Goal: Feedback & Contribution: Submit feedback/report problem

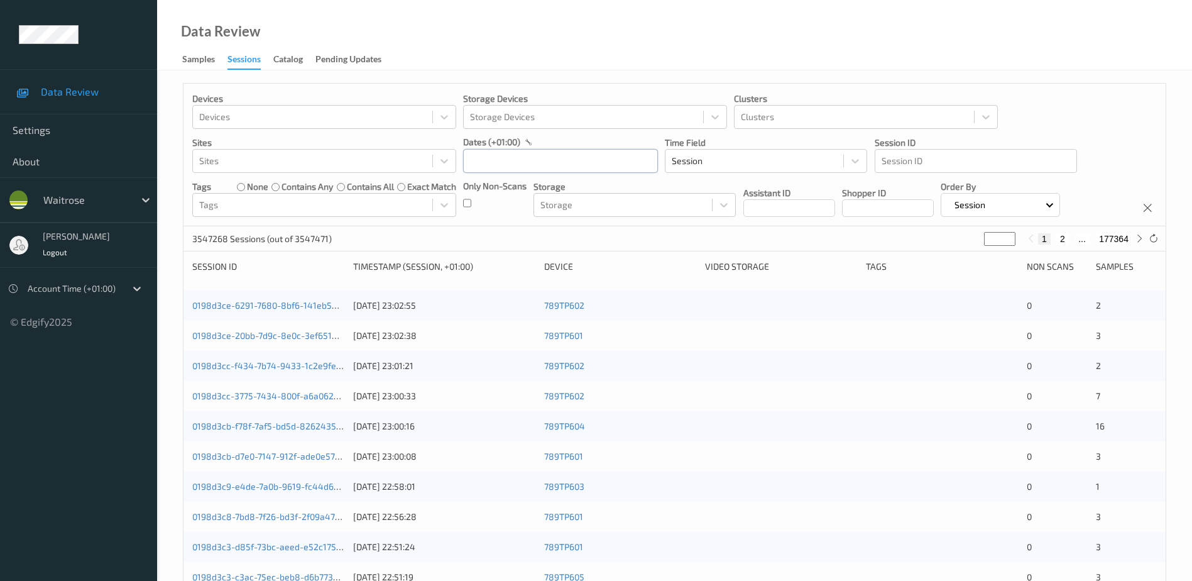
click at [495, 157] on input "text" at bounding box center [560, 161] width 195 height 24
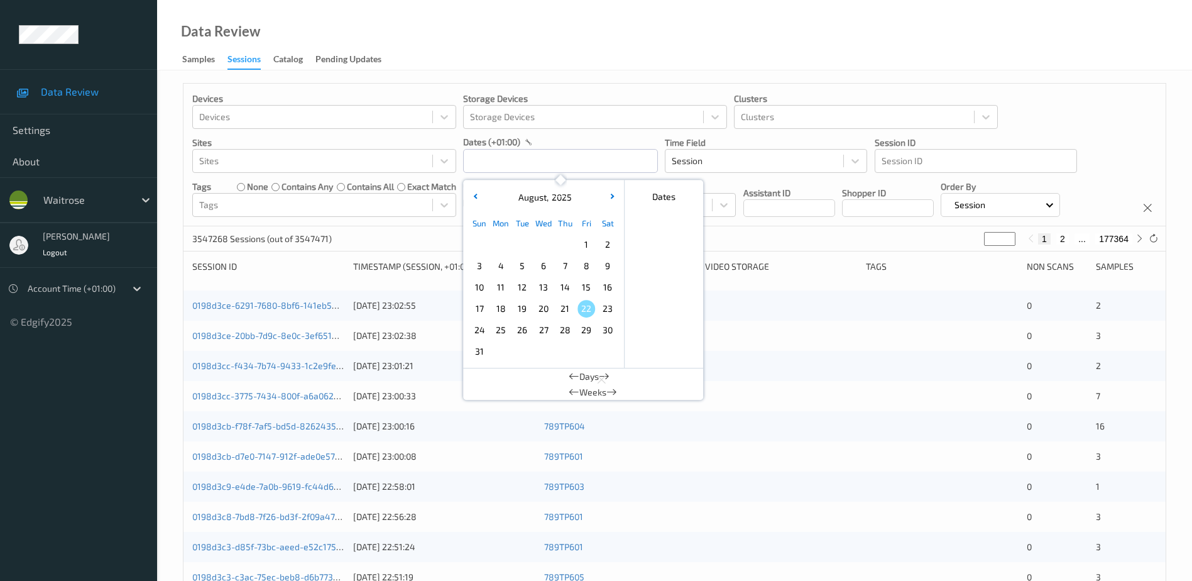
click at [544, 305] on span "20" at bounding box center [544, 309] width 18 height 18
type input "[DATE] 00:00 -> [DATE] 23:59"
click at [492, 21] on div "Data Review Samples Sessions Catalog Pending Updates" at bounding box center [674, 35] width 1035 height 70
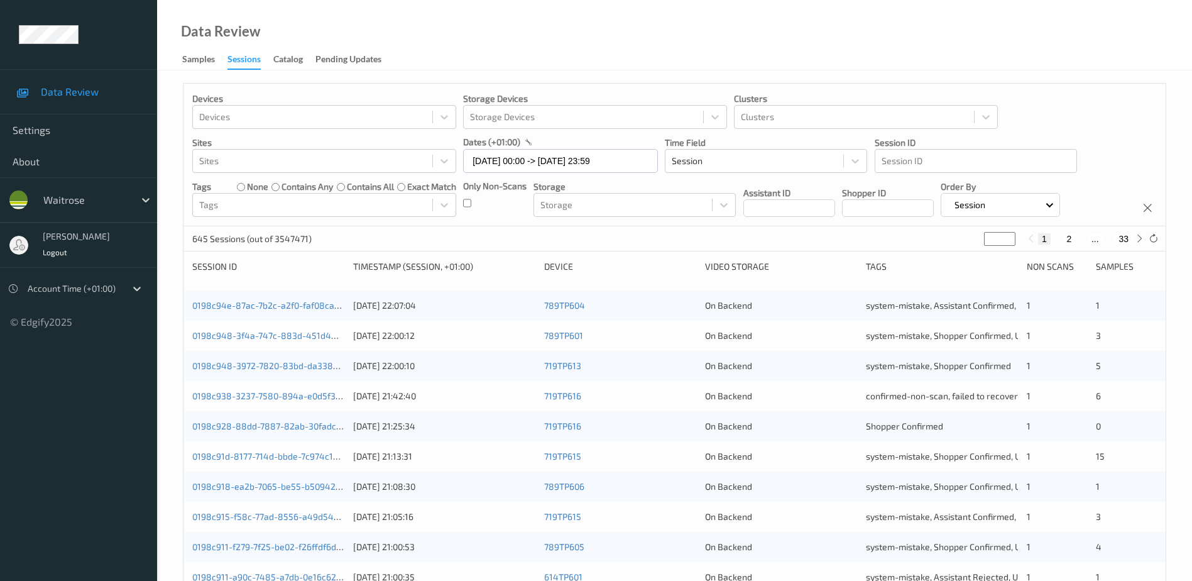
drag, startPoint x: 997, startPoint y: 239, endPoint x: 968, endPoint y: 243, distance: 29.1
click at [968, 243] on div "645 Sessions (out of 3547471) * 1 2 ... 33" at bounding box center [675, 238] width 982 height 25
type input "*"
type input "**"
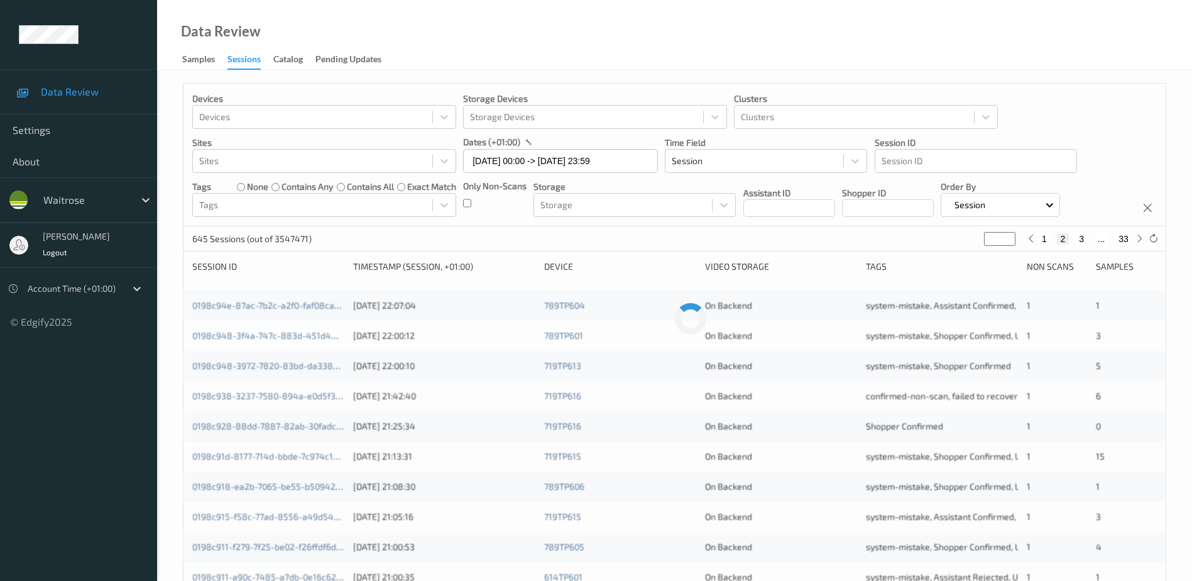
type input "**"
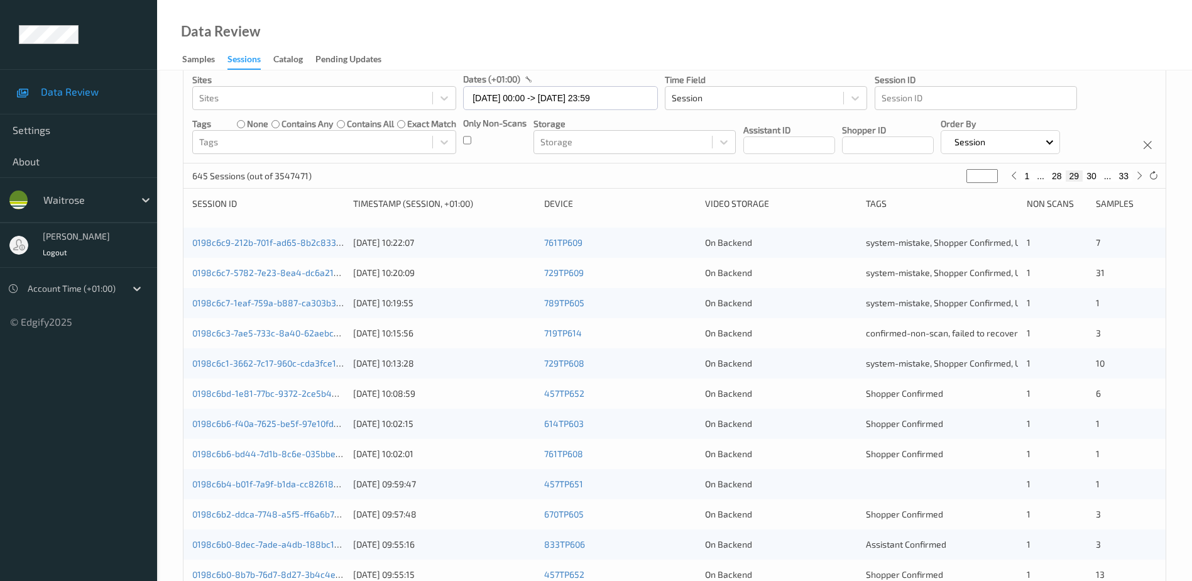
scroll to position [126, 0]
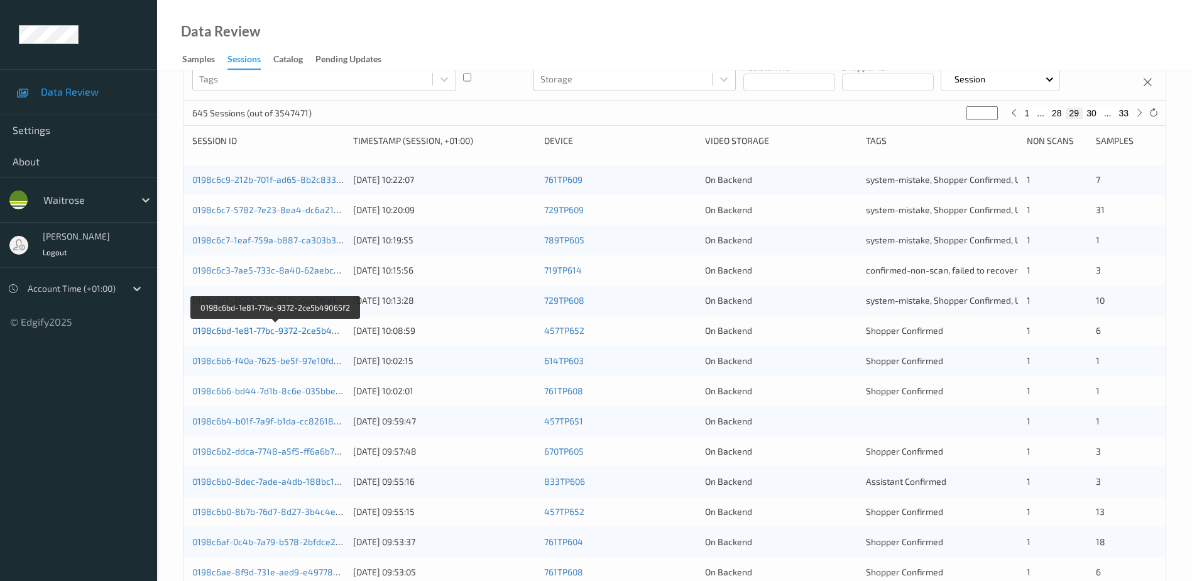
type input "**"
click at [322, 331] on link "0198c6bd-1e81-77bc-9372-2ce5b49065f2" at bounding box center [276, 330] width 168 height 11
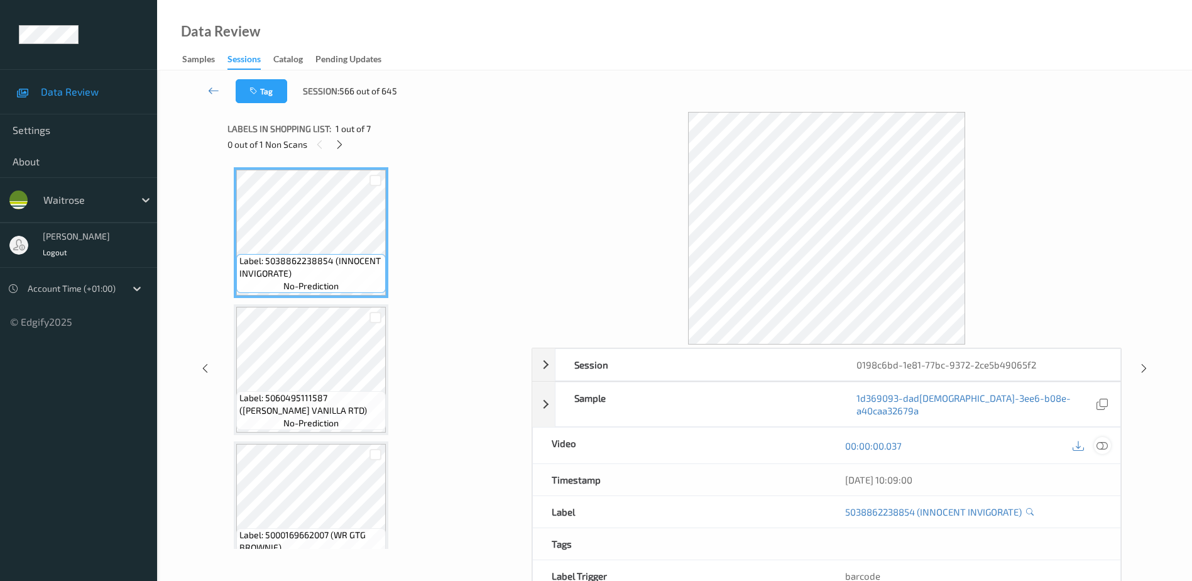
click at [1100, 440] on icon at bounding box center [1102, 445] width 11 height 11
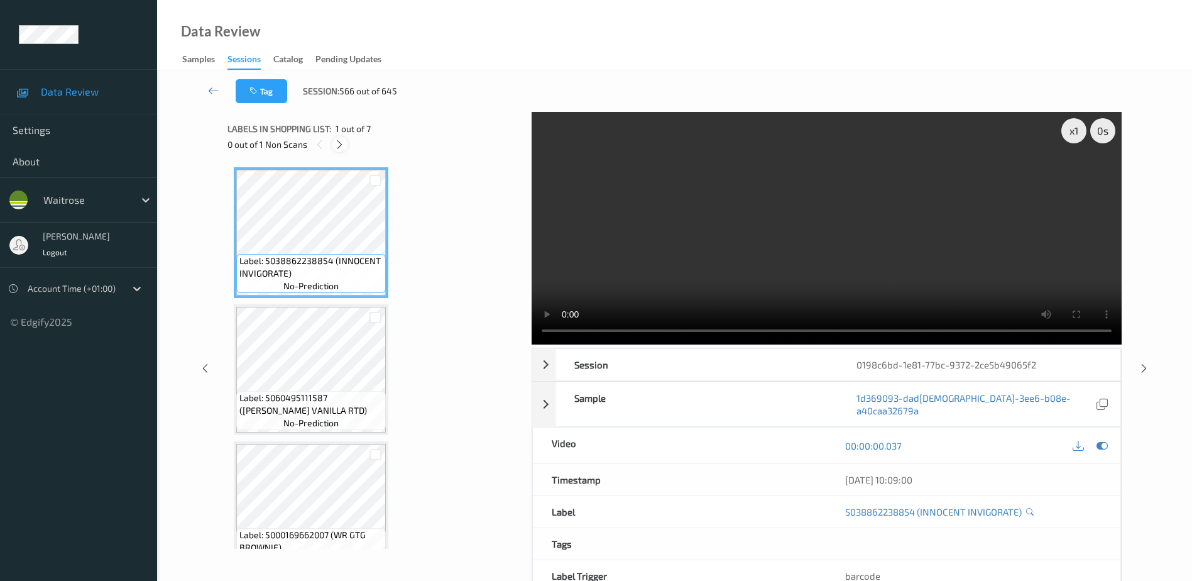
click at [344, 146] on icon at bounding box center [339, 144] width 11 height 11
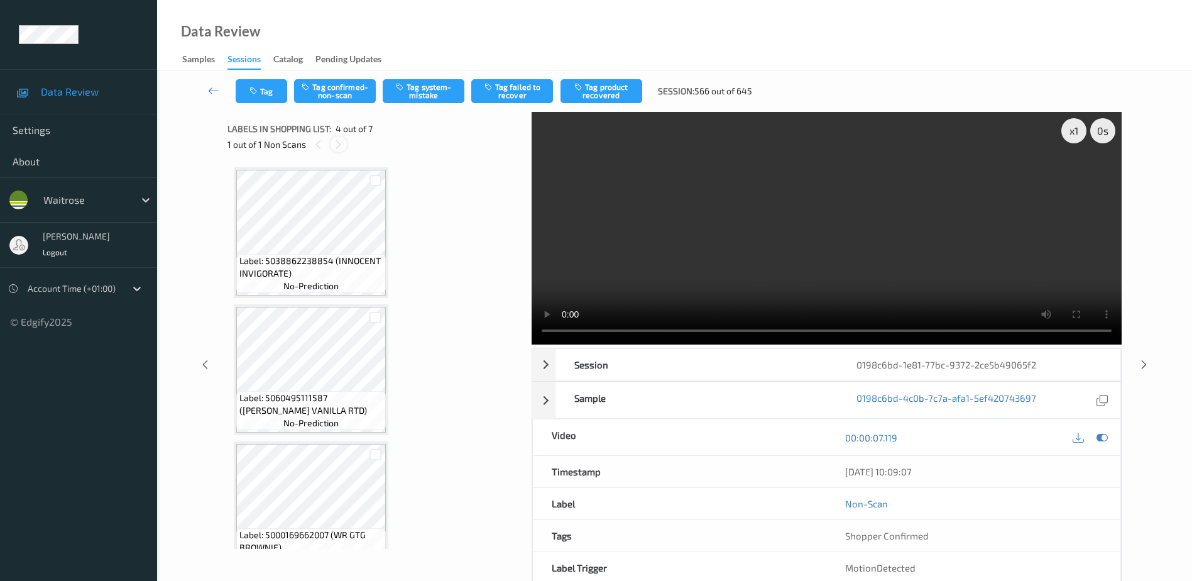
scroll to position [280, 0]
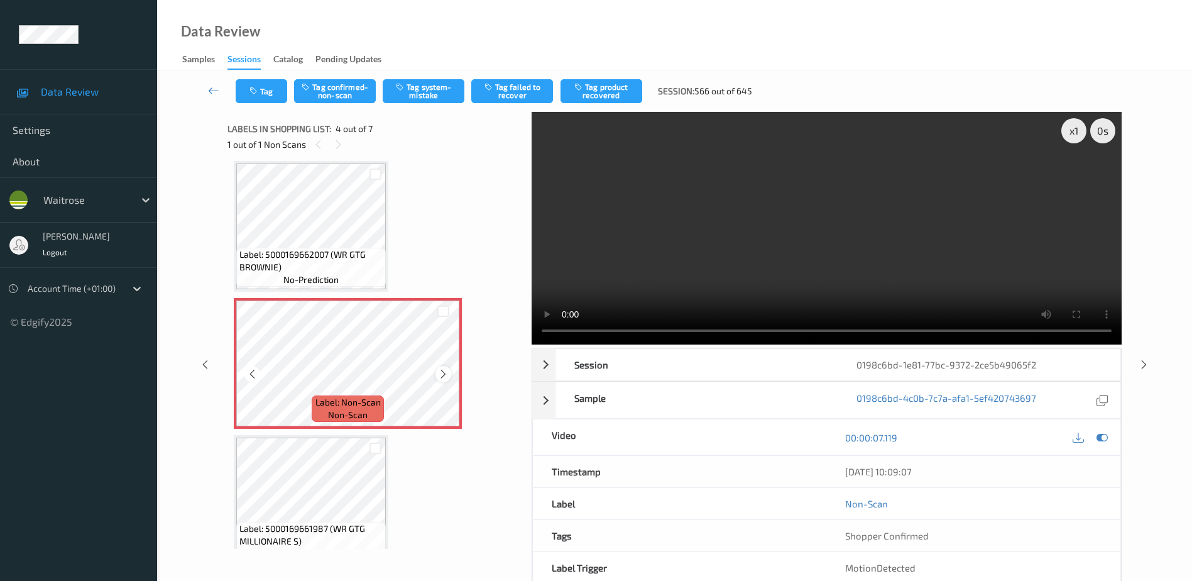
click at [446, 376] on icon at bounding box center [443, 373] width 11 height 11
click at [443, 373] on icon at bounding box center [443, 373] width 11 height 11
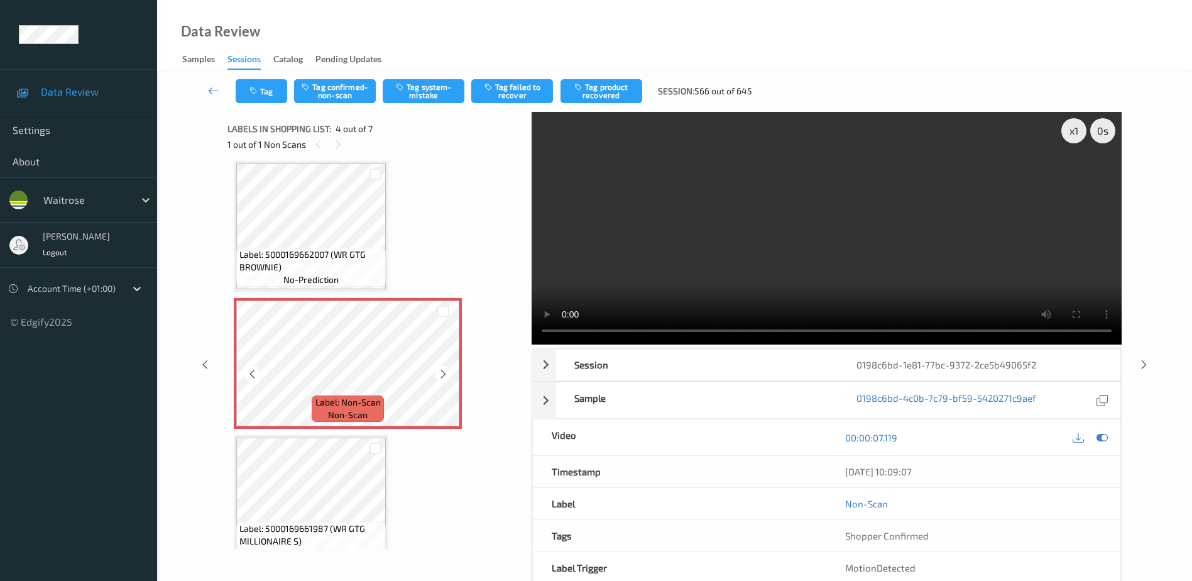
click at [443, 373] on icon at bounding box center [443, 373] width 11 height 11
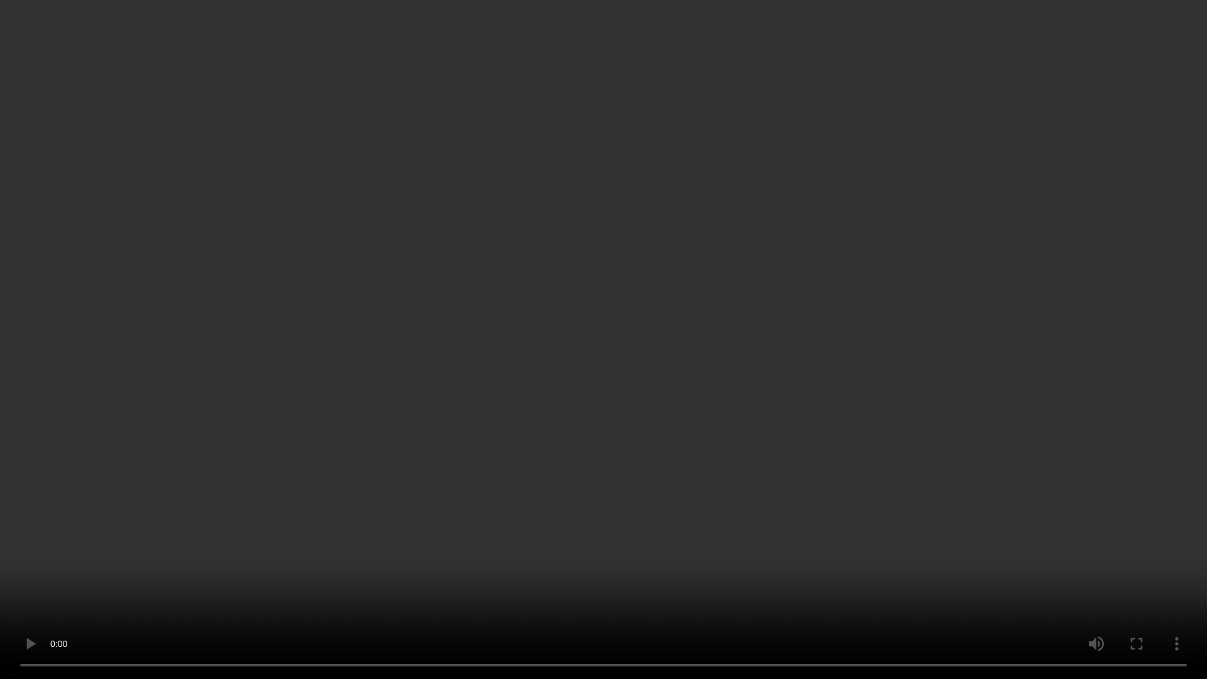
click at [691, 424] on video at bounding box center [603, 339] width 1207 height 679
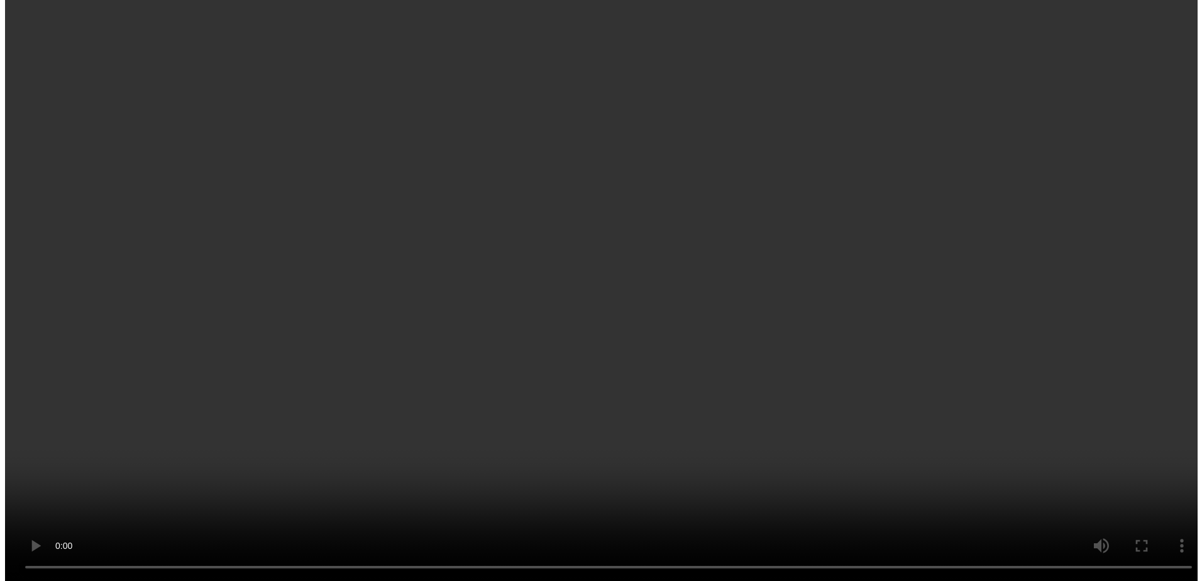
scroll to position [578, 0]
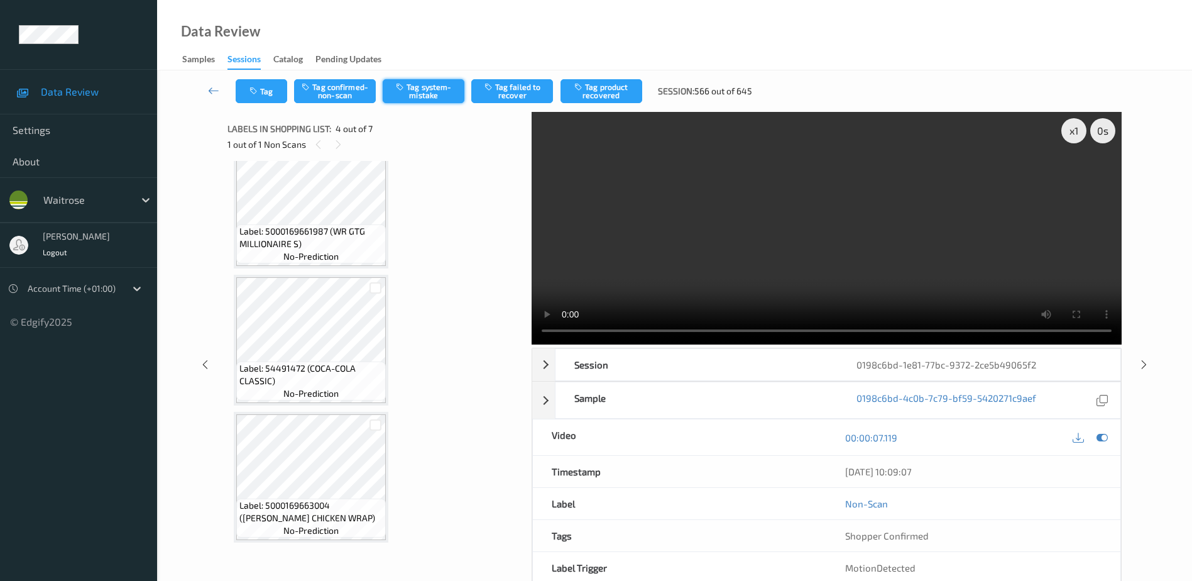
click at [420, 98] on button "Tag system-mistake" at bounding box center [424, 91] width 82 height 24
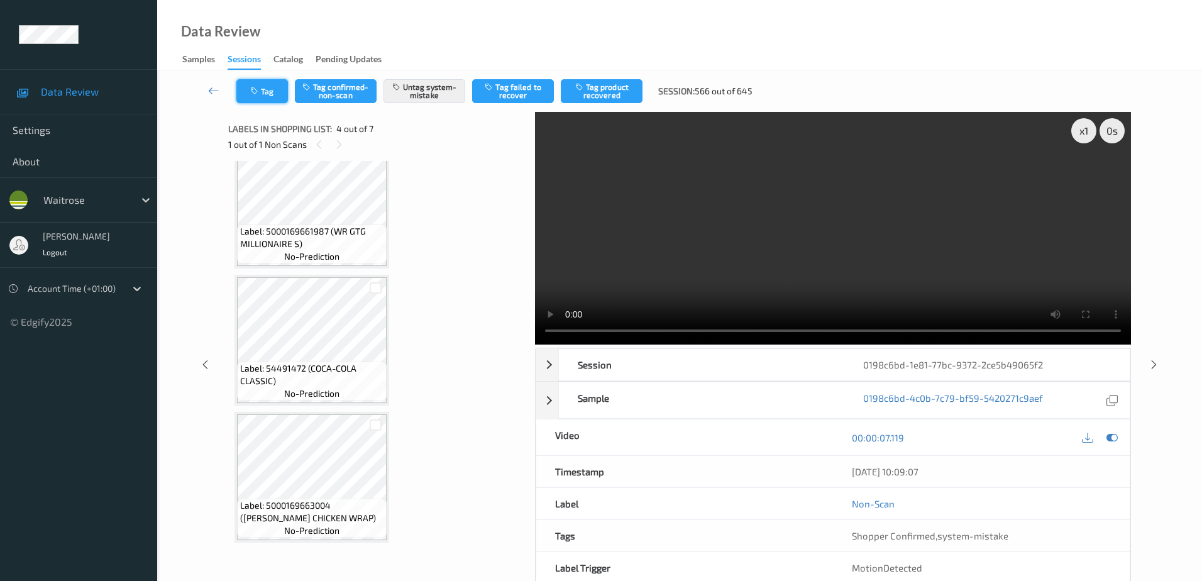
click at [264, 82] on button "Tag" at bounding box center [262, 91] width 52 height 24
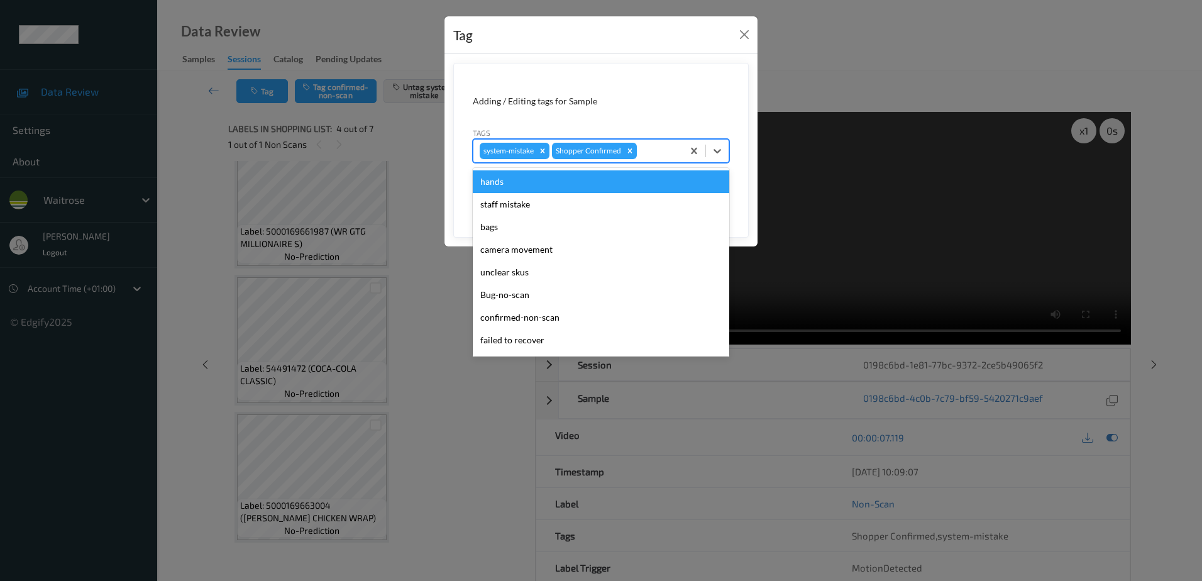
click at [644, 148] on div at bounding box center [657, 150] width 37 height 15
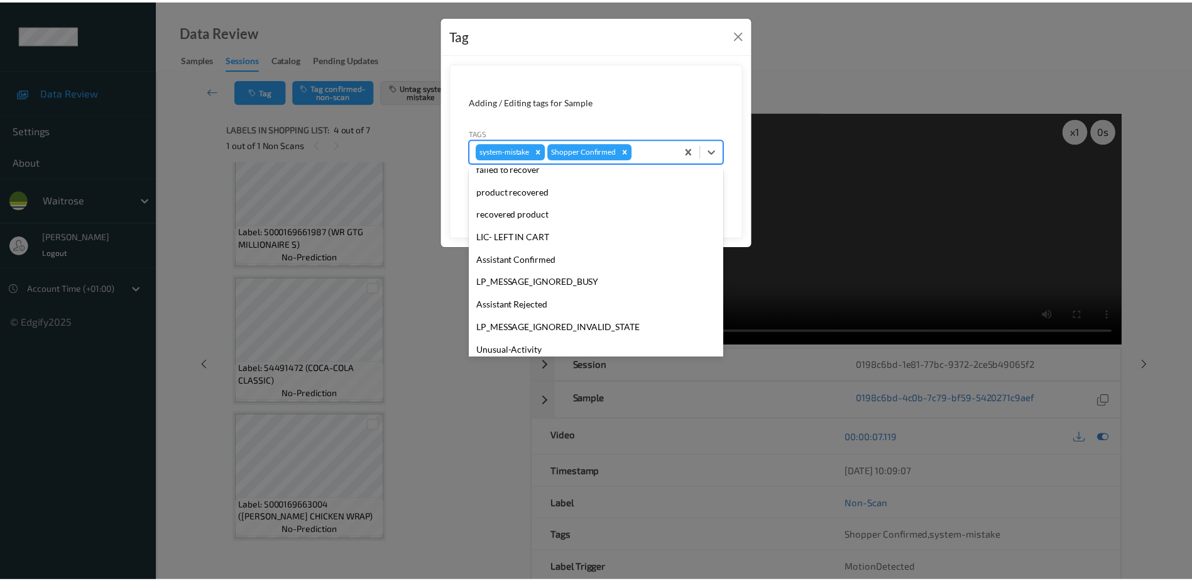
scroll to position [246, 0]
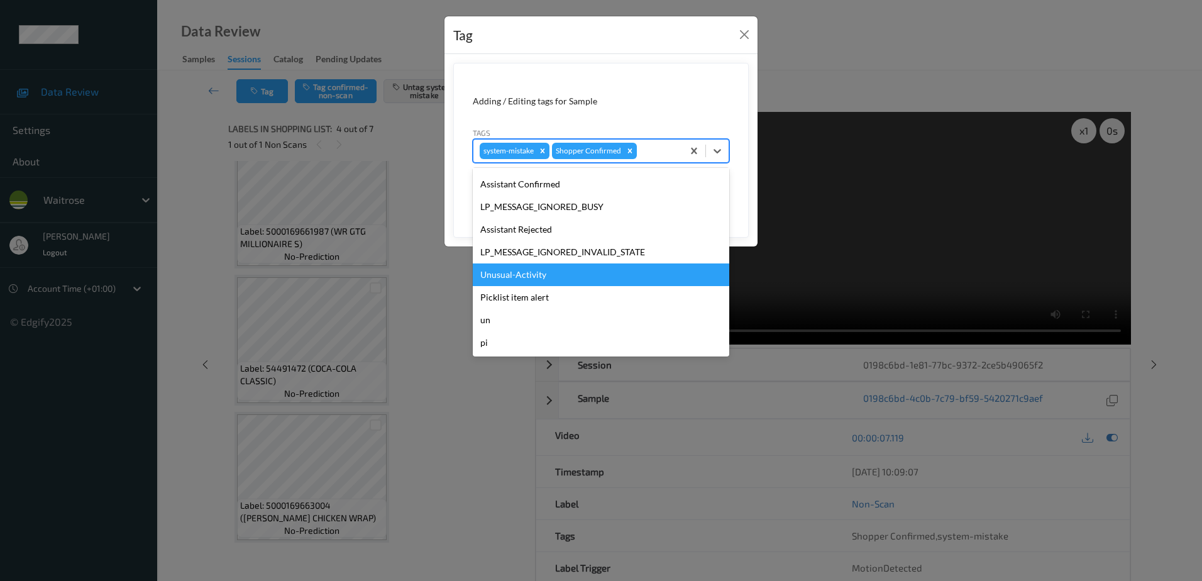
click at [491, 277] on div "Unusual-Activity" at bounding box center [601, 274] width 256 height 23
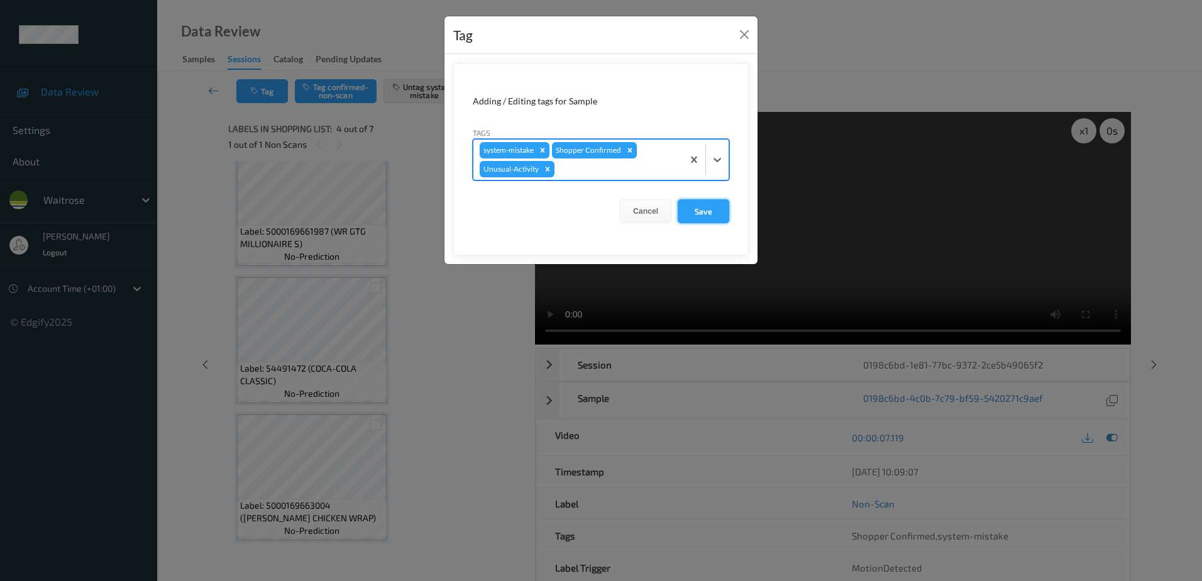
click at [701, 202] on button "Save" at bounding box center [703, 211] width 52 height 24
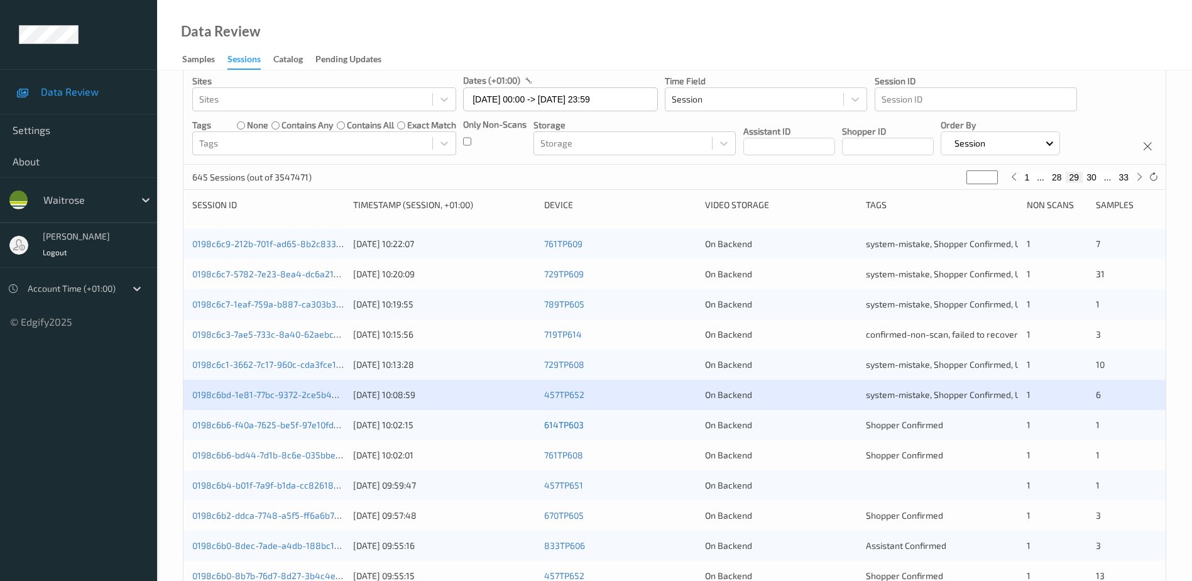
scroll to position [126, 0]
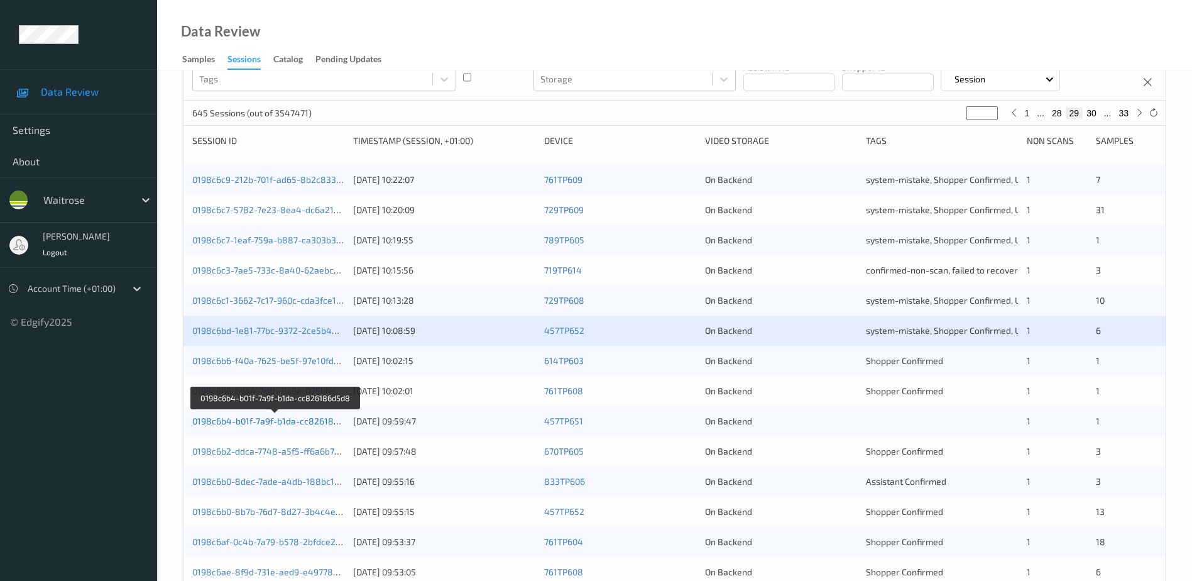
click at [308, 422] on link "0198c6b4-b01f-7a9f-b1da-cc826186d5d8" at bounding box center [275, 420] width 167 height 11
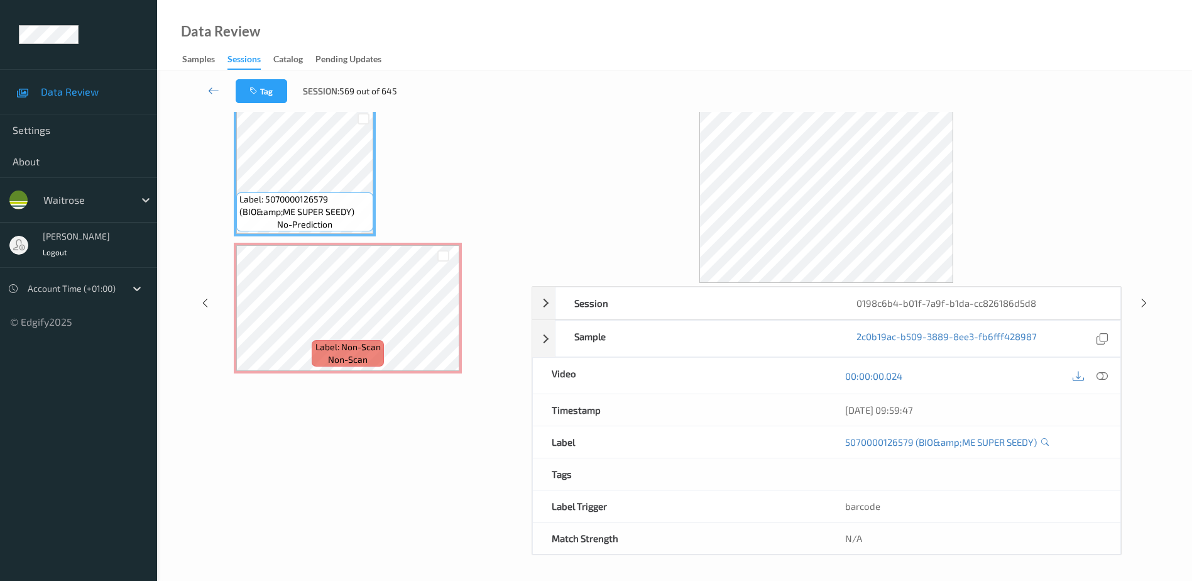
scroll to position [62, 0]
click at [1102, 376] on icon at bounding box center [1102, 375] width 11 height 11
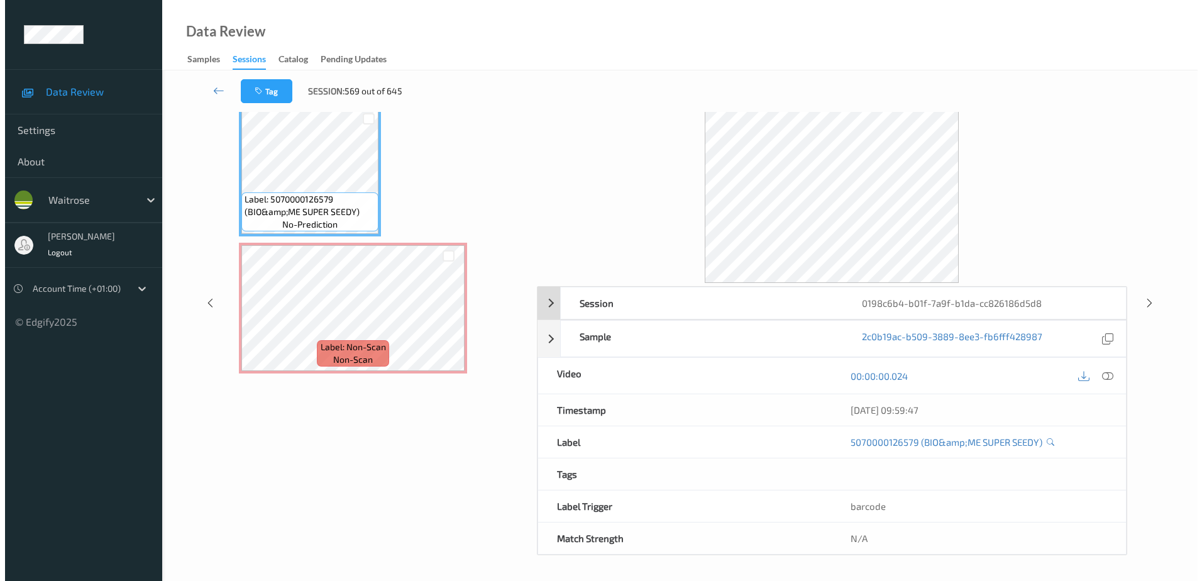
scroll to position [0, 0]
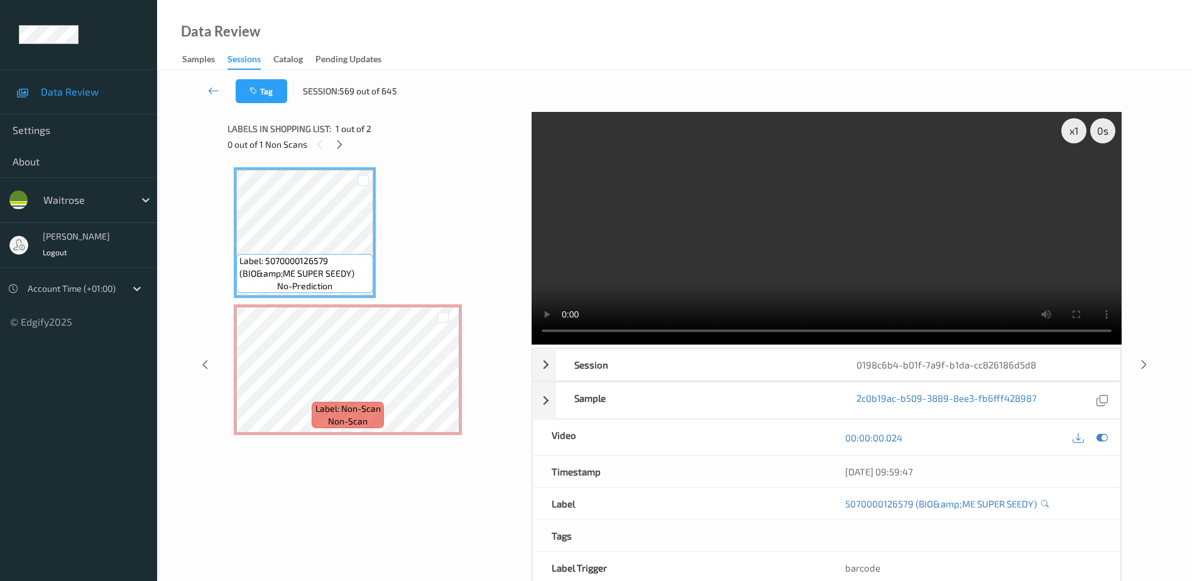
click at [349, 145] on div "0 out of 1 Non Scans" at bounding box center [374, 144] width 295 height 16
click at [341, 145] on icon at bounding box center [339, 144] width 11 height 11
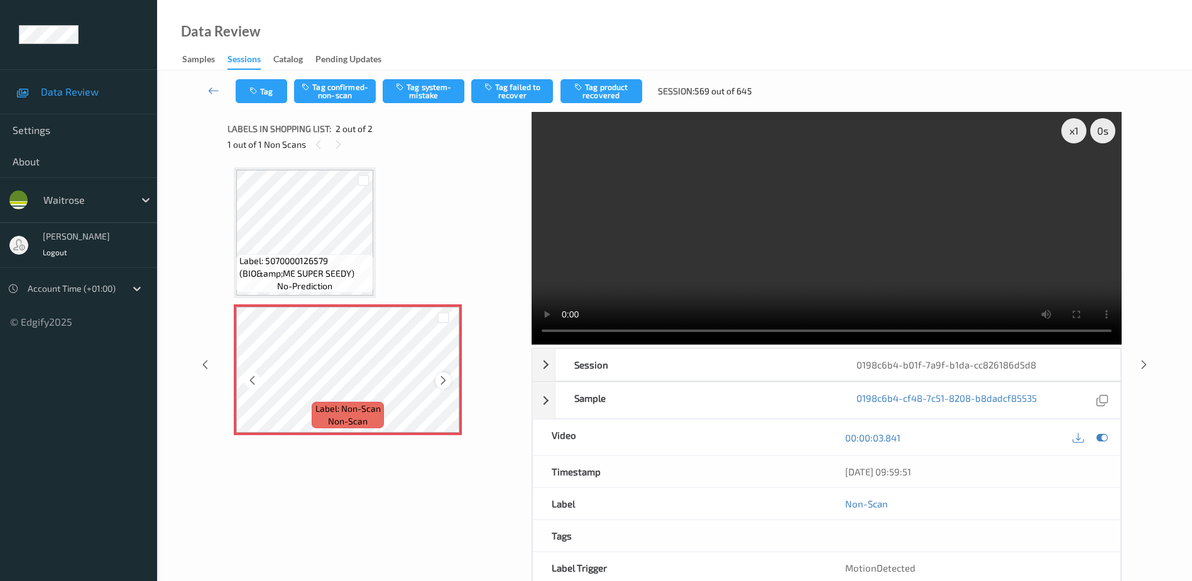
click at [442, 382] on icon at bounding box center [443, 380] width 11 height 11
click at [771, 293] on video at bounding box center [827, 228] width 590 height 233
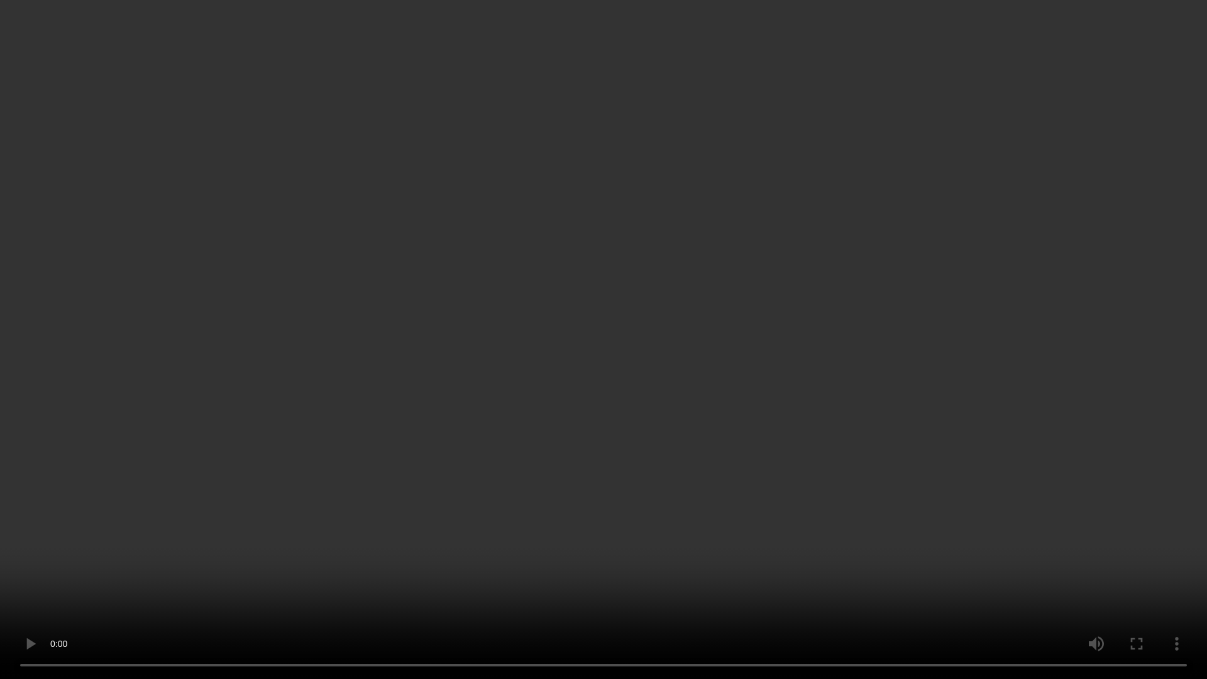
drag, startPoint x: 604, startPoint y: 414, endPoint x: 660, endPoint y: 394, distance: 59.2
click at [604, 414] on video at bounding box center [603, 339] width 1207 height 679
click at [631, 322] on video at bounding box center [603, 339] width 1207 height 679
click at [689, 234] on video at bounding box center [603, 339] width 1207 height 679
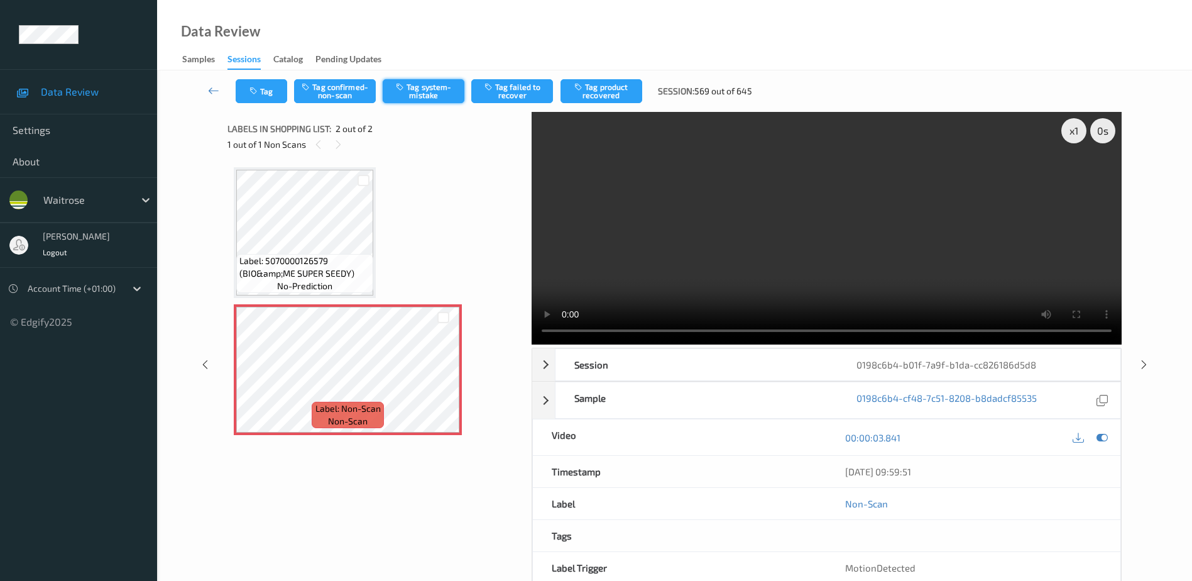
click at [441, 97] on button "Tag system-mistake" at bounding box center [424, 91] width 82 height 24
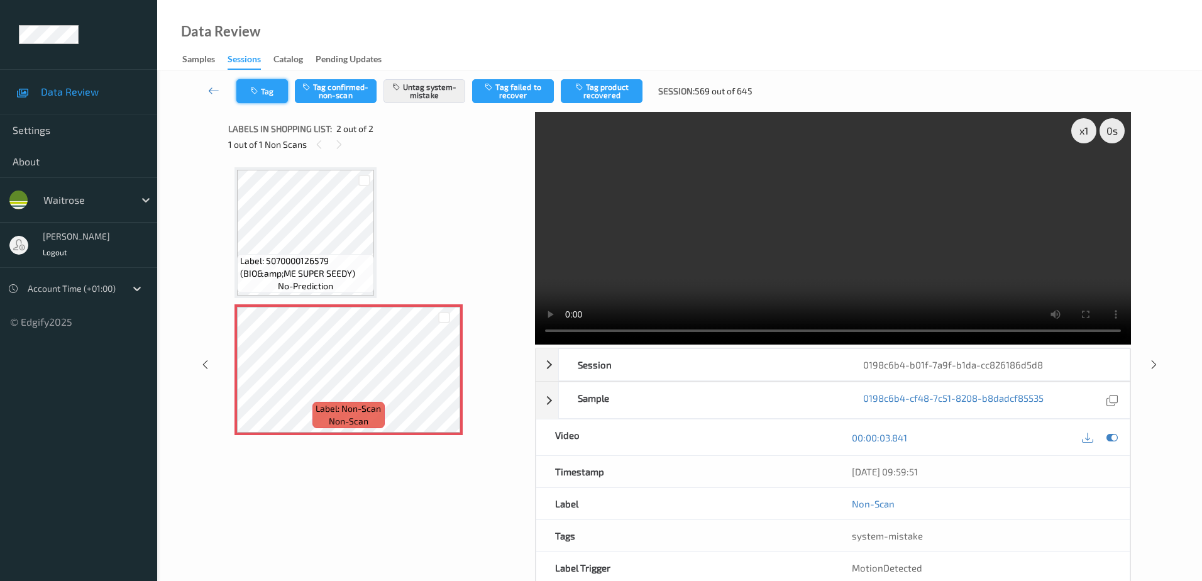
click at [260, 83] on button "Tag" at bounding box center [262, 91] width 52 height 24
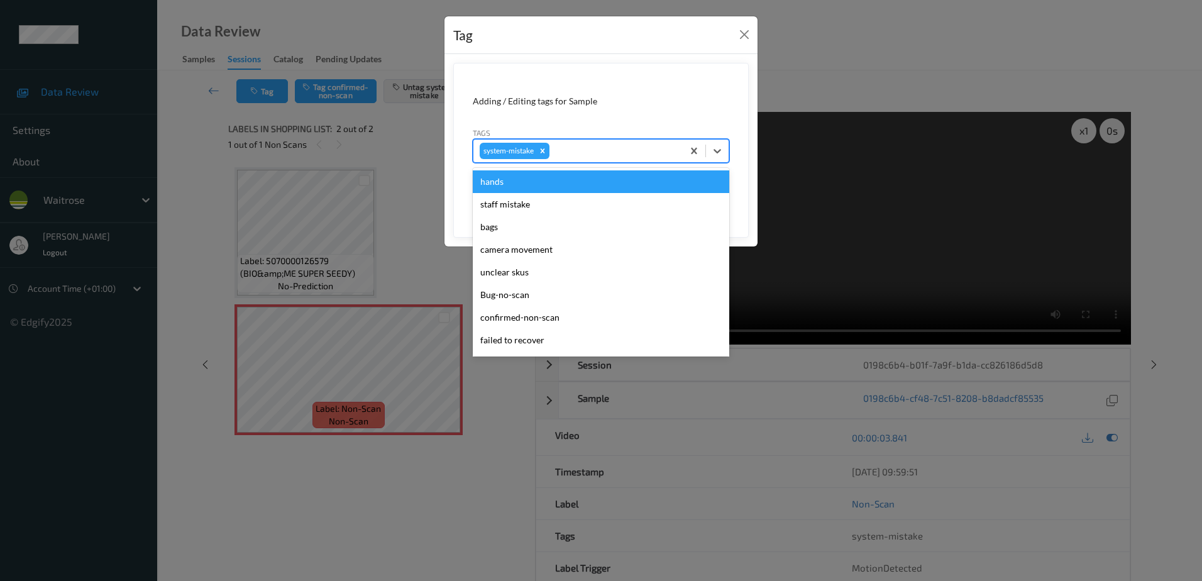
click at [578, 152] on div at bounding box center [614, 150] width 124 height 15
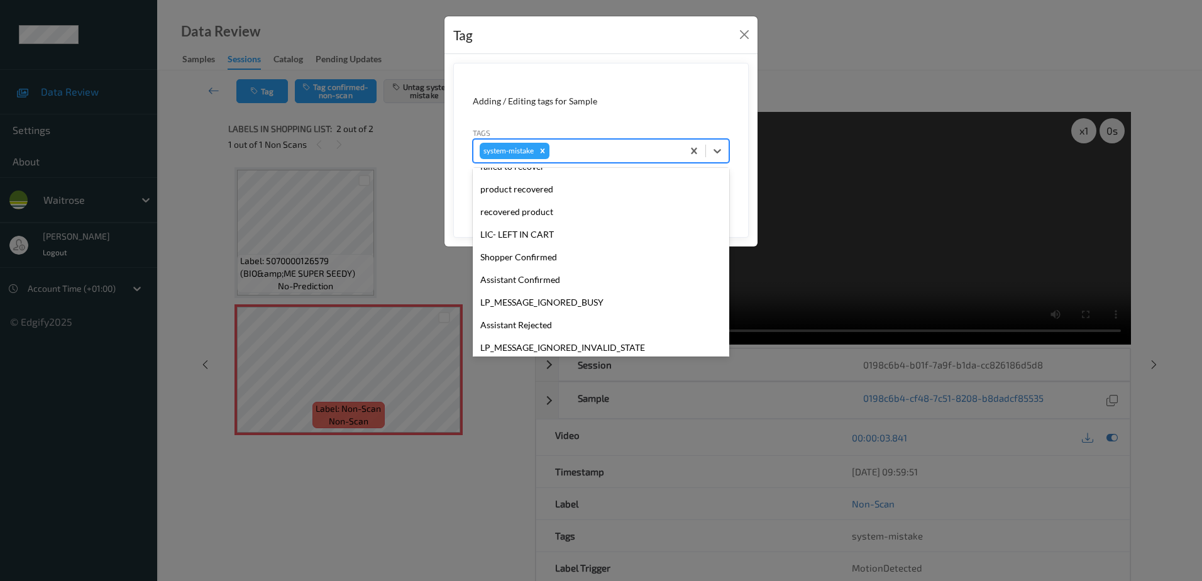
scroll to position [269, 0]
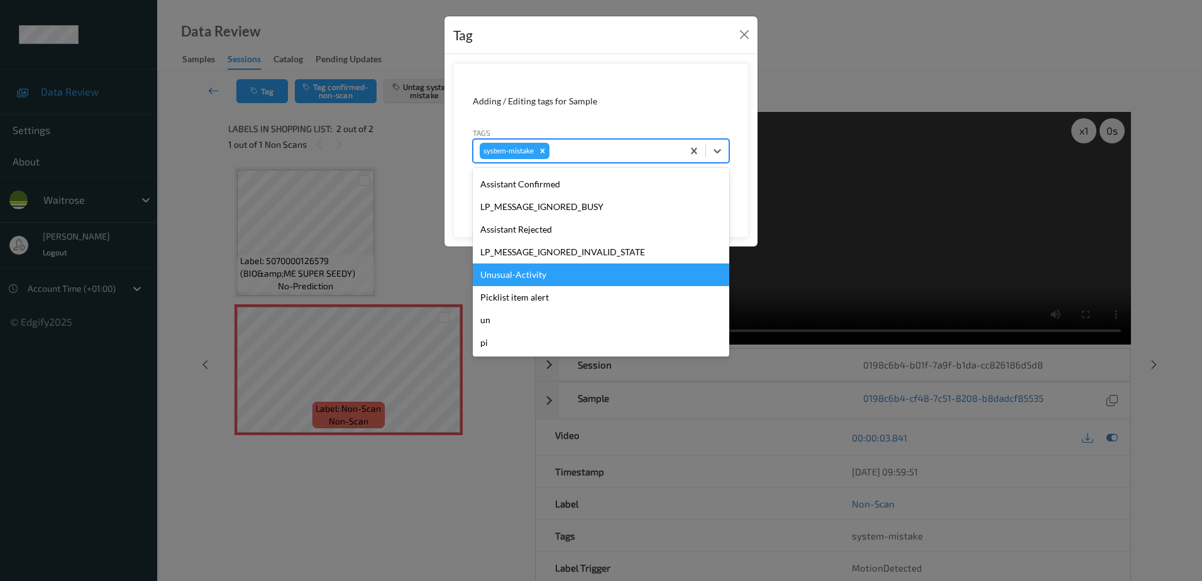
click at [535, 268] on div "Unusual-Activity" at bounding box center [601, 274] width 256 height 23
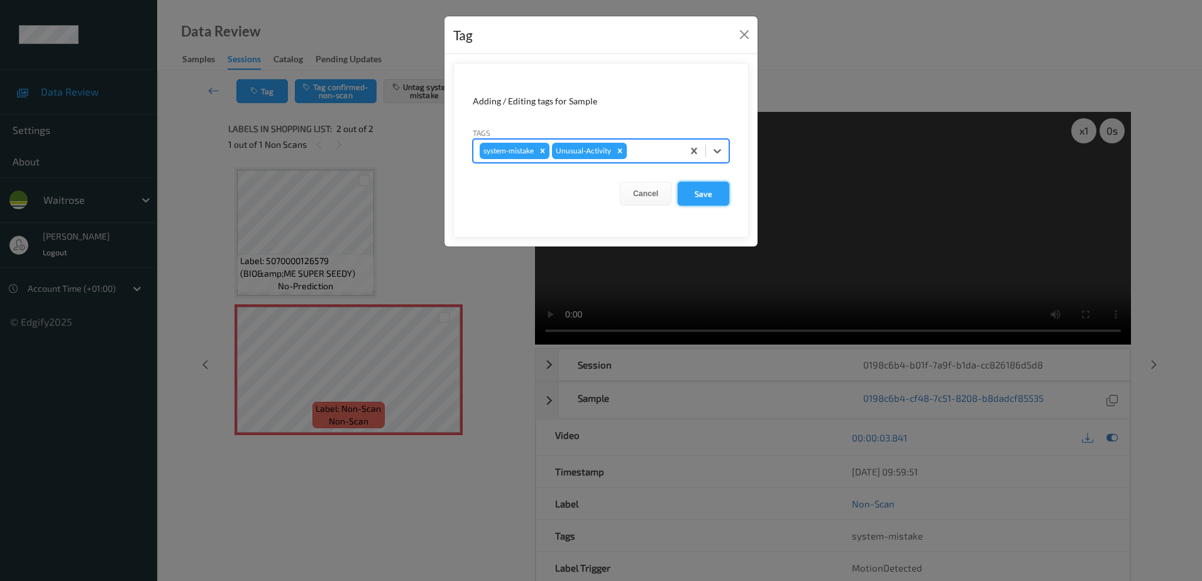
click at [691, 202] on button "Save" at bounding box center [703, 194] width 52 height 24
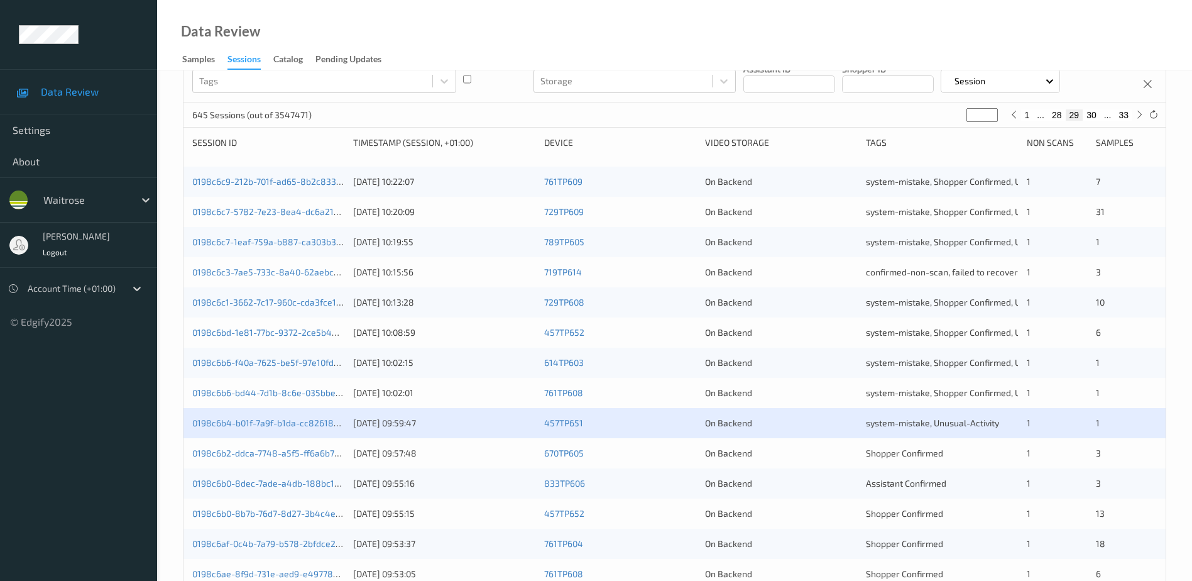
scroll to position [126, 0]
click at [275, 508] on link "0198c6b0-8b7b-76d7-8d27-3b4c4e28868f" at bounding box center [278, 511] width 173 height 11
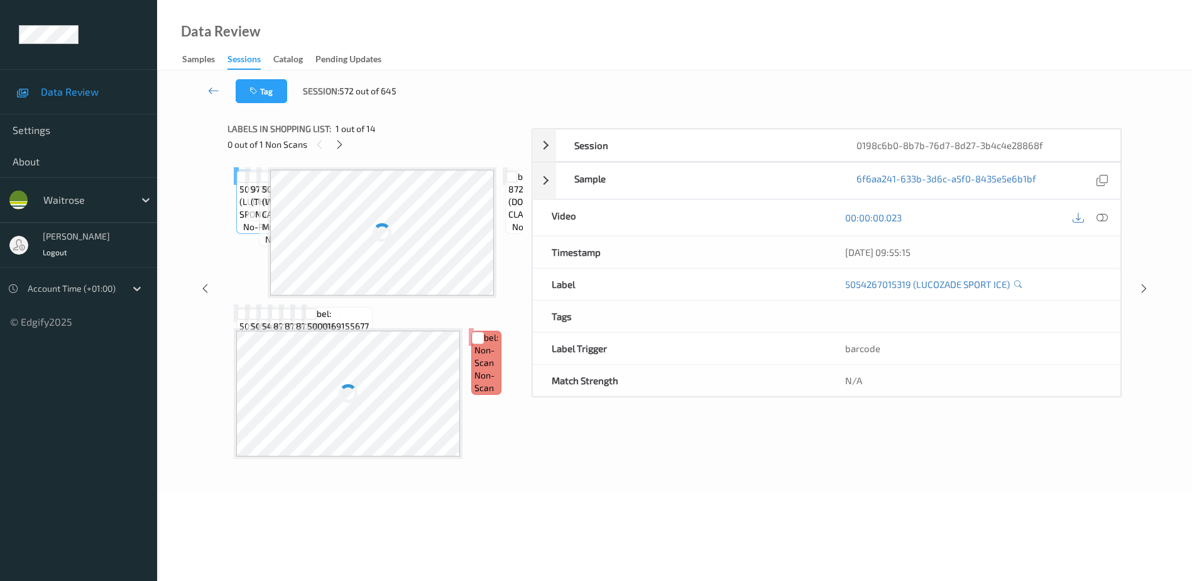
scroll to position [62, 0]
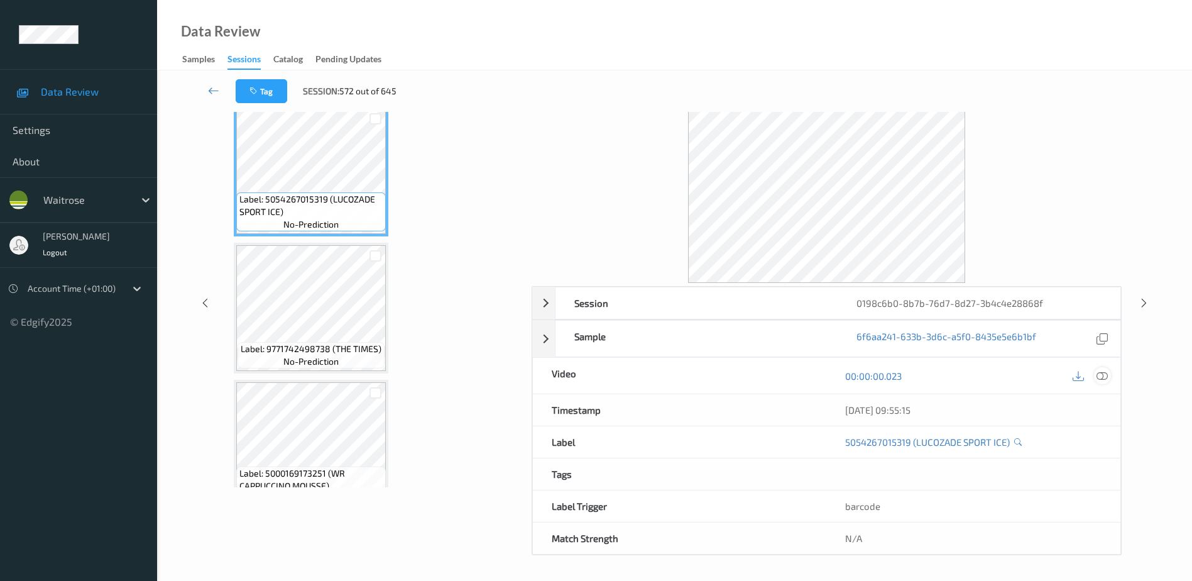
click at [1103, 374] on icon at bounding box center [1102, 375] width 11 height 11
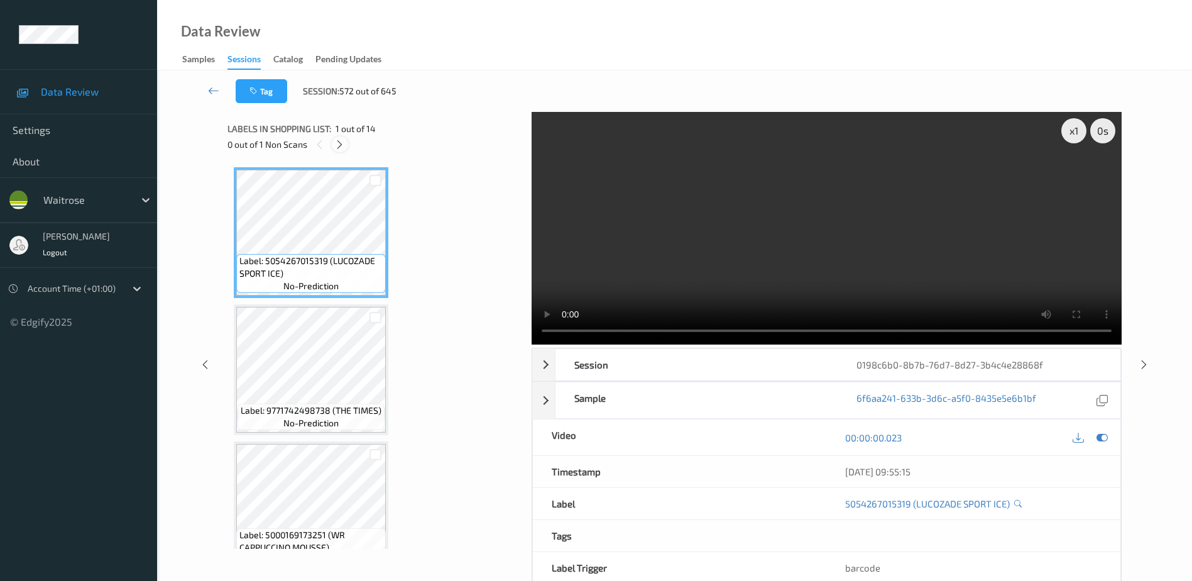
click at [342, 148] on icon at bounding box center [339, 144] width 11 height 11
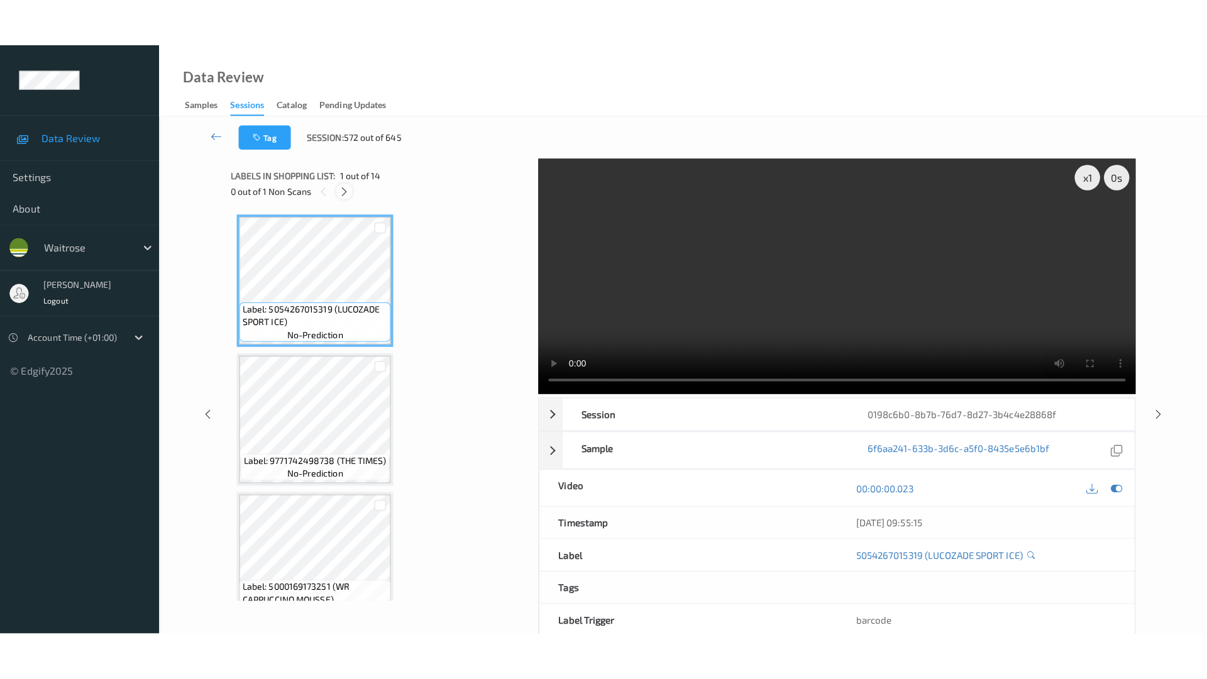
scroll to position [1537, 0]
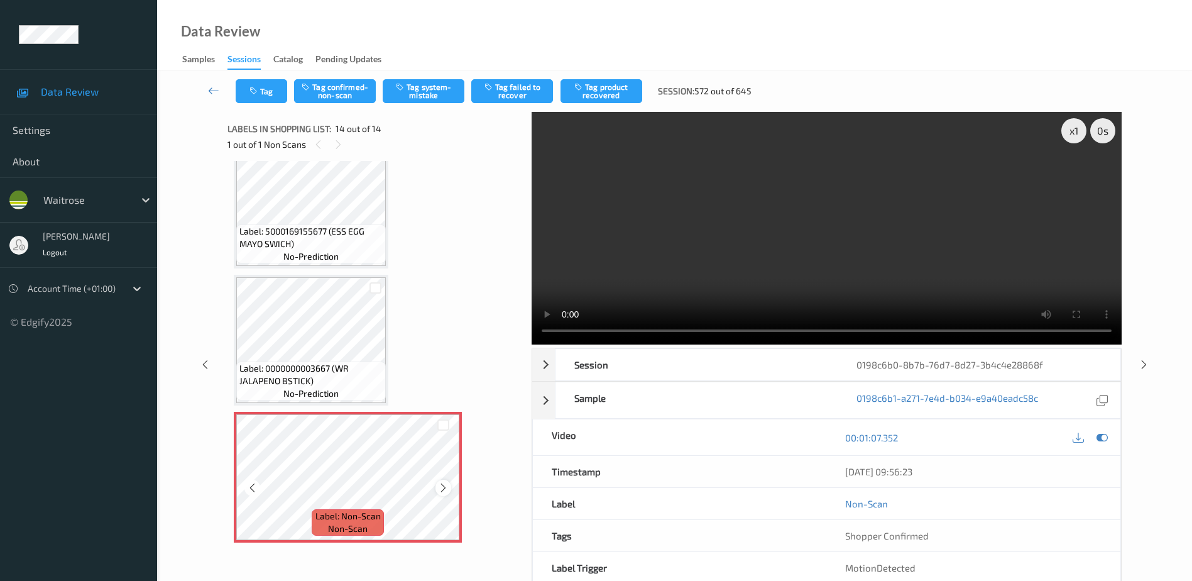
click at [440, 489] on icon at bounding box center [443, 487] width 11 height 11
click at [441, 489] on icon at bounding box center [443, 487] width 11 height 11
click at [828, 258] on video at bounding box center [827, 228] width 590 height 233
click at [413, 89] on button "Tag system-mistake" at bounding box center [424, 91] width 82 height 24
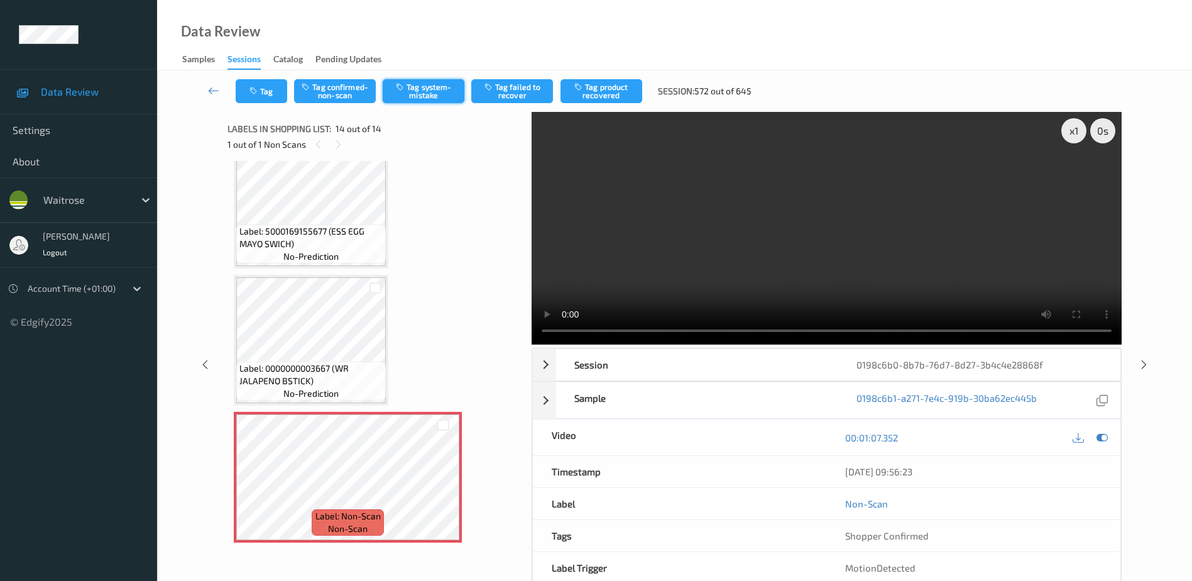
click at [429, 92] on button "Tag system-mistake" at bounding box center [424, 91] width 82 height 24
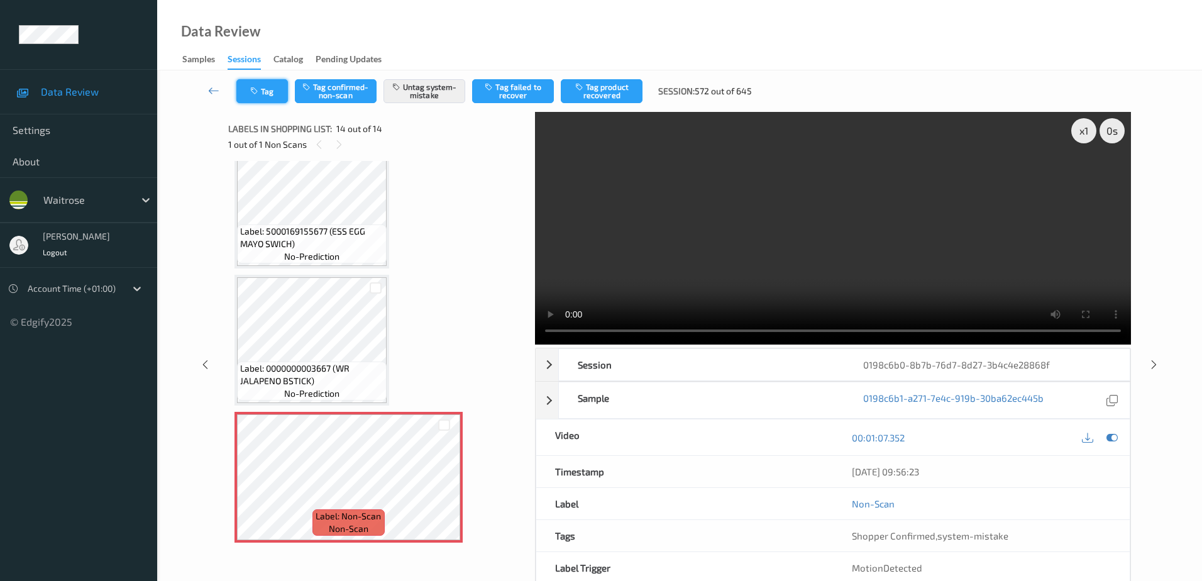
click at [250, 96] on button "Tag" at bounding box center [262, 91] width 52 height 24
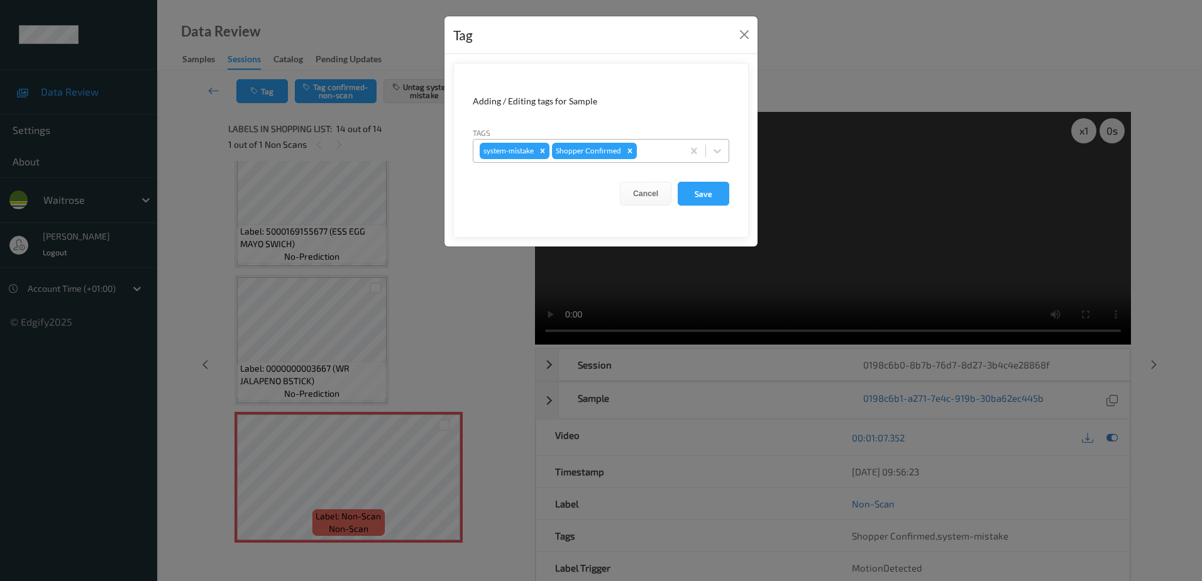
click at [656, 146] on div at bounding box center [657, 150] width 37 height 15
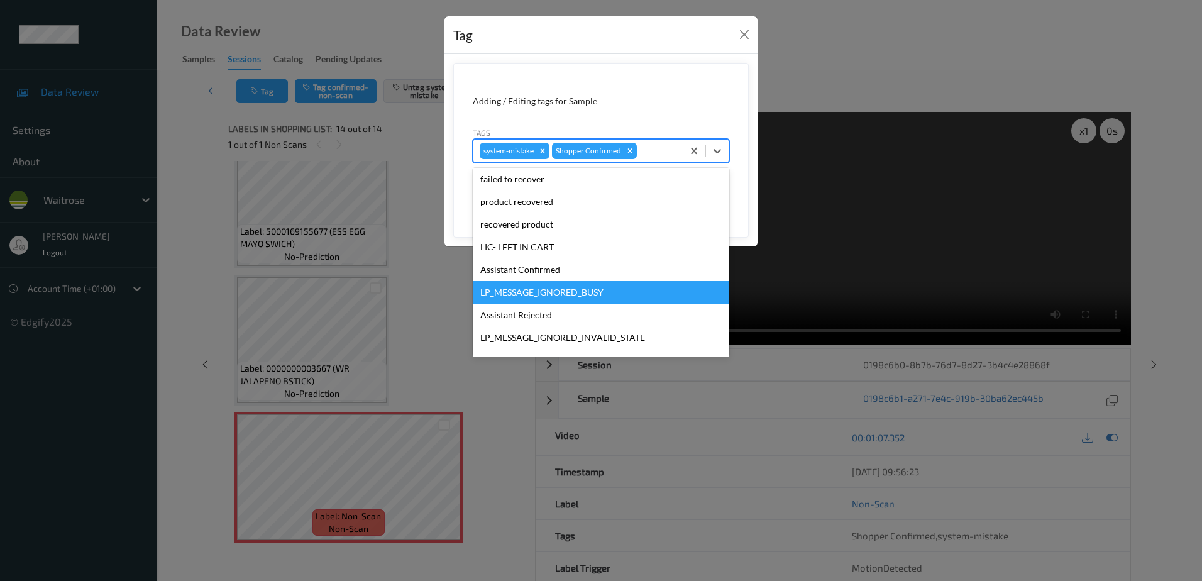
scroll to position [246, 0]
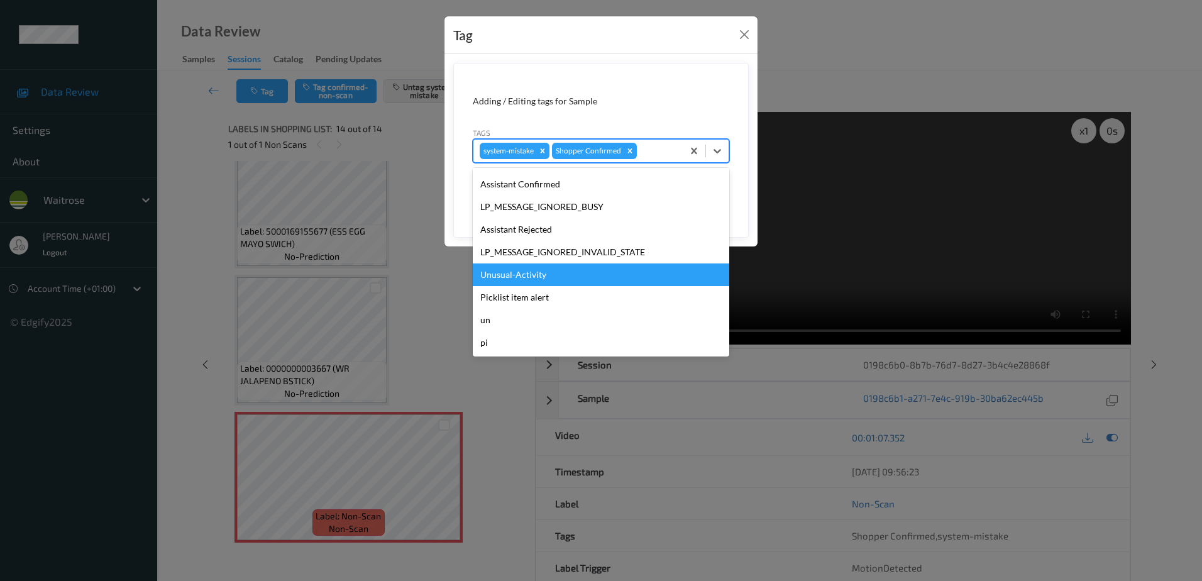
click at [548, 266] on div "Unusual-Activity" at bounding box center [601, 274] width 256 height 23
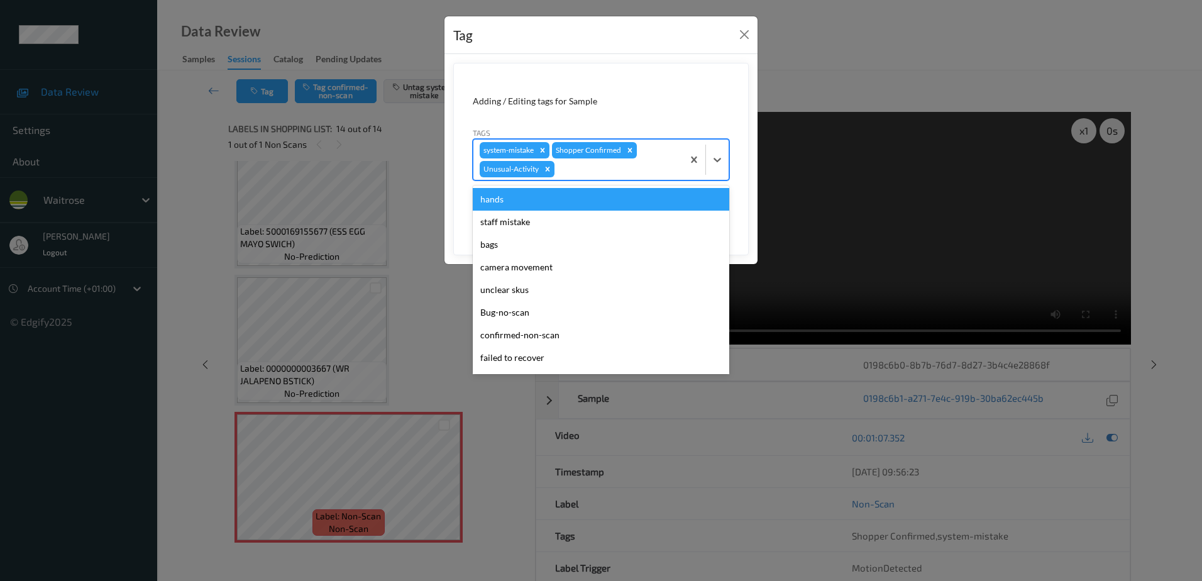
click at [573, 174] on div at bounding box center [616, 169] width 119 height 15
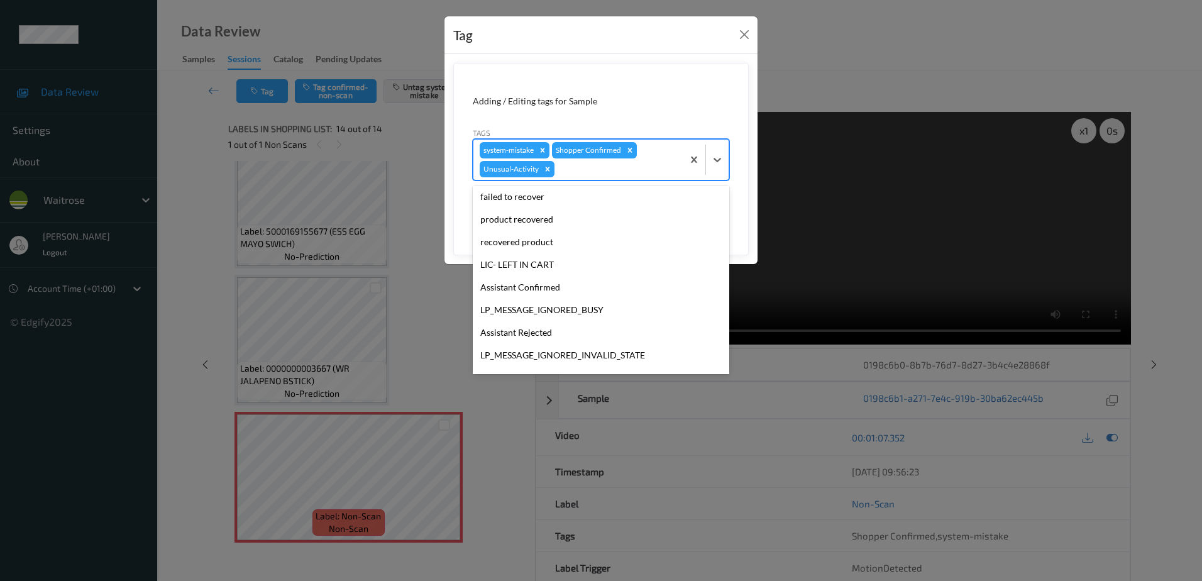
scroll to position [224, 0]
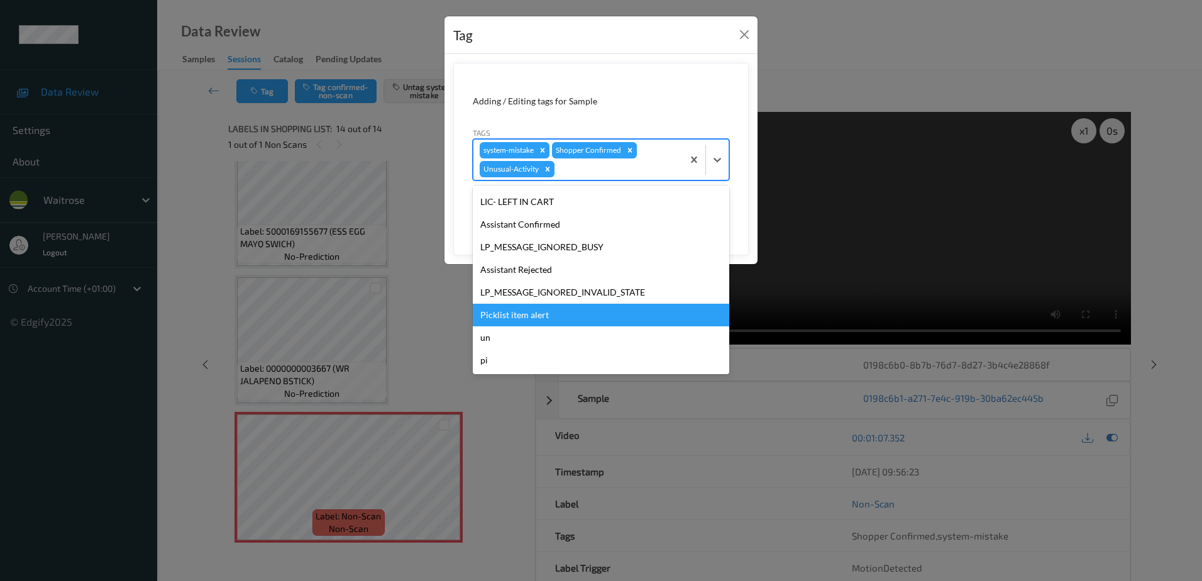
click at [524, 311] on div "Picklist item alert" at bounding box center [601, 315] width 256 height 23
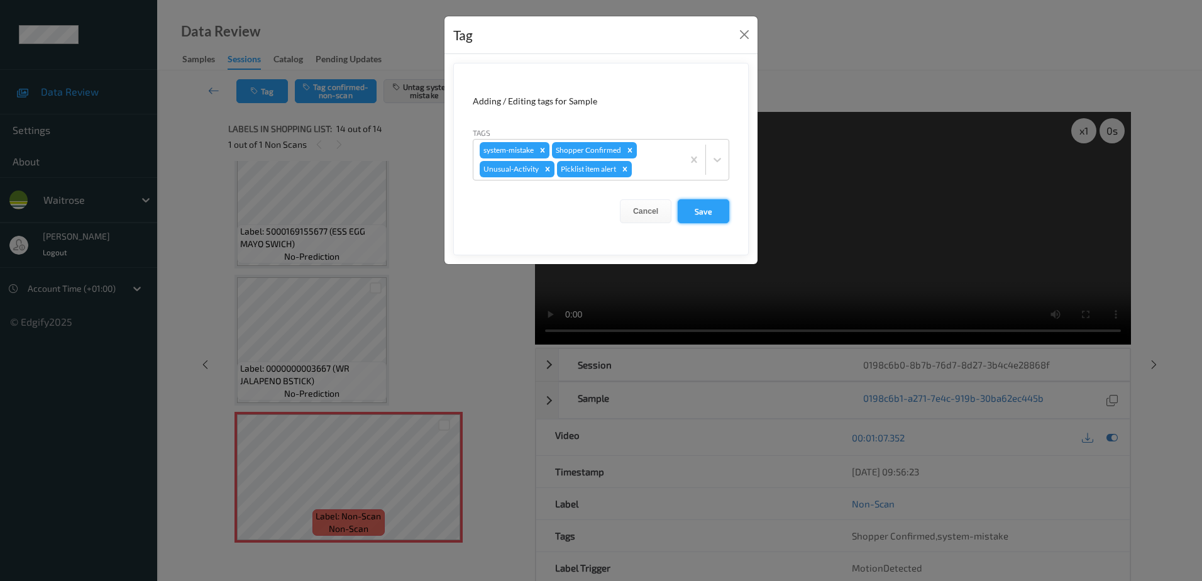
click at [712, 214] on button "Save" at bounding box center [703, 211] width 52 height 24
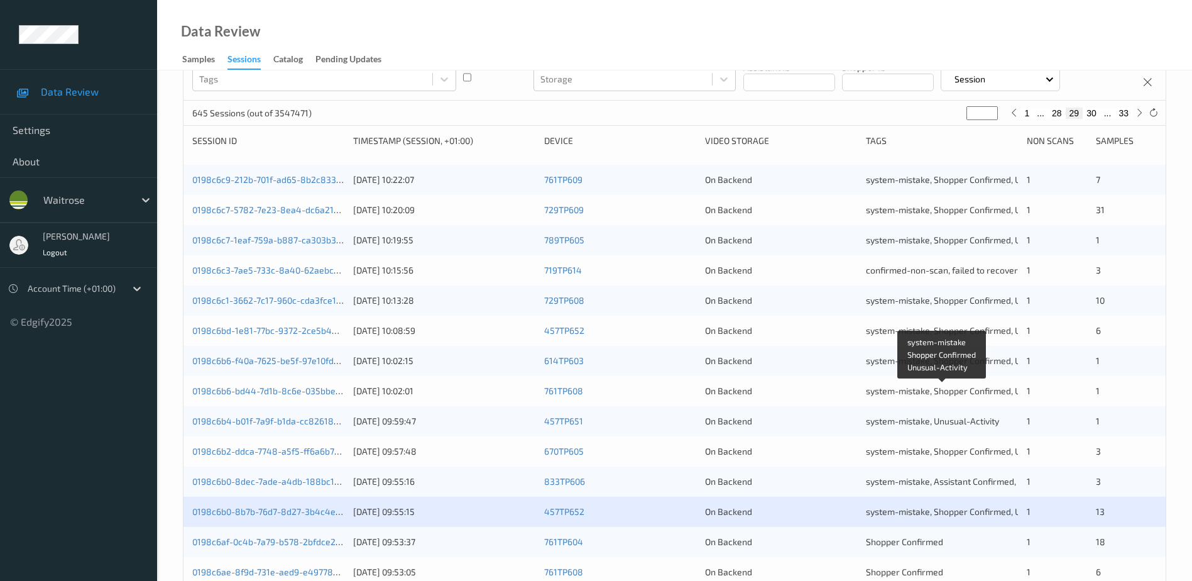
scroll to position [365, 0]
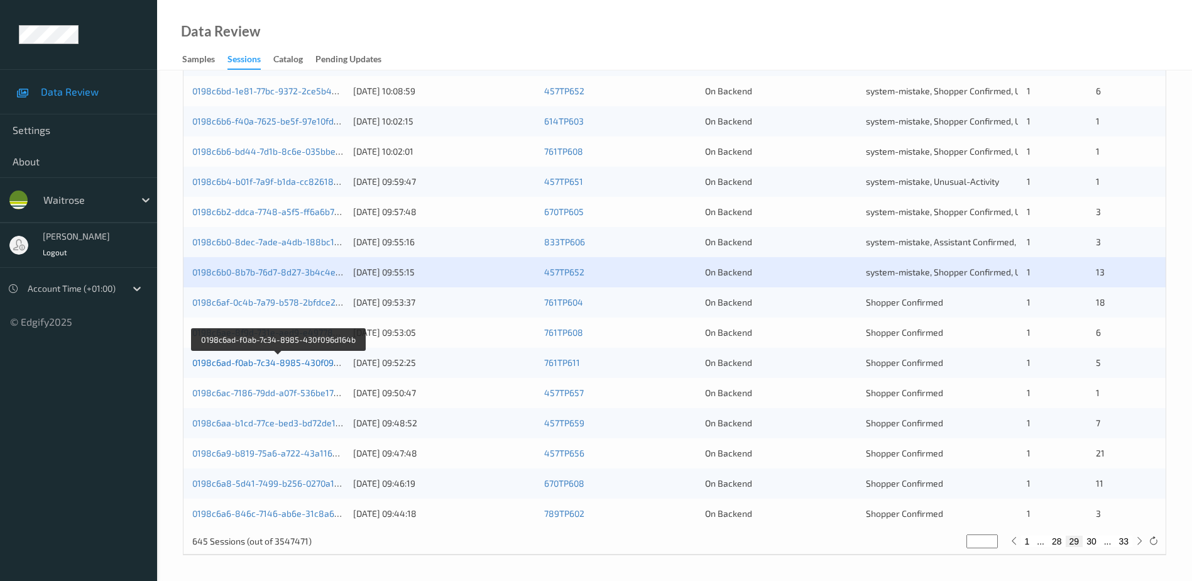
click at [267, 365] on link "0198c6ad-f0ab-7c34-8985-430f096d164b" at bounding box center [277, 362] width 171 height 11
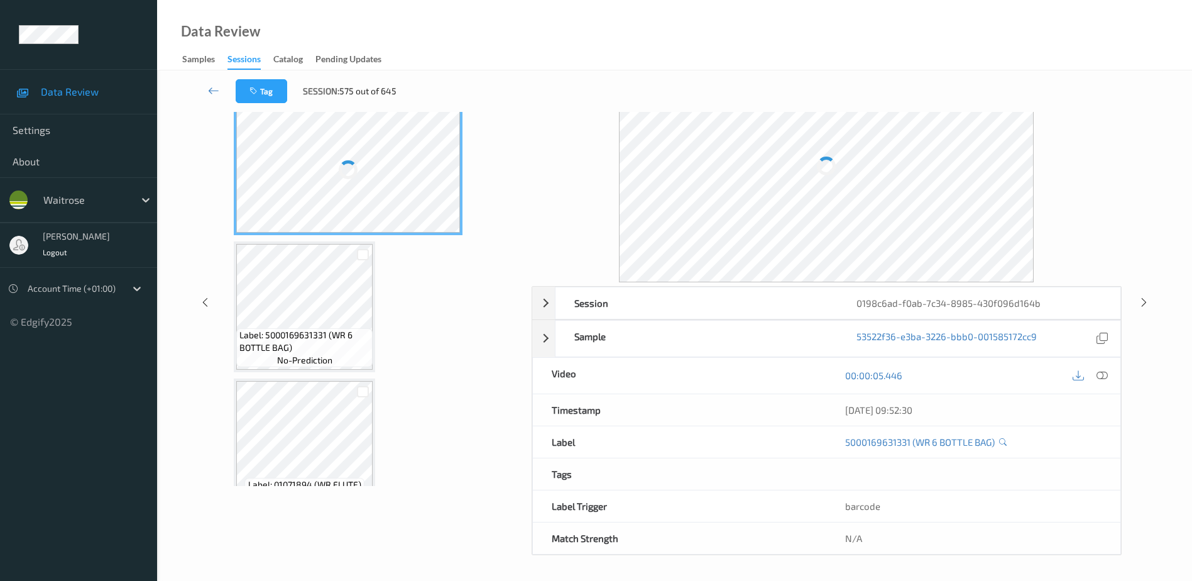
scroll to position [62, 0]
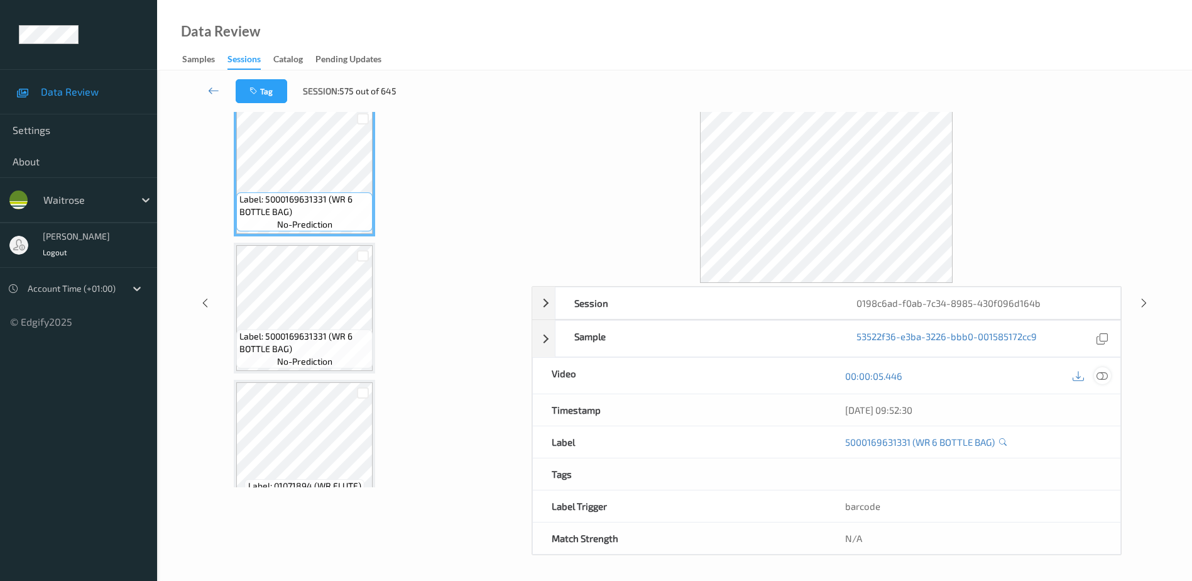
click at [1105, 375] on icon at bounding box center [1102, 375] width 11 height 11
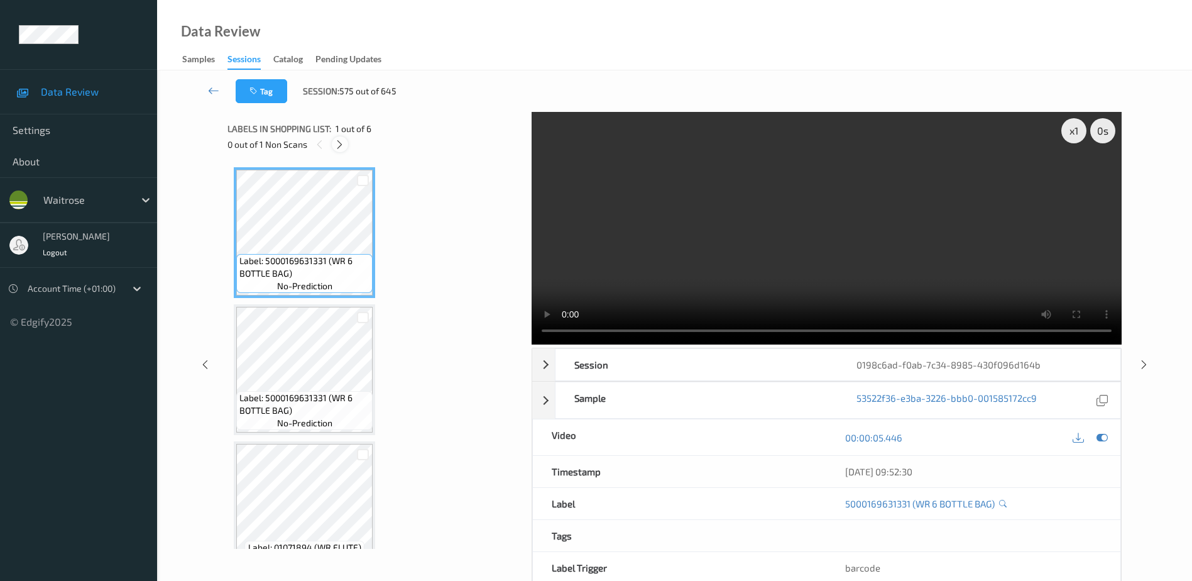
click at [344, 150] on div at bounding box center [340, 144] width 16 height 16
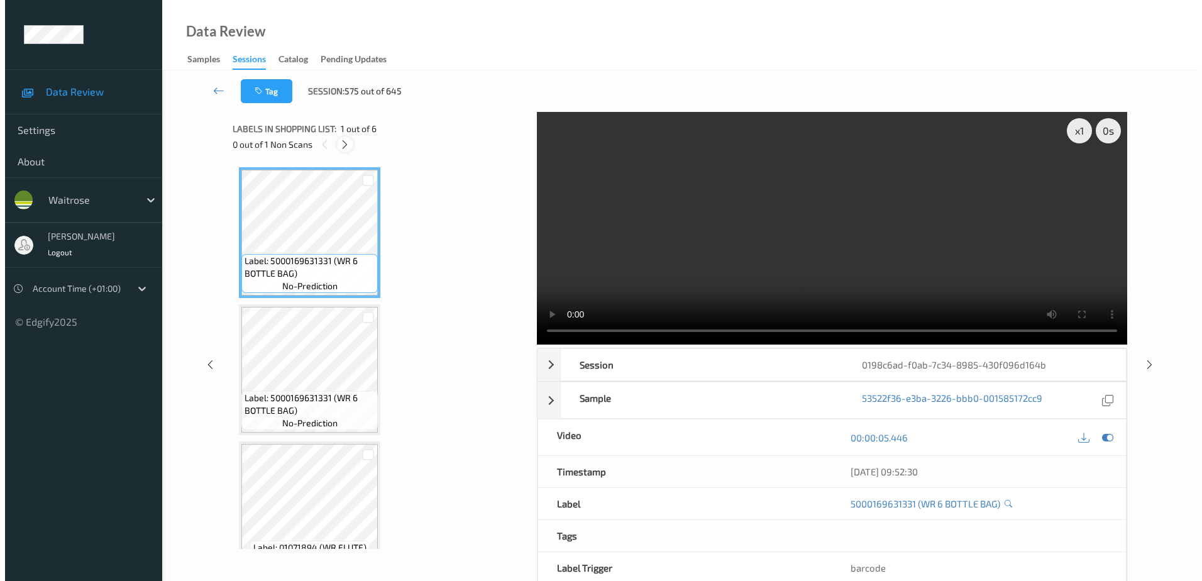
scroll to position [280, 0]
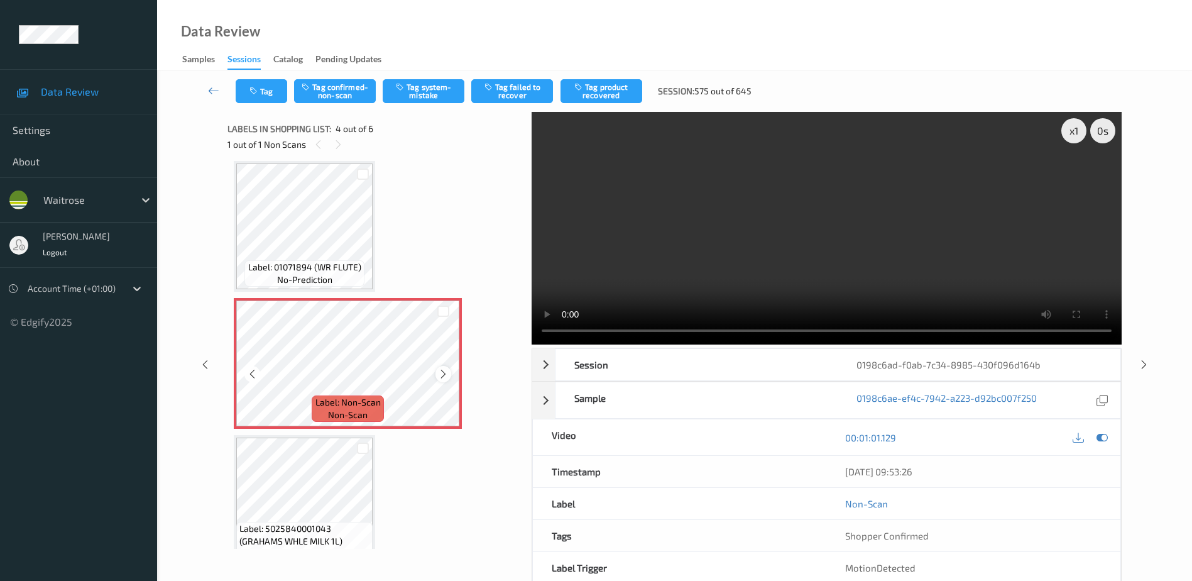
click at [441, 371] on icon at bounding box center [443, 373] width 11 height 11
click at [902, 268] on video at bounding box center [827, 228] width 590 height 233
click at [429, 92] on button "Tag system-mistake" at bounding box center [424, 91] width 82 height 24
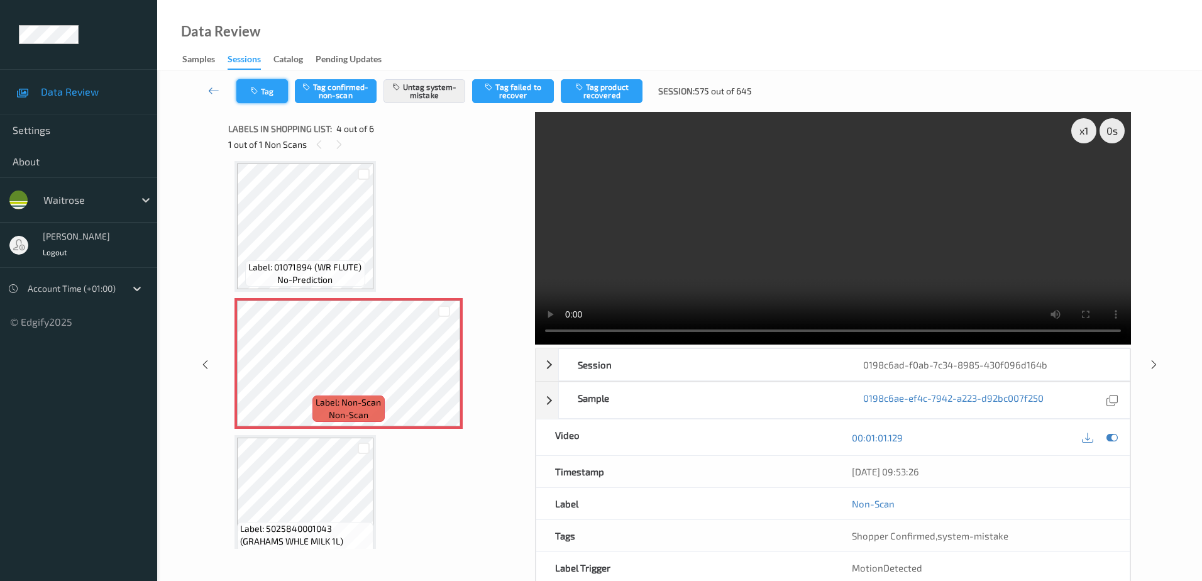
click at [254, 90] on icon "button" at bounding box center [255, 91] width 11 height 9
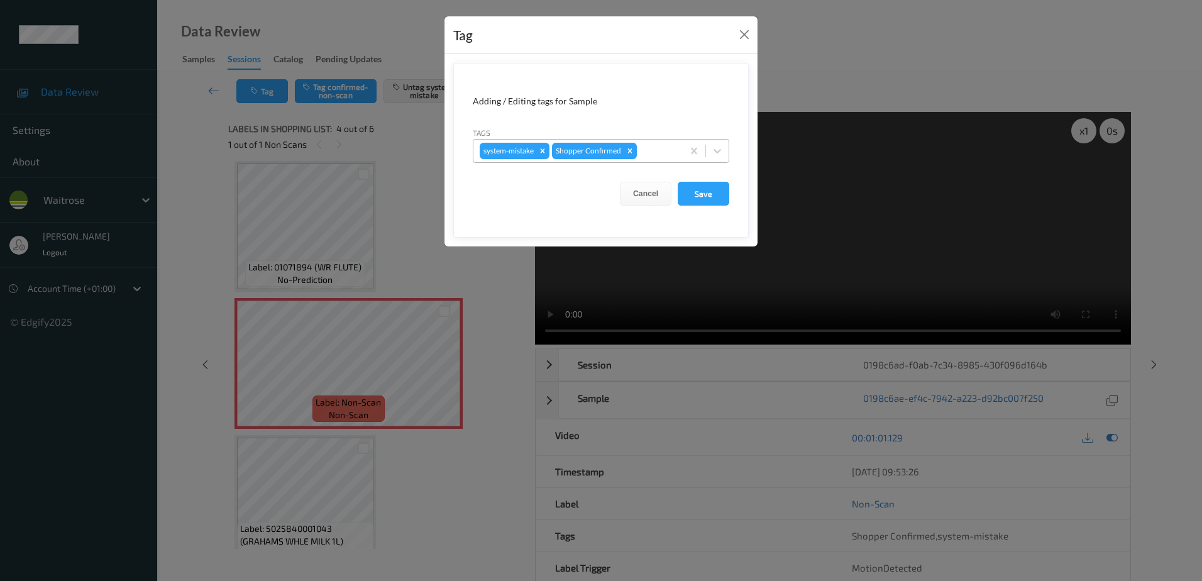
click at [649, 148] on div at bounding box center [657, 150] width 37 height 15
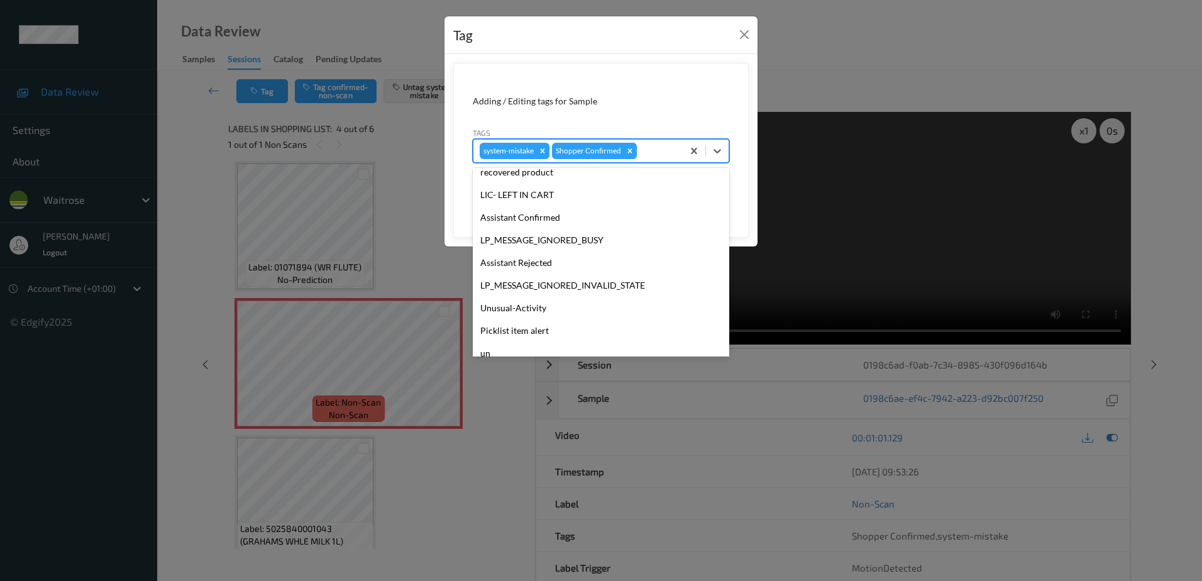
scroll to position [246, 0]
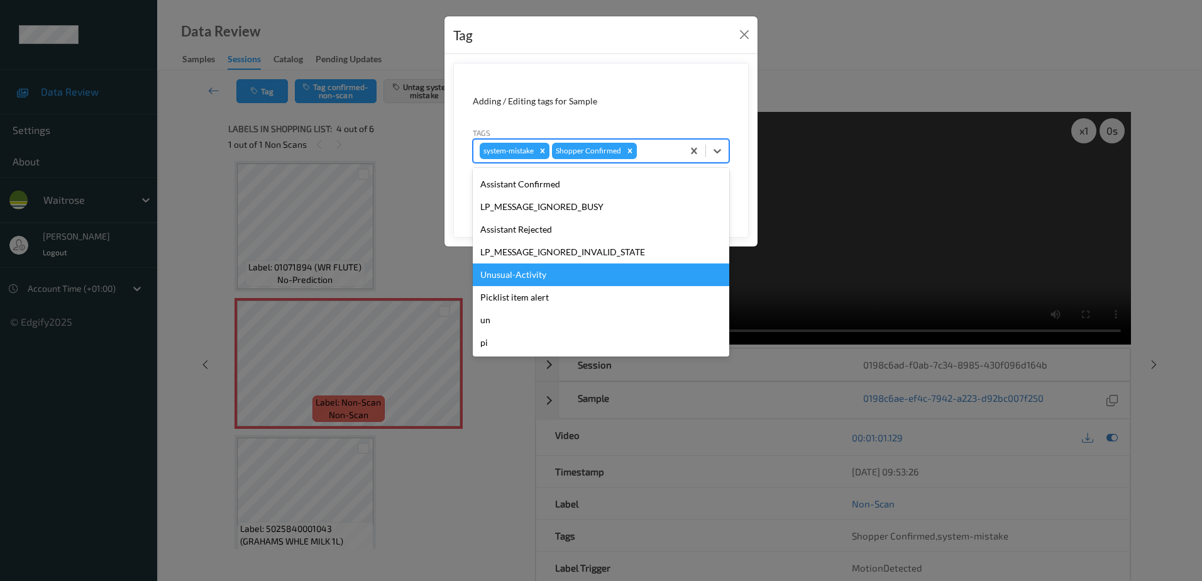
click at [505, 272] on div "Unusual-Activity" at bounding box center [601, 274] width 256 height 23
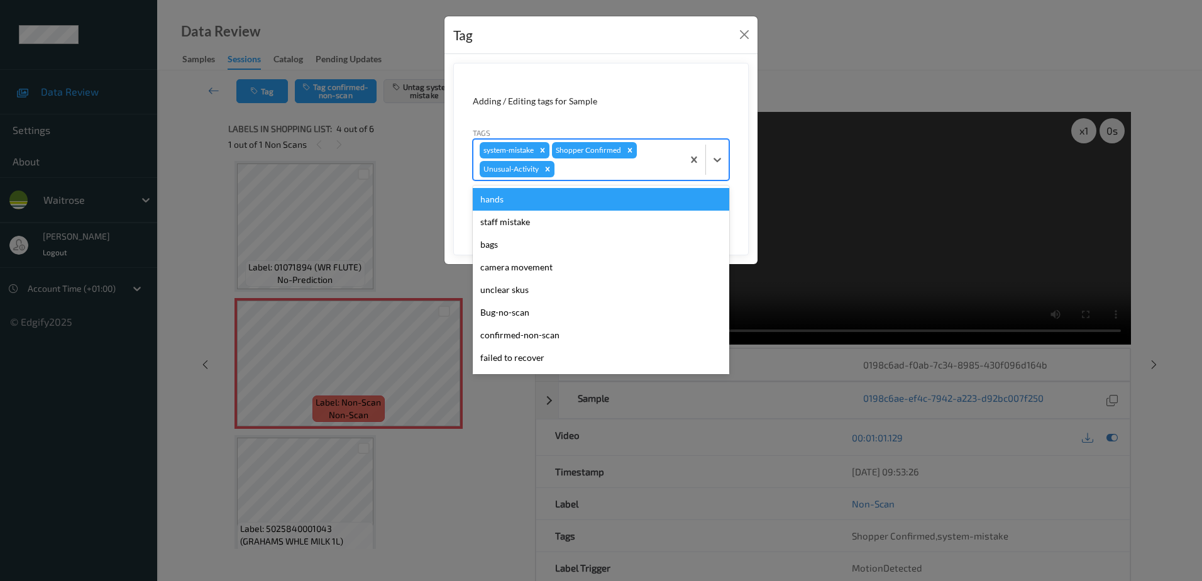
click at [567, 165] on div at bounding box center [616, 169] width 119 height 15
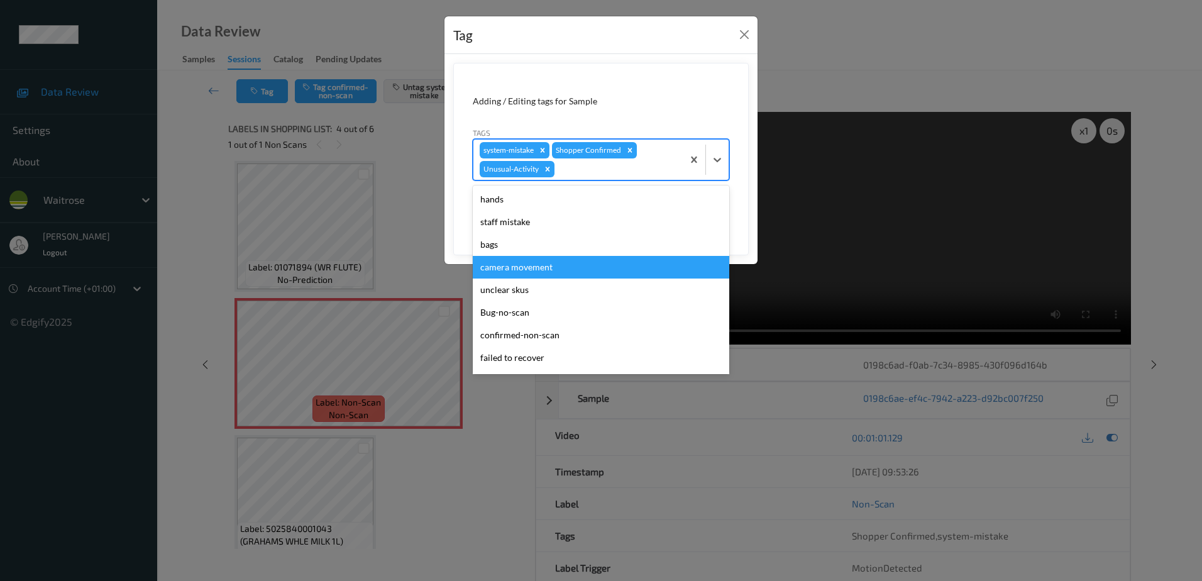
scroll to position [224, 0]
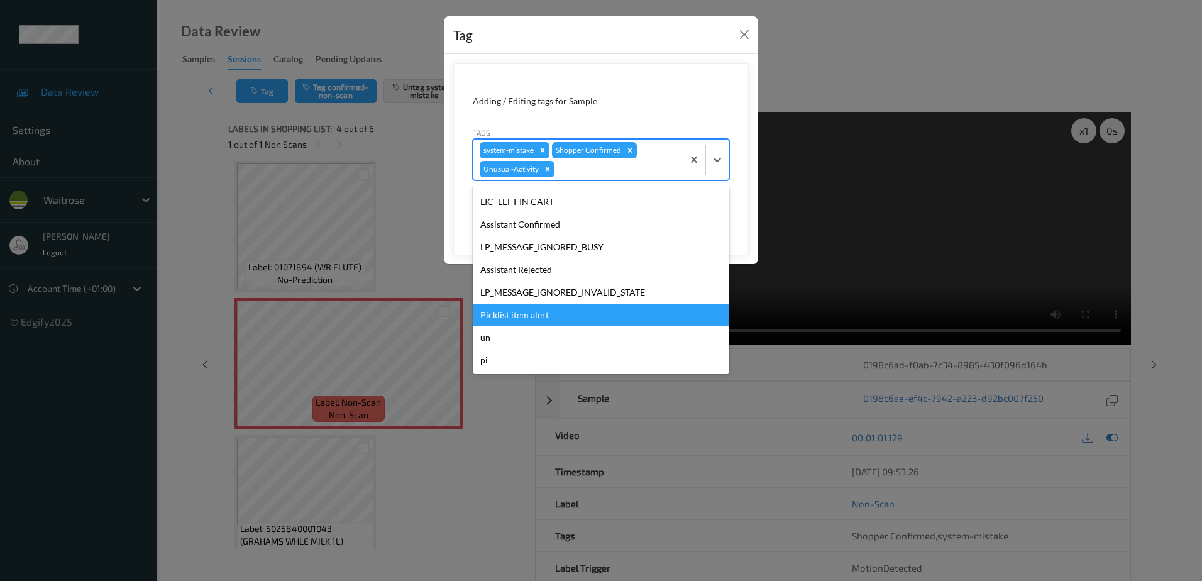
click at [534, 310] on div "Picklist item alert" at bounding box center [601, 315] width 256 height 23
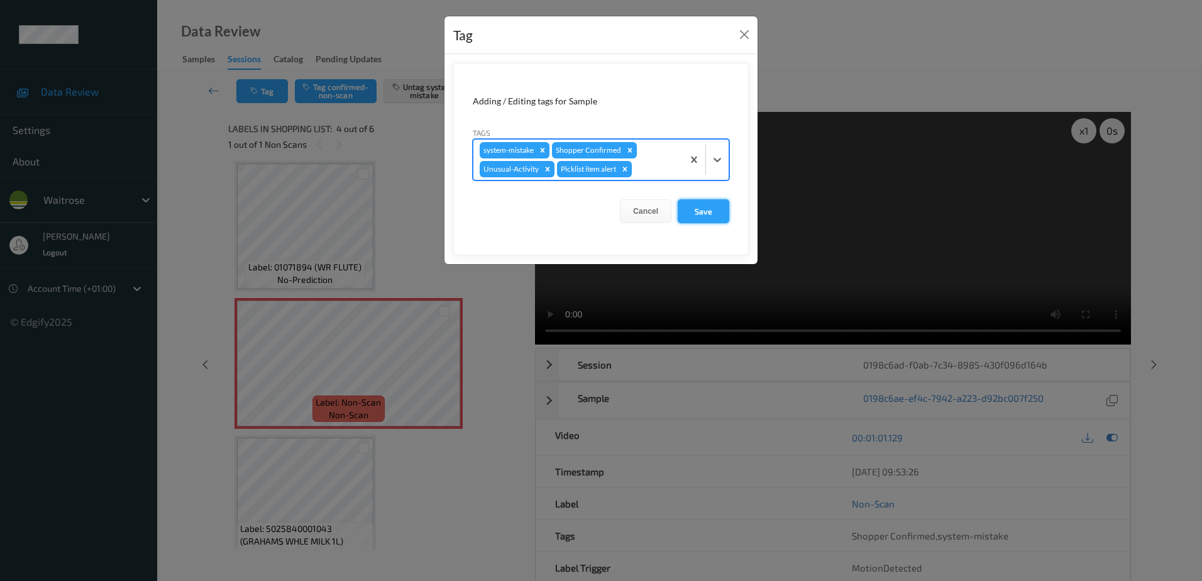
click at [721, 211] on button "Save" at bounding box center [703, 211] width 52 height 24
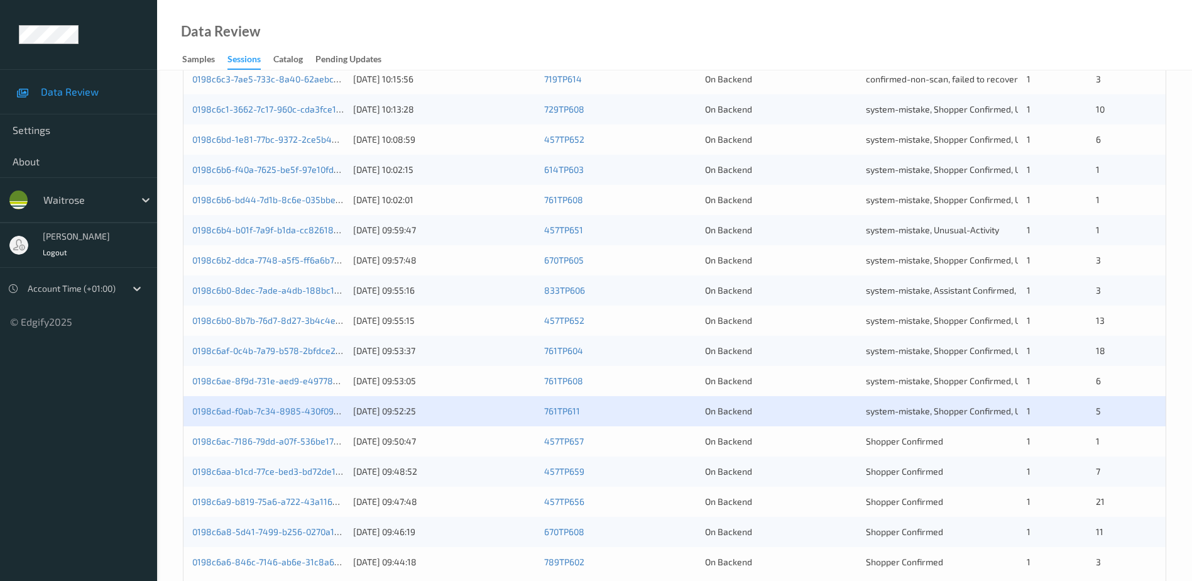
scroll to position [365, 0]
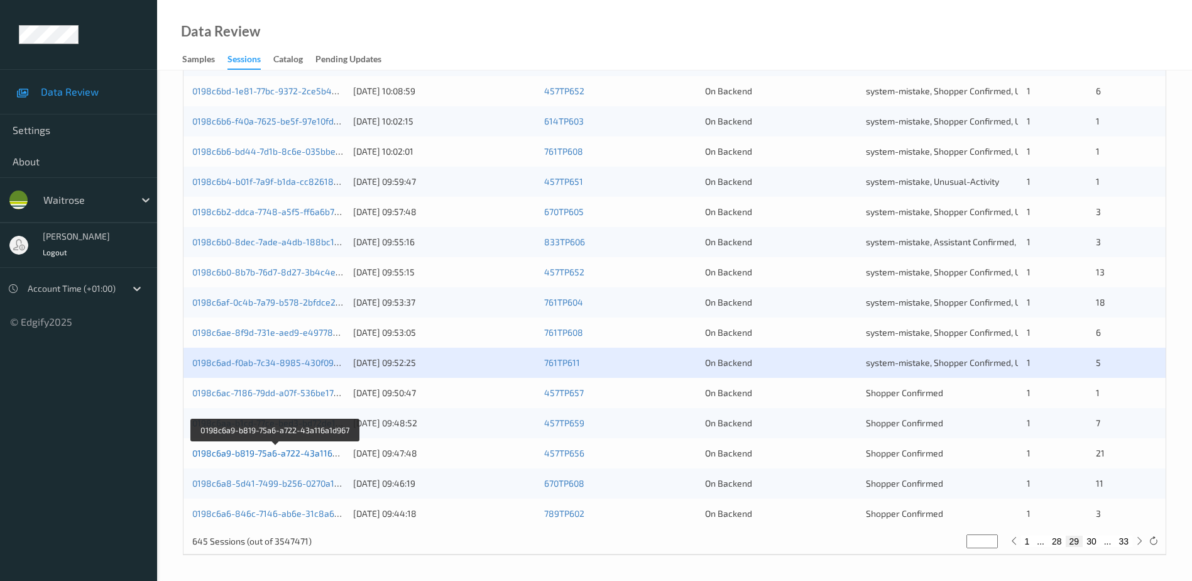
click at [271, 452] on link "0198c6a9-b819-75a6-a722-43a116a1d967" at bounding box center [276, 452] width 168 height 11
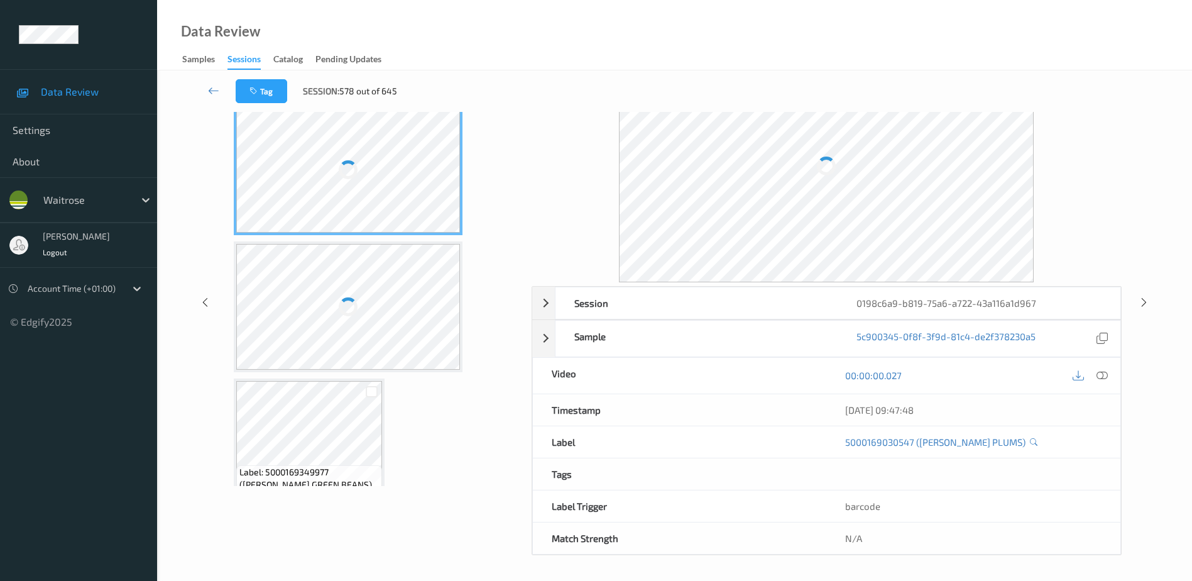
scroll to position [62, 0]
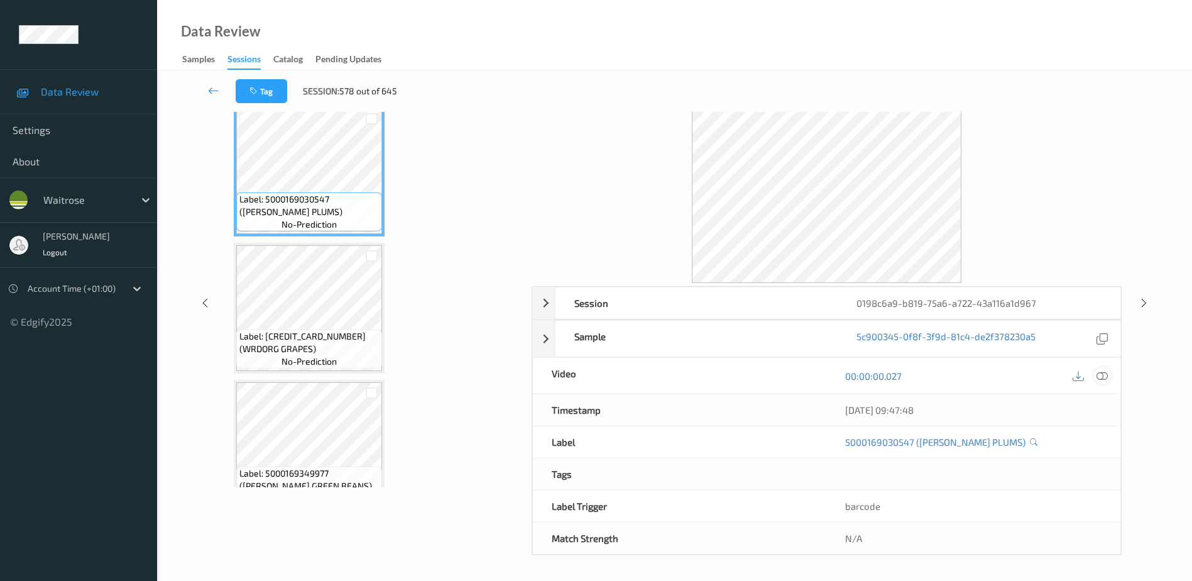
click at [1102, 375] on icon at bounding box center [1102, 375] width 11 height 11
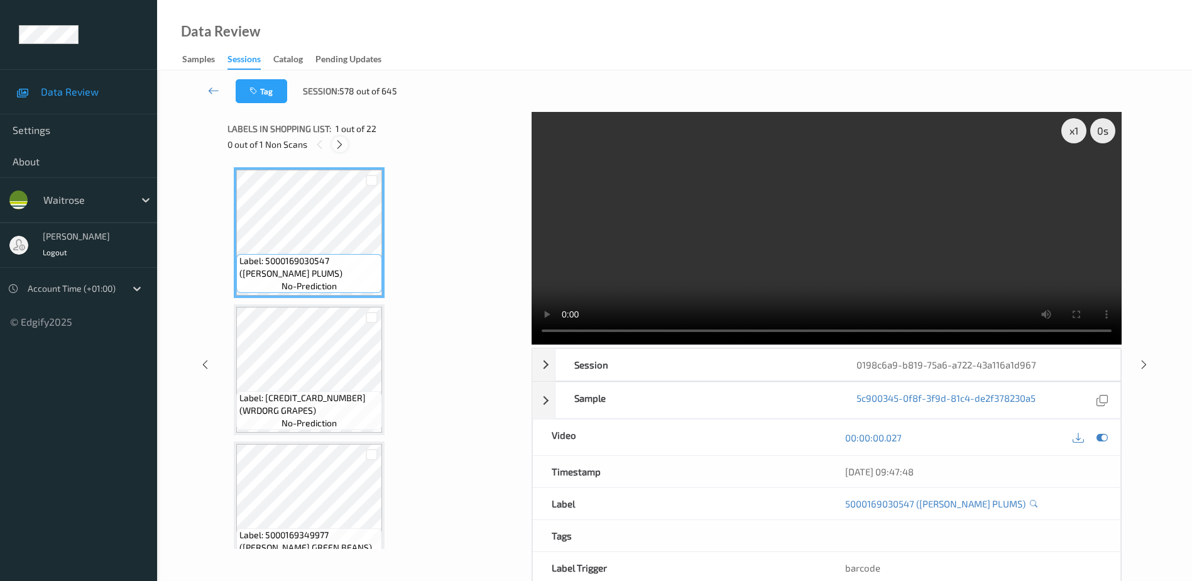
click at [335, 146] on icon at bounding box center [339, 144] width 11 height 11
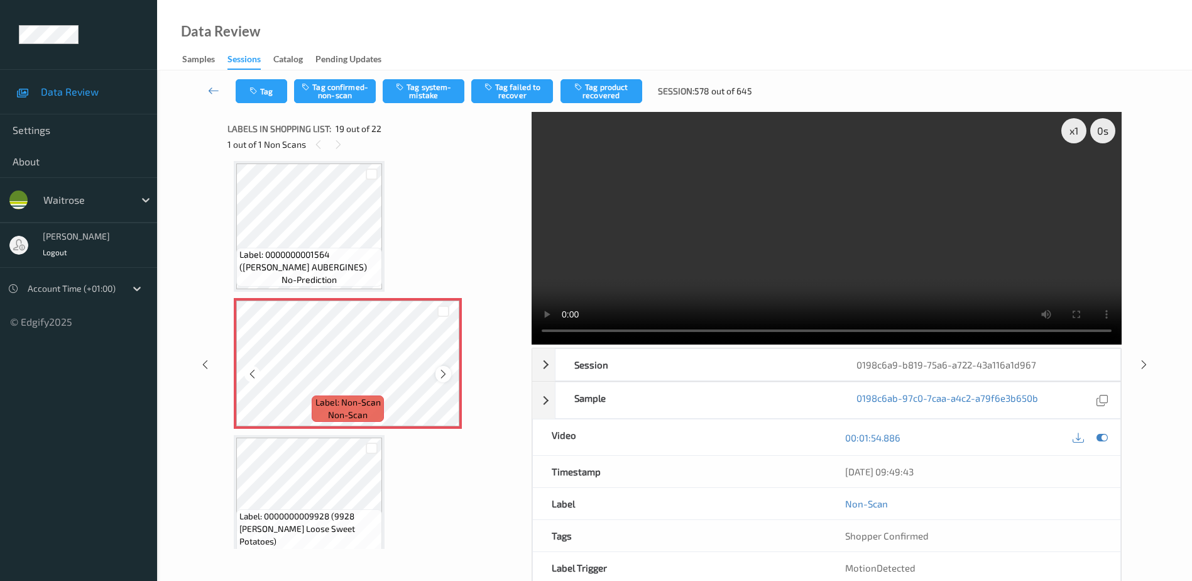
click at [440, 370] on icon at bounding box center [443, 373] width 11 height 11
click at [838, 287] on video at bounding box center [827, 228] width 590 height 233
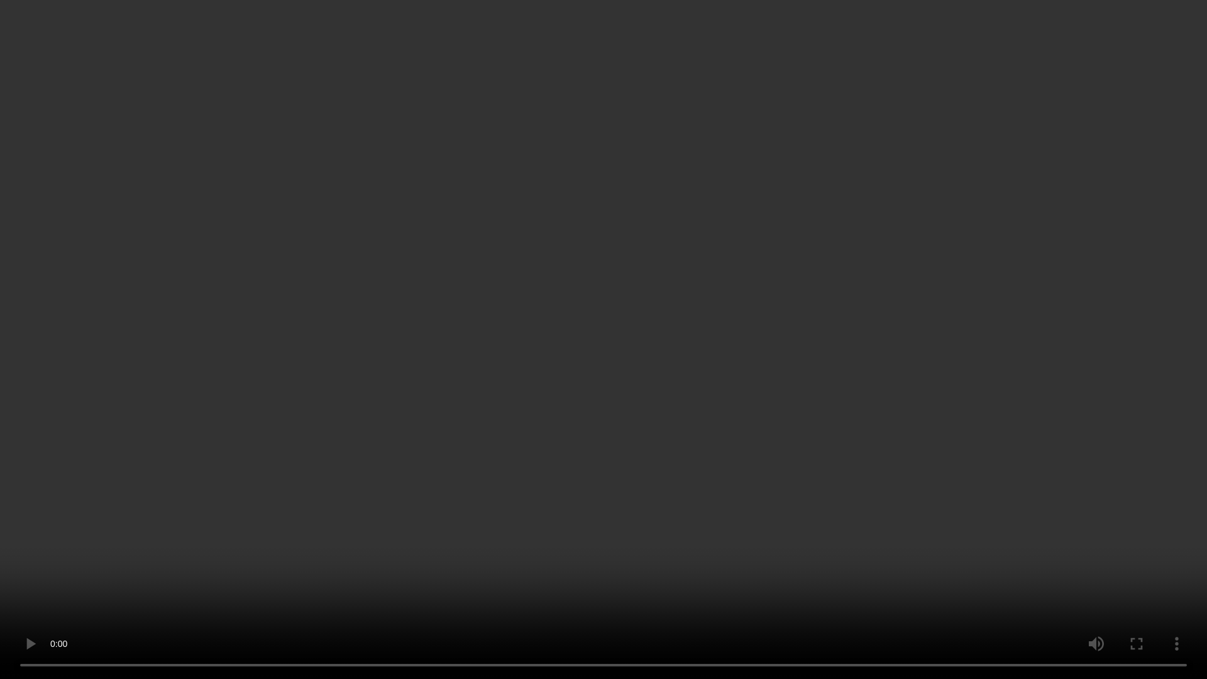
click at [676, 314] on video at bounding box center [603, 339] width 1207 height 679
click at [633, 343] on video at bounding box center [603, 339] width 1207 height 679
click at [737, 327] on video at bounding box center [603, 339] width 1207 height 679
click at [677, 354] on video at bounding box center [603, 339] width 1207 height 679
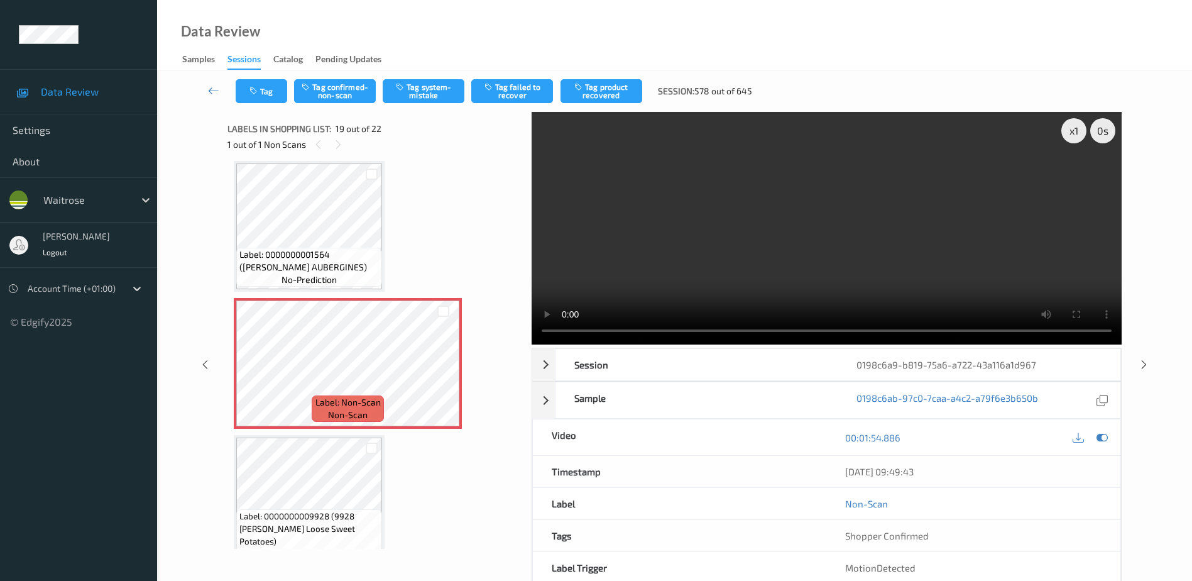
drag, startPoint x: 1085, startPoint y: 272, endPoint x: 1085, endPoint y: 281, distance: 8.8
click at [1085, 280] on video at bounding box center [827, 228] width 590 height 233
click at [424, 84] on button "Tag system-mistake" at bounding box center [424, 91] width 82 height 24
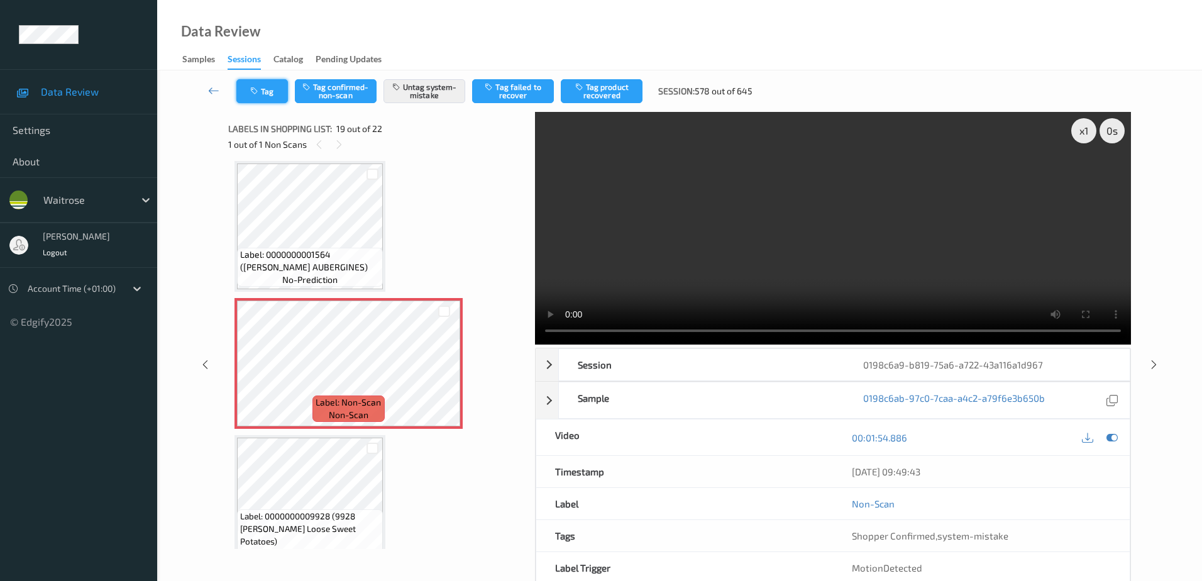
click at [251, 96] on button "Tag" at bounding box center [262, 91] width 52 height 24
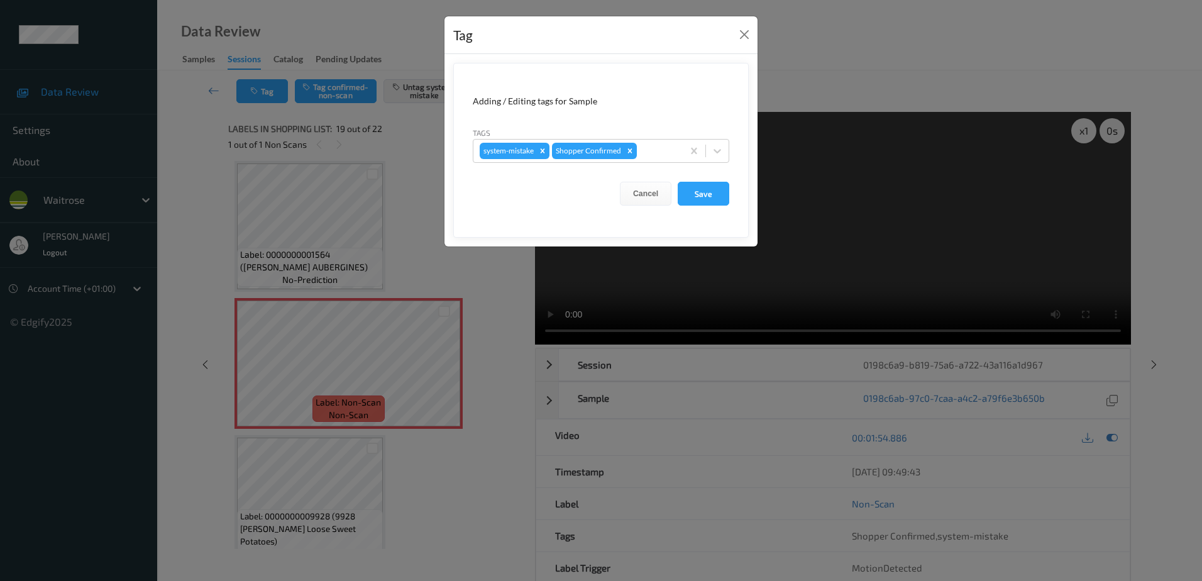
click at [650, 138] on div "Tags system-mistake Shopper Confirmed" at bounding box center [601, 144] width 256 height 36
click at [652, 150] on div at bounding box center [657, 150] width 37 height 15
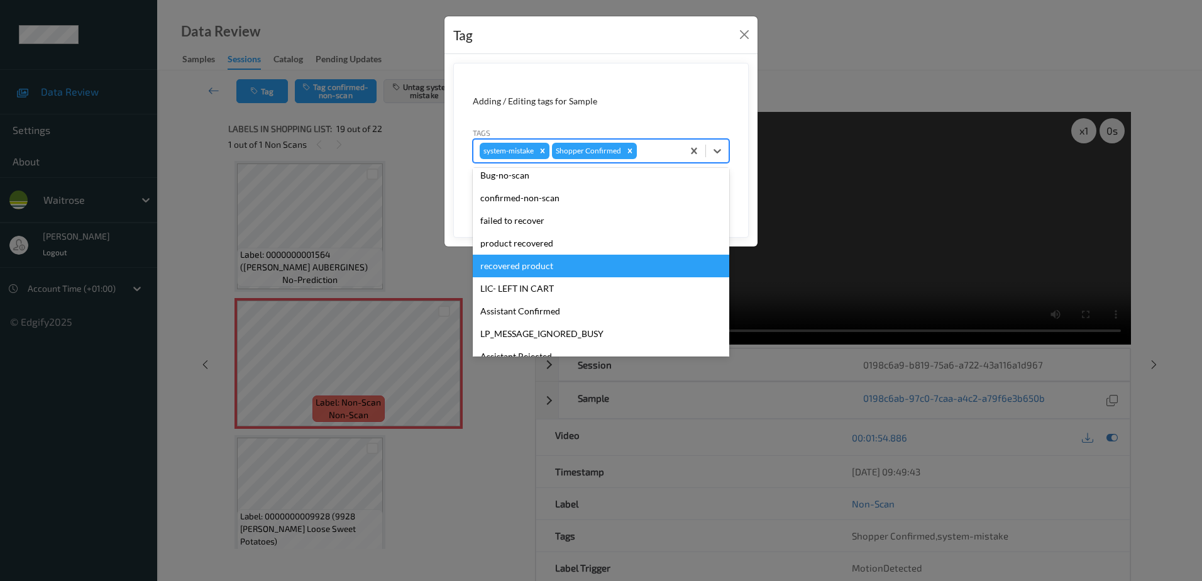
scroll to position [189, 0]
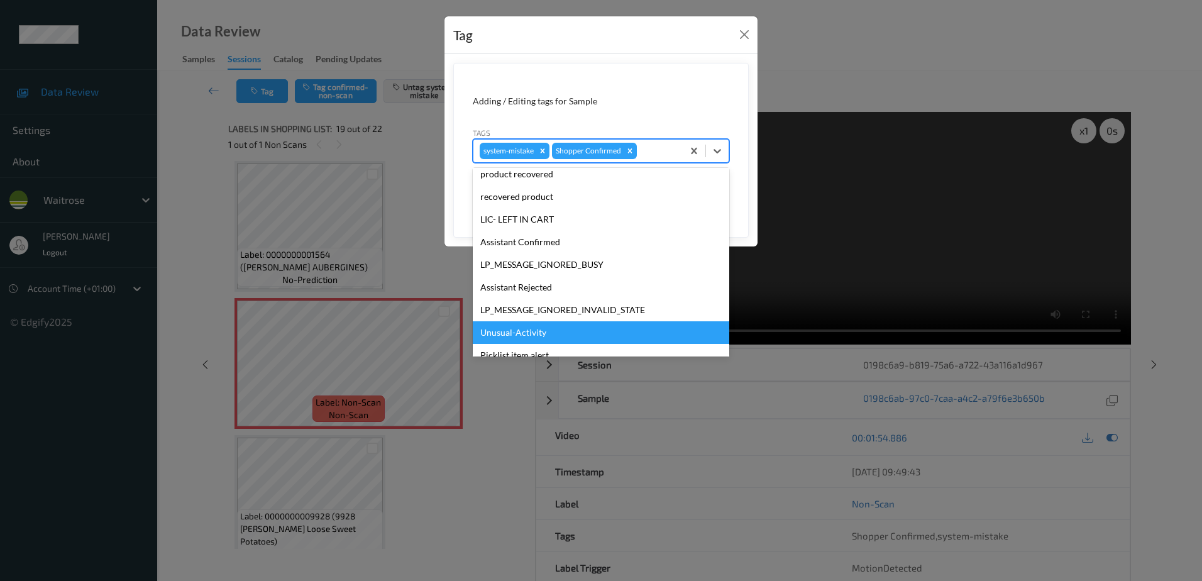
click at [530, 331] on div "Unusual-Activity" at bounding box center [601, 332] width 256 height 23
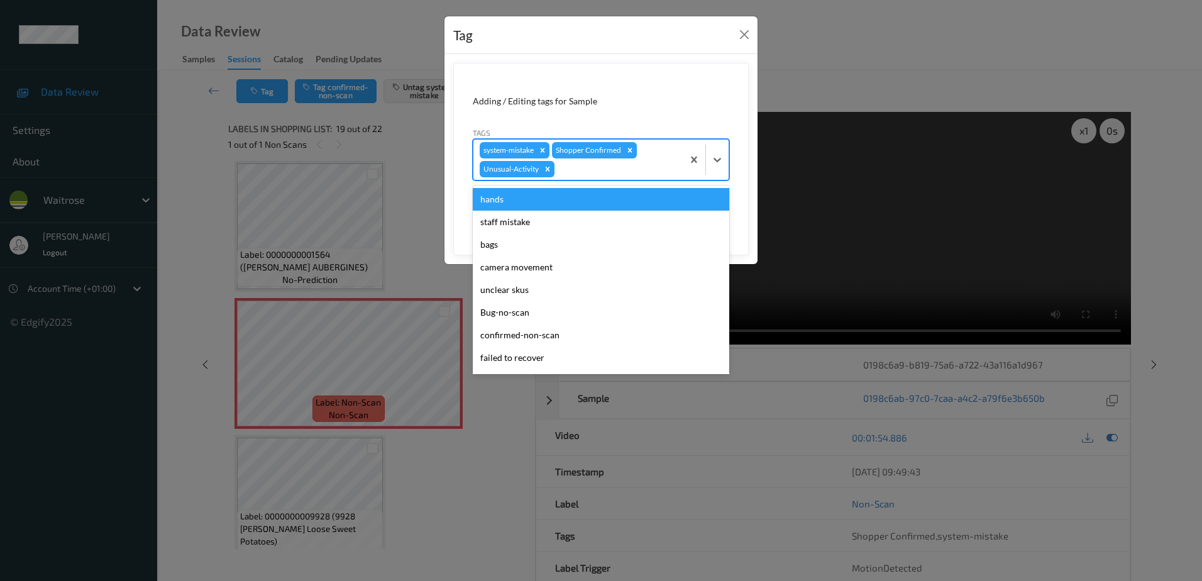
click at [565, 168] on div at bounding box center [616, 169] width 119 height 15
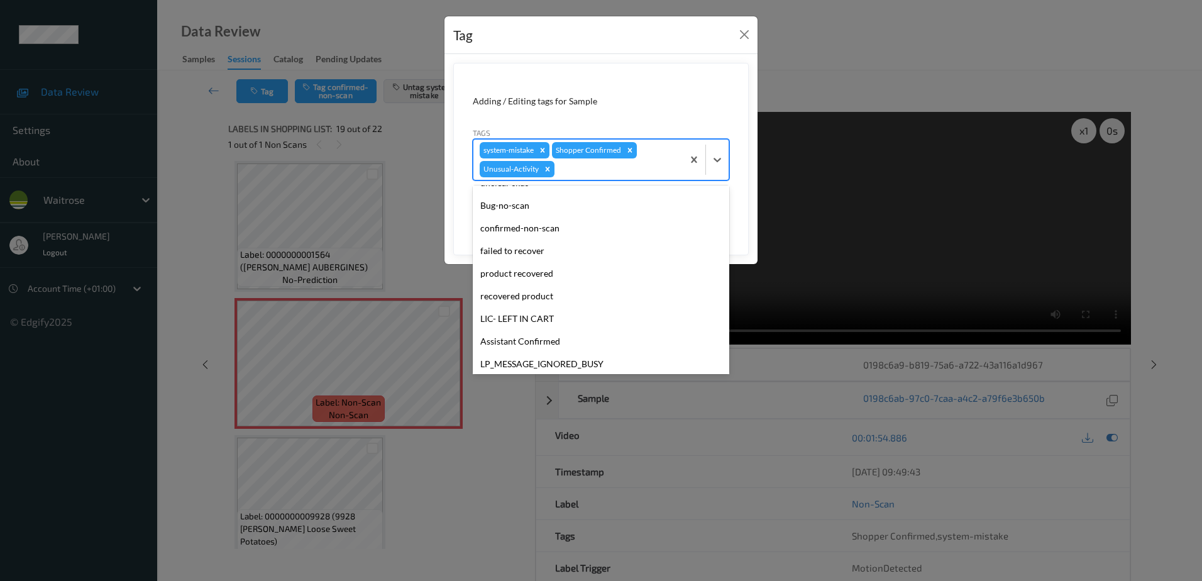
scroll to position [224, 0]
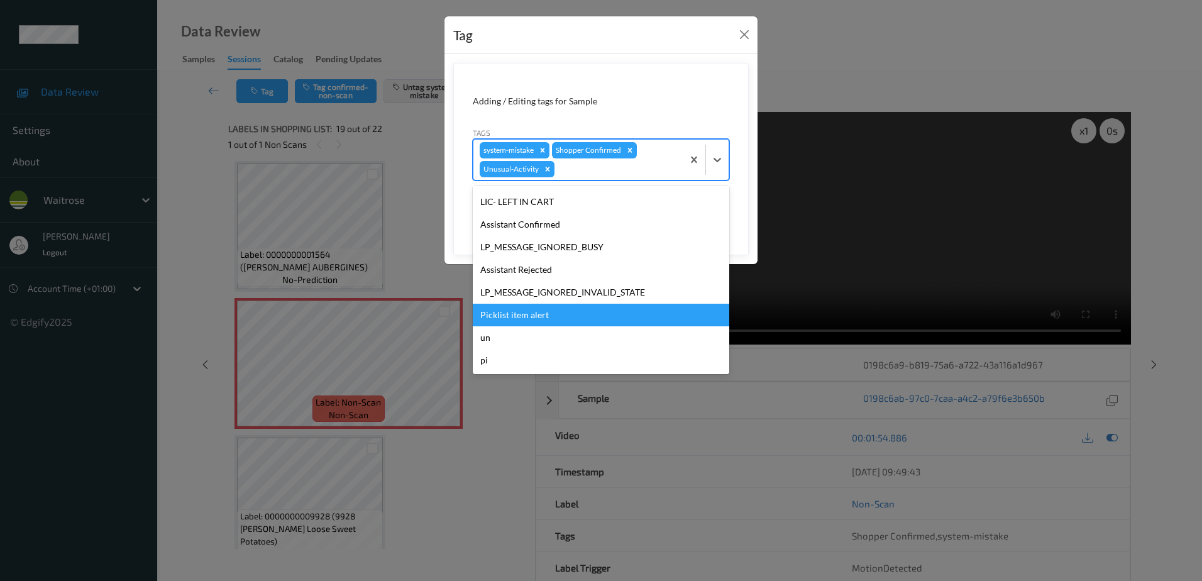
click at [527, 315] on div "Picklist item alert" at bounding box center [601, 315] width 256 height 23
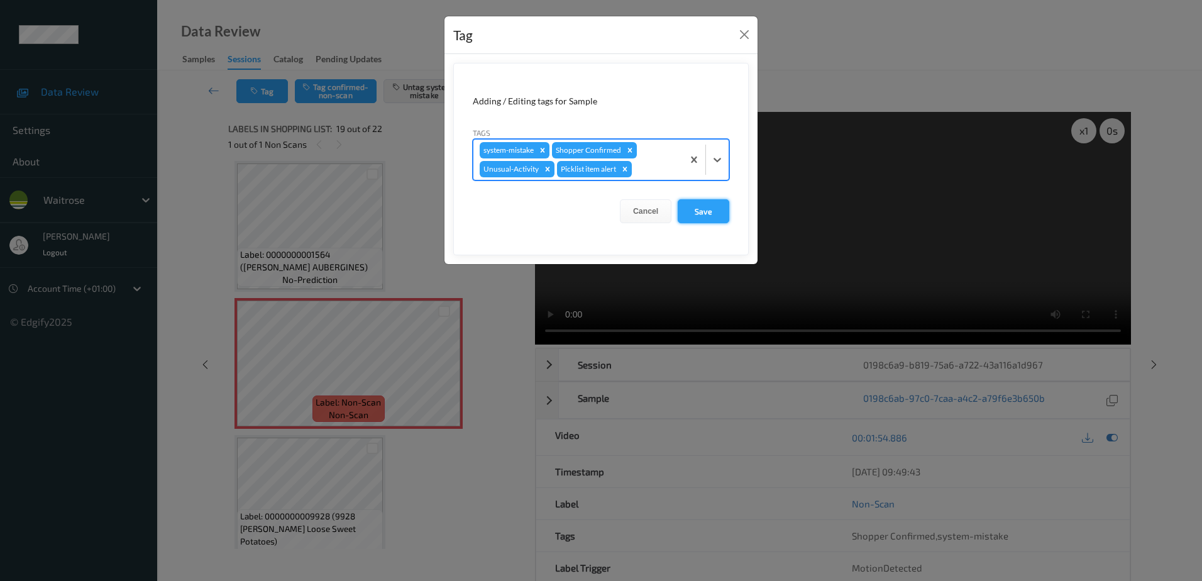
click at [691, 207] on button "Save" at bounding box center [703, 211] width 52 height 24
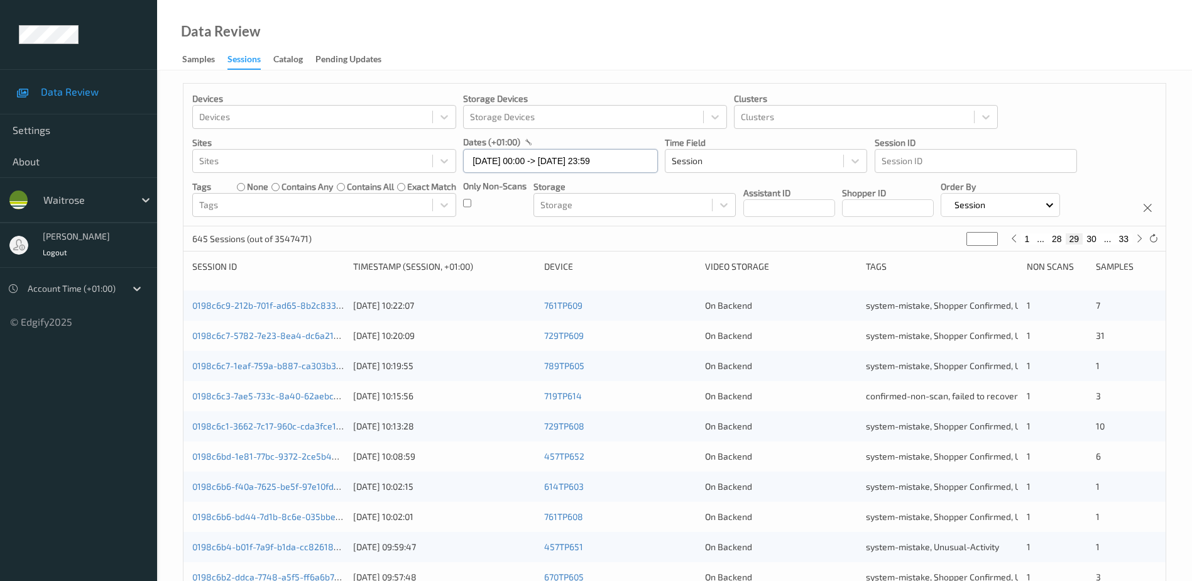
click at [541, 153] on input "20/08/2025 00:00 -> 20/08/2025 23:59" at bounding box center [560, 161] width 195 height 24
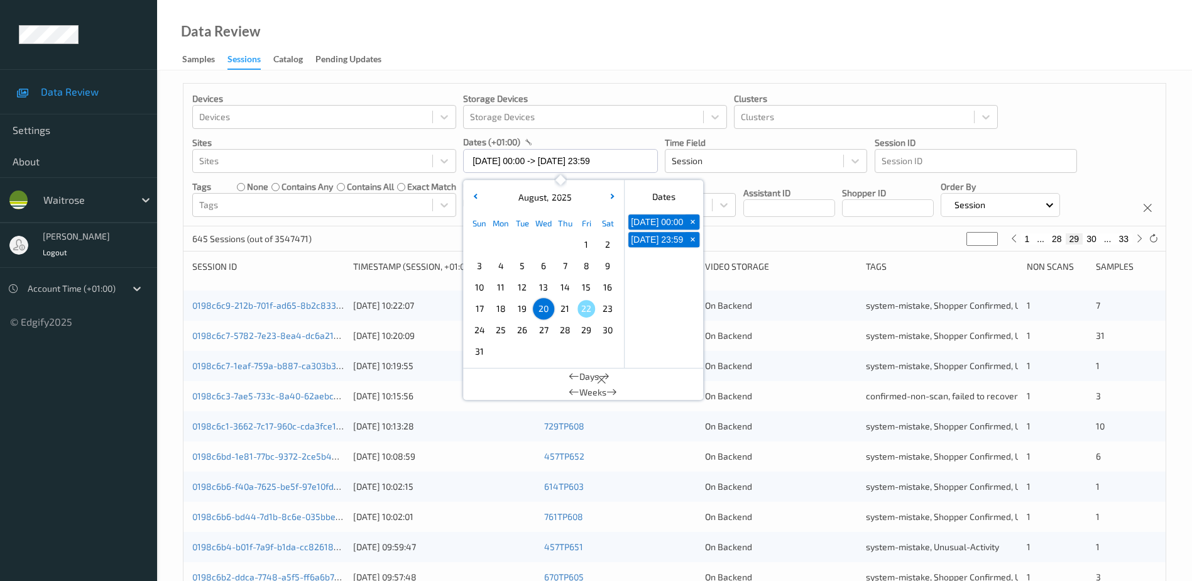
click at [566, 308] on span "21" at bounding box center [565, 309] width 18 height 18
type input "[DATE] 00:00"
type input "*"
click at [566, 308] on span "21" at bounding box center [565, 309] width 18 height 18
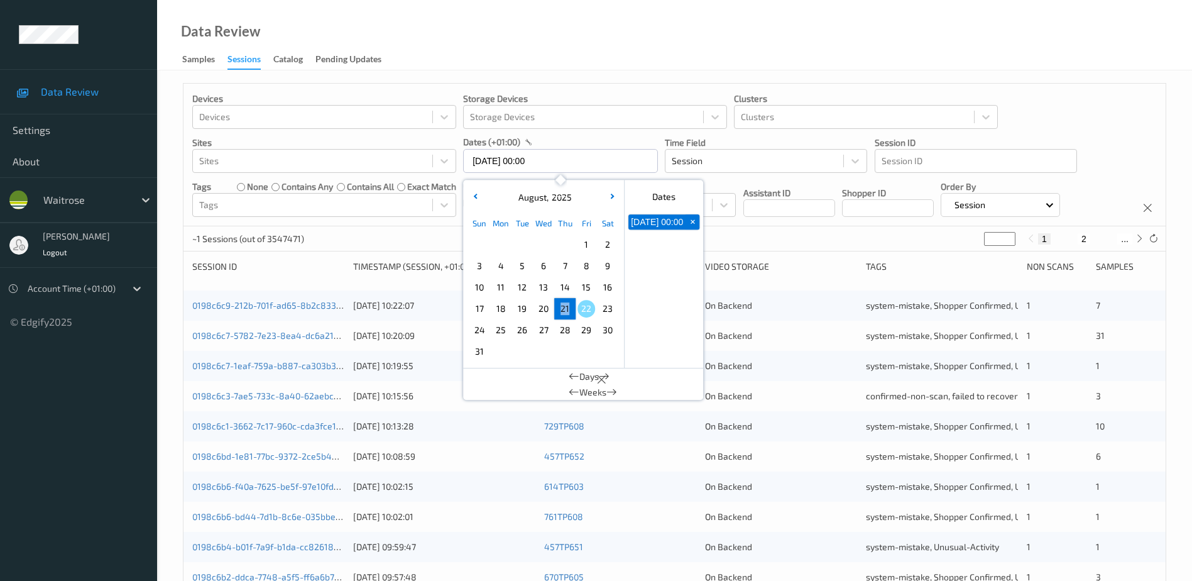
type input "[DATE] 00:00 -> [DATE] 23:59"
click at [594, 37] on div "Data Review Samples Sessions Catalog Pending Updates" at bounding box center [674, 35] width 1035 height 70
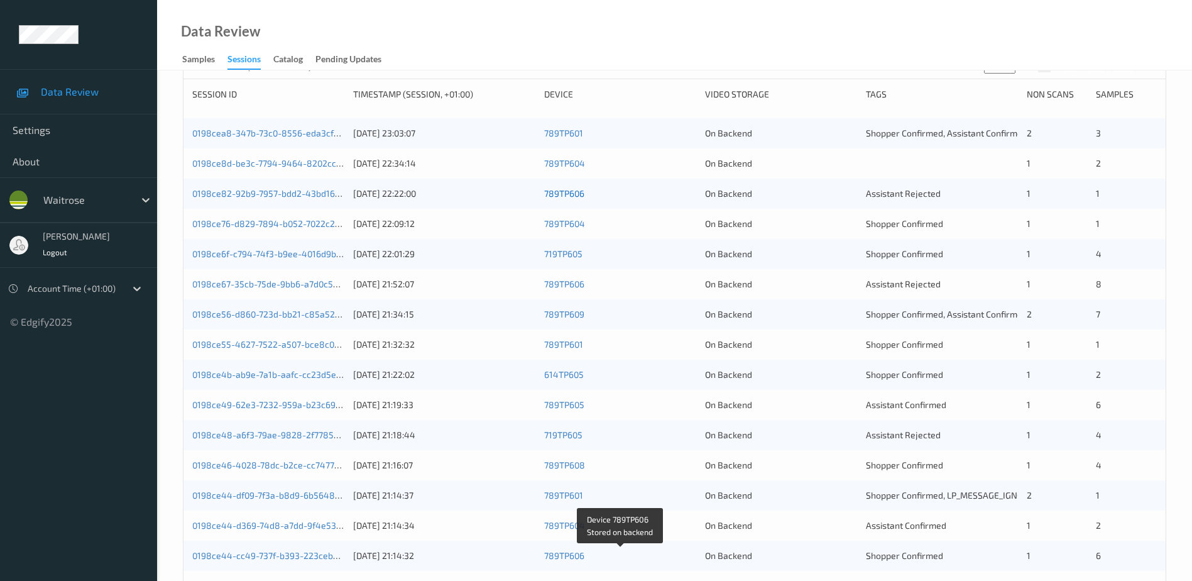
scroll to position [51, 0]
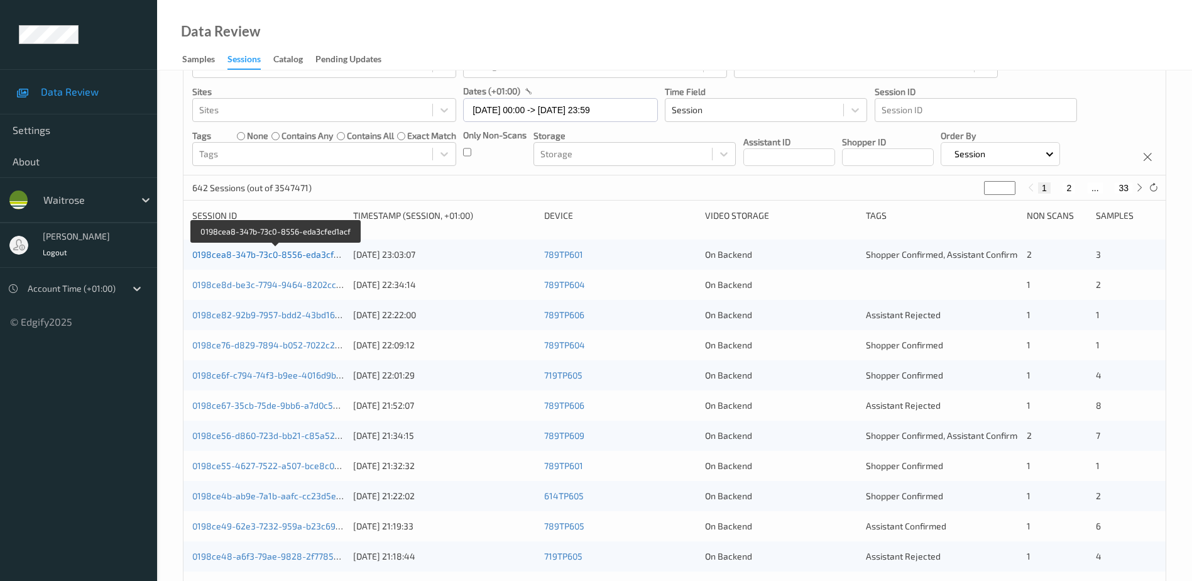
click at [268, 256] on link "0198cea8-347b-73c0-8556-eda3cfed1acf" at bounding box center [276, 254] width 168 height 11
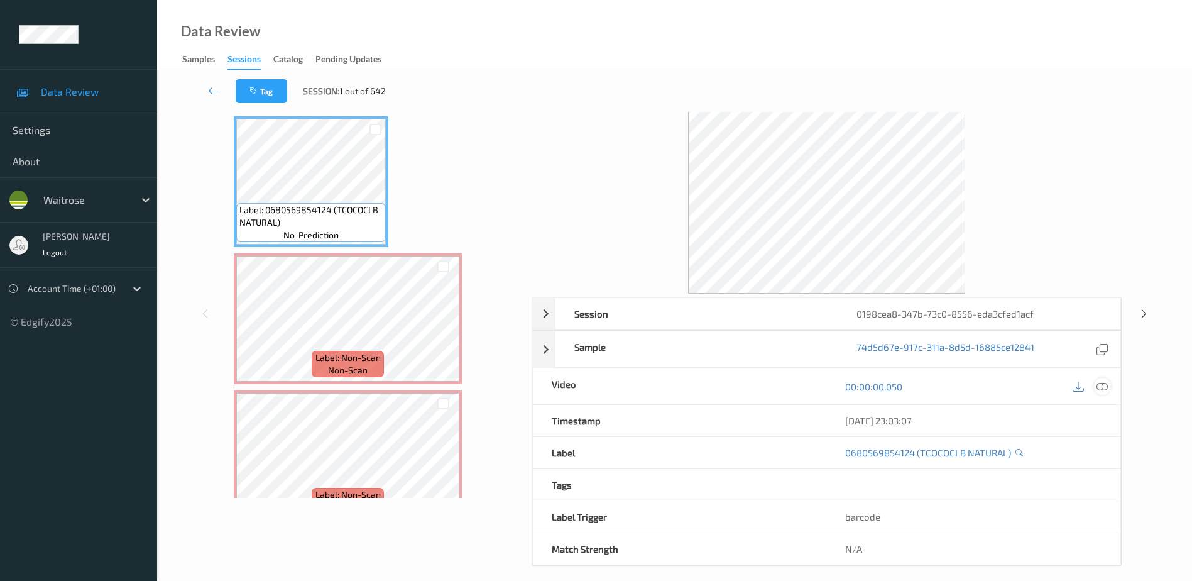
click at [1105, 386] on icon at bounding box center [1102, 386] width 11 height 11
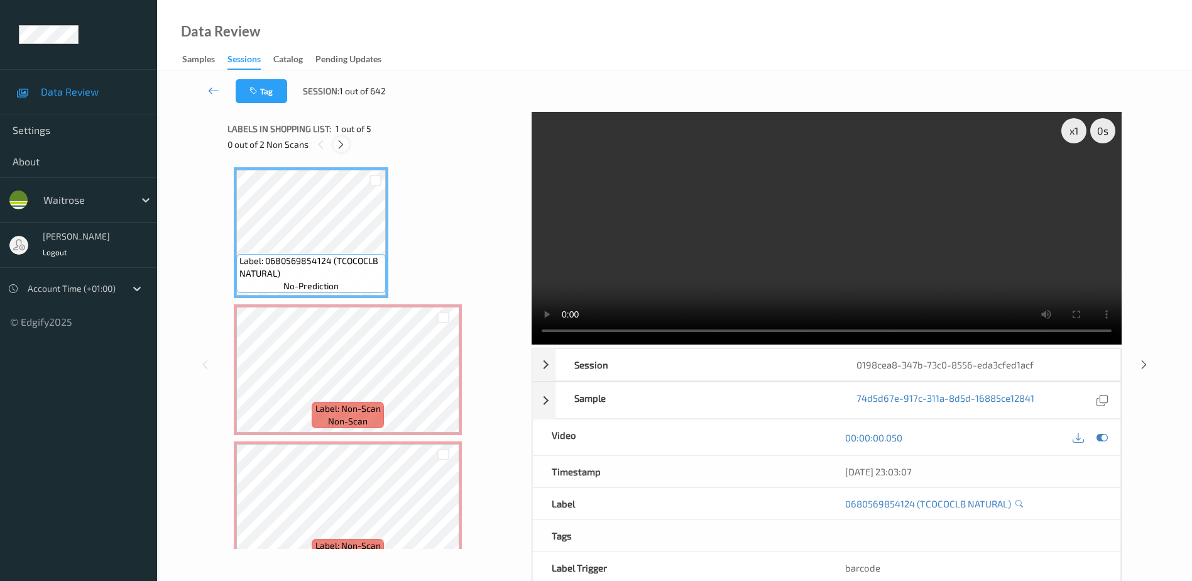
click at [338, 141] on icon at bounding box center [341, 144] width 11 height 11
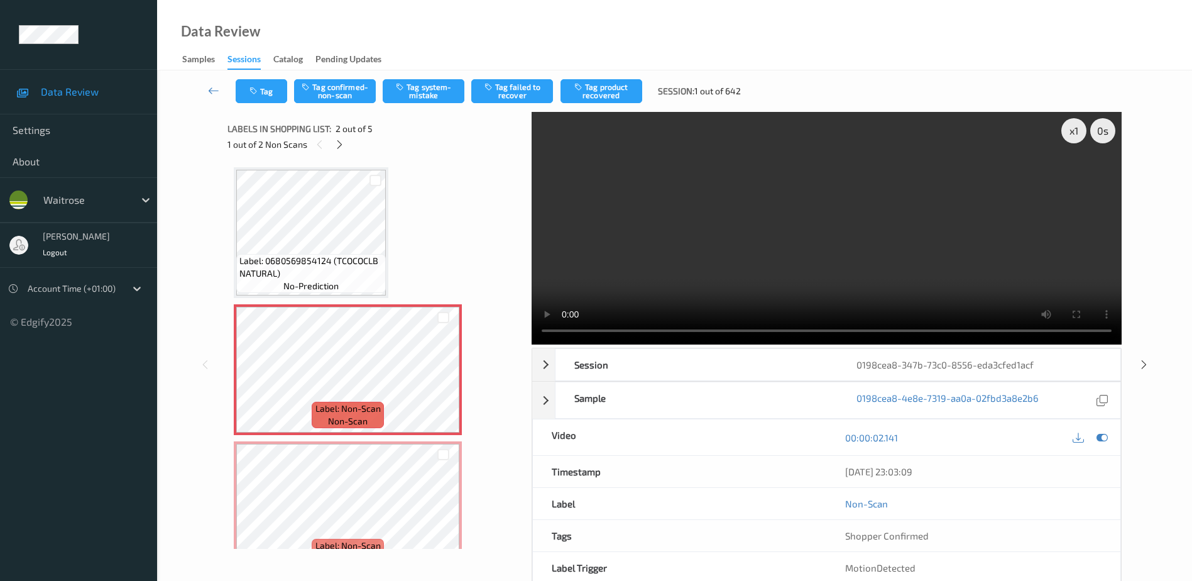
scroll to position [6, 0]
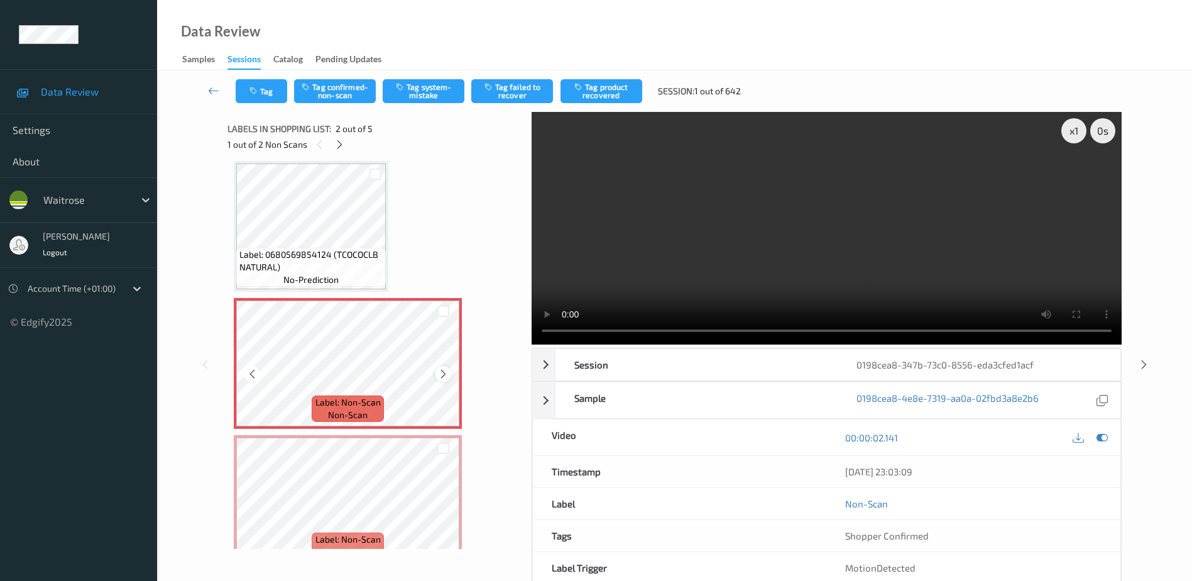
click at [447, 373] on icon at bounding box center [443, 373] width 11 height 11
click at [444, 374] on icon at bounding box center [443, 373] width 11 height 11
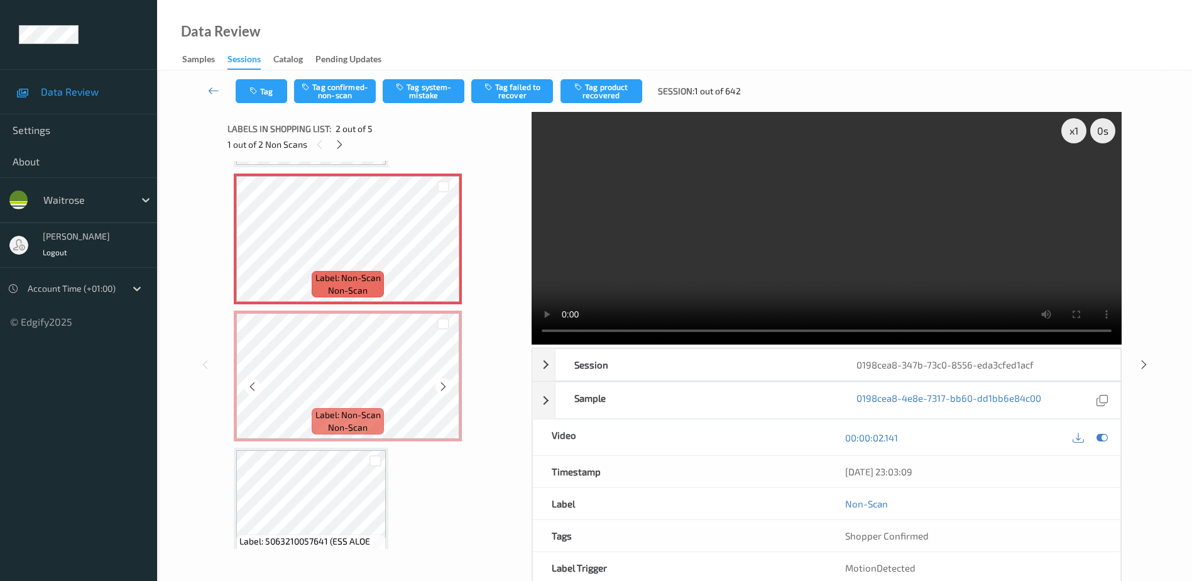
scroll to position [132, 0]
click at [446, 249] on icon at bounding box center [443, 248] width 11 height 11
click at [444, 384] on icon at bounding box center [443, 385] width 11 height 11
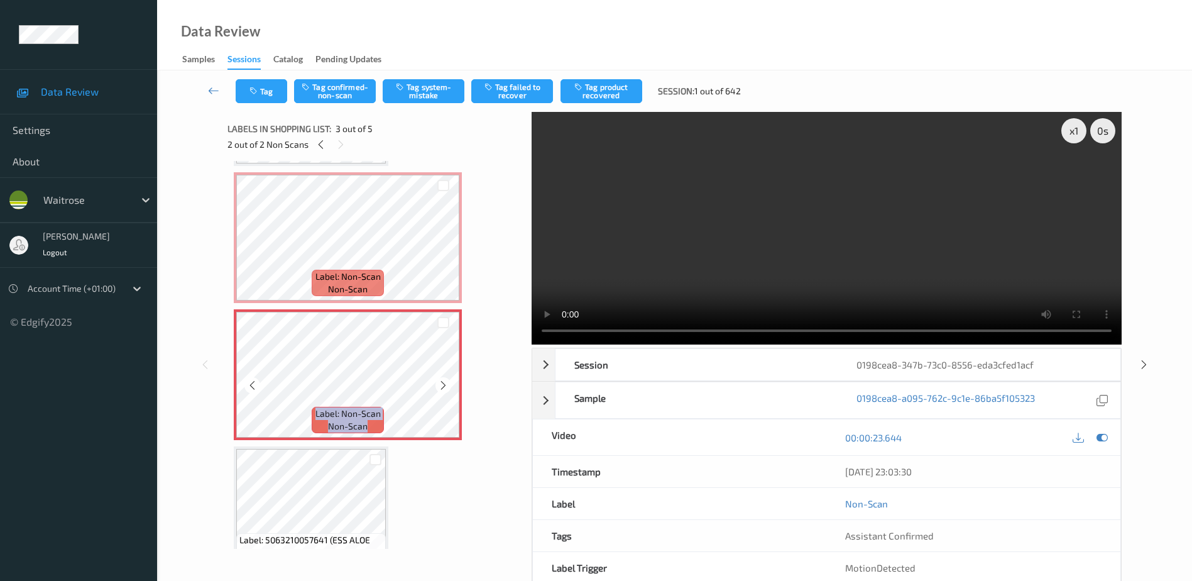
click at [444, 384] on icon at bounding box center [443, 385] width 11 height 11
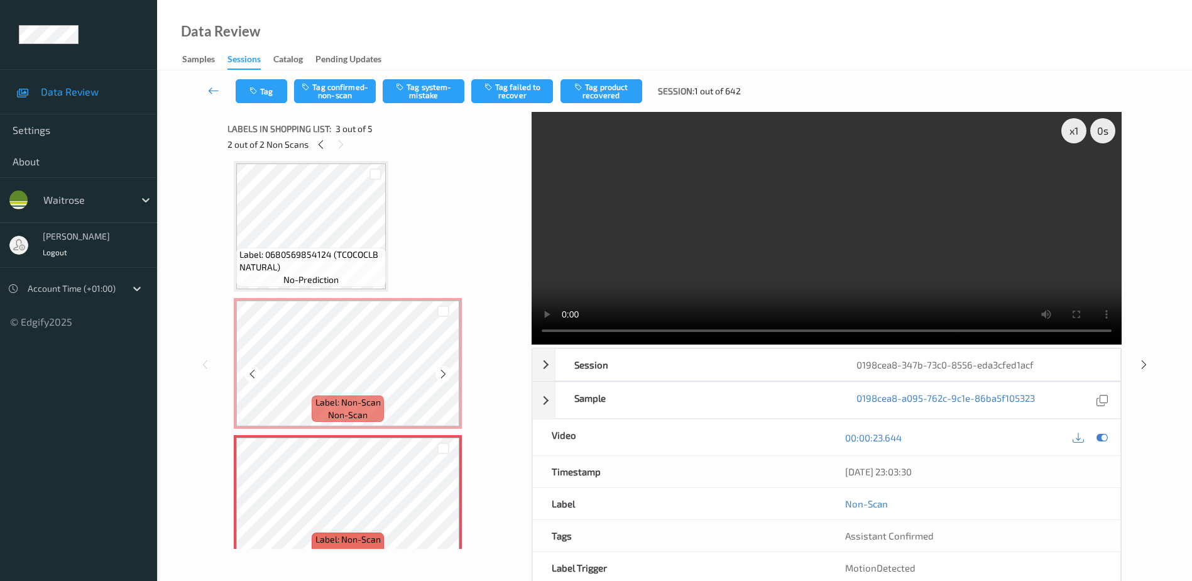
scroll to position [0, 0]
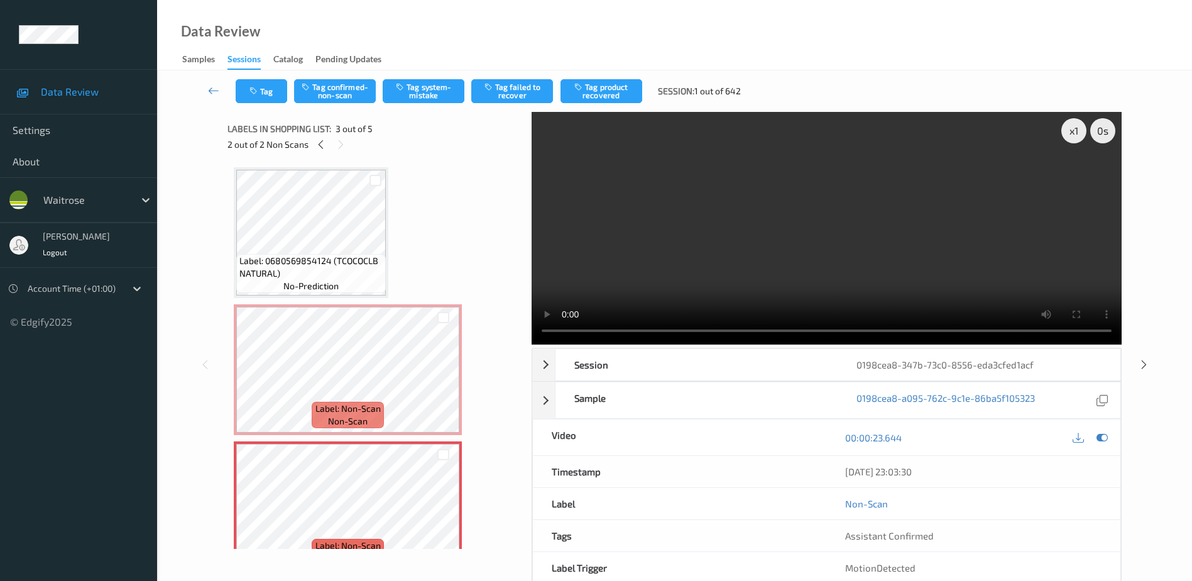
click at [655, 295] on video at bounding box center [827, 228] width 590 height 233
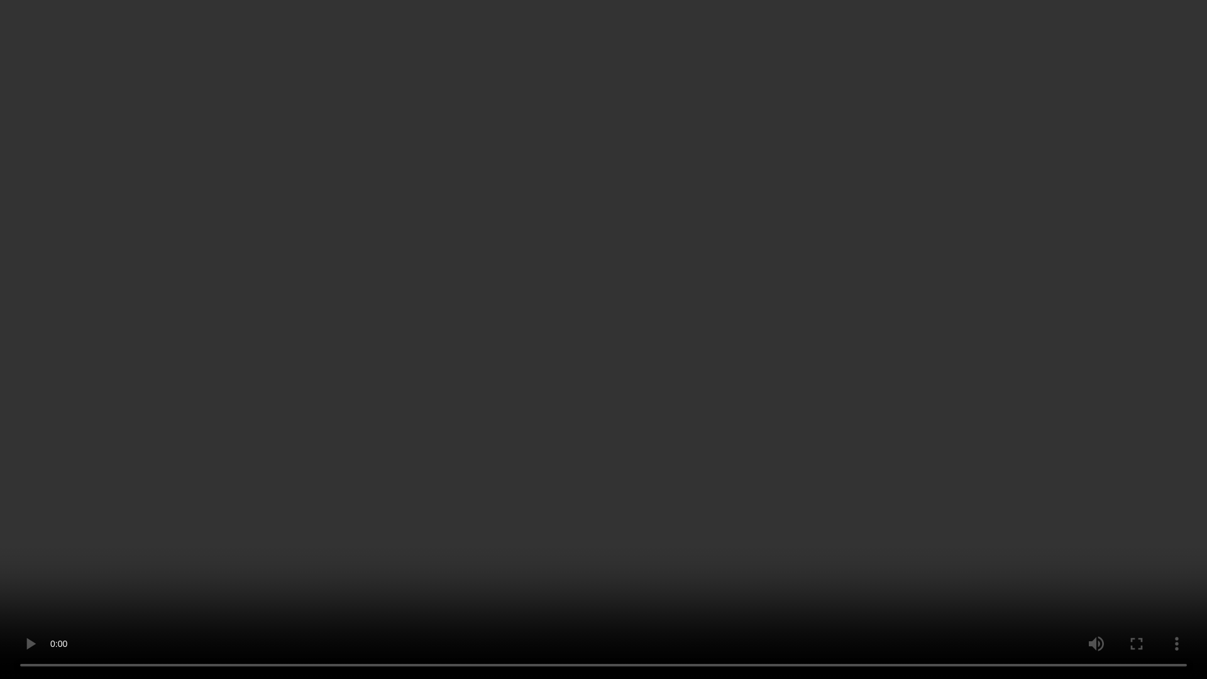
click at [694, 458] on video at bounding box center [603, 339] width 1207 height 679
click at [754, 322] on video at bounding box center [603, 339] width 1207 height 679
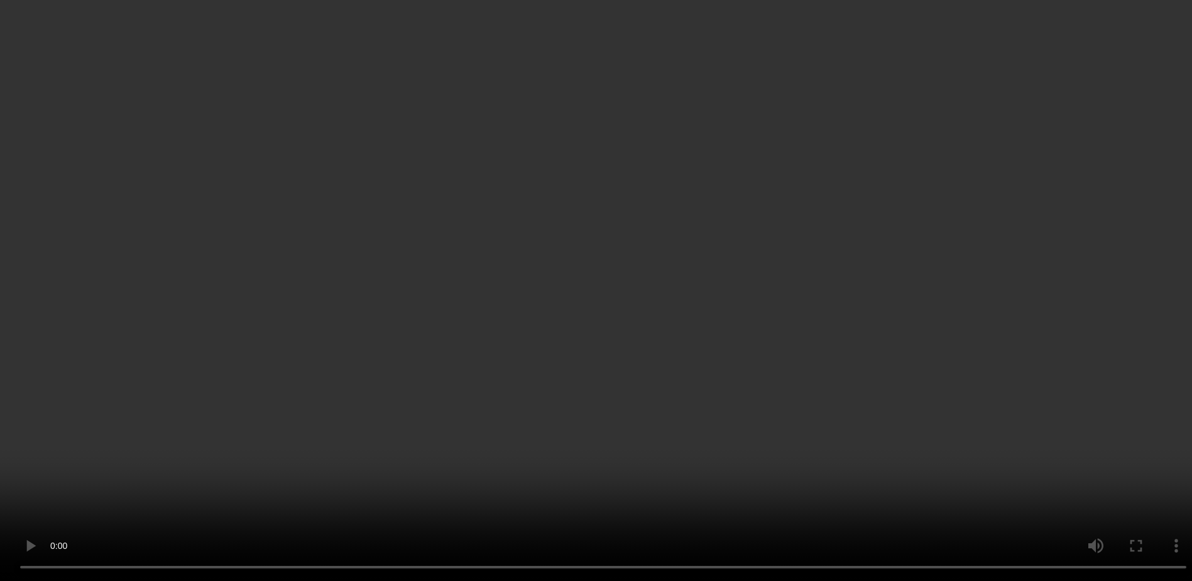
scroll to position [52, 0]
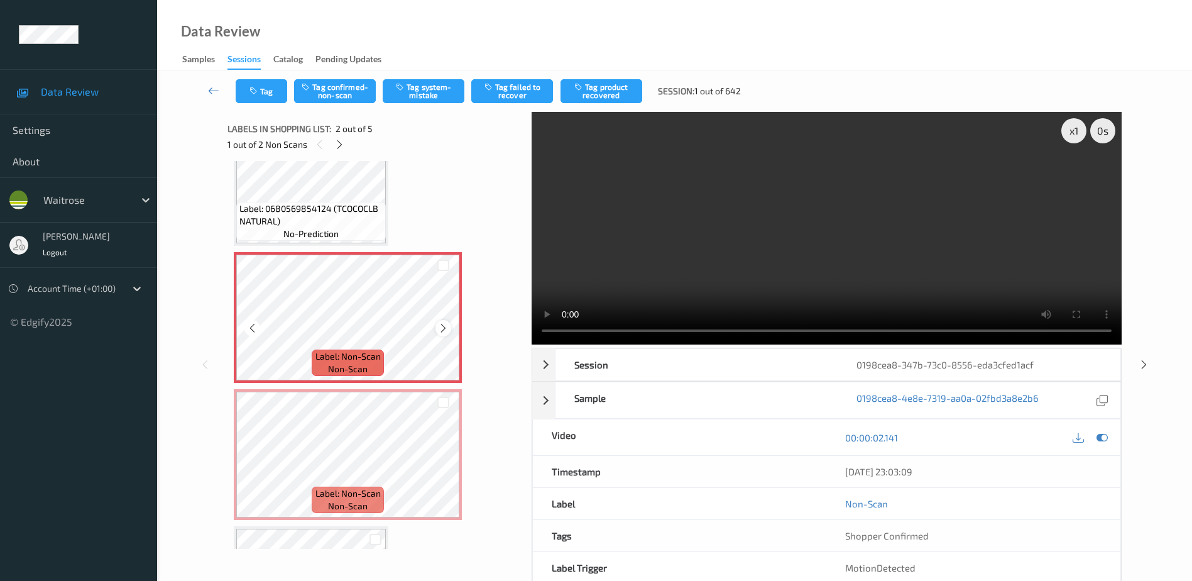
click at [442, 327] on icon at bounding box center [443, 327] width 11 height 11
click at [352, 97] on button "Tag confirmed-non-scan" at bounding box center [335, 91] width 82 height 24
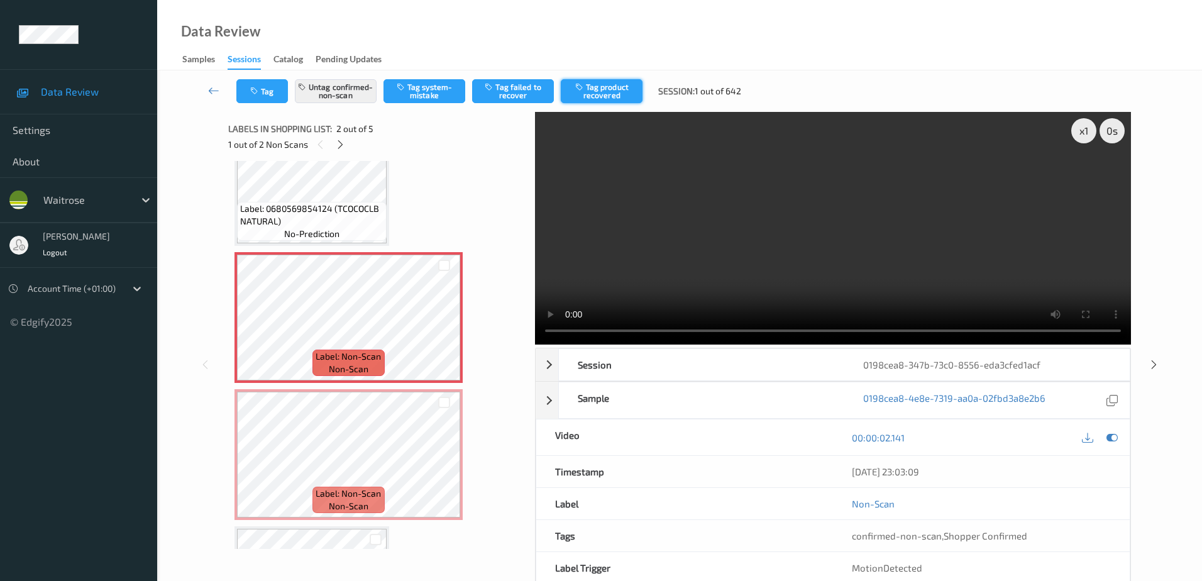
click at [593, 84] on button "Tag product recovered" at bounding box center [602, 91] width 82 height 24
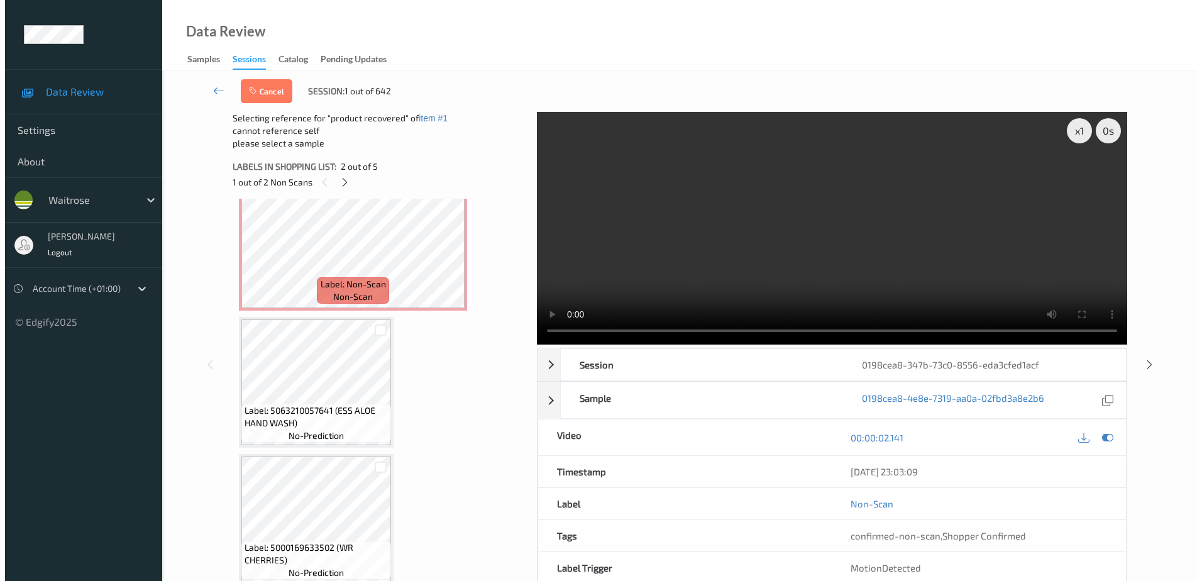
scroll to position [304, 0]
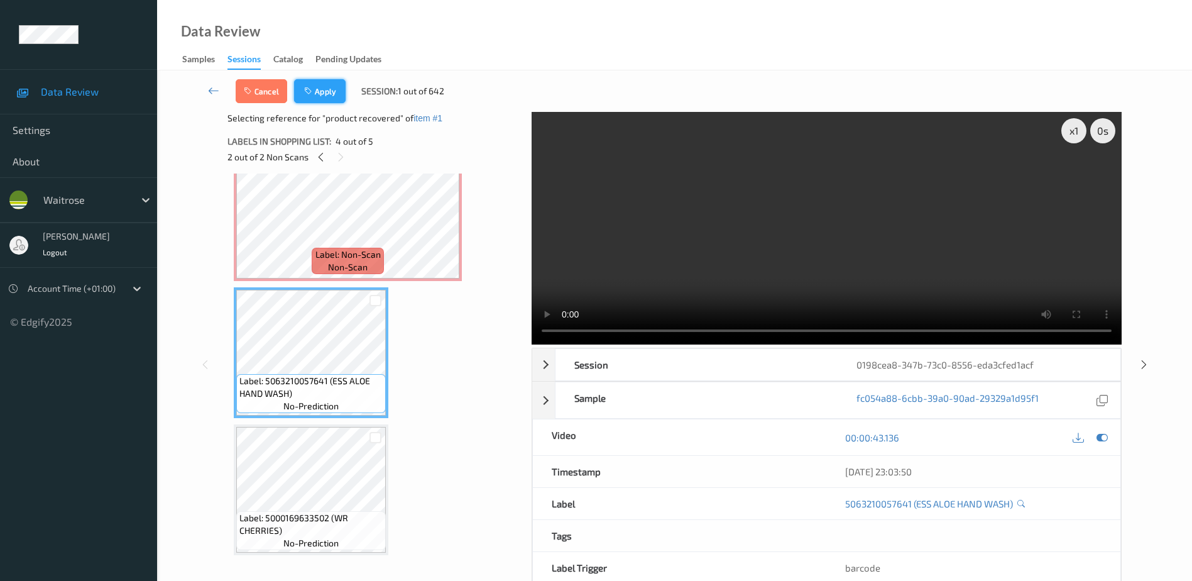
click at [321, 86] on button "Apply" at bounding box center [320, 91] width 52 height 24
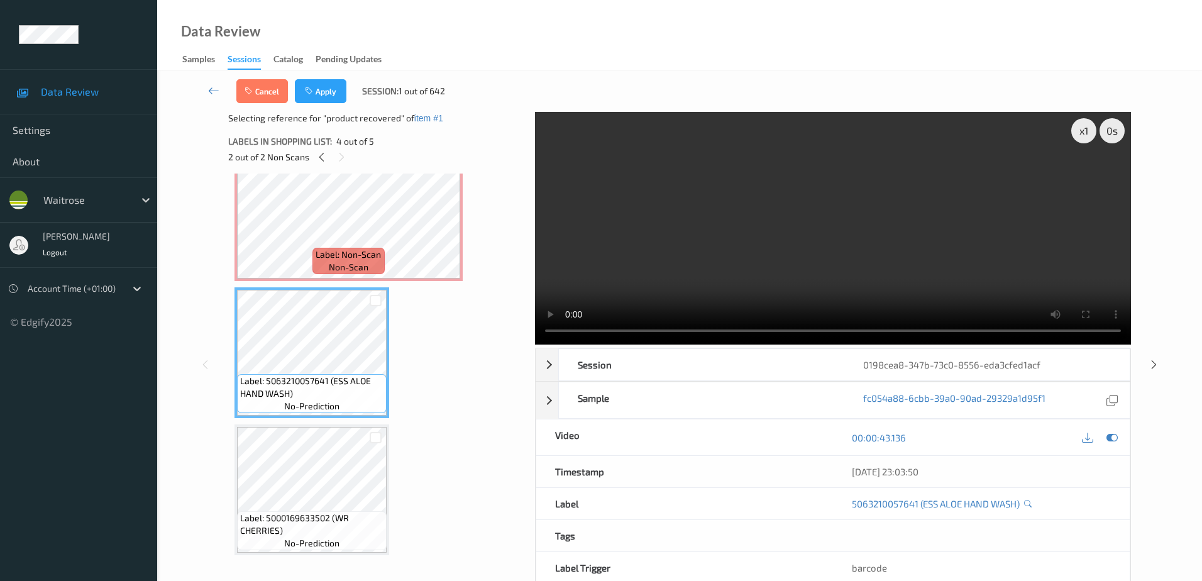
scroll to position [6, 0]
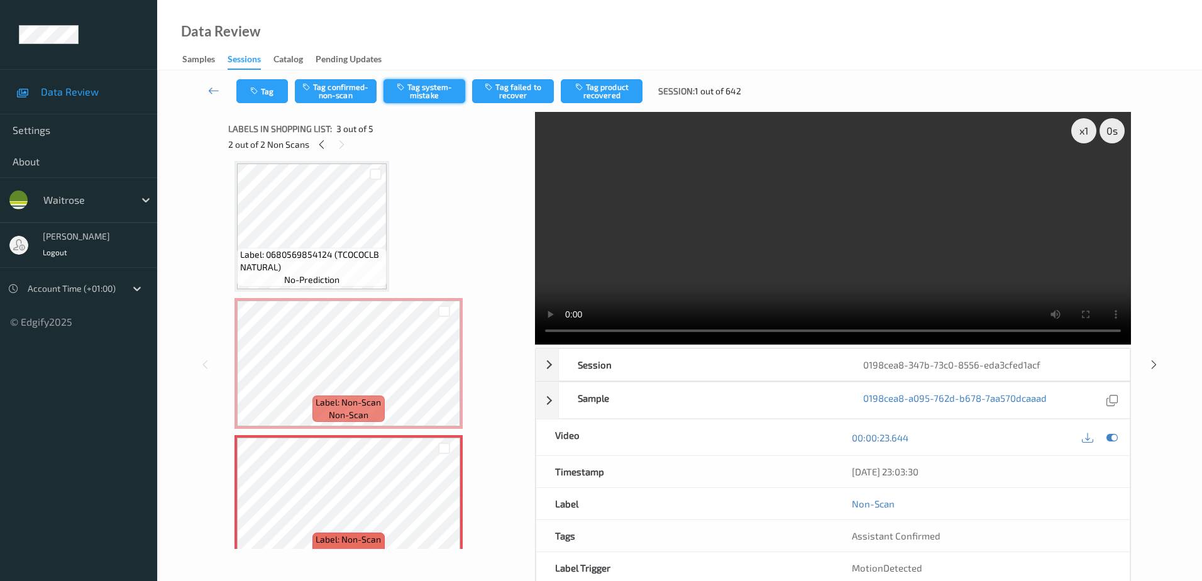
click at [422, 89] on button "Tag system-mistake" at bounding box center [424, 91] width 82 height 24
click at [250, 90] on icon "button" at bounding box center [255, 91] width 11 height 9
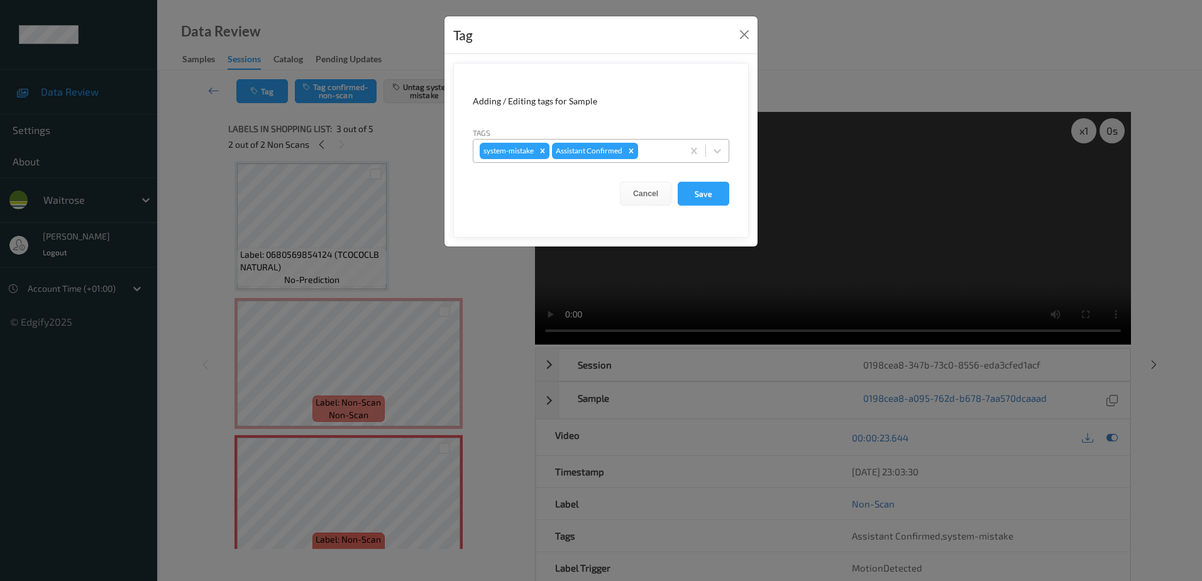
click at [652, 150] on div at bounding box center [658, 150] width 36 height 15
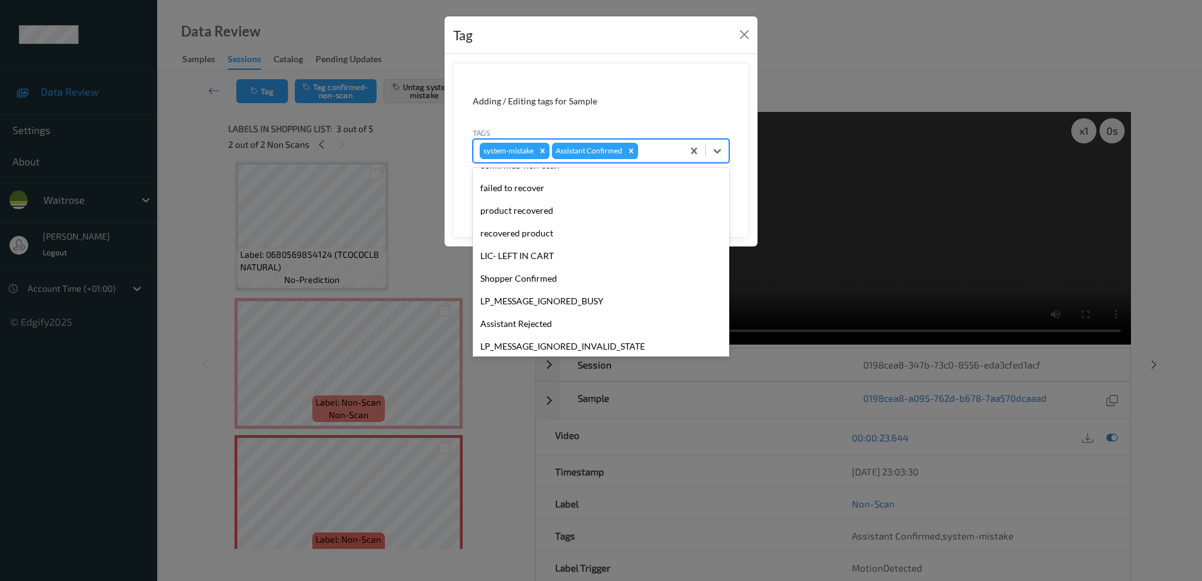
scroll to position [246, 0]
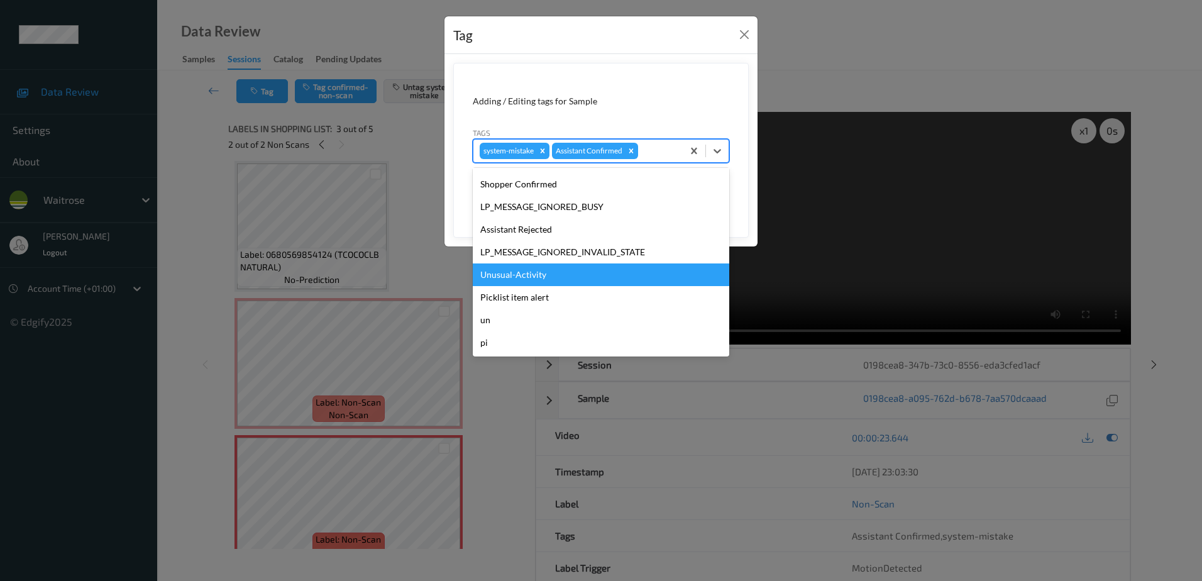
click at [544, 284] on div "Unusual-Activity" at bounding box center [601, 274] width 256 height 23
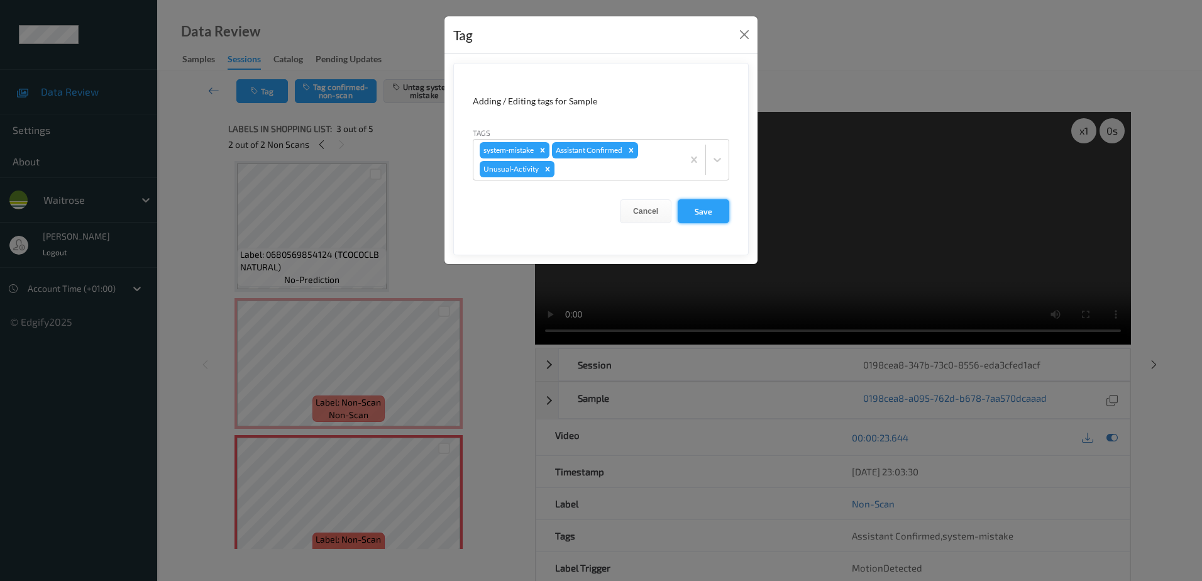
click at [697, 209] on button "Save" at bounding box center [703, 211] width 52 height 24
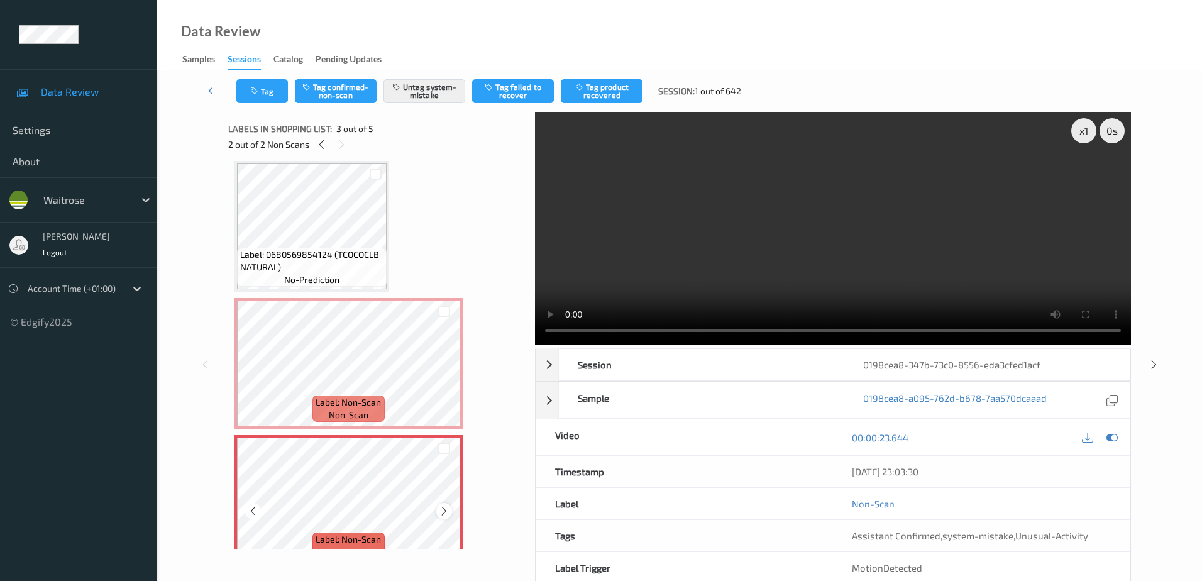
click at [441, 514] on icon at bounding box center [444, 510] width 11 height 11
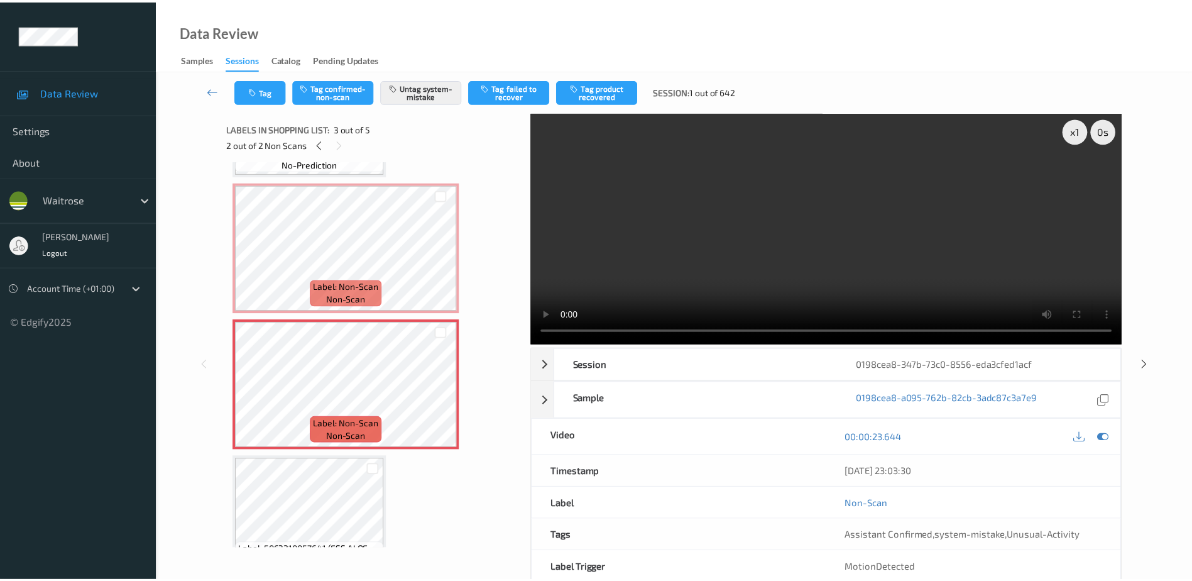
scroll to position [115, 0]
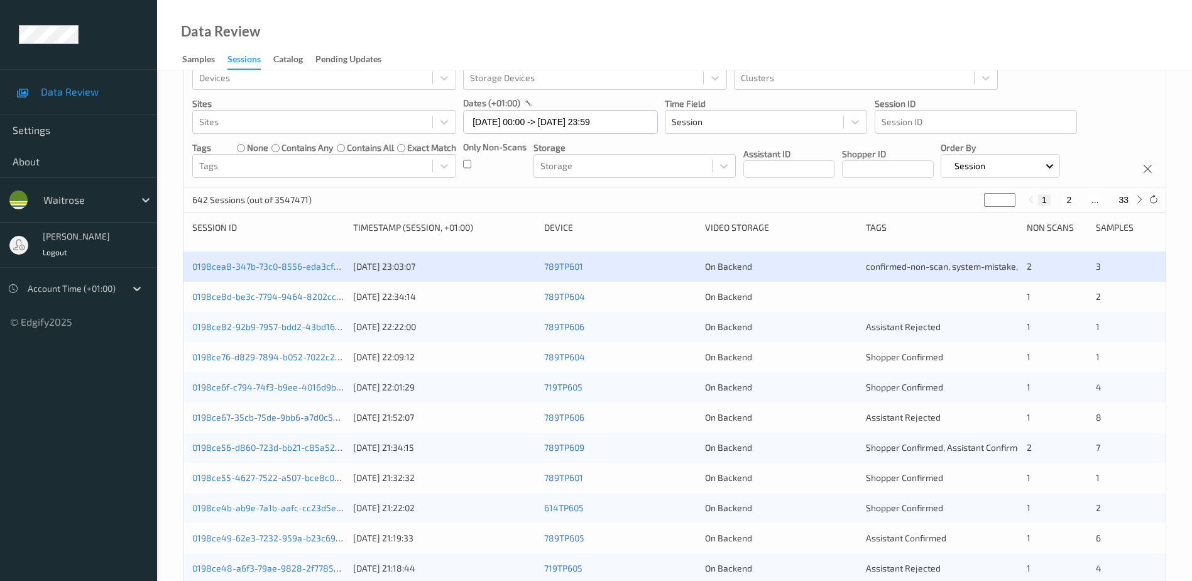
scroll to position [51, 0]
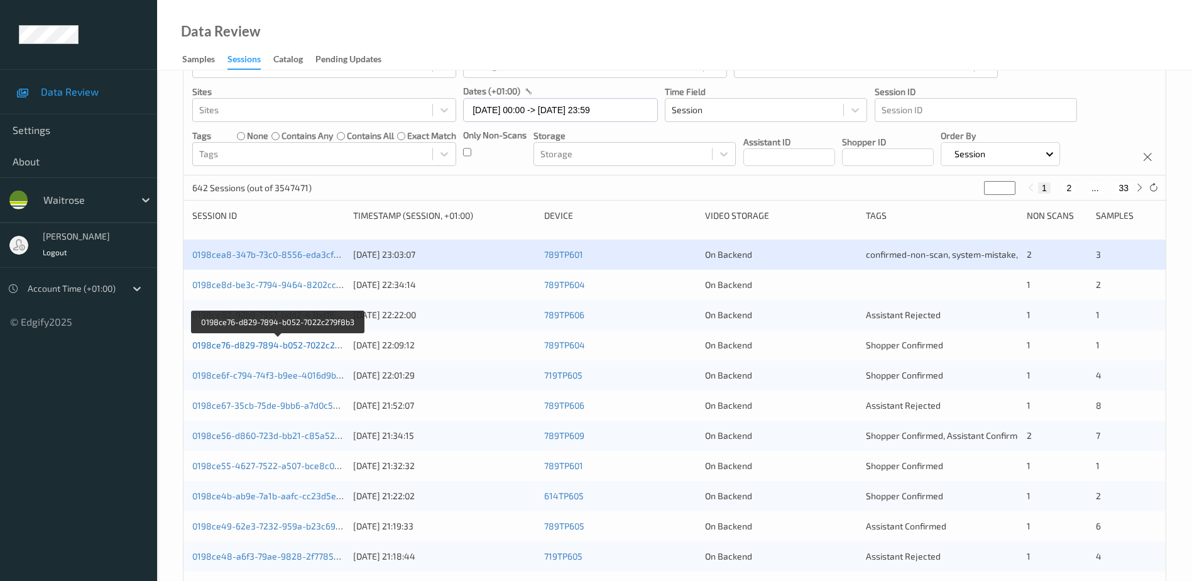
click at [289, 343] on link "0198ce76-d829-7894-b052-7022c279f8b3" at bounding box center [277, 344] width 171 height 11
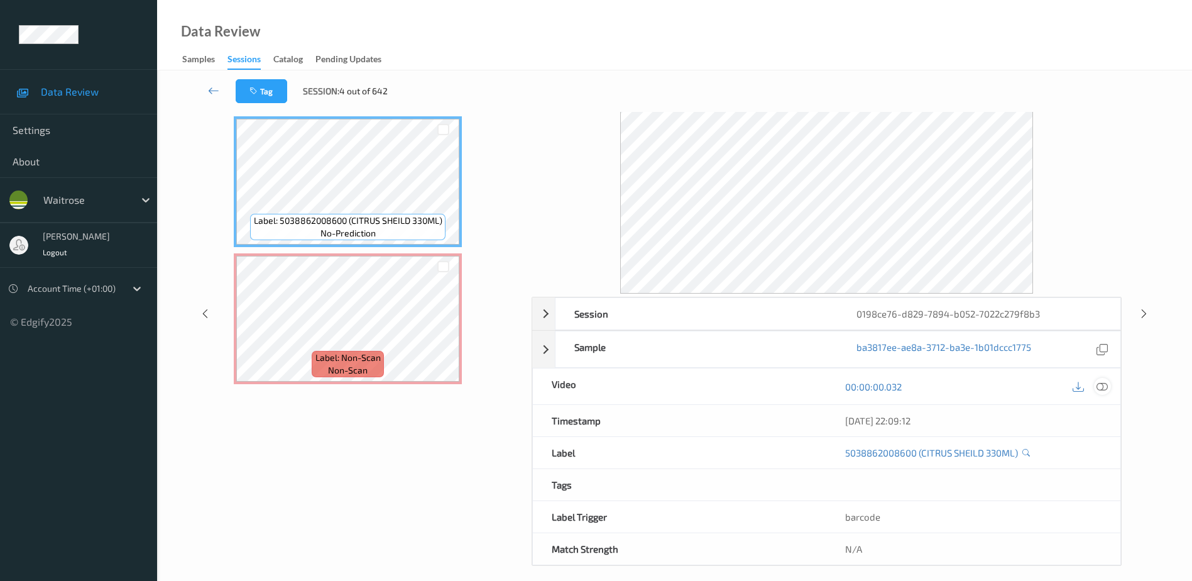
click at [1102, 387] on icon at bounding box center [1102, 386] width 11 height 11
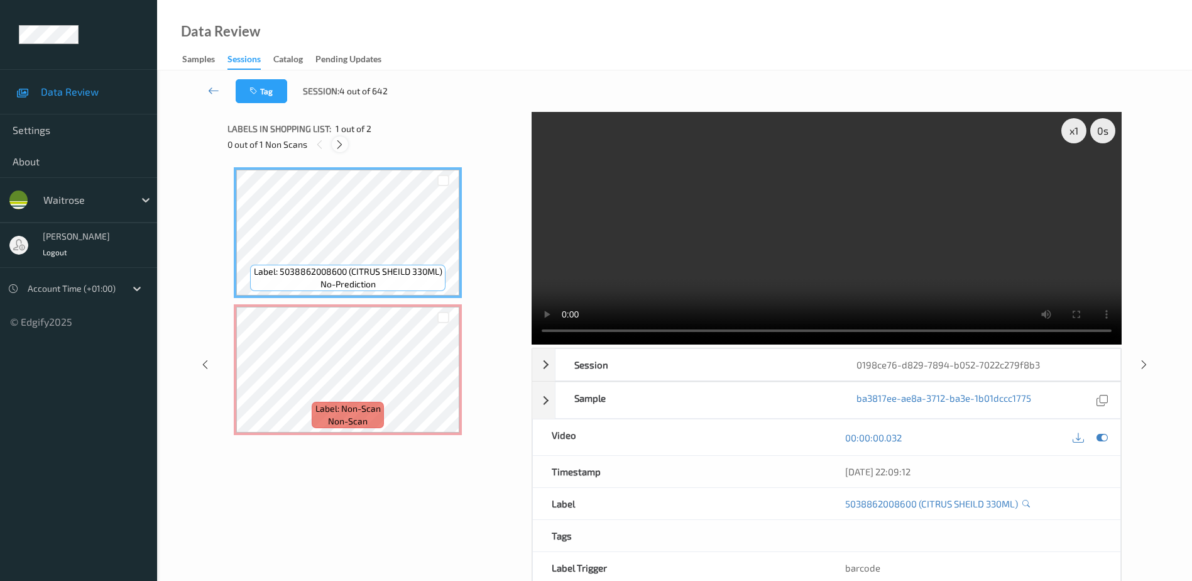
click at [342, 147] on icon at bounding box center [339, 144] width 11 height 11
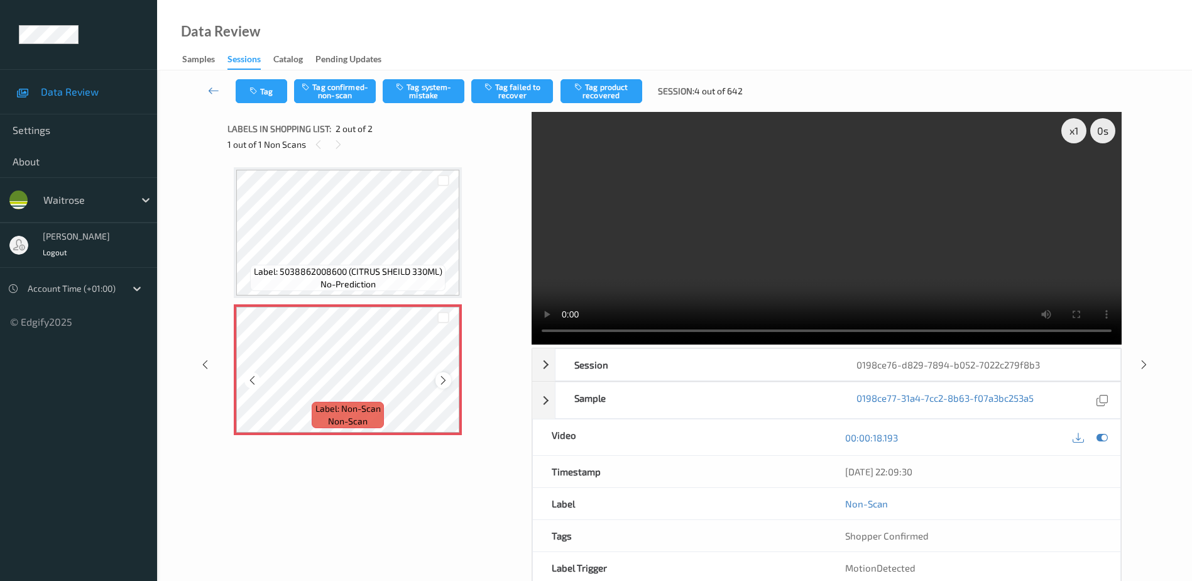
click at [439, 381] on icon at bounding box center [443, 380] width 11 height 11
click at [747, 214] on video at bounding box center [827, 228] width 590 height 233
click at [415, 99] on button "Tag system-mistake" at bounding box center [424, 91] width 82 height 24
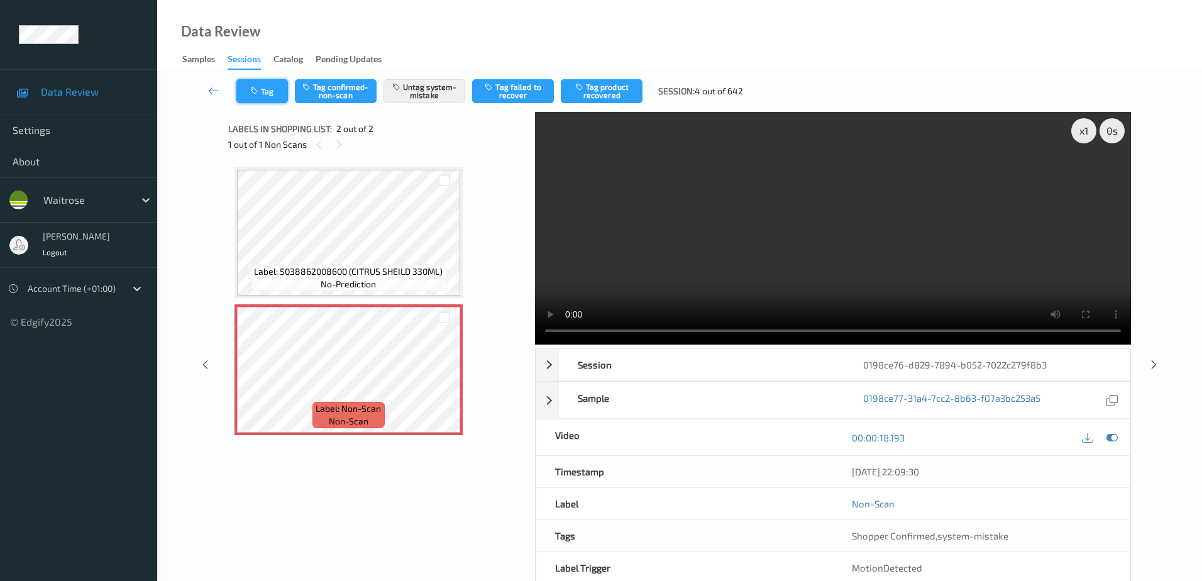
click at [245, 90] on button "Tag" at bounding box center [262, 91] width 52 height 24
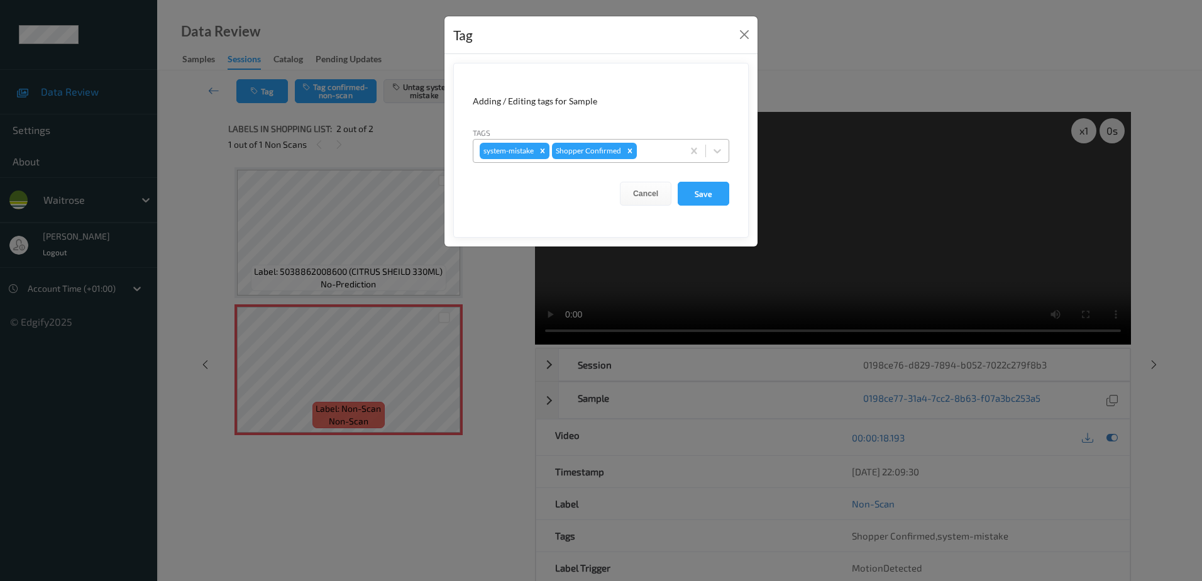
click at [655, 145] on div at bounding box center [657, 150] width 37 height 15
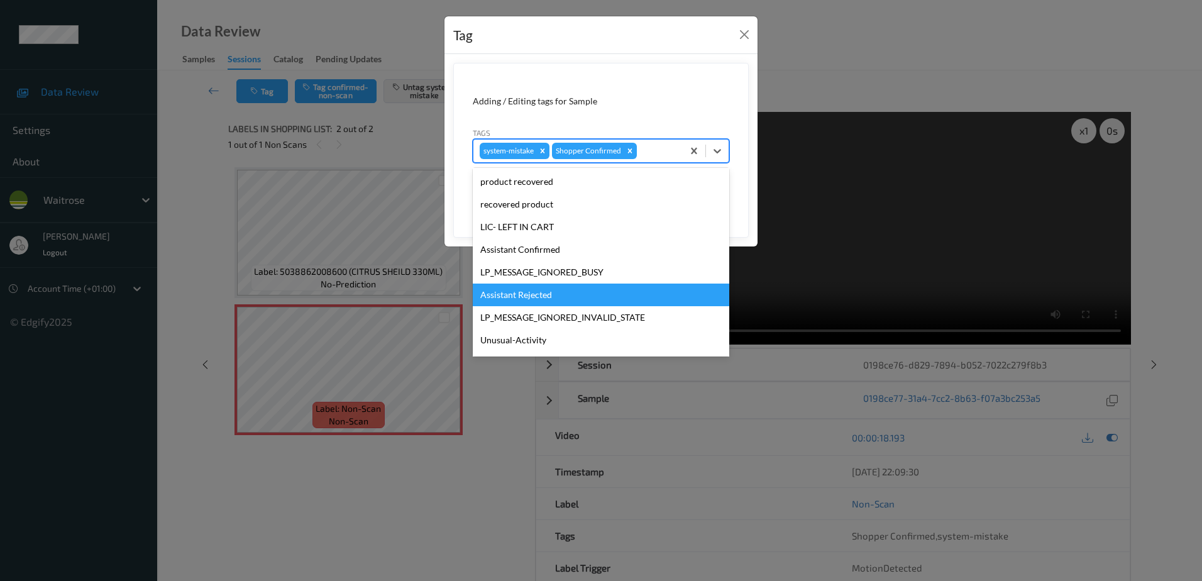
scroll to position [246, 0]
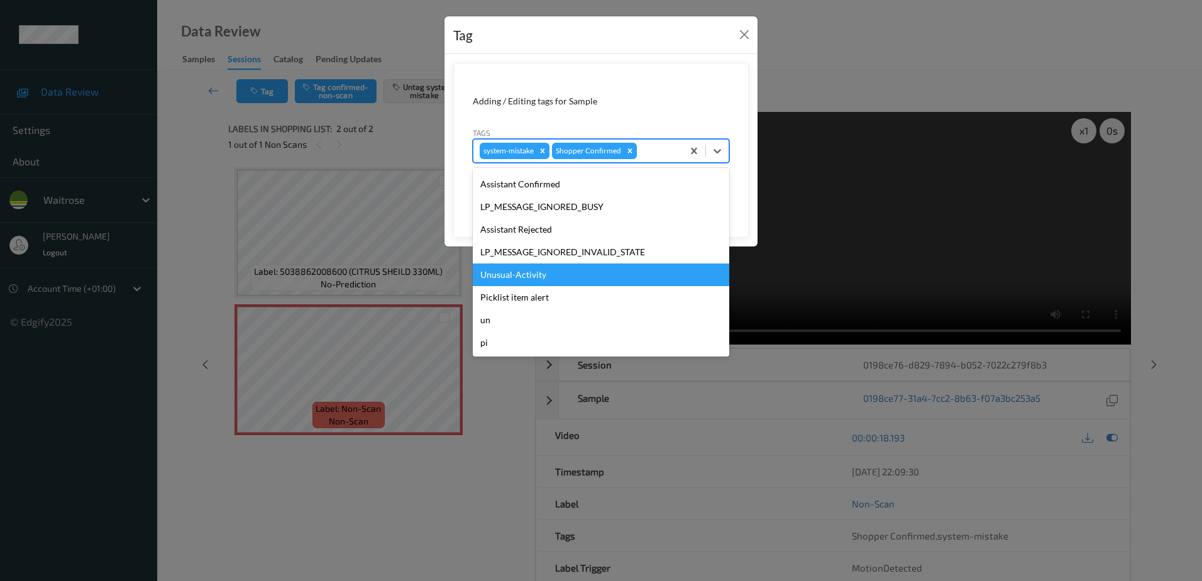
click at [531, 271] on div "Unusual-Activity" at bounding box center [601, 274] width 256 height 23
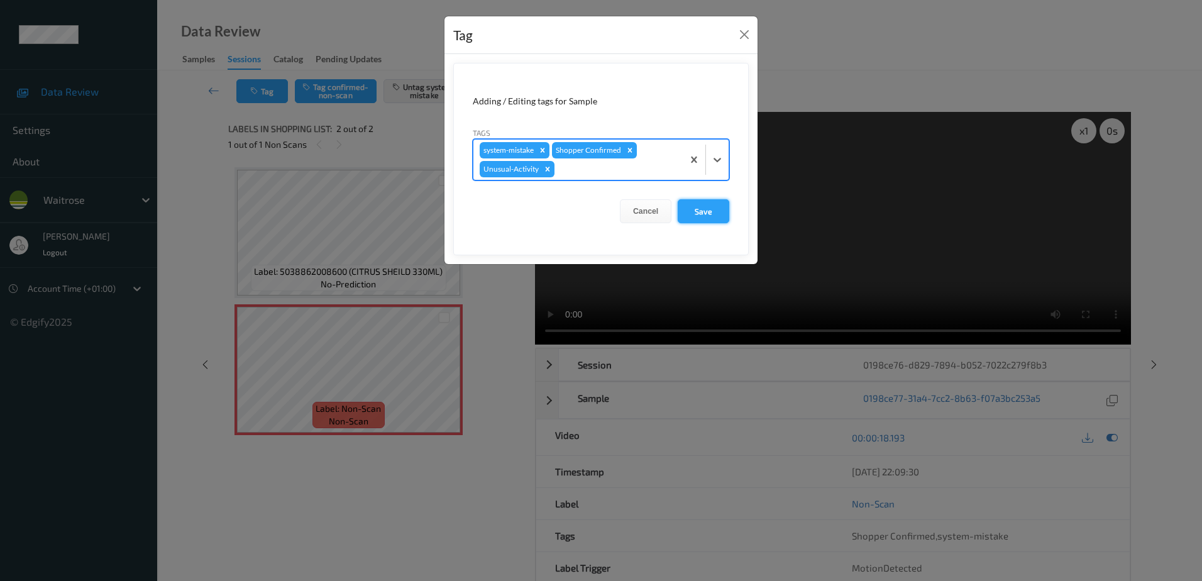
click at [694, 216] on button "Save" at bounding box center [703, 211] width 52 height 24
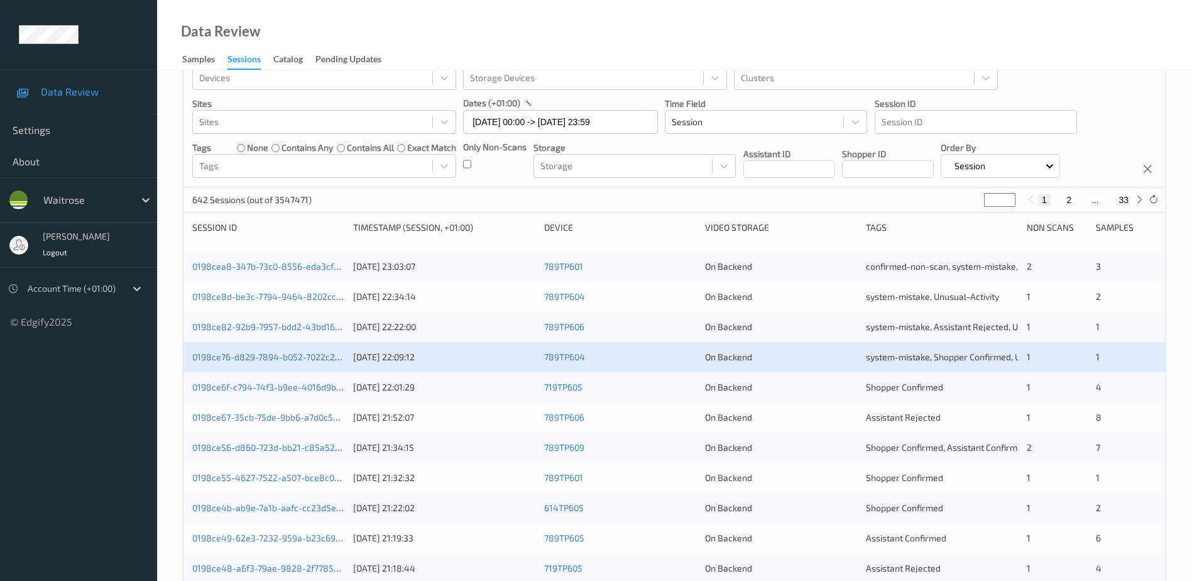
scroll to position [51, 0]
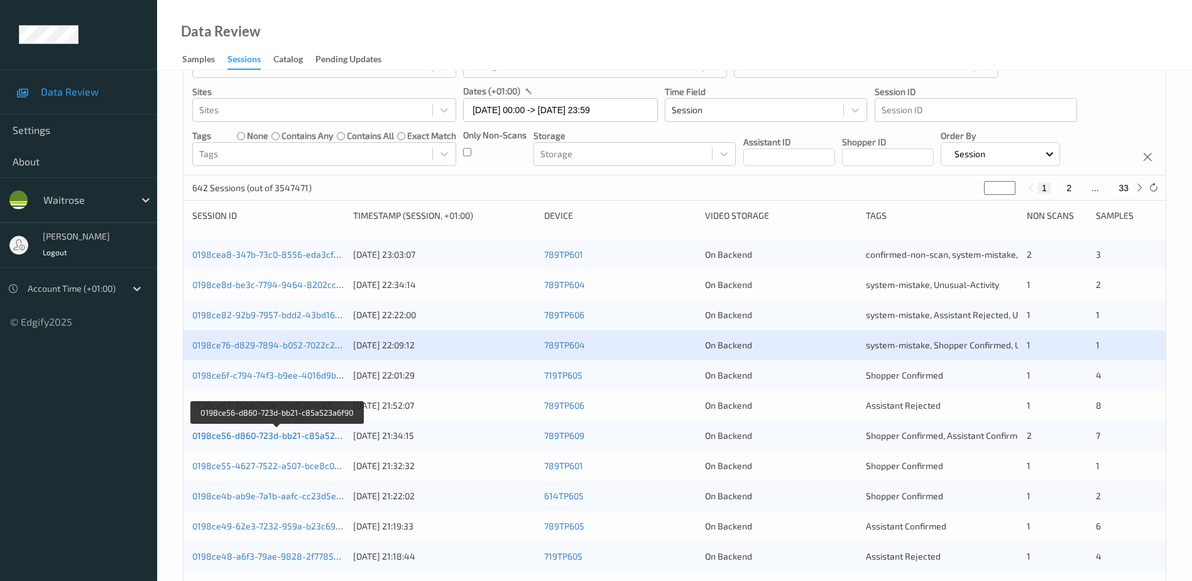
click at [288, 436] on link "0198ce56-d860-723d-bb21-c85a523a6f90" at bounding box center [277, 435] width 171 height 11
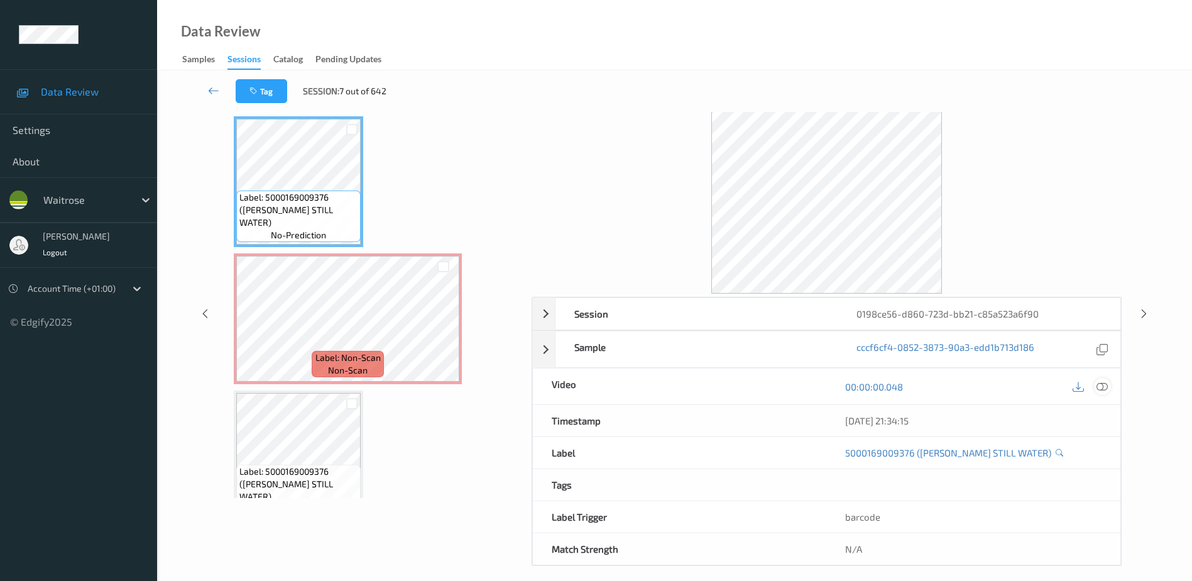
click at [1105, 385] on icon at bounding box center [1102, 386] width 11 height 11
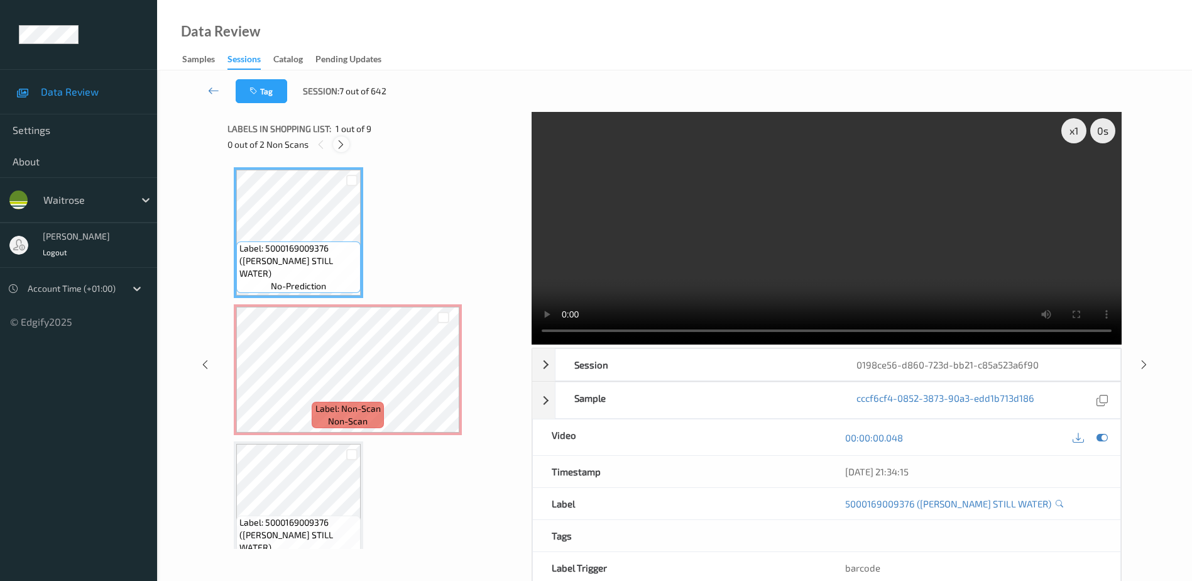
click at [348, 140] on div at bounding box center [341, 144] width 16 height 16
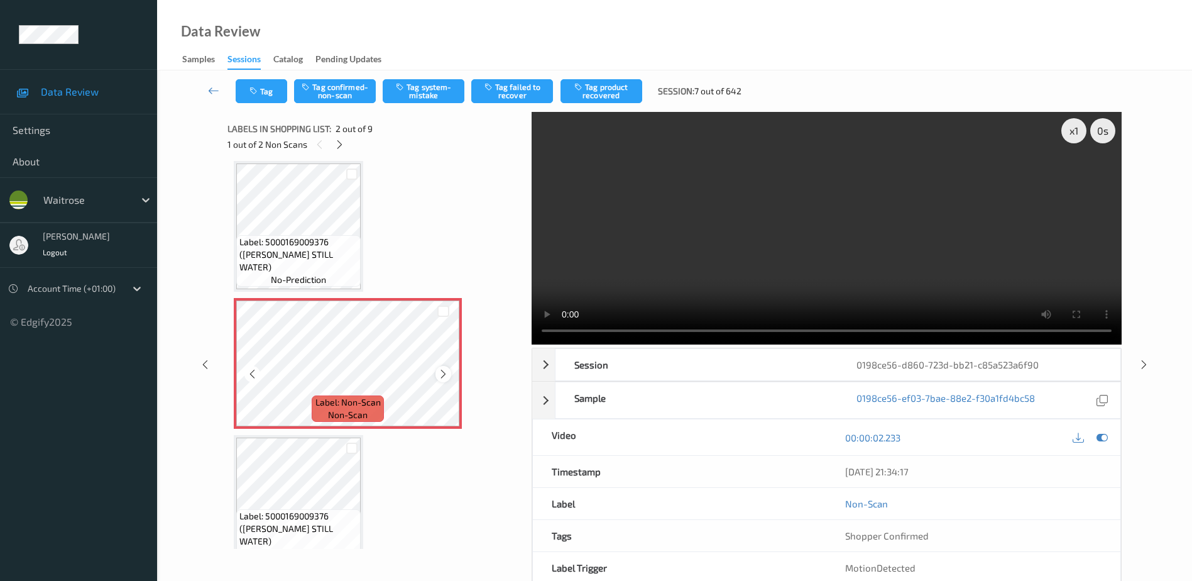
click at [441, 377] on icon at bounding box center [443, 373] width 11 height 11
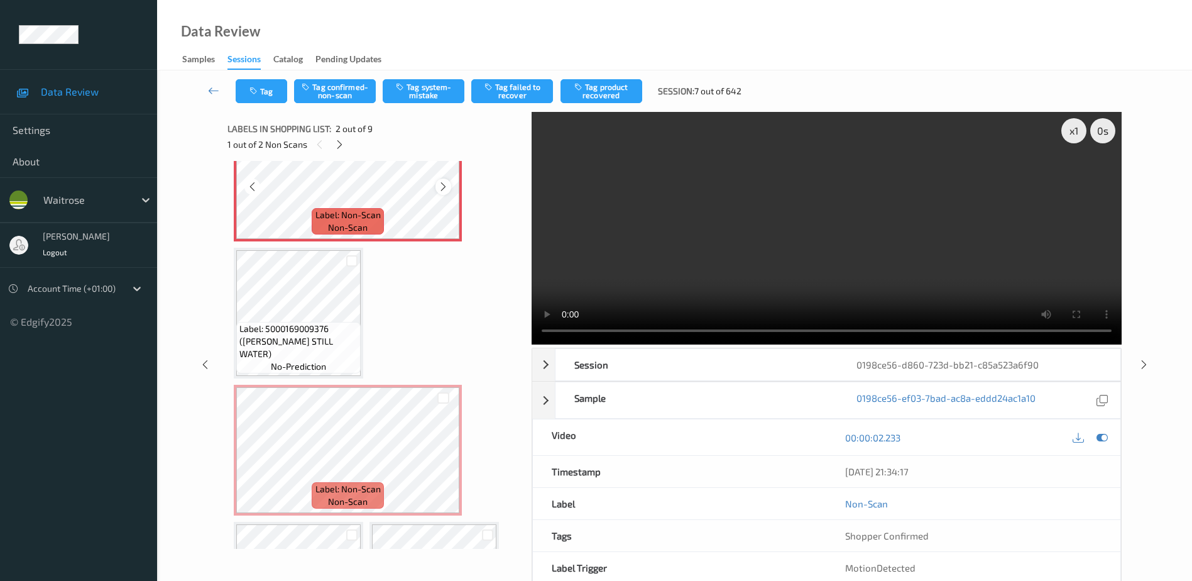
scroll to position [195, 0]
click at [445, 461] on icon at bounding box center [443, 459] width 11 height 11
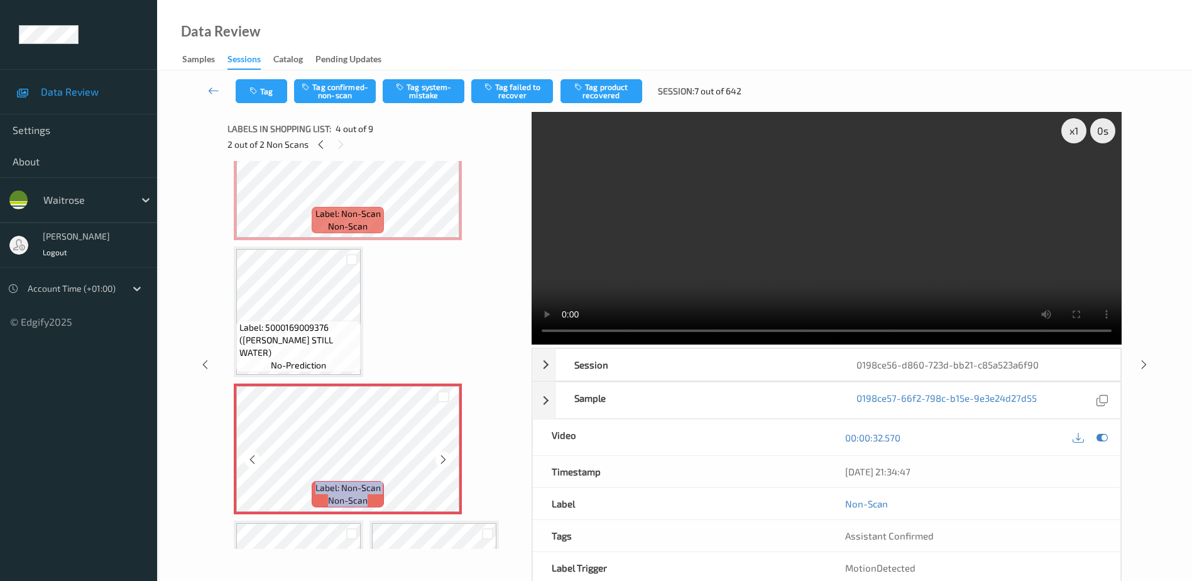
click at [445, 461] on icon at bounding box center [443, 459] width 11 height 11
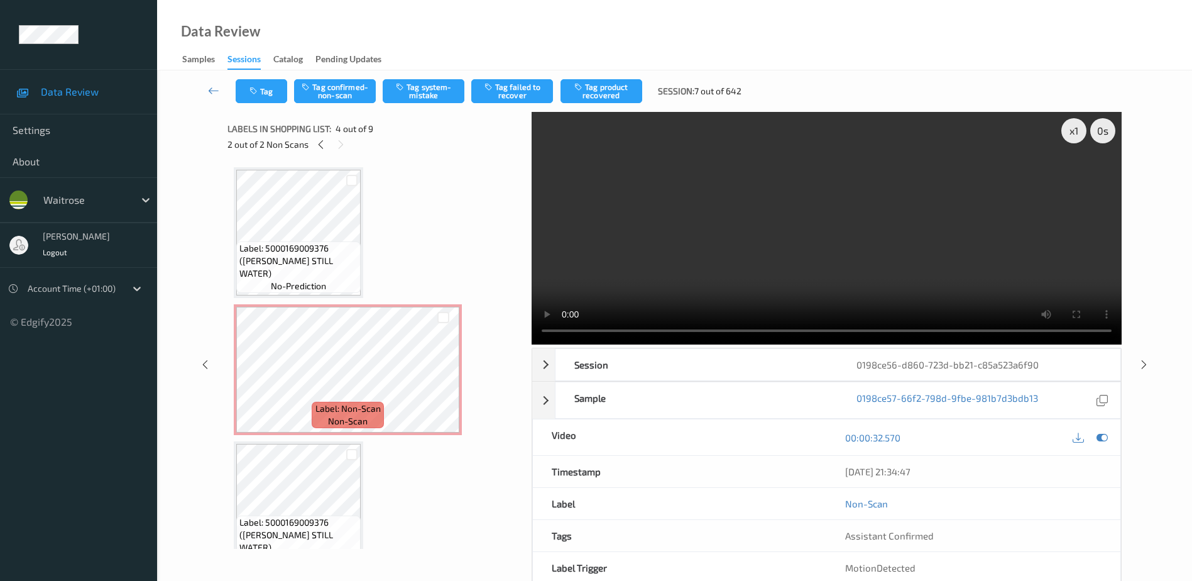
drag, startPoint x: 884, startPoint y: 266, endPoint x: 1056, endPoint y: 287, distance: 173.4
click at [884, 266] on video at bounding box center [827, 228] width 590 height 233
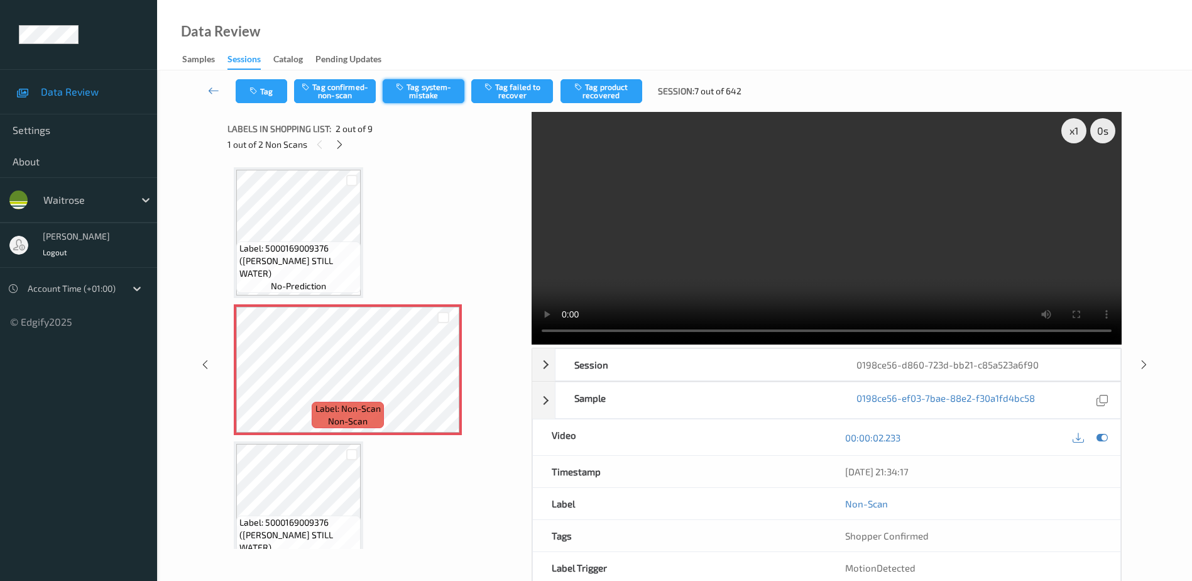
click at [420, 89] on button "Tag system-mistake" at bounding box center [424, 91] width 82 height 24
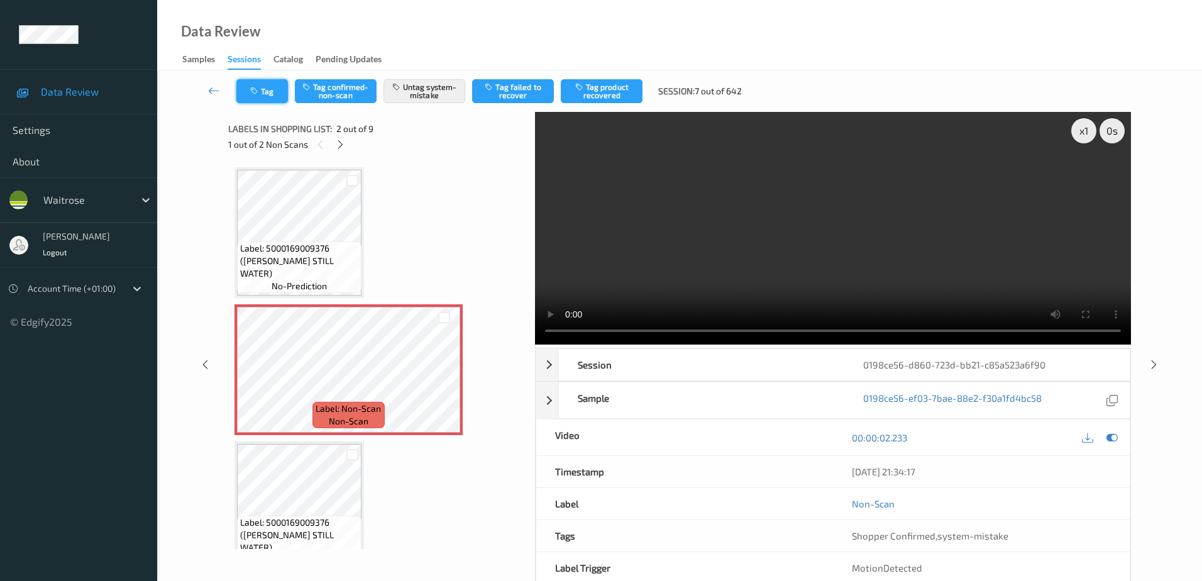
click at [256, 95] on icon "button" at bounding box center [255, 91] width 11 height 9
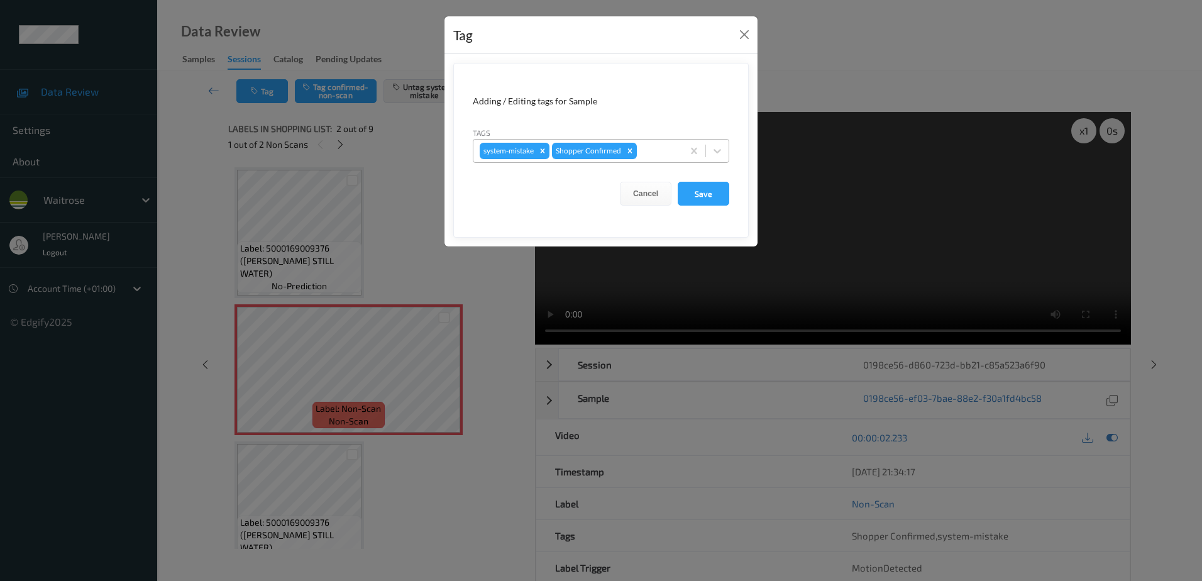
click at [649, 153] on div at bounding box center [657, 150] width 37 height 15
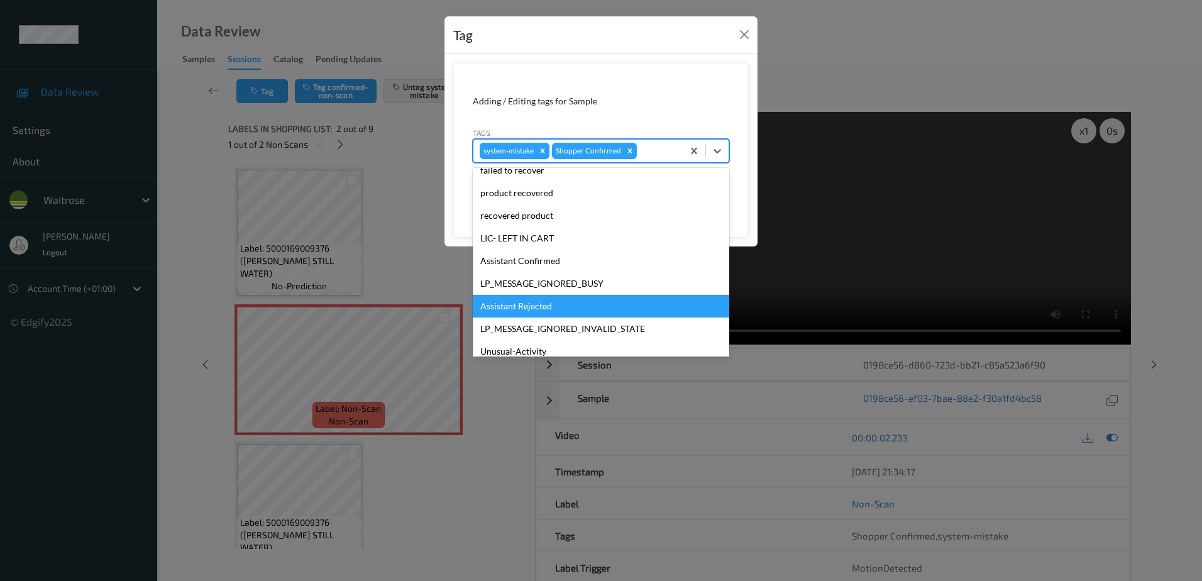
scroll to position [246, 0]
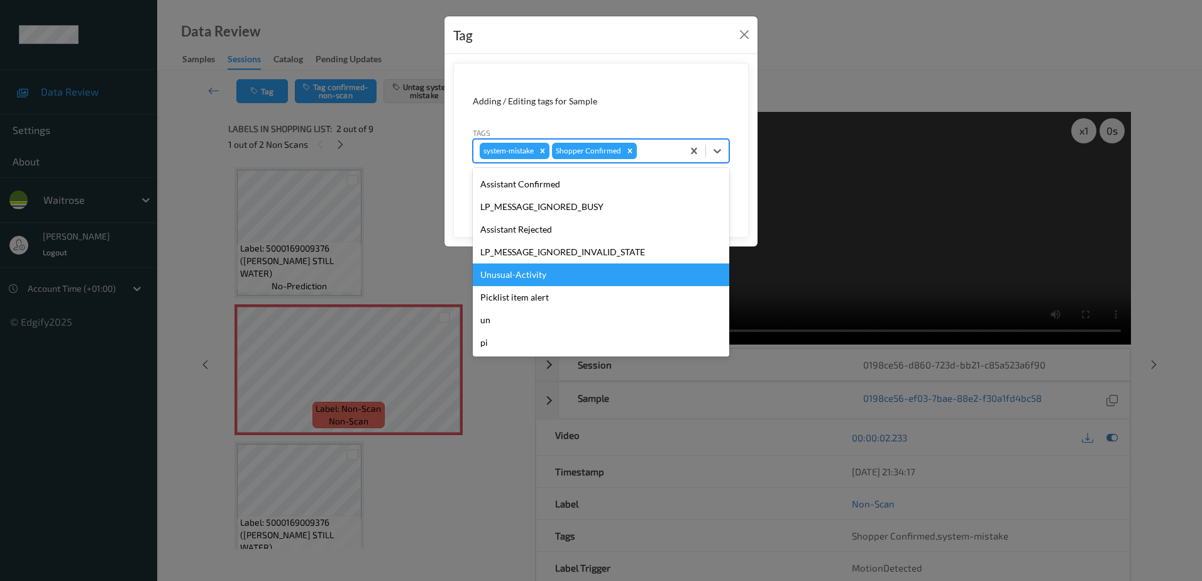
click at [537, 270] on div "Unusual-Activity" at bounding box center [601, 274] width 256 height 23
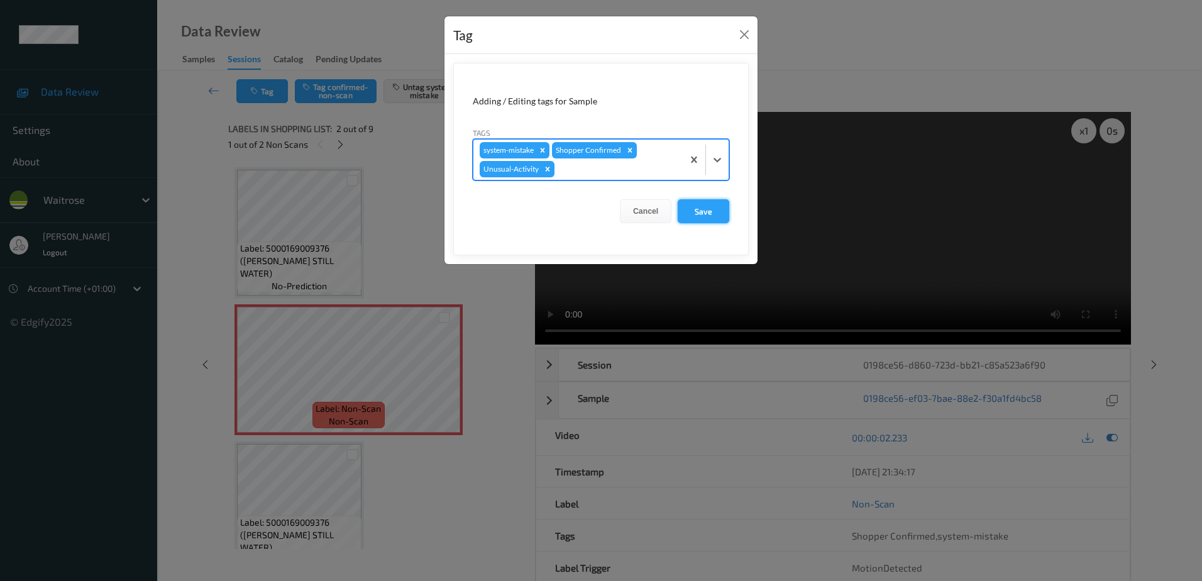
click at [701, 212] on button "Save" at bounding box center [703, 211] width 52 height 24
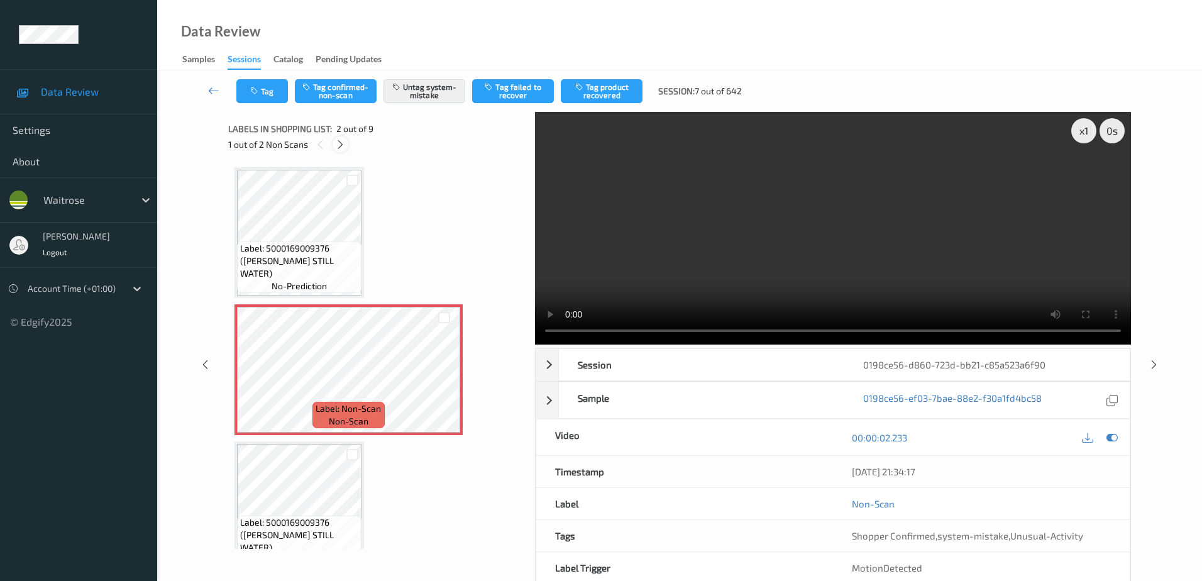
click at [343, 144] on icon at bounding box center [340, 144] width 11 height 11
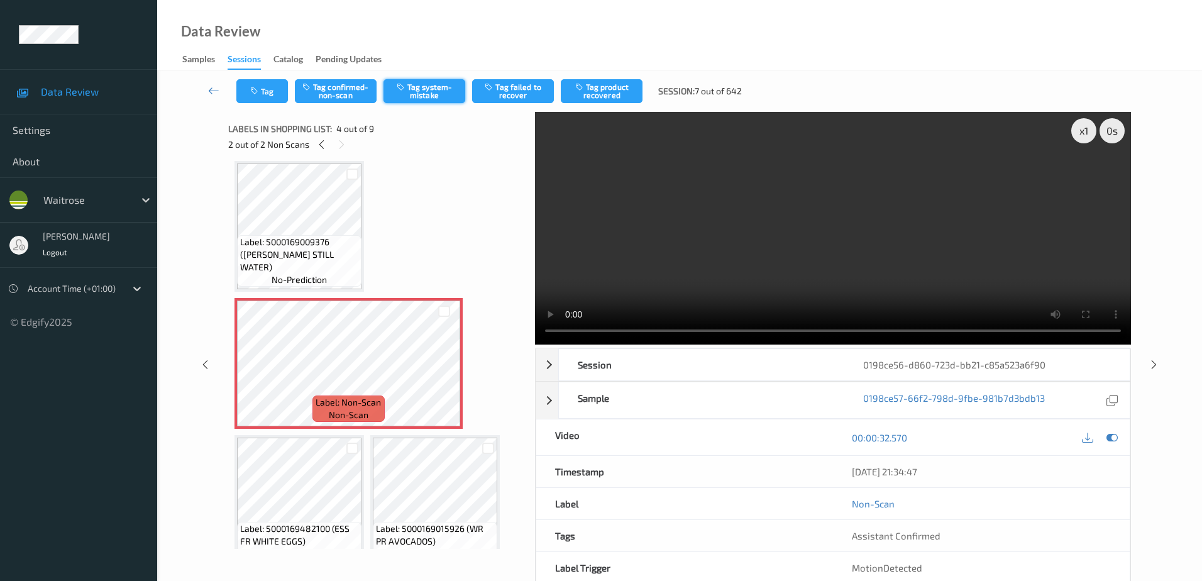
click at [427, 97] on button "Tag system-mistake" at bounding box center [424, 91] width 82 height 24
click at [266, 99] on button "Tag" at bounding box center [262, 91] width 52 height 24
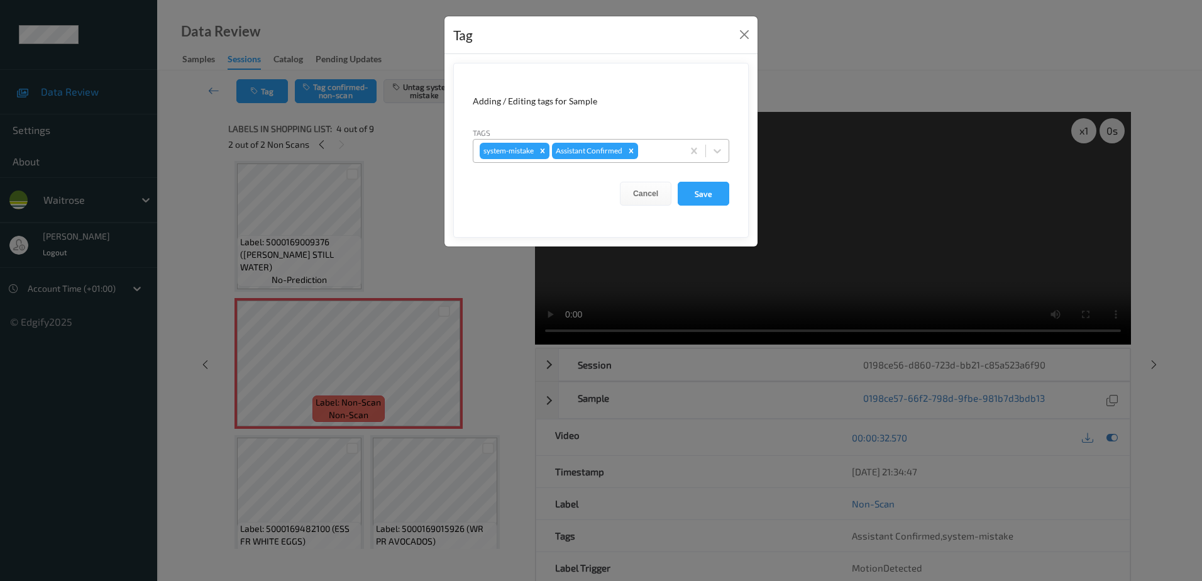
click at [657, 142] on div "system-mistake Assistant Confirmed" at bounding box center [577, 150] width 209 height 21
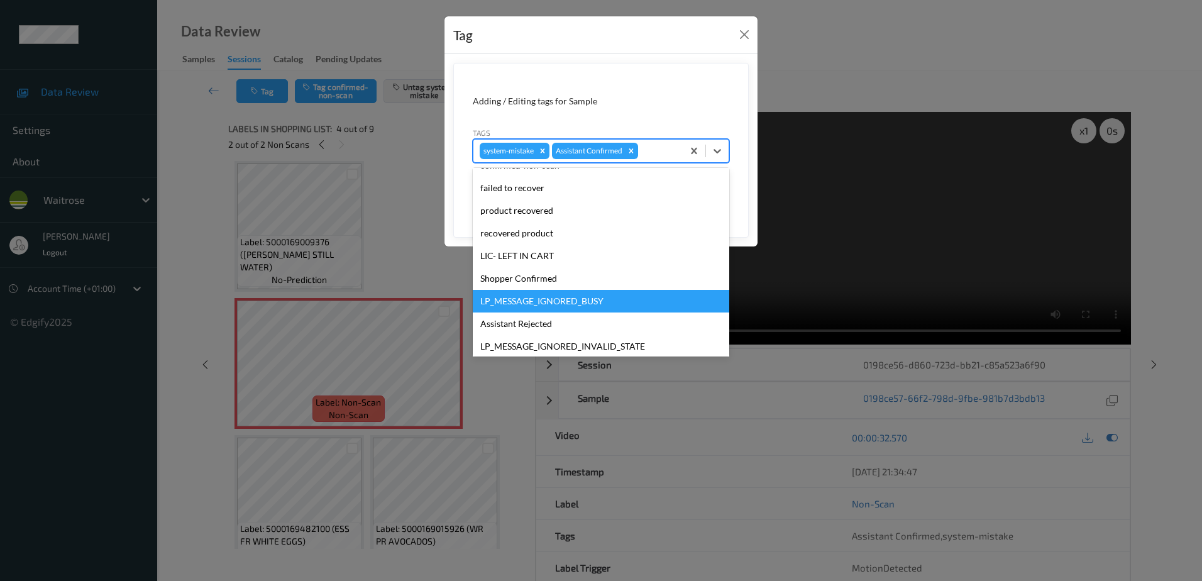
scroll to position [246, 0]
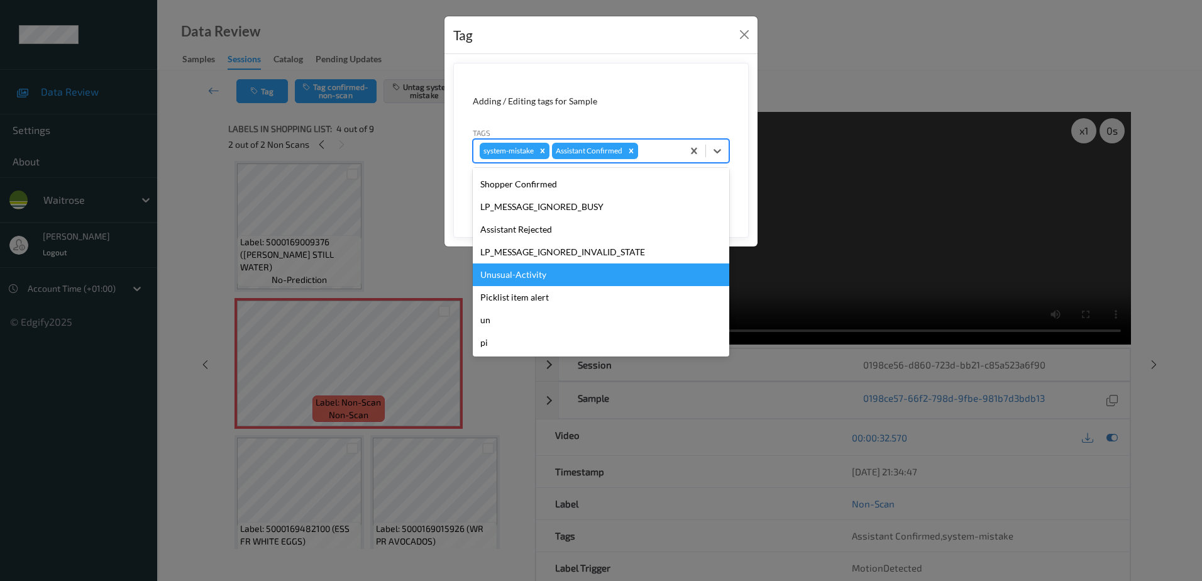
click at [552, 271] on div "Unusual-Activity" at bounding box center [601, 274] width 256 height 23
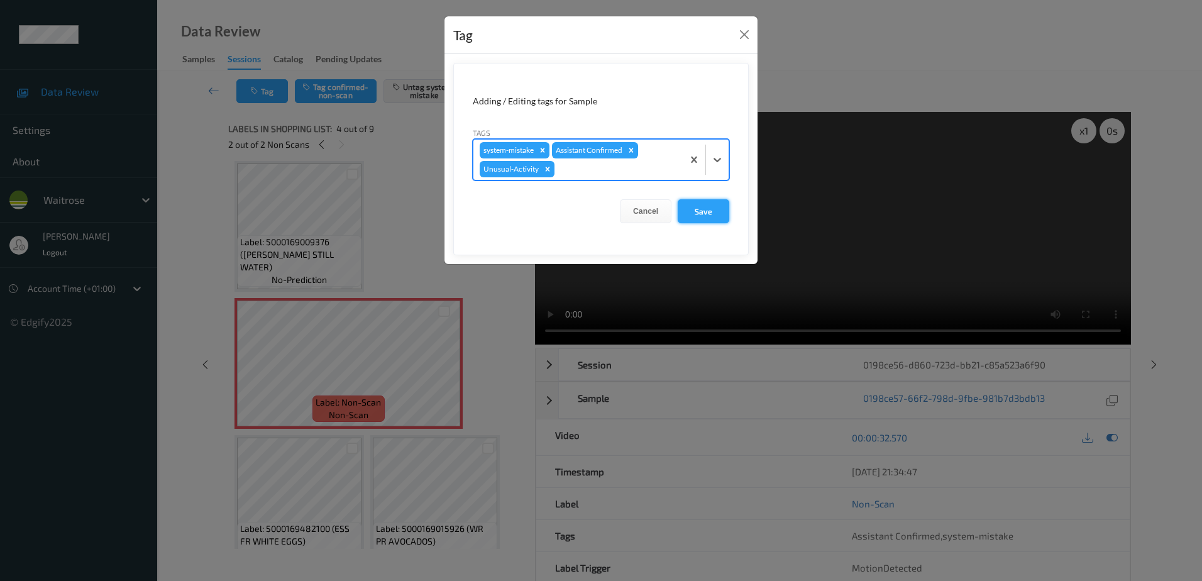
click at [699, 216] on button "Save" at bounding box center [703, 211] width 52 height 24
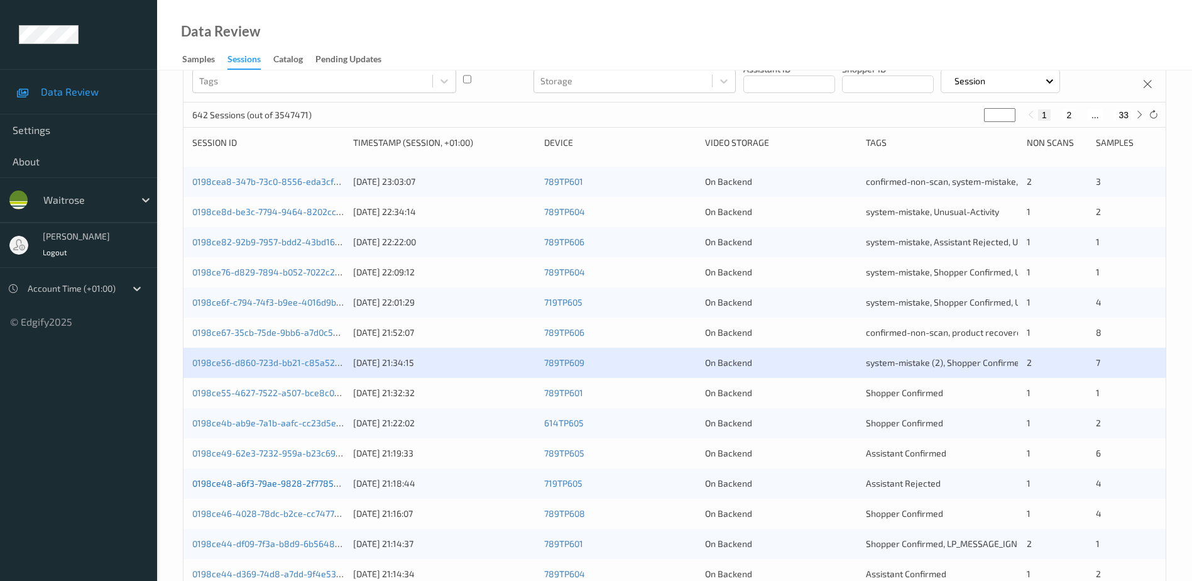
scroll to position [239, 0]
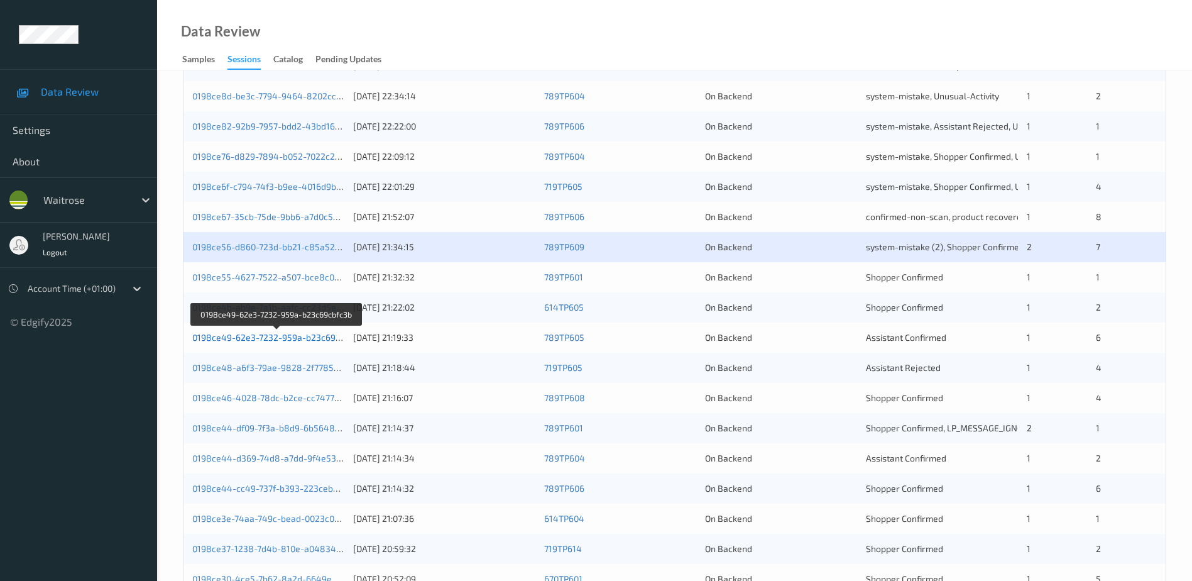
click at [270, 336] on link "0198ce49-62e3-7232-959a-b23c69cbfc3b" at bounding box center [277, 337] width 170 height 11
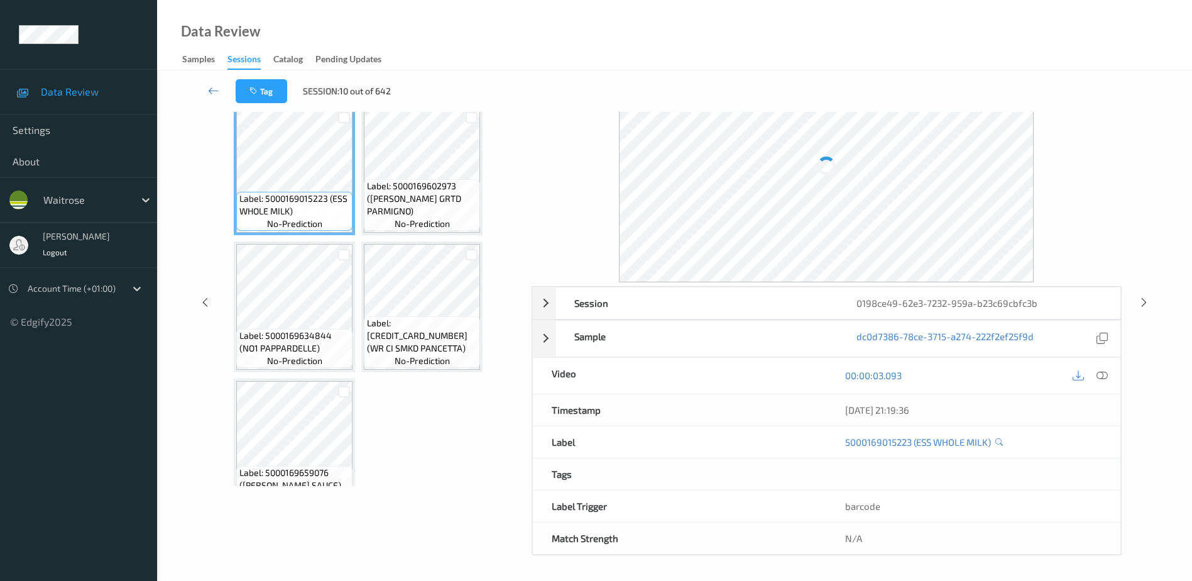
scroll to position [62, 0]
click at [1098, 373] on icon at bounding box center [1102, 375] width 11 height 11
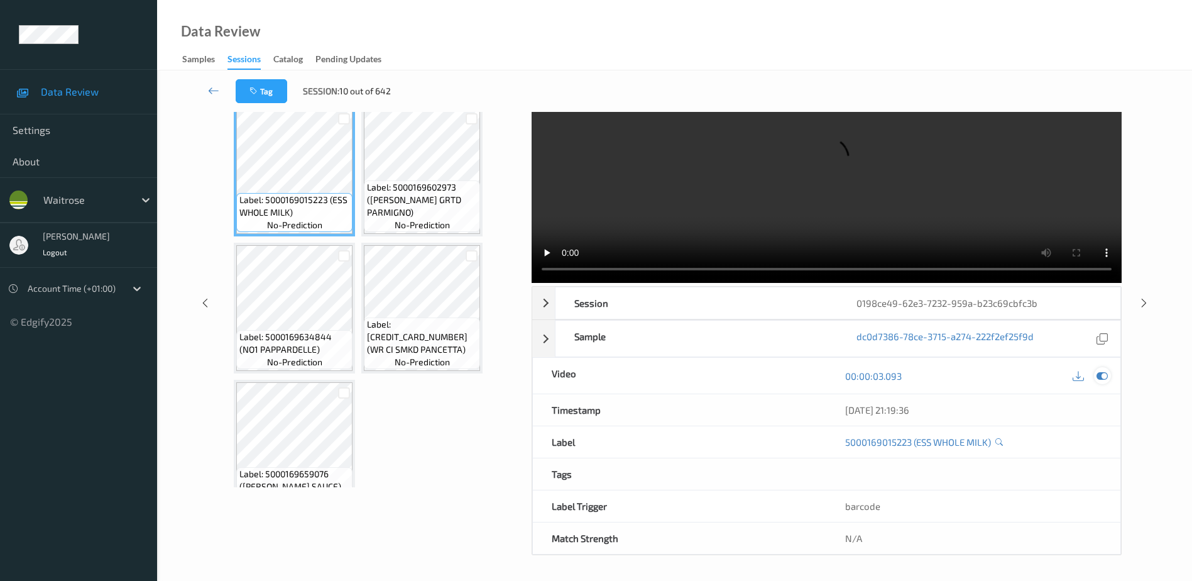
scroll to position [0, 0]
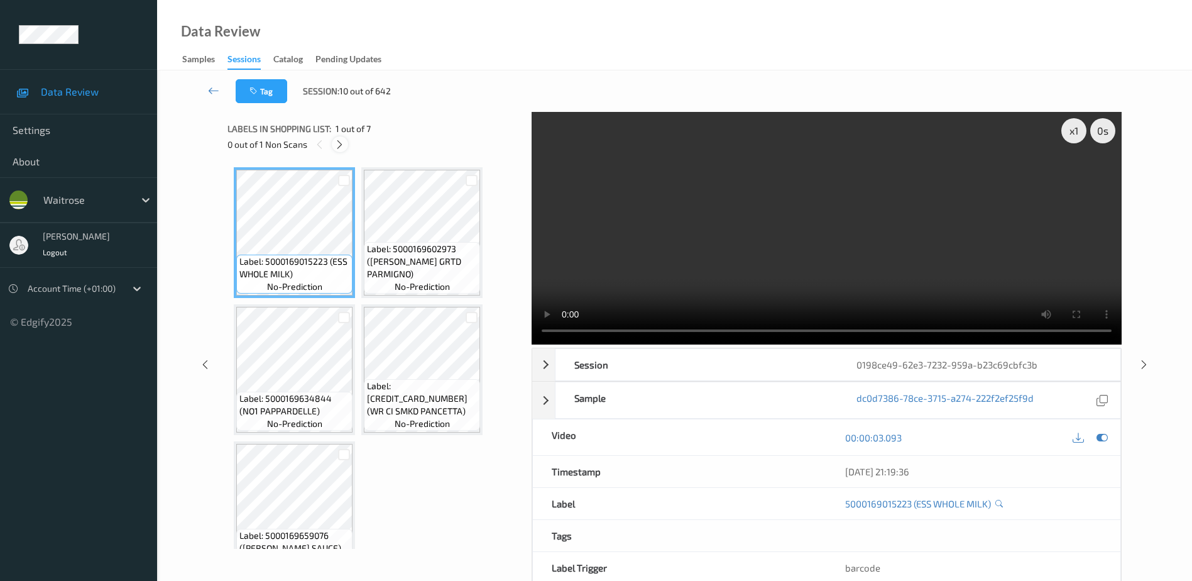
click at [337, 145] on icon at bounding box center [339, 144] width 11 height 11
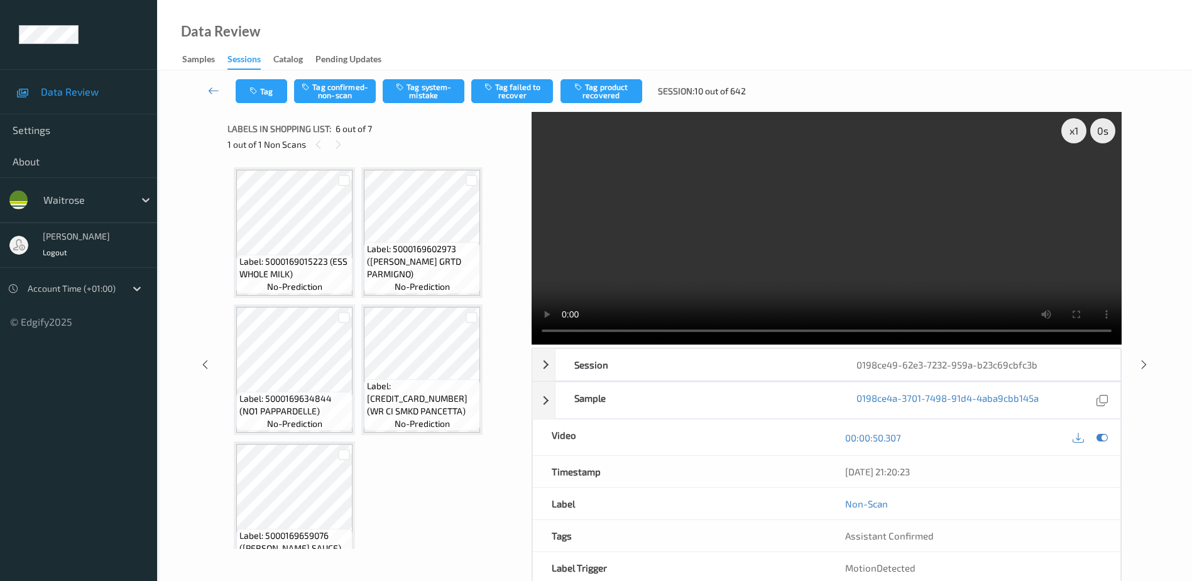
scroll to position [280, 0]
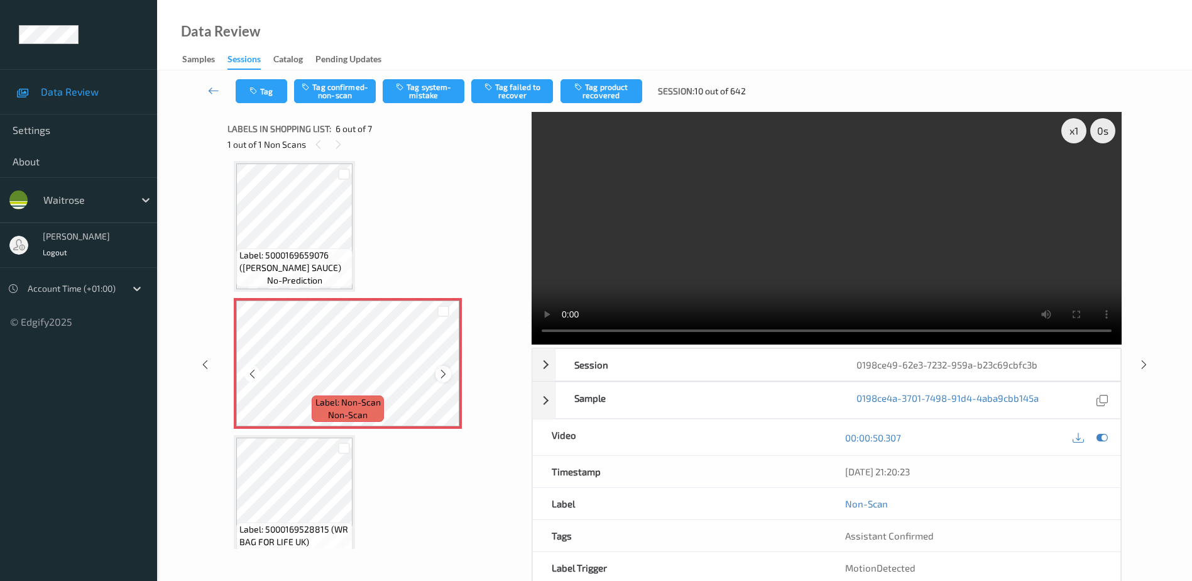
click at [444, 376] on icon at bounding box center [443, 373] width 11 height 11
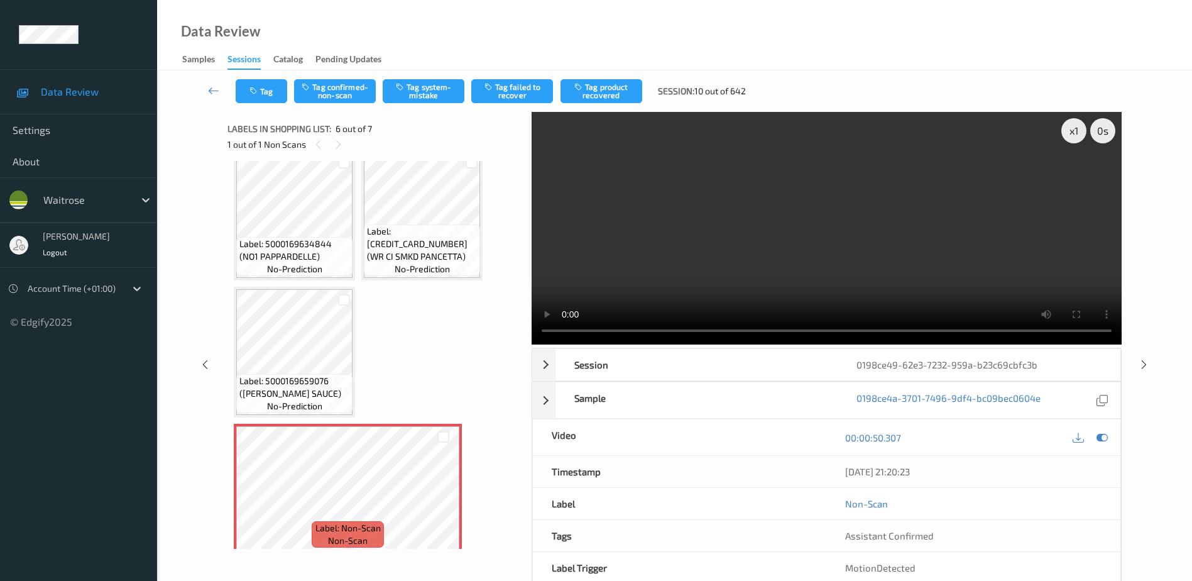
scroll to position [217, 0]
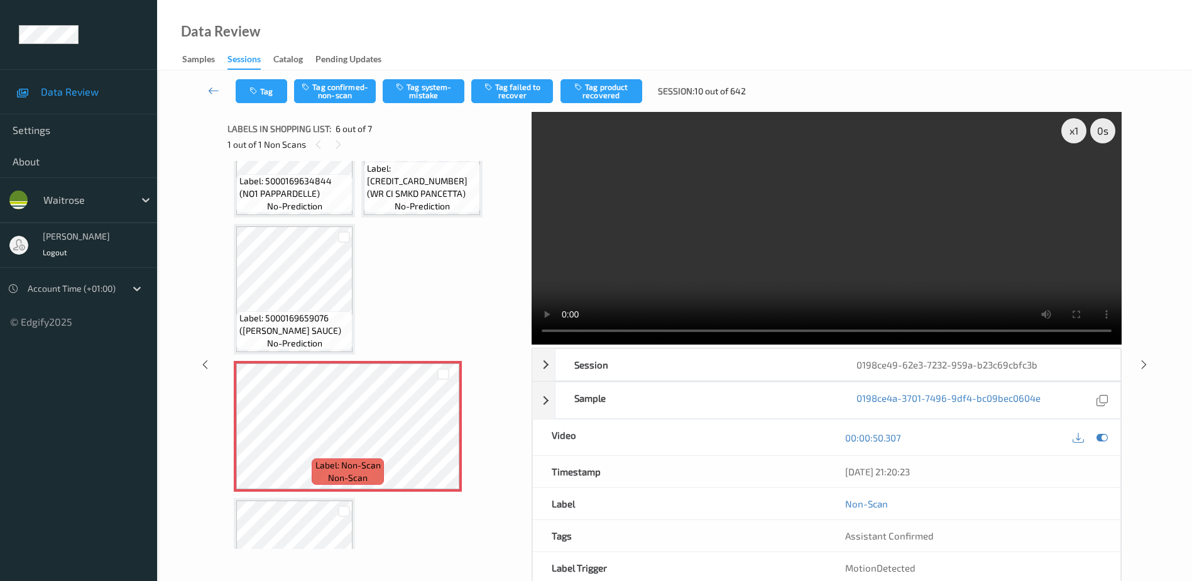
click at [904, 280] on video at bounding box center [827, 228] width 590 height 233
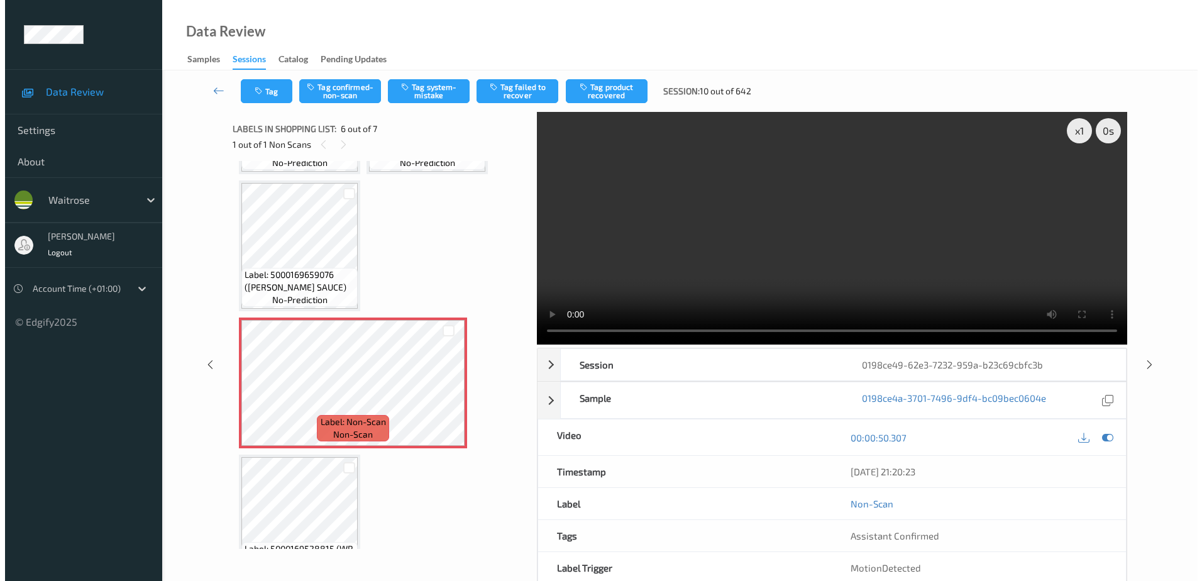
scroll to position [241, 0]
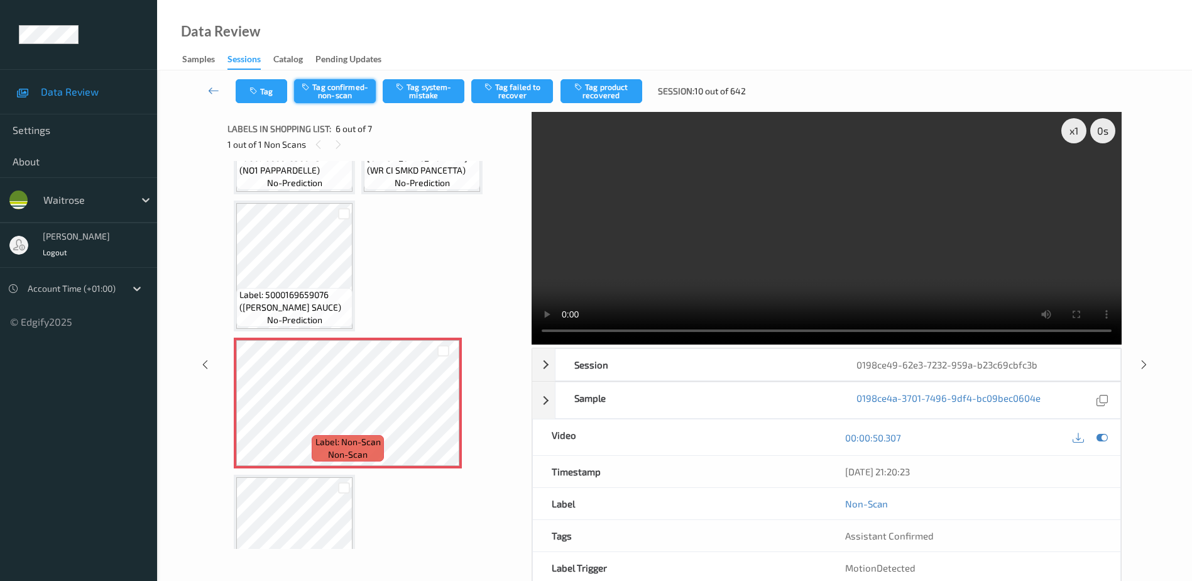
click at [323, 92] on button "Tag confirmed-non-scan" at bounding box center [335, 91] width 82 height 24
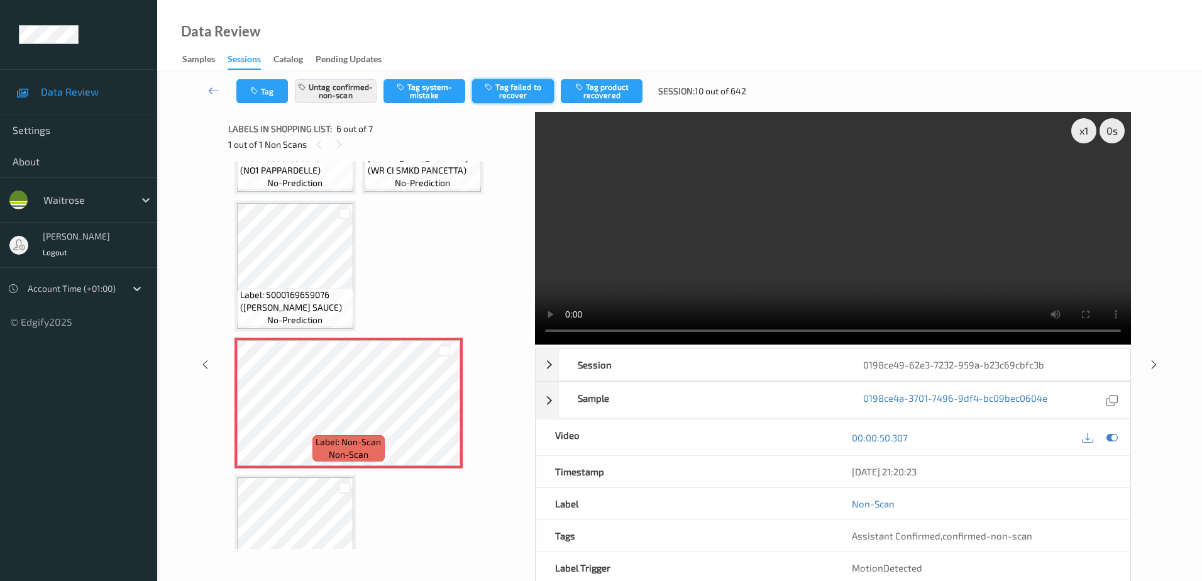
click at [502, 93] on button "Tag failed to recover" at bounding box center [513, 91] width 82 height 24
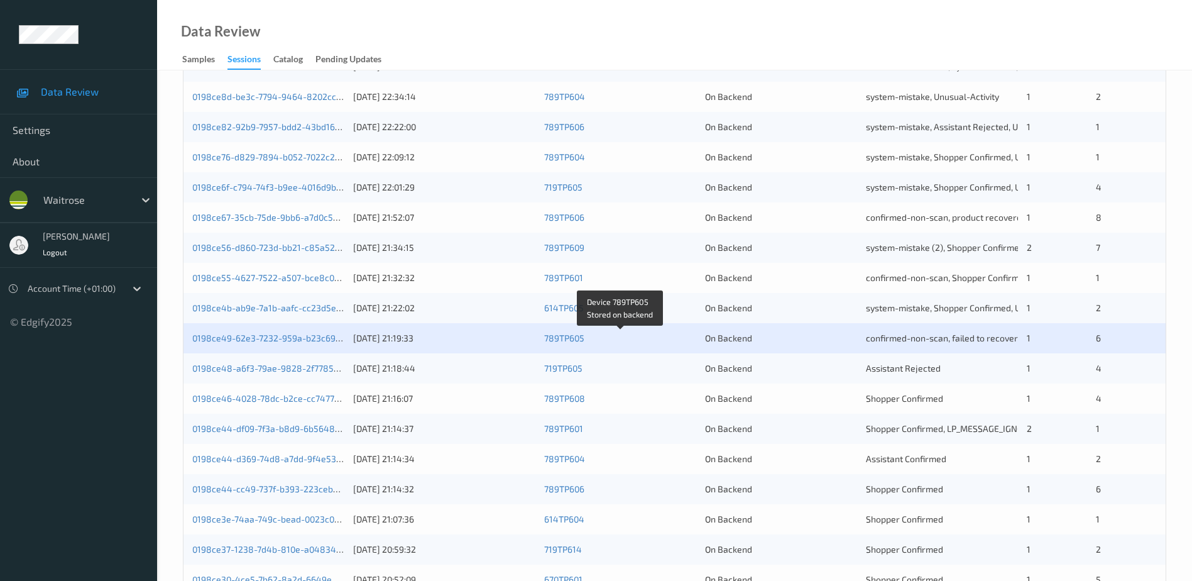
scroll to position [239, 0]
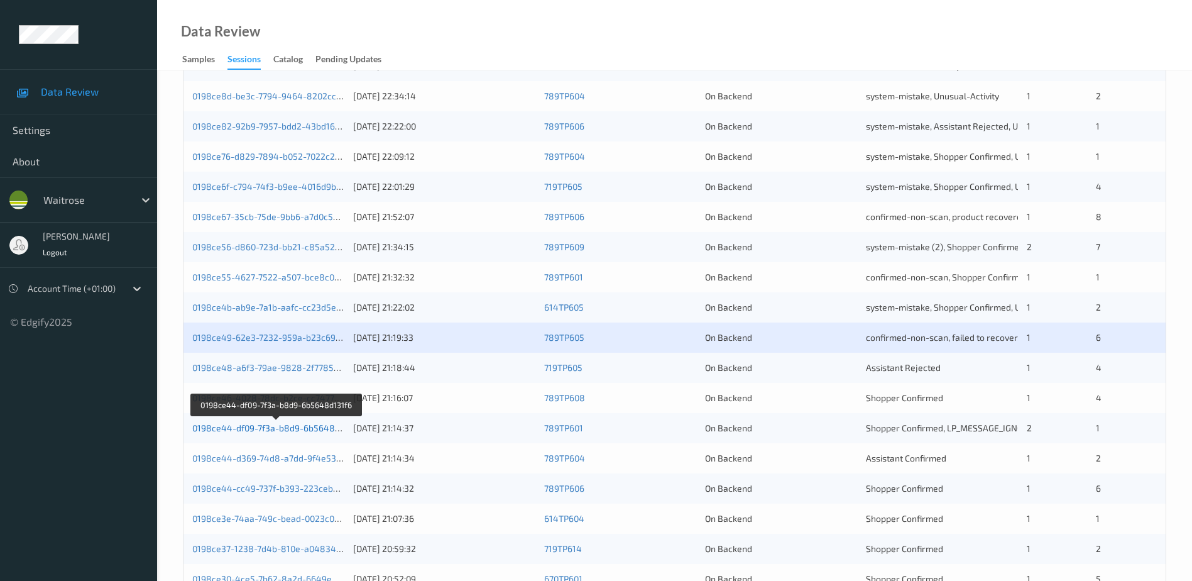
click at [264, 429] on link "0198ce44-df09-7f3a-b8d9-6b5648d131f6" at bounding box center [276, 427] width 168 height 11
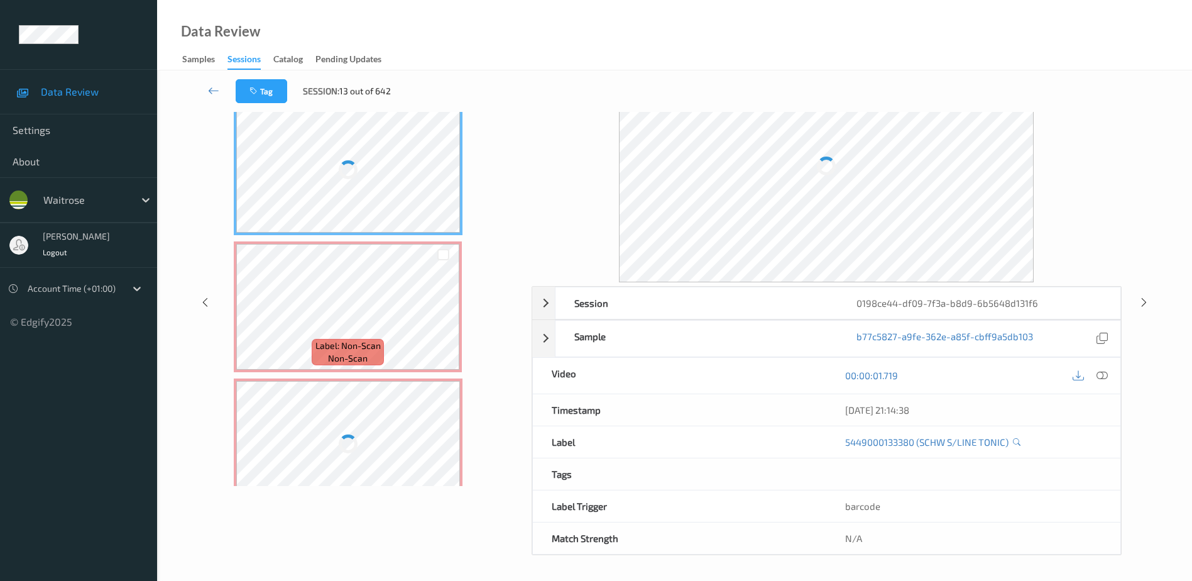
scroll to position [62, 0]
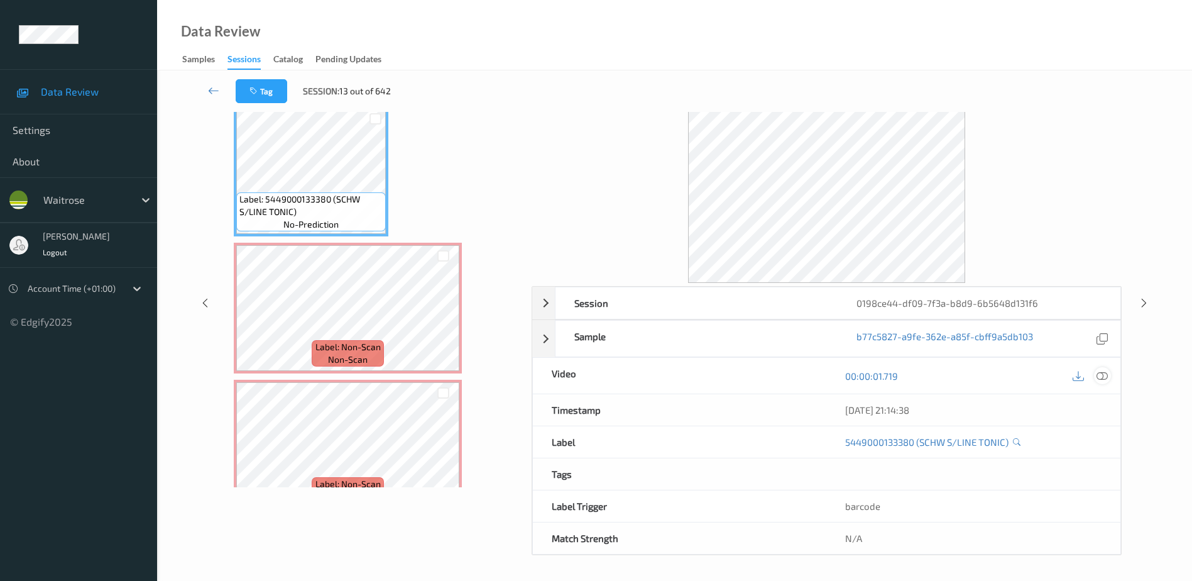
click at [1103, 378] on icon at bounding box center [1102, 375] width 11 height 11
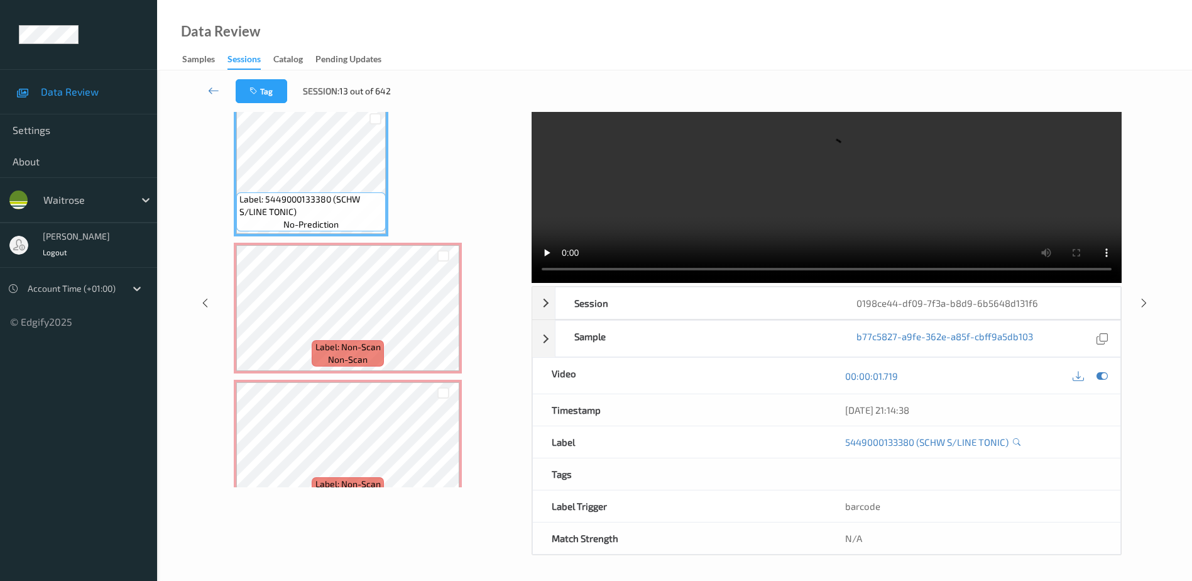
scroll to position [0, 0]
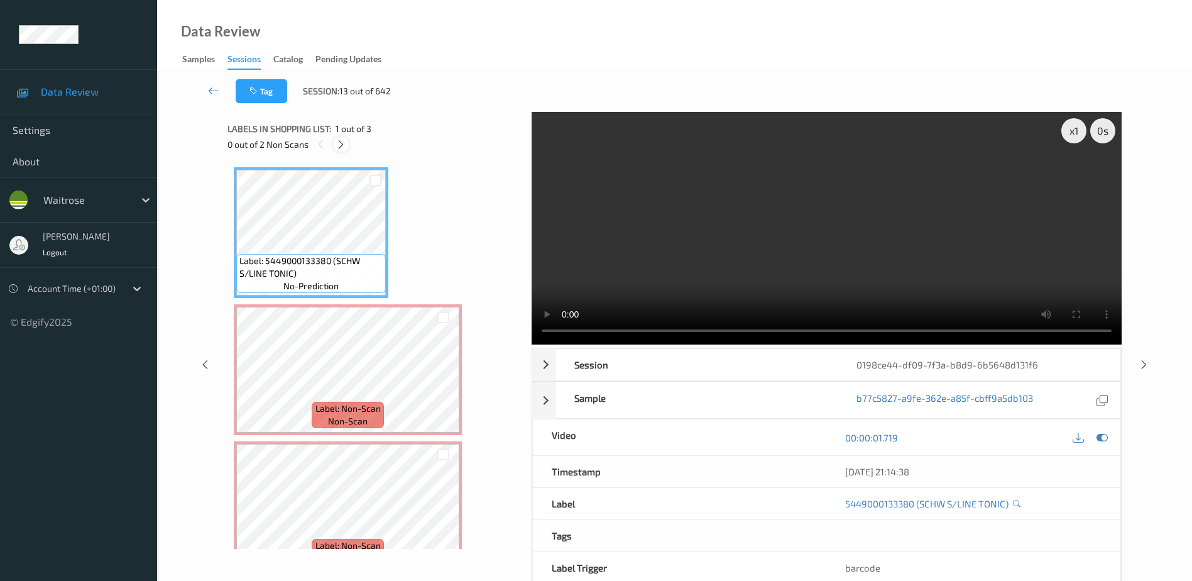
click at [343, 141] on icon at bounding box center [341, 144] width 11 height 11
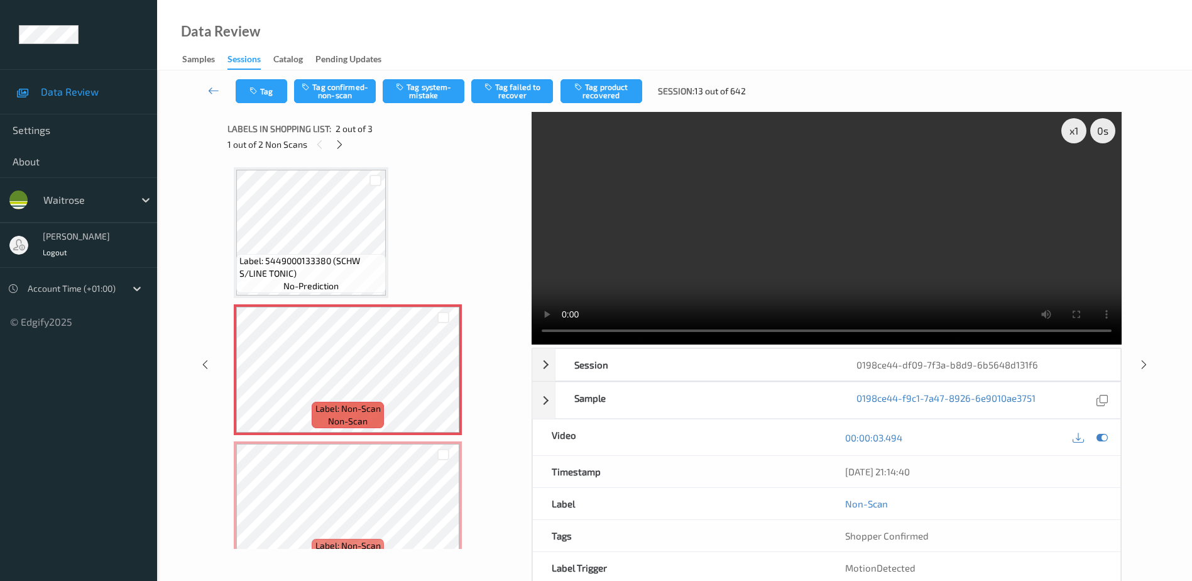
click at [862, 252] on video at bounding box center [827, 228] width 590 height 233
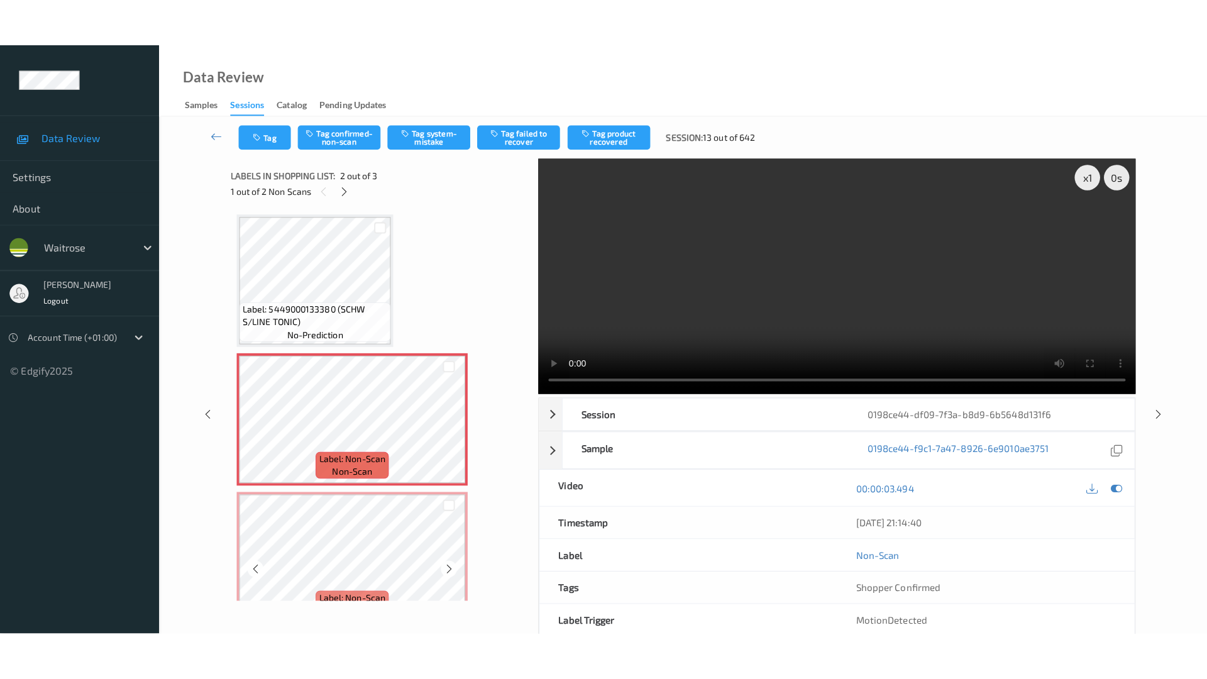
scroll to position [30, 0]
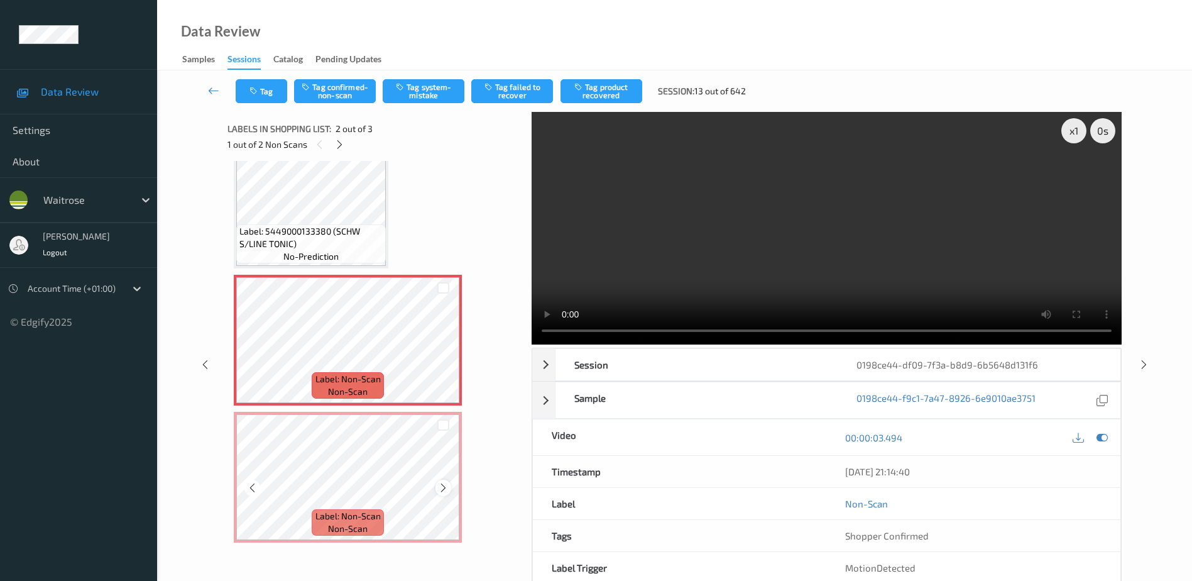
click at [443, 486] on icon at bounding box center [443, 487] width 11 height 11
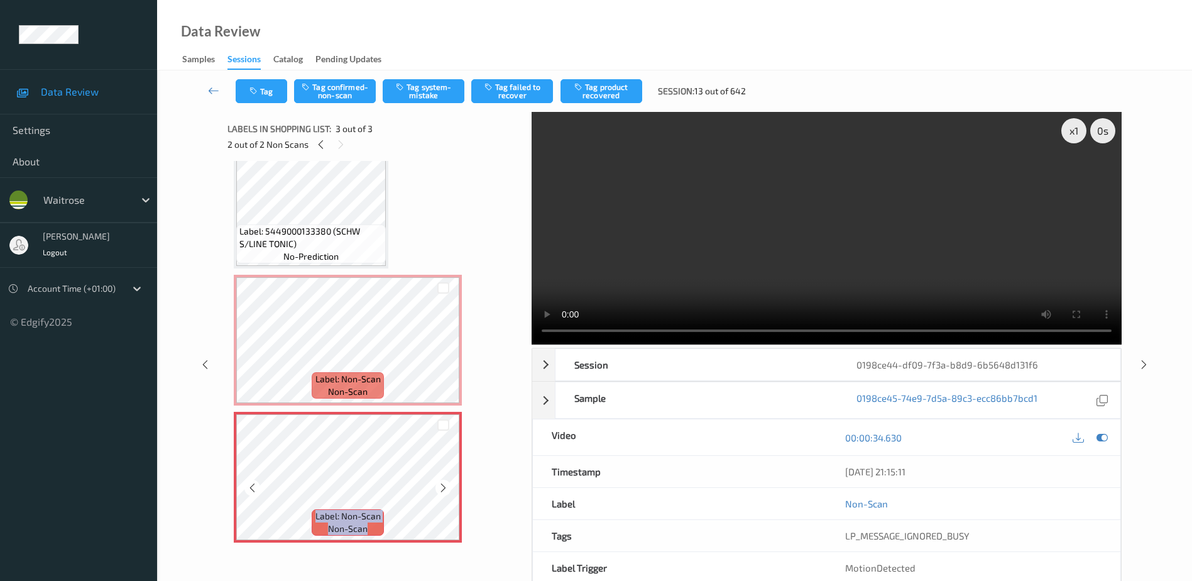
click at [443, 486] on icon at bounding box center [443, 487] width 11 height 11
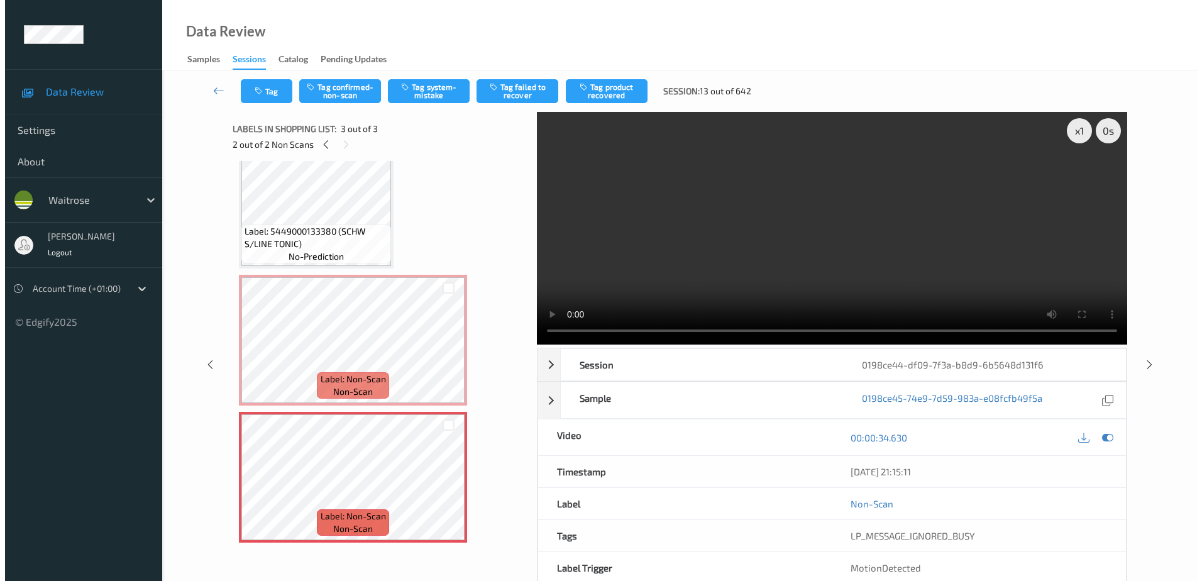
scroll to position [0, 0]
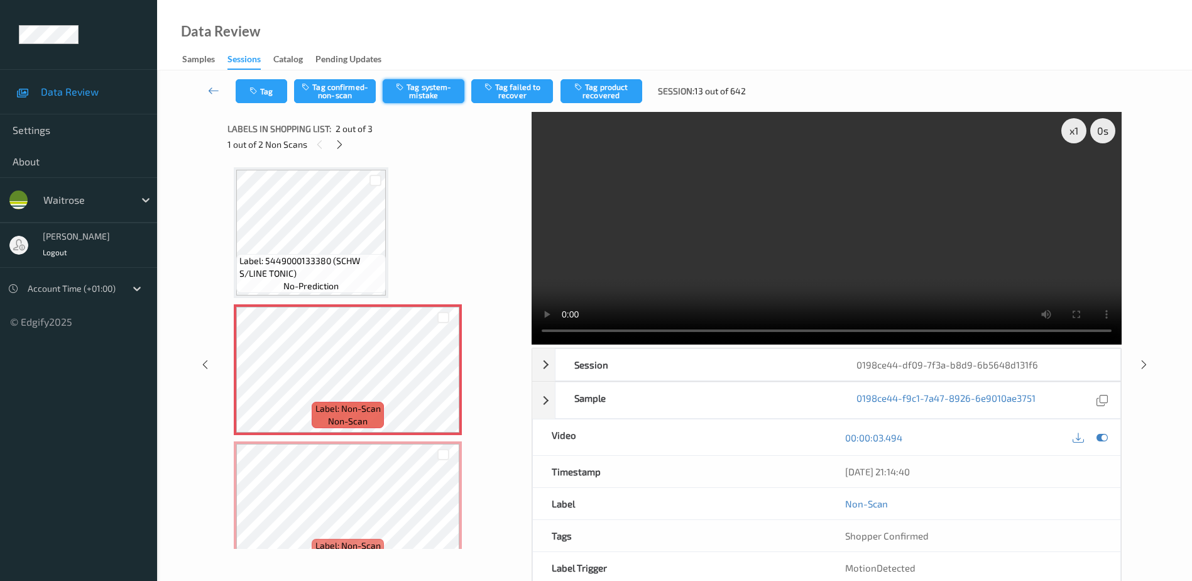
click at [425, 92] on button "Tag system-mistake" at bounding box center [424, 91] width 82 height 24
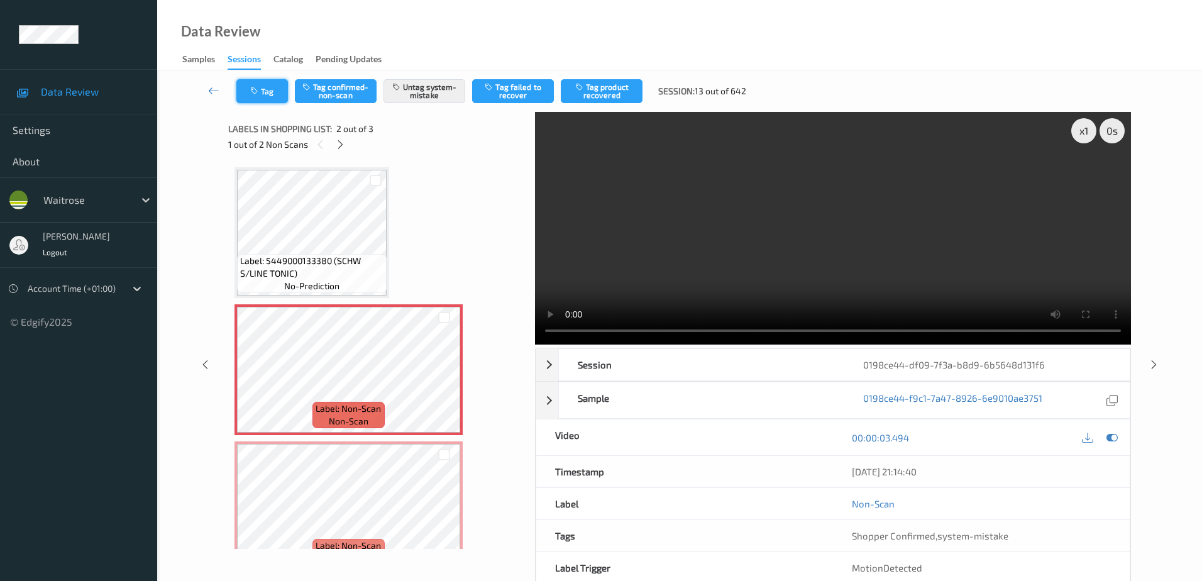
click at [270, 97] on button "Tag" at bounding box center [262, 91] width 52 height 24
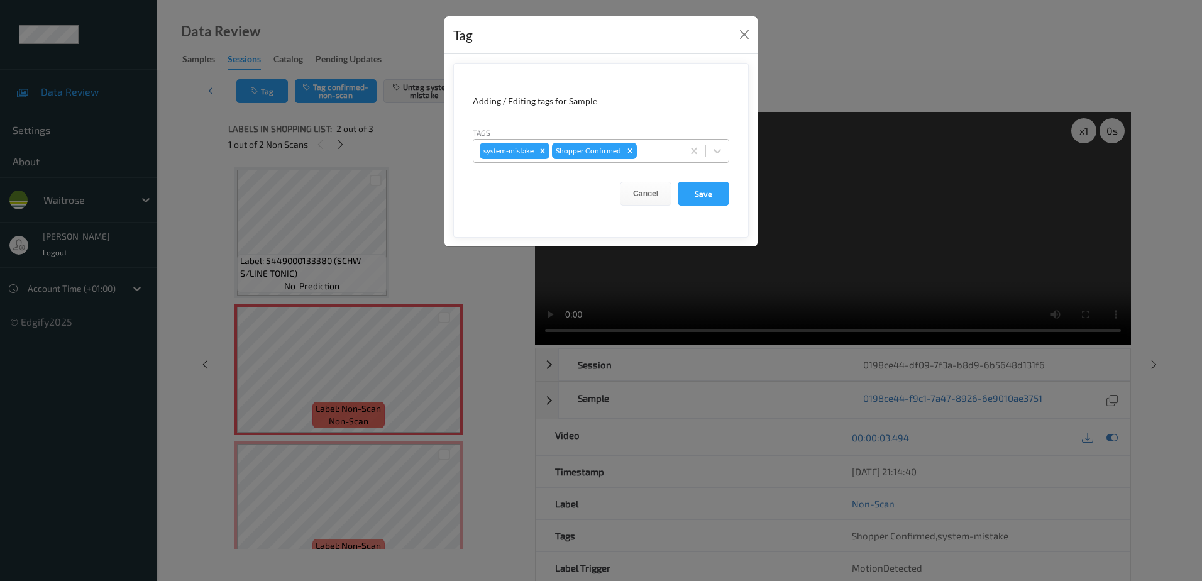
click at [650, 145] on div at bounding box center [657, 150] width 37 height 15
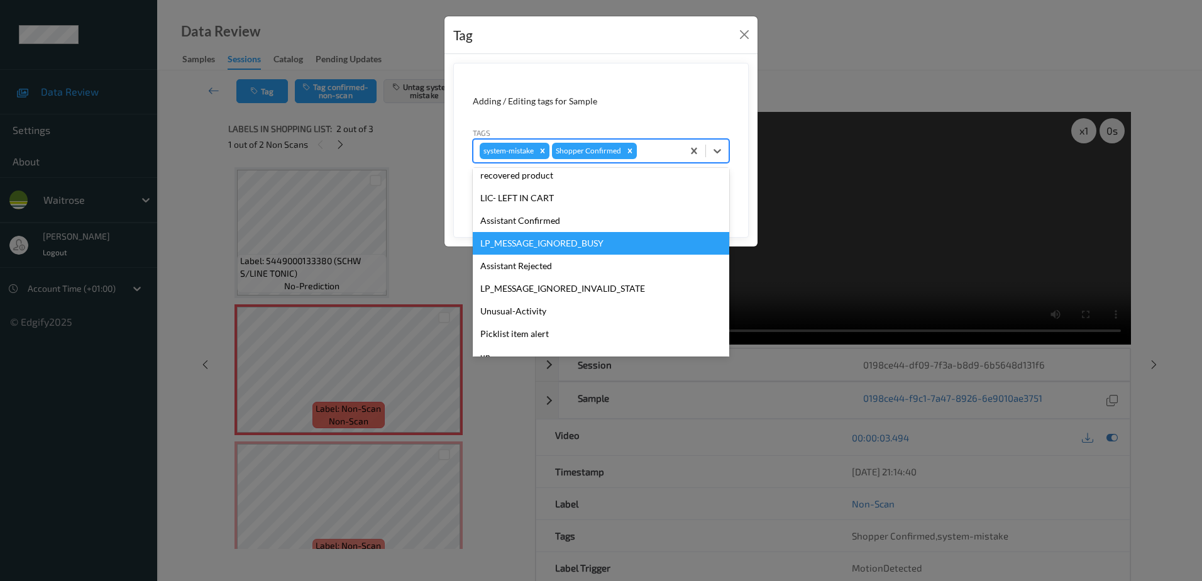
scroll to position [246, 0]
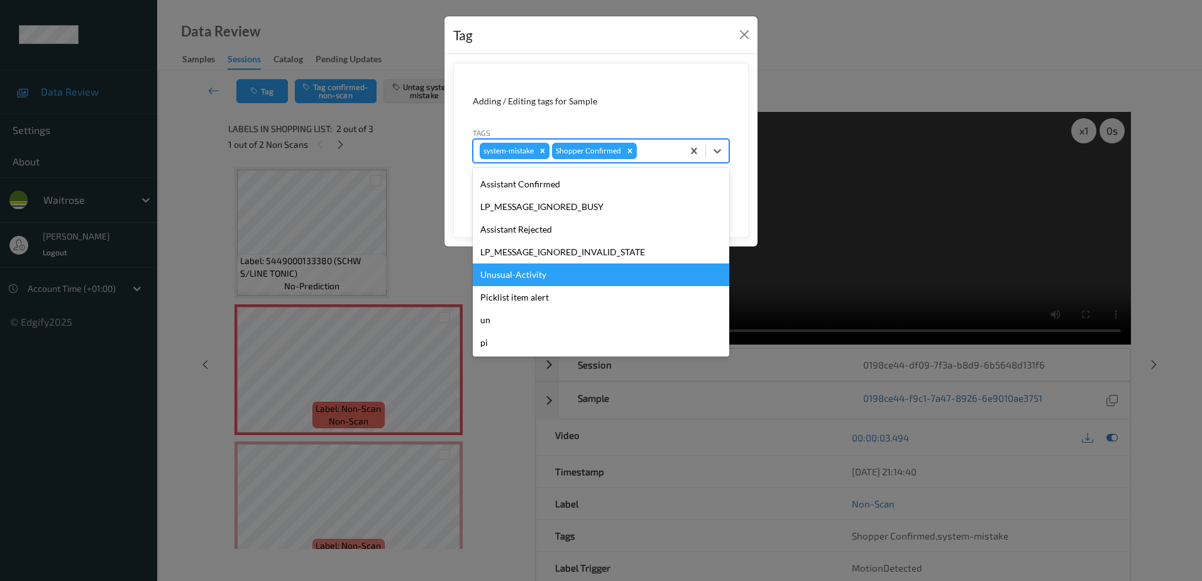
click at [530, 270] on div "Unusual-Activity" at bounding box center [601, 274] width 256 height 23
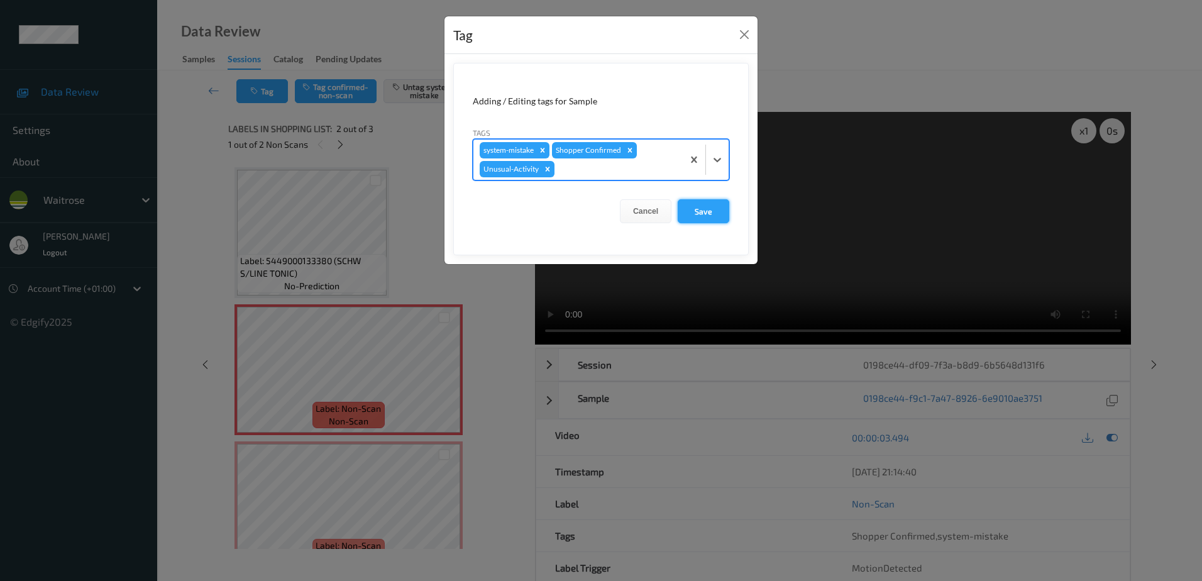
click at [698, 214] on button "Save" at bounding box center [703, 211] width 52 height 24
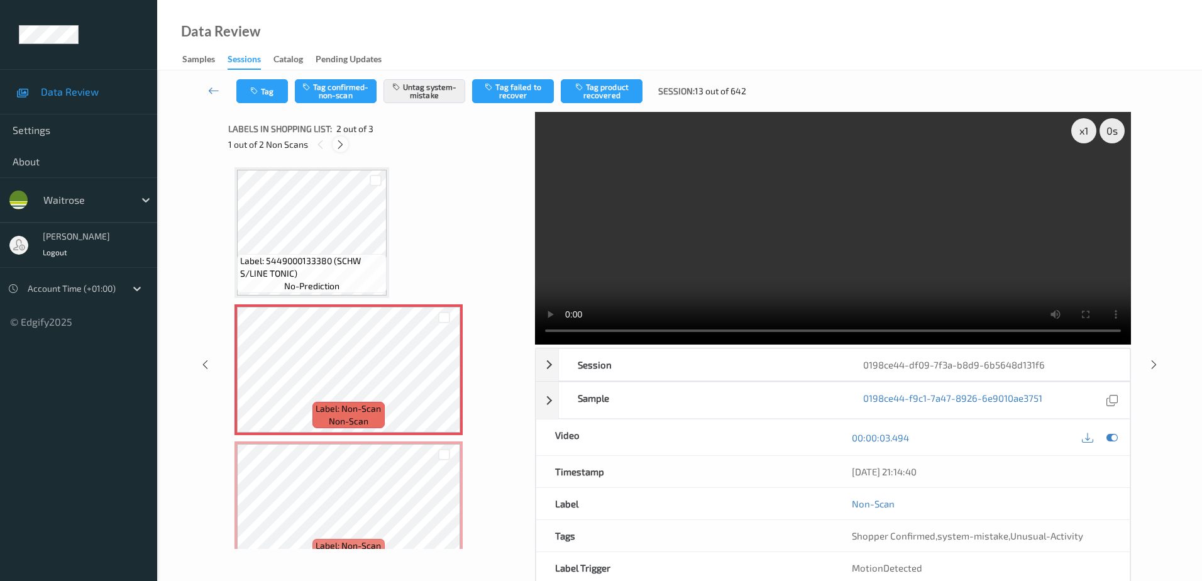
click at [342, 145] on icon at bounding box center [340, 144] width 11 height 11
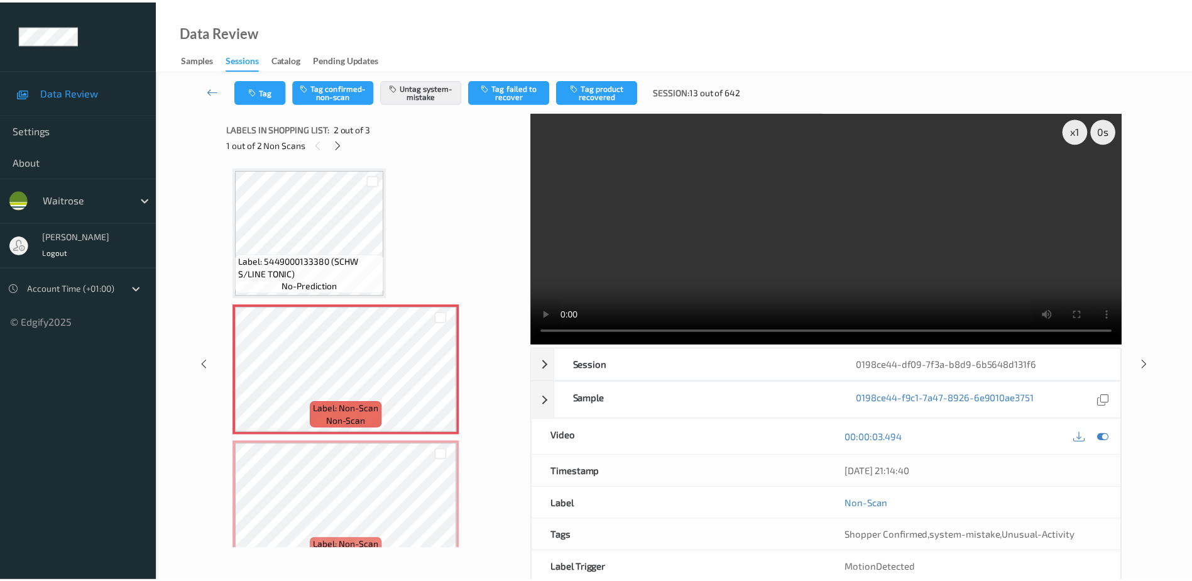
scroll to position [30, 0]
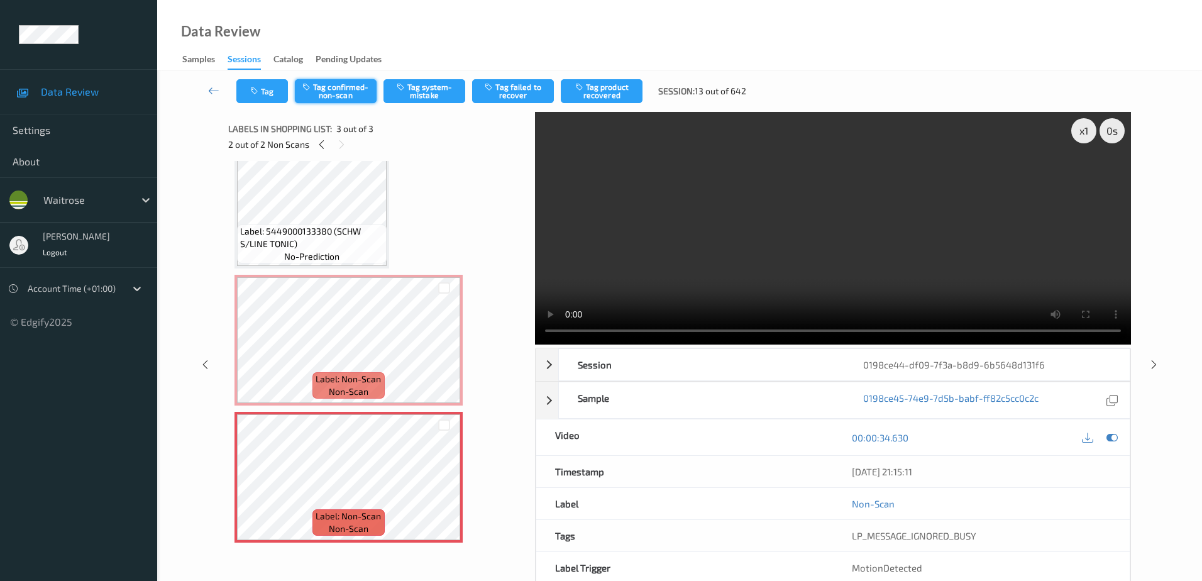
click at [332, 88] on button "Tag confirmed-non-scan" at bounding box center [336, 91] width 82 height 24
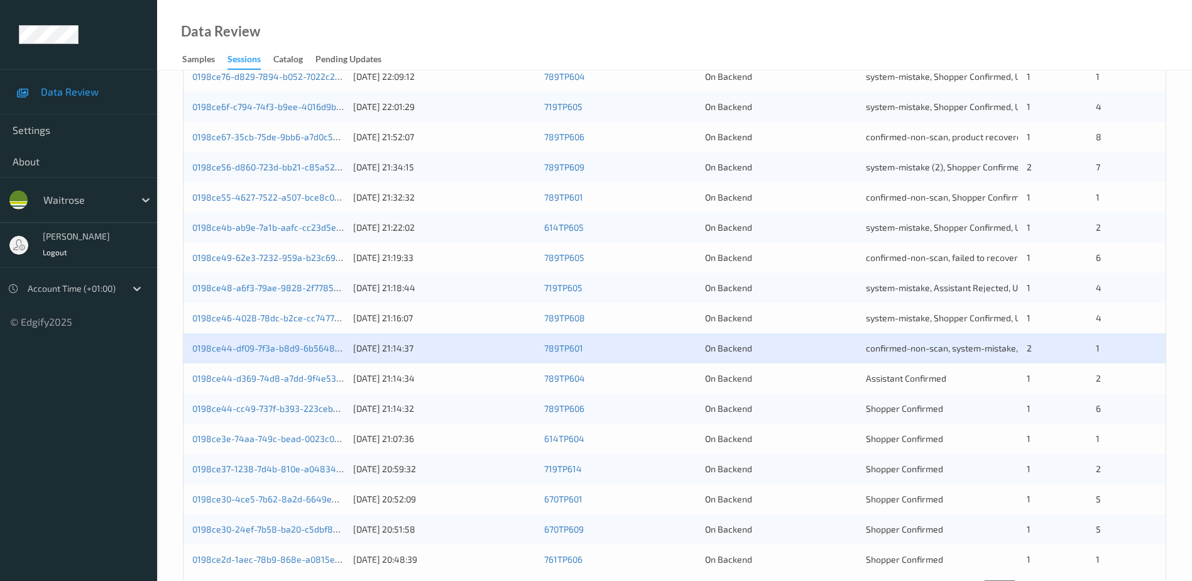
scroll to position [365, 0]
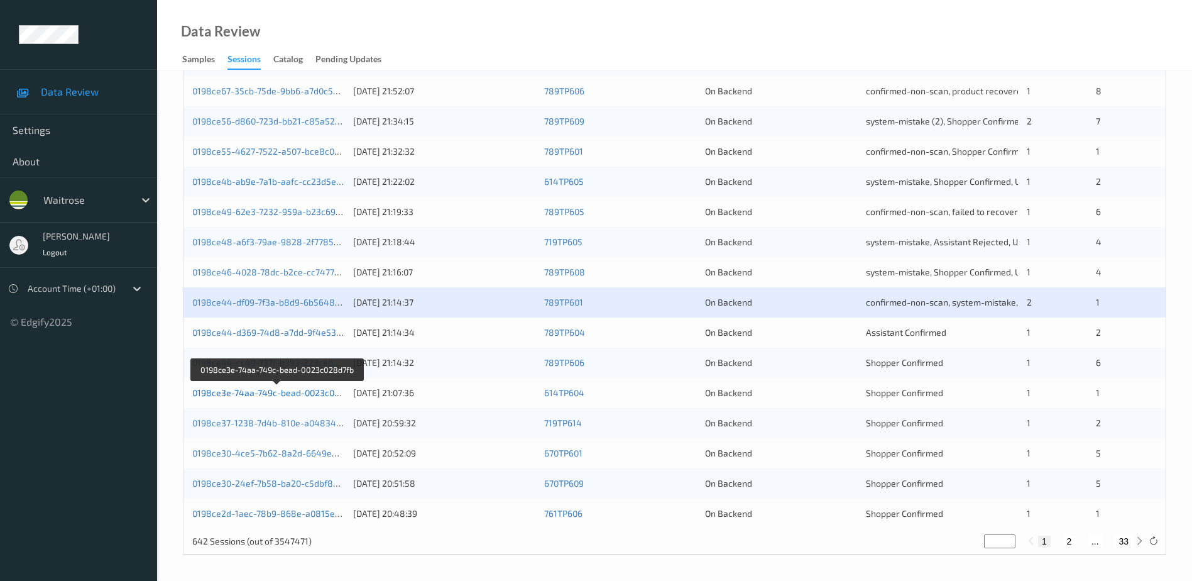
click at [277, 395] on link "0198ce3e-74aa-749c-bead-0023c028d7fb" at bounding box center [277, 392] width 170 height 11
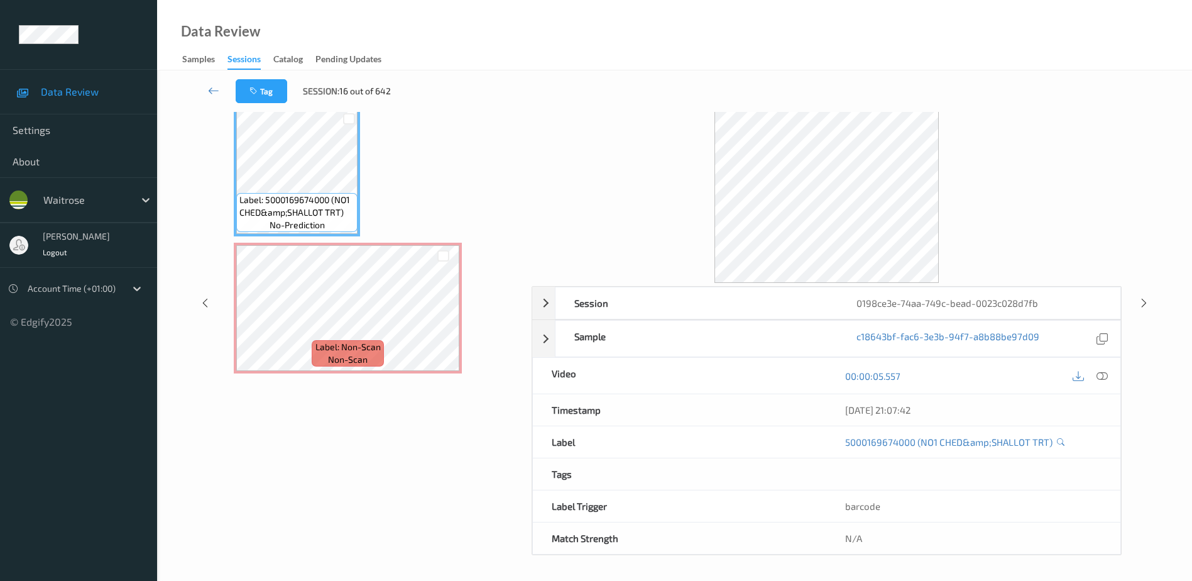
scroll to position [62, 0]
click at [1105, 377] on icon at bounding box center [1102, 375] width 11 height 11
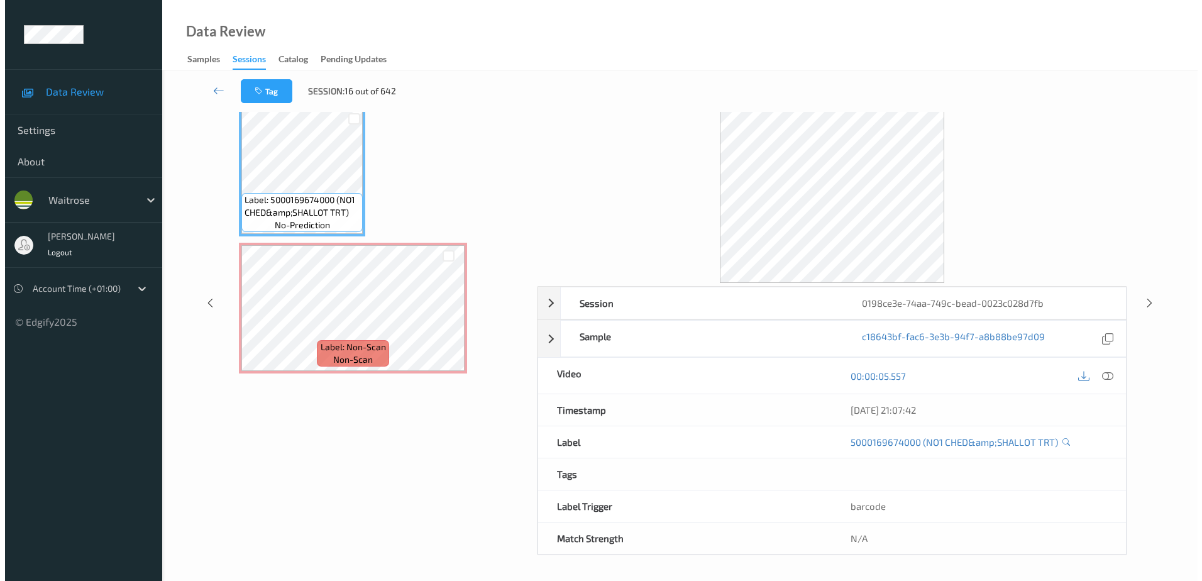
scroll to position [0, 0]
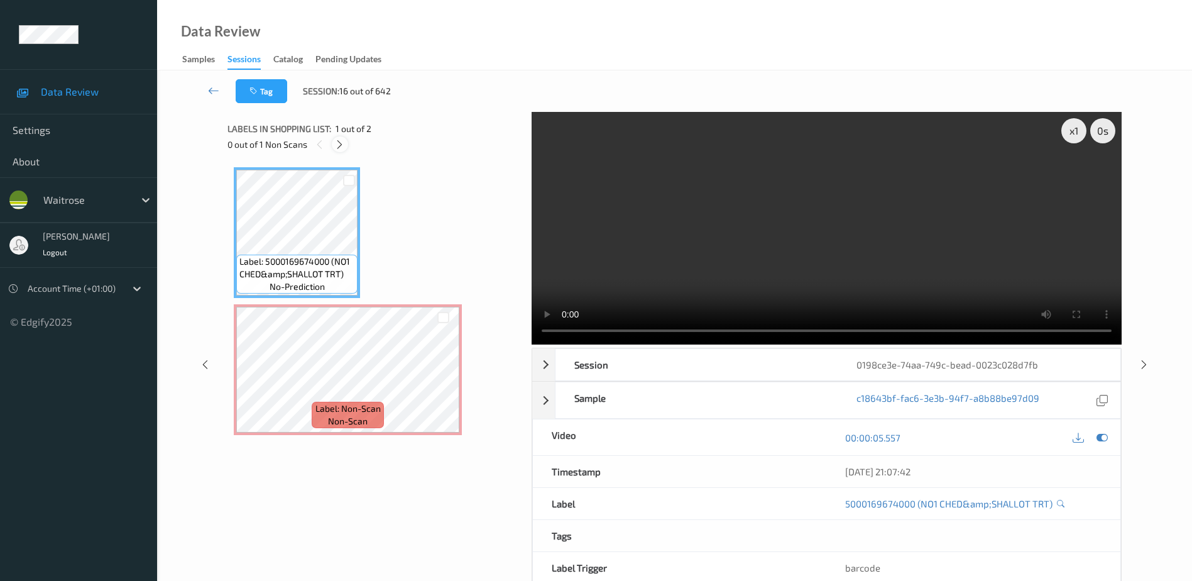
click at [335, 146] on icon at bounding box center [339, 144] width 11 height 11
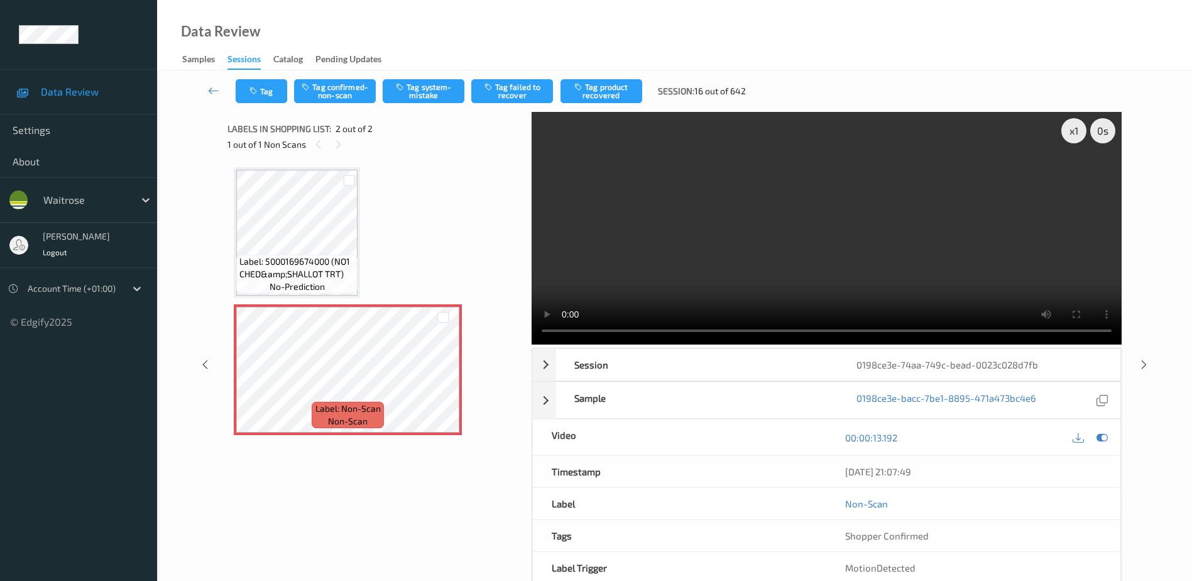
click at [701, 239] on video at bounding box center [827, 228] width 590 height 233
click at [418, 90] on button "Tag system-mistake" at bounding box center [424, 91] width 82 height 24
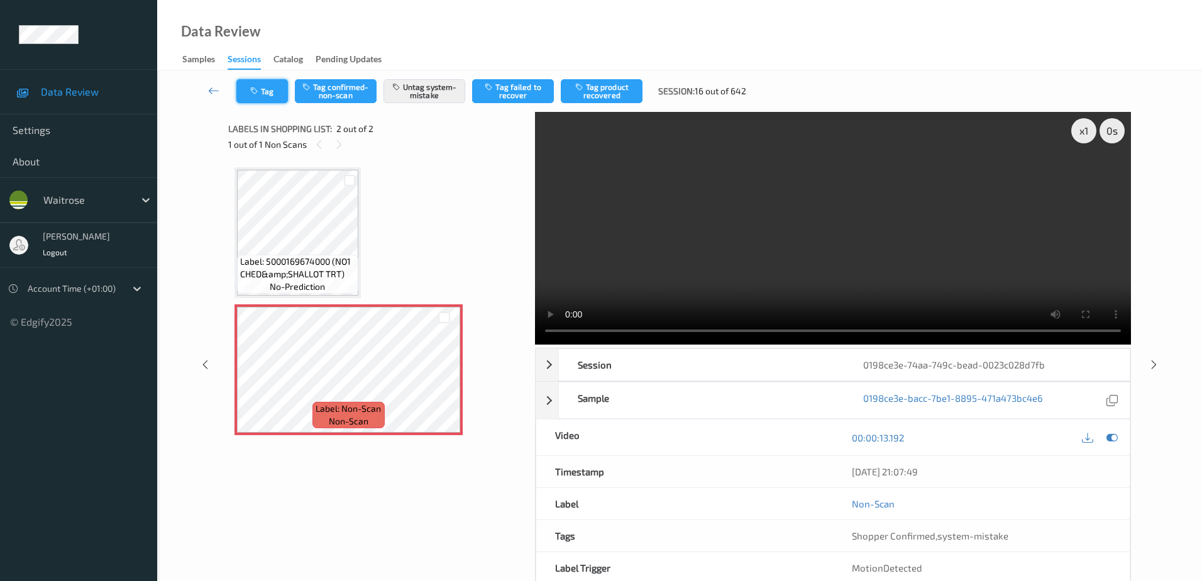
click at [271, 91] on button "Tag" at bounding box center [262, 91] width 52 height 24
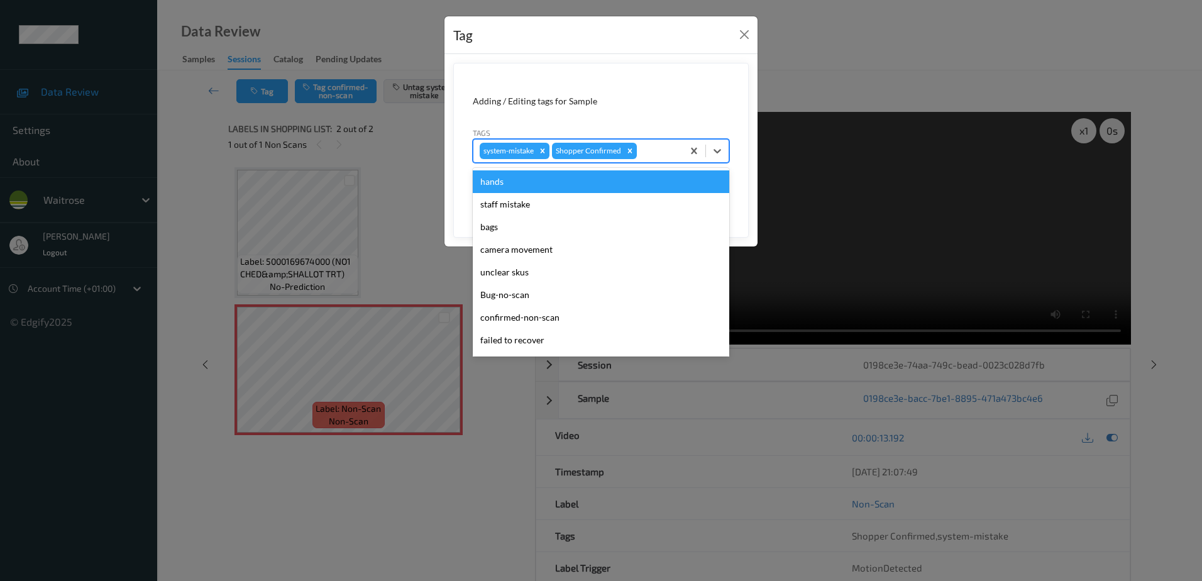
click at [645, 161] on div "system-mistake Shopper Confirmed" at bounding box center [577, 150] width 209 height 21
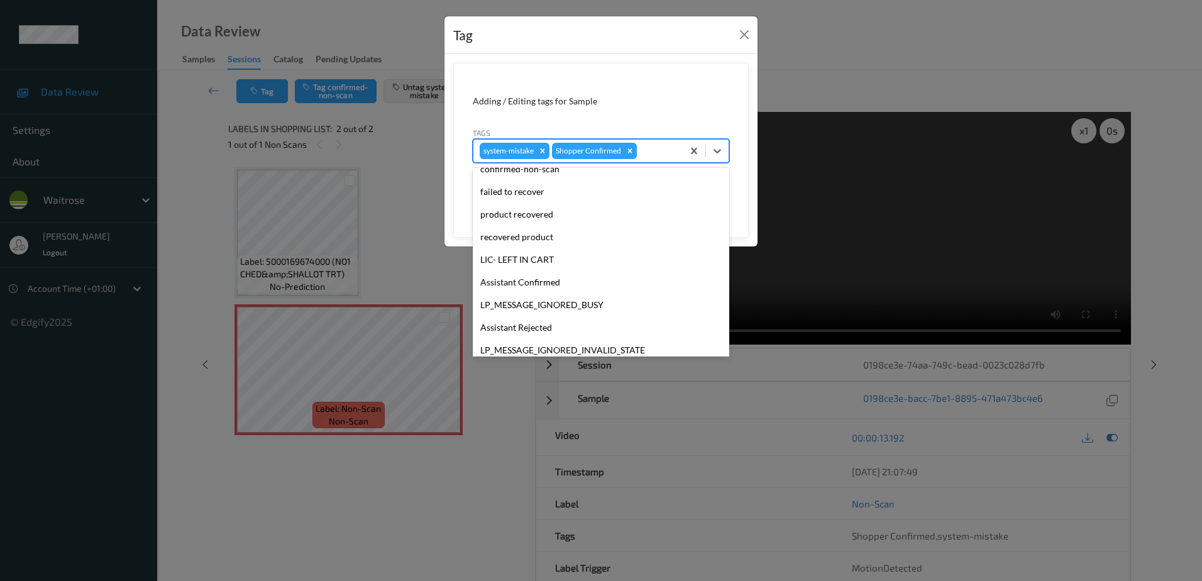
scroll to position [246, 0]
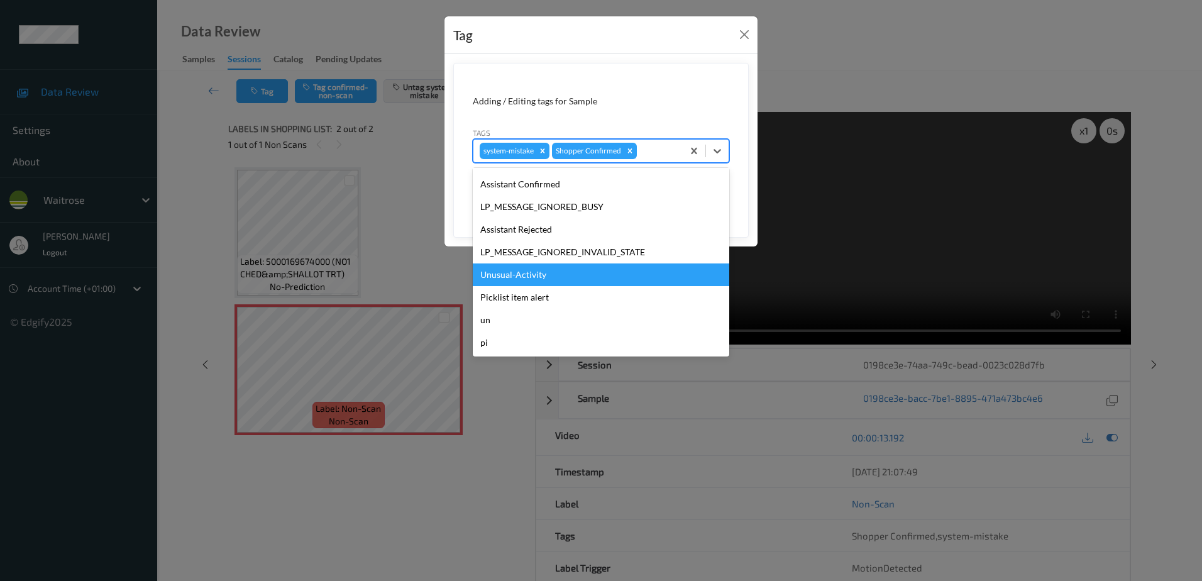
click at [534, 282] on div "Unusual-Activity" at bounding box center [601, 274] width 256 height 23
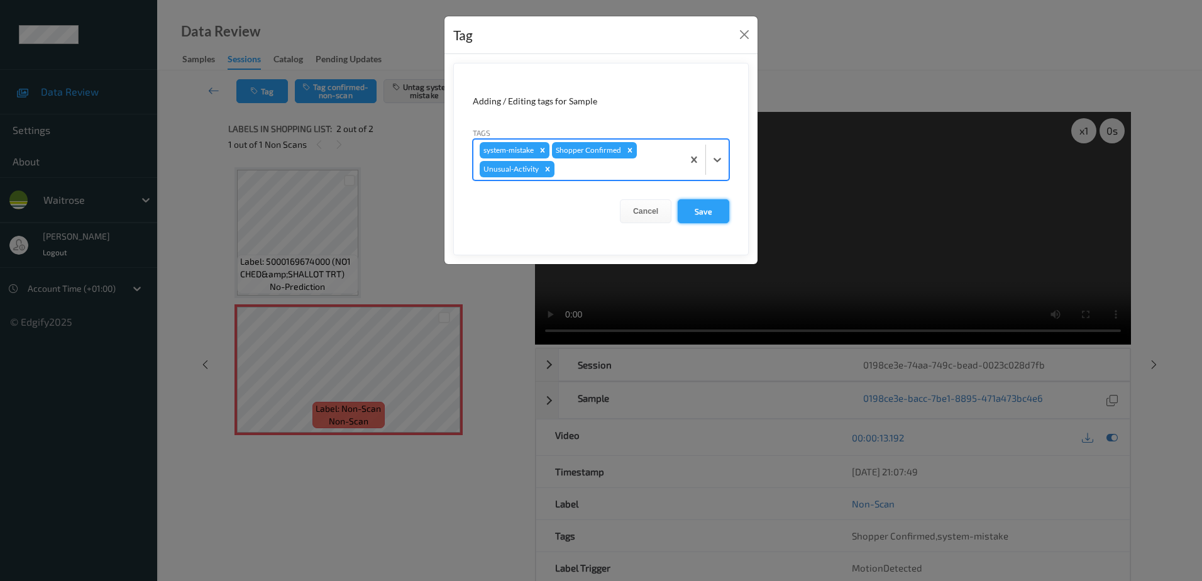
click at [710, 214] on button "Save" at bounding box center [703, 211] width 52 height 24
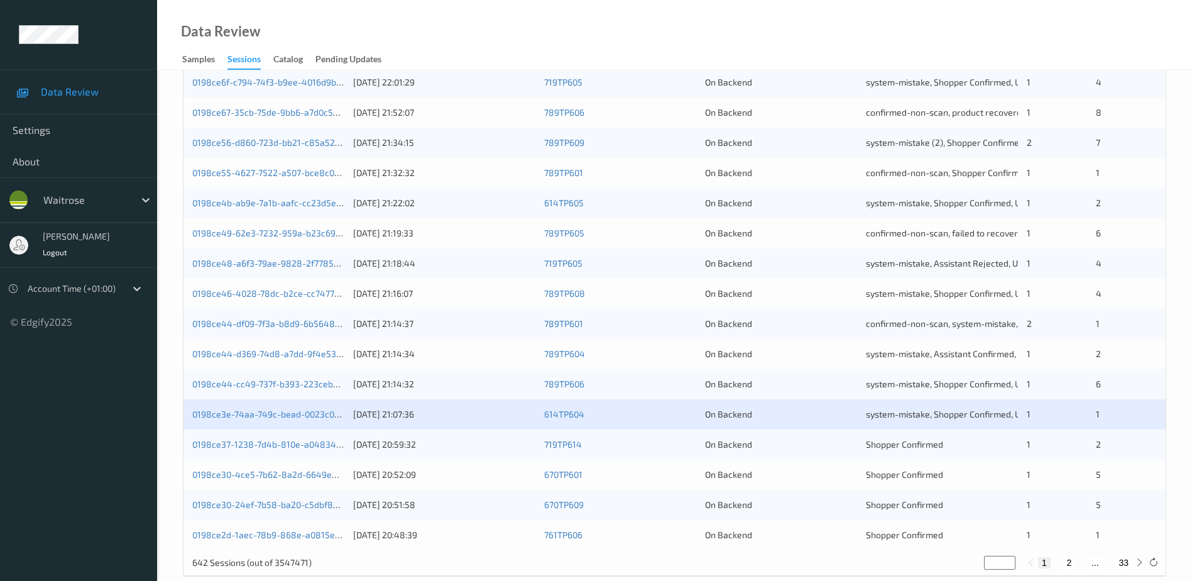
scroll to position [365, 0]
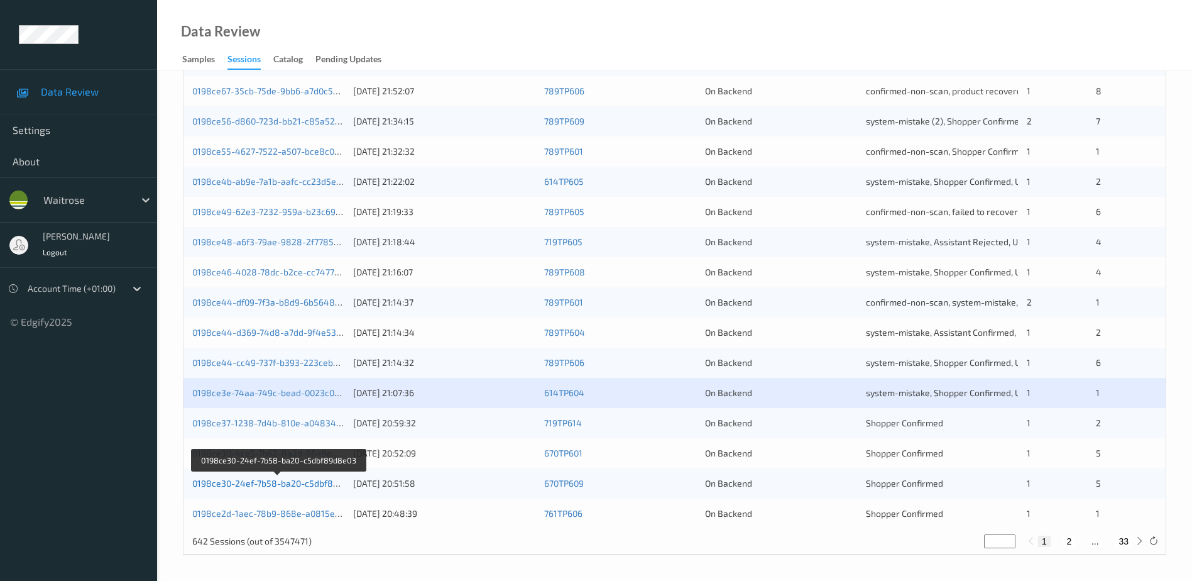
click at [270, 481] on link "0198ce30-24ef-7b58-ba20-c5dbf89d8e03" at bounding box center [278, 483] width 172 height 11
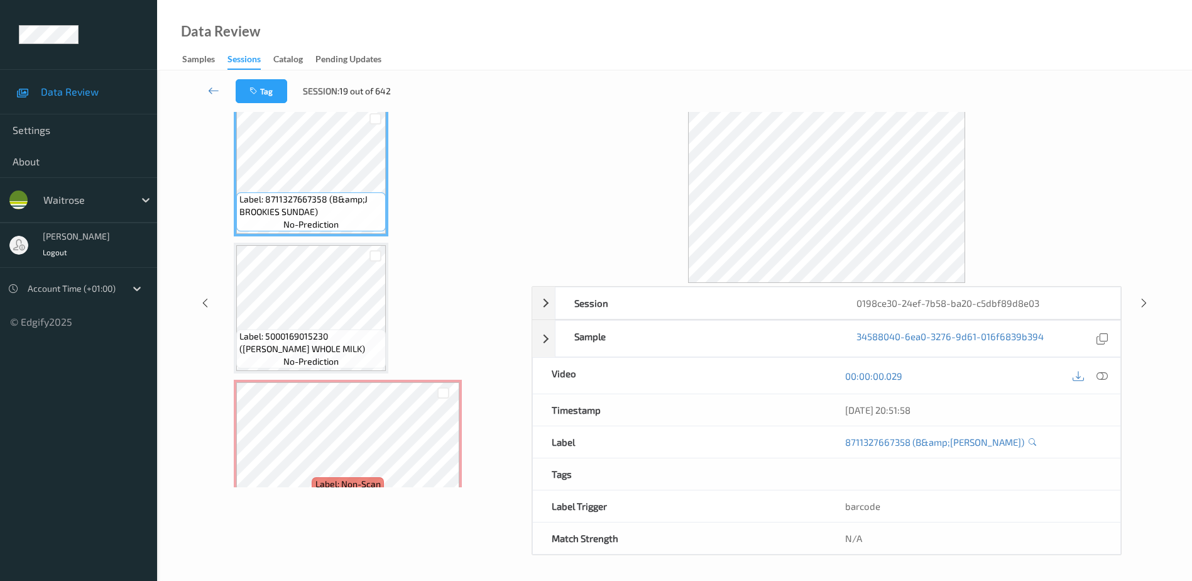
scroll to position [62, 0]
click at [1100, 376] on icon at bounding box center [1102, 375] width 11 height 11
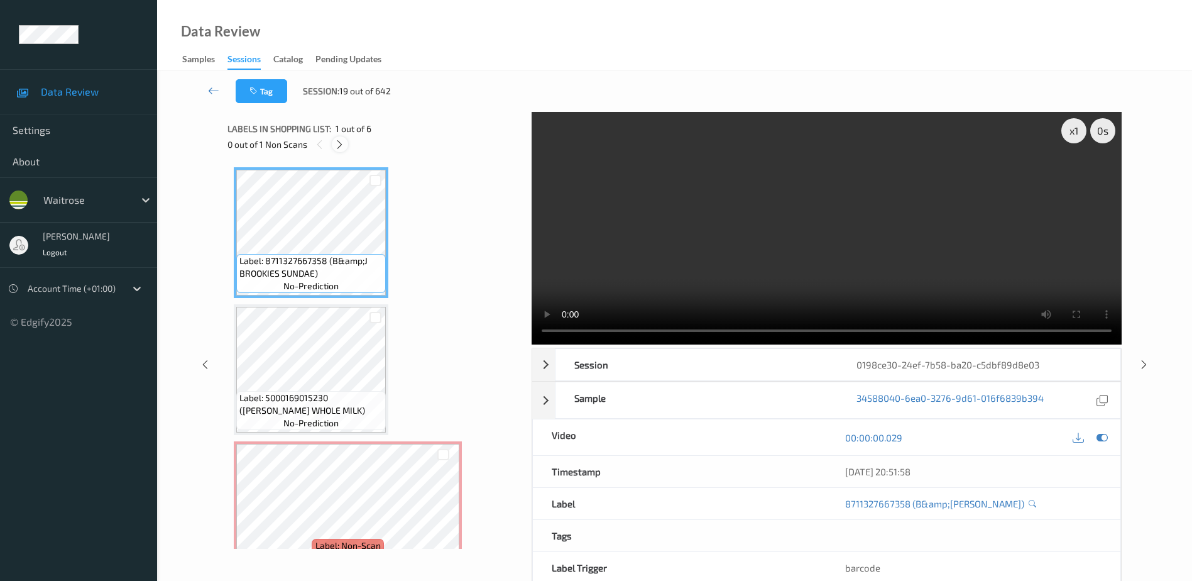
click at [339, 143] on icon at bounding box center [339, 144] width 11 height 11
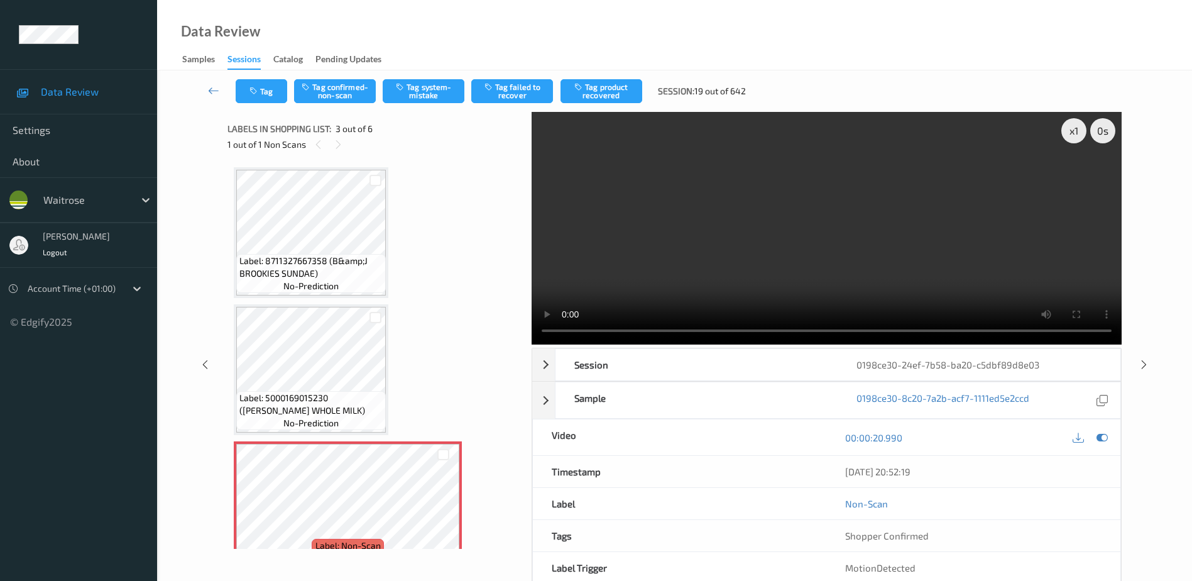
scroll to position [143, 0]
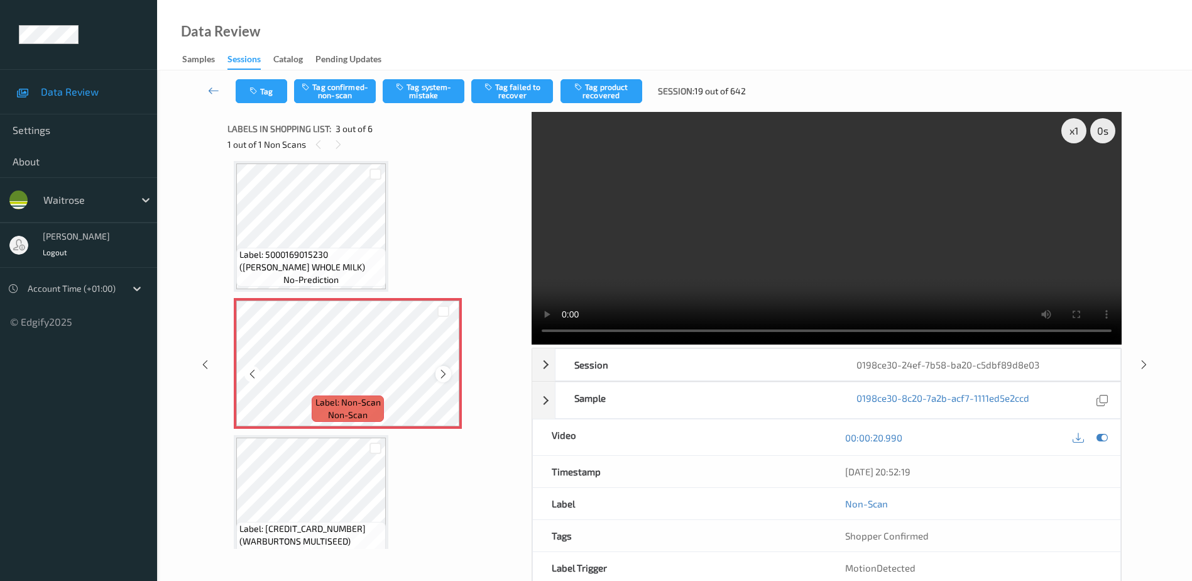
click at [447, 372] on icon at bounding box center [443, 373] width 11 height 11
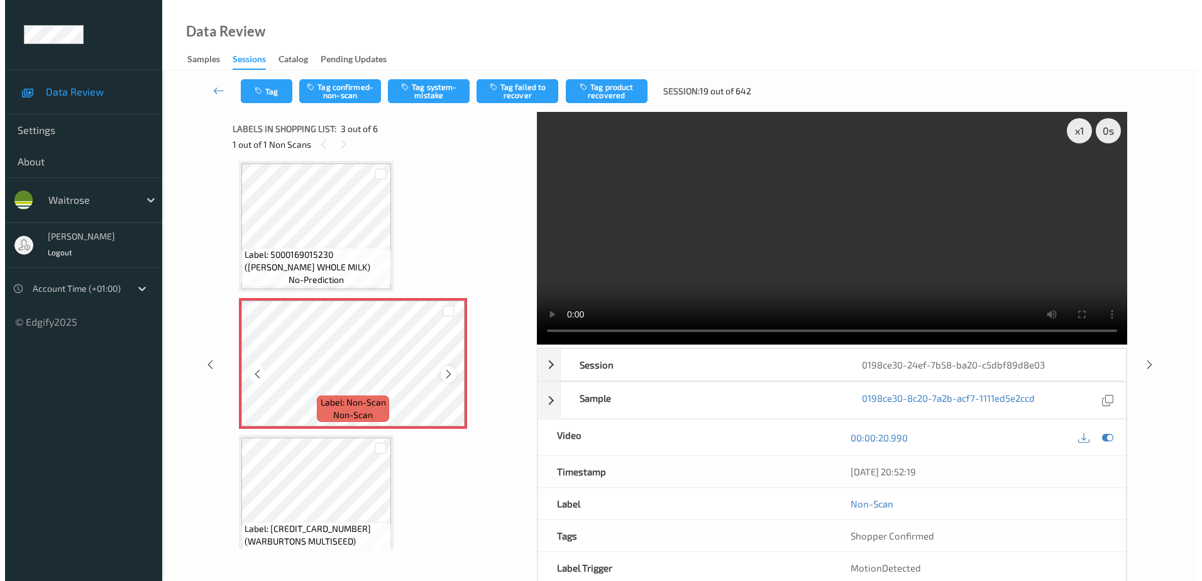
scroll to position [0, 0]
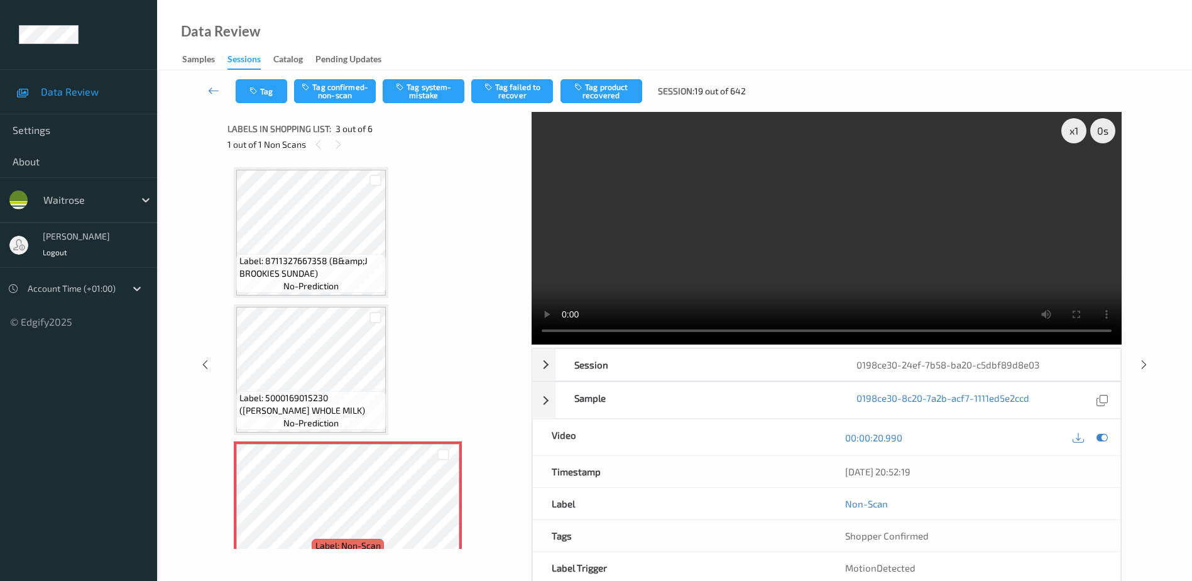
click at [744, 294] on video at bounding box center [827, 228] width 590 height 233
click at [434, 92] on button "Tag system-mistake" at bounding box center [424, 91] width 82 height 24
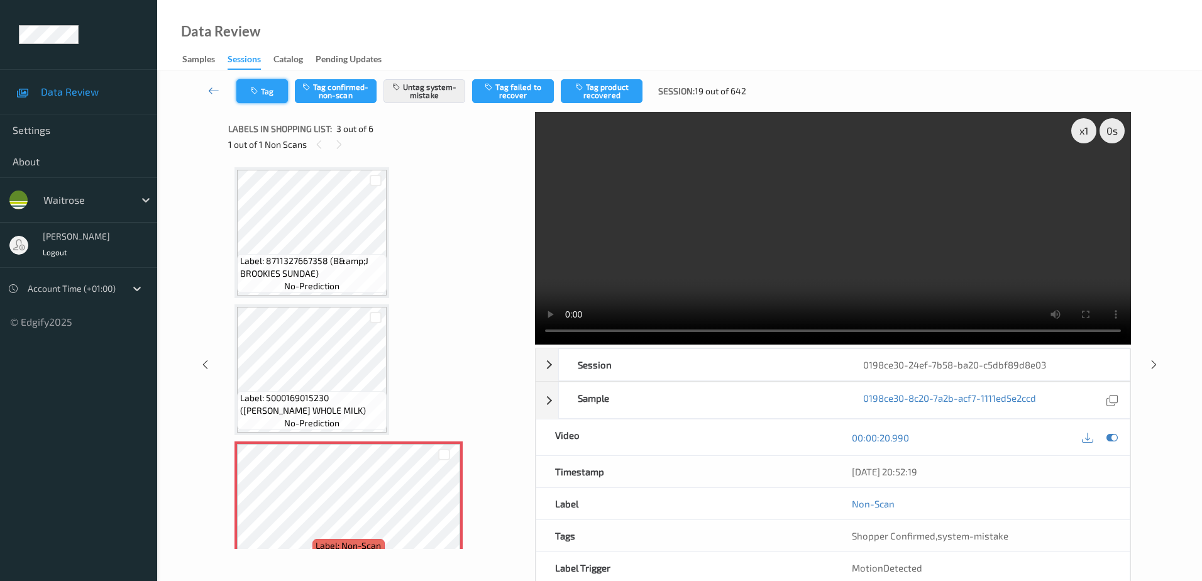
click at [254, 83] on button "Tag" at bounding box center [262, 91] width 52 height 24
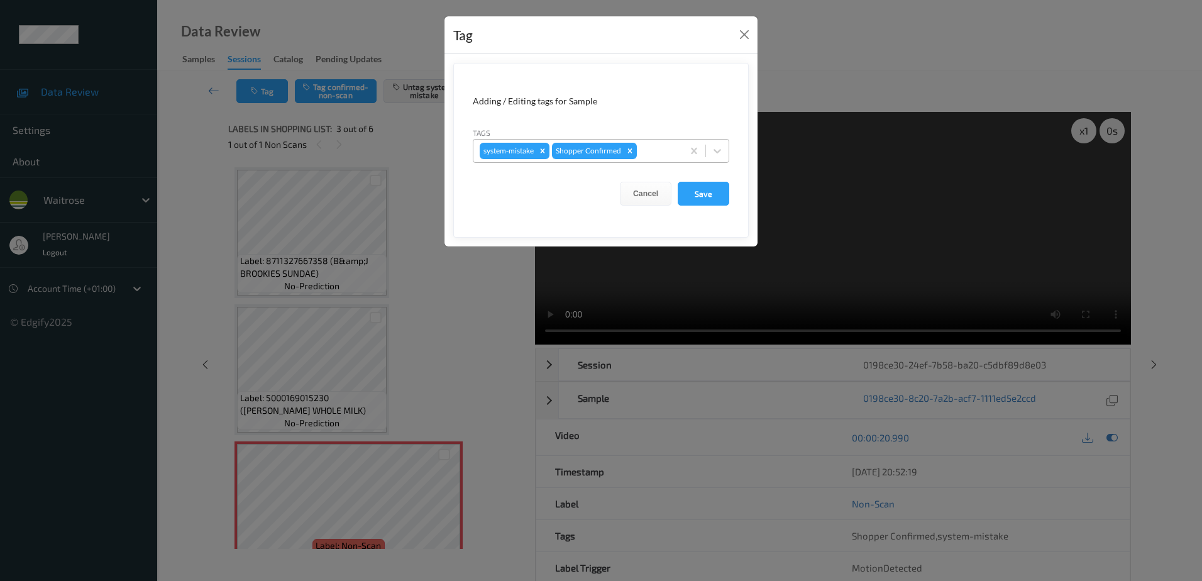
click at [655, 149] on div at bounding box center [657, 150] width 37 height 15
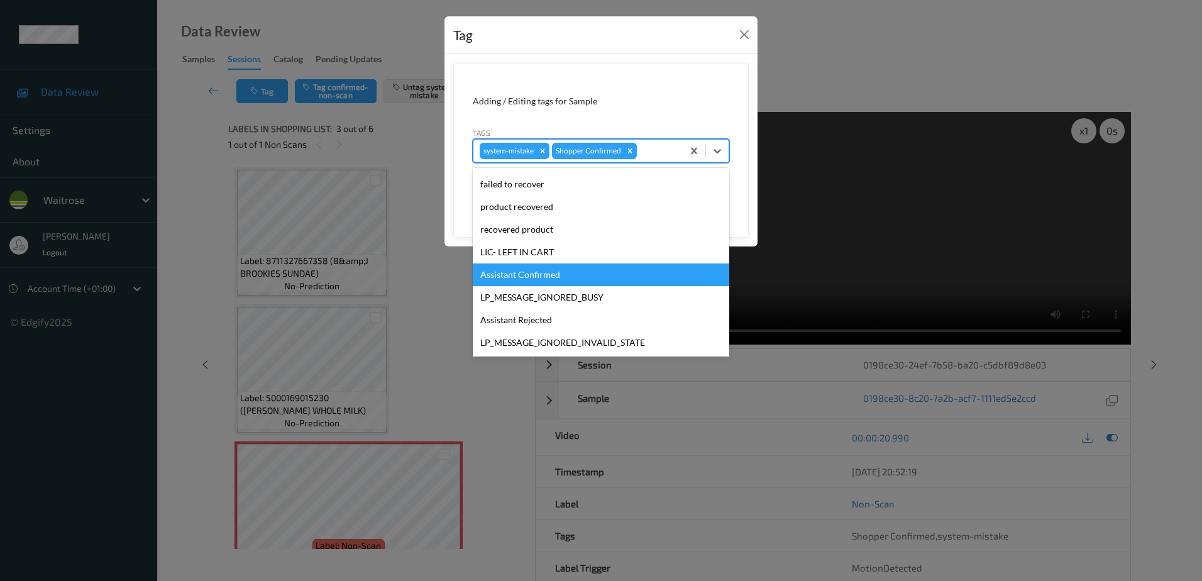
scroll to position [246, 0]
click at [553, 278] on div "Unusual-Activity" at bounding box center [601, 274] width 256 height 23
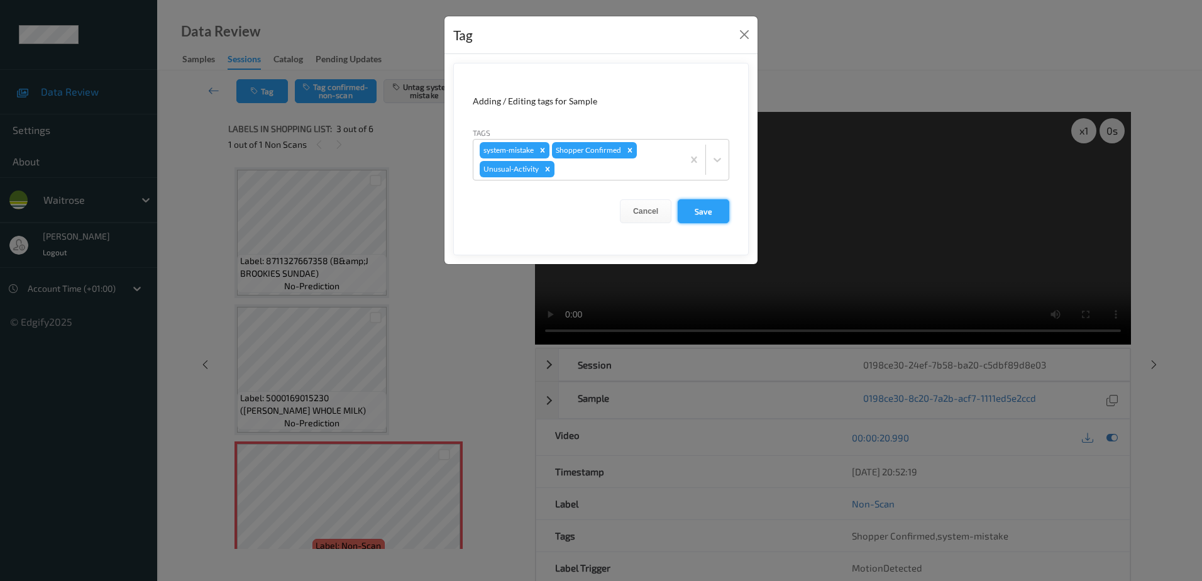
click at [704, 219] on button "Save" at bounding box center [703, 211] width 52 height 24
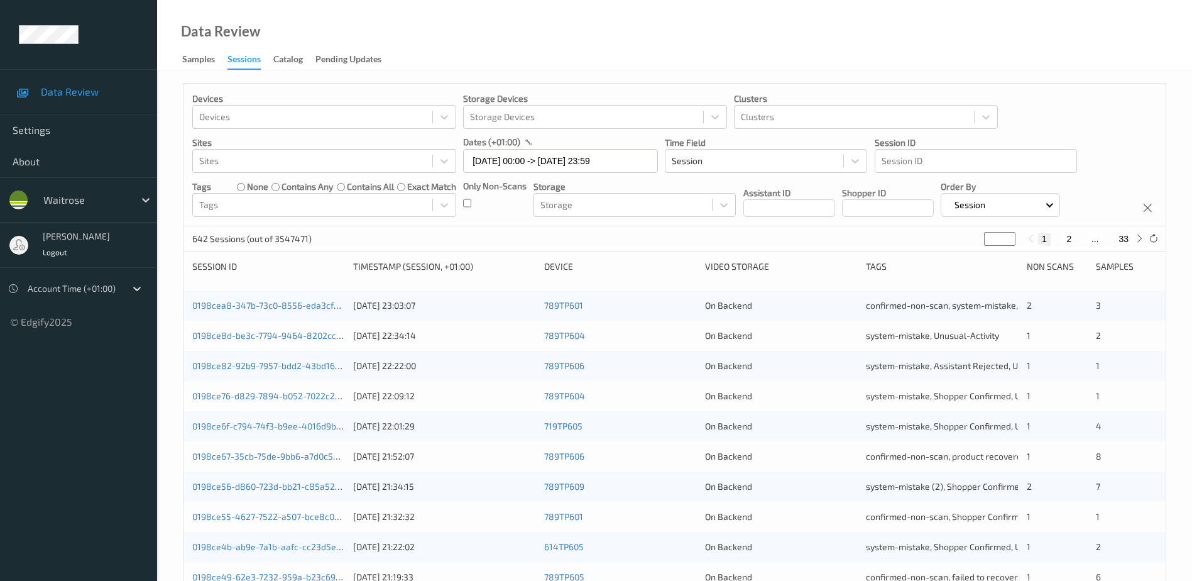
click at [1069, 238] on button "2" at bounding box center [1069, 238] width 13 height 11
type input "*"
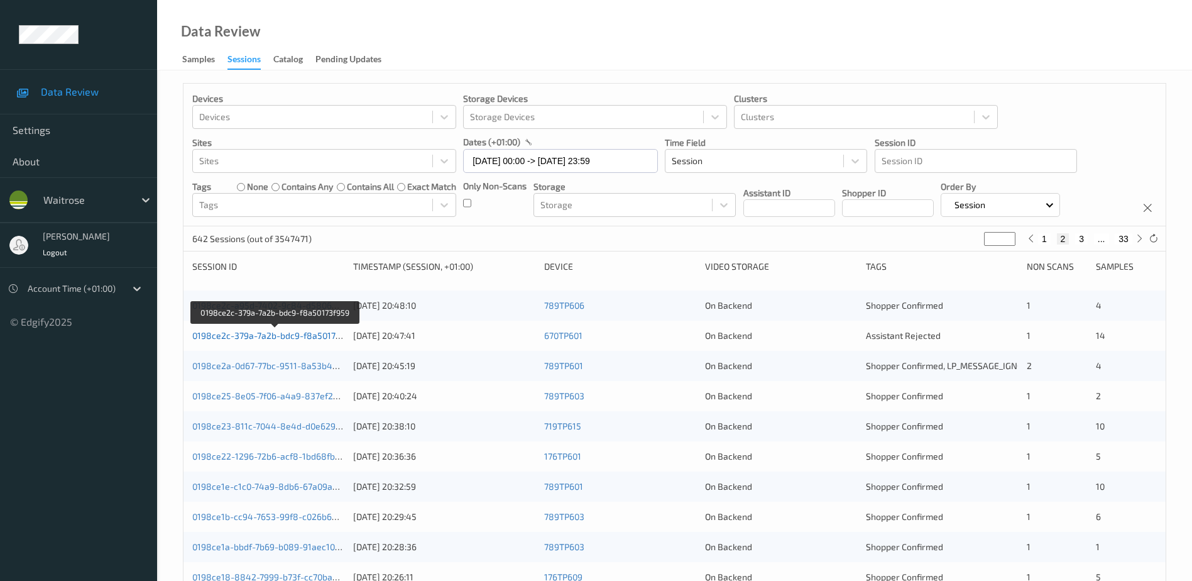
click at [294, 332] on link "0198ce2c-379a-7a2b-bdc9-f8a50173f959" at bounding box center [275, 335] width 167 height 11
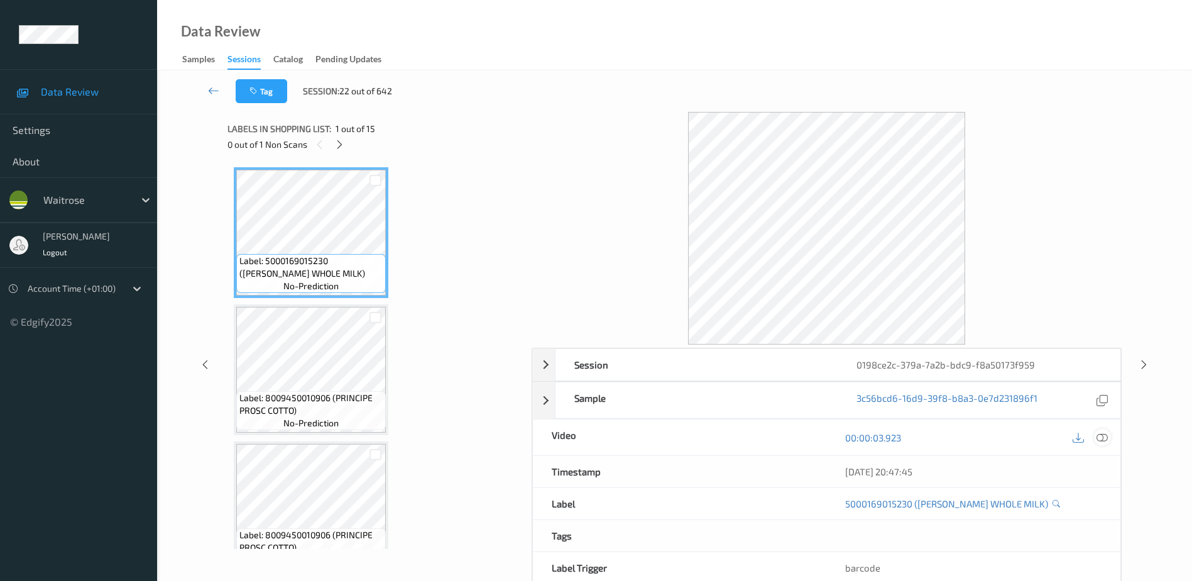
click at [1104, 437] on icon at bounding box center [1102, 437] width 11 height 11
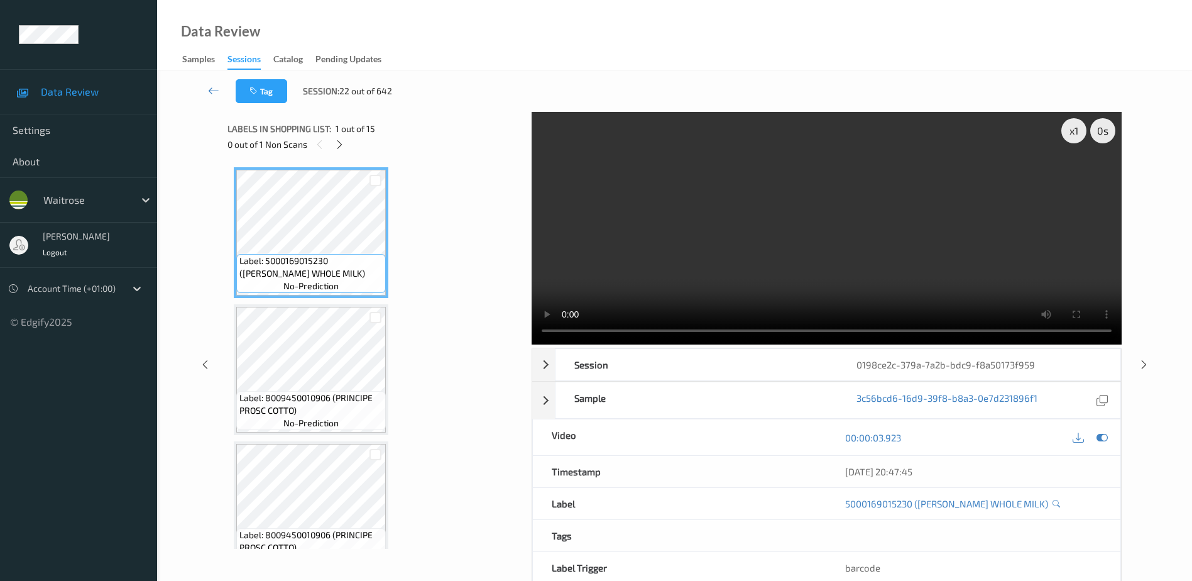
drag, startPoint x: 340, startPoint y: 140, endPoint x: 344, endPoint y: 152, distance: 12.5
click at [340, 140] on icon at bounding box center [339, 144] width 11 height 11
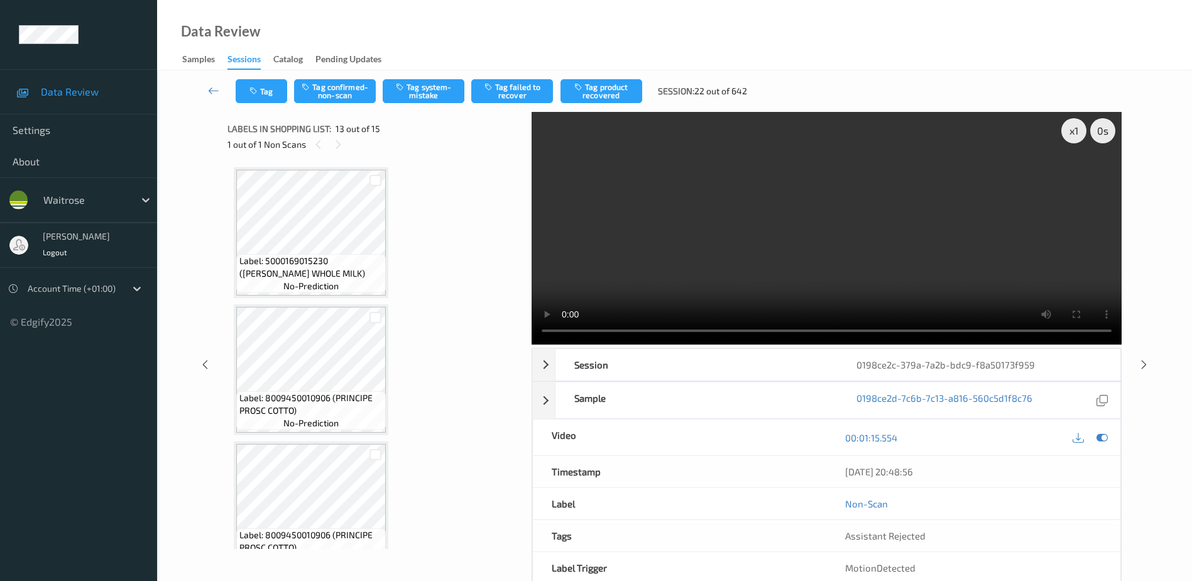
scroll to position [1513, 0]
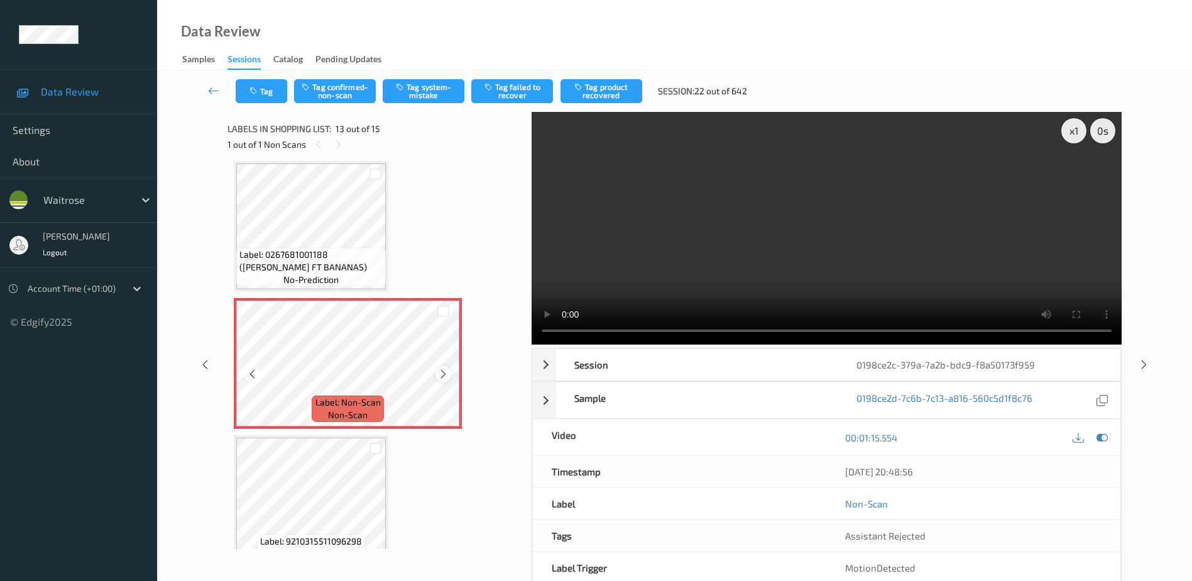
click at [447, 374] on icon at bounding box center [443, 373] width 11 height 11
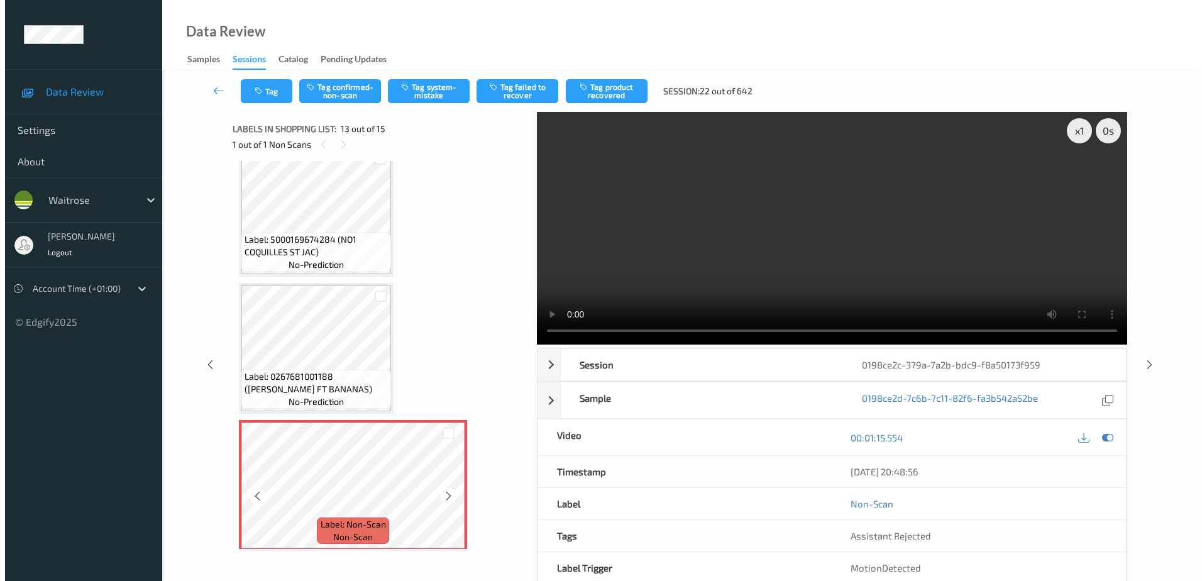
scroll to position [1388, 0]
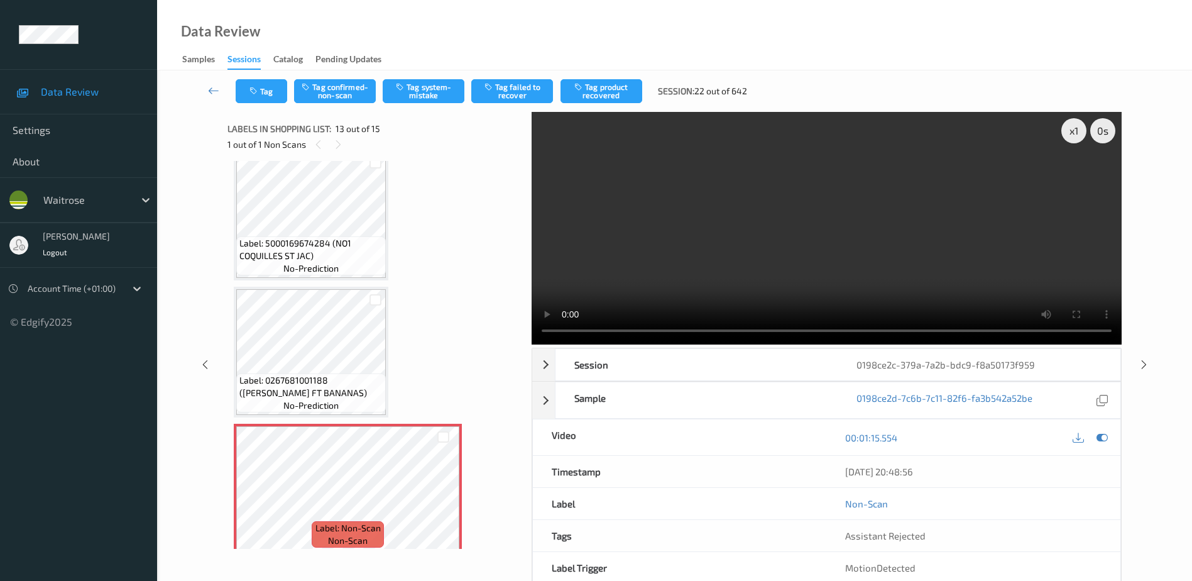
click at [835, 253] on video at bounding box center [827, 228] width 590 height 233
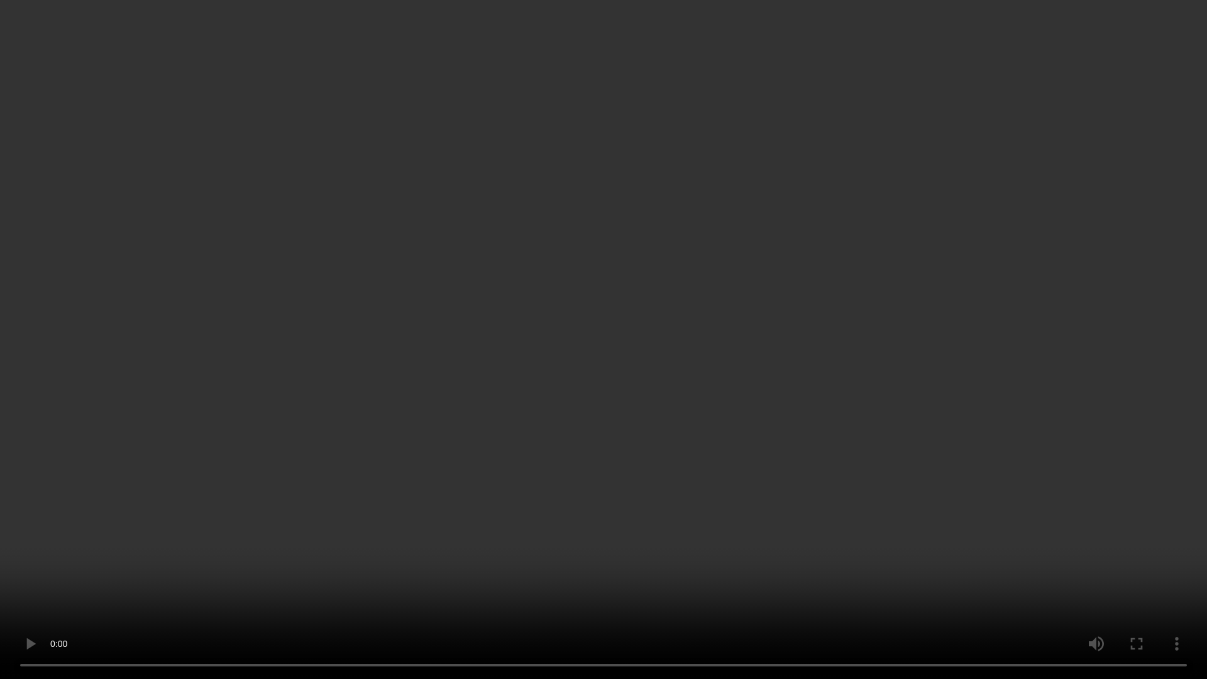
click at [1180, 358] on video at bounding box center [603, 339] width 1207 height 679
click at [733, 363] on video at bounding box center [603, 339] width 1207 height 679
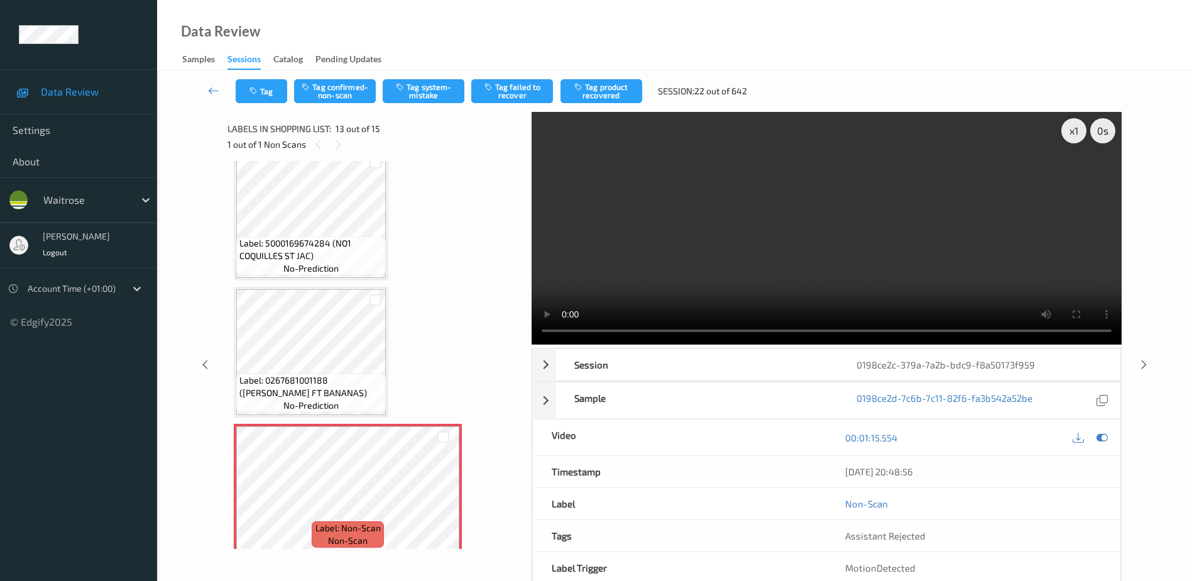
click at [773, 265] on video at bounding box center [827, 228] width 590 height 233
click at [683, 167] on video at bounding box center [827, 228] width 590 height 233
click at [401, 96] on button "Tag system-mistake" at bounding box center [424, 91] width 82 height 24
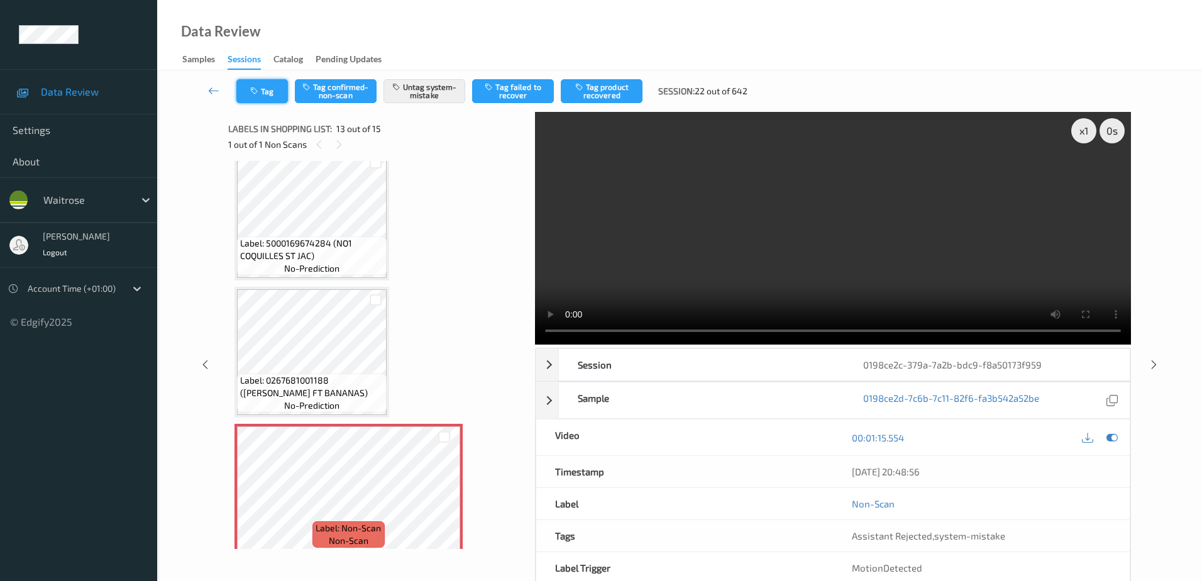
click at [253, 102] on button "Tag" at bounding box center [262, 91] width 52 height 24
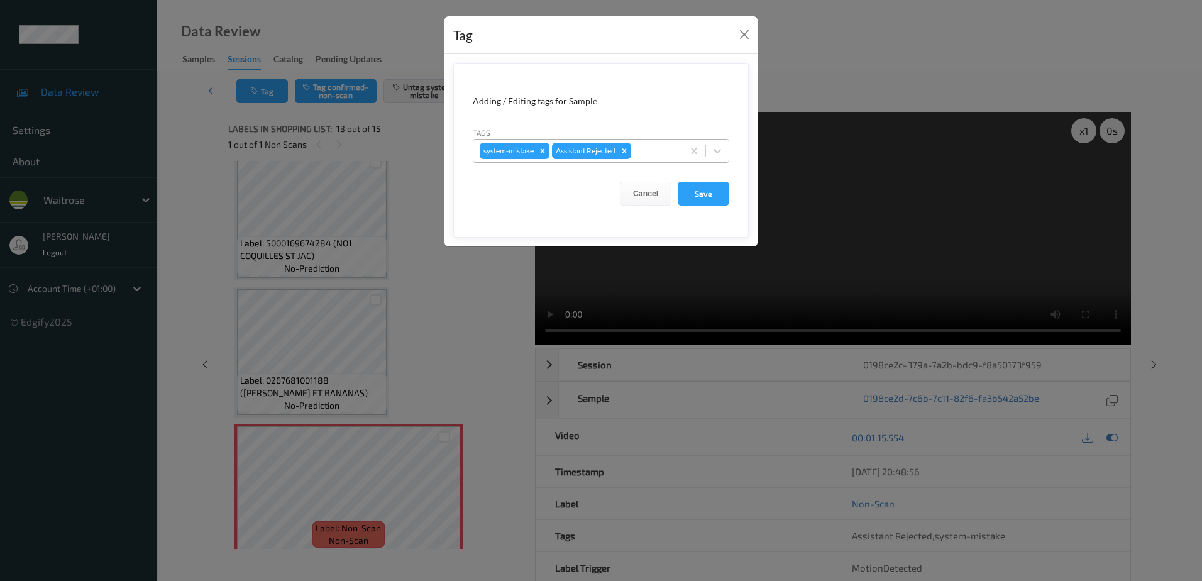
click at [642, 156] on div at bounding box center [654, 150] width 43 height 15
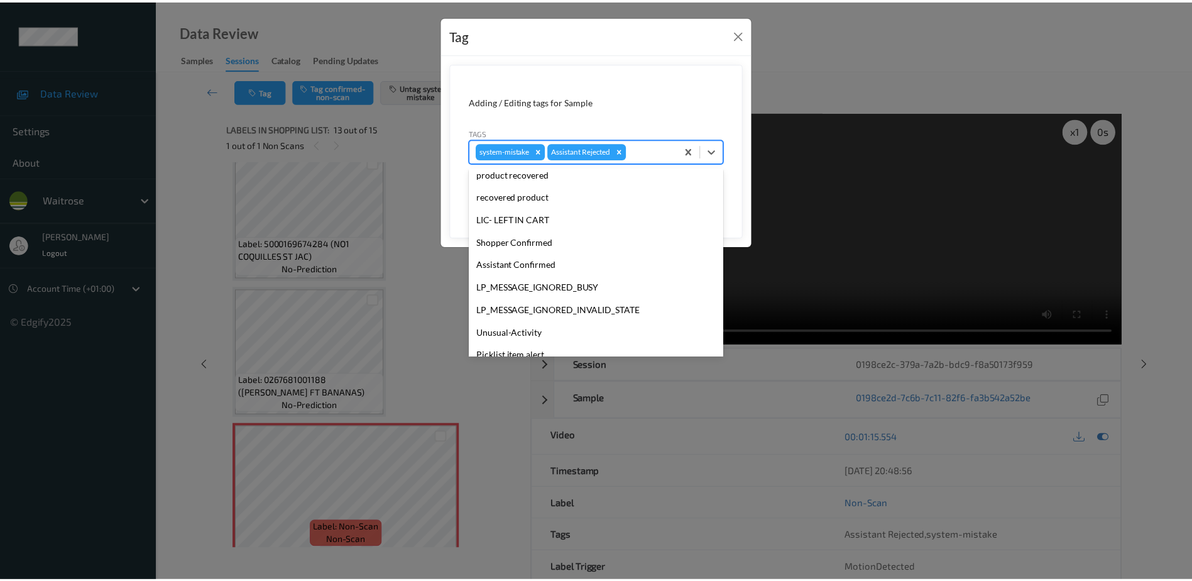
scroll to position [246, 0]
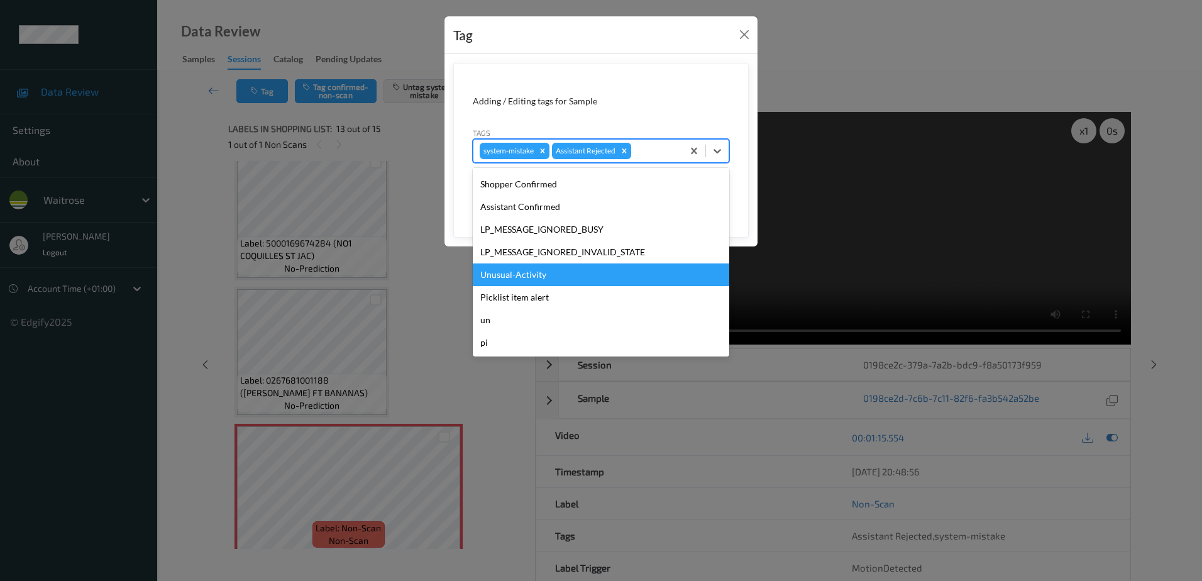
click at [540, 271] on div "Unusual-Activity" at bounding box center [601, 274] width 256 height 23
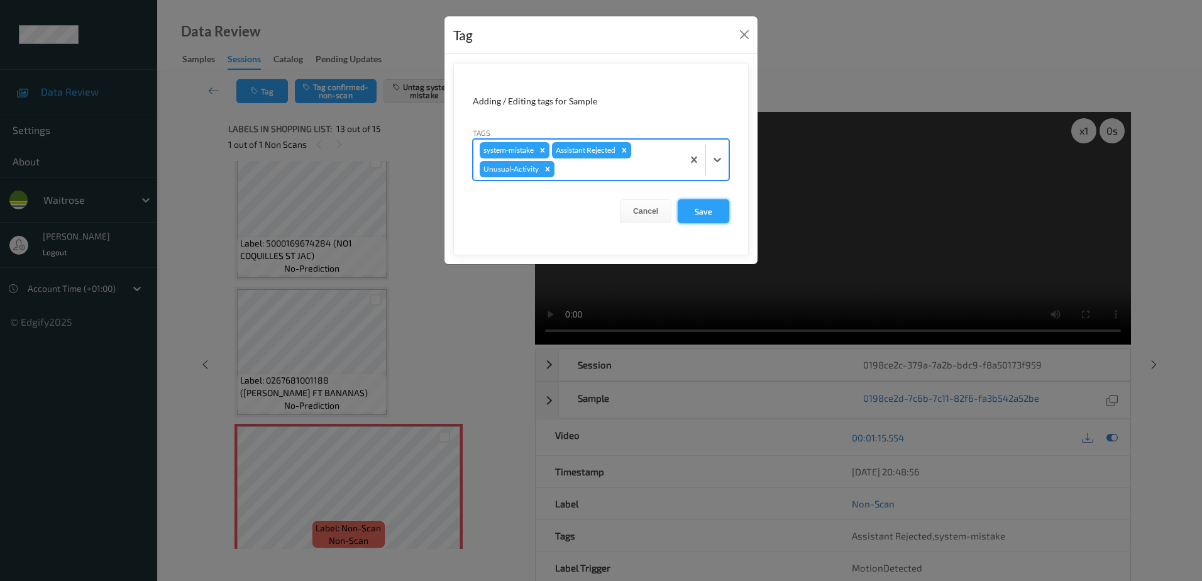
click at [709, 210] on button "Save" at bounding box center [703, 211] width 52 height 24
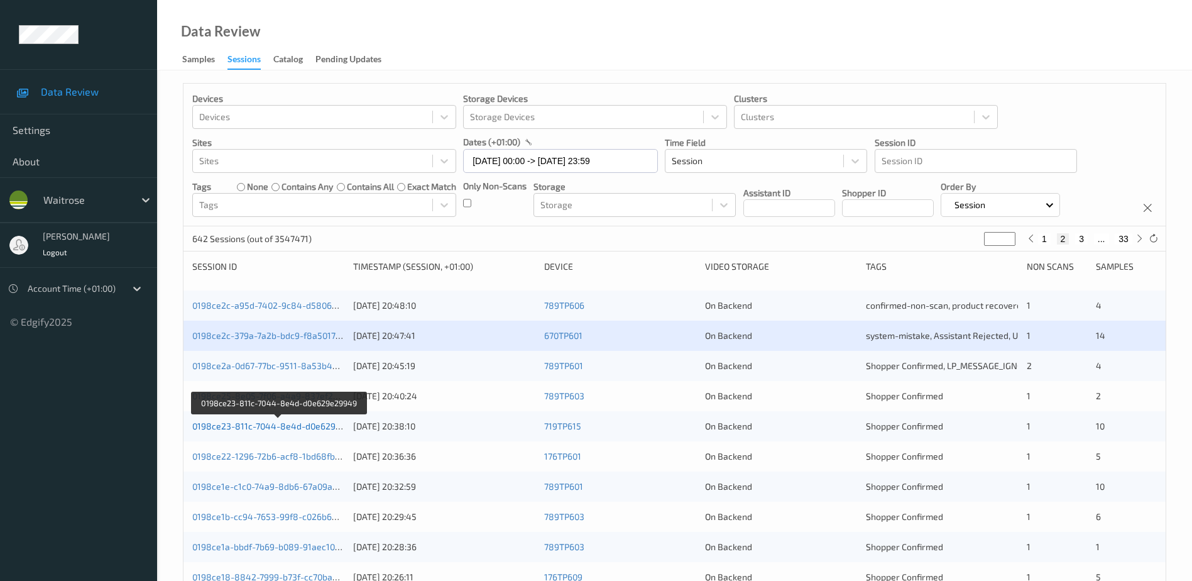
click at [278, 425] on link "0198ce23-811c-7044-8e4d-d0e629e29949" at bounding box center [279, 425] width 174 height 11
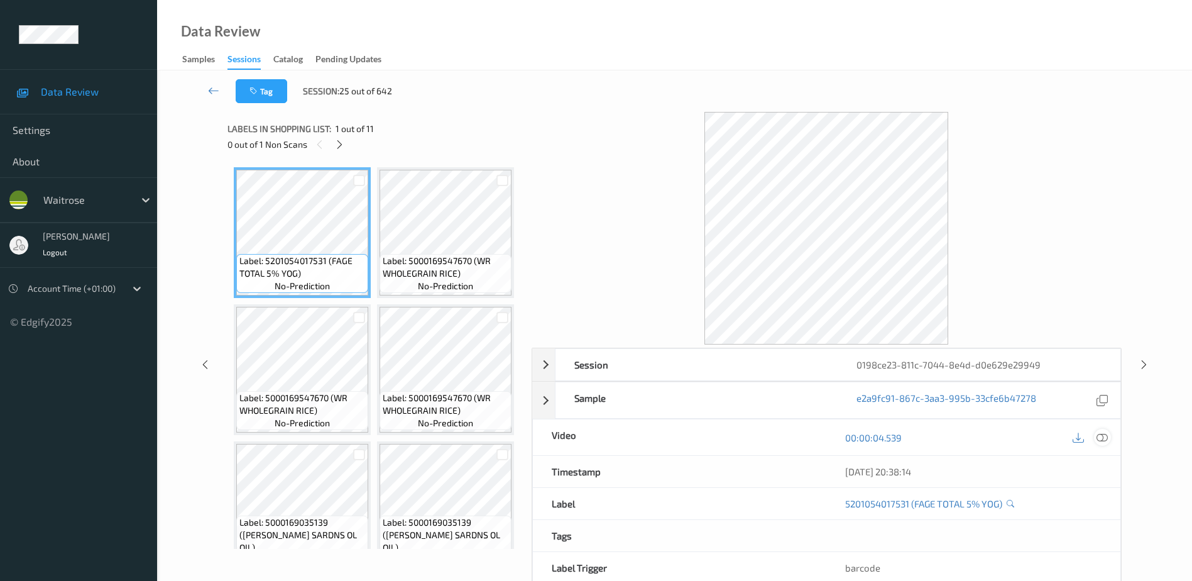
click at [1104, 434] on icon at bounding box center [1102, 437] width 11 height 11
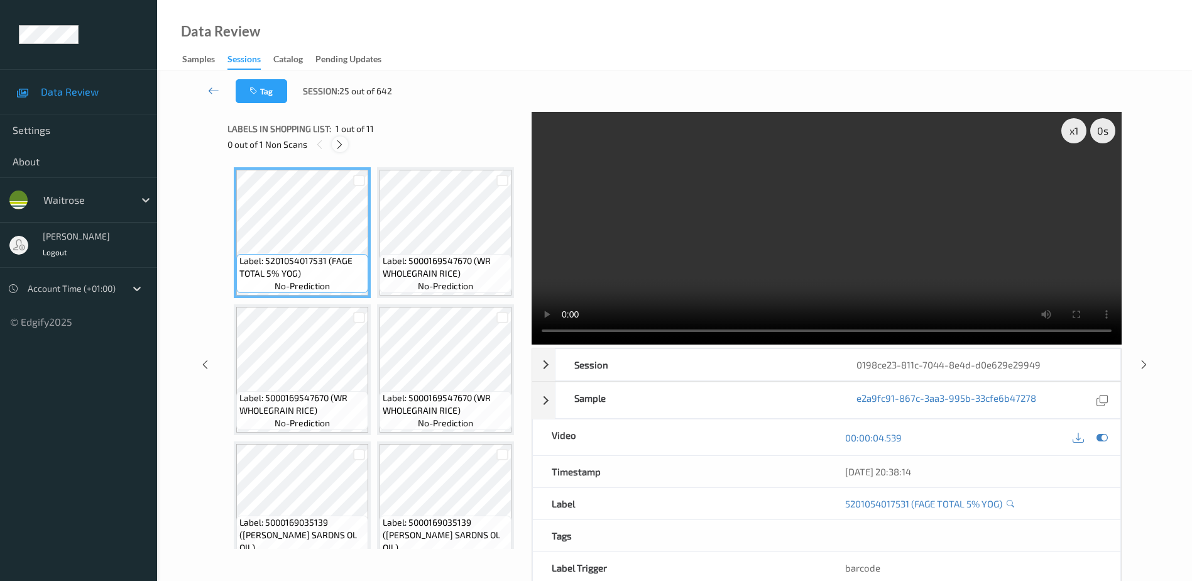
click at [340, 146] on icon at bounding box center [339, 144] width 11 height 11
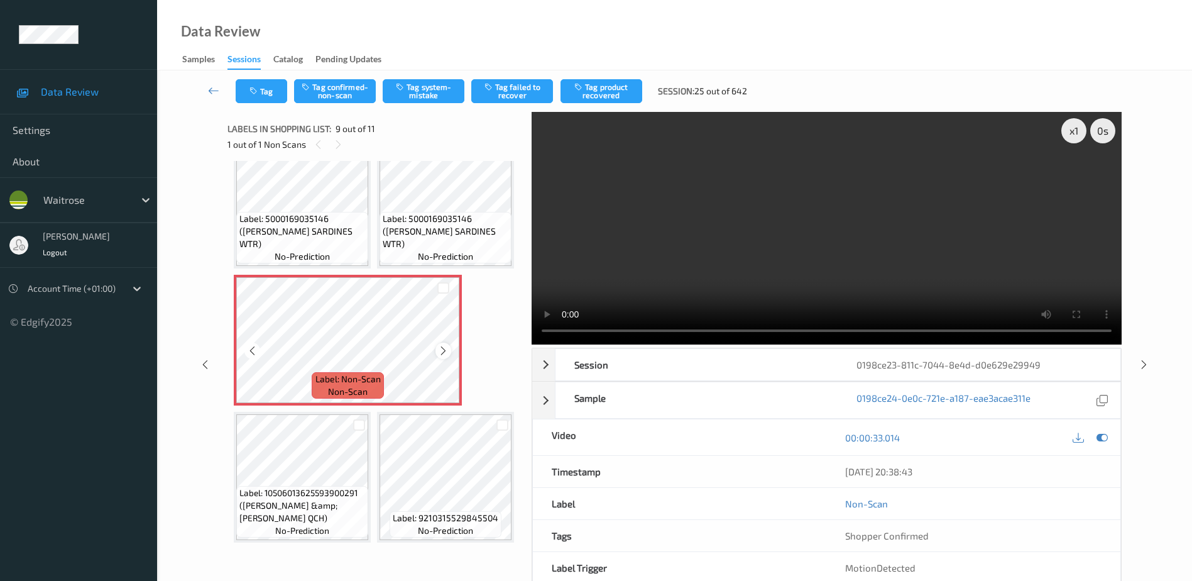
click at [441, 356] on icon at bounding box center [443, 350] width 11 height 11
click at [763, 278] on video at bounding box center [827, 228] width 590 height 233
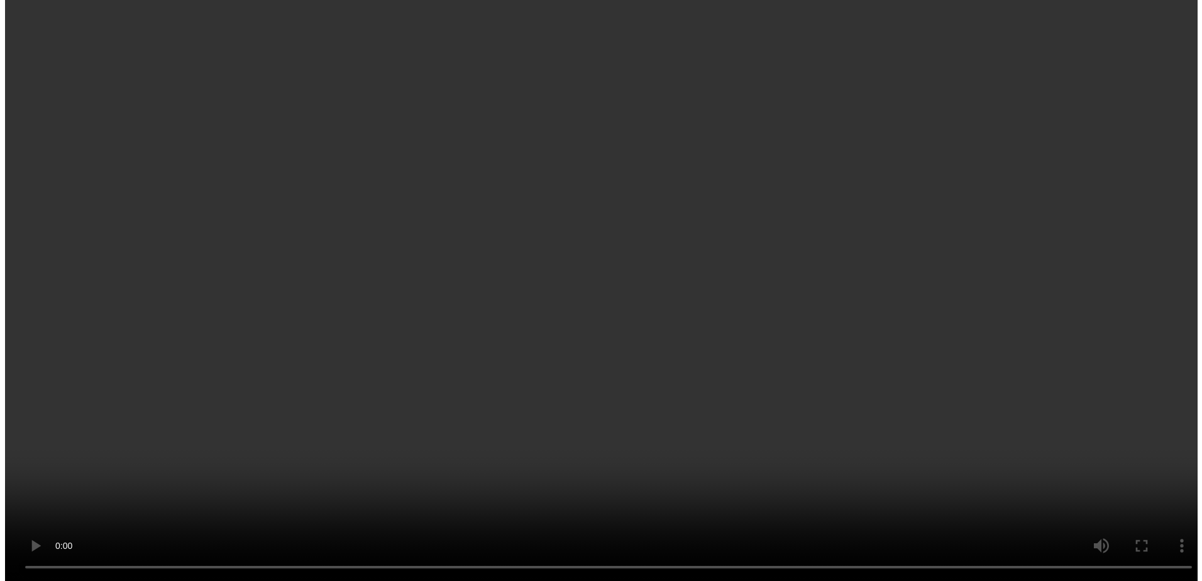
scroll to position [1097, 0]
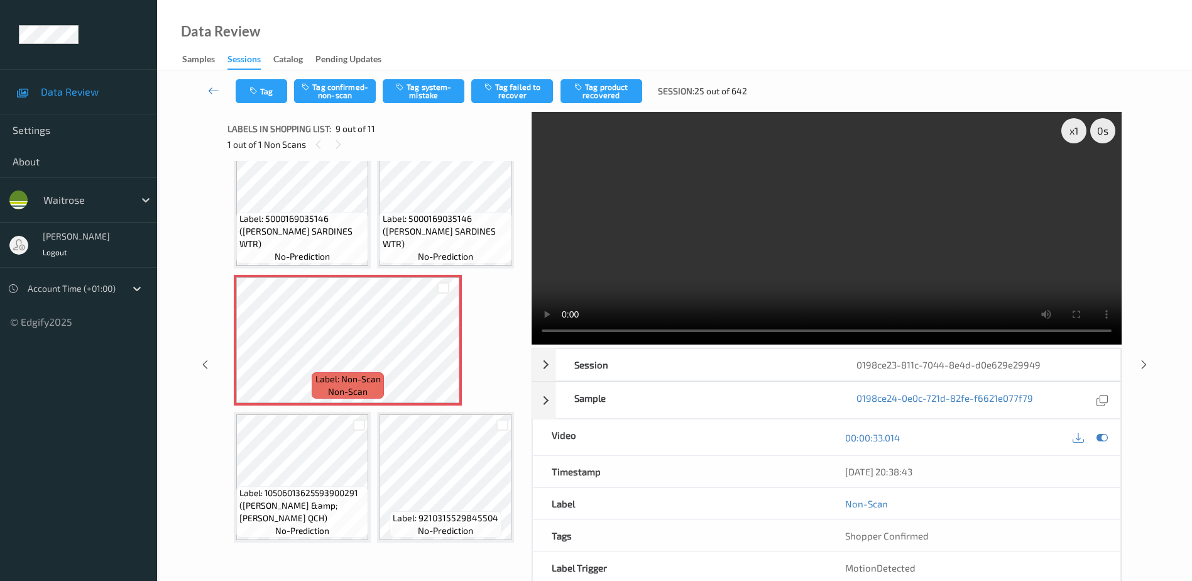
click at [766, 236] on video at bounding box center [827, 228] width 590 height 233
click at [804, 271] on video at bounding box center [827, 228] width 590 height 233
click at [322, 90] on button "Tag confirmed-non-scan" at bounding box center [335, 91] width 82 height 24
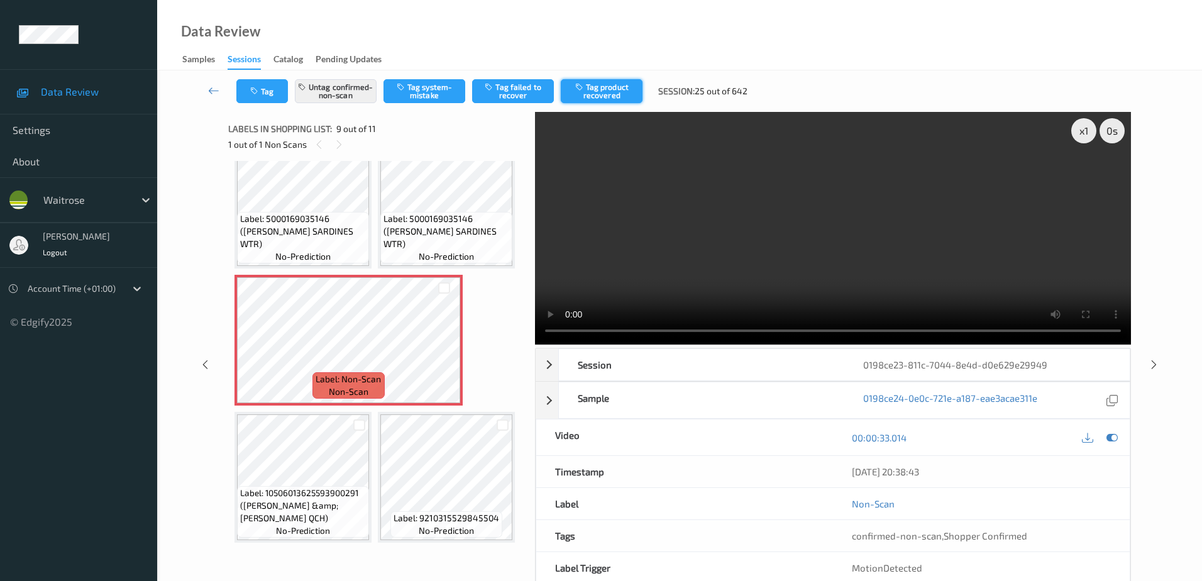
click at [593, 92] on button "Tag product recovered" at bounding box center [602, 91] width 82 height 24
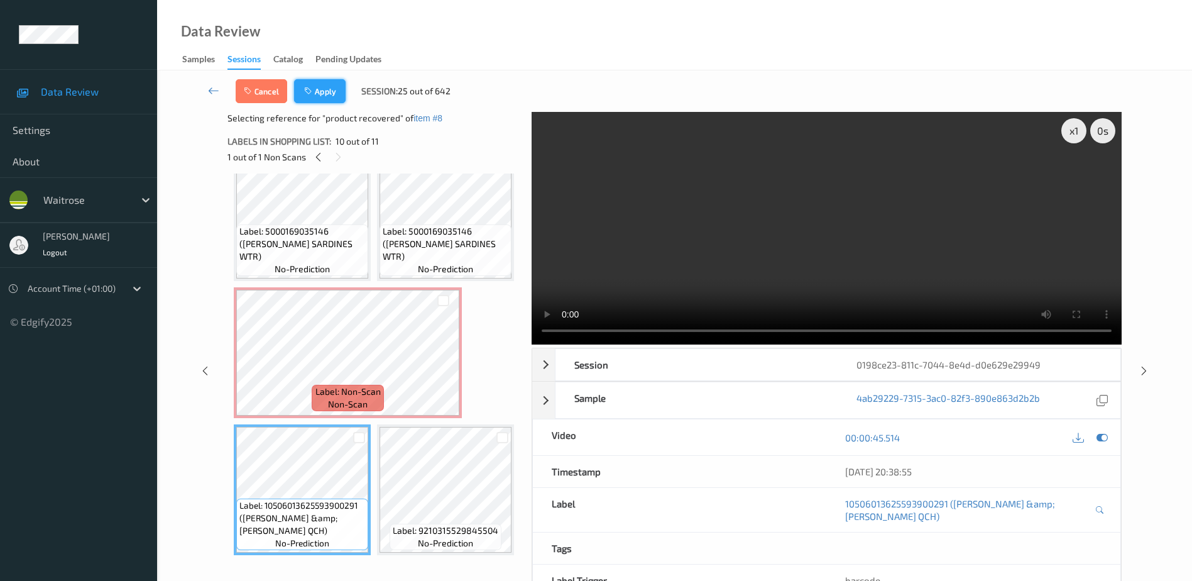
click at [316, 98] on button "Apply" at bounding box center [320, 91] width 52 height 24
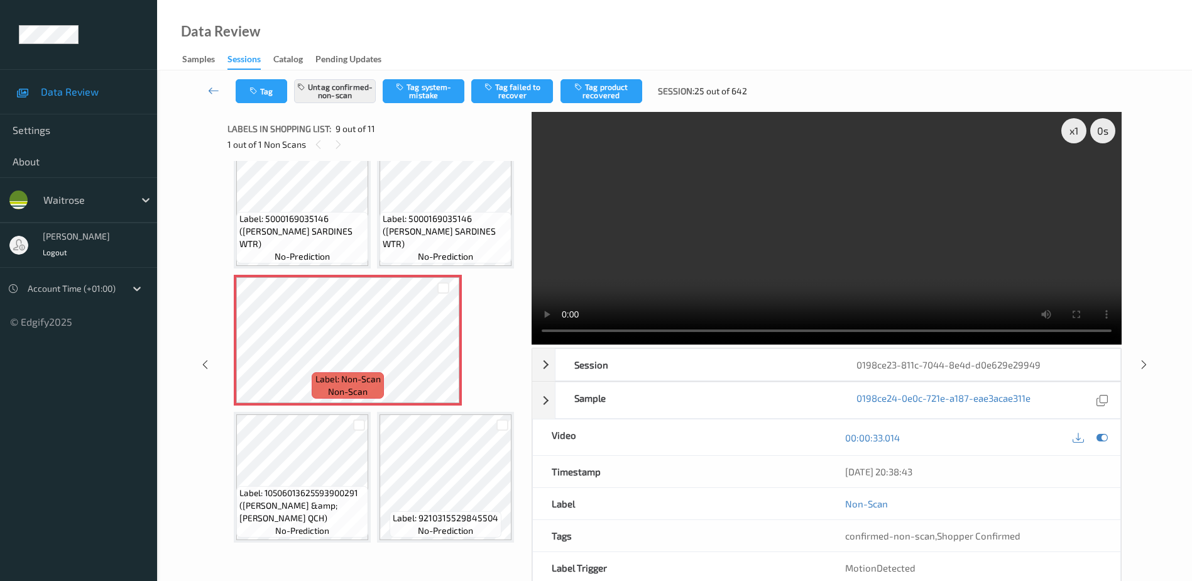
scroll to position [965, 0]
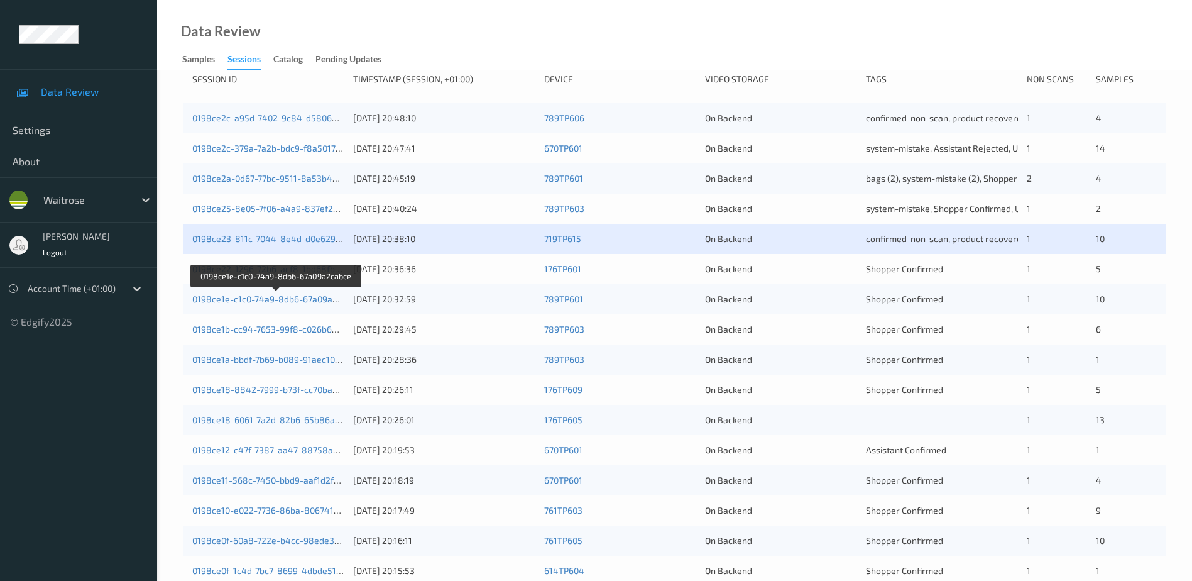
scroll to position [189, 0]
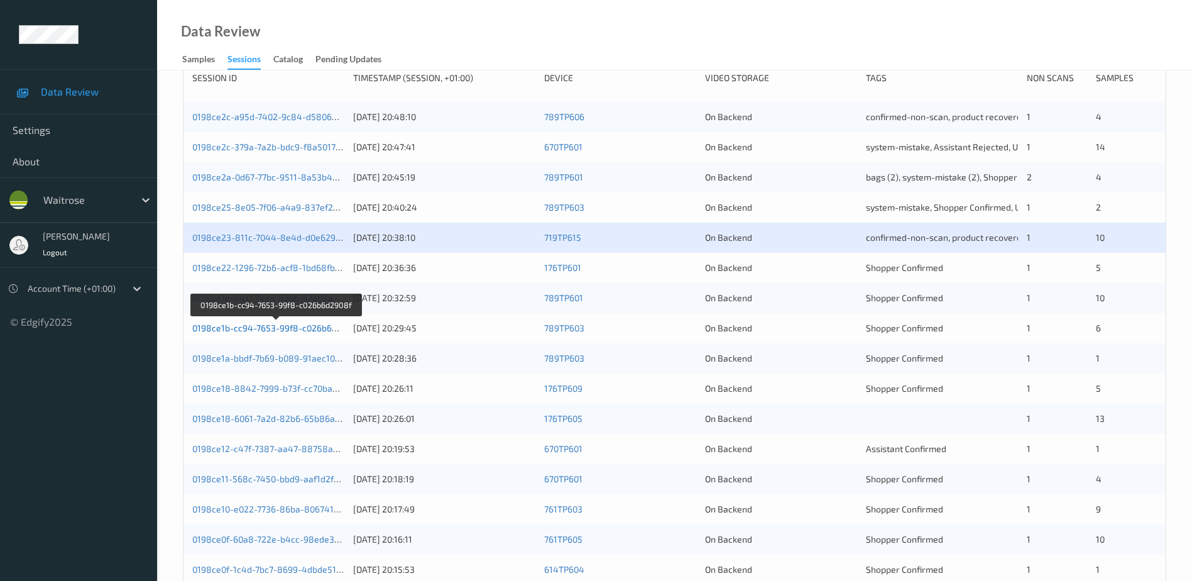
click at [268, 327] on link "0198ce1b-cc94-7653-99f8-c026b6d2908f" at bounding box center [276, 327] width 168 height 11
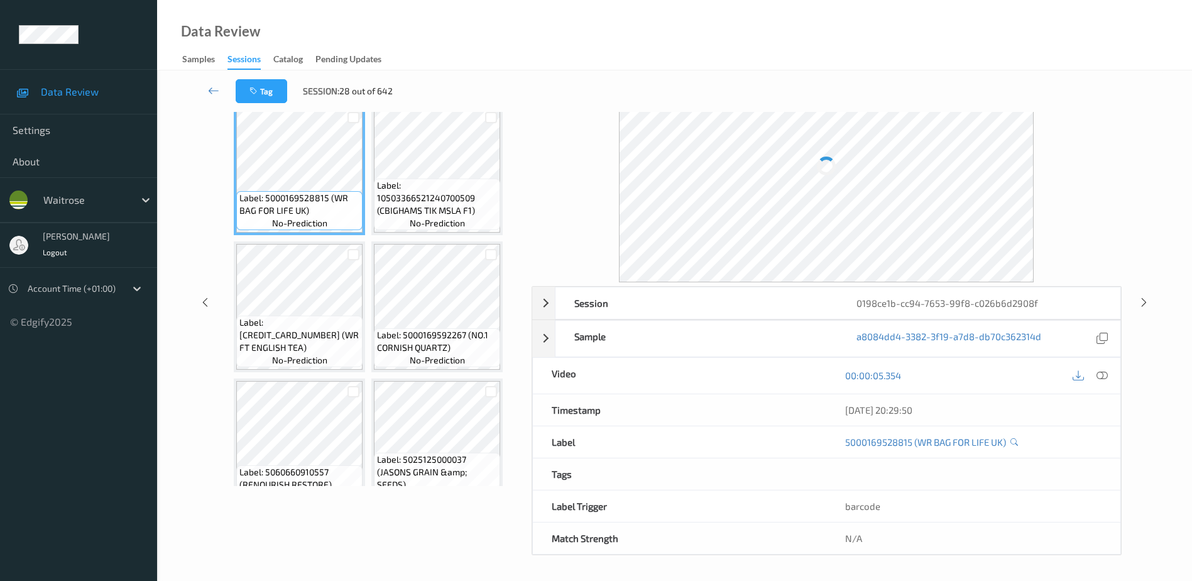
scroll to position [62, 0]
click at [1099, 375] on icon at bounding box center [1102, 375] width 11 height 11
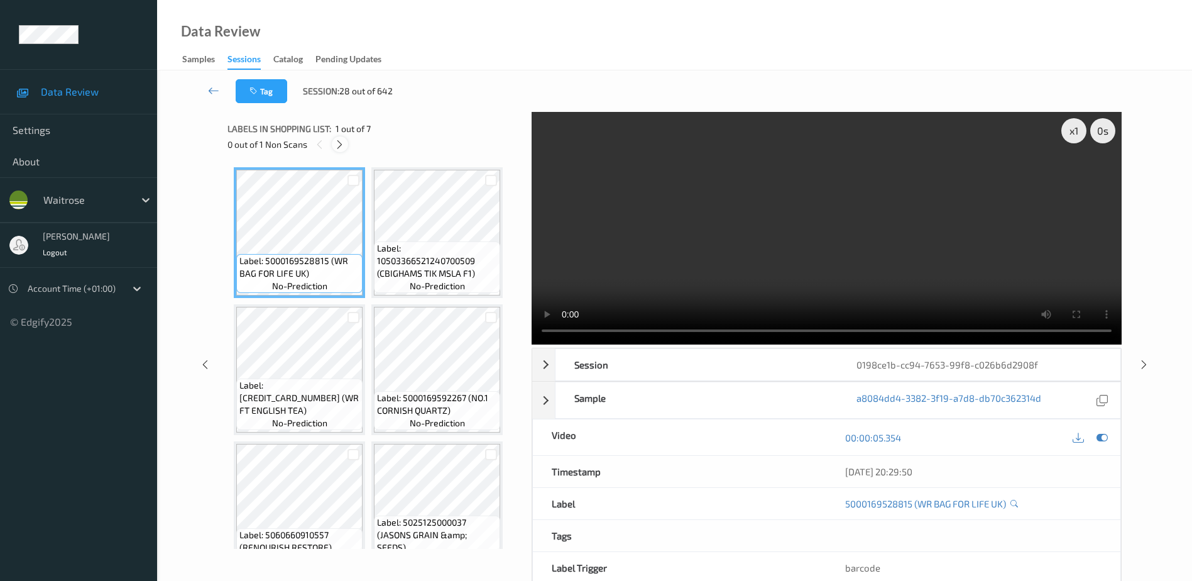
click at [334, 143] on icon at bounding box center [339, 144] width 11 height 11
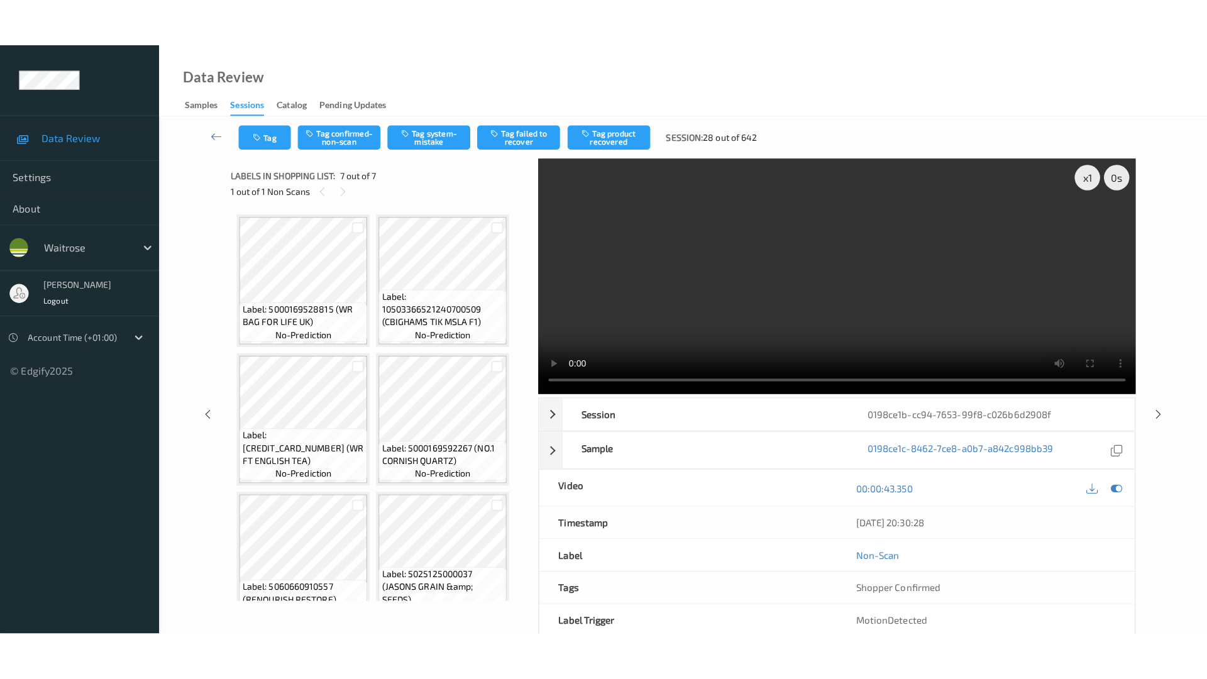
scroll to position [167, 0]
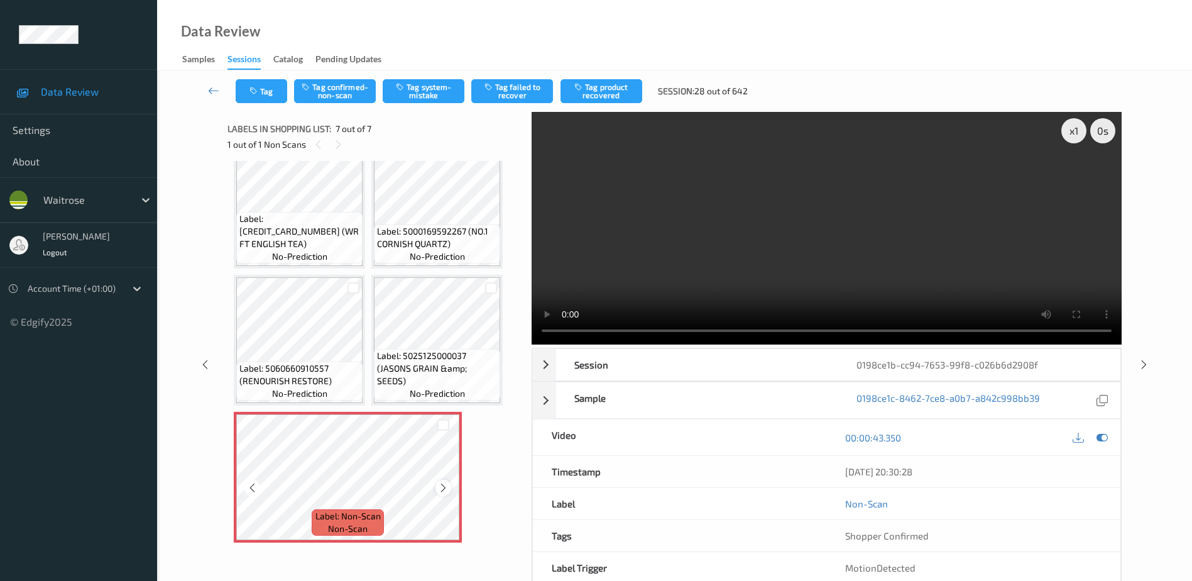
click at [447, 491] on icon at bounding box center [443, 487] width 11 height 11
click at [835, 240] on video at bounding box center [827, 228] width 590 height 233
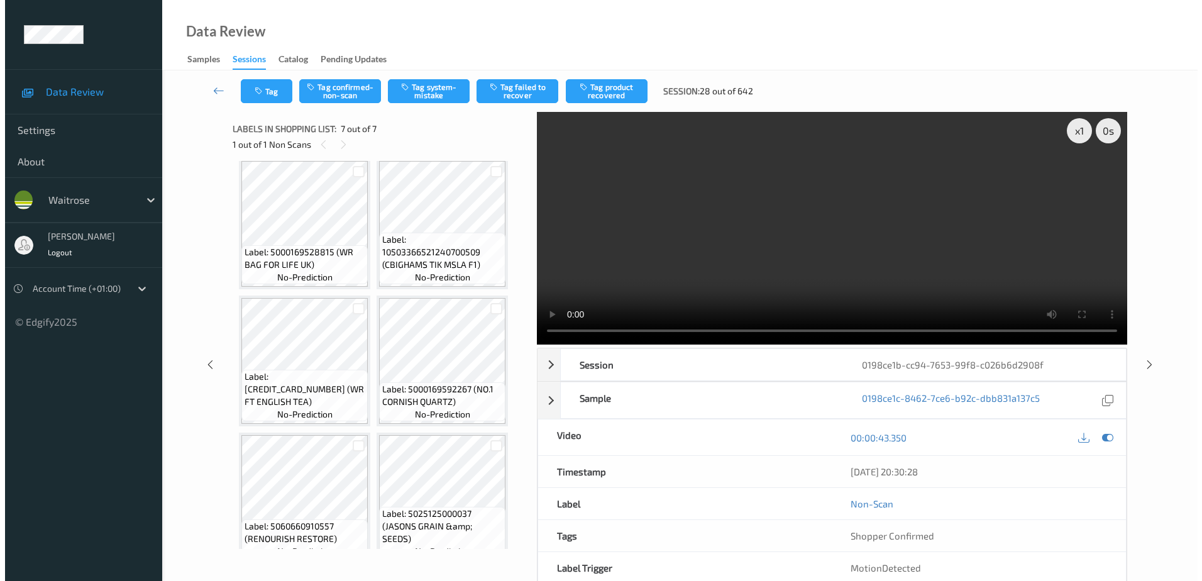
scroll to position [0, 0]
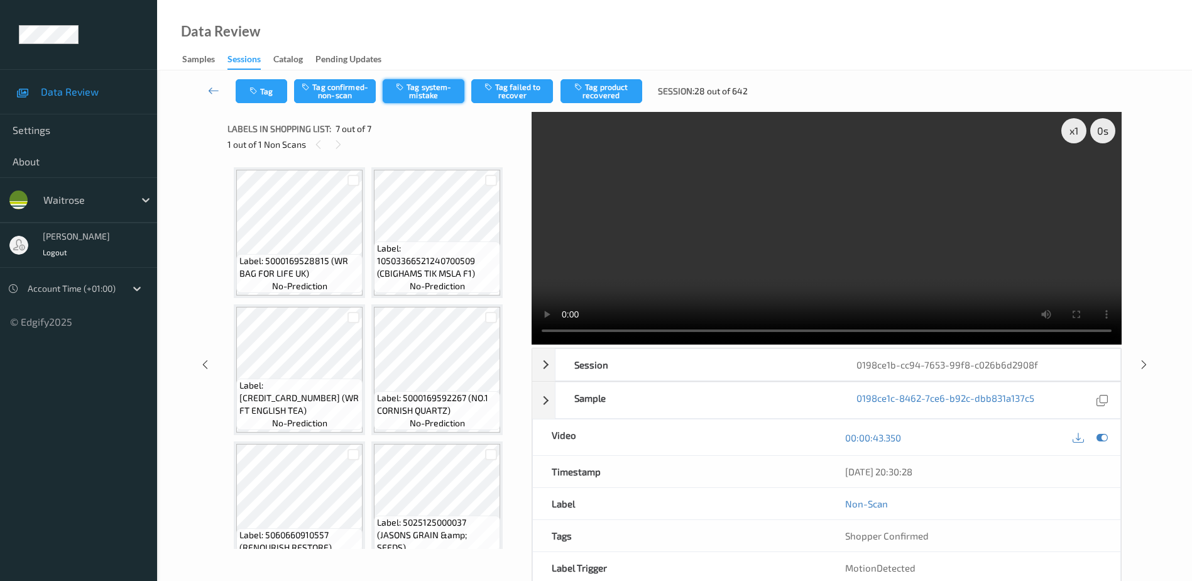
click at [420, 91] on button "Tag system-mistake" at bounding box center [424, 91] width 82 height 24
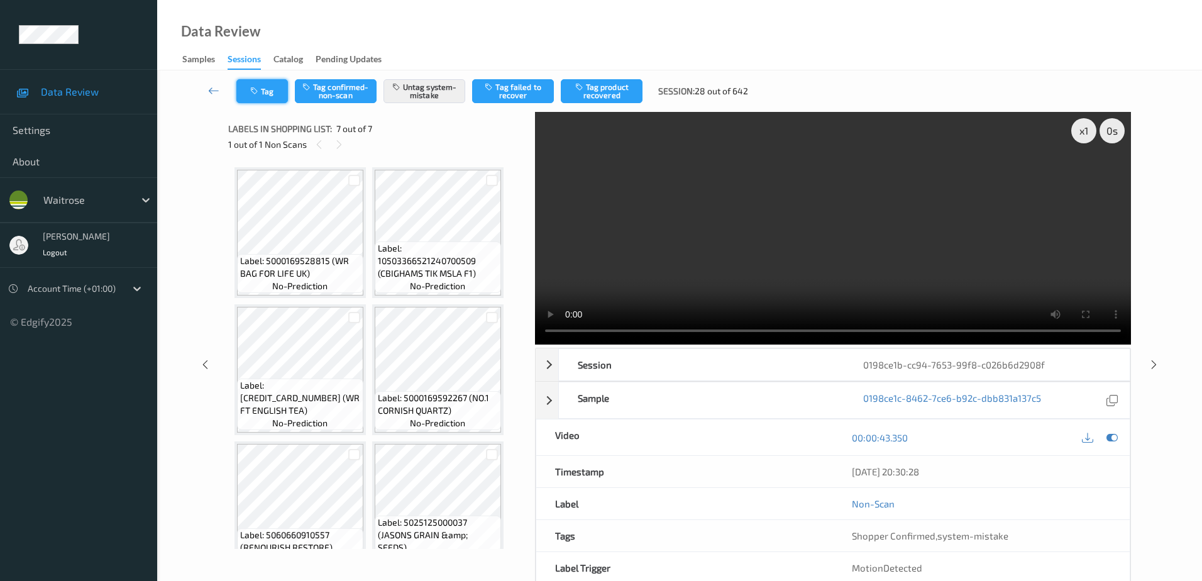
click at [265, 89] on button "Tag" at bounding box center [262, 91] width 52 height 24
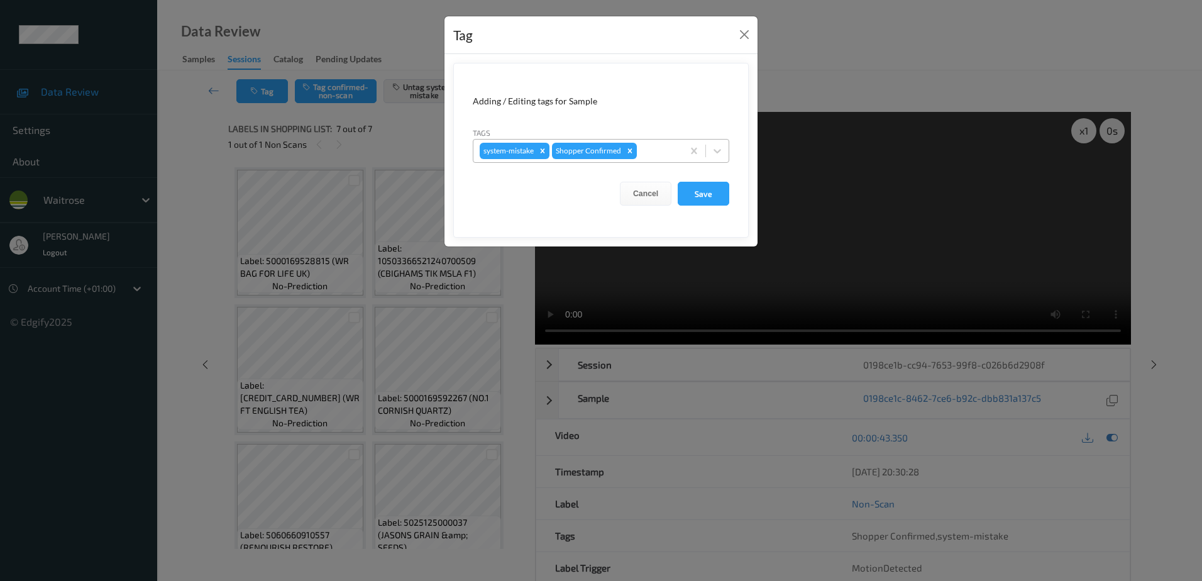
click at [638, 146] on div "system-mistake Shopper Confirmed" at bounding box center [577, 150] width 209 height 21
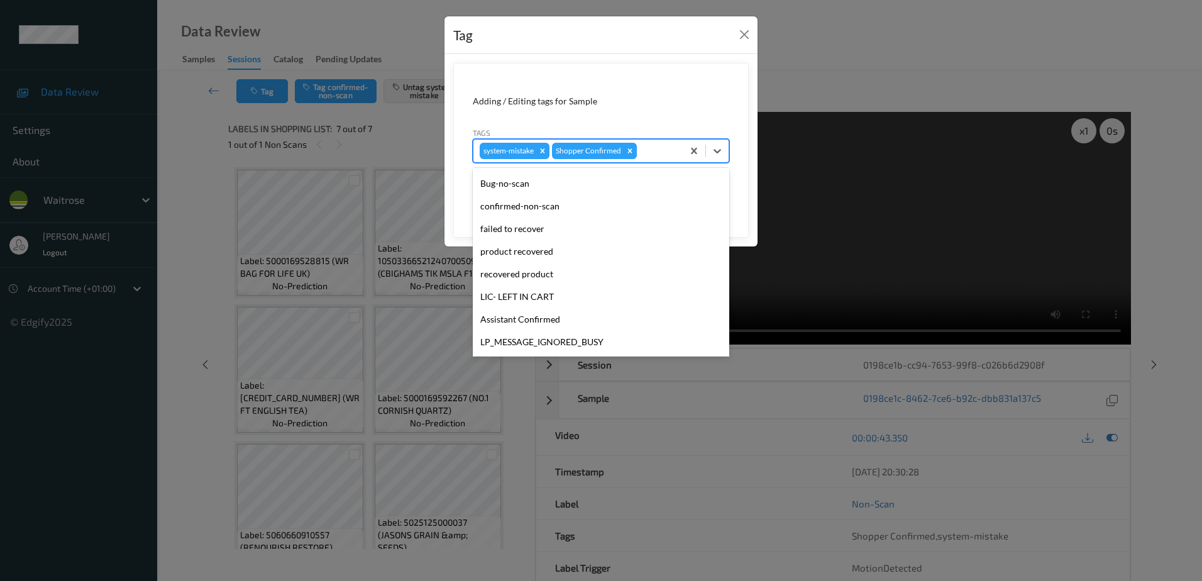
scroll to position [246, 0]
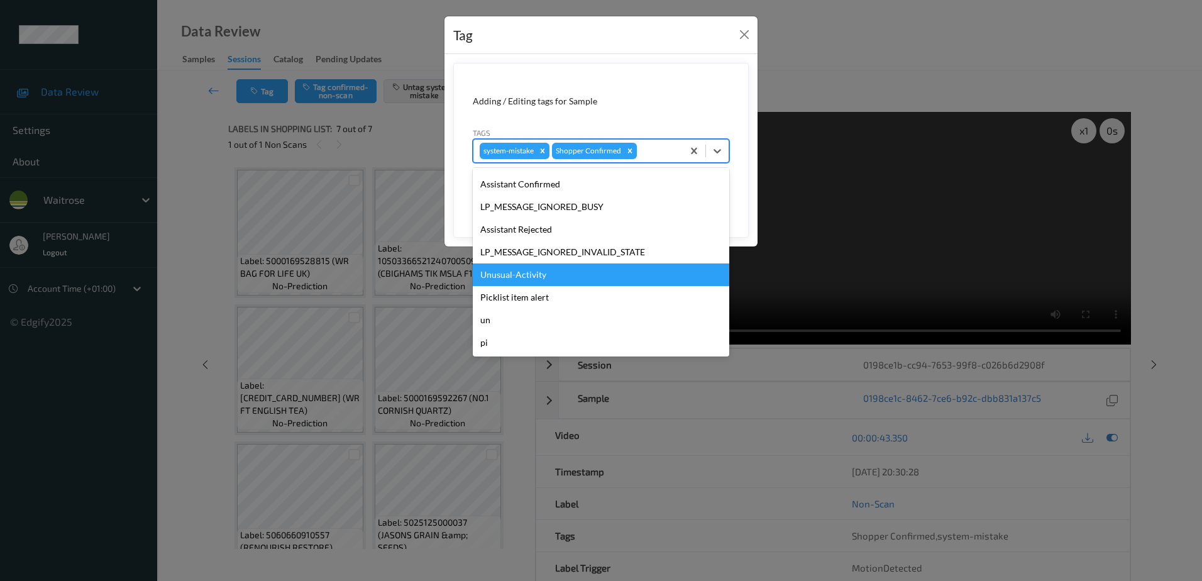
click at [531, 278] on div "Unusual-Activity" at bounding box center [601, 274] width 256 height 23
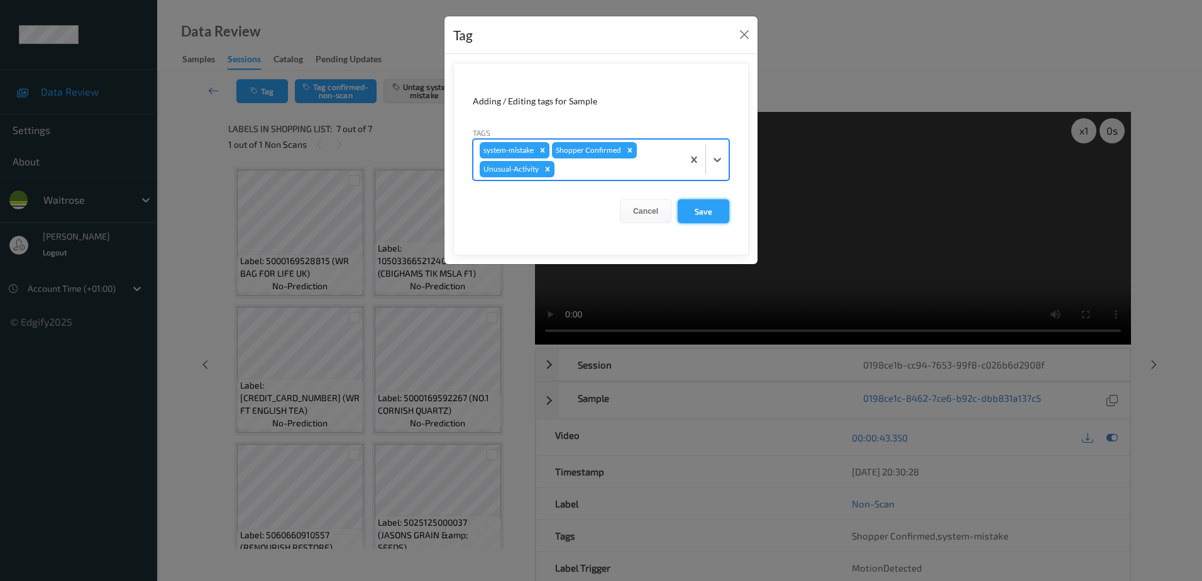
click at [711, 217] on button "Save" at bounding box center [703, 211] width 52 height 24
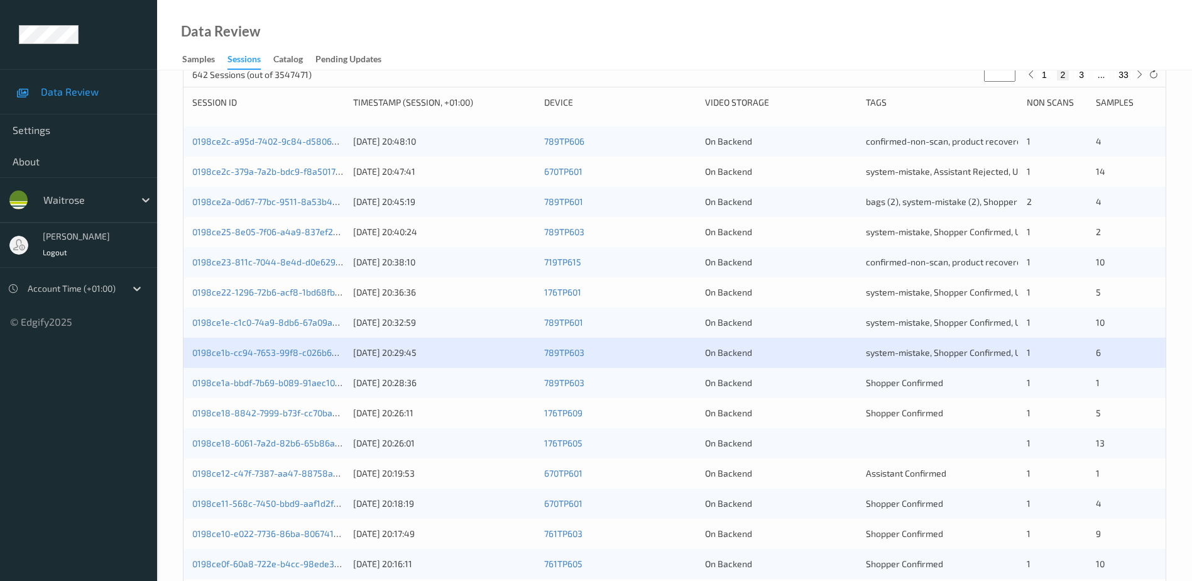
scroll to position [189, 0]
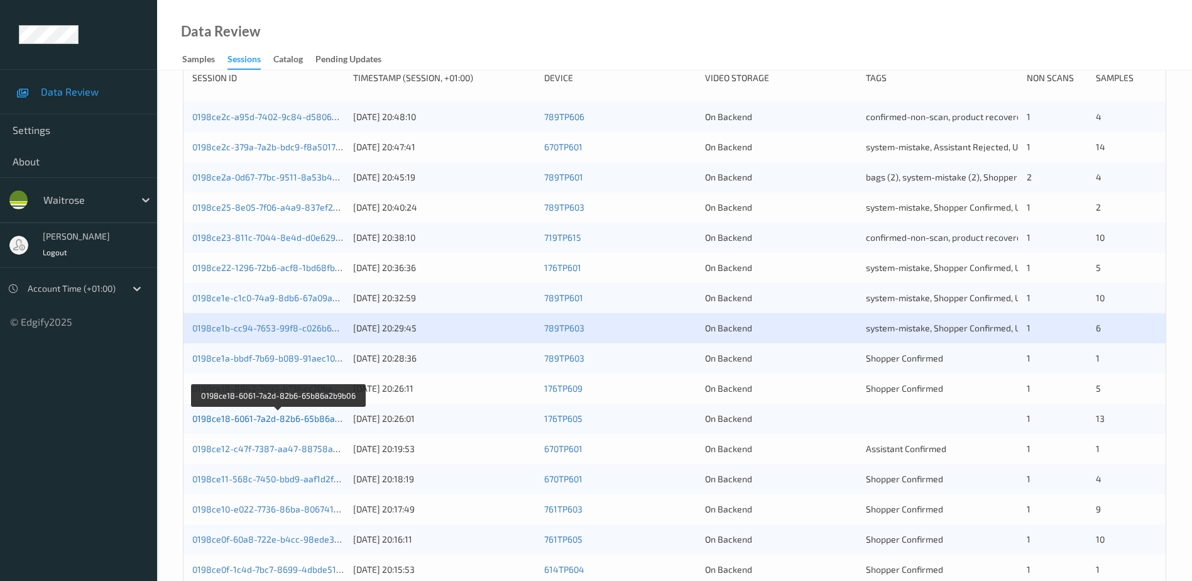
click at [287, 419] on link "0198ce18-6061-7a2d-82b6-65b86a2b9b06" at bounding box center [278, 418] width 173 height 11
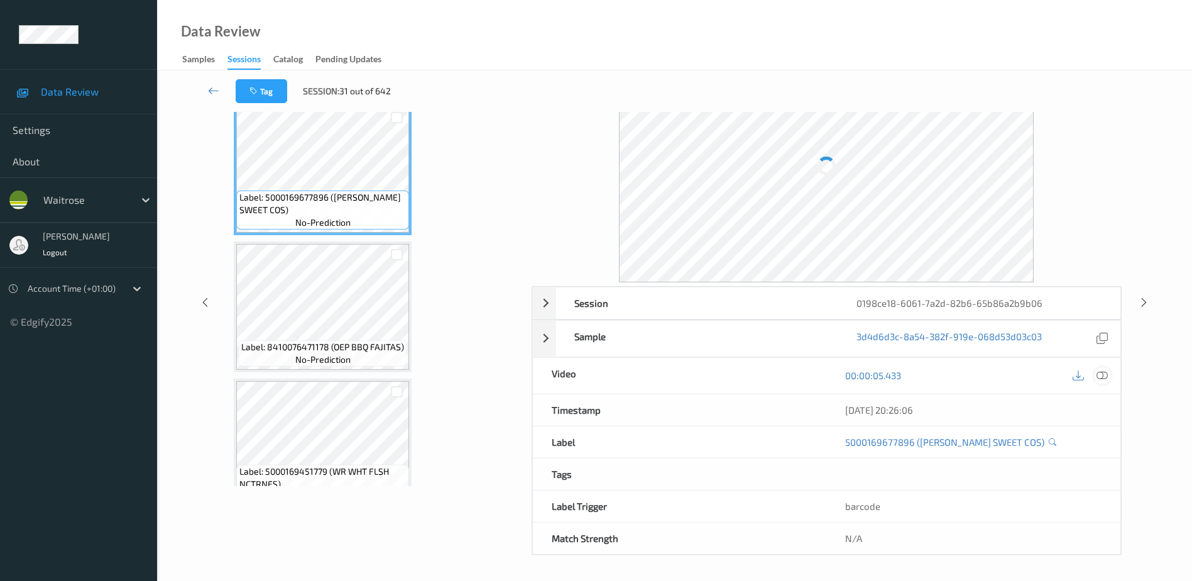
scroll to position [62, 0]
click at [1100, 375] on icon at bounding box center [1102, 375] width 11 height 11
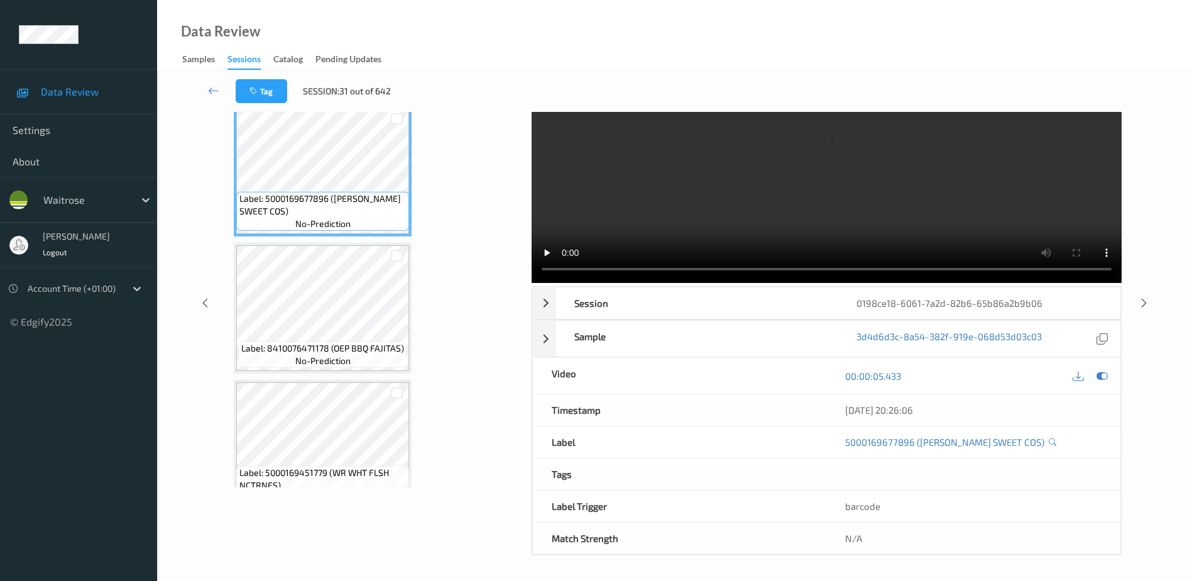
scroll to position [0, 0]
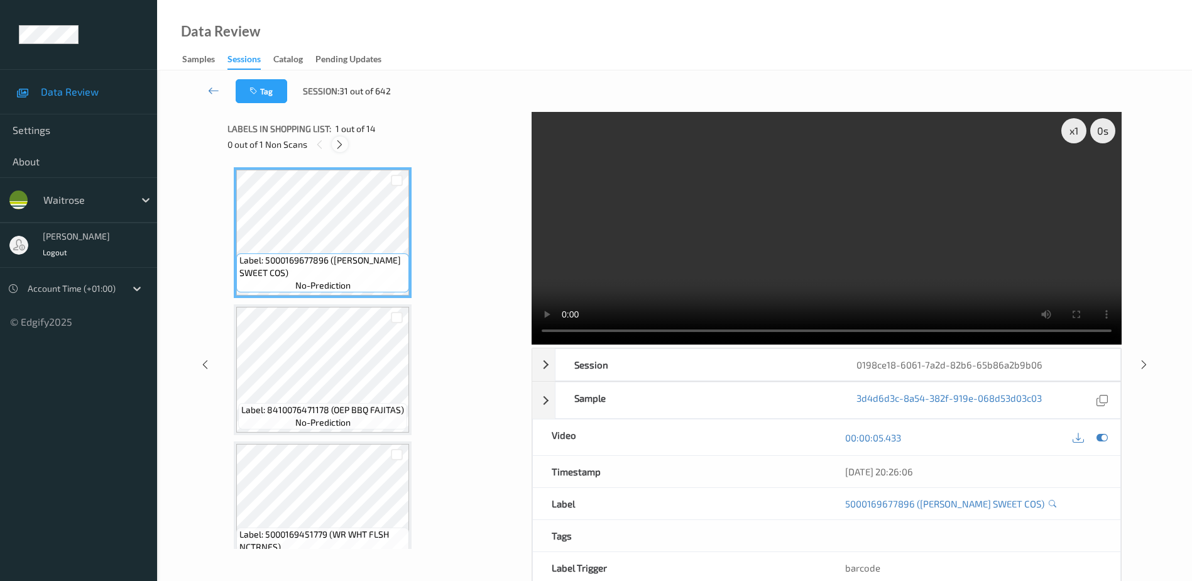
click at [337, 146] on icon at bounding box center [339, 144] width 11 height 11
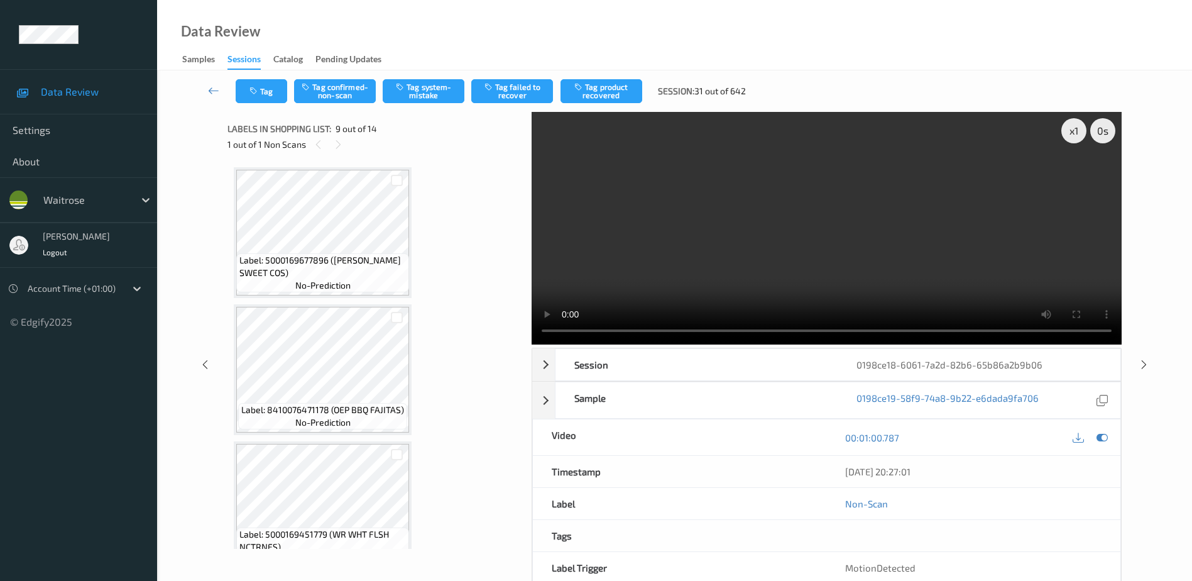
scroll to position [965, 0]
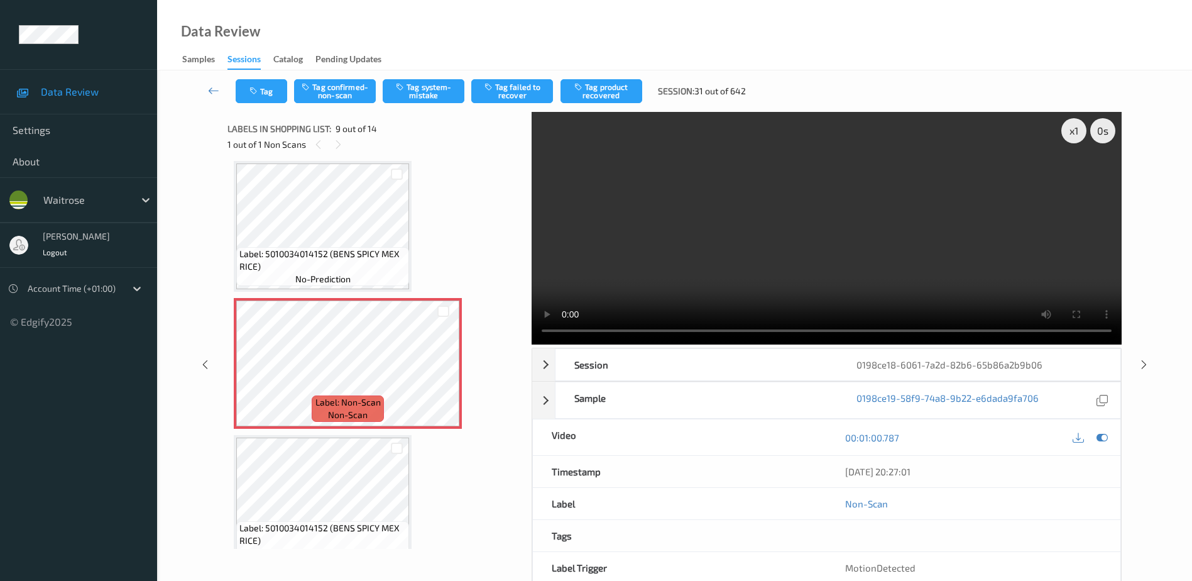
click at [799, 264] on video at bounding box center [827, 228] width 590 height 233
click at [425, 89] on button "Tag system-mistake" at bounding box center [424, 91] width 82 height 24
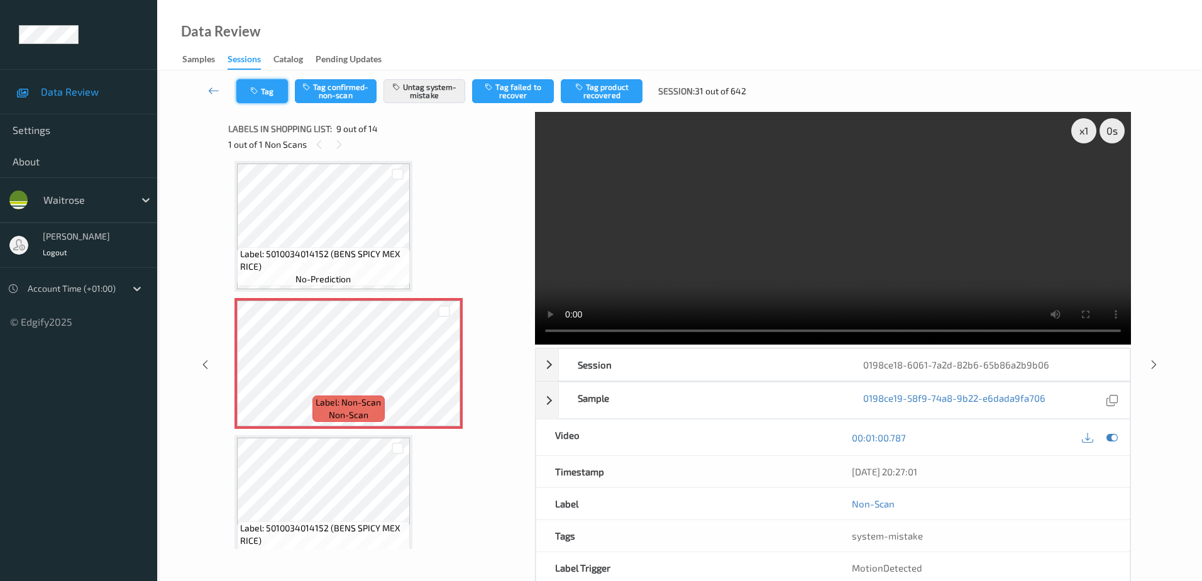
click at [263, 96] on button "Tag" at bounding box center [262, 91] width 52 height 24
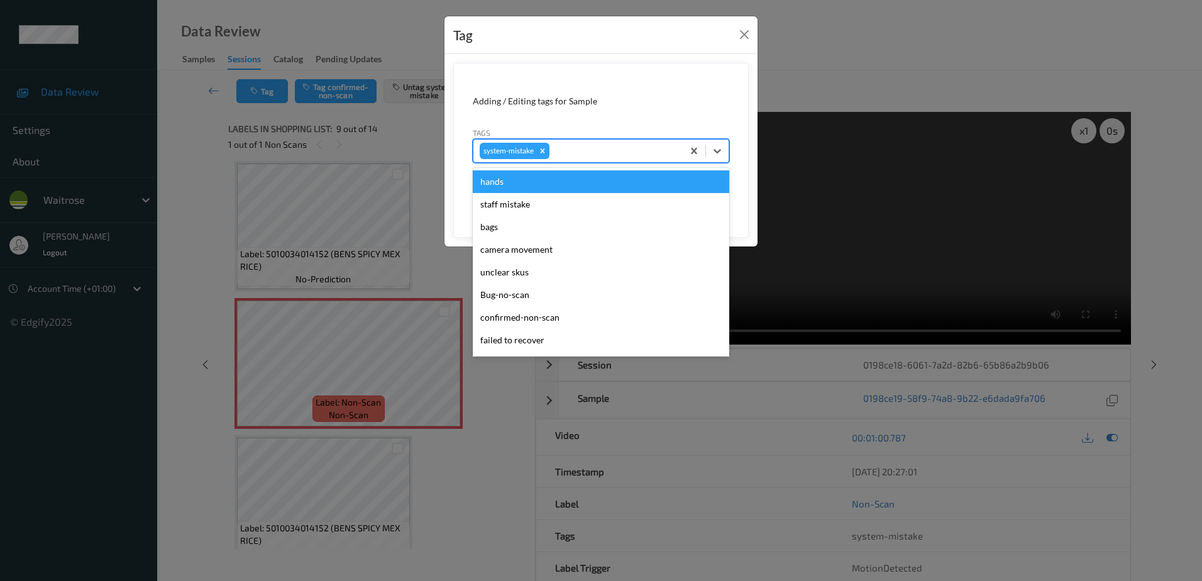
click at [598, 155] on div at bounding box center [614, 150] width 124 height 15
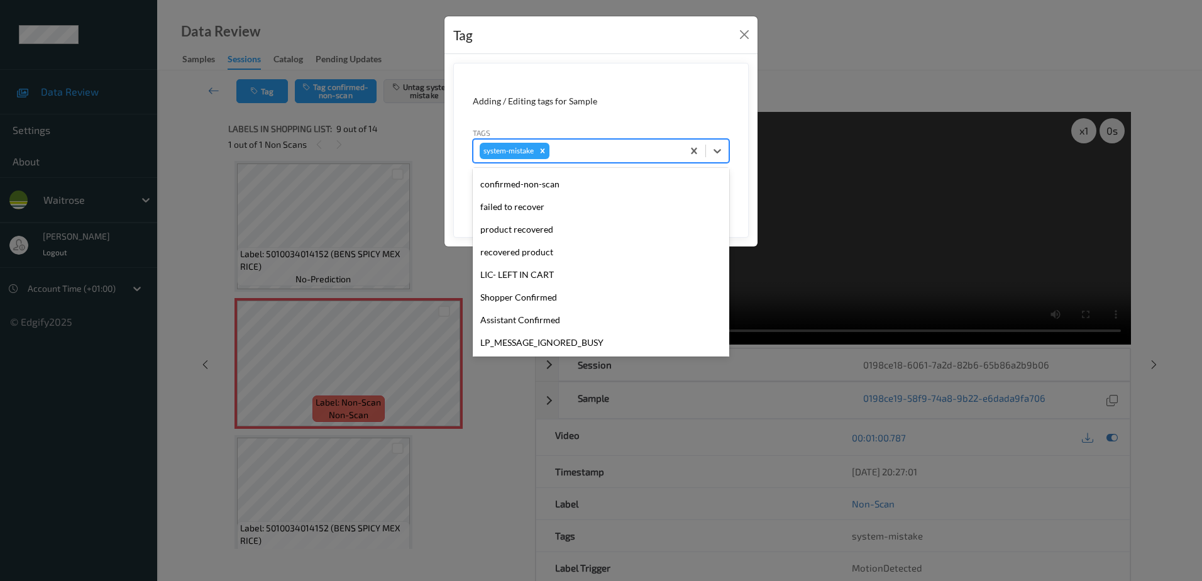
scroll to position [251, 0]
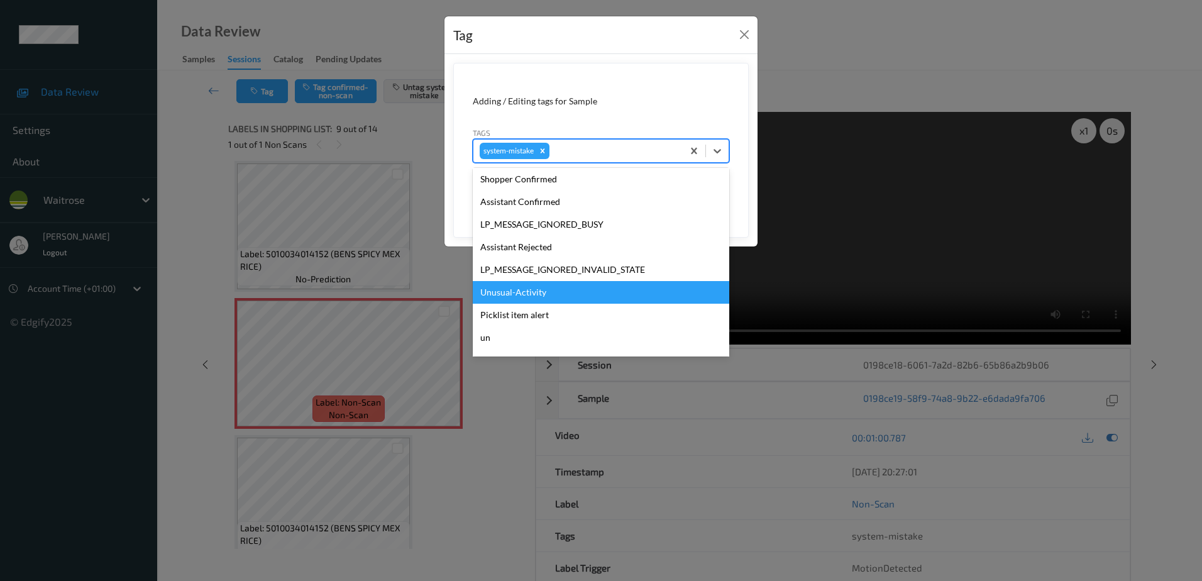
click at [520, 288] on div "Unusual-Activity" at bounding box center [601, 292] width 256 height 23
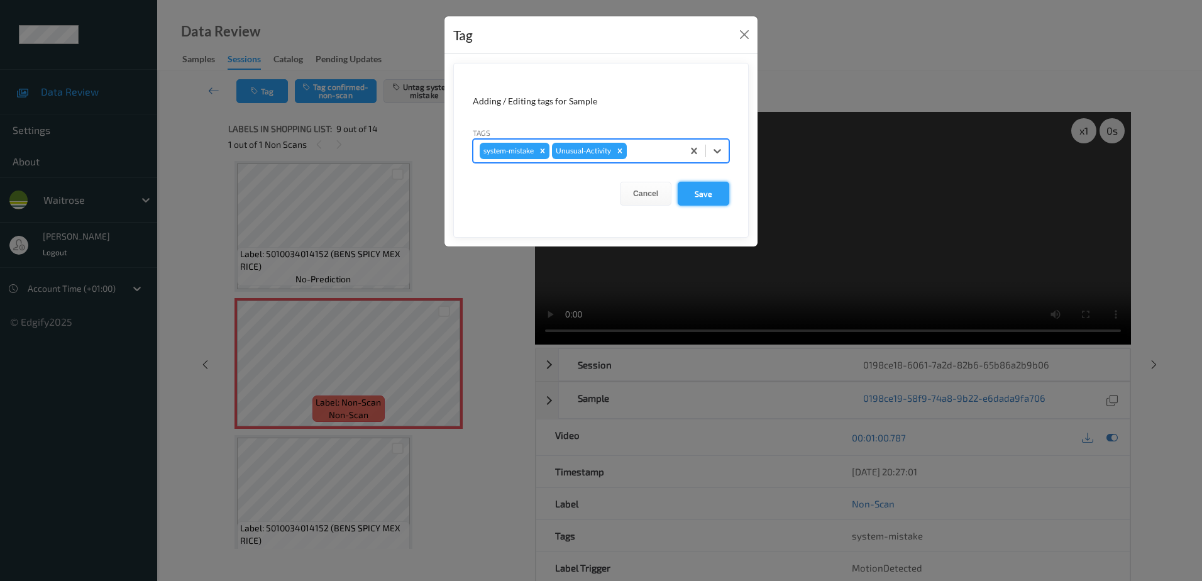
click at [704, 199] on button "Save" at bounding box center [703, 194] width 52 height 24
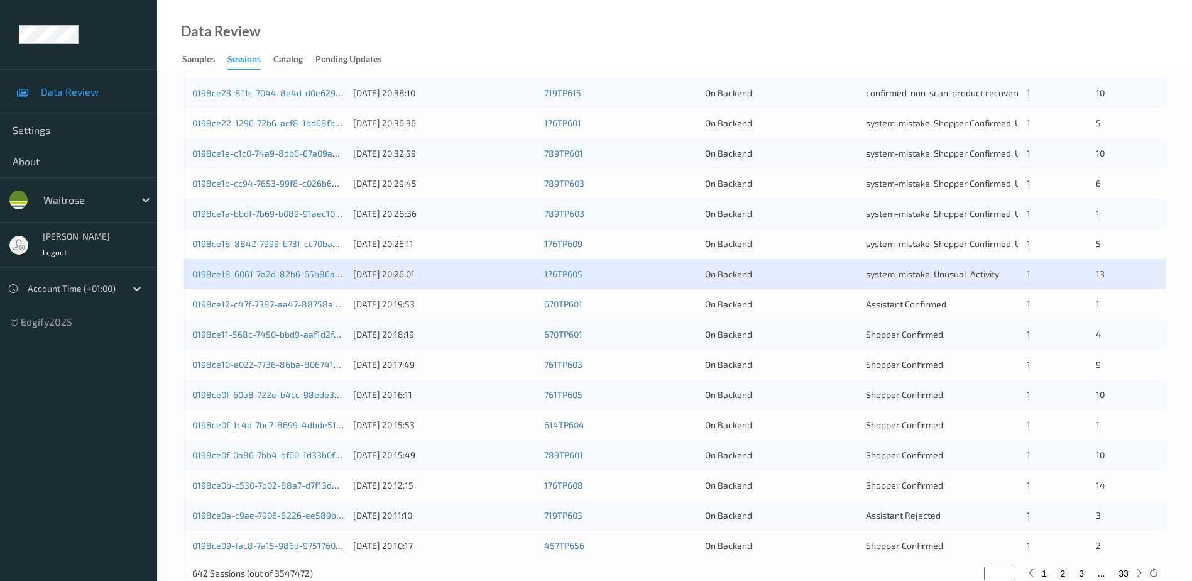
scroll to position [365, 0]
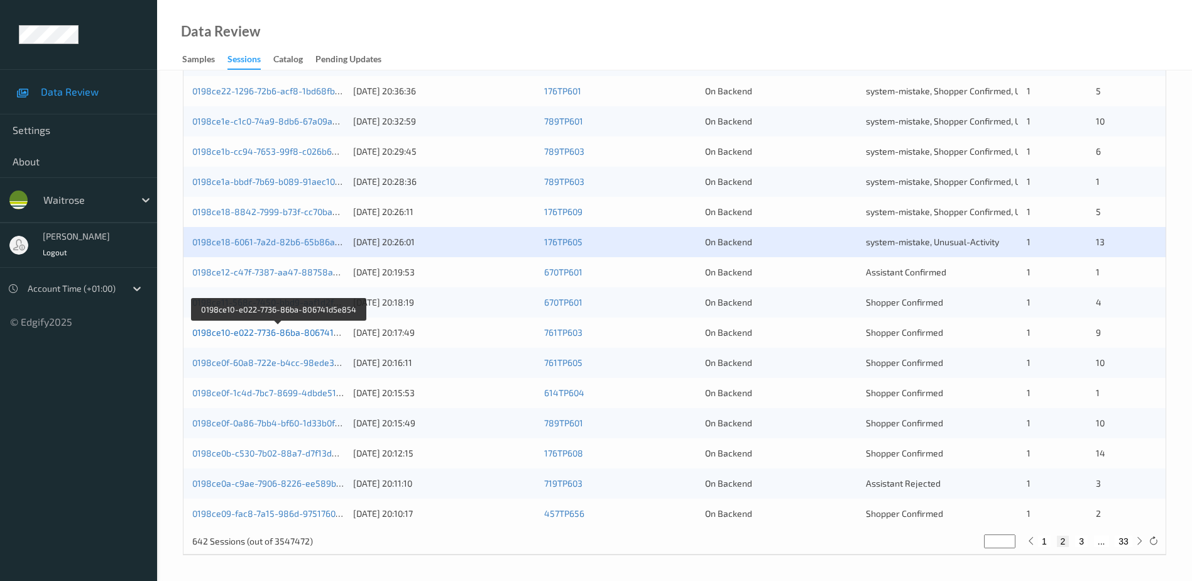
click at [272, 334] on link "0198ce10-e022-7736-86ba-806741d5e854" at bounding box center [278, 332] width 173 height 11
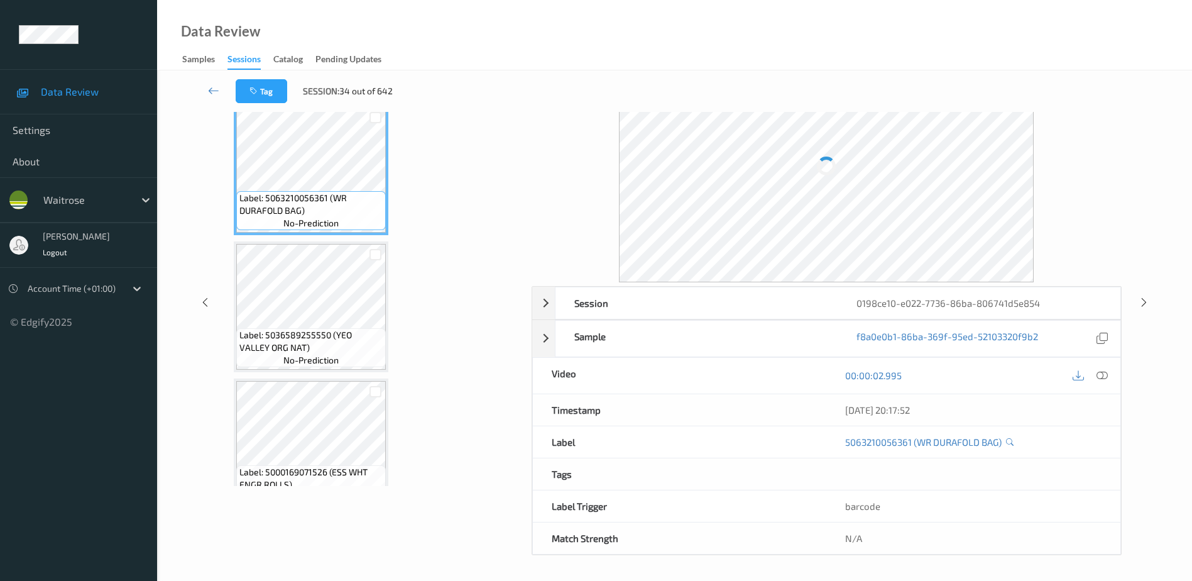
scroll to position [62, 0]
click at [1103, 375] on icon at bounding box center [1102, 375] width 11 height 11
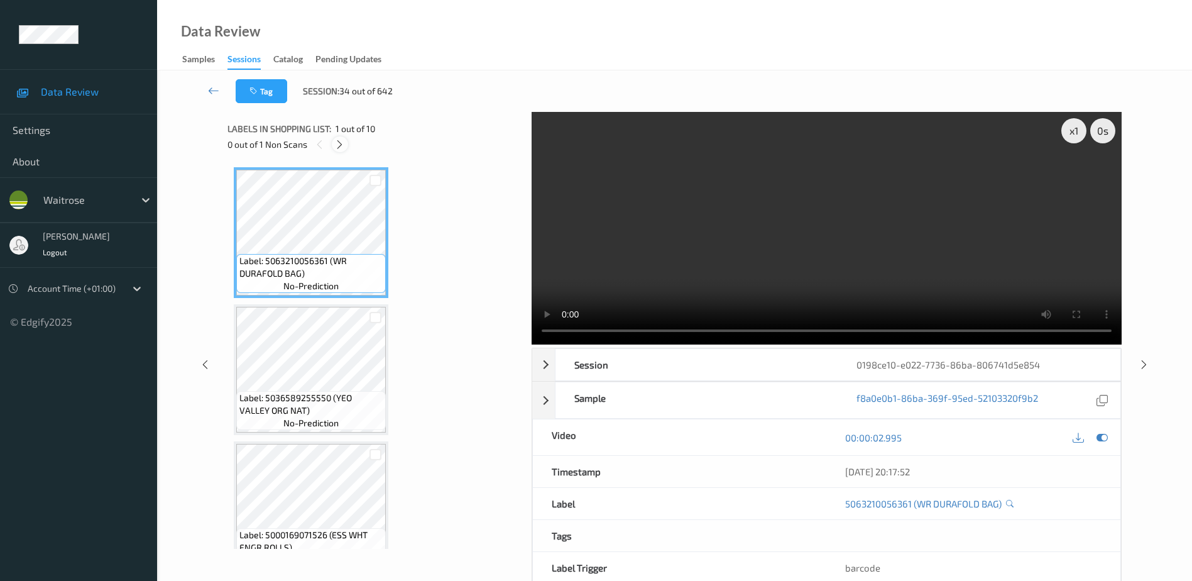
click at [337, 143] on icon at bounding box center [339, 144] width 11 height 11
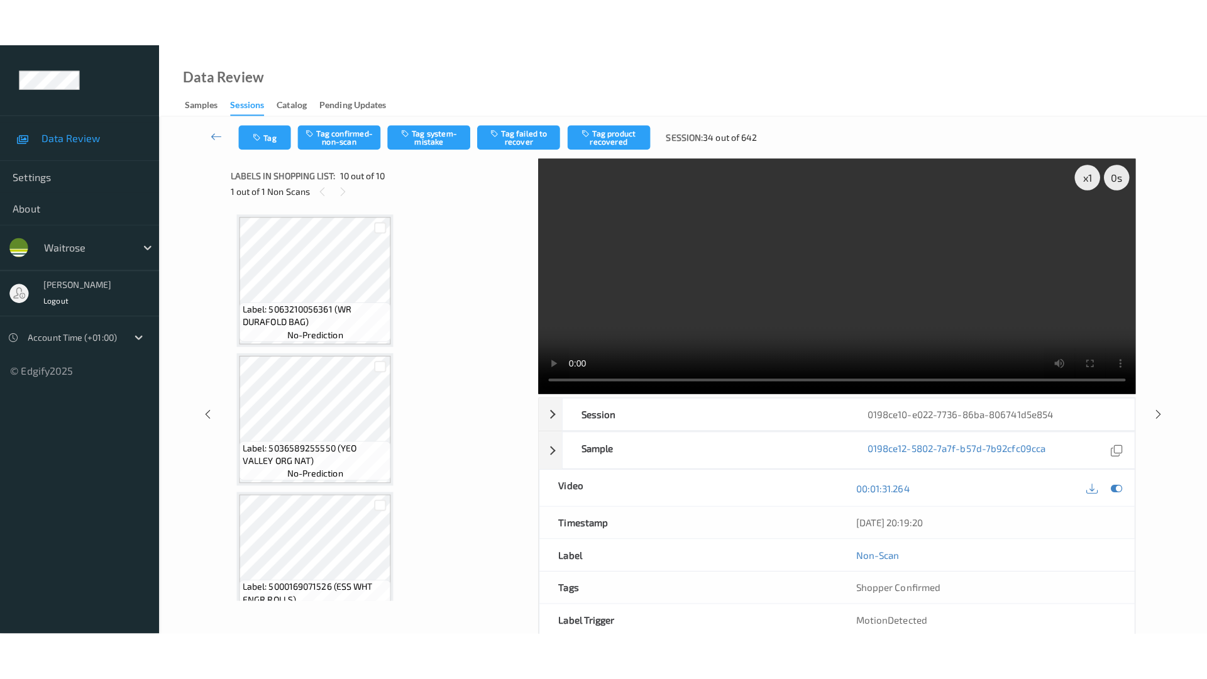
scroll to position [989, 0]
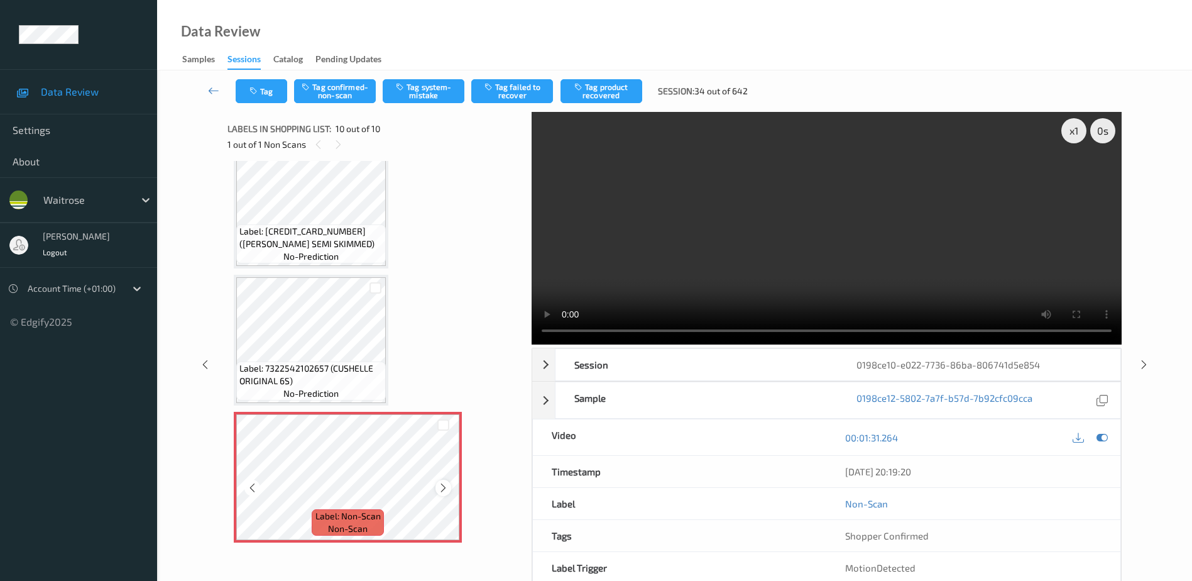
click at [439, 486] on icon at bounding box center [443, 487] width 11 height 11
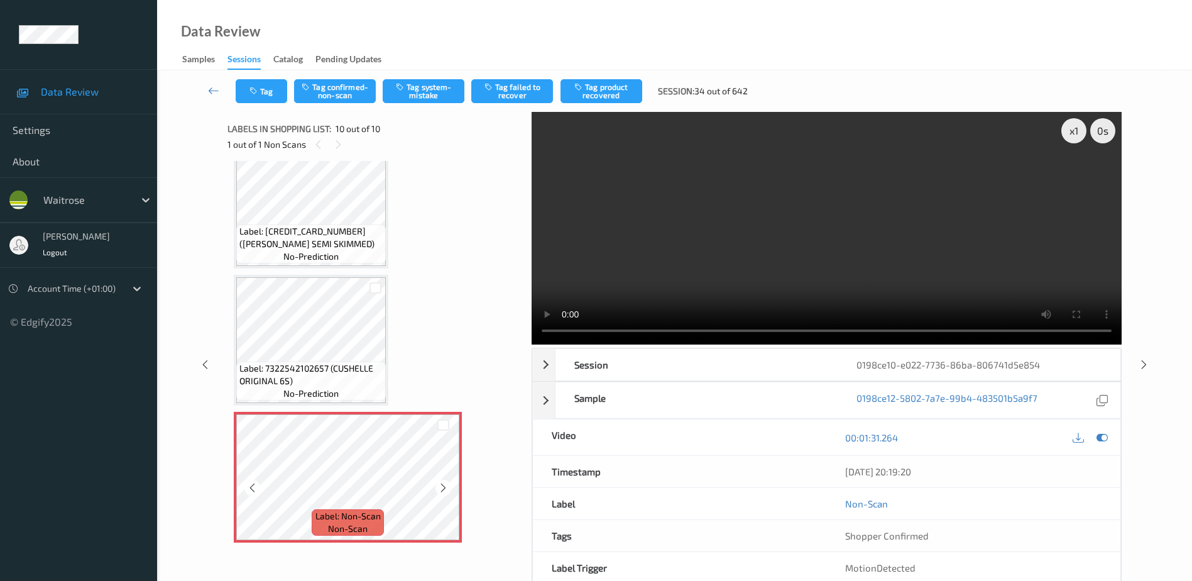
click at [439, 486] on icon at bounding box center [443, 487] width 11 height 11
click at [779, 274] on video at bounding box center [827, 228] width 590 height 233
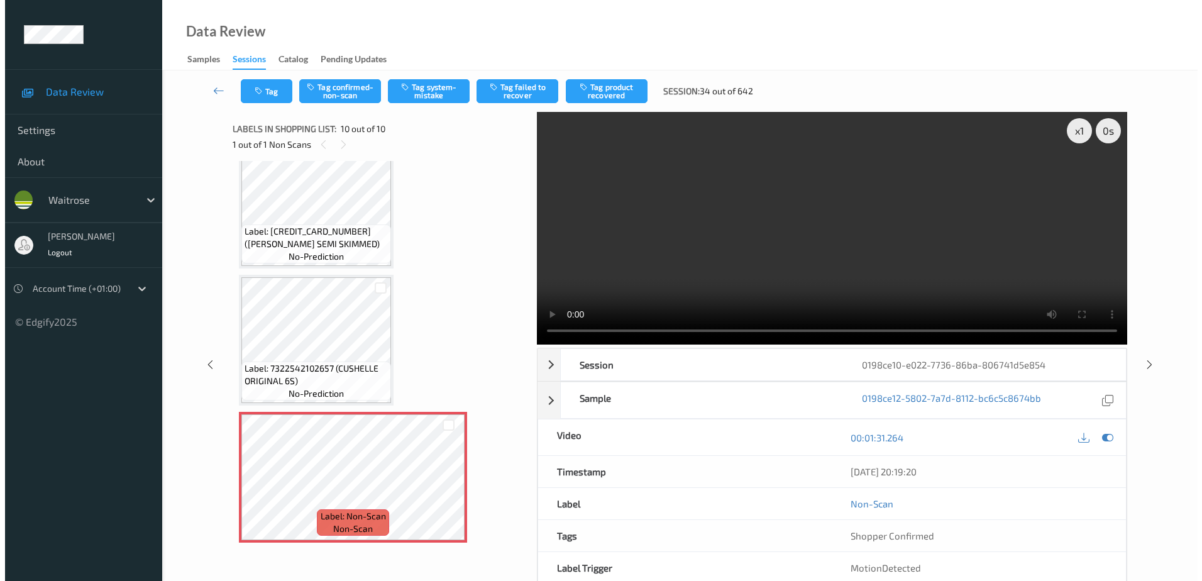
scroll to position [891, 0]
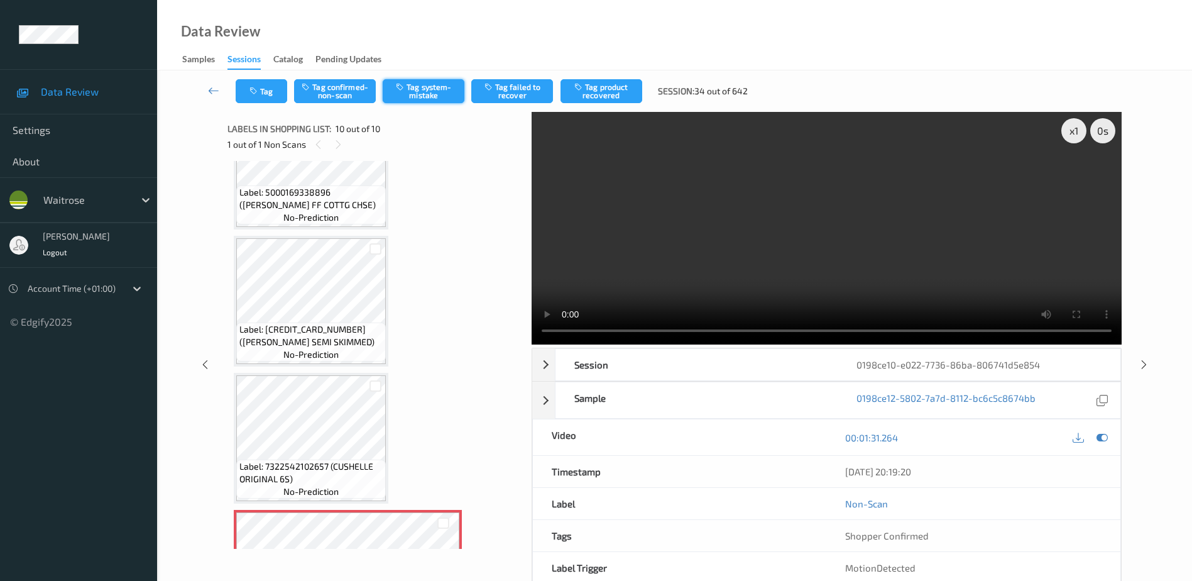
click at [438, 87] on button "Tag system-mistake" at bounding box center [424, 91] width 82 height 24
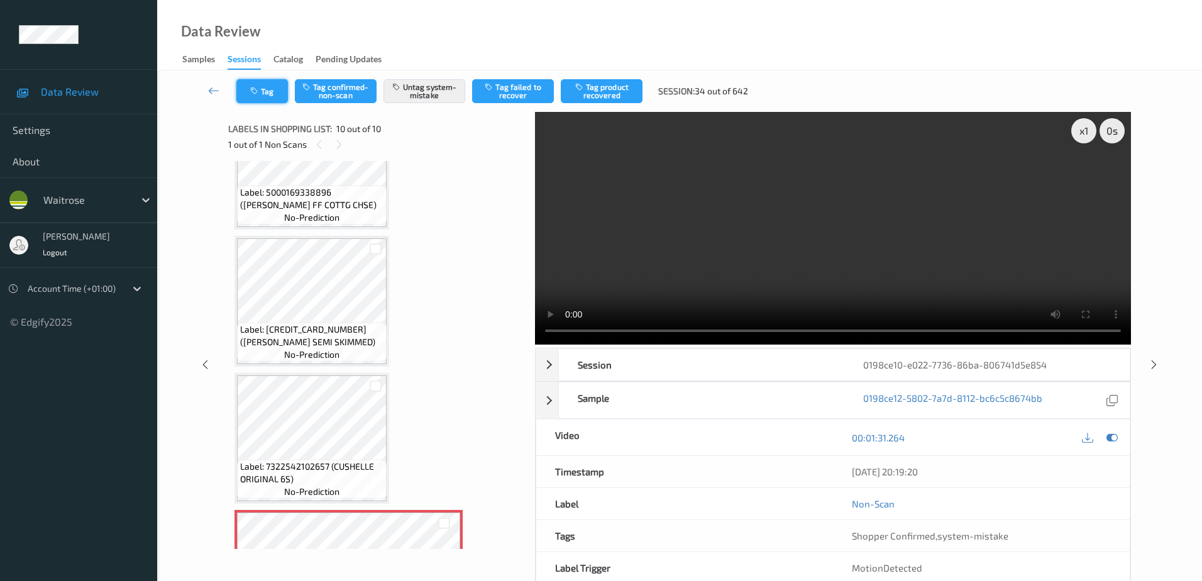
click at [260, 84] on button "Tag" at bounding box center [262, 91] width 52 height 24
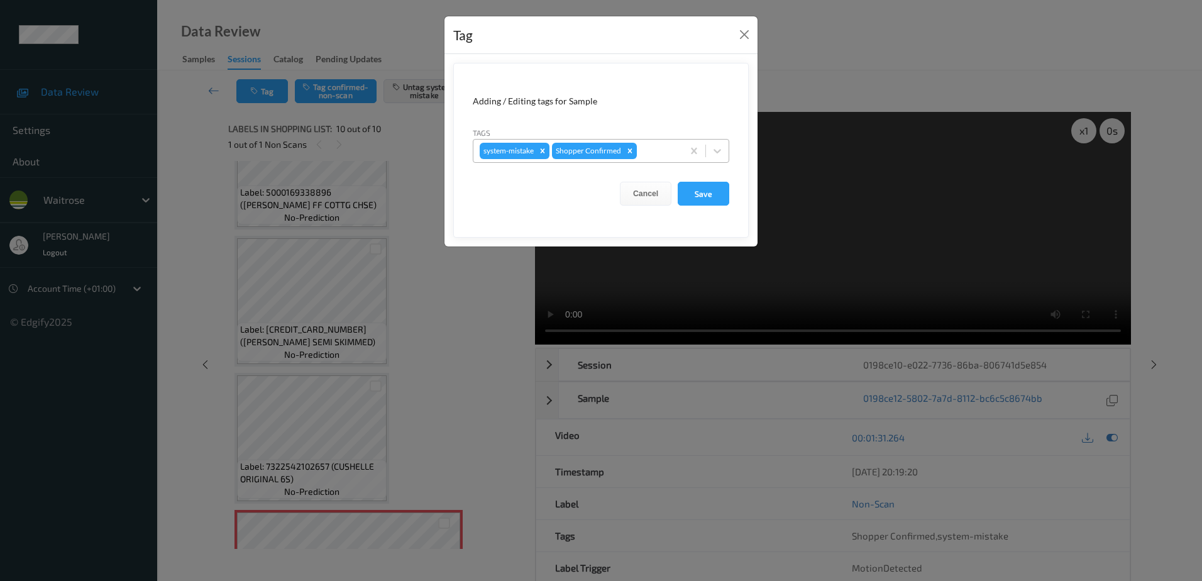
click at [657, 148] on div at bounding box center [657, 150] width 37 height 15
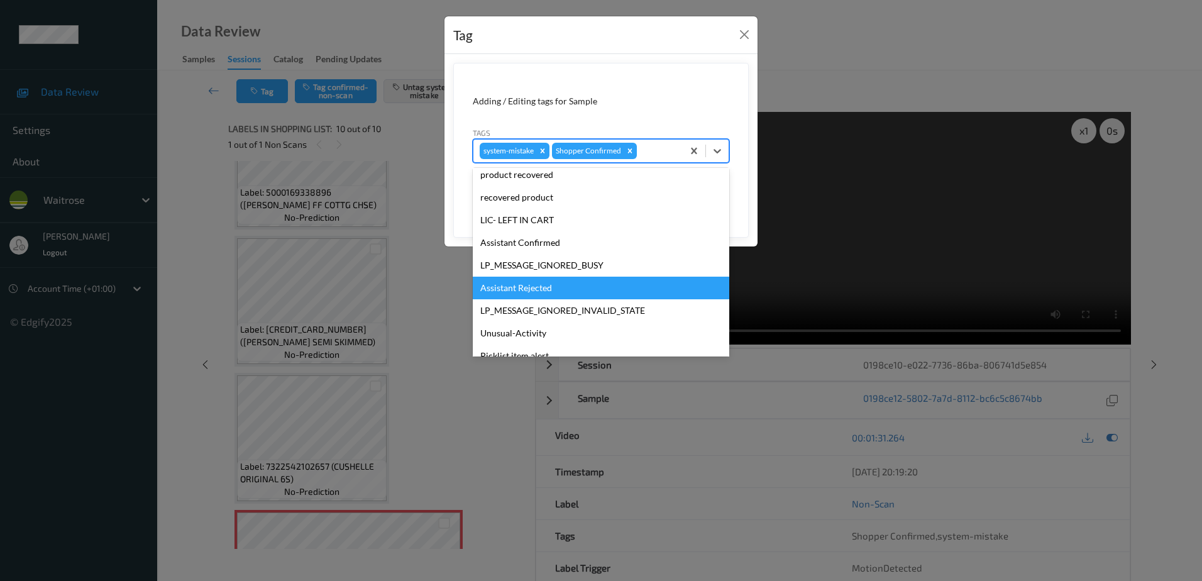
scroll to position [246, 0]
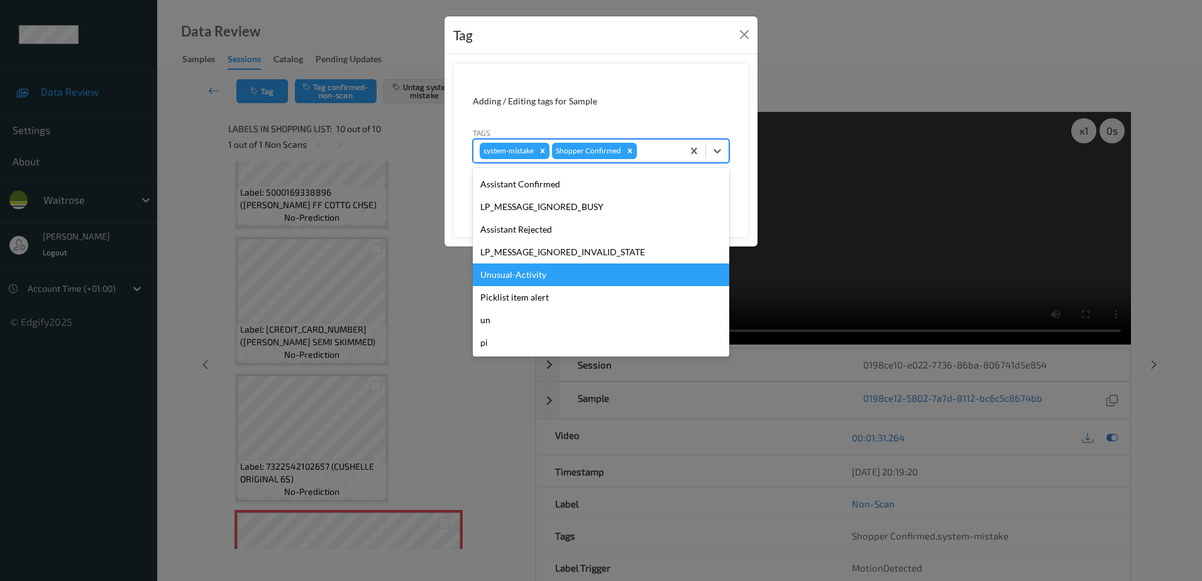
click at [566, 282] on div "Unusual-Activity" at bounding box center [601, 274] width 256 height 23
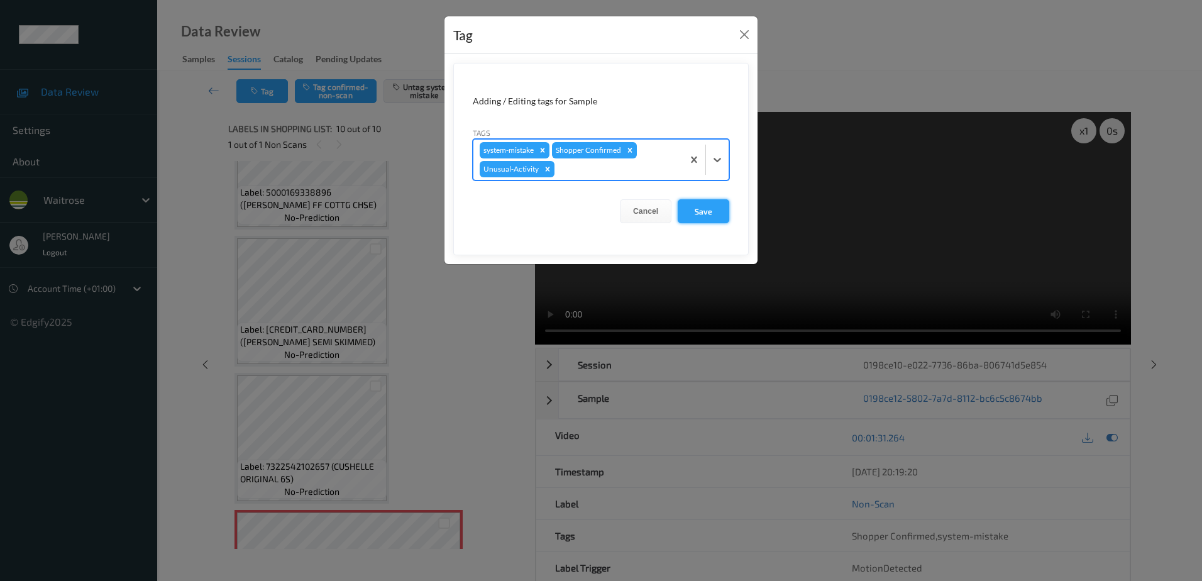
click at [693, 213] on button "Save" at bounding box center [703, 211] width 52 height 24
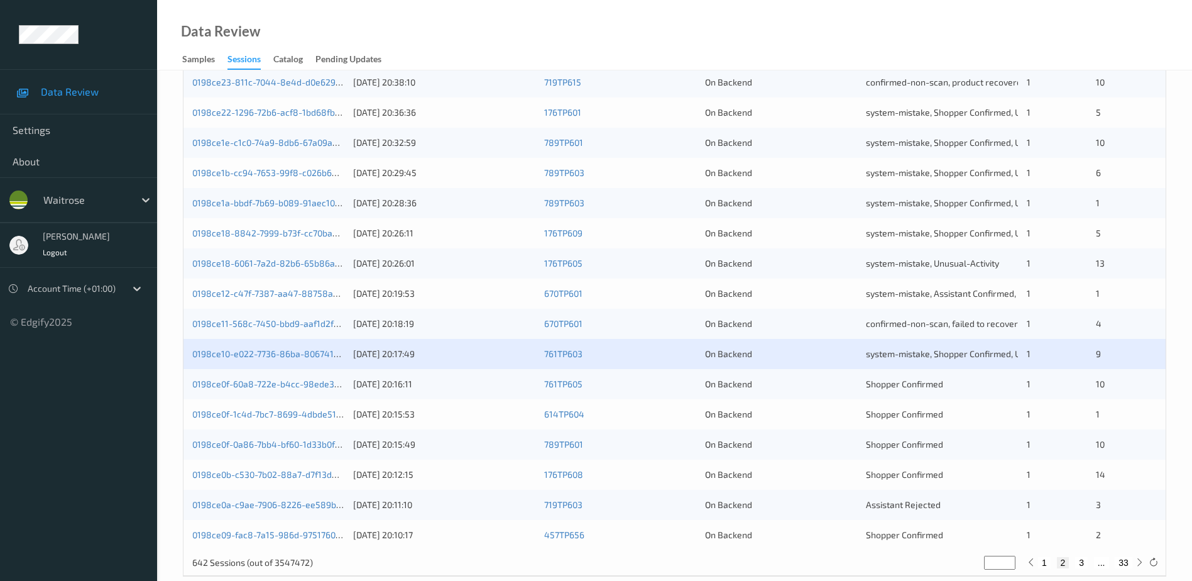
scroll to position [365, 0]
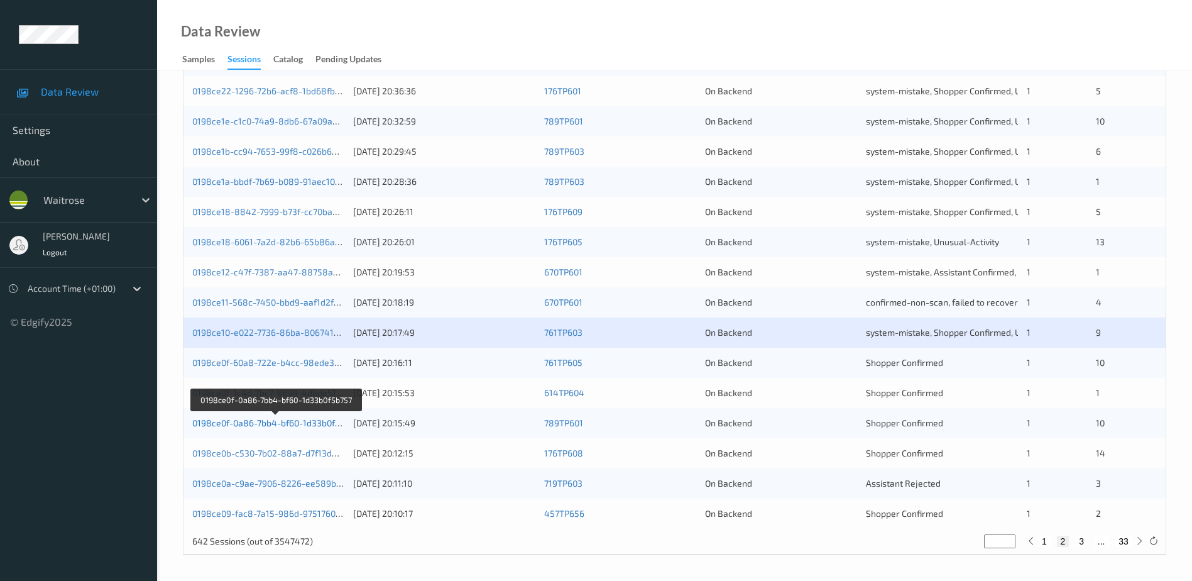
click at [290, 424] on link "0198ce0f-0a86-7bb4-bf60-1d33b0f5b757" at bounding box center [275, 422] width 167 height 11
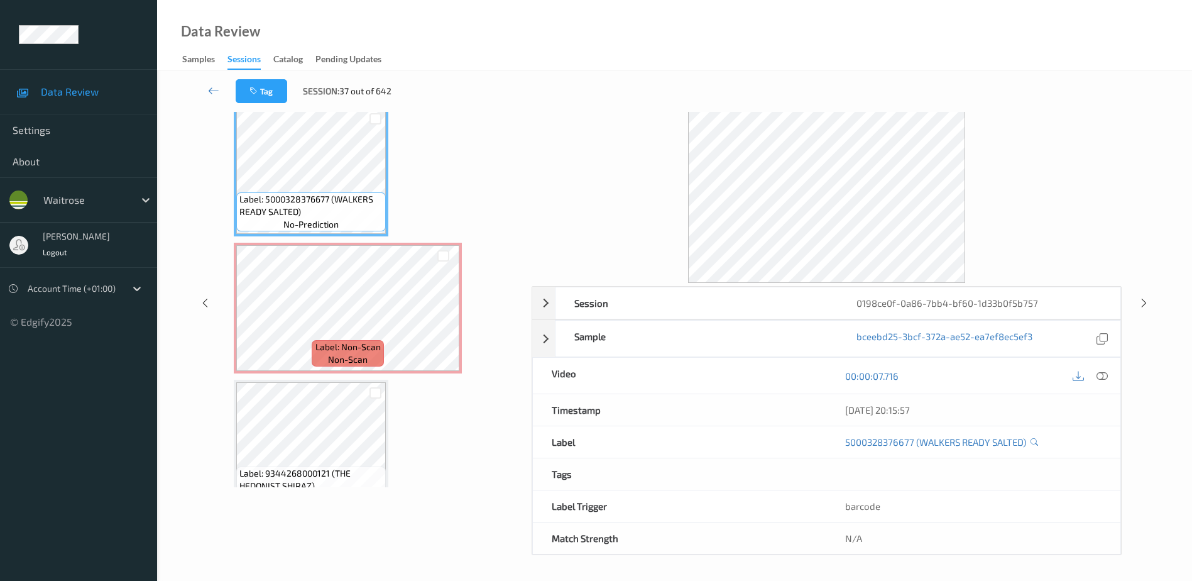
scroll to position [62, 0]
click at [1101, 376] on icon at bounding box center [1102, 375] width 11 height 11
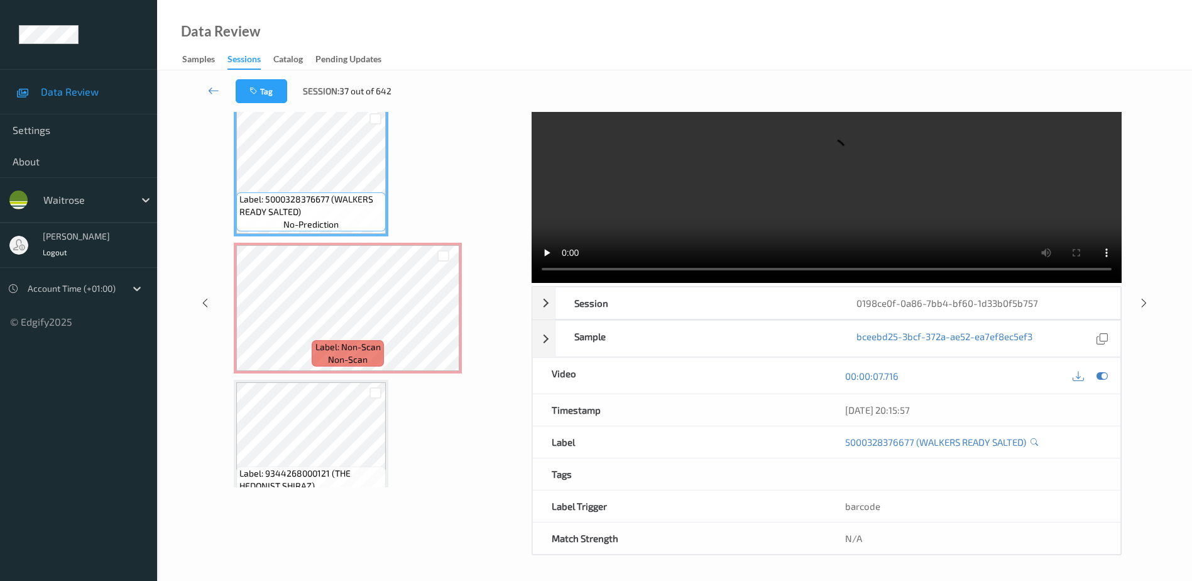
scroll to position [0, 0]
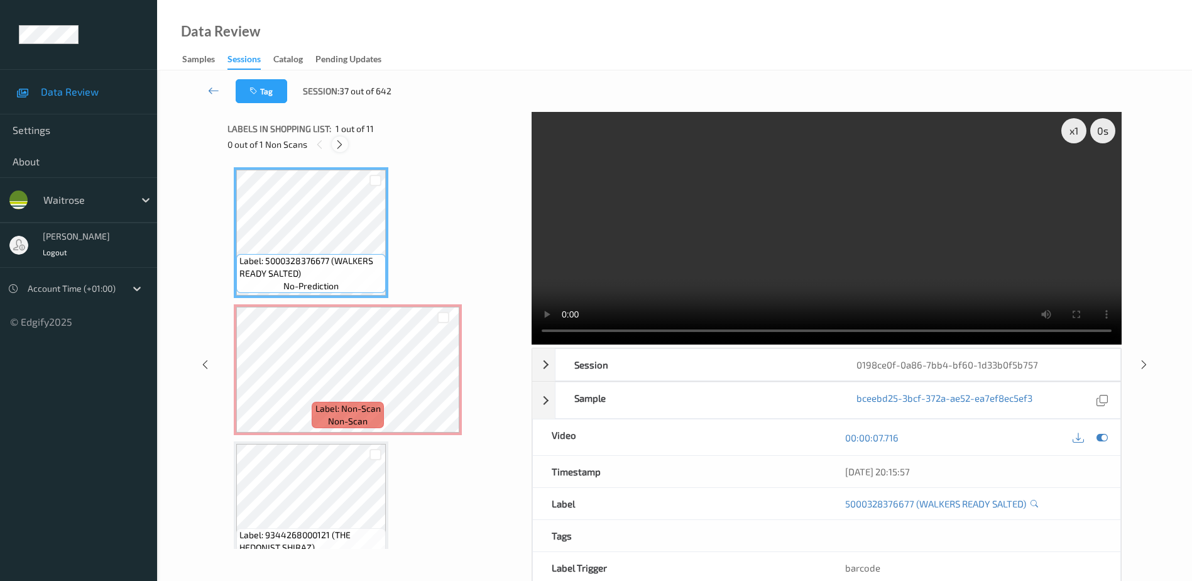
click at [339, 140] on icon at bounding box center [339, 144] width 11 height 11
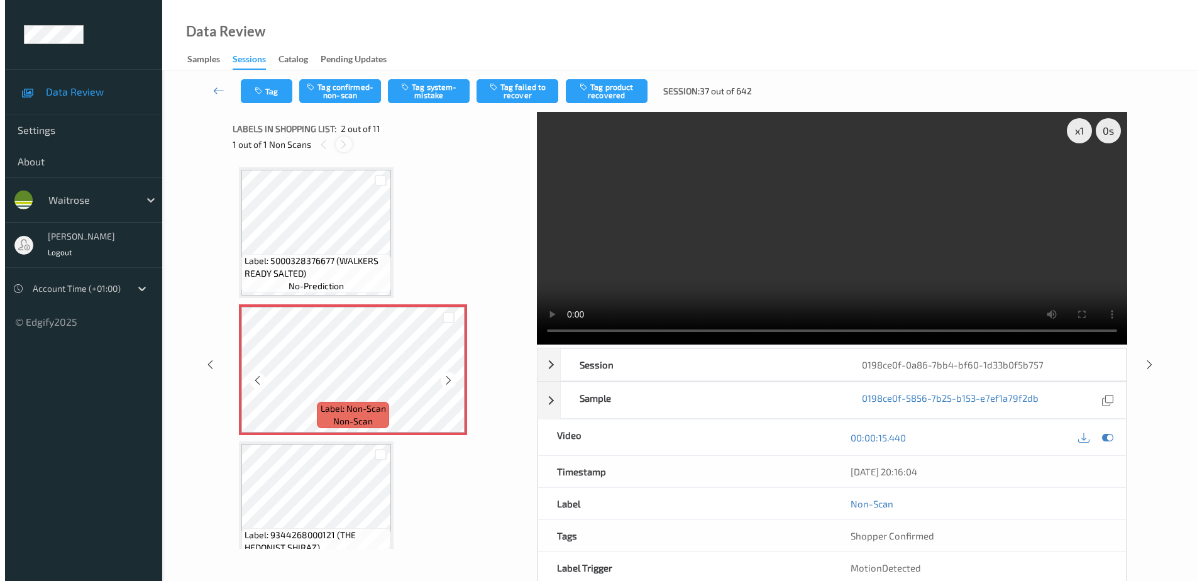
scroll to position [6, 0]
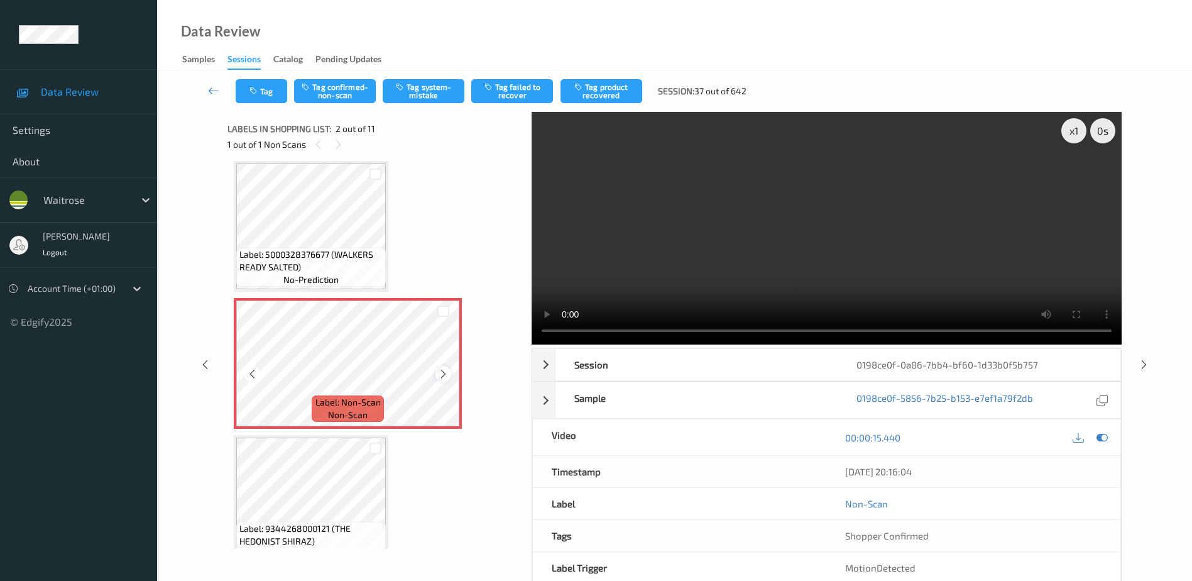
click at [446, 376] on icon at bounding box center [443, 373] width 11 height 11
click at [738, 229] on video at bounding box center [827, 228] width 590 height 233
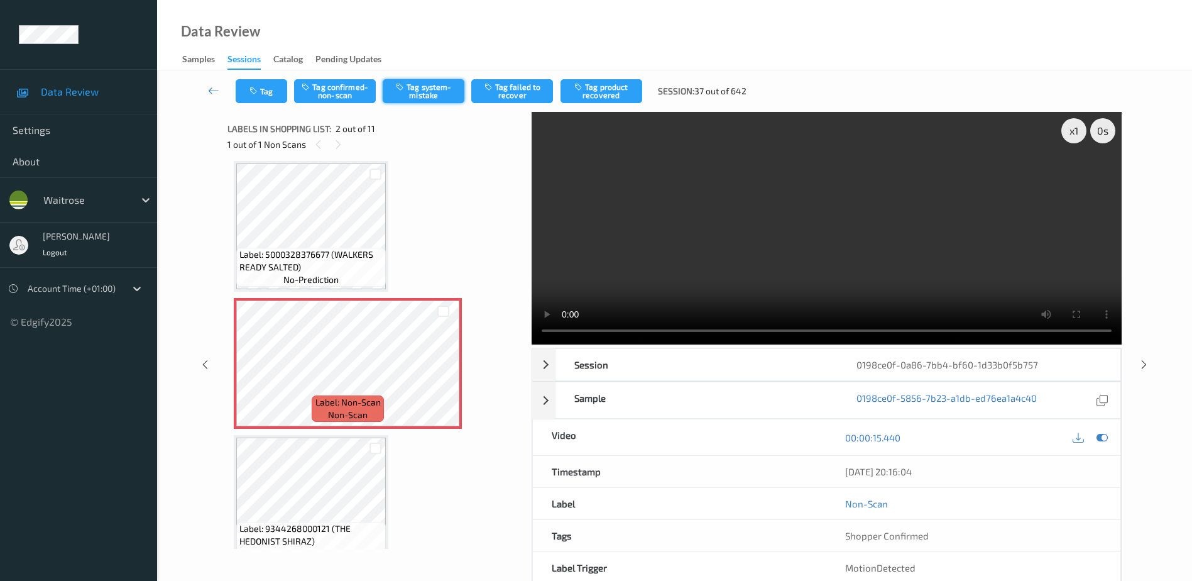
click at [417, 96] on button "Tag system-mistake" at bounding box center [424, 91] width 82 height 24
click at [420, 85] on button "Tag system-mistake" at bounding box center [424, 91] width 82 height 24
click at [255, 89] on icon "button" at bounding box center [254, 91] width 11 height 9
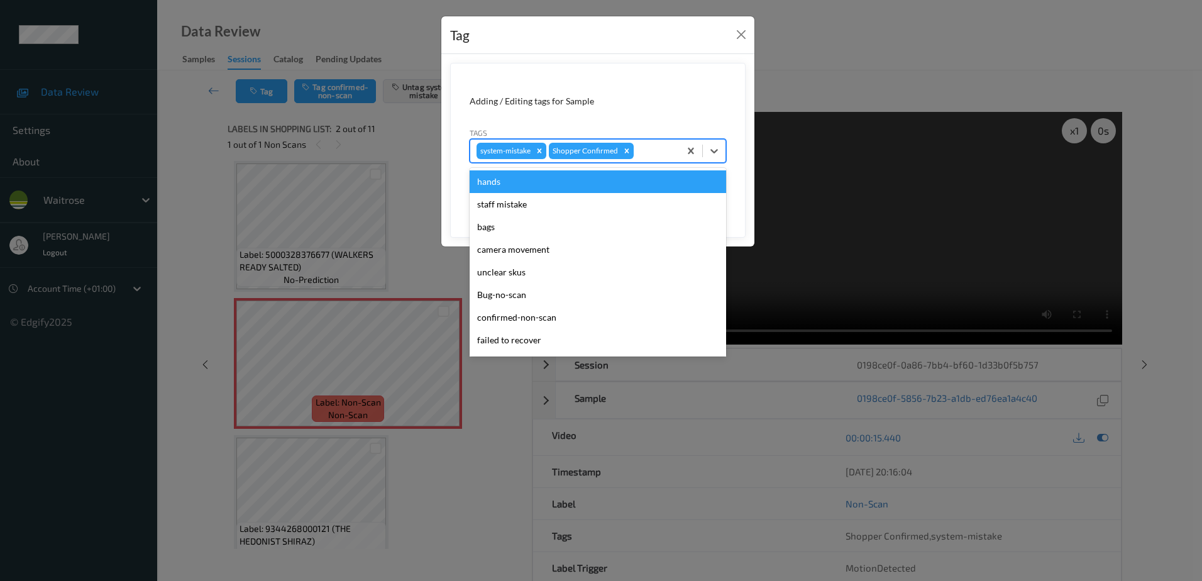
click at [666, 155] on div at bounding box center [654, 150] width 37 height 15
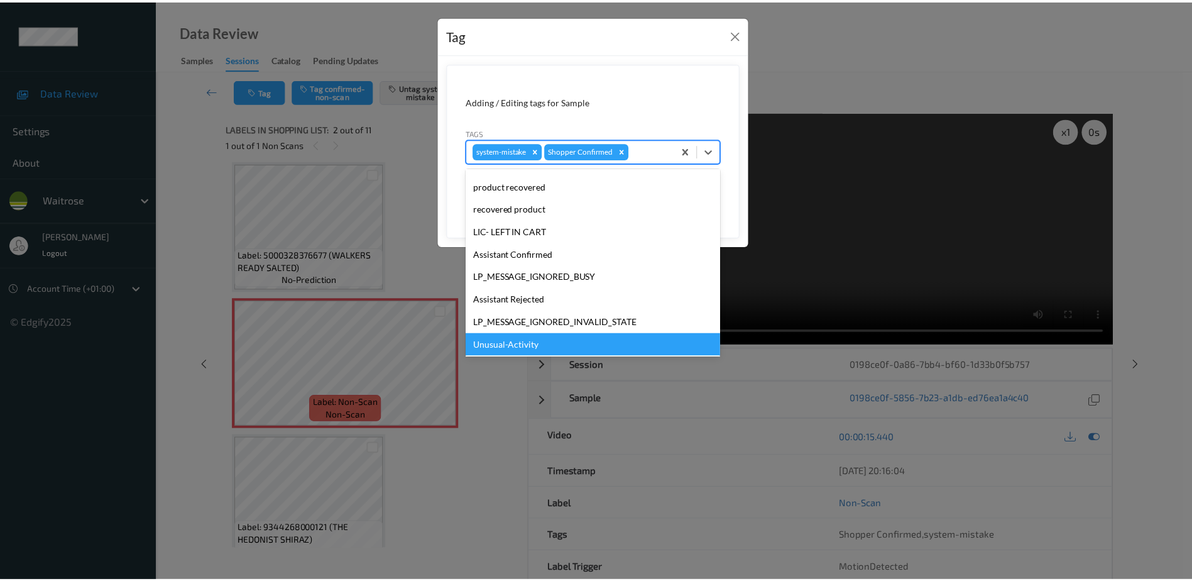
scroll to position [246, 0]
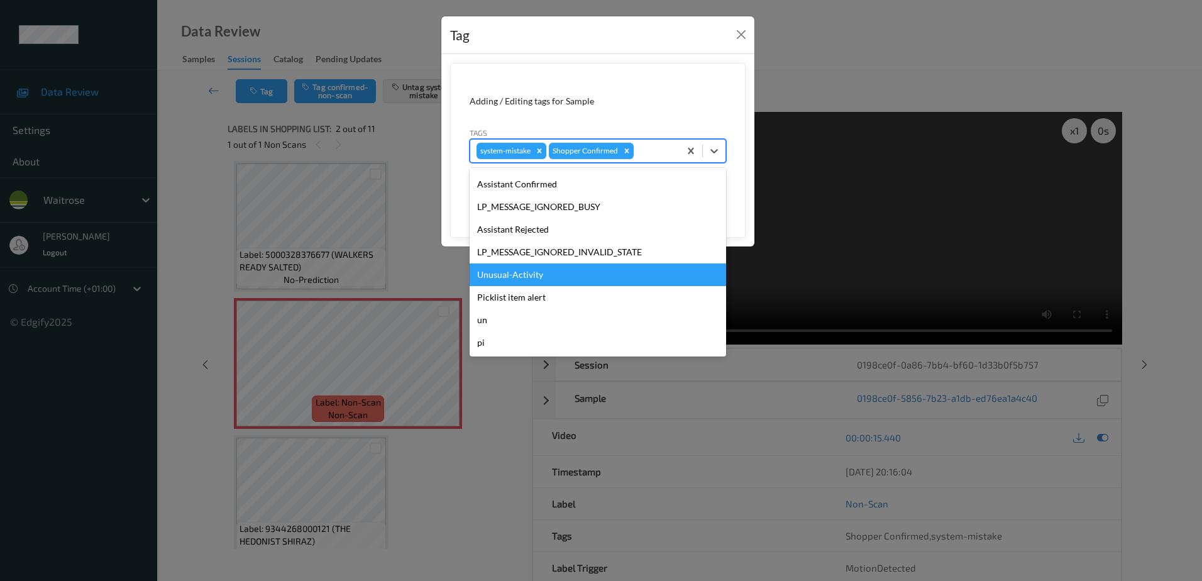
click at [503, 273] on div "Unusual-Activity" at bounding box center [597, 274] width 256 height 23
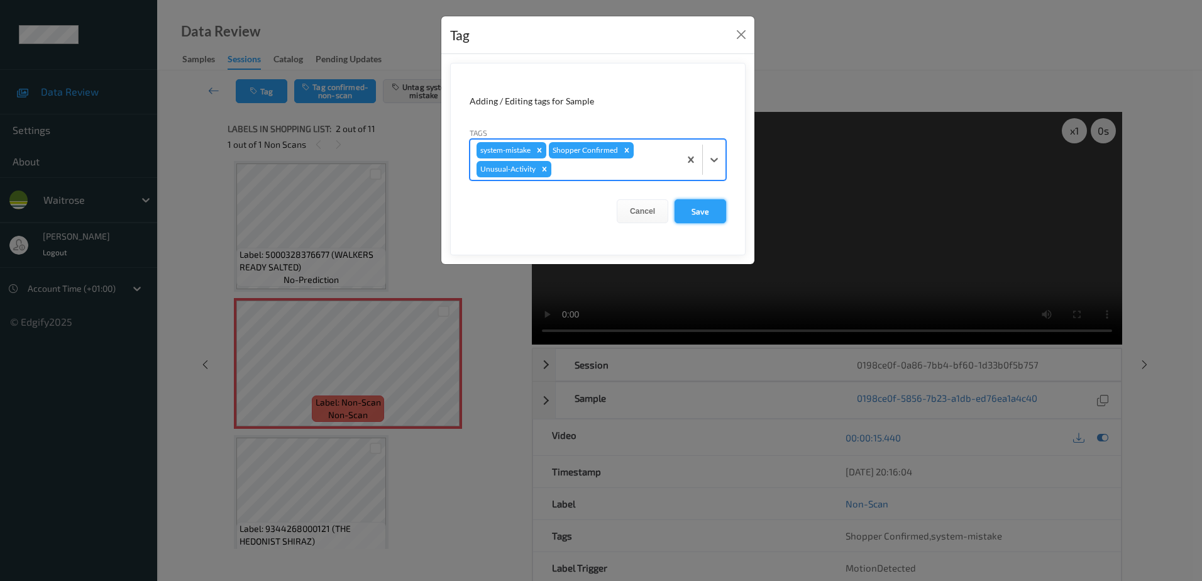
click at [709, 214] on button "Save" at bounding box center [700, 211] width 52 height 24
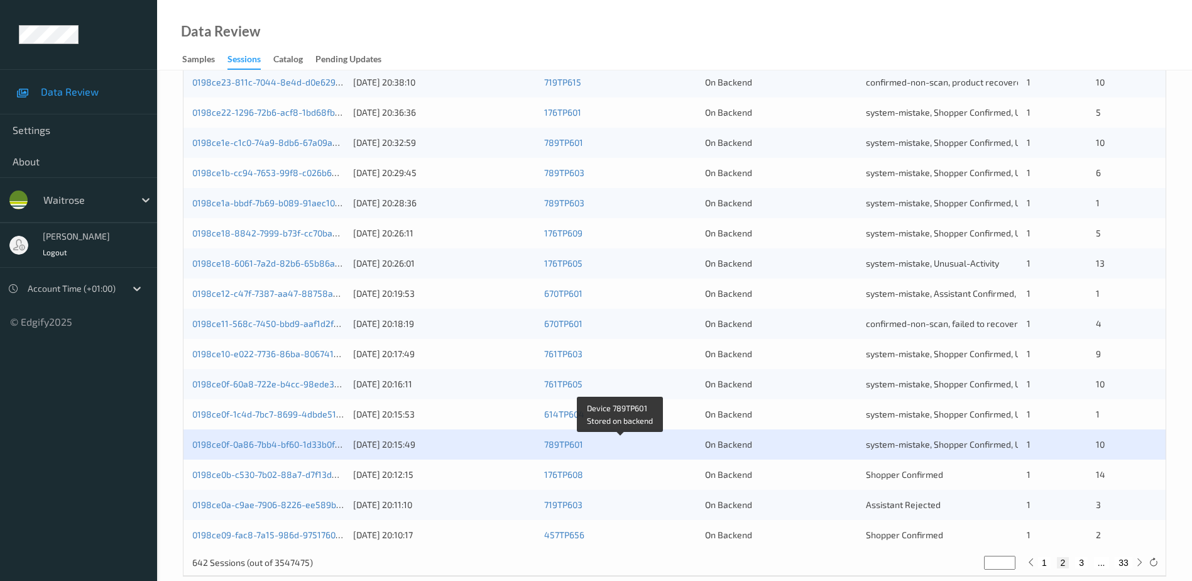
scroll to position [365, 0]
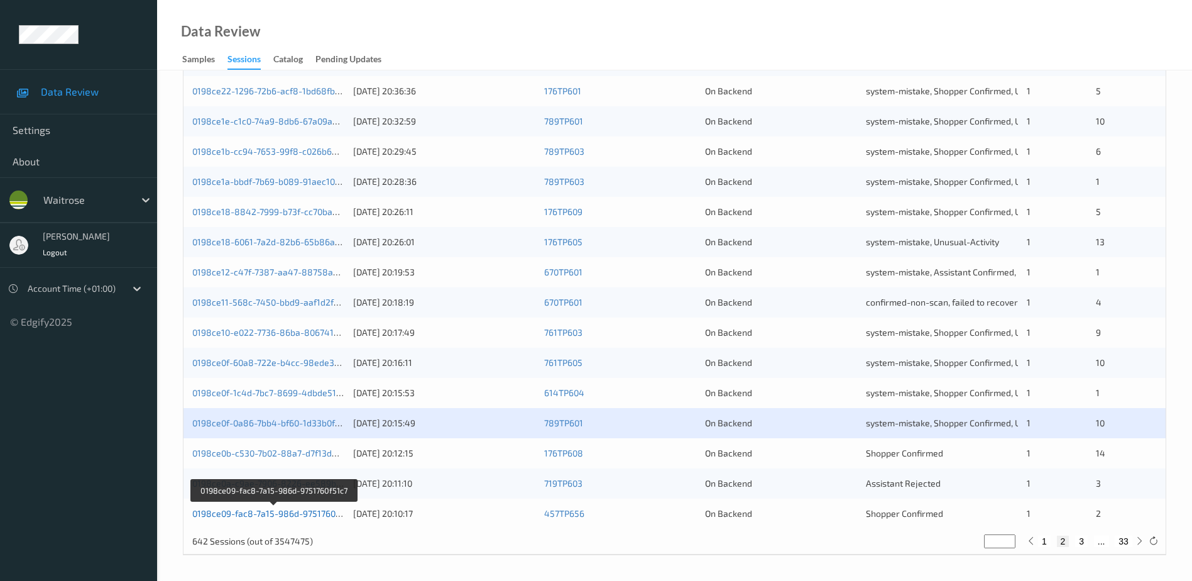
click at [289, 515] on link "0198ce09-fac8-7a15-986d-9751760f51c7" at bounding box center [274, 513] width 164 height 11
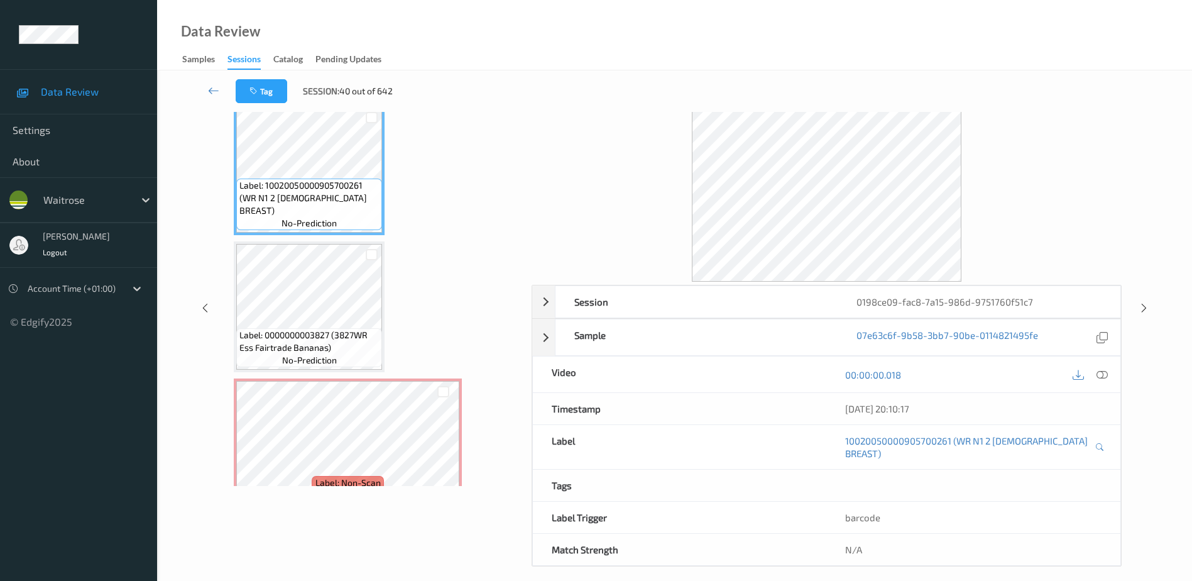
scroll to position [62, 0]
click at [1109, 378] on div at bounding box center [1102, 375] width 17 height 17
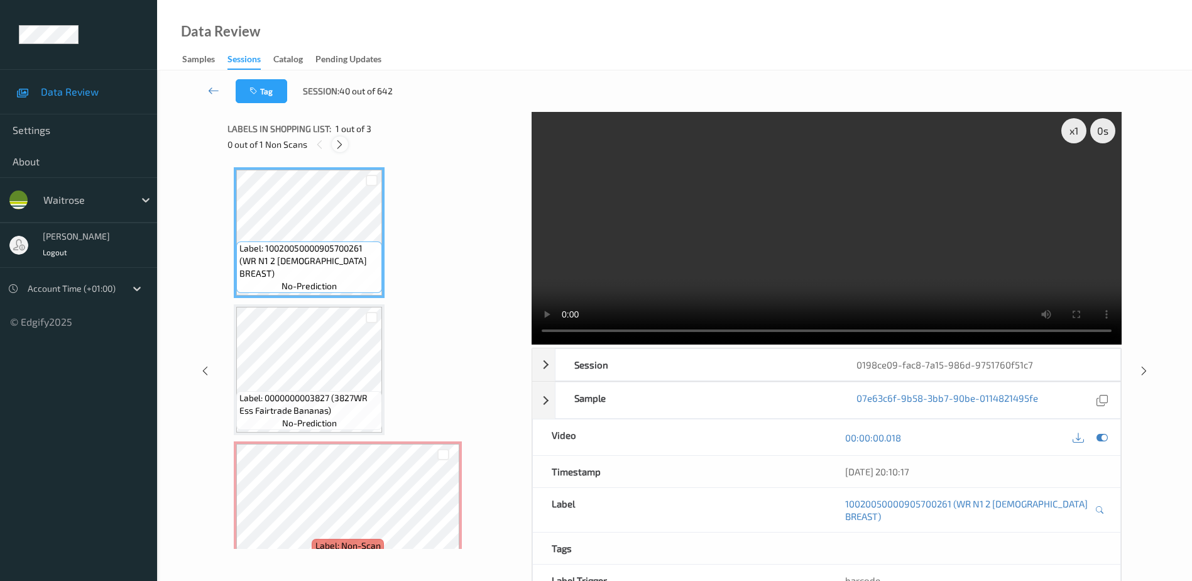
click at [336, 141] on icon at bounding box center [339, 144] width 11 height 11
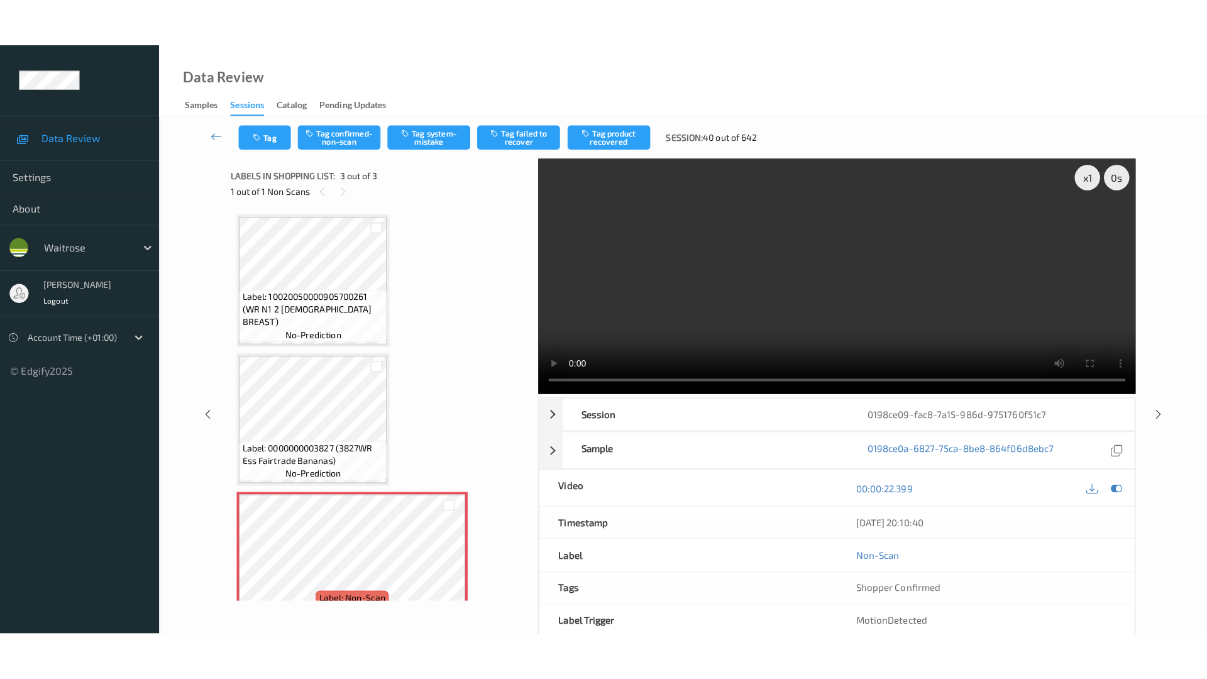
scroll to position [30, 0]
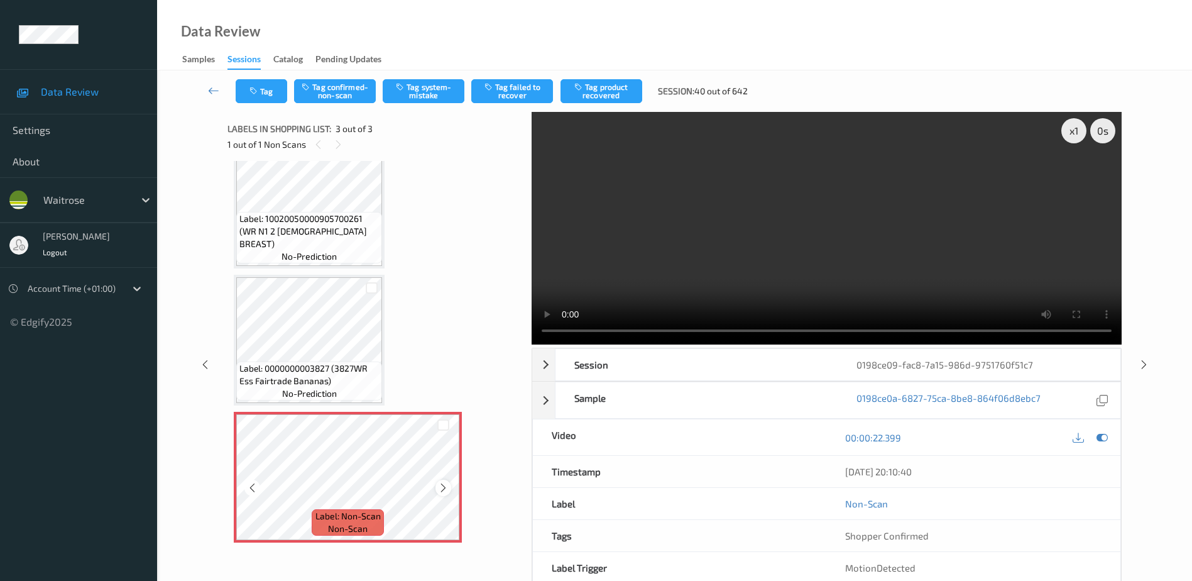
click at [446, 488] on icon at bounding box center [443, 487] width 11 height 11
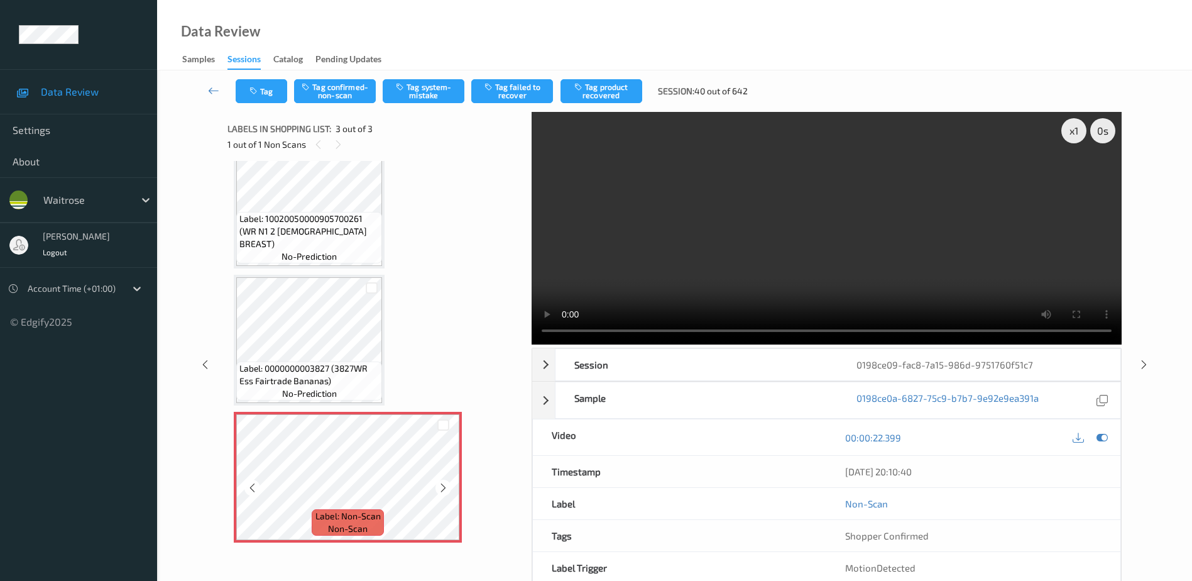
click at [446, 488] on icon at bounding box center [443, 487] width 11 height 11
click at [868, 229] on video at bounding box center [827, 228] width 590 height 233
click at [419, 85] on button "Tag system-mistake" at bounding box center [424, 91] width 82 height 24
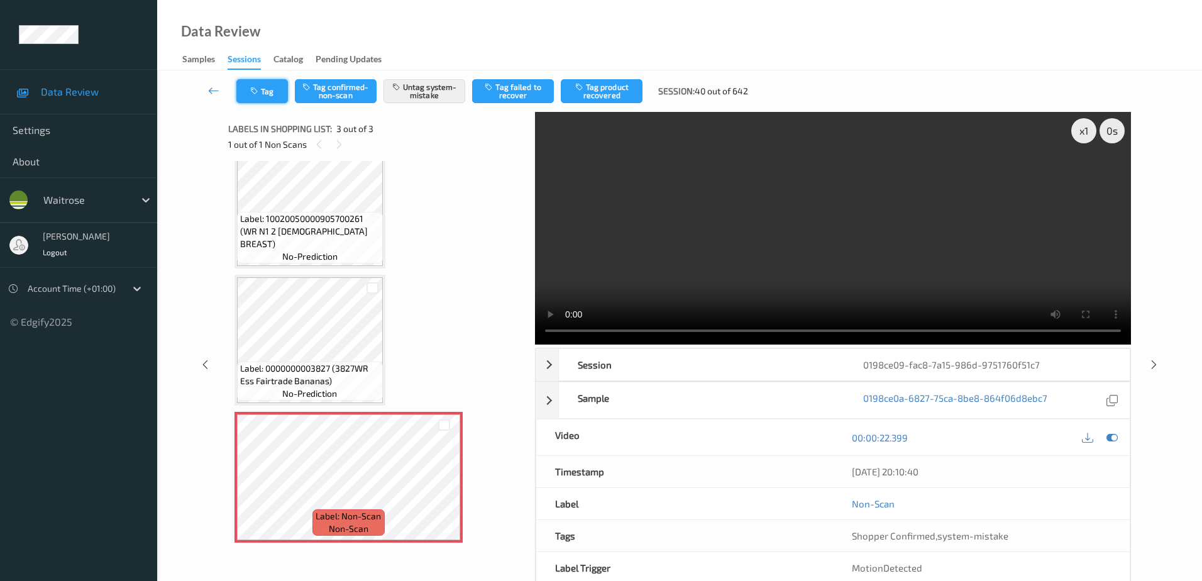
click at [274, 99] on button "Tag" at bounding box center [262, 91] width 52 height 24
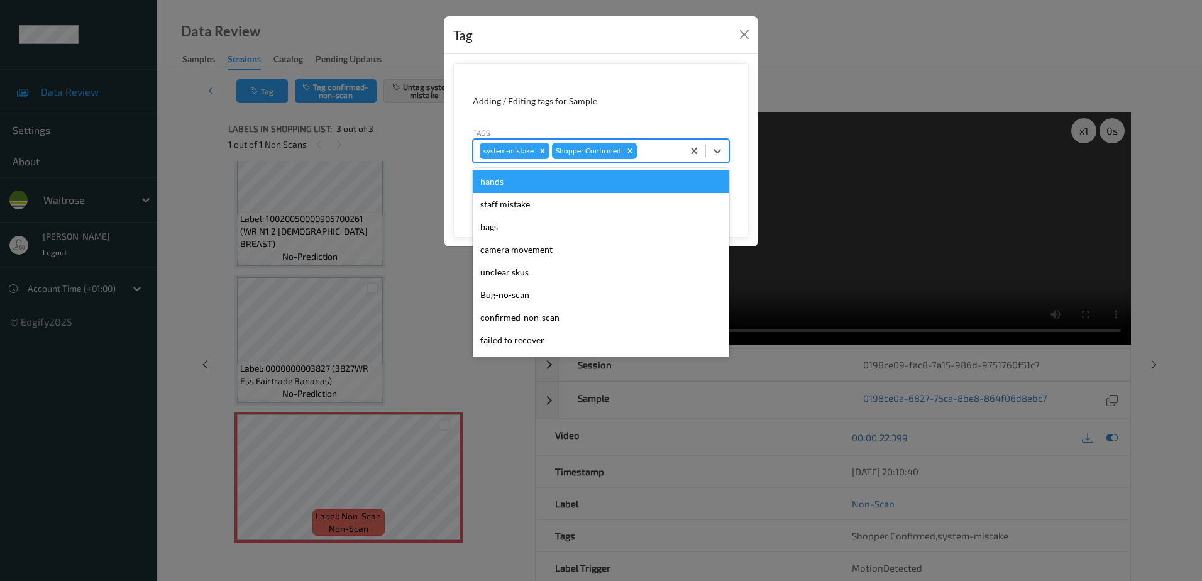
click at [662, 151] on div at bounding box center [657, 150] width 37 height 15
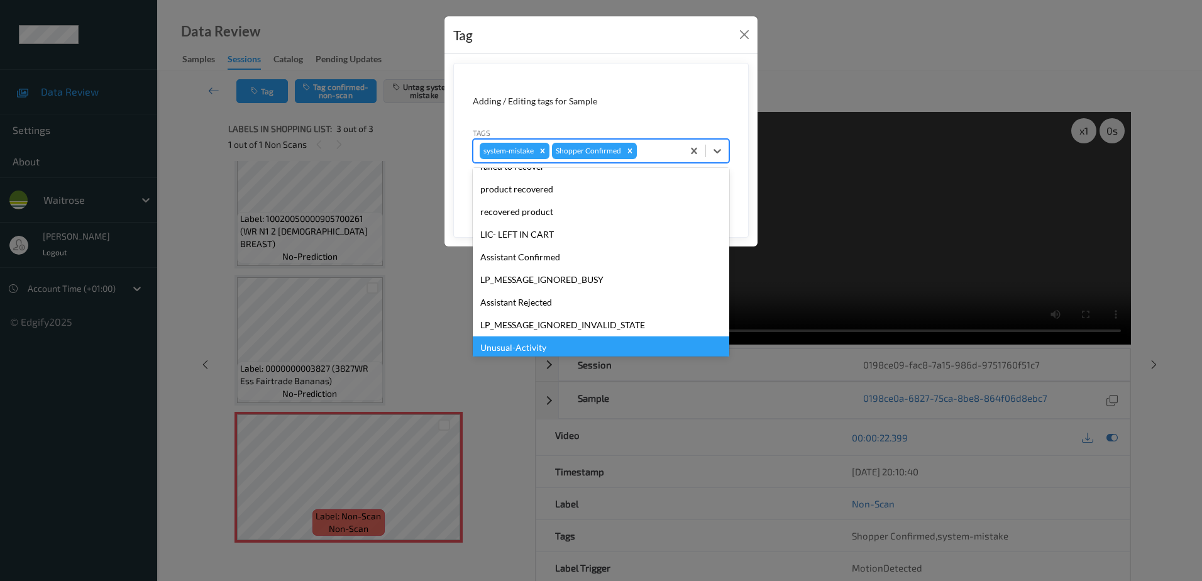
scroll to position [246, 0]
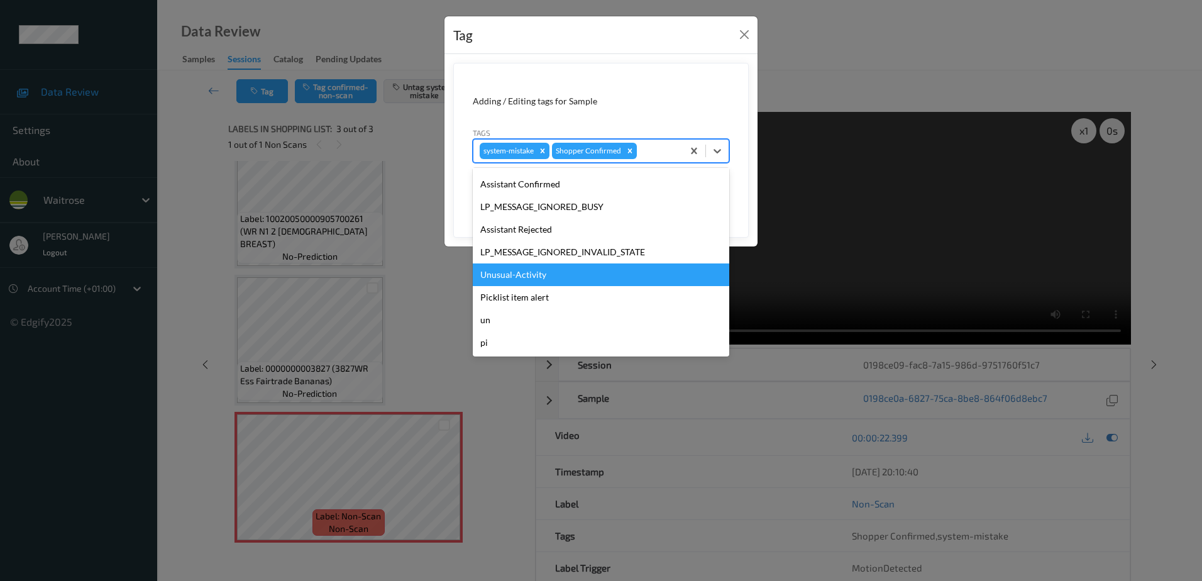
click at [520, 283] on div "Unusual-Activity" at bounding box center [601, 274] width 256 height 23
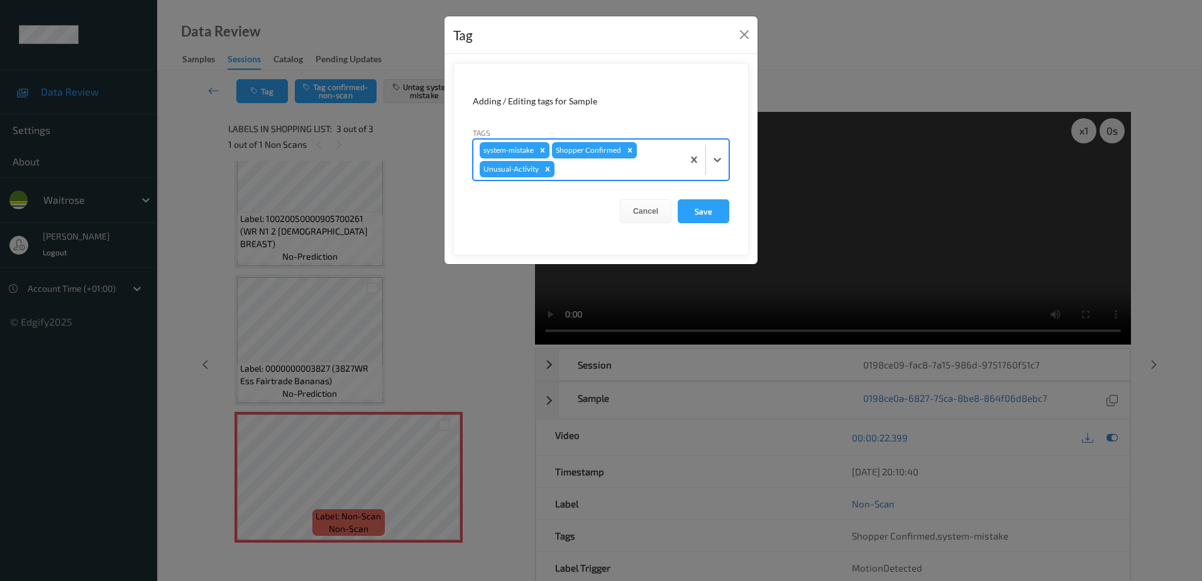
click at [566, 173] on div at bounding box center [616, 169] width 119 height 15
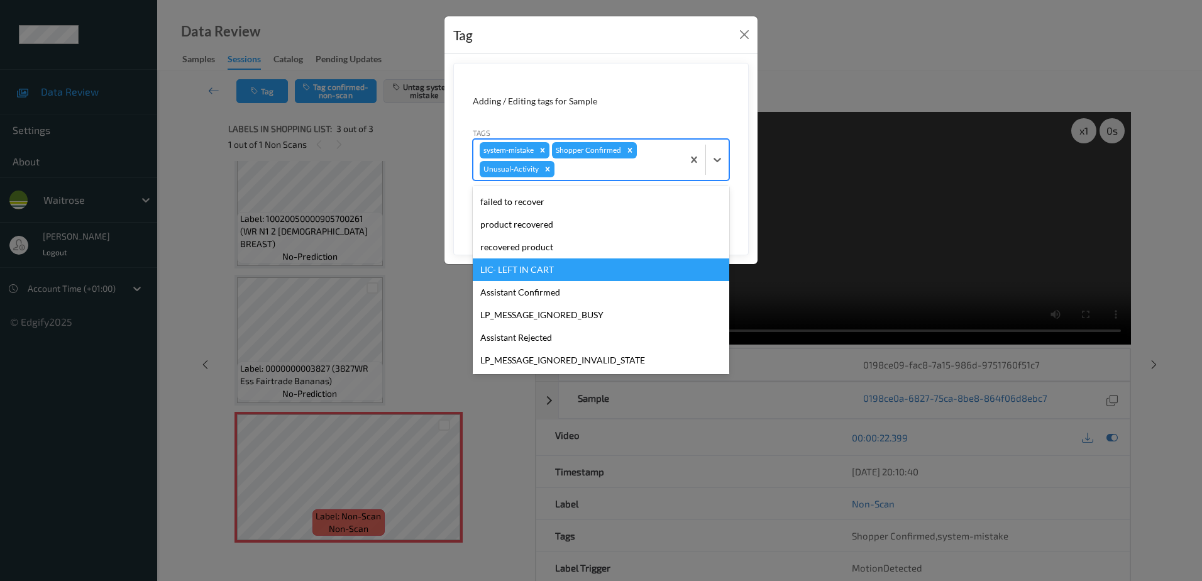
scroll to position [224, 0]
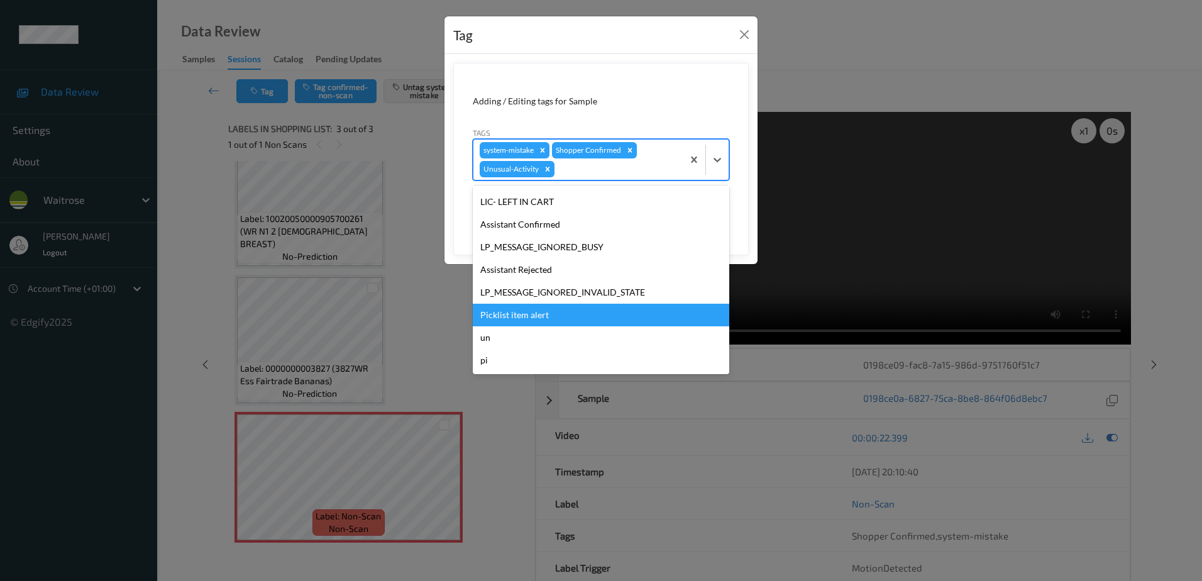
click at [522, 326] on div "Picklist item alert" at bounding box center [601, 315] width 256 height 23
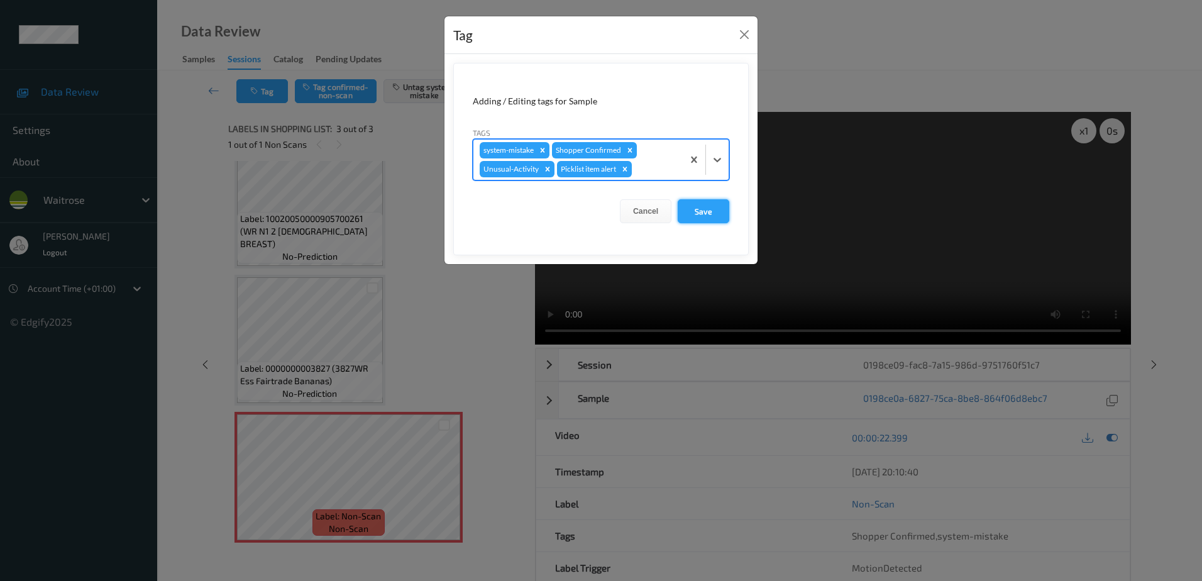
click at [687, 205] on button "Save" at bounding box center [703, 211] width 52 height 24
click at [691, 209] on button "Save" at bounding box center [703, 211] width 52 height 24
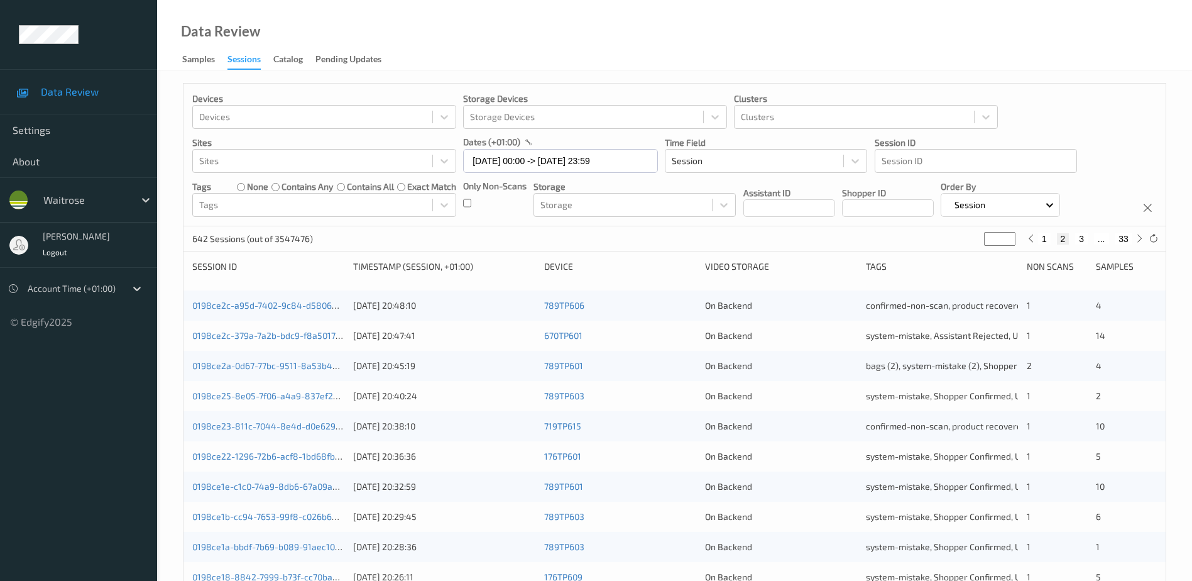
drag, startPoint x: 992, startPoint y: 238, endPoint x: 978, endPoint y: 243, distance: 15.3
click at [978, 243] on div "642 Sessions (out of 3547476) * 1 2 3 ... 33" at bounding box center [675, 238] width 982 height 25
type input "*"
type input "**"
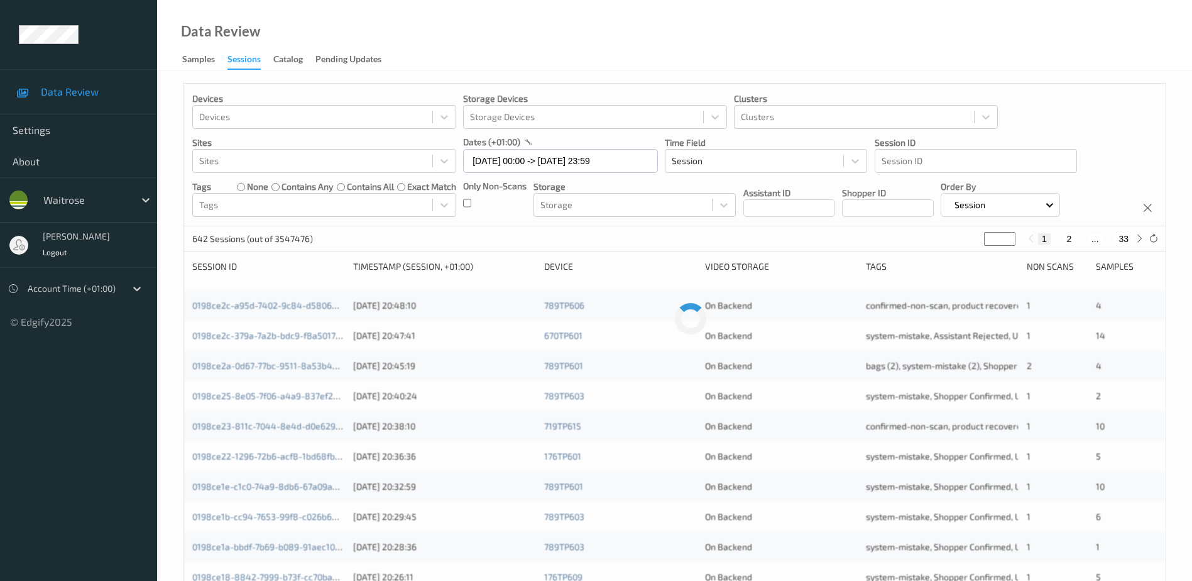
type input "**"
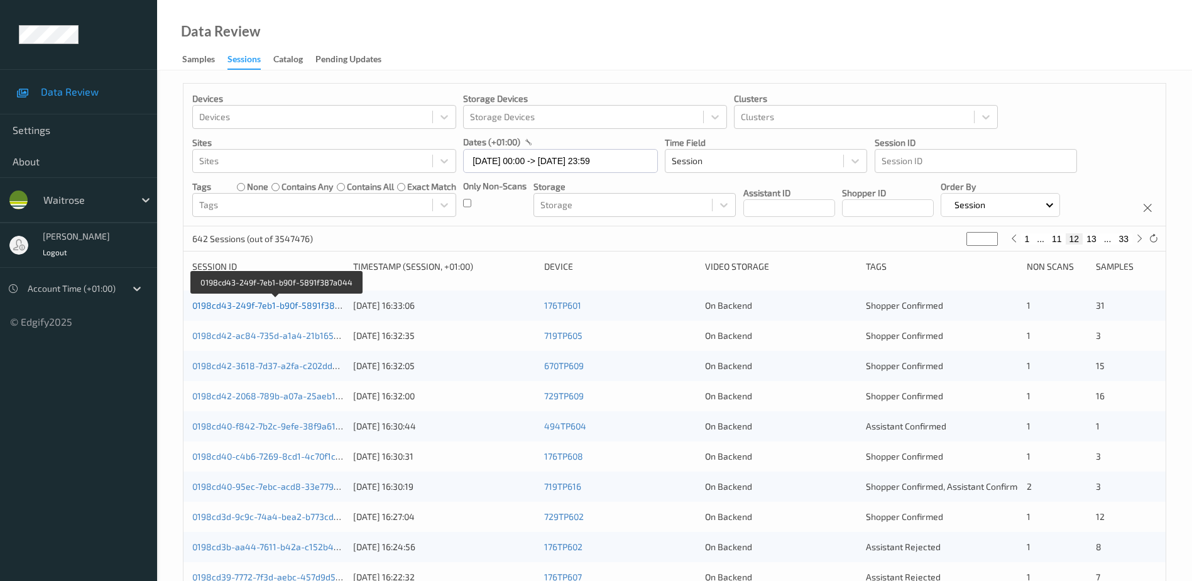
type input "**"
click at [319, 305] on link "0198cd43-249f-7eb1-b90f-5891f387a044" at bounding box center [276, 305] width 168 height 11
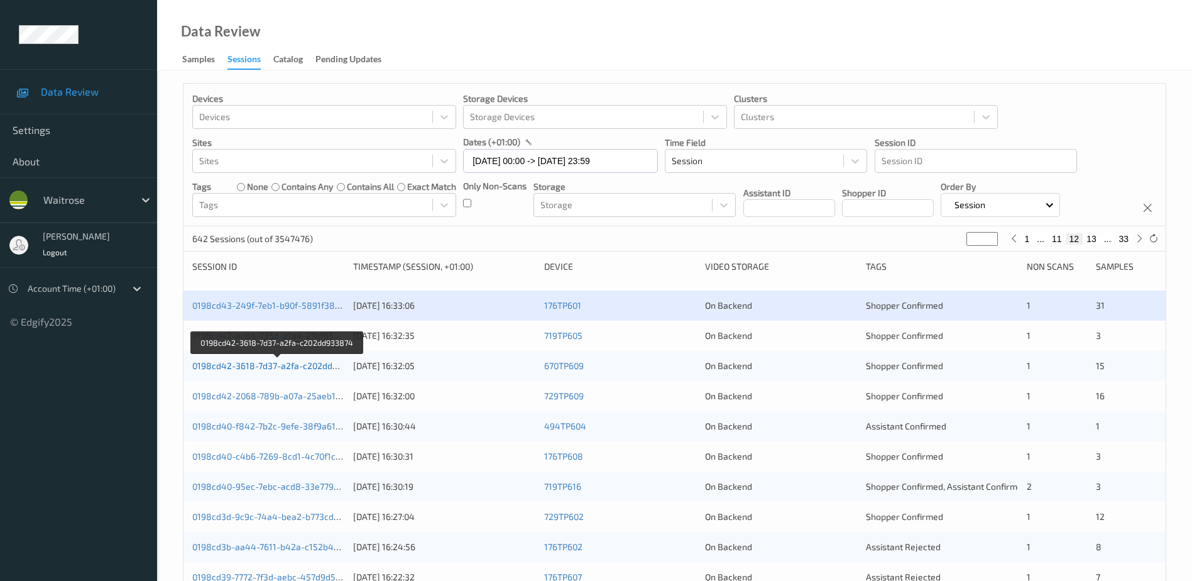
click at [278, 367] on link "0198cd42-3618-7d37-a2fa-c202dd933874" at bounding box center [277, 365] width 171 height 11
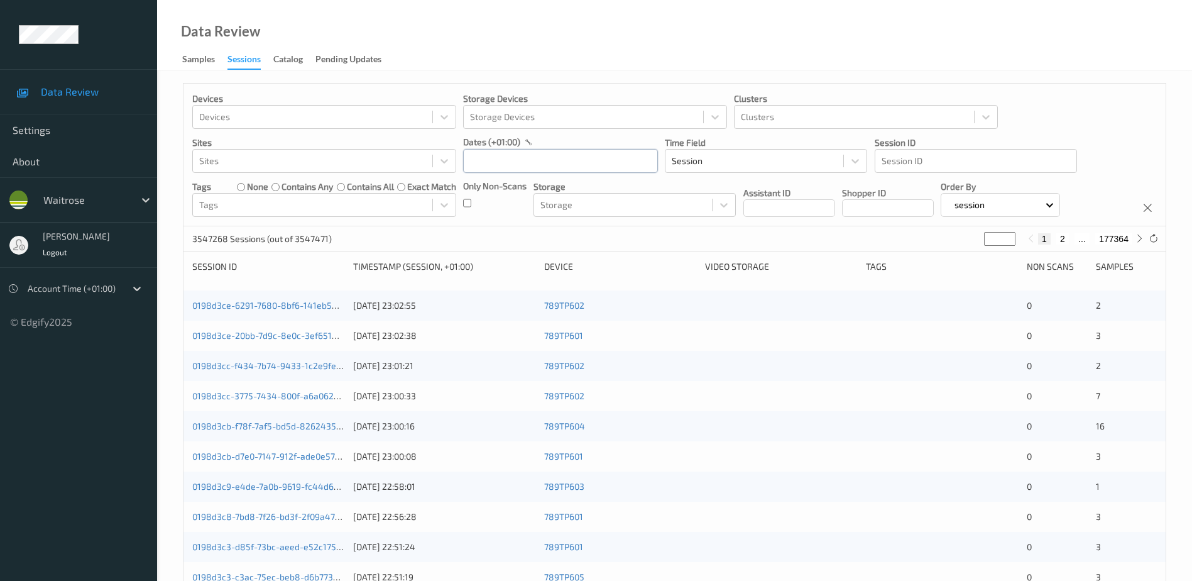
click at [484, 162] on input "text" at bounding box center [560, 161] width 195 height 24
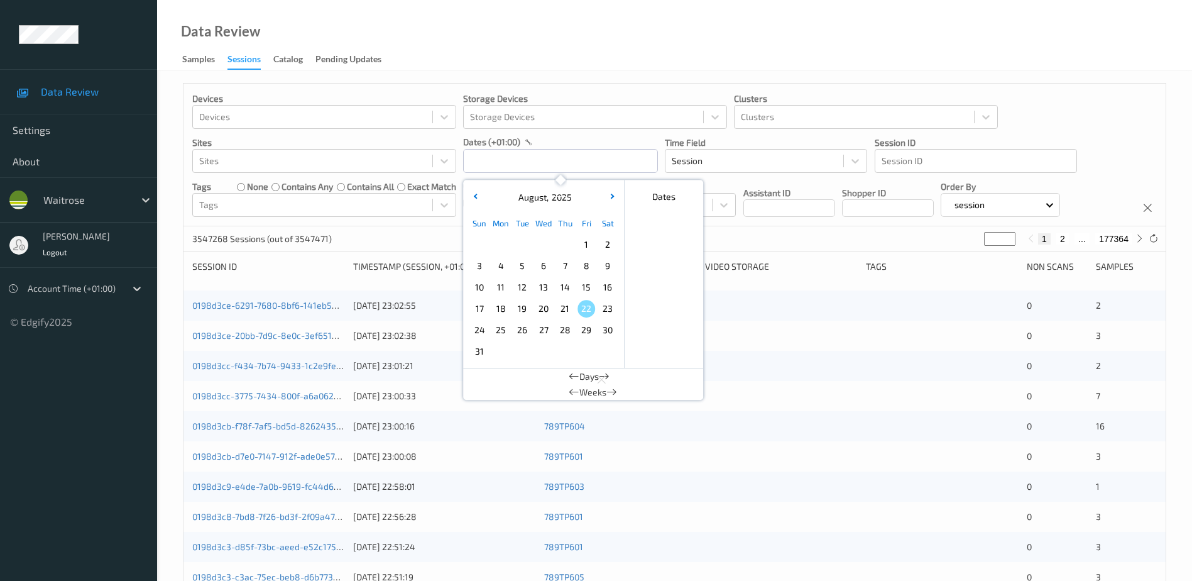
click at [539, 310] on span "20" at bounding box center [544, 309] width 18 height 18
type input "[DATE] 00:00 -> [DATE] 23:59"
click at [526, 36] on div "Data Review Samples Sessions Catalog Pending Updates" at bounding box center [674, 35] width 1035 height 70
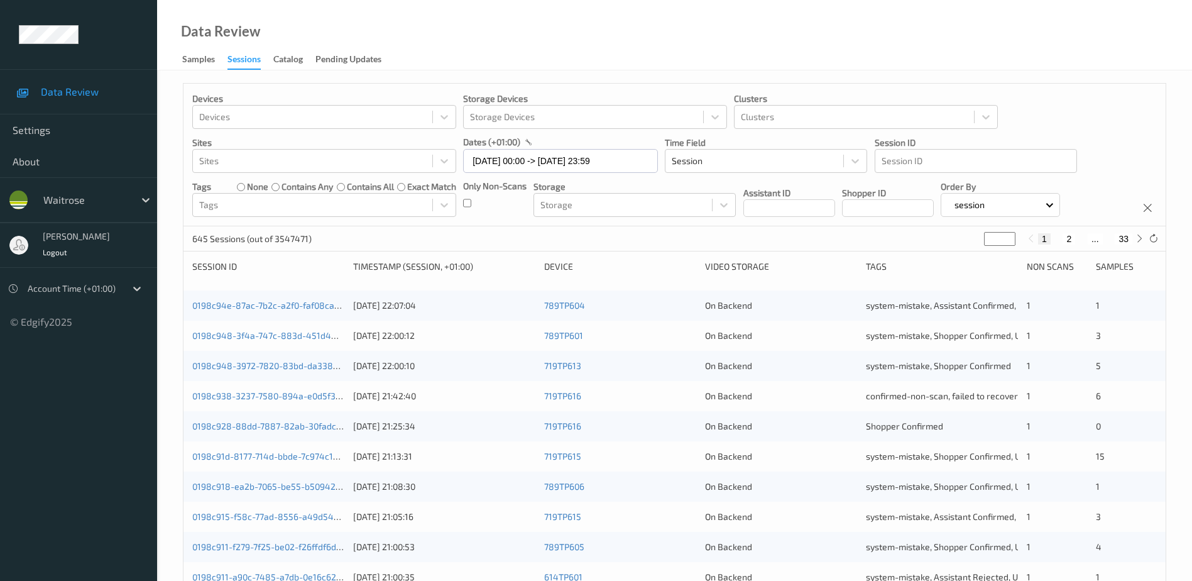
drag, startPoint x: 995, startPoint y: 238, endPoint x: 981, endPoint y: 240, distance: 14.1
click at [981, 240] on div "645 Sessions (out of 3547471) * 1 2 ... 33" at bounding box center [675, 238] width 982 height 25
type input "*"
type input "**"
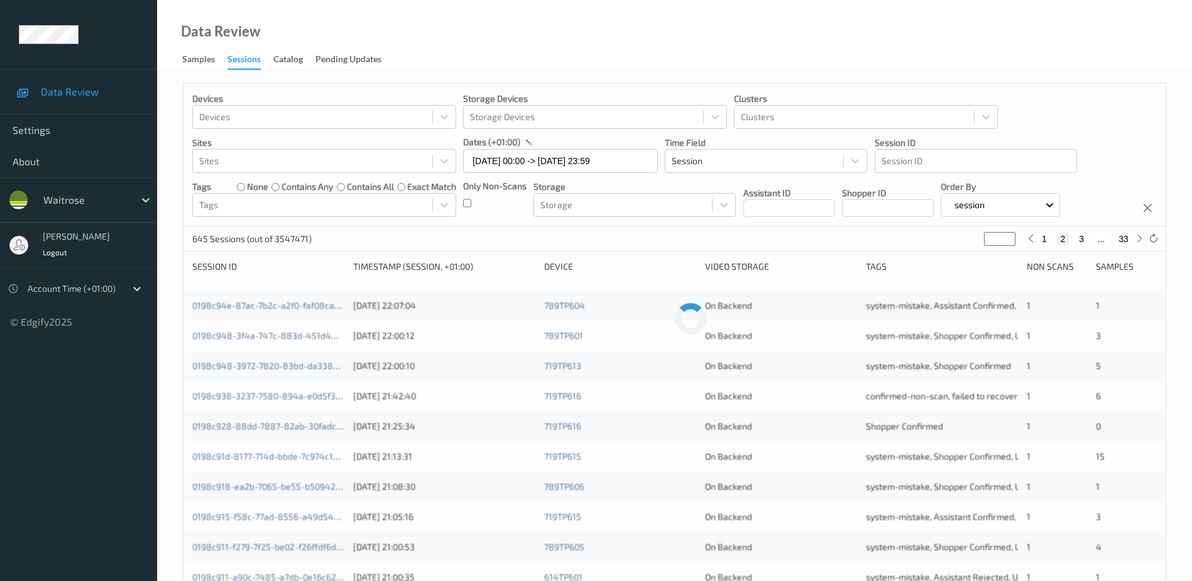
type input "**"
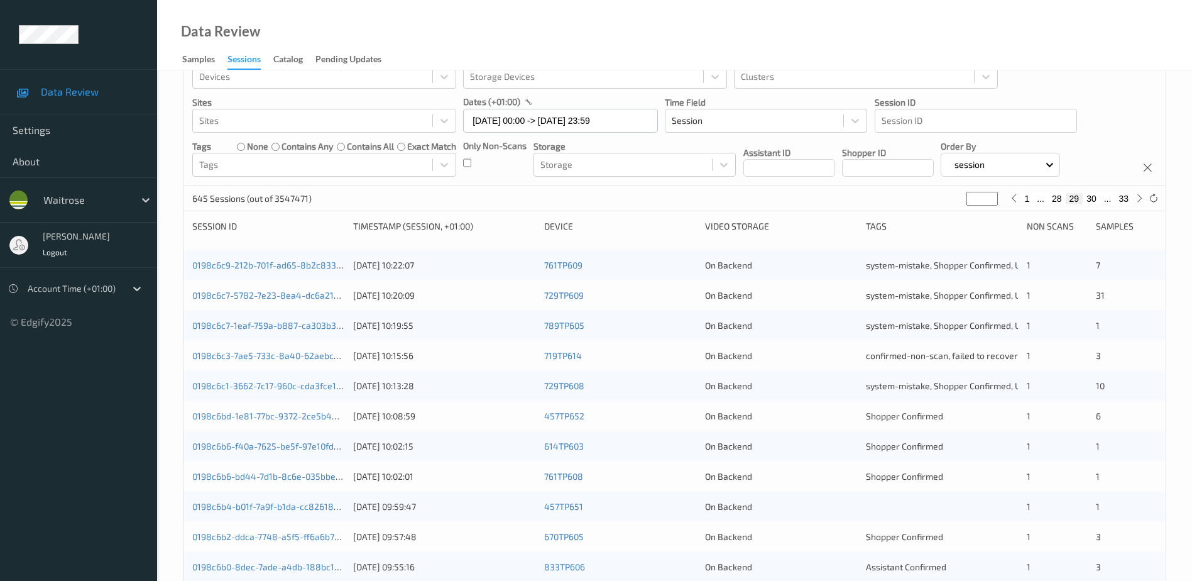
scroll to position [63, 0]
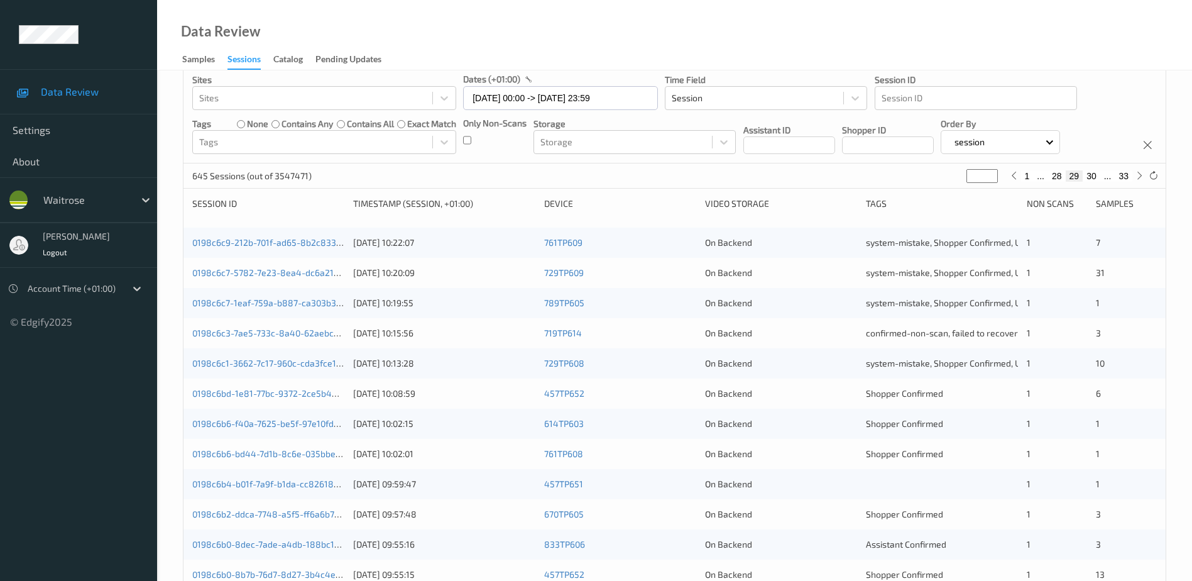
type input "**"
click at [496, 392] on div "[DATE] 10:08:59" at bounding box center [444, 393] width 182 height 13
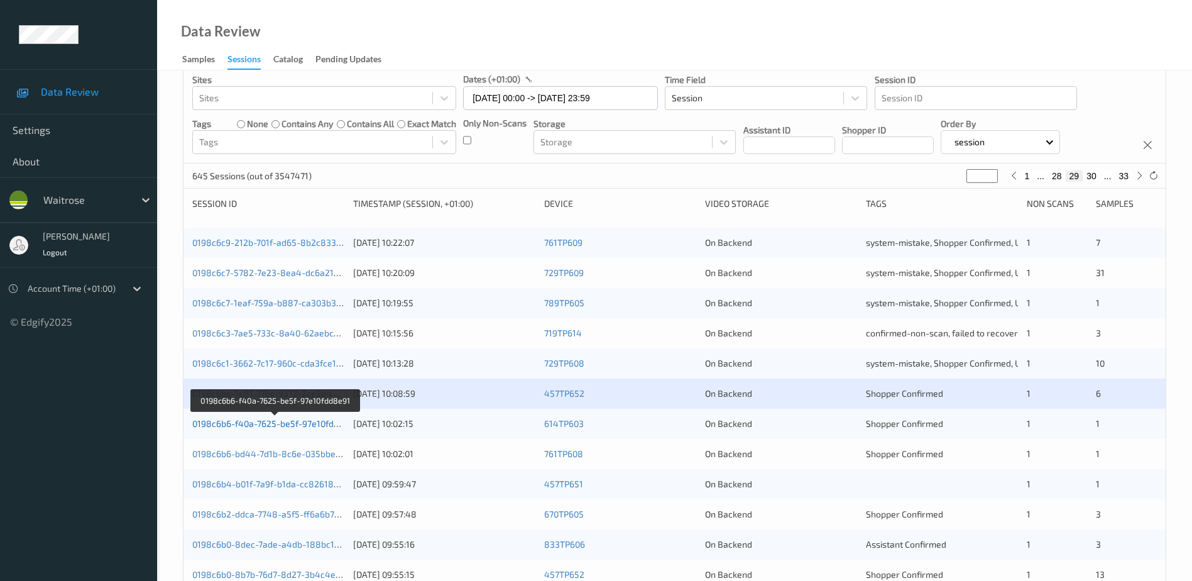
click at [316, 424] on link "0198c6b6-f40a-7625-be5f-97e10fdd8e91" at bounding box center [275, 423] width 166 height 11
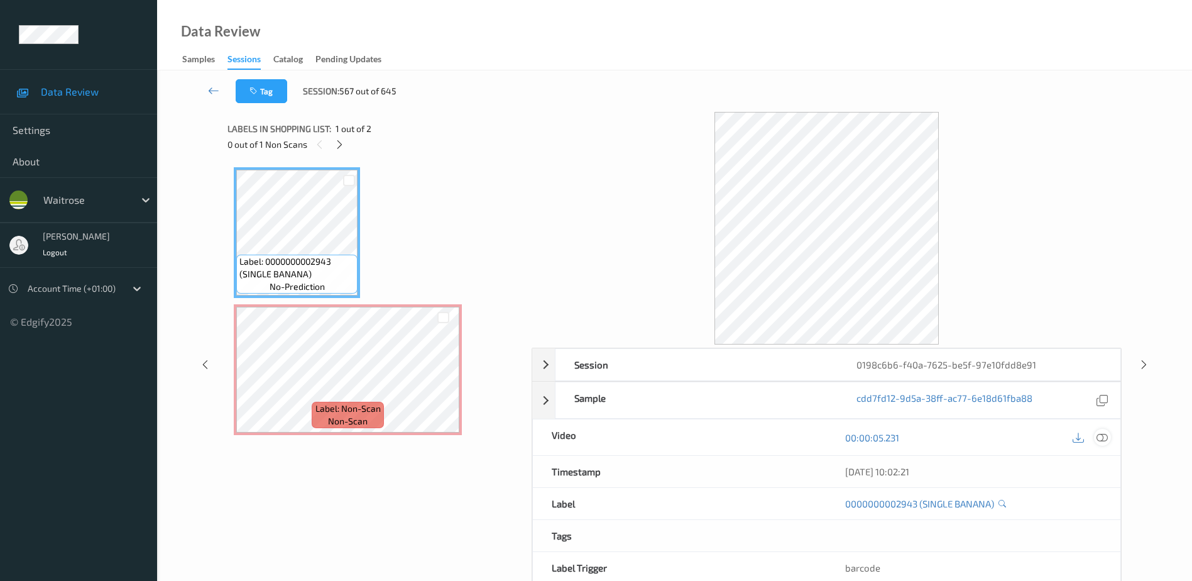
click at [1105, 437] on icon at bounding box center [1102, 437] width 11 height 11
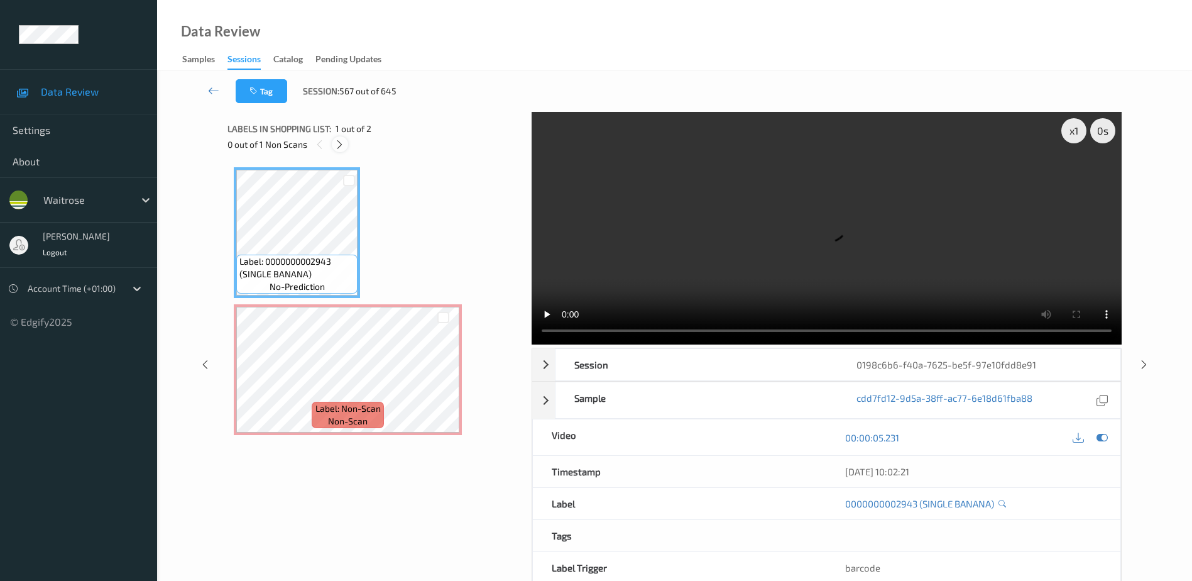
click at [336, 146] on icon at bounding box center [339, 144] width 11 height 11
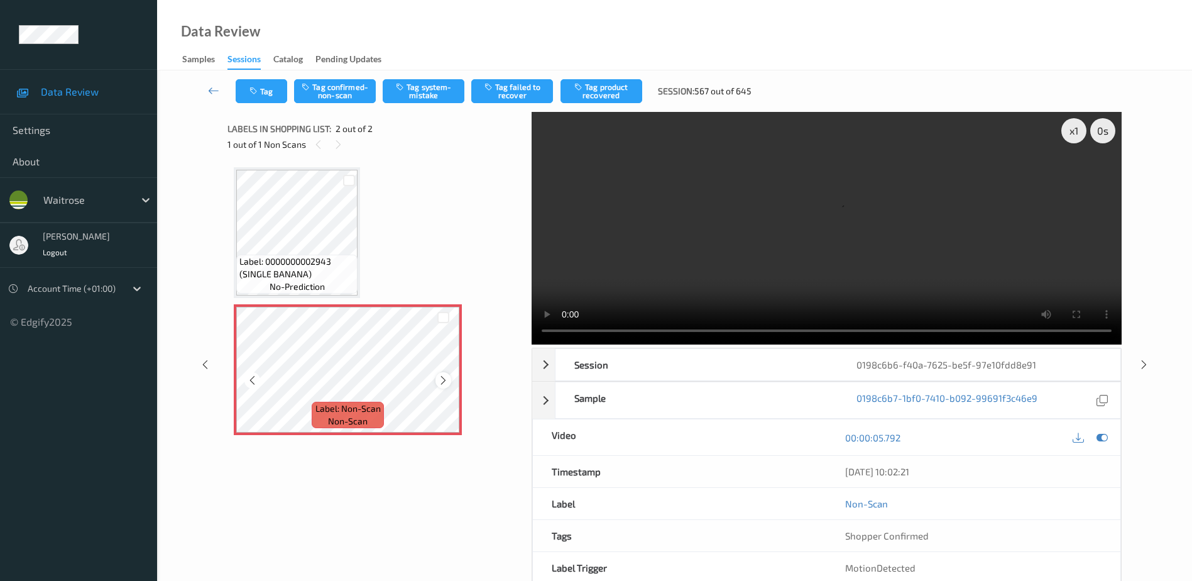
click at [441, 385] on icon at bounding box center [443, 380] width 11 height 11
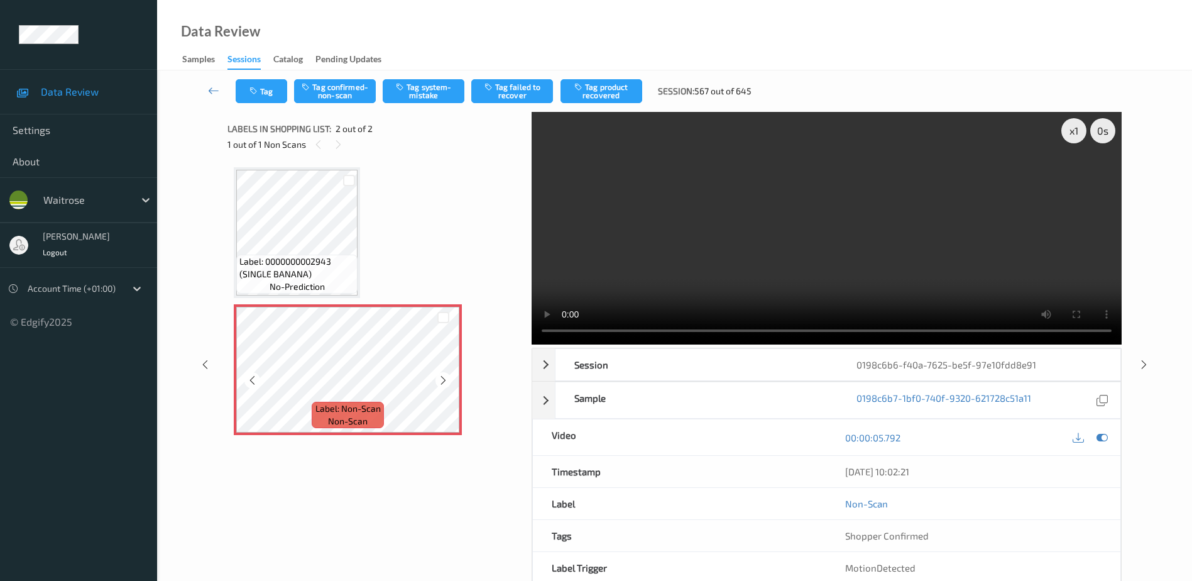
click at [441, 385] on icon at bounding box center [443, 380] width 11 height 11
click at [884, 232] on video at bounding box center [827, 228] width 590 height 233
click at [430, 96] on button "Tag system-mistake" at bounding box center [424, 91] width 82 height 24
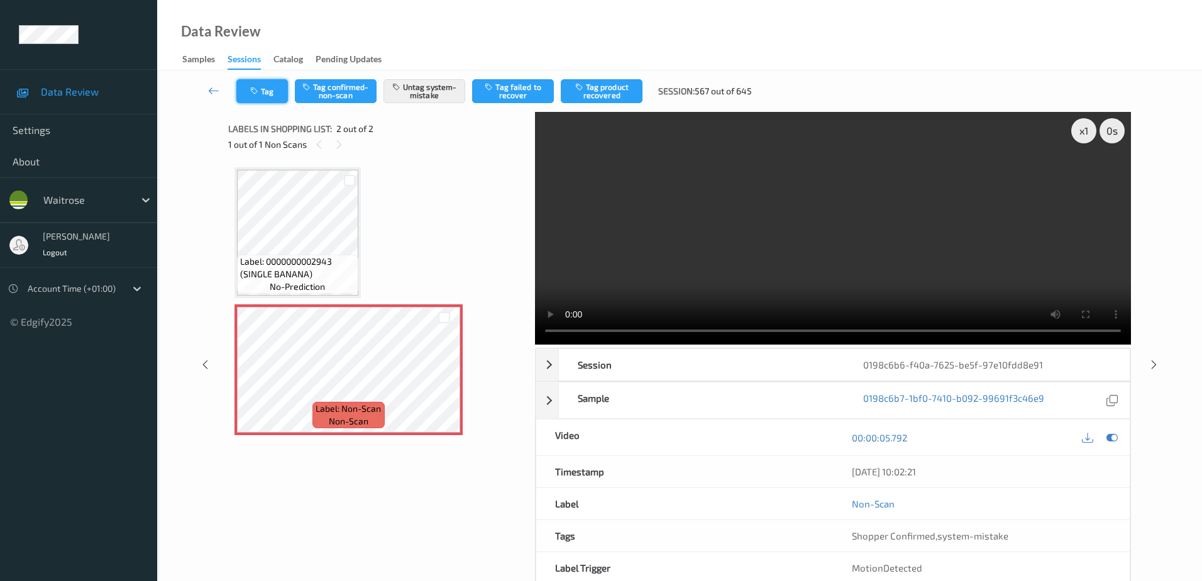
click at [263, 96] on button "Tag" at bounding box center [262, 91] width 52 height 24
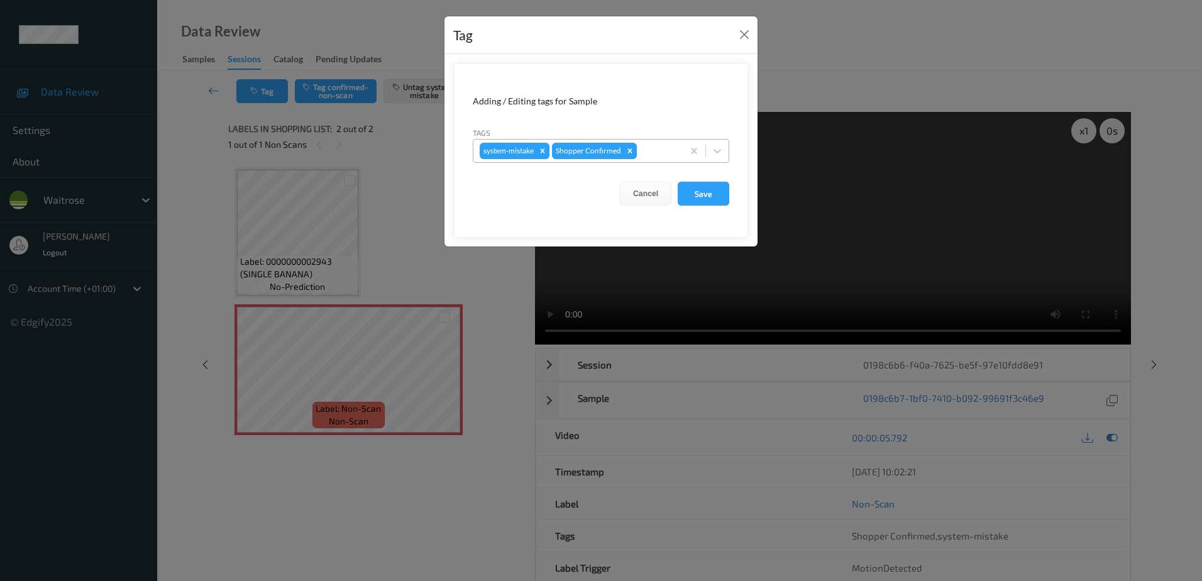
click at [642, 149] on div at bounding box center [657, 150] width 37 height 15
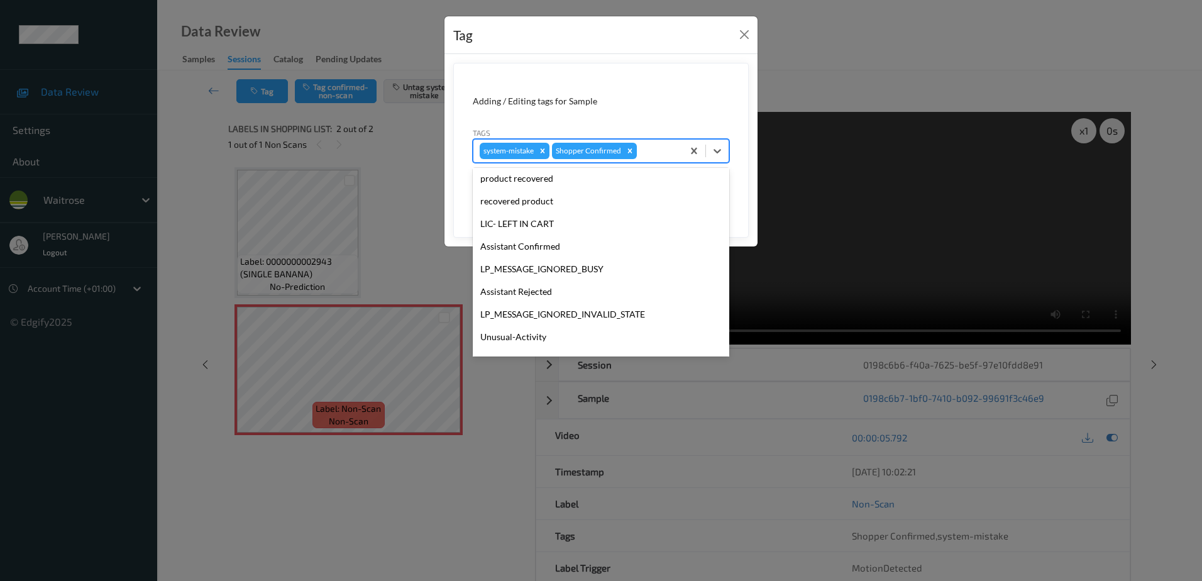
scroll to position [246, 0]
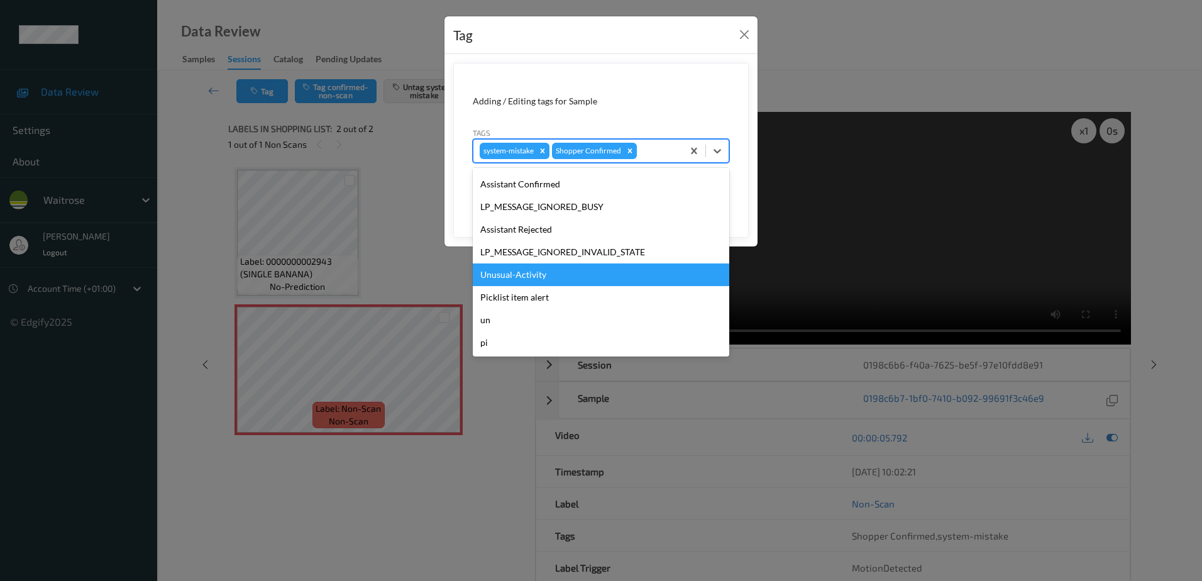
click at [527, 272] on div "Unusual-Activity" at bounding box center [601, 274] width 256 height 23
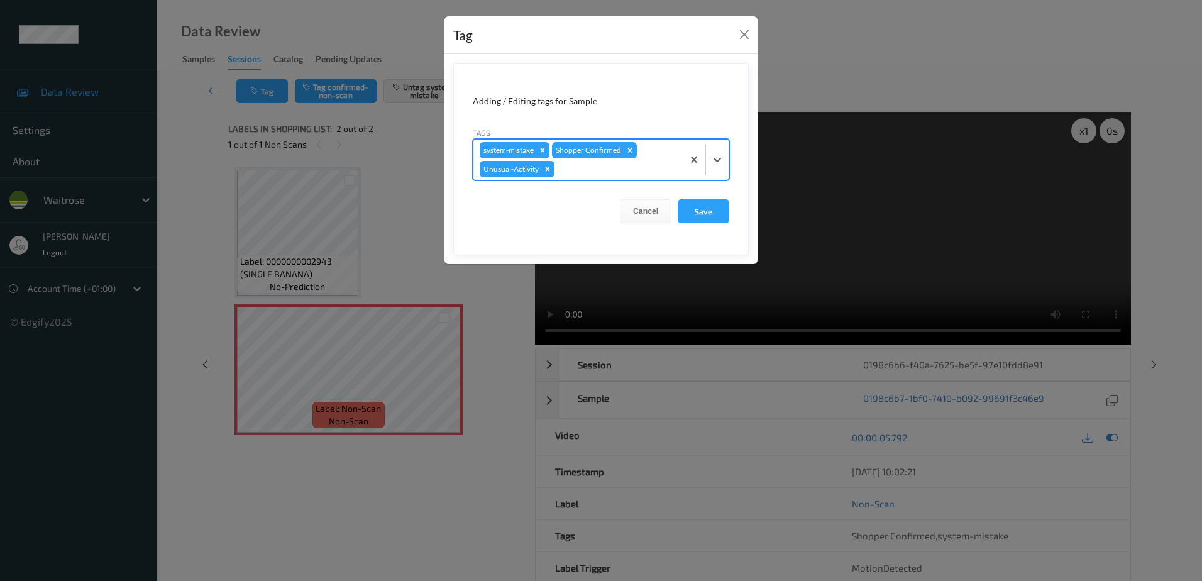
click at [593, 165] on div at bounding box center [616, 169] width 119 height 15
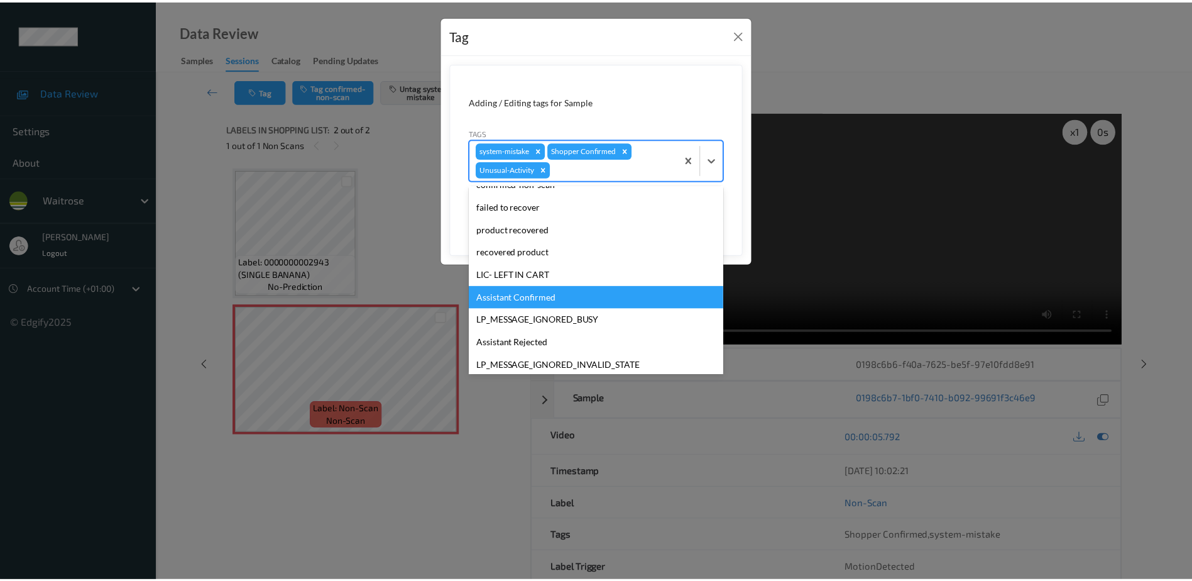
scroll to position [224, 0]
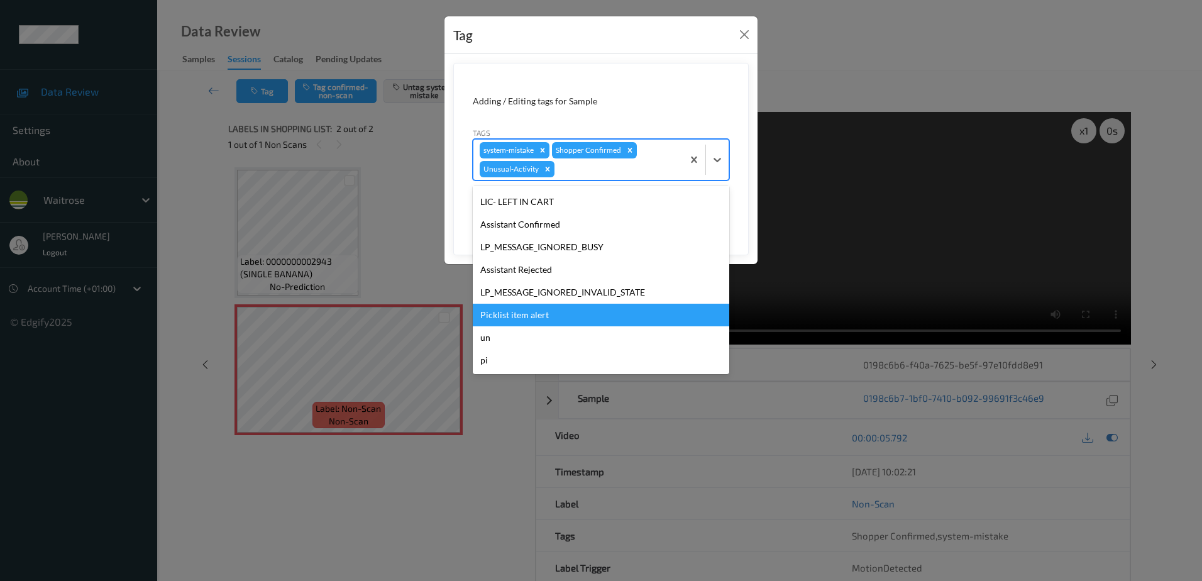
click at [536, 305] on div "Picklist item alert" at bounding box center [601, 315] width 256 height 23
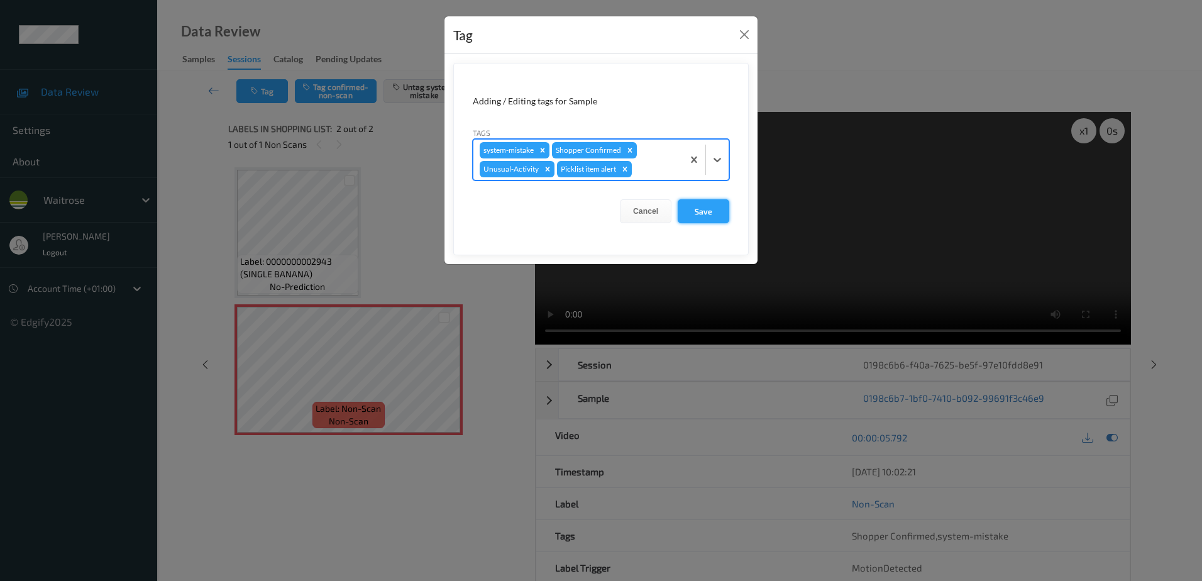
click at [707, 220] on button "Save" at bounding box center [703, 211] width 52 height 24
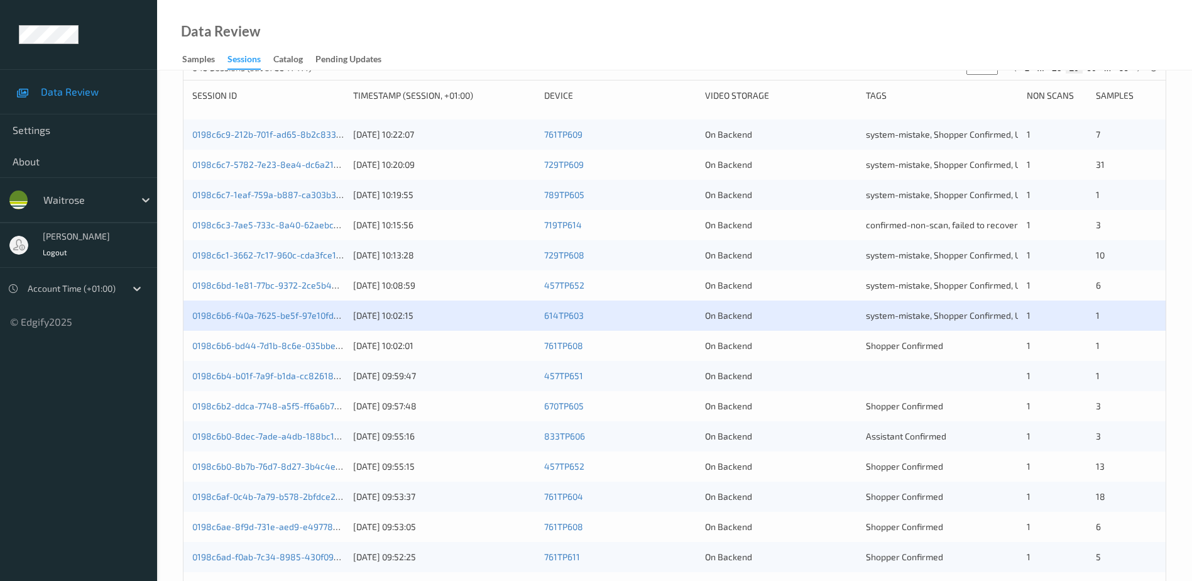
scroll to position [251, 0]
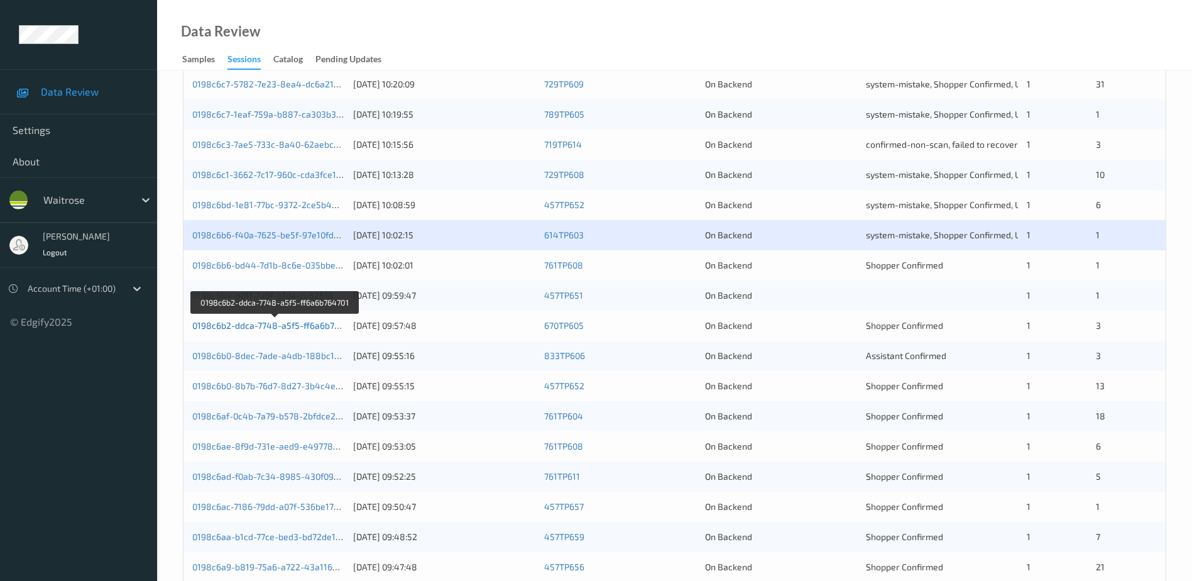
click at [298, 326] on link "0198c6b2-ddca-7748-a5f5-ff6a6b764701" at bounding box center [275, 325] width 166 height 11
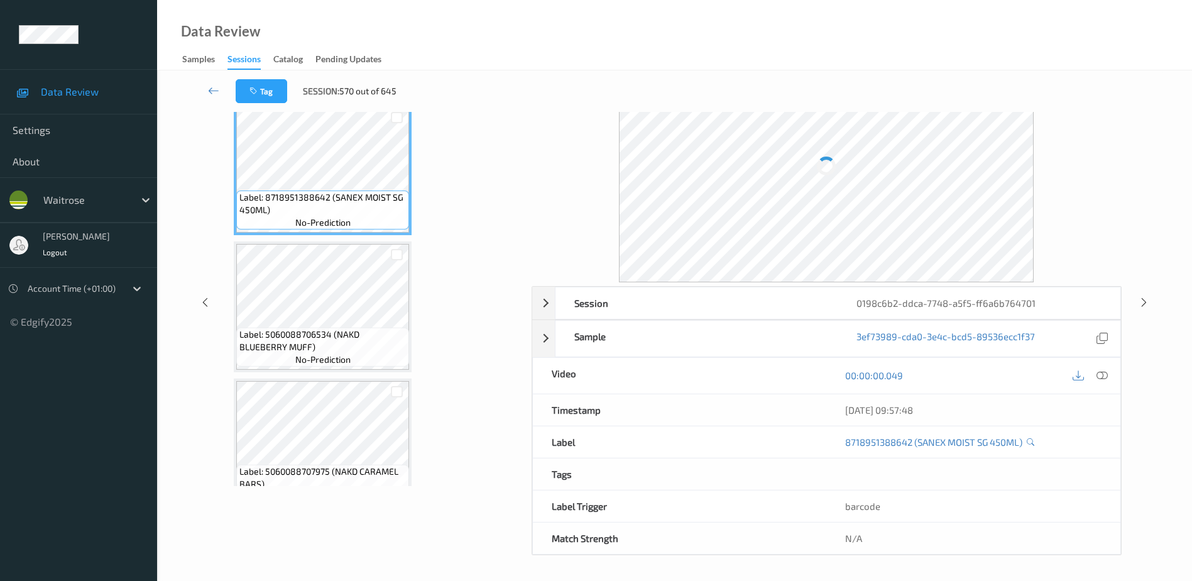
scroll to position [62, 0]
click at [1102, 377] on icon at bounding box center [1102, 375] width 11 height 11
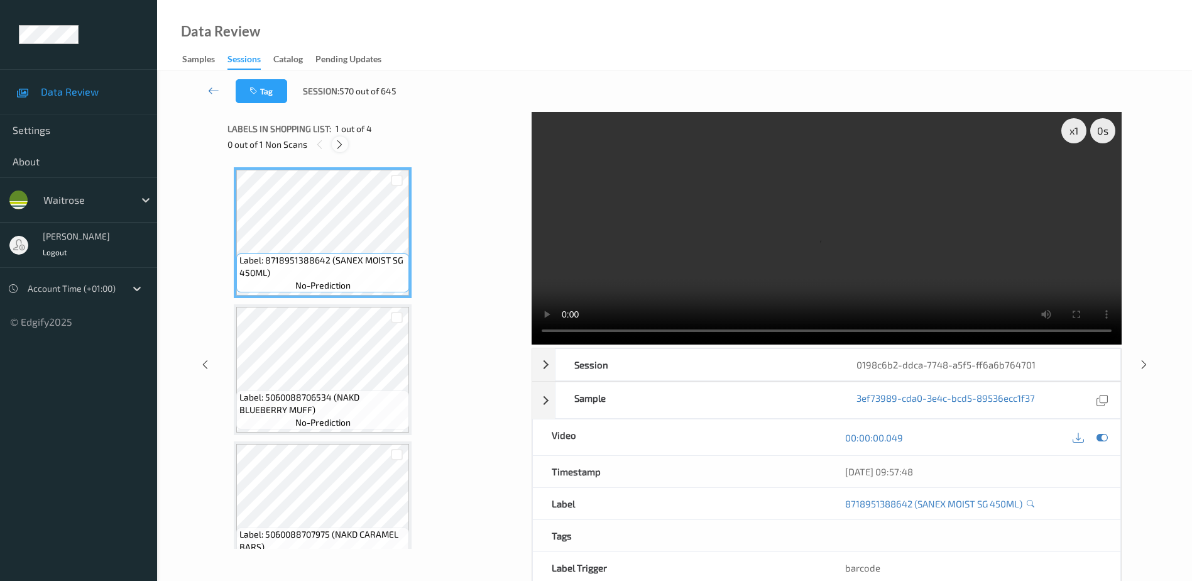
click at [336, 144] on icon at bounding box center [339, 144] width 11 height 11
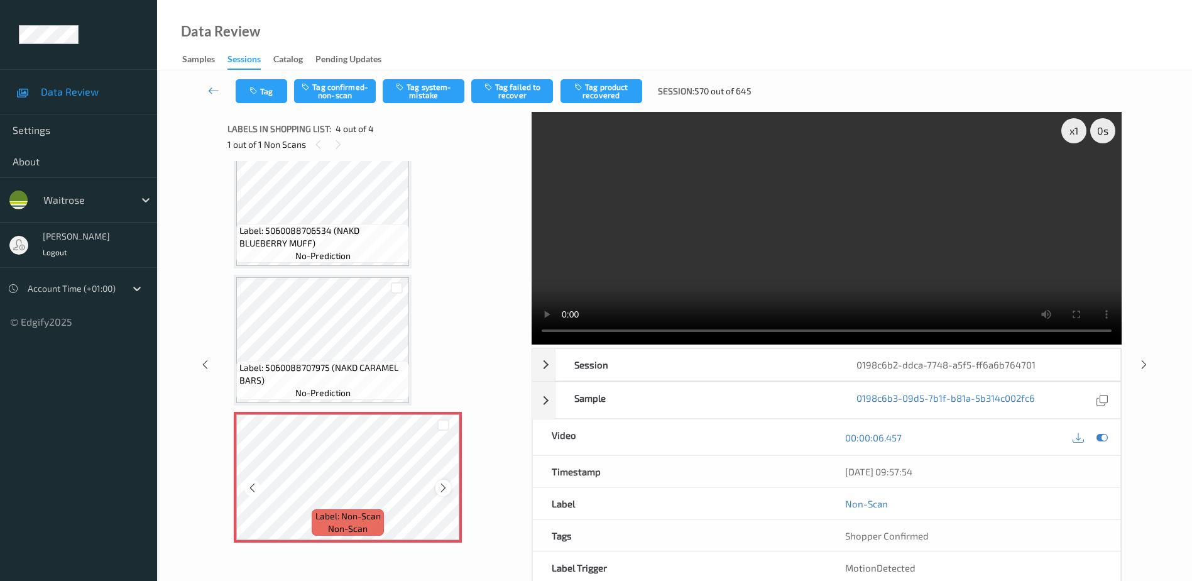
click at [439, 485] on icon at bounding box center [443, 487] width 11 height 11
click at [767, 263] on video at bounding box center [827, 228] width 590 height 233
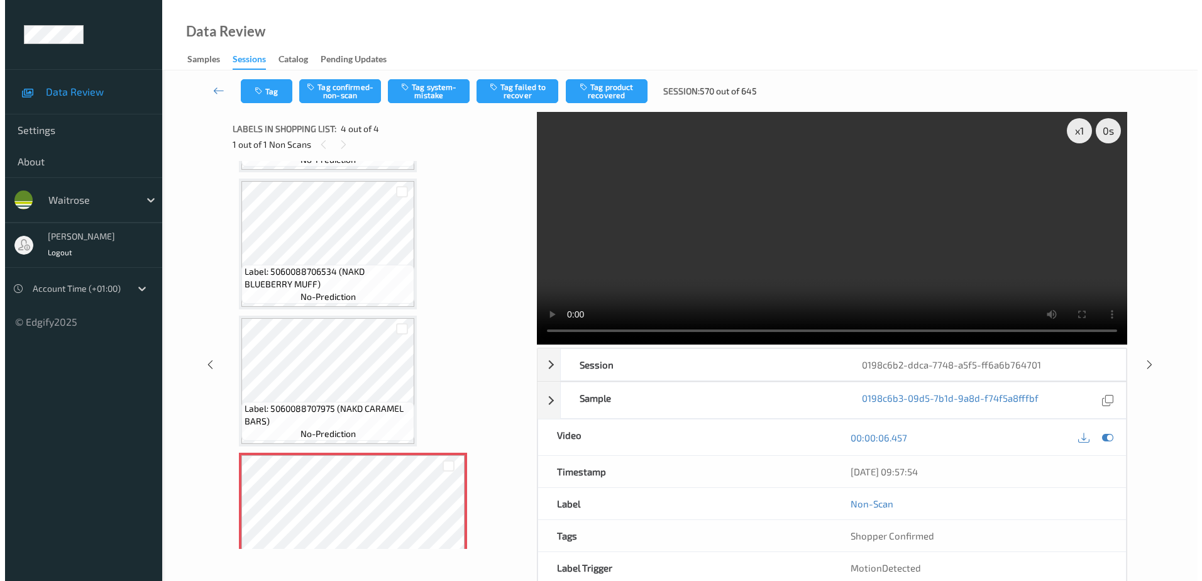
scroll to position [69, 0]
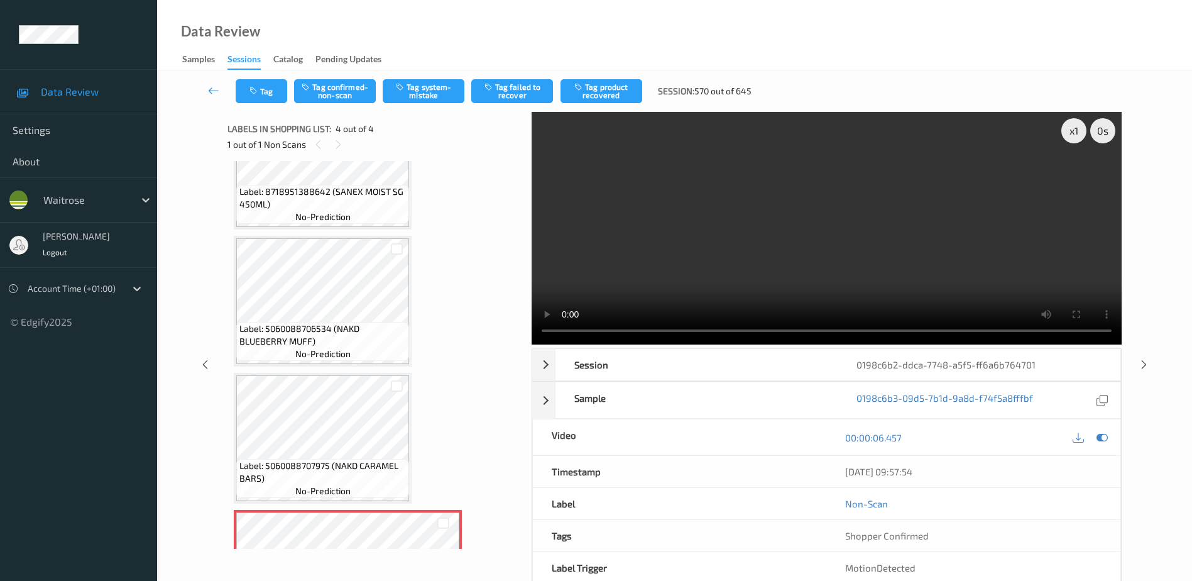
drag, startPoint x: 408, startPoint y: 91, endPoint x: 424, endPoint y: 112, distance: 26.2
click at [408, 91] on button "Tag system-mistake" at bounding box center [424, 91] width 82 height 24
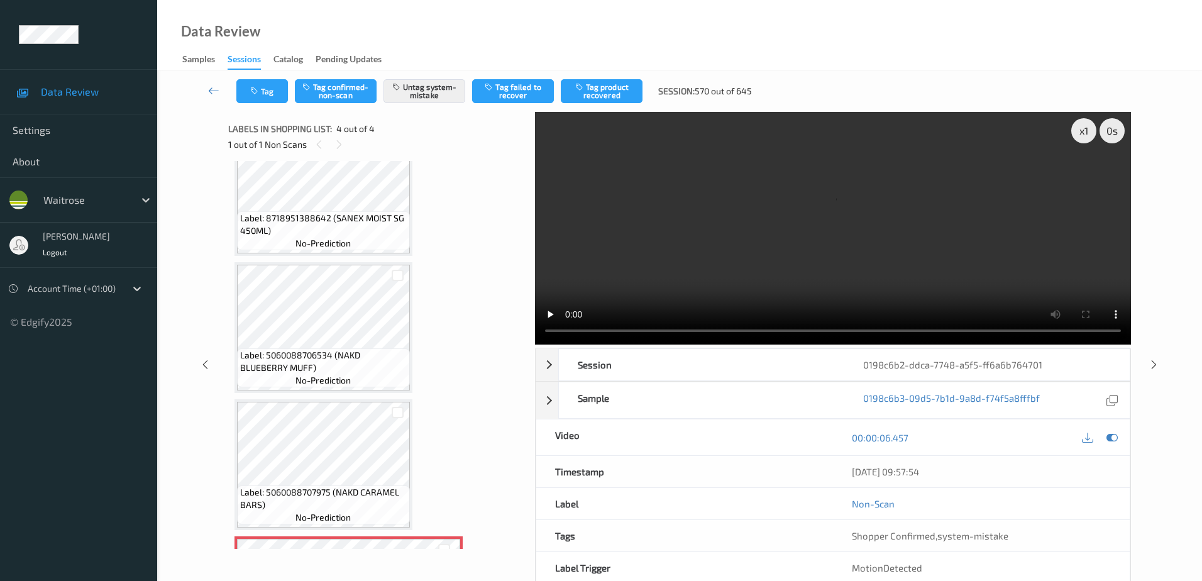
scroll to position [167, 0]
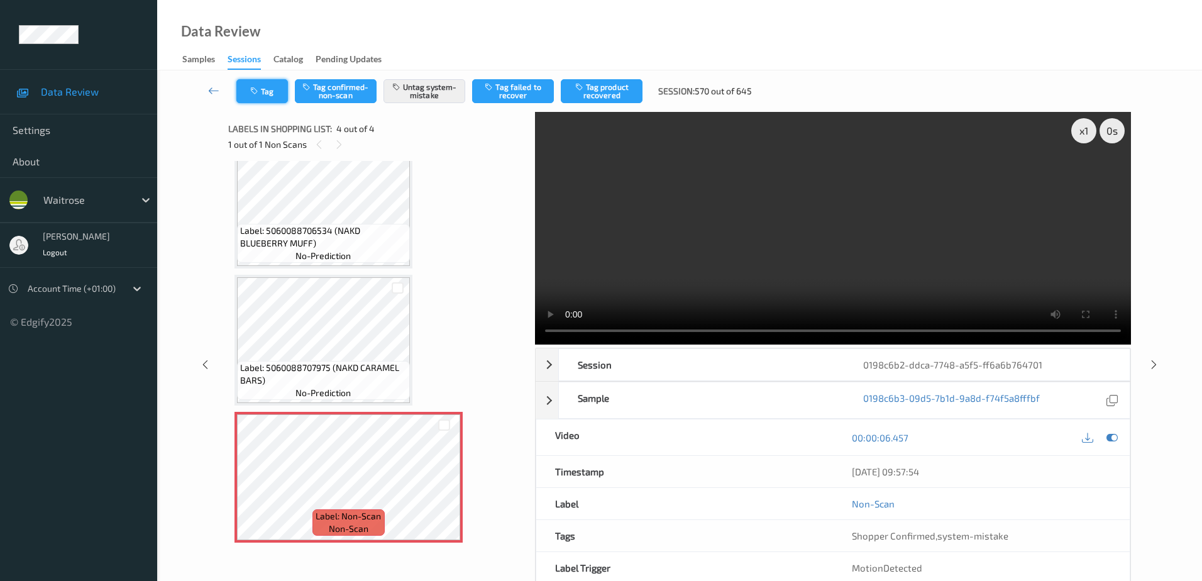
click at [268, 93] on button "Tag" at bounding box center [262, 91] width 52 height 24
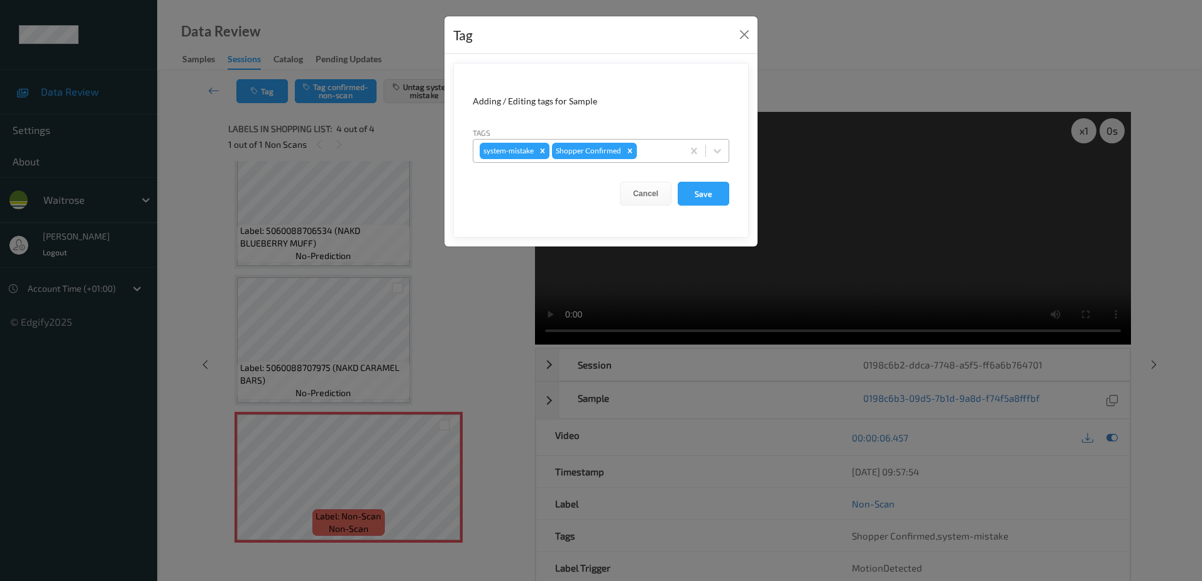
click at [644, 147] on div at bounding box center [657, 150] width 37 height 15
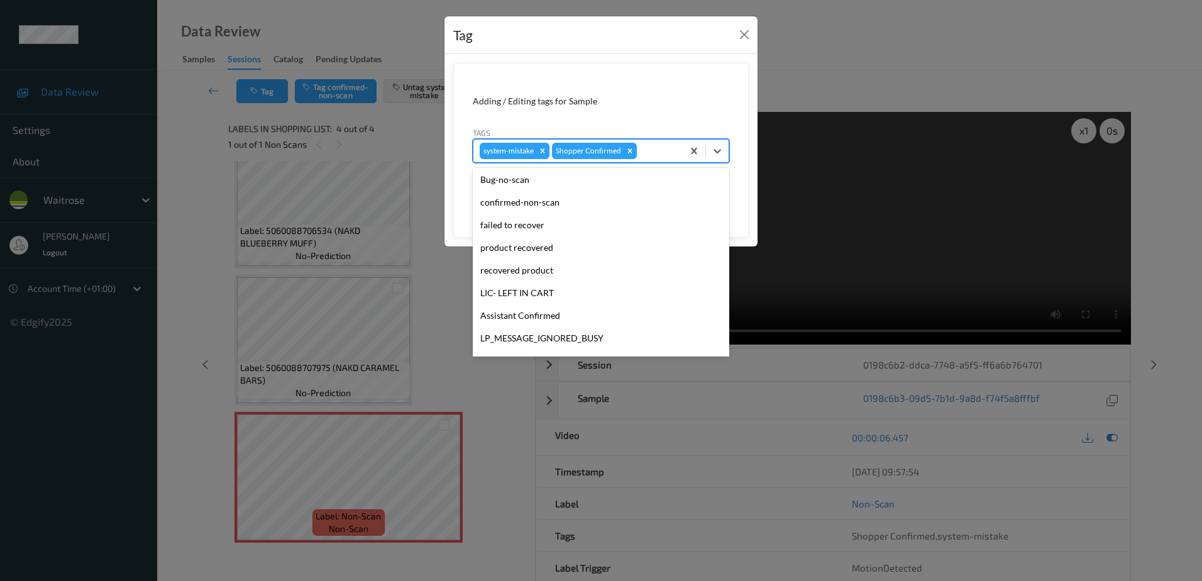
scroll to position [246, 0]
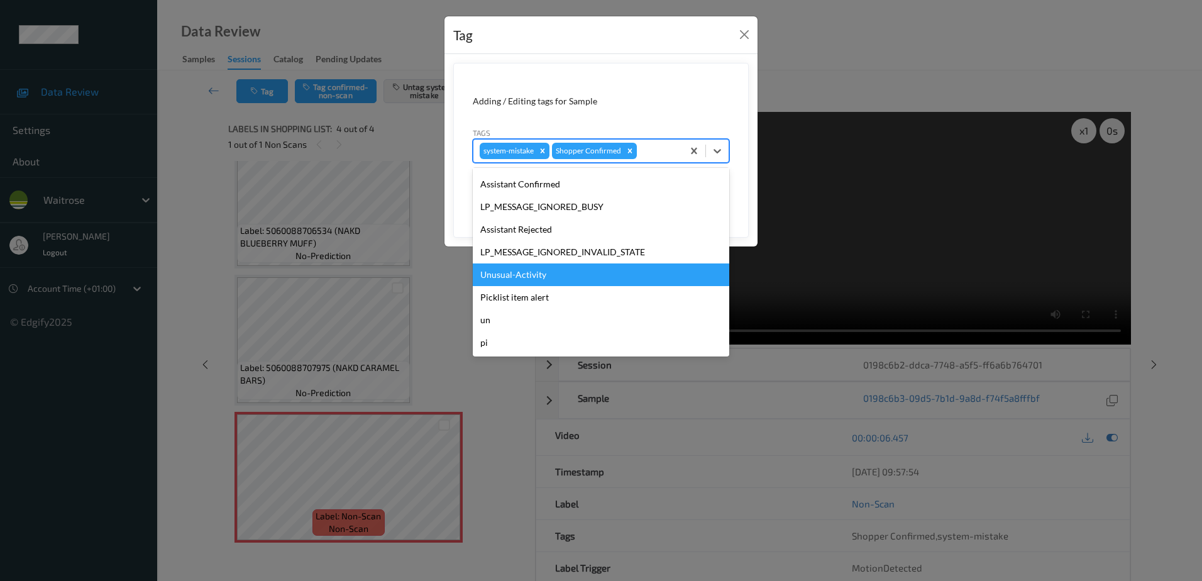
click at [523, 284] on div "Unusual-Activity" at bounding box center [601, 274] width 256 height 23
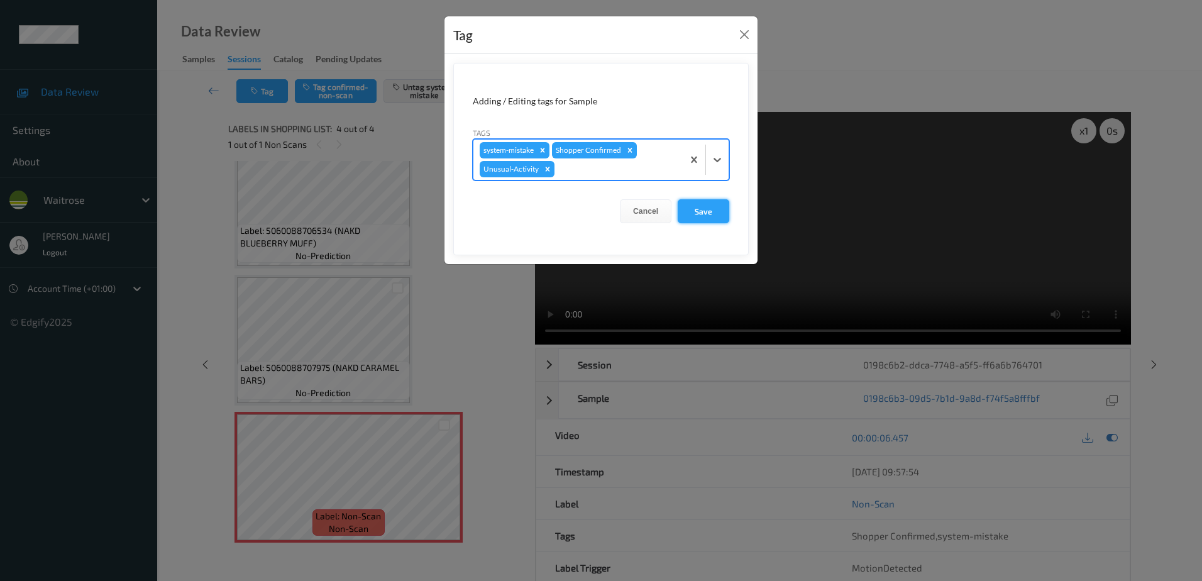
click at [682, 212] on button "Save" at bounding box center [703, 211] width 52 height 24
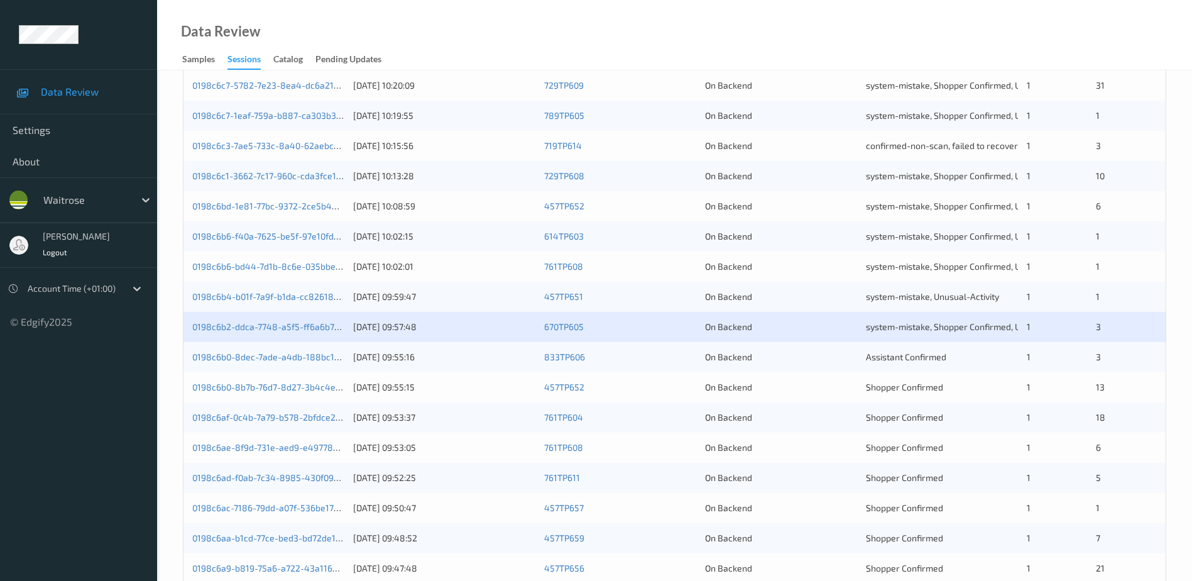
scroll to position [251, 0]
click at [290, 415] on link "0198c6af-0c4b-7a79-b578-2bfdce2a9424" at bounding box center [277, 415] width 170 height 11
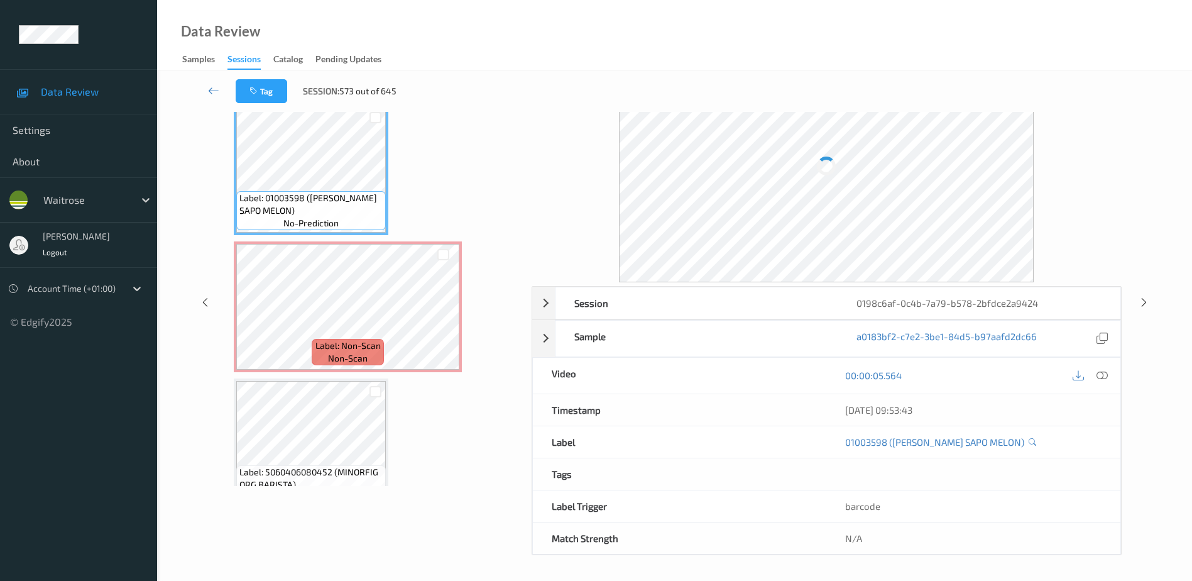
scroll to position [62, 0]
click at [1100, 373] on icon at bounding box center [1102, 375] width 11 height 11
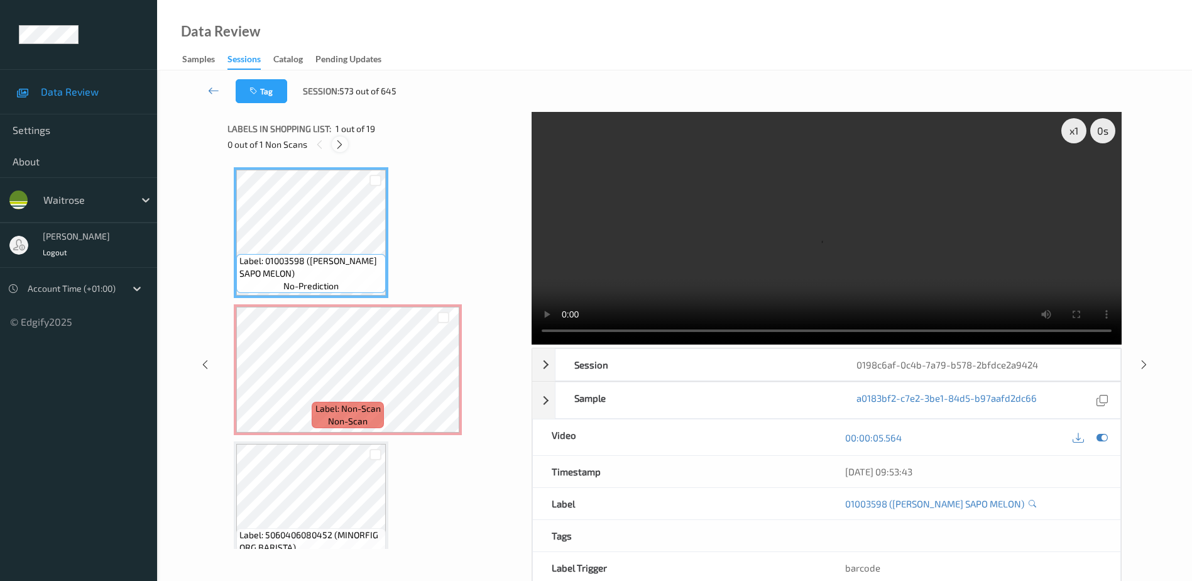
click at [345, 148] on icon at bounding box center [339, 144] width 11 height 11
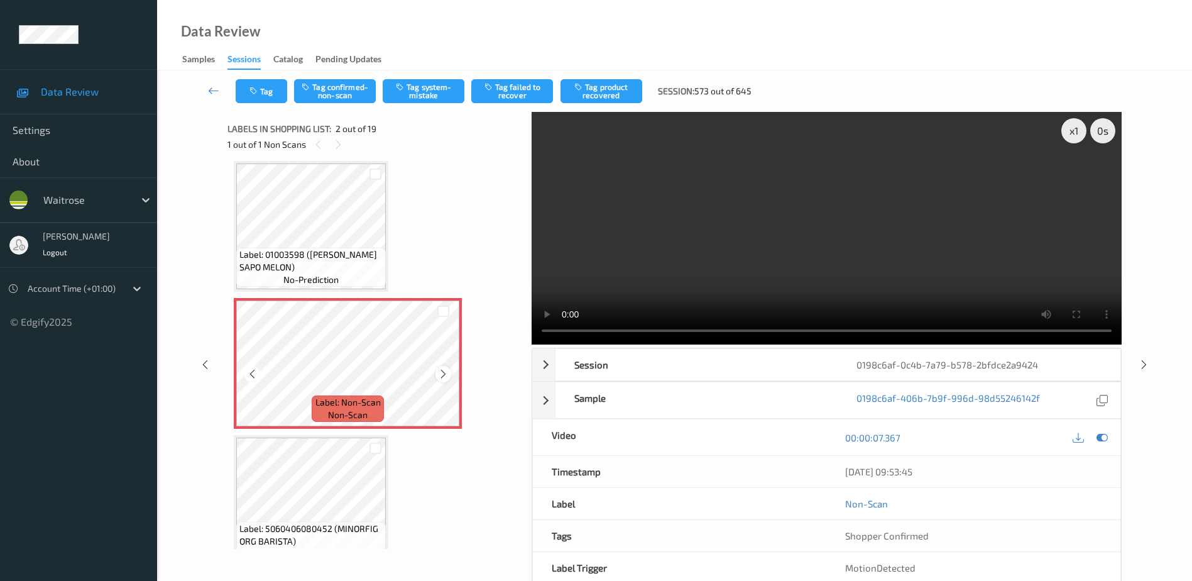
click at [447, 372] on icon at bounding box center [443, 373] width 11 height 11
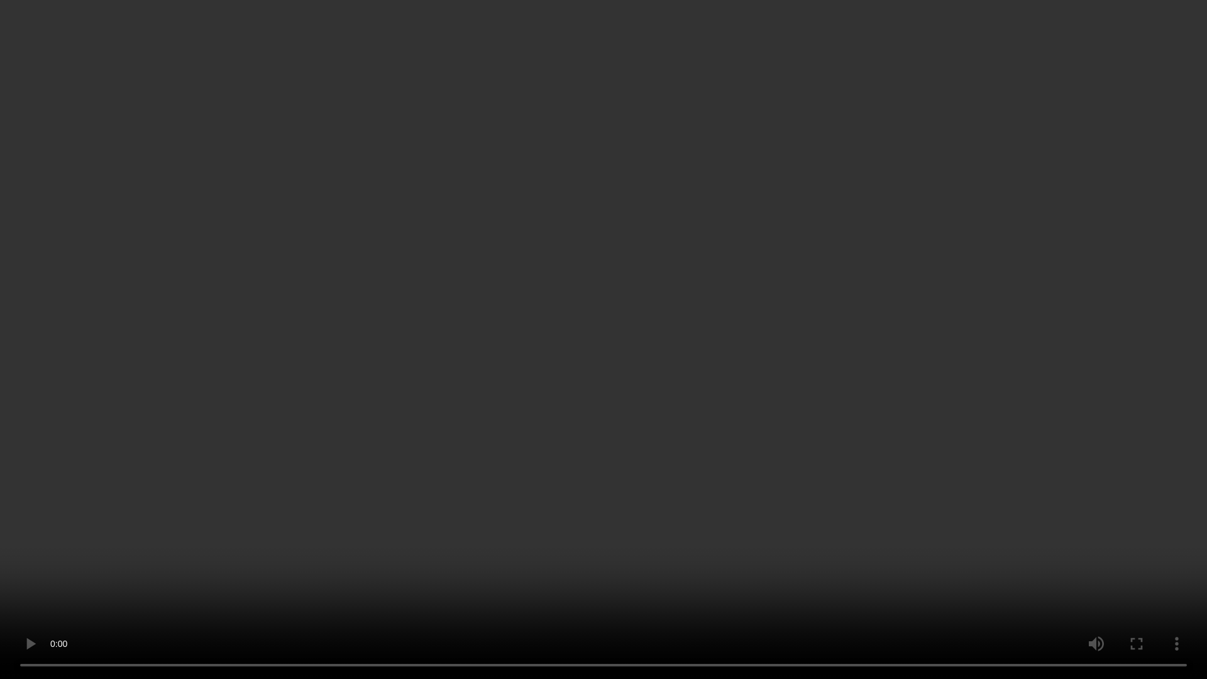
click at [792, 372] on video at bounding box center [603, 339] width 1207 height 679
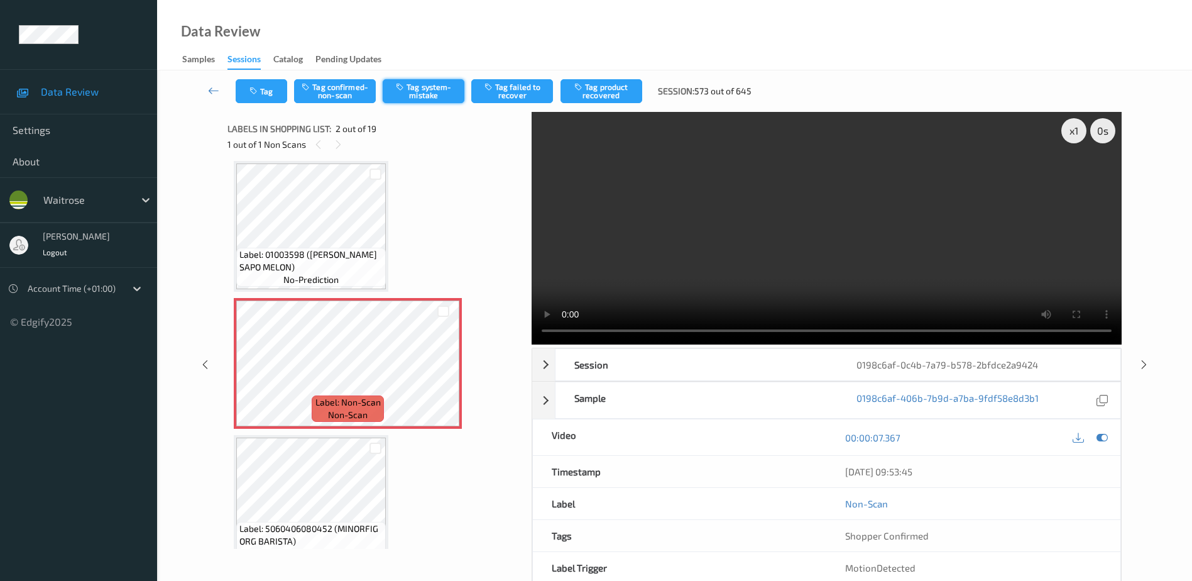
click at [443, 91] on button "Tag system-mistake" at bounding box center [424, 91] width 82 height 24
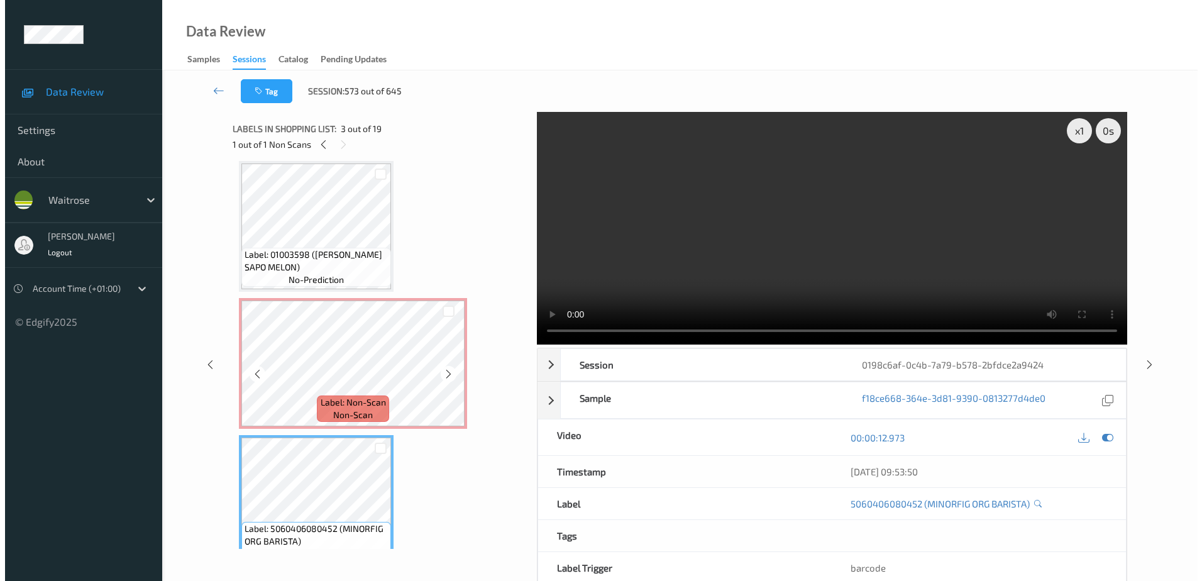
scroll to position [0, 0]
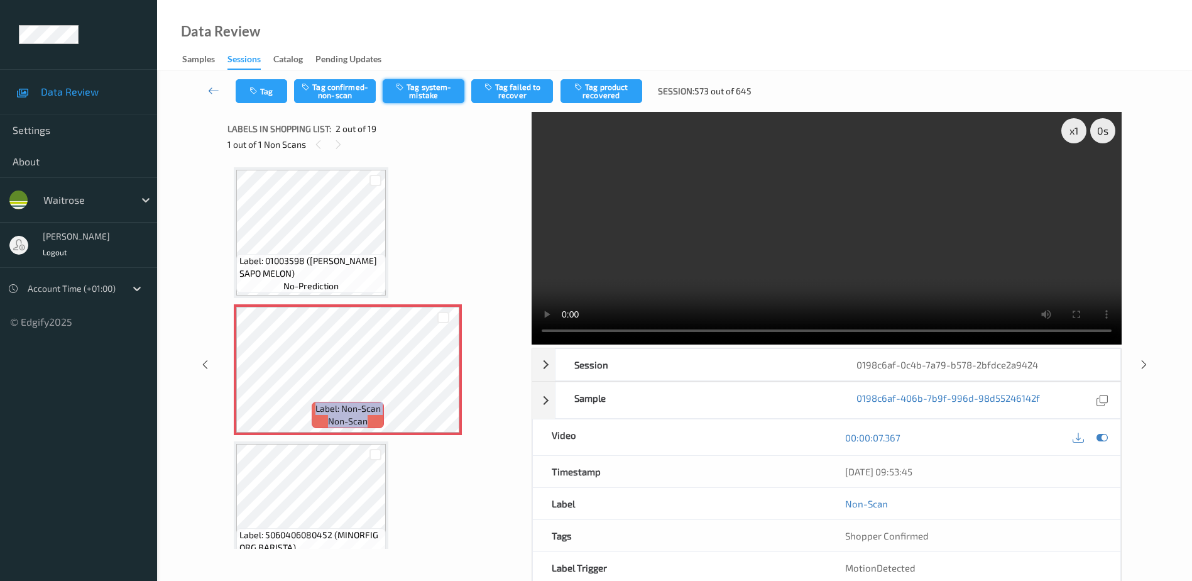
click at [417, 97] on button "Tag system-mistake" at bounding box center [424, 91] width 82 height 24
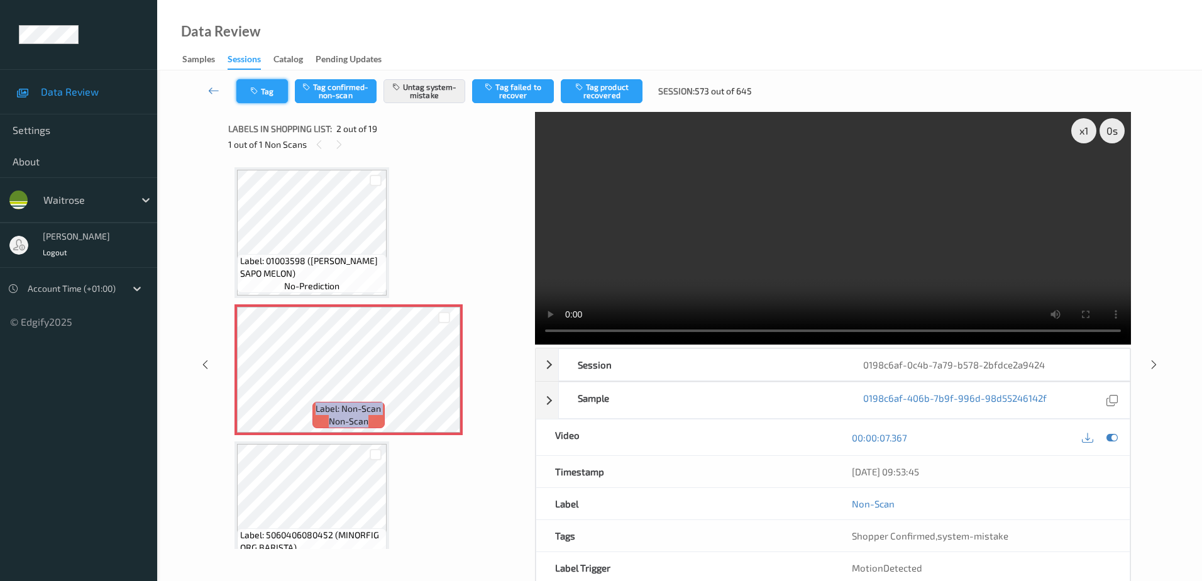
click at [259, 93] on icon "button" at bounding box center [255, 91] width 11 height 9
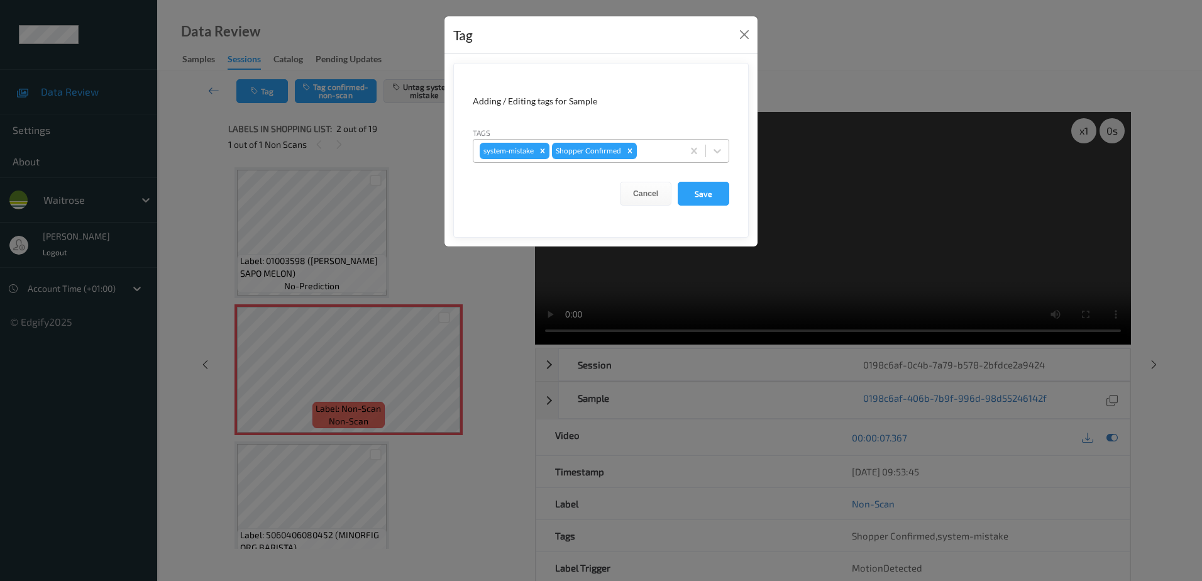
click at [647, 155] on div at bounding box center [657, 150] width 37 height 15
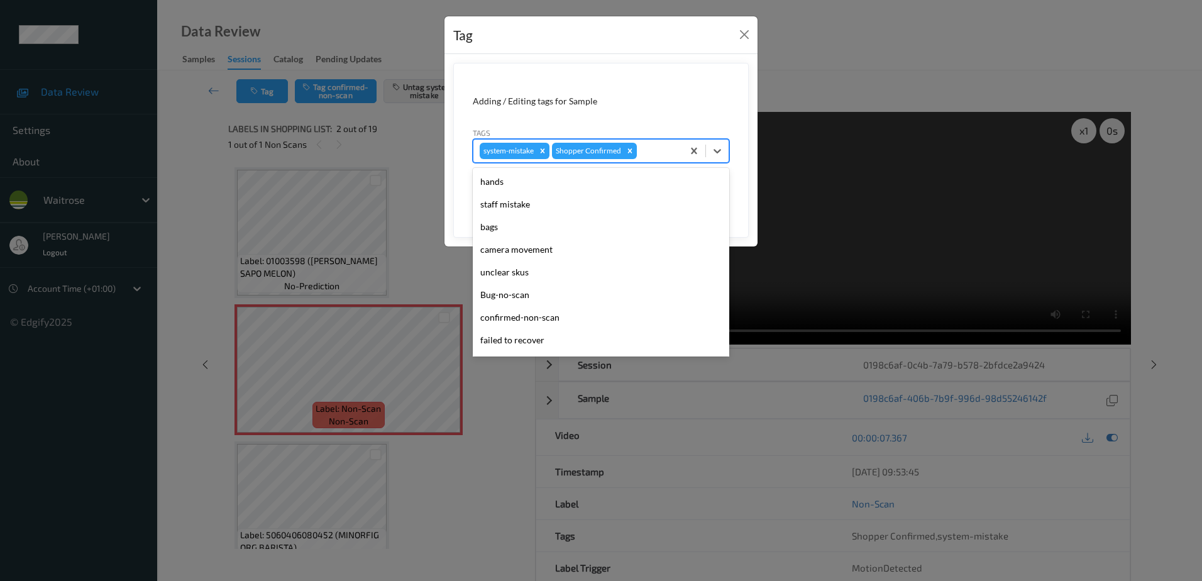
scroll to position [246, 0]
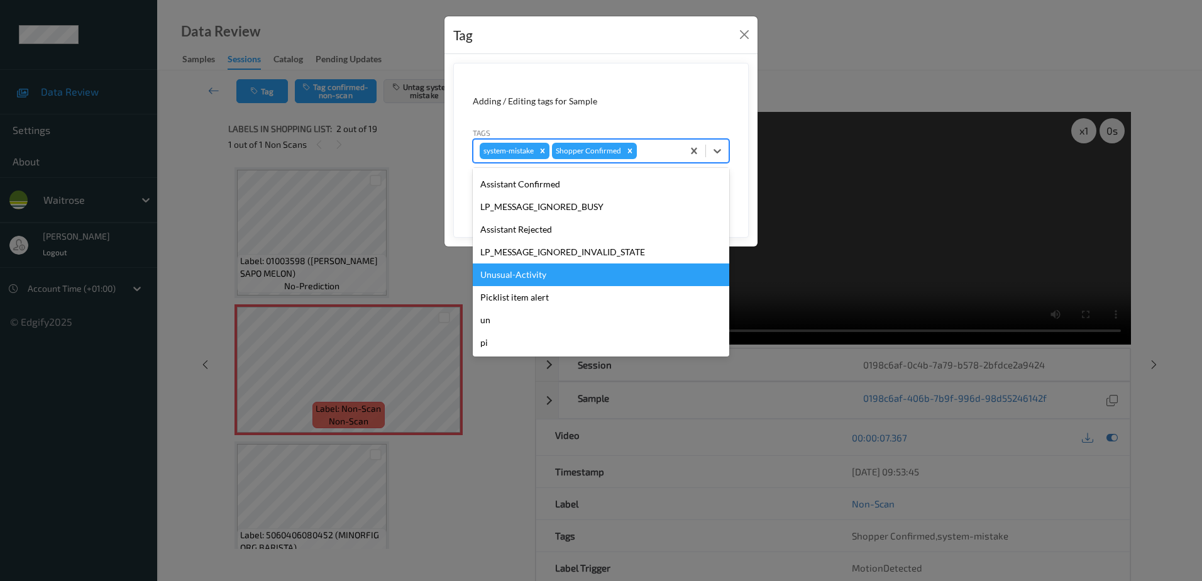
click at [532, 275] on div "Unusual-Activity" at bounding box center [601, 274] width 256 height 23
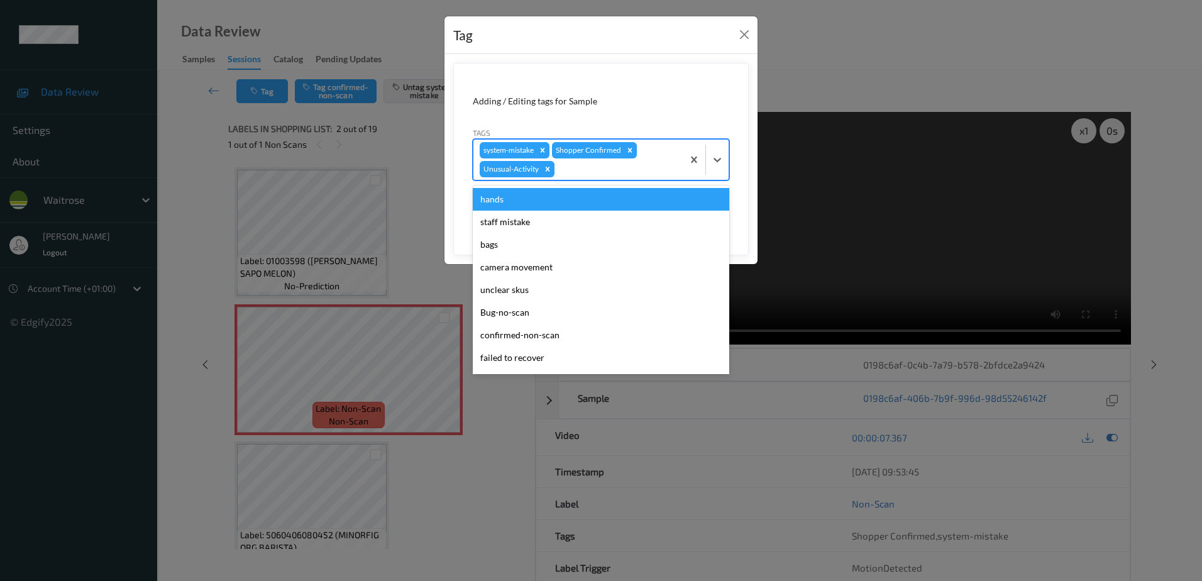
click at [570, 169] on div at bounding box center [616, 169] width 119 height 15
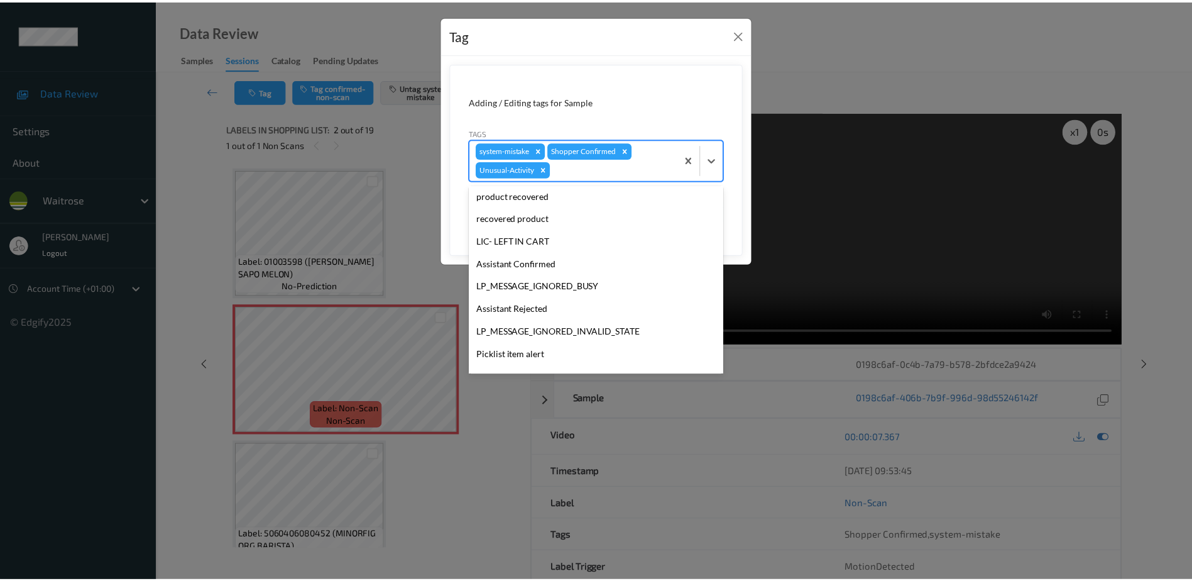
scroll to position [224, 0]
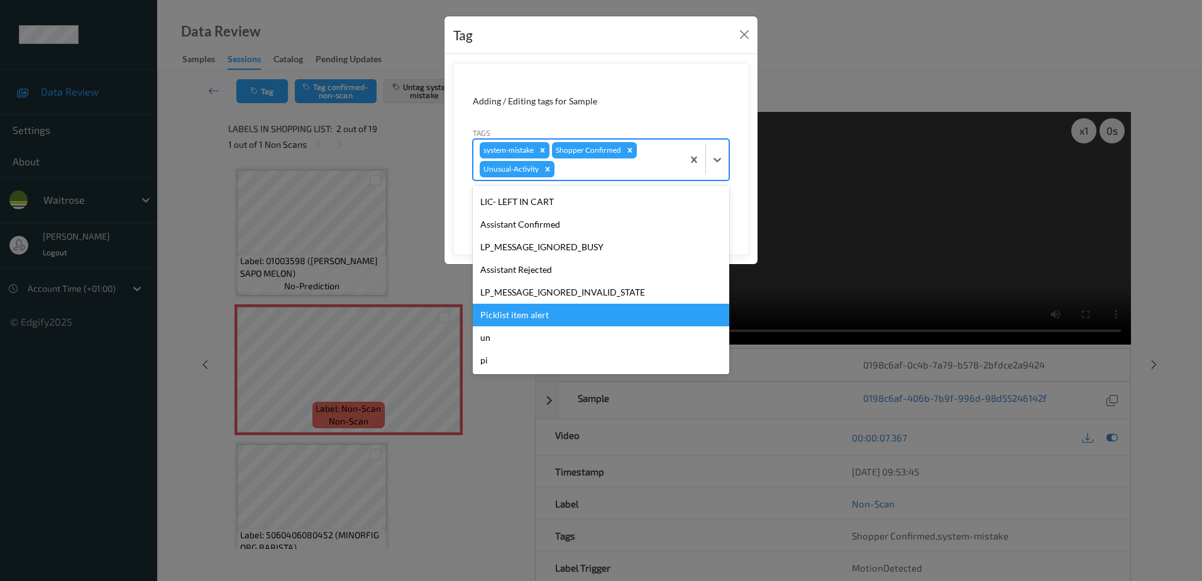
click at [552, 315] on div "Picklist item alert" at bounding box center [601, 315] width 256 height 23
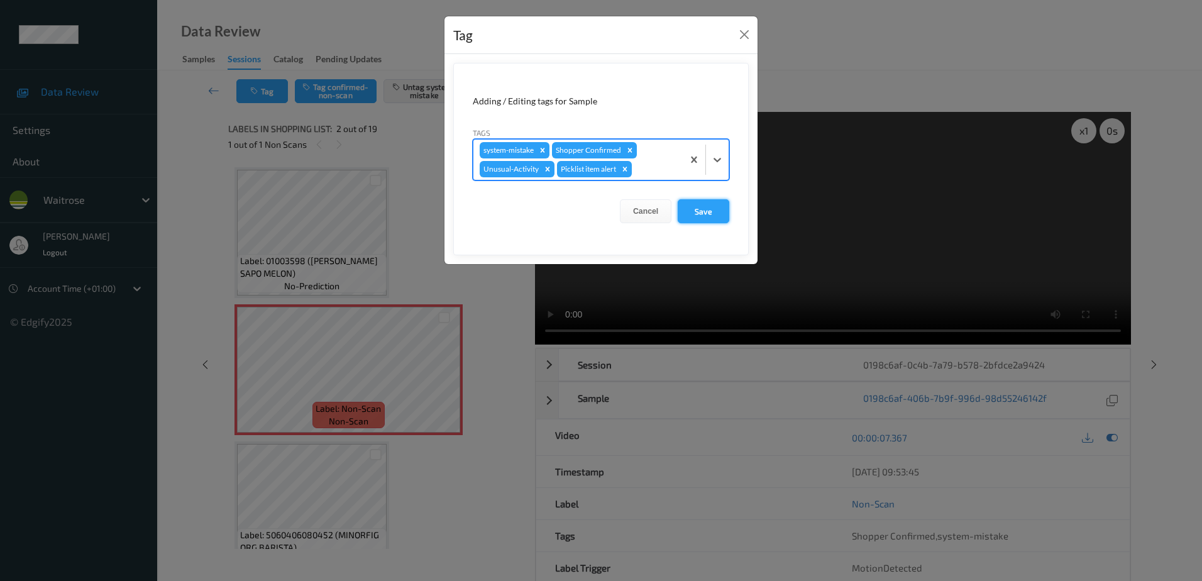
click at [699, 217] on button "Save" at bounding box center [703, 211] width 52 height 24
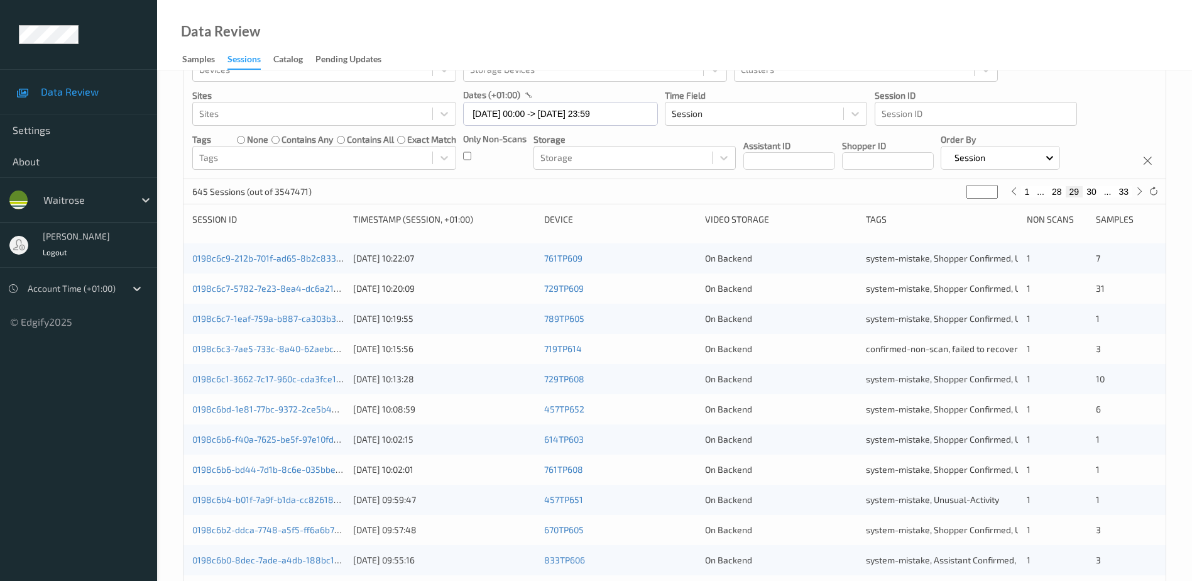
scroll to position [251, 0]
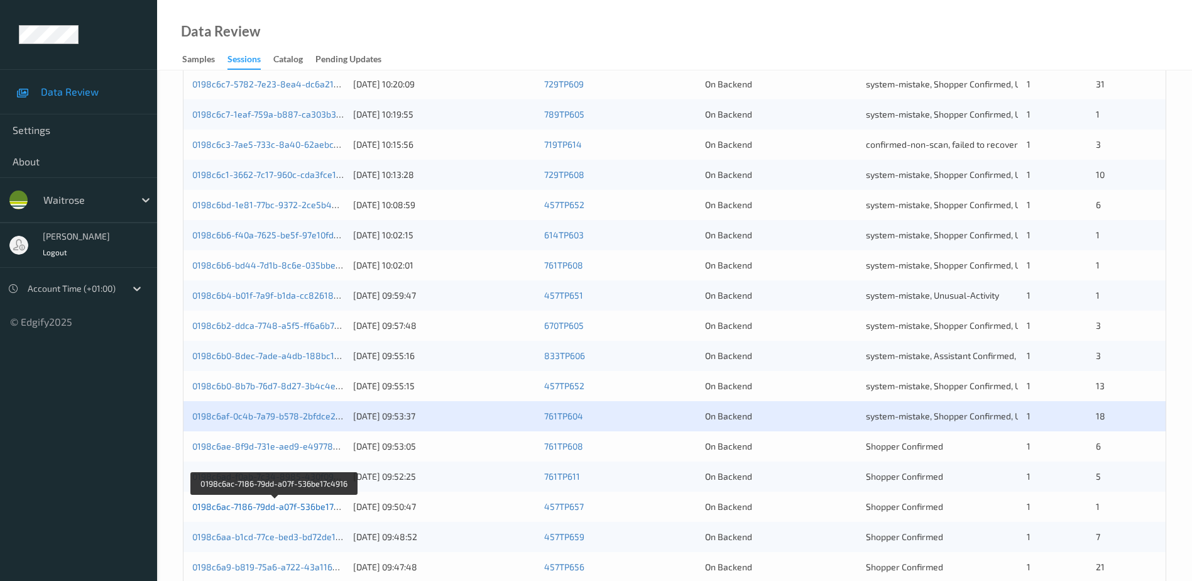
click at [277, 506] on link "0198c6ac-7186-79dd-a07f-536be17c4916" at bounding box center [274, 506] width 165 height 11
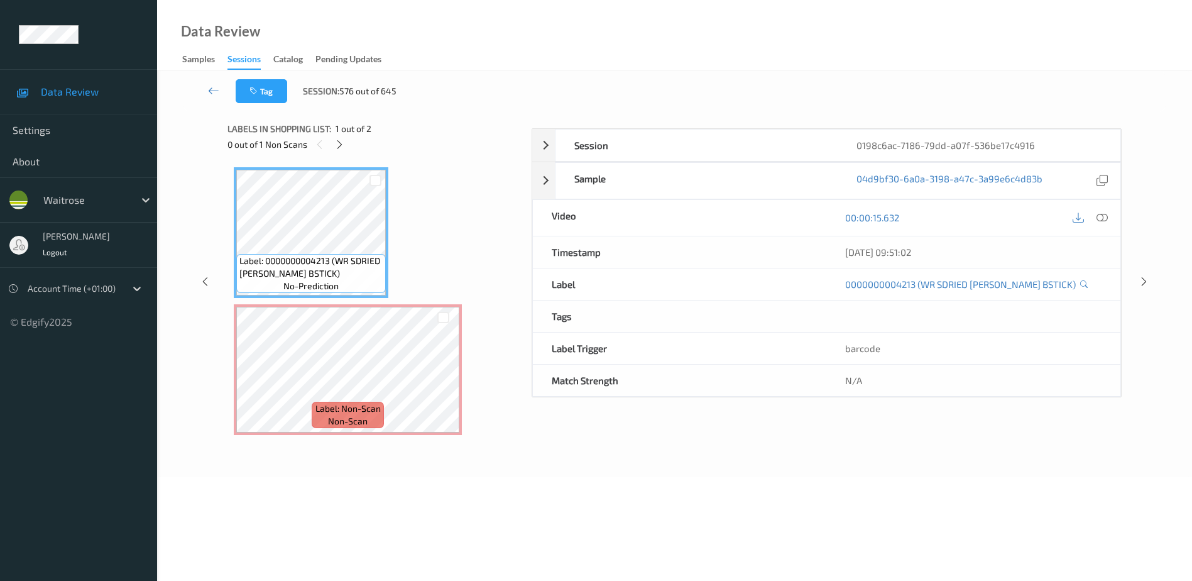
scroll to position [62, 0]
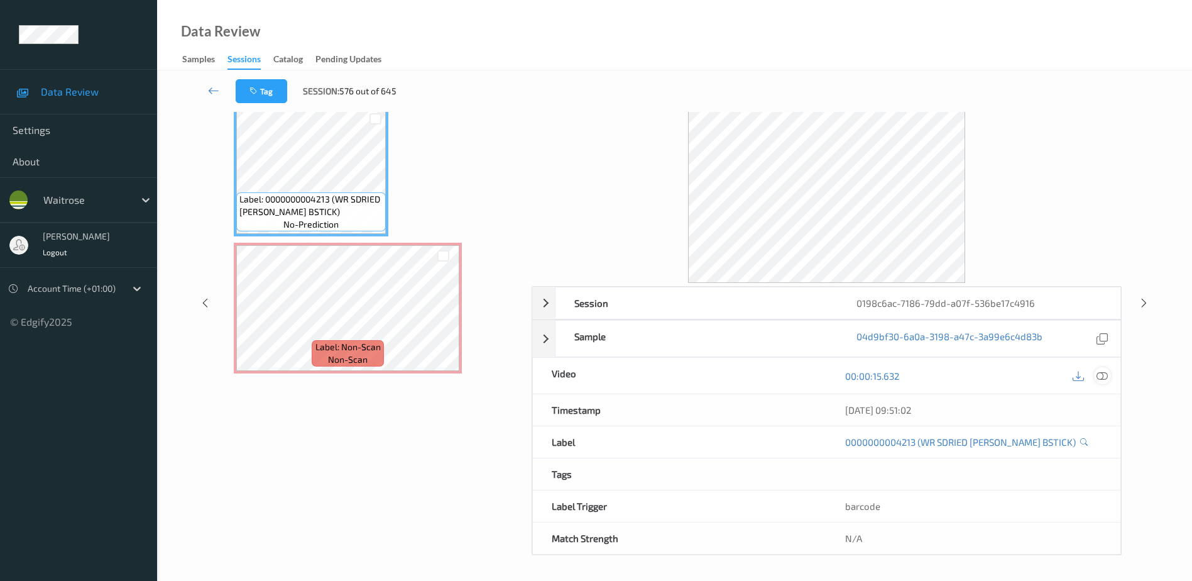
click at [1102, 375] on icon at bounding box center [1102, 375] width 11 height 11
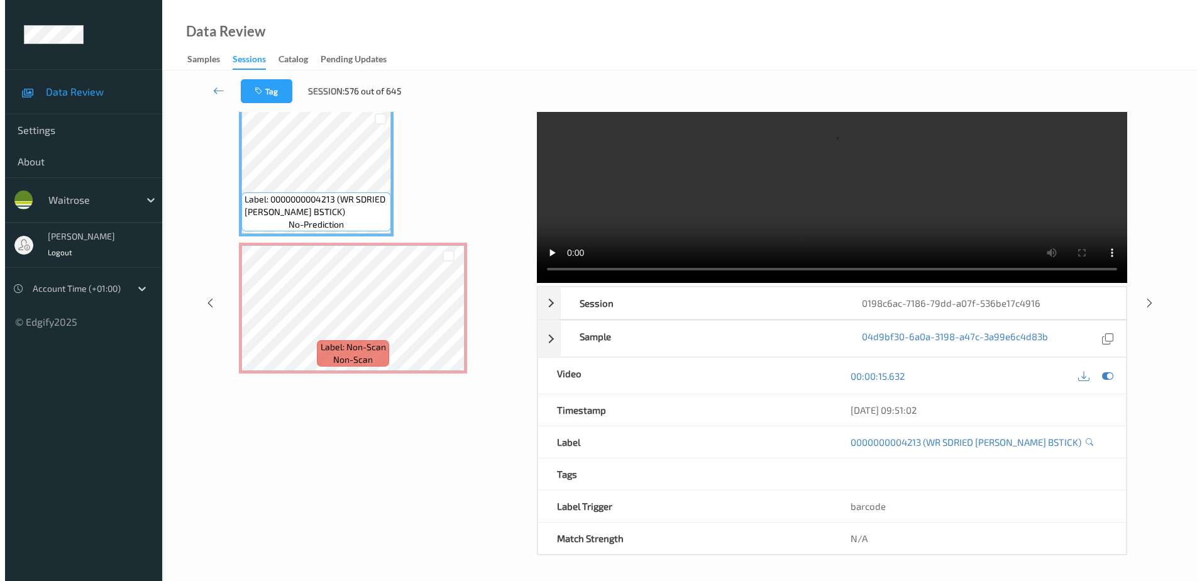
scroll to position [0, 0]
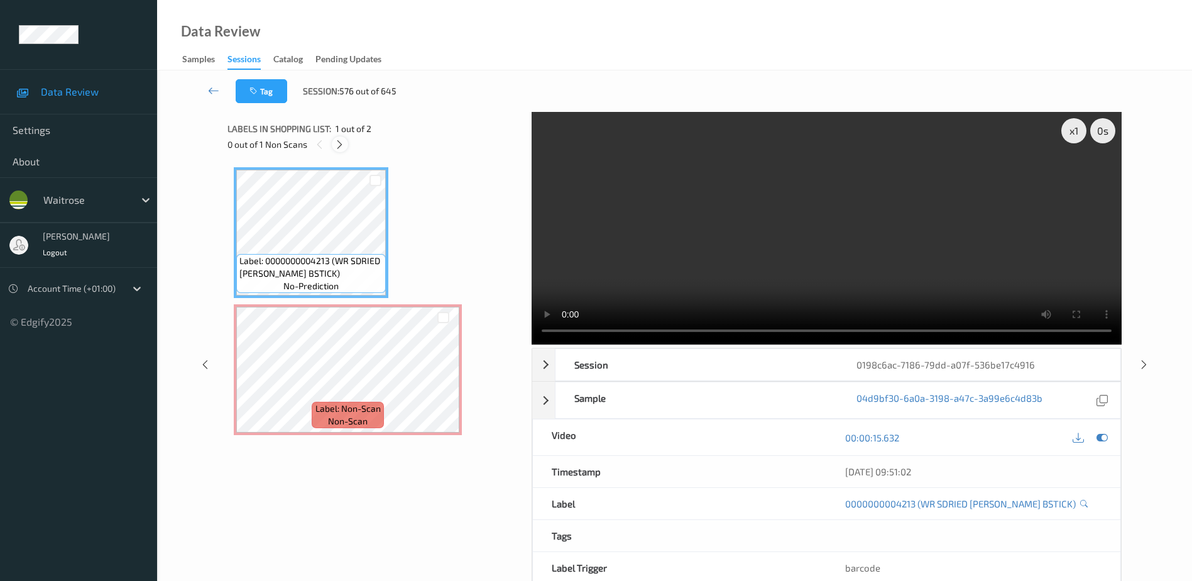
click at [338, 145] on icon at bounding box center [339, 144] width 11 height 11
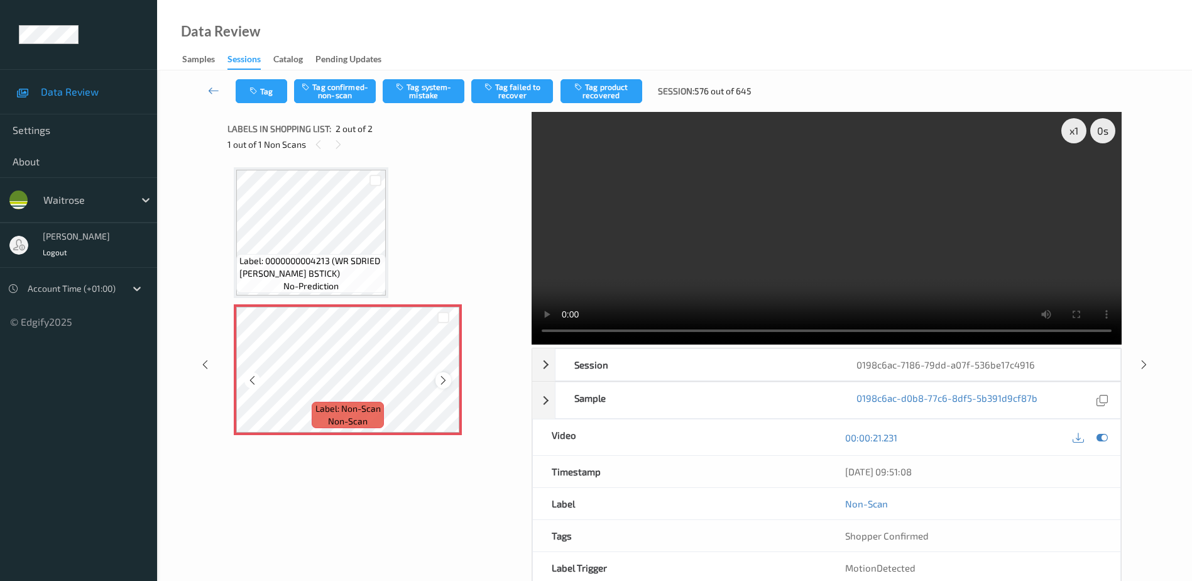
click at [448, 381] on icon at bounding box center [443, 380] width 11 height 11
click at [919, 263] on video at bounding box center [827, 228] width 590 height 233
click at [412, 96] on button "Tag system-mistake" at bounding box center [424, 91] width 82 height 24
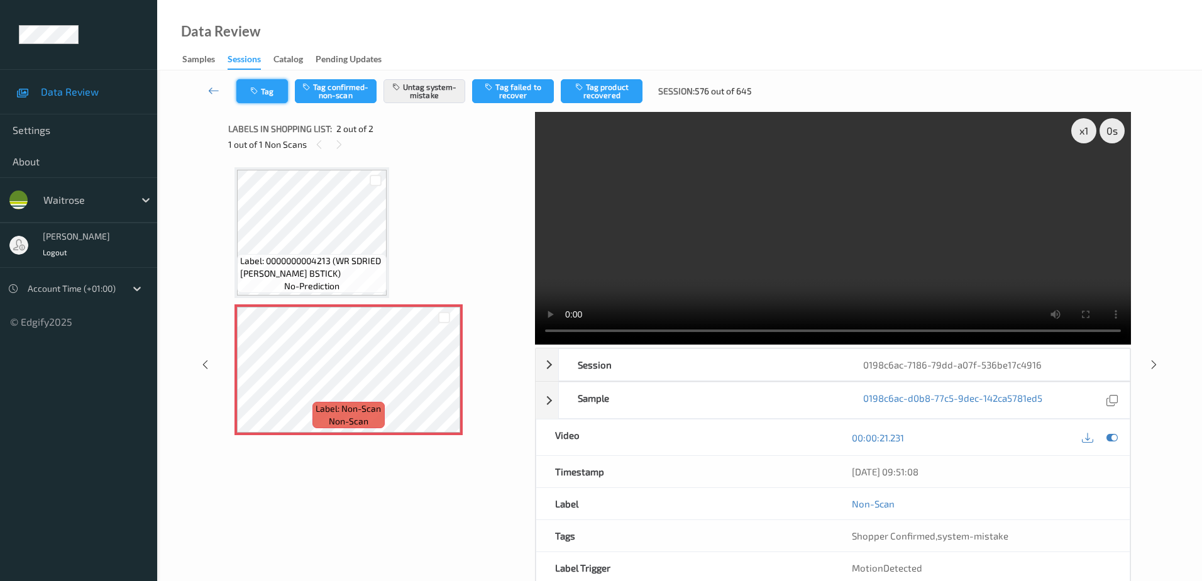
click at [265, 92] on button "Tag" at bounding box center [262, 91] width 52 height 24
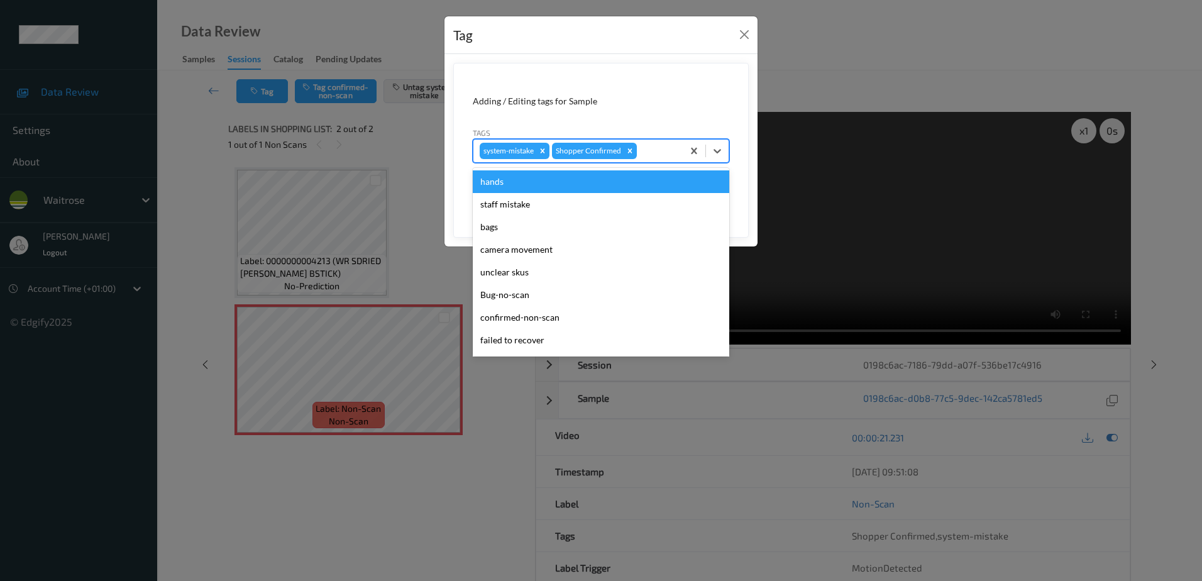
click at [650, 148] on div at bounding box center [657, 150] width 37 height 15
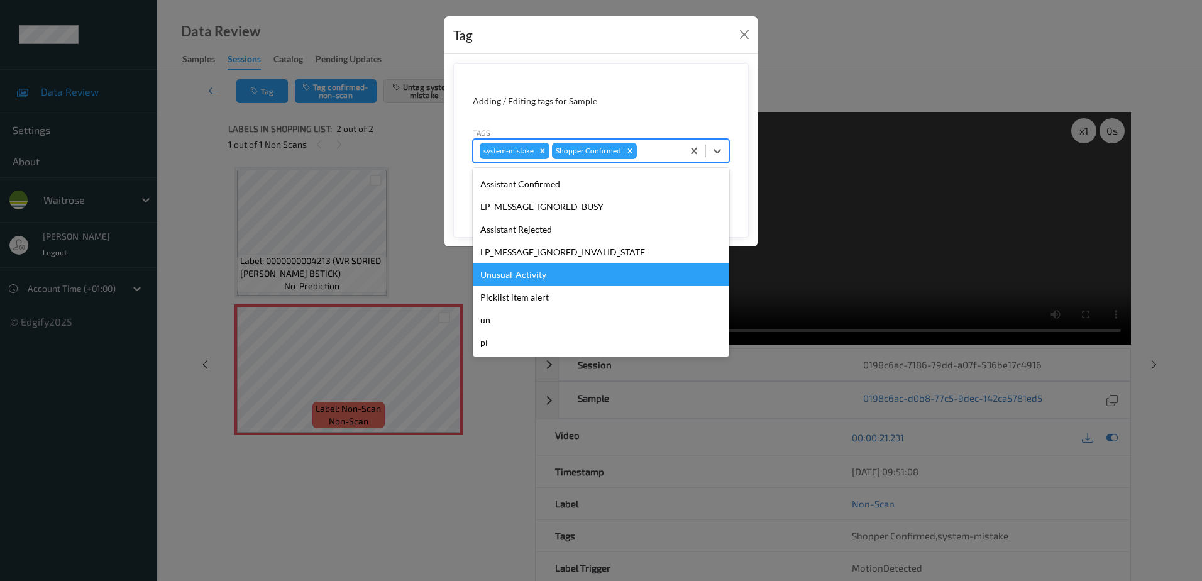
click at [553, 268] on div "Unusual-Activity" at bounding box center [601, 274] width 256 height 23
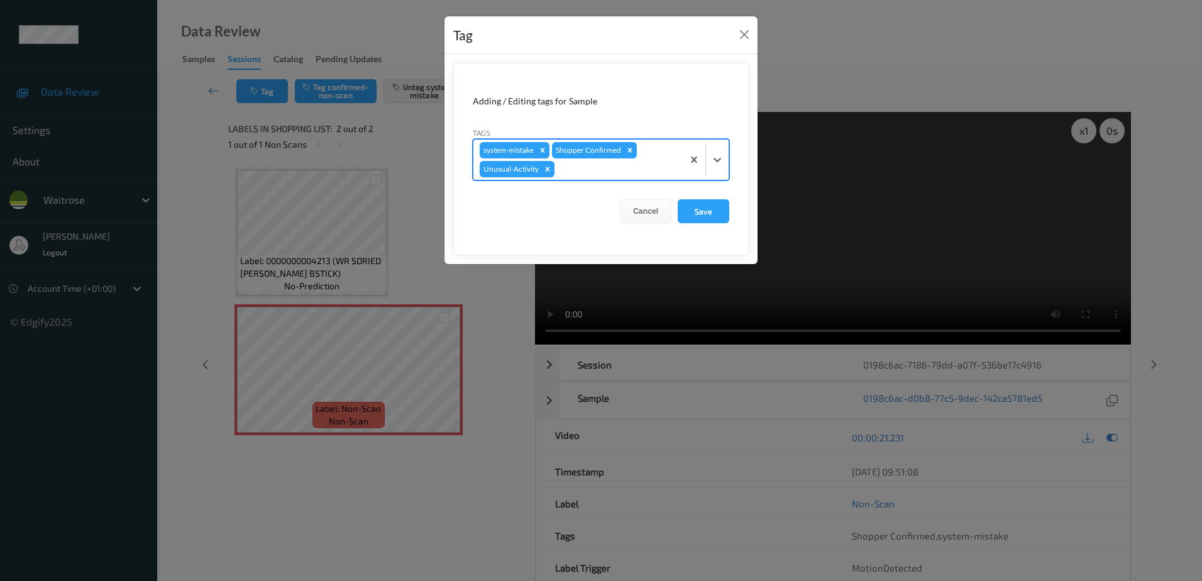
click at [584, 173] on div at bounding box center [616, 169] width 119 height 15
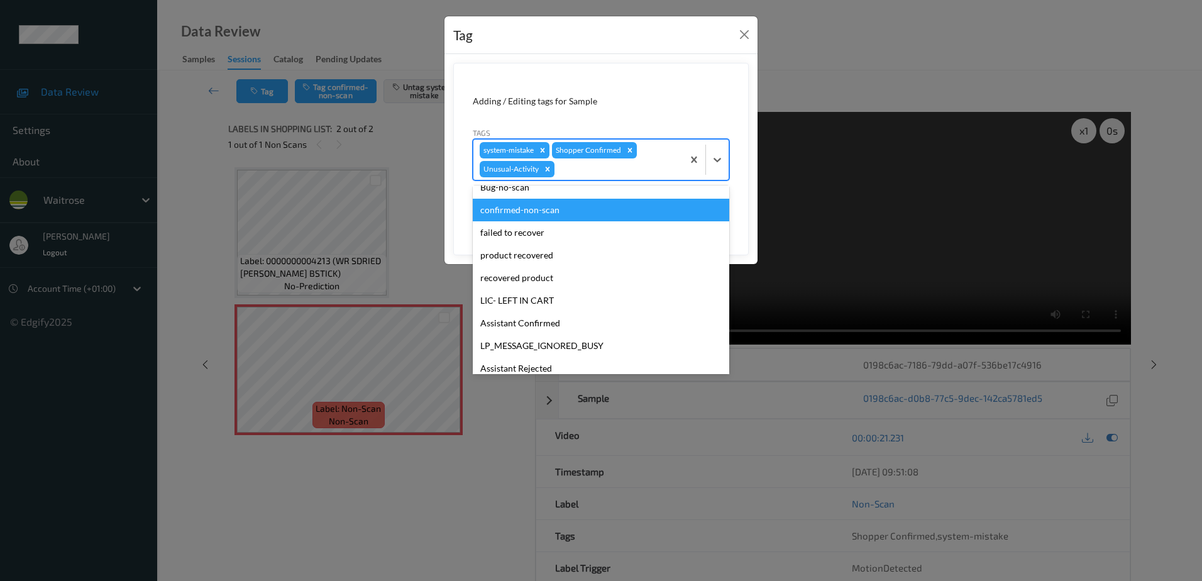
scroll to position [189, 0]
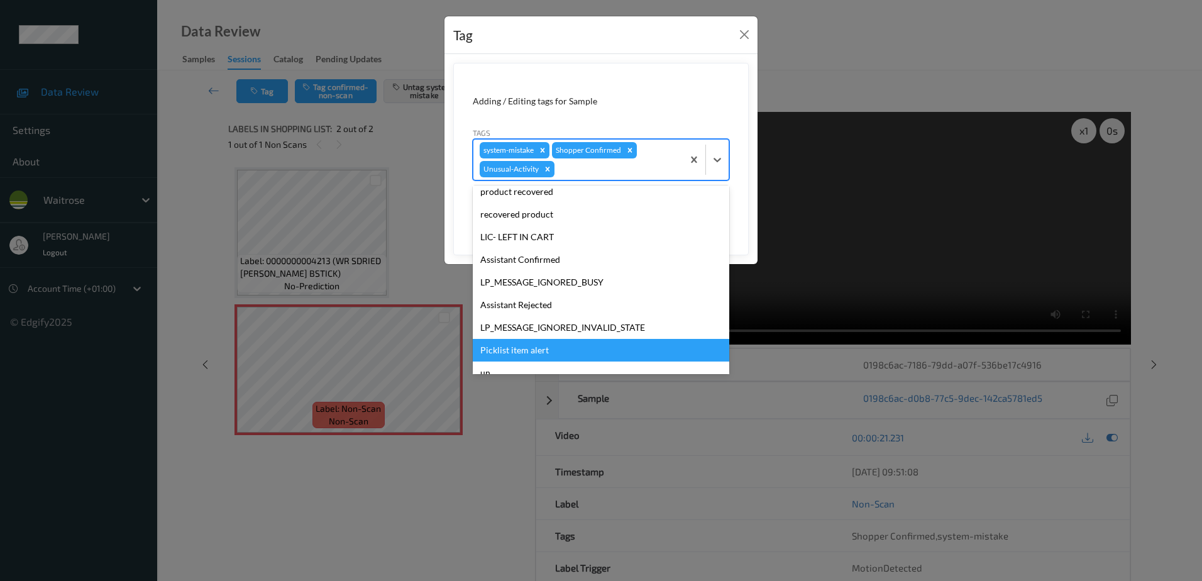
click at [549, 351] on div "Picklist item alert" at bounding box center [601, 350] width 256 height 23
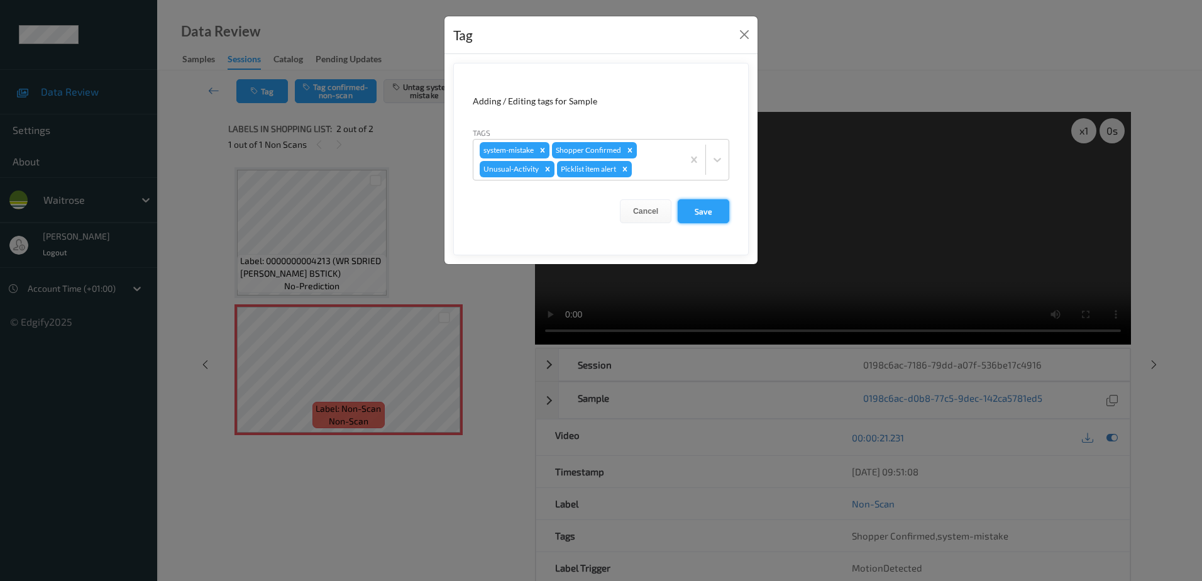
click at [700, 216] on button "Save" at bounding box center [703, 211] width 52 height 24
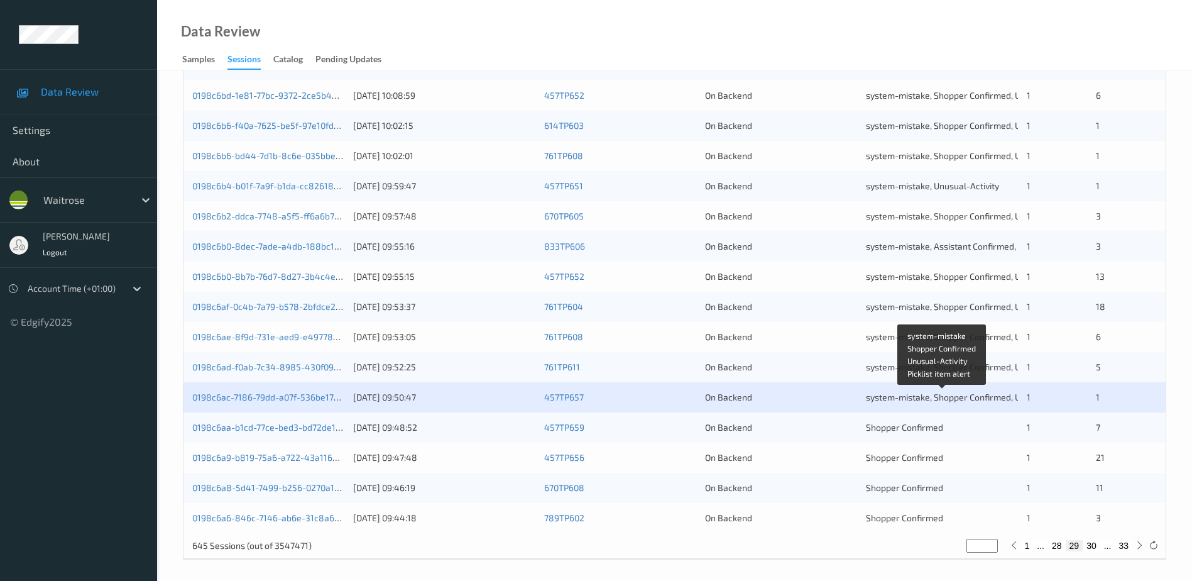
scroll to position [365, 0]
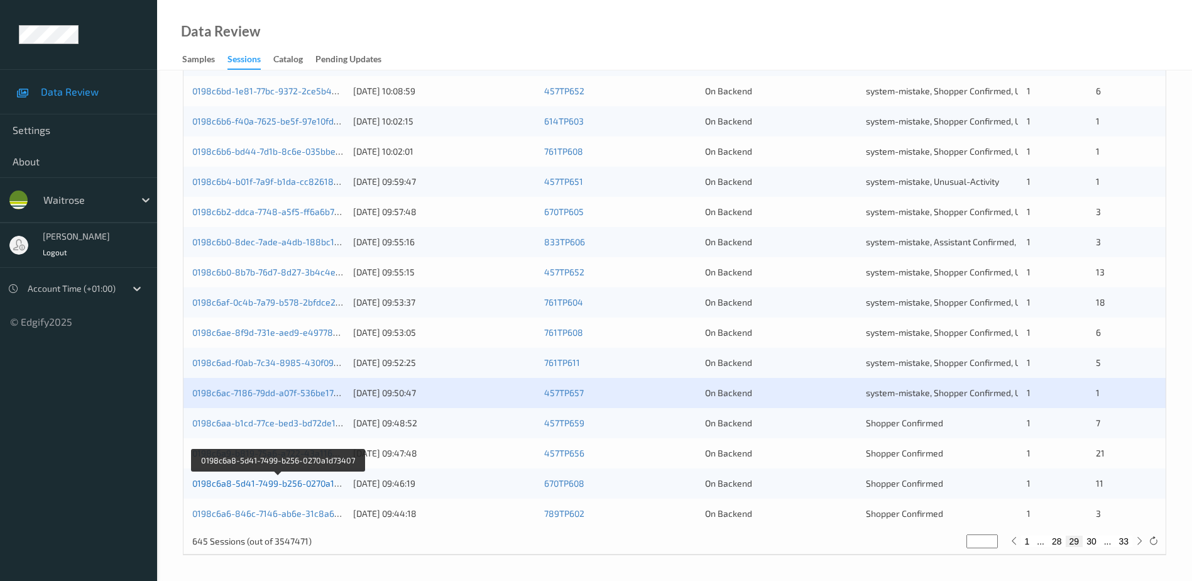
click at [276, 483] on link "0198c6a8-5d41-7499-b256-0270a1d73407" at bounding box center [278, 483] width 172 height 11
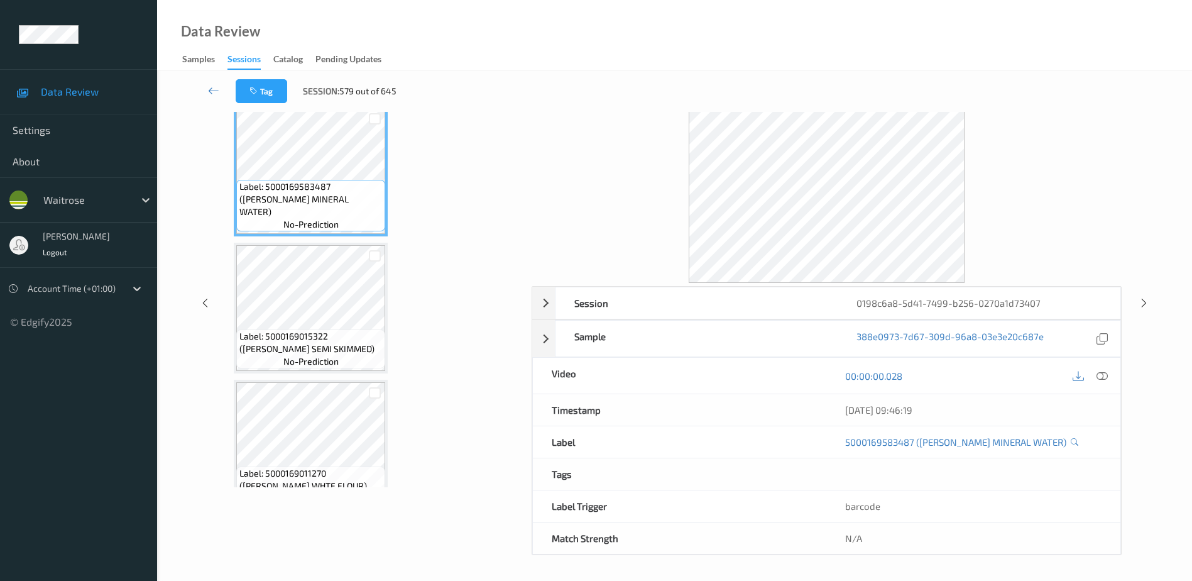
scroll to position [62, 0]
click at [1102, 372] on icon at bounding box center [1102, 375] width 11 height 11
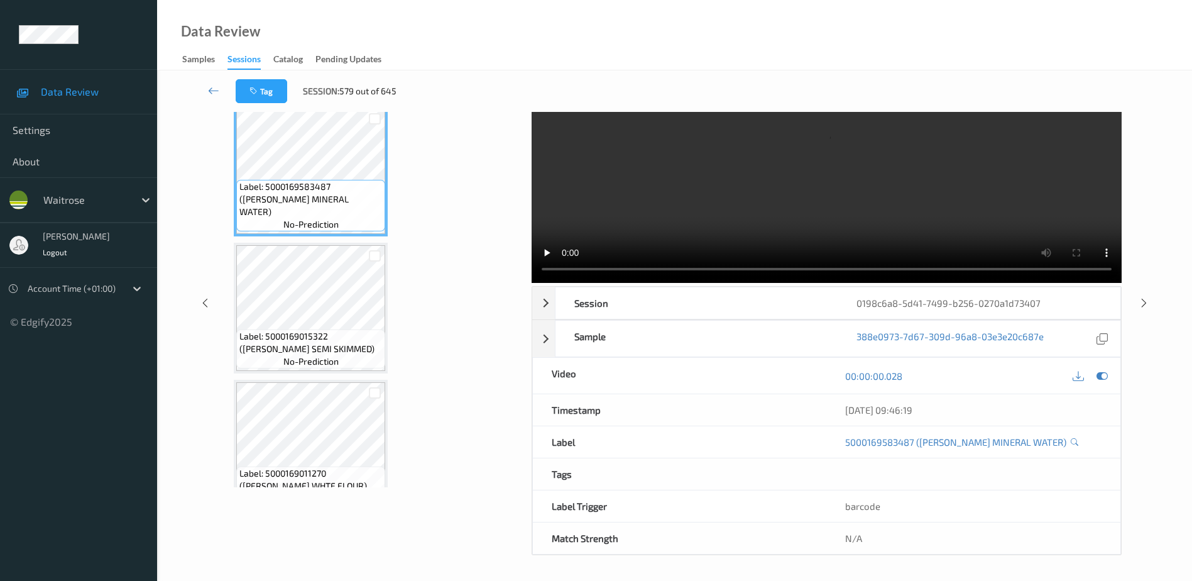
scroll to position [0, 0]
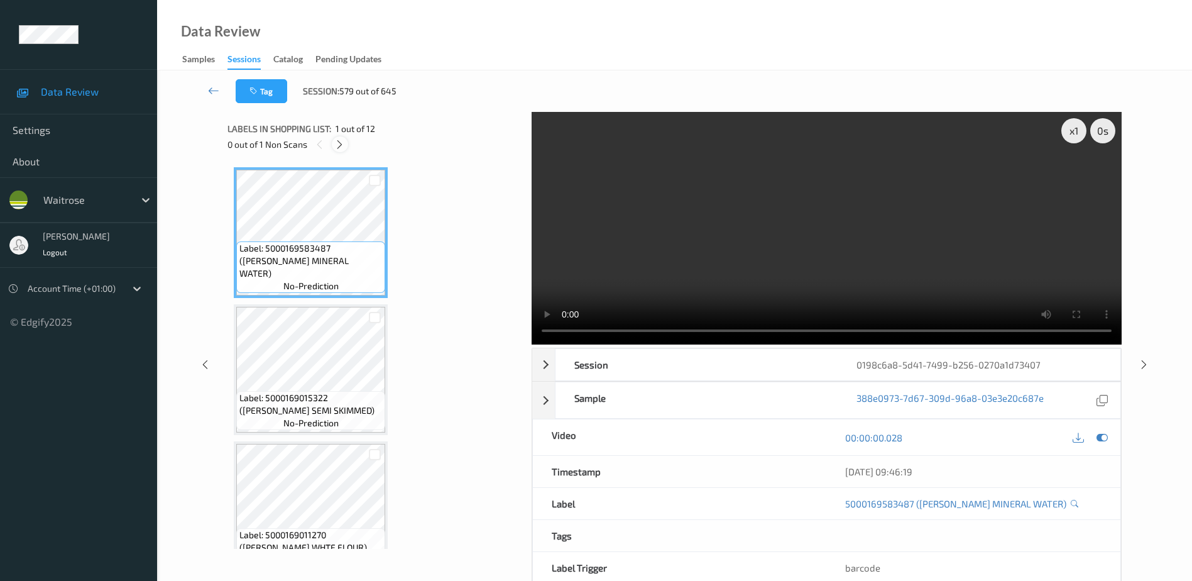
click at [337, 148] on icon at bounding box center [339, 144] width 11 height 11
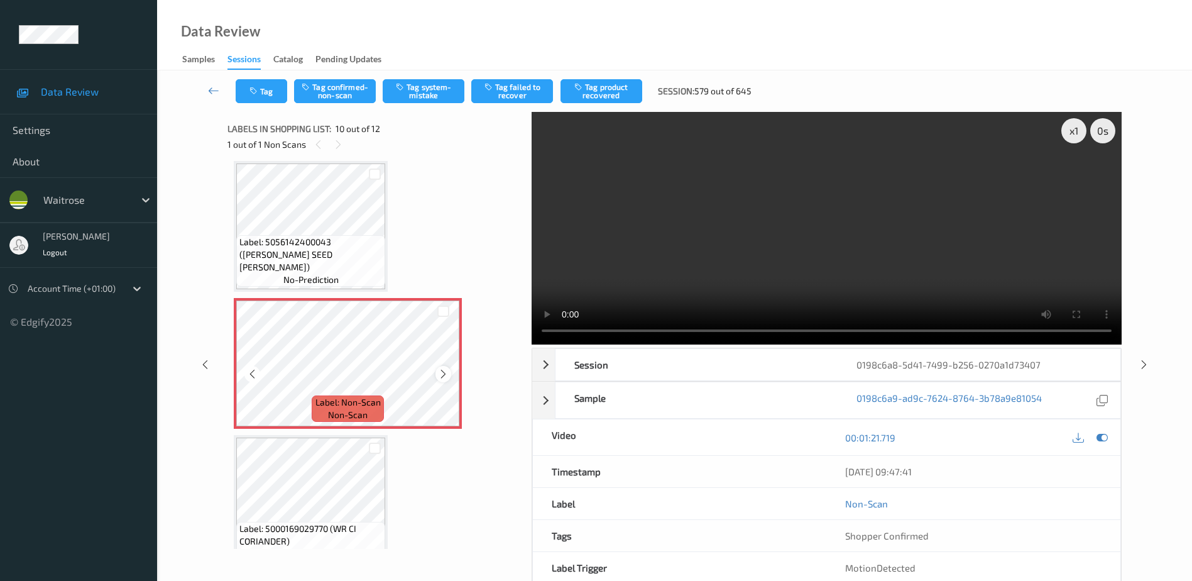
click at [446, 373] on icon at bounding box center [443, 373] width 11 height 11
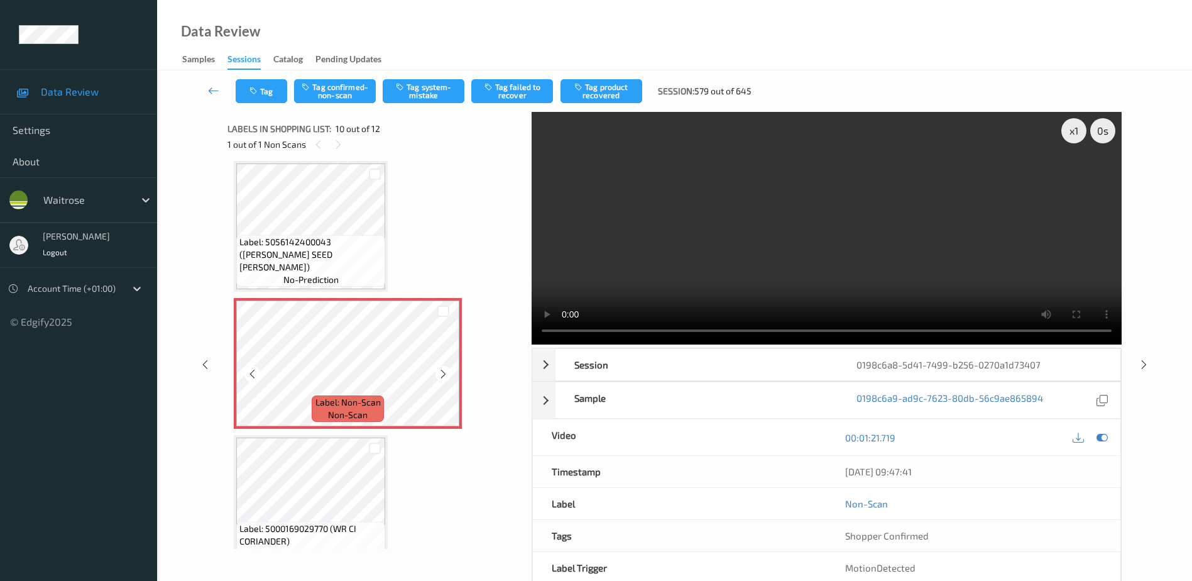
click at [446, 373] on icon at bounding box center [443, 373] width 11 height 11
click at [855, 281] on video at bounding box center [827, 228] width 590 height 233
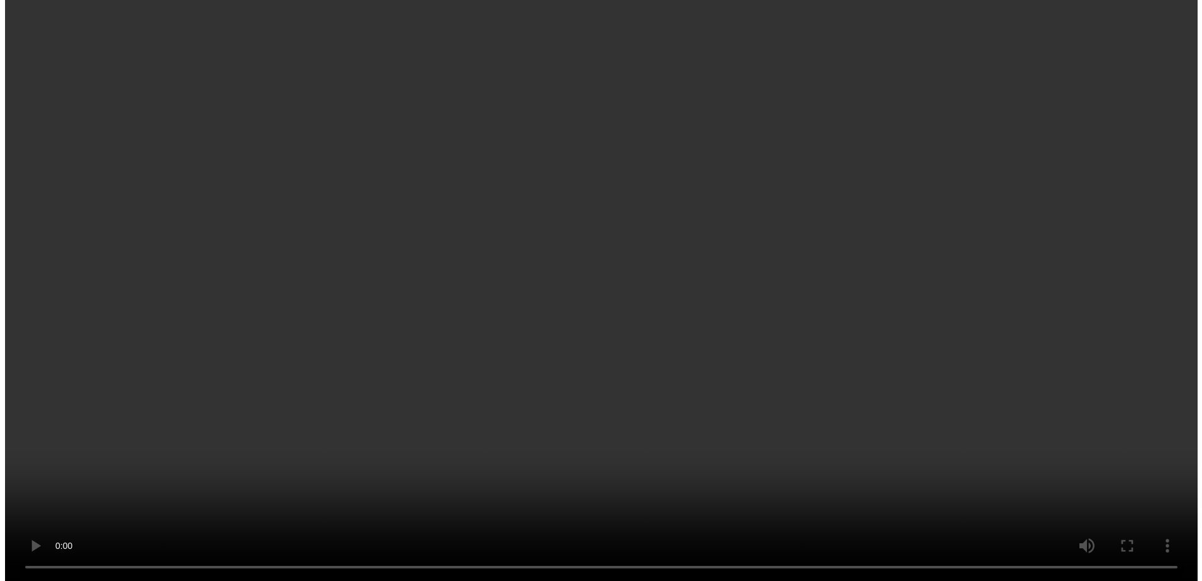
scroll to position [1137, 0]
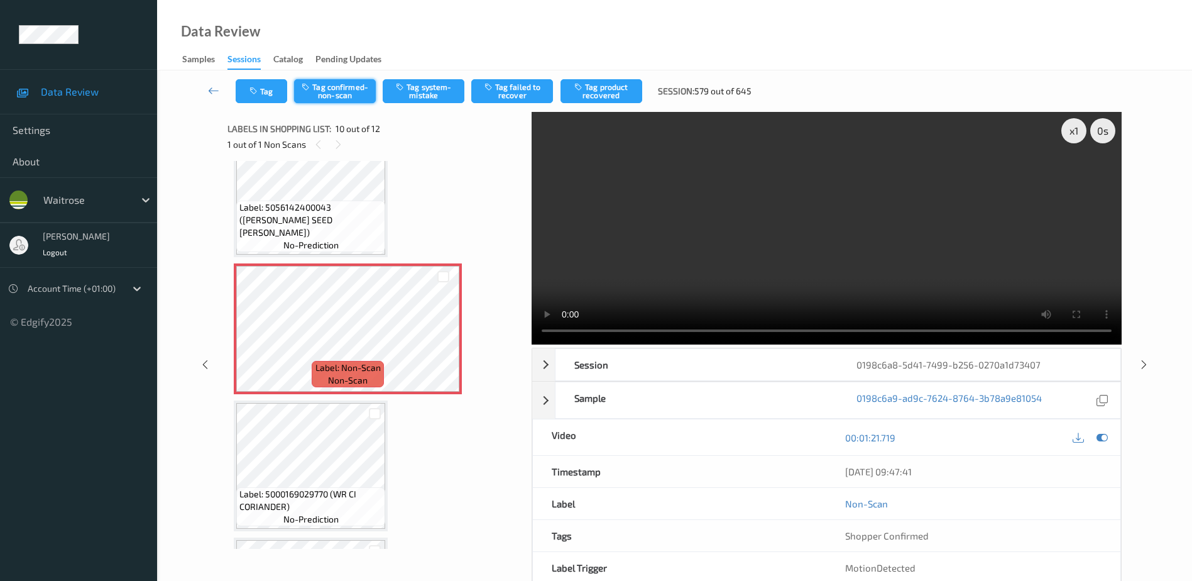
click at [349, 87] on button "Tag confirmed-non-scan" at bounding box center [335, 91] width 82 height 24
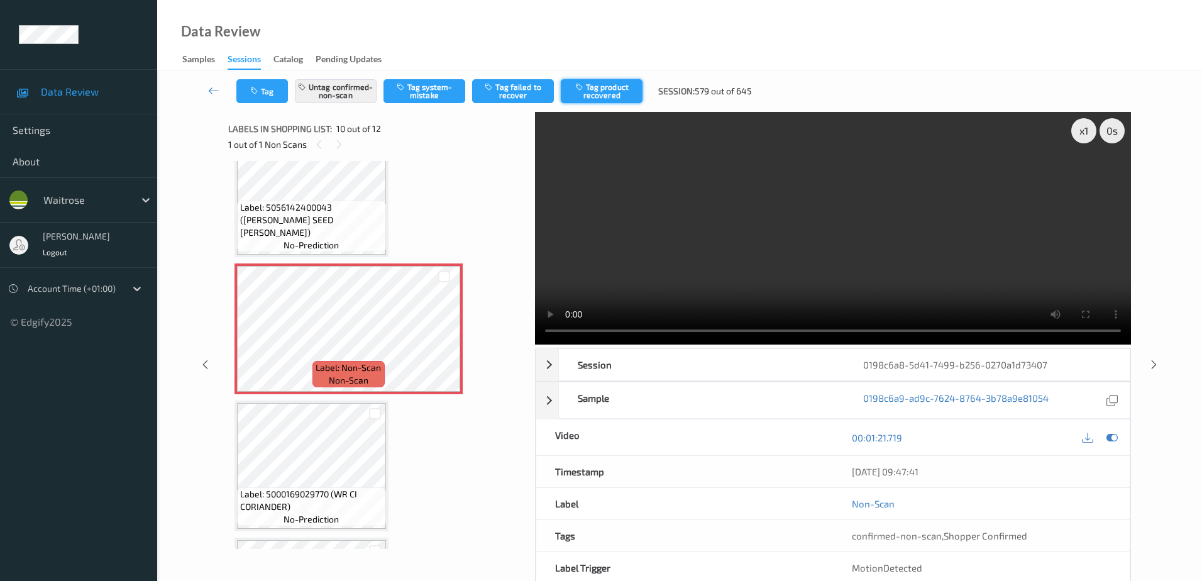
click at [610, 95] on button "Tag product recovered" at bounding box center [602, 91] width 82 height 24
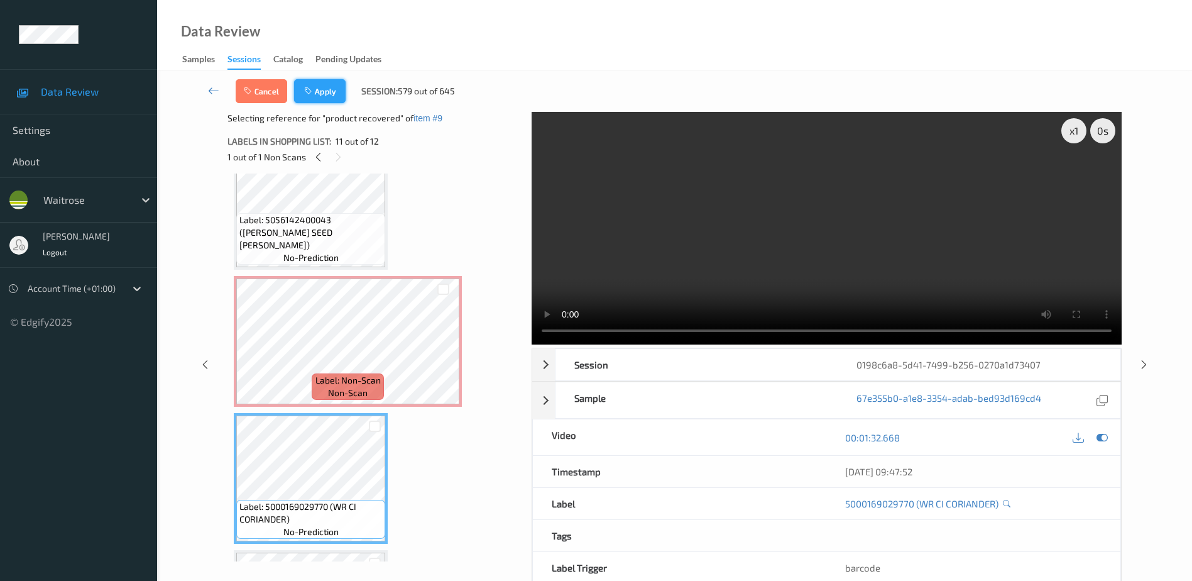
click at [323, 94] on button "Apply" at bounding box center [320, 91] width 52 height 24
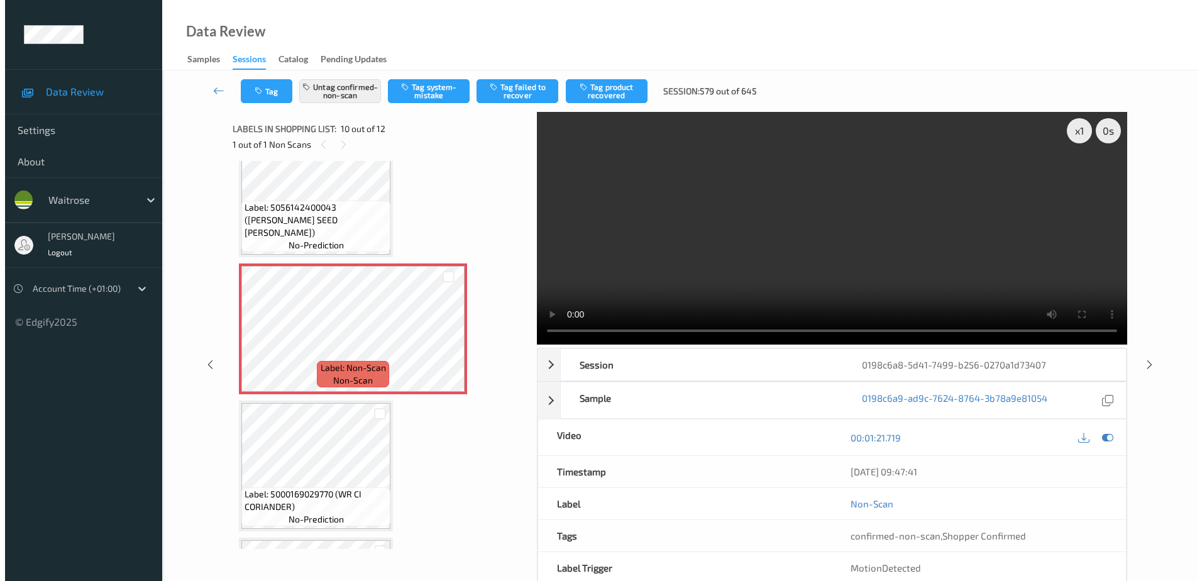
scroll to position [1102, 0]
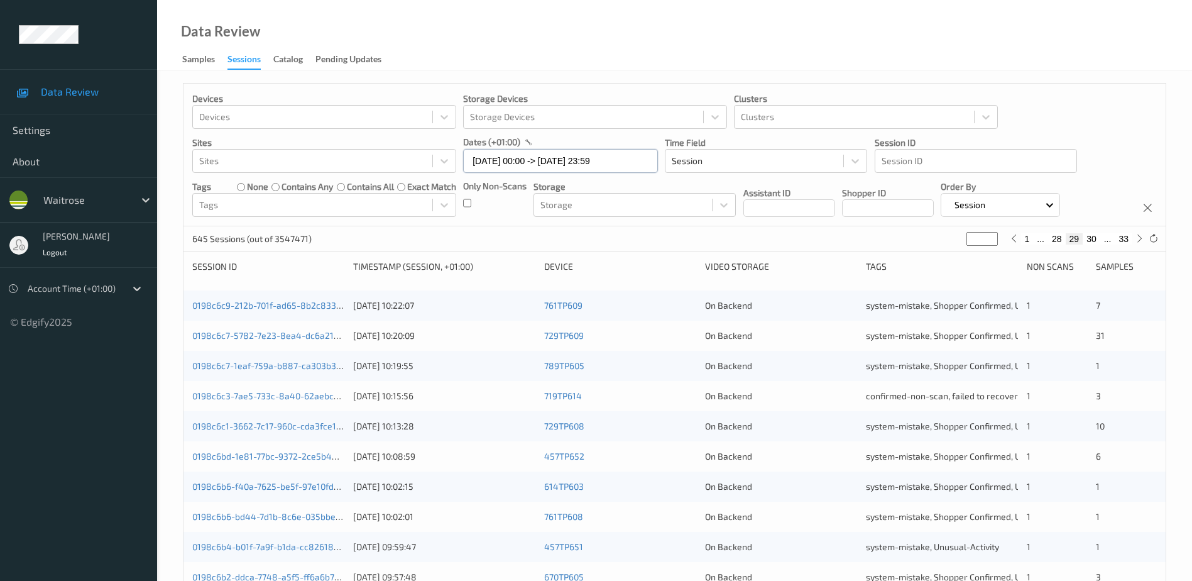
drag, startPoint x: 549, startPoint y: 158, endPoint x: 571, endPoint y: 171, distance: 25.7
click at [549, 158] on input "20/08/2025 00:00 -> 20/08/2025 23:59" at bounding box center [560, 161] width 195 height 24
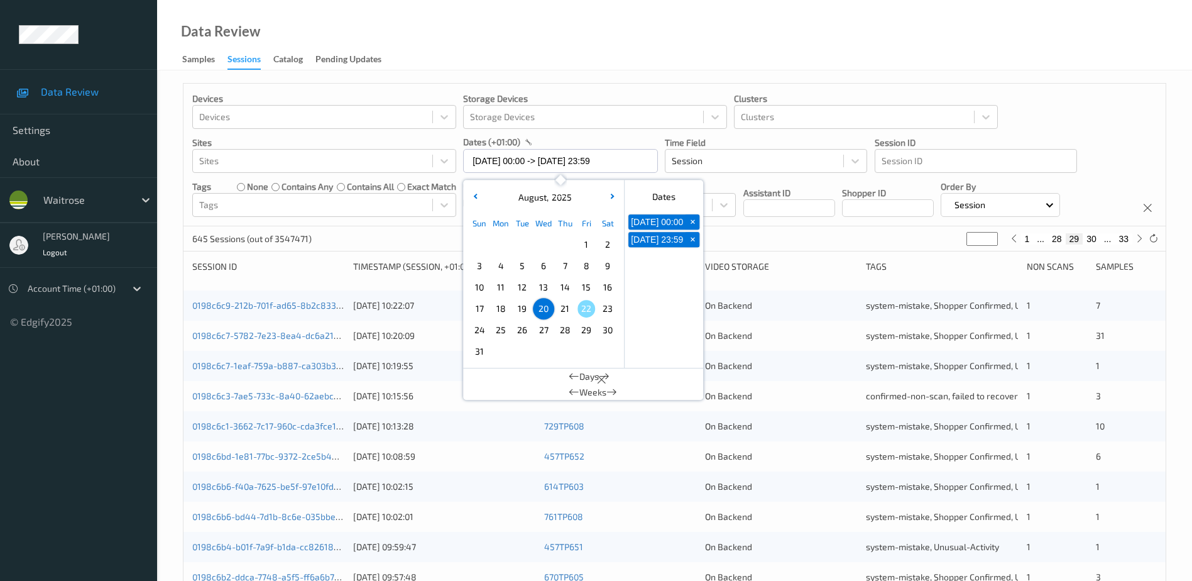
click at [562, 309] on span "21" at bounding box center [565, 309] width 18 height 18
type input "[DATE] 00:00"
type input "*"
click at [562, 309] on span "21" at bounding box center [565, 309] width 18 height 18
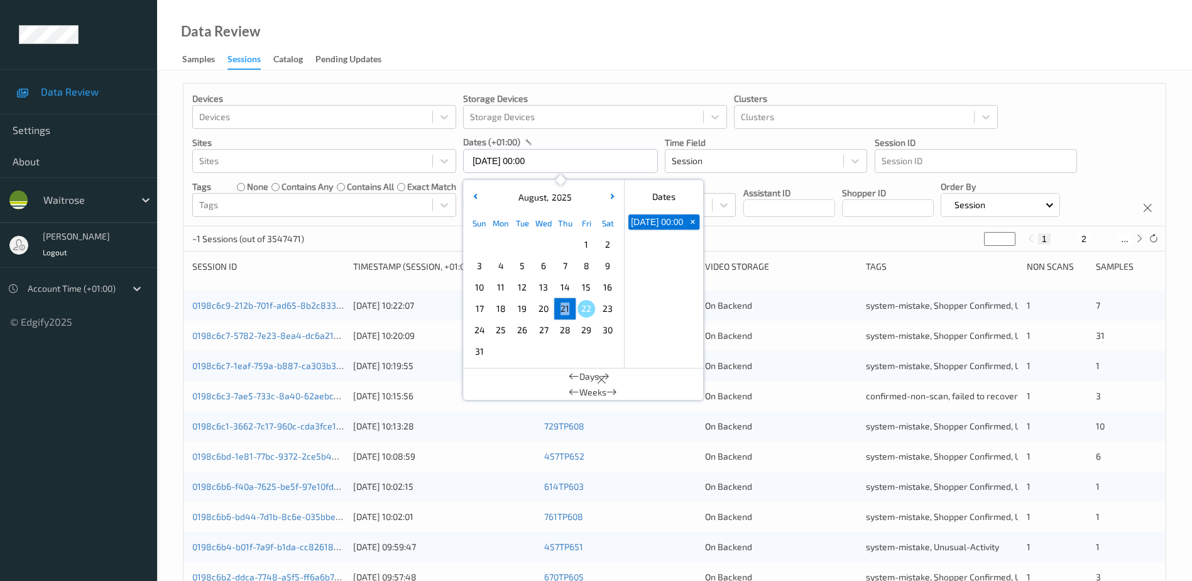
type input "[DATE] 00:00 -> [DATE] 23:59"
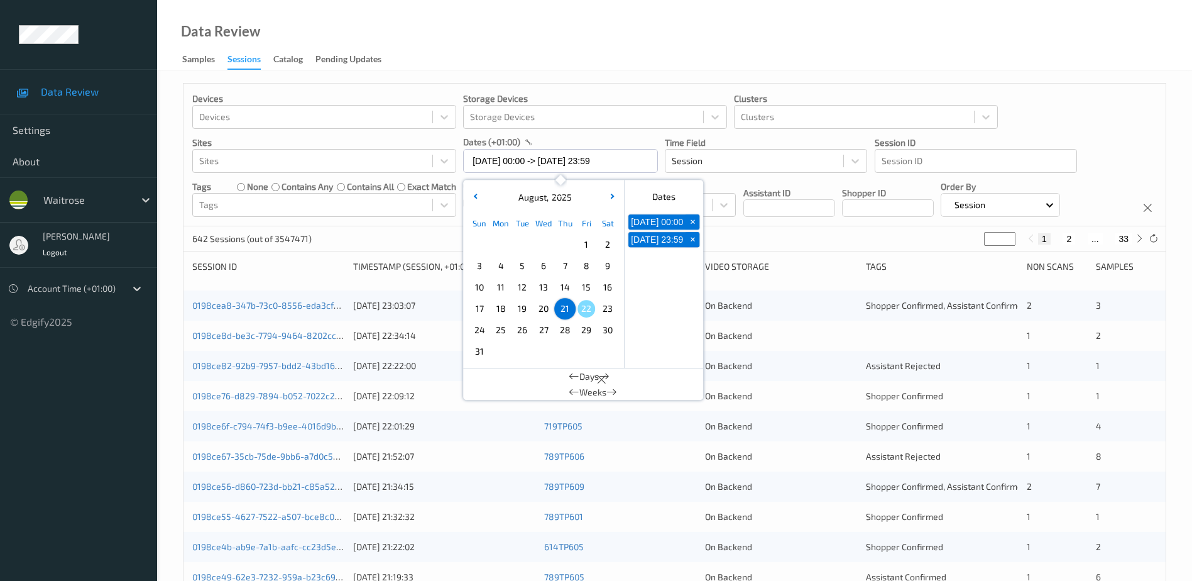
drag, startPoint x: 562, startPoint y: 309, endPoint x: 471, endPoint y: 164, distance: 171.2
click at [539, 50] on div "Data Review Samples Sessions Catalog Pending Updates" at bounding box center [674, 35] width 1035 height 70
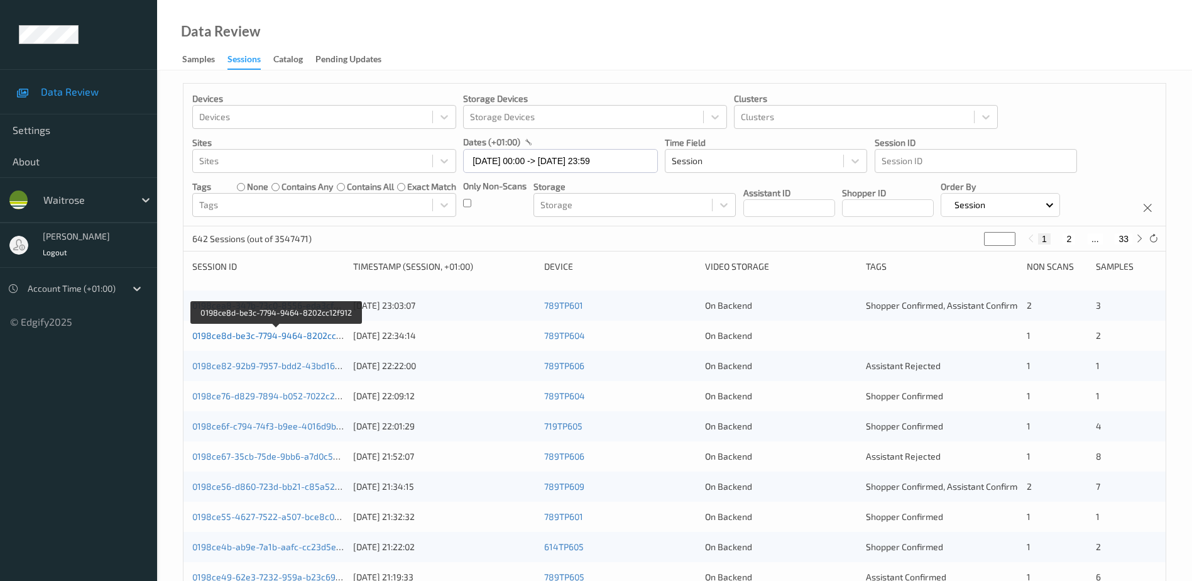
click at [322, 336] on link "0198ce8d-be3c-7794-9464-8202cc12f912" at bounding box center [277, 335] width 170 height 11
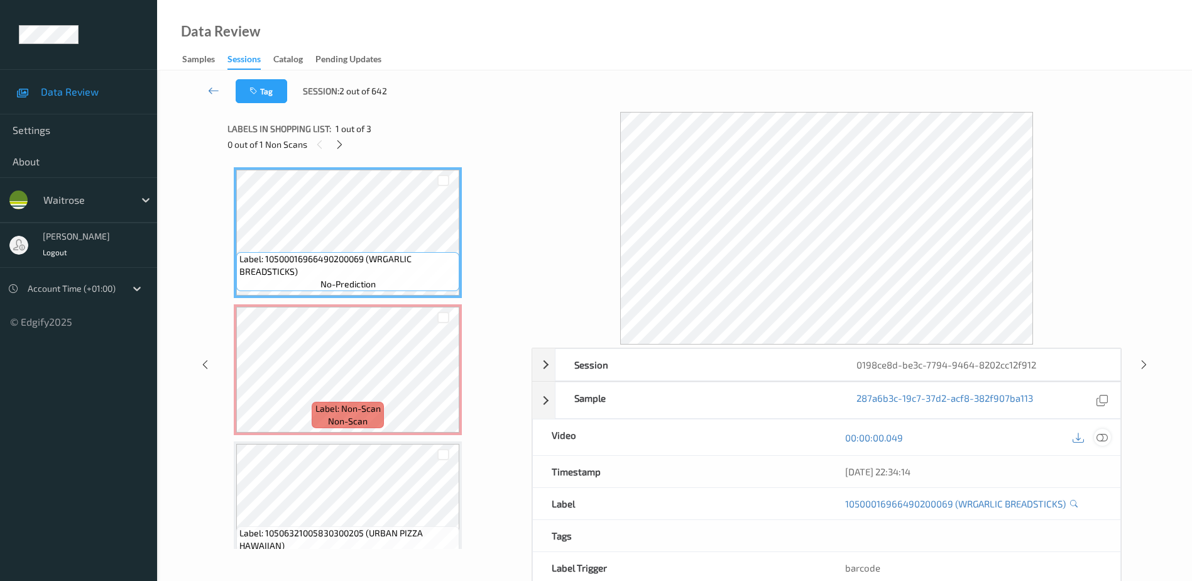
click at [1102, 438] on icon at bounding box center [1102, 437] width 11 height 11
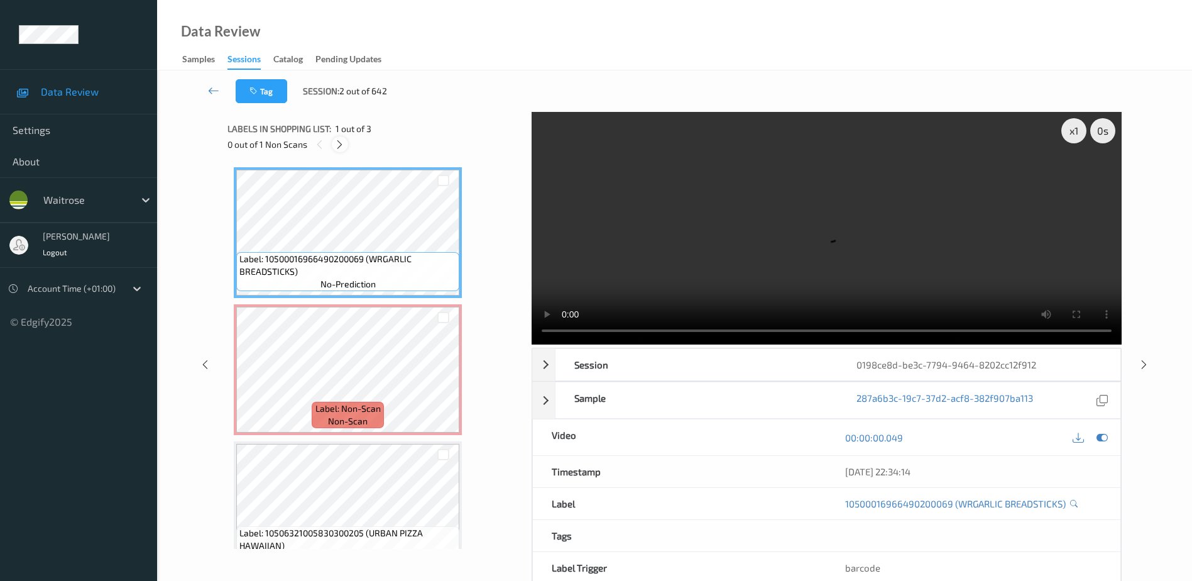
click at [346, 145] on div at bounding box center [340, 144] width 16 height 16
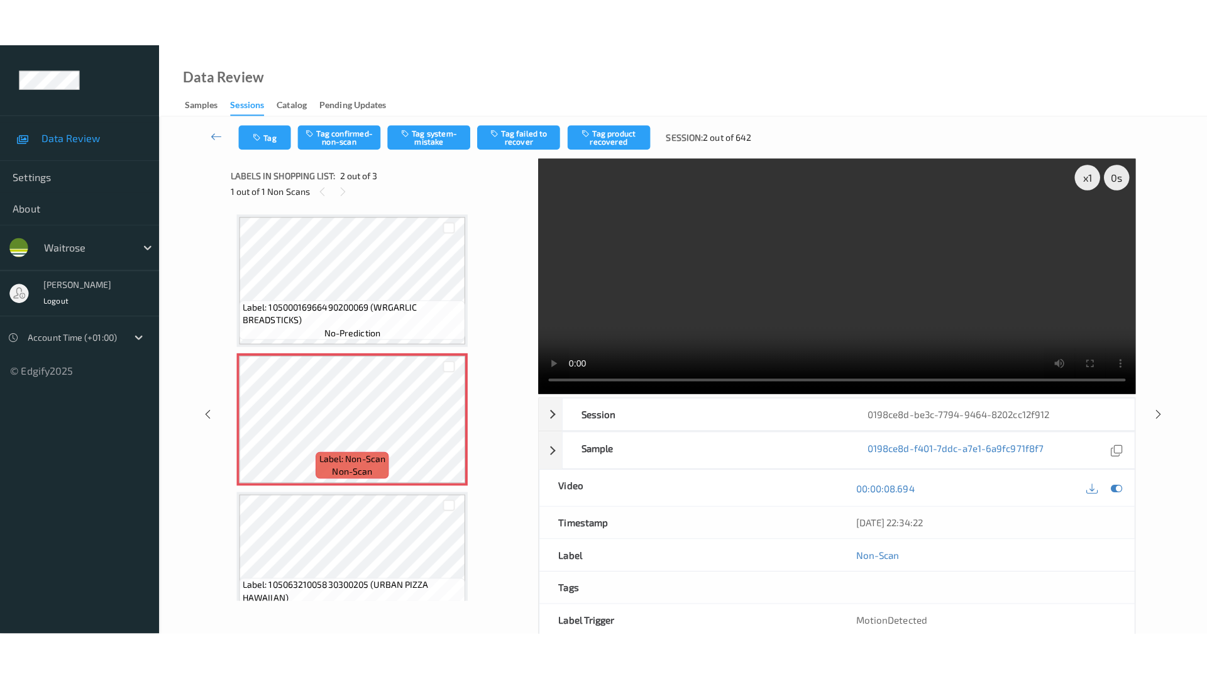
scroll to position [6, 0]
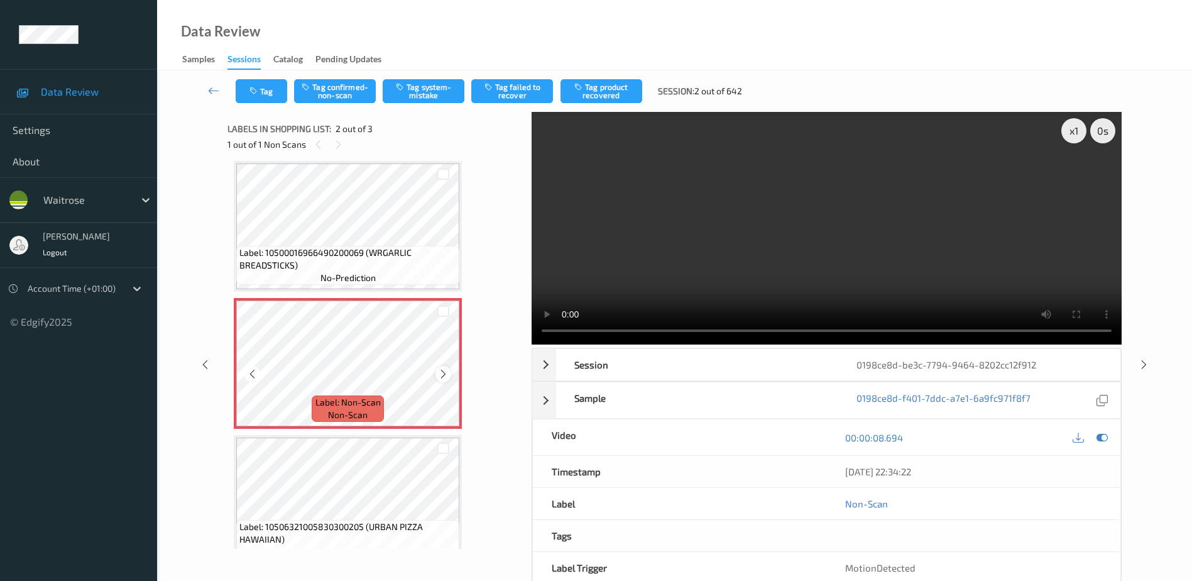
click at [444, 374] on icon at bounding box center [443, 373] width 11 height 11
click at [789, 243] on video at bounding box center [827, 228] width 590 height 233
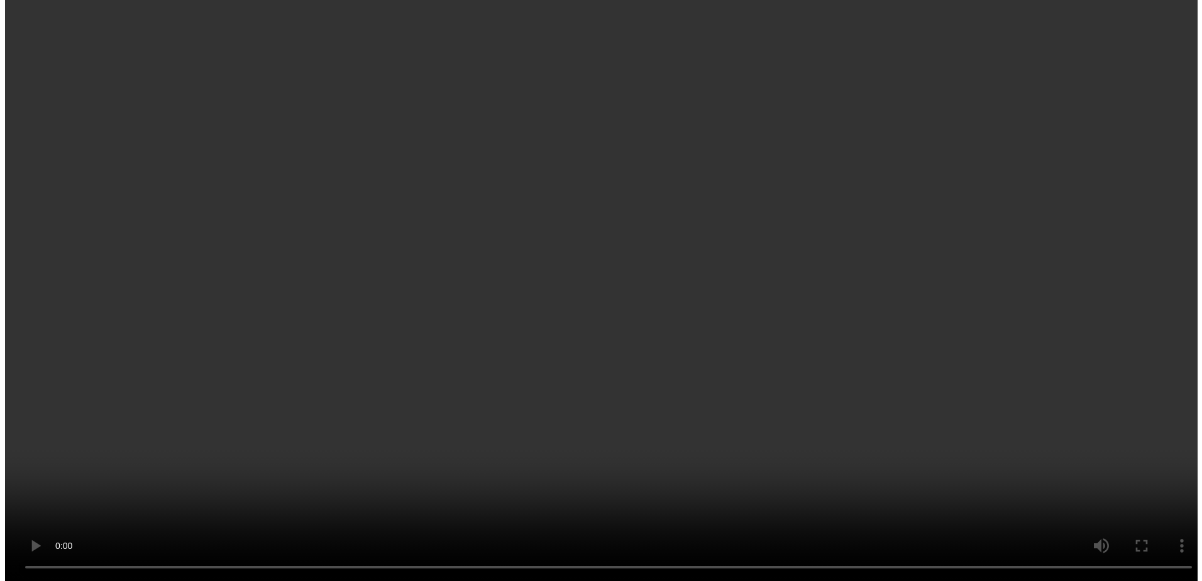
scroll to position [30, 0]
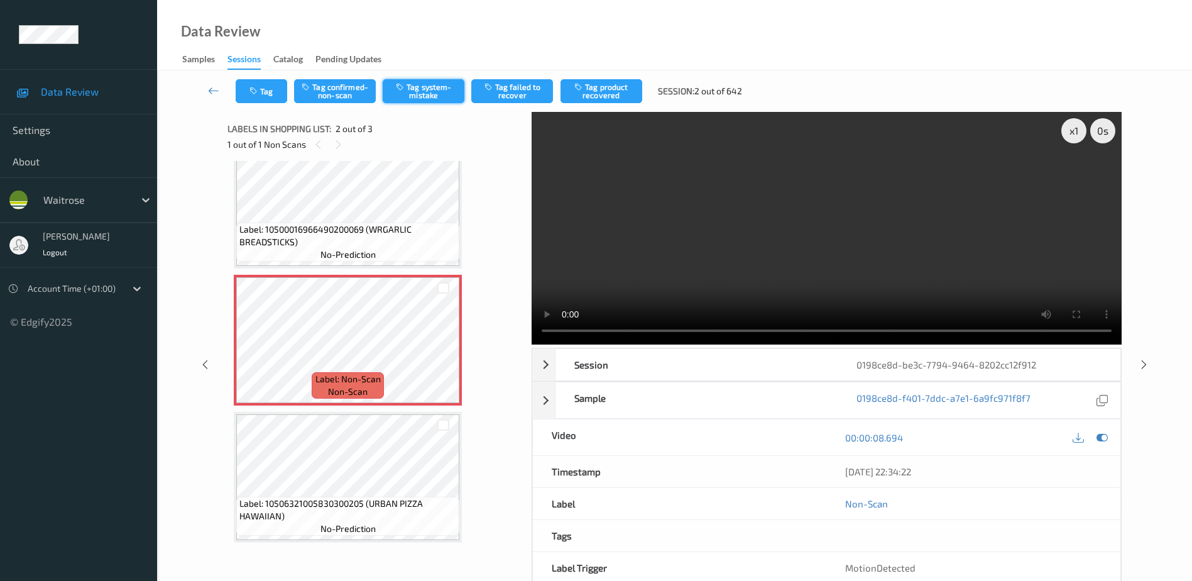
click at [420, 89] on button "Tag system-mistake" at bounding box center [424, 91] width 82 height 24
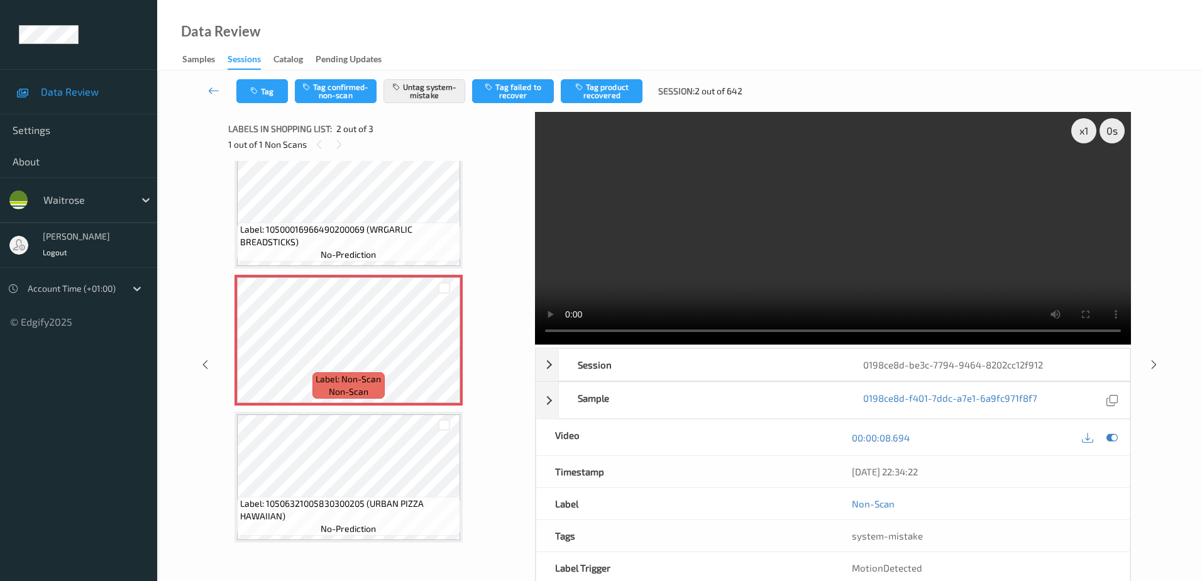
click at [252, 75] on div "Tag Tag confirmed-non-scan Untag system-mistake Tag failed to recover Tag produ…" at bounding box center [679, 90] width 993 height 41
click at [271, 93] on button "Tag" at bounding box center [262, 91] width 52 height 24
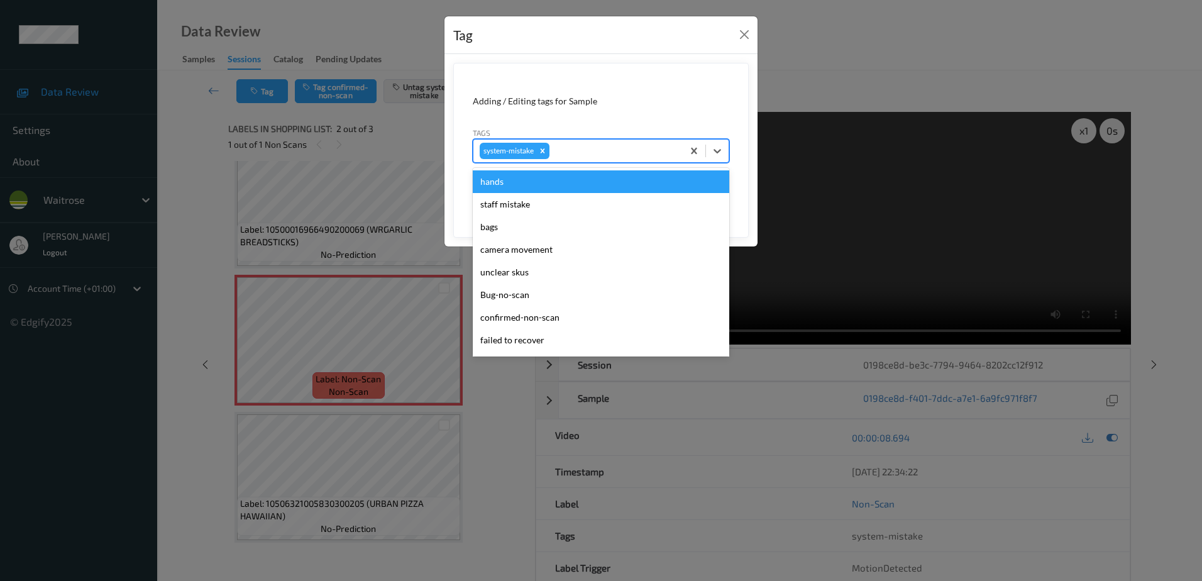
click at [585, 147] on div at bounding box center [614, 150] width 124 height 15
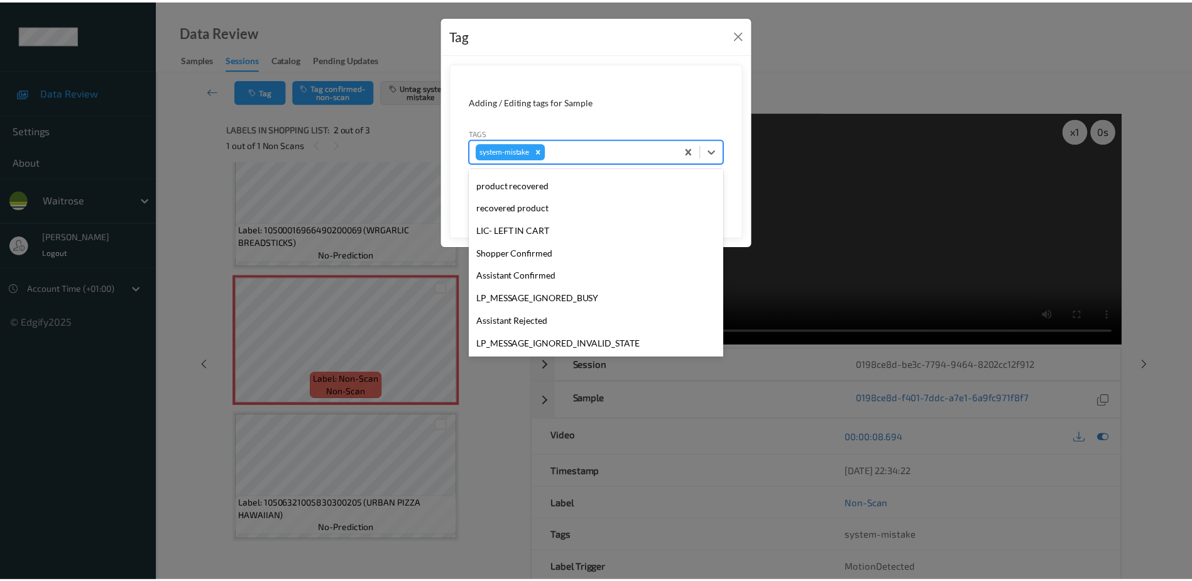
scroll to position [251, 0]
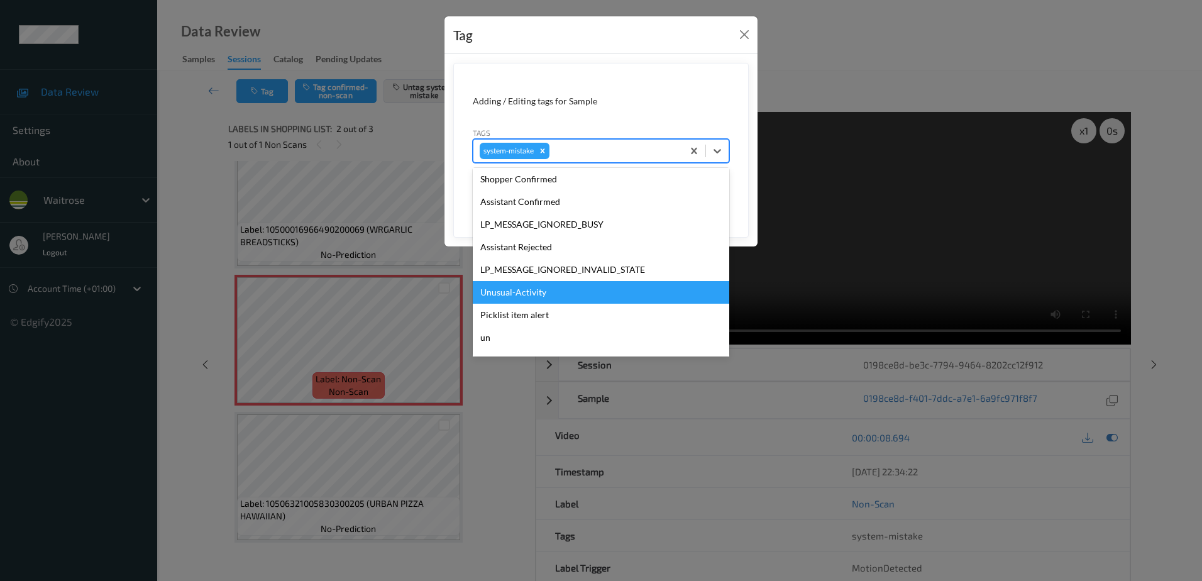
click at [520, 292] on div "Unusual-Activity" at bounding box center [601, 292] width 256 height 23
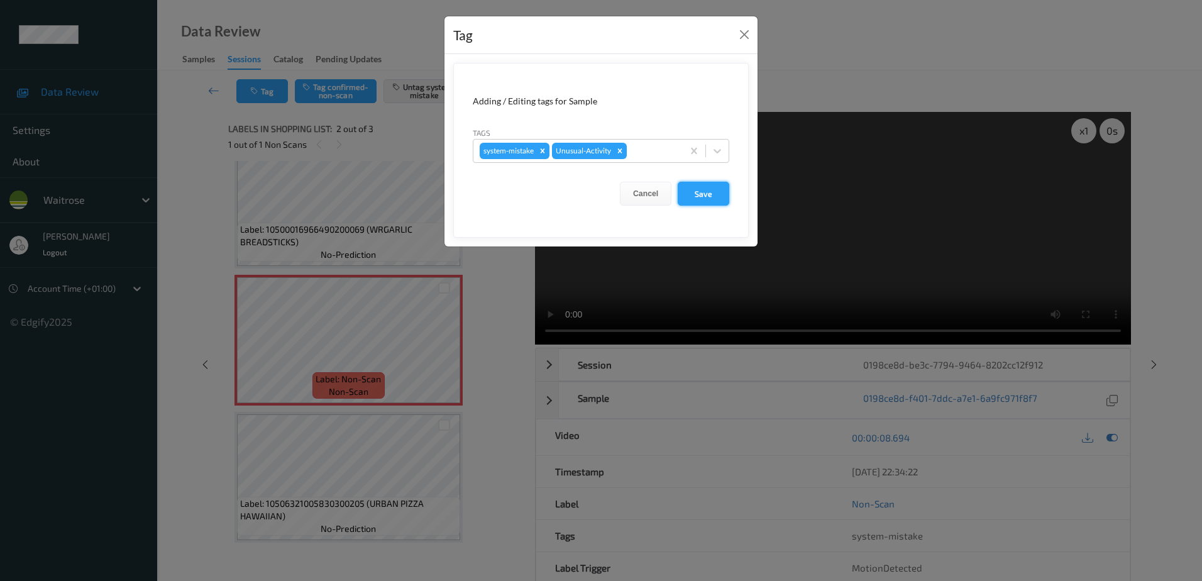
click at [684, 202] on button "Save" at bounding box center [703, 194] width 52 height 24
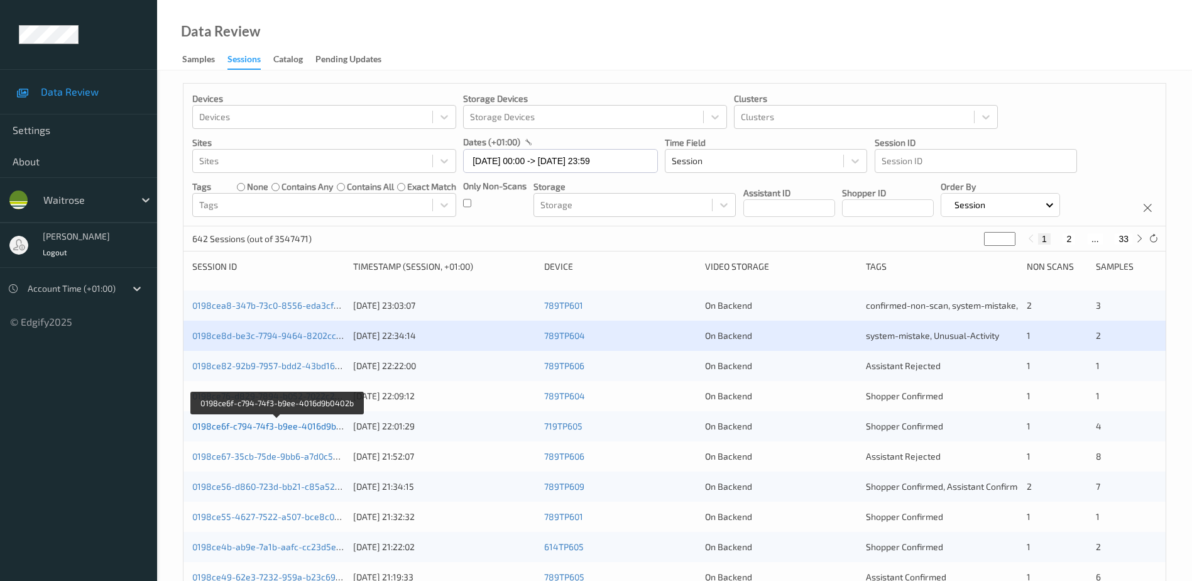
click at [283, 425] on link "0198ce6f-c794-74f3-b9ee-4016d9b0402b" at bounding box center [277, 425] width 170 height 11
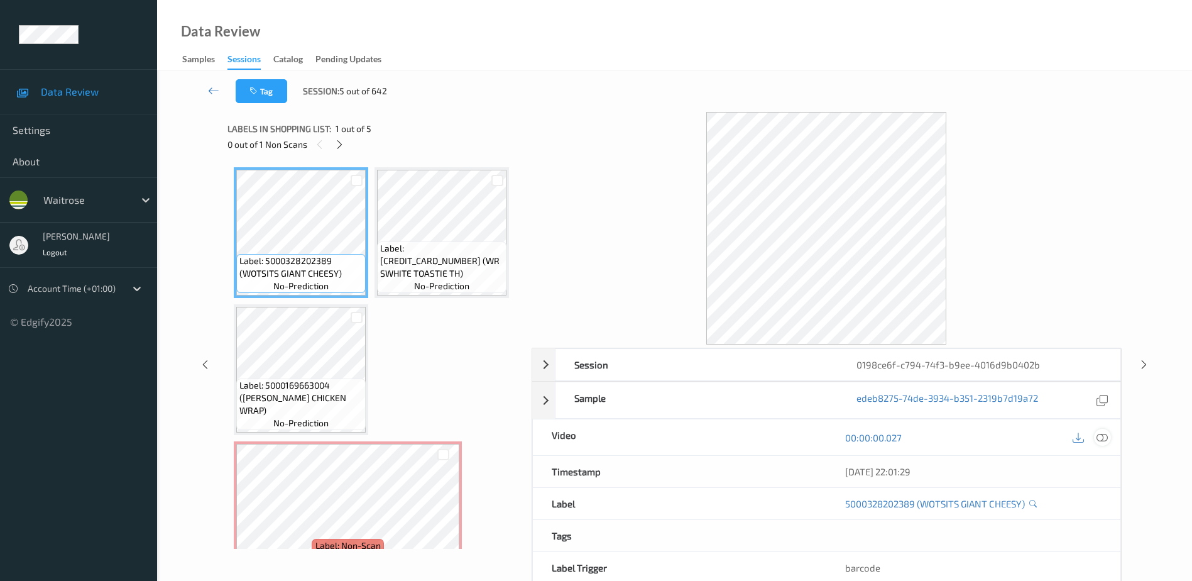
click at [1106, 434] on icon at bounding box center [1102, 437] width 11 height 11
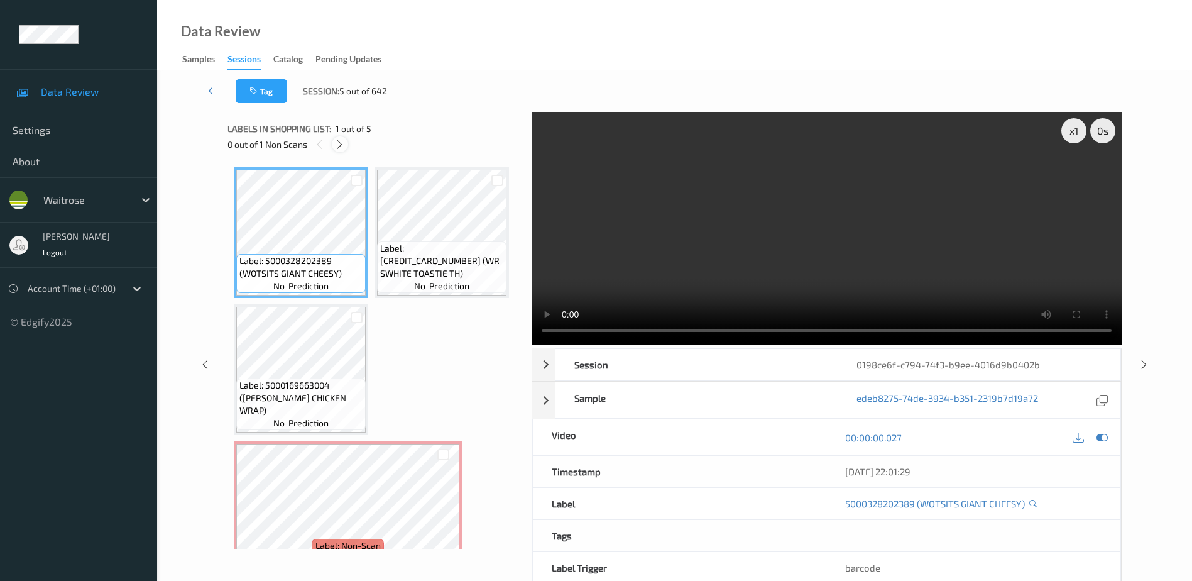
click at [341, 148] on icon at bounding box center [339, 144] width 11 height 11
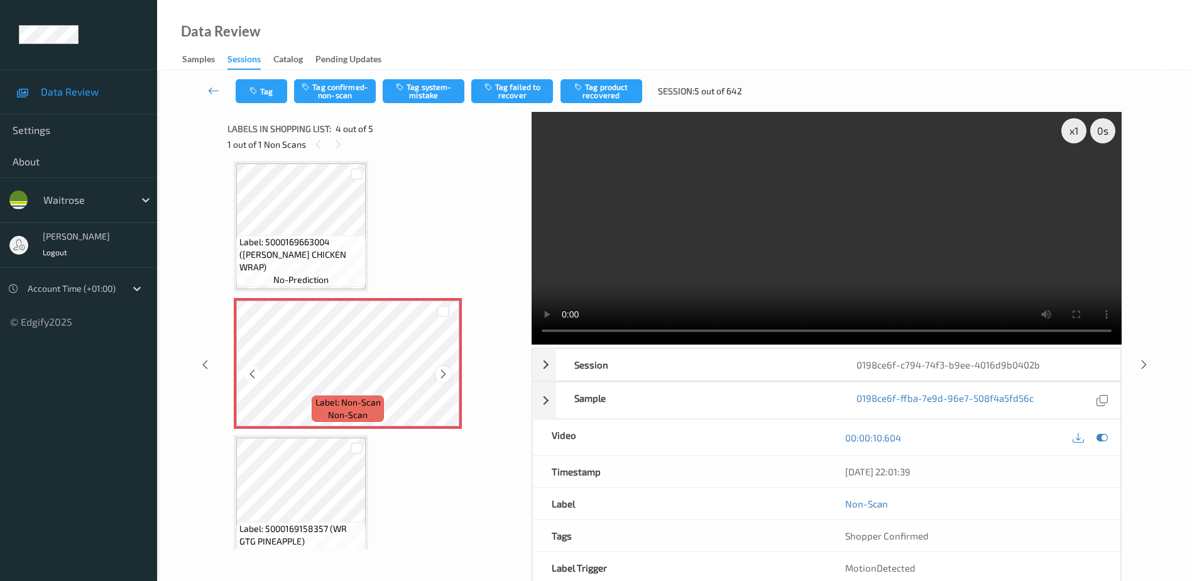
click at [441, 377] on icon at bounding box center [443, 373] width 11 height 11
click at [756, 269] on video at bounding box center [827, 228] width 590 height 233
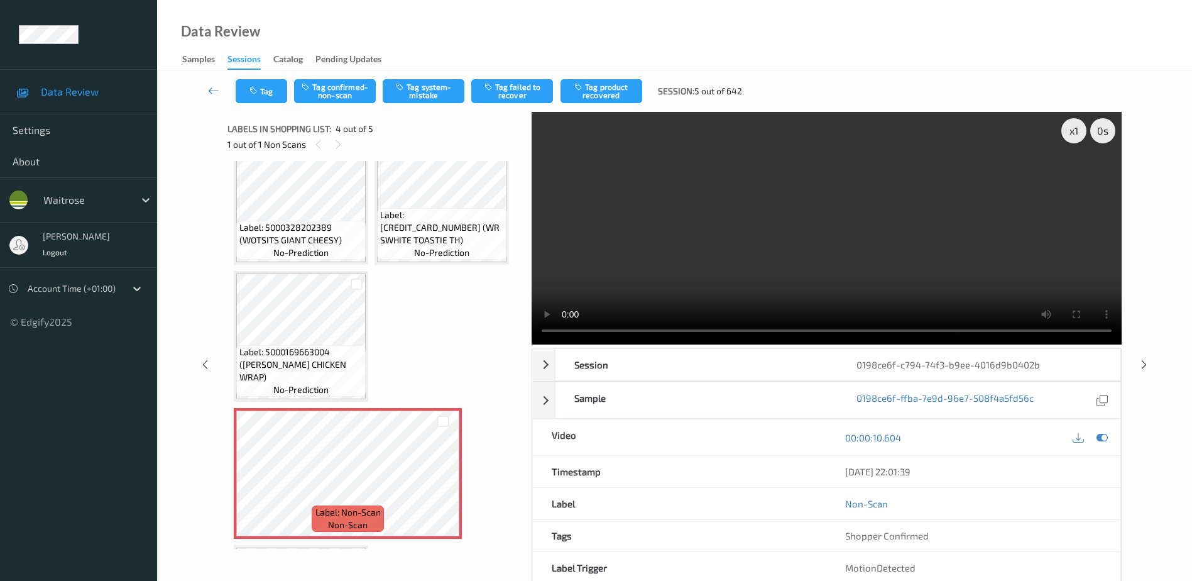
scroll to position [63, 0]
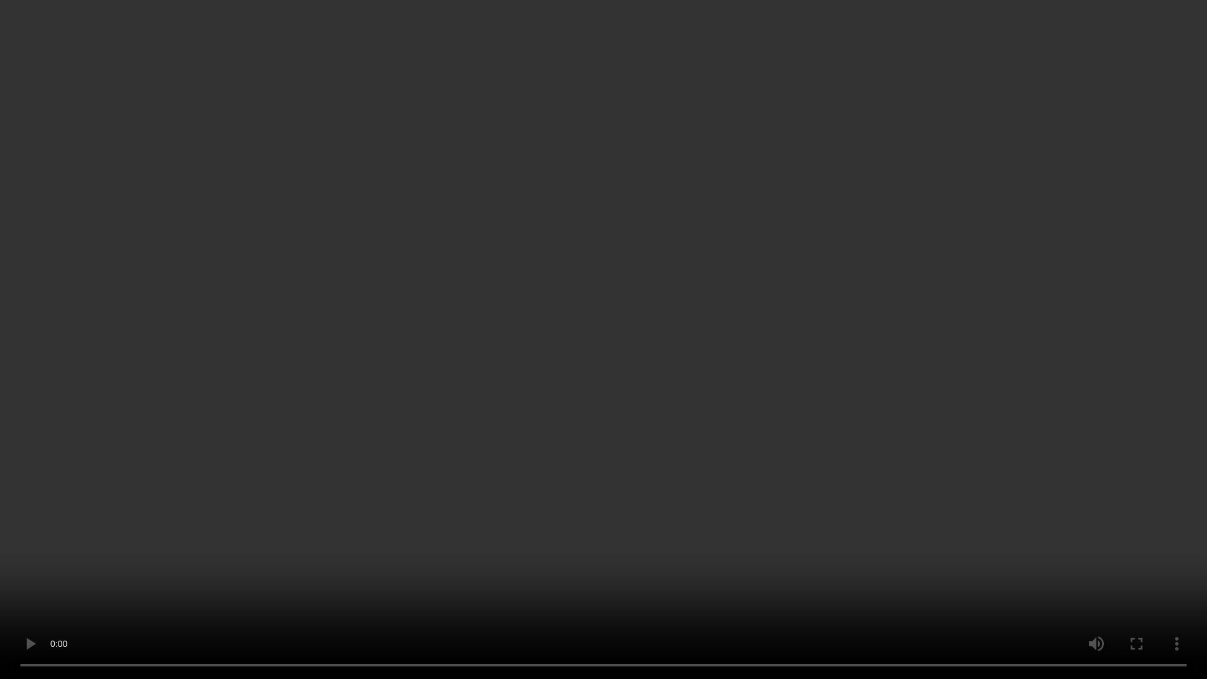
click at [792, 315] on video at bounding box center [603, 339] width 1207 height 679
click at [602, 400] on video at bounding box center [603, 339] width 1207 height 679
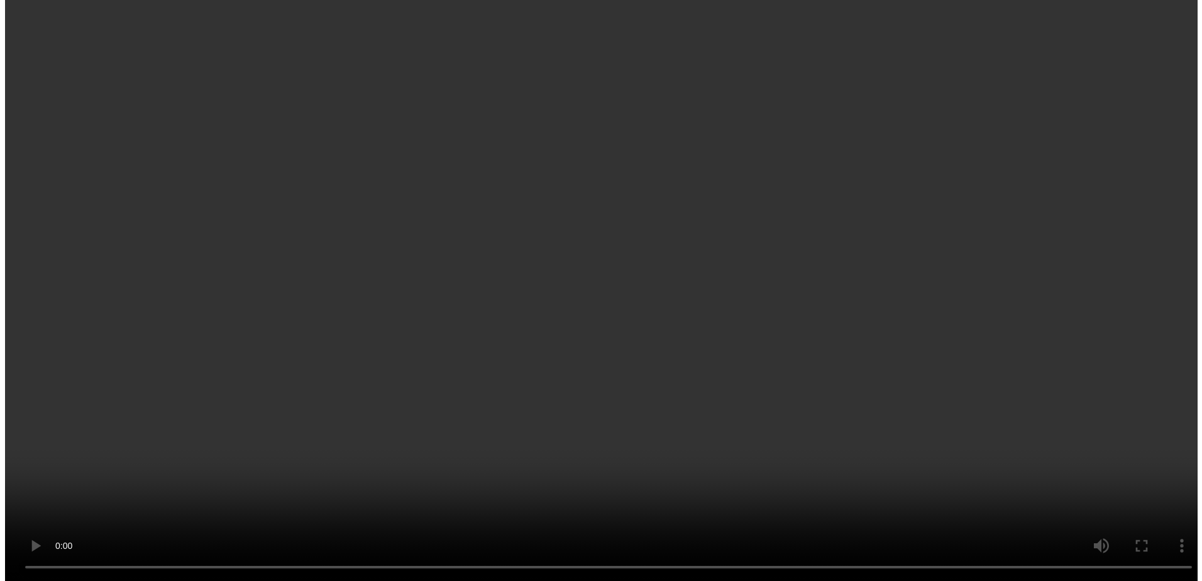
scroll to position [167, 0]
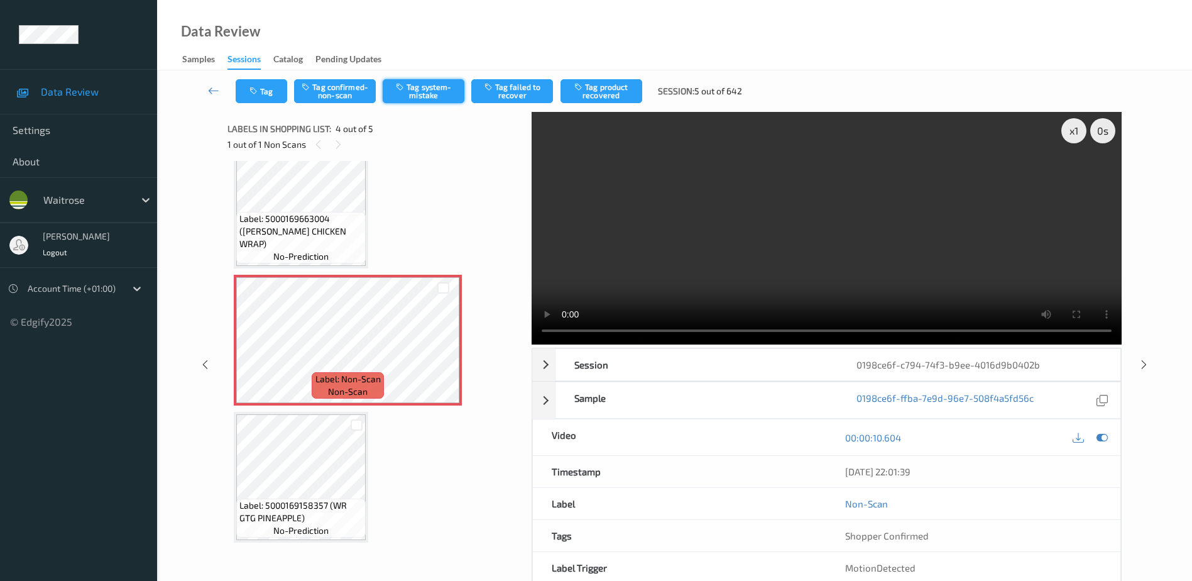
click at [427, 95] on button "Tag system-mistake" at bounding box center [424, 91] width 82 height 24
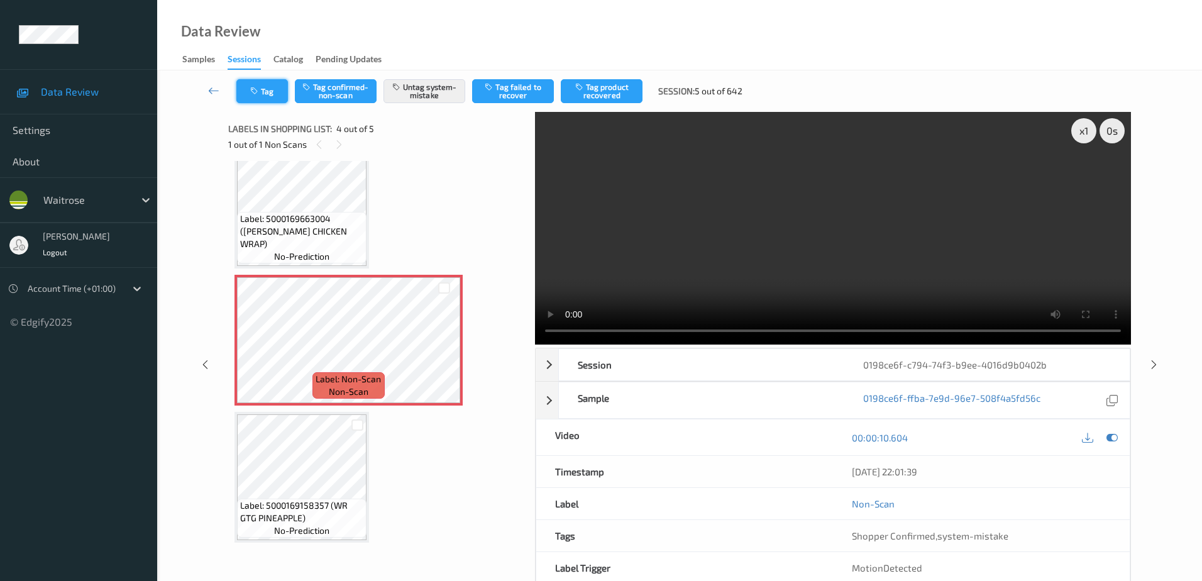
click at [260, 93] on icon "button" at bounding box center [255, 91] width 11 height 9
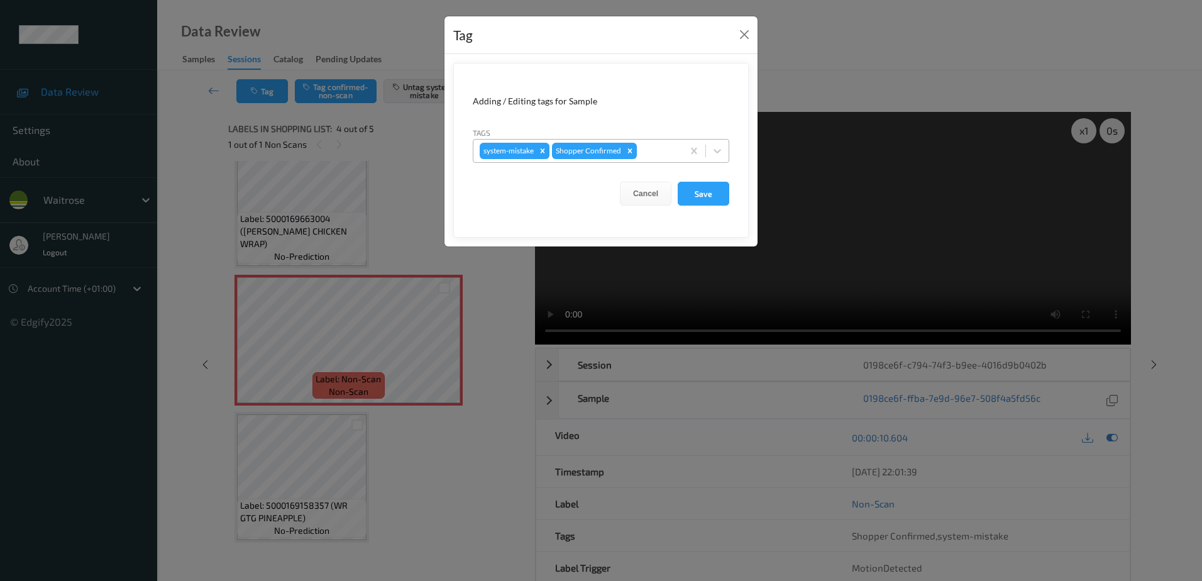
click at [655, 155] on div at bounding box center [657, 150] width 37 height 15
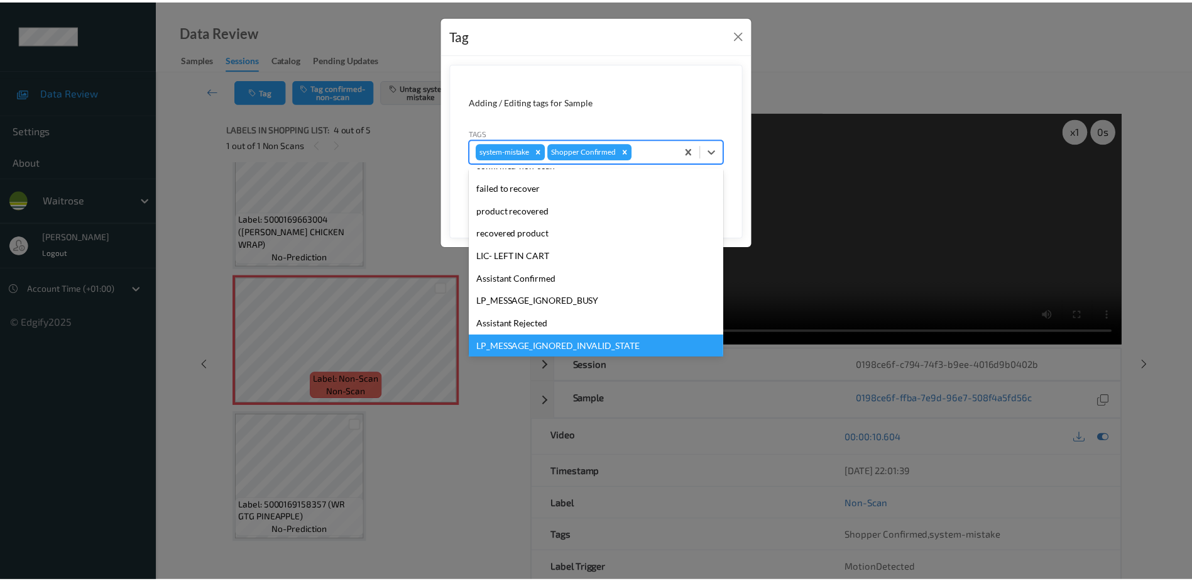
scroll to position [246, 0]
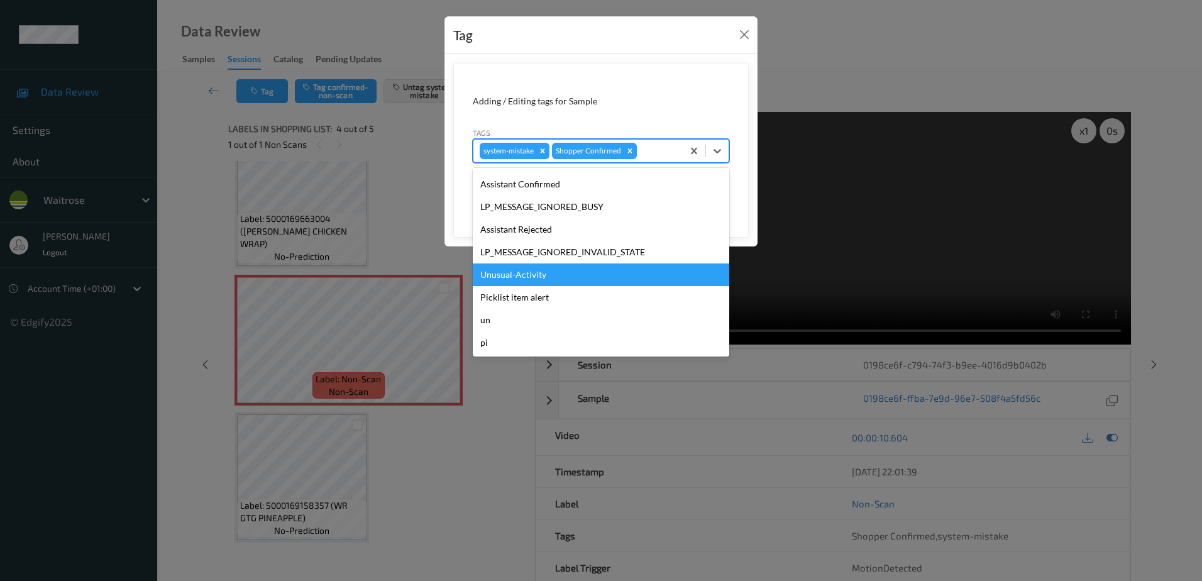
click at [532, 271] on div "Unusual-Activity" at bounding box center [601, 274] width 256 height 23
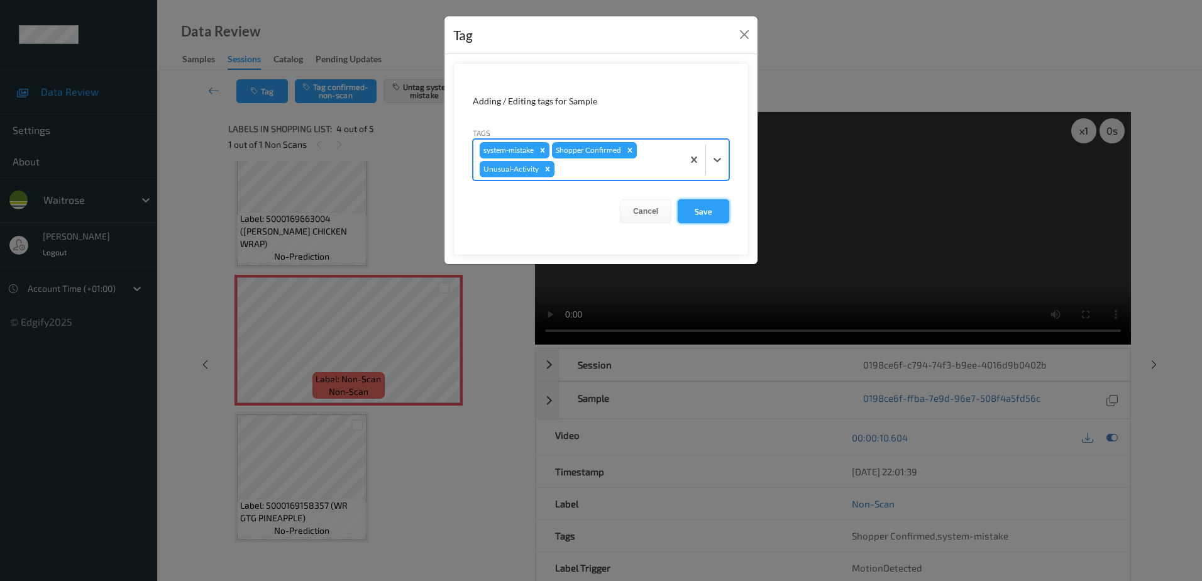
click at [704, 208] on button "Save" at bounding box center [703, 211] width 52 height 24
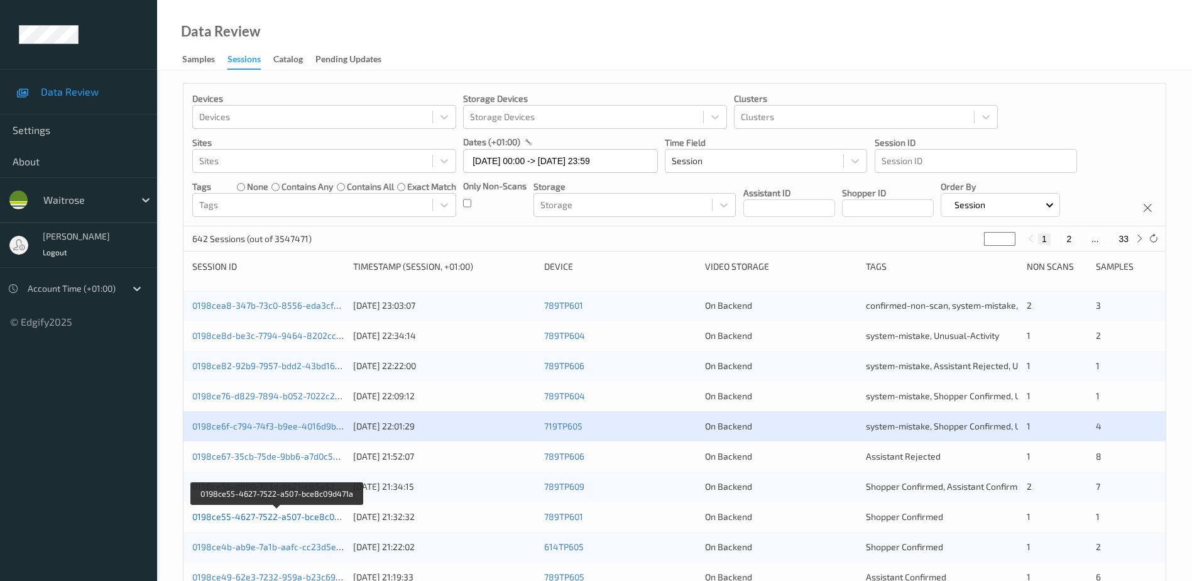
click at [266, 517] on link "0198ce55-4627-7522-a507-bce8c09d471a" at bounding box center [277, 516] width 171 height 11
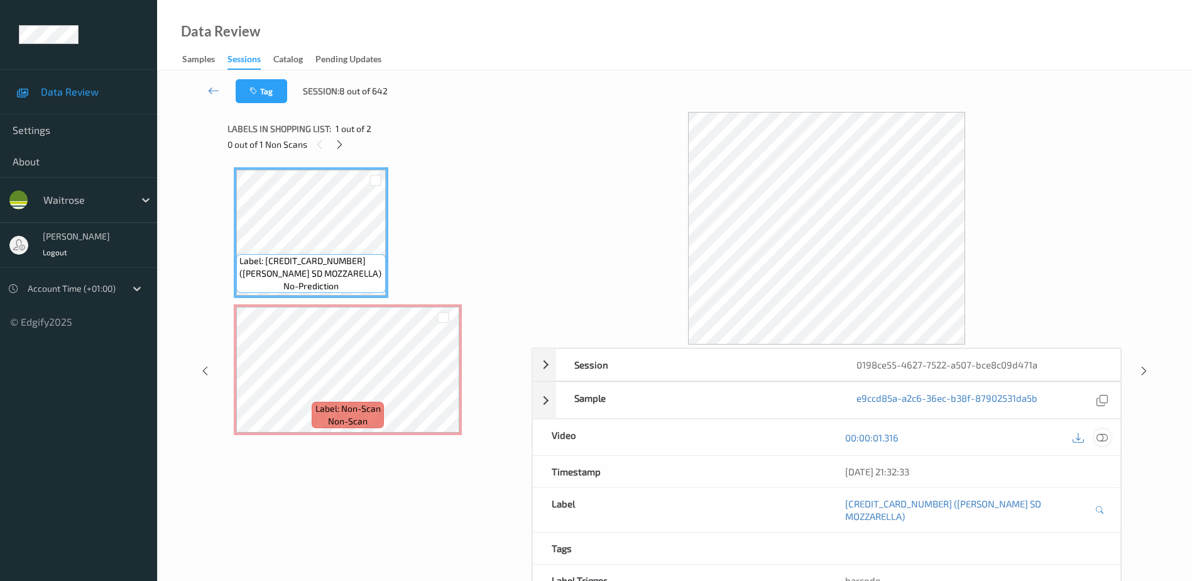
click at [1107, 439] on icon at bounding box center [1102, 437] width 11 height 11
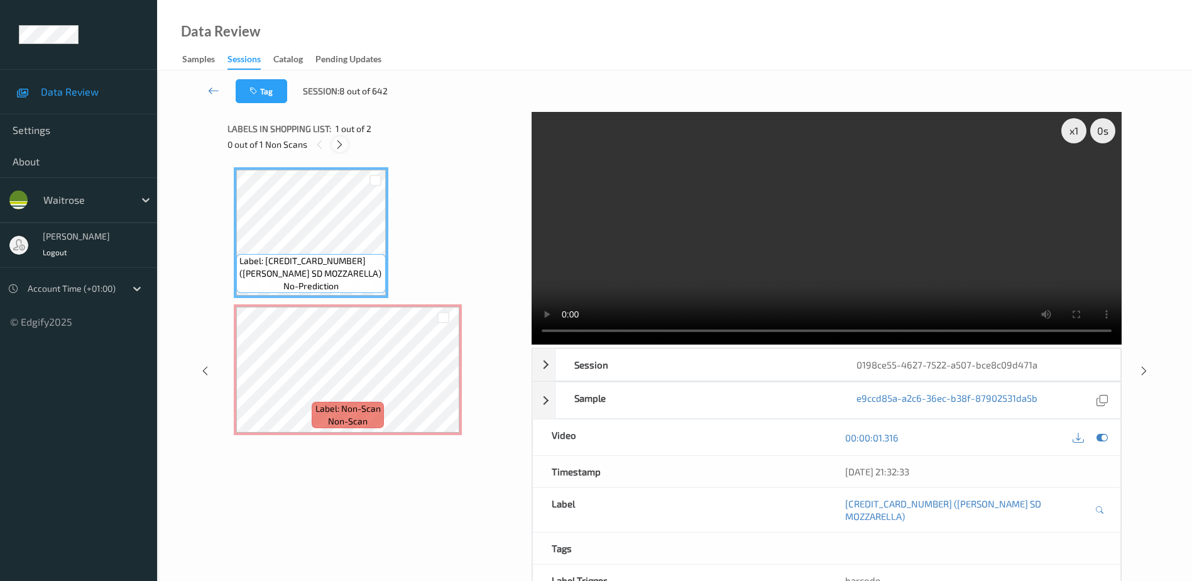
click at [338, 146] on icon at bounding box center [339, 144] width 11 height 11
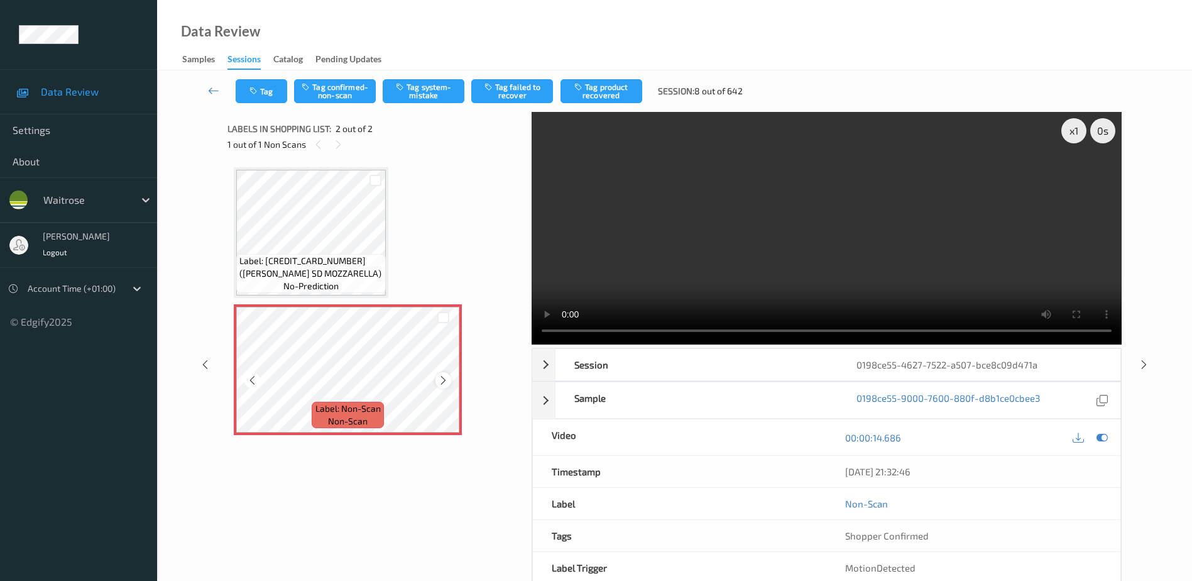
click at [443, 384] on icon at bounding box center [443, 380] width 11 height 11
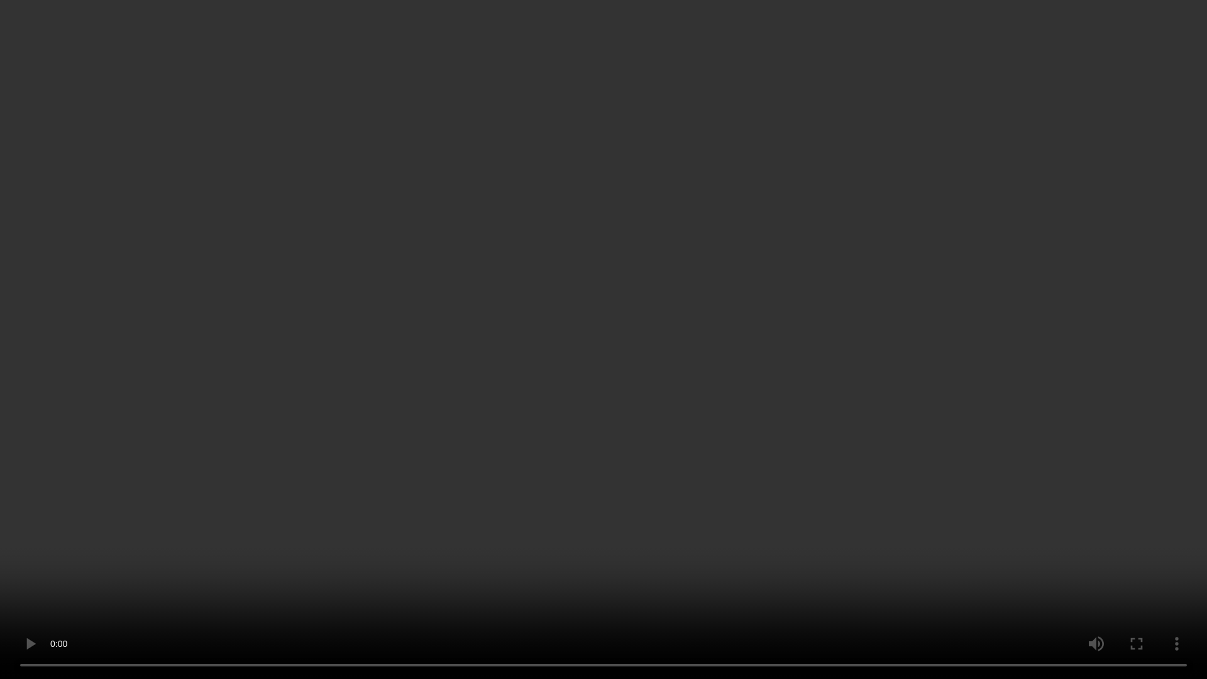
drag, startPoint x: 698, startPoint y: 368, endPoint x: 871, endPoint y: 317, distance: 180.2
click at [698, 368] on video at bounding box center [603, 339] width 1207 height 679
click at [828, 309] on video at bounding box center [603, 339] width 1207 height 679
click at [426, 471] on video at bounding box center [603, 339] width 1207 height 679
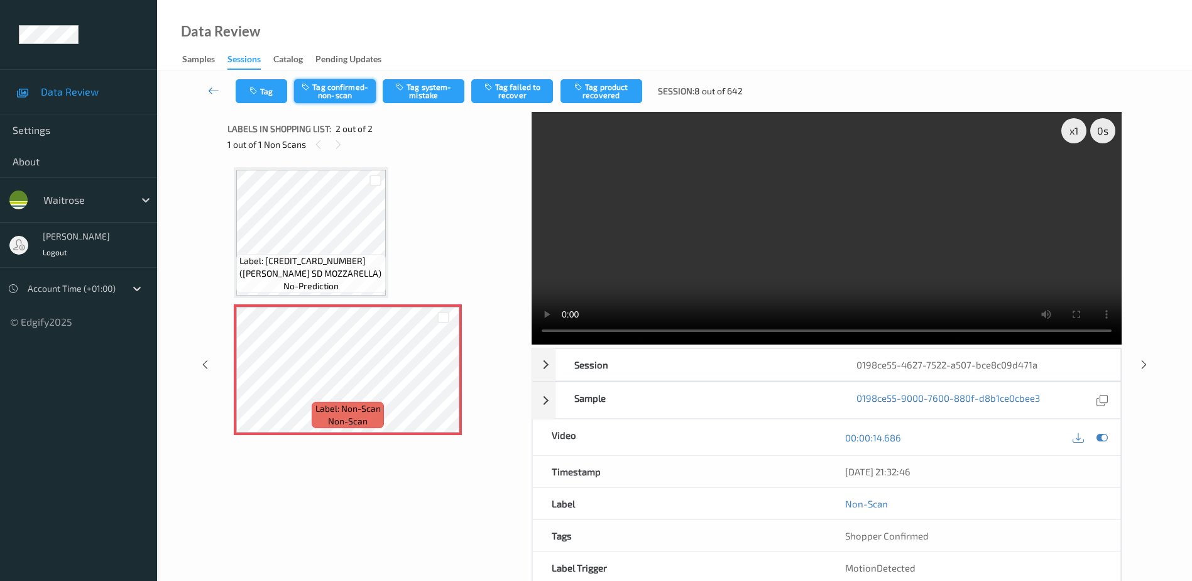
click at [339, 92] on button "Tag confirmed-non-scan" at bounding box center [335, 91] width 82 height 24
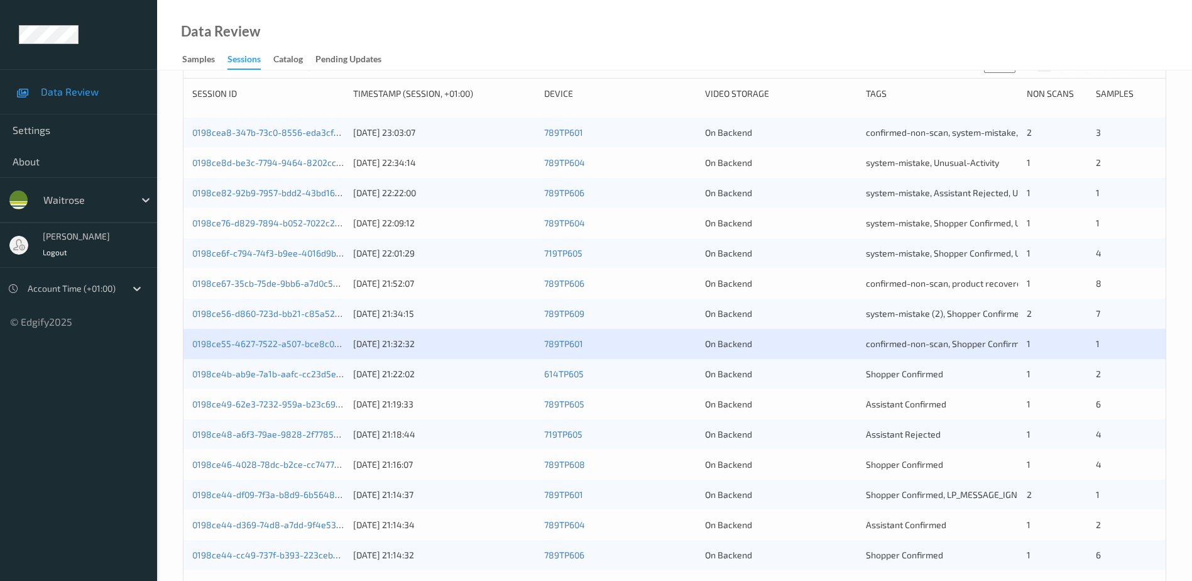
scroll to position [189, 0]
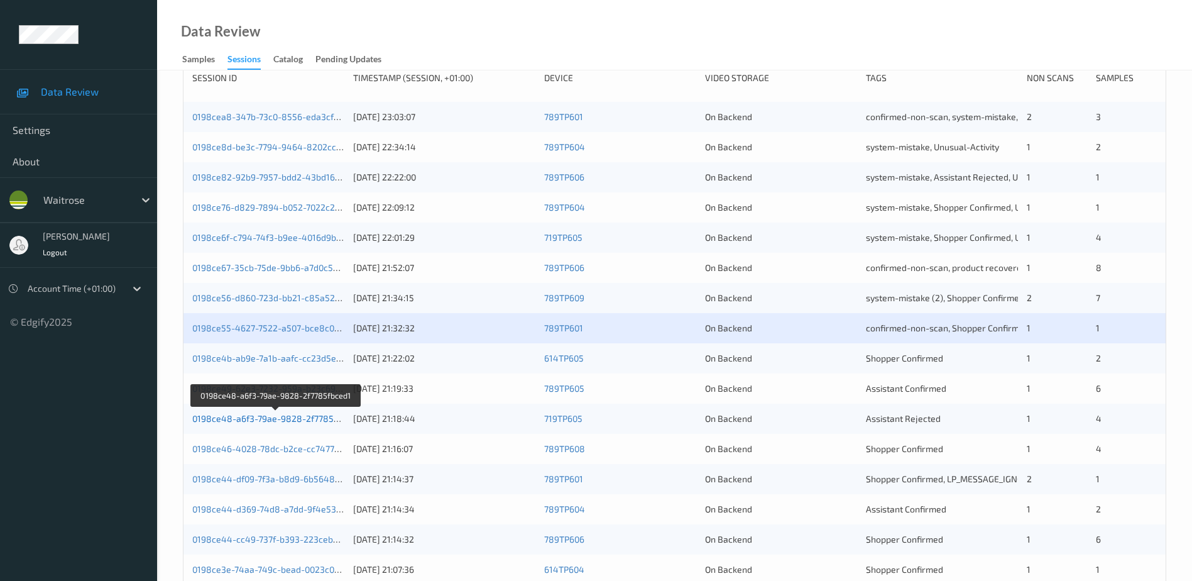
click at [292, 415] on link "0198ce48-a6f3-79ae-9828-2f7785fbced1" at bounding box center [276, 418] width 168 height 11
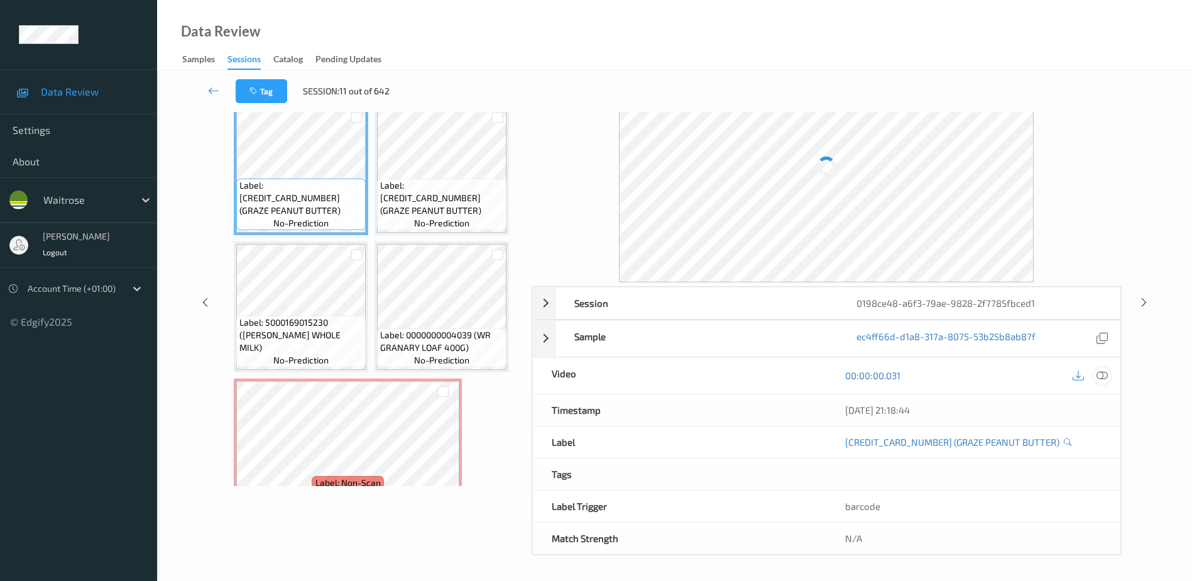
scroll to position [62, 0]
click at [1105, 379] on icon at bounding box center [1102, 375] width 11 height 11
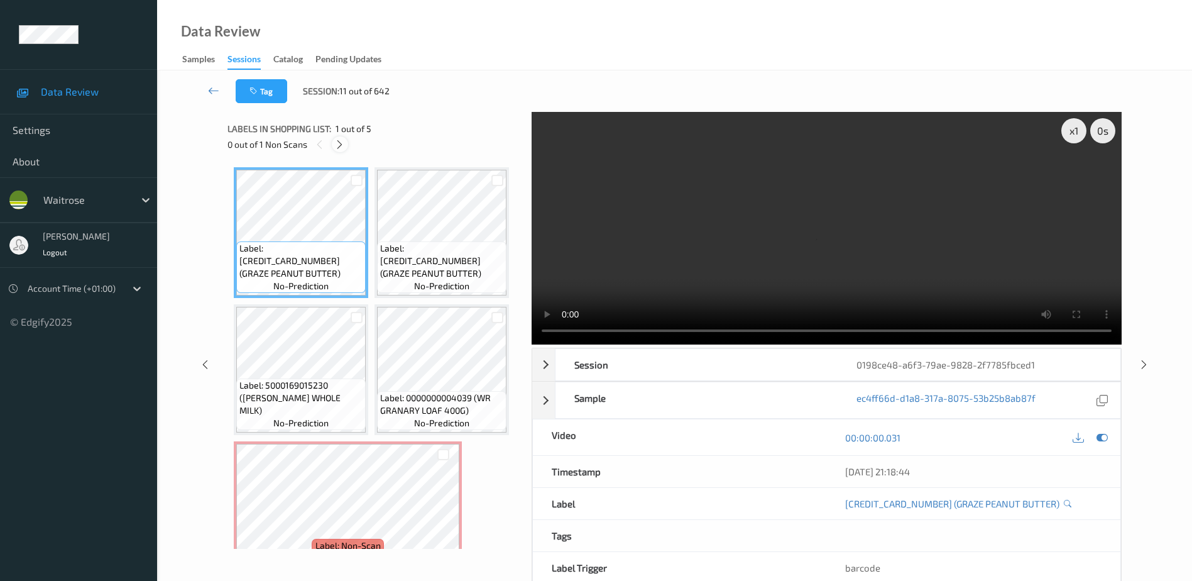
click at [345, 143] on icon at bounding box center [339, 144] width 11 height 11
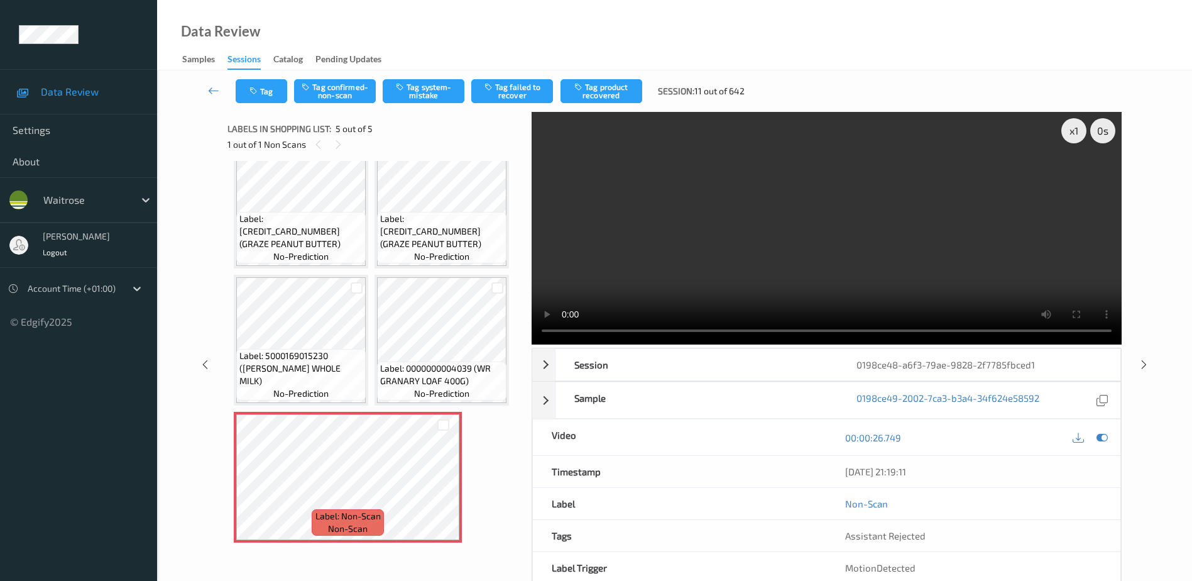
click at [795, 256] on video at bounding box center [827, 228] width 590 height 233
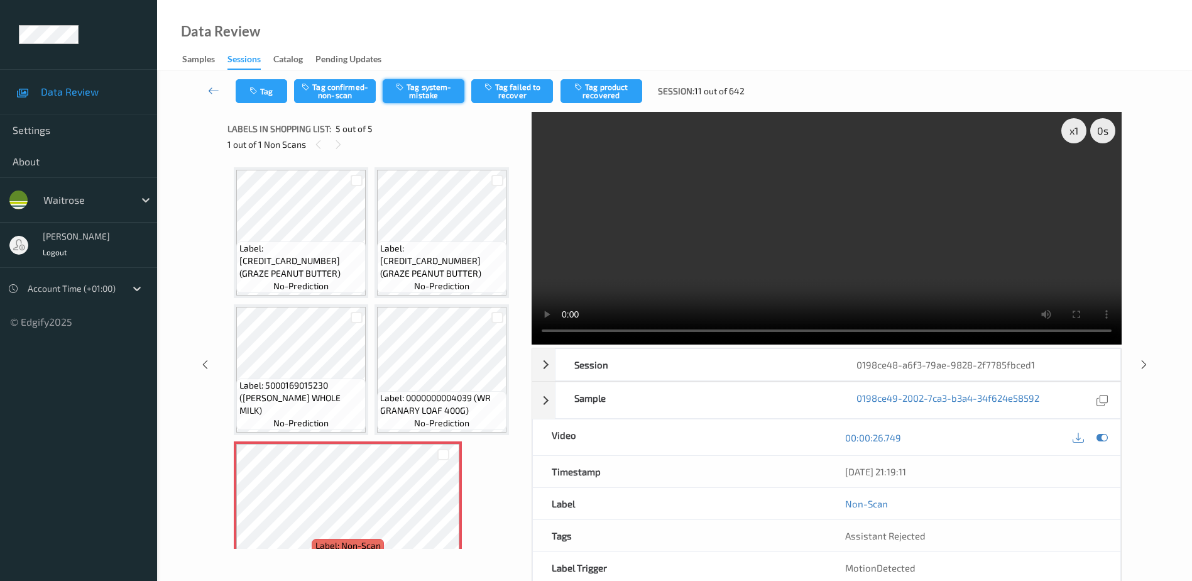
click at [419, 87] on button "Tag system-mistake" at bounding box center [424, 91] width 82 height 24
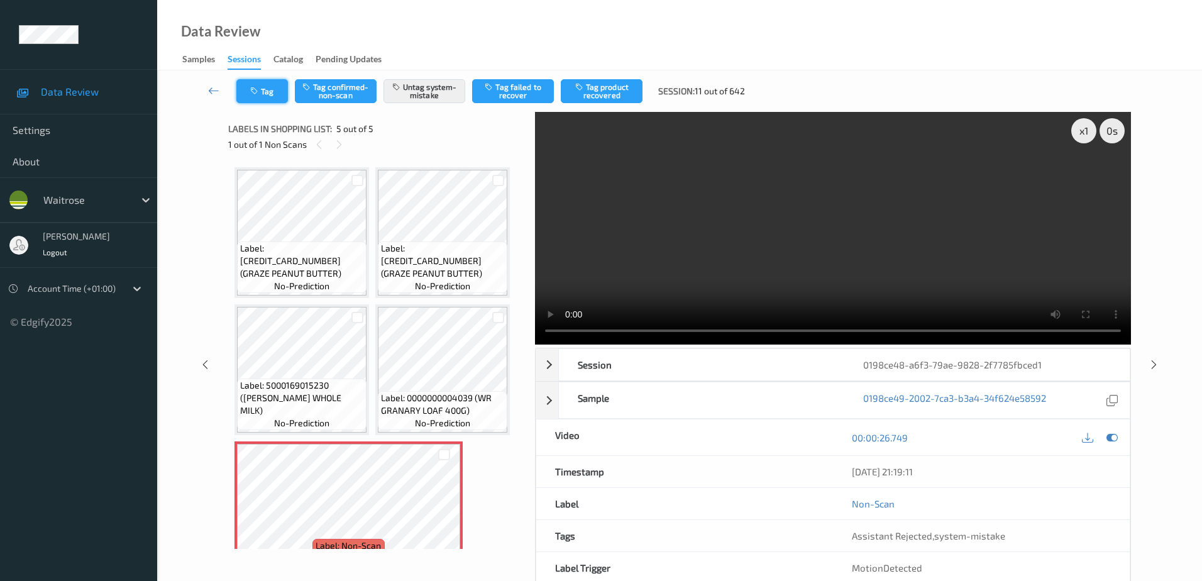
click at [259, 92] on icon "button" at bounding box center [255, 91] width 11 height 9
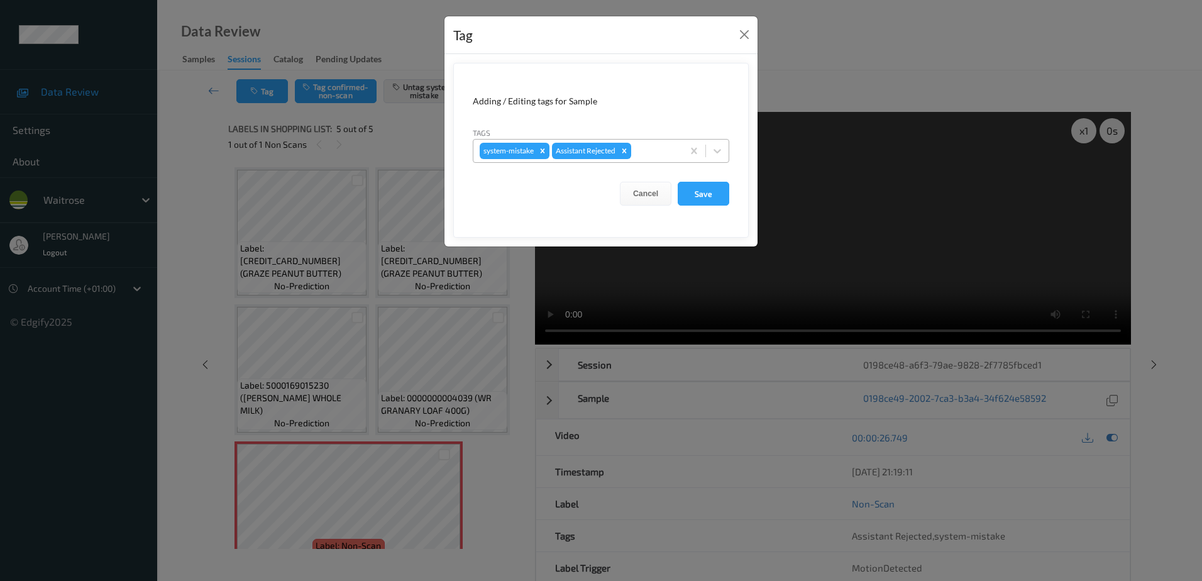
click at [654, 155] on div at bounding box center [654, 150] width 43 height 15
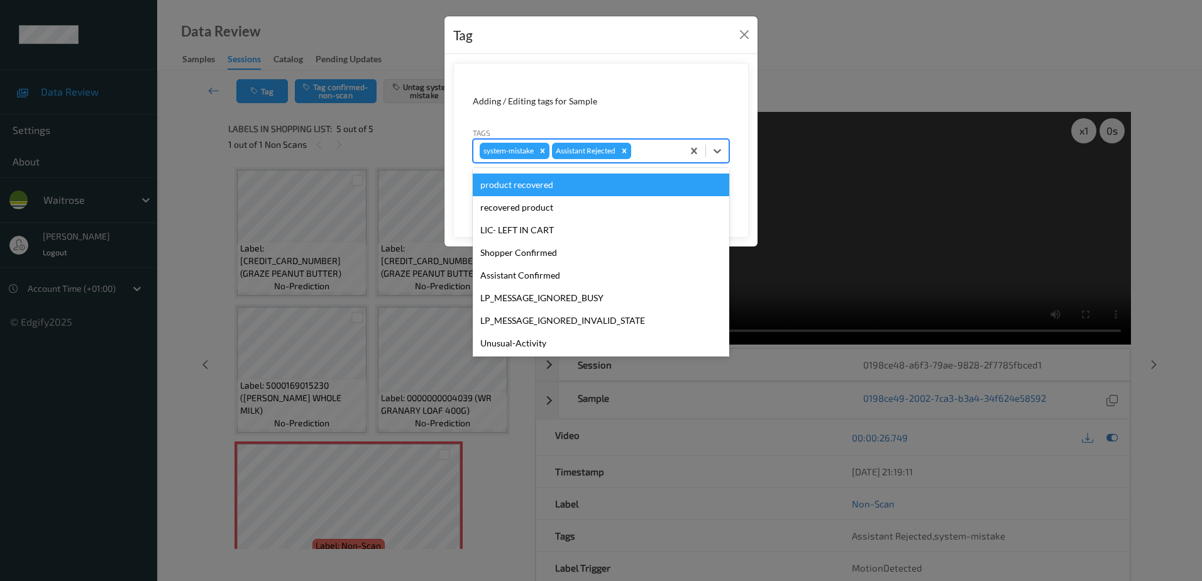
scroll to position [246, 0]
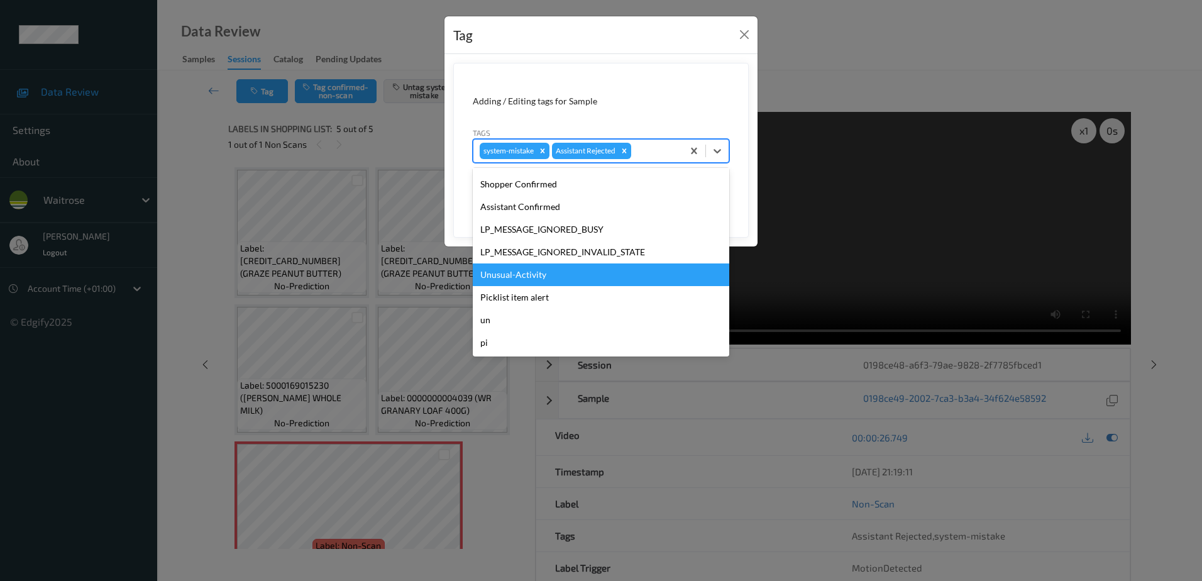
click at [520, 275] on div "Unusual-Activity" at bounding box center [601, 274] width 256 height 23
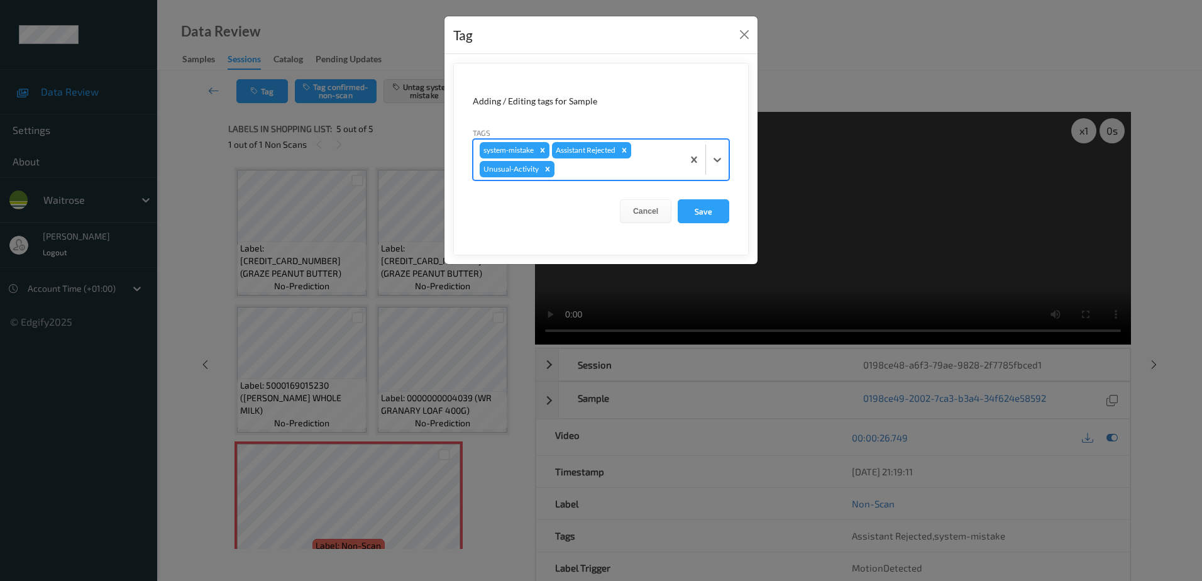
click at [591, 168] on div at bounding box center [616, 169] width 119 height 15
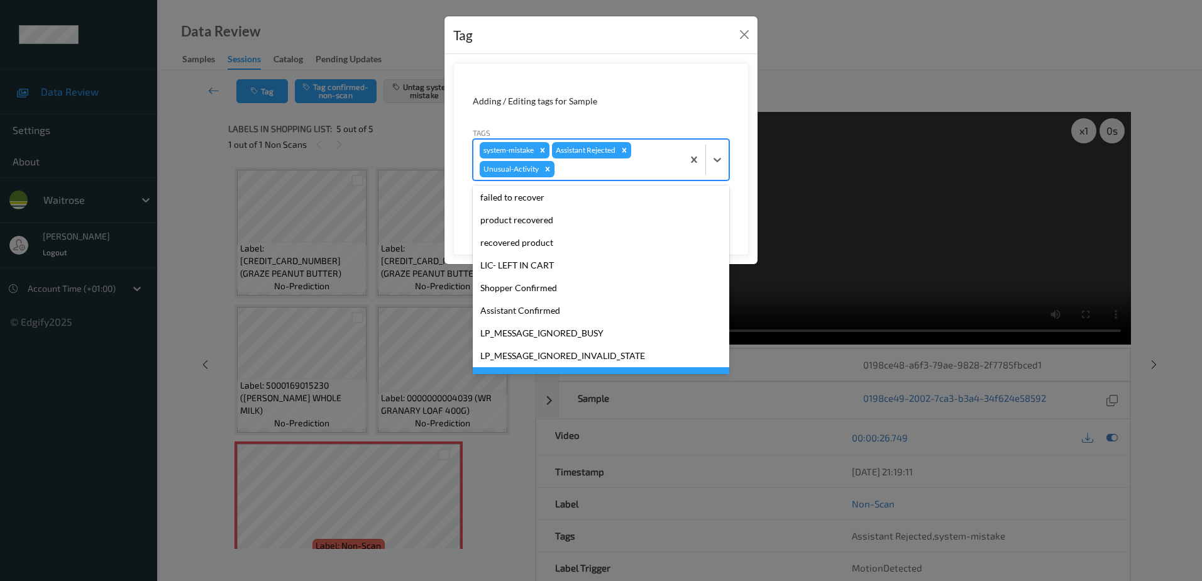
scroll to position [224, 0]
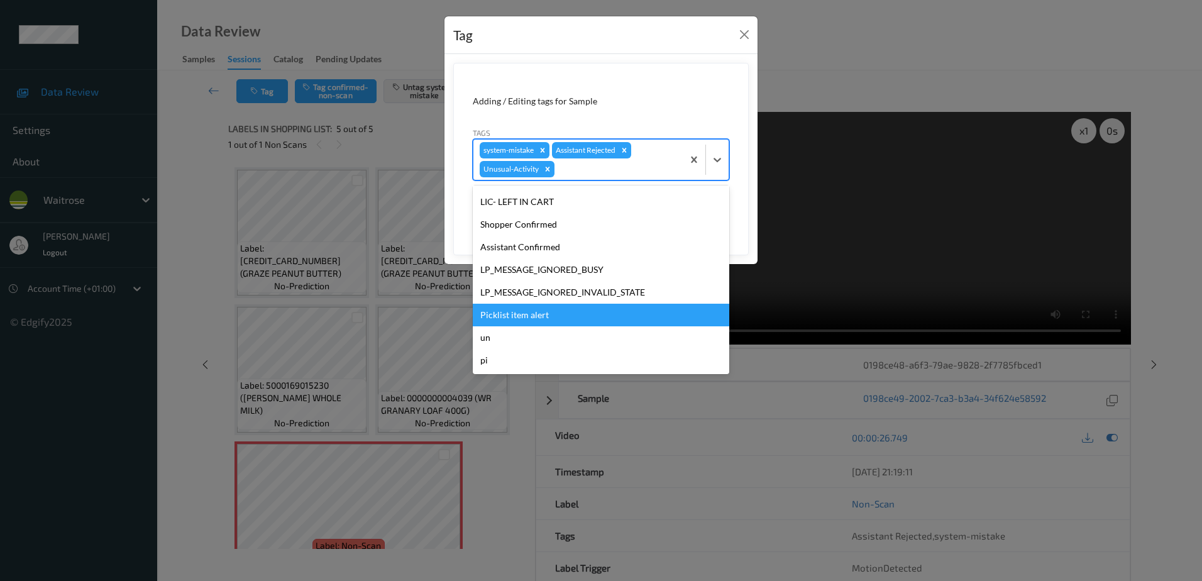
click at [538, 317] on div "Picklist item alert" at bounding box center [601, 315] width 256 height 23
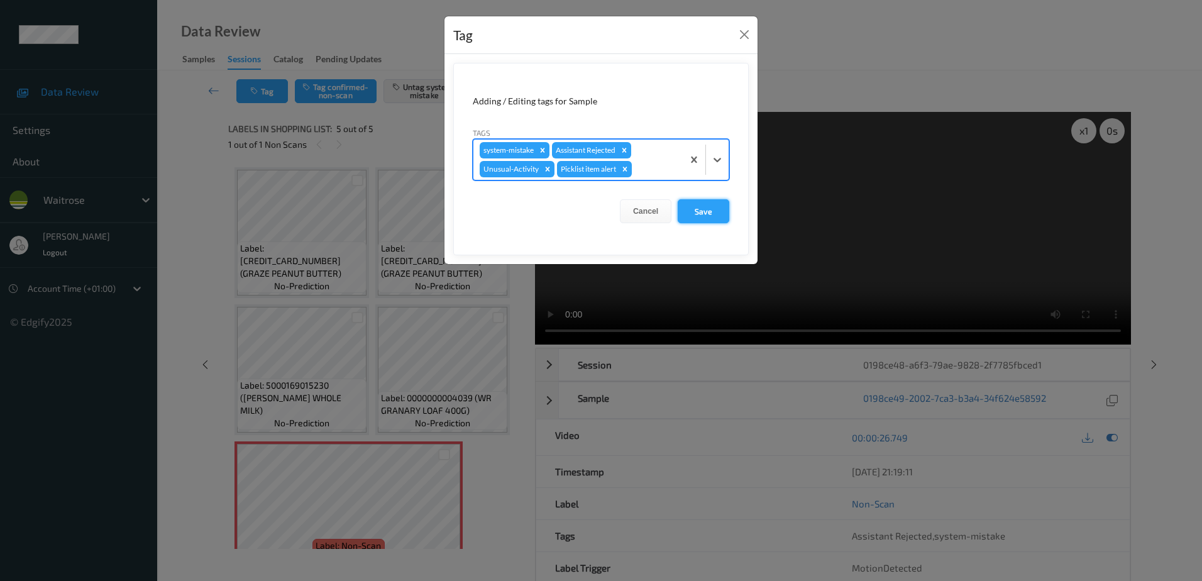
click at [691, 204] on button "Save" at bounding box center [703, 211] width 52 height 24
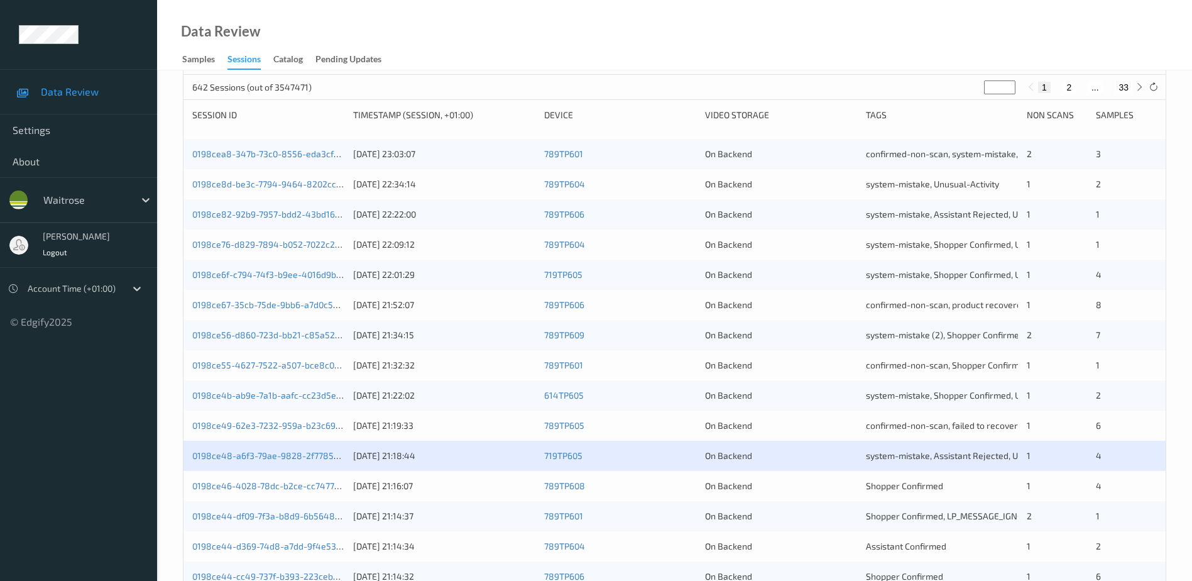
scroll to position [189, 0]
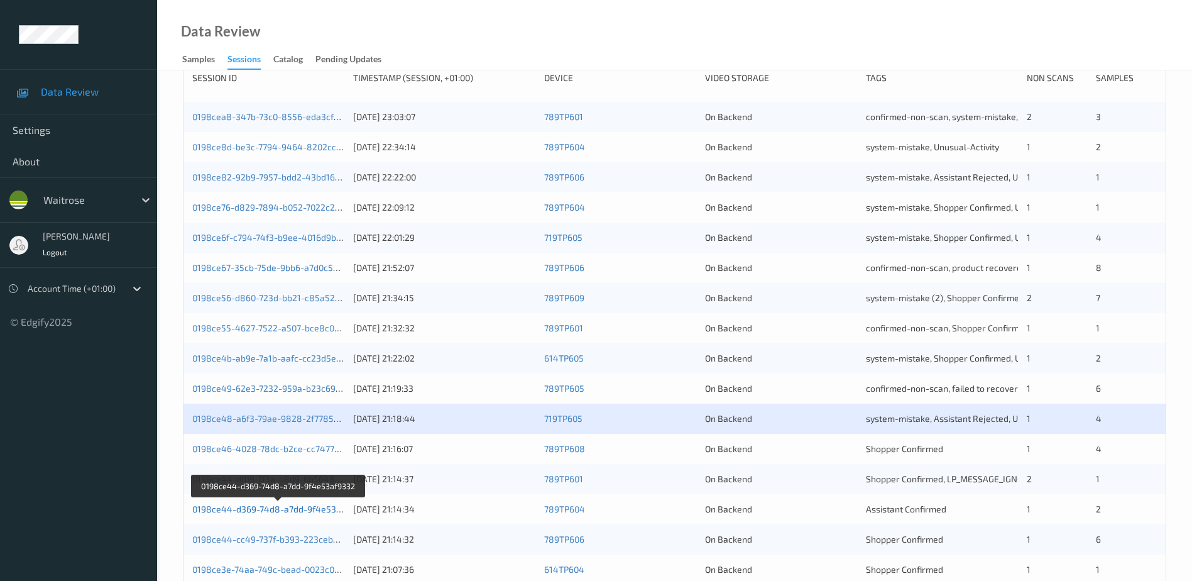
click at [269, 513] on link "0198ce44-d369-74d8-a7dd-9f4e53af9332" at bounding box center [278, 508] width 172 height 11
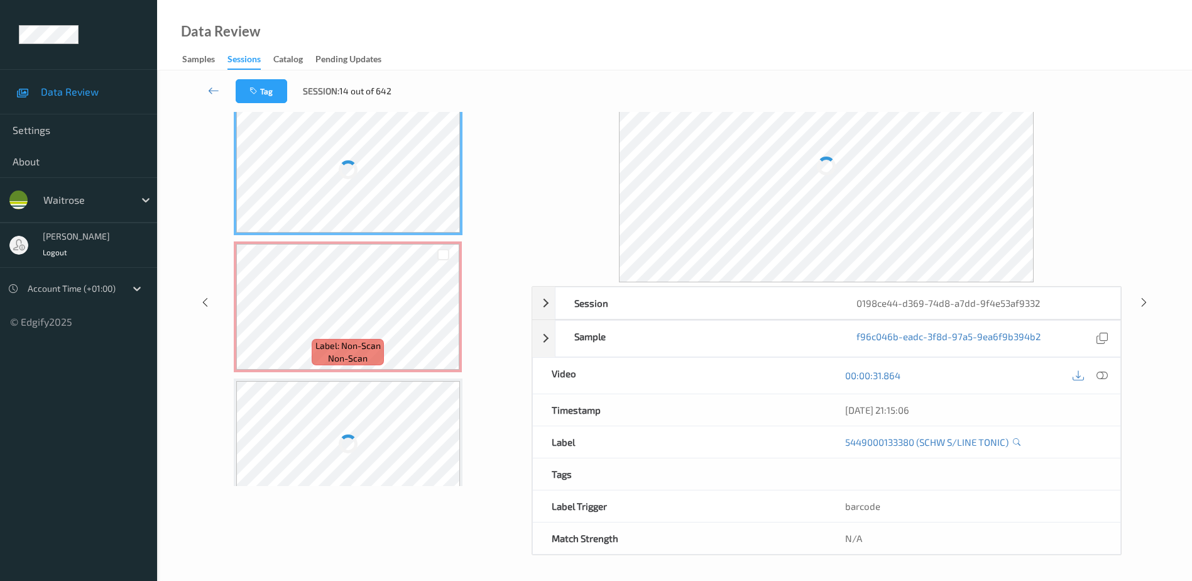
scroll to position [62, 0]
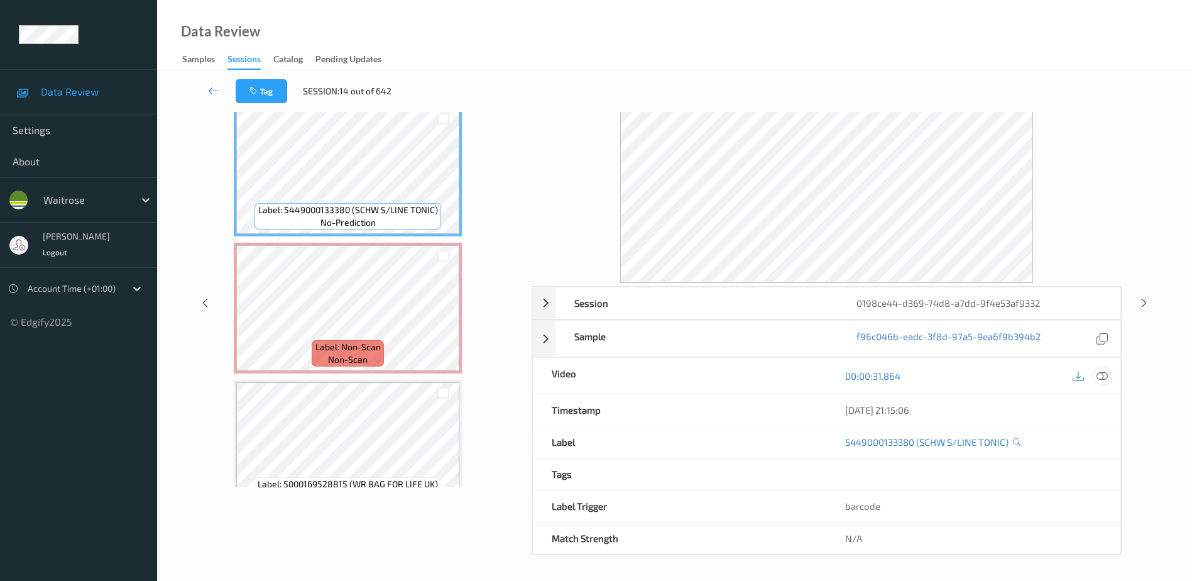
click at [1103, 378] on icon at bounding box center [1102, 375] width 11 height 11
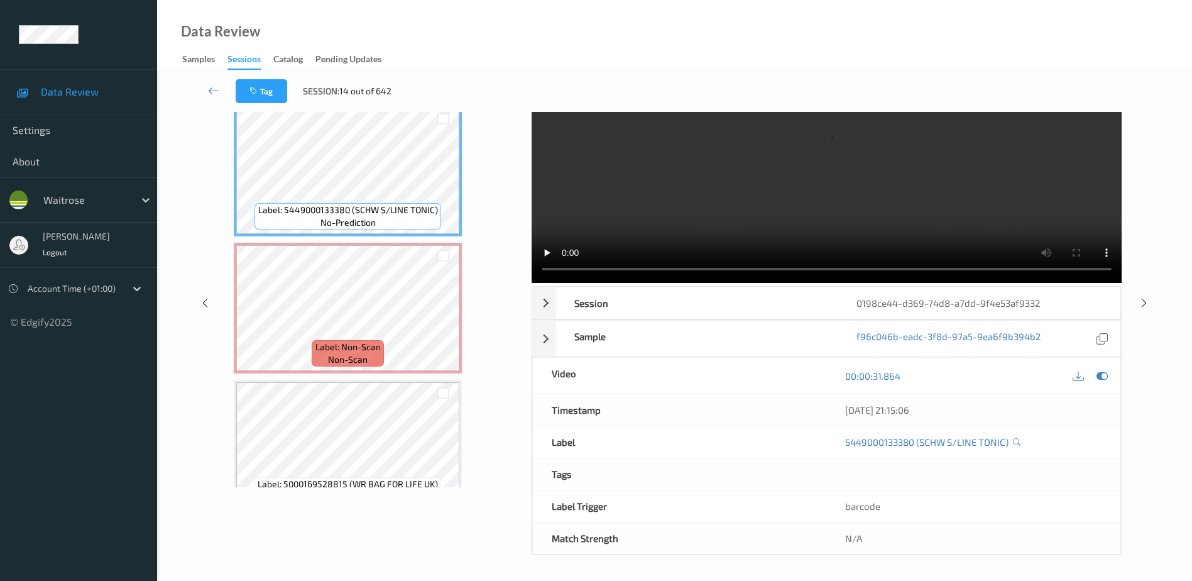
scroll to position [0, 0]
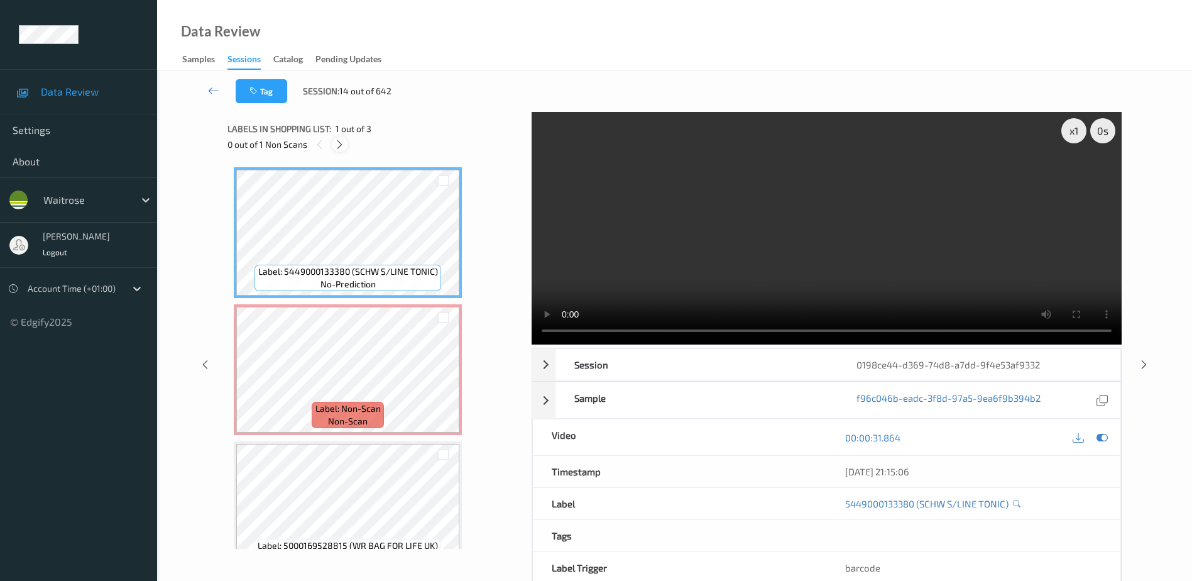
click at [335, 146] on icon at bounding box center [339, 144] width 11 height 11
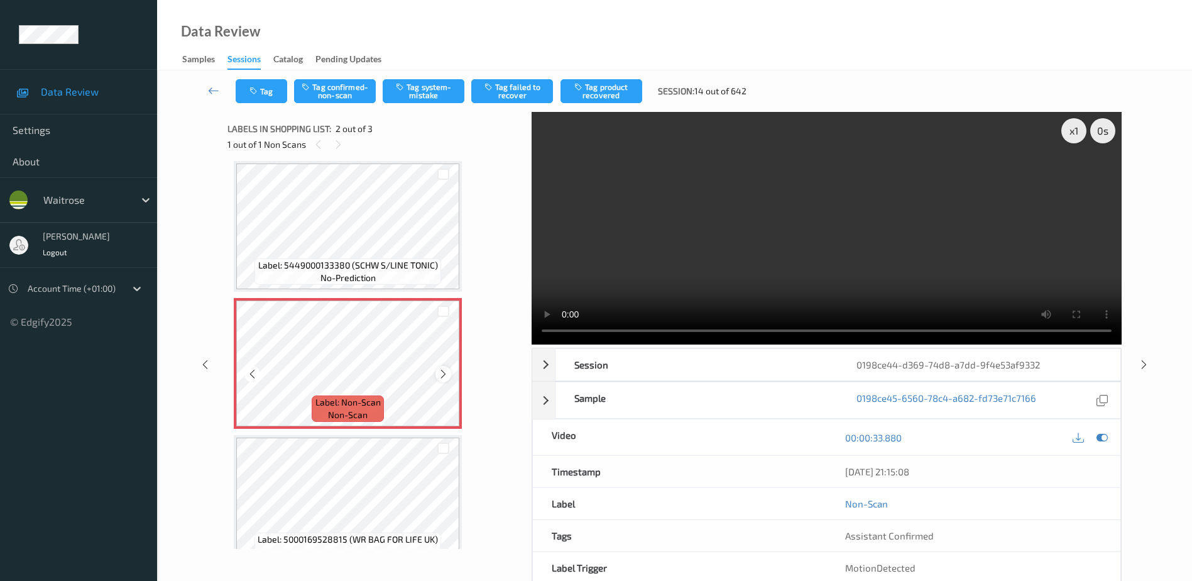
click at [442, 375] on icon at bounding box center [443, 373] width 11 height 11
click at [717, 283] on video at bounding box center [827, 228] width 590 height 233
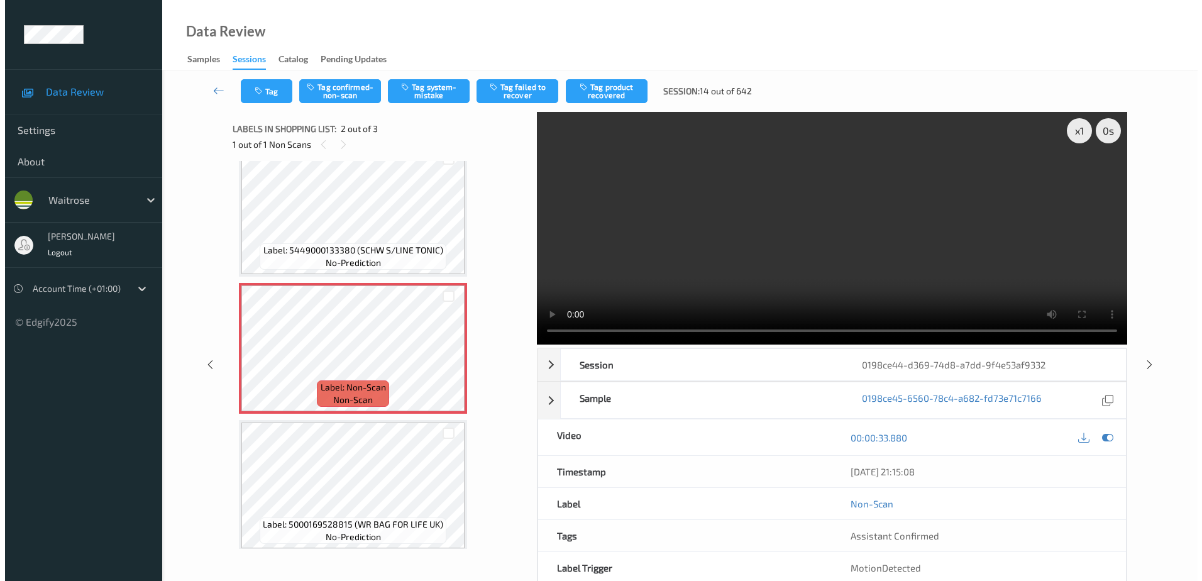
scroll to position [30, 0]
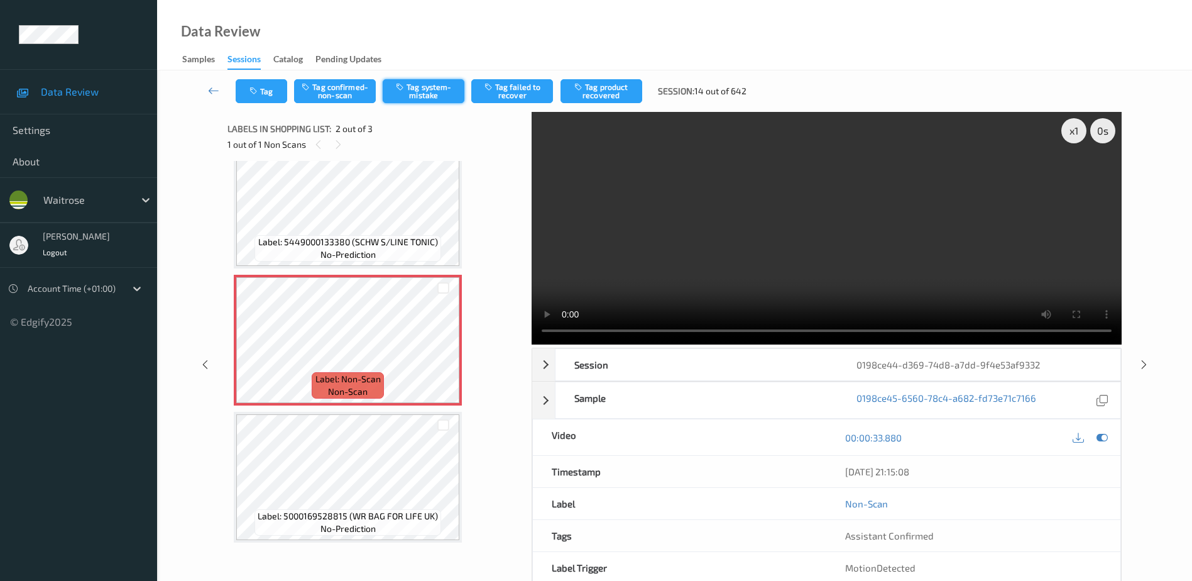
click at [421, 95] on button "Tag system-mistake" at bounding box center [424, 91] width 82 height 24
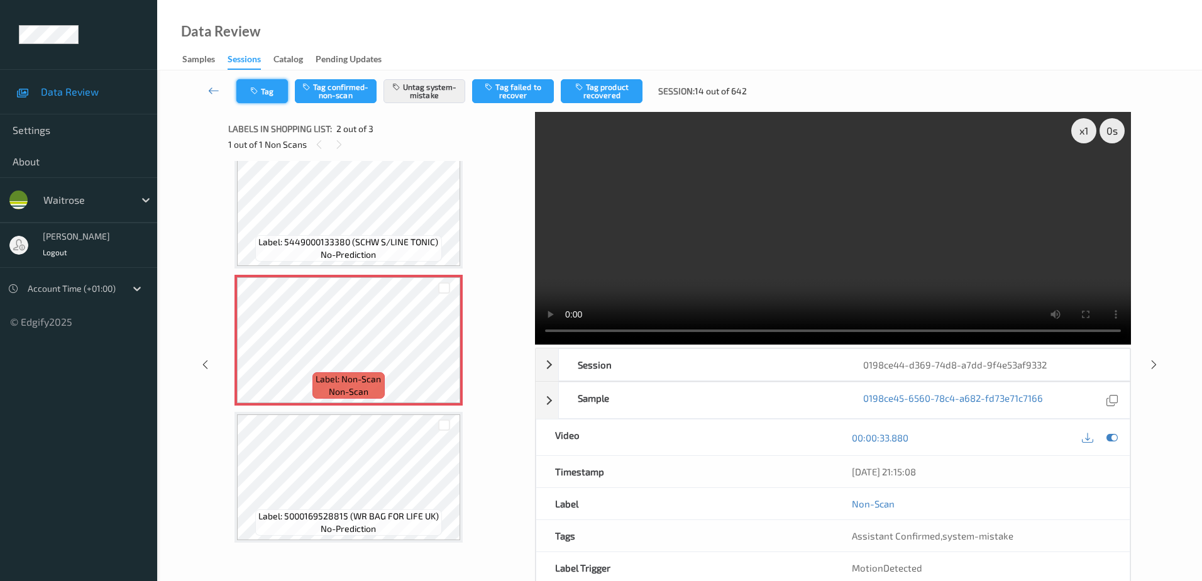
click at [267, 97] on button "Tag" at bounding box center [262, 91] width 52 height 24
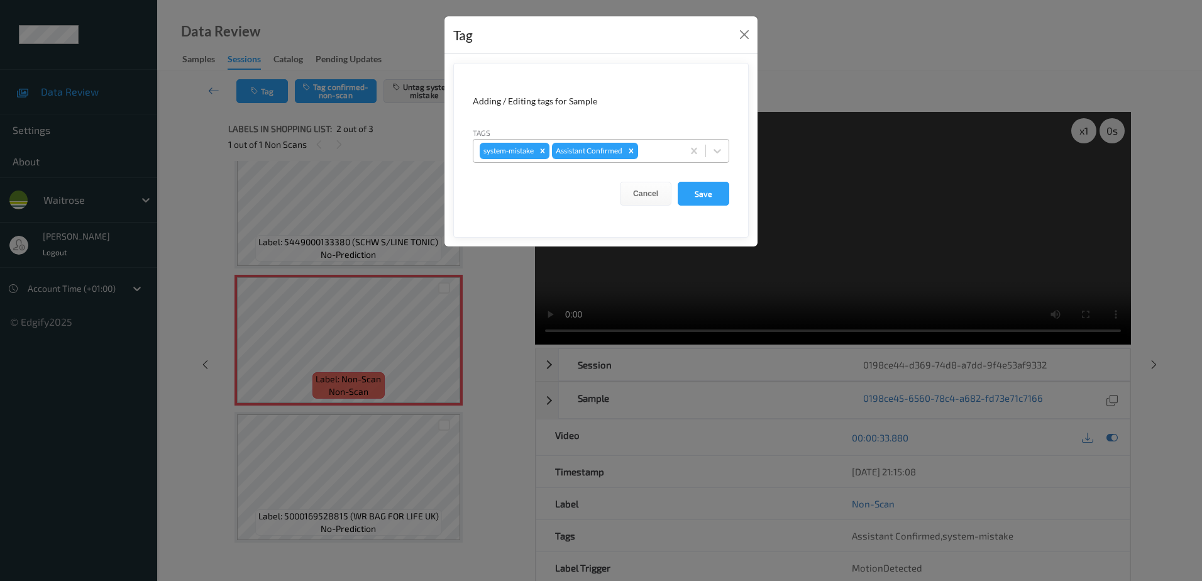
click at [650, 149] on div at bounding box center [658, 150] width 36 height 15
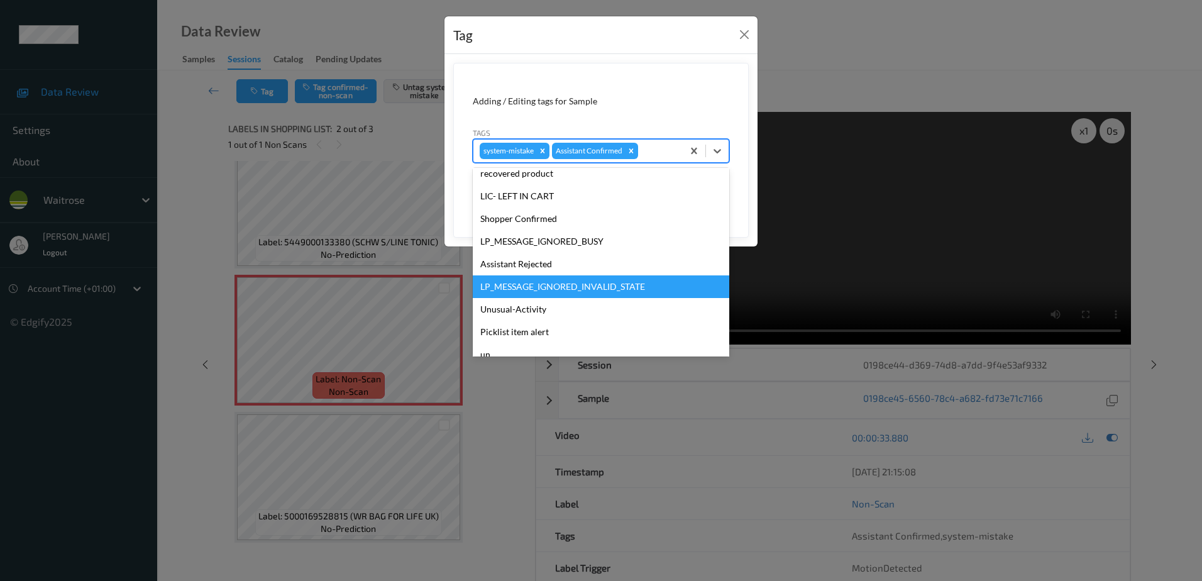
scroll to position [246, 0]
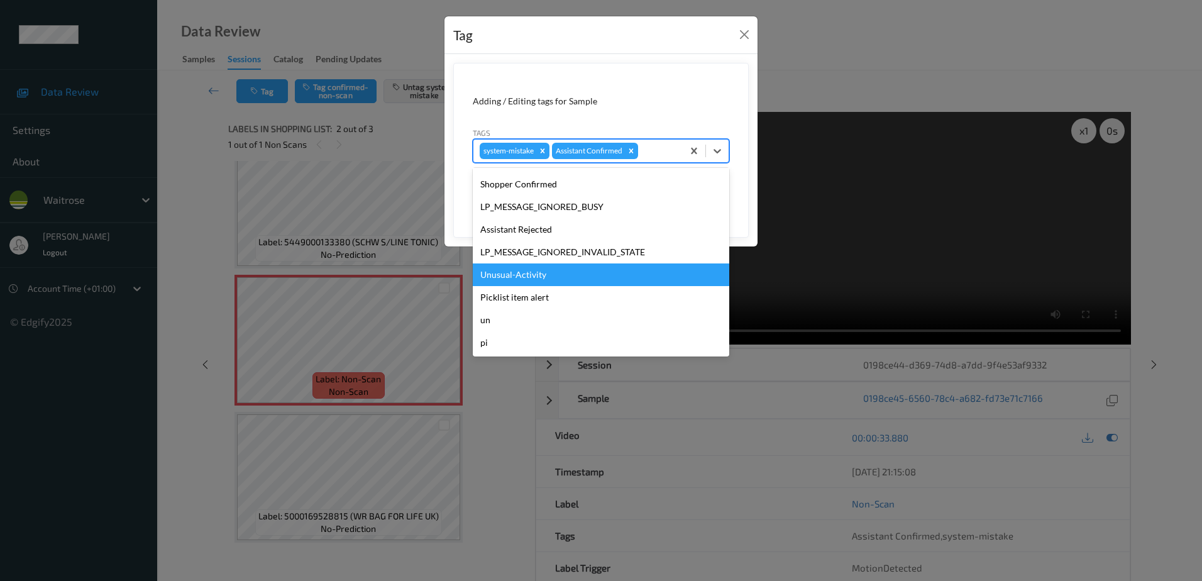
click at [538, 276] on div "Unusual-Activity" at bounding box center [601, 274] width 256 height 23
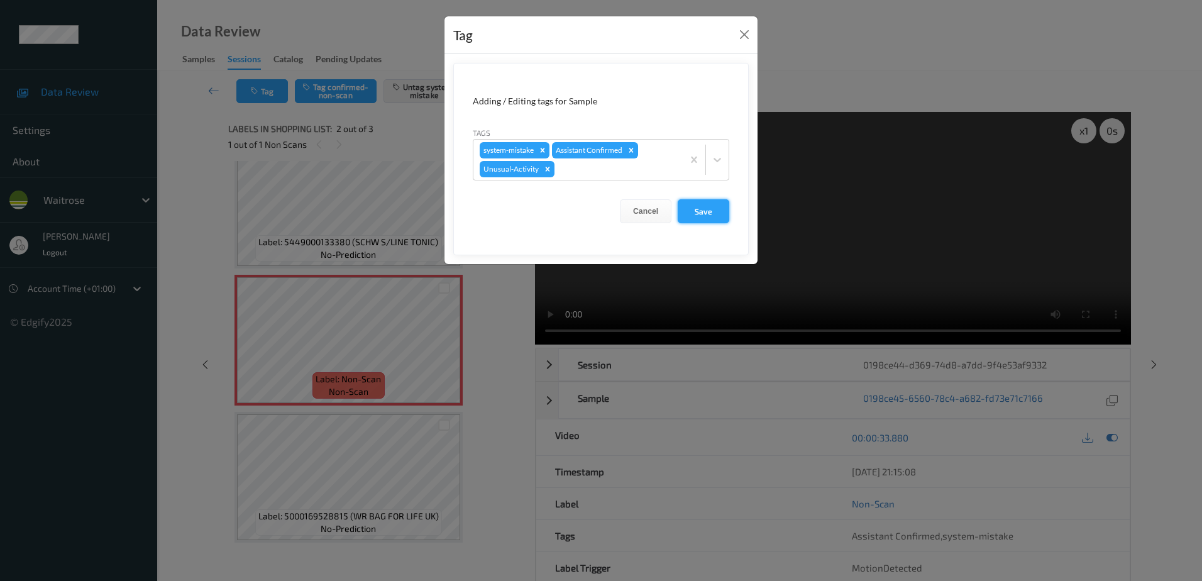
click at [694, 206] on button "Save" at bounding box center [703, 211] width 52 height 24
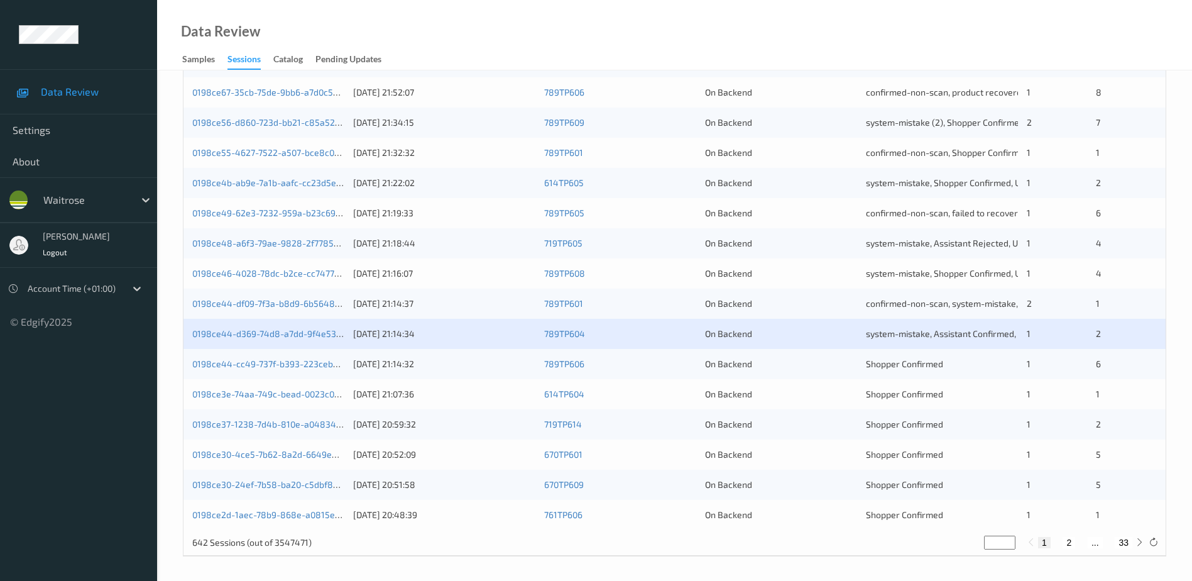
scroll to position [365, 0]
click at [271, 422] on link "0198ce37-1238-7d4b-810e-a04834ab50fe" at bounding box center [278, 422] width 172 height 11
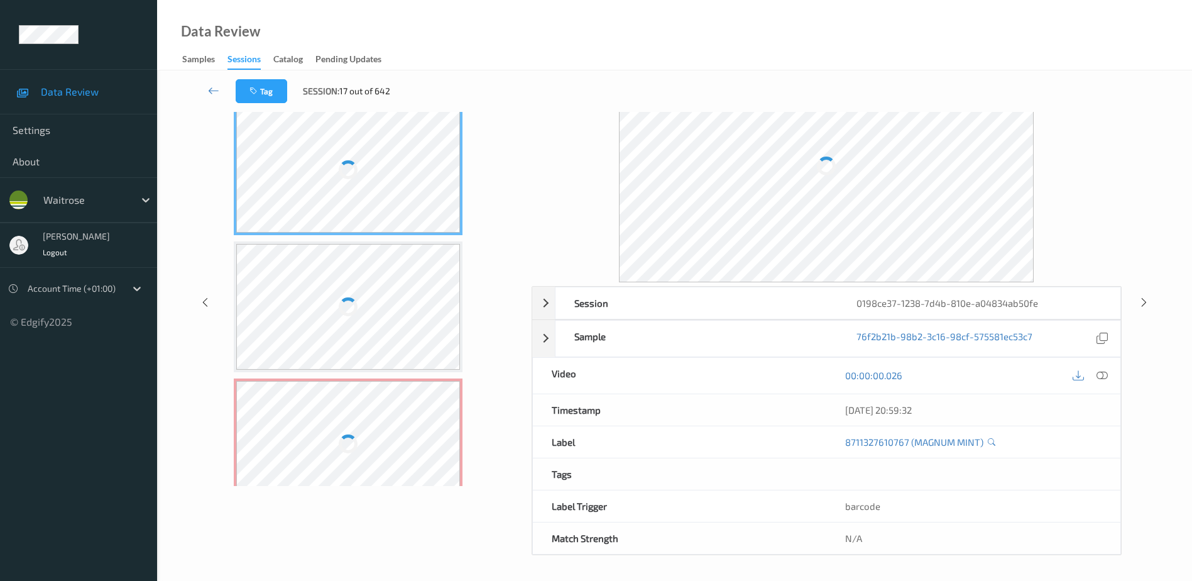
scroll to position [62, 0]
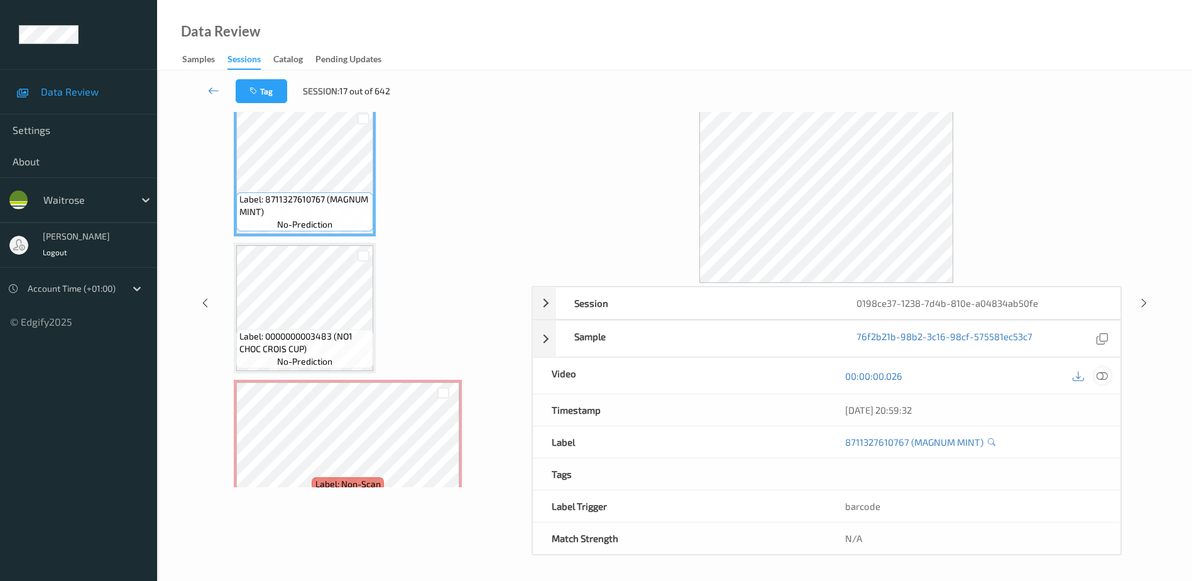
click at [1102, 371] on icon at bounding box center [1102, 375] width 11 height 11
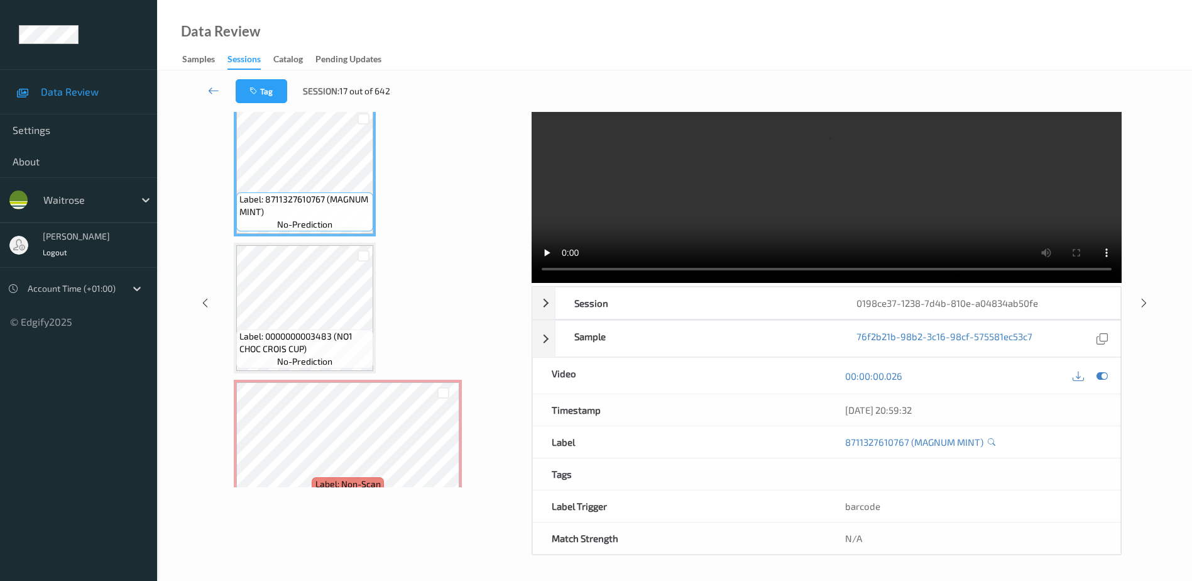
scroll to position [0, 0]
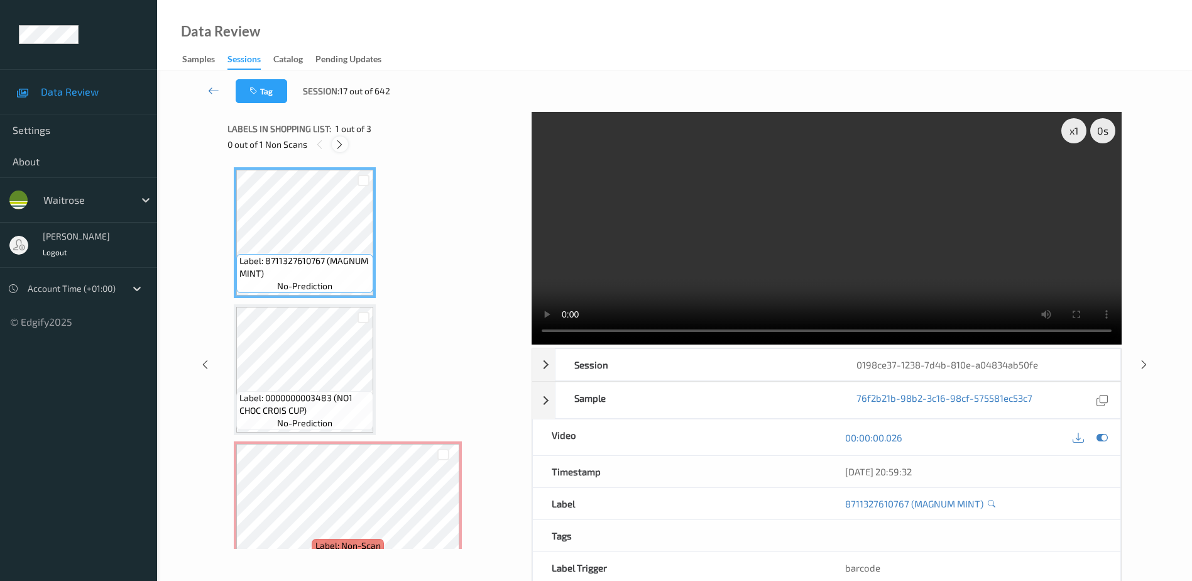
click at [343, 145] on icon at bounding box center [339, 144] width 11 height 11
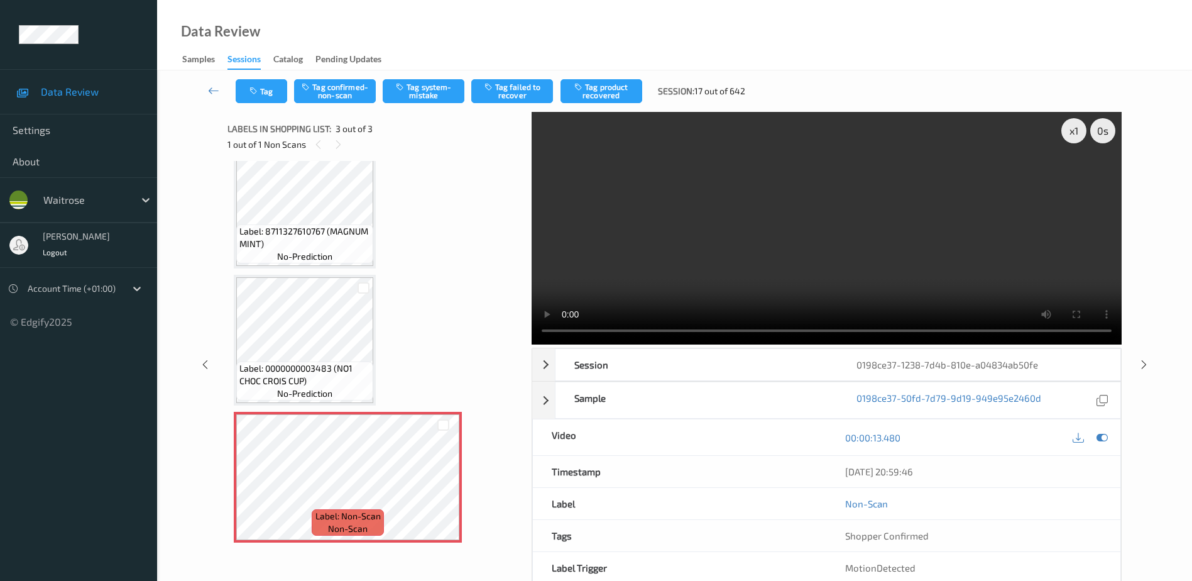
click at [840, 253] on video at bounding box center [827, 228] width 590 height 233
click at [424, 84] on button "Tag system-mistake" at bounding box center [424, 91] width 82 height 24
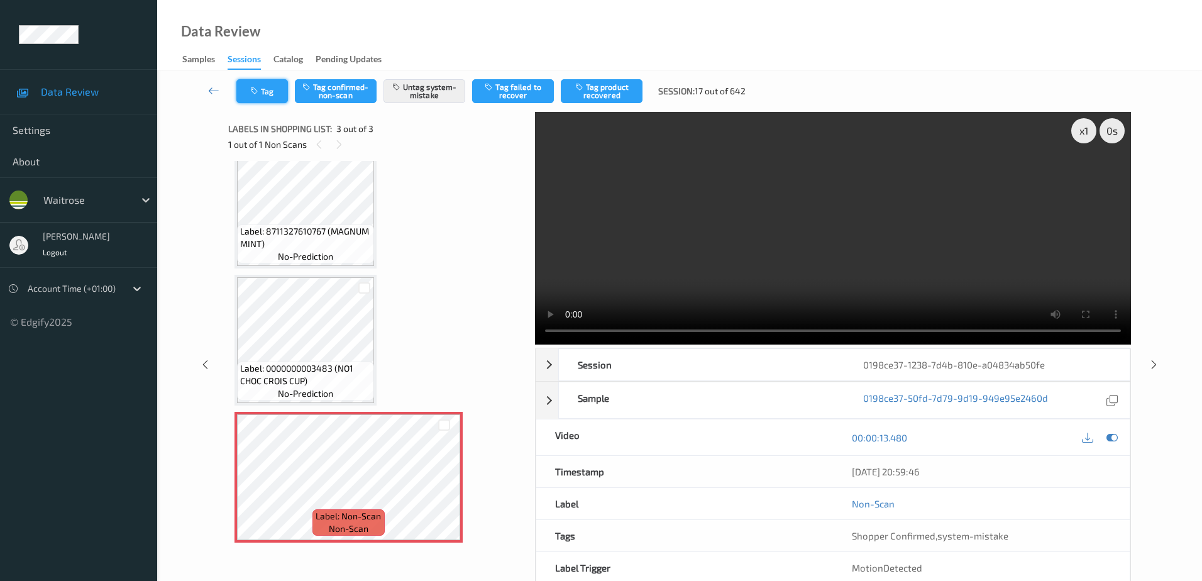
click at [264, 92] on button "Tag" at bounding box center [262, 91] width 52 height 24
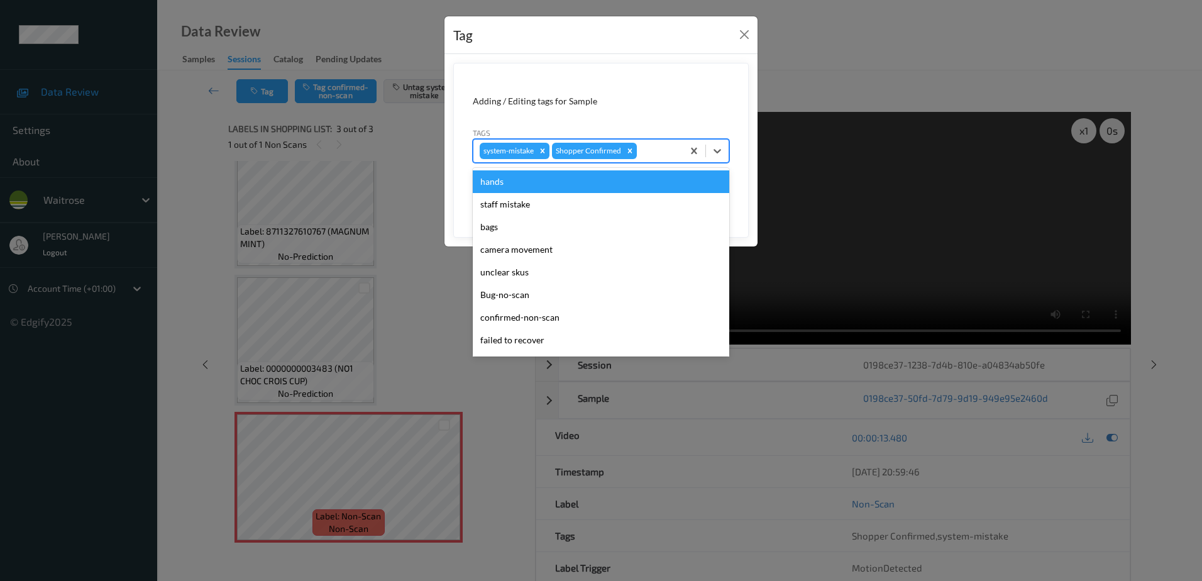
click at [656, 157] on div at bounding box center [657, 150] width 37 height 15
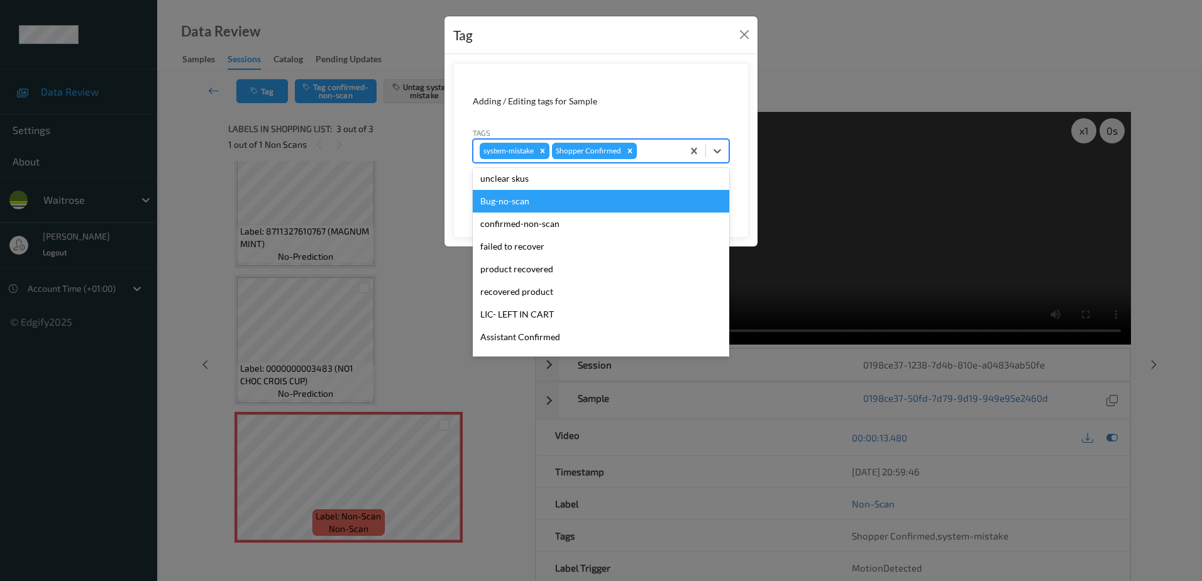
scroll to position [246, 0]
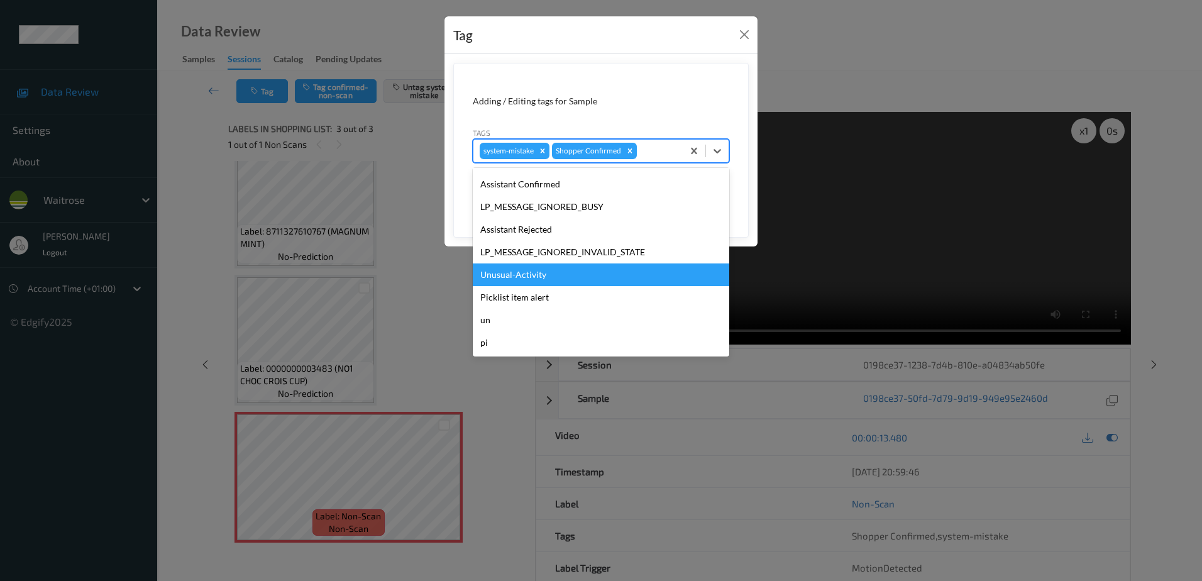
click at [514, 277] on div "Unusual-Activity" at bounding box center [601, 274] width 256 height 23
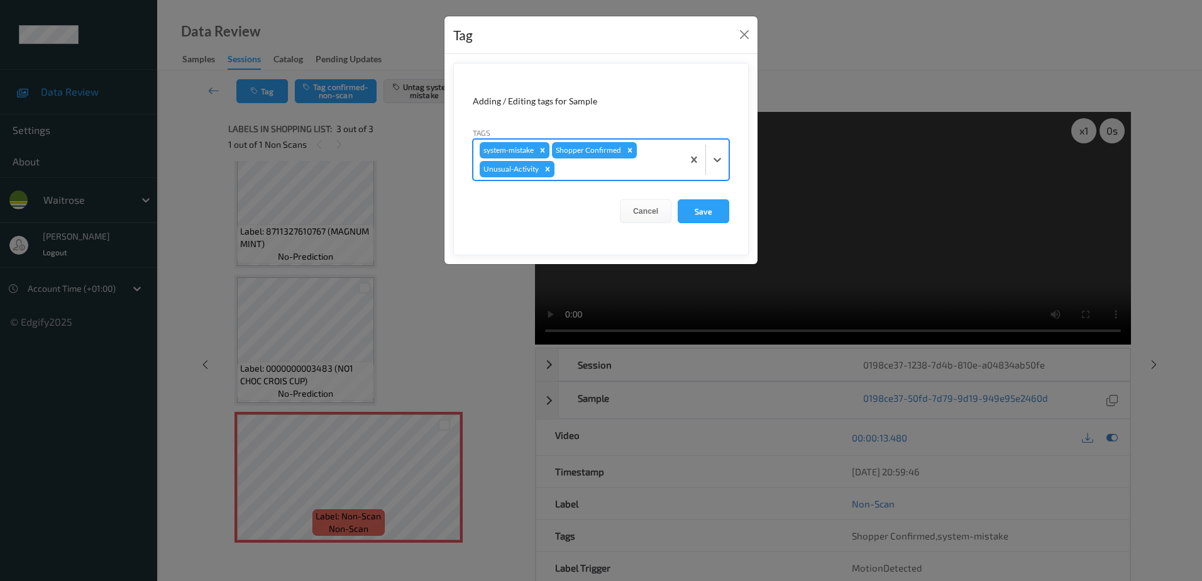
click at [574, 175] on div at bounding box center [616, 169] width 119 height 15
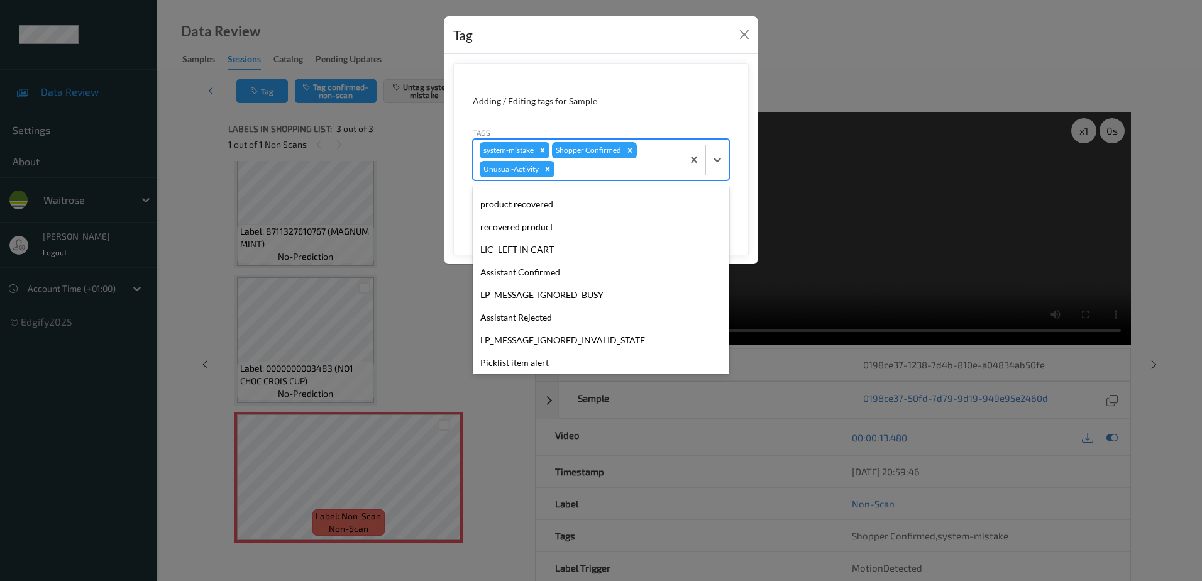
scroll to position [224, 0]
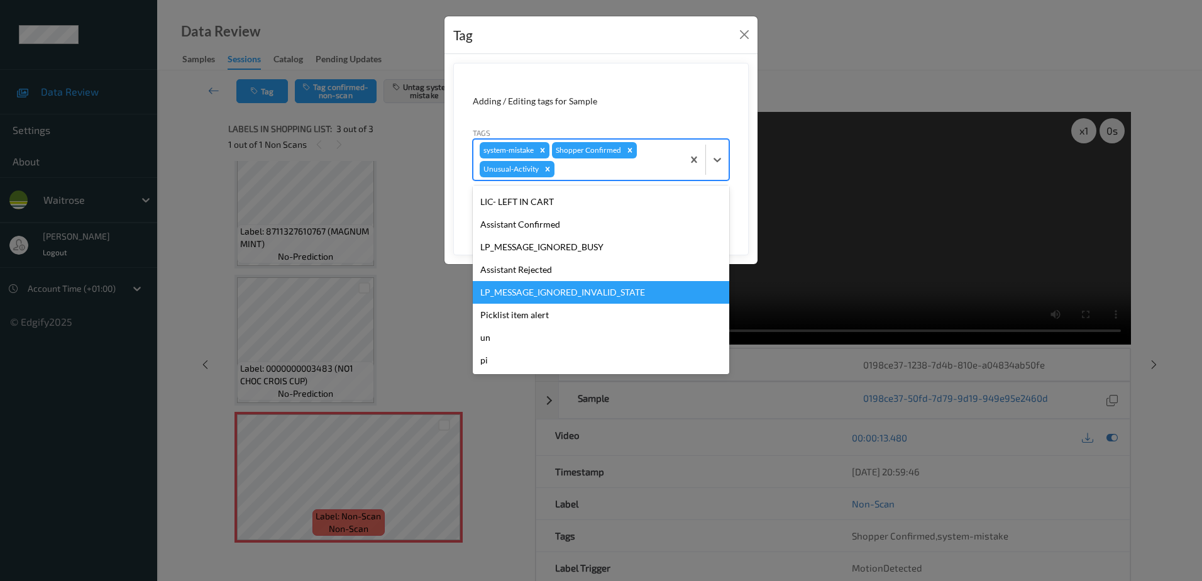
click at [518, 314] on div "Picklist item alert" at bounding box center [601, 315] width 256 height 23
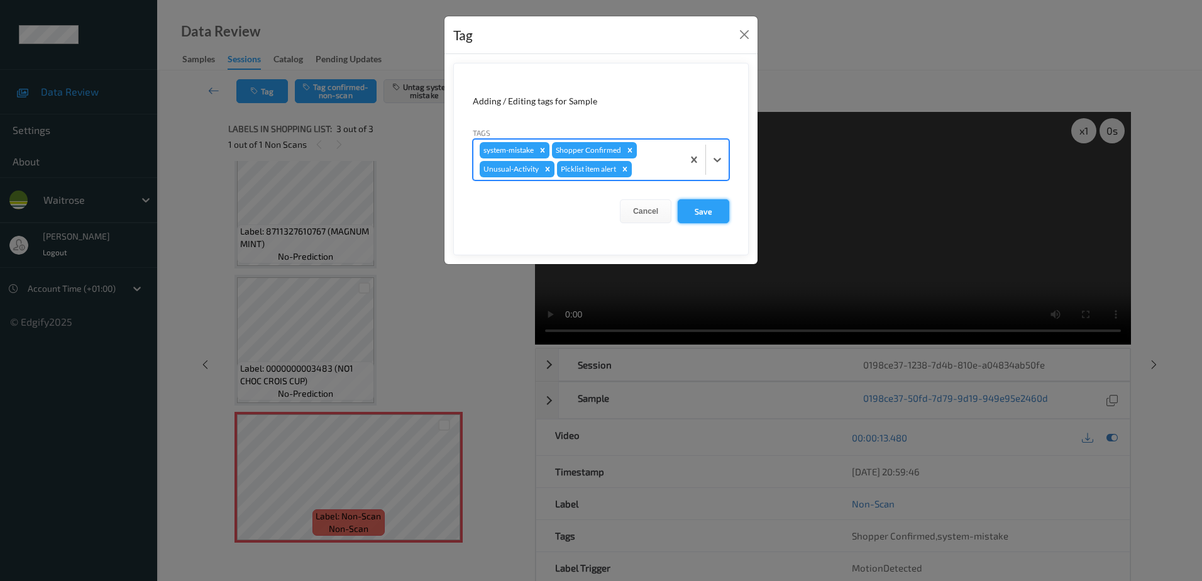
click at [693, 212] on button "Save" at bounding box center [703, 211] width 52 height 24
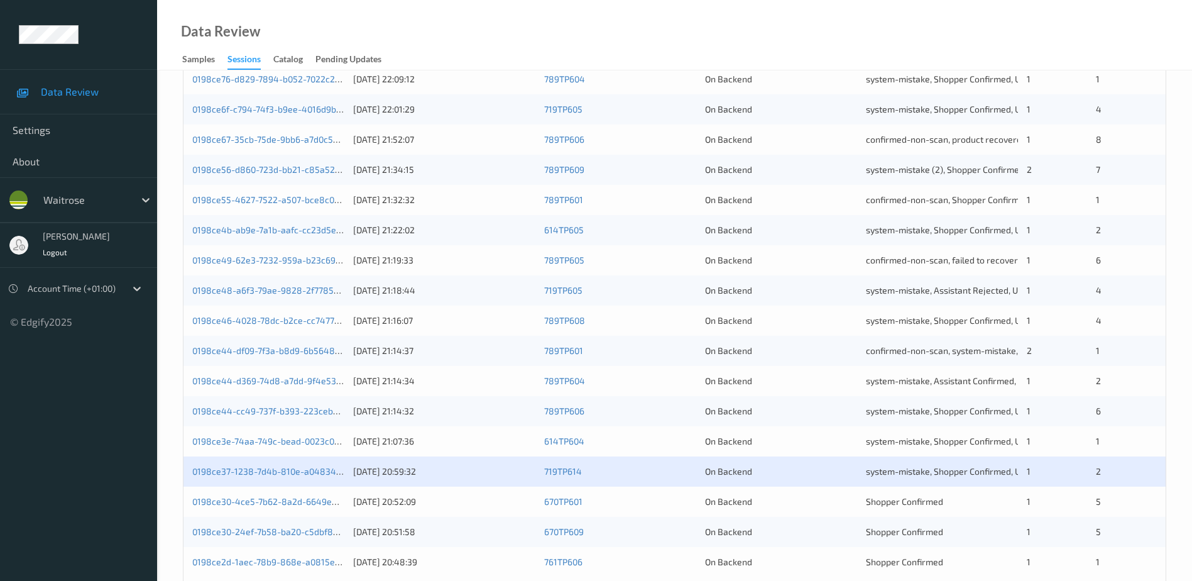
scroll to position [365, 0]
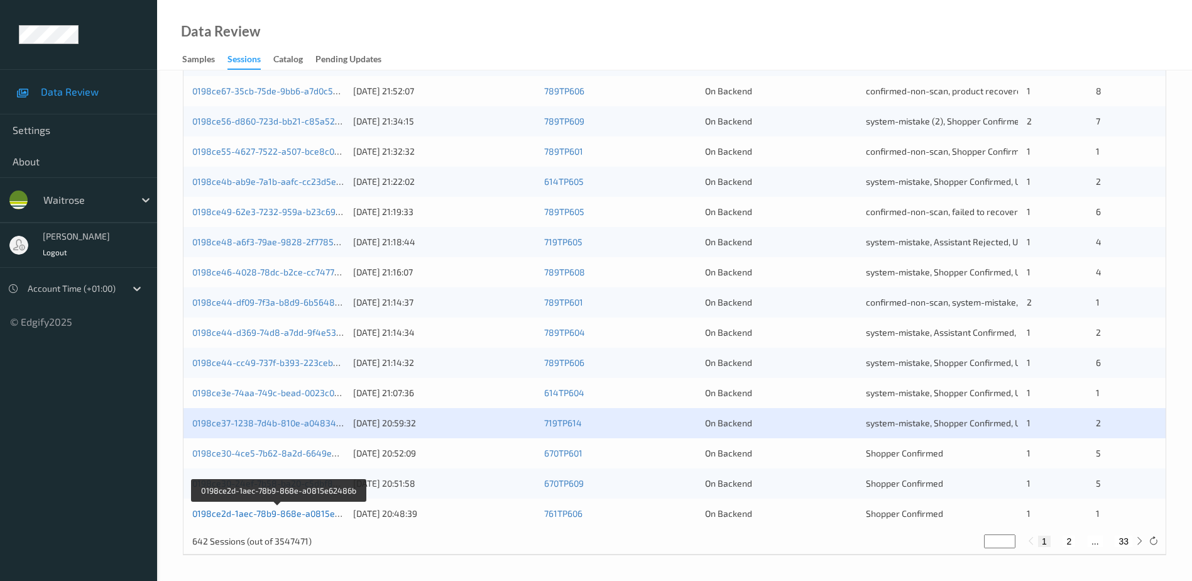
click at [278, 513] on link "0198ce2d-1aec-78b9-868e-a0815e62486b" at bounding box center [279, 513] width 174 height 11
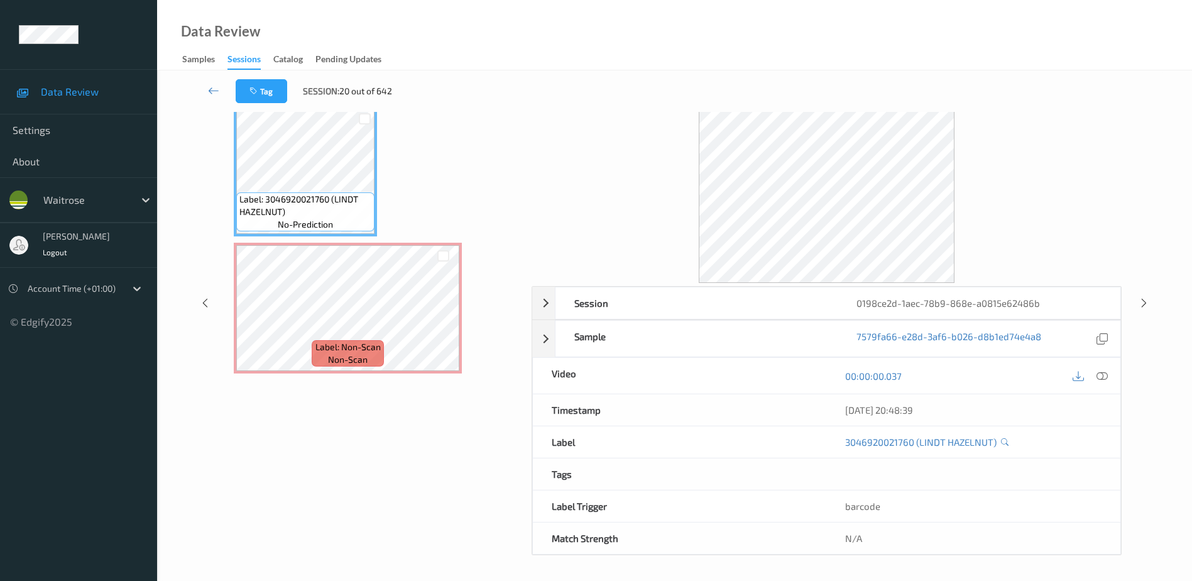
scroll to position [62, 0]
click at [1104, 376] on icon at bounding box center [1102, 375] width 11 height 11
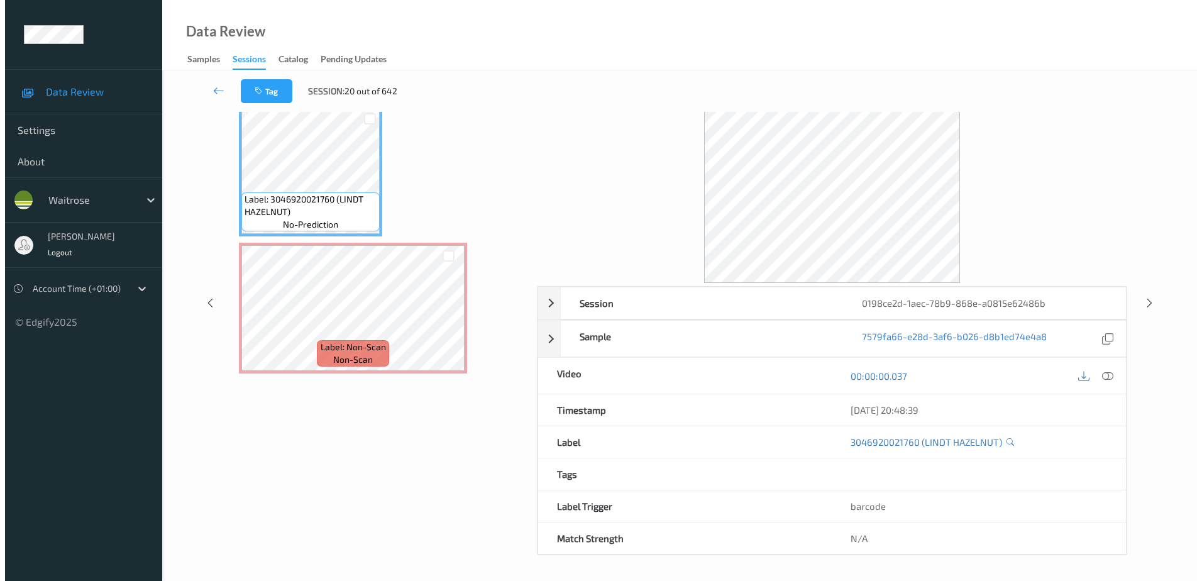
scroll to position [0, 0]
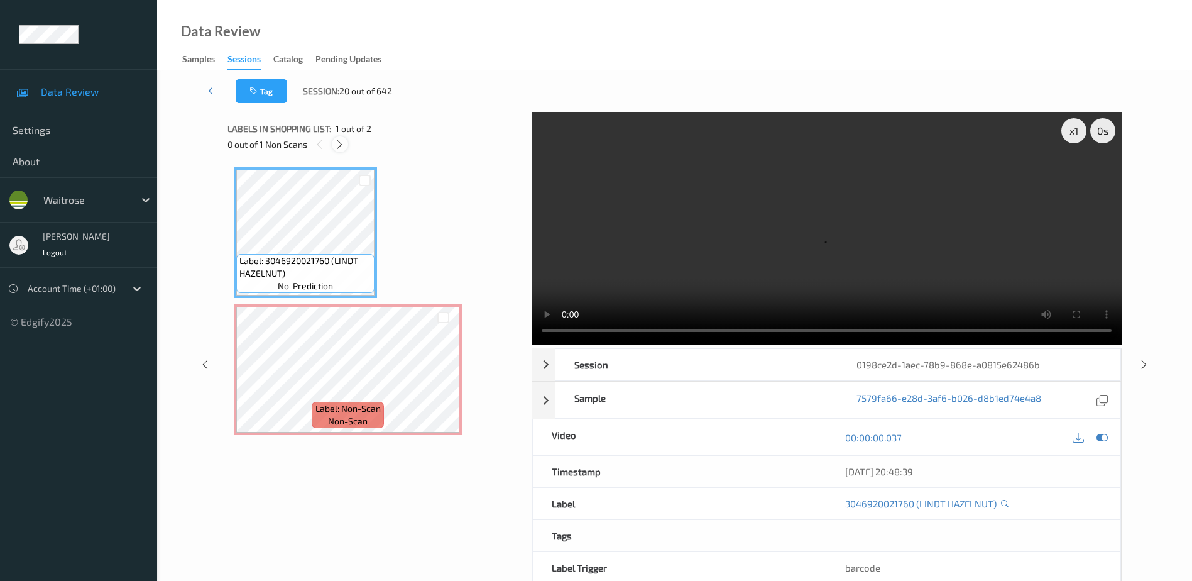
click at [342, 142] on icon at bounding box center [339, 144] width 11 height 11
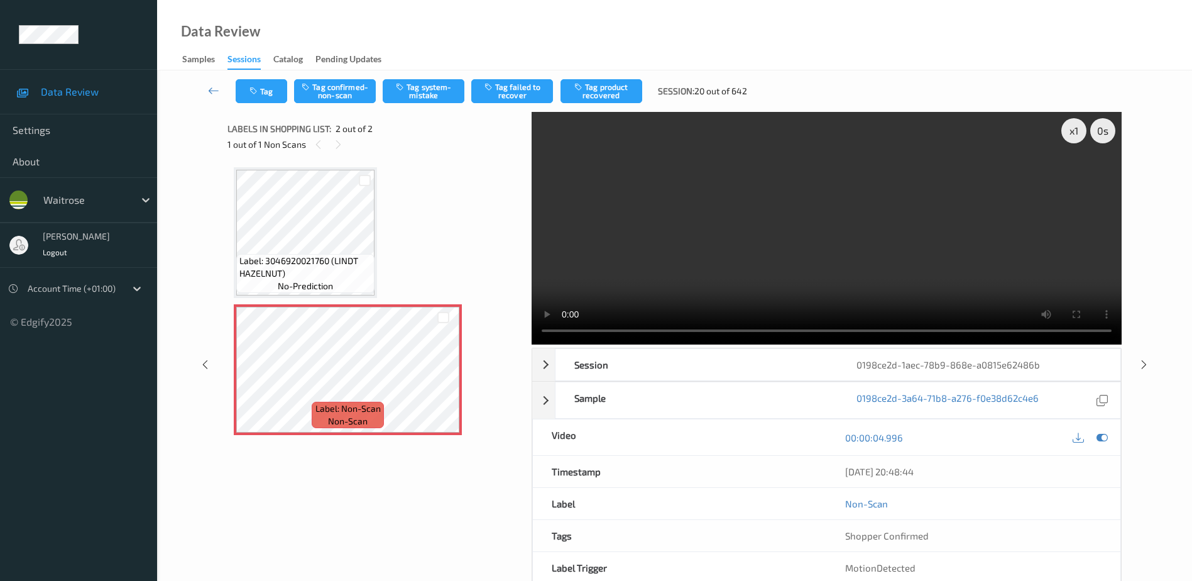
click at [666, 273] on video at bounding box center [827, 228] width 590 height 233
click at [669, 340] on div "x 1 0 s Session 0198ce2d-1aec-78b9-868e-a0815e62486b Session ID 0198ce2d-1aec-7…" at bounding box center [827, 364] width 590 height 505
click at [432, 99] on button "Tag system-mistake" at bounding box center [424, 91] width 82 height 24
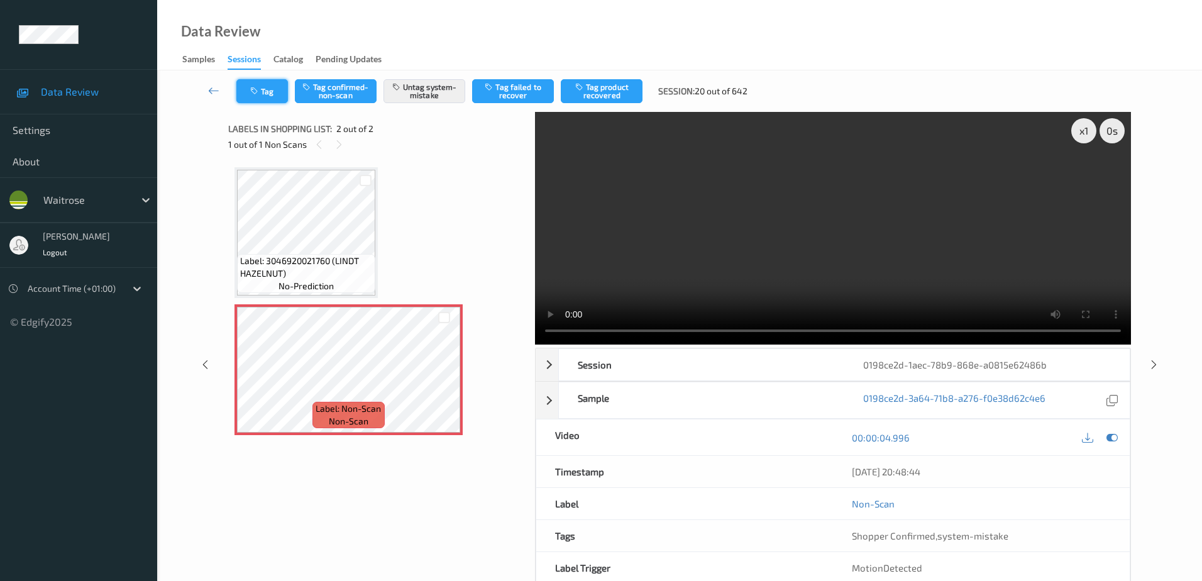
click at [256, 88] on icon "button" at bounding box center [255, 91] width 11 height 9
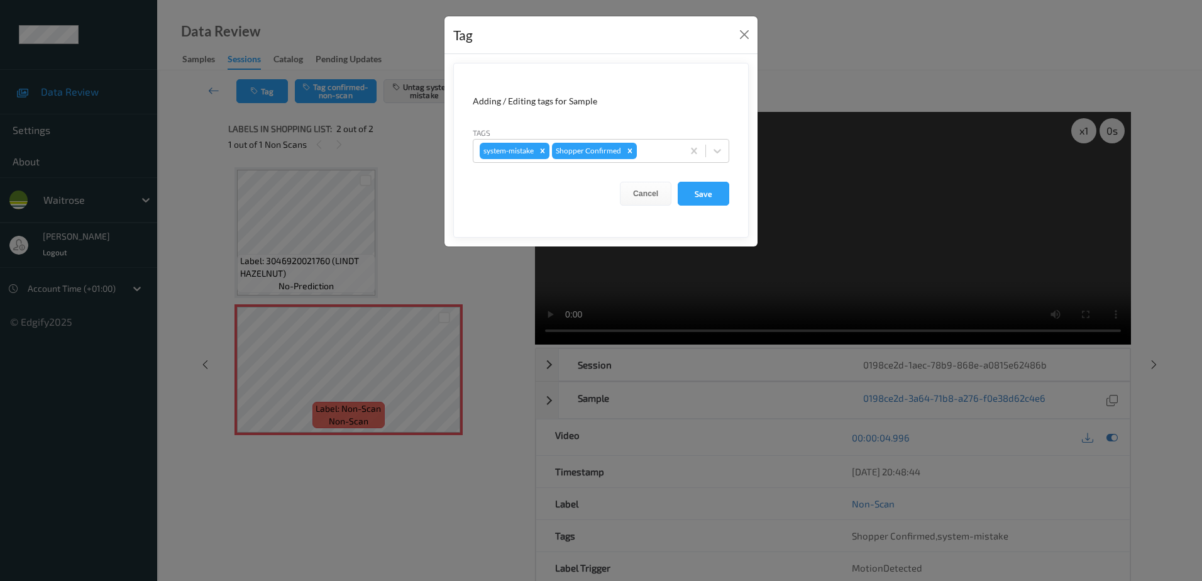
drag, startPoint x: 656, startPoint y: 145, endPoint x: 647, endPoint y: 165, distance: 22.0
click at [655, 145] on div at bounding box center [657, 150] width 37 height 15
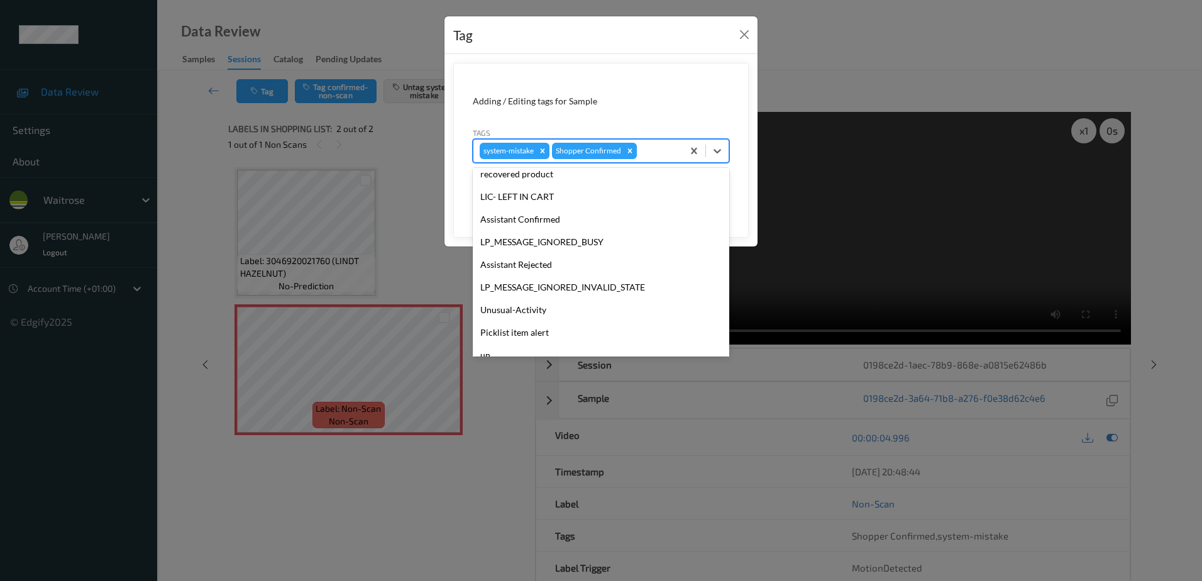
scroll to position [246, 0]
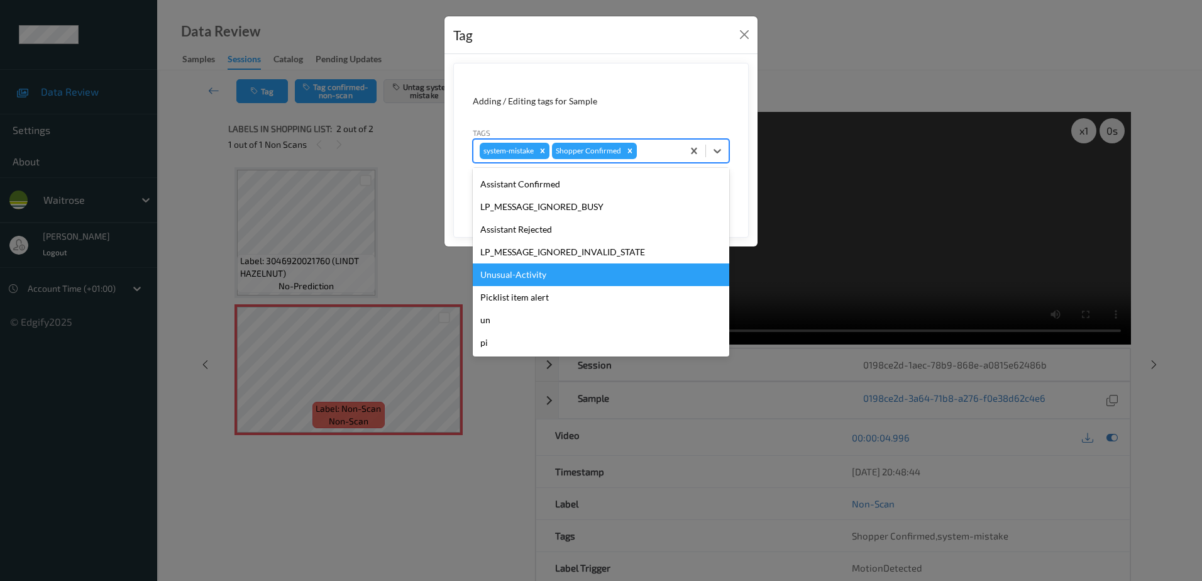
click at [517, 275] on div "Unusual-Activity" at bounding box center [601, 274] width 256 height 23
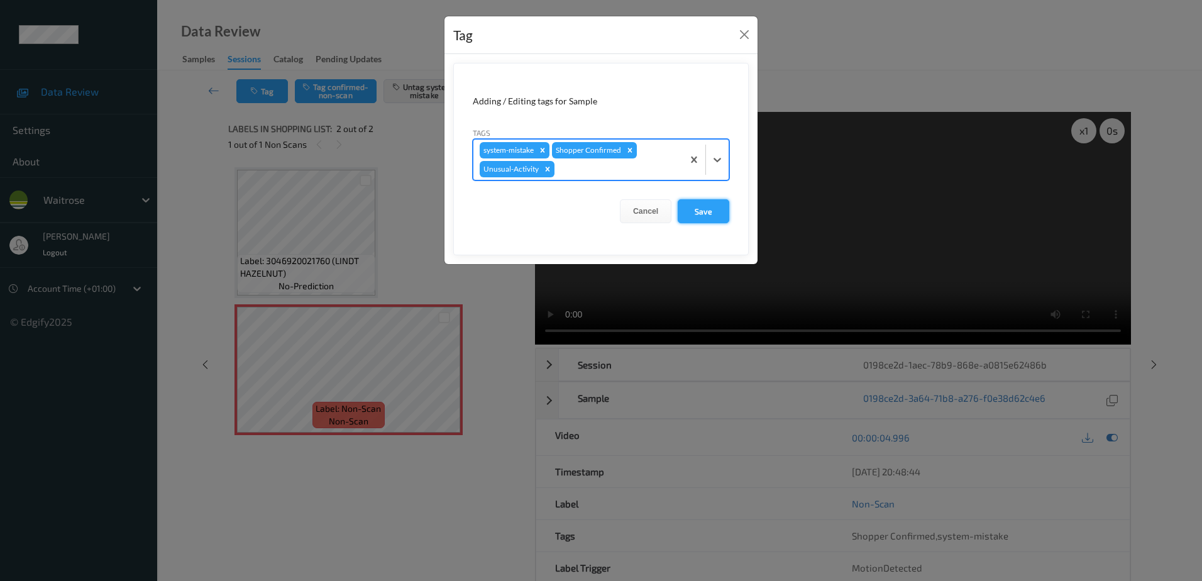
click at [706, 217] on button "Save" at bounding box center [703, 211] width 52 height 24
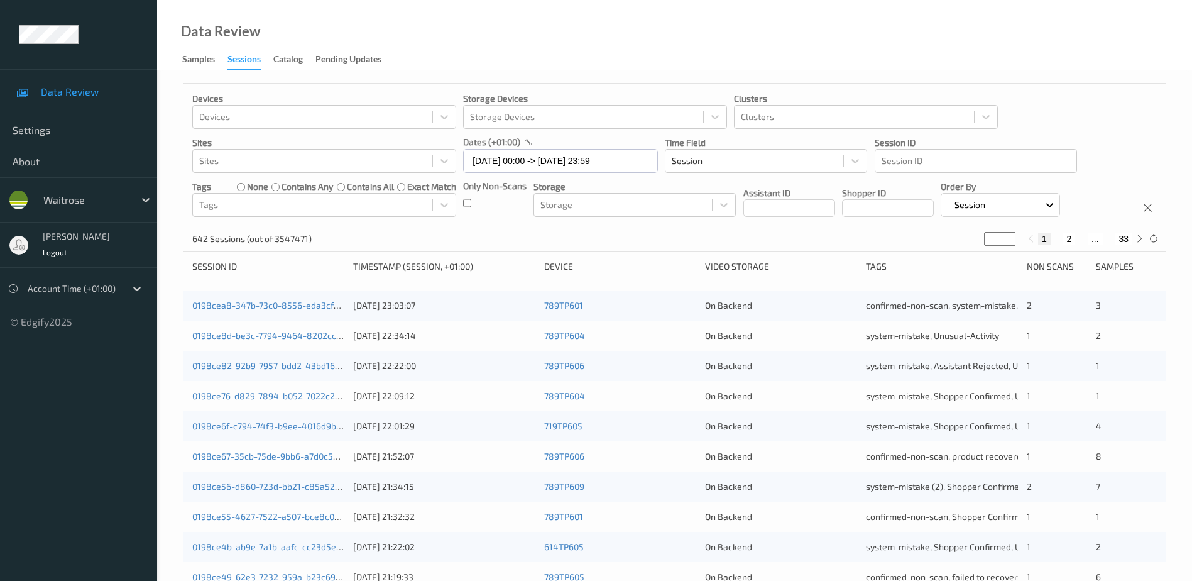
click at [1070, 239] on button "2" at bounding box center [1069, 238] width 13 height 11
type input "*"
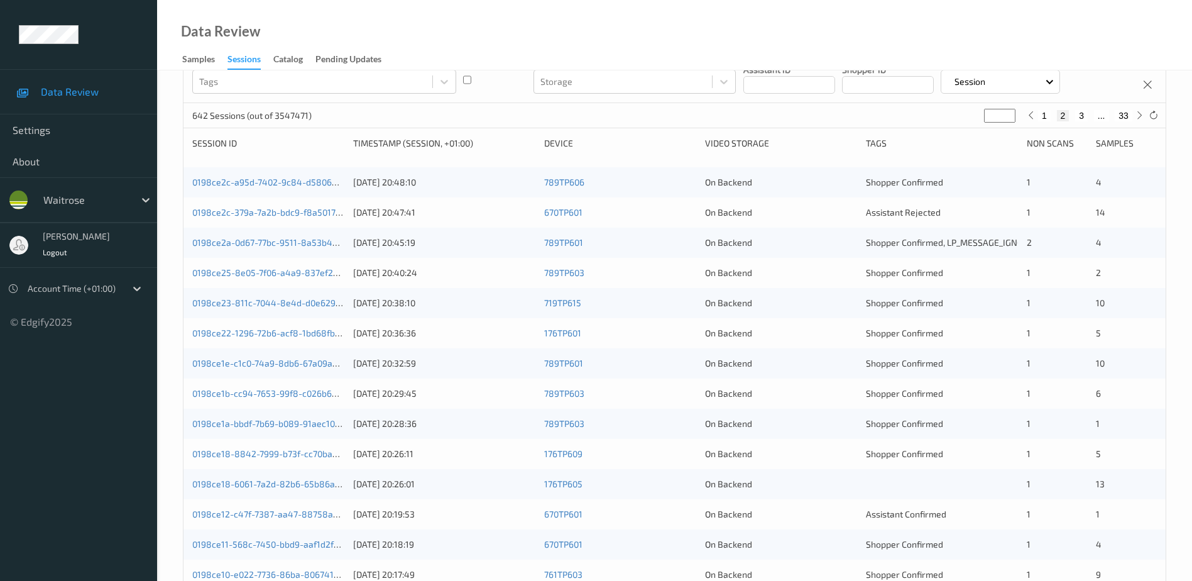
scroll to position [51, 0]
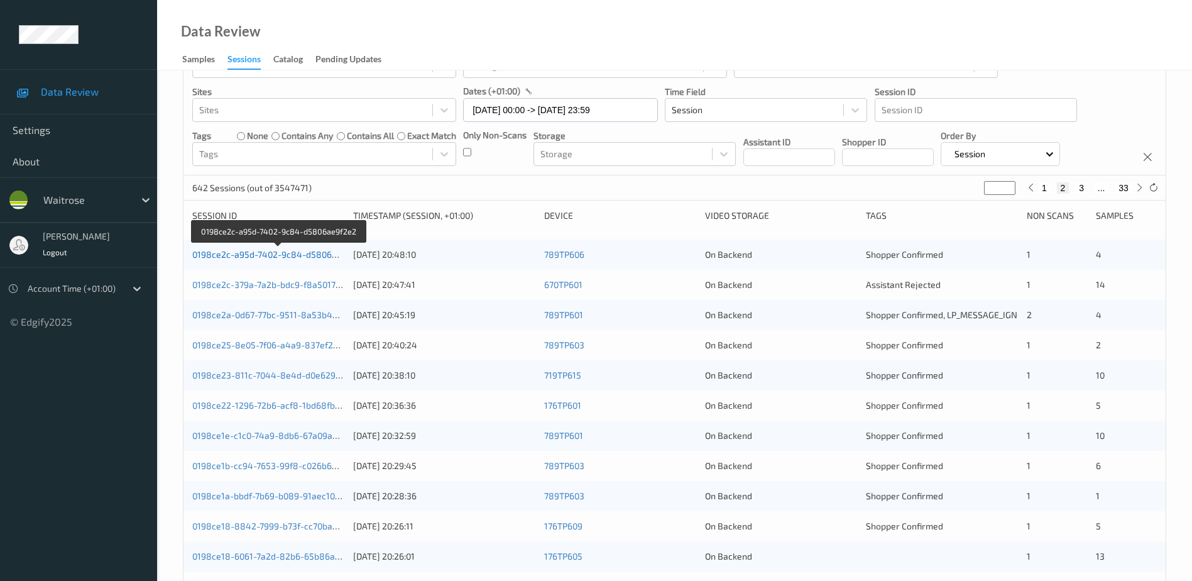
click at [325, 255] on link "0198ce2c-a95d-7402-9c84-d5806ae9f2e2" at bounding box center [278, 254] width 173 height 11
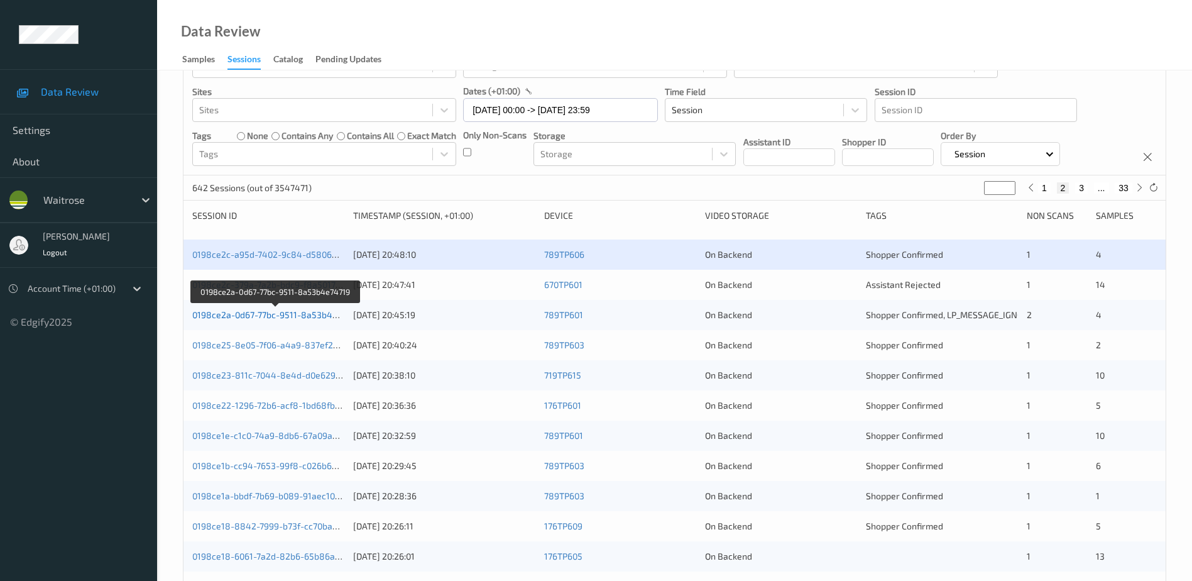
click at [265, 318] on link "0198ce2a-0d67-77bc-9511-8a53b4e74719" at bounding box center [276, 314] width 168 height 11
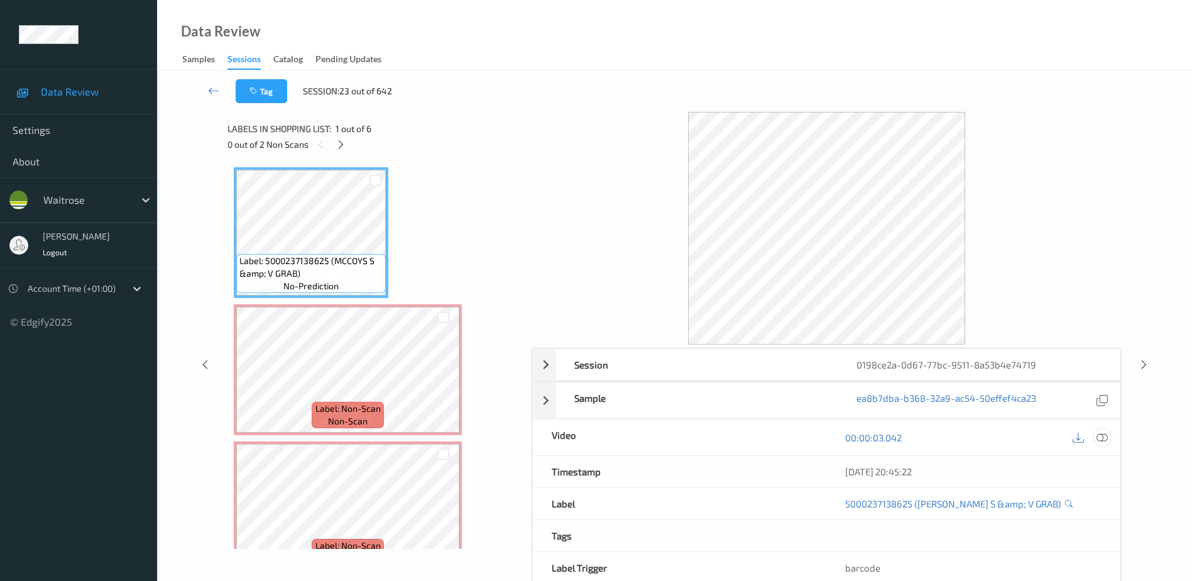
click at [1103, 436] on icon at bounding box center [1102, 437] width 11 height 11
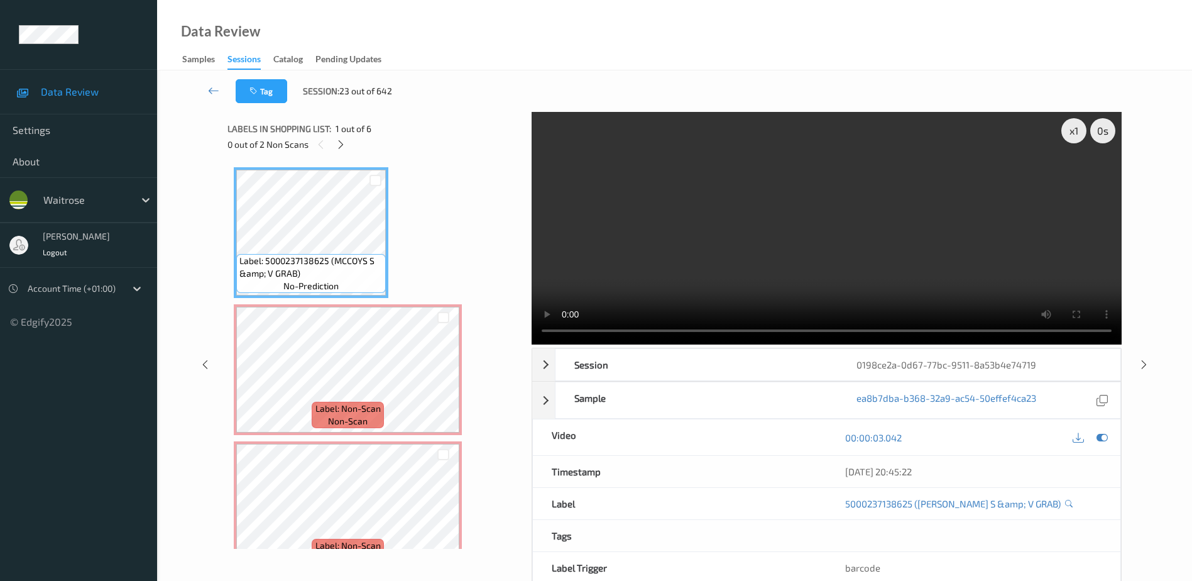
click at [344, 148] on icon at bounding box center [341, 144] width 11 height 11
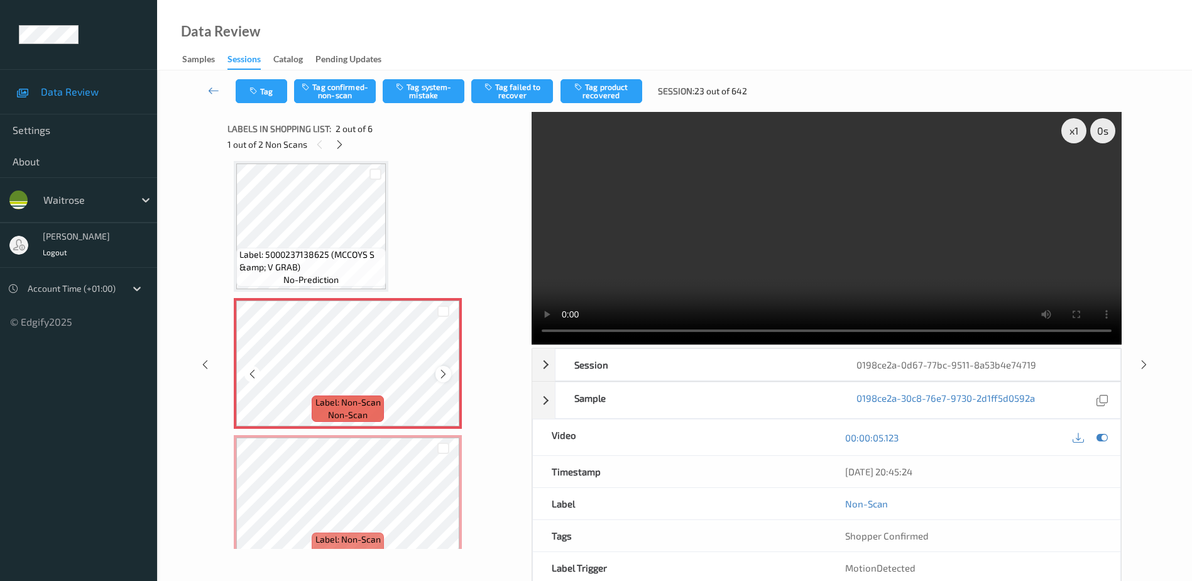
click at [441, 371] on icon at bounding box center [443, 373] width 11 height 11
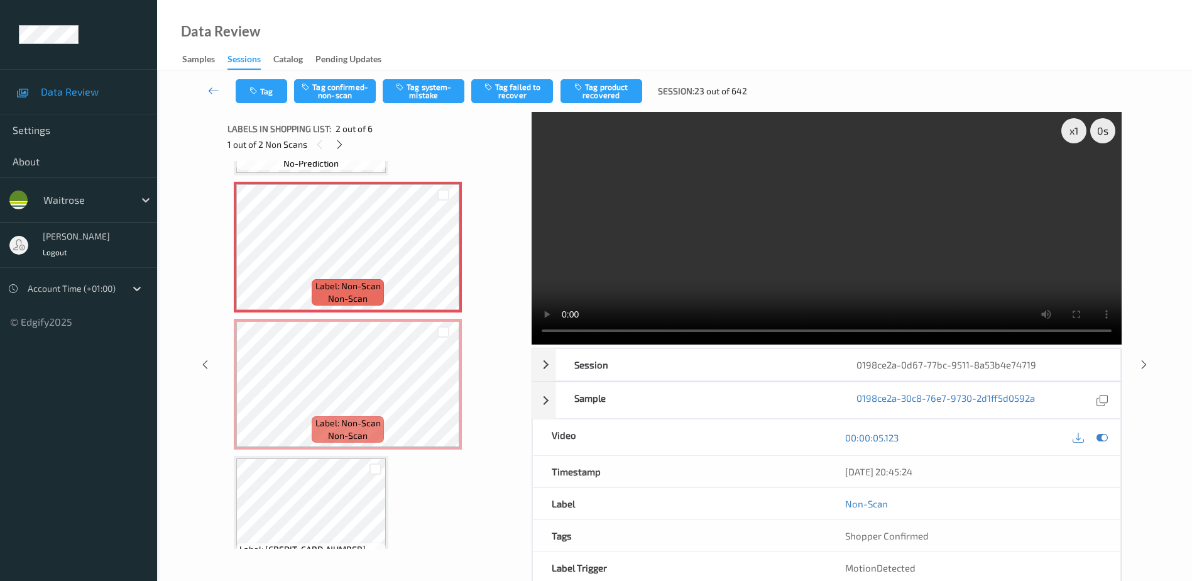
scroll to position [132, 0]
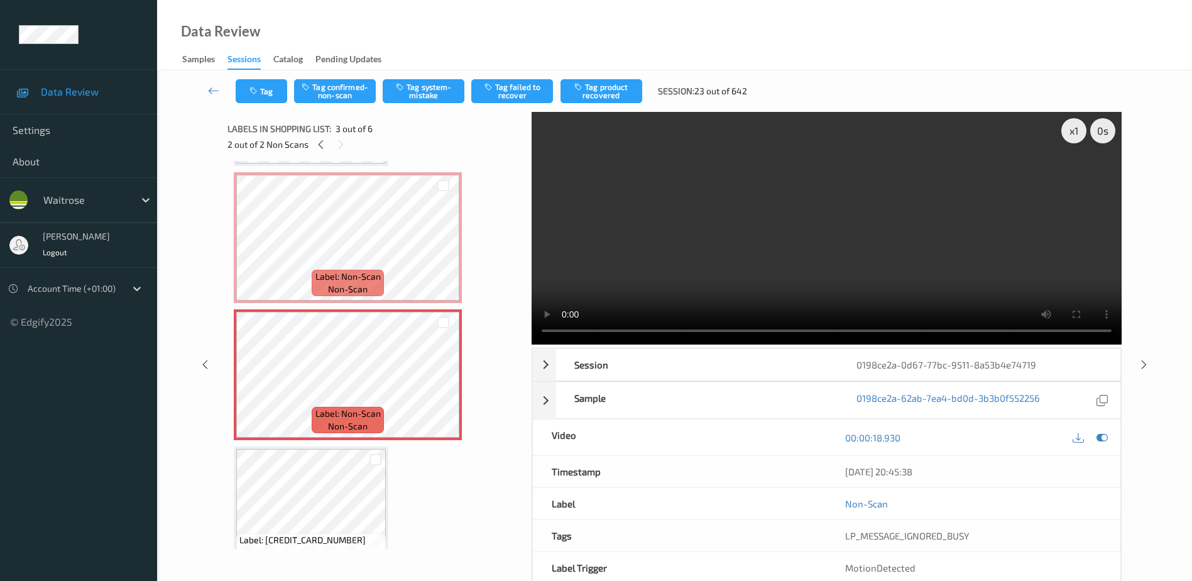
click at [721, 201] on video at bounding box center [827, 228] width 590 height 233
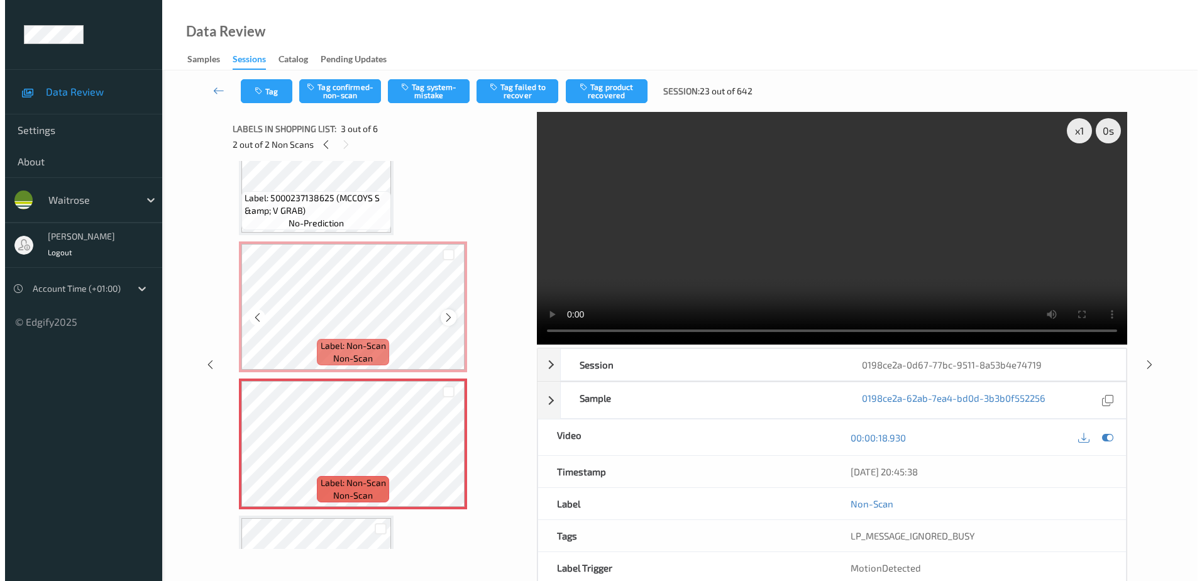
scroll to position [0, 0]
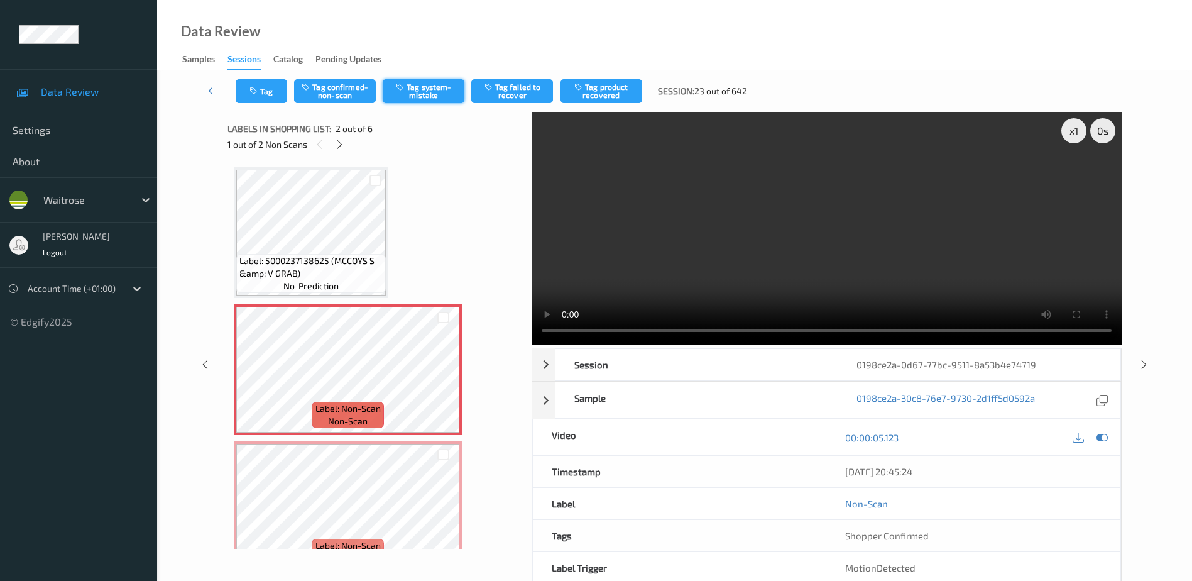
click at [421, 95] on button "Tag system-mistake" at bounding box center [424, 91] width 82 height 24
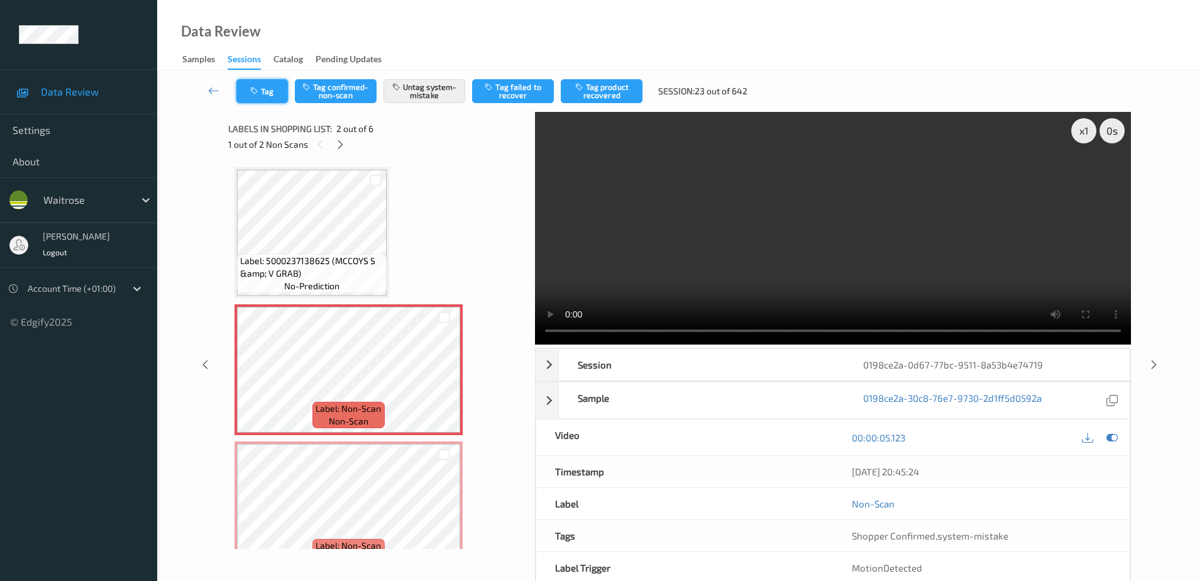
click at [258, 90] on icon "button" at bounding box center [255, 91] width 11 height 9
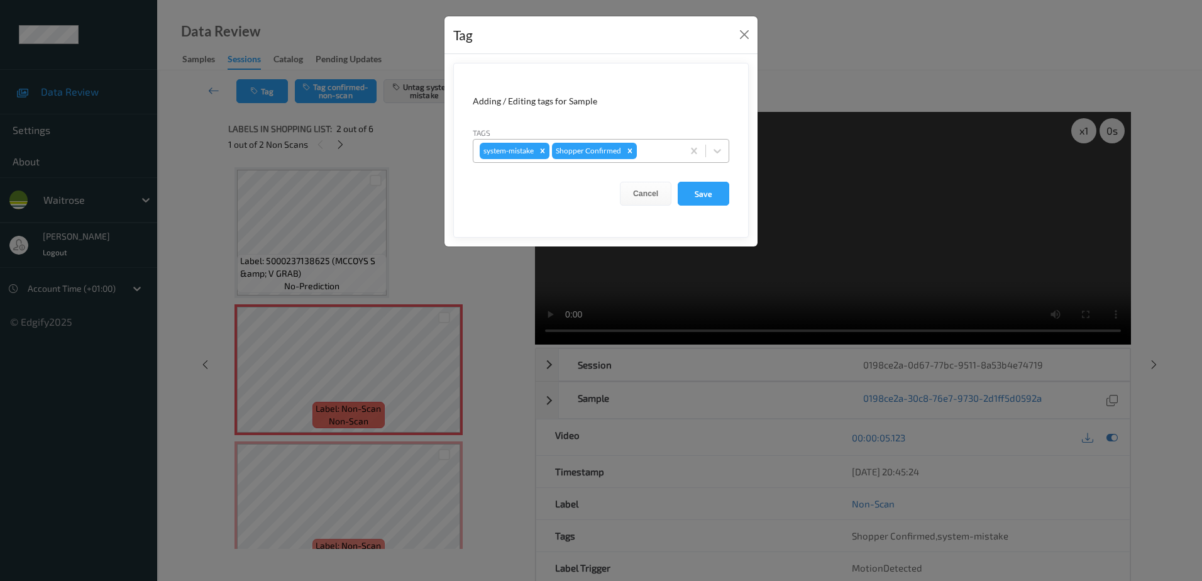
click at [656, 148] on div at bounding box center [657, 150] width 37 height 15
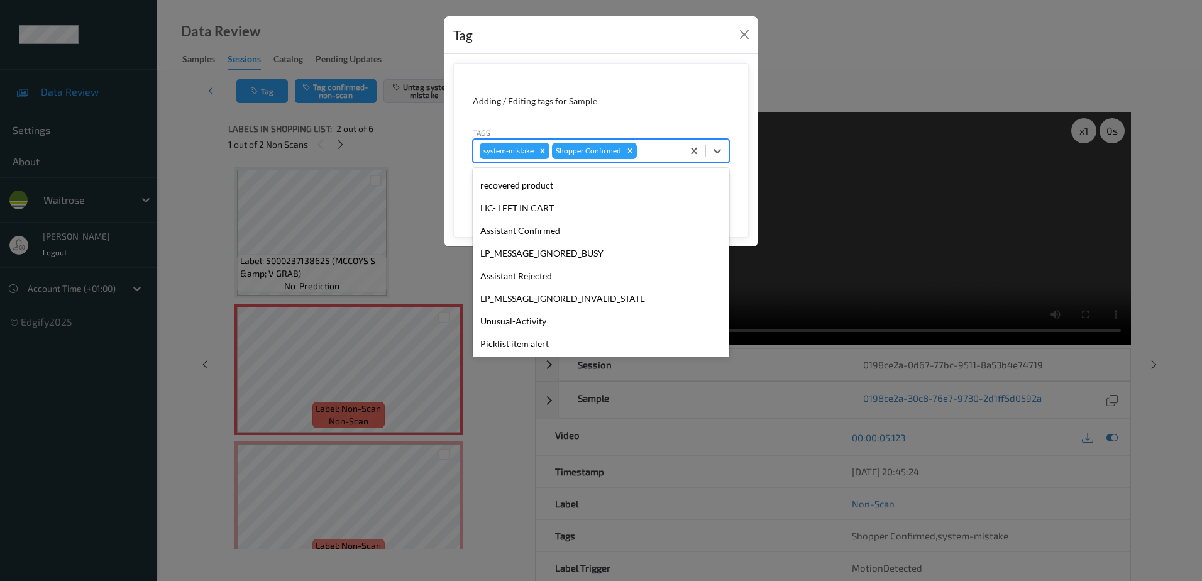
scroll to position [246, 0]
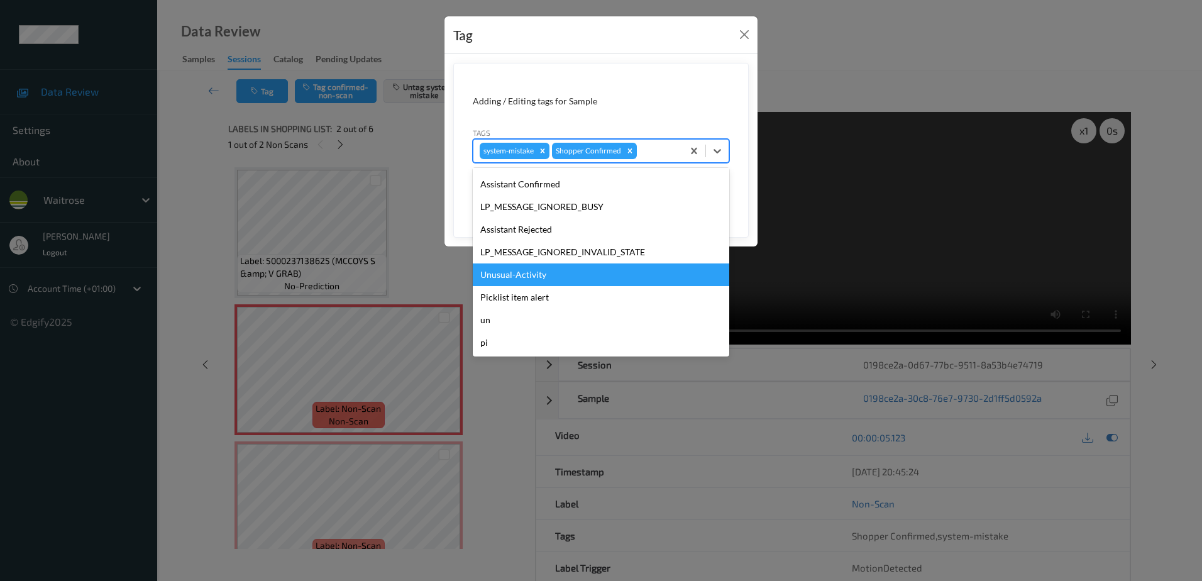
click at [525, 282] on div "Unusual-Activity" at bounding box center [601, 274] width 256 height 23
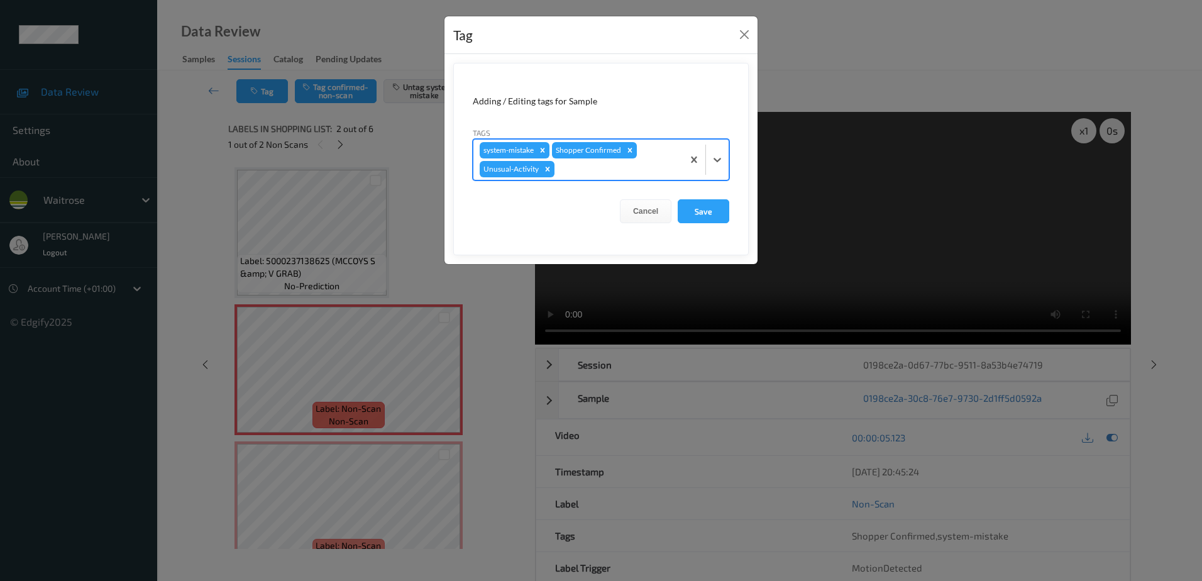
click at [609, 169] on div at bounding box center [616, 169] width 119 height 15
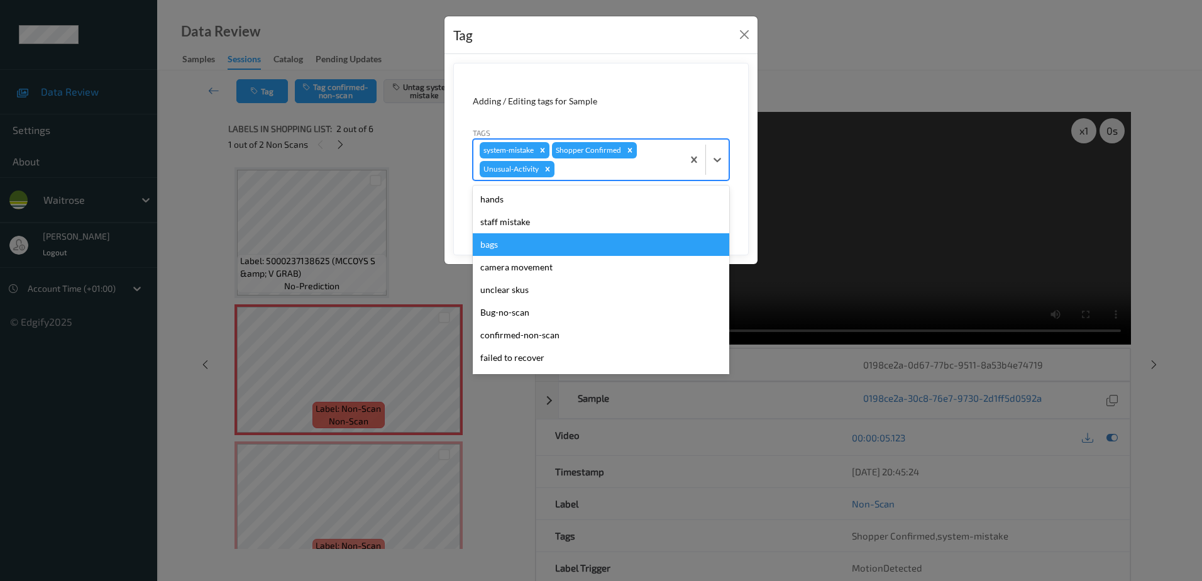
click at [543, 252] on div "bags" at bounding box center [601, 244] width 256 height 23
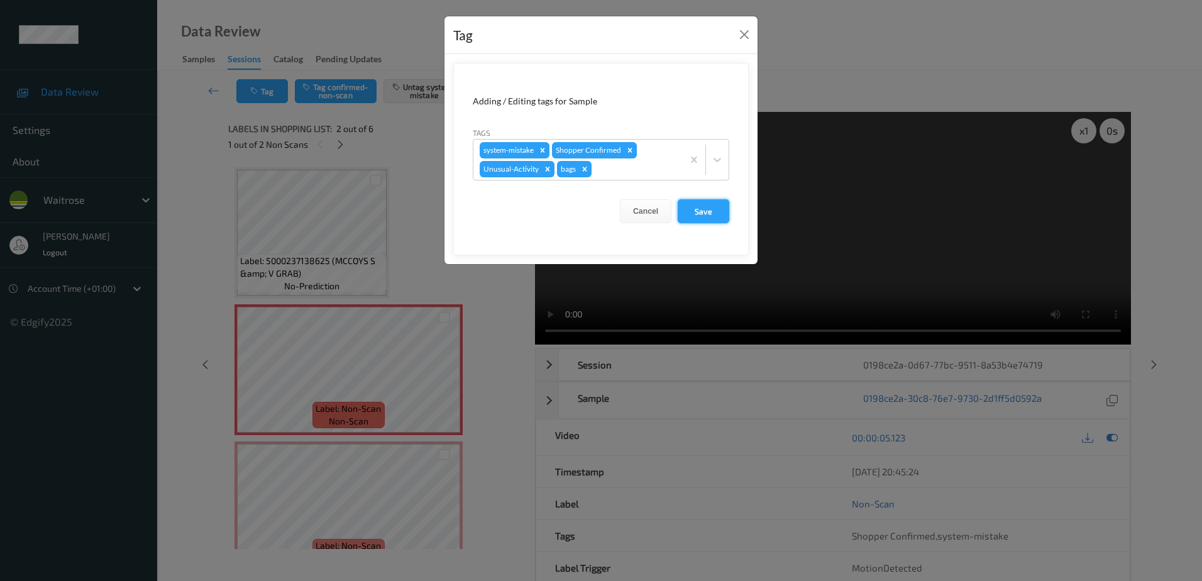
click at [703, 212] on button "Save" at bounding box center [703, 211] width 52 height 24
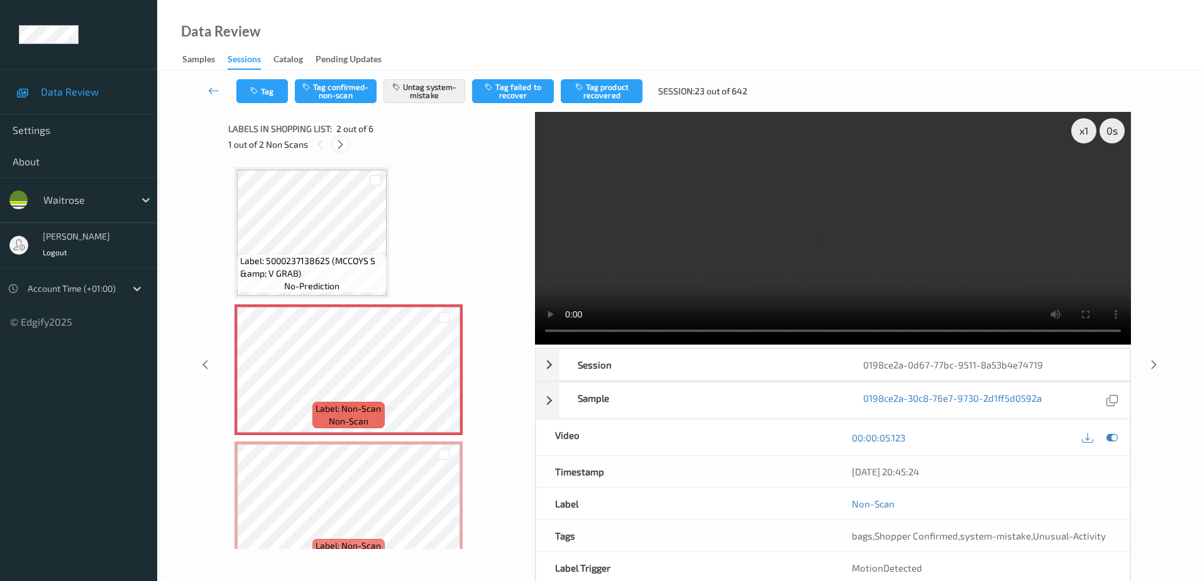
click at [337, 146] on icon at bounding box center [340, 144] width 11 height 11
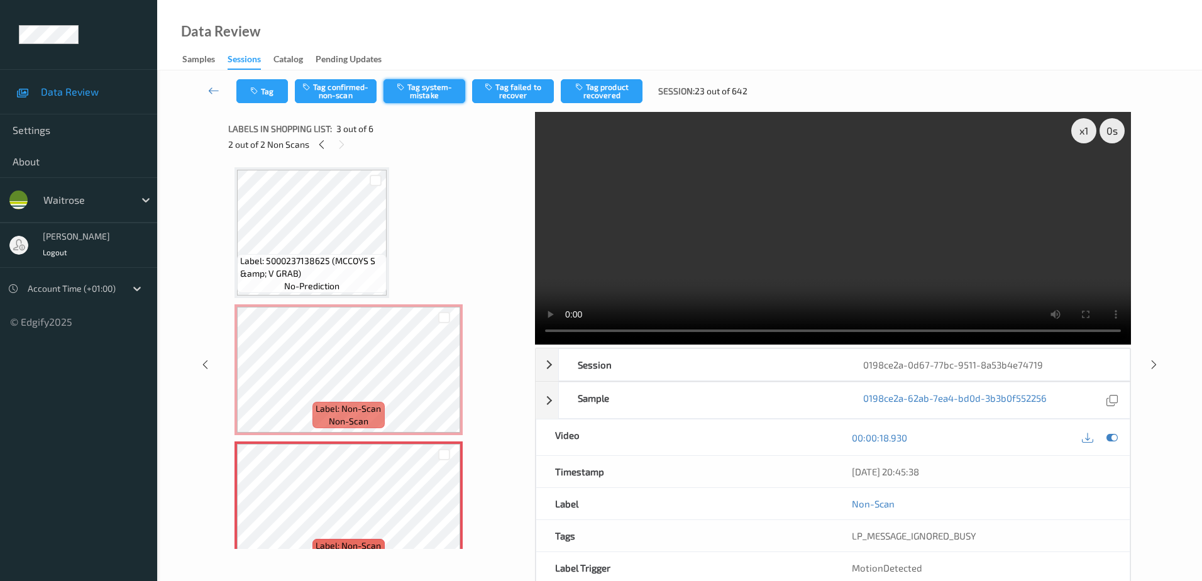
scroll to position [143, 0]
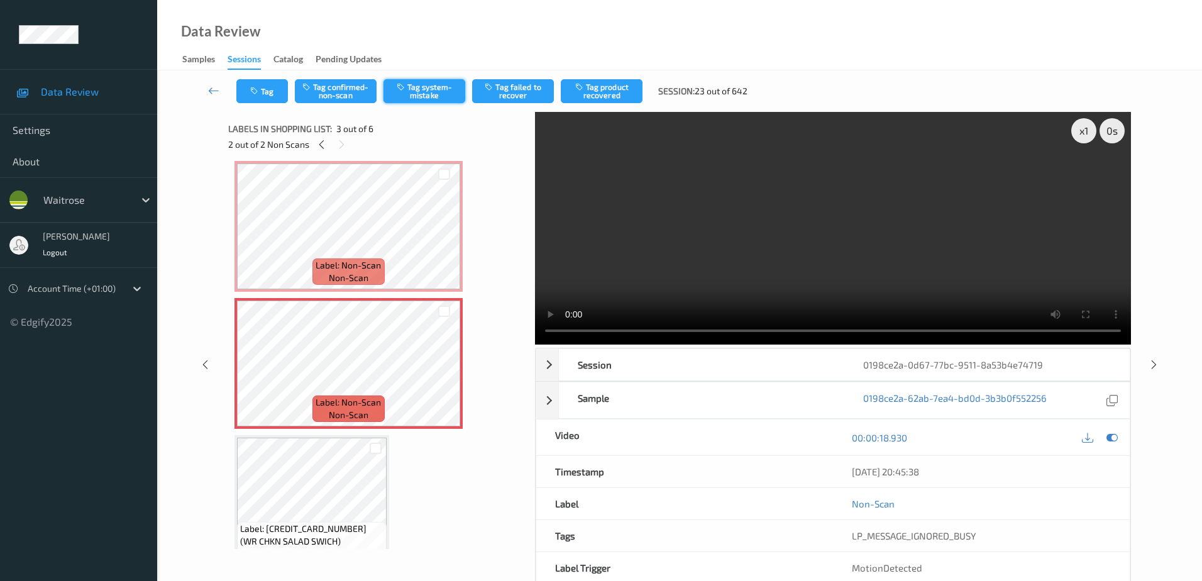
click at [422, 89] on button "Tag system-mistake" at bounding box center [424, 91] width 82 height 24
click at [263, 98] on button "Tag" at bounding box center [262, 91] width 52 height 24
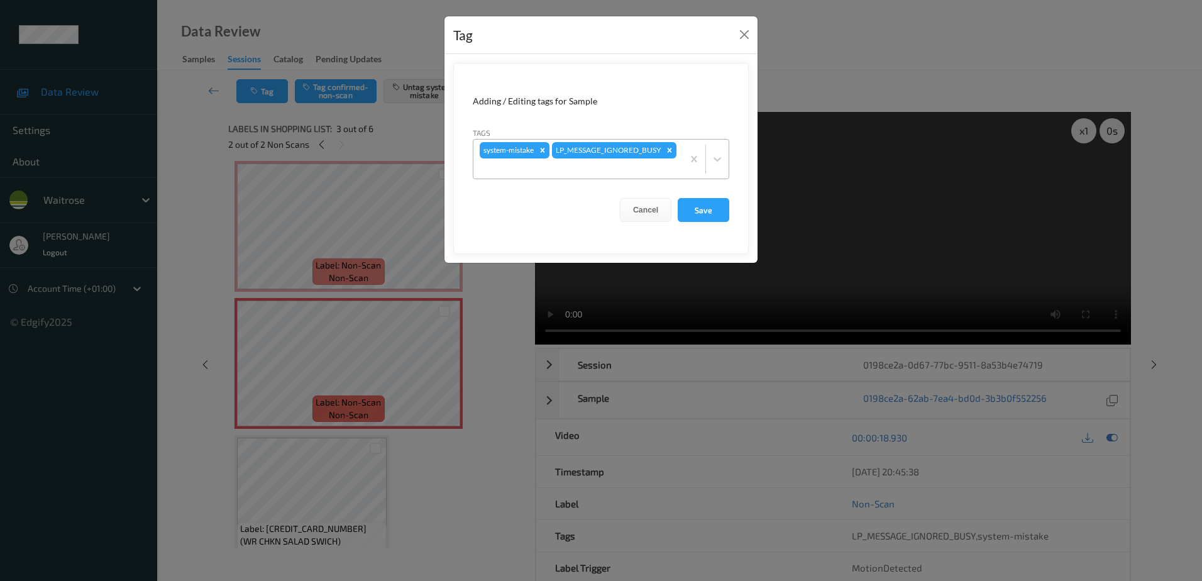
click at [627, 155] on div "system-mistake LP_MESSAGE_IGNORED_BUSY" at bounding box center [577, 159] width 209 height 39
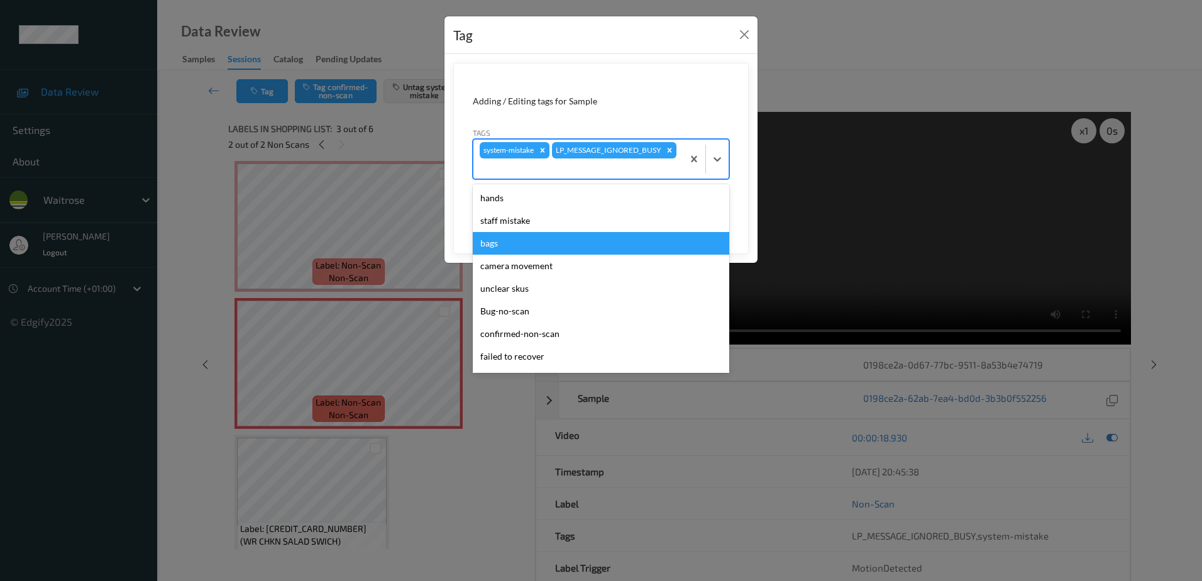
click at [519, 238] on div "bags" at bounding box center [601, 243] width 256 height 23
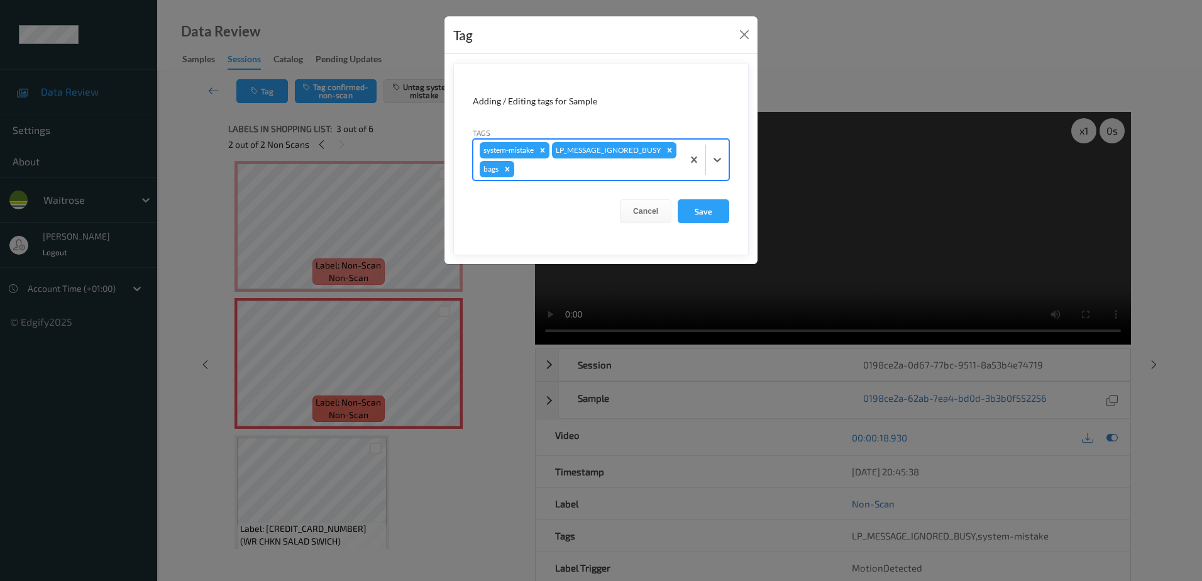
click at [666, 168] on div at bounding box center [597, 169] width 160 height 15
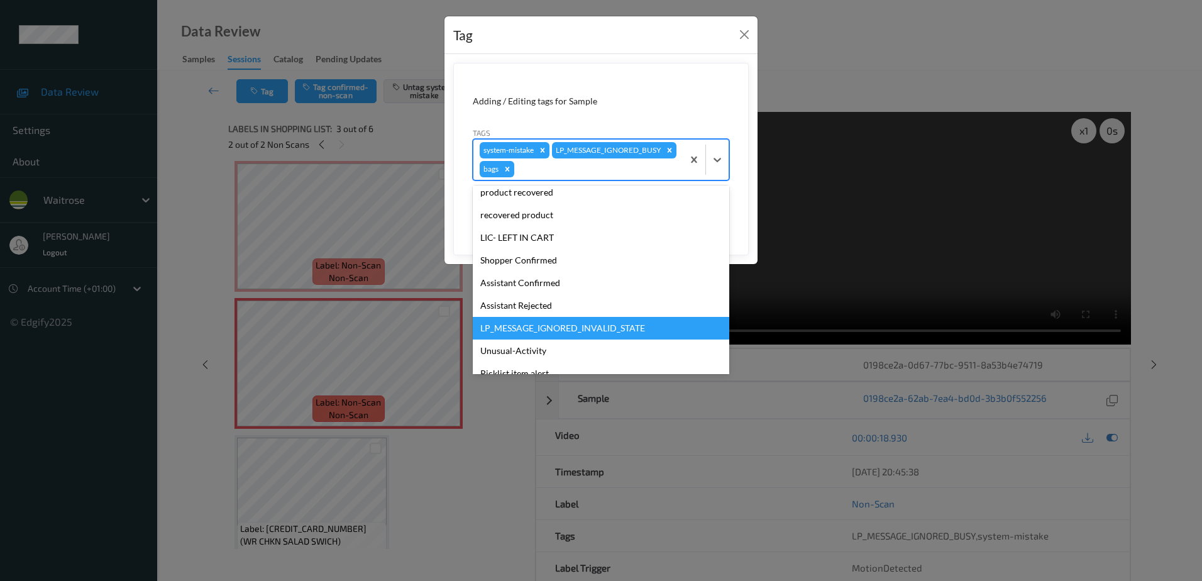
scroll to position [224, 0]
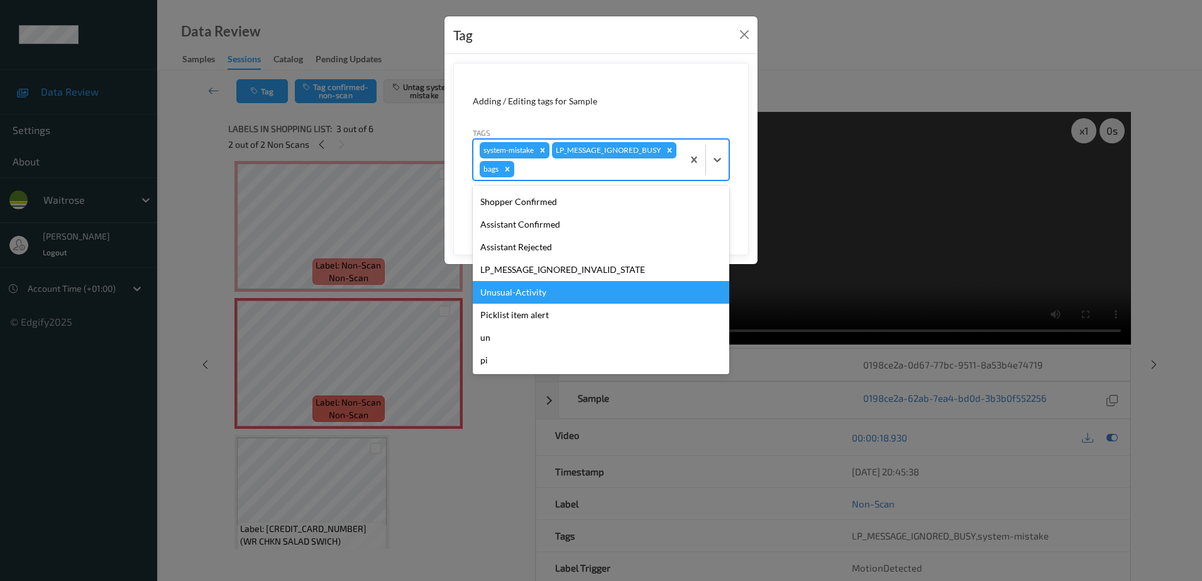
click at [548, 287] on div "Unusual-Activity" at bounding box center [601, 292] width 256 height 23
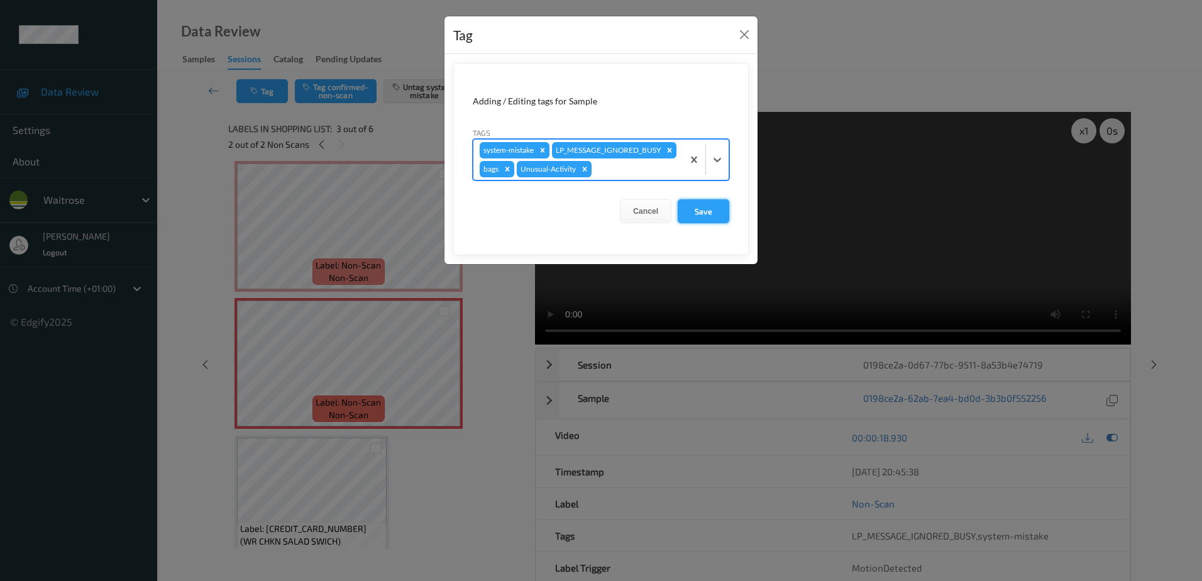
click at [693, 223] on button "Save" at bounding box center [703, 211] width 52 height 24
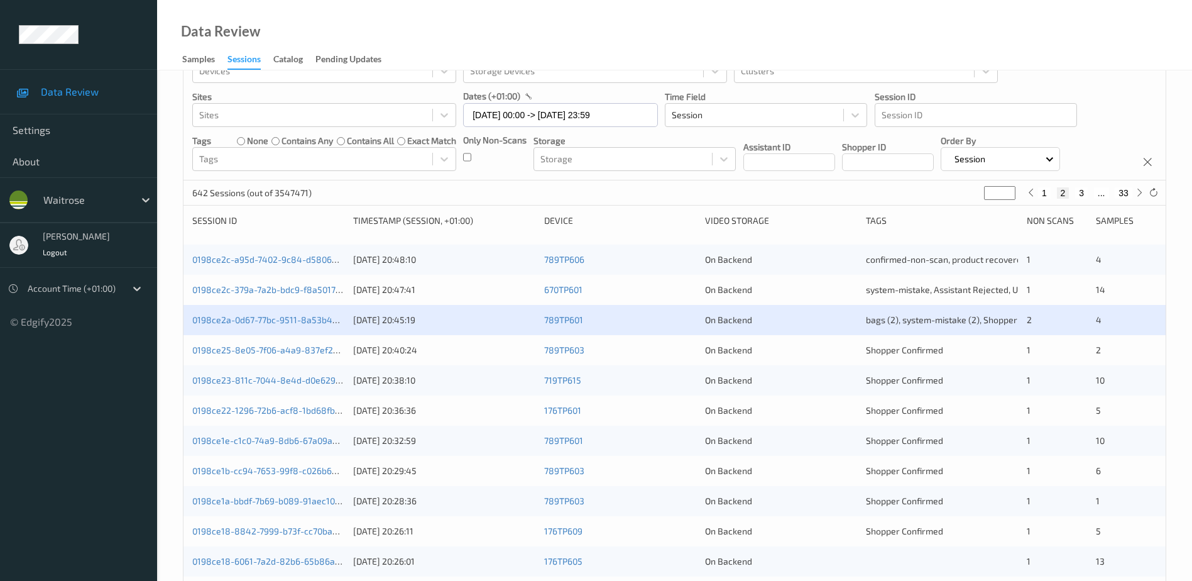
scroll to position [51, 0]
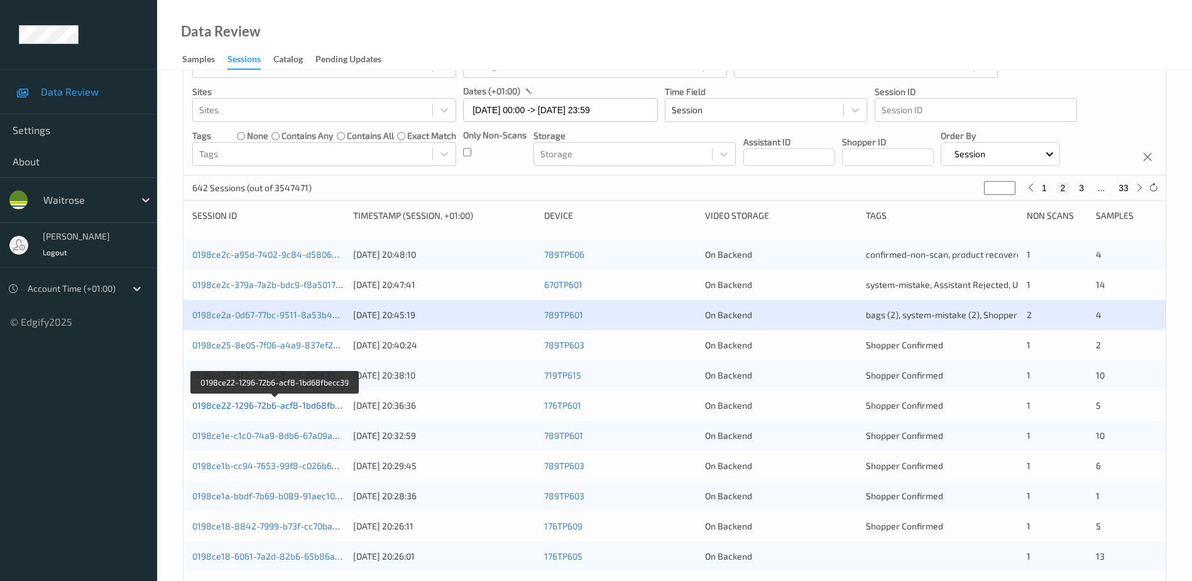
click at [289, 404] on link "0198ce22-1296-72b6-acf8-1bd68fbecc39" at bounding box center [275, 405] width 167 height 11
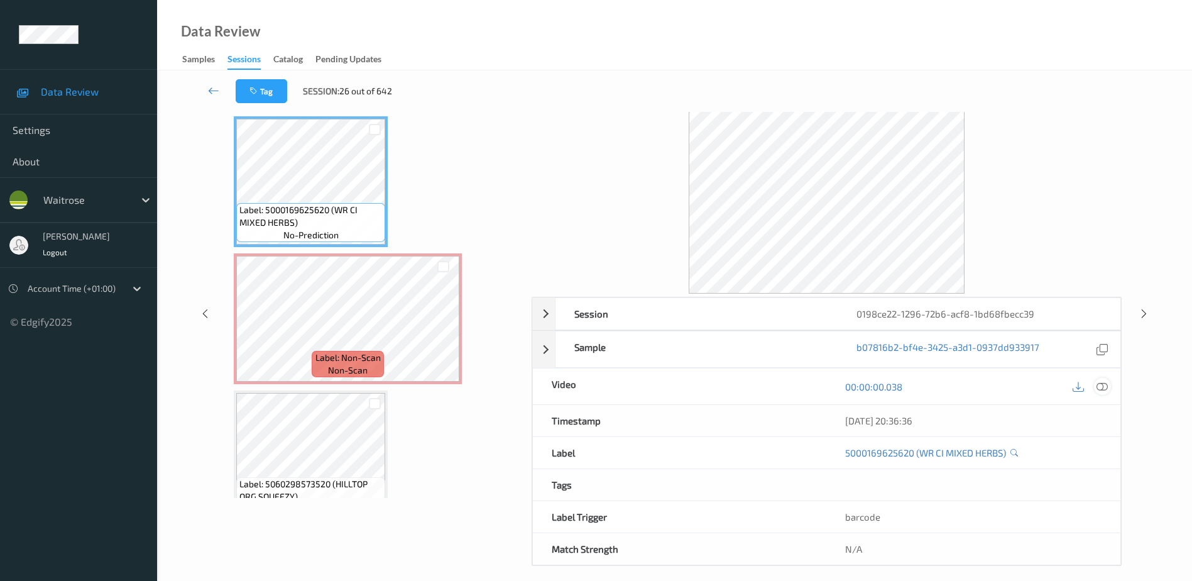
click at [1107, 386] on icon at bounding box center [1102, 386] width 11 height 11
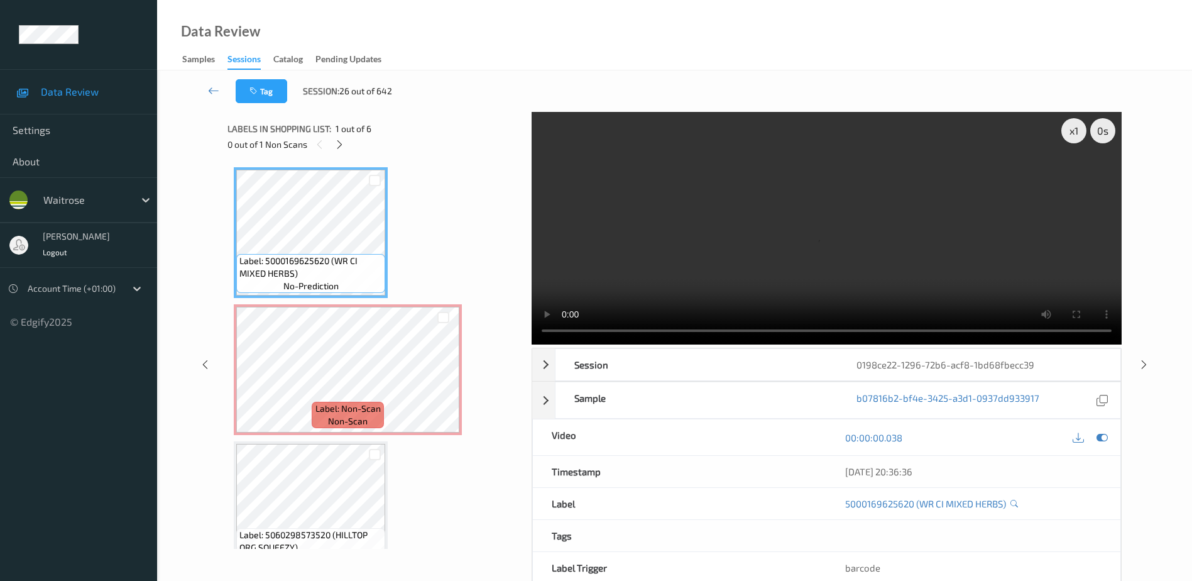
click at [343, 152] on div "0 out of 1 Non Scans" at bounding box center [374, 144] width 295 height 16
click at [334, 140] on icon at bounding box center [339, 144] width 11 height 11
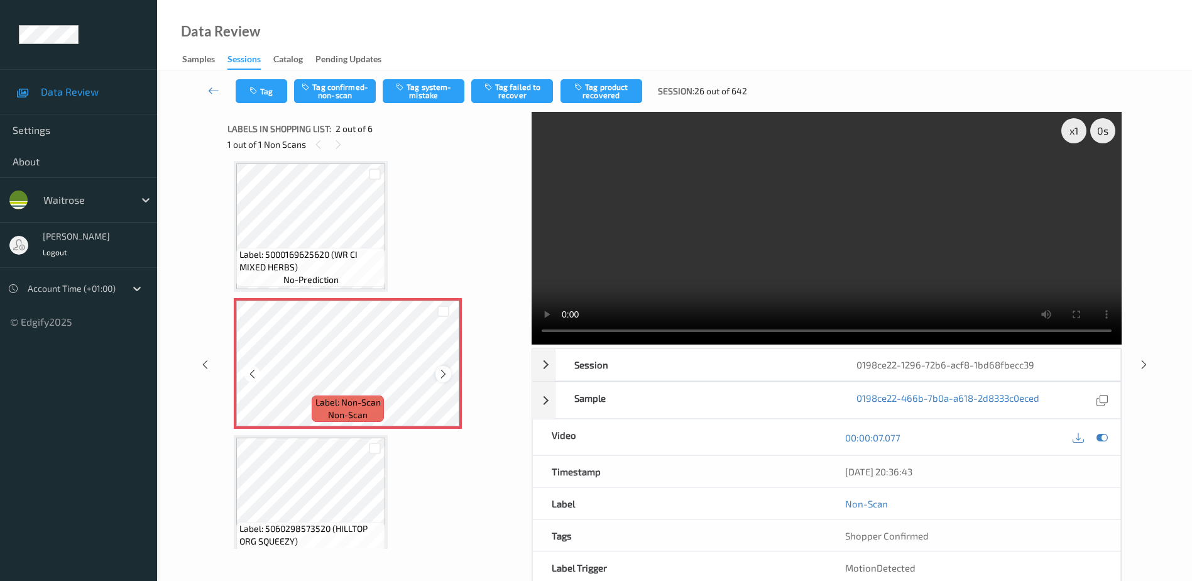
click at [442, 376] on icon at bounding box center [443, 373] width 11 height 11
click at [759, 230] on video at bounding box center [827, 228] width 590 height 233
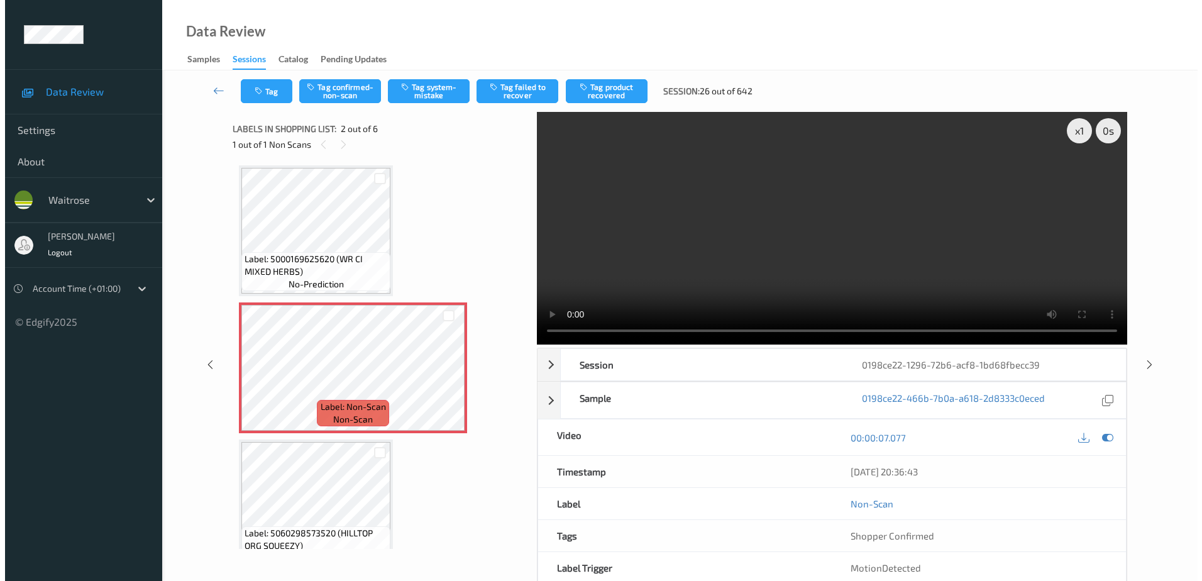
scroll to position [0, 0]
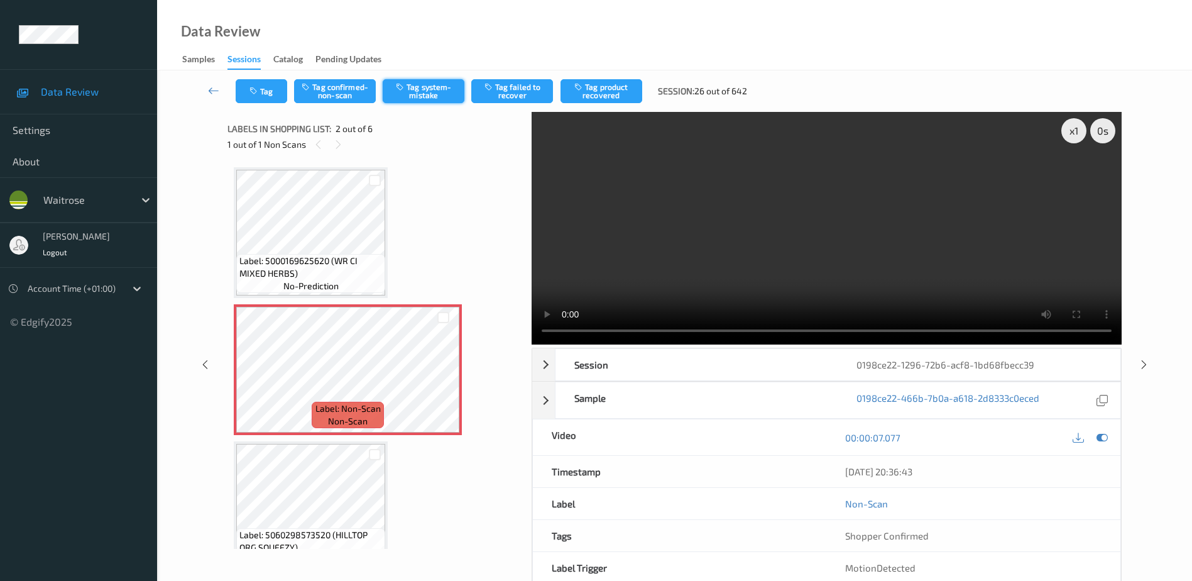
click at [419, 85] on button "Tag system-mistake" at bounding box center [424, 91] width 82 height 24
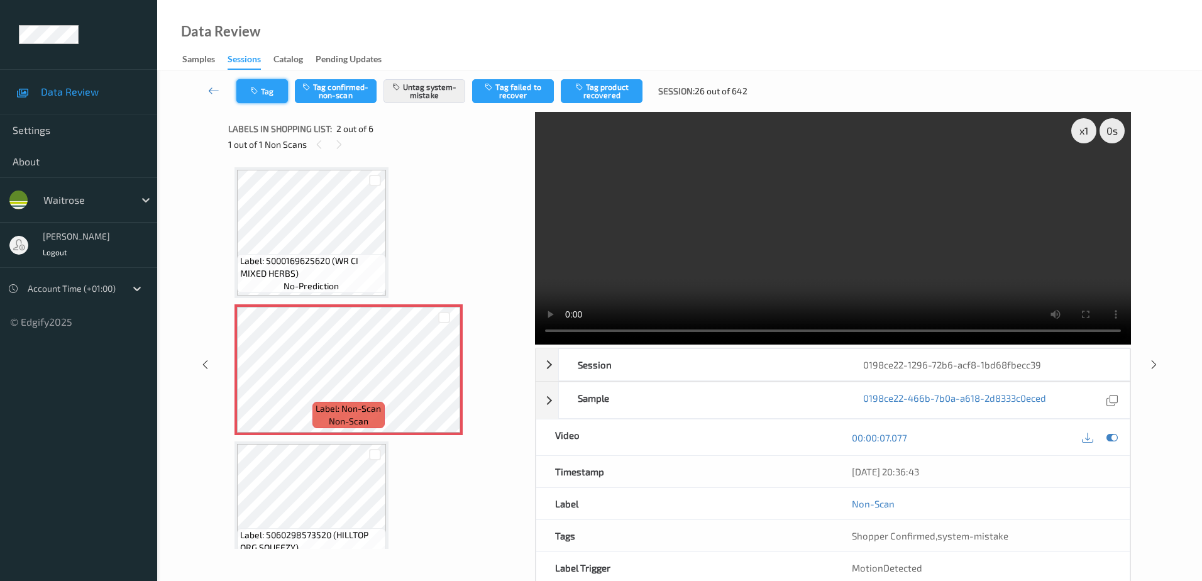
click at [273, 97] on button "Tag" at bounding box center [262, 91] width 52 height 24
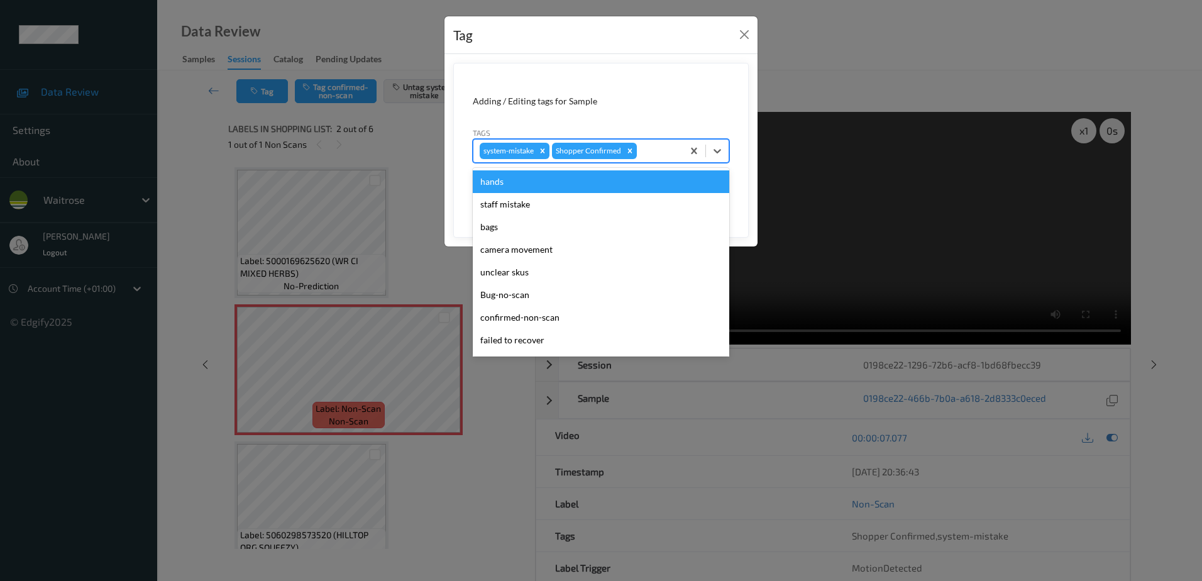
click at [638, 148] on div "system-mistake Shopper Confirmed" at bounding box center [577, 150] width 209 height 21
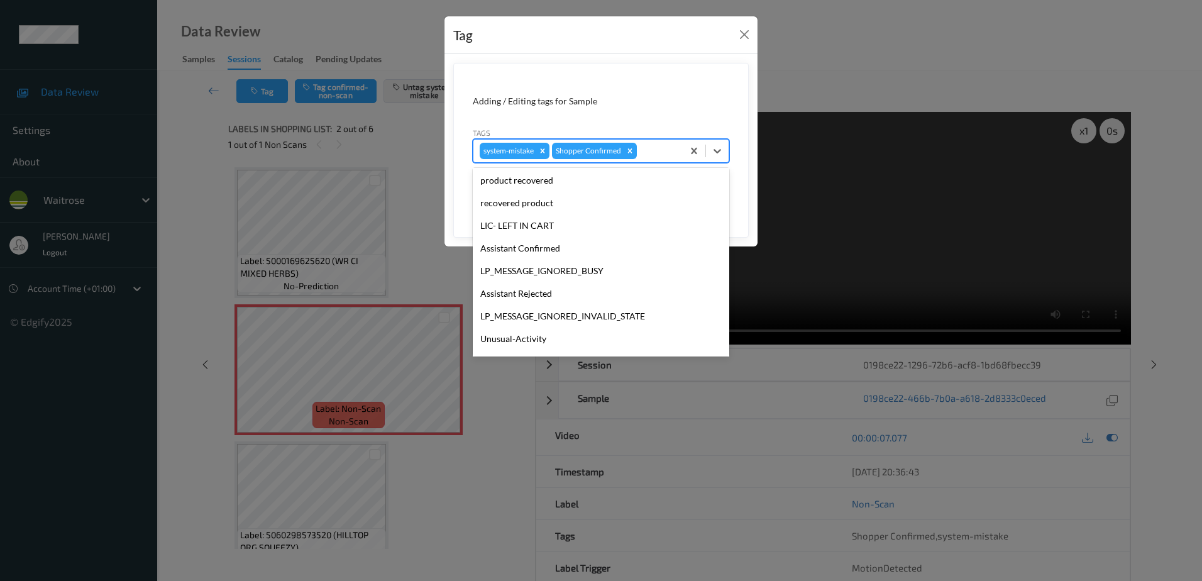
scroll to position [246, 0]
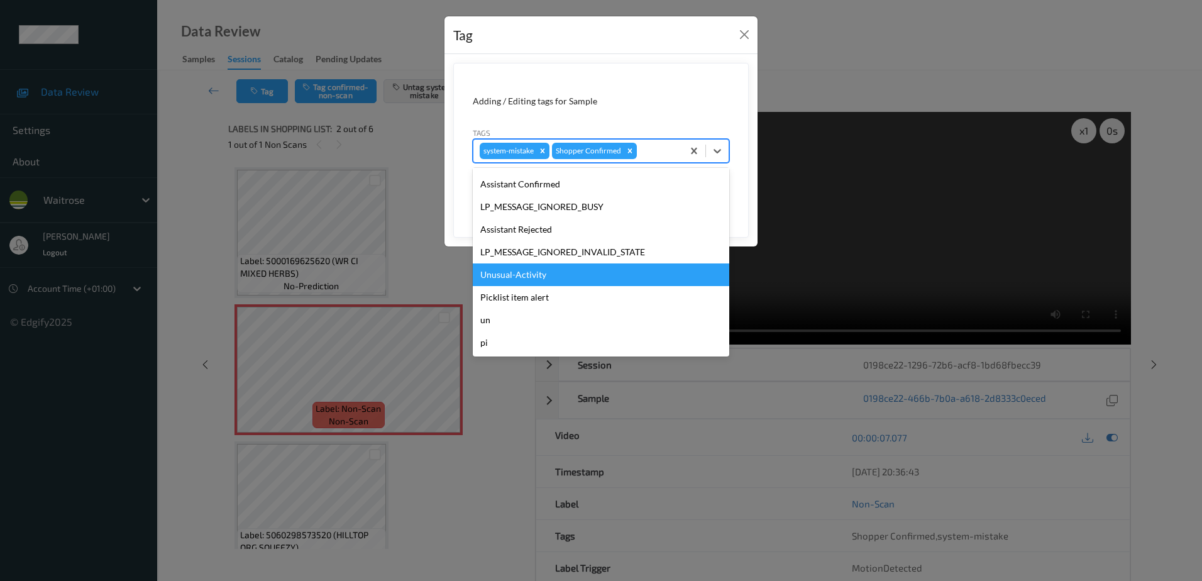
click at [496, 275] on div "Unusual-Activity" at bounding box center [601, 274] width 256 height 23
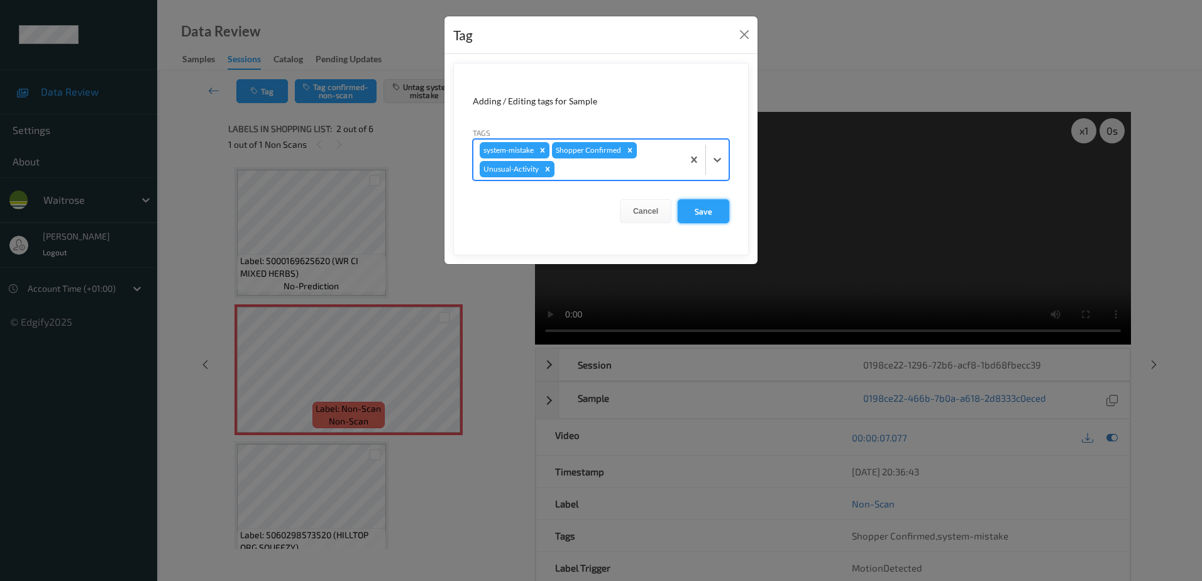
click at [707, 207] on button "Save" at bounding box center [703, 211] width 52 height 24
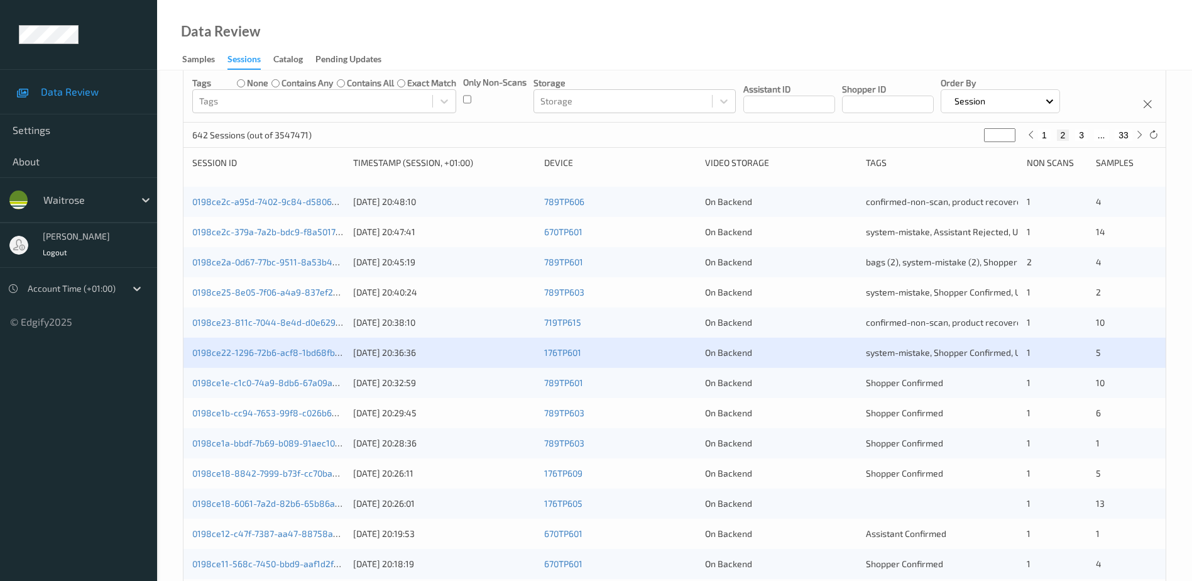
scroll to position [239, 0]
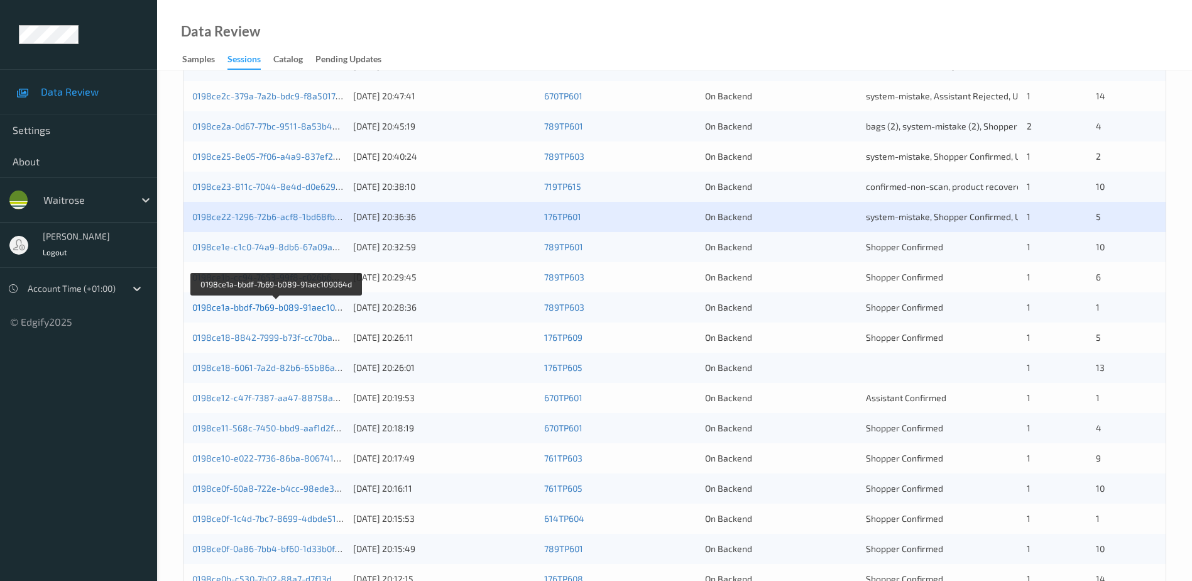
click at [285, 310] on link "0198ce1a-bbdf-7b69-b089-91aec109064d" at bounding box center [276, 307] width 168 height 11
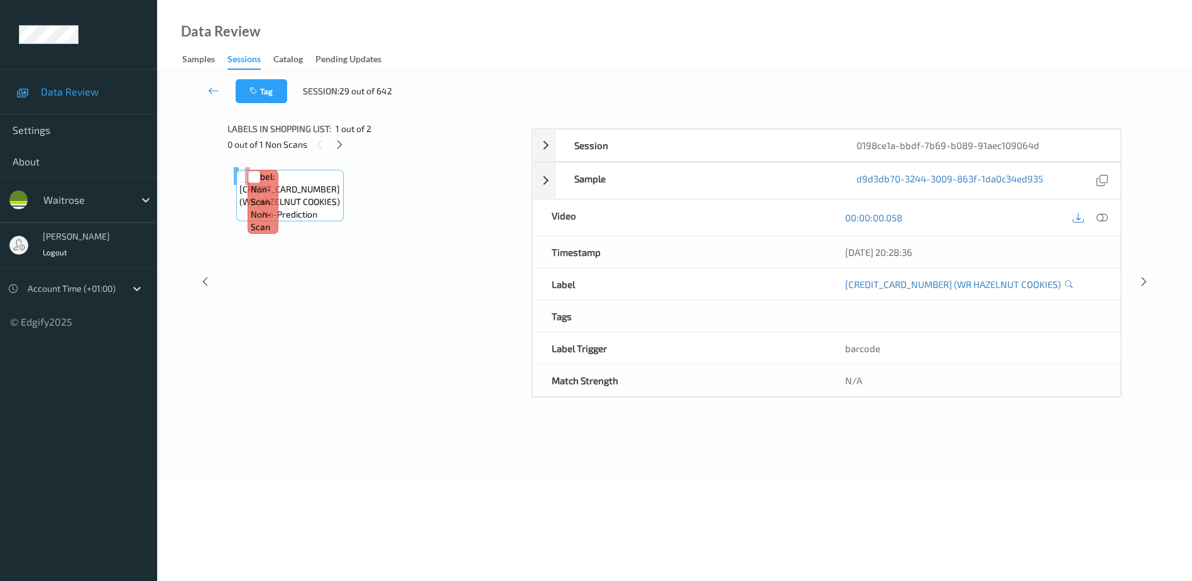
scroll to position [62, 0]
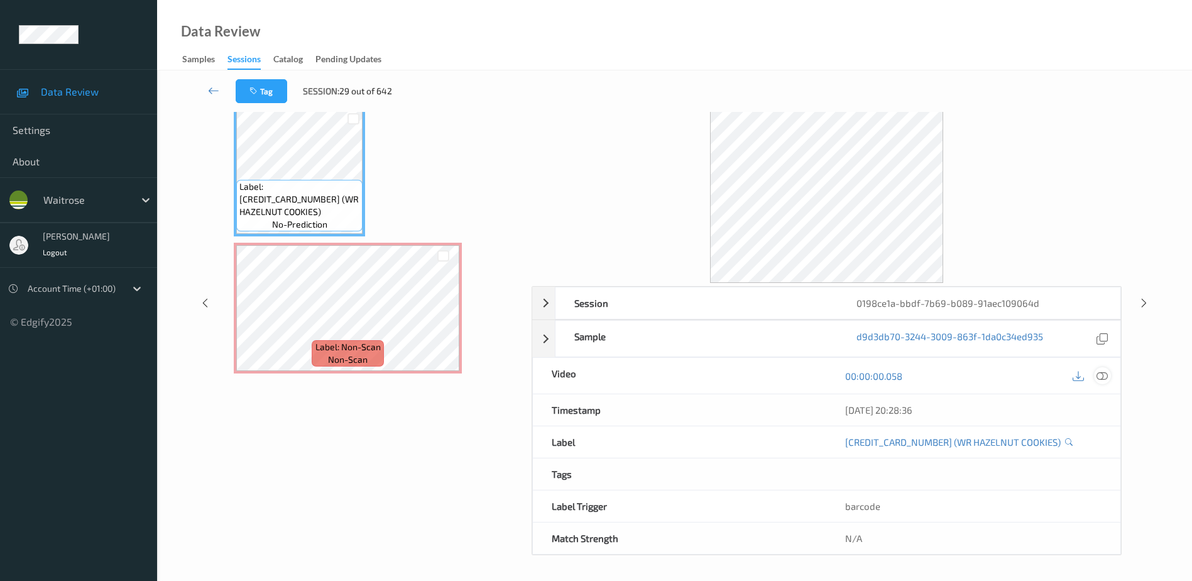
click at [1104, 374] on icon at bounding box center [1102, 375] width 11 height 11
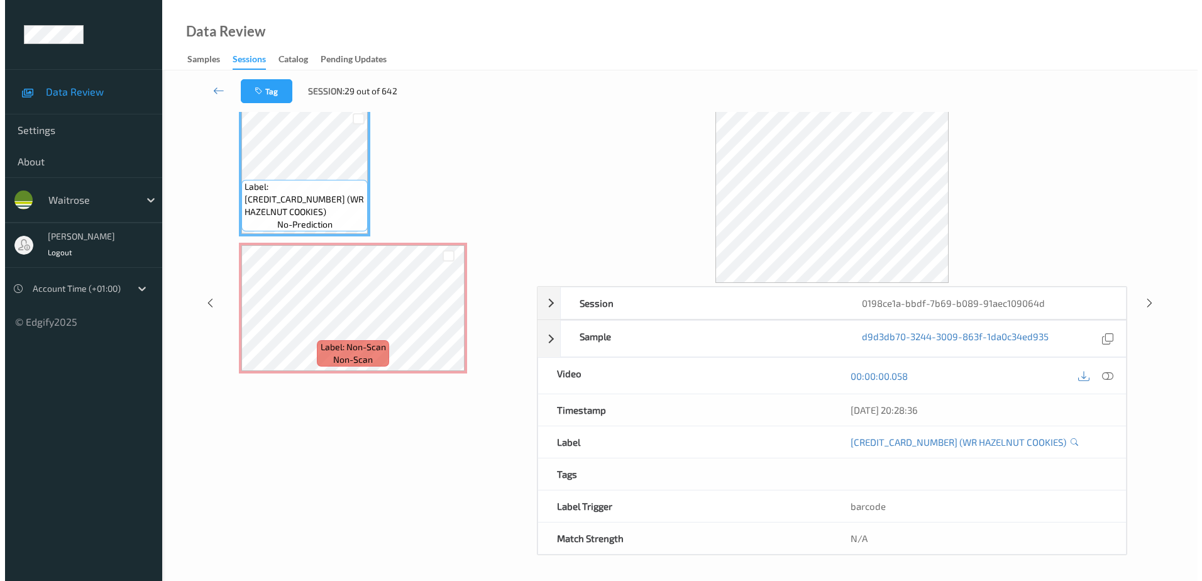
scroll to position [0, 0]
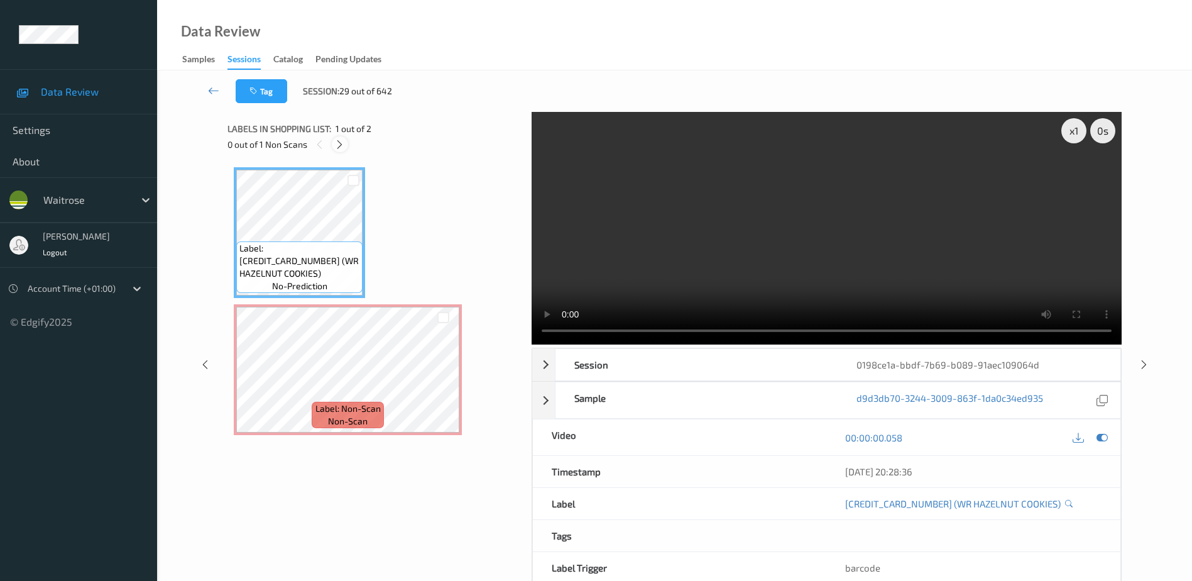
click at [333, 143] on div at bounding box center [340, 144] width 16 height 16
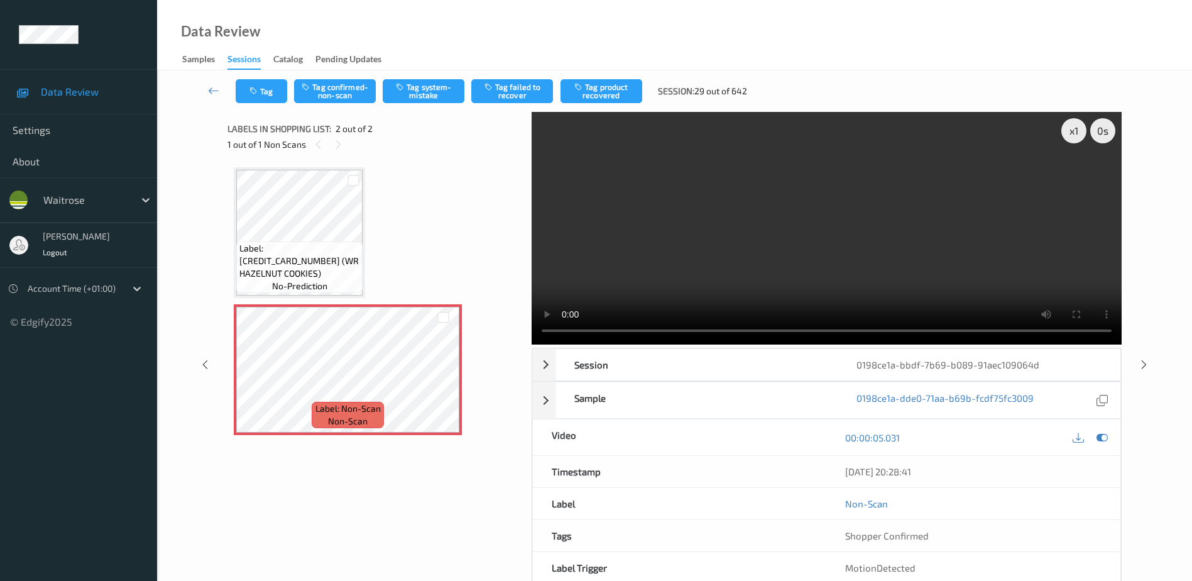
click at [701, 242] on video at bounding box center [827, 228] width 590 height 233
drag, startPoint x: 428, startPoint y: 90, endPoint x: 422, endPoint y: 97, distance: 9.3
click at [428, 90] on button "Tag system-mistake" at bounding box center [424, 91] width 82 height 24
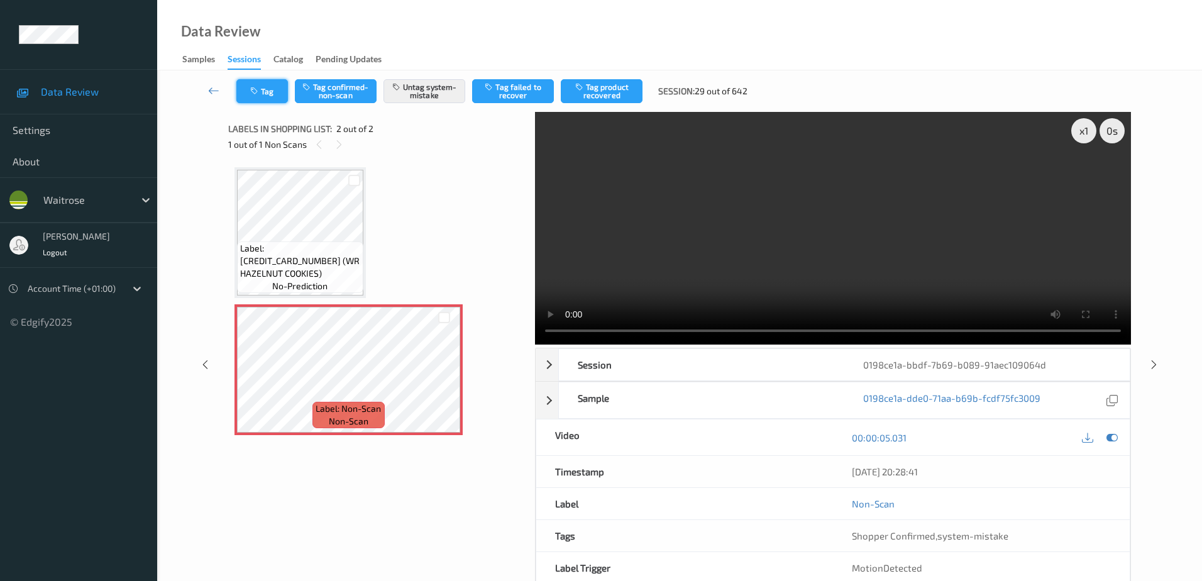
click at [261, 100] on button "Tag" at bounding box center [262, 91] width 52 height 24
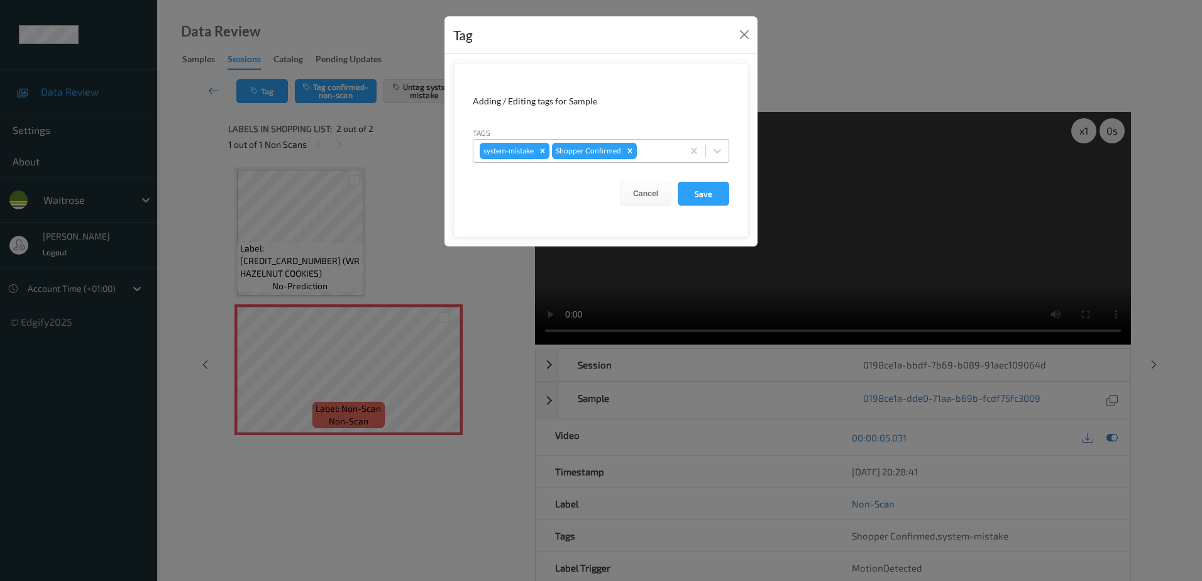
click at [662, 153] on div at bounding box center [657, 150] width 37 height 15
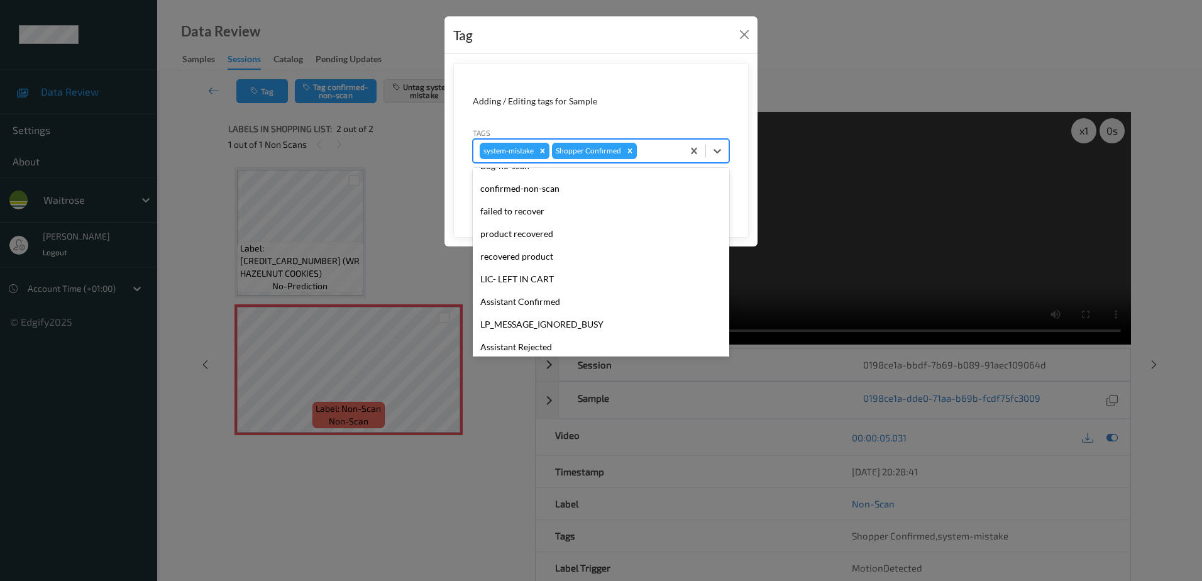
scroll to position [246, 0]
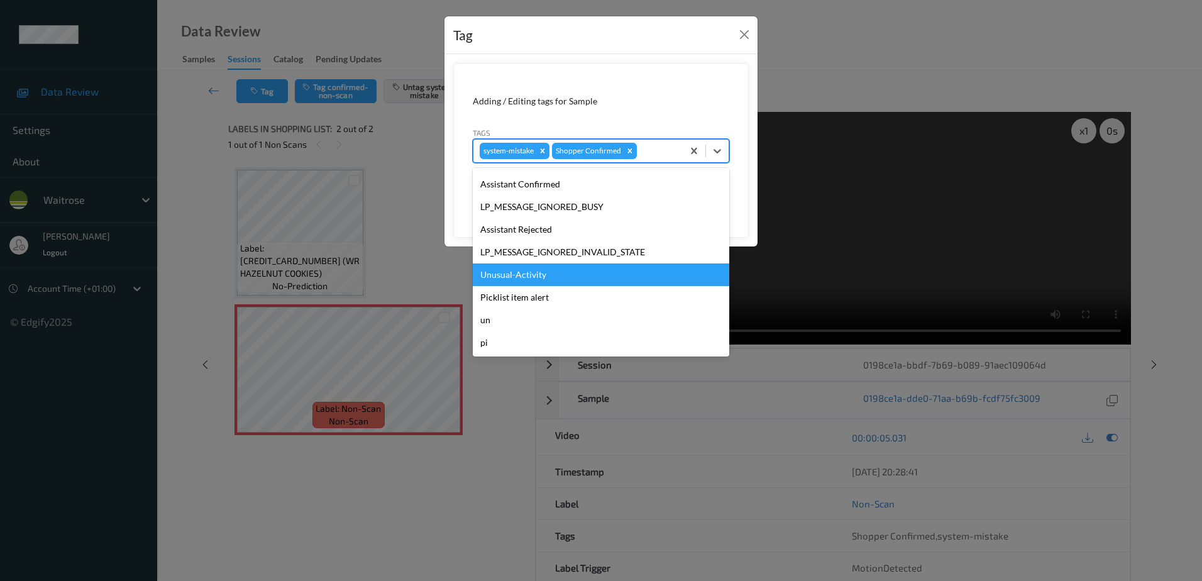
click at [512, 271] on div "Unusual-Activity" at bounding box center [601, 274] width 256 height 23
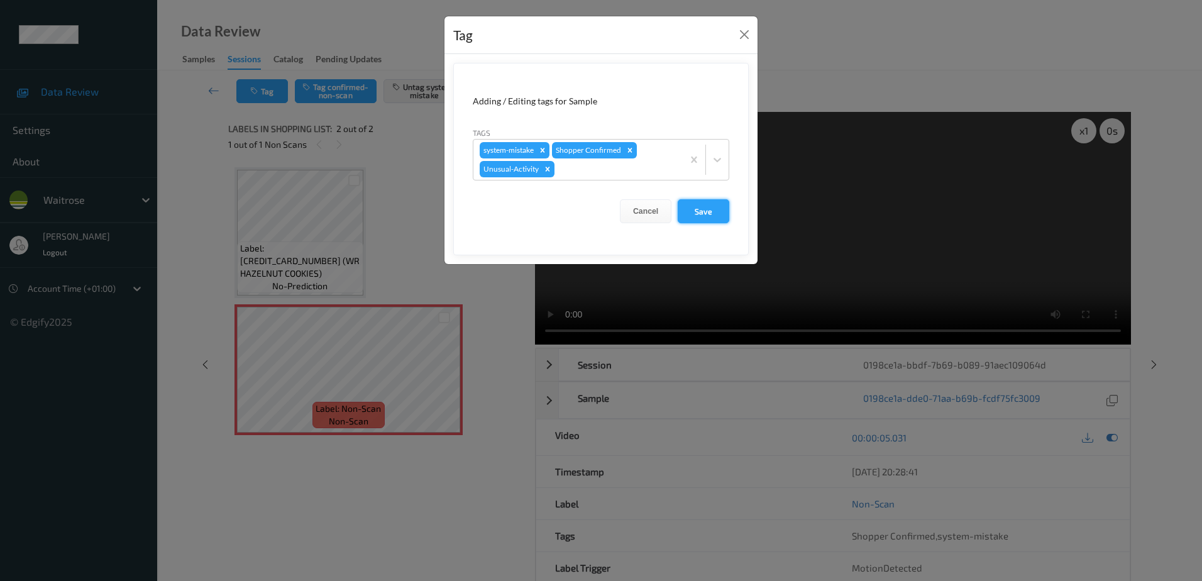
click at [694, 209] on button "Save" at bounding box center [703, 211] width 52 height 24
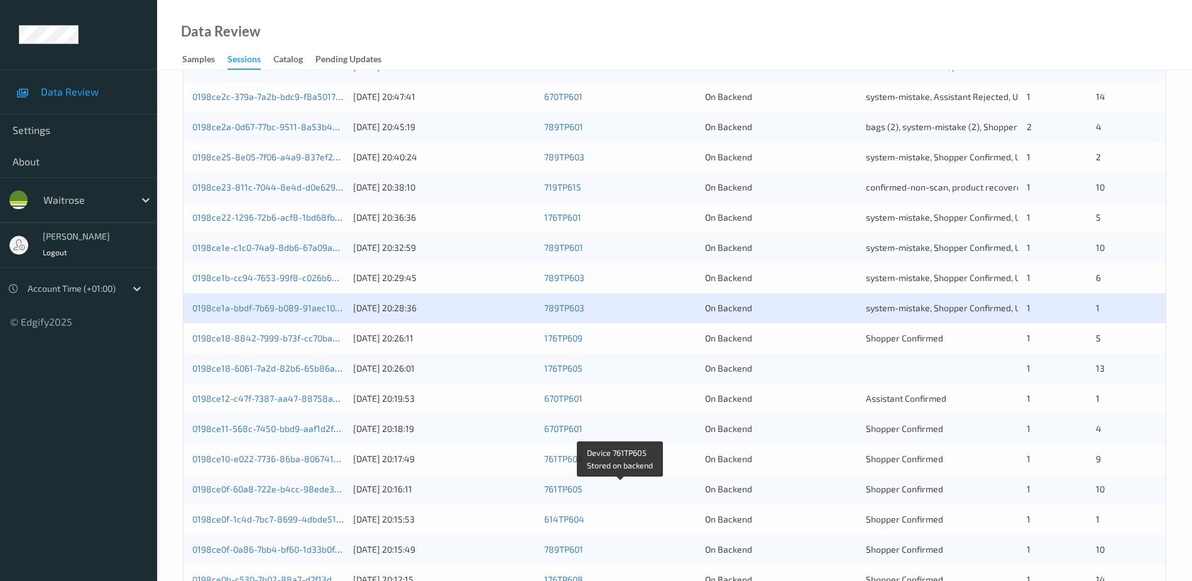
scroll to position [239, 0]
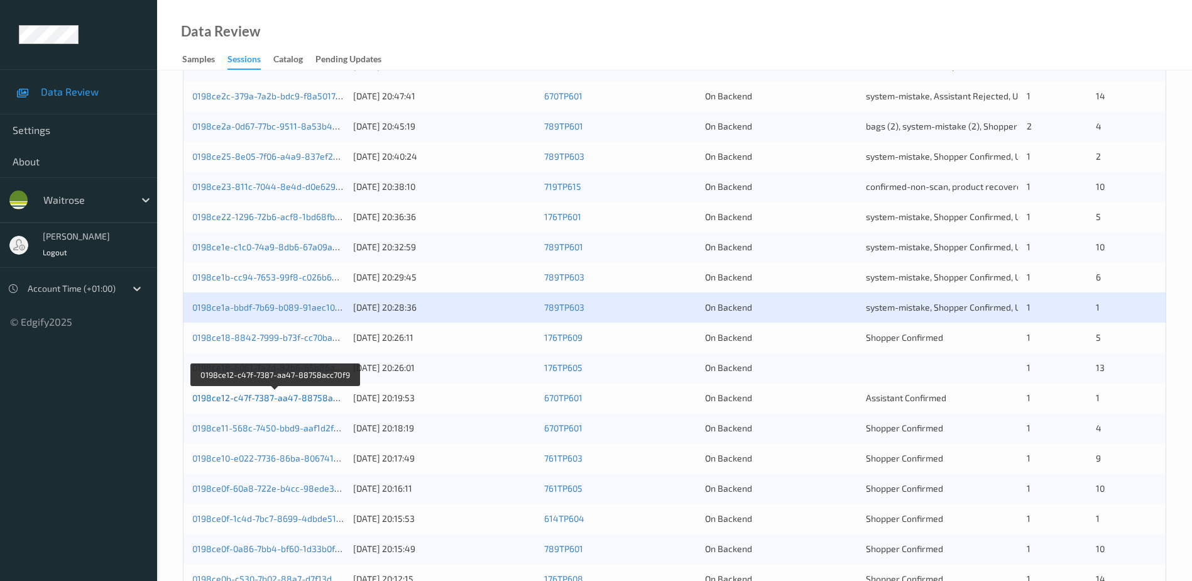
click at [272, 397] on link "0198ce12-c47f-7387-aa47-88758acc70f9" at bounding box center [275, 397] width 167 height 11
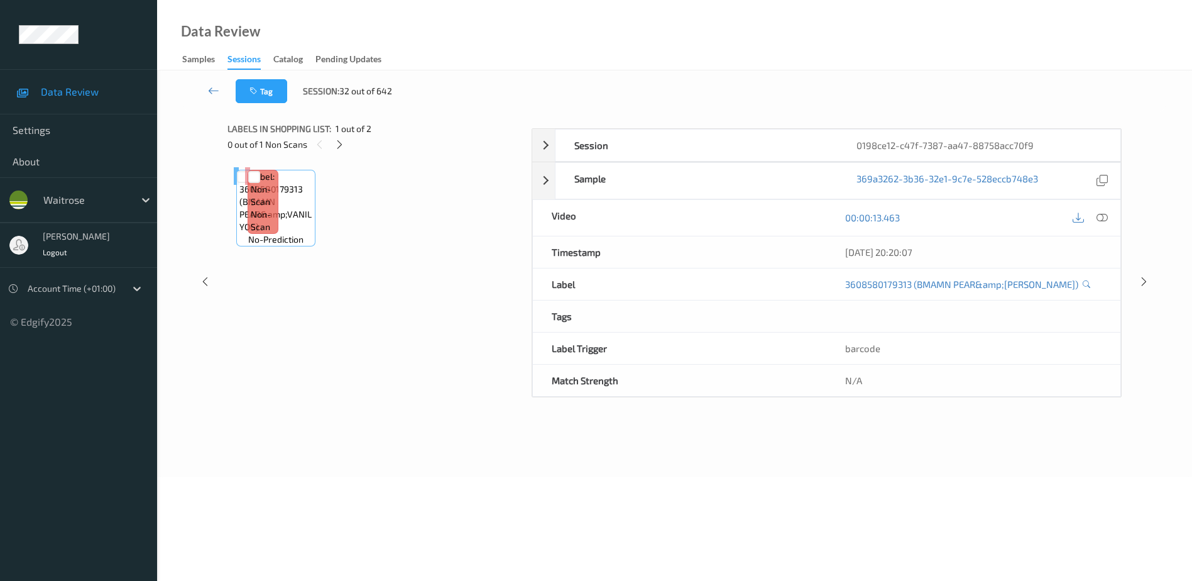
scroll to position [62, 0]
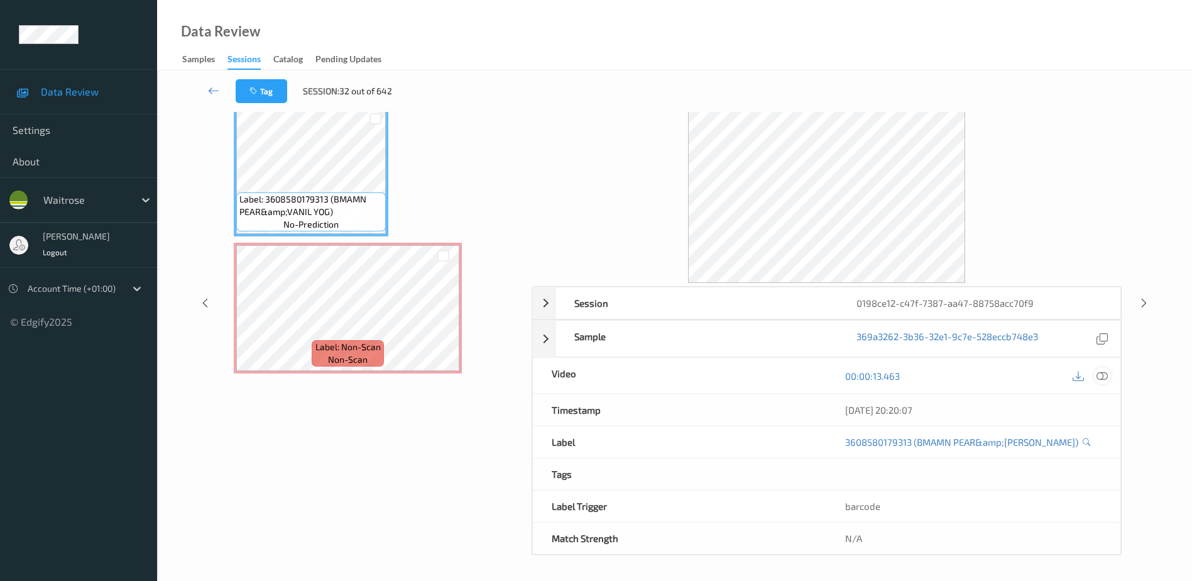
click at [1102, 378] on icon at bounding box center [1102, 375] width 11 height 11
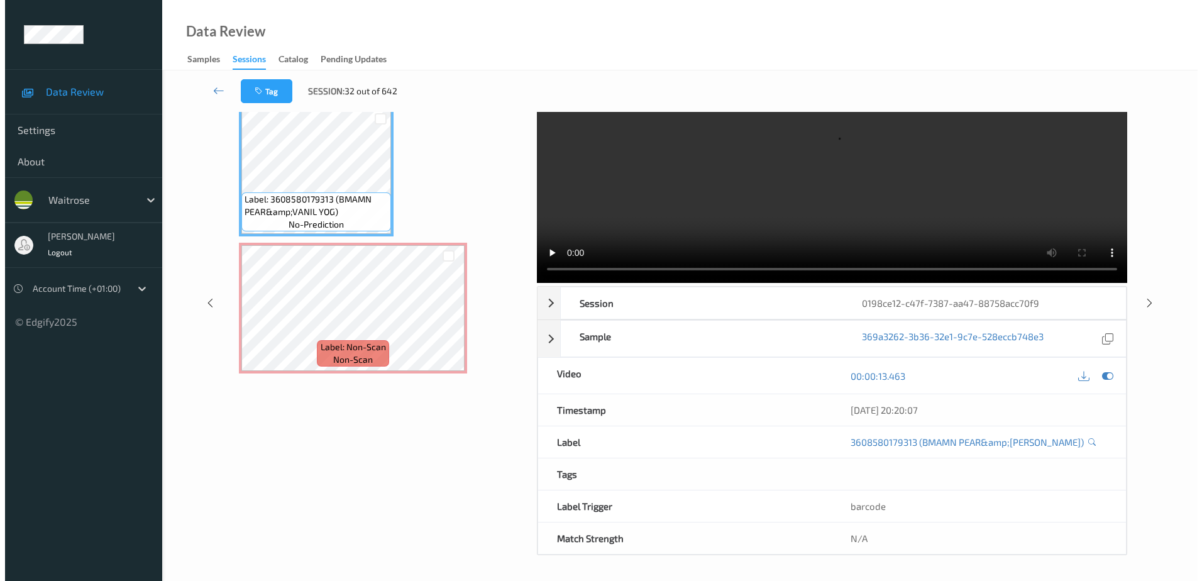
scroll to position [0, 0]
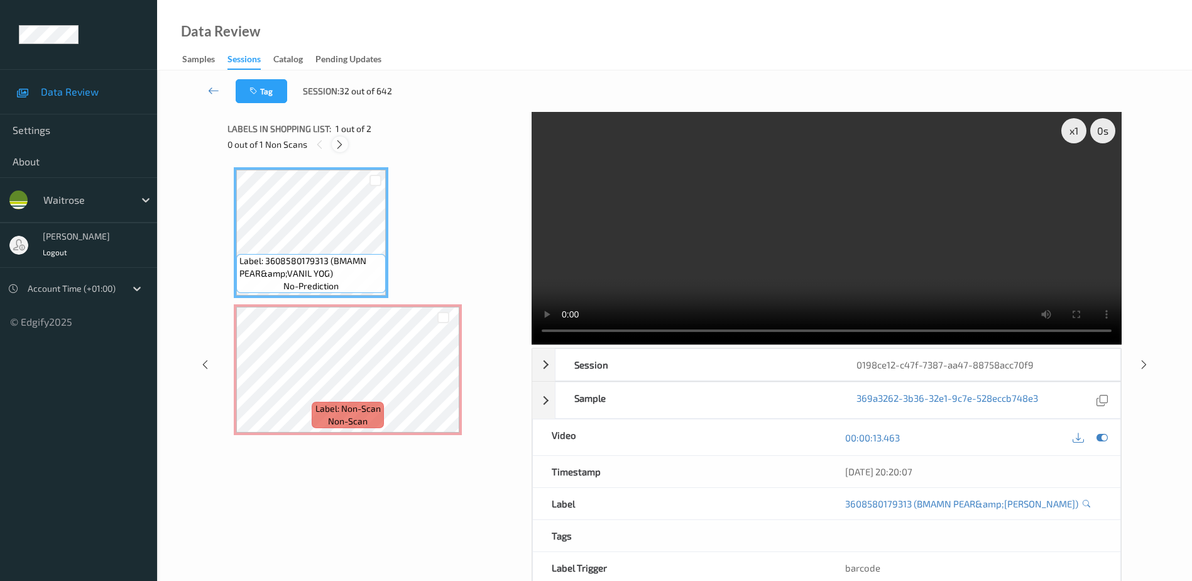
click at [337, 140] on icon at bounding box center [339, 144] width 11 height 11
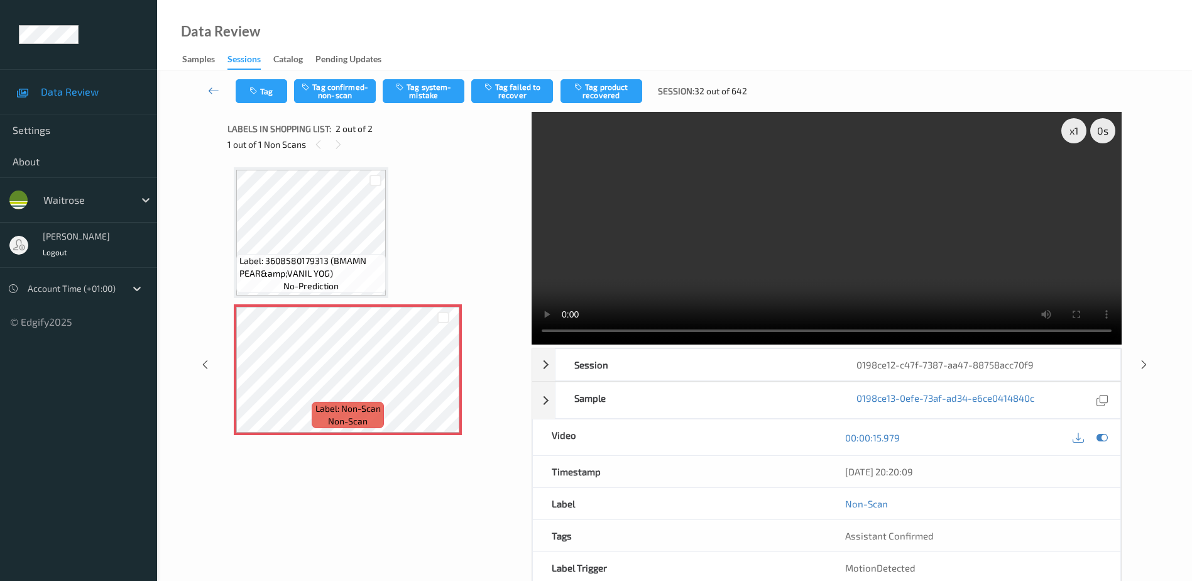
click at [791, 261] on video at bounding box center [827, 228] width 590 height 233
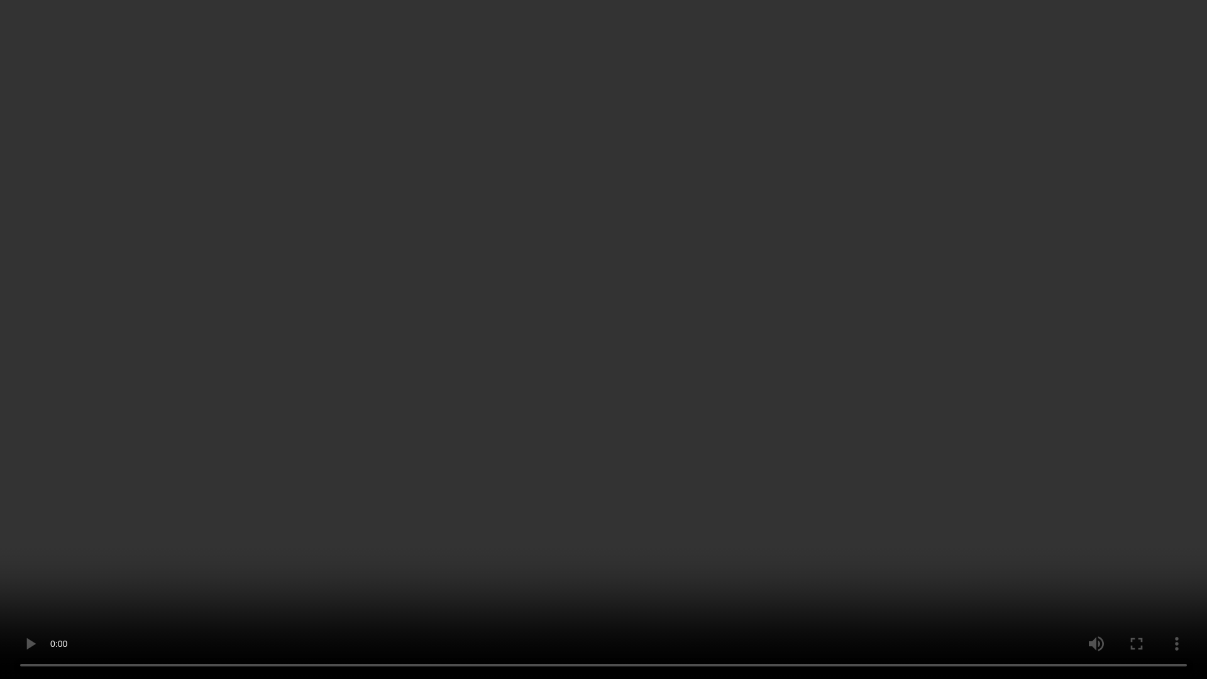
click at [817, 293] on video at bounding box center [603, 339] width 1207 height 679
click at [815, 448] on video at bounding box center [603, 339] width 1207 height 679
click at [516, 500] on video at bounding box center [603, 339] width 1207 height 679
click at [595, 528] on video at bounding box center [603, 339] width 1207 height 679
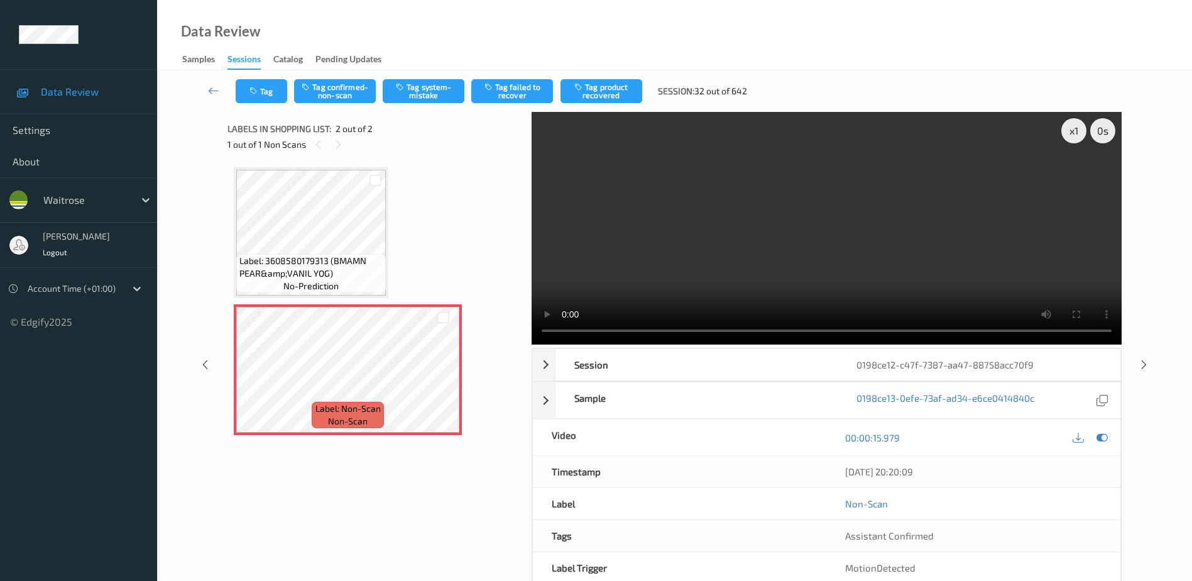
click at [840, 239] on video at bounding box center [827, 228] width 590 height 233
click at [408, 87] on button "Tag system-mistake" at bounding box center [424, 91] width 82 height 24
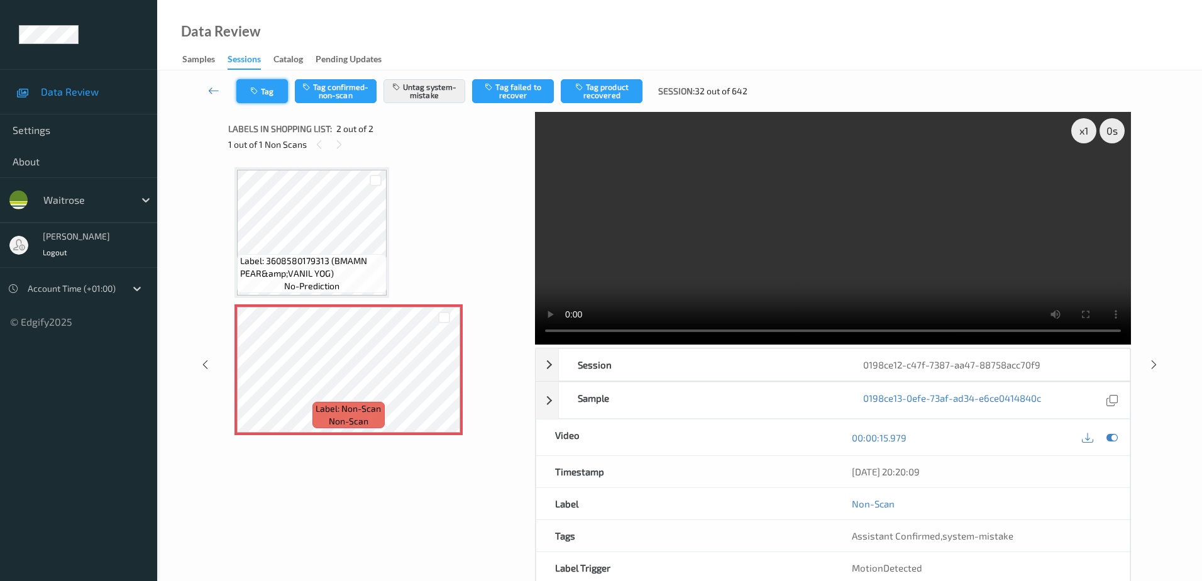
click at [251, 94] on icon "button" at bounding box center [255, 91] width 11 height 9
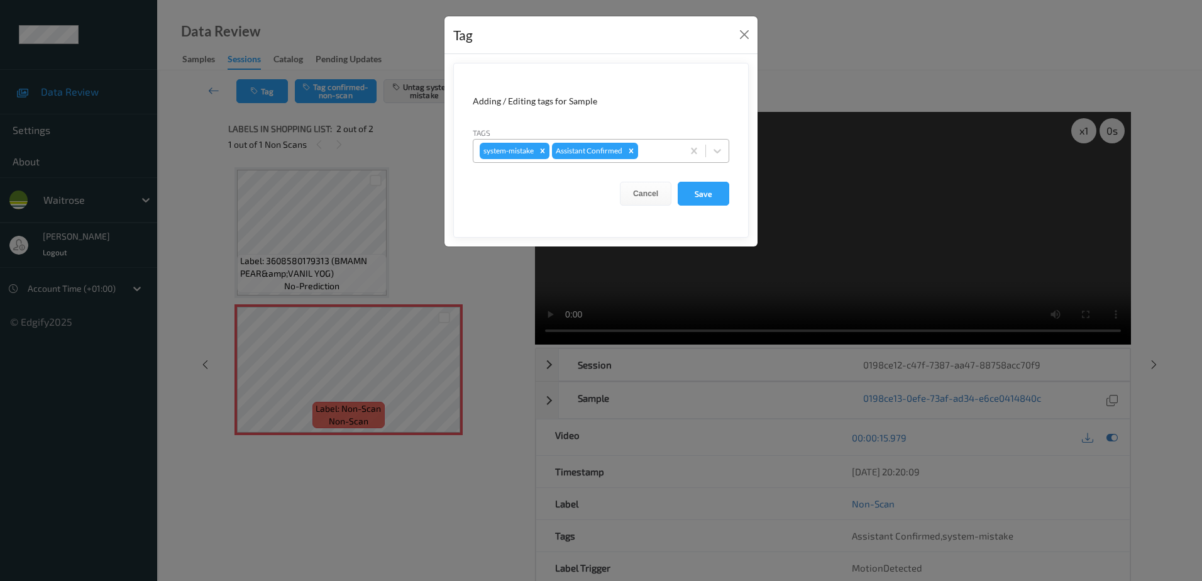
click at [649, 156] on div at bounding box center [658, 150] width 36 height 15
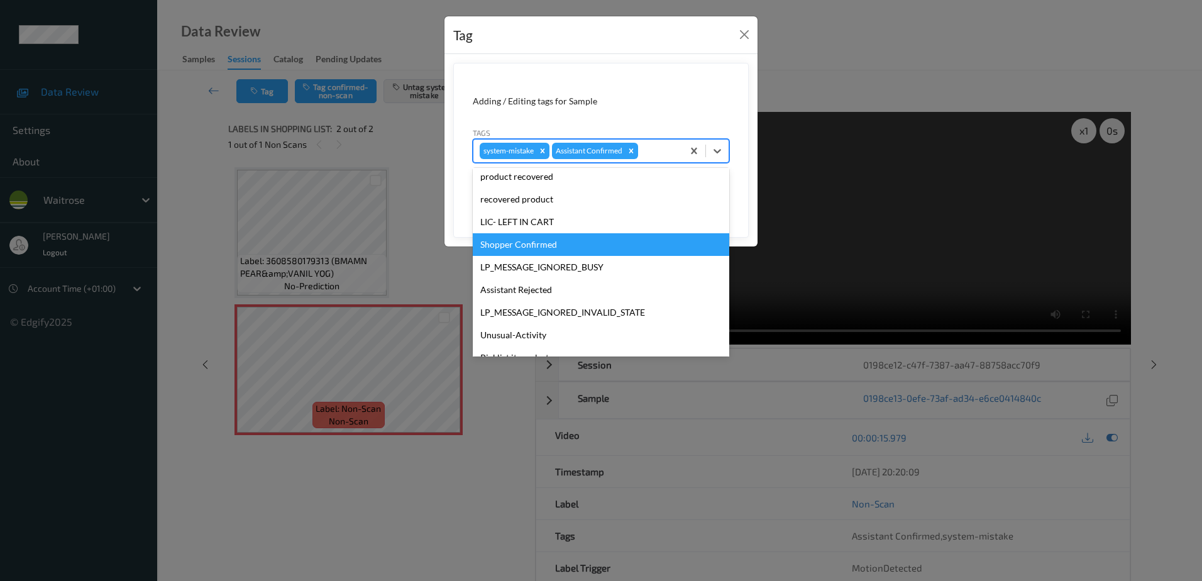
scroll to position [246, 0]
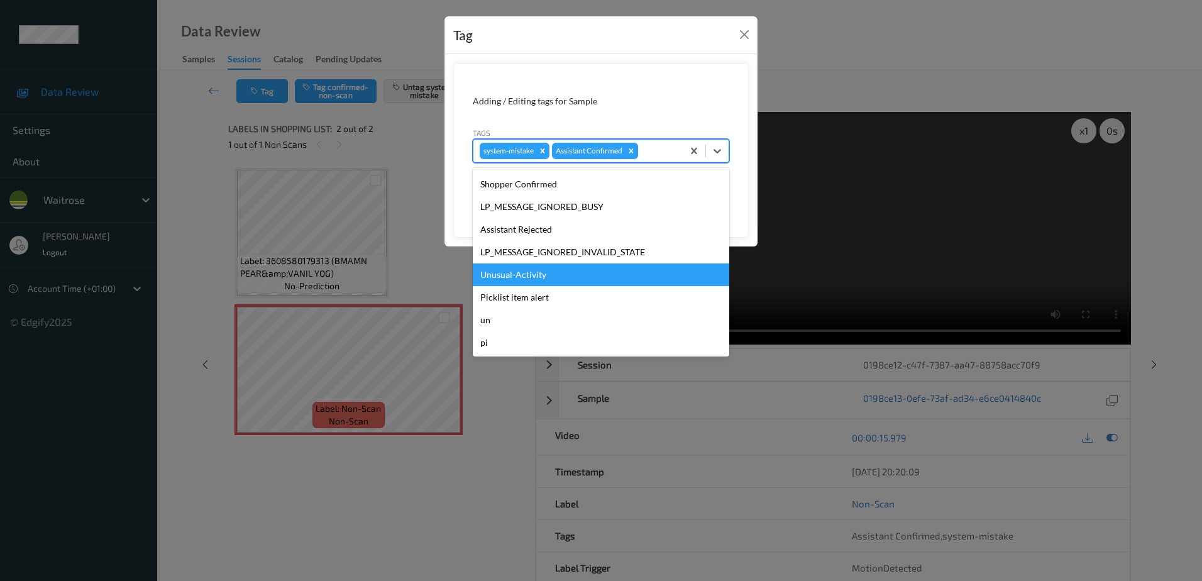
click at [556, 272] on div "Unusual-Activity" at bounding box center [601, 274] width 256 height 23
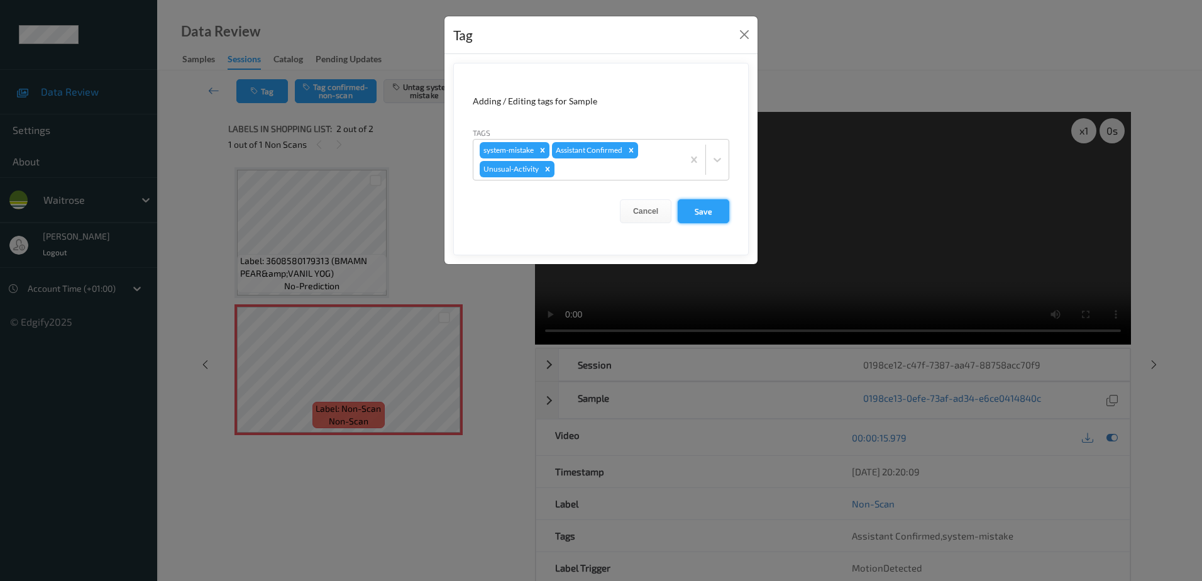
click at [704, 208] on button "Save" at bounding box center [703, 211] width 52 height 24
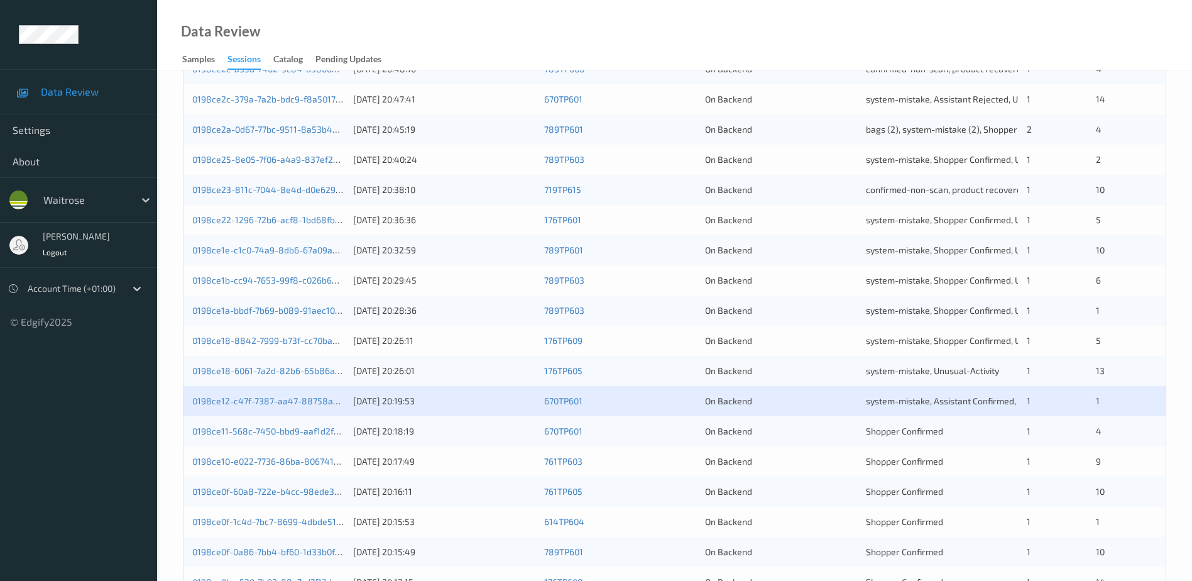
scroll to position [239, 0]
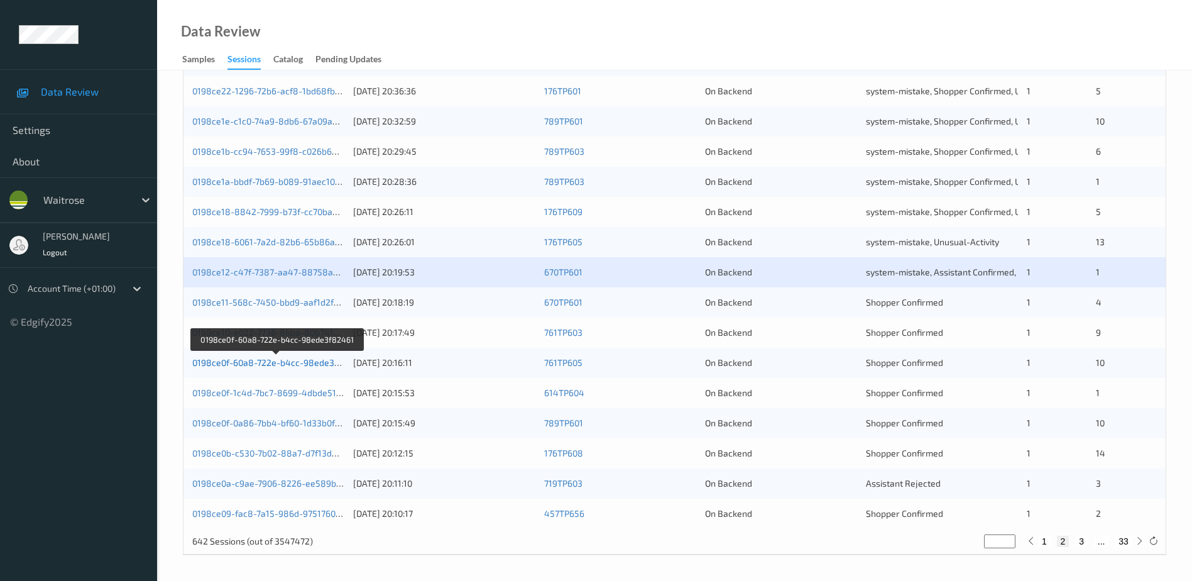
click at [292, 366] on link "0198ce0f-60a8-722e-b4cc-98ede3f82461" at bounding box center [277, 362] width 170 height 11
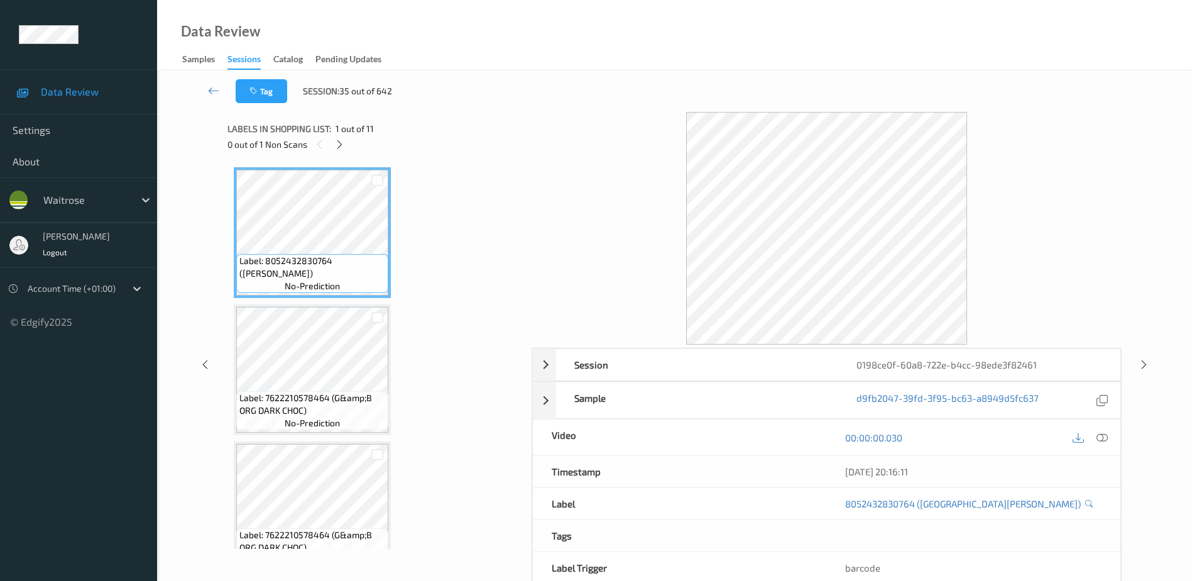
drag, startPoint x: 344, startPoint y: 143, endPoint x: 349, endPoint y: 158, distance: 16.3
click at [344, 143] on icon at bounding box center [339, 144] width 11 height 11
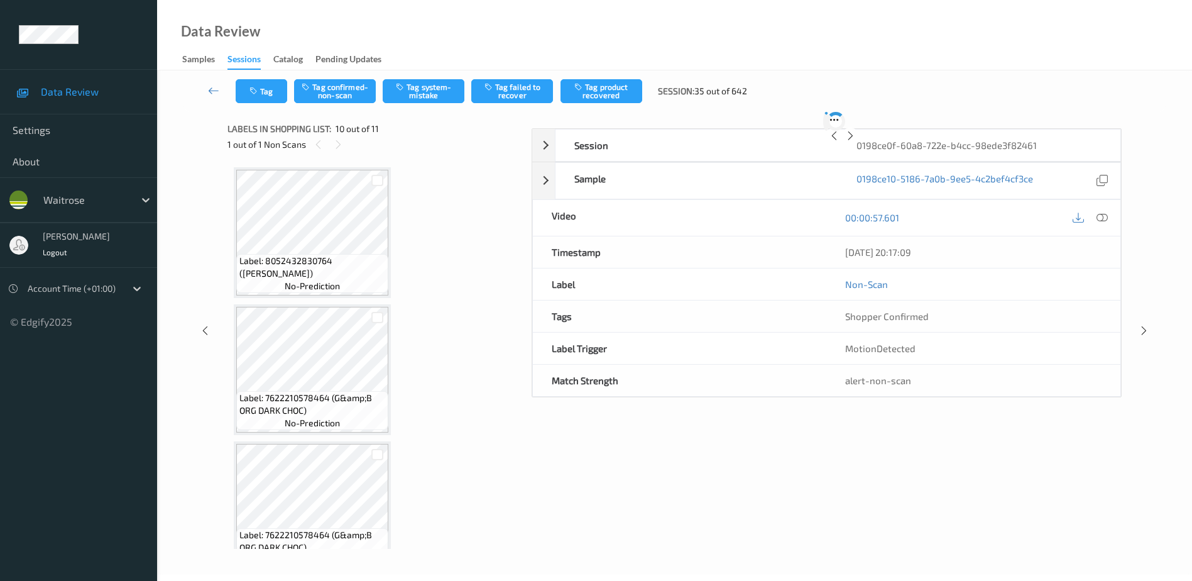
scroll to position [1102, 0]
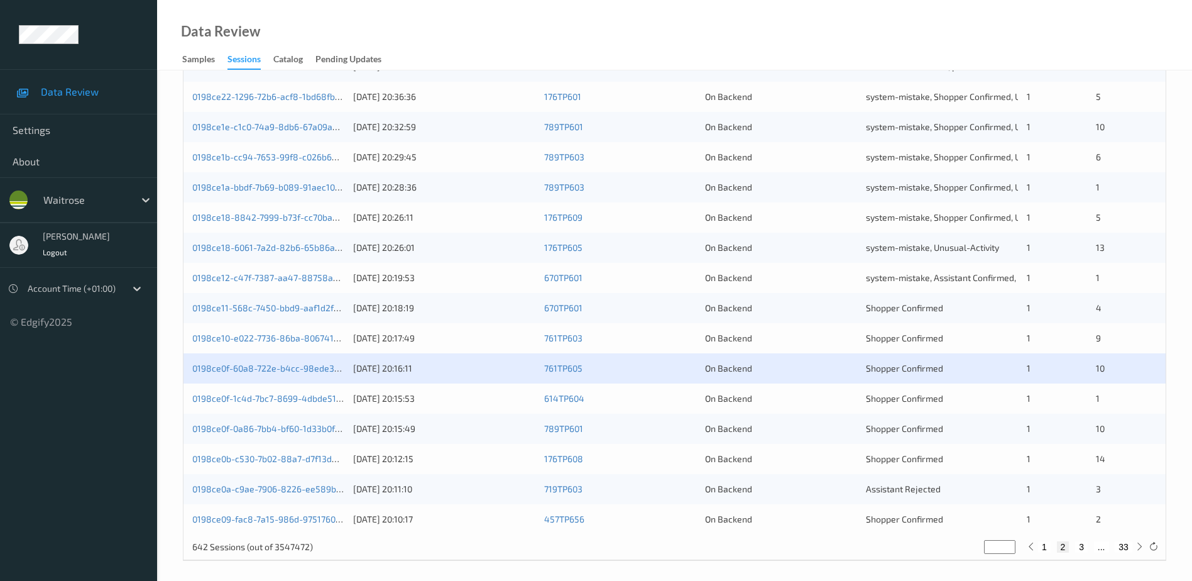
scroll to position [365, 0]
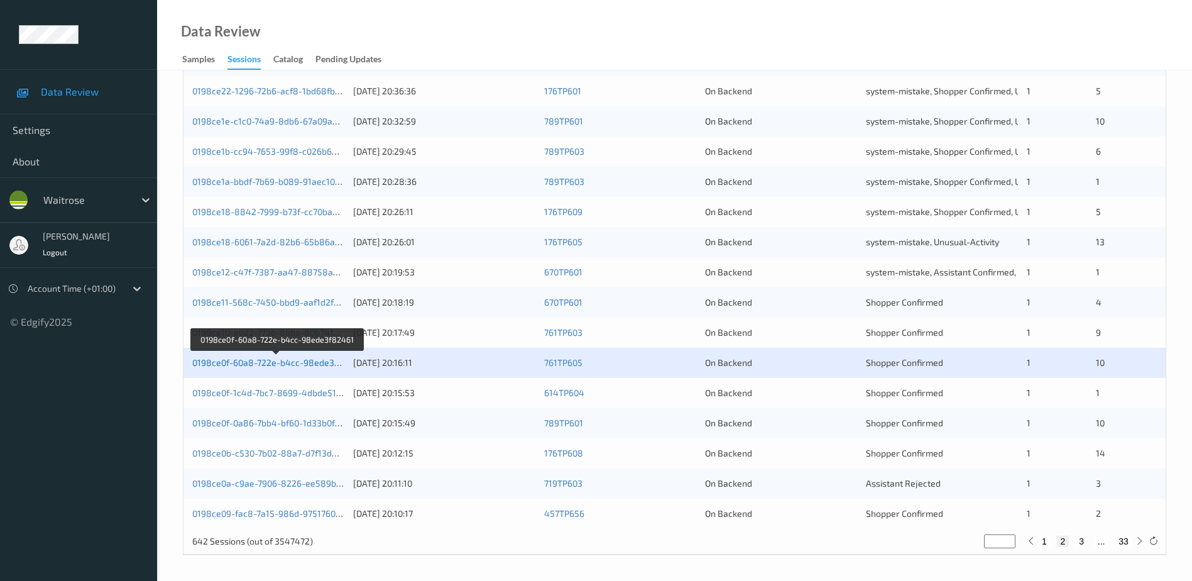
click at [318, 362] on link "0198ce0f-60a8-722e-b4cc-98ede3f82461" at bounding box center [277, 362] width 170 height 11
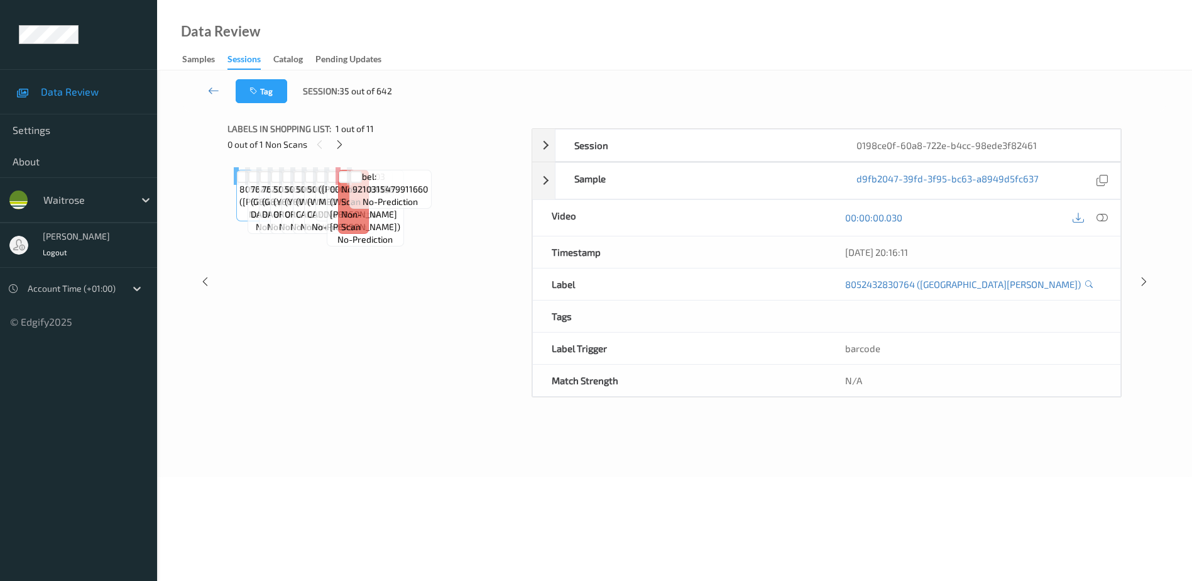
scroll to position [62, 0]
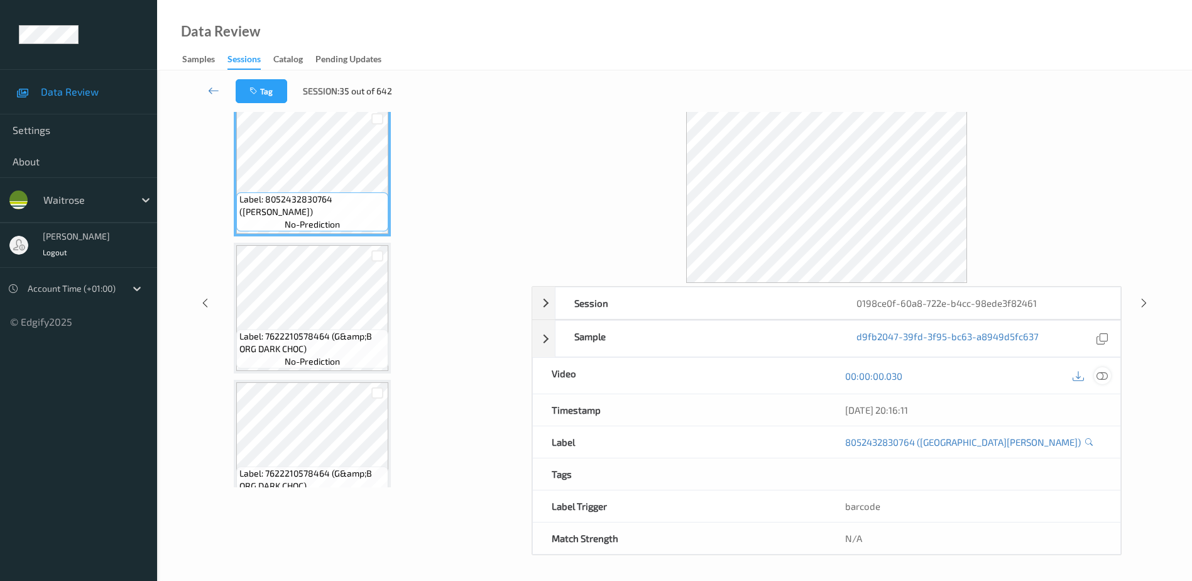
click at [1099, 378] on icon at bounding box center [1102, 375] width 11 height 11
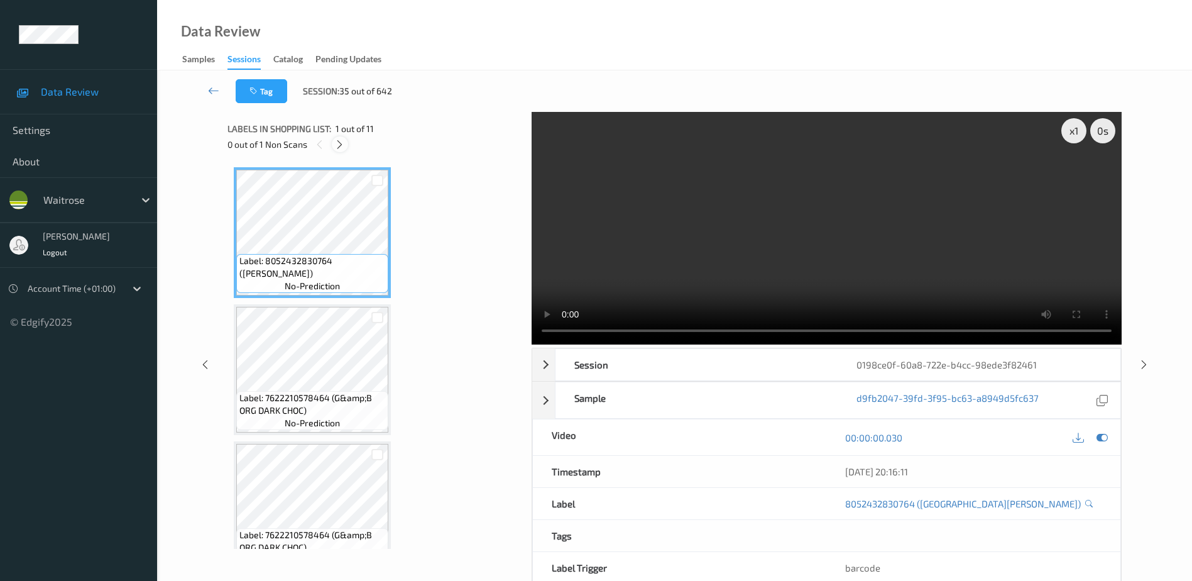
click at [337, 144] on icon at bounding box center [339, 144] width 11 height 11
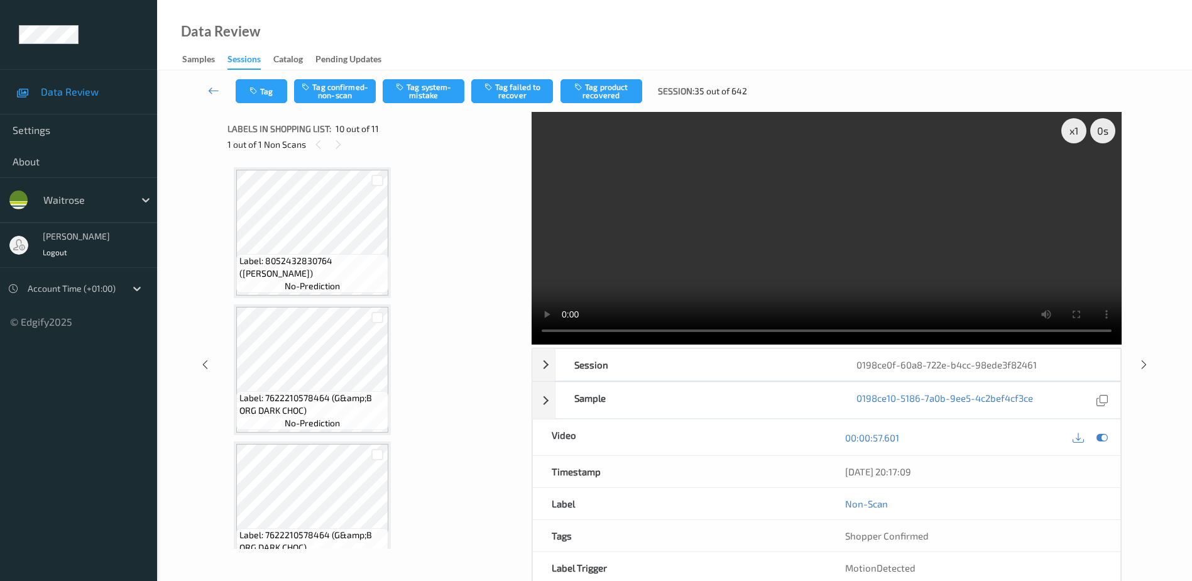
scroll to position [1102, 0]
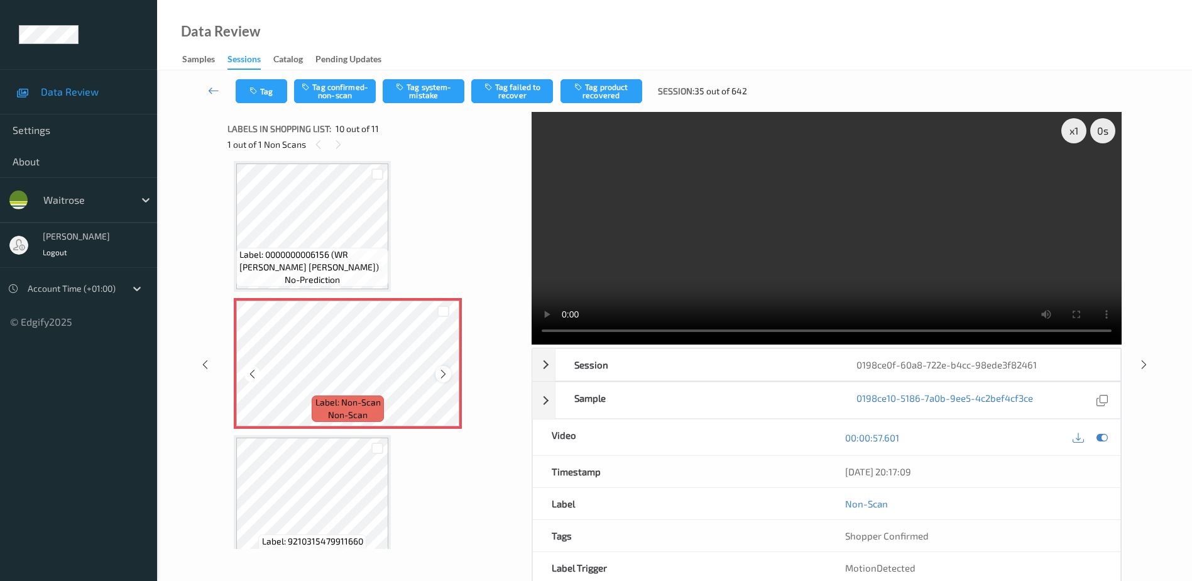
click at [442, 375] on icon at bounding box center [443, 373] width 11 height 11
click at [794, 277] on video at bounding box center [827, 228] width 590 height 233
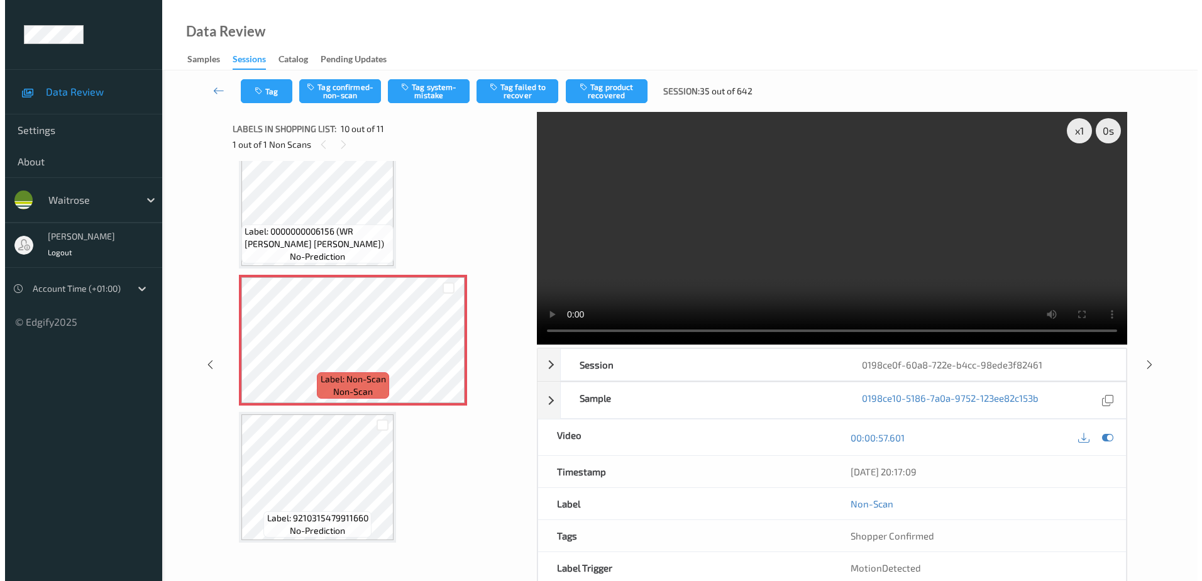
scroll to position [1028, 0]
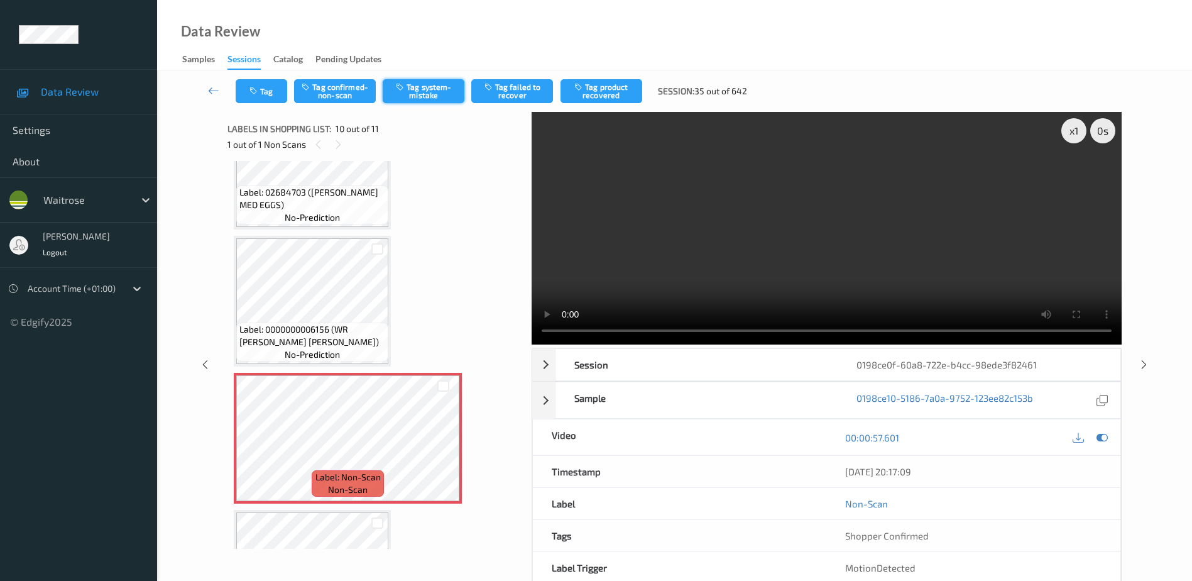
click at [440, 91] on button "Tag system-mistake" at bounding box center [424, 91] width 82 height 24
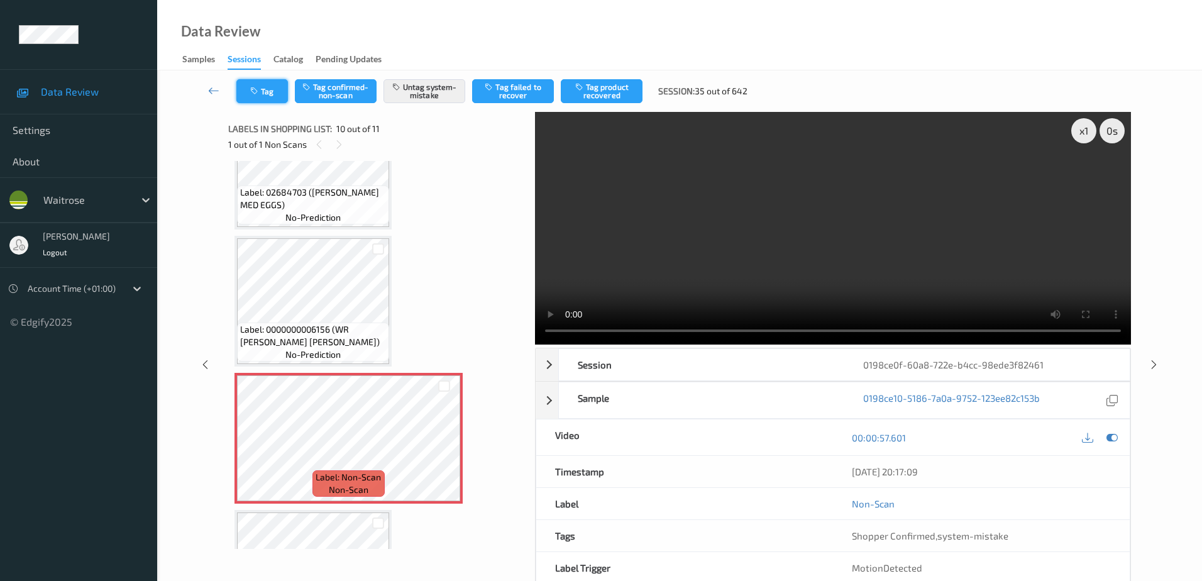
click at [259, 88] on icon "button" at bounding box center [255, 91] width 11 height 9
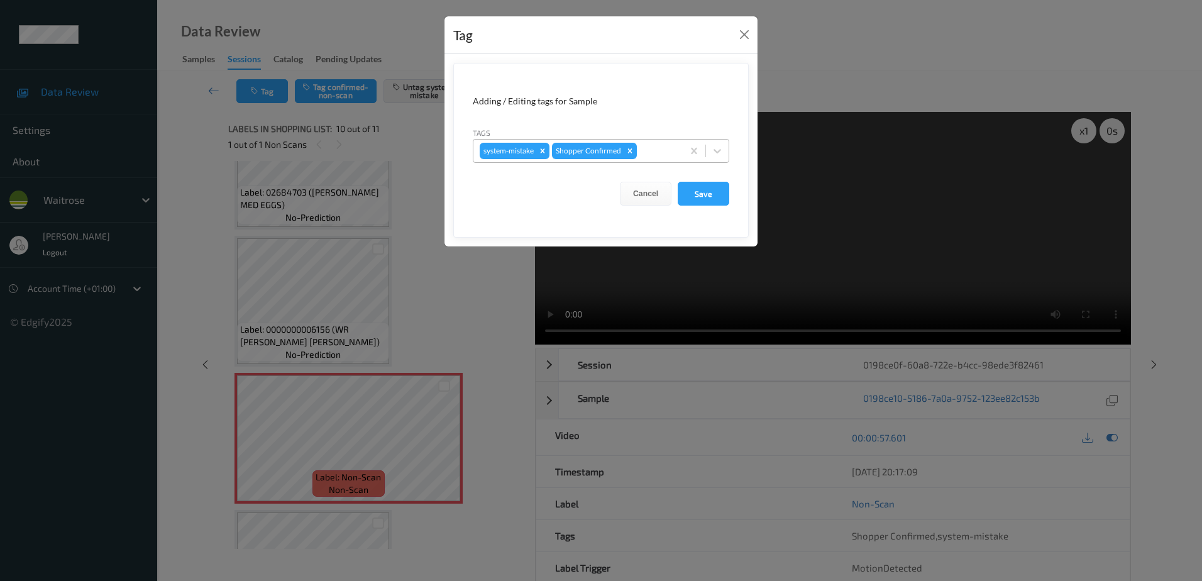
click at [661, 151] on div at bounding box center [657, 150] width 37 height 15
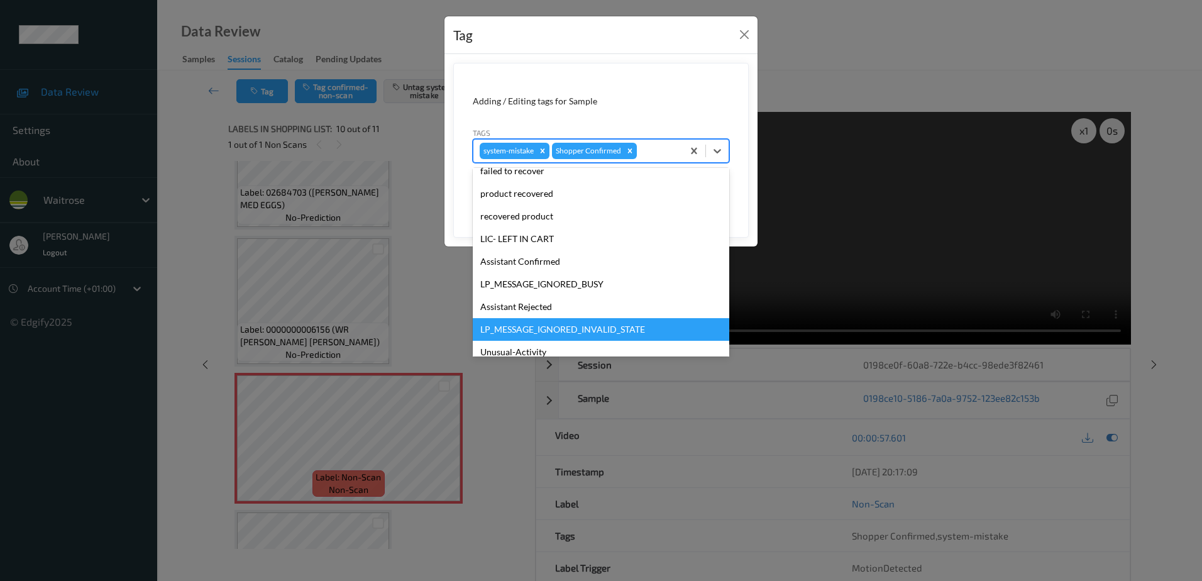
scroll to position [246, 0]
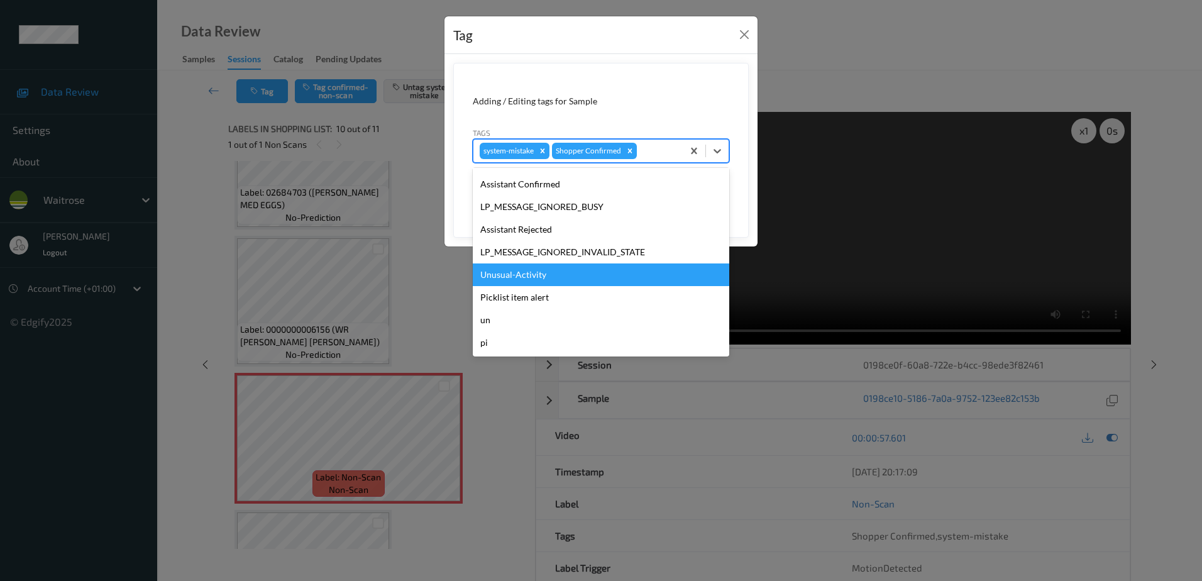
click at [514, 270] on div "Unusual-Activity" at bounding box center [601, 274] width 256 height 23
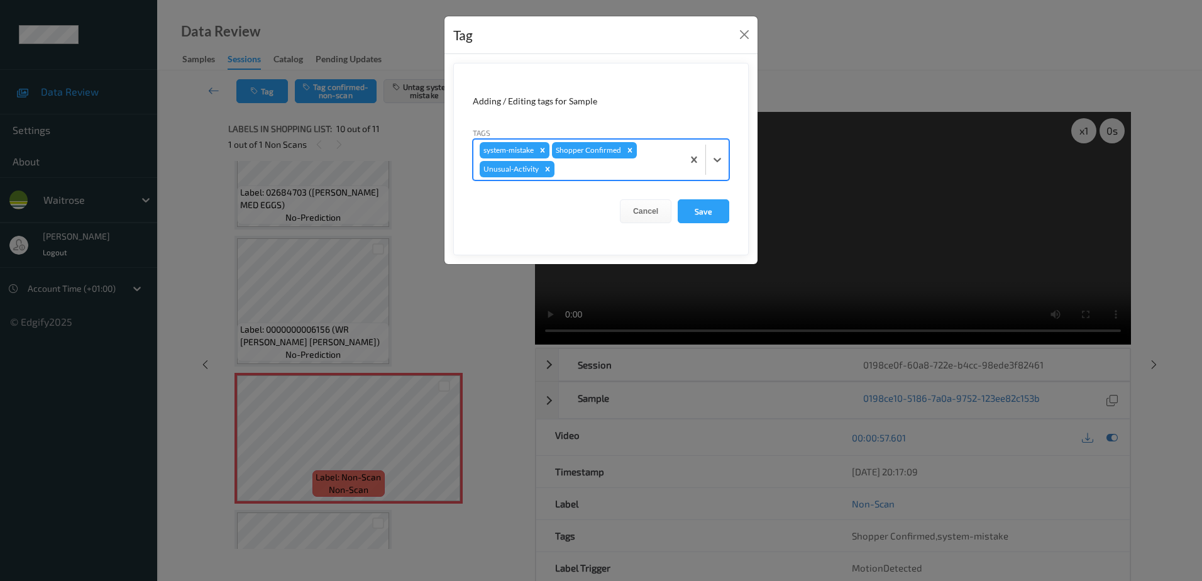
click at [576, 174] on div at bounding box center [616, 169] width 119 height 15
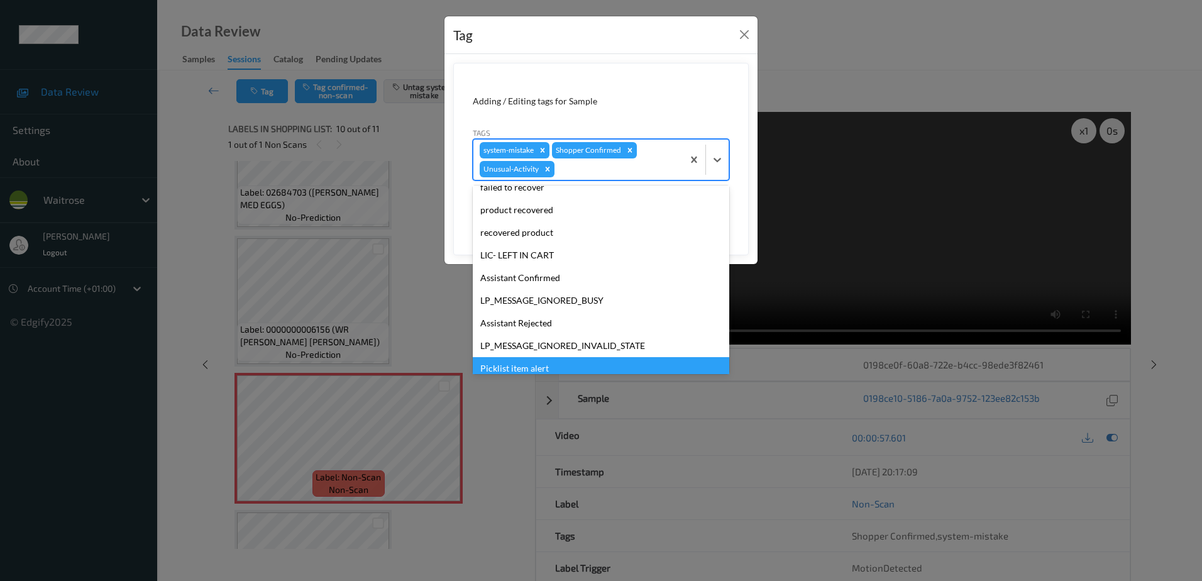
scroll to position [224, 0]
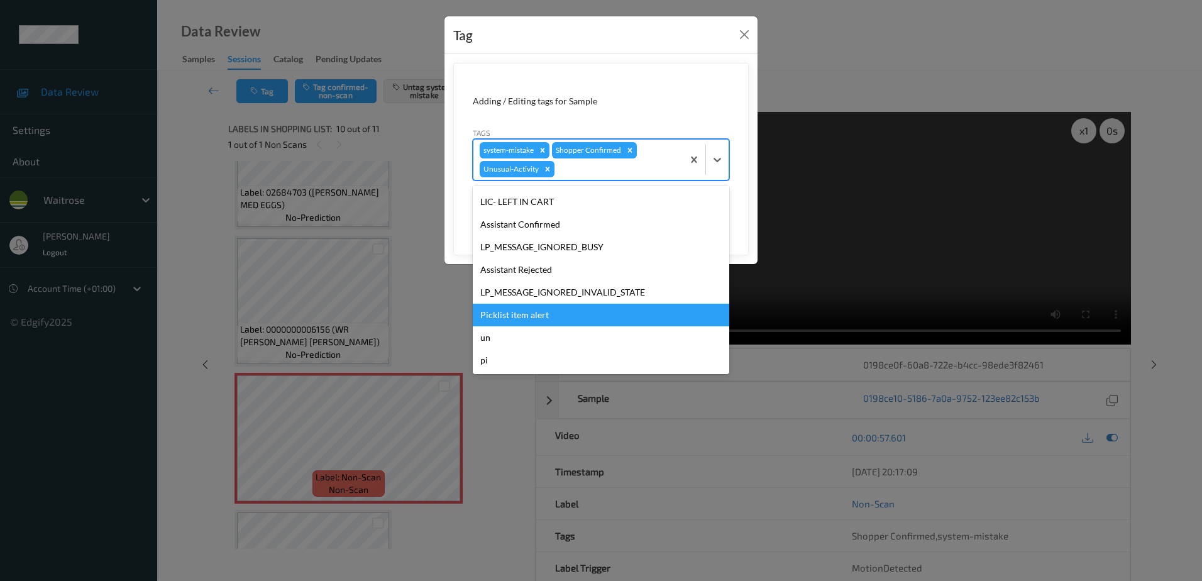
click at [517, 321] on div "Picklist item alert" at bounding box center [601, 315] width 256 height 23
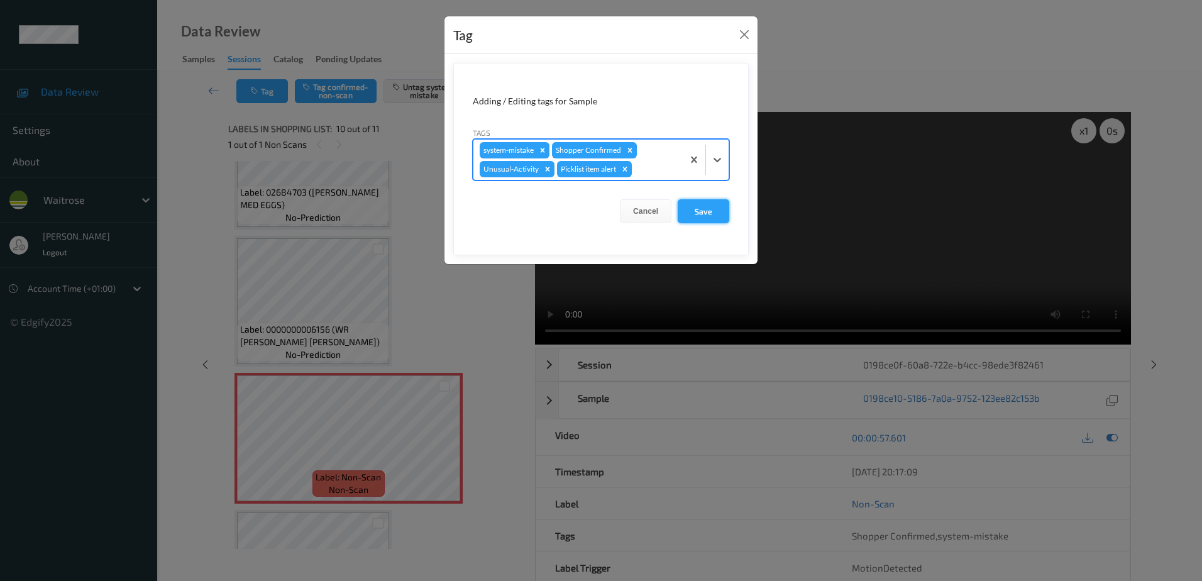
click at [708, 214] on button "Save" at bounding box center [703, 211] width 52 height 24
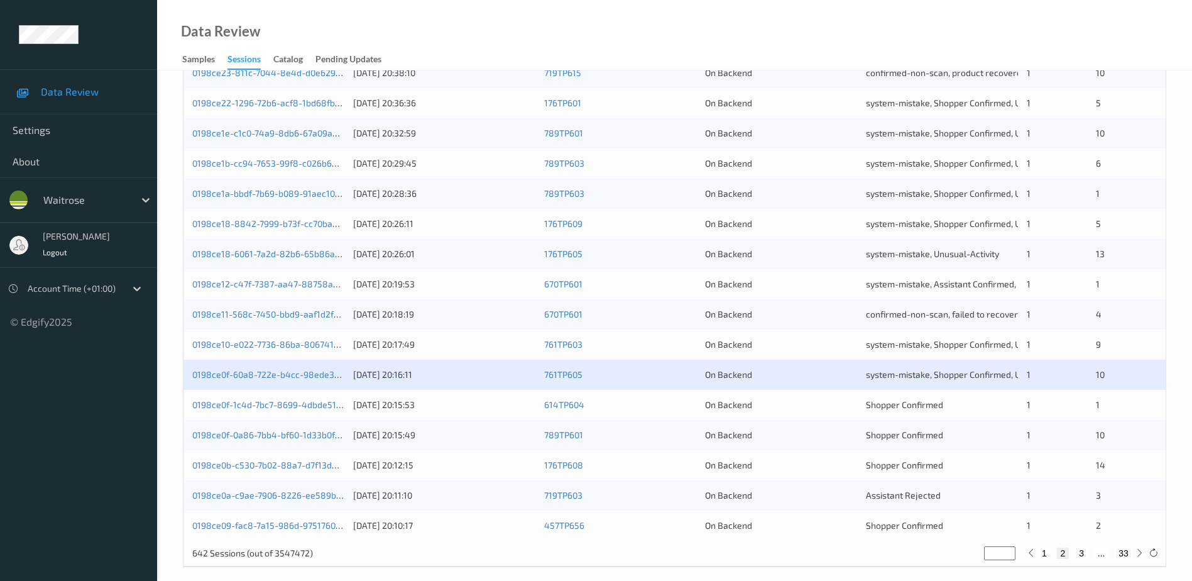
scroll to position [365, 0]
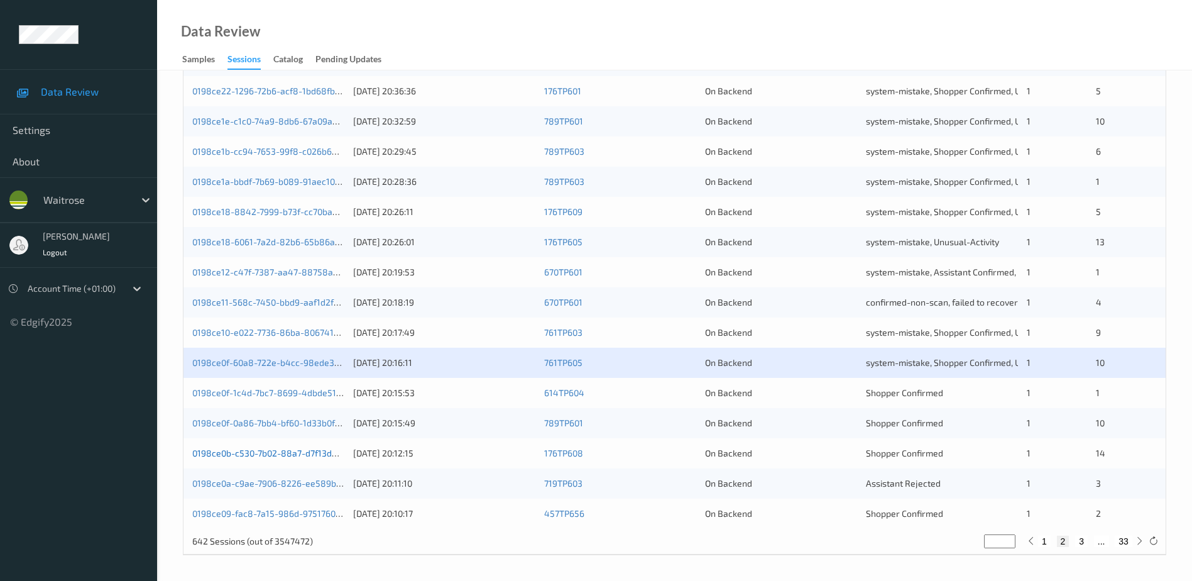
click at [273, 452] on link "0198ce0b-c530-7b02-88a7-d7f13db1cde1" at bounding box center [275, 452] width 167 height 11
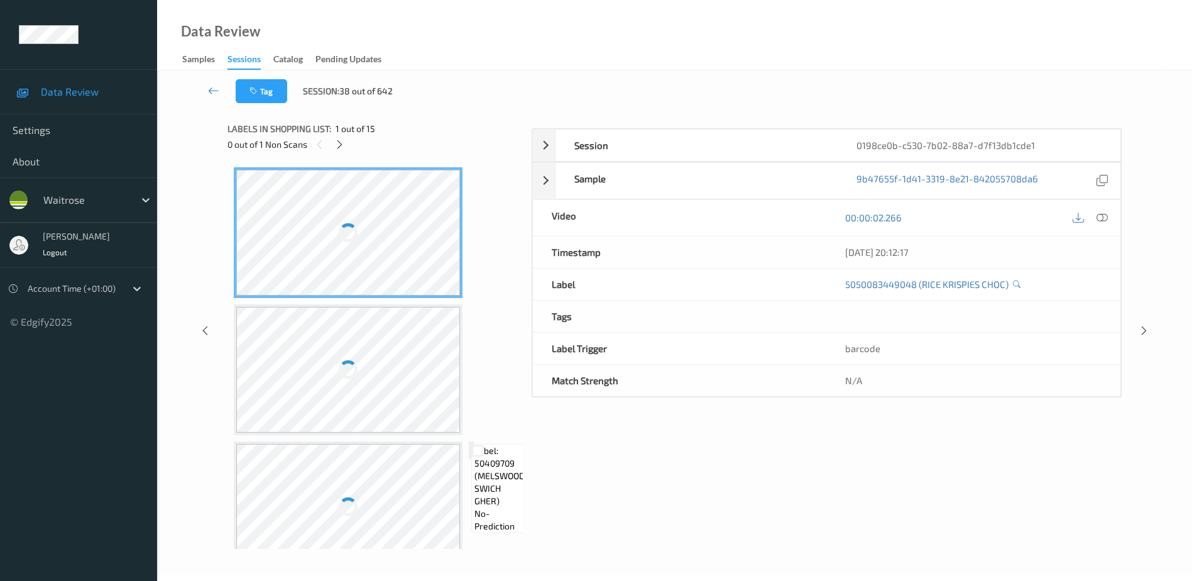
scroll to position [62, 0]
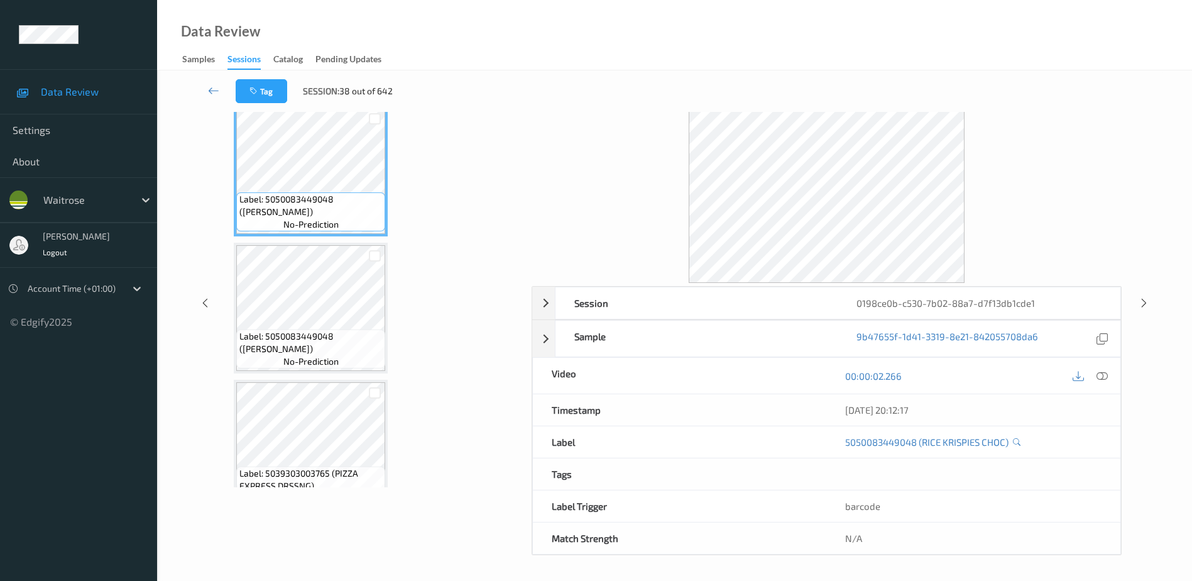
drag, startPoint x: 1107, startPoint y: 377, endPoint x: 1081, endPoint y: 323, distance: 59.9
click at [1107, 377] on icon at bounding box center [1102, 375] width 11 height 11
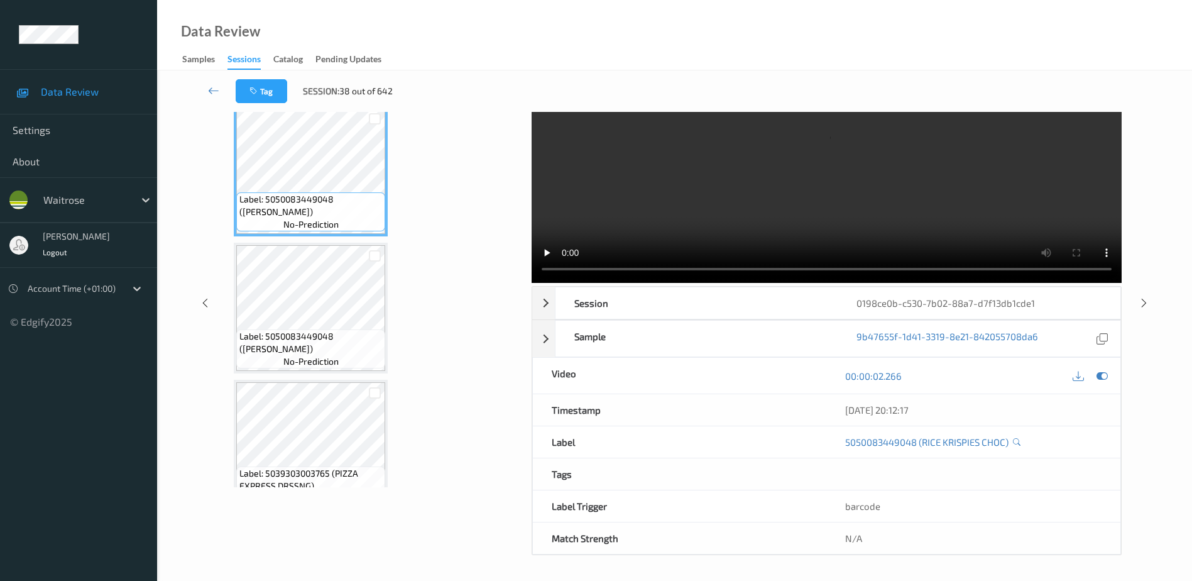
scroll to position [0, 0]
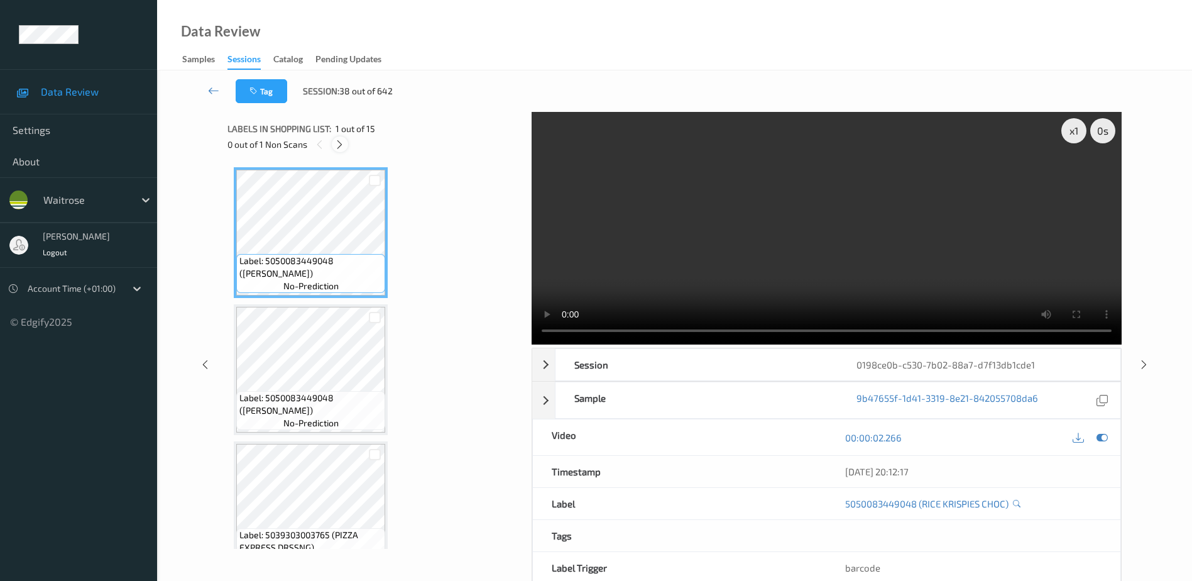
click at [343, 146] on icon at bounding box center [339, 144] width 11 height 11
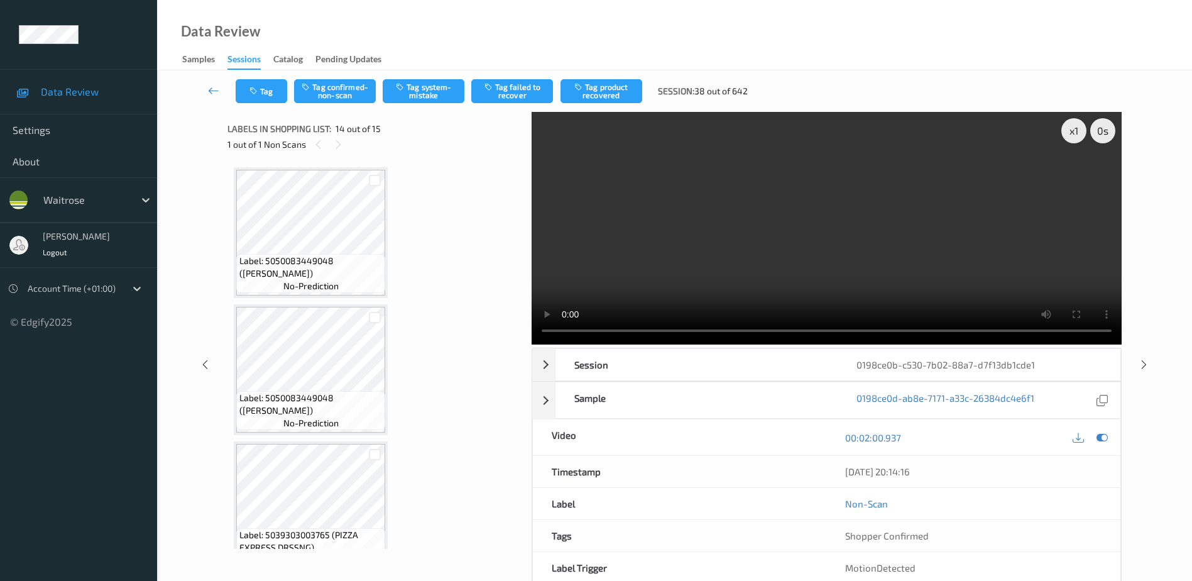
scroll to position [1650, 0]
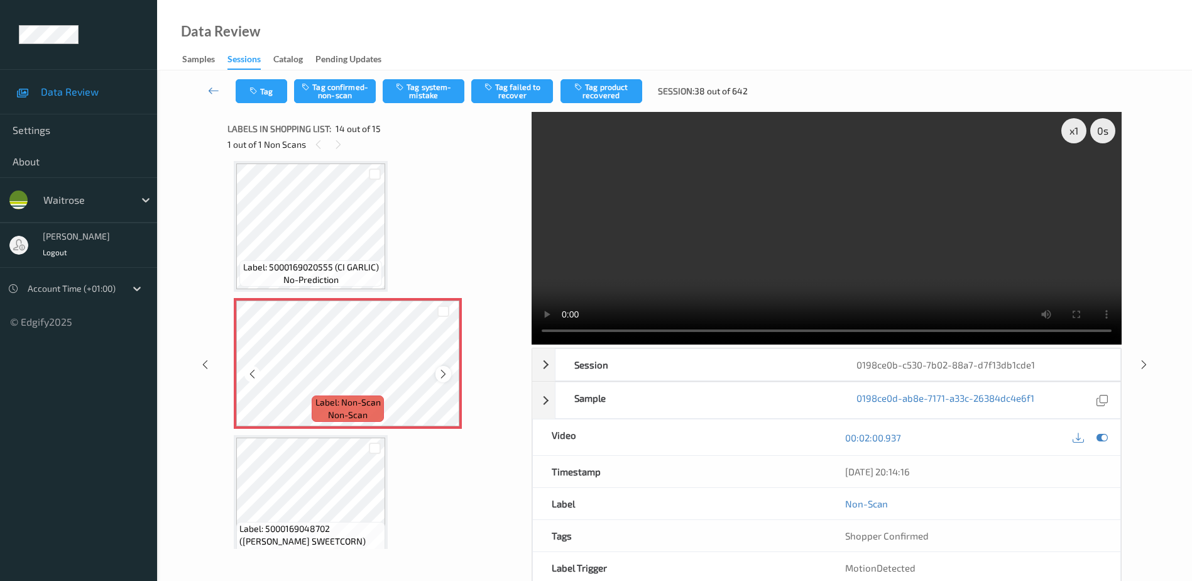
click at [448, 375] on icon at bounding box center [443, 373] width 11 height 11
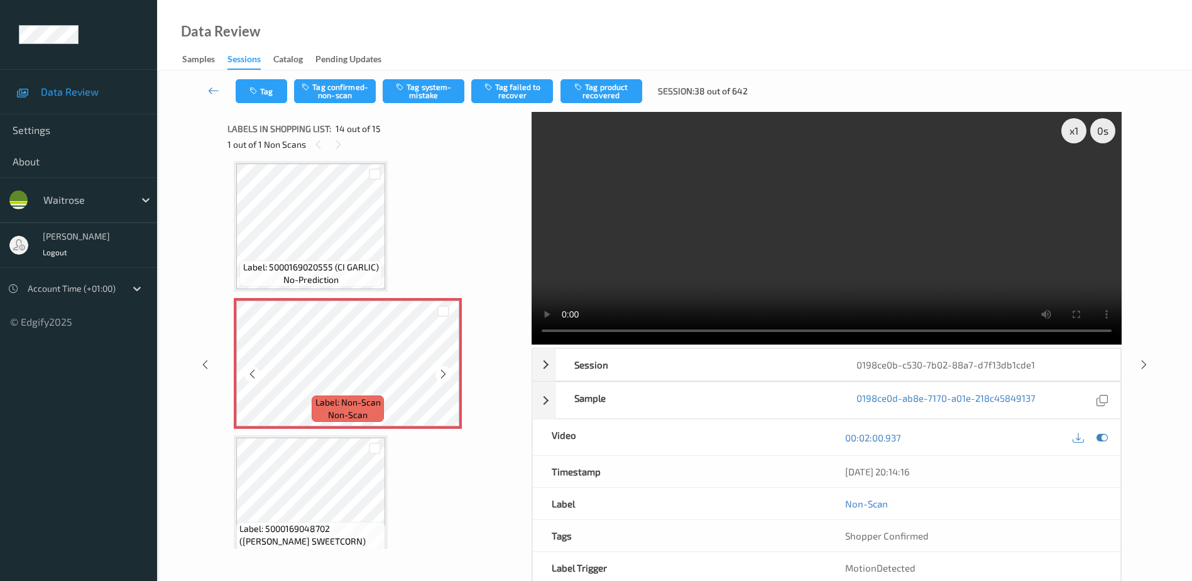
click at [448, 375] on icon at bounding box center [443, 373] width 11 height 11
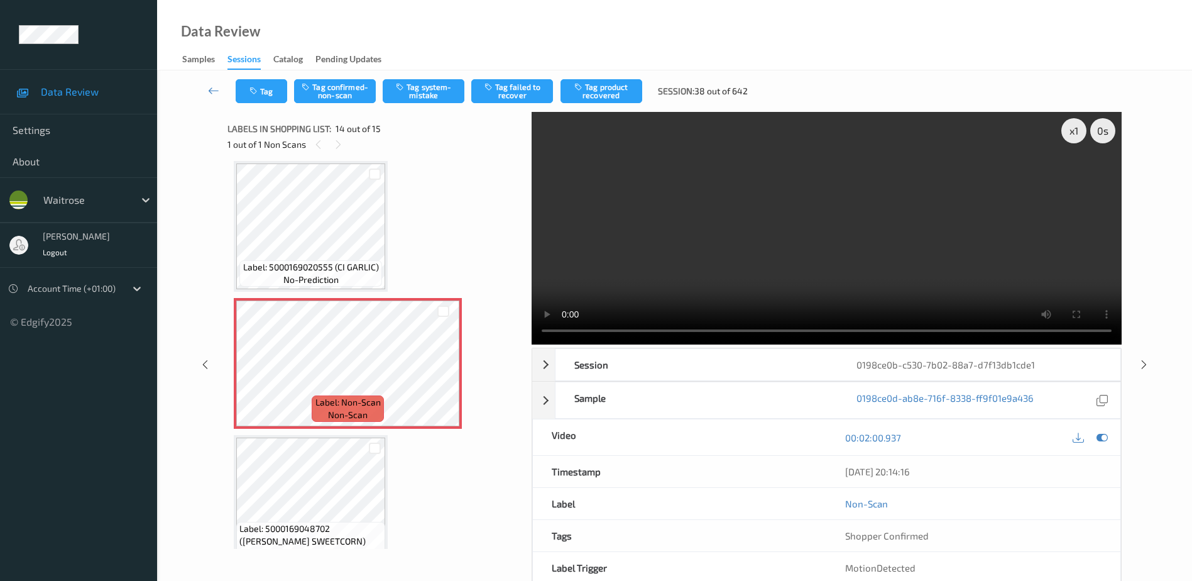
click at [844, 219] on video at bounding box center [827, 228] width 590 height 233
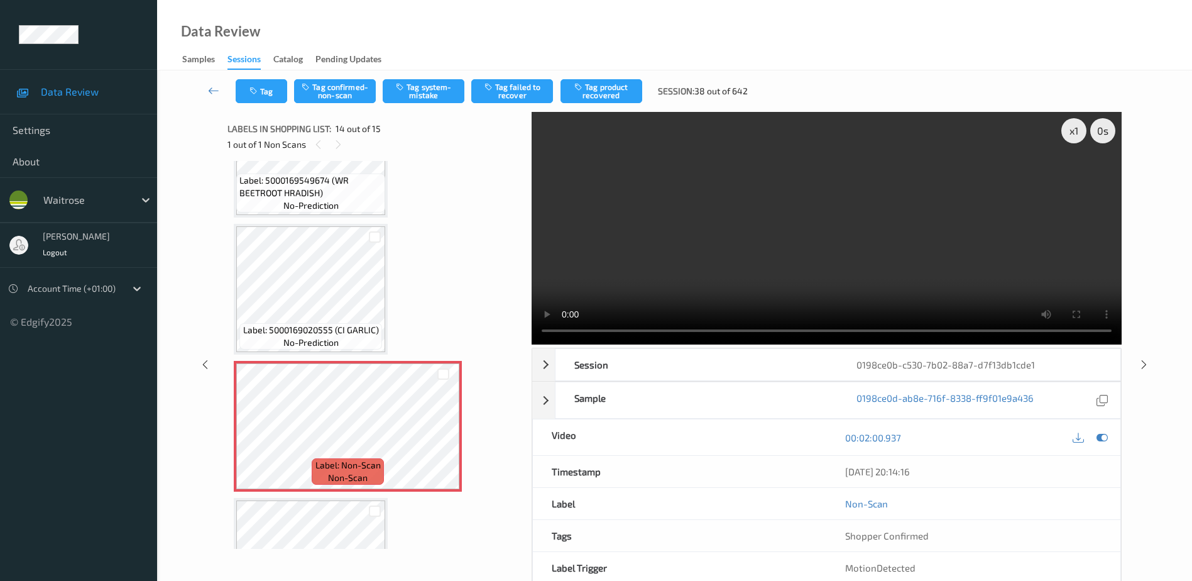
scroll to position [1576, 0]
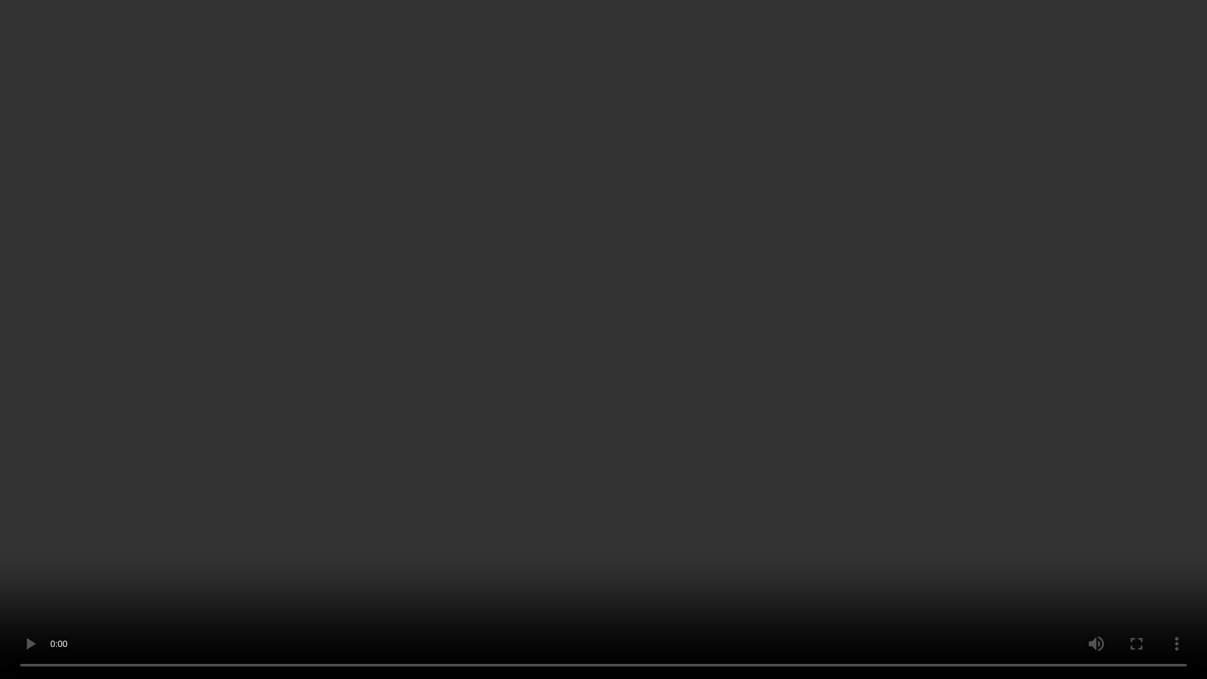
click at [696, 477] on video at bounding box center [603, 339] width 1207 height 679
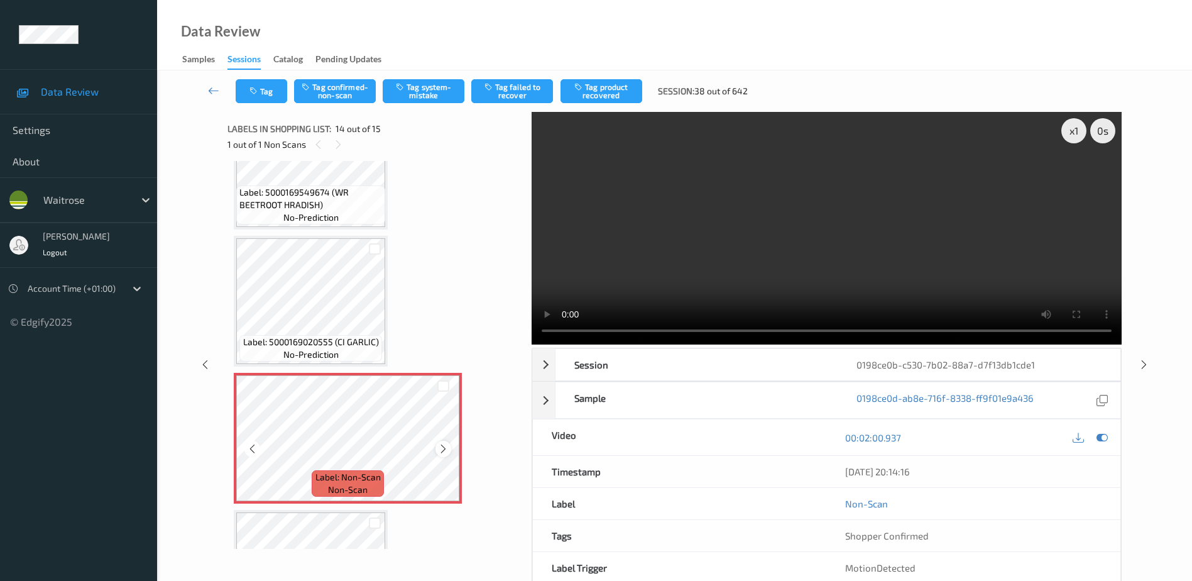
click at [442, 446] on icon at bounding box center [443, 448] width 11 height 11
click at [870, 251] on video at bounding box center [827, 228] width 590 height 233
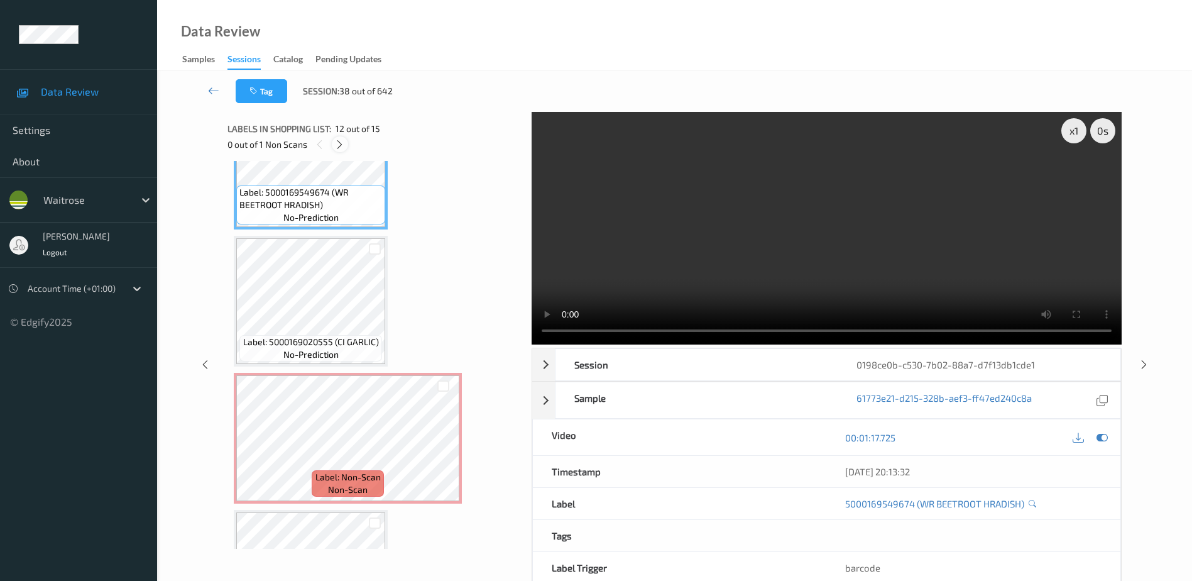
click at [343, 142] on icon at bounding box center [339, 144] width 11 height 11
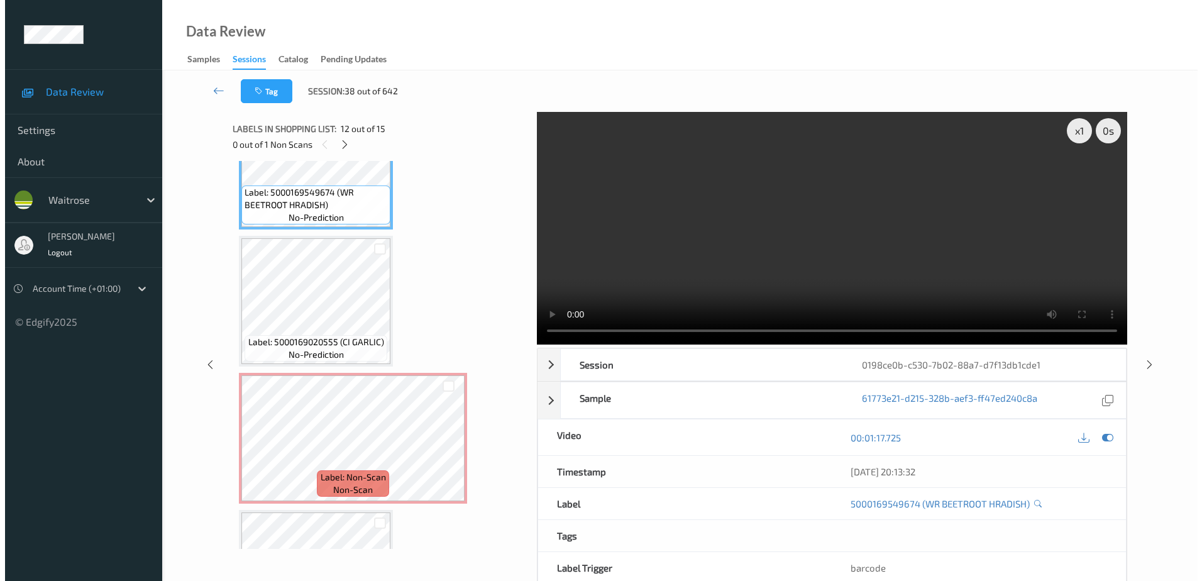
scroll to position [1650, 0]
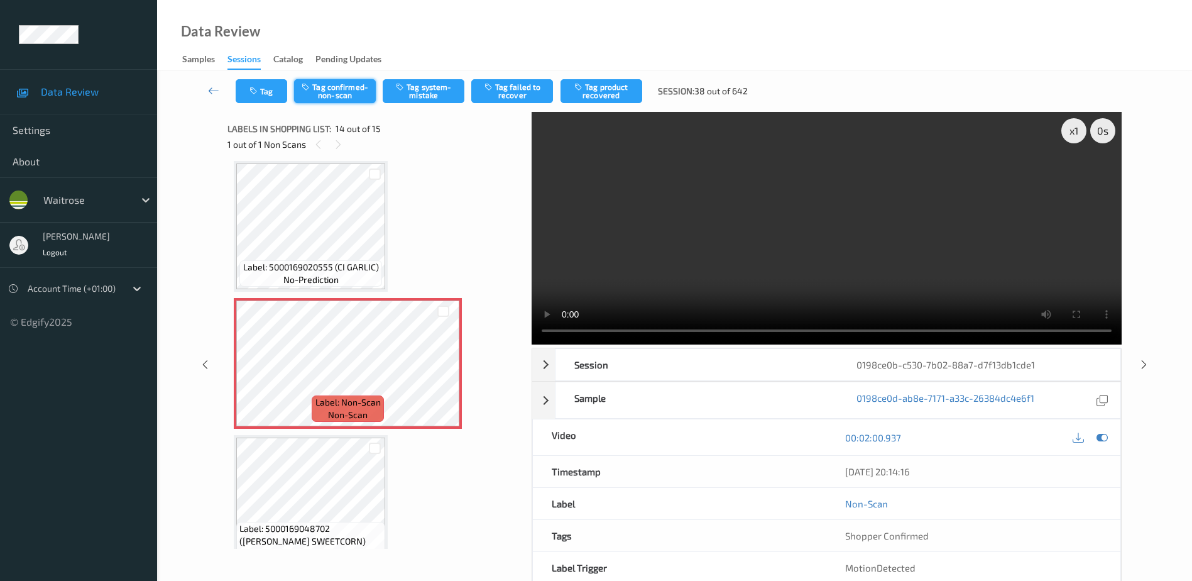
click at [355, 92] on button "Tag confirmed-non-scan" at bounding box center [335, 91] width 82 height 24
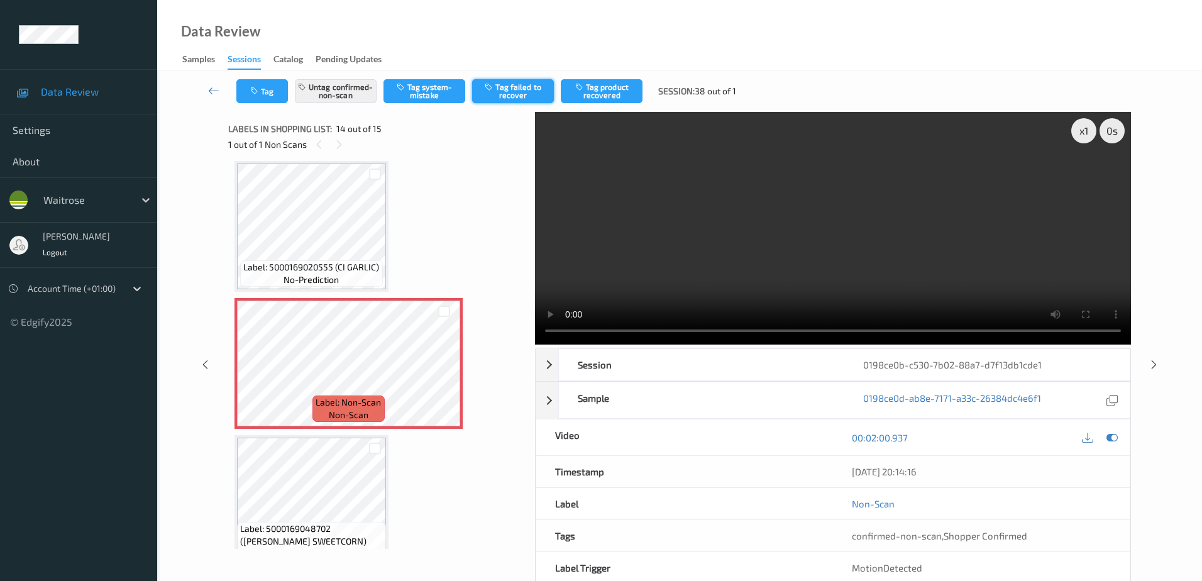
click at [507, 99] on button "Tag failed to recover" at bounding box center [513, 91] width 82 height 24
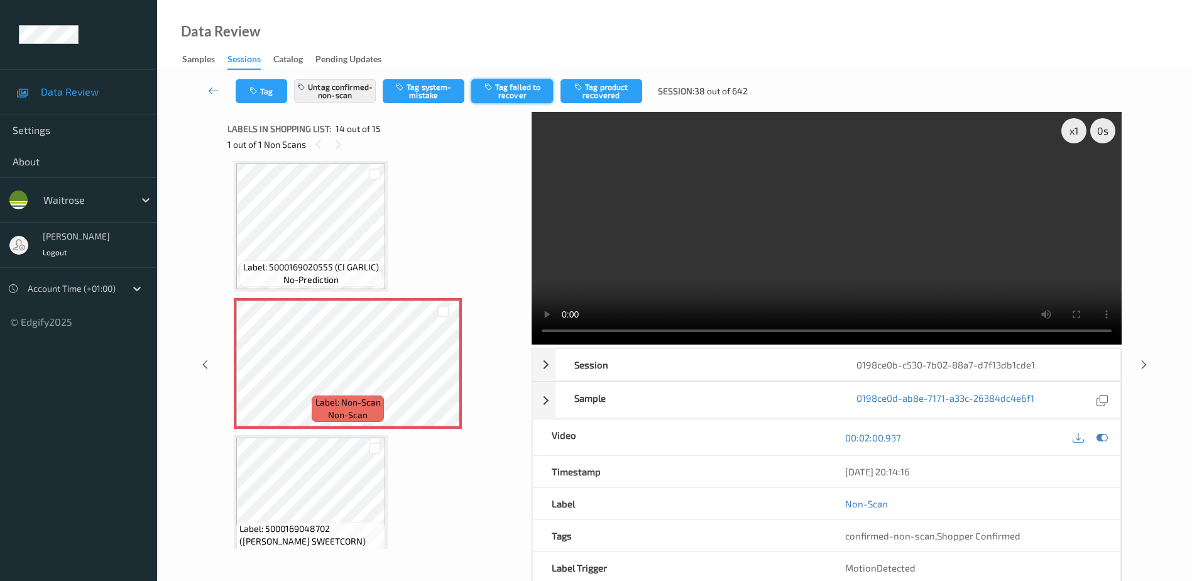
click at [518, 92] on div "Tag Untag confirmed-non-scan Tag system-mistake Tag failed to recover Tag produ…" at bounding box center [675, 90] width 984 height 41
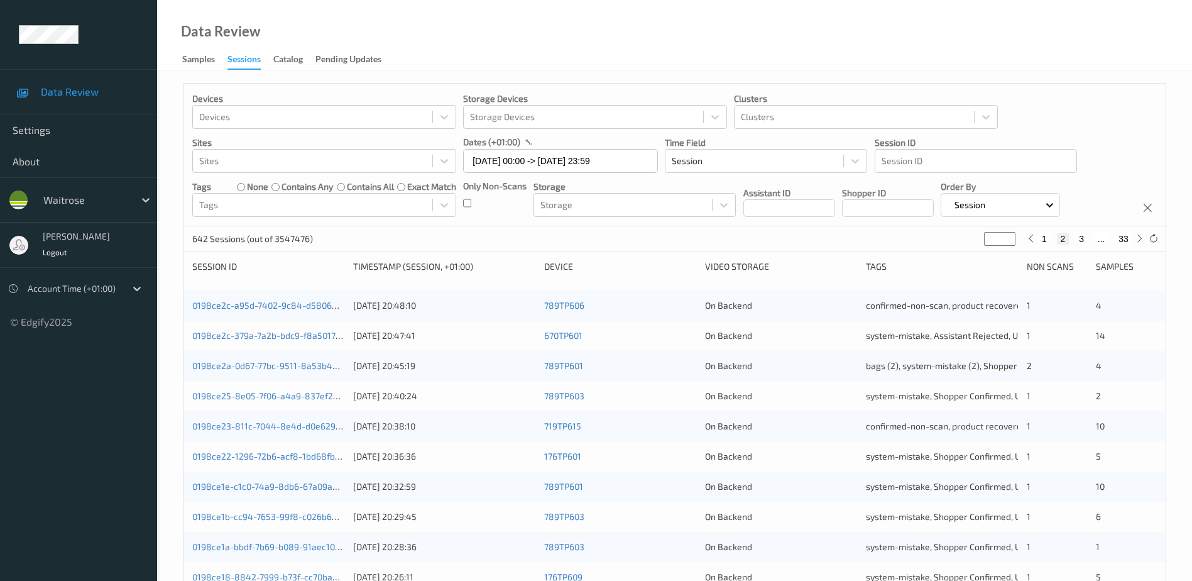
click at [977, 241] on div "642 Sessions (out of 3547476) * 1 2 3 ... 33" at bounding box center [675, 238] width 982 height 25
drag, startPoint x: 991, startPoint y: 234, endPoint x: 975, endPoint y: 239, distance: 16.5
click at [975, 239] on div "642 Sessions (out of 3547476) * 1 2 3 ... 33" at bounding box center [675, 238] width 982 height 25
type input "*"
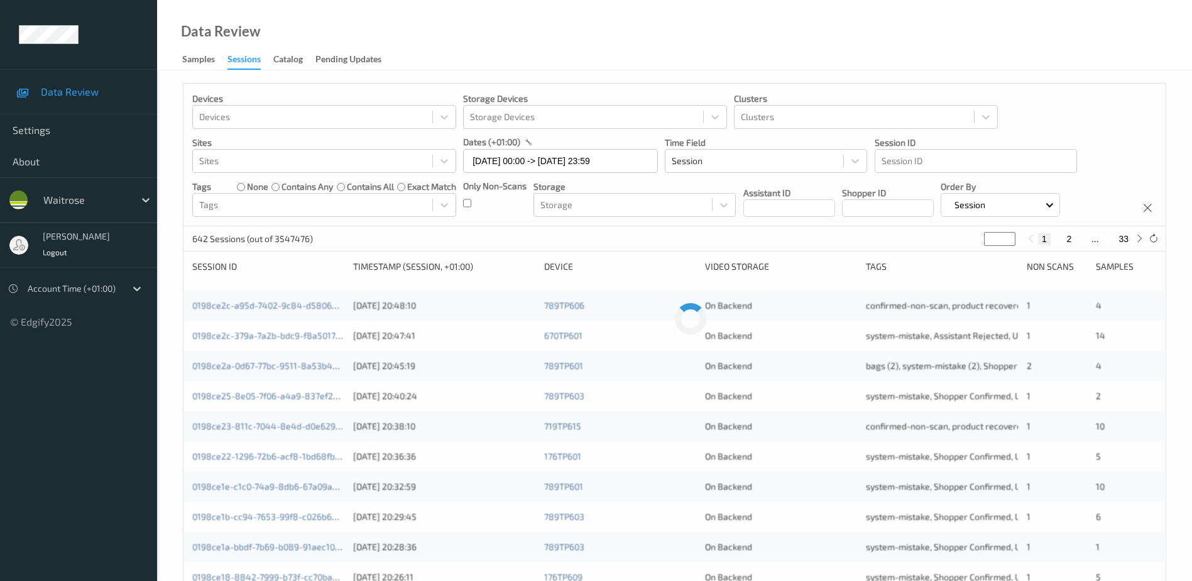
type input "**"
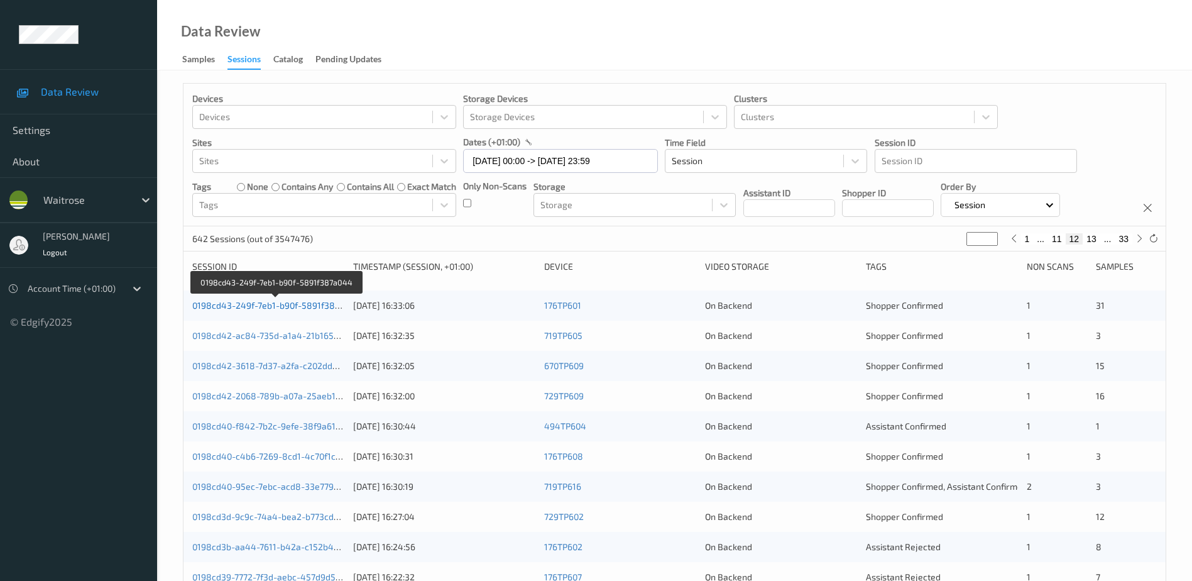
type input "**"
click at [315, 306] on link "0198cd43-249f-7eb1-b90f-5891f387a044" at bounding box center [276, 305] width 168 height 11
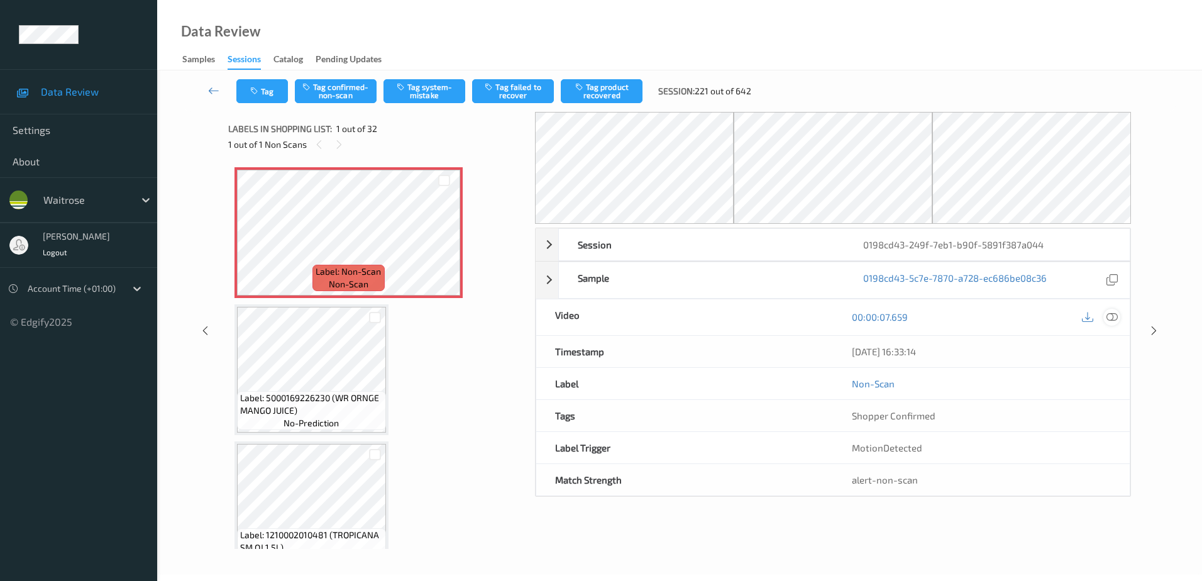
click at [1112, 319] on icon at bounding box center [1111, 316] width 11 height 11
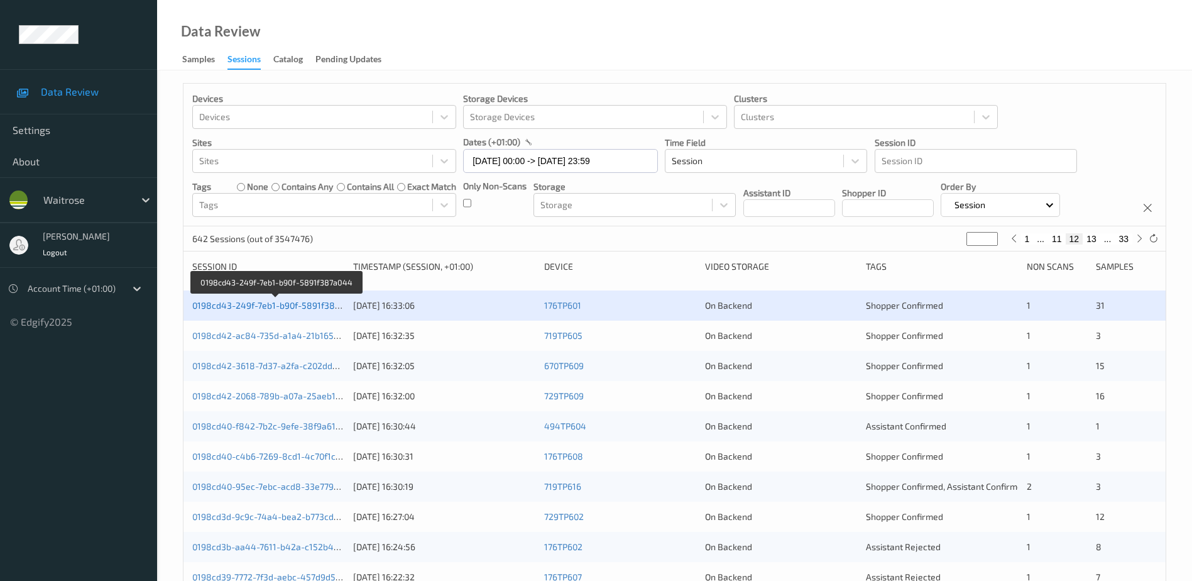
click at [297, 308] on link "0198cd43-249f-7eb1-b90f-5891f387a044" at bounding box center [276, 305] width 168 height 11
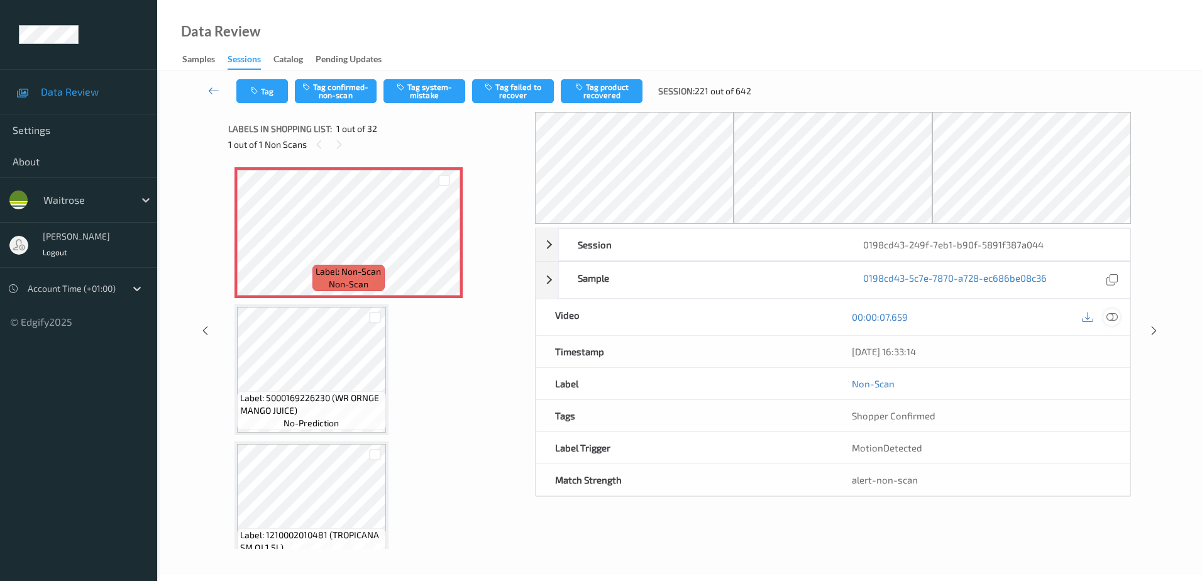
click at [1107, 318] on icon at bounding box center [1111, 316] width 11 height 11
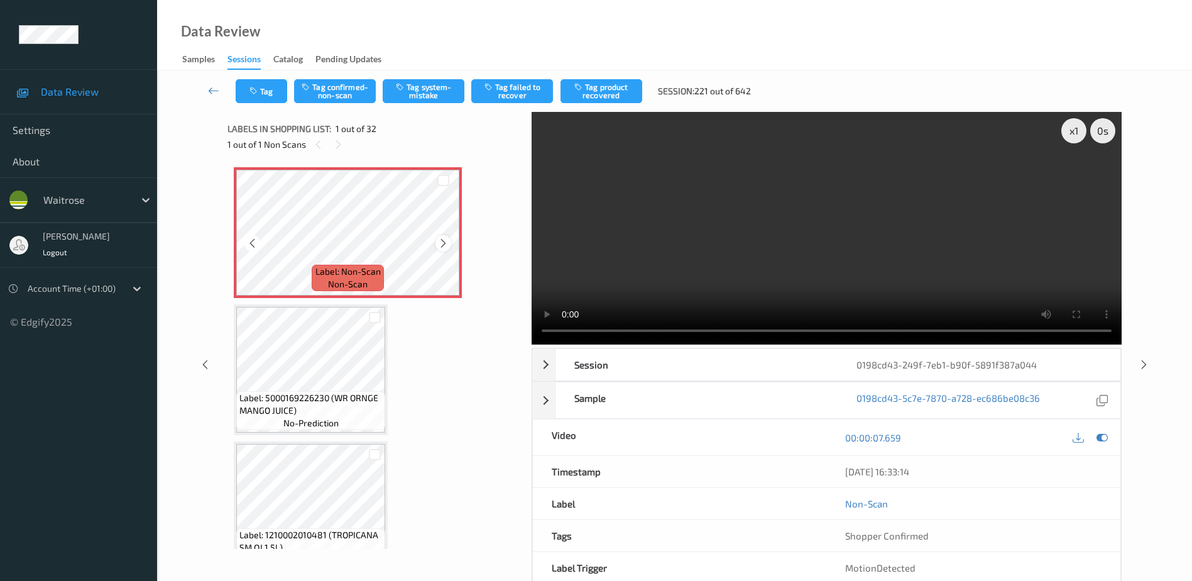
click at [441, 241] on icon at bounding box center [443, 243] width 11 height 11
drag, startPoint x: 774, startPoint y: 270, endPoint x: 708, endPoint y: 278, distance: 67.0
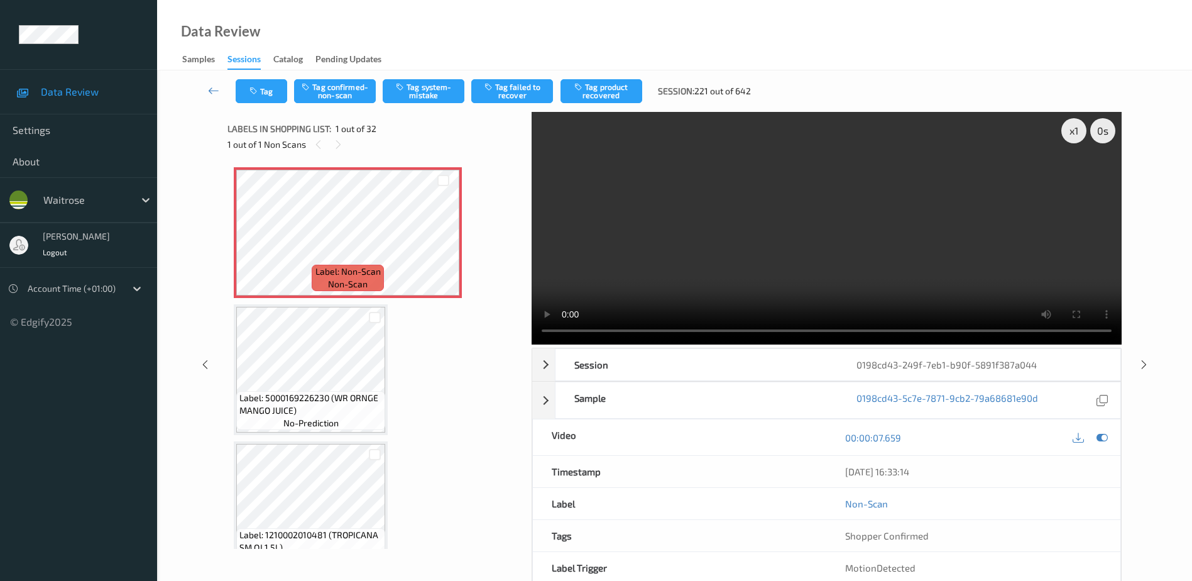
click at [774, 270] on video at bounding box center [827, 228] width 590 height 233
click at [427, 97] on button "Tag system-mistake" at bounding box center [424, 91] width 82 height 24
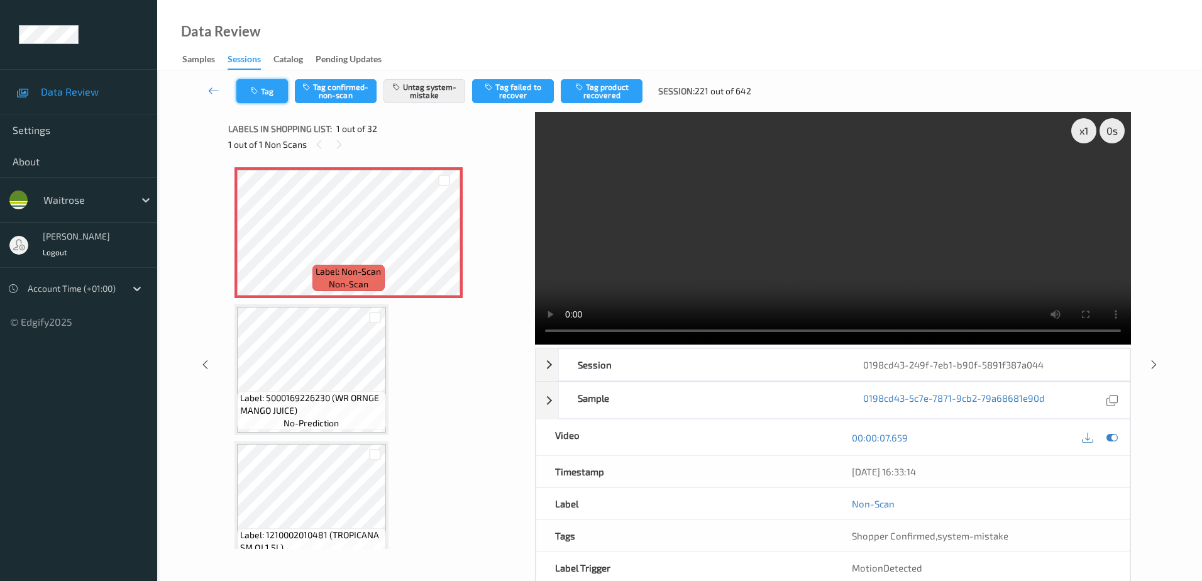
click at [255, 90] on icon "button" at bounding box center [255, 91] width 11 height 9
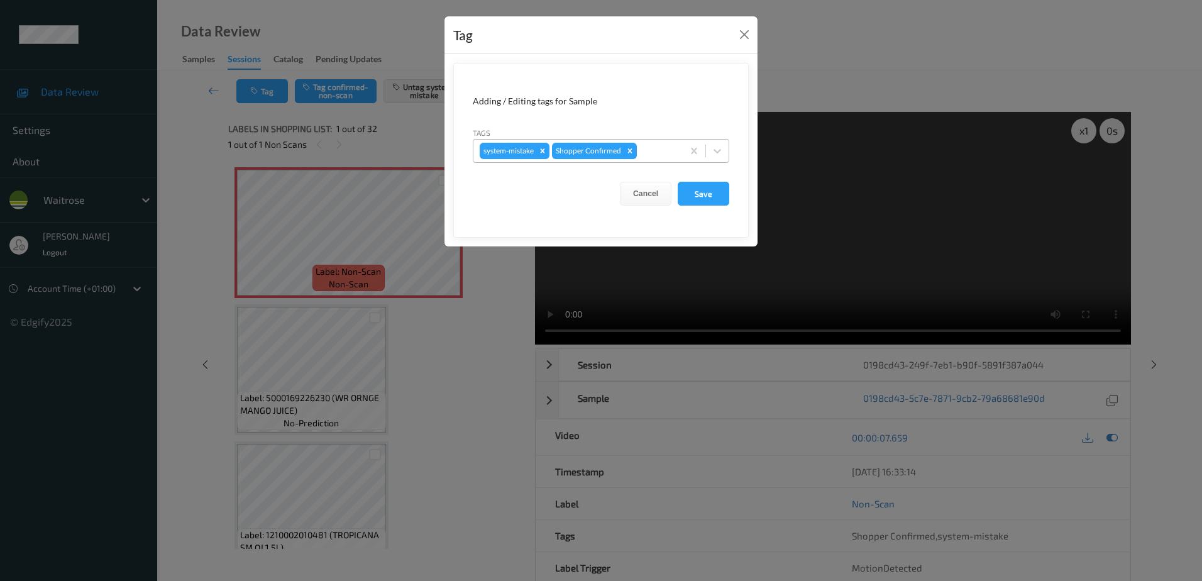
click at [657, 151] on div at bounding box center [657, 150] width 37 height 15
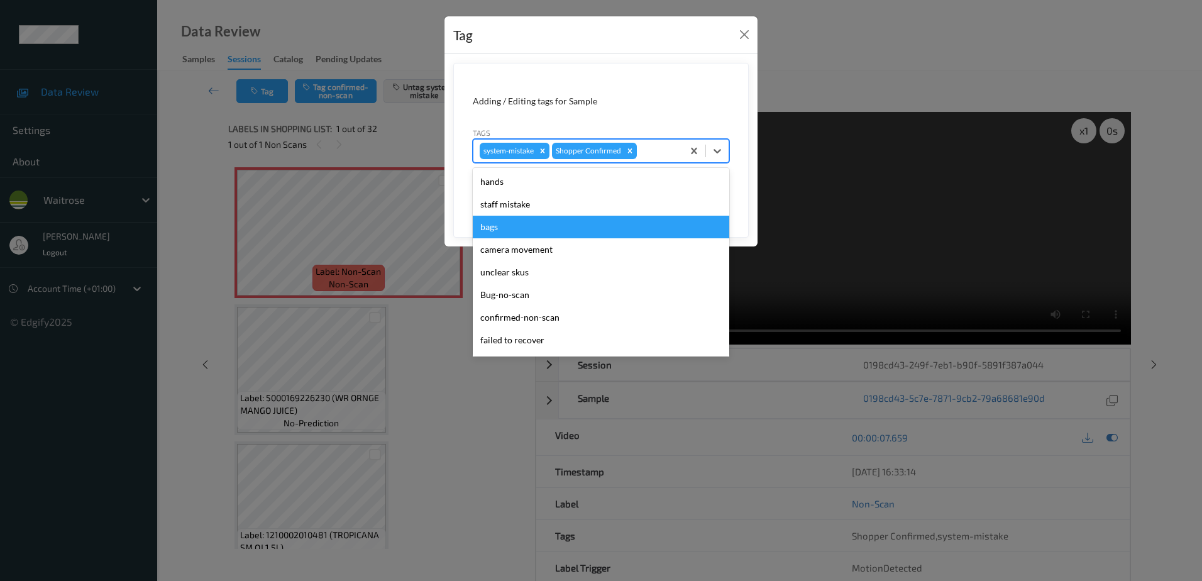
click at [532, 226] on div "bags" at bounding box center [601, 227] width 256 height 23
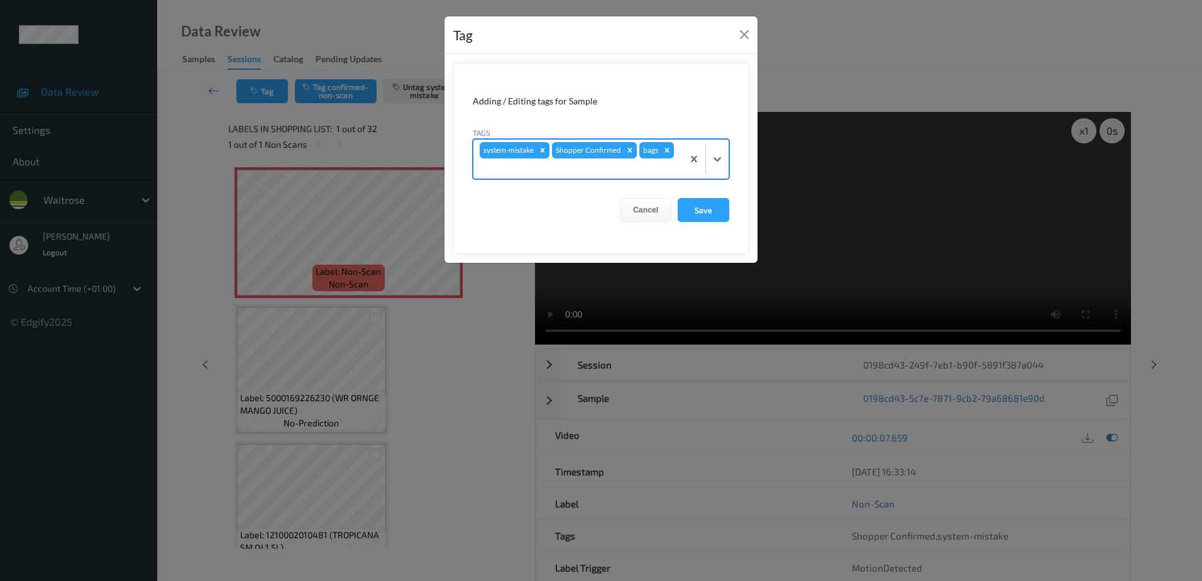
click at [563, 168] on div at bounding box center [578, 168] width 197 height 15
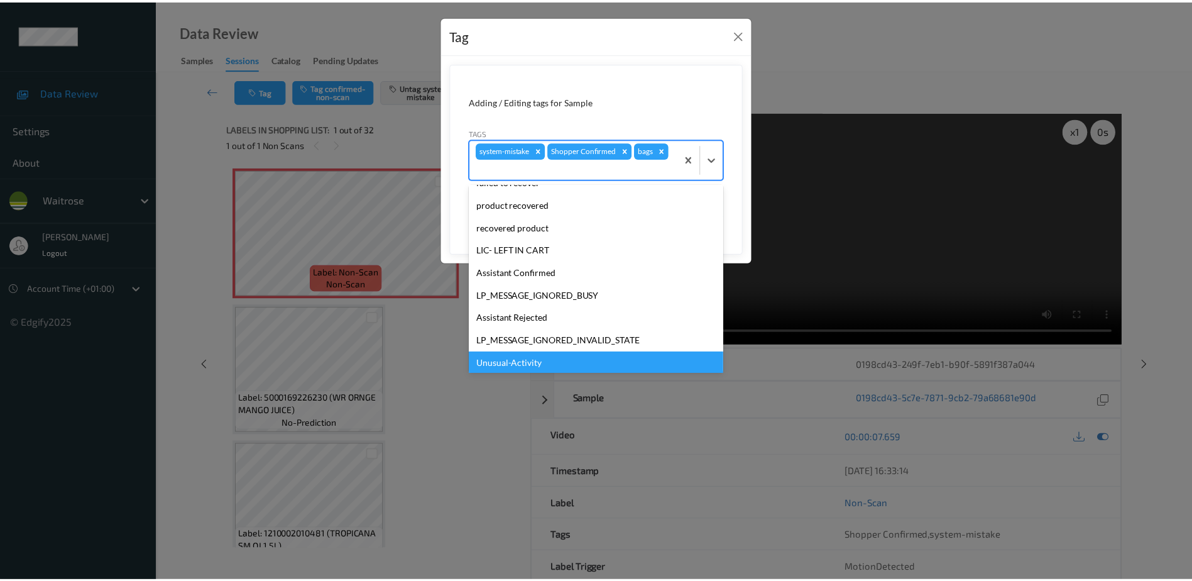
scroll to position [224, 0]
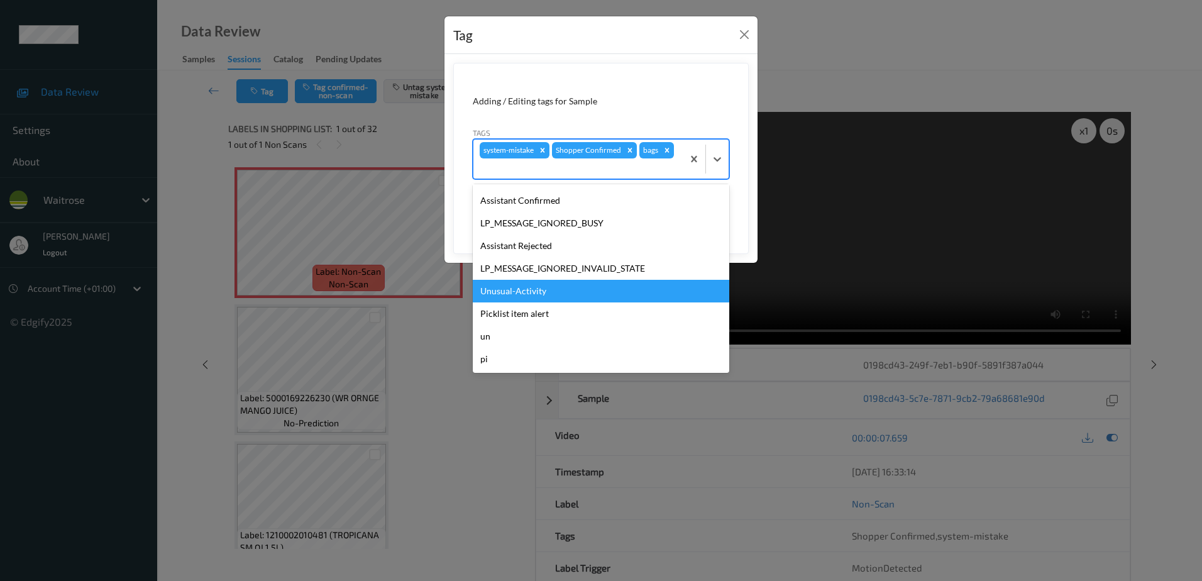
click at [526, 300] on div "Unusual-Activity" at bounding box center [601, 291] width 256 height 23
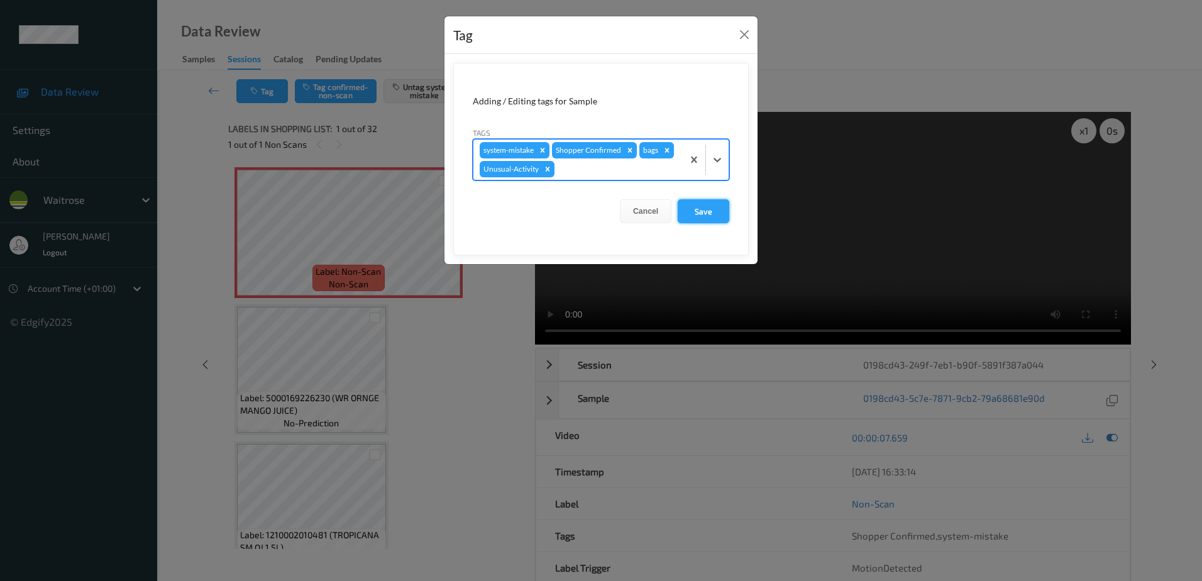
click at [708, 212] on button "Save" at bounding box center [703, 211] width 52 height 24
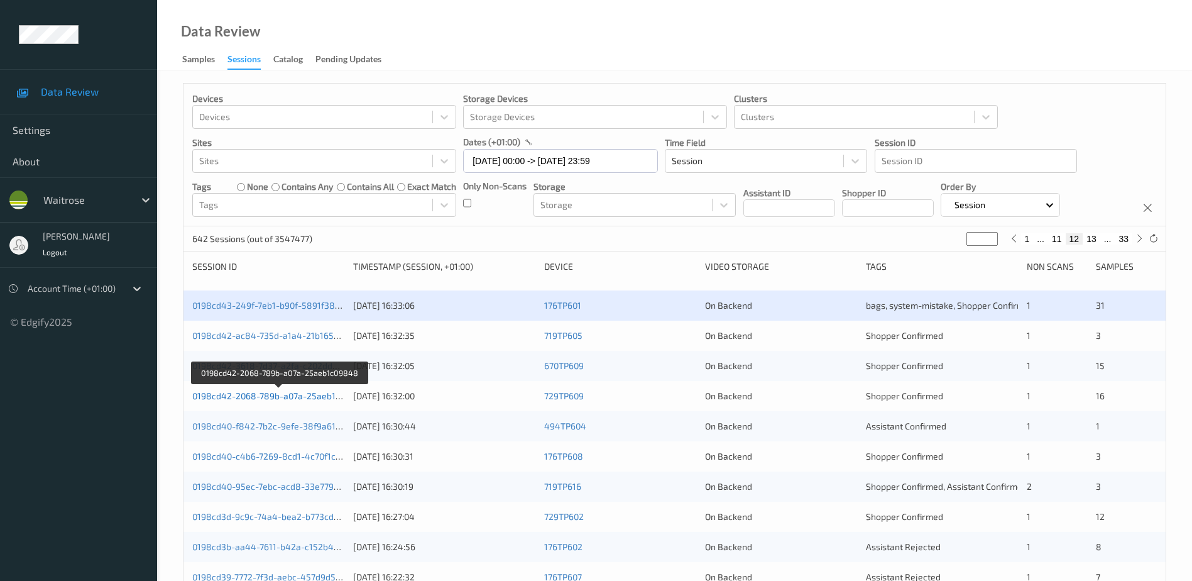
click at [251, 396] on link "0198cd42-2068-789b-a07a-25aeb1c09848" at bounding box center [279, 395] width 175 height 11
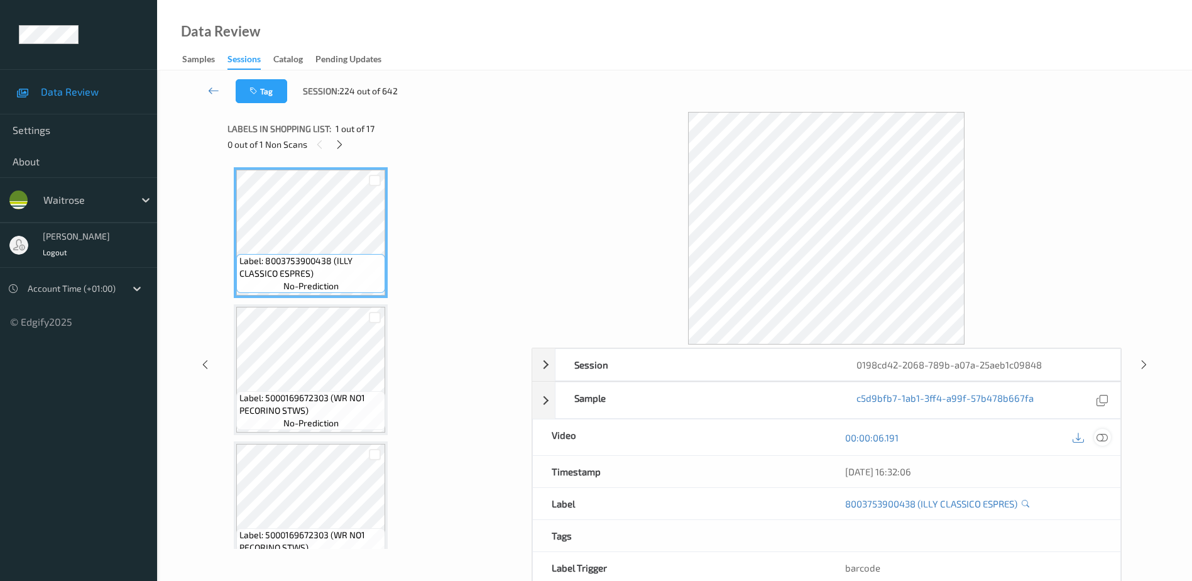
click at [1100, 437] on icon at bounding box center [1102, 437] width 11 height 11
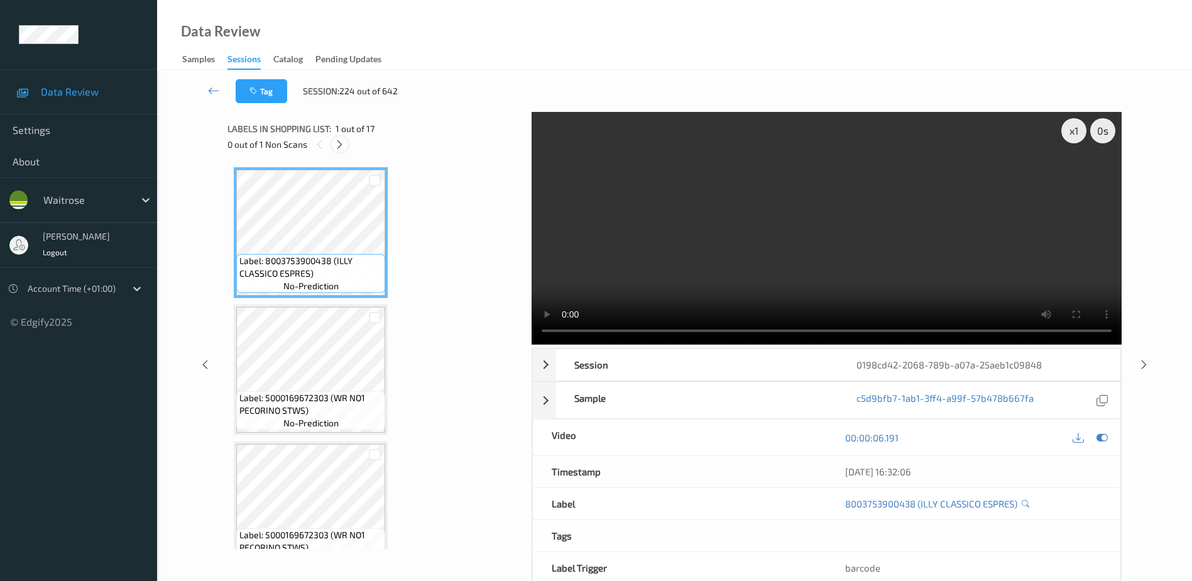
click at [334, 146] on icon at bounding box center [339, 144] width 11 height 11
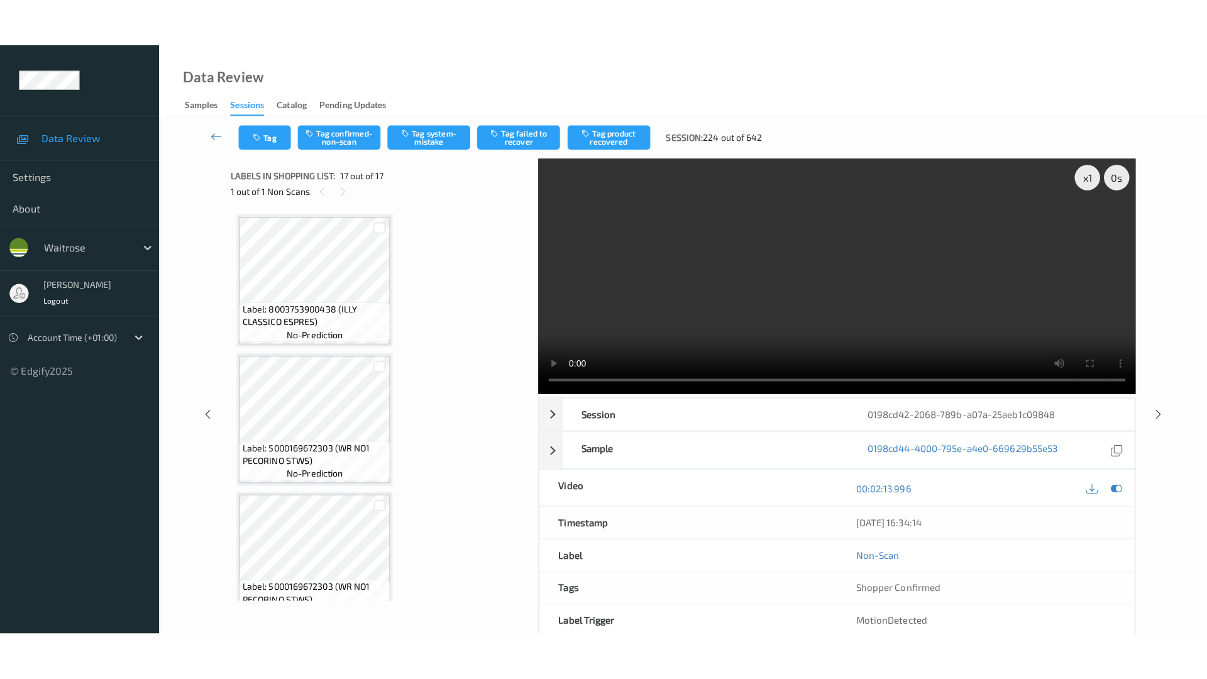
scroll to position [1948, 0]
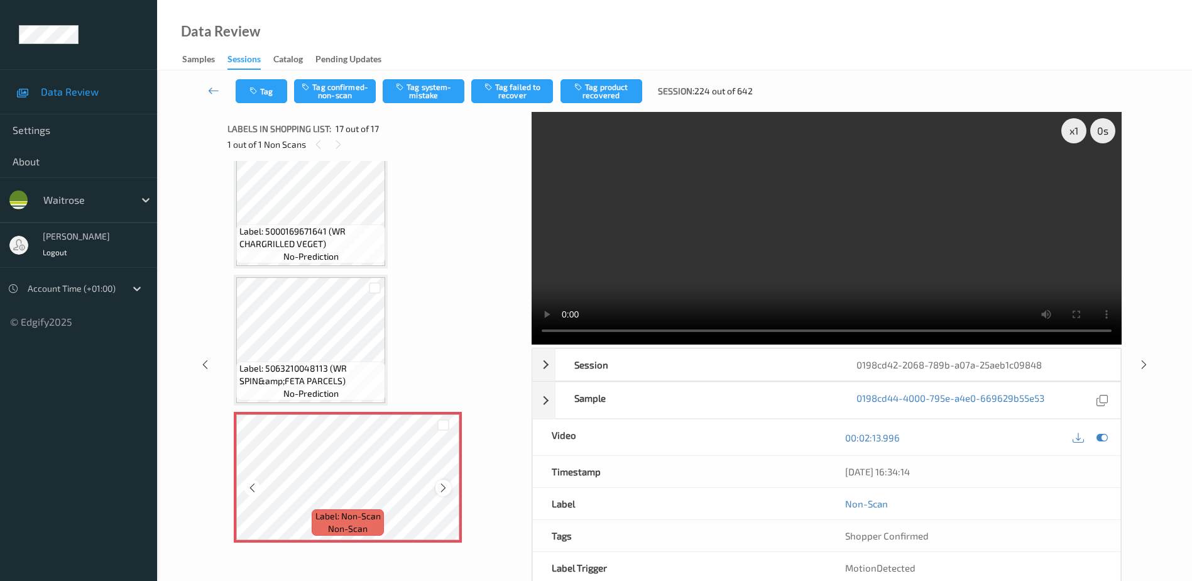
click at [442, 489] on icon at bounding box center [443, 487] width 11 height 11
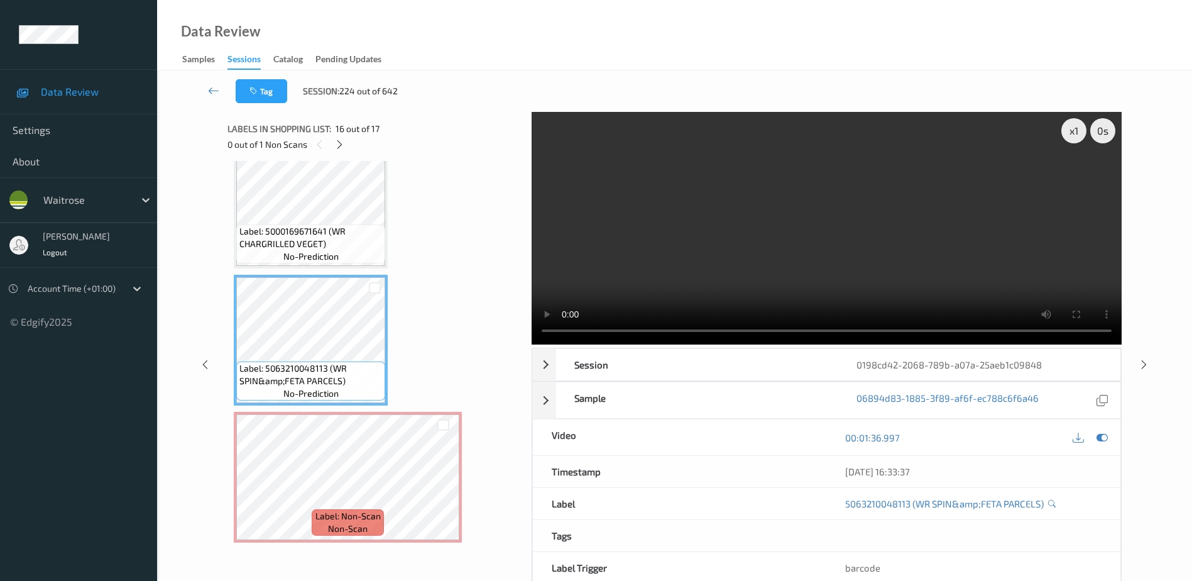
click at [836, 262] on video at bounding box center [827, 228] width 590 height 233
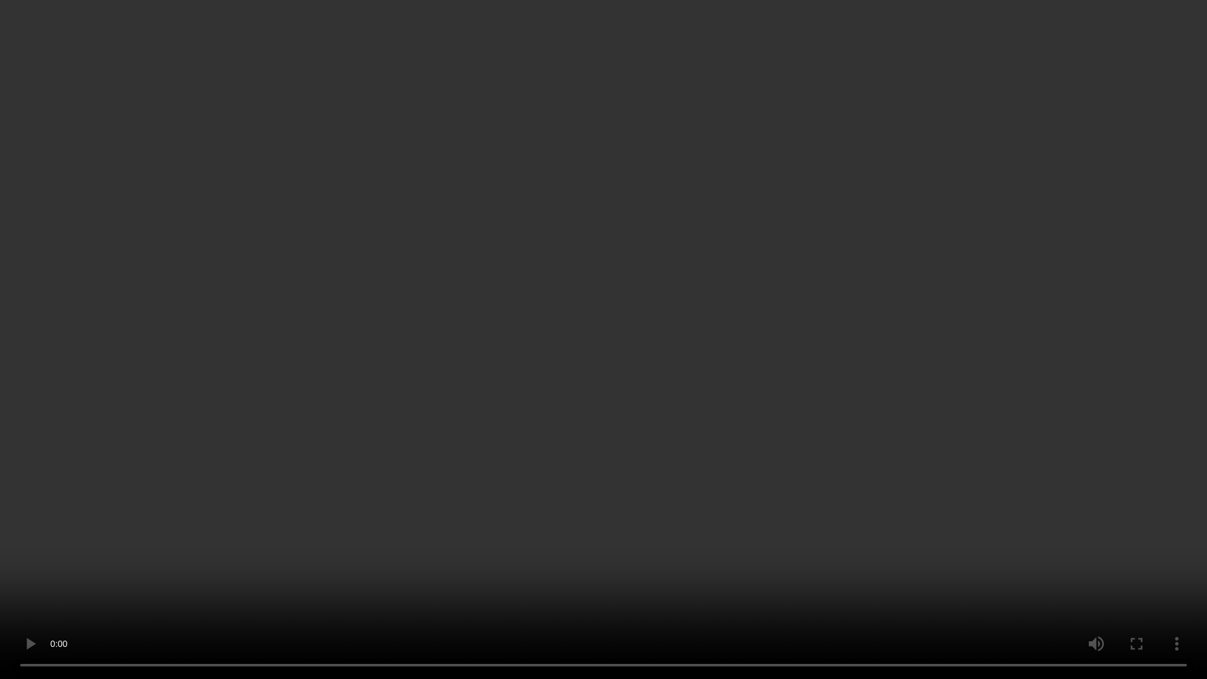
click at [965, 580] on video at bounding box center [603, 339] width 1207 height 679
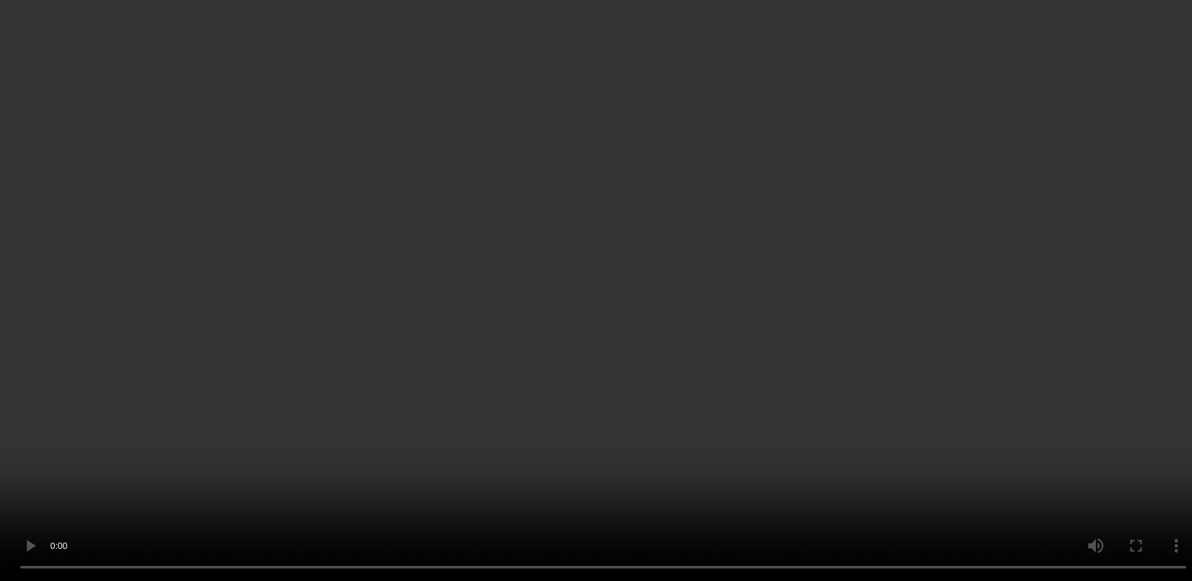
scroll to position [1661, 0]
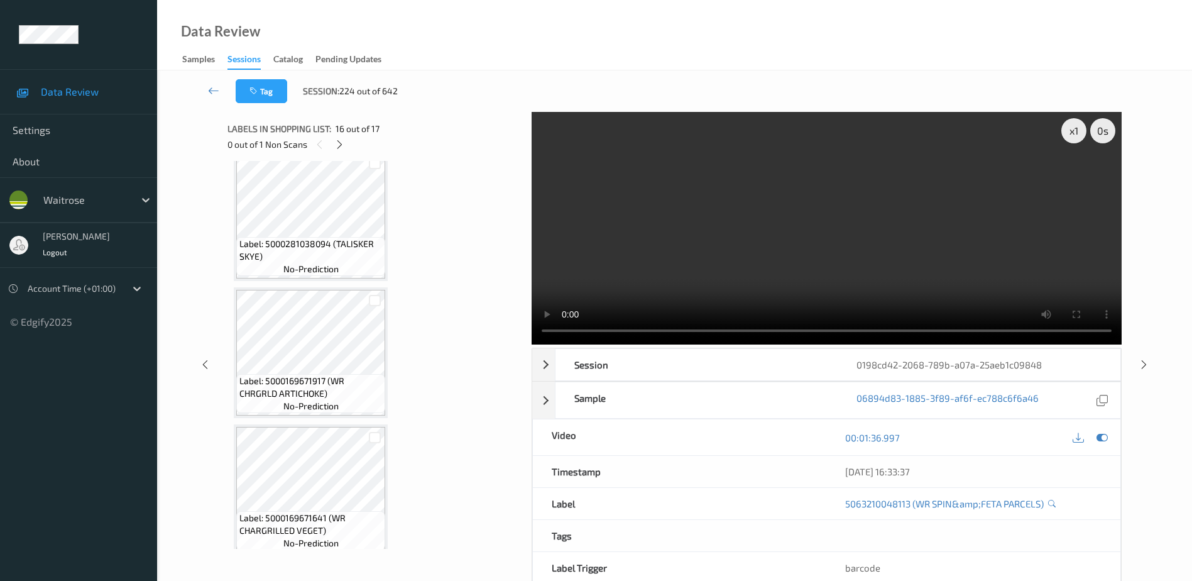
click at [908, 266] on video at bounding box center [827, 228] width 590 height 233
click at [329, 139] on div "0 out of 1 Non Scans" at bounding box center [374, 144] width 295 height 16
click at [335, 141] on icon at bounding box center [339, 144] width 11 height 11
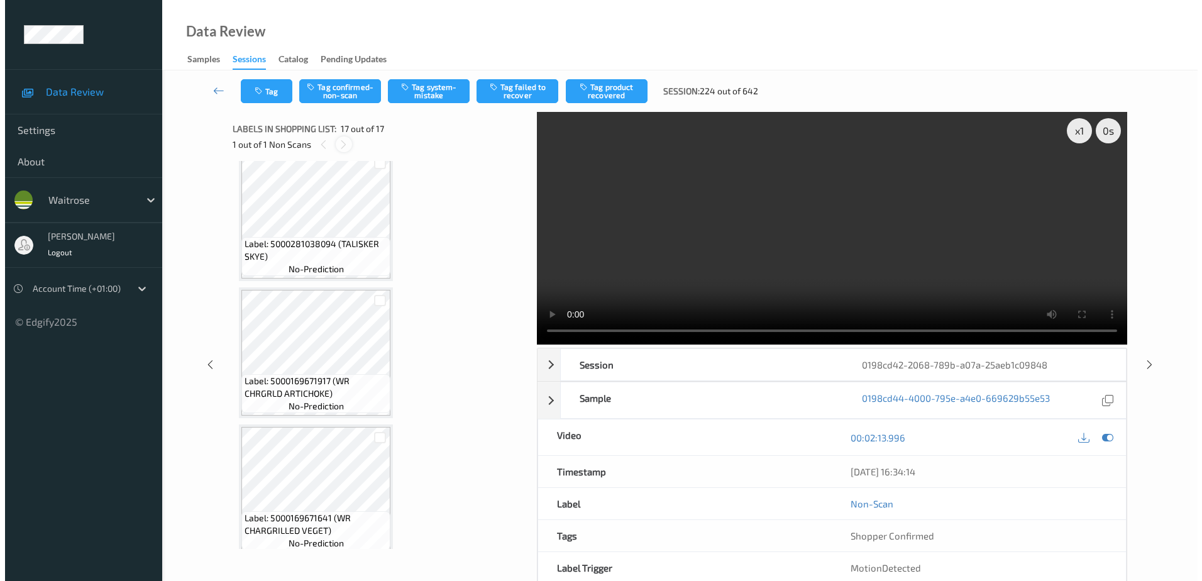
scroll to position [1948, 0]
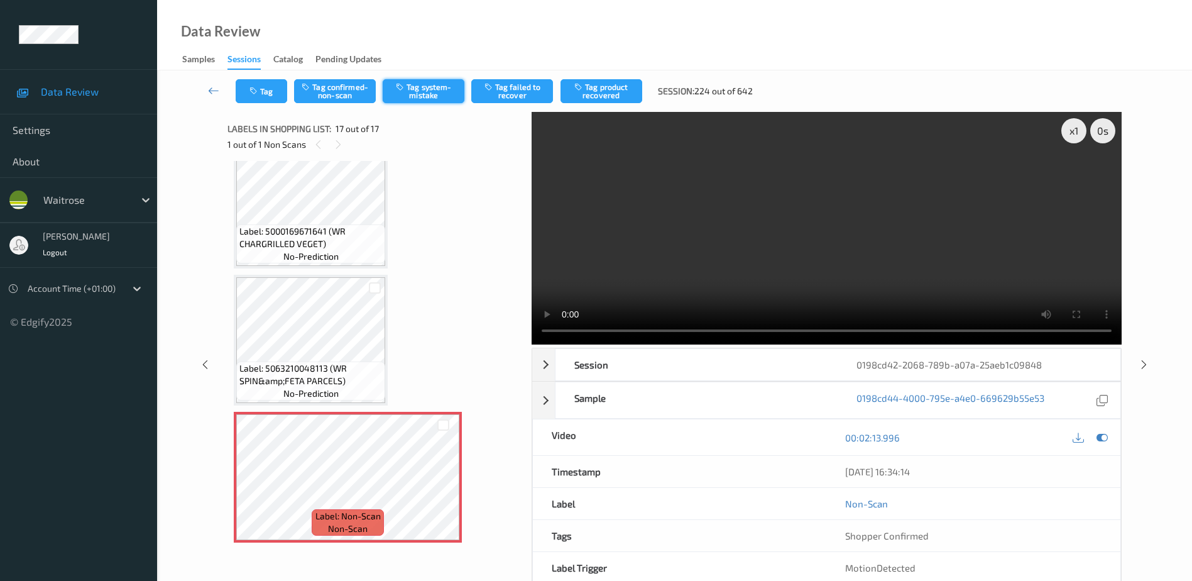
click at [422, 89] on button "Tag system-mistake" at bounding box center [424, 91] width 82 height 24
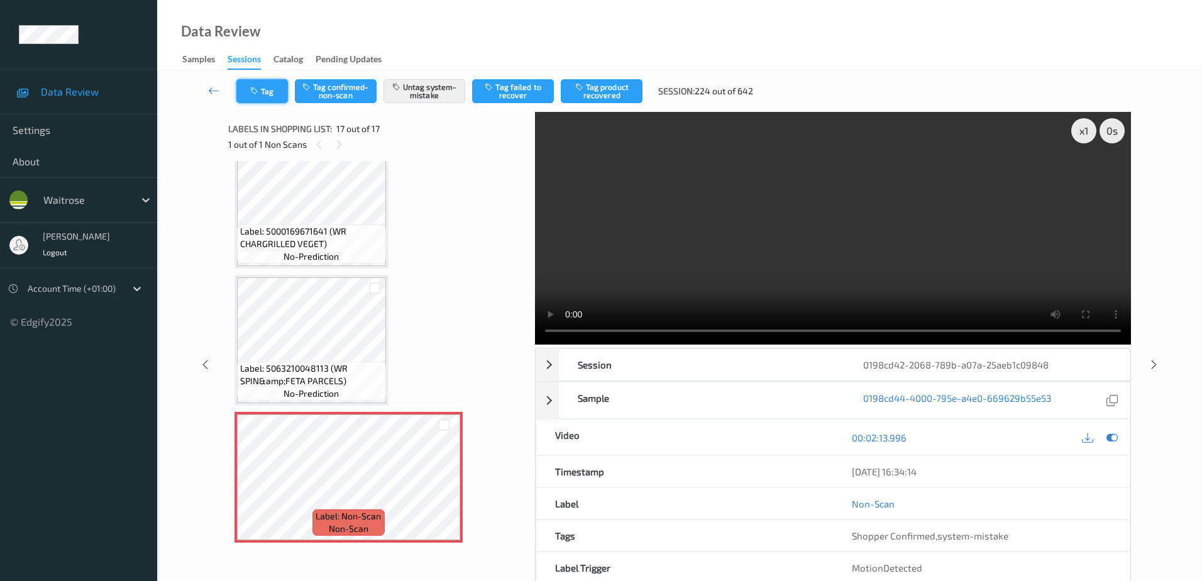
click at [260, 83] on button "Tag" at bounding box center [262, 91] width 52 height 24
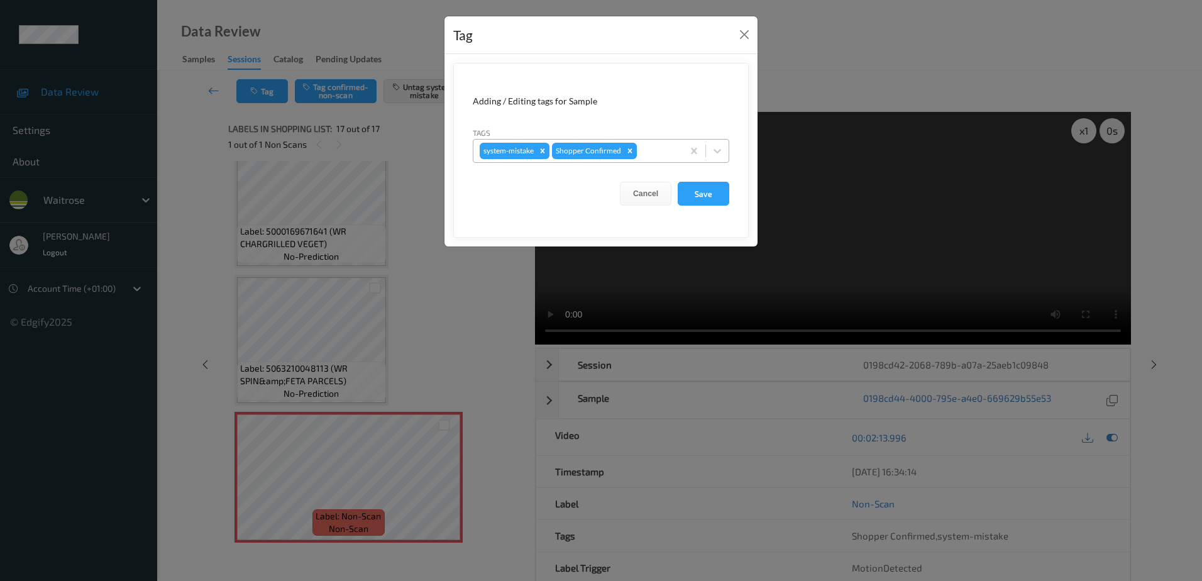
click at [654, 148] on div at bounding box center [657, 150] width 37 height 15
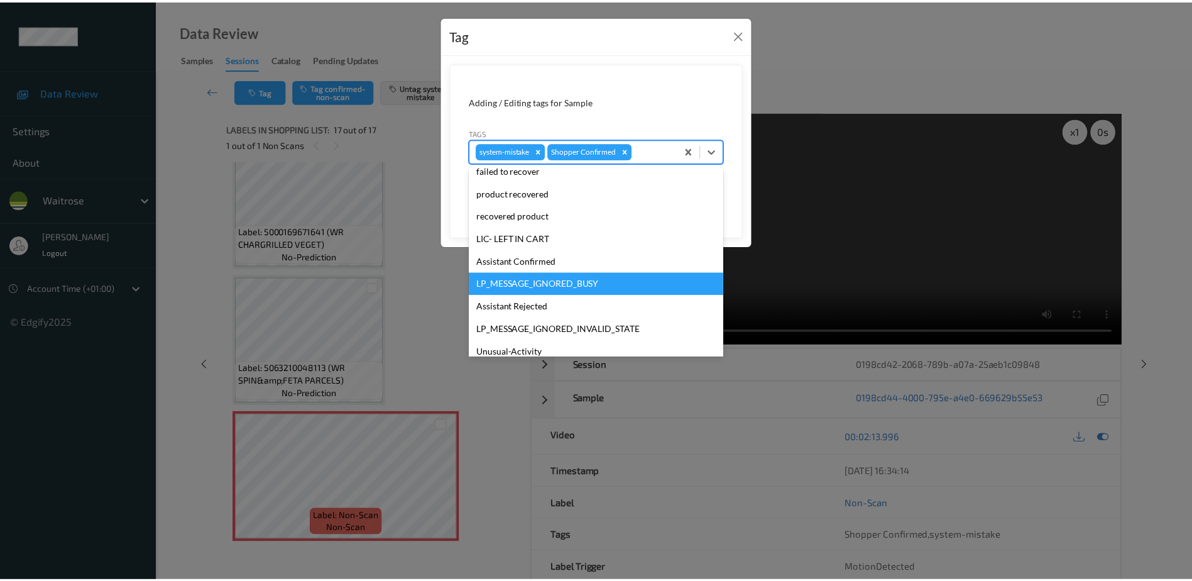
scroll to position [246, 0]
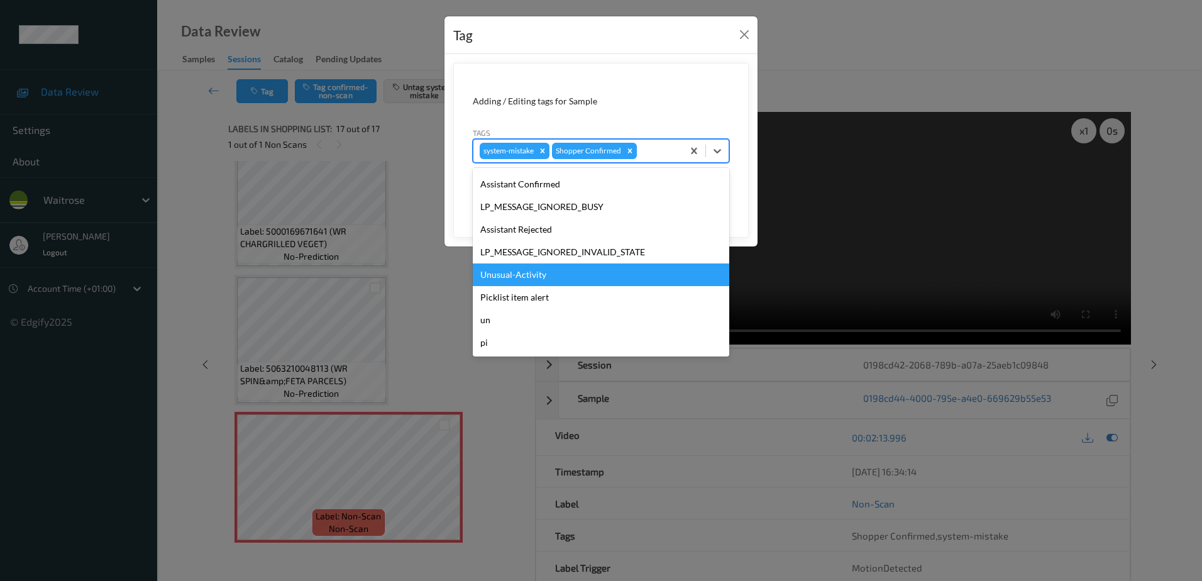
click at [547, 280] on div "Unusual-Activity" at bounding box center [601, 274] width 256 height 23
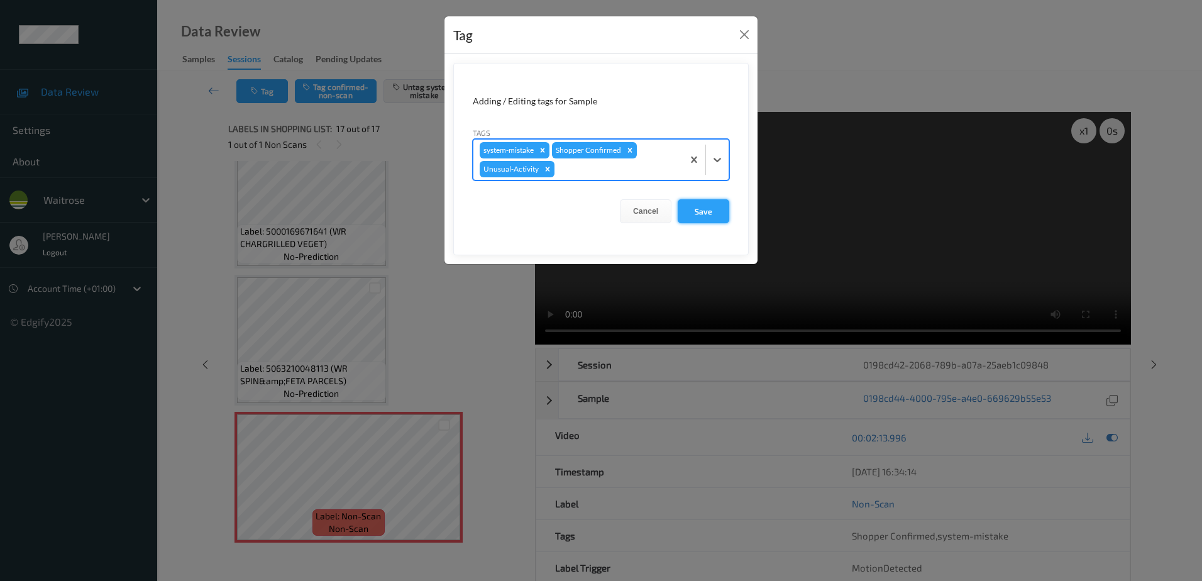
click at [705, 214] on button "Save" at bounding box center [703, 211] width 52 height 24
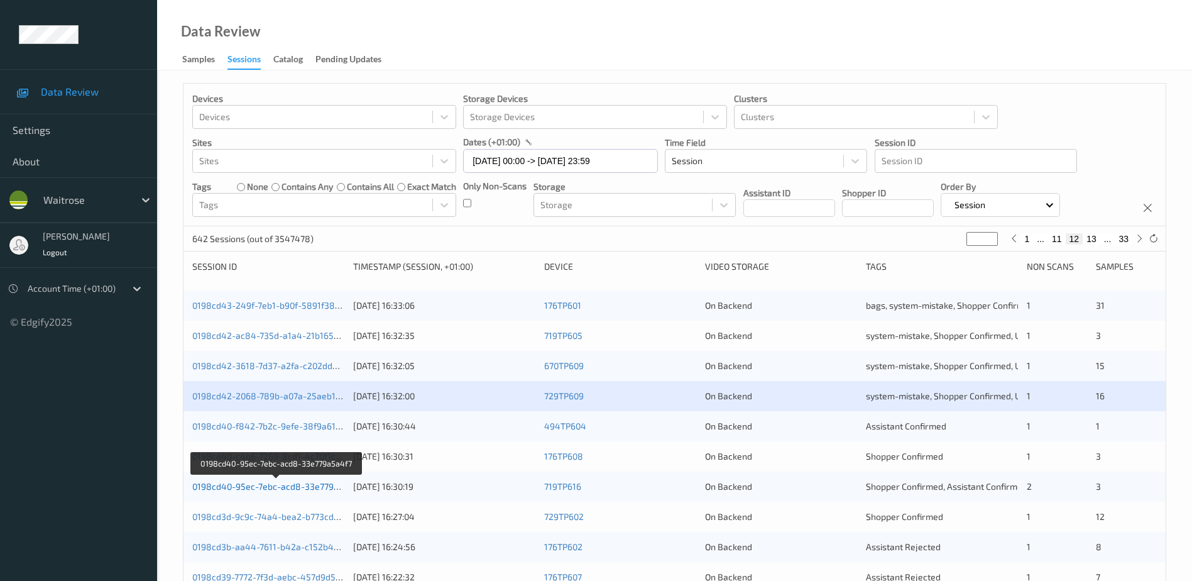
click at [291, 485] on link "0198cd40-95ec-7ebc-acd8-33e779a5a4f7" at bounding box center [277, 486] width 170 height 11
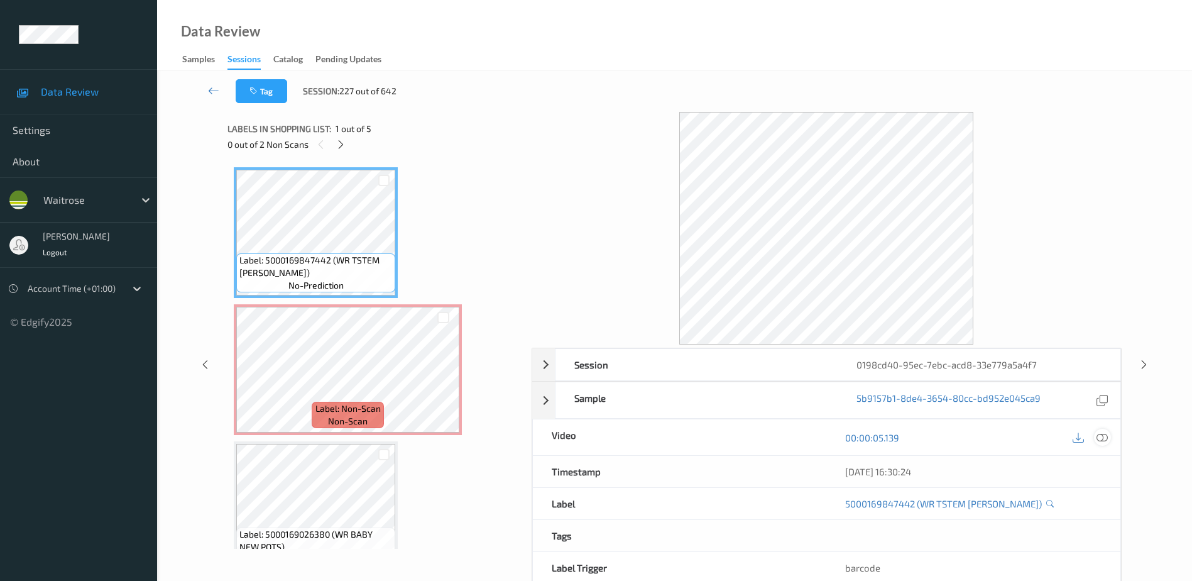
click at [1099, 437] on icon at bounding box center [1102, 437] width 11 height 11
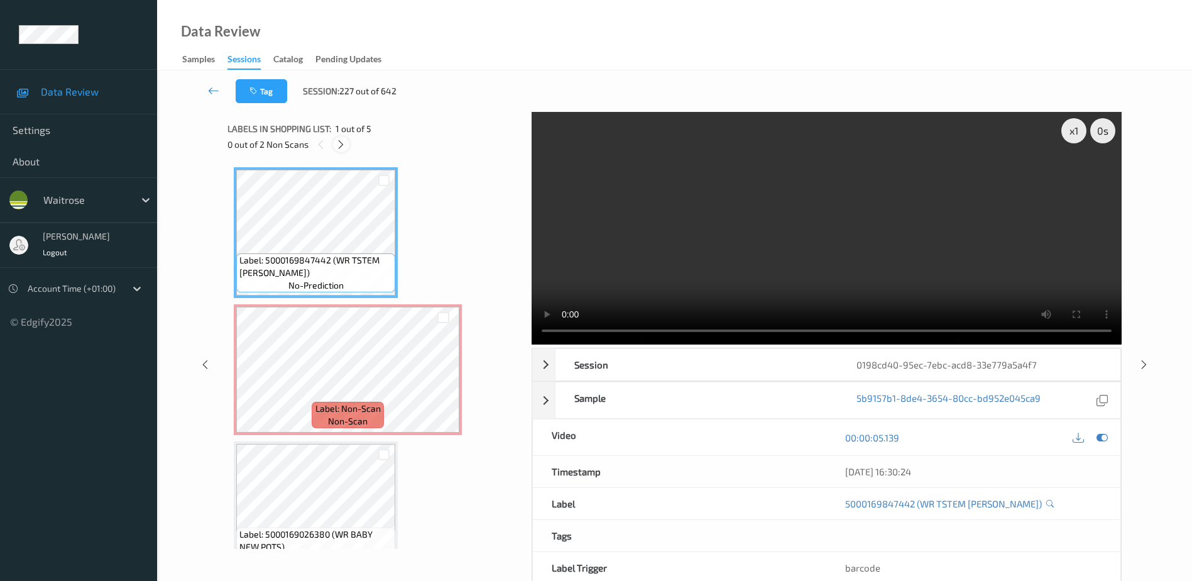
click at [341, 141] on icon at bounding box center [341, 144] width 11 height 11
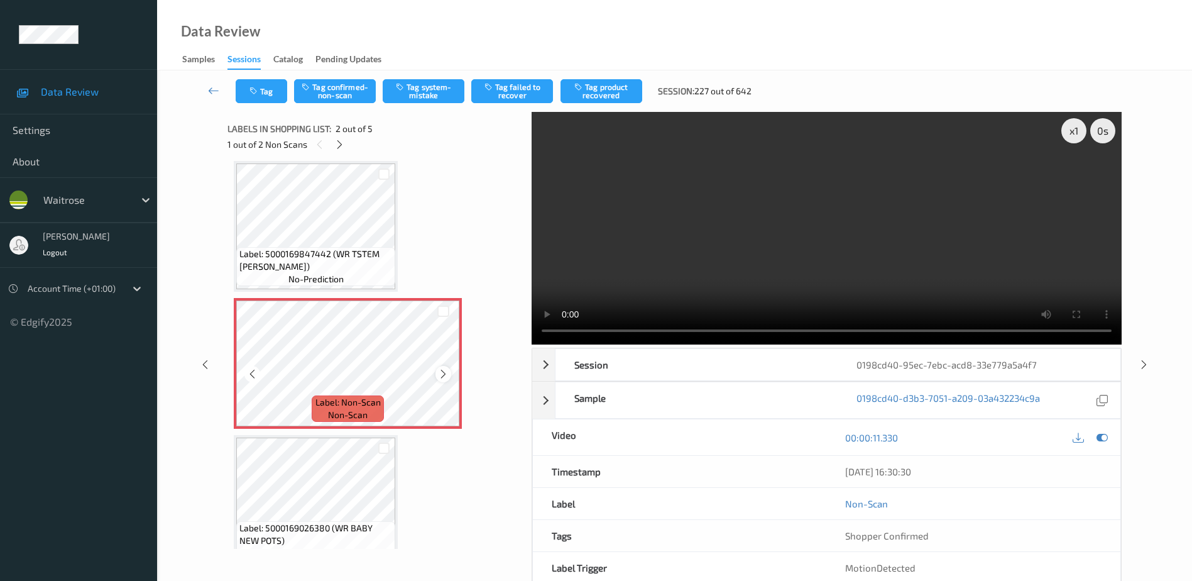
click at [443, 374] on icon at bounding box center [443, 373] width 11 height 11
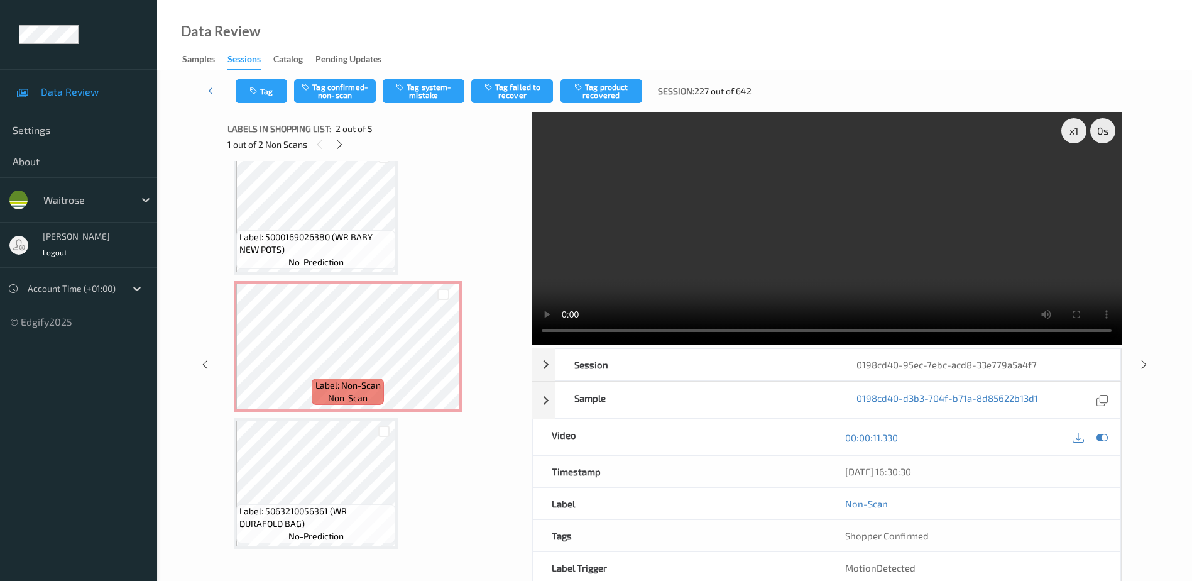
scroll to position [304, 0]
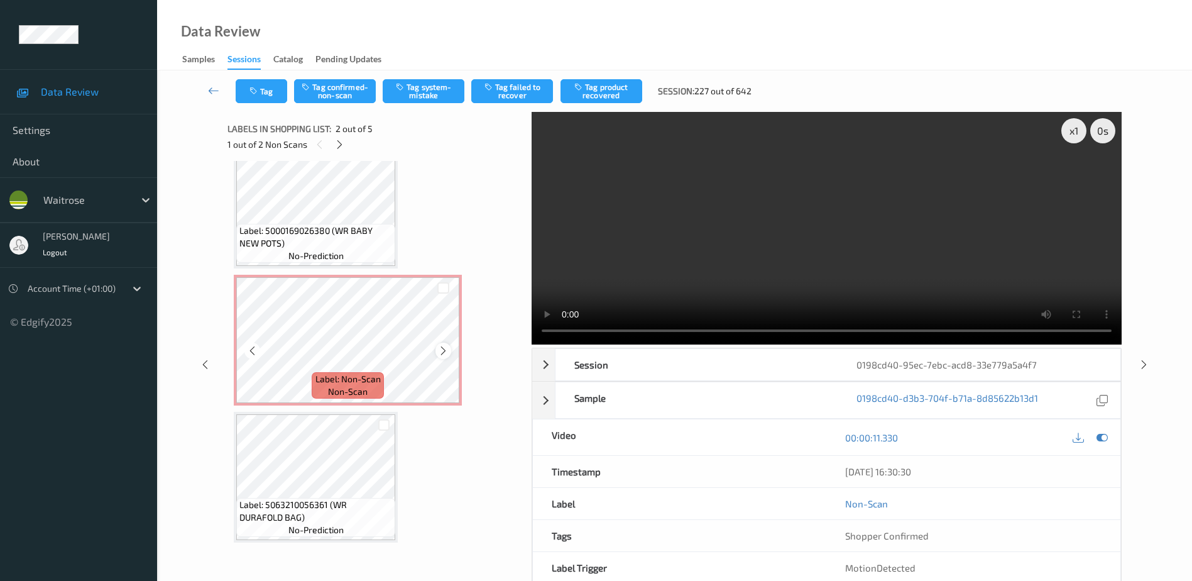
click at [444, 349] on icon at bounding box center [443, 350] width 11 height 11
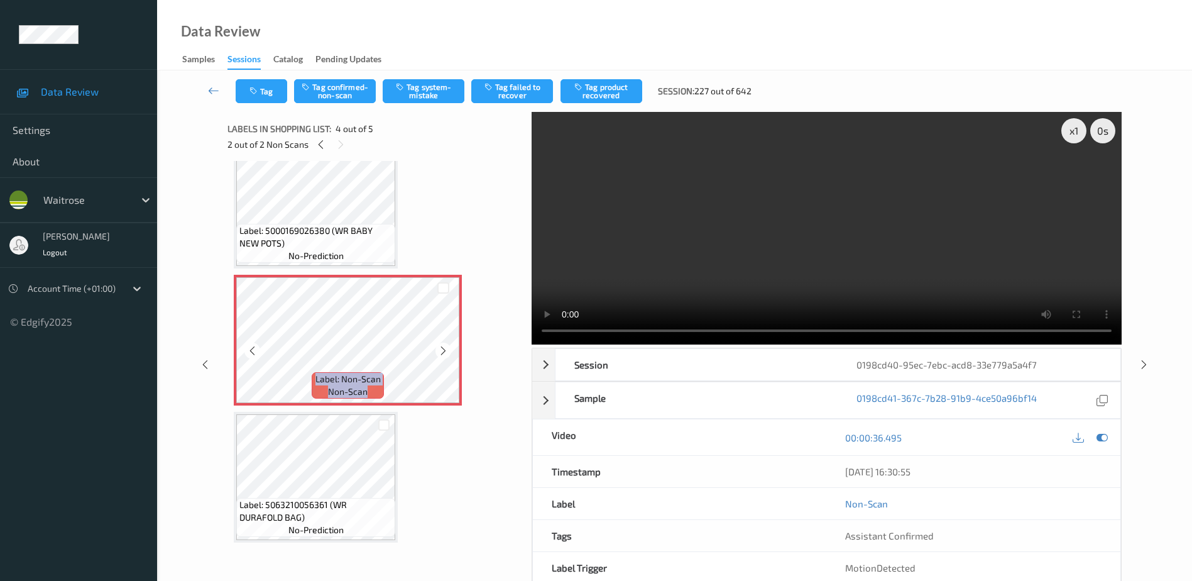
click at [444, 349] on icon at bounding box center [443, 350] width 11 height 11
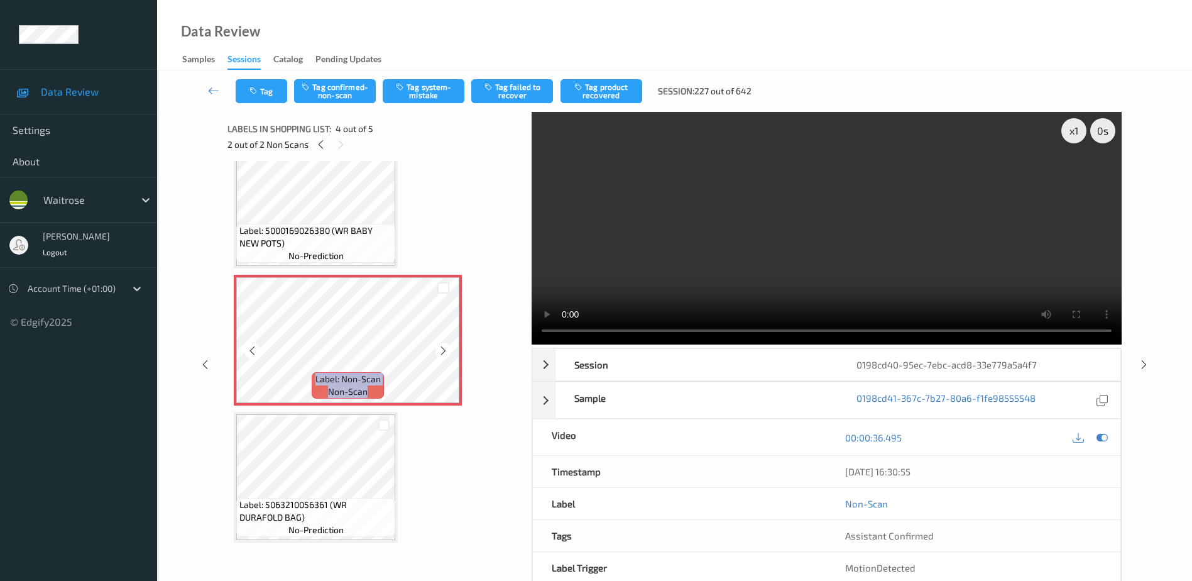
click at [444, 349] on icon at bounding box center [443, 350] width 11 height 11
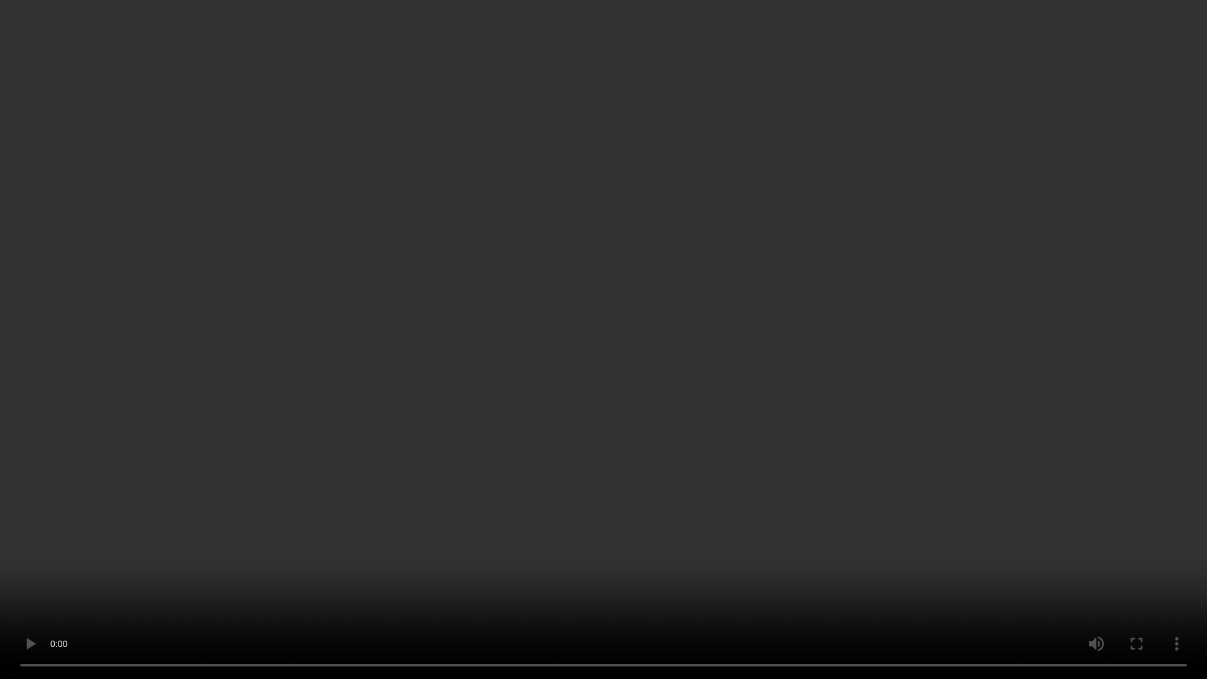
click at [727, 361] on video at bounding box center [603, 339] width 1207 height 679
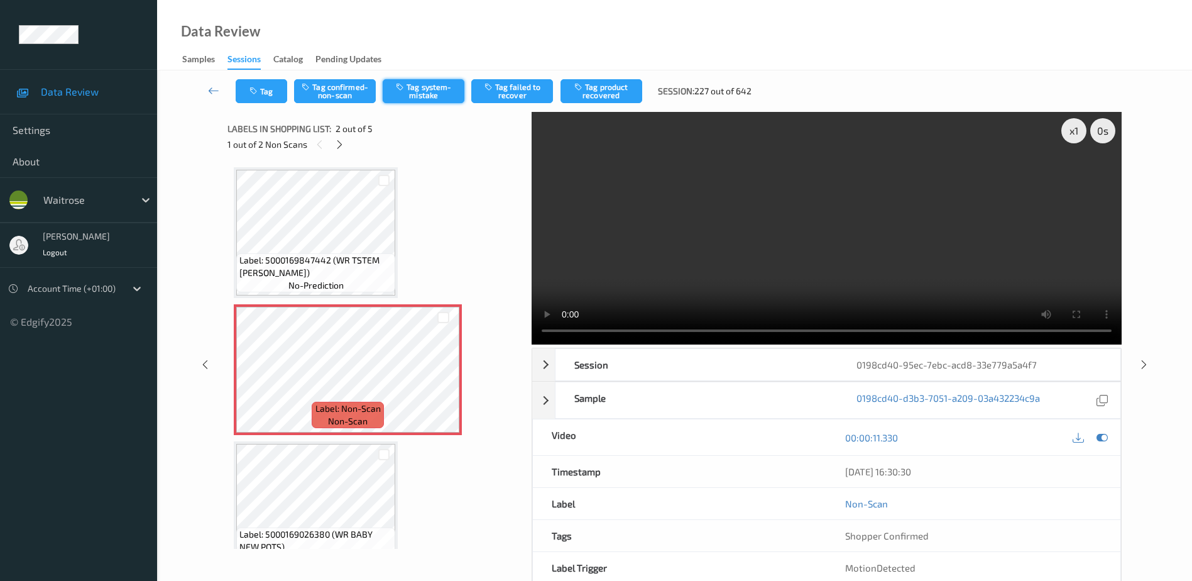
click at [430, 96] on button "Tag system-mistake" at bounding box center [424, 91] width 82 height 24
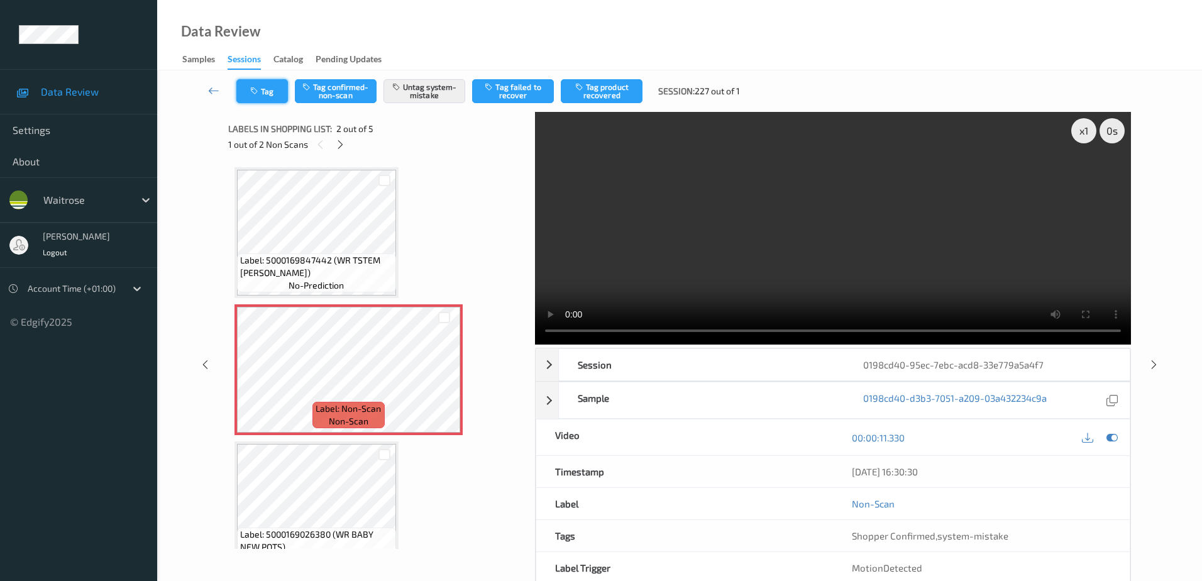
click at [256, 90] on icon "button" at bounding box center [255, 91] width 11 height 9
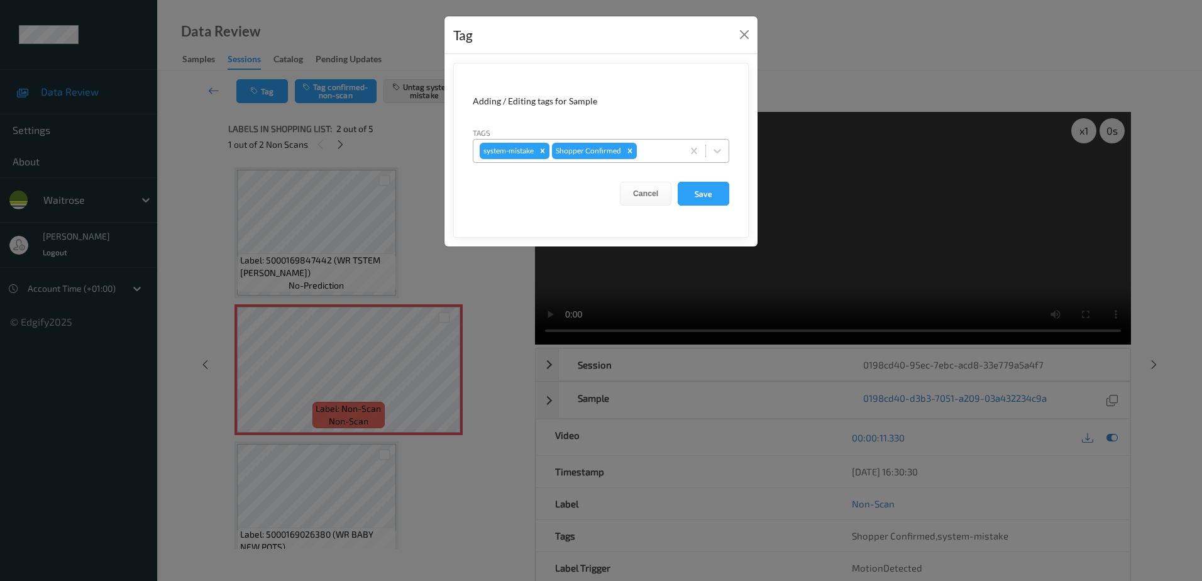
click at [659, 142] on div "system-mistake Shopper Confirmed" at bounding box center [577, 150] width 209 height 21
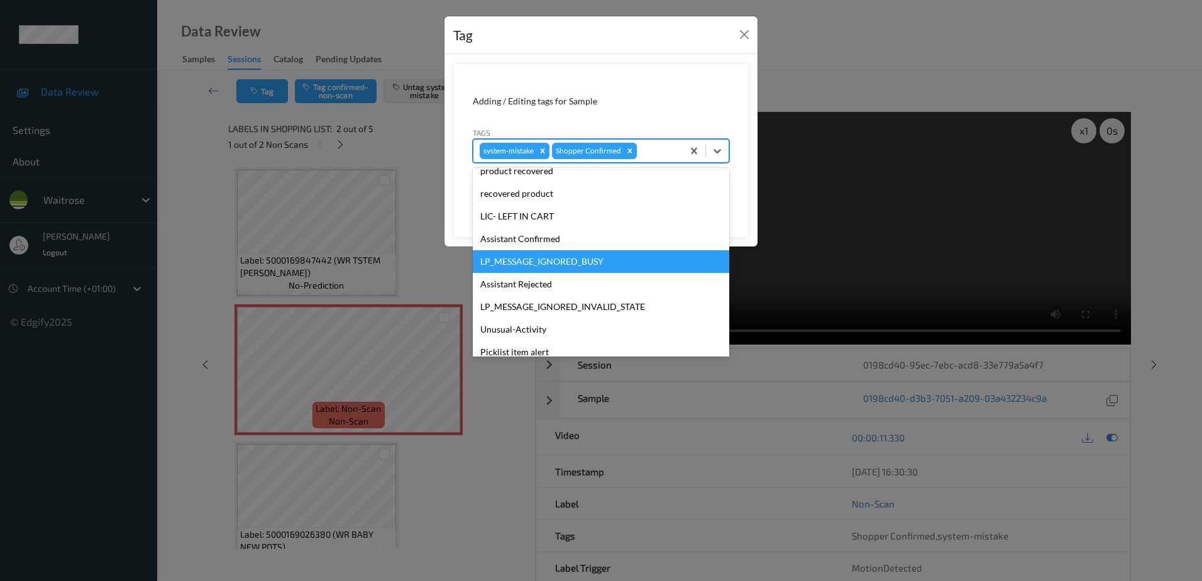
scroll to position [246, 0]
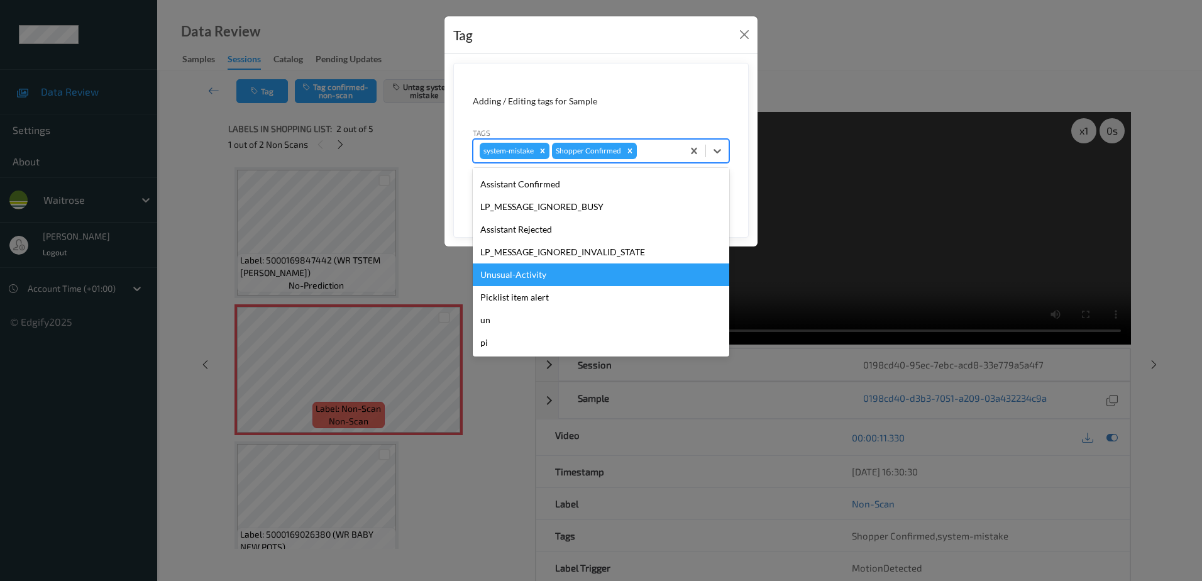
click at [540, 281] on div "Unusual-Activity" at bounding box center [601, 274] width 256 height 23
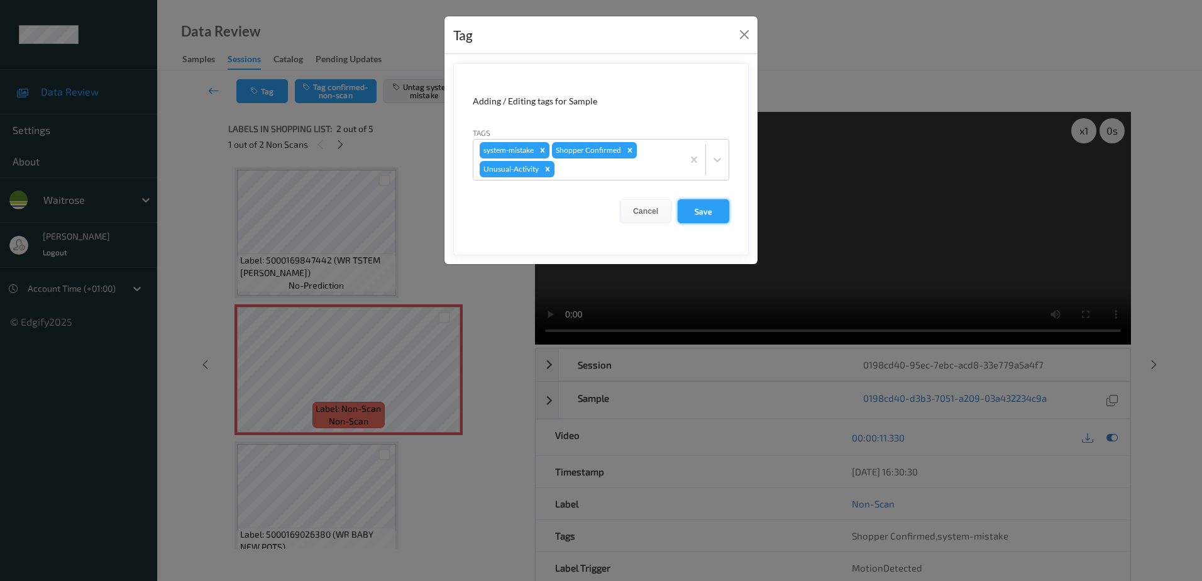
click at [711, 205] on button "Save" at bounding box center [703, 211] width 52 height 24
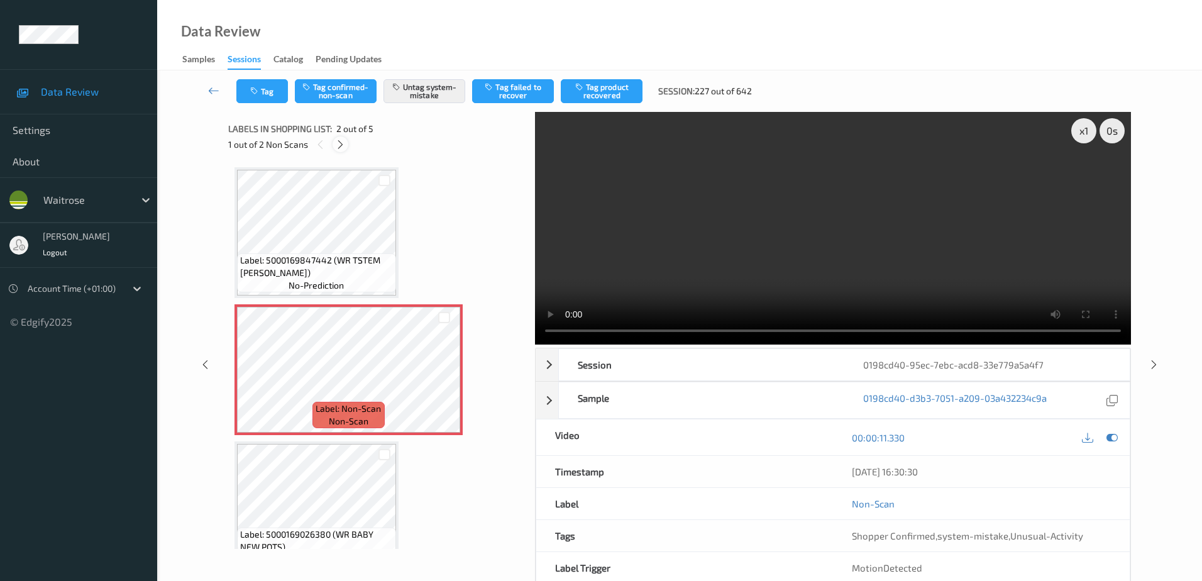
click at [341, 142] on icon at bounding box center [340, 144] width 11 height 11
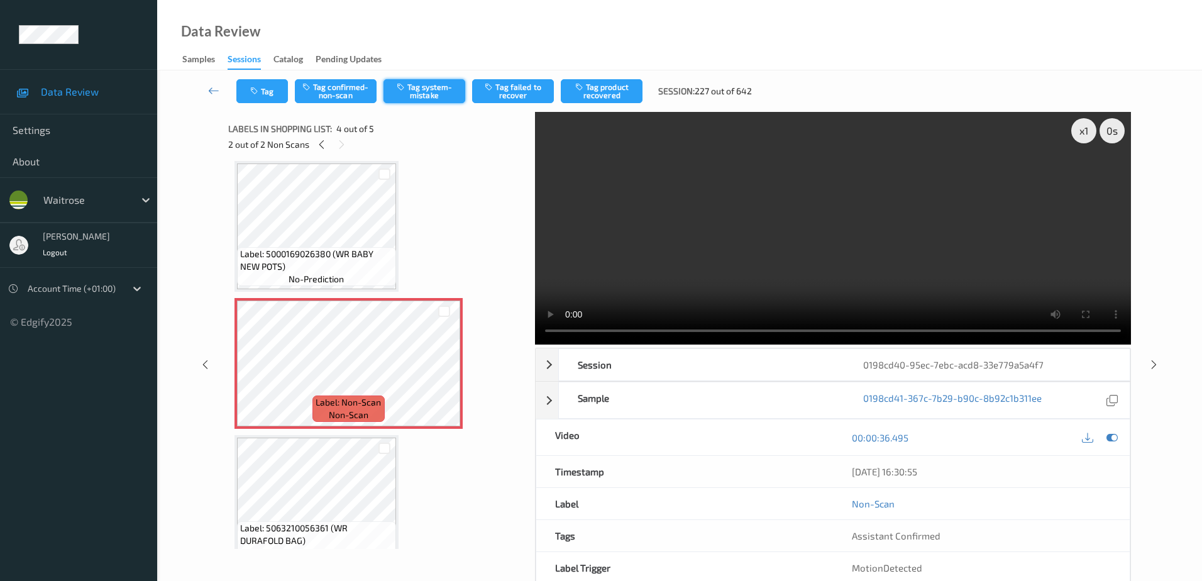
click at [409, 89] on button "Tag system-mistake" at bounding box center [424, 91] width 82 height 24
click at [265, 101] on button "Tag" at bounding box center [262, 91] width 52 height 24
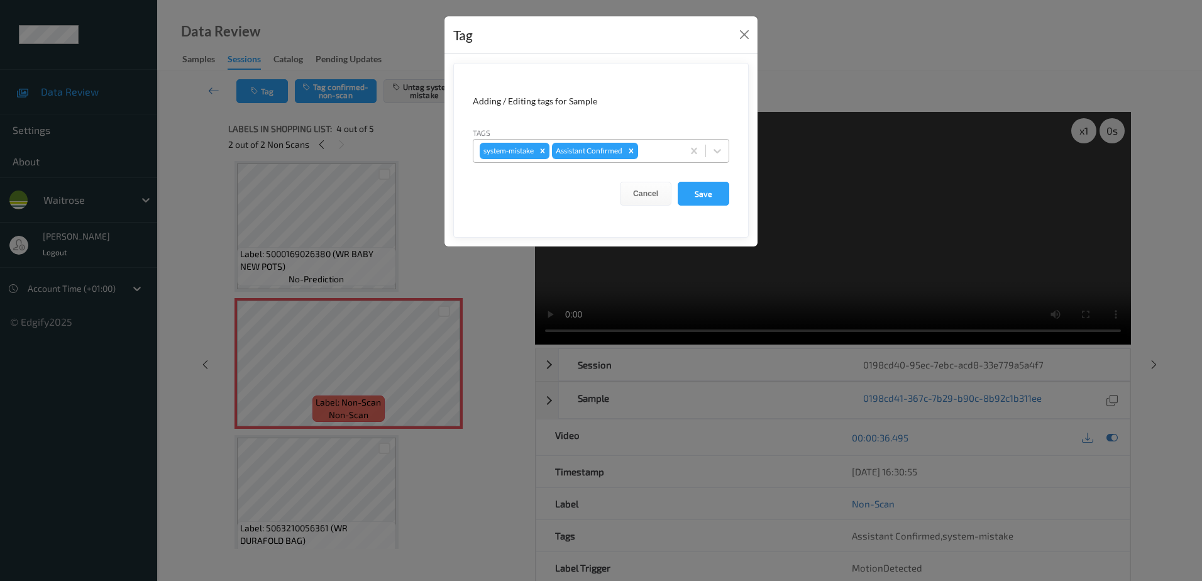
click at [655, 147] on div at bounding box center [658, 150] width 36 height 15
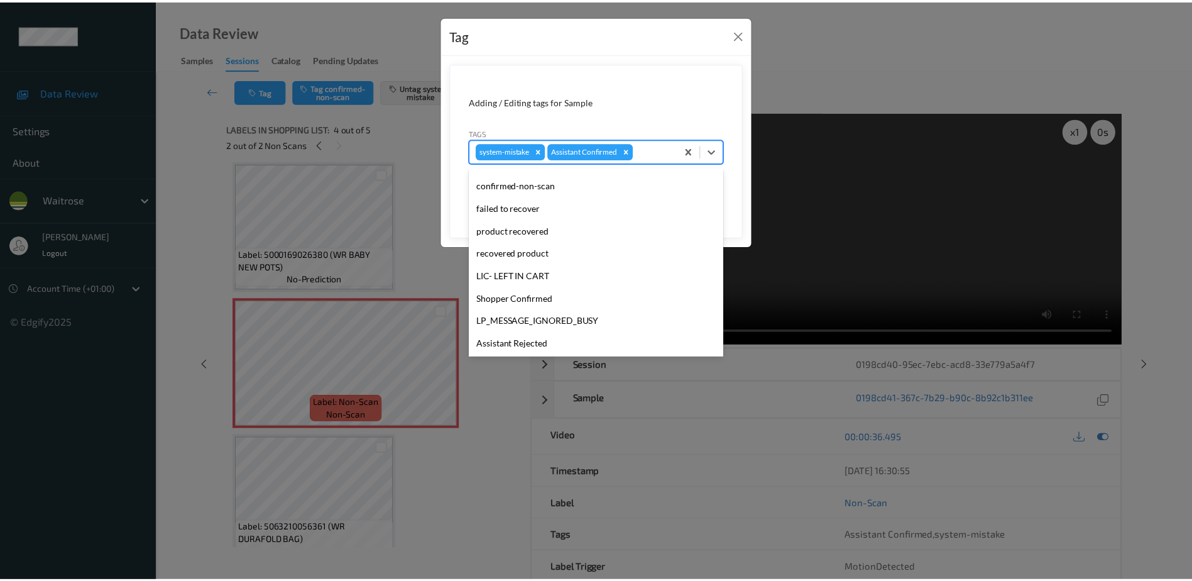
scroll to position [246, 0]
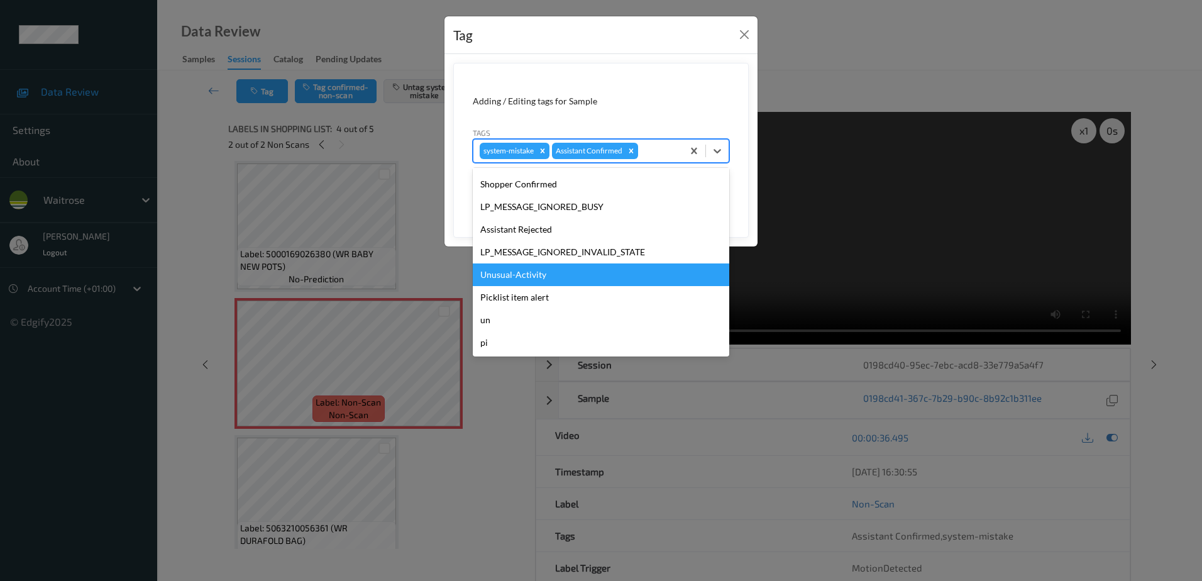
click at [534, 276] on div "Unusual-Activity" at bounding box center [601, 274] width 256 height 23
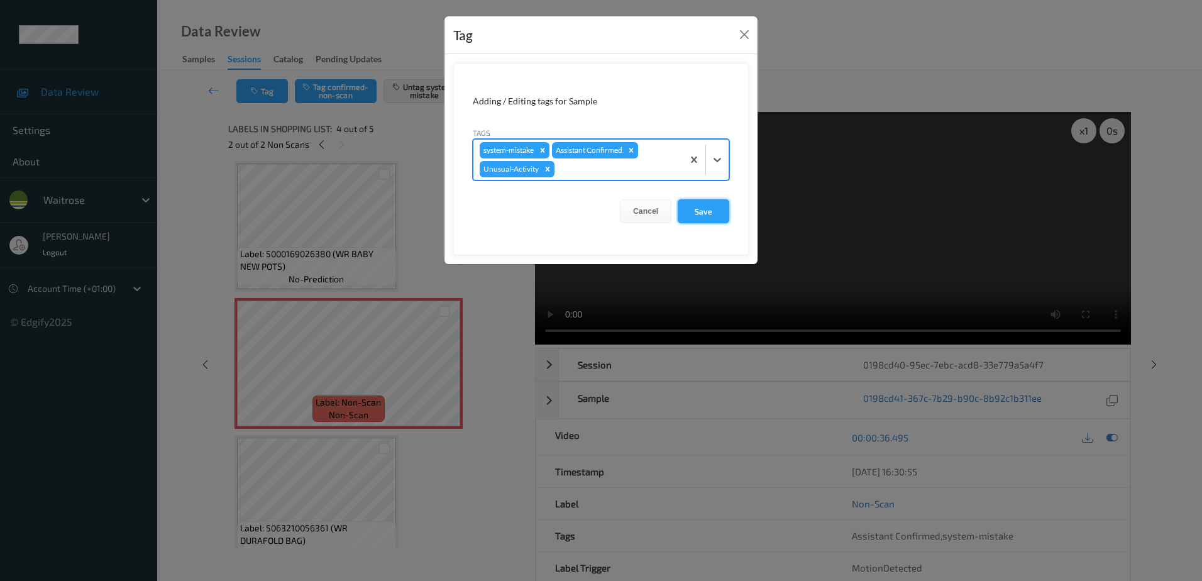
click at [726, 214] on button "Save" at bounding box center [703, 211] width 52 height 24
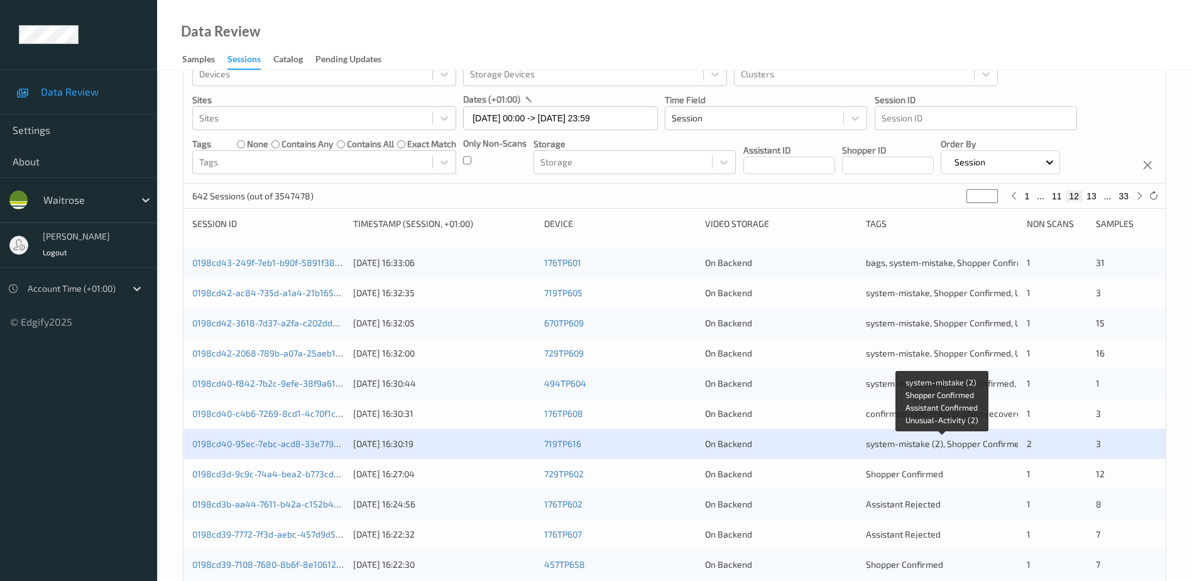
scroll to position [126, 0]
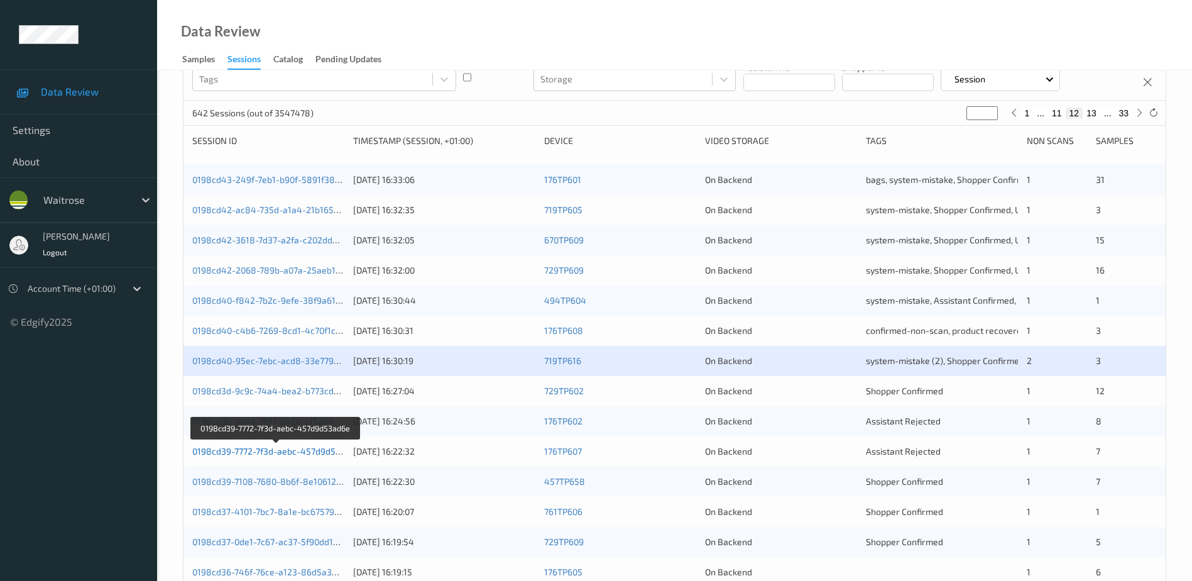
click at [303, 453] on link "0198cd39-7772-7f3d-aebc-457d9d53ad6e" at bounding box center [276, 451] width 168 height 11
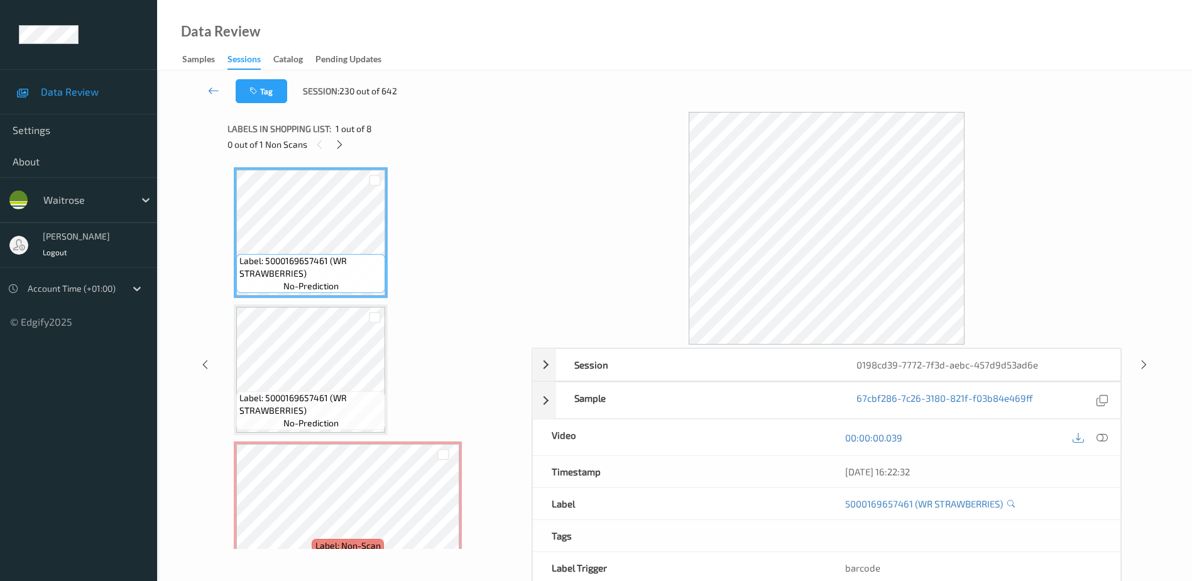
drag, startPoint x: 1100, startPoint y: 436, endPoint x: 1080, endPoint y: 354, distance: 84.1
click at [1100, 436] on icon at bounding box center [1102, 437] width 11 height 11
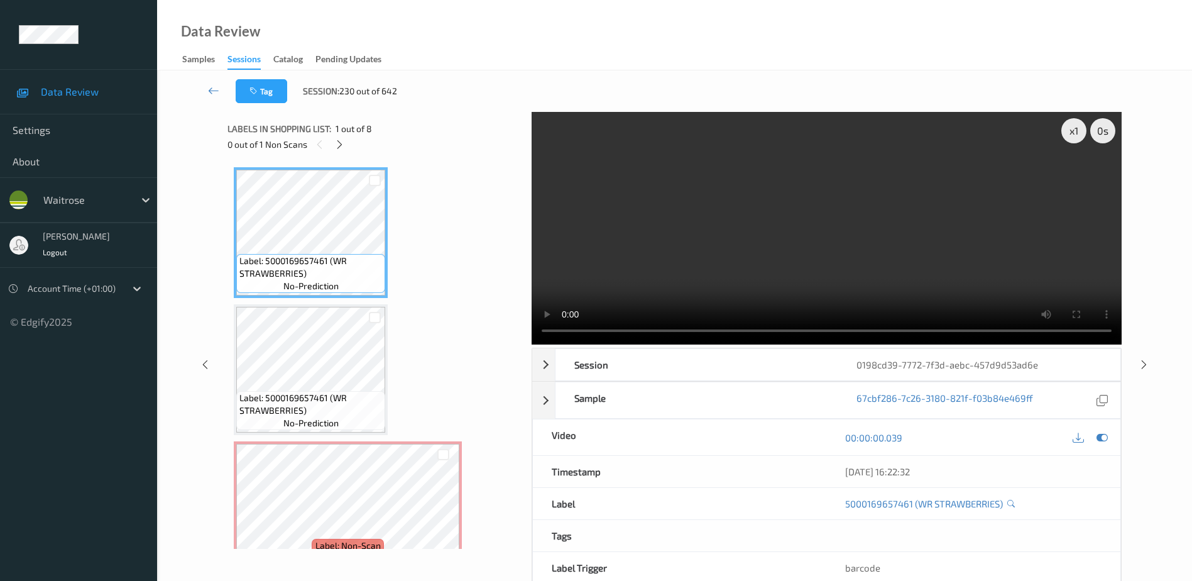
click at [348, 151] on div "0 out of 1 Non Scans" at bounding box center [374, 144] width 295 height 16
click at [331, 145] on div "0 out of 1 Non Scans" at bounding box center [374, 144] width 295 height 16
click at [340, 142] on icon at bounding box center [339, 144] width 11 height 11
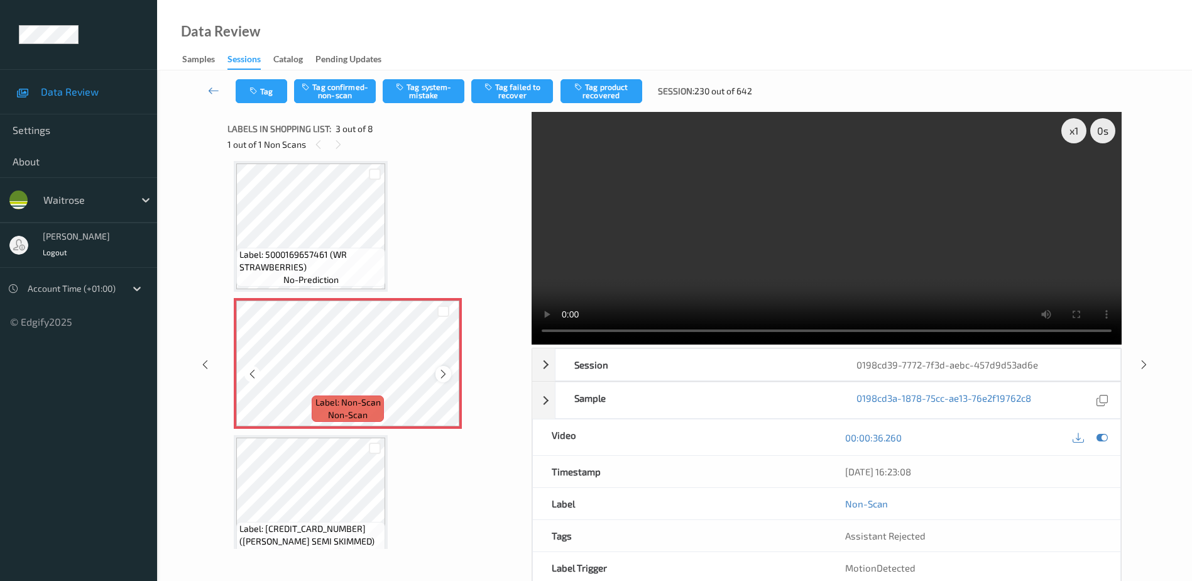
click at [444, 377] on icon at bounding box center [443, 373] width 11 height 11
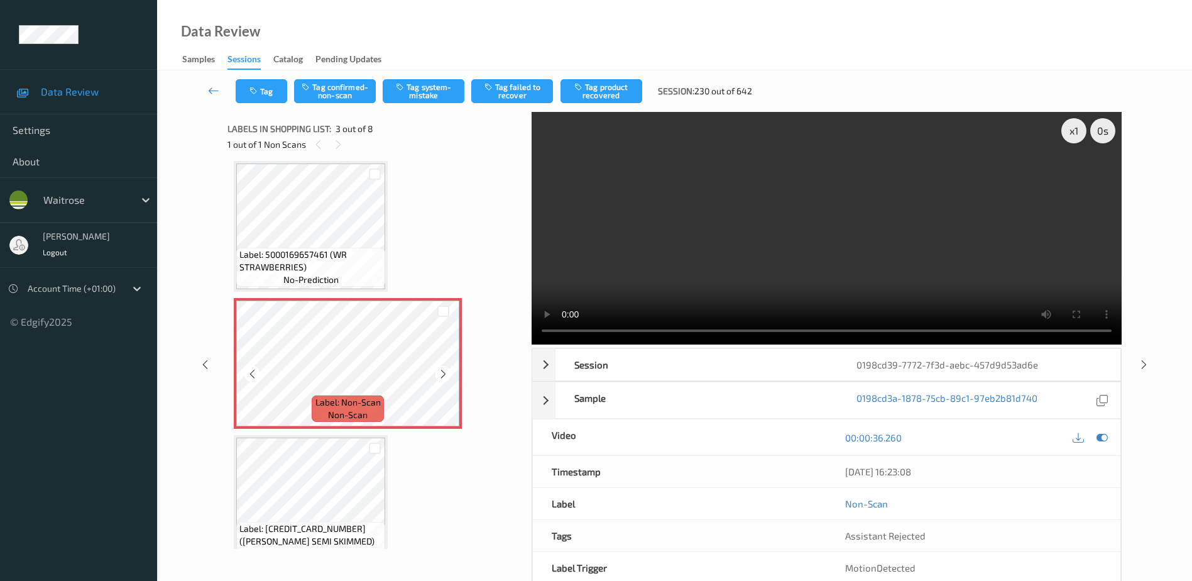
click at [444, 377] on icon at bounding box center [443, 373] width 11 height 11
drag, startPoint x: 765, startPoint y: 251, endPoint x: 736, endPoint y: 255, distance: 29.8
click at [765, 251] on video at bounding box center [827, 228] width 590 height 233
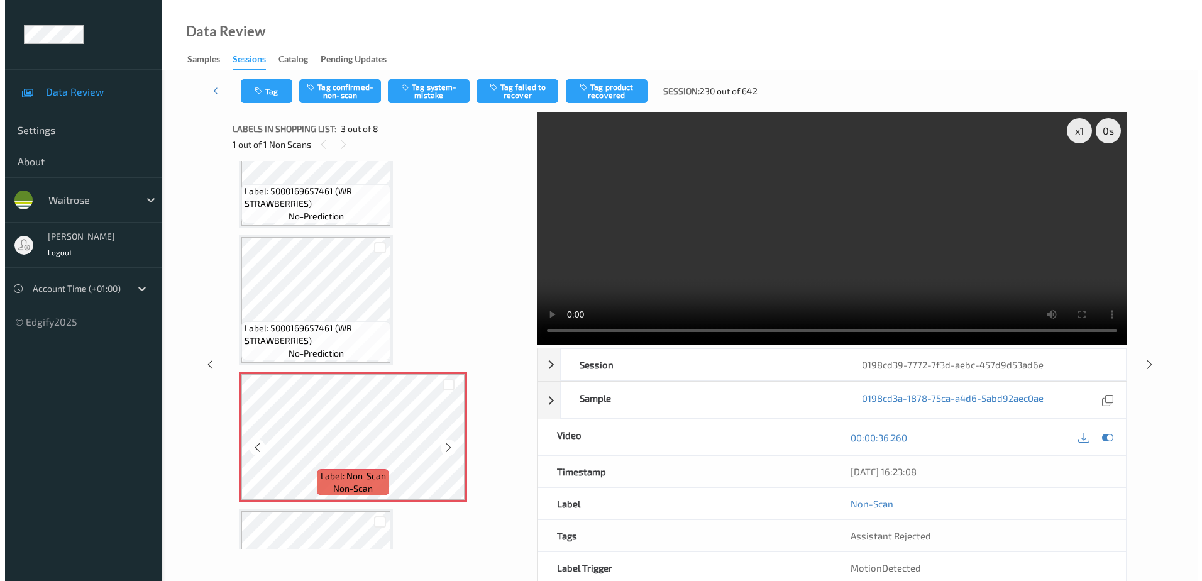
scroll to position [0, 0]
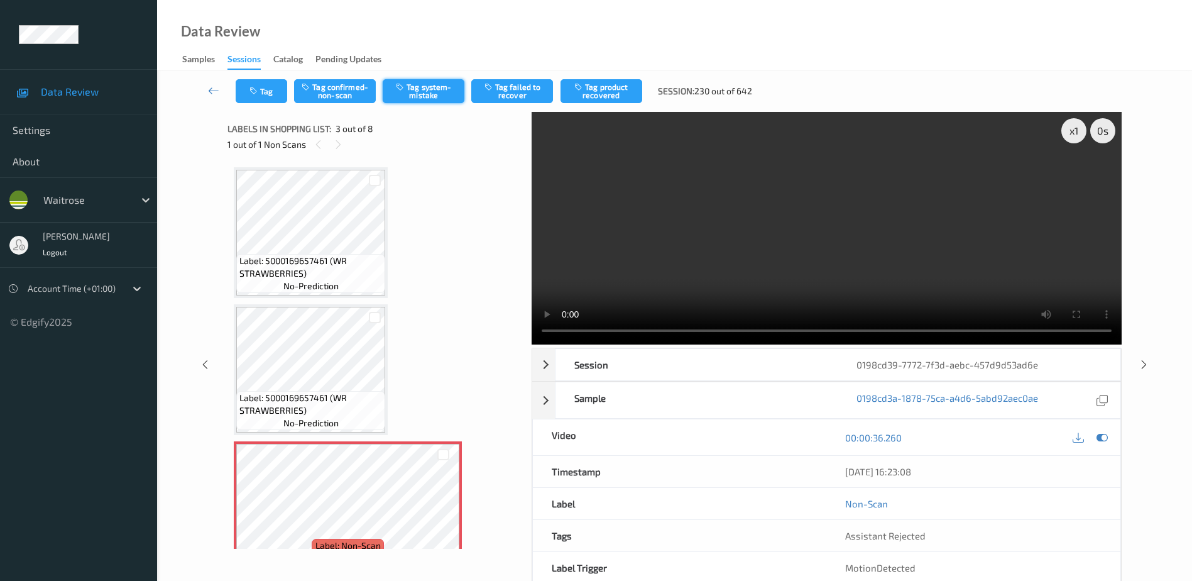
click at [414, 84] on button "Tag system-mistake" at bounding box center [424, 91] width 82 height 24
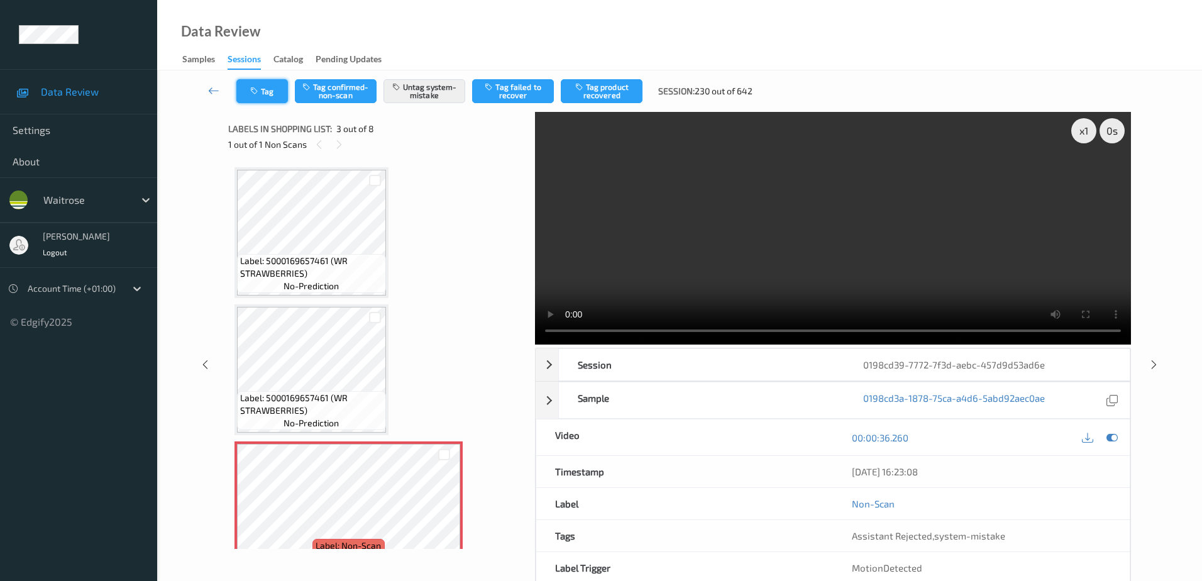
click at [252, 90] on icon "button" at bounding box center [255, 91] width 11 height 9
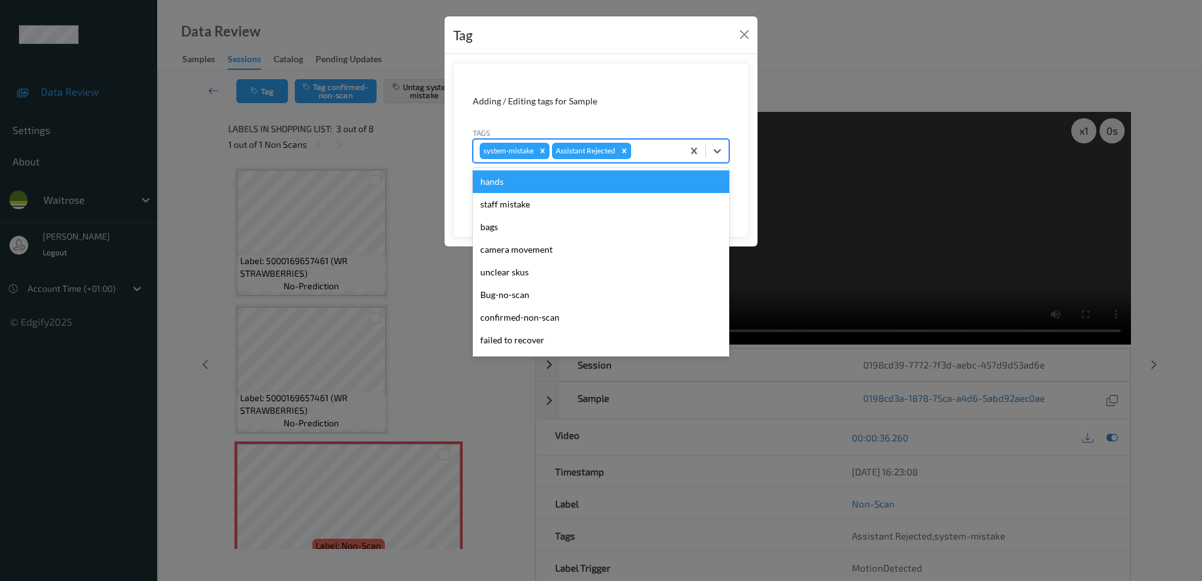
click at [639, 143] on div "system-mistake Assistant Rejected" at bounding box center [577, 150] width 209 height 21
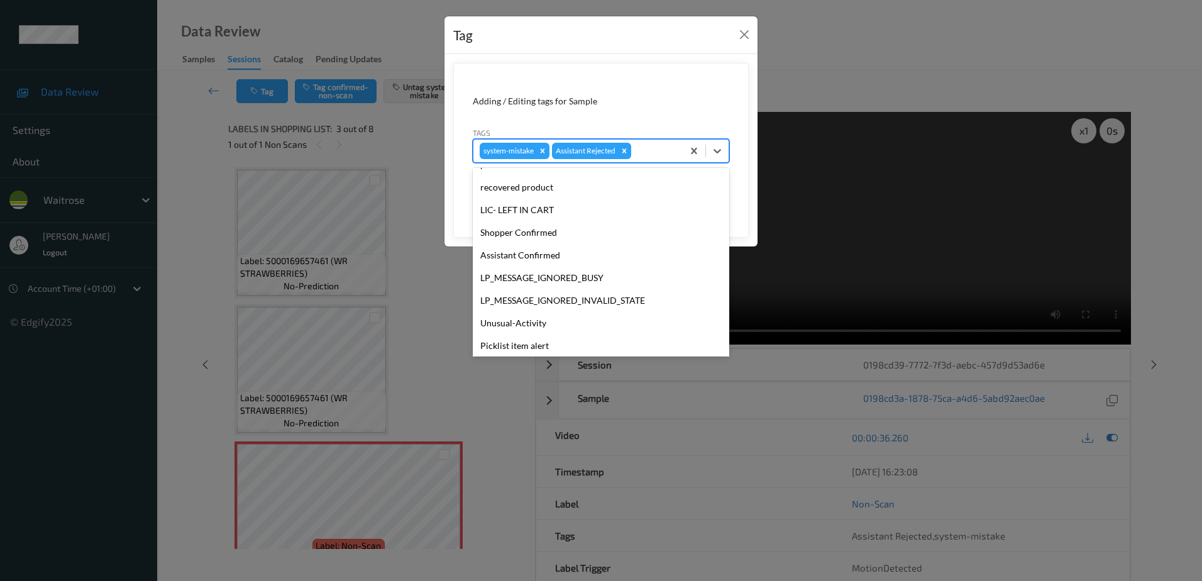
scroll to position [246, 0]
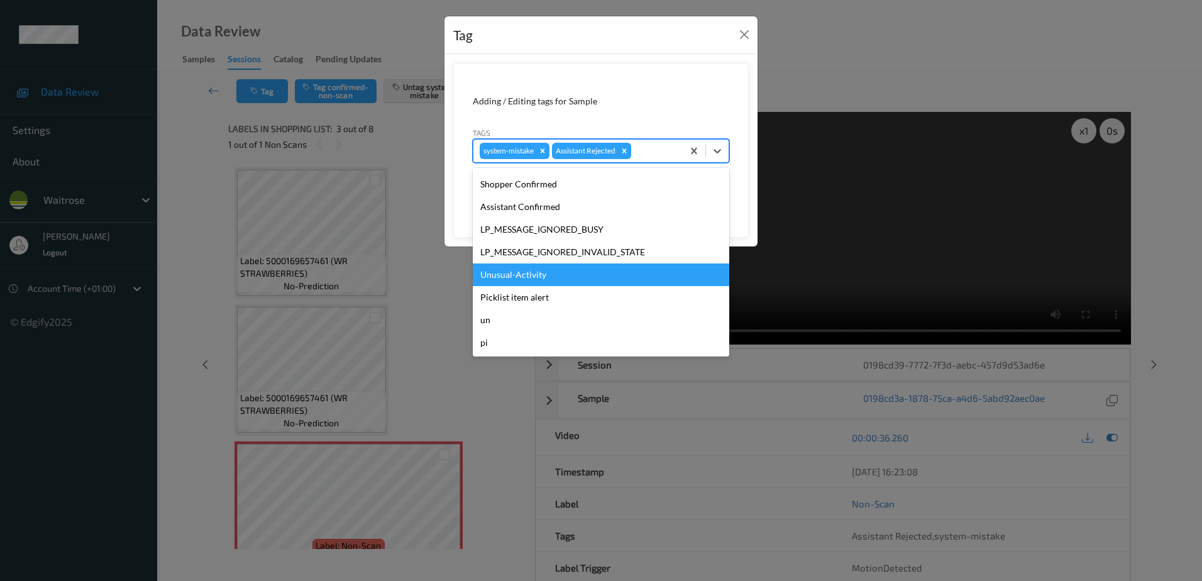
click at [548, 272] on div "Unusual-Activity" at bounding box center [601, 274] width 256 height 23
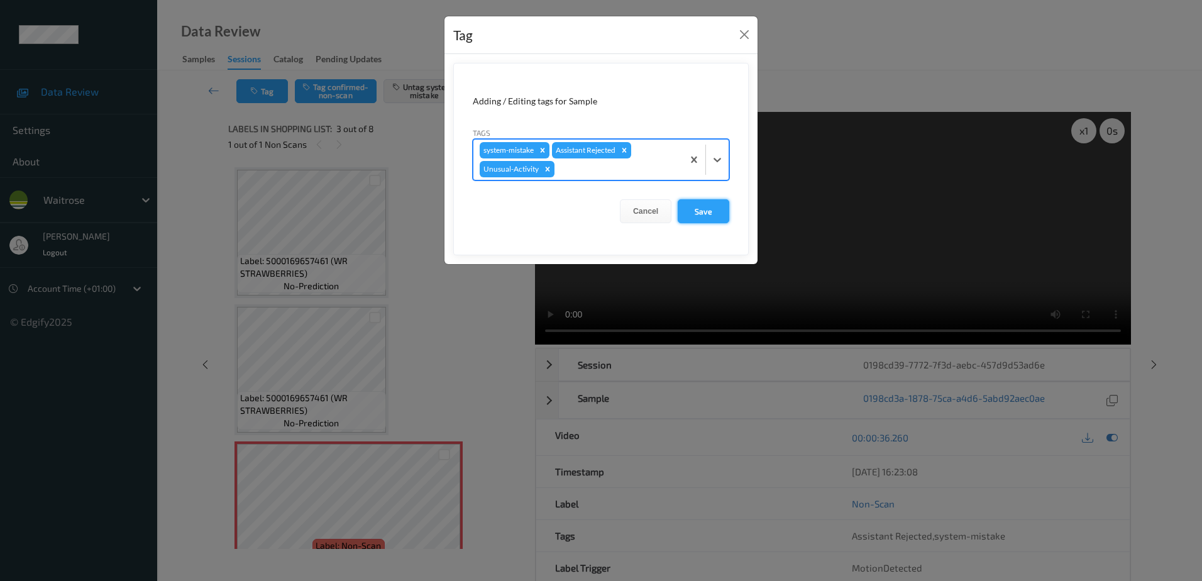
click at [699, 217] on button "Save" at bounding box center [703, 211] width 52 height 24
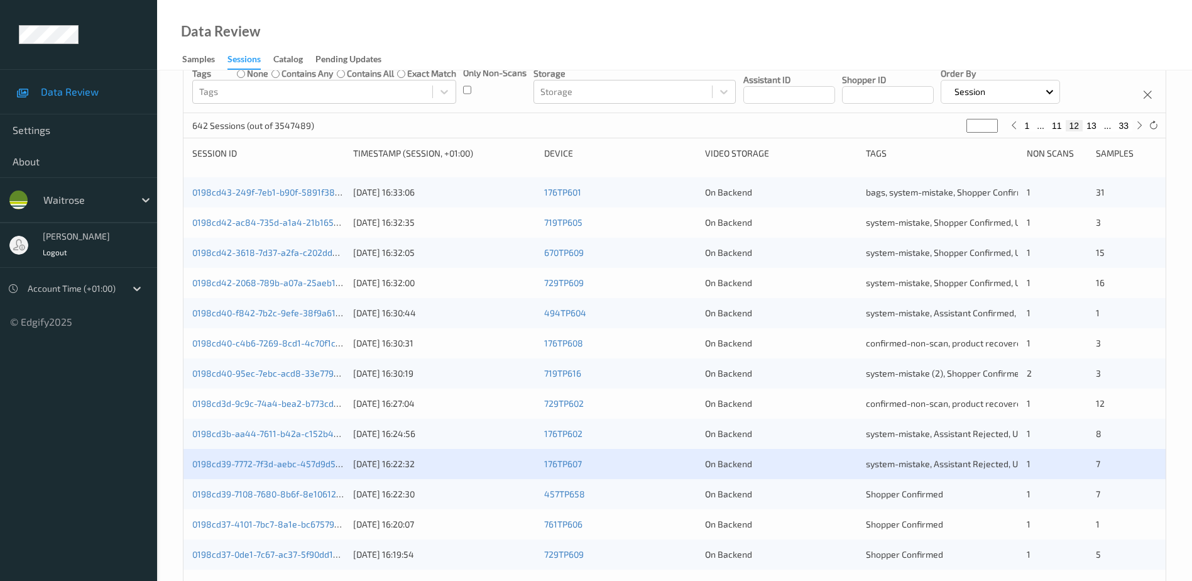
scroll to position [126, 0]
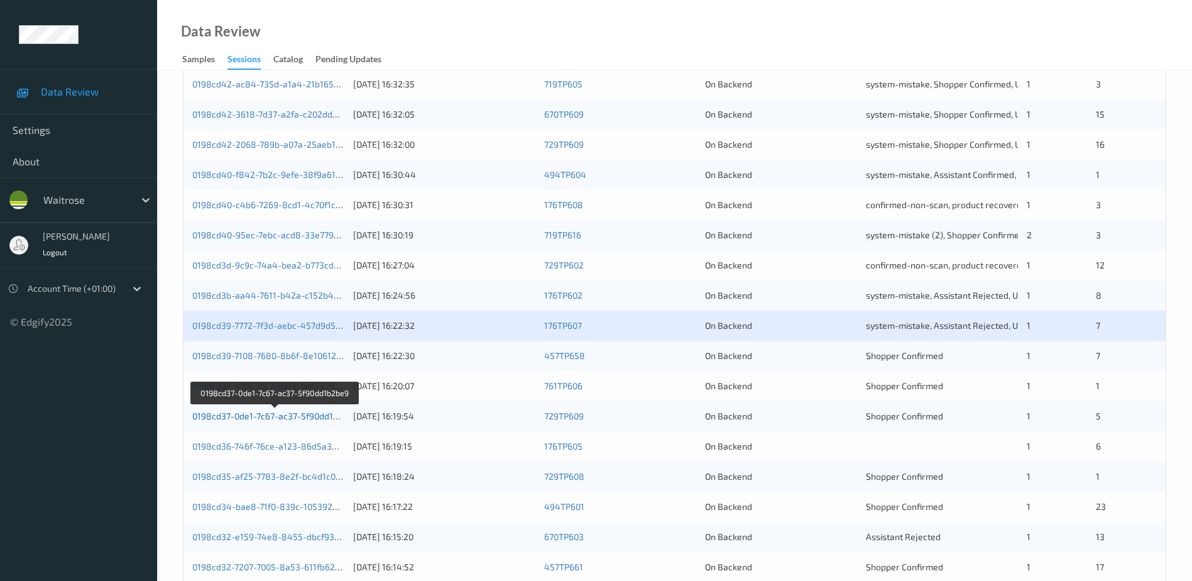
click at [273, 414] on link "0198cd37-0de1-7c67-ac37-5f90dd1b2be9" at bounding box center [275, 415] width 166 height 11
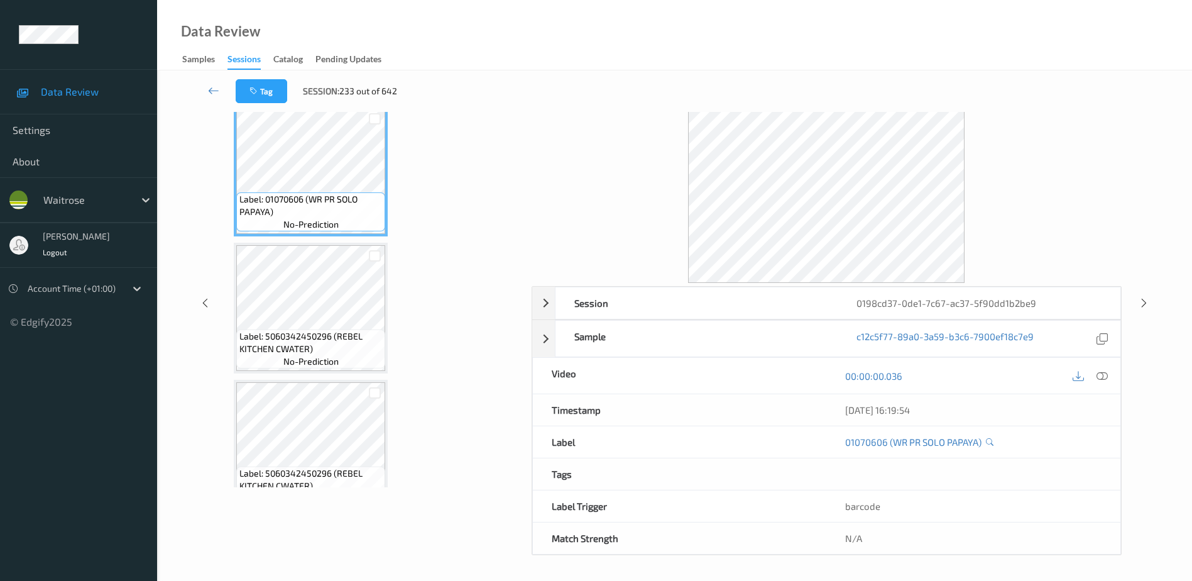
scroll to position [62, 0]
click at [1105, 377] on icon at bounding box center [1102, 375] width 11 height 11
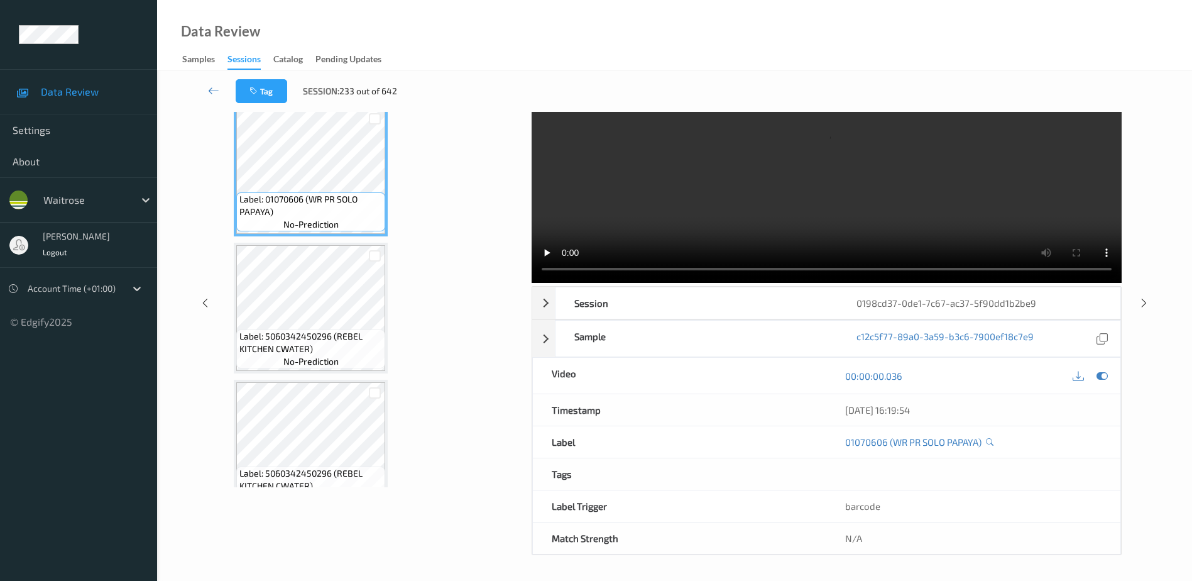
scroll to position [0, 0]
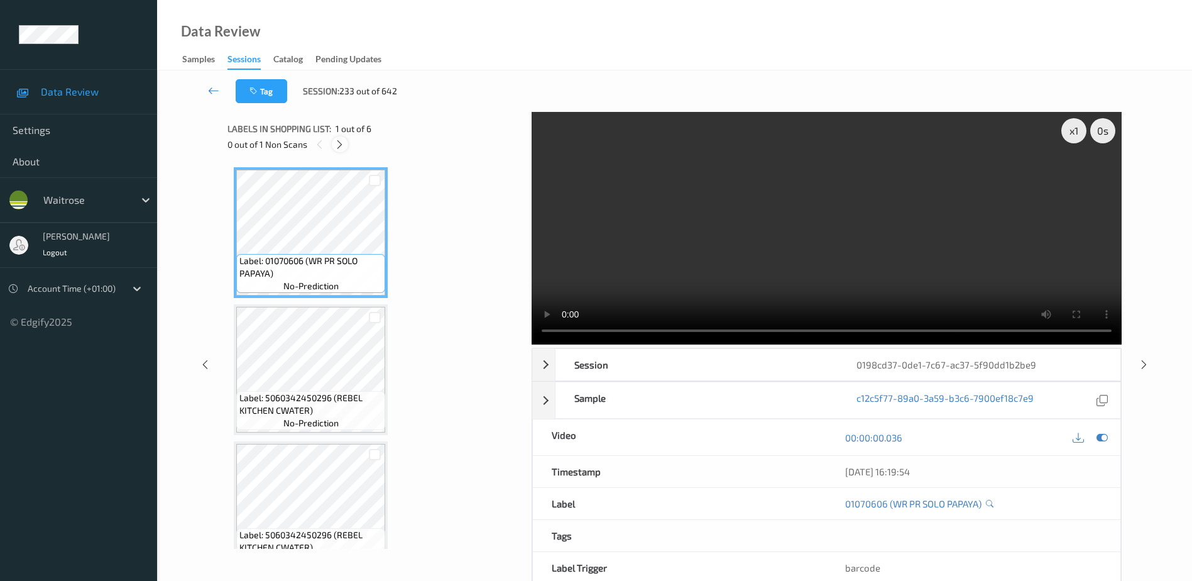
click at [338, 148] on icon at bounding box center [339, 144] width 11 height 11
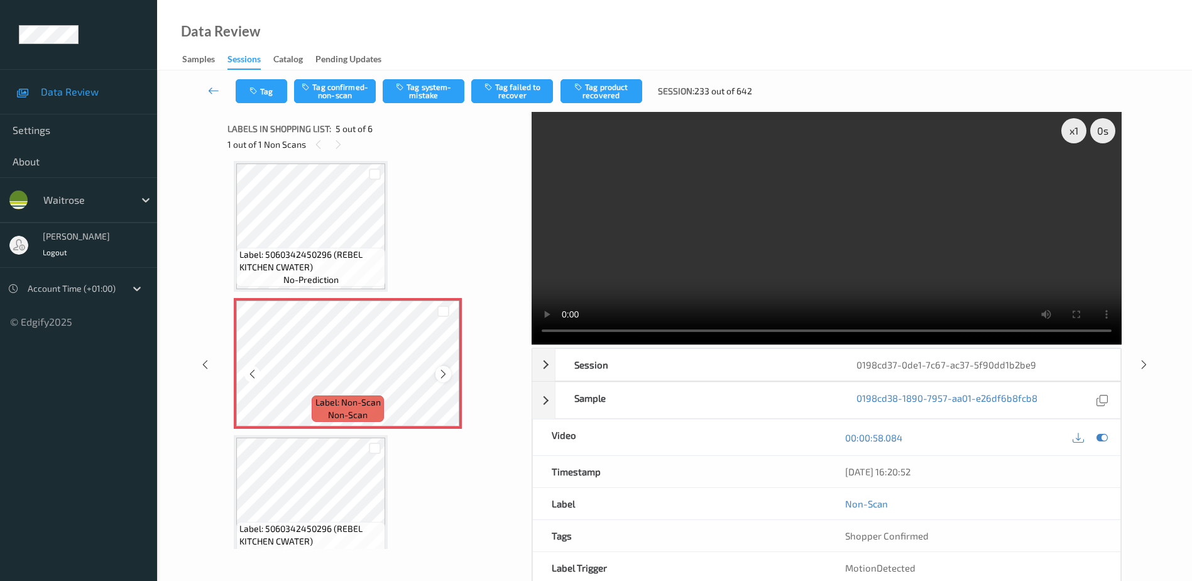
click at [444, 373] on icon at bounding box center [443, 373] width 11 height 11
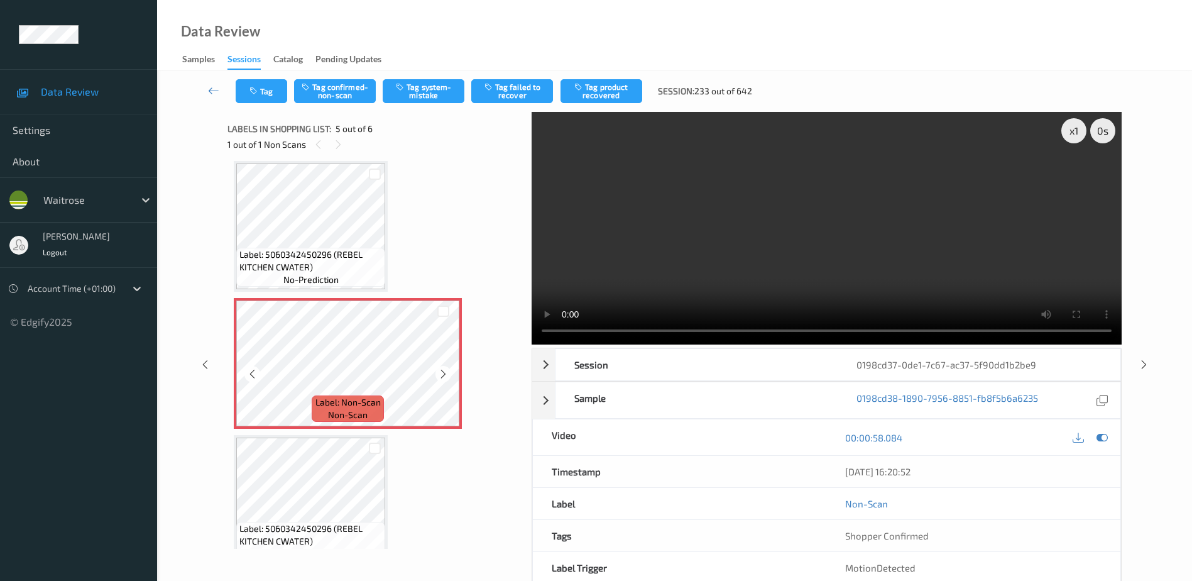
click at [444, 373] on icon at bounding box center [443, 373] width 11 height 11
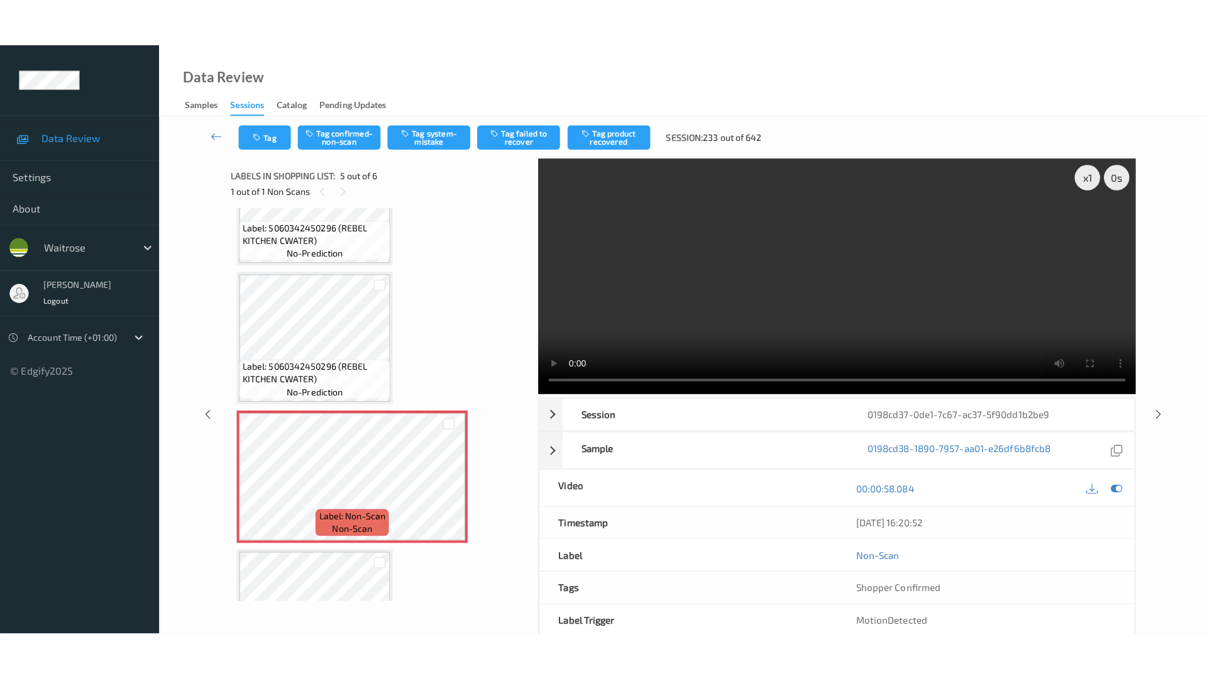
scroll to position [377, 0]
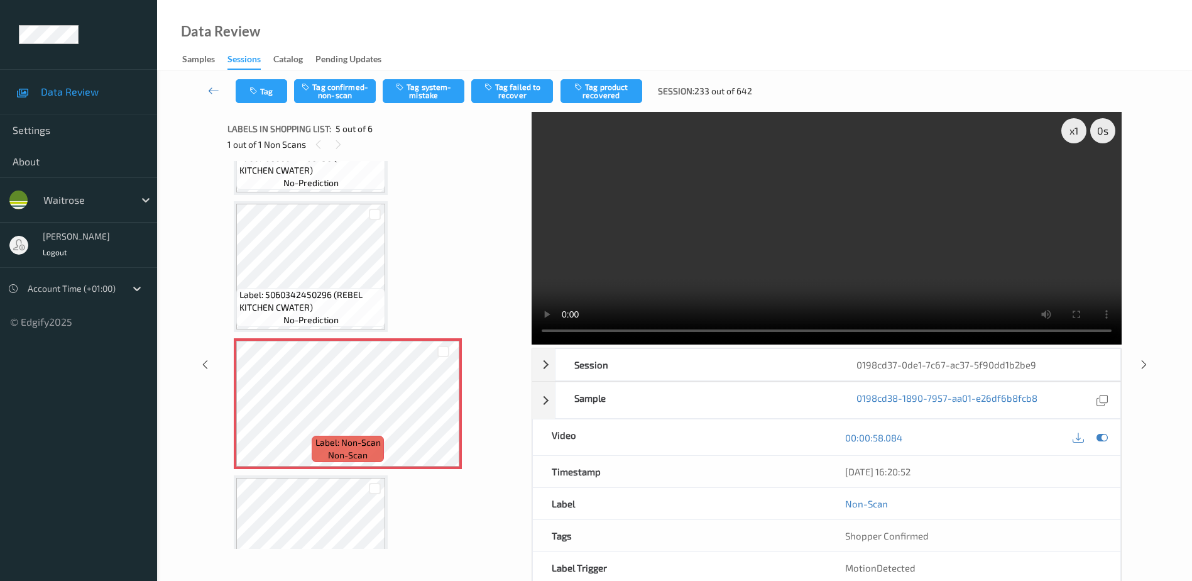
click at [845, 234] on video at bounding box center [827, 228] width 590 height 233
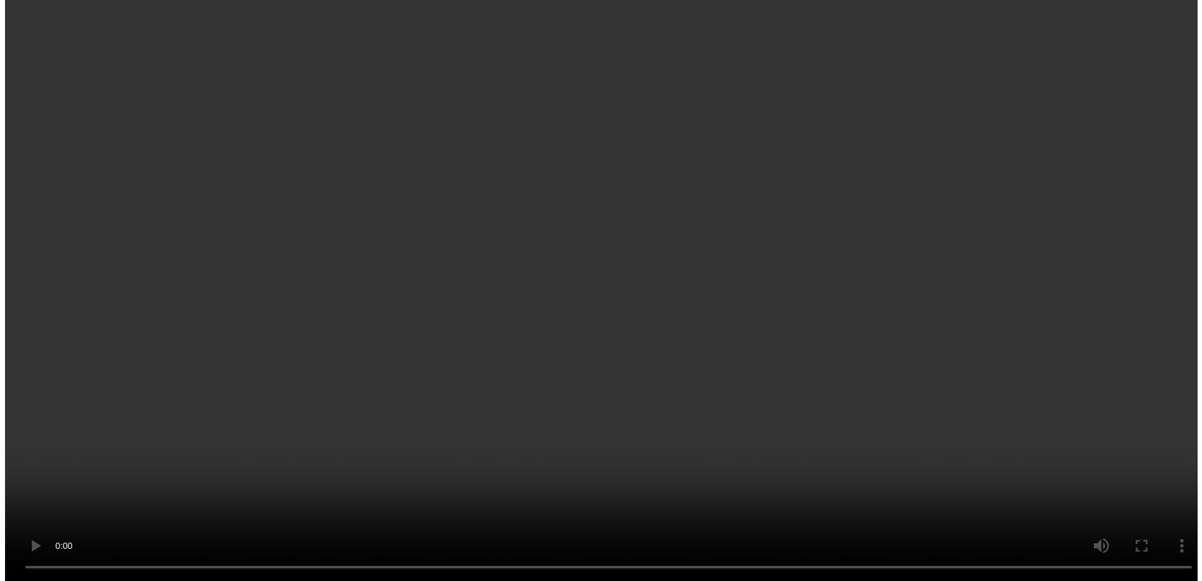
scroll to position [441, 0]
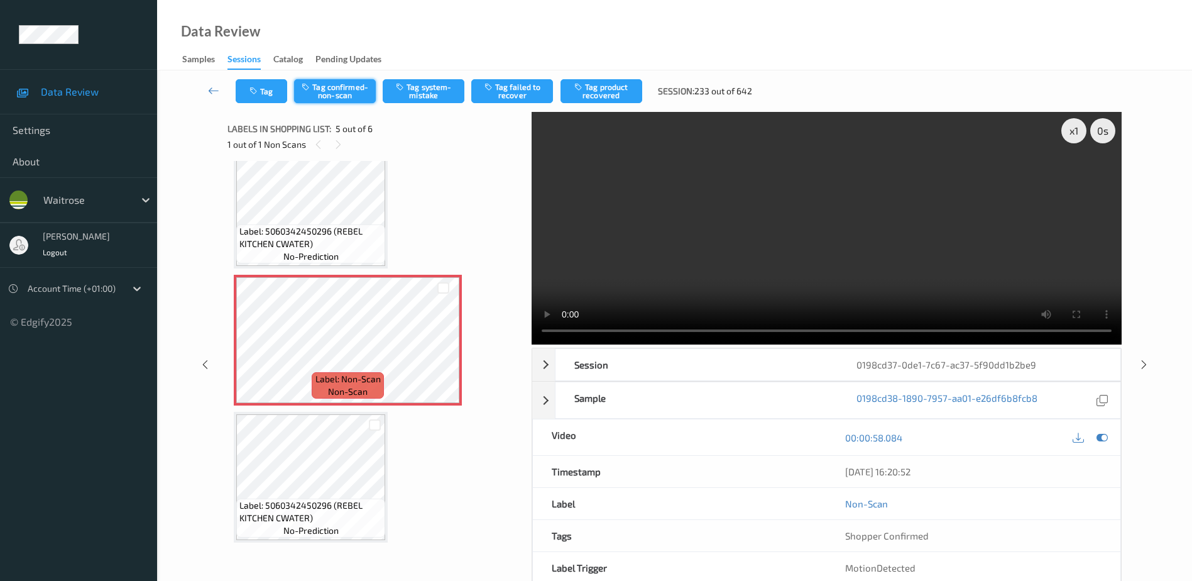
click at [349, 93] on button "Tag confirmed-non-scan" at bounding box center [335, 91] width 82 height 24
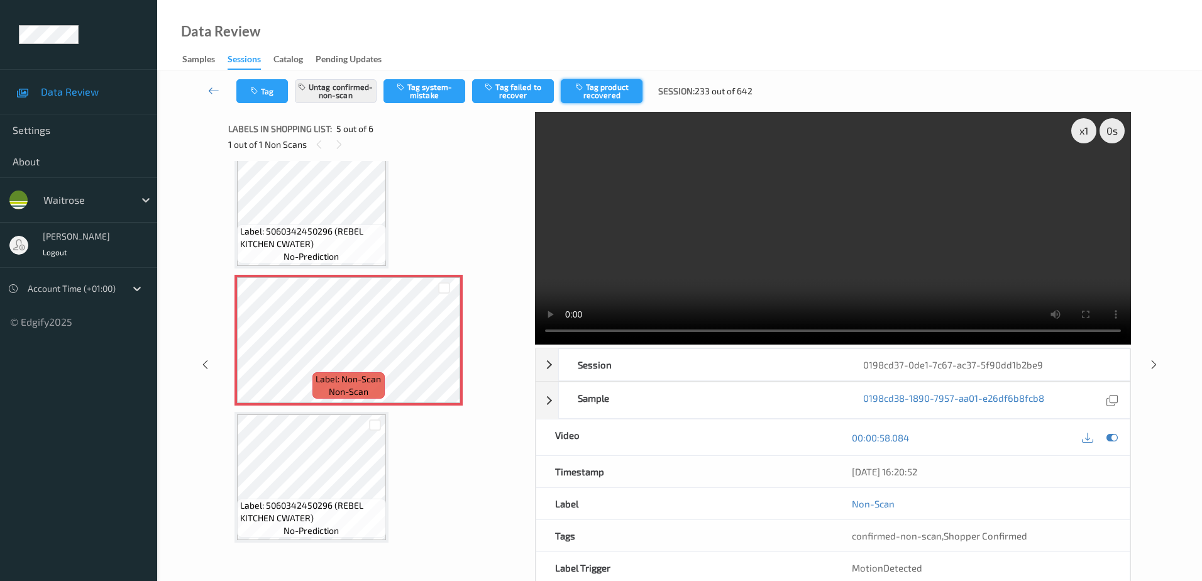
click at [596, 90] on button "Tag product recovered" at bounding box center [602, 91] width 82 height 24
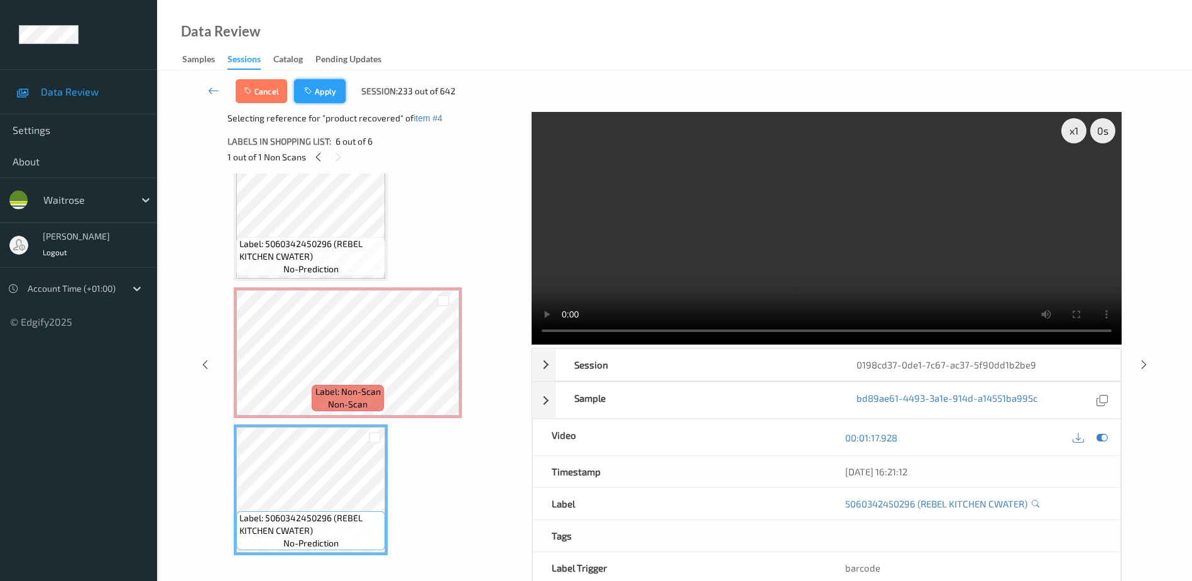
click at [332, 91] on button "Apply" at bounding box center [320, 91] width 52 height 24
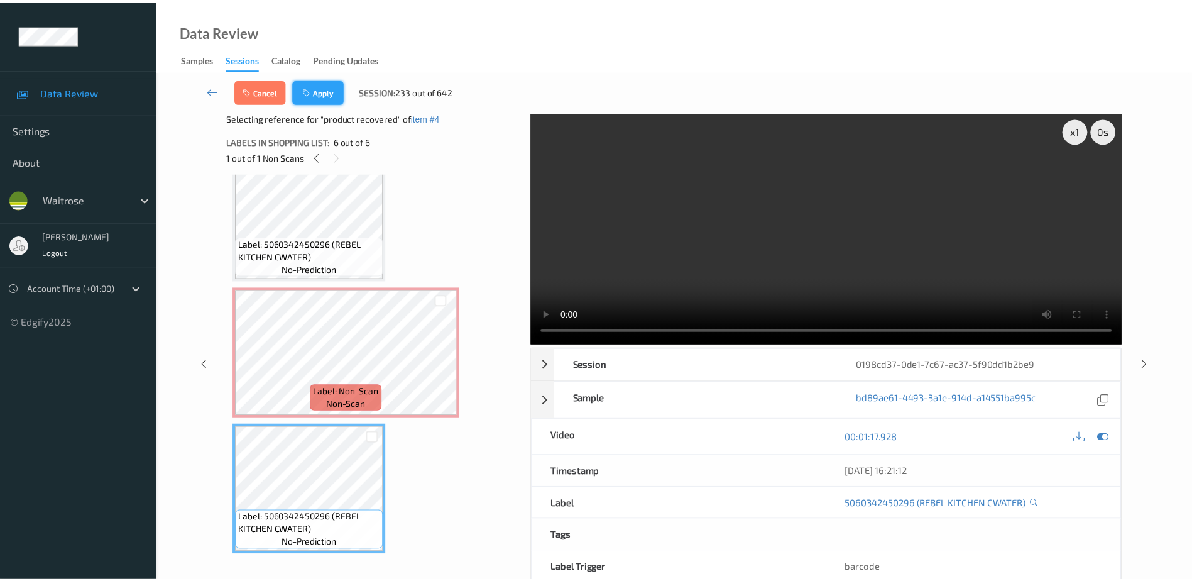
scroll to position [417, 0]
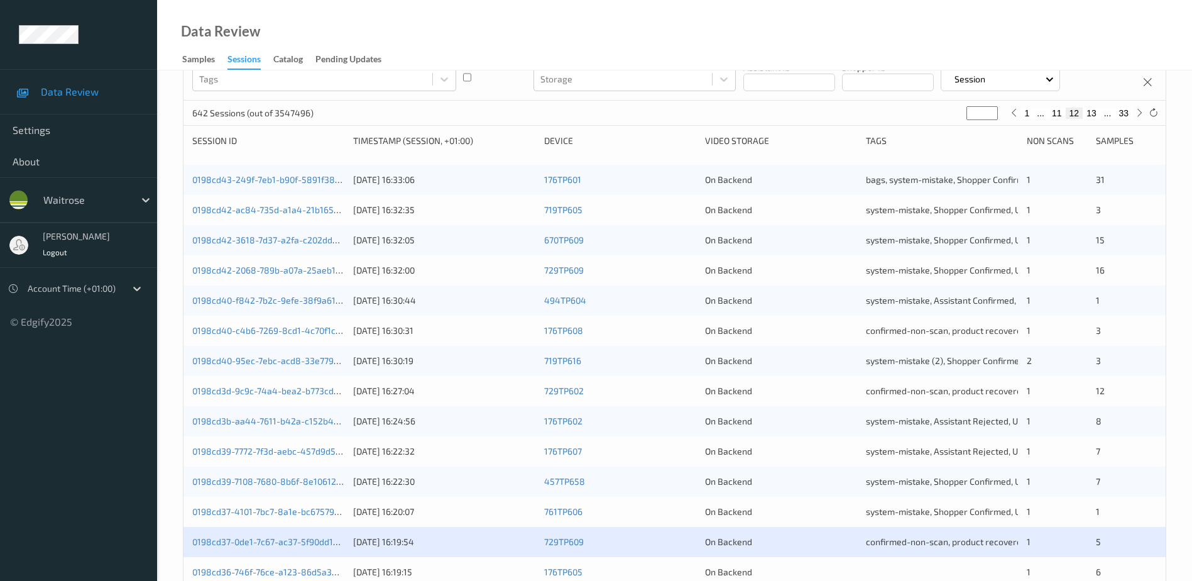
scroll to position [251, 0]
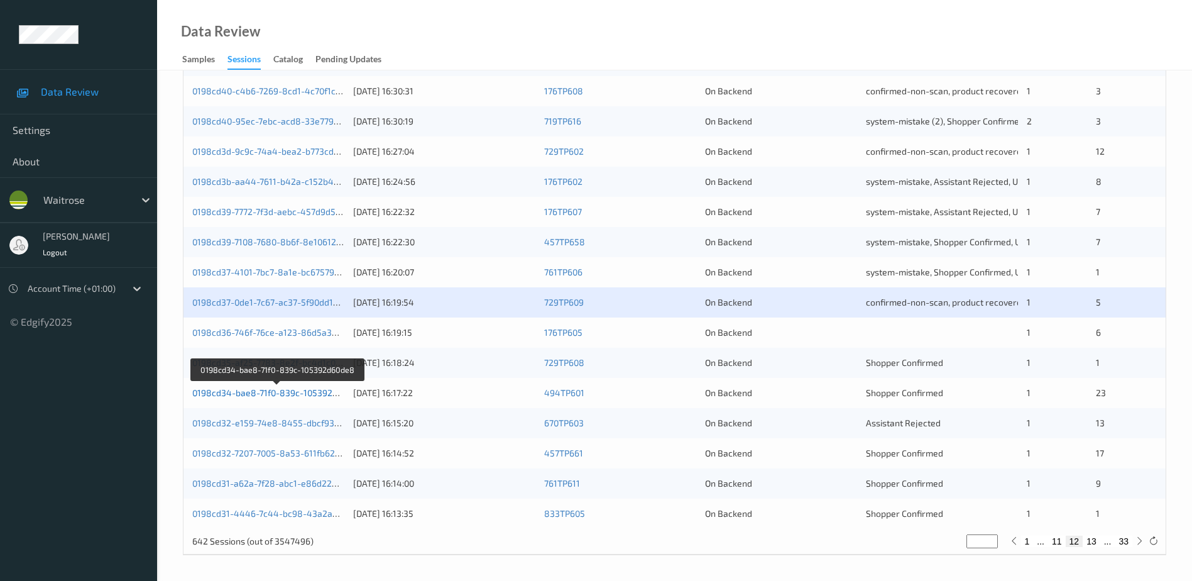
click at [291, 390] on link "0198cd34-bae8-71f0-839c-105392d60de8" at bounding box center [277, 392] width 171 height 11
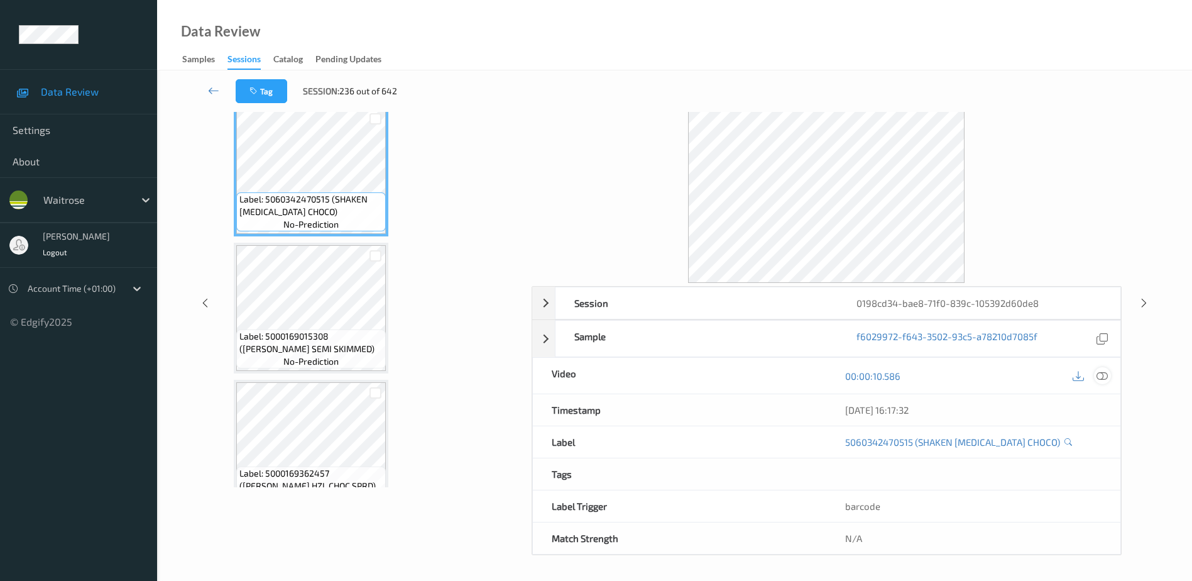
click at [1102, 375] on icon at bounding box center [1102, 375] width 11 height 11
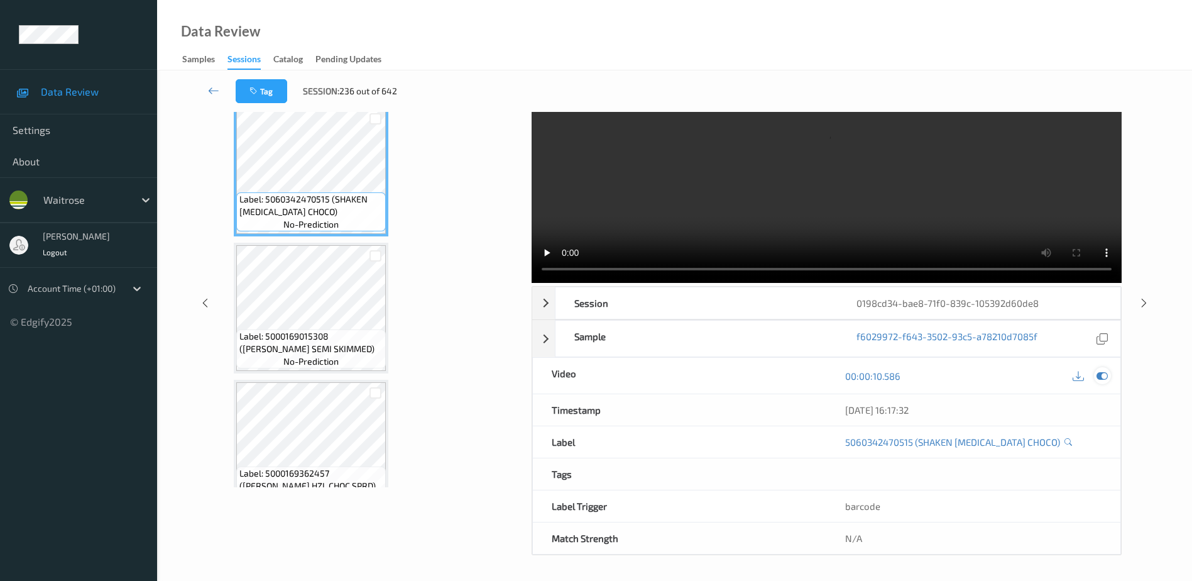
scroll to position [0, 0]
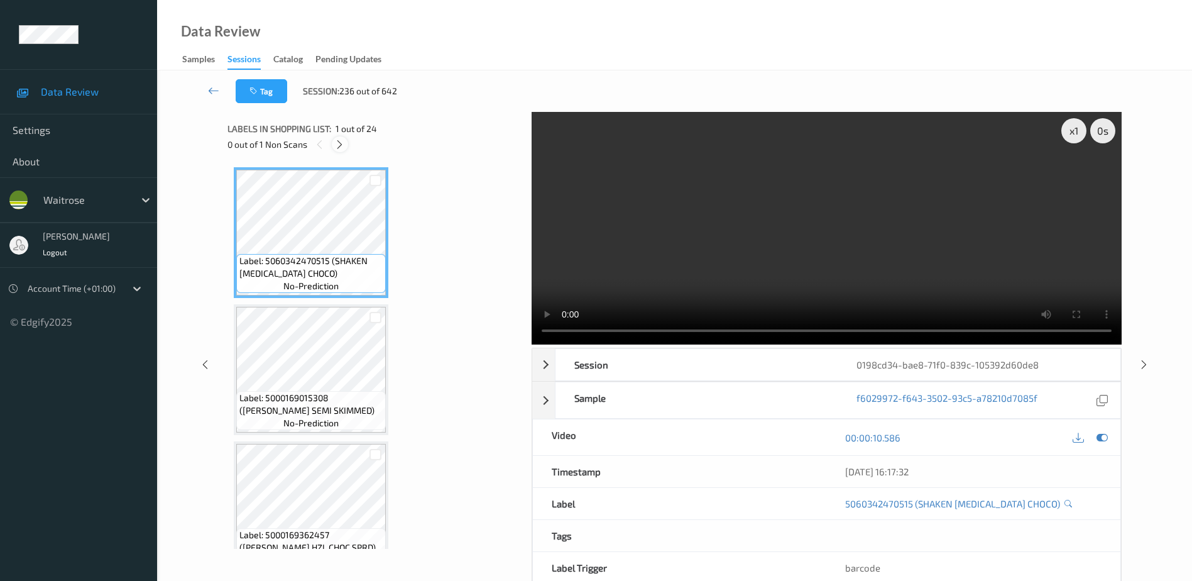
click at [334, 143] on icon at bounding box center [339, 144] width 11 height 11
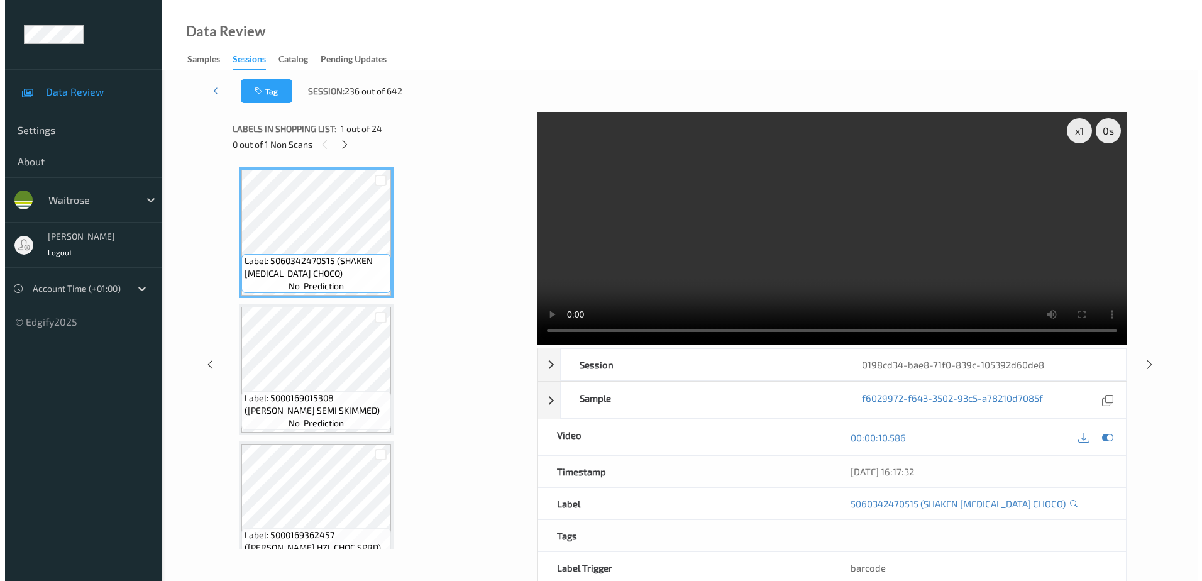
scroll to position [1102, 0]
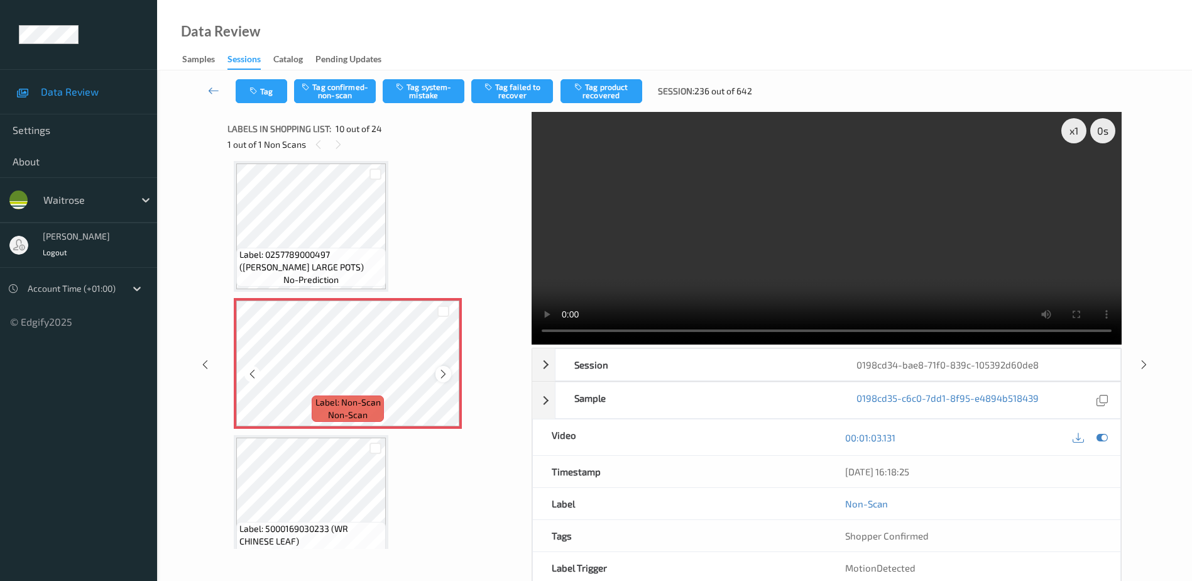
click at [441, 375] on icon at bounding box center [443, 373] width 11 height 11
click at [802, 248] on video at bounding box center [827, 228] width 590 height 233
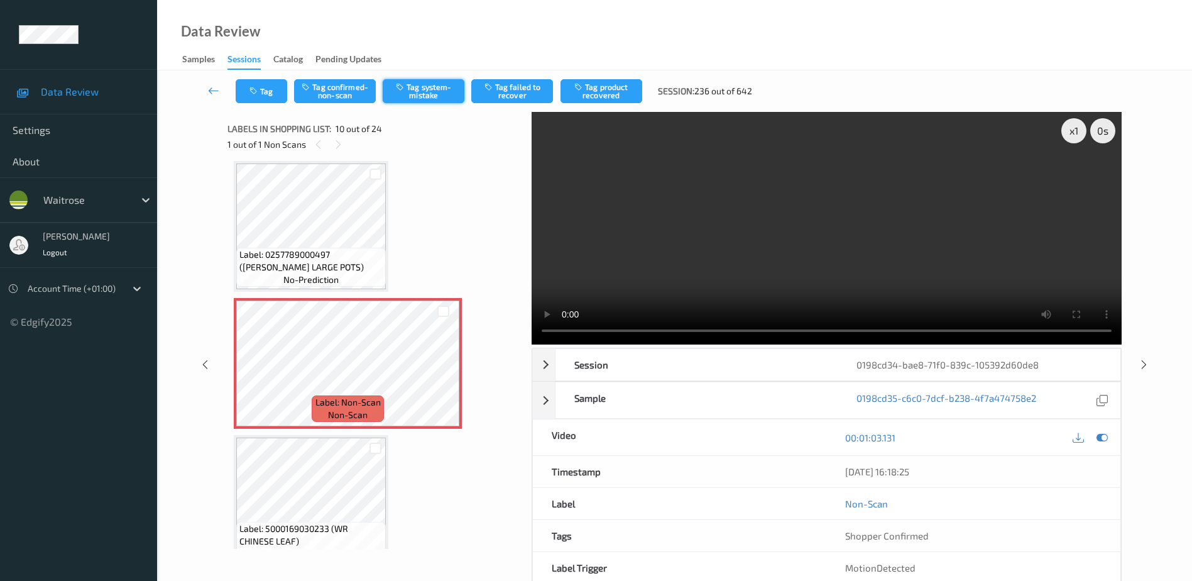
click at [430, 88] on button "Tag system-mistake" at bounding box center [424, 91] width 82 height 24
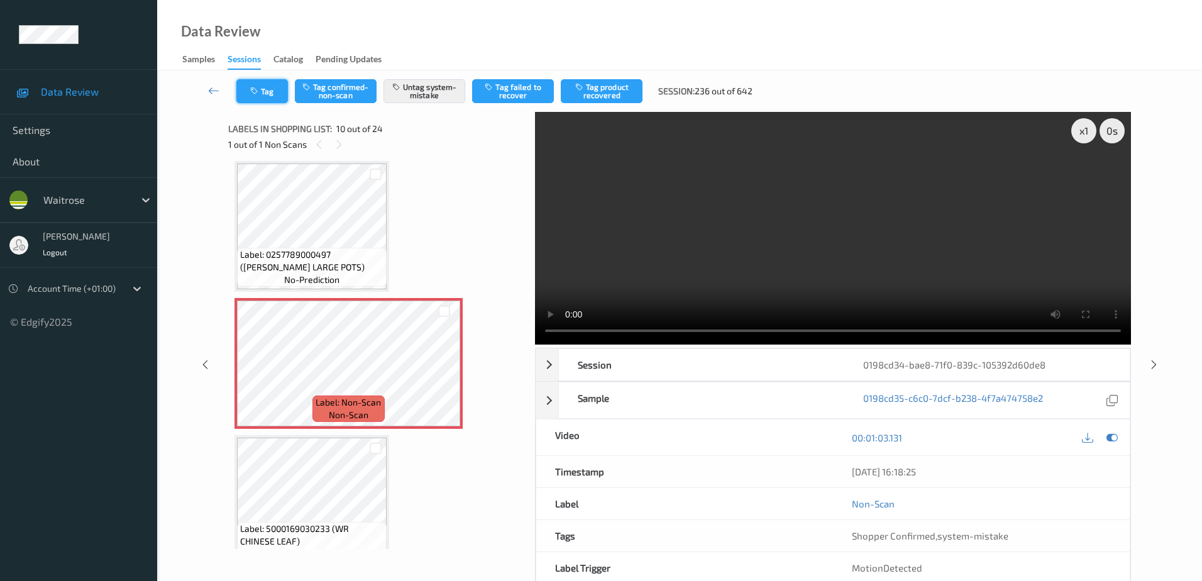
click at [262, 95] on button "Tag" at bounding box center [262, 91] width 52 height 24
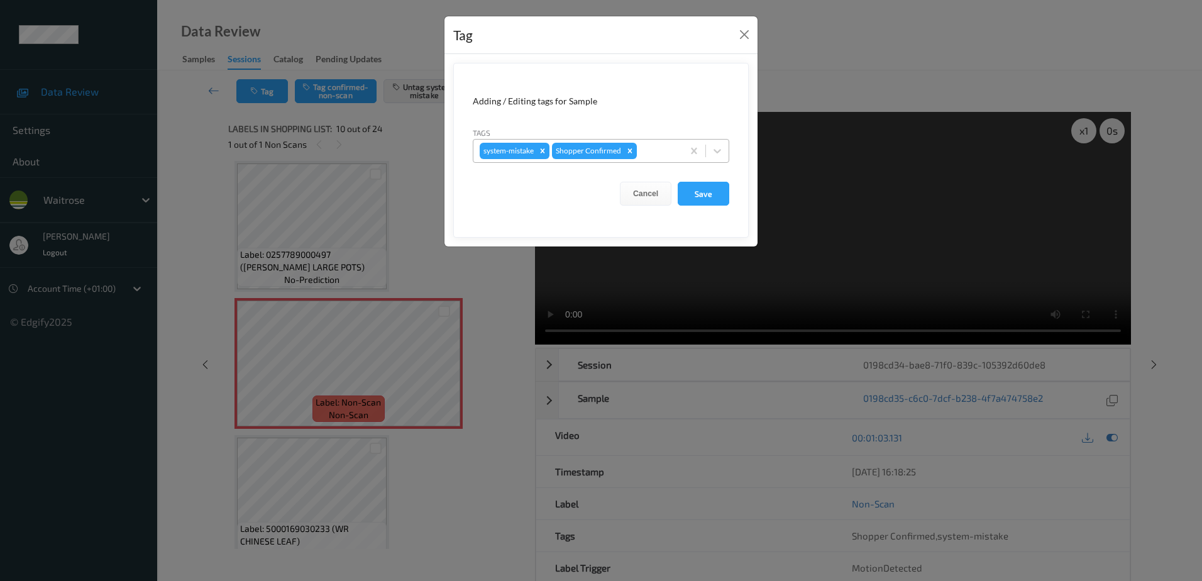
click at [666, 157] on div at bounding box center [657, 150] width 37 height 15
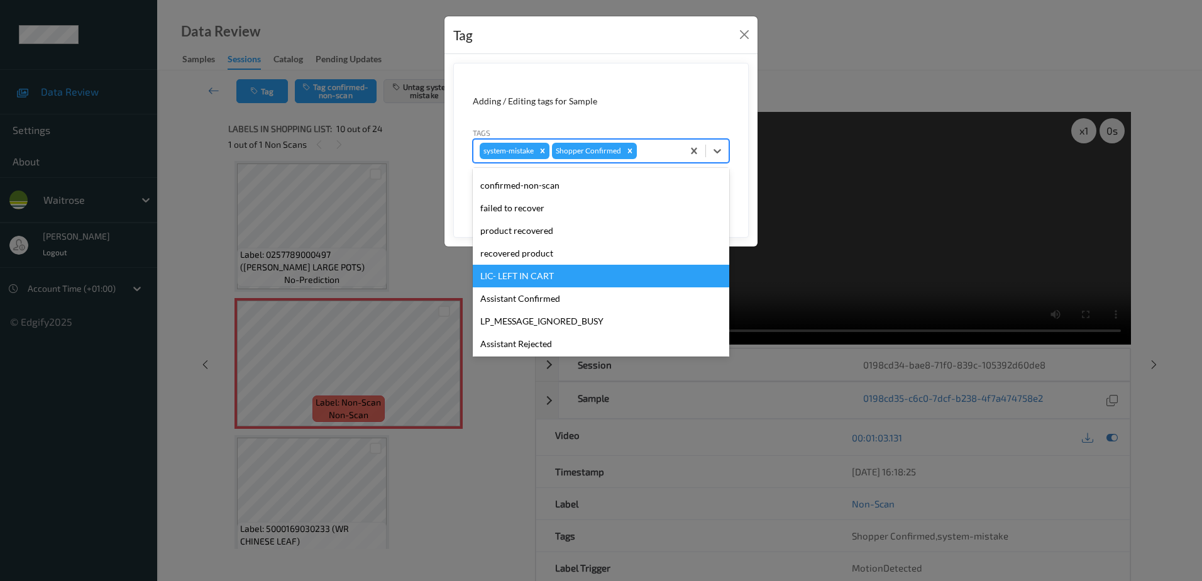
scroll to position [246, 0]
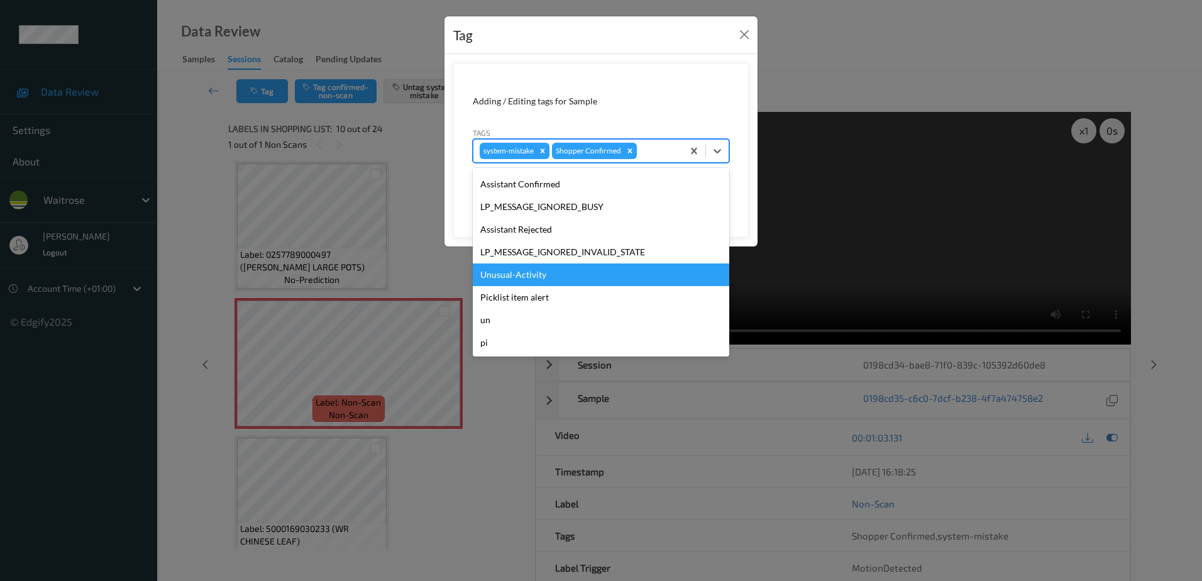
click at [551, 267] on div "Unusual-Activity" at bounding box center [601, 274] width 256 height 23
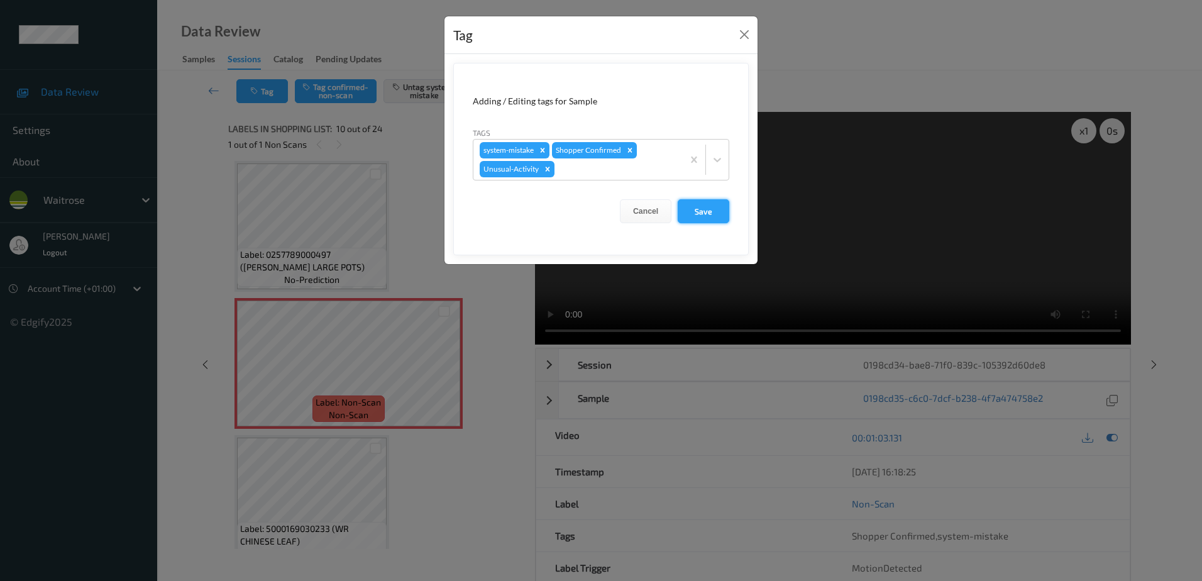
click at [688, 211] on button "Save" at bounding box center [703, 211] width 52 height 24
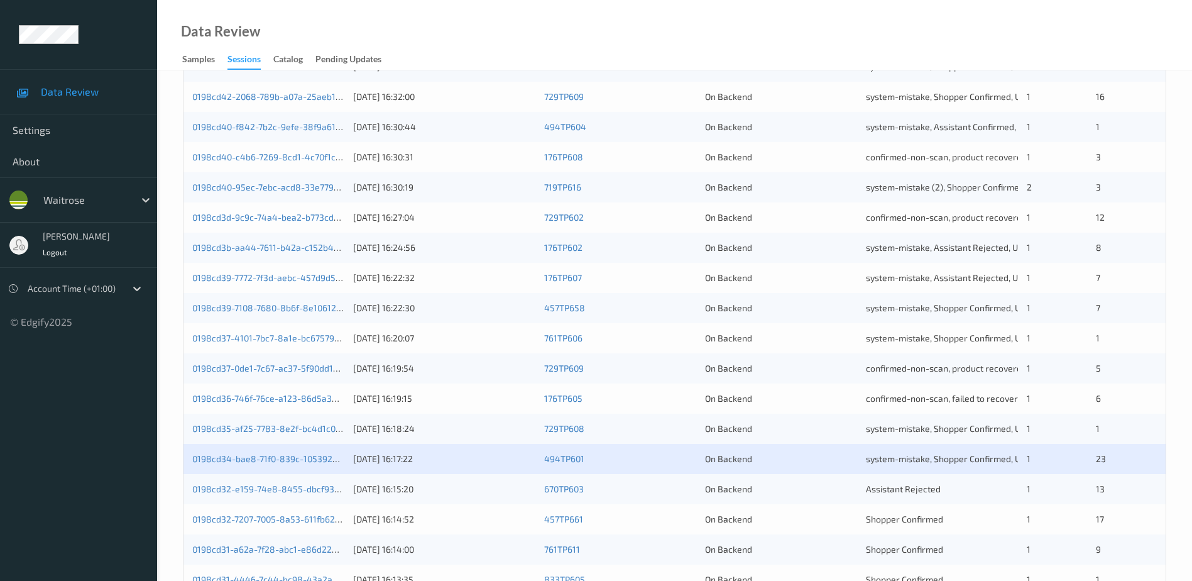
scroll to position [365, 0]
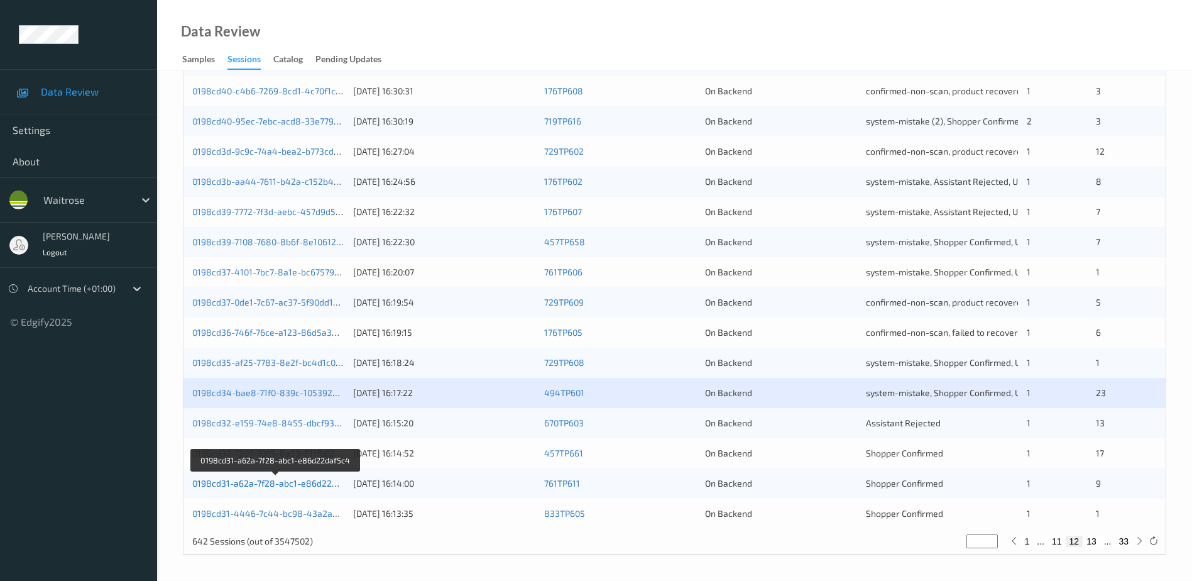
click at [273, 483] on link "0198cd31-a62a-7f28-abc1-e86d22daf5c4" at bounding box center [276, 483] width 168 height 11
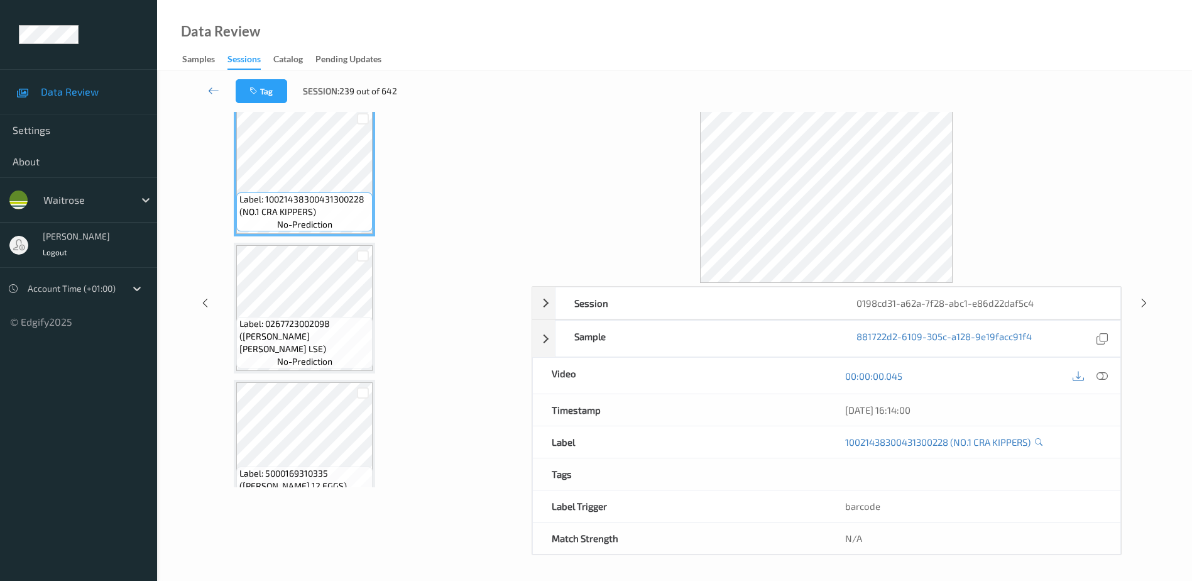
scroll to position [62, 0]
click at [1099, 374] on icon at bounding box center [1102, 375] width 11 height 11
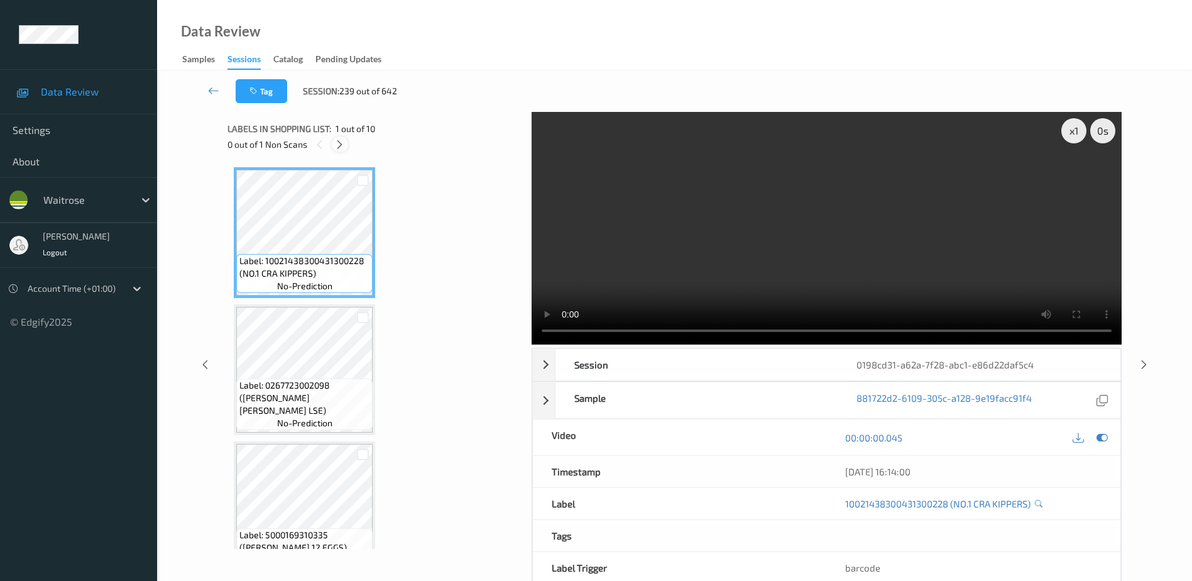
click at [338, 140] on icon at bounding box center [339, 144] width 11 height 11
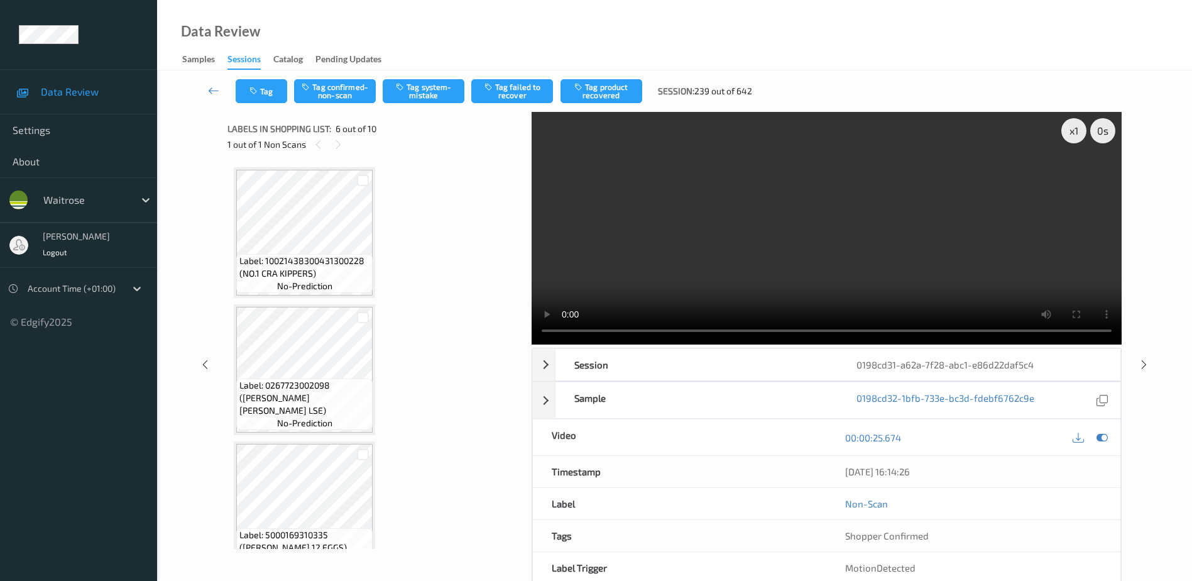
scroll to position [554, 0]
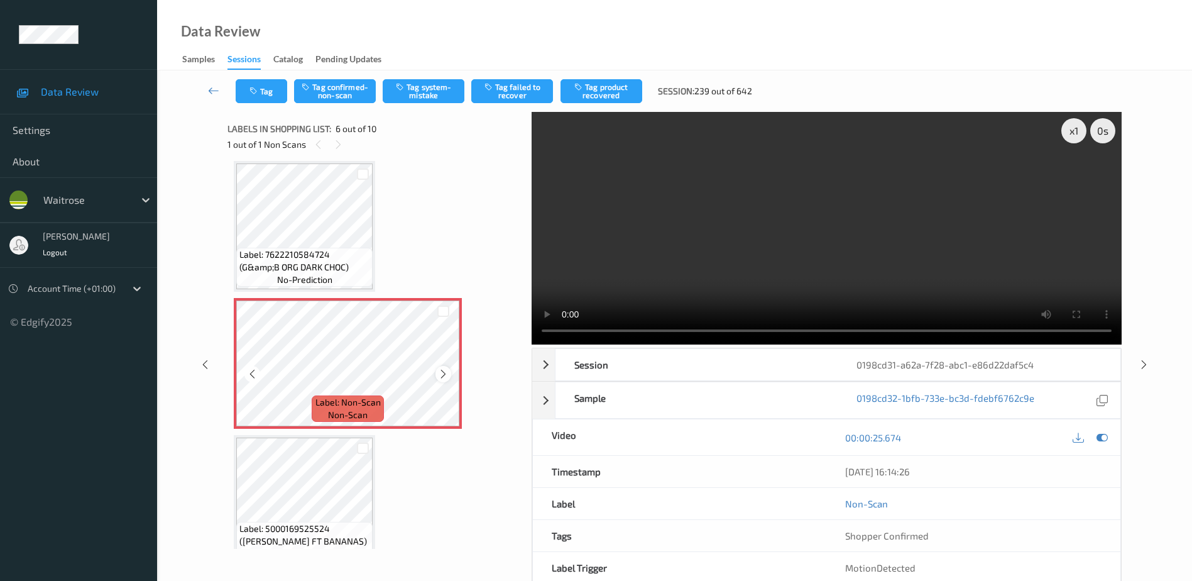
click at [444, 378] on icon at bounding box center [443, 373] width 11 height 11
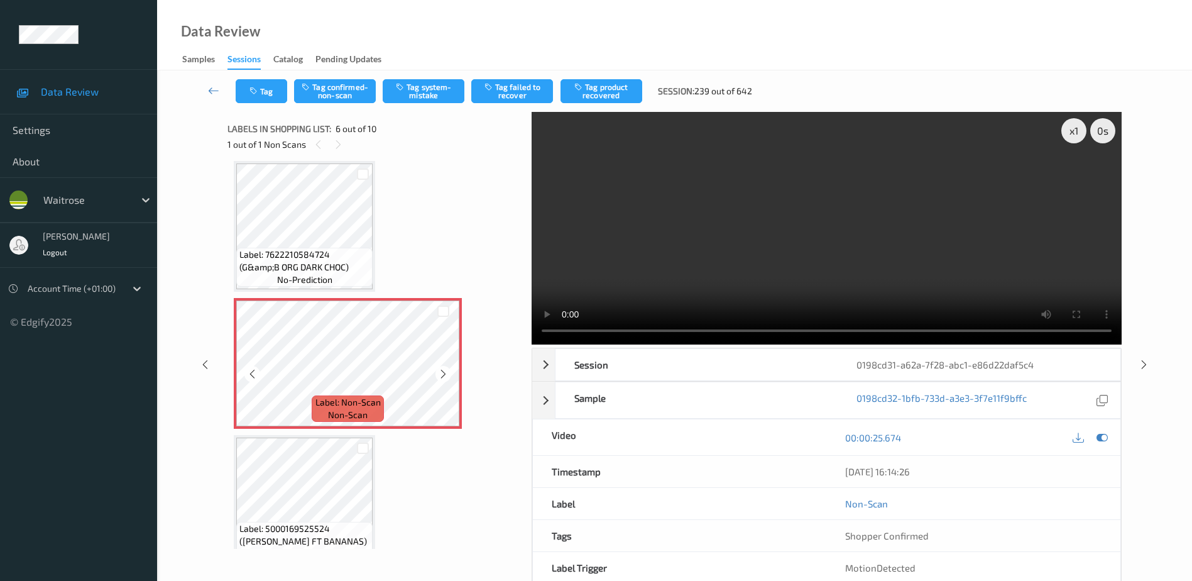
click at [444, 378] on icon at bounding box center [443, 373] width 11 height 11
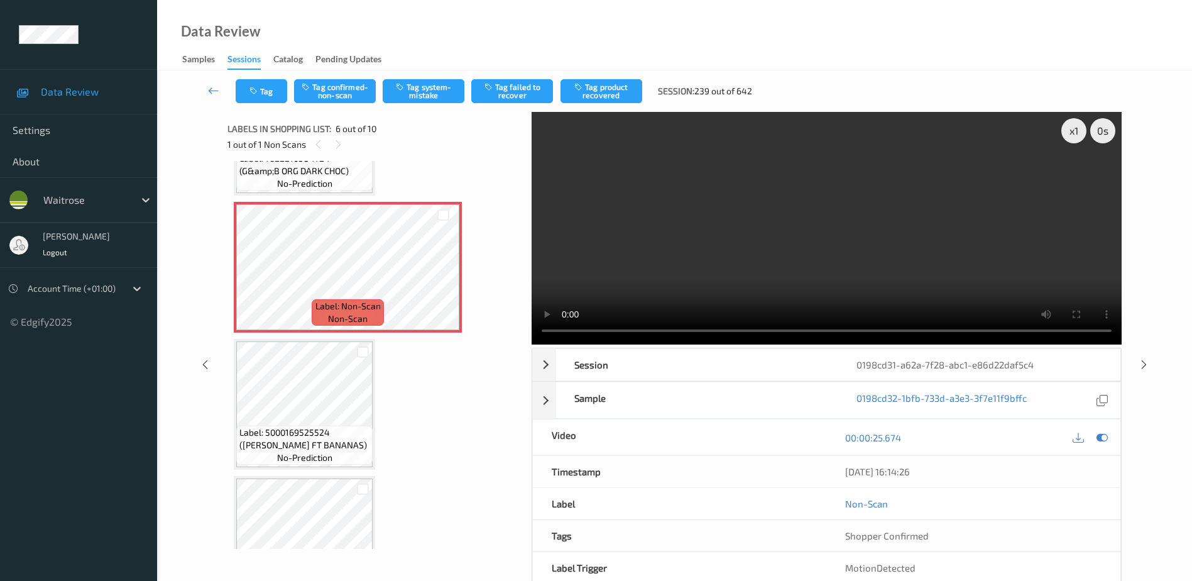
scroll to position [628, 0]
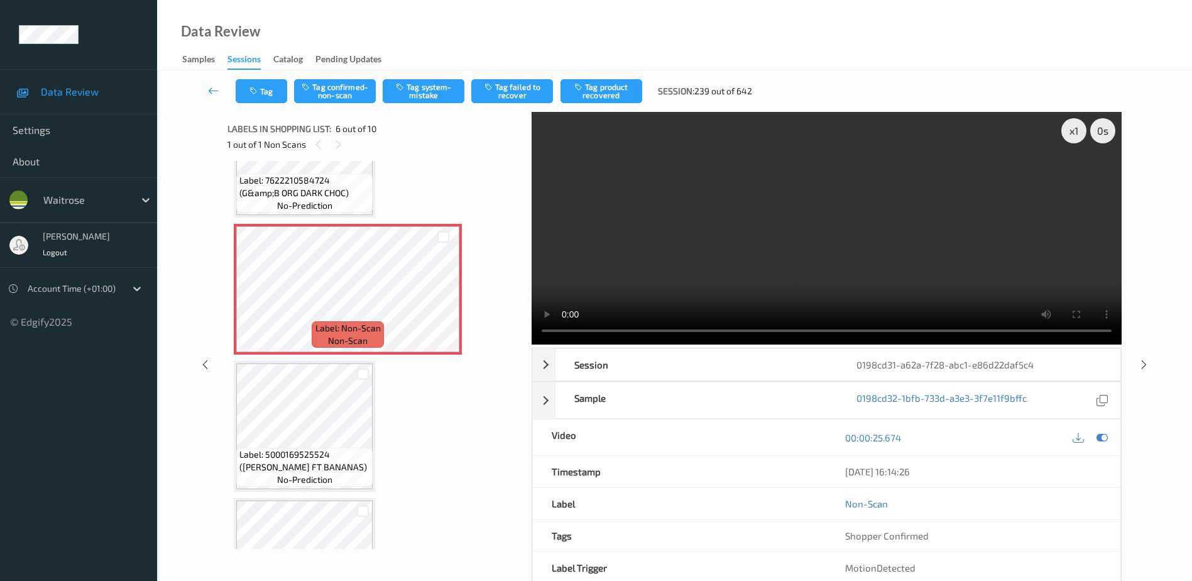
click at [757, 227] on video at bounding box center [827, 228] width 590 height 233
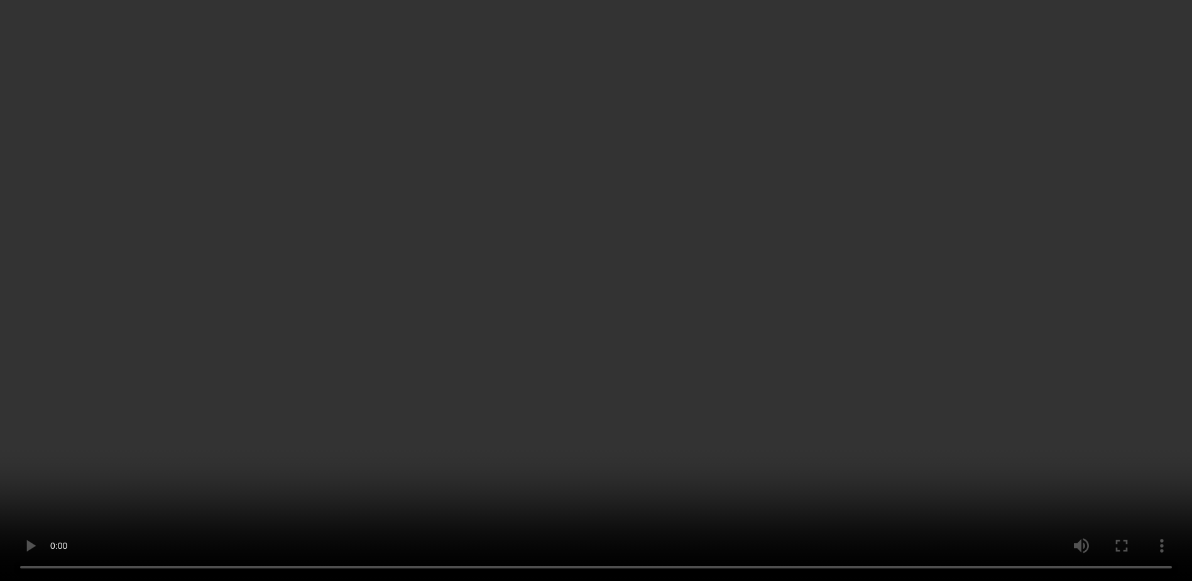
scroll to position [674, 0]
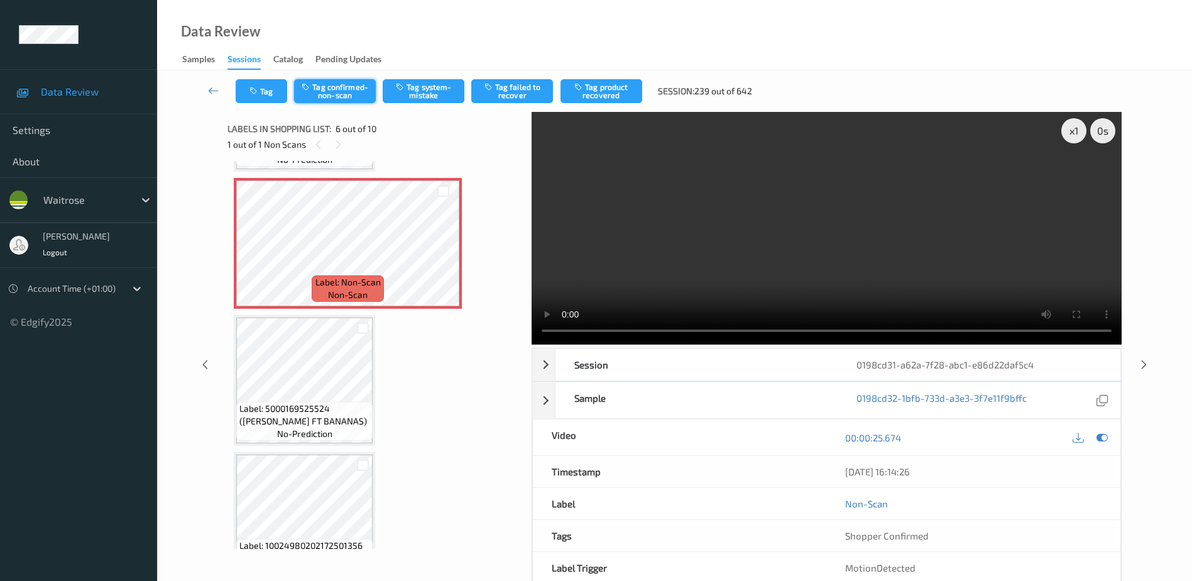
click at [338, 93] on button "Tag confirmed-non-scan" at bounding box center [335, 91] width 82 height 24
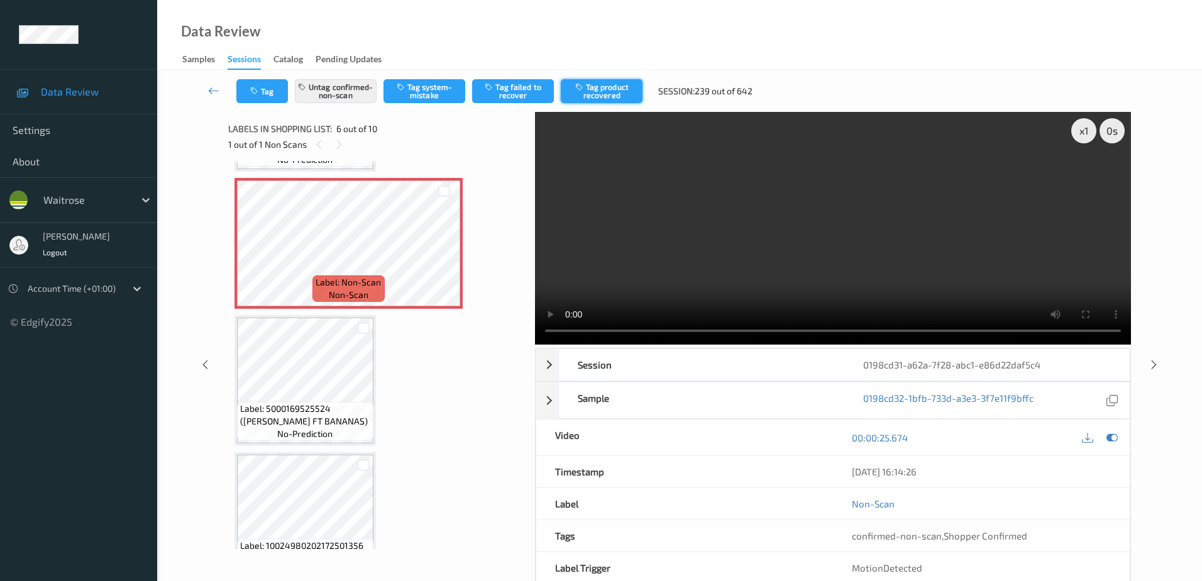
click at [591, 89] on button "Tag product recovered" at bounding box center [602, 91] width 82 height 24
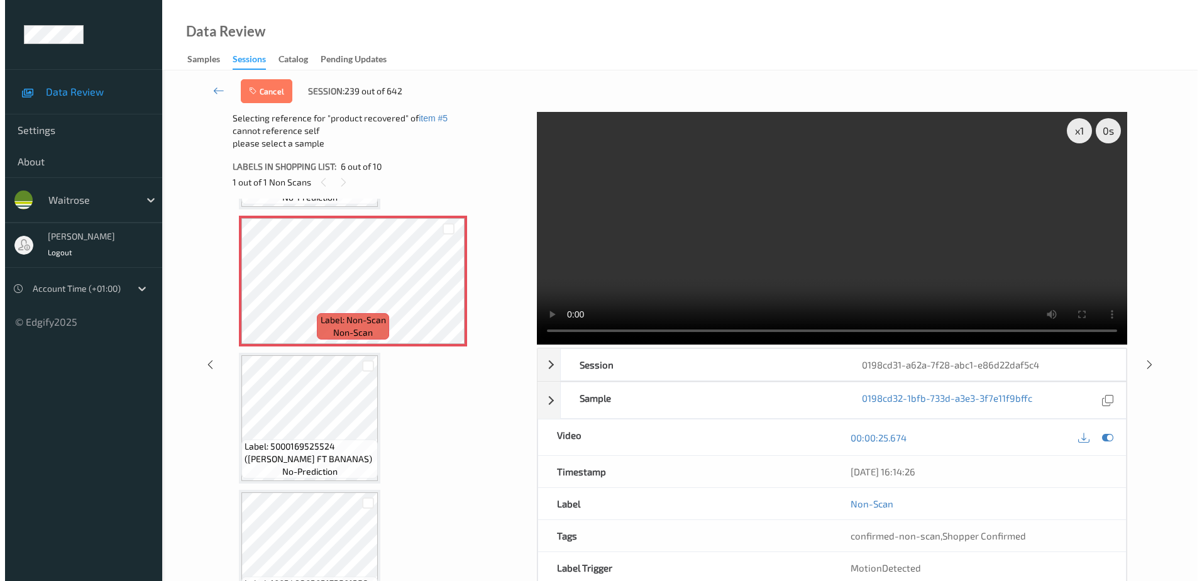
scroll to position [800, 0]
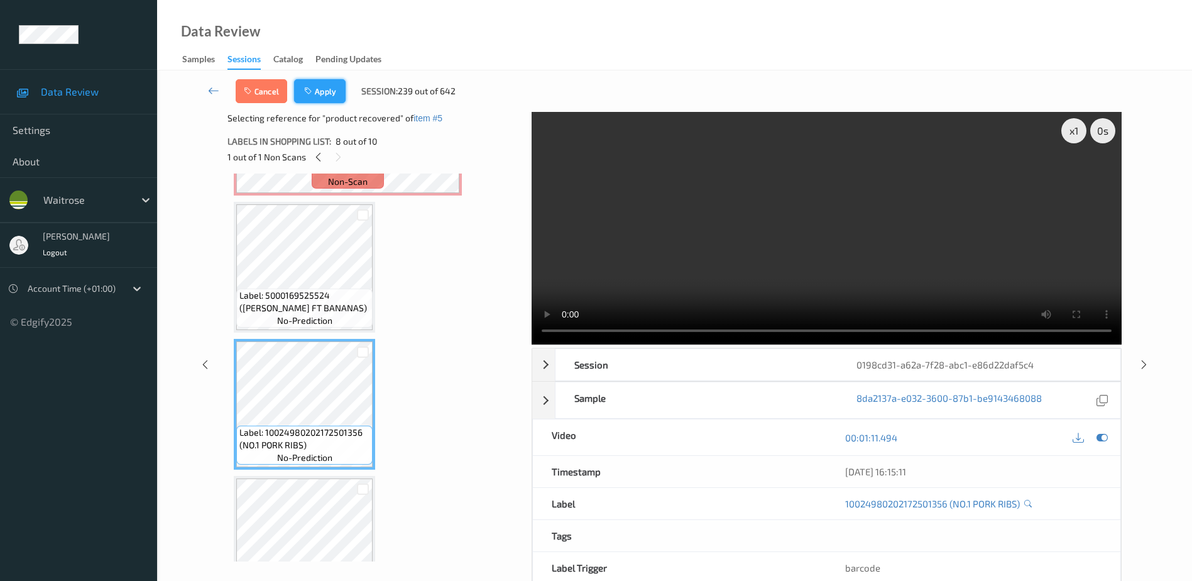
click at [321, 98] on button "Apply" at bounding box center [320, 91] width 52 height 24
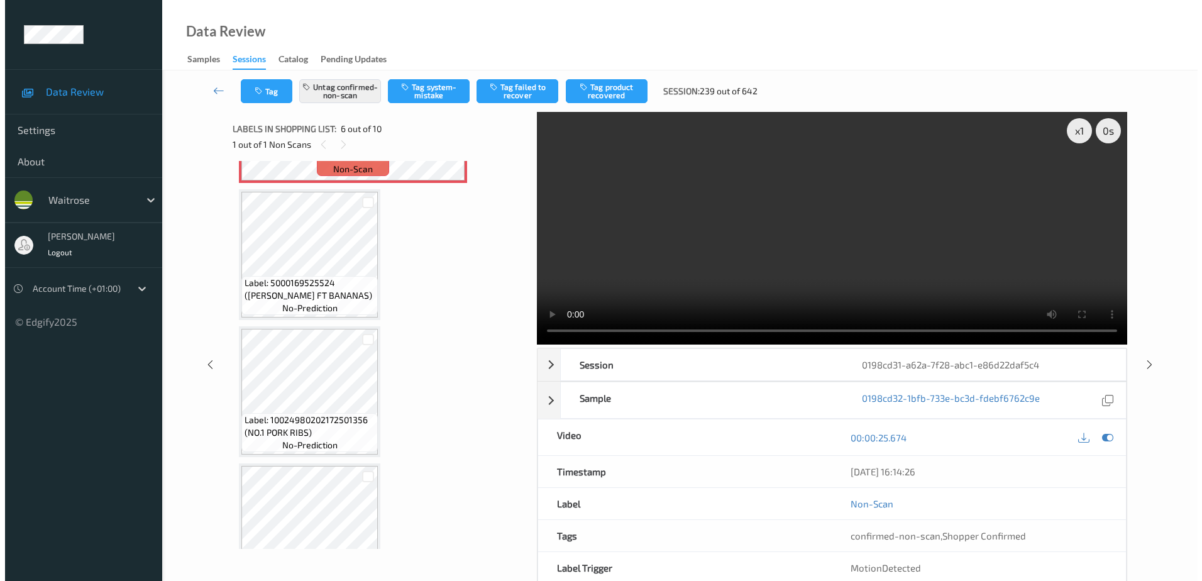
scroll to position [554, 0]
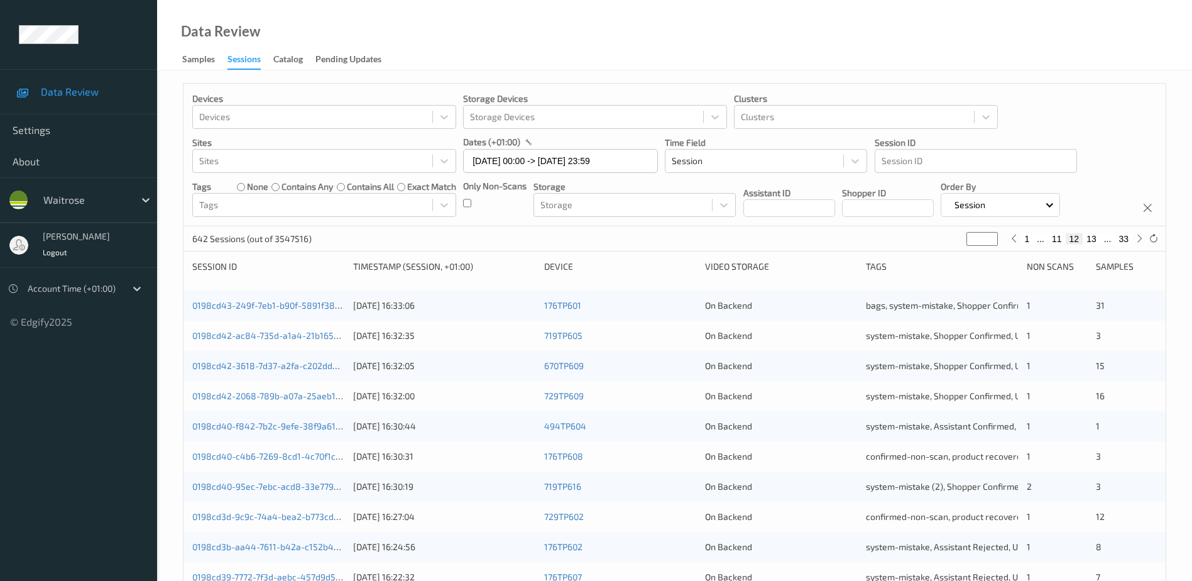
click at [1093, 239] on button "13" at bounding box center [1092, 238] width 18 height 11
type input "**"
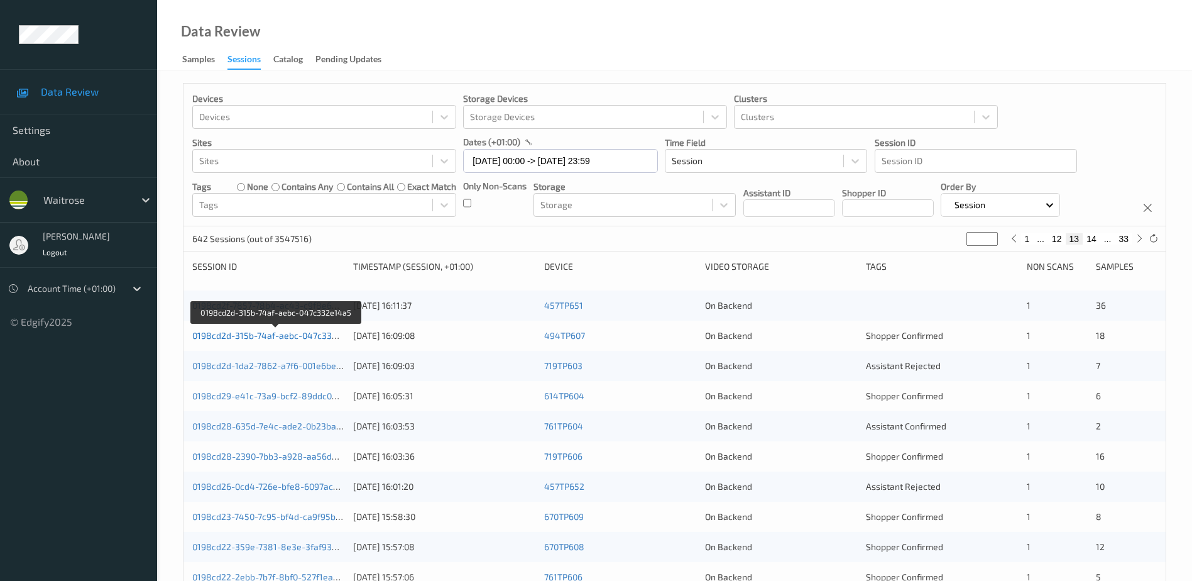
click at [309, 336] on link "0198cd2d-315b-74af-aebc-047c332e14a5" at bounding box center [276, 335] width 169 height 11
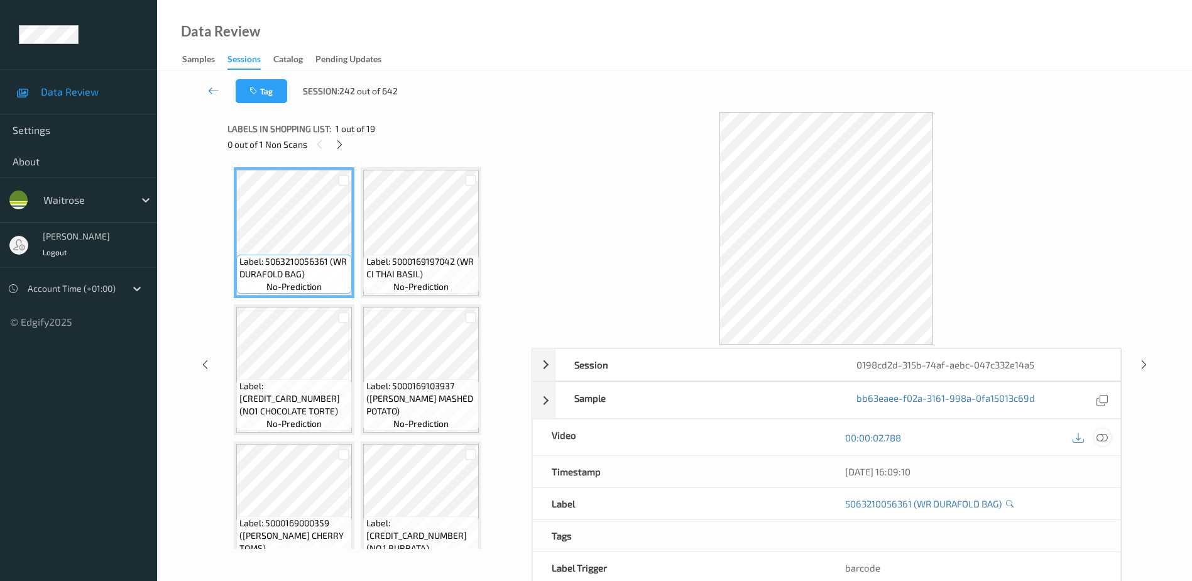
click at [1102, 438] on icon at bounding box center [1102, 437] width 11 height 11
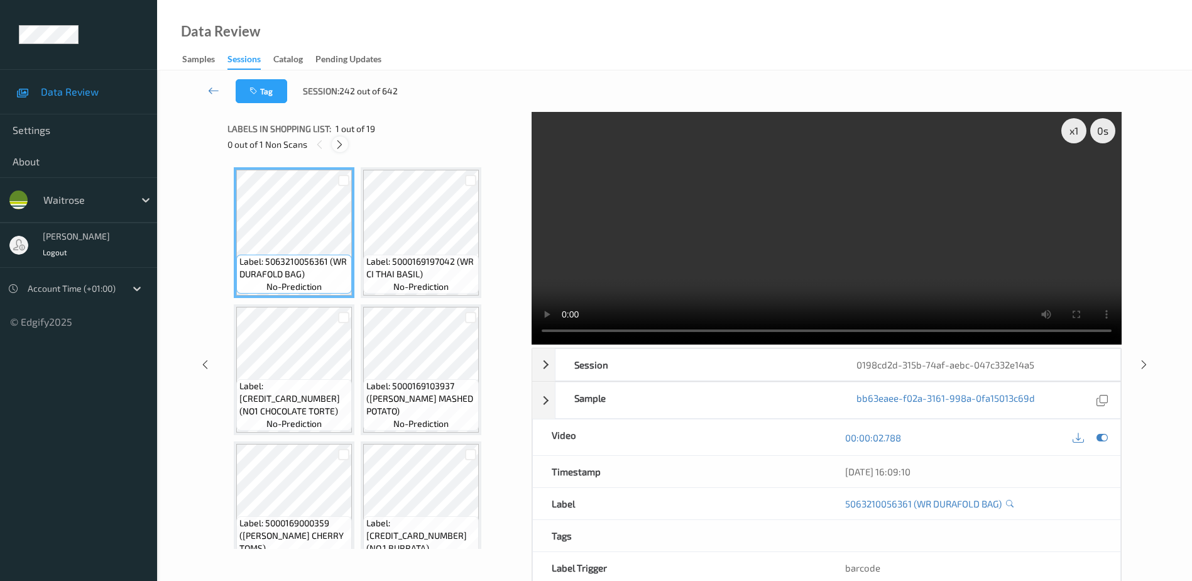
click at [344, 144] on icon at bounding box center [339, 144] width 11 height 11
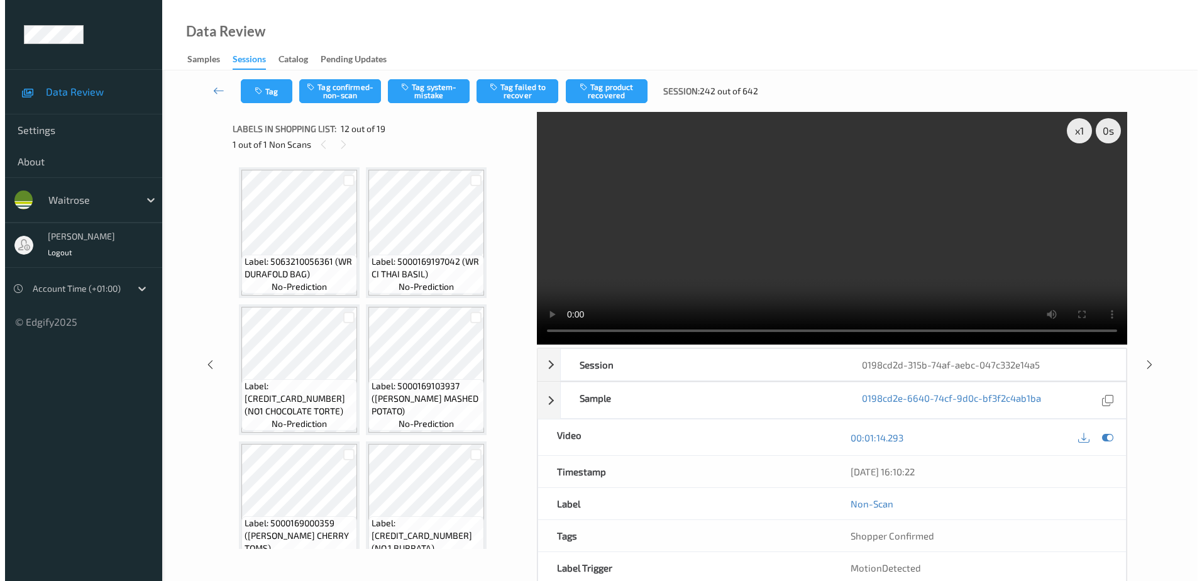
scroll to position [691, 0]
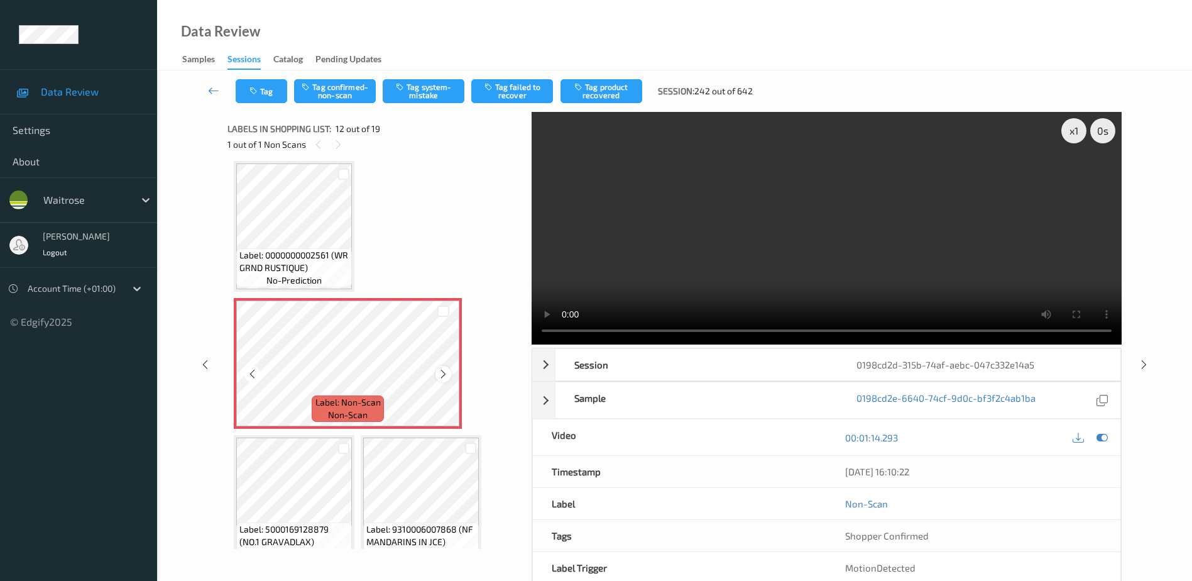
click at [439, 371] on icon at bounding box center [443, 373] width 11 height 11
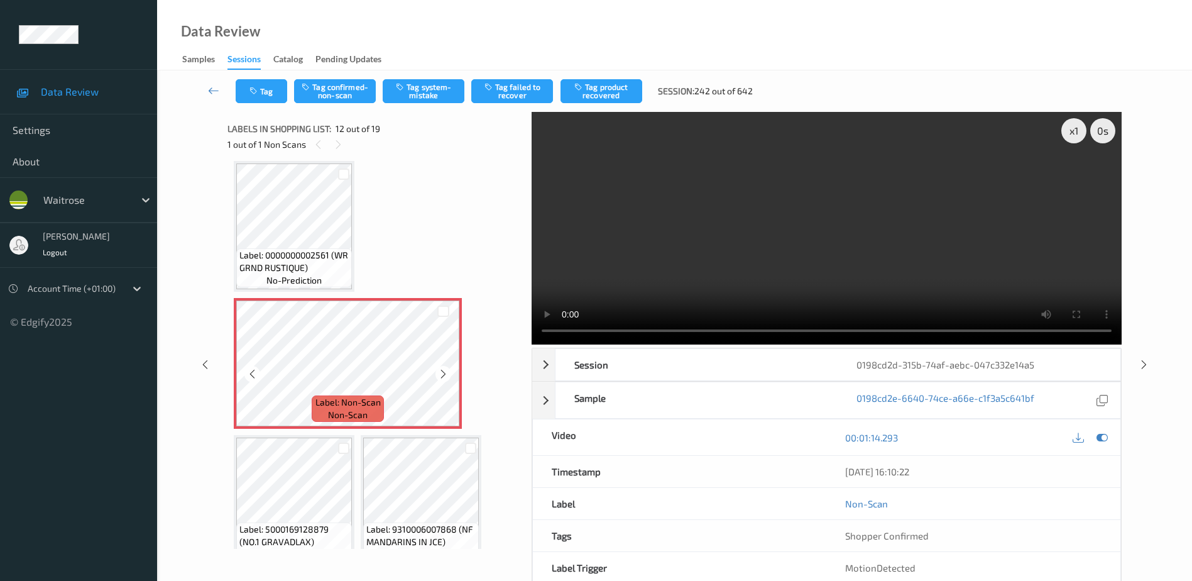
click at [439, 371] on icon at bounding box center [443, 373] width 11 height 11
click at [826, 263] on video at bounding box center [827, 228] width 590 height 233
click at [410, 80] on button "Tag system-mistake" at bounding box center [424, 91] width 82 height 24
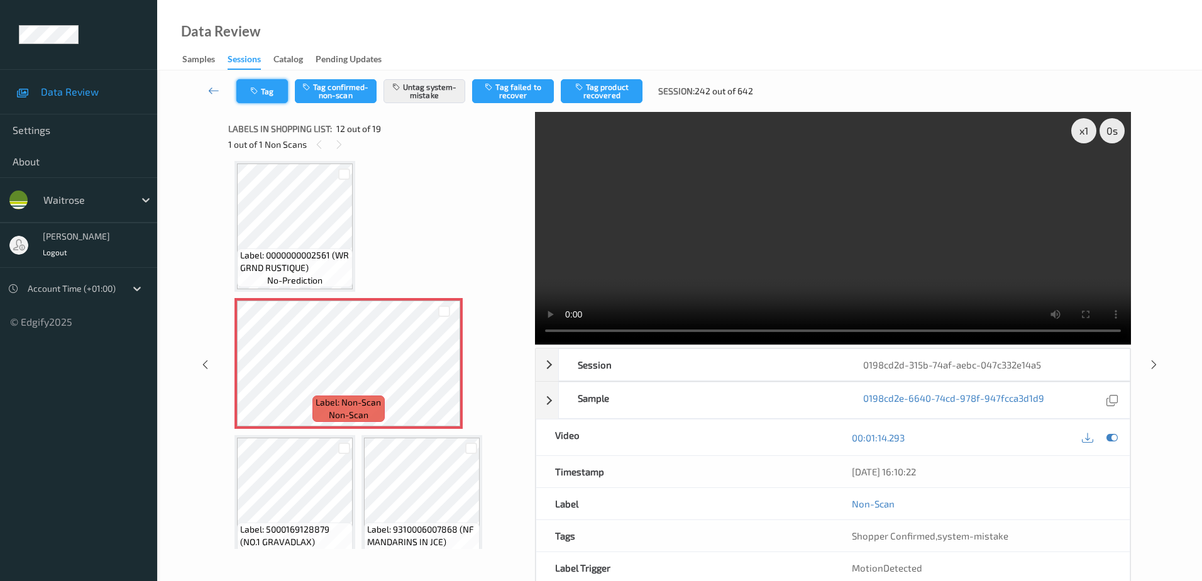
click at [262, 99] on button "Tag" at bounding box center [262, 91] width 52 height 24
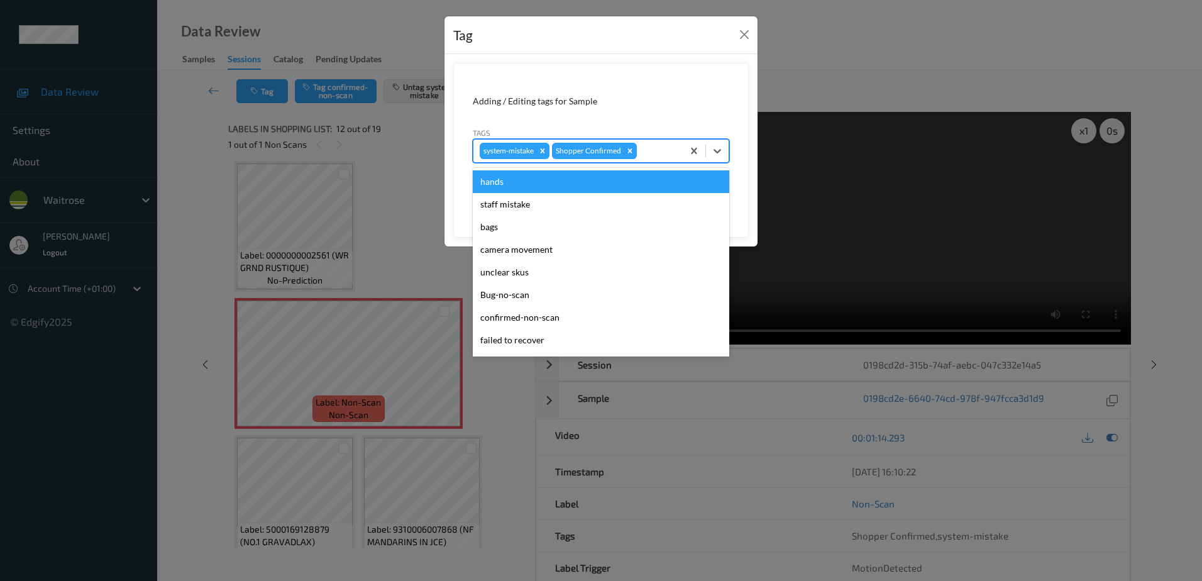
click at [645, 150] on div at bounding box center [657, 150] width 37 height 15
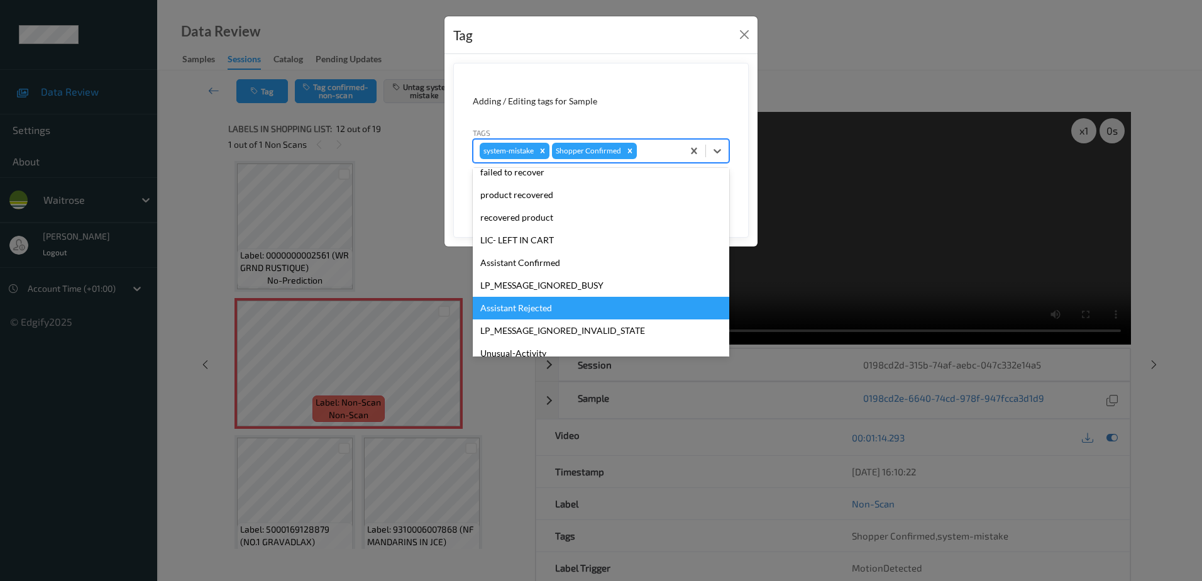
scroll to position [246, 0]
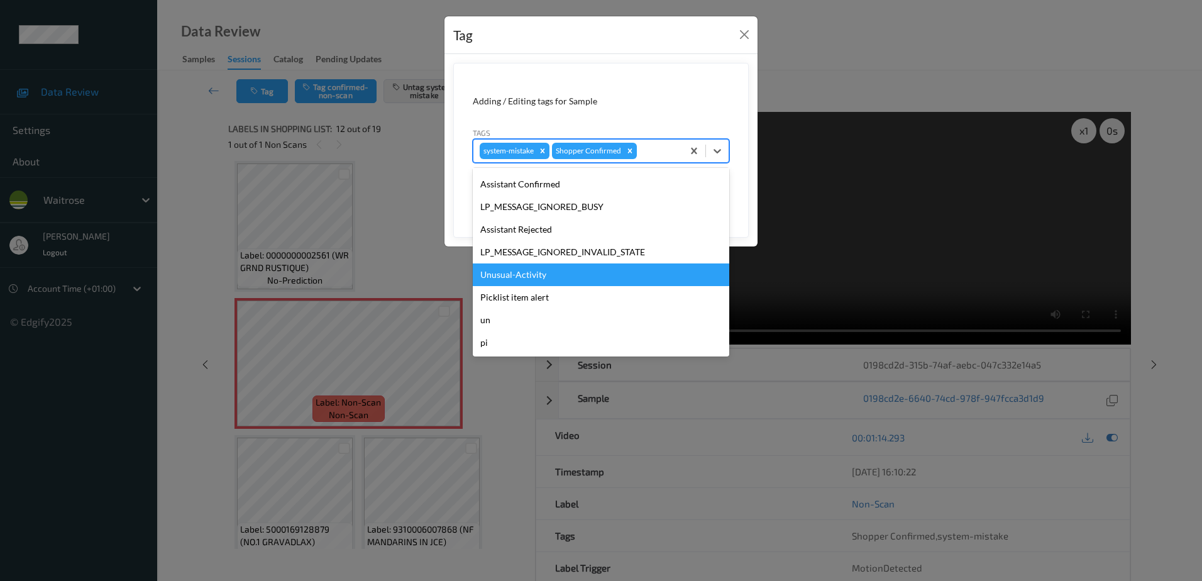
click at [561, 275] on div "Unusual-Activity" at bounding box center [601, 274] width 256 height 23
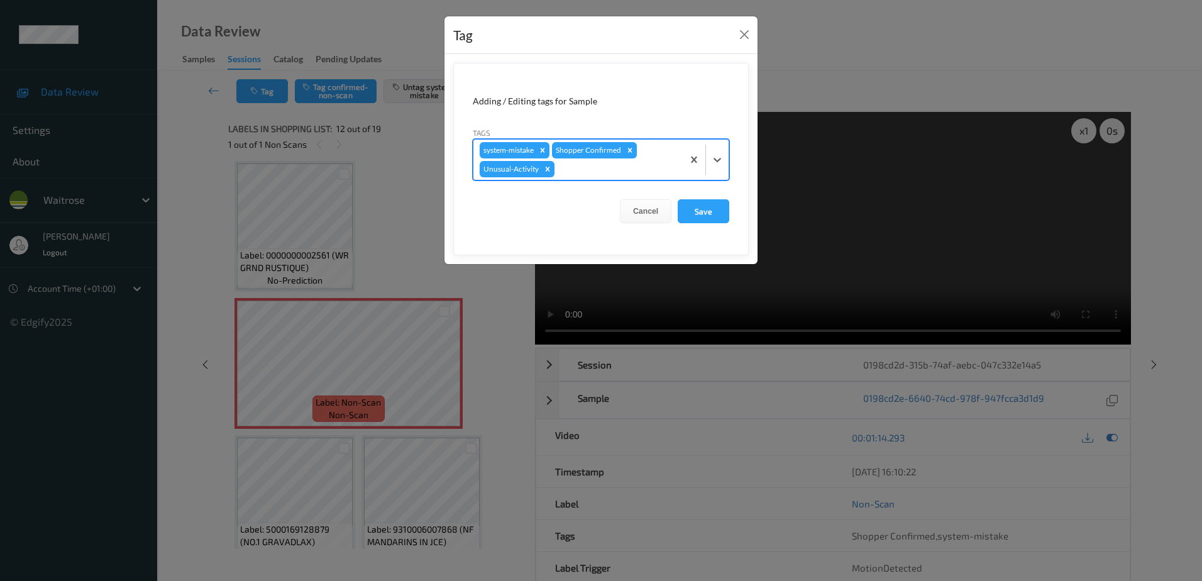
click at [573, 170] on div at bounding box center [616, 169] width 119 height 15
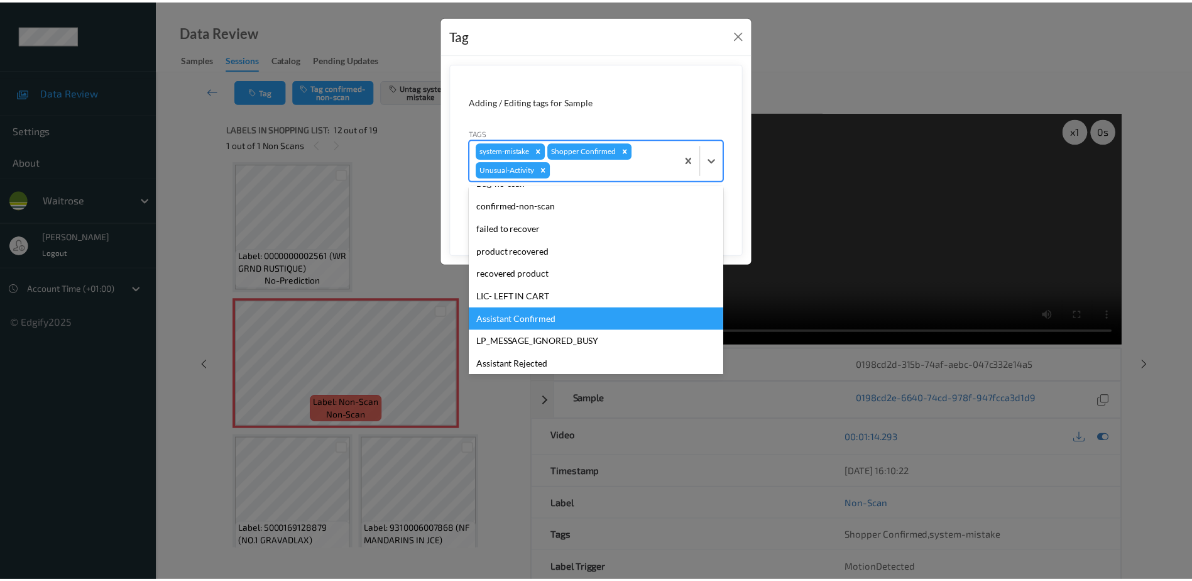
scroll to position [224, 0]
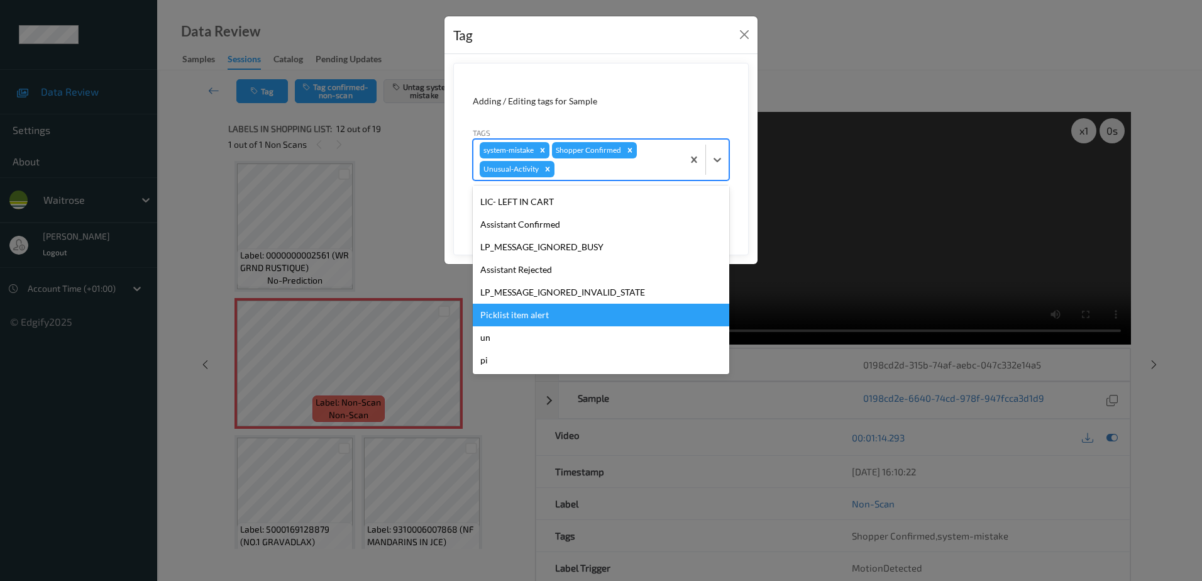
click at [533, 312] on div "Picklist item alert" at bounding box center [601, 315] width 256 height 23
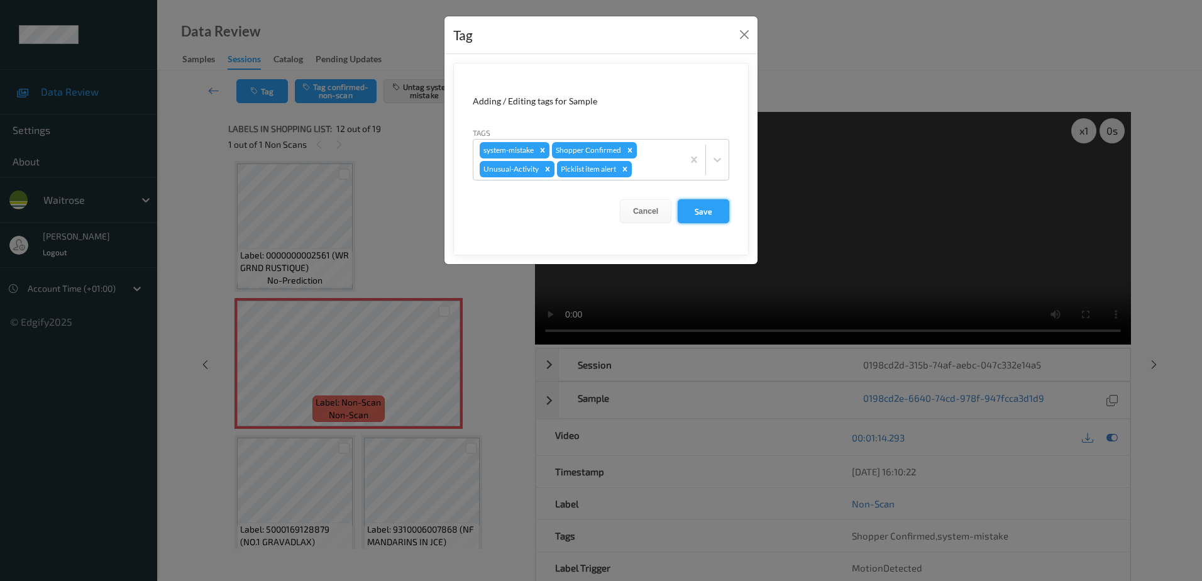
click at [703, 211] on button "Save" at bounding box center [703, 211] width 52 height 24
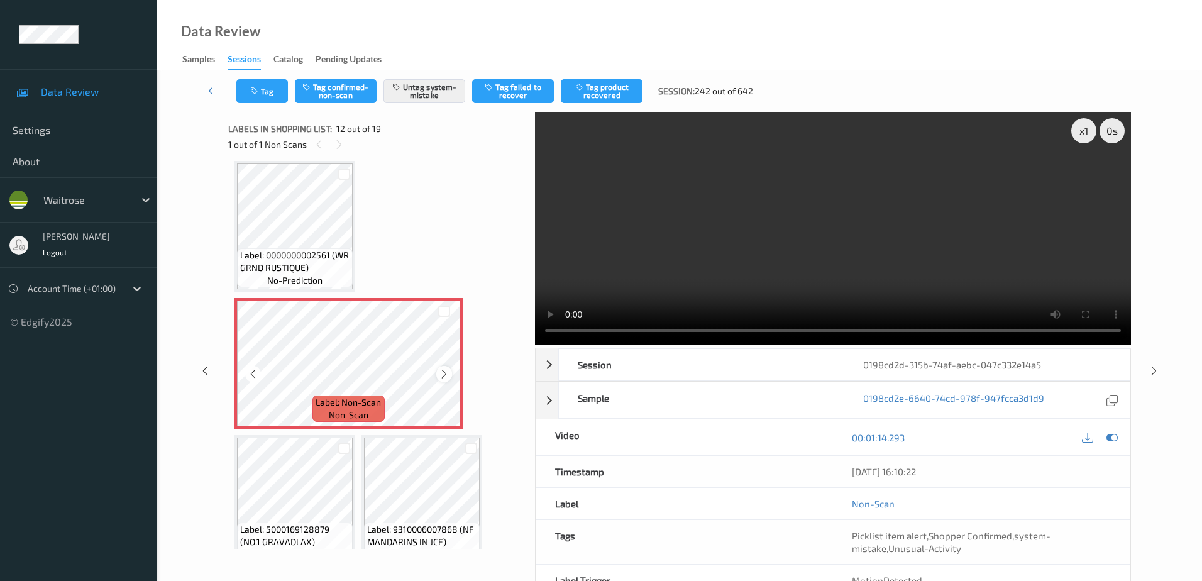
click at [447, 373] on icon at bounding box center [444, 373] width 11 height 11
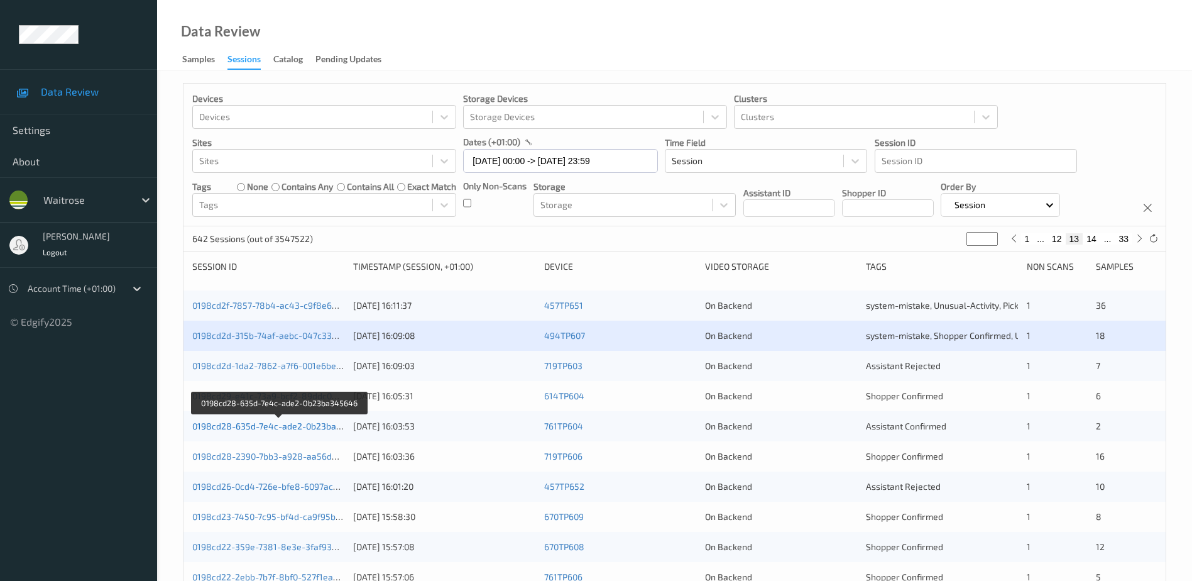
click at [286, 427] on link "0198cd28-635d-7e4c-ade2-0b23ba345646" at bounding box center [279, 425] width 175 height 11
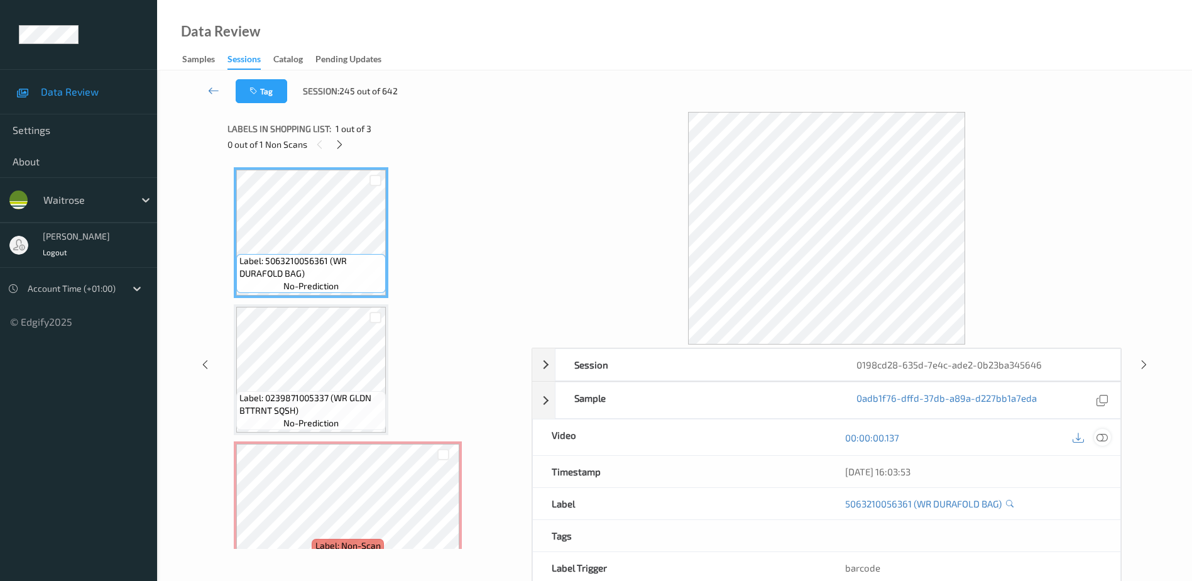
click at [1104, 436] on icon at bounding box center [1102, 437] width 11 height 11
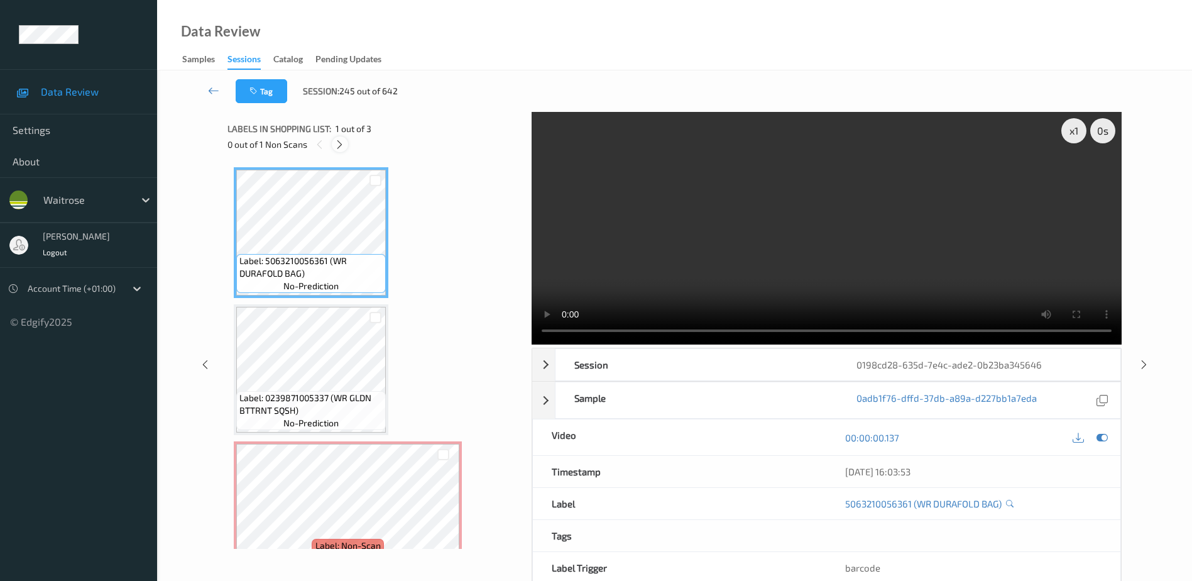
click at [336, 149] on icon at bounding box center [339, 144] width 11 height 11
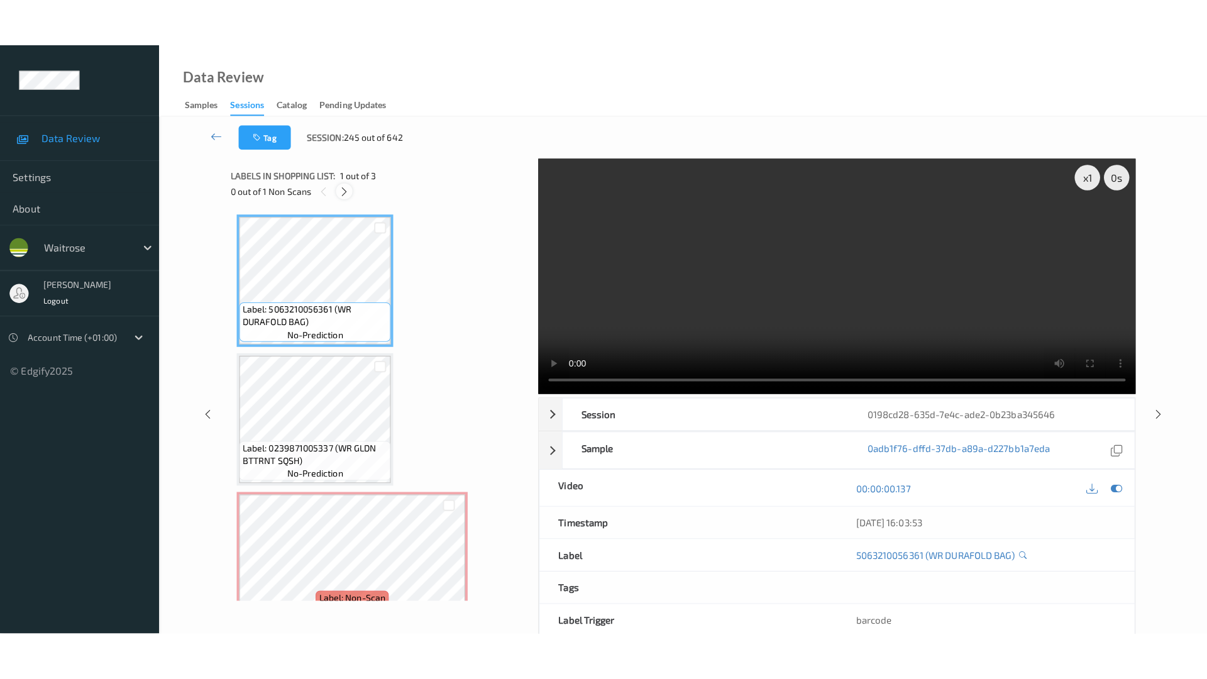
scroll to position [30, 0]
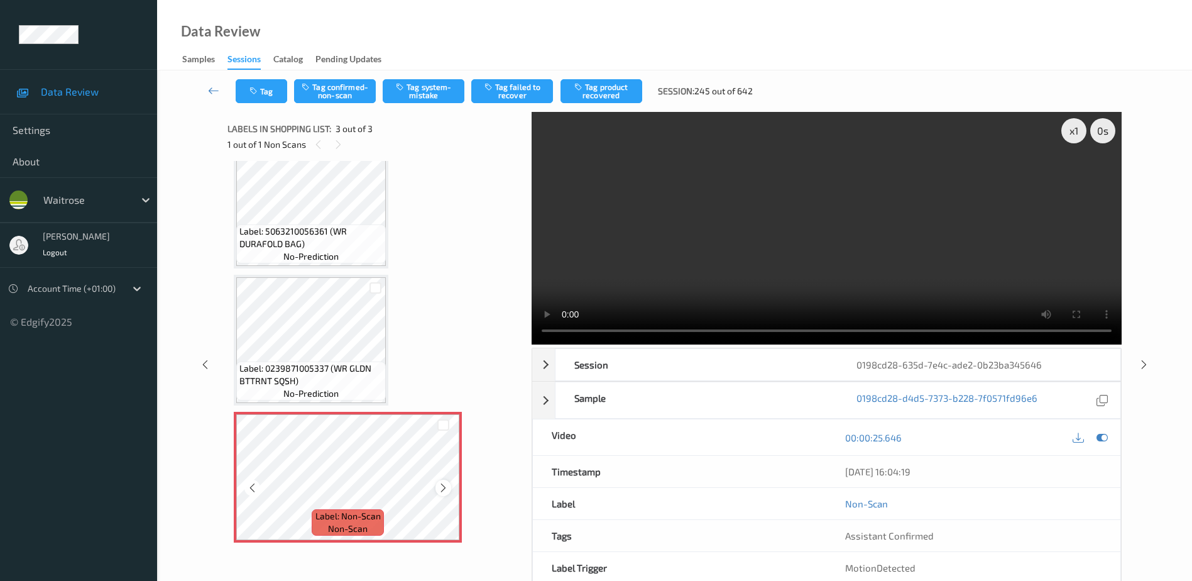
click at [444, 489] on icon at bounding box center [443, 487] width 11 height 11
drag, startPoint x: 825, startPoint y: 274, endPoint x: 847, endPoint y: 271, distance: 22.2
click at [825, 274] on video at bounding box center [827, 228] width 590 height 233
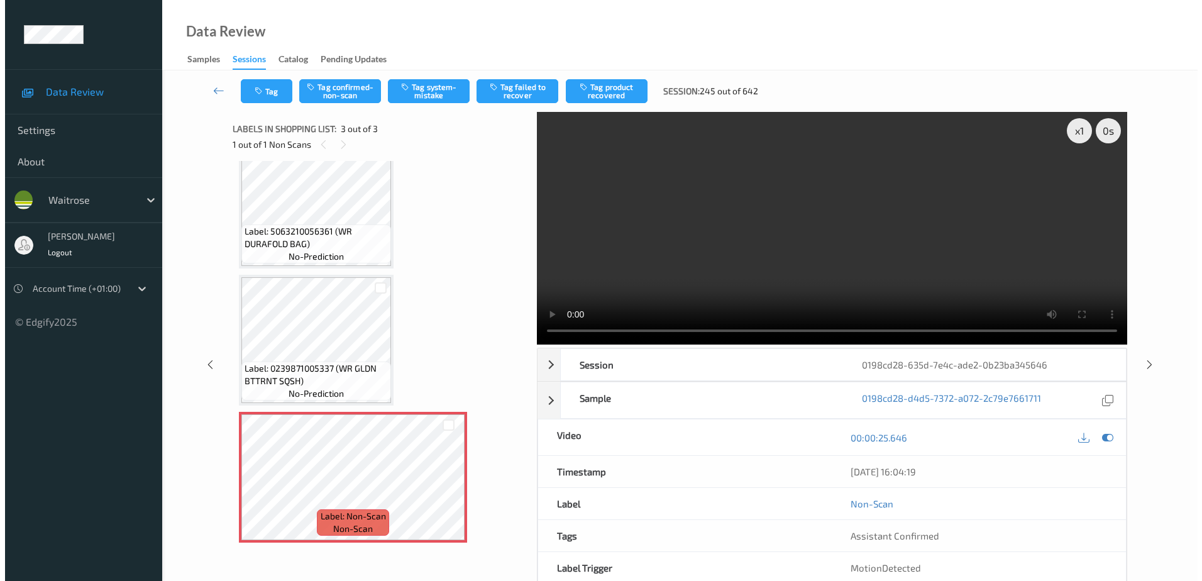
scroll to position [0, 0]
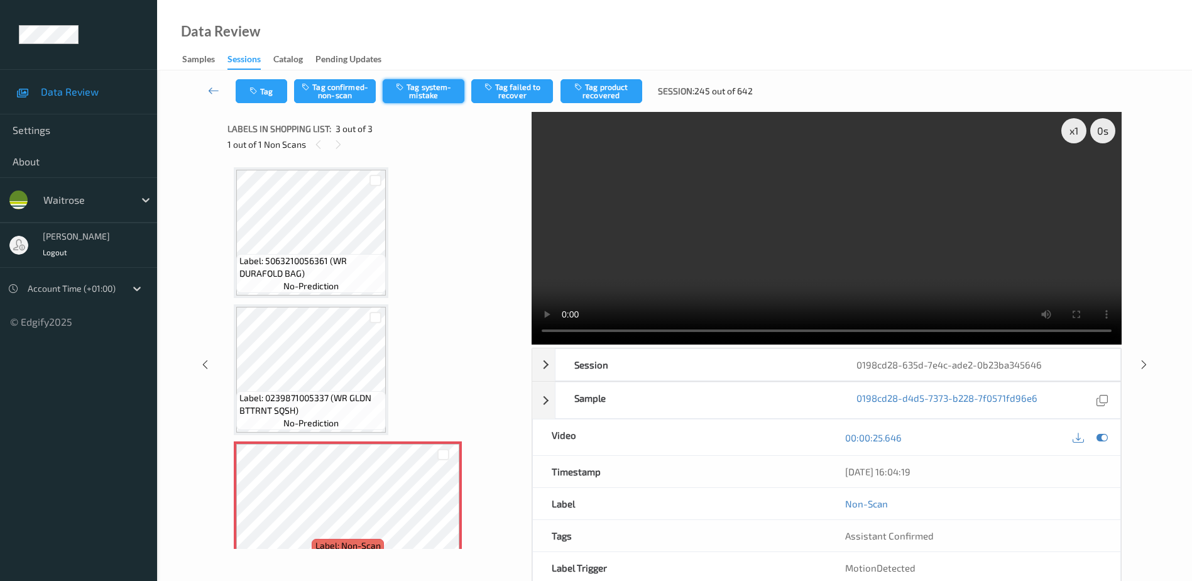
click at [413, 93] on button "Tag system-mistake" at bounding box center [424, 91] width 82 height 24
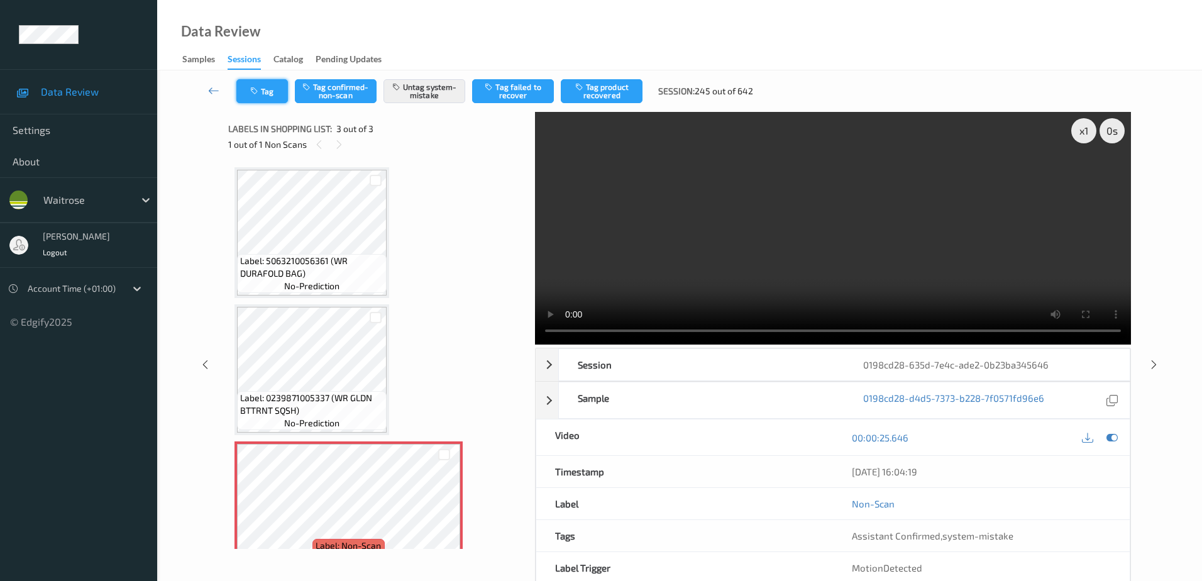
click at [273, 92] on button "Tag" at bounding box center [262, 91] width 52 height 24
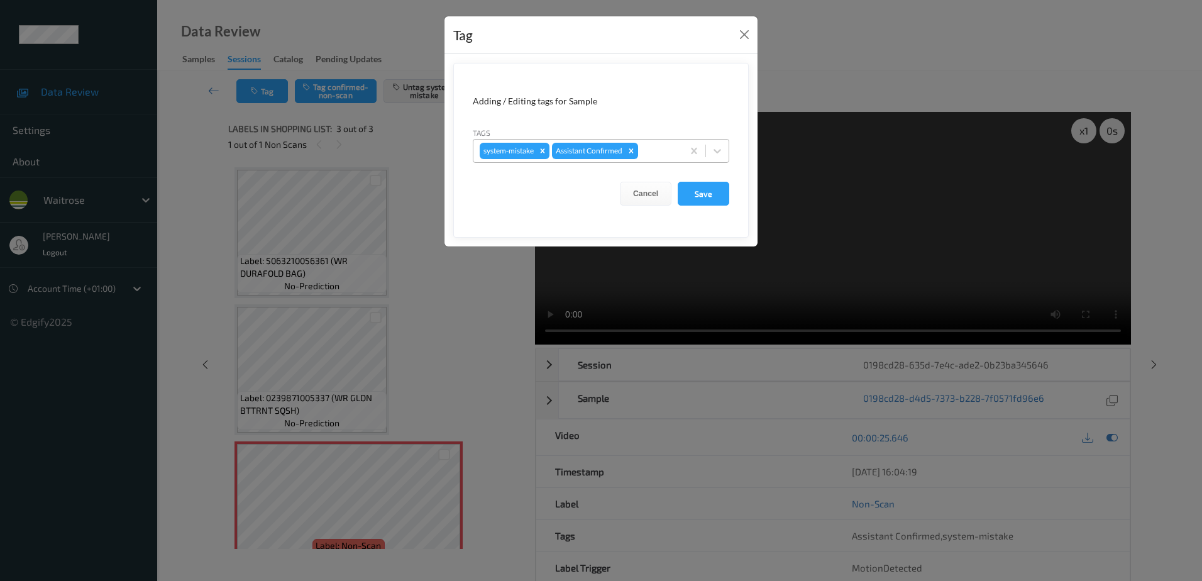
click at [649, 155] on div at bounding box center [658, 150] width 36 height 15
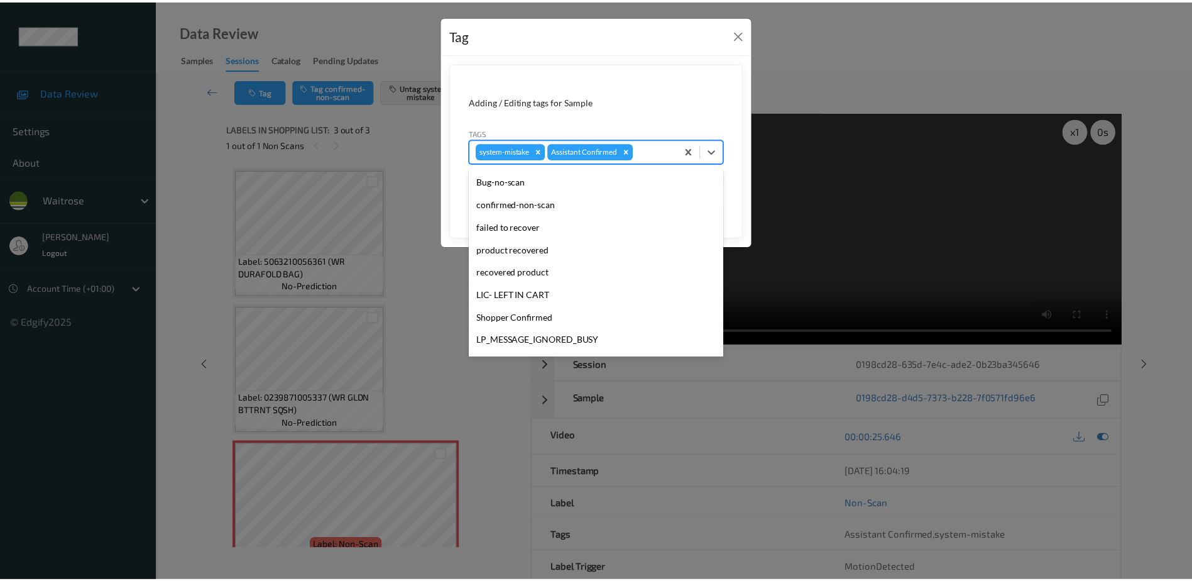
scroll to position [246, 0]
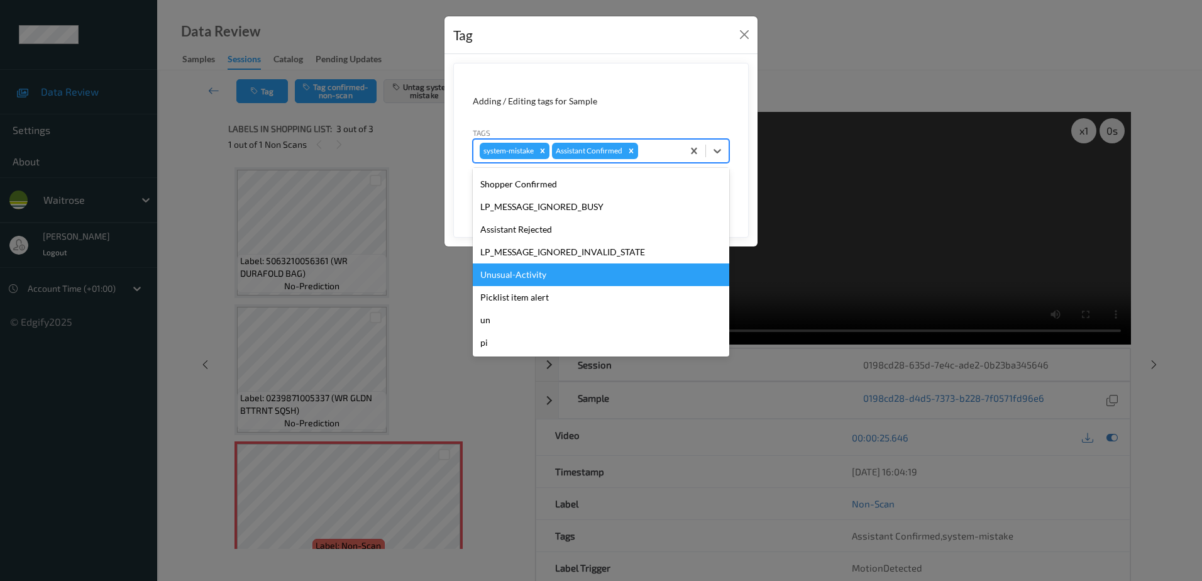
click at [547, 280] on div "Unusual-Activity" at bounding box center [601, 274] width 256 height 23
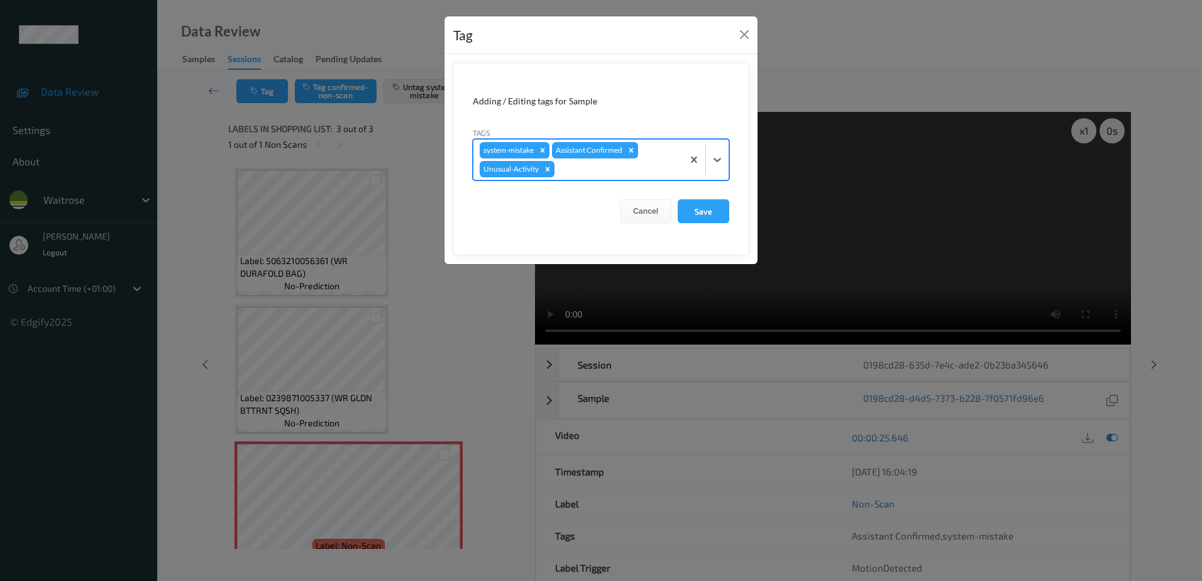
click at [694, 224] on form "Adding / Editing tags for Sample Tags option Unusual-Activity, selected. Select…" at bounding box center [600, 159] width 295 height 192
click at [698, 209] on button "Save" at bounding box center [703, 211] width 52 height 24
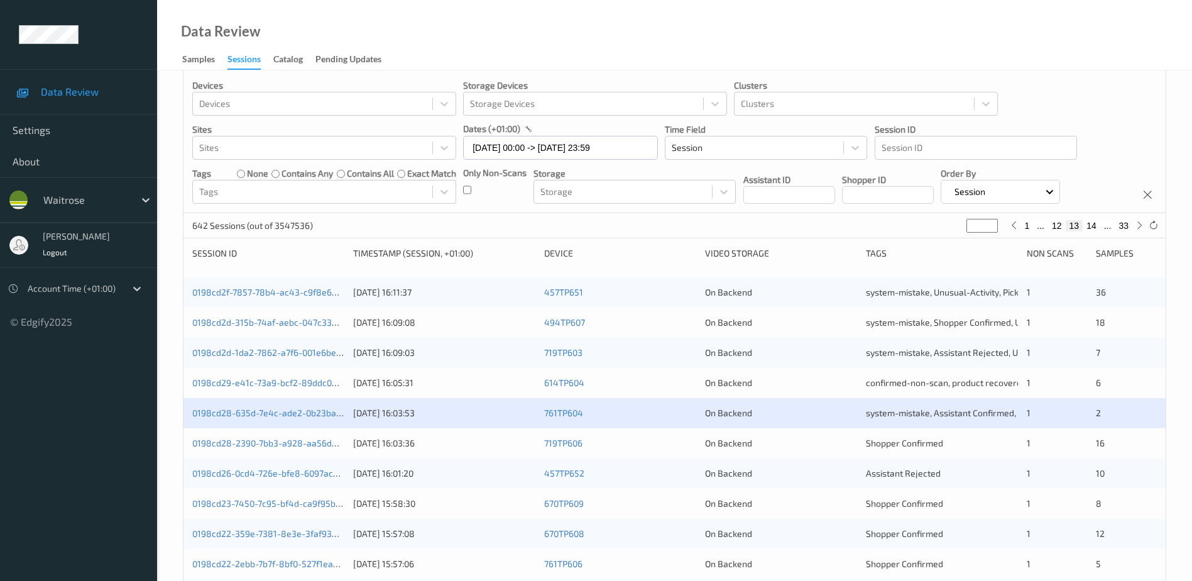
scroll to position [189, 0]
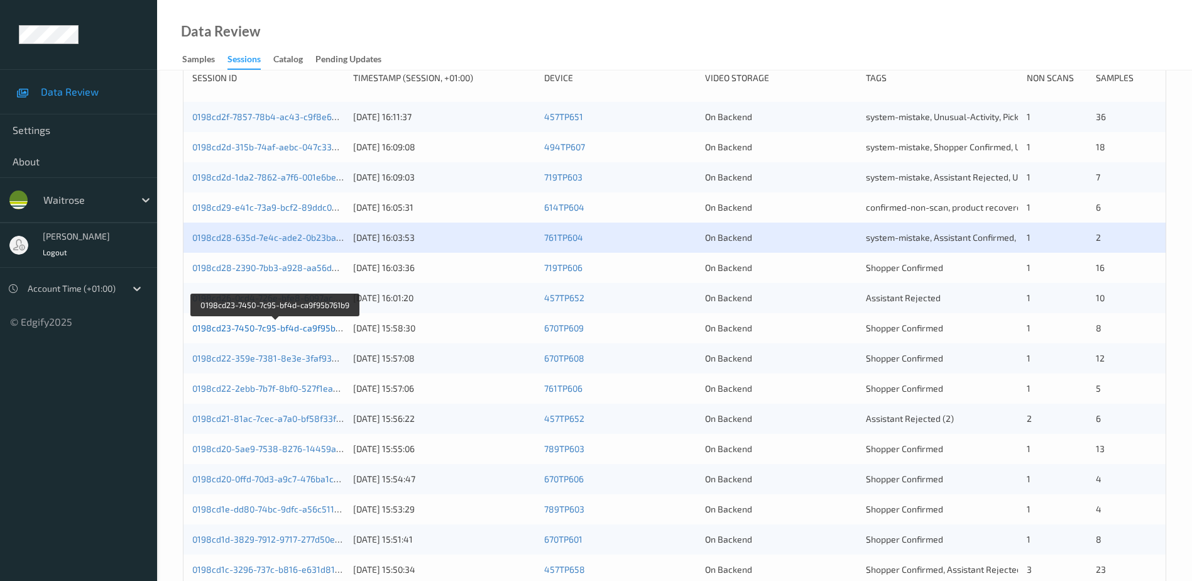
click at [279, 327] on link "0198cd23-7450-7c95-bf4d-ca9f95b761b9" at bounding box center [275, 327] width 167 height 11
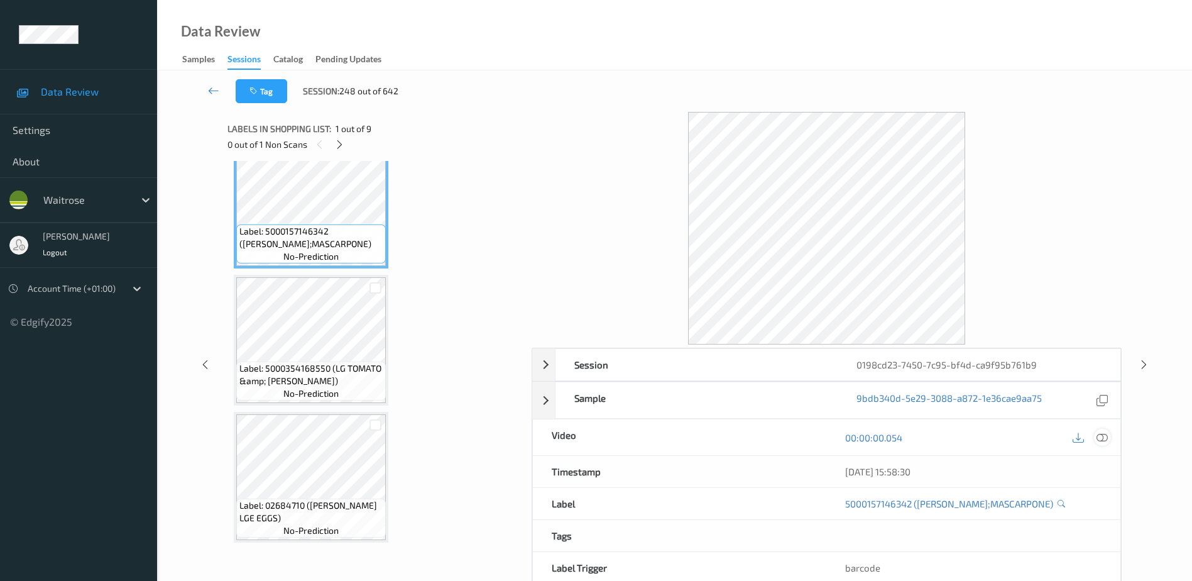
click at [1100, 437] on icon at bounding box center [1102, 437] width 11 height 11
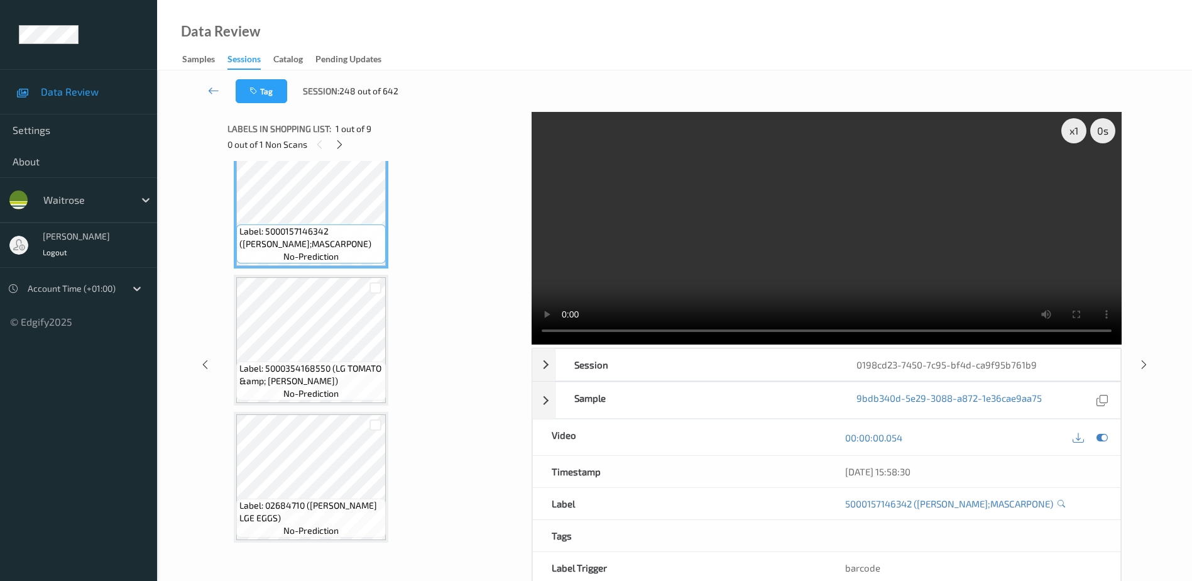
click at [429, 132] on div "Labels in shopping list: 1 out of 9" at bounding box center [374, 129] width 295 height 16
click at [340, 145] on icon at bounding box center [339, 144] width 11 height 11
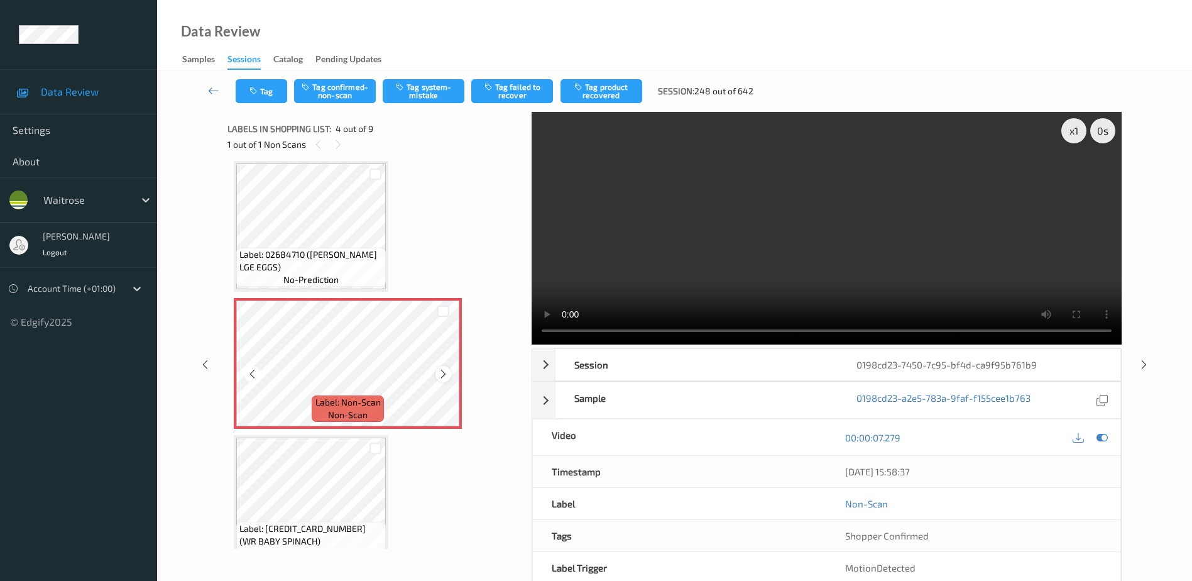
click at [442, 373] on icon at bounding box center [443, 373] width 11 height 11
click at [750, 252] on video at bounding box center [827, 228] width 590 height 233
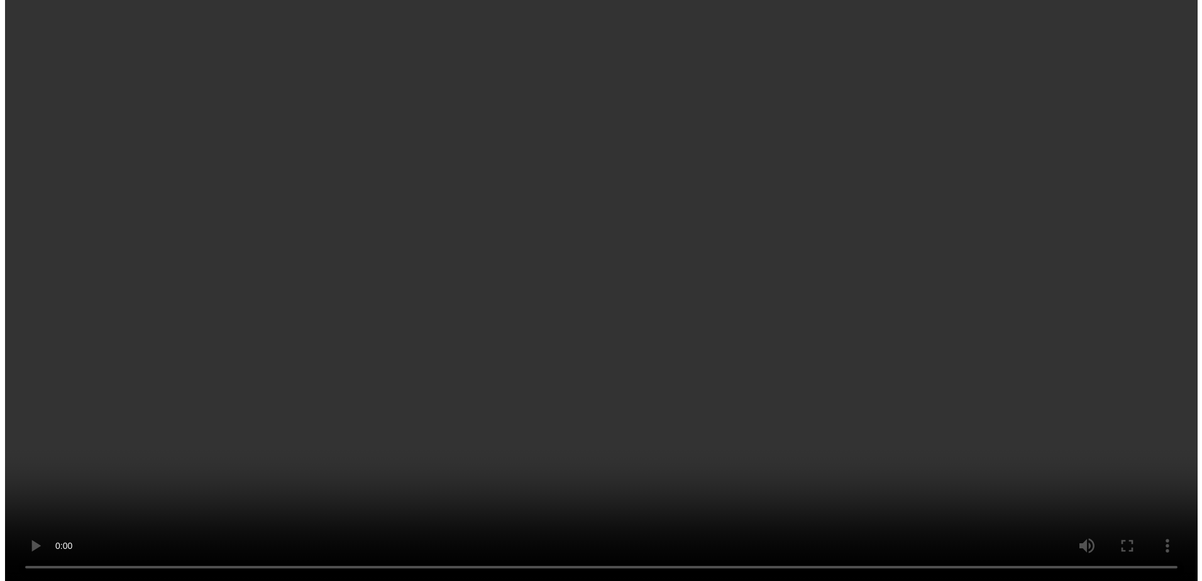
scroll to position [343, 0]
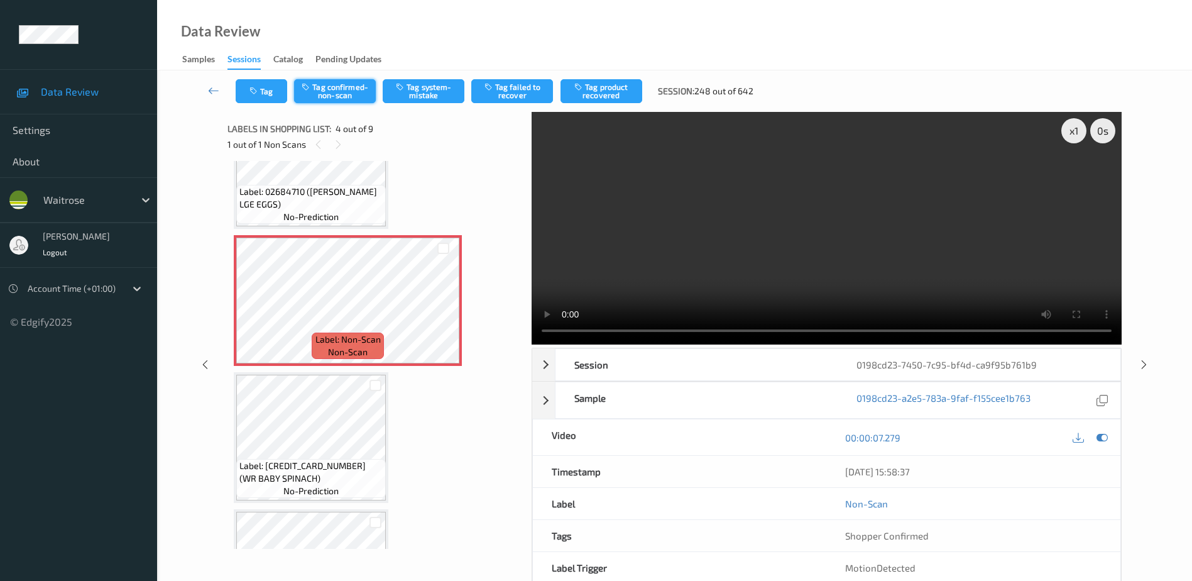
click at [337, 90] on button "Tag confirmed-non-scan" at bounding box center [335, 91] width 82 height 24
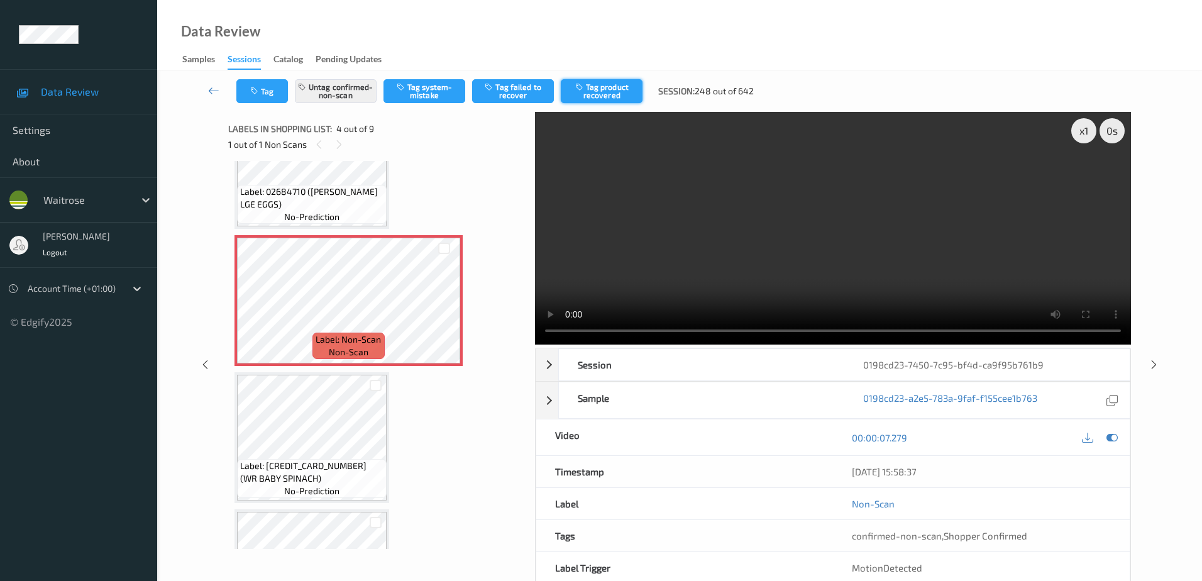
click at [615, 92] on button "Tag product recovered" at bounding box center [602, 91] width 82 height 24
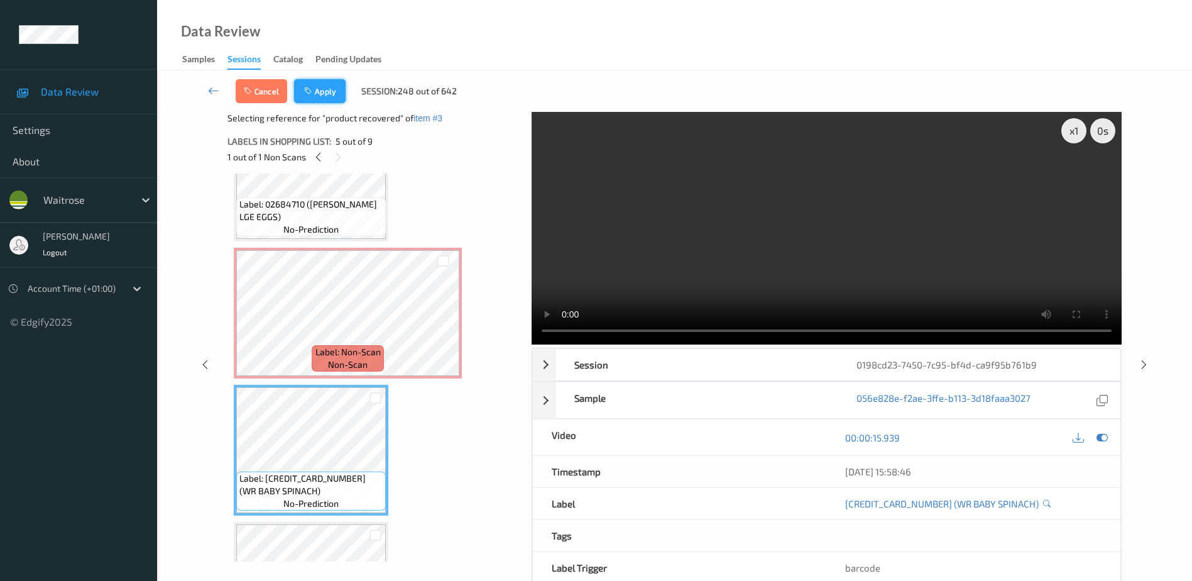
click at [306, 85] on button "Apply" at bounding box center [320, 91] width 52 height 24
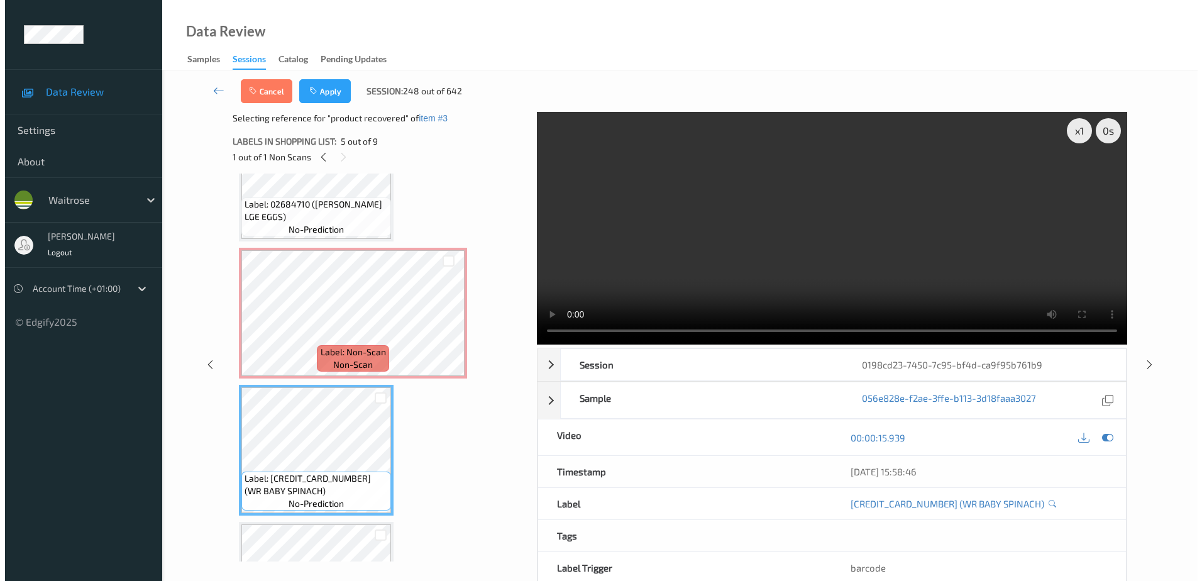
scroll to position [280, 0]
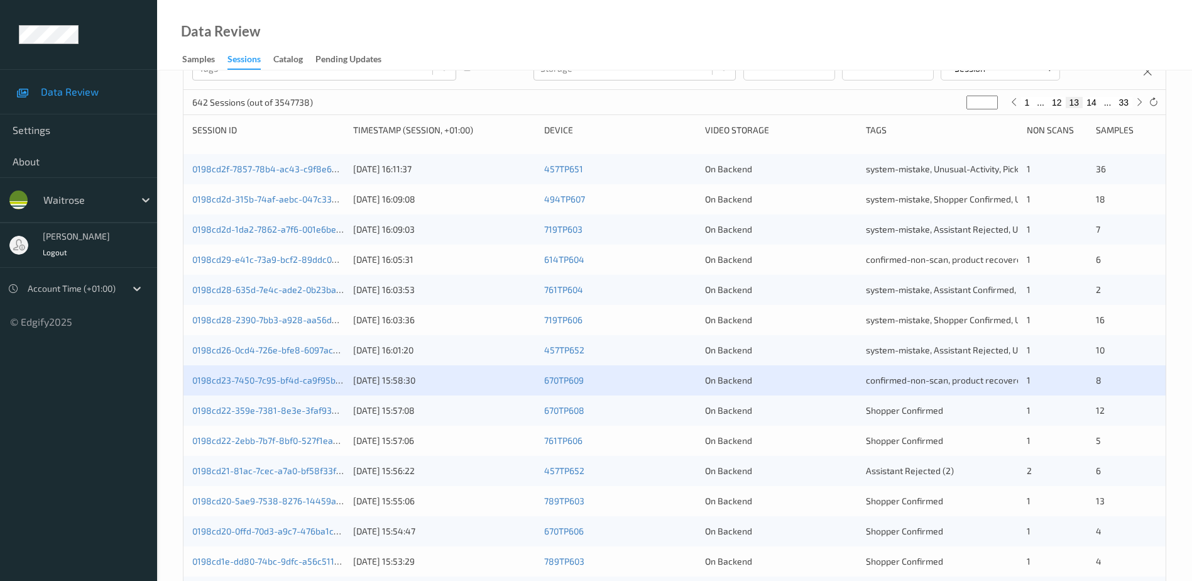
scroll to position [189, 0]
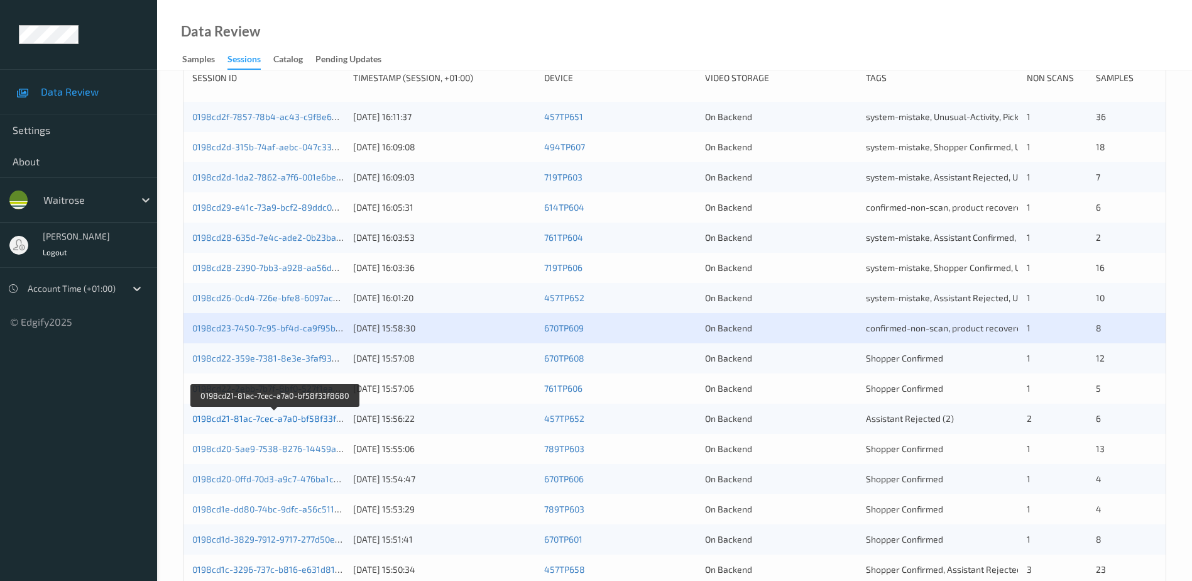
click at [287, 417] on link "0198cd21-81ac-7cec-a7a0-bf58f33f8680" at bounding box center [274, 418] width 165 height 11
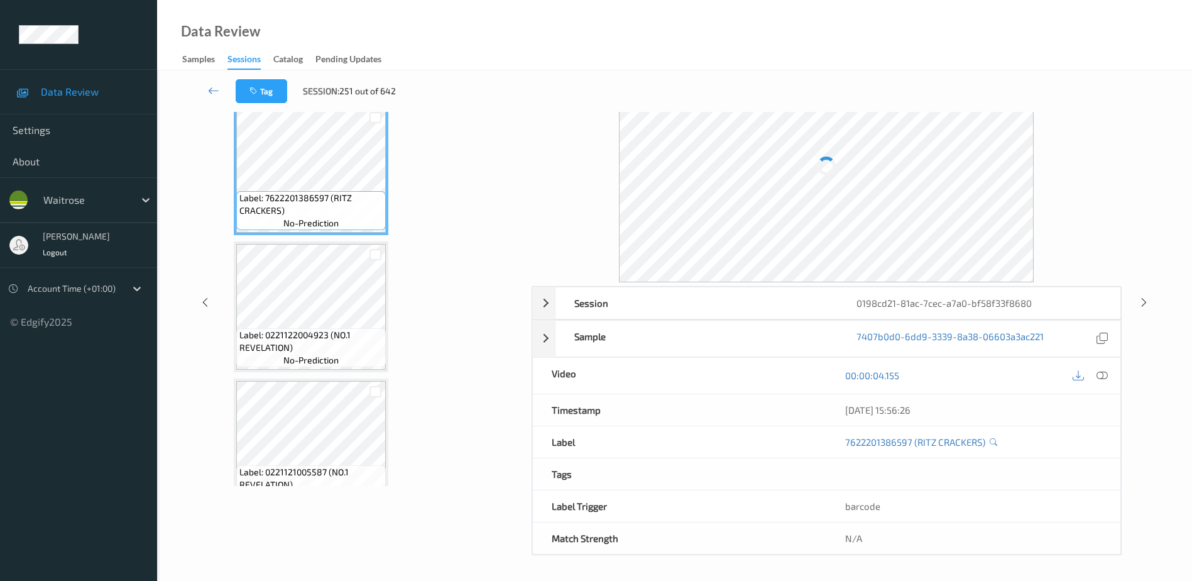
scroll to position [62, 0]
click at [1102, 375] on icon at bounding box center [1102, 375] width 11 height 11
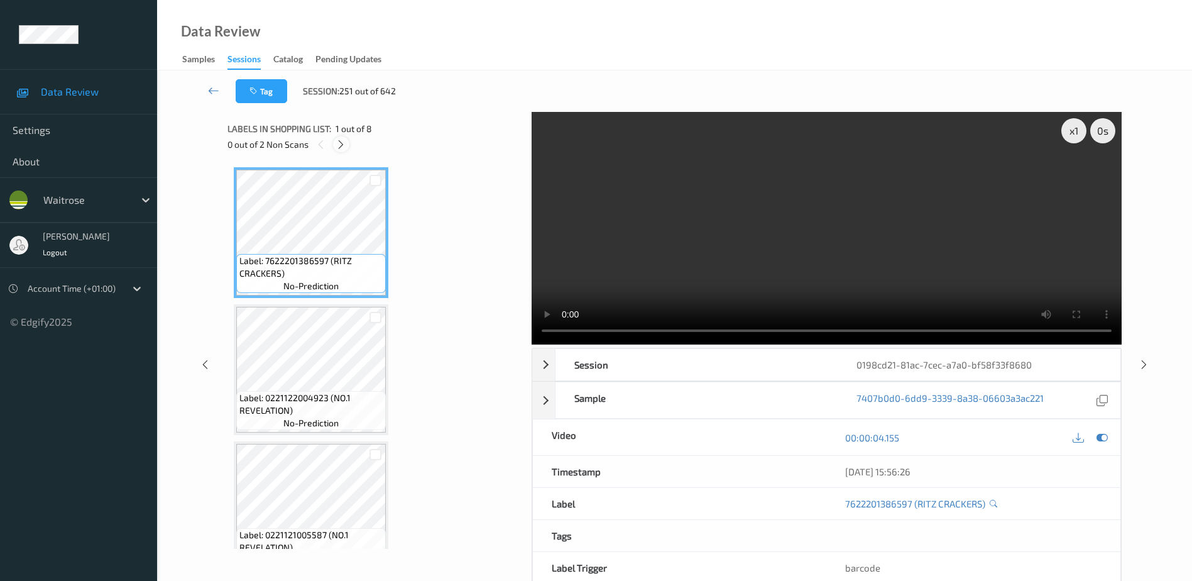
click at [339, 143] on icon at bounding box center [341, 144] width 11 height 11
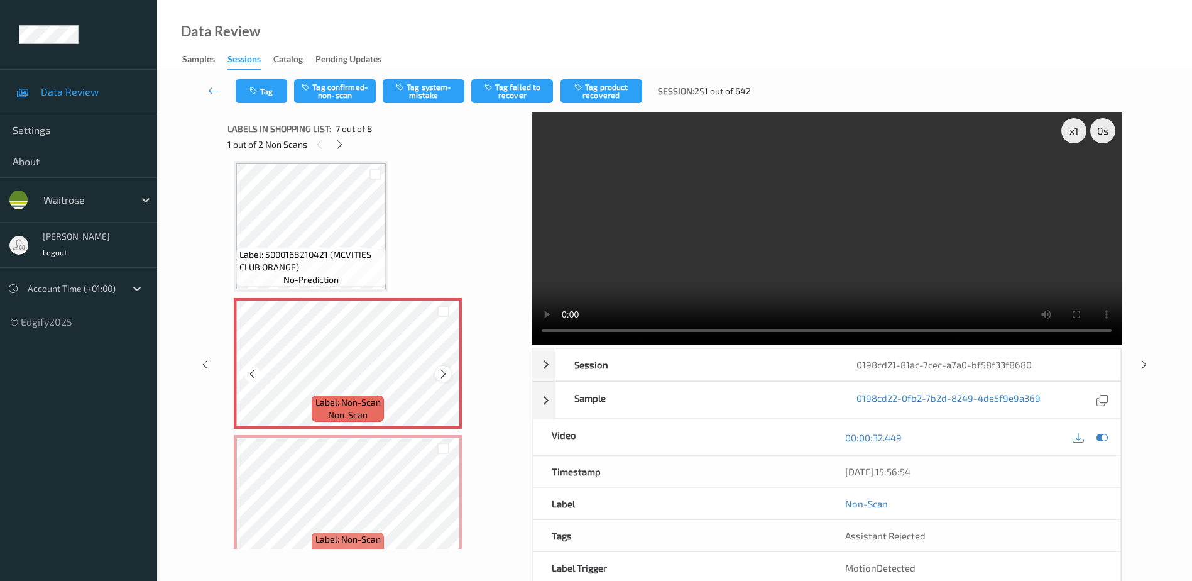
click at [441, 375] on icon at bounding box center [443, 373] width 11 height 11
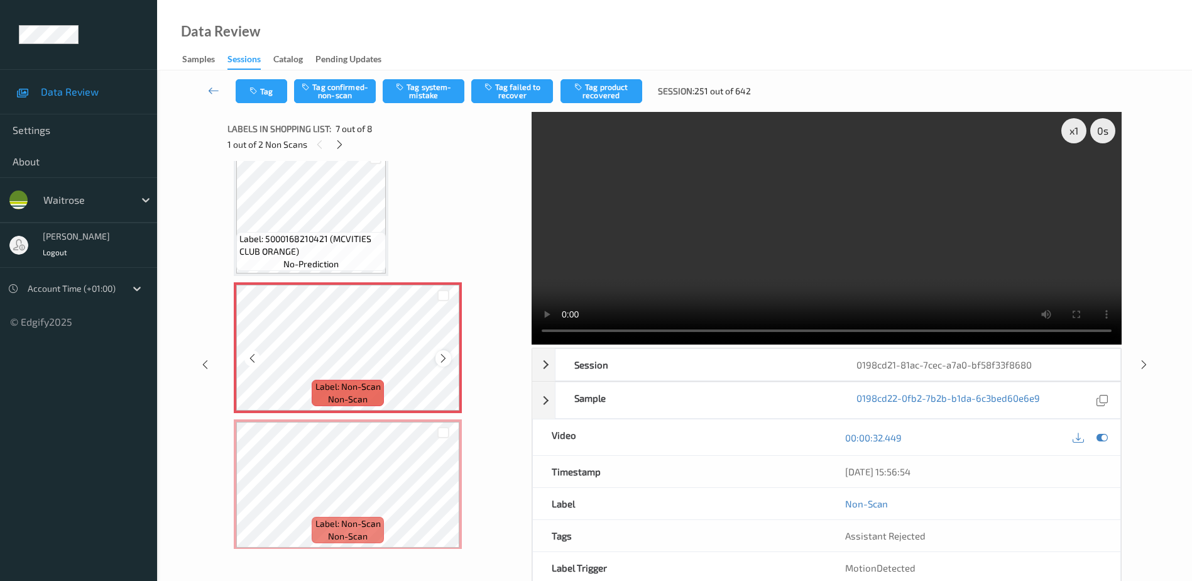
scroll to position [715, 0]
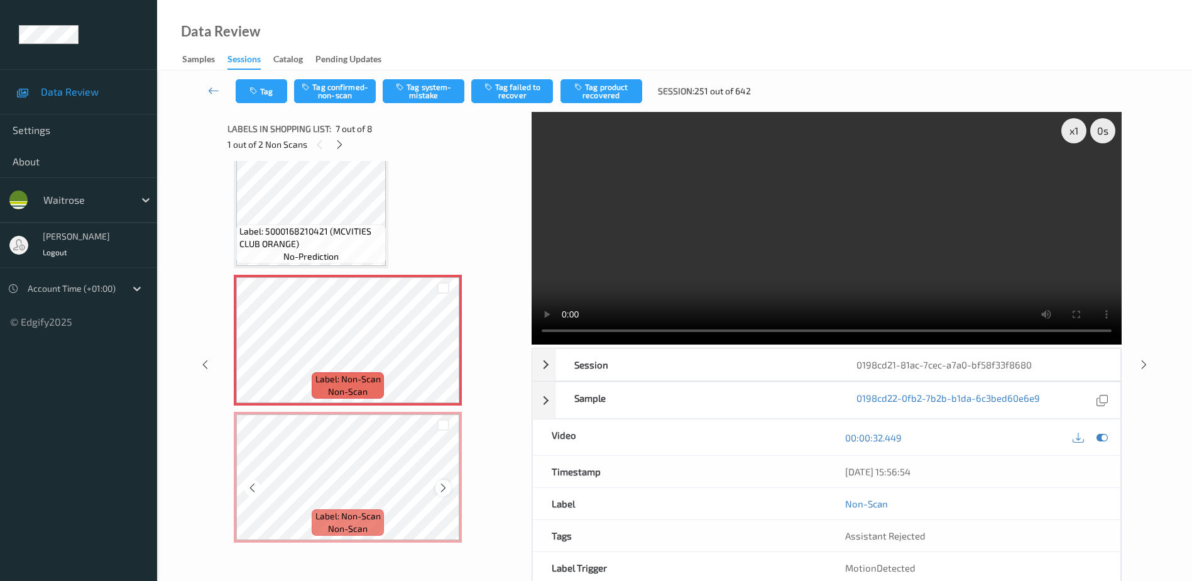
click at [446, 482] on icon at bounding box center [443, 487] width 11 height 11
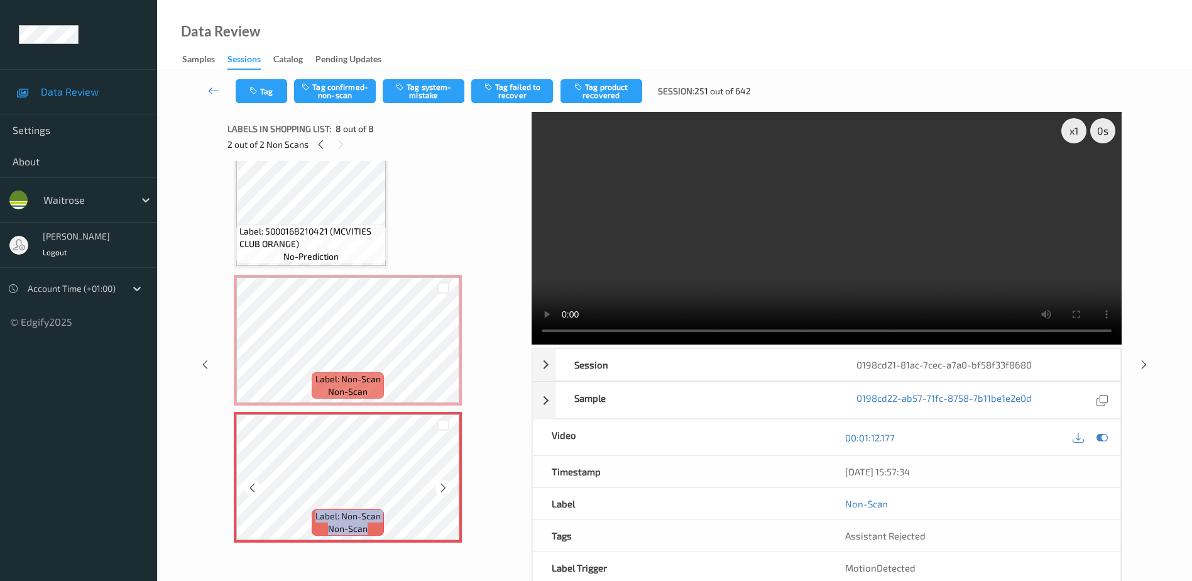
click at [446, 482] on icon at bounding box center [443, 487] width 11 height 11
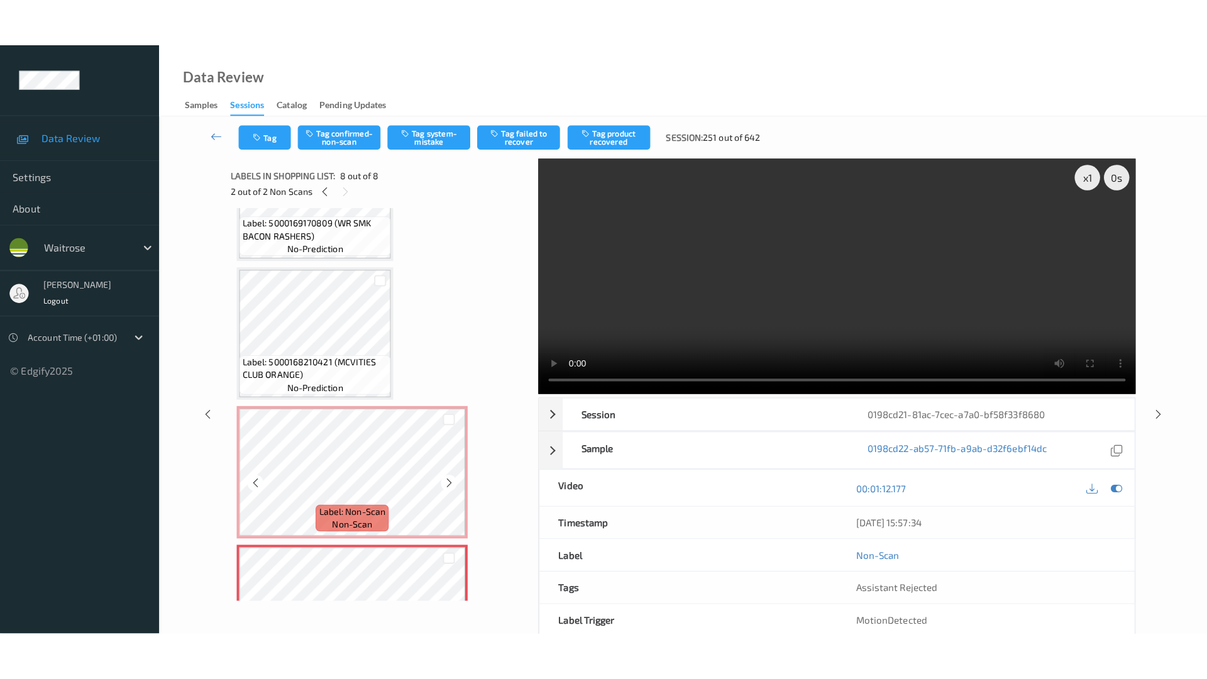
scroll to position [652, 0]
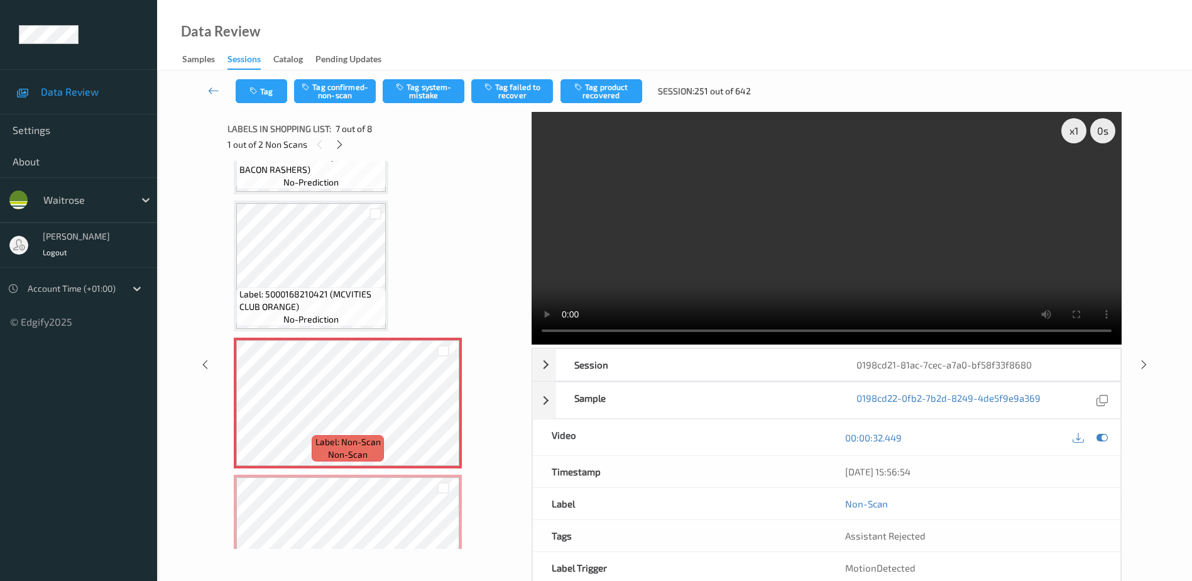
click at [844, 274] on video at bounding box center [827, 228] width 590 height 233
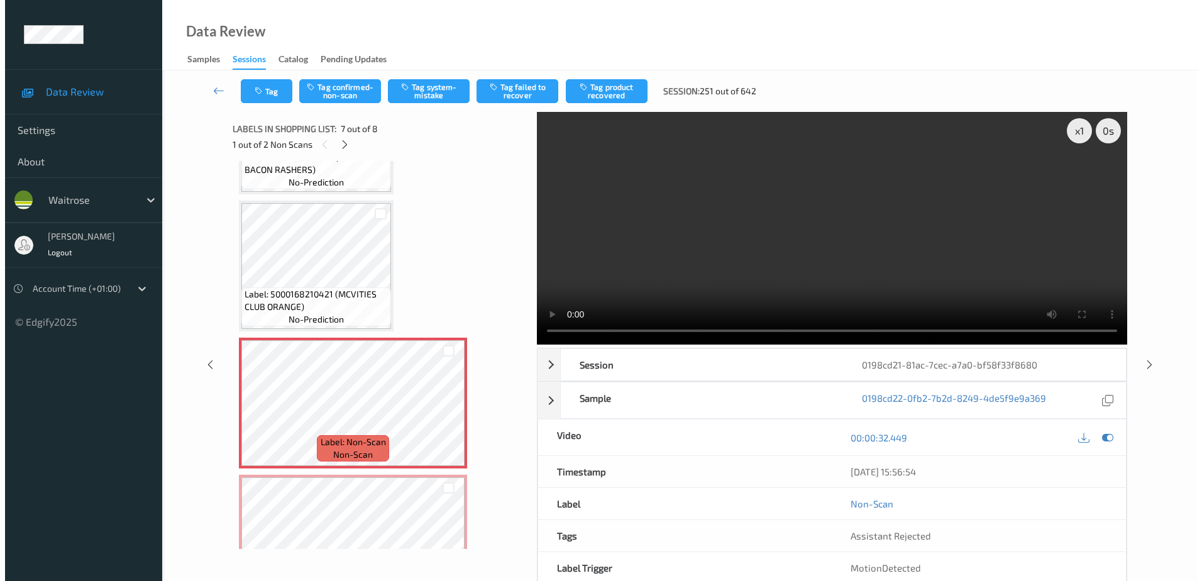
scroll to position [617, 0]
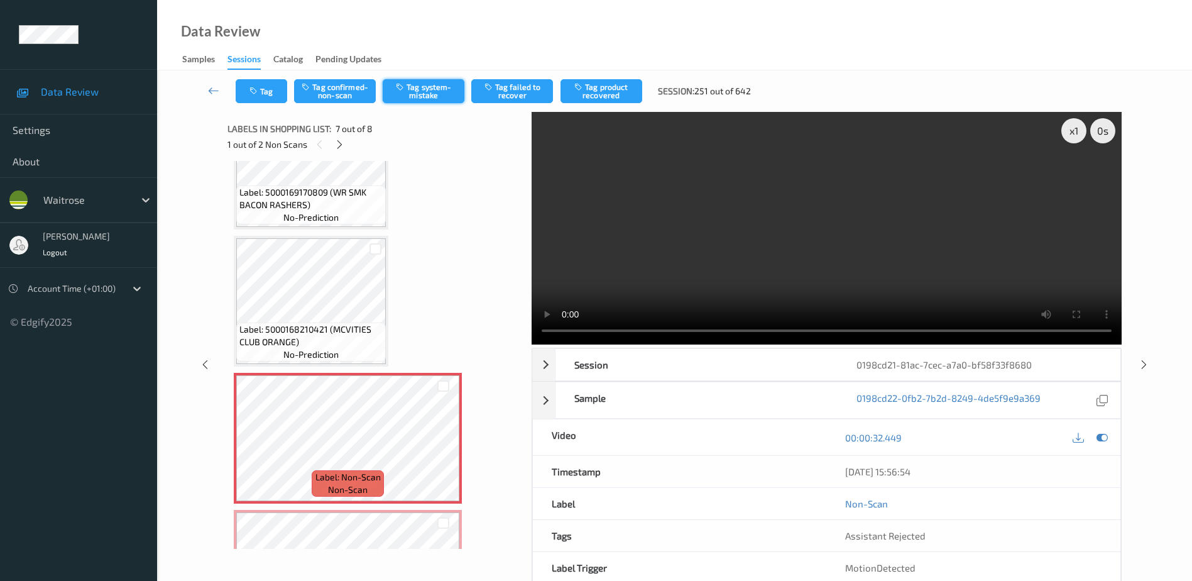
click at [419, 94] on button "Tag system-mistake" at bounding box center [424, 91] width 82 height 24
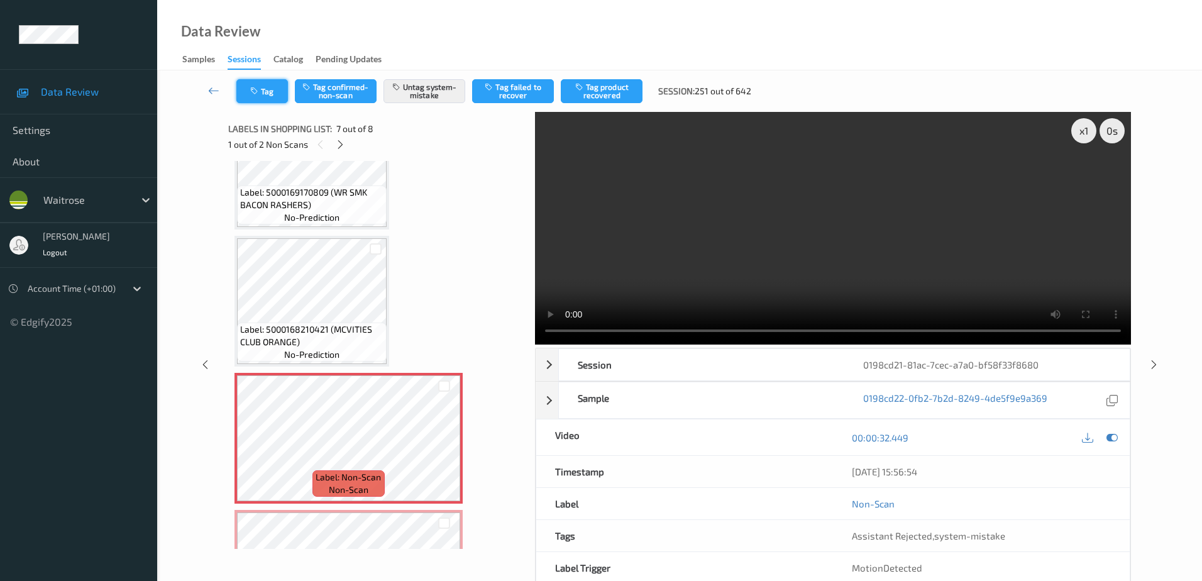
click at [247, 92] on button "Tag" at bounding box center [262, 91] width 52 height 24
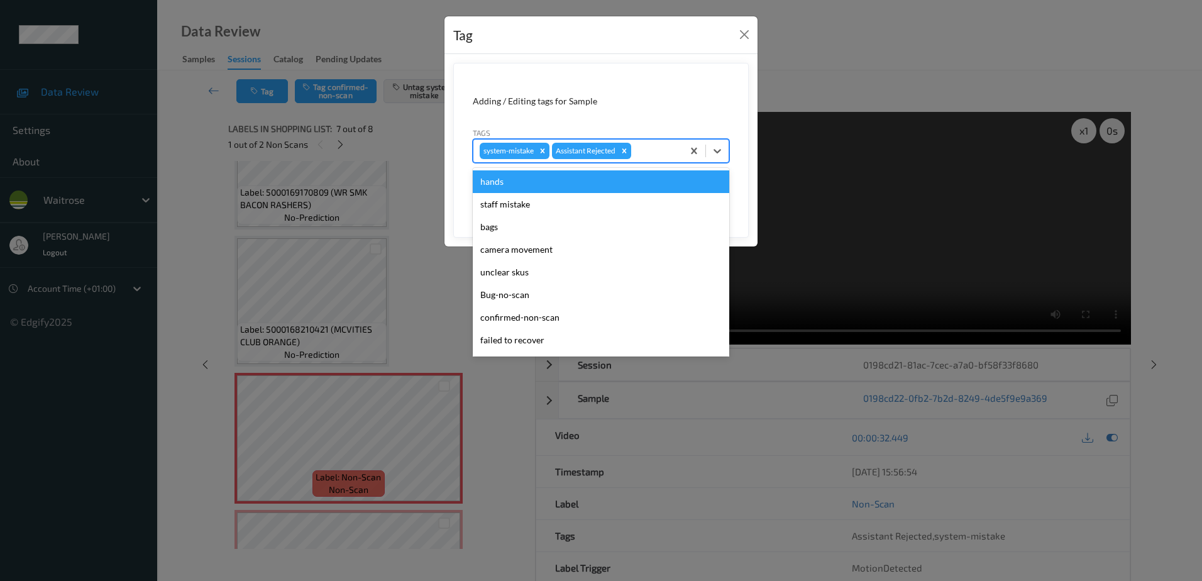
click at [646, 141] on div "system-mistake Assistant Rejected" at bounding box center [577, 150] width 209 height 21
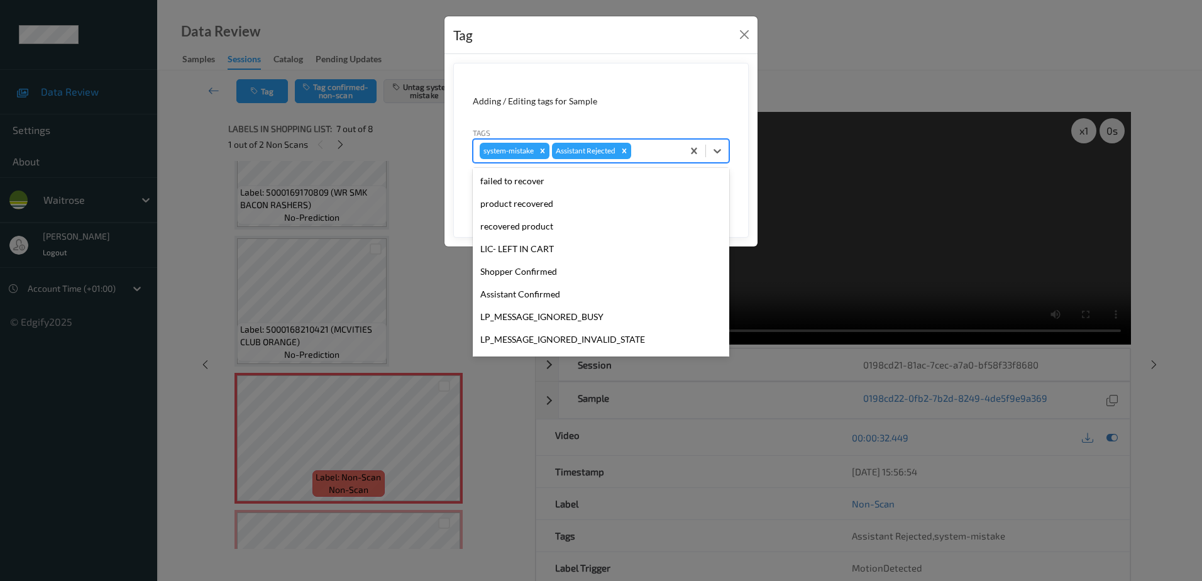
scroll to position [246, 0]
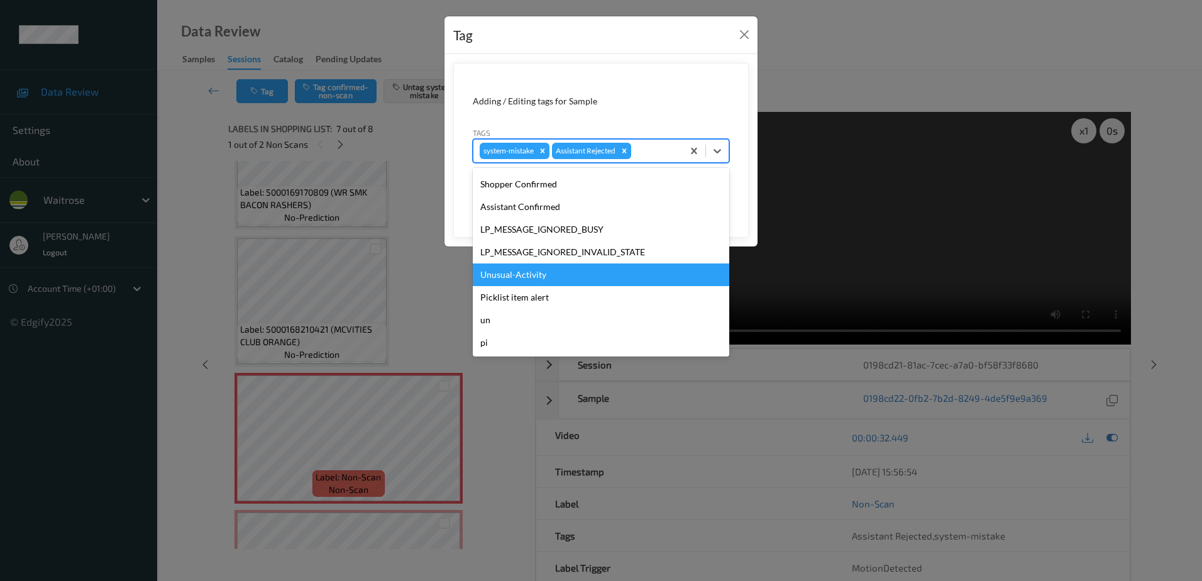
click at [554, 271] on div "Unusual-Activity" at bounding box center [601, 274] width 256 height 23
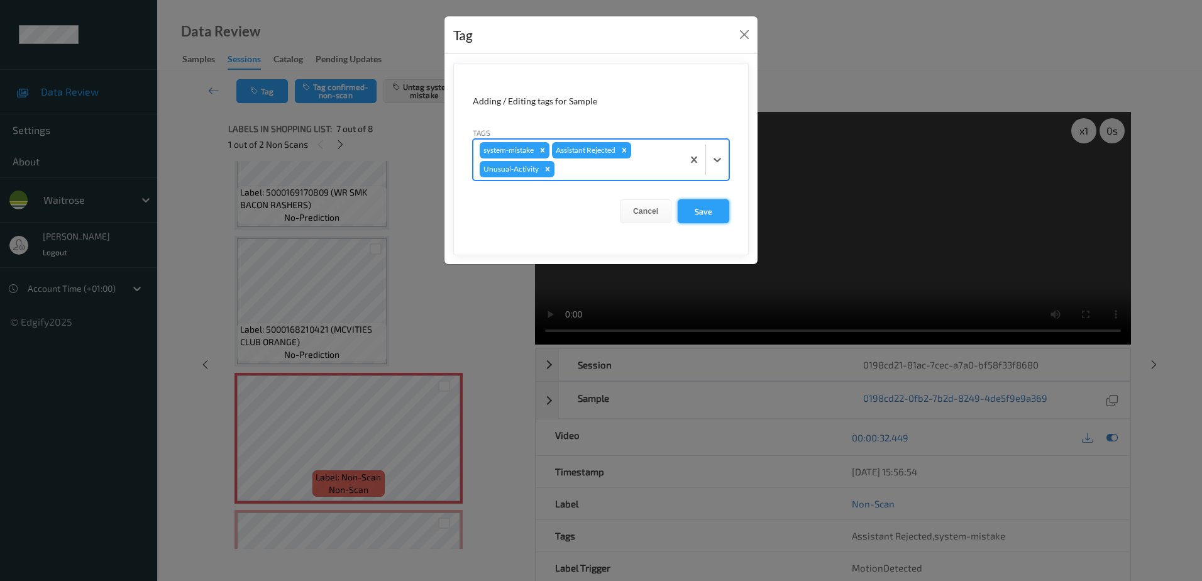
click at [688, 200] on button "Save" at bounding box center [703, 211] width 52 height 24
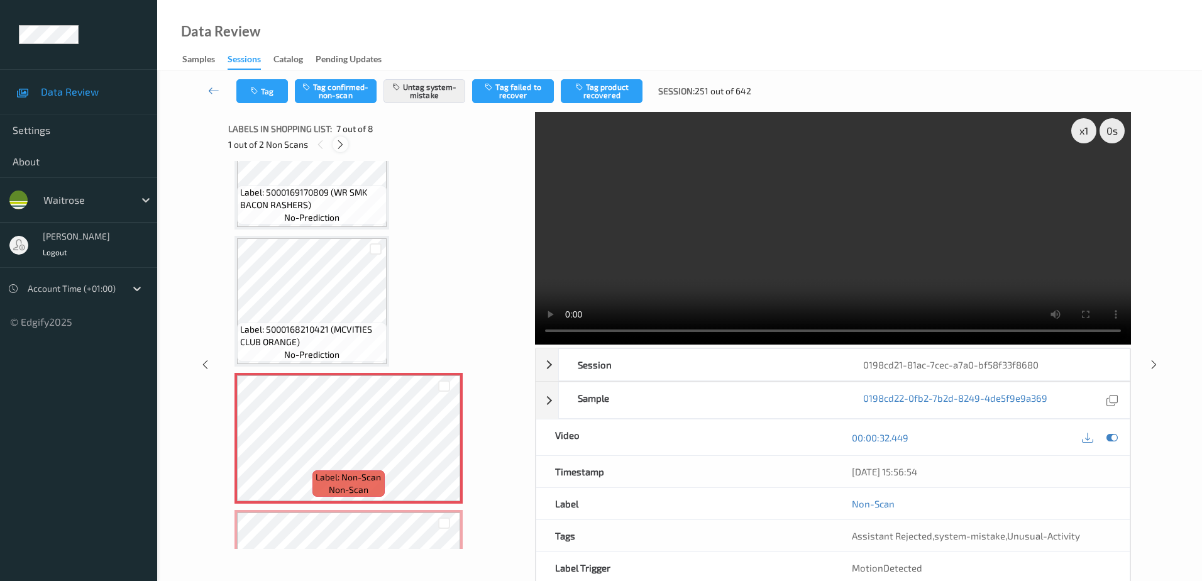
click at [337, 141] on icon at bounding box center [340, 144] width 11 height 11
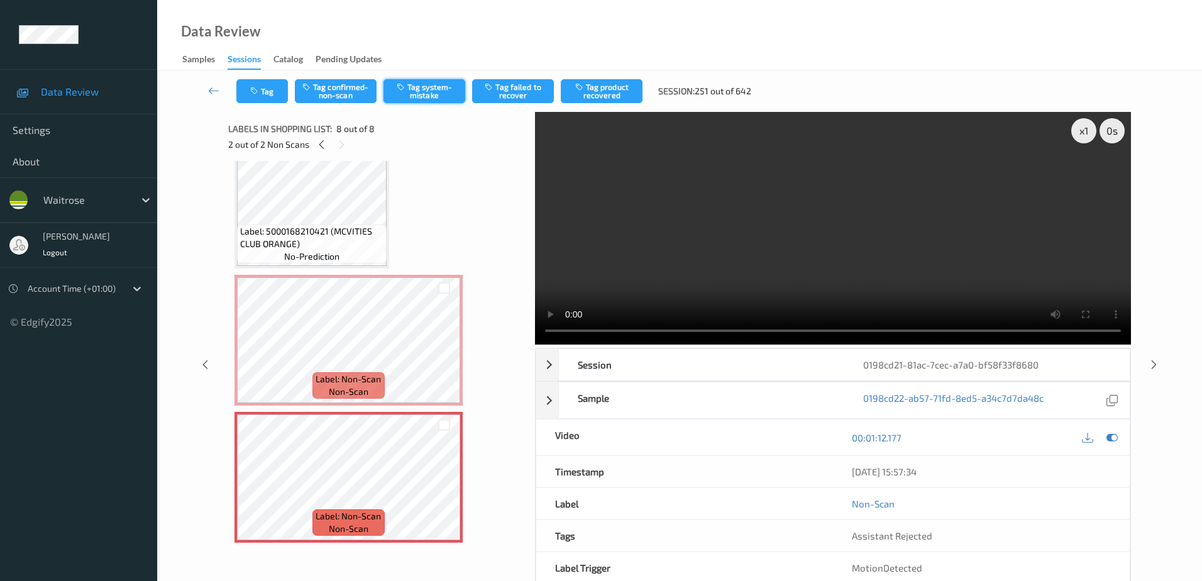
click at [419, 94] on button "Tag system-mistake" at bounding box center [424, 91] width 82 height 24
click at [260, 96] on button "Tag" at bounding box center [262, 91] width 52 height 24
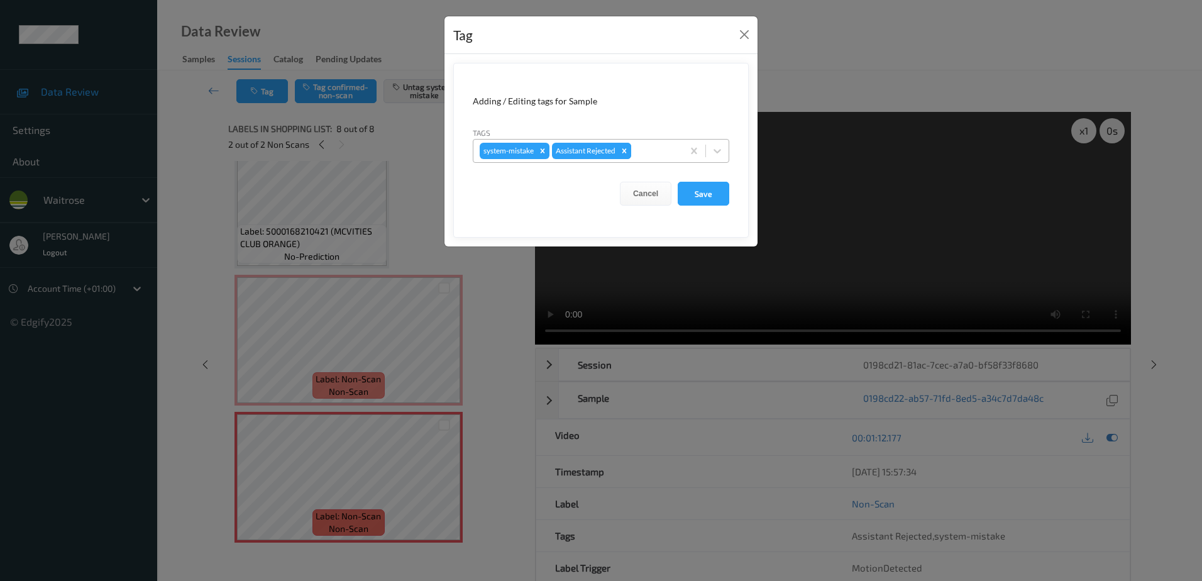
click at [631, 148] on div "Remove Assistant Rejected" at bounding box center [624, 151] width 14 height 16
click at [649, 201] on button "Cancel" at bounding box center [646, 194] width 52 height 24
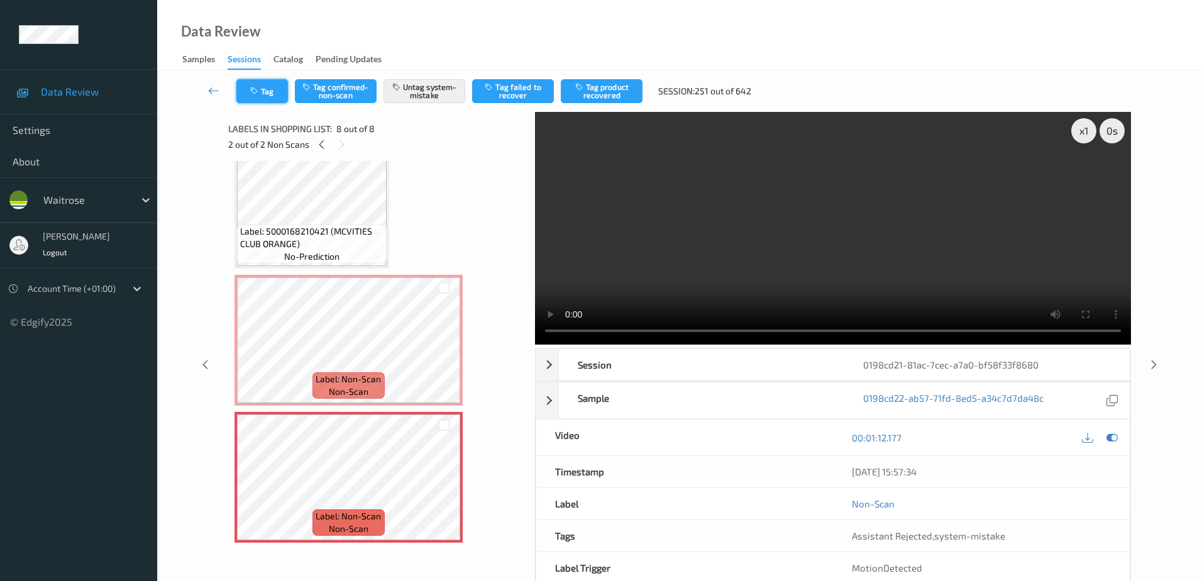
click at [260, 95] on icon "button" at bounding box center [255, 91] width 11 height 9
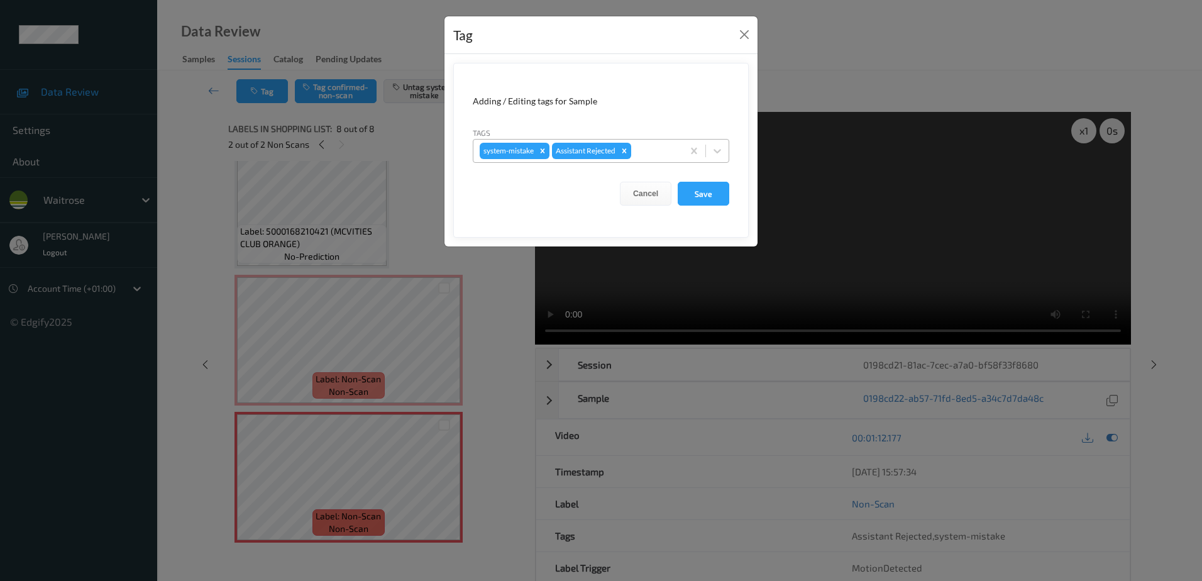
click at [655, 154] on div at bounding box center [654, 150] width 43 height 15
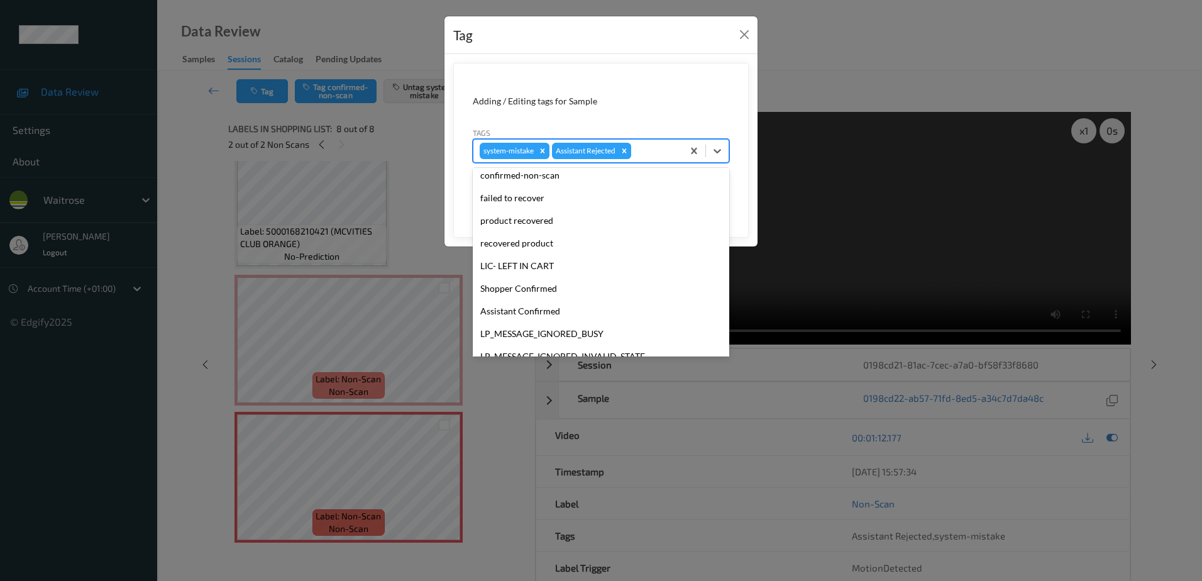
scroll to position [246, 0]
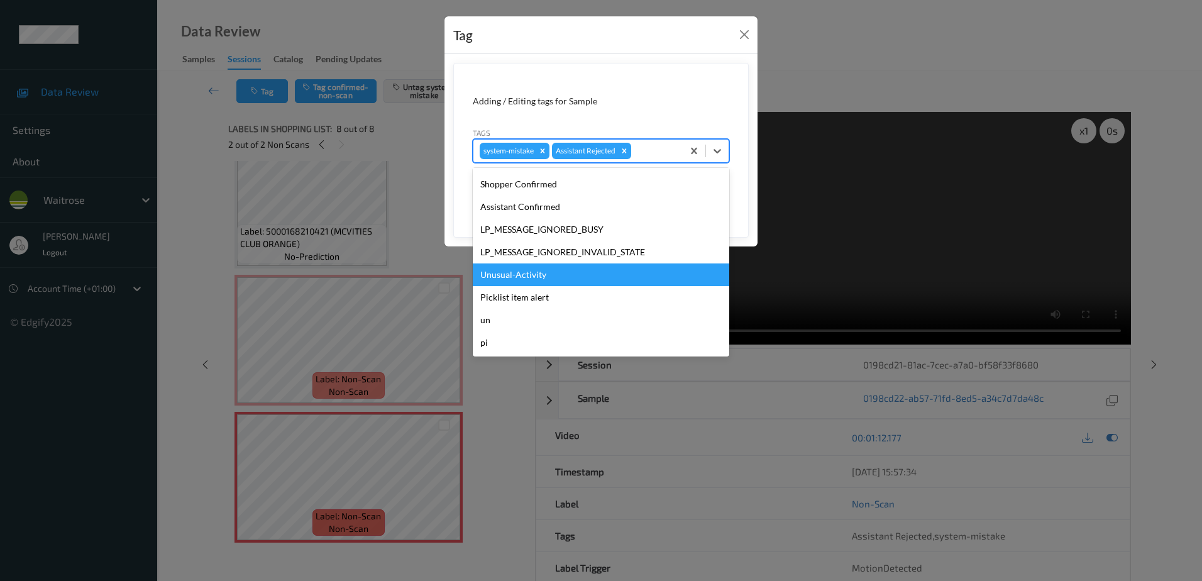
click at [575, 271] on div "Unusual-Activity" at bounding box center [601, 274] width 256 height 23
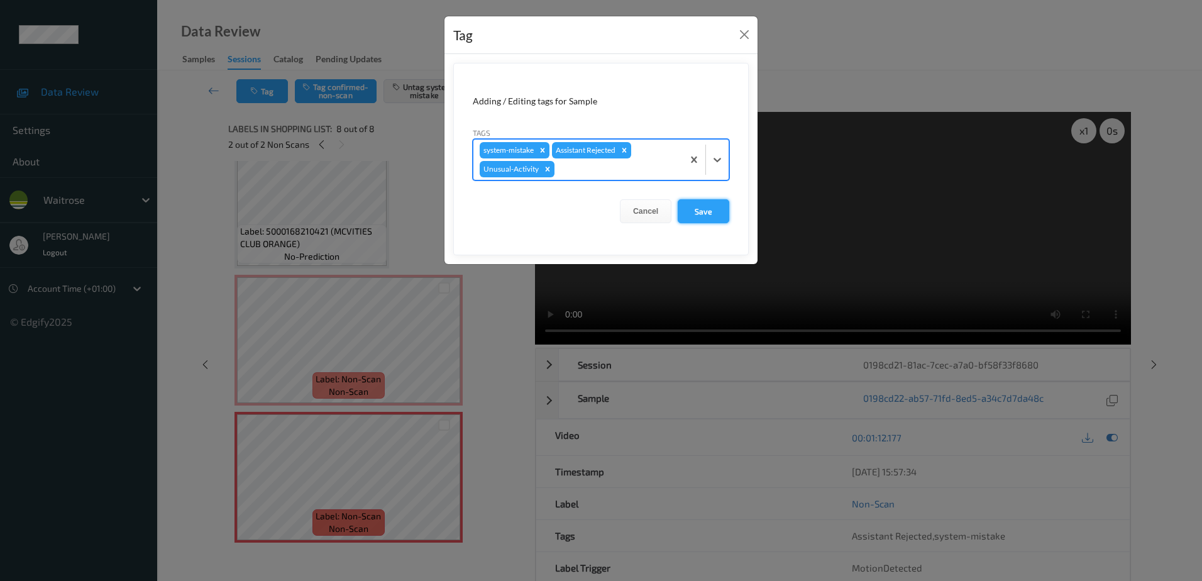
click at [696, 212] on button "Save" at bounding box center [703, 211] width 52 height 24
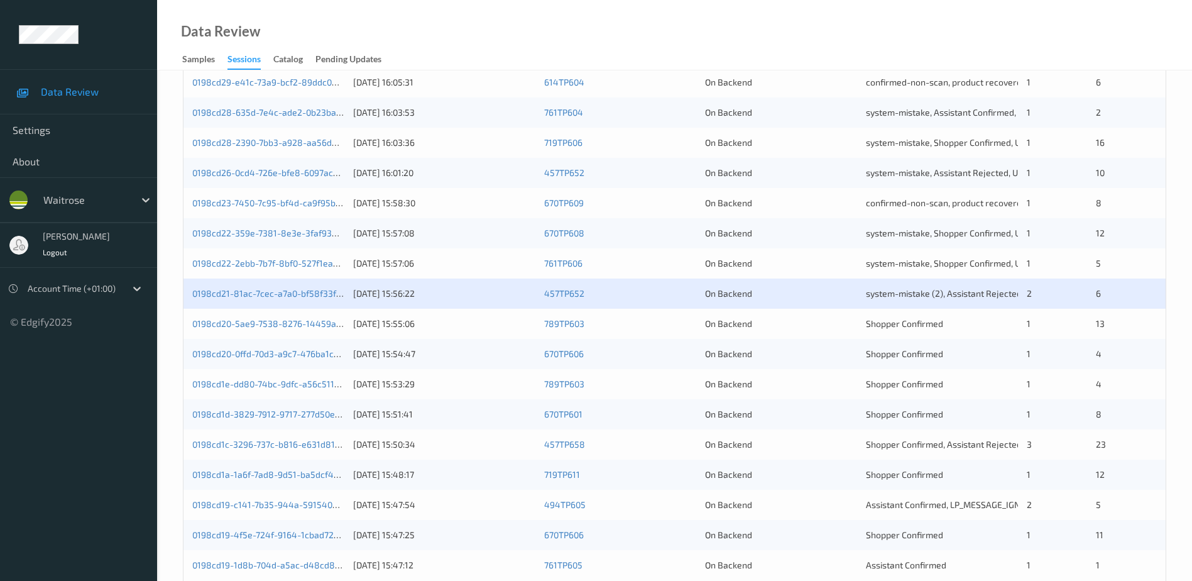
scroll to position [314, 0]
click at [277, 385] on link "0198cd1e-dd80-74bc-9dfc-a56c511e0593" at bounding box center [275, 383] width 167 height 11
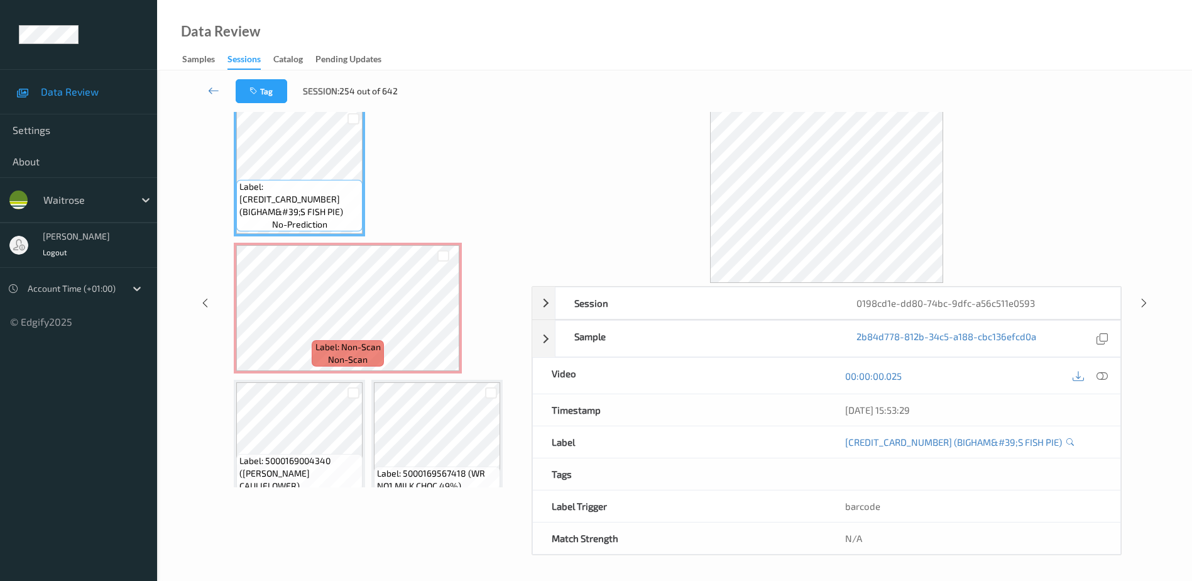
scroll to position [62, 0]
click at [1104, 375] on icon at bounding box center [1102, 375] width 11 height 11
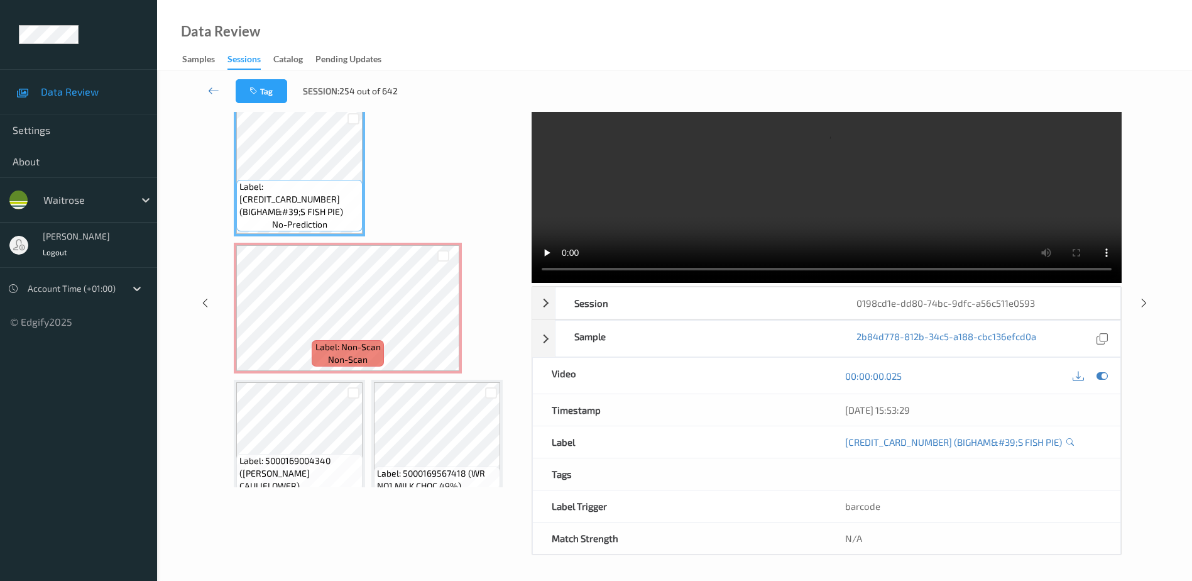
scroll to position [0, 0]
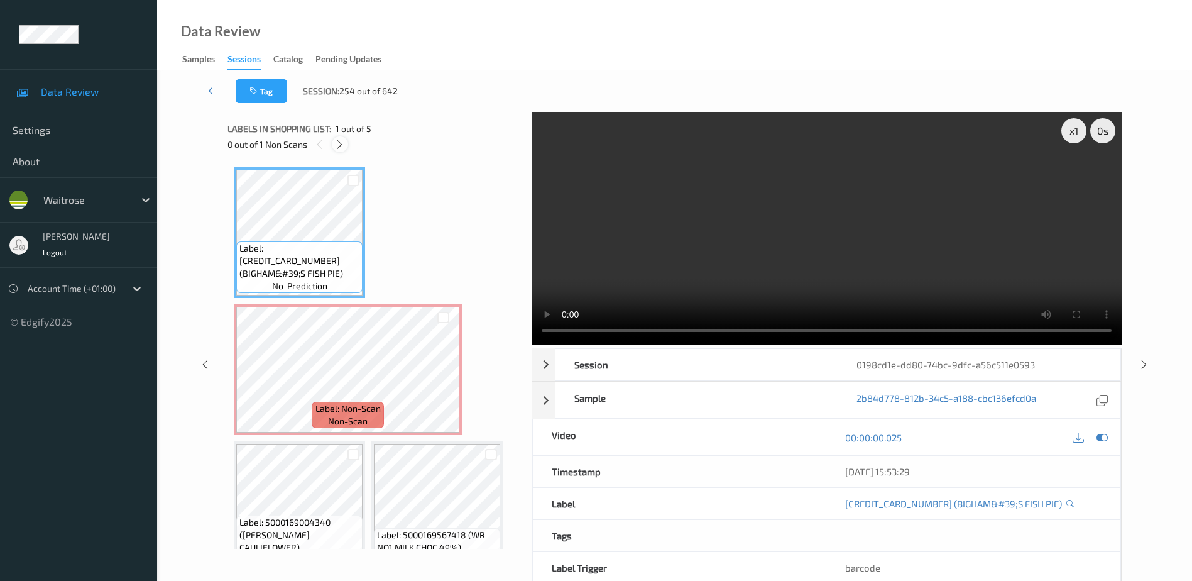
click at [344, 146] on icon at bounding box center [339, 144] width 11 height 11
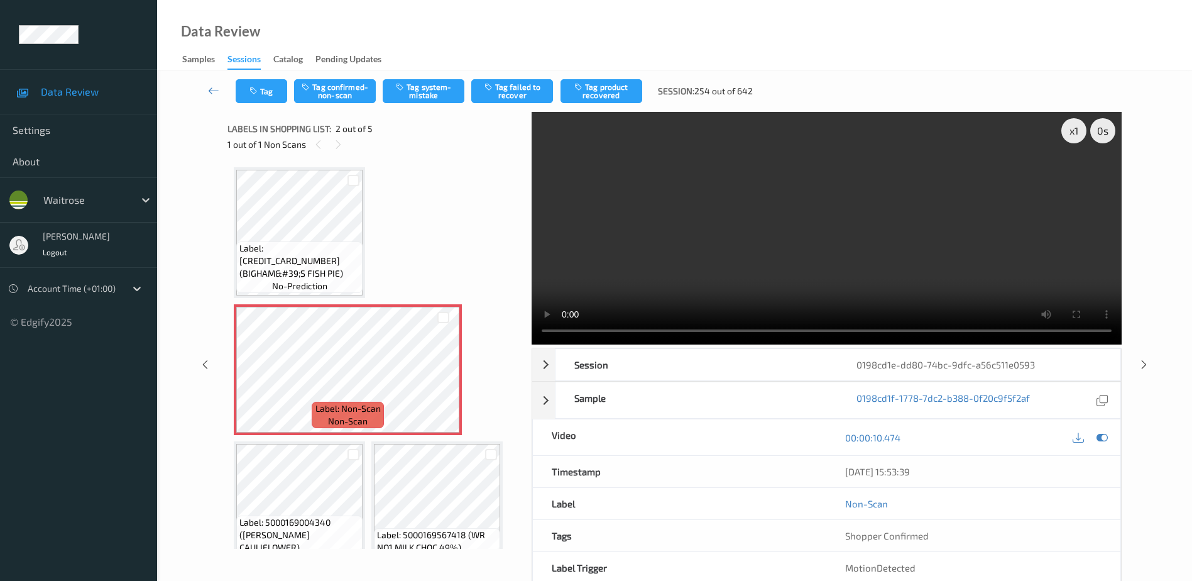
scroll to position [6, 0]
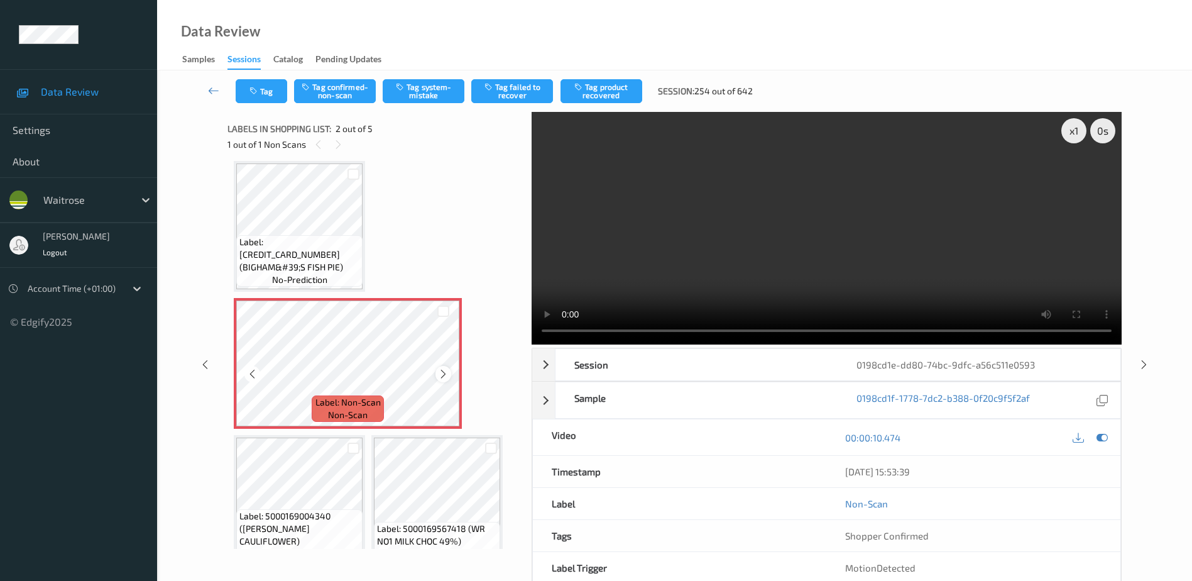
click at [441, 376] on icon at bounding box center [443, 373] width 11 height 11
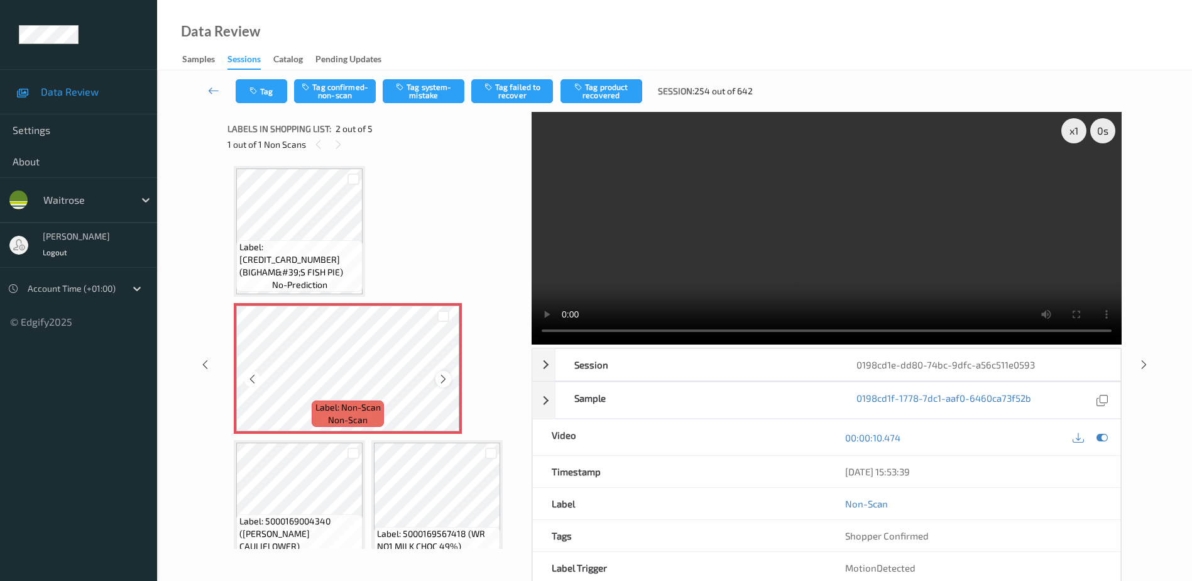
scroll to position [0, 0]
click at [903, 271] on video at bounding box center [827, 228] width 590 height 233
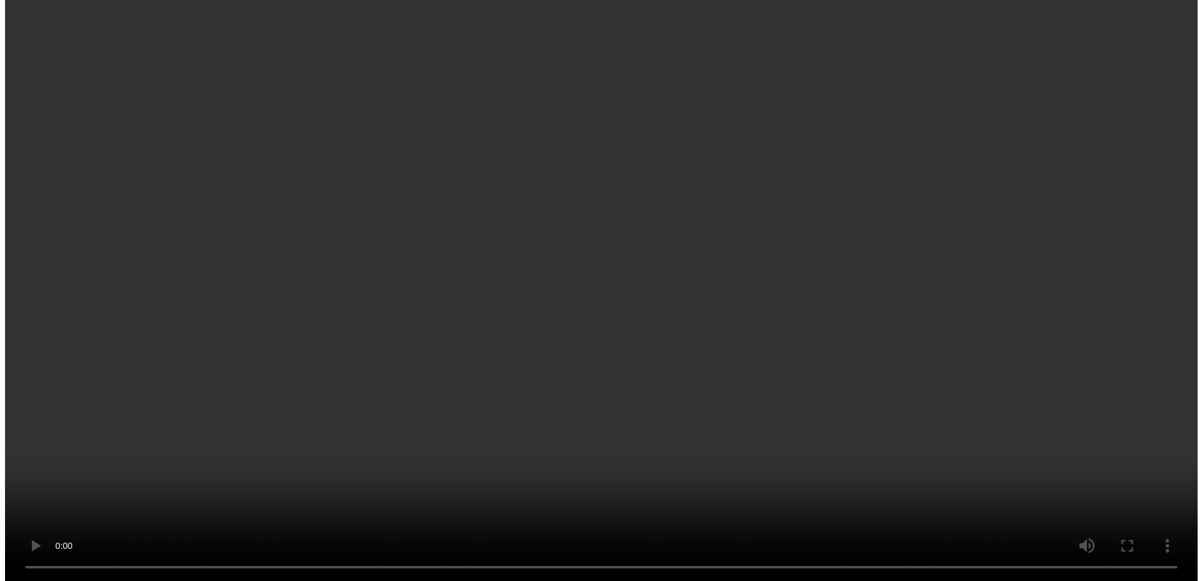
scroll to position [41, 0]
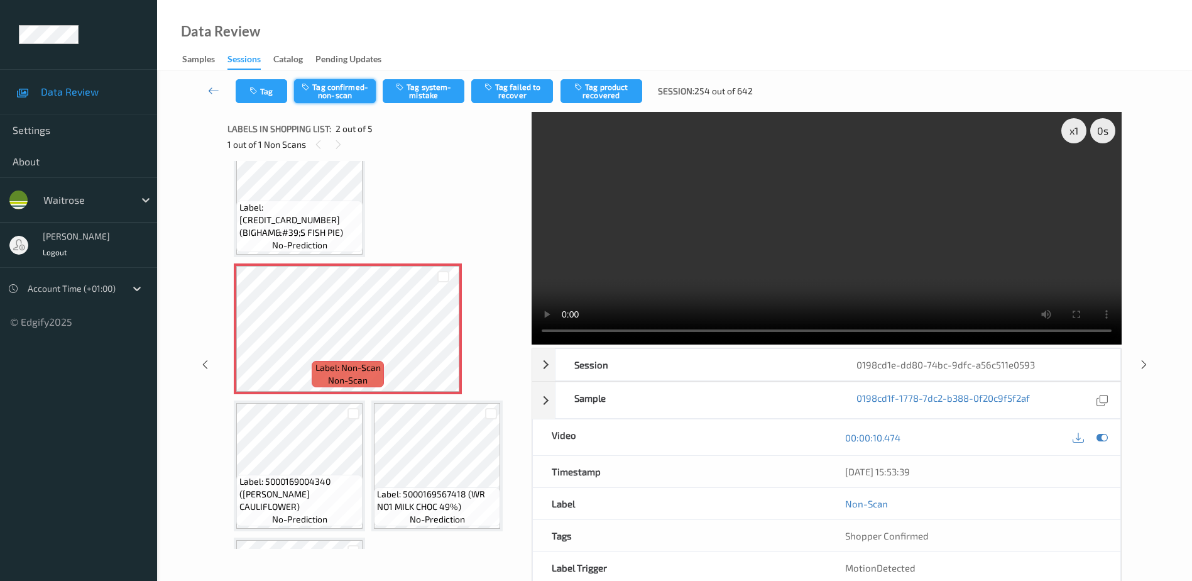
click at [343, 94] on button "Tag confirmed-non-scan" at bounding box center [335, 91] width 82 height 24
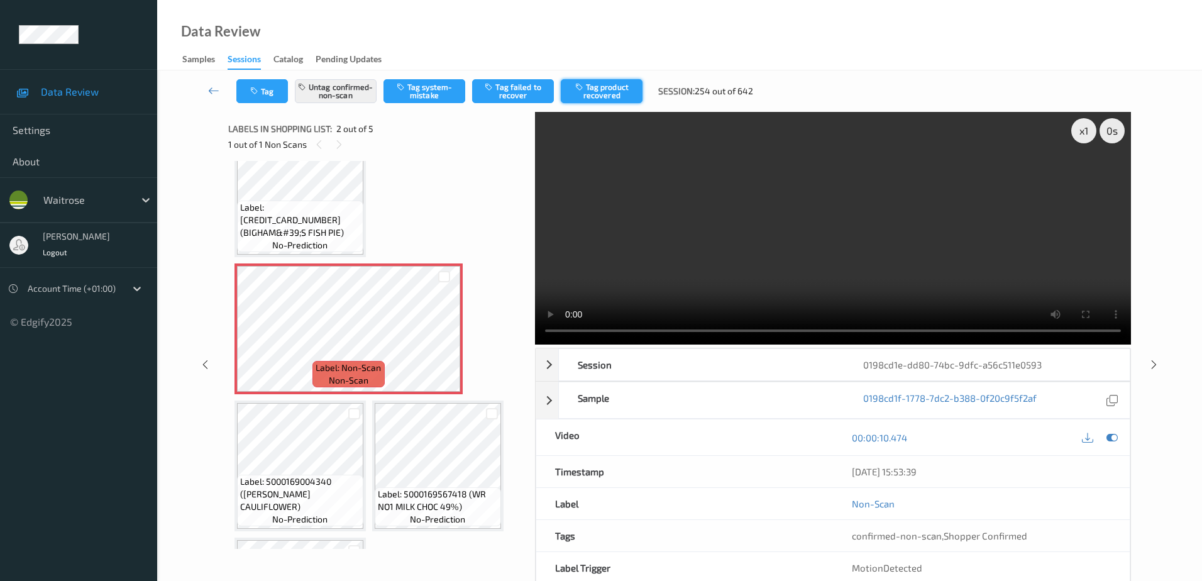
click at [614, 87] on button "Tag product recovered" at bounding box center [602, 91] width 82 height 24
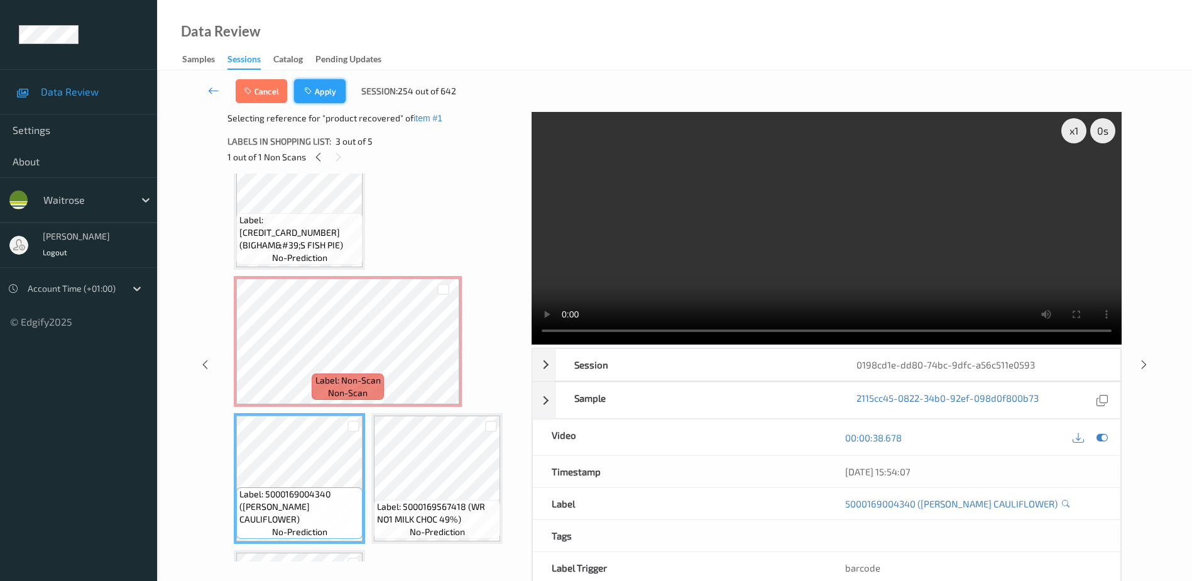
click at [324, 99] on button "Apply" at bounding box center [320, 91] width 52 height 24
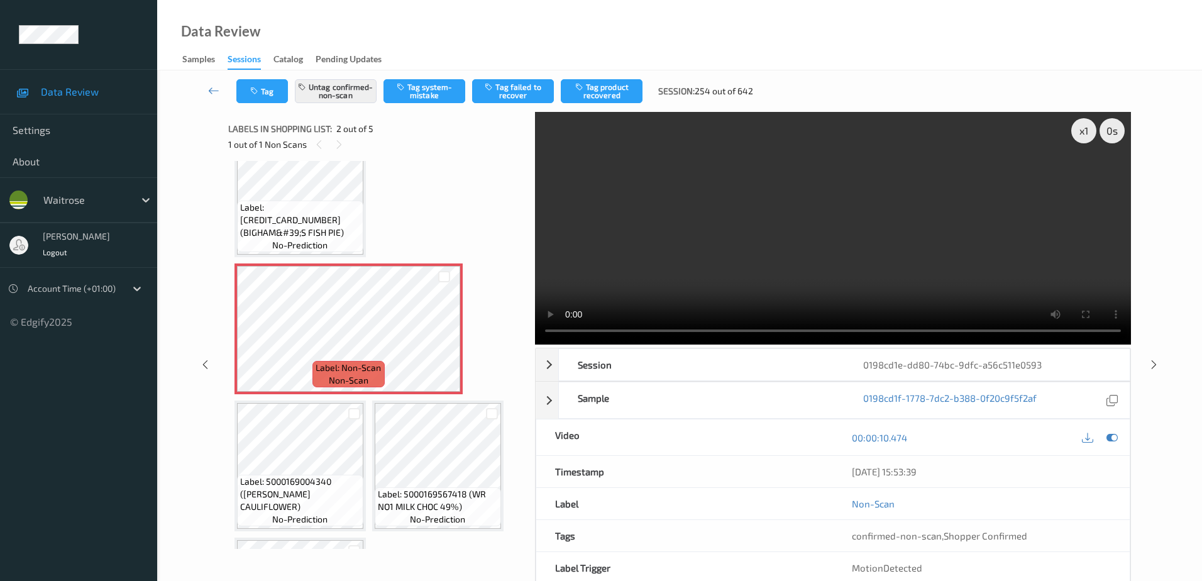
scroll to position [6, 0]
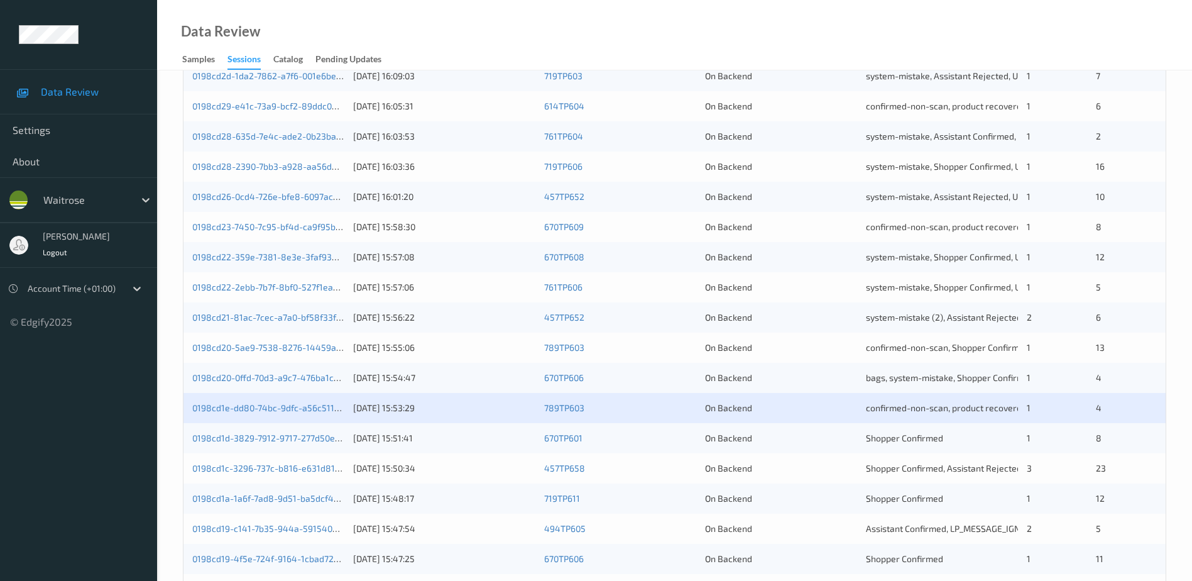
scroll to position [314, 0]
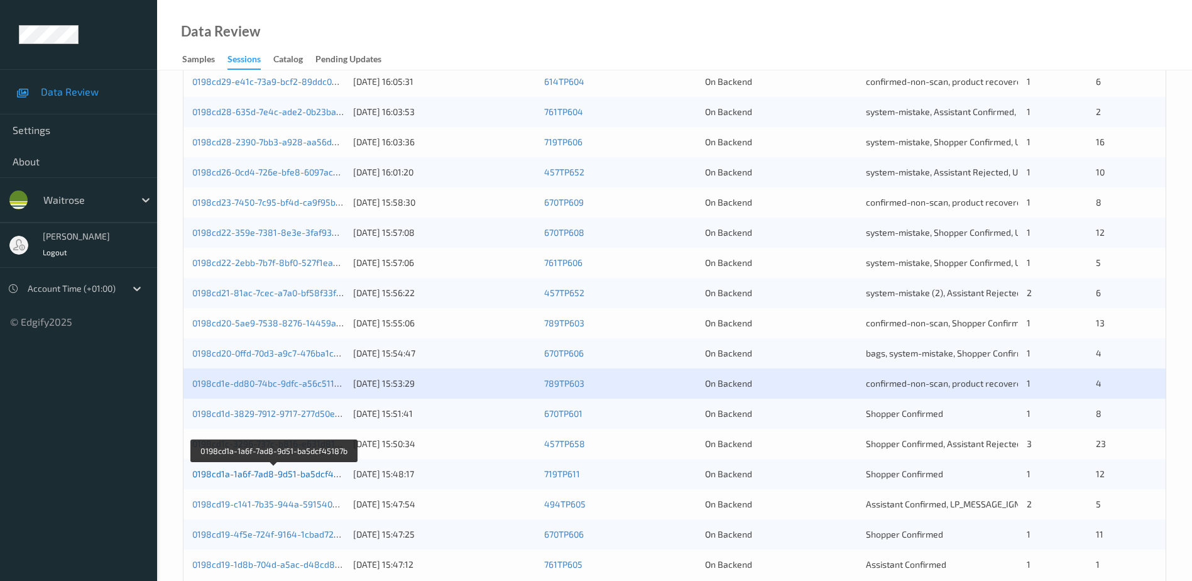
click at [266, 474] on link "0198cd1a-1a6f-7ad8-9d51-ba5dcf45187b" at bounding box center [274, 473] width 165 height 11
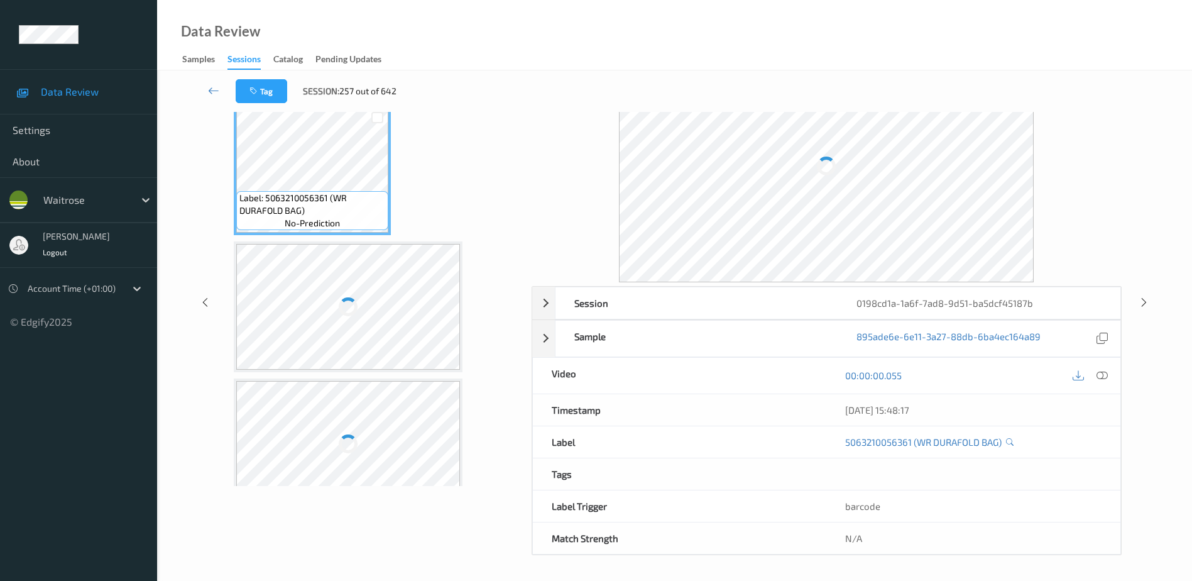
scroll to position [62, 0]
click at [1104, 378] on icon at bounding box center [1102, 375] width 11 height 11
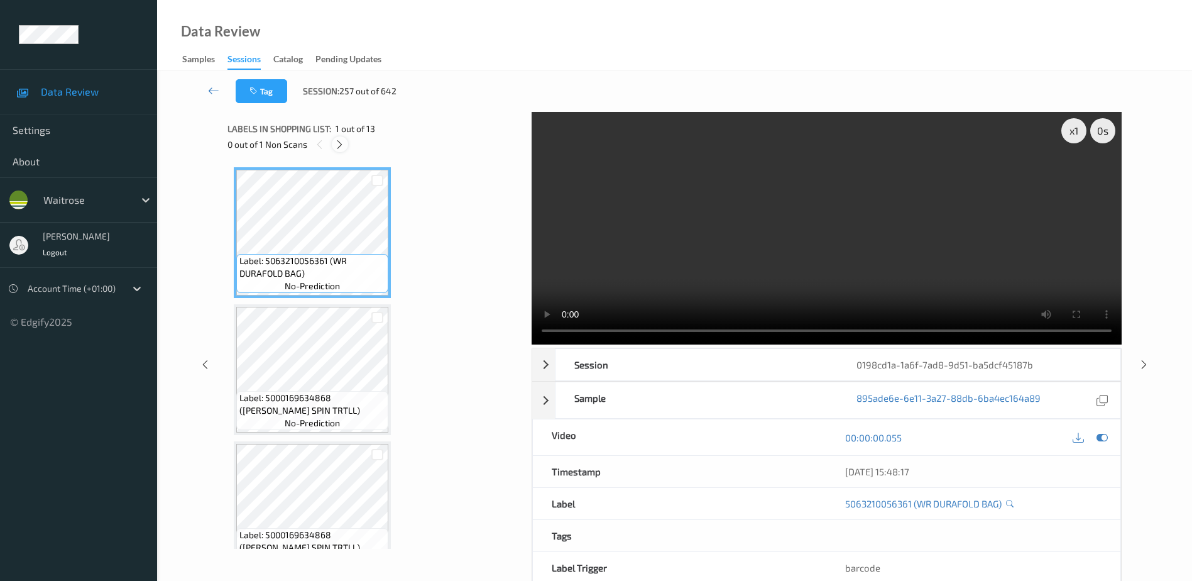
click at [339, 140] on icon at bounding box center [339, 144] width 11 height 11
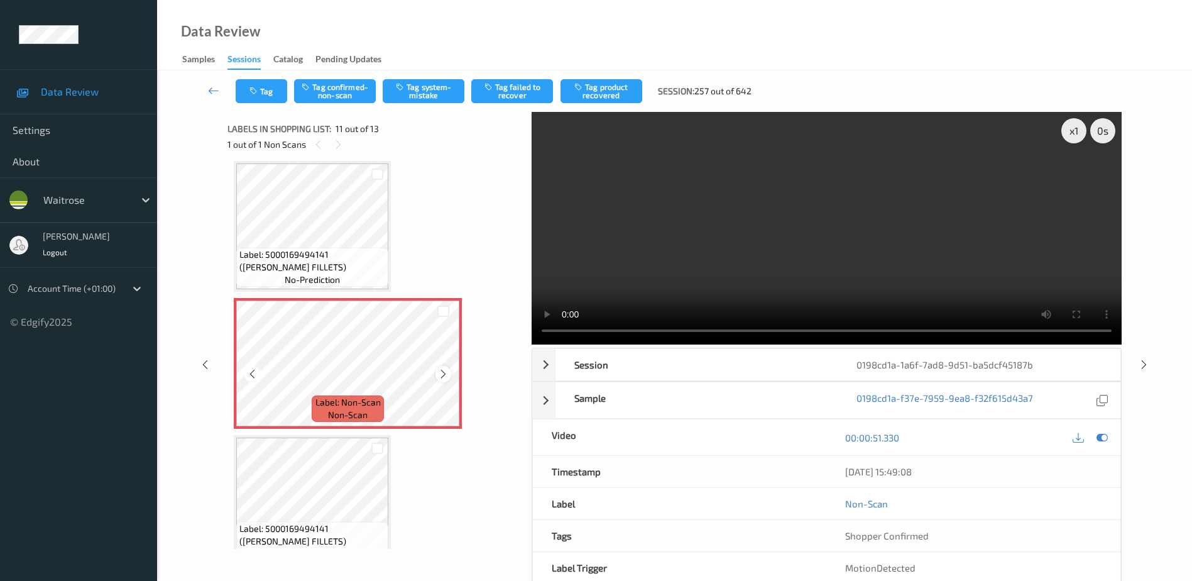
click at [443, 376] on icon at bounding box center [443, 373] width 11 height 11
click at [444, 378] on icon at bounding box center [443, 373] width 11 height 11
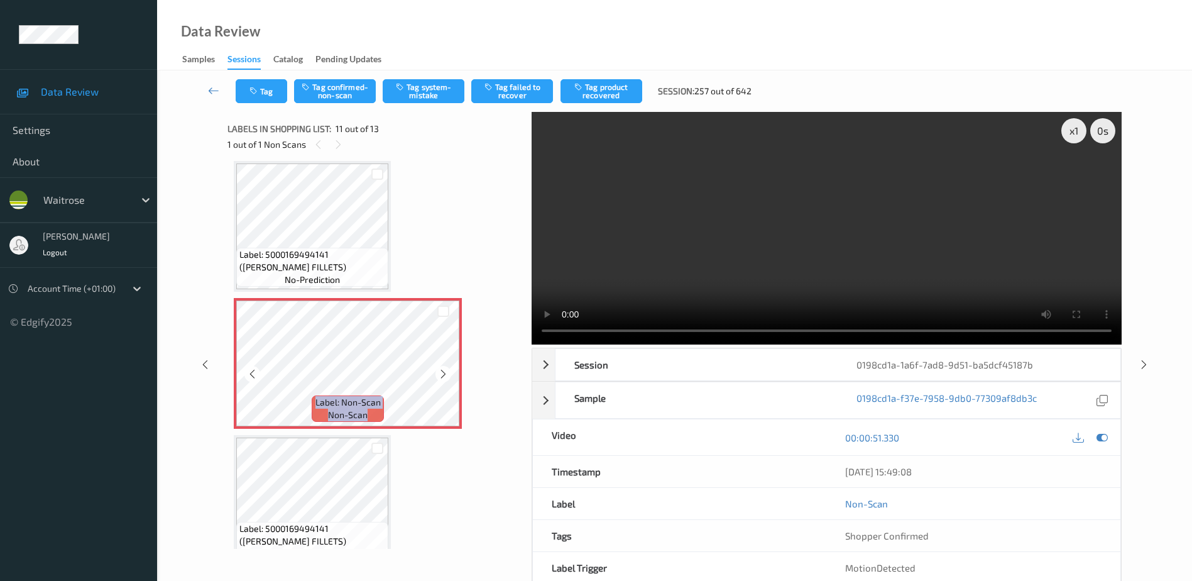
click at [444, 378] on icon at bounding box center [443, 373] width 11 height 11
click at [868, 236] on video at bounding box center [827, 228] width 590 height 233
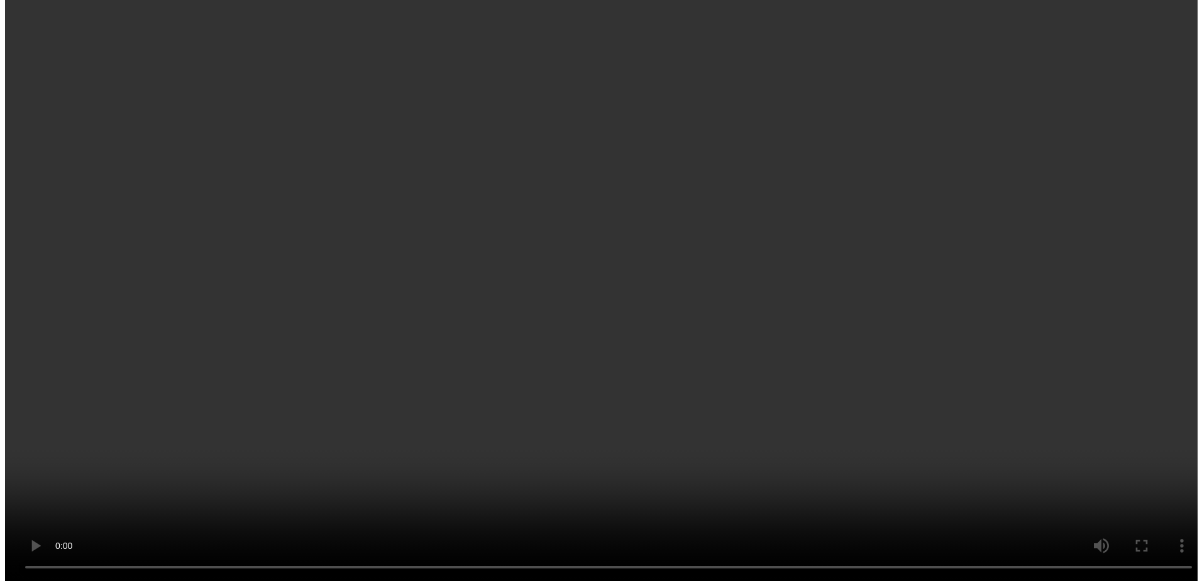
scroll to position [1211, 0]
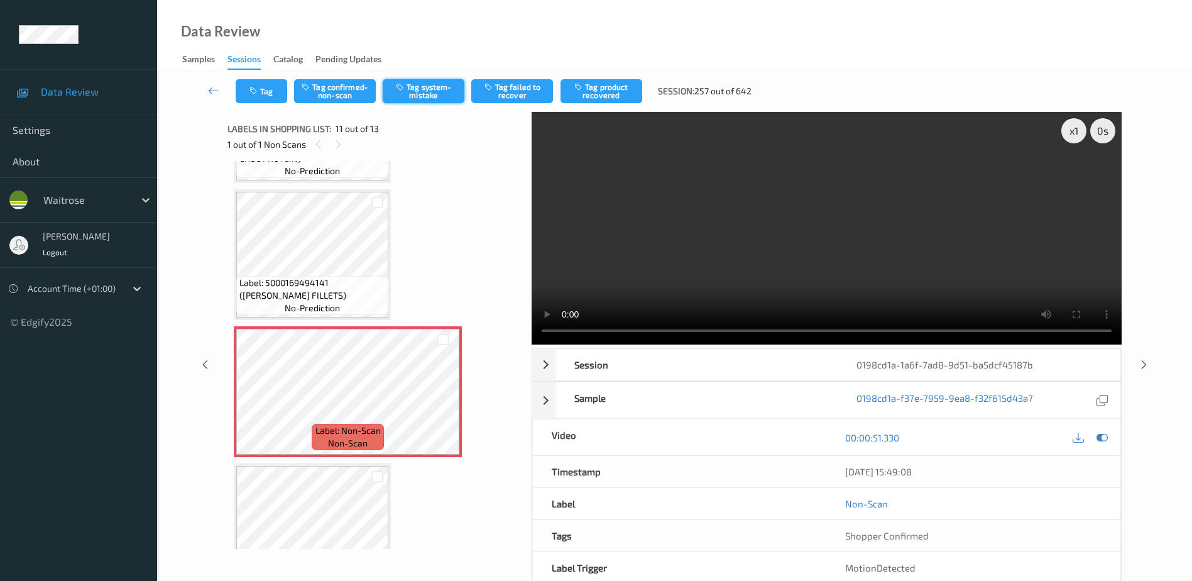
click at [411, 93] on button "Tag system-mistake" at bounding box center [424, 91] width 82 height 24
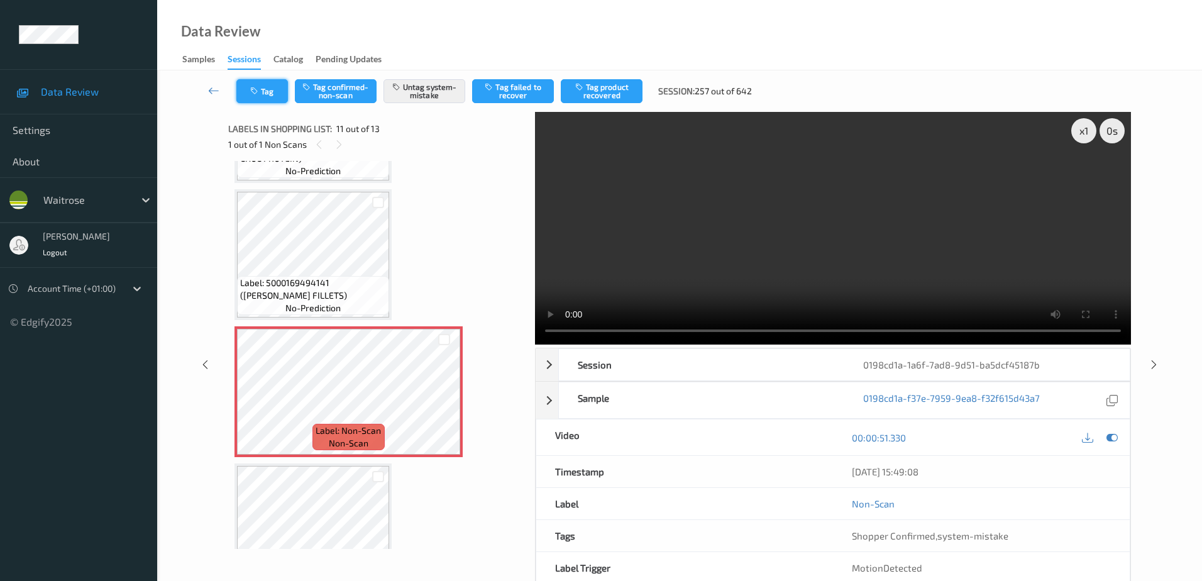
click at [262, 90] on button "Tag" at bounding box center [262, 91] width 52 height 24
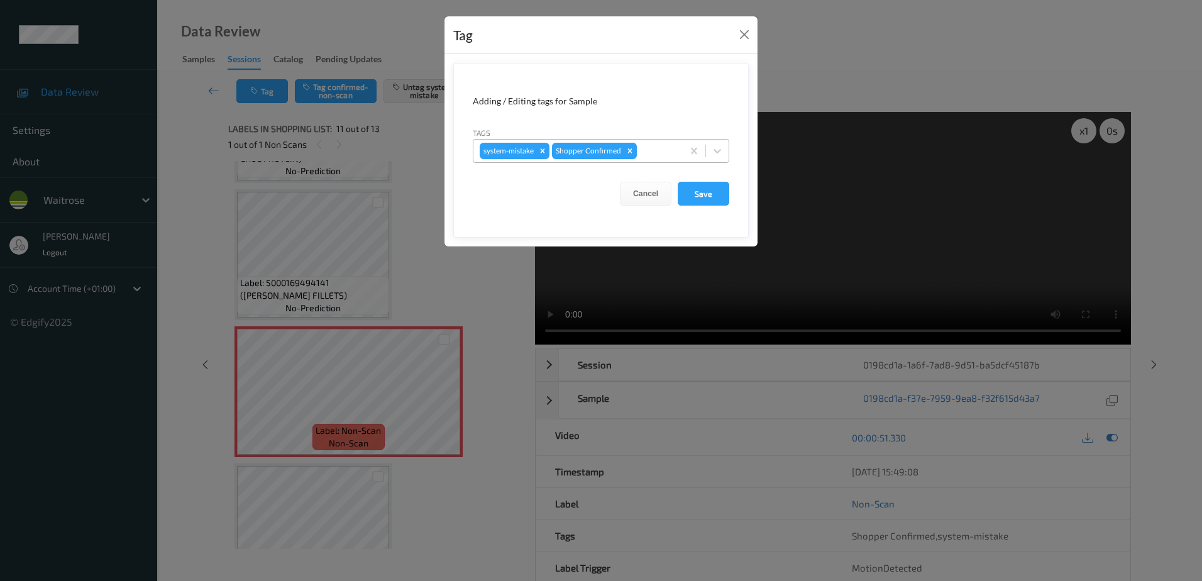
click at [657, 150] on div at bounding box center [657, 150] width 37 height 15
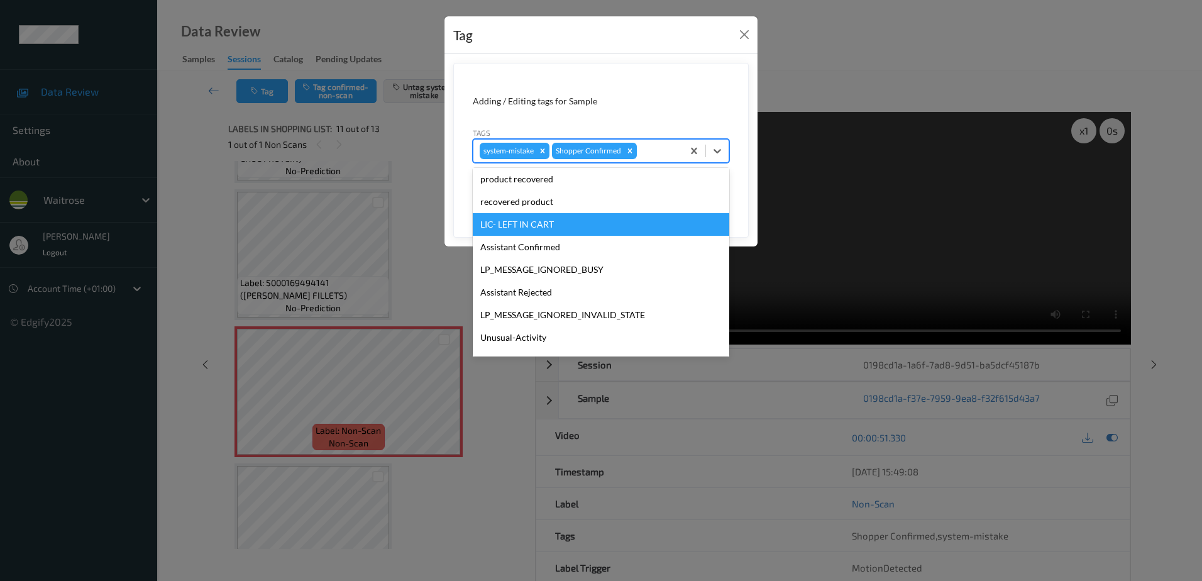
scroll to position [246, 0]
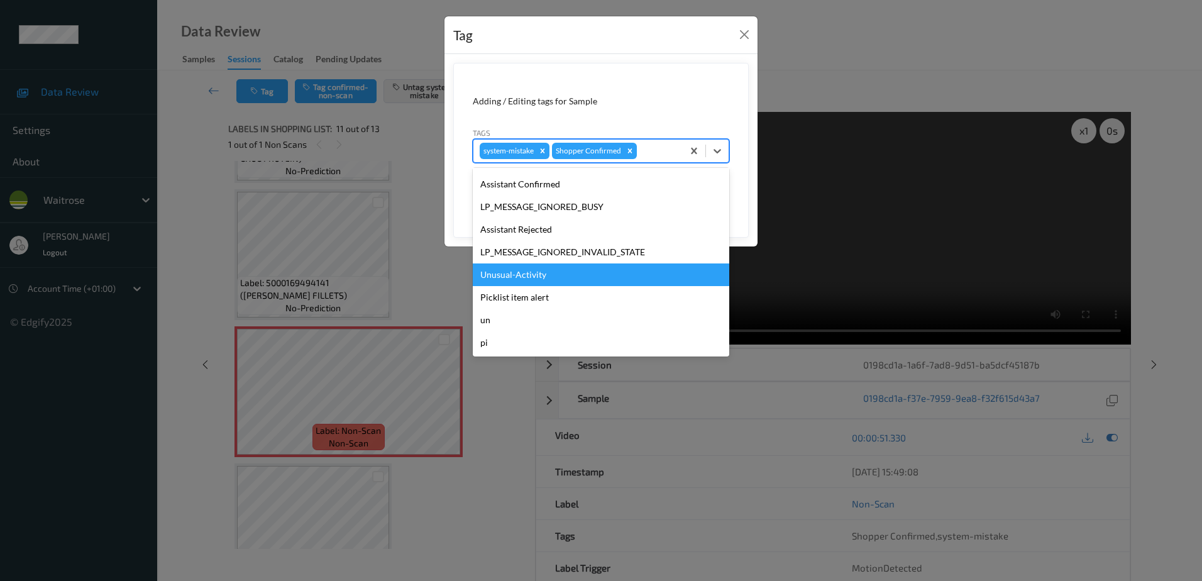
click at [540, 276] on div "Unusual-Activity" at bounding box center [601, 274] width 256 height 23
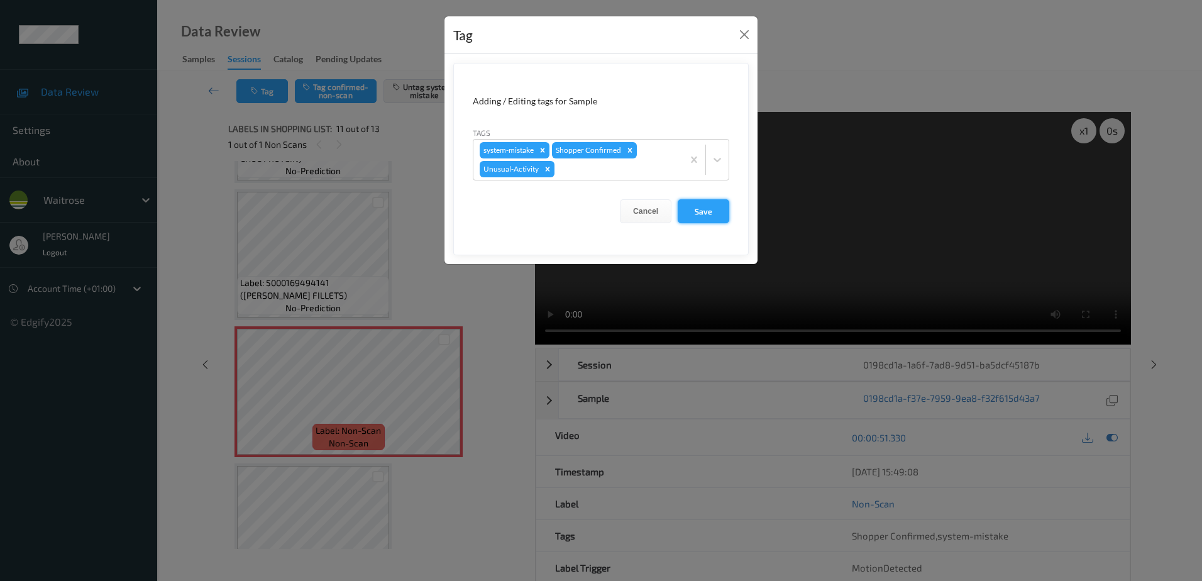
click at [689, 216] on button "Save" at bounding box center [703, 211] width 52 height 24
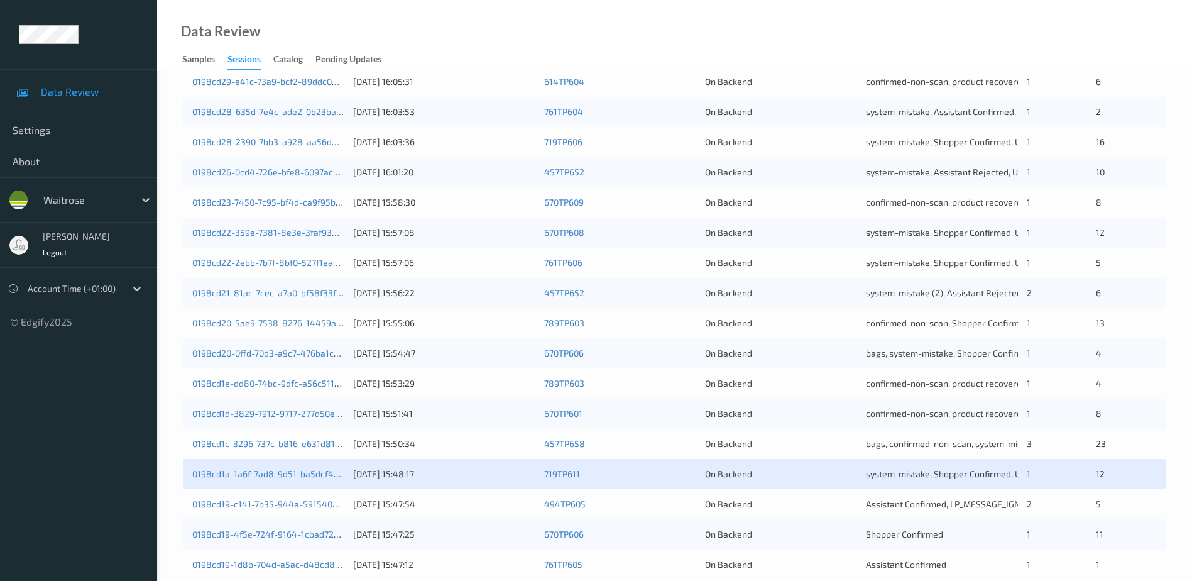
scroll to position [365, 0]
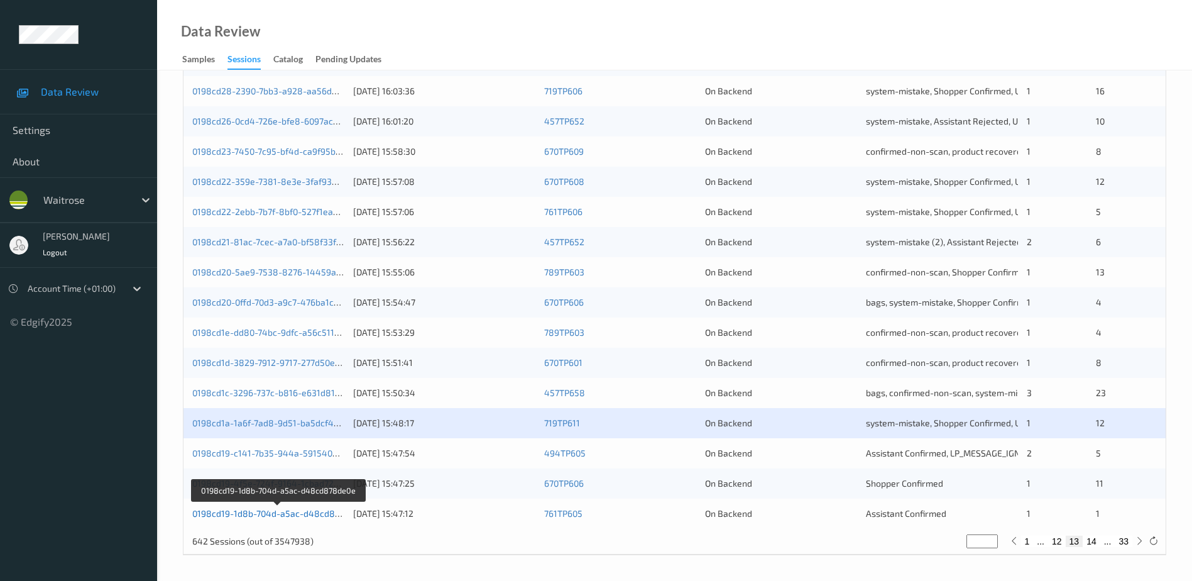
click at [285, 513] on link "0198cd19-1d8b-704d-a5ac-d48cd878de0e" at bounding box center [278, 513] width 173 height 11
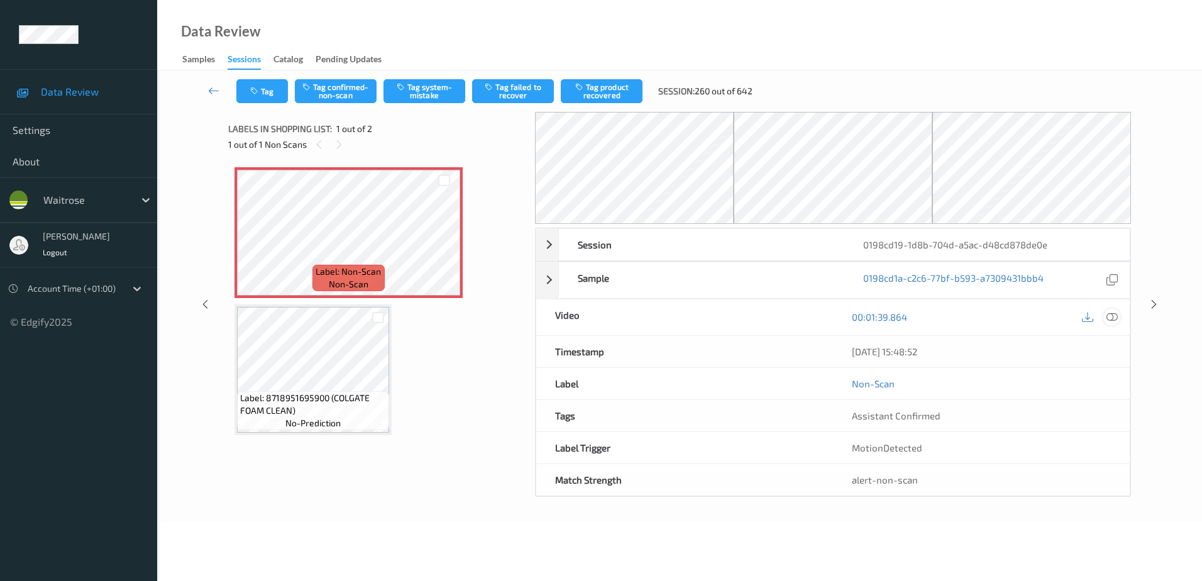
click at [1110, 316] on icon at bounding box center [1111, 316] width 11 height 11
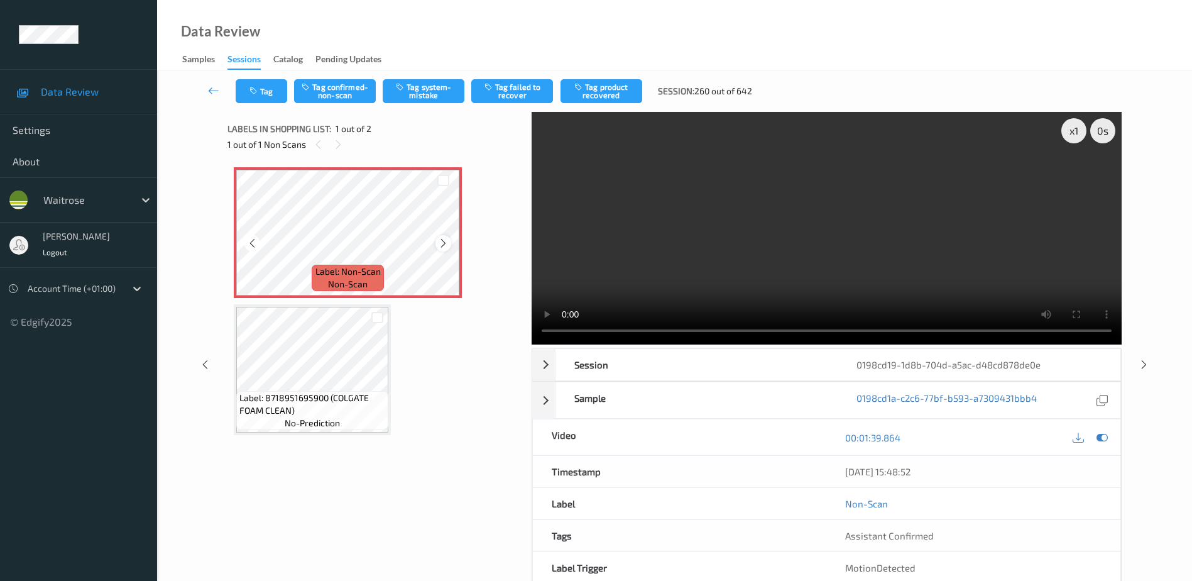
click at [439, 236] on div at bounding box center [444, 243] width 16 height 16
click at [441, 242] on icon at bounding box center [443, 243] width 11 height 11
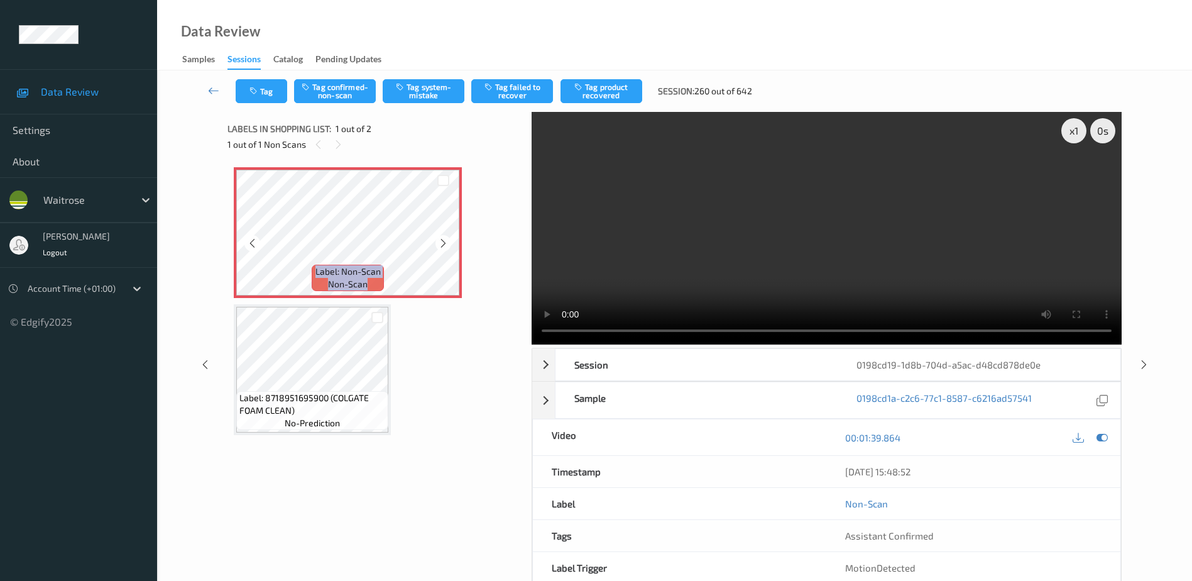
click at [441, 242] on icon at bounding box center [443, 243] width 11 height 11
click at [783, 236] on video at bounding box center [827, 228] width 590 height 233
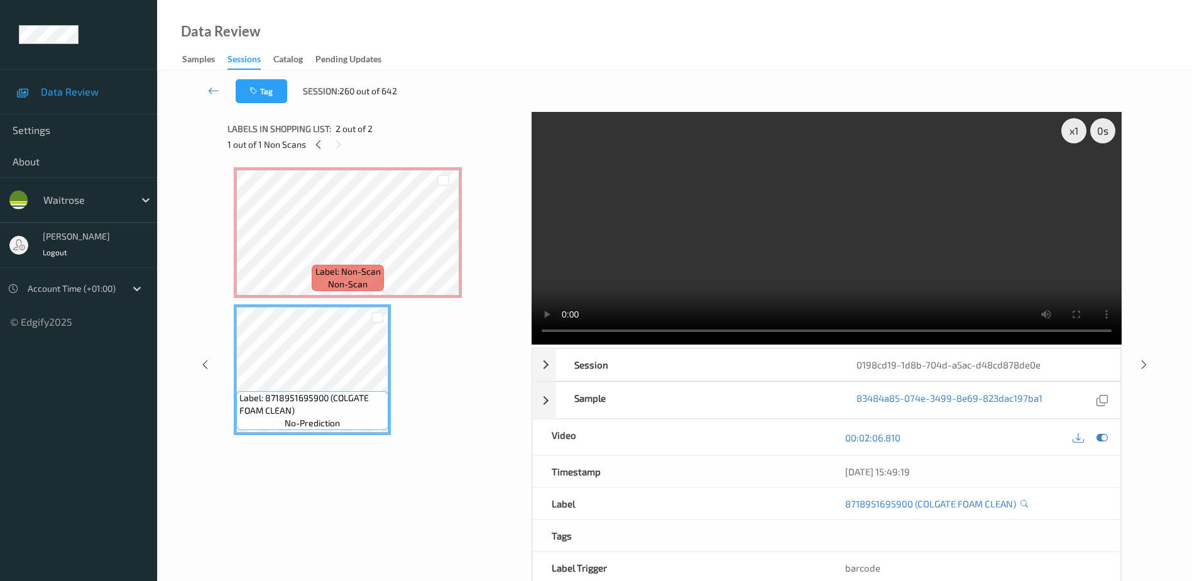
click at [711, 219] on video at bounding box center [827, 228] width 590 height 233
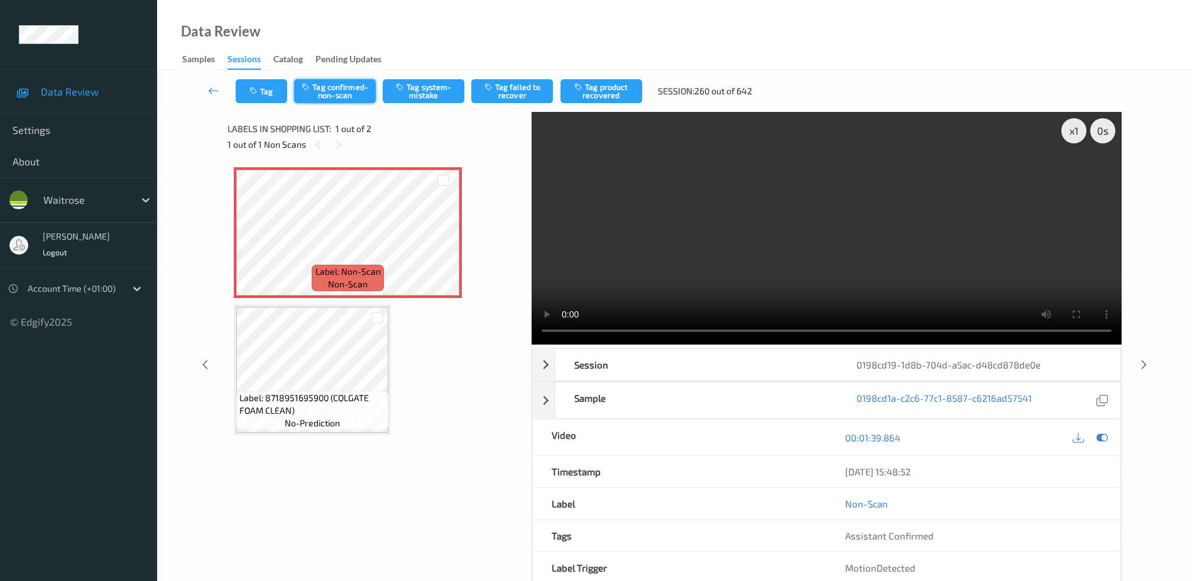
click at [357, 99] on button "Tag confirmed-non-scan" at bounding box center [335, 91] width 82 height 24
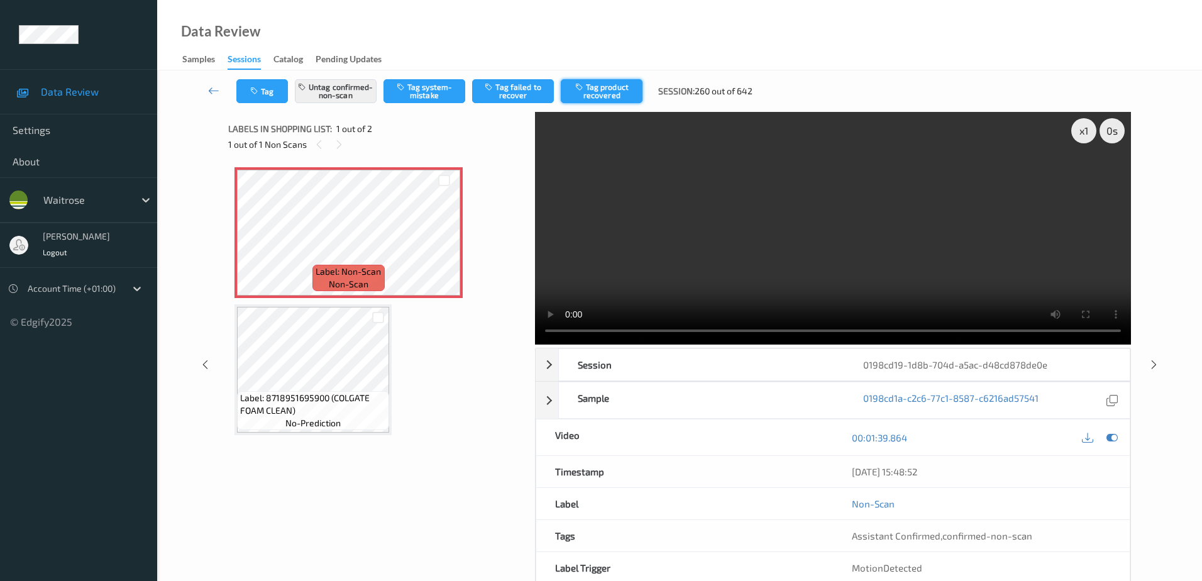
click at [599, 99] on button "Tag product recovered" at bounding box center [602, 91] width 82 height 24
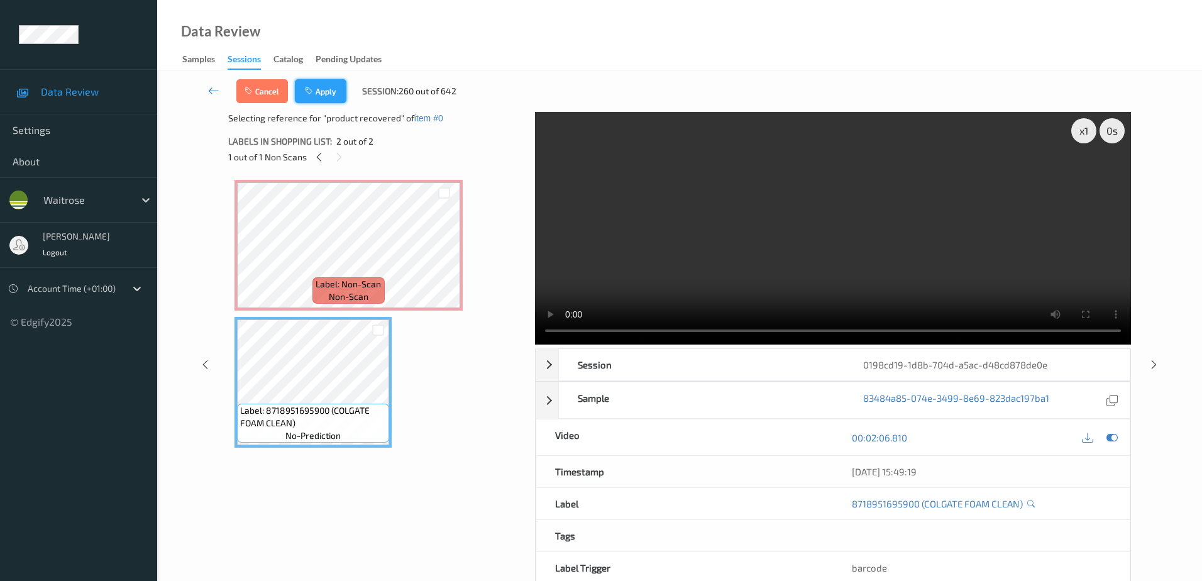
click at [321, 87] on button "Apply" at bounding box center [321, 91] width 52 height 24
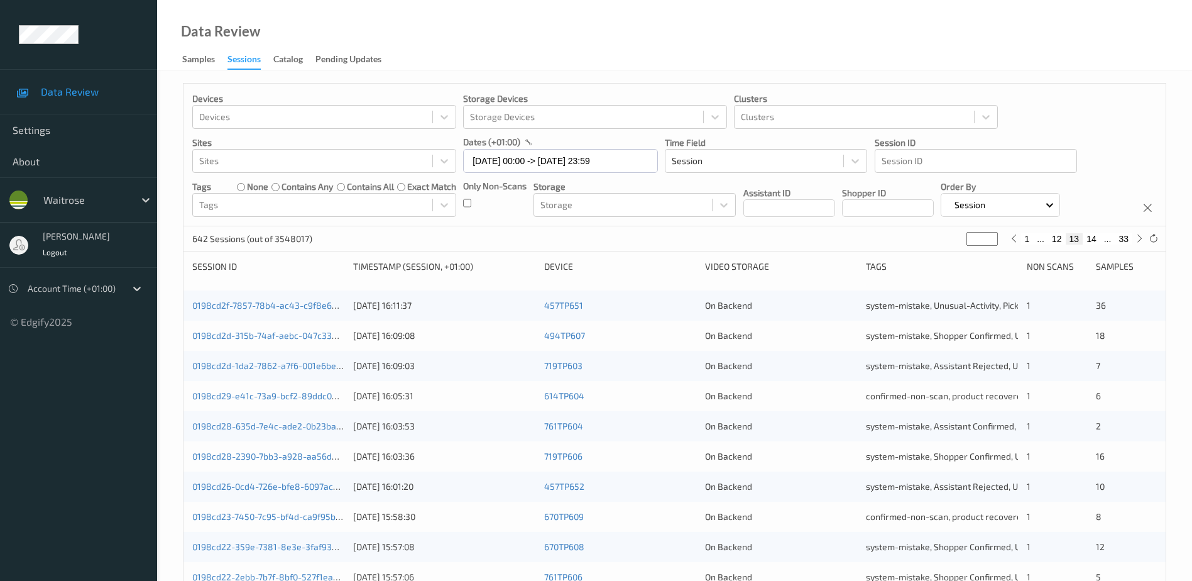
drag, startPoint x: 980, startPoint y: 238, endPoint x: 941, endPoint y: 238, distance: 39.6
click at [941, 238] on div "642 Sessions (out of 3548017) ** 1 ... 12 13 14 ... 33" at bounding box center [675, 238] width 982 height 25
type input "*"
type input "**"
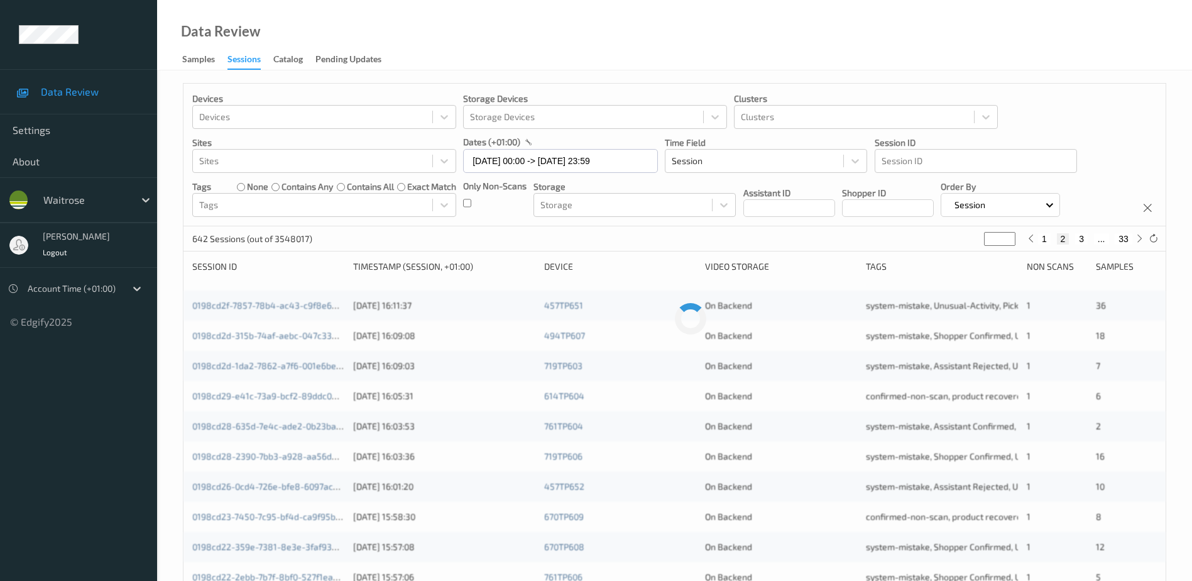
type input "**"
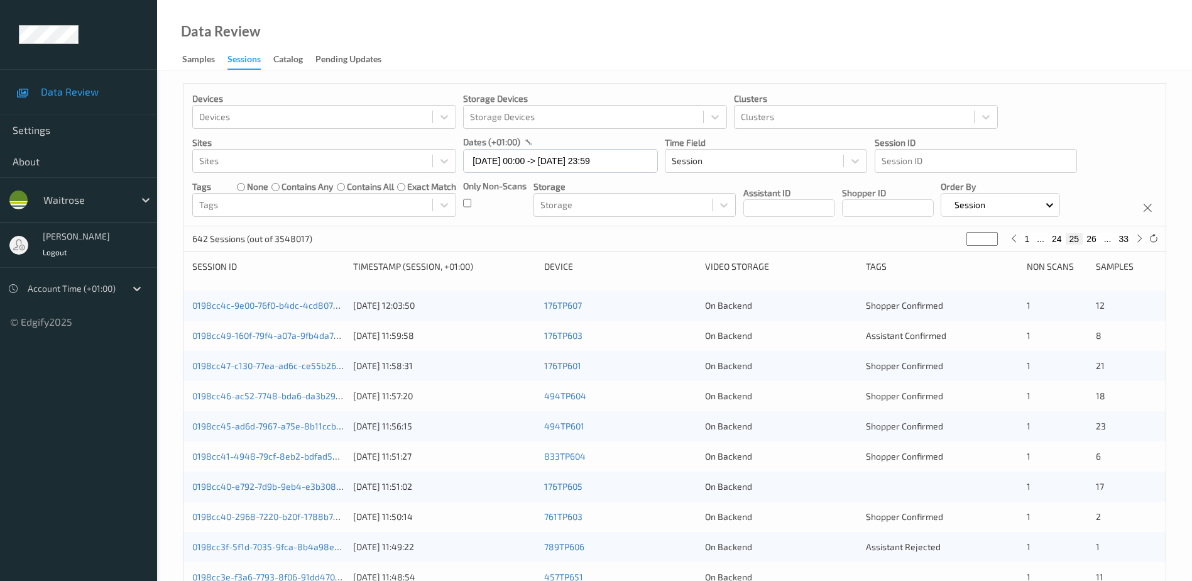
type input "**"
click at [288, 366] on link "0198cc47-c130-77ea-ad6c-ce55b26d7abf" at bounding box center [275, 365] width 167 height 11
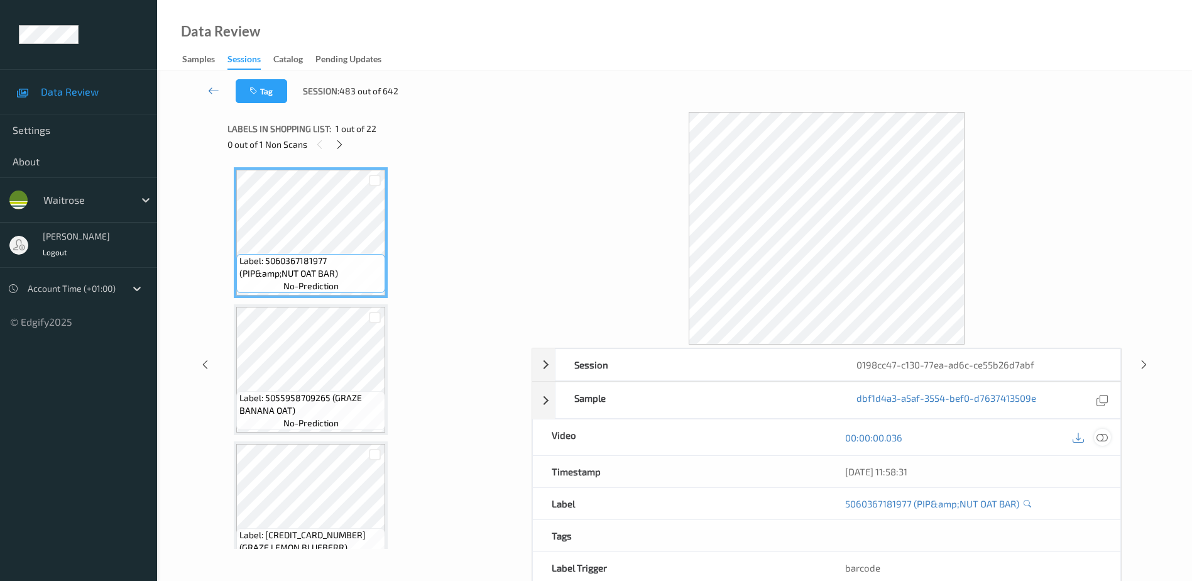
drag, startPoint x: 1103, startPoint y: 437, endPoint x: 782, endPoint y: 11, distance: 533.7
click at [1104, 437] on icon at bounding box center [1102, 437] width 11 height 11
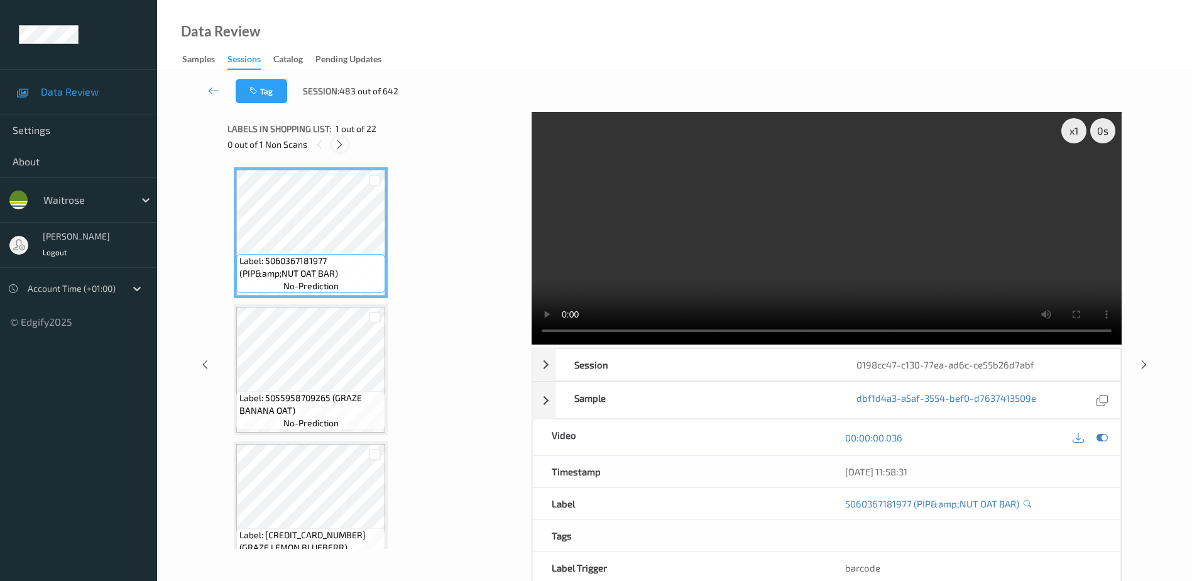
click at [339, 151] on div at bounding box center [340, 144] width 16 height 16
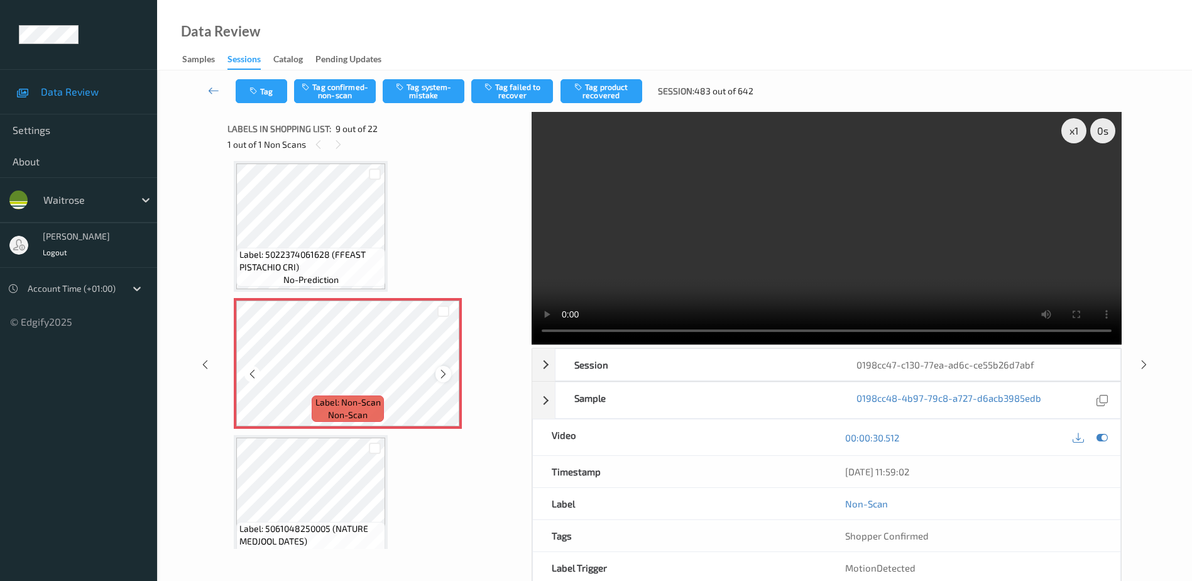
click at [439, 379] on icon at bounding box center [443, 373] width 11 height 11
drag, startPoint x: 889, startPoint y: 258, endPoint x: 803, endPoint y: 271, distance: 86.6
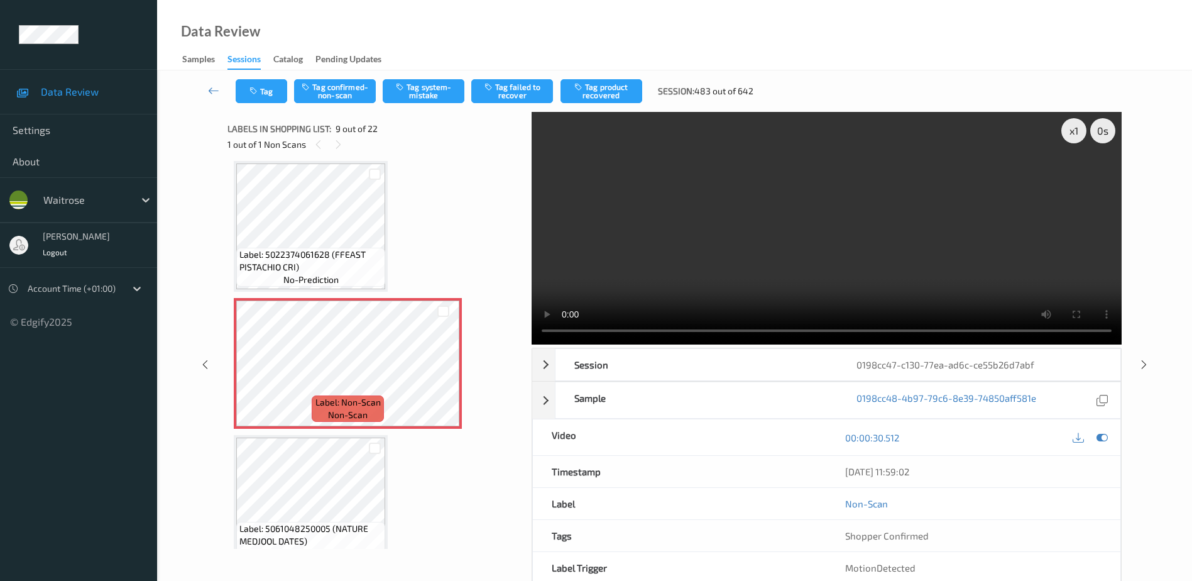
click at [889, 258] on video at bounding box center [827, 228] width 590 height 233
click at [330, 97] on button "Tag confirmed-non-scan" at bounding box center [335, 91] width 82 height 24
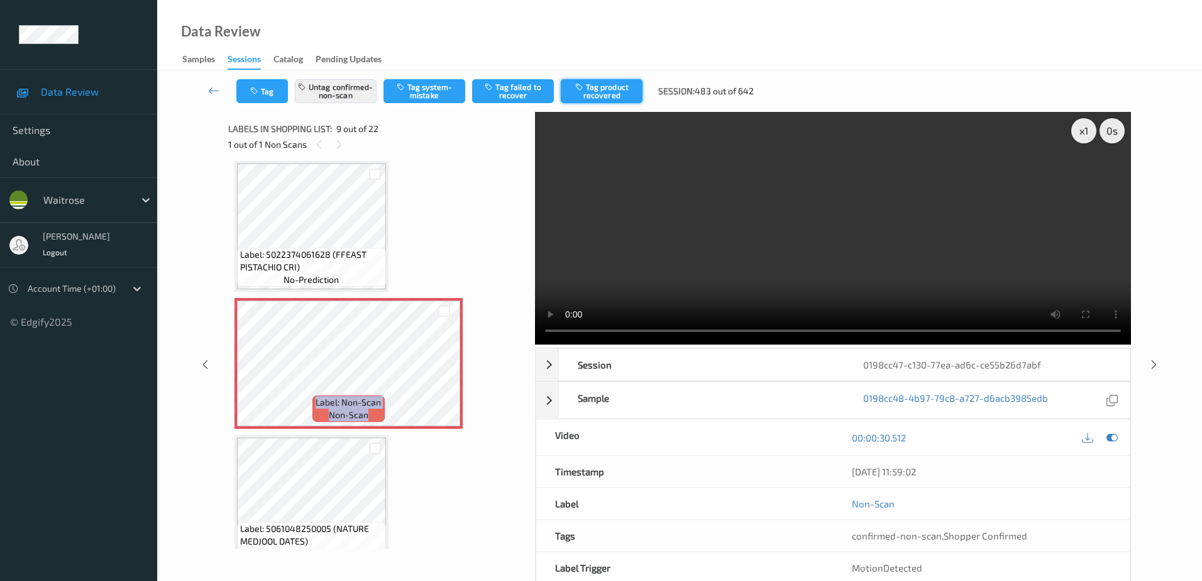
click at [598, 94] on button "Tag product recovered" at bounding box center [602, 91] width 82 height 24
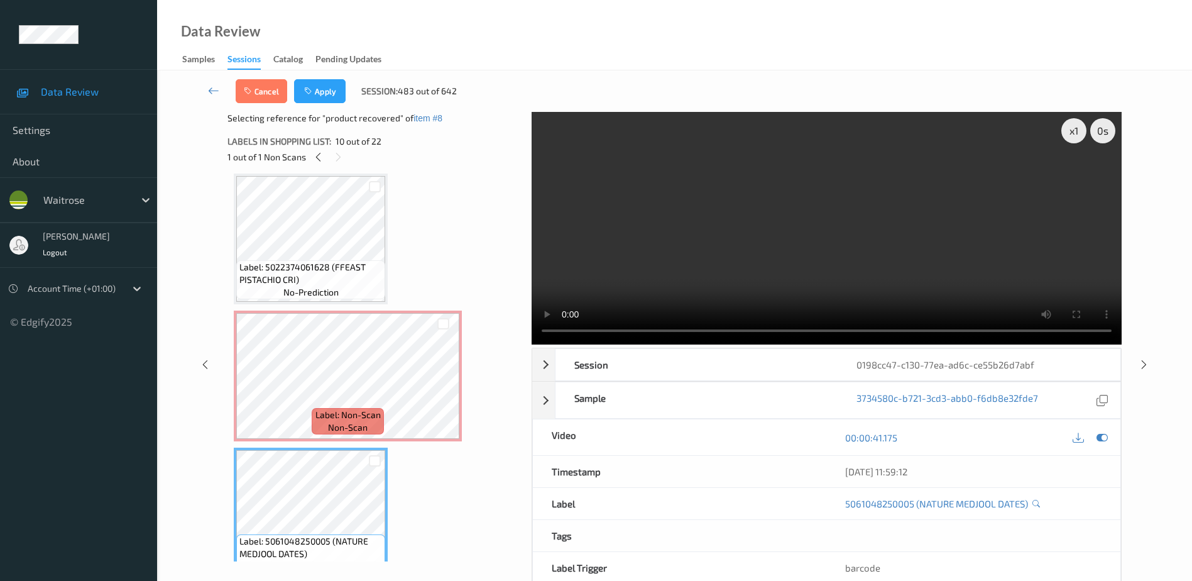
click at [314, 103] on div "Cancel Apply Session: 483 out of 642" at bounding box center [675, 90] width 984 height 41
click at [313, 91] on icon "button" at bounding box center [309, 91] width 11 height 9
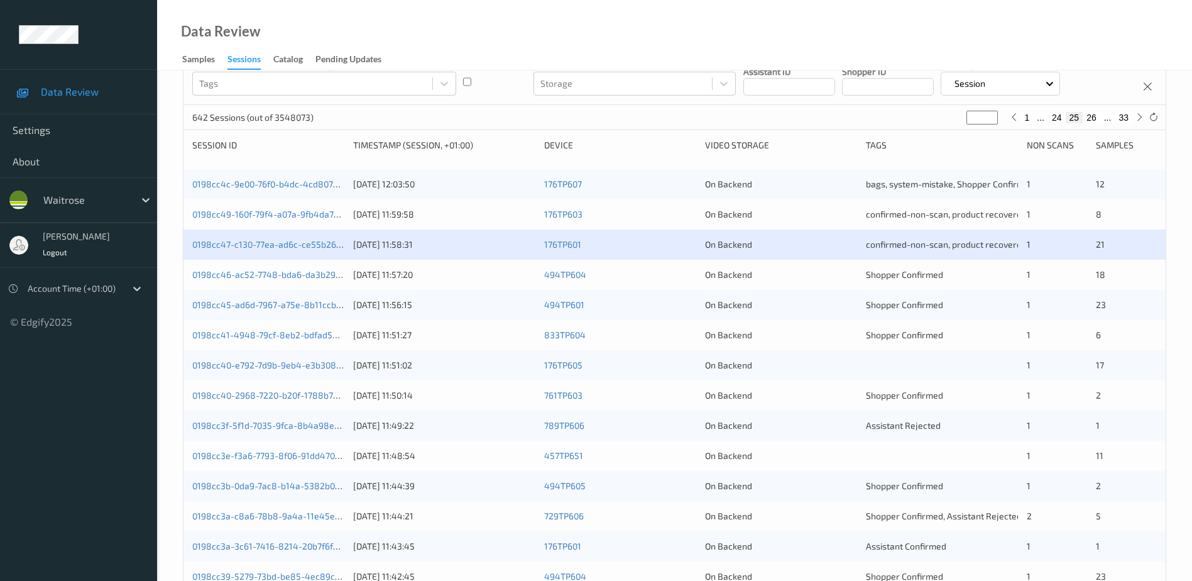
scroll to position [126, 0]
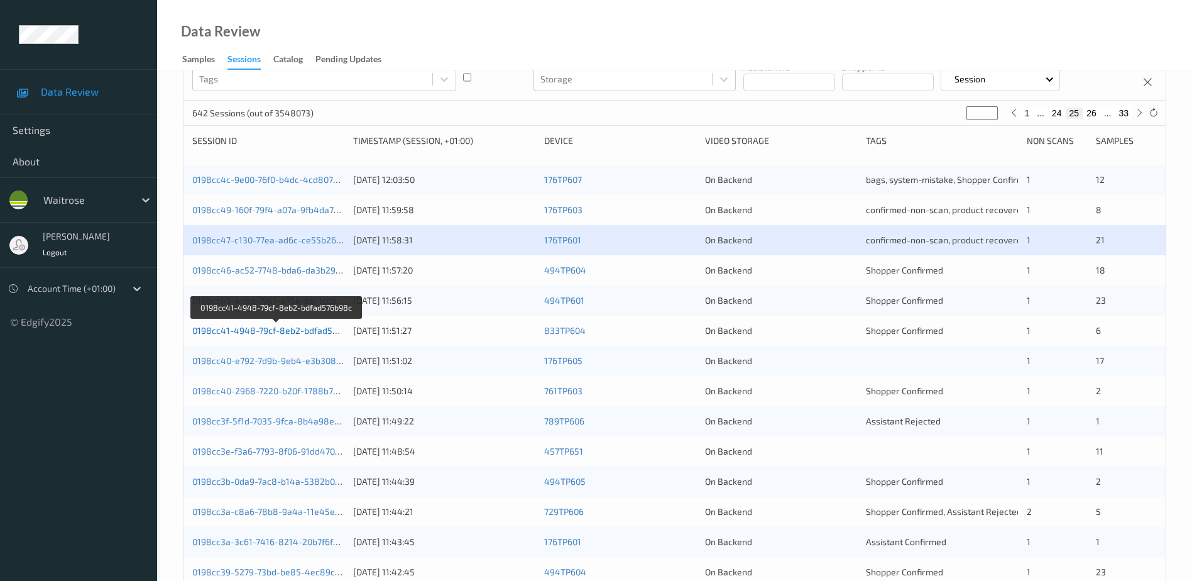
click at [294, 330] on link "0198cc41-4948-79cf-8eb2-bdfad576b98c" at bounding box center [277, 330] width 170 height 11
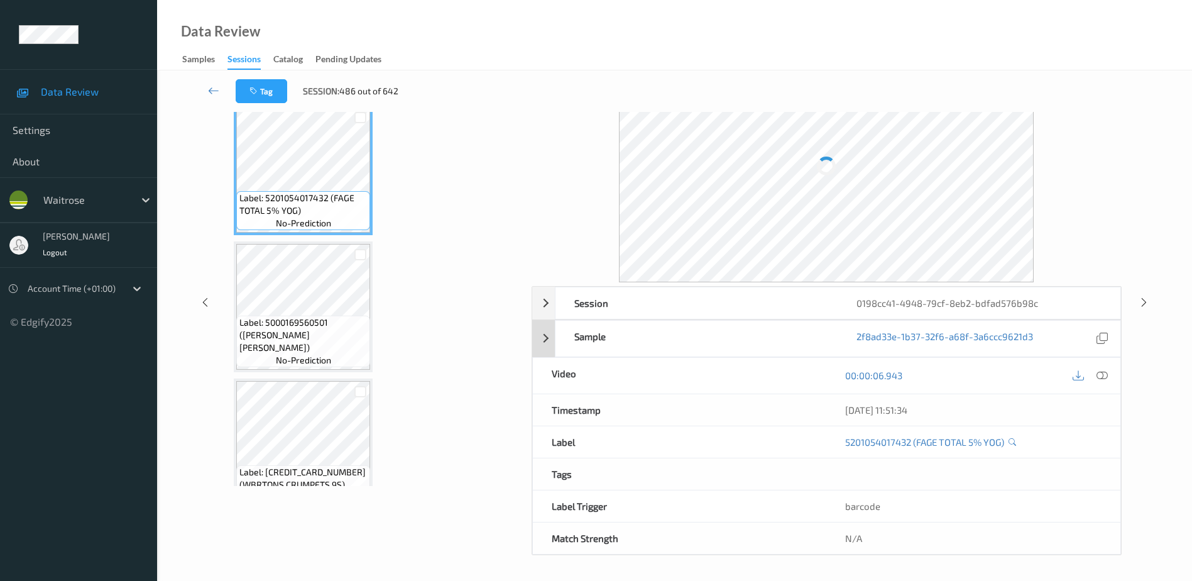
scroll to position [62, 0]
click at [1102, 378] on icon at bounding box center [1102, 375] width 11 height 11
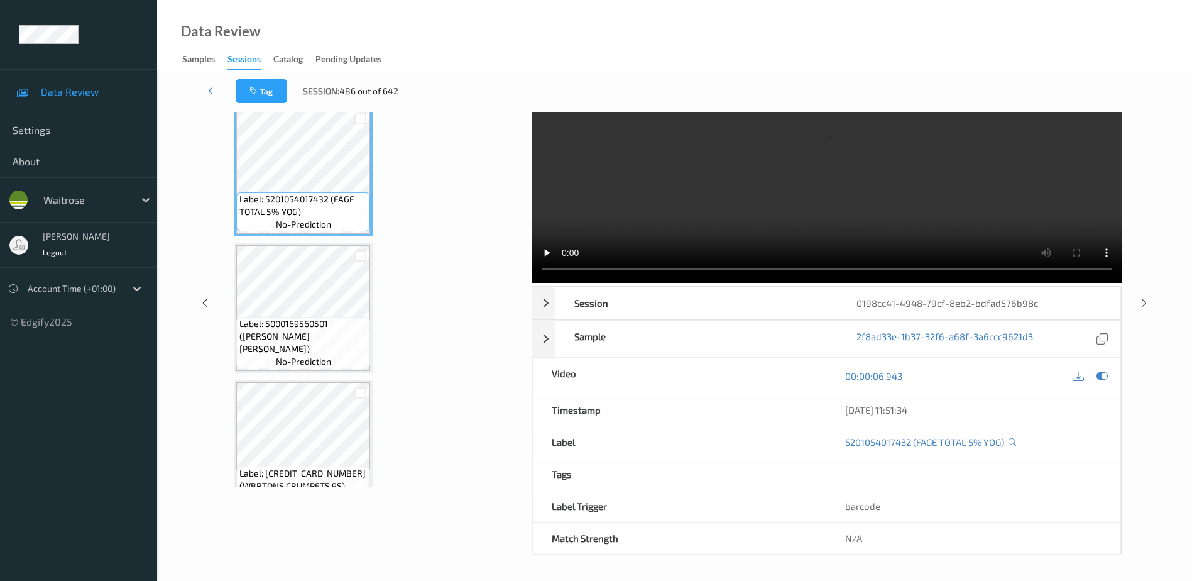
scroll to position [0, 0]
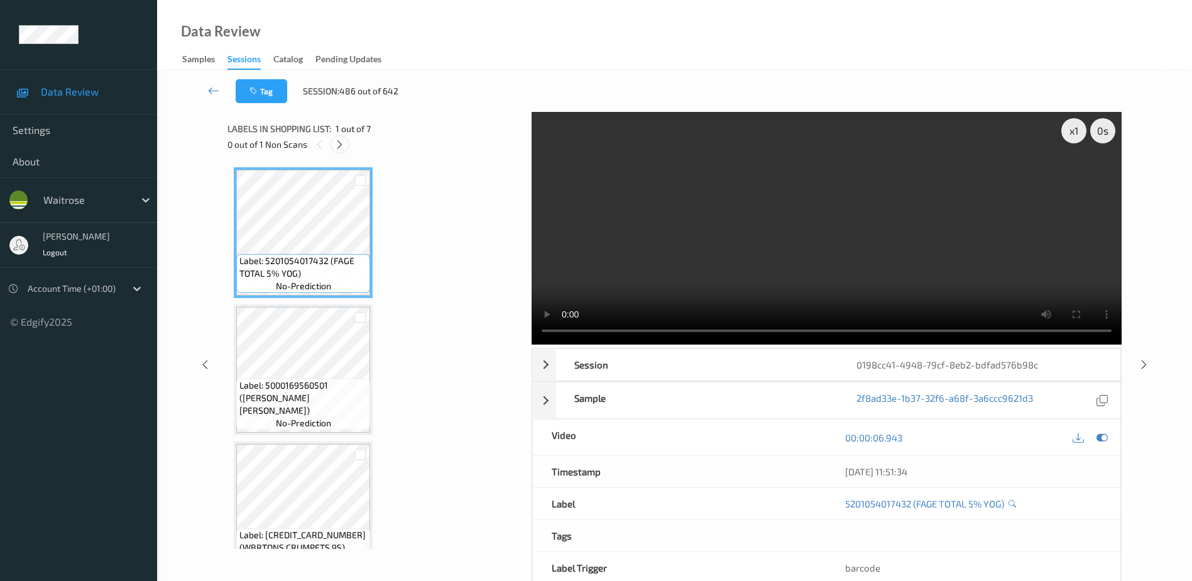
click at [339, 143] on icon at bounding box center [339, 144] width 11 height 11
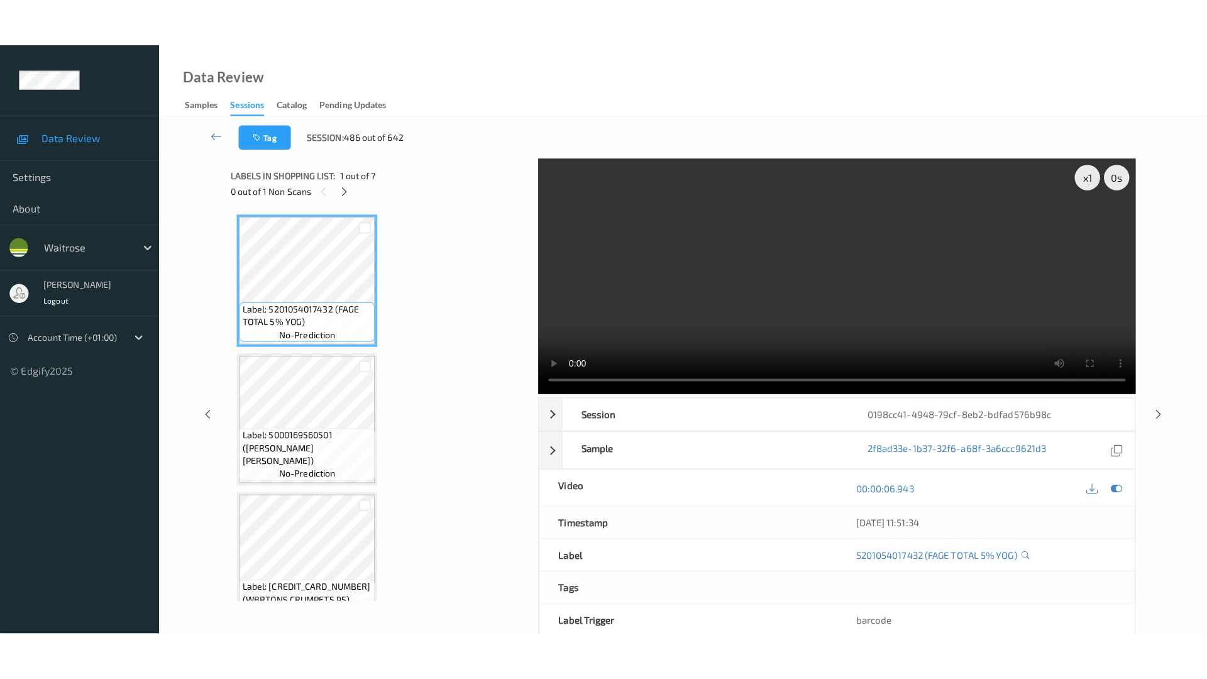
scroll to position [554, 0]
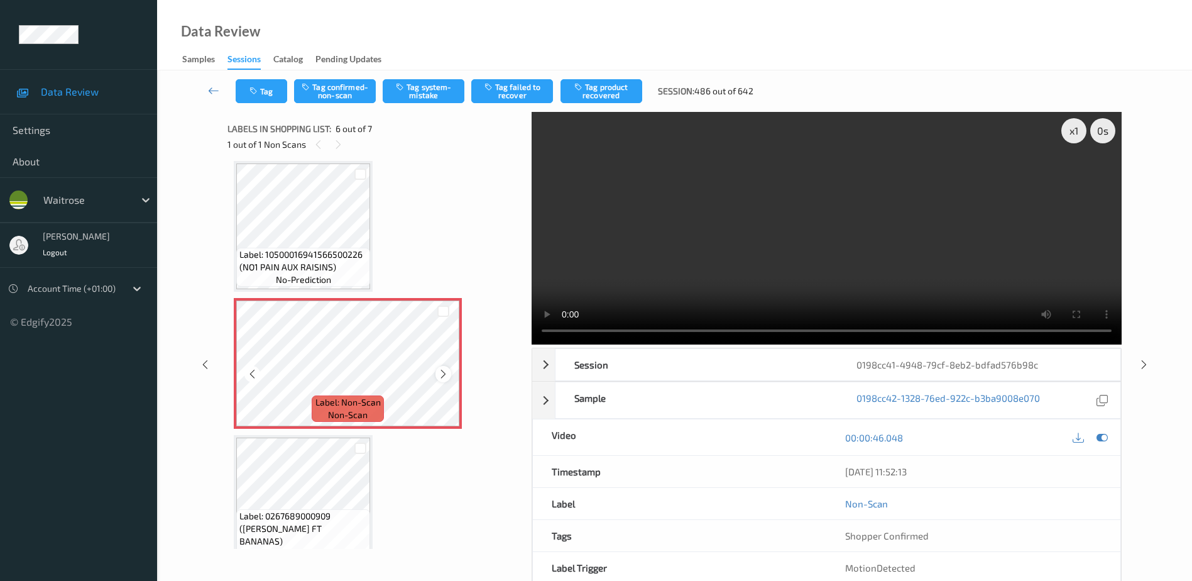
click at [440, 371] on icon at bounding box center [443, 373] width 11 height 11
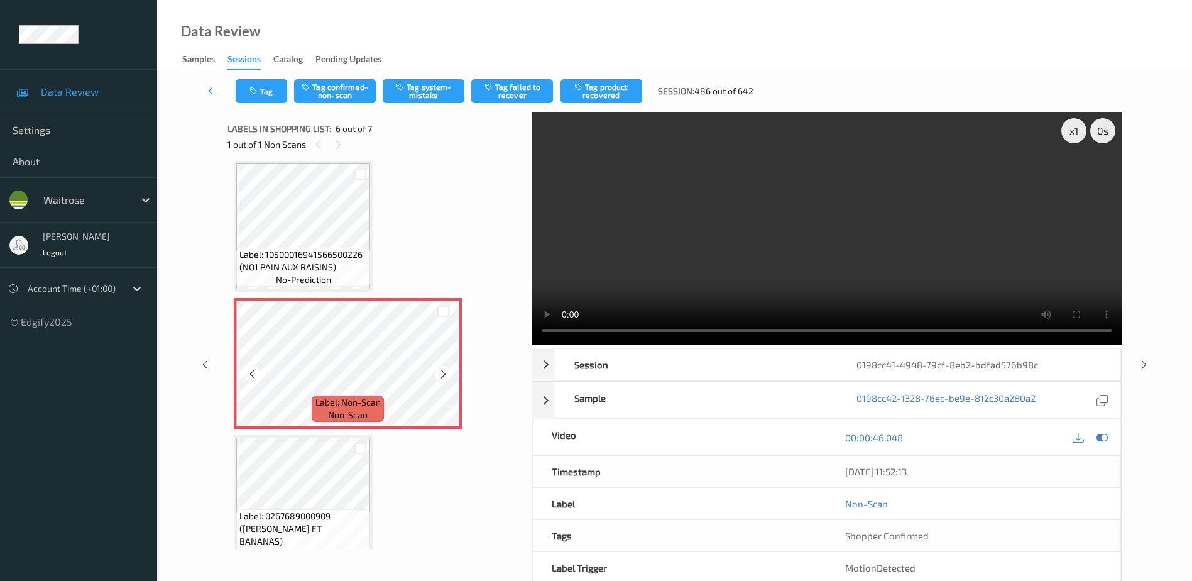
click at [440, 371] on icon at bounding box center [443, 373] width 11 height 11
click at [746, 268] on video at bounding box center [827, 228] width 590 height 233
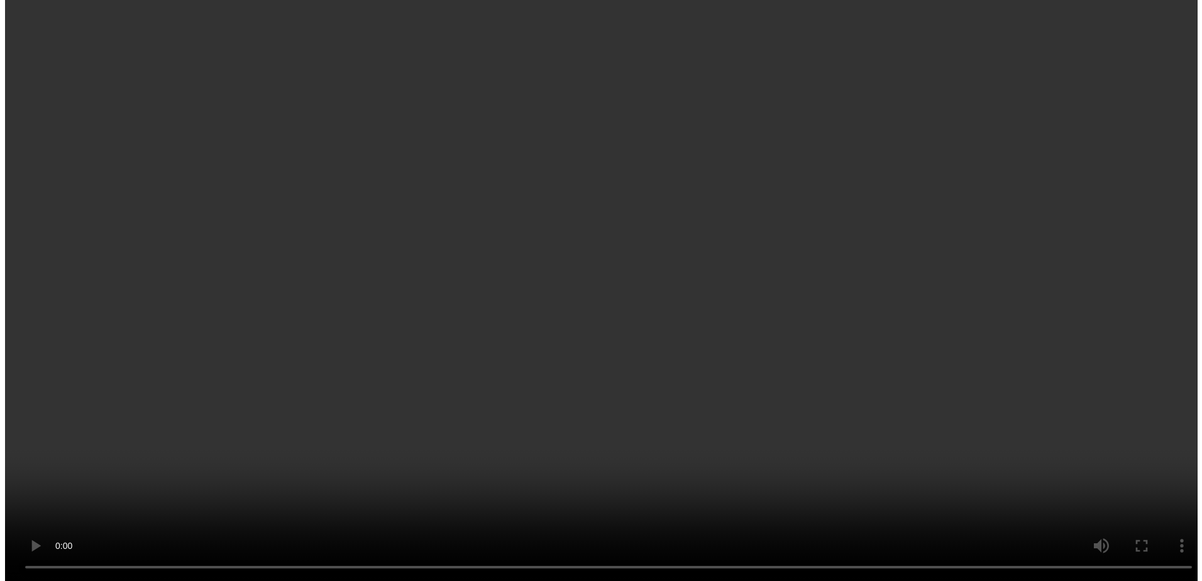
scroll to position [389, 0]
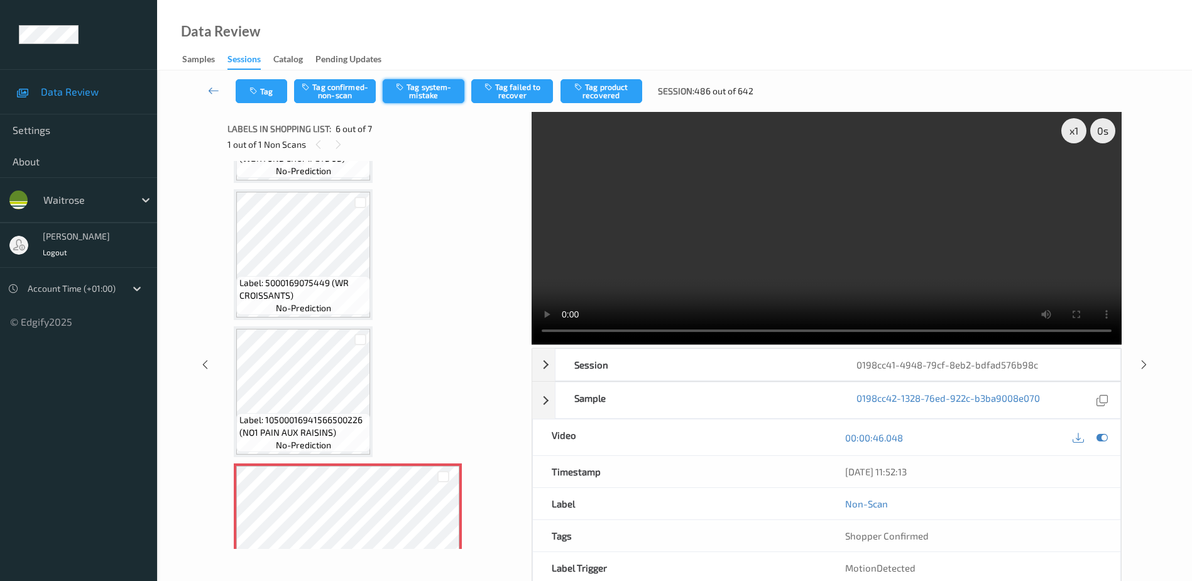
click at [425, 99] on button "Tag system-mistake" at bounding box center [424, 91] width 82 height 24
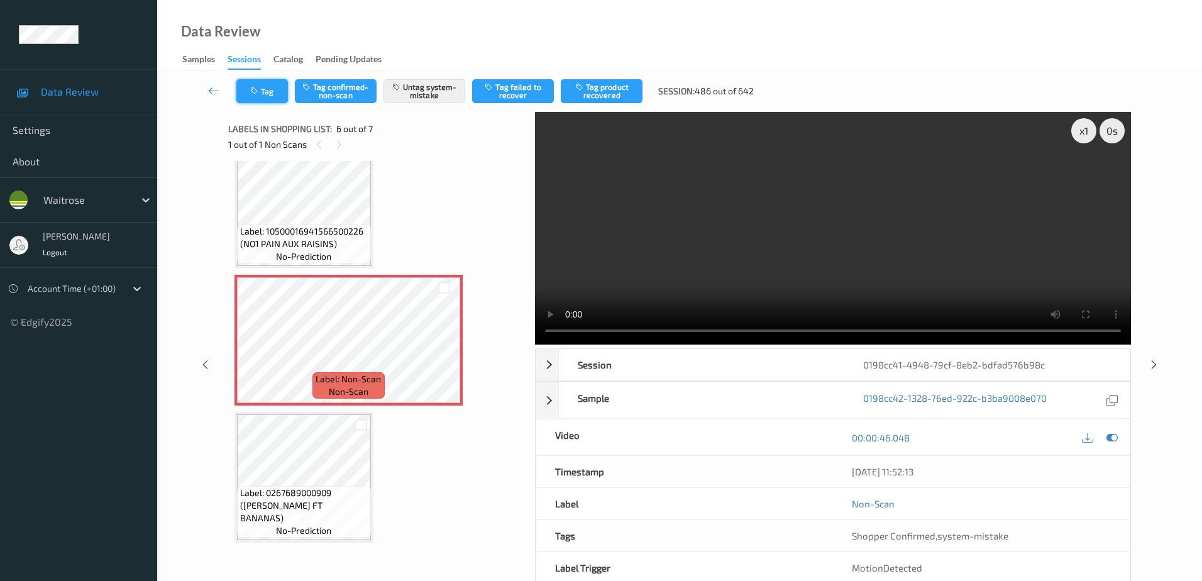
click at [262, 95] on button "Tag" at bounding box center [262, 91] width 52 height 24
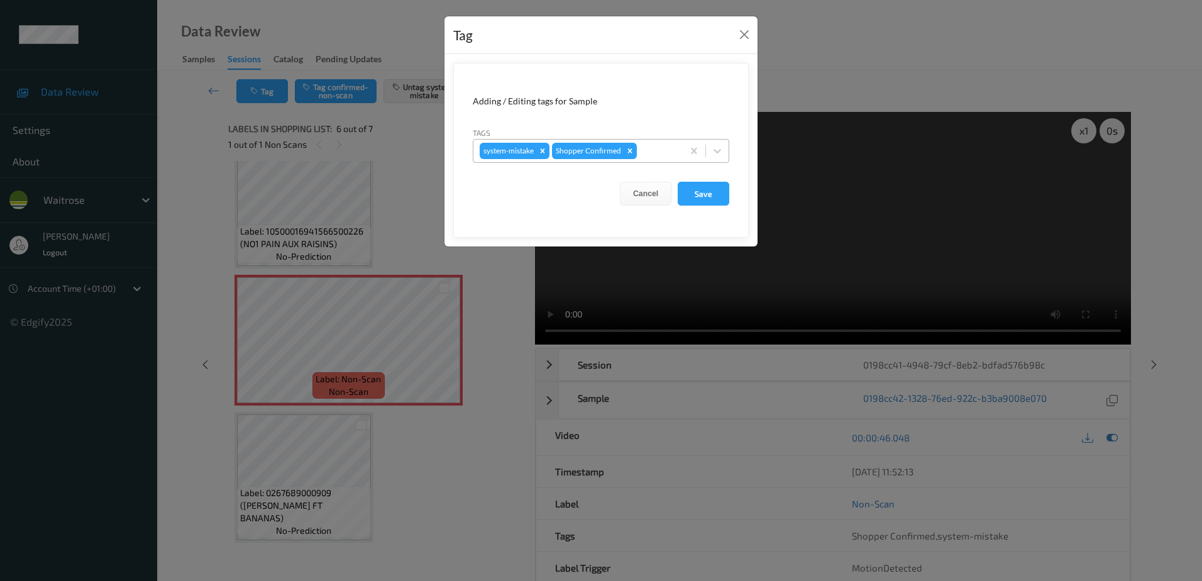
click at [648, 155] on div at bounding box center [657, 150] width 37 height 15
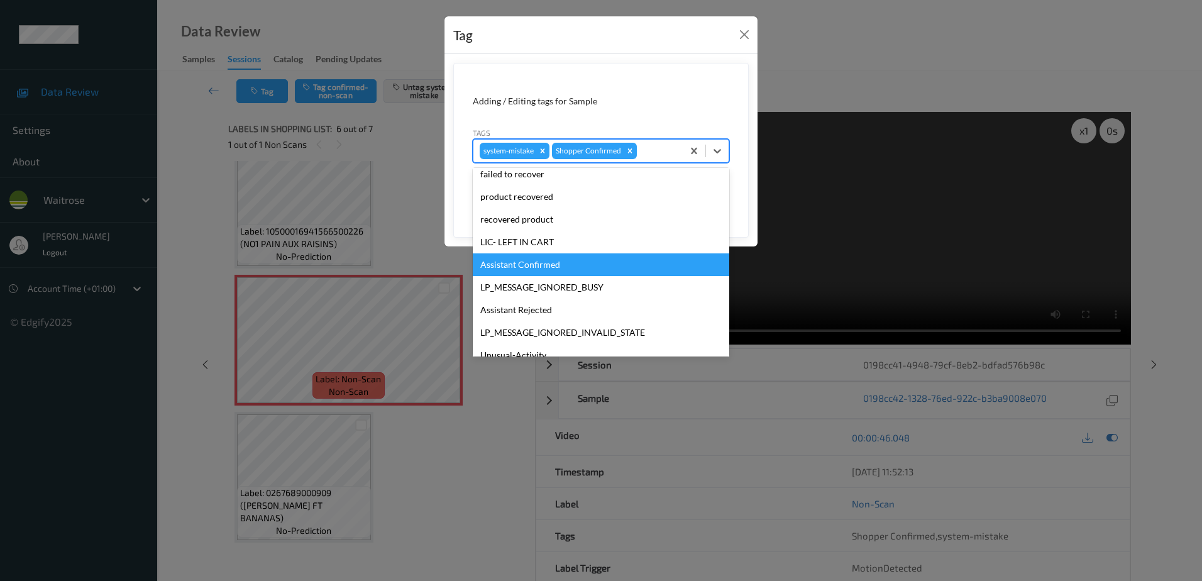
scroll to position [246, 0]
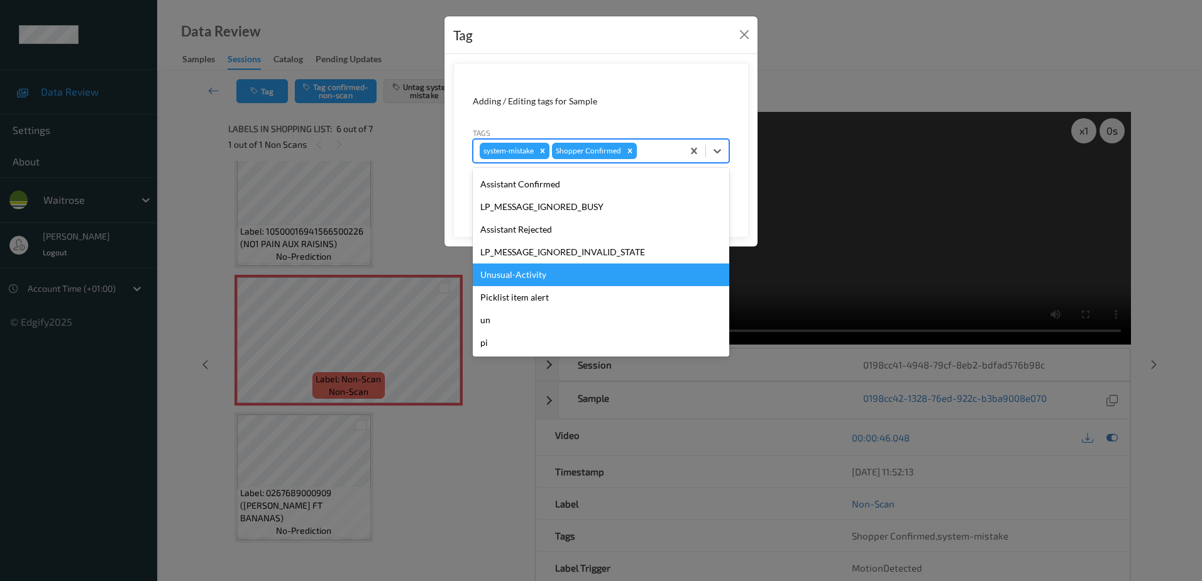
click at [539, 273] on div "Unusual-Activity" at bounding box center [601, 274] width 256 height 23
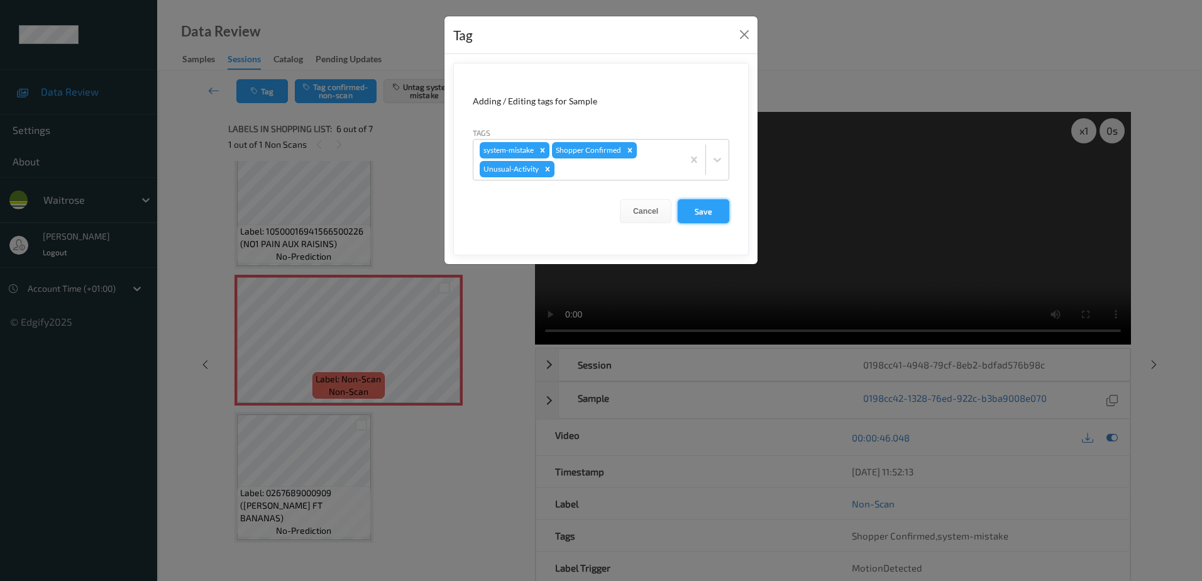
click at [694, 211] on button "Save" at bounding box center [703, 211] width 52 height 24
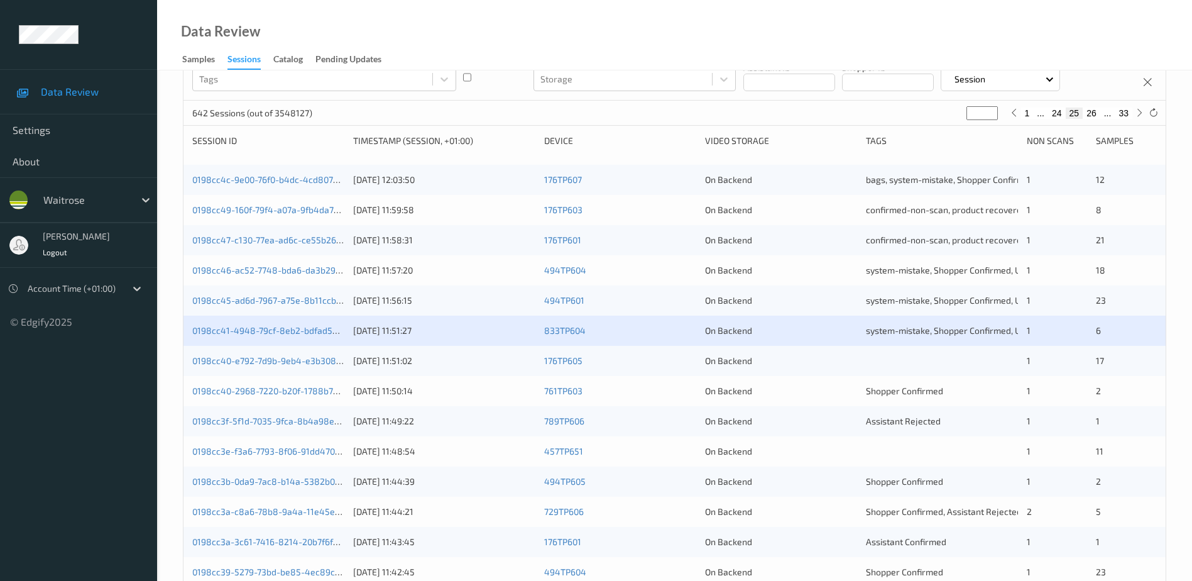
scroll to position [189, 0]
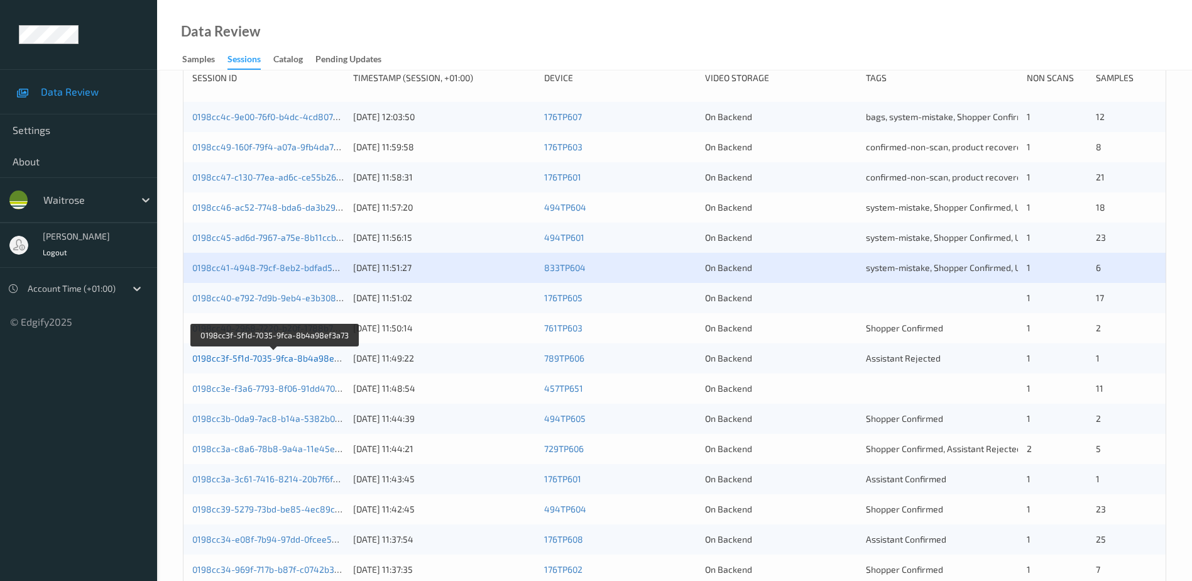
click at [305, 358] on link "0198cc3f-5f1d-7035-9fca-8b4a98ef3a73" at bounding box center [274, 358] width 165 height 11
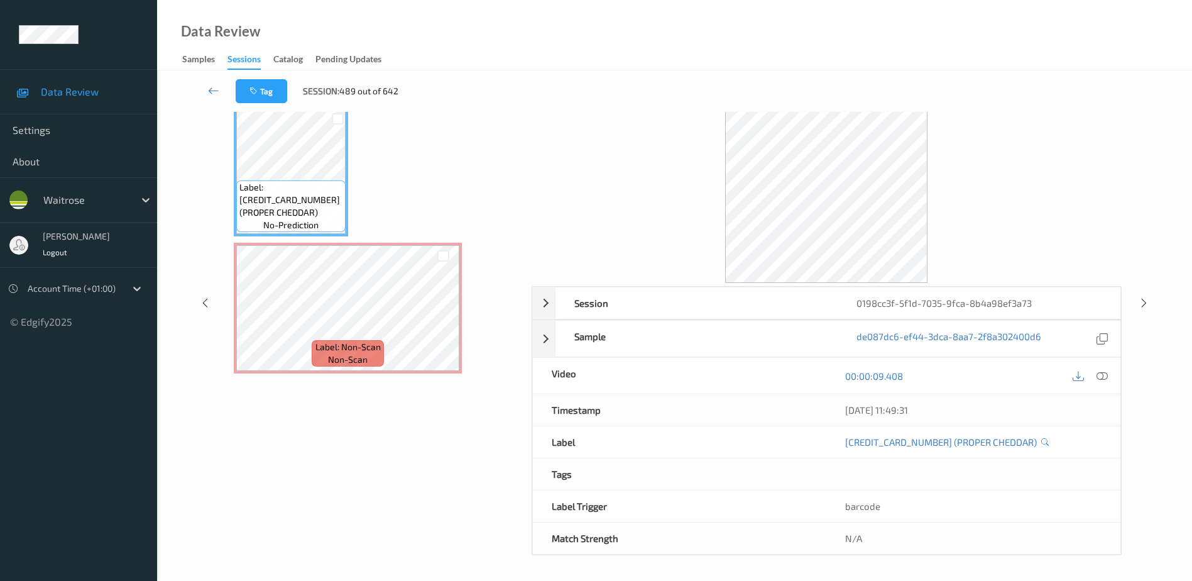
scroll to position [62, 0]
drag, startPoint x: 1102, startPoint y: 375, endPoint x: 804, endPoint y: 94, distance: 408.6
click at [1102, 374] on icon at bounding box center [1102, 375] width 11 height 11
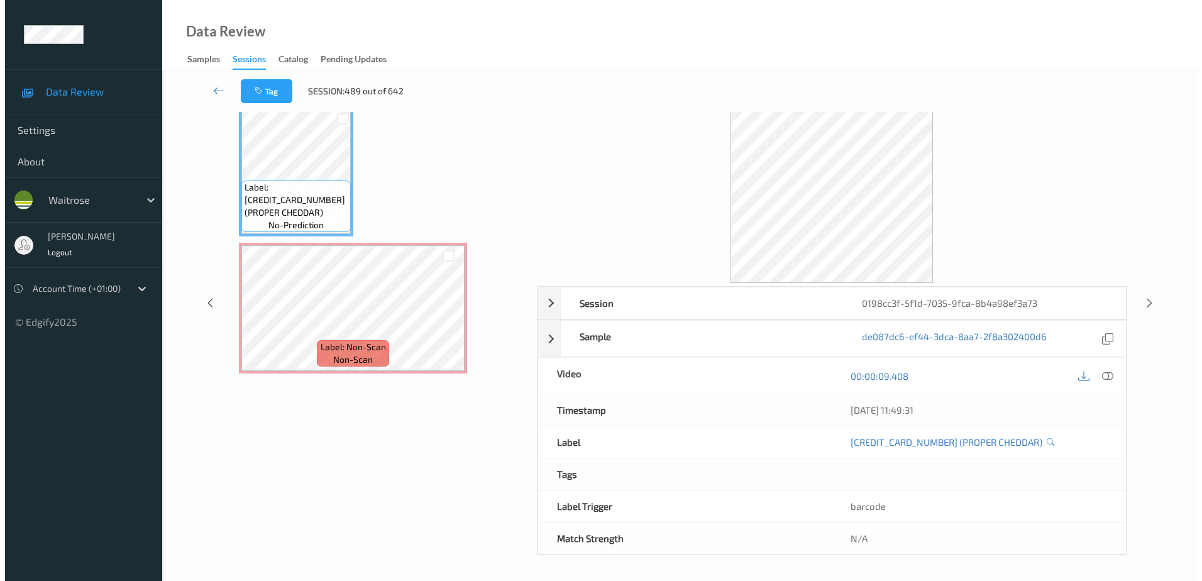
scroll to position [0, 0]
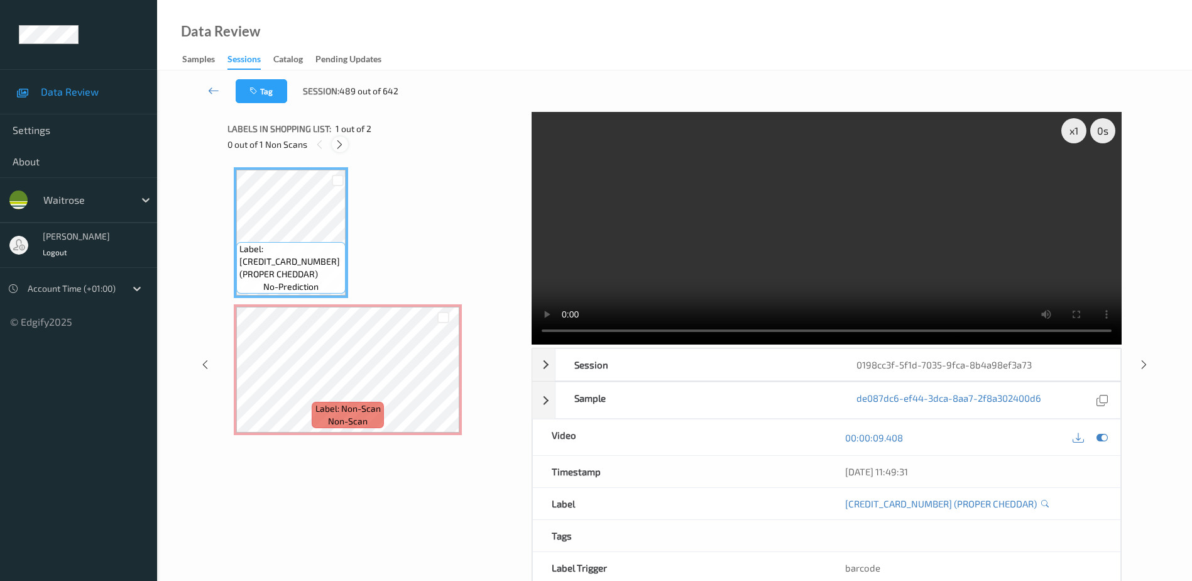
click at [332, 145] on div at bounding box center [340, 144] width 16 height 16
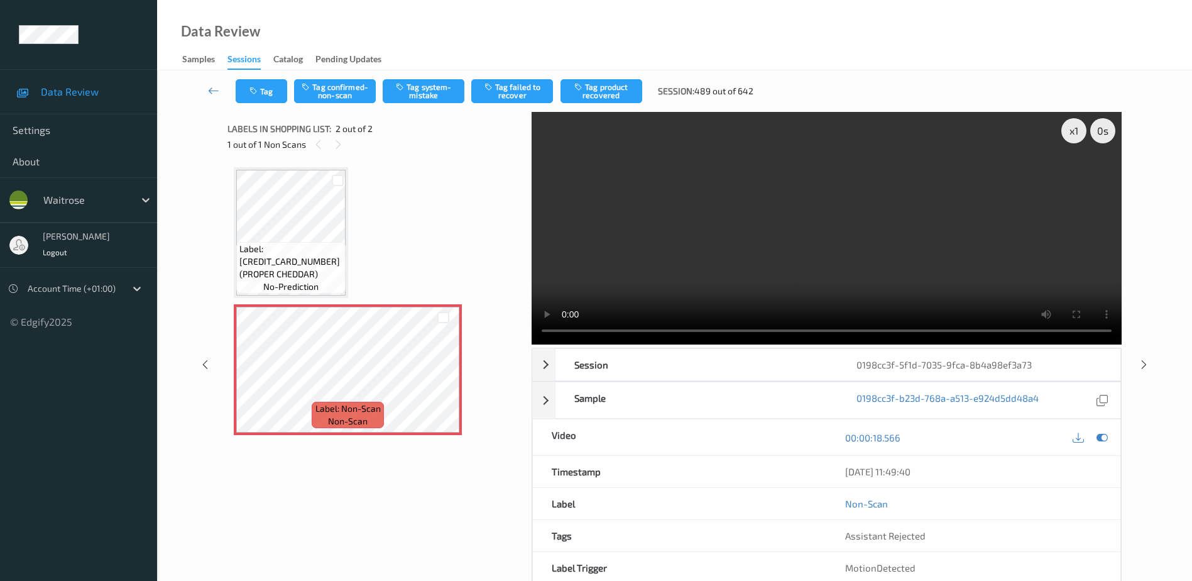
click at [752, 228] on video at bounding box center [827, 228] width 590 height 233
click at [408, 93] on button "Tag system-mistake" at bounding box center [424, 91] width 82 height 24
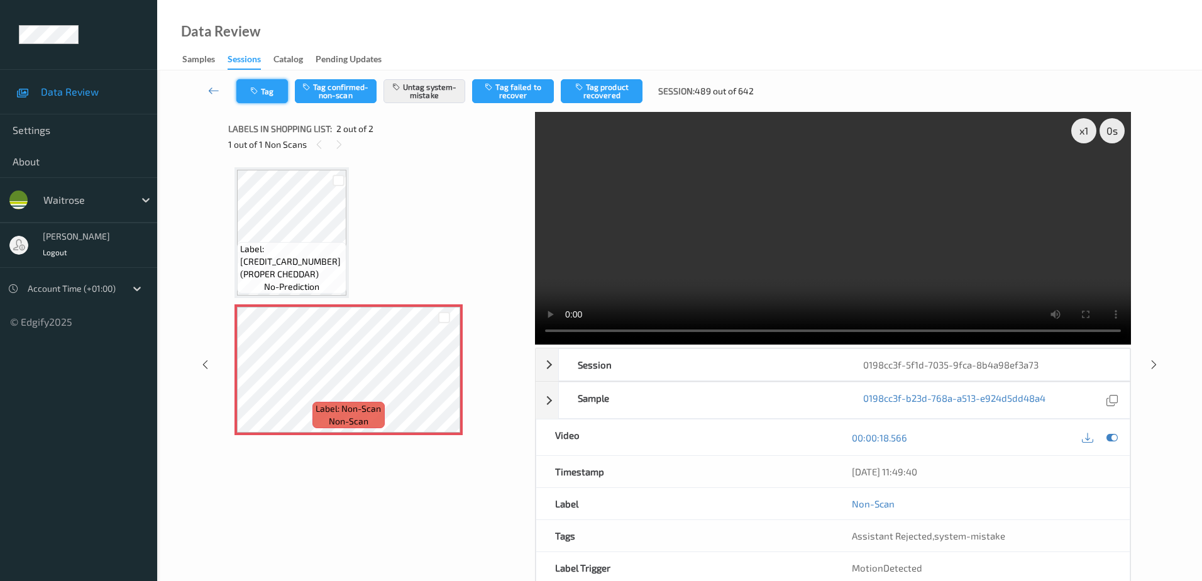
click at [264, 95] on button "Tag" at bounding box center [262, 91] width 52 height 24
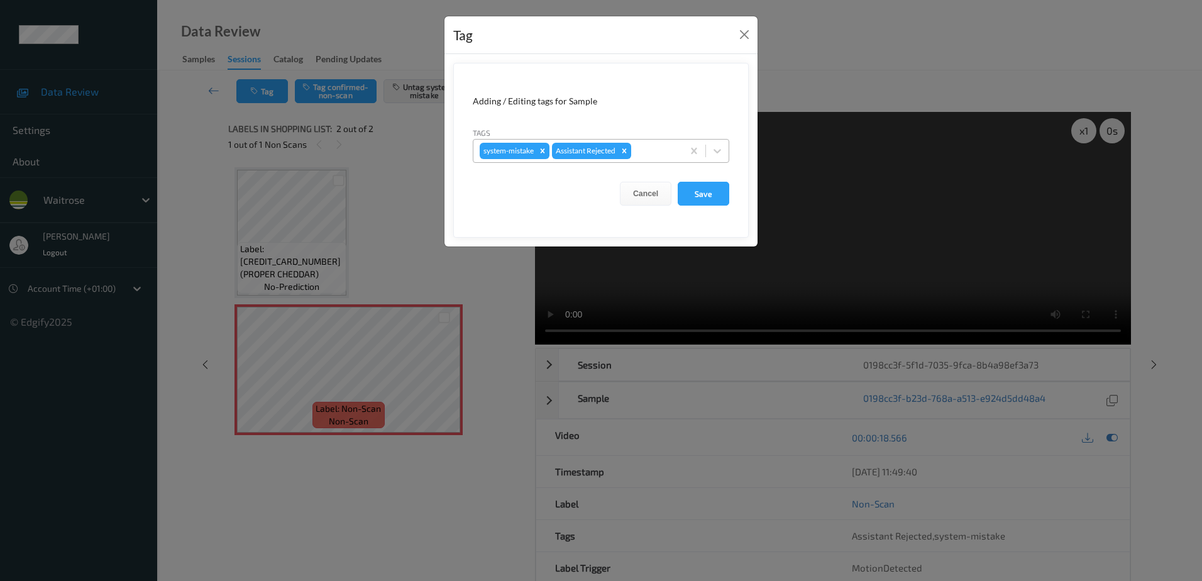
click at [645, 152] on div at bounding box center [654, 150] width 43 height 15
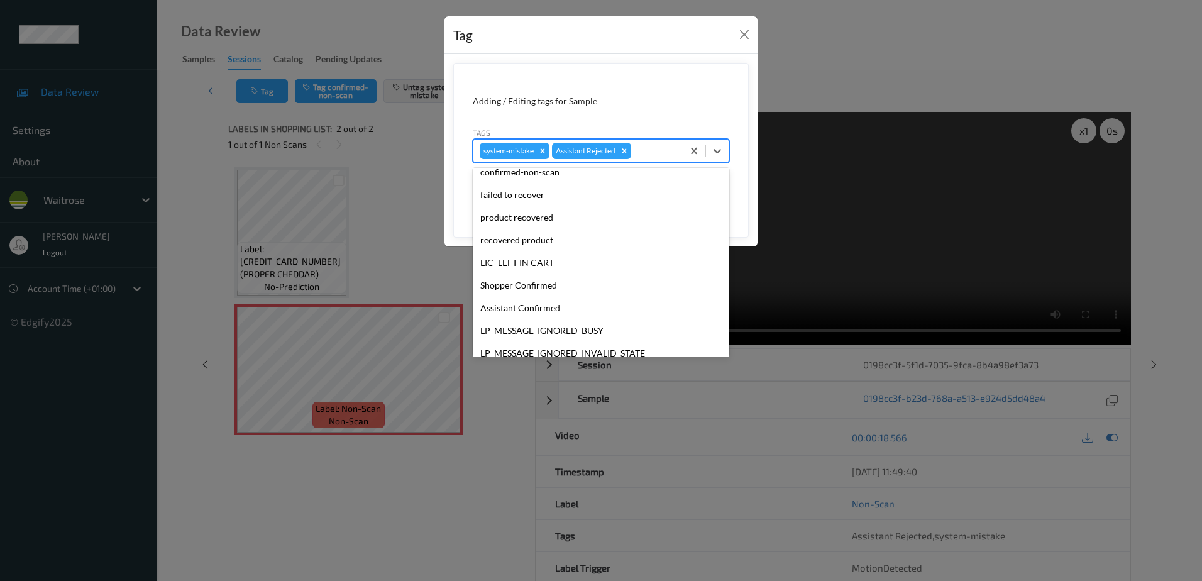
scroll to position [246, 0]
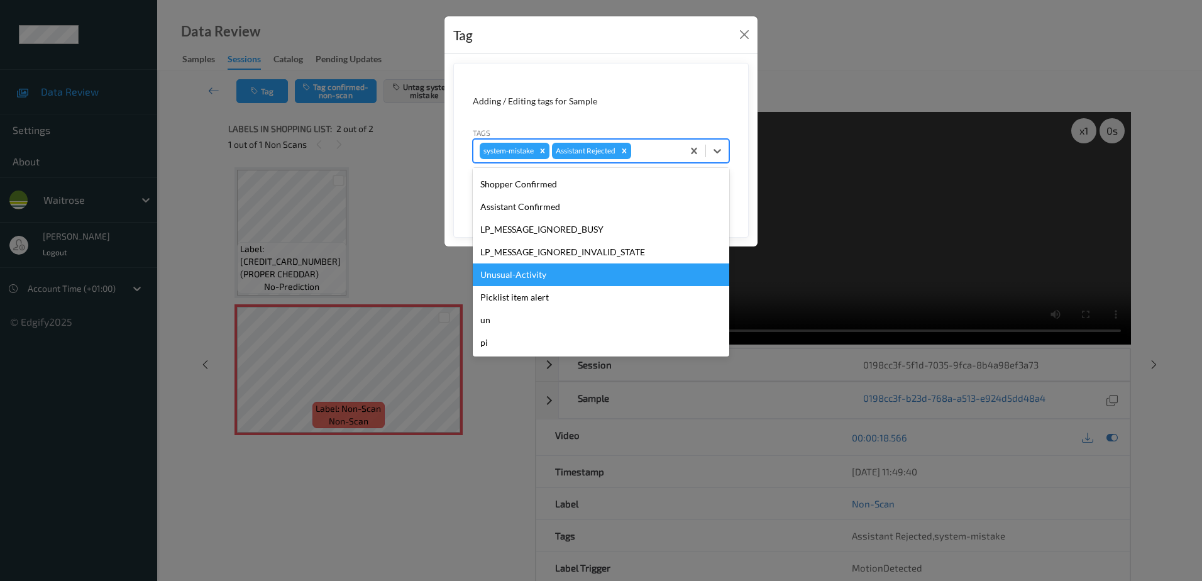
click at [514, 271] on div "Unusual-Activity" at bounding box center [601, 274] width 256 height 23
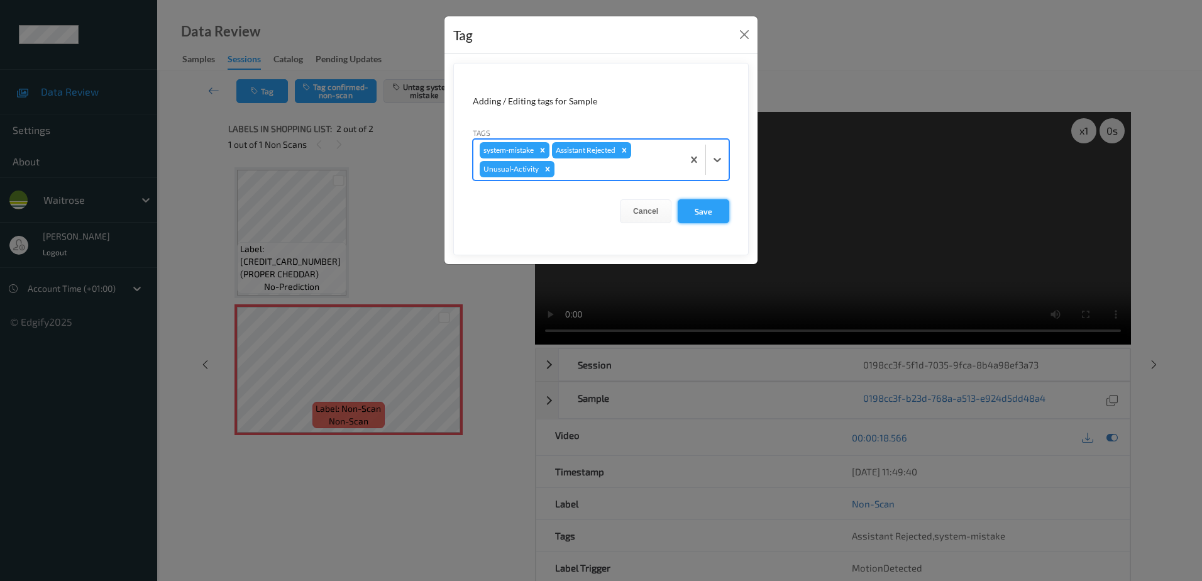
click at [671, 214] on div "Cancel Save" at bounding box center [601, 211] width 256 height 24
click at [701, 211] on button "Save" at bounding box center [703, 211] width 52 height 24
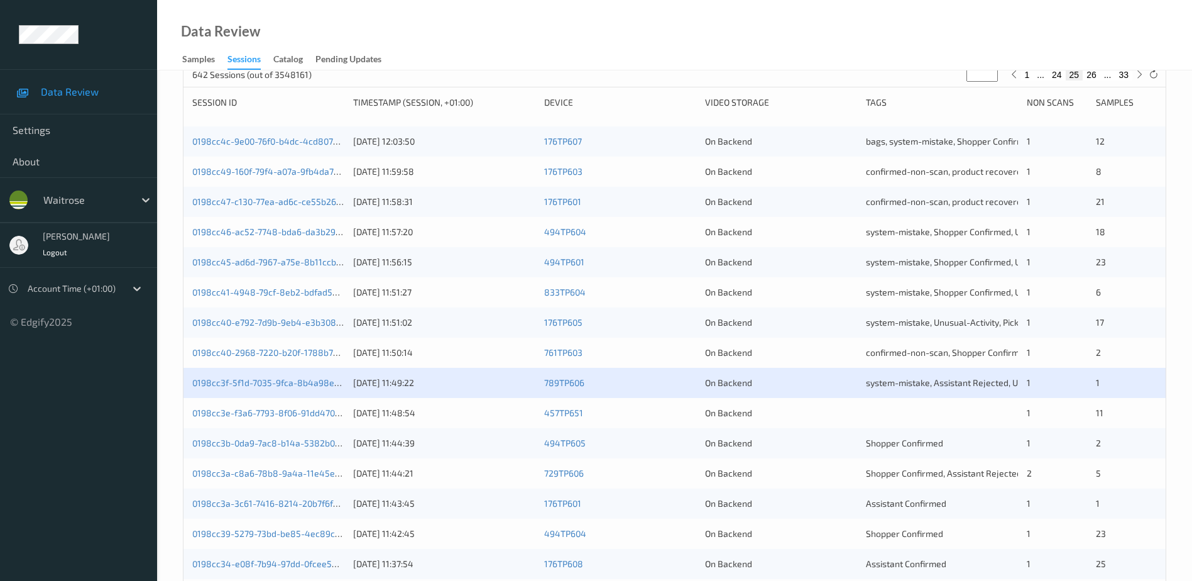
scroll to position [189, 0]
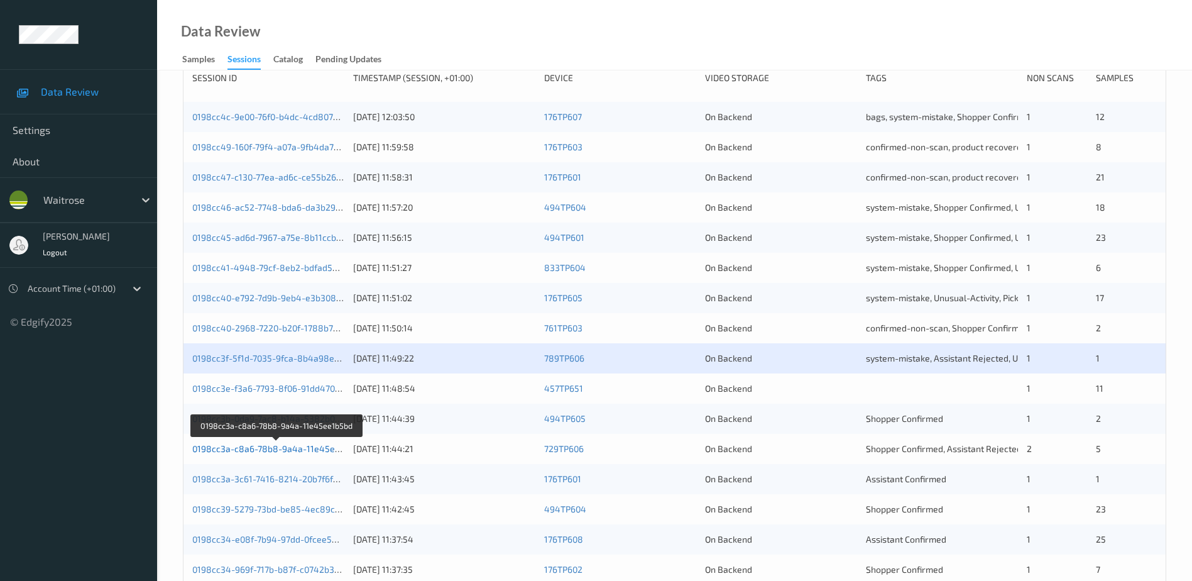
click at [305, 450] on link "0198cc3a-c8a6-78b8-9a4a-11e45ee1b5bd" at bounding box center [278, 448] width 172 height 11
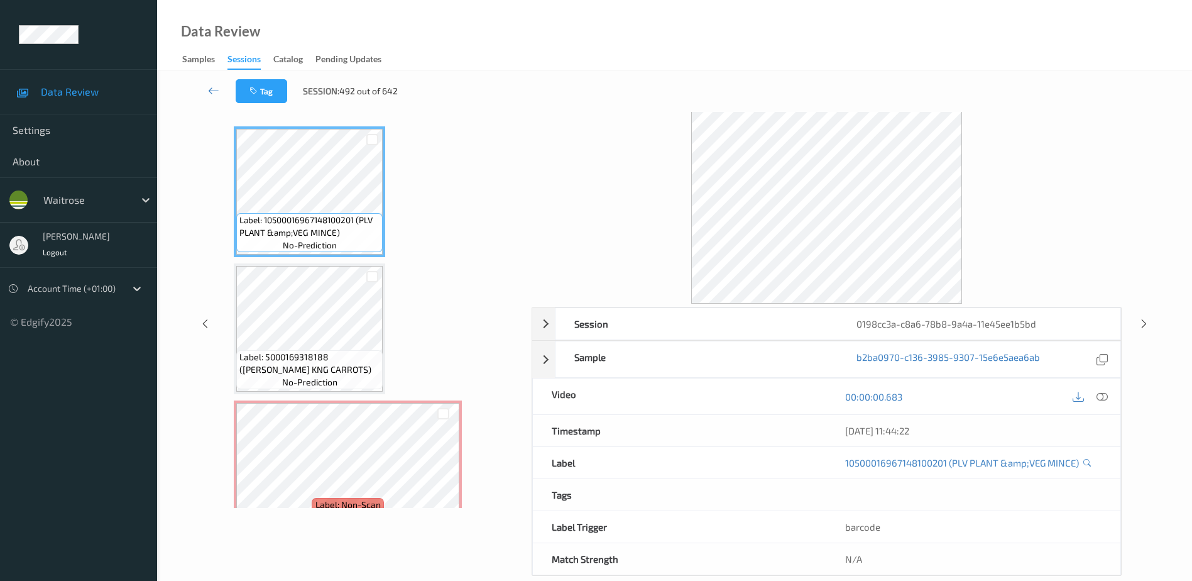
scroll to position [62, 0]
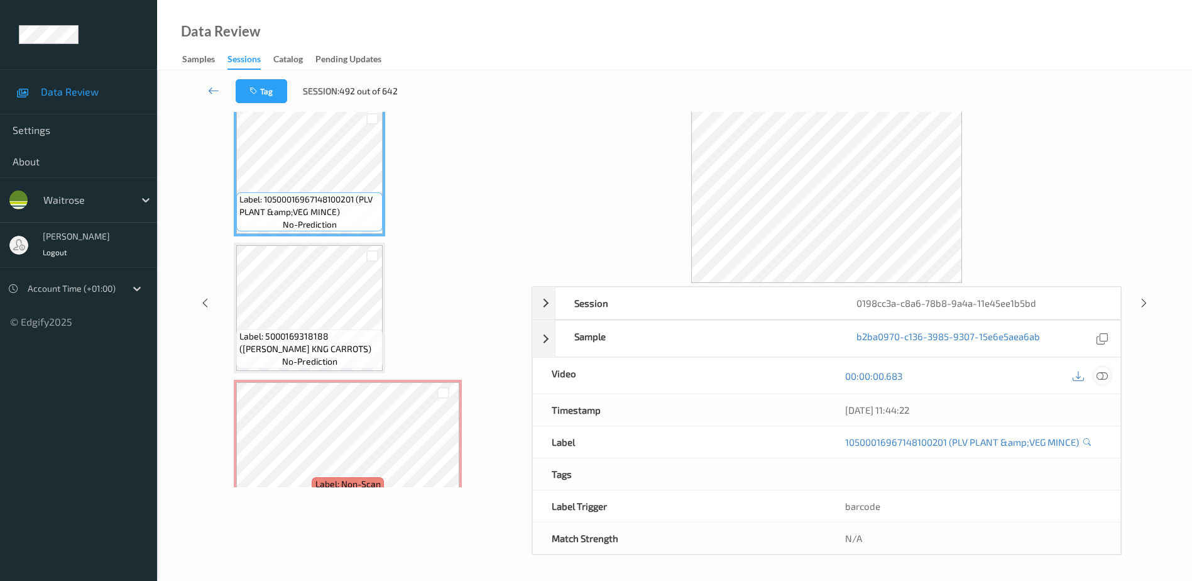
click at [1100, 372] on icon at bounding box center [1102, 375] width 11 height 11
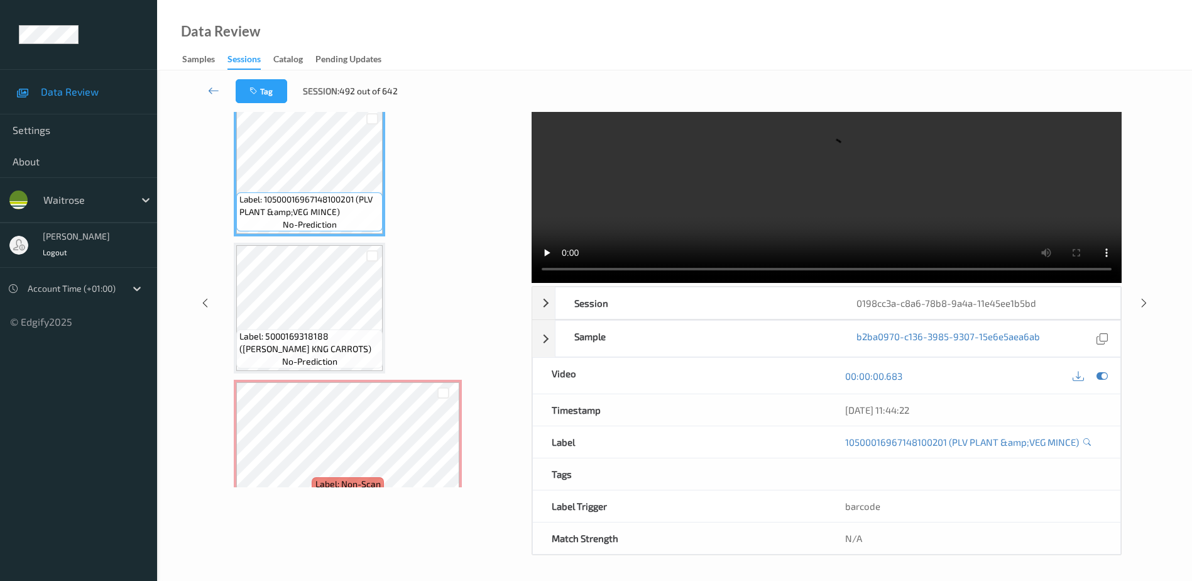
scroll to position [0, 0]
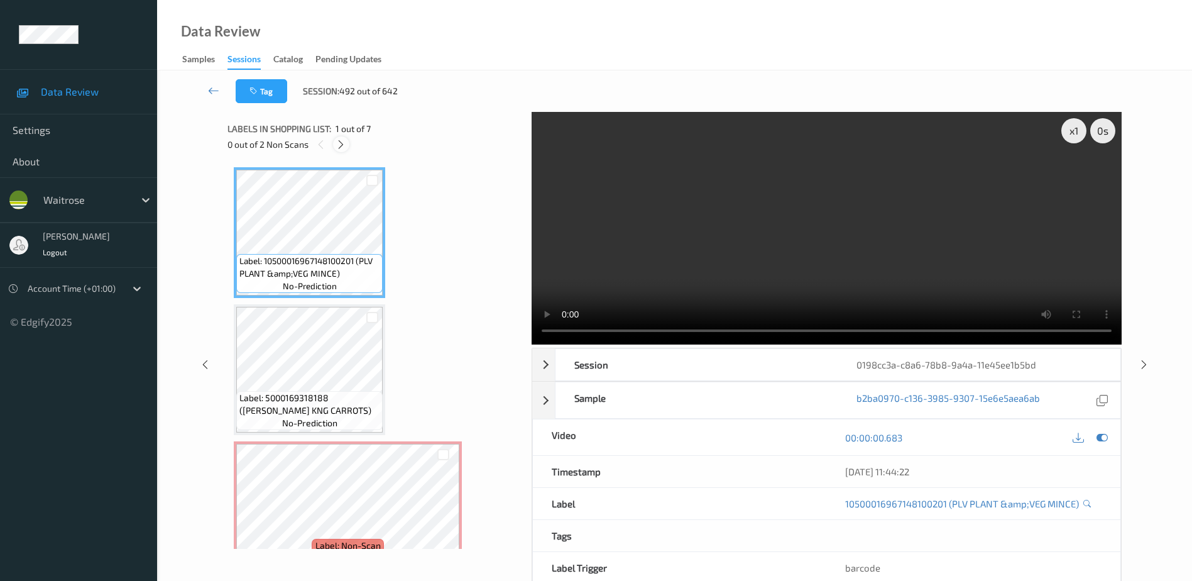
click at [349, 146] on div at bounding box center [341, 144] width 16 height 16
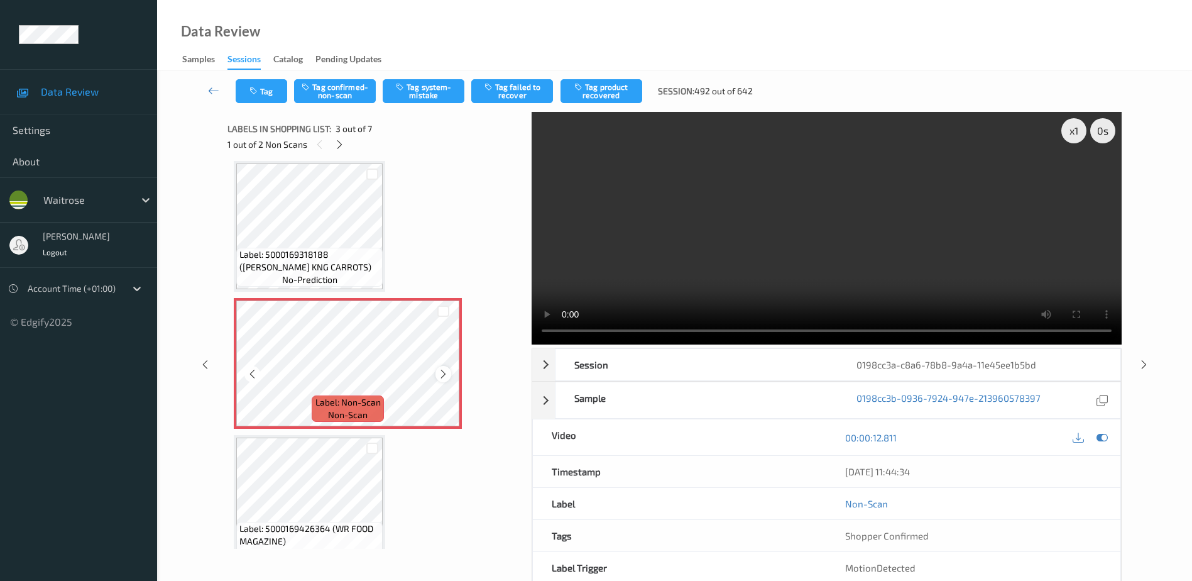
click at [444, 375] on icon at bounding box center [443, 373] width 11 height 11
click at [784, 253] on video at bounding box center [827, 228] width 590 height 233
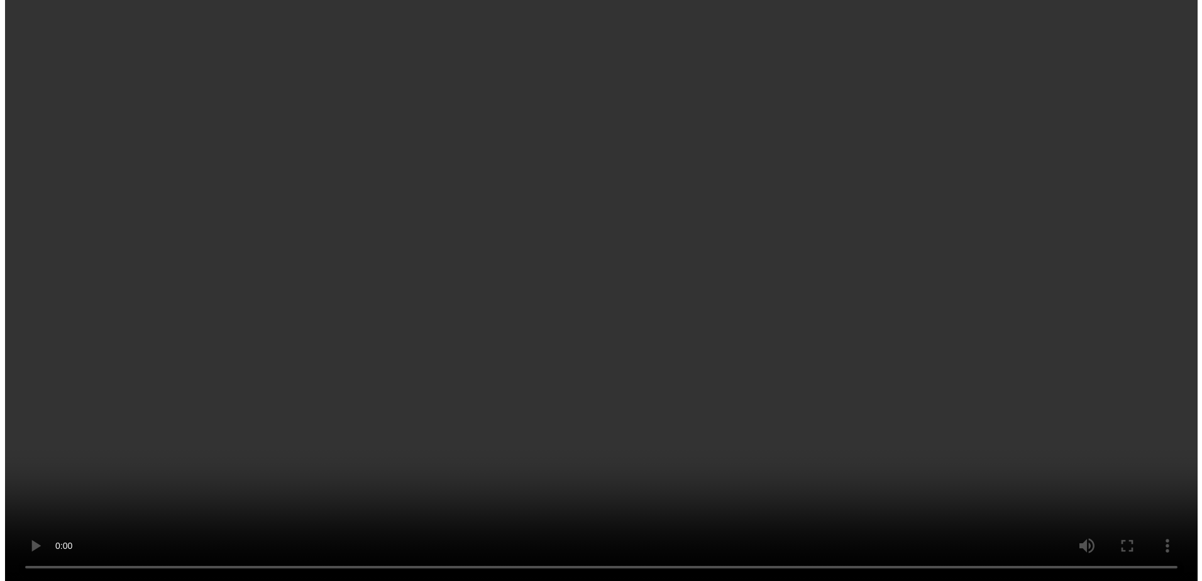
scroll to position [200, 0]
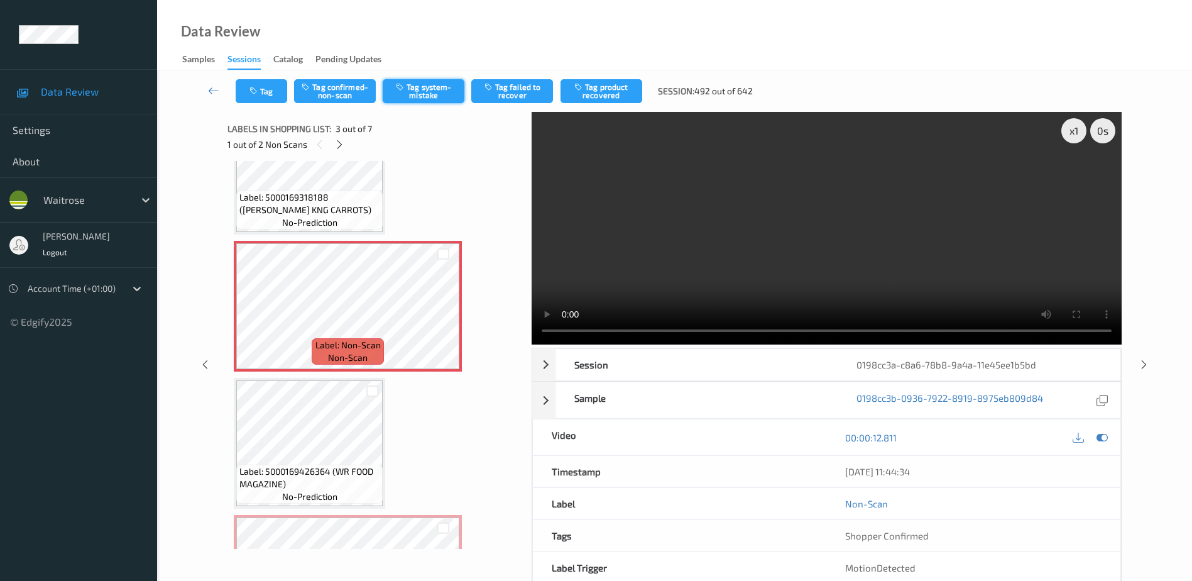
click at [415, 99] on button "Tag system-mistake" at bounding box center [424, 91] width 82 height 24
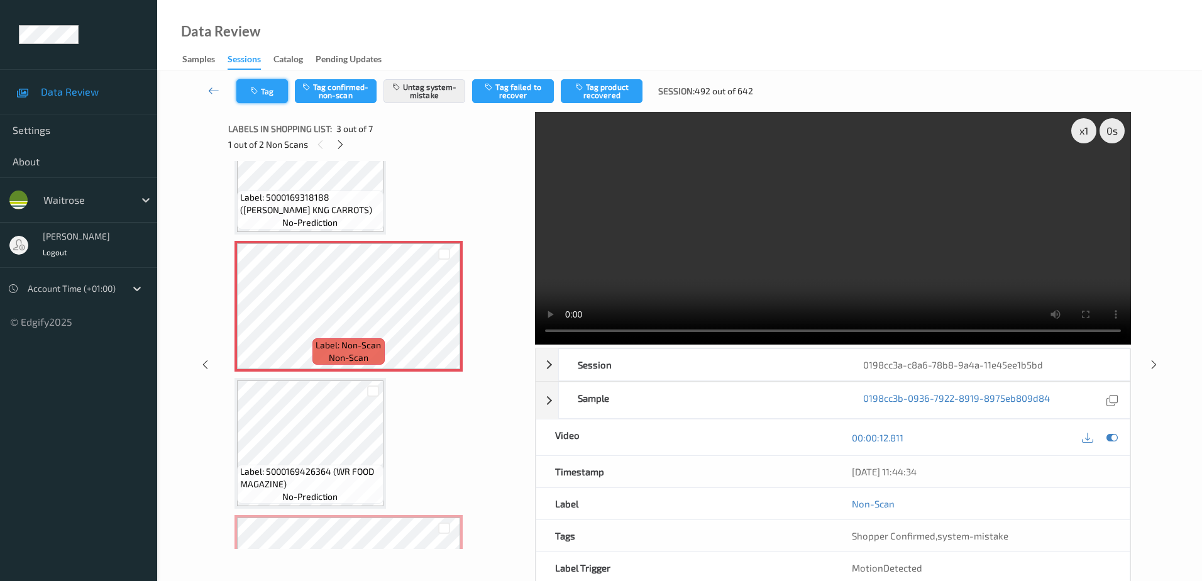
click at [255, 87] on icon "button" at bounding box center [255, 91] width 11 height 9
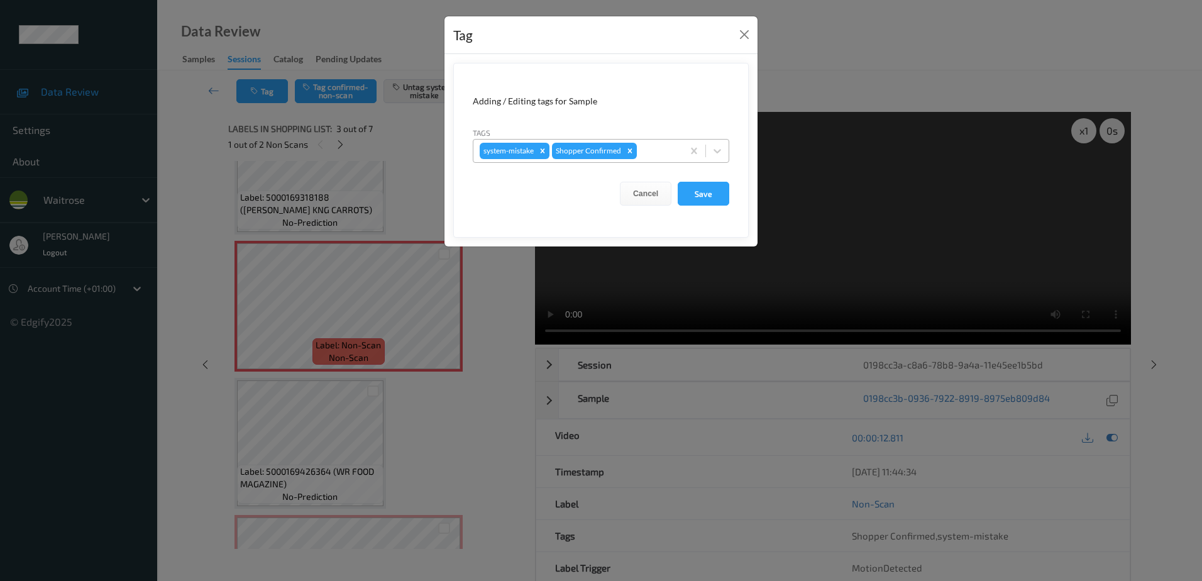
click at [643, 148] on div at bounding box center [657, 150] width 37 height 15
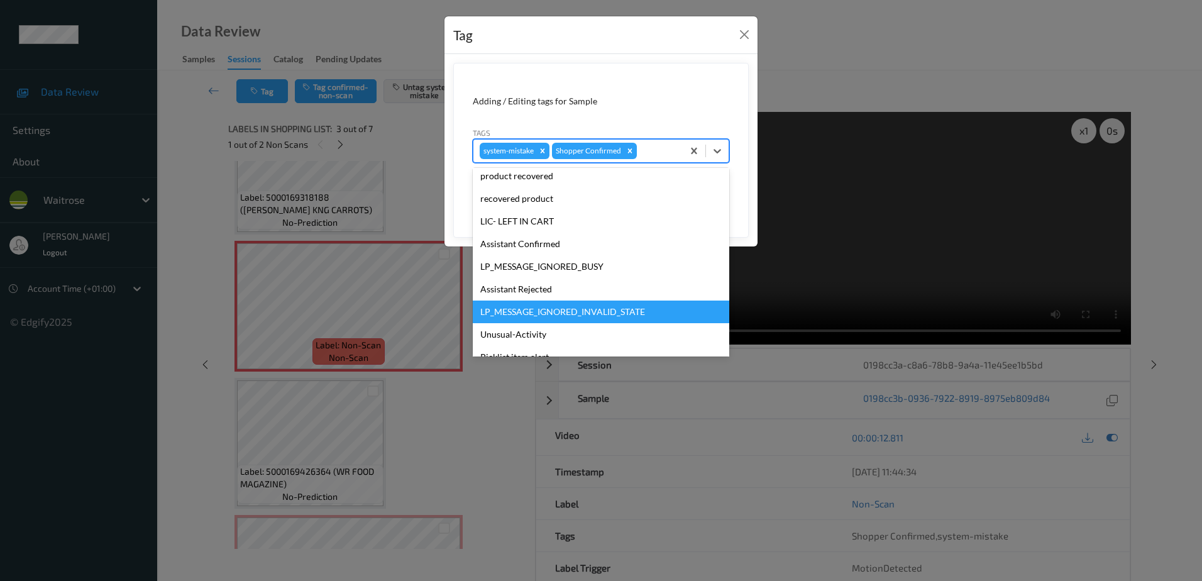
scroll to position [246, 0]
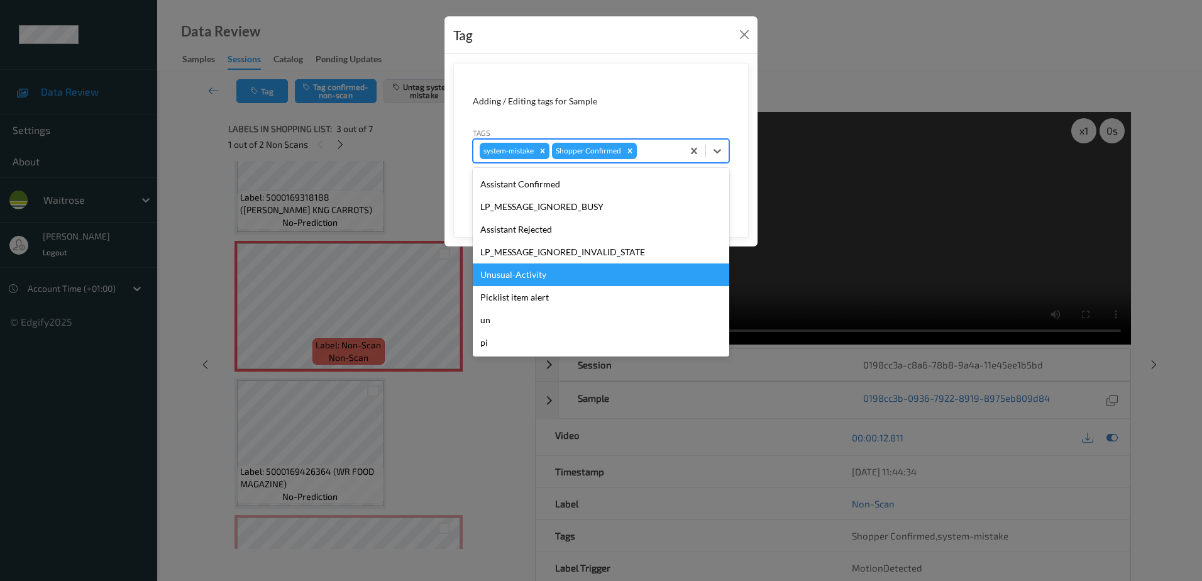
click at [544, 268] on div "Unusual-Activity" at bounding box center [601, 274] width 256 height 23
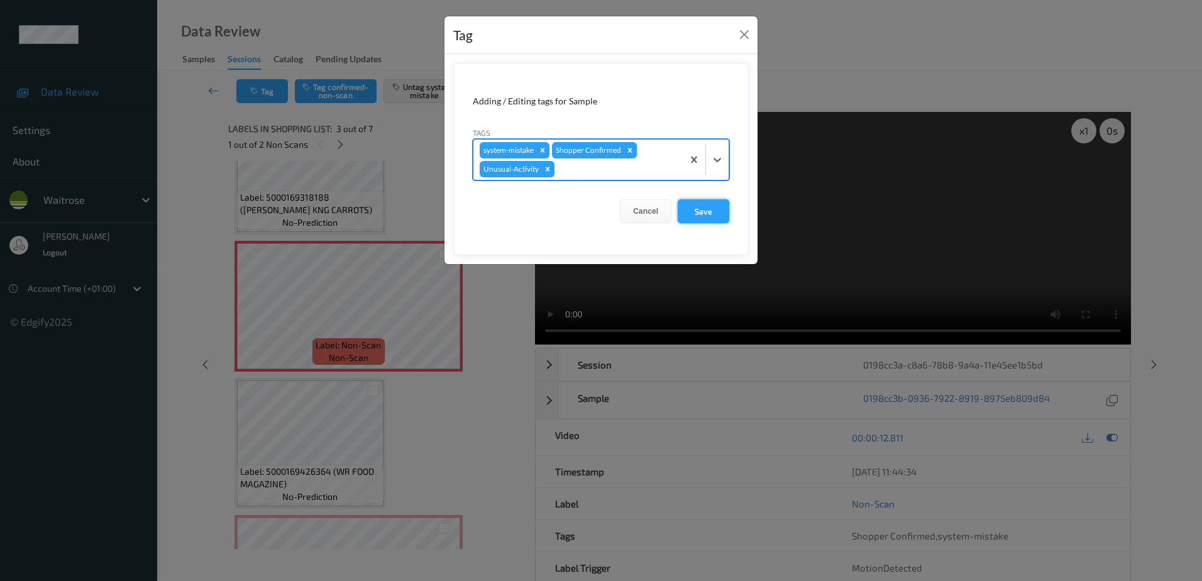
click at [704, 206] on button "Save" at bounding box center [703, 211] width 52 height 24
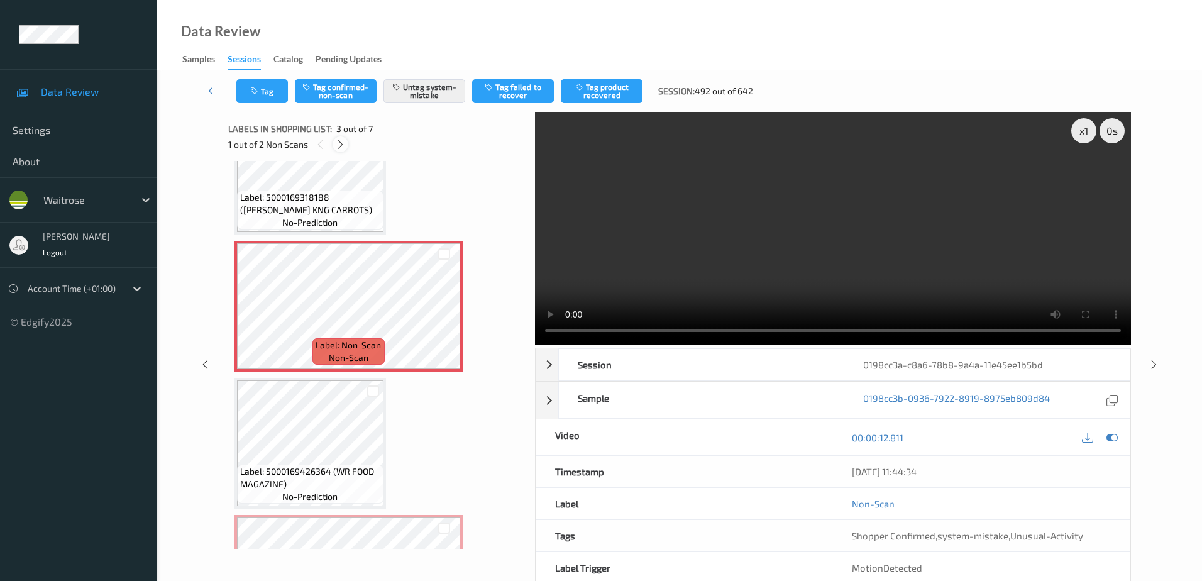
click at [342, 141] on icon at bounding box center [340, 144] width 11 height 11
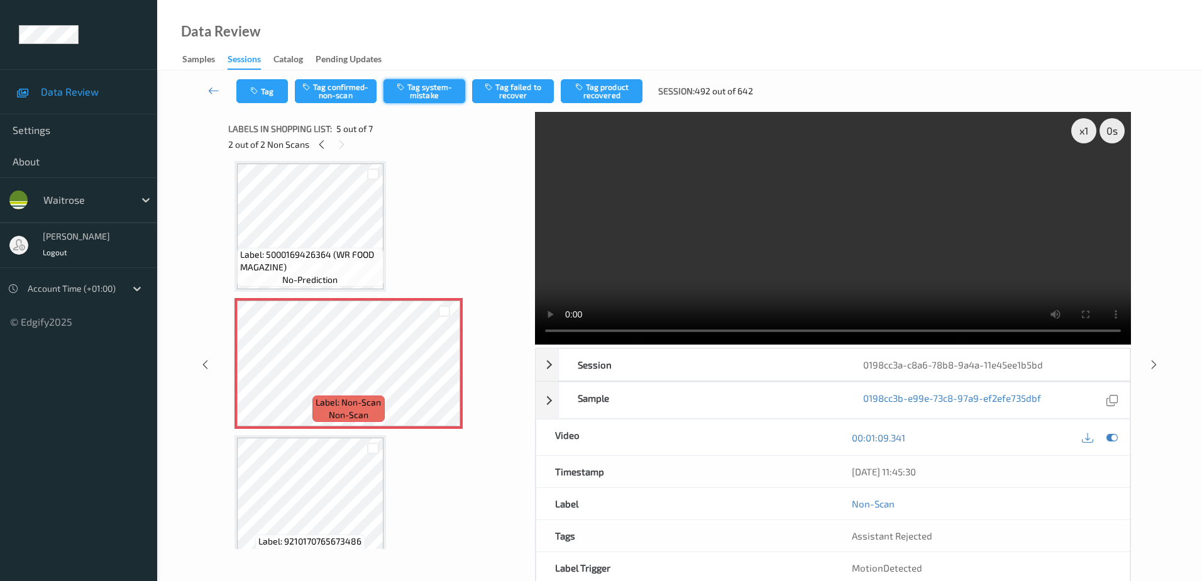
click at [430, 92] on button "Tag system-mistake" at bounding box center [424, 91] width 82 height 24
click at [266, 95] on button "Tag" at bounding box center [262, 91] width 52 height 24
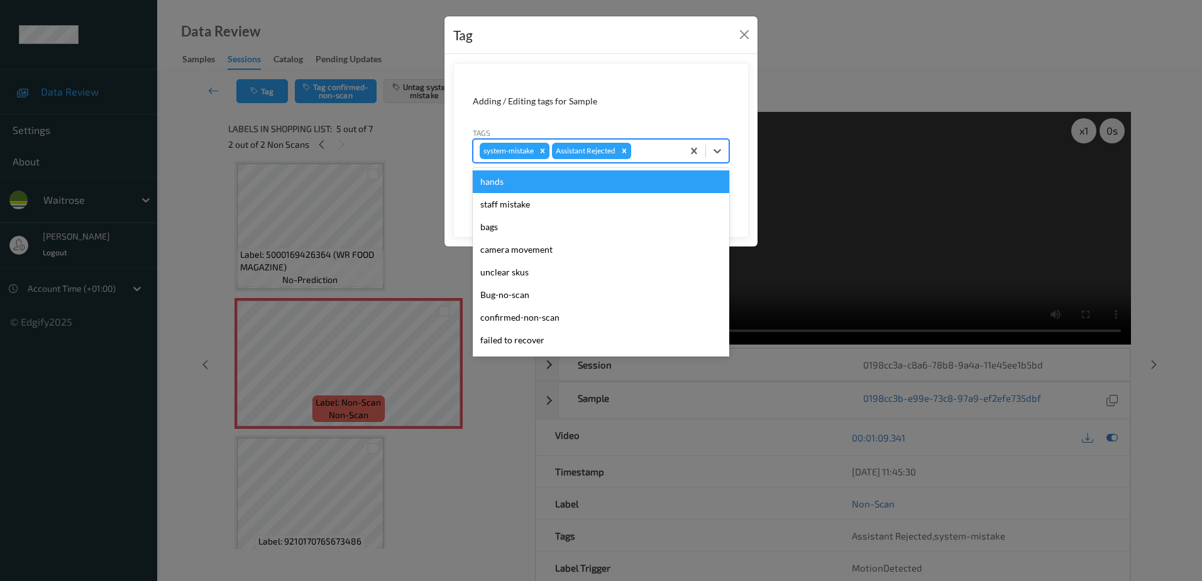
click at [660, 151] on div at bounding box center [654, 150] width 43 height 15
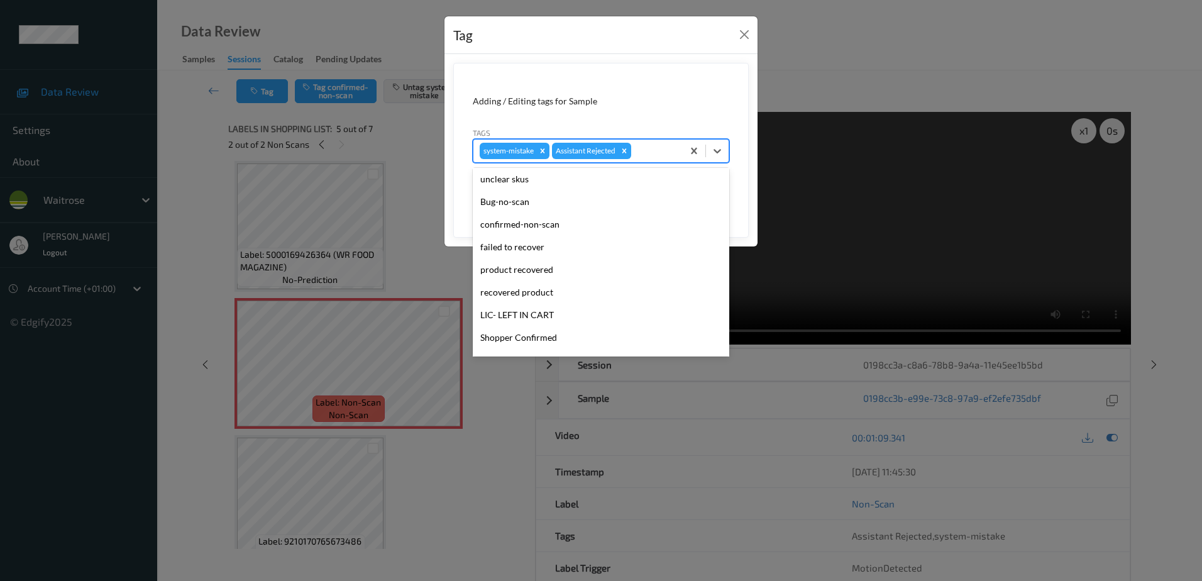
scroll to position [246, 0]
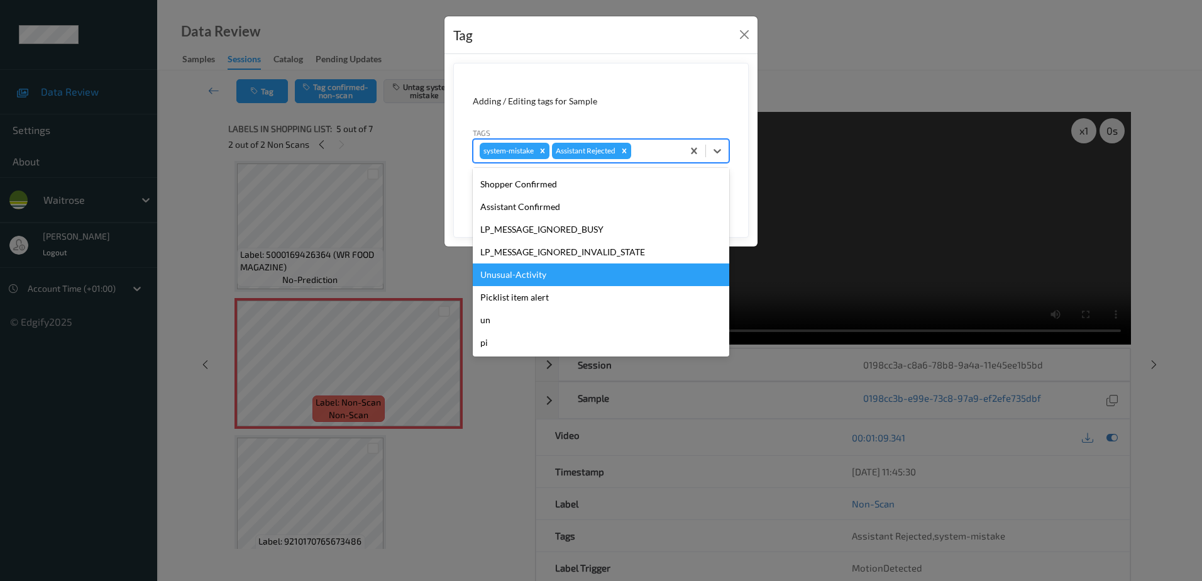
click at [549, 283] on div "Unusual-Activity" at bounding box center [601, 274] width 256 height 23
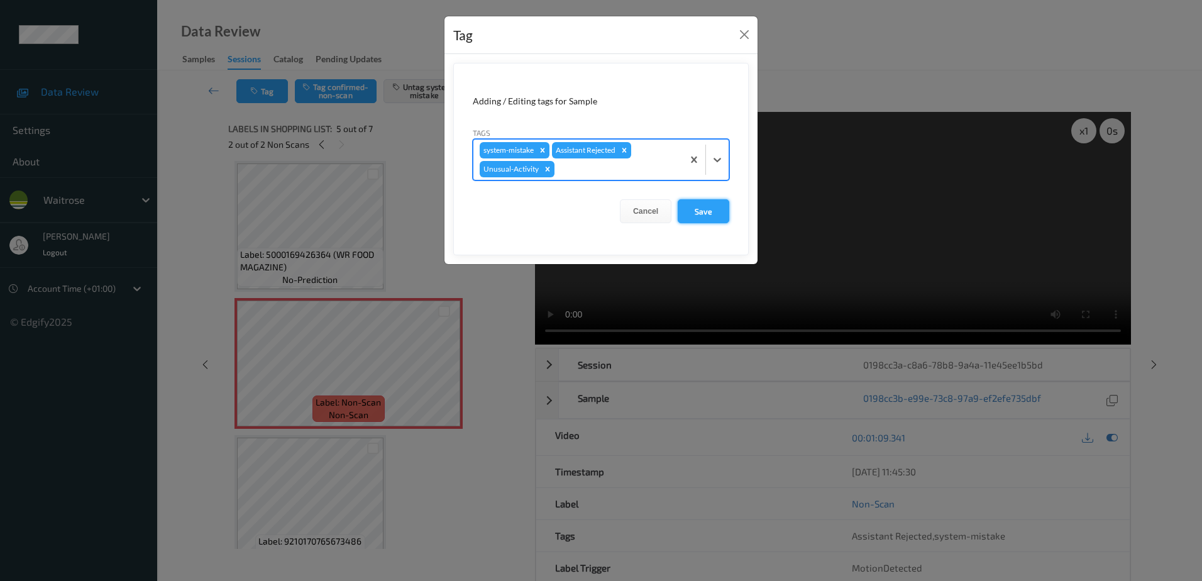
click at [703, 210] on button "Save" at bounding box center [703, 211] width 52 height 24
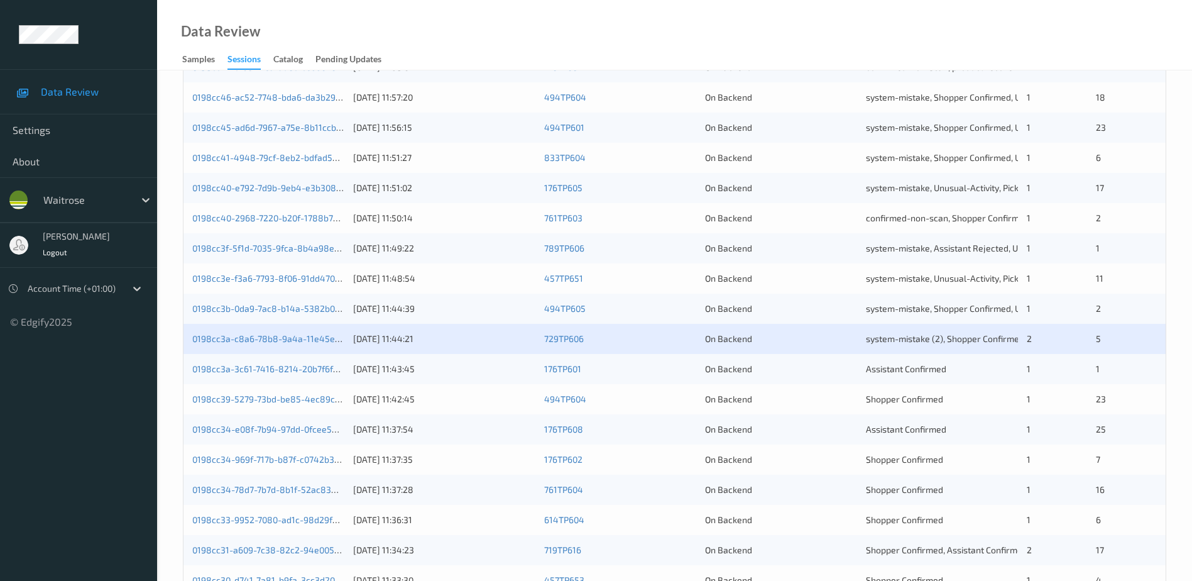
scroll to position [314, 0]
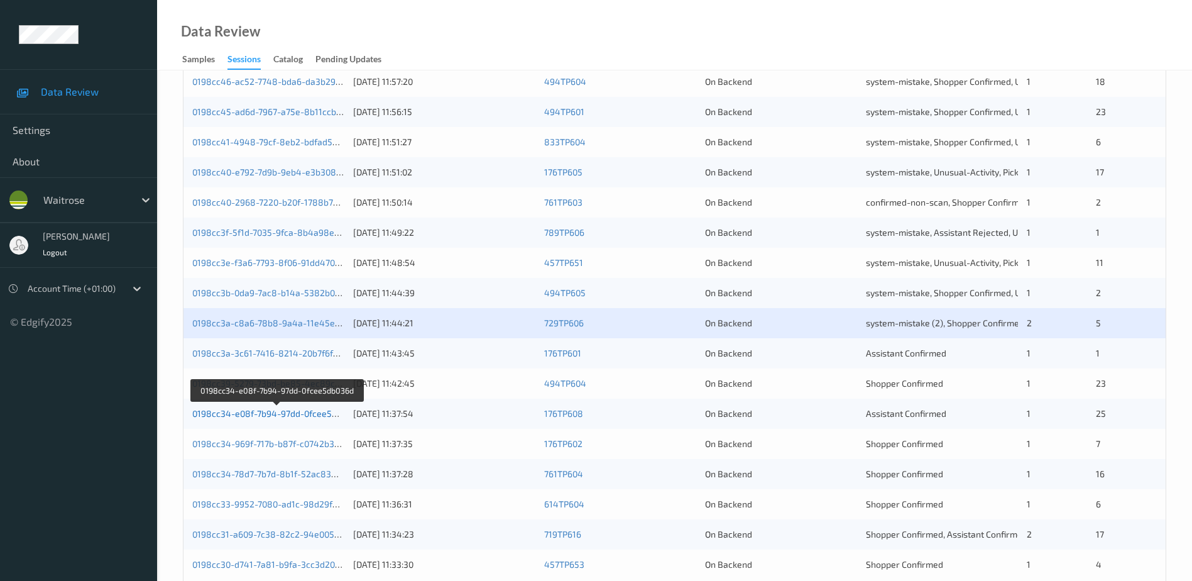
click at [282, 413] on link "0198cc34-e08f-7b94-97dd-0fcee5db036d" at bounding box center [277, 413] width 170 height 11
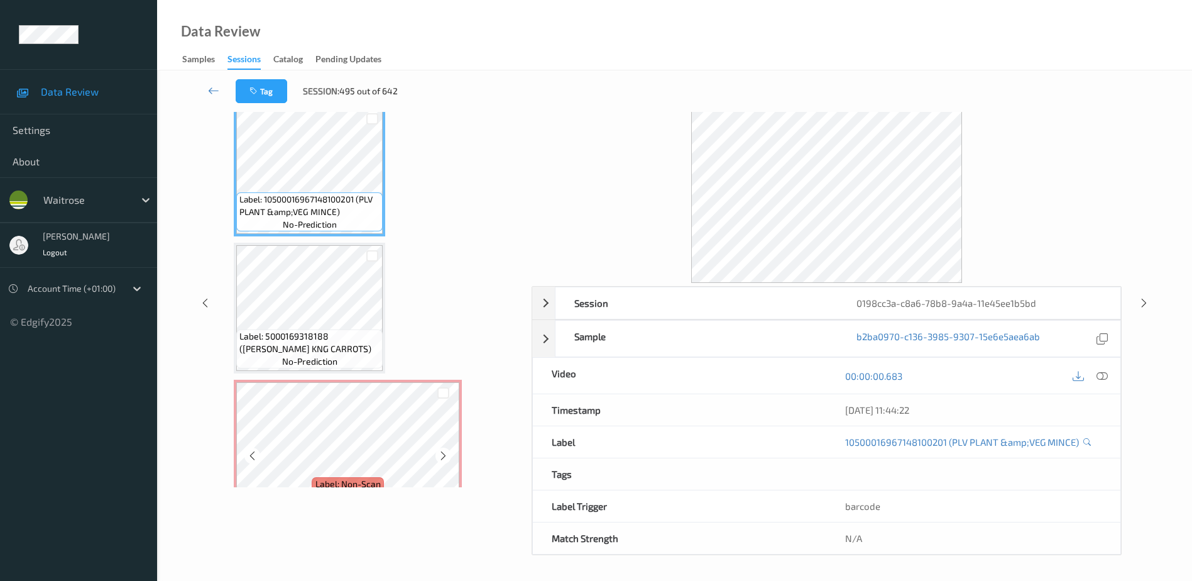
scroll to position [62, 0]
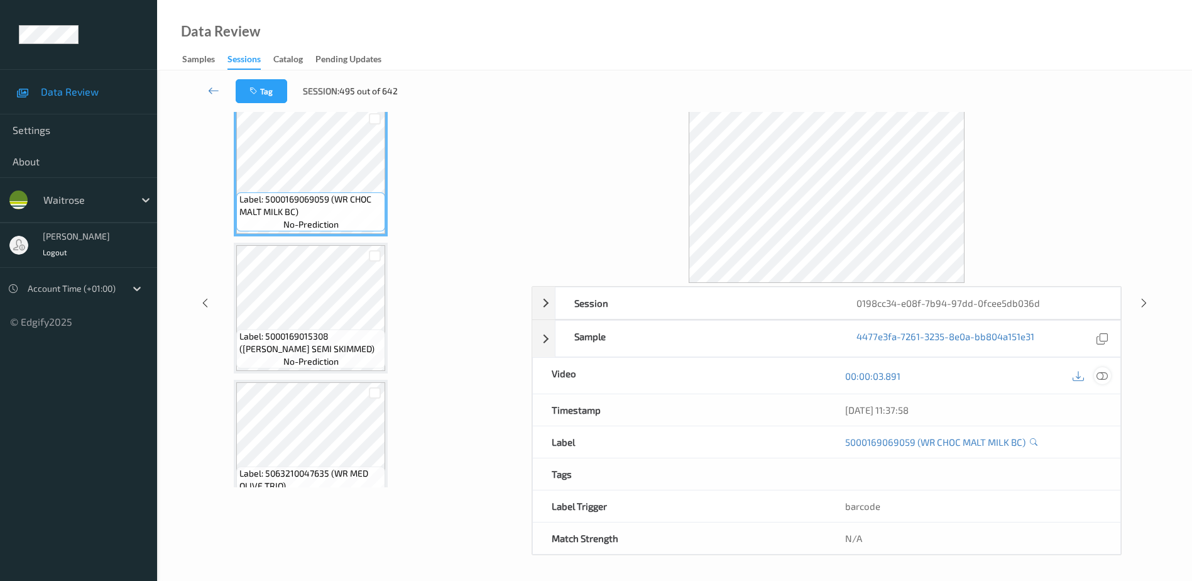
click at [1096, 374] on div at bounding box center [1102, 375] width 17 height 17
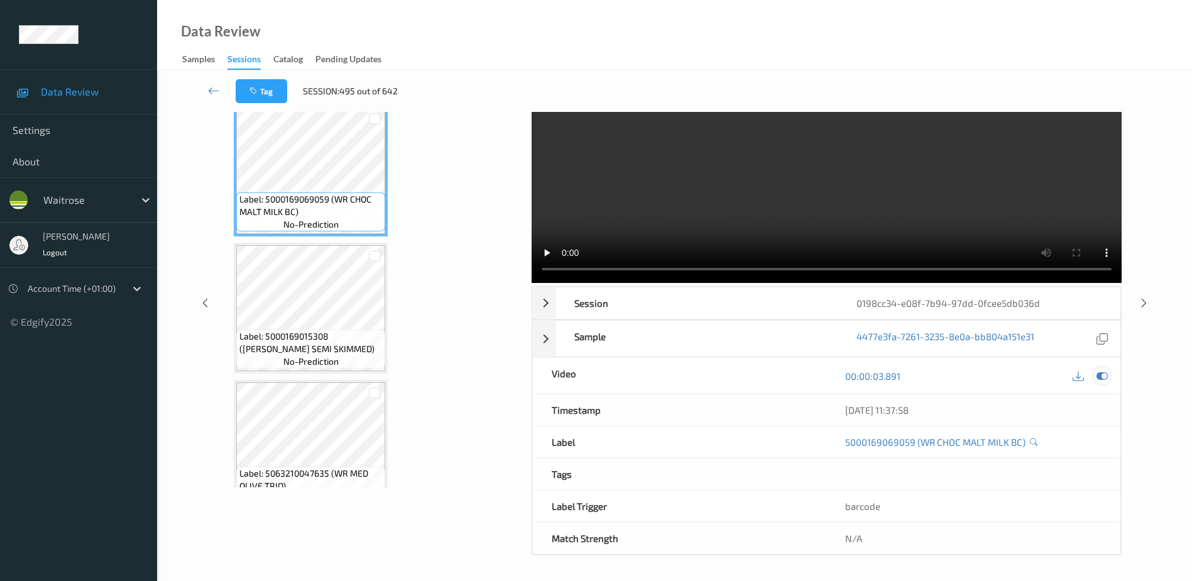
scroll to position [0, 0]
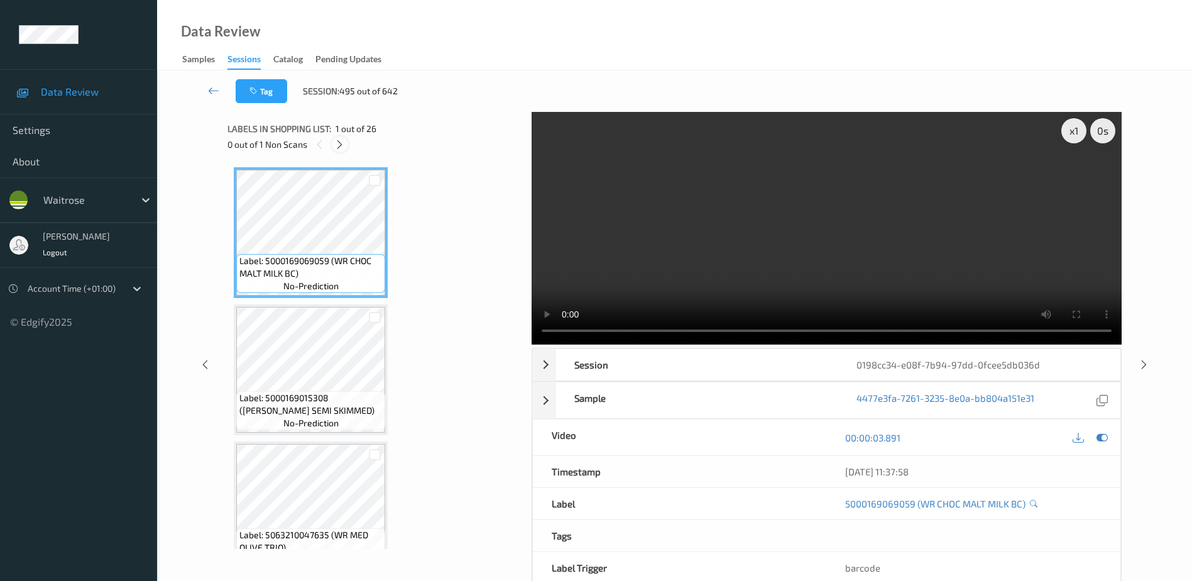
drag, startPoint x: 336, startPoint y: 143, endPoint x: 343, endPoint y: 150, distance: 8.9
click at [336, 143] on icon at bounding box center [339, 144] width 11 height 11
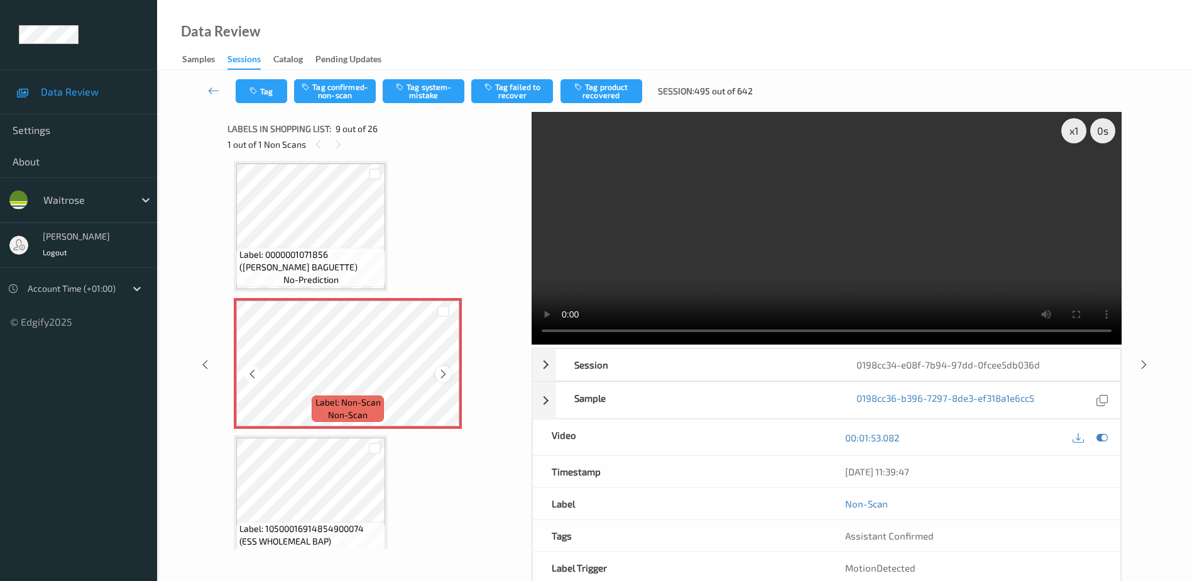
click at [439, 374] on icon at bounding box center [443, 373] width 11 height 11
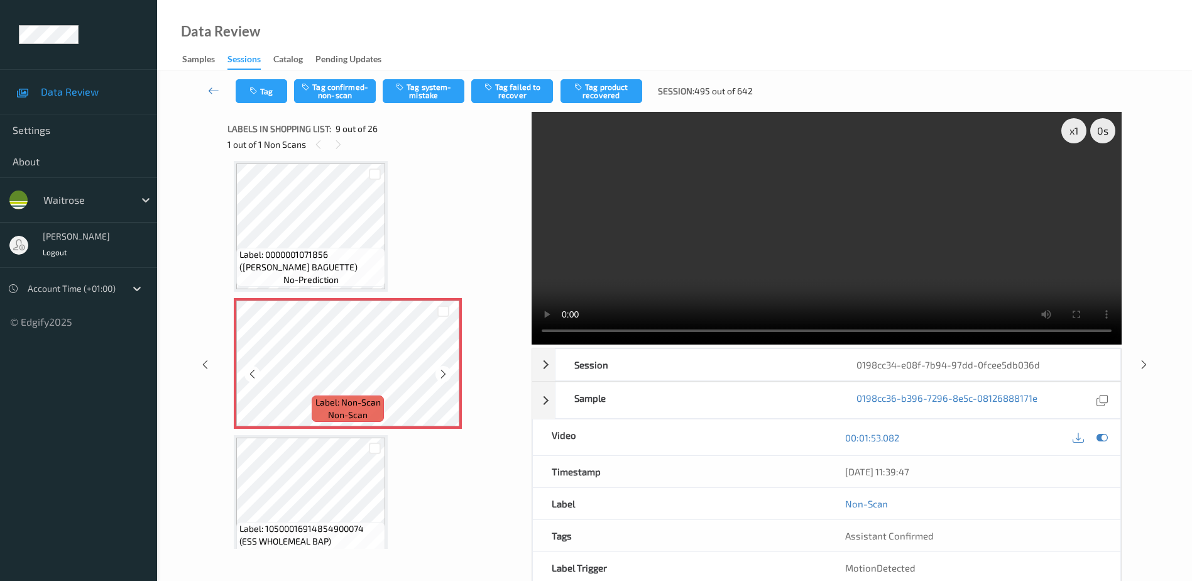
click at [439, 374] on icon at bounding box center [443, 373] width 11 height 11
click at [784, 295] on video at bounding box center [827, 228] width 590 height 233
click at [748, 209] on video at bounding box center [827, 228] width 590 height 233
click at [818, 254] on video at bounding box center [827, 228] width 590 height 233
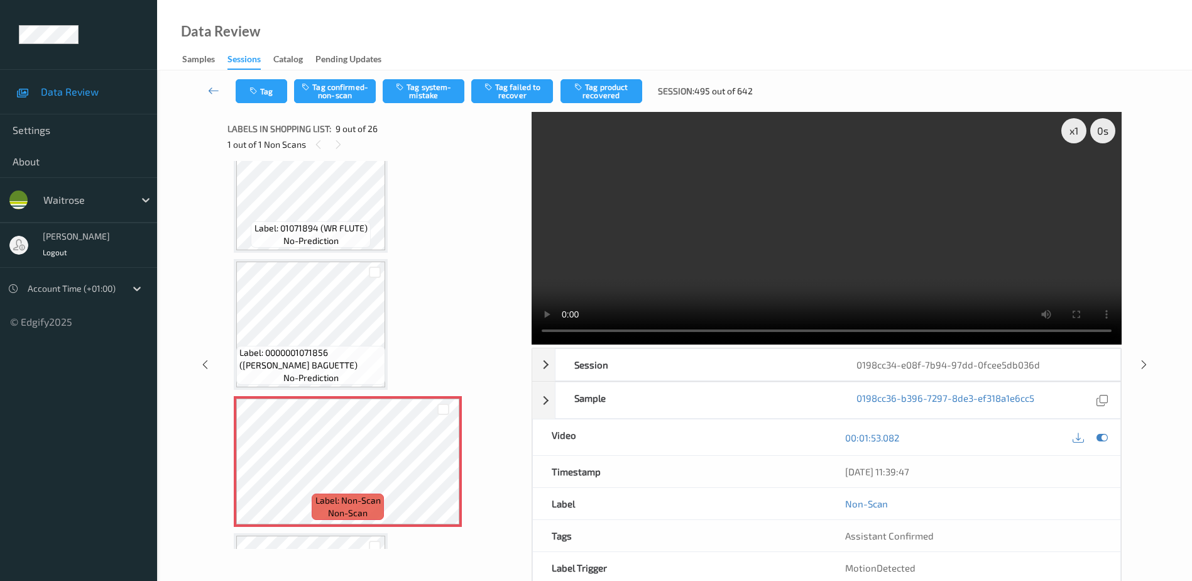
scroll to position [840, 0]
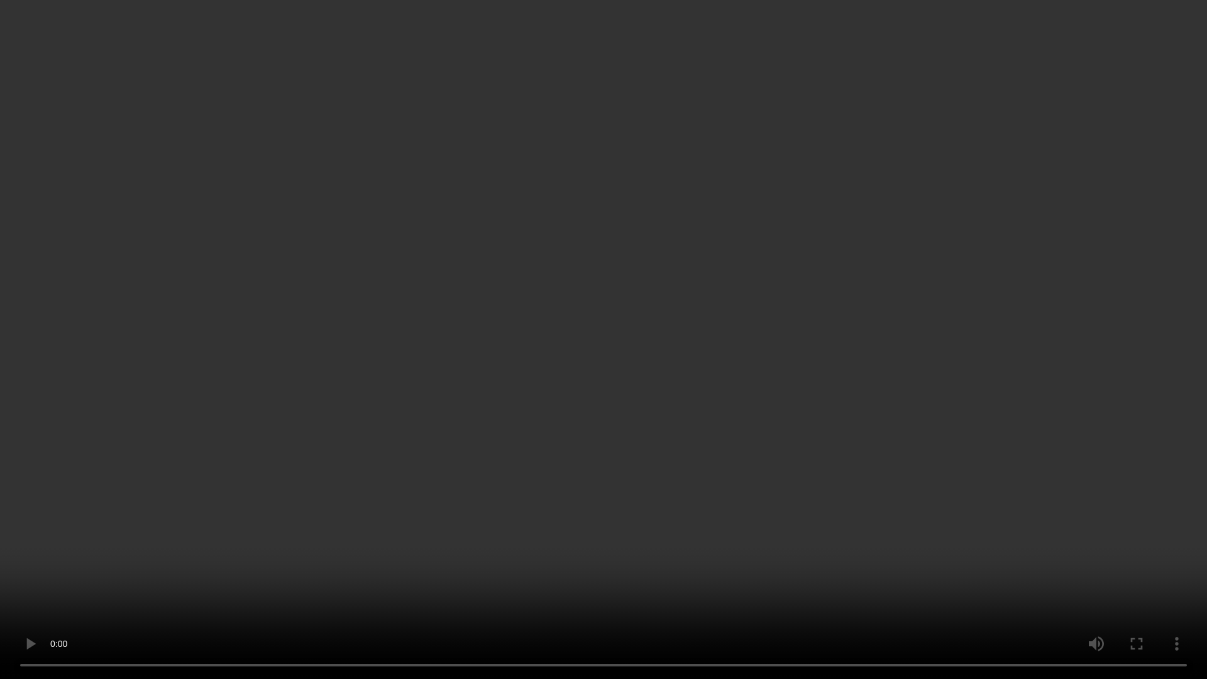
click at [685, 364] on video at bounding box center [603, 339] width 1207 height 679
click at [592, 375] on video at bounding box center [603, 339] width 1207 height 679
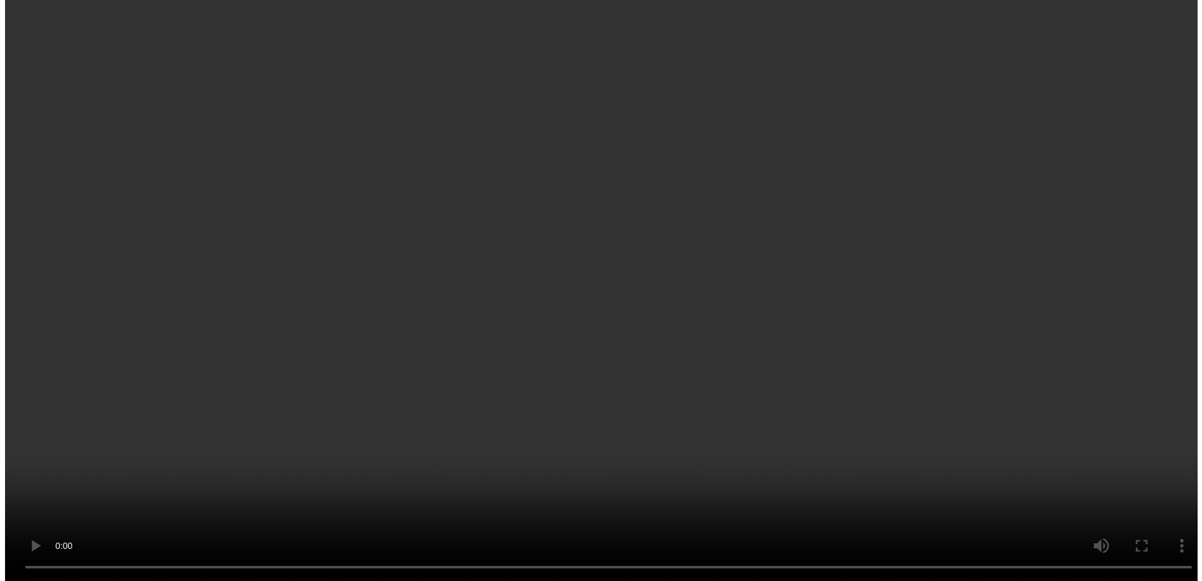
scroll to position [902, 0]
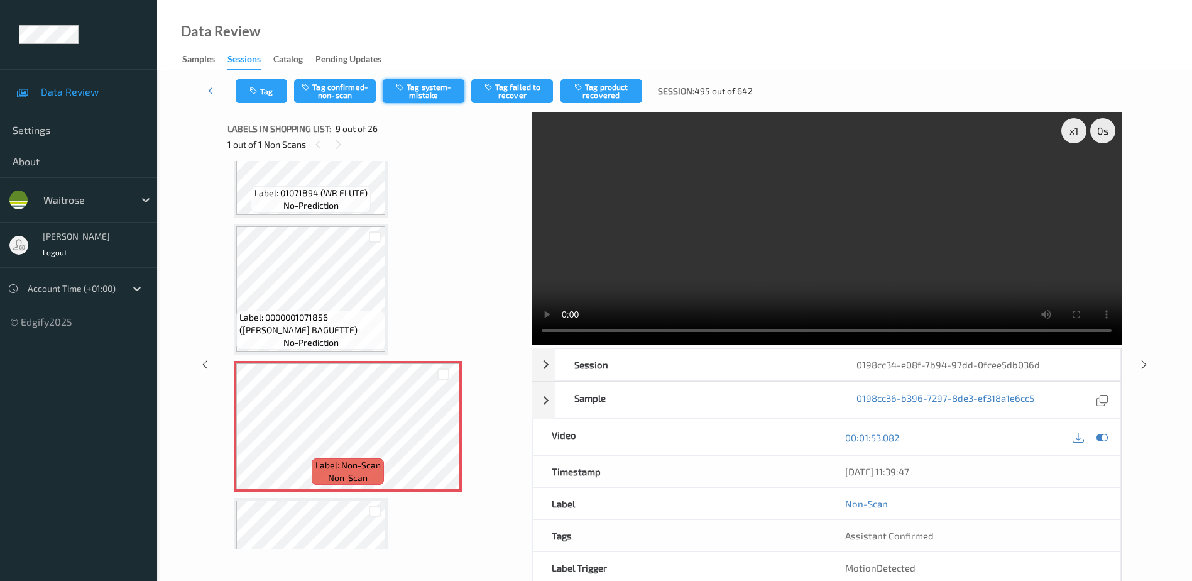
click at [415, 86] on button "Tag system-mistake" at bounding box center [424, 91] width 82 height 24
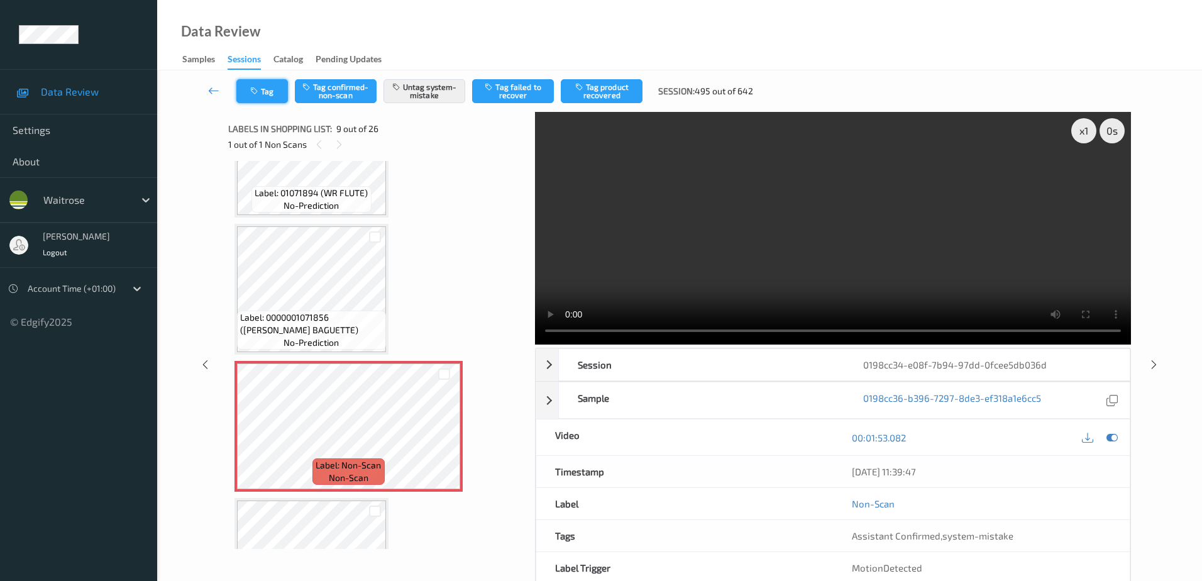
click at [265, 96] on button "Tag" at bounding box center [262, 91] width 52 height 24
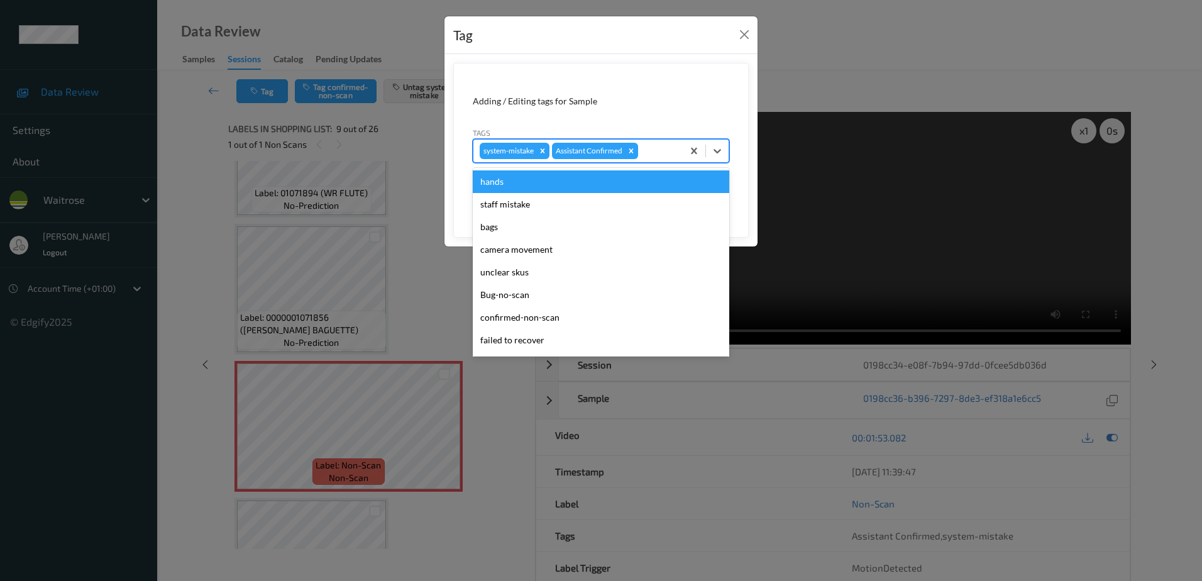
click at [652, 156] on div at bounding box center [658, 150] width 36 height 15
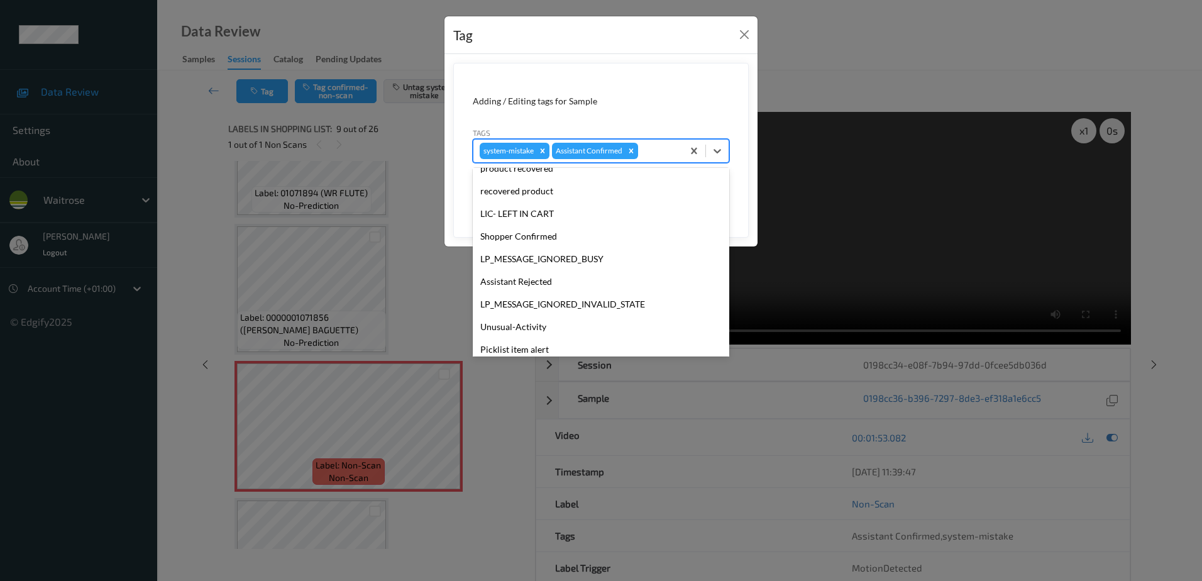
scroll to position [246, 0]
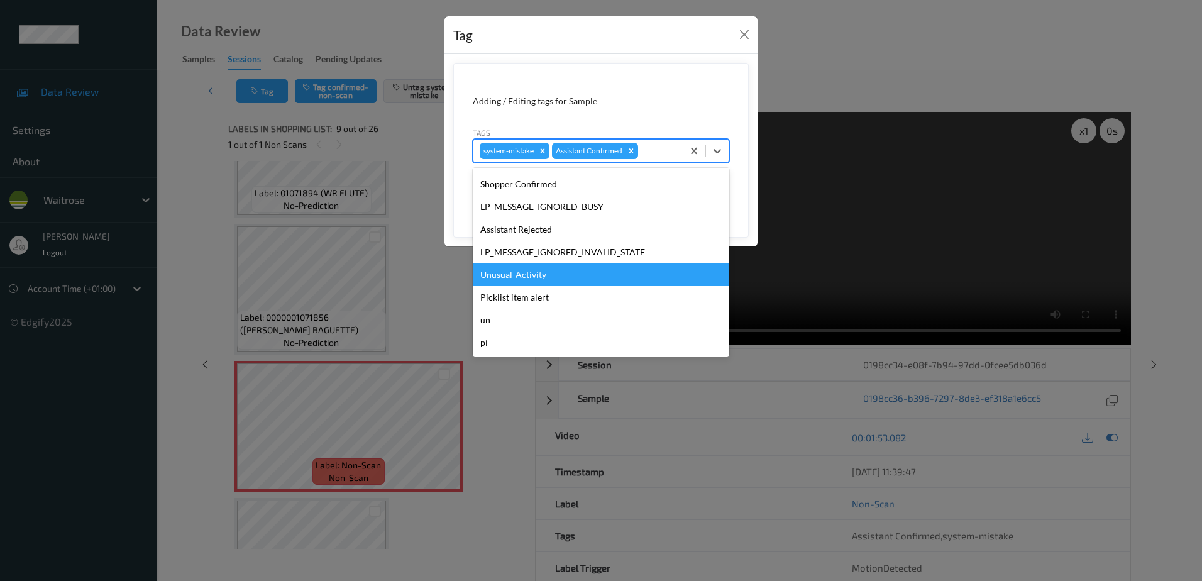
click at [540, 277] on div "Unusual-Activity" at bounding box center [601, 274] width 256 height 23
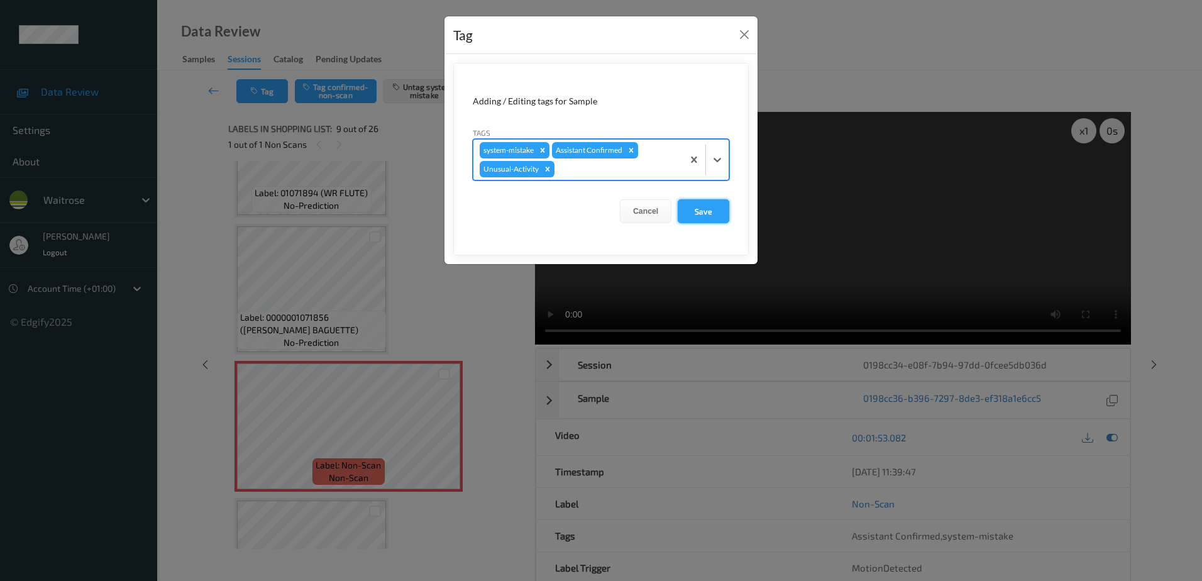
click at [699, 211] on button "Save" at bounding box center [703, 211] width 52 height 24
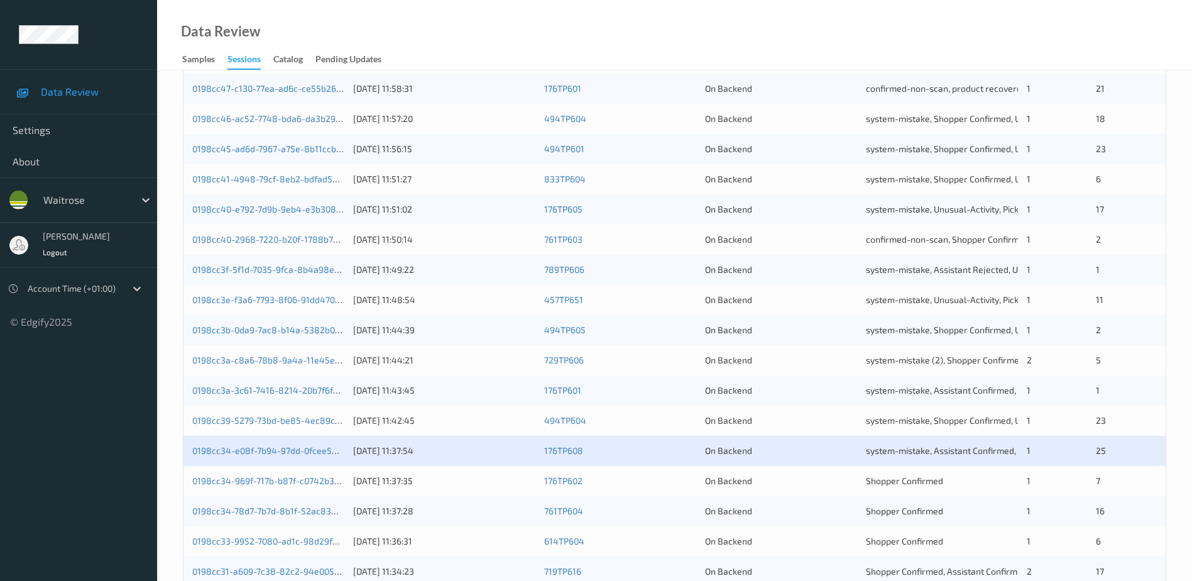
scroll to position [314, 0]
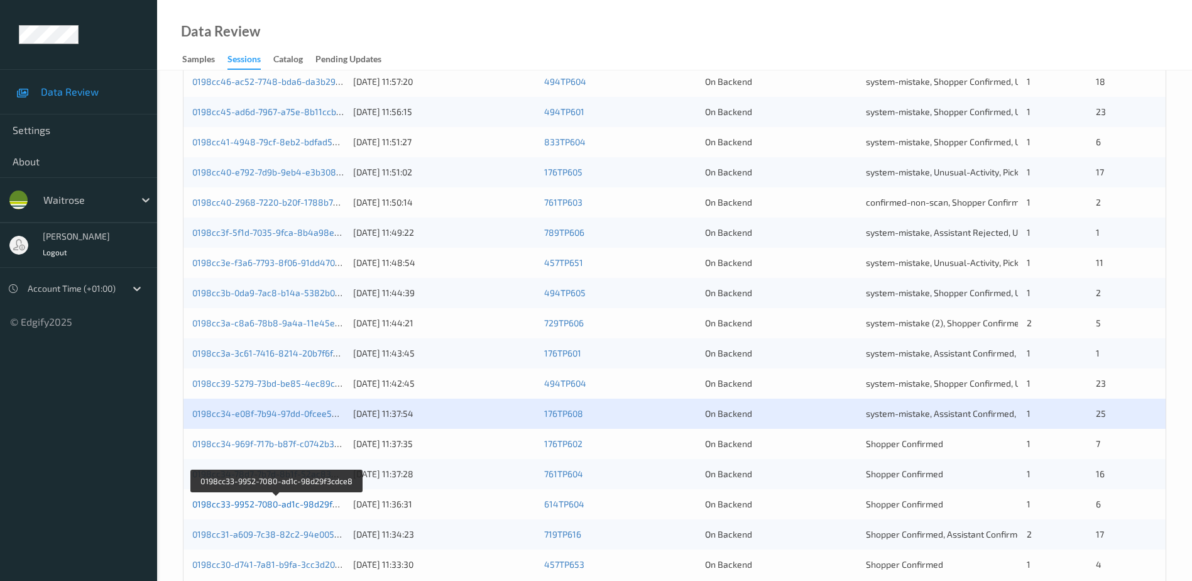
click at [302, 503] on link "0198cc33-9952-7080-ad1c-98d29f3cdce8" at bounding box center [277, 503] width 170 height 11
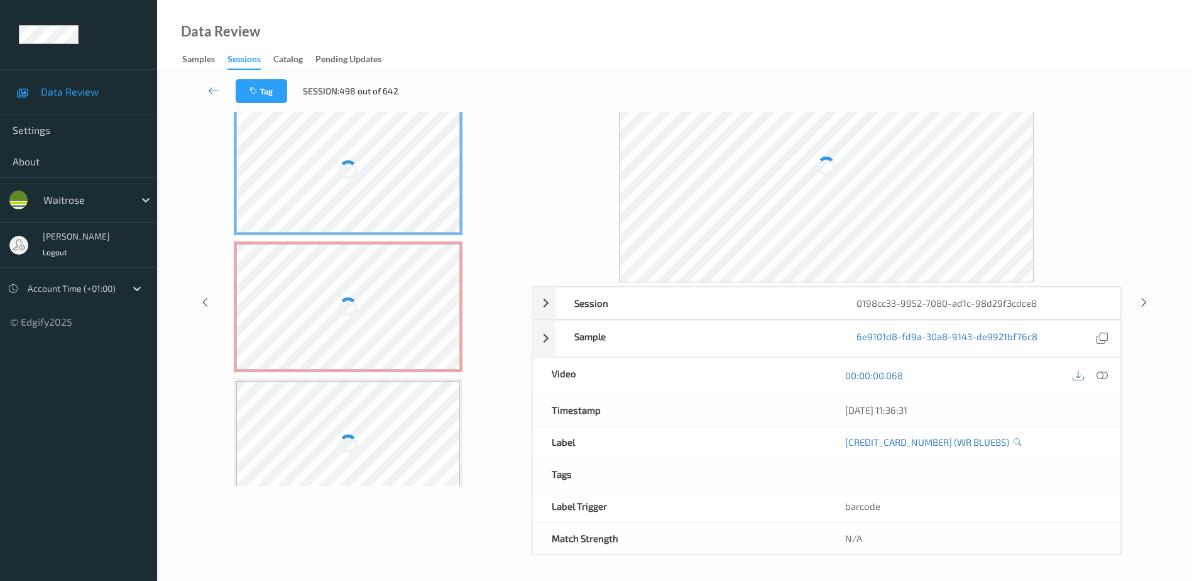
scroll to position [62, 0]
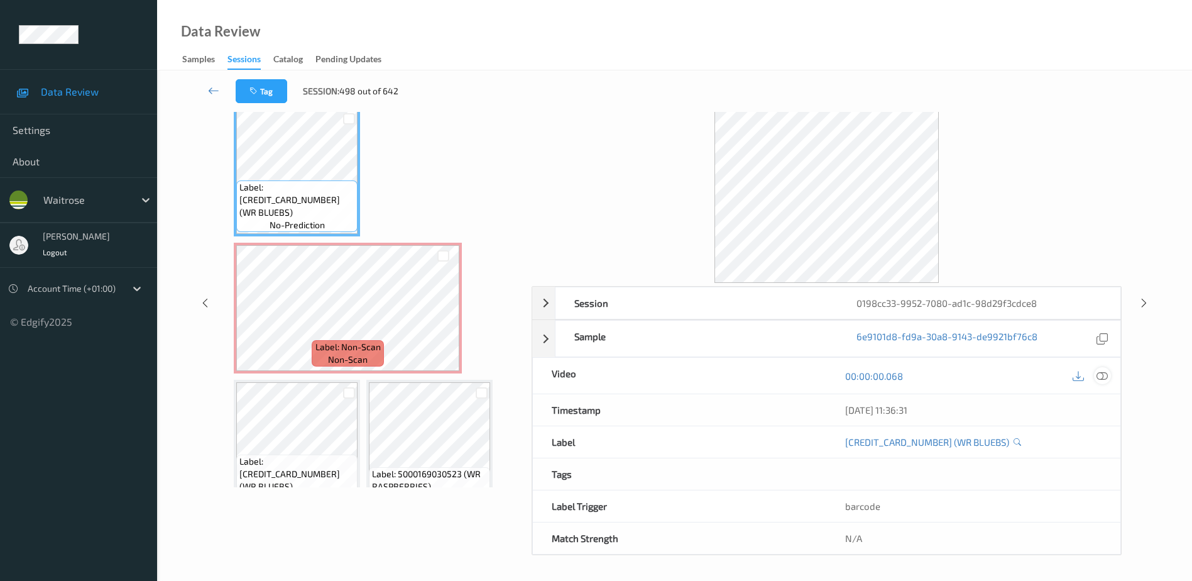
click at [1101, 372] on icon at bounding box center [1102, 375] width 11 height 11
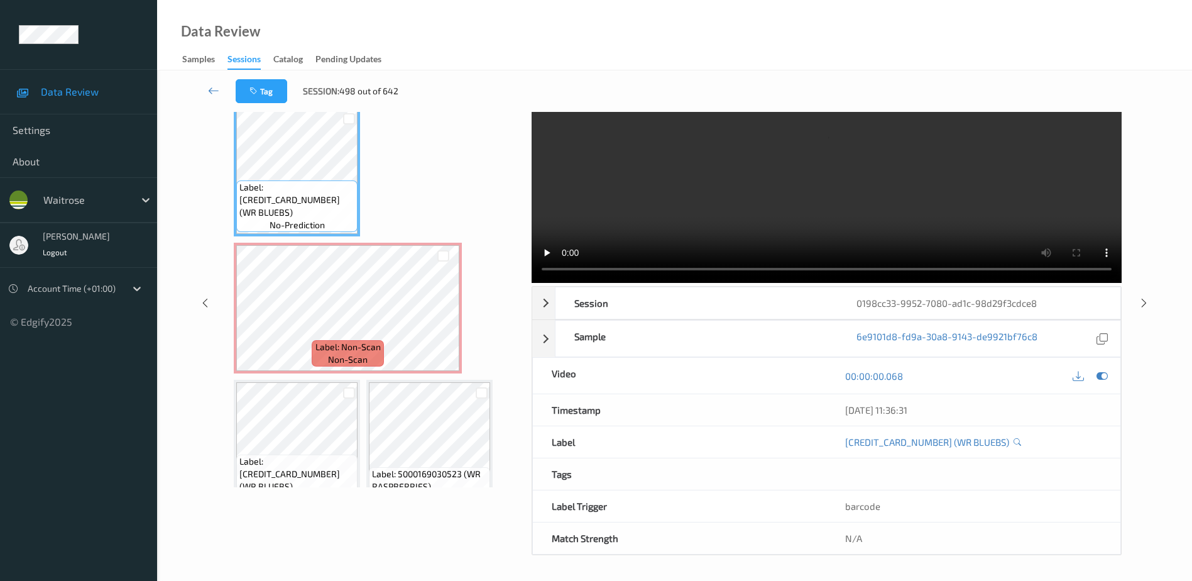
scroll to position [0, 0]
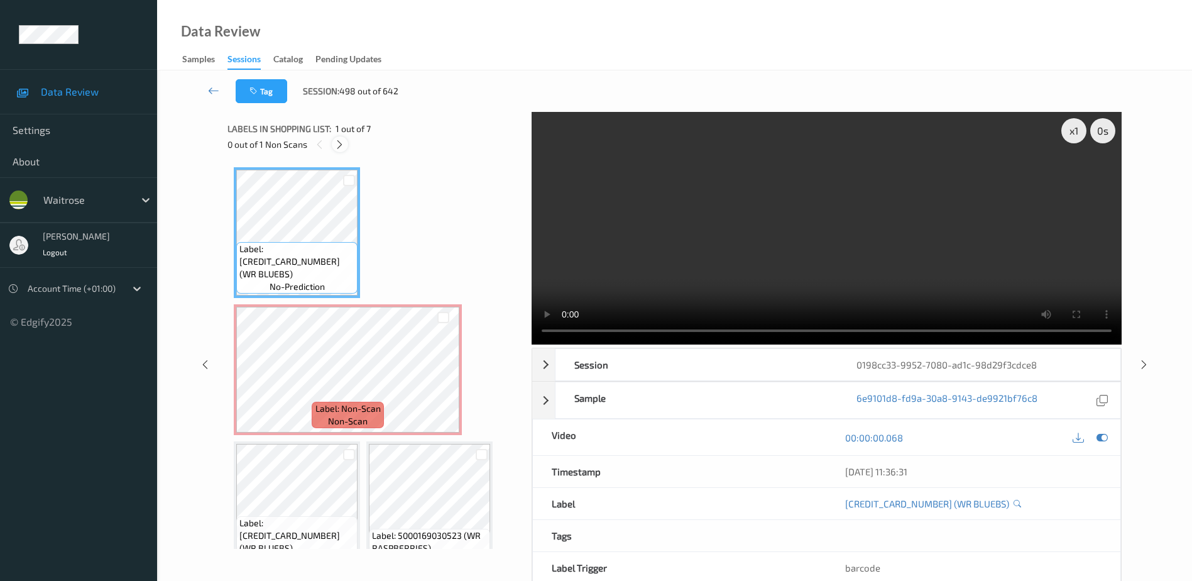
click at [343, 150] on icon at bounding box center [339, 144] width 11 height 11
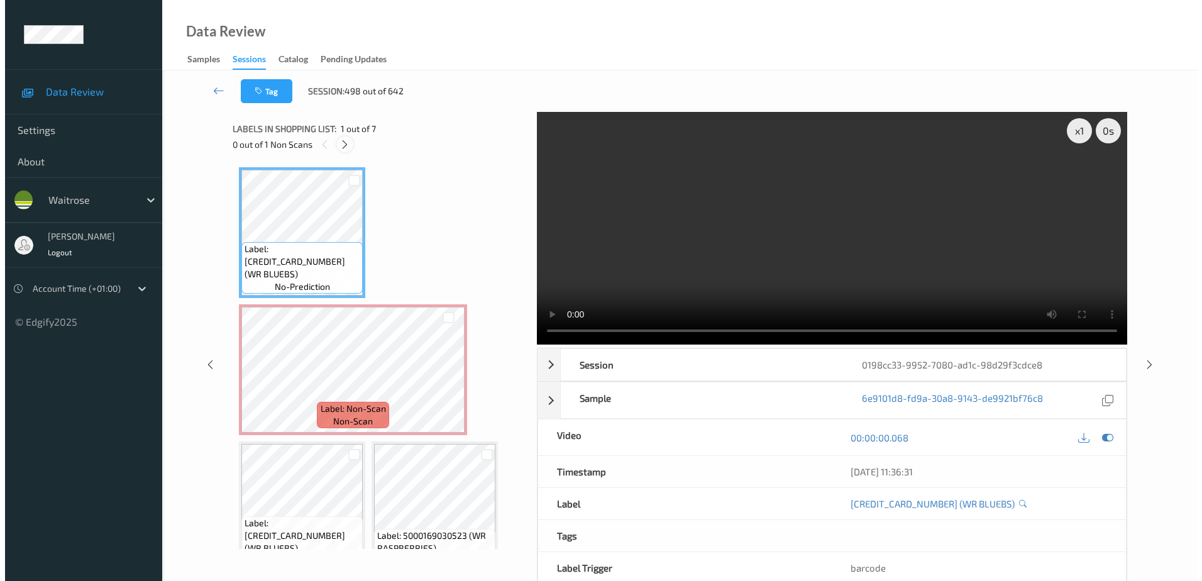
scroll to position [6, 0]
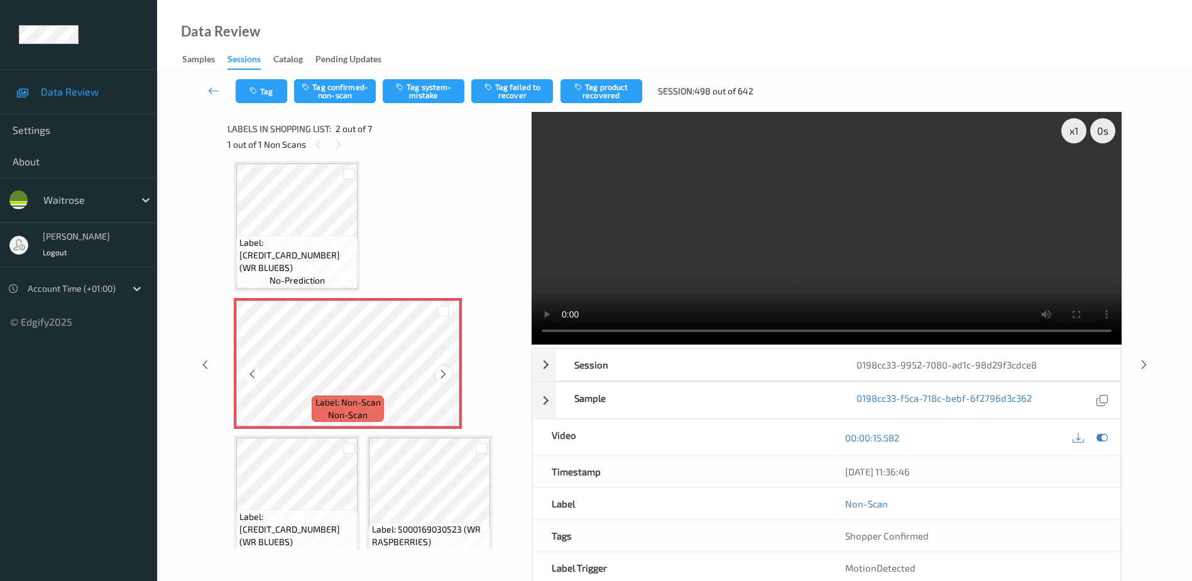
click at [448, 373] on icon at bounding box center [443, 373] width 11 height 11
click at [755, 246] on video at bounding box center [827, 228] width 590 height 233
click at [425, 91] on button "Tag system-mistake" at bounding box center [424, 91] width 82 height 24
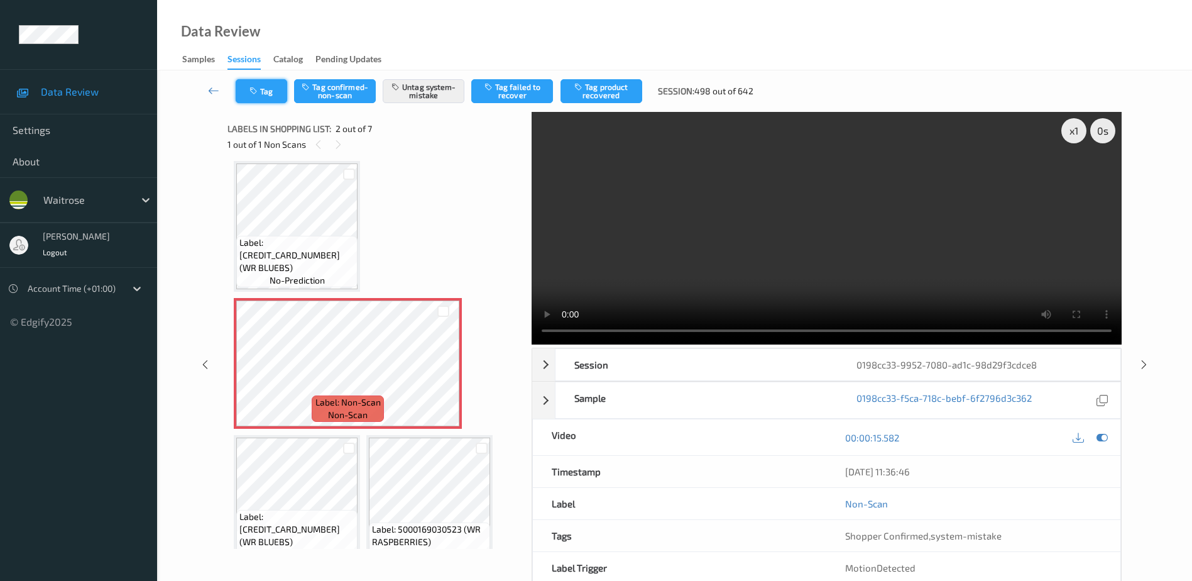
click at [247, 96] on button "Tag" at bounding box center [262, 91] width 52 height 24
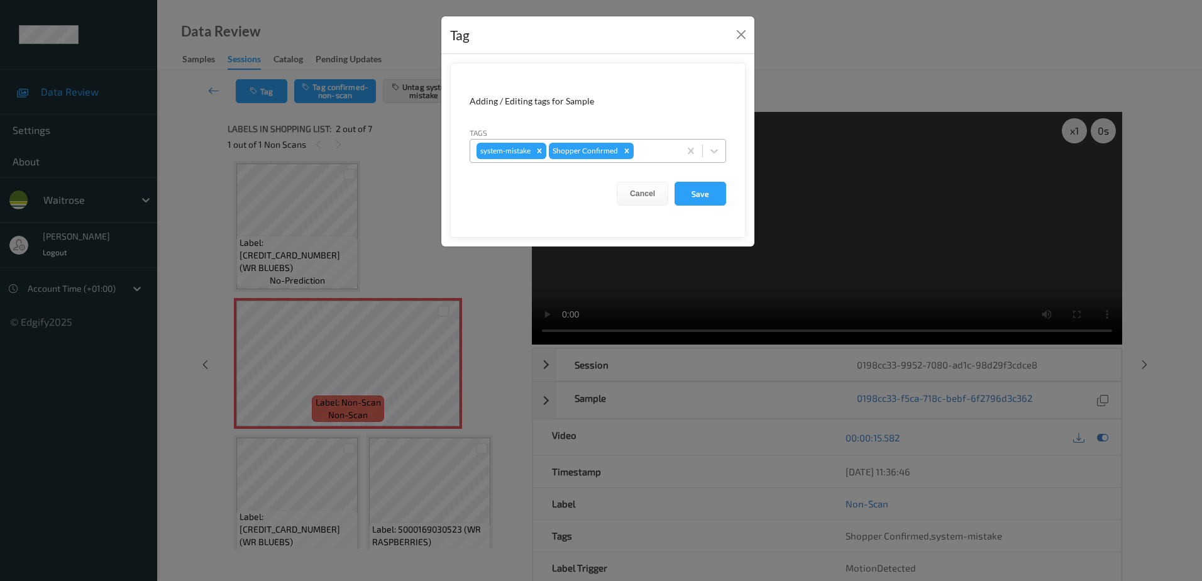
click at [642, 150] on div at bounding box center [654, 150] width 37 height 15
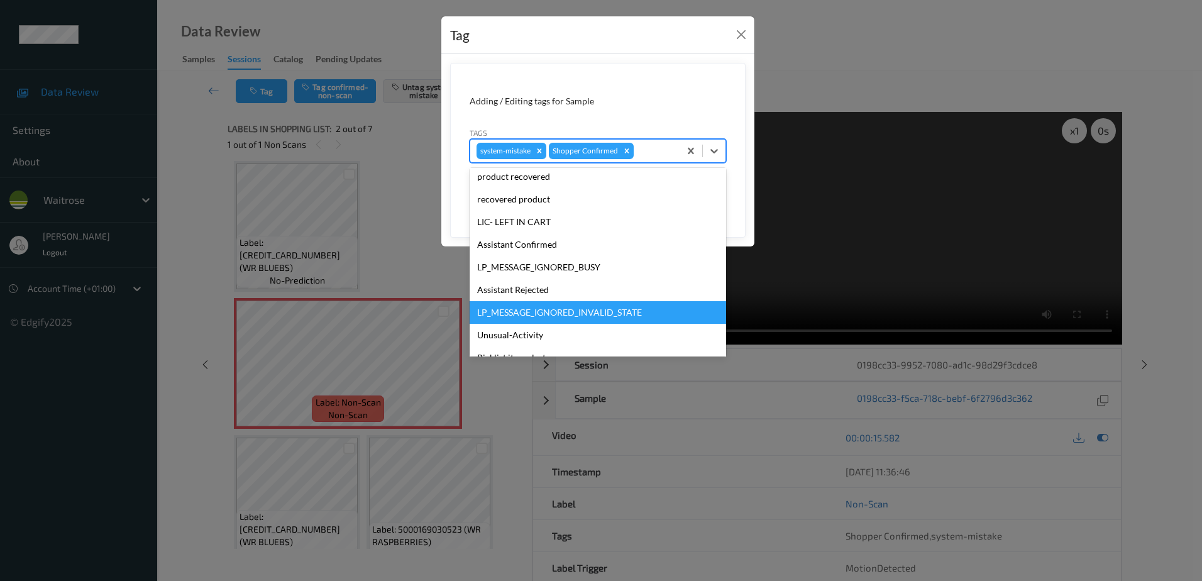
scroll to position [246, 0]
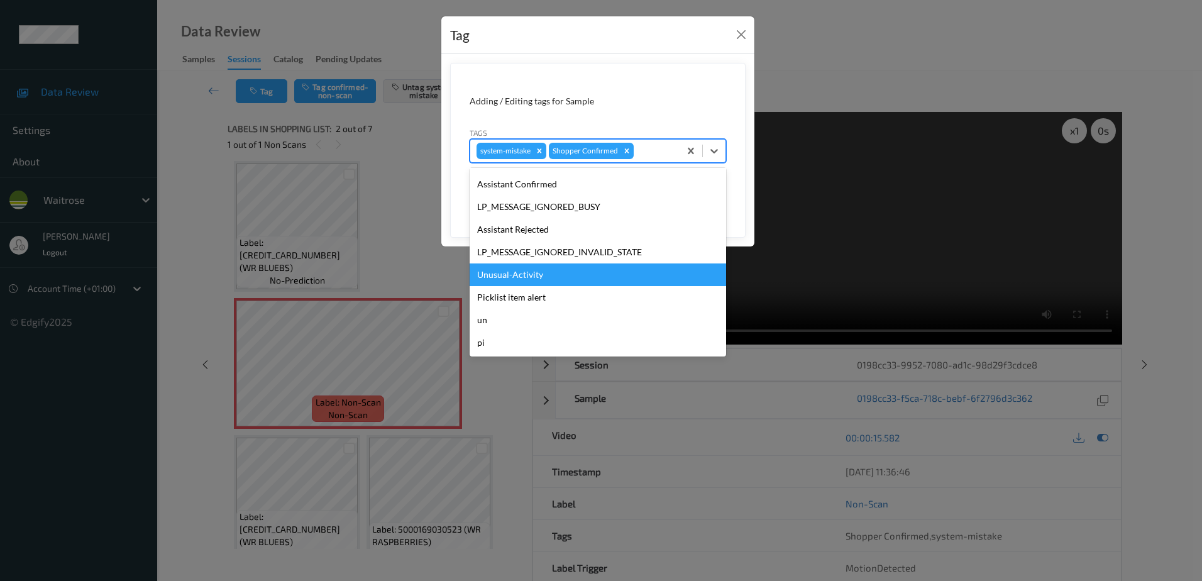
click at [557, 277] on div "Unusual-Activity" at bounding box center [597, 274] width 256 height 23
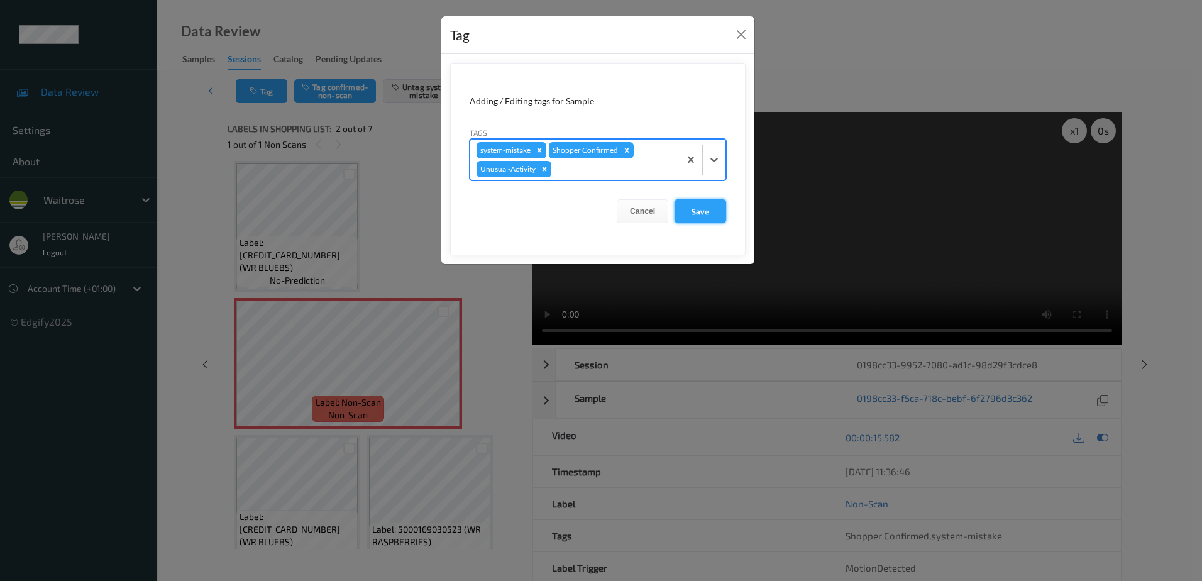
click at [703, 217] on button "Save" at bounding box center [700, 211] width 52 height 24
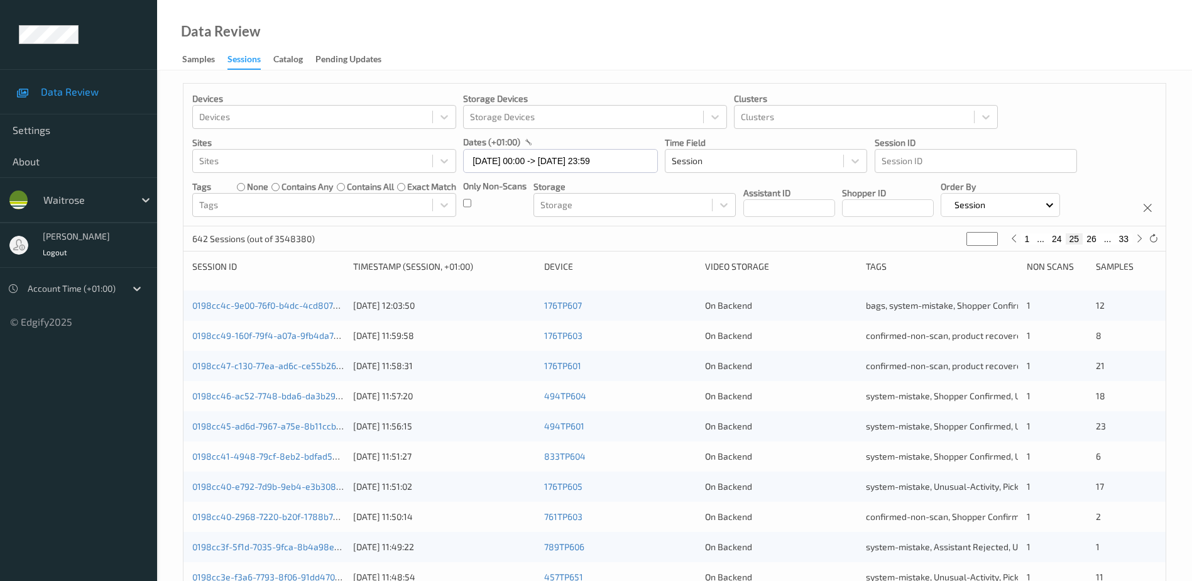
click at [1093, 238] on button "26" at bounding box center [1092, 238] width 18 height 11
type input "**"
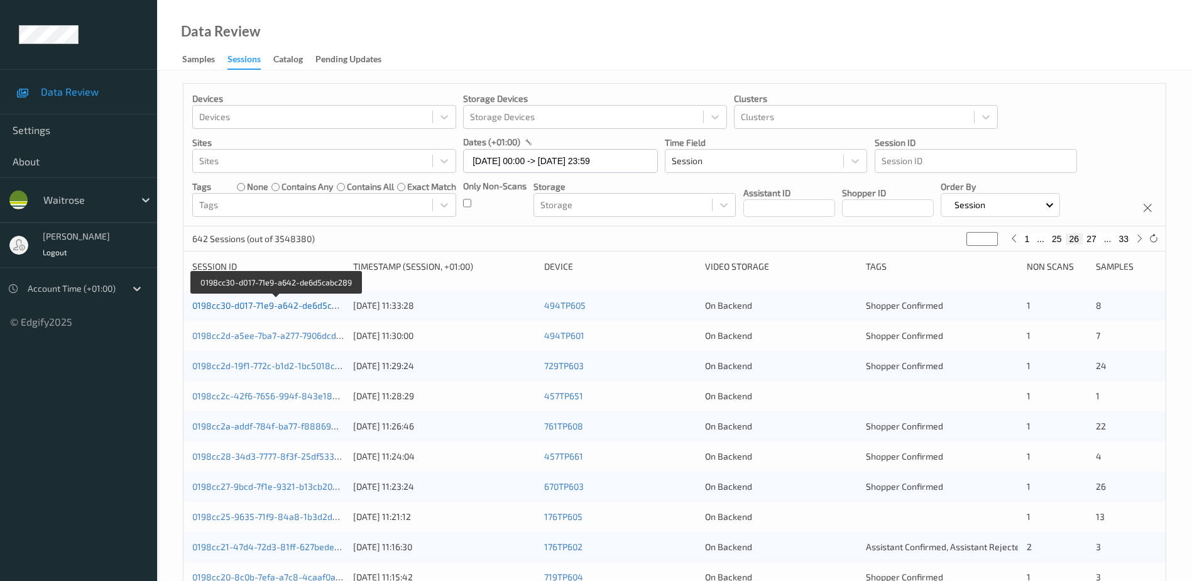
click at [315, 306] on link "0198cc30-d017-71e9-a642-de6d5cabc289" at bounding box center [277, 305] width 170 height 11
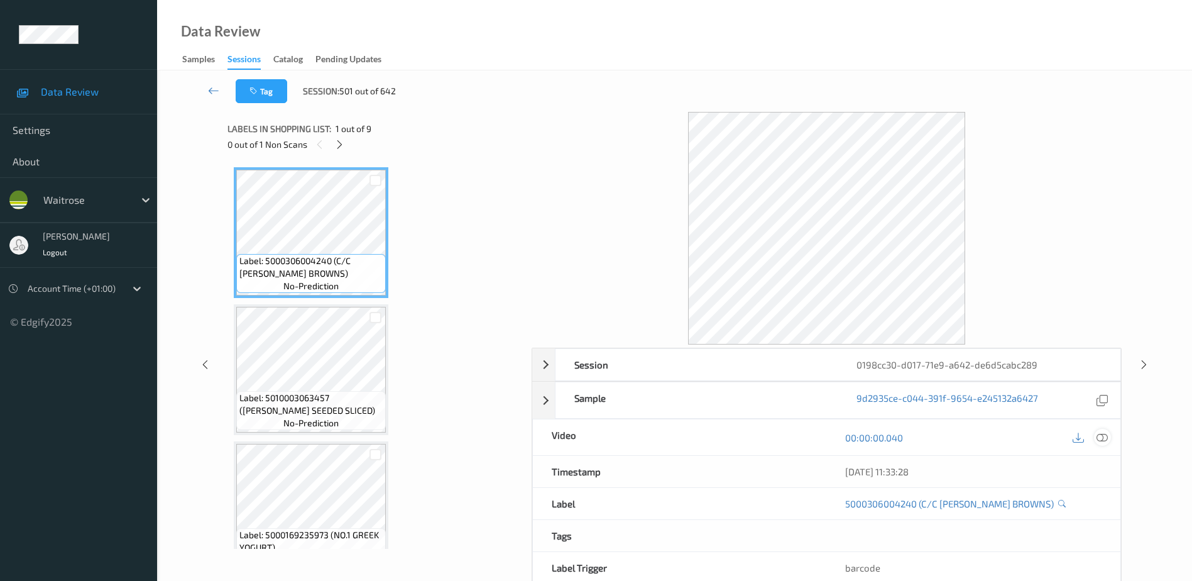
click at [1101, 438] on icon at bounding box center [1102, 437] width 11 height 11
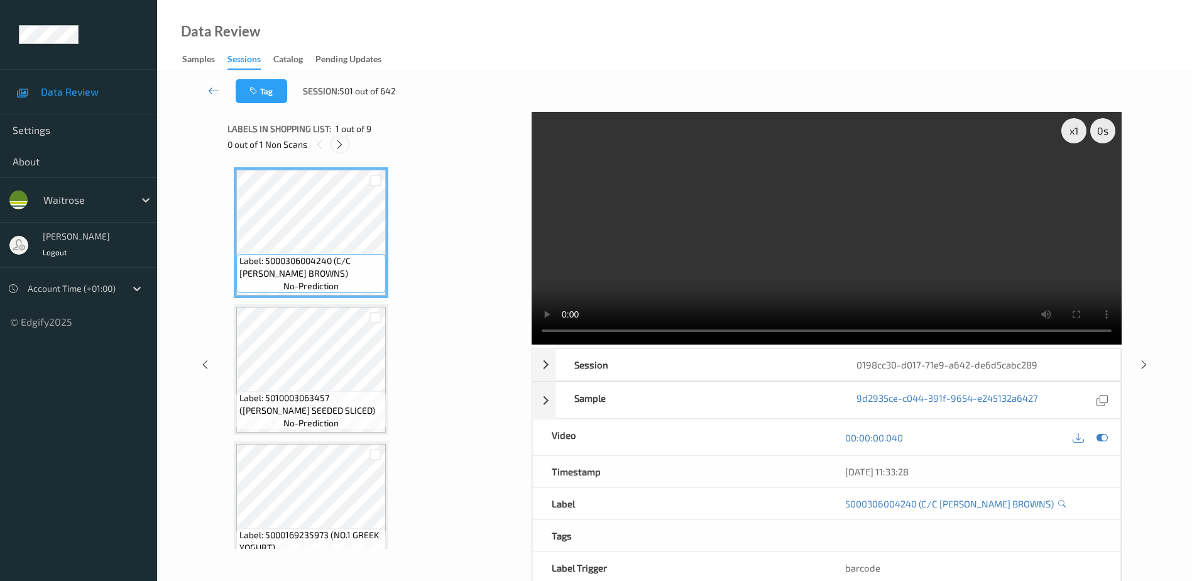
click at [336, 144] on icon at bounding box center [339, 144] width 11 height 11
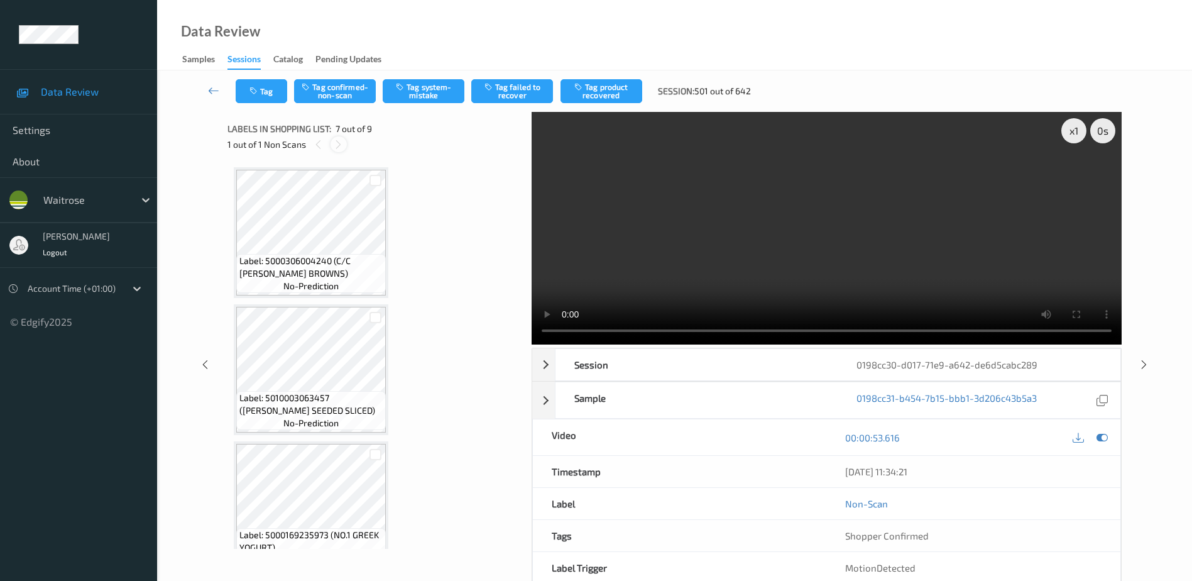
scroll to position [691, 0]
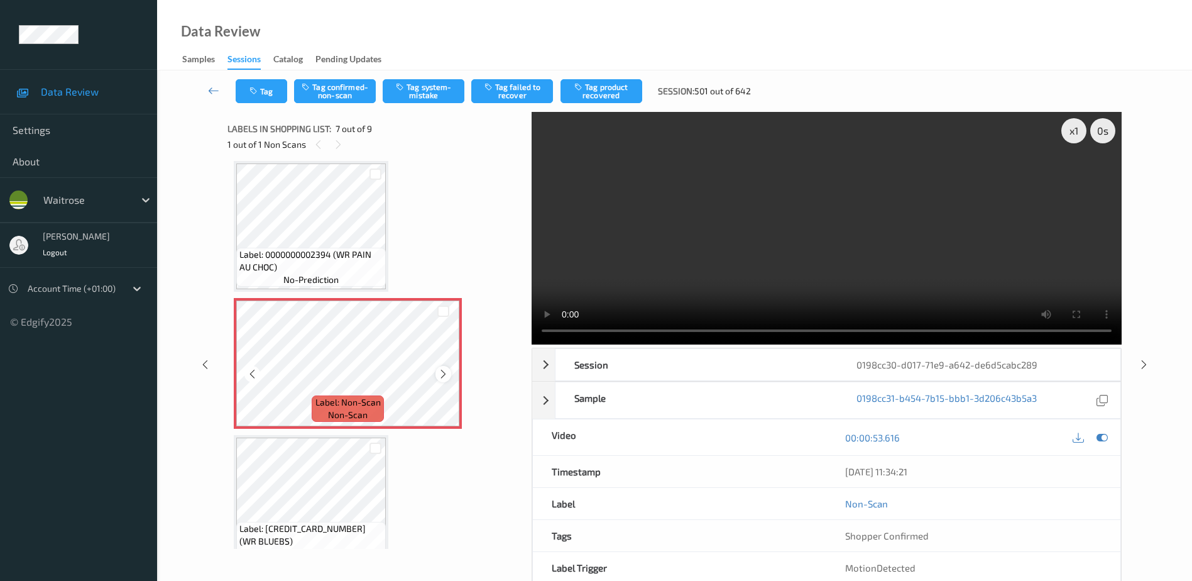
click at [442, 374] on icon at bounding box center [443, 373] width 11 height 11
click at [823, 245] on video at bounding box center [827, 228] width 590 height 233
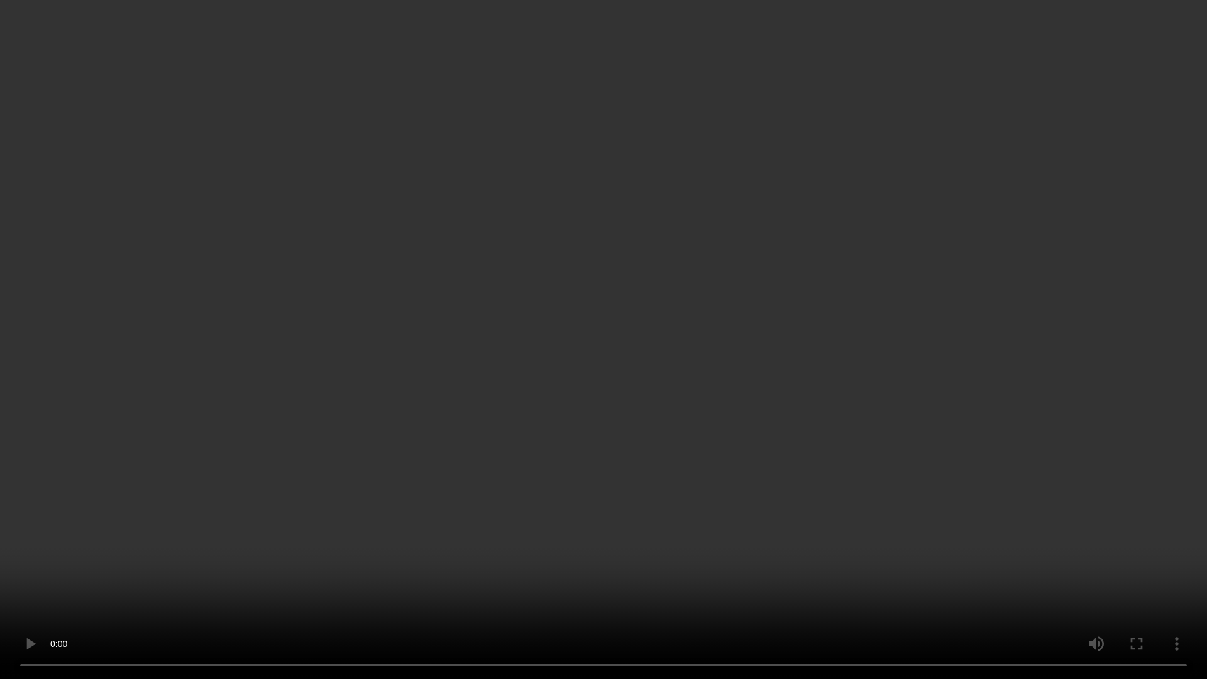
click at [708, 370] on video at bounding box center [603, 339] width 1207 height 679
click at [716, 362] on video at bounding box center [603, 339] width 1207 height 679
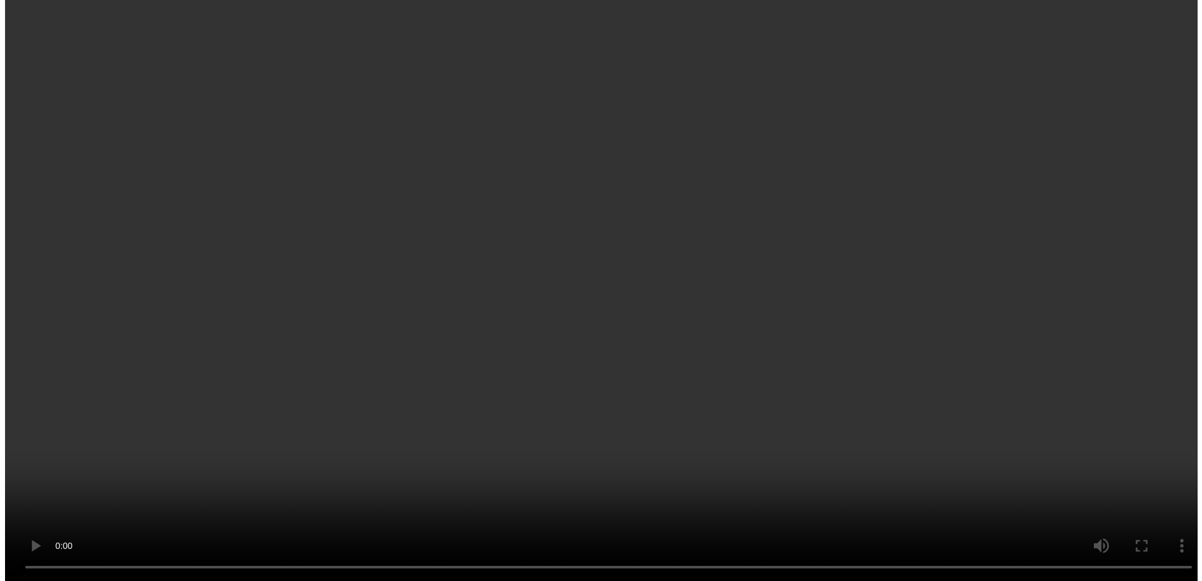
scroll to position [600, 0]
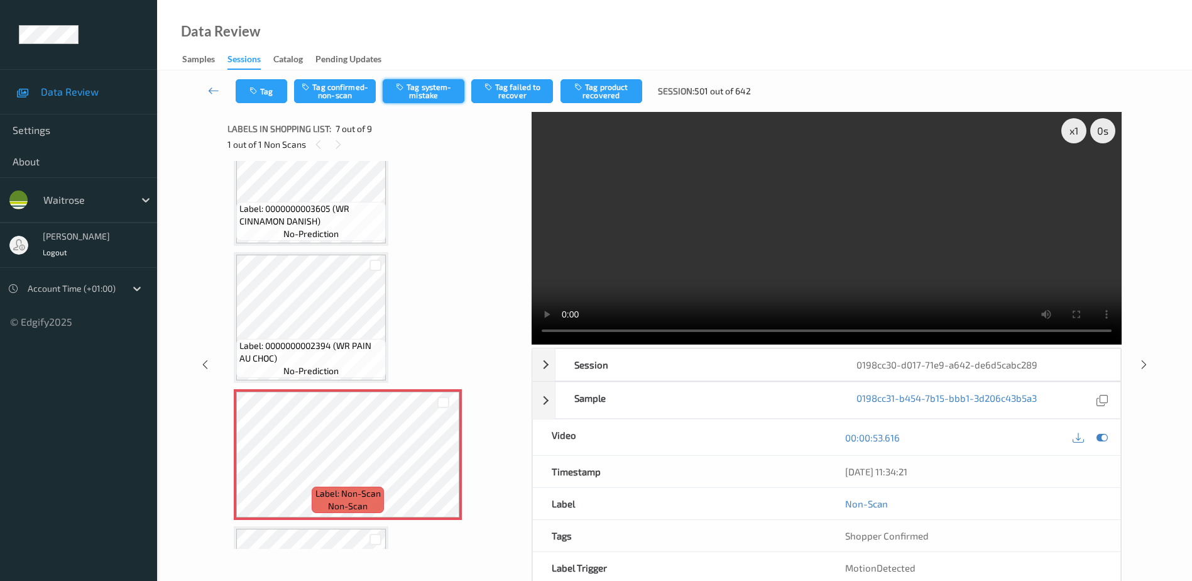
click at [435, 93] on button "Tag system-mistake" at bounding box center [424, 91] width 82 height 24
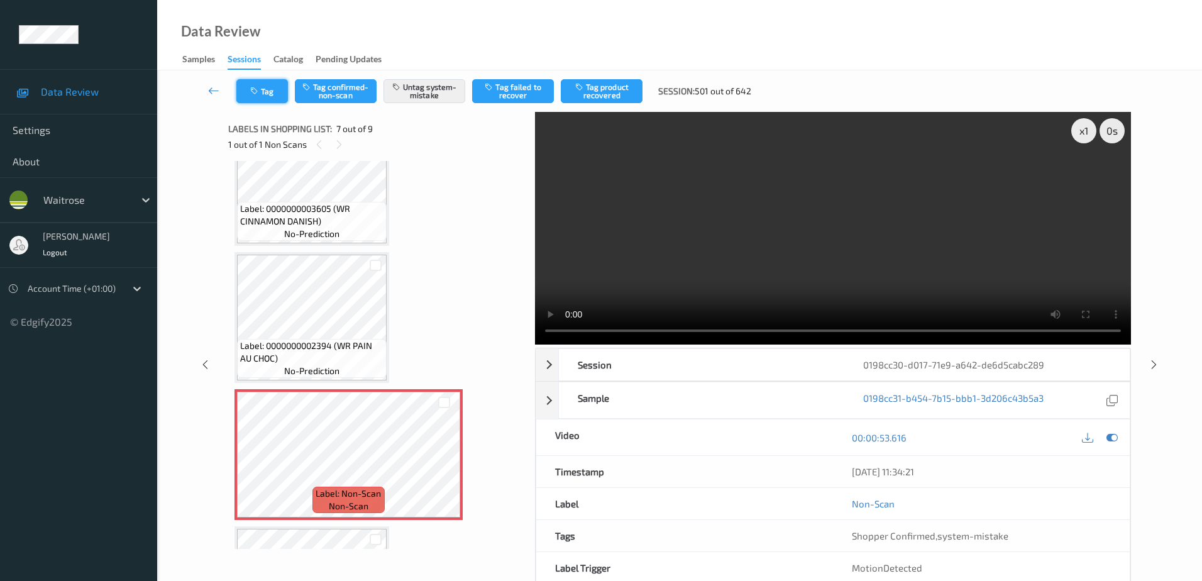
click at [273, 95] on button "Tag" at bounding box center [262, 91] width 52 height 24
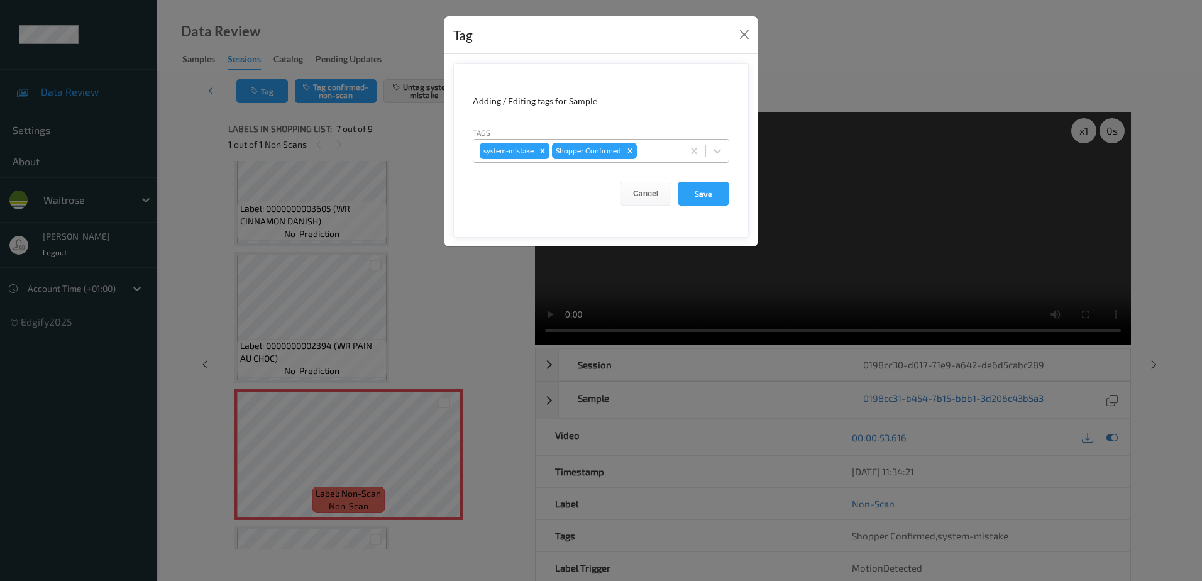
click at [656, 153] on div at bounding box center [657, 150] width 37 height 15
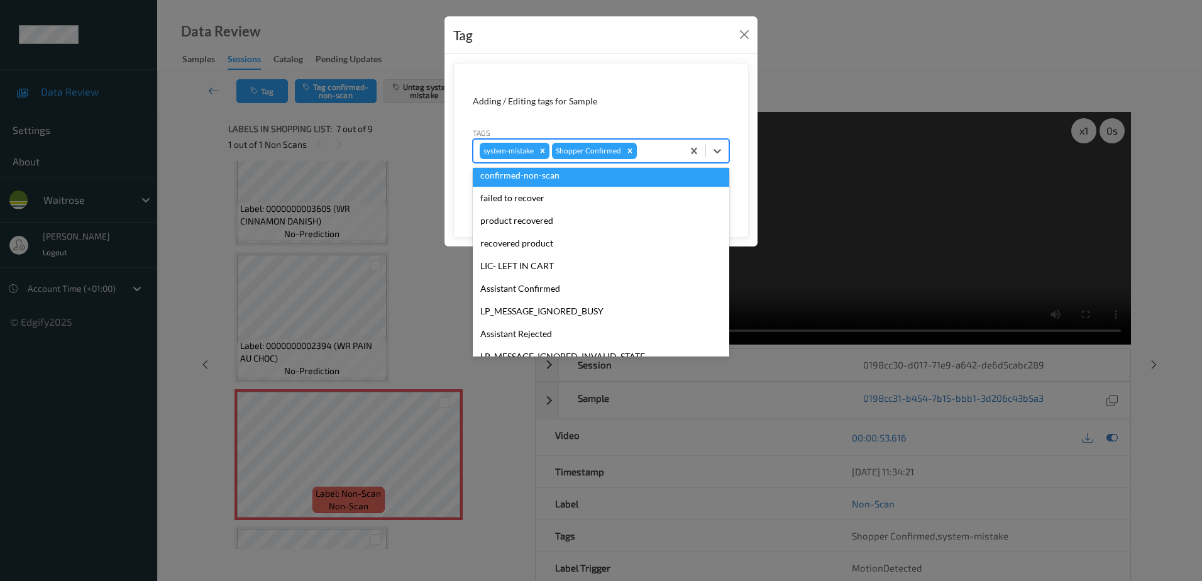
scroll to position [246, 0]
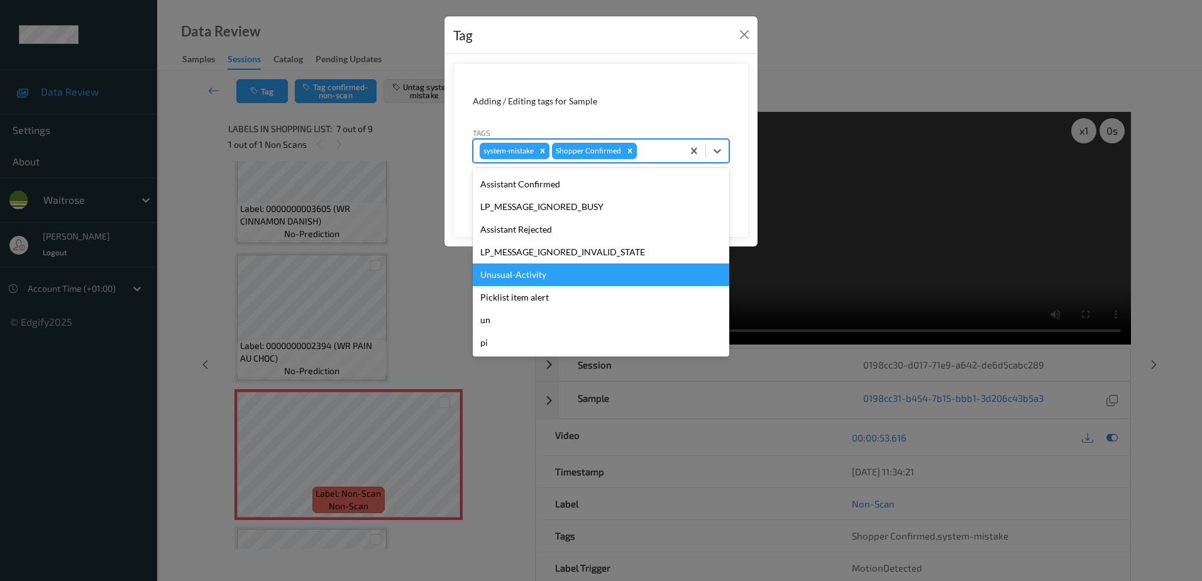
click at [534, 268] on div "Unusual-Activity" at bounding box center [601, 274] width 256 height 23
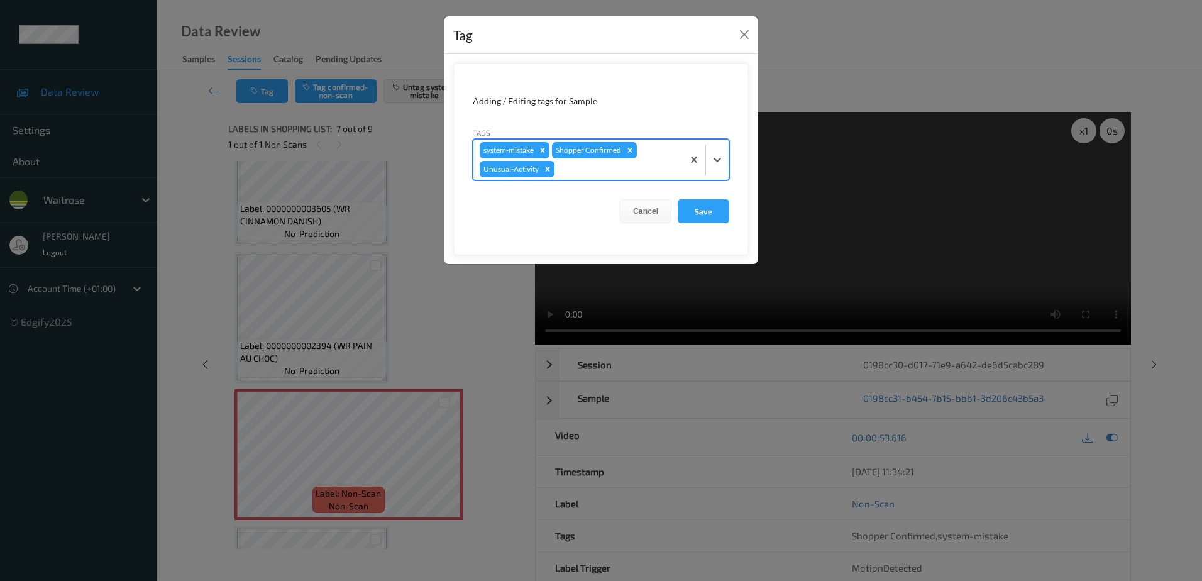
click at [570, 160] on div "system-mistake Shopper Confirmed Unusual-Activity" at bounding box center [577, 160] width 209 height 40
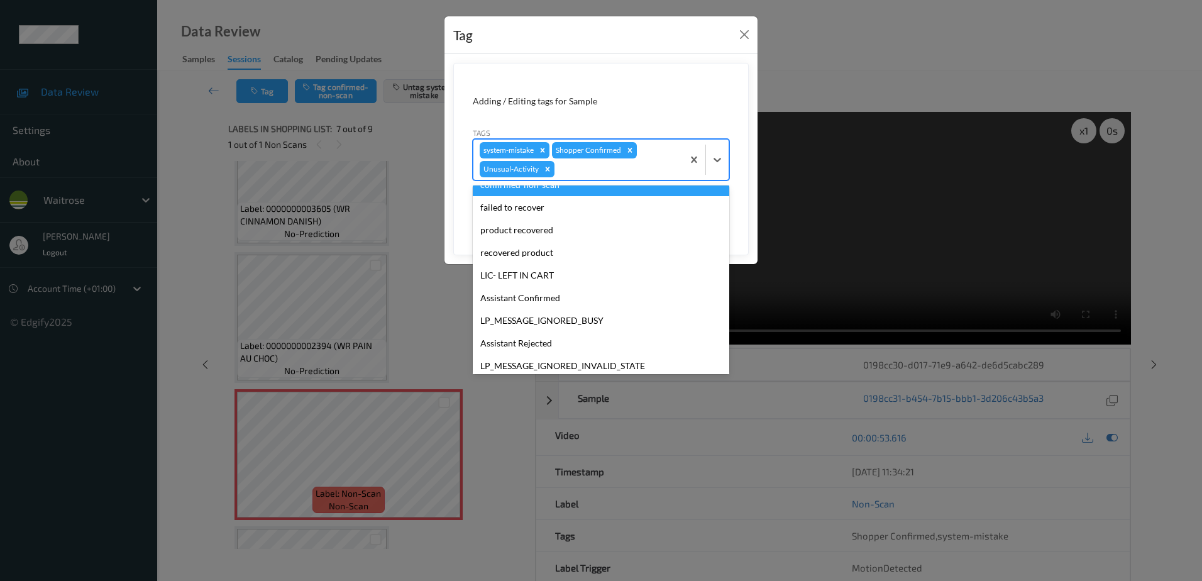
scroll to position [224, 0]
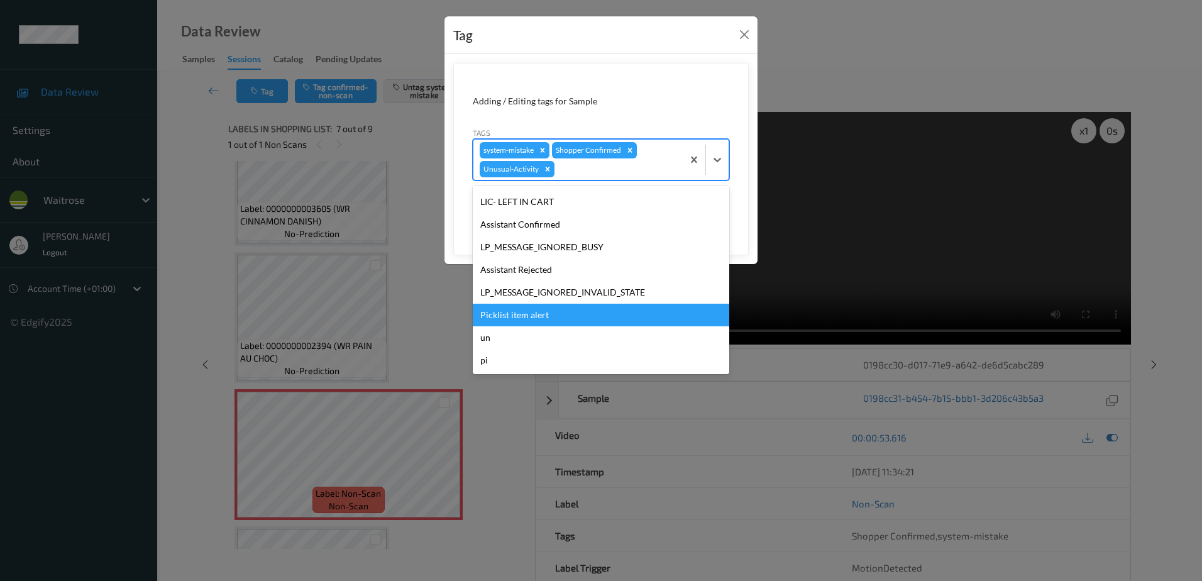
click at [522, 314] on div "Picklist item alert" at bounding box center [601, 315] width 256 height 23
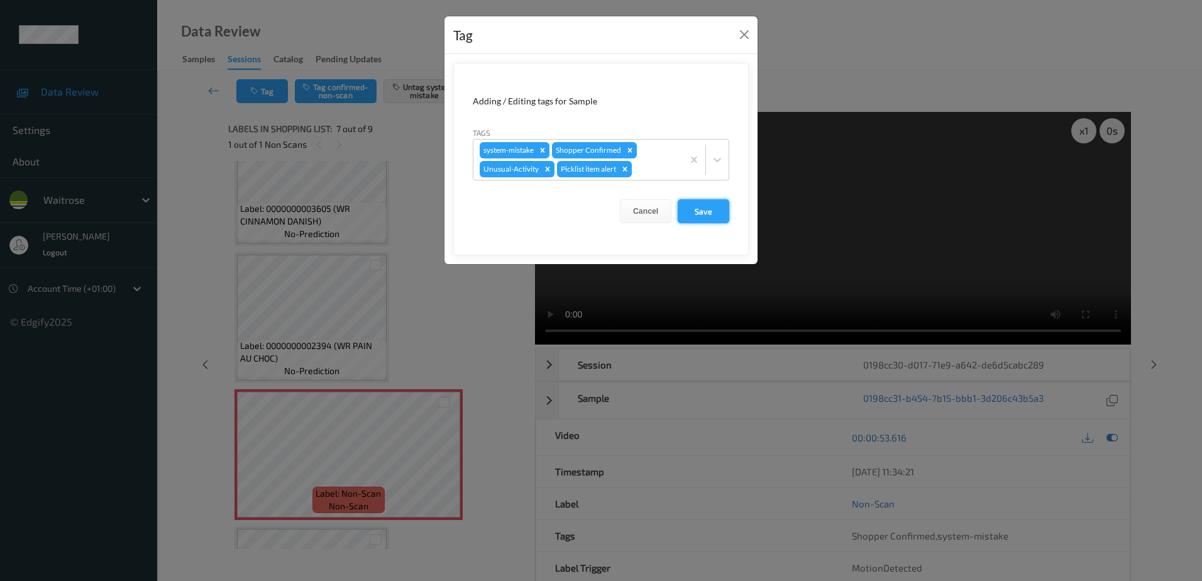
click at [701, 217] on button "Save" at bounding box center [703, 211] width 52 height 24
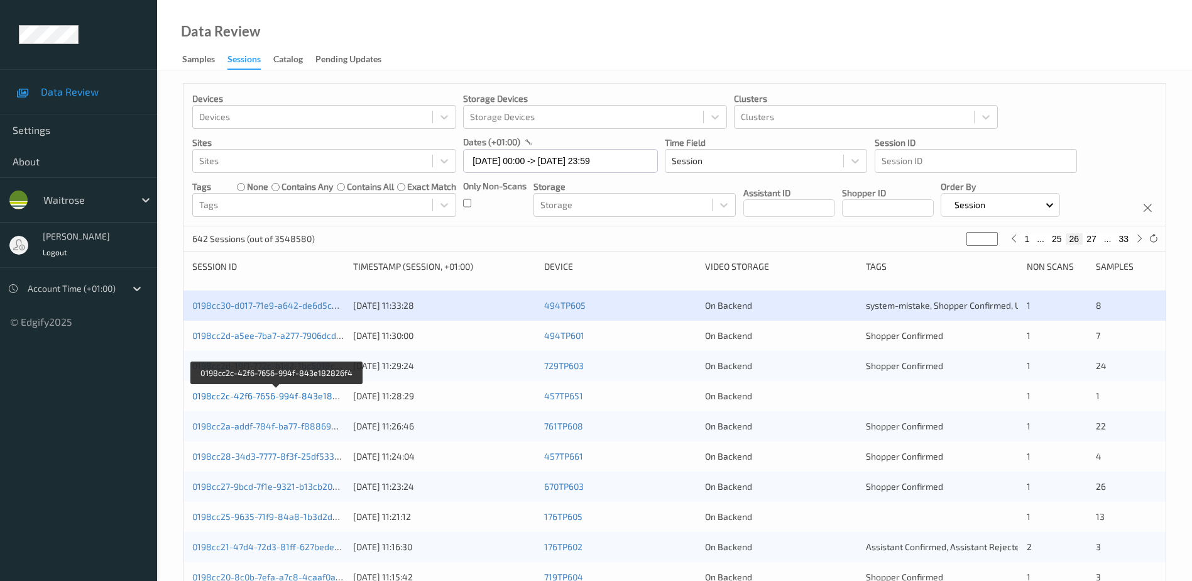
click at [271, 393] on link "0198cc2c-42f6-7656-994f-843e182826f4" at bounding box center [277, 395] width 170 height 11
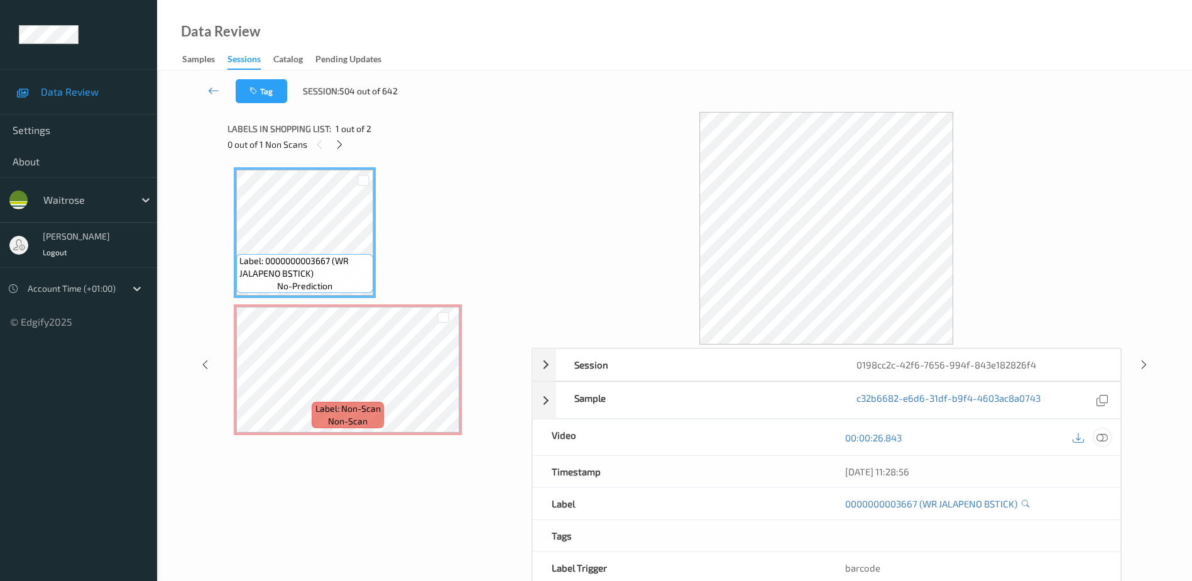
click at [1104, 438] on icon at bounding box center [1102, 437] width 11 height 11
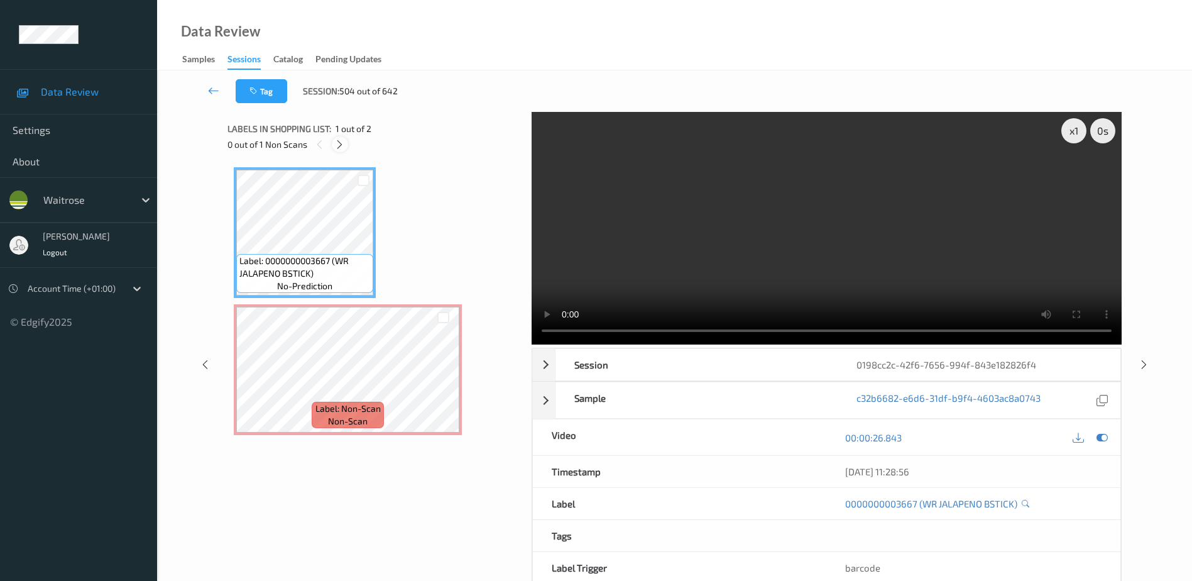
click at [342, 141] on icon at bounding box center [339, 144] width 11 height 11
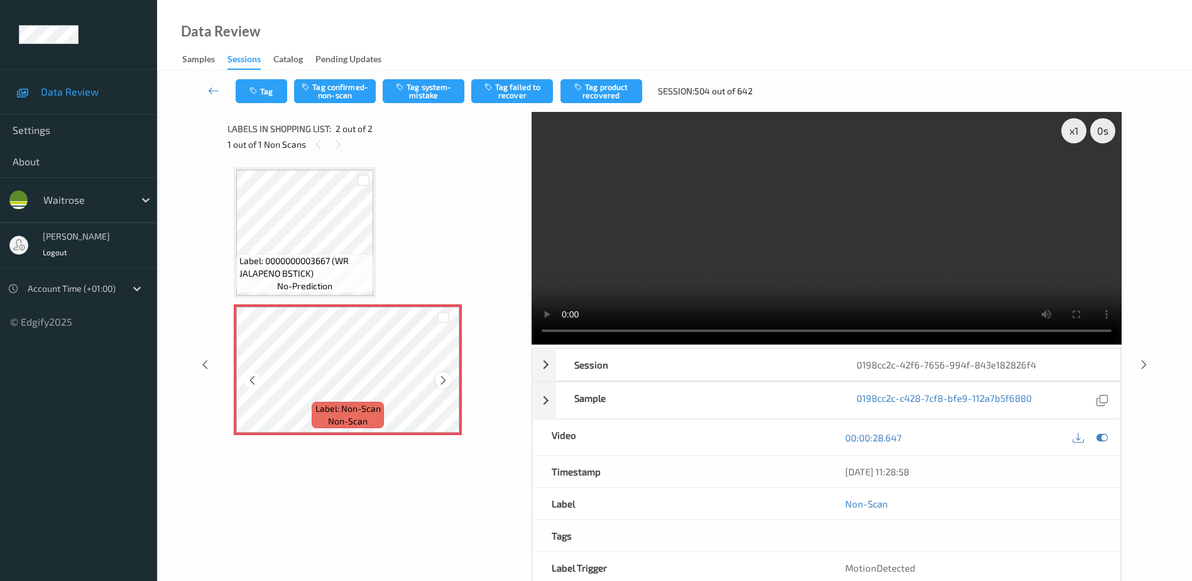
click at [444, 378] on icon at bounding box center [443, 380] width 11 height 11
drag, startPoint x: 856, startPoint y: 246, endPoint x: 928, endPoint y: 241, distance: 71.9
click at [856, 246] on video at bounding box center [827, 228] width 590 height 233
click at [404, 92] on button "Tag system-mistake" at bounding box center [424, 91] width 82 height 24
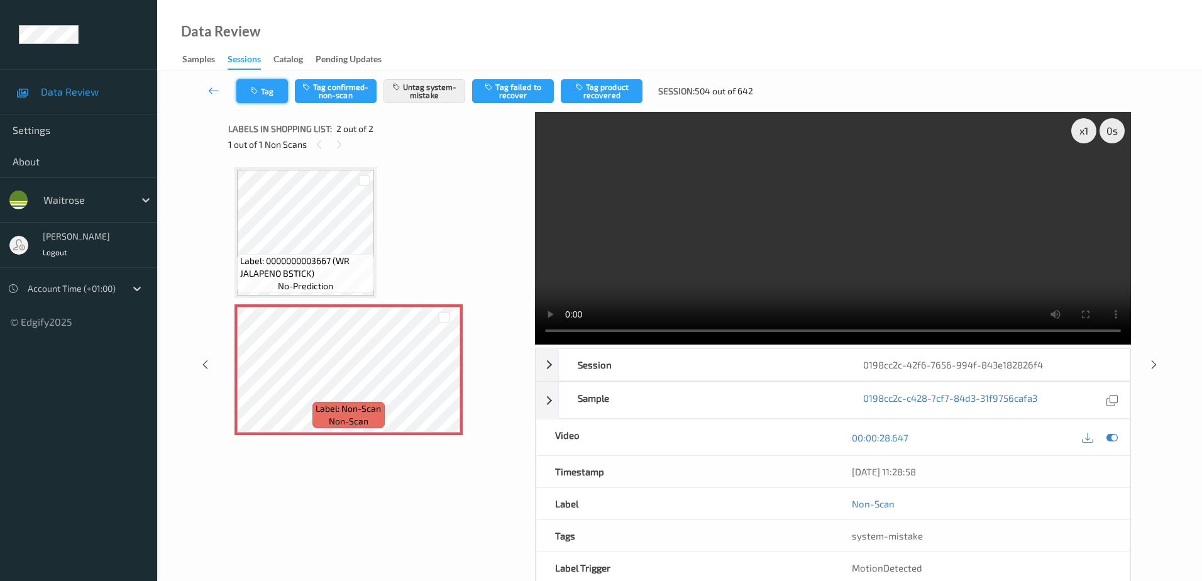
click at [268, 86] on button "Tag" at bounding box center [262, 91] width 52 height 24
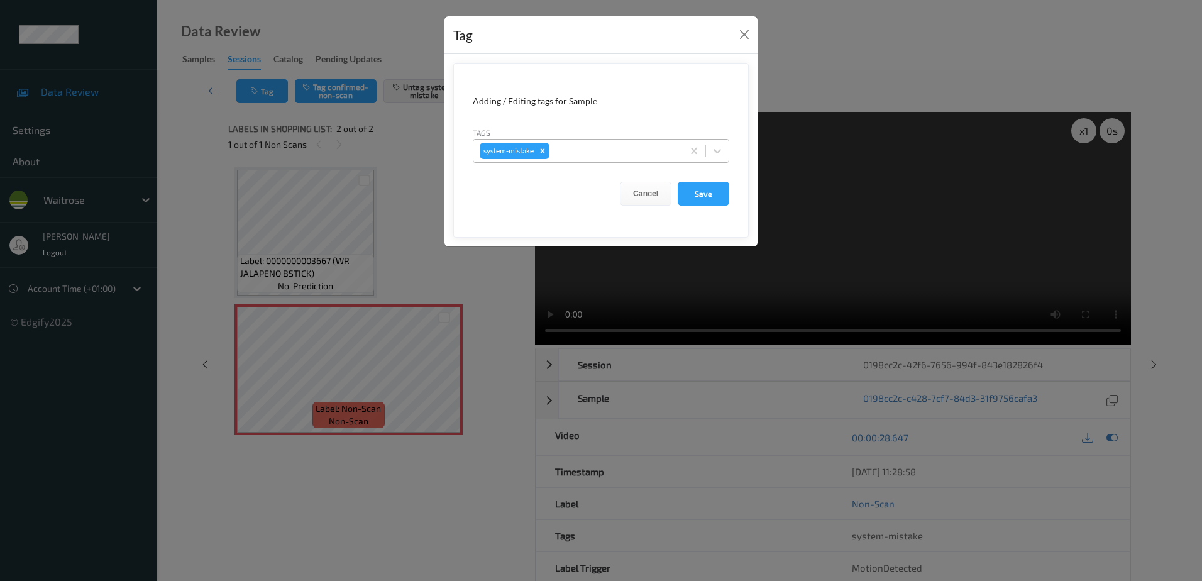
click at [569, 145] on div at bounding box center [614, 150] width 124 height 15
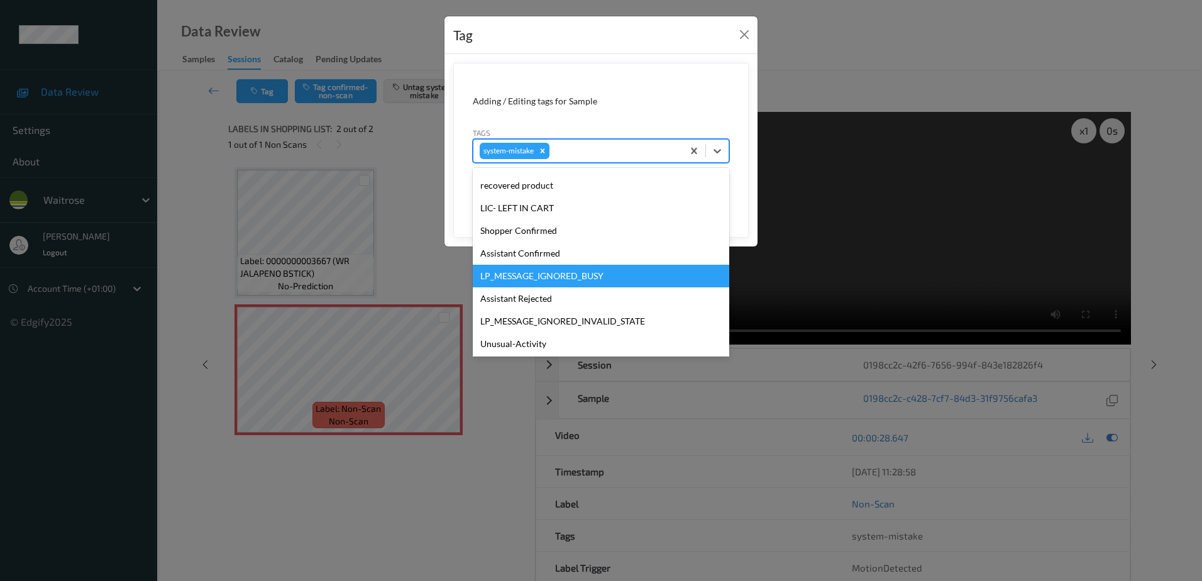
scroll to position [251, 0]
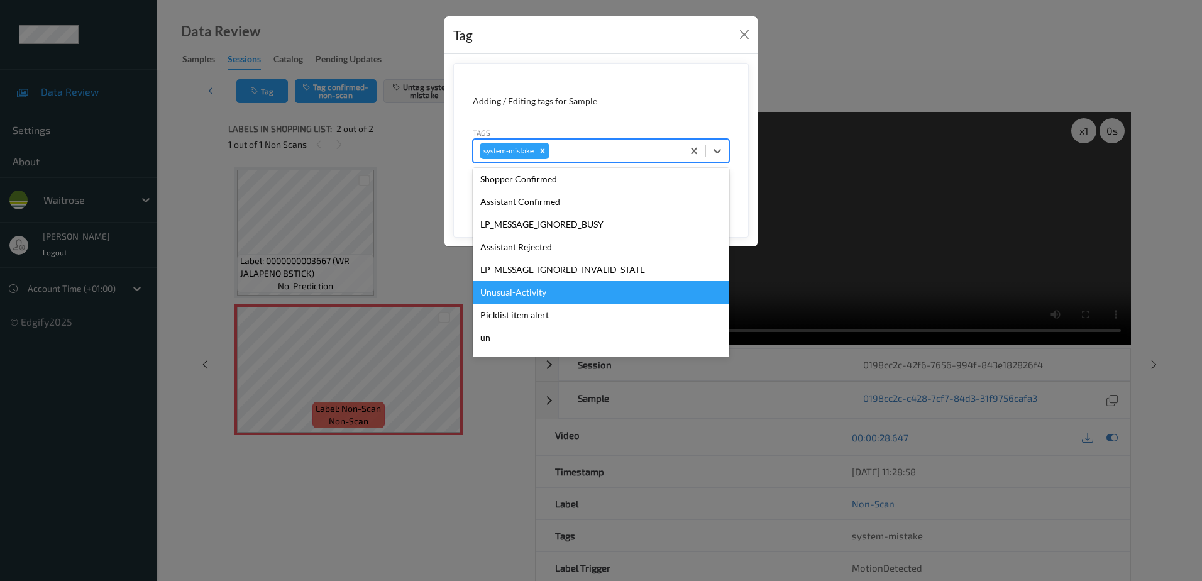
click at [542, 292] on div "Unusual-Activity" at bounding box center [601, 292] width 256 height 23
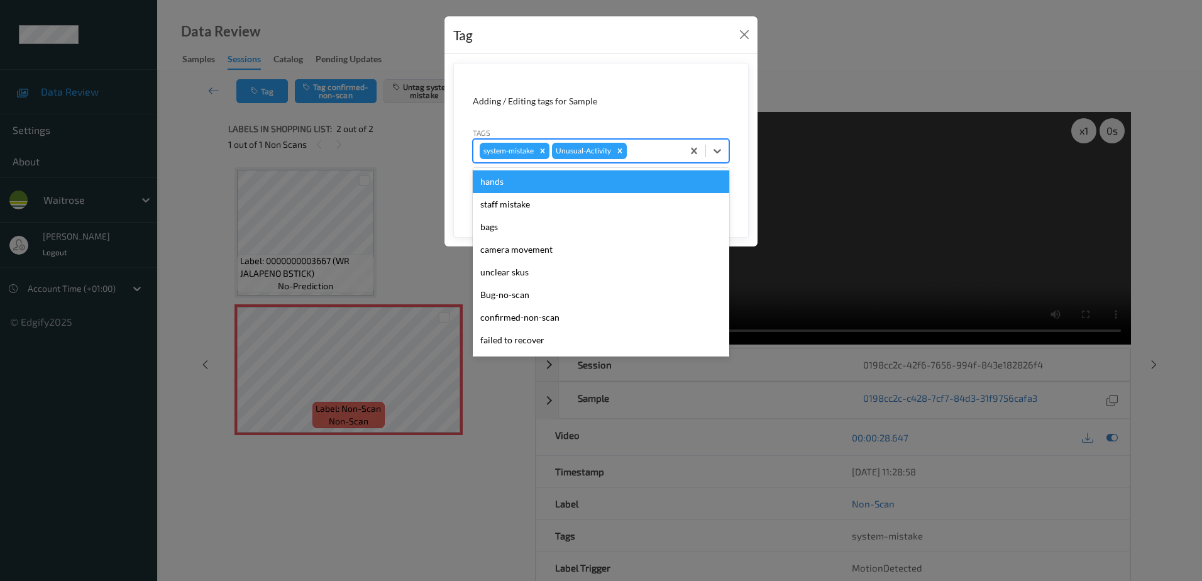
click at [653, 145] on div at bounding box center [652, 150] width 47 height 15
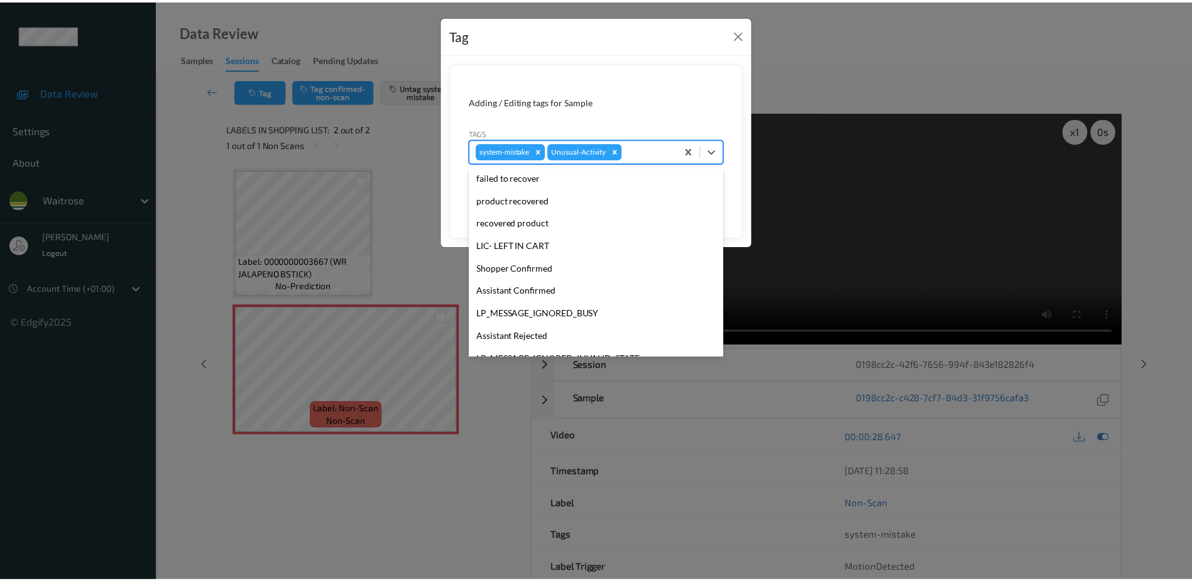
scroll to position [246, 0]
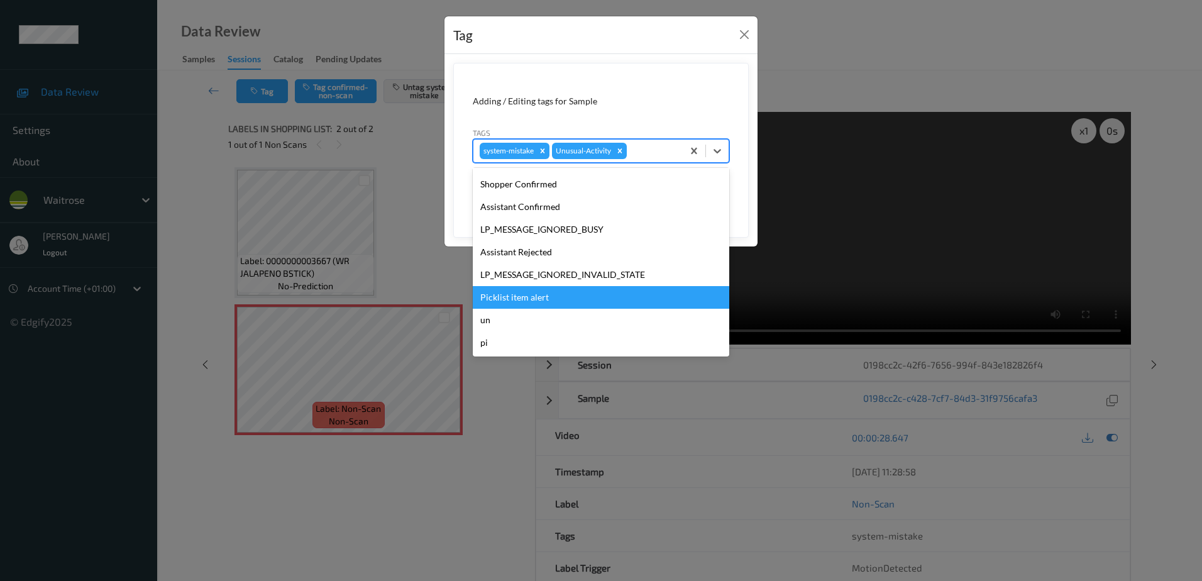
click at [573, 292] on div "Picklist item alert" at bounding box center [601, 297] width 256 height 23
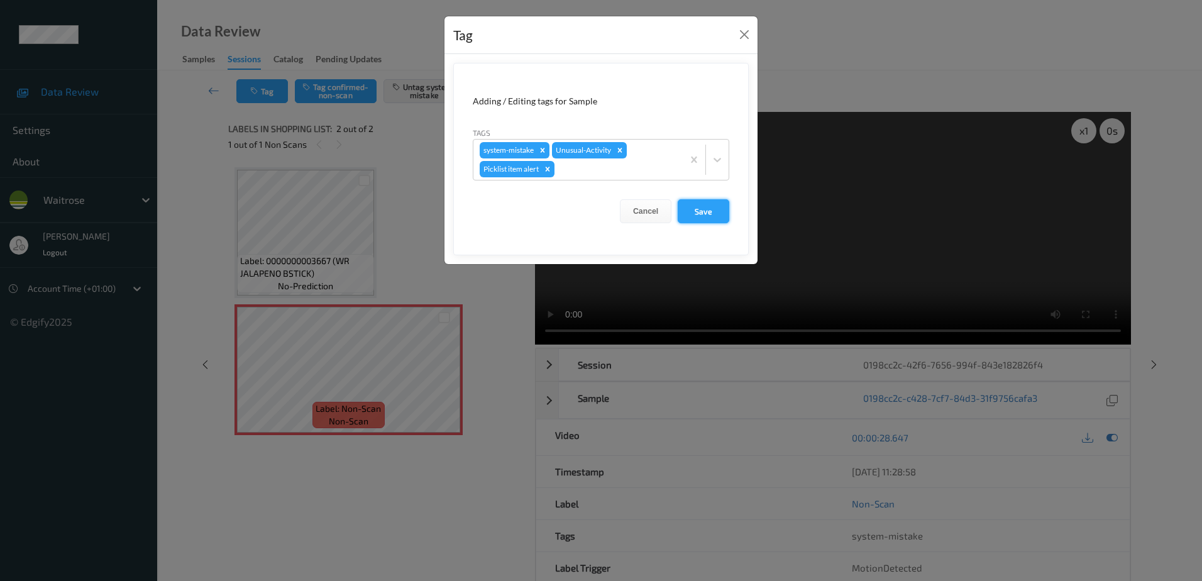
click at [709, 211] on button "Save" at bounding box center [703, 211] width 52 height 24
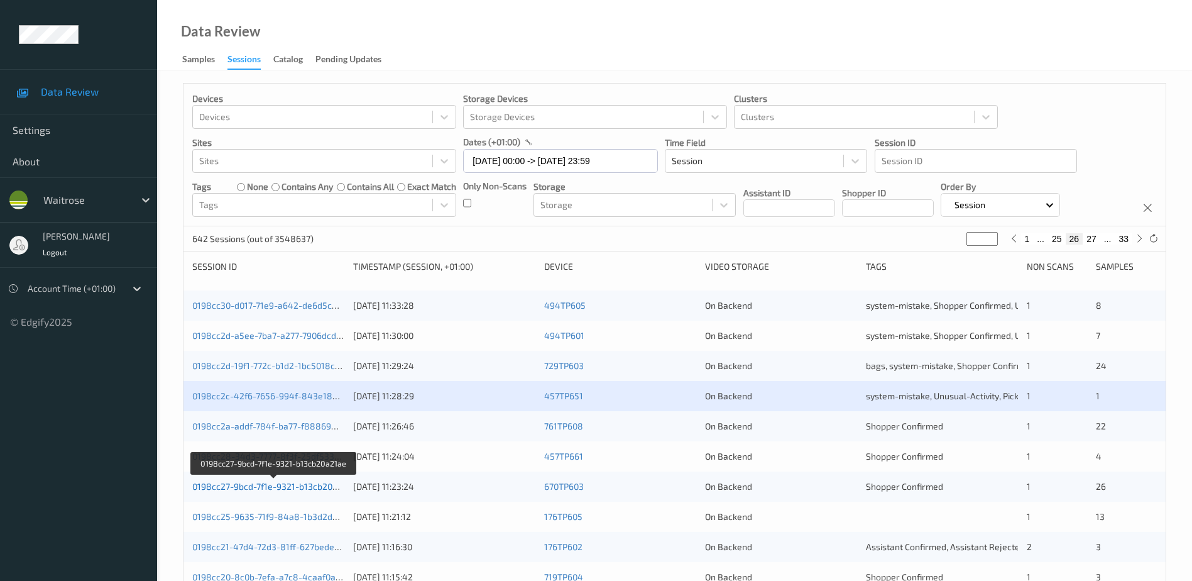
click at [274, 486] on link "0198cc27-9bcd-7f1e-9321-b13cb20a21ae" at bounding box center [274, 486] width 164 height 11
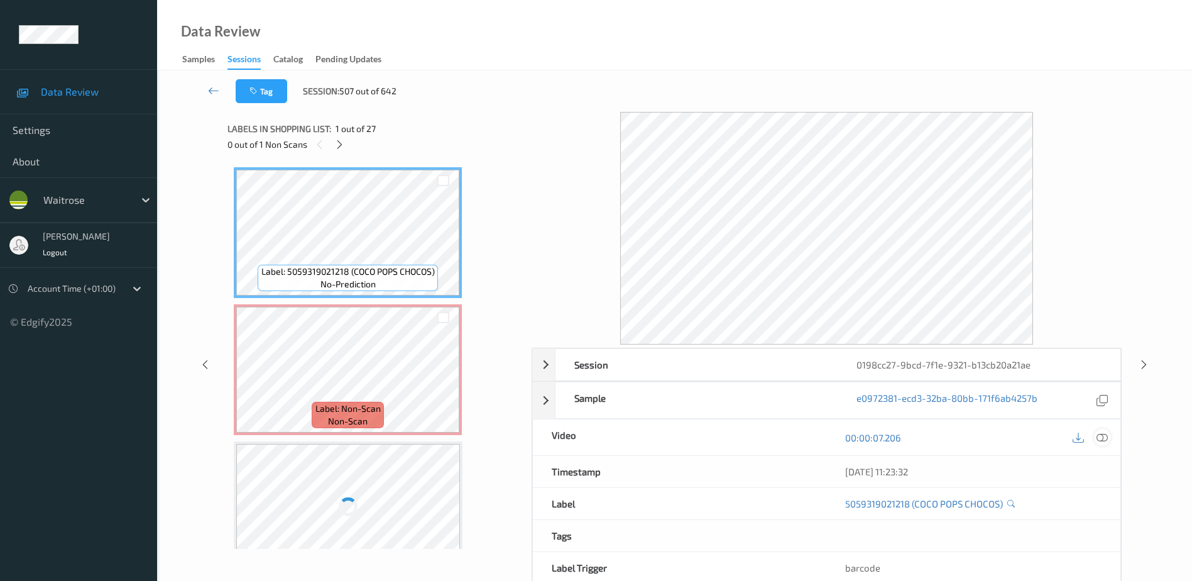
click at [1097, 435] on icon at bounding box center [1102, 437] width 11 height 11
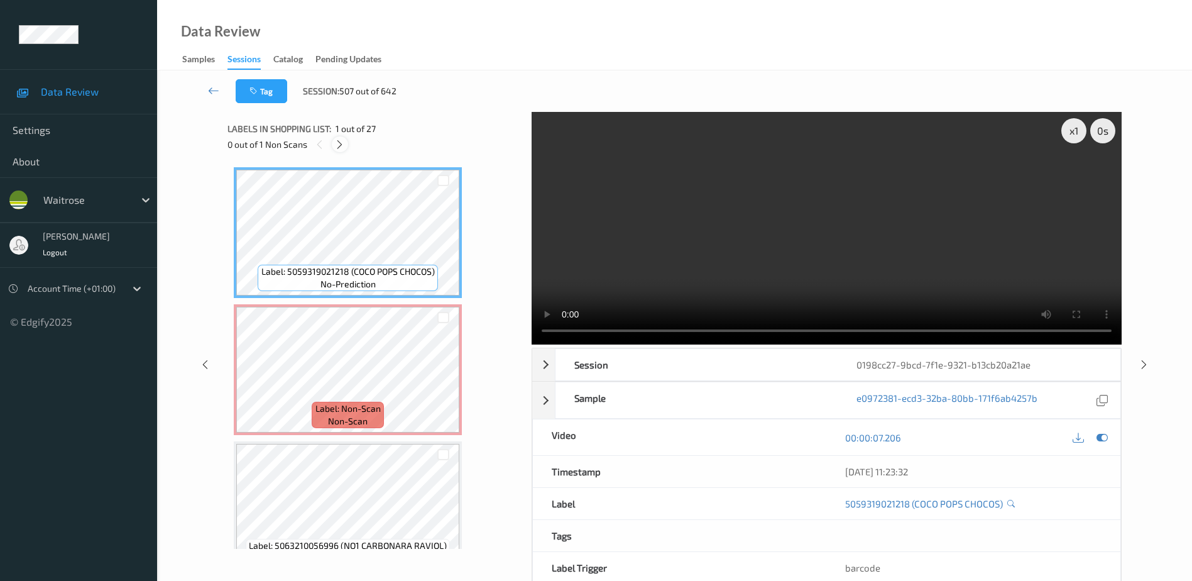
click at [343, 147] on icon at bounding box center [339, 144] width 11 height 11
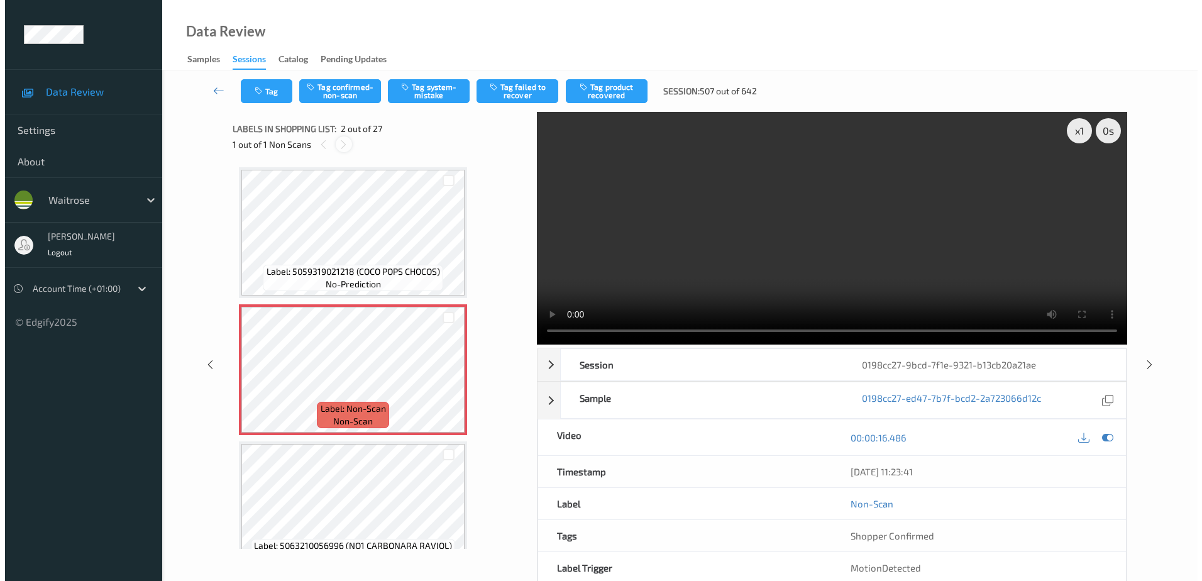
scroll to position [6, 0]
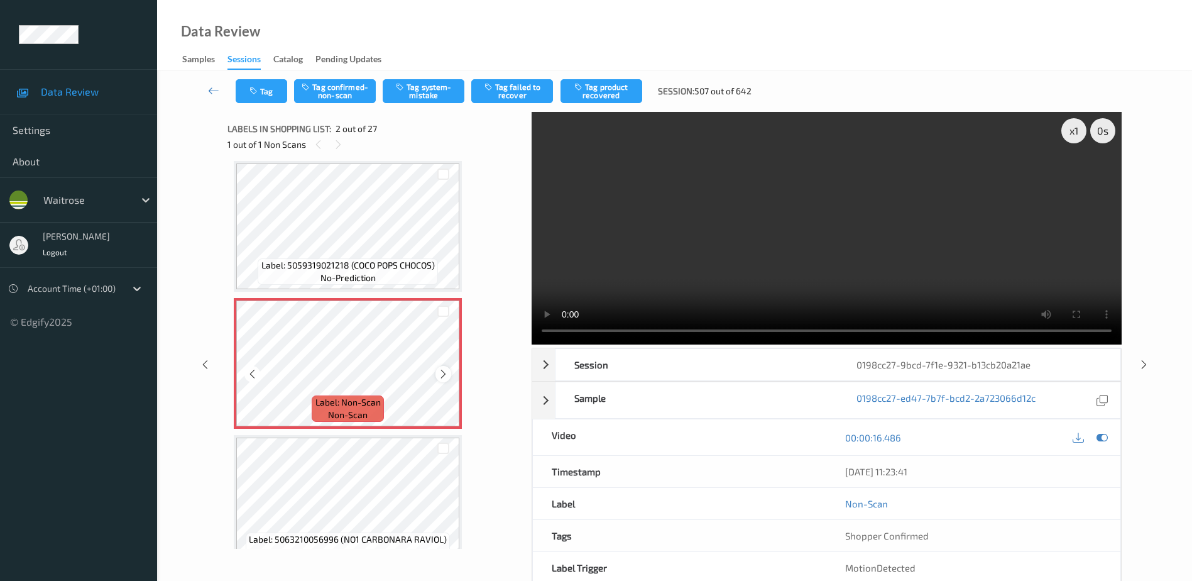
click at [439, 374] on icon at bounding box center [443, 373] width 11 height 11
click at [440, 375] on icon at bounding box center [443, 373] width 11 height 11
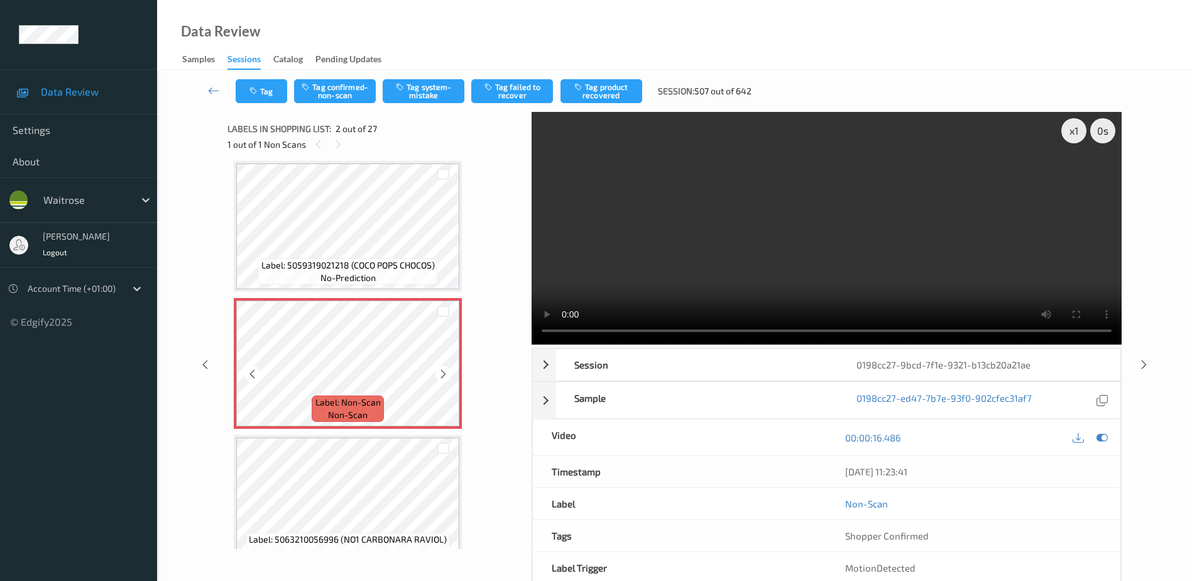
click at [440, 375] on icon at bounding box center [443, 373] width 11 height 11
click at [775, 262] on video at bounding box center [827, 228] width 590 height 233
click at [441, 371] on icon at bounding box center [443, 373] width 11 height 11
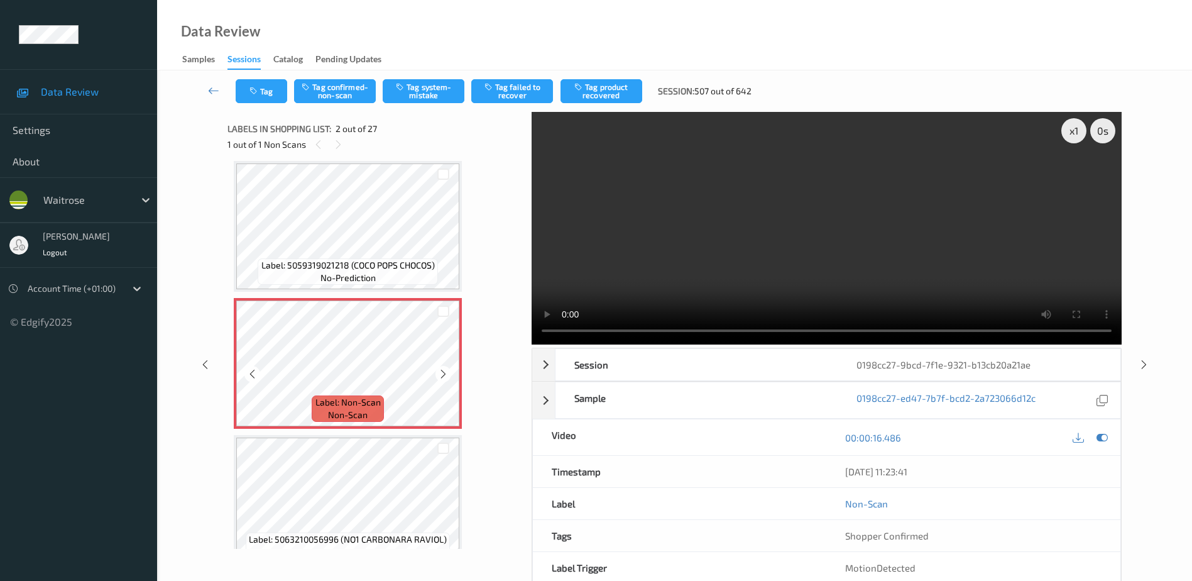
click at [441, 371] on icon at bounding box center [443, 373] width 11 height 11
click at [436, 86] on button "Tag system-mistake" at bounding box center [424, 91] width 82 height 24
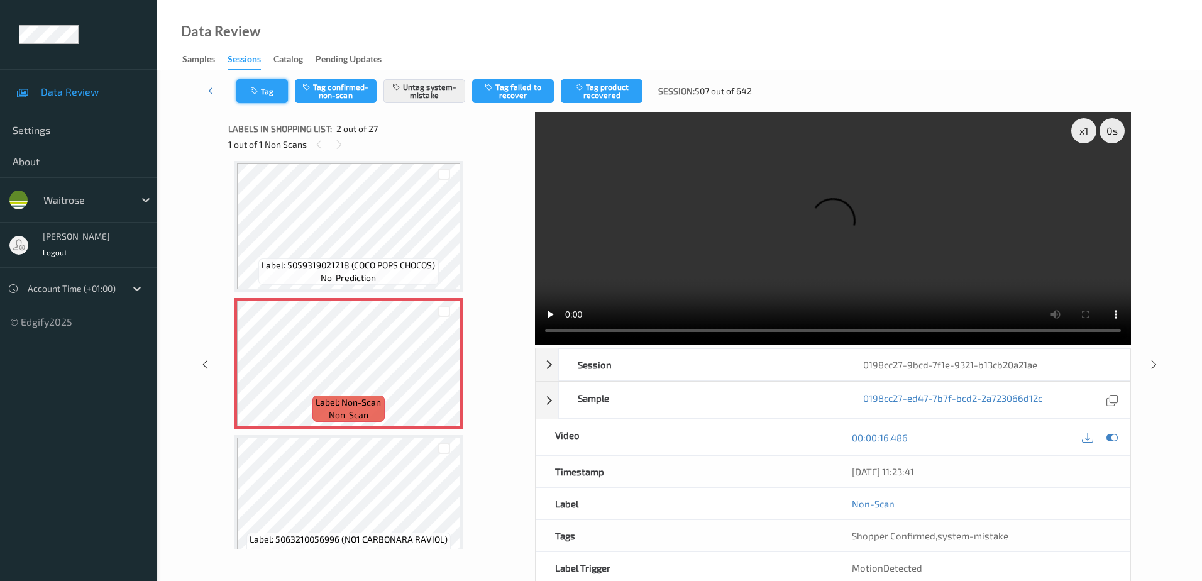
click at [259, 97] on button "Tag" at bounding box center [262, 91] width 52 height 24
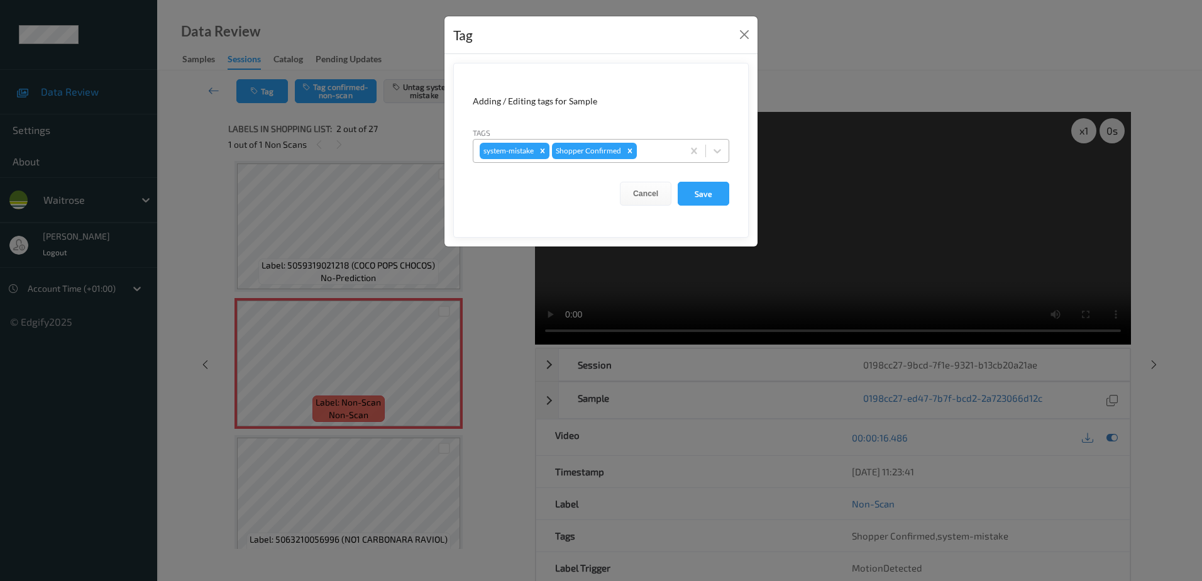
click at [654, 151] on div at bounding box center [657, 150] width 37 height 15
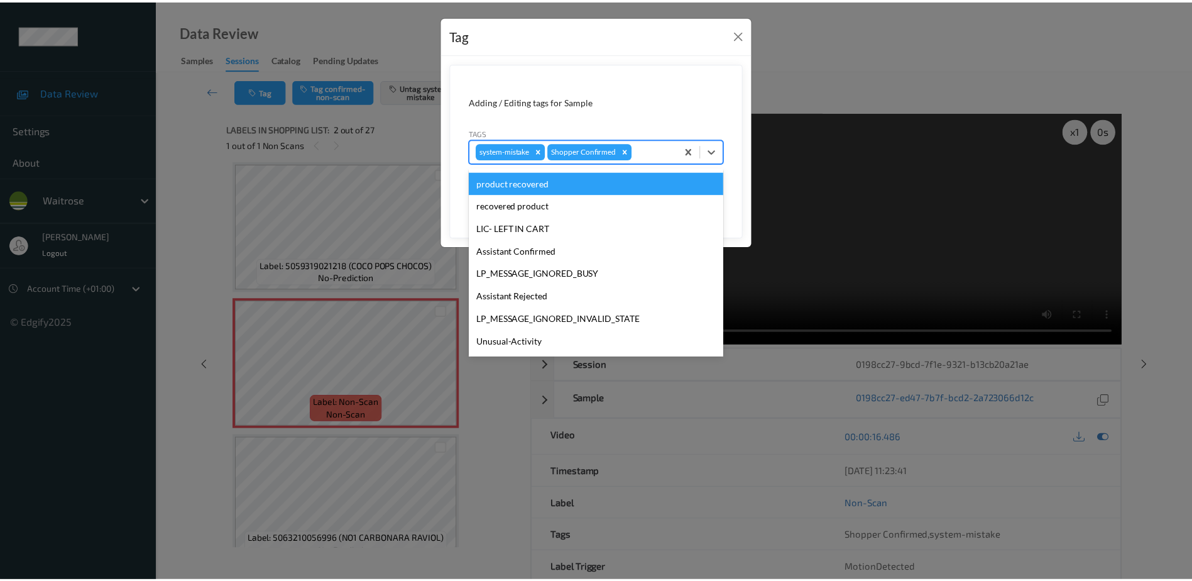
scroll to position [246, 0]
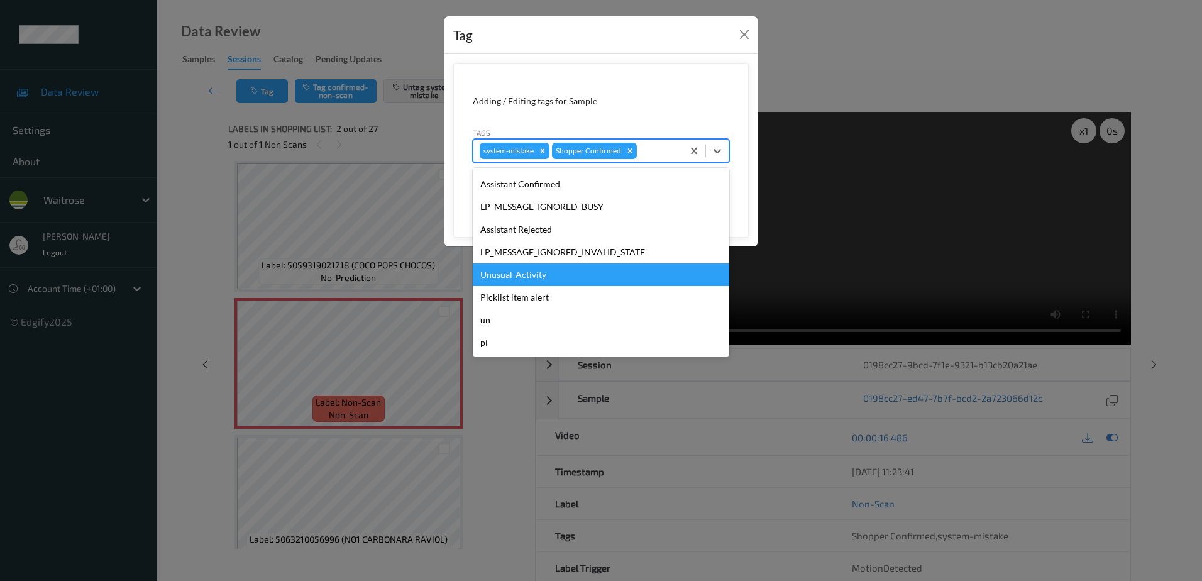
click at [534, 269] on div "Unusual-Activity" at bounding box center [601, 274] width 256 height 23
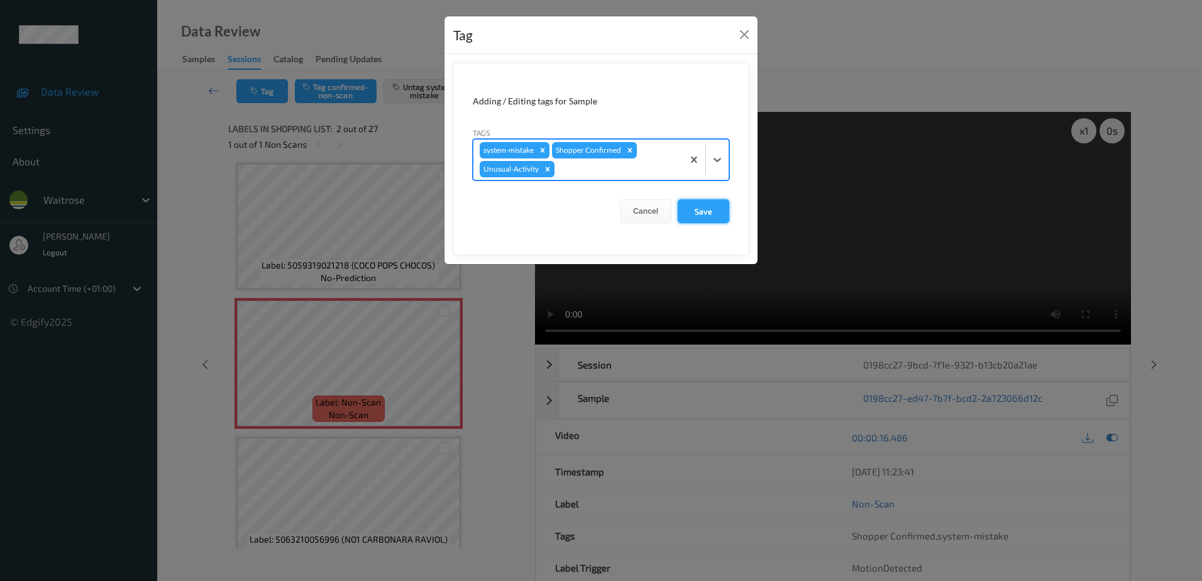
click at [699, 214] on button "Save" at bounding box center [703, 211] width 52 height 24
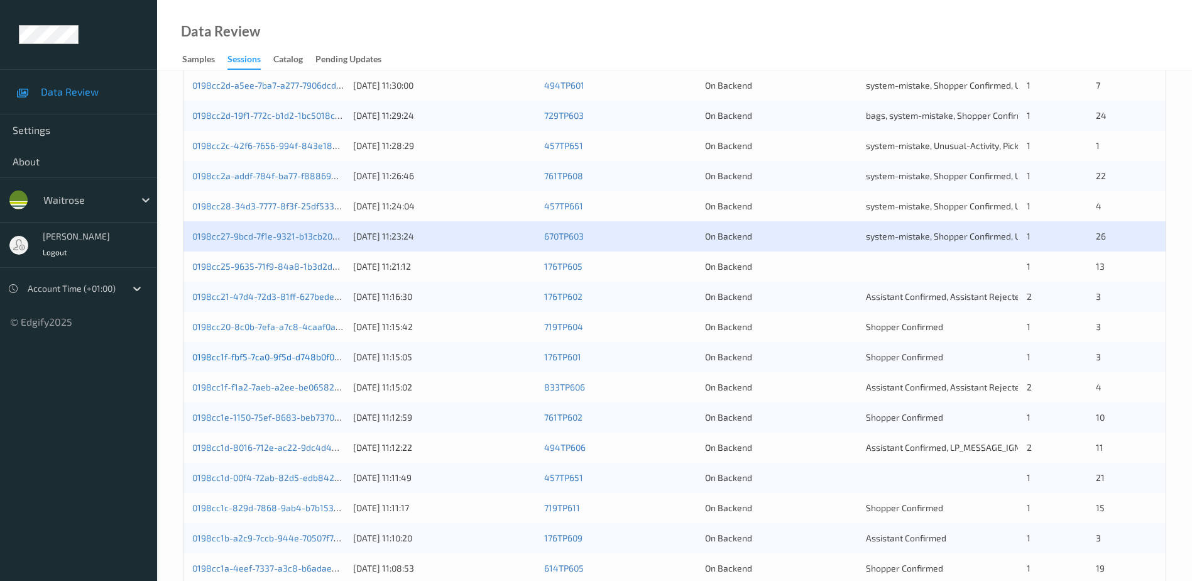
scroll to position [251, 0]
click at [295, 327] on link "0198cc20-8c0b-7efa-a7c8-4caaf0ad8ec5" at bounding box center [276, 325] width 168 height 11
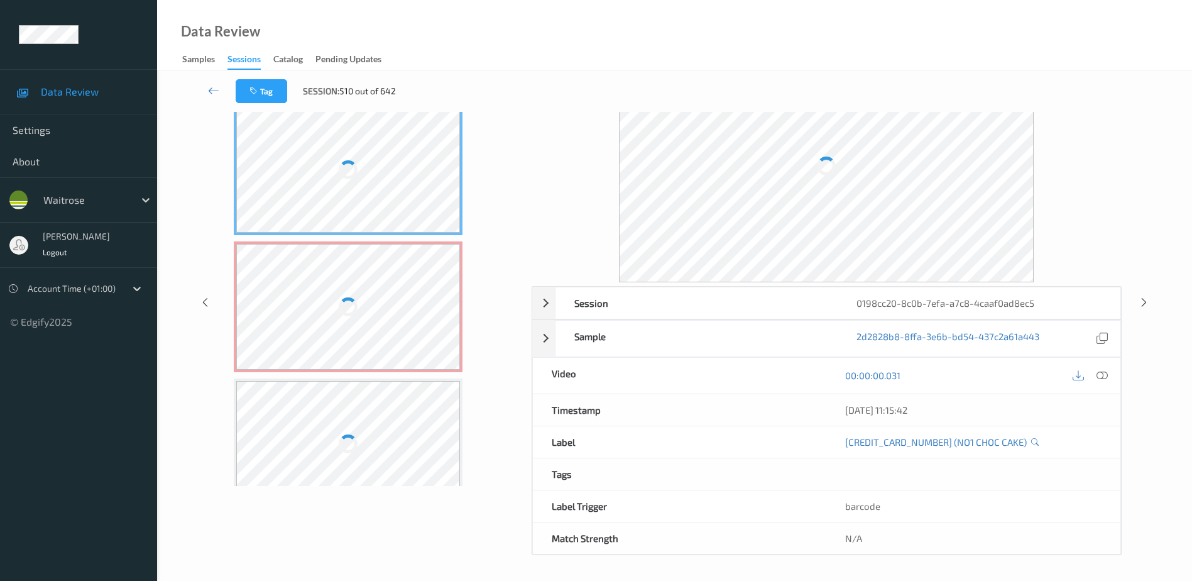
scroll to position [62, 0]
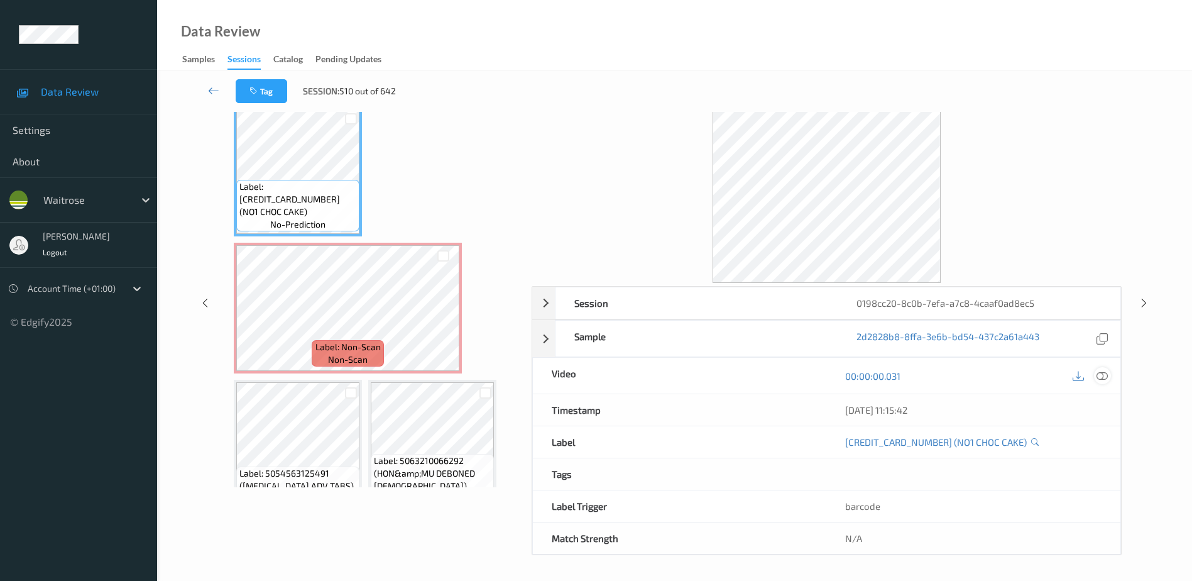
click at [1100, 373] on icon at bounding box center [1102, 375] width 11 height 11
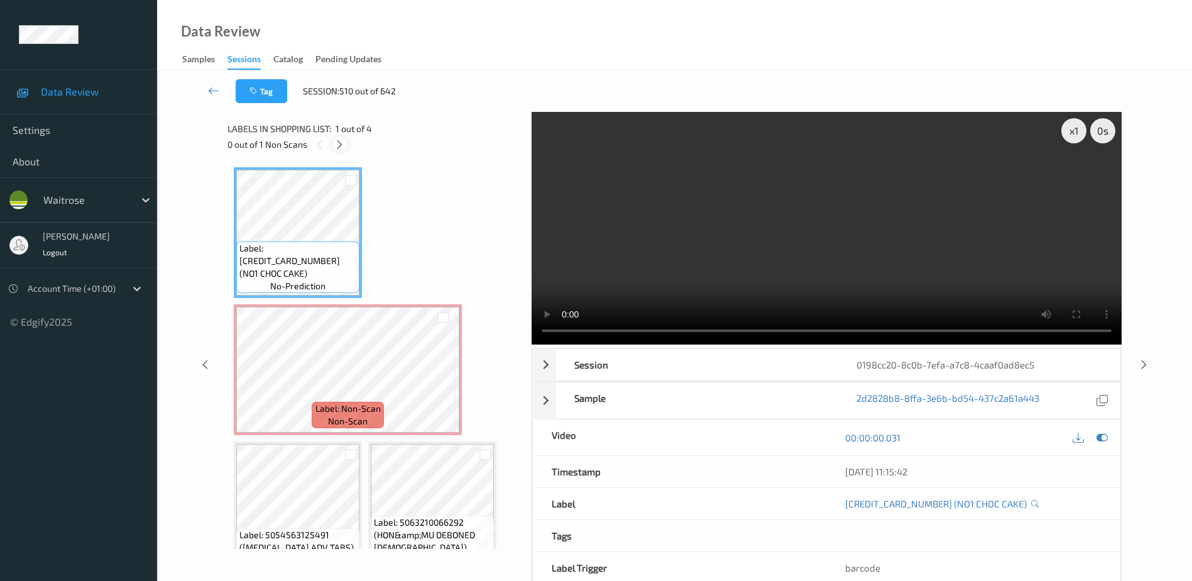
click at [345, 149] on icon at bounding box center [339, 144] width 11 height 11
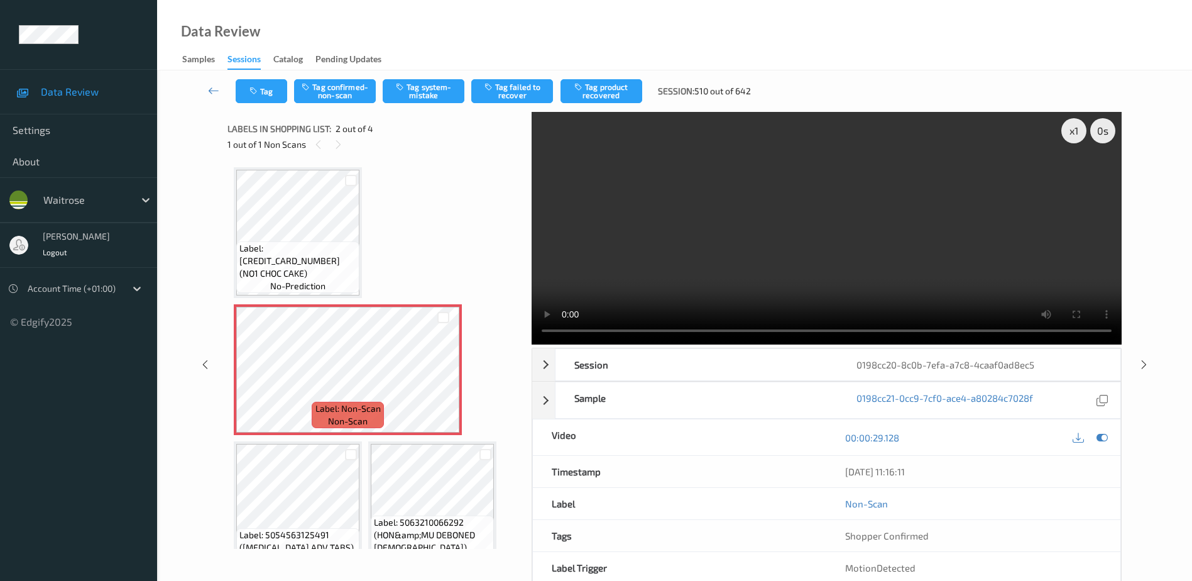
scroll to position [6, 0]
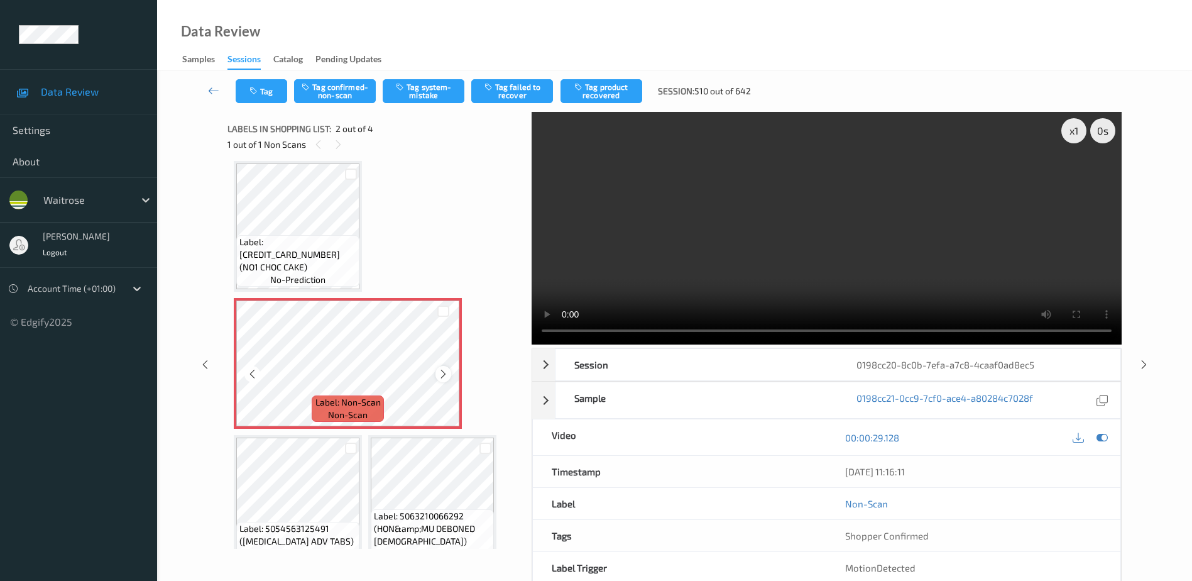
click at [442, 371] on icon at bounding box center [443, 373] width 11 height 11
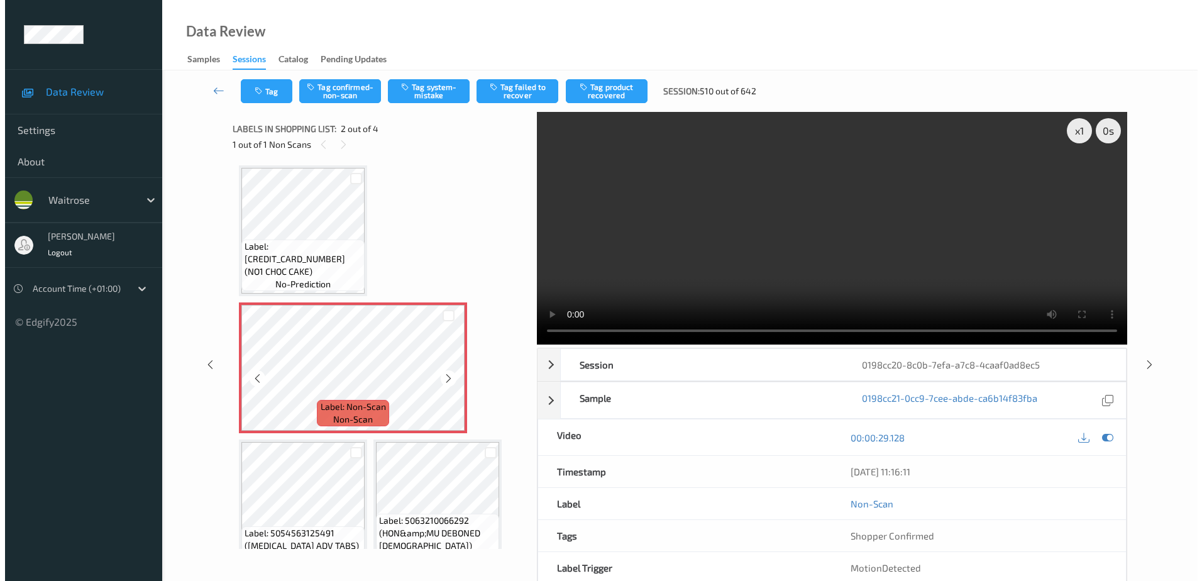
scroll to position [0, 0]
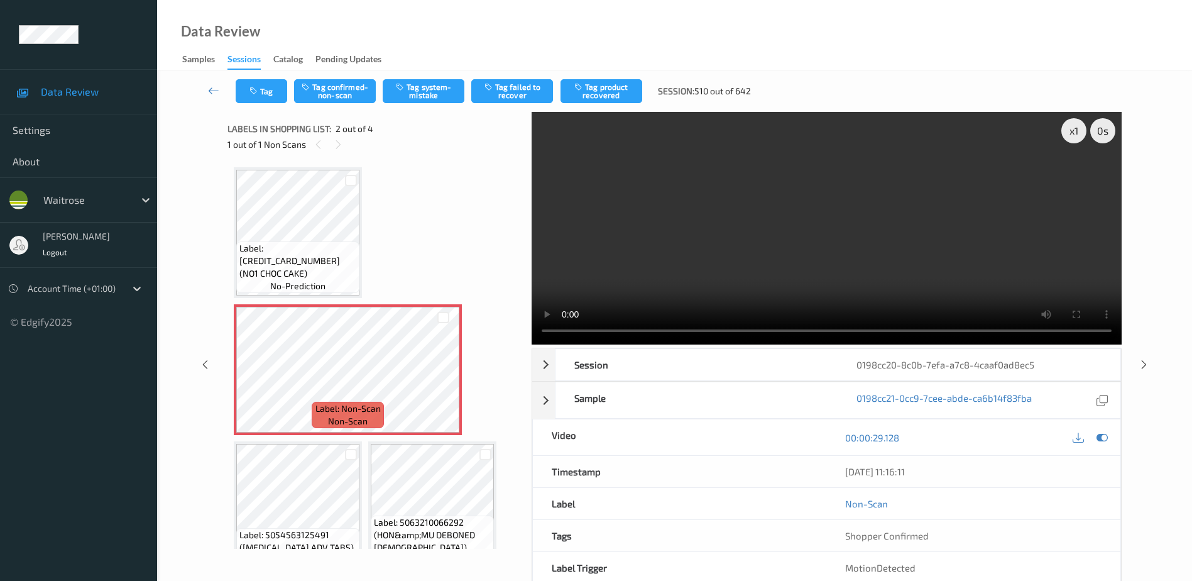
click at [813, 271] on video at bounding box center [827, 228] width 590 height 233
click at [436, 97] on button "Tag system-mistake" at bounding box center [424, 91] width 82 height 24
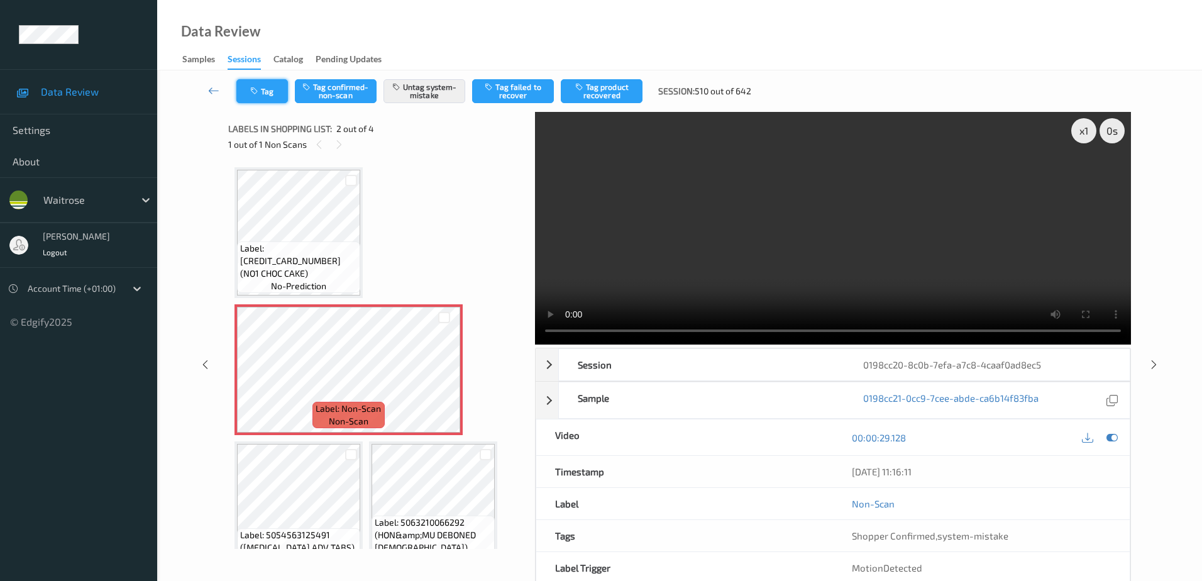
click at [254, 90] on icon "button" at bounding box center [255, 91] width 11 height 9
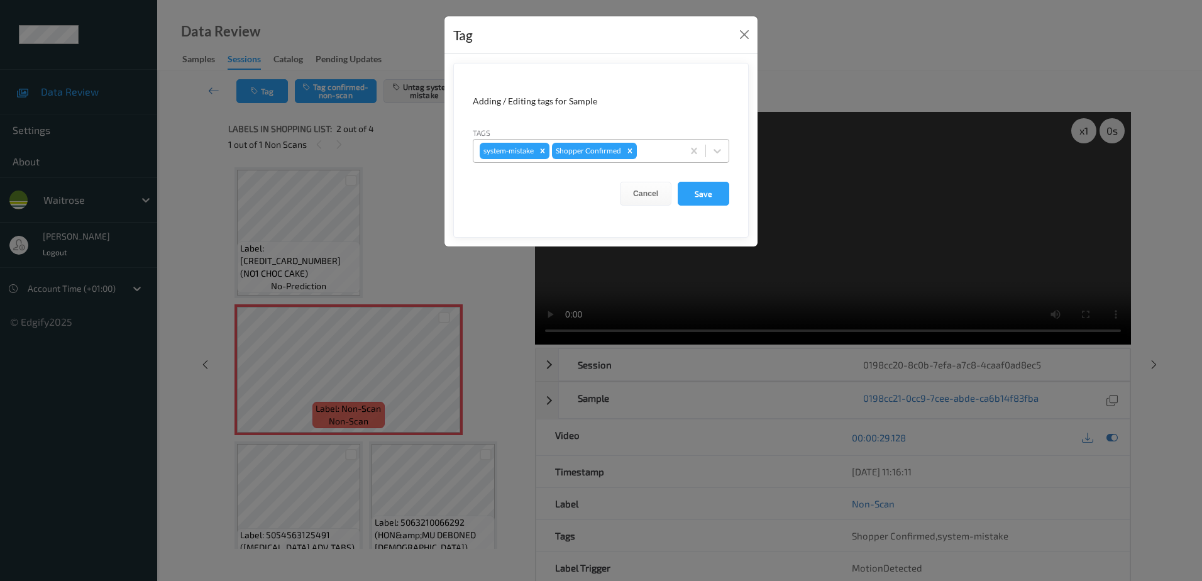
click at [667, 145] on div at bounding box center [657, 150] width 37 height 15
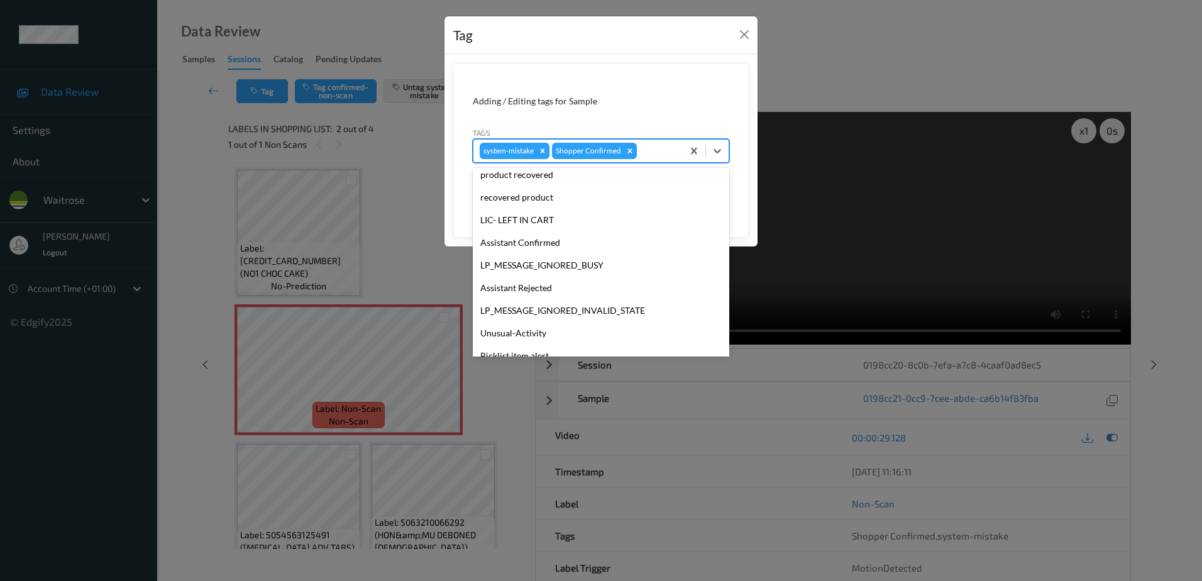
scroll to position [246, 0]
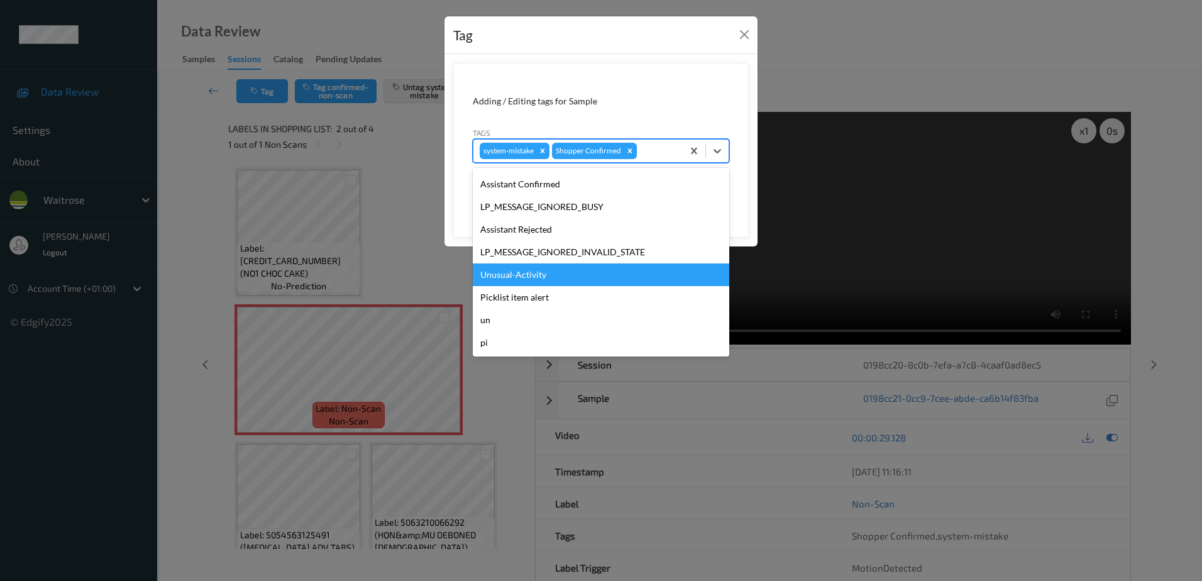
click at [566, 282] on div "Unusual-Activity" at bounding box center [601, 274] width 256 height 23
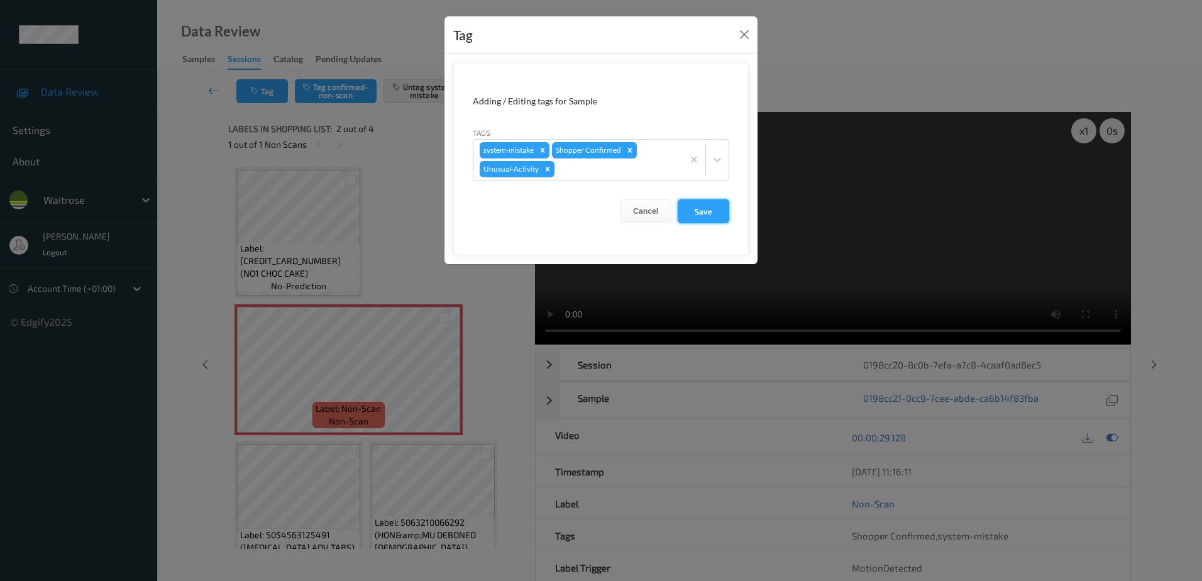
click at [707, 204] on button "Save" at bounding box center [703, 211] width 52 height 24
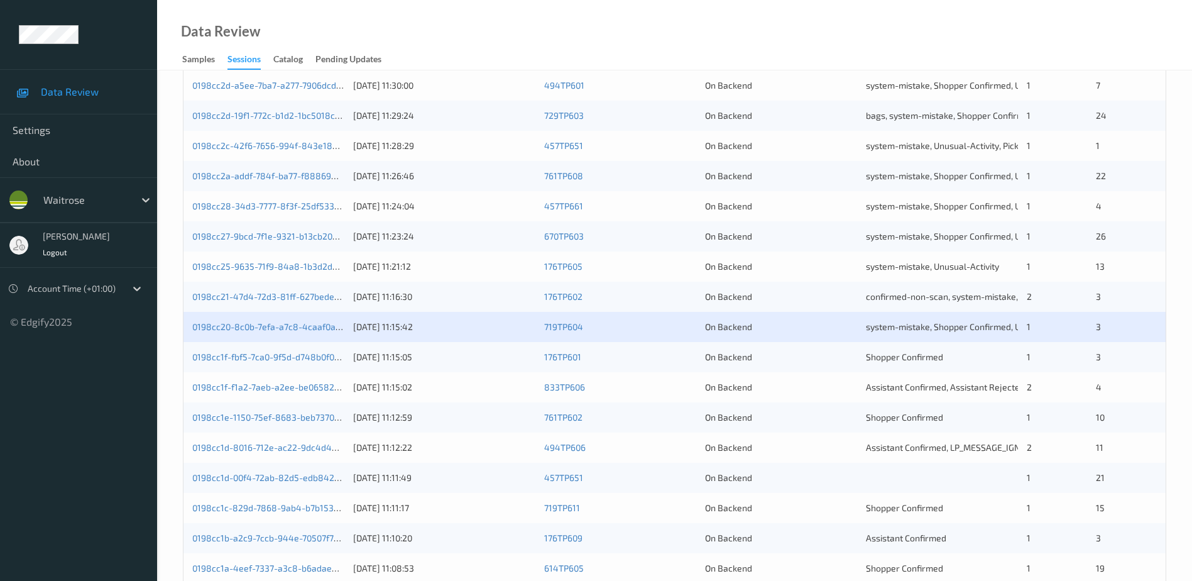
scroll to position [251, 0]
click at [263, 418] on link "0198cc1e-1150-75ef-8683-beb737090435" at bounding box center [276, 415] width 168 height 11
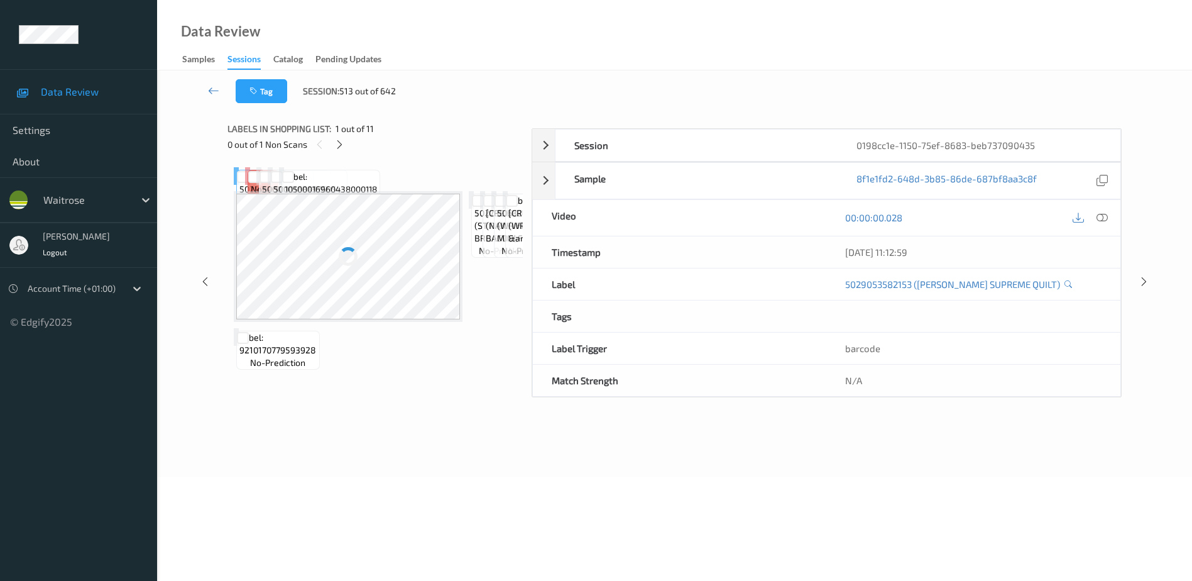
scroll to position [62, 0]
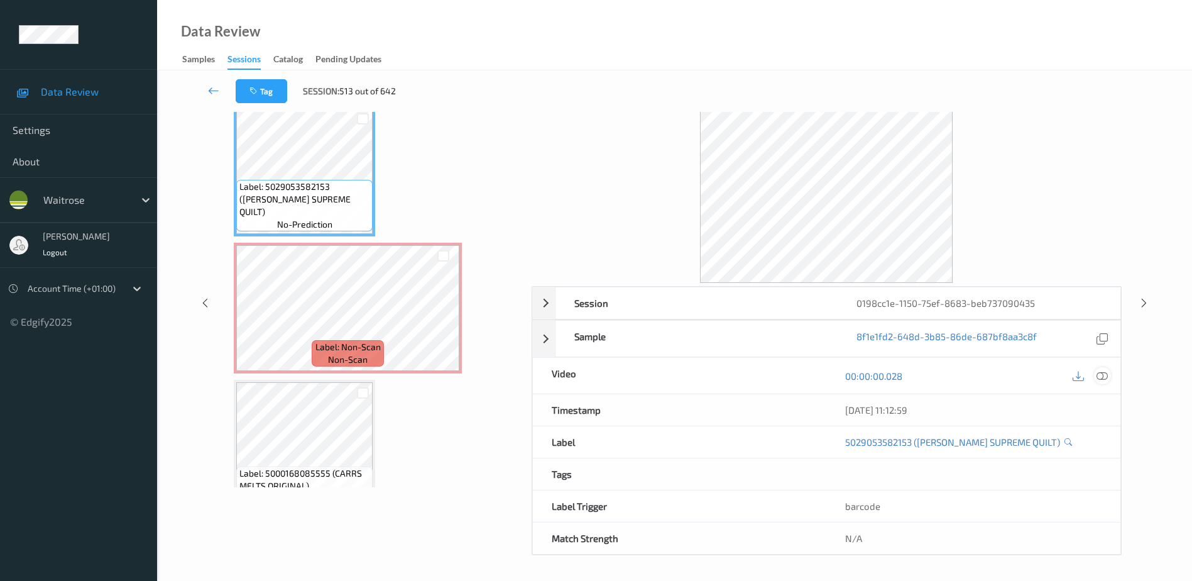
click at [1099, 375] on icon at bounding box center [1102, 375] width 11 height 11
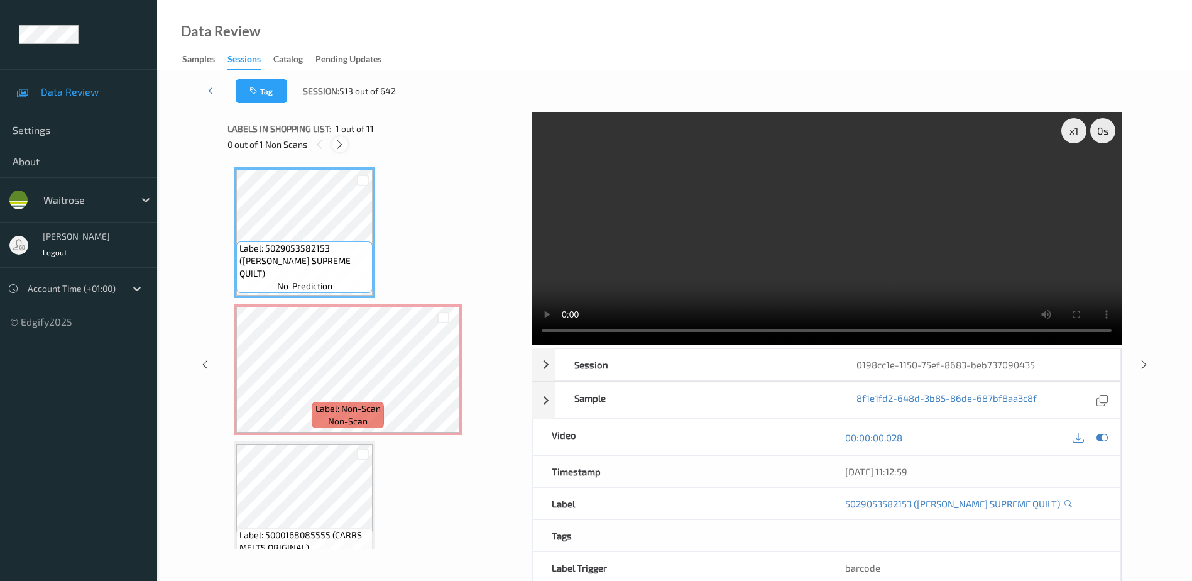
click at [343, 144] on icon at bounding box center [339, 144] width 11 height 11
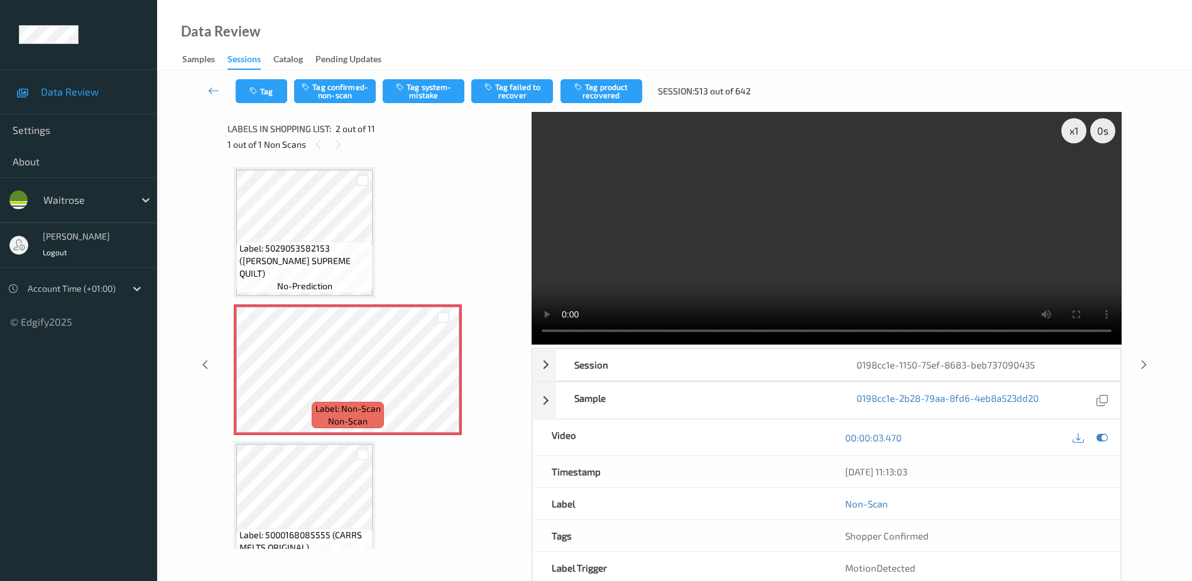
scroll to position [6, 0]
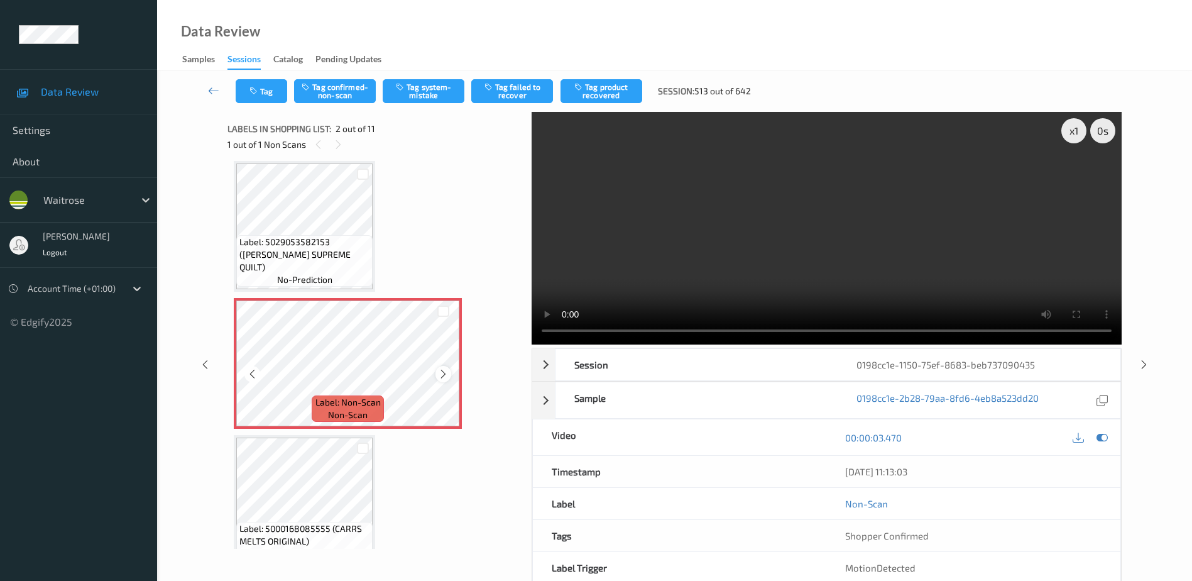
click at [439, 373] on icon at bounding box center [443, 373] width 11 height 11
click at [809, 236] on video at bounding box center [827, 228] width 590 height 233
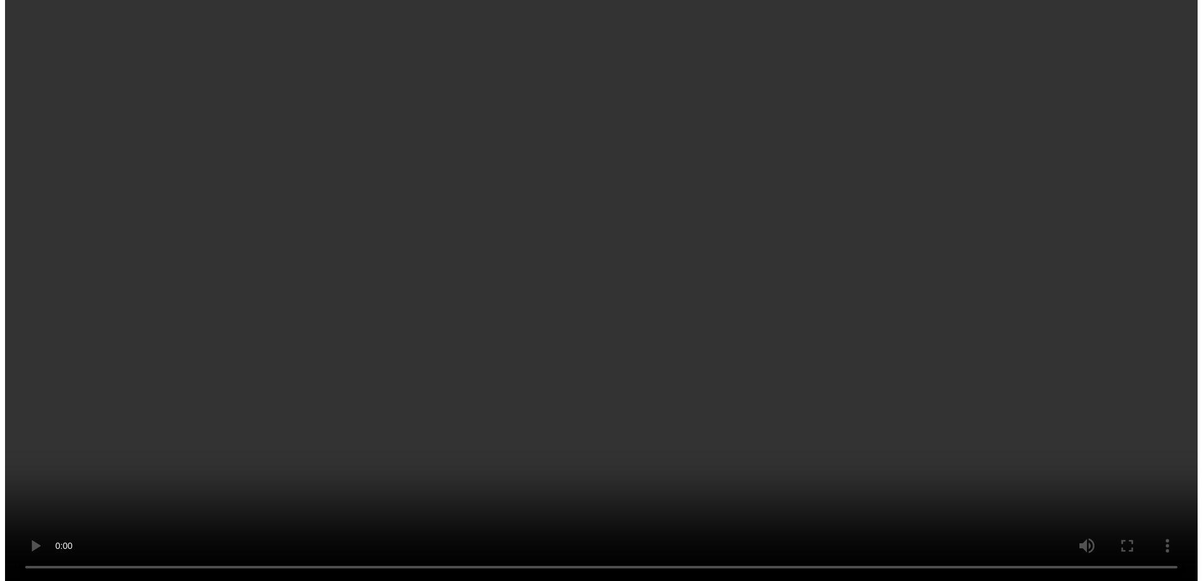
scroll to position [69, 0]
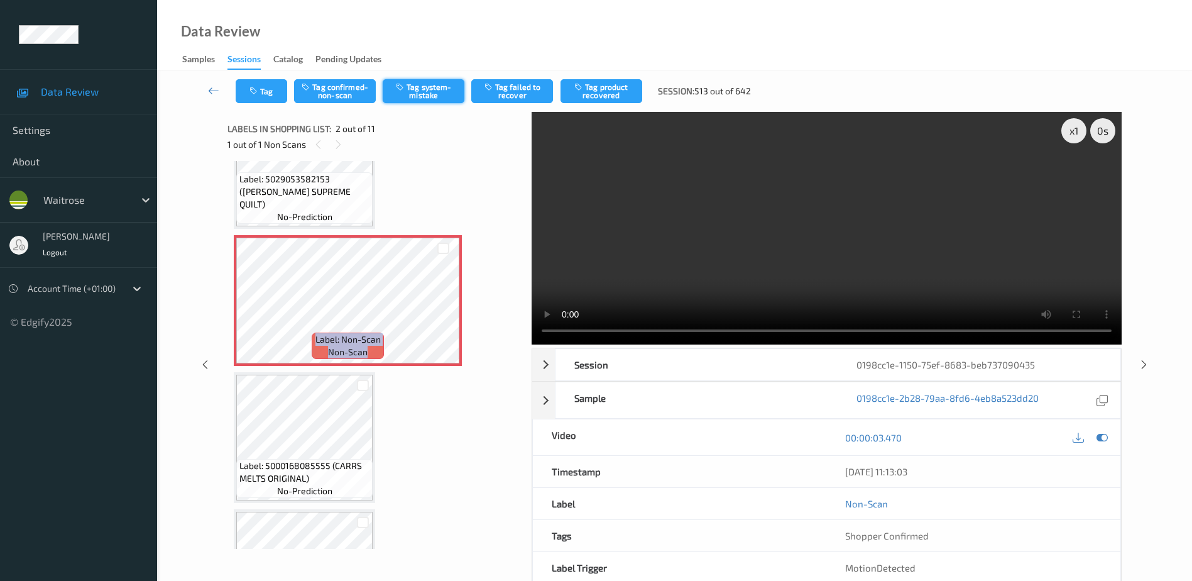
click at [428, 89] on button "Tag system-mistake" at bounding box center [424, 91] width 82 height 24
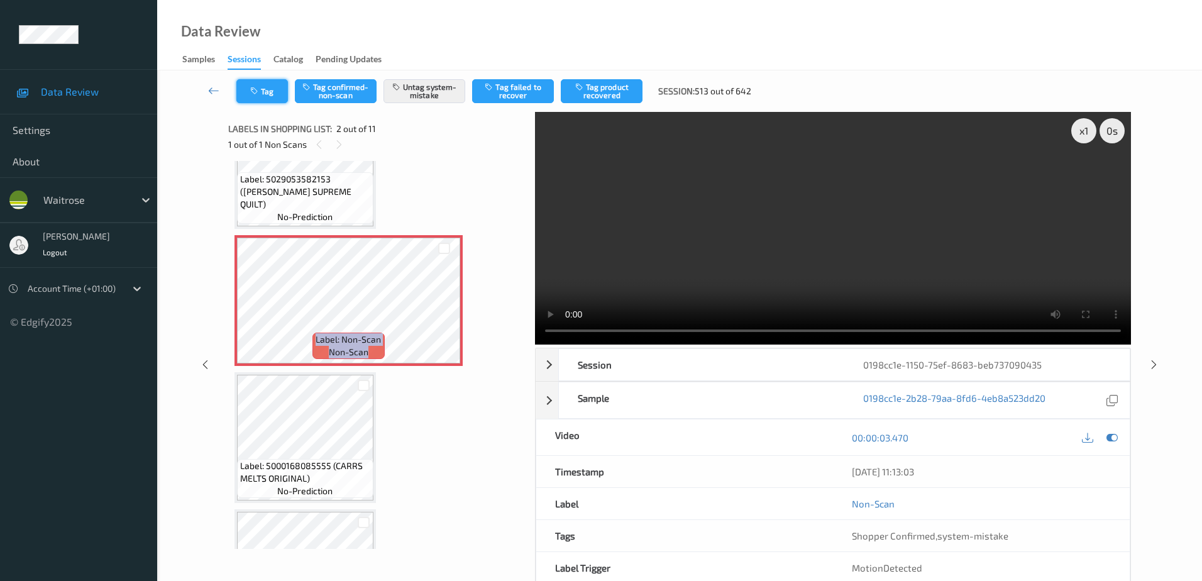
click at [251, 96] on button "Tag" at bounding box center [262, 91] width 52 height 24
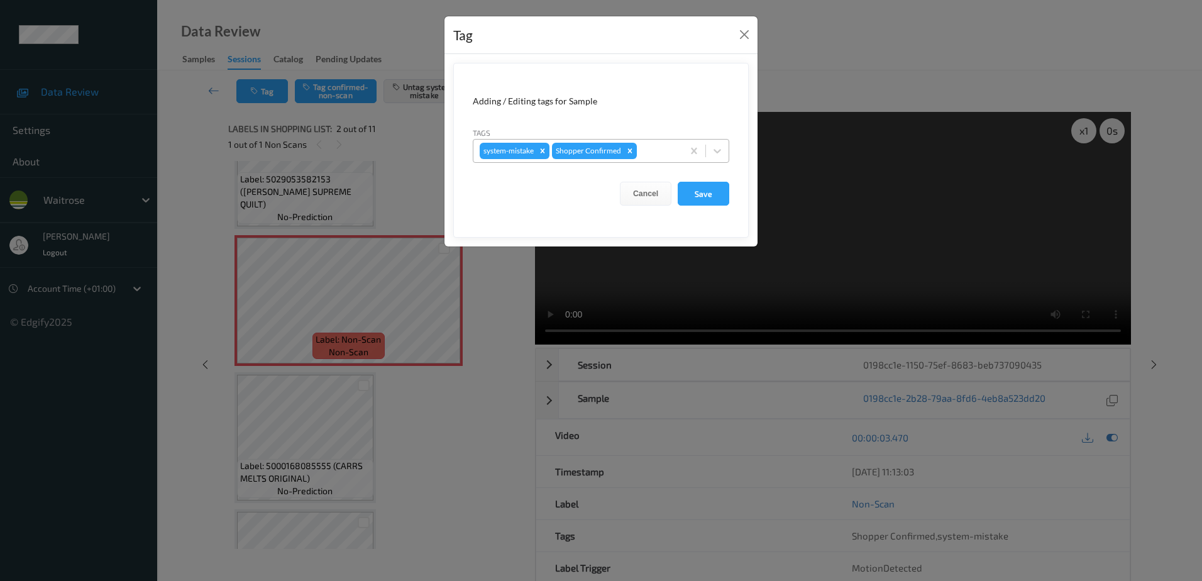
click at [644, 149] on div at bounding box center [657, 150] width 37 height 15
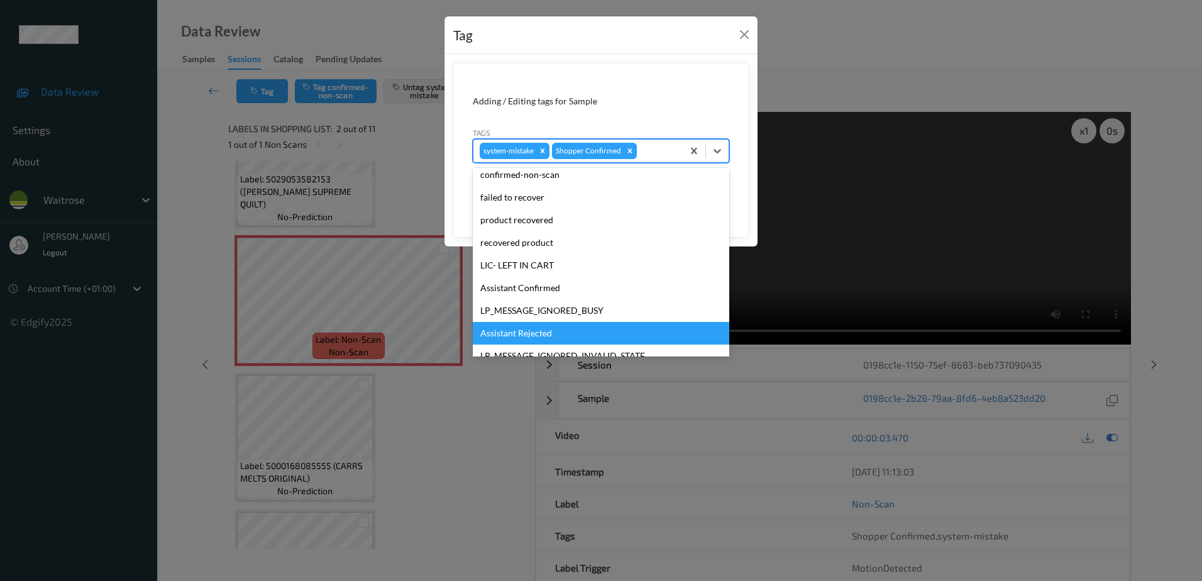
scroll to position [246, 0]
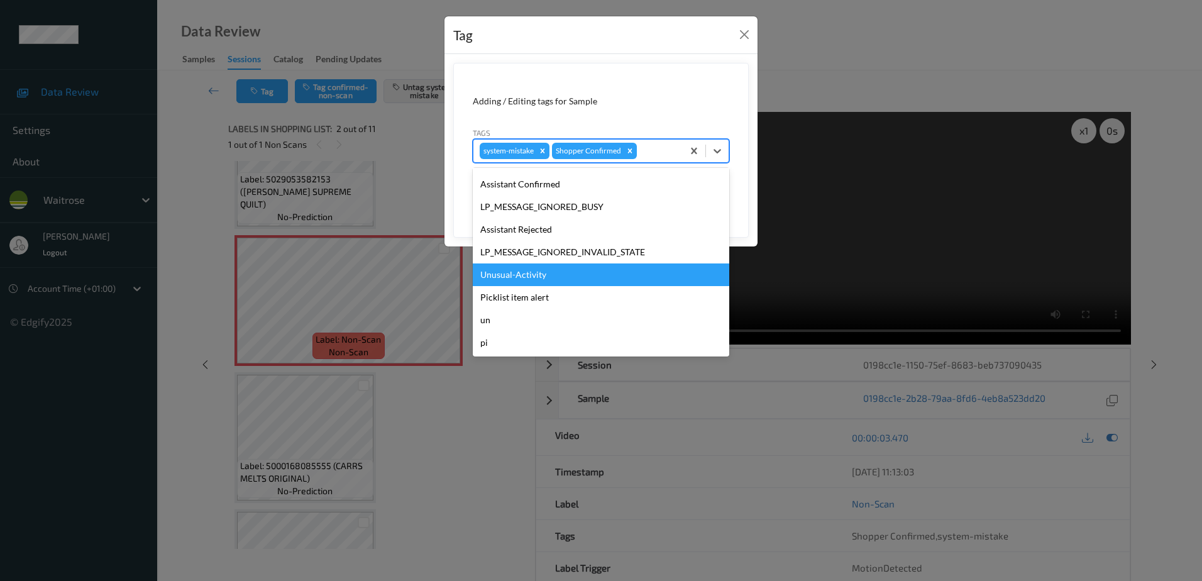
click at [515, 280] on div "Unusual-Activity" at bounding box center [601, 274] width 256 height 23
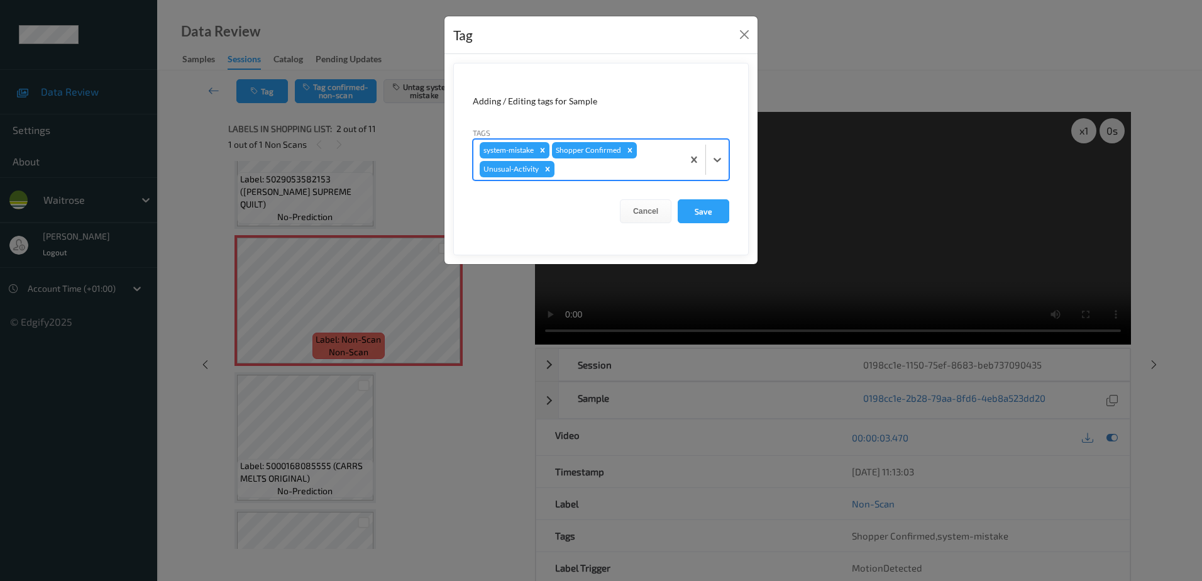
click at [584, 165] on div at bounding box center [616, 169] width 119 height 15
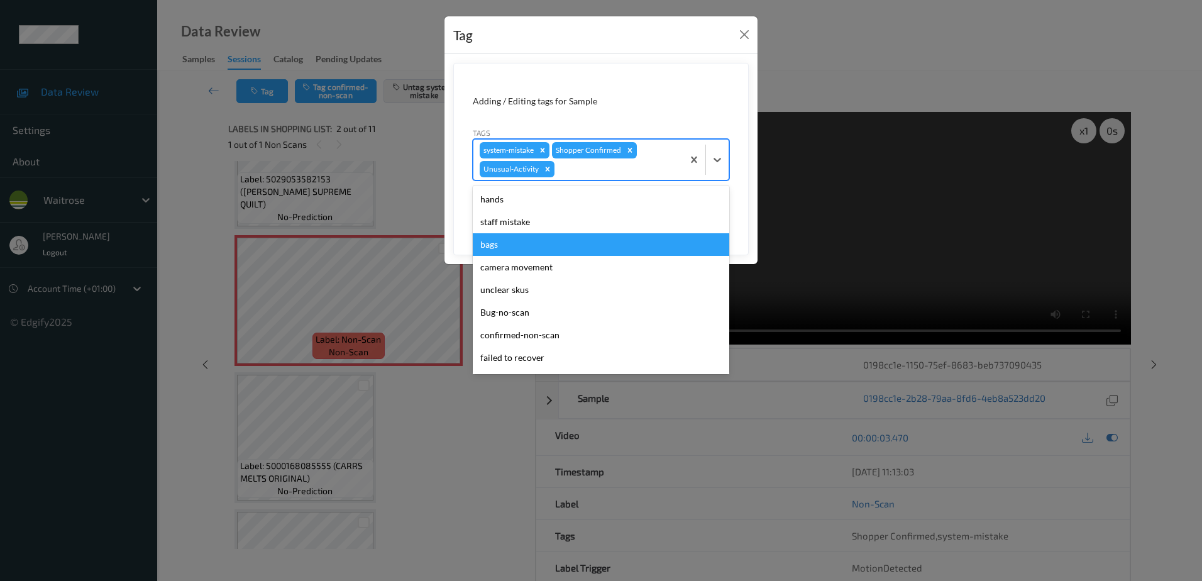
click at [529, 236] on div "bags" at bounding box center [601, 244] width 256 height 23
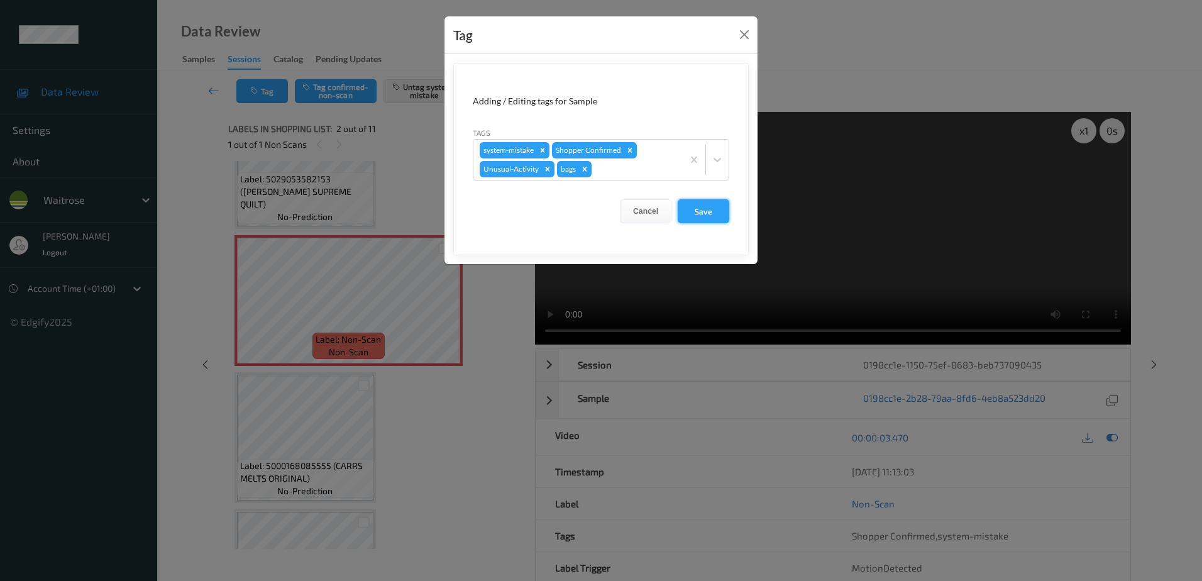
click at [694, 206] on button "Save" at bounding box center [703, 211] width 52 height 24
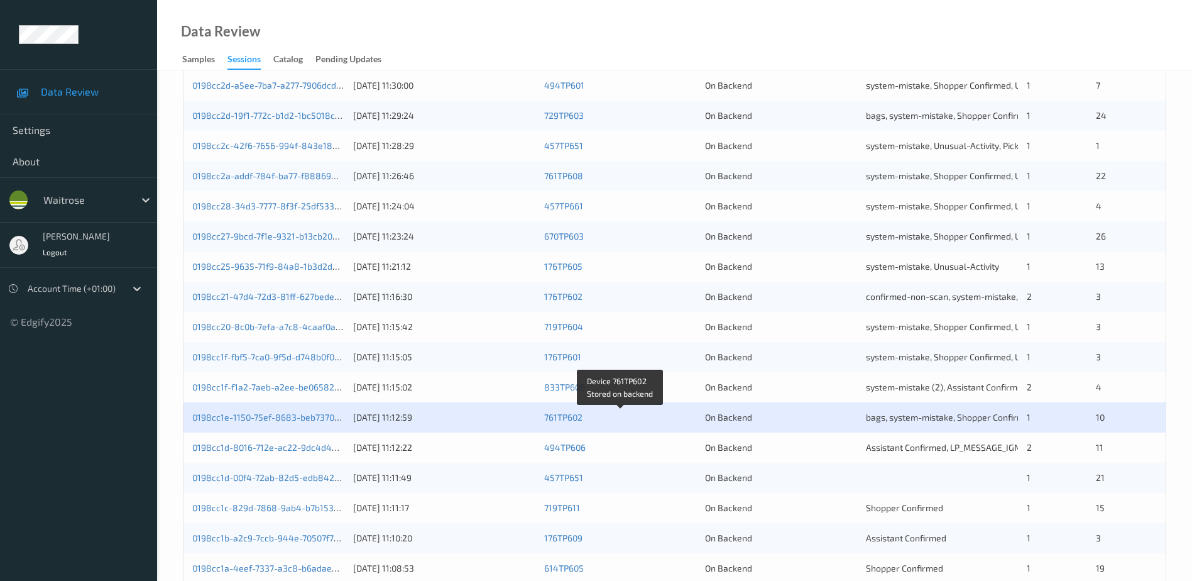
scroll to position [251, 0]
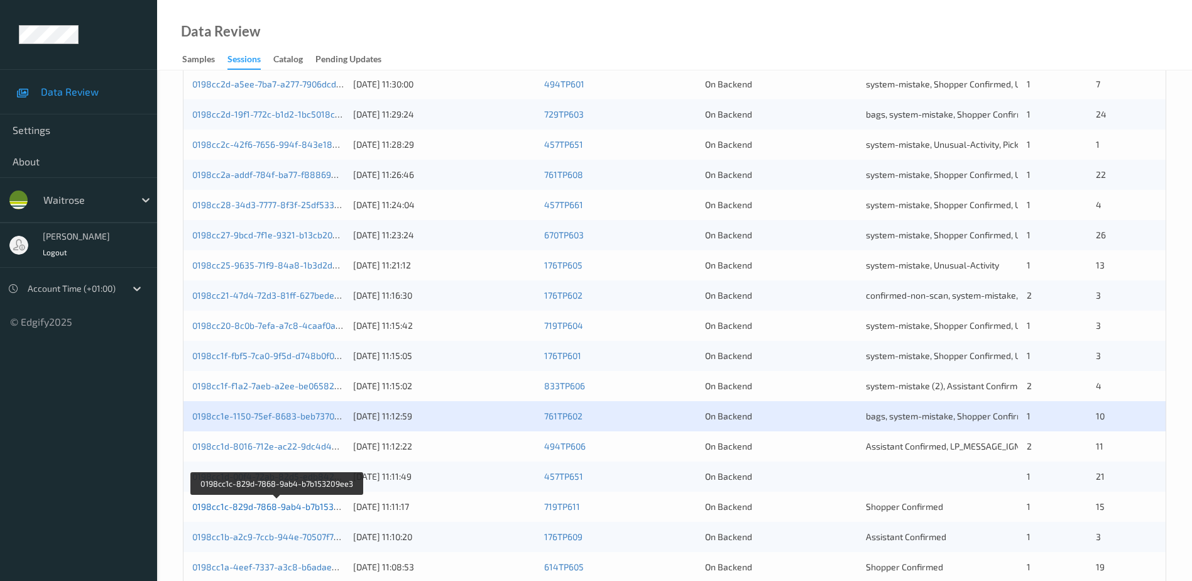
click at [266, 510] on link "0198cc1c-829d-7868-9ab4-b7b153209ee3" at bounding box center [278, 506] width 172 height 11
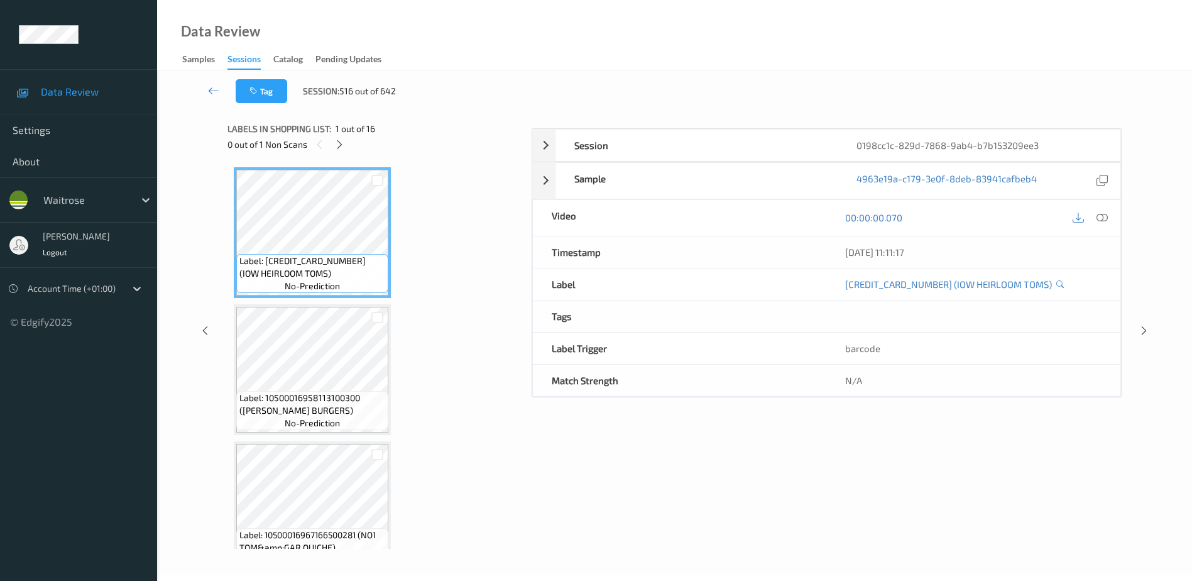
scroll to position [62, 0]
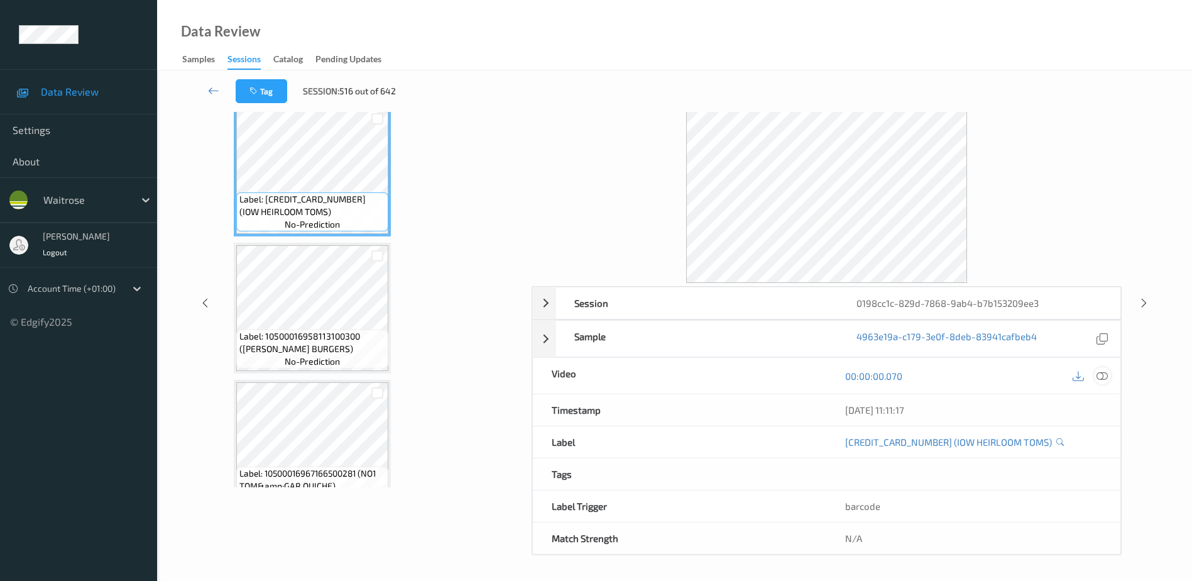
click at [1099, 378] on icon at bounding box center [1102, 375] width 11 height 11
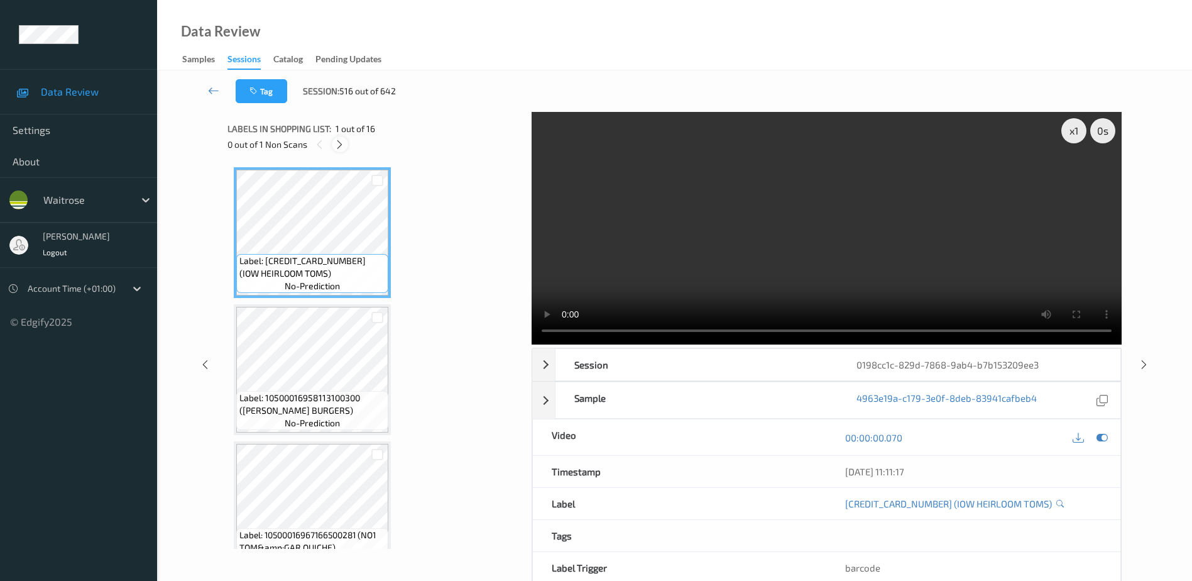
click at [334, 145] on icon at bounding box center [339, 144] width 11 height 11
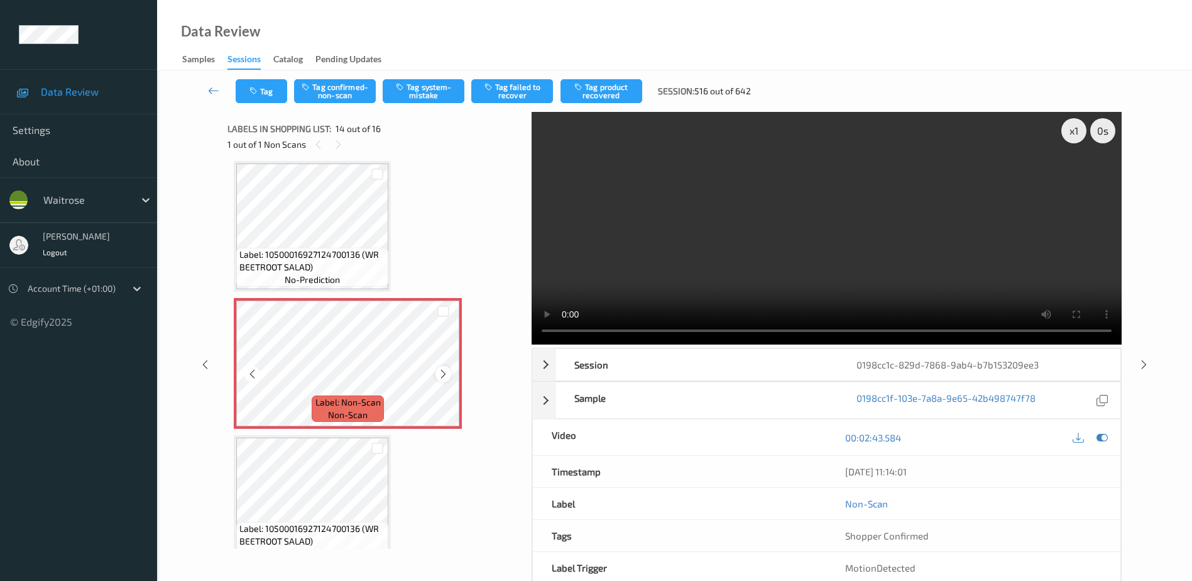
click at [440, 375] on icon at bounding box center [443, 373] width 11 height 11
click at [769, 251] on video at bounding box center [827, 228] width 590 height 233
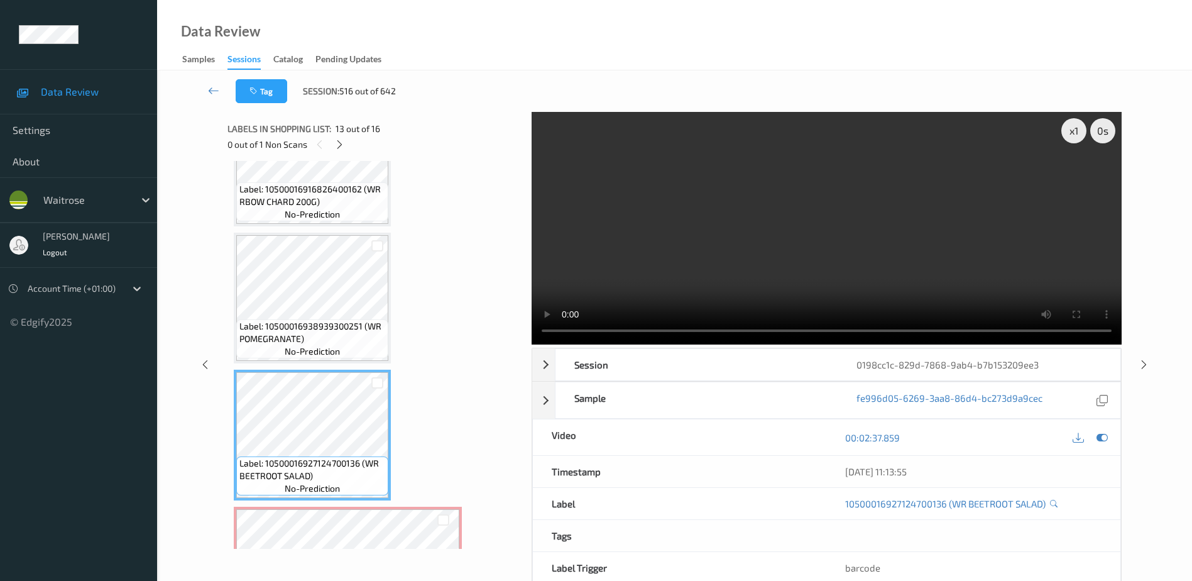
scroll to position [1433, 0]
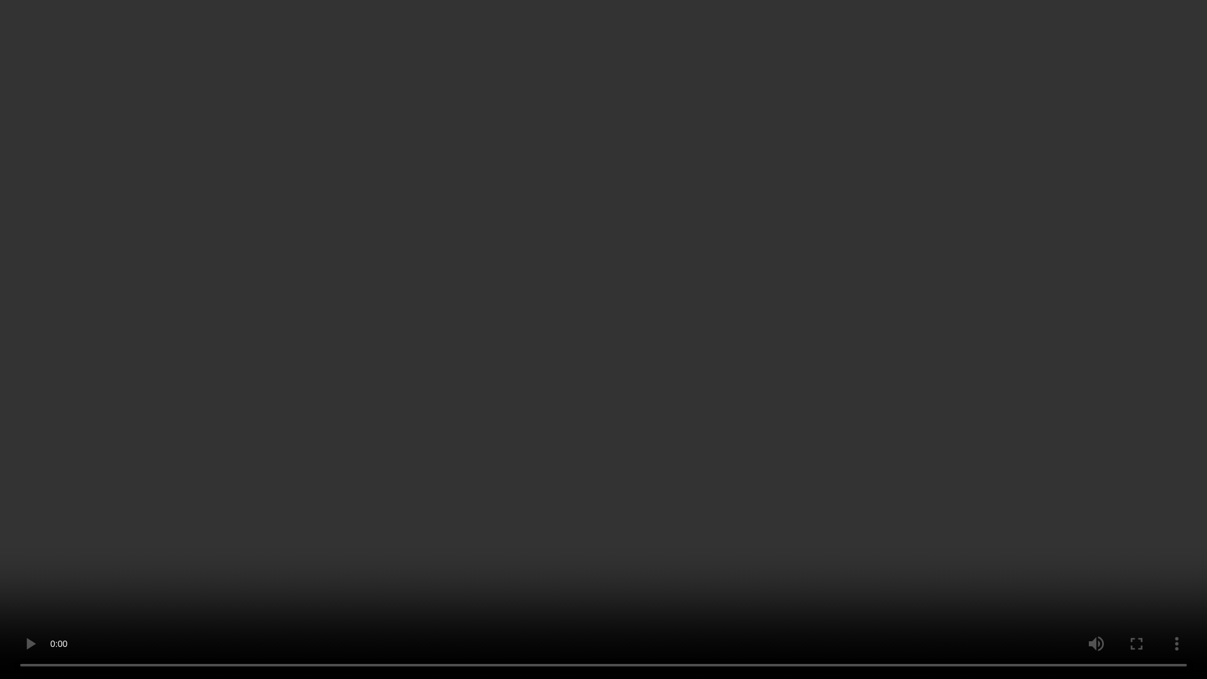
click at [622, 456] on video at bounding box center [603, 339] width 1207 height 679
click at [599, 322] on video at bounding box center [603, 339] width 1207 height 679
drag, startPoint x: 576, startPoint y: 366, endPoint x: 850, endPoint y: 327, distance: 276.8
click at [578, 366] on video at bounding box center [603, 339] width 1207 height 679
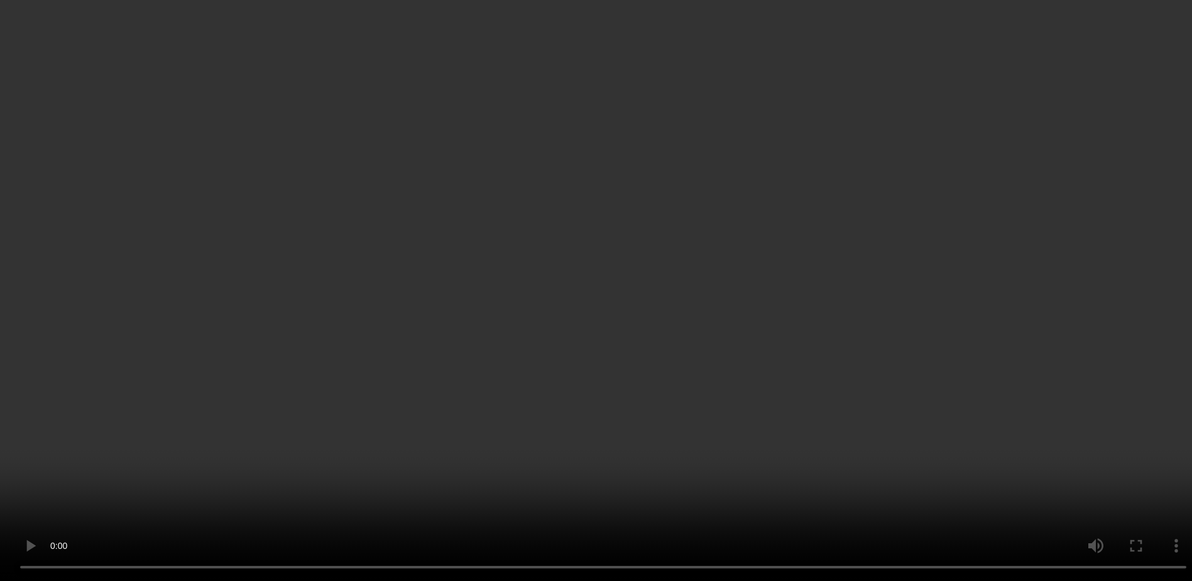
scroll to position [1559, 0]
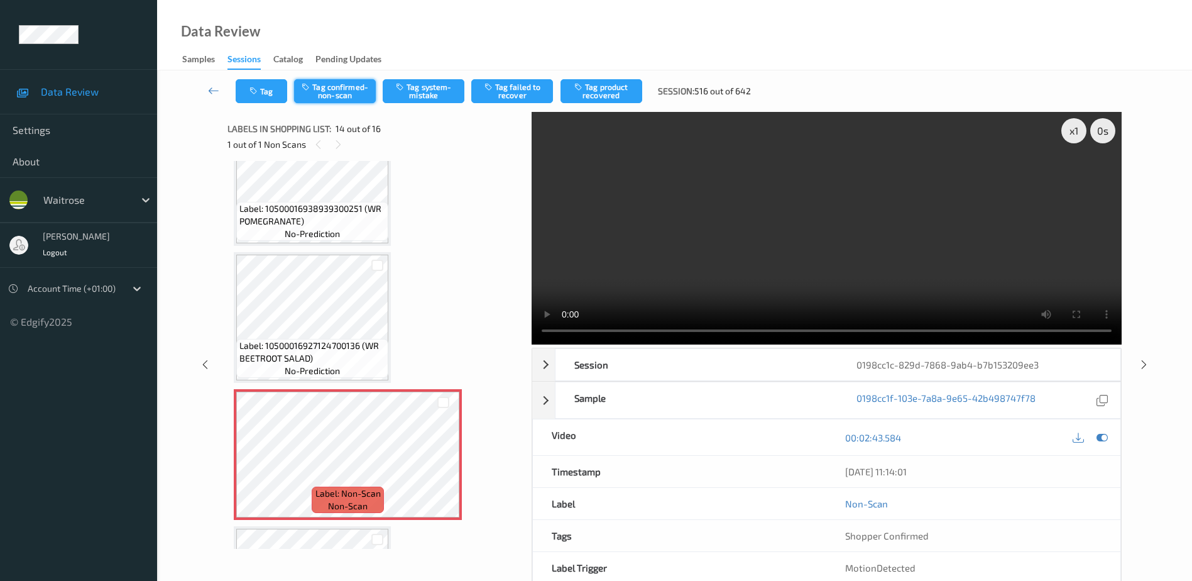
click at [334, 90] on button "Tag confirmed-non-scan" at bounding box center [335, 91] width 82 height 24
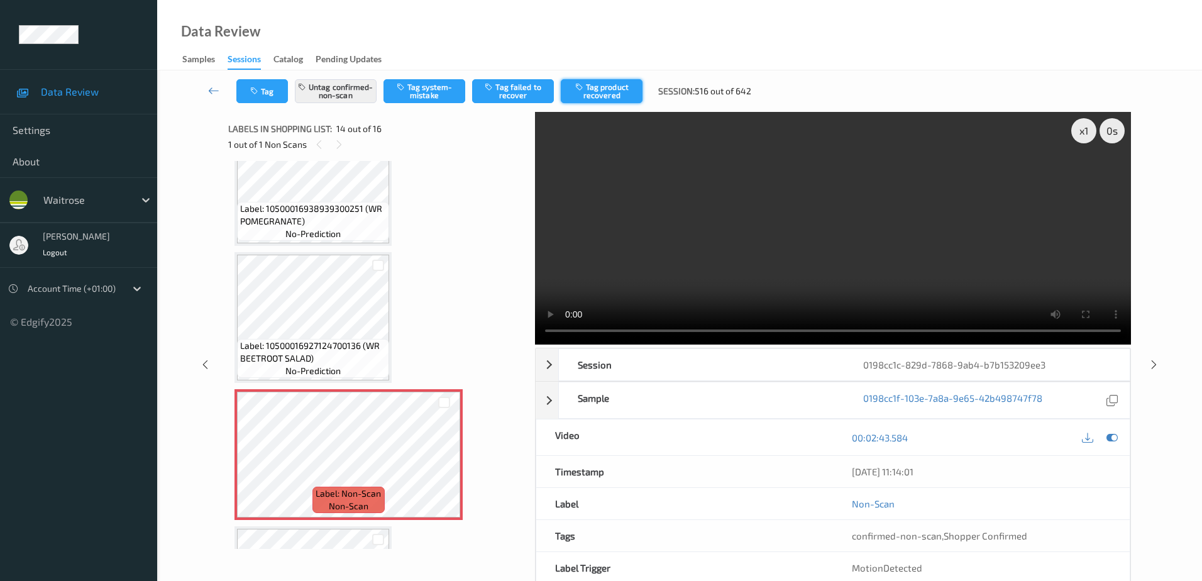
click at [598, 94] on button "Tag product recovered" at bounding box center [602, 91] width 82 height 24
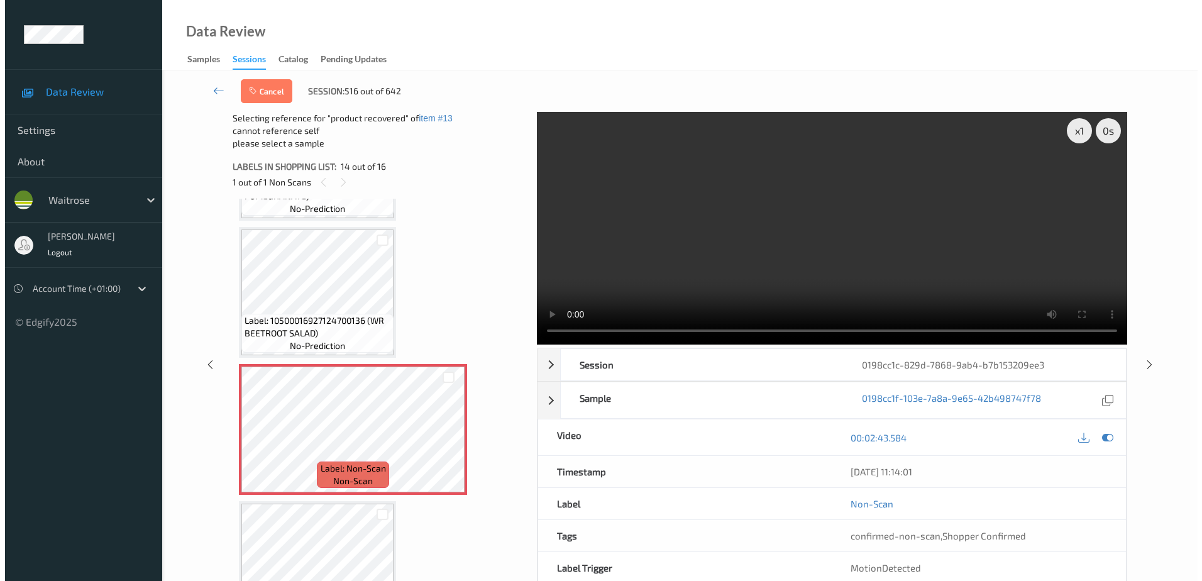
scroll to position [1748, 0]
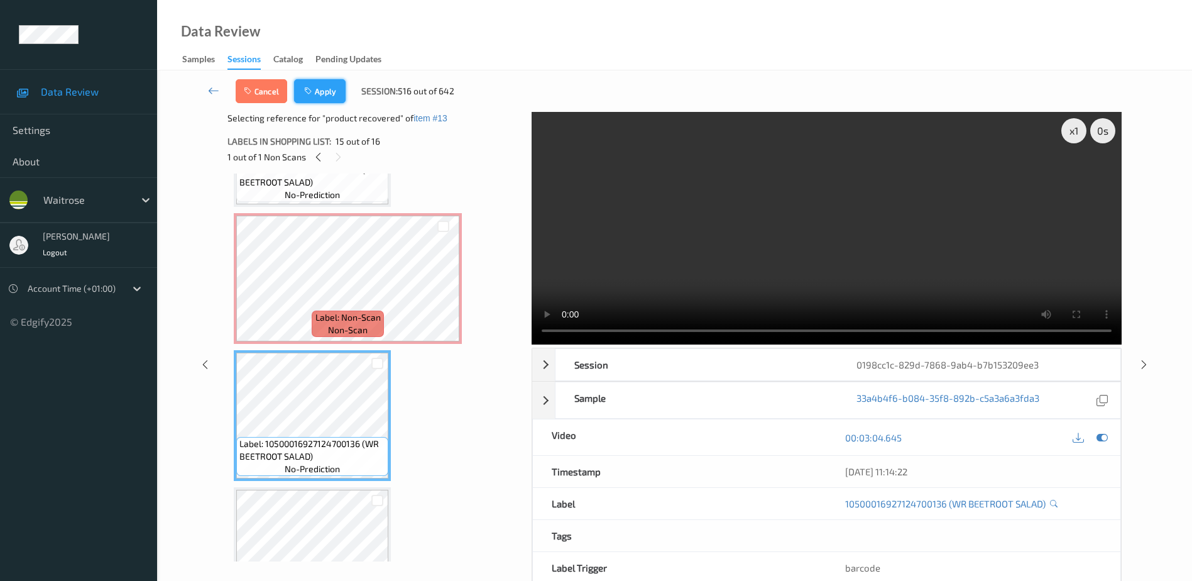
click at [321, 88] on button "Apply" at bounding box center [320, 91] width 52 height 24
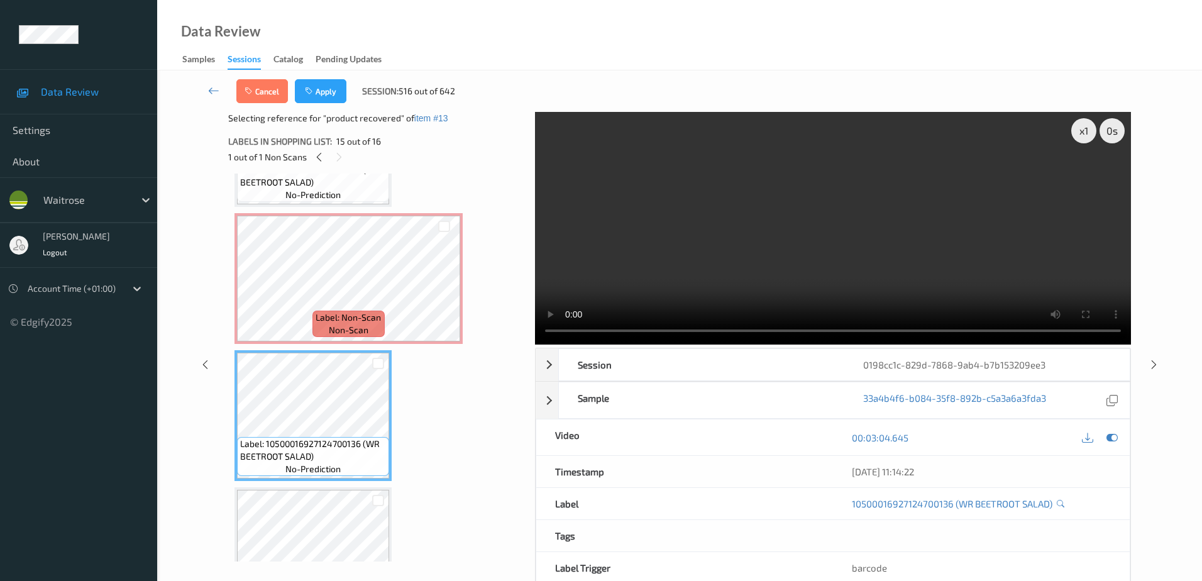
scroll to position [1650, 0]
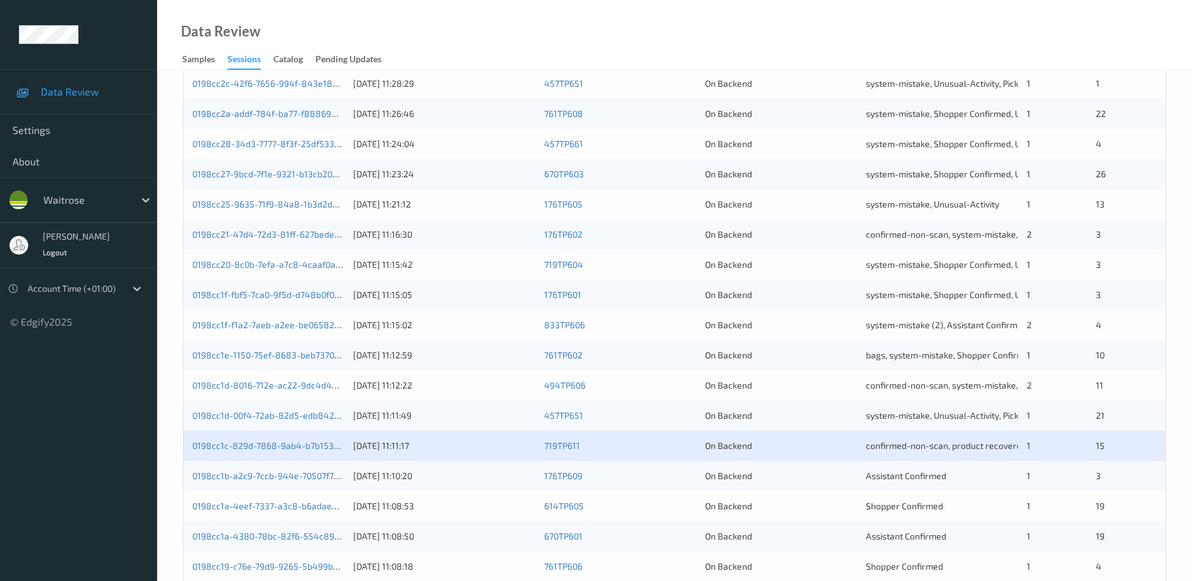
scroll to position [365, 0]
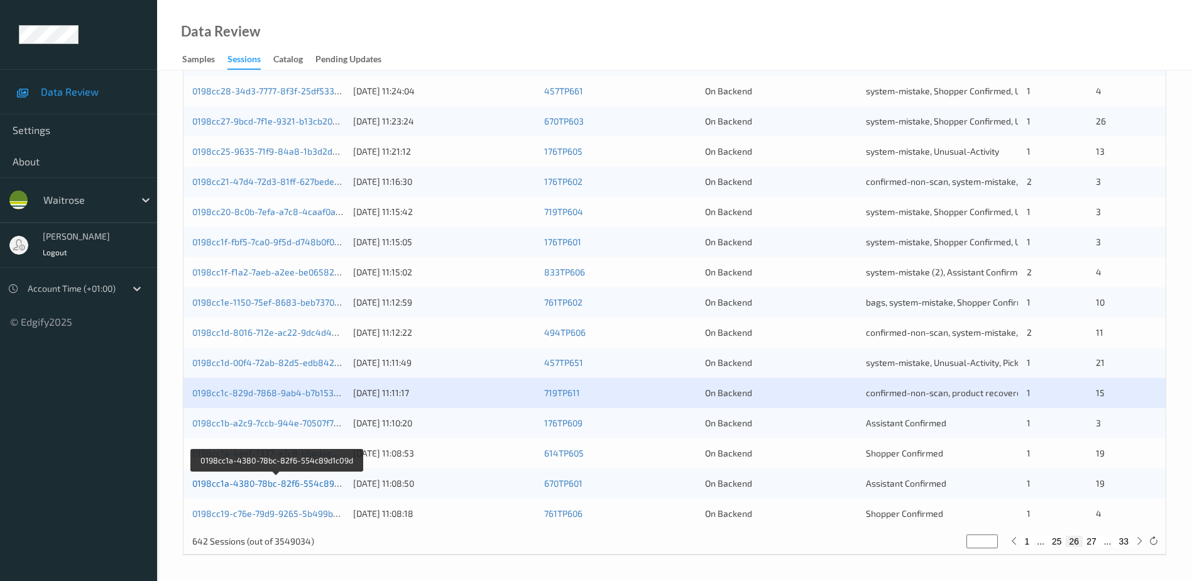
click at [281, 486] on link "0198cc1a-4380-78bc-82f6-554c89d1c09d" at bounding box center [277, 483] width 170 height 11
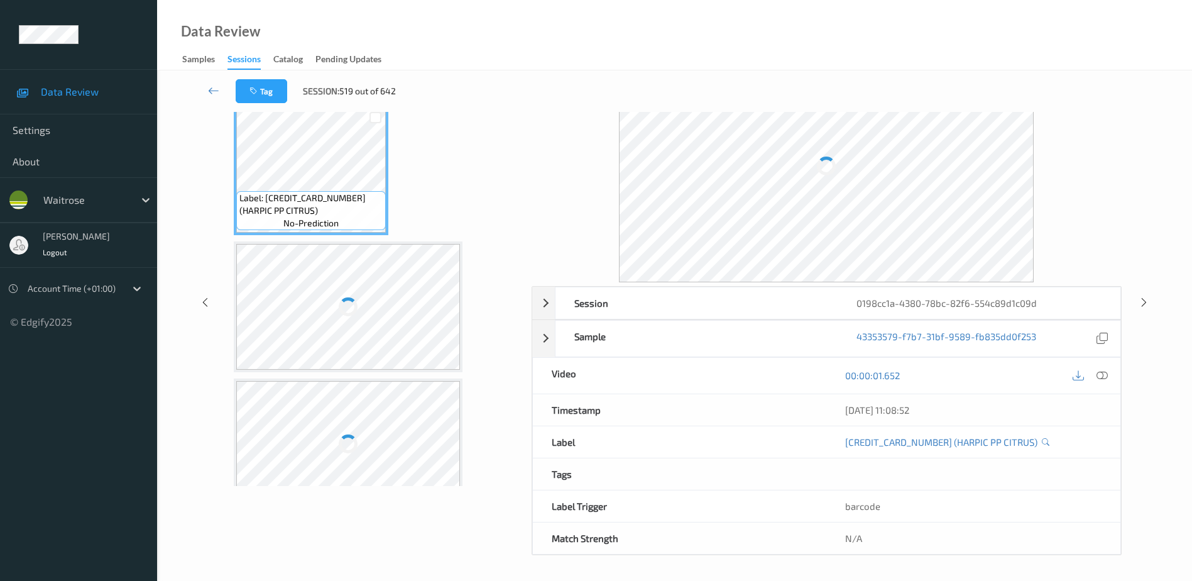
scroll to position [62, 0]
click at [1101, 376] on icon at bounding box center [1102, 375] width 11 height 11
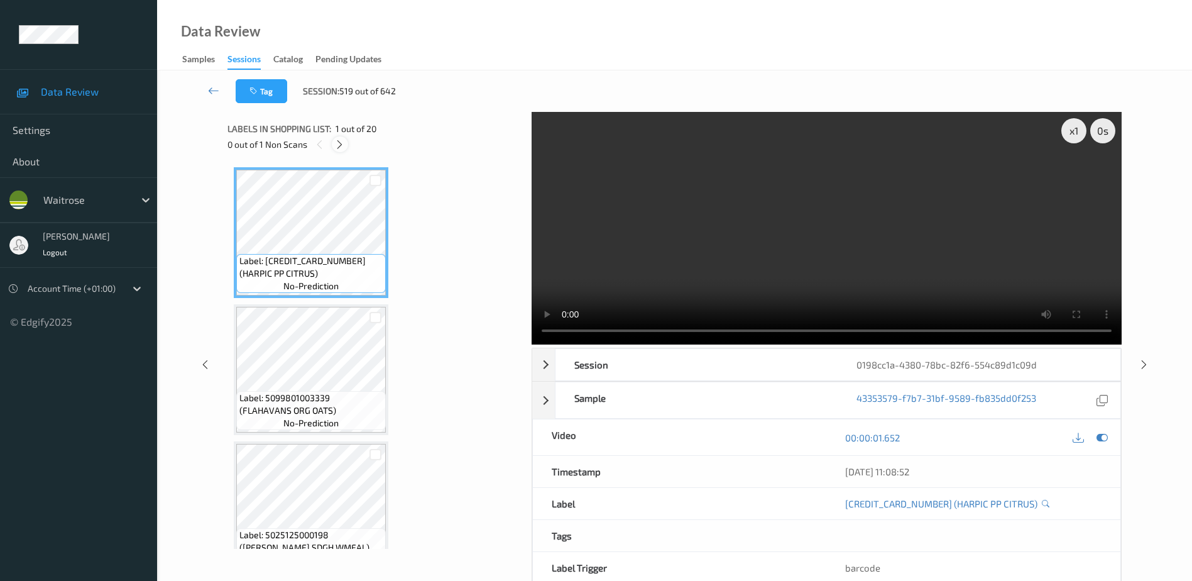
click at [337, 145] on icon at bounding box center [339, 144] width 11 height 11
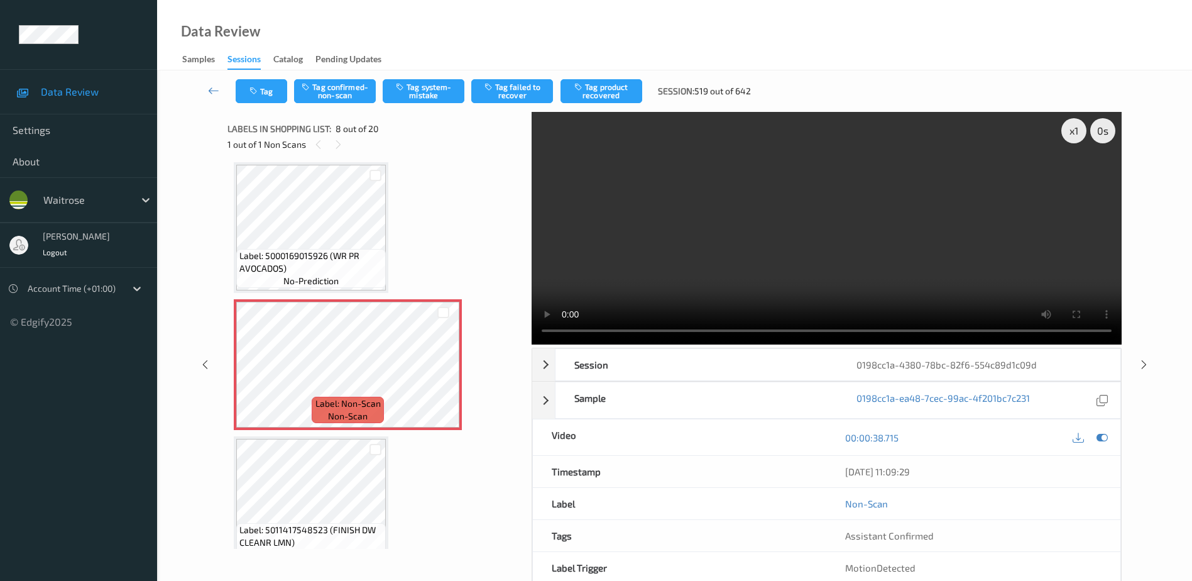
scroll to position [828, 0]
click at [440, 372] on icon at bounding box center [443, 373] width 11 height 11
click at [829, 233] on video at bounding box center [827, 228] width 590 height 233
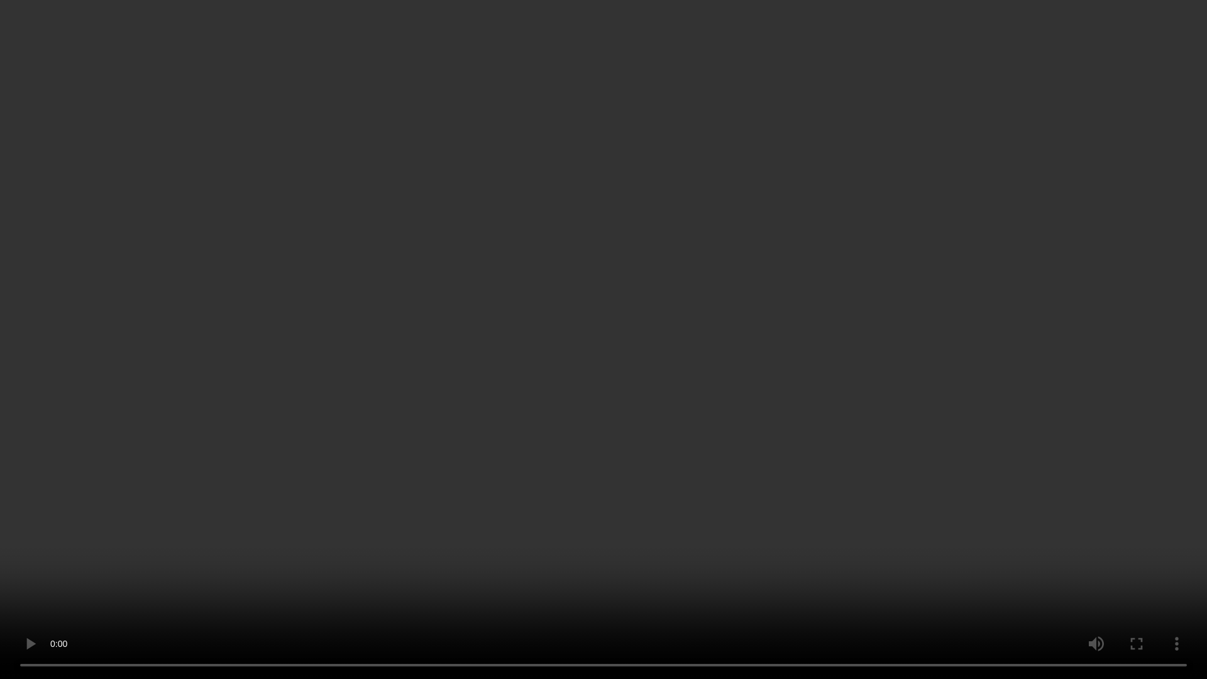
click at [595, 475] on video at bounding box center [603, 339] width 1207 height 679
click at [889, 402] on video at bounding box center [603, 339] width 1207 height 679
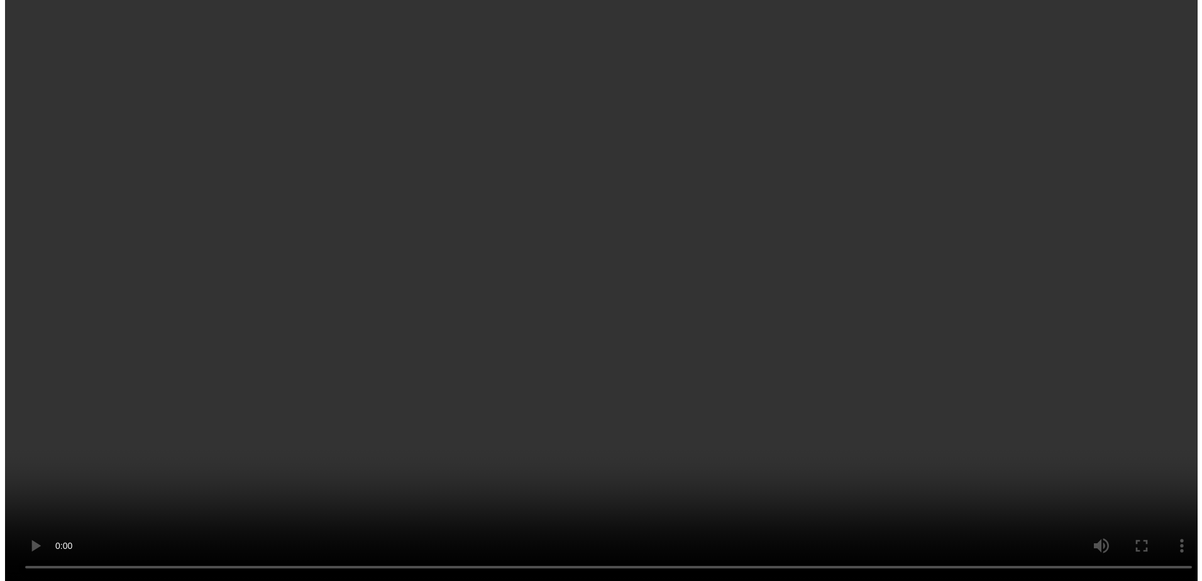
scroll to position [954, 0]
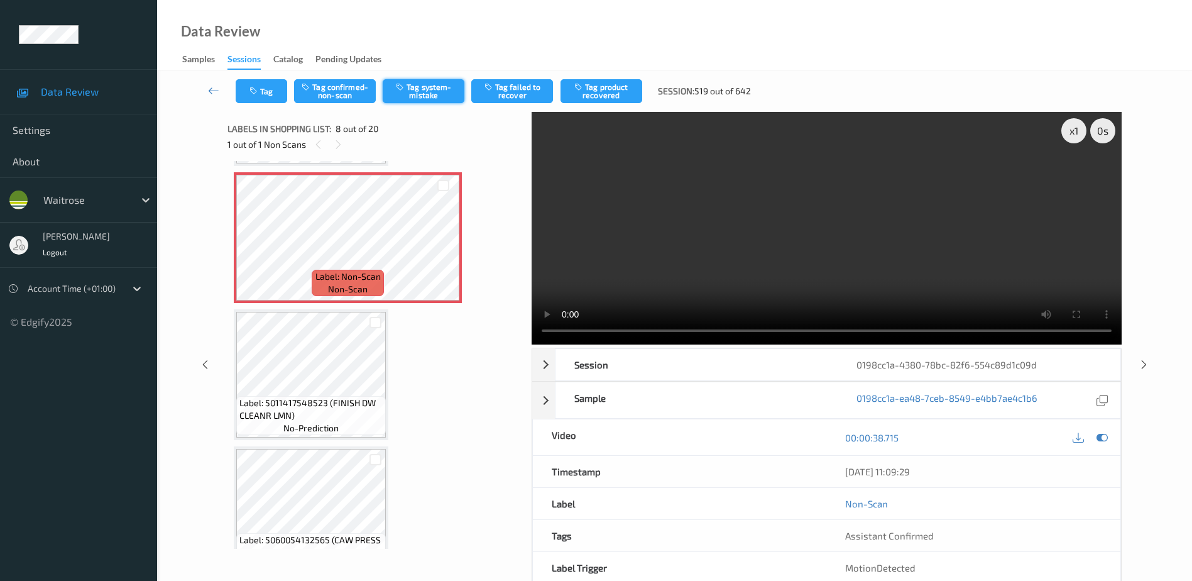
click at [417, 88] on button "Tag system-mistake" at bounding box center [424, 91] width 82 height 24
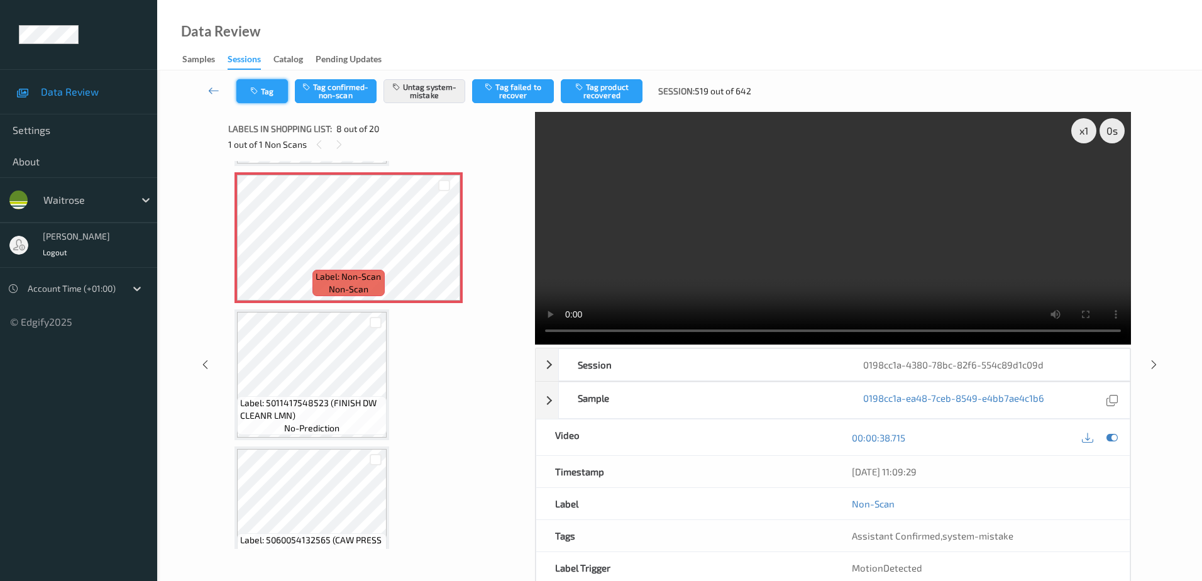
click at [247, 91] on button "Tag" at bounding box center [262, 91] width 52 height 24
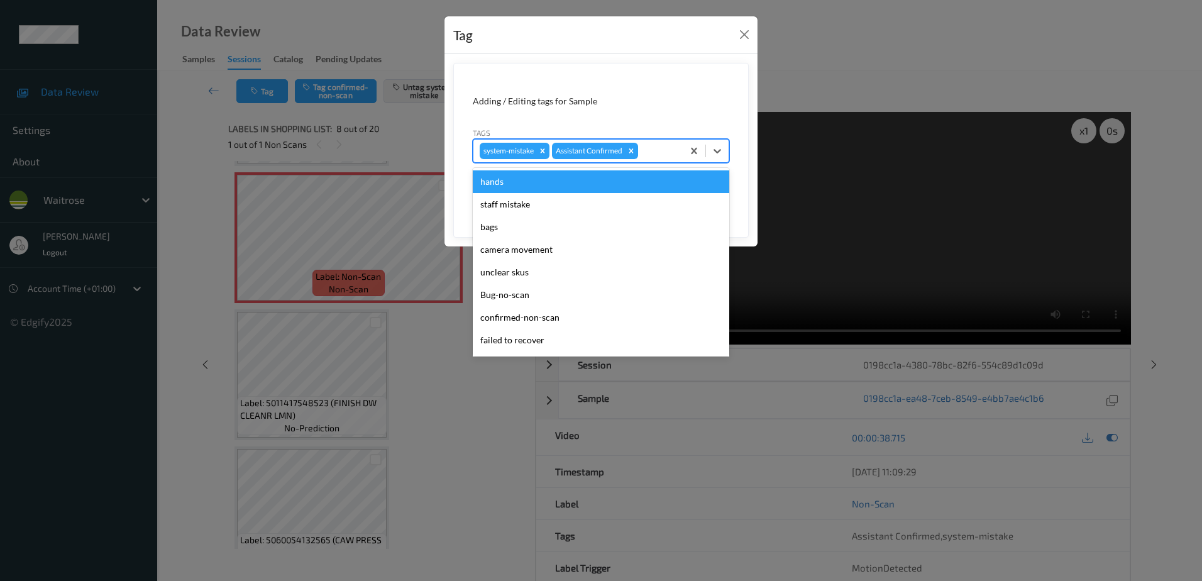
click at [649, 148] on div at bounding box center [658, 150] width 36 height 15
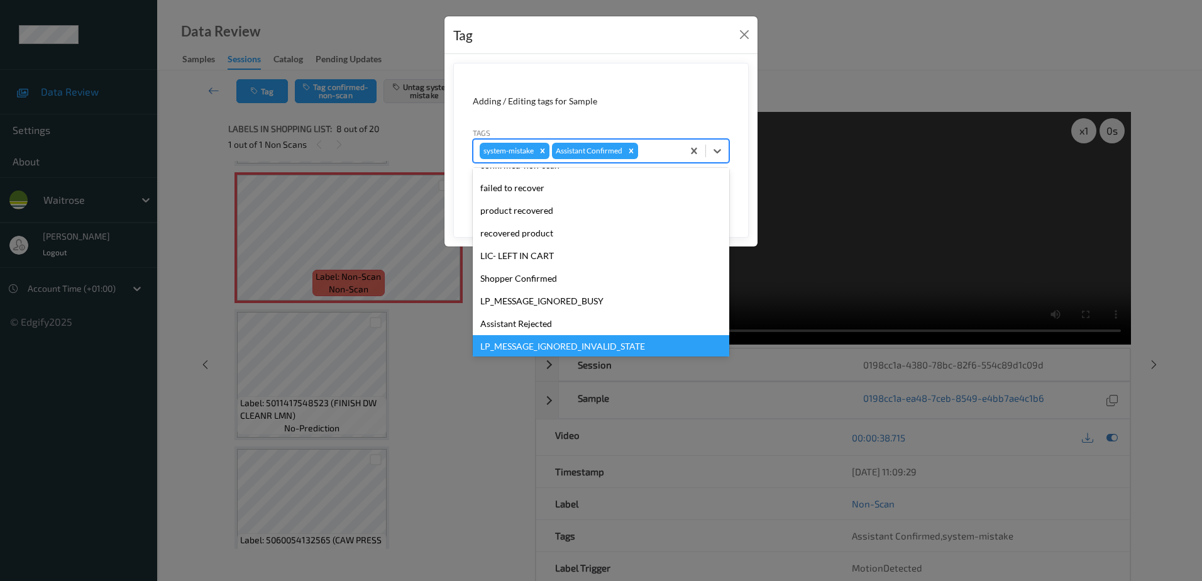
scroll to position [246, 0]
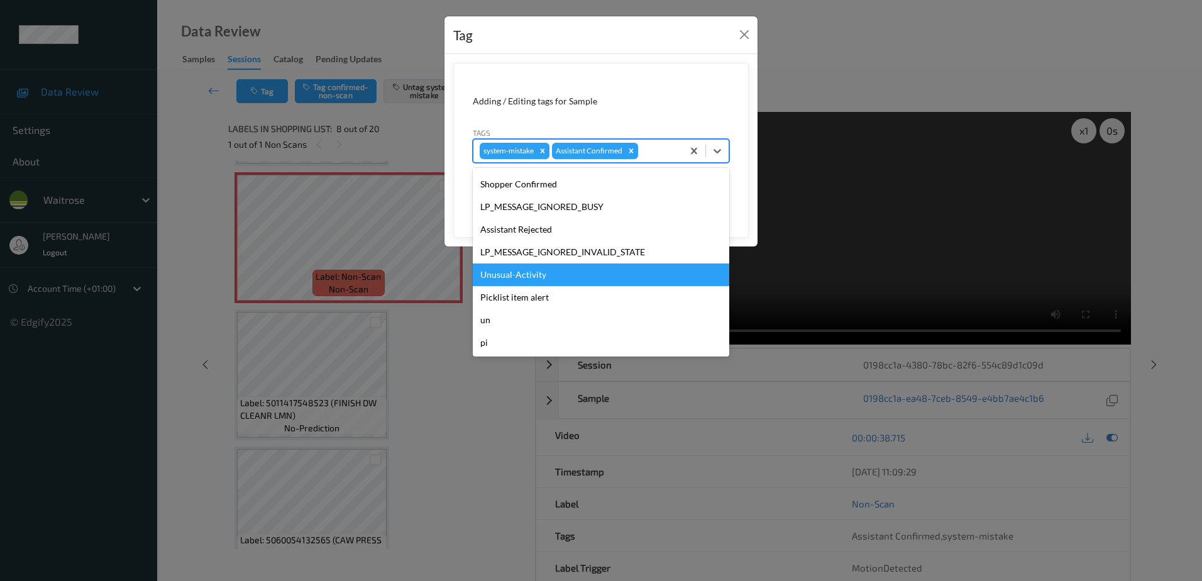
click at [536, 271] on div "Unusual-Activity" at bounding box center [601, 274] width 256 height 23
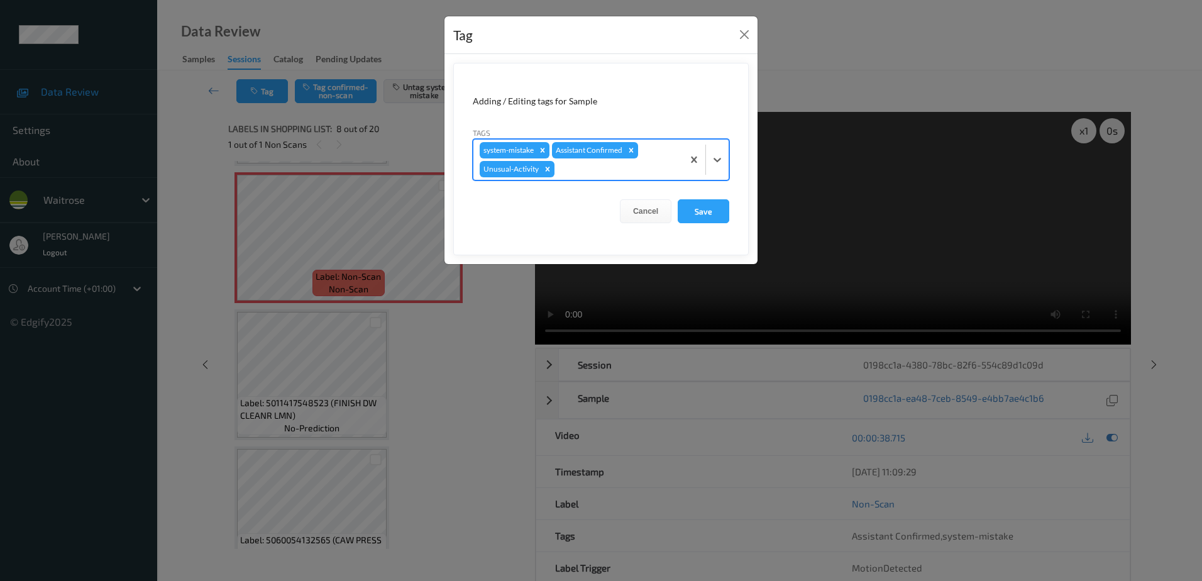
drag, startPoint x: 694, startPoint y: 206, endPoint x: 681, endPoint y: 238, distance: 34.9
click at [695, 206] on button "Save" at bounding box center [703, 211] width 52 height 24
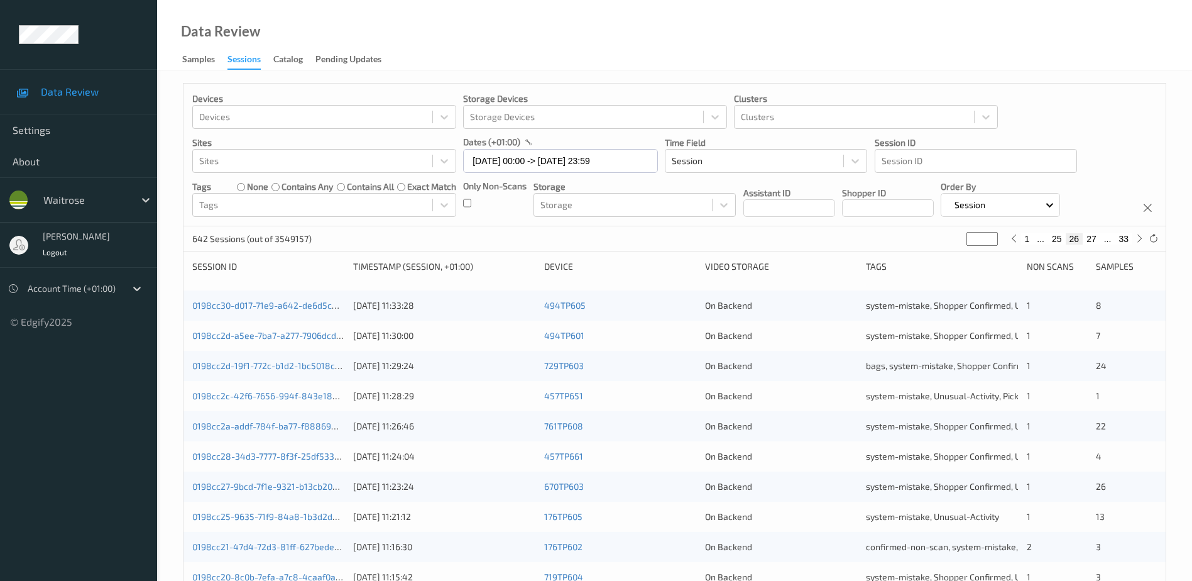
click at [1126, 239] on button "33" at bounding box center [1124, 238] width 18 height 11
type input "**"
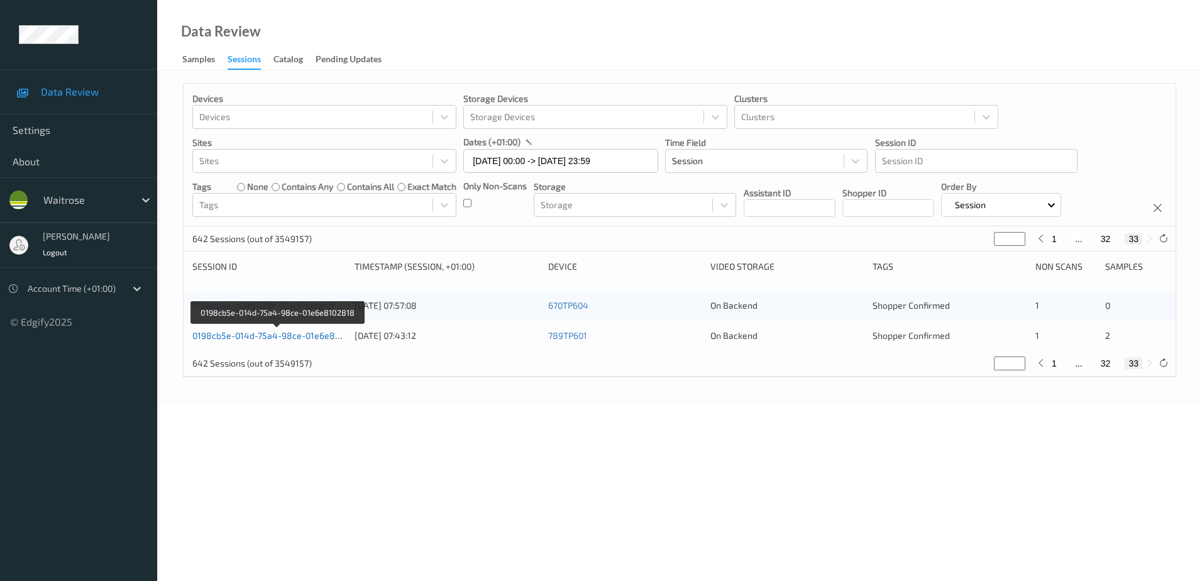
click at [319, 337] on link "0198cb5e-014d-75a4-98ce-01e6e8102818" at bounding box center [278, 335] width 172 height 11
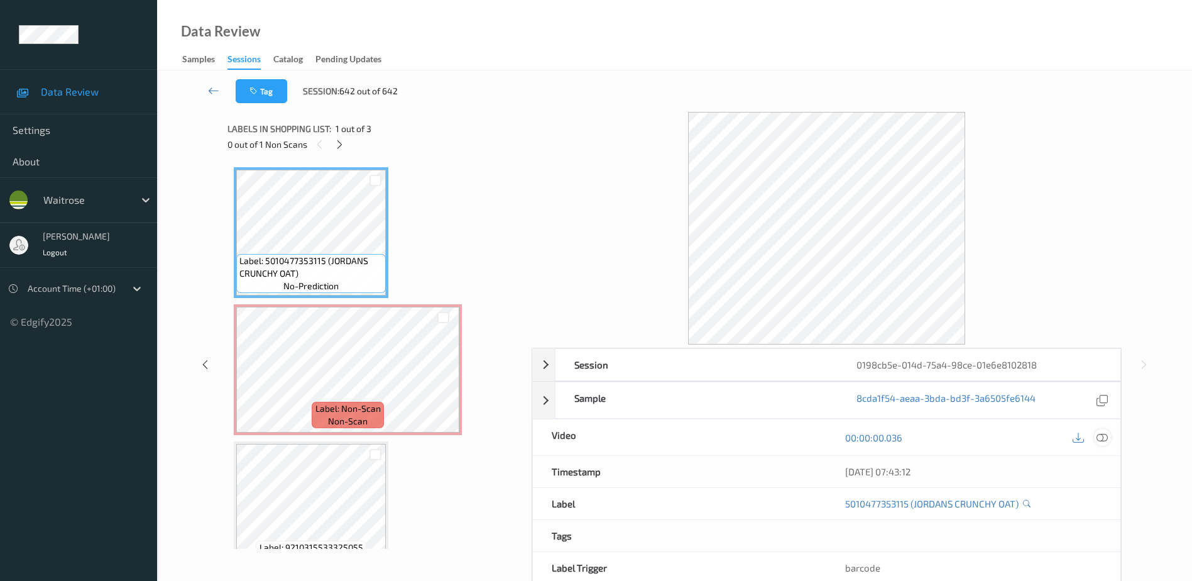
click at [1102, 438] on icon at bounding box center [1102, 437] width 11 height 11
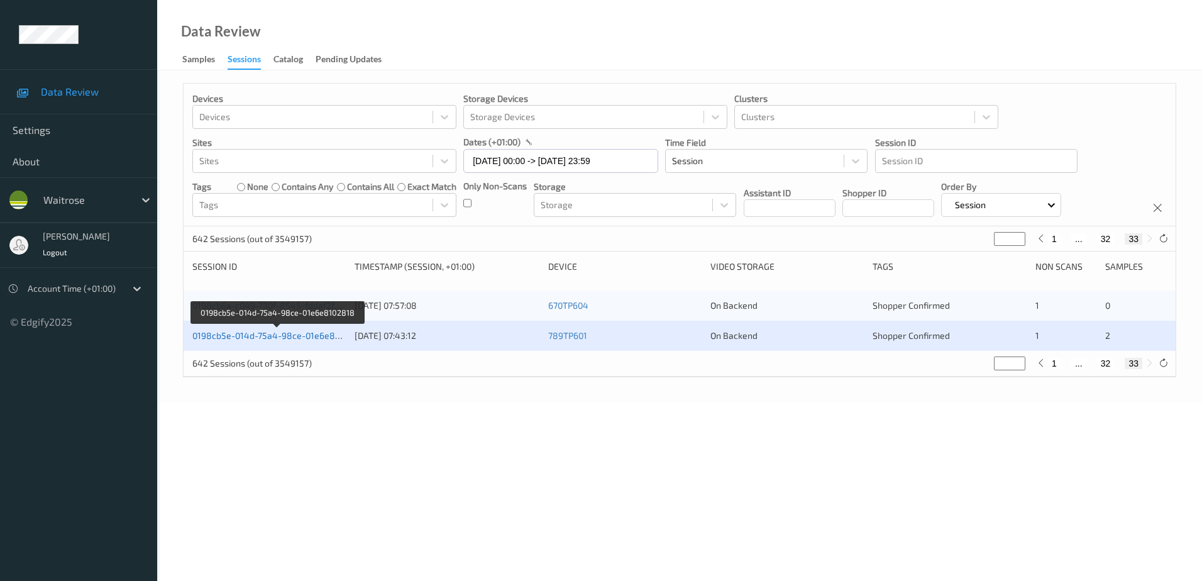
click at [310, 333] on link "0198cb5e-014d-75a4-98ce-01e6e8102818" at bounding box center [278, 335] width 172 height 11
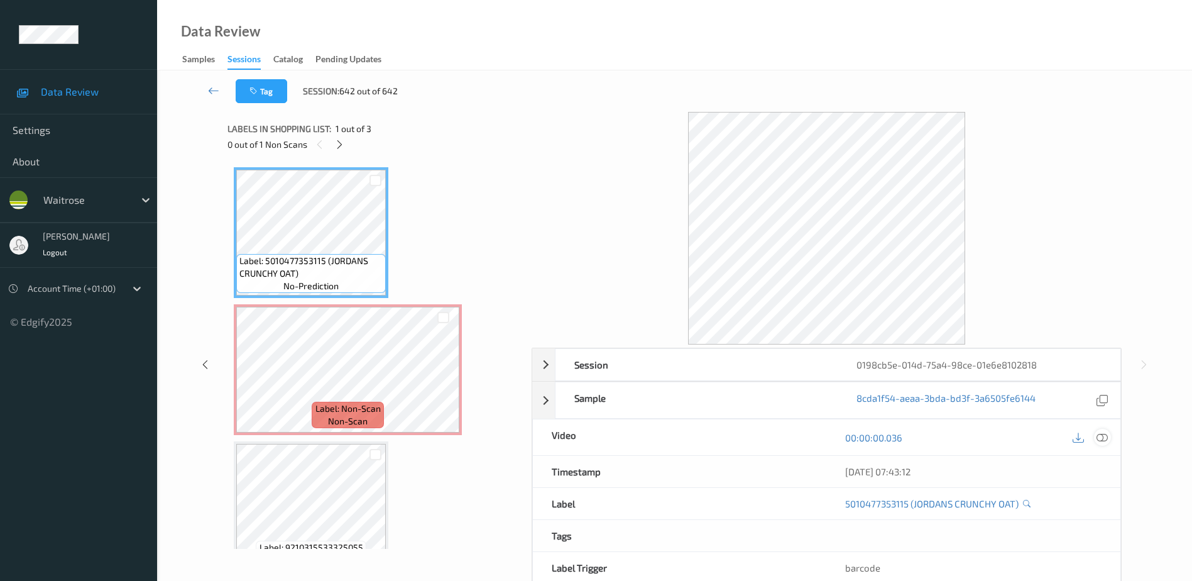
click at [1097, 439] on icon at bounding box center [1102, 437] width 11 height 11
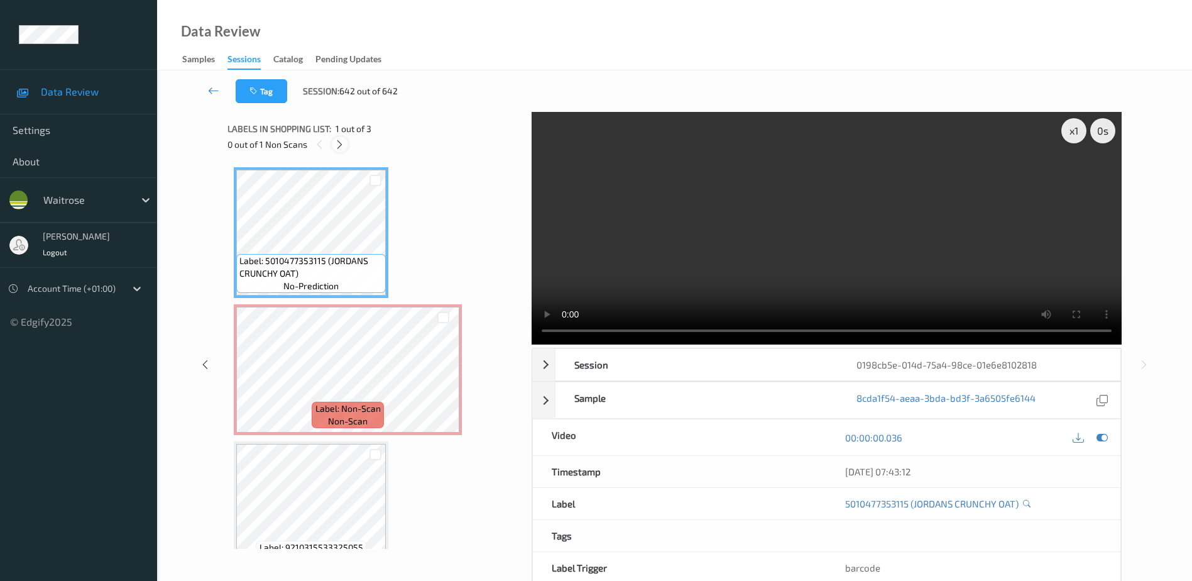
click at [341, 146] on icon at bounding box center [339, 144] width 11 height 11
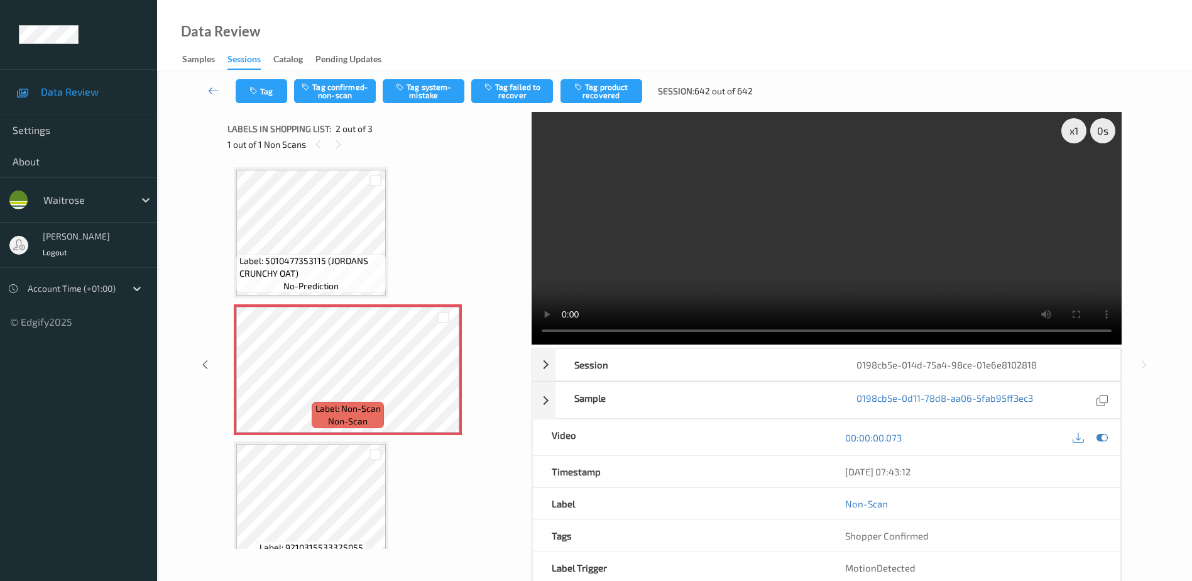
click at [828, 230] on video at bounding box center [827, 228] width 590 height 233
click at [417, 84] on button "Tag system-mistake" at bounding box center [424, 91] width 82 height 24
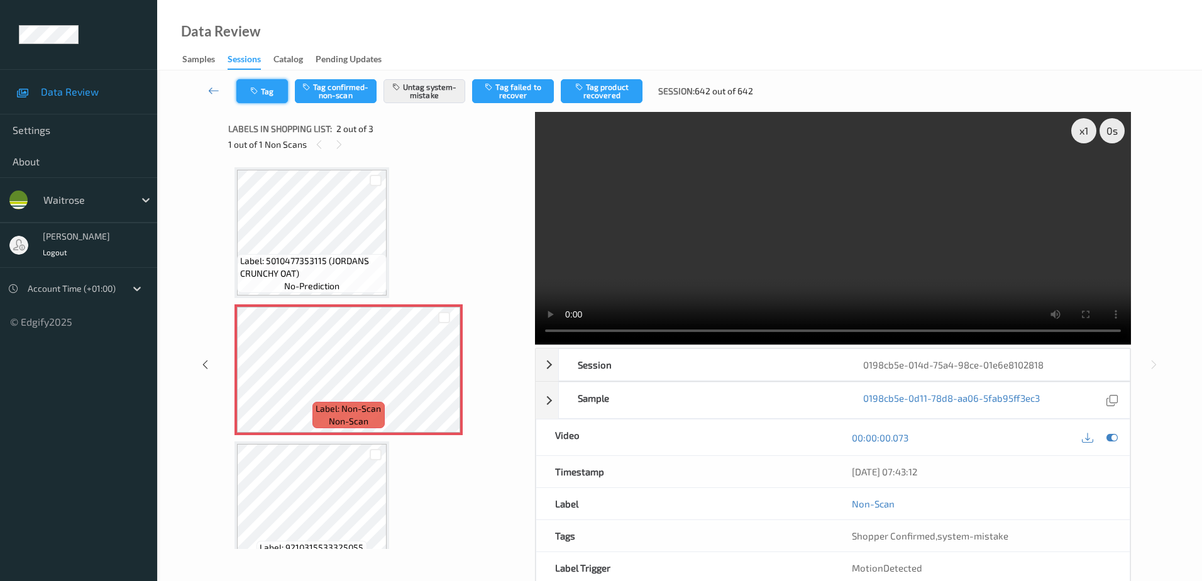
click at [267, 94] on button "Tag" at bounding box center [262, 91] width 52 height 24
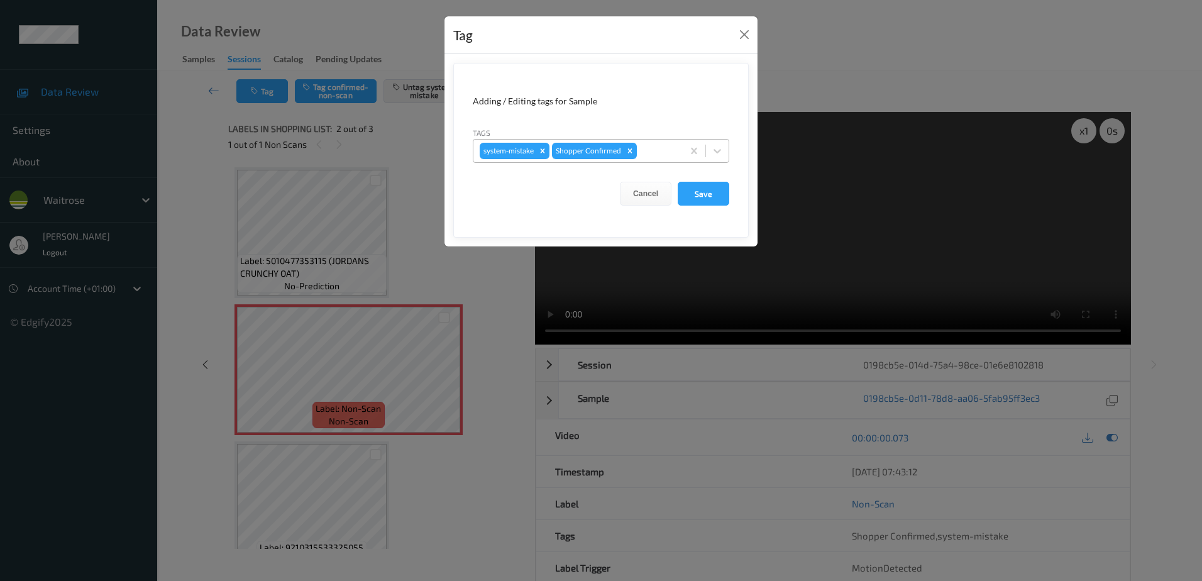
click at [664, 153] on div at bounding box center [657, 150] width 37 height 15
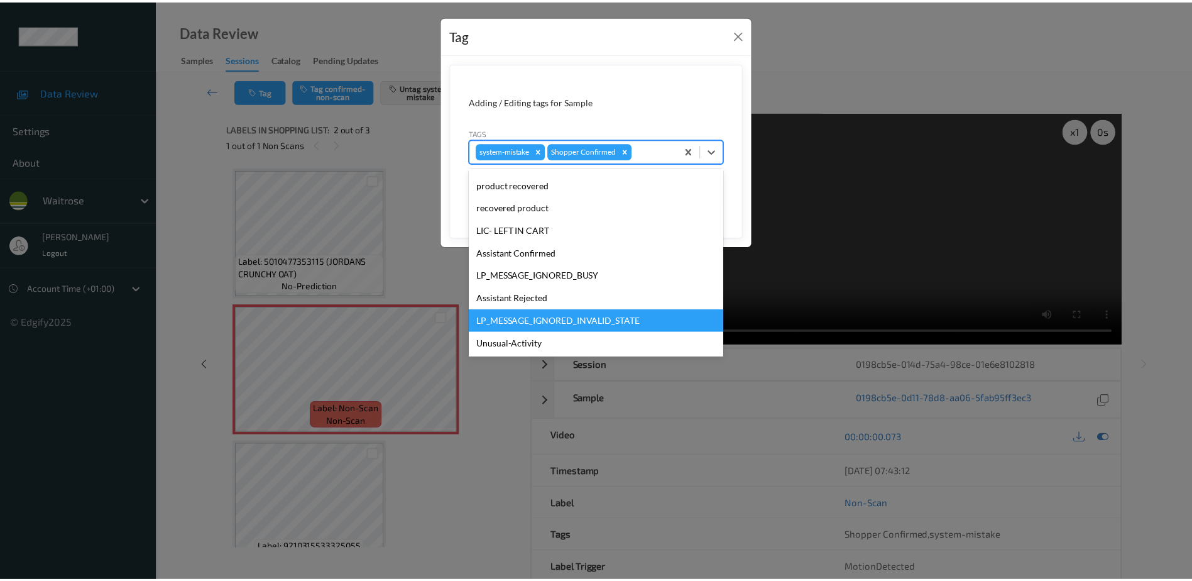
scroll to position [246, 0]
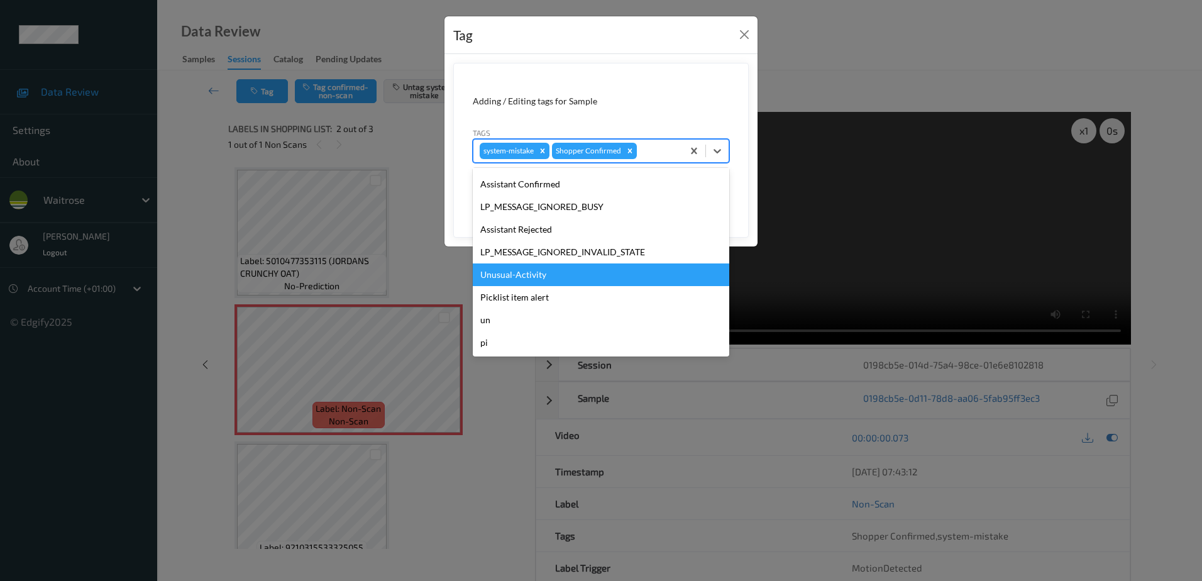
click at [568, 272] on div "Unusual-Activity" at bounding box center [601, 274] width 256 height 23
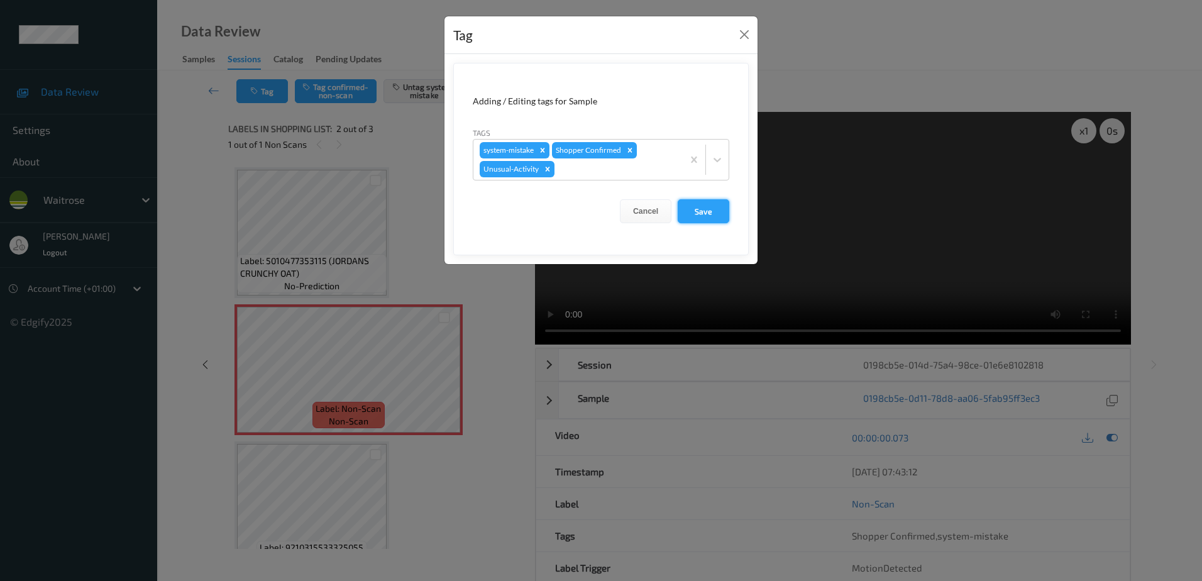
click at [702, 200] on button "Save" at bounding box center [703, 211] width 52 height 24
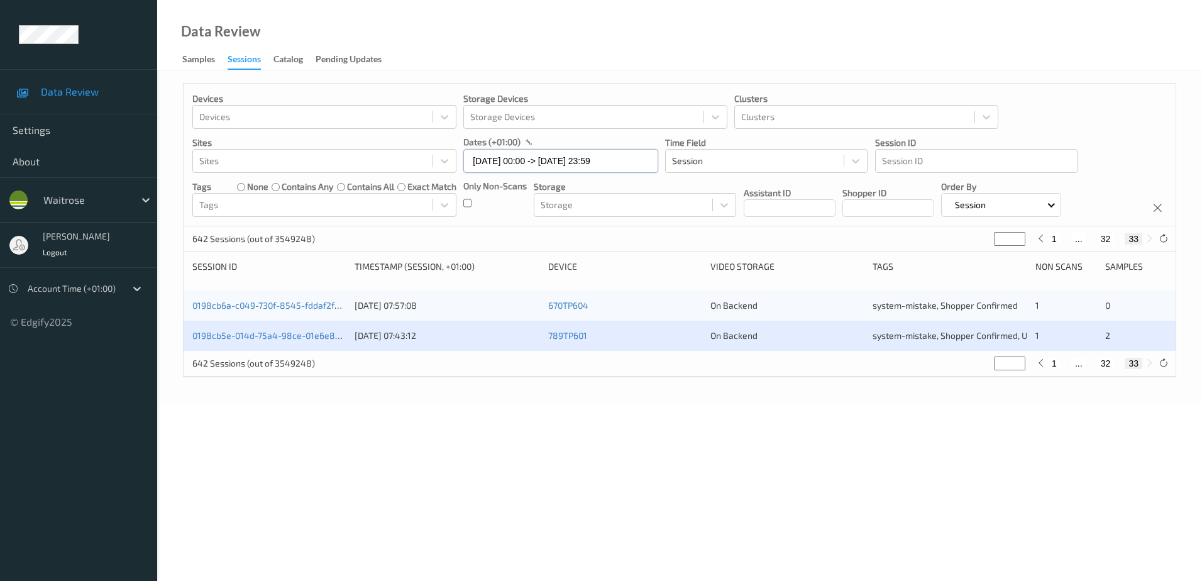
click at [538, 158] on input "21/08/2025 00:00 -> 21/08/2025 23:59" at bounding box center [560, 161] width 195 height 24
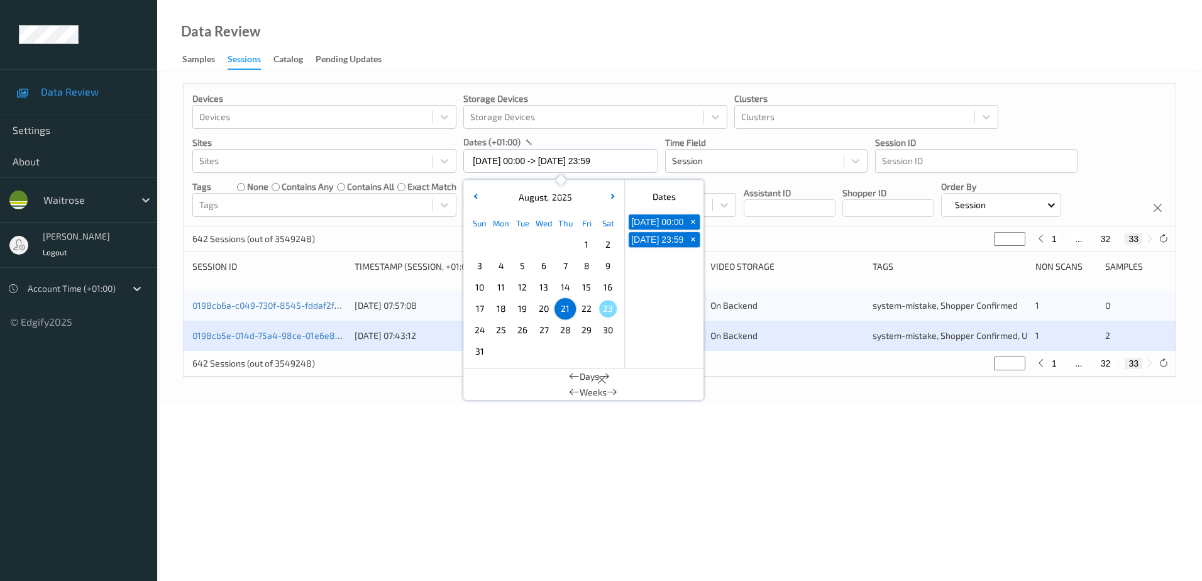
click at [579, 310] on span "22" at bounding box center [587, 309] width 18 height 18
type input "22/08/2025 00:00"
type input "*"
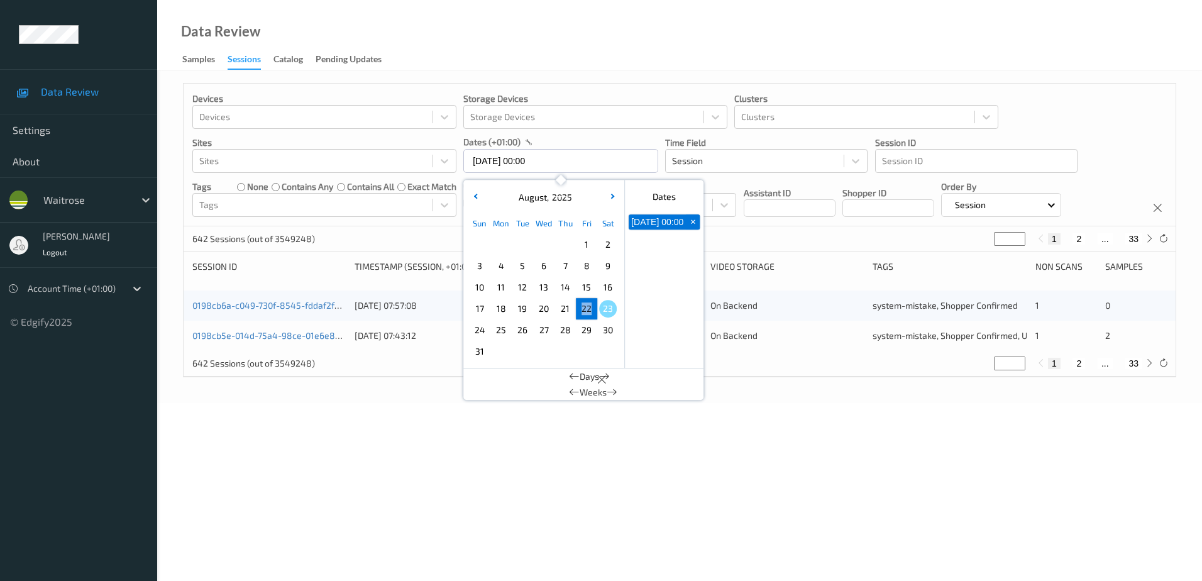
click at [579, 310] on span "22" at bounding box center [587, 309] width 18 height 18
type input "22/08/2025 00:00 -> 22/08/2025 23:59"
click at [547, 25] on div "Data Review Samples Sessions Catalog Pending Updates" at bounding box center [679, 35] width 1044 height 70
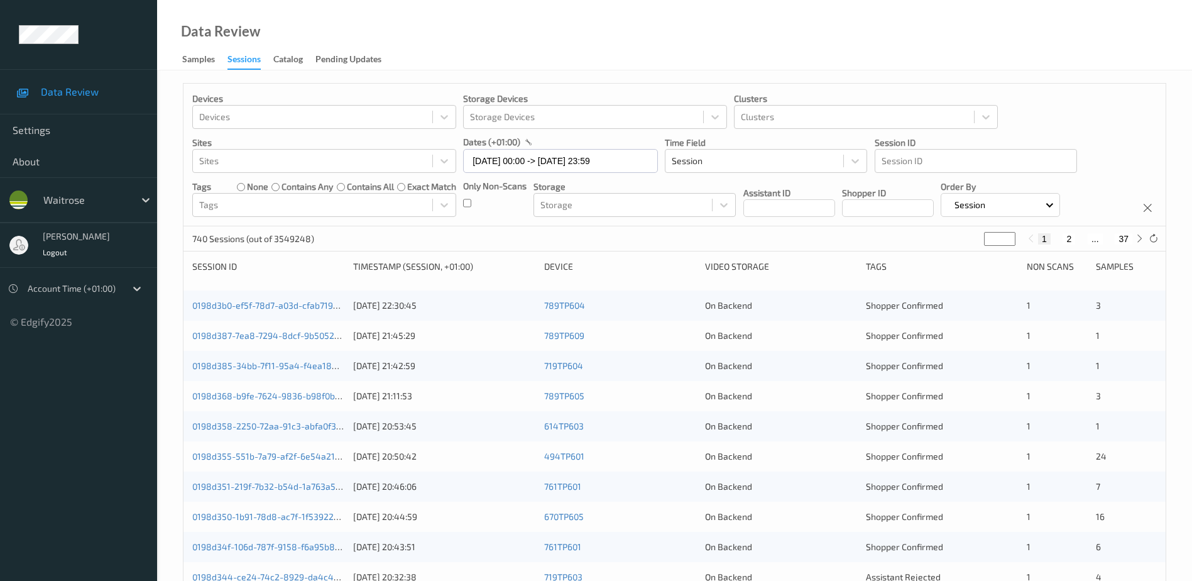
click at [1066, 238] on button "2" at bounding box center [1069, 238] width 13 height 11
type input "*"
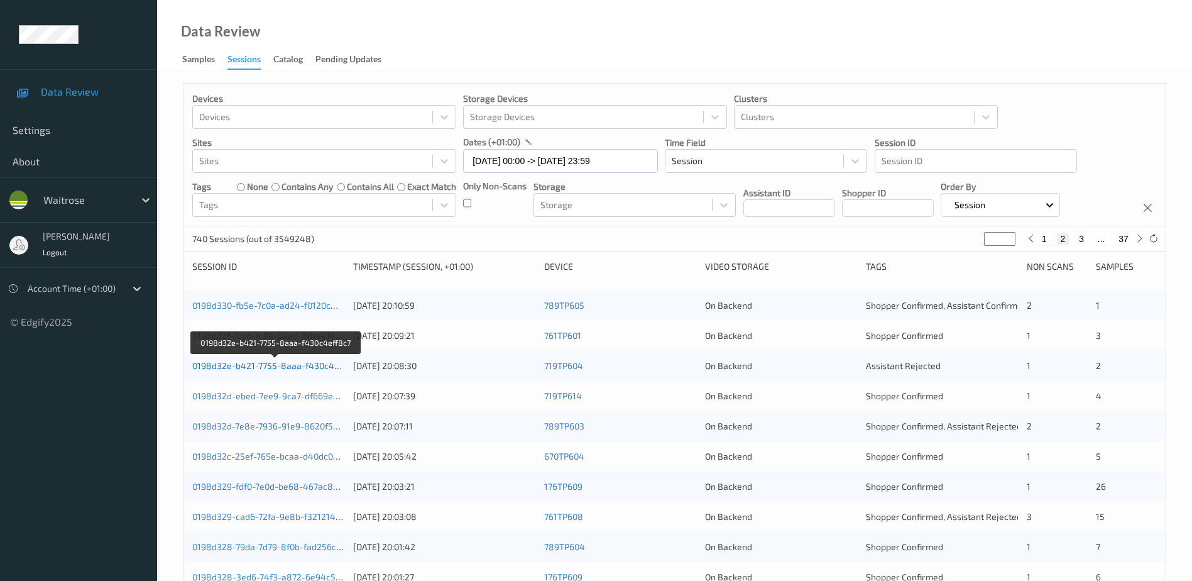
click at [287, 368] on link "0198d32e-b421-7755-8aaa-f430c4eff8c7" at bounding box center [276, 365] width 168 height 11
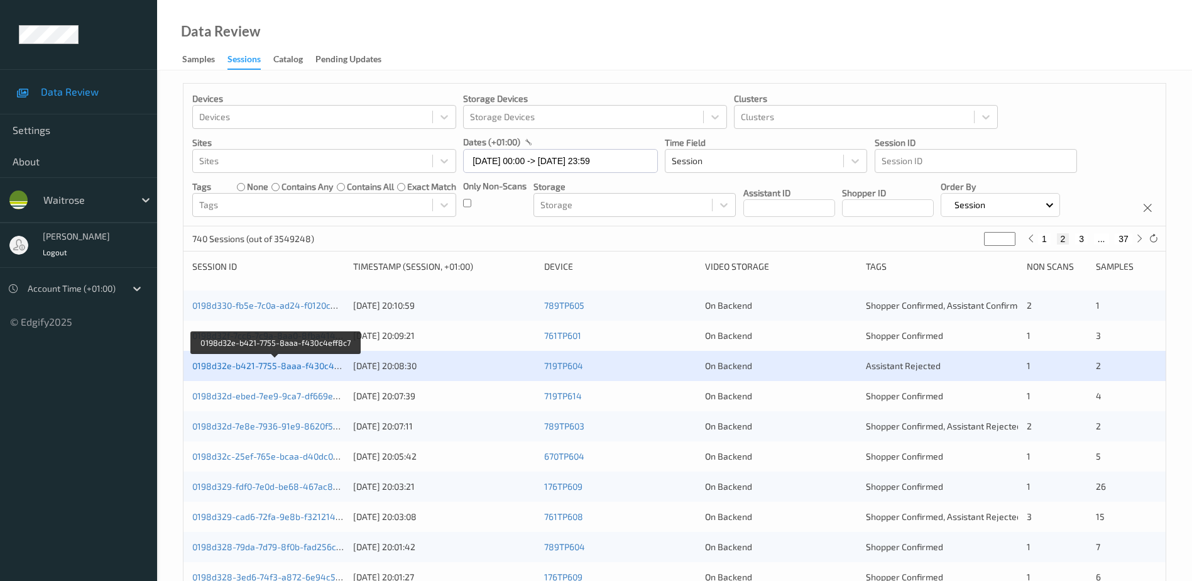
click at [317, 366] on link "0198d32e-b421-7755-8aaa-f430c4eff8c7" at bounding box center [276, 365] width 168 height 11
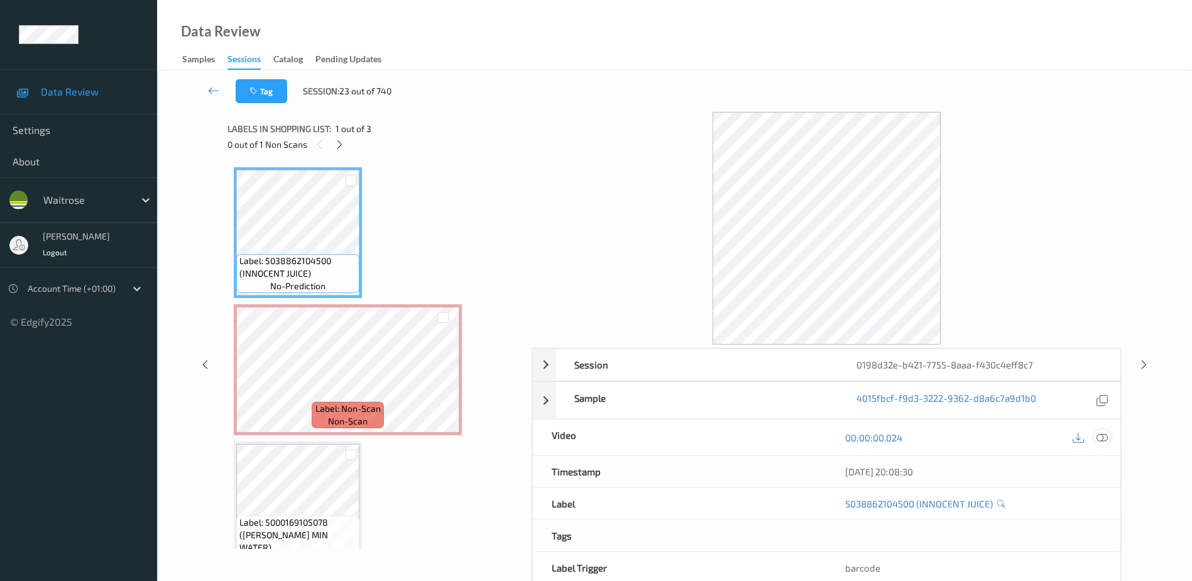
click at [1104, 437] on icon at bounding box center [1102, 437] width 11 height 11
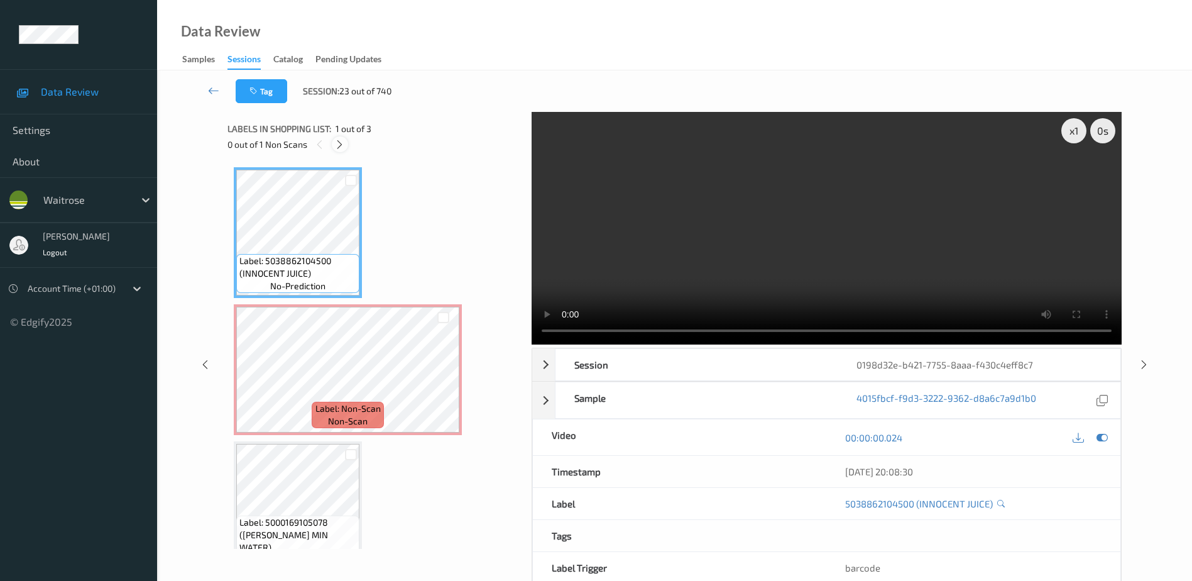
click at [341, 148] on icon at bounding box center [339, 144] width 11 height 11
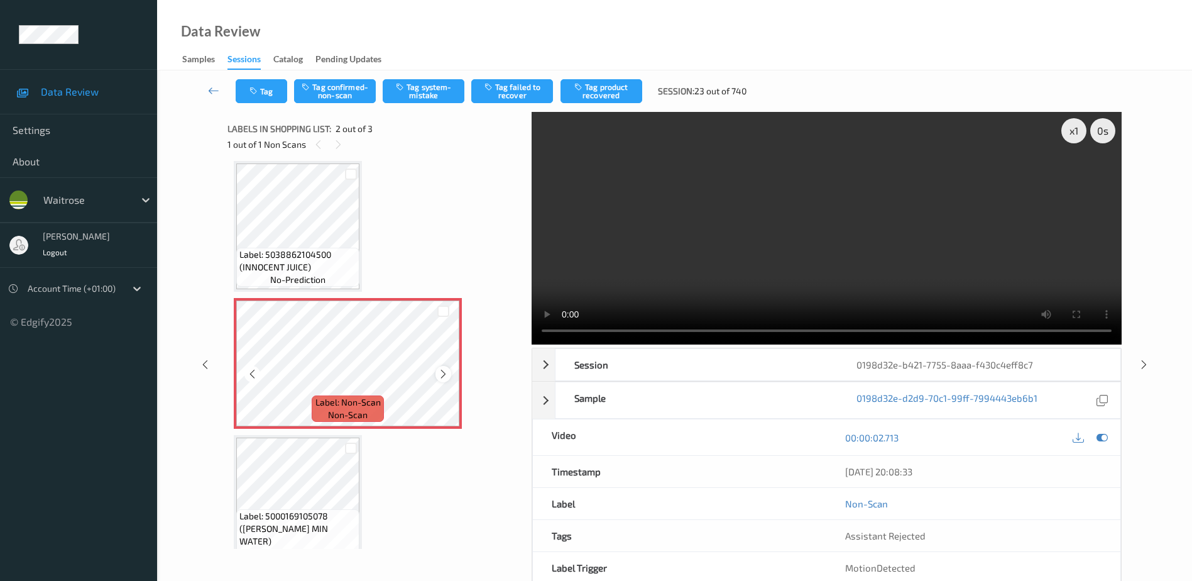
click at [438, 371] on icon at bounding box center [443, 373] width 11 height 11
click at [442, 373] on icon at bounding box center [443, 373] width 11 height 11
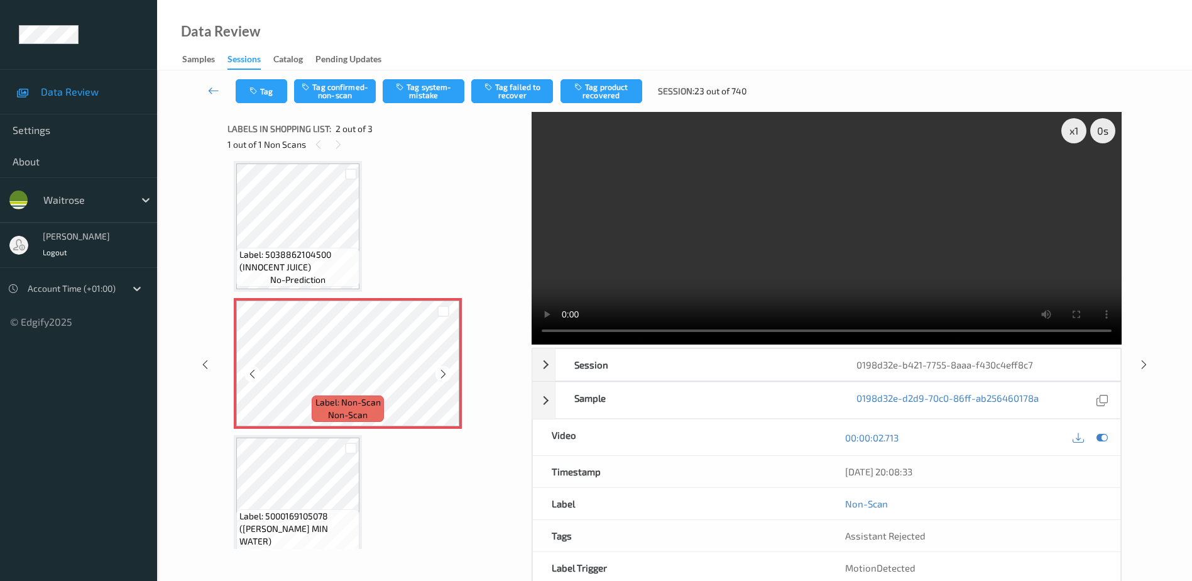
click at [443, 373] on icon at bounding box center [443, 373] width 11 height 11
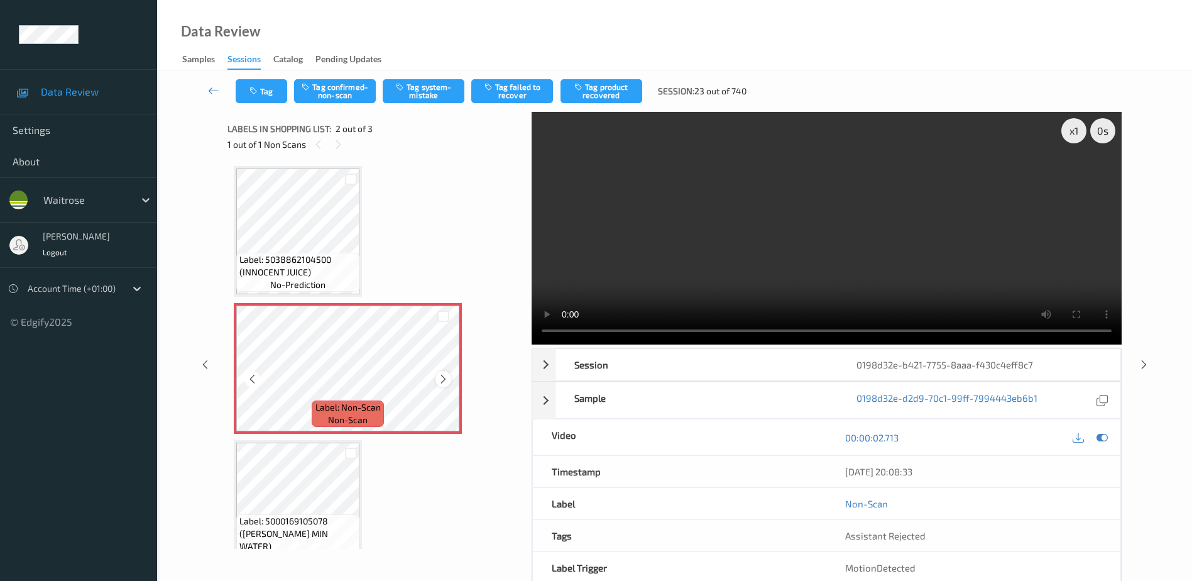
scroll to position [0, 0]
drag, startPoint x: 813, startPoint y: 276, endPoint x: 750, endPoint y: 313, distance: 72.4
click at [813, 276] on video at bounding box center [827, 228] width 590 height 233
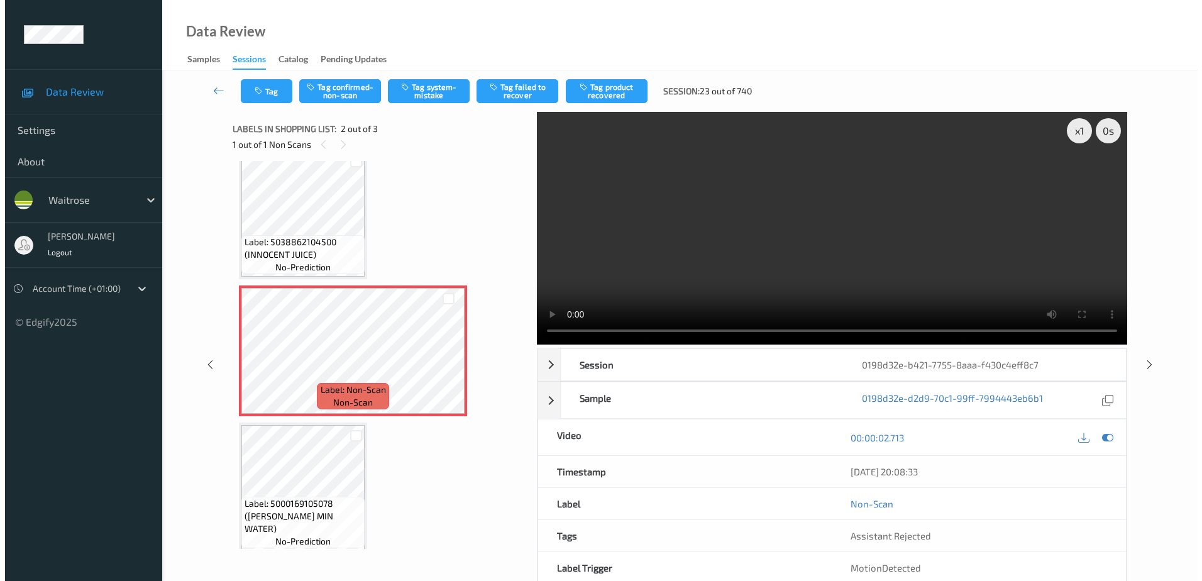
scroll to position [30, 0]
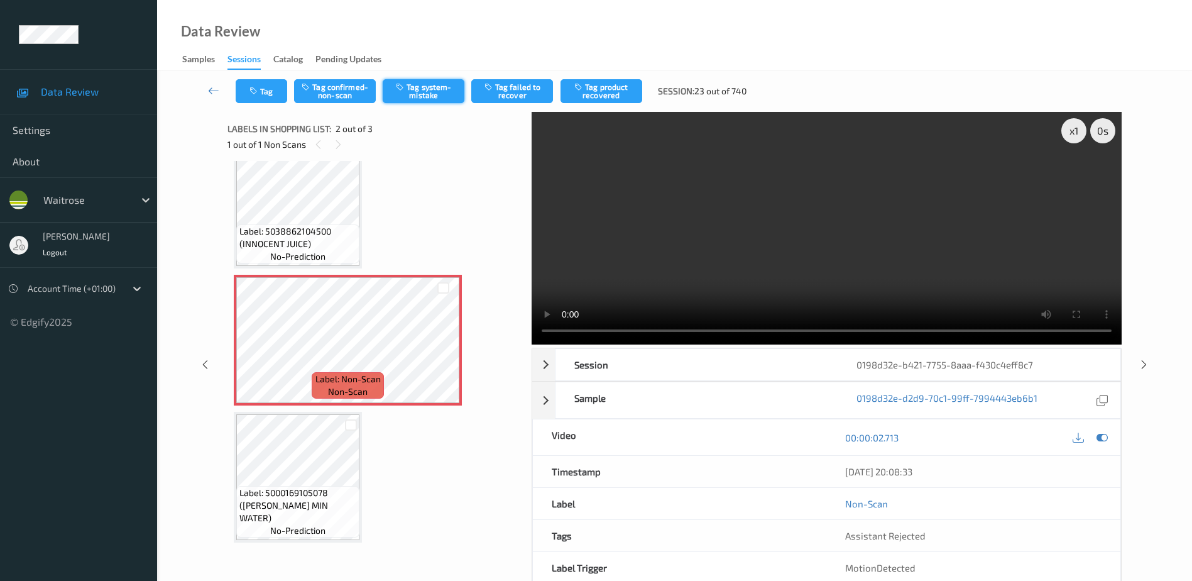
click at [427, 86] on button "Tag system-mistake" at bounding box center [424, 91] width 82 height 24
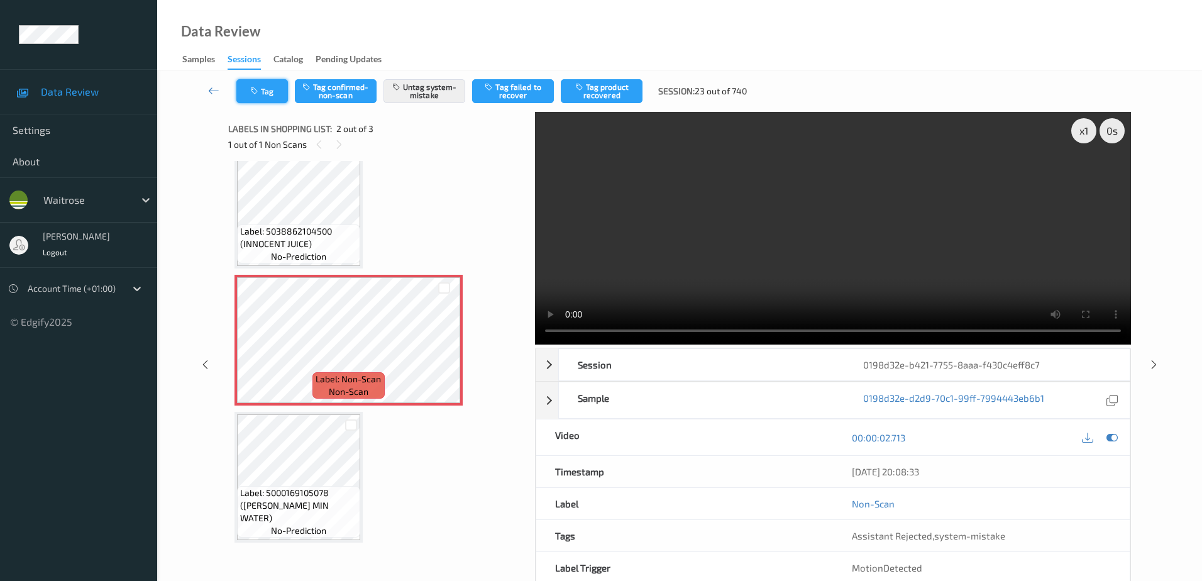
click at [261, 88] on button "Tag" at bounding box center [262, 91] width 52 height 24
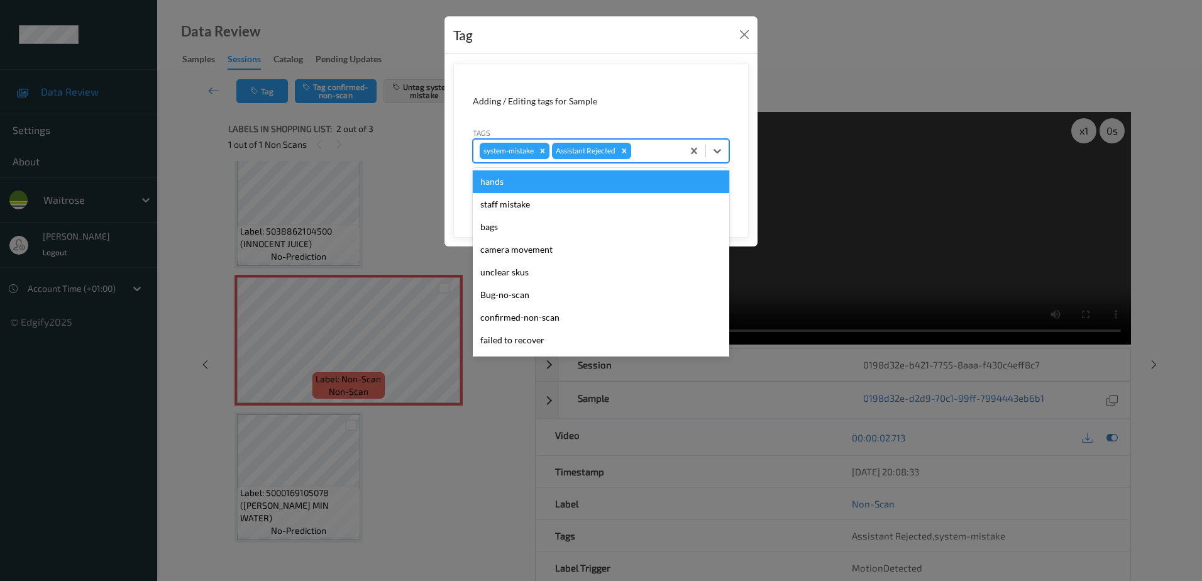
click at [642, 154] on div at bounding box center [654, 150] width 43 height 15
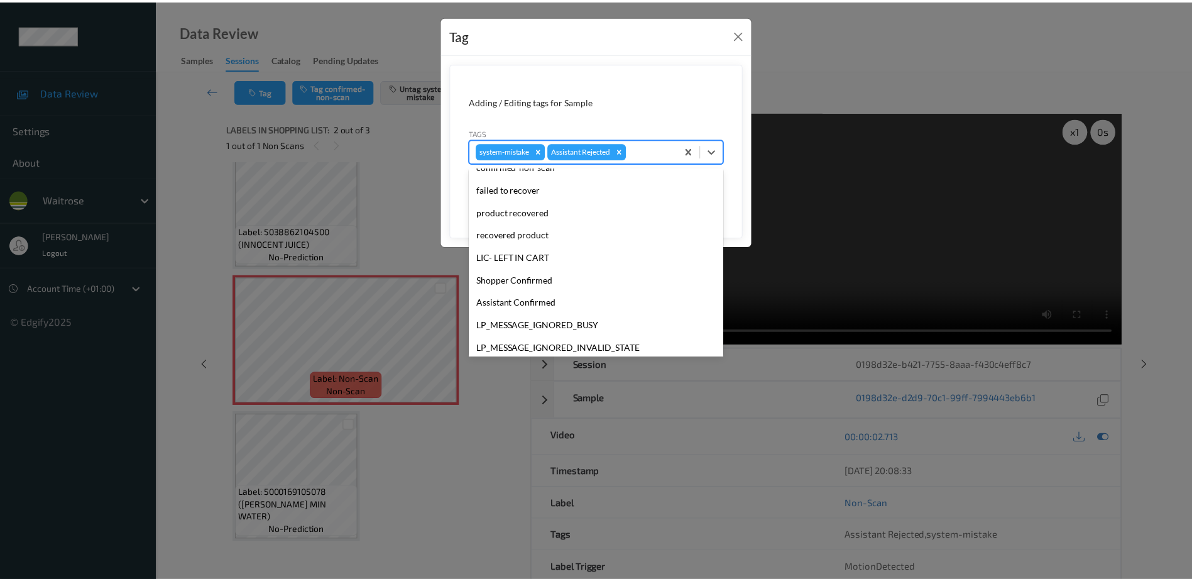
scroll to position [246, 0]
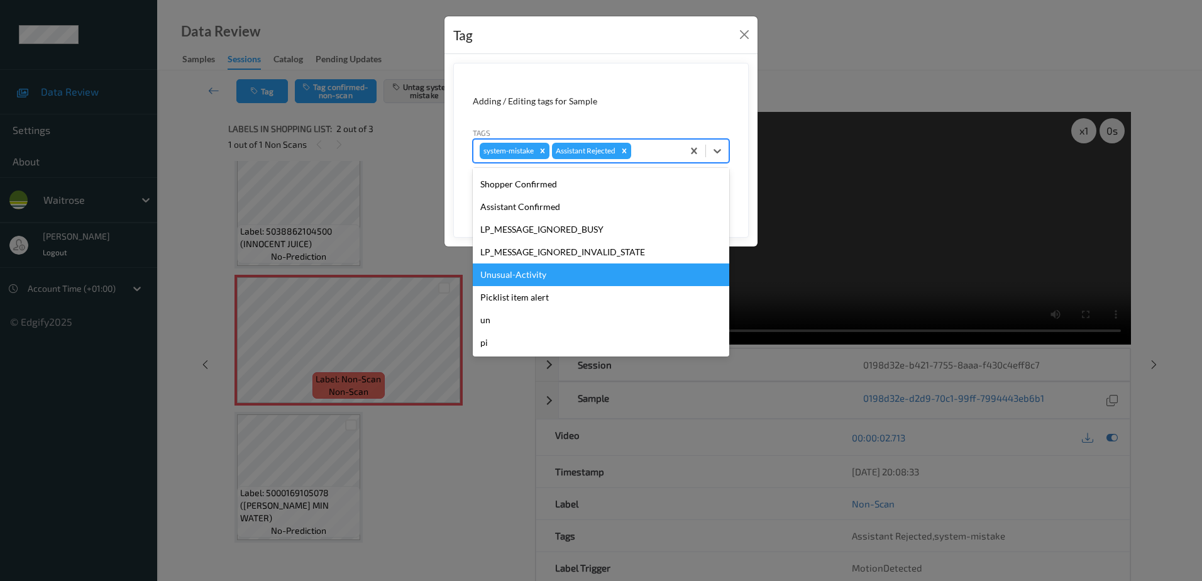
click at [507, 271] on div "Unusual-Activity" at bounding box center [601, 274] width 256 height 23
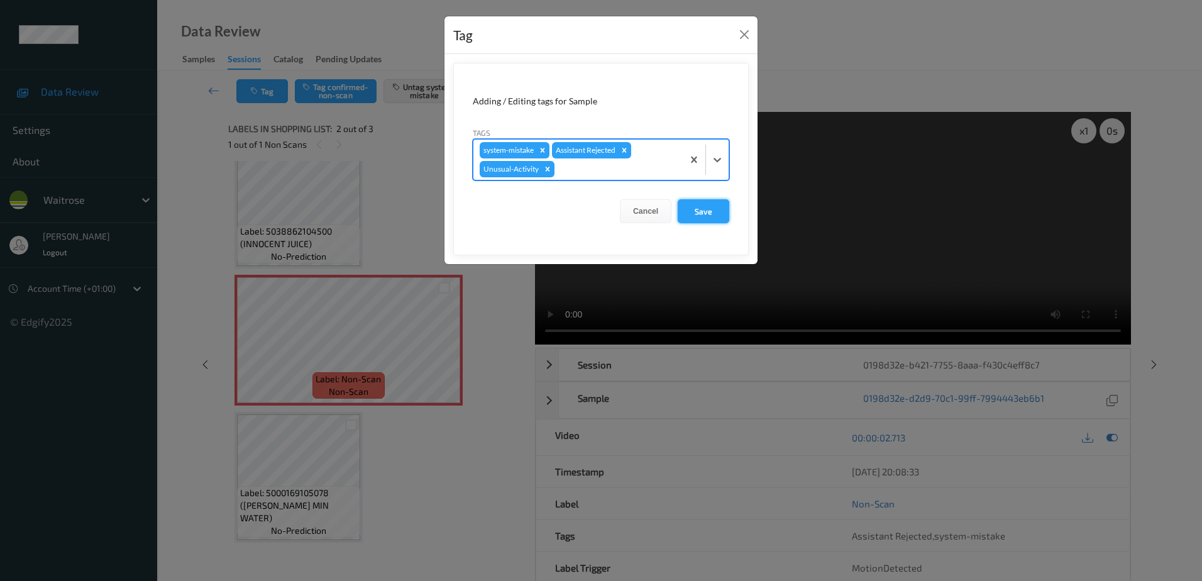
click at [692, 214] on button "Save" at bounding box center [703, 211] width 52 height 24
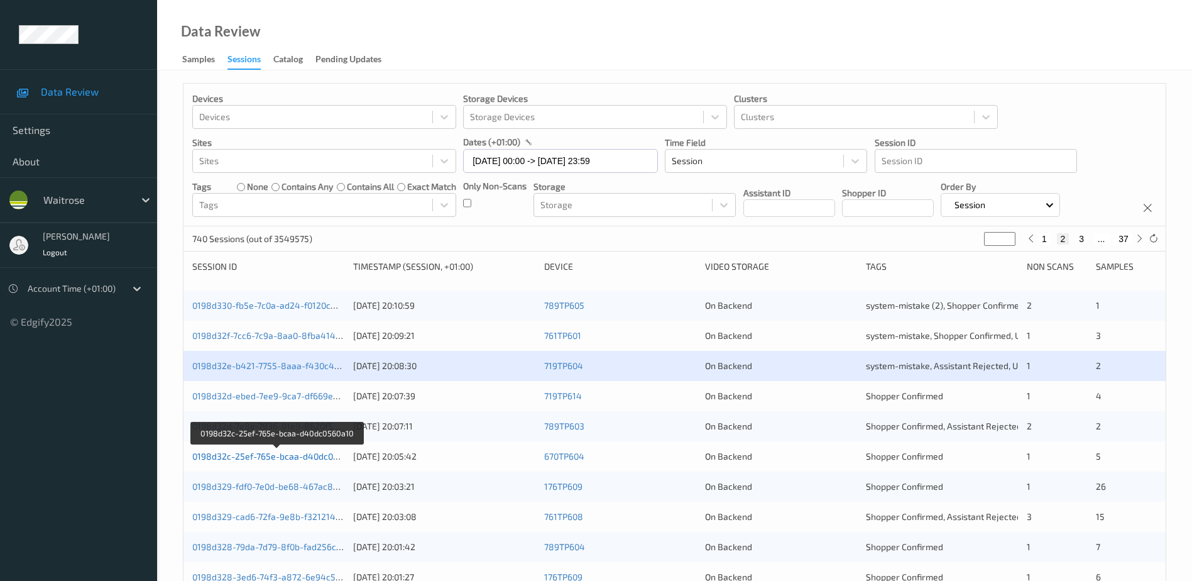
click at [280, 456] on link "0198d32c-25ef-765e-bcaa-d40dc0560a10" at bounding box center [277, 456] width 170 height 11
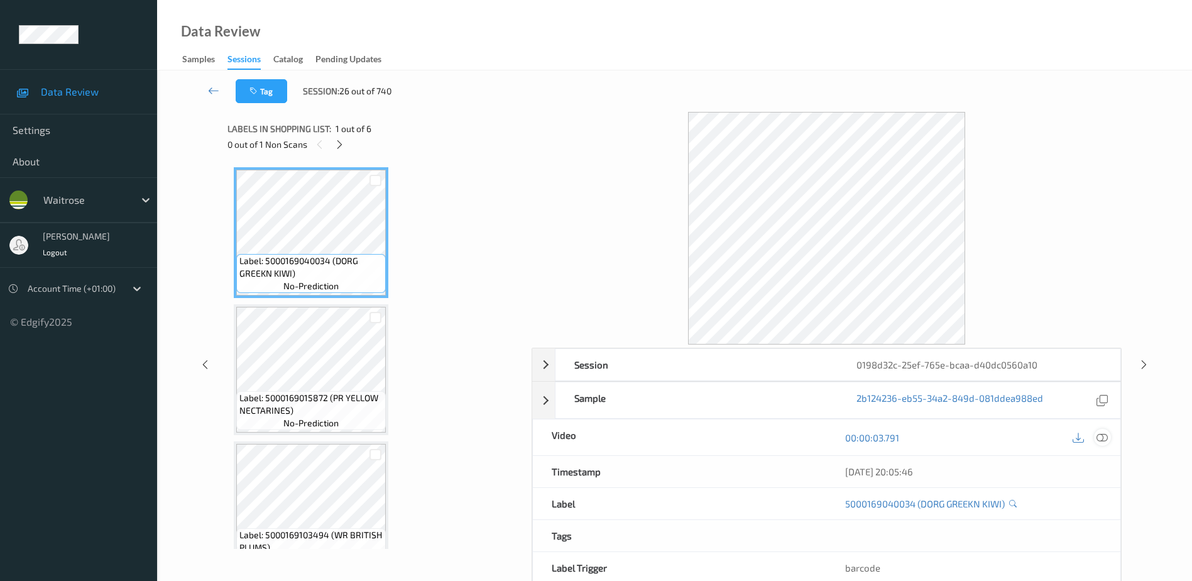
click at [1104, 436] on icon at bounding box center [1102, 437] width 11 height 11
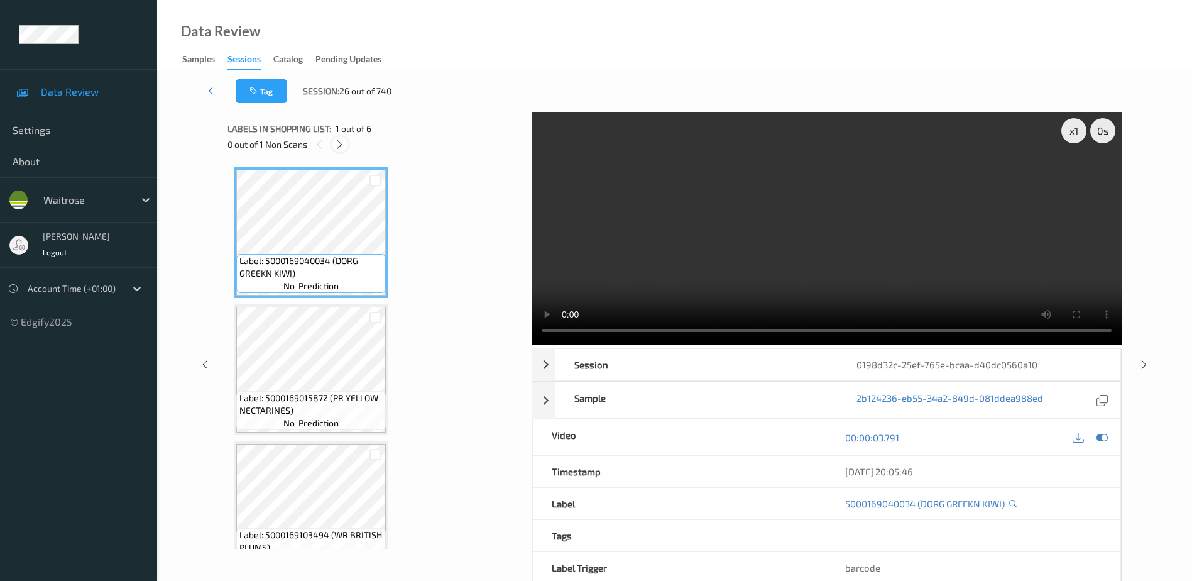
click at [344, 140] on icon at bounding box center [339, 144] width 11 height 11
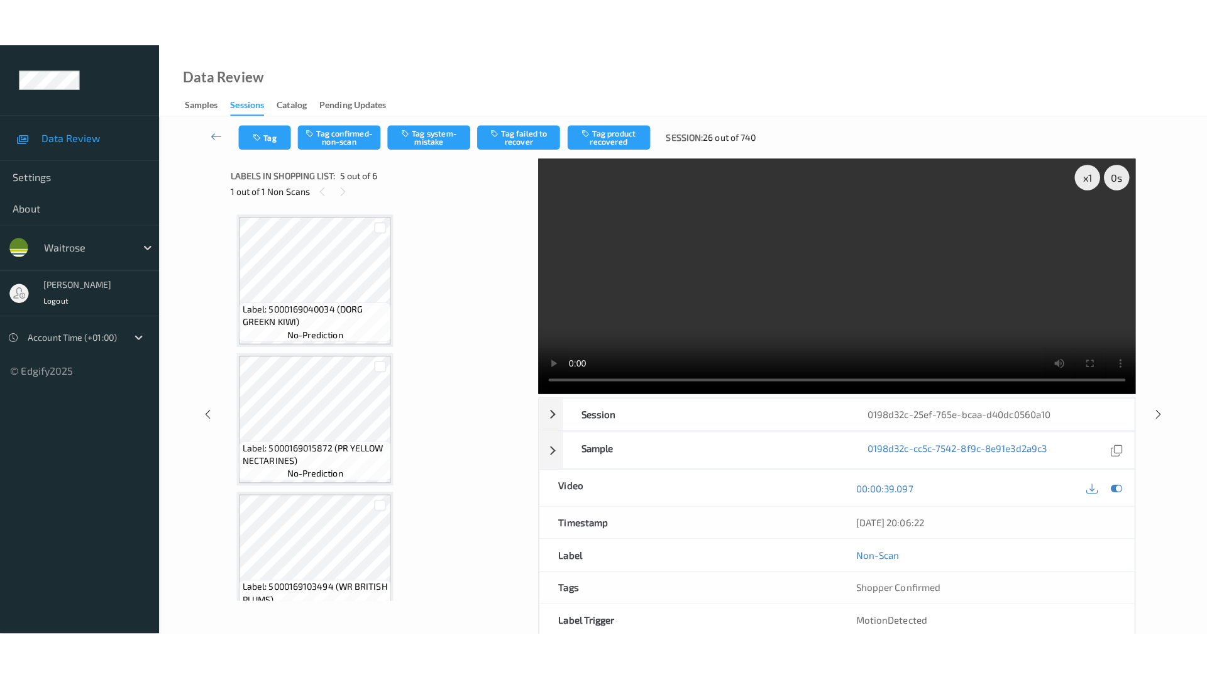
scroll to position [417, 0]
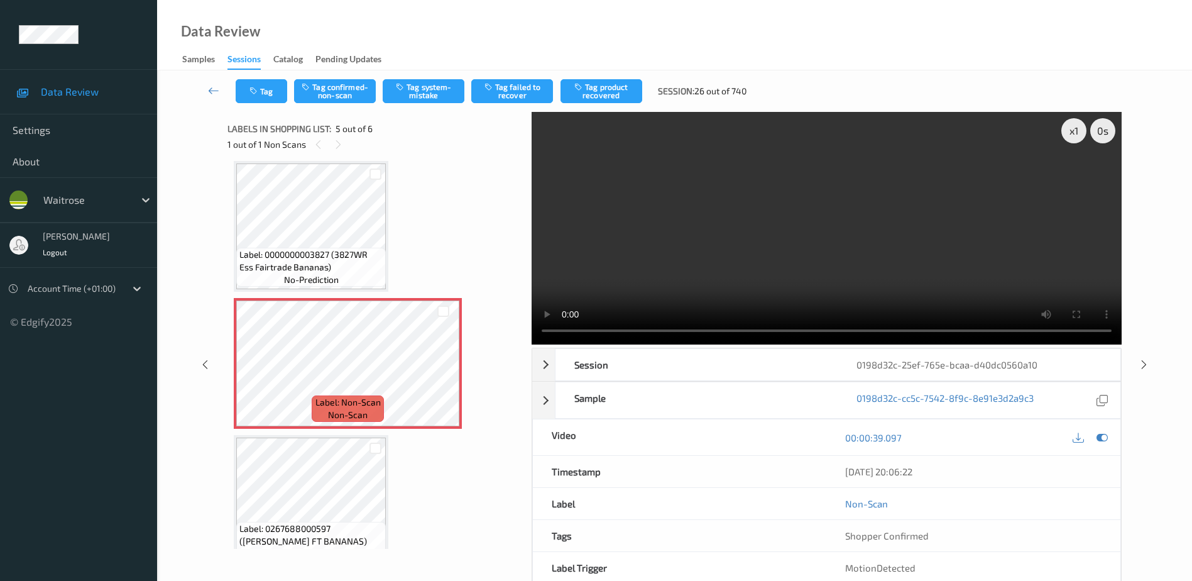
click at [708, 227] on video at bounding box center [827, 228] width 590 height 233
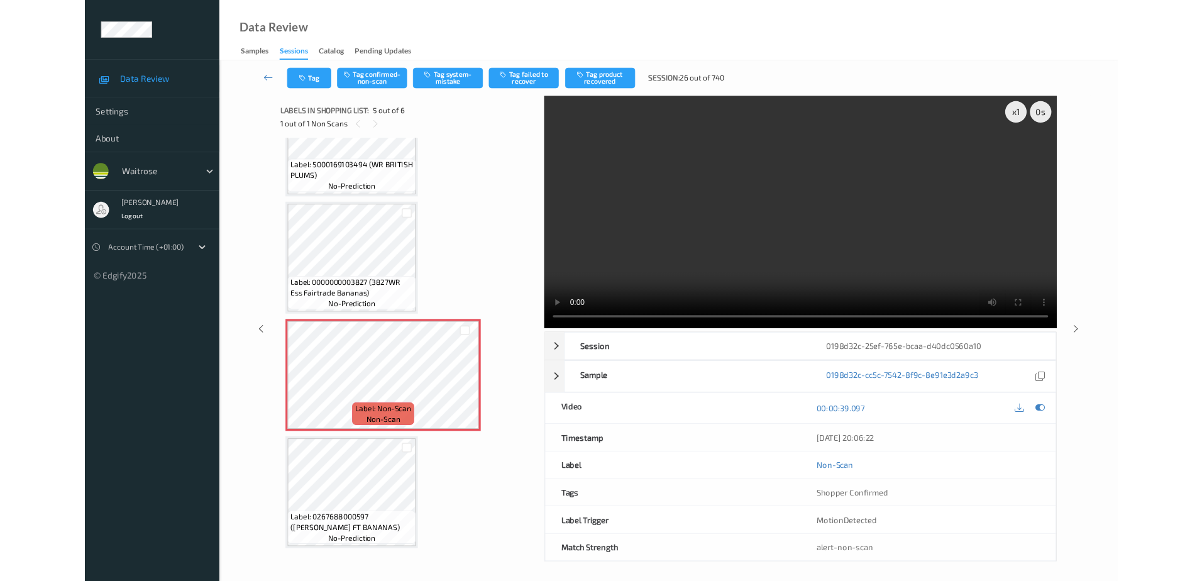
scroll to position [343, 0]
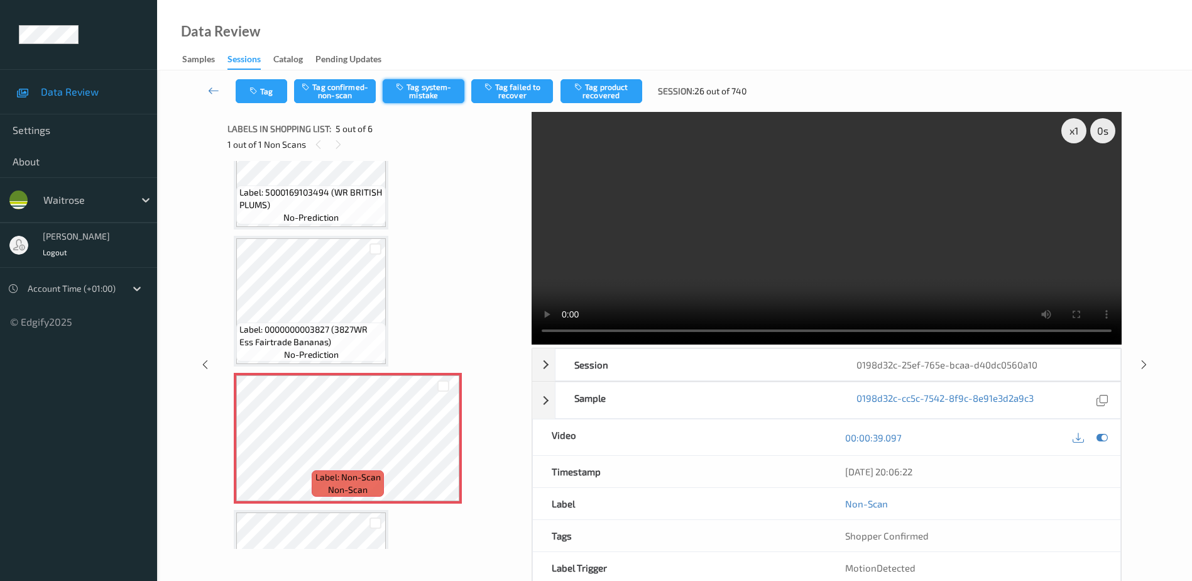
click at [426, 90] on button "Tag system-mistake" at bounding box center [424, 91] width 82 height 24
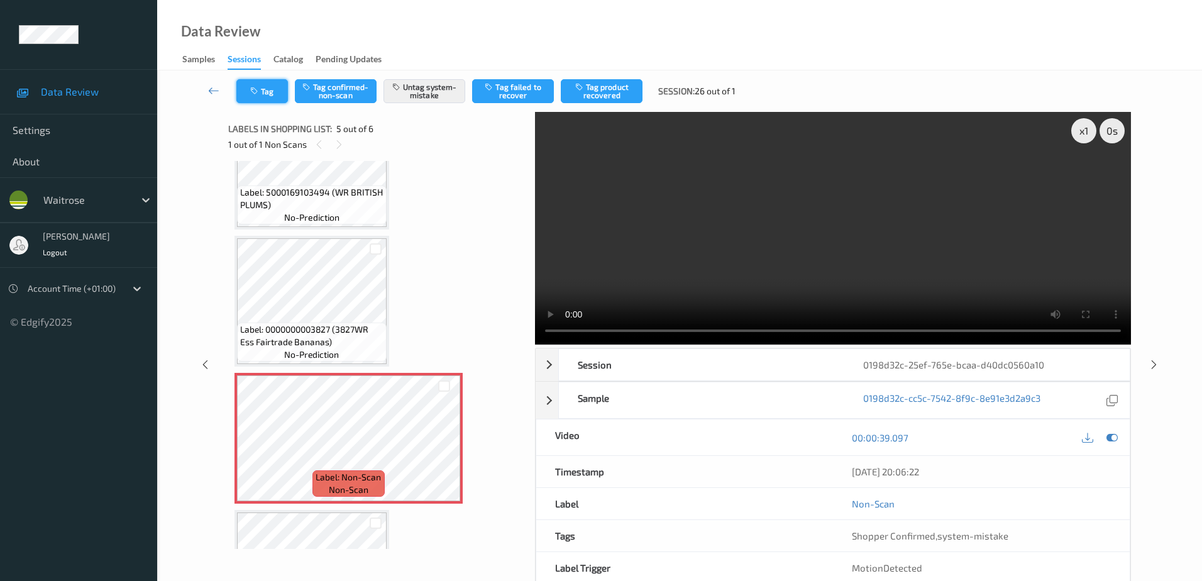
click at [265, 93] on button "Tag" at bounding box center [262, 91] width 52 height 24
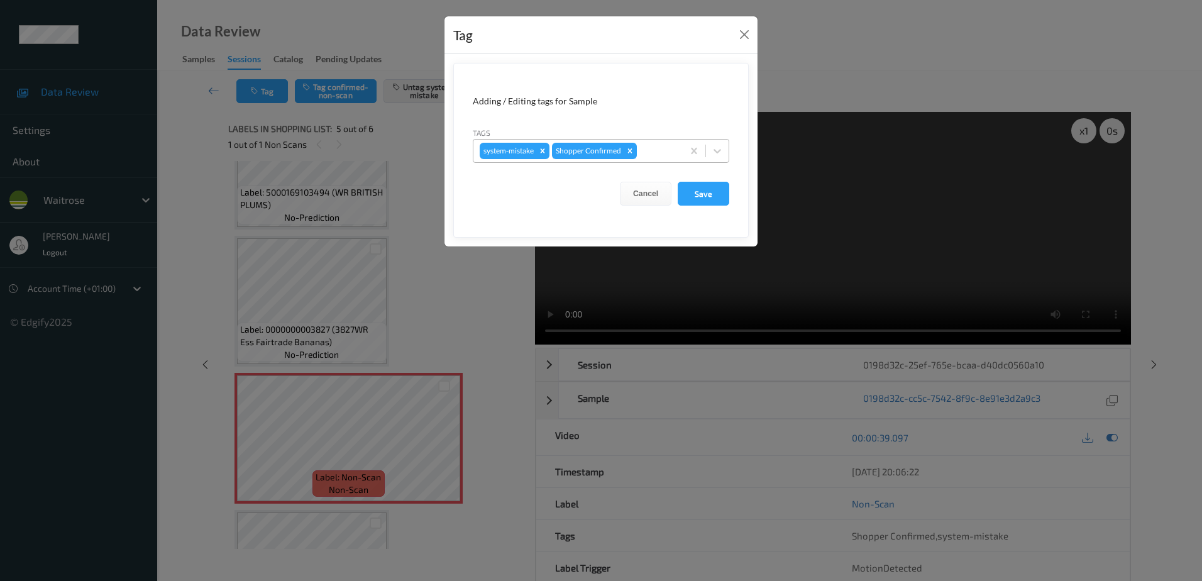
click at [640, 154] on div at bounding box center [657, 150] width 37 height 15
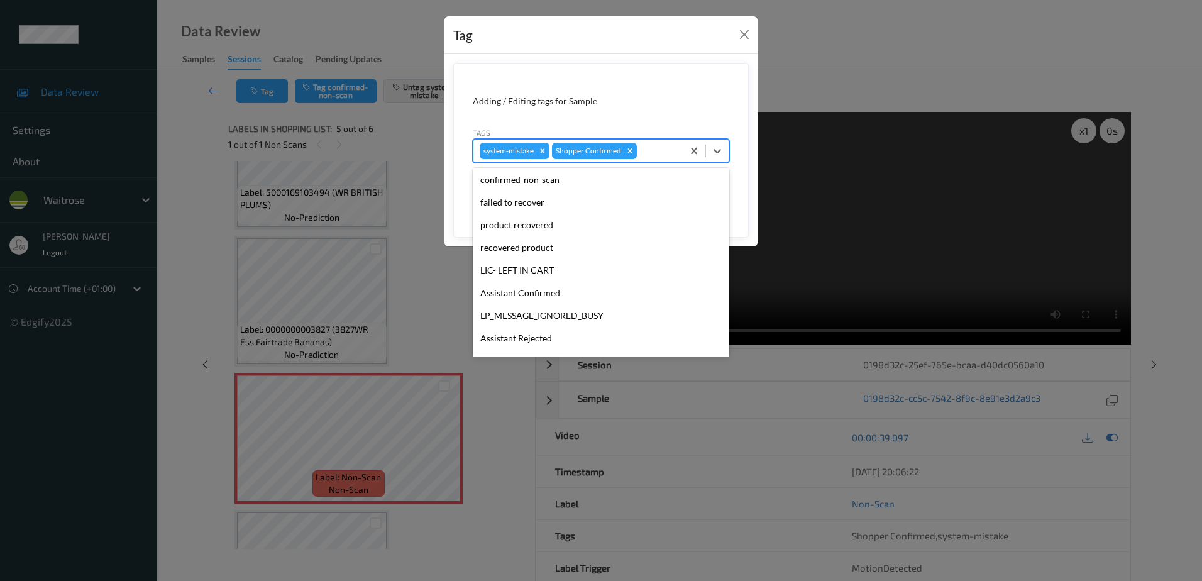
scroll to position [246, 0]
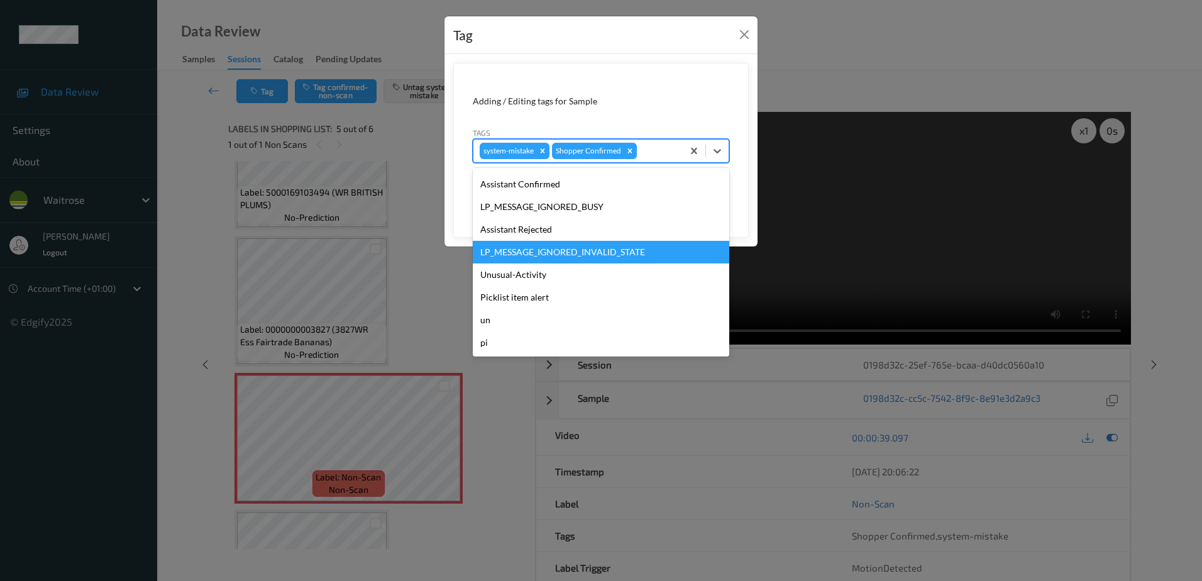
click at [546, 270] on div "Unusual-Activity" at bounding box center [601, 274] width 256 height 23
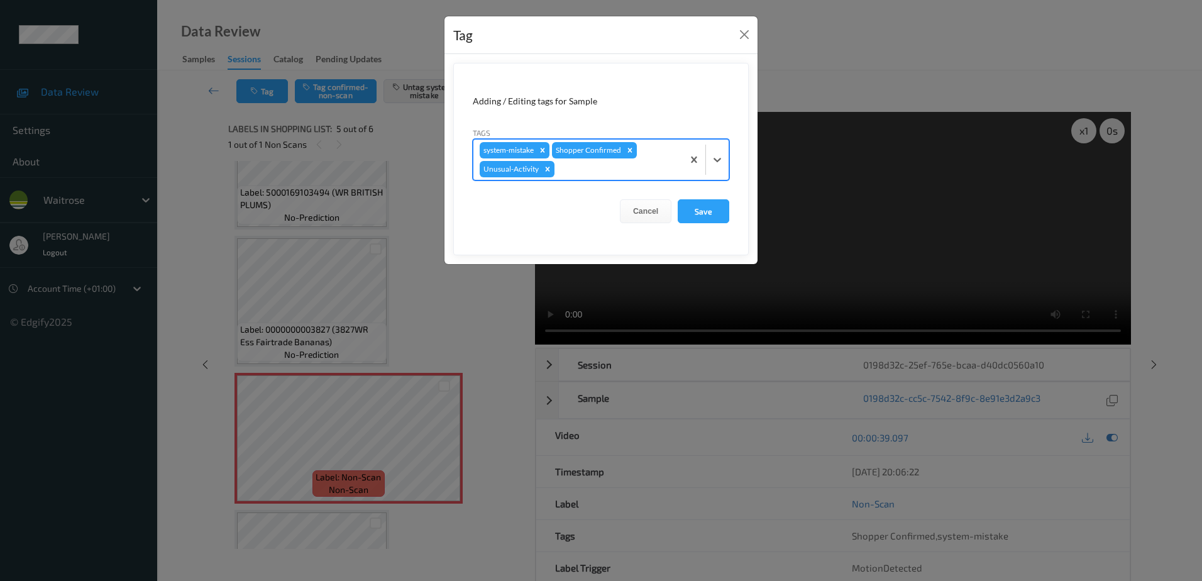
click at [579, 162] on div at bounding box center [616, 169] width 119 height 15
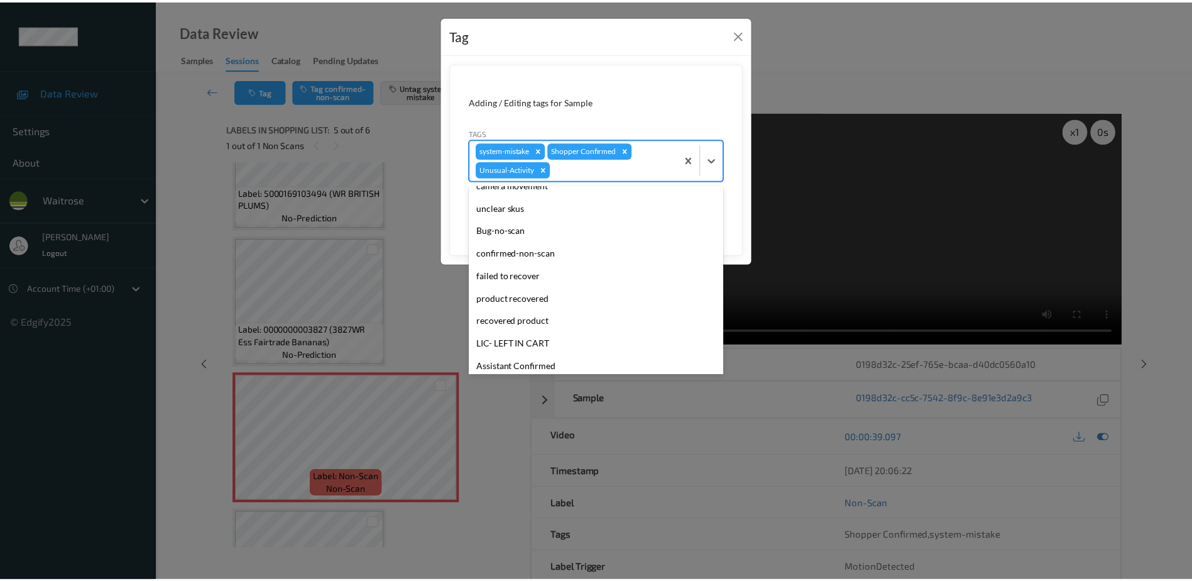
scroll to position [224, 0]
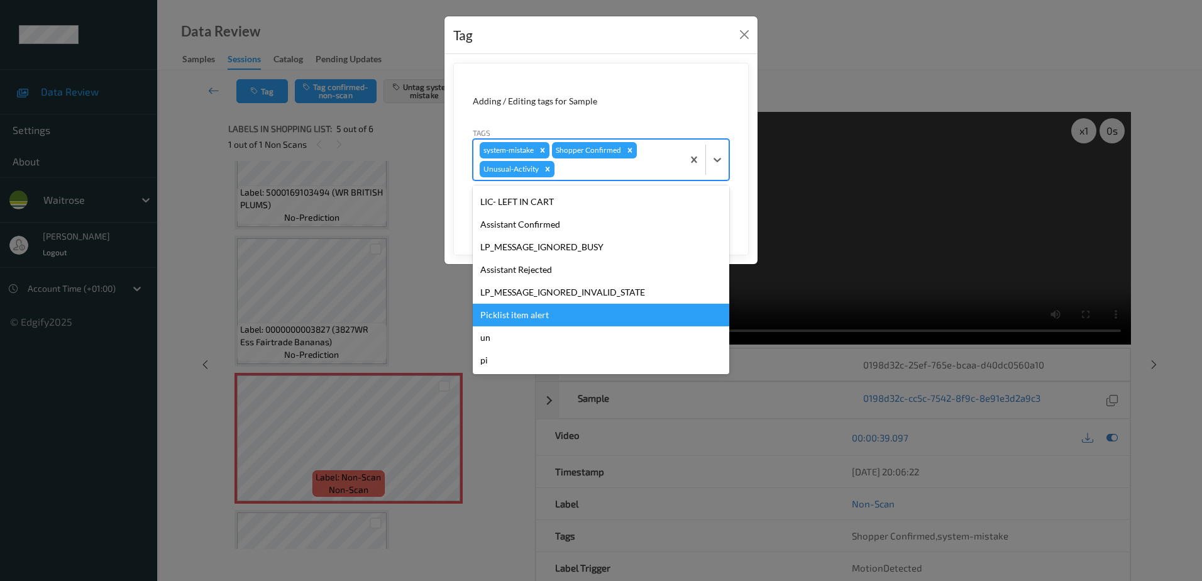
click at [542, 308] on div "Picklist item alert" at bounding box center [601, 315] width 256 height 23
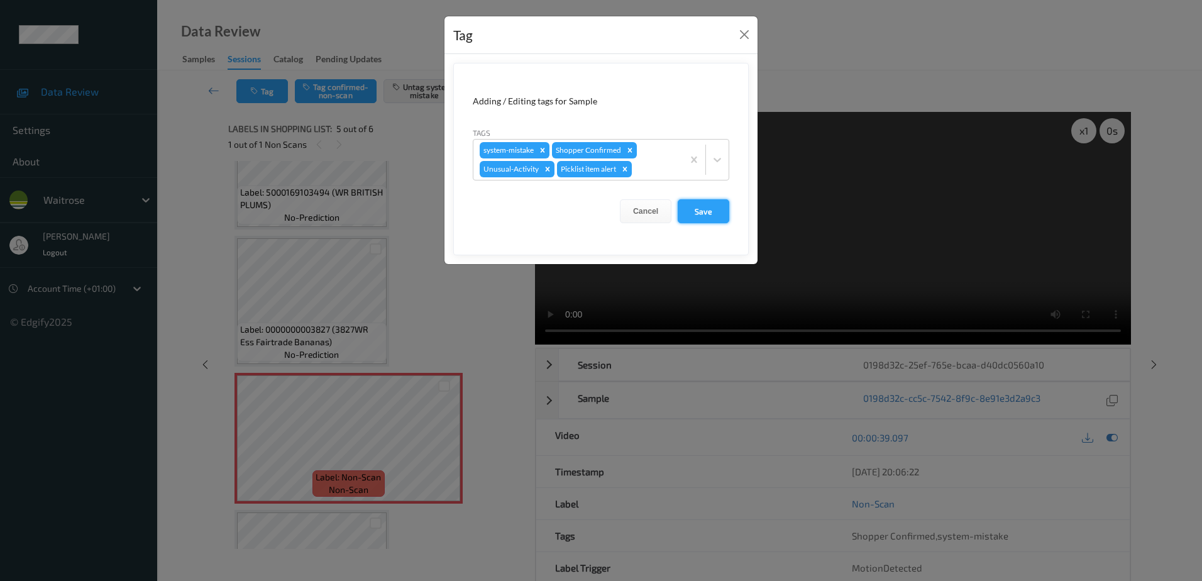
click at [707, 219] on button "Save" at bounding box center [703, 211] width 52 height 24
click at [696, 211] on button "Save" at bounding box center [703, 211] width 52 height 24
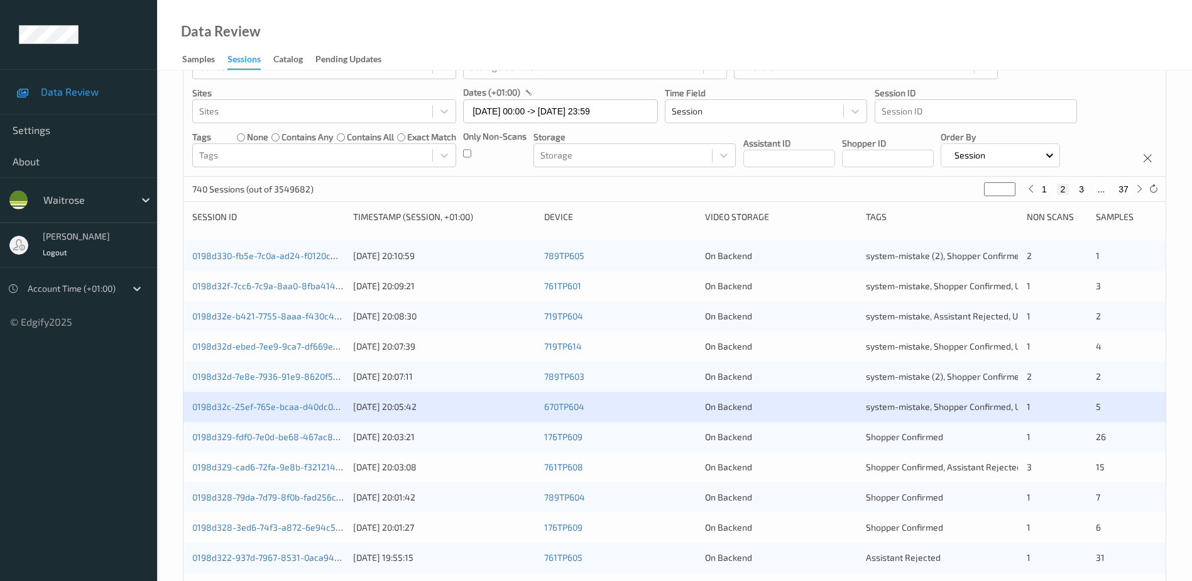
scroll to position [126, 0]
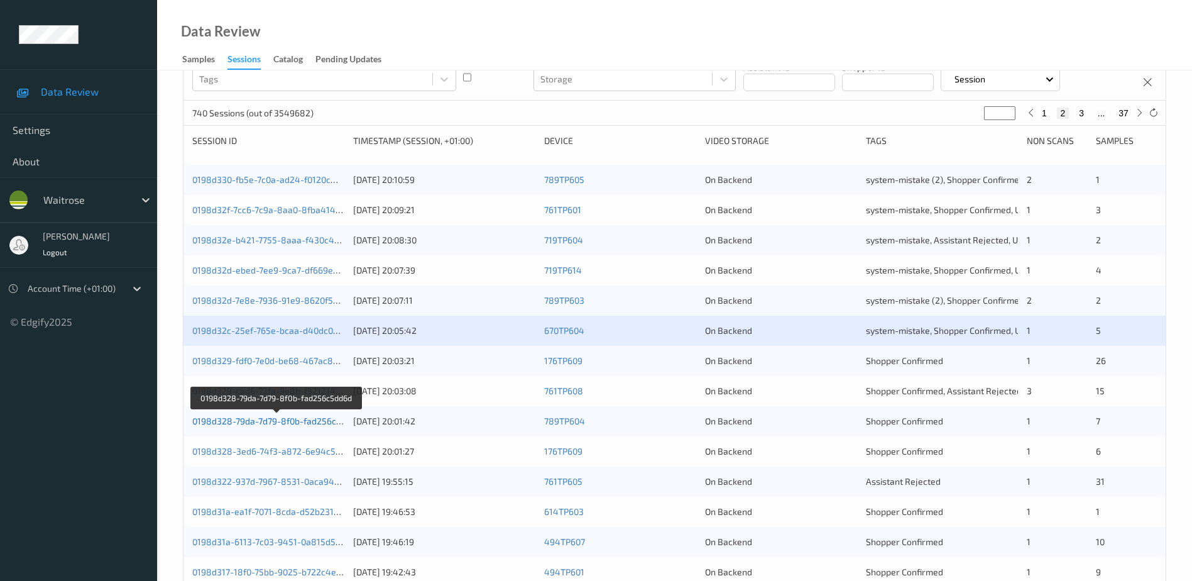
click at [267, 422] on link "0198d328-79da-7d79-8f0b-fad256c5dd6d" at bounding box center [276, 420] width 169 height 11
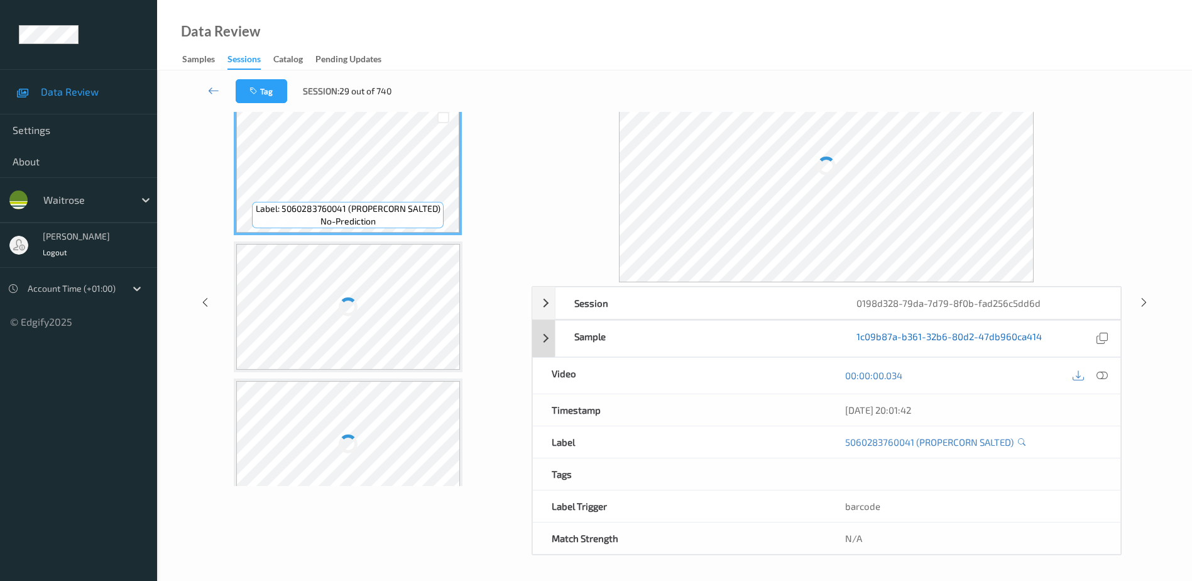
scroll to position [62, 0]
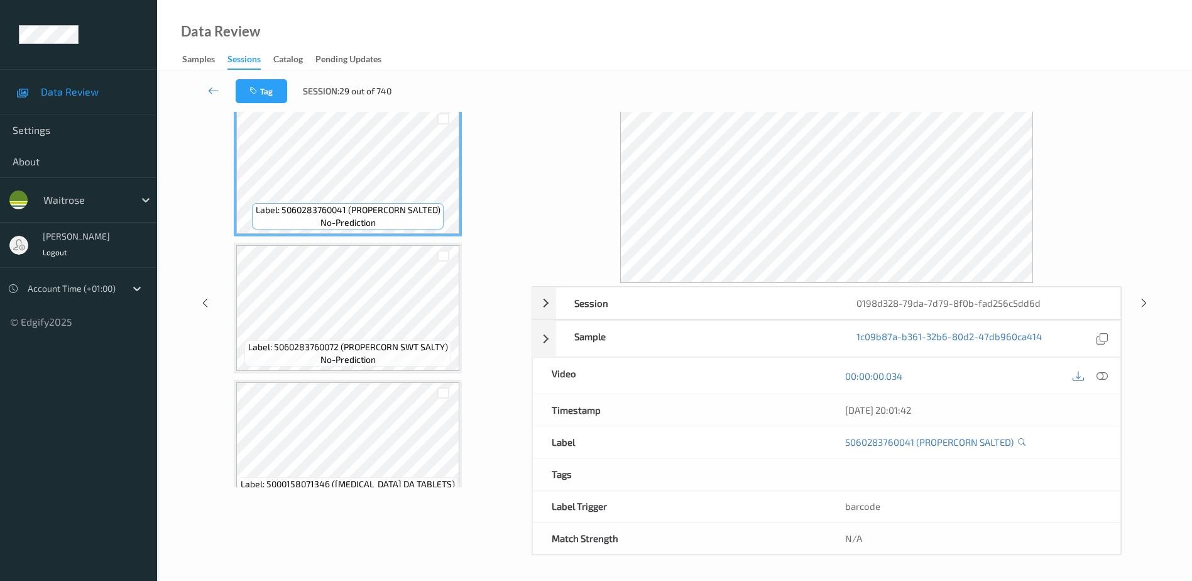
drag, startPoint x: 1102, startPoint y: 376, endPoint x: 1099, endPoint y: 365, distance: 11.7
click at [1102, 374] on icon at bounding box center [1102, 375] width 11 height 11
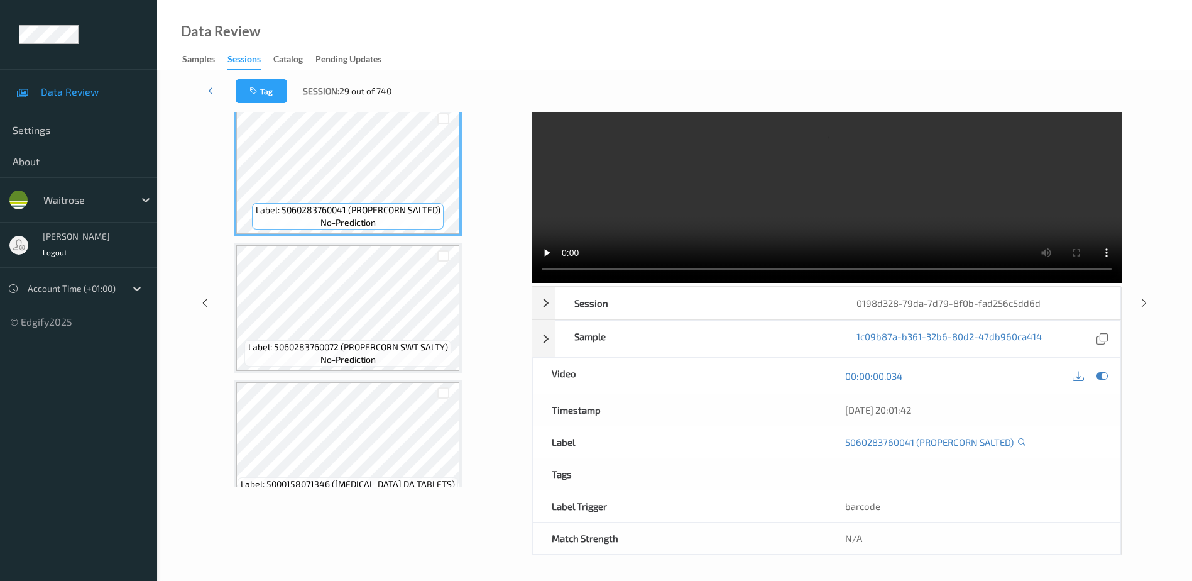
scroll to position [0, 0]
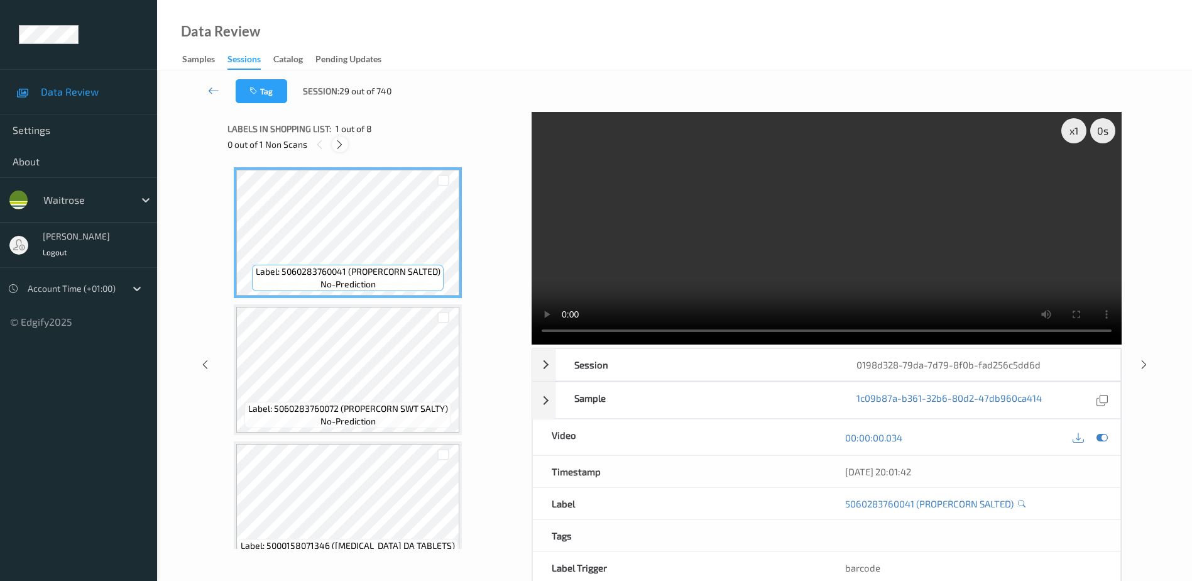
click at [341, 141] on icon at bounding box center [339, 144] width 11 height 11
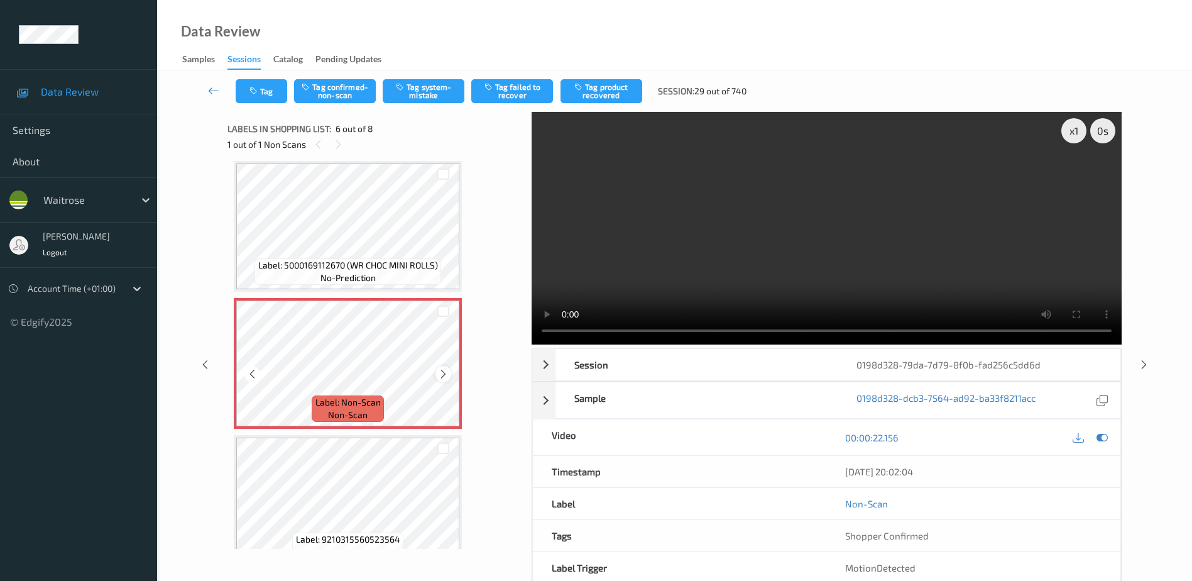
click at [439, 373] on icon at bounding box center [443, 373] width 11 height 11
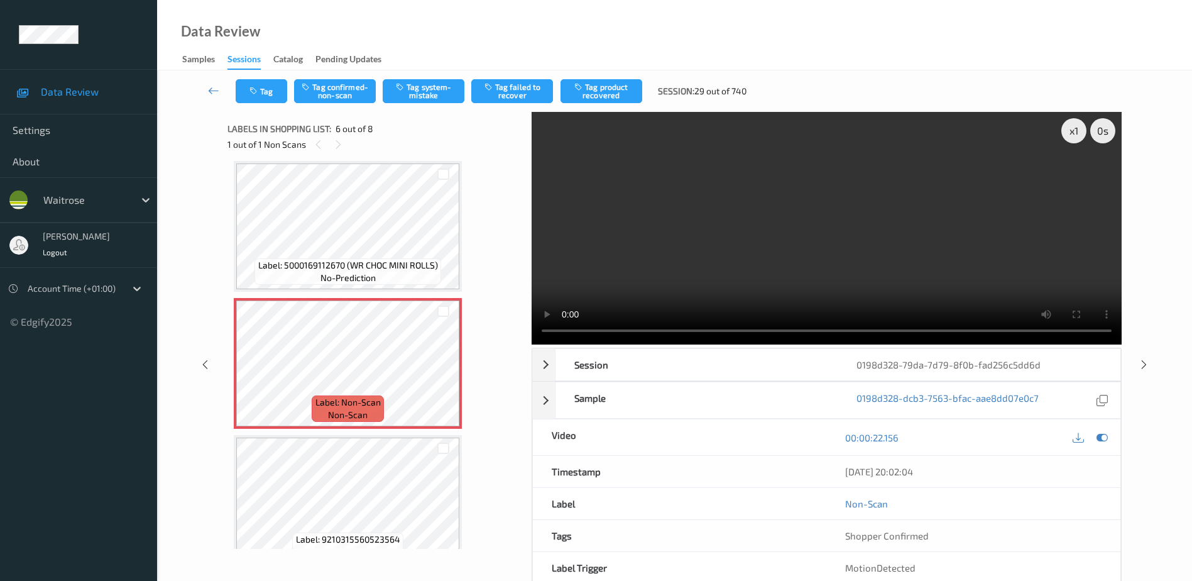
click at [710, 219] on video at bounding box center [827, 228] width 590 height 233
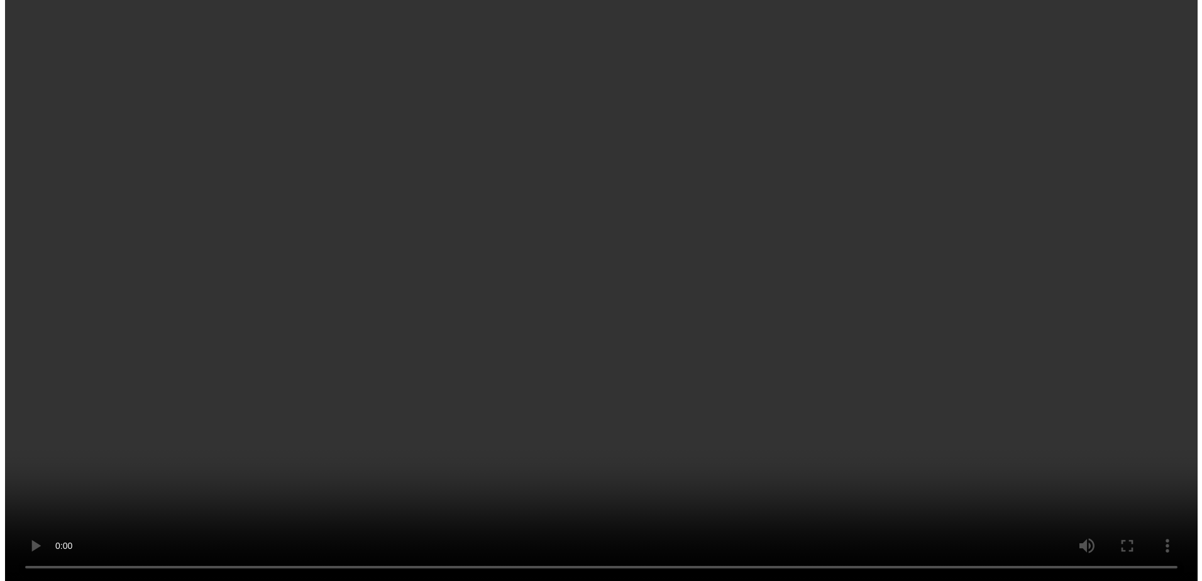
scroll to position [589, 0]
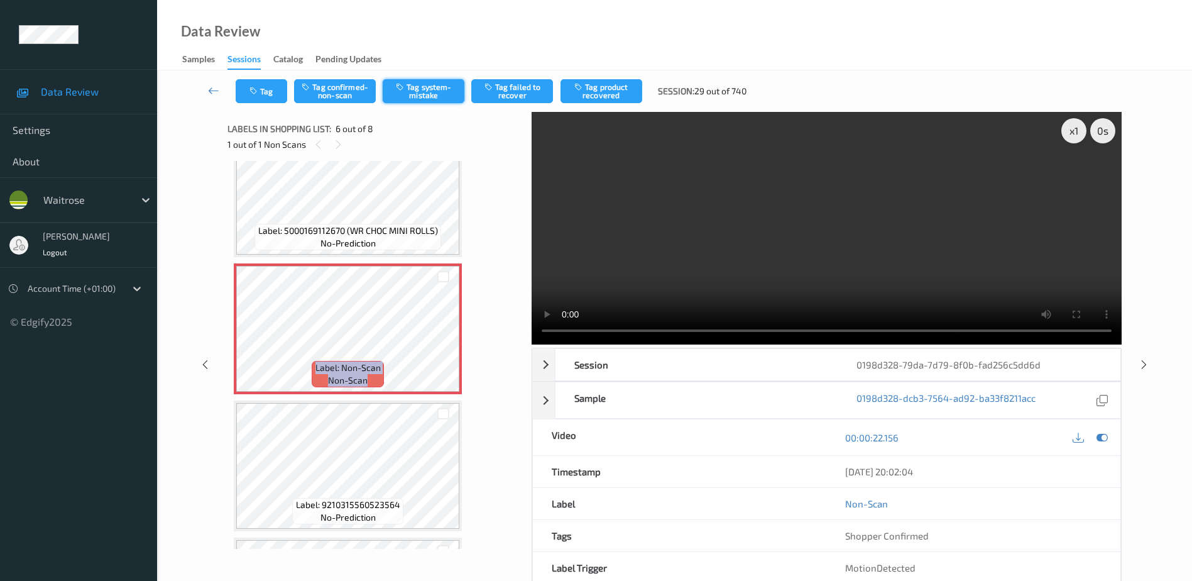
click at [432, 90] on button "Tag system-mistake" at bounding box center [424, 91] width 82 height 24
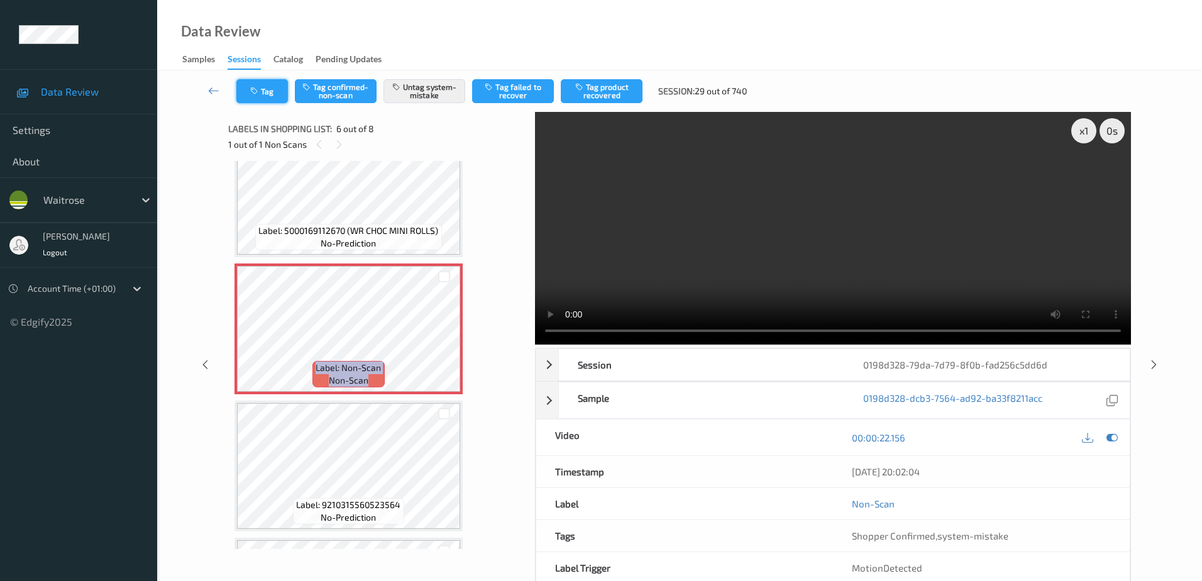
click at [277, 90] on button "Tag" at bounding box center [262, 91] width 52 height 24
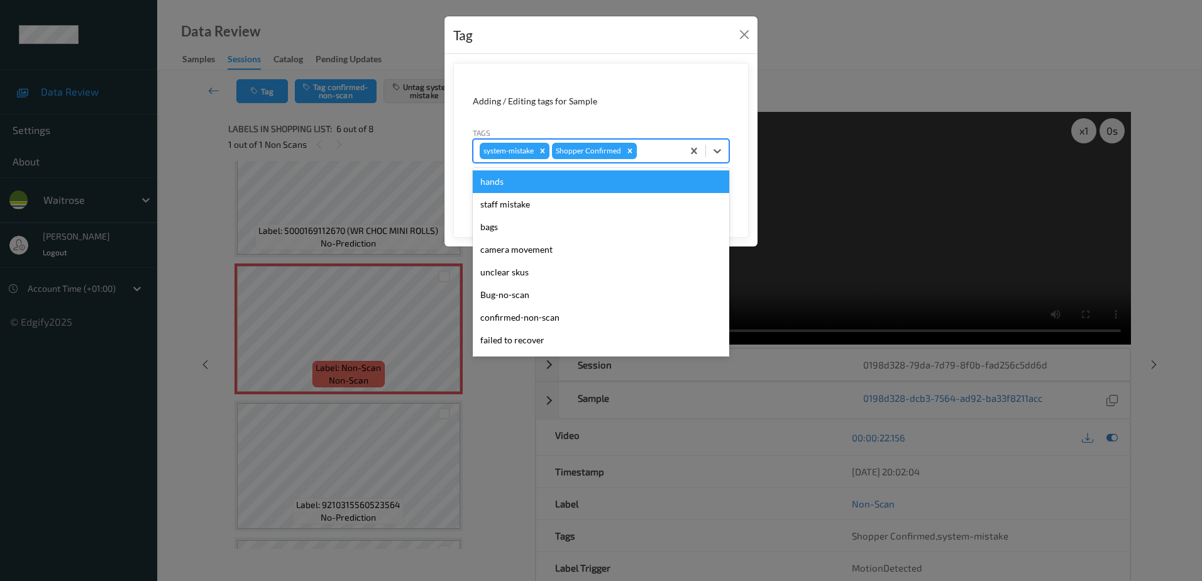
click at [649, 151] on div at bounding box center [657, 150] width 37 height 15
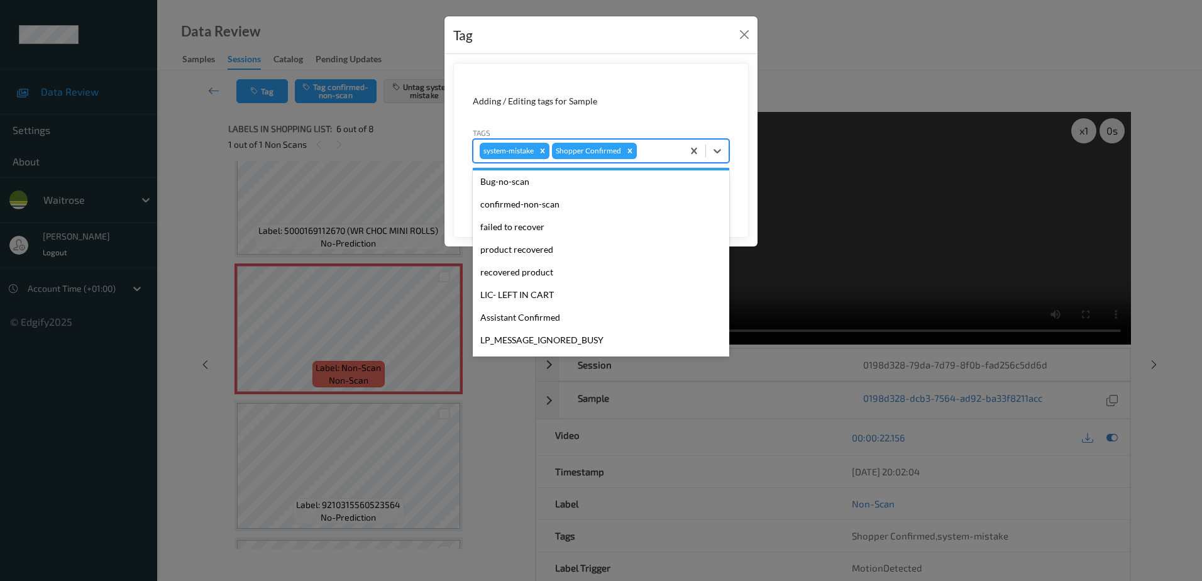
scroll to position [246, 0]
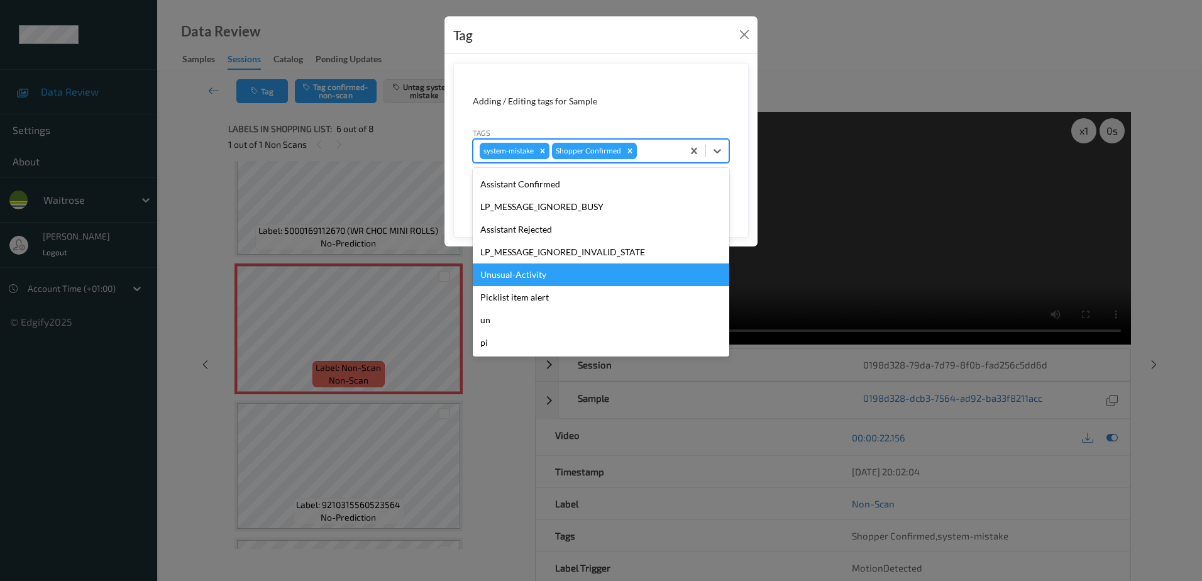
click at [565, 284] on div "Unusual-Activity" at bounding box center [601, 274] width 256 height 23
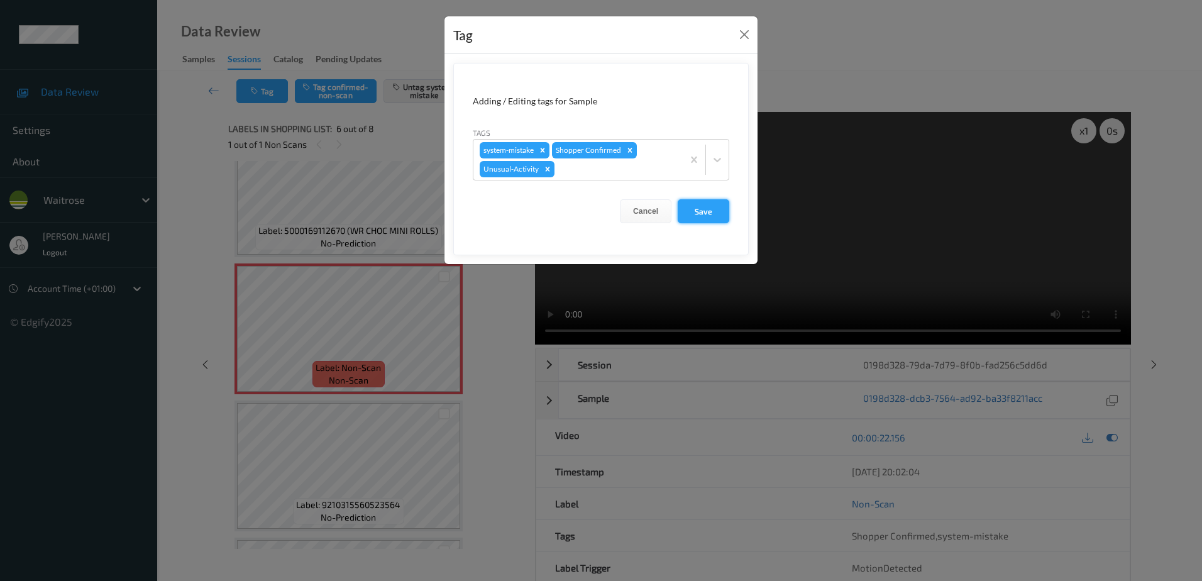
click at [694, 216] on button "Save" at bounding box center [703, 211] width 52 height 24
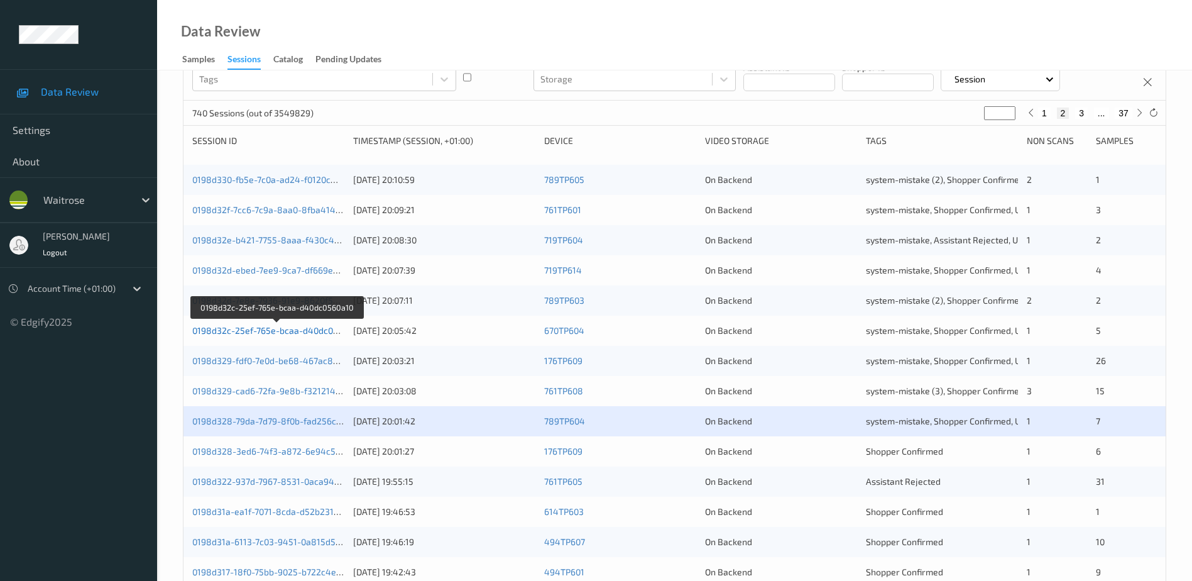
scroll to position [251, 0]
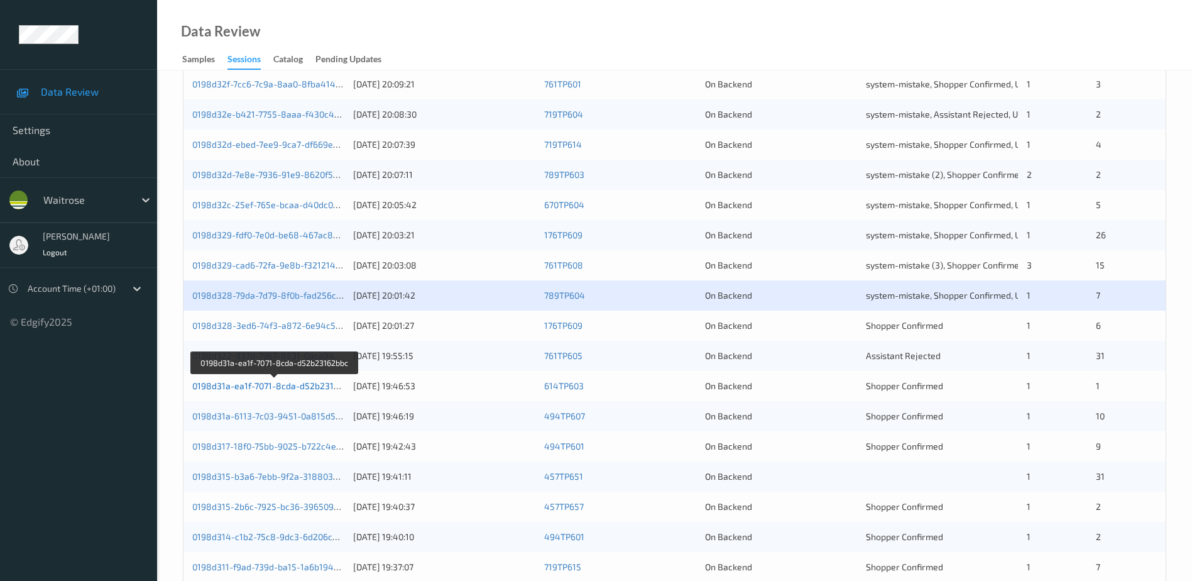
click at [283, 384] on link "0198d31a-ea1f-7071-8cda-d52b23162bbc" at bounding box center [275, 385] width 166 height 11
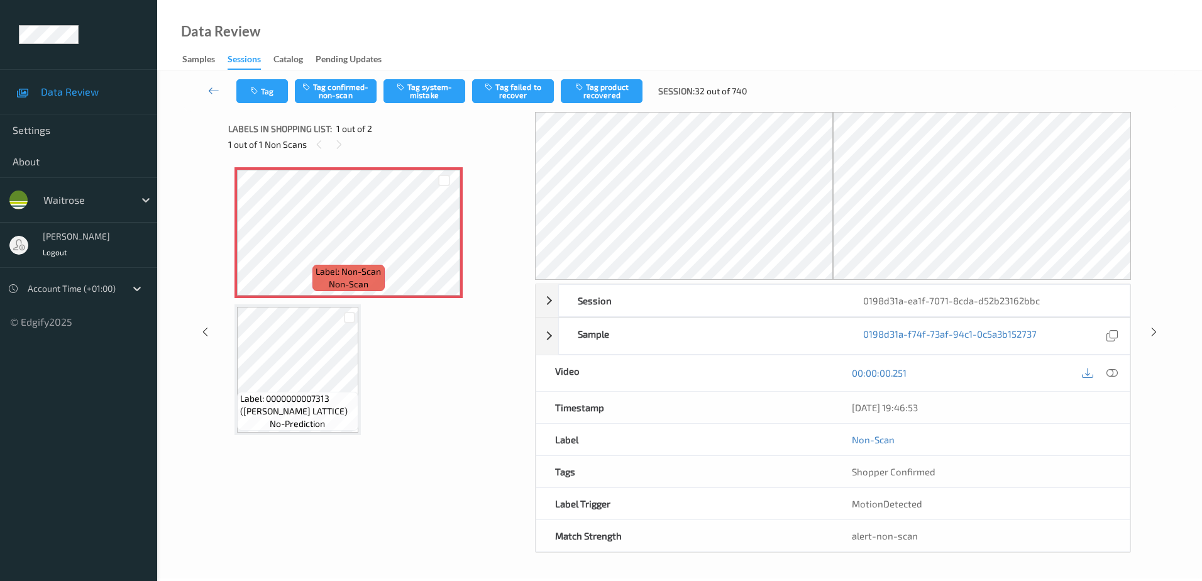
drag, startPoint x: 1108, startPoint y: 370, endPoint x: 1063, endPoint y: 328, distance: 61.4
click at [1108, 370] on icon at bounding box center [1111, 372] width 11 height 11
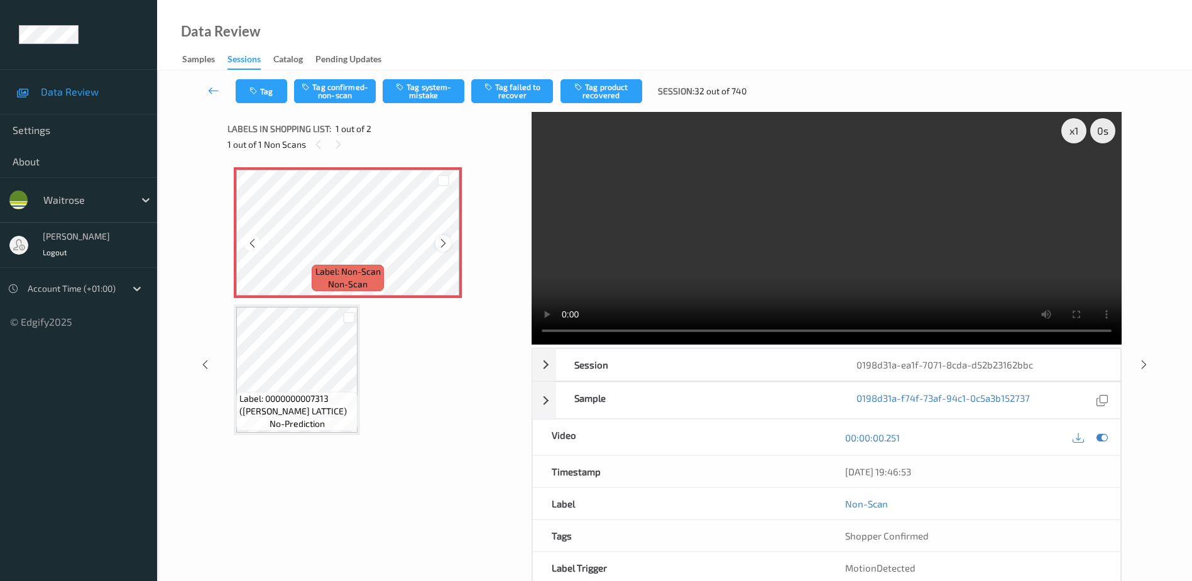
click at [442, 244] on icon at bounding box center [443, 243] width 11 height 11
click at [936, 268] on video at bounding box center [827, 228] width 590 height 233
click at [341, 99] on button "Tag confirmed-non-scan" at bounding box center [335, 91] width 82 height 24
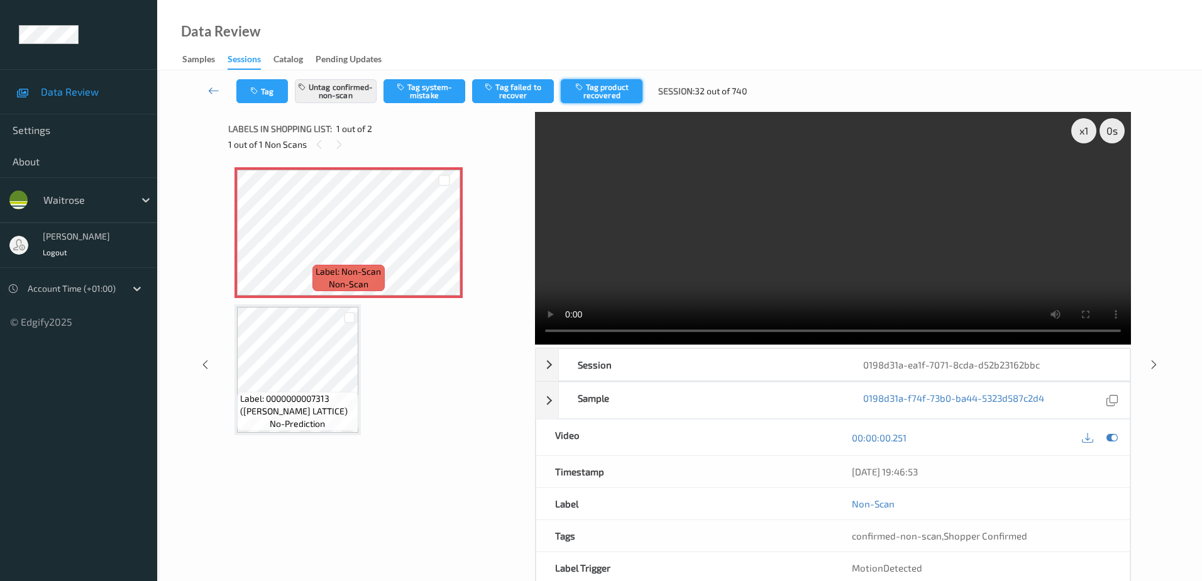
click at [610, 94] on button "Tag product recovered" at bounding box center [602, 91] width 82 height 24
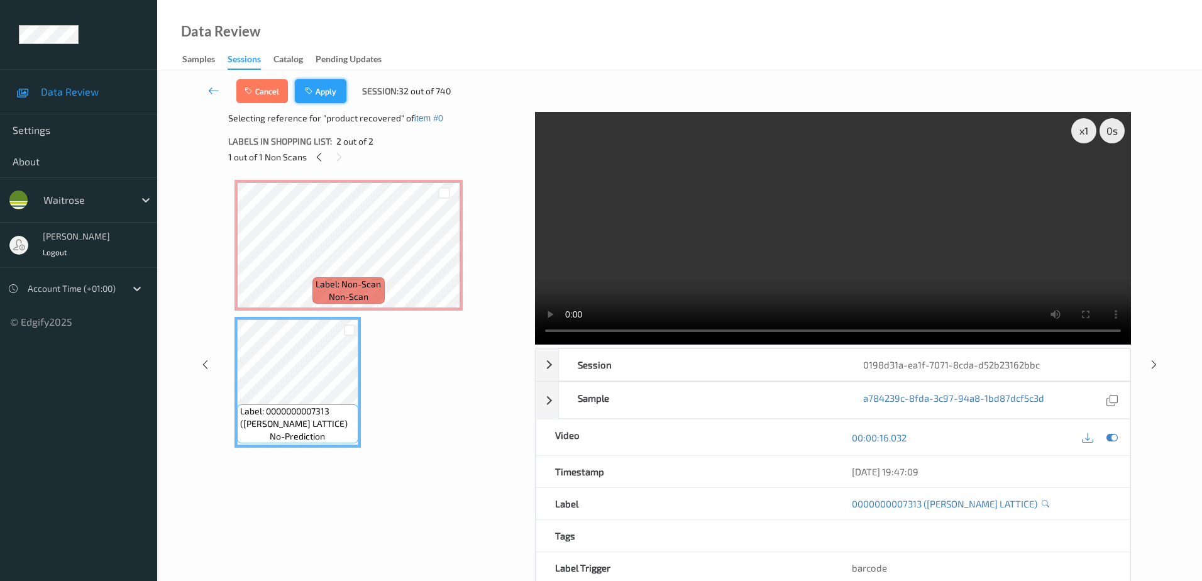
click at [312, 89] on icon "button" at bounding box center [310, 91] width 11 height 9
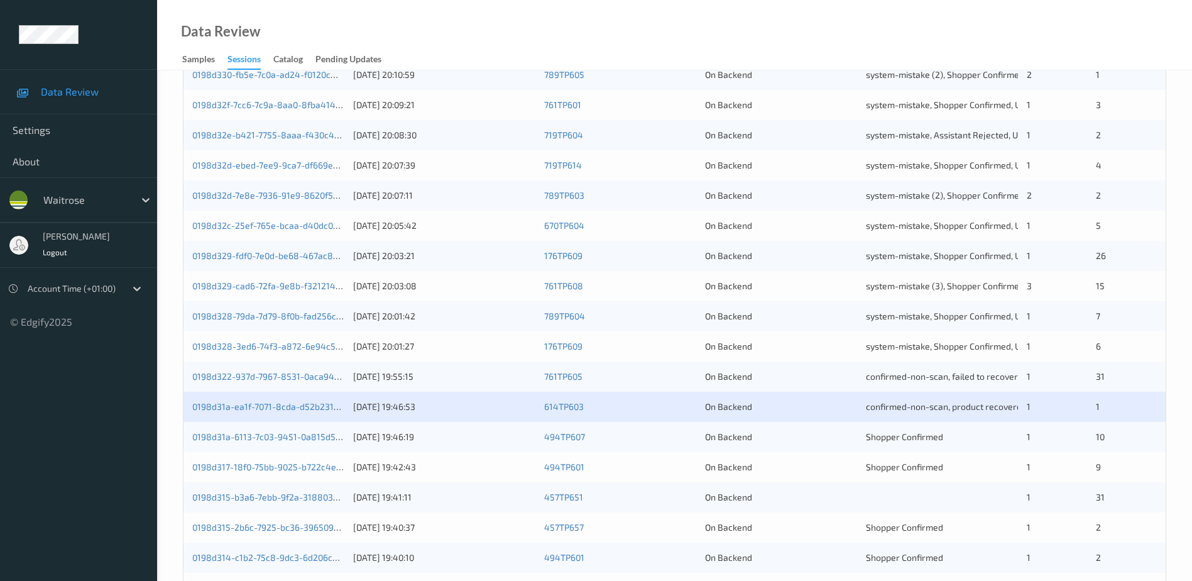
scroll to position [251, 0]
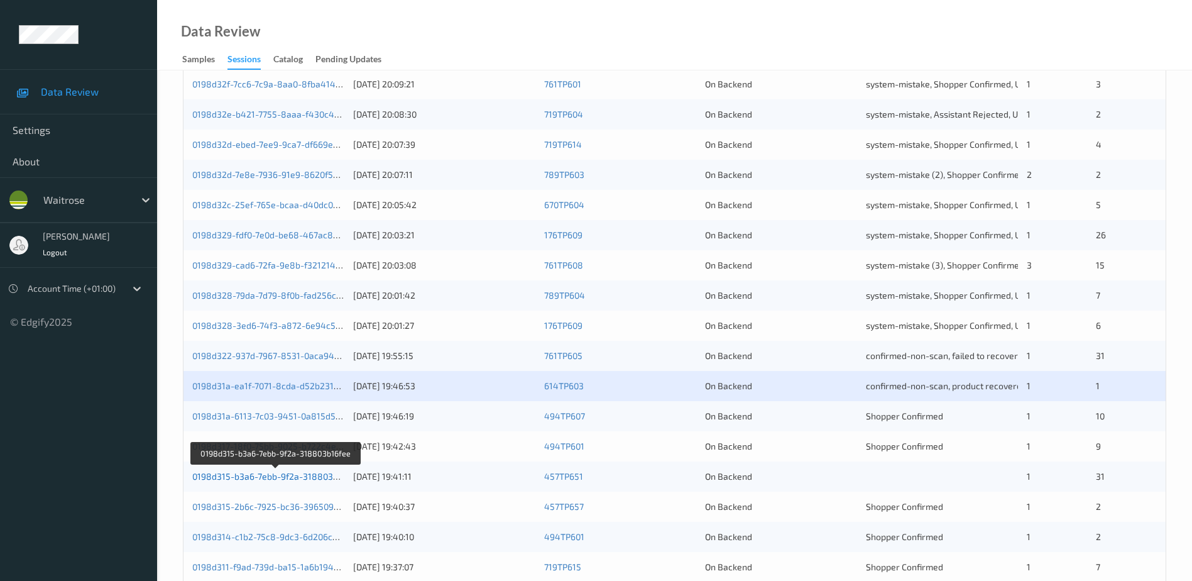
click at [304, 475] on link "0198d315-b3a6-7ebb-9f2a-318803b16fee" at bounding box center [276, 476] width 168 height 11
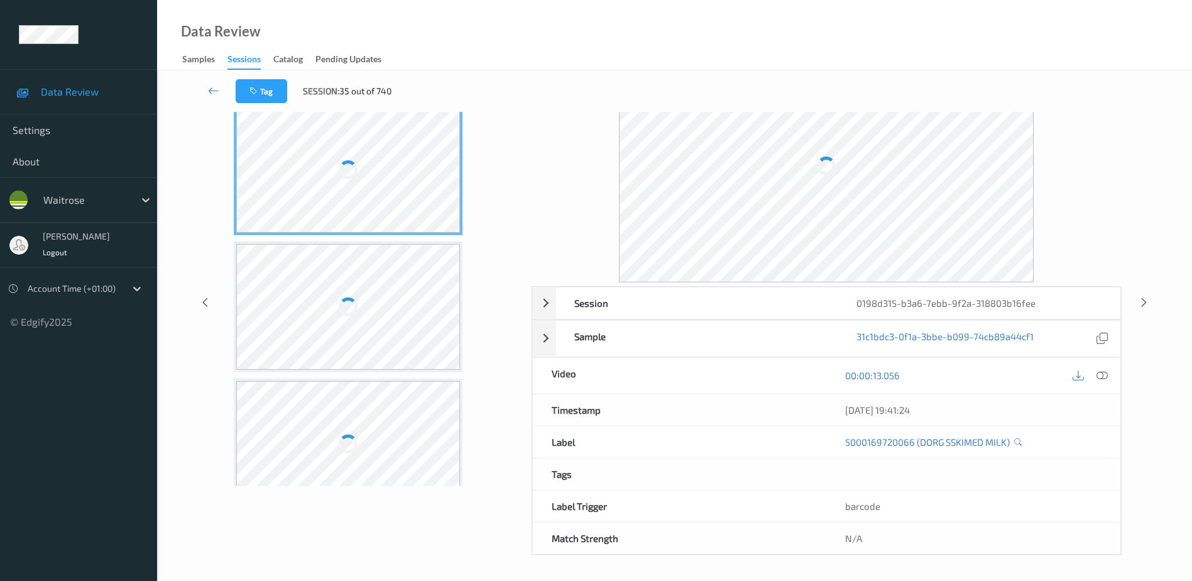
scroll to position [62, 0]
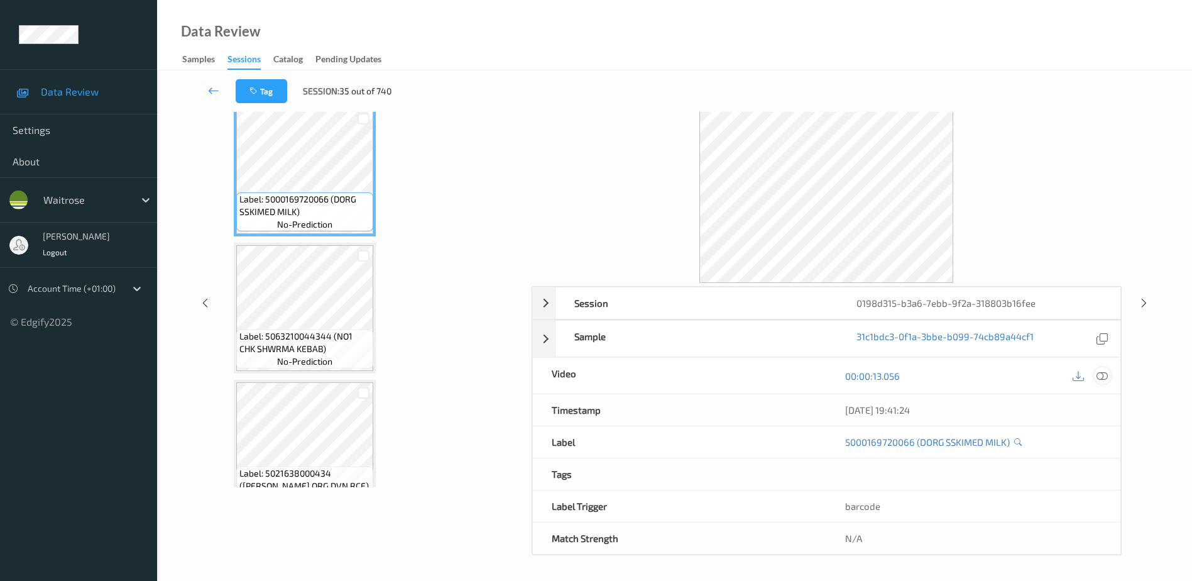
click at [1105, 373] on icon at bounding box center [1102, 375] width 11 height 11
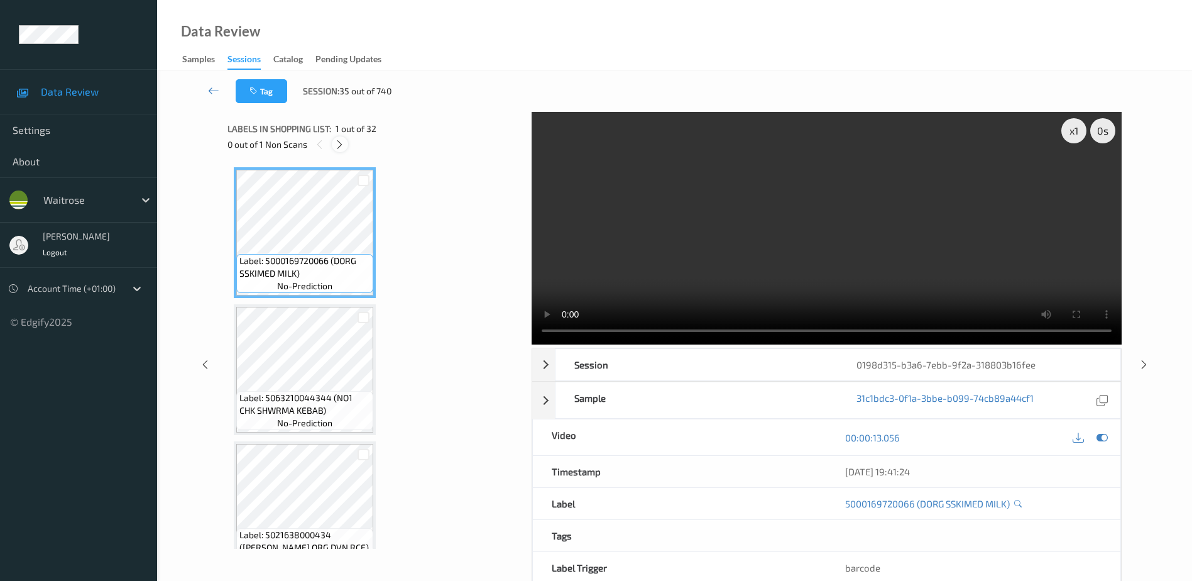
click at [333, 145] on div at bounding box center [340, 144] width 16 height 16
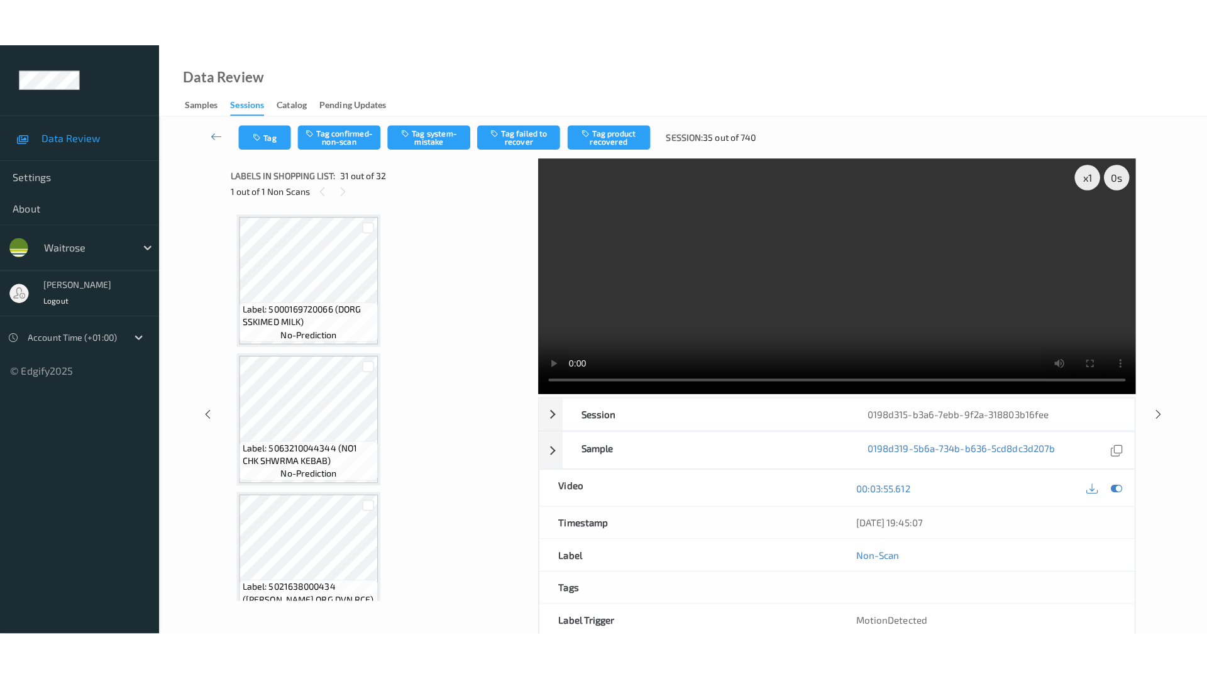
scroll to position [3979, 0]
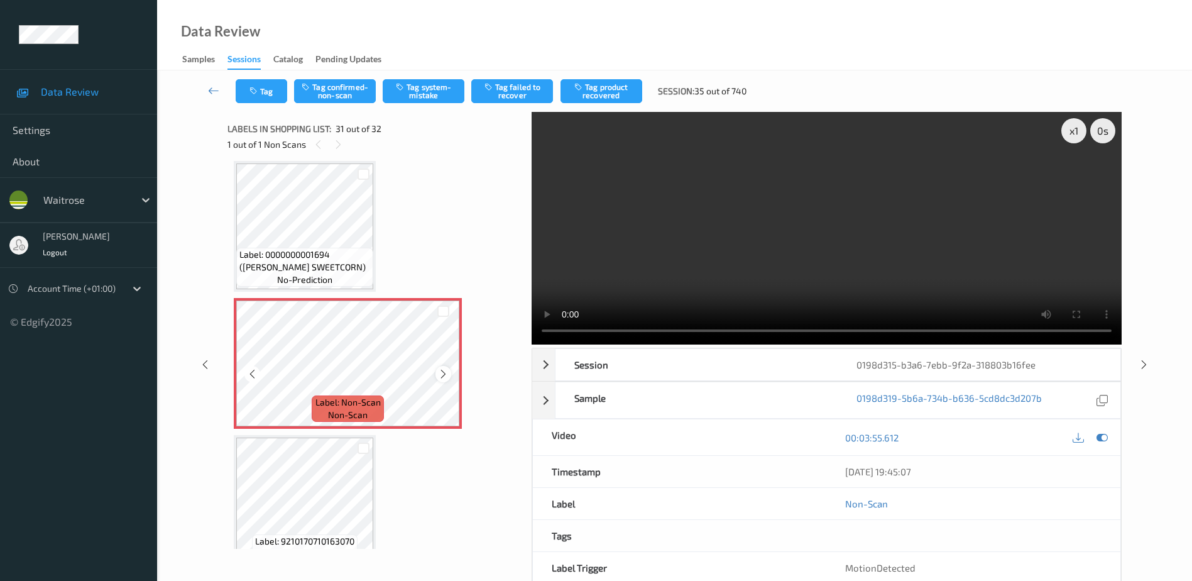
click at [441, 375] on icon at bounding box center [443, 373] width 11 height 11
click at [907, 275] on video at bounding box center [827, 228] width 590 height 233
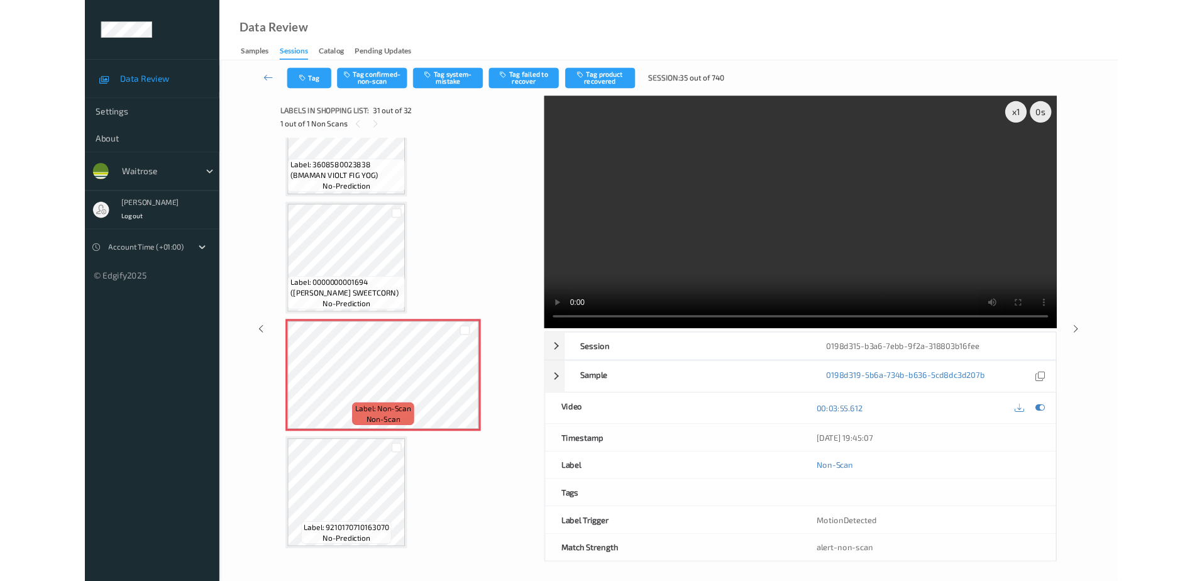
scroll to position [3905, 0]
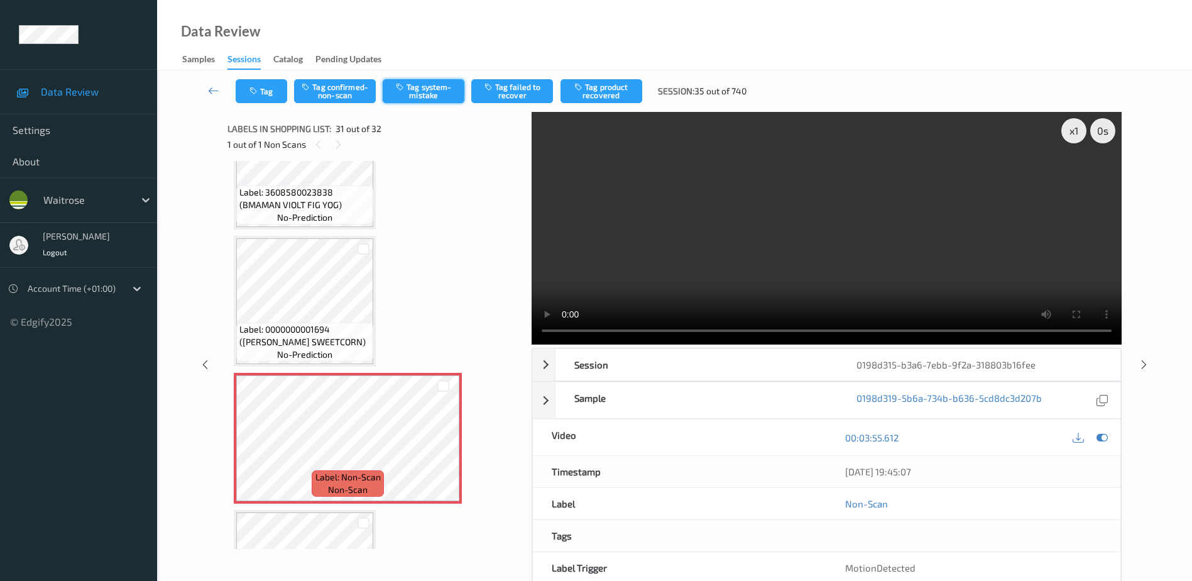
click at [410, 84] on button "Tag system-mistake" at bounding box center [424, 91] width 82 height 24
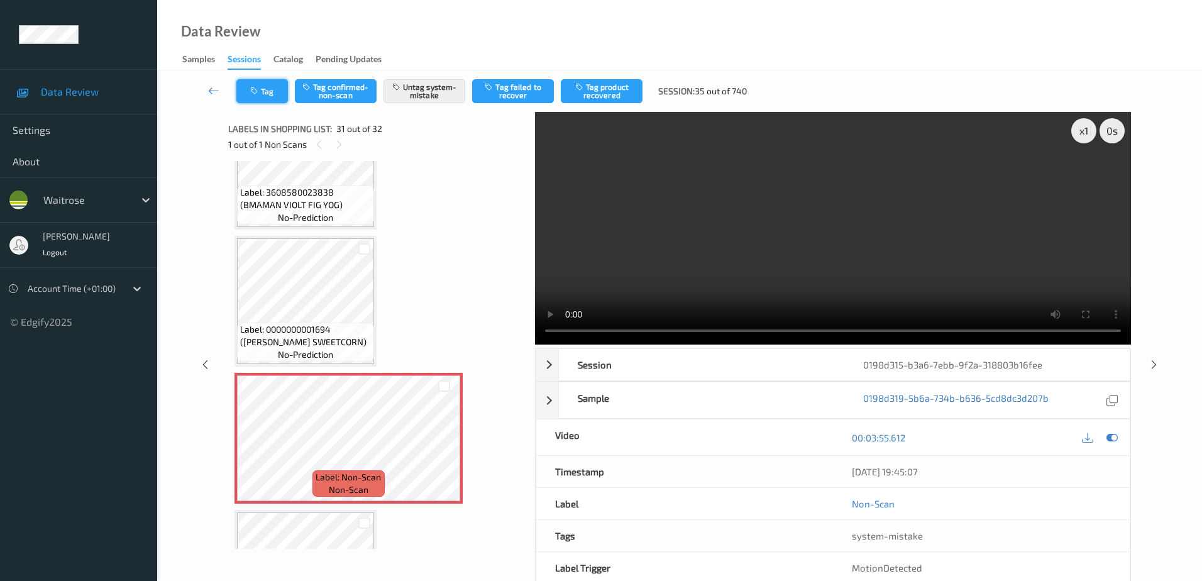
click at [264, 94] on button "Tag" at bounding box center [262, 91] width 52 height 24
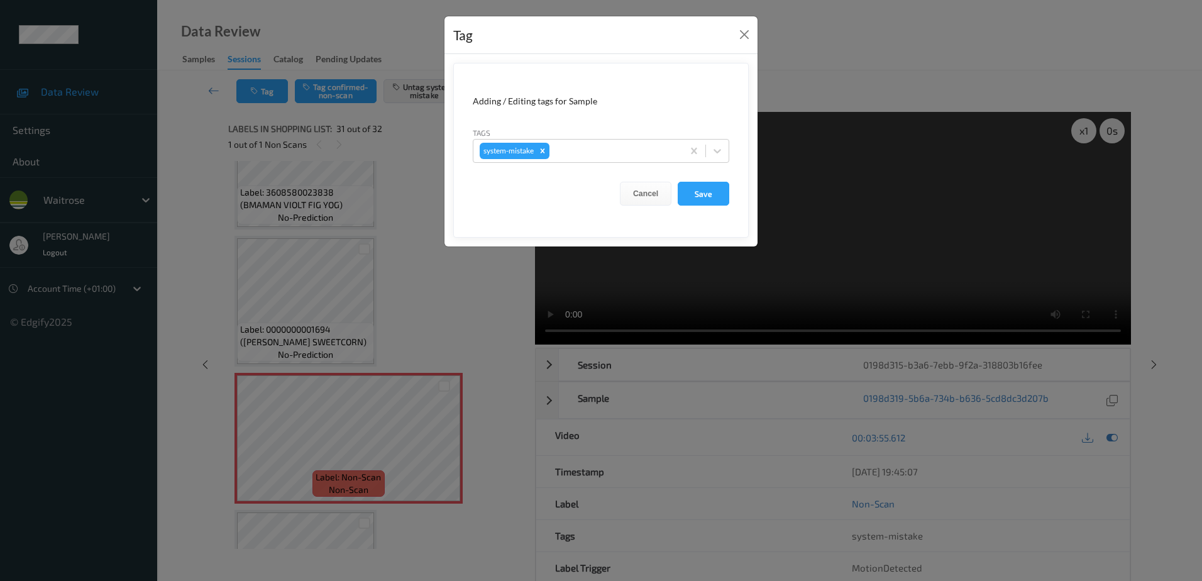
click at [591, 136] on div "Tags system-mistake" at bounding box center [601, 144] width 256 height 36
click at [591, 156] on div at bounding box center [614, 150] width 124 height 15
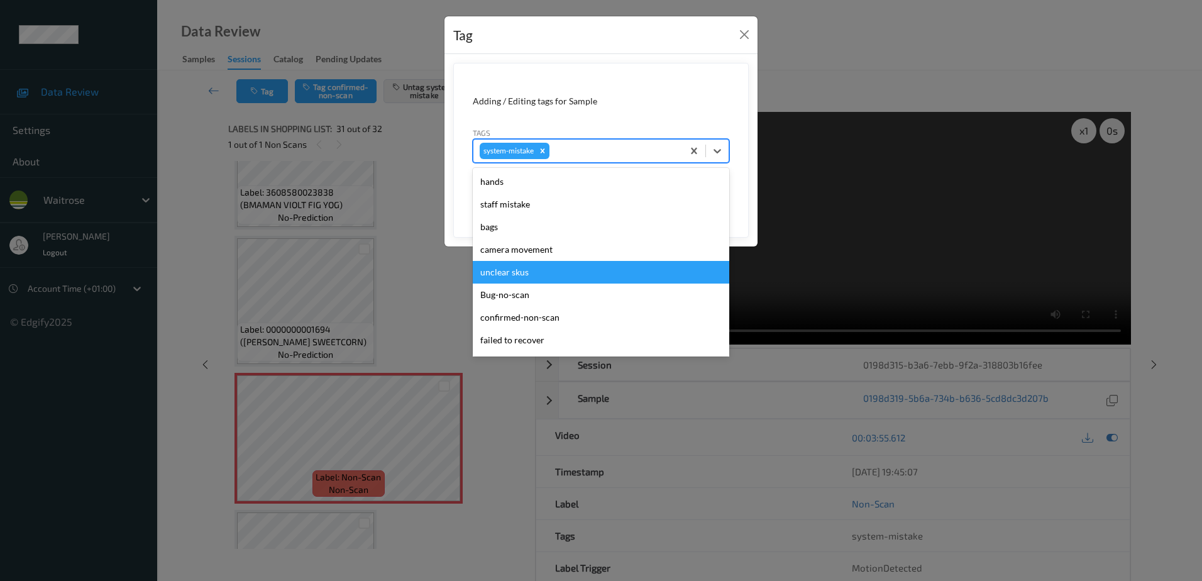
scroll to position [269, 0]
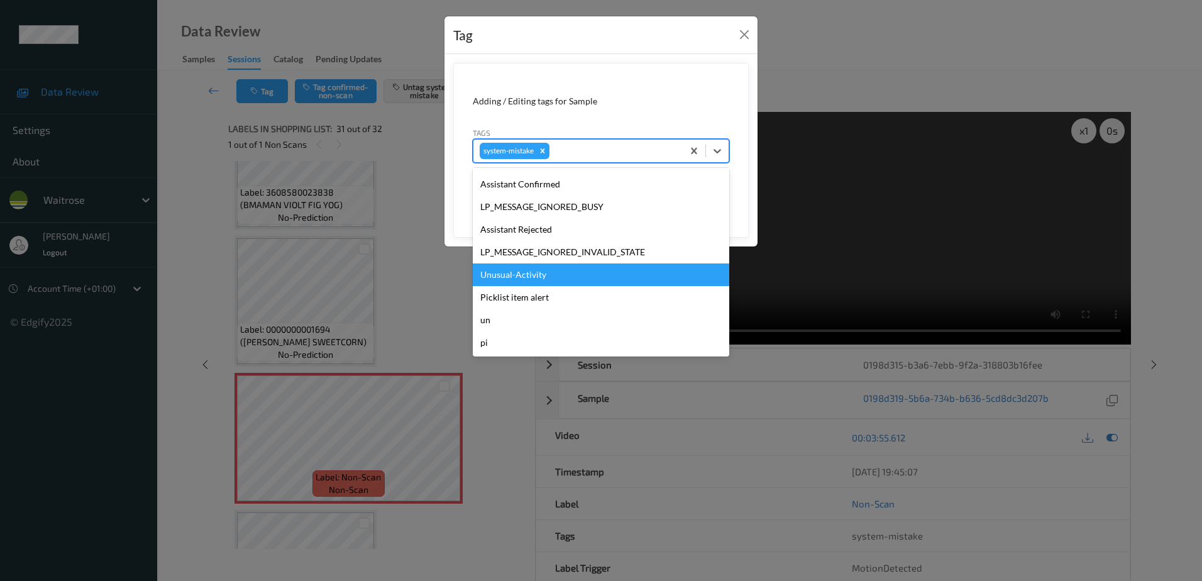
click at [546, 271] on div "Unusual-Activity" at bounding box center [601, 274] width 256 height 23
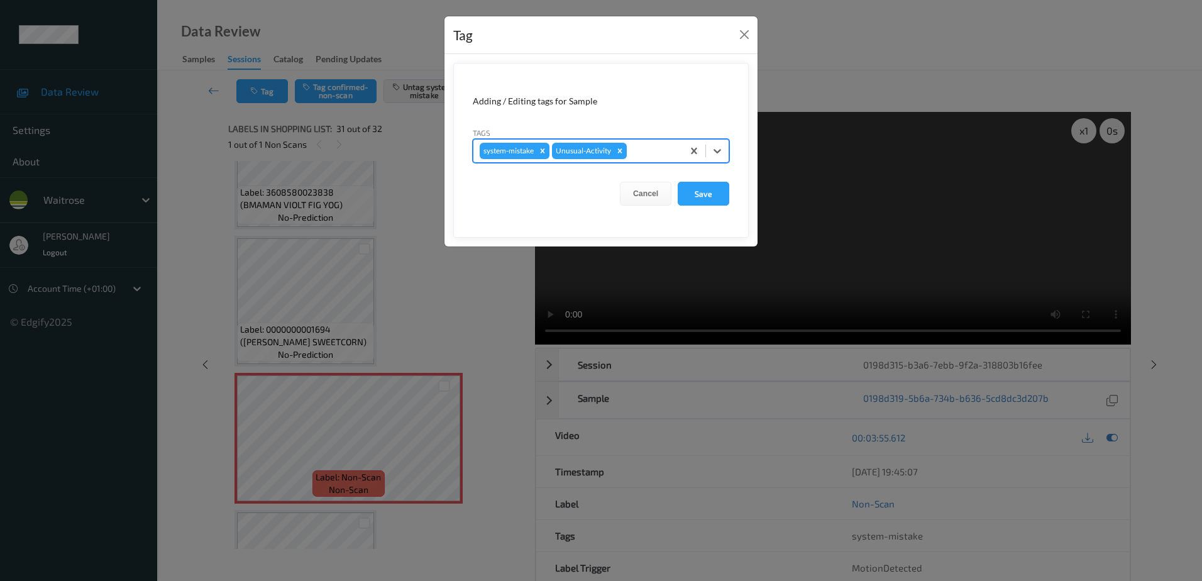
click at [649, 145] on div at bounding box center [652, 150] width 47 height 15
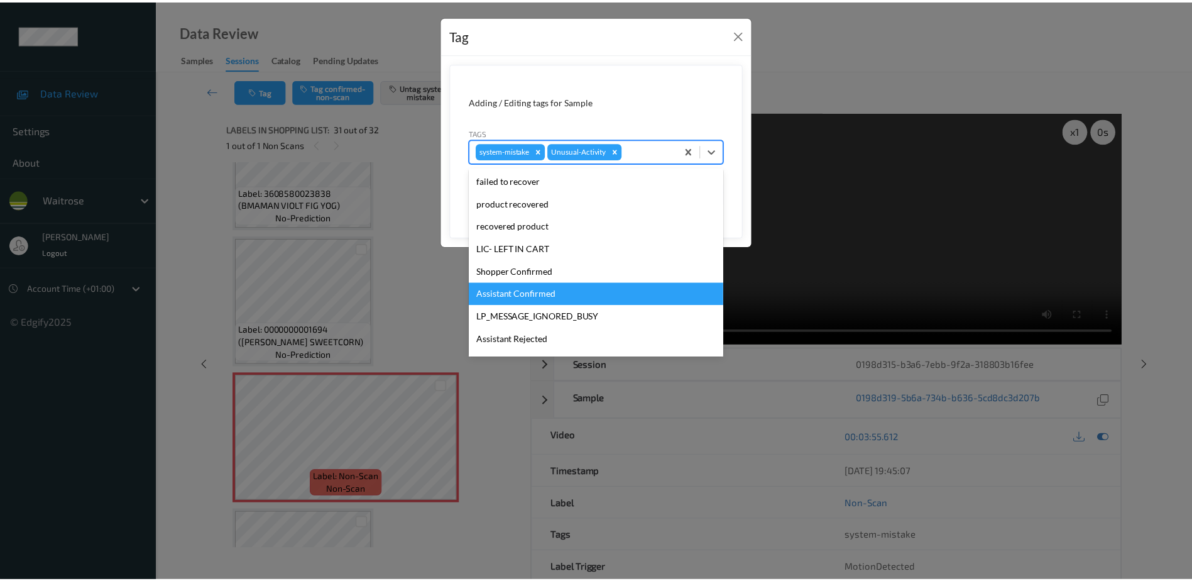
scroll to position [246, 0]
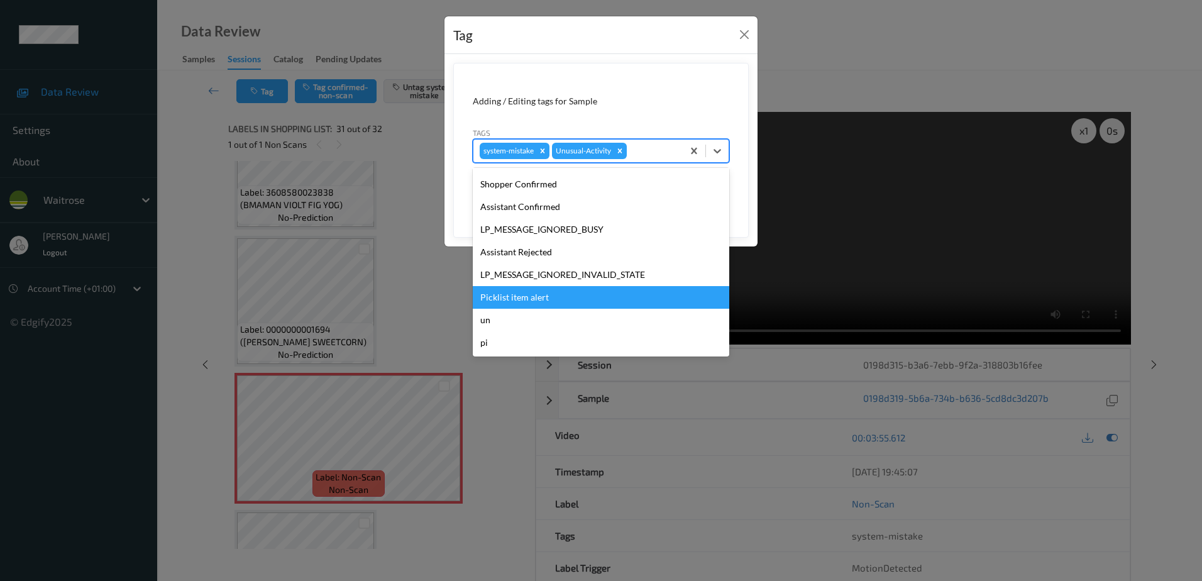
click at [544, 295] on div "Picklist item alert" at bounding box center [601, 297] width 256 height 23
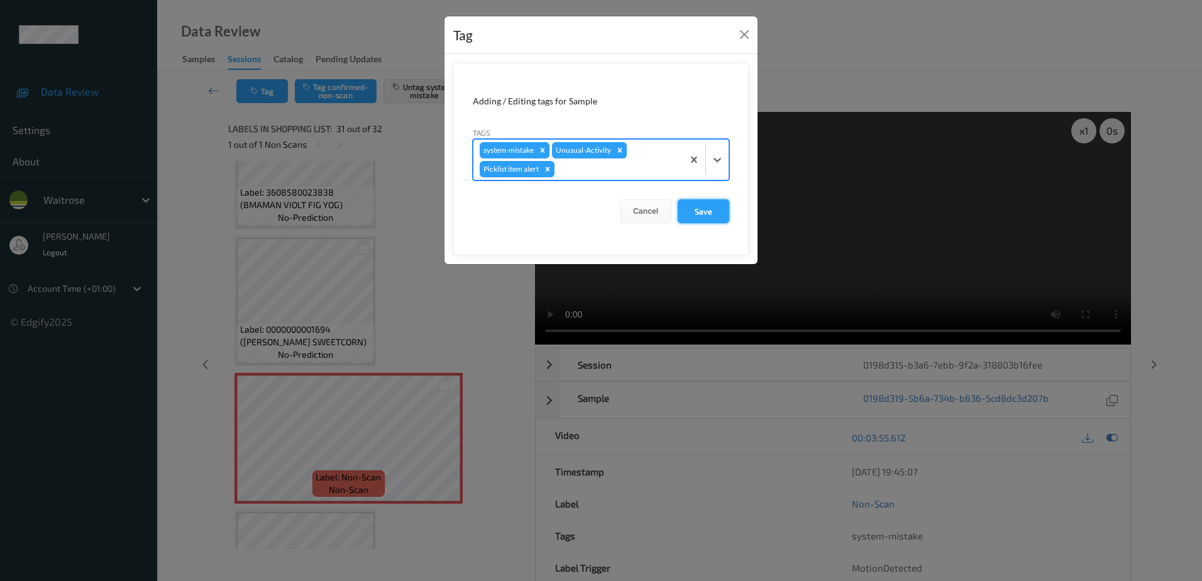
click at [700, 205] on button "Save" at bounding box center [703, 211] width 52 height 24
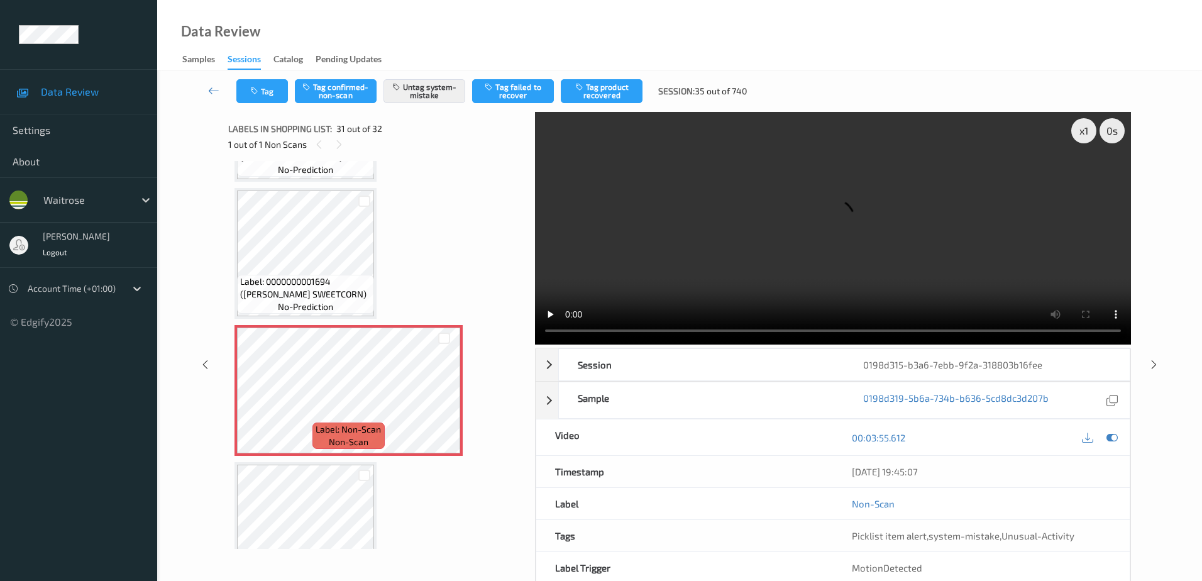
scroll to position [4003, 0]
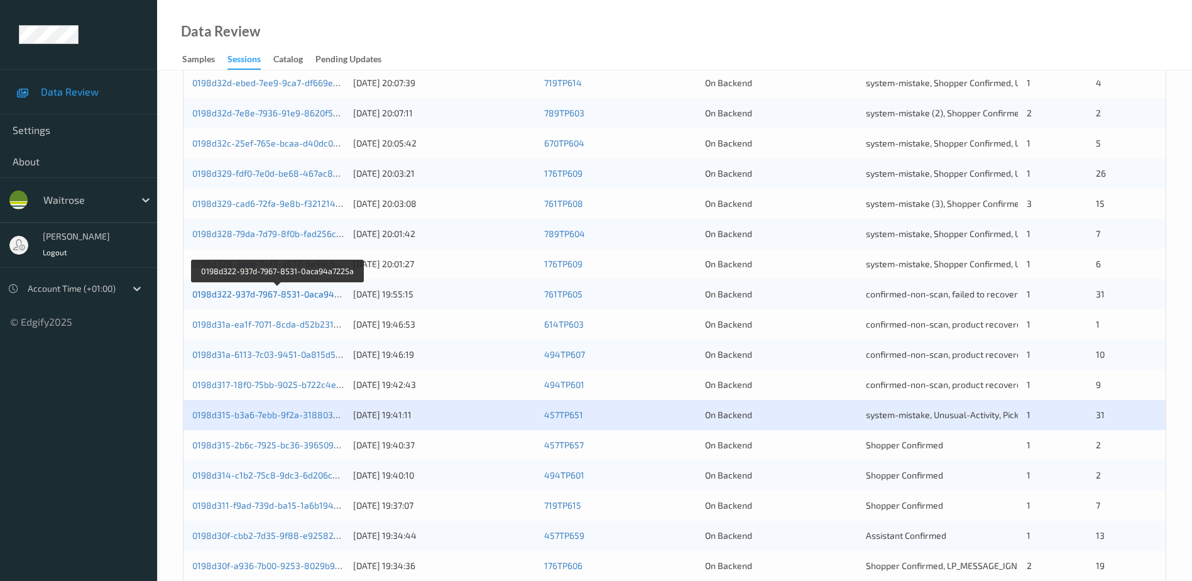
scroll to position [365, 0]
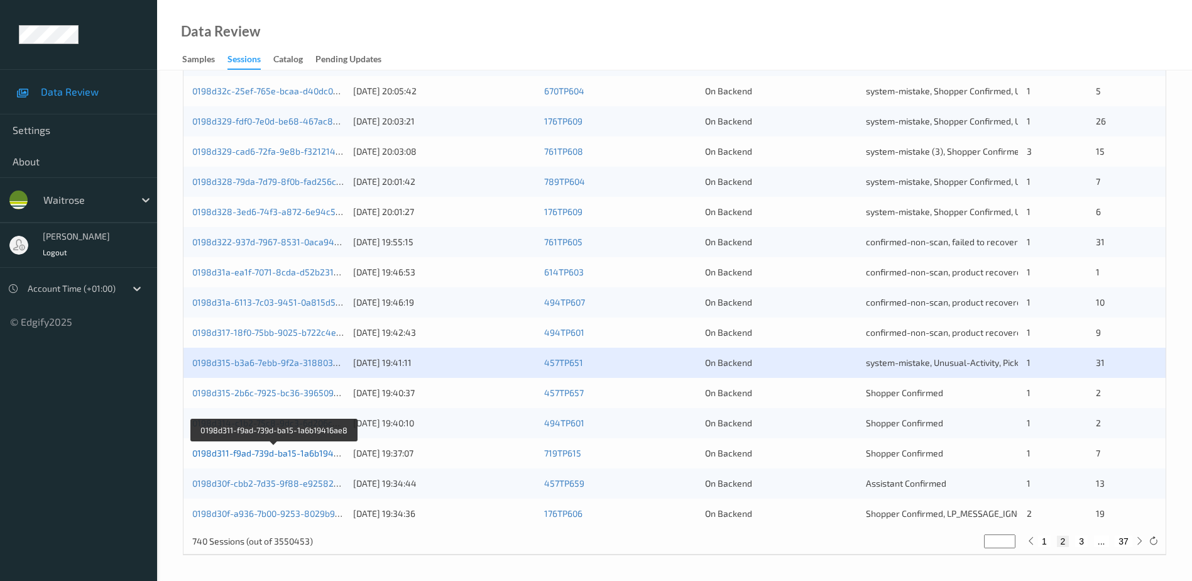
click at [288, 454] on link "0198d311-f9ad-739d-ba15-1a6b19416ae8" at bounding box center [275, 452] width 166 height 11
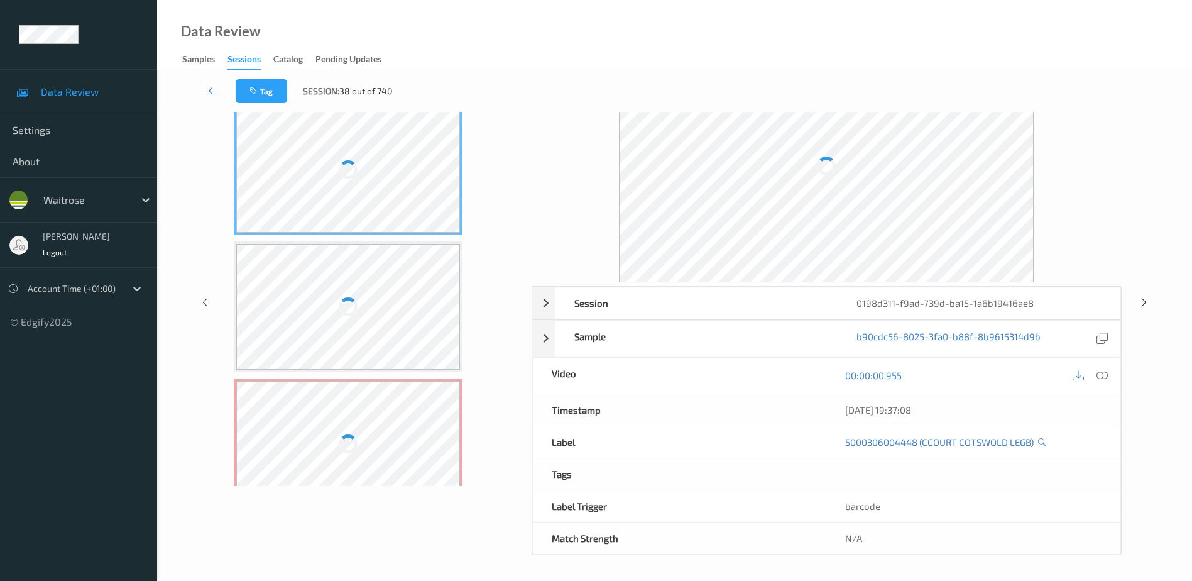
scroll to position [62, 0]
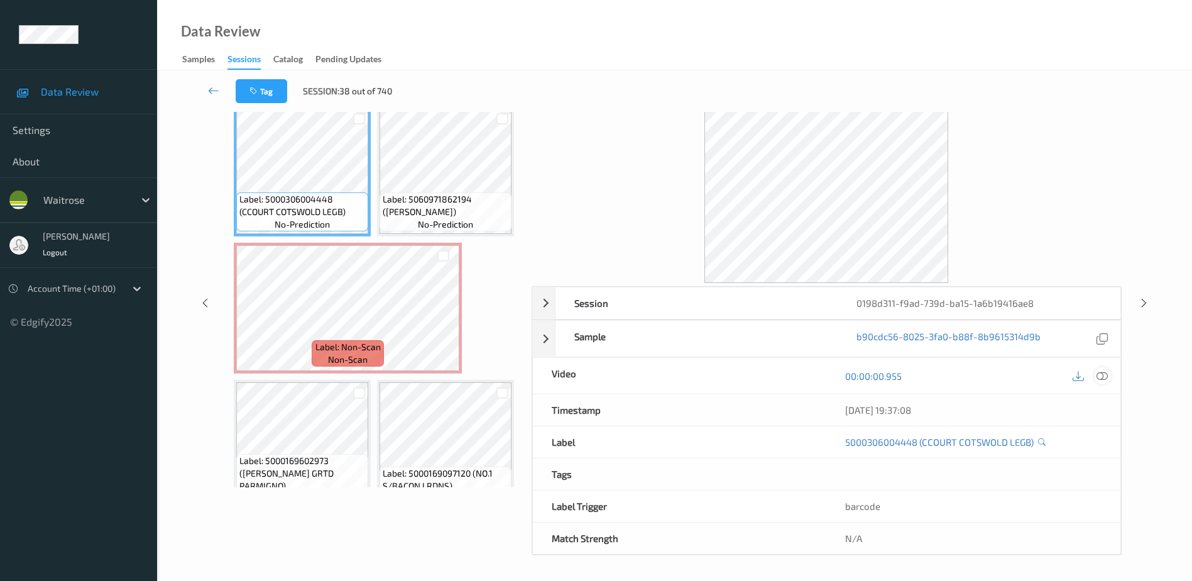
click at [1102, 376] on icon at bounding box center [1102, 375] width 11 height 11
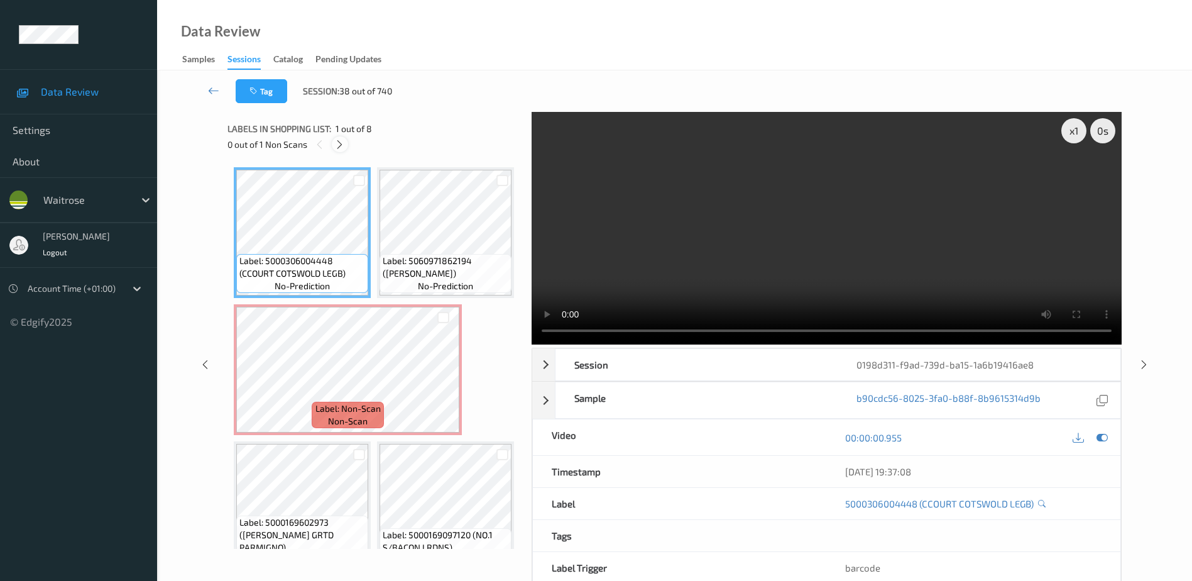
click at [343, 144] on icon at bounding box center [339, 144] width 11 height 11
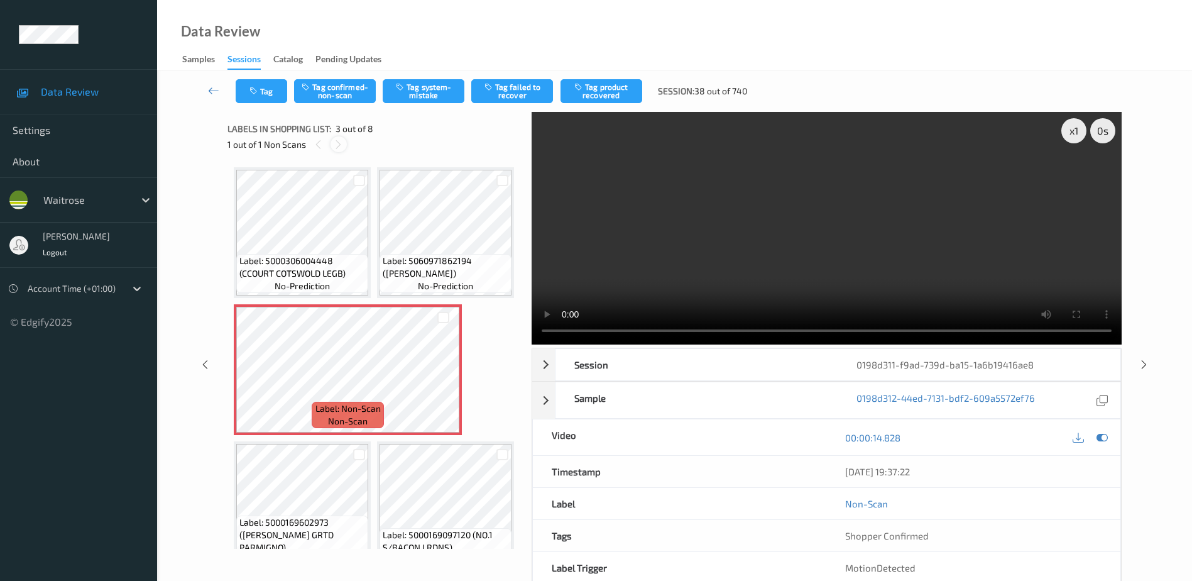
scroll to position [143, 0]
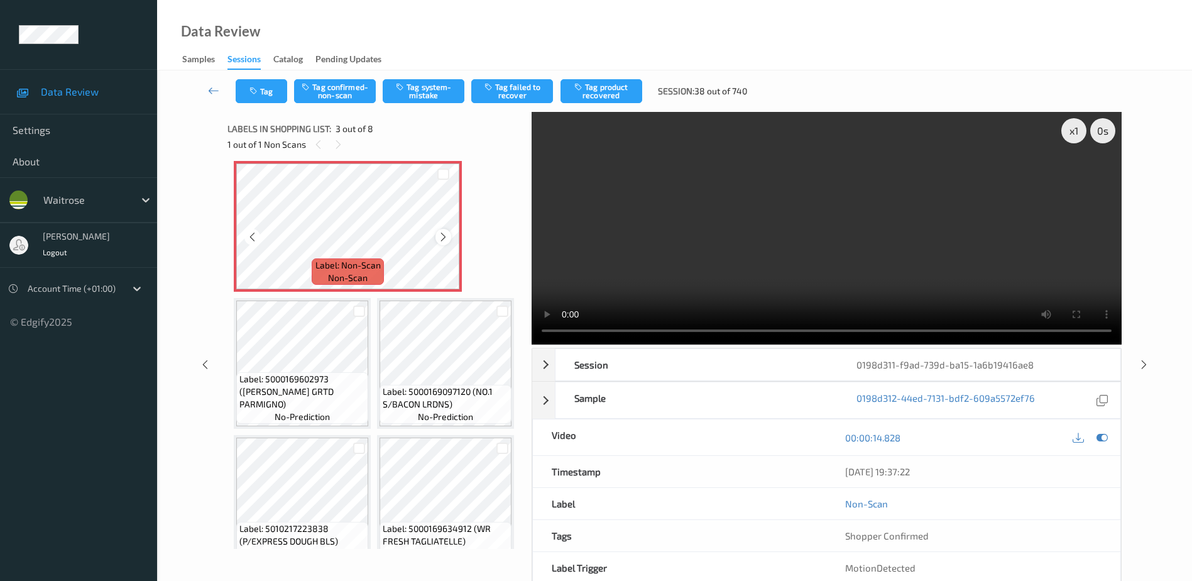
click at [439, 243] on icon at bounding box center [443, 236] width 11 height 11
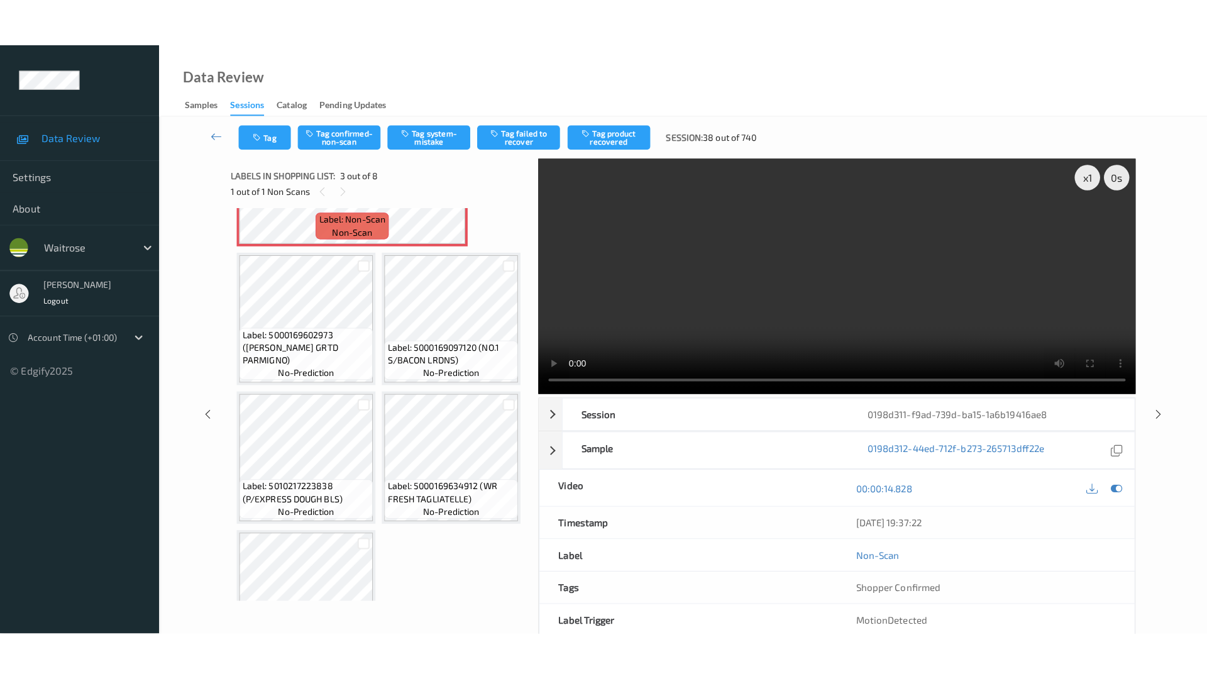
scroll to position [251, 0]
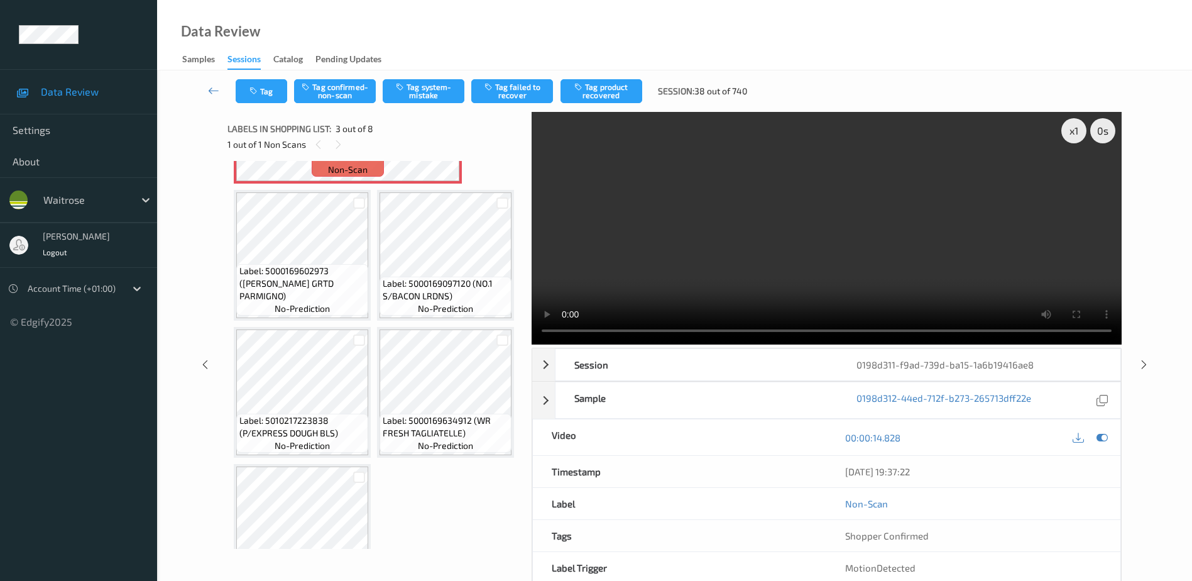
drag, startPoint x: 816, startPoint y: 258, endPoint x: 863, endPoint y: 248, distance: 48.8
click at [816, 258] on video at bounding box center [827, 228] width 590 height 233
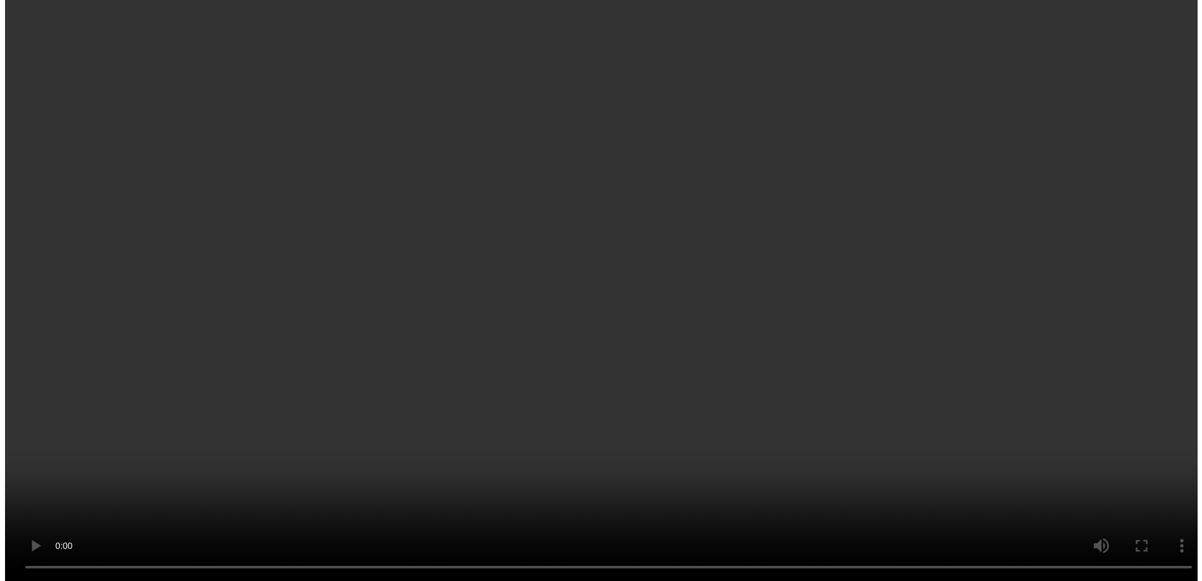
scroll to position [143, 0]
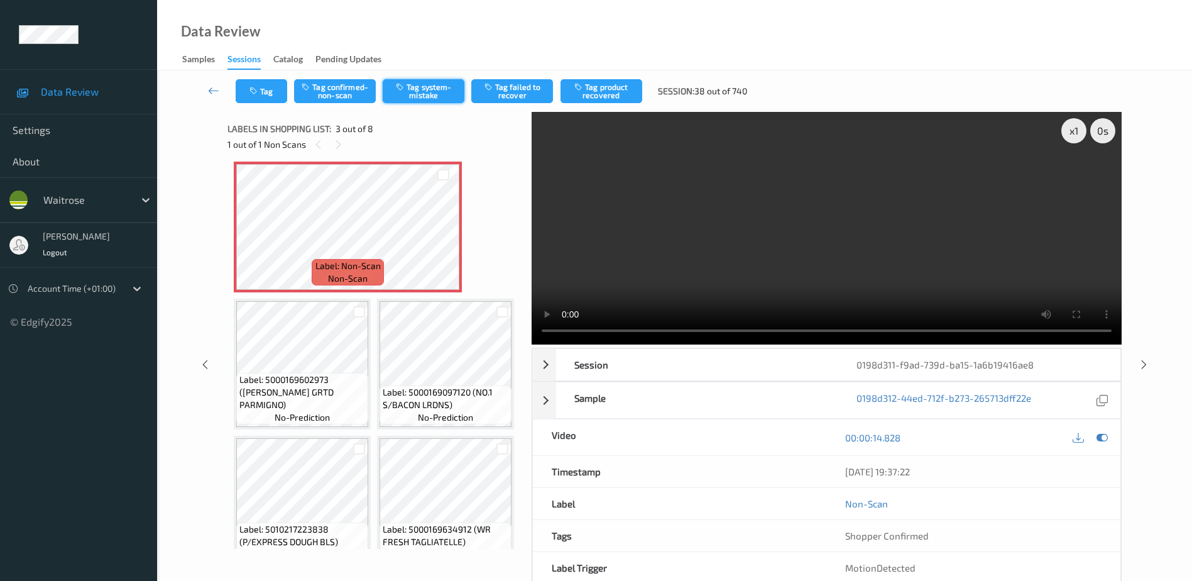
click at [408, 84] on button "Tag system-mistake" at bounding box center [424, 91] width 82 height 24
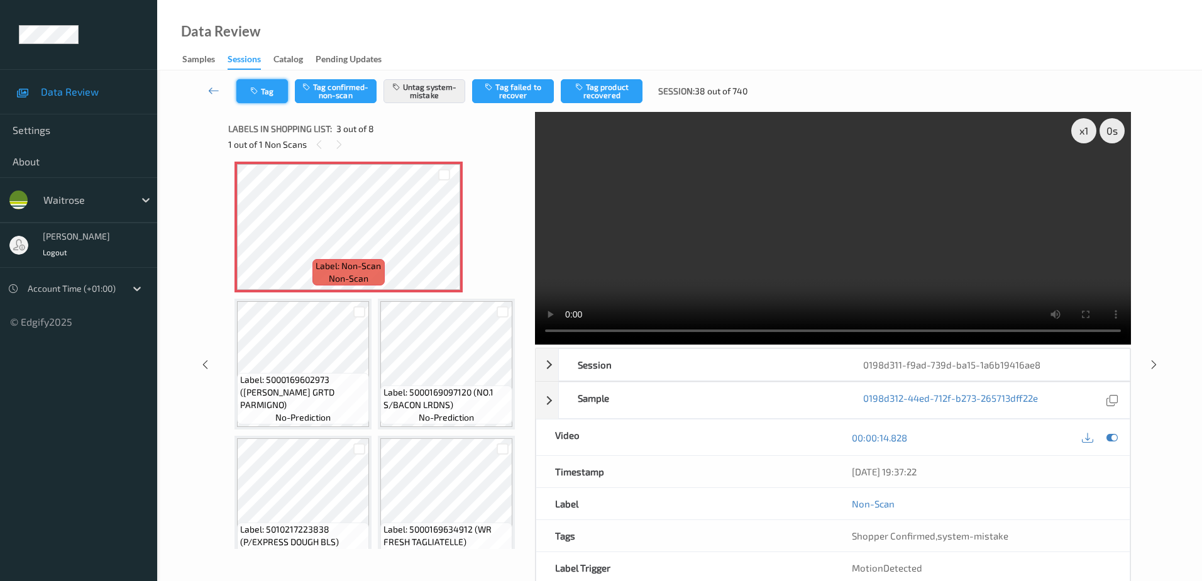
click at [270, 90] on button "Tag" at bounding box center [262, 91] width 52 height 24
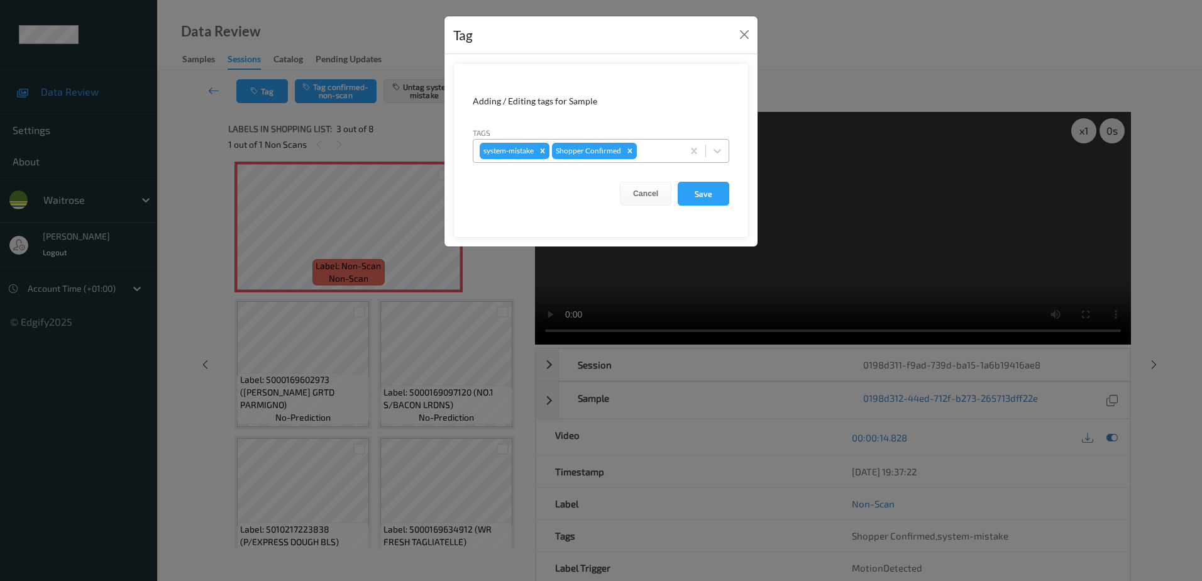
click at [662, 148] on div at bounding box center [657, 150] width 37 height 15
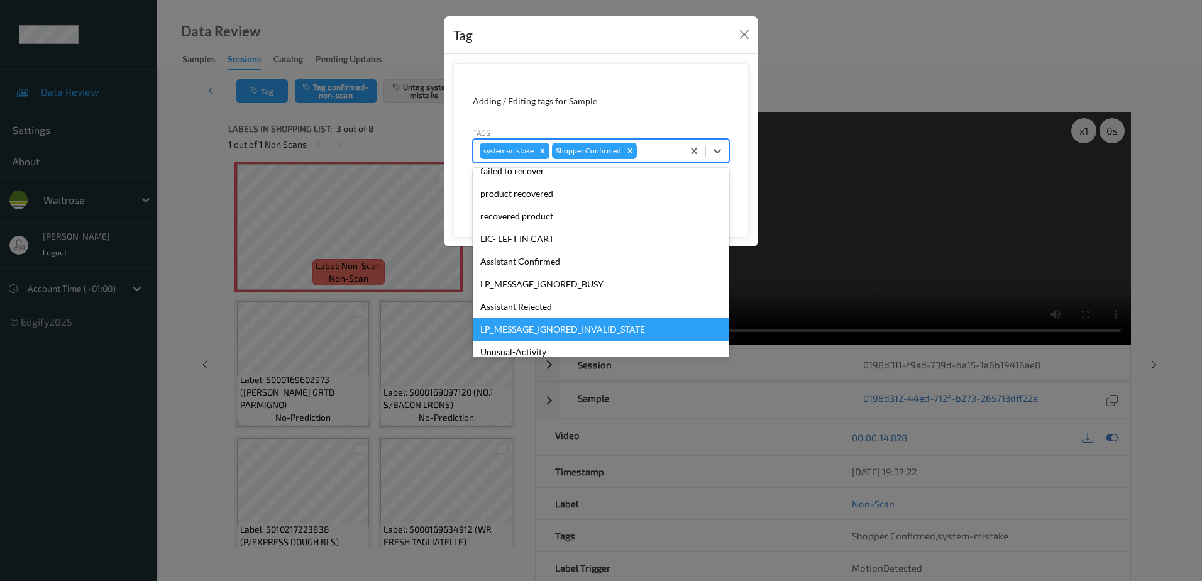
scroll to position [246, 0]
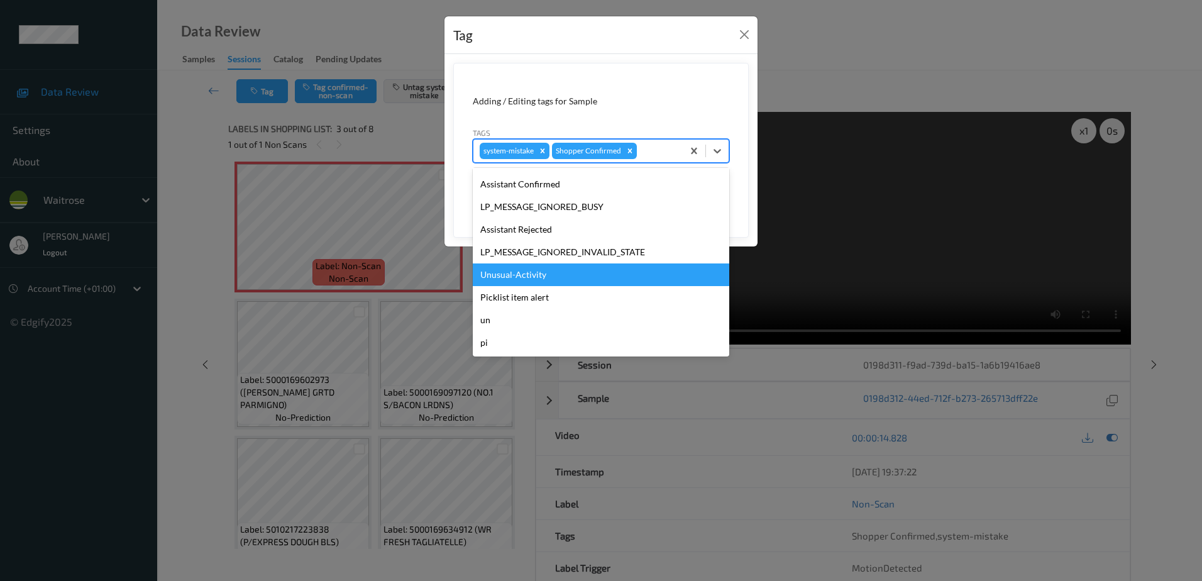
click at [549, 280] on div "Unusual-Activity" at bounding box center [601, 274] width 256 height 23
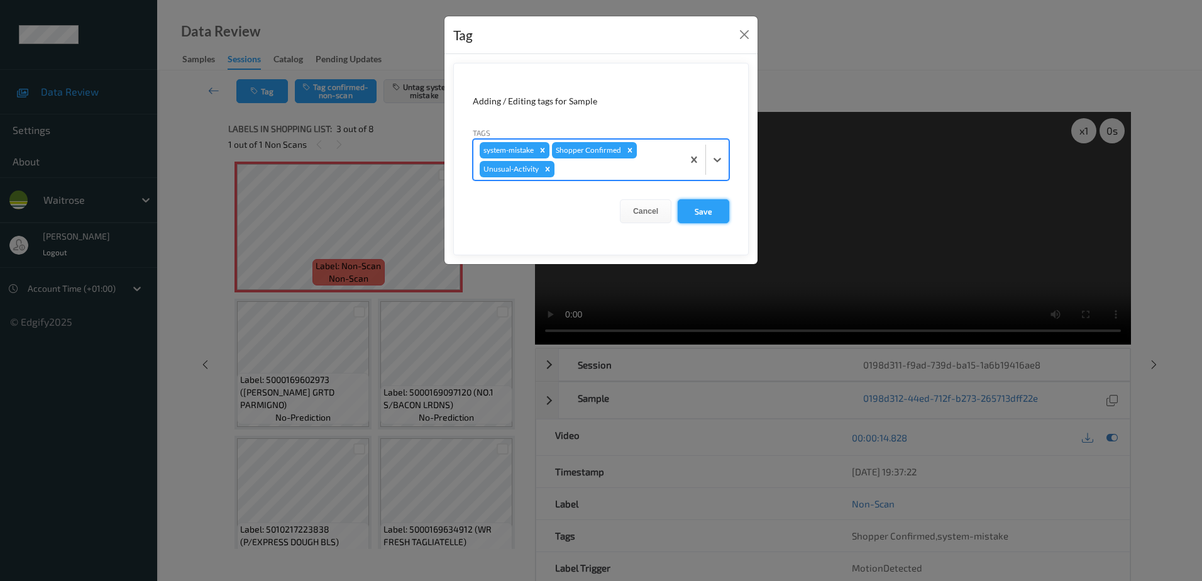
click at [696, 221] on button "Save" at bounding box center [703, 211] width 52 height 24
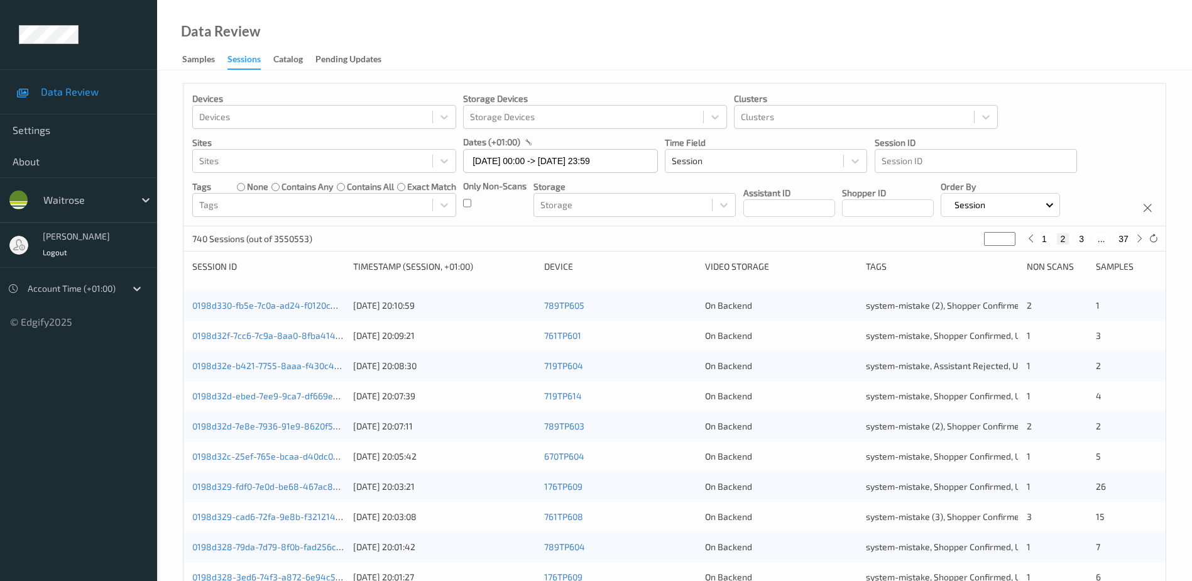
drag, startPoint x: 992, startPoint y: 236, endPoint x: 979, endPoint y: 241, distance: 14.5
click at [979, 241] on div "740 Sessions (out of 3550553) * 1 2 3 ... 37" at bounding box center [675, 238] width 982 height 25
type input "*"
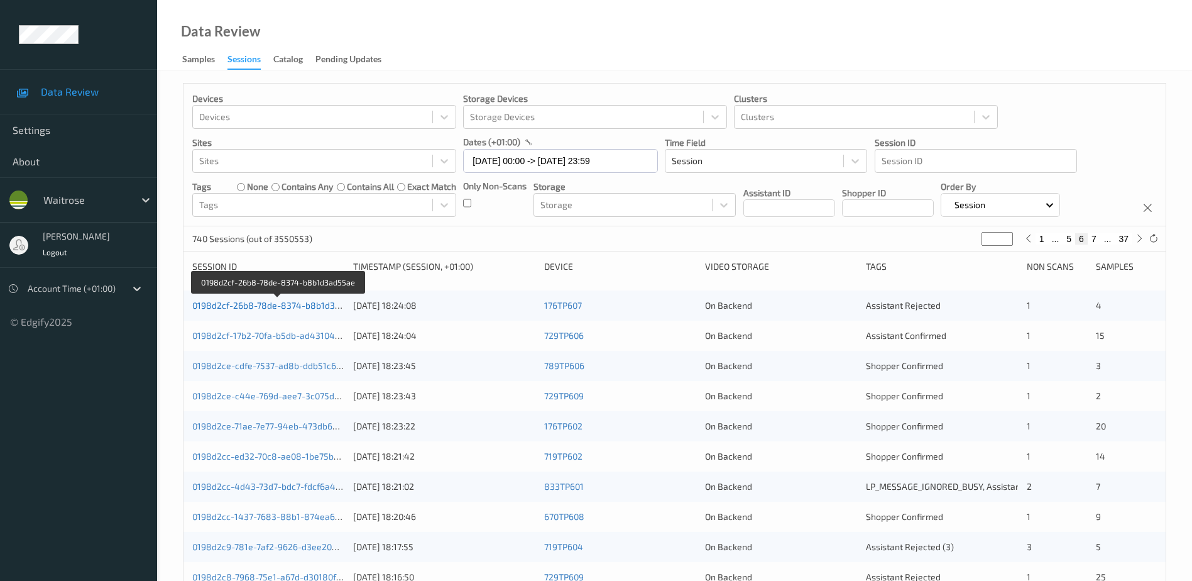
type input "*"
click at [320, 307] on link "0198d2cf-26b8-78de-8374-b8b1d3ad55ae" at bounding box center [278, 305] width 173 height 11
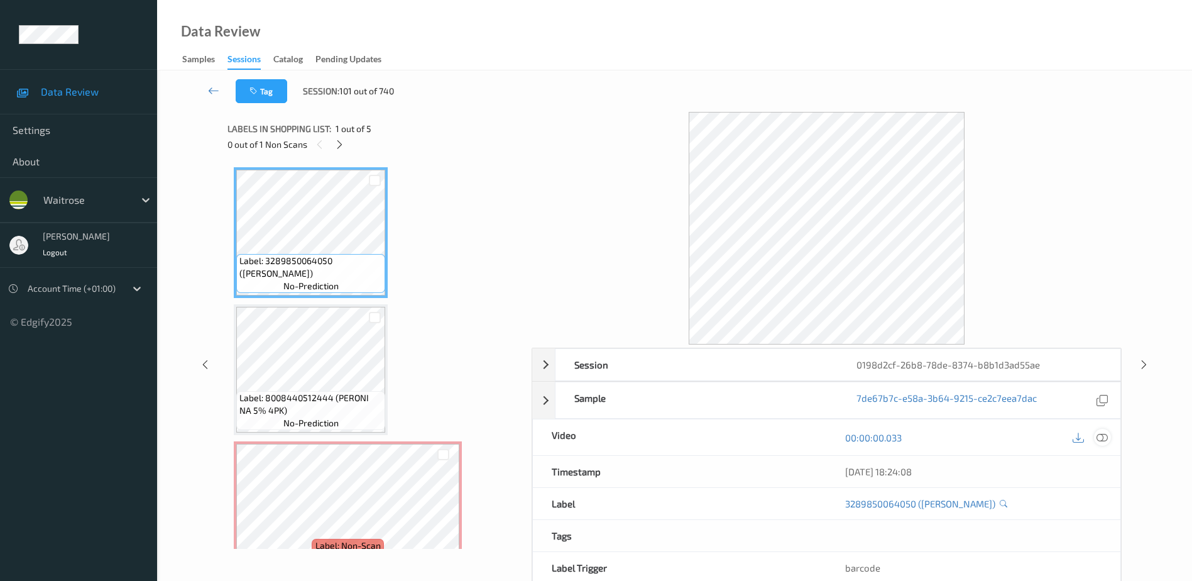
click at [1103, 438] on icon at bounding box center [1102, 437] width 11 height 11
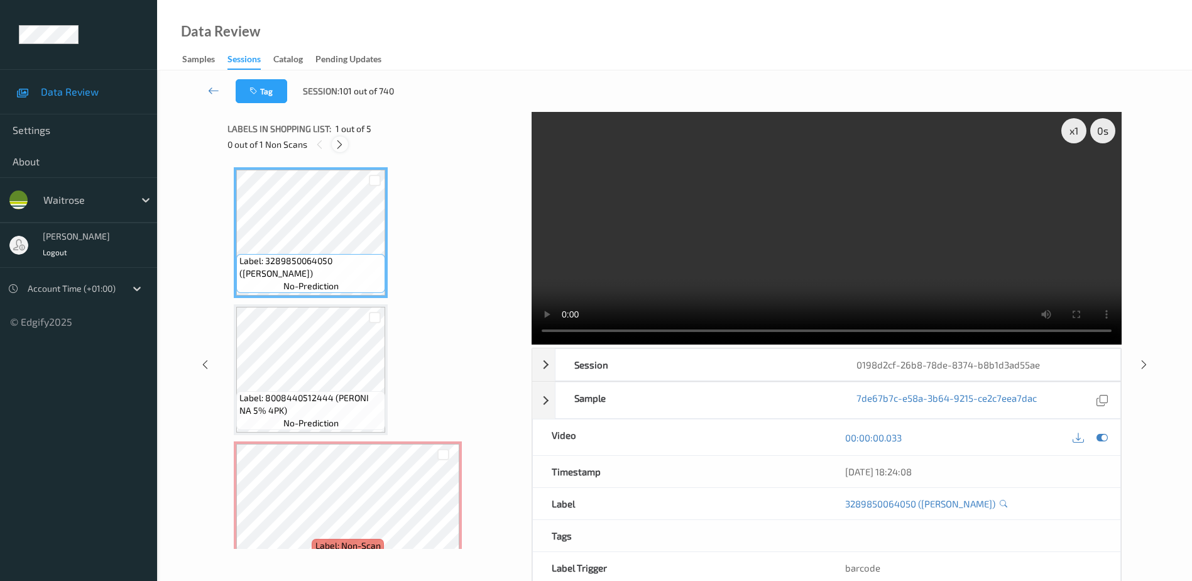
click at [344, 146] on icon at bounding box center [339, 144] width 11 height 11
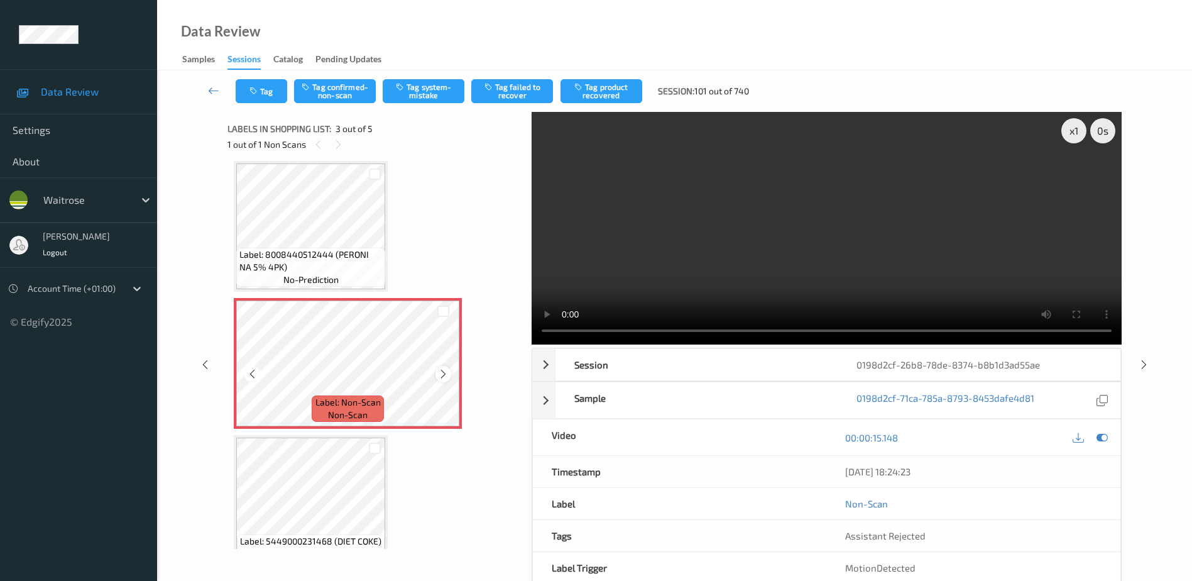
click at [449, 376] on icon at bounding box center [443, 373] width 11 height 11
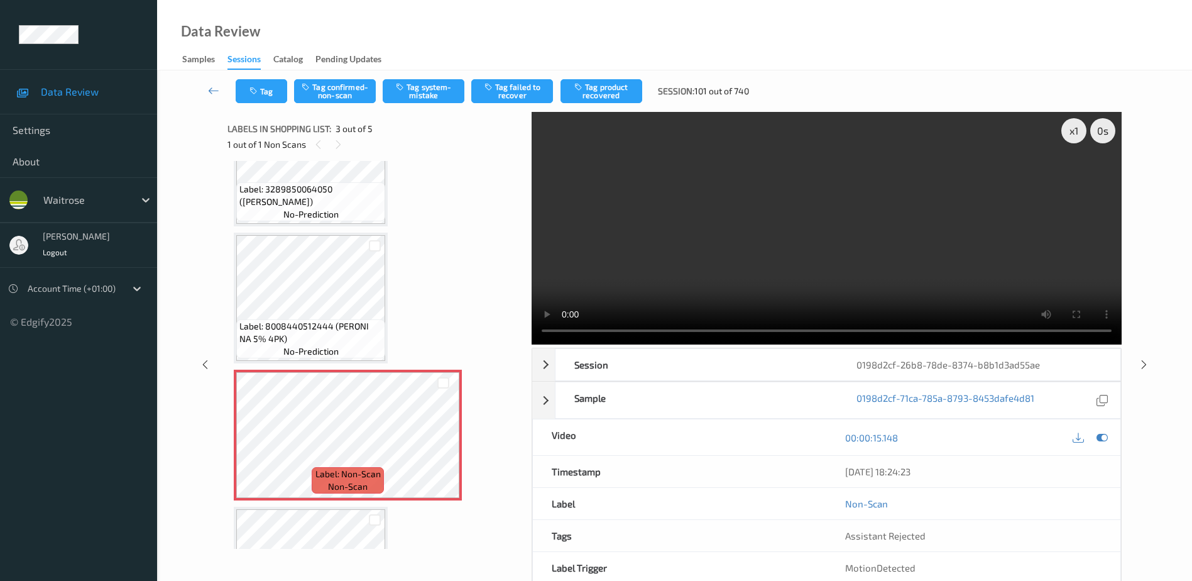
scroll to position [126, 0]
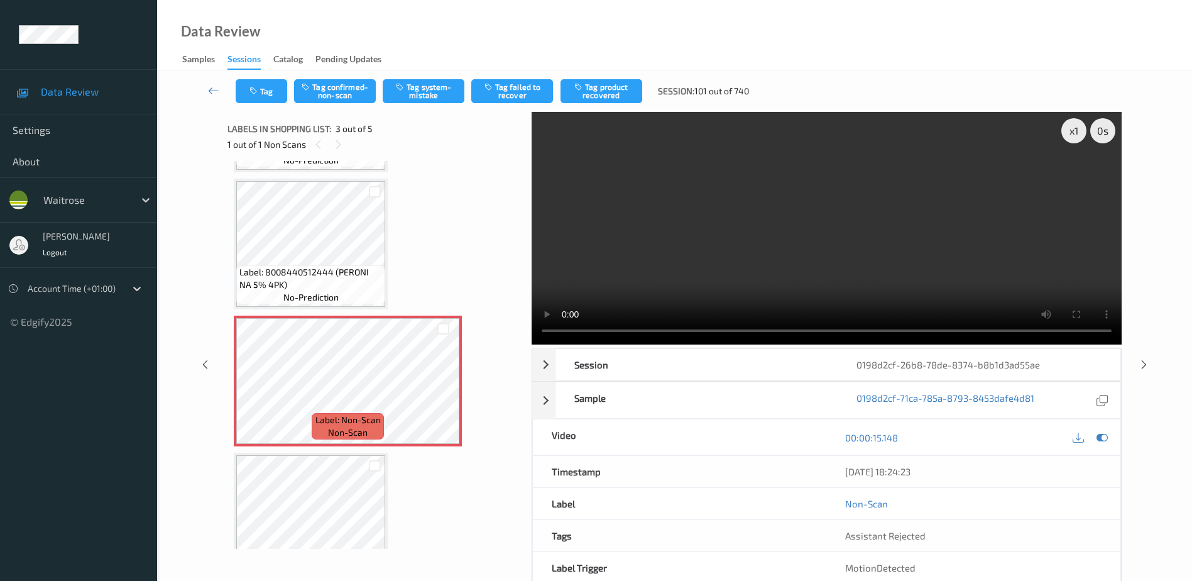
click at [874, 268] on video at bounding box center [827, 228] width 590 height 233
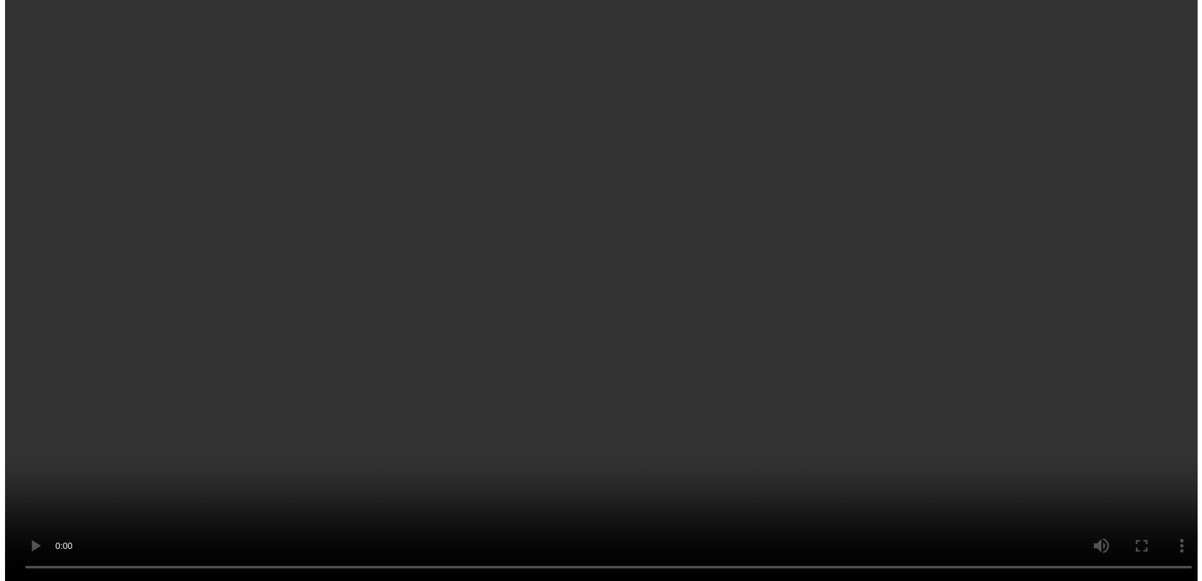
scroll to position [115, 0]
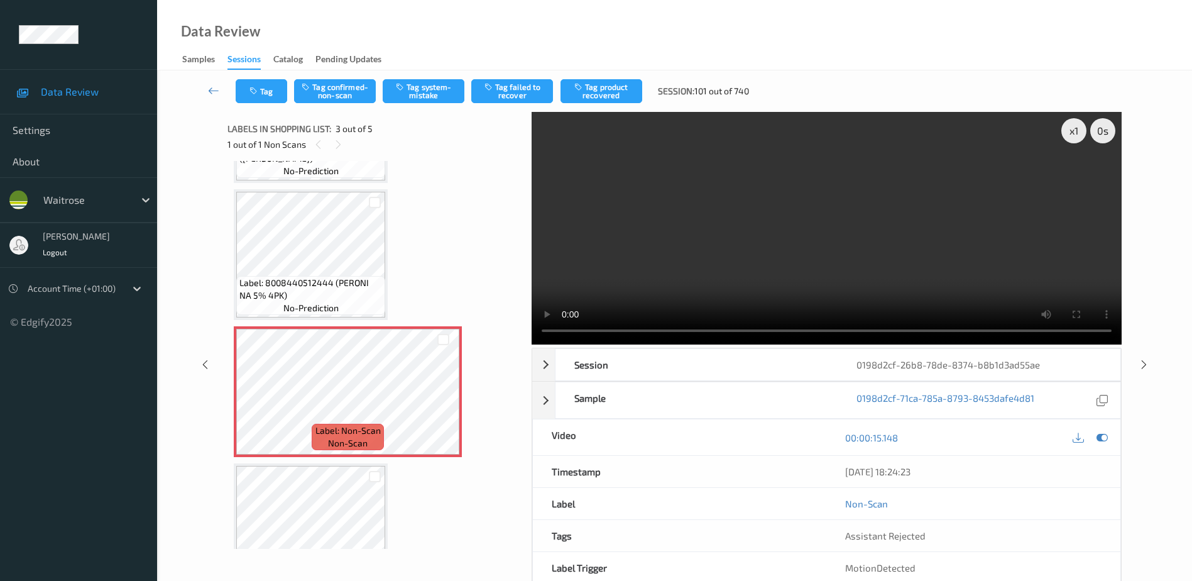
click at [429, 73] on div "Tag Tag confirmed-non-scan Tag system-mistake Tag failed to recover Tag product…" at bounding box center [675, 90] width 984 height 41
click at [424, 90] on button "Tag system-mistake" at bounding box center [424, 91] width 82 height 24
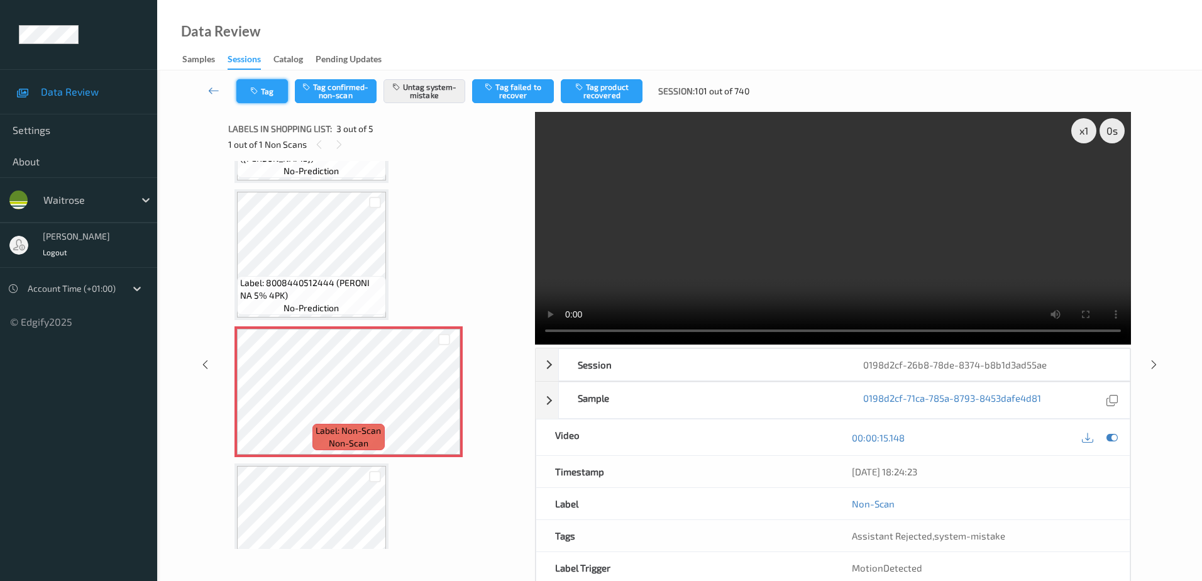
click at [259, 87] on icon "button" at bounding box center [255, 91] width 11 height 9
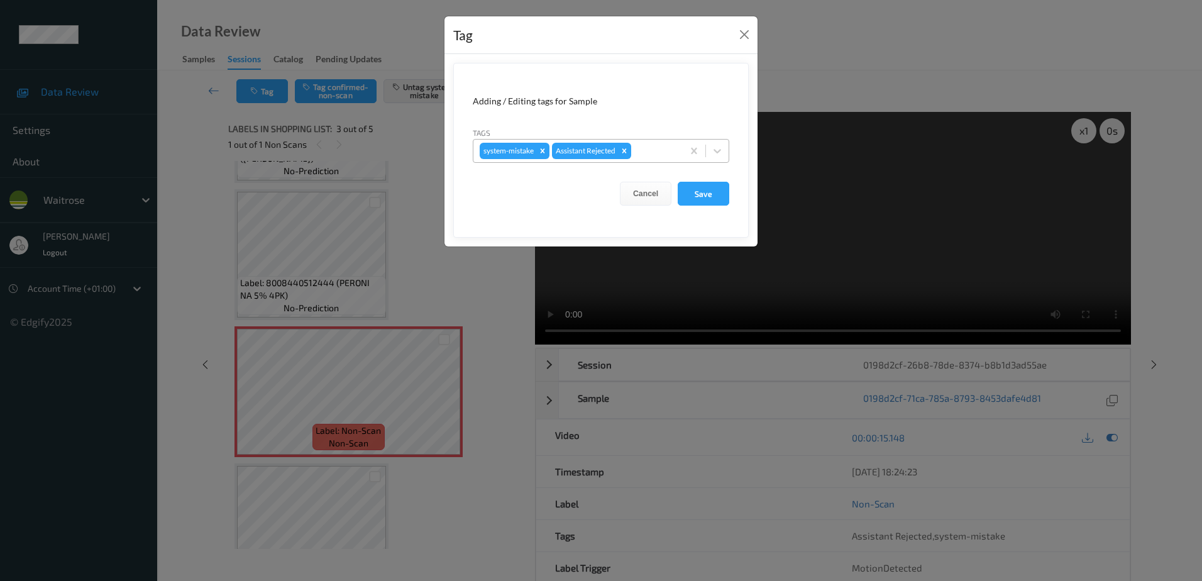
click at [658, 153] on div at bounding box center [654, 150] width 43 height 15
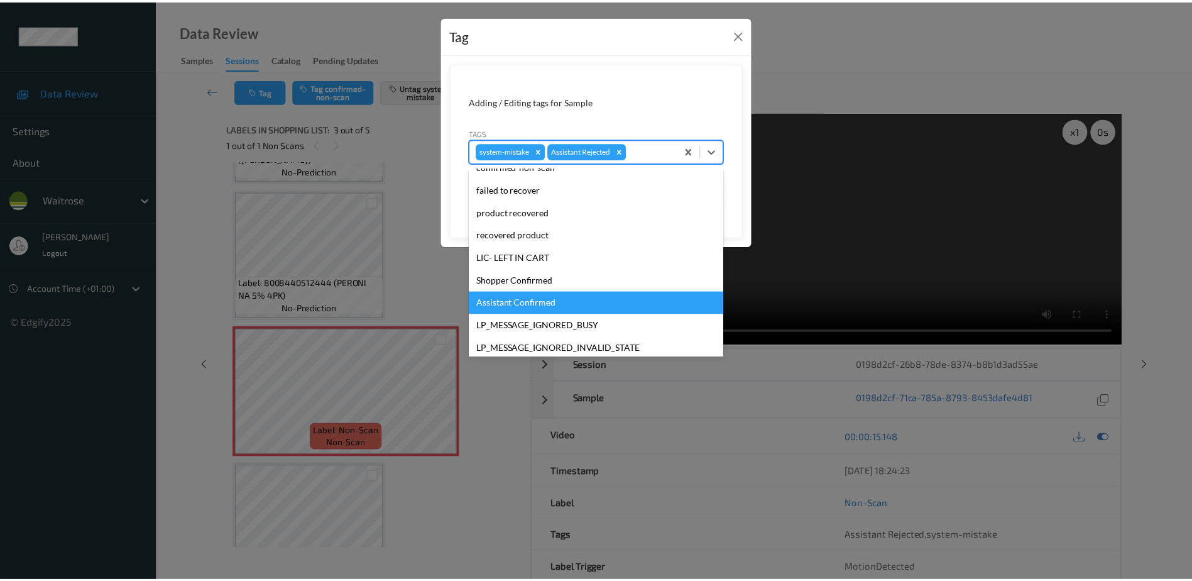
scroll to position [189, 0]
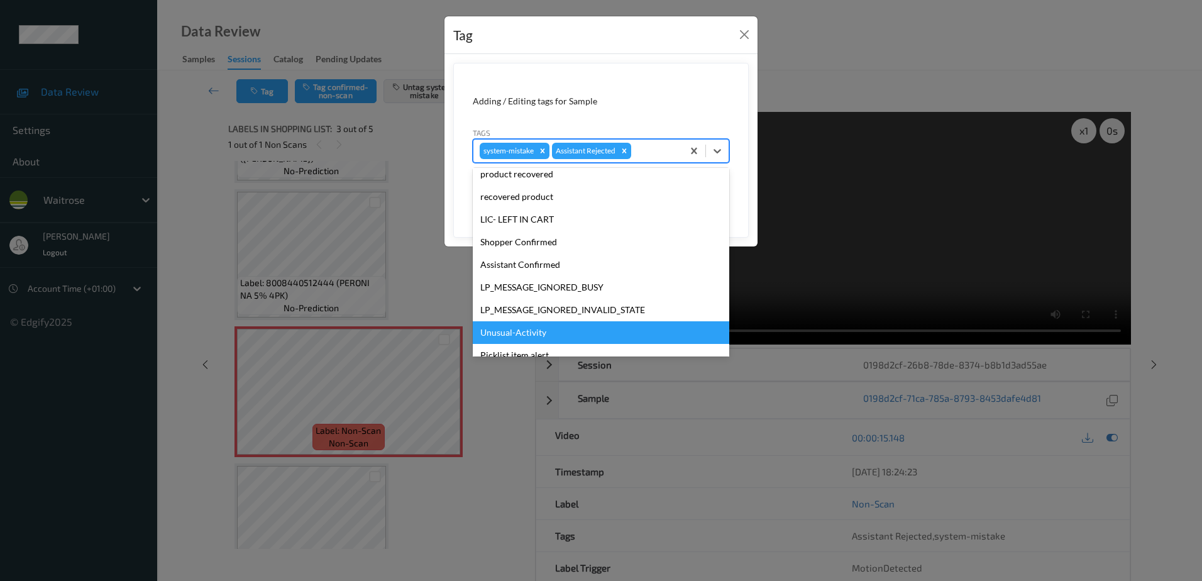
click at [538, 332] on div "Unusual-Activity" at bounding box center [601, 332] width 256 height 23
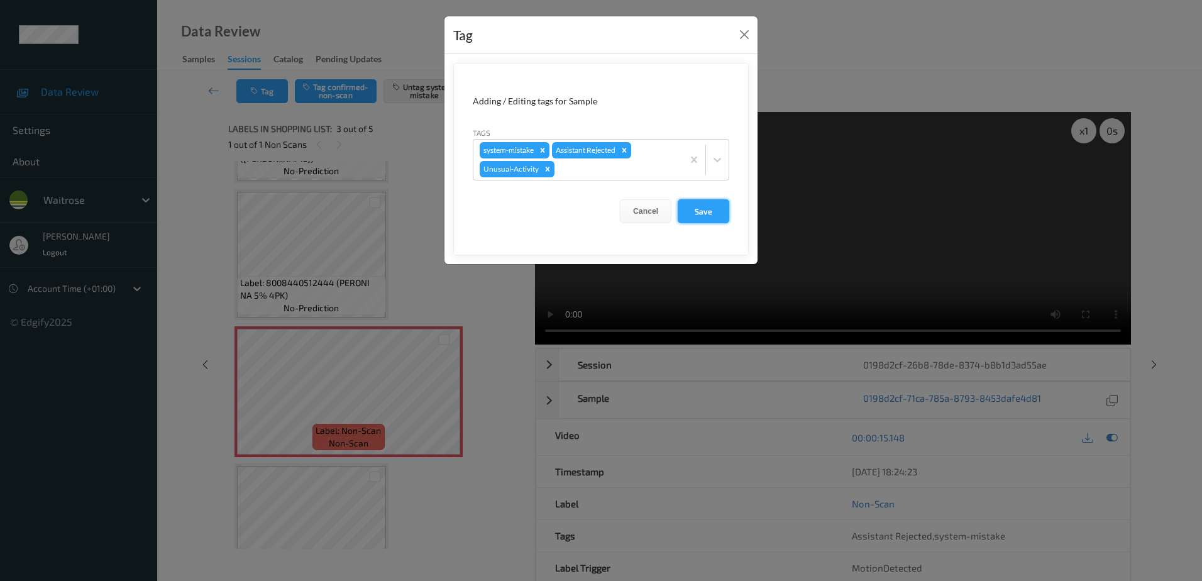
click at [701, 215] on button "Save" at bounding box center [703, 211] width 52 height 24
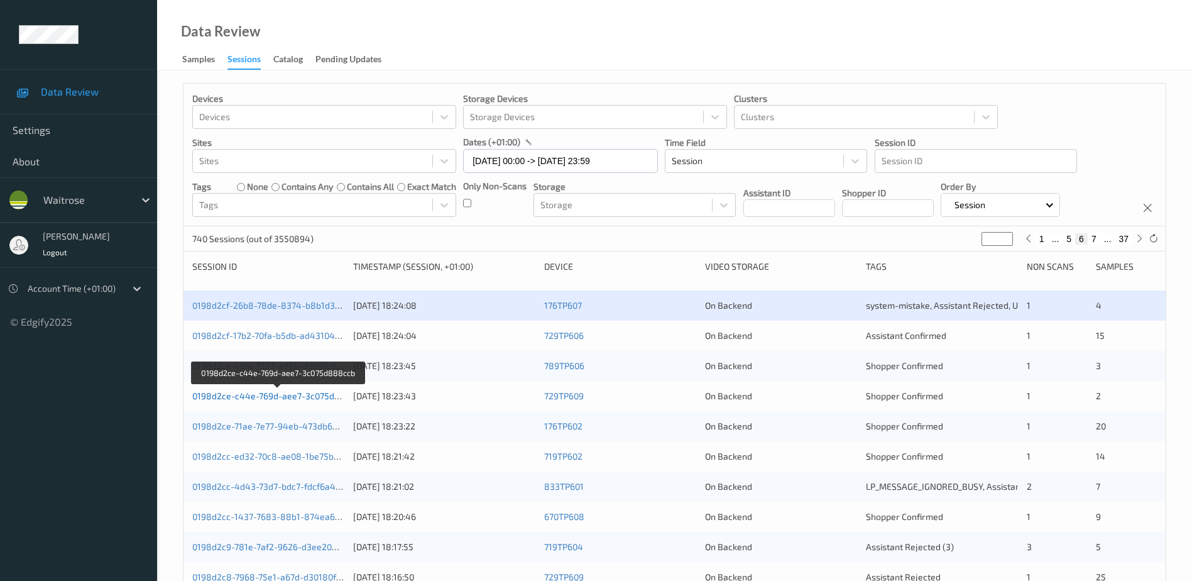
click at [258, 393] on link "0198d2ce-c44e-769d-aee7-3c075d888ccb" at bounding box center [278, 395] width 173 height 11
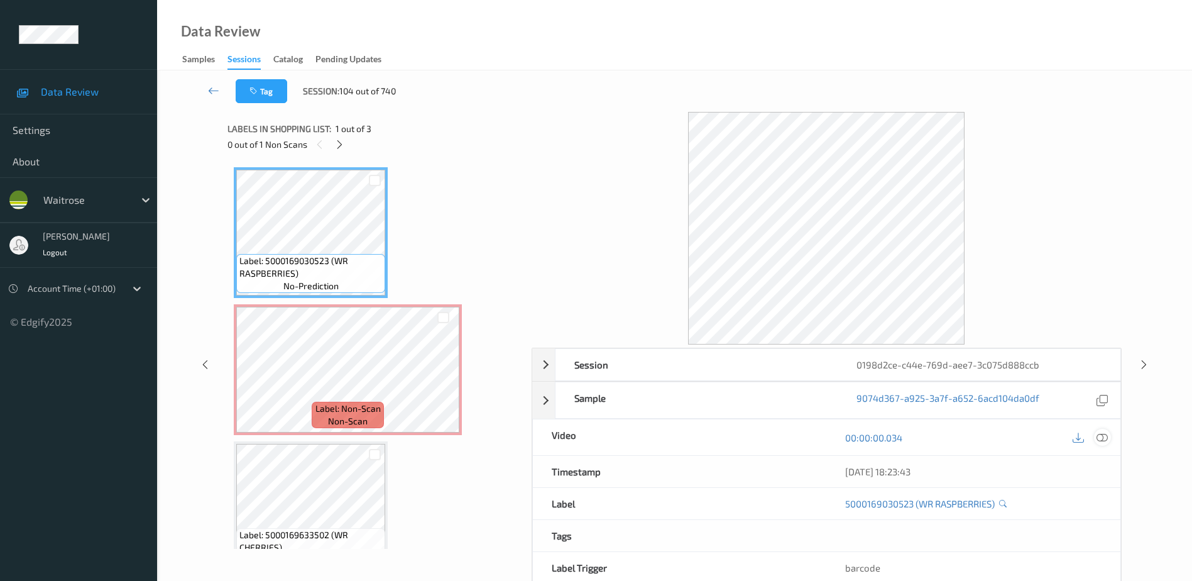
click at [1099, 438] on icon at bounding box center [1102, 437] width 11 height 11
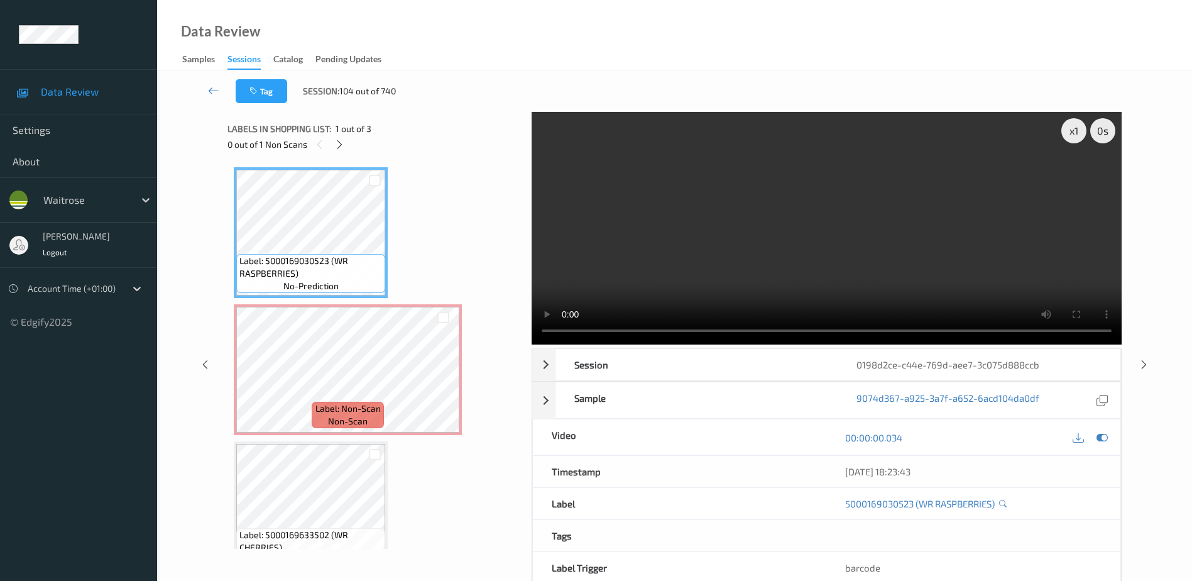
click at [434, 55] on div "Data Review Samples Sessions Catalog Pending Updates" at bounding box center [674, 35] width 1035 height 70
click at [344, 146] on icon at bounding box center [339, 144] width 11 height 11
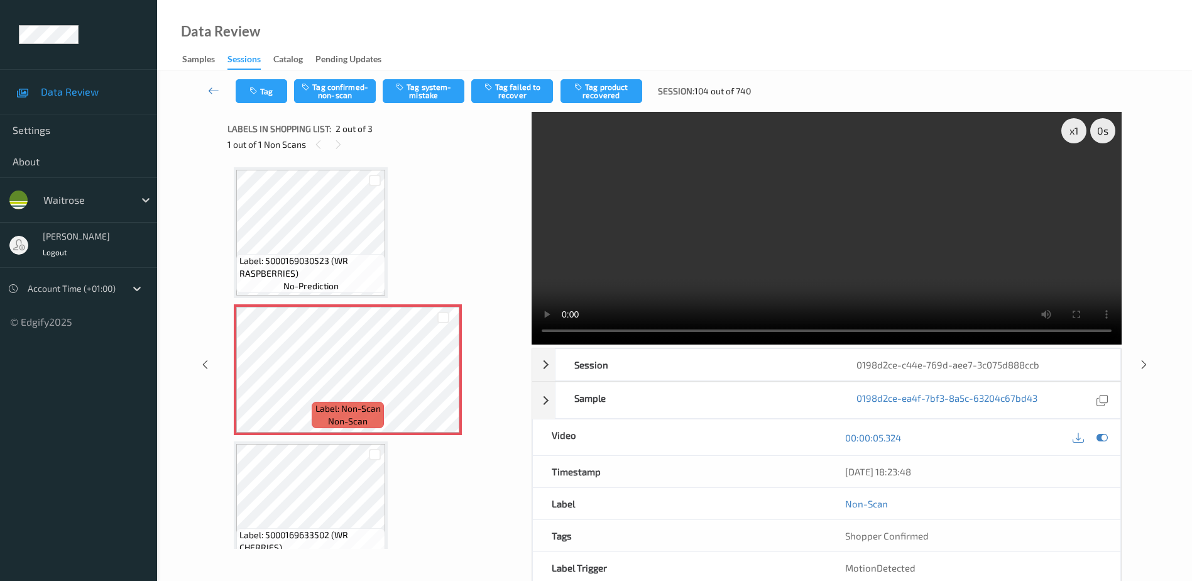
scroll to position [6, 0]
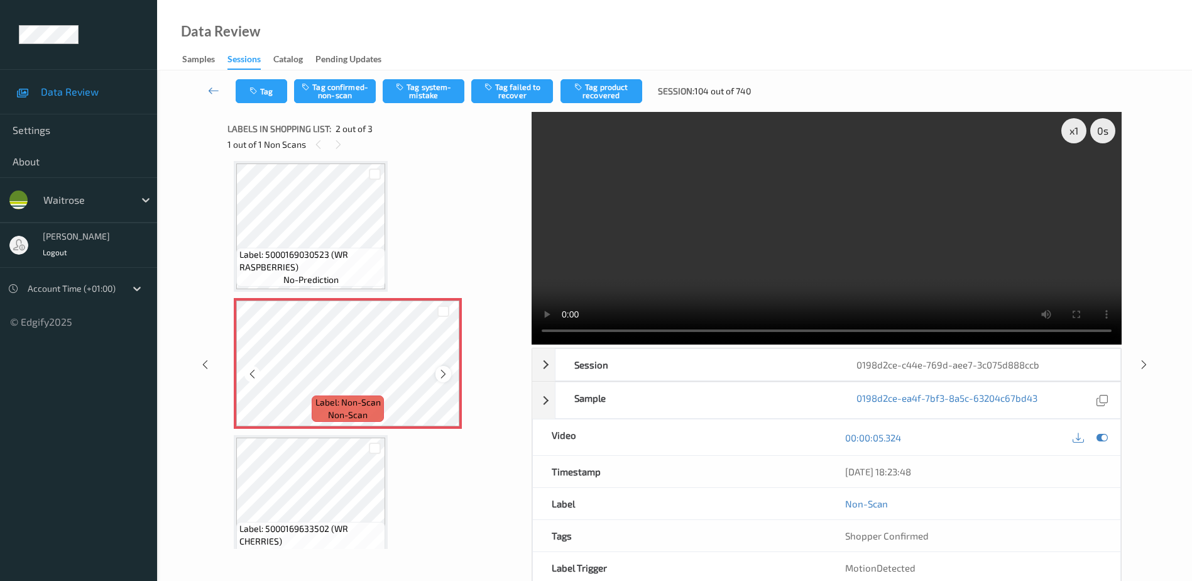
click at [444, 373] on icon at bounding box center [443, 373] width 11 height 11
click at [440, 375] on icon at bounding box center [443, 373] width 11 height 11
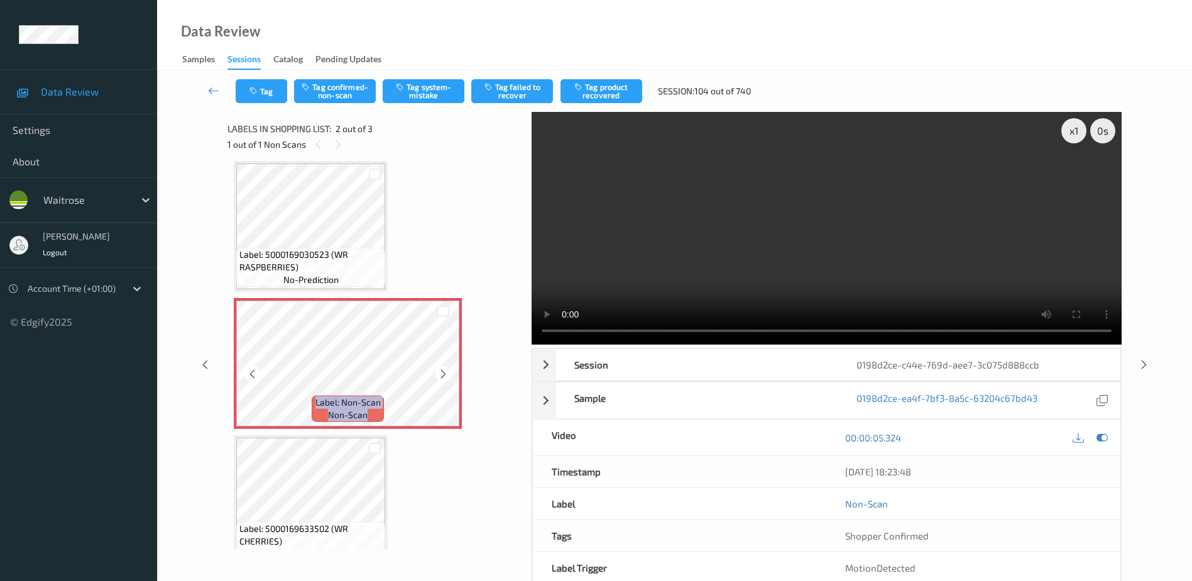
click at [440, 375] on icon at bounding box center [443, 373] width 11 height 11
drag, startPoint x: 762, startPoint y: 230, endPoint x: 724, endPoint y: 294, distance: 74.7
click at [762, 230] on video at bounding box center [827, 228] width 590 height 233
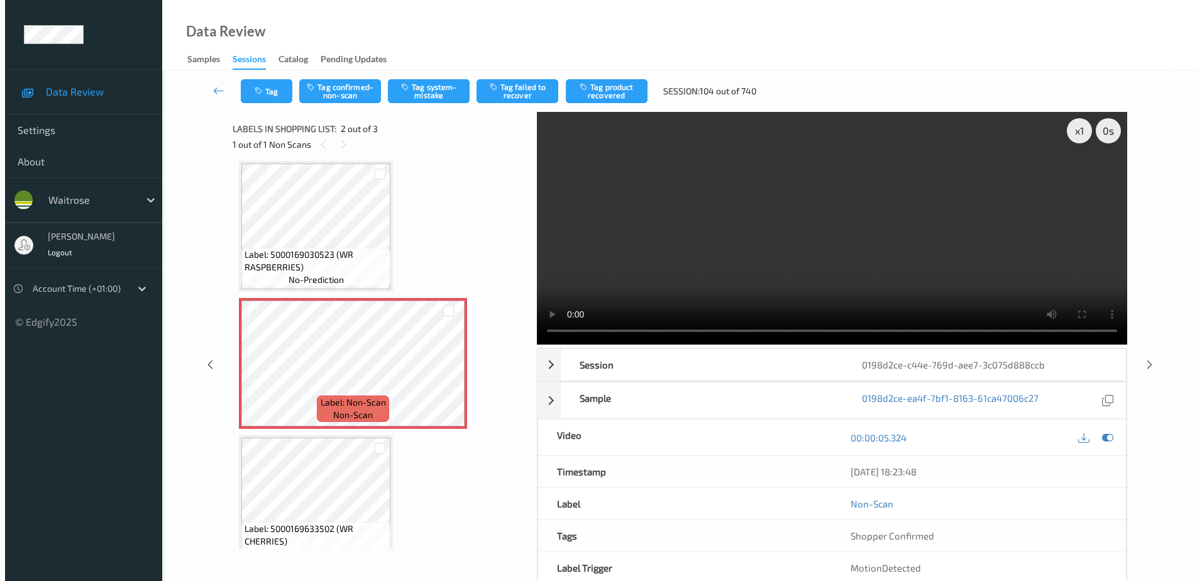
scroll to position [30, 0]
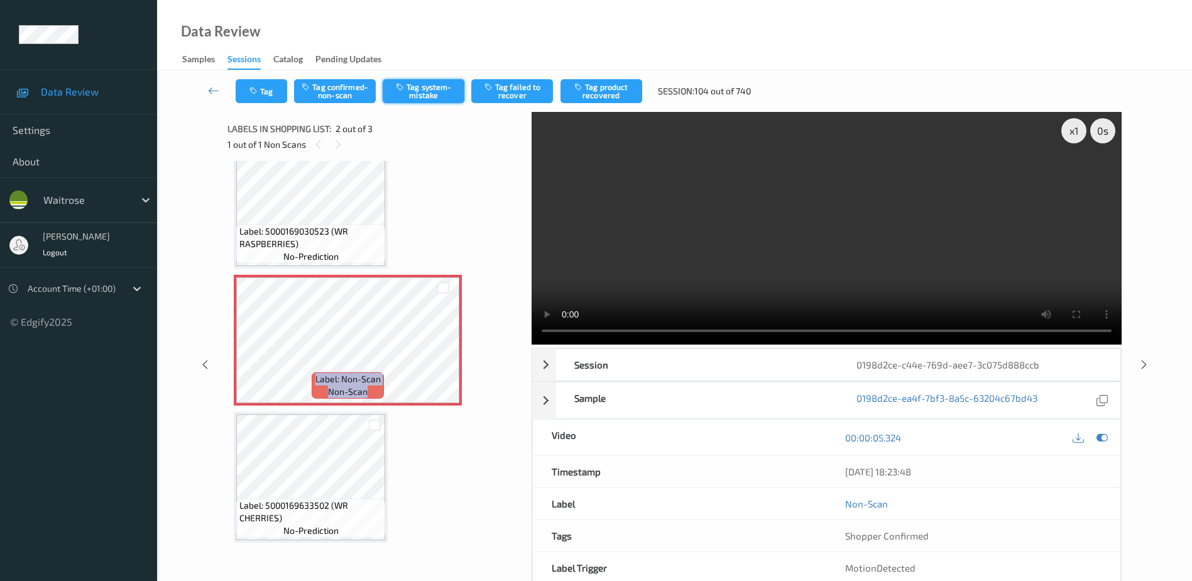
click at [451, 89] on button "Tag system-mistake" at bounding box center [424, 91] width 82 height 24
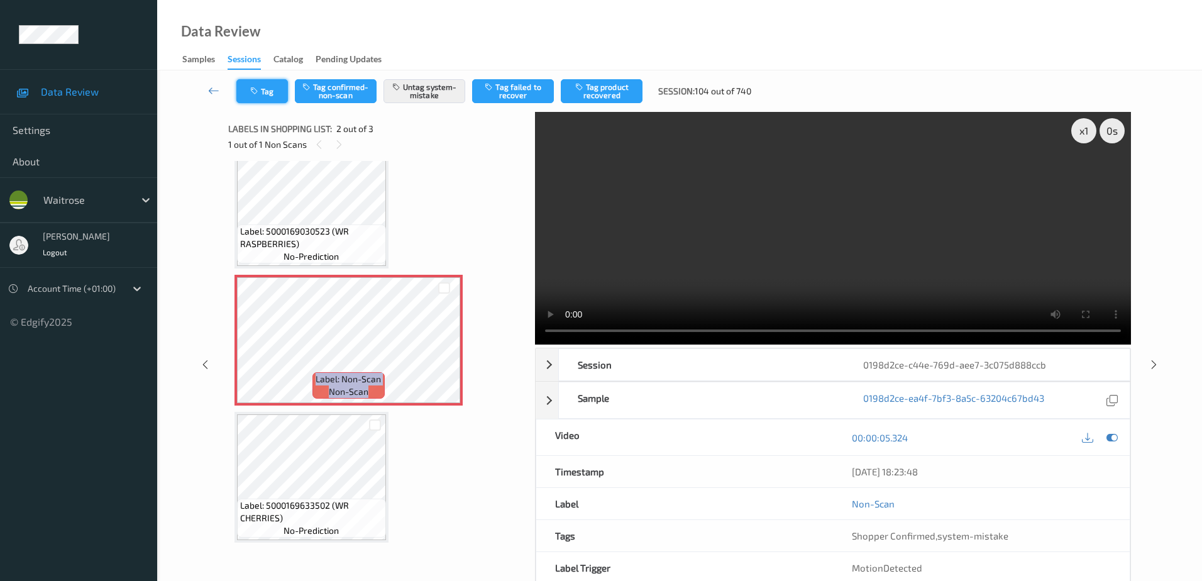
click at [257, 89] on icon "button" at bounding box center [255, 91] width 11 height 9
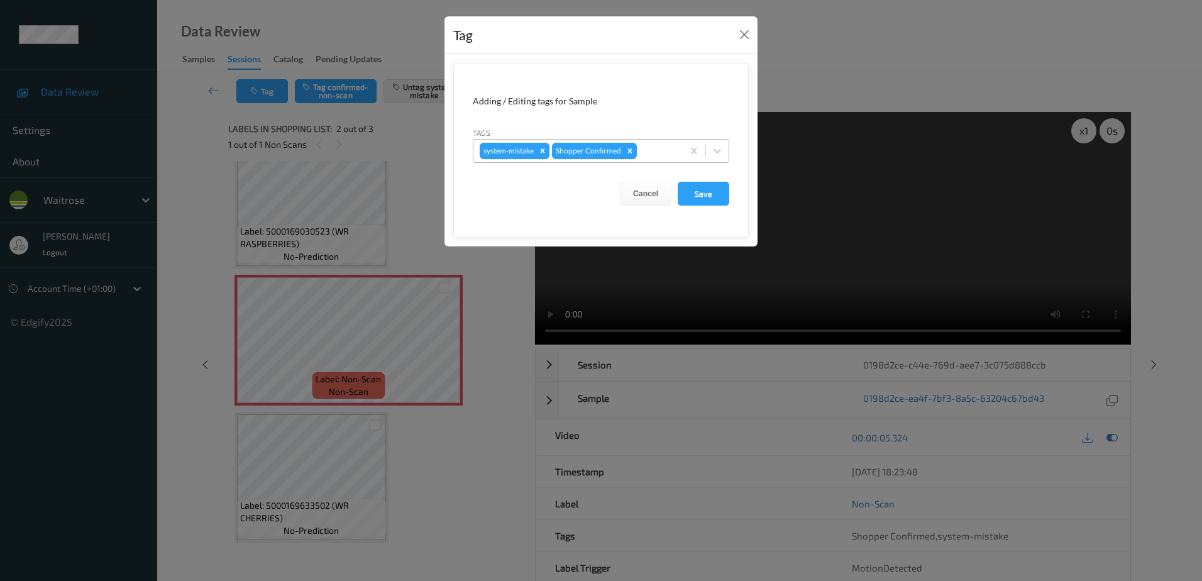
click at [665, 148] on div at bounding box center [657, 150] width 37 height 15
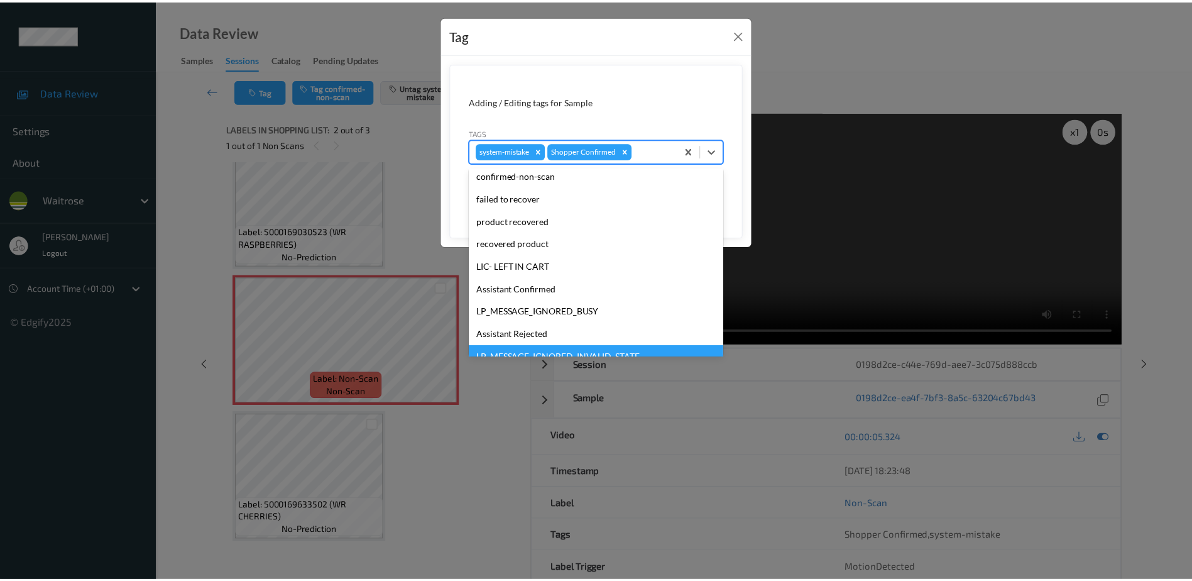
scroll to position [246, 0]
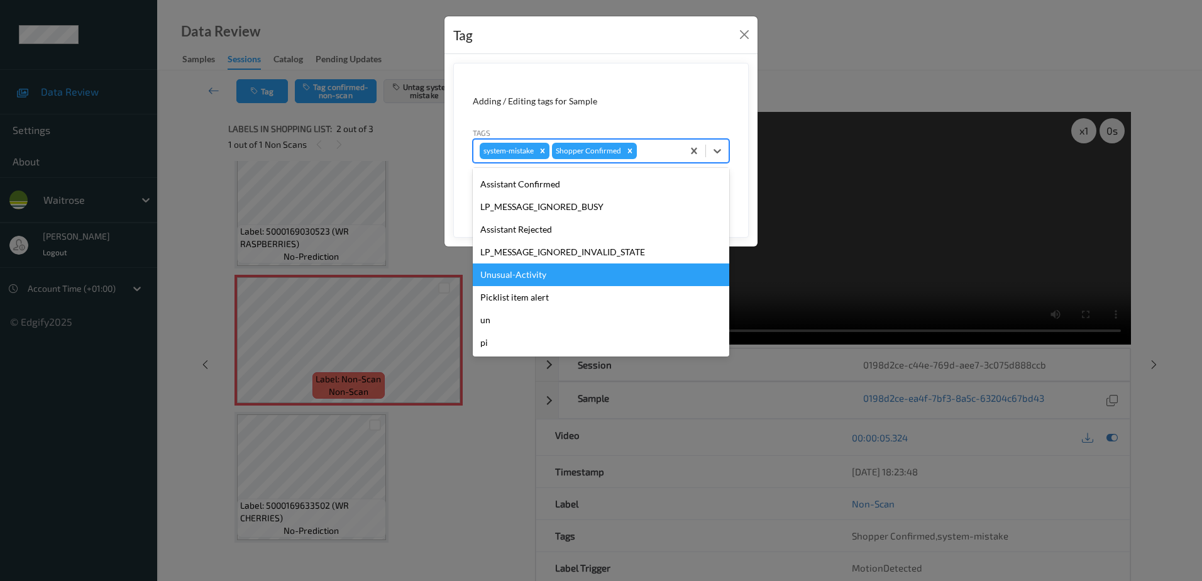
click at [560, 278] on div "Unusual-Activity" at bounding box center [601, 274] width 256 height 23
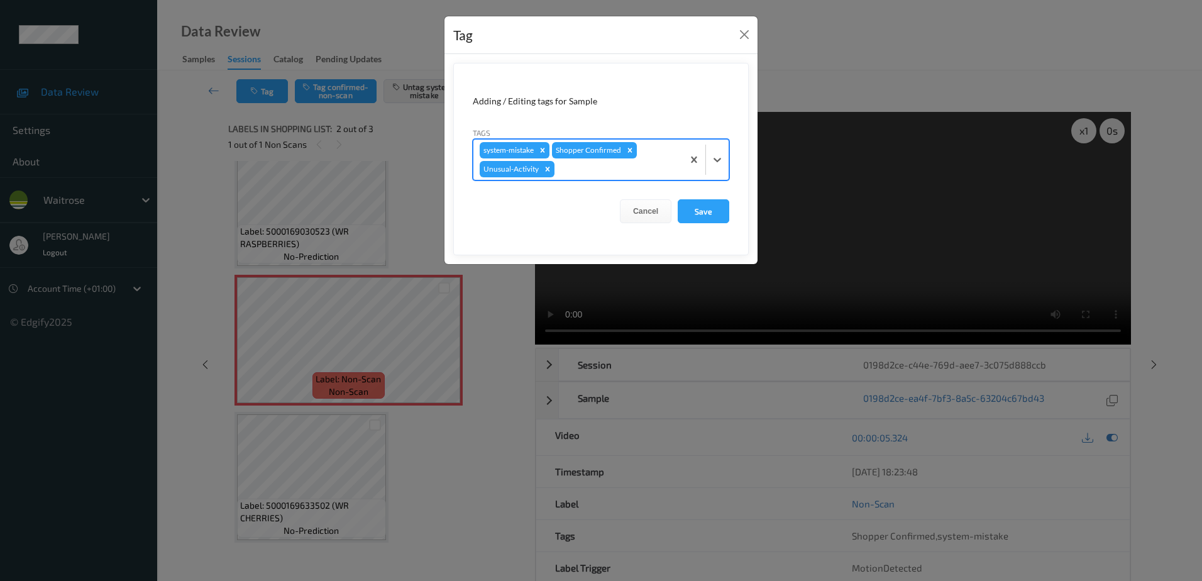
click at [696, 199] on form "Adding / Editing tags for Sample Tags option Unusual-Activity, selected. Select…" at bounding box center [600, 159] width 295 height 192
click at [701, 208] on button "Save" at bounding box center [703, 211] width 52 height 24
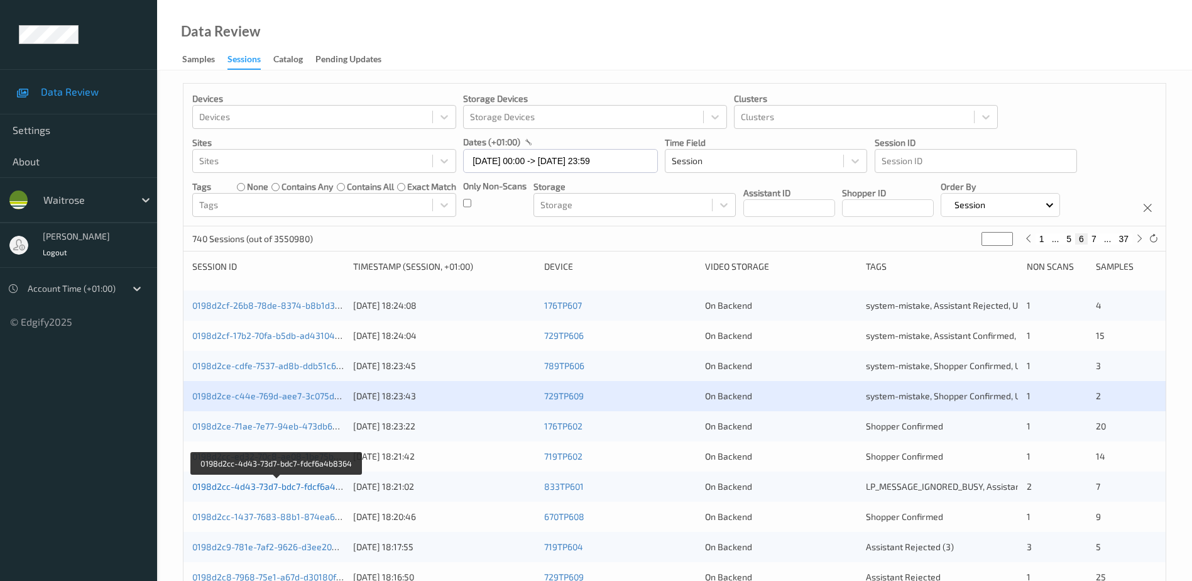
click at [263, 483] on link "0198d2cc-4d43-73d7-bdc7-fdcf6a4b8364" at bounding box center [277, 486] width 170 height 11
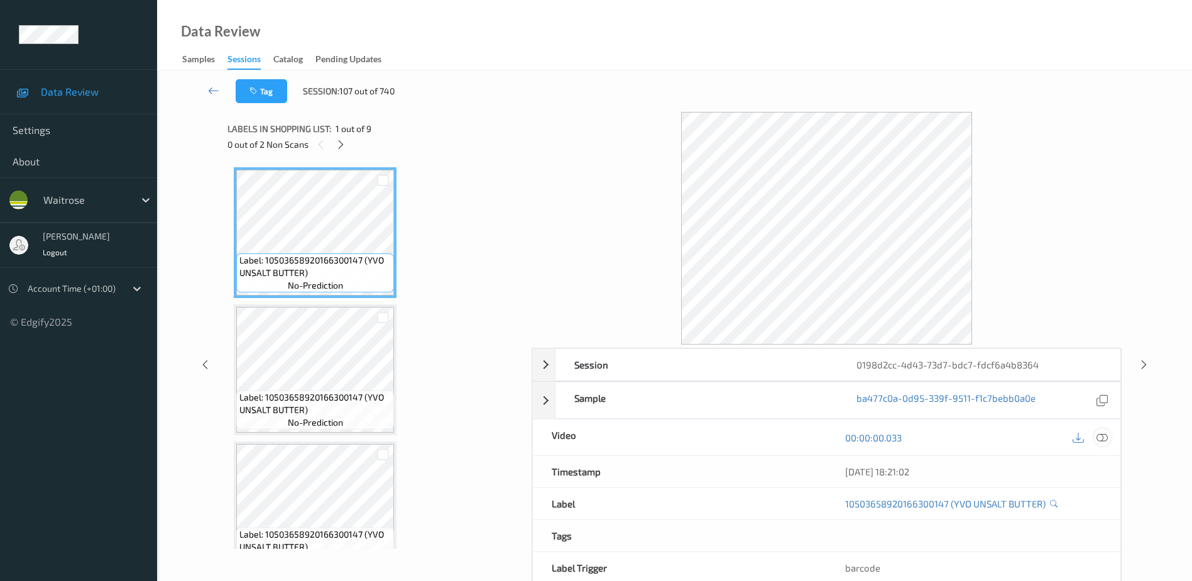
click at [1100, 437] on icon at bounding box center [1102, 437] width 11 height 11
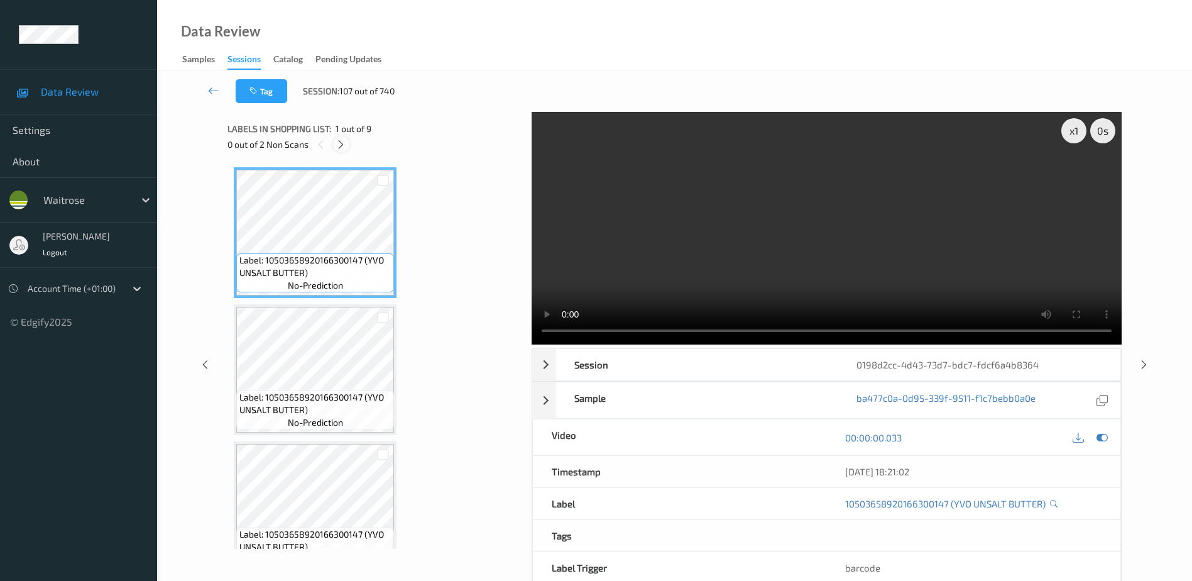
click at [343, 139] on icon at bounding box center [341, 144] width 11 height 11
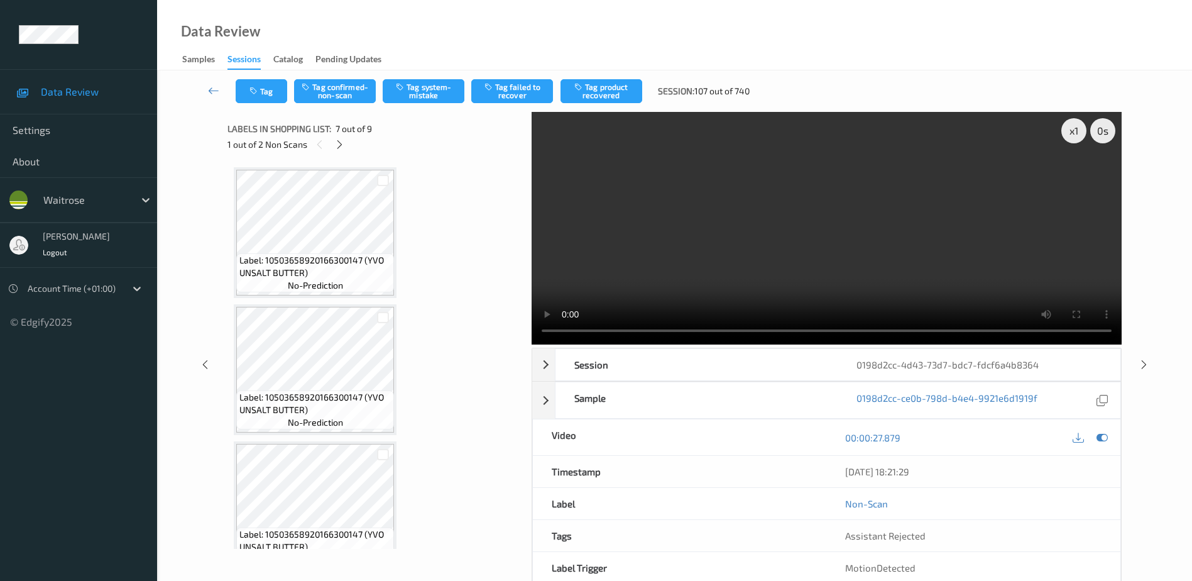
scroll to position [691, 0]
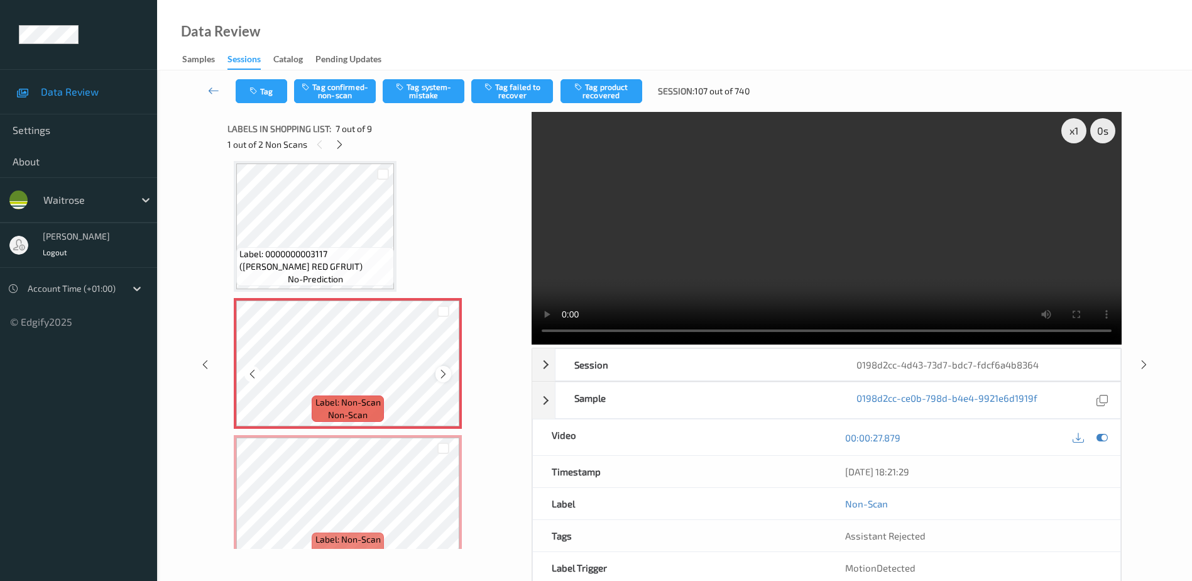
click at [446, 370] on icon at bounding box center [443, 373] width 11 height 11
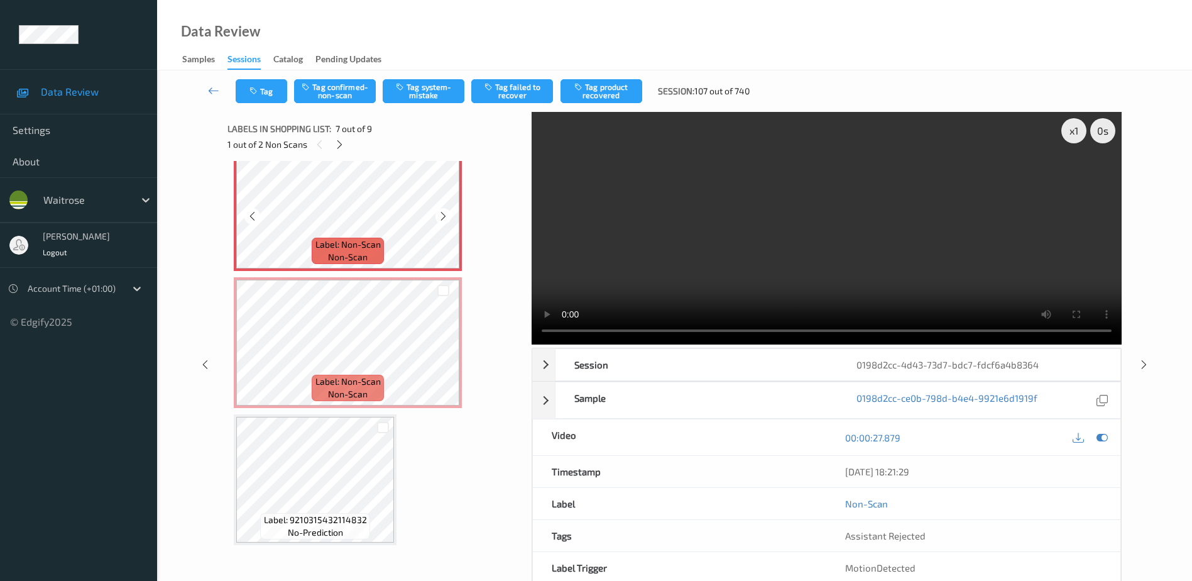
scroll to position [852, 0]
click at [449, 350] on icon at bounding box center [443, 350] width 11 height 11
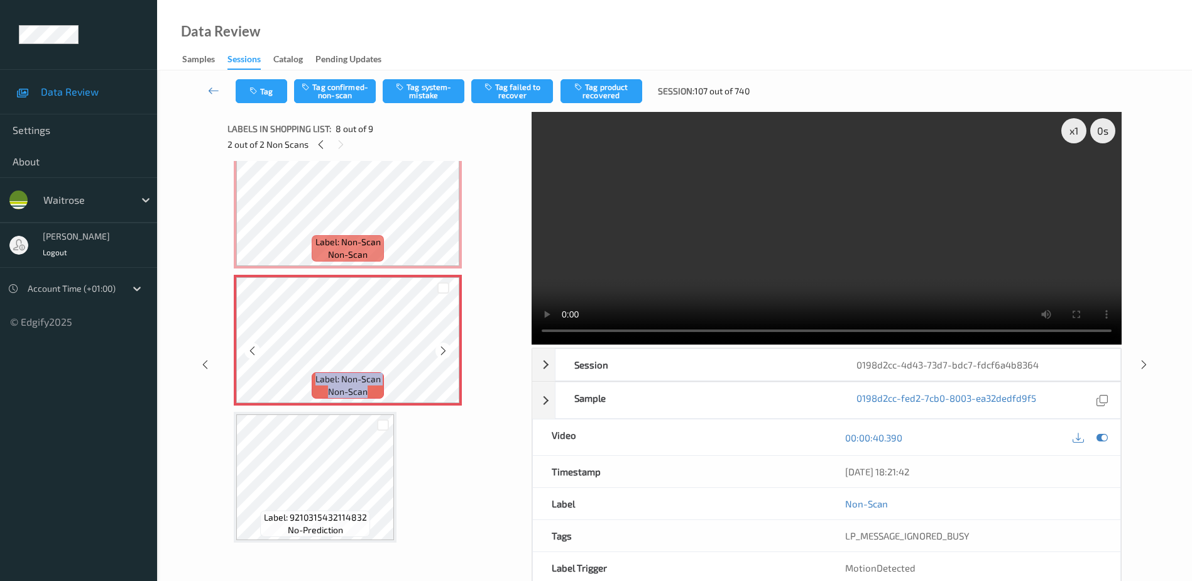
click at [449, 350] on icon at bounding box center [443, 350] width 11 height 11
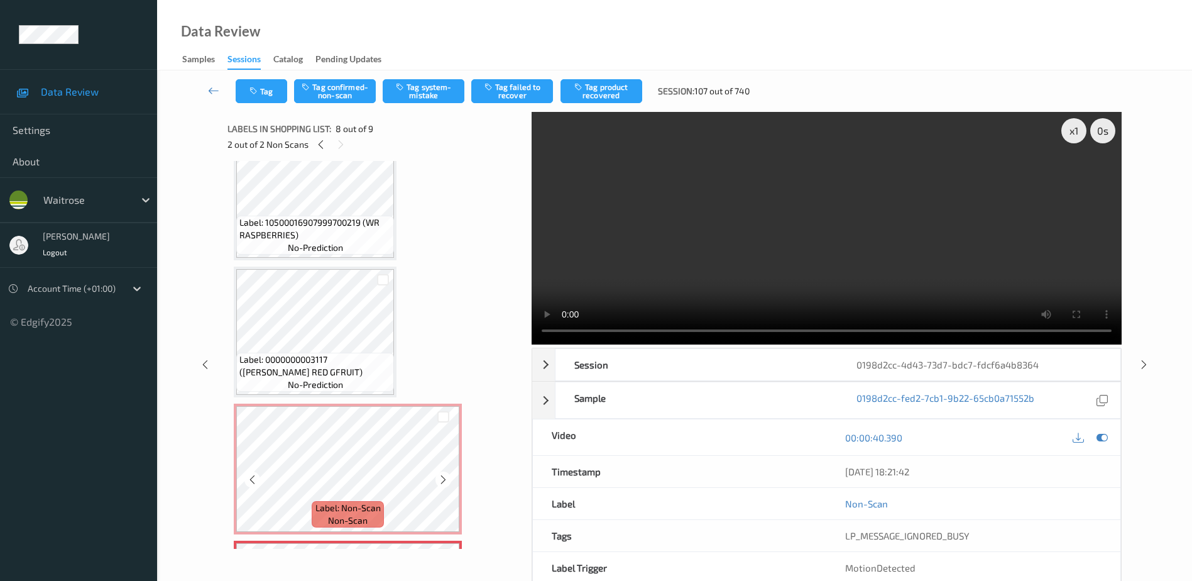
scroll to position [537, 0]
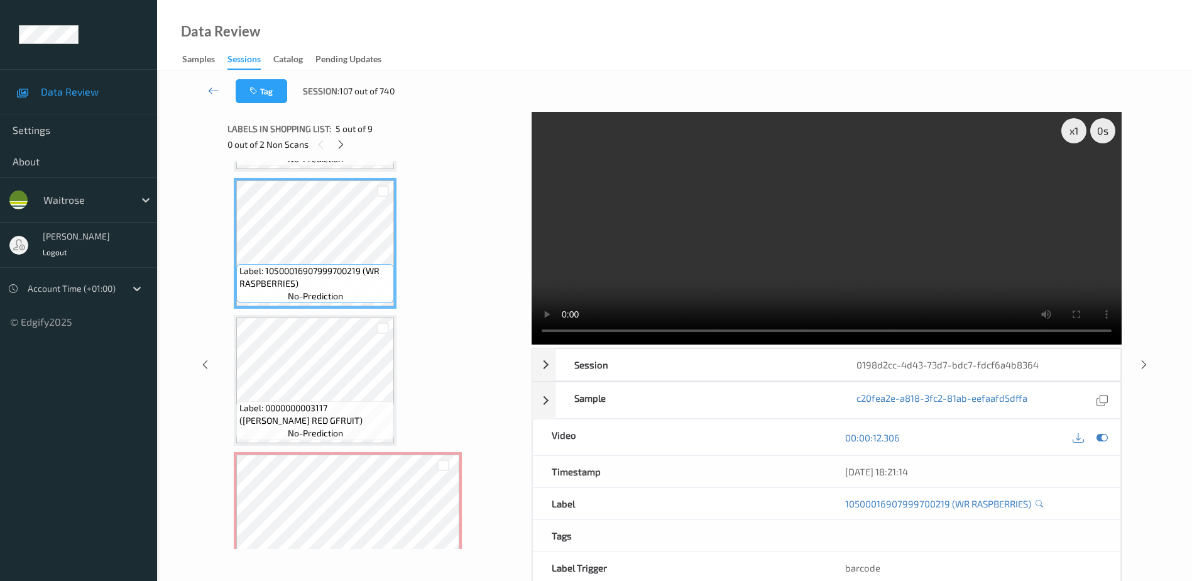
click at [845, 222] on video at bounding box center [827, 228] width 590 height 233
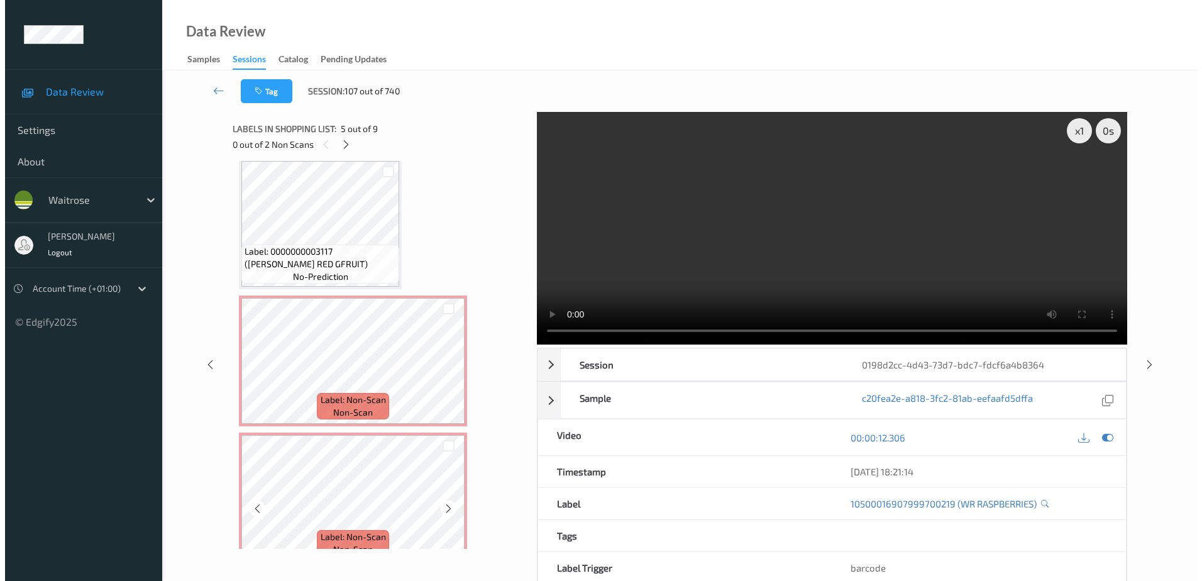
scroll to position [663, 0]
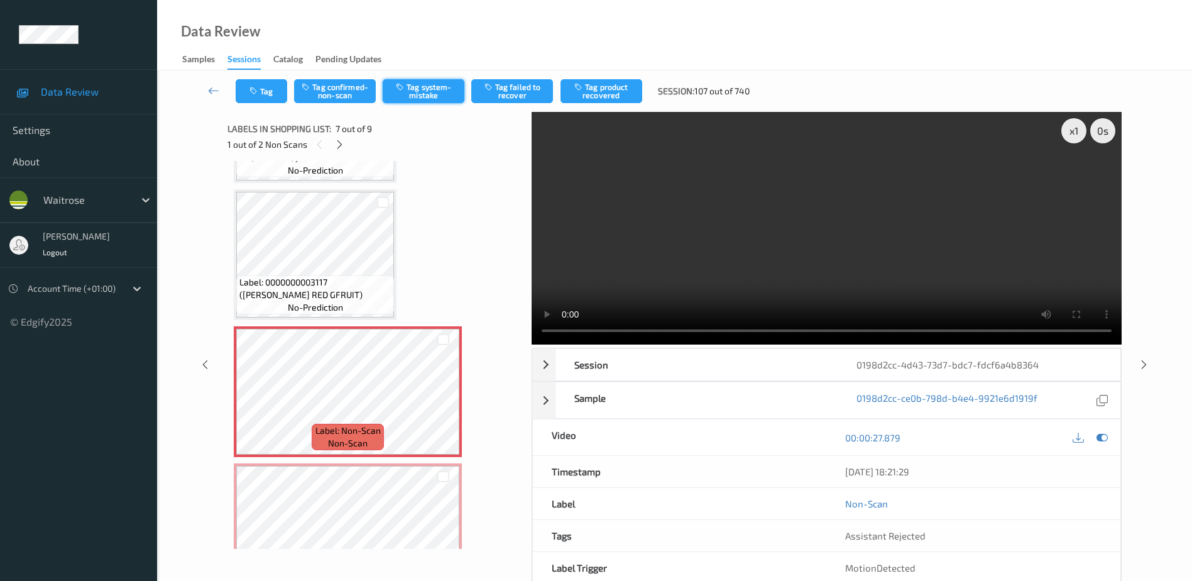
click at [425, 91] on button "Tag system-mistake" at bounding box center [424, 91] width 82 height 24
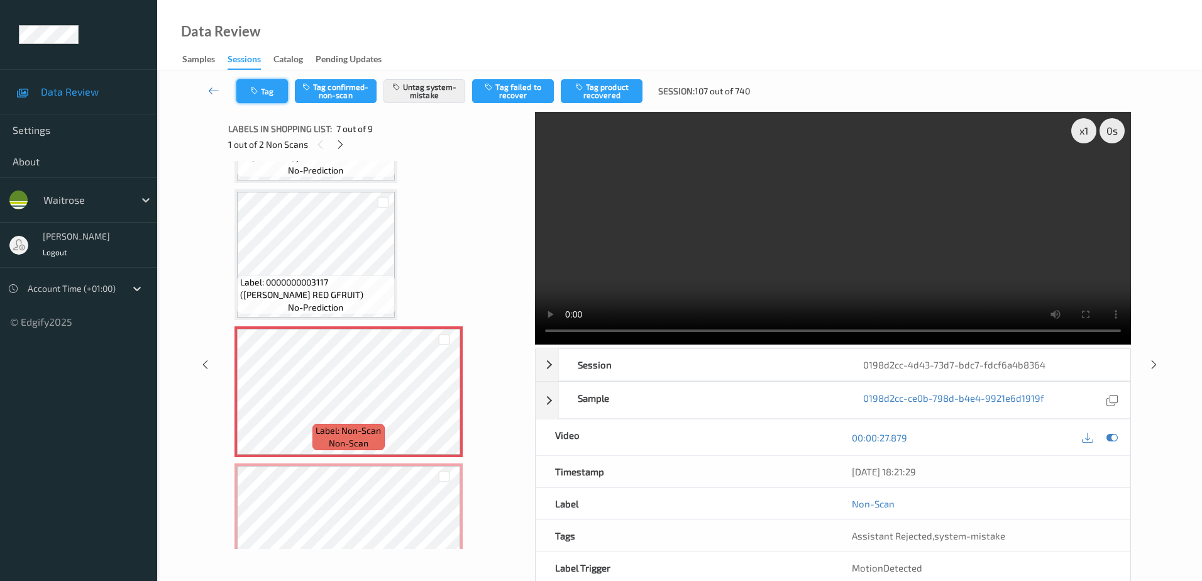
click at [261, 85] on button "Tag" at bounding box center [262, 91] width 52 height 24
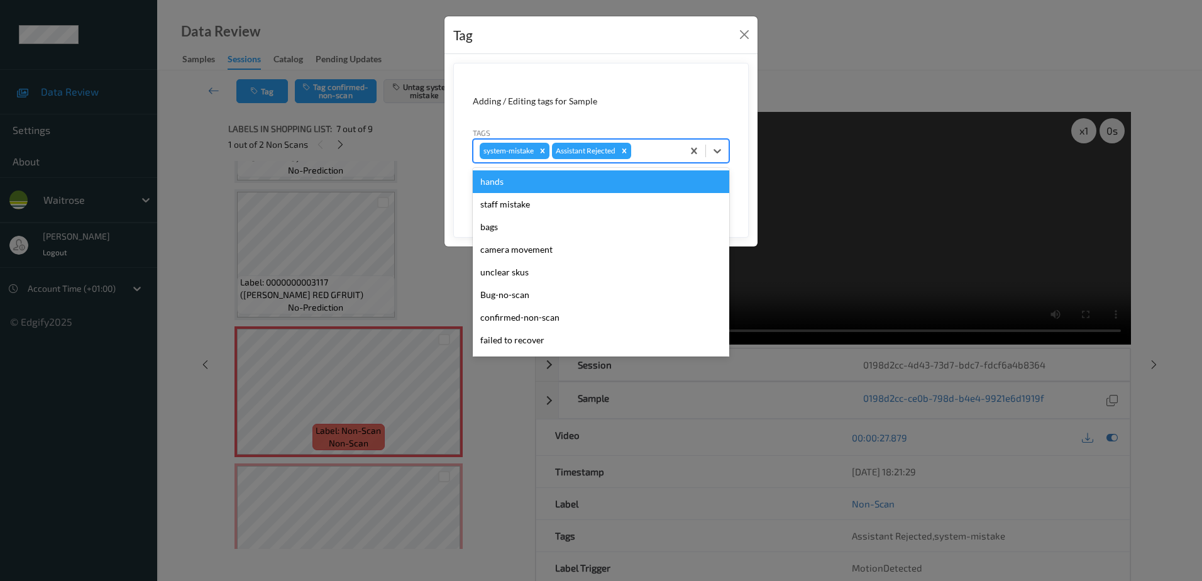
click at [657, 148] on div at bounding box center [654, 150] width 43 height 15
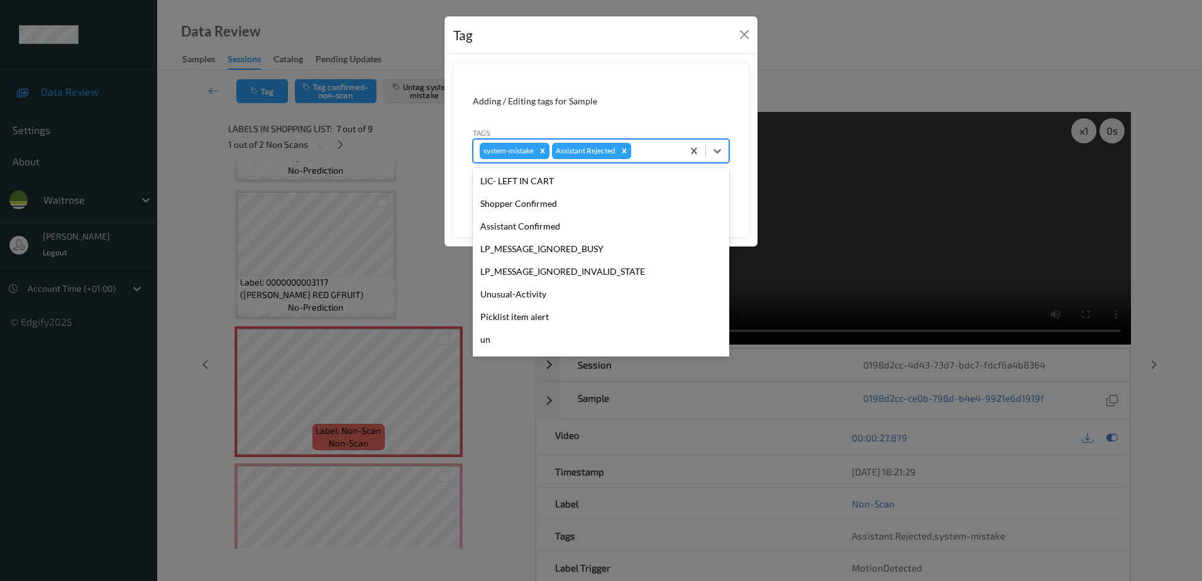
scroll to position [246, 0]
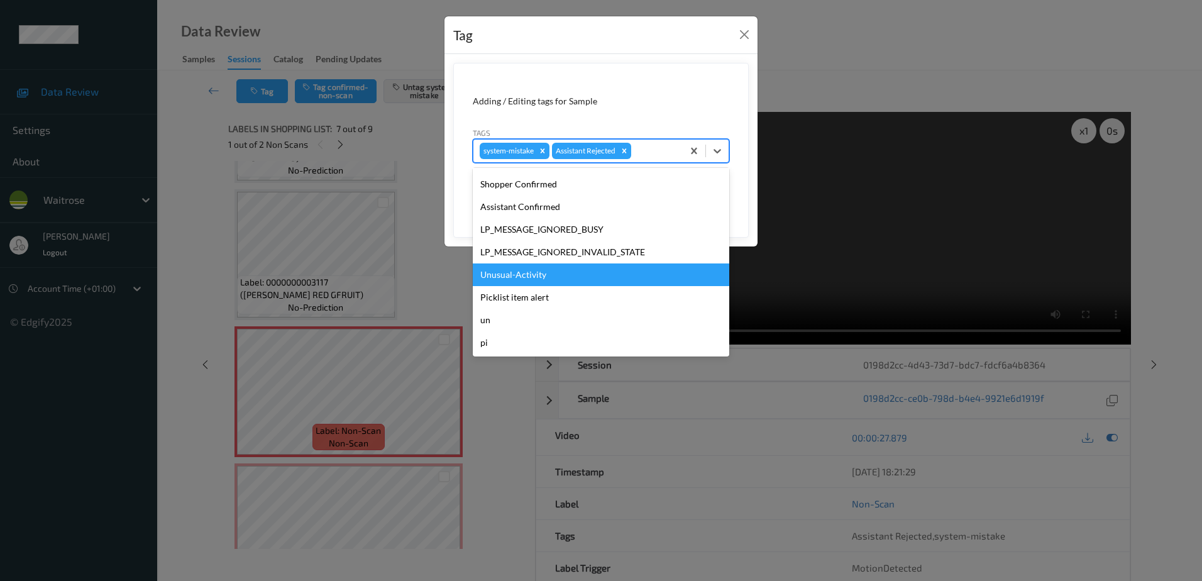
click at [512, 269] on div "Unusual-Activity" at bounding box center [601, 274] width 256 height 23
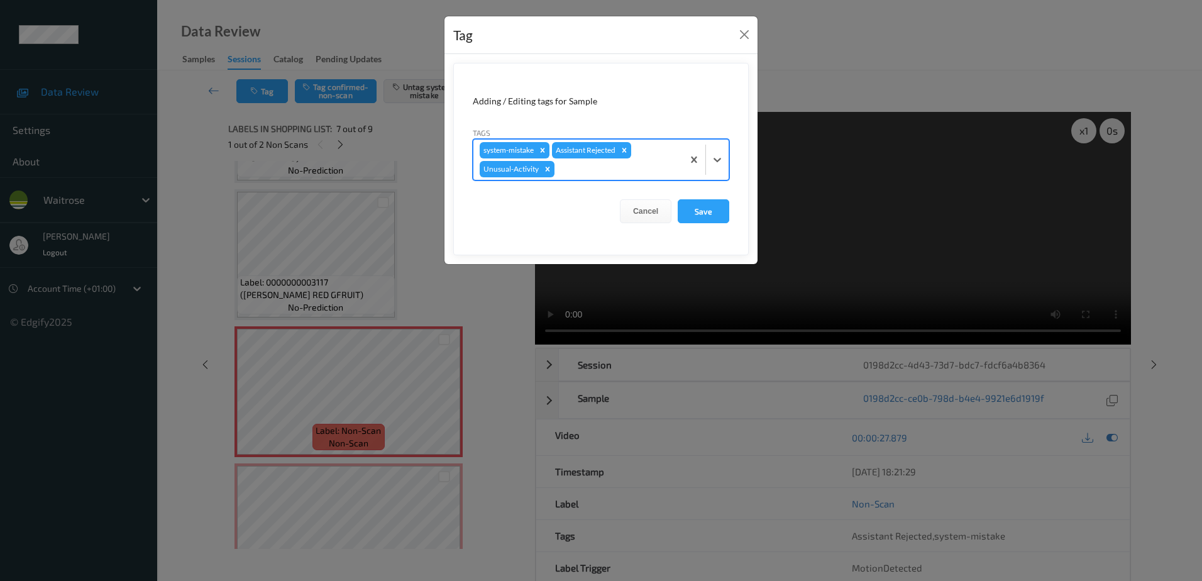
click at [591, 166] on div at bounding box center [616, 169] width 119 height 15
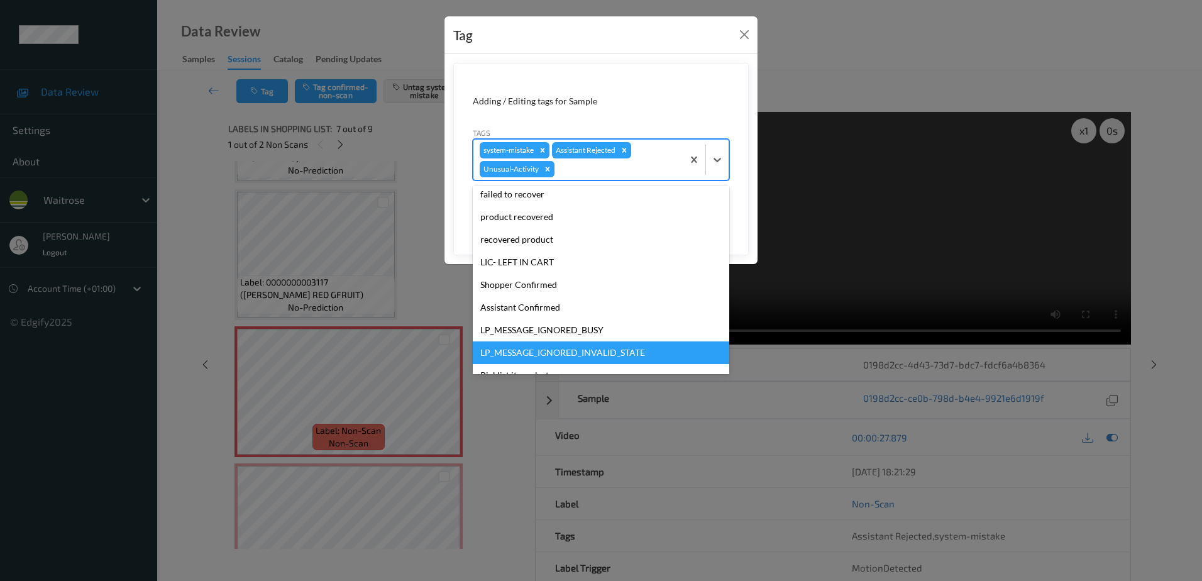
scroll to position [189, 0]
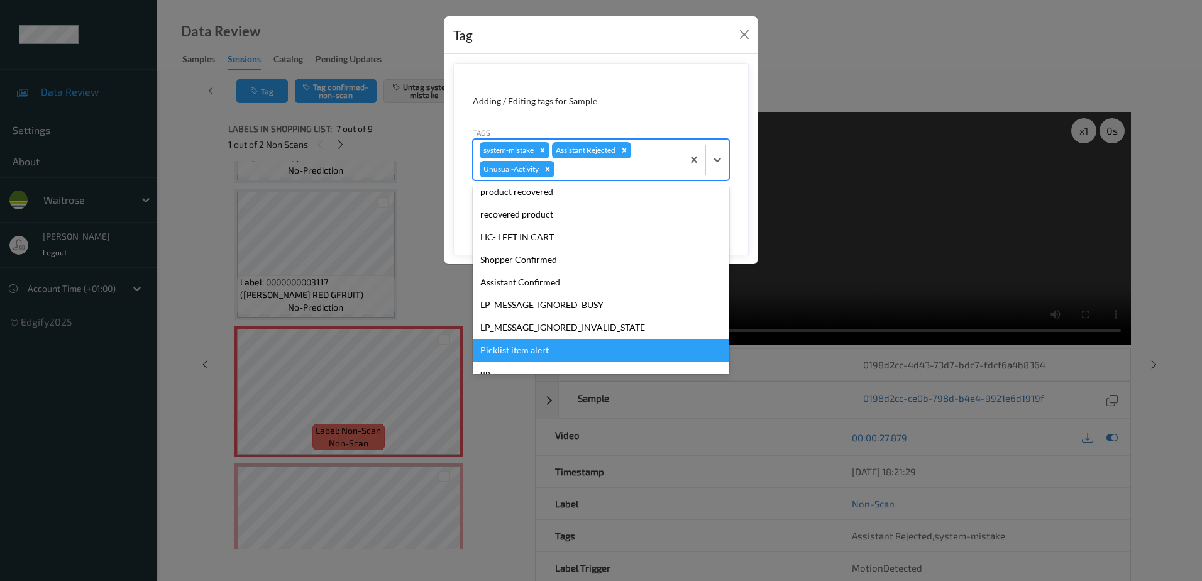
click at [530, 358] on div "Picklist item alert" at bounding box center [601, 350] width 256 height 23
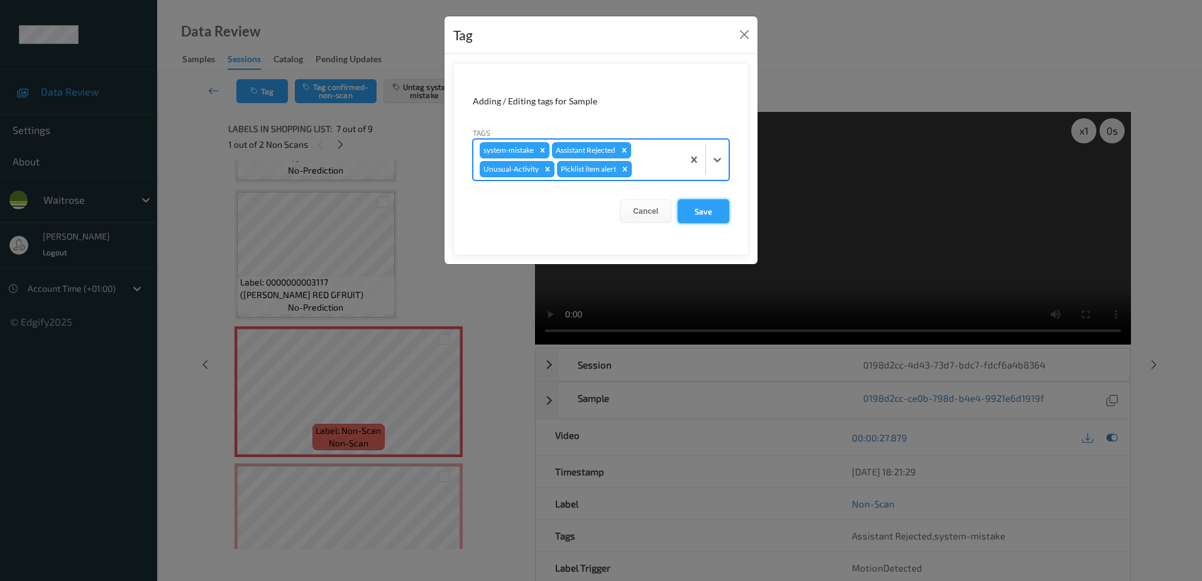
click at [699, 201] on button "Save" at bounding box center [703, 211] width 52 height 24
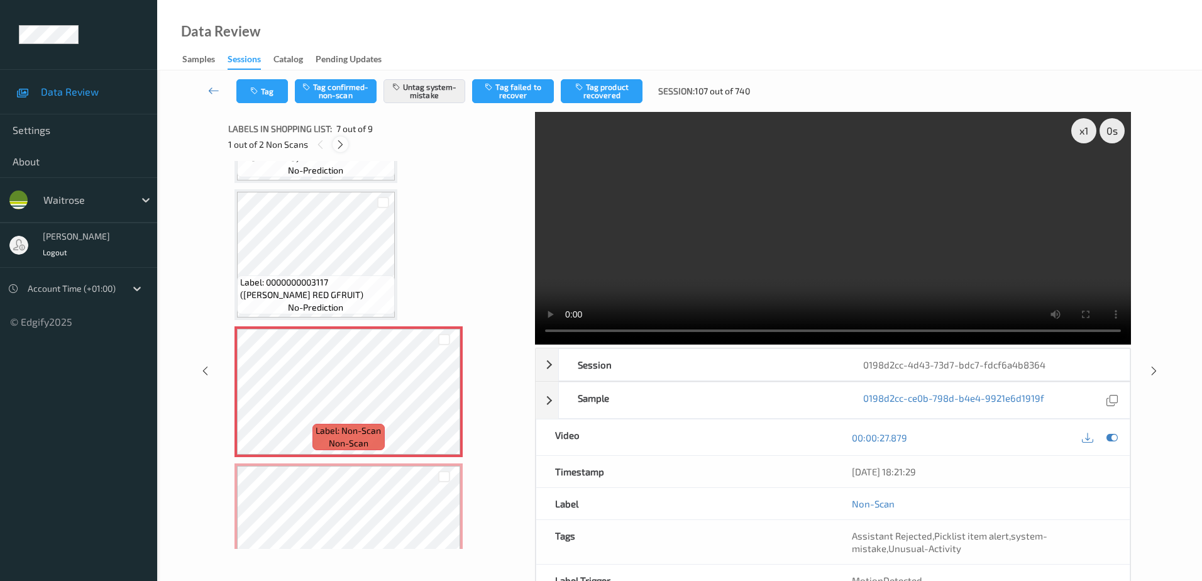
click at [343, 146] on icon at bounding box center [340, 144] width 11 height 11
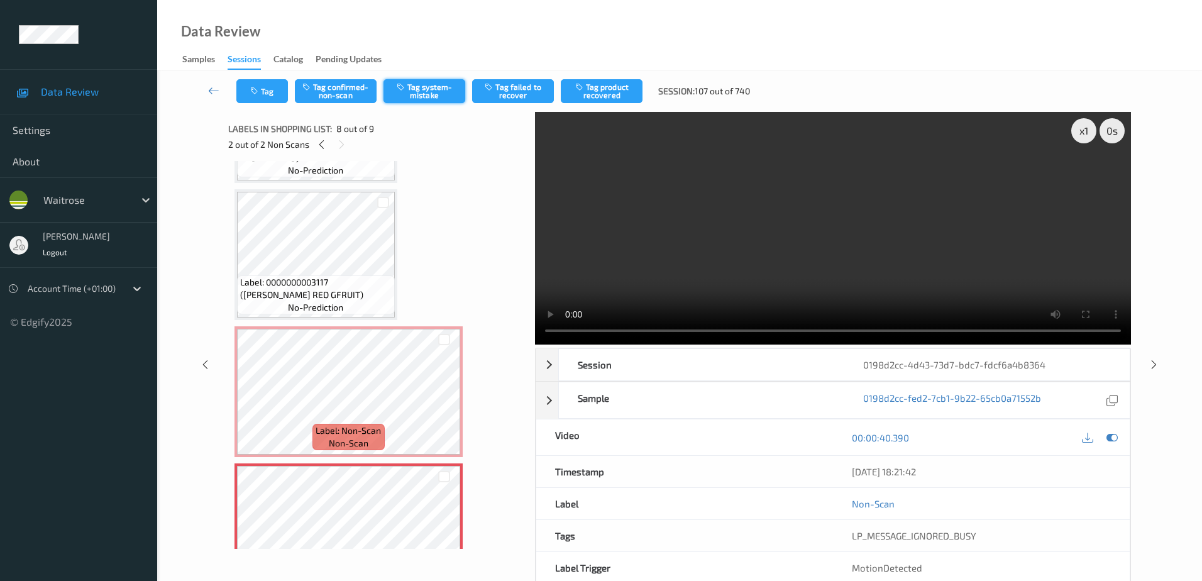
scroll to position [828, 0]
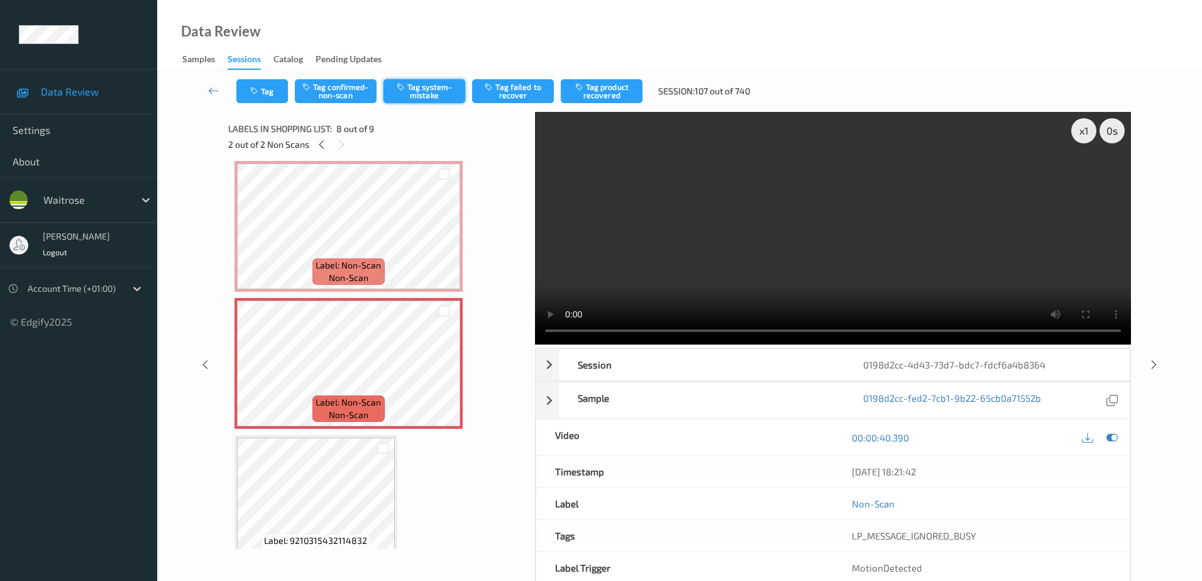
click at [412, 84] on button "Tag system-mistake" at bounding box center [424, 91] width 82 height 24
click at [263, 86] on button "Tag" at bounding box center [262, 91] width 52 height 24
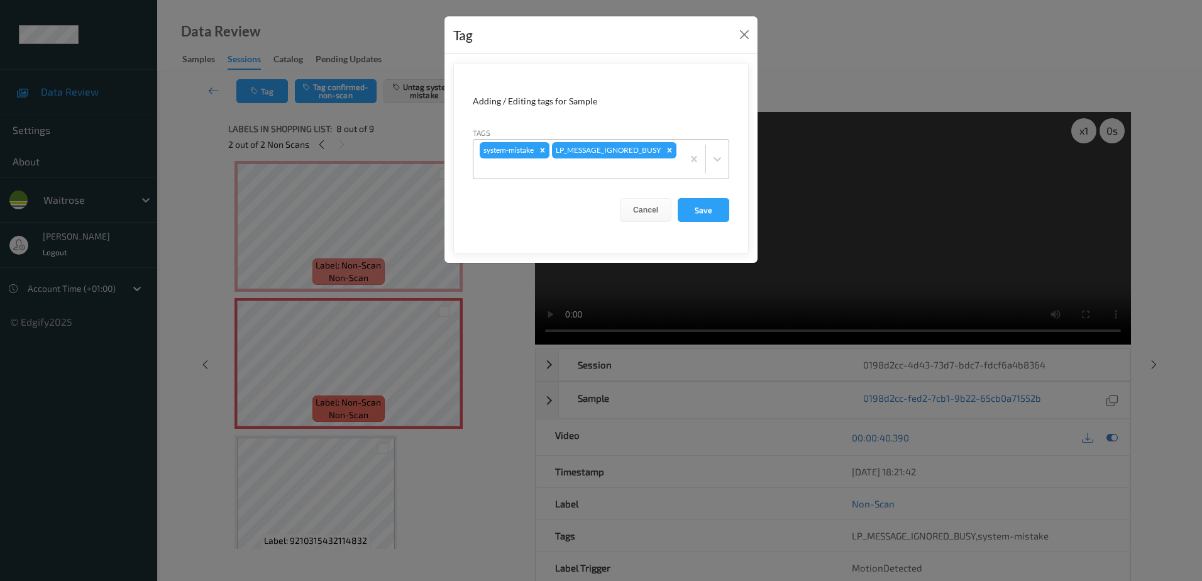
click at [621, 155] on div "system-mistake LP_MESSAGE_IGNORED_BUSY" at bounding box center [577, 159] width 209 height 39
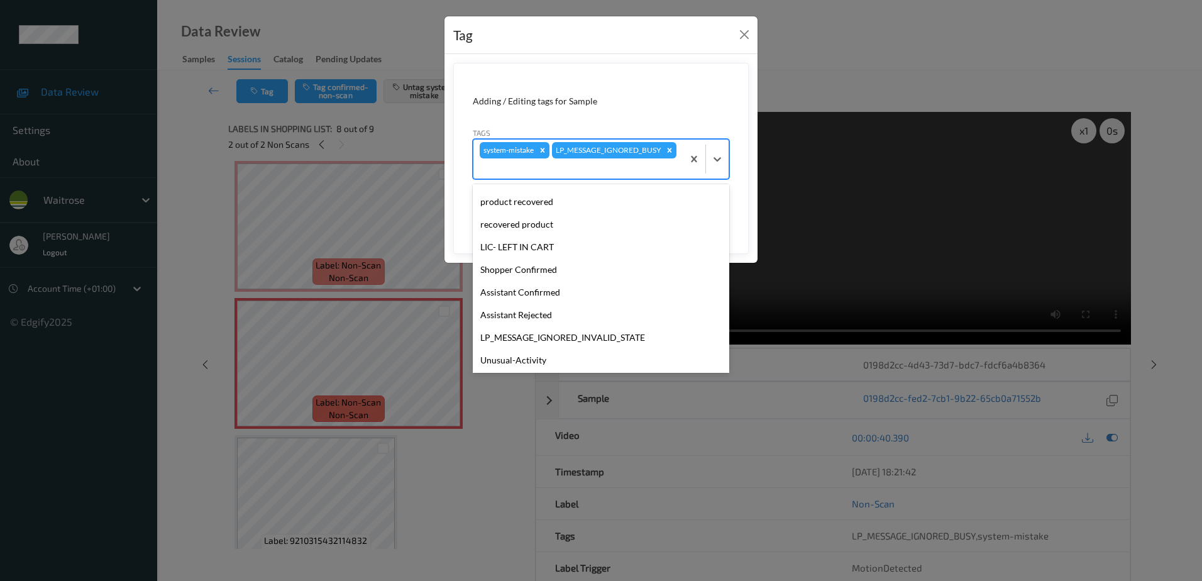
scroll to position [246, 0]
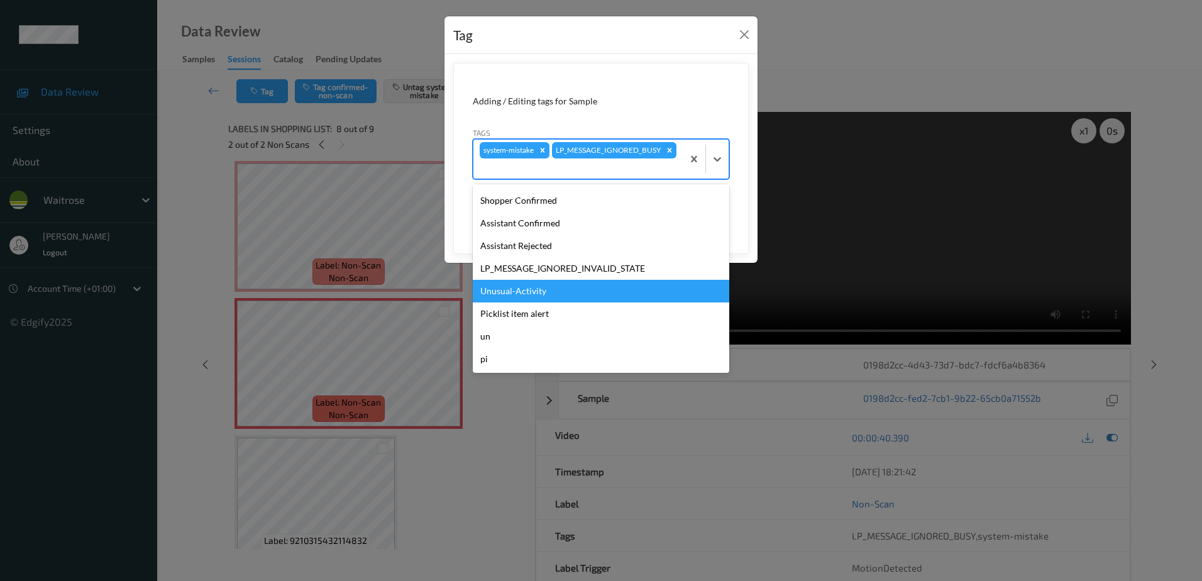
click at [565, 284] on div "Unusual-Activity" at bounding box center [601, 291] width 256 height 23
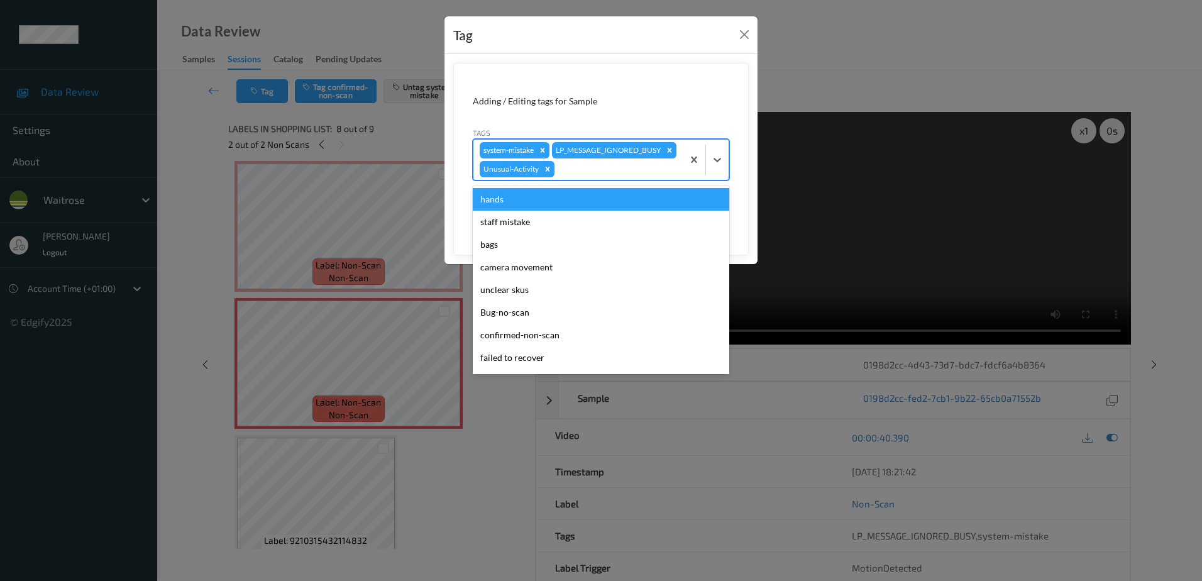
click at [615, 177] on div at bounding box center [616, 169] width 119 height 15
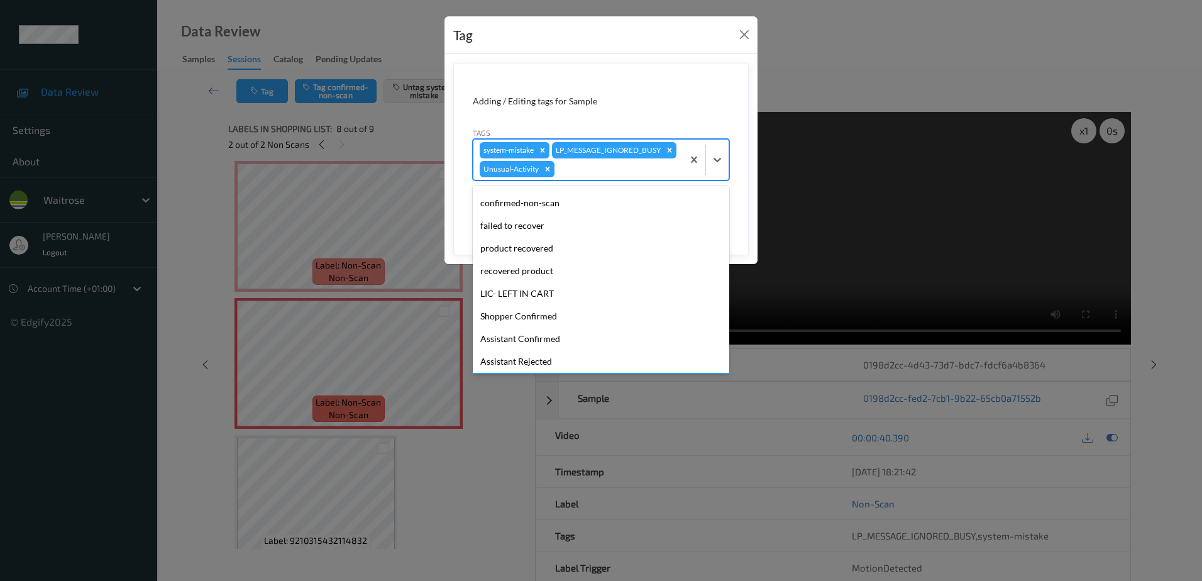
scroll to position [224, 0]
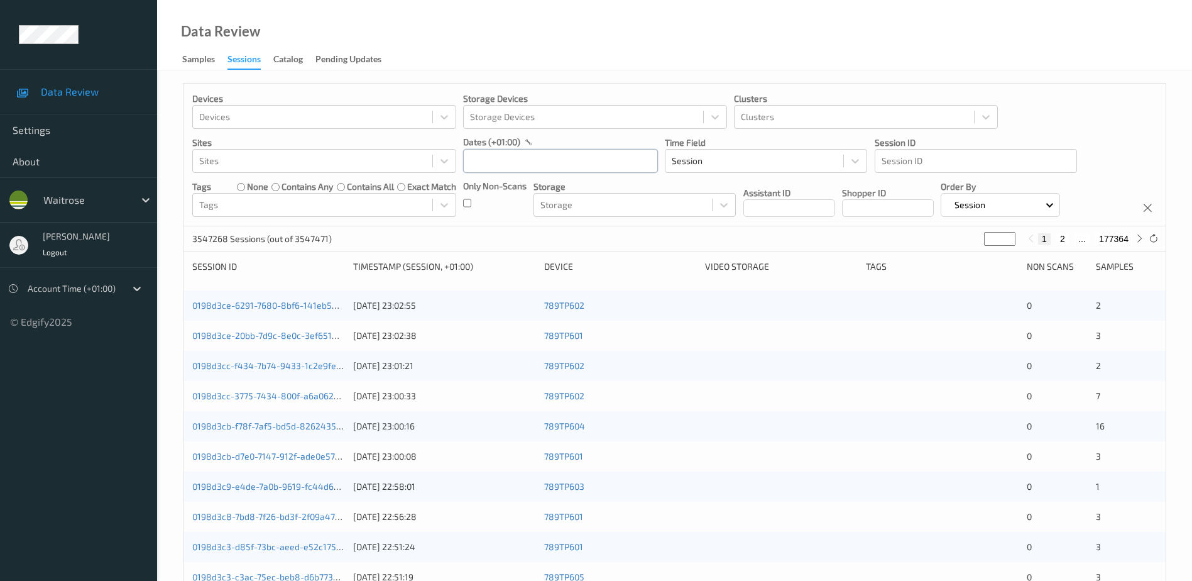
click at [492, 154] on input "text" at bounding box center [560, 161] width 195 height 24
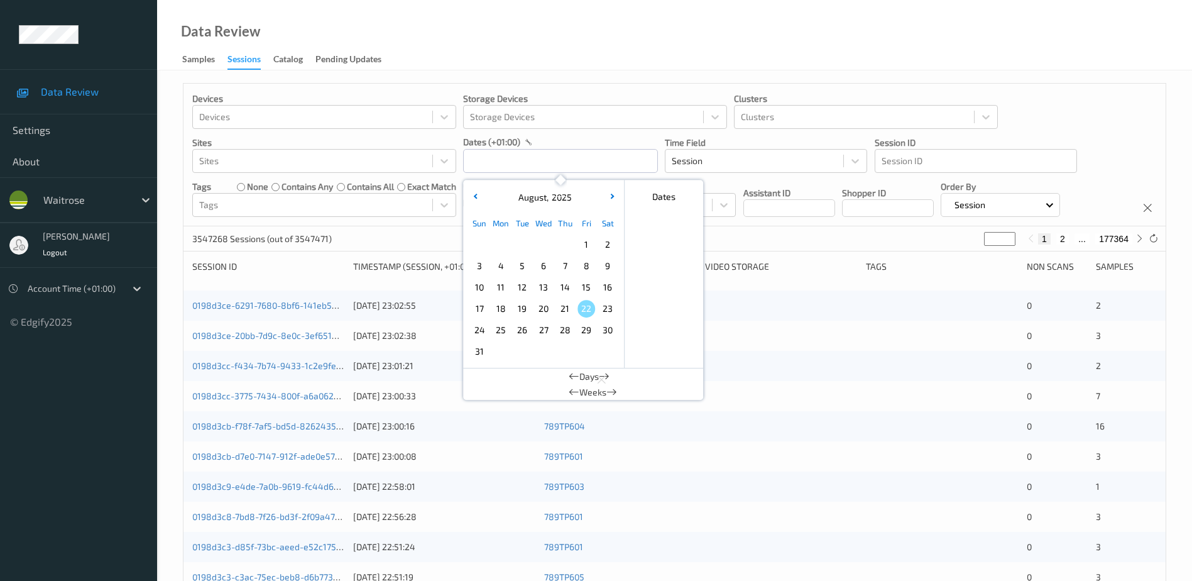
click at [544, 312] on span "20" at bounding box center [544, 309] width 18 height 18
type input "[DATE] 00:00 -> [DATE] 23:59"
click at [540, 36] on div "Data Review Samples Sessions Catalog Pending Updates" at bounding box center [674, 35] width 1035 height 70
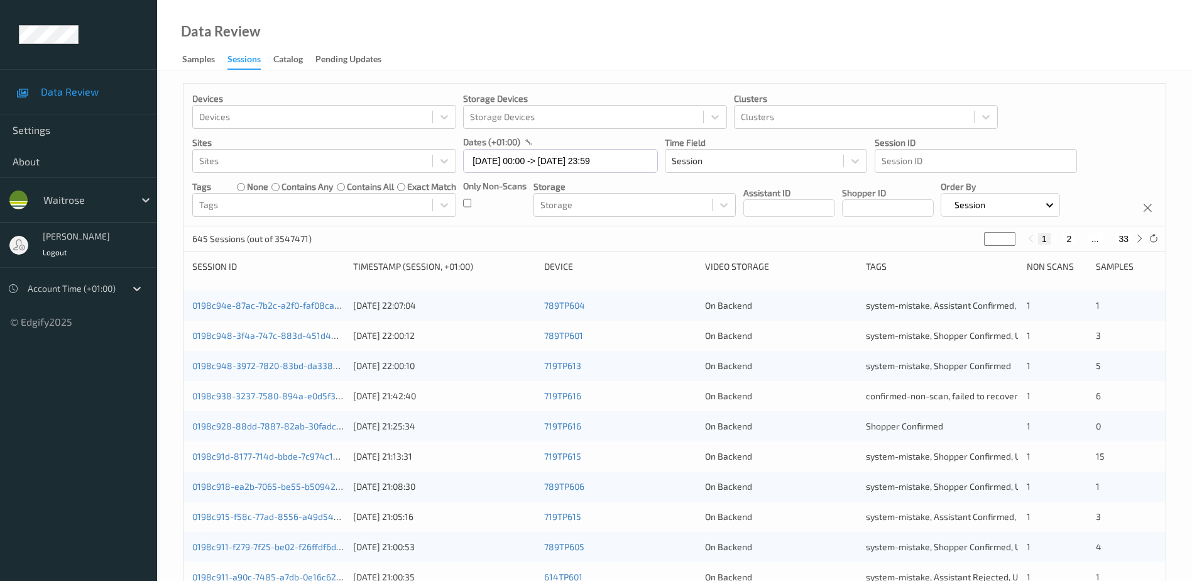
drag, startPoint x: 994, startPoint y: 236, endPoint x: 940, endPoint y: 245, distance: 55.5
click at [940, 245] on div "645 Sessions (out of 3547471) * 1 2 ... 33" at bounding box center [675, 238] width 982 height 25
type input "*"
type input "**"
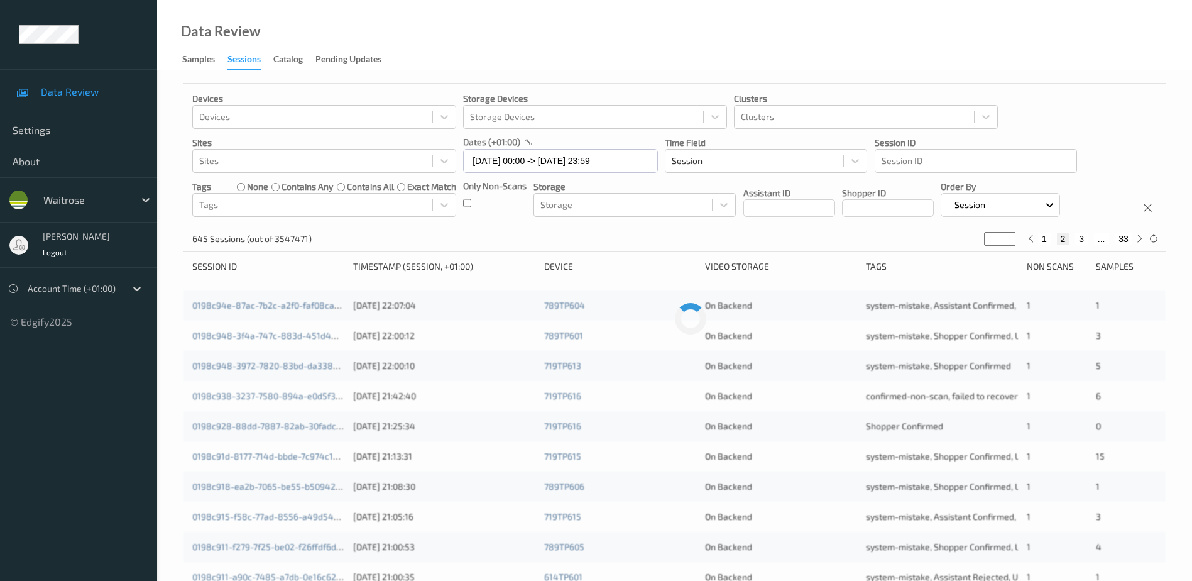
type input "**"
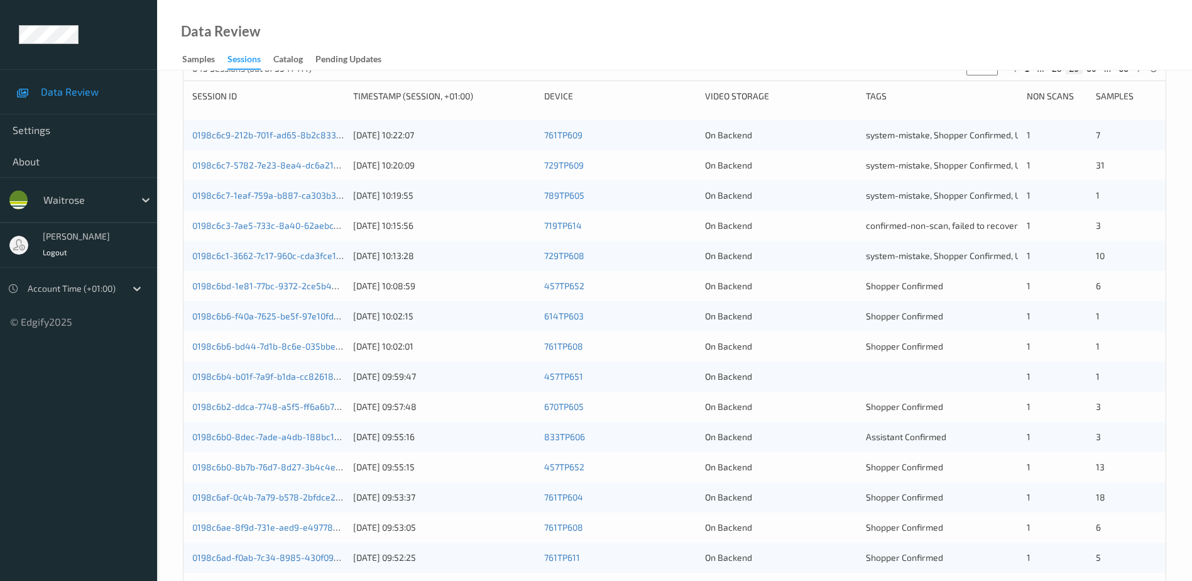
scroll to position [189, 0]
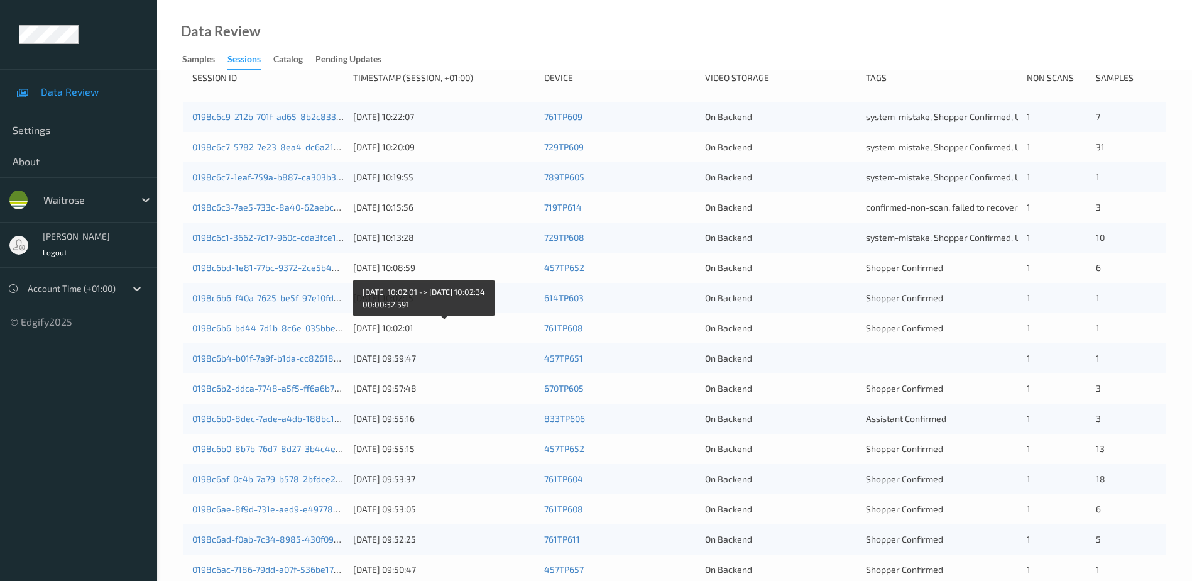
type input "**"
click at [470, 327] on div "[DATE] 10:02:01" at bounding box center [444, 328] width 182 height 13
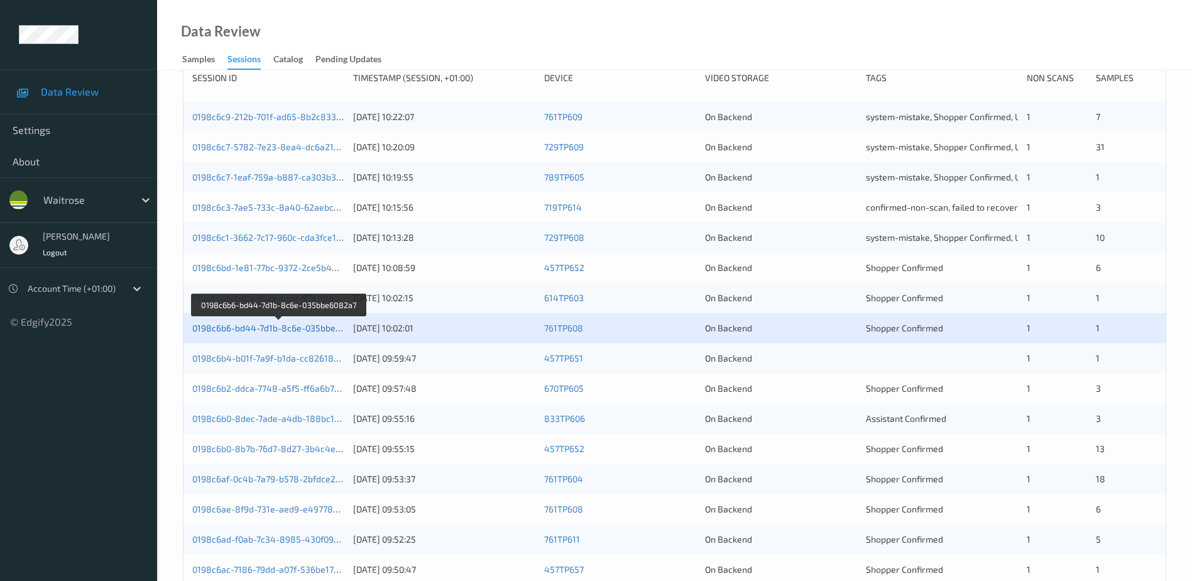
click at [312, 329] on link "0198c6b6-bd44-7d1b-8c6e-035bbe6082a7" at bounding box center [278, 327] width 173 height 11
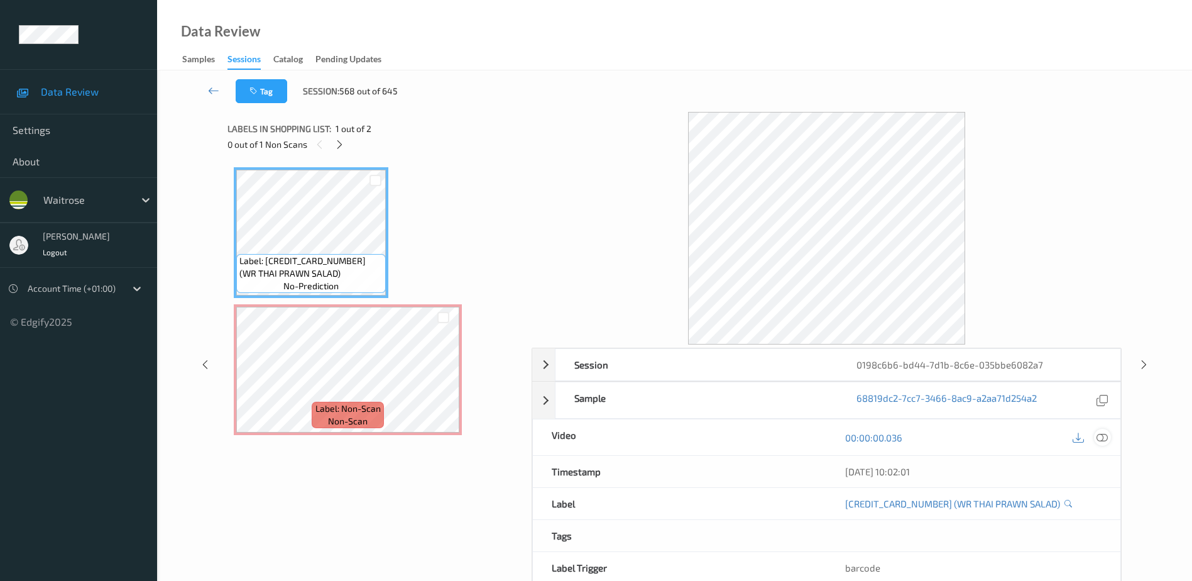
click at [1103, 436] on icon at bounding box center [1102, 437] width 11 height 11
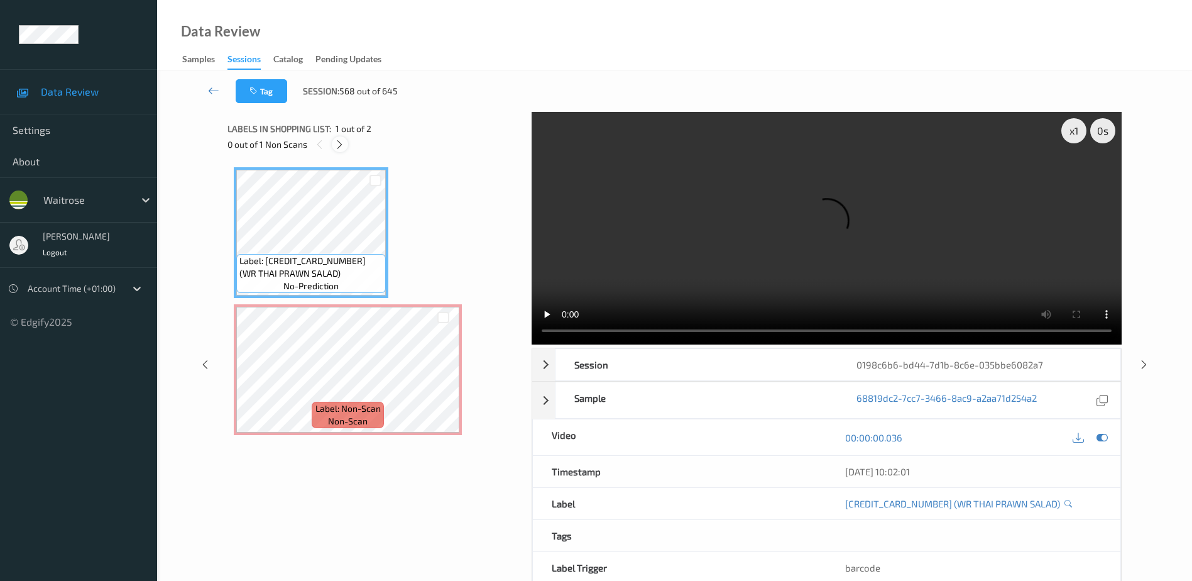
click at [343, 143] on icon at bounding box center [339, 144] width 11 height 11
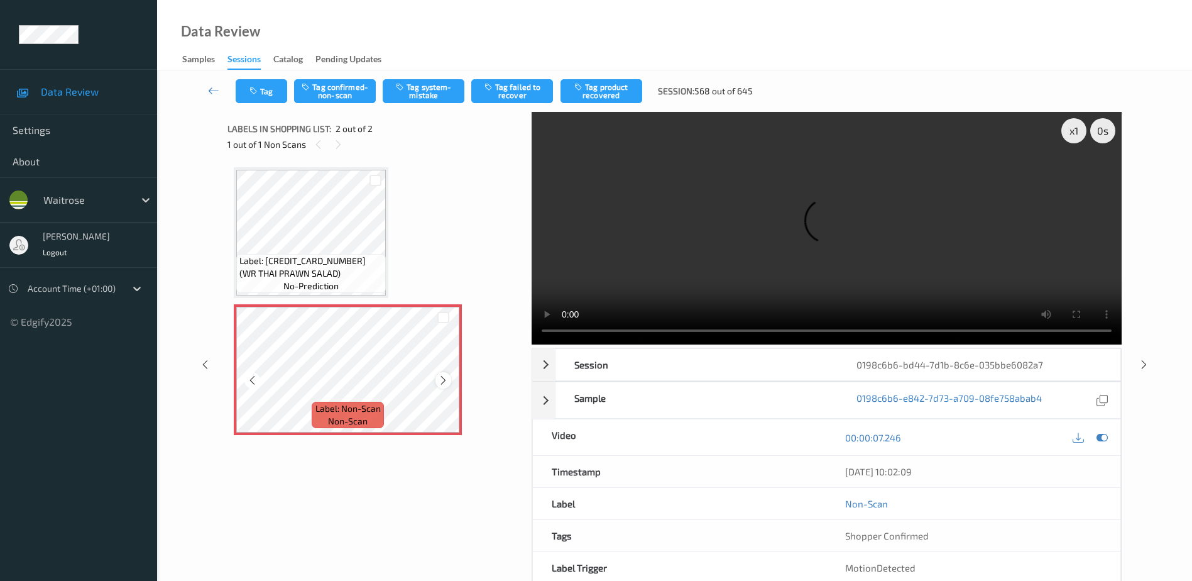
click at [444, 380] on icon at bounding box center [443, 380] width 11 height 11
click at [915, 260] on video at bounding box center [827, 228] width 590 height 233
click at [429, 93] on button "Tag system-mistake" at bounding box center [424, 91] width 82 height 24
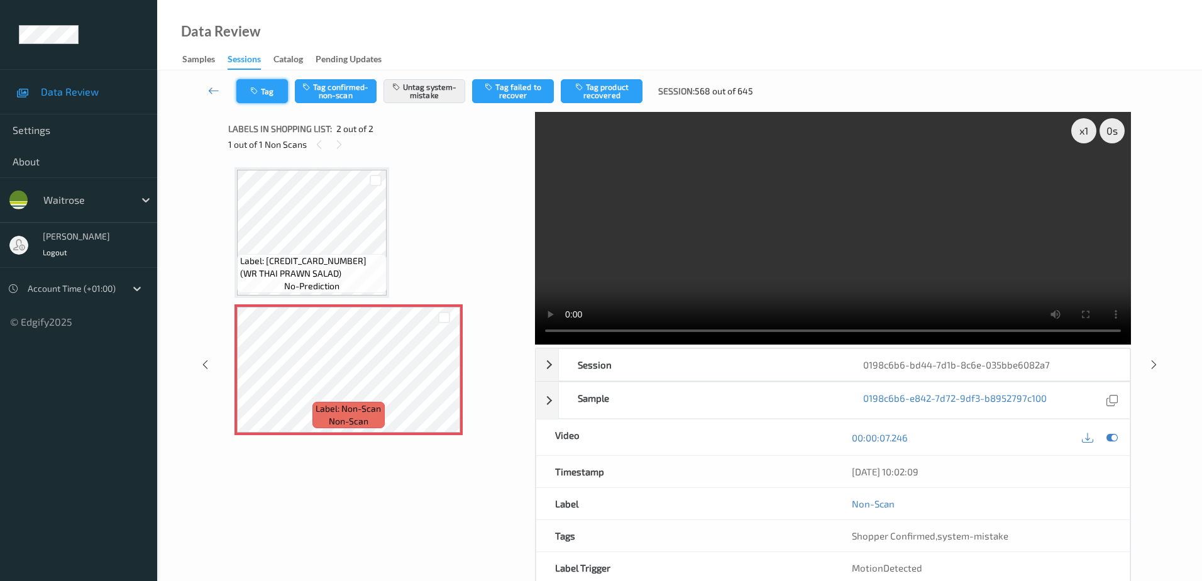
click at [260, 90] on icon "button" at bounding box center [255, 91] width 11 height 9
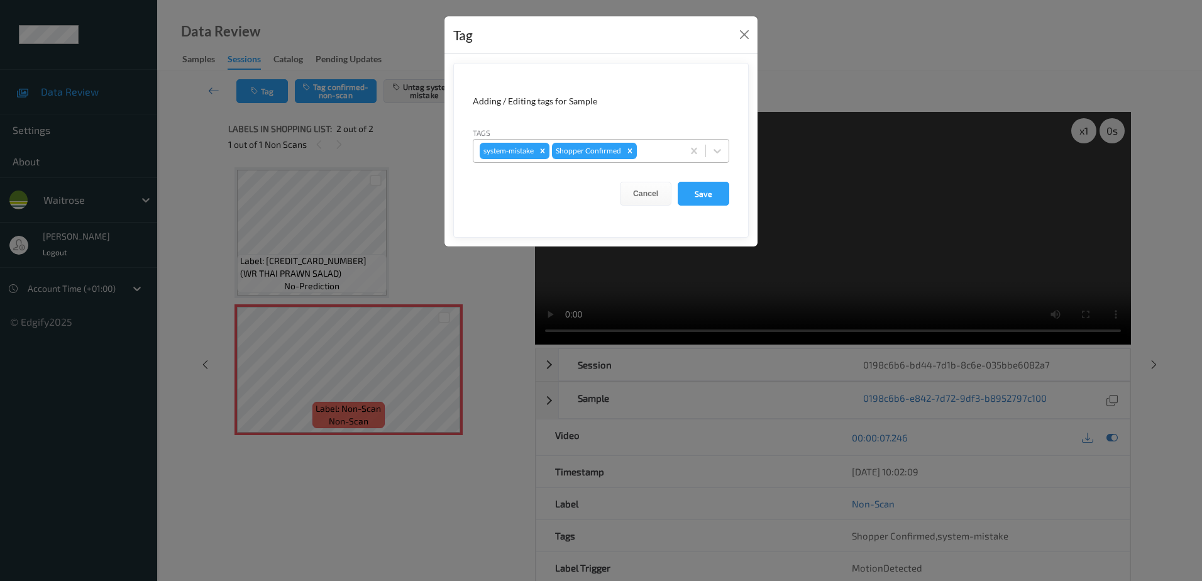
click at [649, 150] on div at bounding box center [657, 150] width 37 height 15
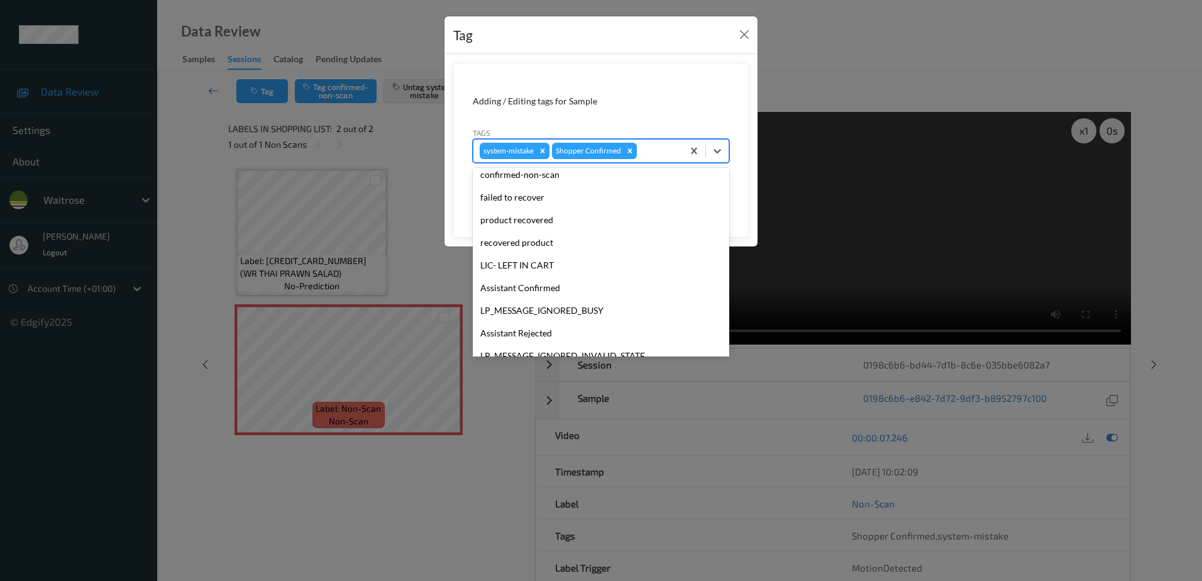
scroll to position [246, 0]
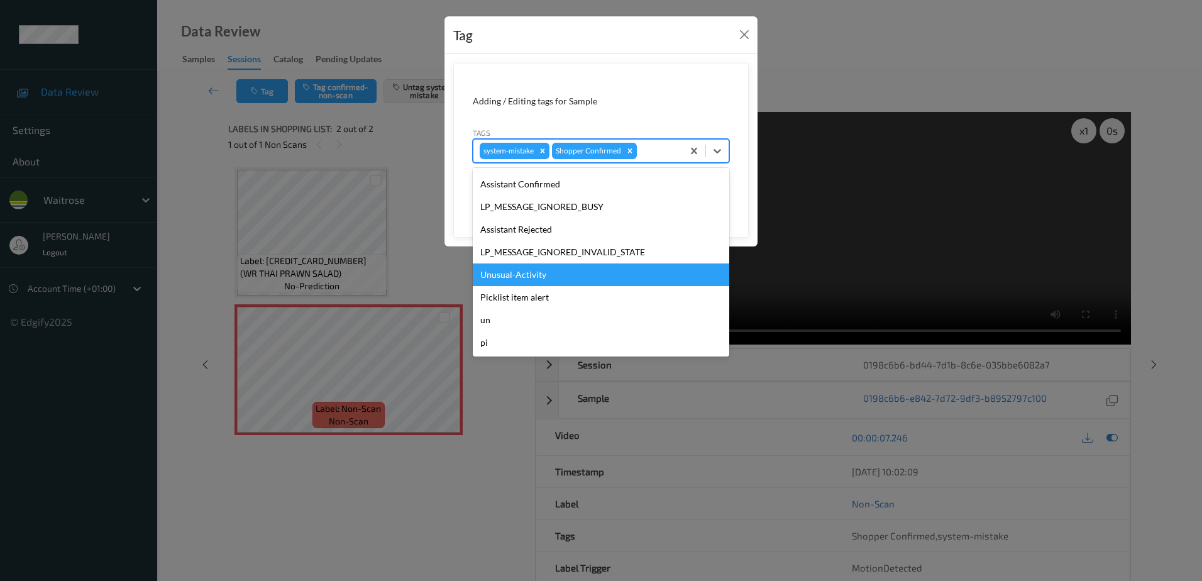
click at [537, 282] on div "Unusual-Activity" at bounding box center [601, 274] width 256 height 23
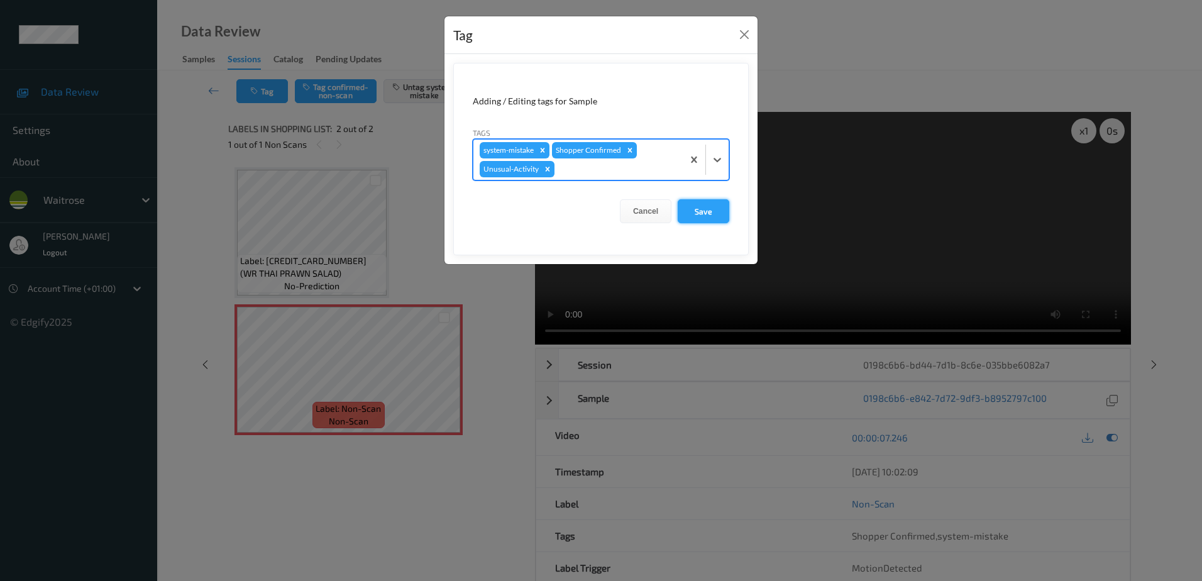
click at [692, 217] on button "Save" at bounding box center [703, 211] width 52 height 24
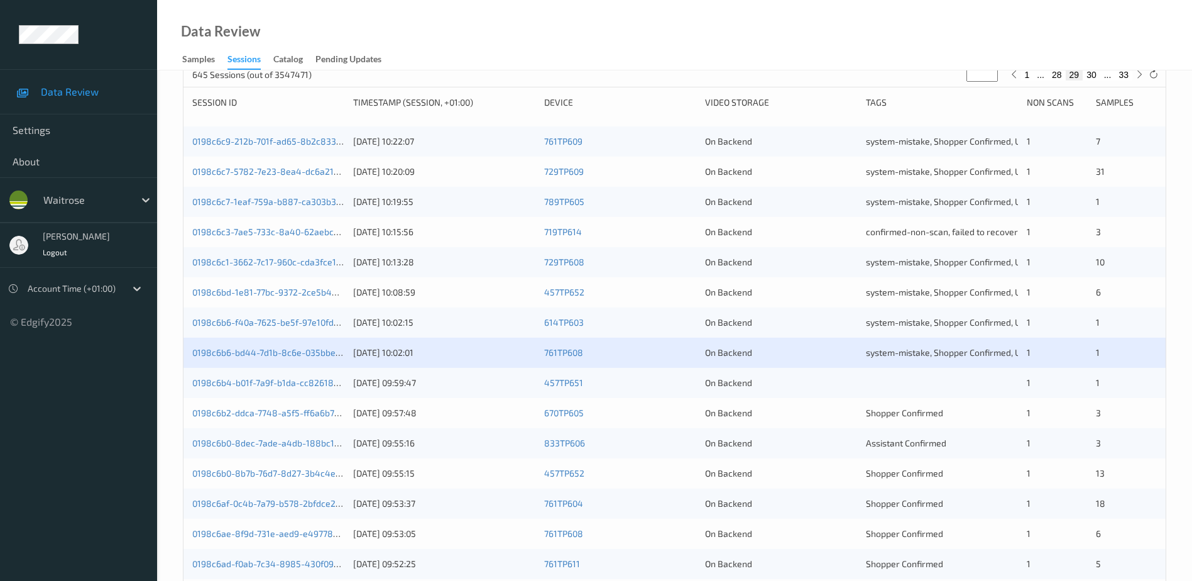
scroll to position [189, 0]
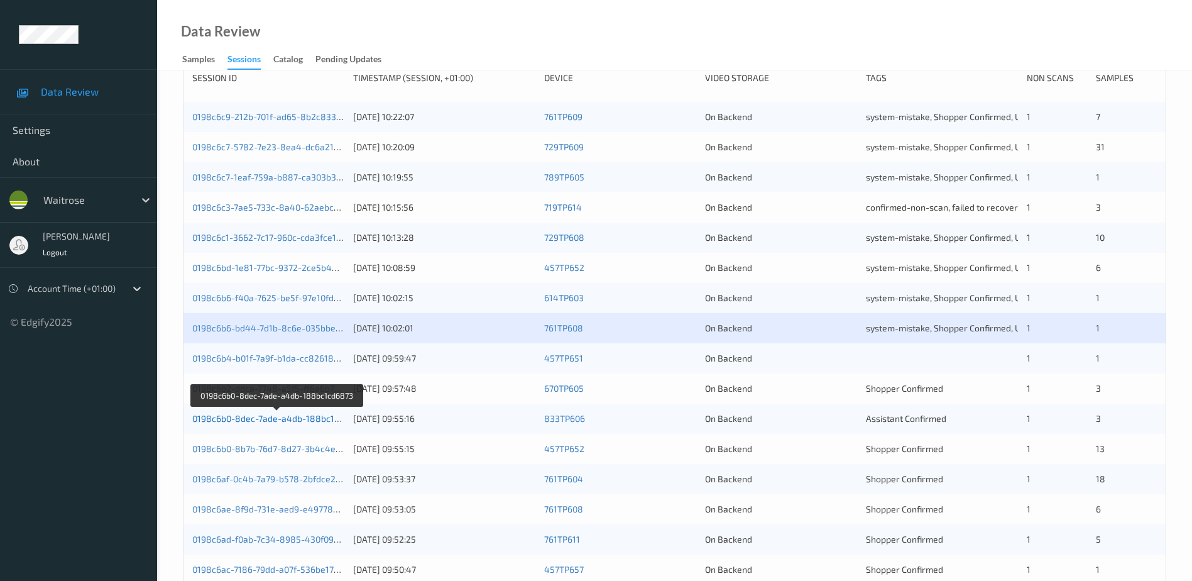
click at [292, 420] on link "0198c6b0-8dec-7ade-a4db-188bc1cd6873" at bounding box center [278, 418] width 172 height 11
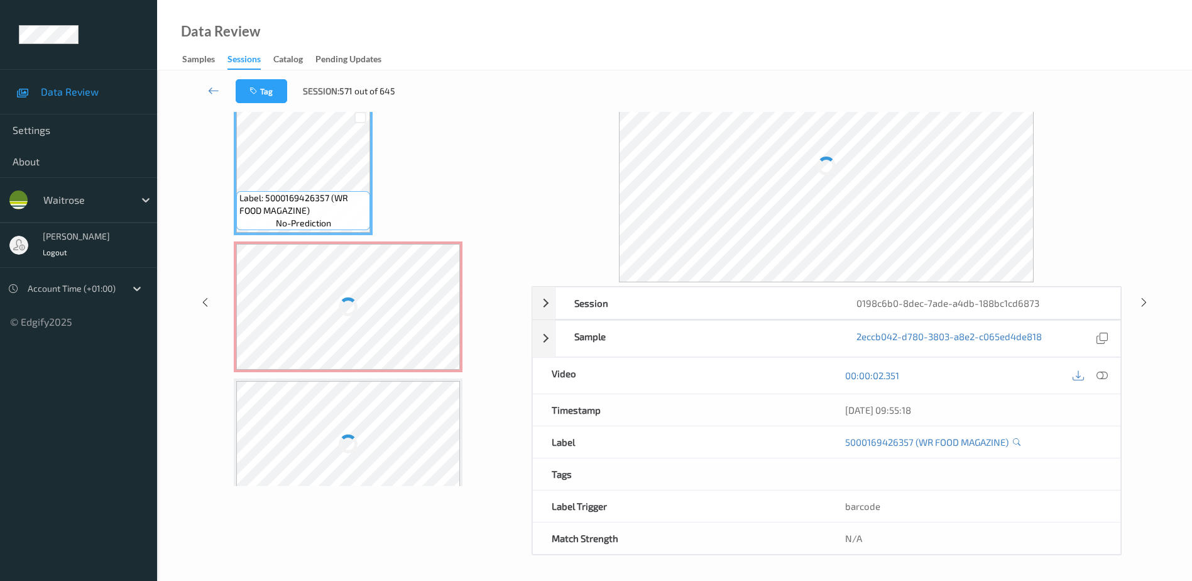
scroll to position [62, 0]
click at [1102, 375] on icon at bounding box center [1102, 375] width 11 height 11
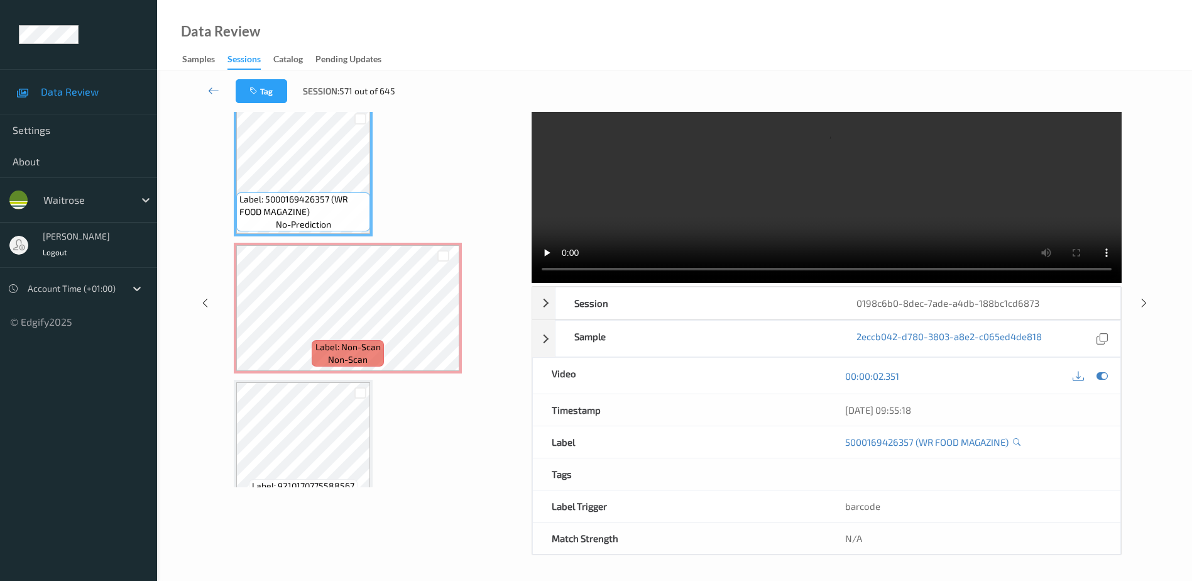
scroll to position [0, 0]
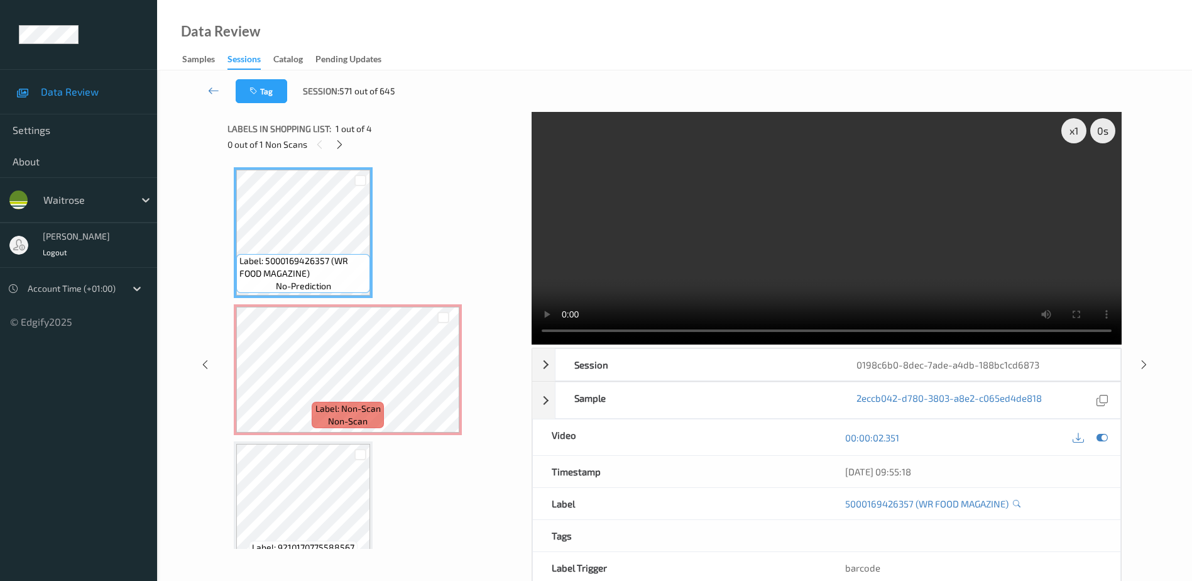
click at [346, 151] on div "0 out of 1 Non Scans" at bounding box center [374, 144] width 295 height 16
click at [337, 141] on icon at bounding box center [339, 144] width 11 height 11
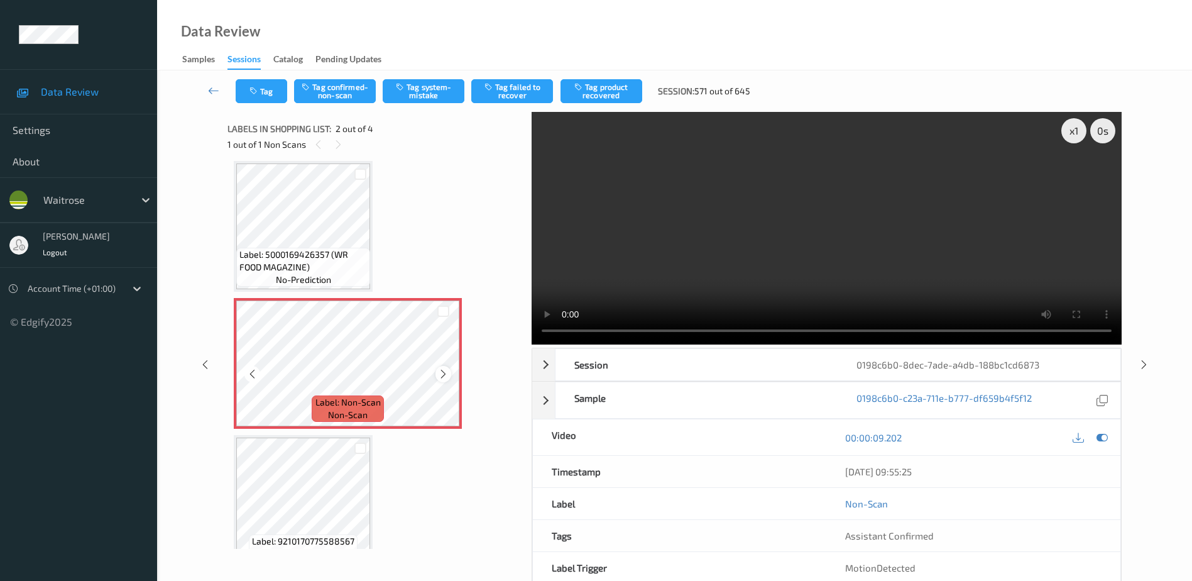
click at [443, 376] on icon at bounding box center [443, 373] width 11 height 11
click at [755, 275] on video at bounding box center [827, 228] width 590 height 233
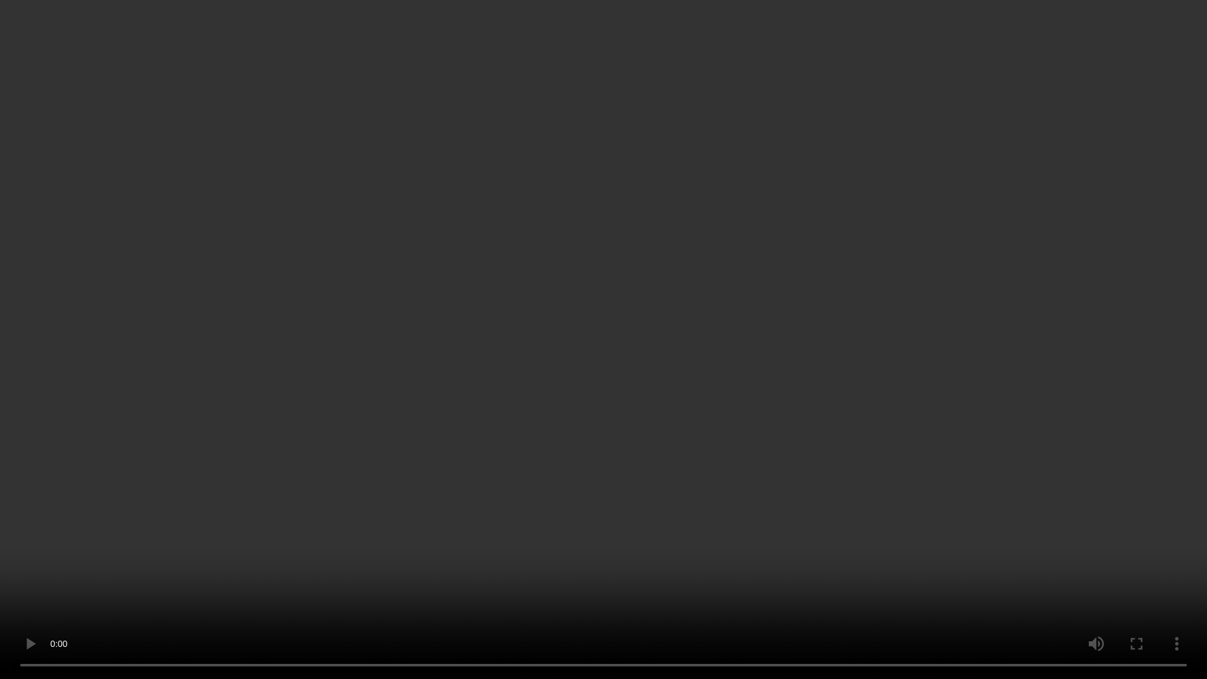
click at [941, 288] on video at bounding box center [603, 339] width 1207 height 679
click at [625, 356] on video at bounding box center [603, 339] width 1207 height 679
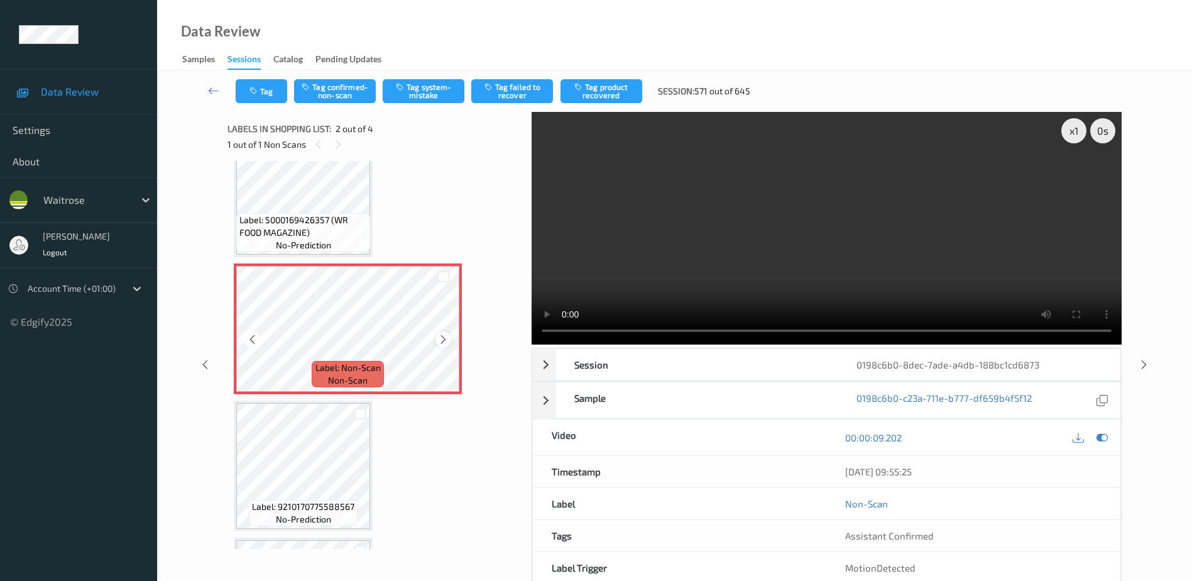
click at [441, 342] on icon at bounding box center [443, 339] width 11 height 11
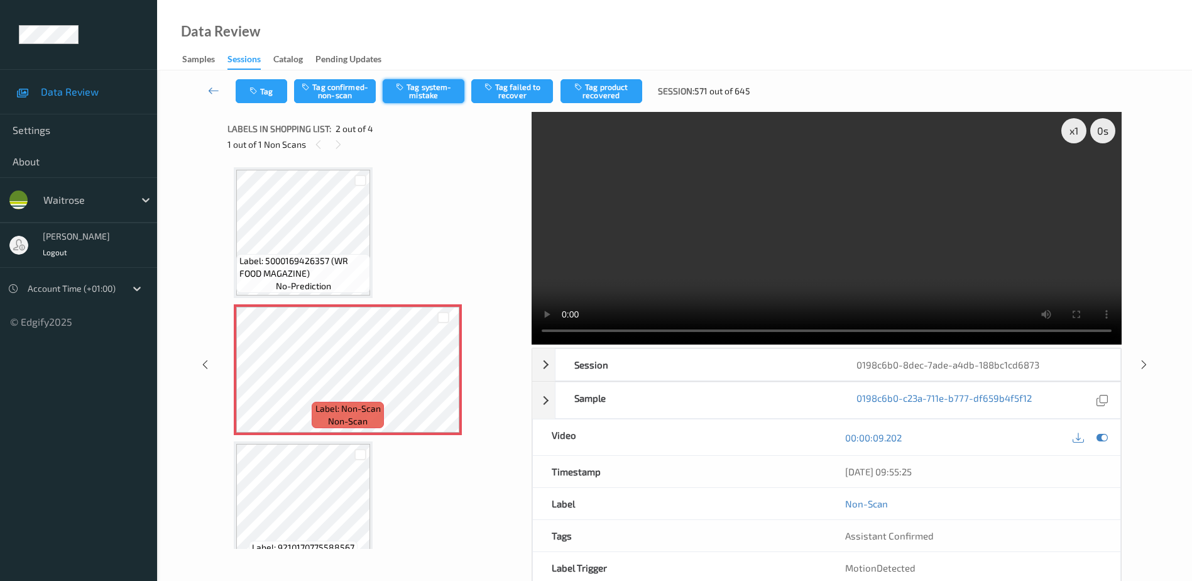
click at [427, 96] on button "Tag system-mistake" at bounding box center [424, 91] width 82 height 24
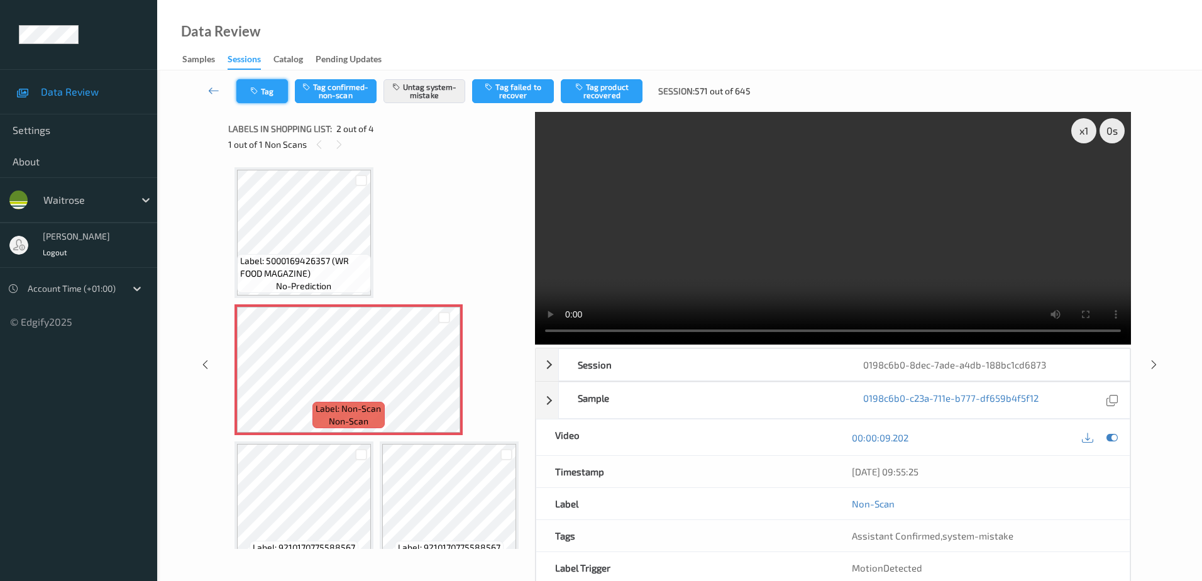
click at [254, 83] on button "Tag" at bounding box center [262, 91] width 52 height 24
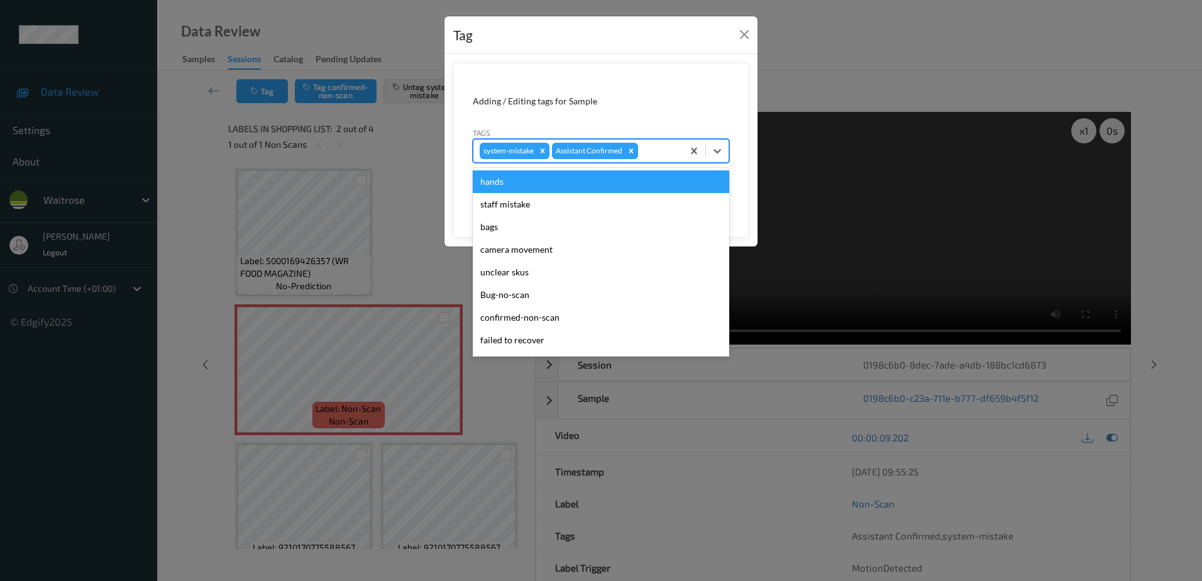
click at [654, 146] on div at bounding box center [658, 150] width 36 height 15
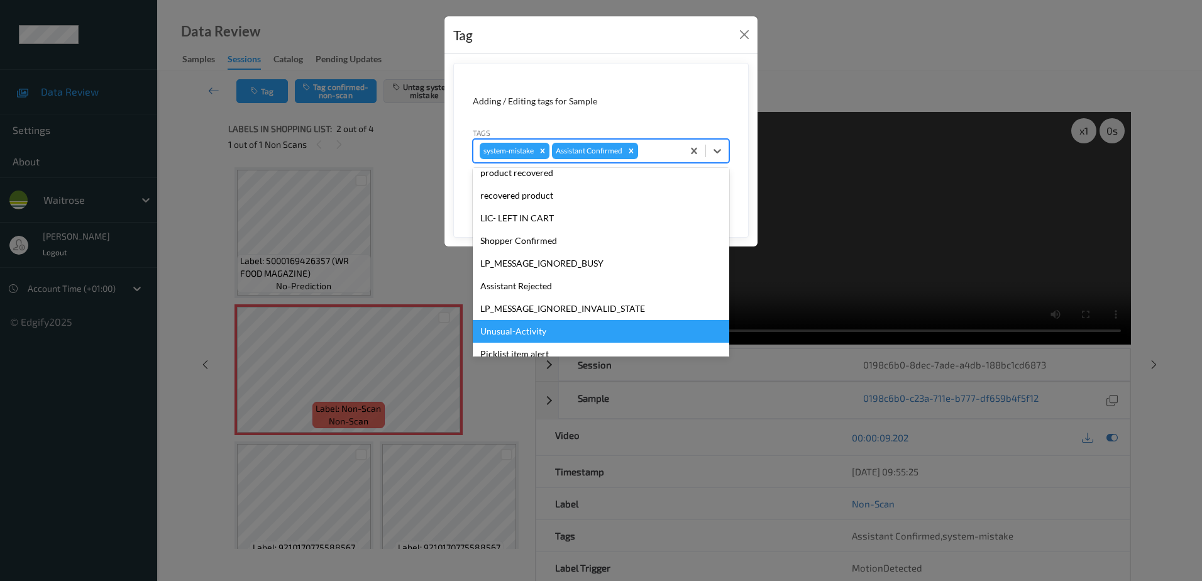
scroll to position [246, 0]
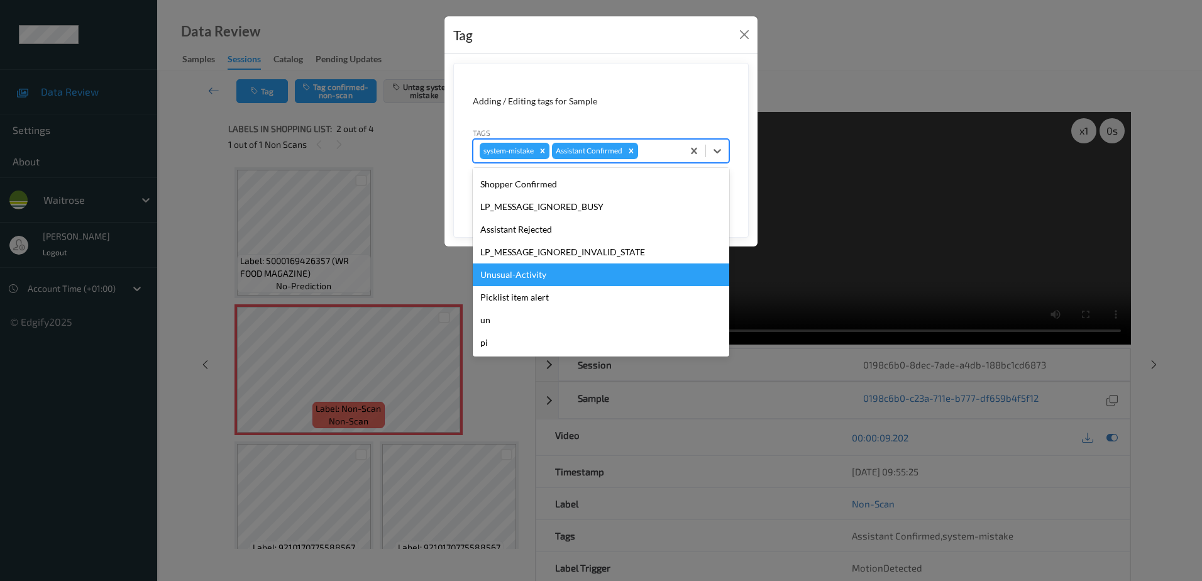
click at [532, 282] on div "Unusual-Activity" at bounding box center [601, 274] width 256 height 23
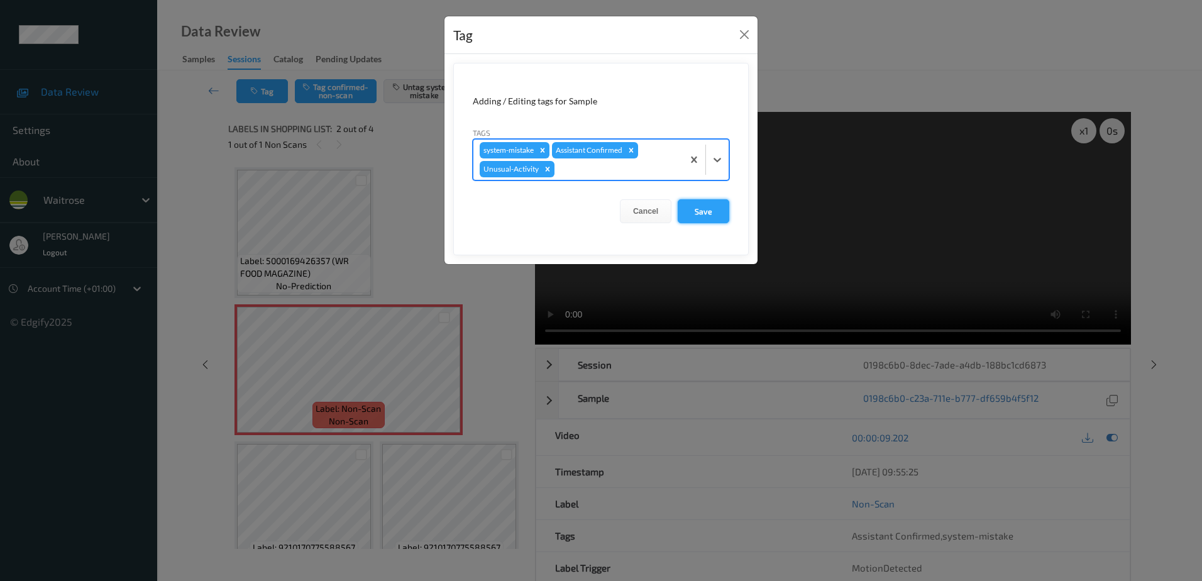
click at [691, 218] on button "Save" at bounding box center [703, 211] width 52 height 24
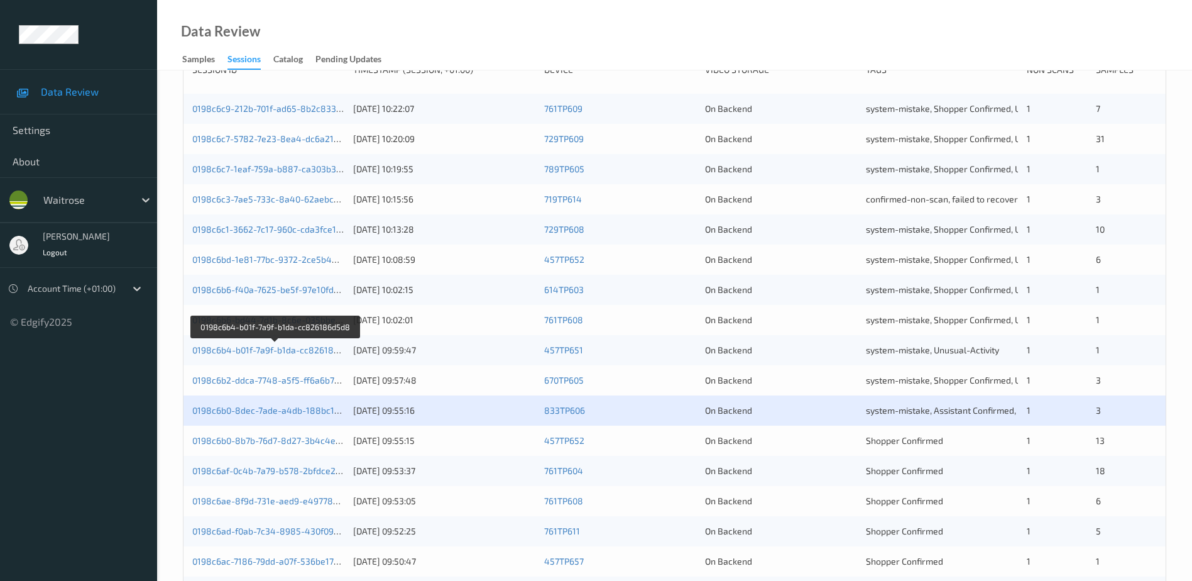
scroll to position [314, 0]
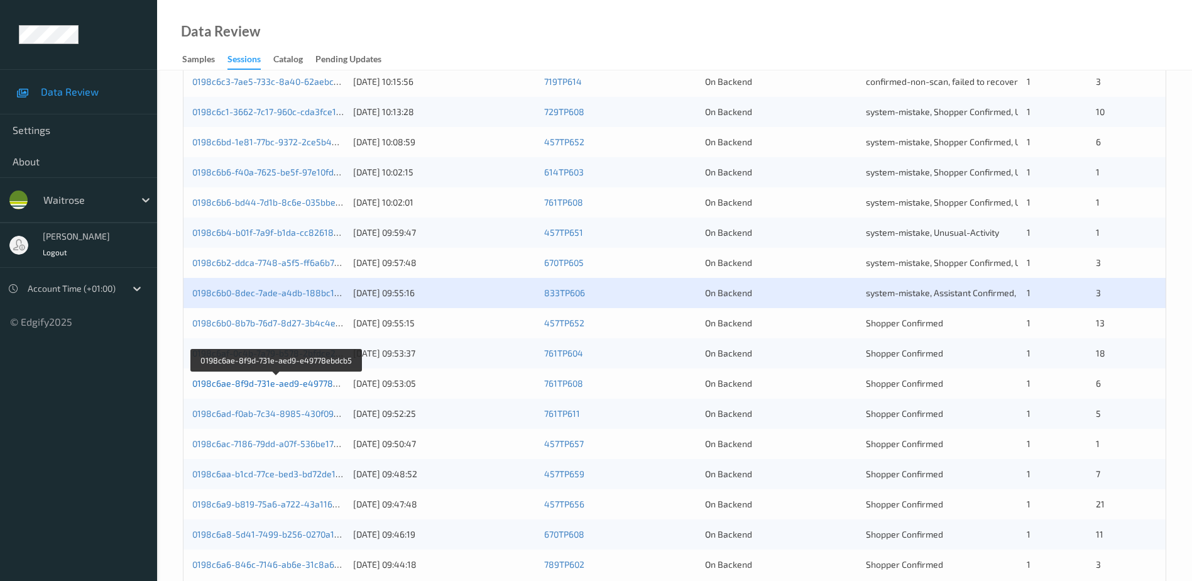
click at [264, 382] on link "0198c6ae-8f9d-731e-aed9-e49778ebdcb5" at bounding box center [277, 383] width 170 height 11
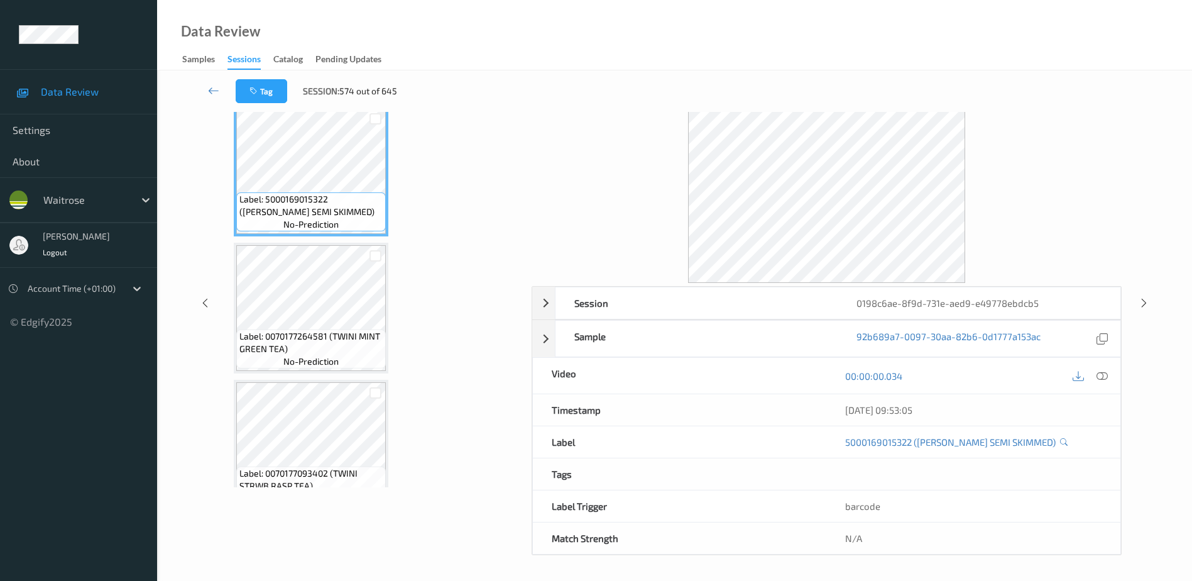
scroll to position [62, 0]
click at [1102, 375] on icon at bounding box center [1102, 375] width 11 height 11
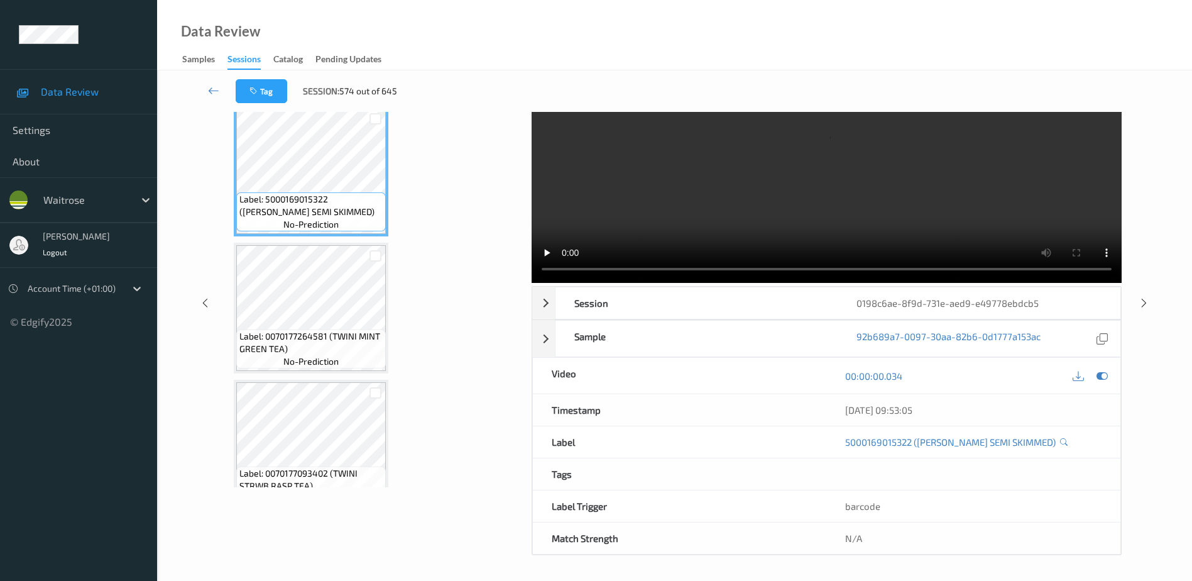
scroll to position [0, 0]
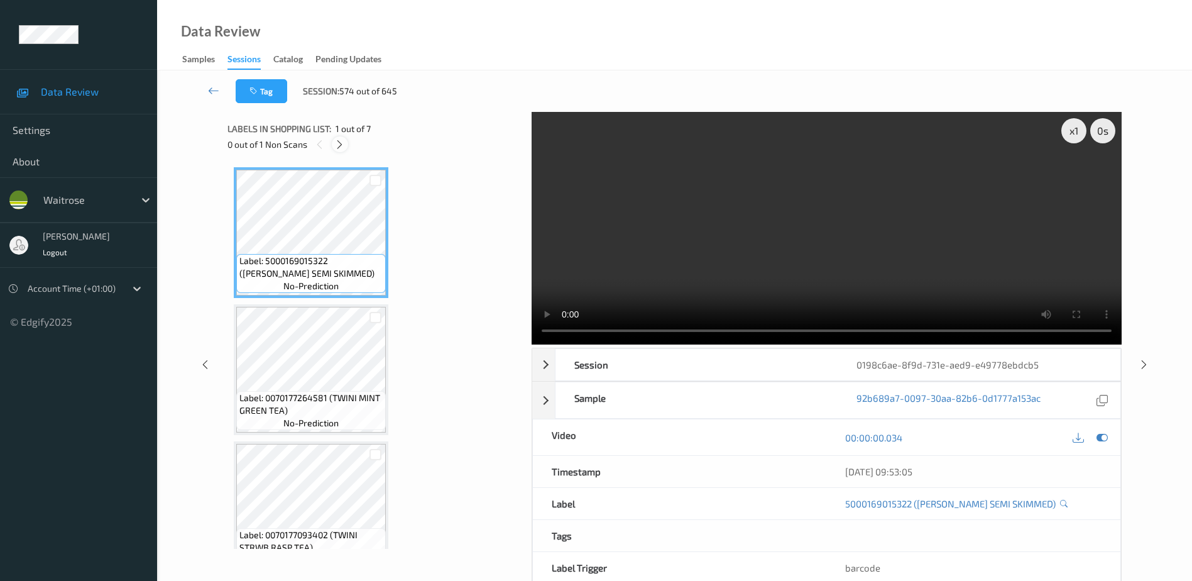
click at [343, 143] on icon at bounding box center [339, 144] width 11 height 11
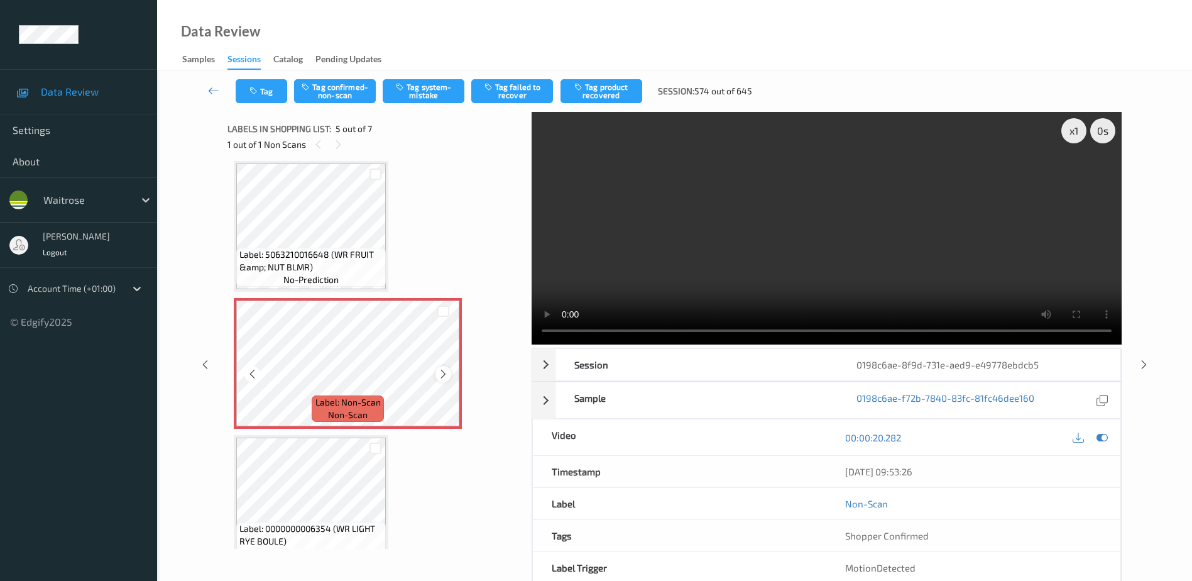
click at [444, 374] on icon at bounding box center [443, 373] width 11 height 11
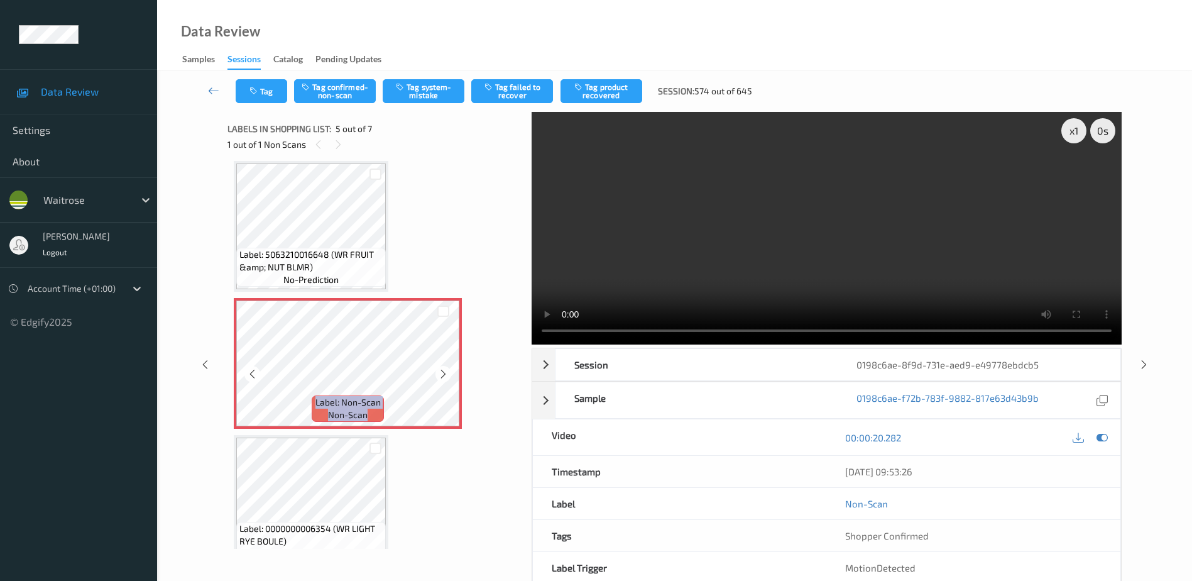
click at [444, 374] on icon at bounding box center [443, 373] width 11 height 11
click at [805, 250] on video at bounding box center [827, 228] width 590 height 233
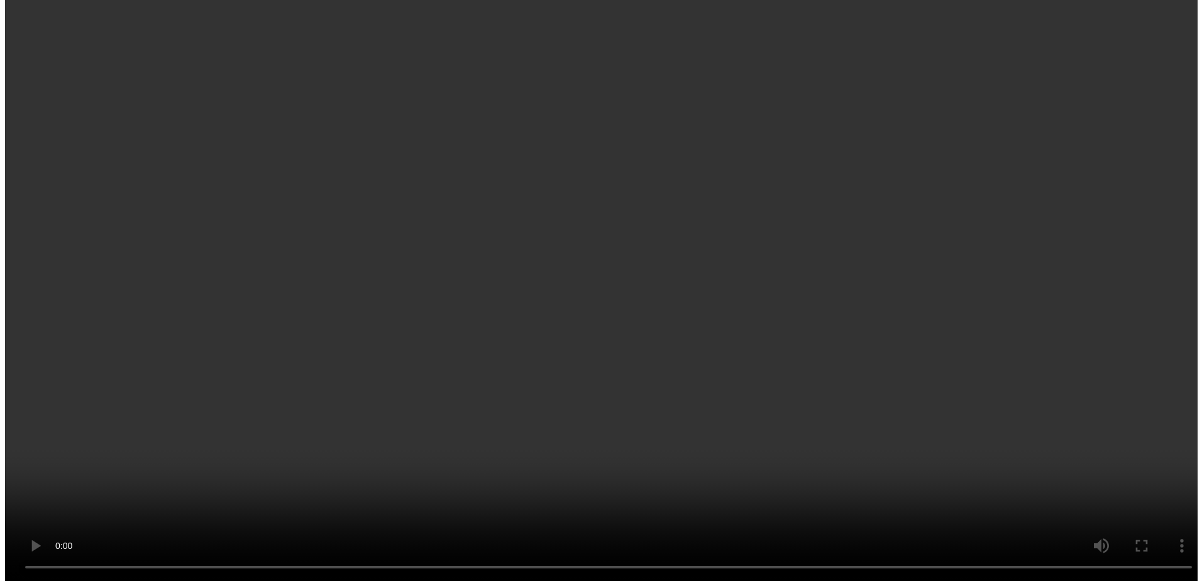
scroll to position [480, 0]
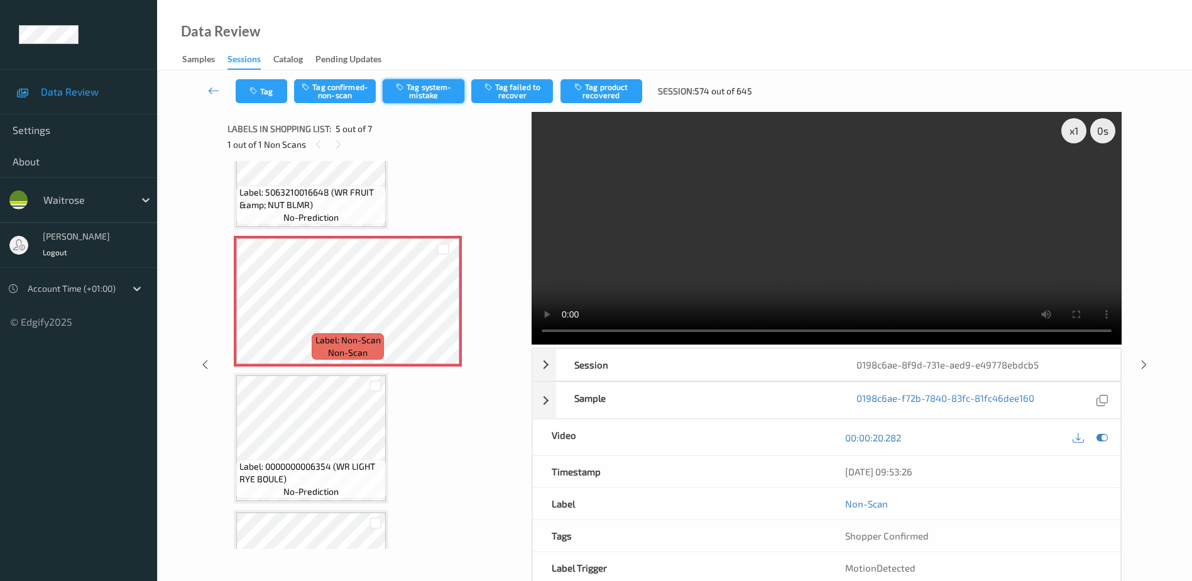
click at [430, 94] on button "Tag system-mistake" at bounding box center [424, 91] width 82 height 24
click at [270, 90] on button "Tag" at bounding box center [262, 91] width 52 height 24
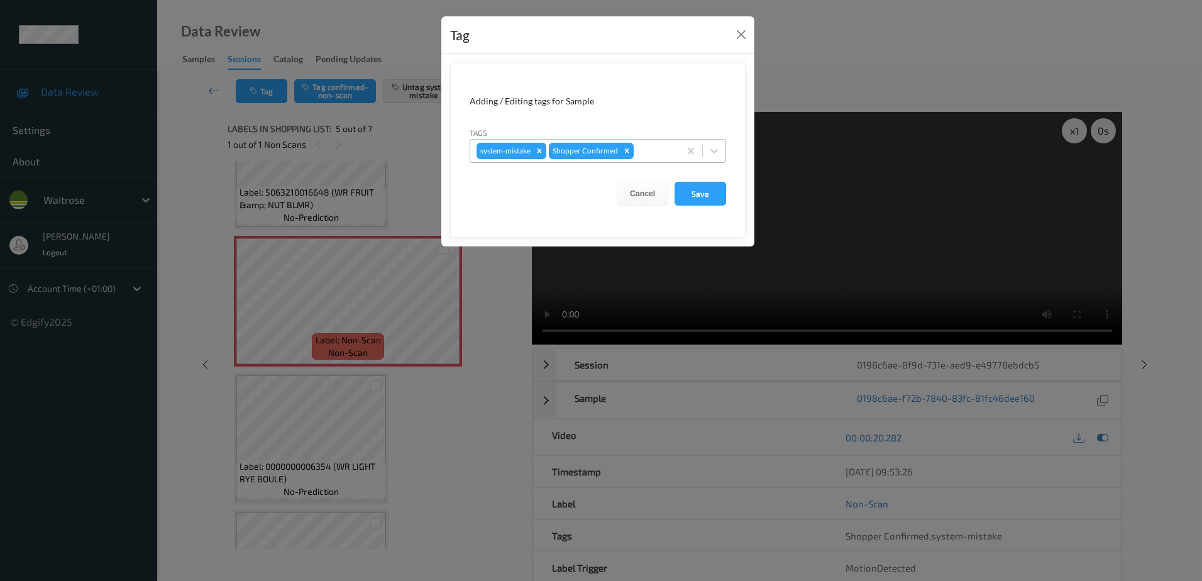
click at [646, 141] on div "system-mistake Shopper Confirmed" at bounding box center [574, 150] width 209 height 21
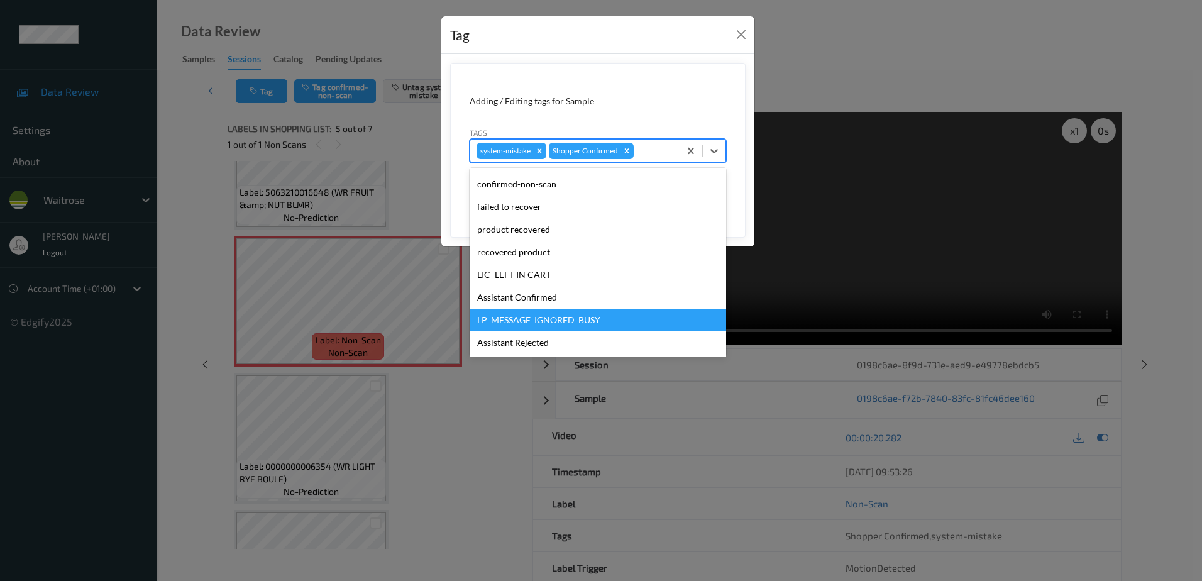
scroll to position [246, 0]
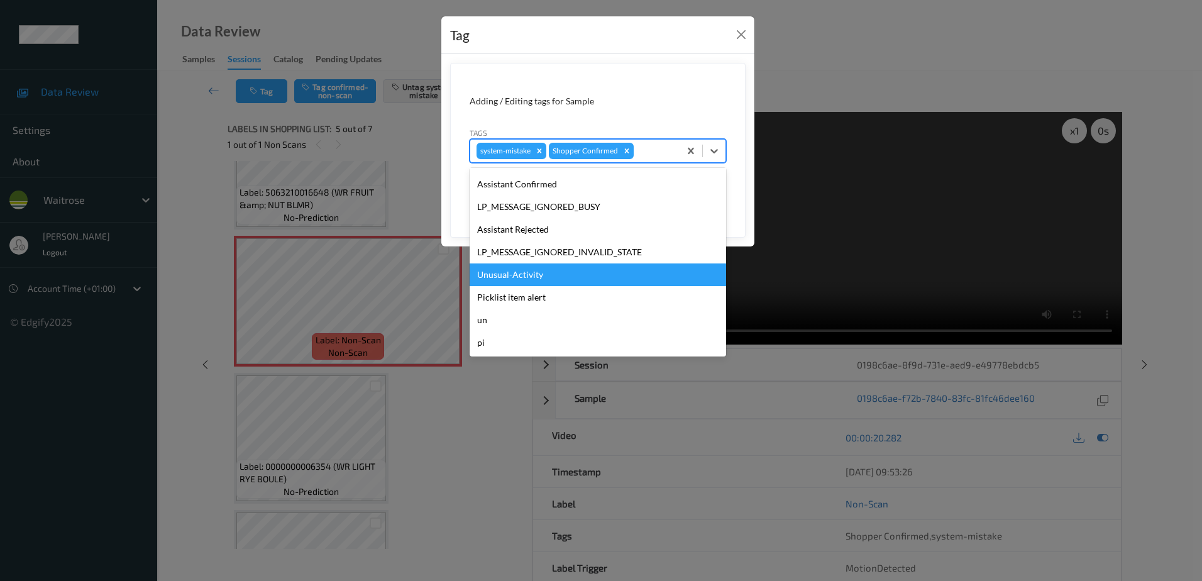
click at [524, 273] on div "Unusual-Activity" at bounding box center [597, 274] width 256 height 23
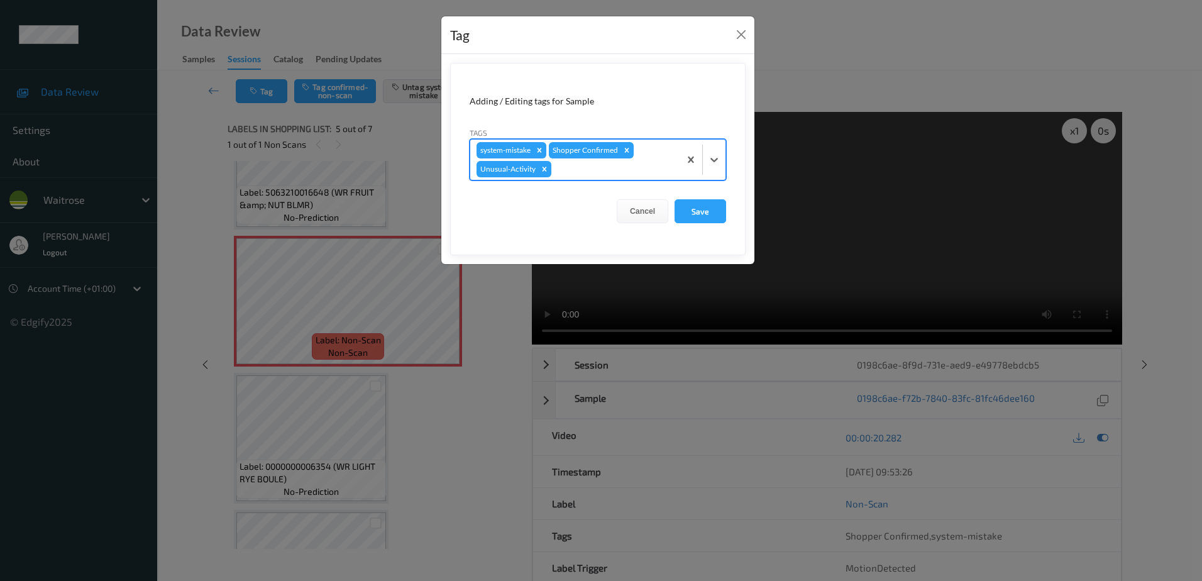
click at [563, 165] on div at bounding box center [613, 169] width 119 height 15
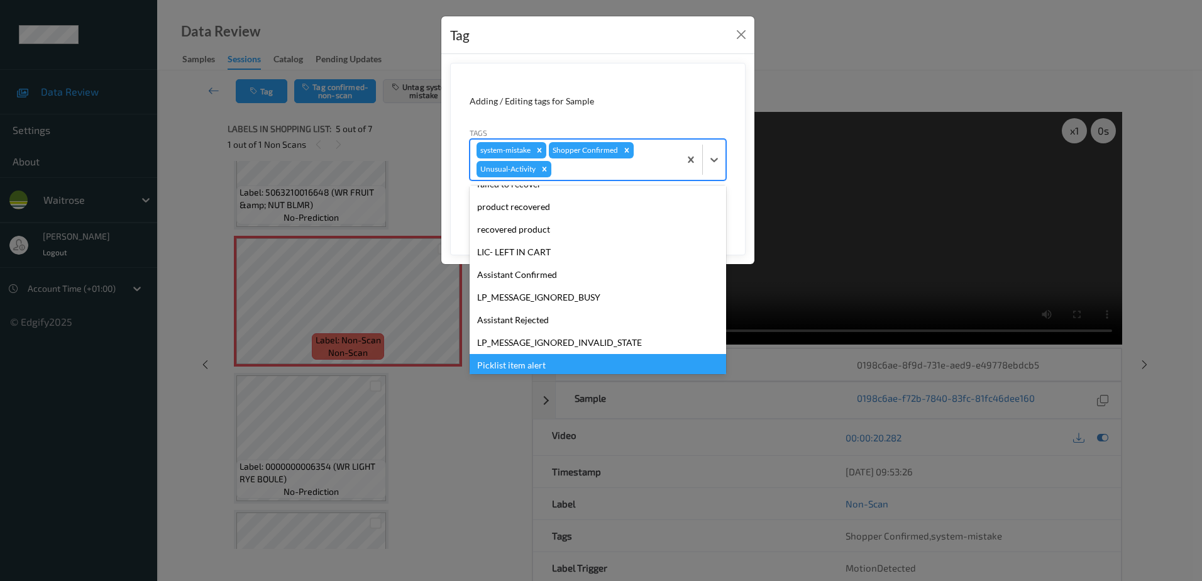
scroll to position [224, 0]
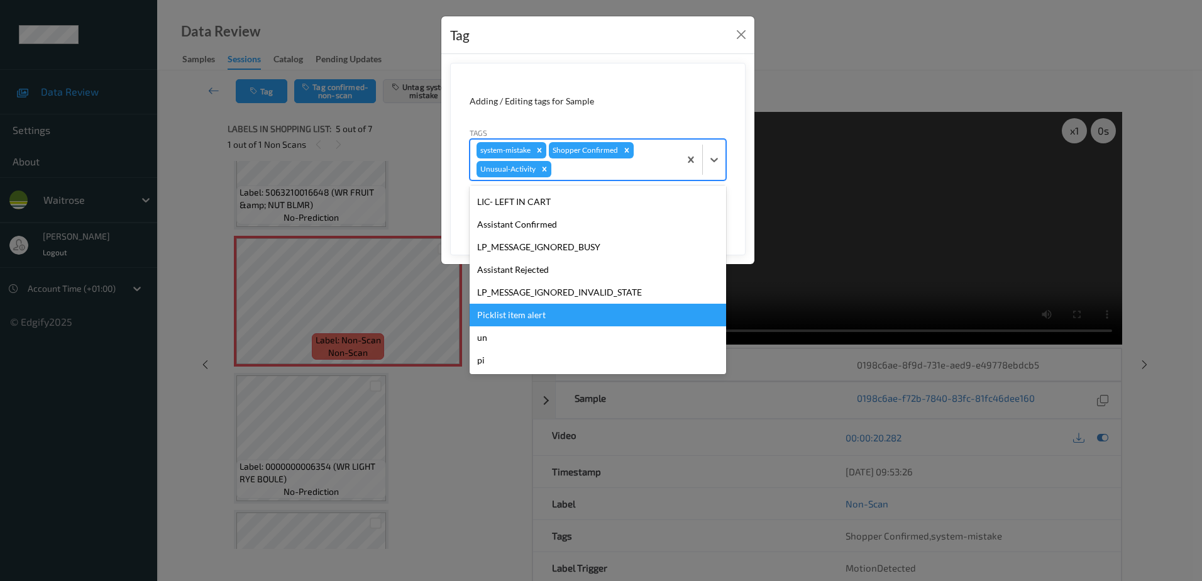
click at [521, 316] on div "Picklist item alert" at bounding box center [597, 315] width 256 height 23
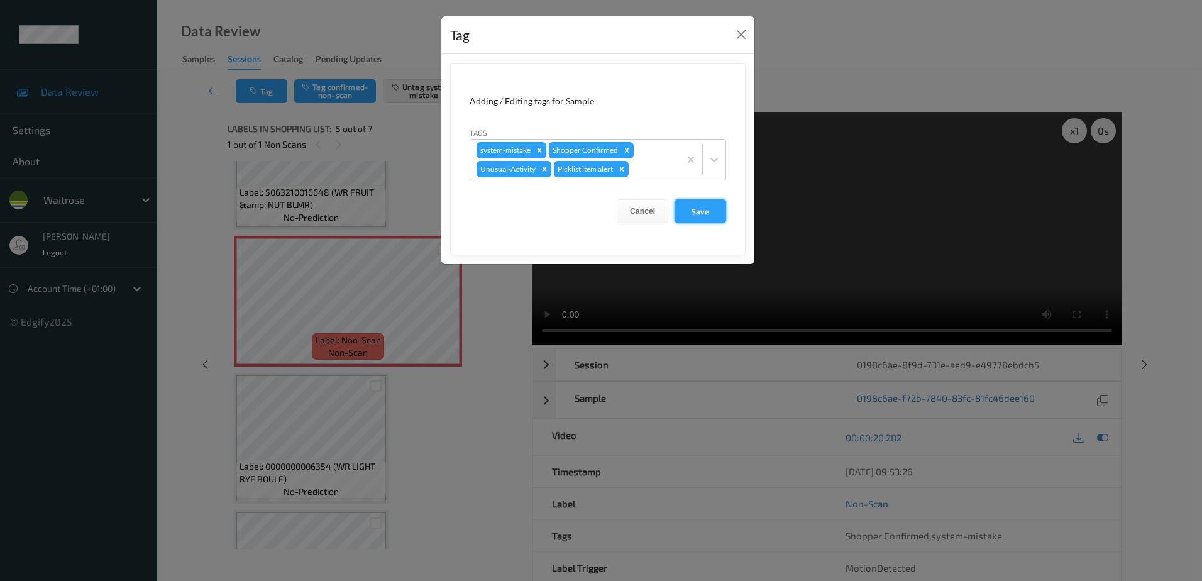
click at [694, 216] on button "Save" at bounding box center [700, 211] width 52 height 24
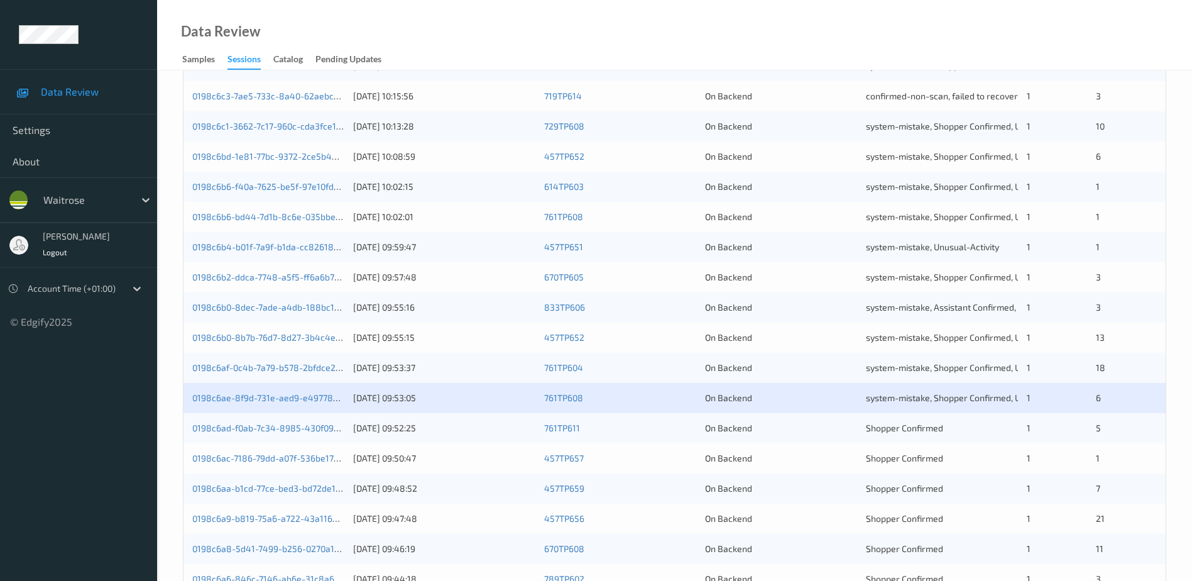
scroll to position [314, 0]
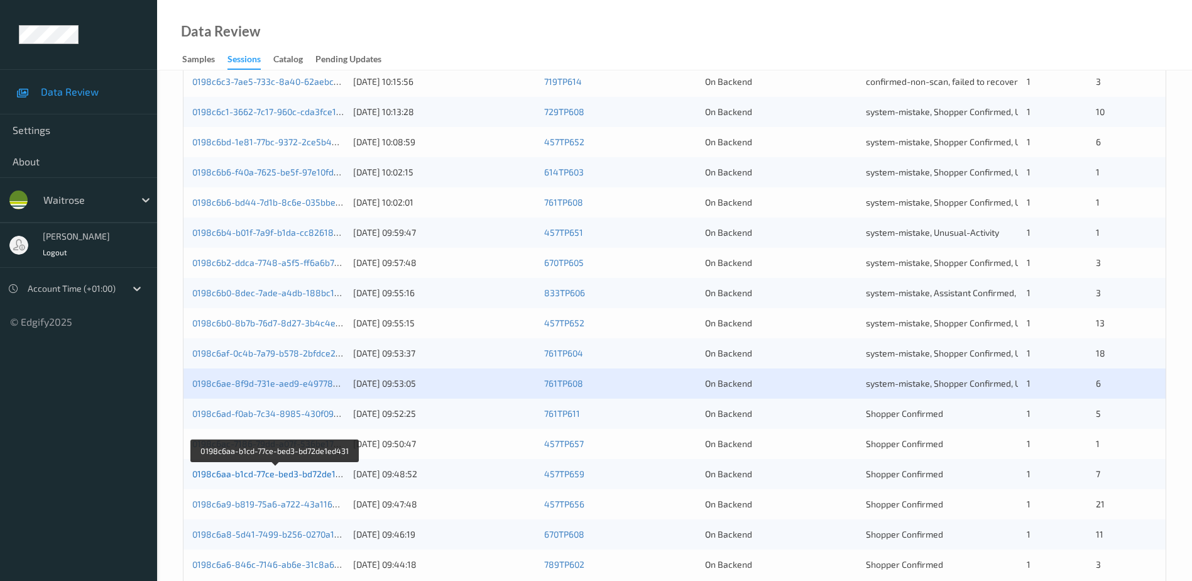
click at [266, 474] on link "0198c6aa-b1cd-77ce-bed3-bd72de1ed431" at bounding box center [276, 473] width 168 height 11
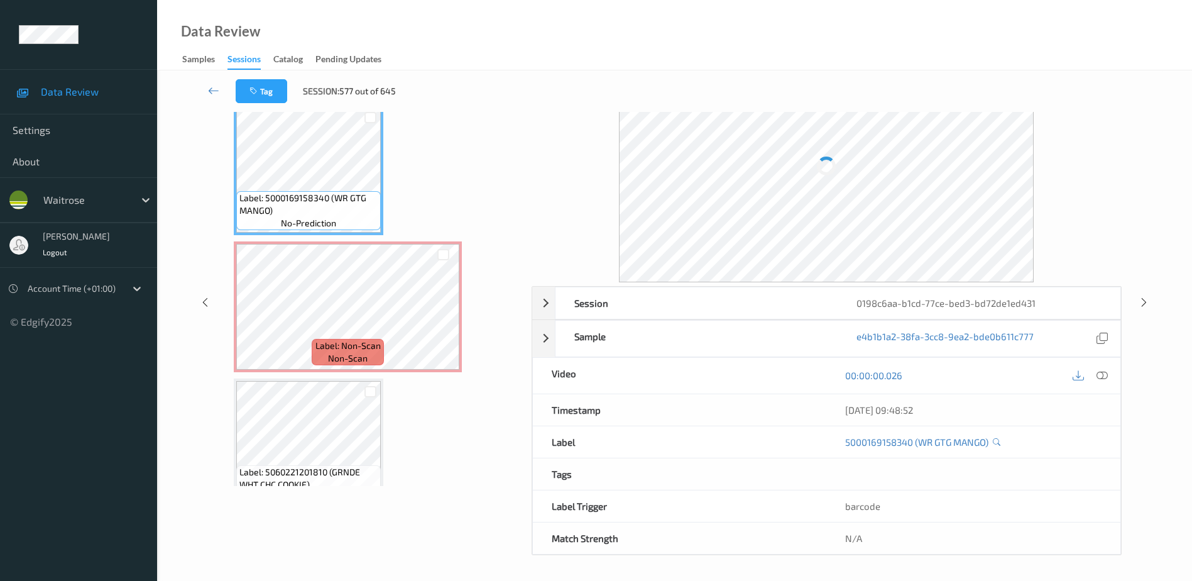
scroll to position [62, 0]
click at [1105, 377] on icon at bounding box center [1102, 375] width 11 height 11
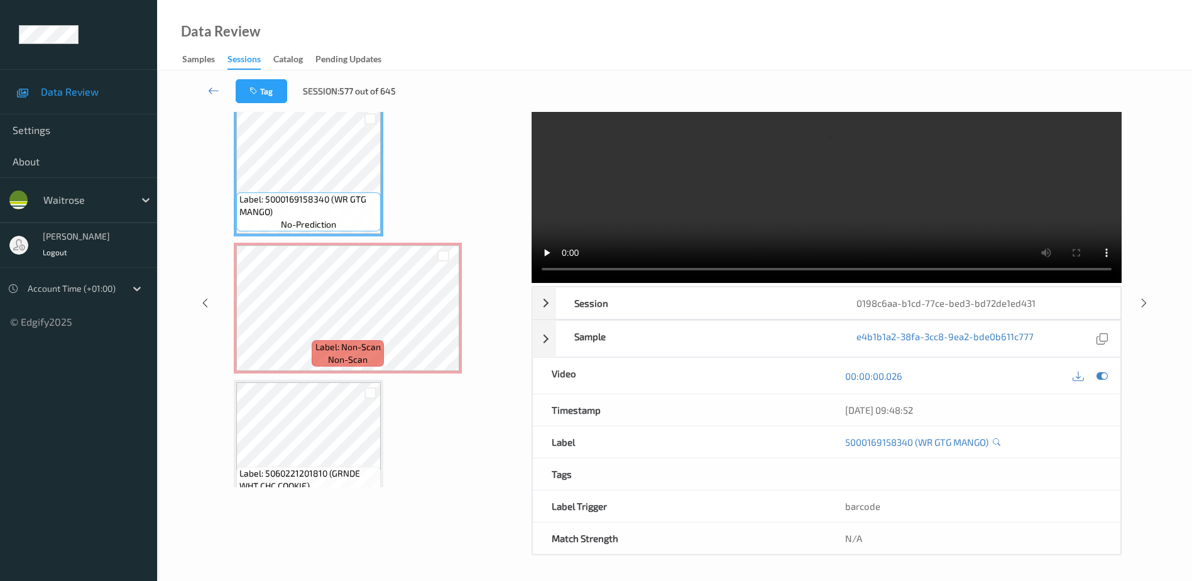
scroll to position [0, 0]
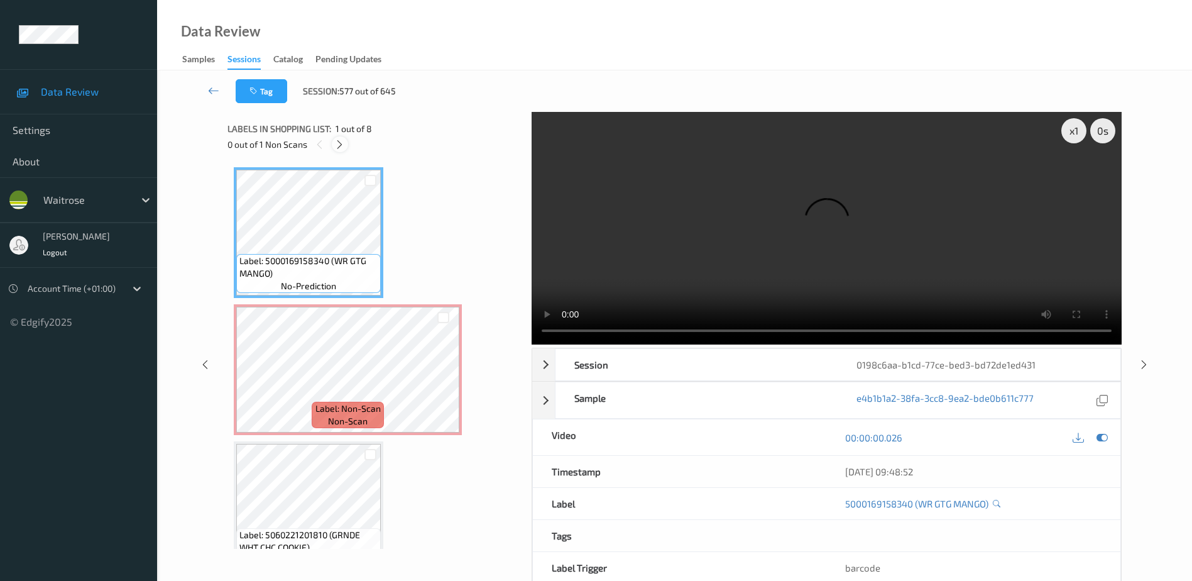
click at [336, 147] on icon at bounding box center [339, 144] width 11 height 11
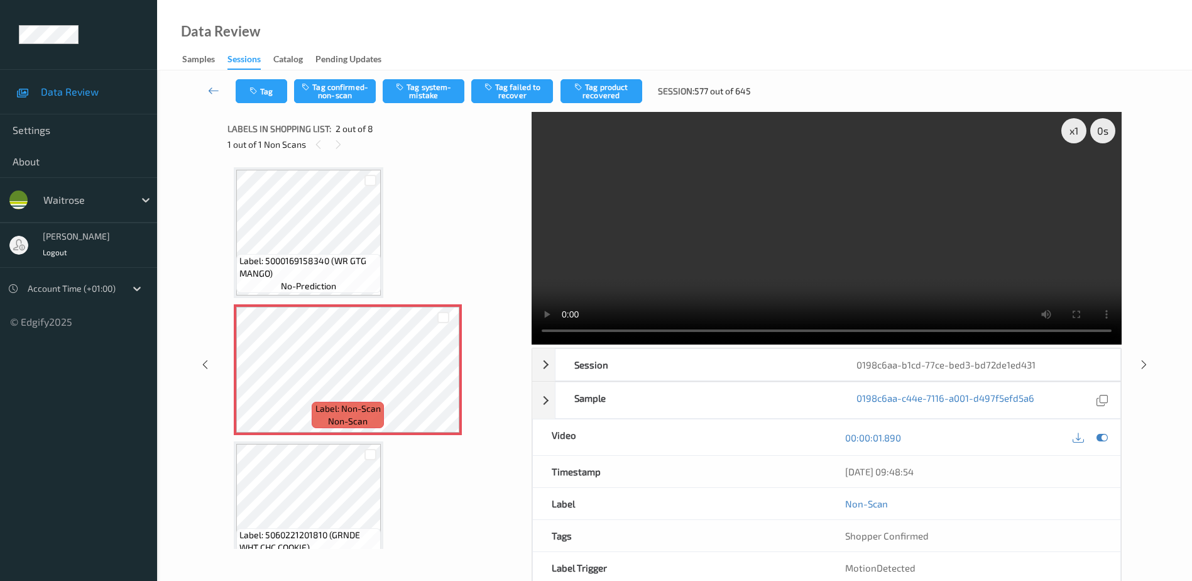
click at [808, 251] on video at bounding box center [827, 228] width 590 height 233
click at [425, 90] on button "Tag system-mistake" at bounding box center [424, 91] width 82 height 24
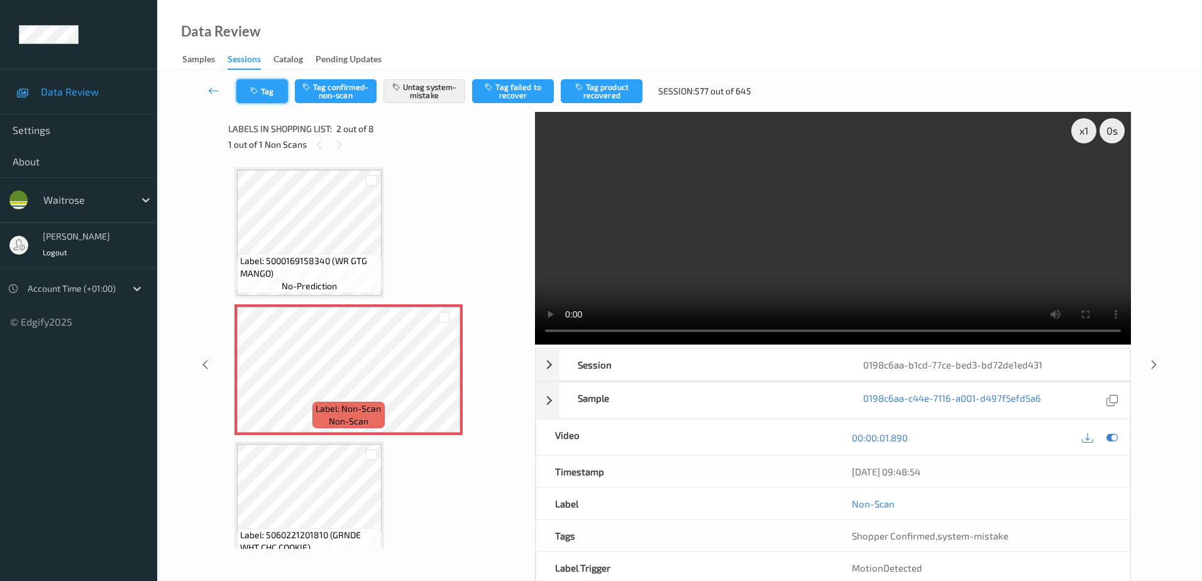
click at [267, 91] on button "Tag" at bounding box center [262, 91] width 52 height 24
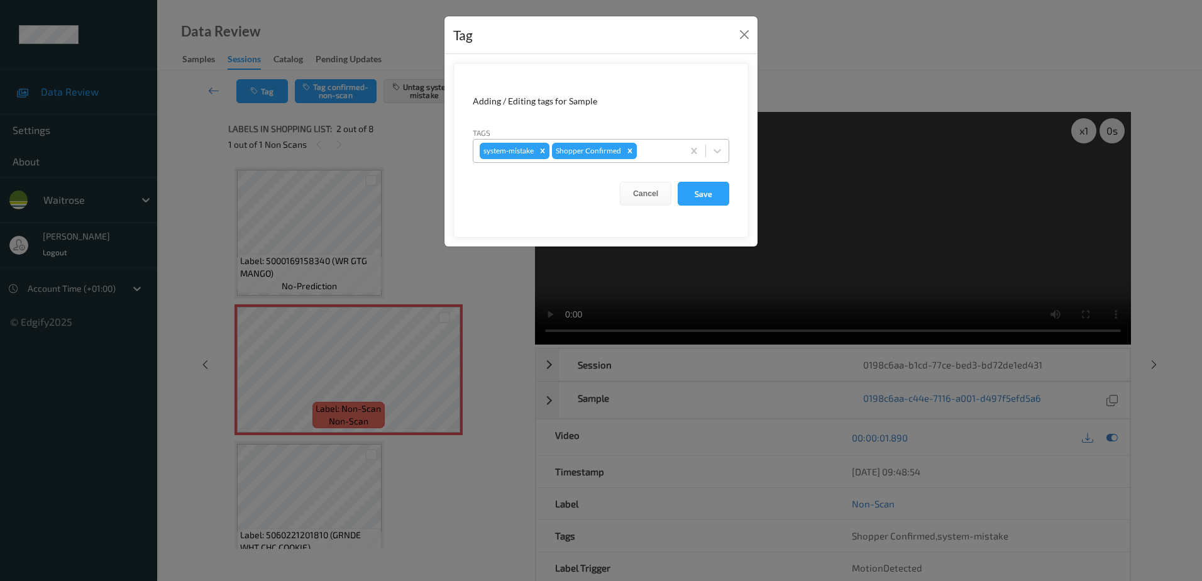
click at [650, 148] on div at bounding box center [657, 150] width 37 height 15
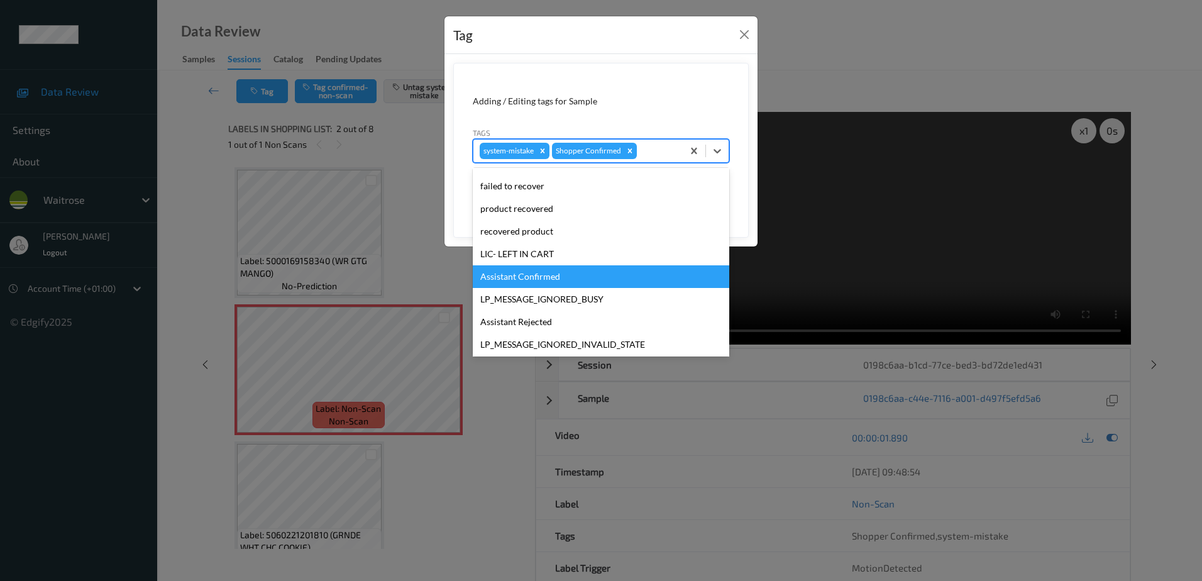
scroll to position [246, 0]
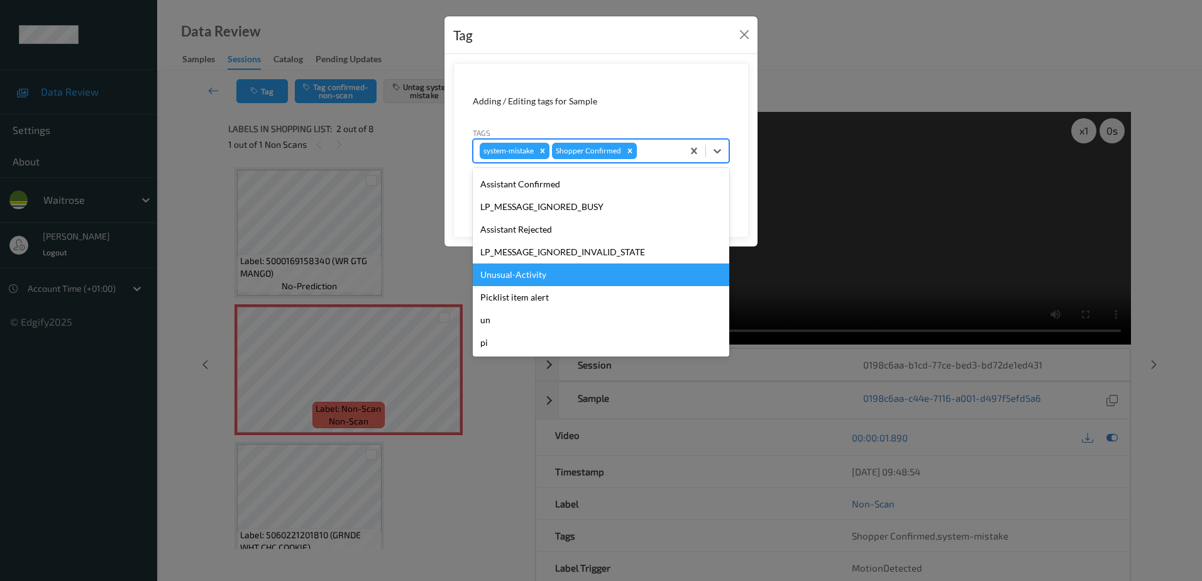
click at [526, 283] on div "Unusual-Activity" at bounding box center [601, 274] width 256 height 23
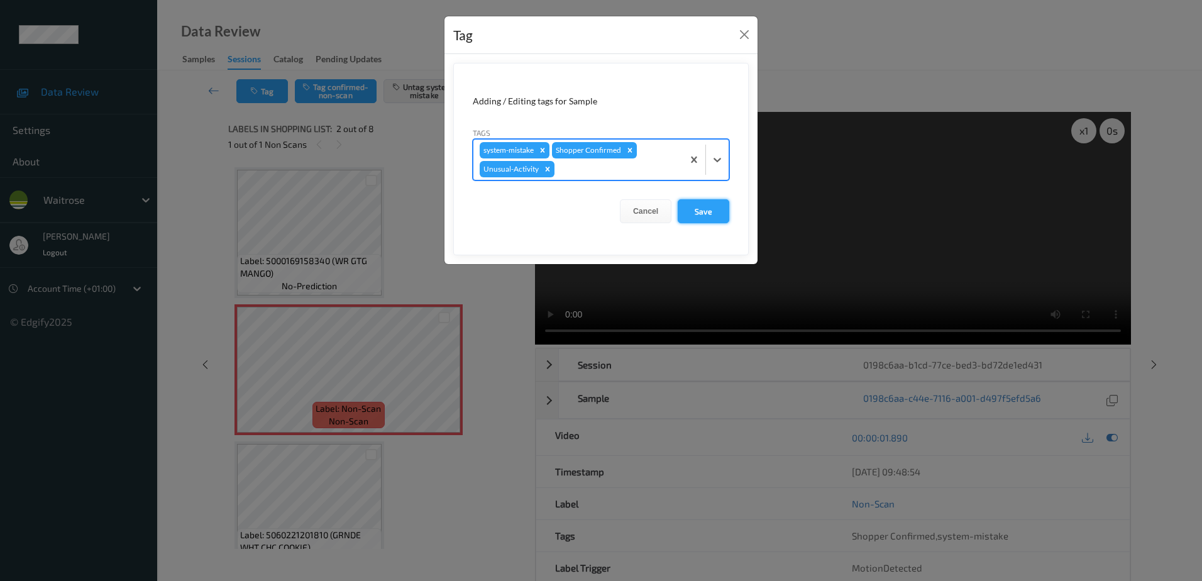
click at [698, 217] on button "Save" at bounding box center [703, 211] width 52 height 24
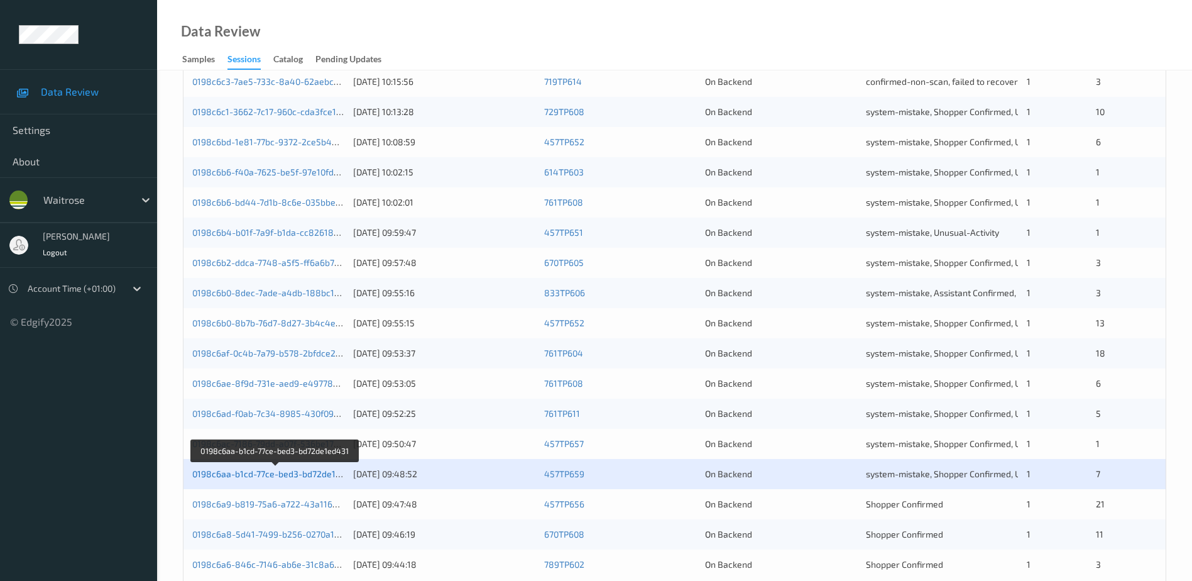
scroll to position [365, 0]
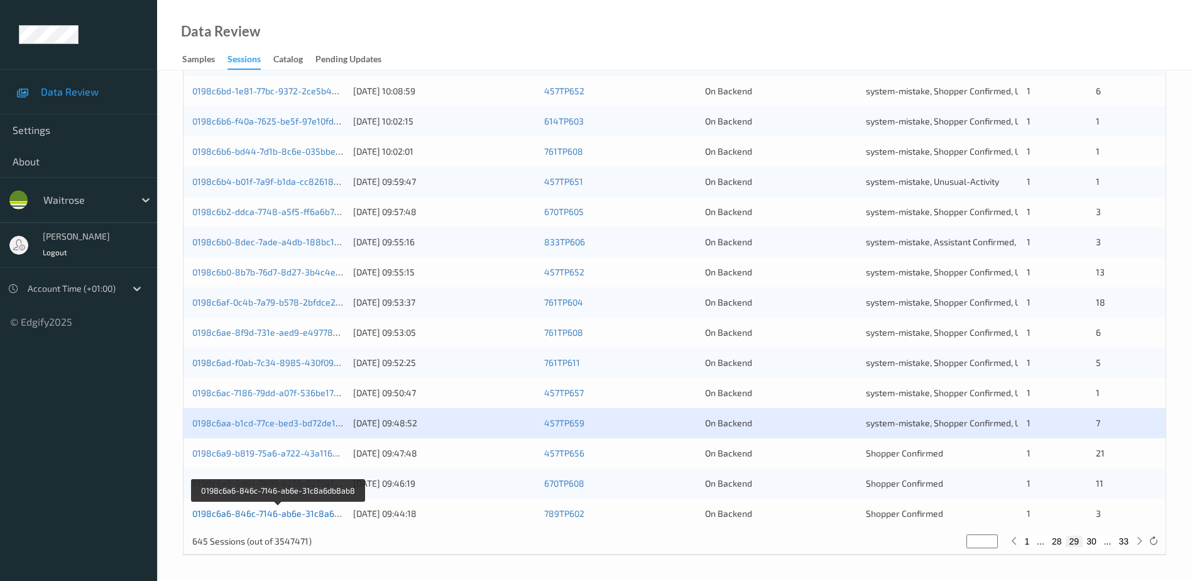
click at [279, 514] on link "0198c6a6-846c-7146-ab6e-31c8a6db8ab8" at bounding box center [278, 513] width 173 height 11
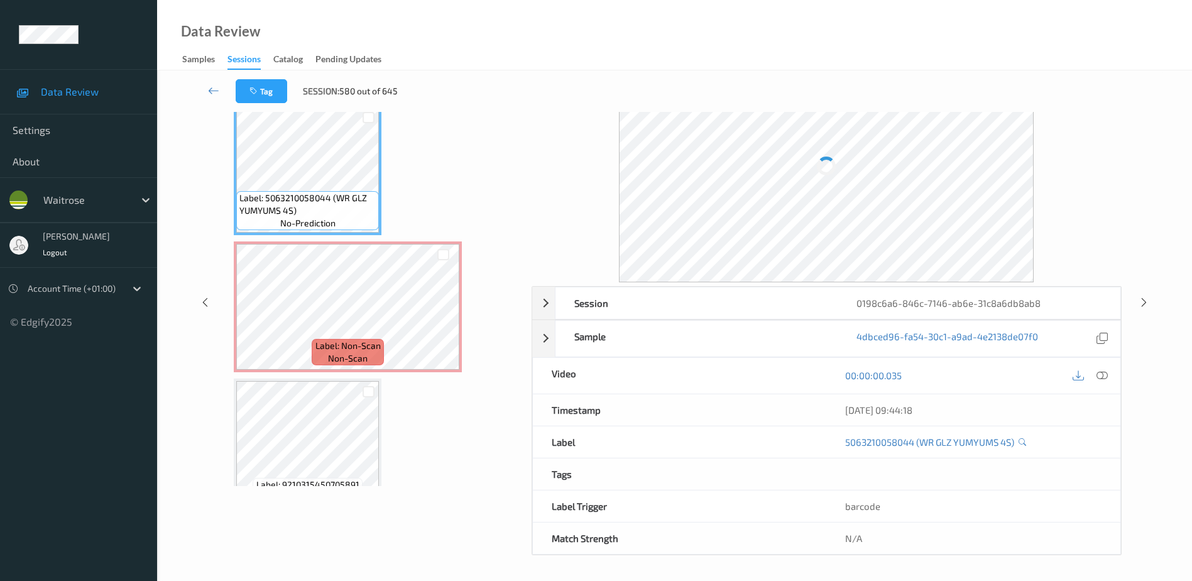
scroll to position [62, 0]
click at [1101, 375] on icon at bounding box center [1102, 375] width 11 height 11
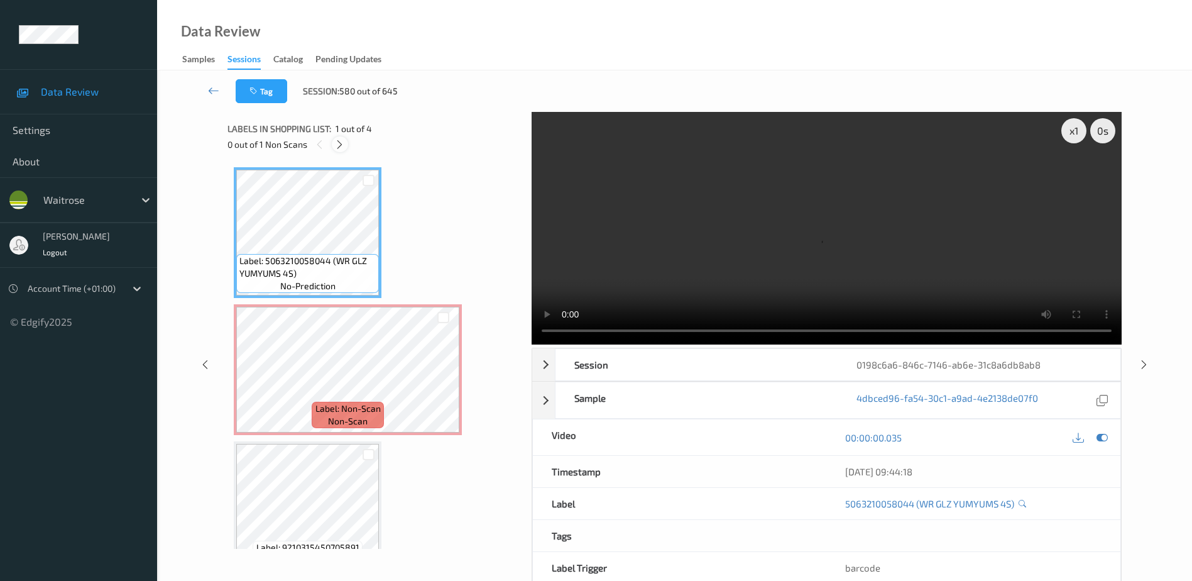
click at [341, 141] on icon at bounding box center [339, 144] width 11 height 11
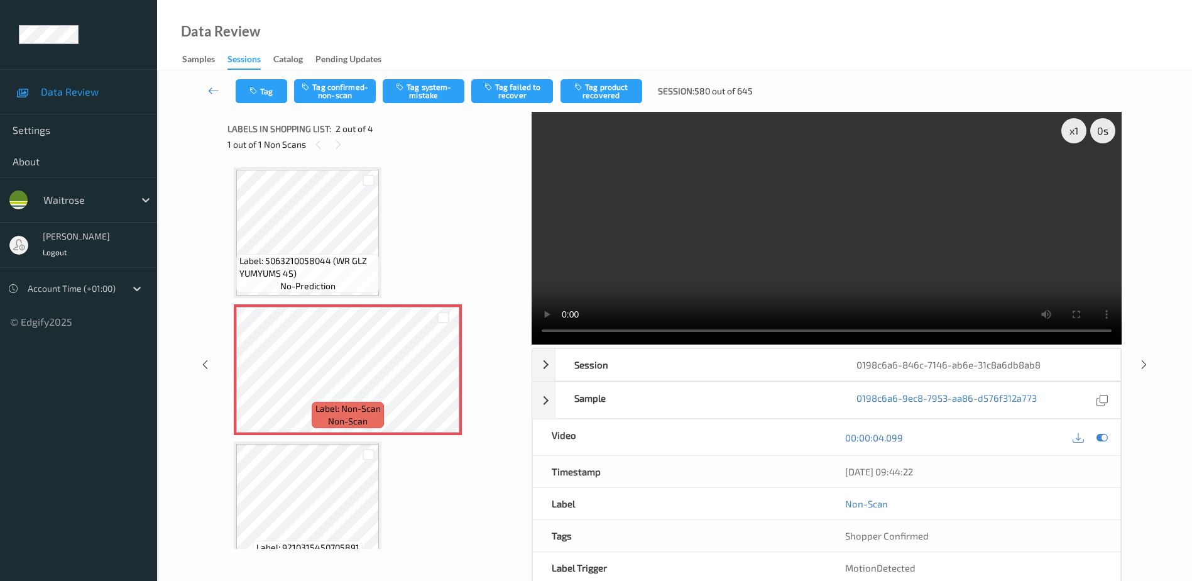
scroll to position [6, 0]
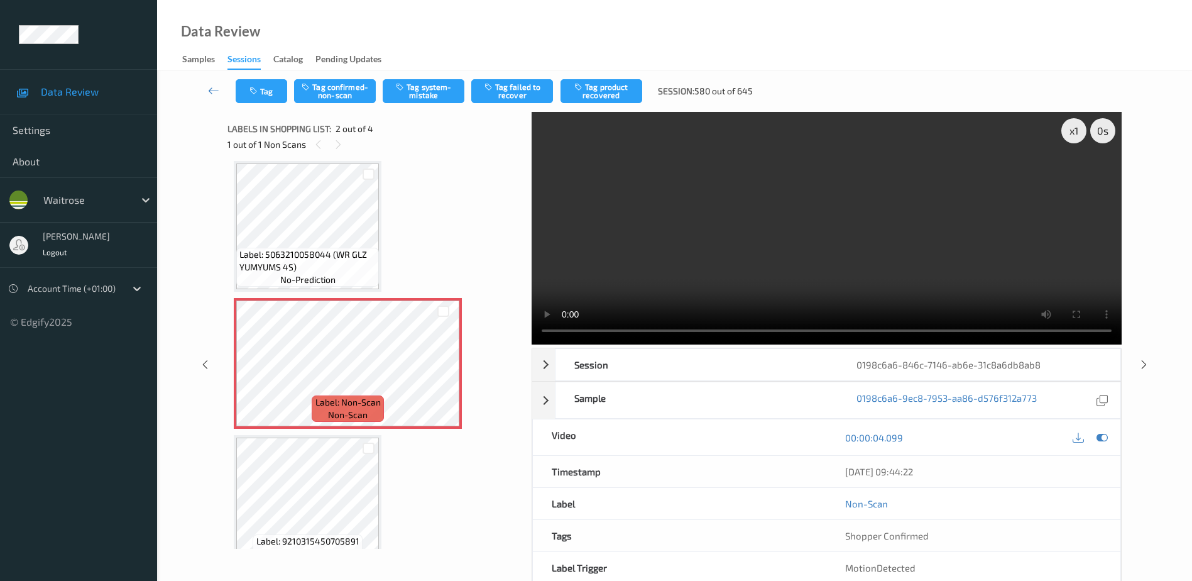
click at [844, 269] on video at bounding box center [827, 228] width 590 height 233
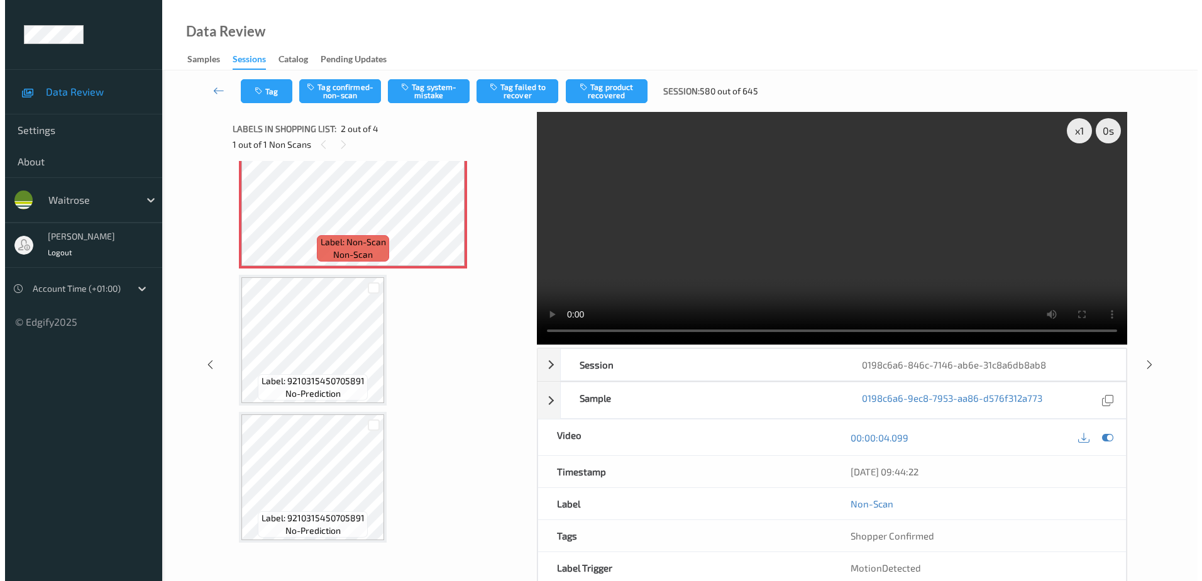
scroll to position [0, 0]
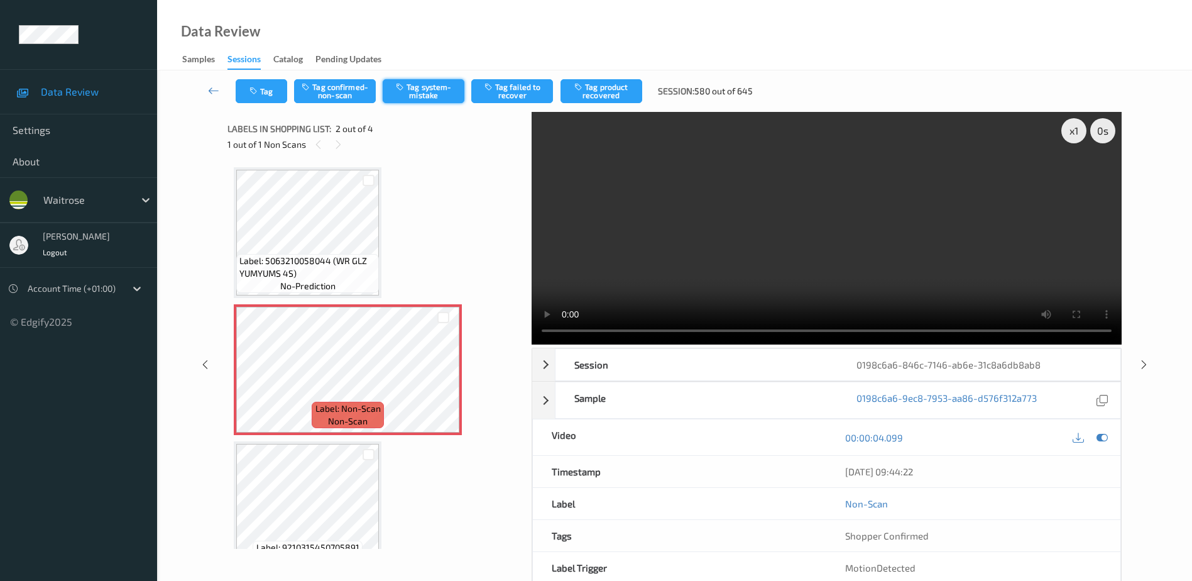
click at [416, 96] on button "Tag system-mistake" at bounding box center [424, 91] width 82 height 24
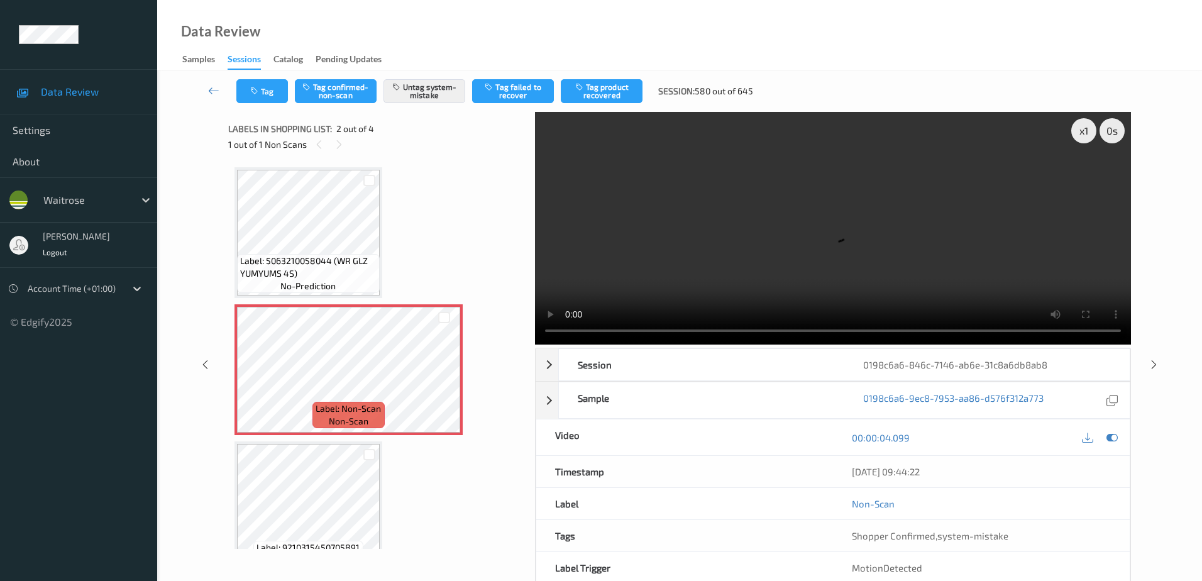
click at [271, 107] on div "Tag Tag confirmed-non-scan Untag system-mistake Tag failed to recover Tag produ…" at bounding box center [679, 90] width 993 height 41
click at [255, 87] on icon "button" at bounding box center [255, 91] width 11 height 9
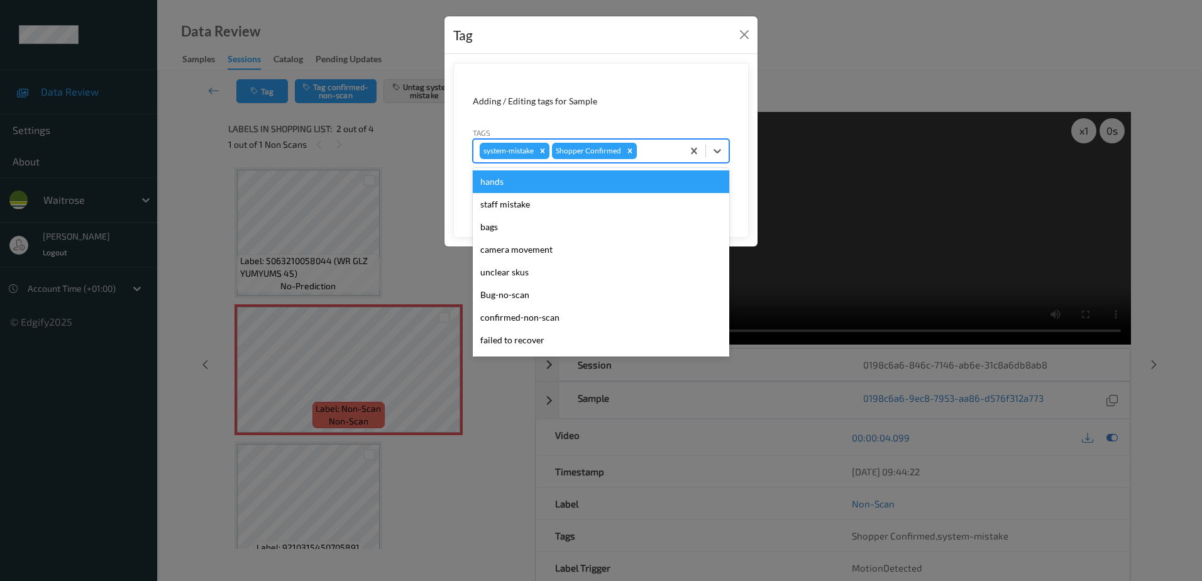
click at [640, 150] on div at bounding box center [657, 150] width 37 height 15
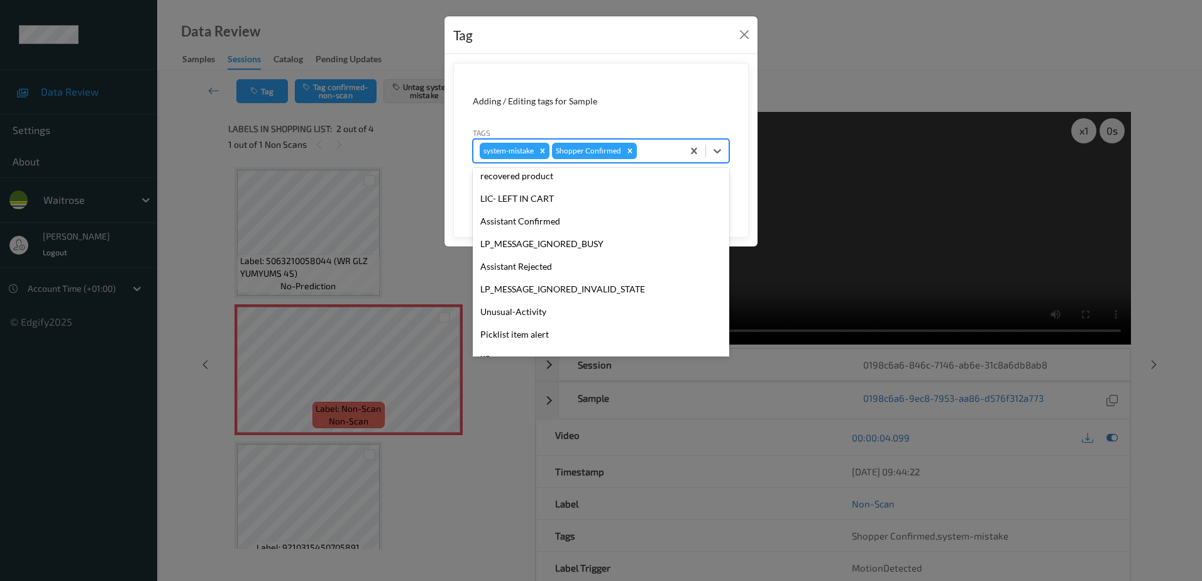
scroll to position [246, 0]
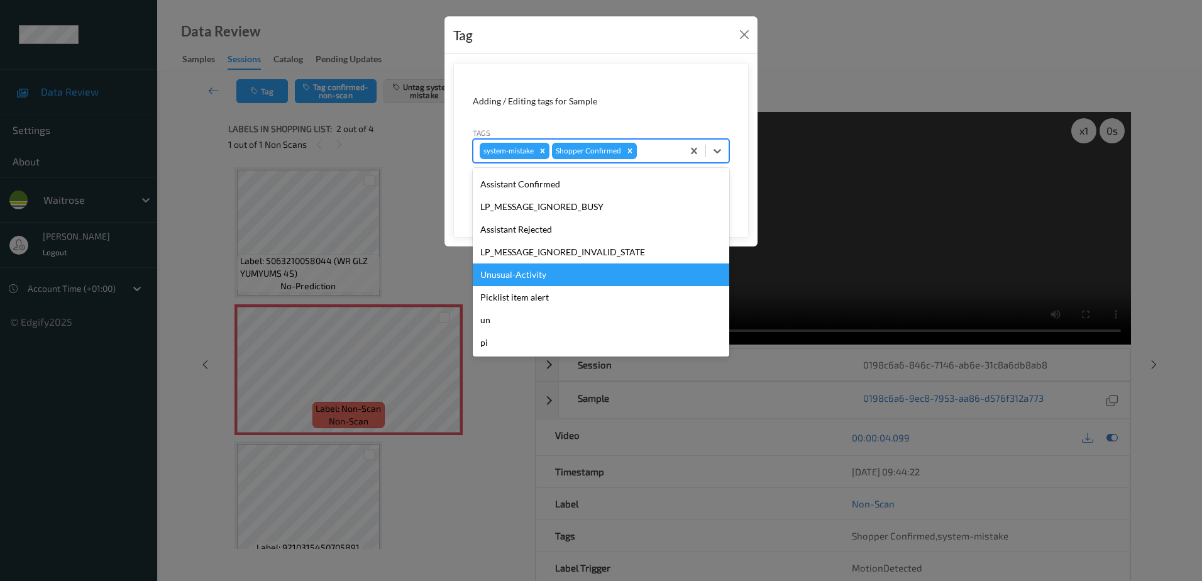
click at [542, 268] on div "Unusual-Activity" at bounding box center [601, 274] width 256 height 23
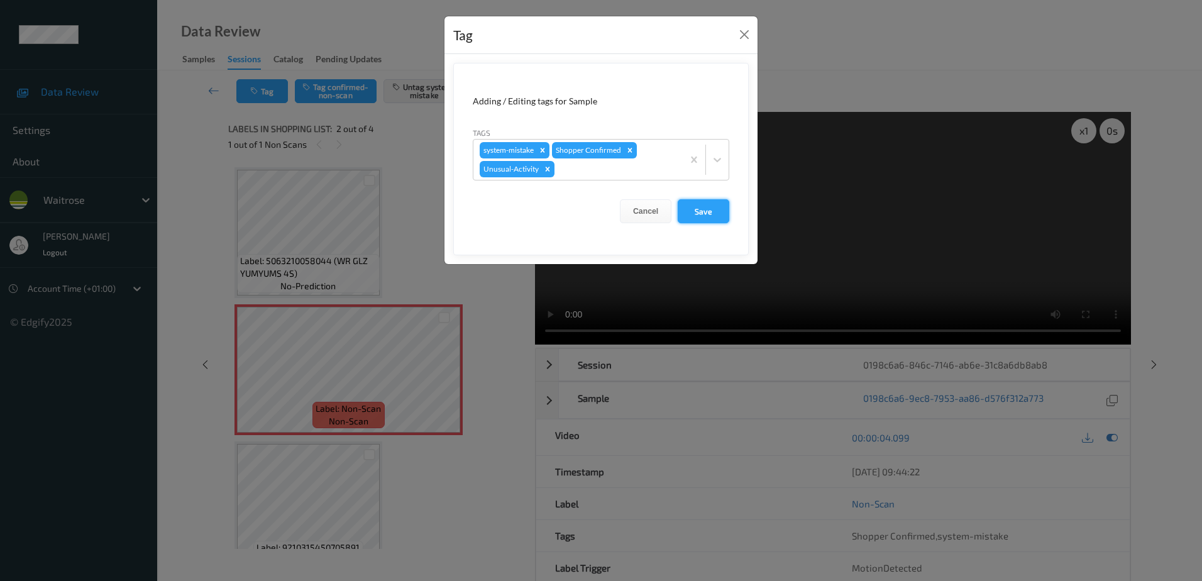
click at [712, 212] on button "Save" at bounding box center [703, 211] width 52 height 24
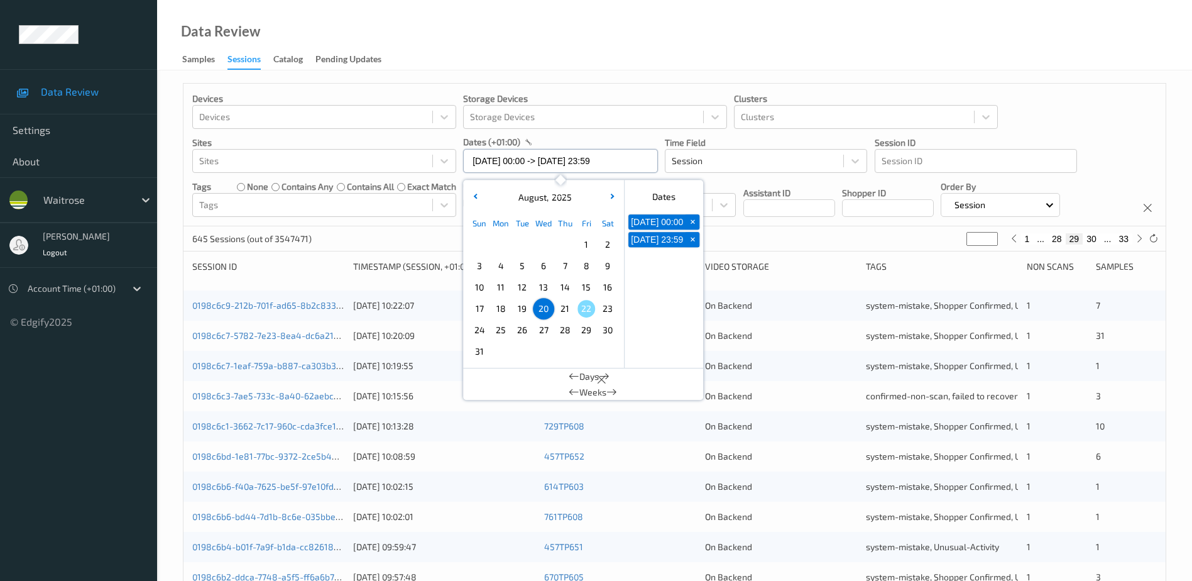
click at [503, 158] on input "20/08/2025 00:00 -> 20/08/2025 23:59" at bounding box center [560, 161] width 195 height 24
click at [566, 309] on span "21" at bounding box center [565, 309] width 18 height 18
type input "[DATE] 00:00"
type input "*"
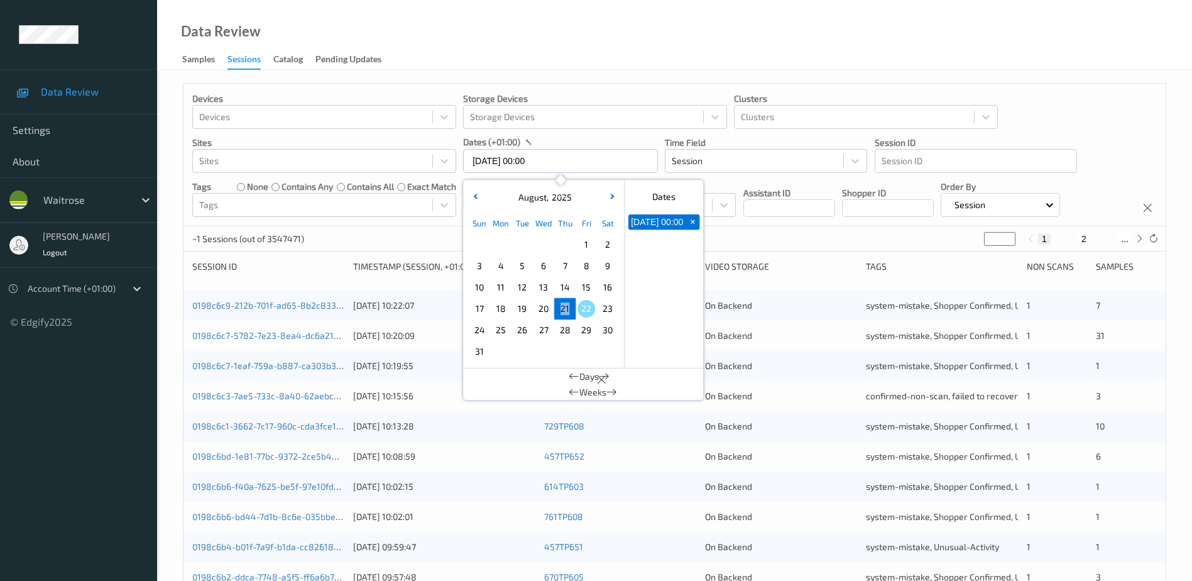
click at [566, 309] on span "21" at bounding box center [565, 309] width 18 height 18
type input "[DATE] 00:00 -> [DATE] 23:59"
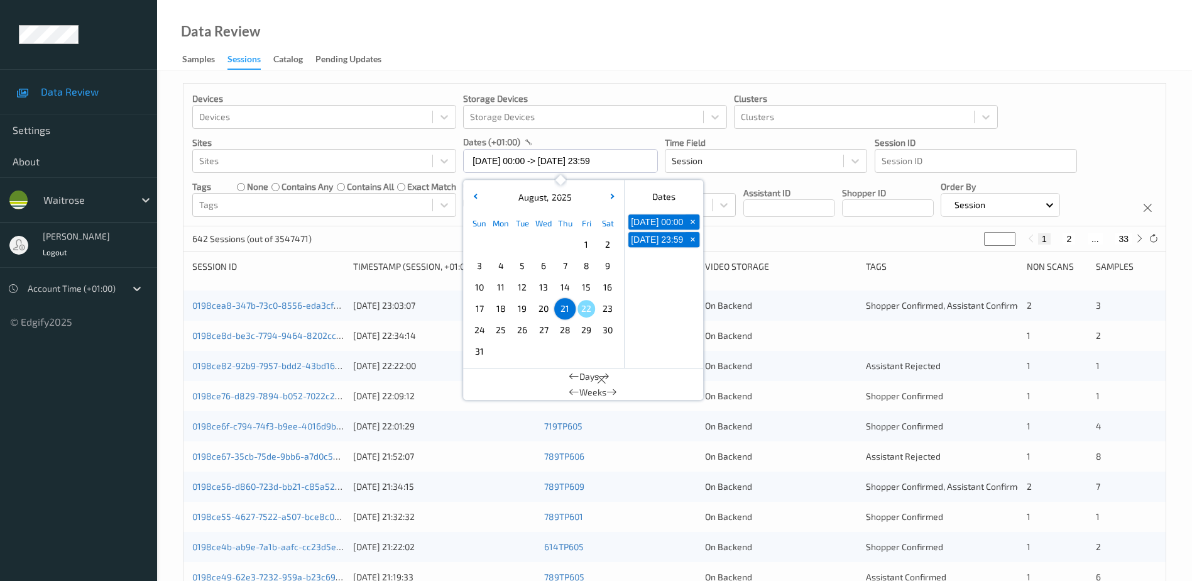
click at [513, 52] on div "Data Review Samples Sessions Catalog Pending Updates" at bounding box center [674, 35] width 1035 height 70
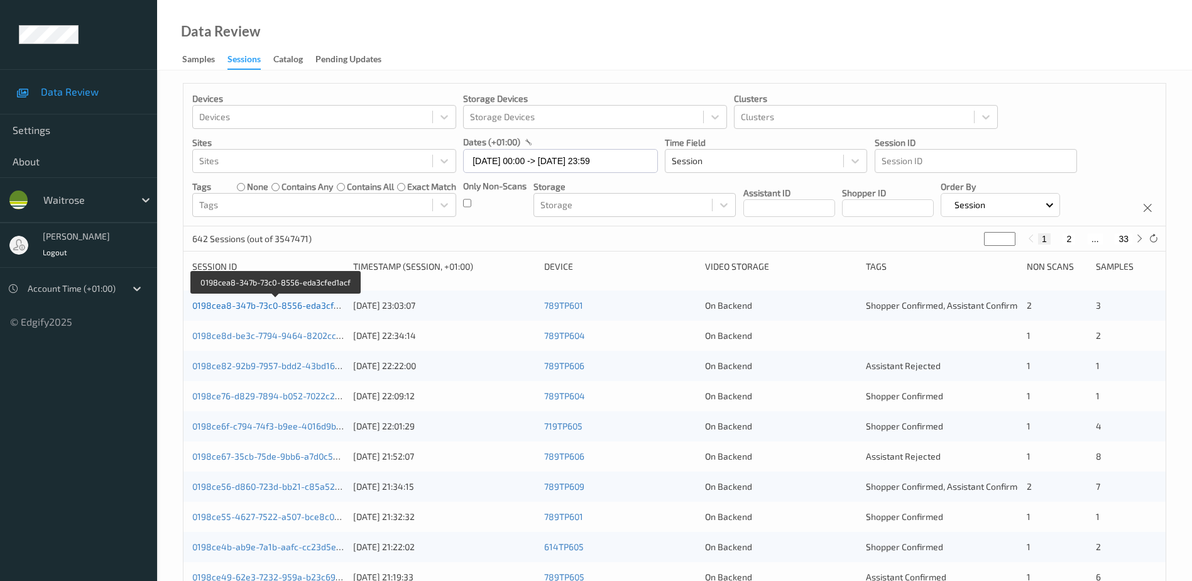
click at [304, 307] on link "0198cea8-347b-73c0-8556-eda3cfed1acf" at bounding box center [276, 305] width 168 height 11
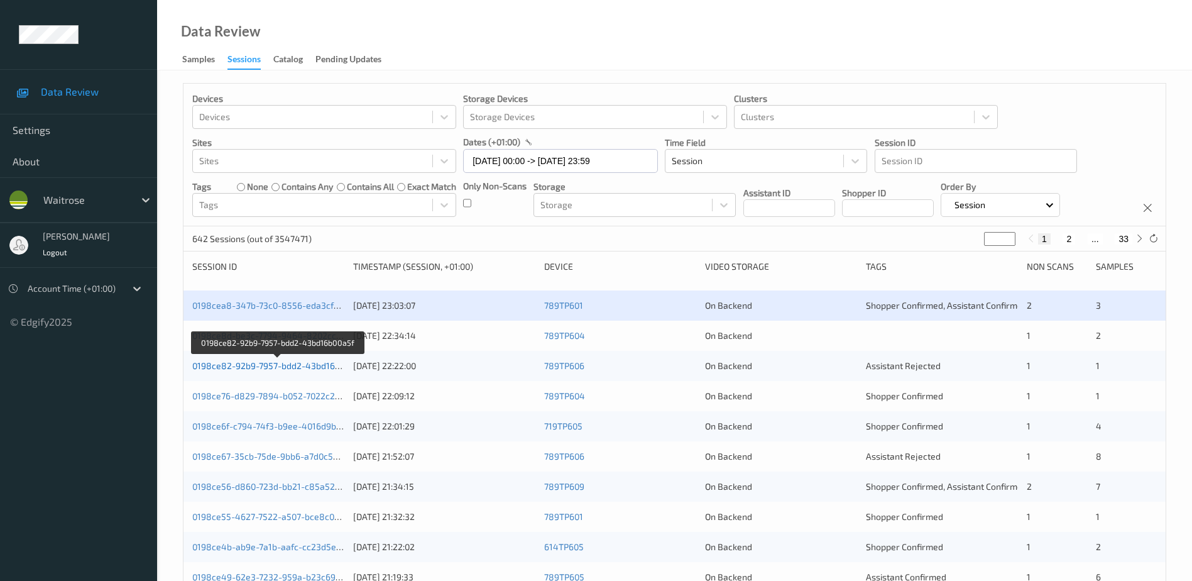
click at [266, 369] on link "0198ce82-92b9-7957-bdd2-43bd16b00a5f" at bounding box center [277, 365] width 171 height 11
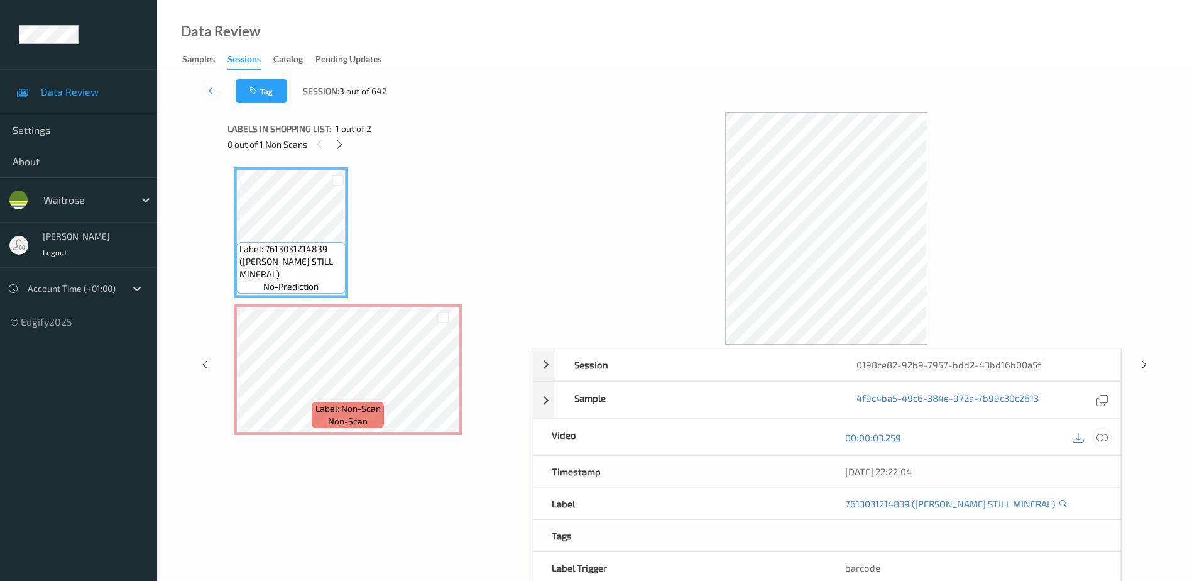
click at [1102, 442] on icon at bounding box center [1102, 437] width 11 height 11
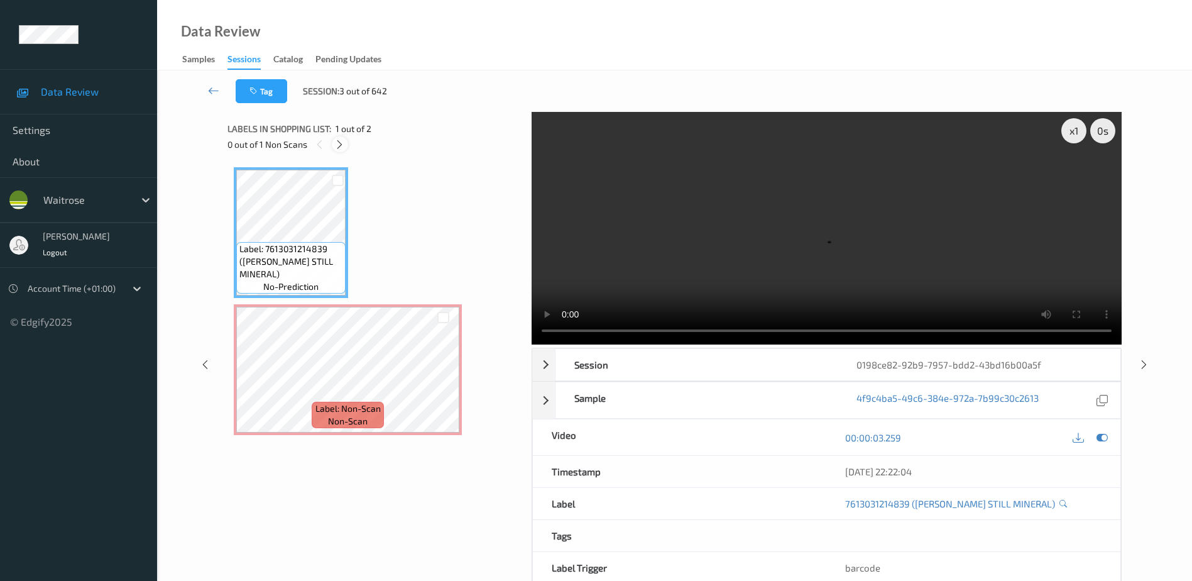
click at [343, 150] on icon at bounding box center [339, 144] width 11 height 11
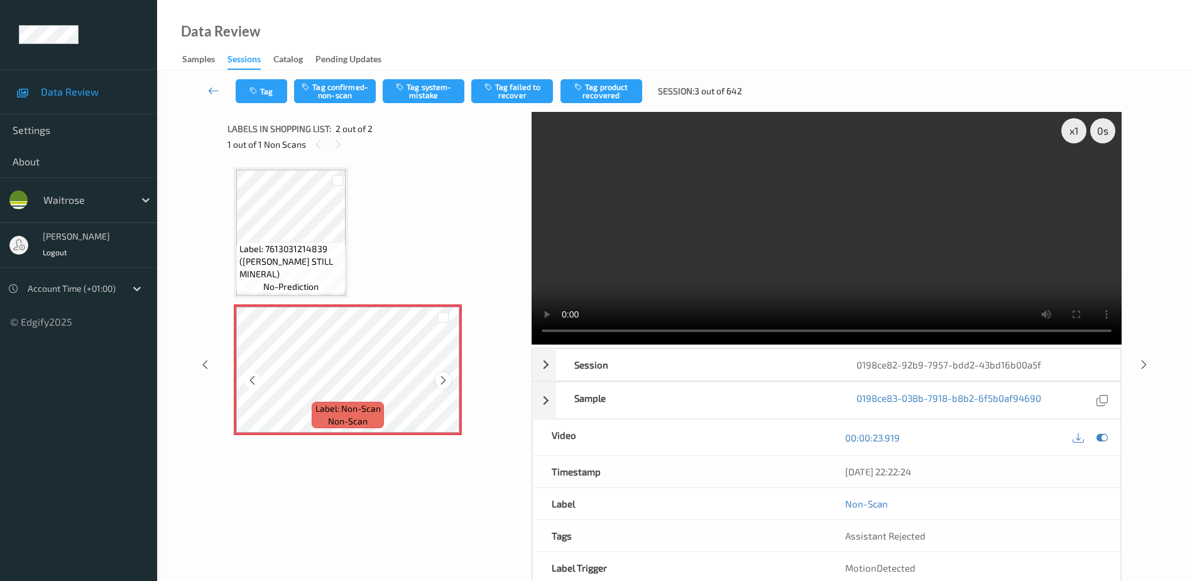
click at [442, 380] on icon at bounding box center [443, 380] width 11 height 11
click at [848, 210] on video at bounding box center [827, 228] width 590 height 233
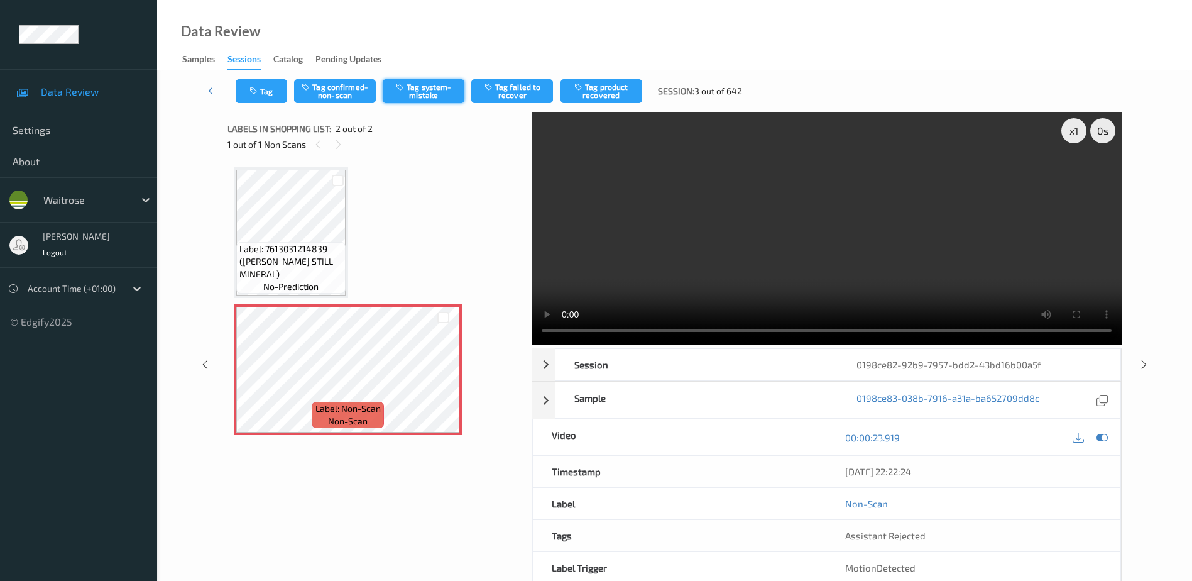
click at [426, 93] on button "Tag system-mistake" at bounding box center [424, 91] width 82 height 24
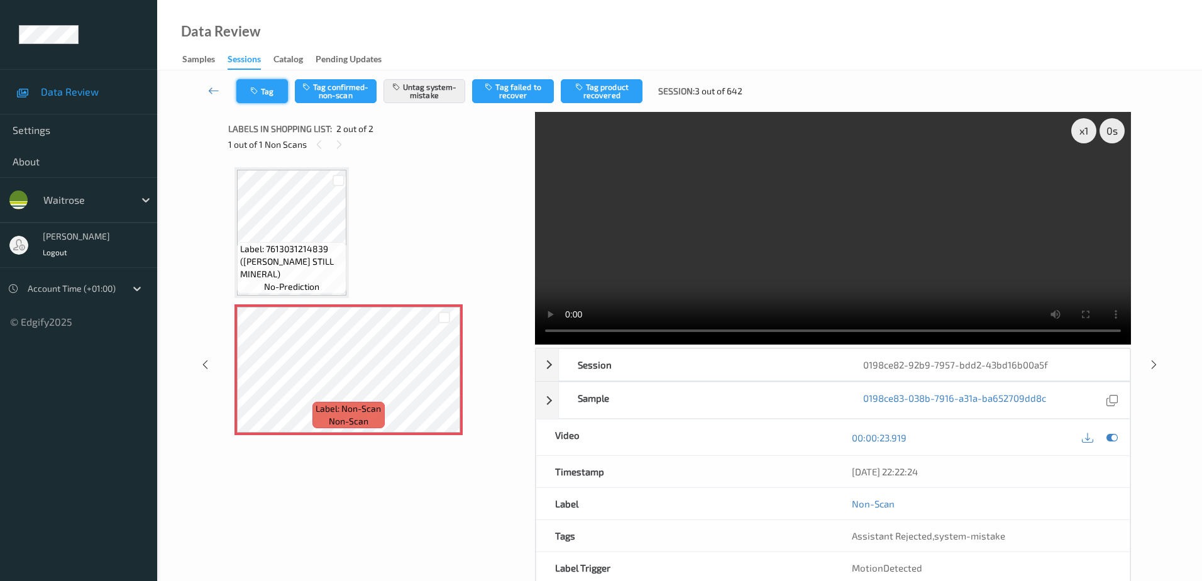
click at [255, 87] on icon "button" at bounding box center [255, 91] width 11 height 9
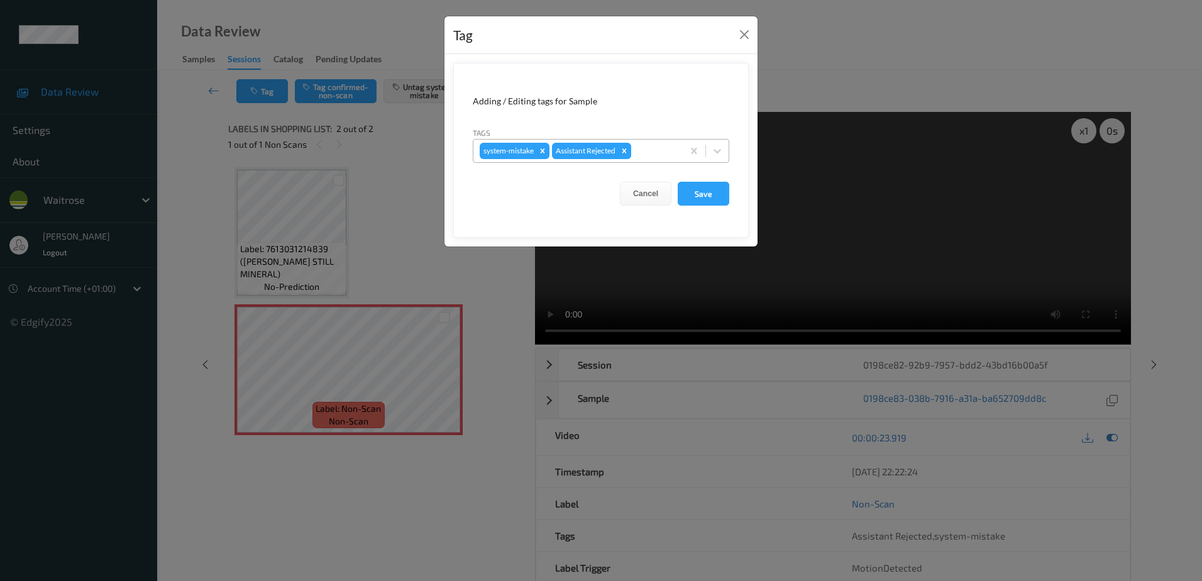
click at [652, 147] on div at bounding box center [654, 150] width 43 height 15
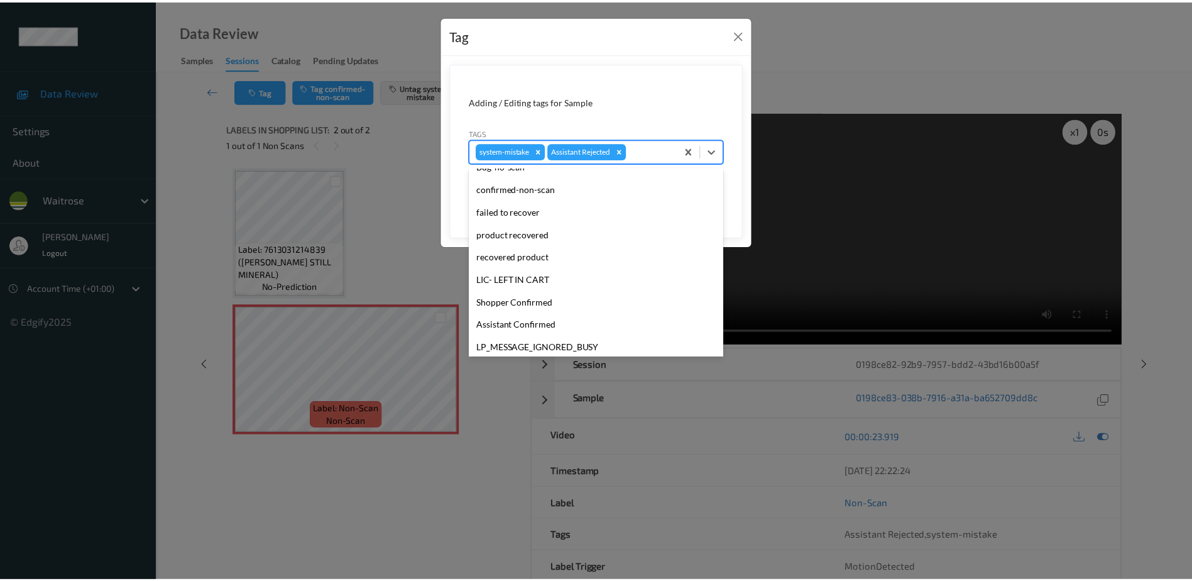
scroll to position [246, 0]
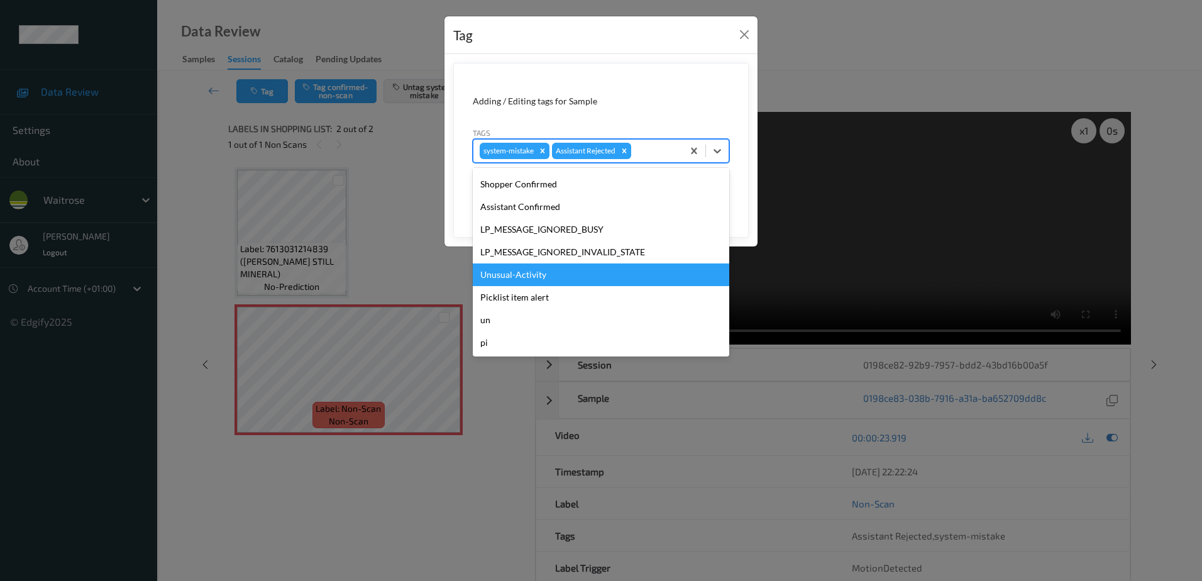
click at [521, 271] on div "Unusual-Activity" at bounding box center [601, 274] width 256 height 23
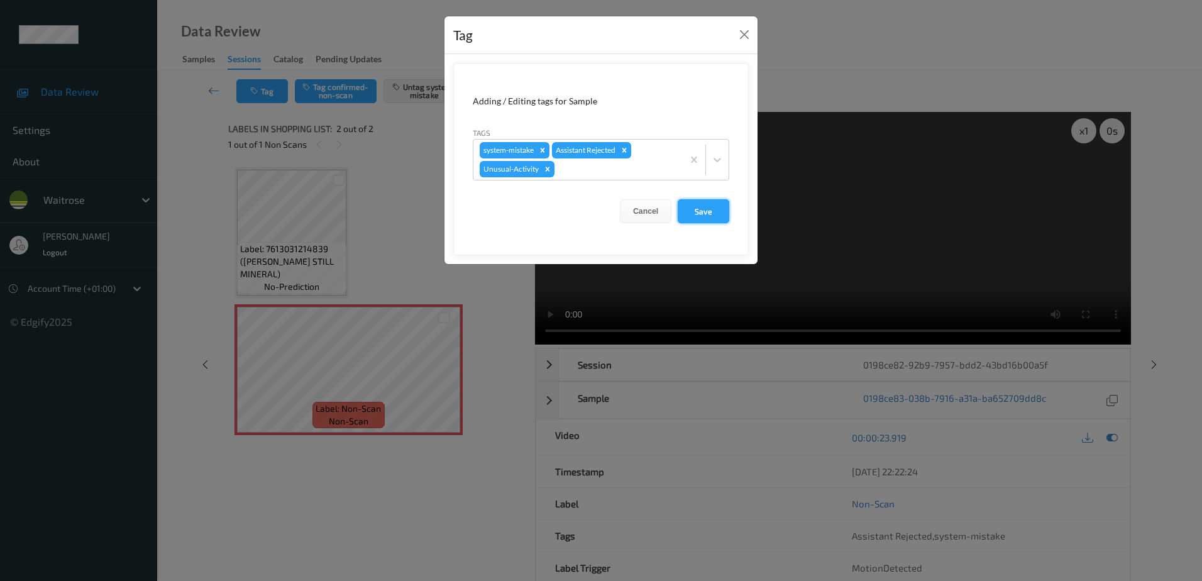
click at [715, 214] on button "Save" at bounding box center [703, 211] width 52 height 24
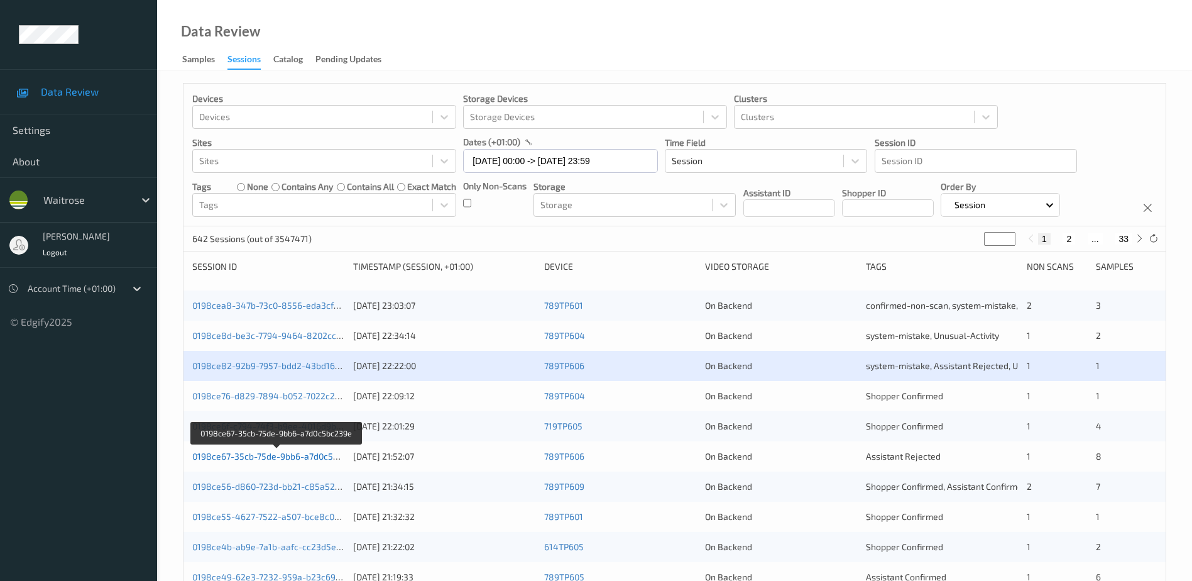
click at [271, 456] on link "0198ce67-35cb-75de-9bb6-a7d0c5bc239e" at bounding box center [277, 456] width 170 height 11
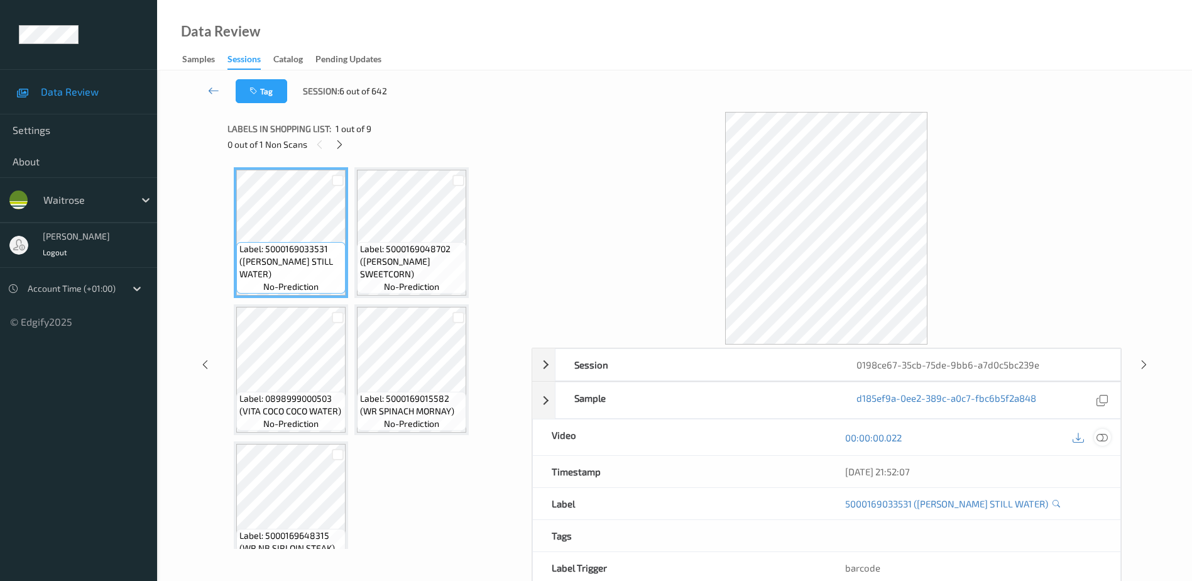
click at [1104, 439] on icon at bounding box center [1102, 437] width 11 height 11
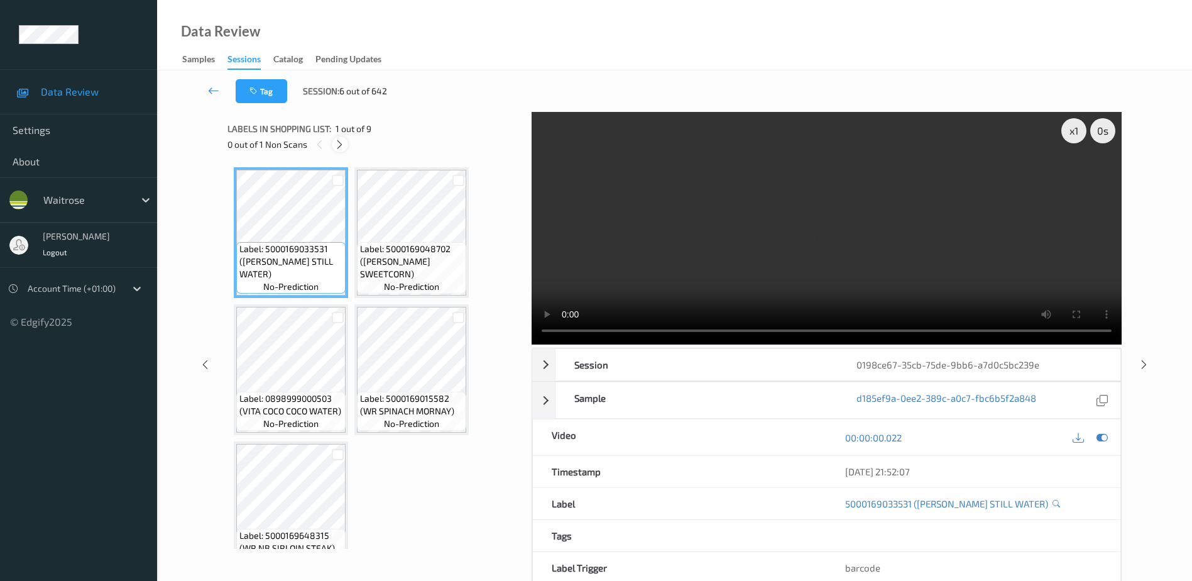
click at [337, 144] on icon at bounding box center [339, 144] width 11 height 11
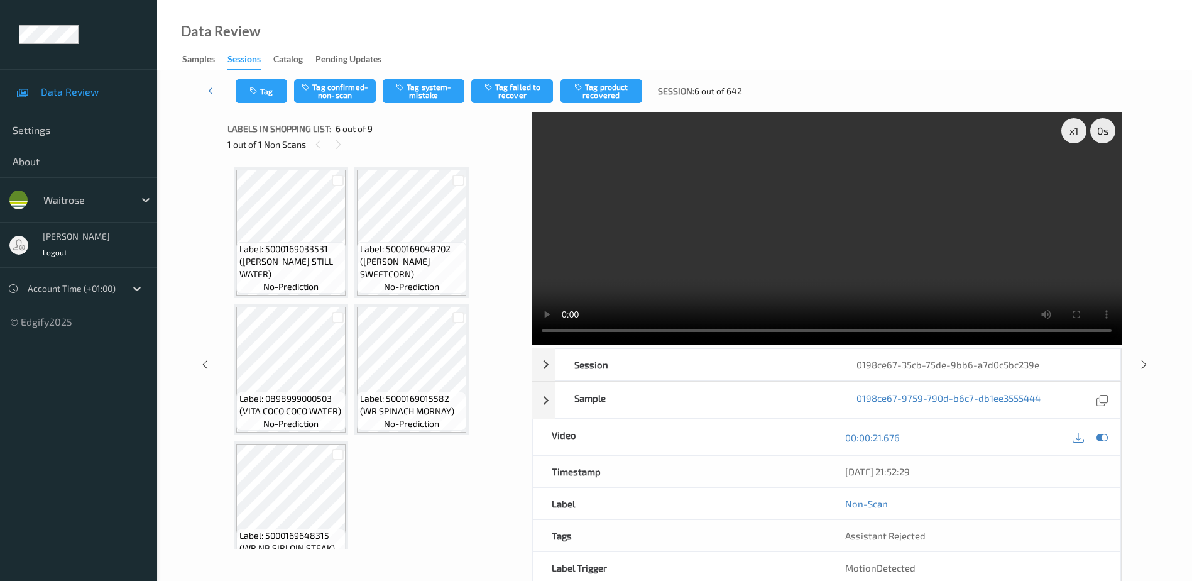
scroll to position [280, 0]
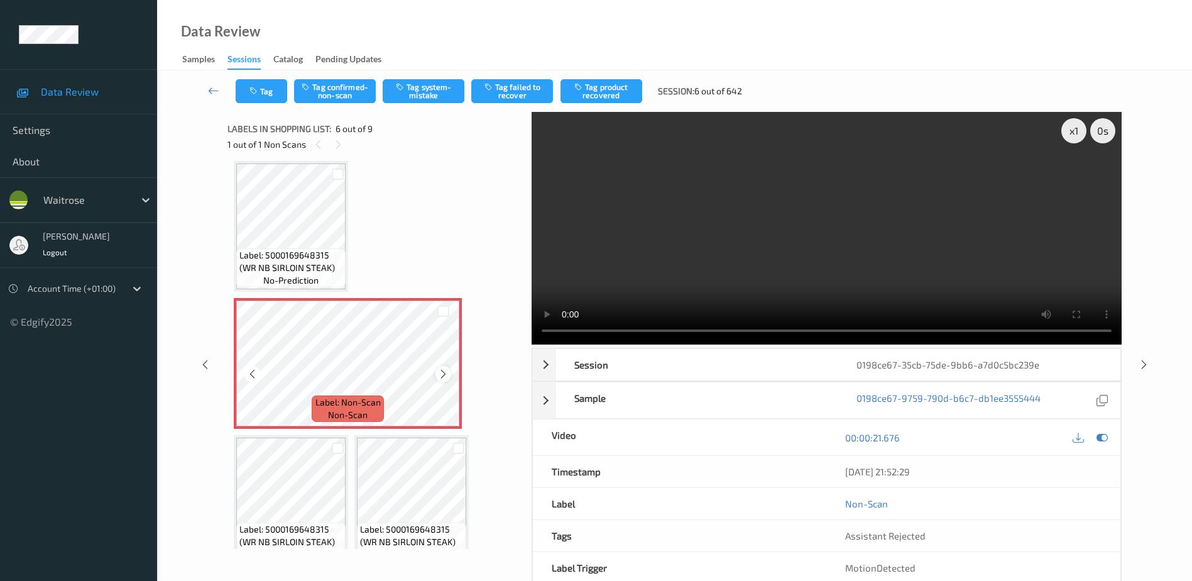
click at [445, 373] on icon at bounding box center [443, 373] width 11 height 11
click at [441, 375] on icon at bounding box center [443, 373] width 11 height 11
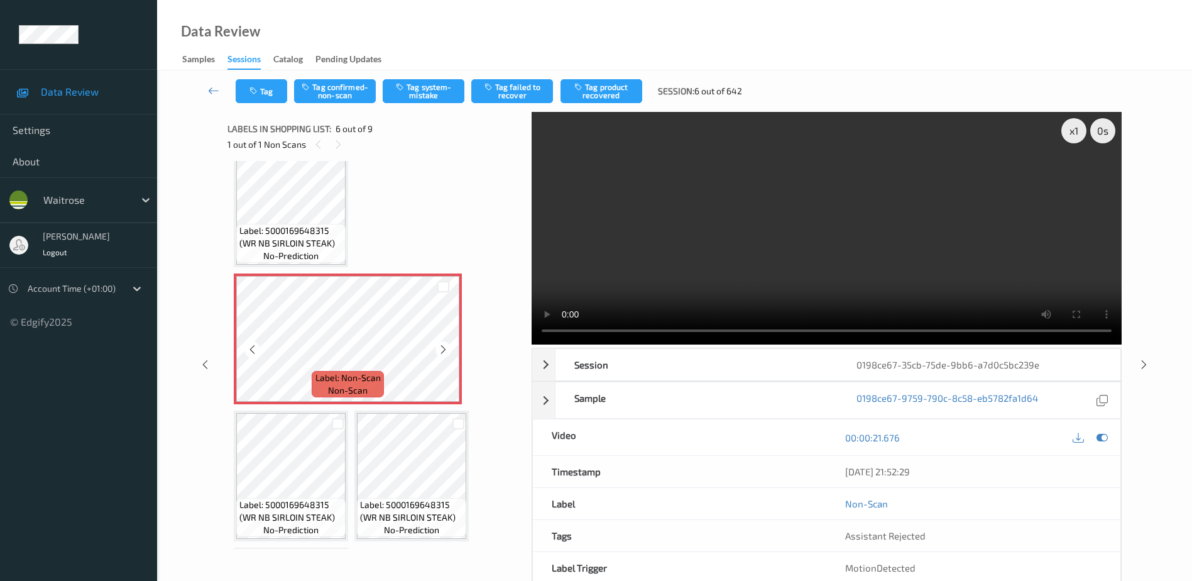
scroll to position [314, 0]
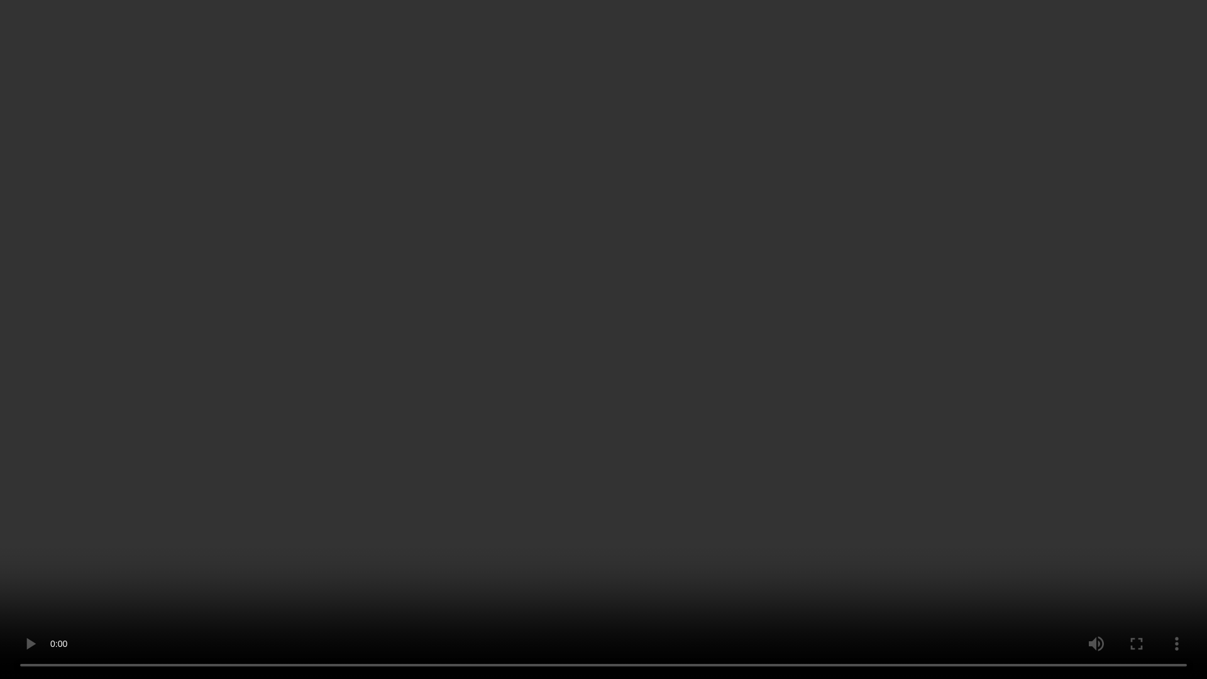
click at [545, 420] on video at bounding box center [603, 339] width 1207 height 679
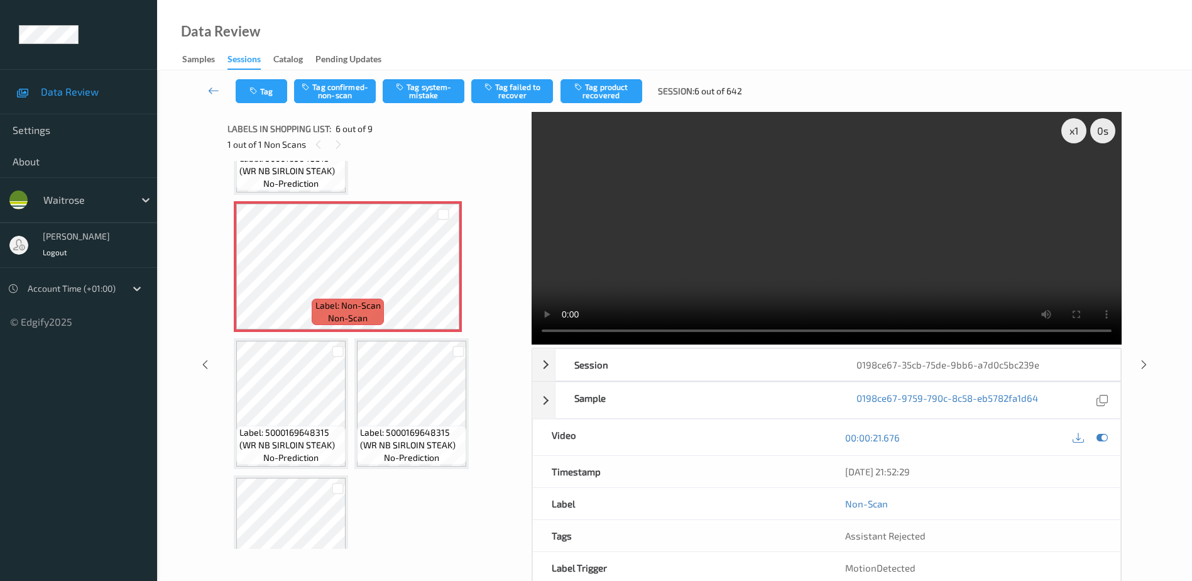
scroll to position [343, 0]
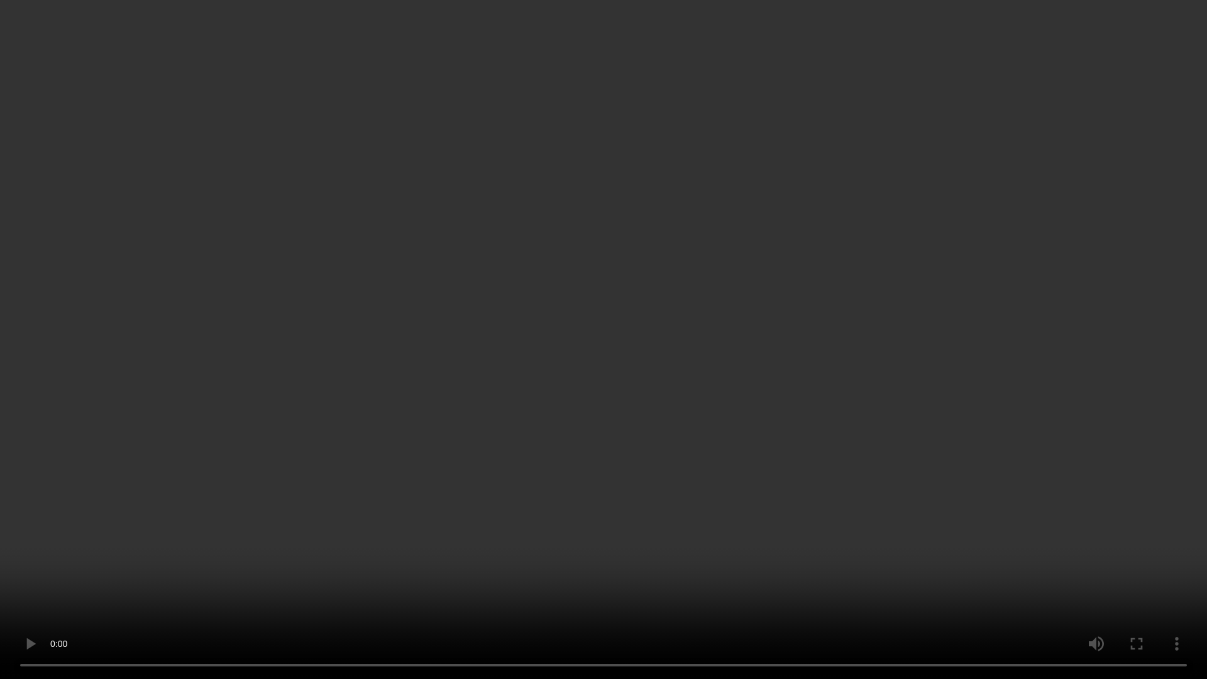
click at [760, 256] on video at bounding box center [603, 339] width 1207 height 679
click at [804, 476] on video at bounding box center [603, 339] width 1207 height 679
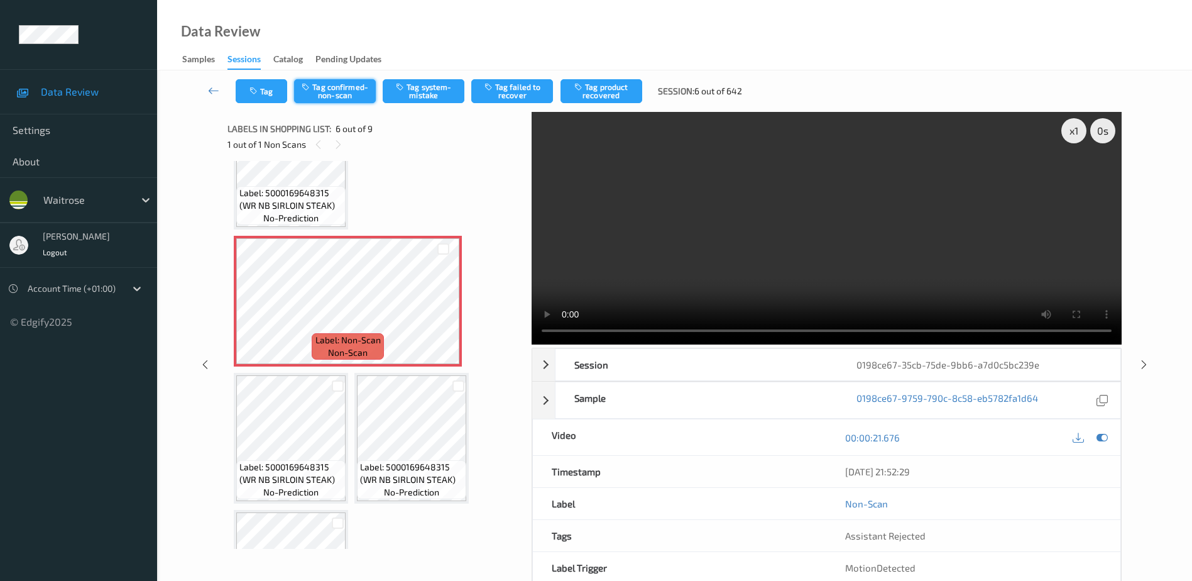
click at [337, 89] on button "Tag confirmed-non-scan" at bounding box center [335, 91] width 82 height 24
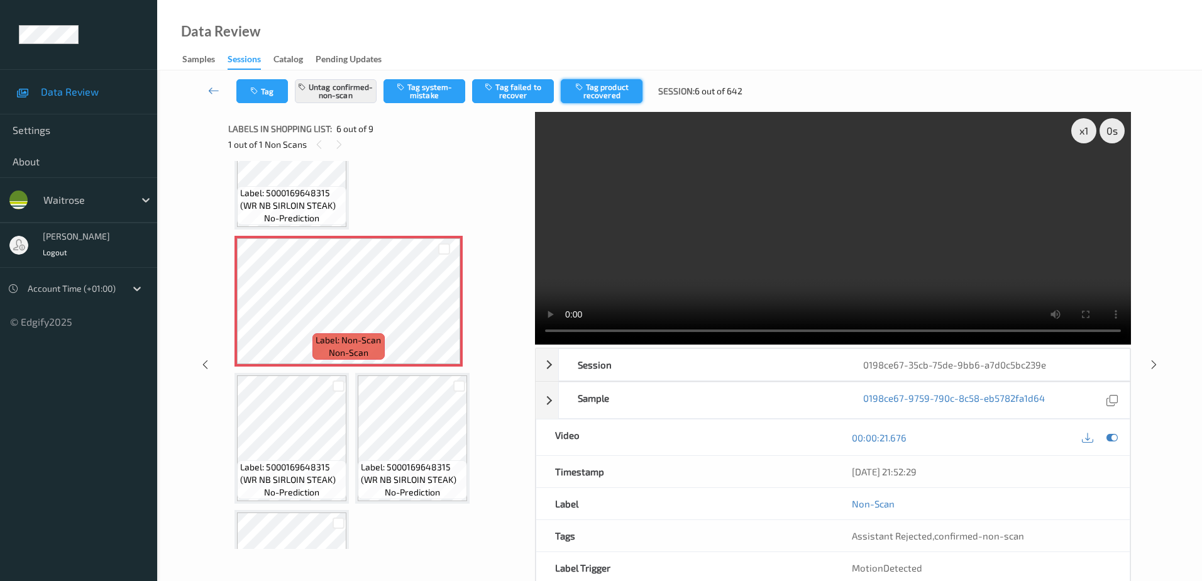
click at [588, 97] on button "Tag product recovered" at bounding box center [602, 91] width 82 height 24
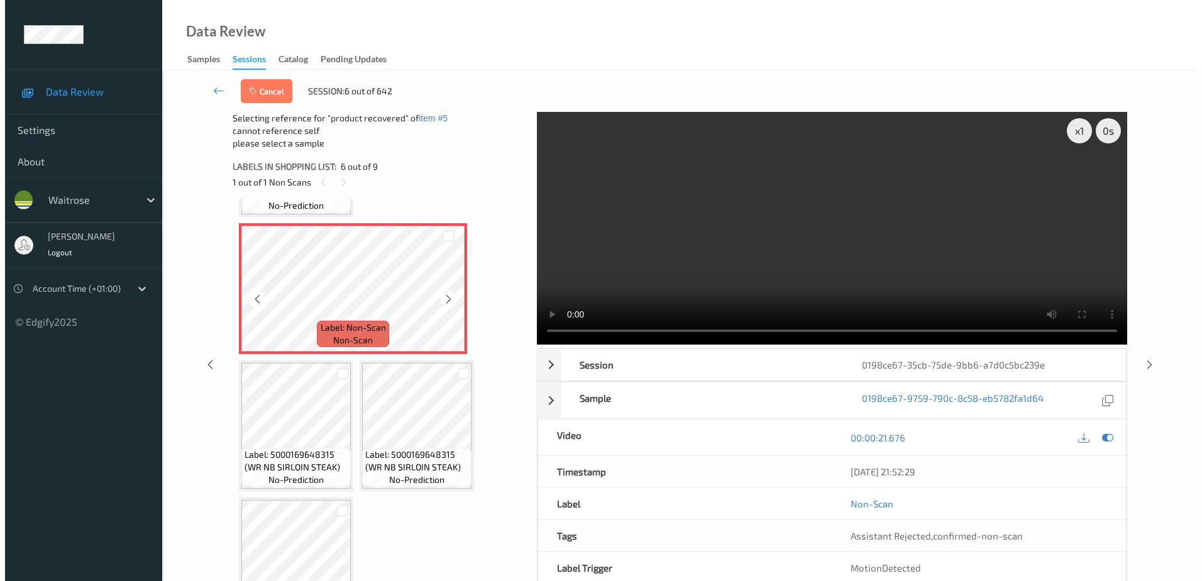
scroll to position [441, 0]
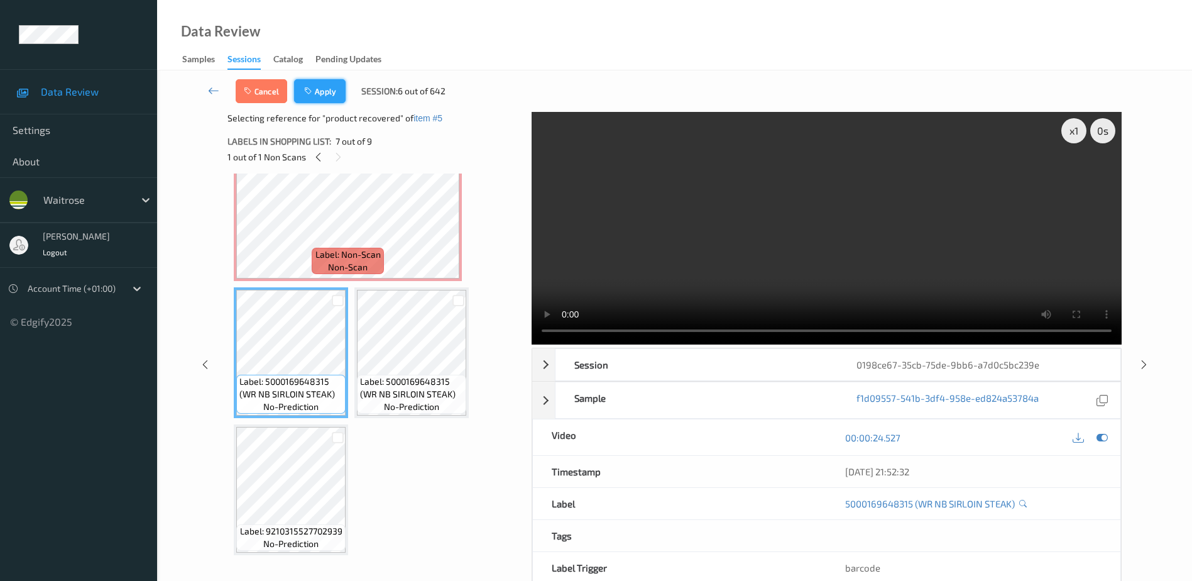
click at [315, 89] on button "Apply" at bounding box center [320, 91] width 52 height 24
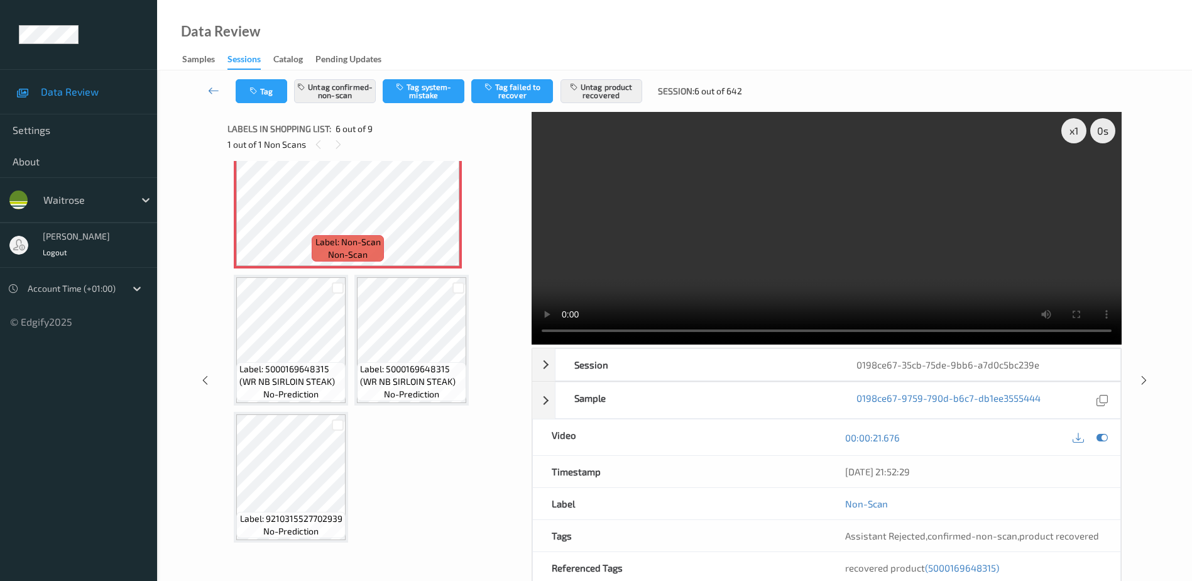
click at [823, 237] on video at bounding box center [827, 228] width 590 height 233
click at [600, 90] on button "Untag product recovered" at bounding box center [602, 91] width 82 height 24
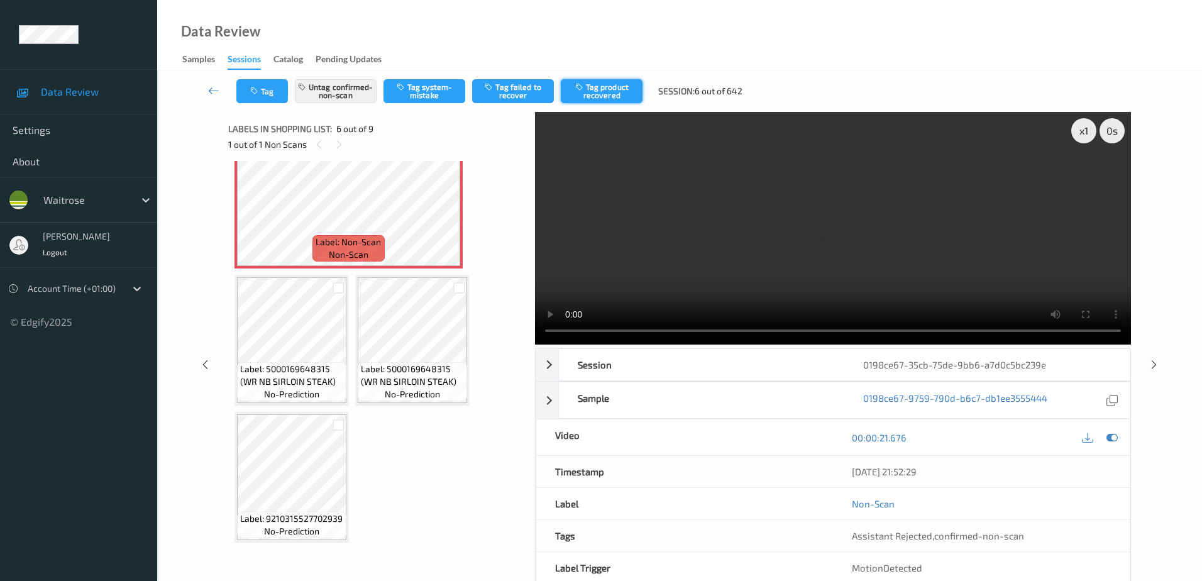
click at [601, 93] on button "Tag product recovered" at bounding box center [602, 91] width 82 height 24
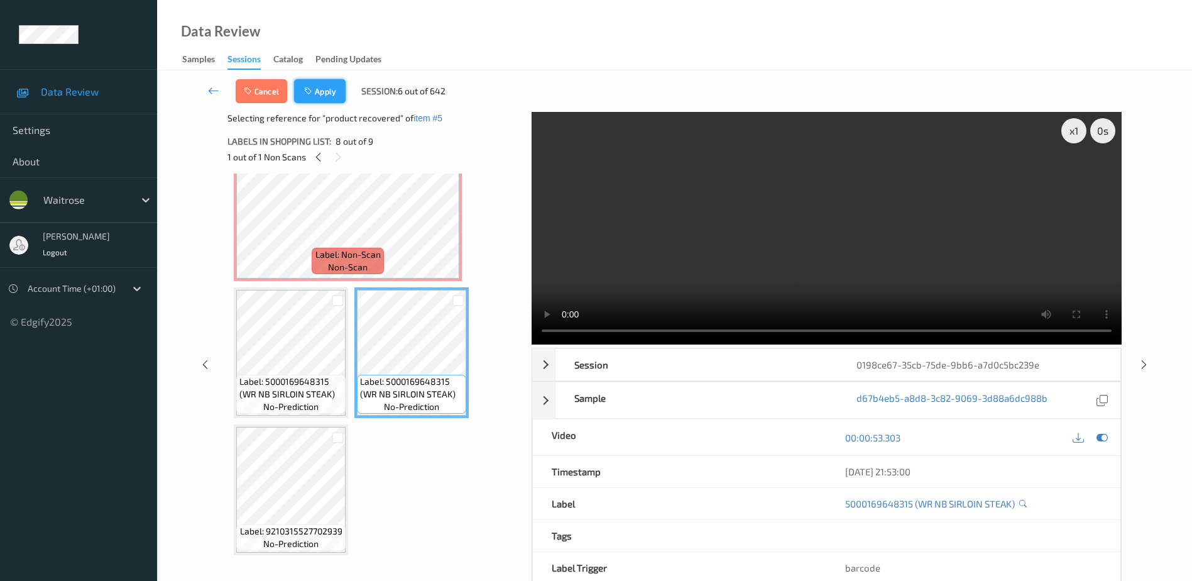
click at [334, 86] on button "Apply" at bounding box center [320, 91] width 52 height 24
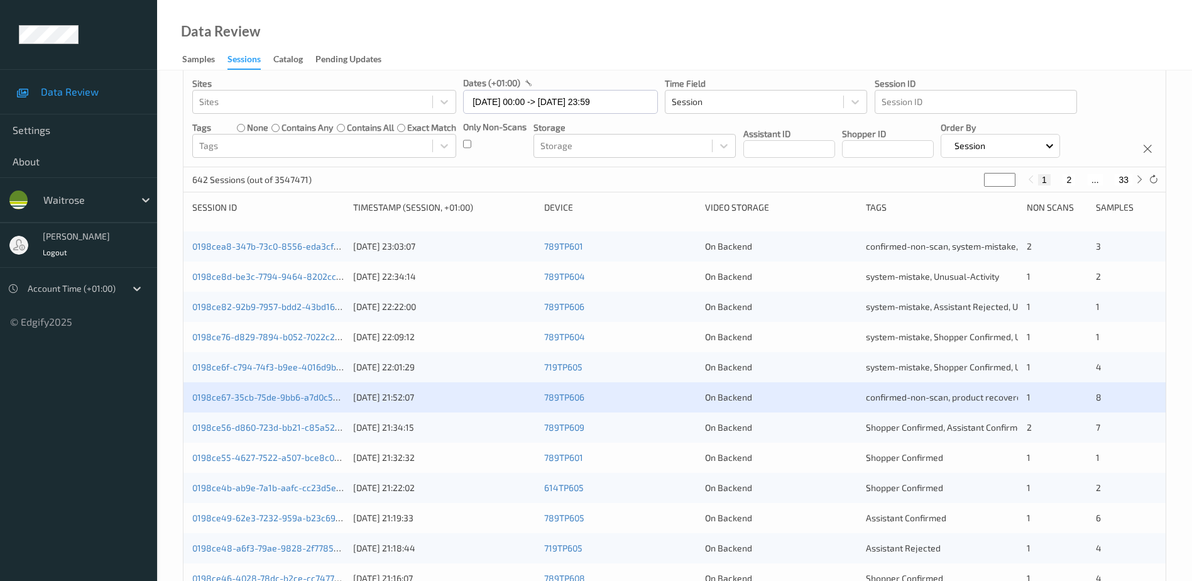
scroll to position [126, 0]
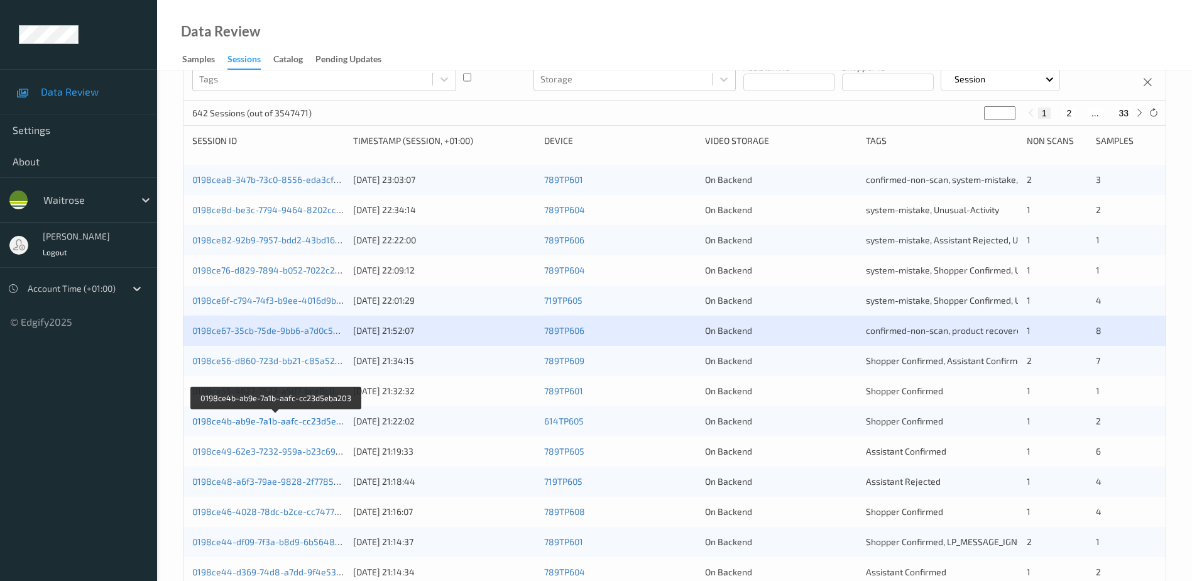
click at [288, 419] on link "0198ce4b-ab9e-7a1b-aafc-cc23d5eba203" at bounding box center [276, 420] width 169 height 11
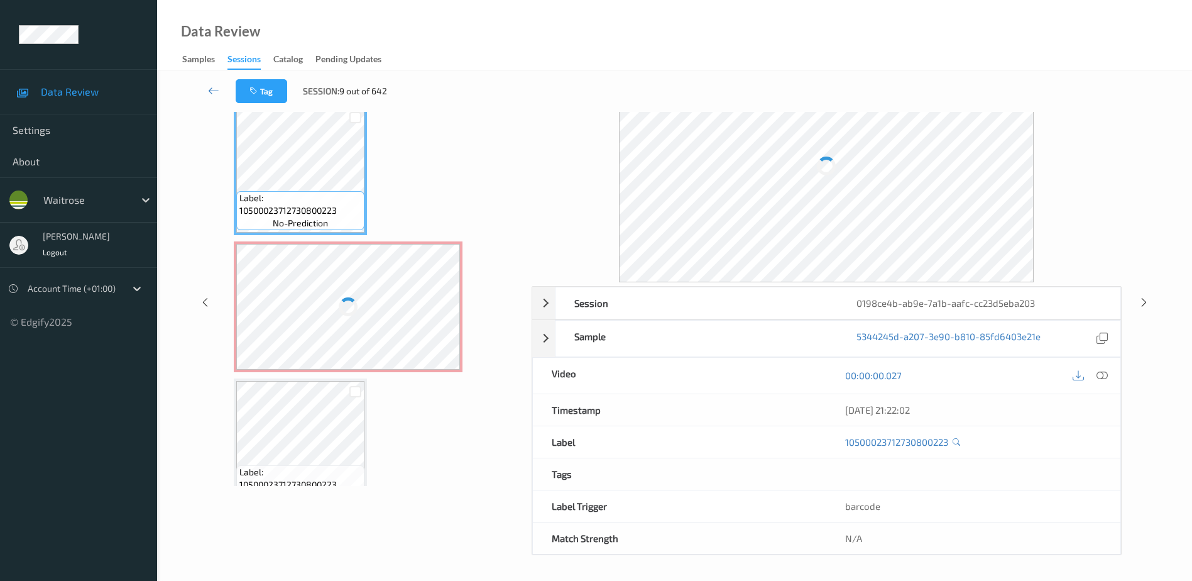
scroll to position [62, 0]
click at [1104, 373] on icon at bounding box center [1102, 375] width 11 height 11
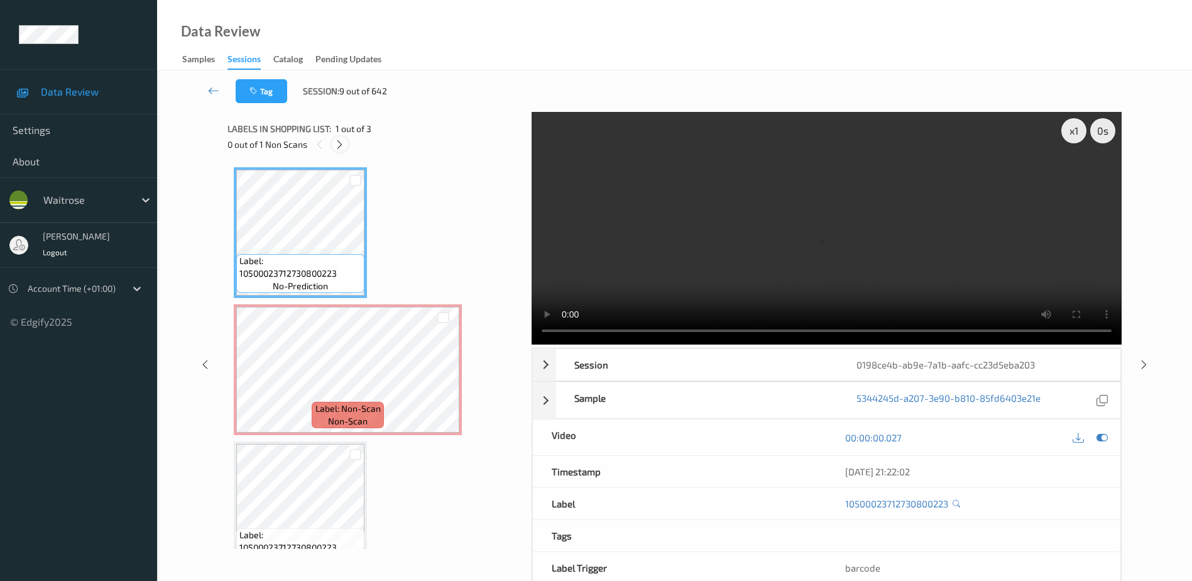
click at [339, 145] on icon at bounding box center [339, 144] width 11 height 11
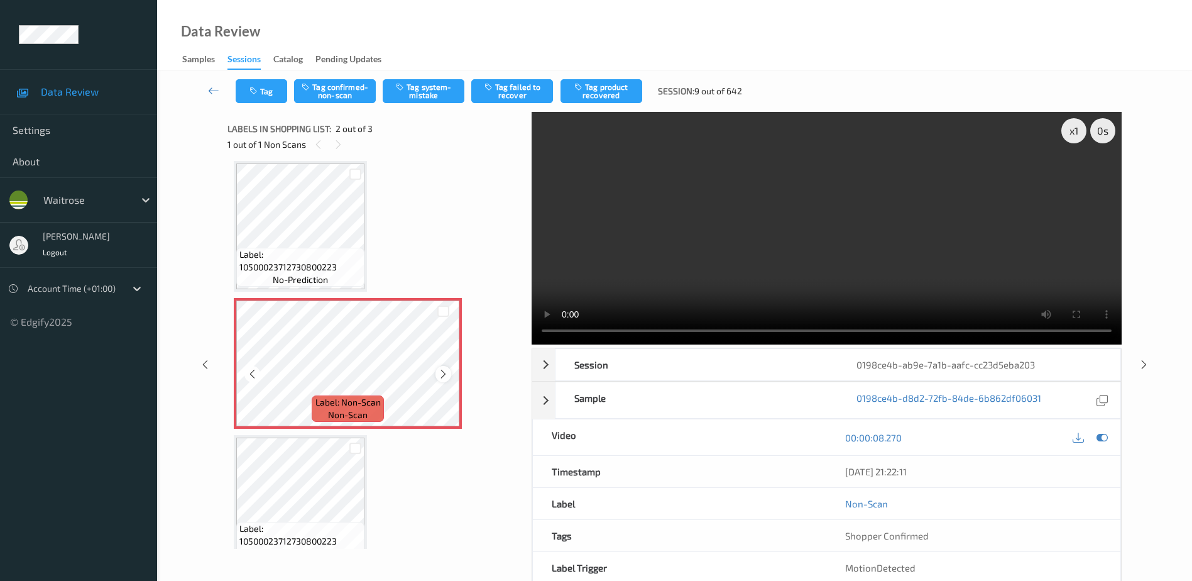
click at [441, 378] on icon at bounding box center [443, 373] width 11 height 11
click at [653, 272] on video at bounding box center [827, 228] width 590 height 233
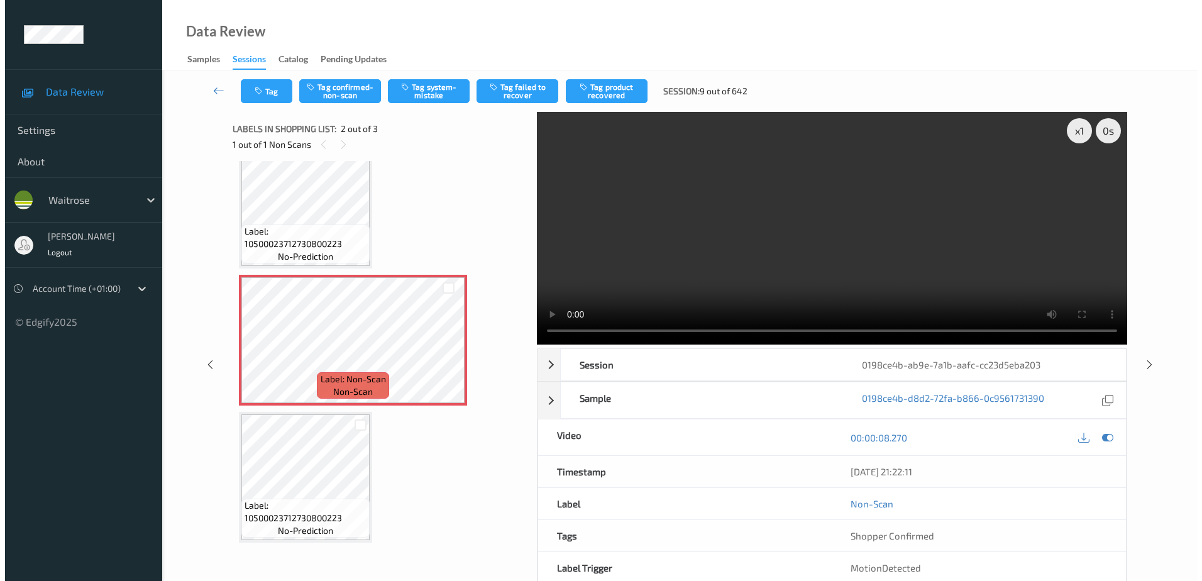
scroll to position [0, 0]
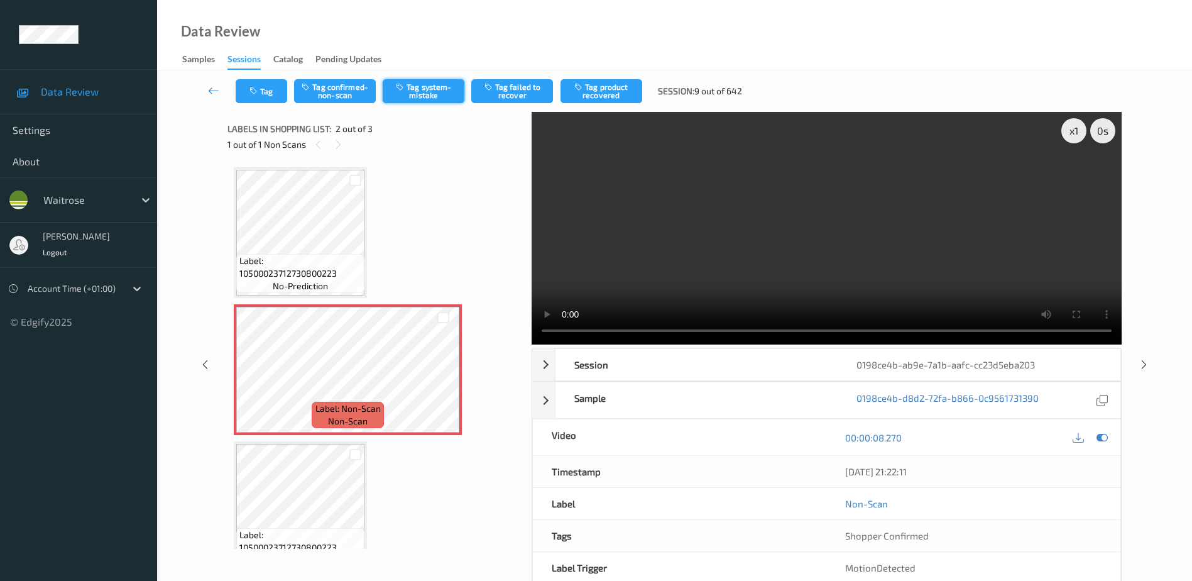
click at [421, 92] on button "Tag system-mistake" at bounding box center [424, 91] width 82 height 24
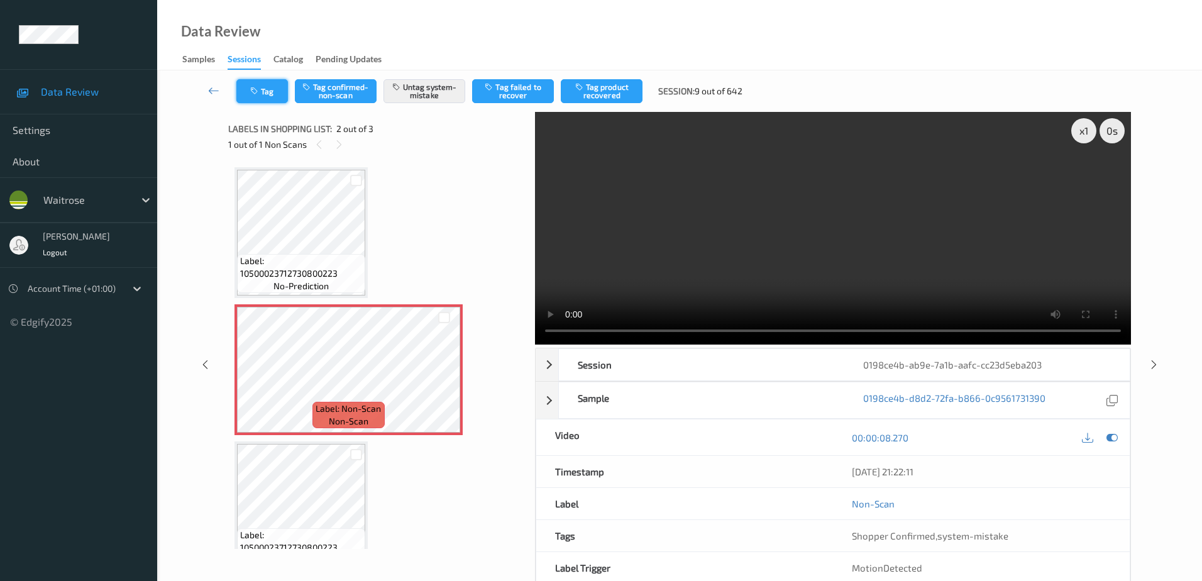
click at [268, 85] on button "Tag" at bounding box center [262, 91] width 52 height 24
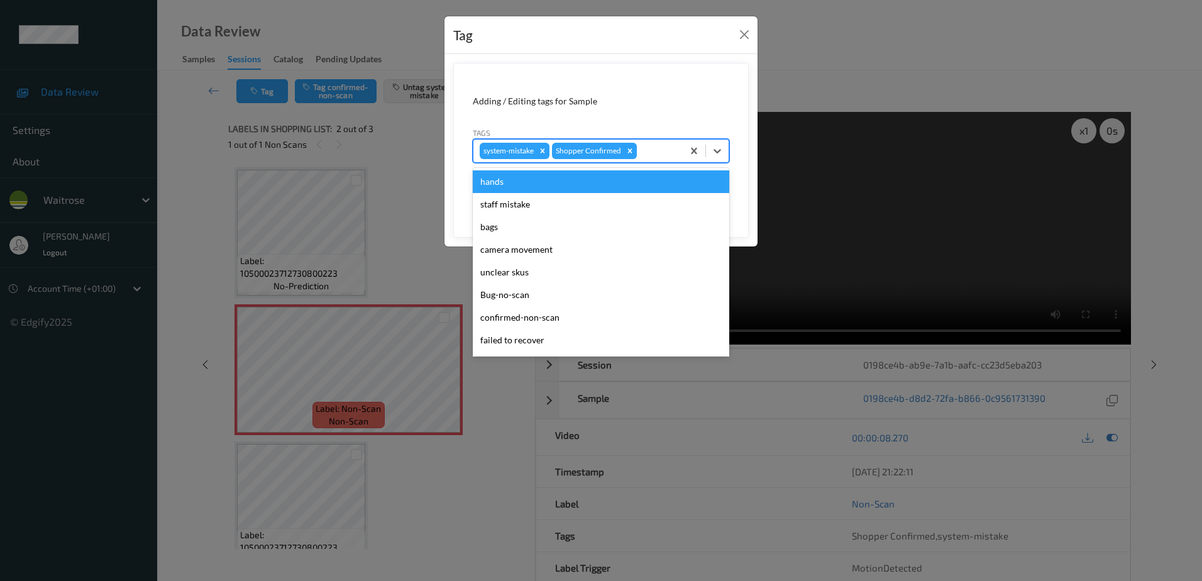
click at [639, 149] on input "text" at bounding box center [640, 151] width 2 height 13
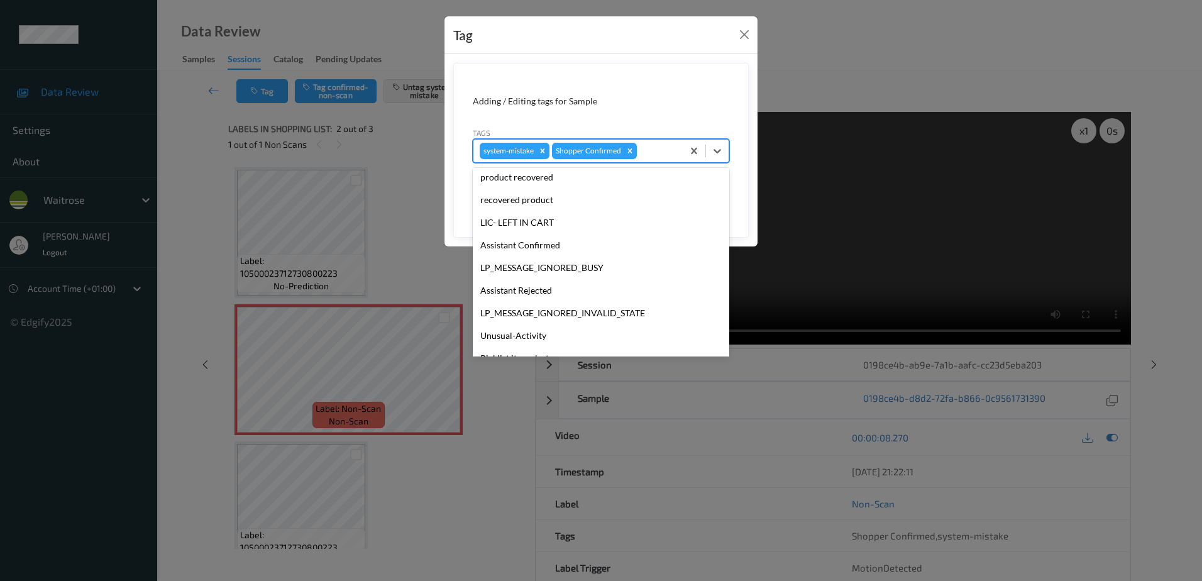
scroll to position [246, 0]
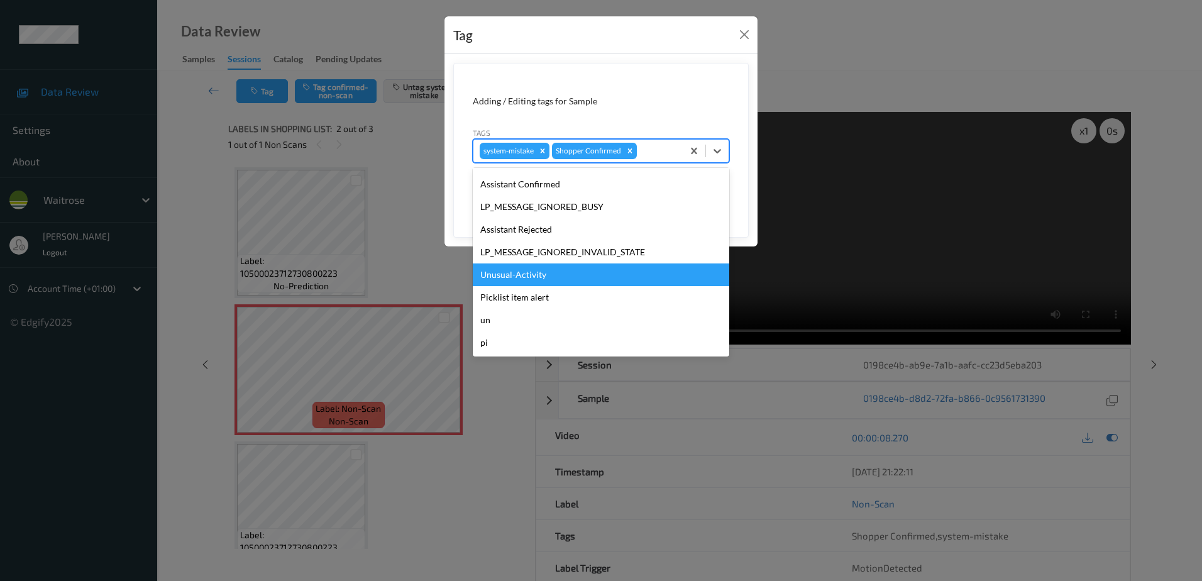
click at [530, 276] on div "Unusual-Activity" at bounding box center [601, 274] width 256 height 23
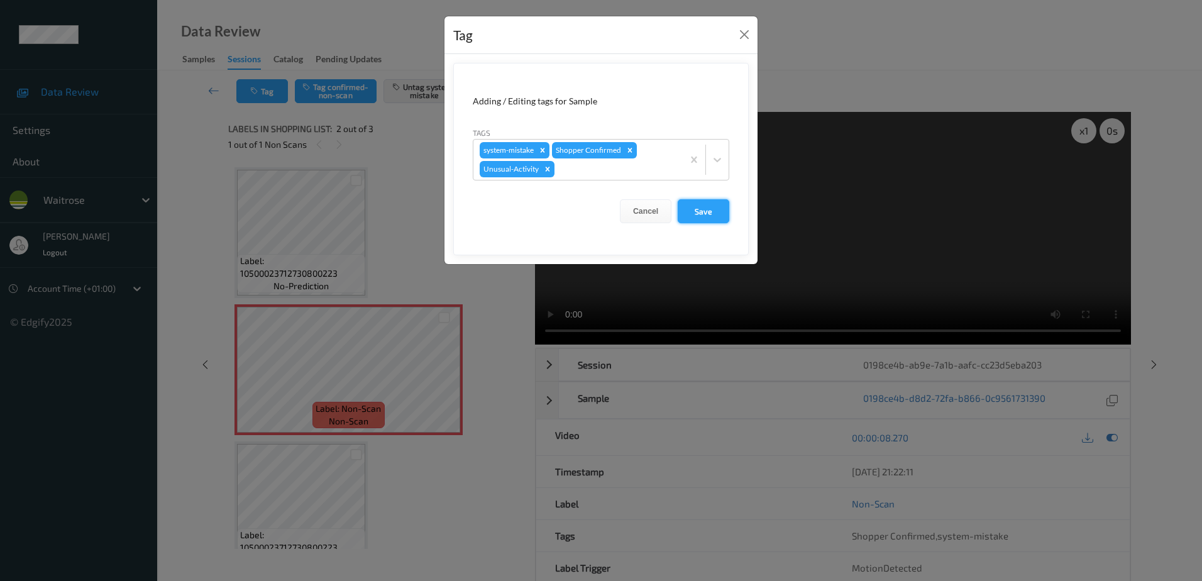
click at [683, 217] on button "Save" at bounding box center [703, 211] width 52 height 24
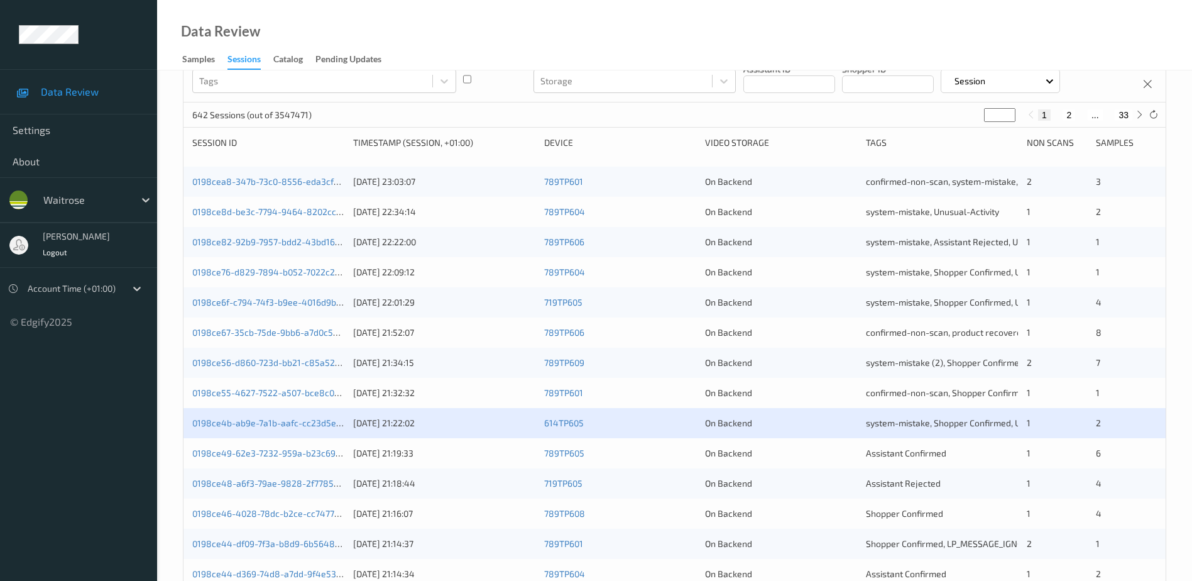
scroll to position [126, 0]
click at [261, 513] on link "0198ce46-4028-78dc-b2ce-cc7477b3cabd" at bounding box center [278, 511] width 172 height 11
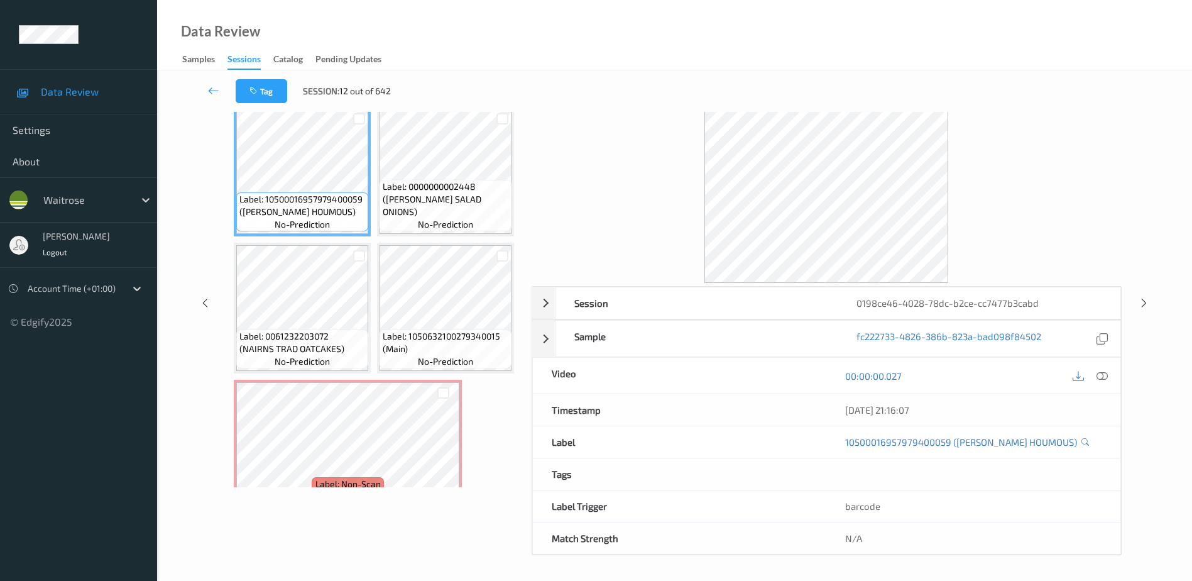
scroll to position [62, 0]
click at [1105, 376] on icon at bounding box center [1102, 375] width 11 height 11
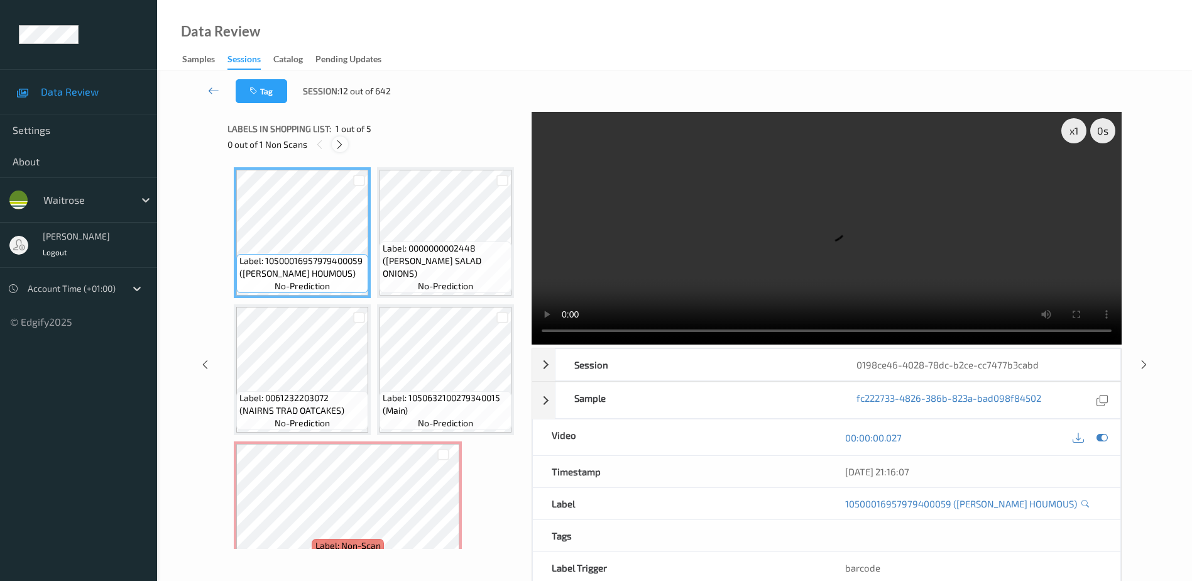
click at [341, 144] on icon at bounding box center [339, 144] width 11 height 11
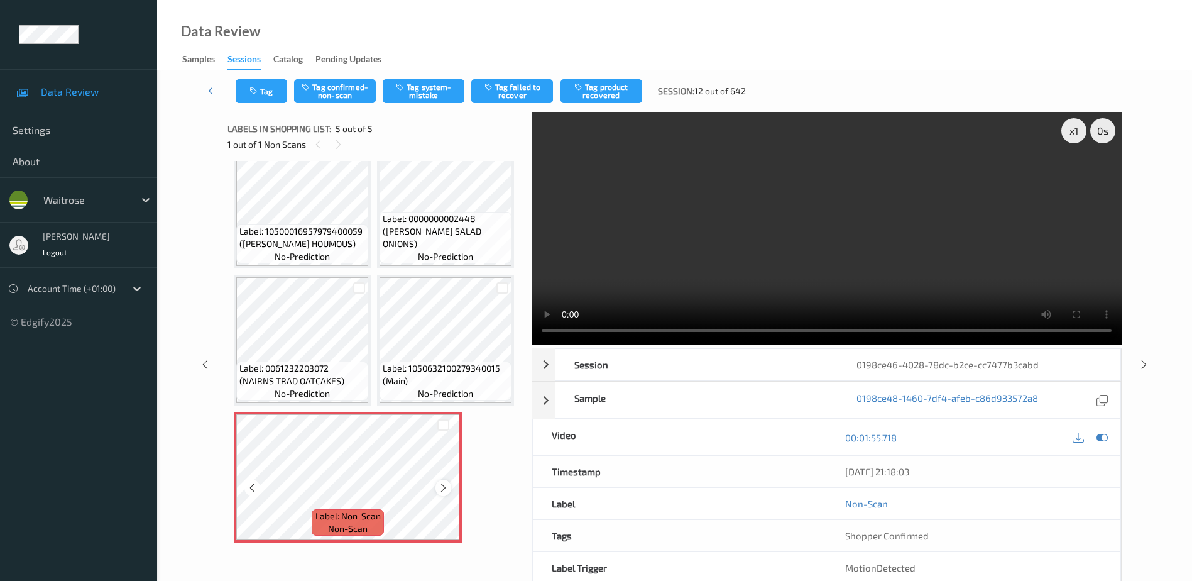
click at [442, 491] on icon at bounding box center [443, 487] width 11 height 11
click at [810, 255] on video at bounding box center [827, 228] width 590 height 233
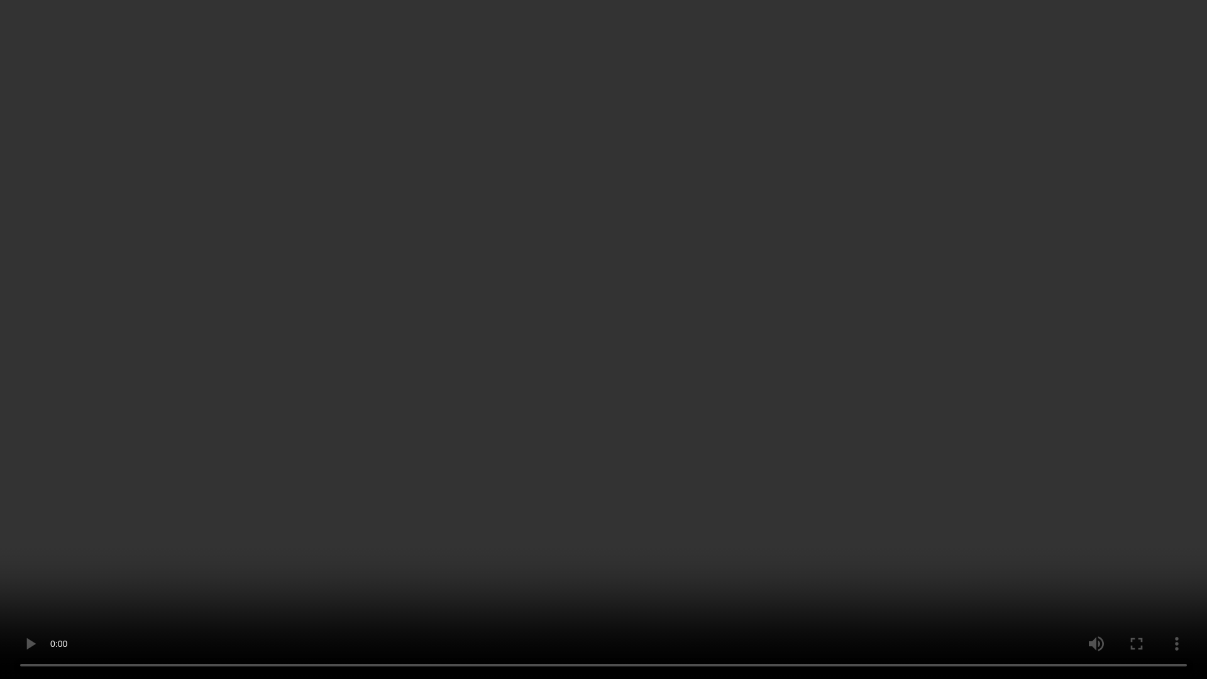
click at [570, 385] on video at bounding box center [603, 339] width 1207 height 679
click at [549, 366] on video at bounding box center [603, 339] width 1207 height 679
click at [618, 316] on video at bounding box center [603, 339] width 1207 height 679
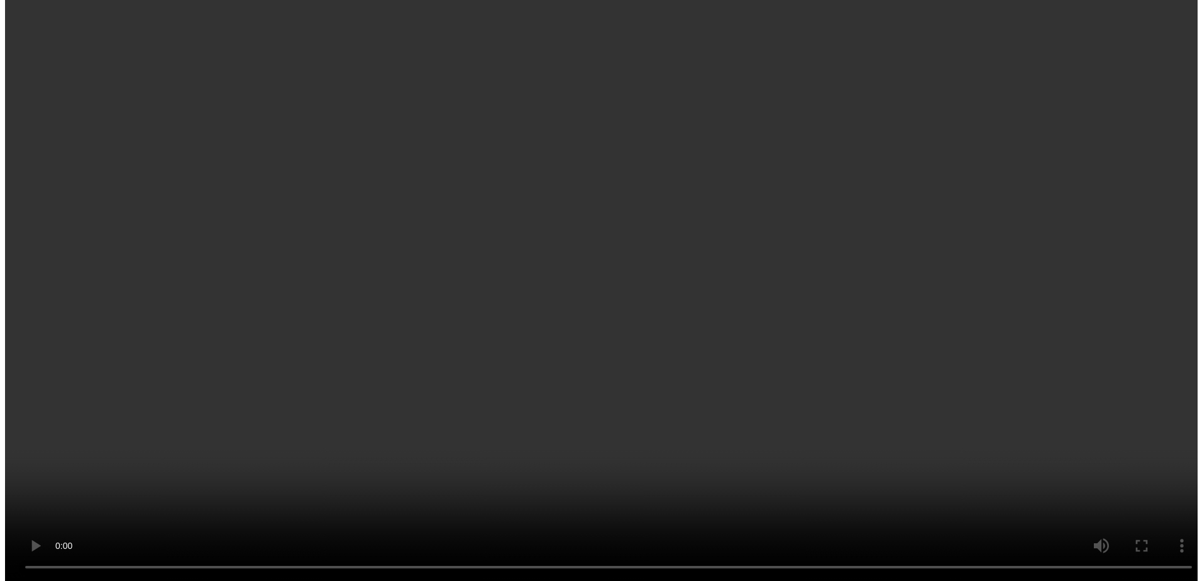
scroll to position [304, 0]
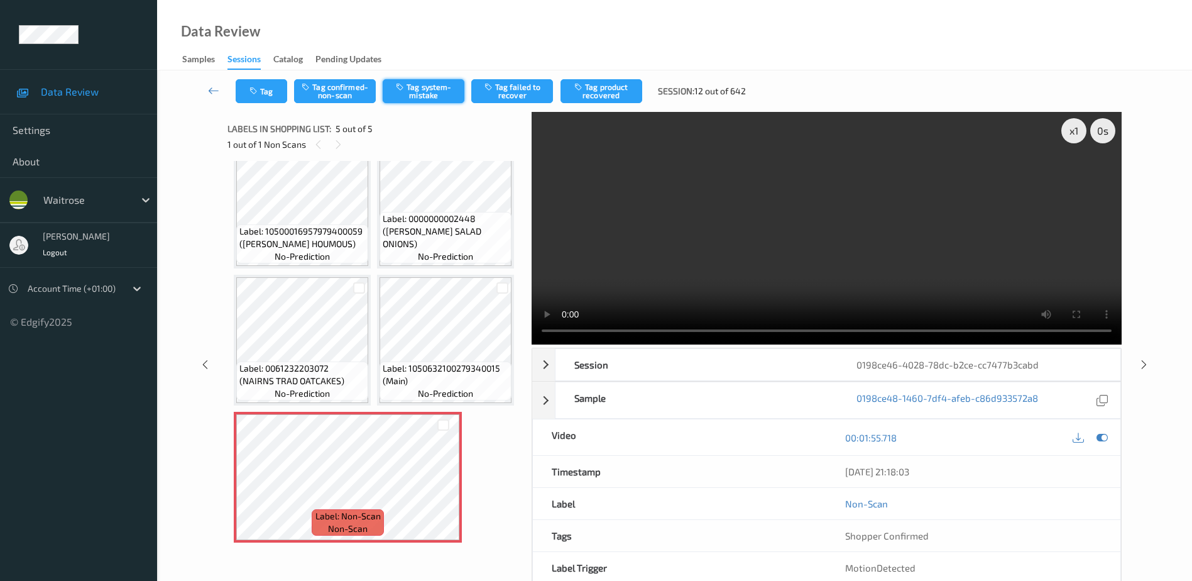
click at [425, 94] on button "Tag system-mistake" at bounding box center [424, 91] width 82 height 24
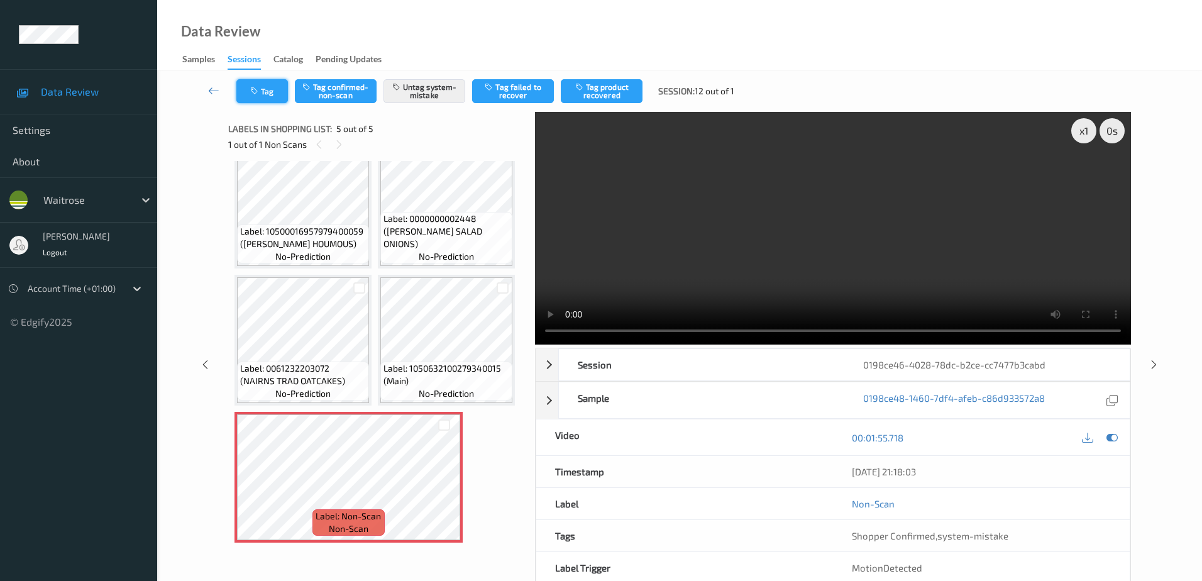
click at [261, 83] on button "Tag" at bounding box center [262, 91] width 52 height 24
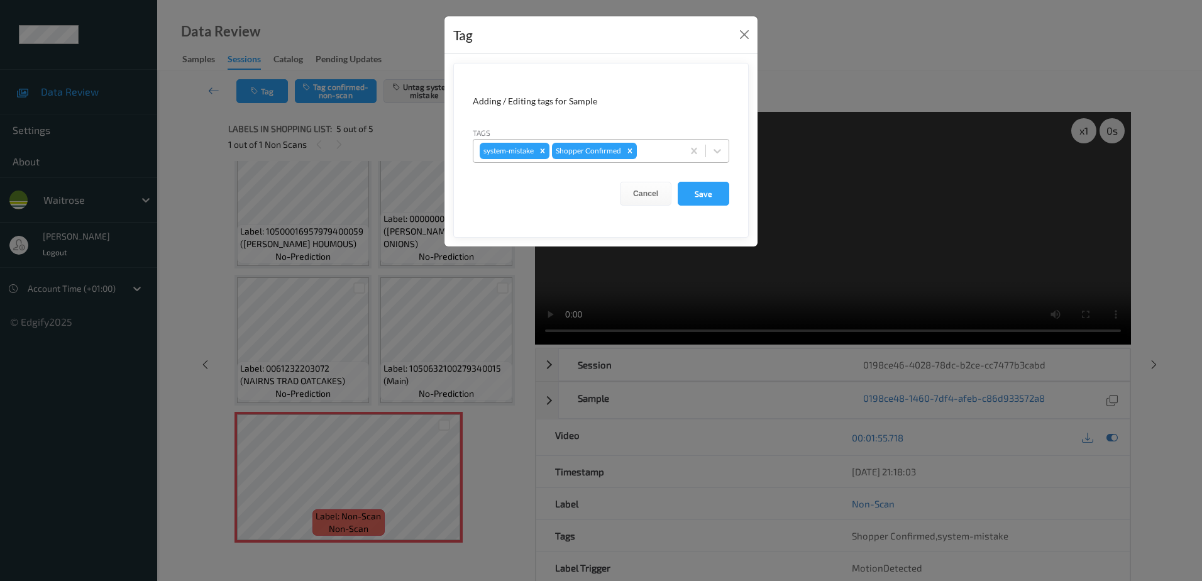
click at [662, 148] on div at bounding box center [657, 150] width 37 height 15
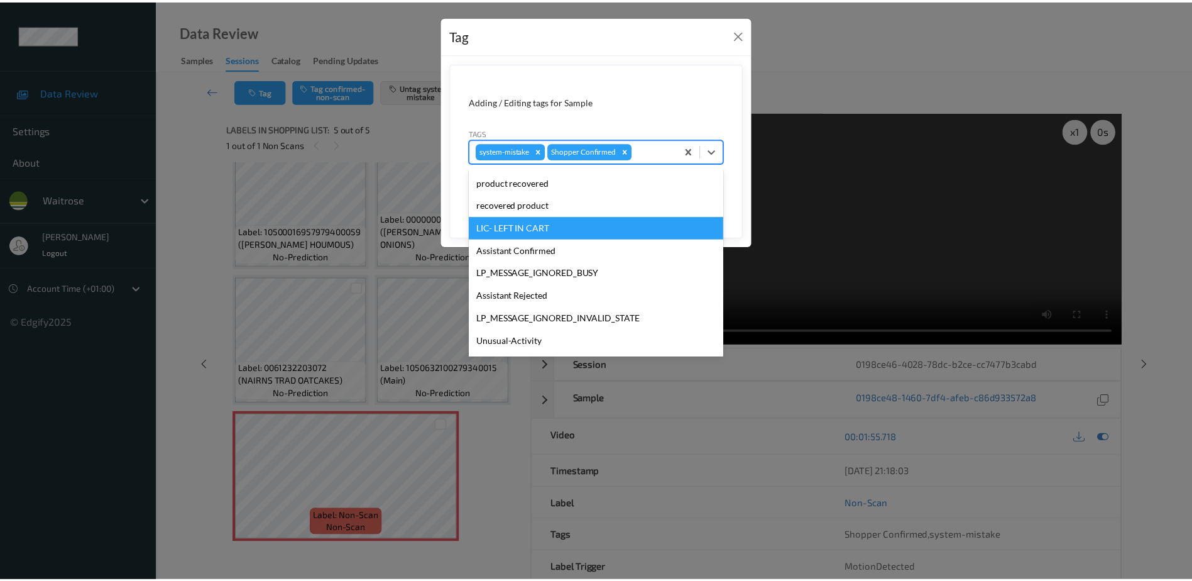
scroll to position [246, 0]
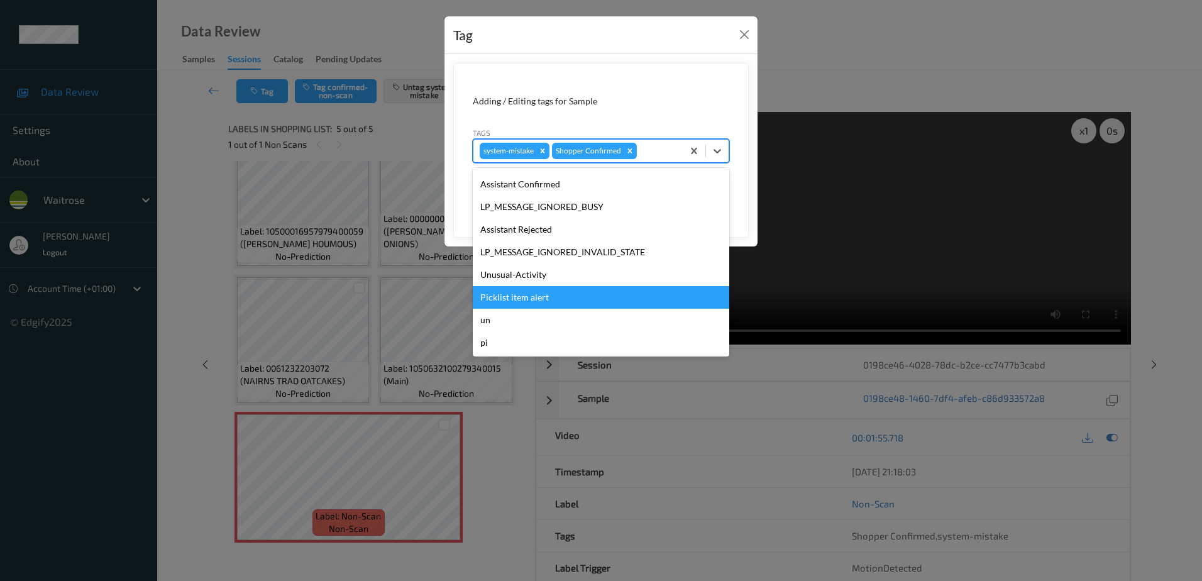
click at [535, 285] on div "Unusual-Activity" at bounding box center [601, 274] width 256 height 23
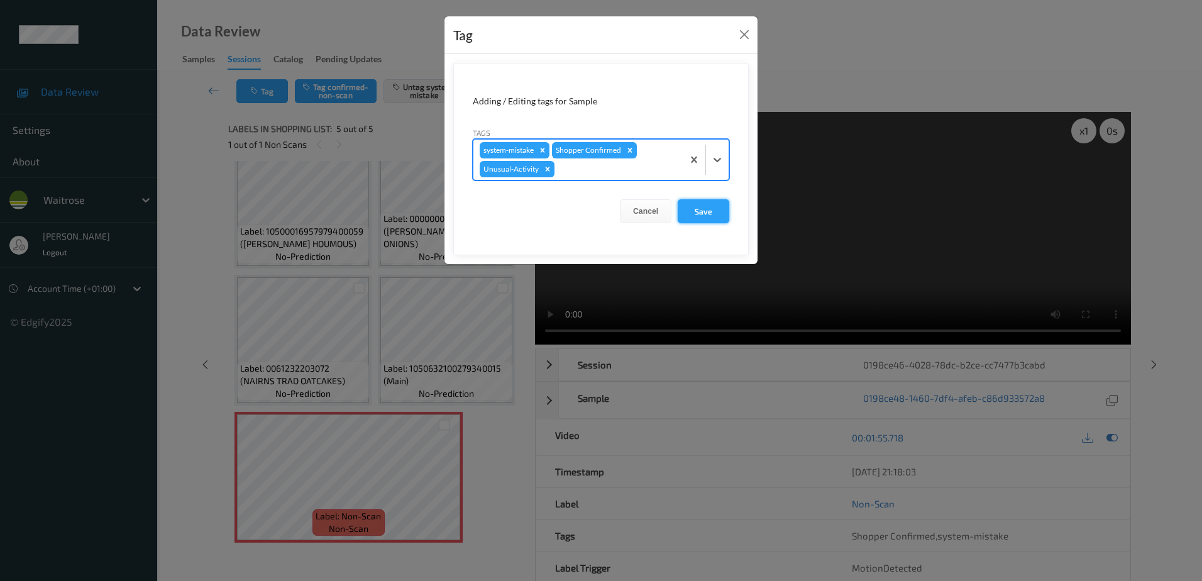
click at [705, 211] on button "Save" at bounding box center [703, 211] width 52 height 24
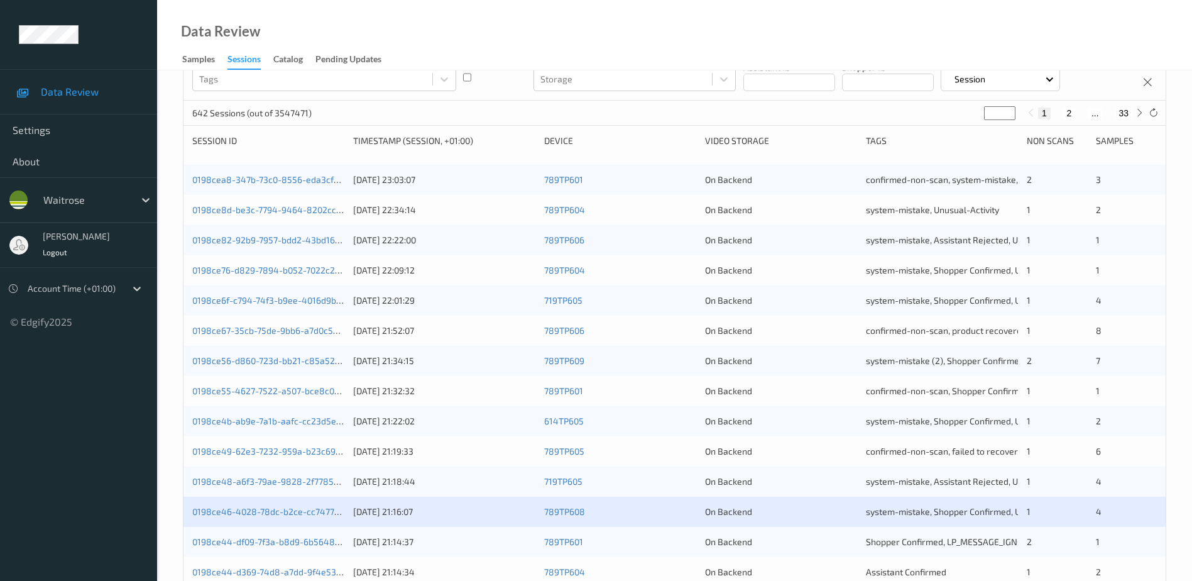
scroll to position [314, 0]
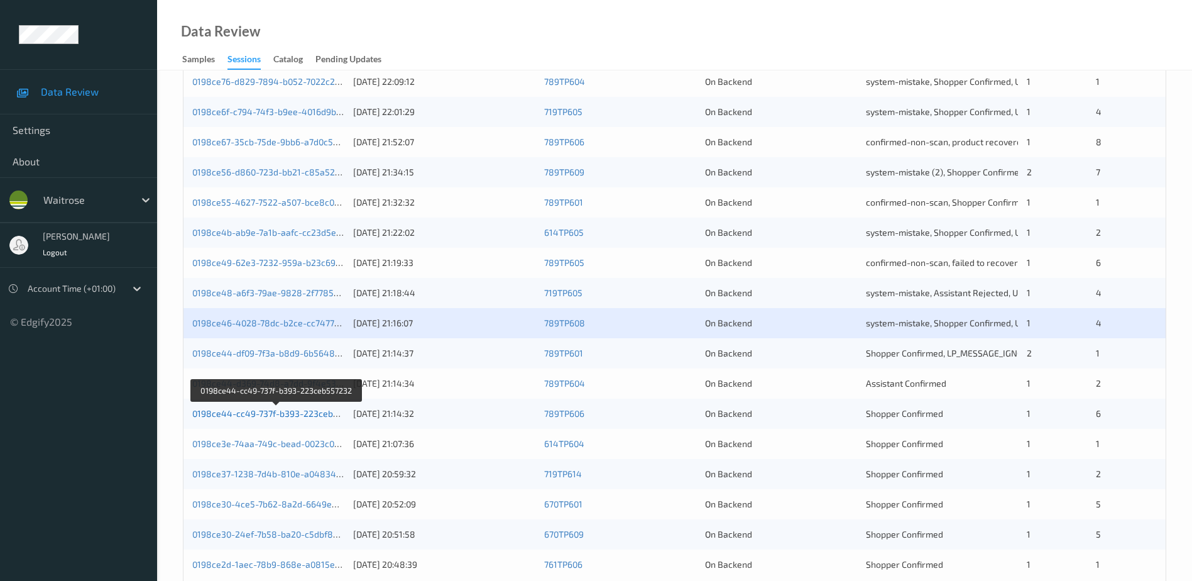
click at [310, 414] on link "0198ce44-cc49-737f-b393-223ceb557232" at bounding box center [277, 413] width 170 height 11
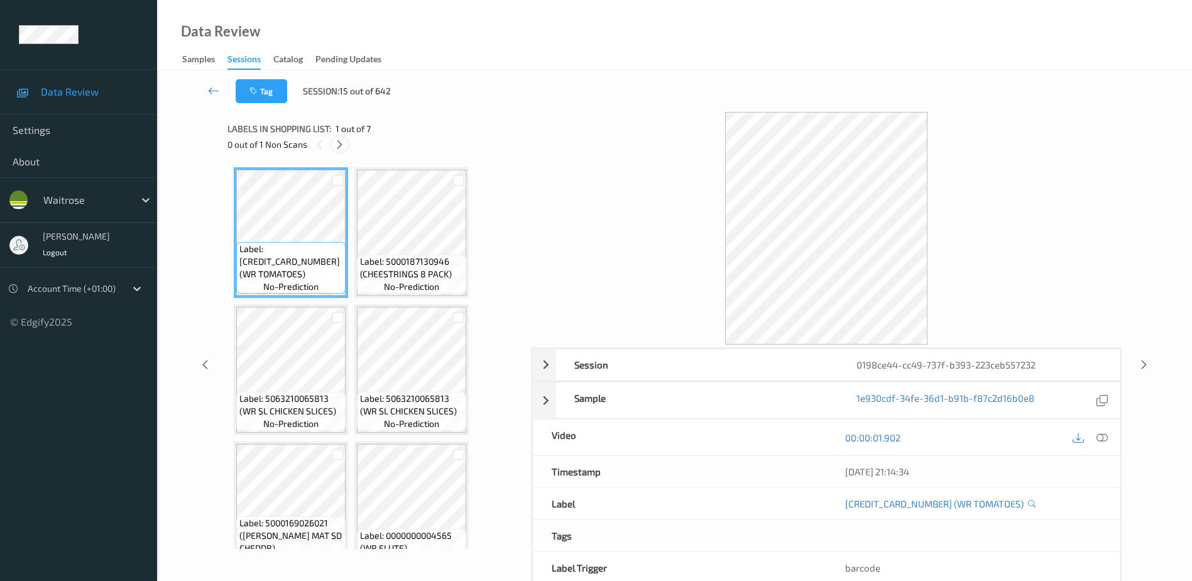
click at [338, 143] on icon at bounding box center [339, 144] width 11 height 11
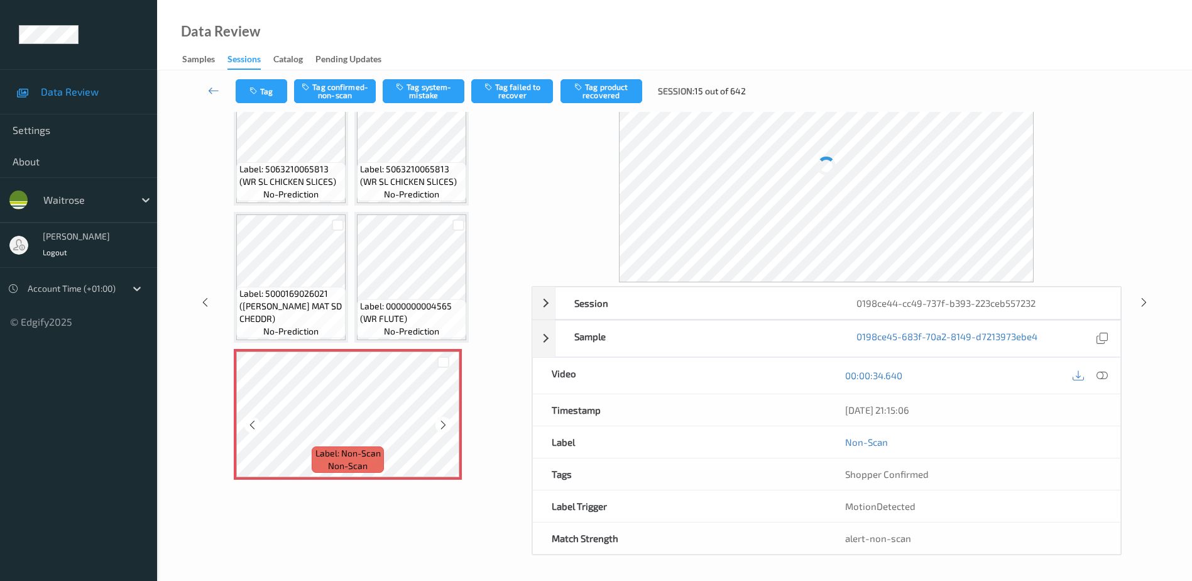
scroll to position [42, 0]
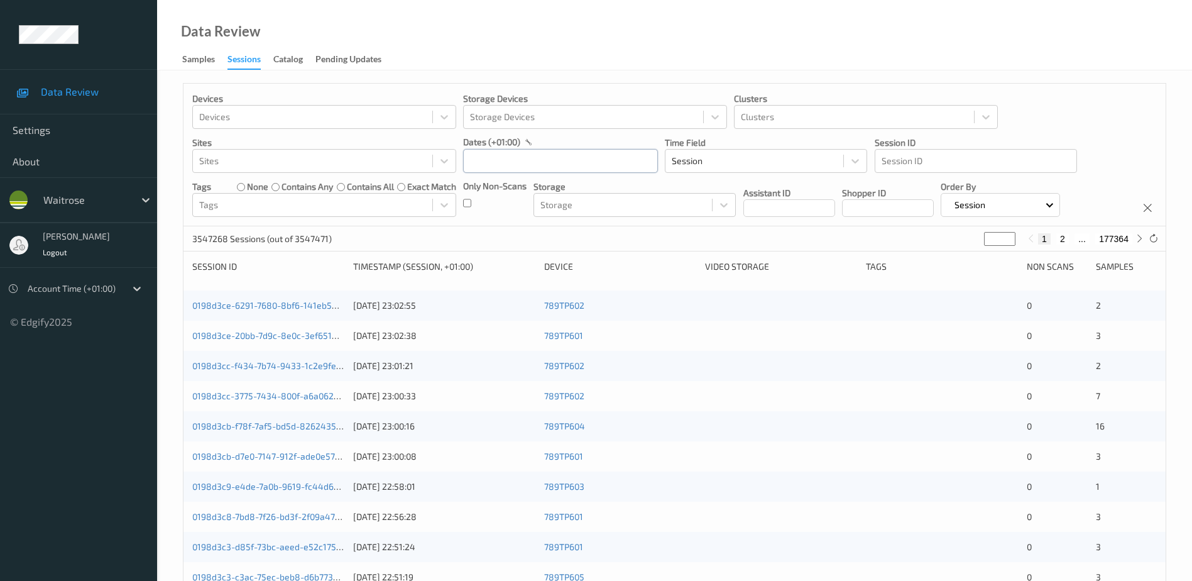
click at [549, 164] on input "text" at bounding box center [560, 161] width 195 height 24
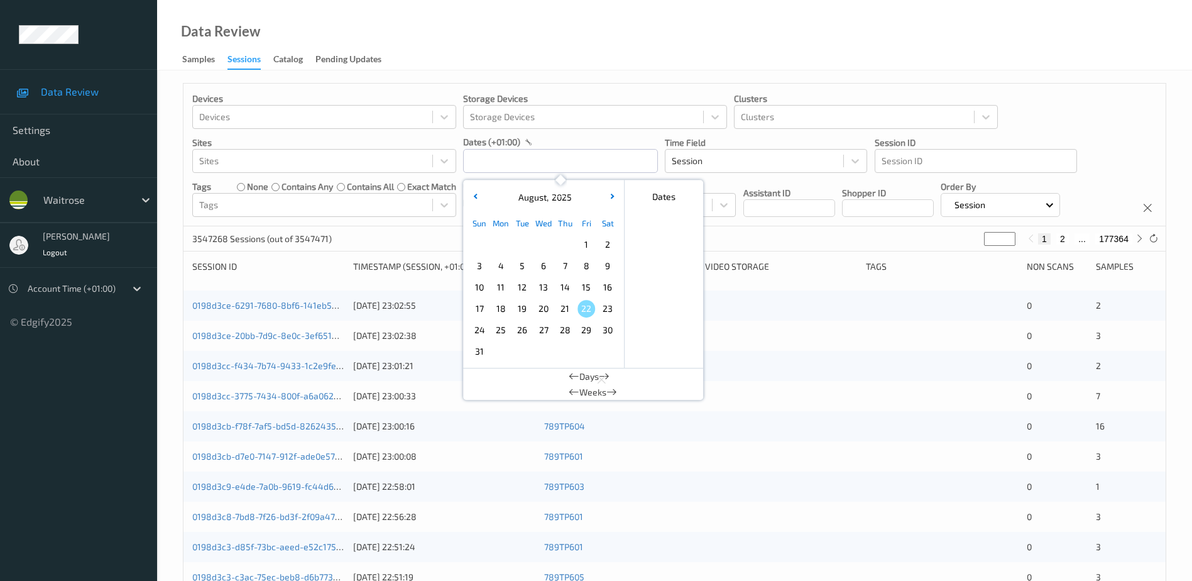
click at [558, 309] on span "21" at bounding box center [565, 309] width 18 height 18
type input "[DATE] 00:00 -> [DATE] 23:59"
click at [525, 8] on div "Data Review Samples Sessions Catalog Pending Updates" at bounding box center [674, 35] width 1035 height 70
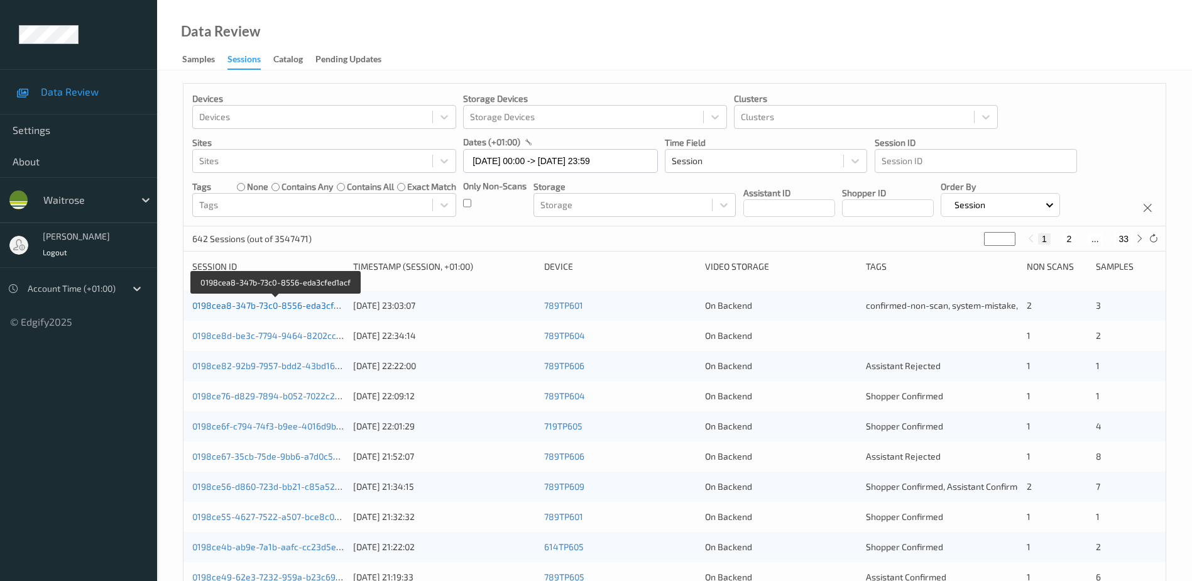
click at [300, 304] on link "0198cea8-347b-73c0-8556-eda3cfed1acf" at bounding box center [276, 305] width 168 height 11
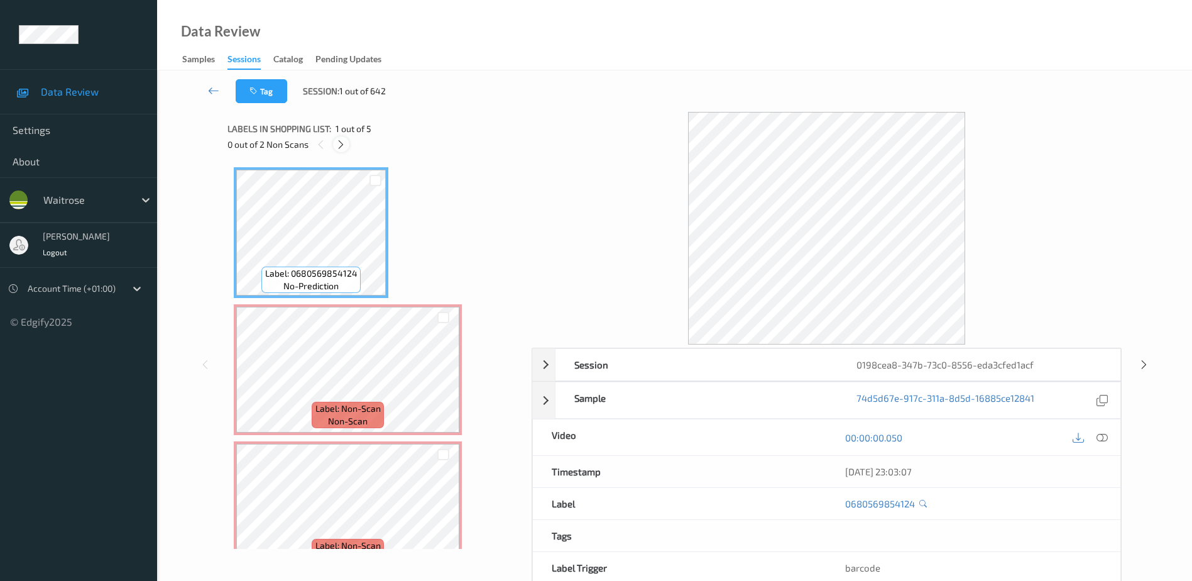
click at [346, 145] on icon at bounding box center [341, 144] width 11 height 11
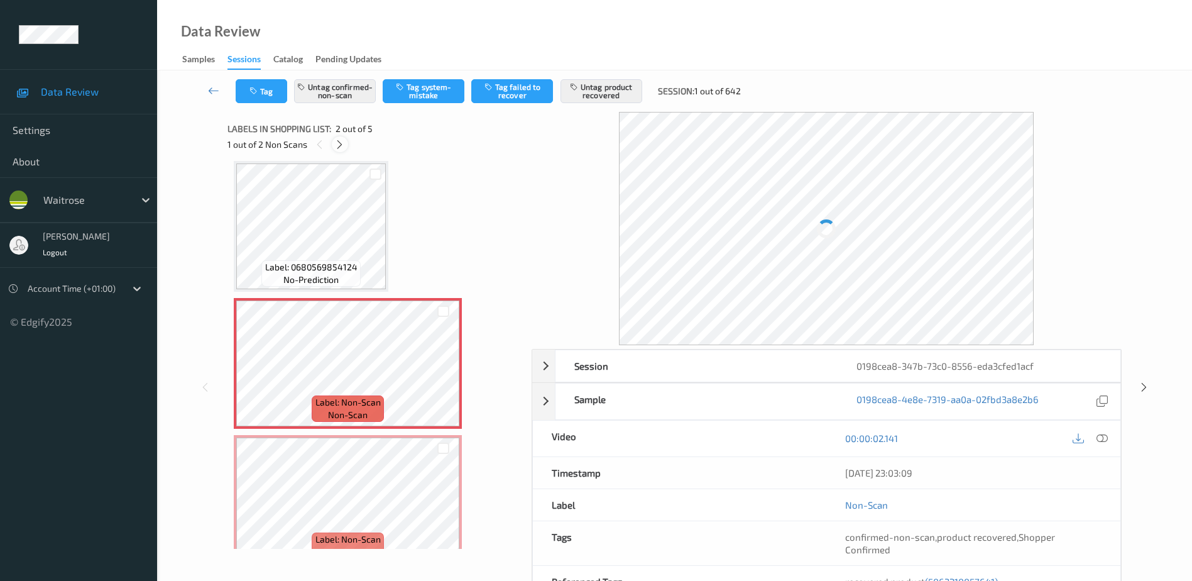
click at [346, 145] on div at bounding box center [340, 144] width 16 height 16
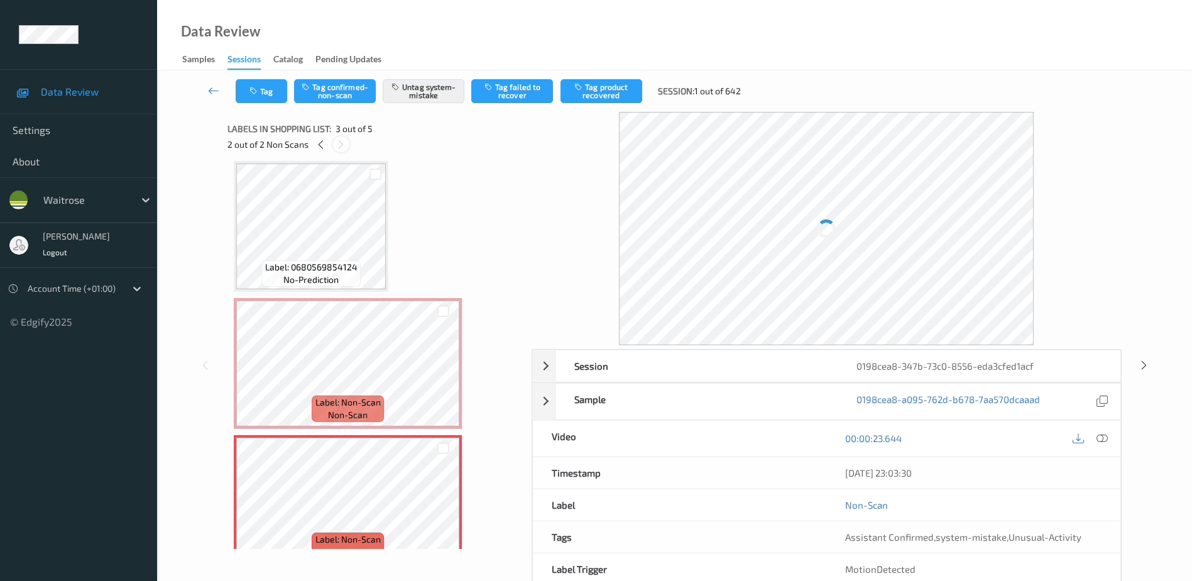
scroll to position [143, 0]
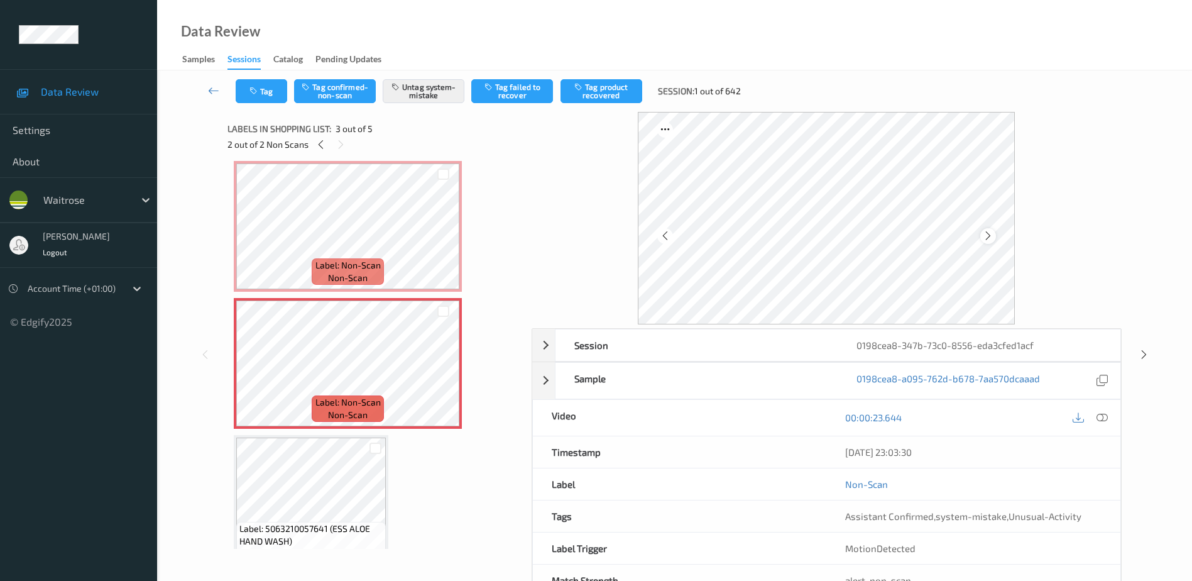
click at [987, 237] on icon at bounding box center [988, 235] width 11 height 11
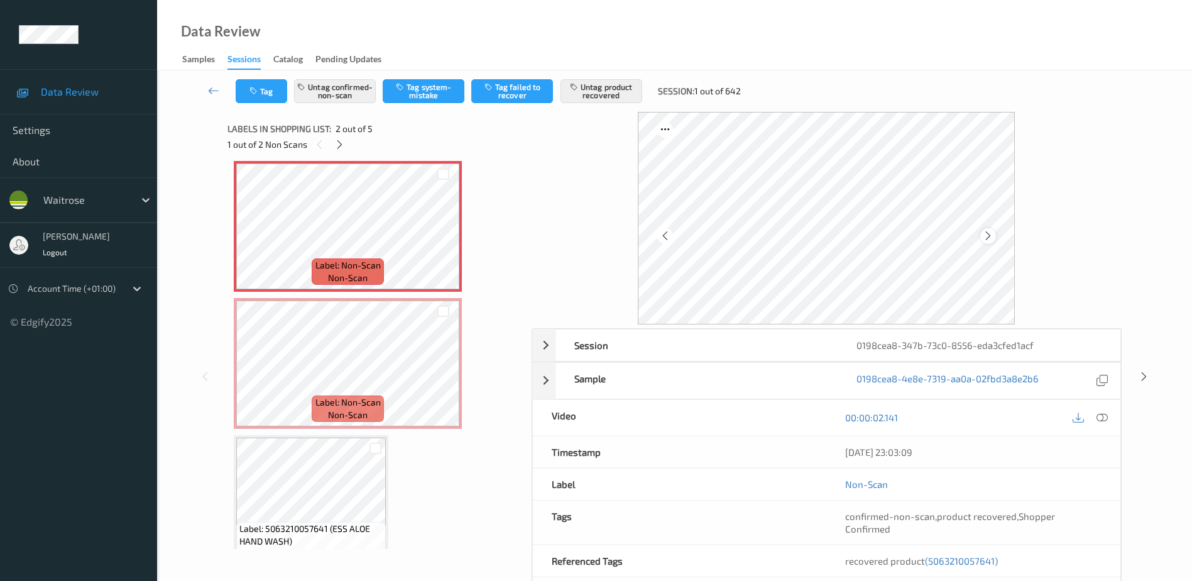
click at [987, 230] on icon at bounding box center [988, 235] width 11 height 11
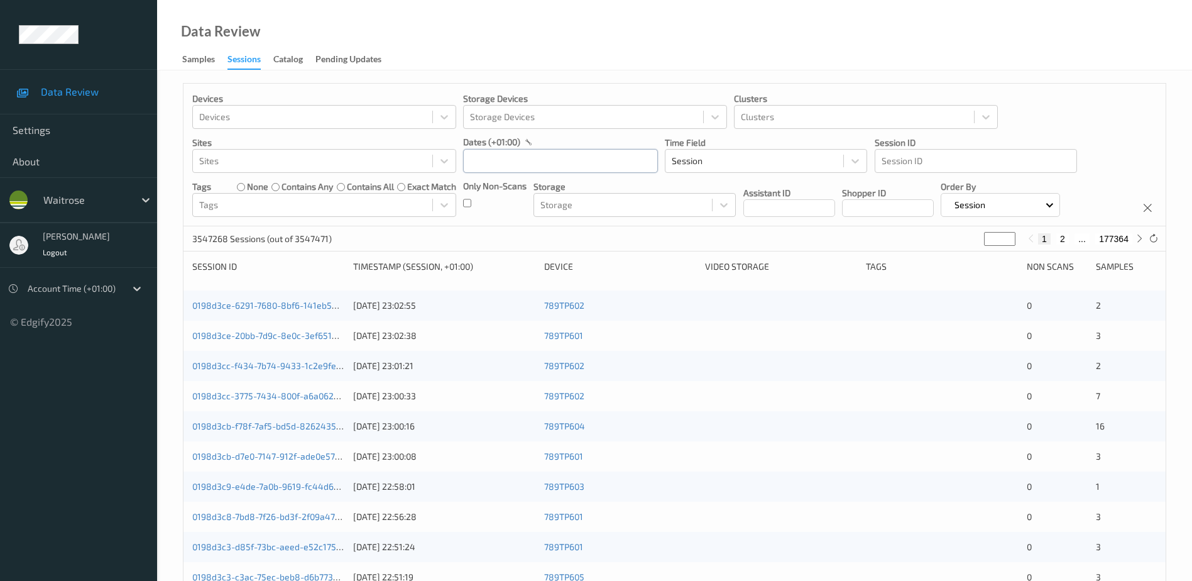
click at [480, 164] on input "text" at bounding box center [560, 161] width 195 height 24
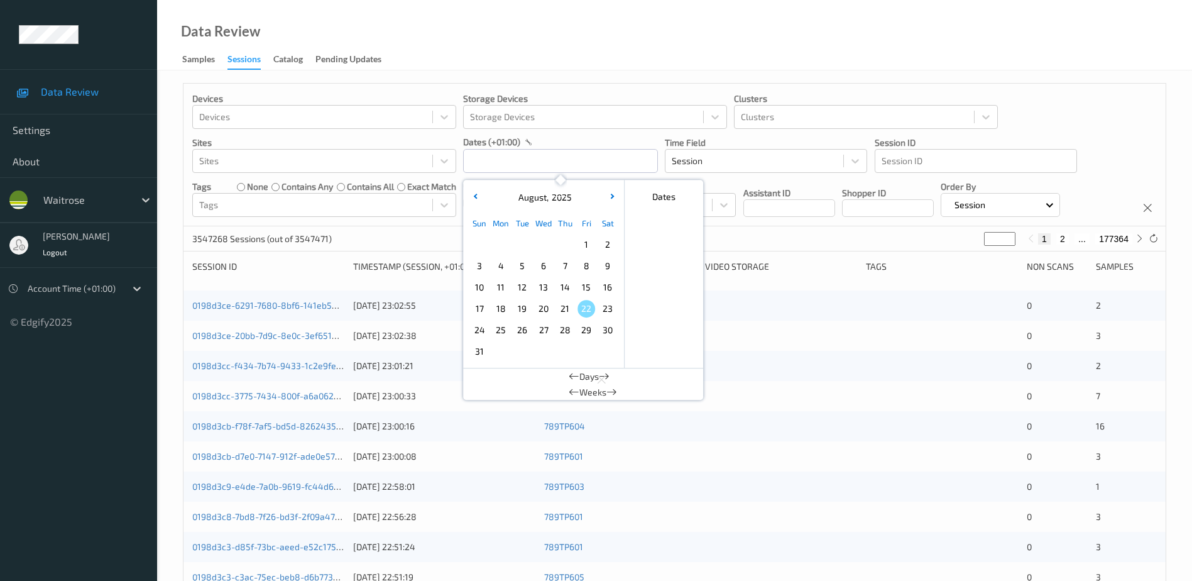
click at [564, 307] on span "21" at bounding box center [565, 309] width 18 height 18
type input "[DATE] 00:00 -> [DATE] 23:59"
click at [490, 48] on div "Data Review Samples Sessions Catalog Pending Updates" at bounding box center [674, 35] width 1035 height 70
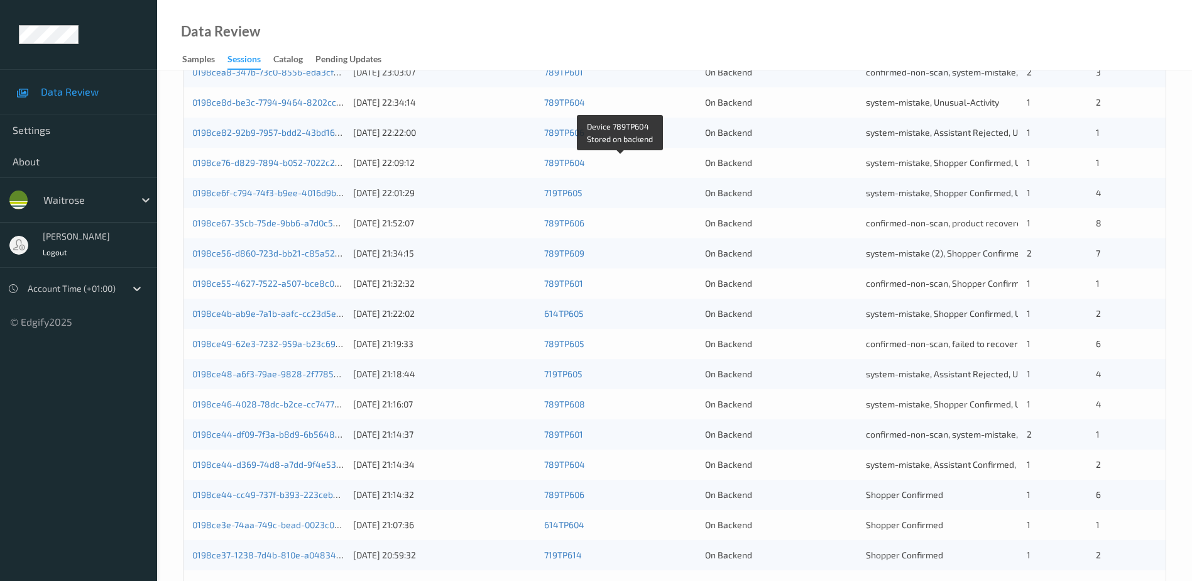
scroll to position [314, 0]
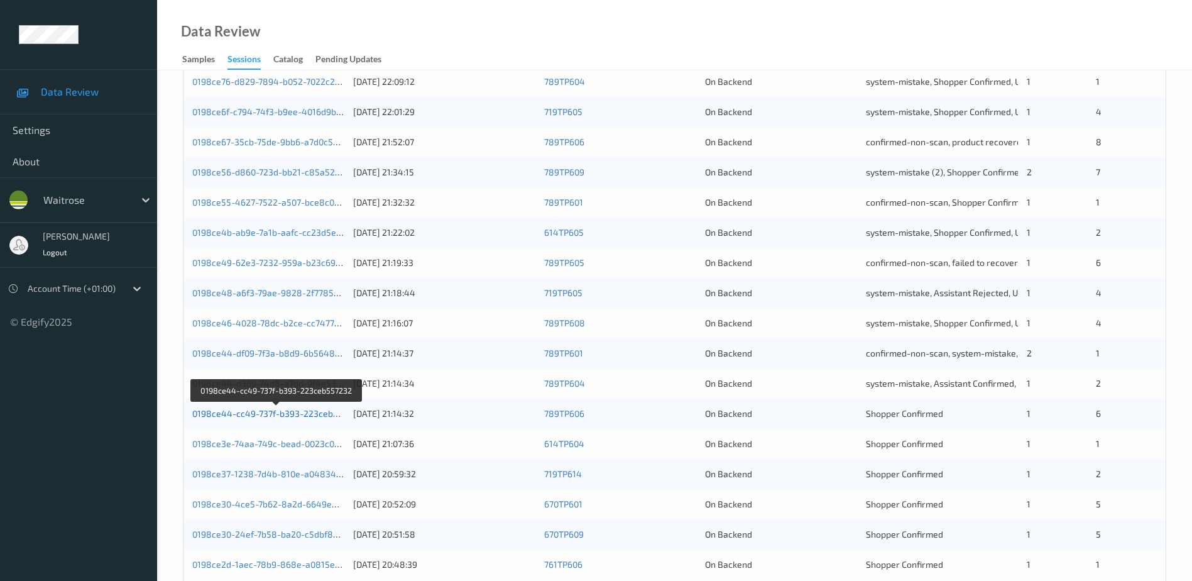
click at [318, 414] on link "0198ce44-cc49-737f-b393-223ceb557232" at bounding box center [277, 413] width 170 height 11
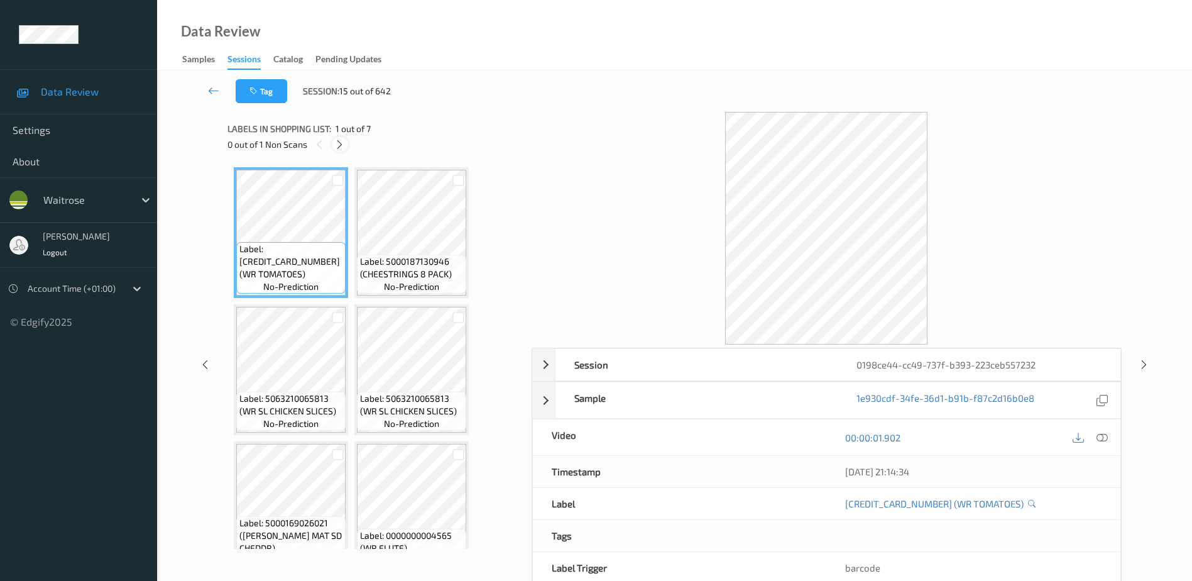
click at [342, 143] on icon at bounding box center [339, 144] width 11 height 11
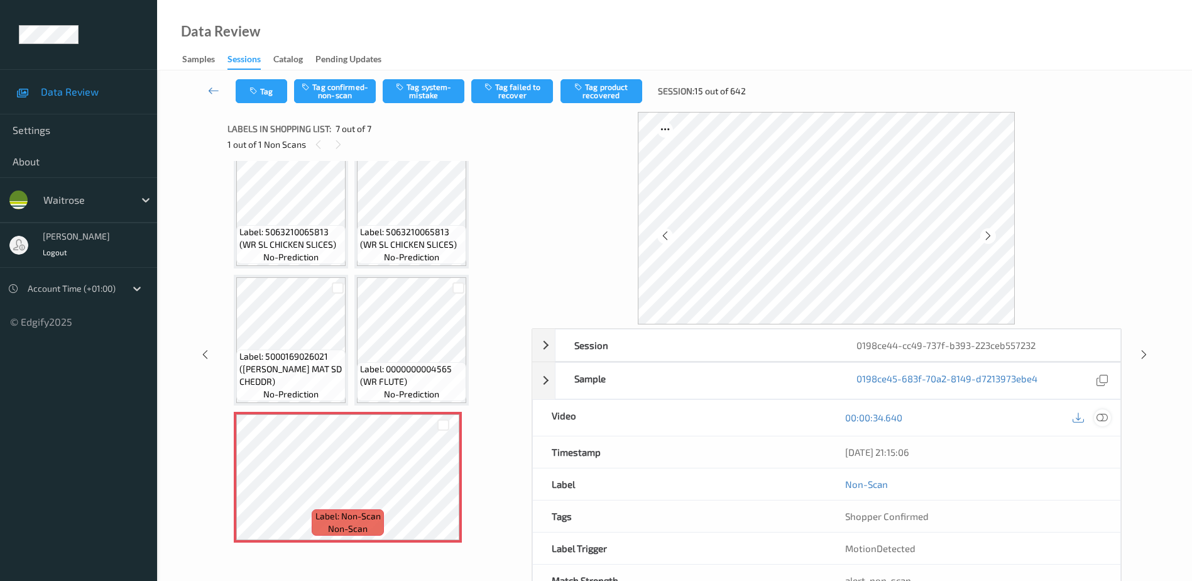
click at [1097, 417] on icon at bounding box center [1102, 417] width 11 height 11
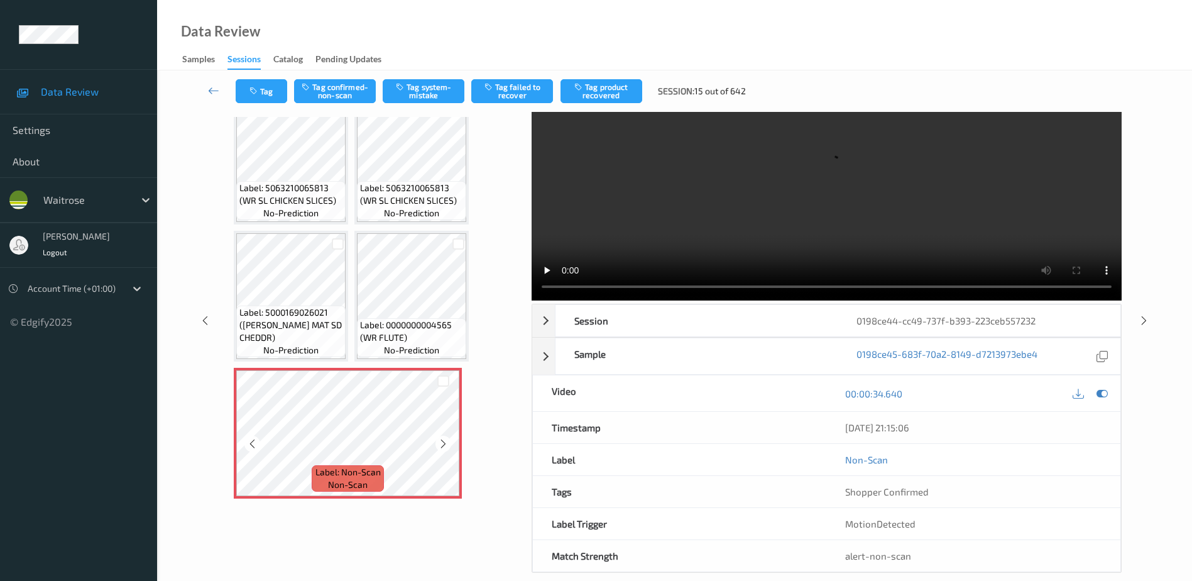
scroll to position [62, 0]
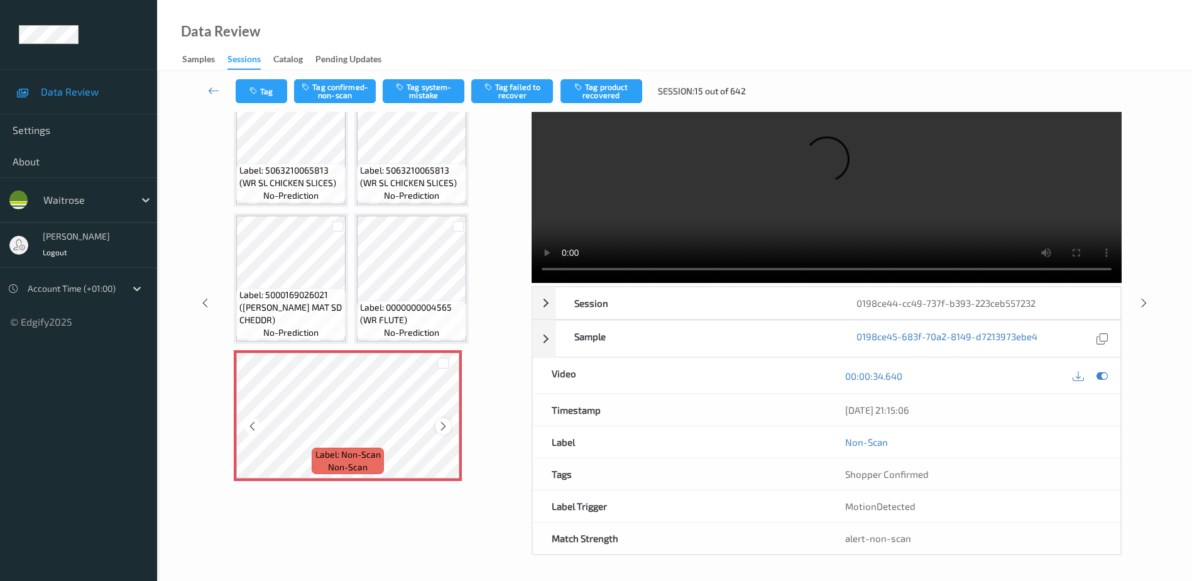
click at [439, 424] on icon at bounding box center [443, 425] width 11 height 11
click at [764, 222] on video at bounding box center [827, 166] width 590 height 233
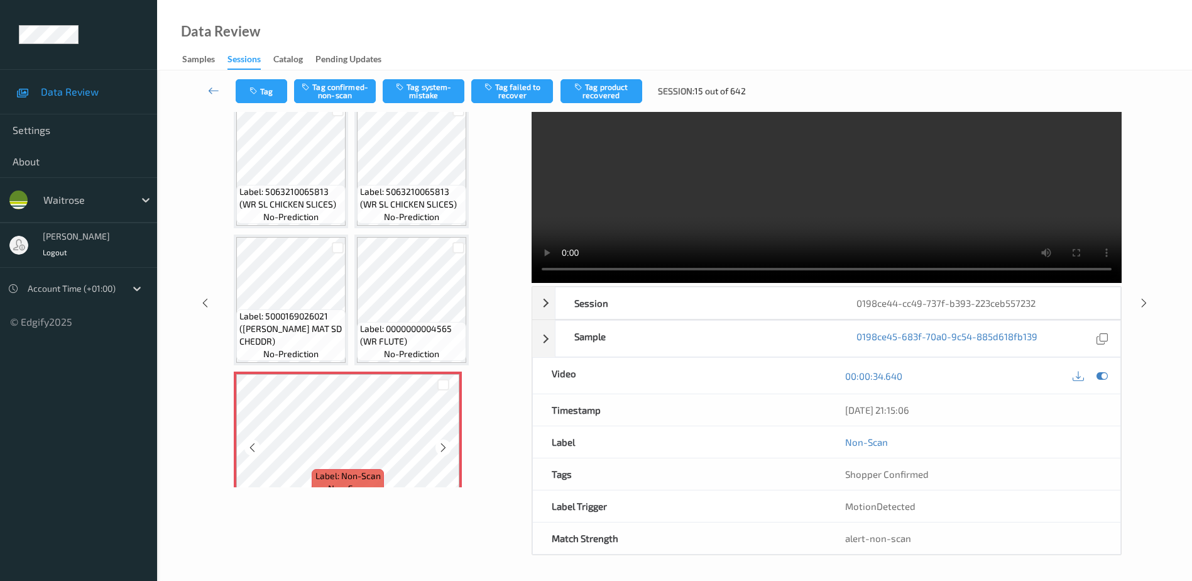
scroll to position [167, 0]
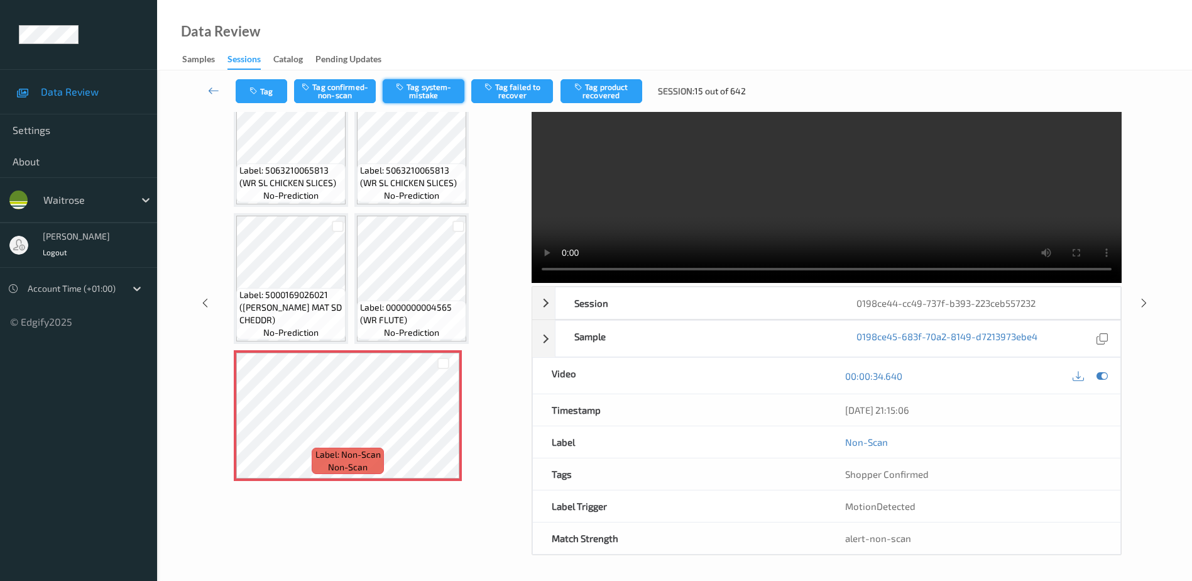
click at [429, 97] on button "Tag system-mistake" at bounding box center [424, 91] width 82 height 24
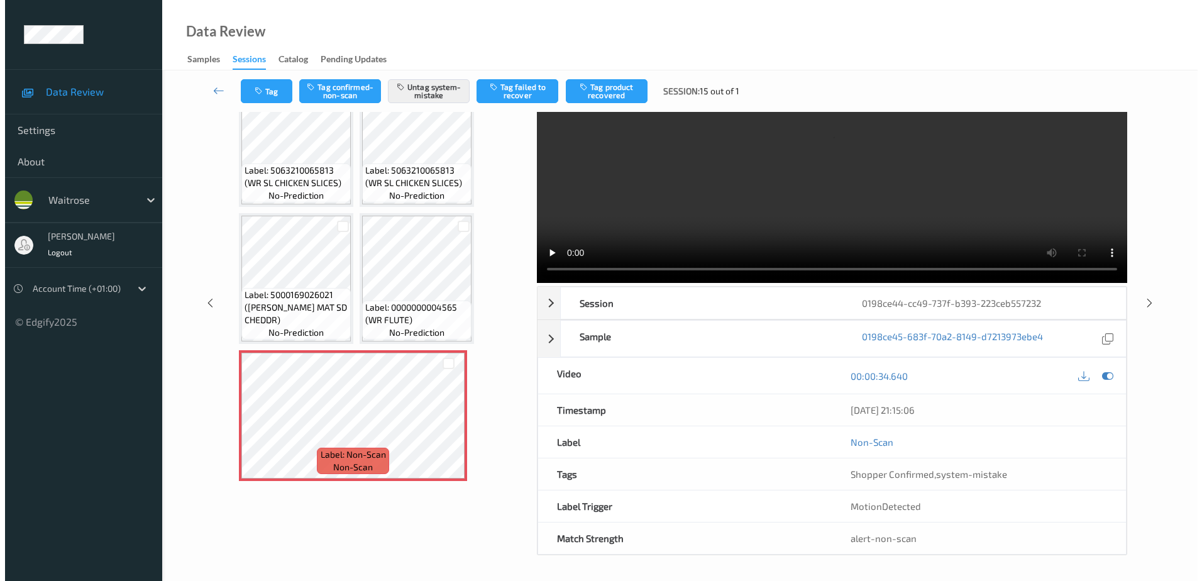
scroll to position [0, 0]
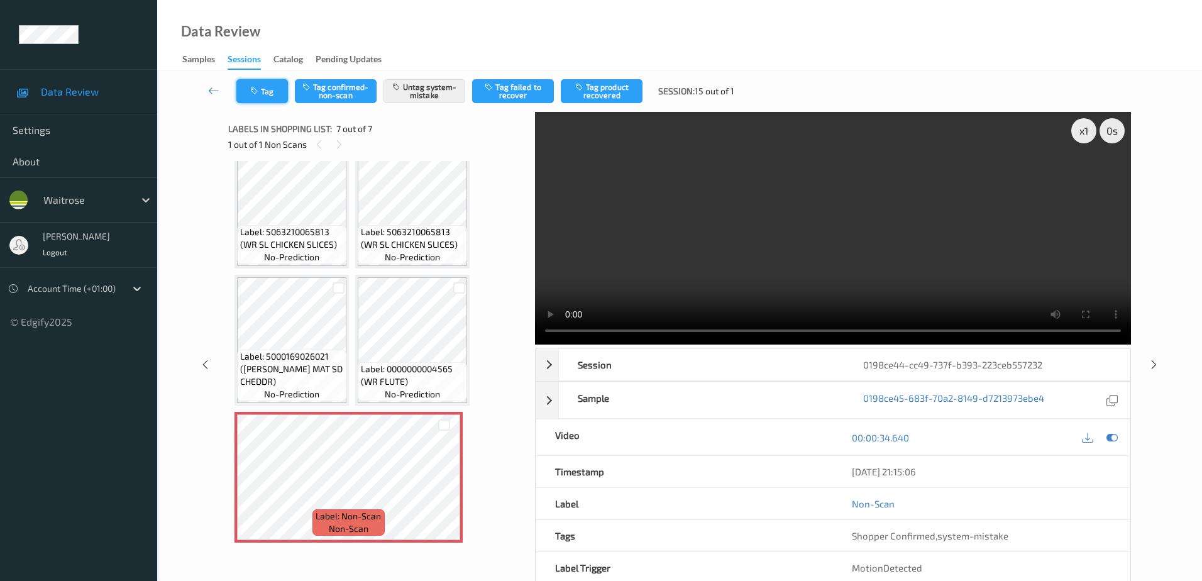
click at [260, 87] on icon "button" at bounding box center [255, 91] width 11 height 9
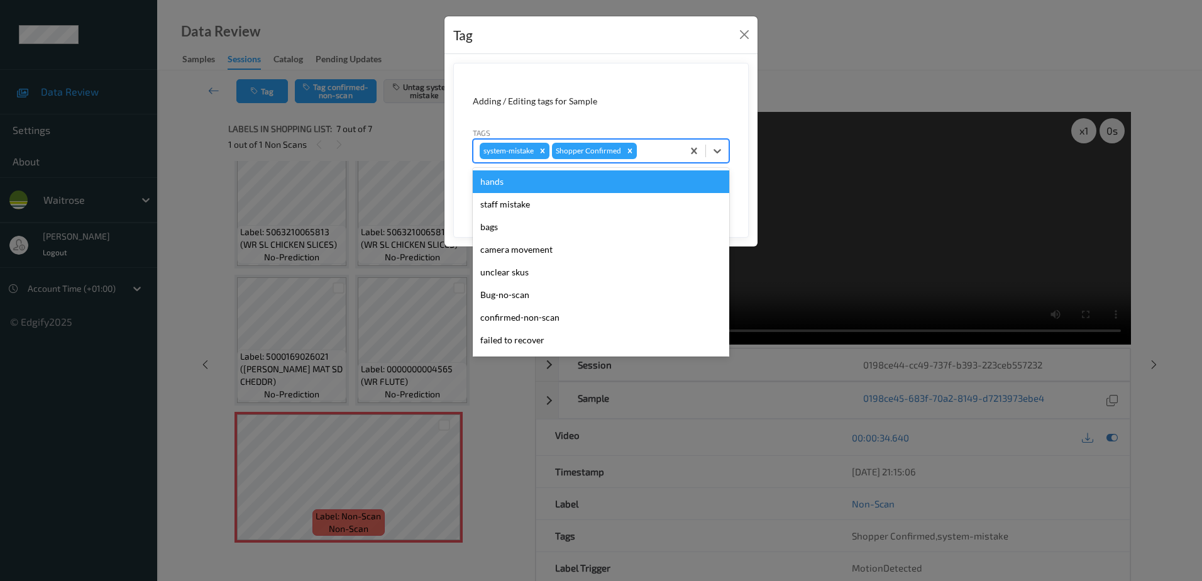
click at [667, 151] on div at bounding box center [657, 150] width 37 height 15
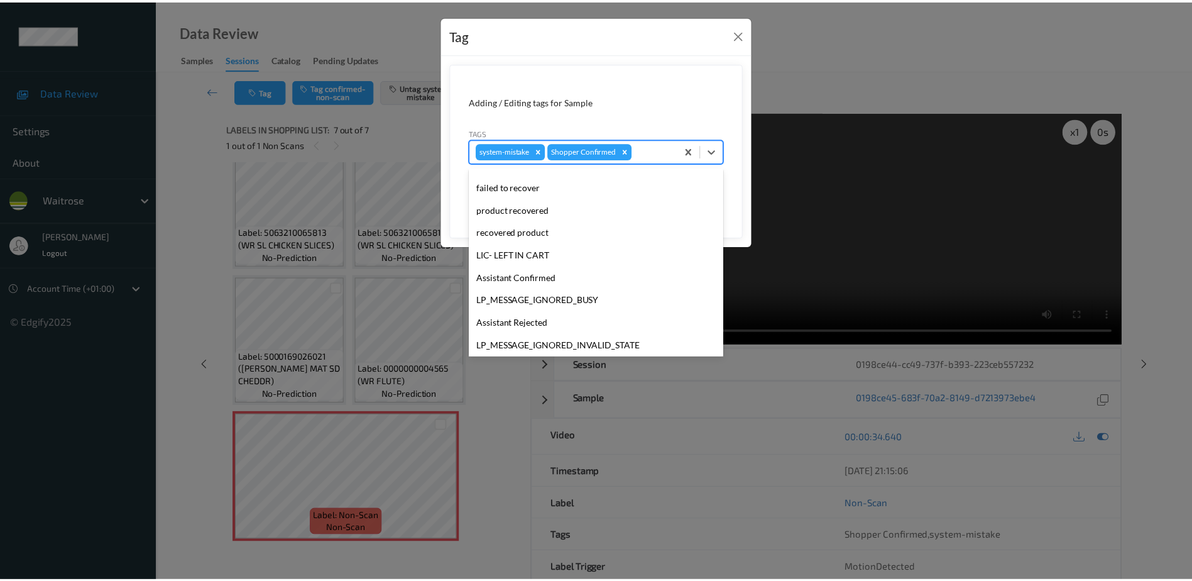
scroll to position [246, 0]
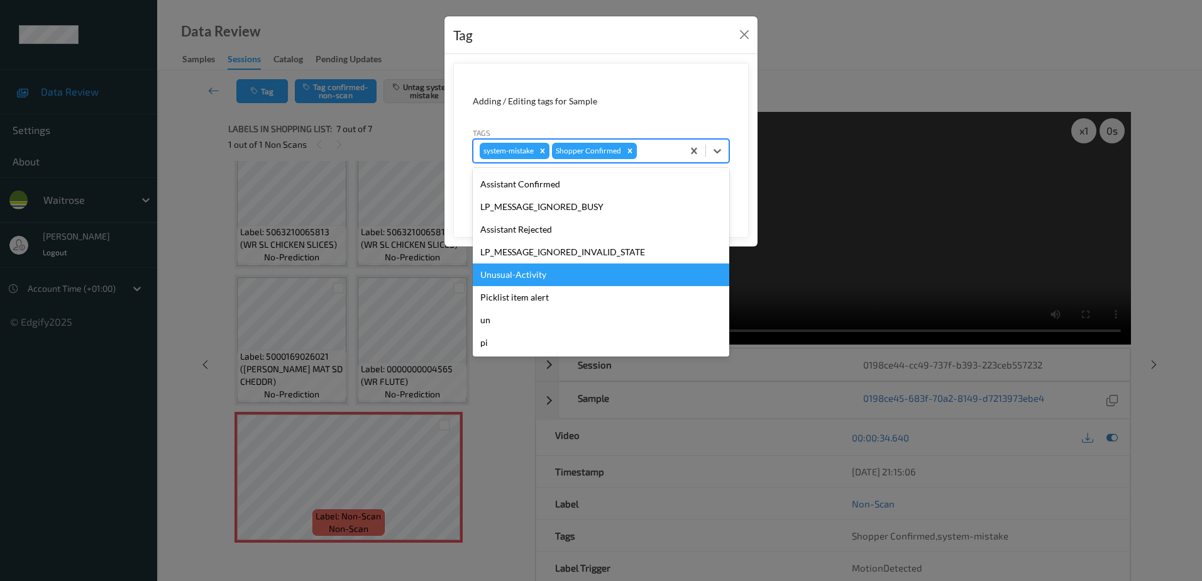
click at [512, 276] on div "Unusual-Activity" at bounding box center [601, 274] width 256 height 23
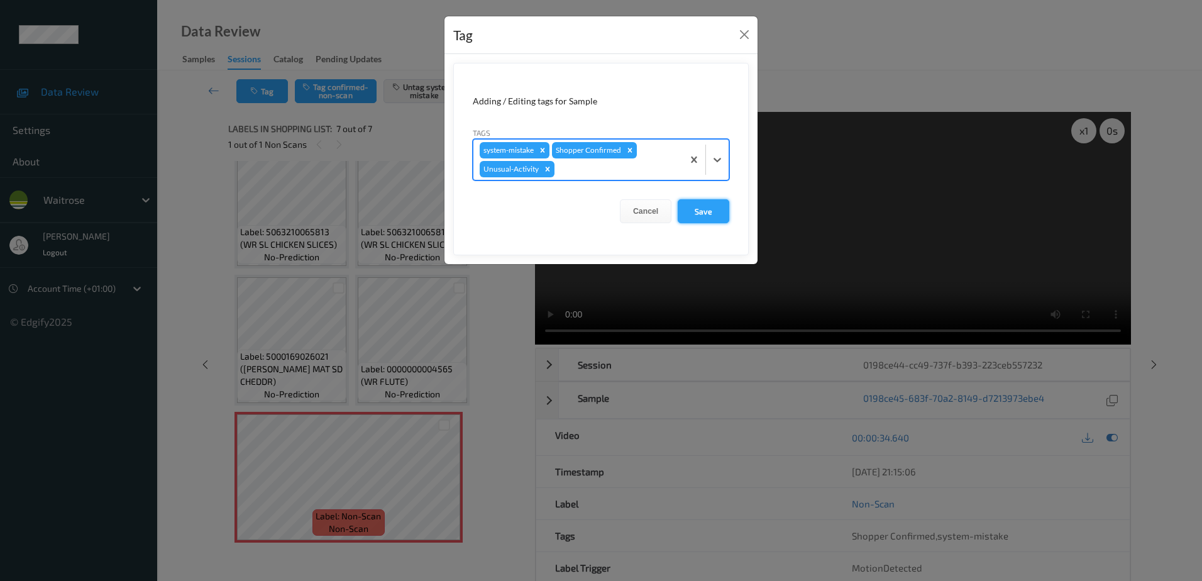
click at [700, 202] on button "Save" at bounding box center [703, 211] width 52 height 24
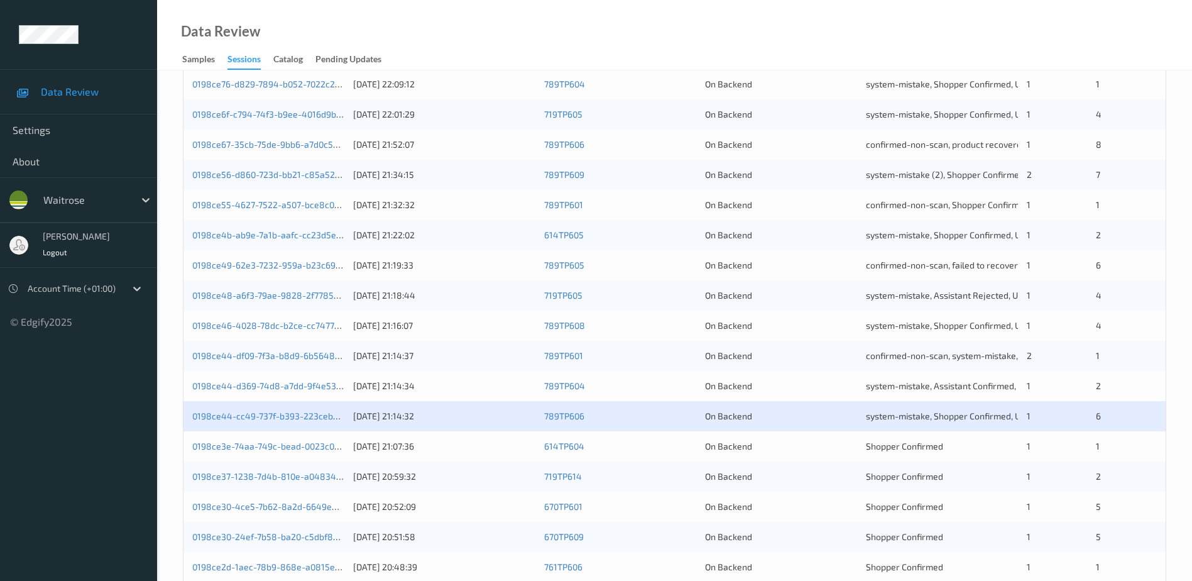
scroll to position [314, 0]
click at [286, 502] on link "0198ce30-4ce5-7b62-8a2d-6649e0ab840e" at bounding box center [280, 503] width 176 height 11
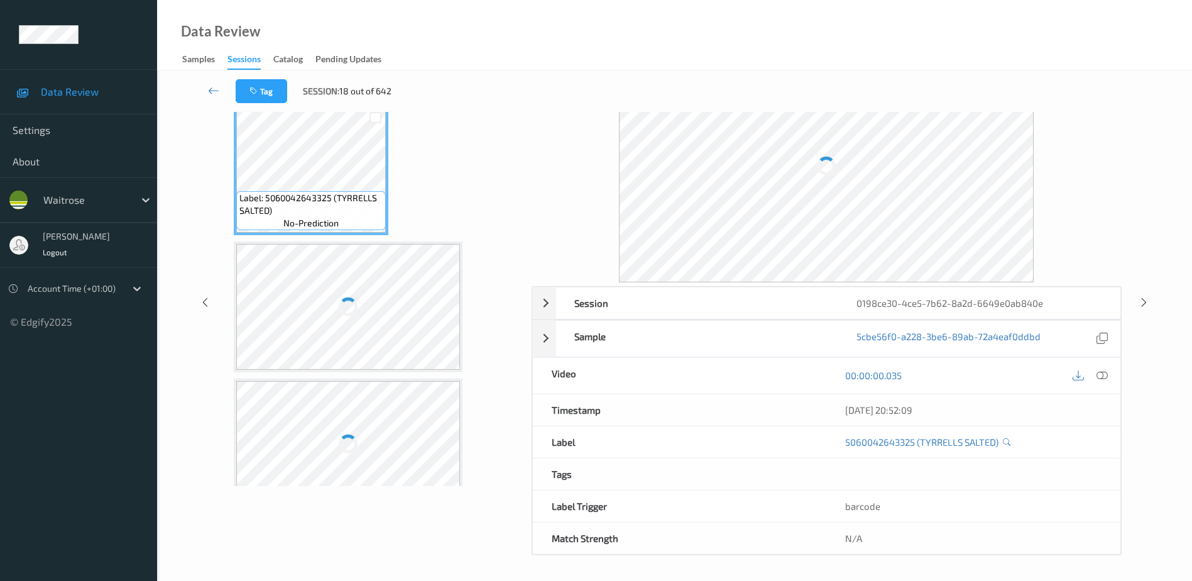
scroll to position [62, 0]
click at [1103, 375] on icon at bounding box center [1102, 375] width 11 height 11
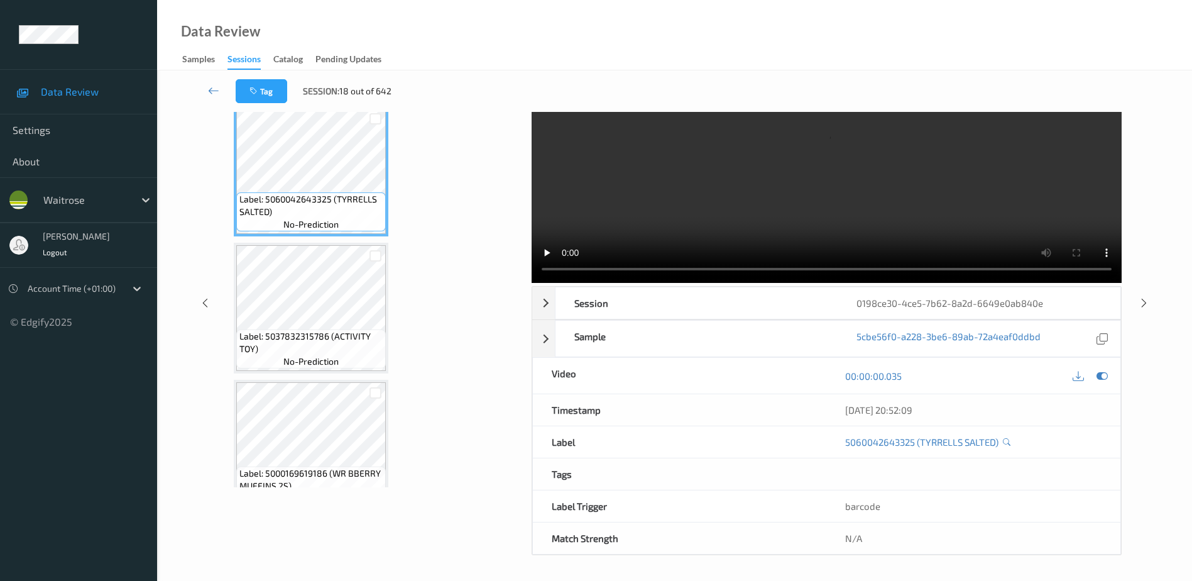
scroll to position [0, 0]
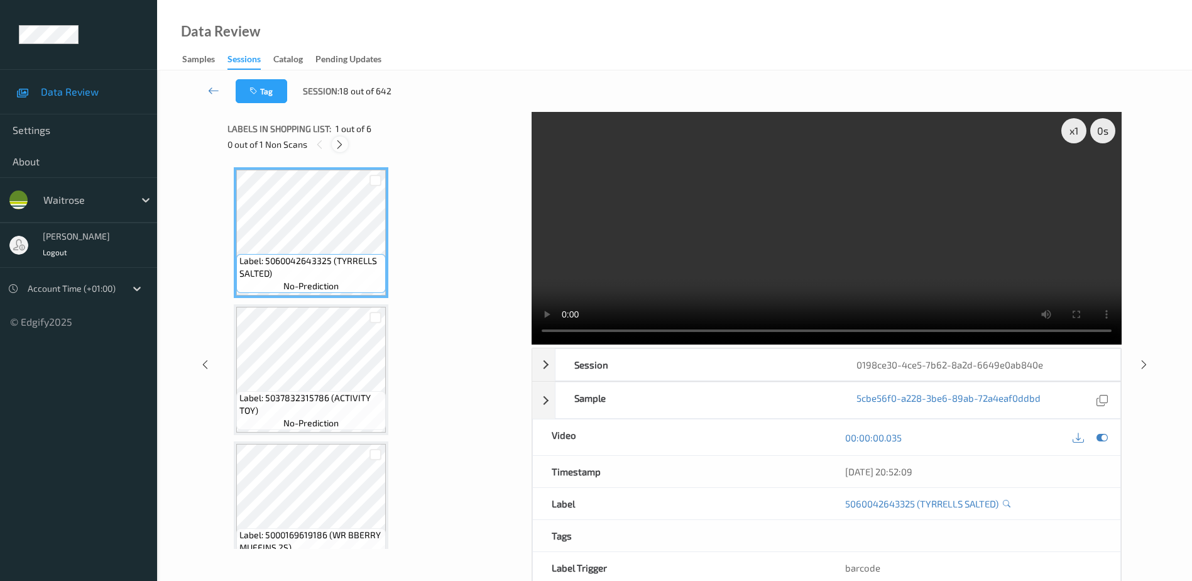
click at [344, 141] on icon at bounding box center [339, 144] width 11 height 11
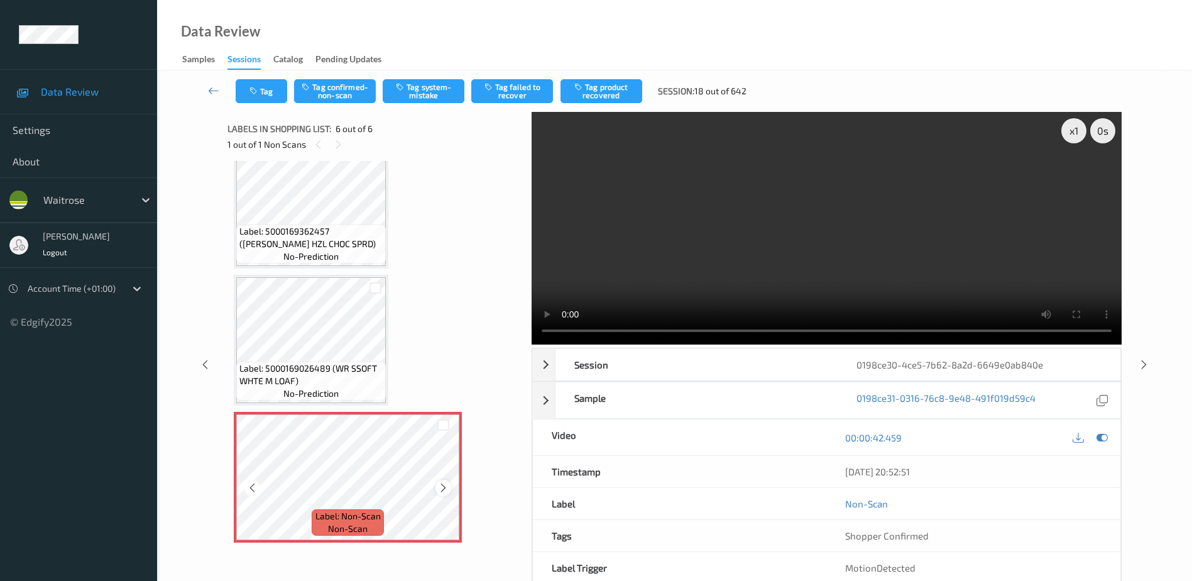
click at [445, 484] on icon at bounding box center [443, 487] width 11 height 11
click at [809, 270] on video at bounding box center [827, 228] width 590 height 233
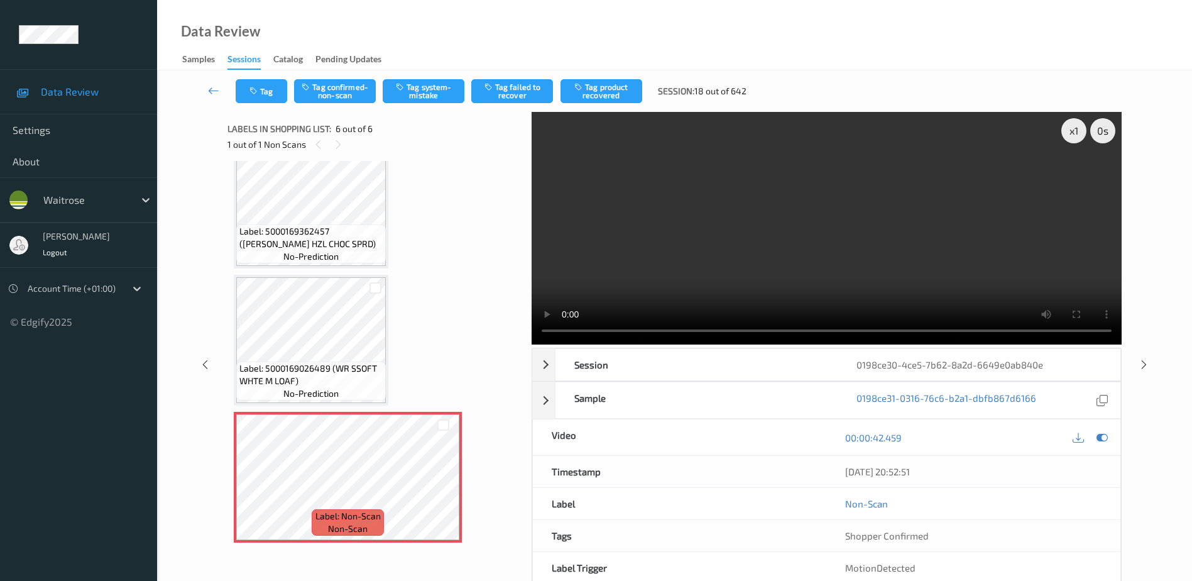
click at [566, 343] on div "x 1 0 s Session 0198ce30-4ce5-7b62-8a2d-6649e0ab840e Session ID 0198ce30-4ce5-7…" at bounding box center [827, 364] width 590 height 505
click at [408, 89] on button "Tag system-mistake" at bounding box center [424, 91] width 82 height 24
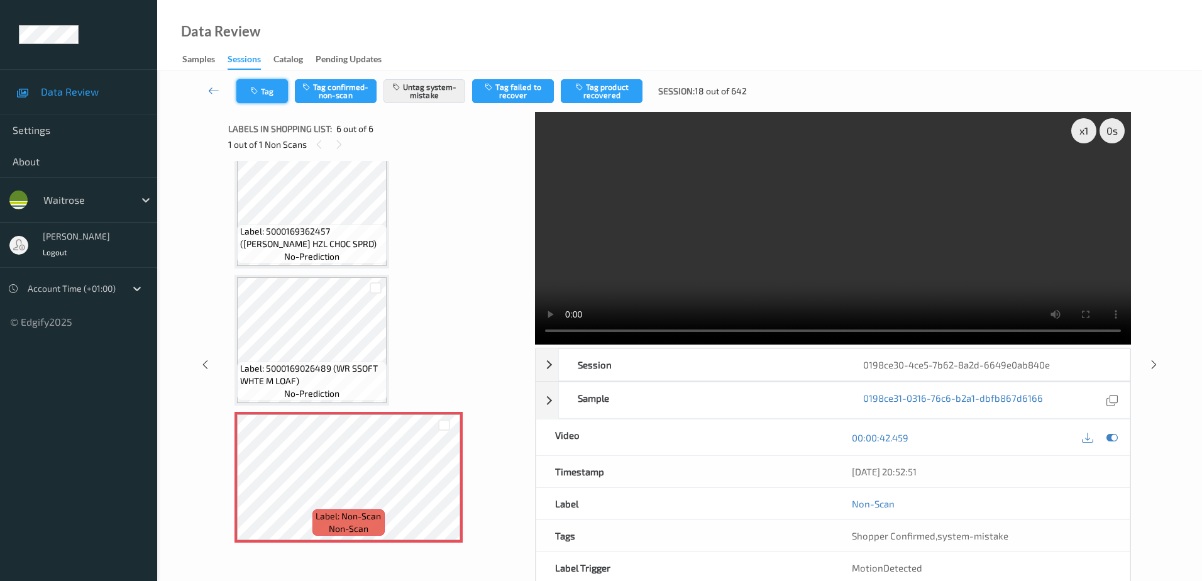
click at [255, 89] on icon "button" at bounding box center [255, 91] width 11 height 9
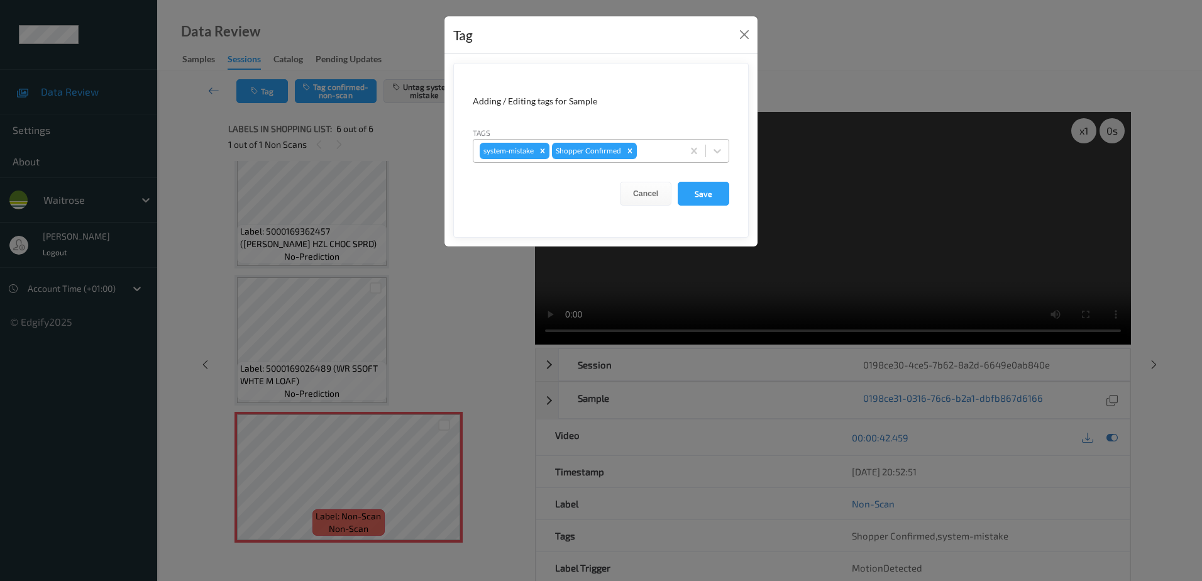
click at [643, 154] on div at bounding box center [657, 150] width 37 height 15
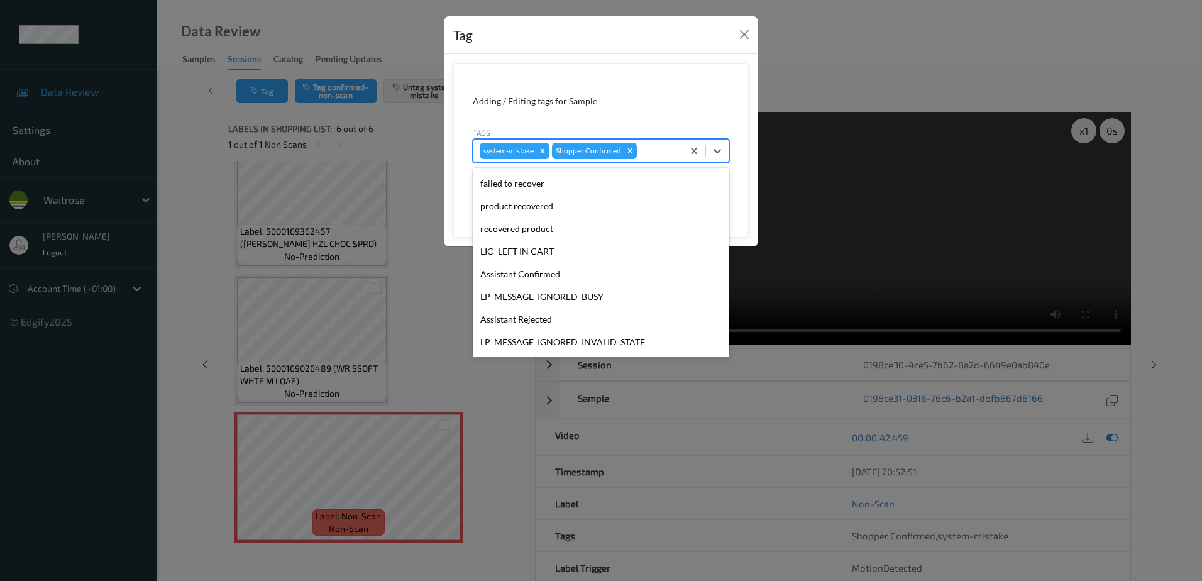
scroll to position [246, 0]
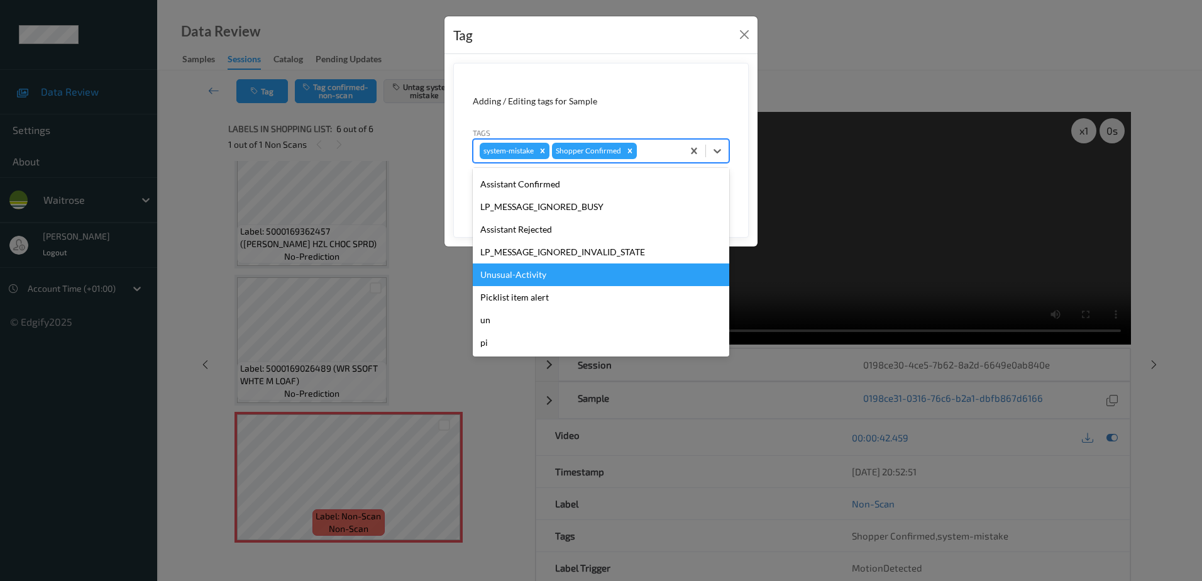
click at [540, 279] on div "Unusual-Activity" at bounding box center [601, 274] width 256 height 23
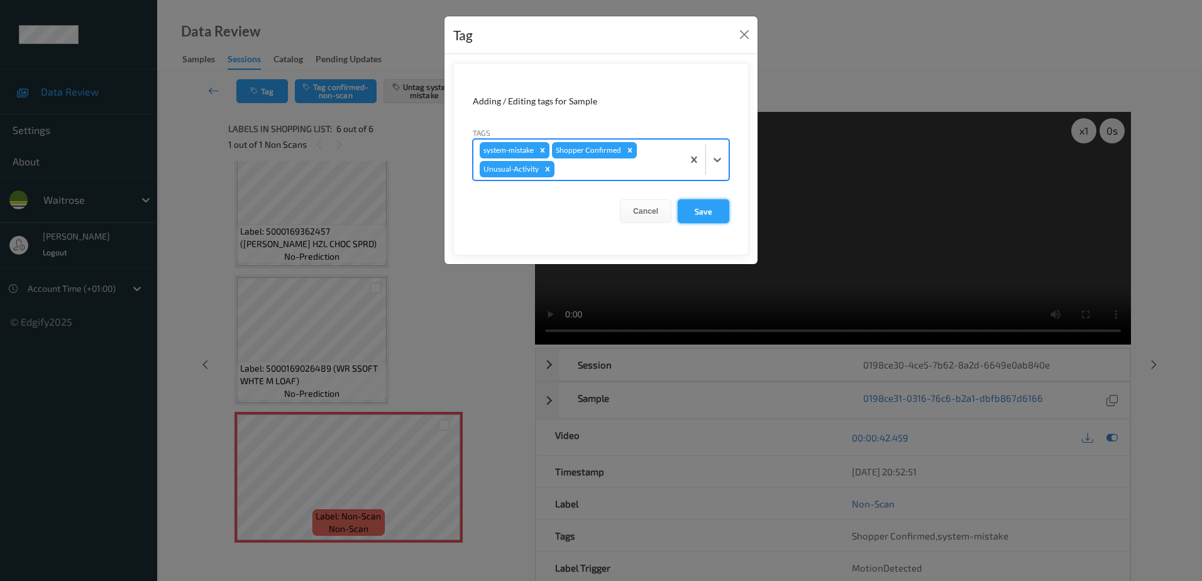
click at [710, 209] on button "Save" at bounding box center [703, 211] width 52 height 24
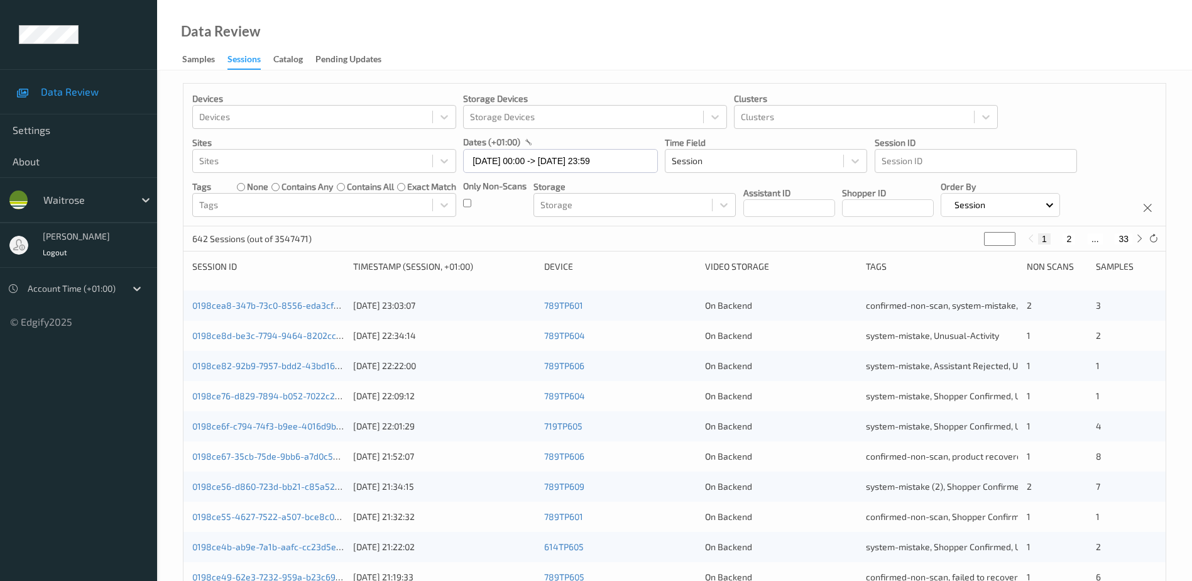
click at [1068, 239] on button "2" at bounding box center [1069, 238] width 13 height 11
type input "*"
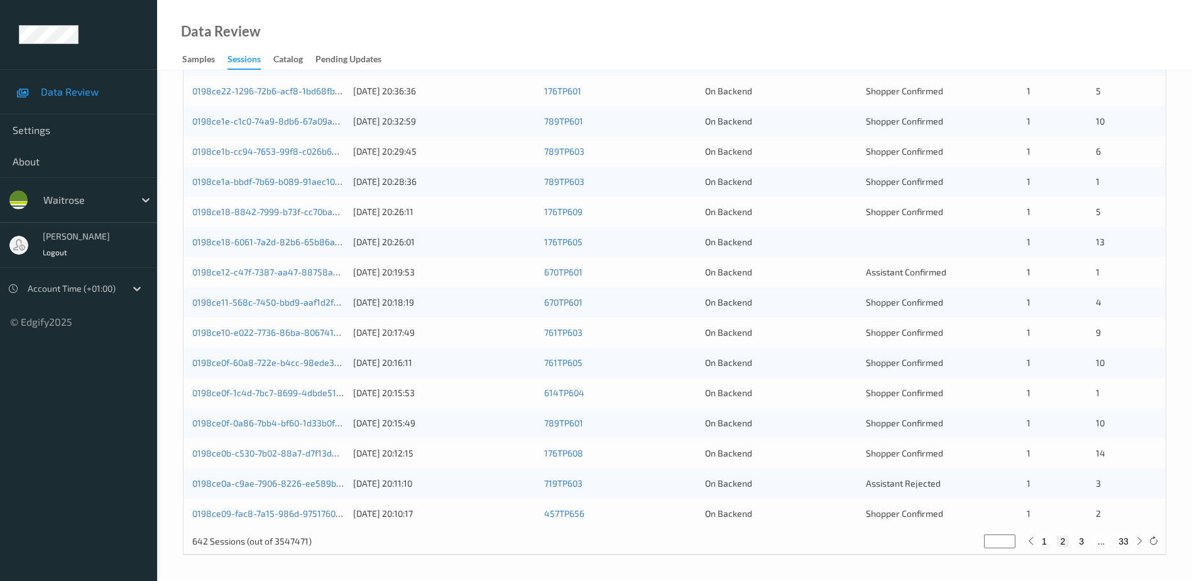
scroll to position [51, 0]
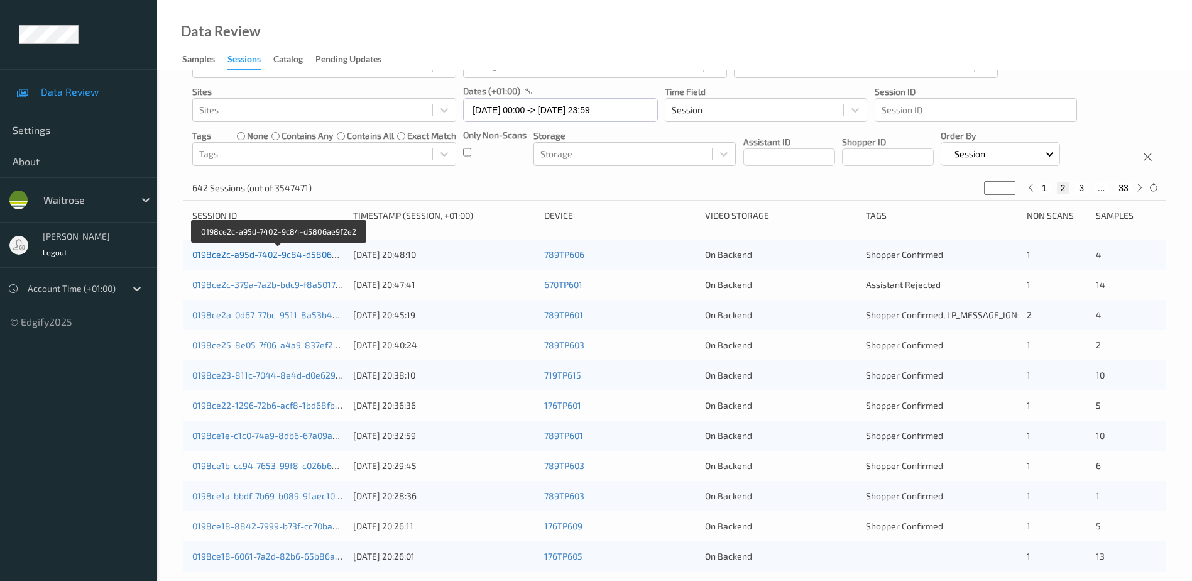
click at [307, 255] on link "0198ce2c-a95d-7402-9c84-d5806ae9f2e2" at bounding box center [278, 254] width 173 height 11
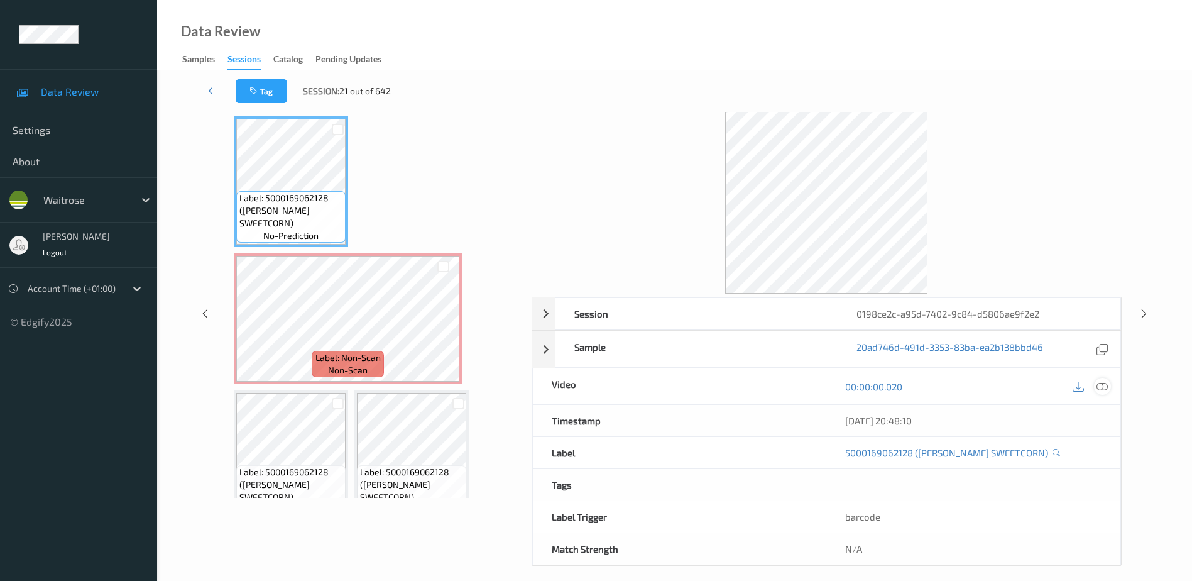
click at [1104, 386] on icon at bounding box center [1102, 386] width 11 height 11
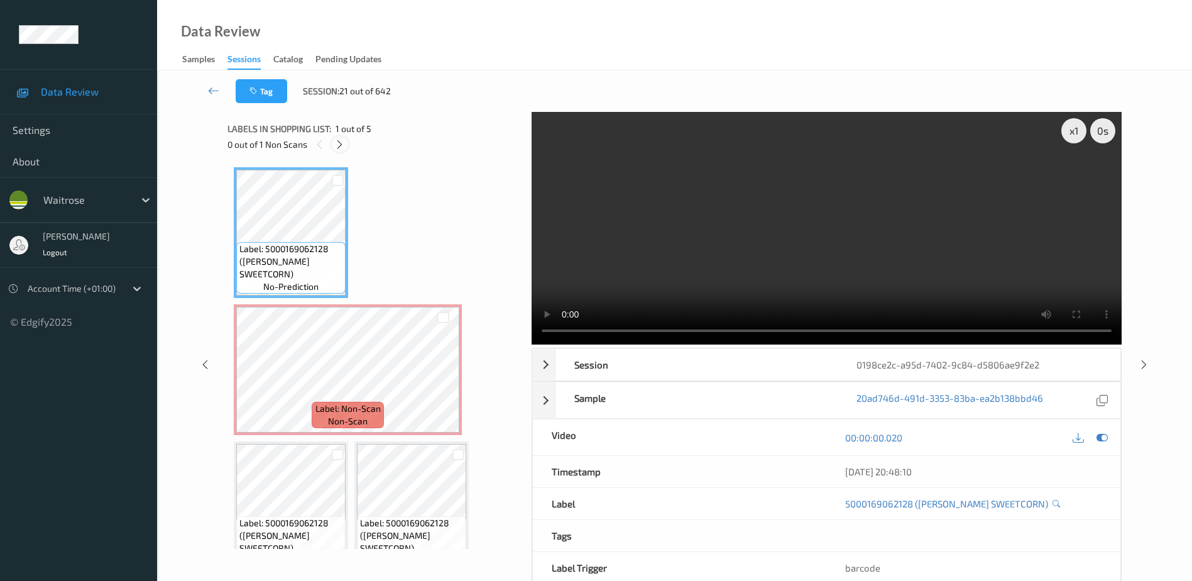
click at [341, 146] on icon at bounding box center [339, 144] width 11 height 11
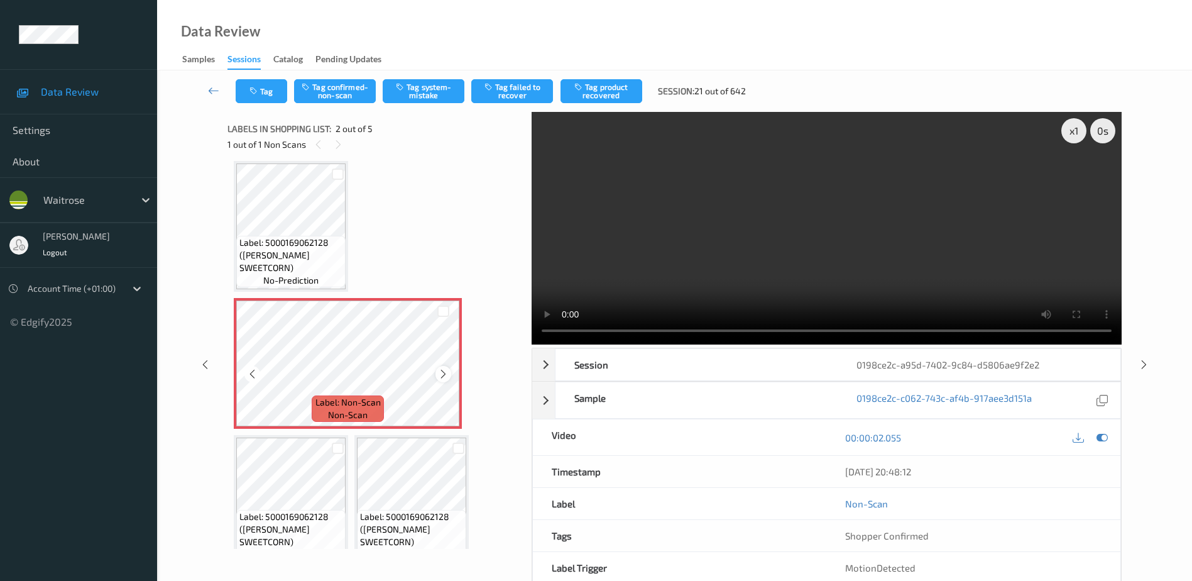
click at [442, 378] on icon at bounding box center [443, 373] width 11 height 11
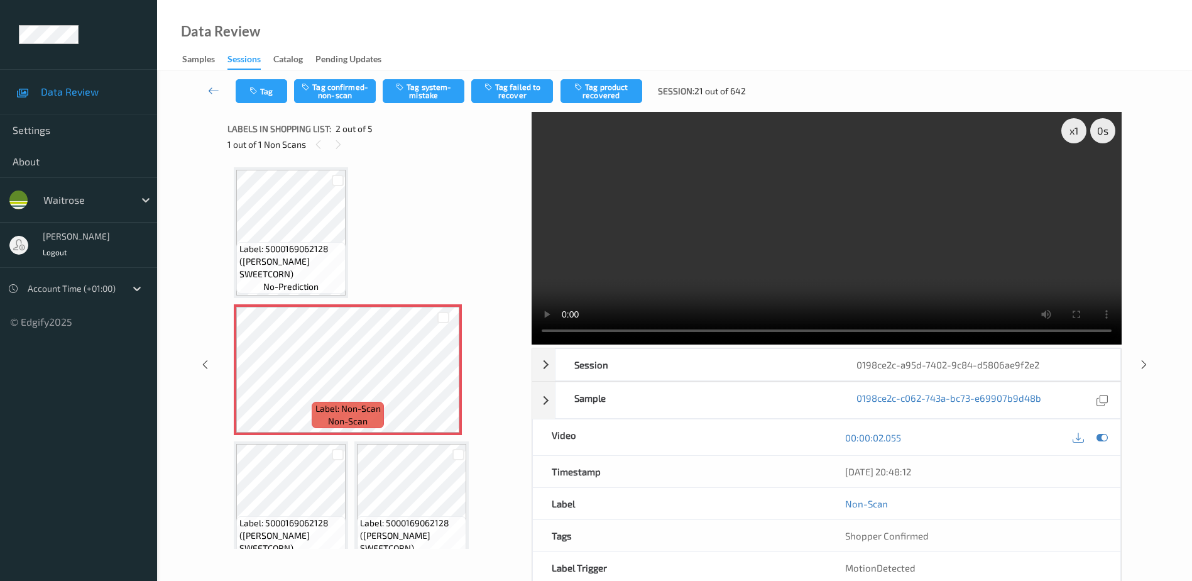
click at [844, 280] on video at bounding box center [827, 228] width 590 height 233
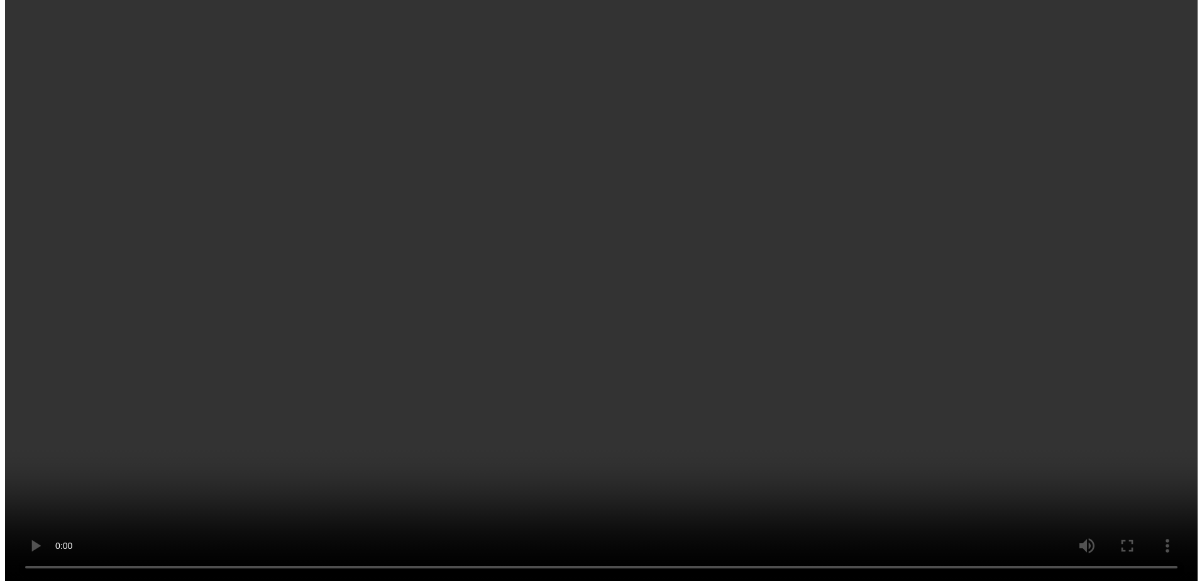
scroll to position [41, 0]
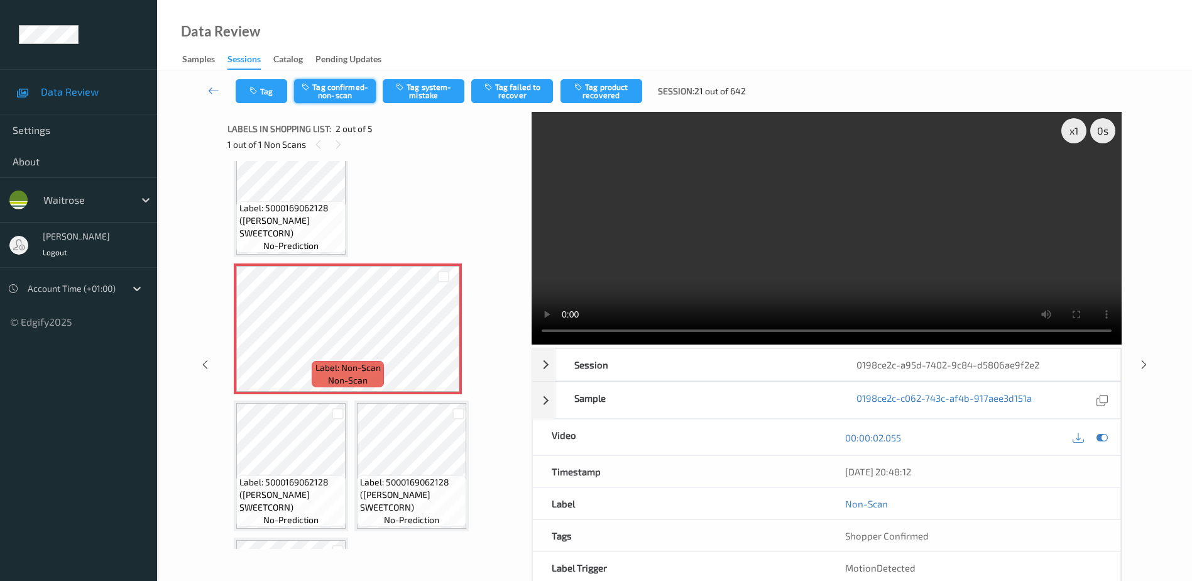
click at [344, 86] on button "Tag confirmed-non-scan" at bounding box center [335, 91] width 82 height 24
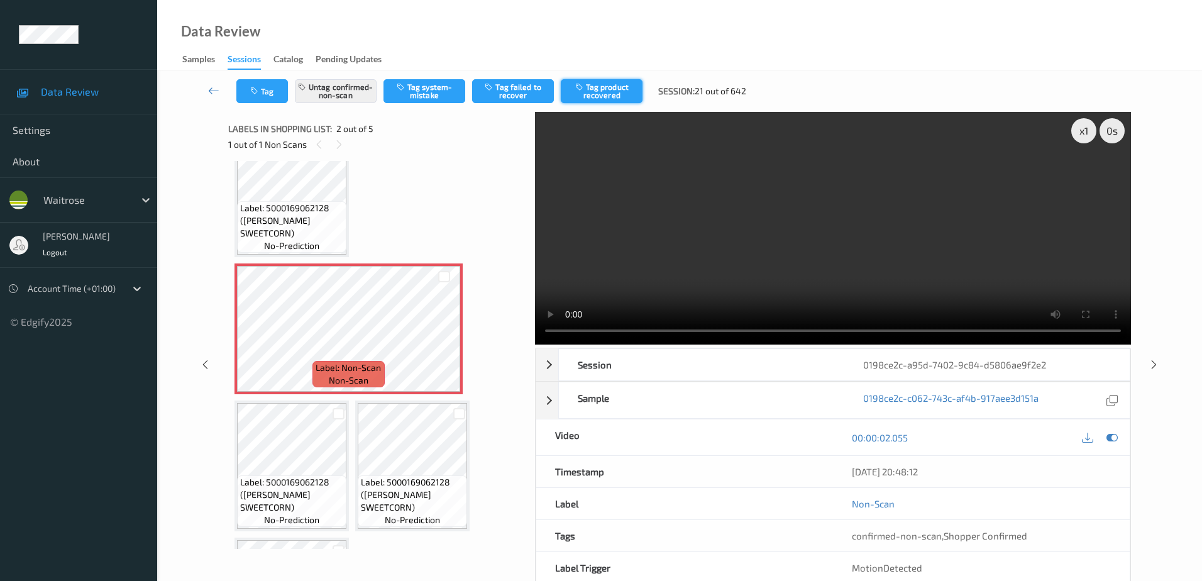
click at [597, 82] on button "Tag product recovered" at bounding box center [602, 91] width 82 height 24
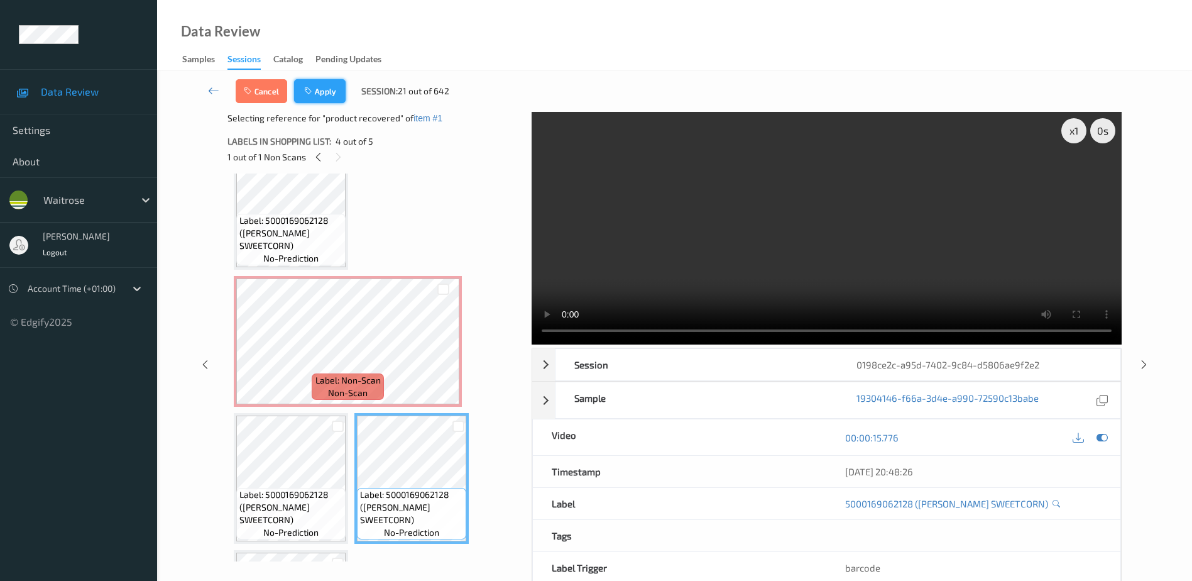
click at [322, 80] on button "Apply" at bounding box center [320, 91] width 52 height 24
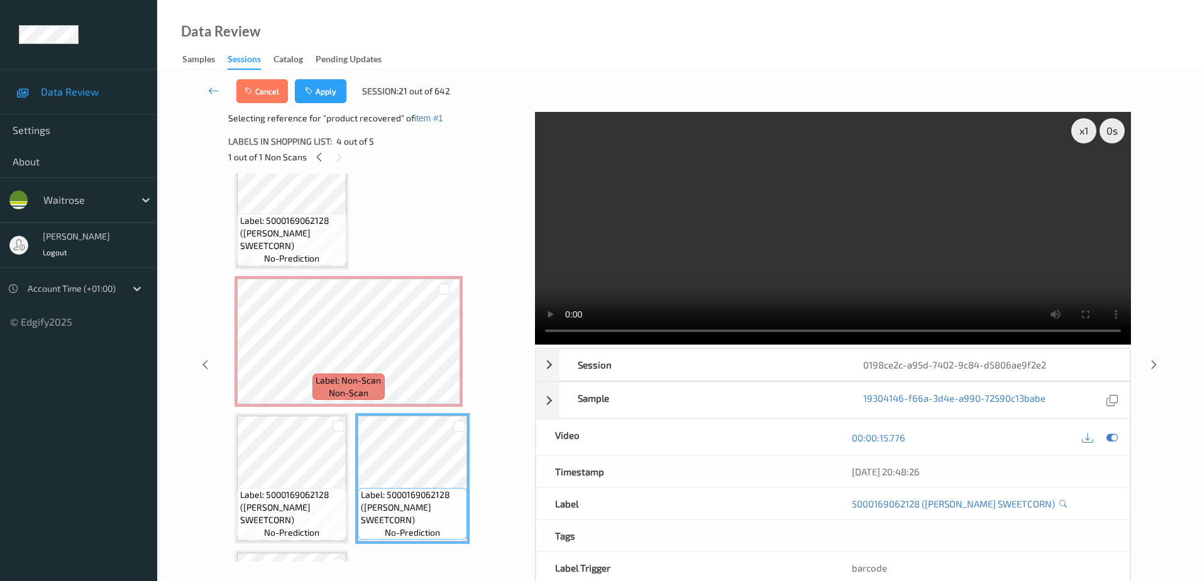
scroll to position [6, 0]
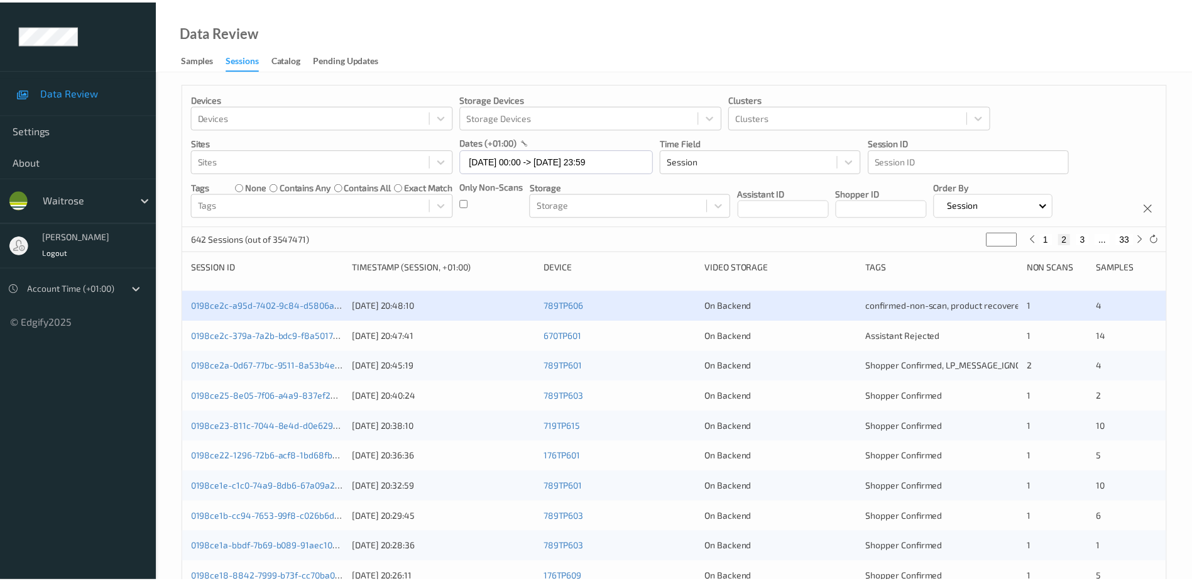
scroll to position [51, 0]
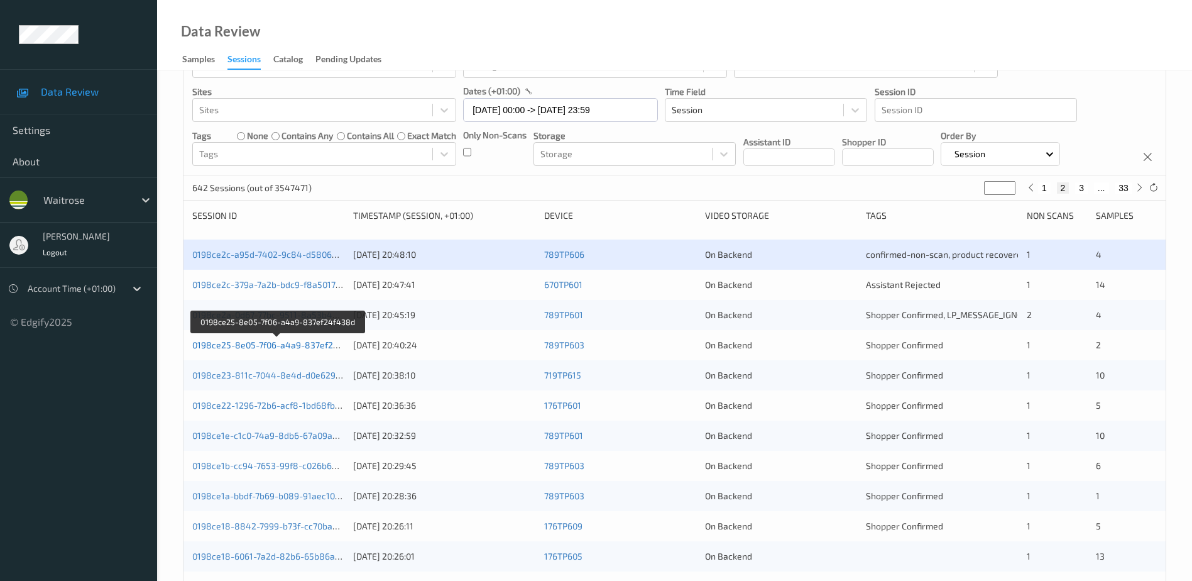
click at [297, 345] on link "0198ce25-8e05-7f06-a4a9-837ef24f438d" at bounding box center [277, 344] width 171 height 11
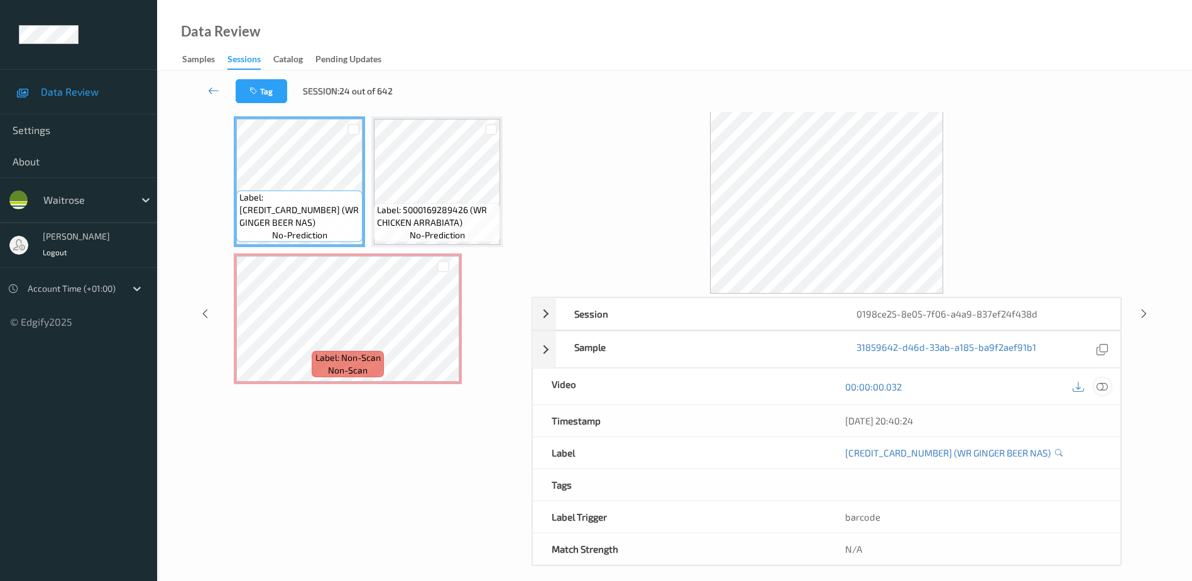
click at [1100, 385] on icon at bounding box center [1102, 386] width 11 height 11
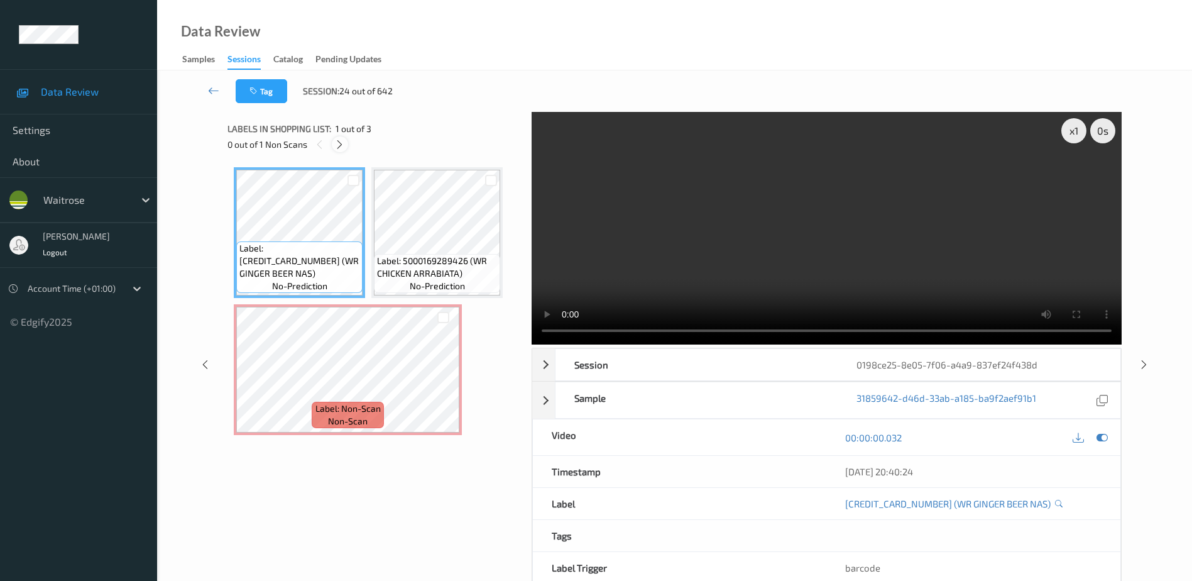
click at [340, 142] on icon at bounding box center [339, 144] width 11 height 11
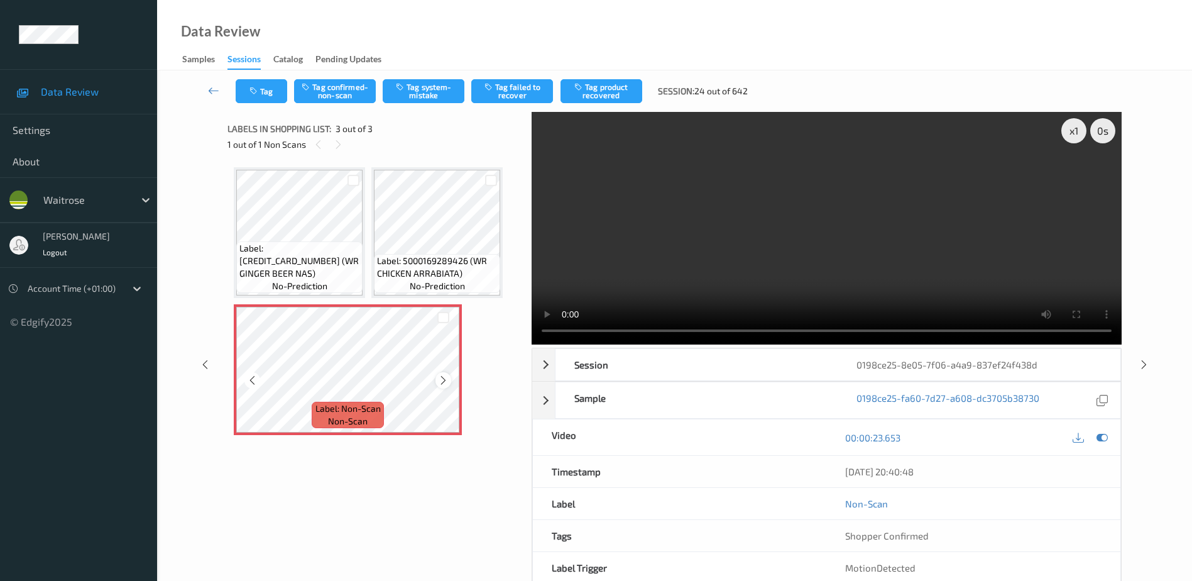
click at [441, 384] on icon at bounding box center [443, 380] width 11 height 11
click at [913, 222] on video at bounding box center [827, 228] width 590 height 233
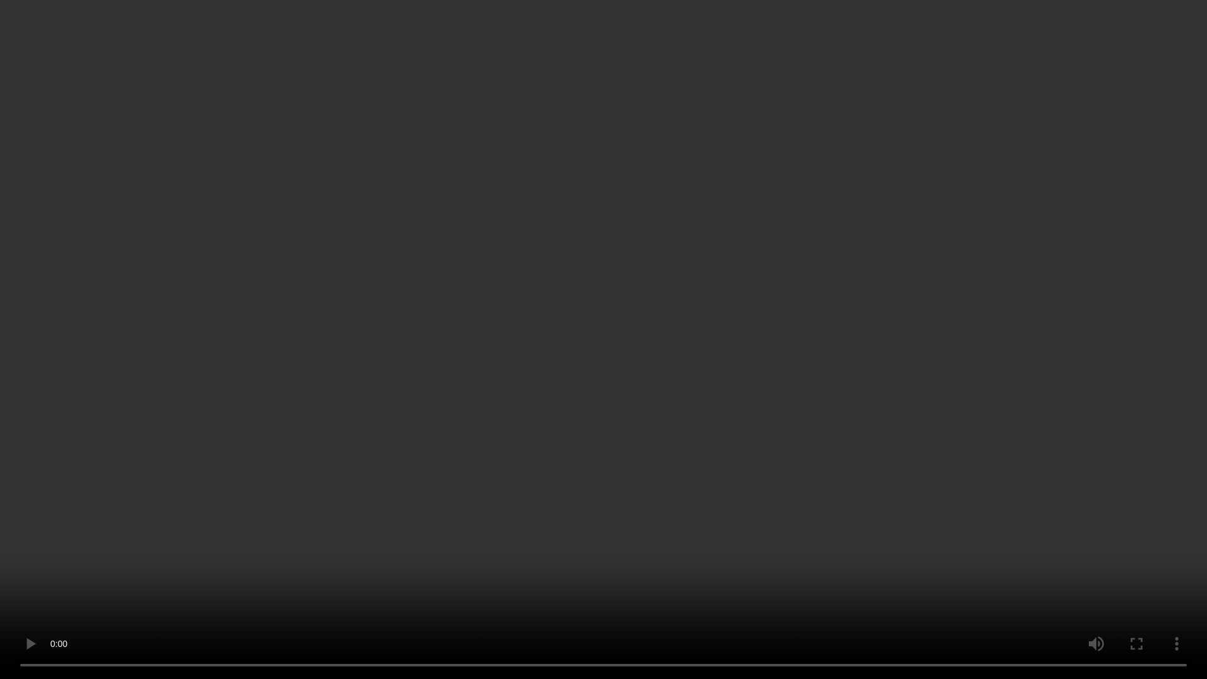
drag, startPoint x: 536, startPoint y: 436, endPoint x: 551, endPoint y: 436, distance: 15.1
click at [536, 436] on video at bounding box center [603, 339] width 1207 height 679
click at [489, 322] on video at bounding box center [603, 339] width 1207 height 679
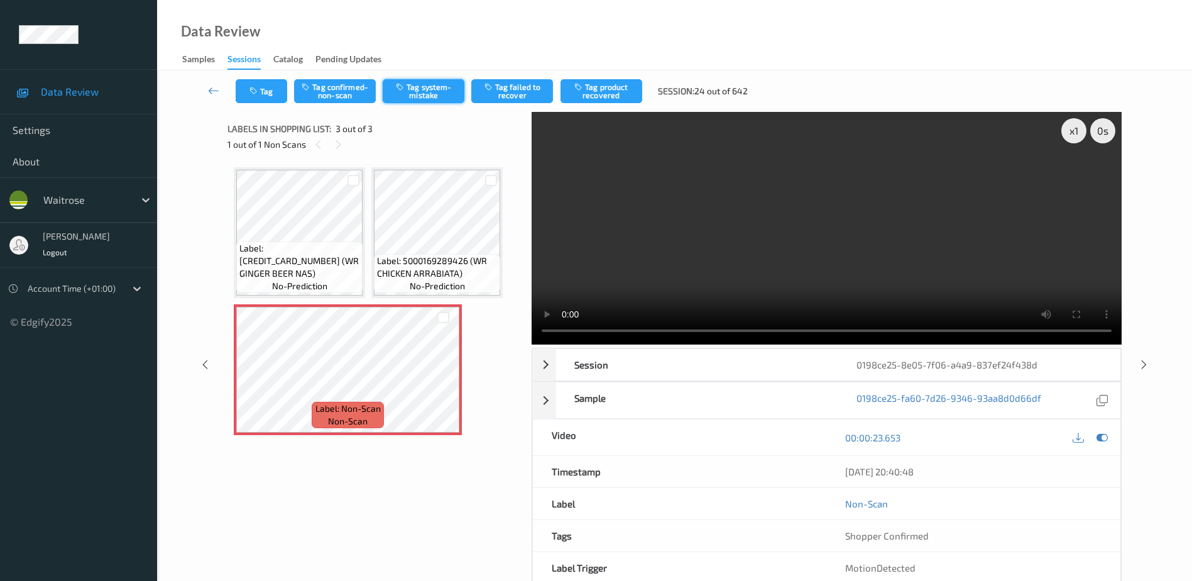
click at [422, 92] on button "Tag system-mistake" at bounding box center [424, 91] width 82 height 24
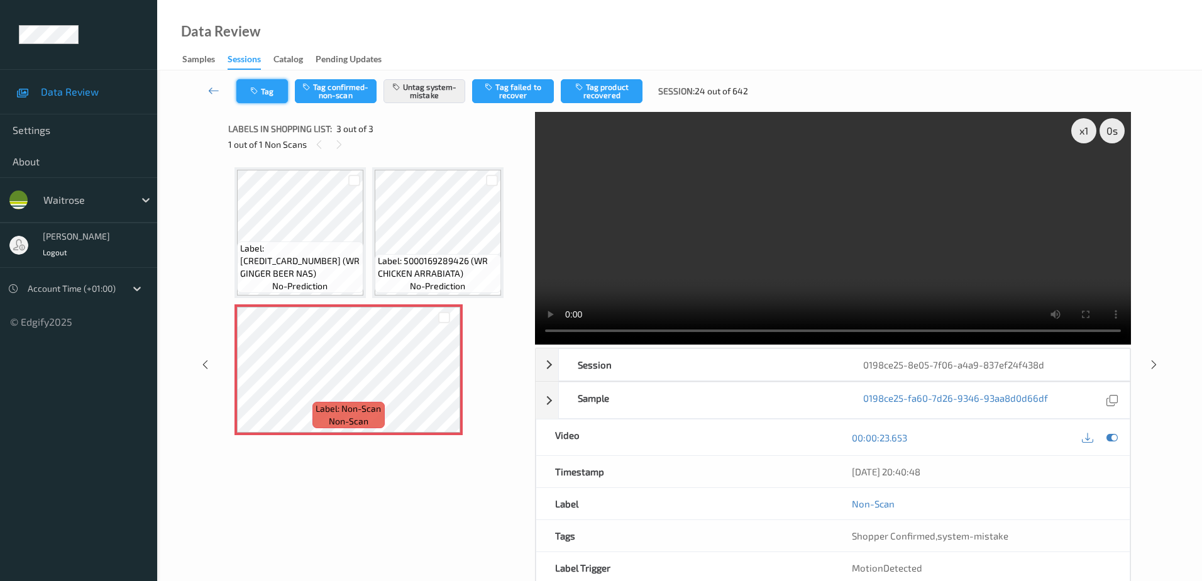
click at [263, 93] on button "Tag" at bounding box center [262, 91] width 52 height 24
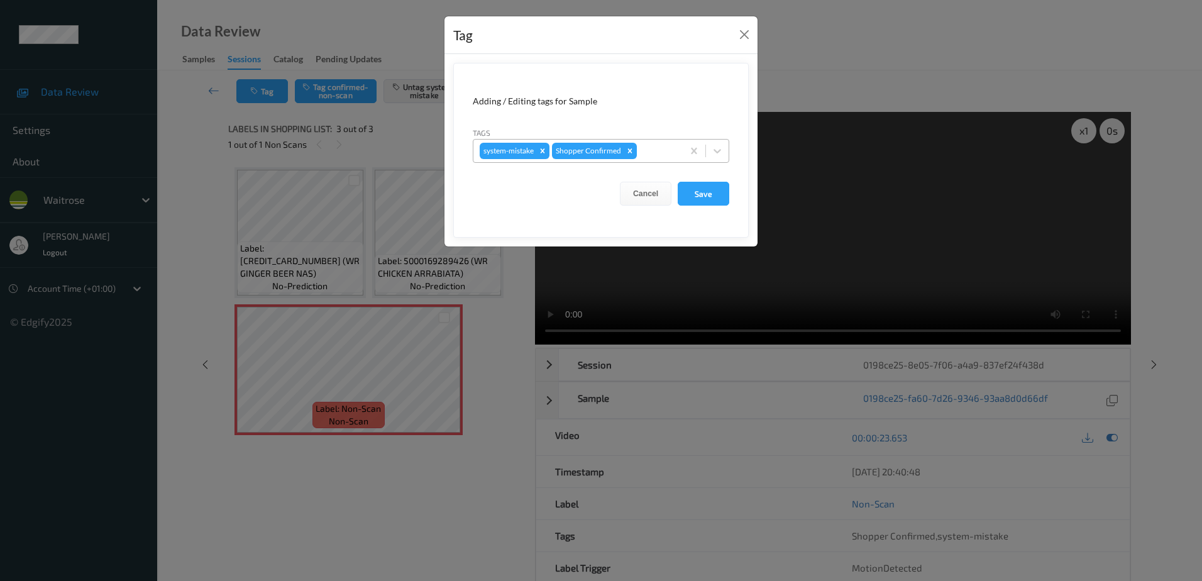
click at [644, 150] on div at bounding box center [657, 150] width 37 height 15
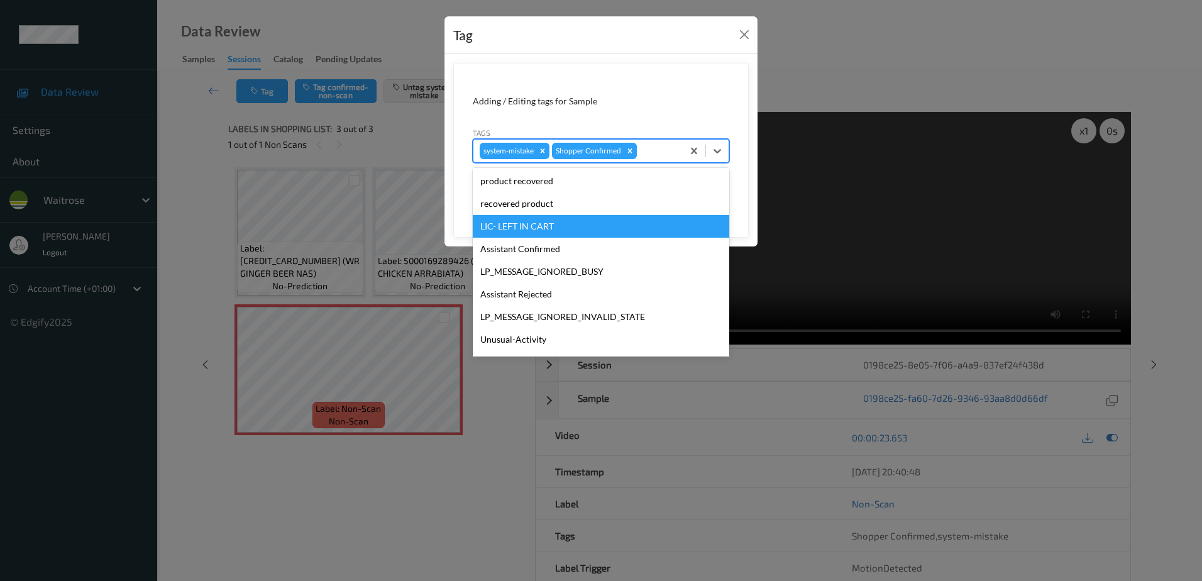
scroll to position [246, 0]
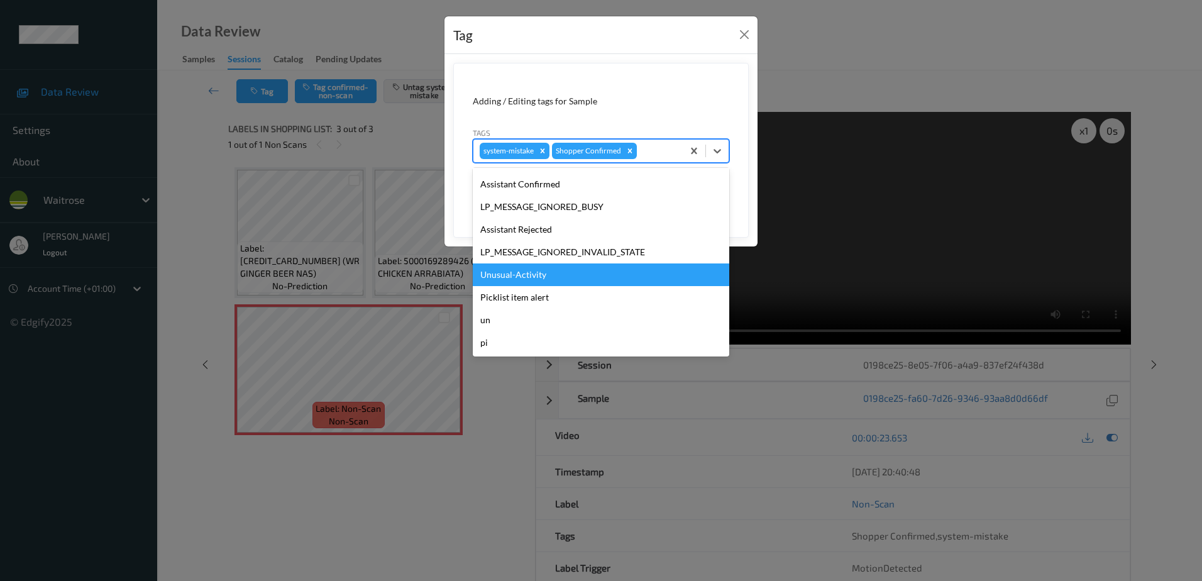
click at [513, 268] on div "Unusual-Activity" at bounding box center [601, 274] width 256 height 23
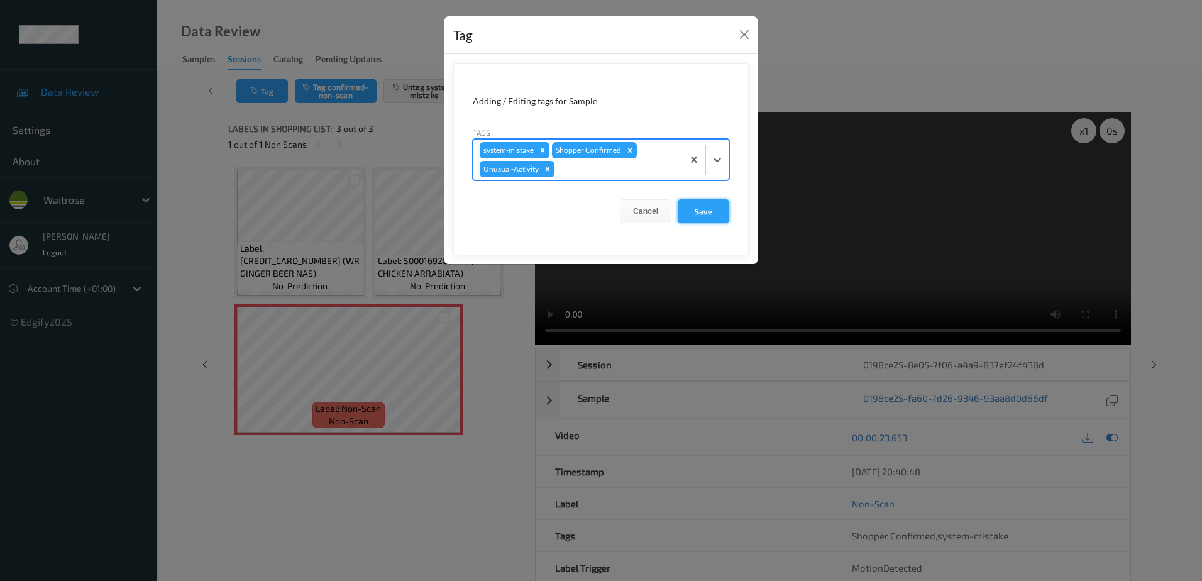
click at [704, 214] on button "Save" at bounding box center [703, 211] width 52 height 24
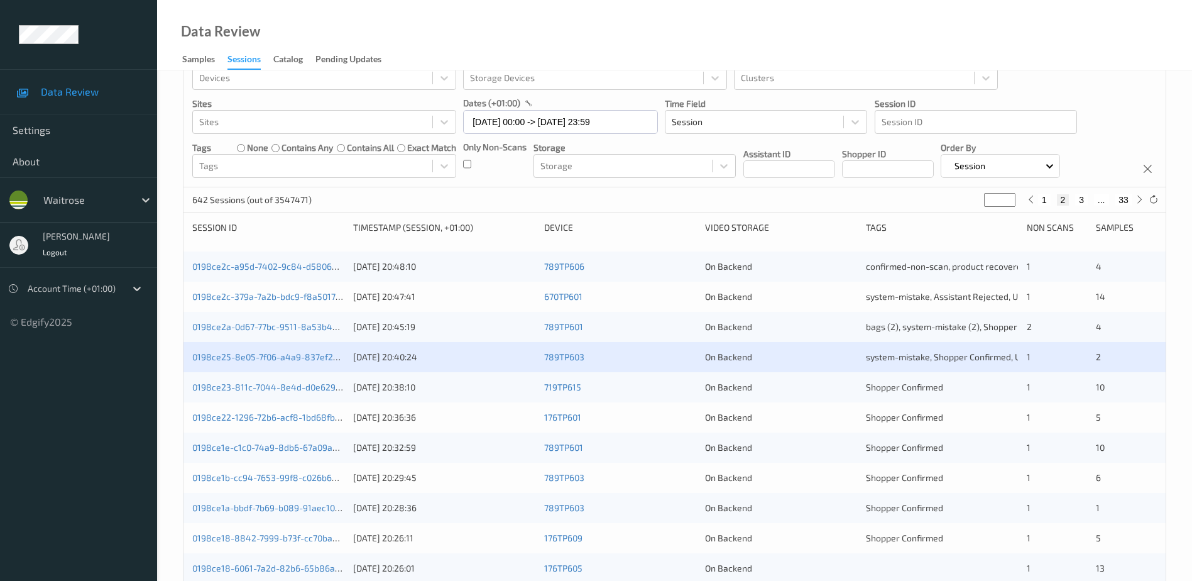
scroll to position [51, 0]
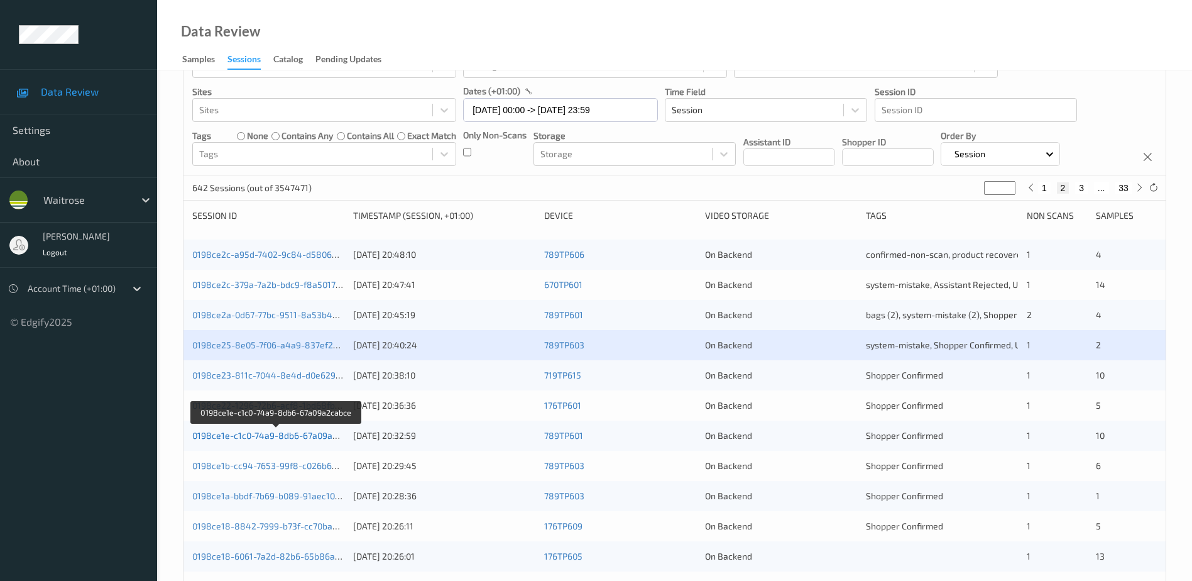
click at [282, 438] on link "0198ce1e-c1c0-74a9-8db6-67a09a2cabce" at bounding box center [276, 435] width 169 height 11
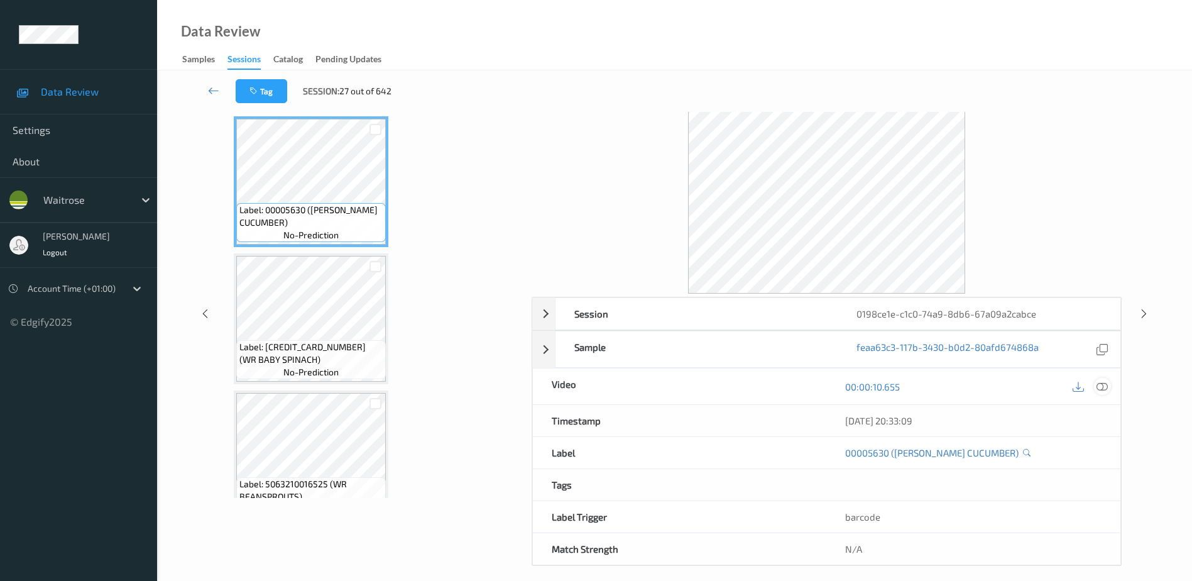
click at [1099, 387] on icon at bounding box center [1102, 386] width 11 height 11
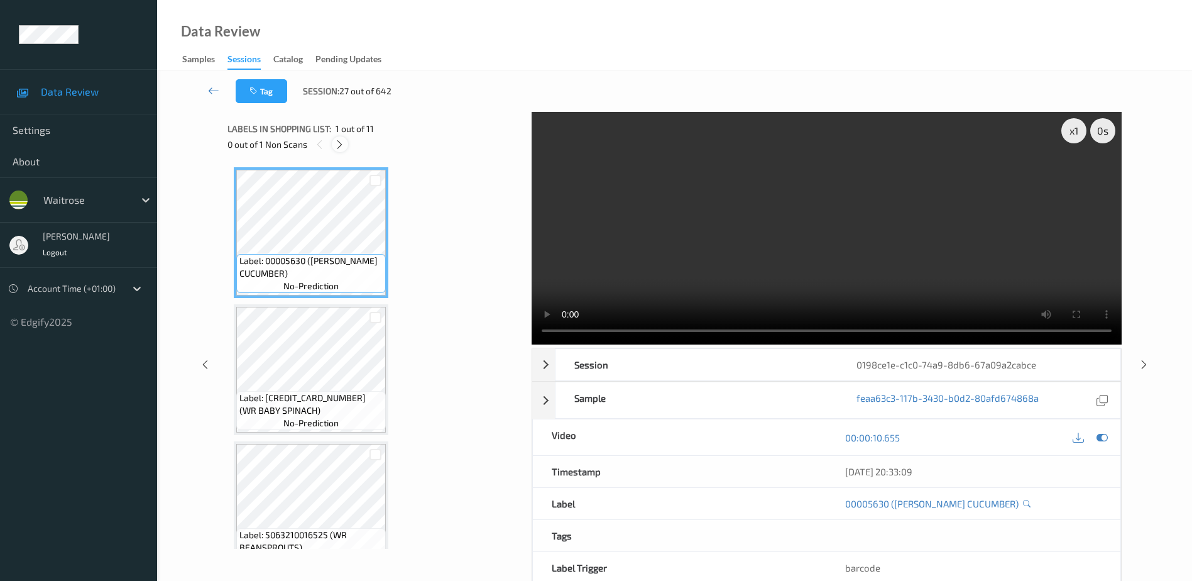
click at [340, 147] on icon at bounding box center [339, 144] width 11 height 11
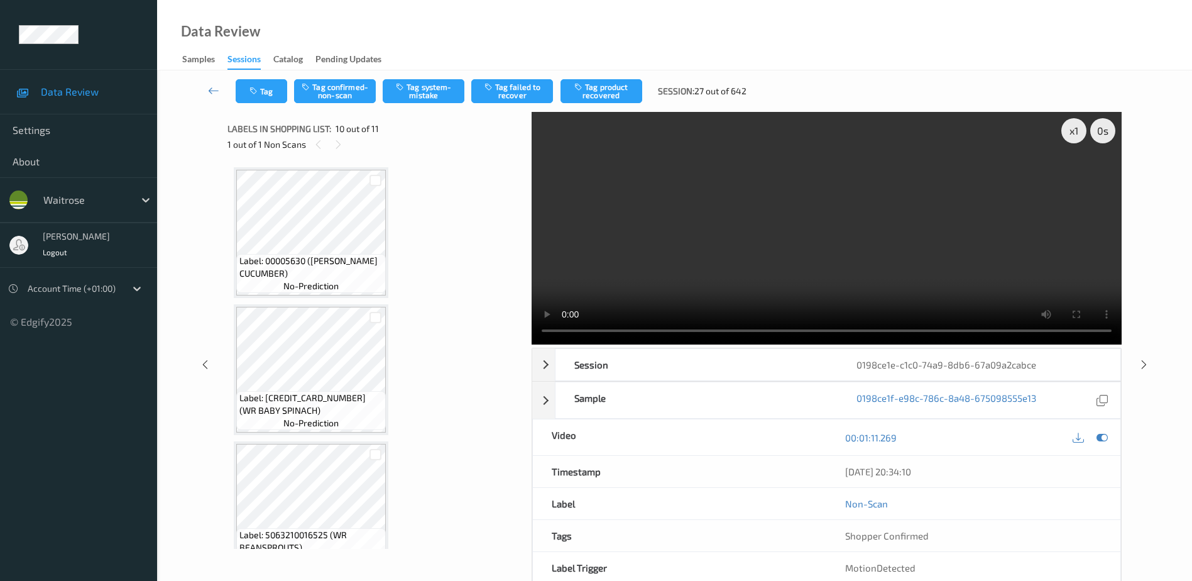
scroll to position [1102, 0]
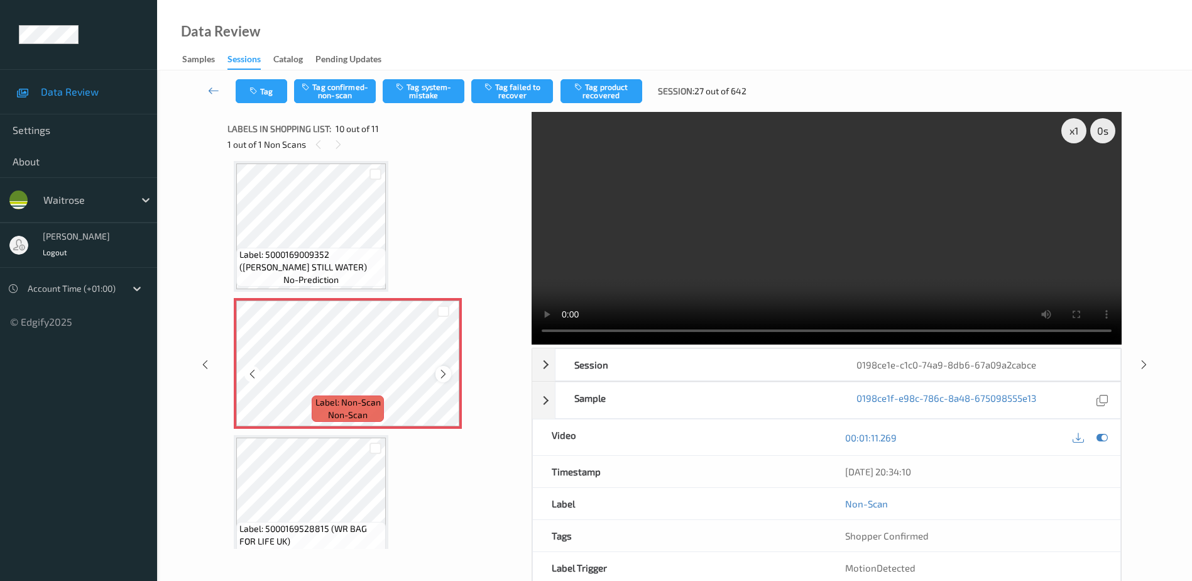
click at [441, 370] on icon at bounding box center [443, 373] width 11 height 11
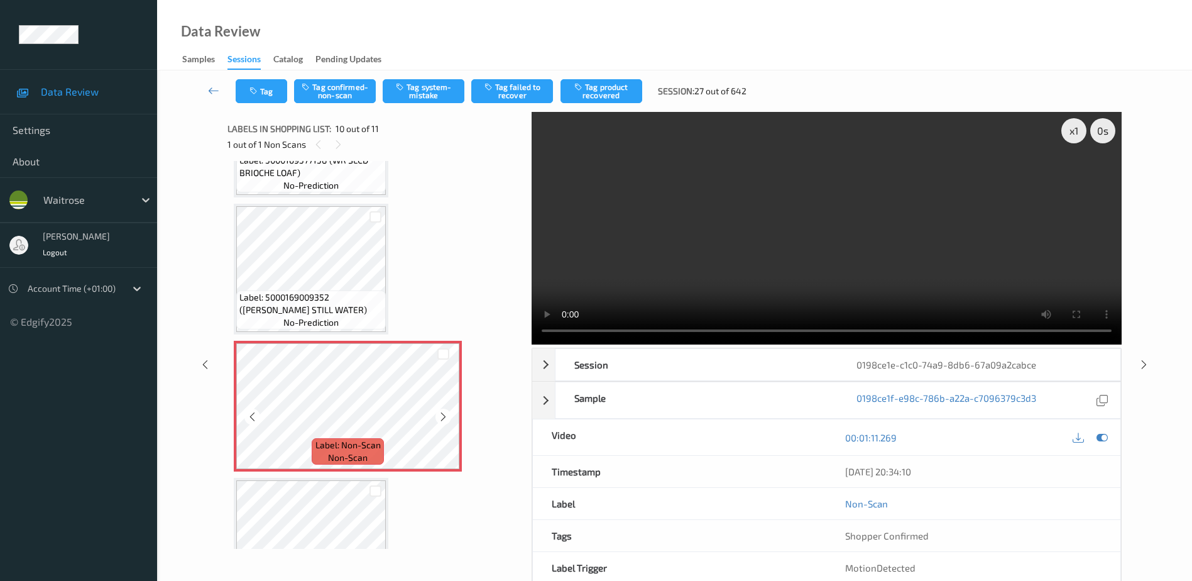
scroll to position [1039, 0]
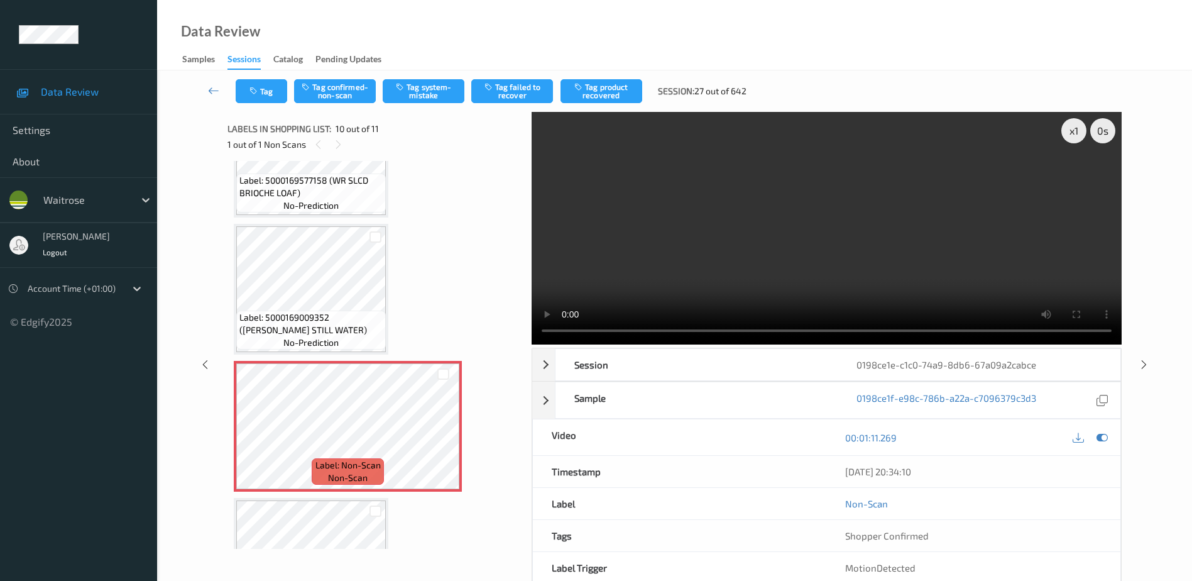
click at [858, 244] on video at bounding box center [827, 228] width 590 height 233
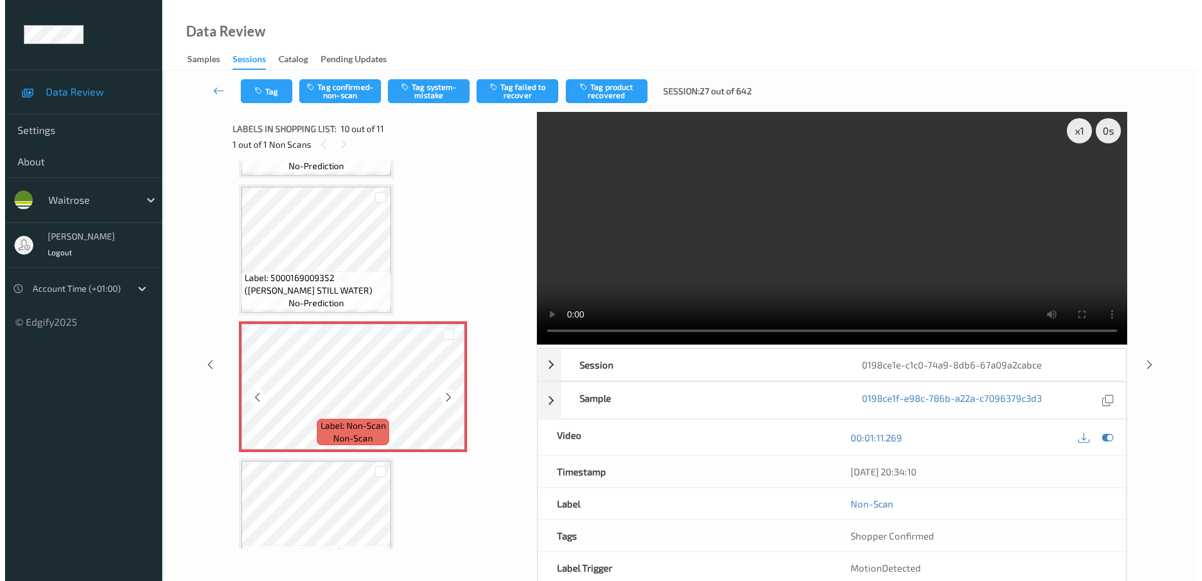
scroll to position [1126, 0]
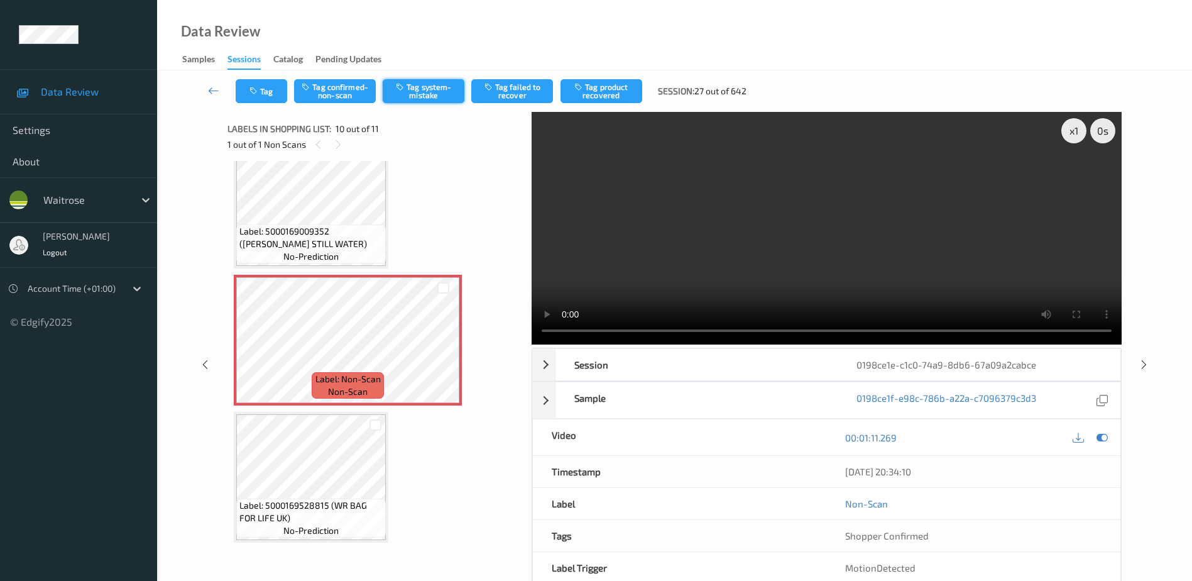
click at [419, 94] on button "Tag system-mistake" at bounding box center [424, 91] width 82 height 24
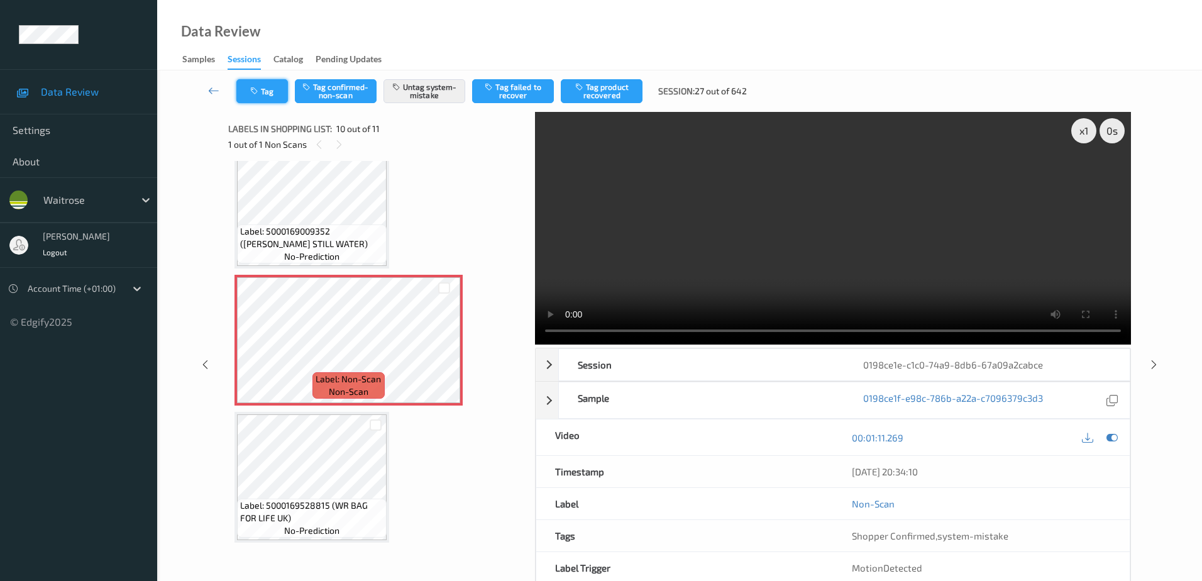
click at [267, 98] on button "Tag" at bounding box center [262, 91] width 52 height 24
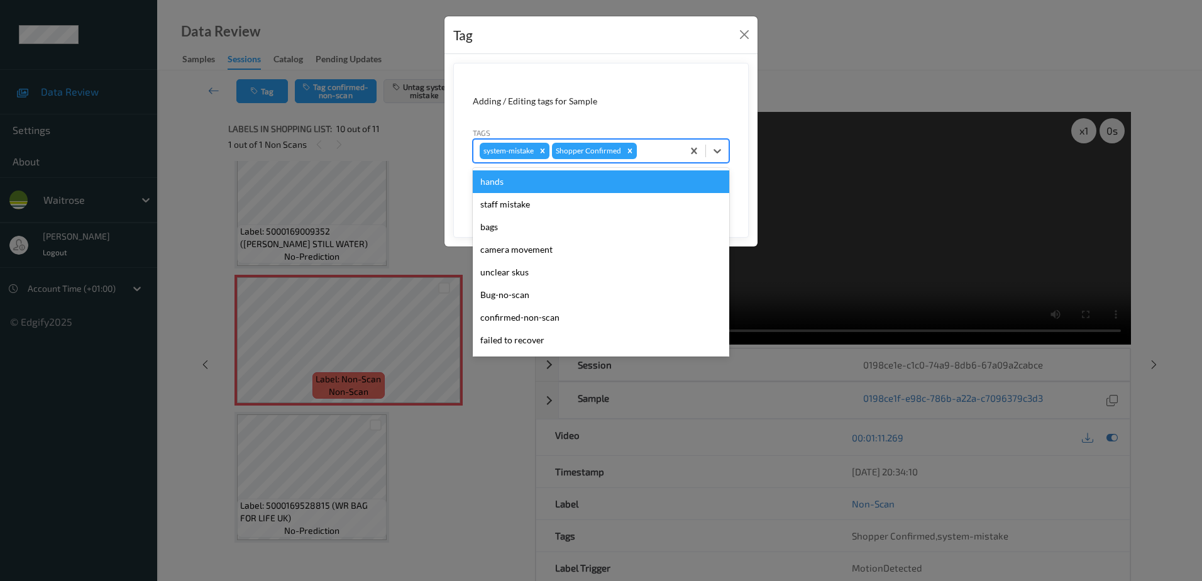
click at [666, 158] on div "system-mistake Shopper Confirmed" at bounding box center [577, 150] width 209 height 21
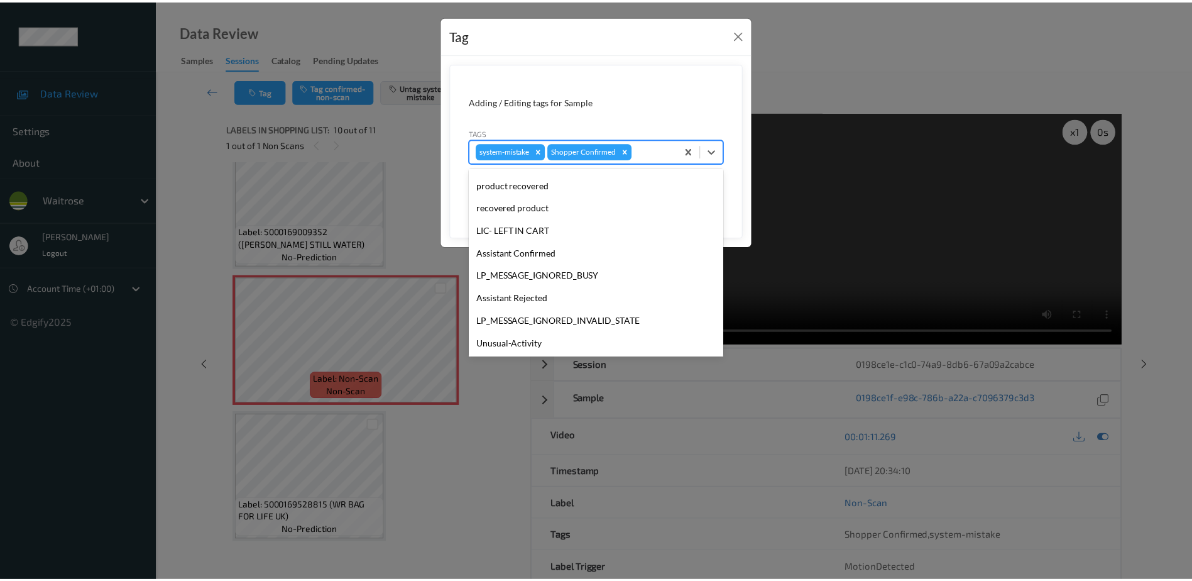
scroll to position [246, 0]
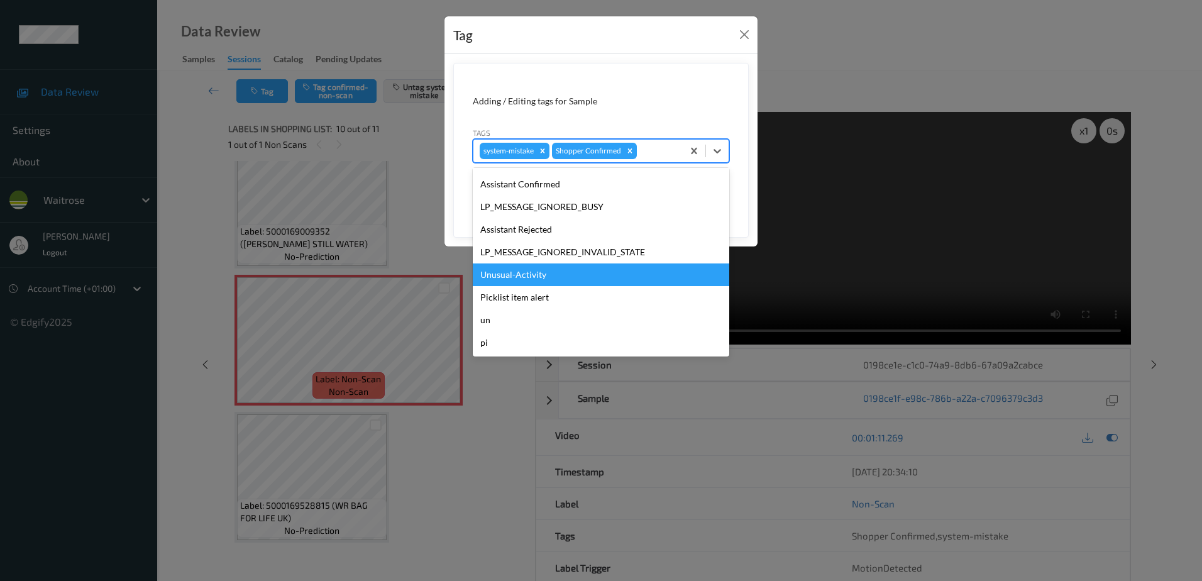
click at [532, 275] on div "Unusual-Activity" at bounding box center [601, 274] width 256 height 23
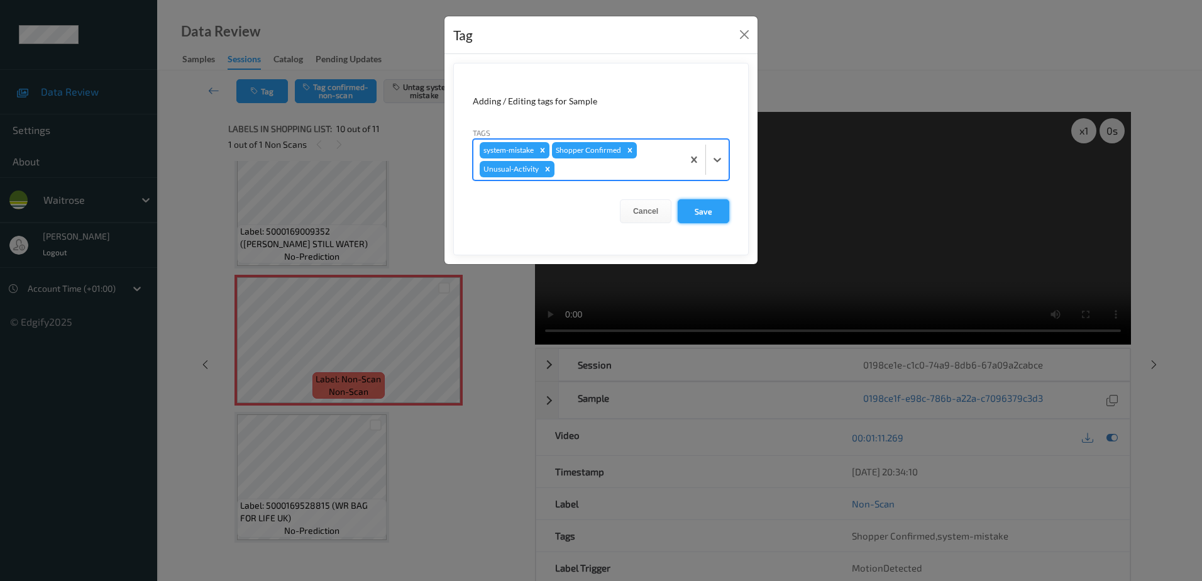
click at [727, 205] on button "Save" at bounding box center [703, 211] width 52 height 24
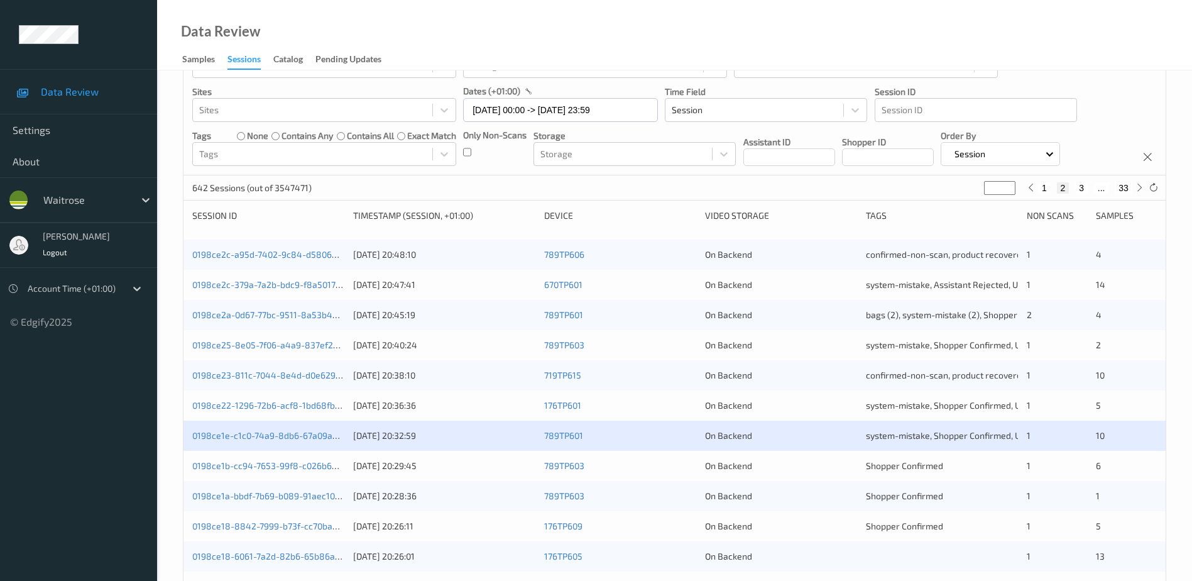
scroll to position [114, 0]
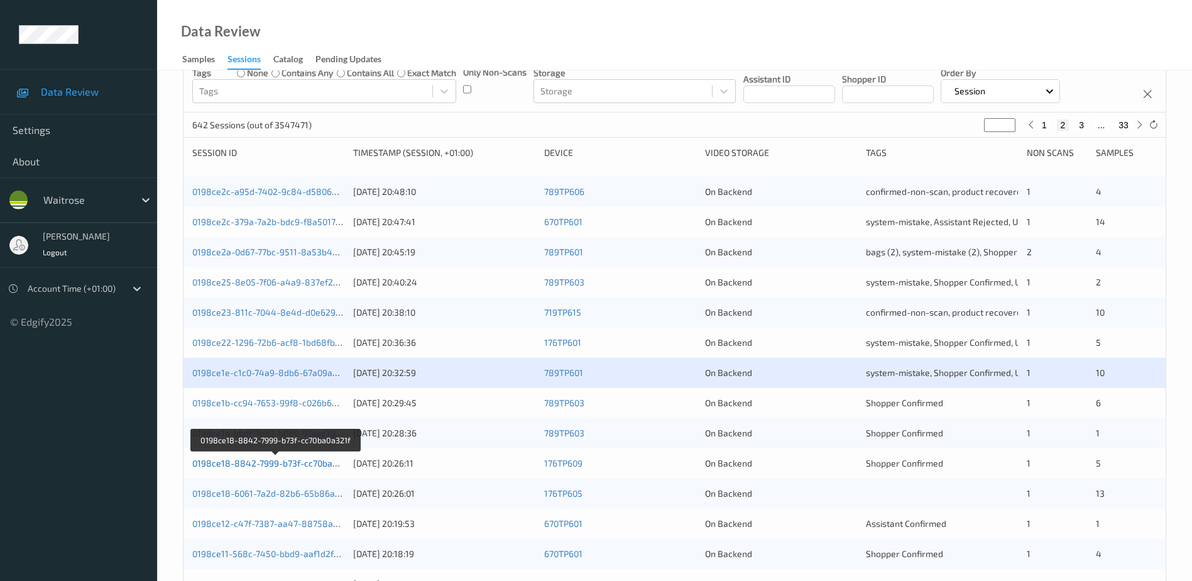
click at [278, 464] on link "0198ce18-8842-7999-b73f-cc70ba0a321f" at bounding box center [275, 463] width 167 height 11
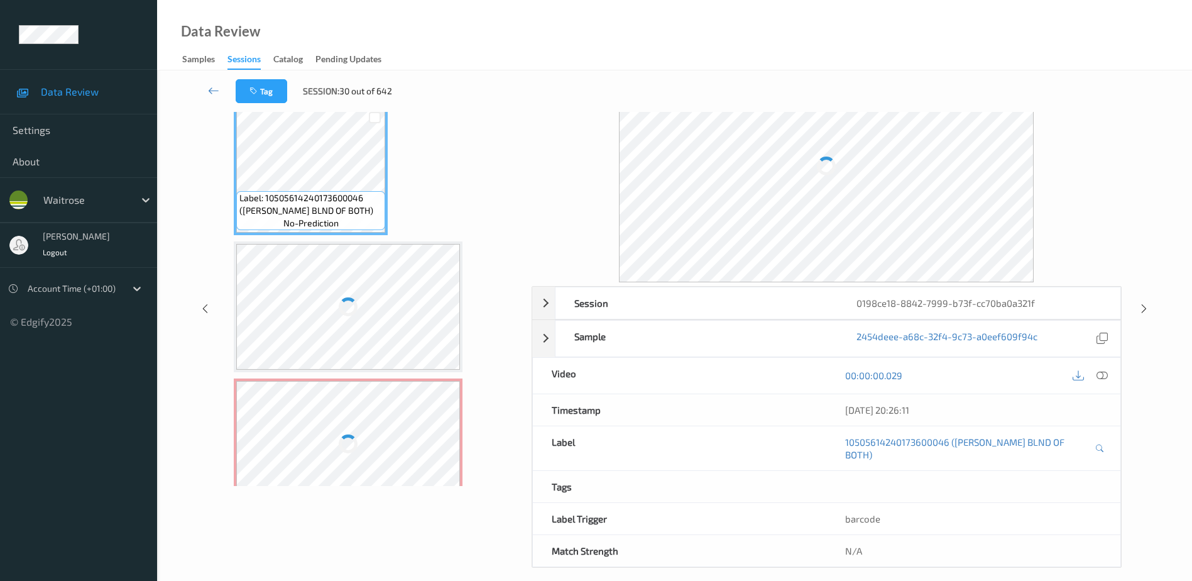
scroll to position [62, 0]
click at [1105, 376] on icon at bounding box center [1102, 375] width 11 height 11
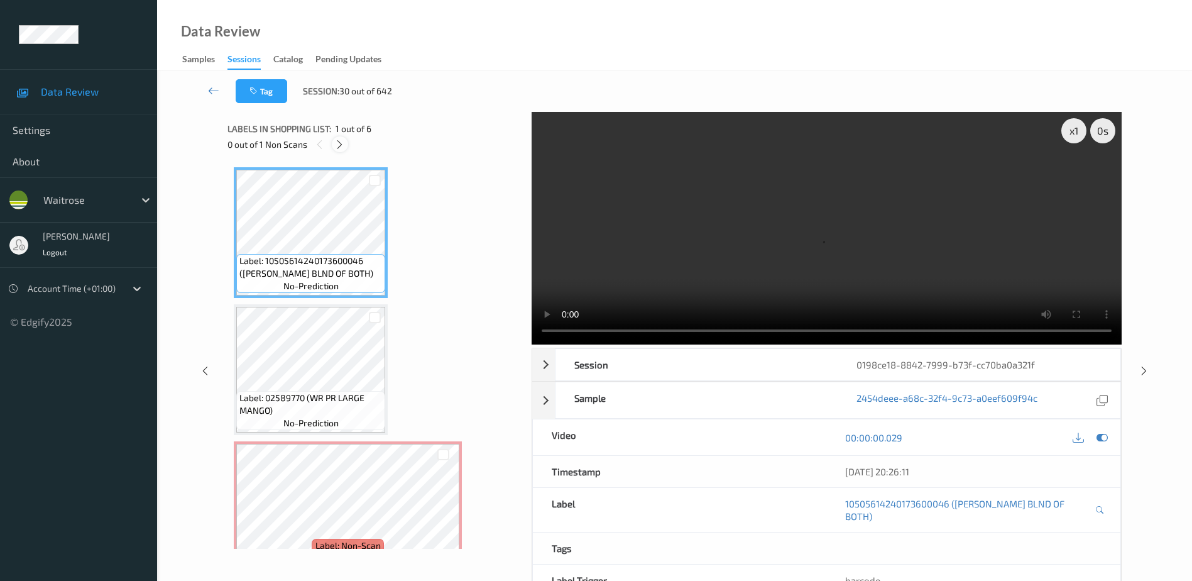
click at [336, 143] on icon at bounding box center [339, 144] width 11 height 11
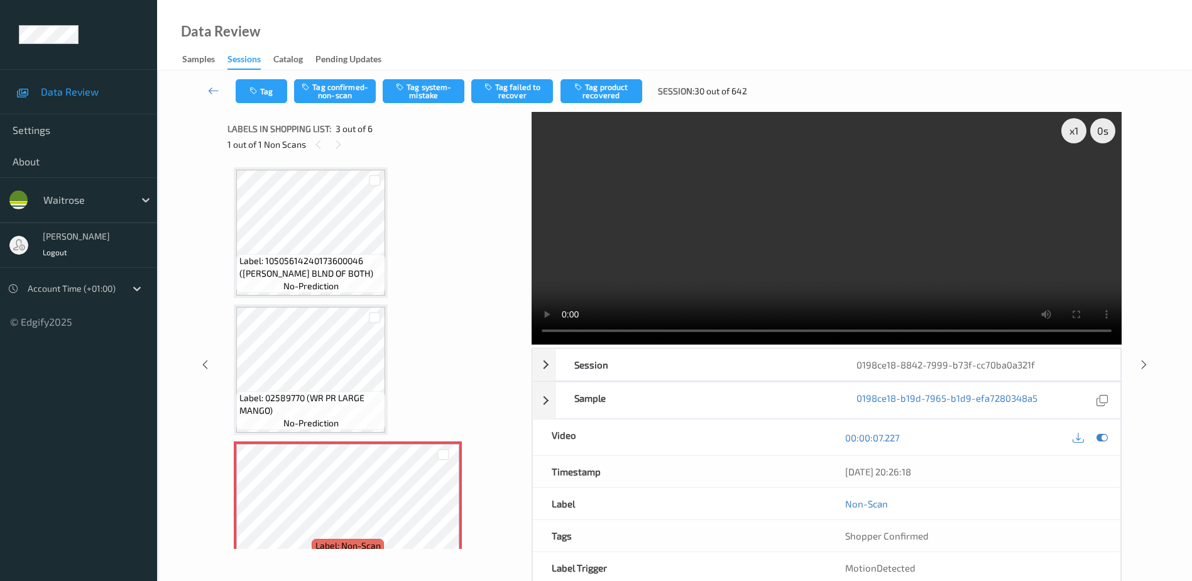
scroll to position [143, 0]
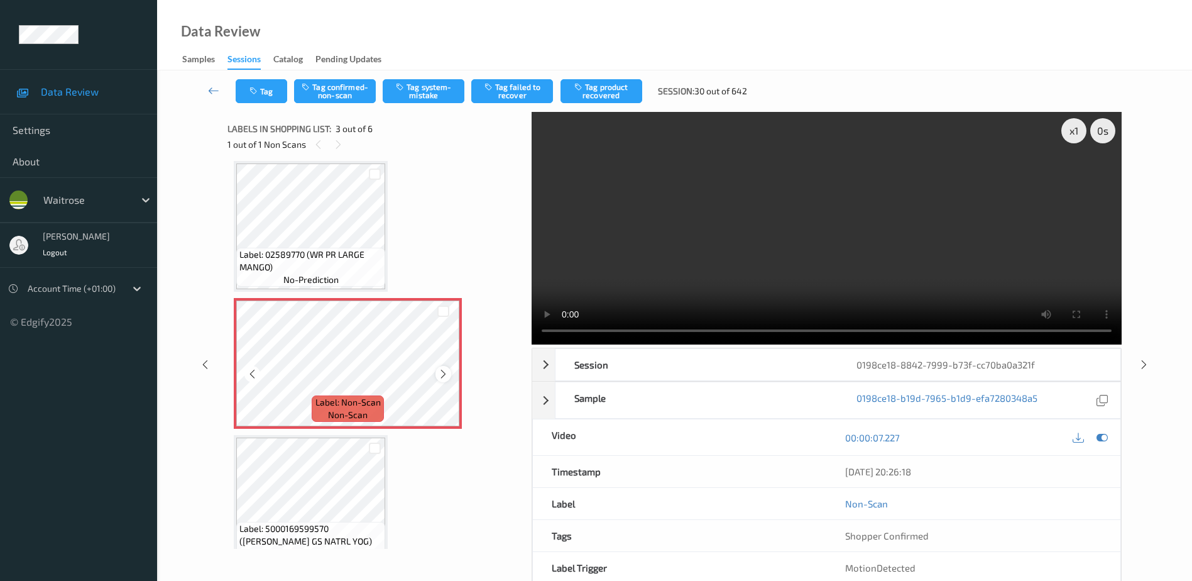
click at [443, 375] on icon at bounding box center [443, 373] width 11 height 11
click at [442, 375] on icon at bounding box center [443, 373] width 11 height 11
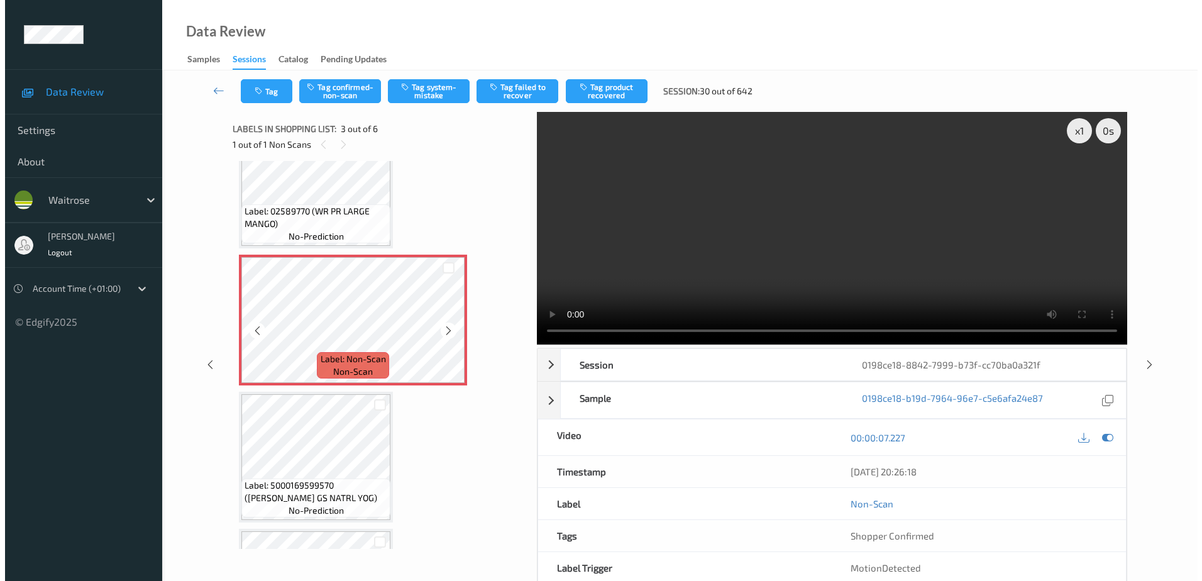
scroll to position [189, 0]
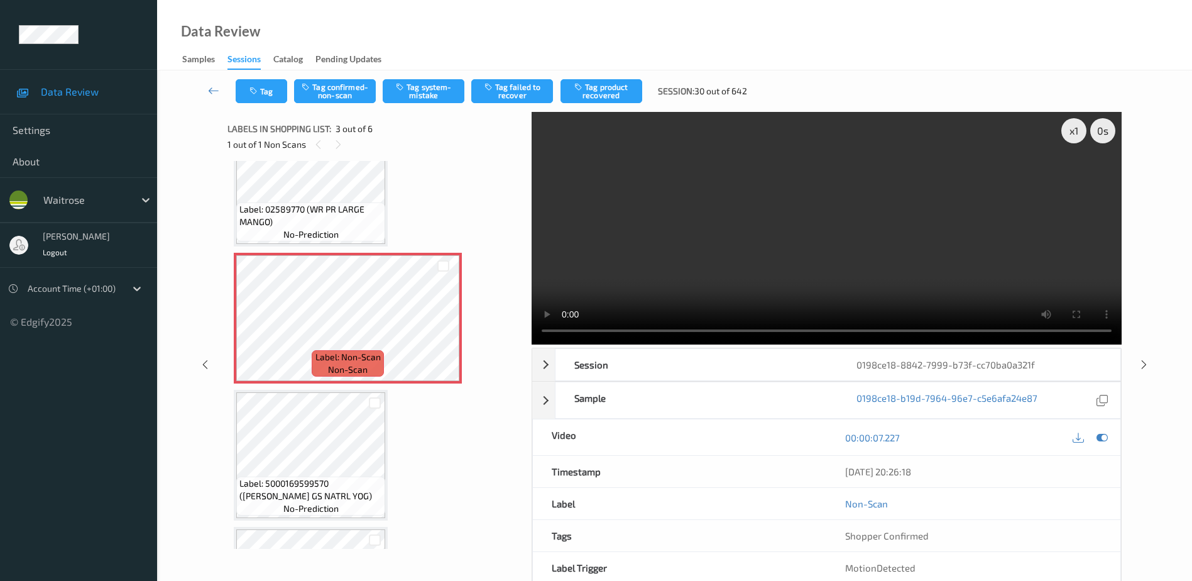
drag, startPoint x: 776, startPoint y: 248, endPoint x: 774, endPoint y: 258, distance: 9.8
click at [776, 248] on video at bounding box center [827, 228] width 590 height 233
click at [428, 90] on button "Tag system-mistake" at bounding box center [424, 91] width 82 height 24
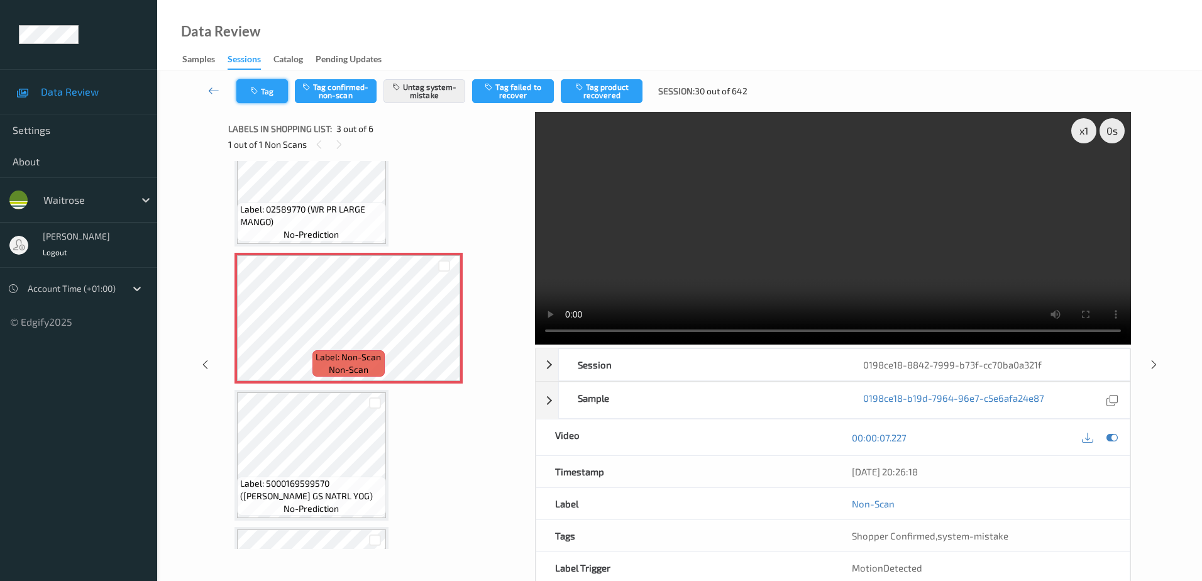
click at [264, 97] on button "Tag" at bounding box center [262, 91] width 52 height 24
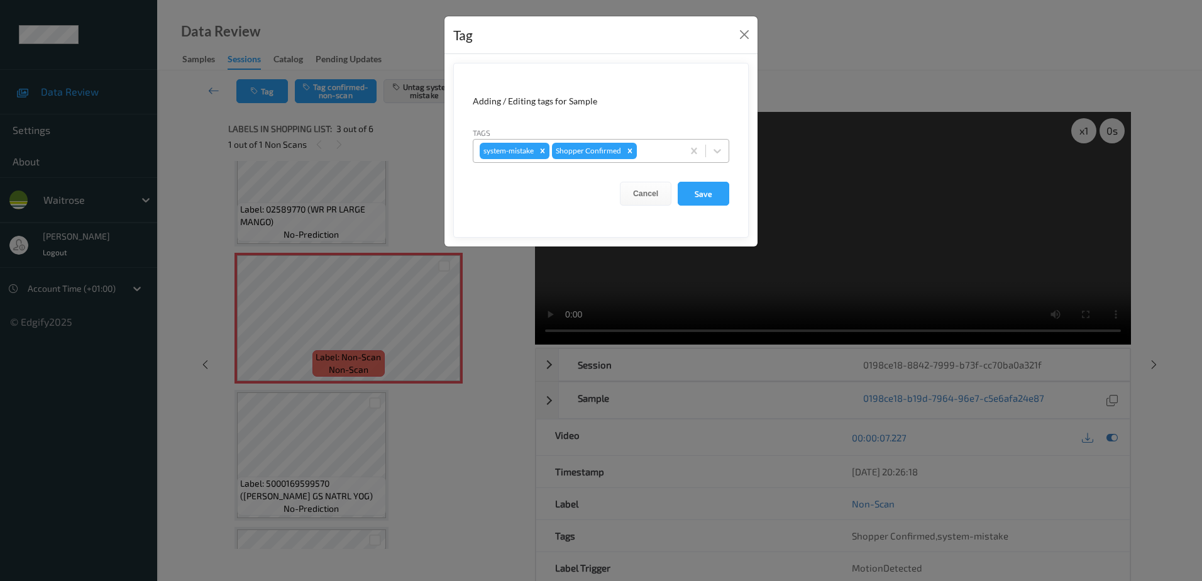
click at [655, 148] on div at bounding box center [657, 150] width 37 height 15
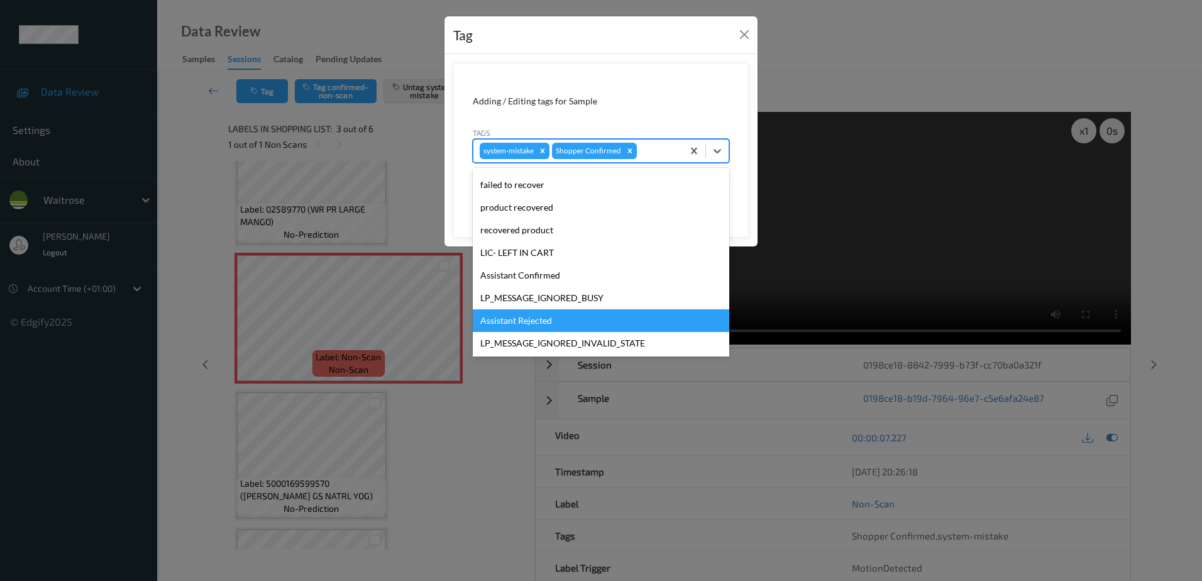
scroll to position [246, 0]
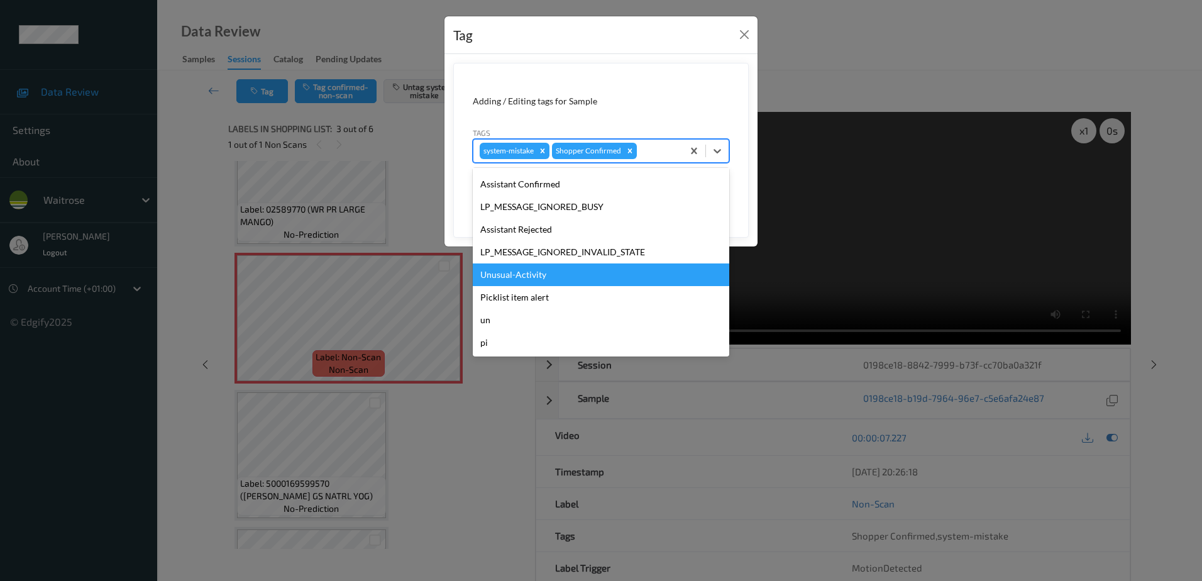
click at [545, 279] on div "Unusual-Activity" at bounding box center [601, 274] width 256 height 23
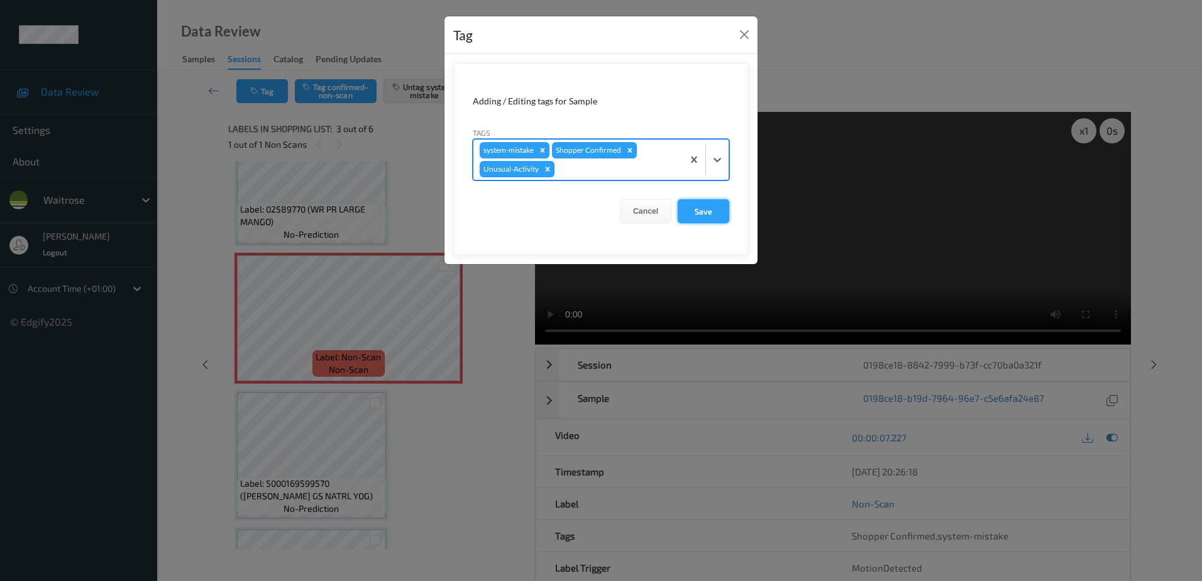
click at [699, 216] on button "Save" at bounding box center [703, 211] width 52 height 24
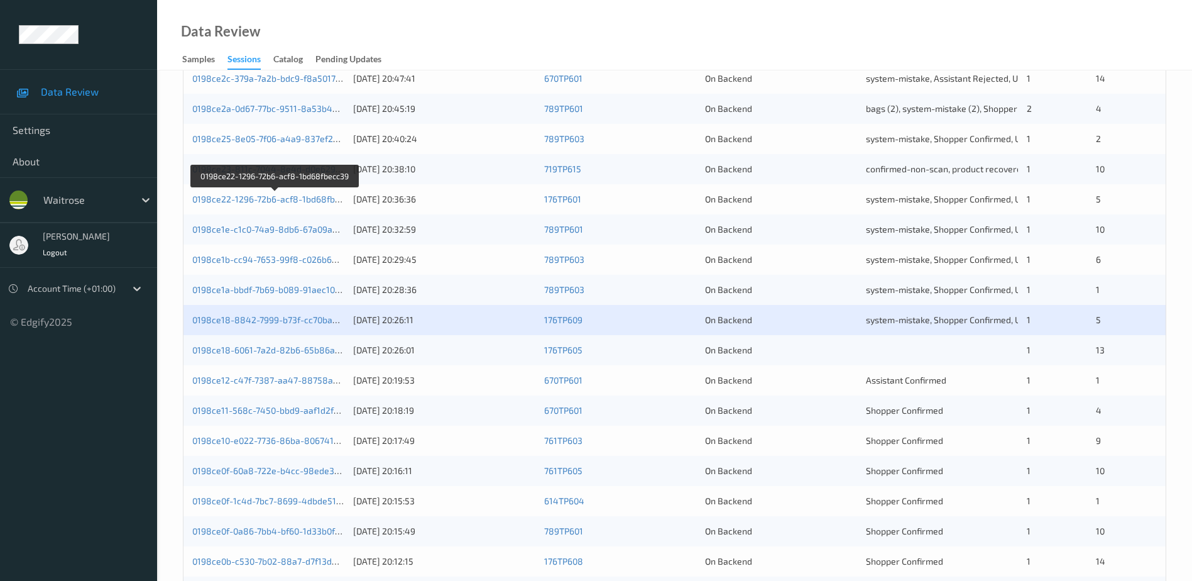
scroll to position [302, 0]
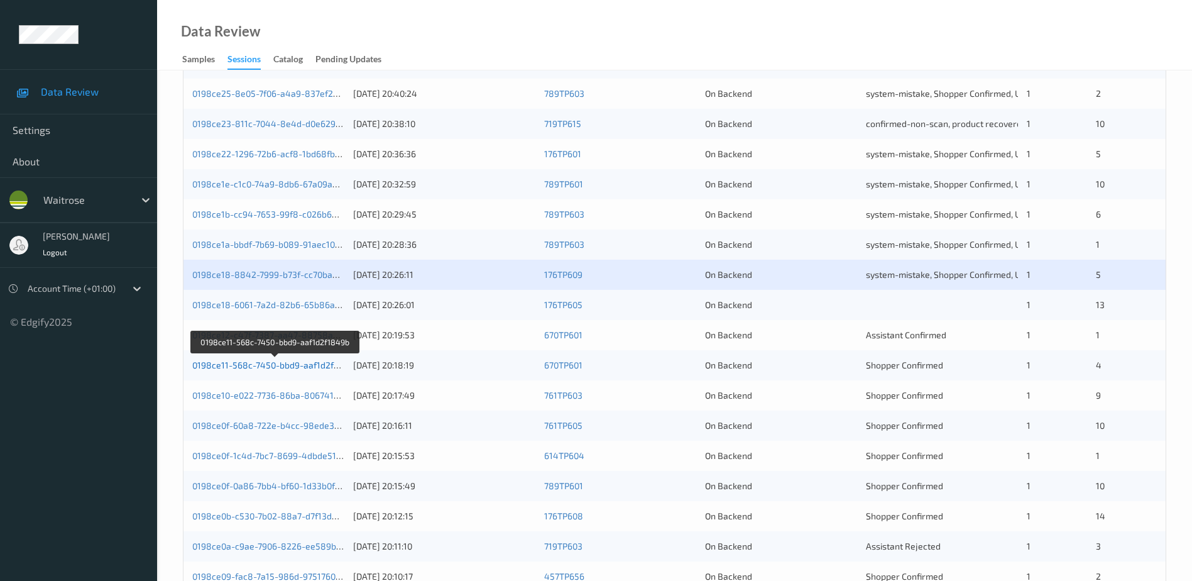
click at [275, 367] on link "0198ce11-568c-7450-bbd9-aaf1d2f1849b" at bounding box center [275, 364] width 167 height 11
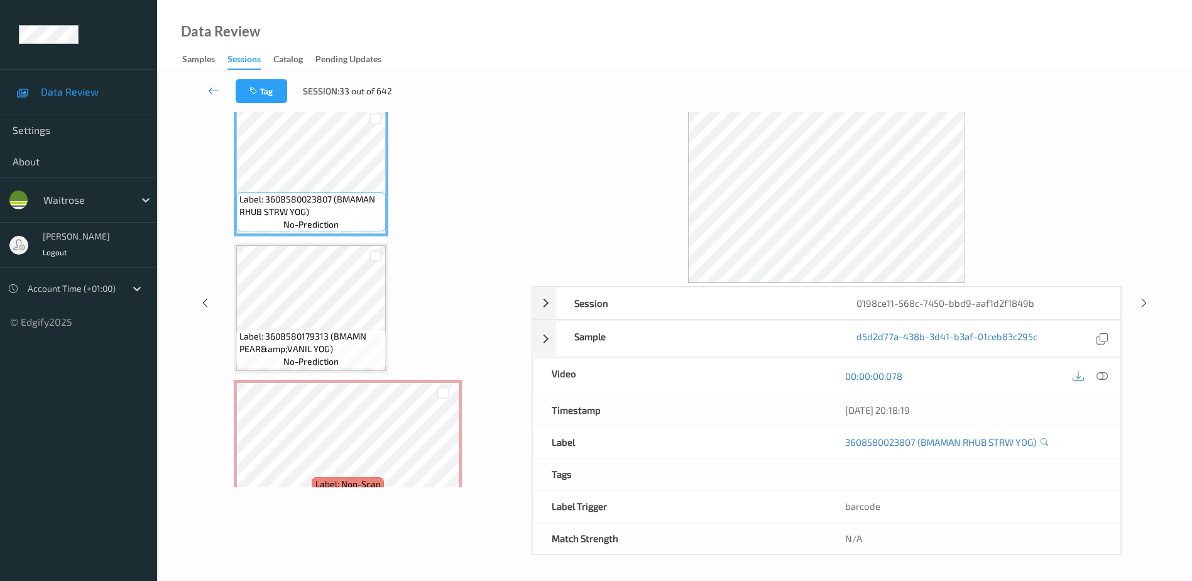
scroll to position [62, 0]
click at [1107, 371] on icon at bounding box center [1102, 375] width 11 height 11
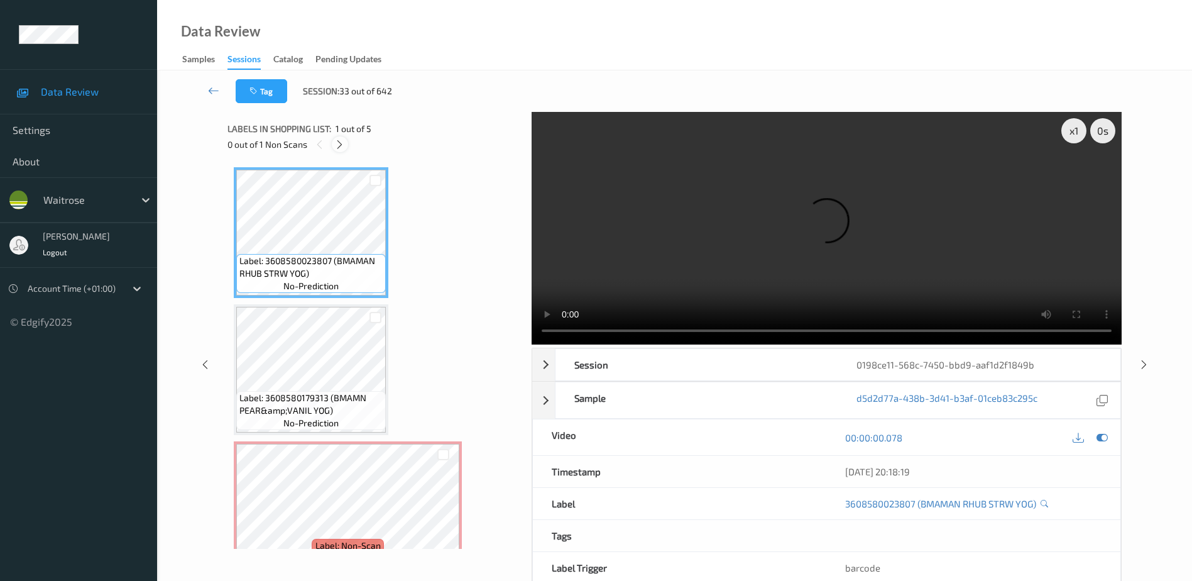
click at [343, 143] on icon at bounding box center [339, 144] width 11 height 11
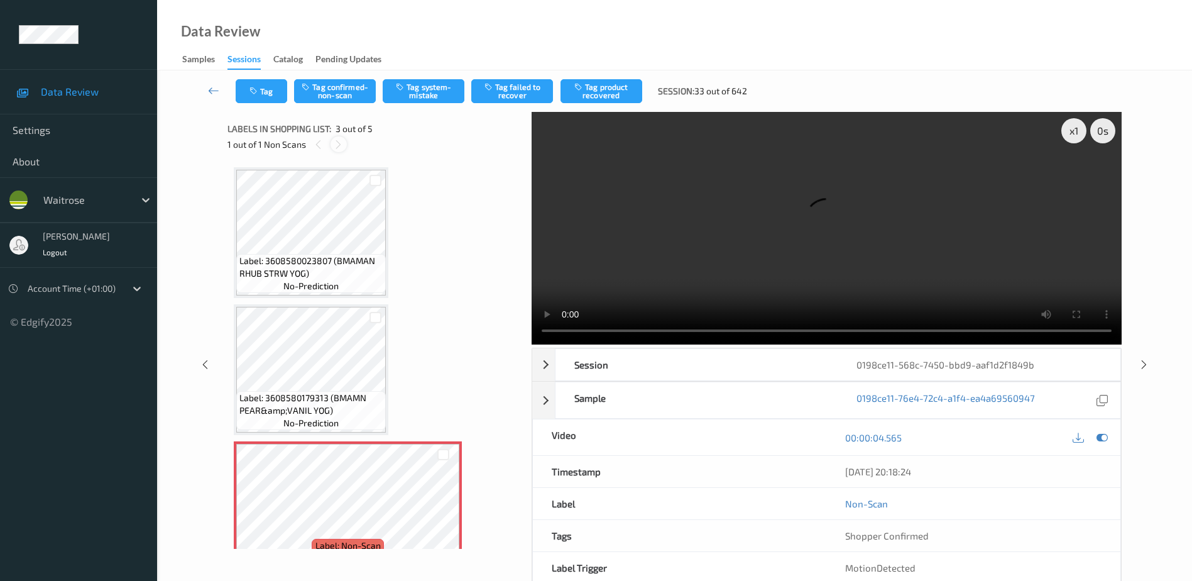
scroll to position [143, 0]
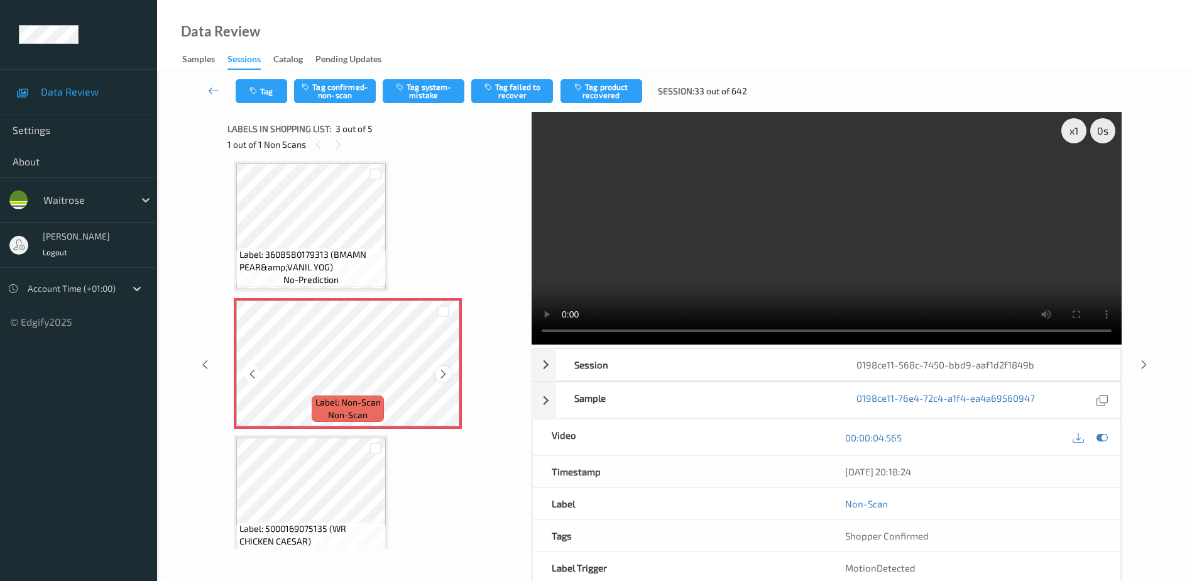
click at [440, 375] on icon at bounding box center [443, 373] width 11 height 11
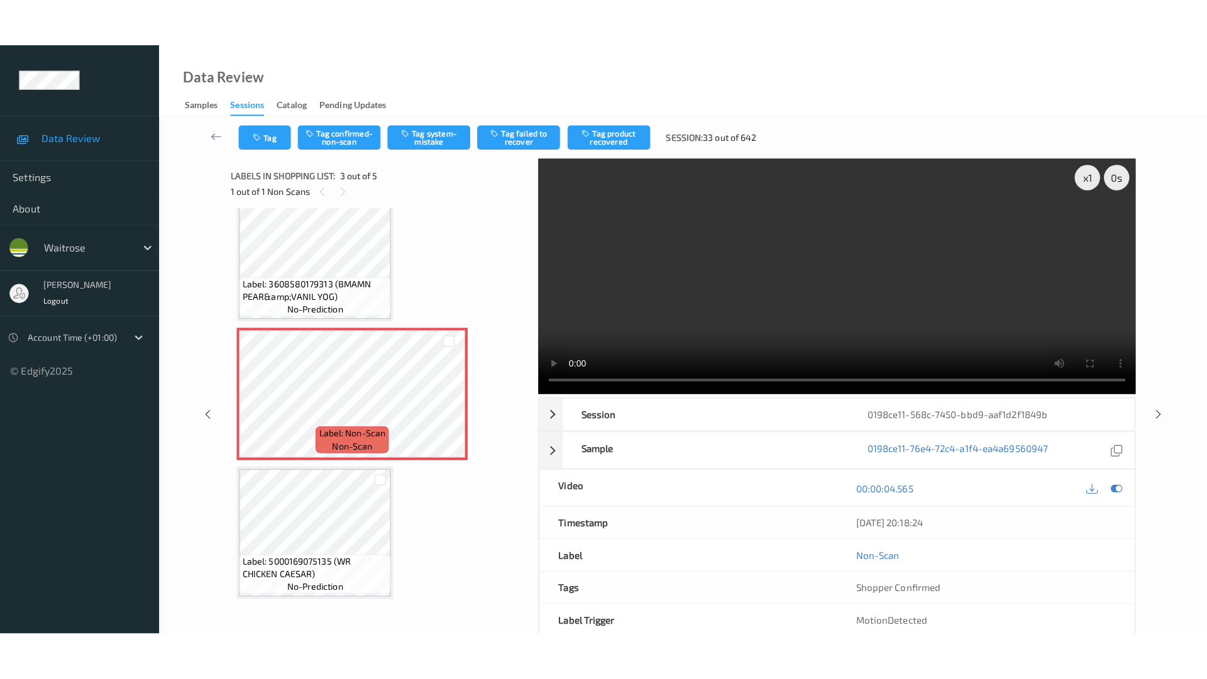
scroll to position [304, 0]
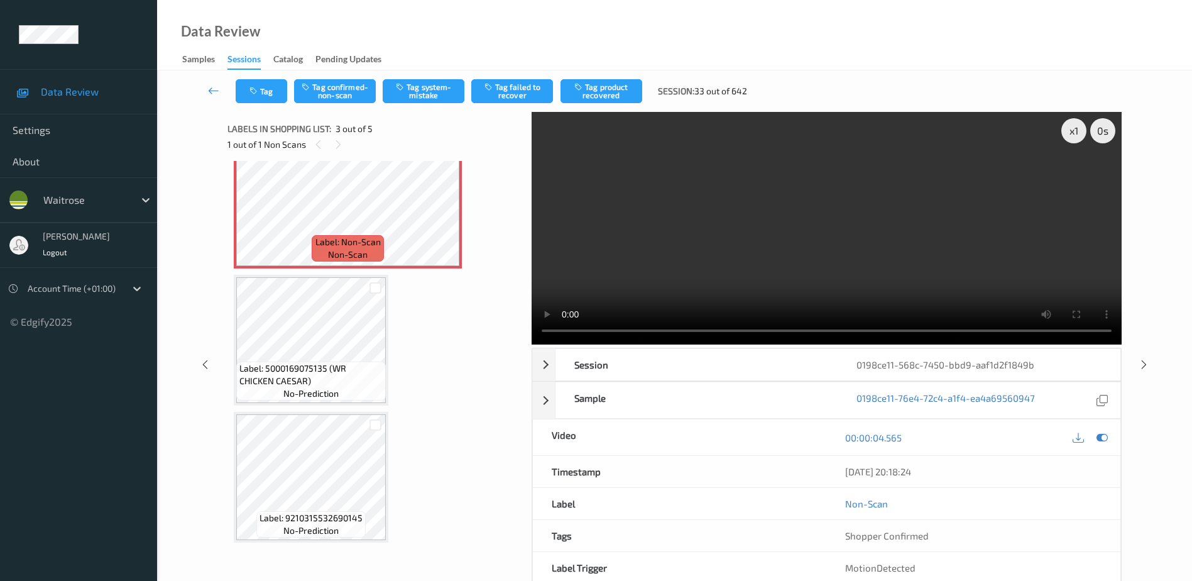
drag, startPoint x: 799, startPoint y: 245, endPoint x: 1048, endPoint y: 262, distance: 248.8
click at [799, 245] on video at bounding box center [827, 228] width 590 height 233
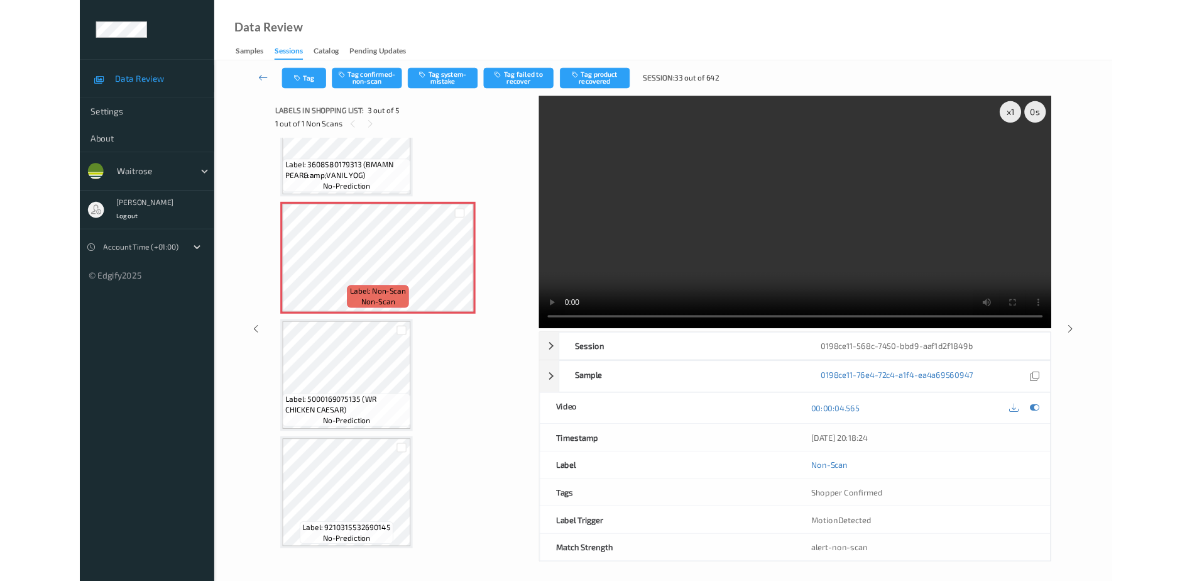
scroll to position [206, 0]
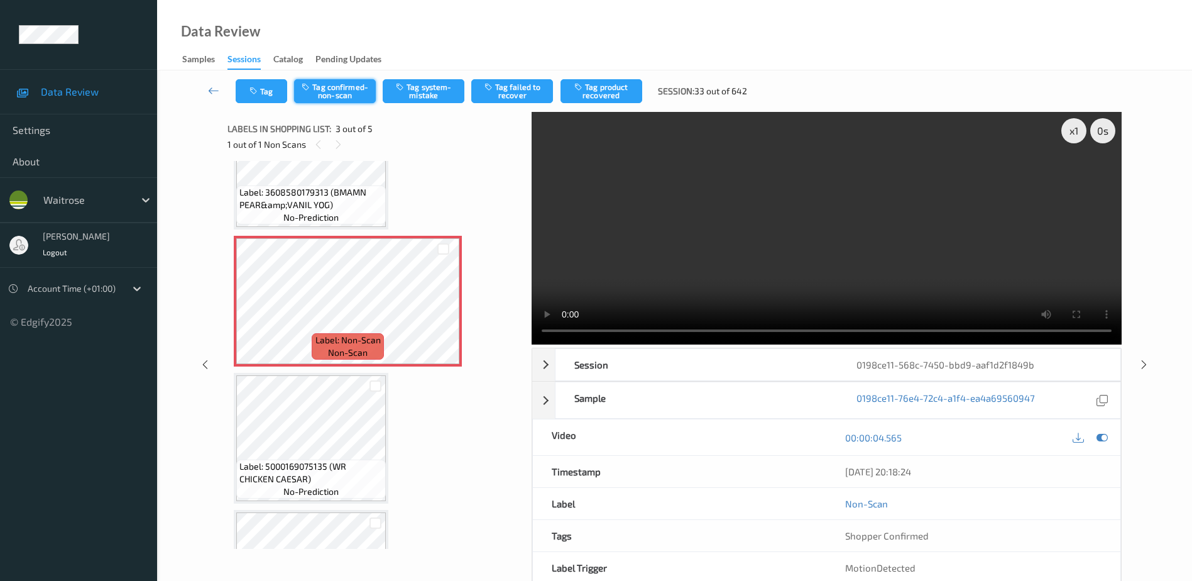
click at [343, 96] on button "Tag confirmed-non-scan" at bounding box center [335, 91] width 82 height 24
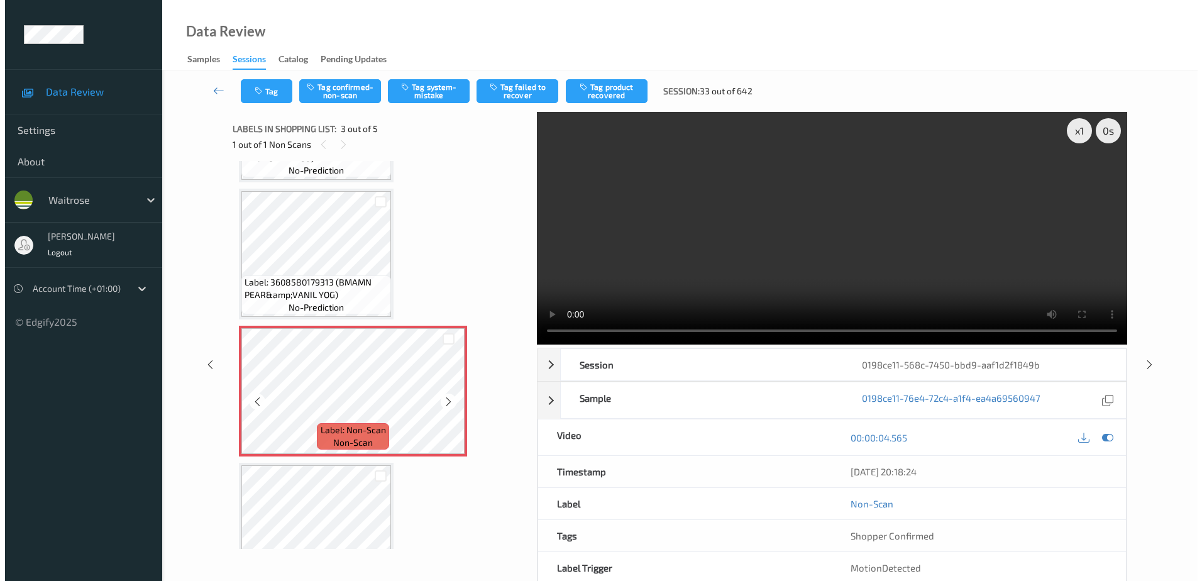
scroll to position [115, 0]
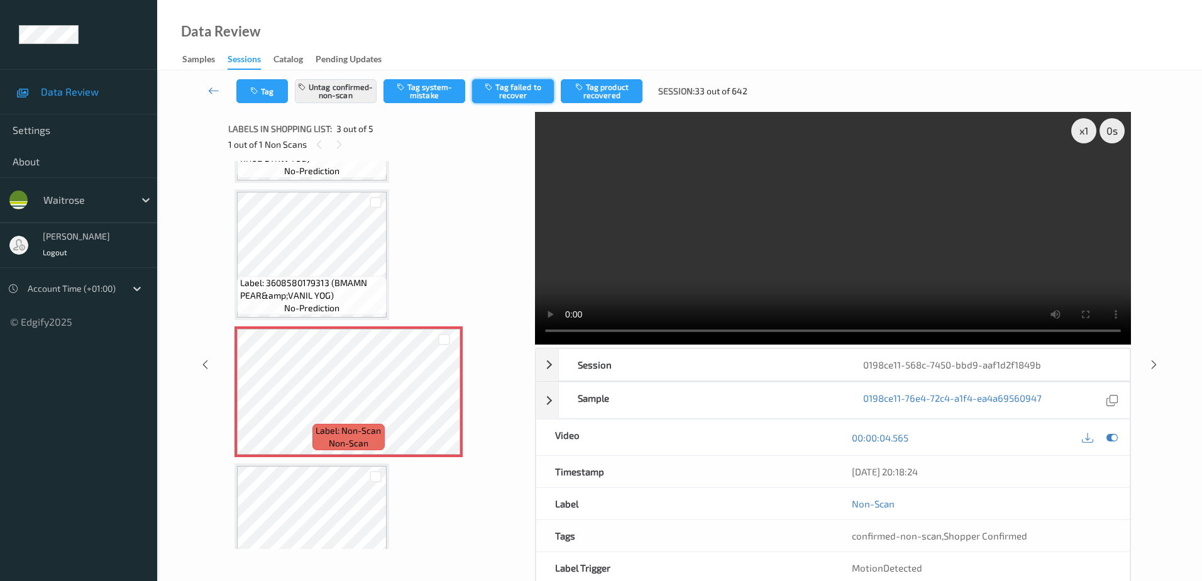
click at [514, 99] on button "Tag failed to recover" at bounding box center [513, 91] width 82 height 24
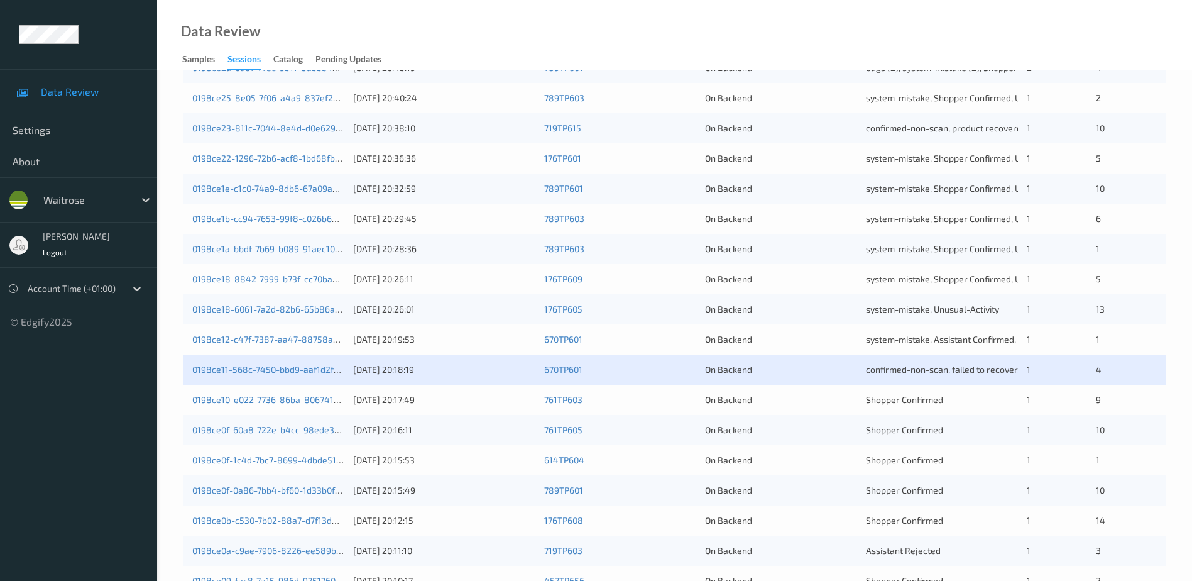
scroll to position [302, 0]
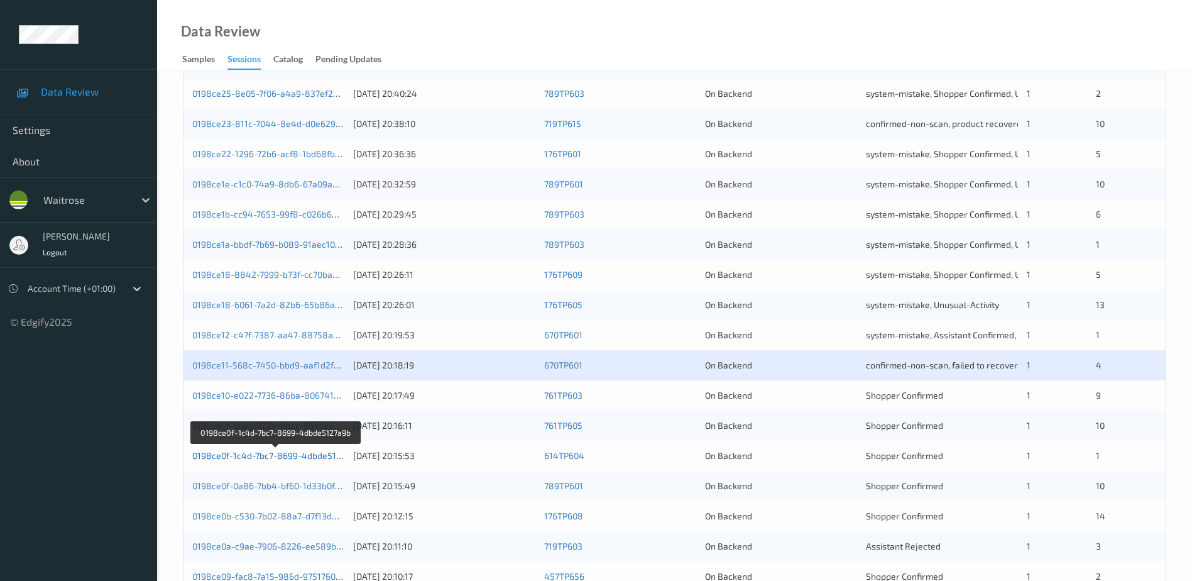
click at [275, 458] on link "0198ce0f-1c4d-7bc7-8699-4dbde5127a9b" at bounding box center [276, 455] width 168 height 11
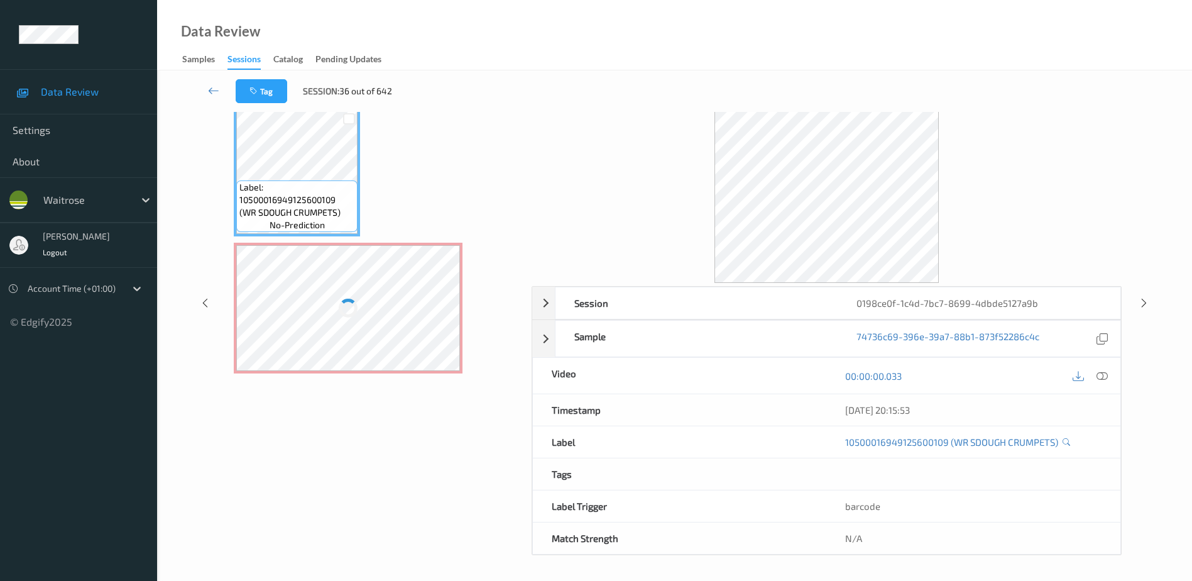
scroll to position [62, 0]
click at [1104, 376] on icon at bounding box center [1102, 375] width 11 height 11
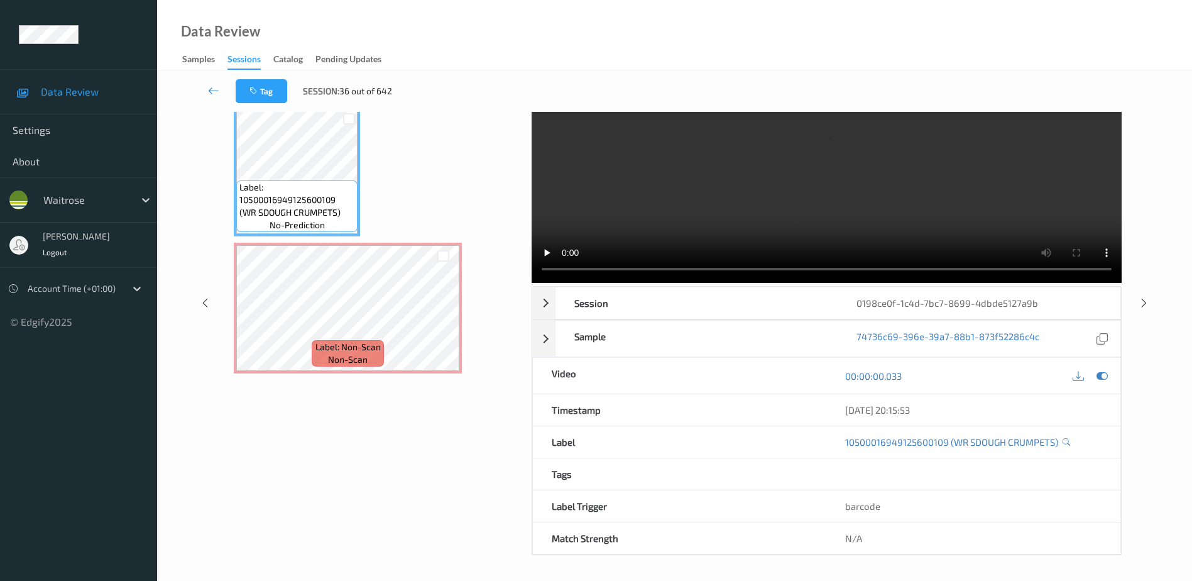
scroll to position [0, 0]
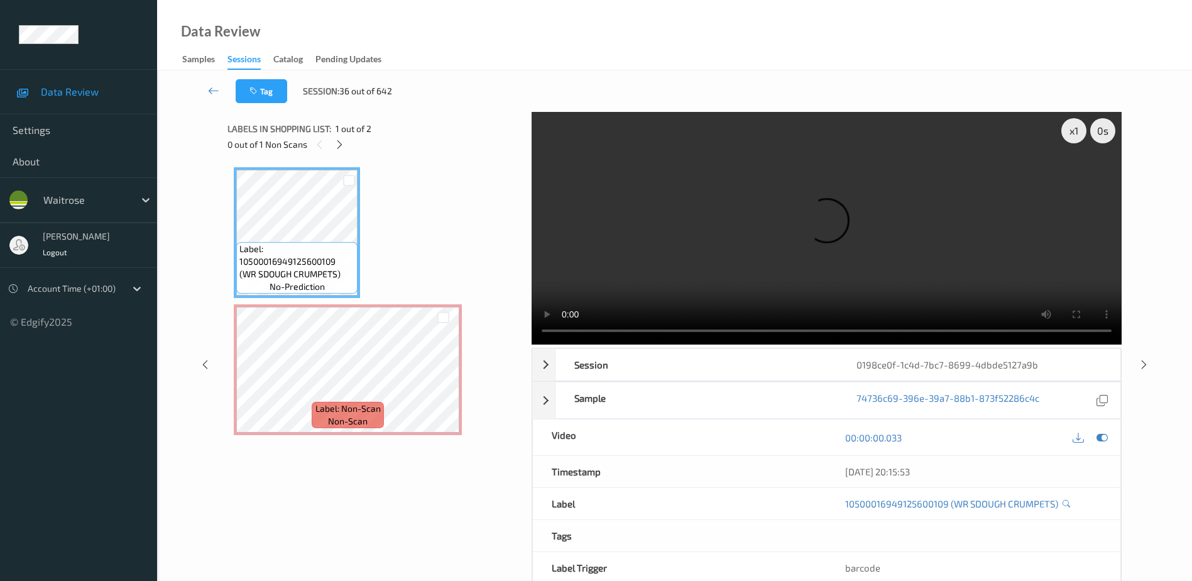
click at [429, 118] on div "Labels in shopping list: 1 out of 2 0 out of 1 Non Scans" at bounding box center [374, 136] width 295 height 49
click at [397, 52] on div "Data Review Samples Sessions Catalog Pending Updates" at bounding box center [674, 35] width 1035 height 70
click at [458, 54] on div "Data Review Samples Sessions Catalog Pending Updates" at bounding box center [674, 35] width 1035 height 70
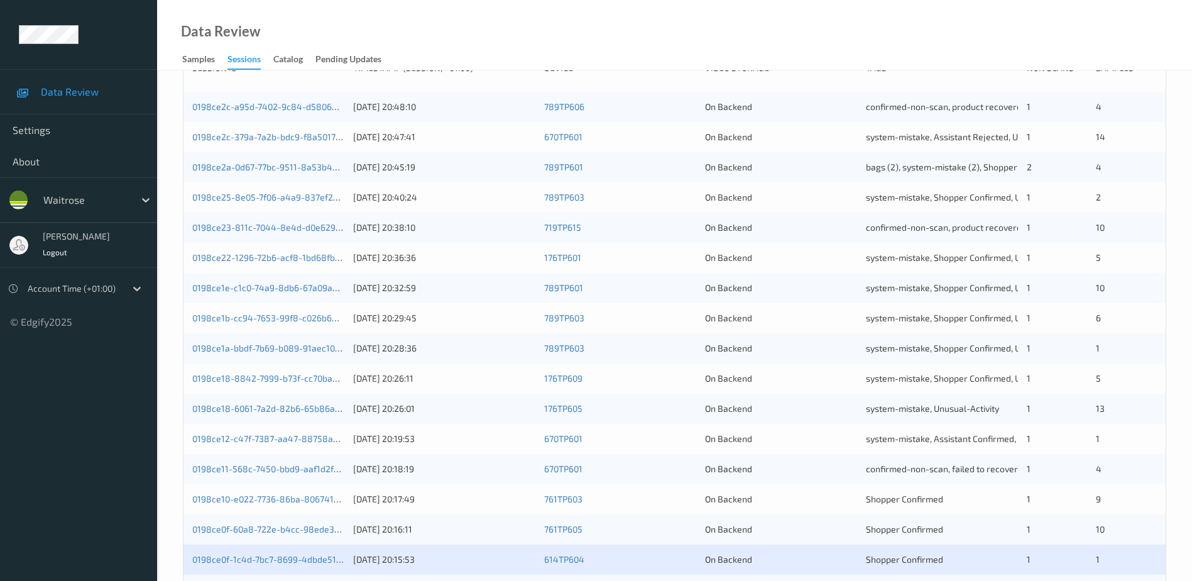
scroll to position [302, 0]
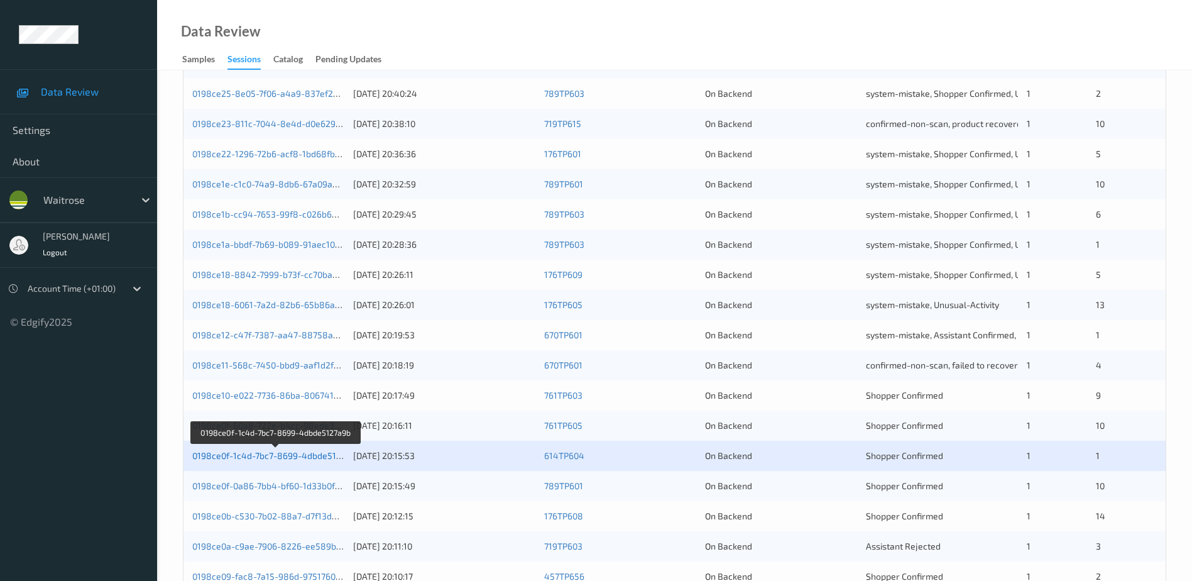
click at [317, 456] on link "0198ce0f-1c4d-7bc7-8699-4dbde5127a9b" at bounding box center [276, 455] width 168 height 11
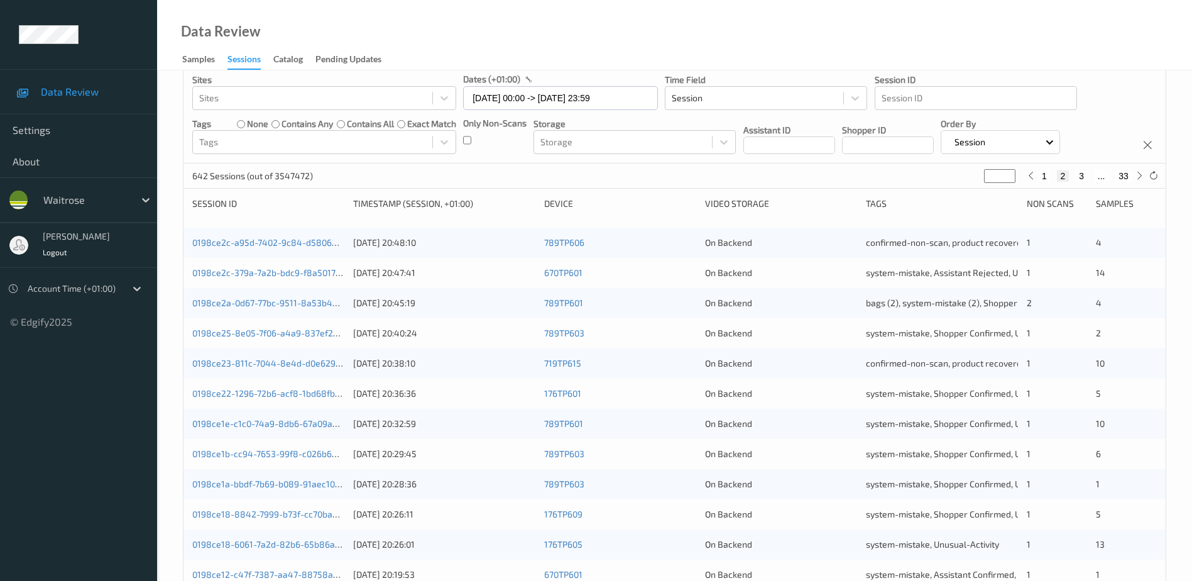
scroll to position [62, 0]
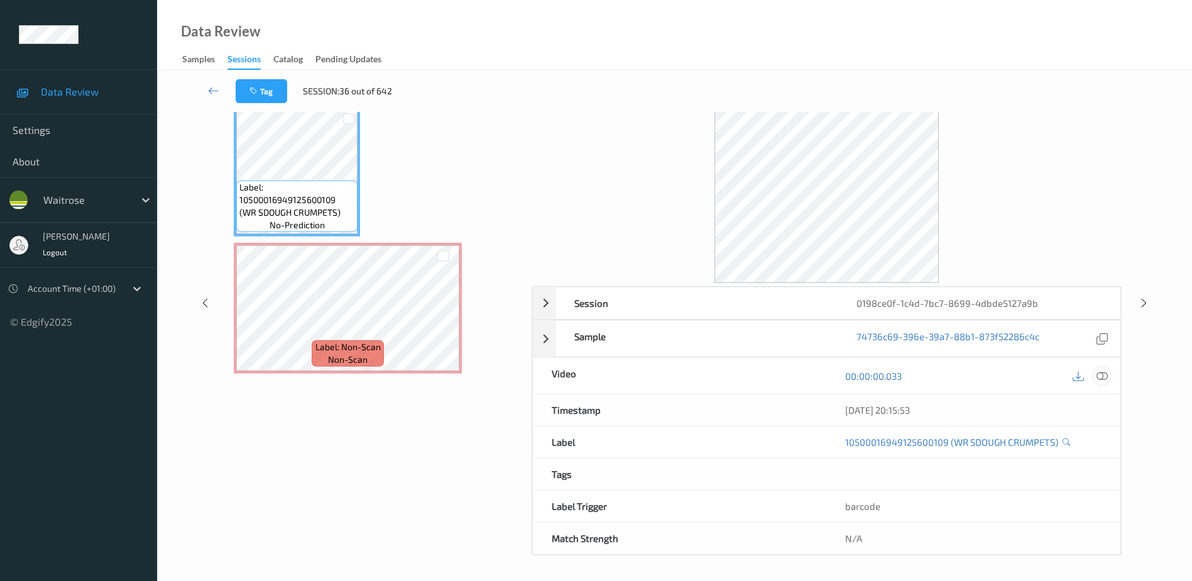
click at [1104, 373] on icon at bounding box center [1102, 375] width 11 height 11
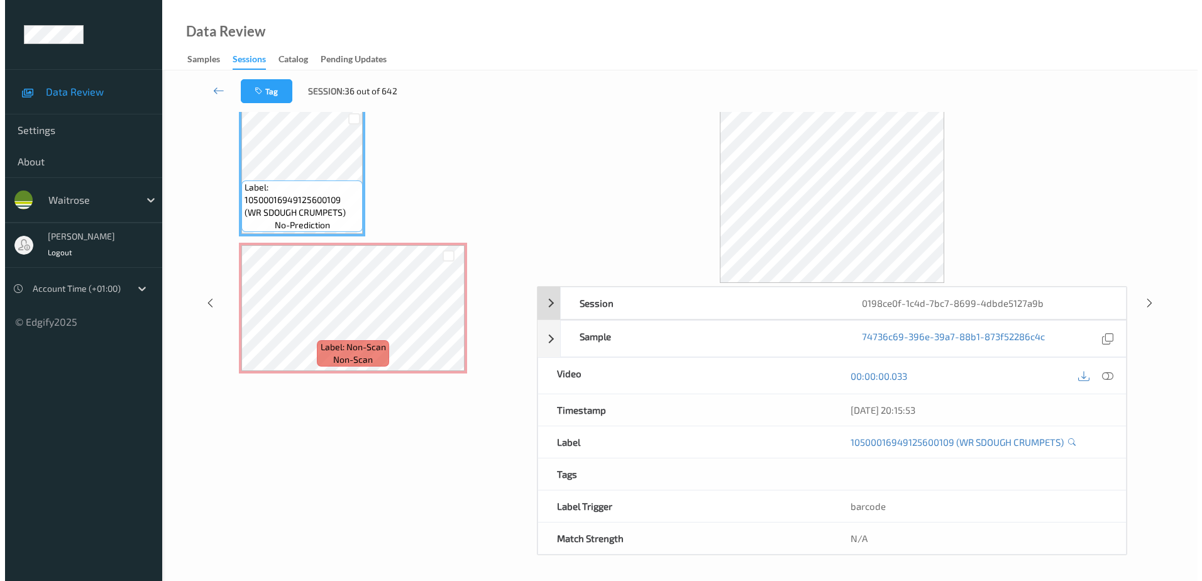
scroll to position [0, 0]
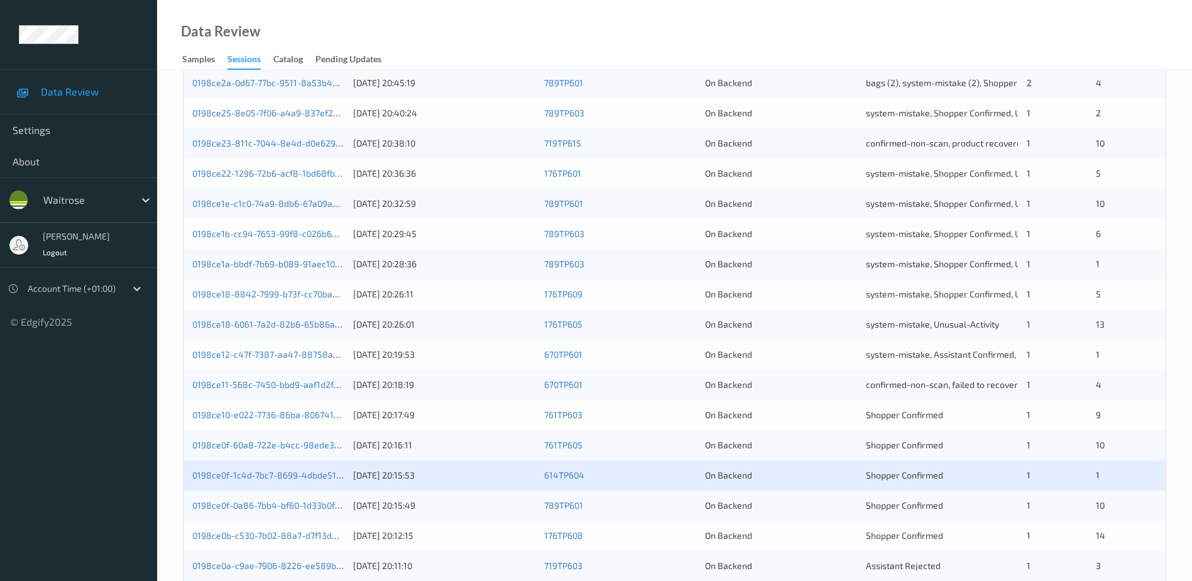
scroll to position [302, 0]
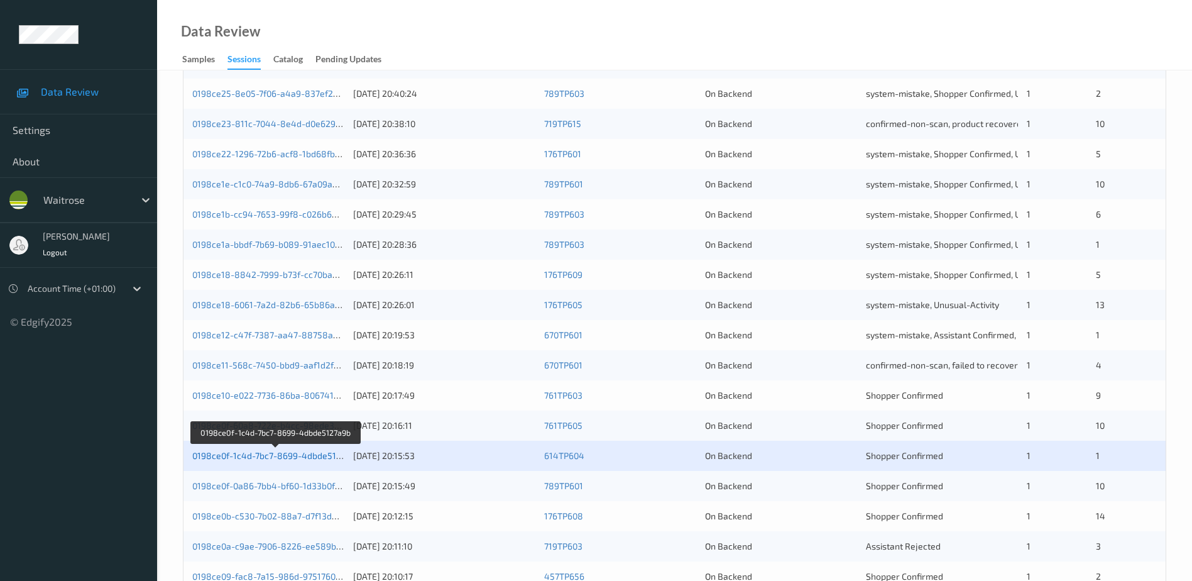
click at [320, 454] on link "0198ce0f-1c4d-7bc7-8699-4dbde5127a9b" at bounding box center [276, 455] width 168 height 11
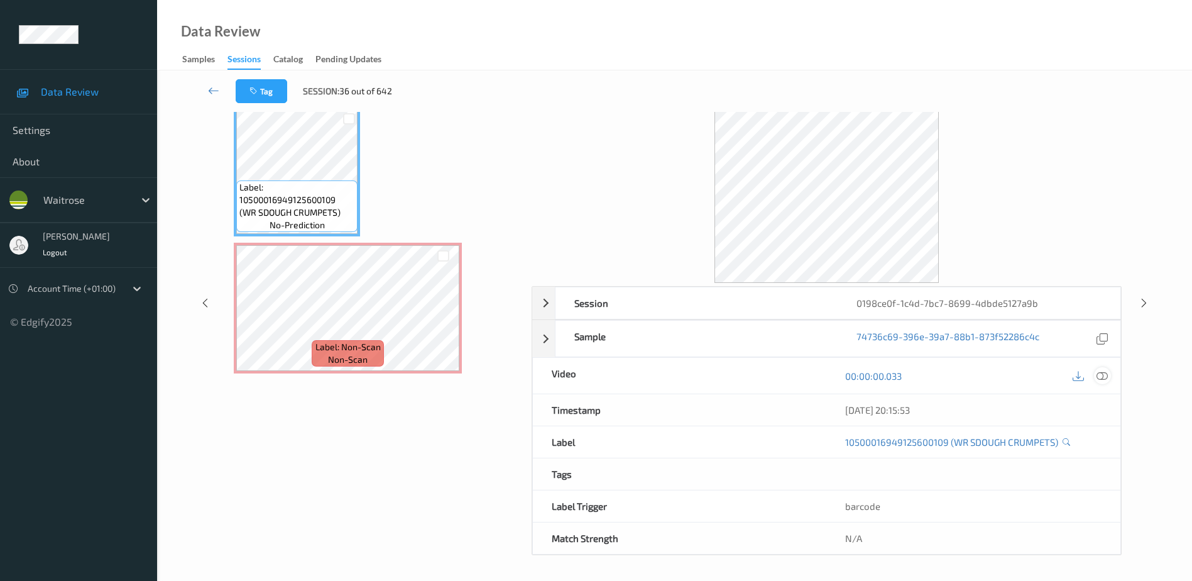
click at [1105, 376] on icon at bounding box center [1102, 375] width 11 height 11
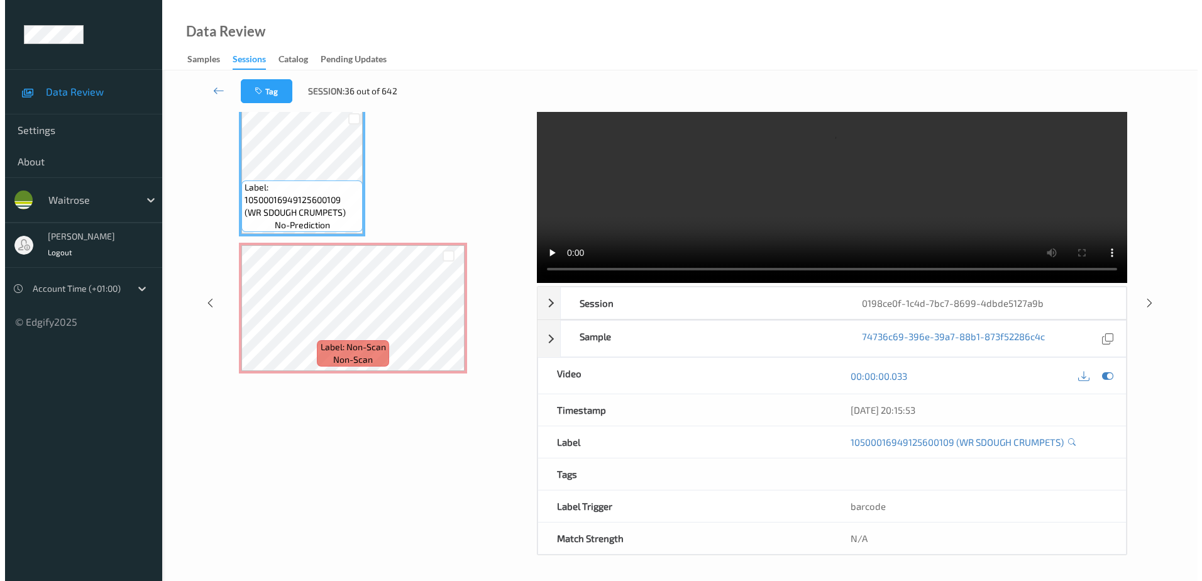
scroll to position [0, 0]
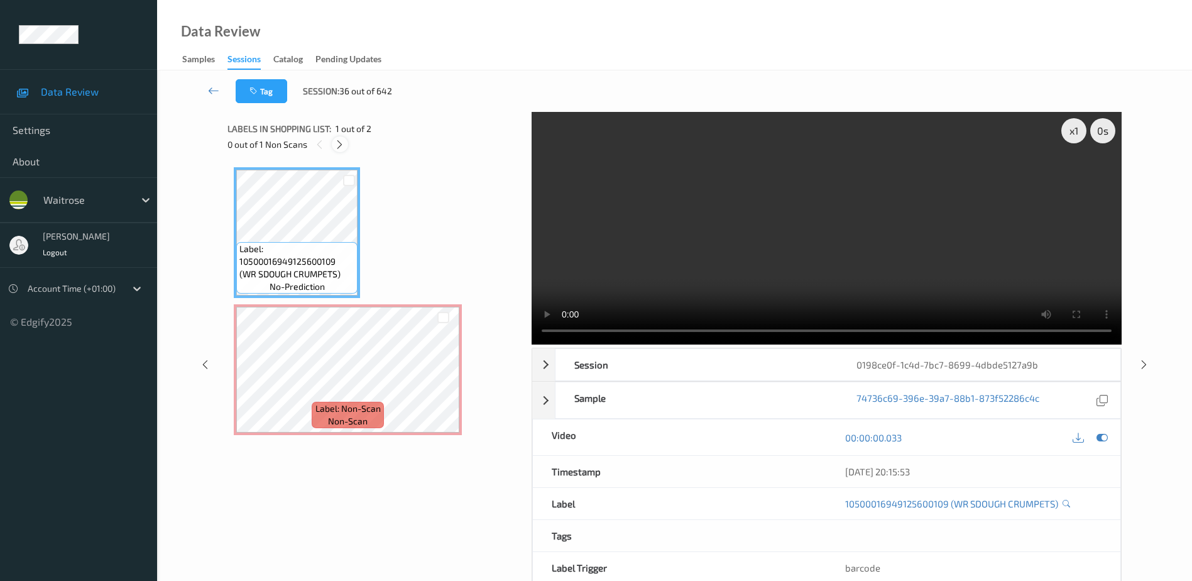
drag, startPoint x: 340, startPoint y: 142, endPoint x: 331, endPoint y: 146, distance: 10.4
click at [340, 142] on icon at bounding box center [339, 144] width 11 height 11
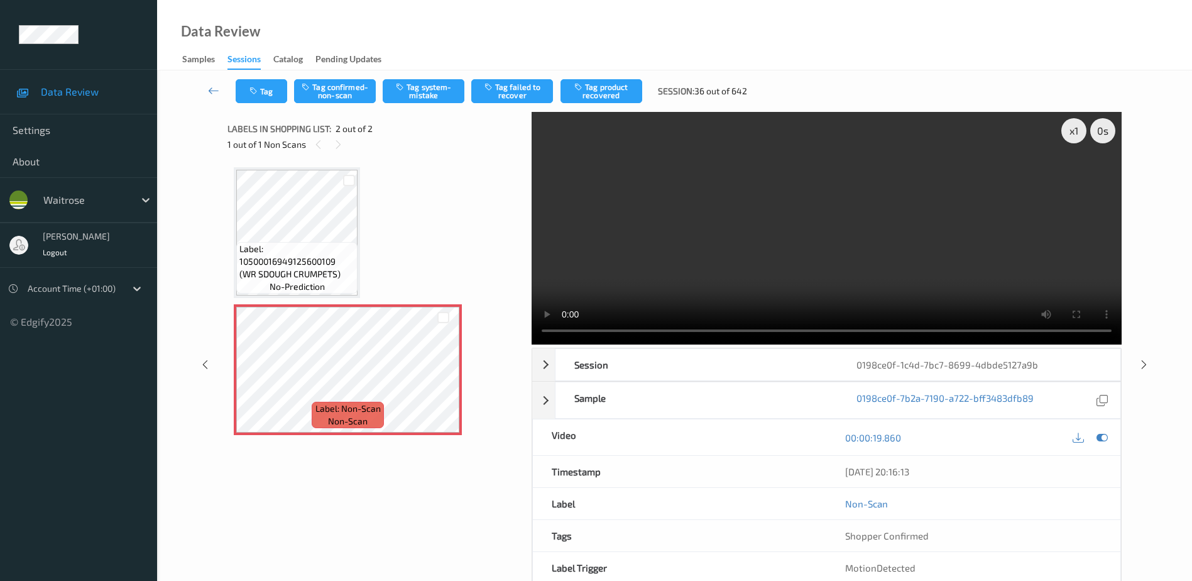
click at [717, 254] on video at bounding box center [827, 228] width 590 height 233
click at [425, 89] on button "Tag system-mistake" at bounding box center [424, 91] width 82 height 24
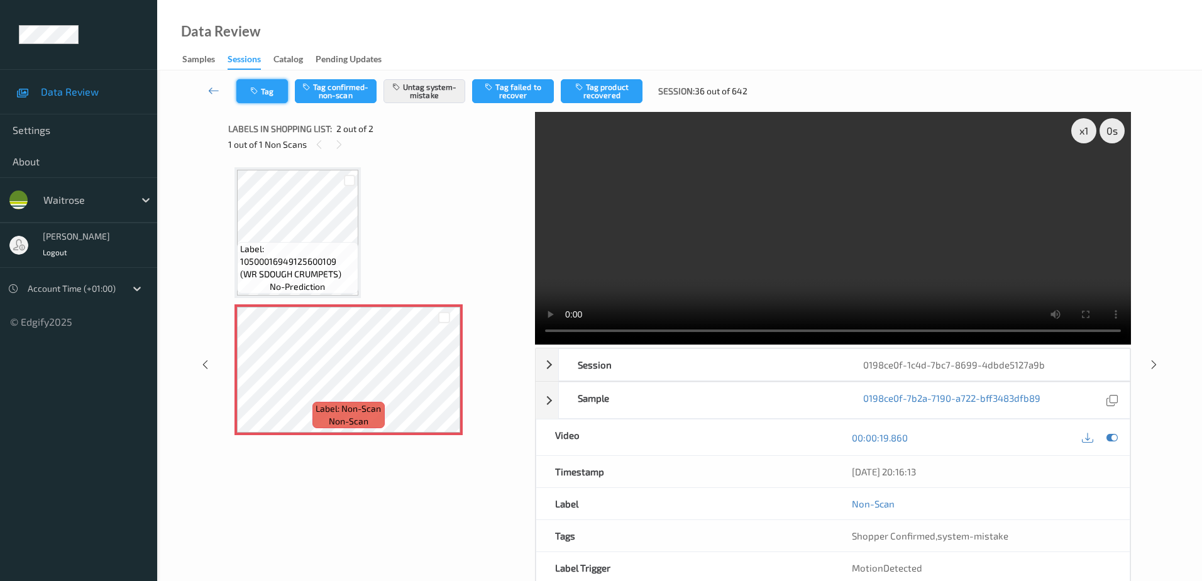
click at [270, 90] on button "Tag" at bounding box center [262, 91] width 52 height 24
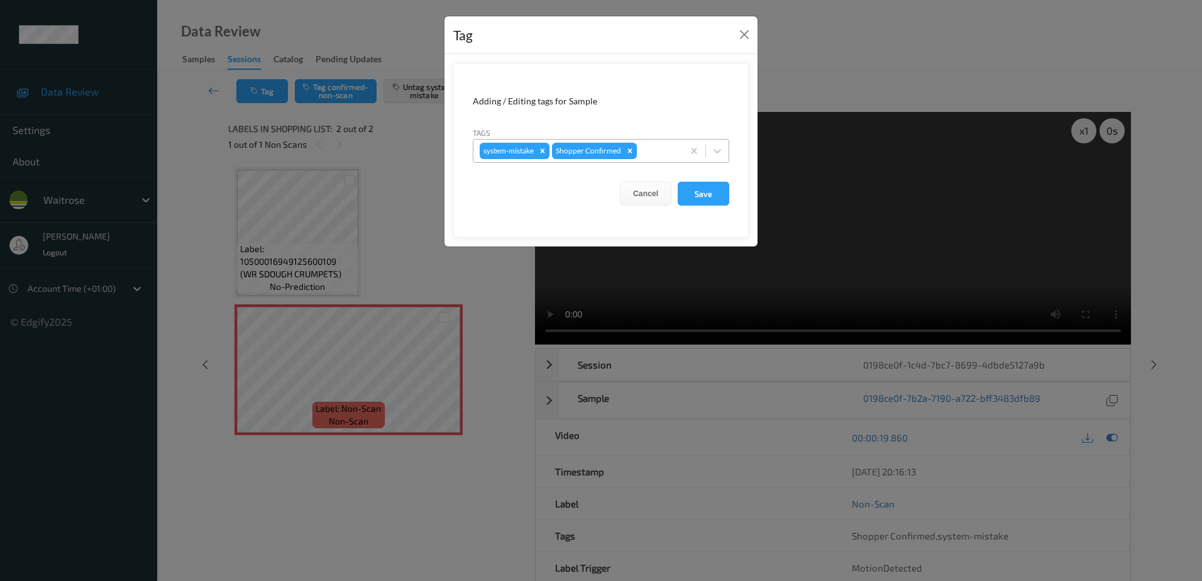
click at [646, 155] on div at bounding box center [657, 150] width 37 height 15
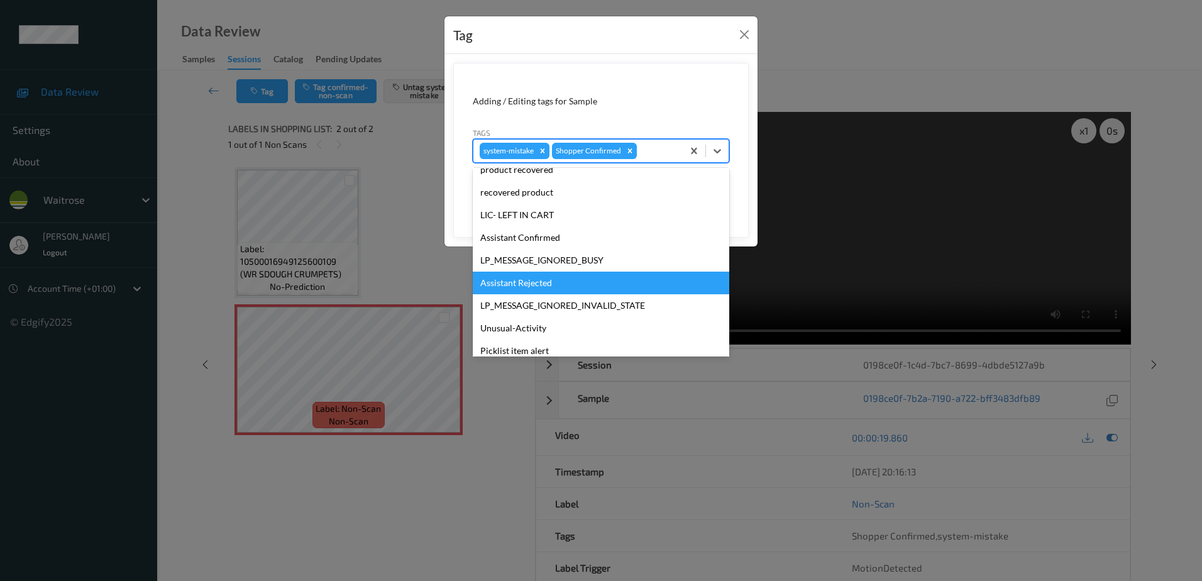
scroll to position [246, 0]
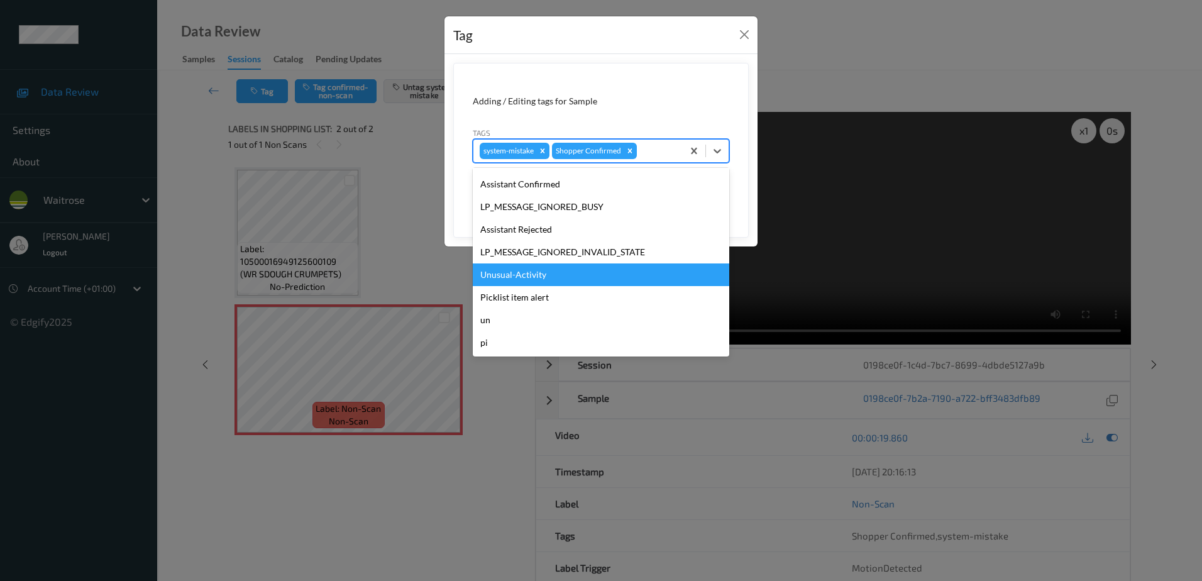
click at [530, 273] on div "Unusual-Activity" at bounding box center [601, 274] width 256 height 23
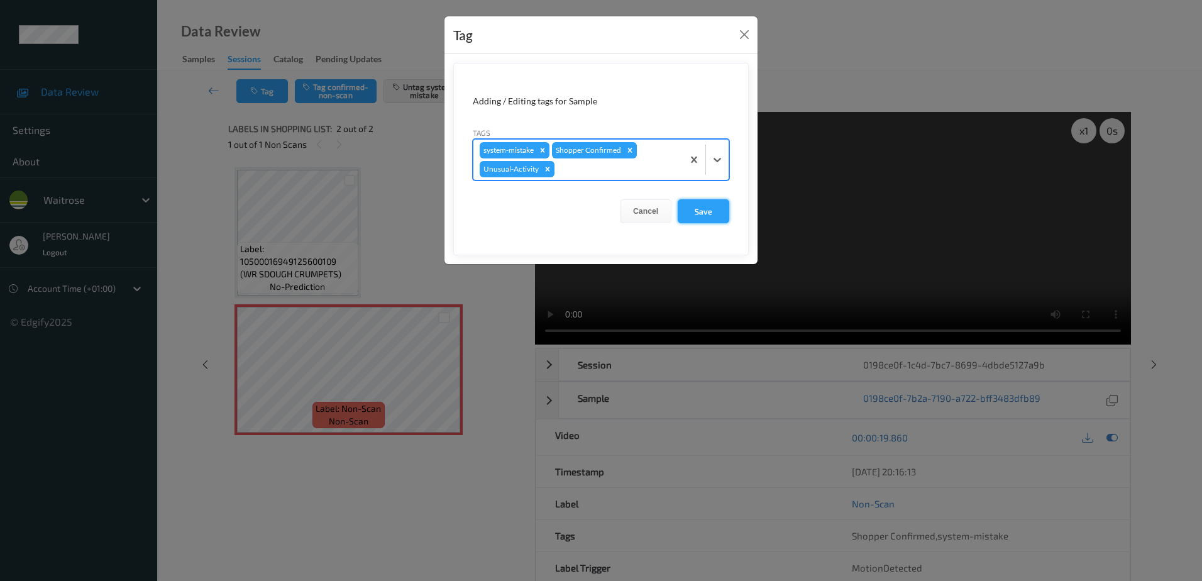
click at [706, 217] on button "Save" at bounding box center [703, 211] width 52 height 24
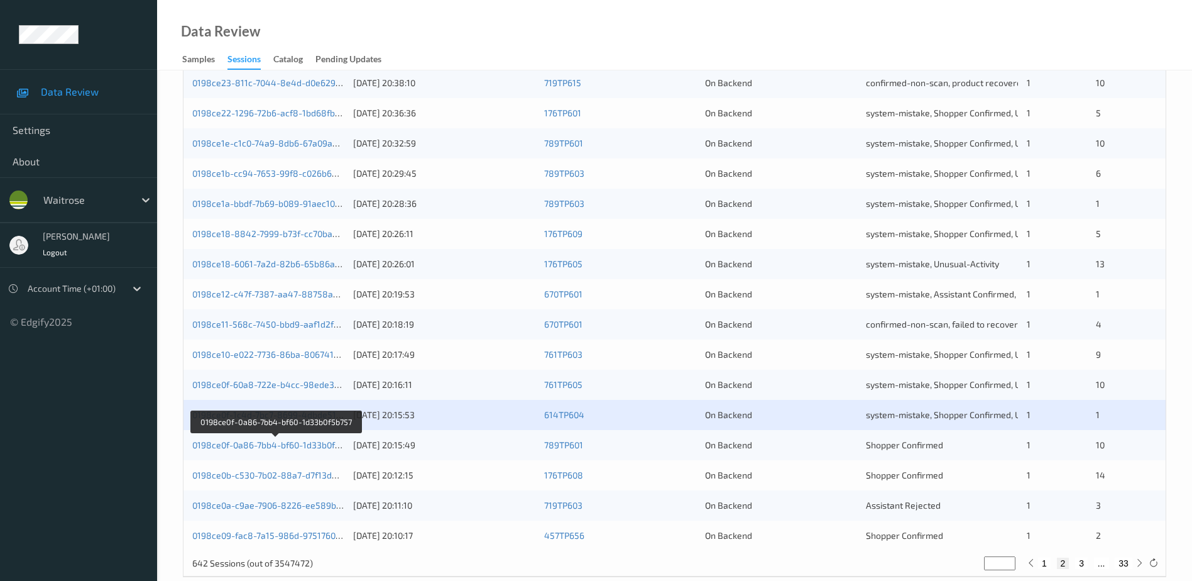
scroll to position [365, 0]
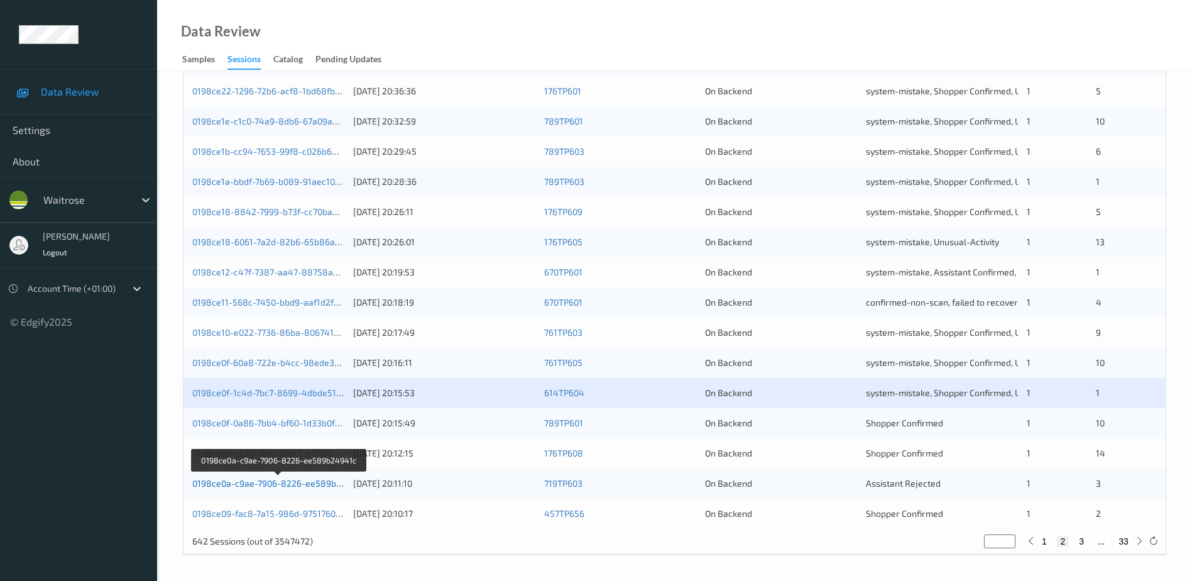
click at [250, 483] on link "0198ce0a-c9ae-7906-8226-ee589b24941c" at bounding box center [278, 483] width 173 height 11
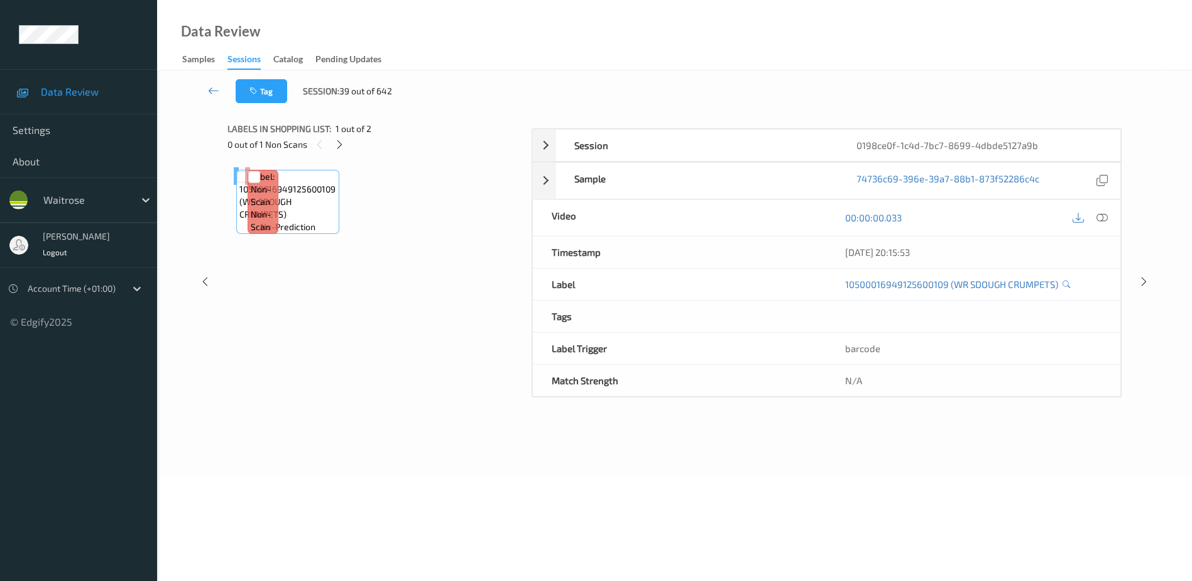
scroll to position [62, 0]
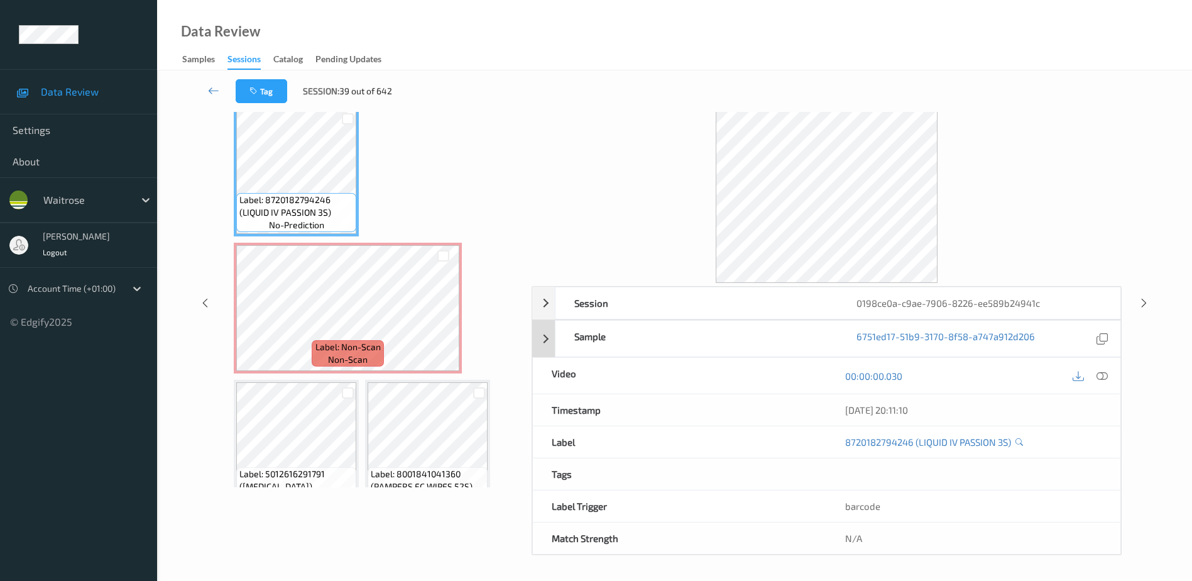
drag, startPoint x: 1105, startPoint y: 375, endPoint x: 1037, endPoint y: 277, distance: 119.6
click at [1105, 375] on icon at bounding box center [1102, 375] width 11 height 11
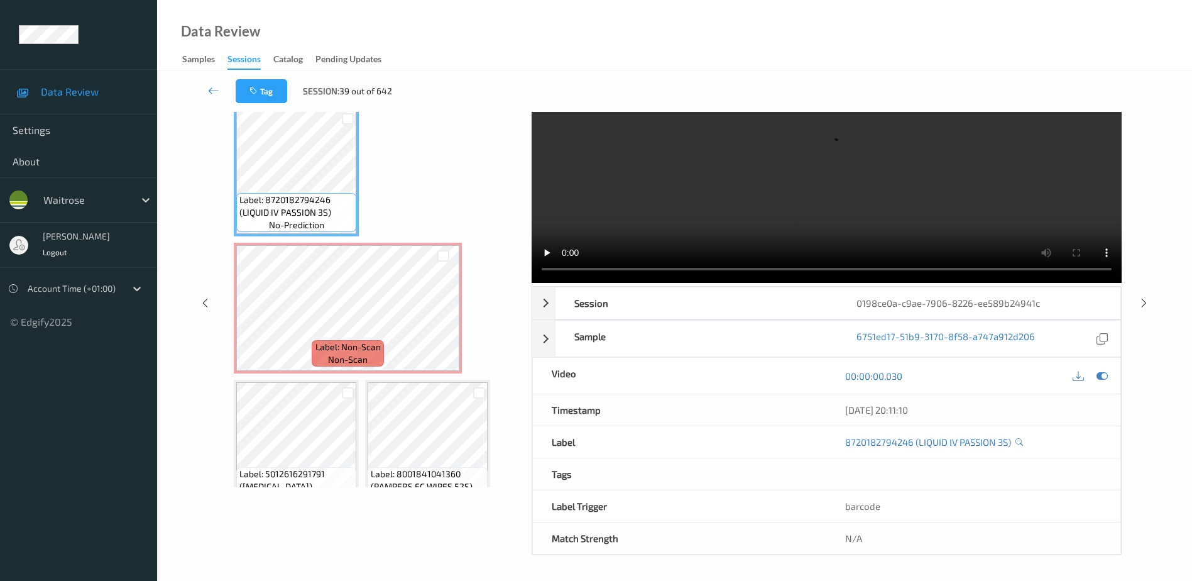
scroll to position [0, 0]
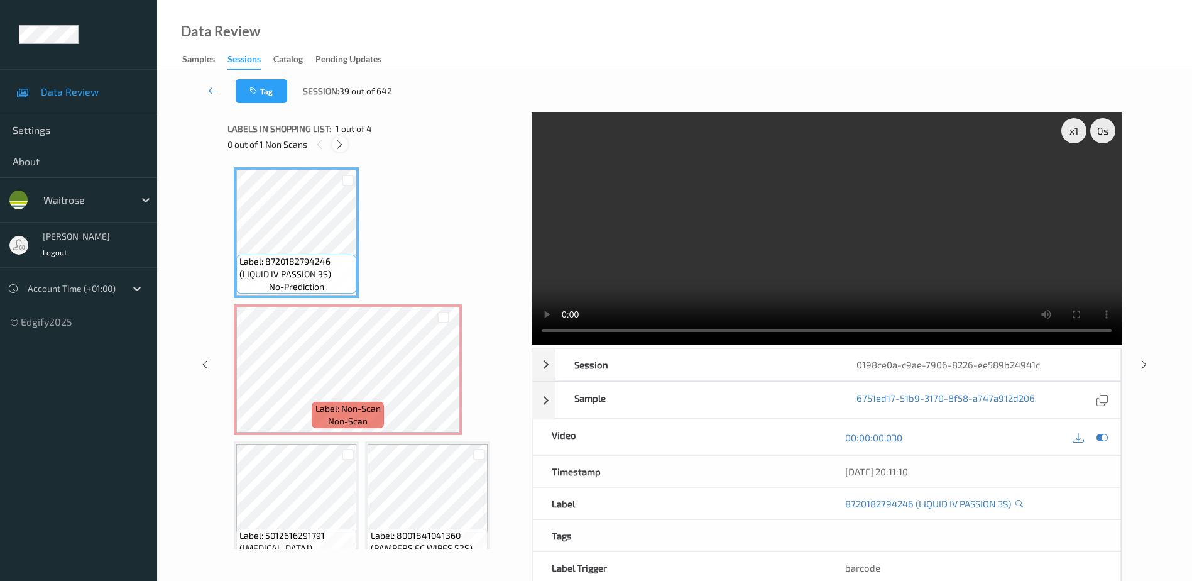
click at [337, 143] on icon at bounding box center [339, 144] width 11 height 11
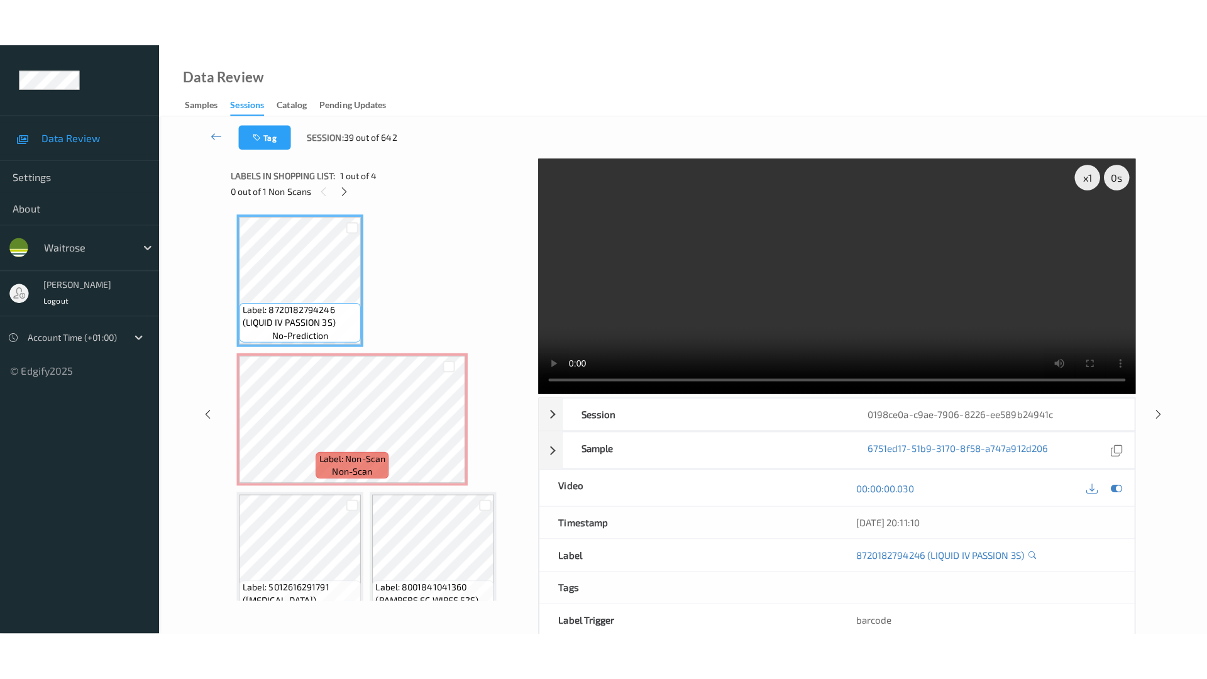
scroll to position [6, 0]
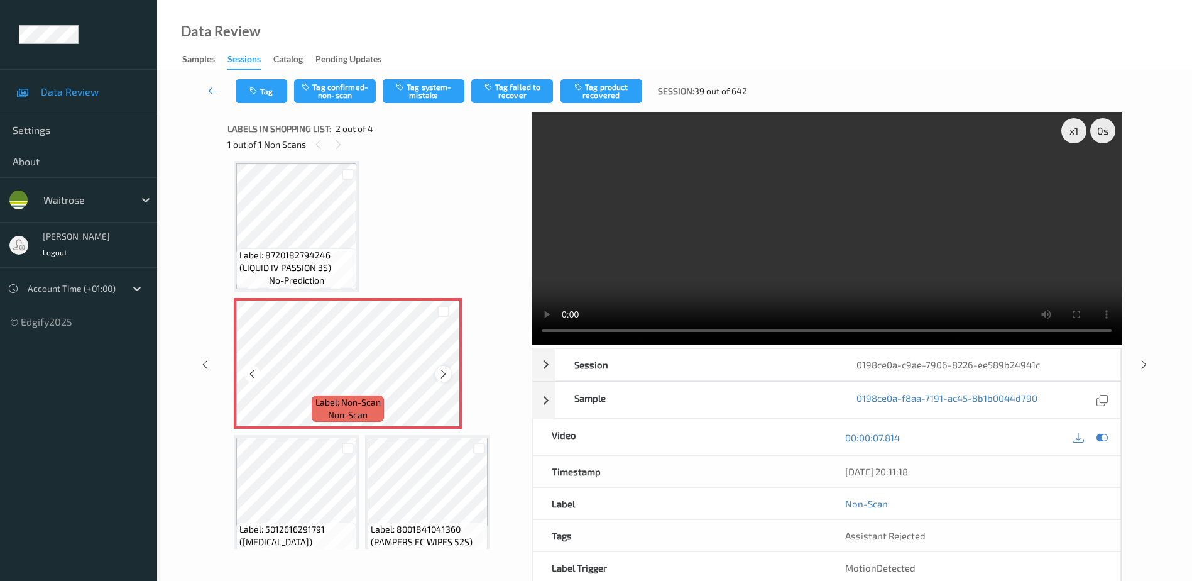
click at [443, 373] on icon at bounding box center [443, 373] width 11 height 11
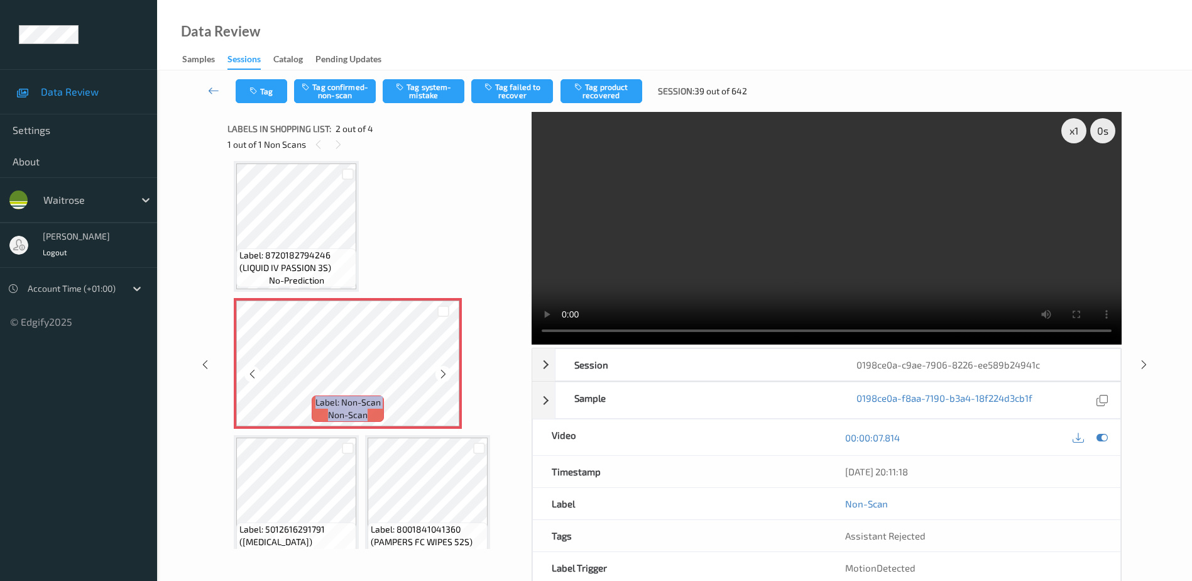
click at [443, 373] on icon at bounding box center [443, 373] width 11 height 11
click at [804, 276] on video at bounding box center [827, 228] width 590 height 233
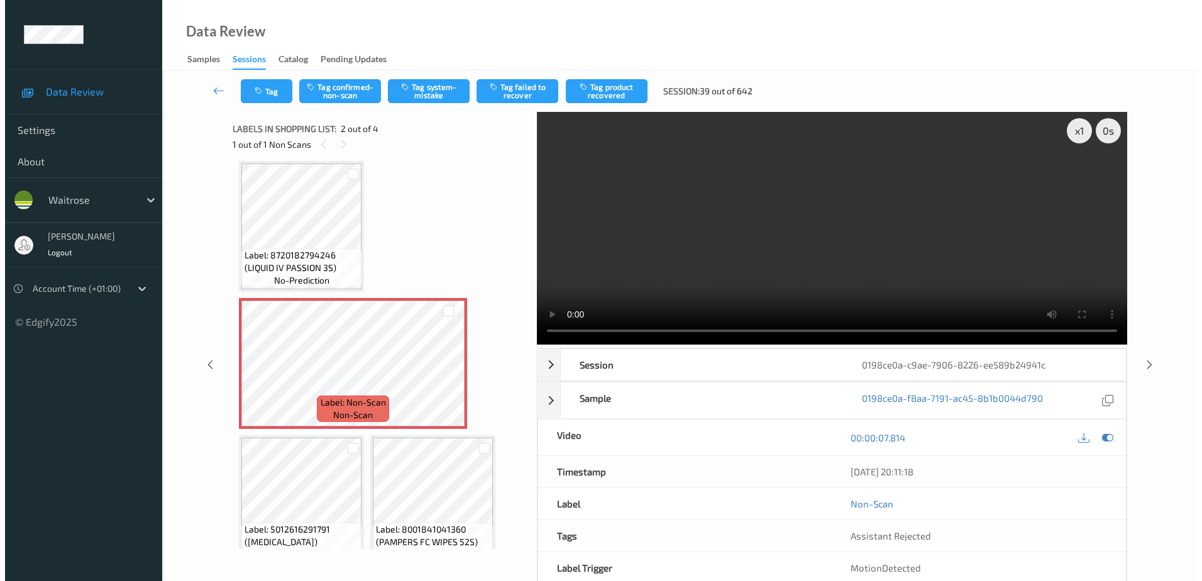
scroll to position [0, 0]
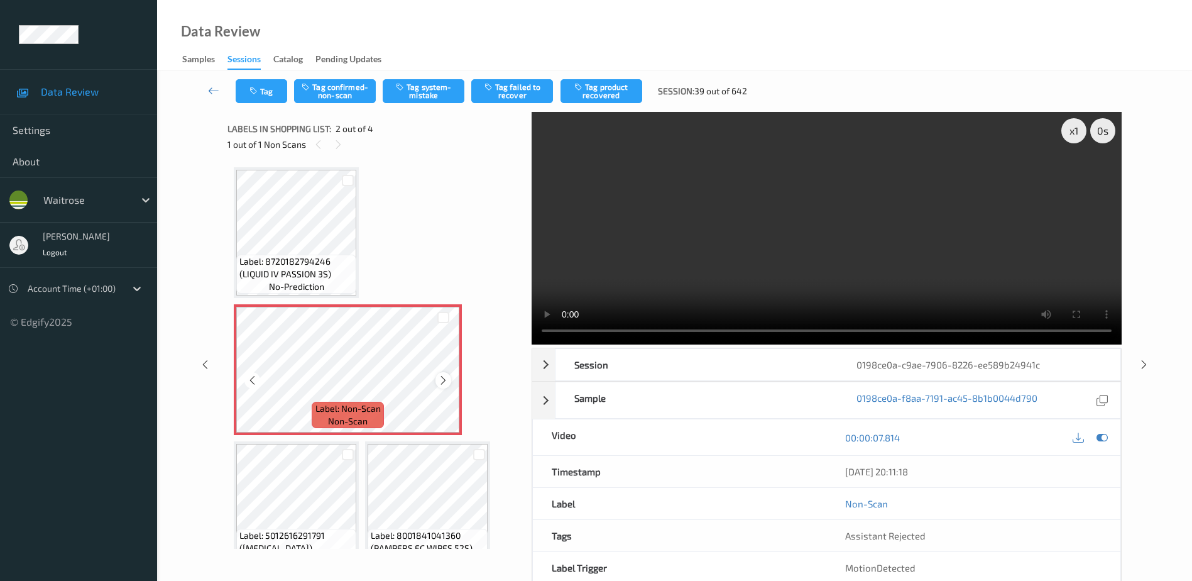
click at [444, 381] on icon at bounding box center [443, 380] width 11 height 11
click at [417, 87] on button "Tag system-mistake" at bounding box center [424, 91] width 82 height 24
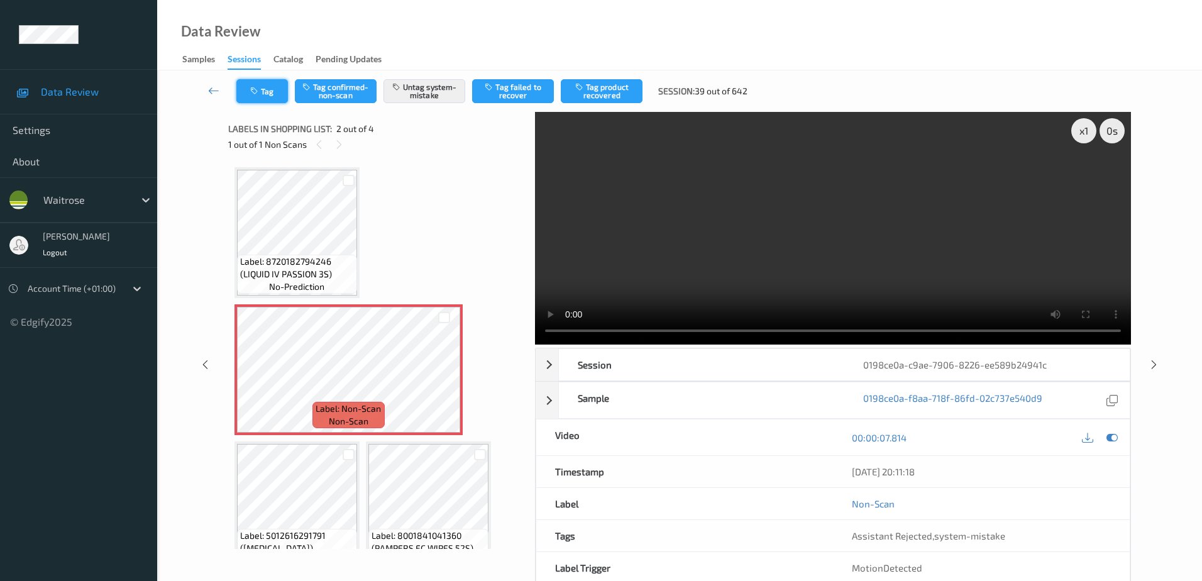
click at [266, 90] on button "Tag" at bounding box center [262, 91] width 52 height 24
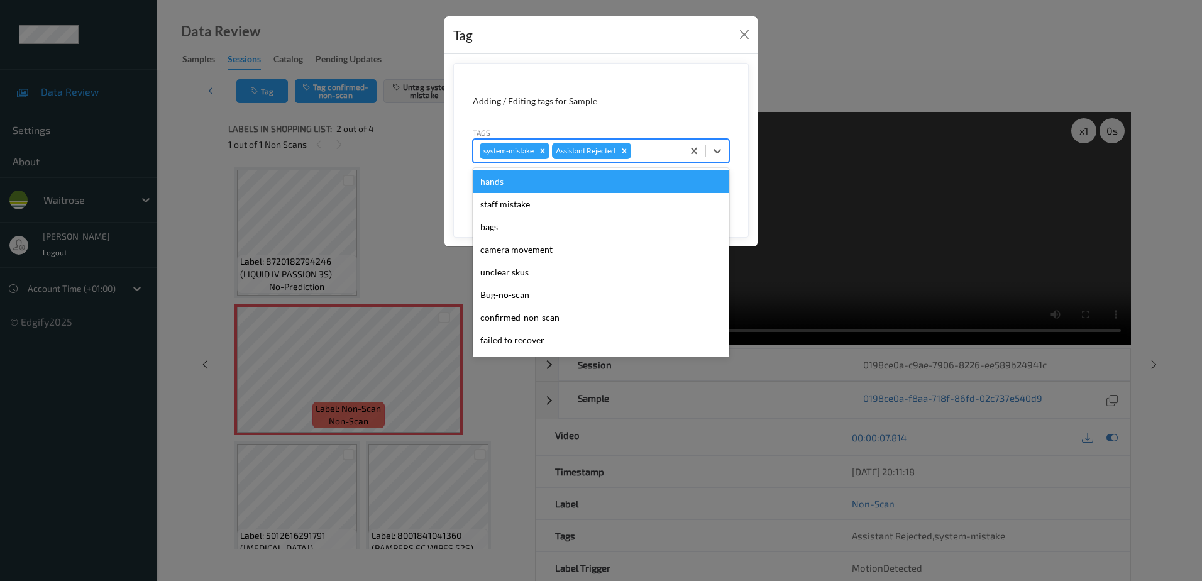
click at [650, 146] on div at bounding box center [654, 150] width 43 height 15
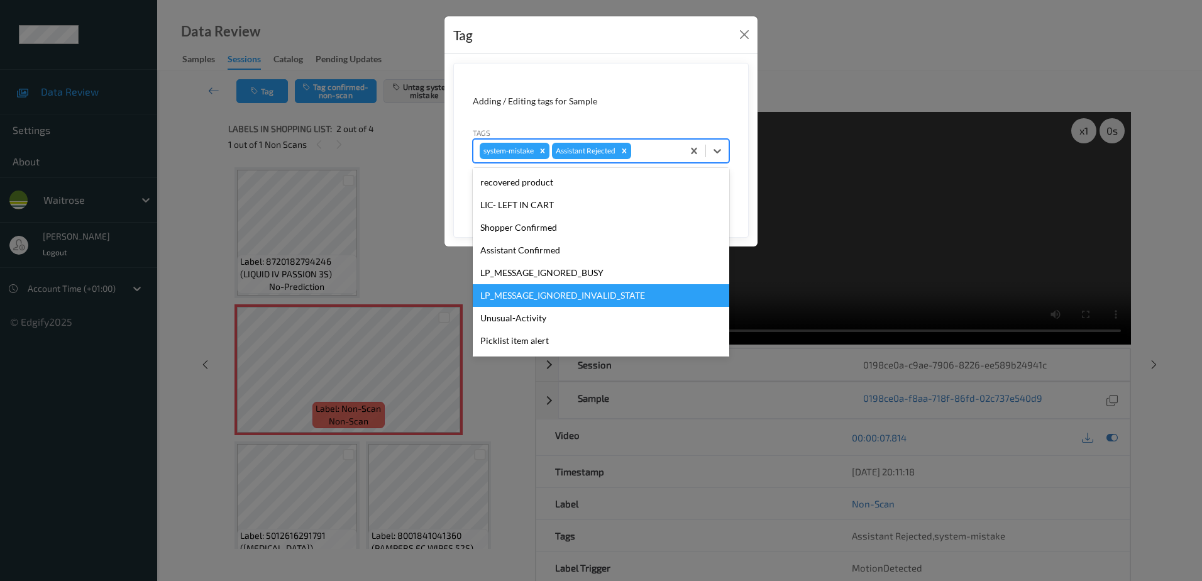
scroll to position [246, 0]
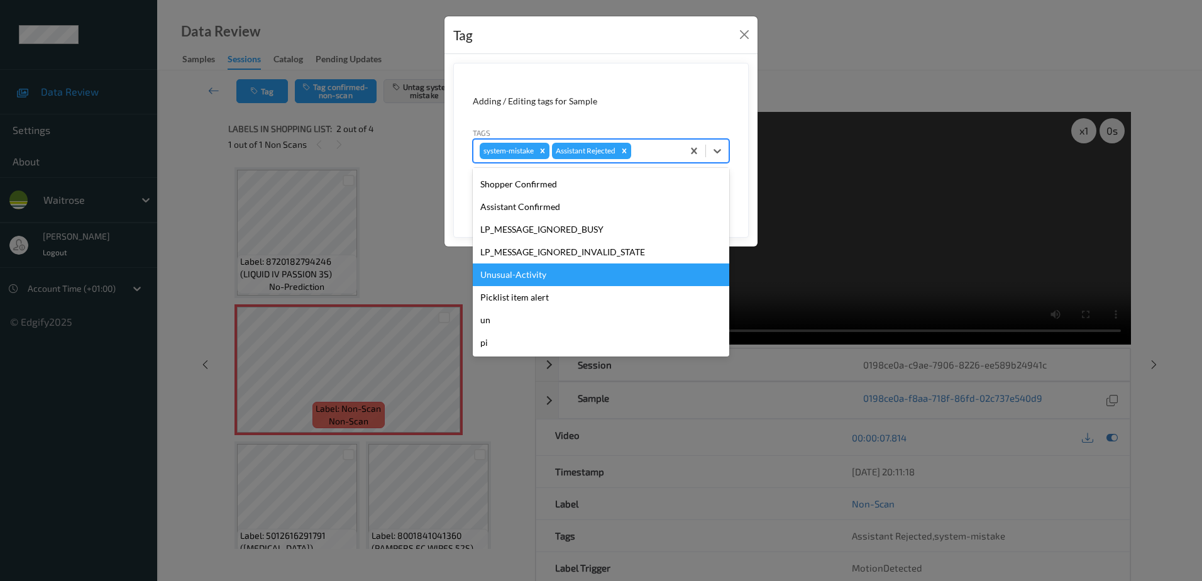
click at [552, 279] on div "Unusual-Activity" at bounding box center [601, 274] width 256 height 23
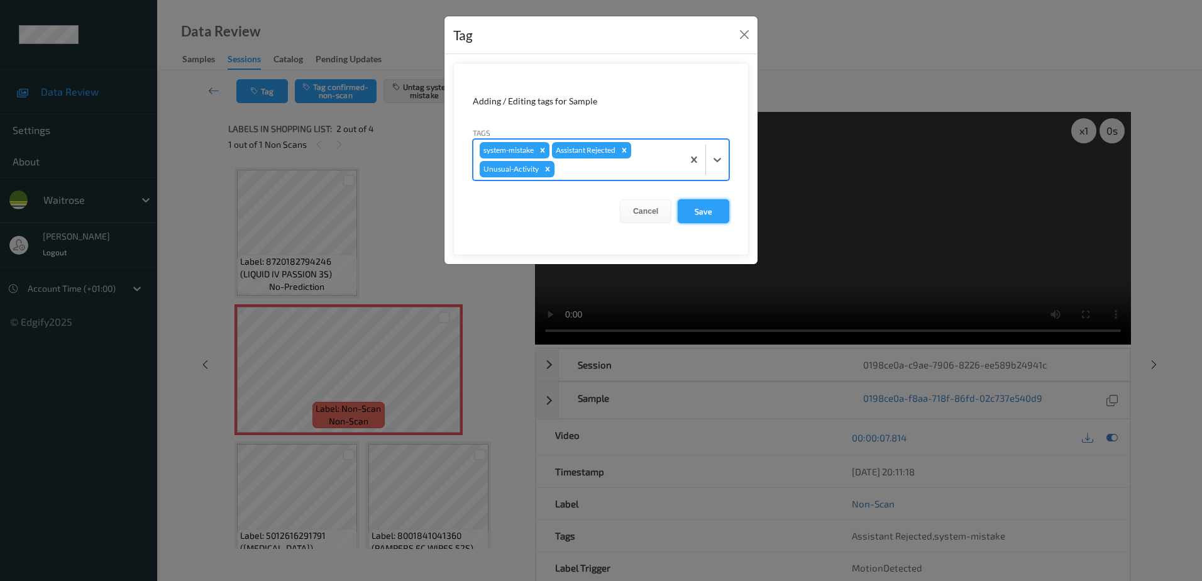
click at [705, 221] on button "Save" at bounding box center [703, 211] width 52 height 24
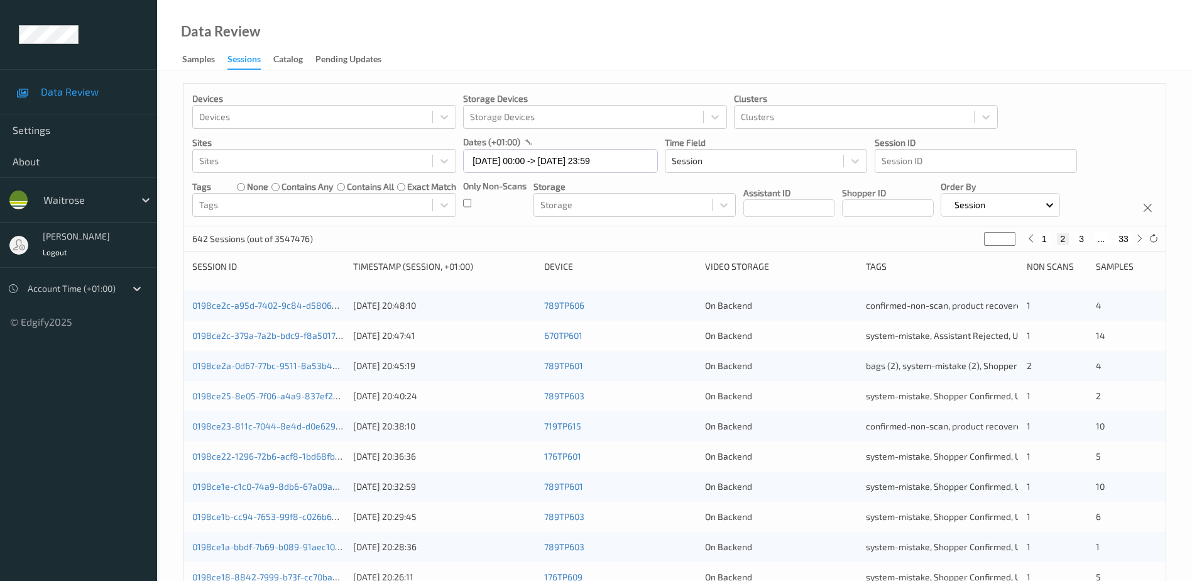
drag, startPoint x: 994, startPoint y: 238, endPoint x: 979, endPoint y: 243, distance: 16.7
click at [979, 243] on div "642 Sessions (out of 3547476) * 1 2 3 ... 33" at bounding box center [675, 238] width 982 height 25
type input "*"
type input "**"
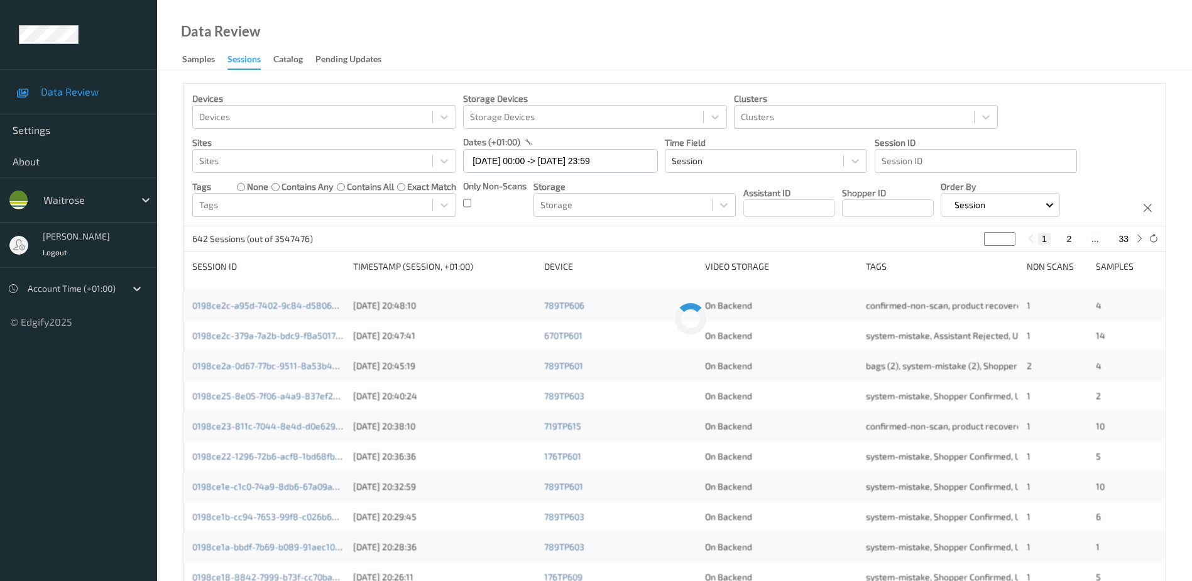
type input "**"
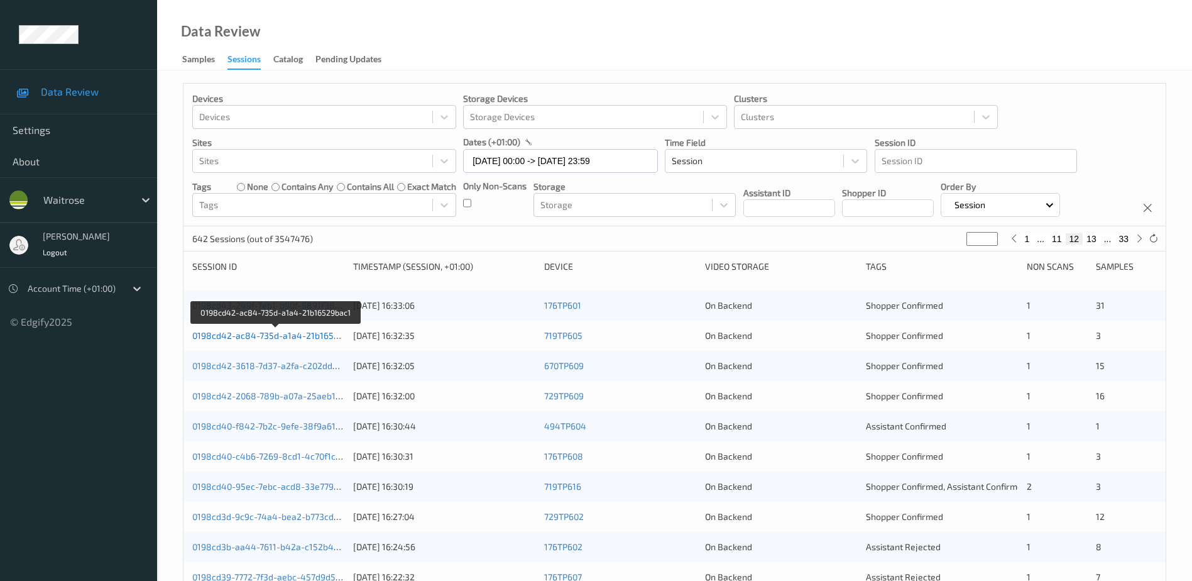
click at [315, 338] on link "0198cd42-ac84-735d-a1a4-21b16529bac1" at bounding box center [277, 335] width 170 height 11
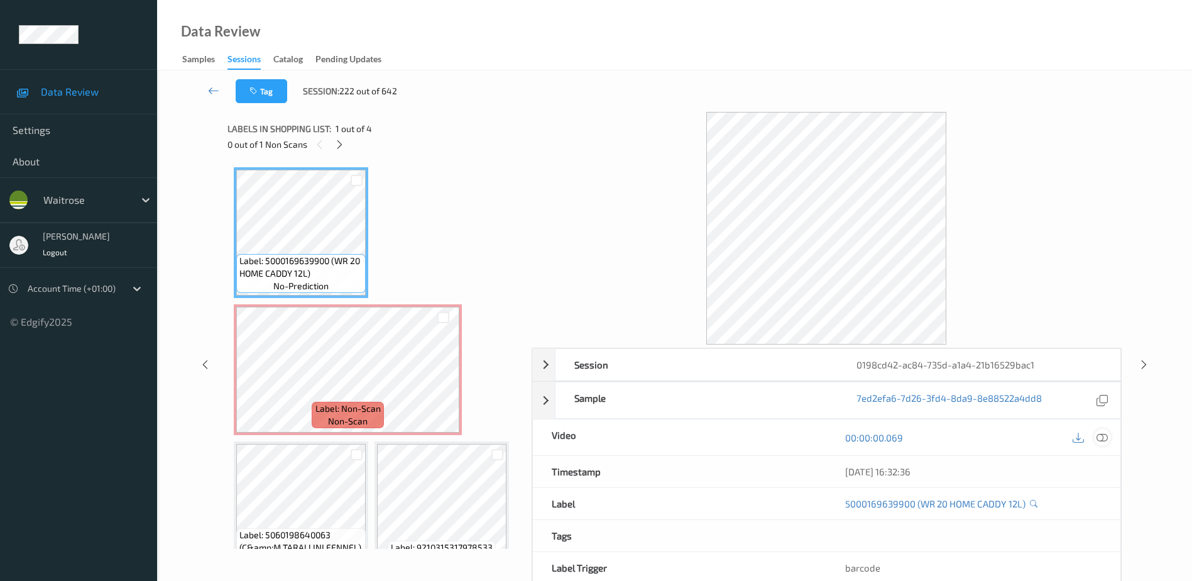
click at [1103, 439] on icon at bounding box center [1102, 437] width 11 height 11
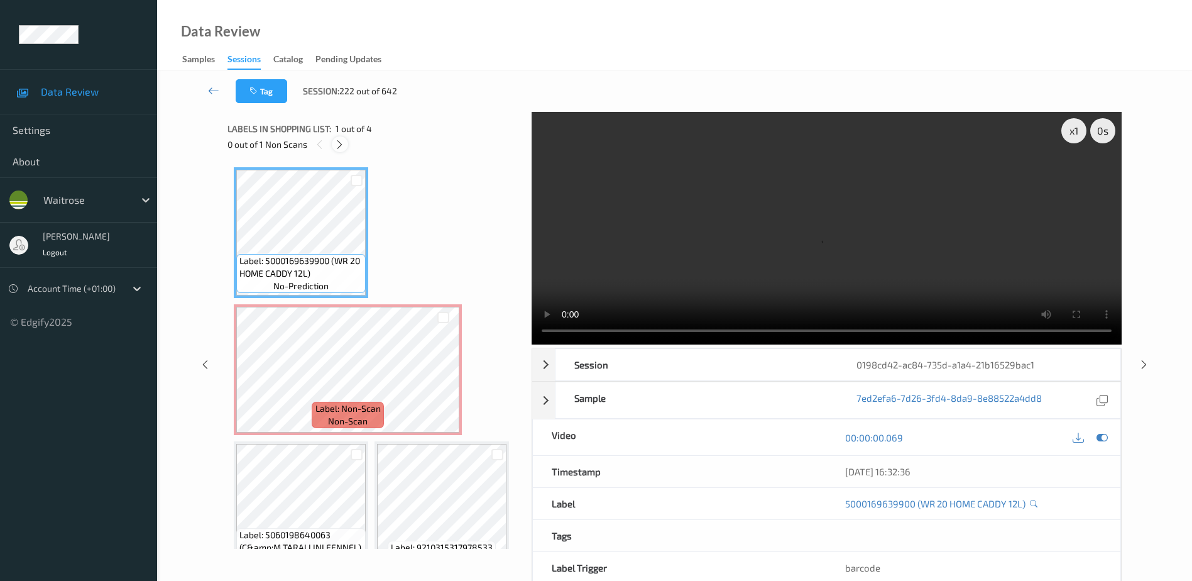
click at [341, 143] on icon at bounding box center [339, 144] width 11 height 11
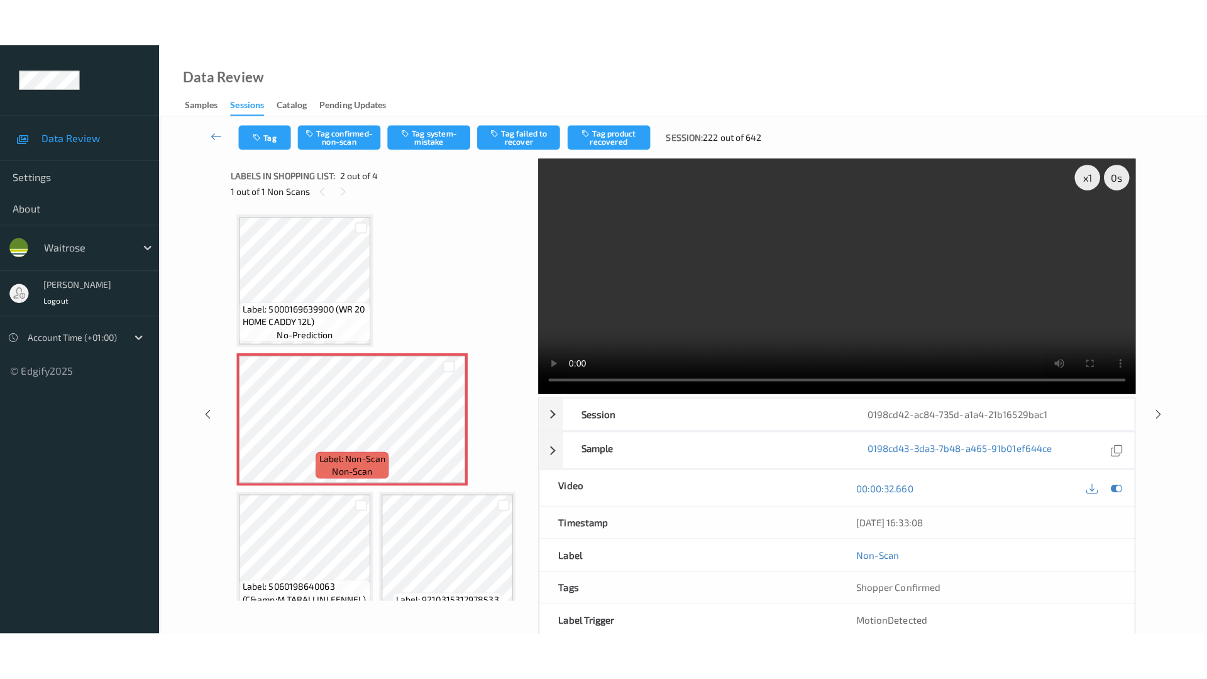
scroll to position [6, 0]
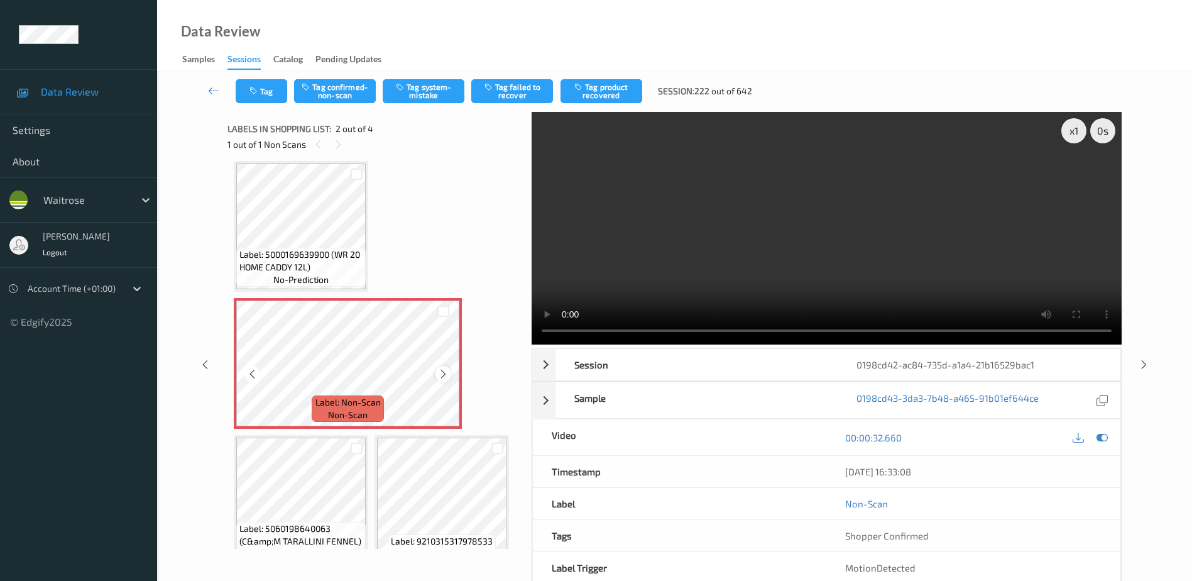
click at [440, 374] on icon at bounding box center [443, 373] width 11 height 11
drag, startPoint x: 825, startPoint y: 271, endPoint x: 833, endPoint y: 266, distance: 9.9
click at [825, 271] on video at bounding box center [827, 228] width 590 height 233
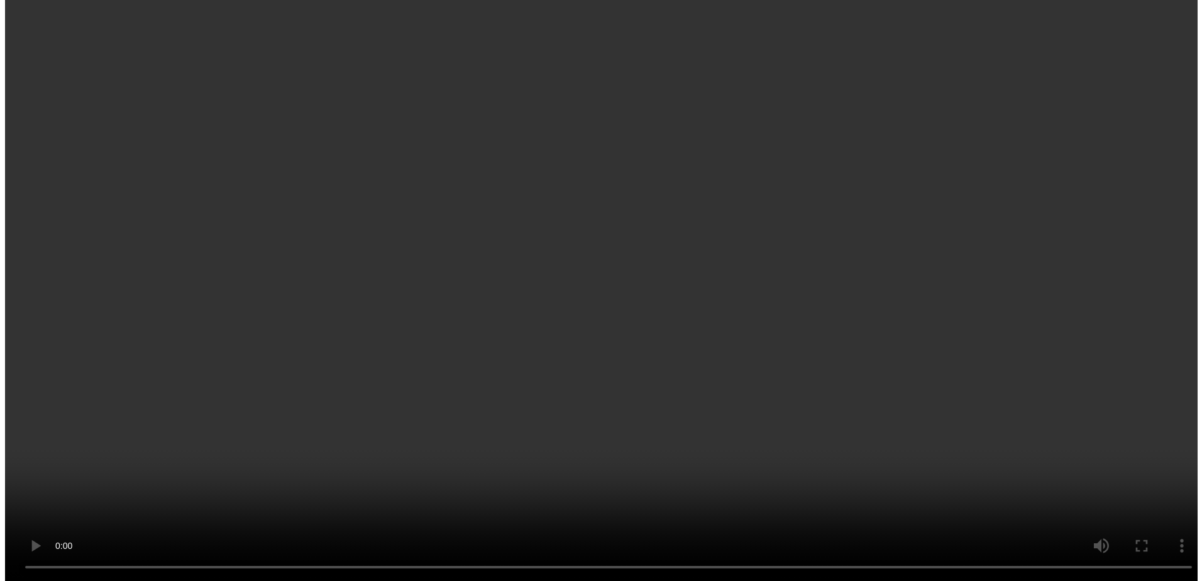
scroll to position [0, 0]
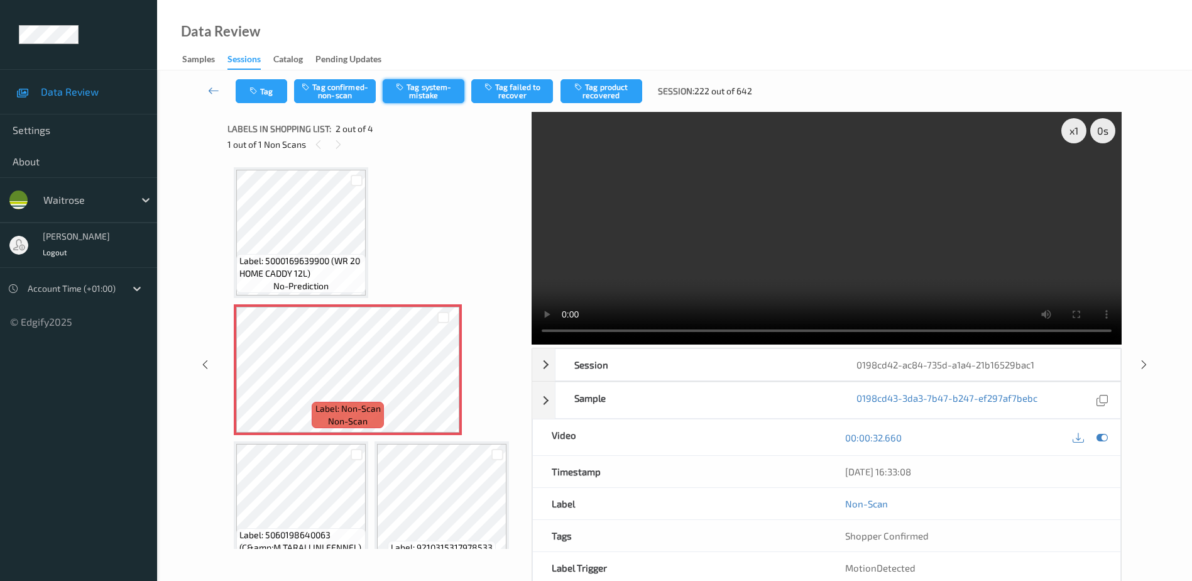
click at [419, 88] on button "Tag system-mistake" at bounding box center [424, 91] width 82 height 24
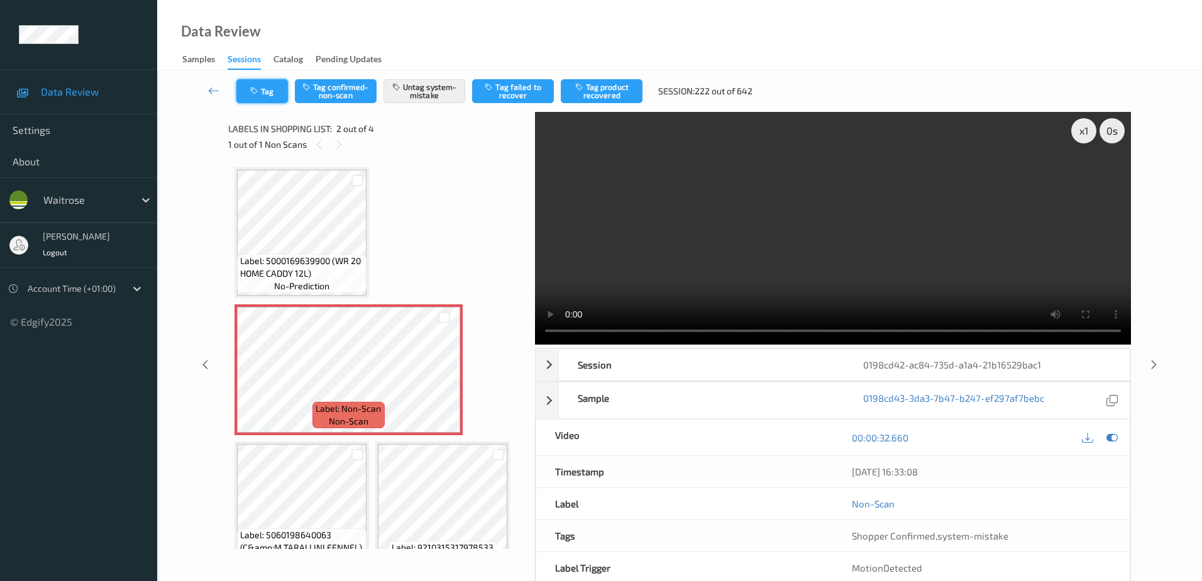
click at [261, 86] on button "Tag" at bounding box center [262, 91] width 52 height 24
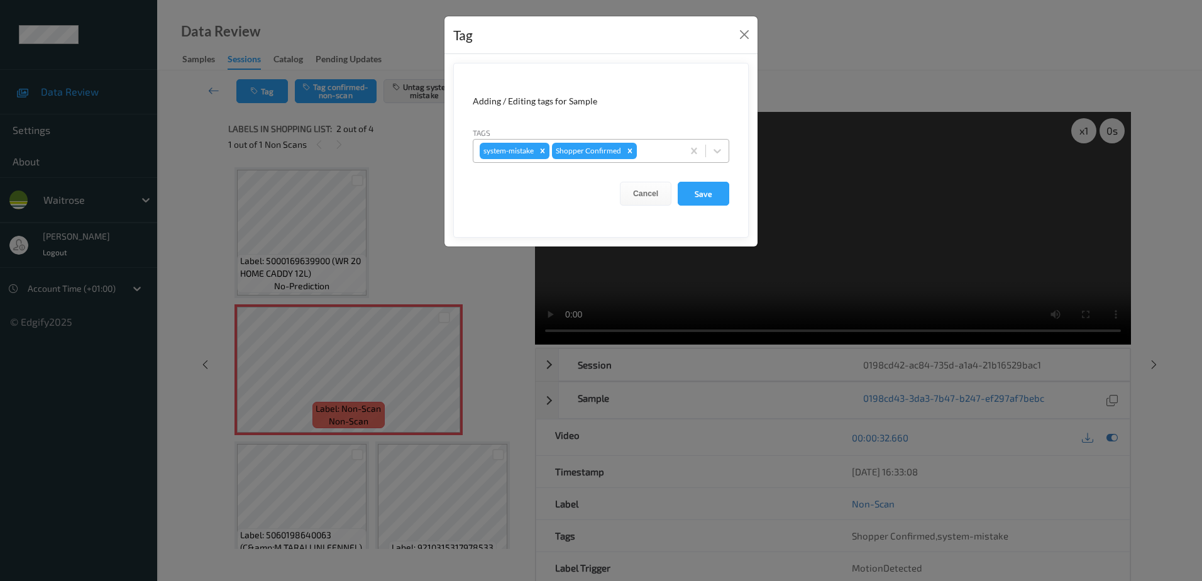
click at [647, 153] on div at bounding box center [657, 150] width 37 height 15
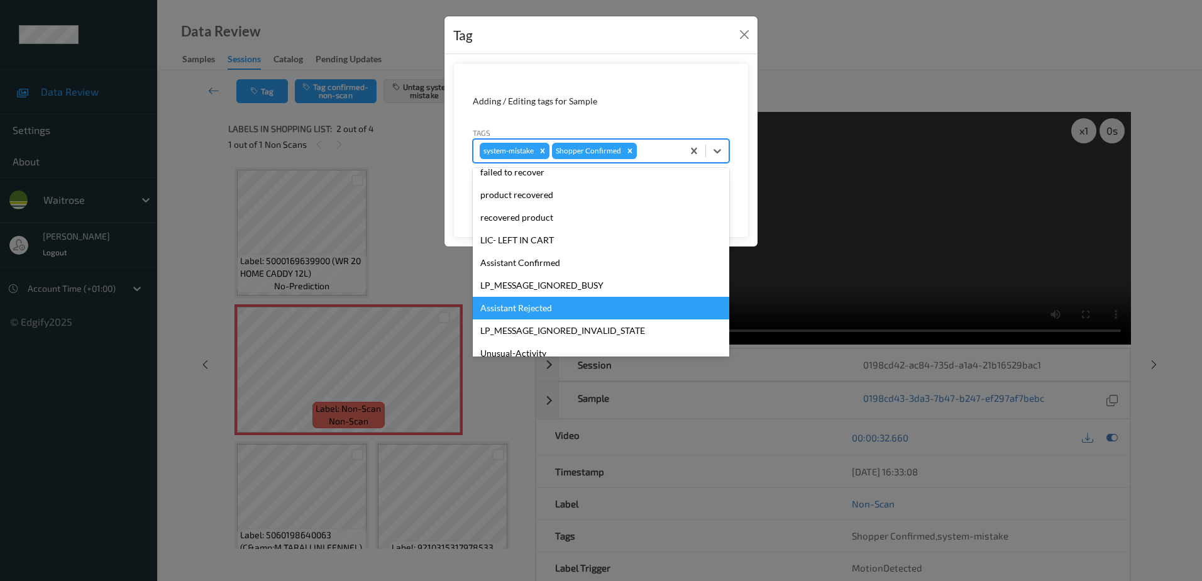
scroll to position [246, 0]
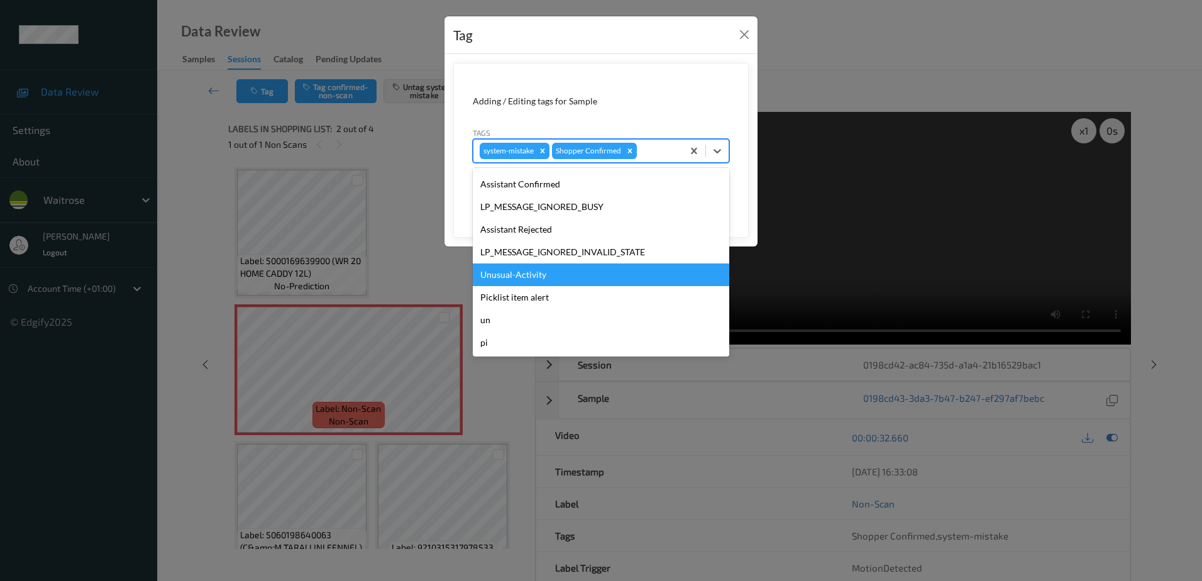
click at [545, 277] on div "Unusual-Activity" at bounding box center [601, 274] width 256 height 23
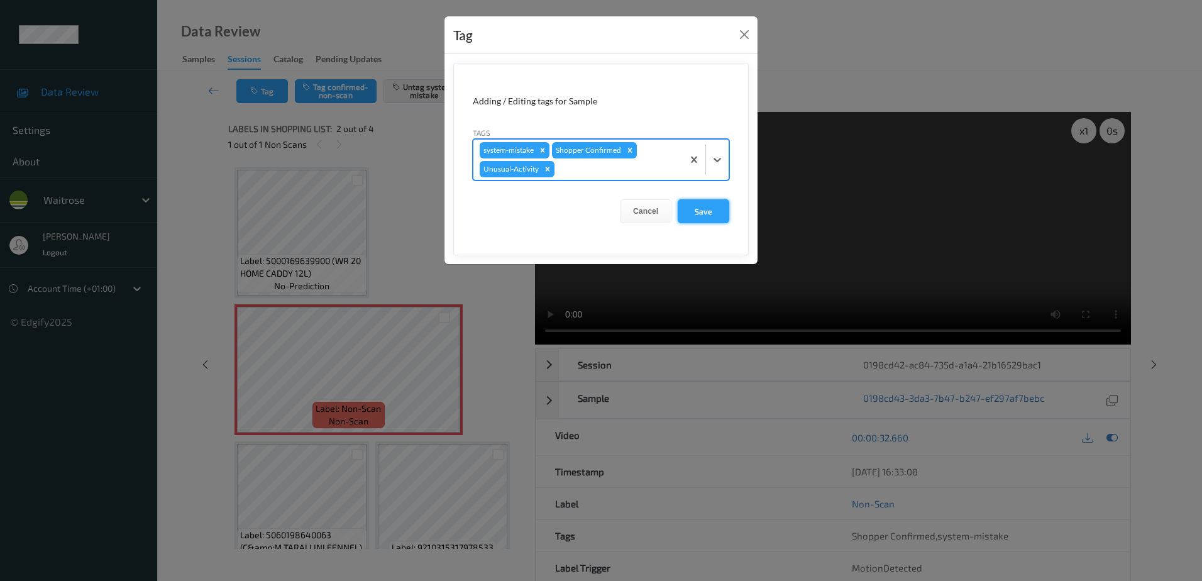
click at [698, 212] on button "Save" at bounding box center [703, 211] width 52 height 24
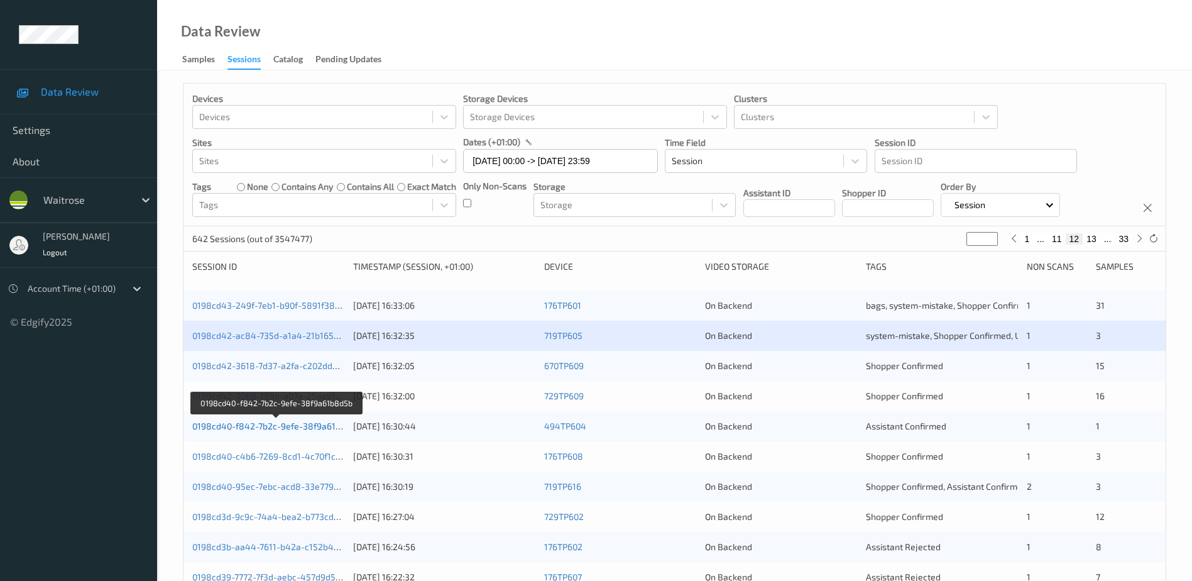
click at [285, 429] on link "0198cd40-f842-7b2c-9efe-38f9a61b8d5b" at bounding box center [276, 425] width 169 height 11
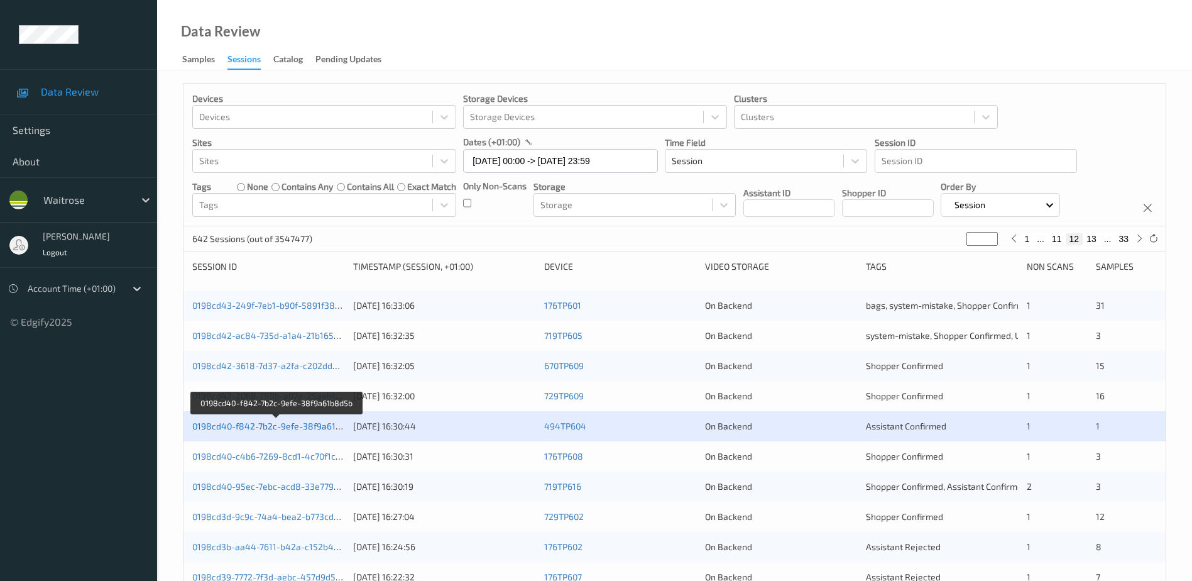
click at [298, 425] on link "0198cd40-f842-7b2c-9efe-38f9a61b8d5b" at bounding box center [276, 425] width 169 height 11
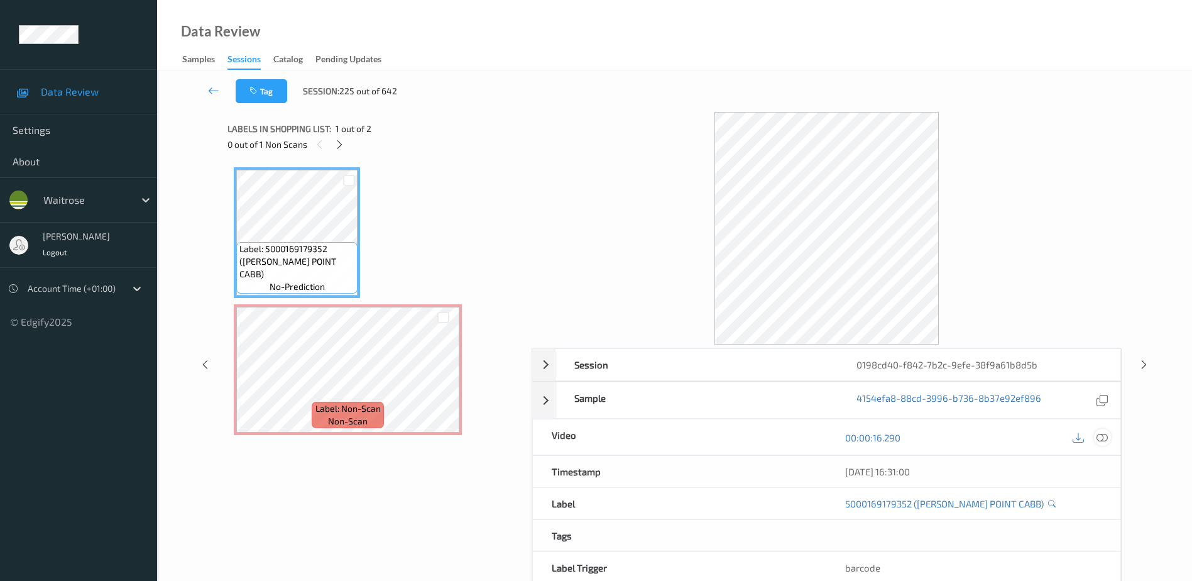
click at [1105, 436] on icon at bounding box center [1102, 437] width 11 height 11
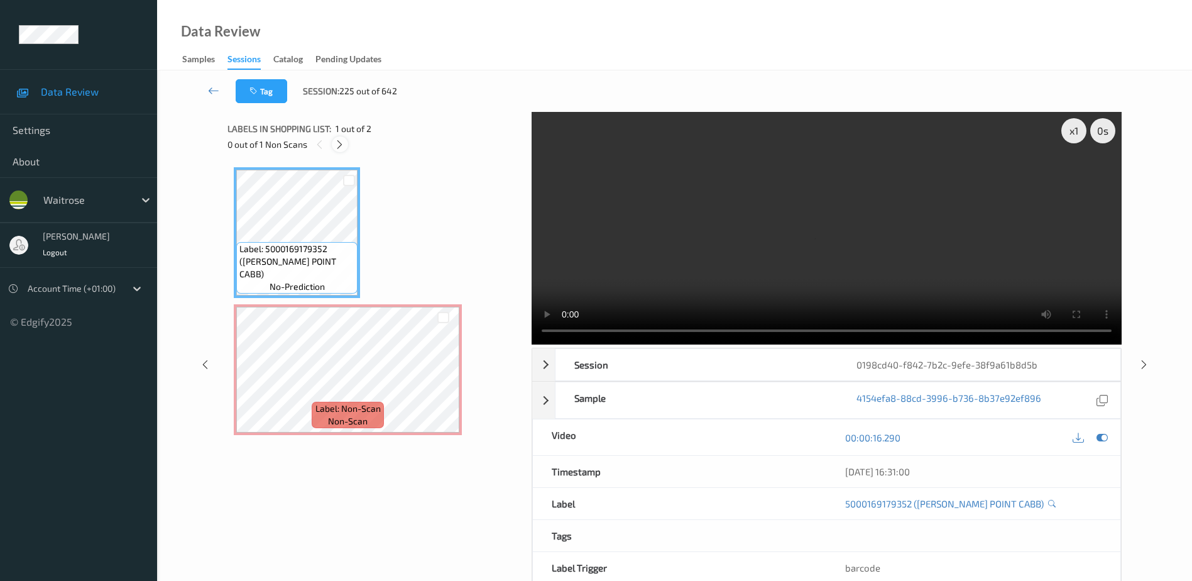
click at [343, 148] on icon at bounding box center [339, 144] width 11 height 11
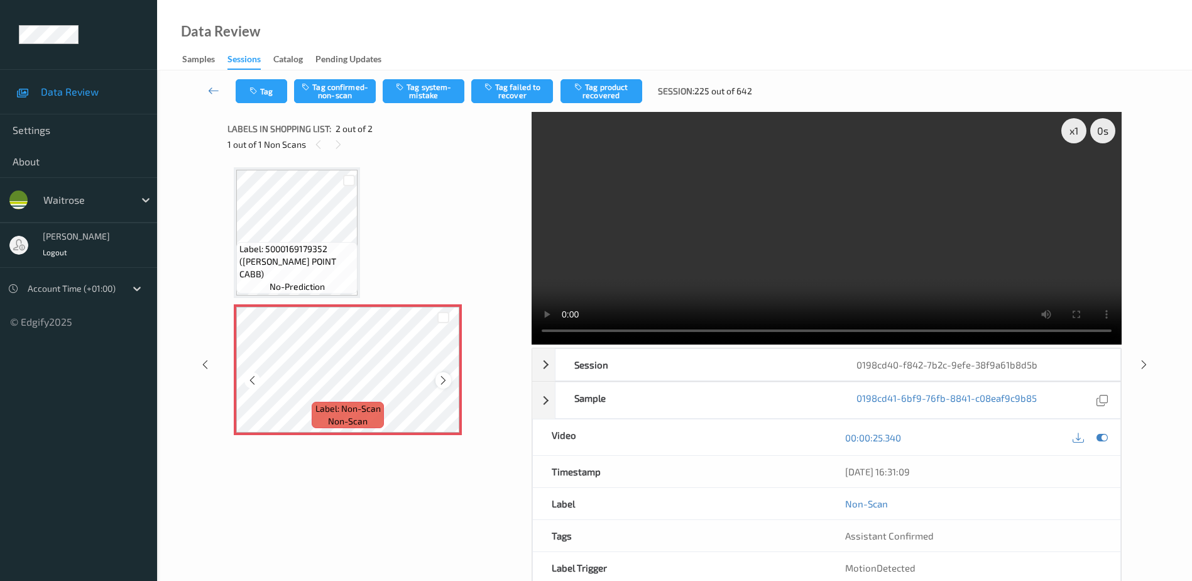
click at [444, 381] on icon at bounding box center [443, 380] width 11 height 11
click at [816, 230] on video at bounding box center [827, 228] width 590 height 233
click at [422, 92] on button "Tag system-mistake" at bounding box center [424, 91] width 82 height 24
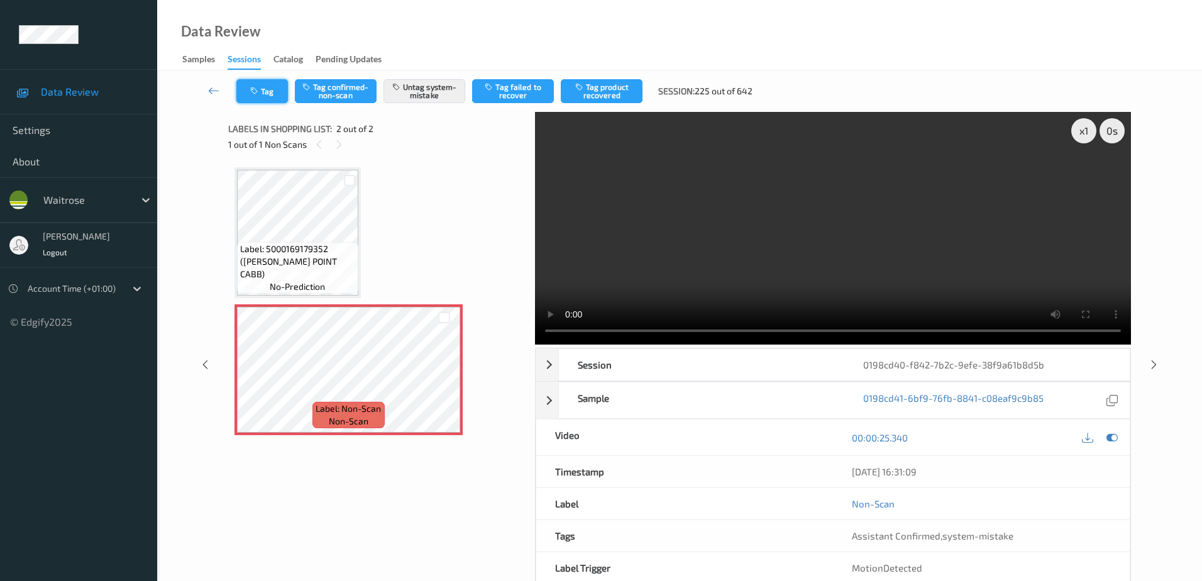
click at [260, 97] on button "Tag" at bounding box center [262, 91] width 52 height 24
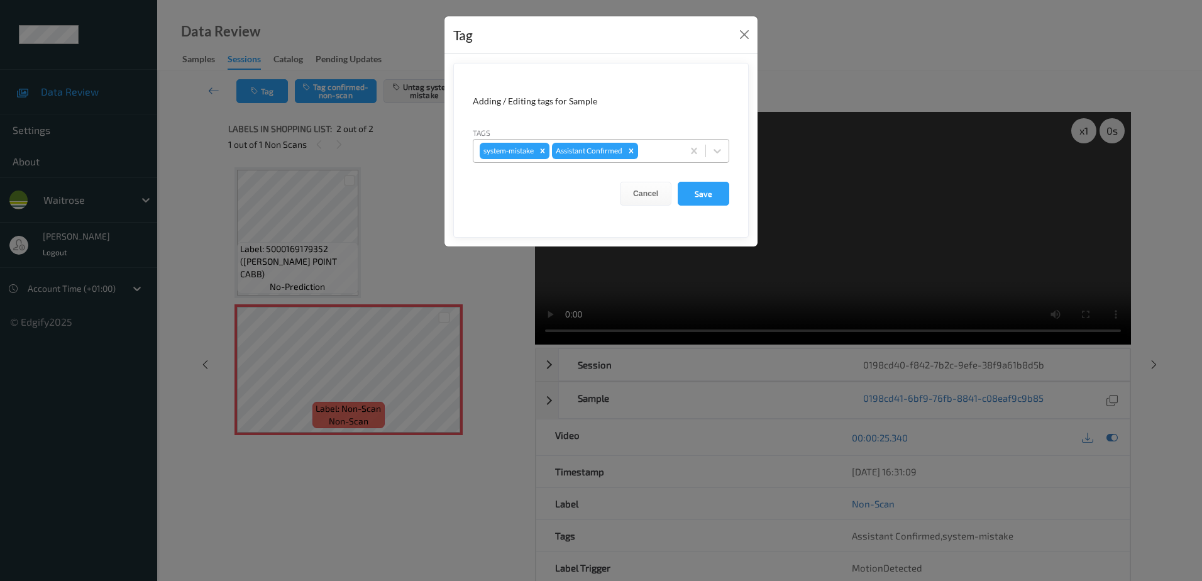
click at [650, 155] on div at bounding box center [658, 150] width 36 height 15
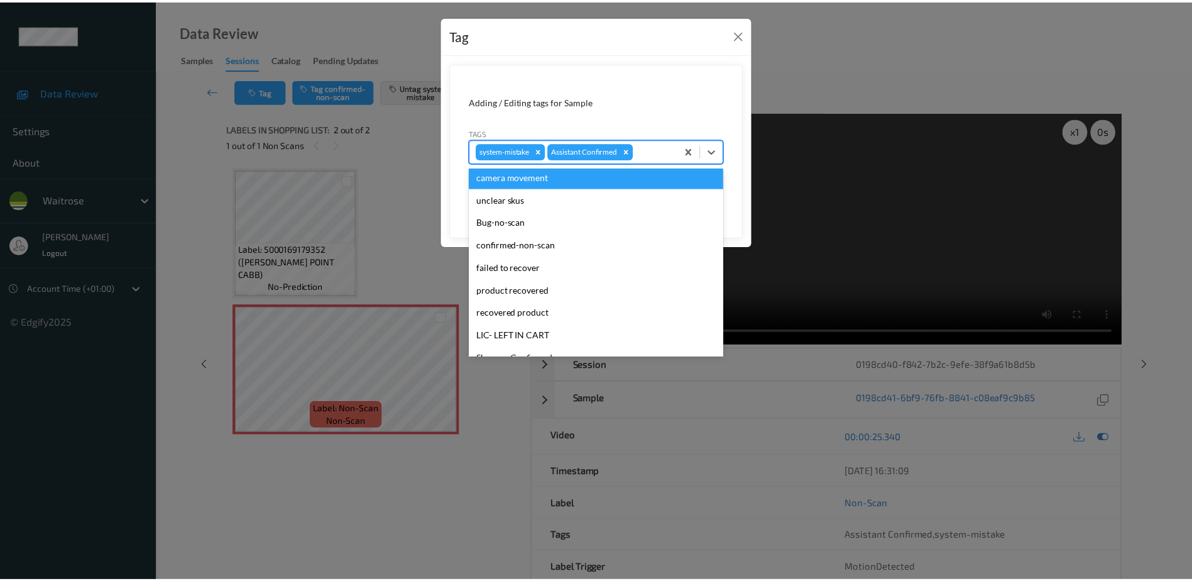
scroll to position [246, 0]
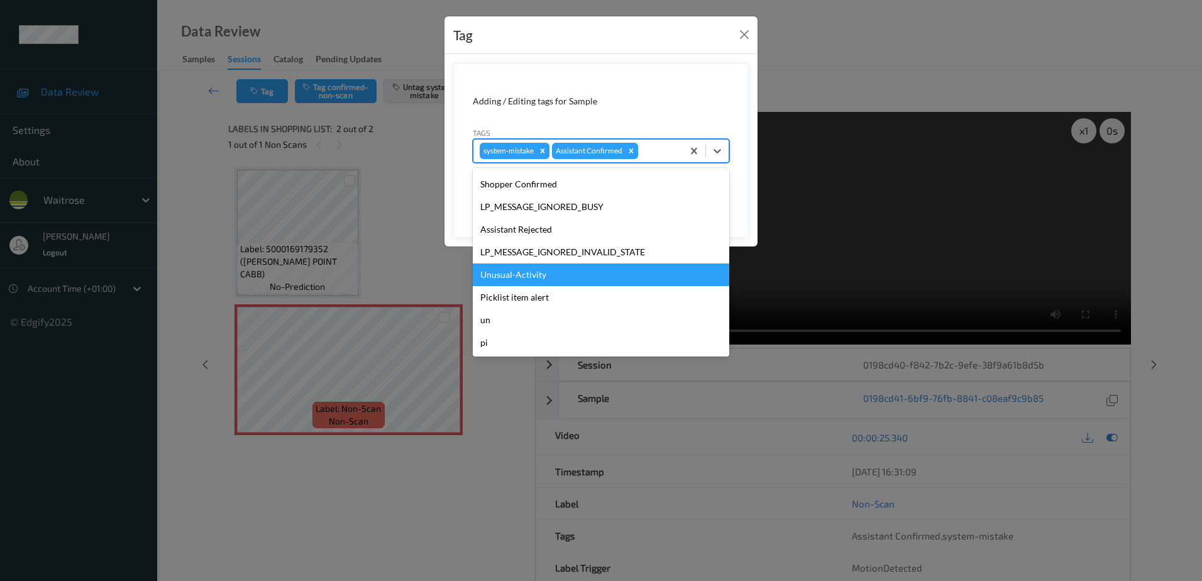
click at [555, 278] on div "Unusual-Activity" at bounding box center [601, 274] width 256 height 23
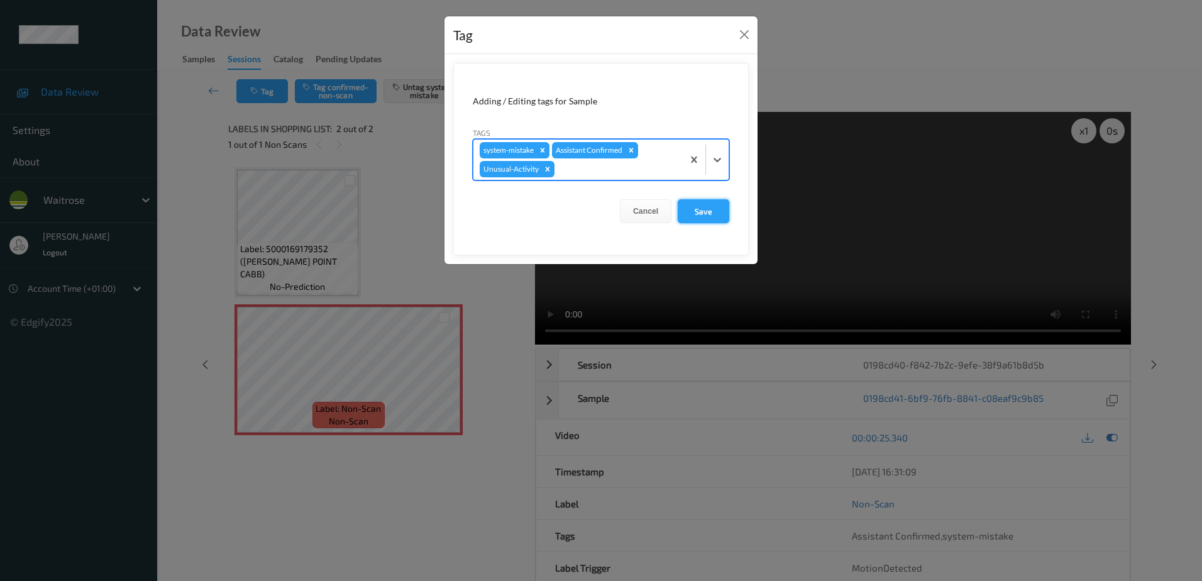
click at [690, 213] on button "Save" at bounding box center [703, 211] width 52 height 24
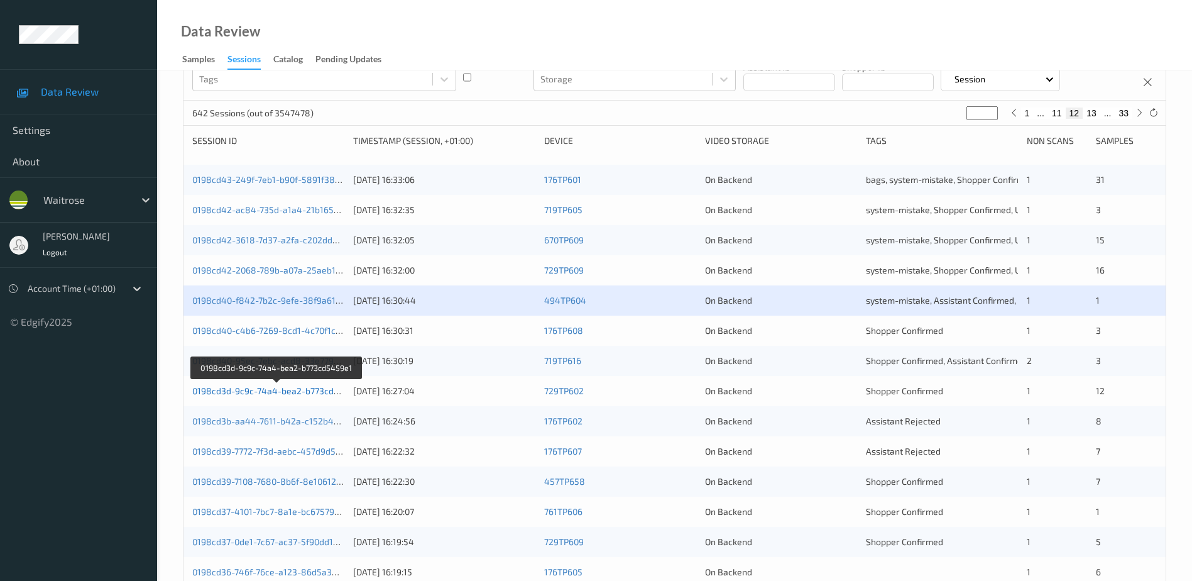
click at [284, 390] on link "0198cd3d-9c9c-74a4-bea2-b773cd5459e1" at bounding box center [277, 390] width 171 height 11
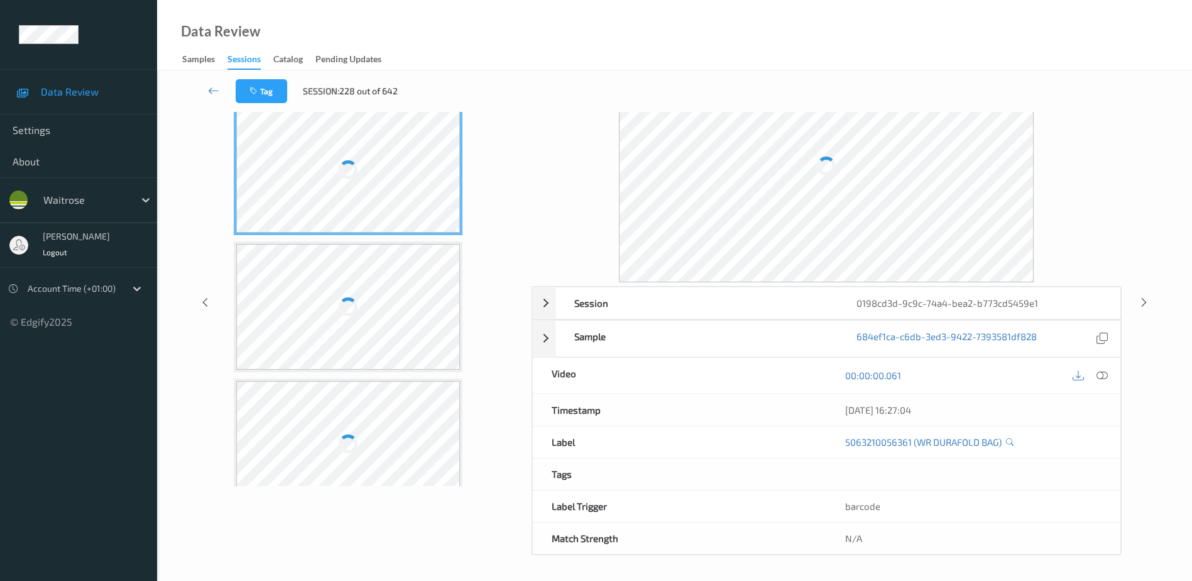
scroll to position [62, 0]
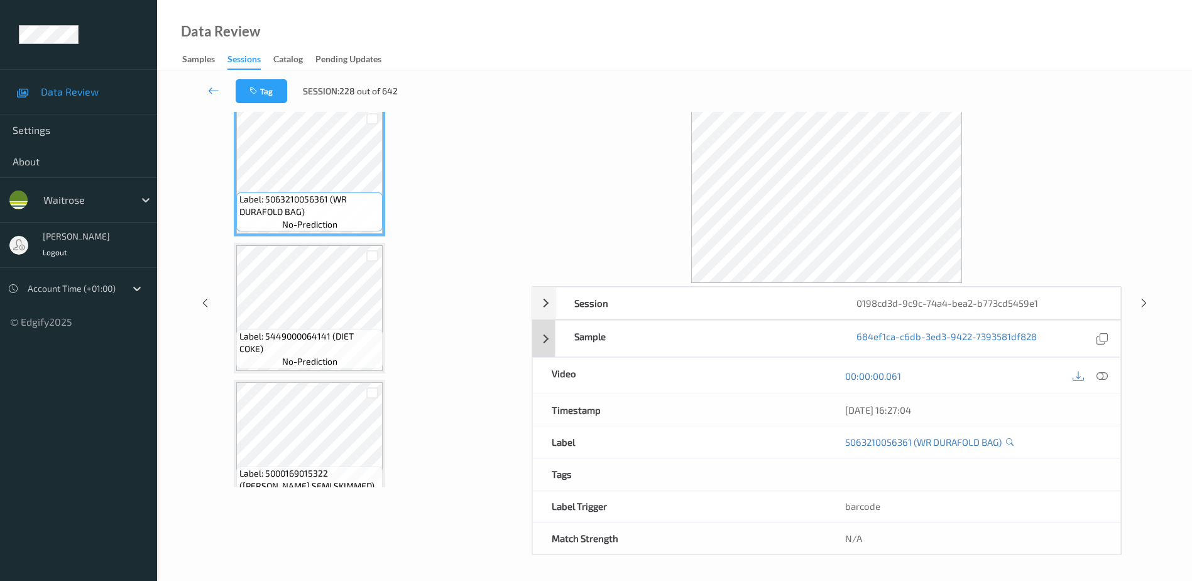
drag, startPoint x: 1102, startPoint y: 373, endPoint x: 978, endPoint y: 247, distance: 177.3
click at [1102, 373] on icon at bounding box center [1102, 375] width 11 height 11
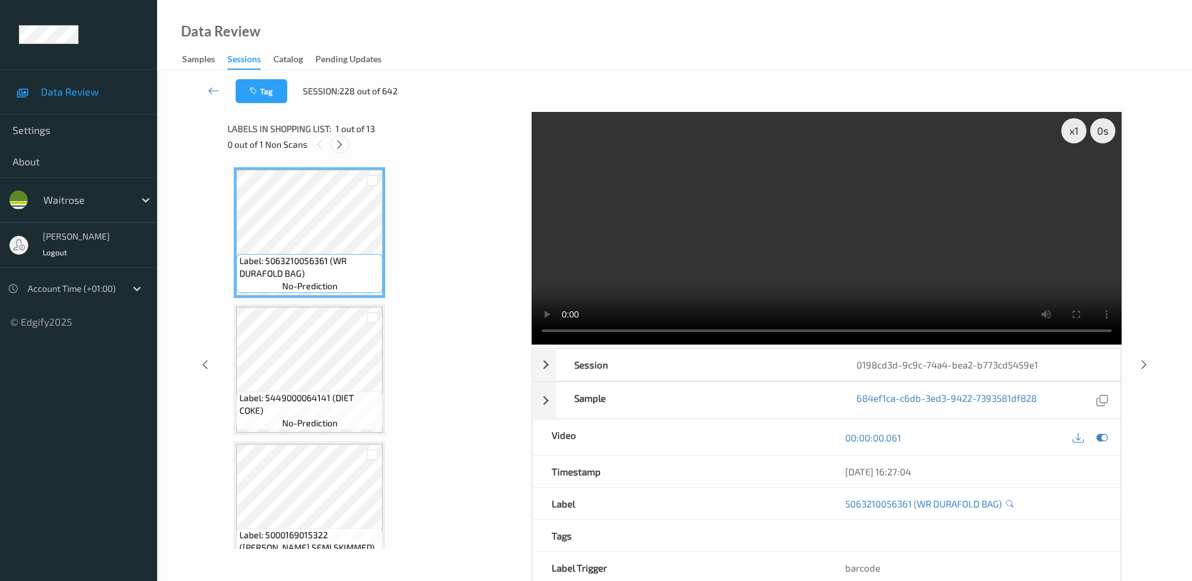
click at [341, 142] on icon at bounding box center [339, 144] width 11 height 11
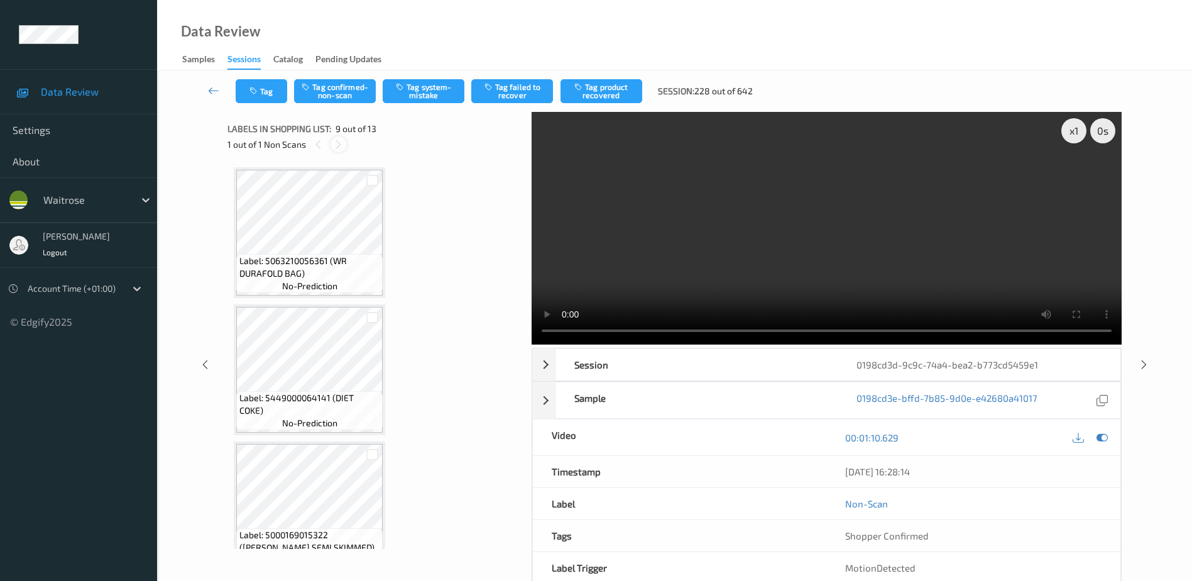
scroll to position [965, 0]
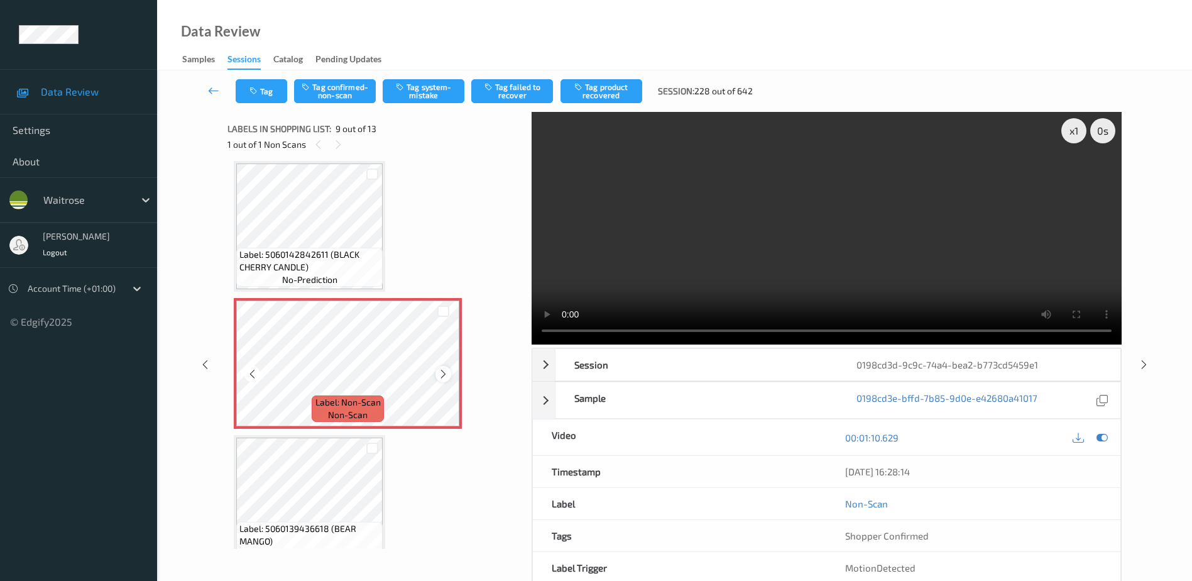
click at [443, 378] on icon at bounding box center [443, 373] width 11 height 11
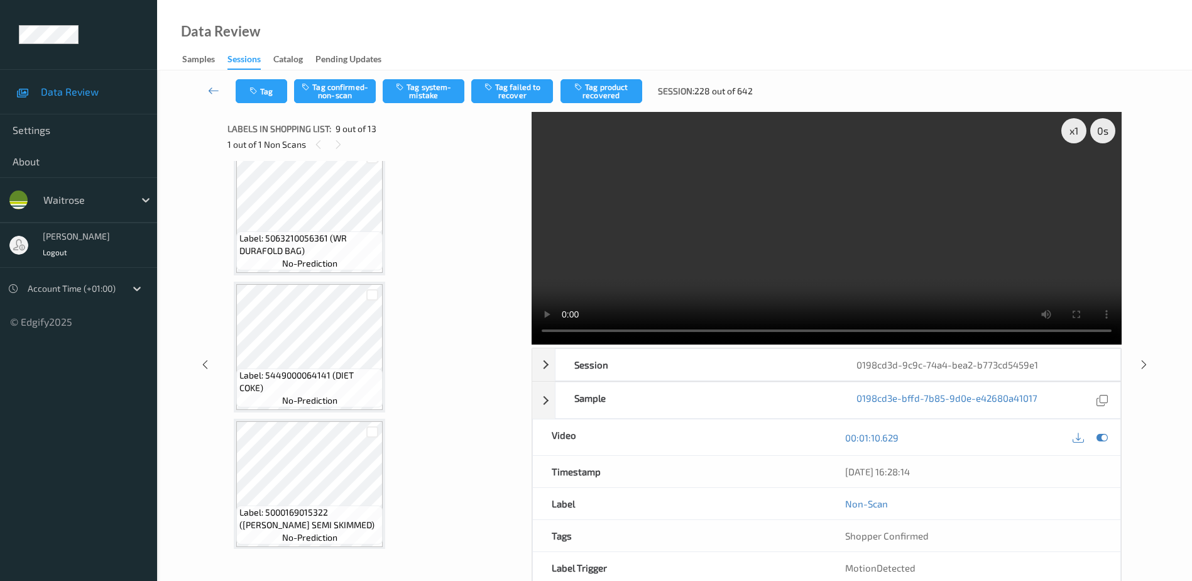
scroll to position [0, 0]
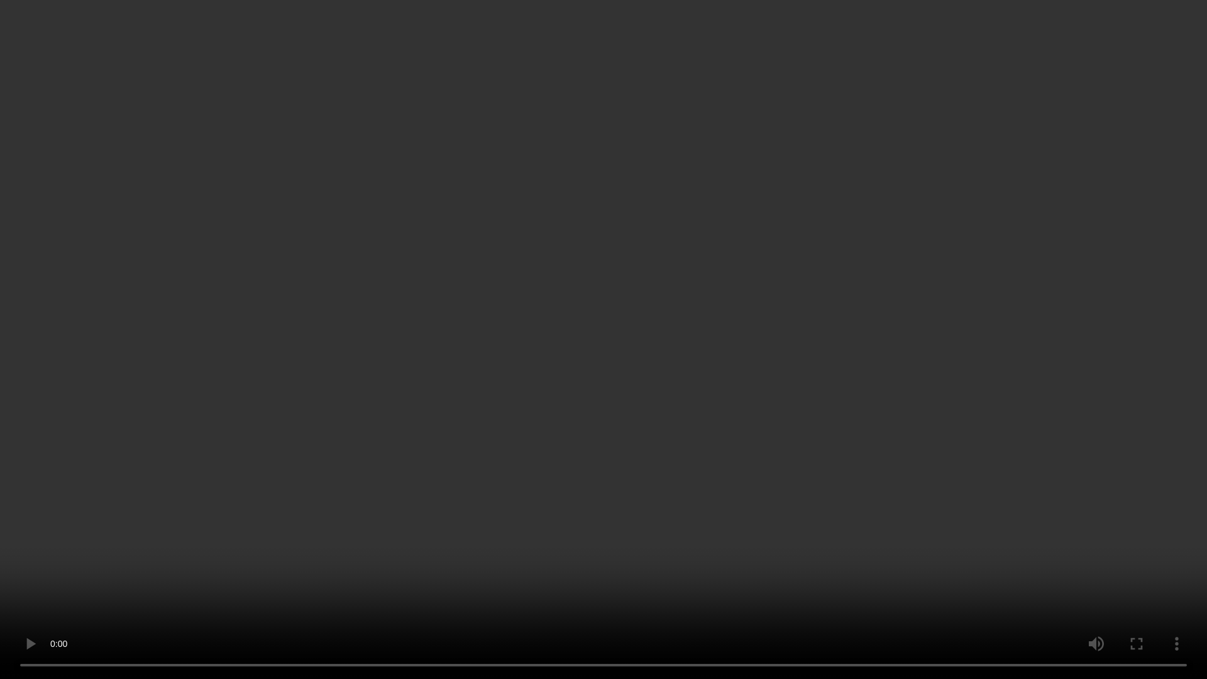
click at [652, 328] on video at bounding box center [603, 339] width 1207 height 679
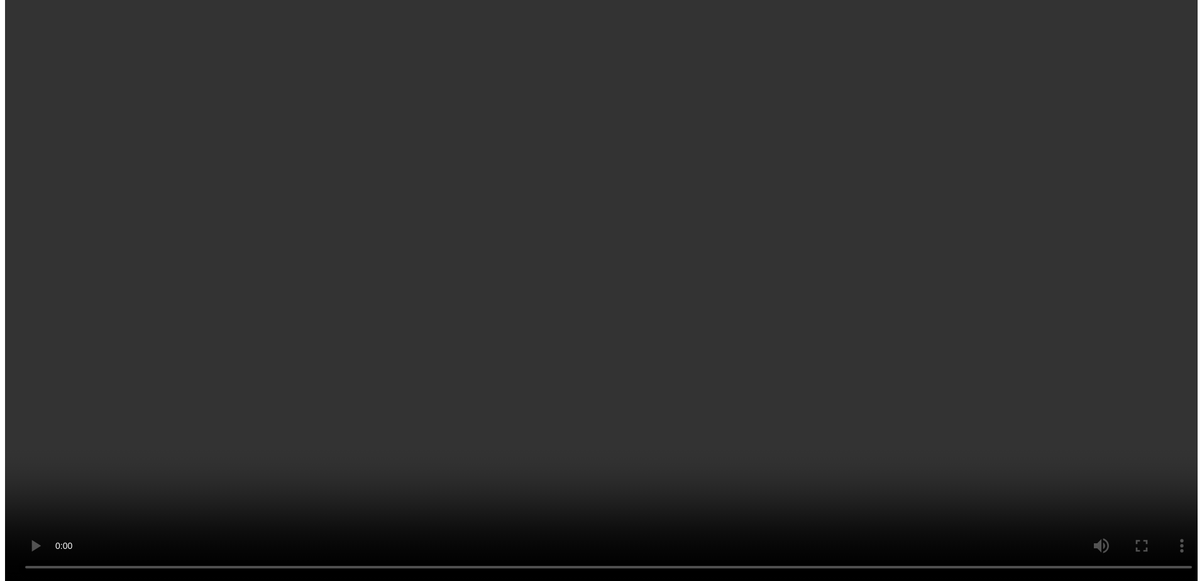
scroll to position [1006, 0]
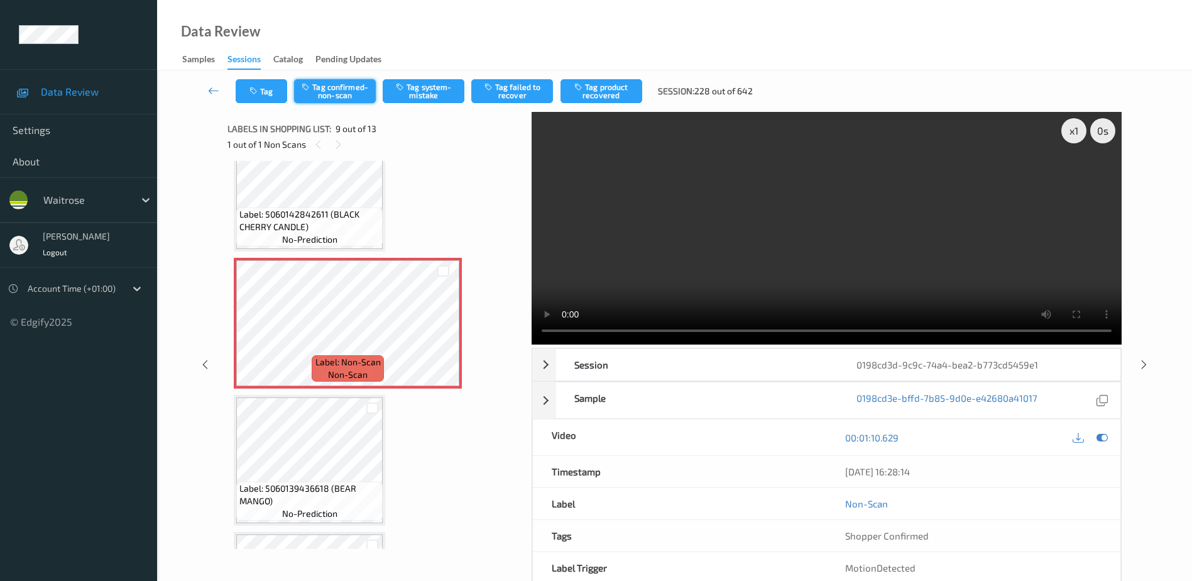
click at [336, 87] on button "Tag confirmed-non-scan" at bounding box center [335, 91] width 82 height 24
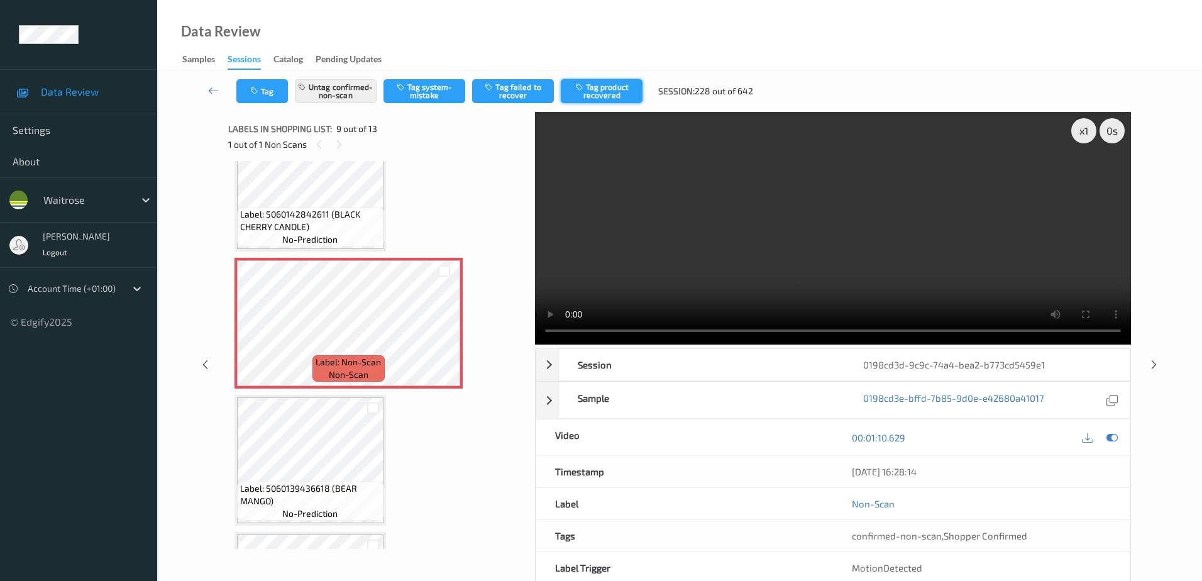
click at [608, 85] on button "Tag product recovered" at bounding box center [602, 91] width 82 height 24
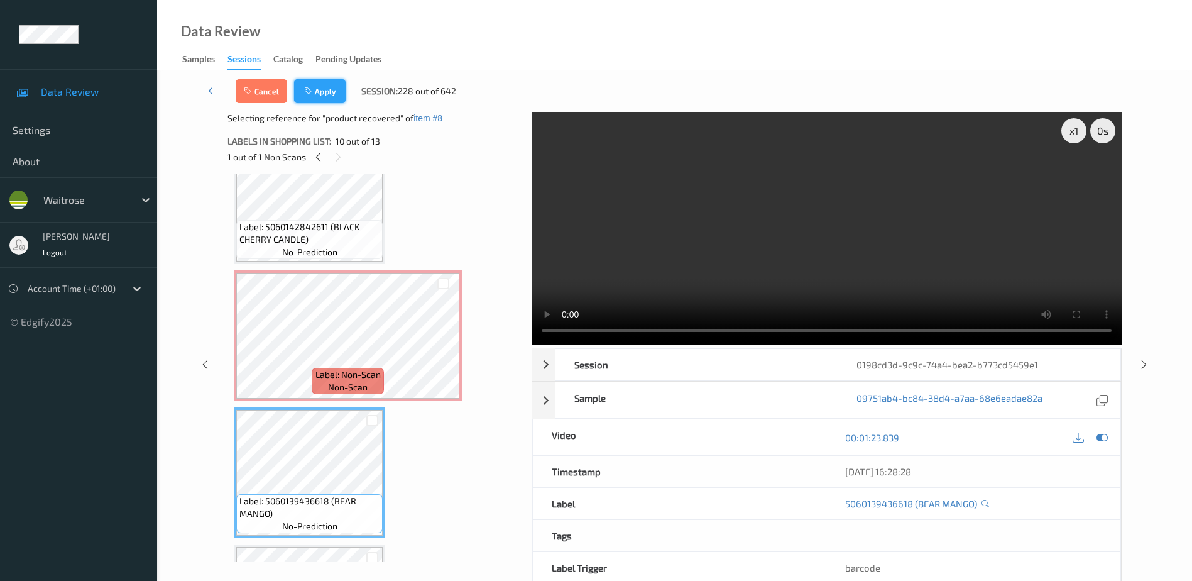
click at [311, 88] on icon "button" at bounding box center [309, 91] width 11 height 9
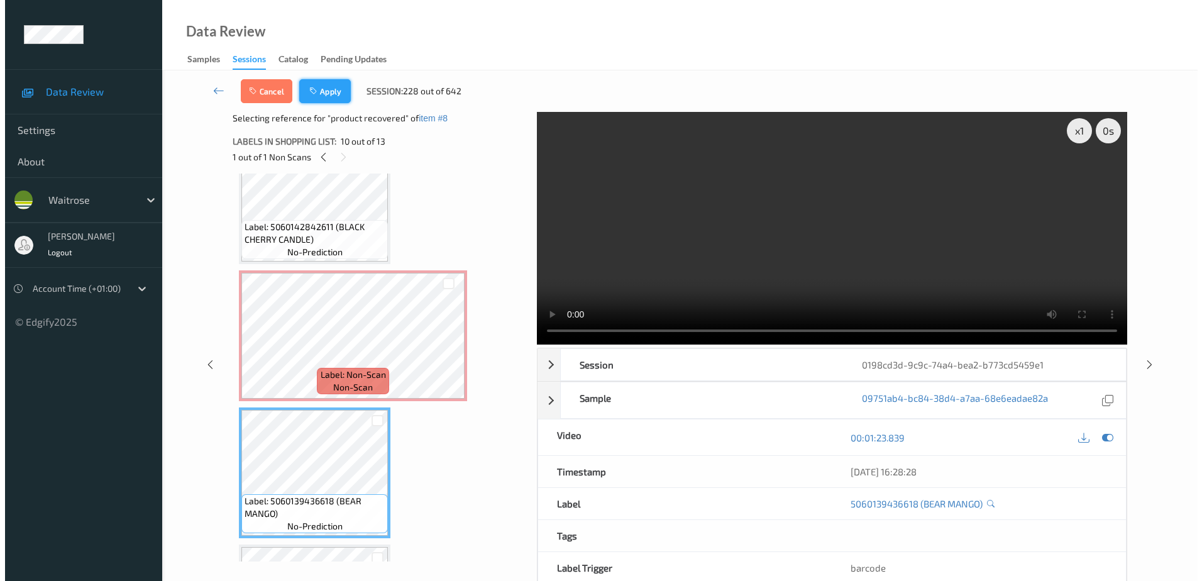
scroll to position [965, 0]
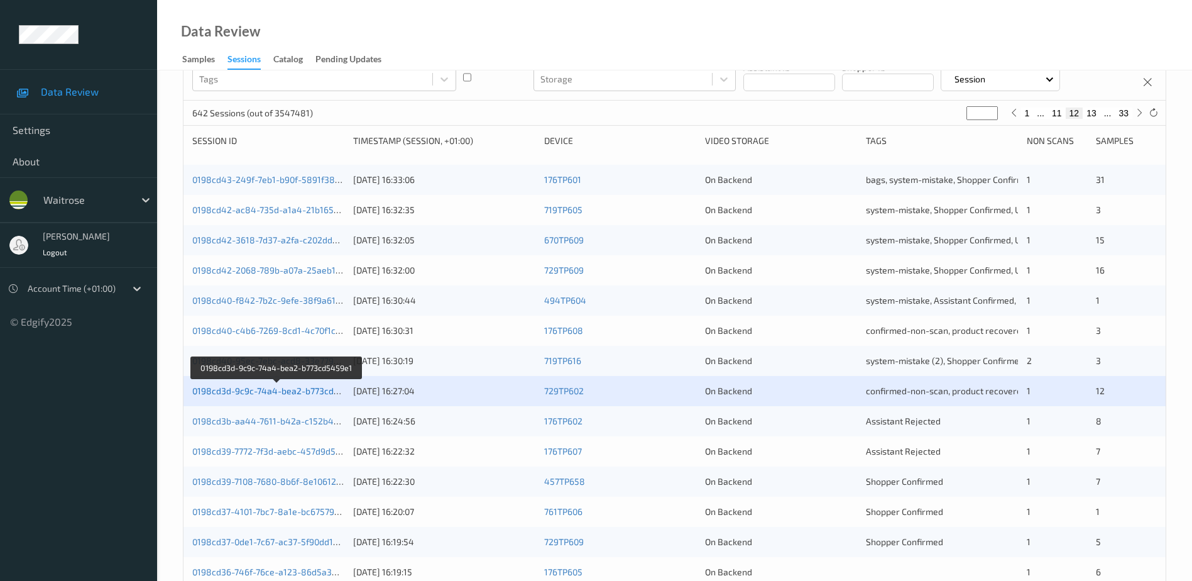
scroll to position [189, 0]
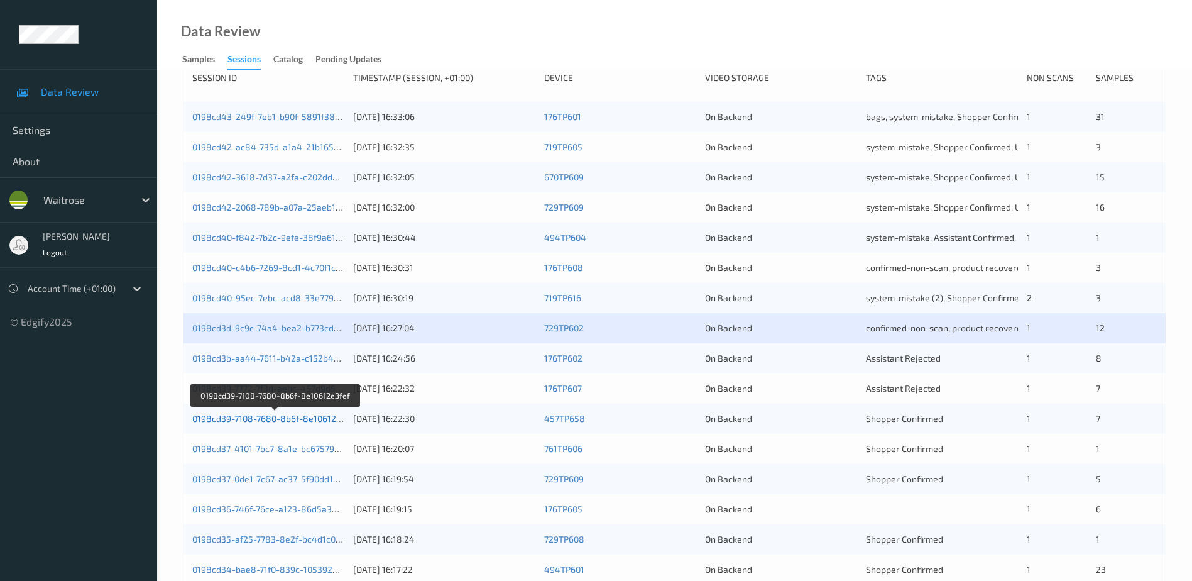
click at [273, 419] on link "0198cd39-7108-7680-8b6f-8e10612e3fef" at bounding box center [274, 418] width 165 height 11
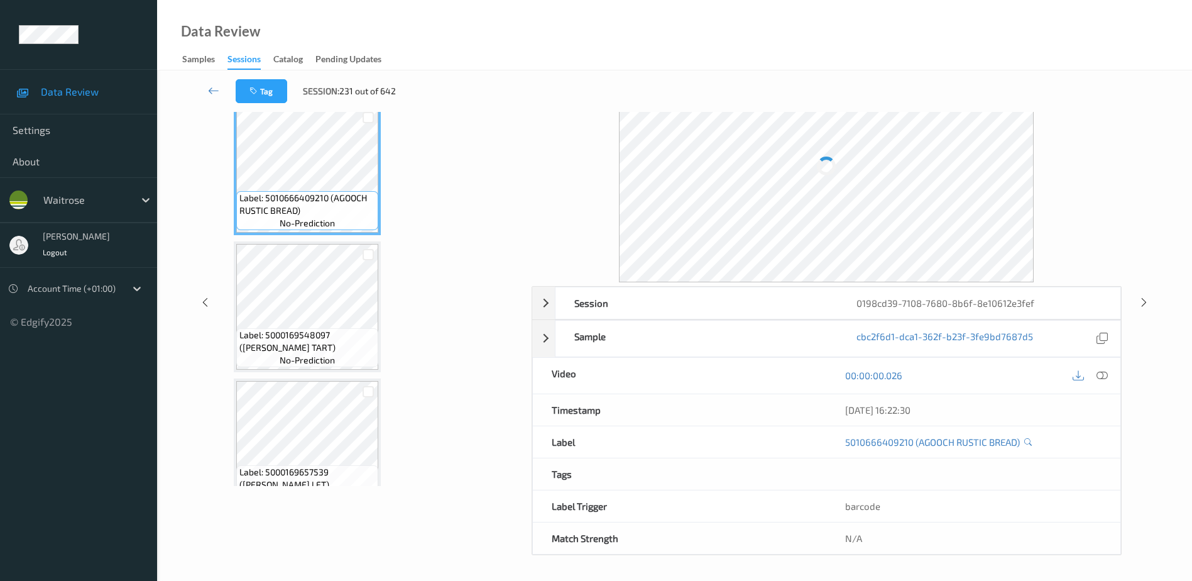
scroll to position [62, 0]
click at [1104, 374] on icon at bounding box center [1102, 375] width 11 height 11
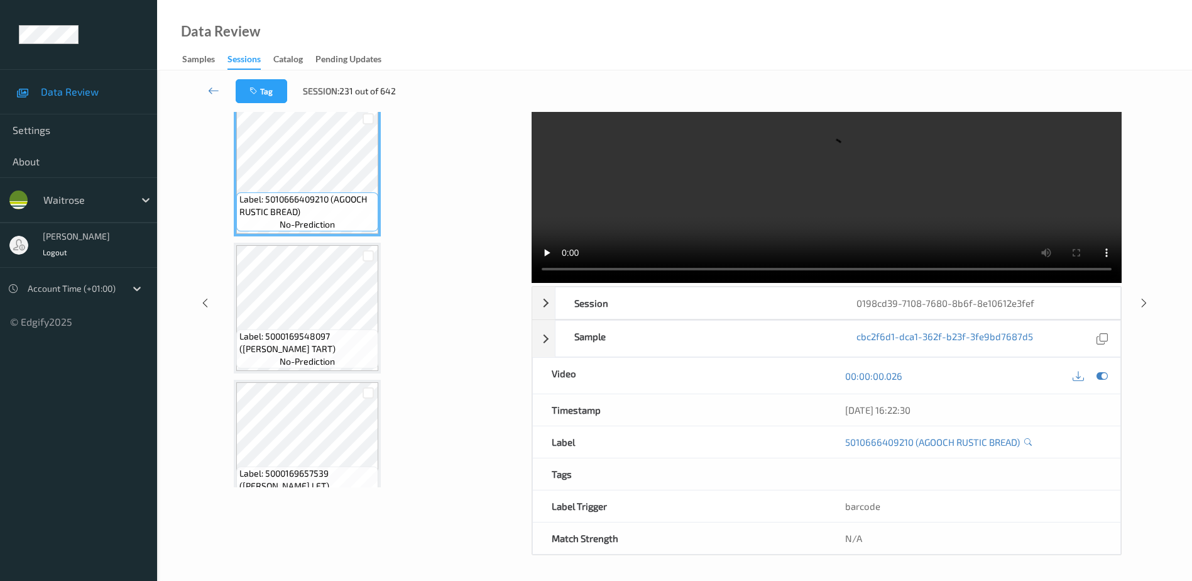
scroll to position [0, 0]
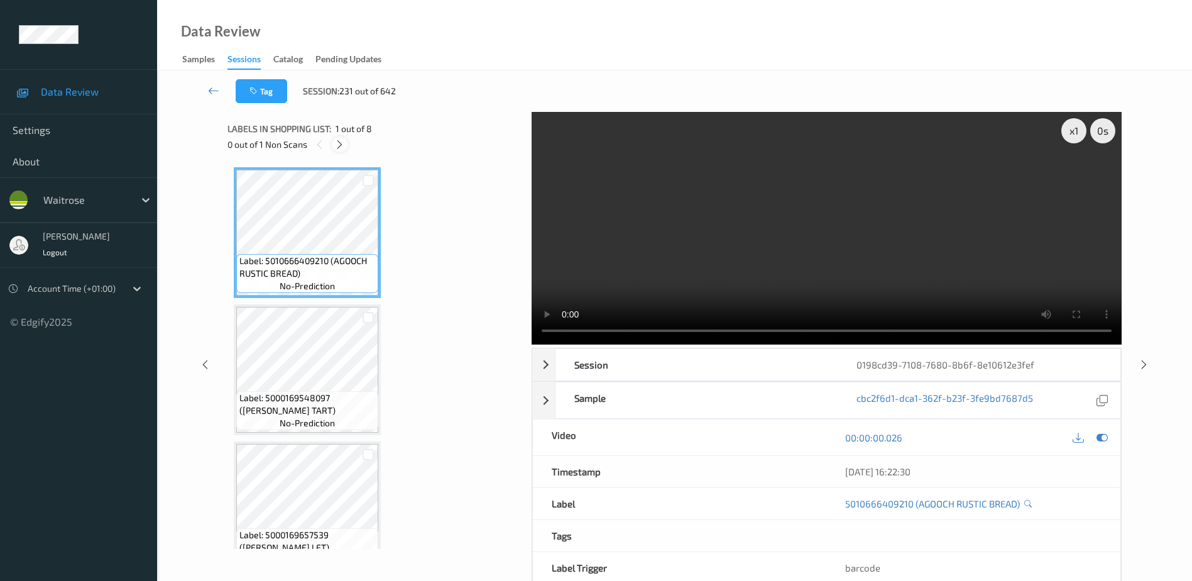
click at [340, 138] on div at bounding box center [340, 144] width 16 height 16
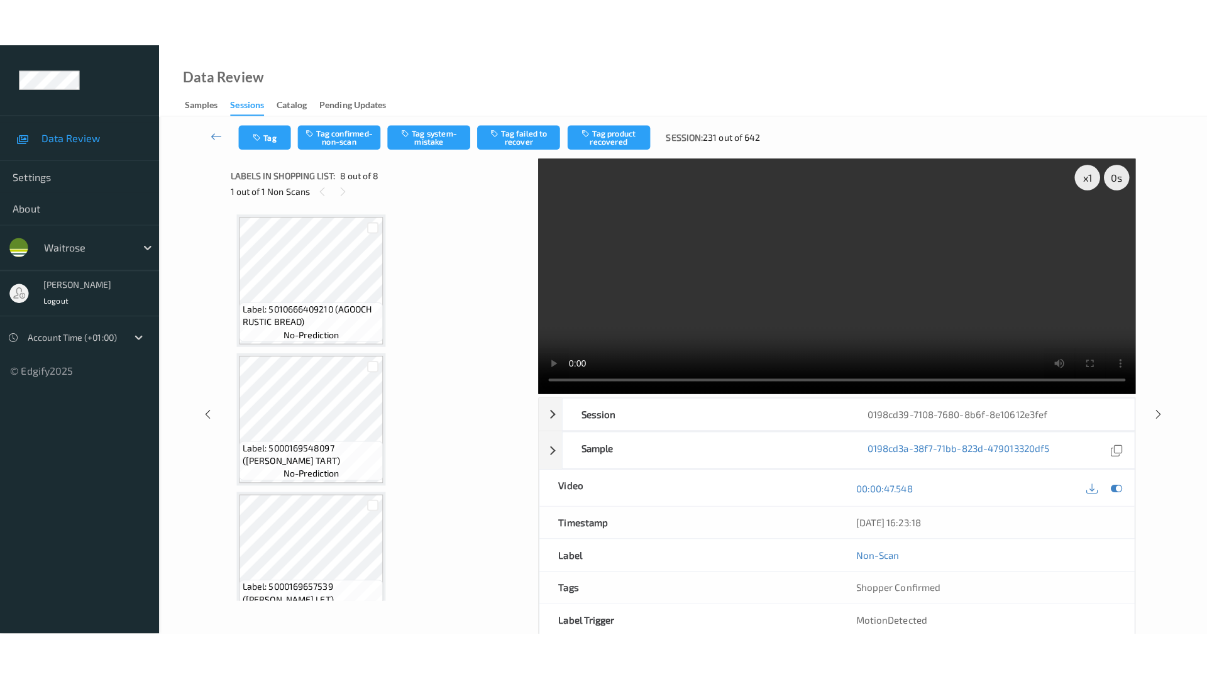
scroll to position [715, 0]
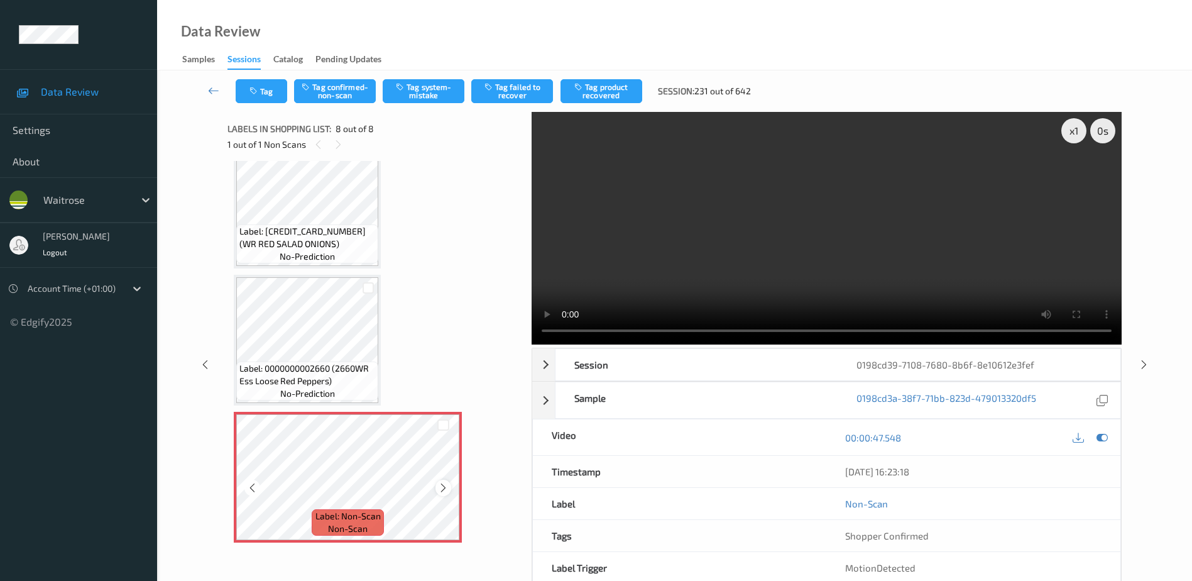
click at [439, 490] on icon at bounding box center [443, 487] width 11 height 11
click at [880, 255] on video at bounding box center [827, 228] width 590 height 233
click at [417, 90] on button "Tag system-mistake" at bounding box center [424, 91] width 82 height 24
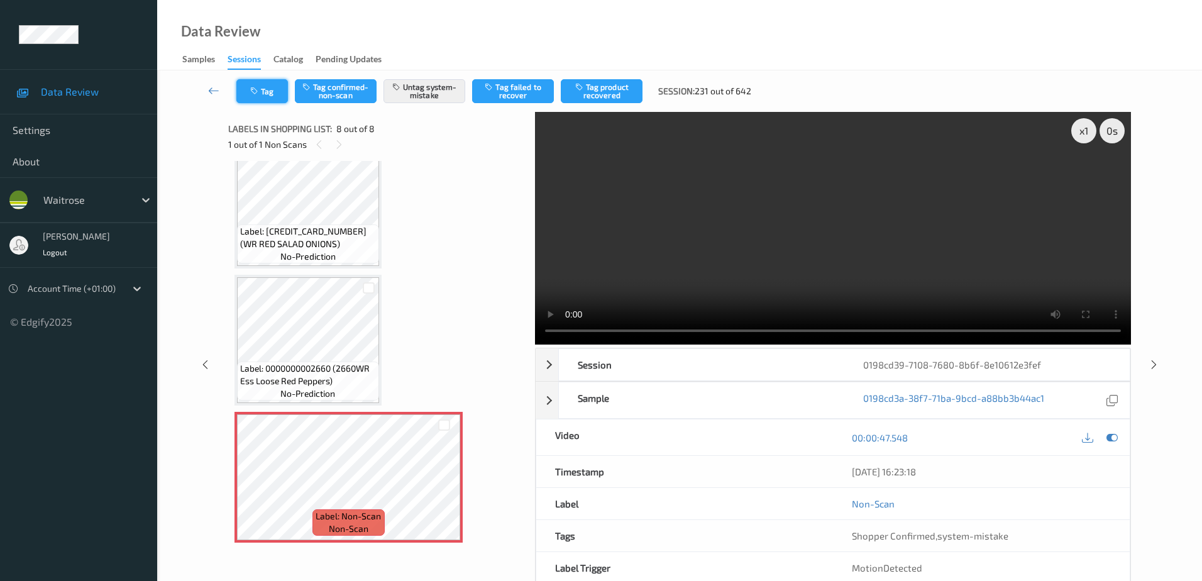
click at [264, 90] on button "Tag" at bounding box center [262, 91] width 52 height 24
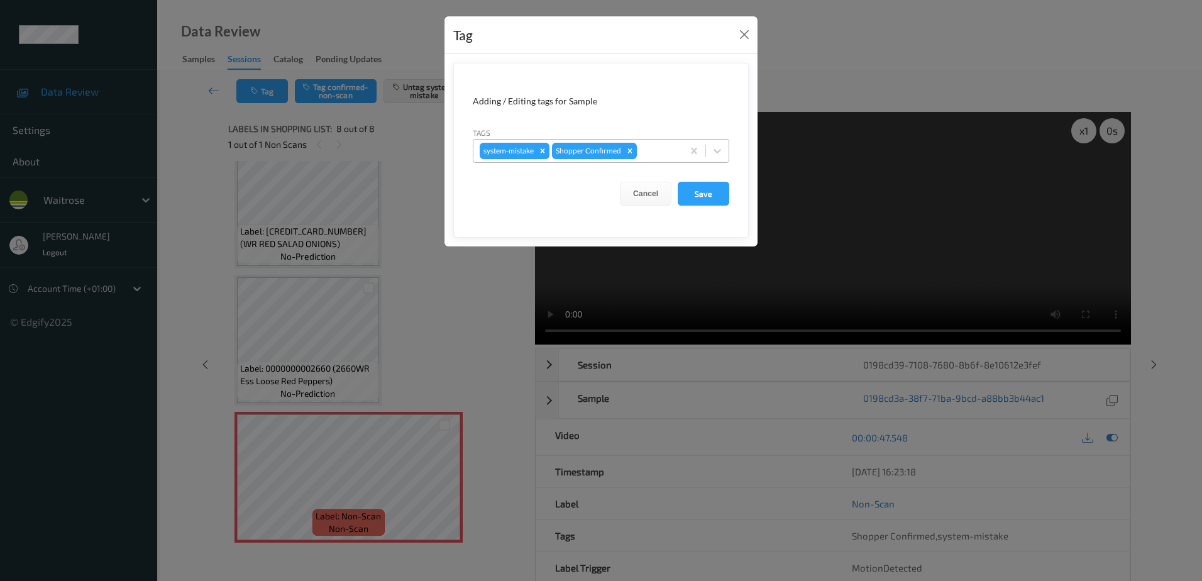
click at [646, 148] on div at bounding box center [657, 150] width 37 height 15
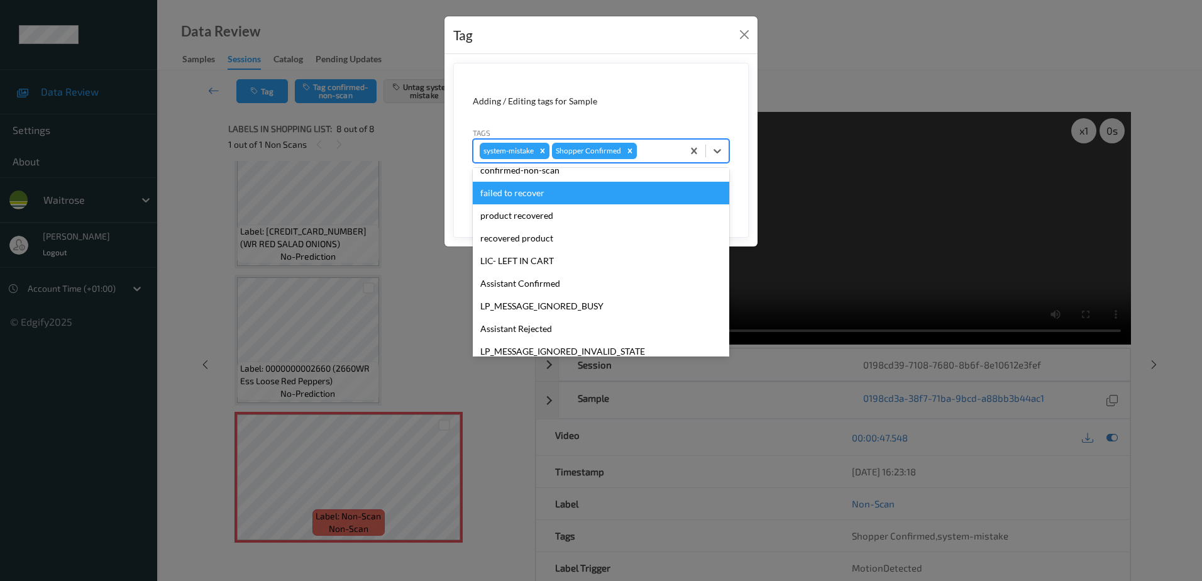
scroll to position [246, 0]
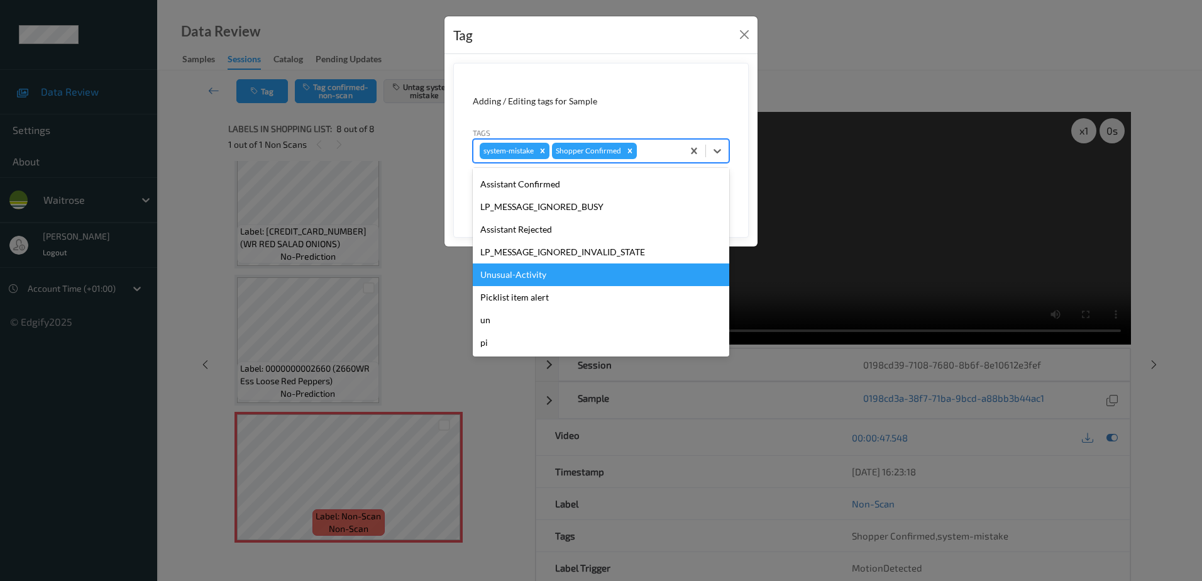
click at [510, 270] on div "Unusual-Activity" at bounding box center [601, 274] width 256 height 23
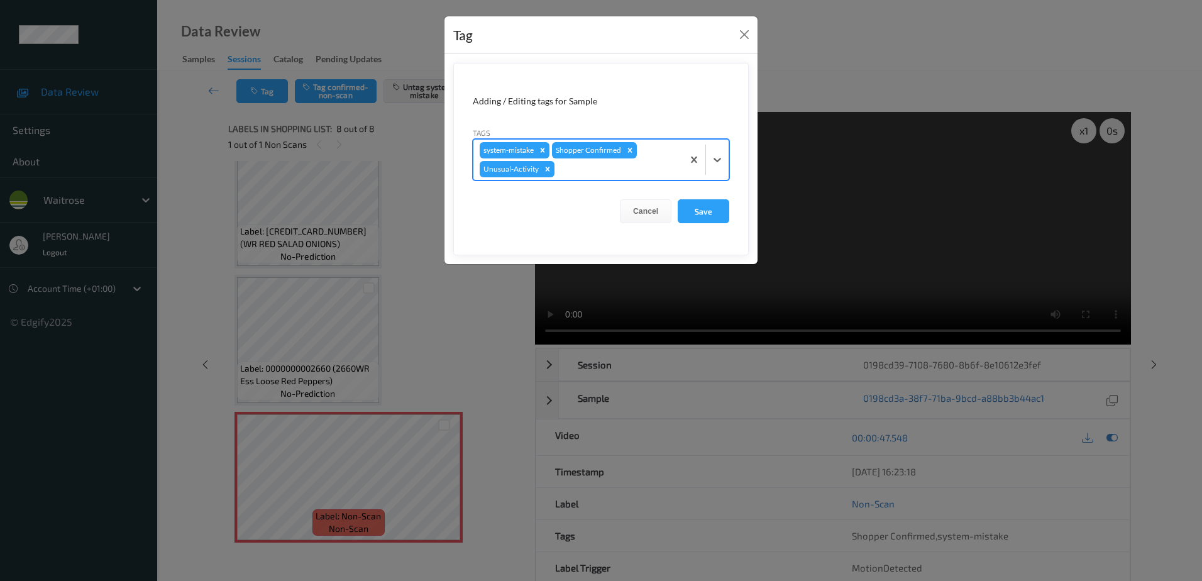
click at [578, 166] on div at bounding box center [616, 169] width 119 height 15
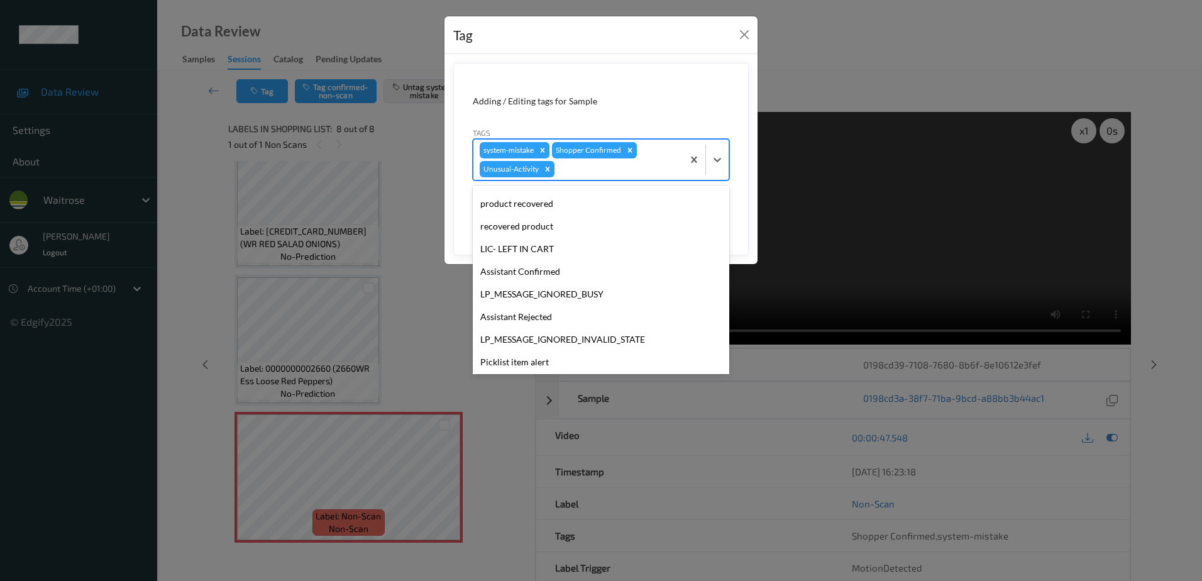
scroll to position [224, 0]
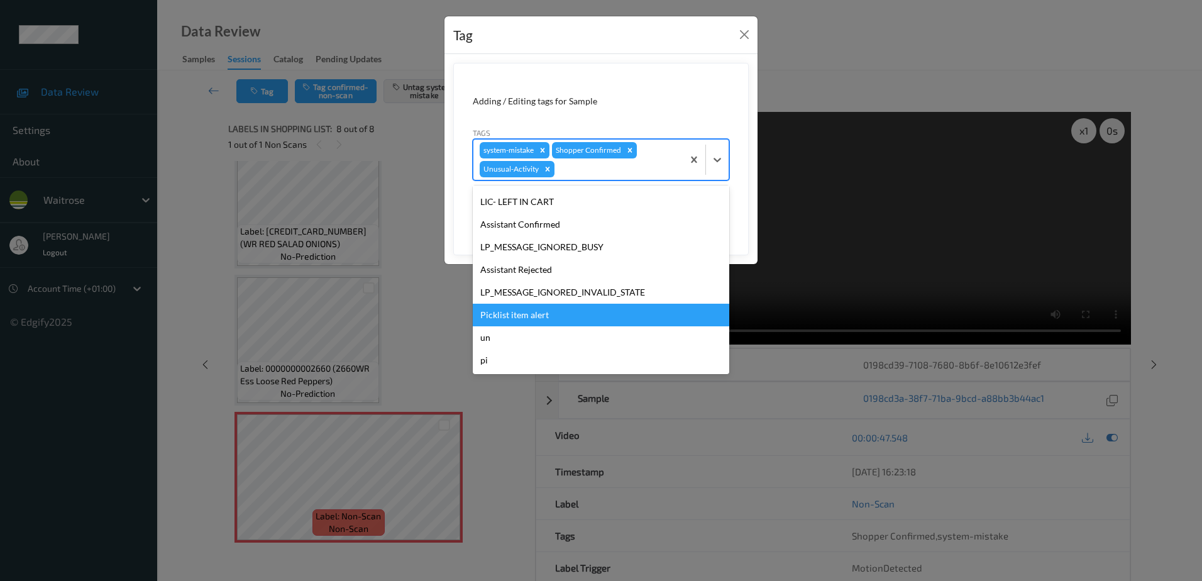
click at [518, 312] on div "Picklist item alert" at bounding box center [601, 315] width 256 height 23
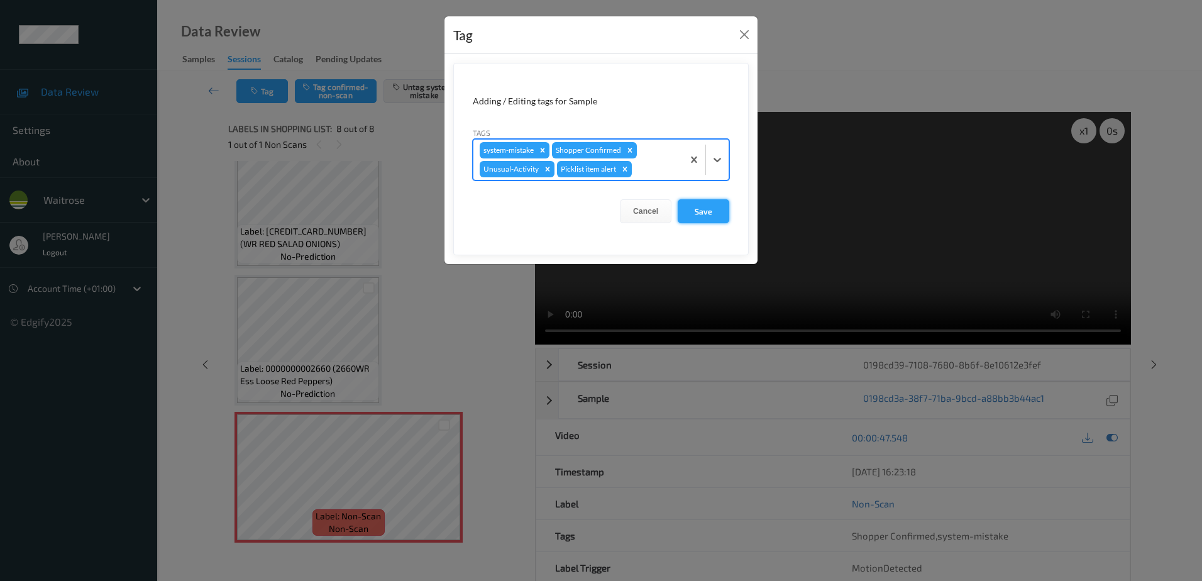
click at [699, 208] on button "Save" at bounding box center [703, 211] width 52 height 24
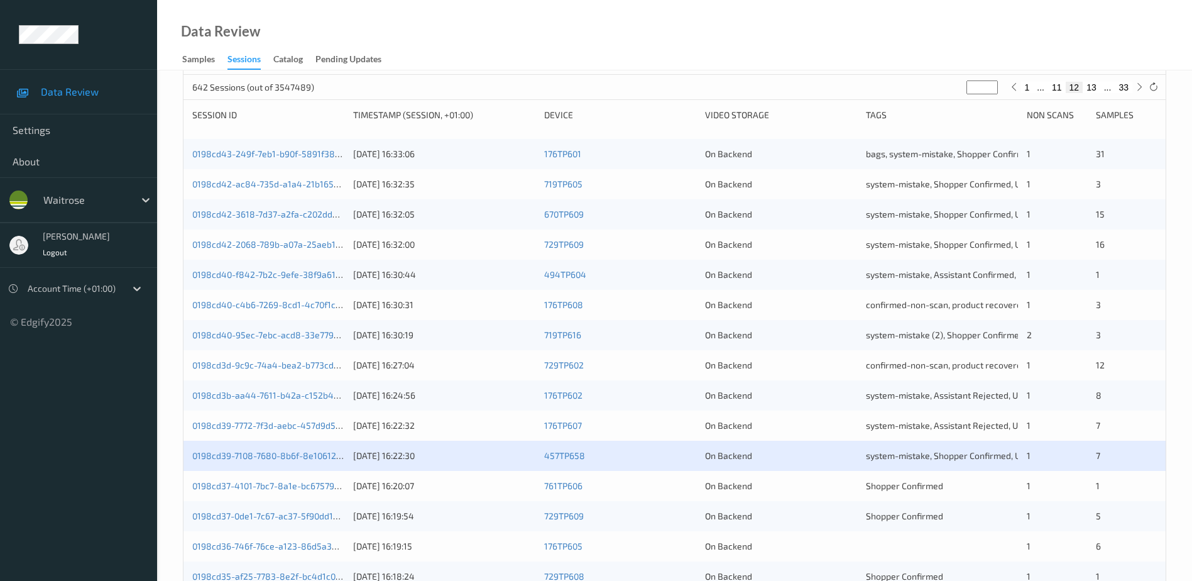
scroll to position [189, 0]
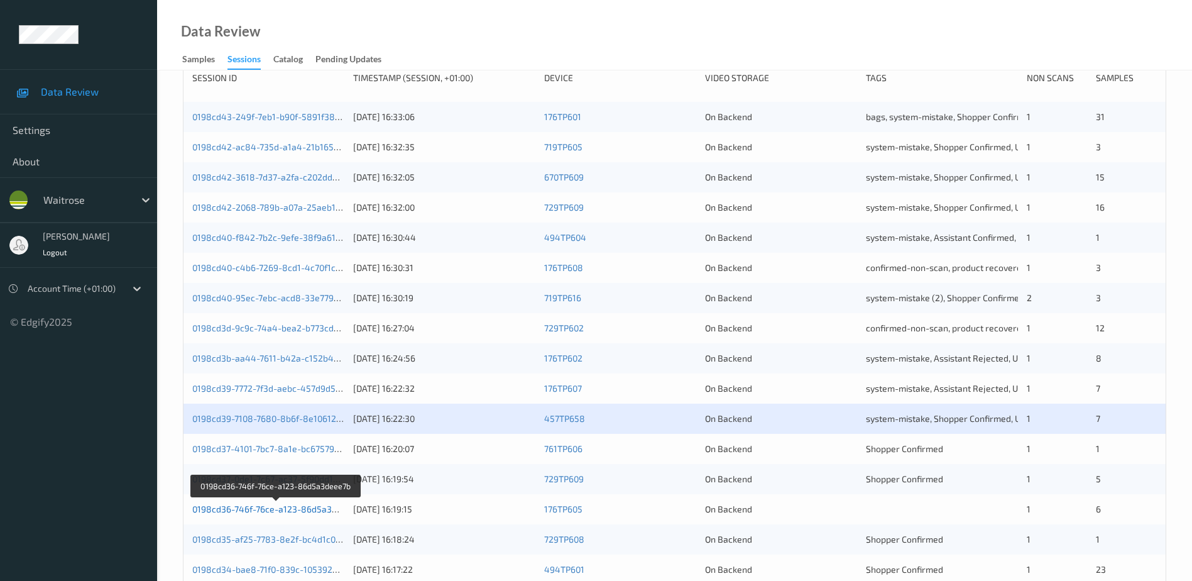
click at [285, 508] on link "0198cd36-746f-76ce-a123-86d5a3deee7b" at bounding box center [276, 508] width 169 height 11
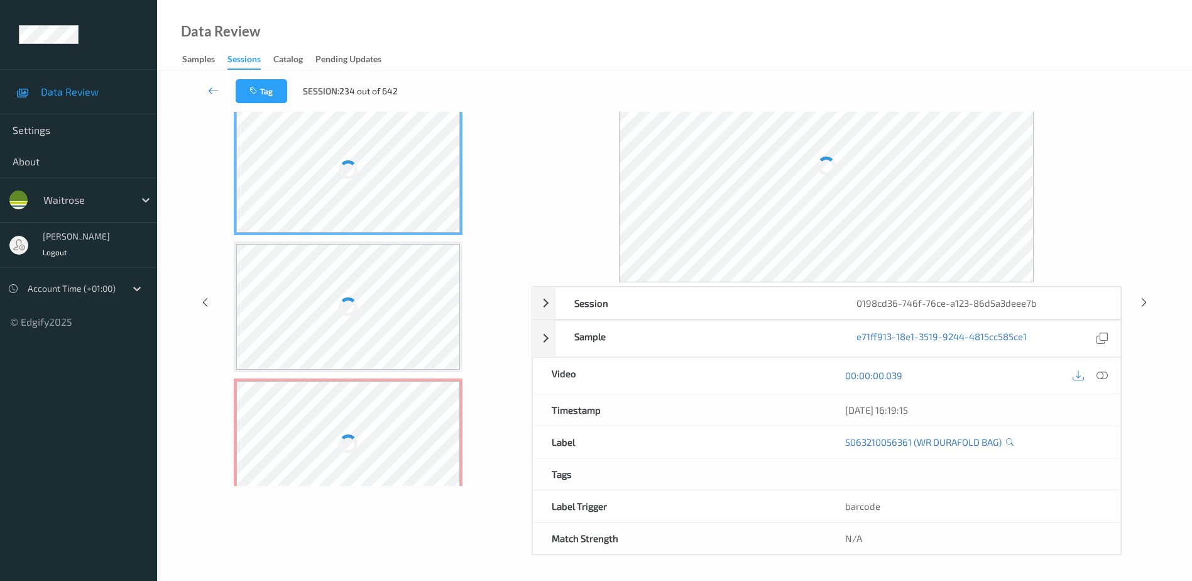
scroll to position [62, 0]
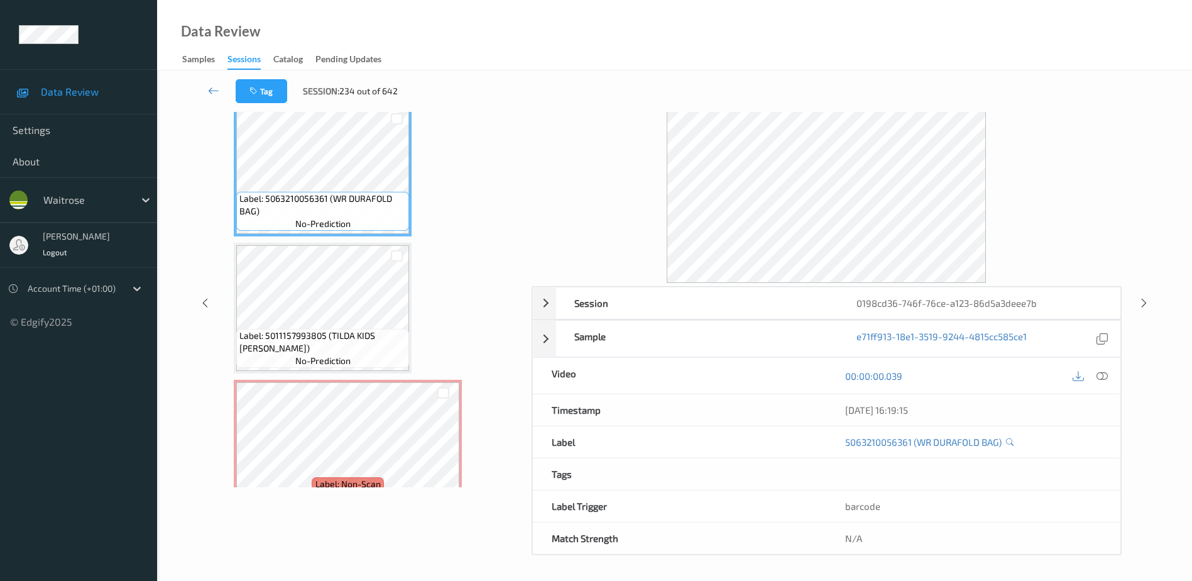
drag, startPoint x: 1104, startPoint y: 375, endPoint x: 899, endPoint y: 106, distance: 338.6
click at [1104, 375] on icon at bounding box center [1102, 375] width 11 height 11
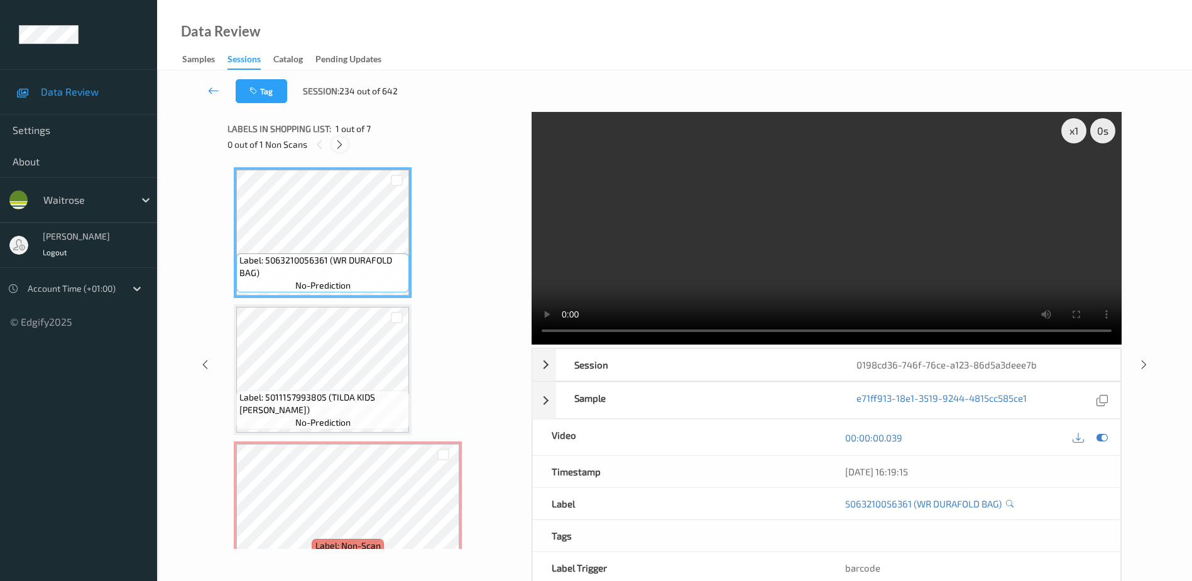
click at [340, 143] on icon at bounding box center [339, 144] width 11 height 11
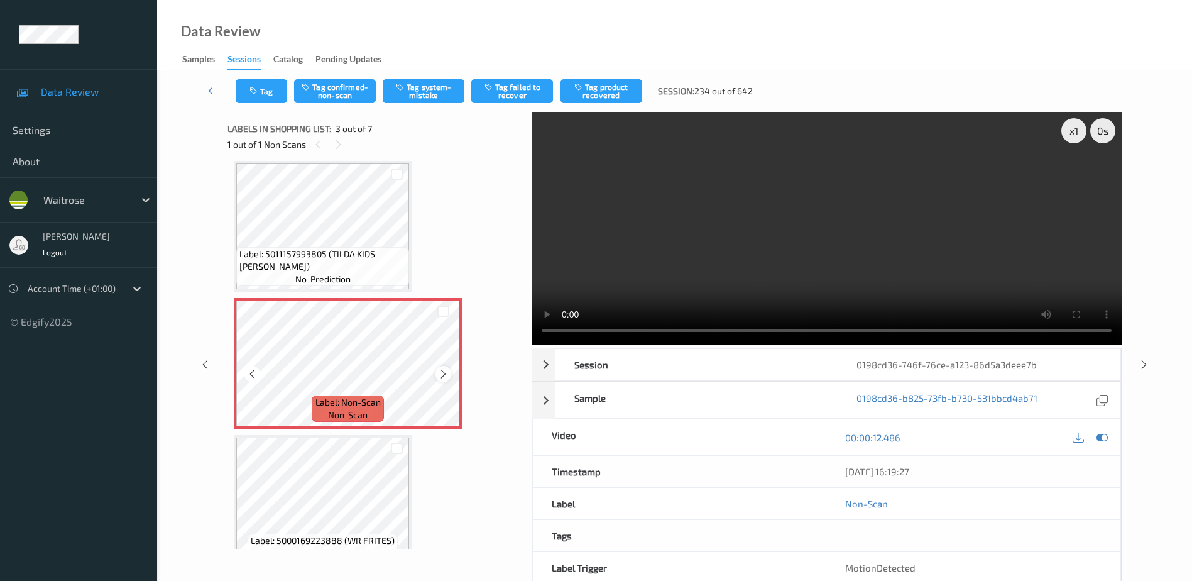
click at [441, 375] on icon at bounding box center [443, 373] width 11 height 11
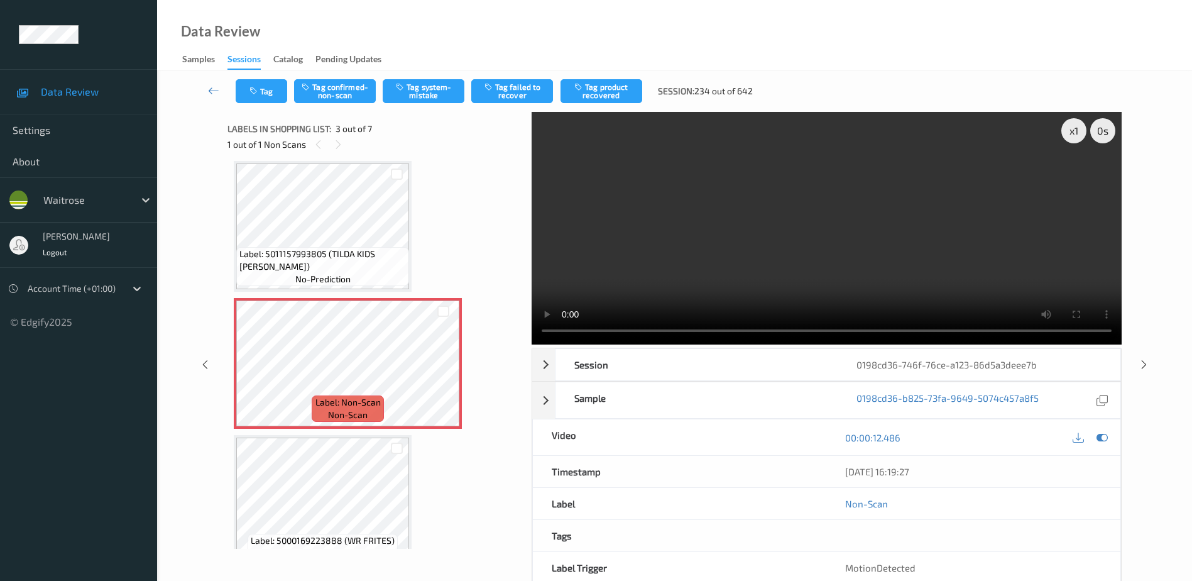
click at [818, 274] on video at bounding box center [827, 228] width 590 height 233
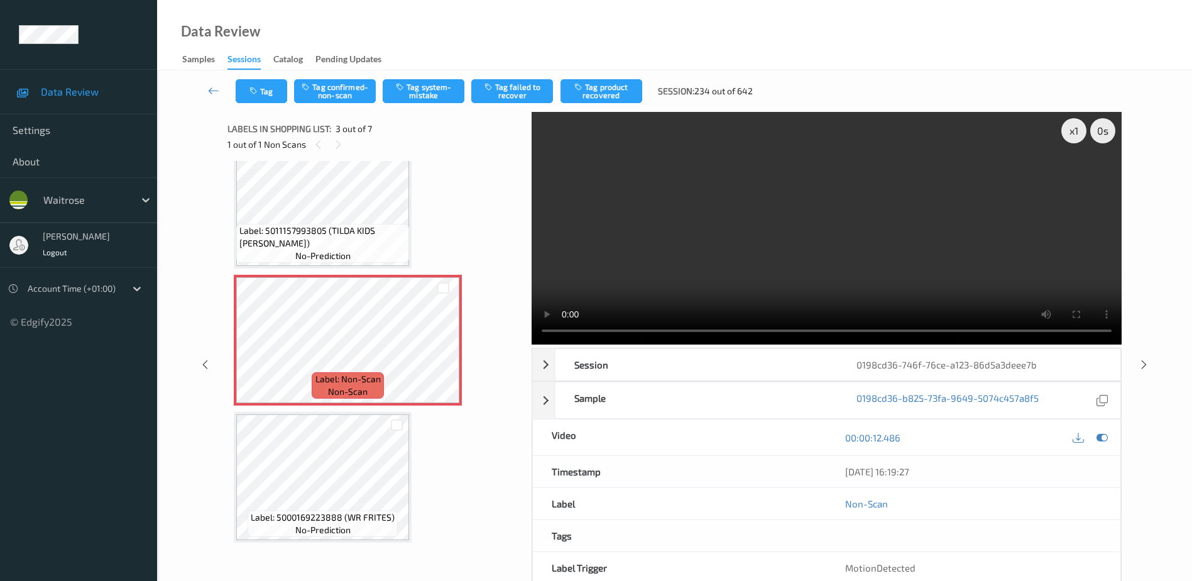
scroll to position [138, 0]
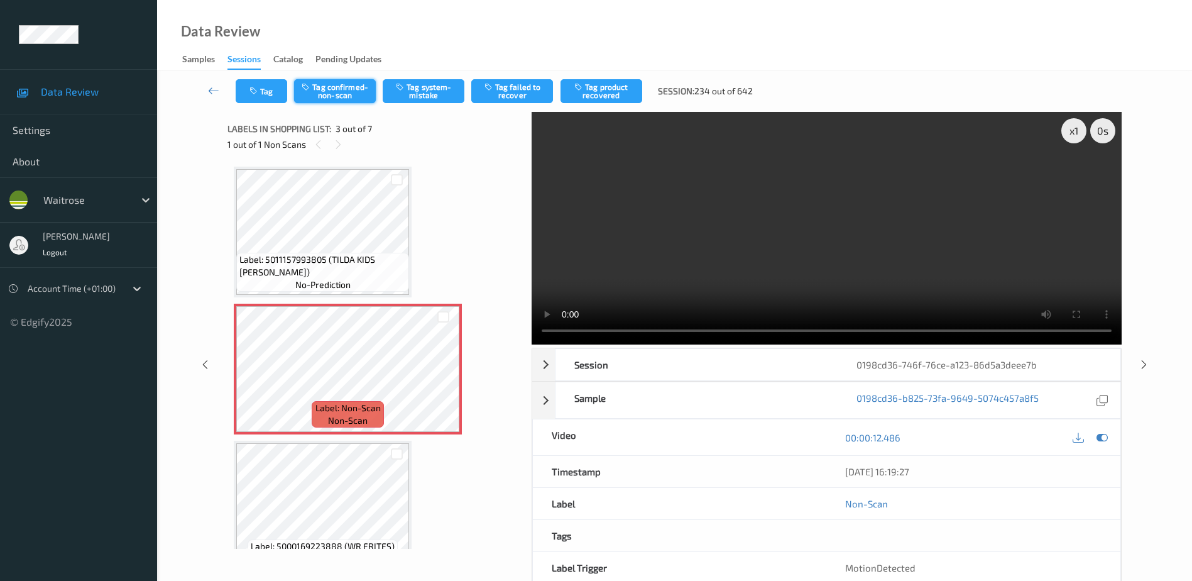
click at [336, 89] on button "Tag confirmed-non-scan" at bounding box center [335, 91] width 82 height 24
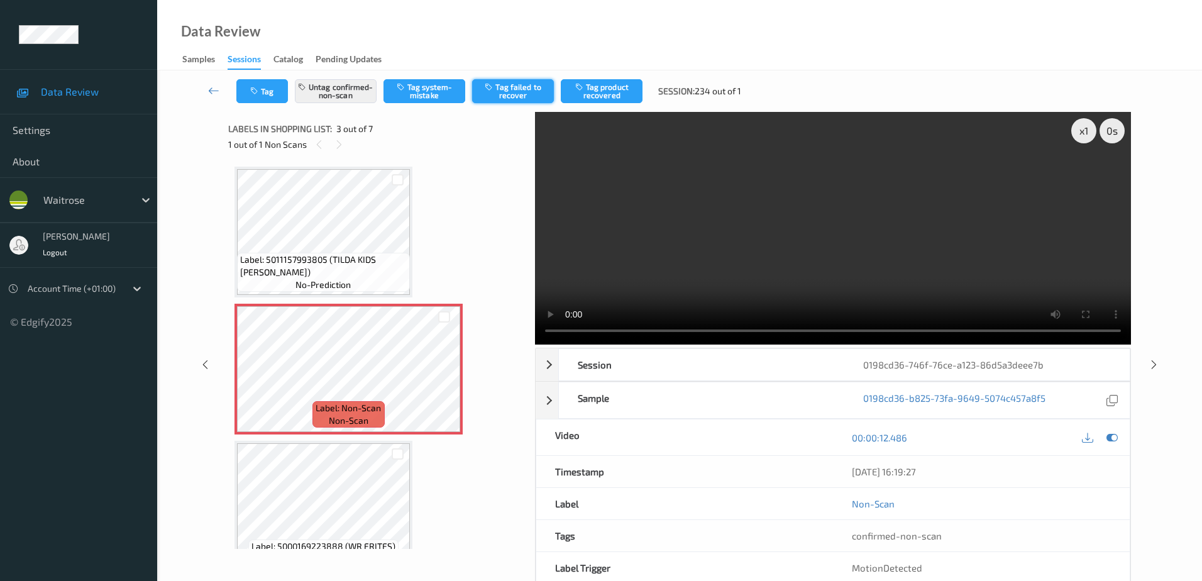
click at [538, 92] on button "Tag failed to recover" at bounding box center [513, 91] width 82 height 24
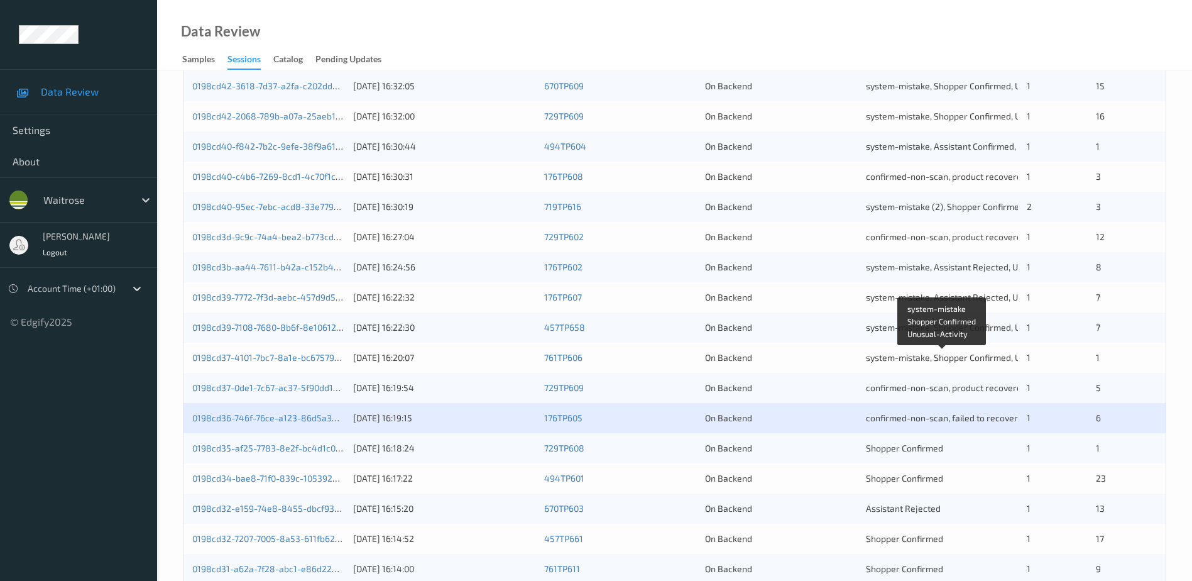
scroll to position [365, 0]
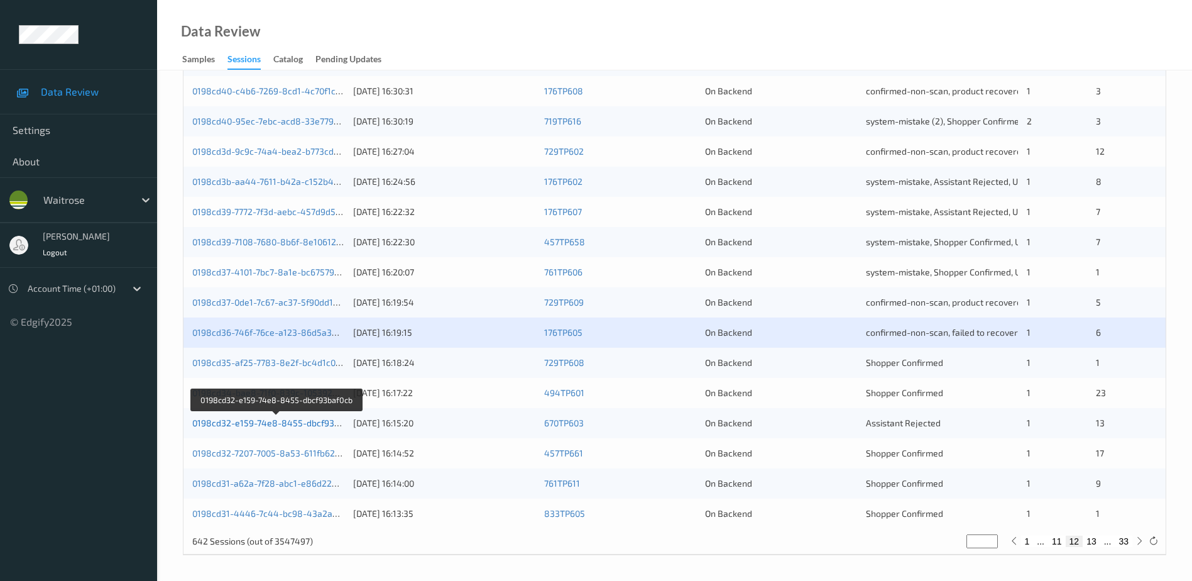
click at [270, 424] on link "0198cd32-e159-74e8-8455-dbcf93baf0cb" at bounding box center [277, 422] width 170 height 11
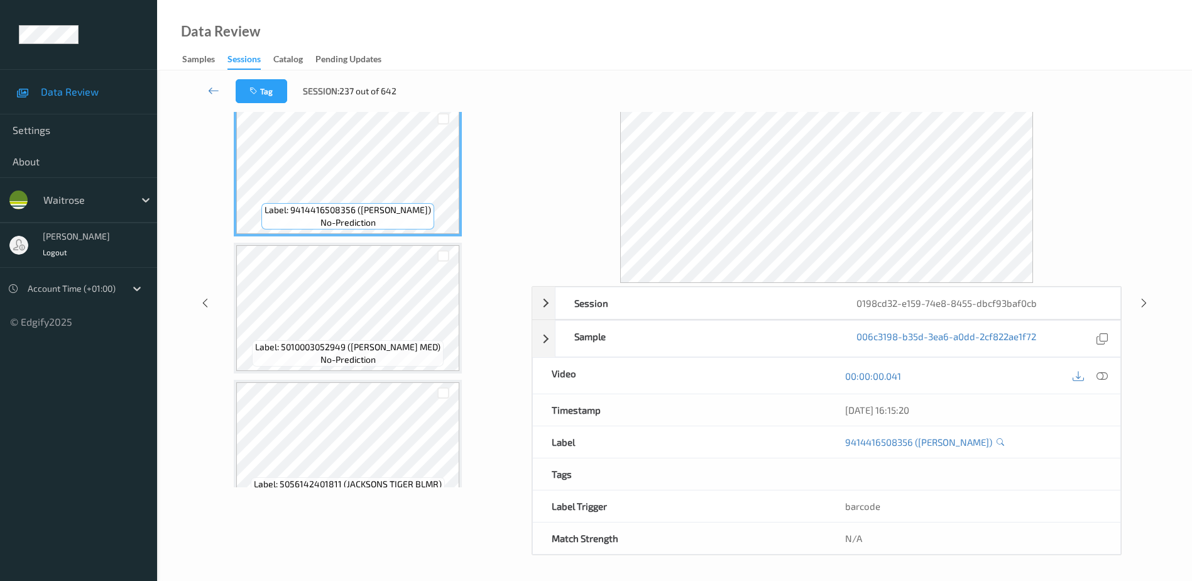
scroll to position [62, 0]
click at [1103, 377] on icon at bounding box center [1102, 375] width 11 height 11
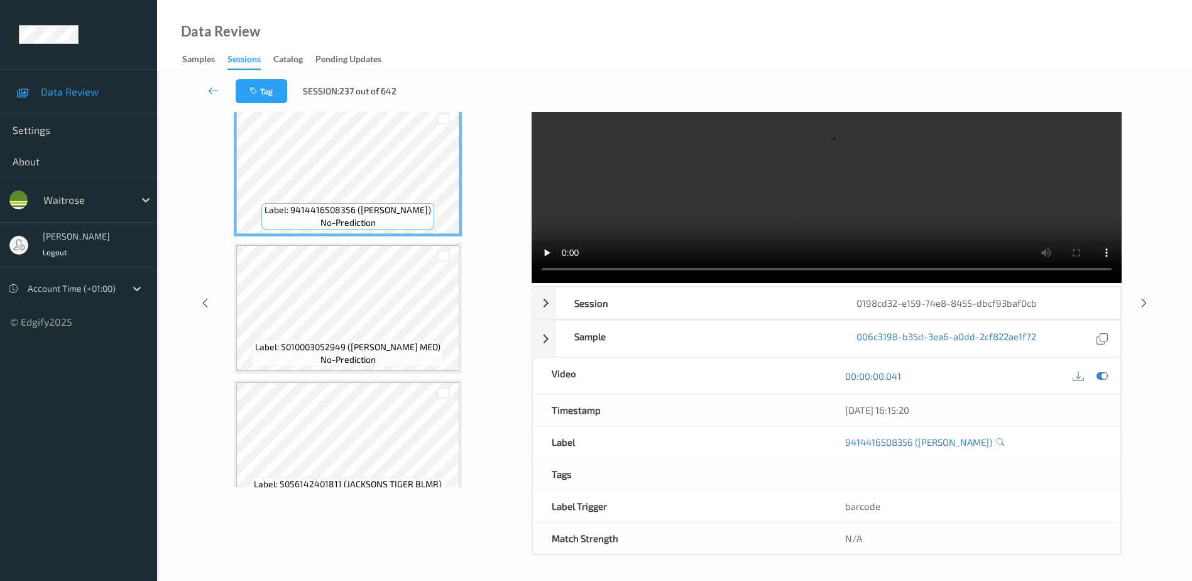
scroll to position [0, 0]
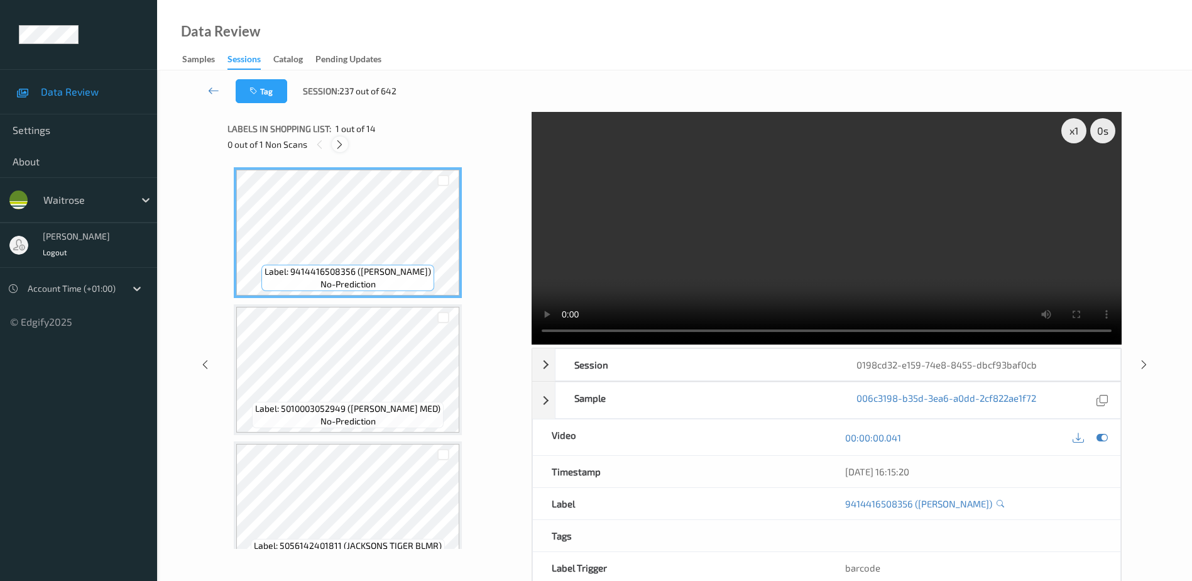
click at [345, 143] on icon at bounding box center [339, 144] width 11 height 11
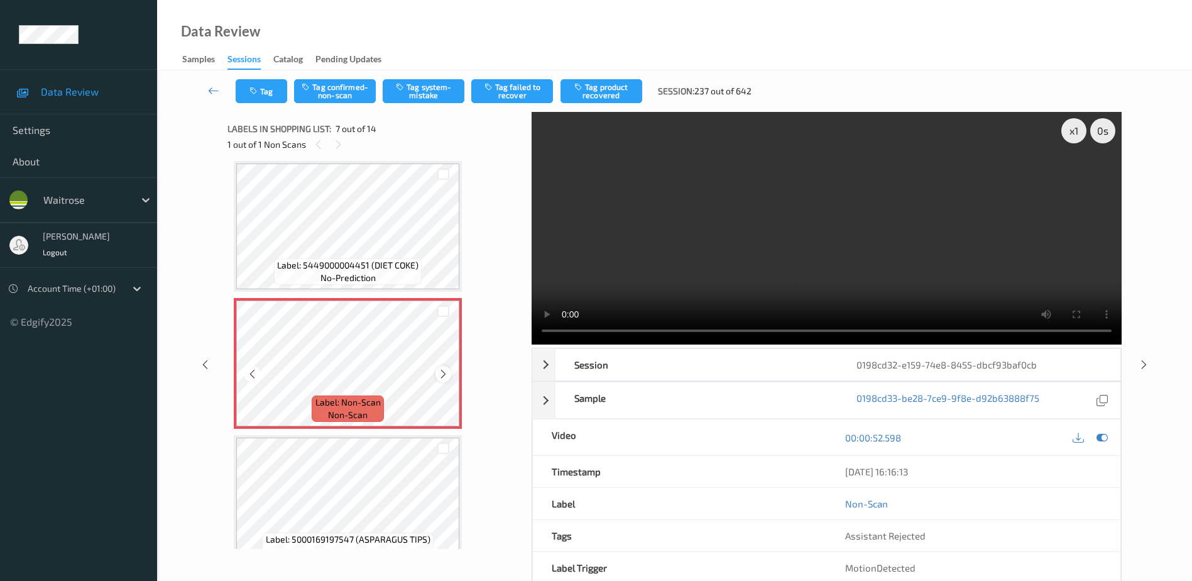
click at [440, 372] on icon at bounding box center [443, 373] width 11 height 11
click at [829, 250] on video at bounding box center [827, 228] width 590 height 233
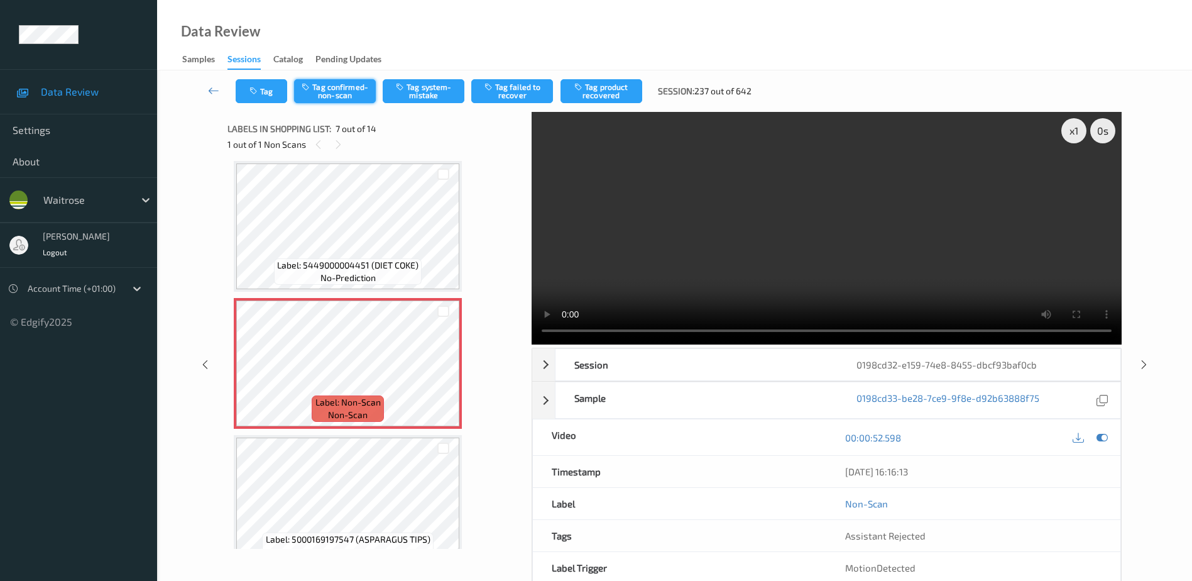
click at [343, 91] on button "Tag confirmed-non-scan" at bounding box center [335, 91] width 82 height 24
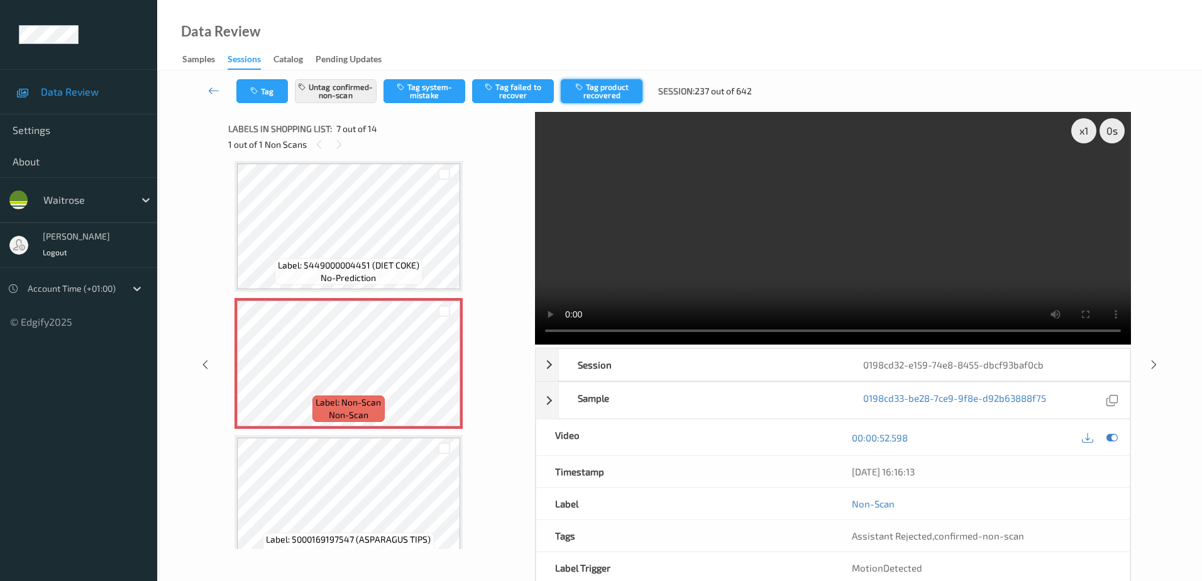
click at [592, 98] on button "Tag product recovered" at bounding box center [602, 91] width 82 height 24
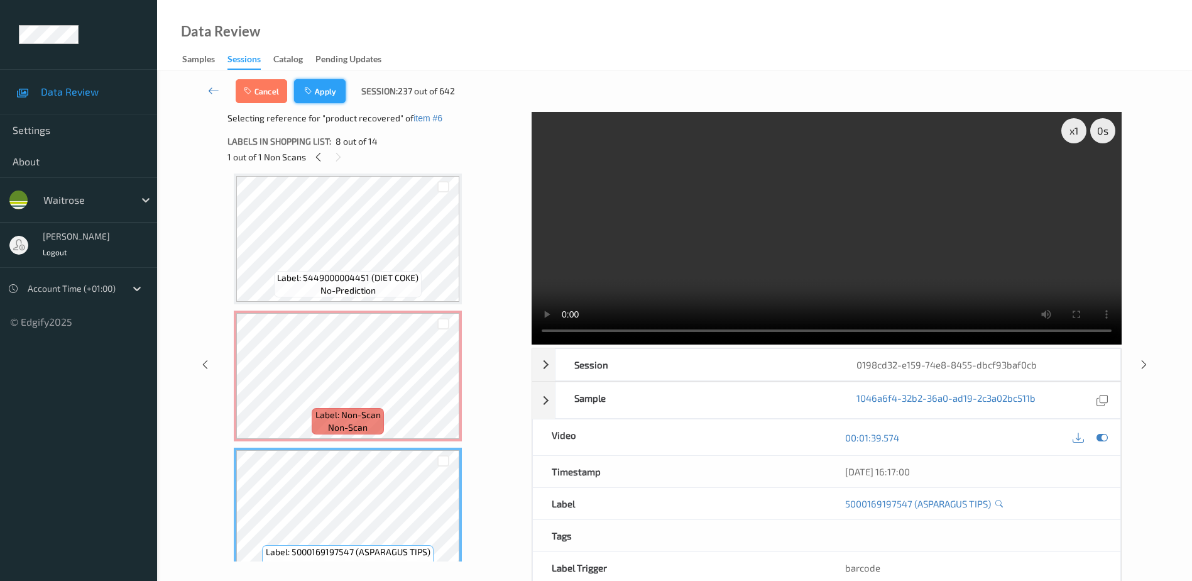
click at [311, 94] on icon "button" at bounding box center [309, 91] width 11 height 9
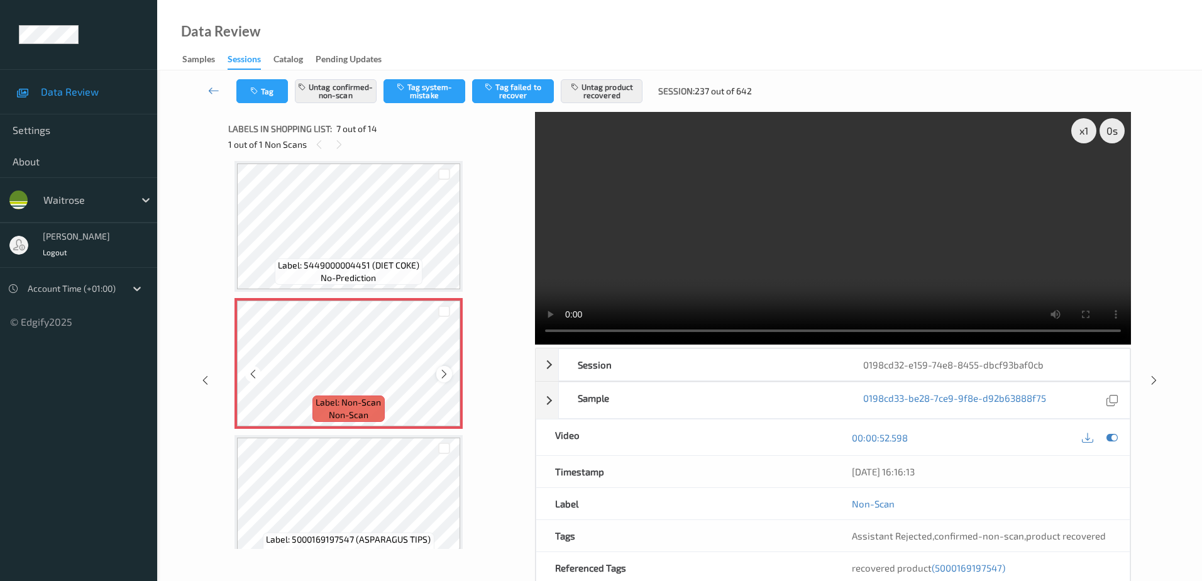
click at [440, 370] on icon at bounding box center [444, 373] width 11 height 11
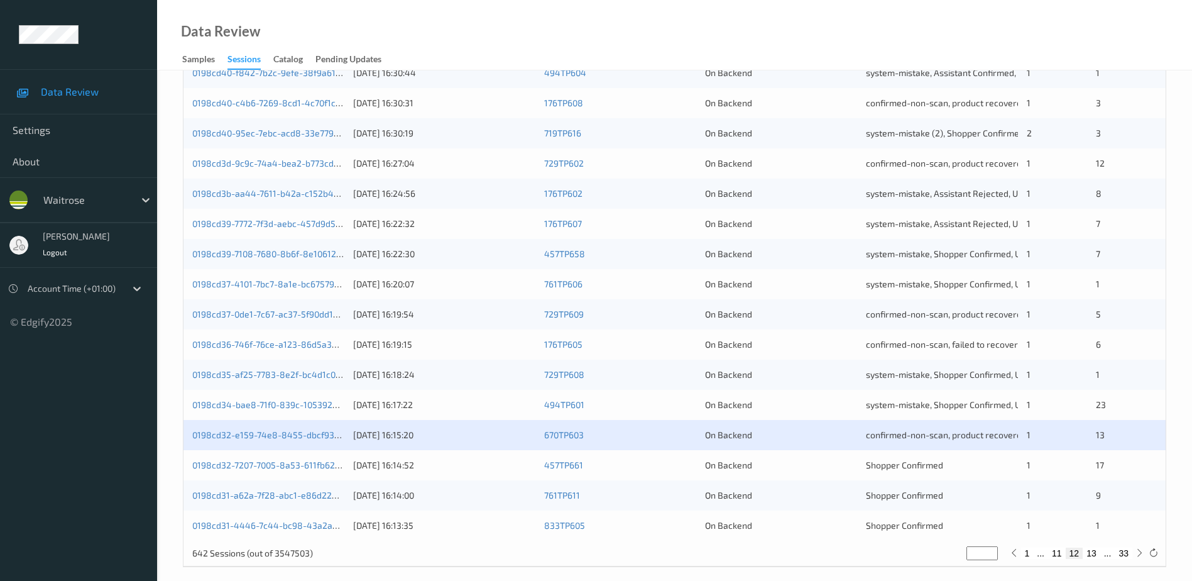
scroll to position [365, 0]
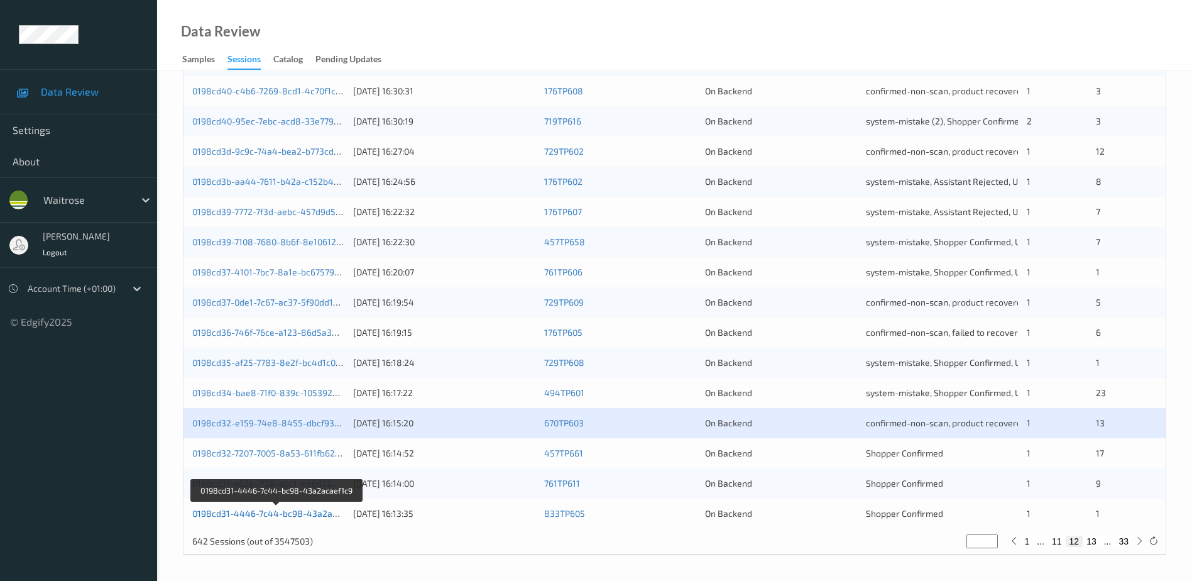
click at [271, 512] on link "0198cd31-4446-7c44-bc98-43a2acaef1c9" at bounding box center [277, 513] width 171 height 11
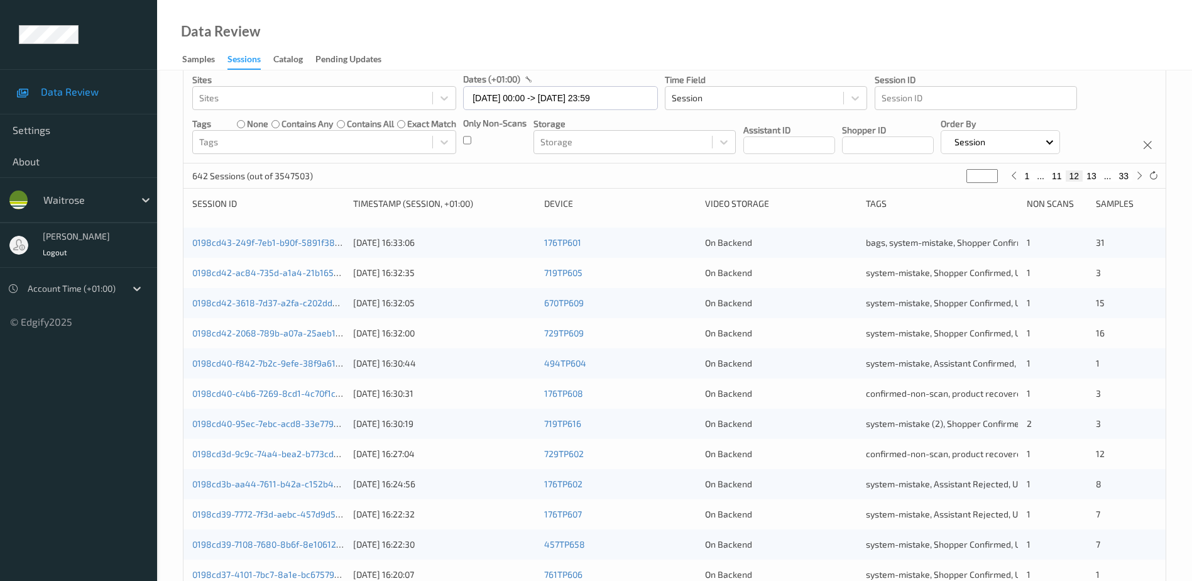
scroll to position [62, 0]
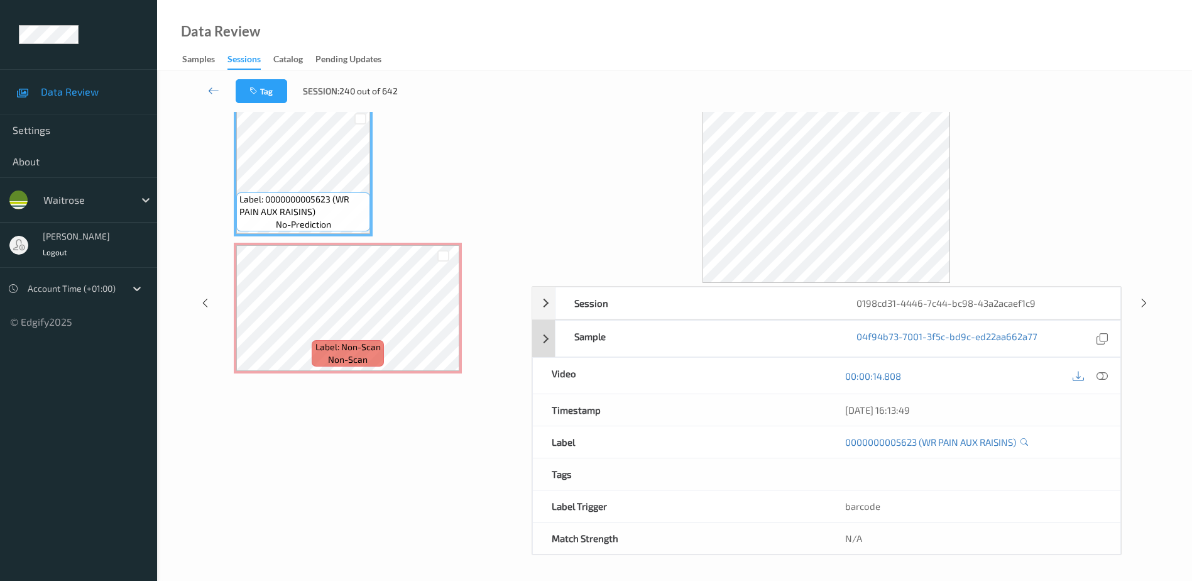
drag, startPoint x: 1104, startPoint y: 373, endPoint x: 887, endPoint y: 244, distance: 251.9
click at [1104, 373] on icon at bounding box center [1102, 375] width 11 height 11
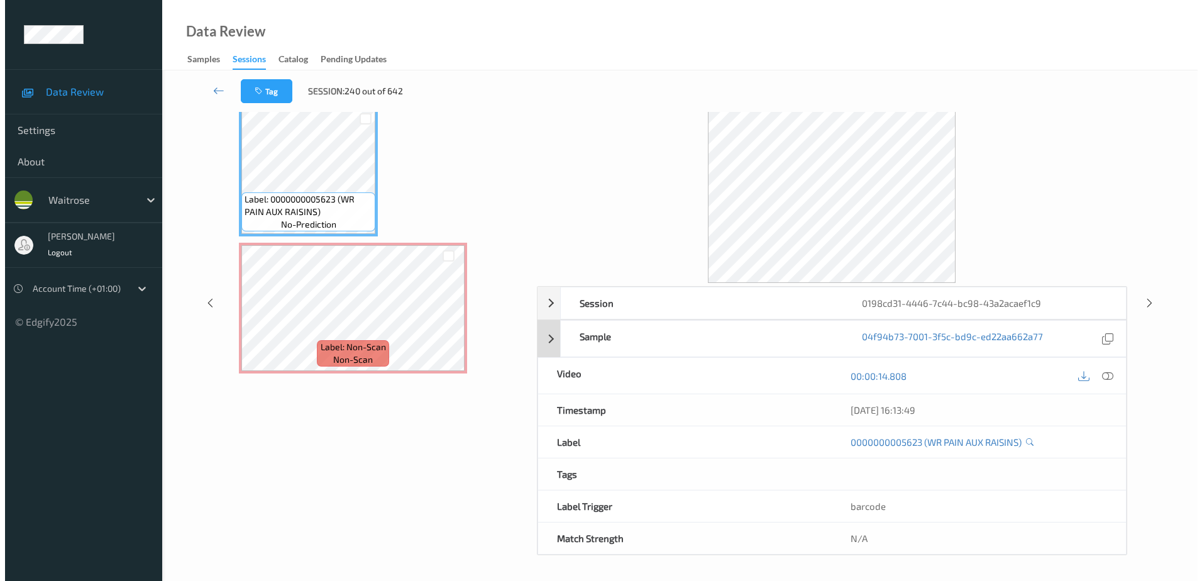
scroll to position [0, 0]
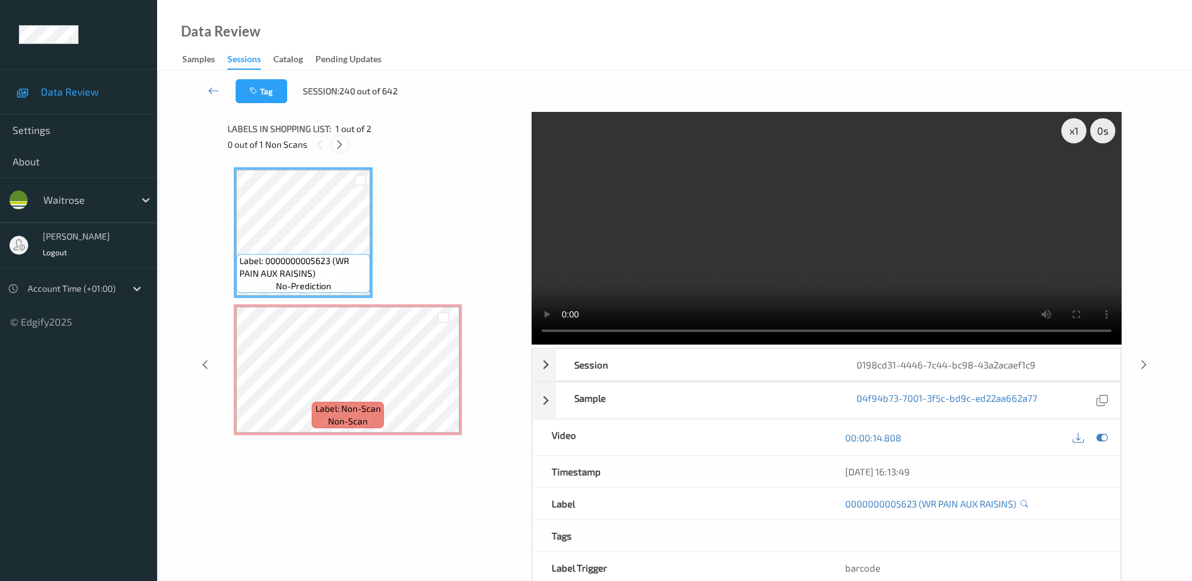
click at [343, 150] on icon at bounding box center [339, 144] width 11 height 11
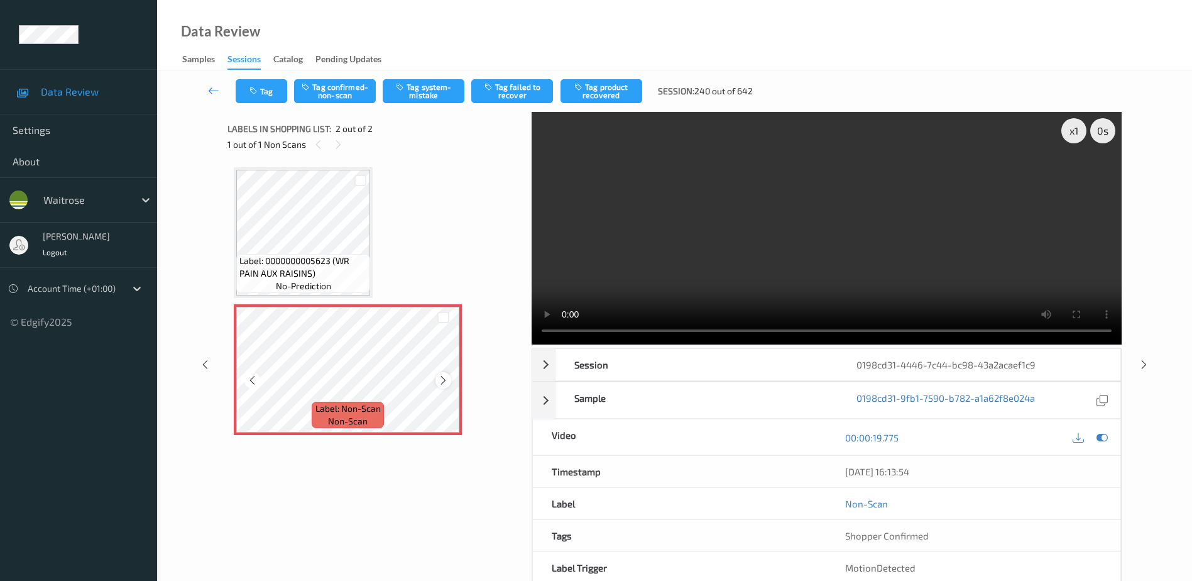
click at [444, 378] on icon at bounding box center [443, 380] width 11 height 11
click at [445, 378] on icon at bounding box center [443, 380] width 11 height 11
click at [949, 197] on video at bounding box center [827, 228] width 590 height 233
click at [407, 90] on button "Tag system-mistake" at bounding box center [424, 91] width 82 height 24
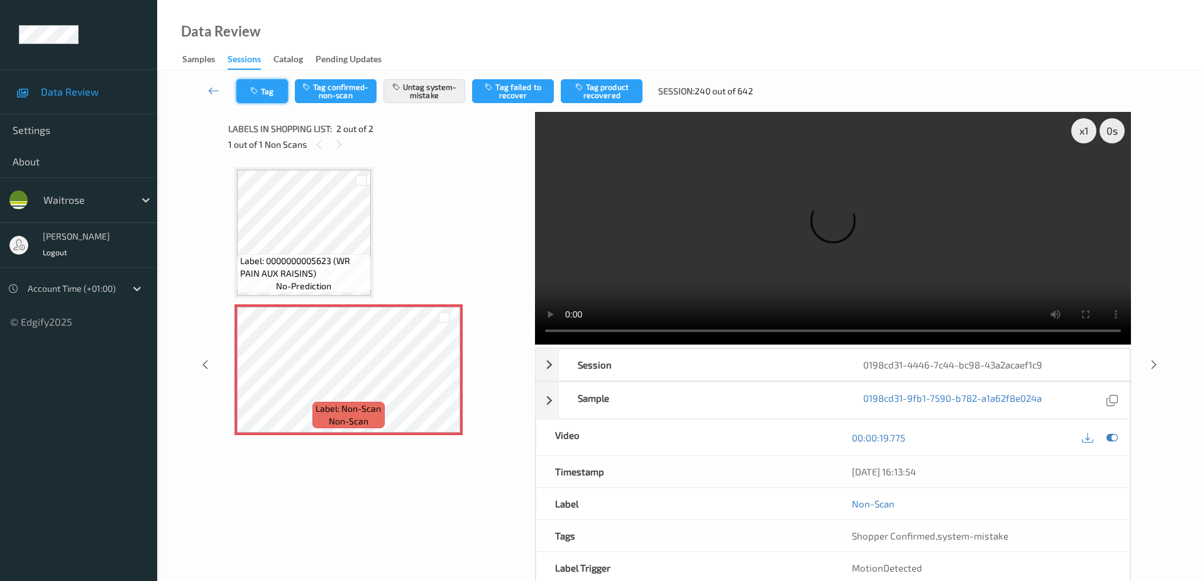
click at [244, 92] on button "Tag" at bounding box center [262, 91] width 52 height 24
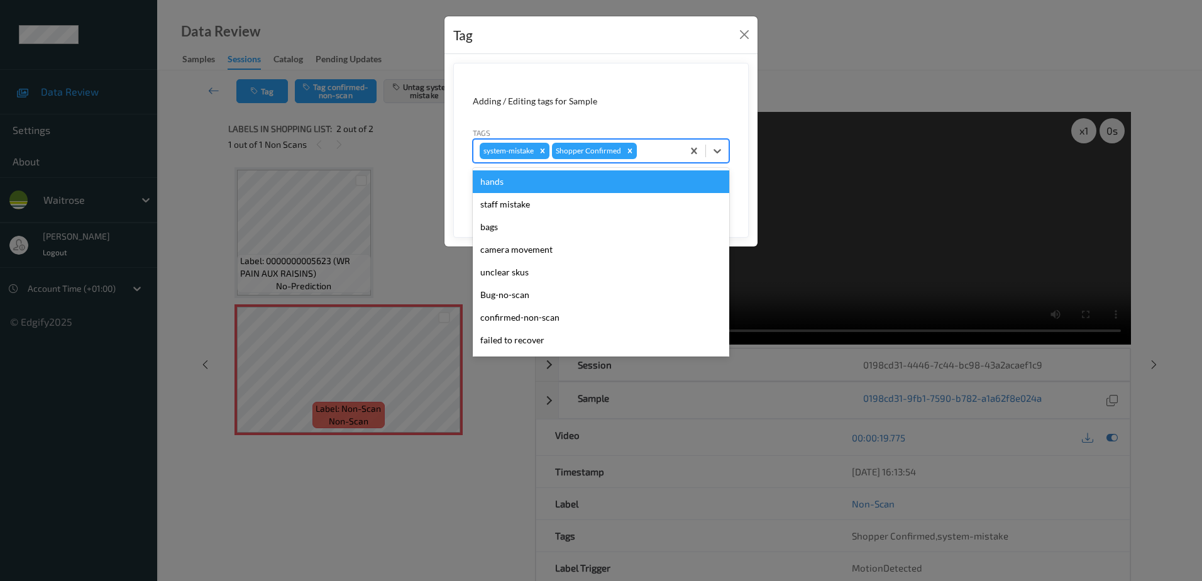
click at [654, 144] on div at bounding box center [657, 150] width 37 height 15
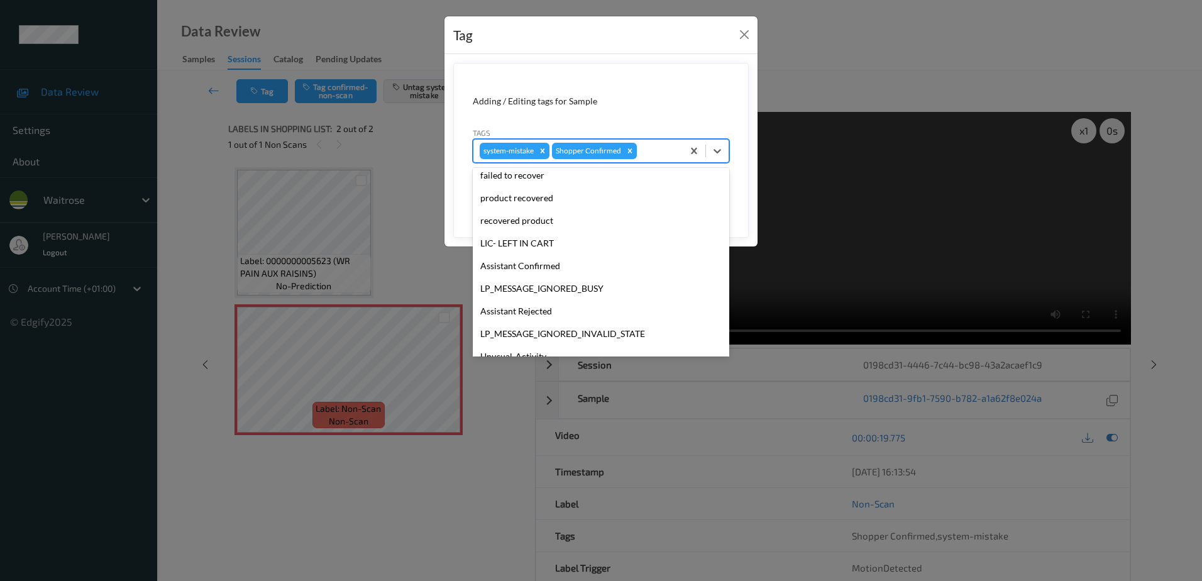
scroll to position [246, 0]
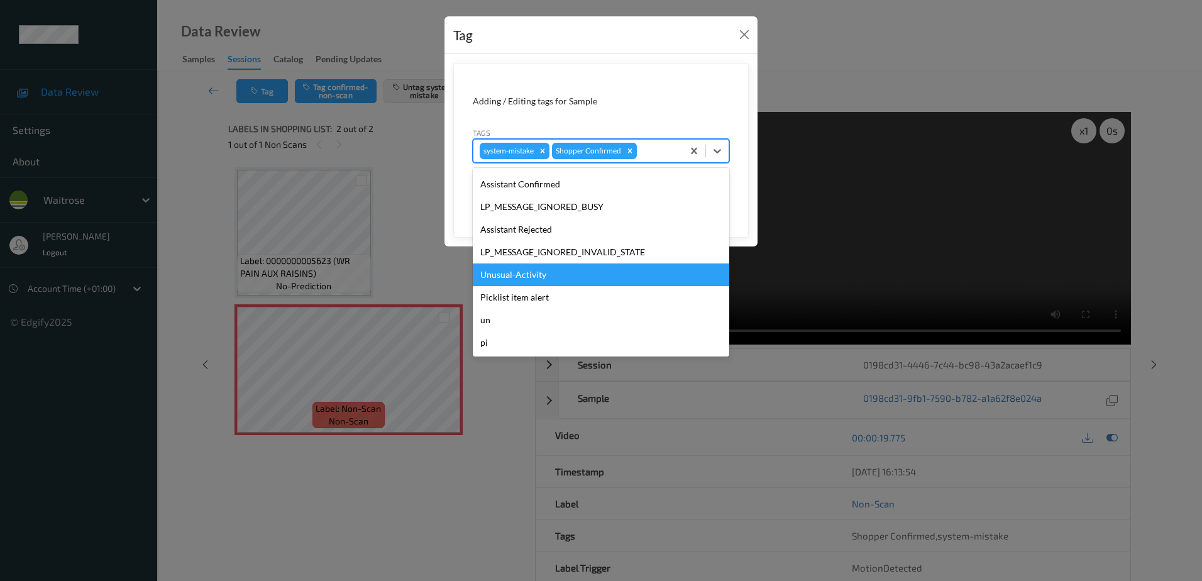
click at [535, 280] on div "Unusual-Activity" at bounding box center [601, 274] width 256 height 23
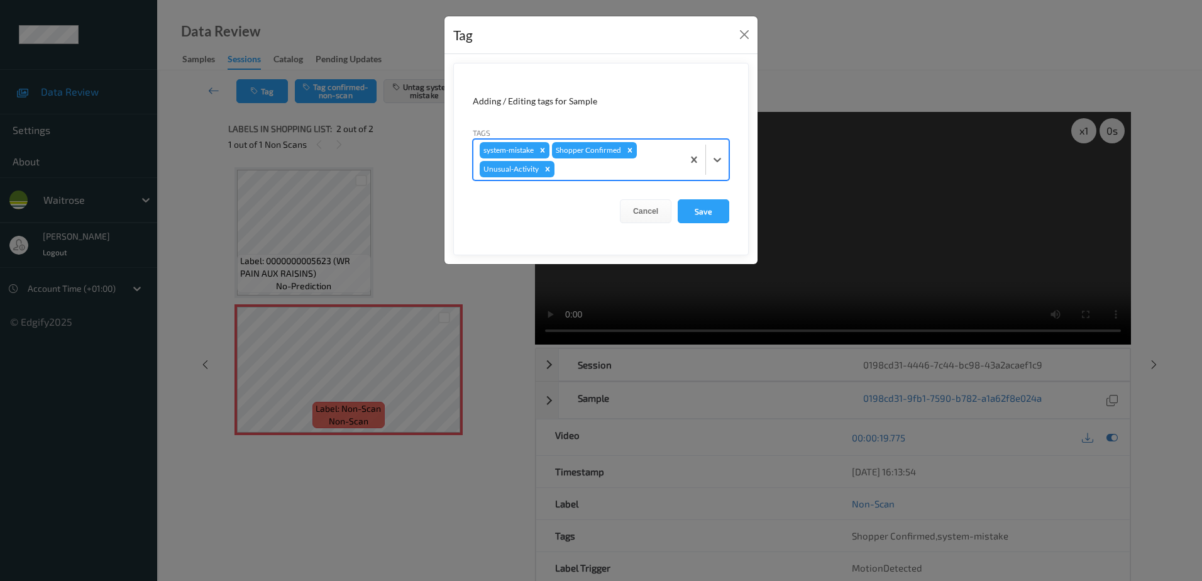
click at [578, 170] on div at bounding box center [616, 169] width 119 height 15
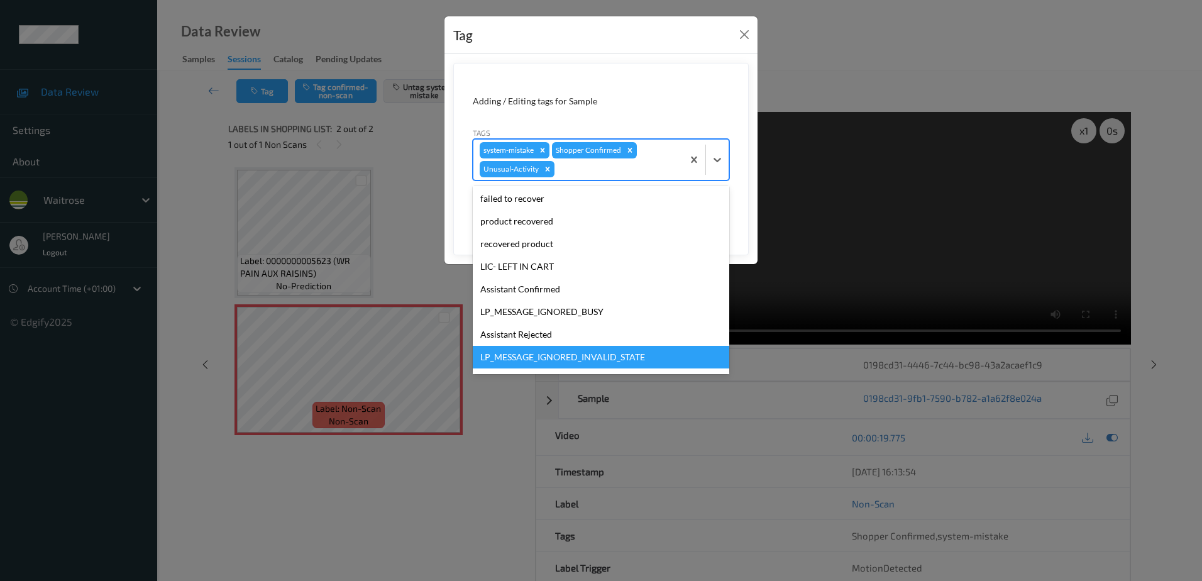
scroll to position [224, 0]
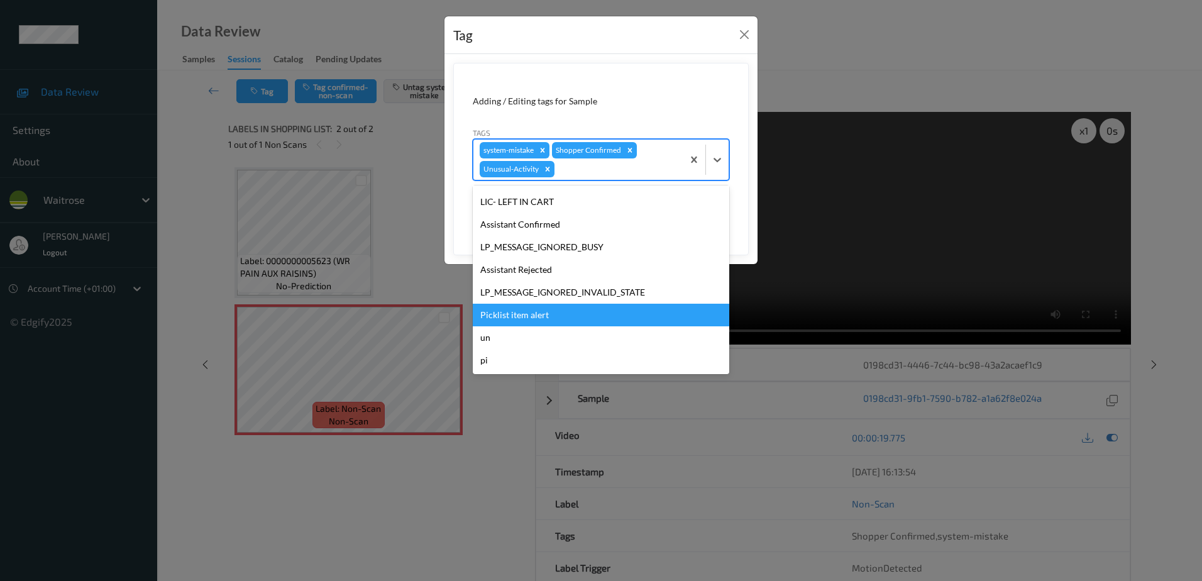
click at [515, 312] on div "Picklist item alert" at bounding box center [601, 315] width 256 height 23
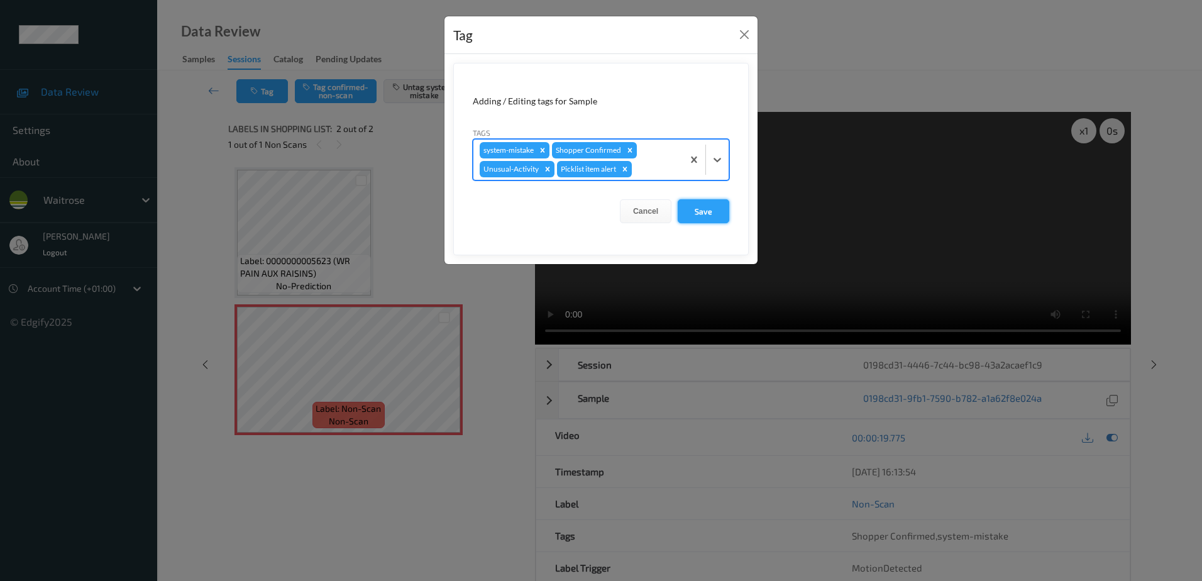
click at [709, 212] on button "Save" at bounding box center [703, 211] width 52 height 24
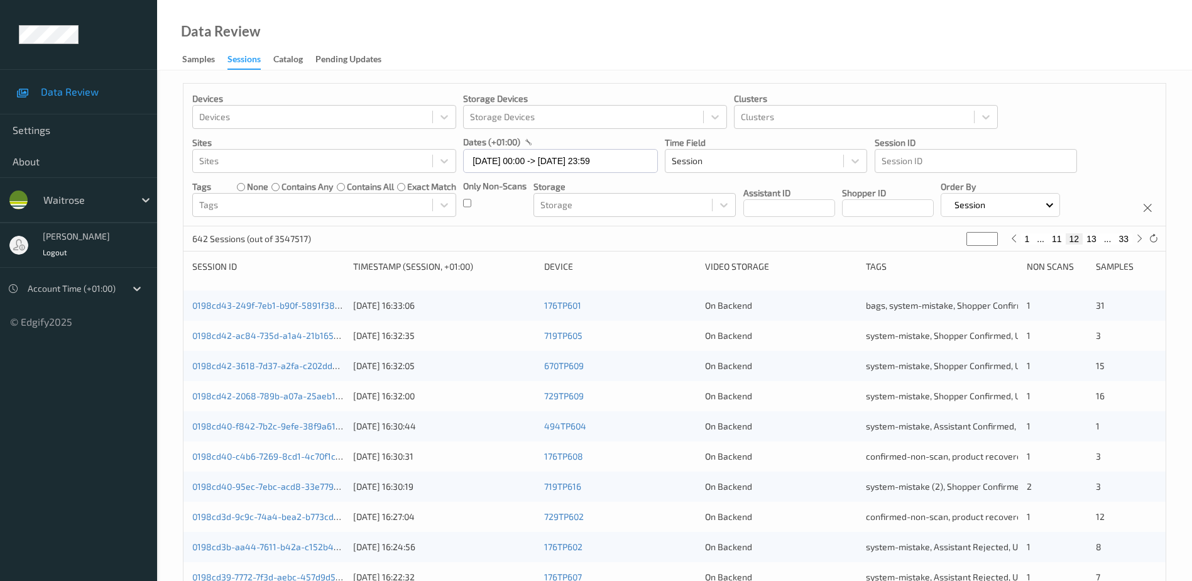
click at [1092, 236] on button "13" at bounding box center [1092, 238] width 18 height 11
type input "**"
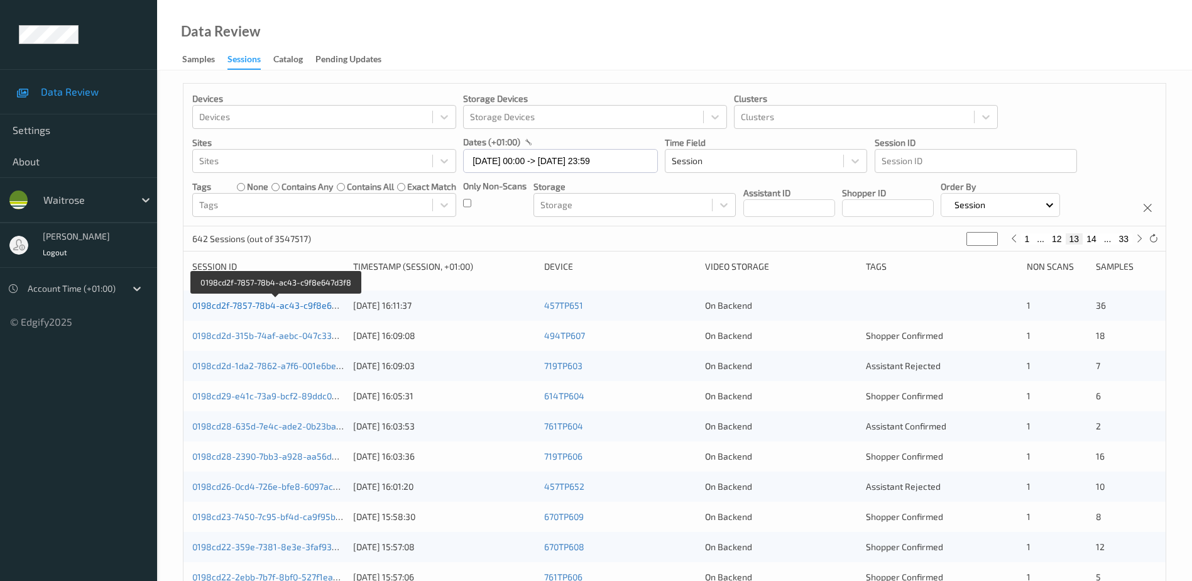
click at [313, 307] on link "0198cd2f-7857-78b4-ac43-c9f8e647d3f8" at bounding box center [276, 305] width 168 height 11
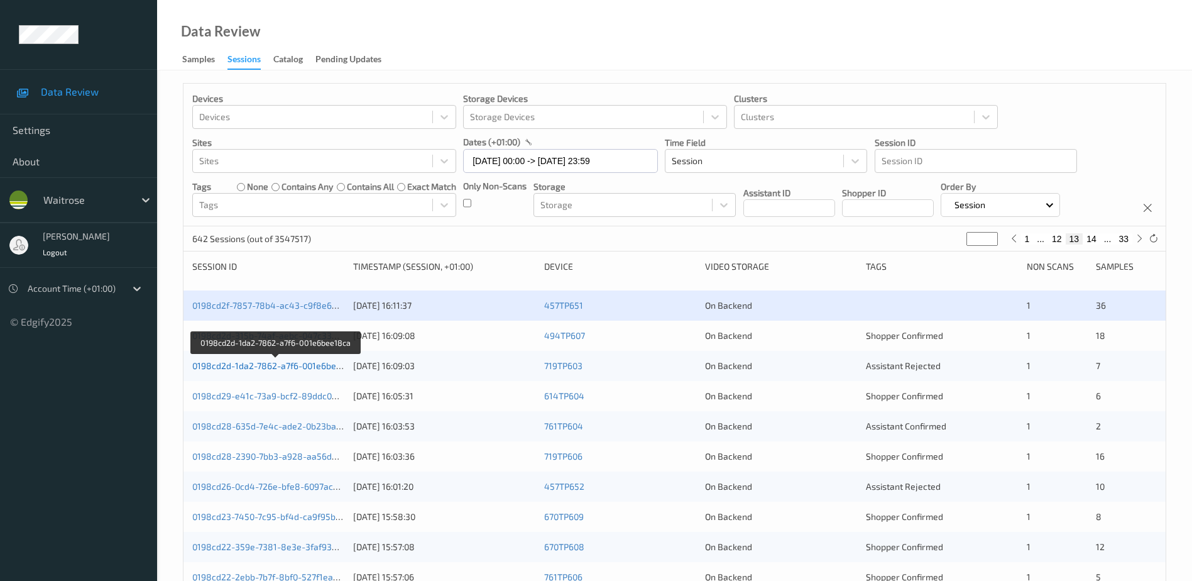
click at [288, 365] on link "0198cd2d-1da2-7862-a7f6-001e6bee18ca" at bounding box center [276, 365] width 168 height 11
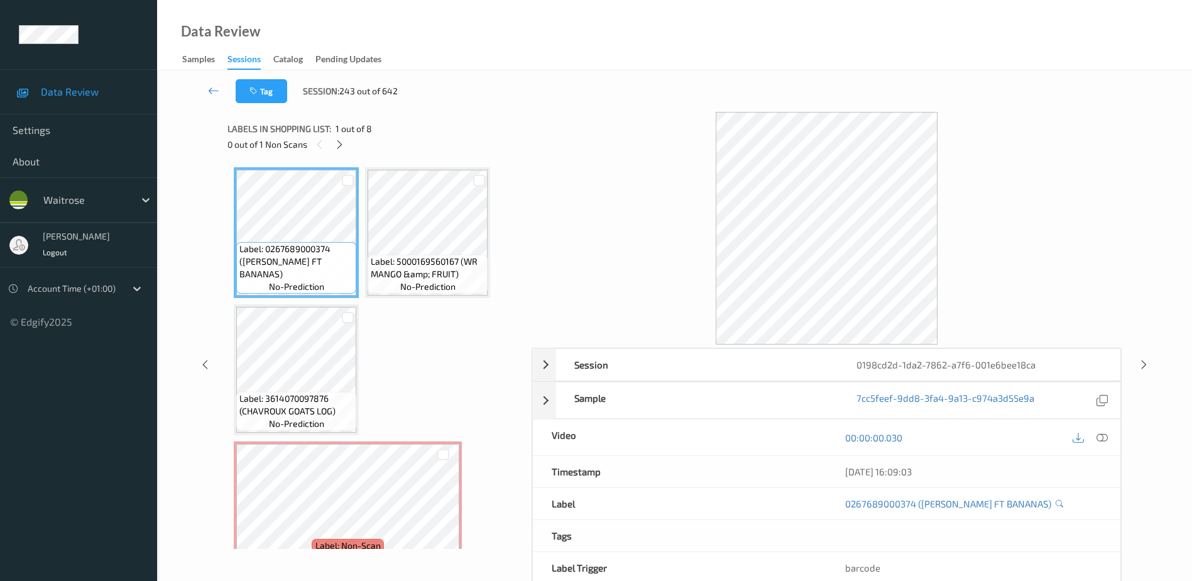
click at [1103, 436] on icon at bounding box center [1102, 437] width 11 height 11
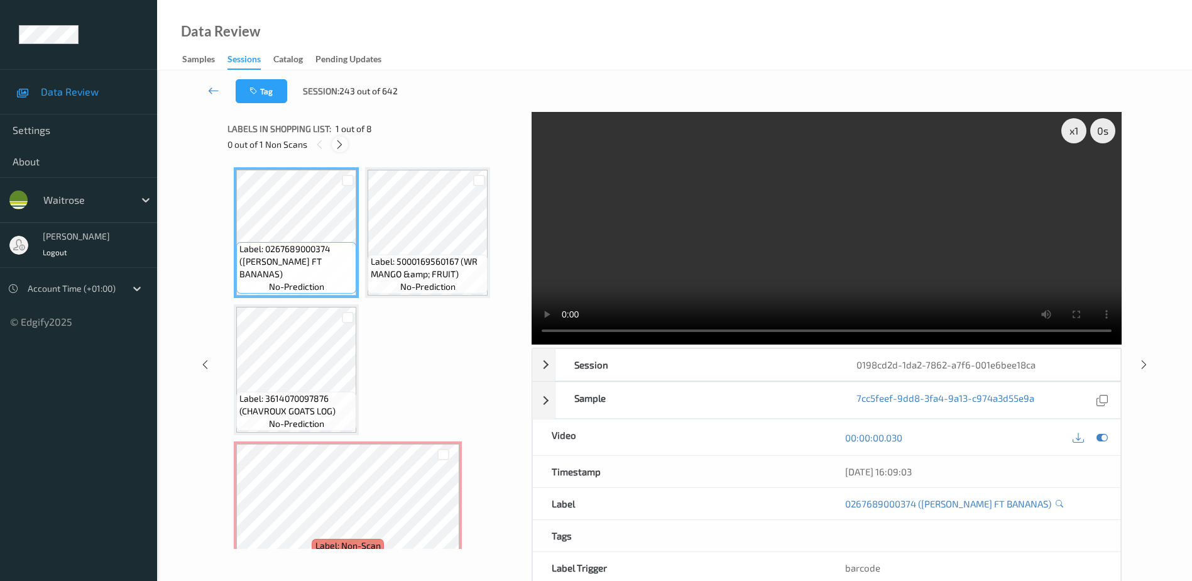
click at [343, 144] on icon at bounding box center [339, 144] width 11 height 11
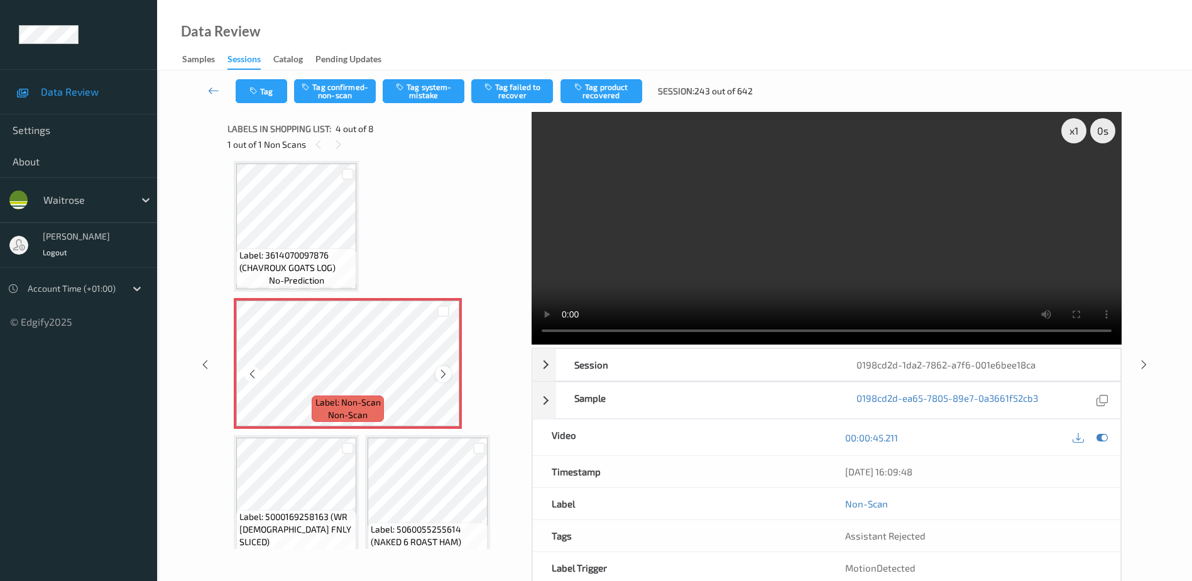
click at [444, 370] on icon at bounding box center [443, 373] width 11 height 11
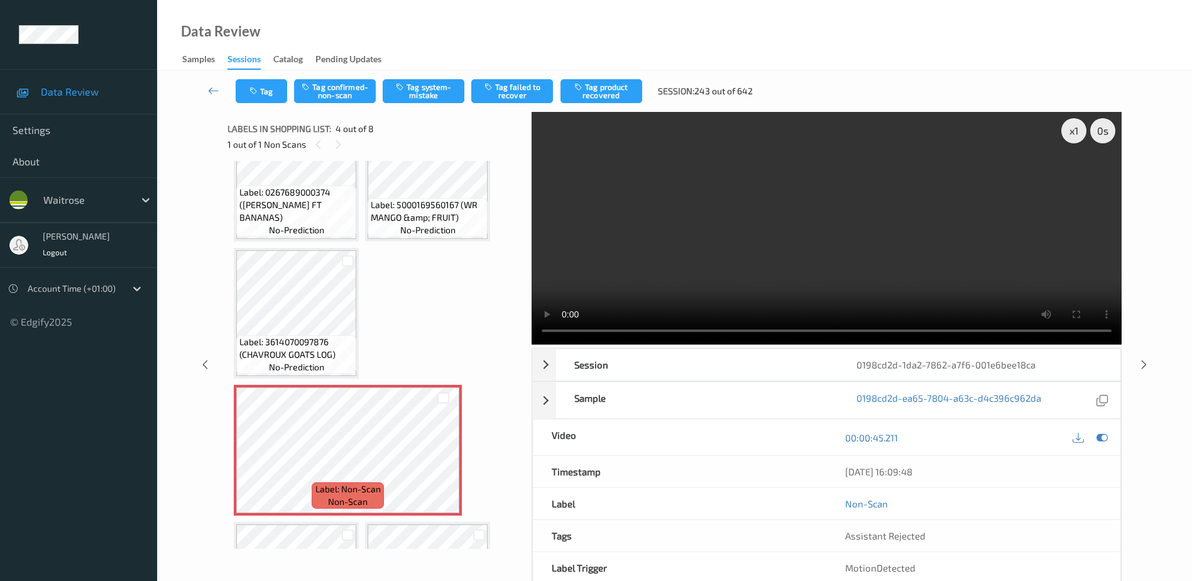
scroll to position [0, 0]
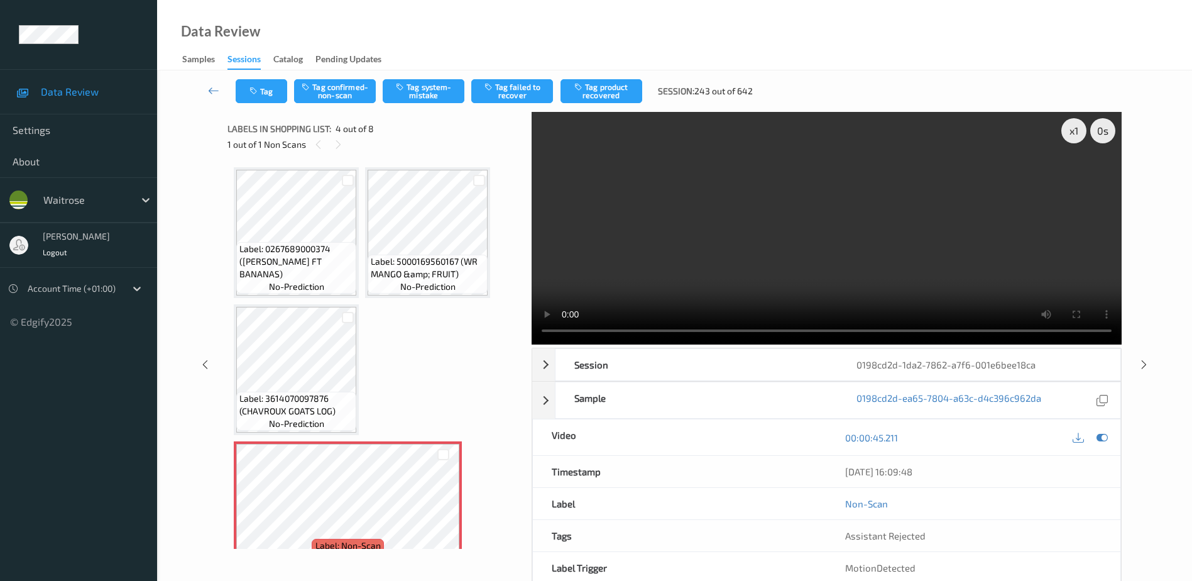
click at [814, 256] on video at bounding box center [827, 228] width 590 height 233
click at [412, 95] on button "Tag system-mistake" at bounding box center [424, 91] width 82 height 24
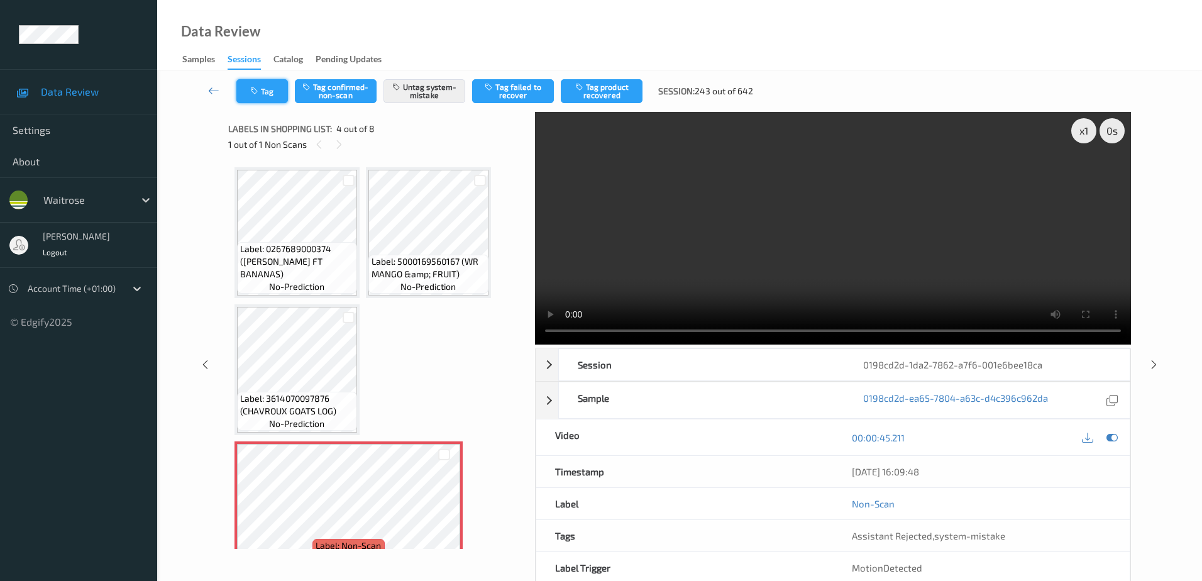
click at [247, 87] on button "Tag" at bounding box center [262, 91] width 52 height 24
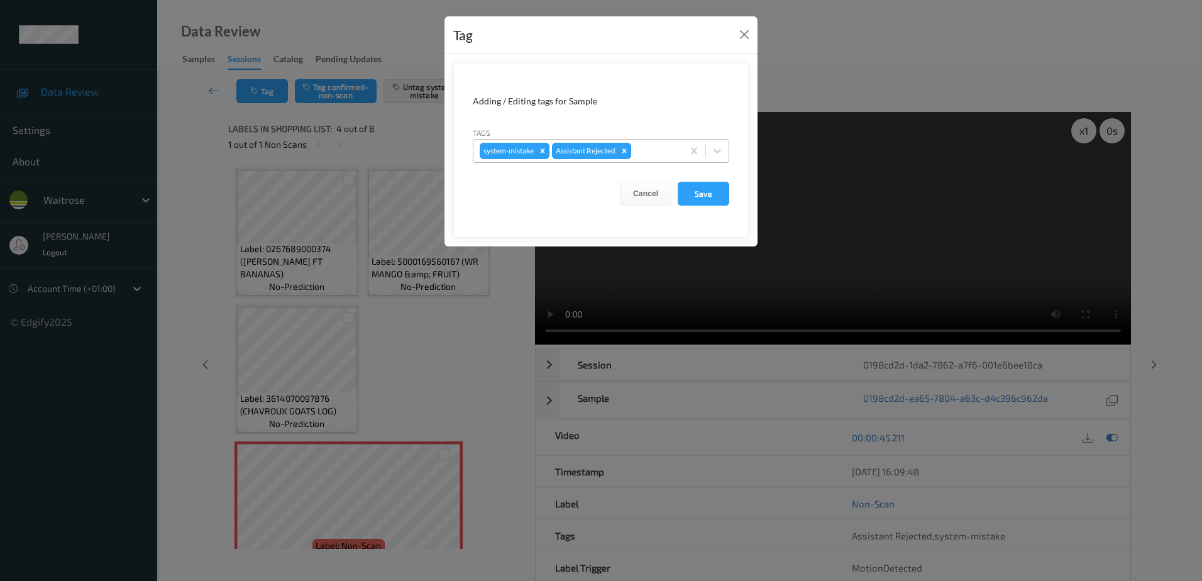
click at [655, 155] on div at bounding box center [654, 150] width 43 height 15
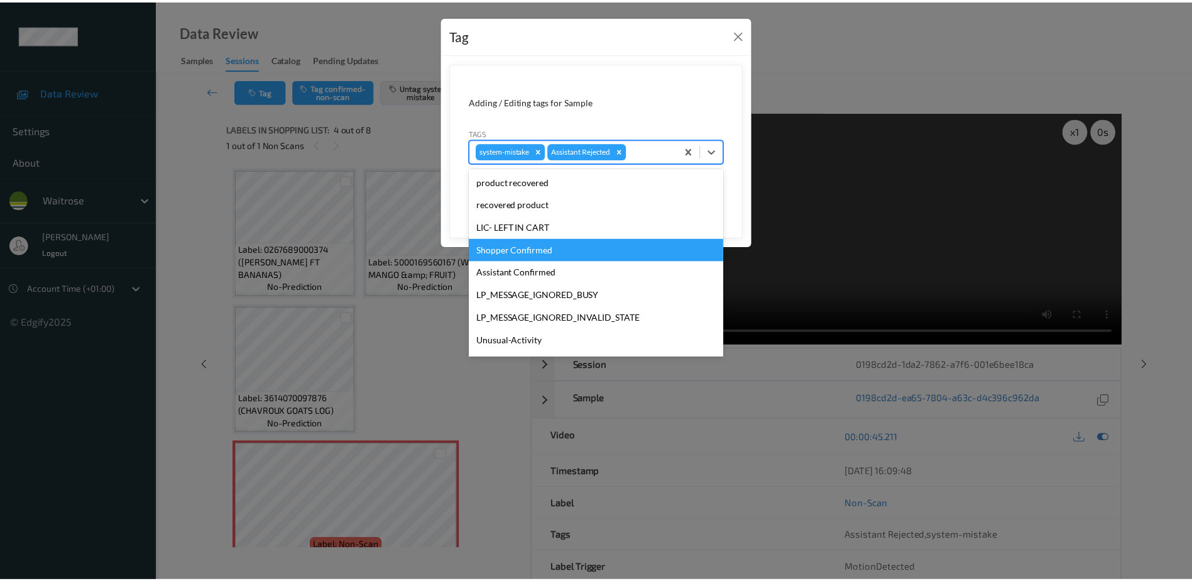
scroll to position [246, 0]
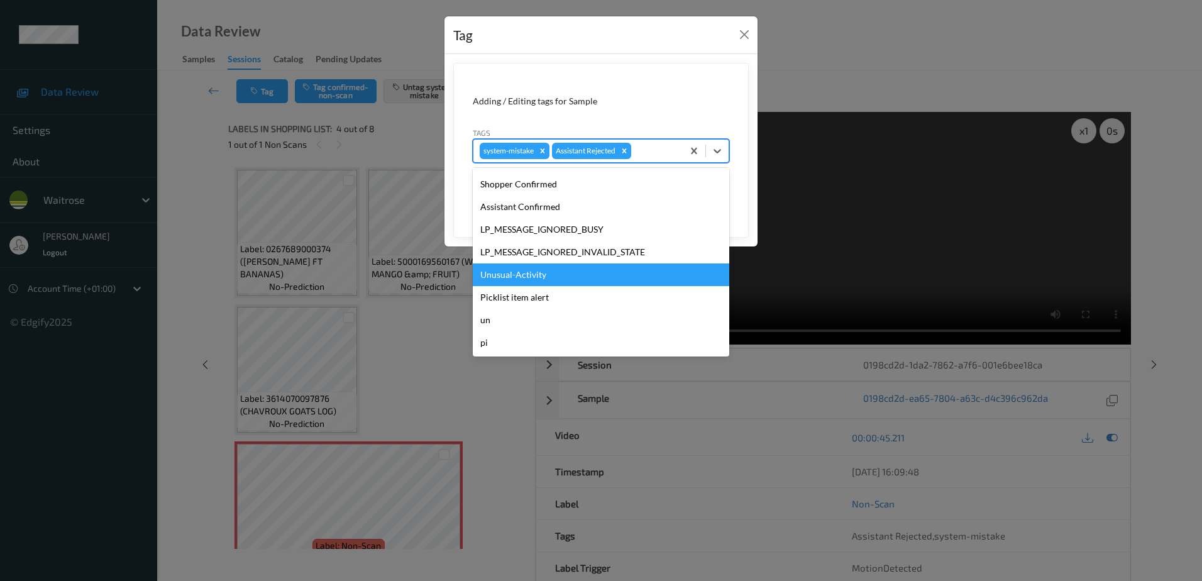
click at [541, 282] on div "Unusual-Activity" at bounding box center [601, 274] width 256 height 23
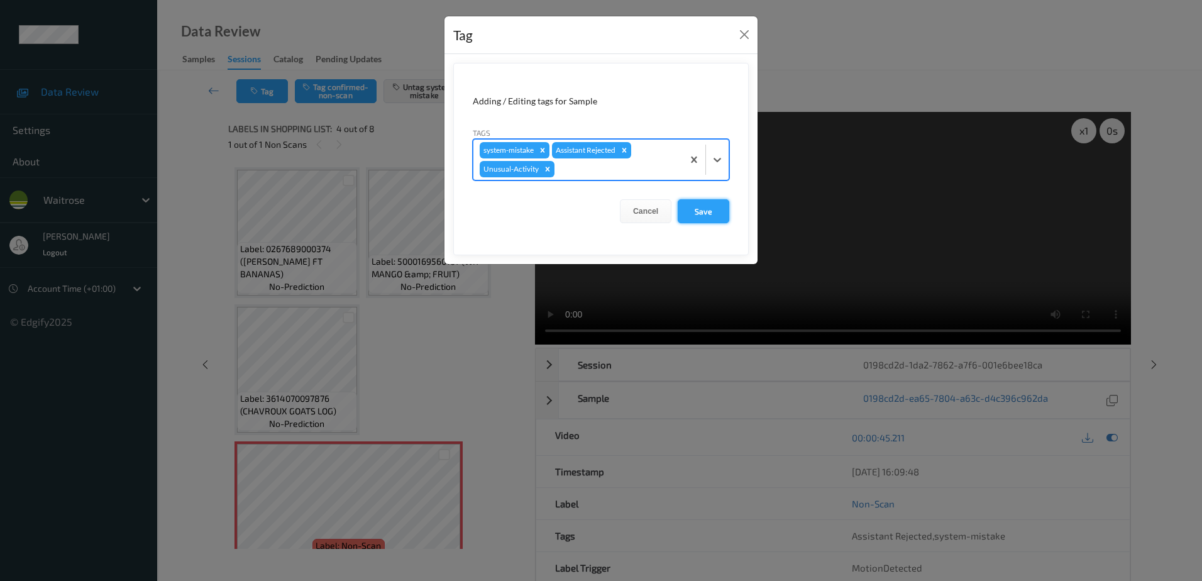
click at [713, 209] on button "Save" at bounding box center [703, 211] width 52 height 24
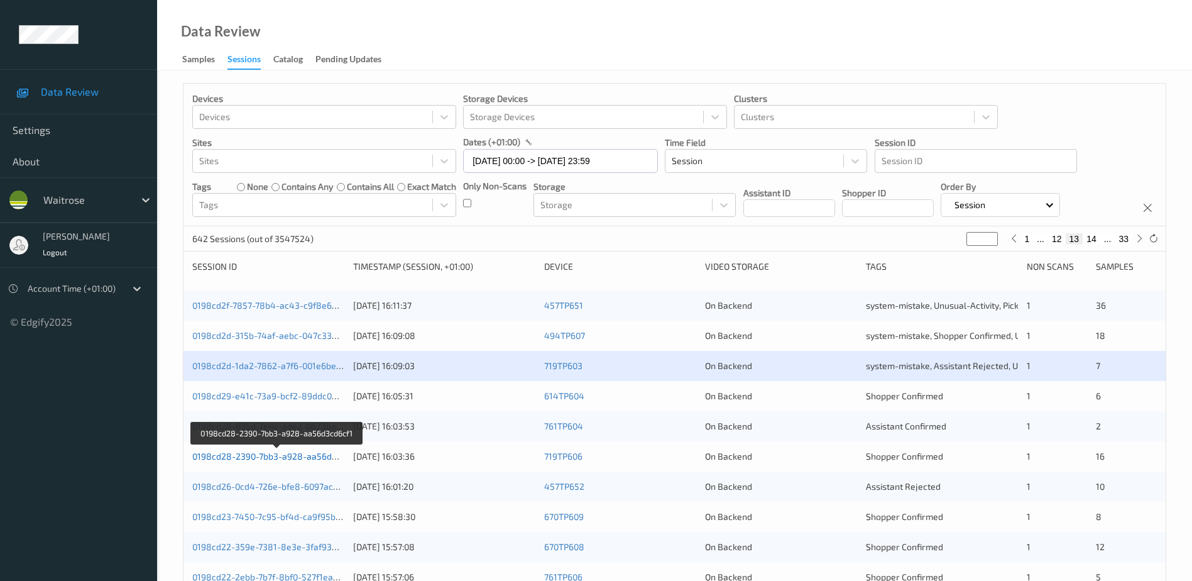
click at [271, 459] on link "0198cd28-2390-7bb3-a928-aa56d3cd6cf1" at bounding box center [277, 456] width 170 height 11
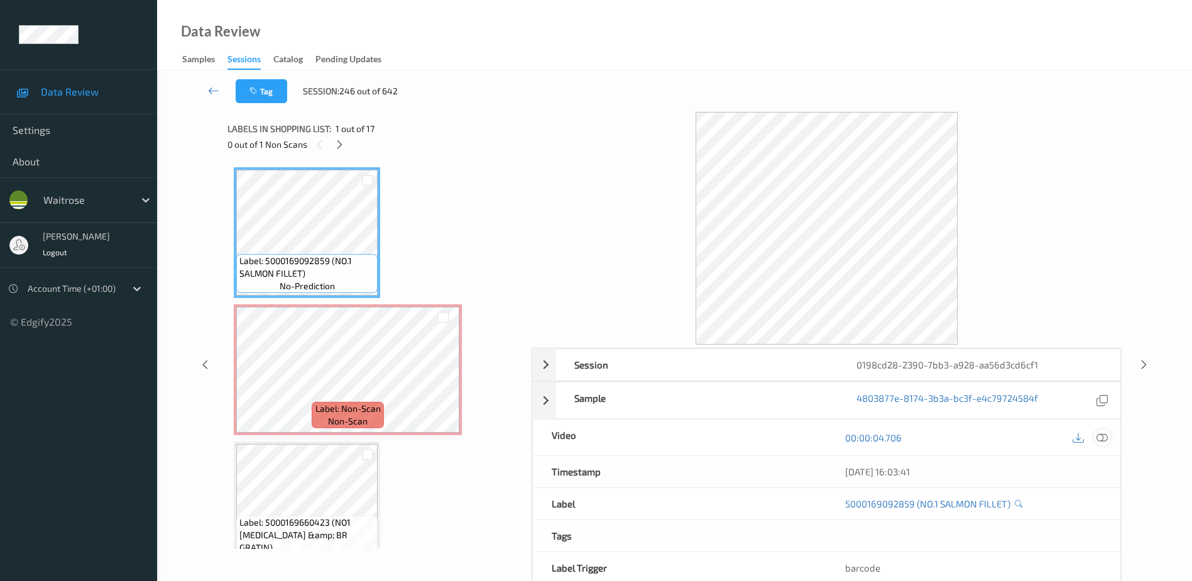
click at [1102, 437] on icon at bounding box center [1102, 437] width 11 height 11
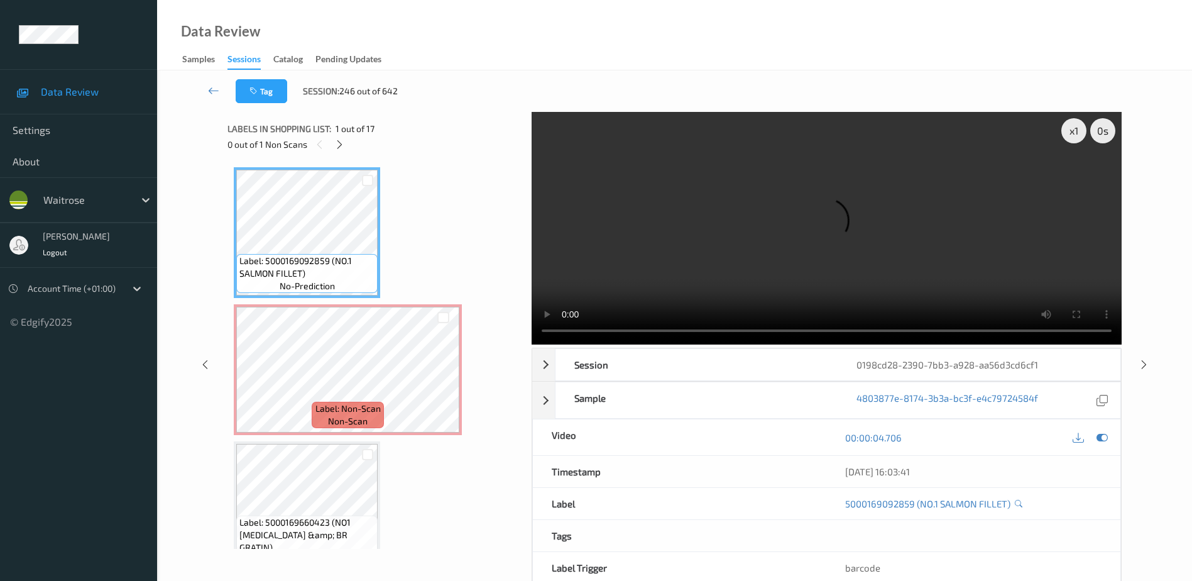
drag, startPoint x: 341, startPoint y: 147, endPoint x: 346, endPoint y: 153, distance: 7.2
click at [341, 147] on icon at bounding box center [339, 144] width 11 height 11
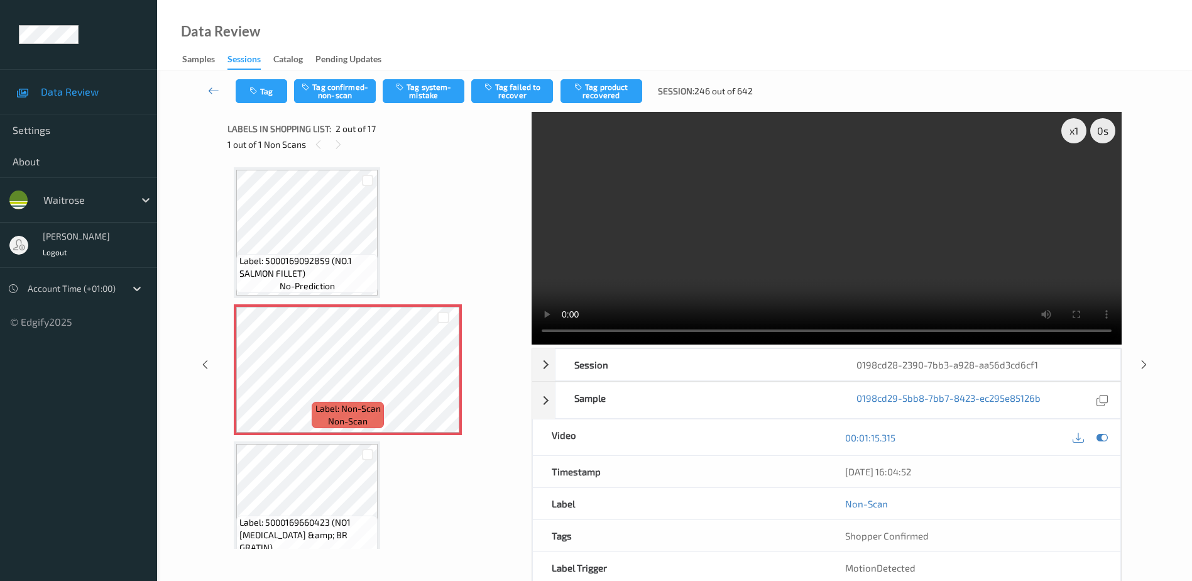
scroll to position [6, 0]
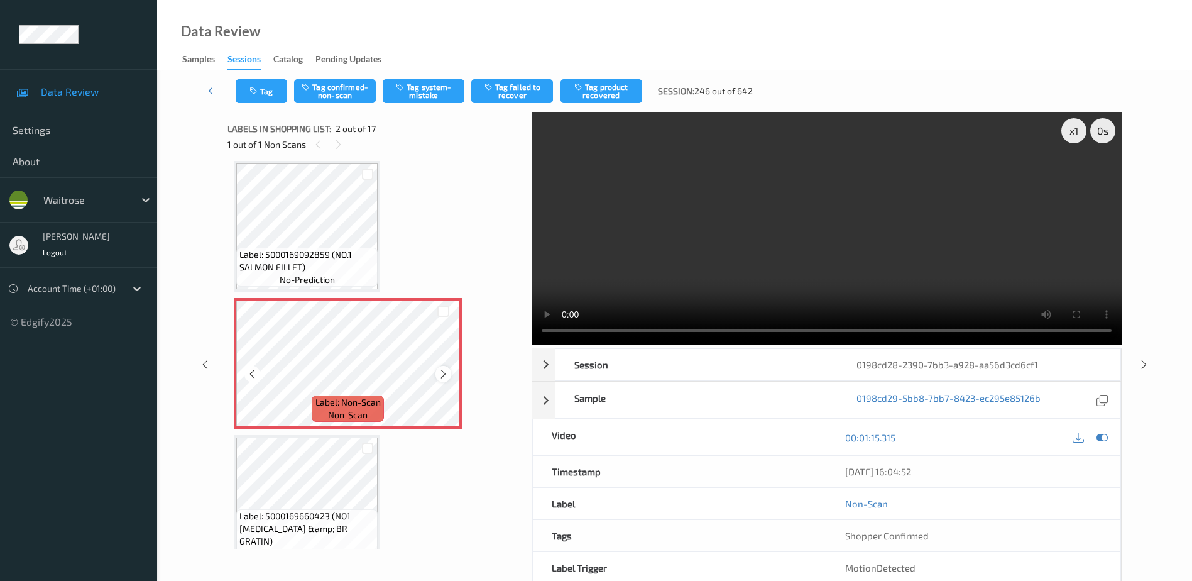
click at [446, 379] on icon at bounding box center [443, 373] width 11 height 11
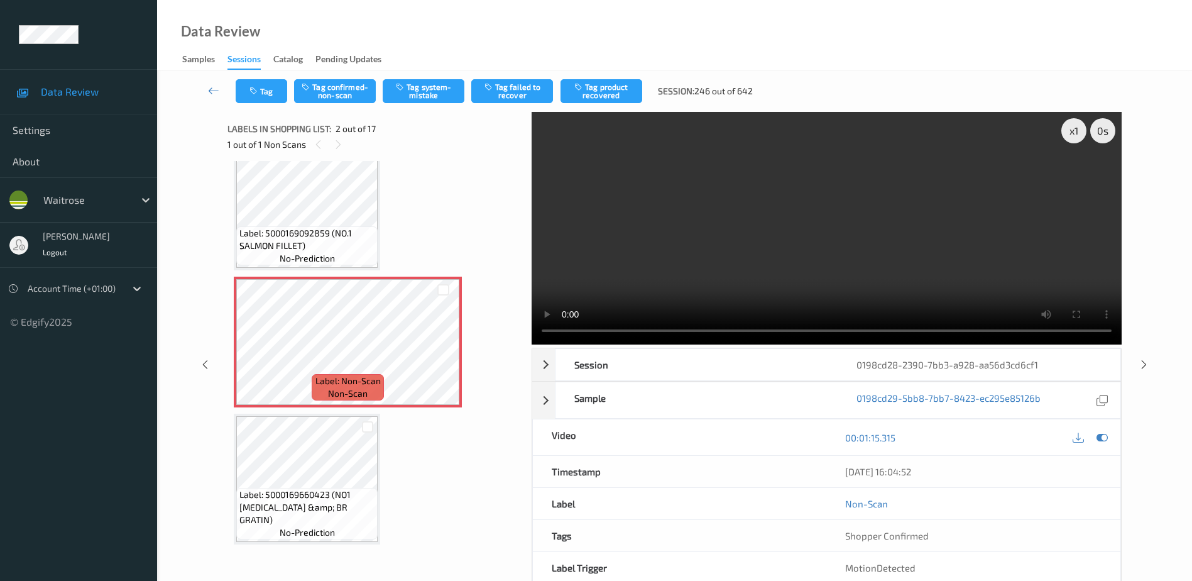
scroll to position [0, 0]
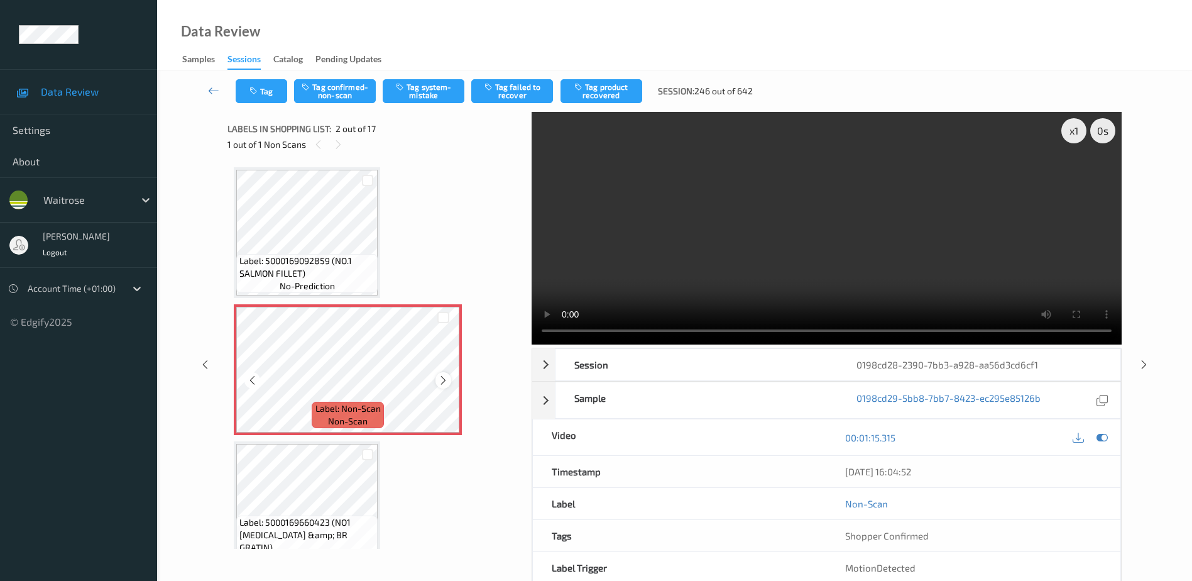
click at [439, 378] on icon at bounding box center [443, 380] width 11 height 11
click at [714, 263] on video at bounding box center [827, 228] width 590 height 233
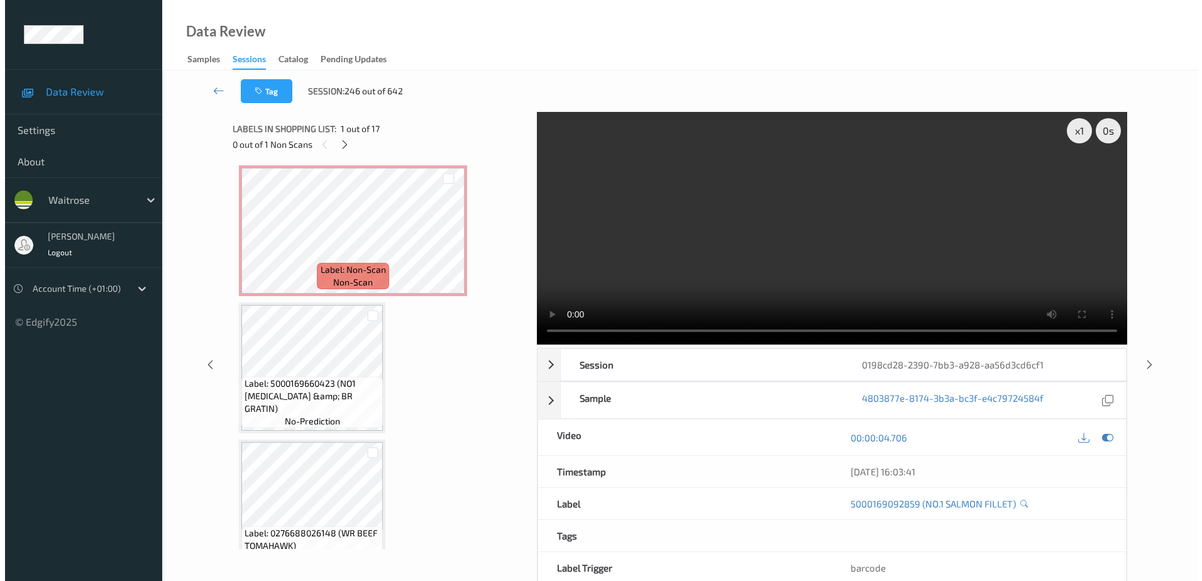
scroll to position [126, 0]
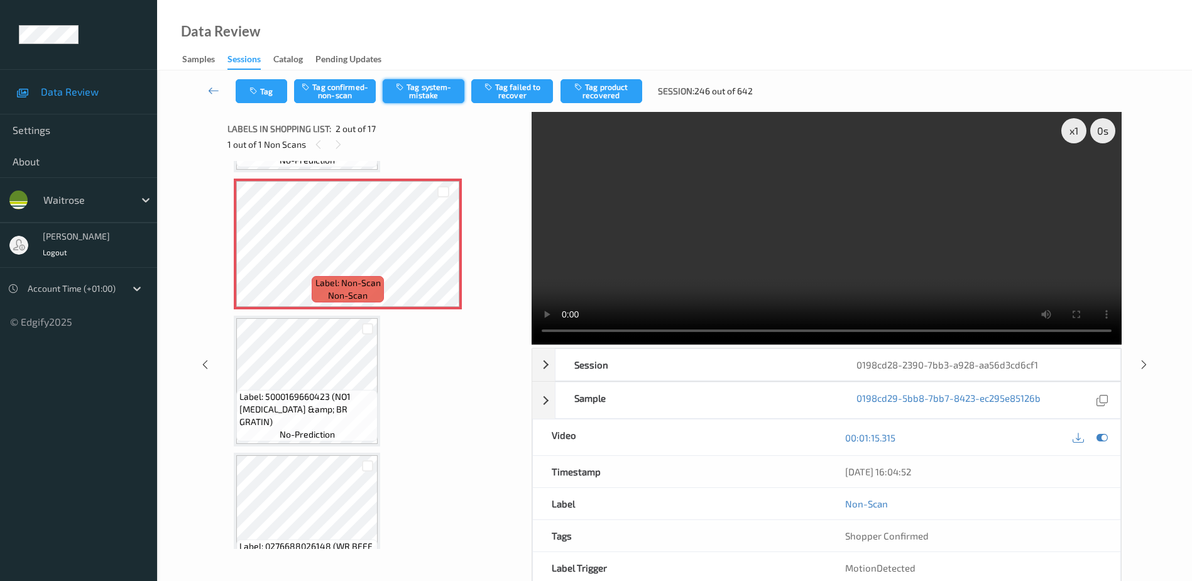
click at [426, 94] on button "Tag system-mistake" at bounding box center [424, 91] width 82 height 24
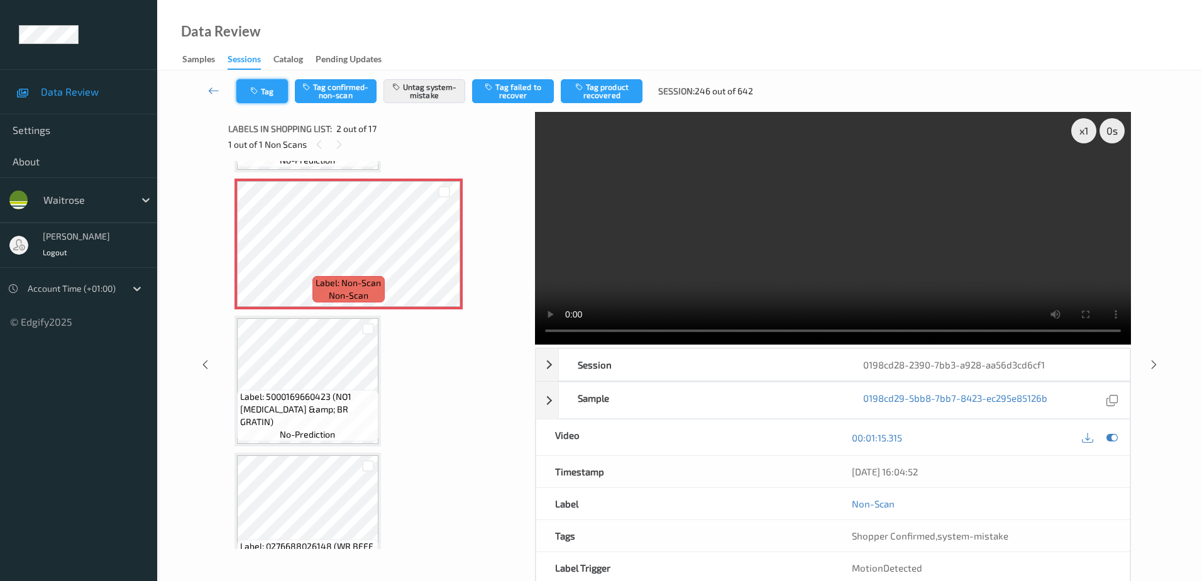
click at [272, 88] on button "Tag" at bounding box center [262, 91] width 52 height 24
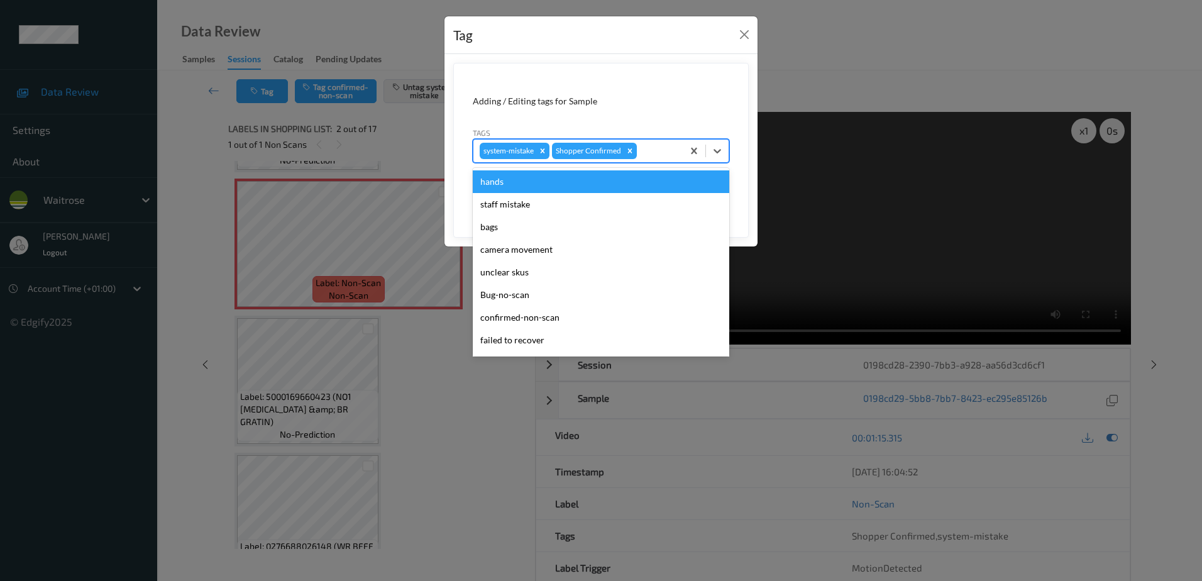
click at [655, 149] on div at bounding box center [657, 150] width 37 height 15
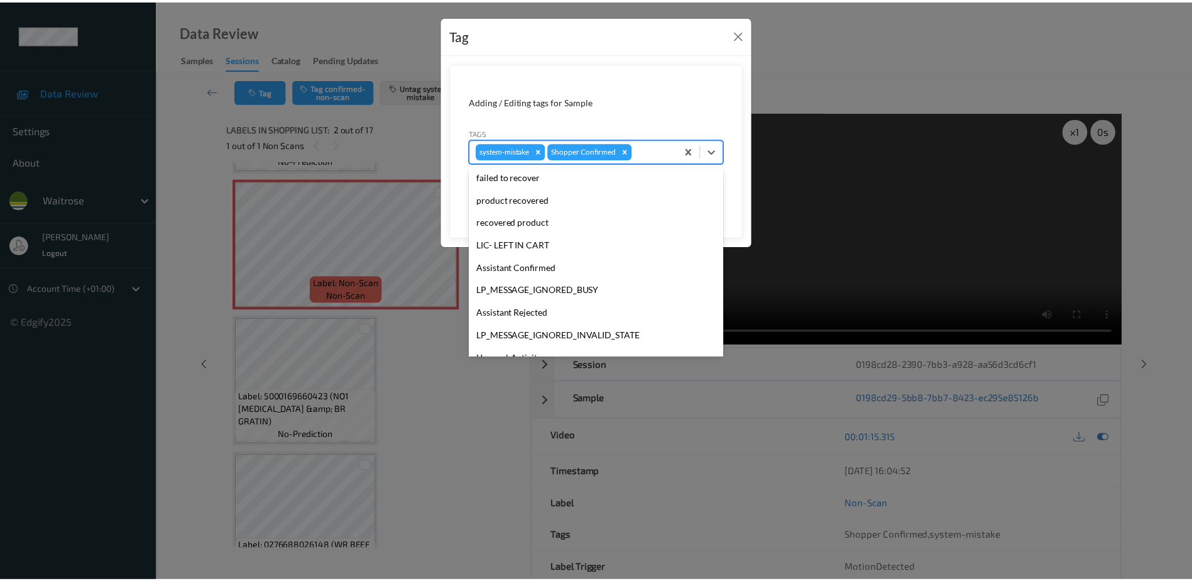
scroll to position [246, 0]
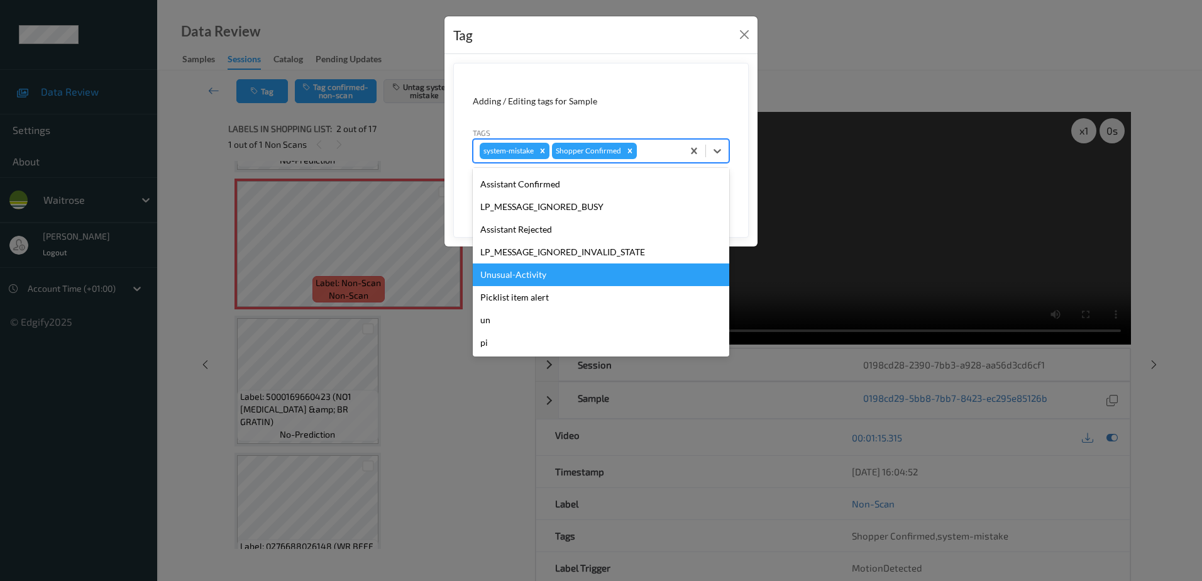
click at [540, 267] on div "Unusual-Activity" at bounding box center [601, 274] width 256 height 23
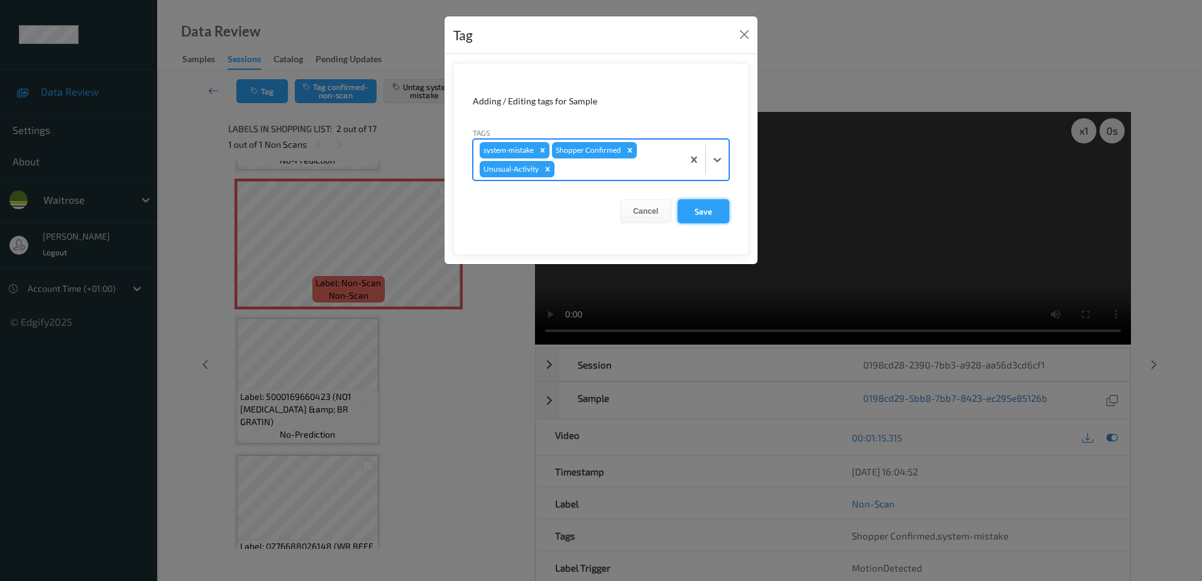
click at [693, 211] on button "Save" at bounding box center [703, 211] width 52 height 24
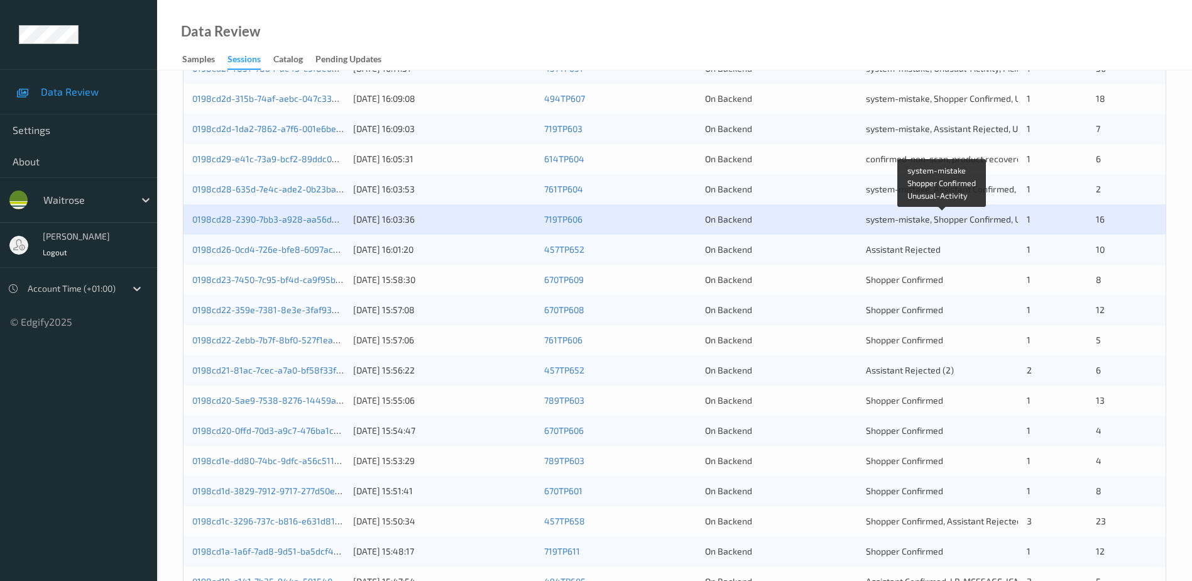
scroll to position [251, 0]
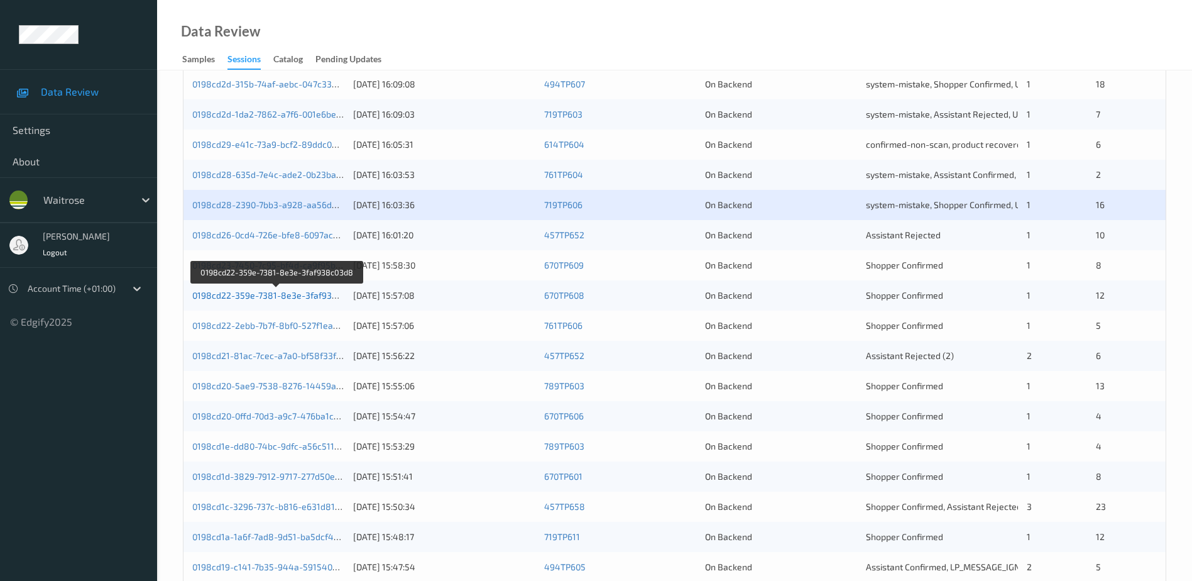
click at [278, 295] on link "0198cd22-359e-7381-8e3e-3faf938c03d8" at bounding box center [277, 295] width 170 height 11
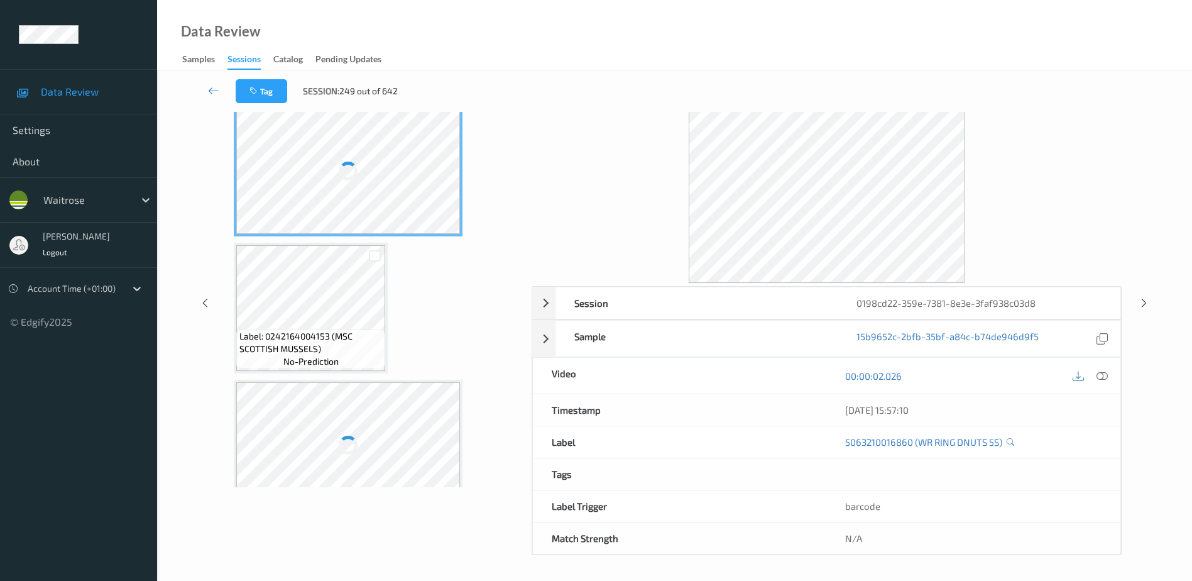
scroll to position [62, 0]
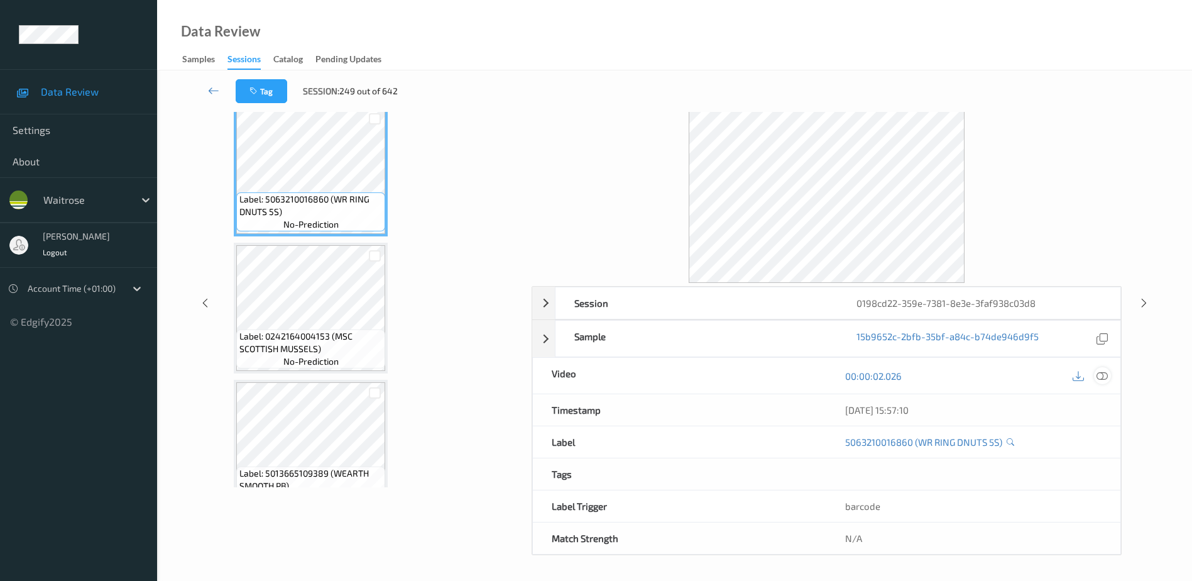
click at [1106, 373] on icon at bounding box center [1102, 375] width 11 height 11
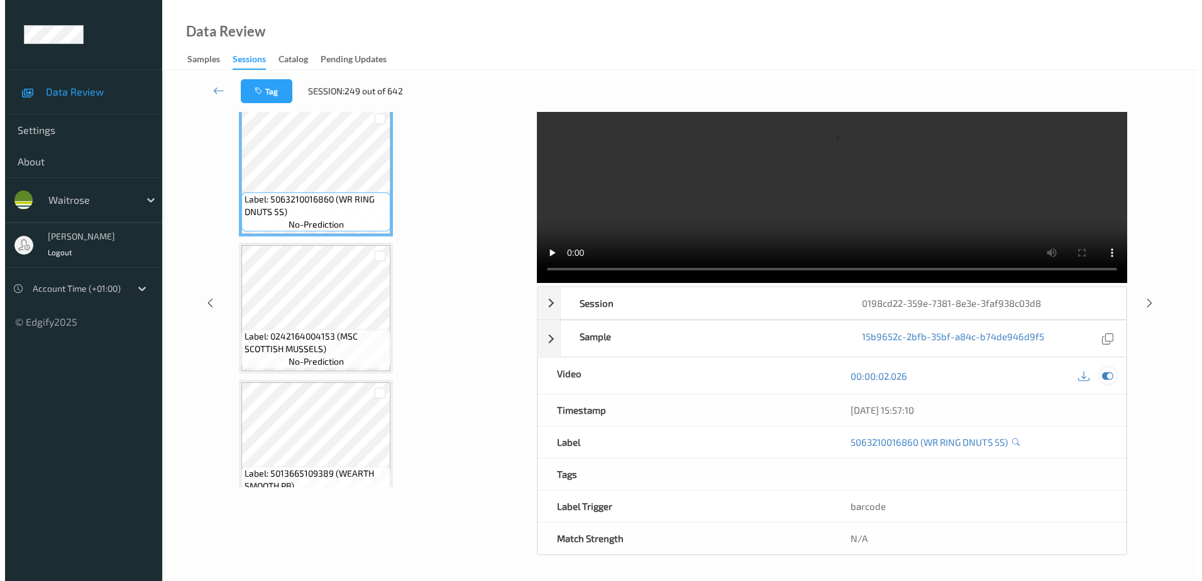
scroll to position [0, 0]
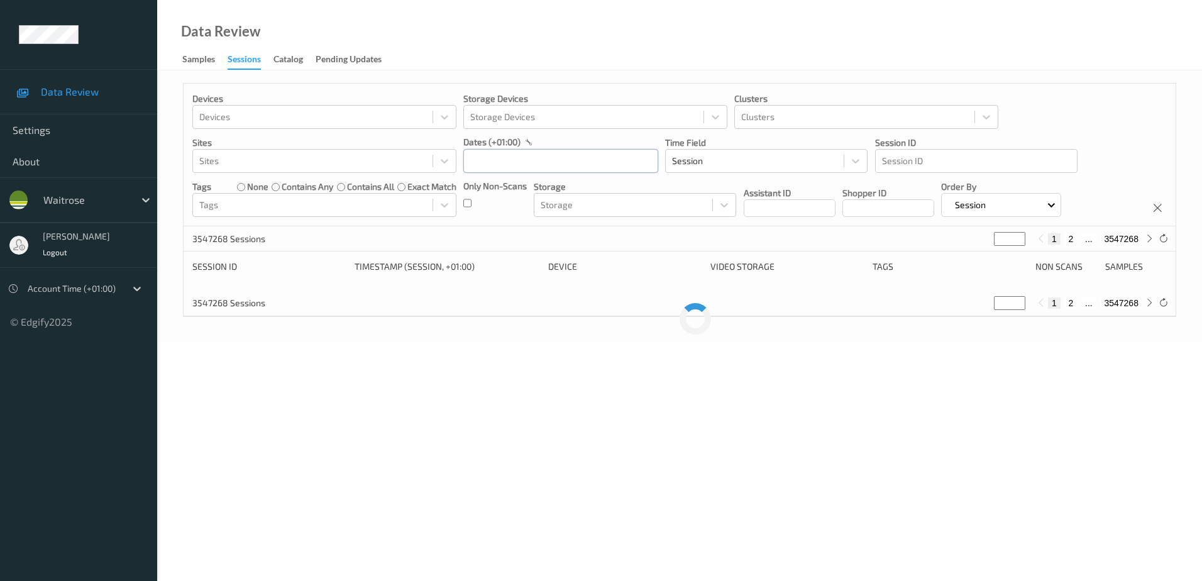
click at [491, 162] on input "text" at bounding box center [560, 161] width 195 height 24
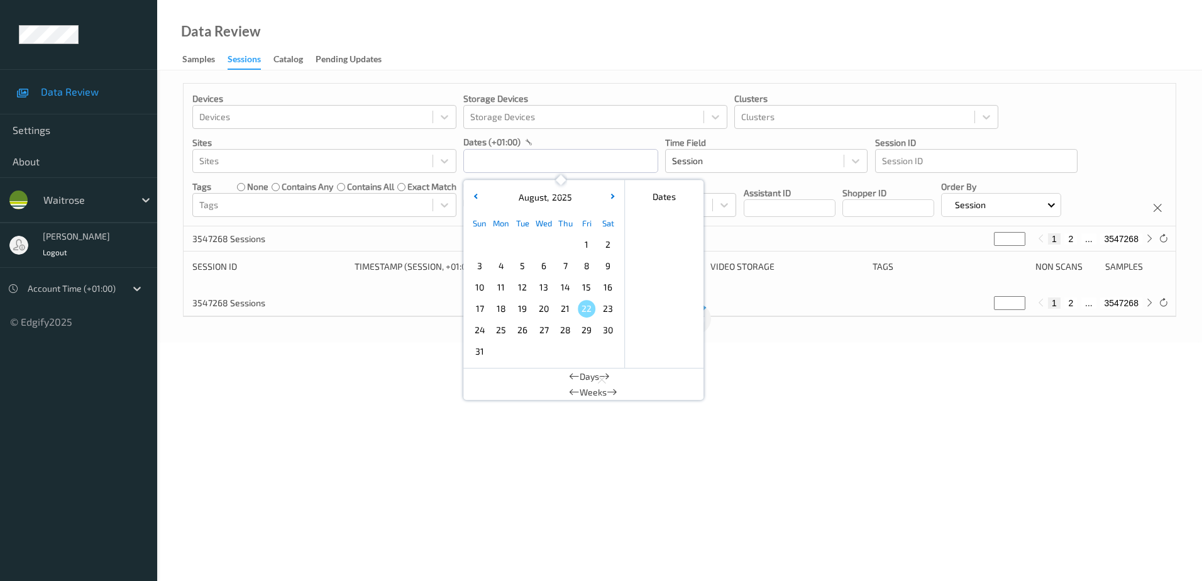
click at [562, 310] on span "21" at bounding box center [565, 309] width 18 height 18
type input "[DATE] 00:00 -> [DATE] 23:59"
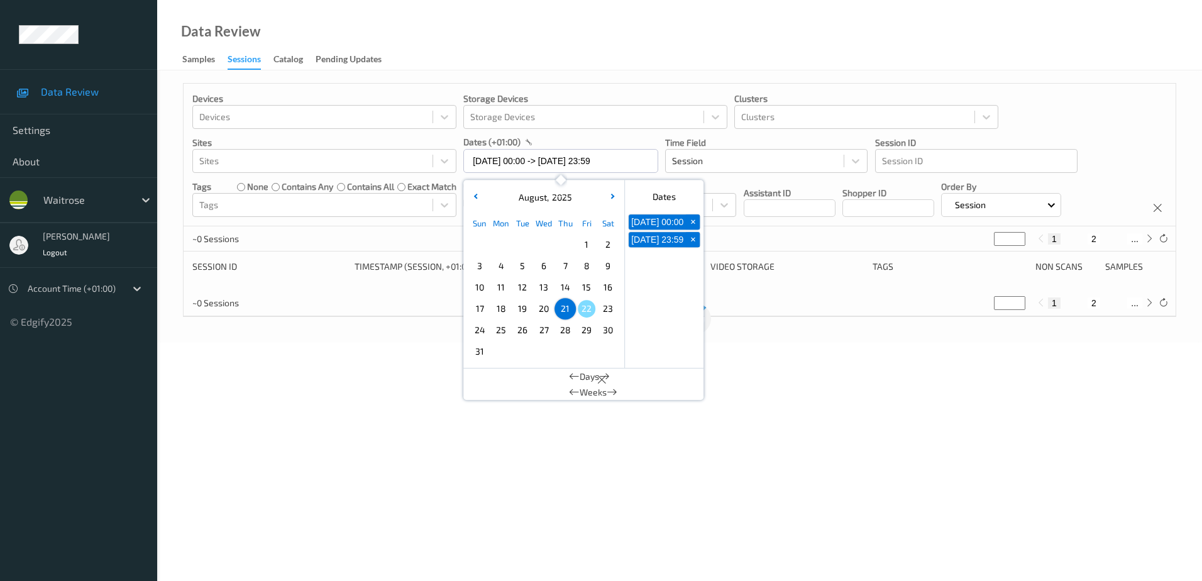
drag, startPoint x: 532, startPoint y: 58, endPoint x: 523, endPoint y: 65, distance: 11.6
click at [530, 60] on div "Data Review Samples Sessions Catalog Pending Updates" at bounding box center [679, 35] width 1044 height 70
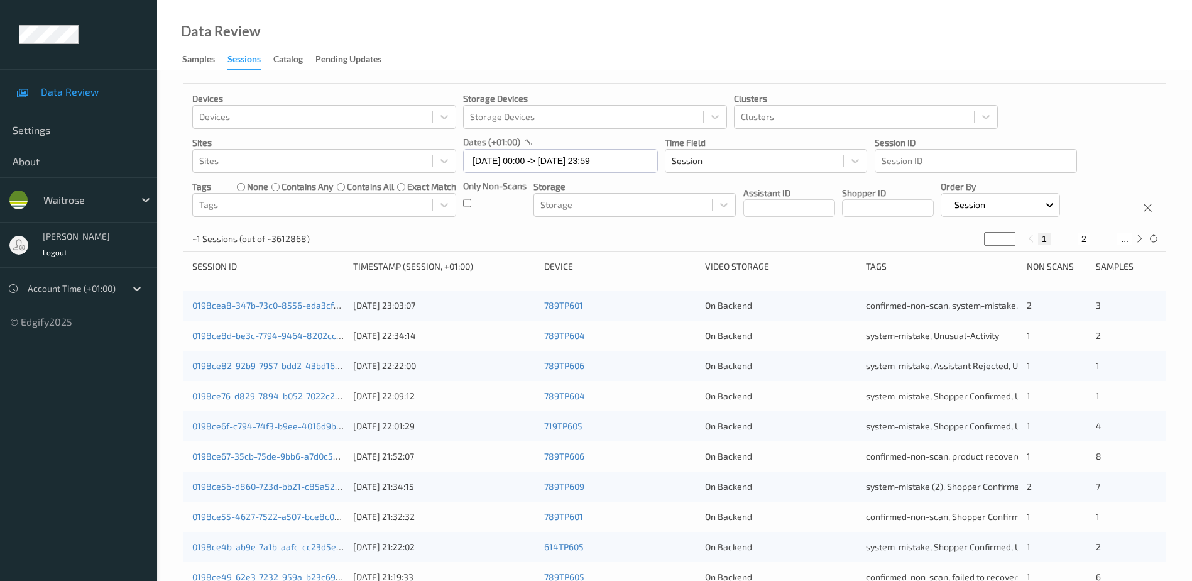
click at [1085, 242] on button "2" at bounding box center [1084, 238] width 13 height 11
type input "*"
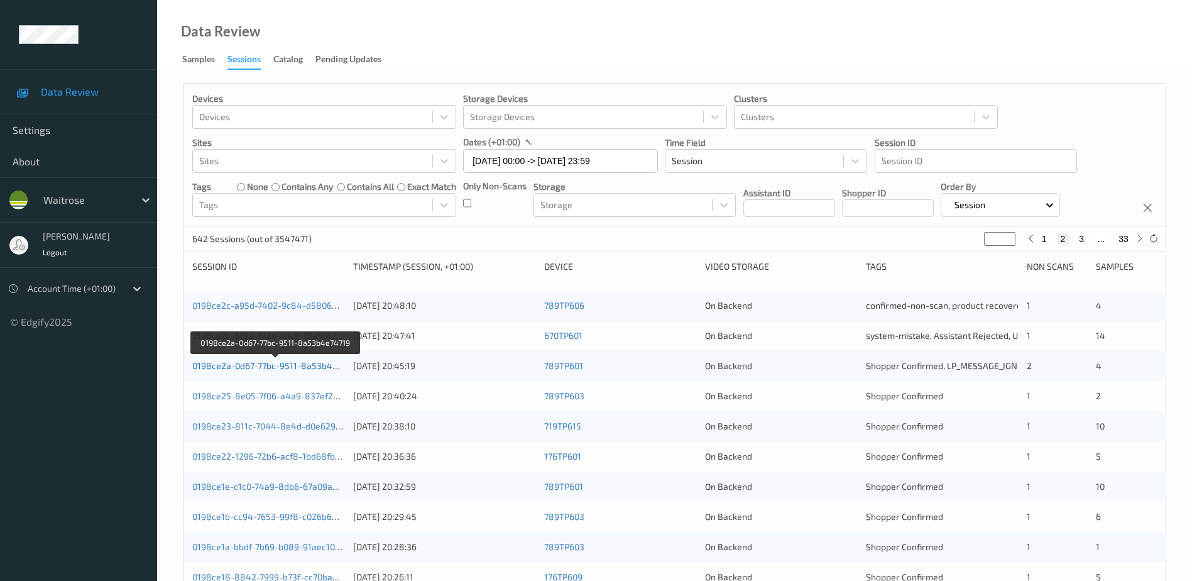
click at [292, 362] on link "0198ce2a-0d67-77bc-9511-8a53b4e74719" at bounding box center [276, 365] width 168 height 11
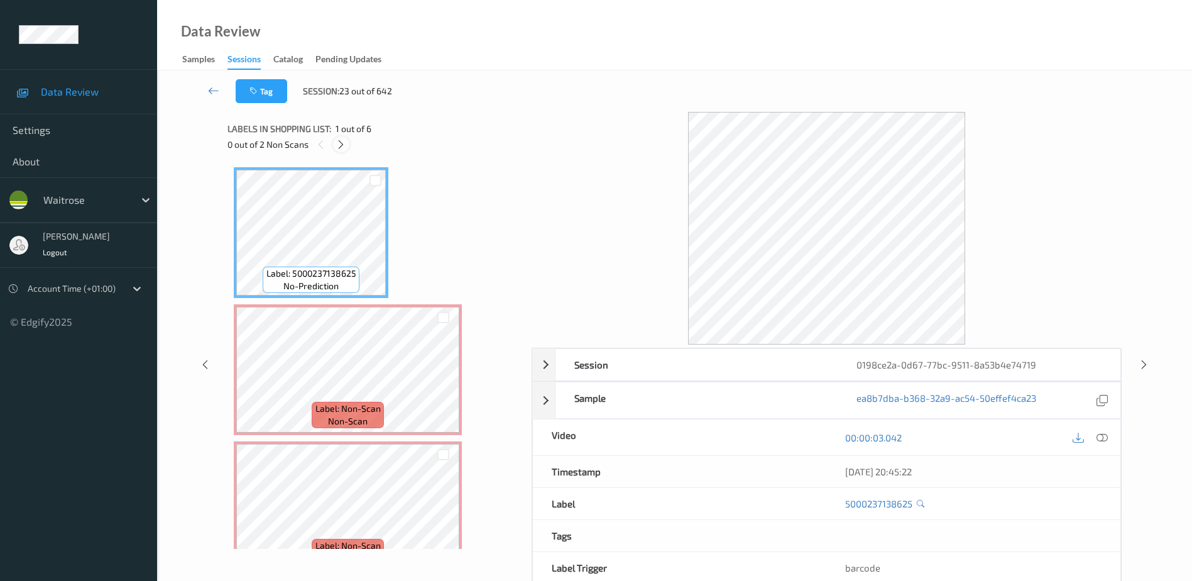
click at [337, 143] on icon at bounding box center [341, 144] width 11 height 11
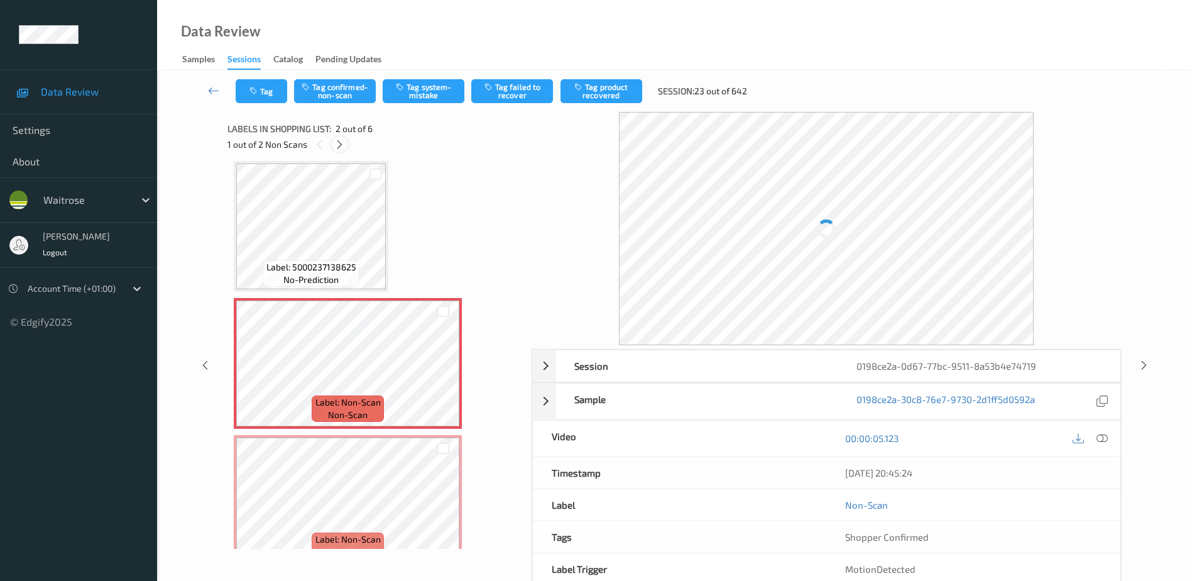
click at [337, 143] on icon at bounding box center [339, 144] width 11 height 11
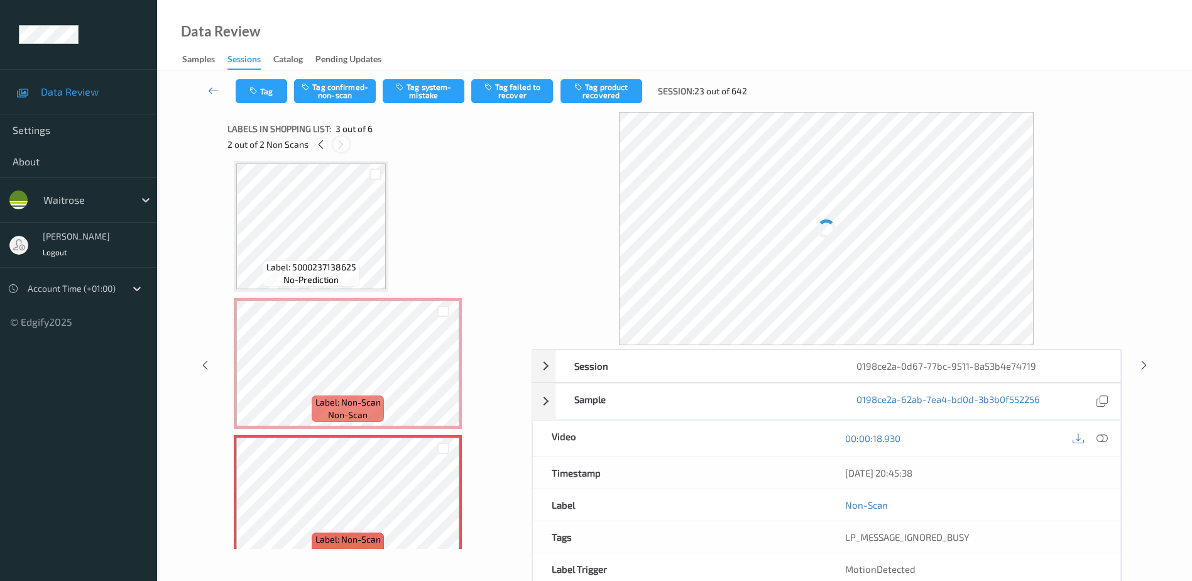
scroll to position [143, 0]
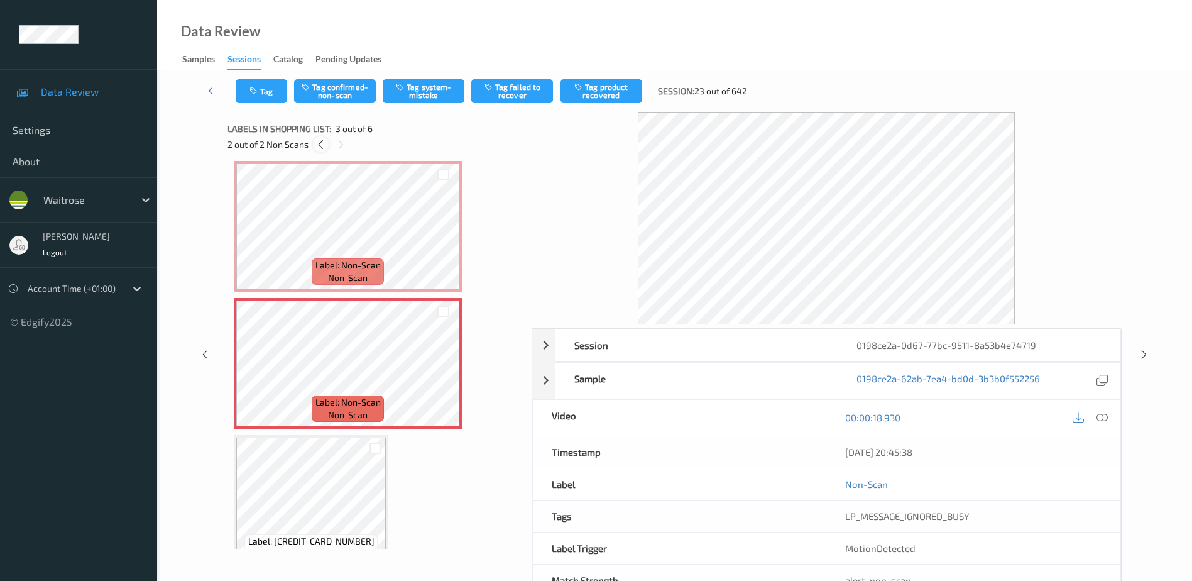
click at [324, 146] on icon at bounding box center [320, 144] width 11 height 11
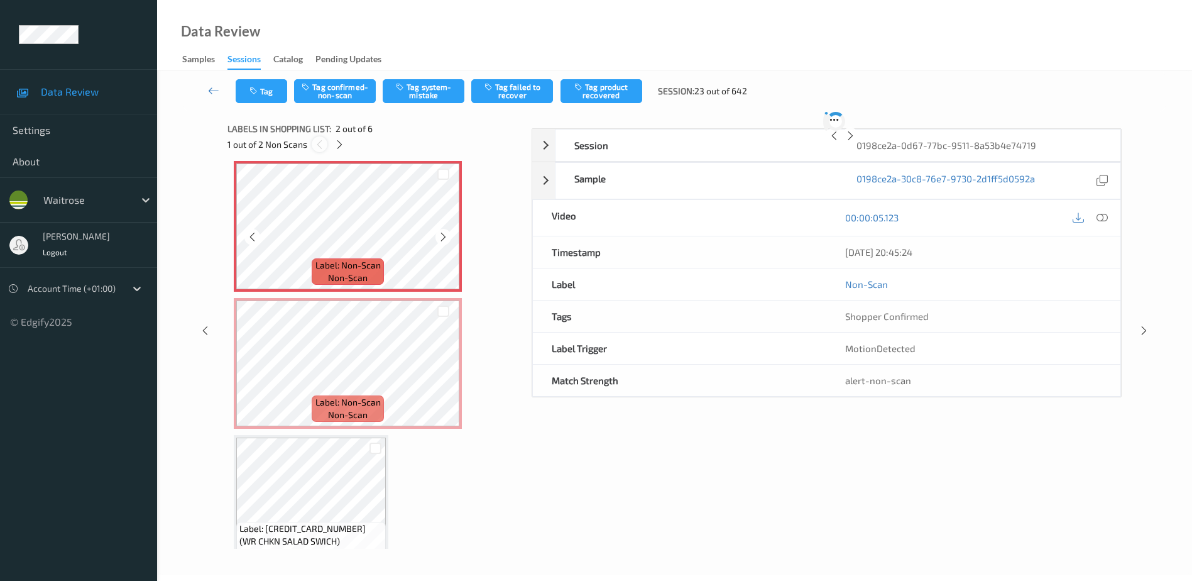
scroll to position [6, 0]
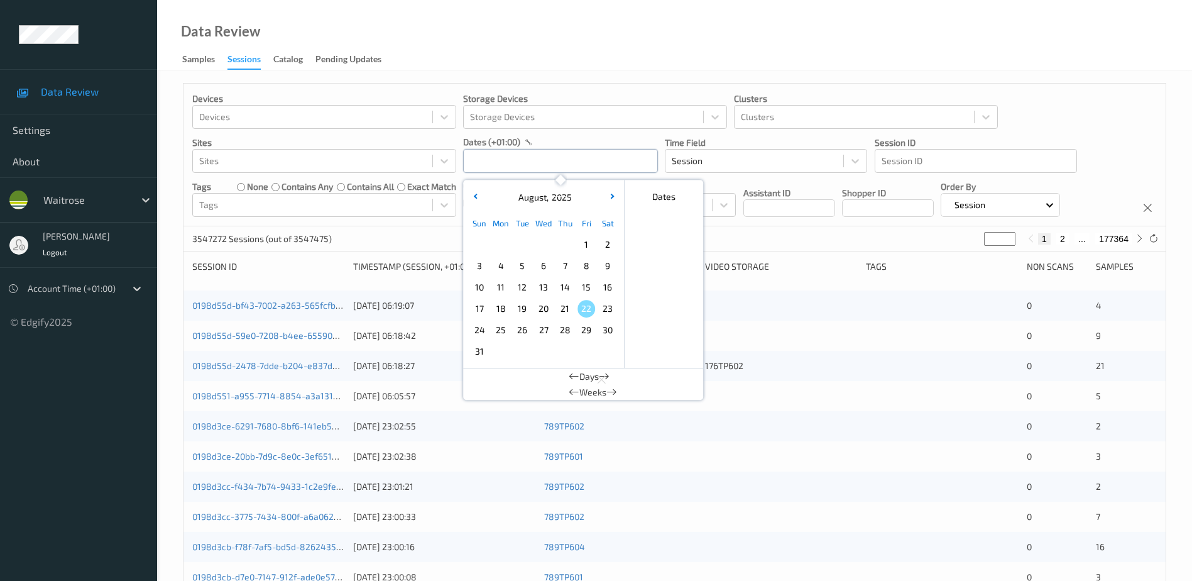
click at [485, 160] on input "text" at bounding box center [560, 161] width 195 height 24
click at [568, 314] on span "21" at bounding box center [565, 309] width 18 height 18
type input "[DATE] 00:00 -> [DATE] 23:59"
click at [523, 37] on div "Data Review Samples Sessions Catalog Pending Updates" at bounding box center [674, 35] width 1035 height 70
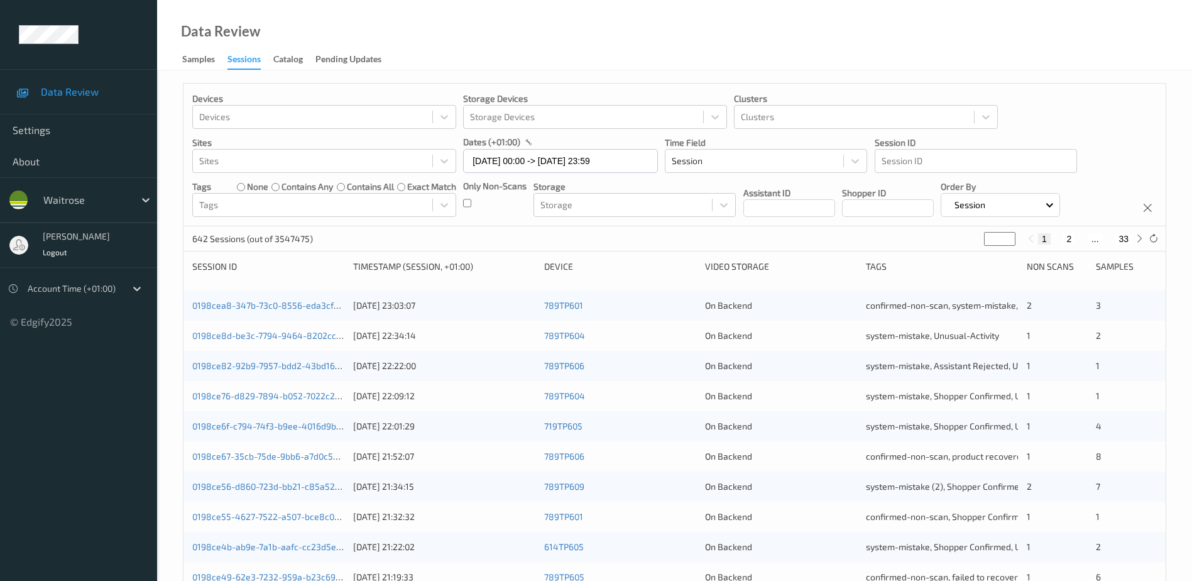
click at [1072, 236] on button "2" at bounding box center [1069, 238] width 13 height 11
type input "*"
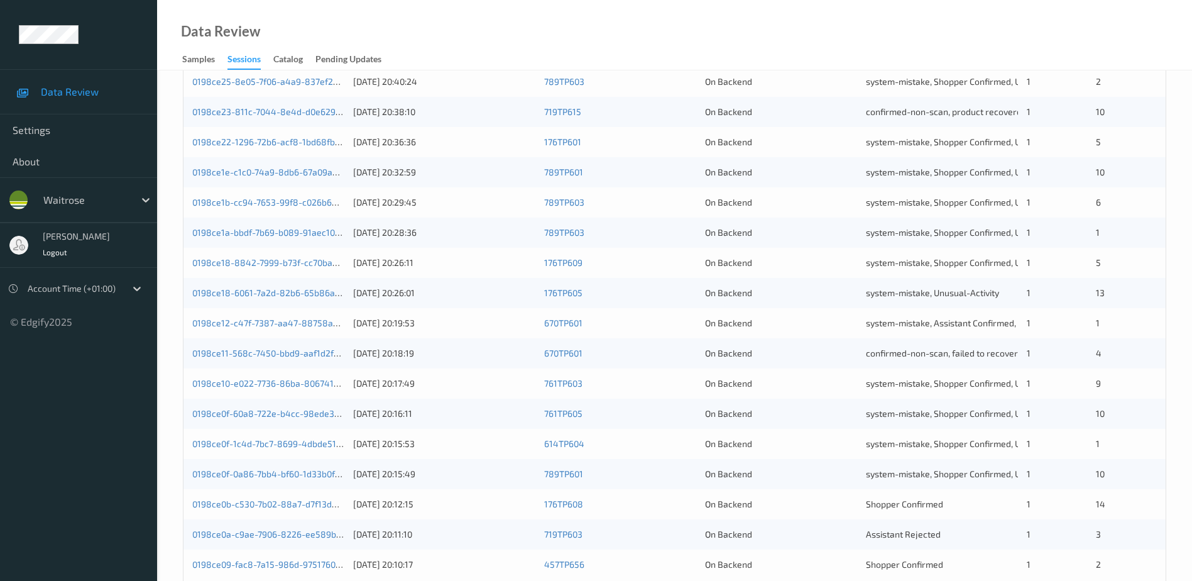
scroll to position [365, 0]
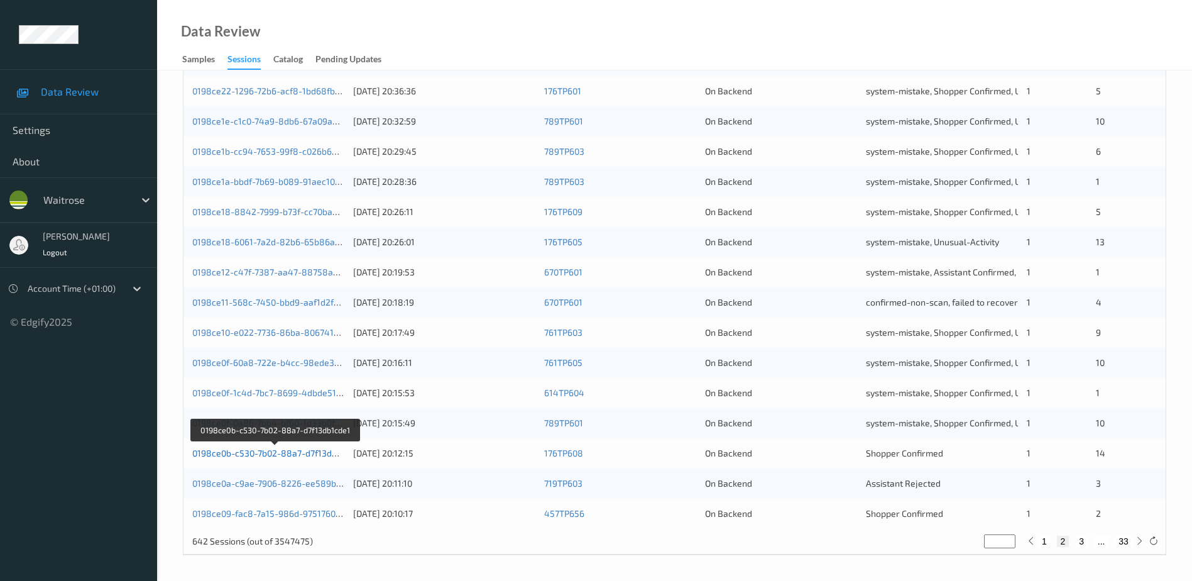
click at [312, 451] on link "0198ce0b-c530-7b02-88a7-d7f13db1cde1" at bounding box center [275, 452] width 167 height 11
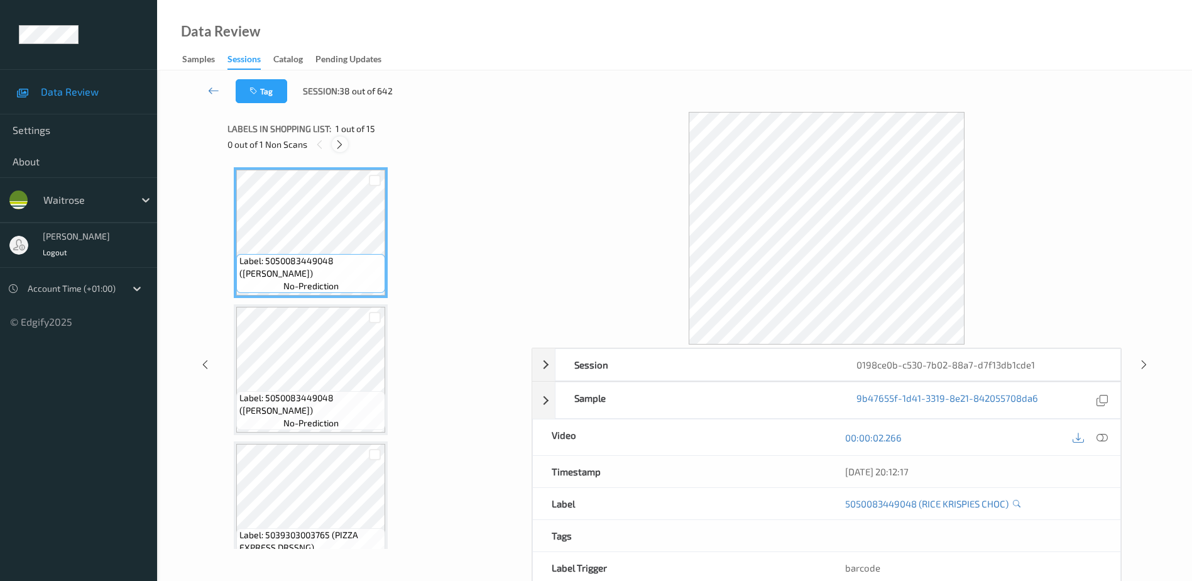
click at [337, 142] on icon at bounding box center [339, 144] width 11 height 11
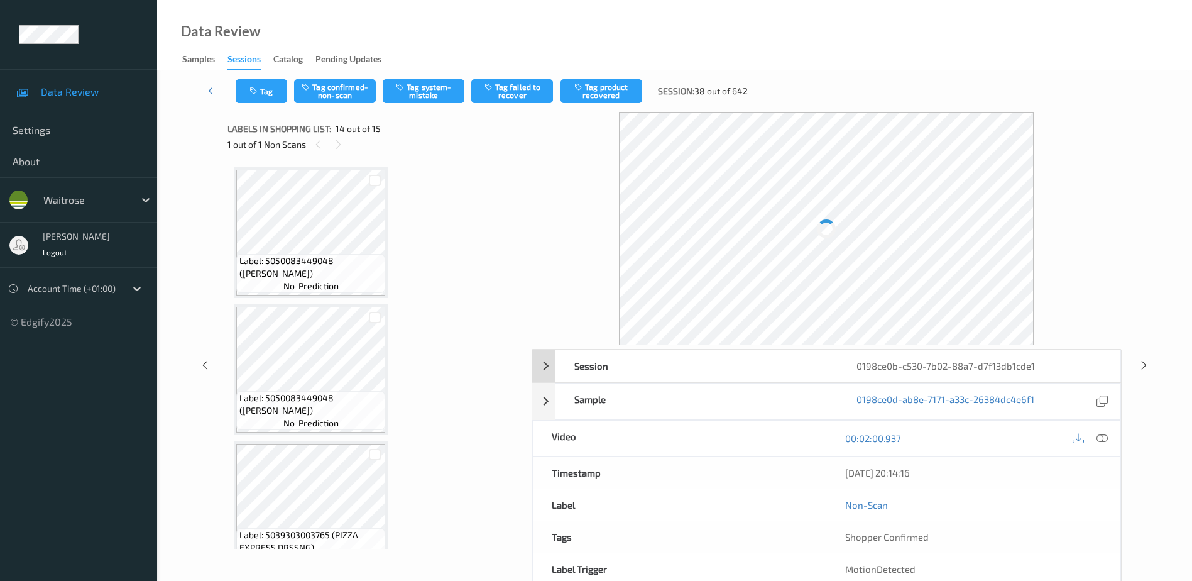
scroll to position [1650, 0]
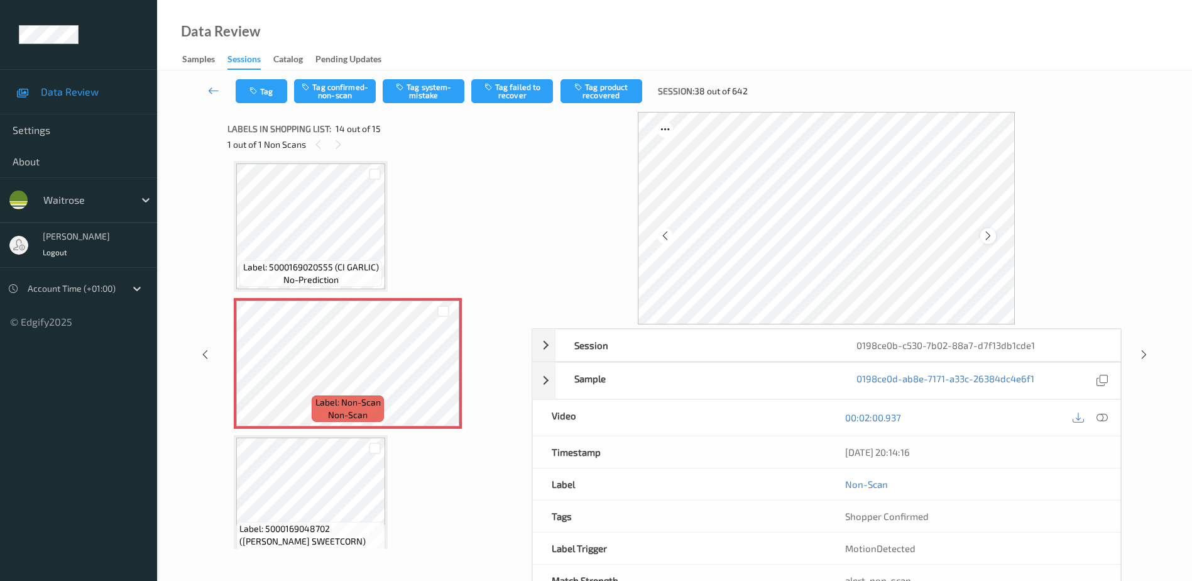
click at [986, 233] on icon at bounding box center [988, 235] width 11 height 11
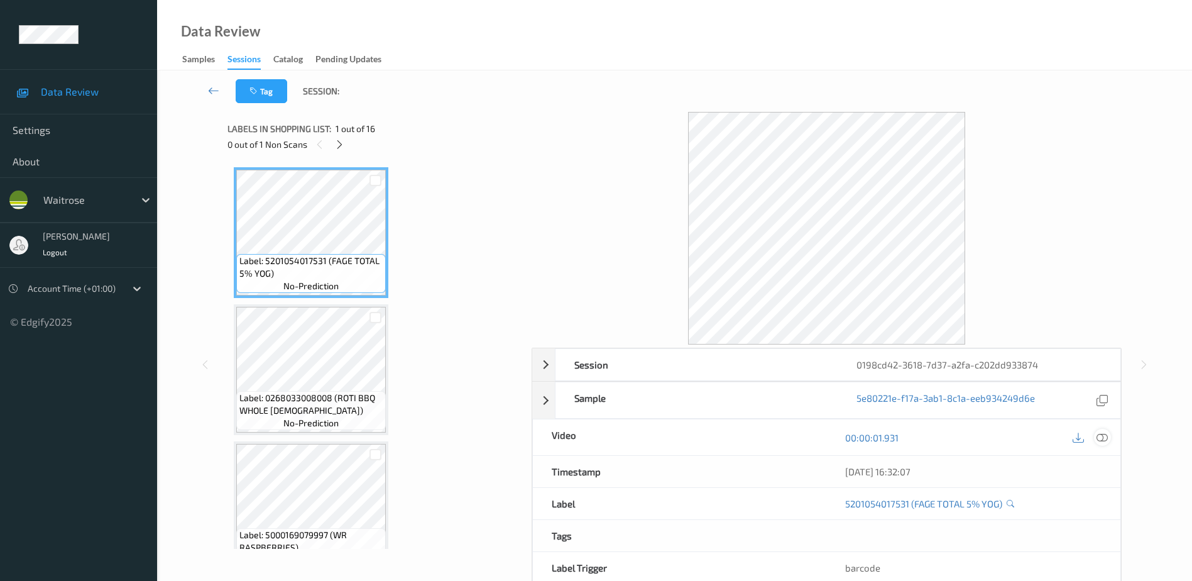
click at [1103, 439] on icon at bounding box center [1102, 437] width 11 height 11
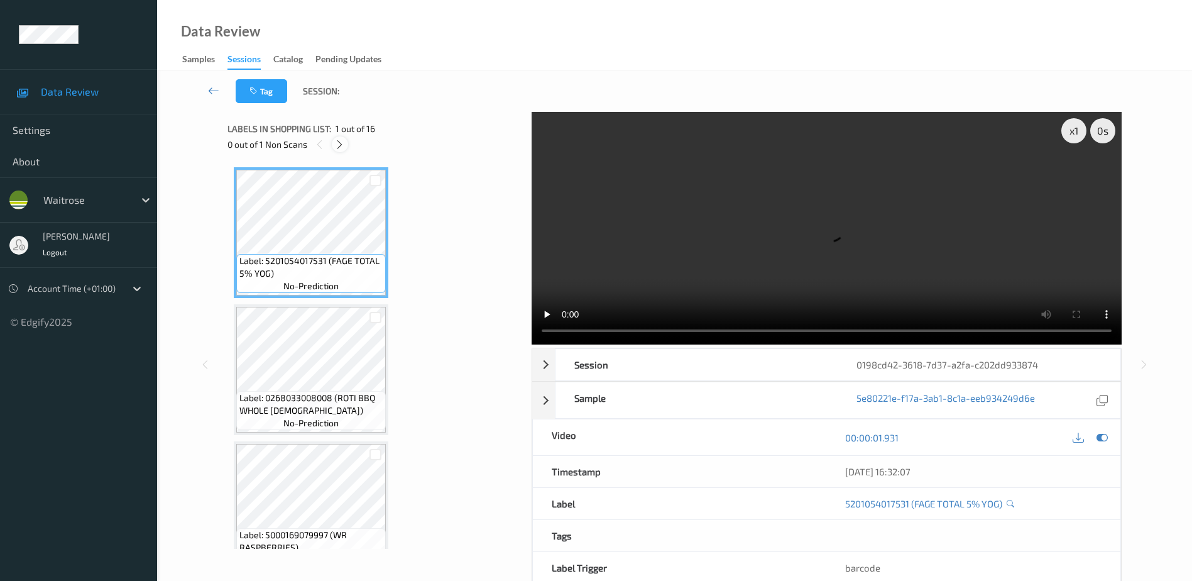
click at [334, 144] on icon at bounding box center [339, 144] width 11 height 11
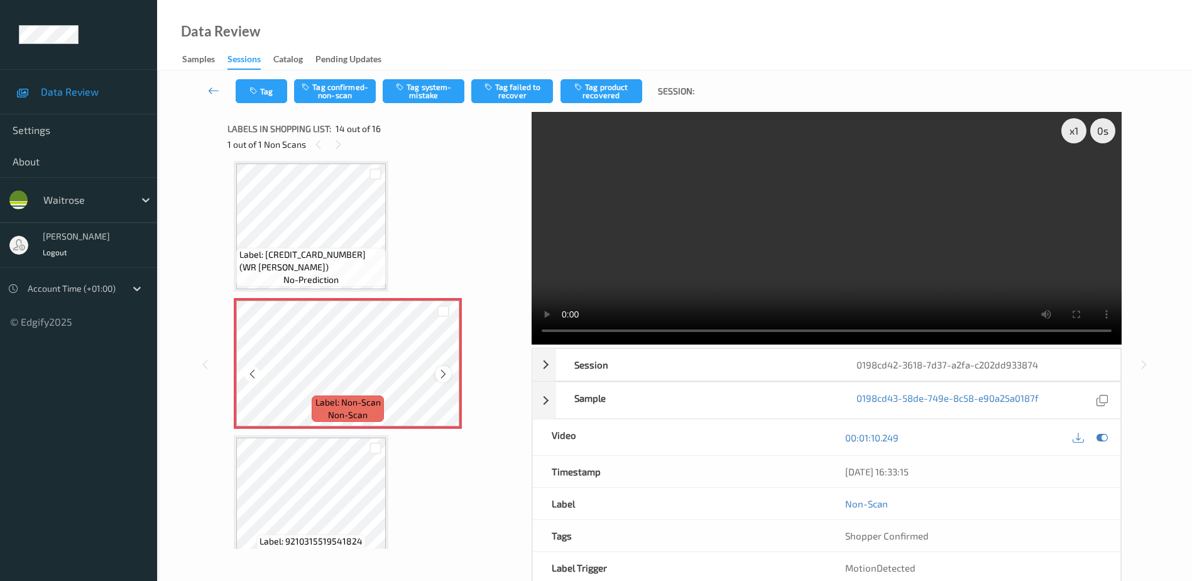
click at [446, 374] on icon at bounding box center [443, 373] width 11 height 11
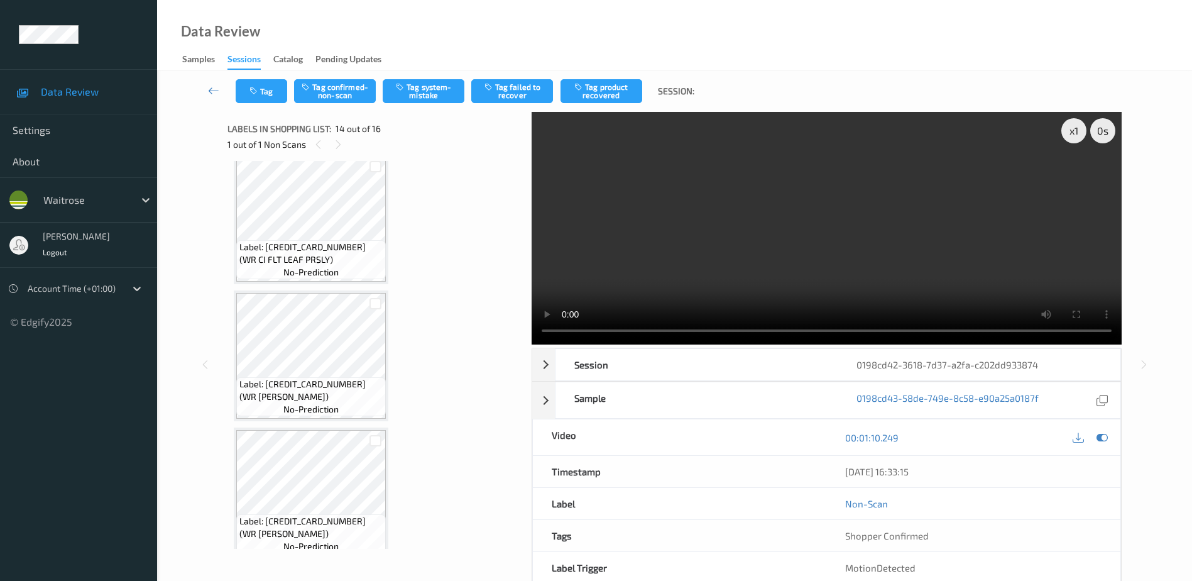
scroll to position [1587, 0]
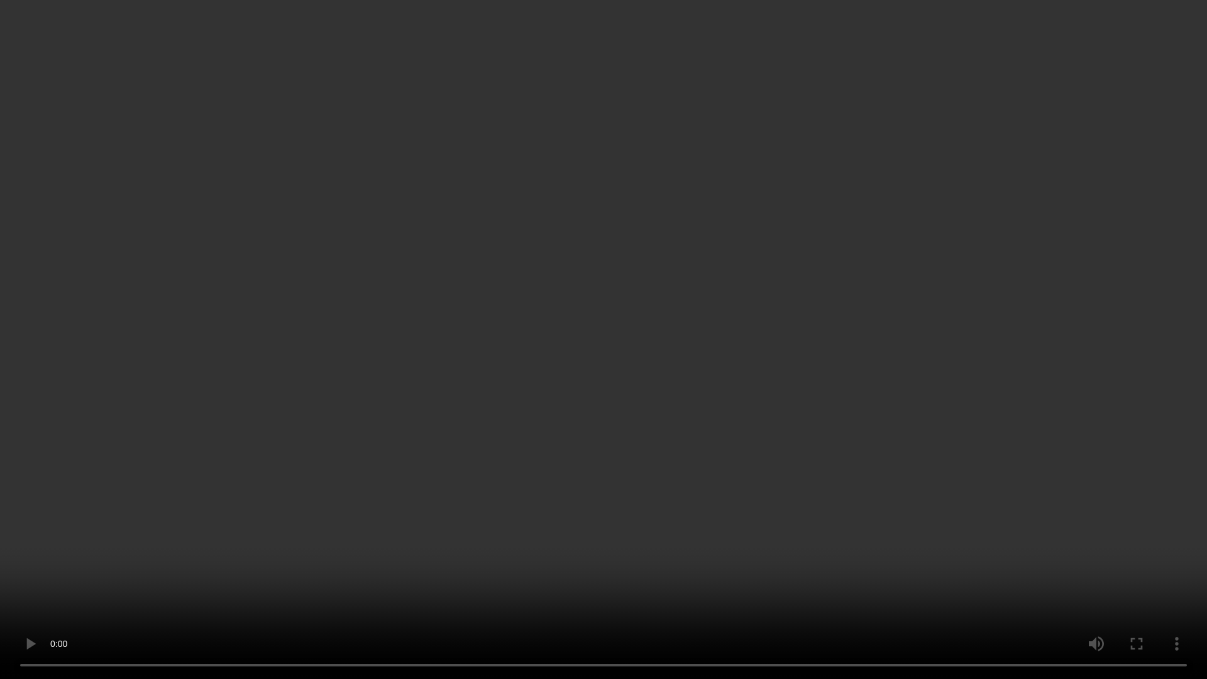
click at [695, 343] on video at bounding box center [603, 339] width 1207 height 679
click at [898, 396] on video at bounding box center [603, 339] width 1207 height 679
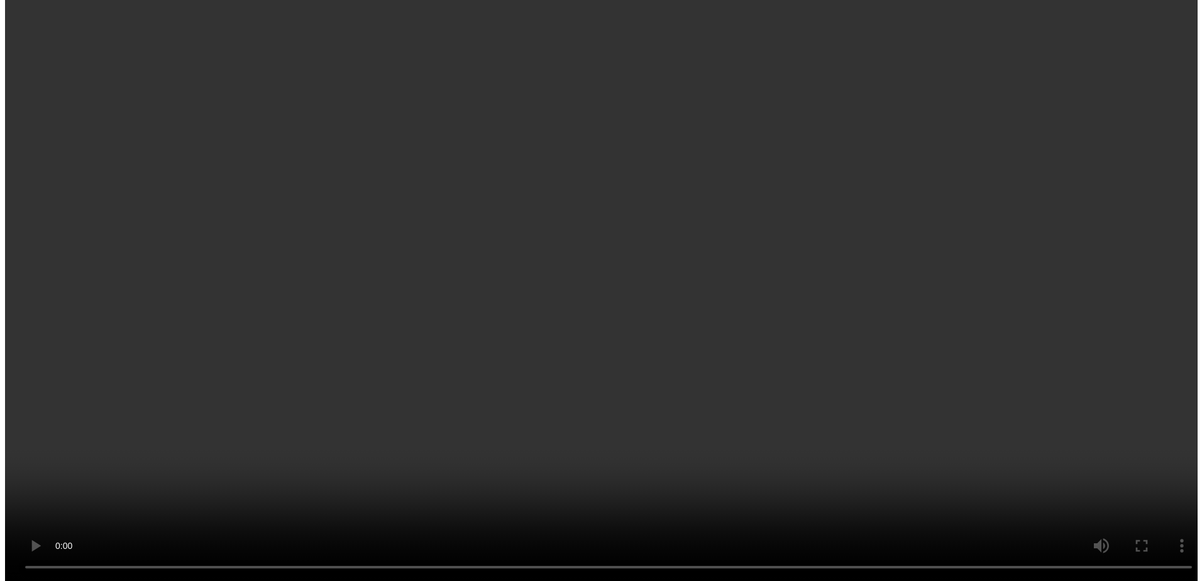
scroll to position [754, 0]
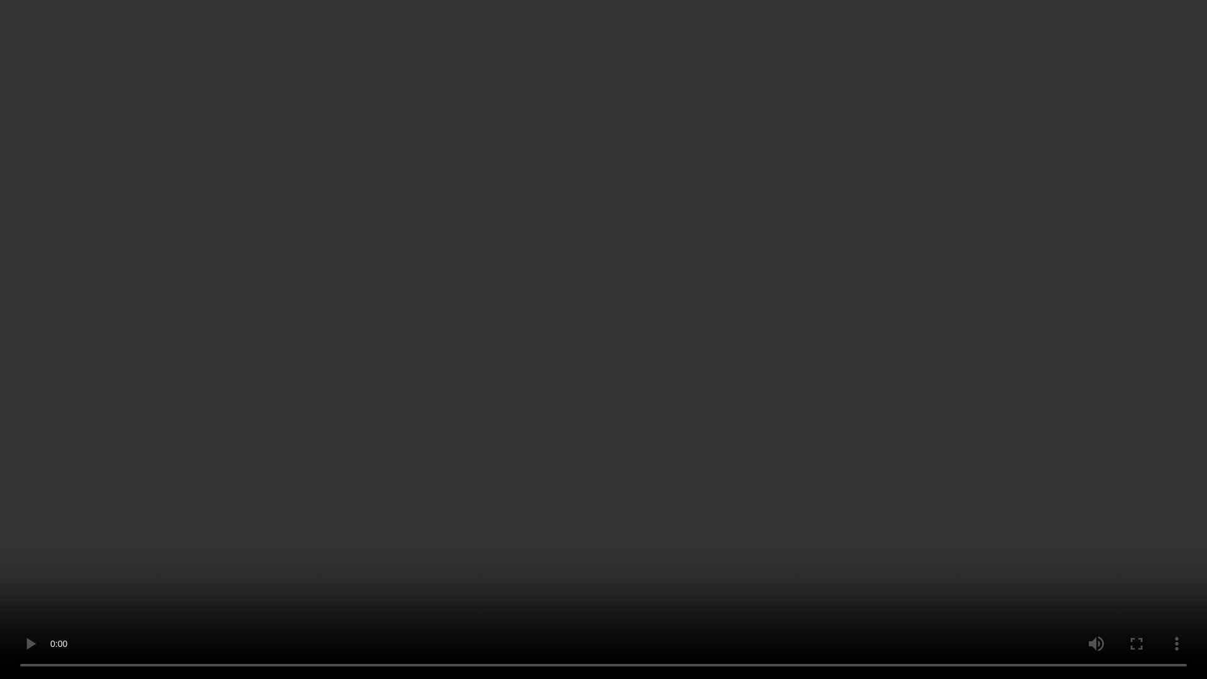
click at [751, 395] on video at bounding box center [603, 339] width 1207 height 679
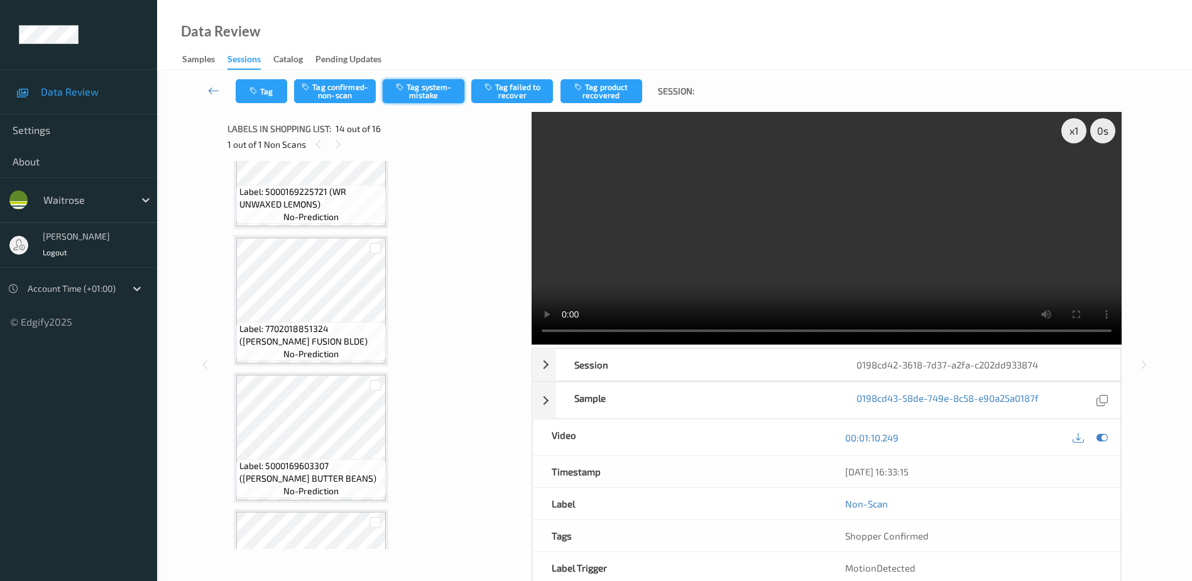
click at [406, 84] on icon "button" at bounding box center [401, 86] width 11 height 9
click at [421, 86] on button "Tag system-mistake" at bounding box center [424, 91] width 82 height 24
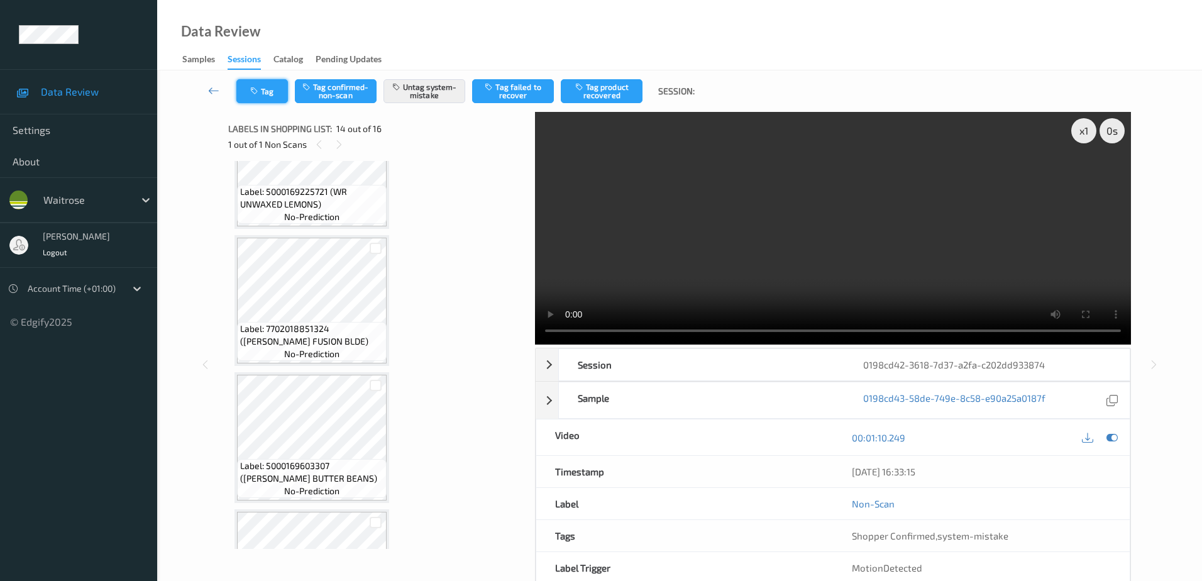
click at [278, 97] on button "Tag" at bounding box center [262, 91] width 52 height 24
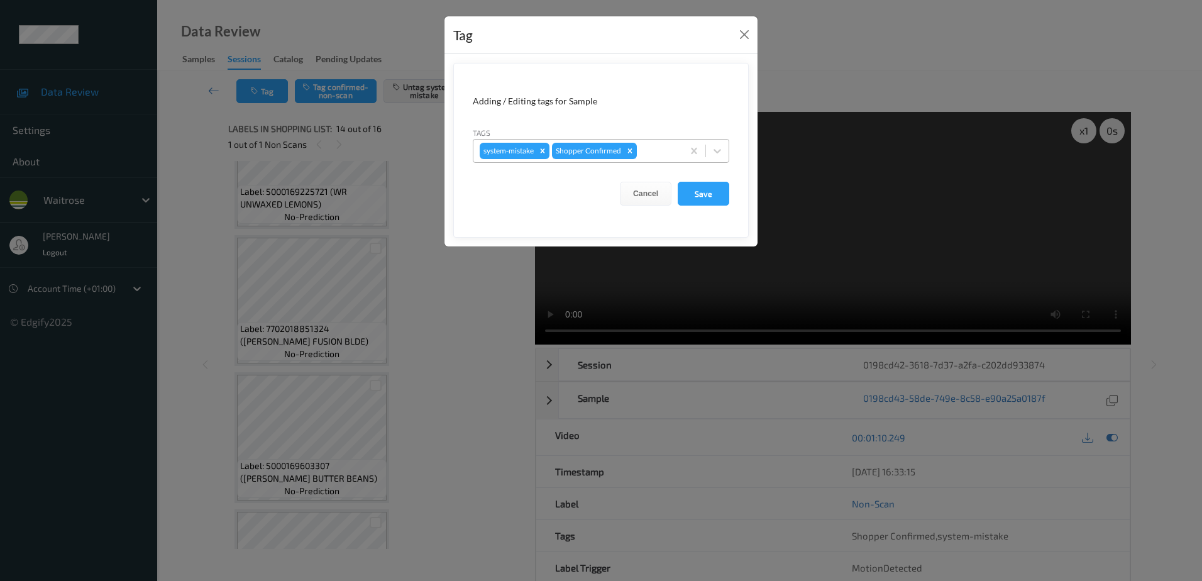
click at [655, 145] on div at bounding box center [657, 150] width 37 height 15
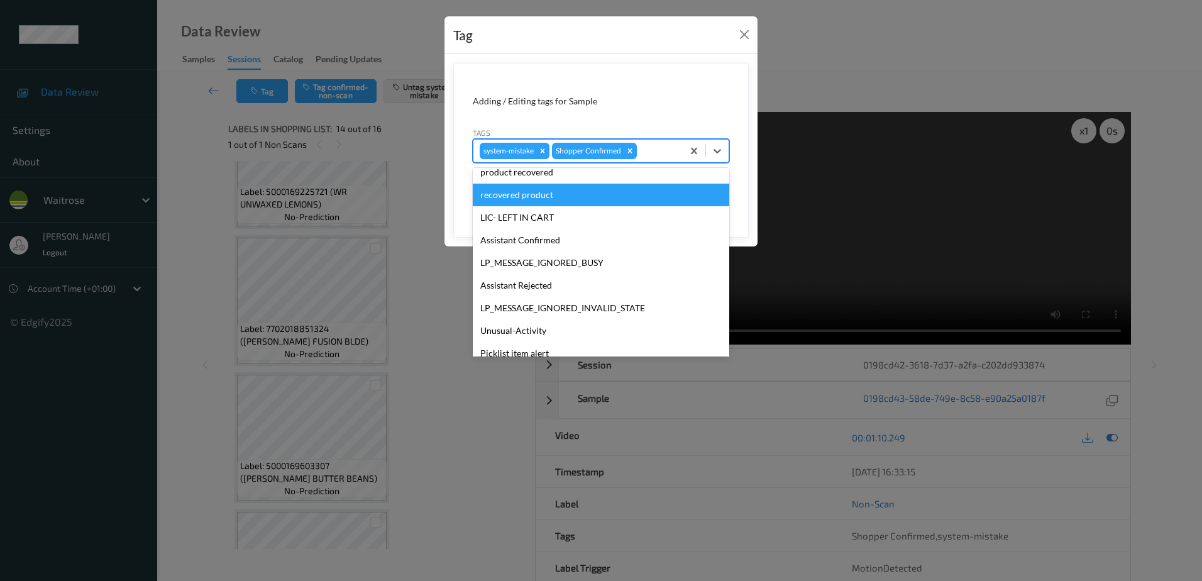
scroll to position [246, 0]
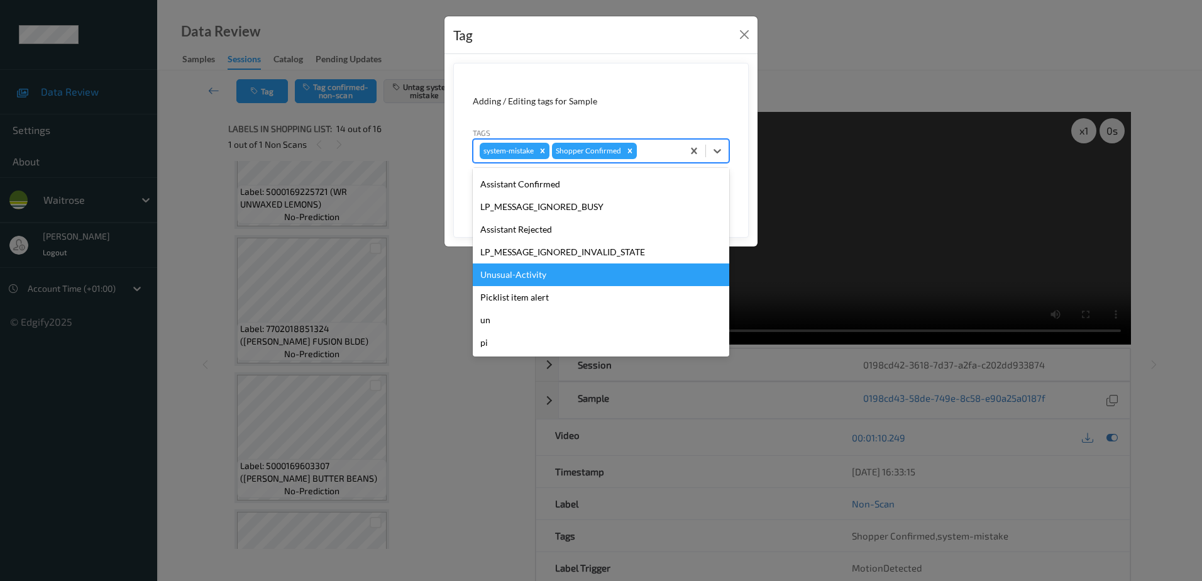
click at [539, 275] on div "Unusual-Activity" at bounding box center [601, 274] width 256 height 23
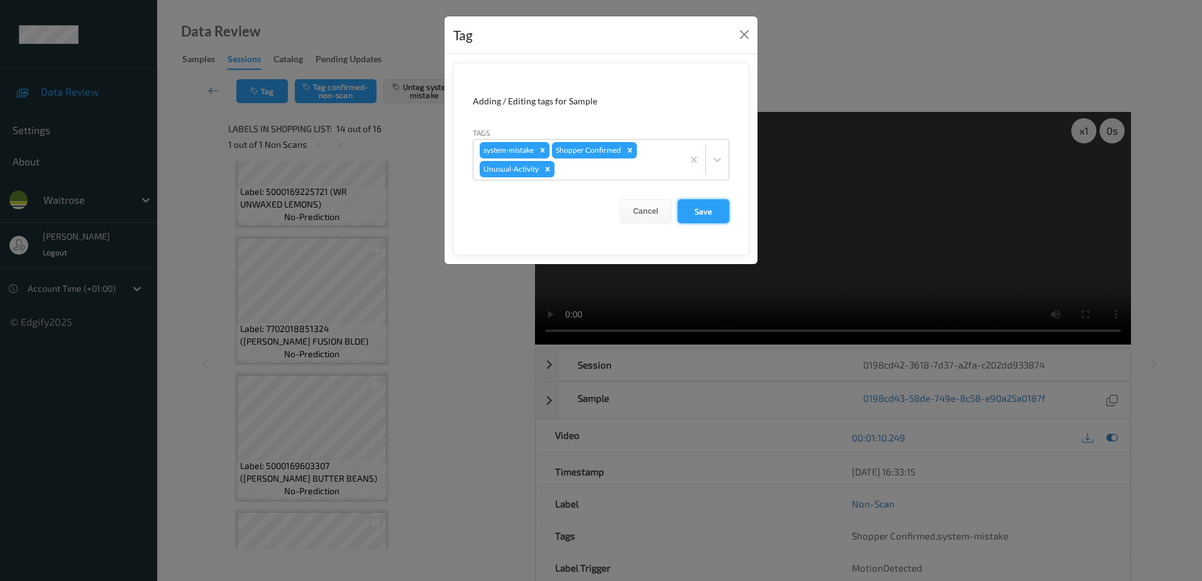
click at [683, 209] on button "Save" at bounding box center [703, 211] width 52 height 24
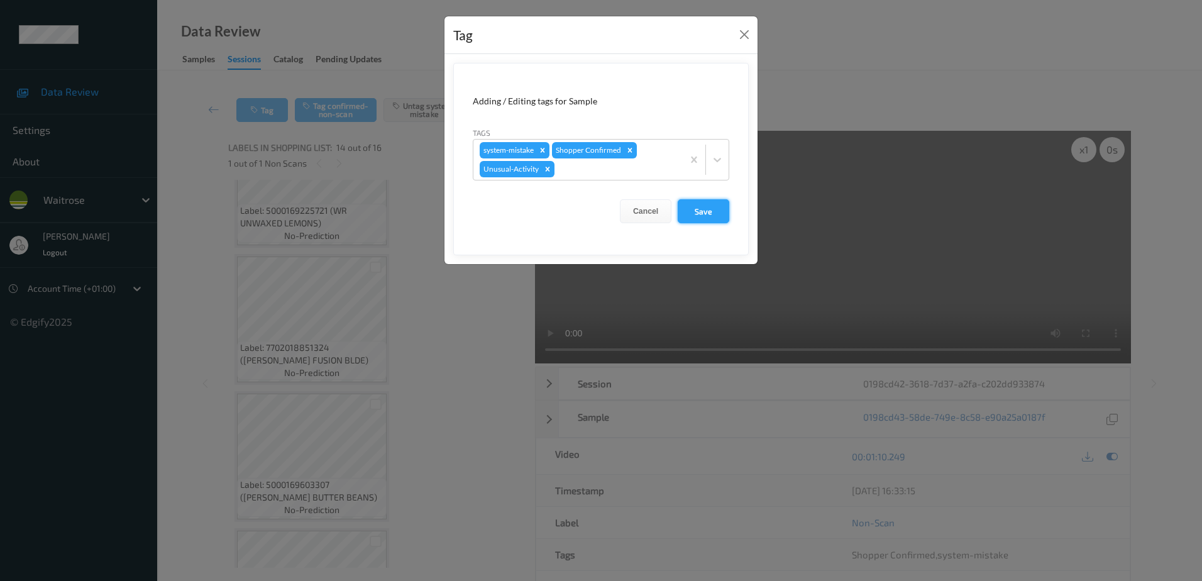
click at [691, 212] on button "Save" at bounding box center [703, 211] width 52 height 24
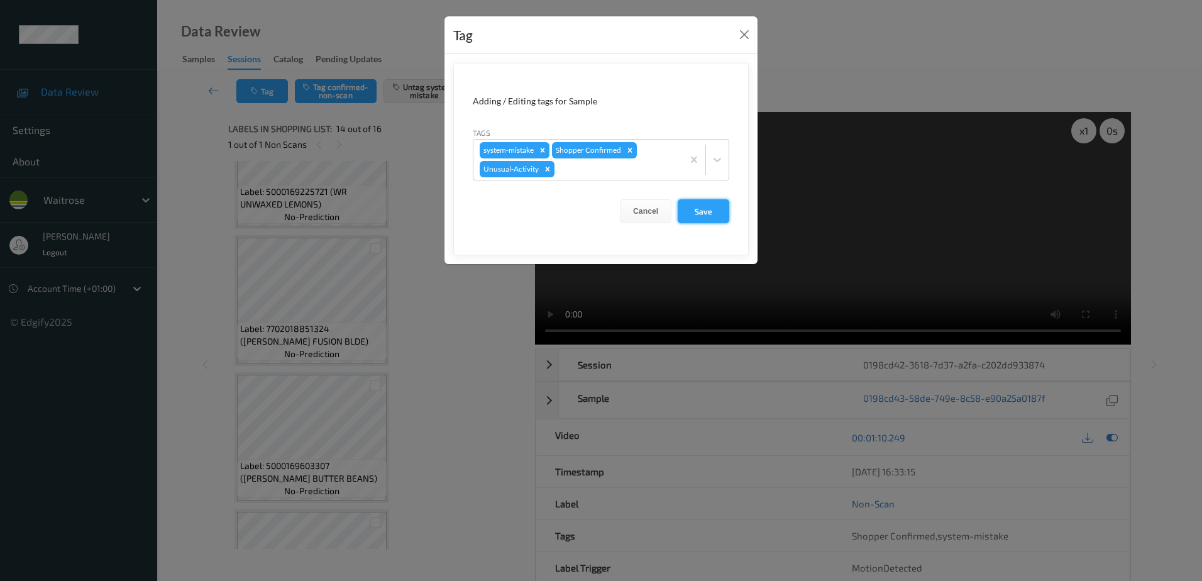
click at [699, 212] on button "Save" at bounding box center [703, 211] width 52 height 24
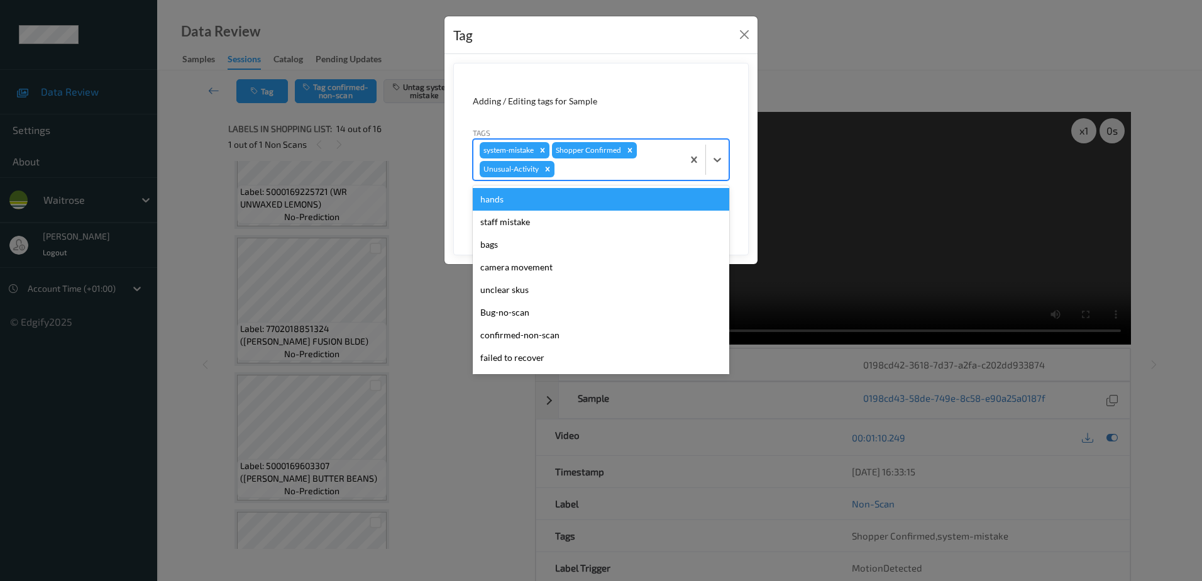
click at [582, 168] on div at bounding box center [616, 169] width 119 height 15
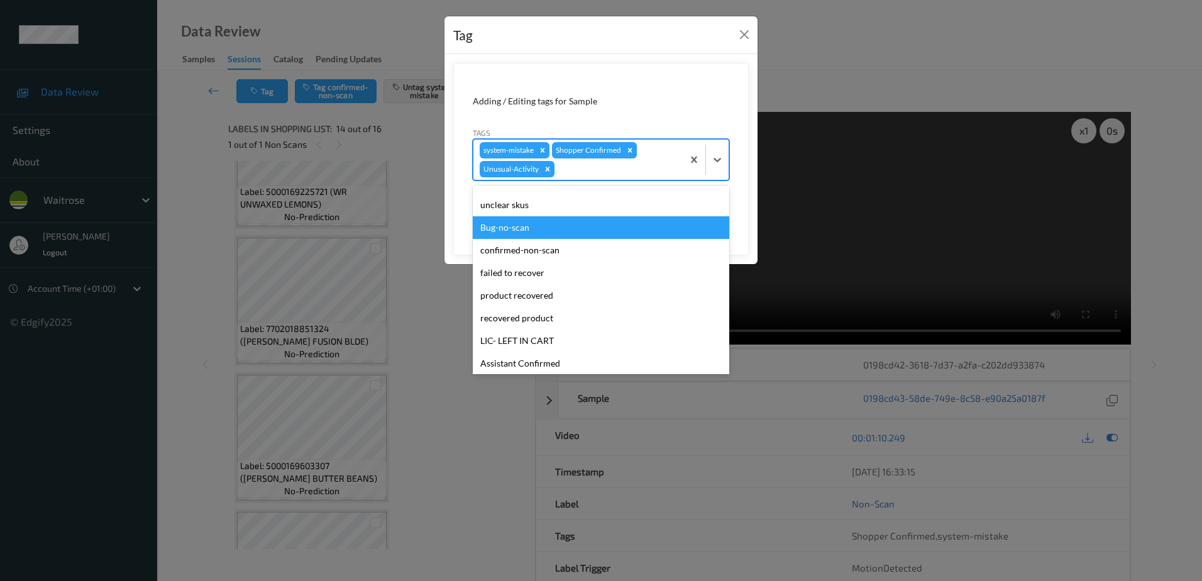
scroll to position [0, 0]
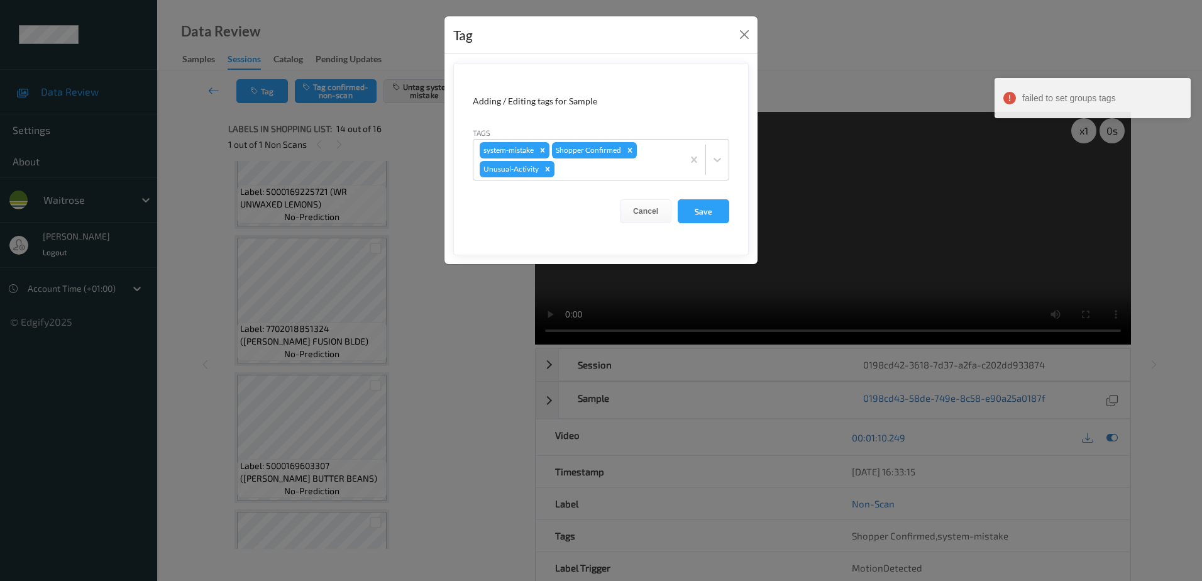
click at [426, 290] on div "Tag Adding / Editing tags for Sample Tags system-mistake Shopper Confirmed Unus…" at bounding box center [601, 290] width 1202 height 581
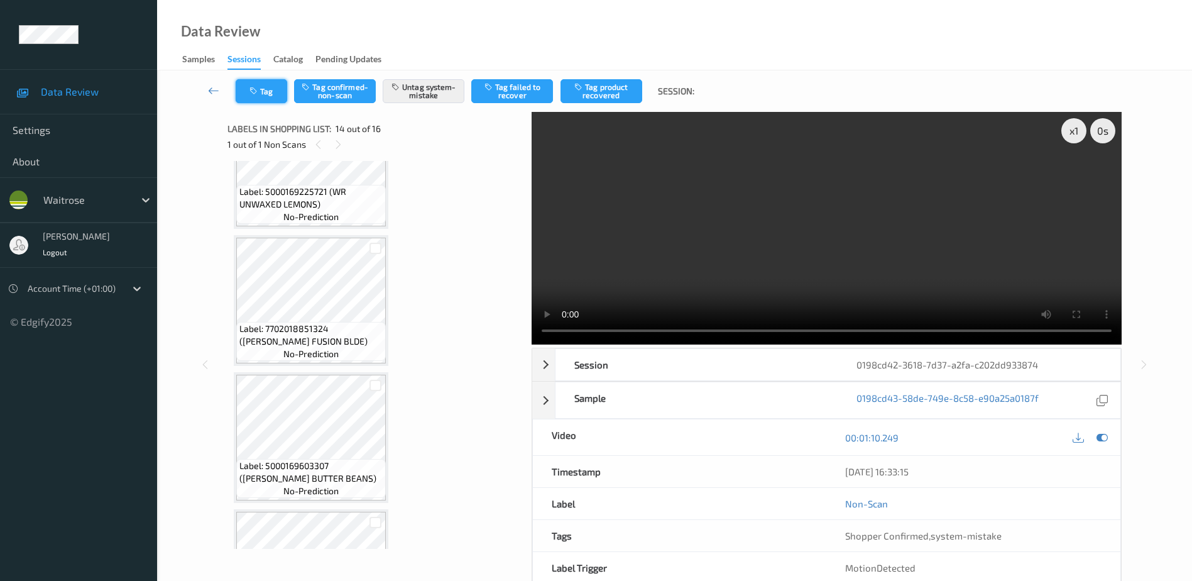
click at [283, 90] on button "Tag" at bounding box center [262, 91] width 52 height 24
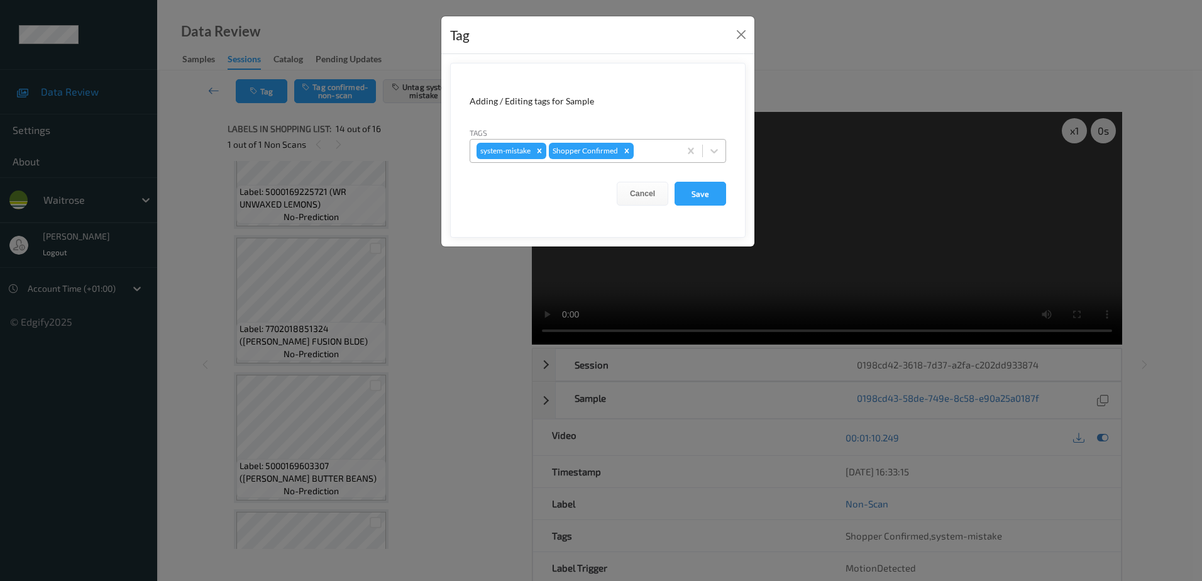
click at [662, 146] on div at bounding box center [654, 150] width 37 height 15
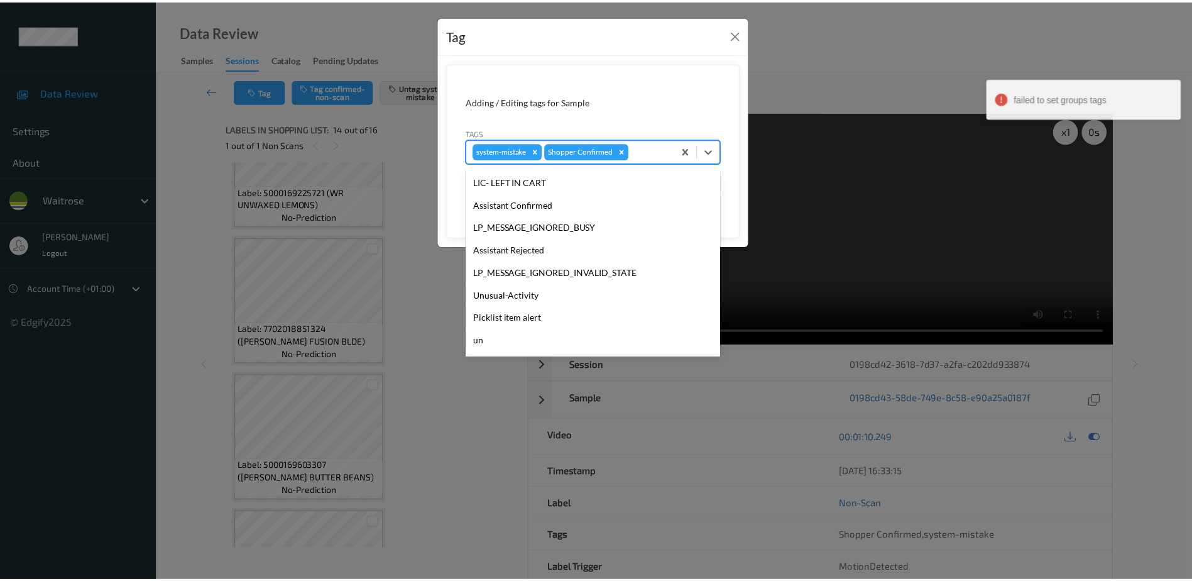
scroll to position [246, 0]
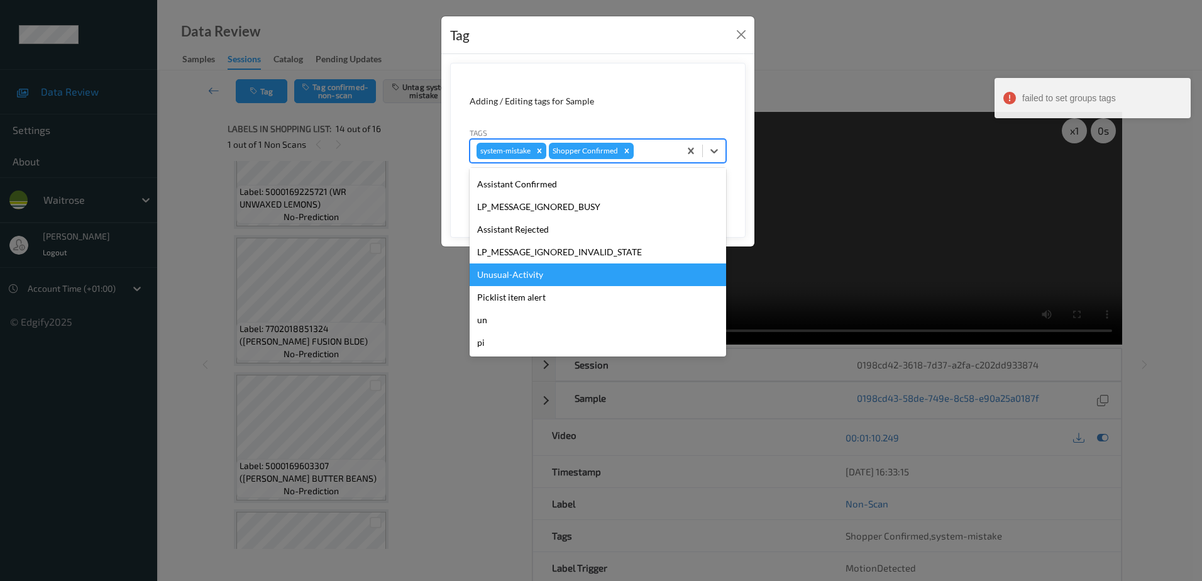
click at [531, 275] on div "Unusual-Activity" at bounding box center [597, 274] width 256 height 23
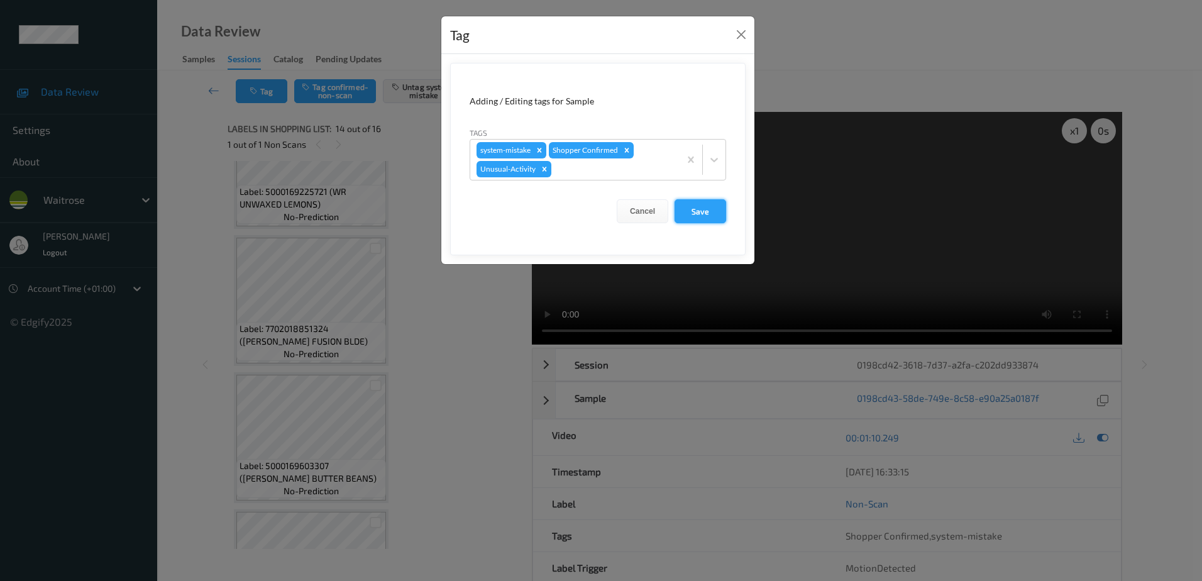
click at [695, 212] on button "Save" at bounding box center [700, 211] width 52 height 24
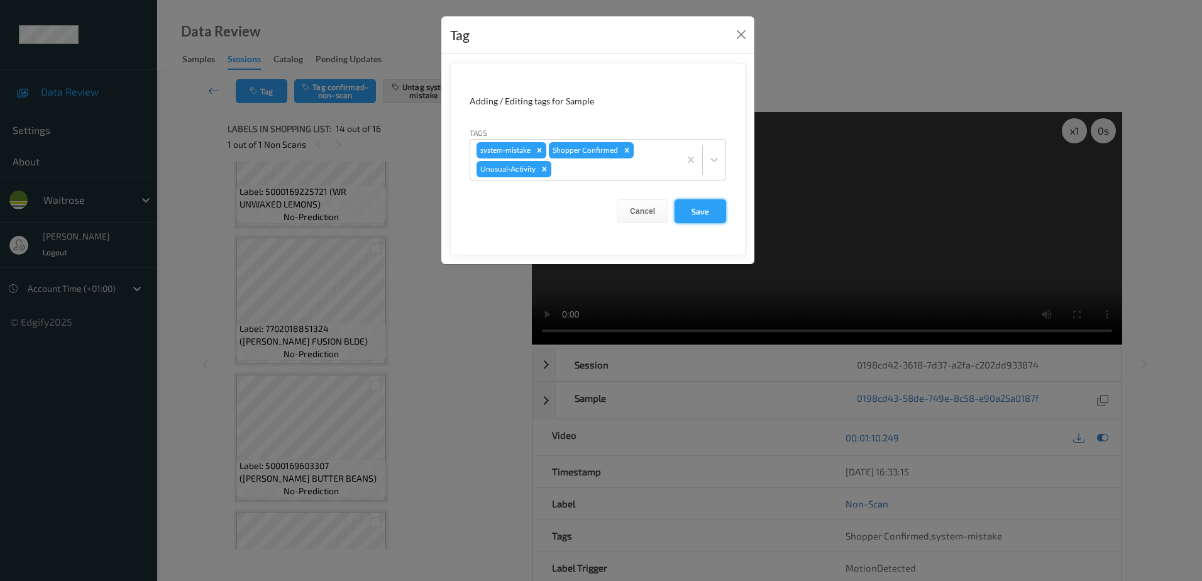
click at [695, 212] on button "Save" at bounding box center [700, 211] width 52 height 24
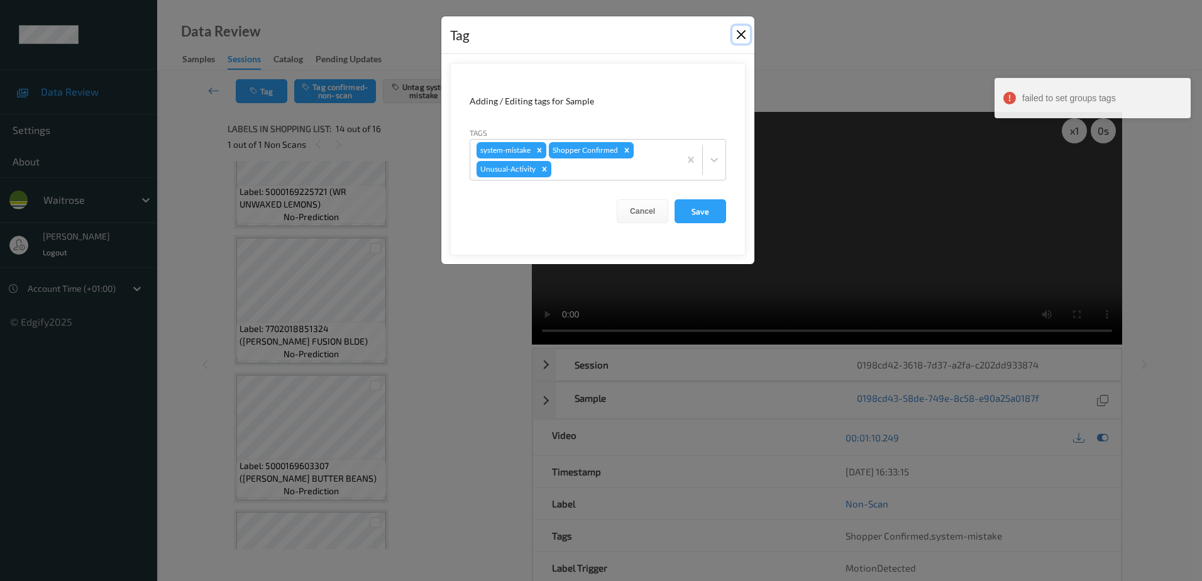
click at [737, 36] on button "Close" at bounding box center [741, 35] width 18 height 18
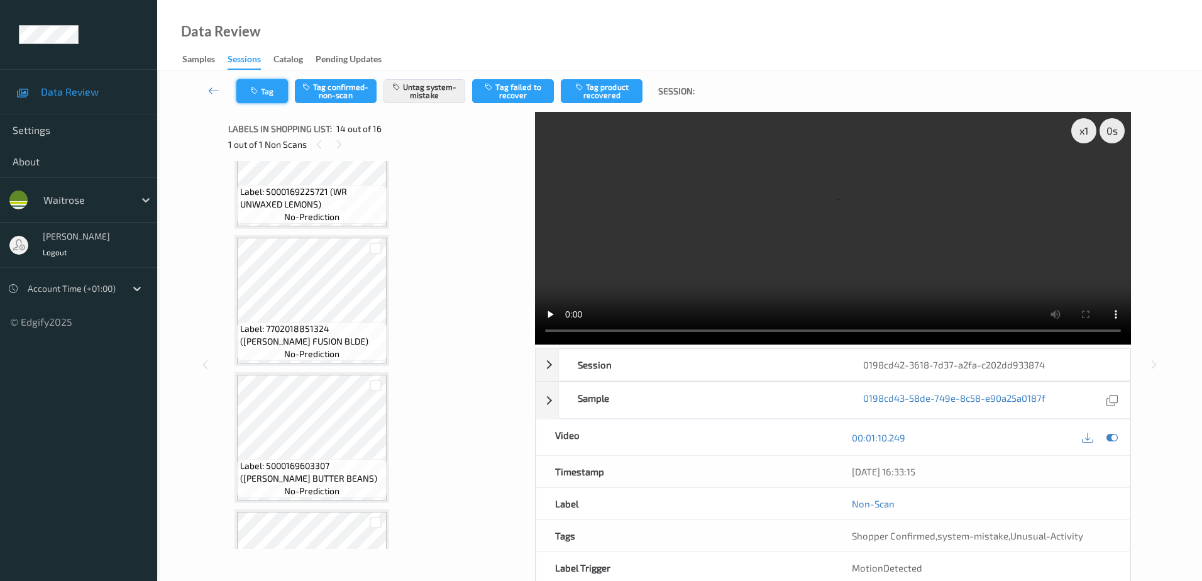
click at [271, 100] on button "Tag" at bounding box center [262, 91] width 52 height 24
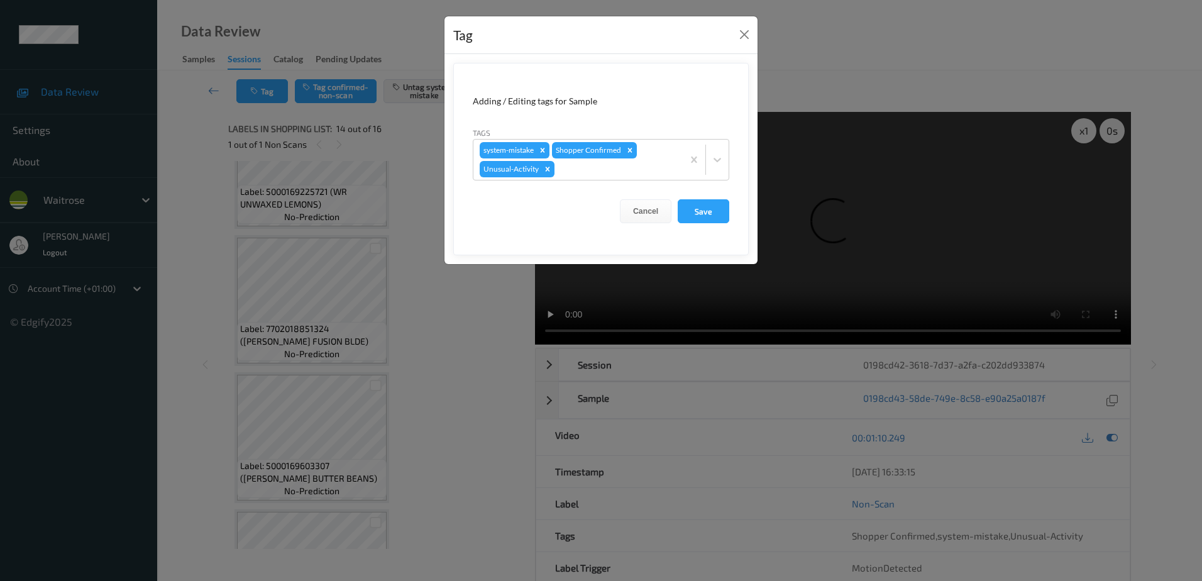
click at [463, 412] on div "Tag Adding / Editing tags for Sample Tags system-mistake Shopper Confirmed Unus…" at bounding box center [601, 290] width 1202 height 581
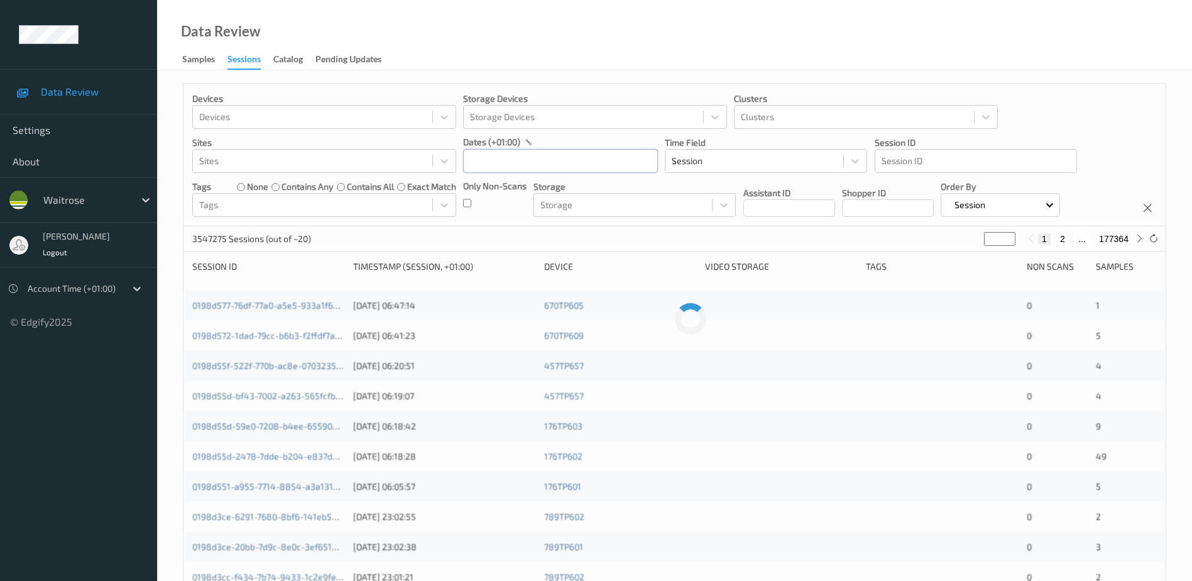
click at [488, 160] on input "text" at bounding box center [560, 161] width 195 height 24
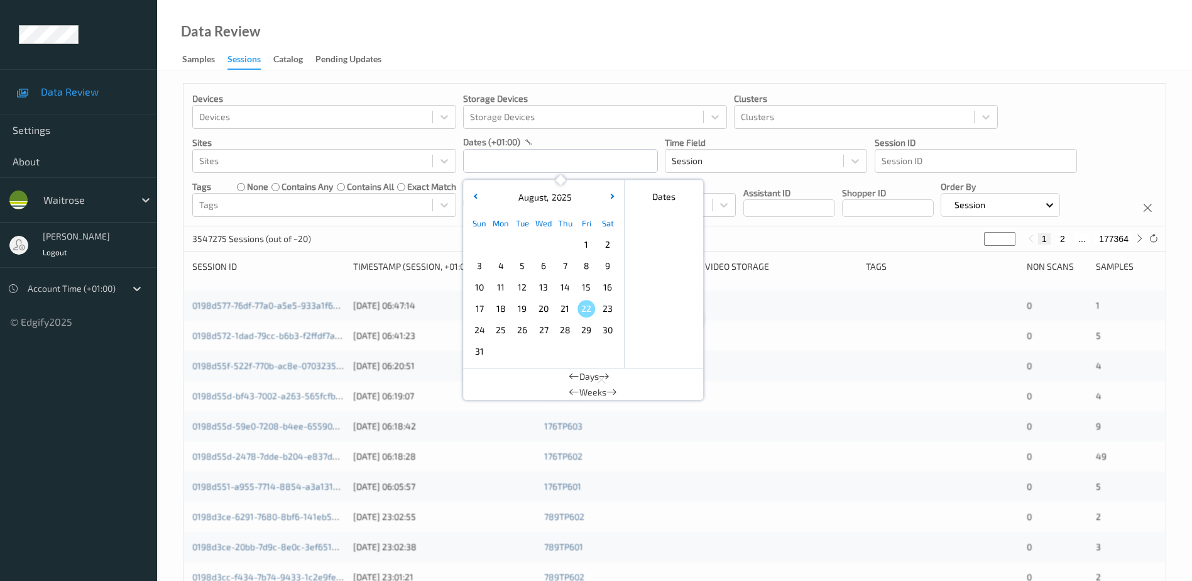
click at [567, 311] on span "21" at bounding box center [565, 309] width 18 height 18
type input "[DATE] 00:00 -> [DATE] 23:59"
click at [547, 35] on div "Data Review Samples Sessions Catalog Pending Updates" at bounding box center [674, 35] width 1035 height 70
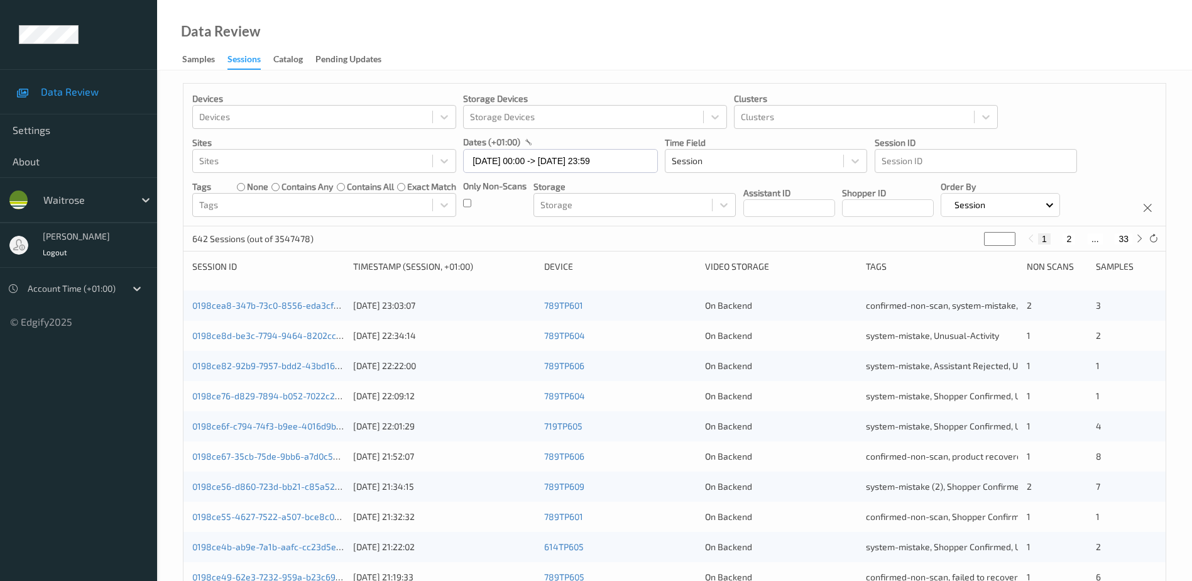
drag, startPoint x: 997, startPoint y: 238, endPoint x: 974, endPoint y: 243, distance: 23.0
click at [974, 243] on div "642 Sessions (out of 3547478) * 1 2 ... 33" at bounding box center [675, 238] width 982 height 25
type input "**"
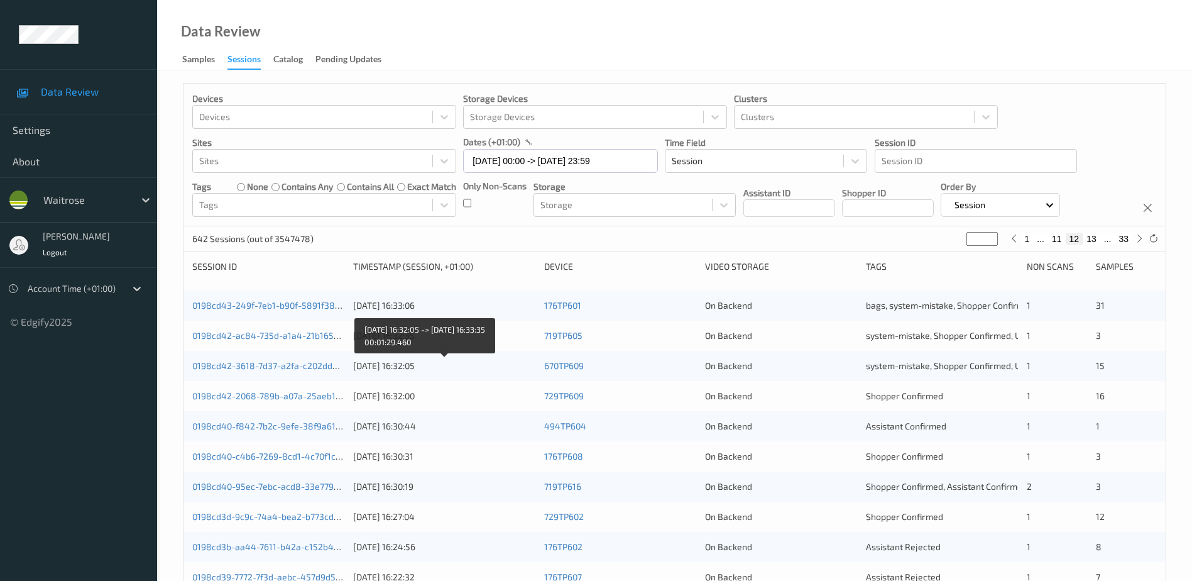
click at [447, 369] on div "[DATE] 16:32:05" at bounding box center [444, 365] width 182 height 13
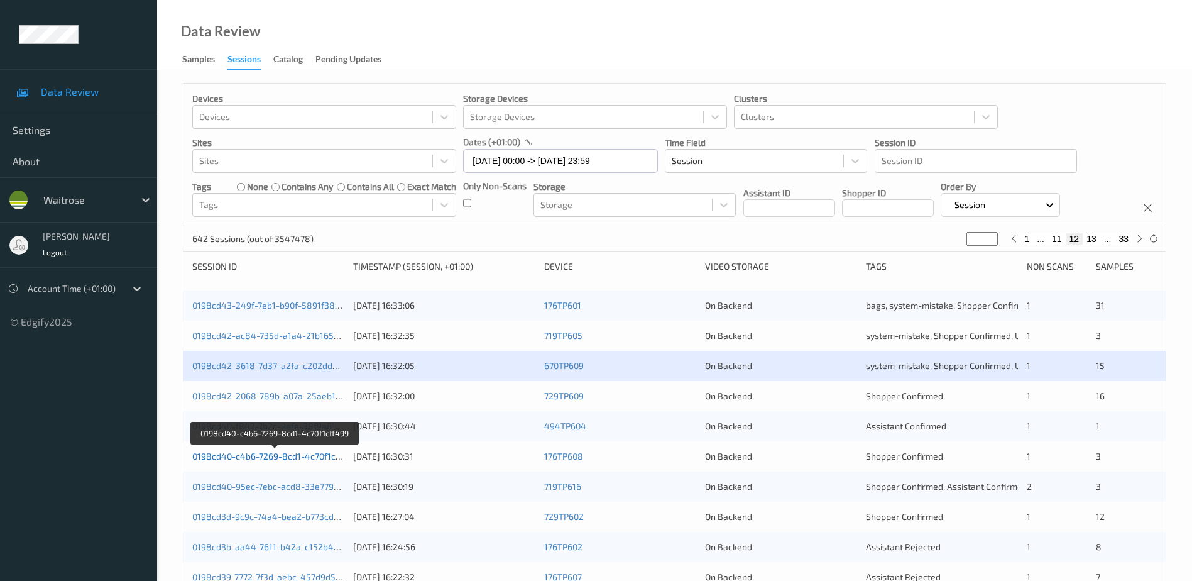
click at [290, 458] on link "0198cd40-c4b6-7269-8cd1-4c70f1cff499" at bounding box center [274, 456] width 165 height 11
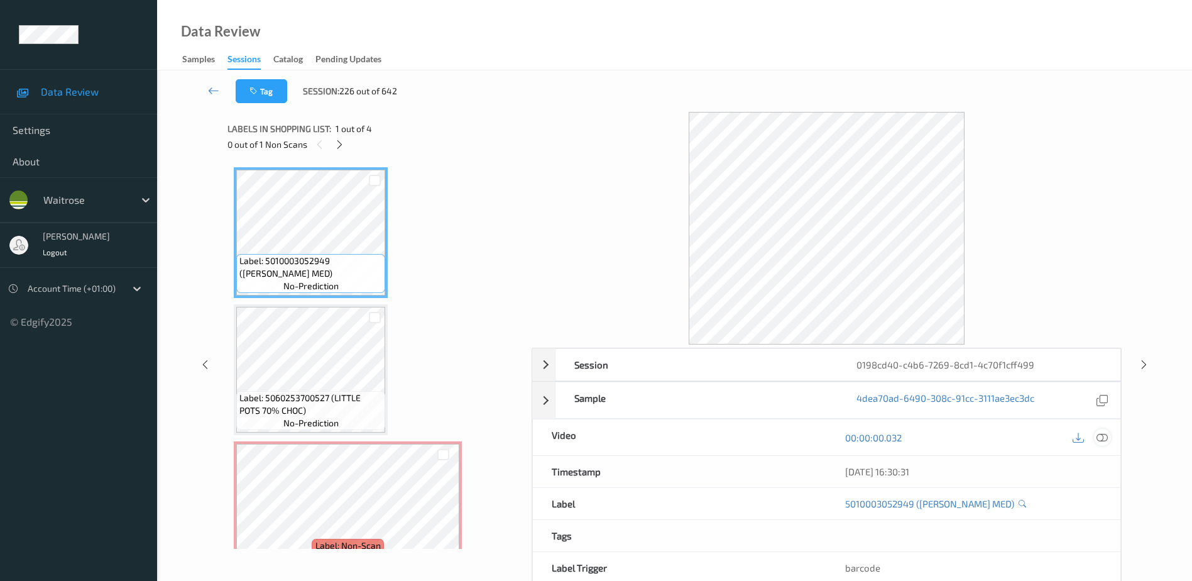
click at [1102, 436] on icon at bounding box center [1102, 437] width 11 height 11
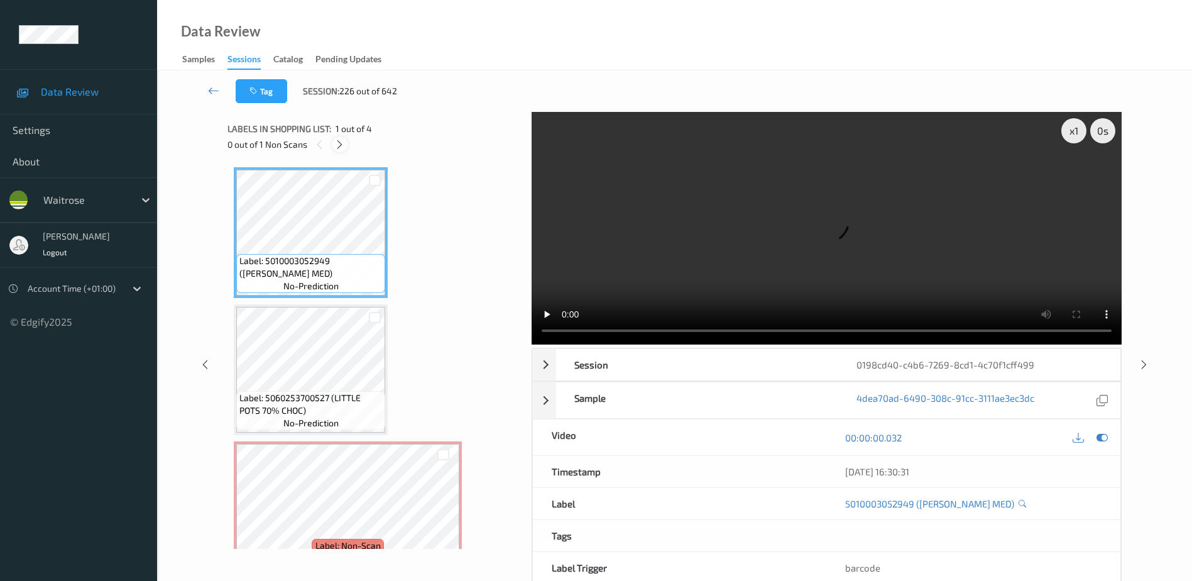
click at [341, 149] on icon at bounding box center [339, 144] width 11 height 11
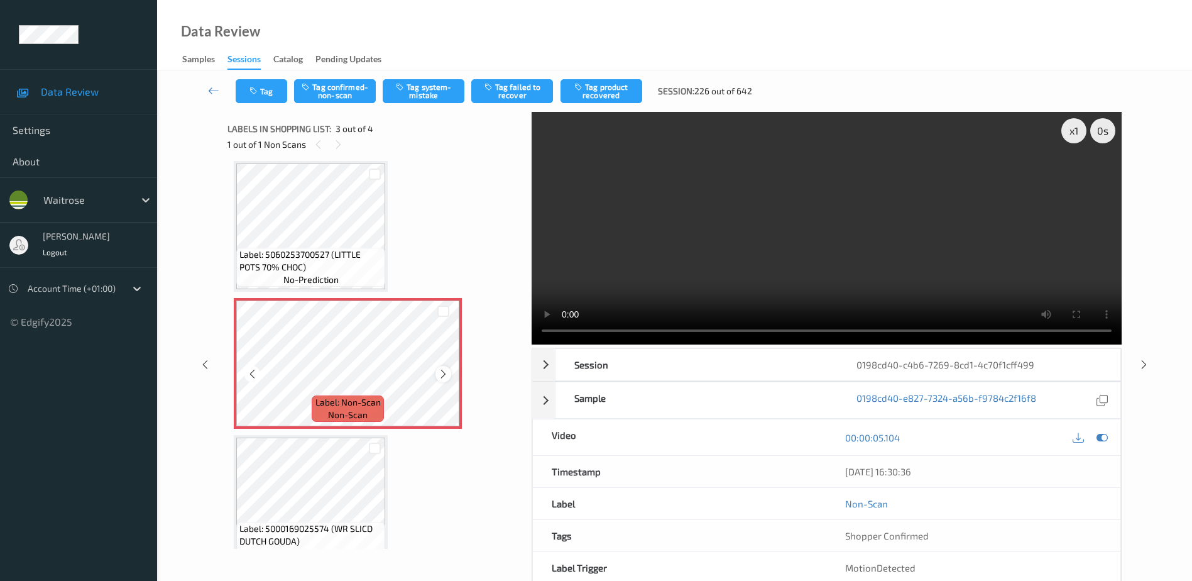
click at [447, 375] on icon at bounding box center [443, 373] width 11 height 11
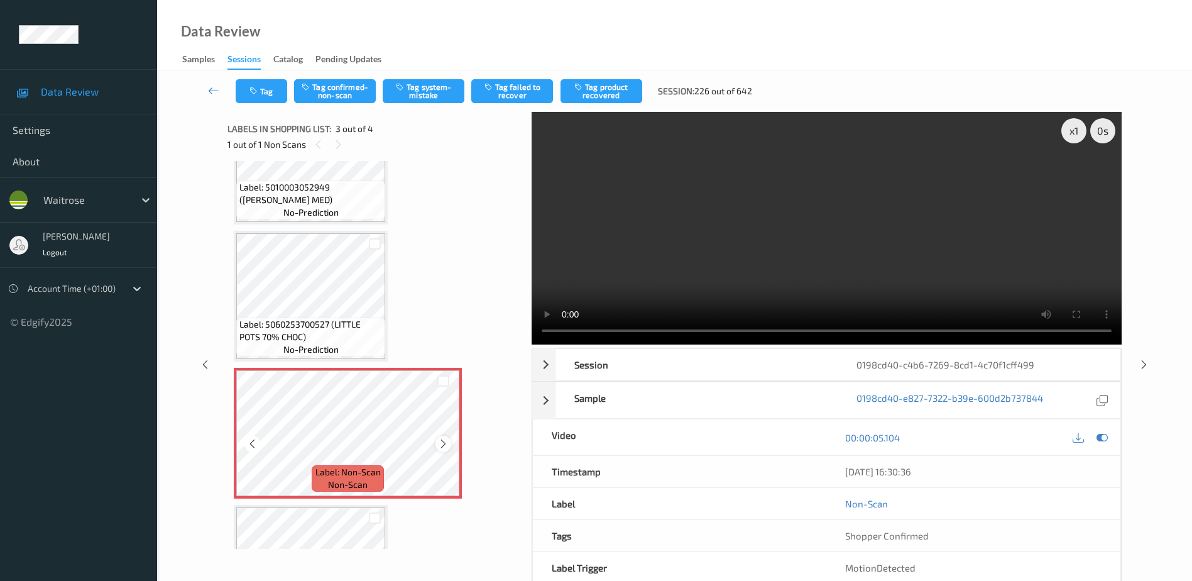
scroll to position [0, 0]
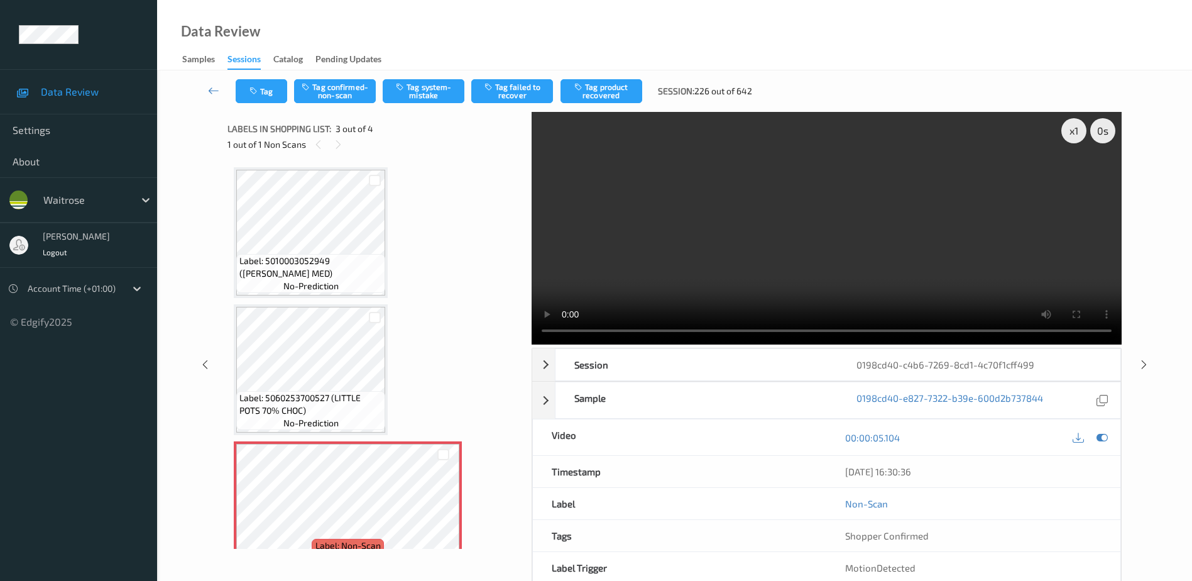
click at [736, 266] on video at bounding box center [827, 228] width 590 height 233
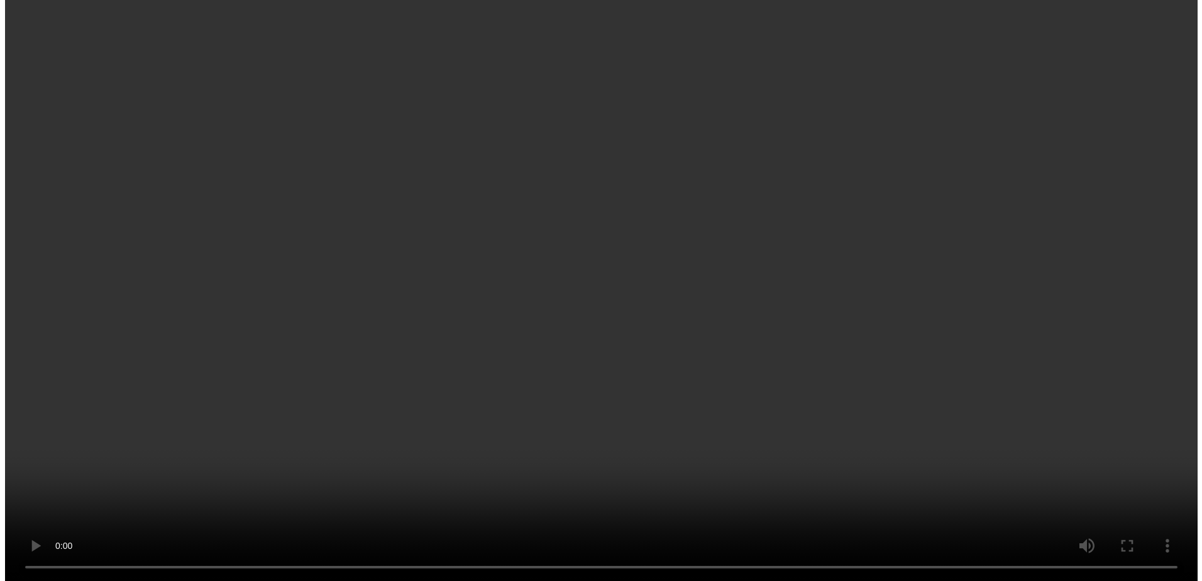
scroll to position [167, 0]
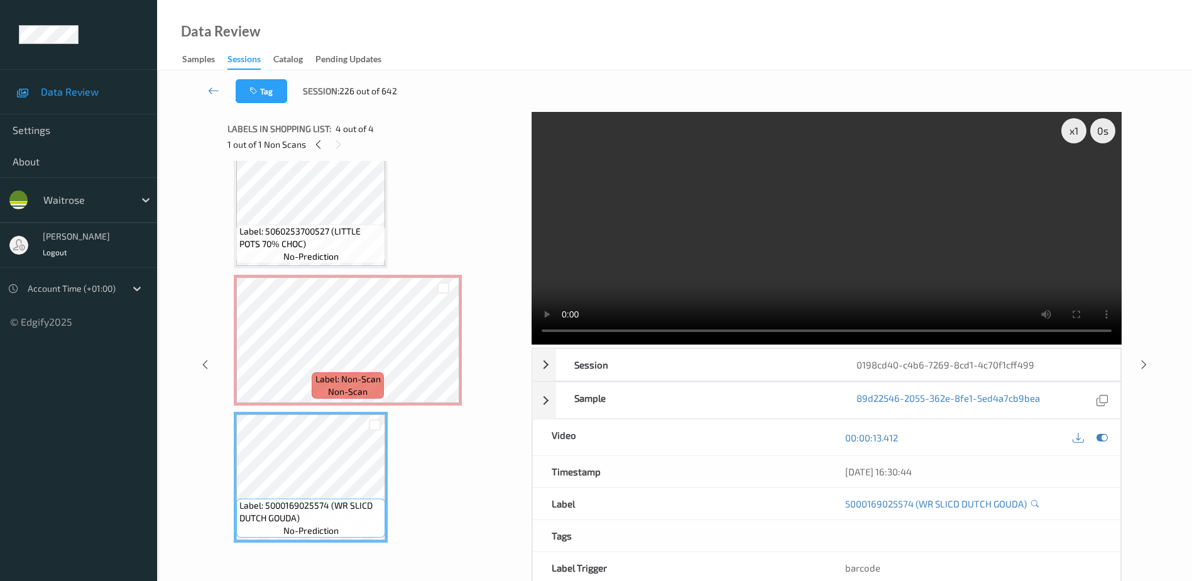
drag, startPoint x: 767, startPoint y: 244, endPoint x: 739, endPoint y: 261, distance: 32.8
click at [767, 244] on video at bounding box center [827, 228] width 590 height 233
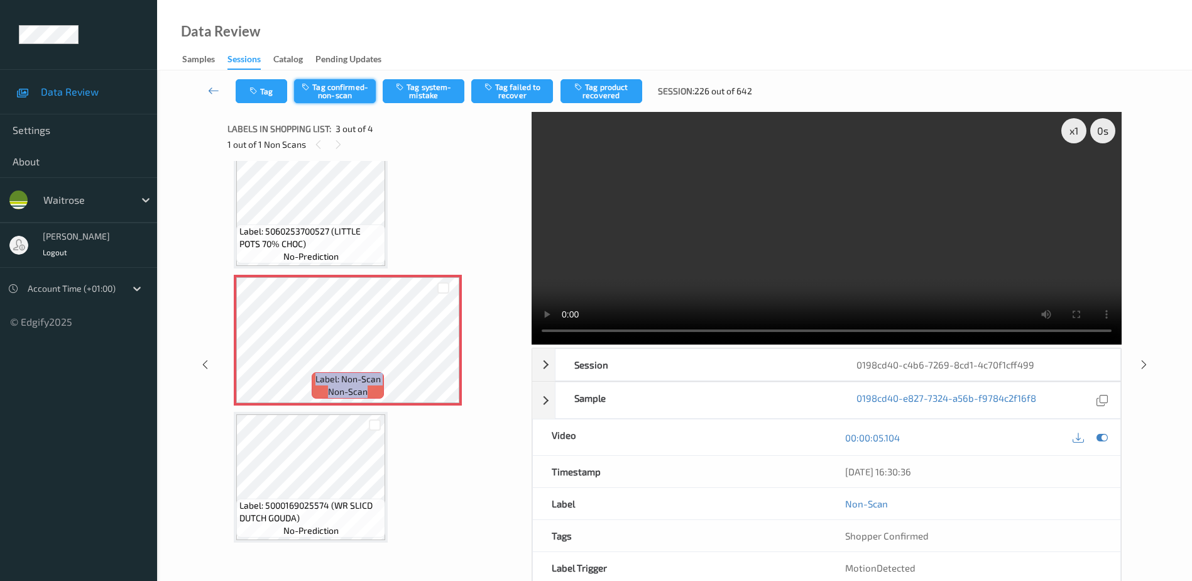
click at [337, 85] on button "Tag confirmed-non-scan" at bounding box center [335, 91] width 82 height 24
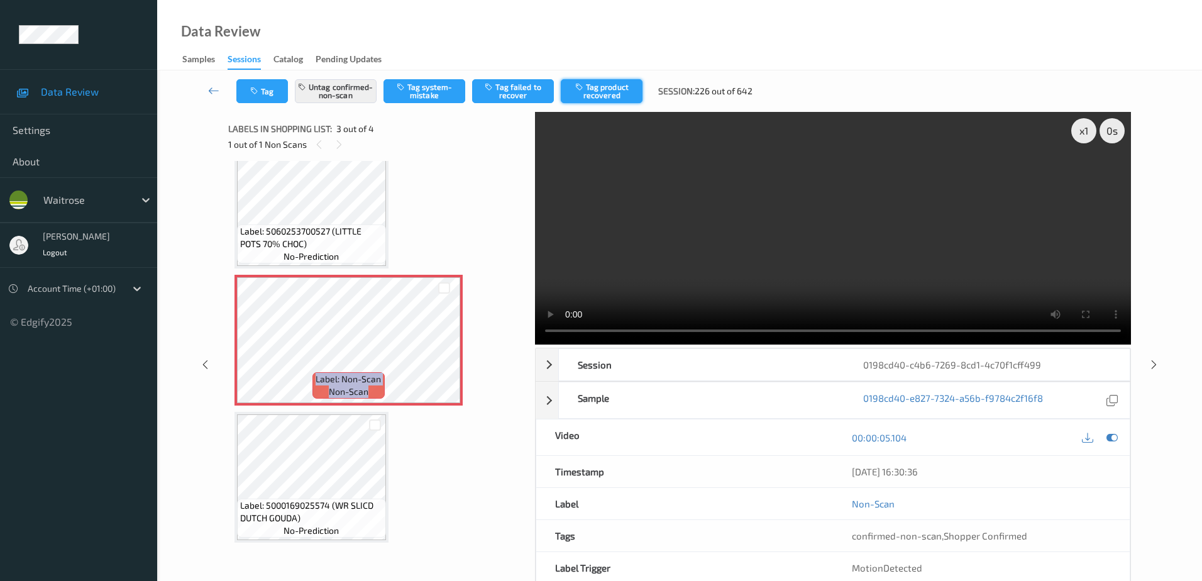
click at [603, 91] on button "Tag product recovered" at bounding box center [602, 91] width 82 height 24
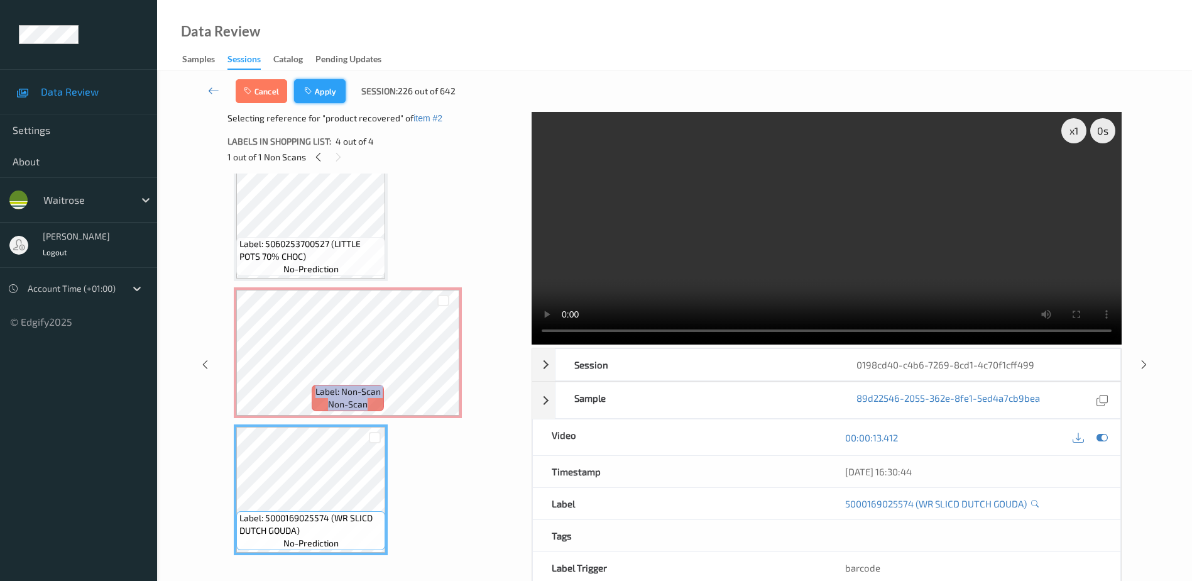
click at [327, 90] on button "Apply" at bounding box center [320, 91] width 52 height 24
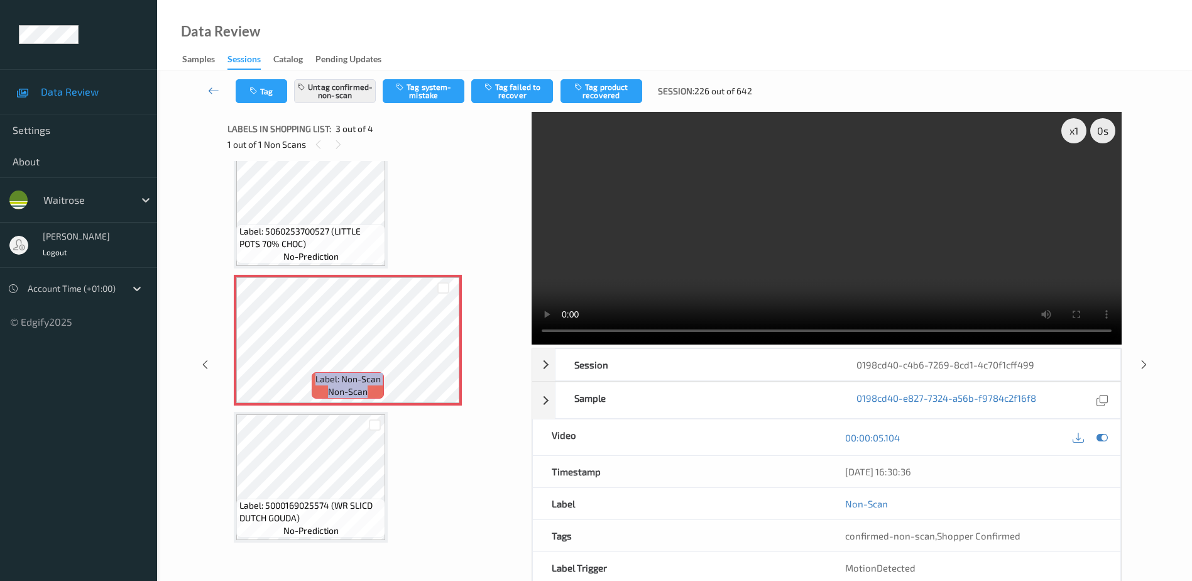
scroll to position [143, 0]
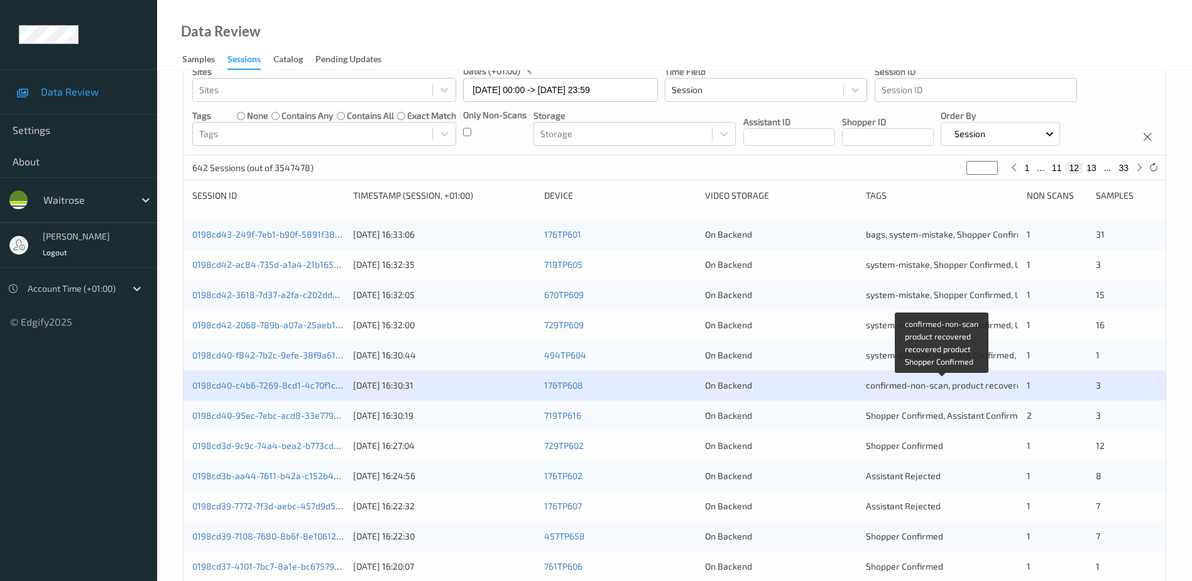
scroll to position [189, 0]
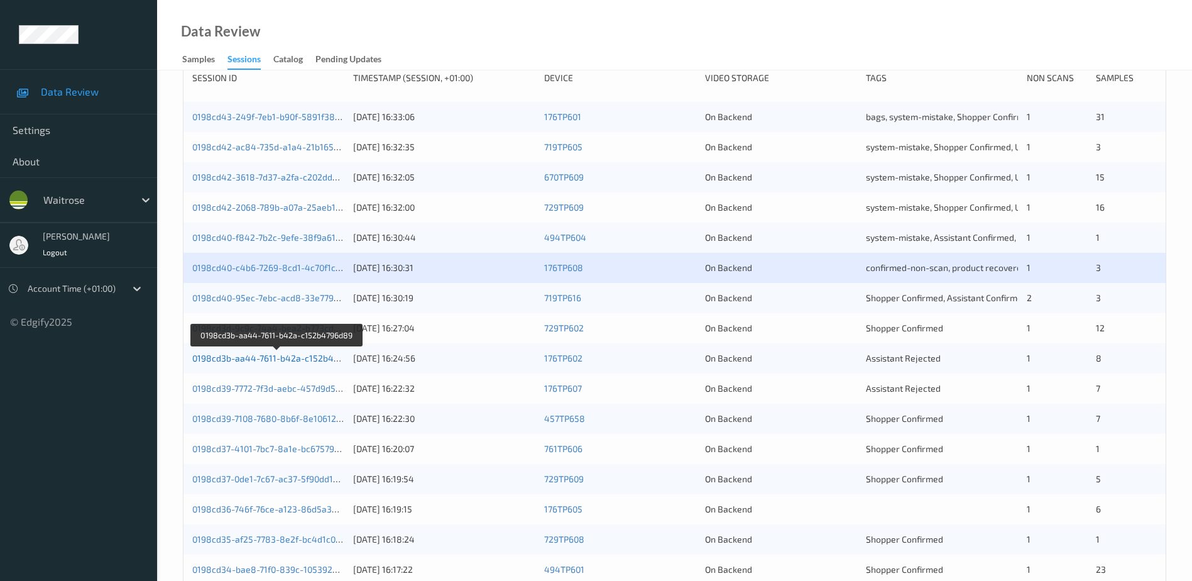
click at [266, 357] on link "0198cd3b-aa44-7611-b42a-c152b4796d89" at bounding box center [278, 358] width 172 height 11
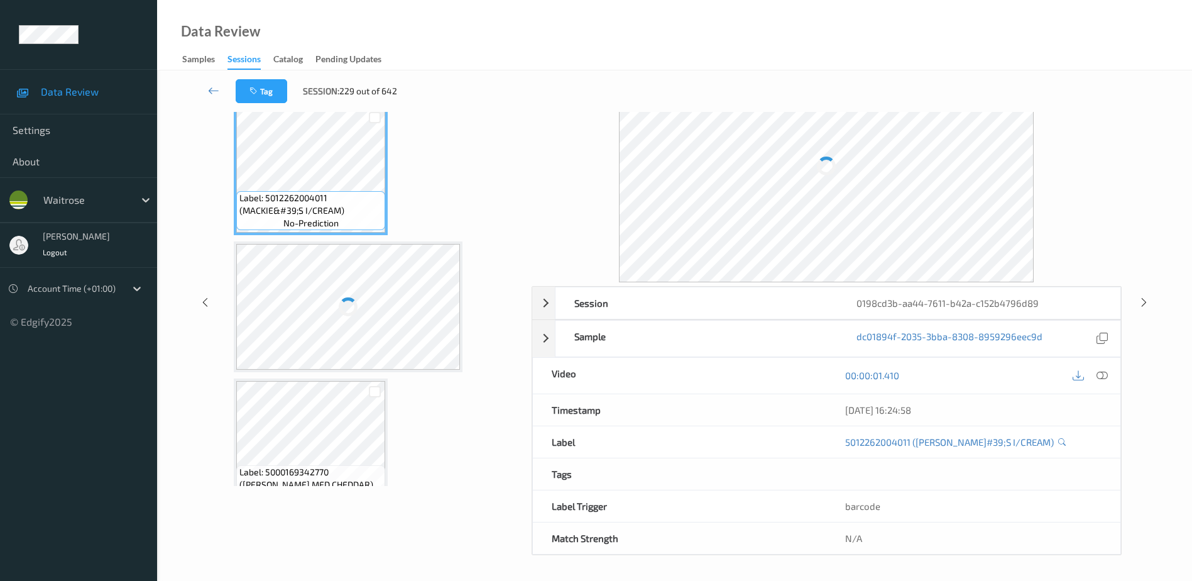
scroll to position [62, 0]
click at [1103, 375] on icon at bounding box center [1102, 375] width 11 height 11
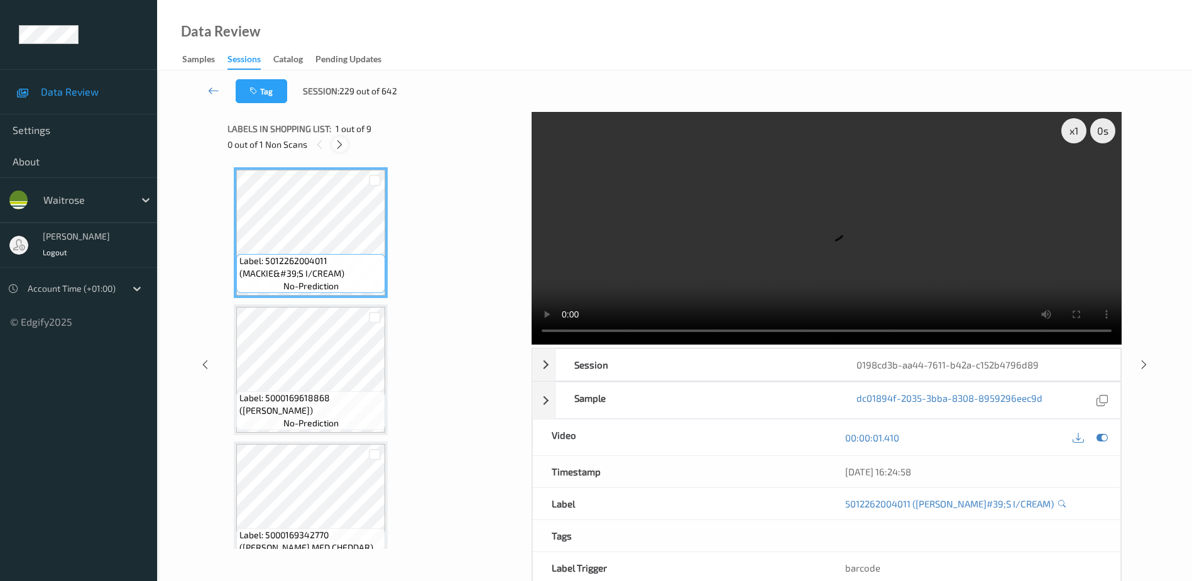
click at [341, 140] on icon at bounding box center [339, 144] width 11 height 11
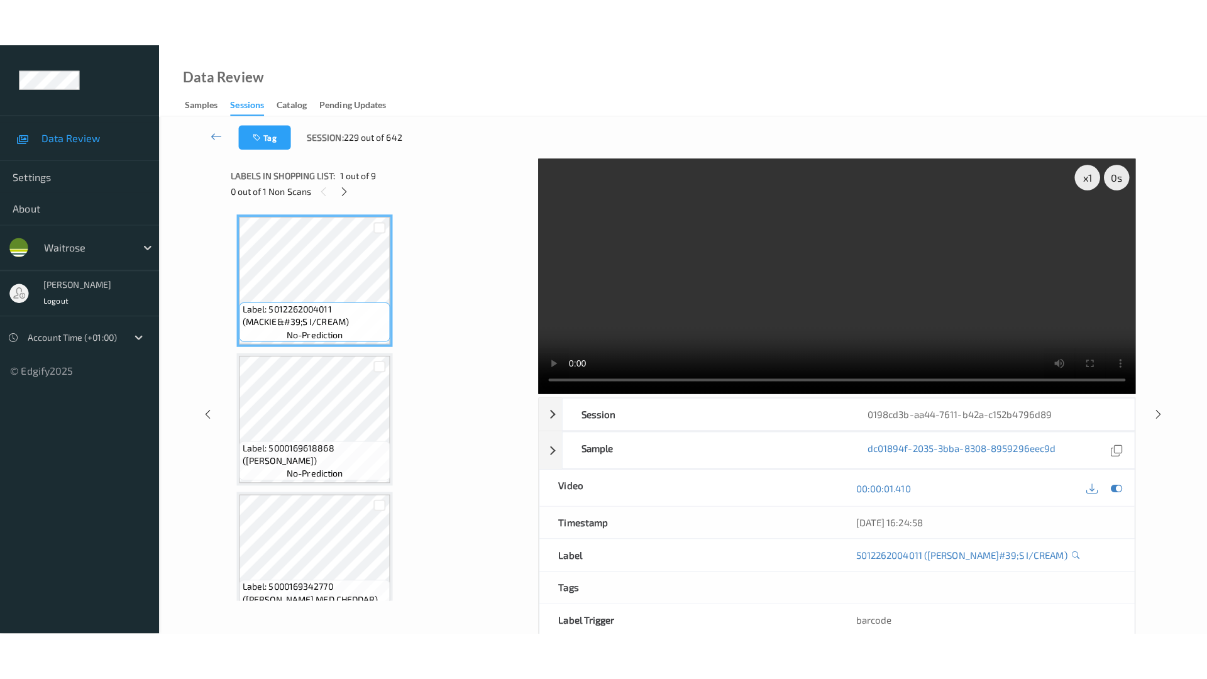
scroll to position [828, 0]
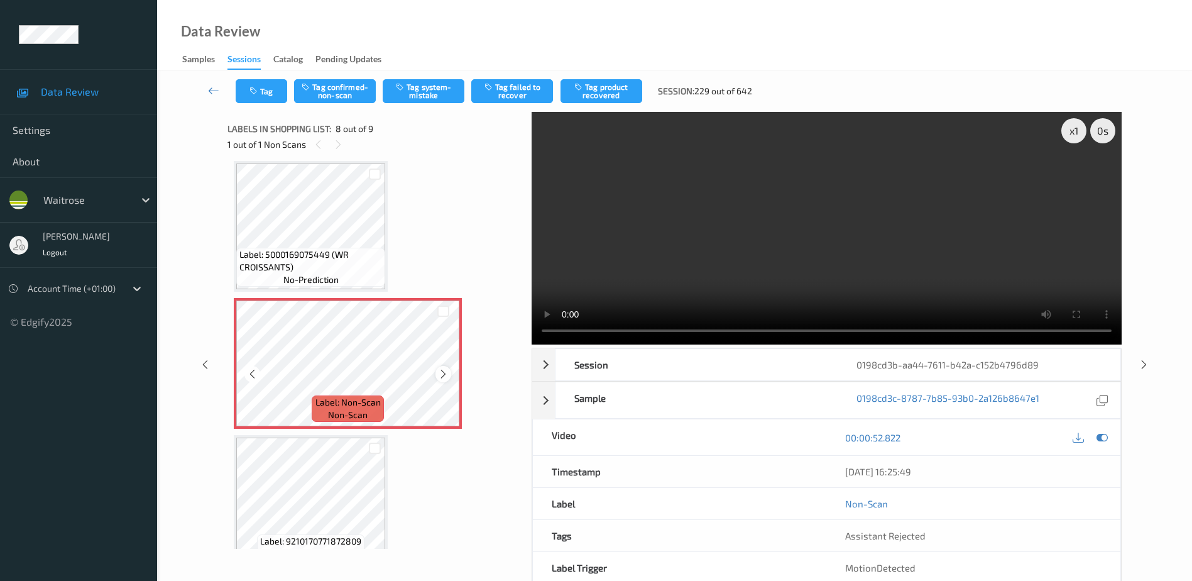
click at [444, 371] on icon at bounding box center [443, 373] width 11 height 11
click at [442, 372] on icon at bounding box center [443, 373] width 11 height 11
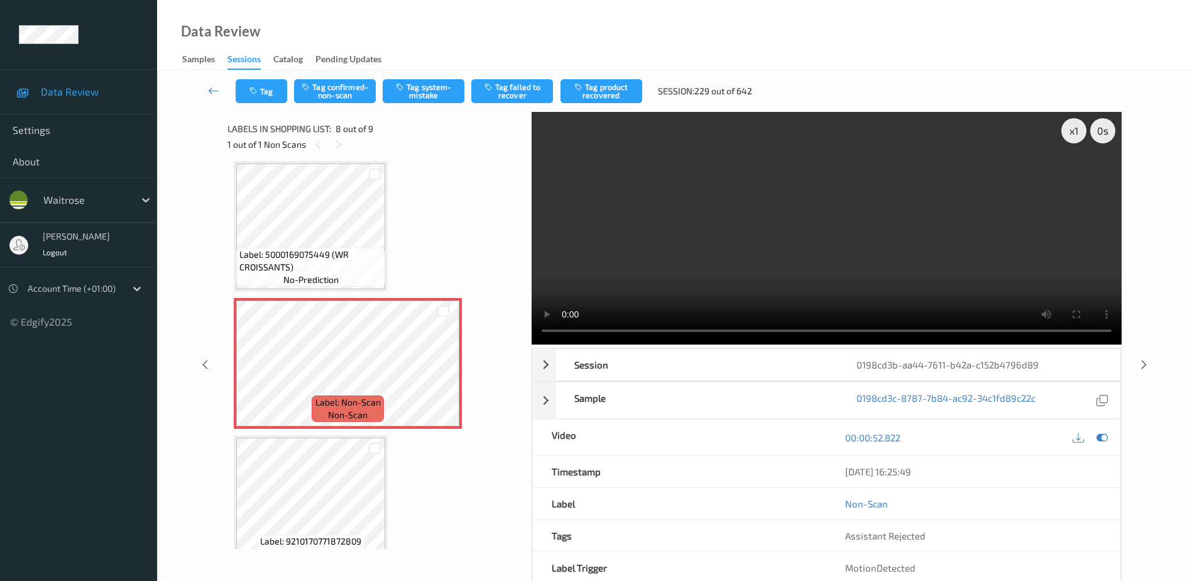
click at [801, 246] on video at bounding box center [827, 228] width 590 height 233
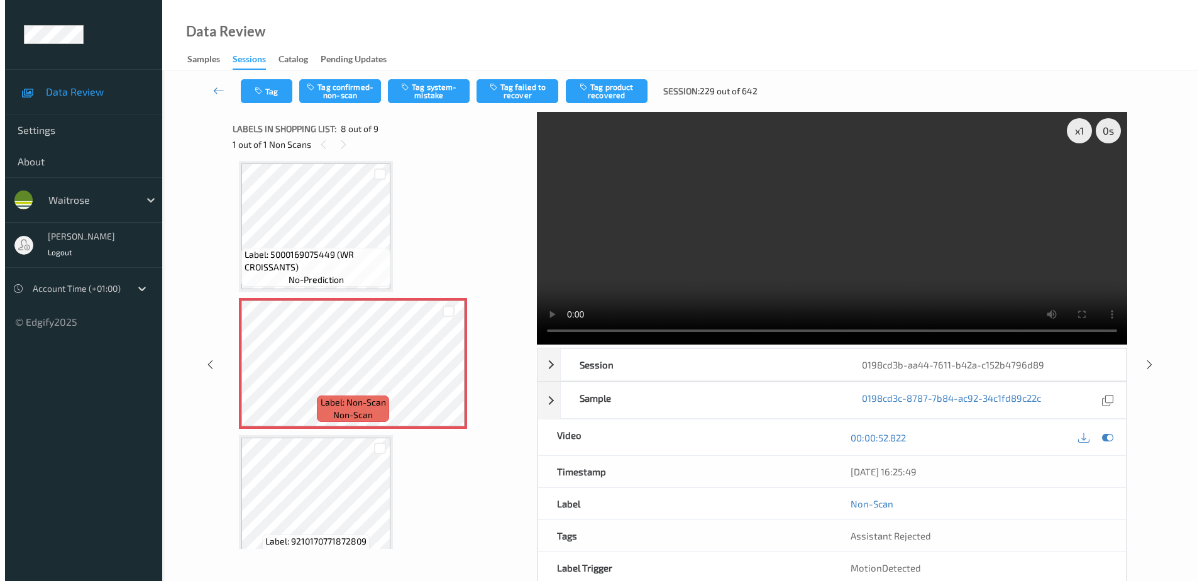
scroll to position [754, 0]
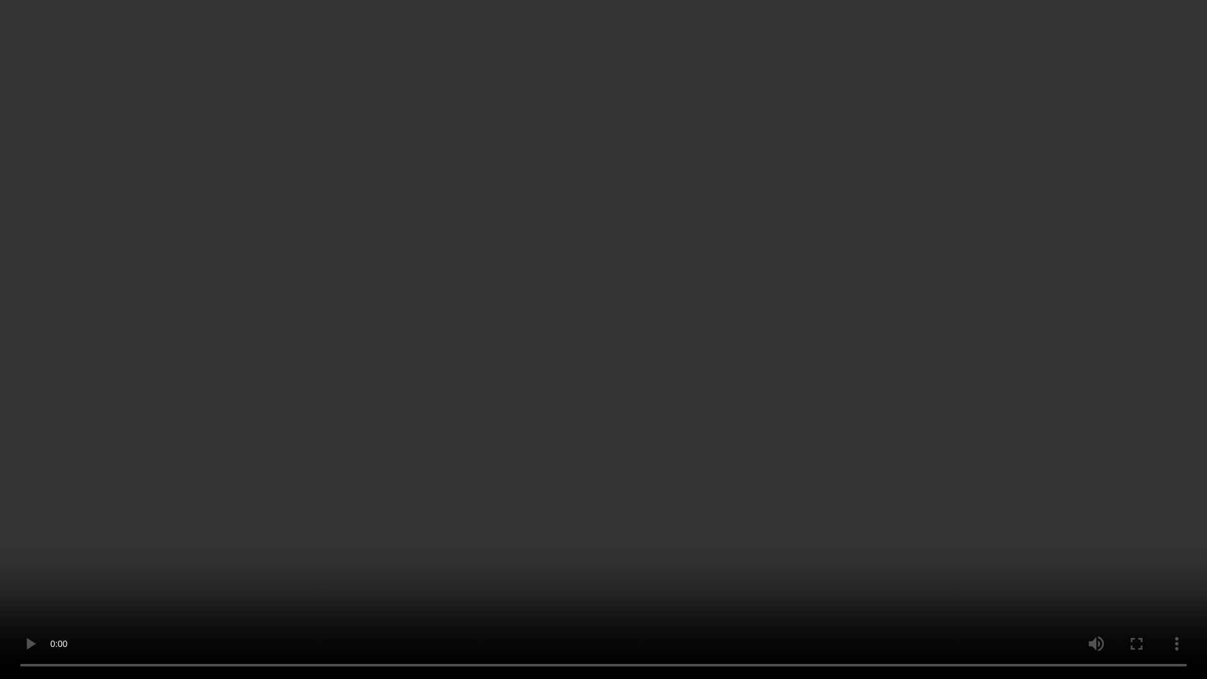
click at [618, 320] on video at bounding box center [603, 339] width 1207 height 679
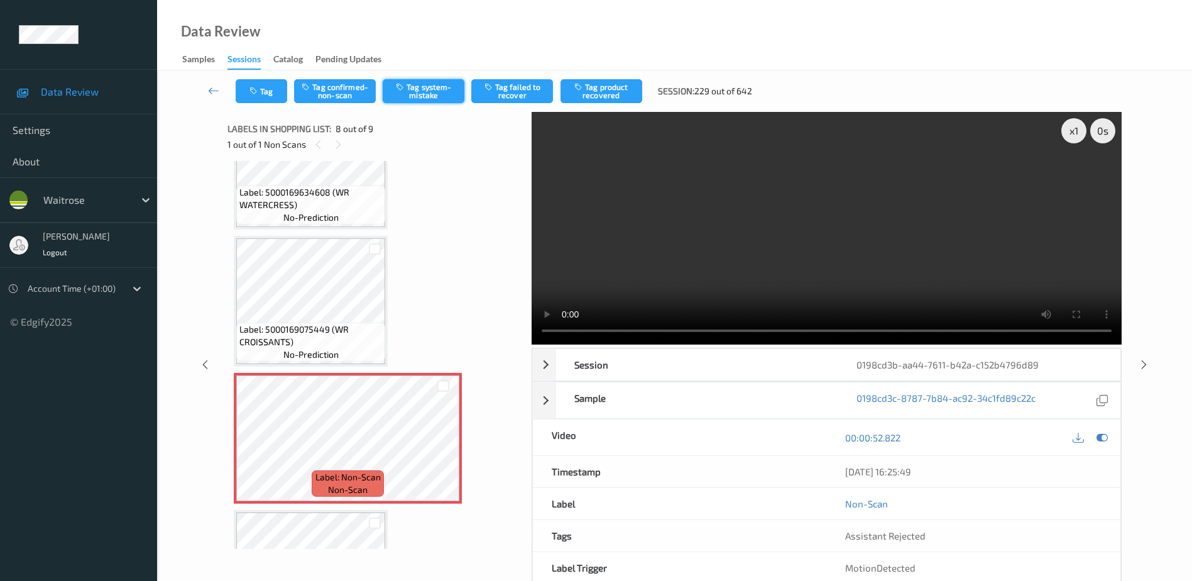
click at [421, 92] on button "Tag system-mistake" at bounding box center [424, 91] width 82 height 24
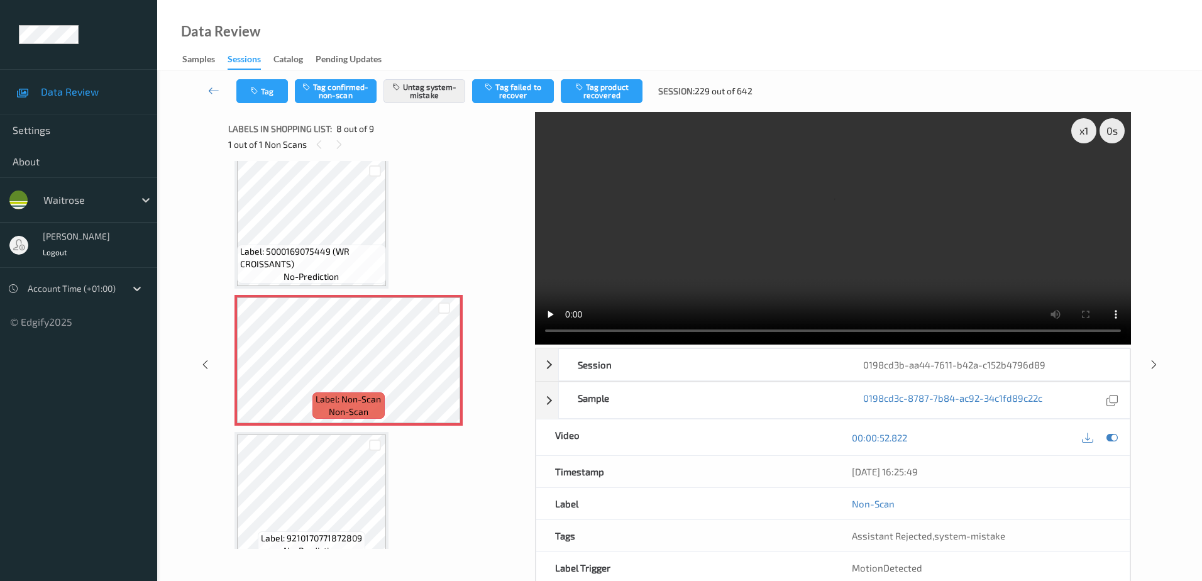
scroll to position [852, 0]
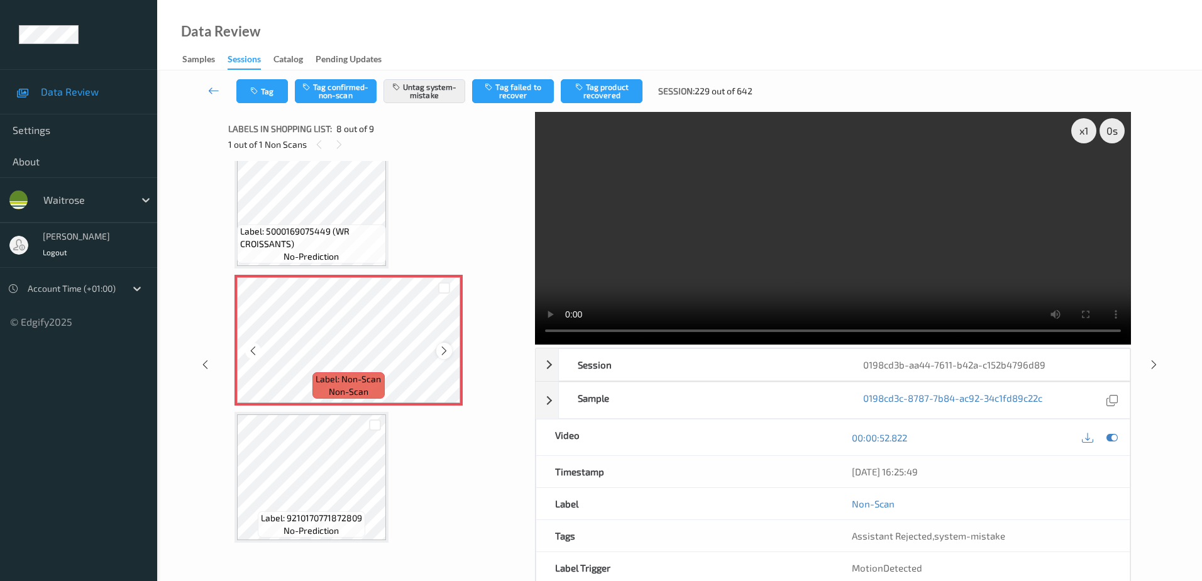
click at [444, 351] on icon at bounding box center [444, 350] width 11 height 11
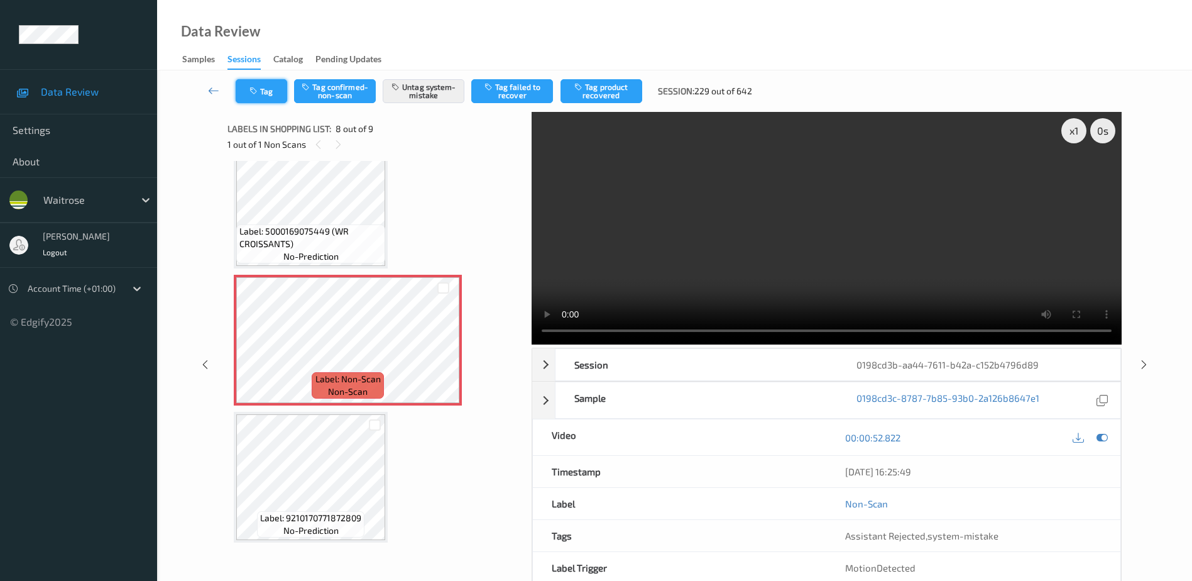
click at [267, 90] on button "Tag" at bounding box center [262, 91] width 52 height 24
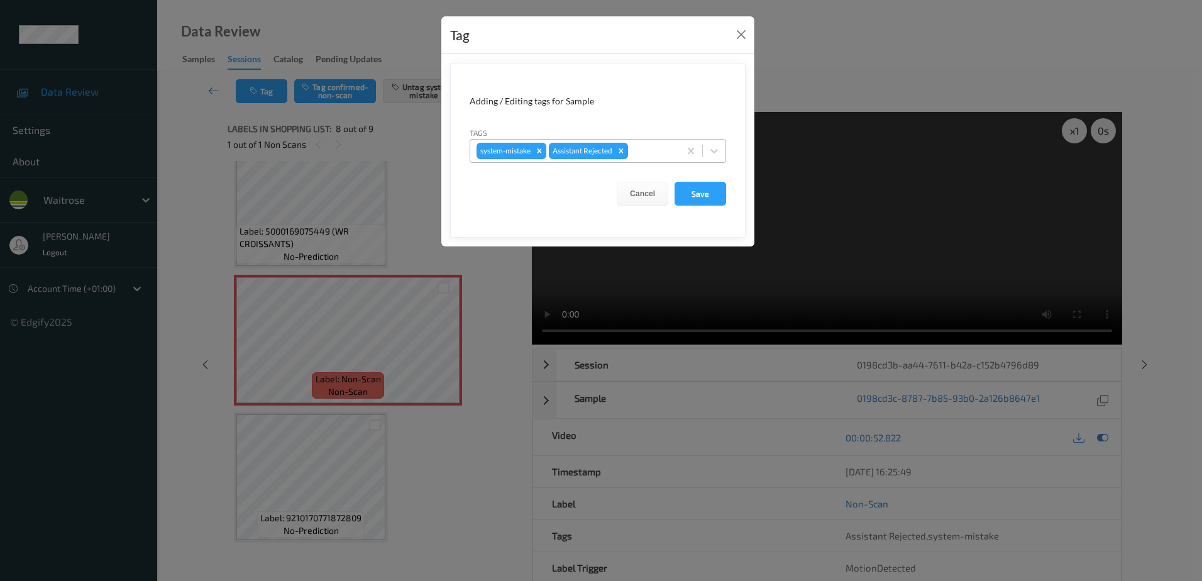
click at [639, 145] on div at bounding box center [651, 150] width 43 height 15
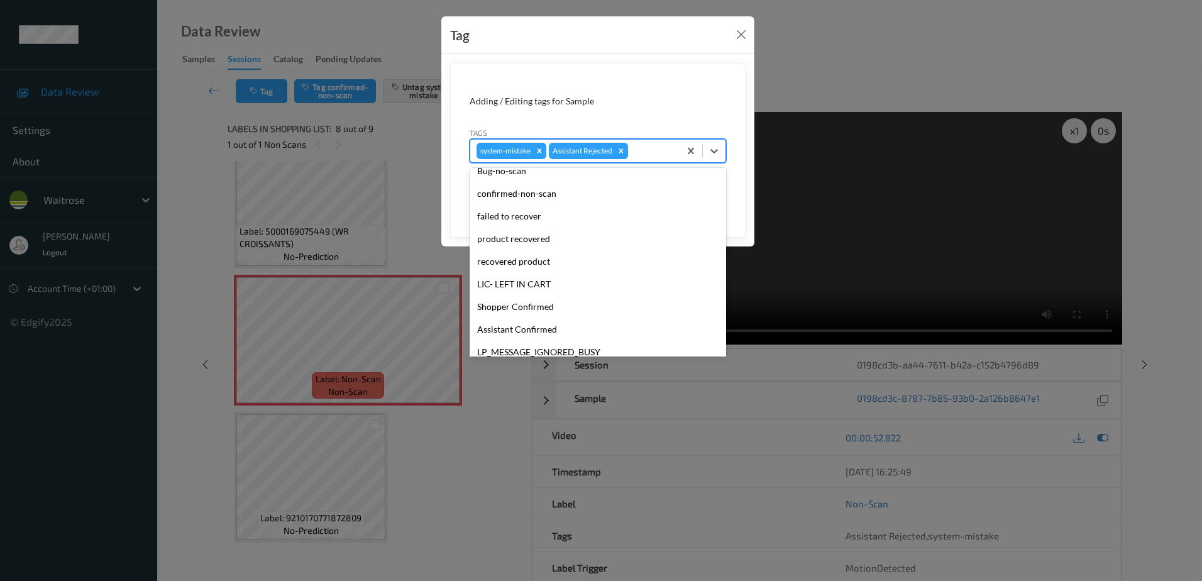
scroll to position [246, 0]
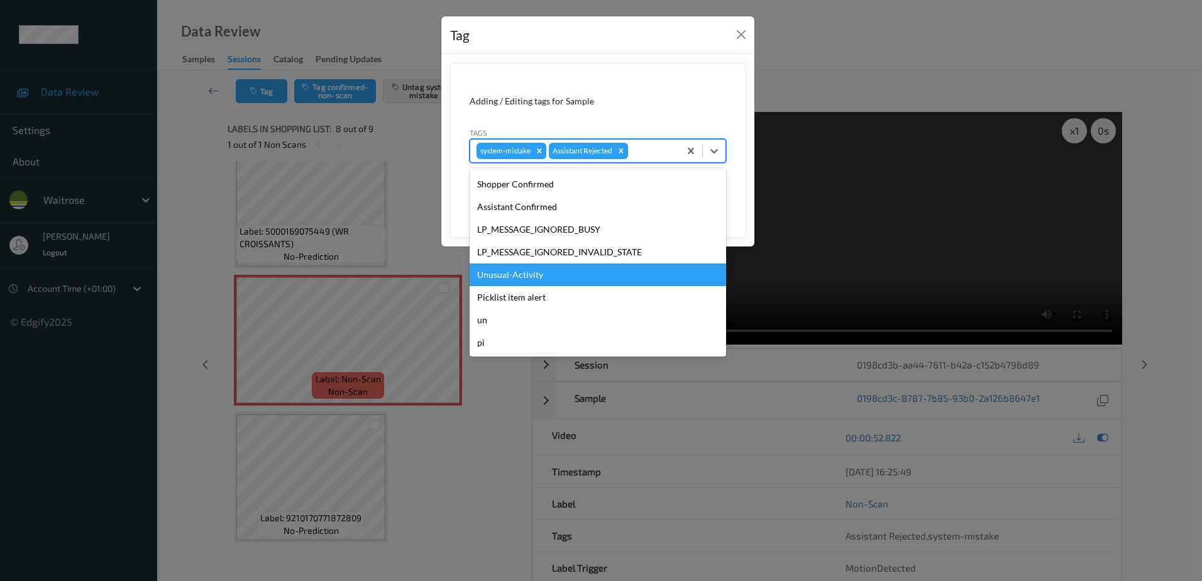
click at [523, 271] on div "Unusual-Activity" at bounding box center [597, 274] width 256 height 23
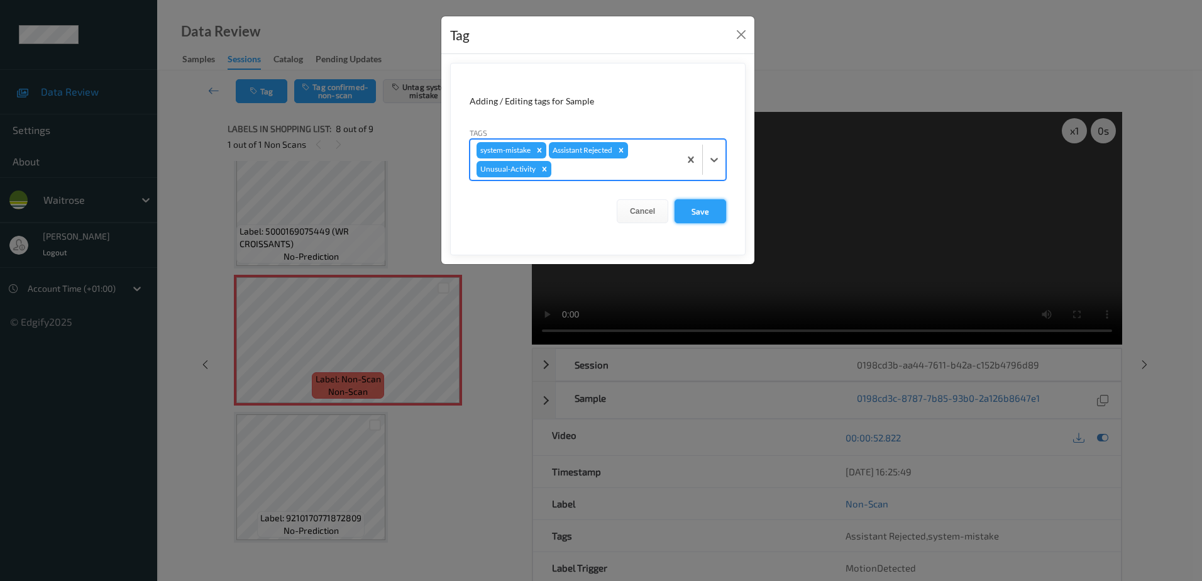
click at [719, 214] on button "Save" at bounding box center [700, 211] width 52 height 24
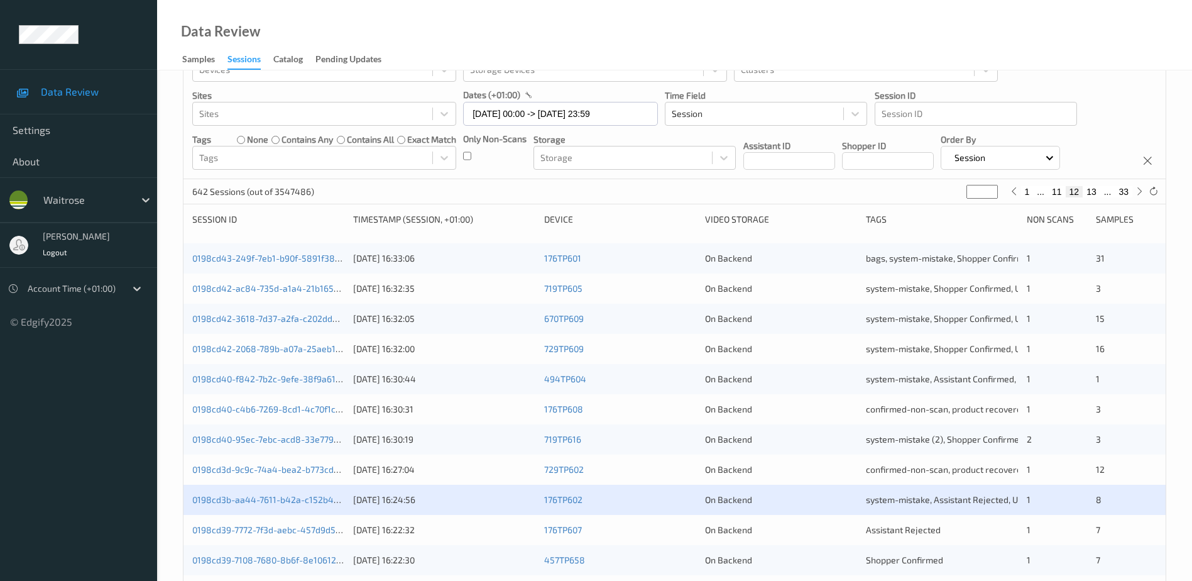
scroll to position [189, 0]
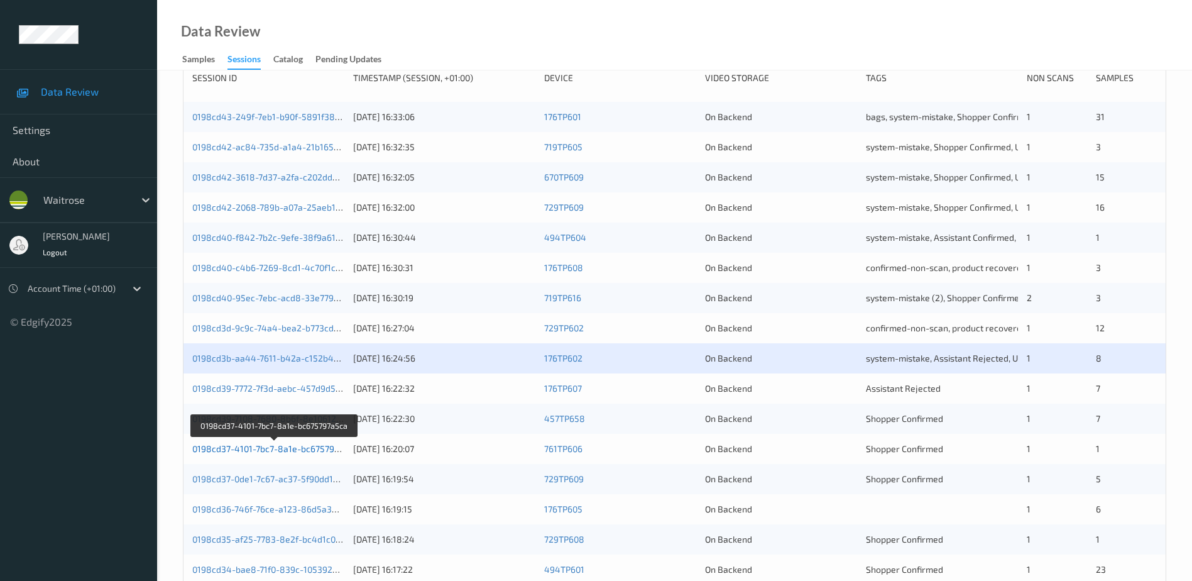
click at [267, 447] on link "0198cd37-4101-7bc7-8a1e-bc675797a5ca" at bounding box center [275, 448] width 166 height 11
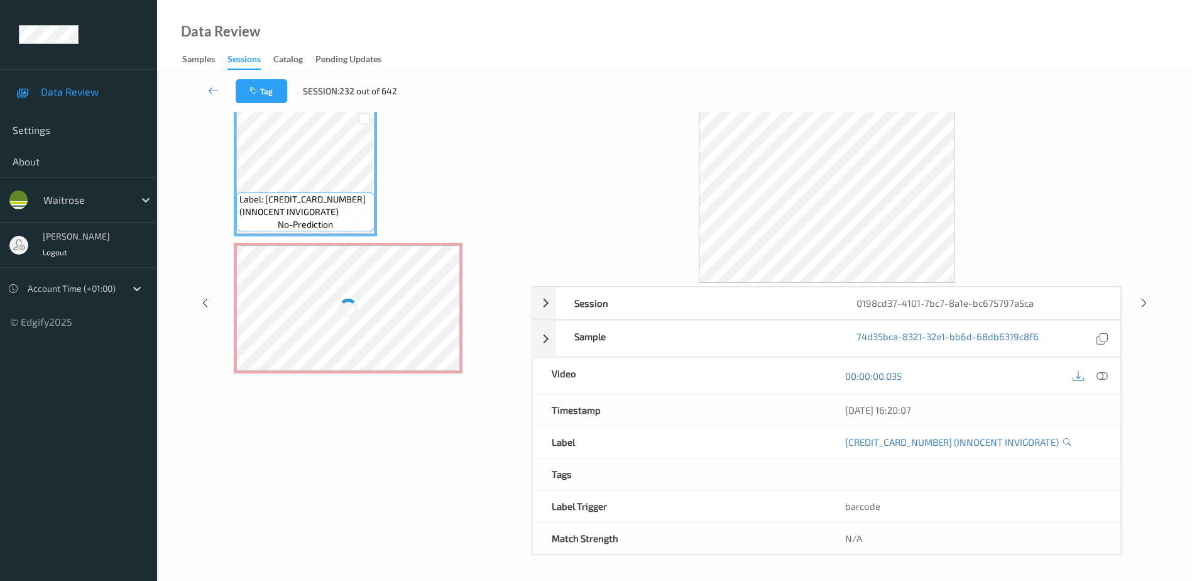
scroll to position [62, 0]
drag, startPoint x: 1106, startPoint y: 377, endPoint x: 1075, endPoint y: 344, distance: 45.3
click at [1106, 377] on icon at bounding box center [1102, 375] width 11 height 11
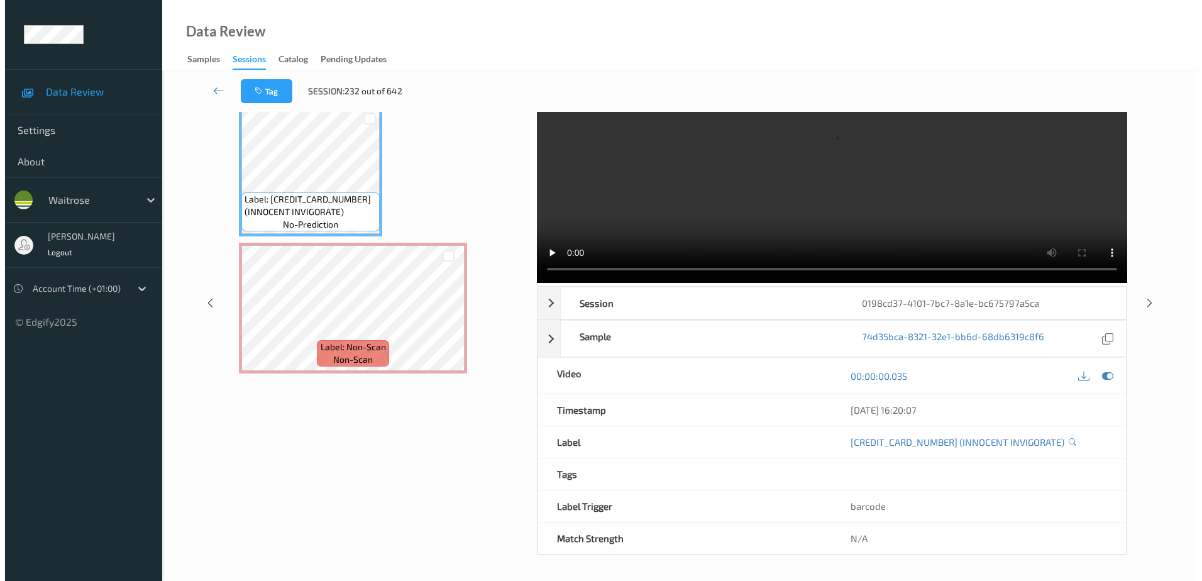
scroll to position [0, 0]
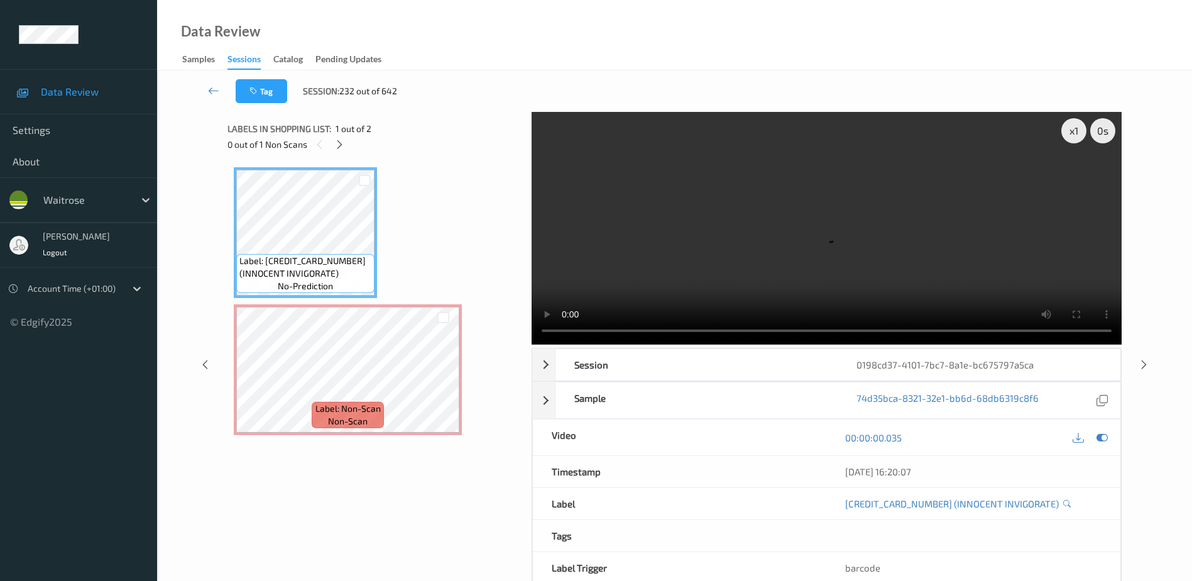
drag, startPoint x: 339, startPoint y: 146, endPoint x: 351, endPoint y: 160, distance: 18.2
click at [339, 146] on icon at bounding box center [339, 144] width 11 height 11
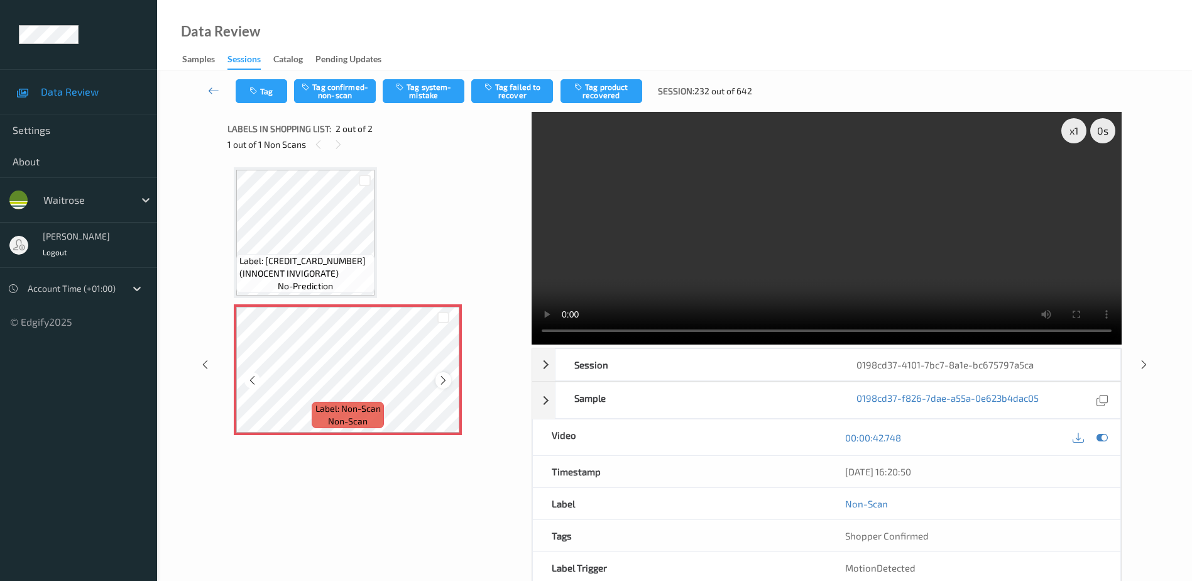
click at [445, 383] on icon at bounding box center [443, 380] width 11 height 11
click at [882, 264] on video at bounding box center [827, 228] width 590 height 233
click at [420, 101] on button "Tag system-mistake" at bounding box center [424, 91] width 82 height 24
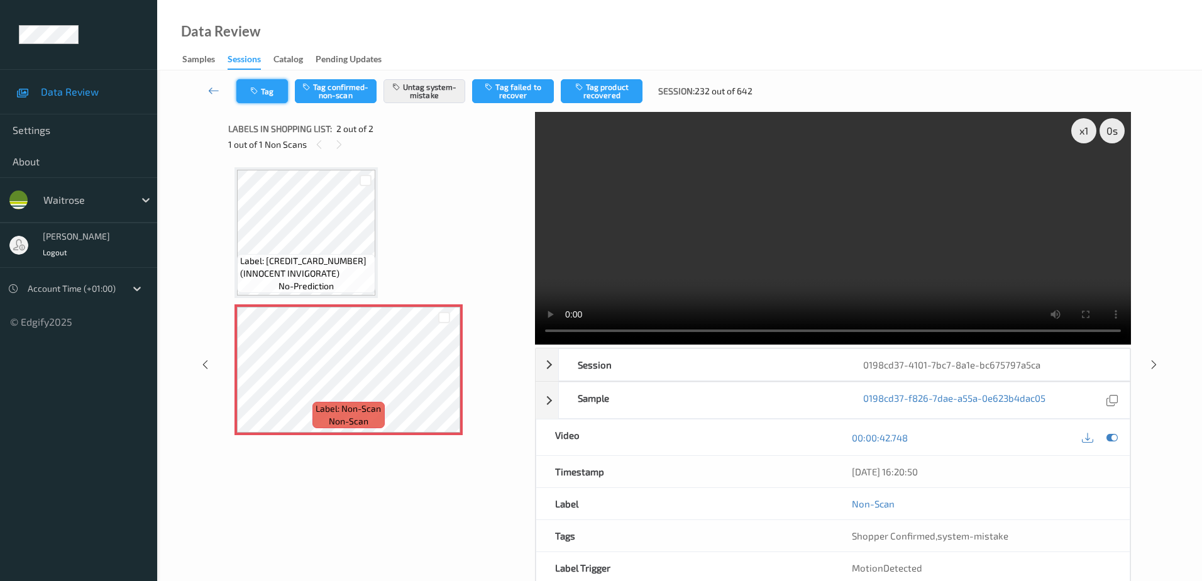
click at [259, 96] on button "Tag" at bounding box center [262, 91] width 52 height 24
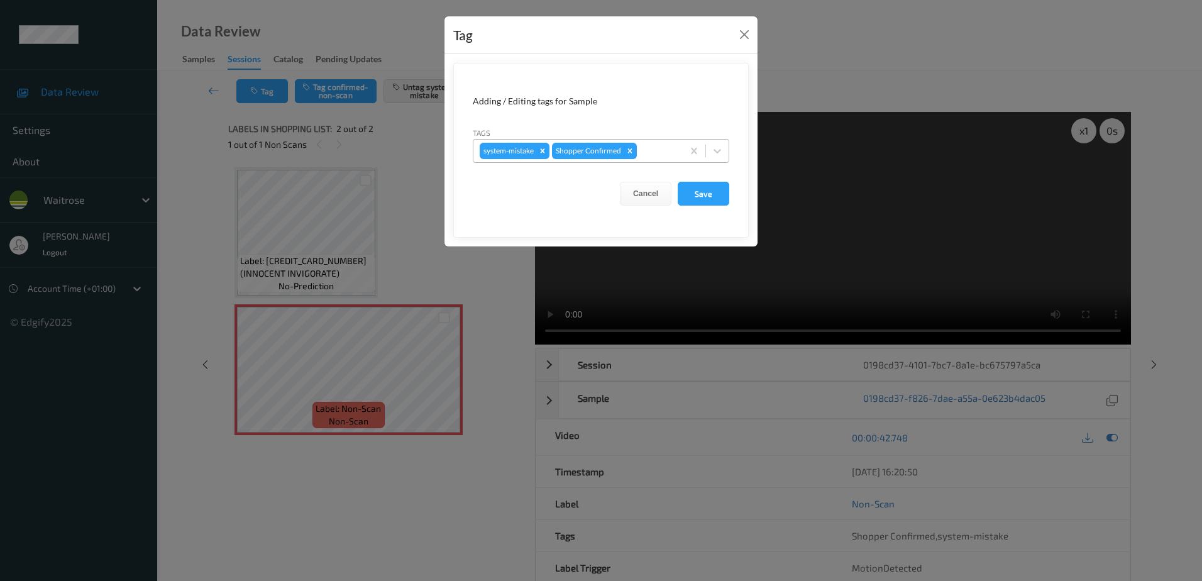
click at [640, 155] on div at bounding box center [657, 150] width 37 height 15
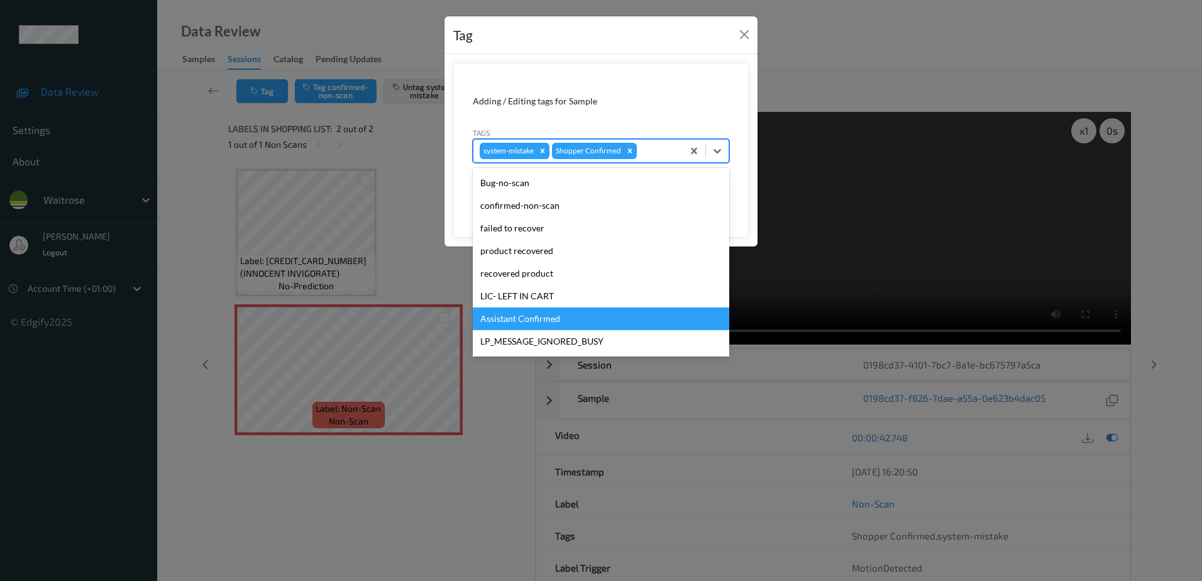
scroll to position [246, 0]
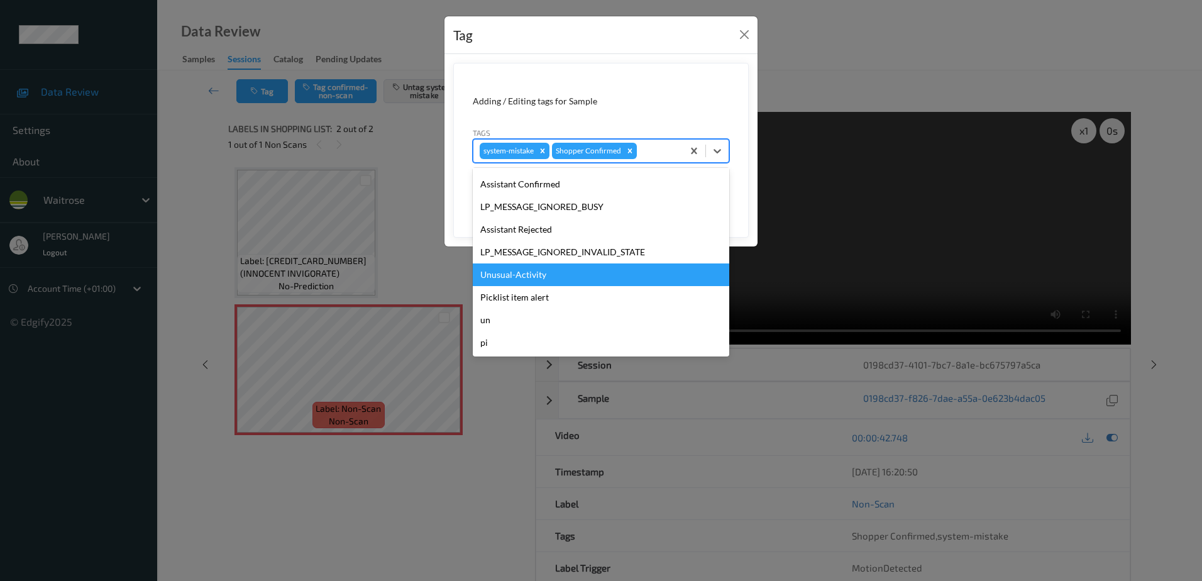
click at [518, 276] on div "Unusual-Activity" at bounding box center [601, 274] width 256 height 23
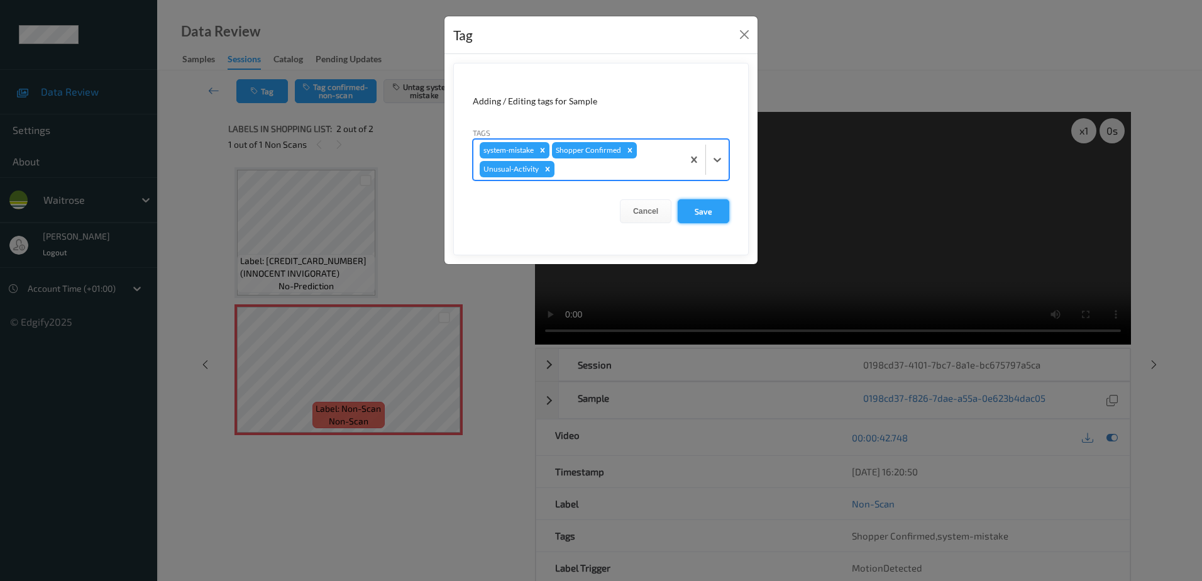
click at [708, 206] on button "Save" at bounding box center [703, 211] width 52 height 24
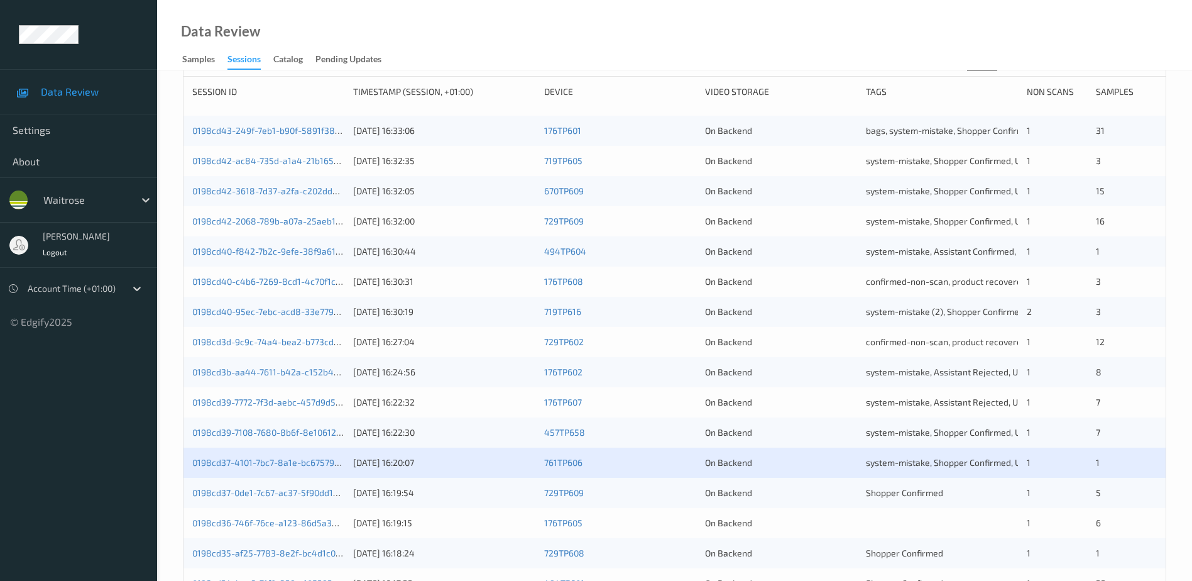
scroll to position [189, 0]
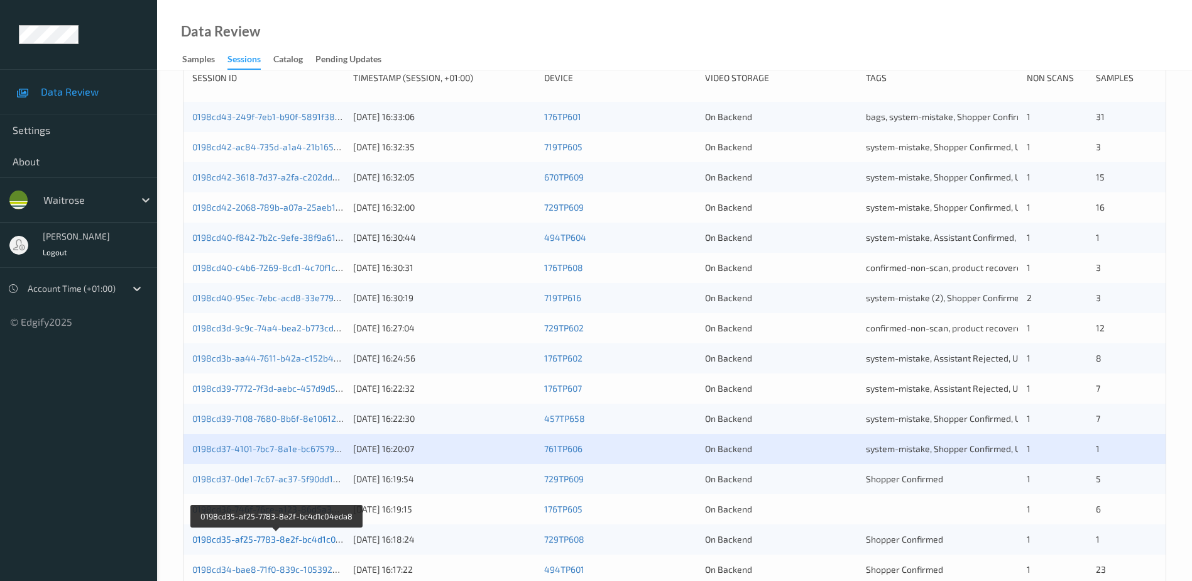
click at [274, 539] on link "0198cd35-af25-7783-8e2f-bc4d1c04eda8" at bounding box center [277, 539] width 170 height 11
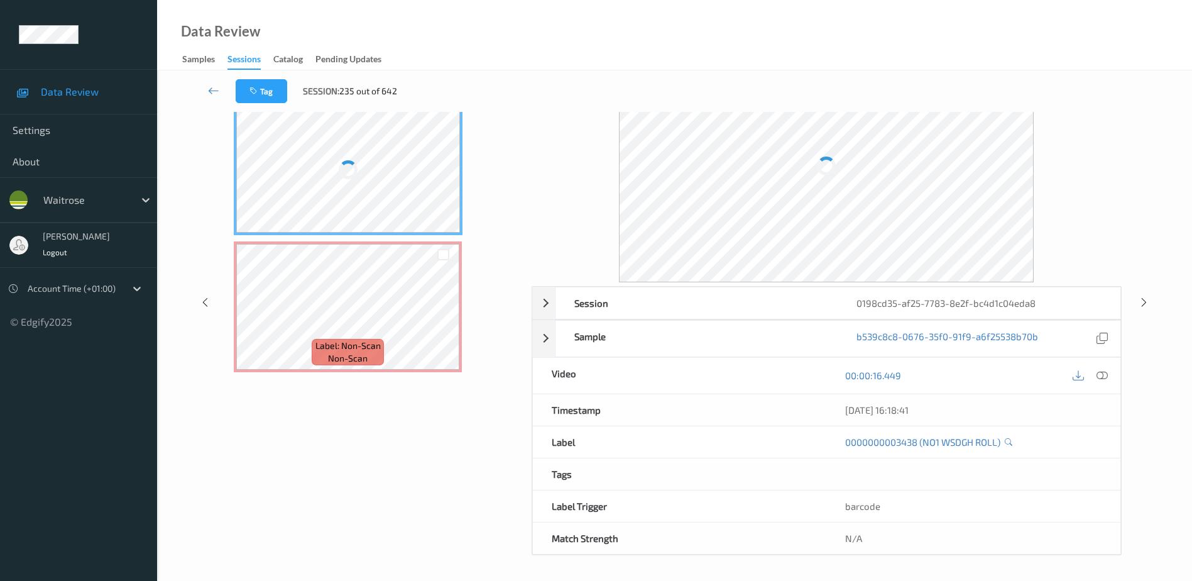
scroll to position [62, 0]
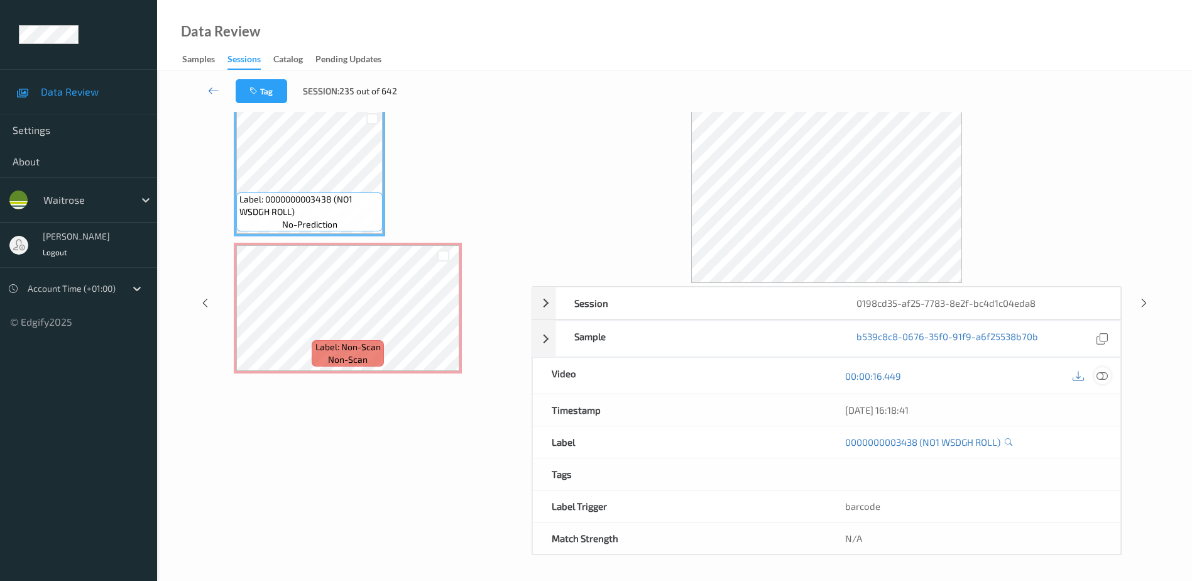
click at [1102, 377] on icon at bounding box center [1102, 375] width 11 height 11
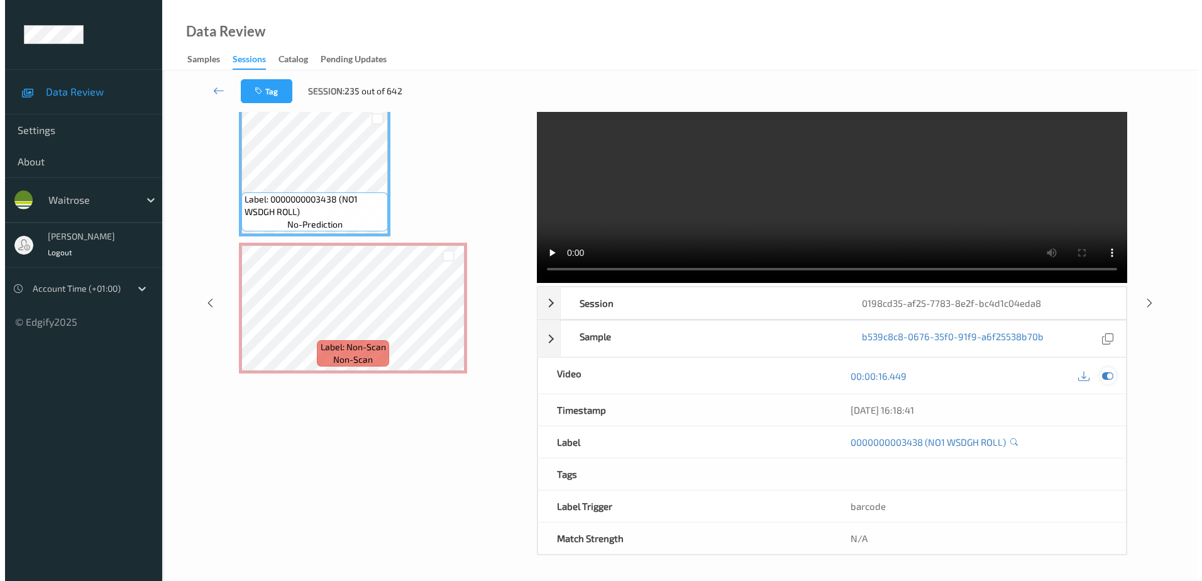
scroll to position [0, 0]
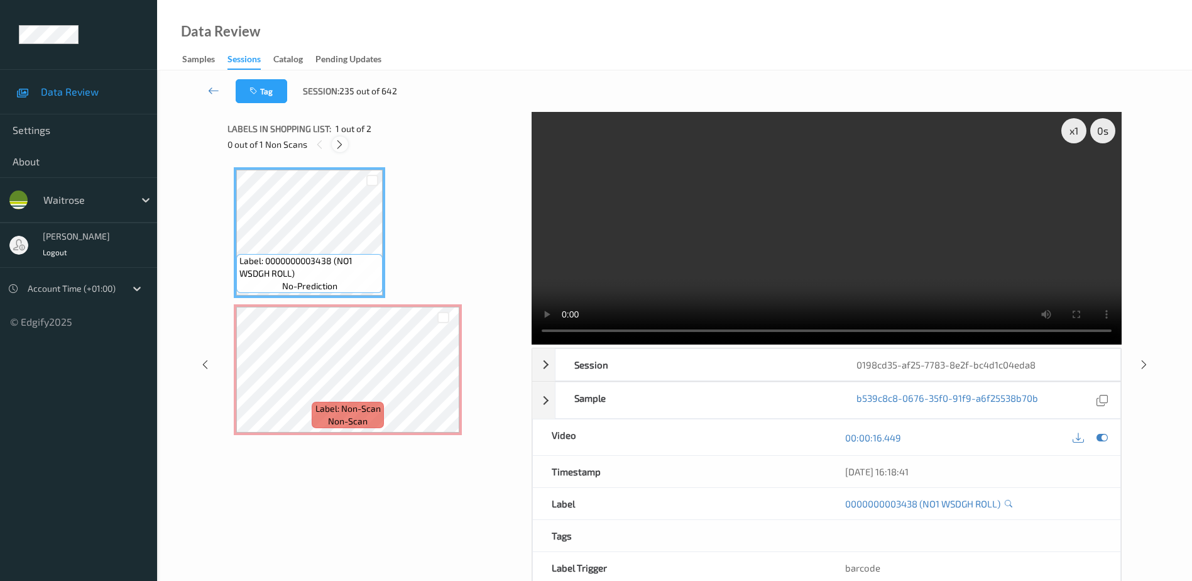
click at [346, 149] on div at bounding box center [340, 144] width 16 height 16
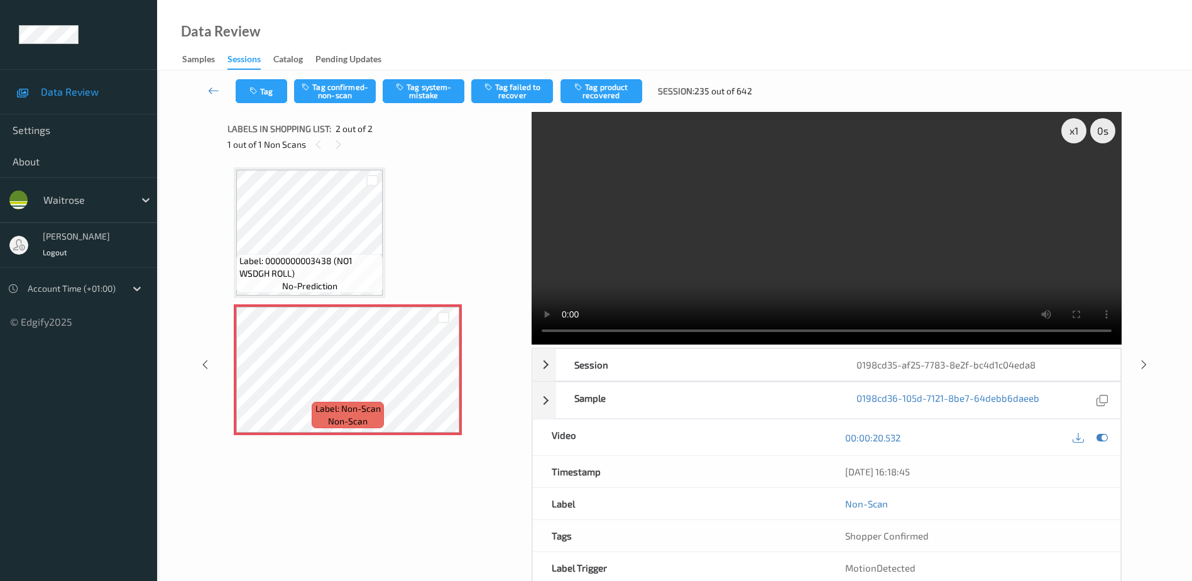
click at [825, 219] on video at bounding box center [827, 228] width 590 height 233
click at [417, 91] on button "Tag system-mistake" at bounding box center [424, 91] width 82 height 24
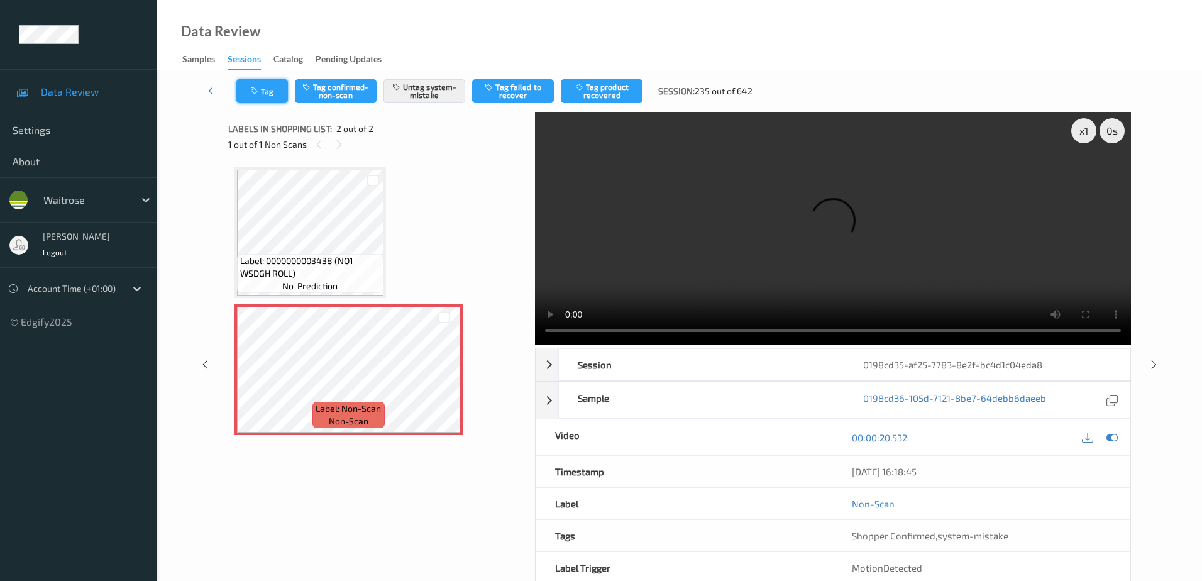
click at [261, 93] on button "Tag" at bounding box center [262, 91] width 52 height 24
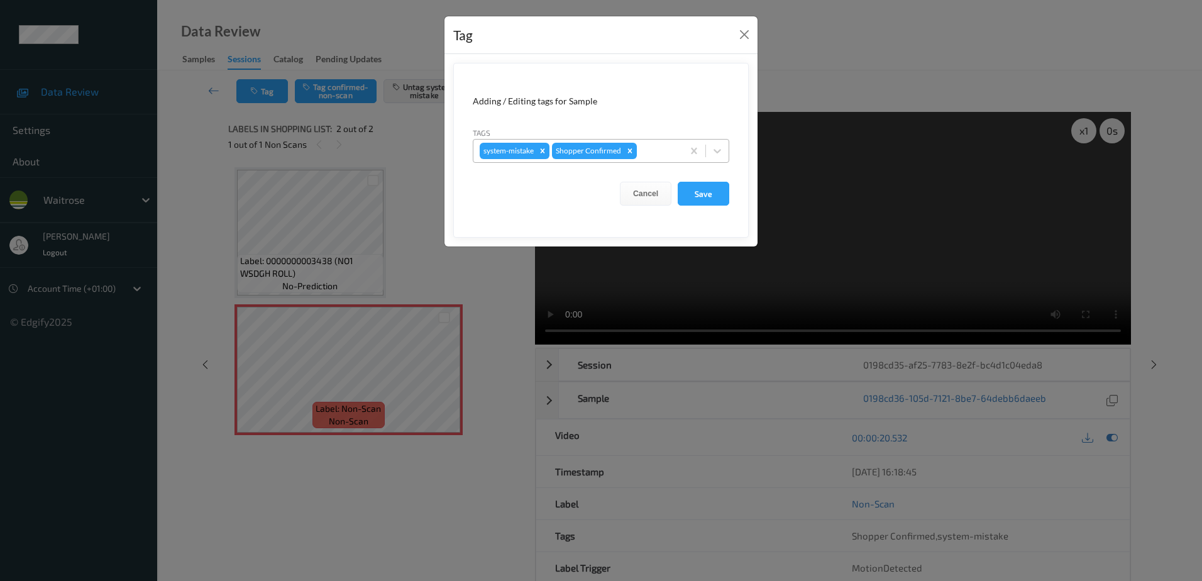
click at [647, 146] on div at bounding box center [657, 150] width 37 height 15
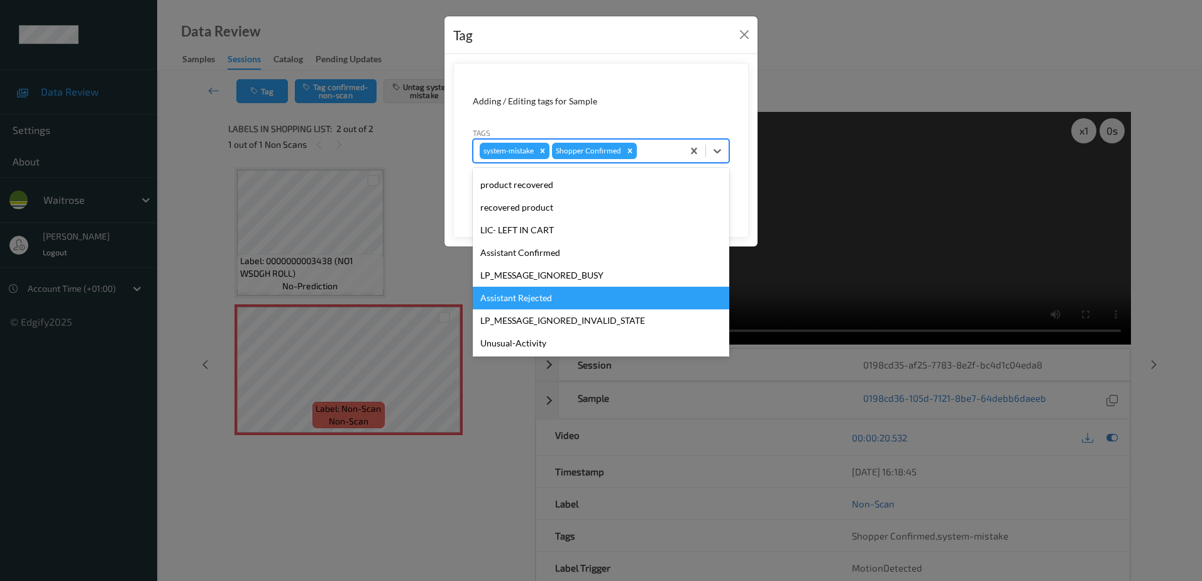
scroll to position [246, 0]
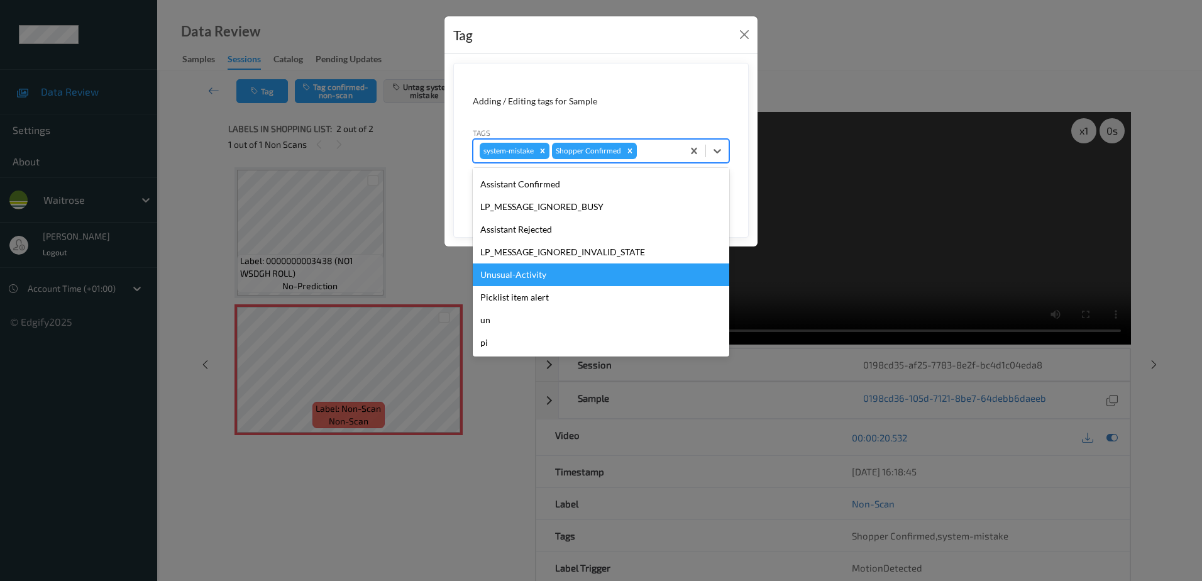
click at [553, 274] on div "Unusual-Activity" at bounding box center [601, 274] width 256 height 23
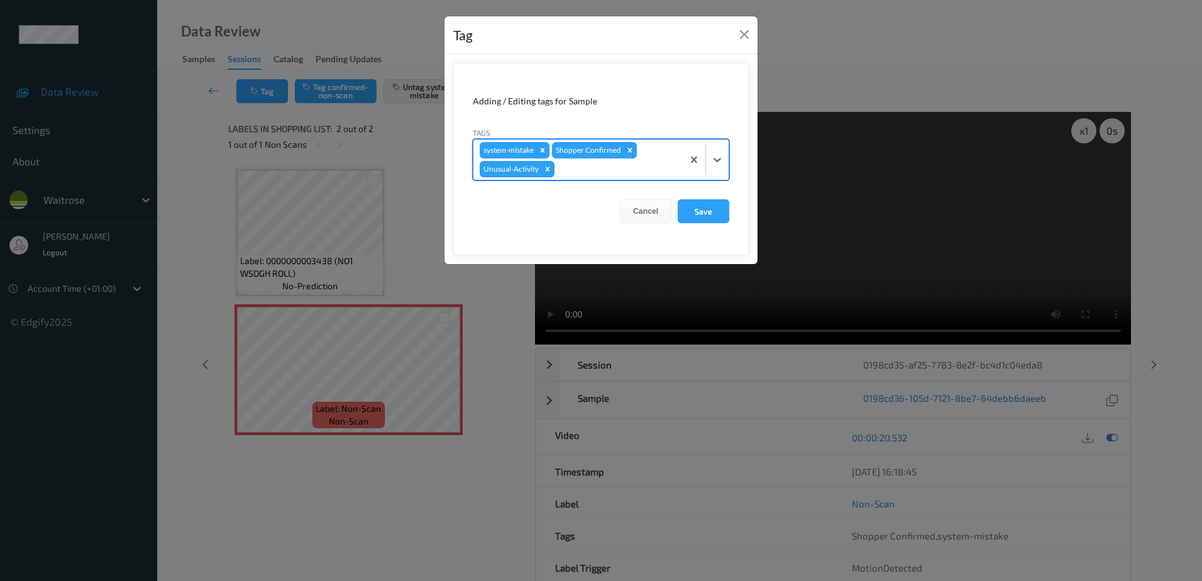
click at [574, 175] on div at bounding box center [616, 169] width 119 height 15
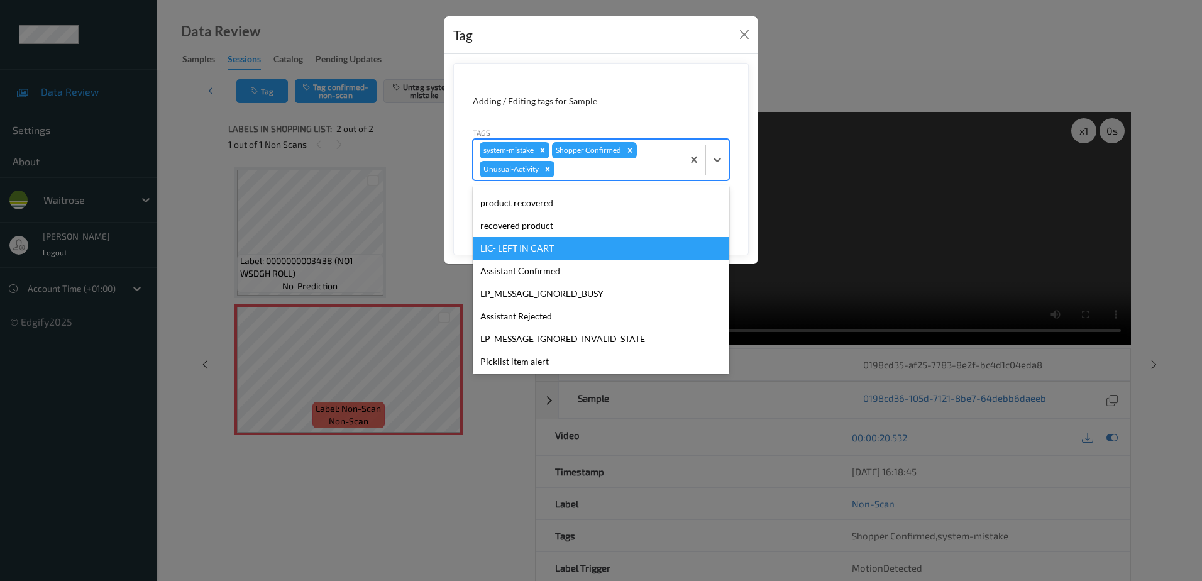
scroll to position [224, 0]
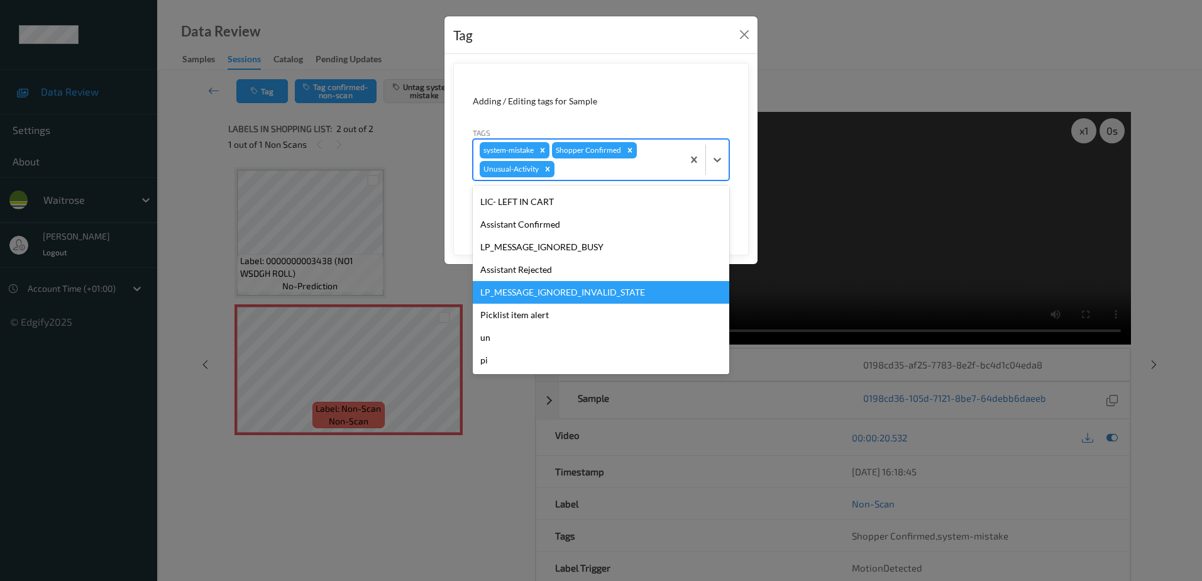
click at [542, 315] on div "Picklist item alert" at bounding box center [601, 315] width 256 height 23
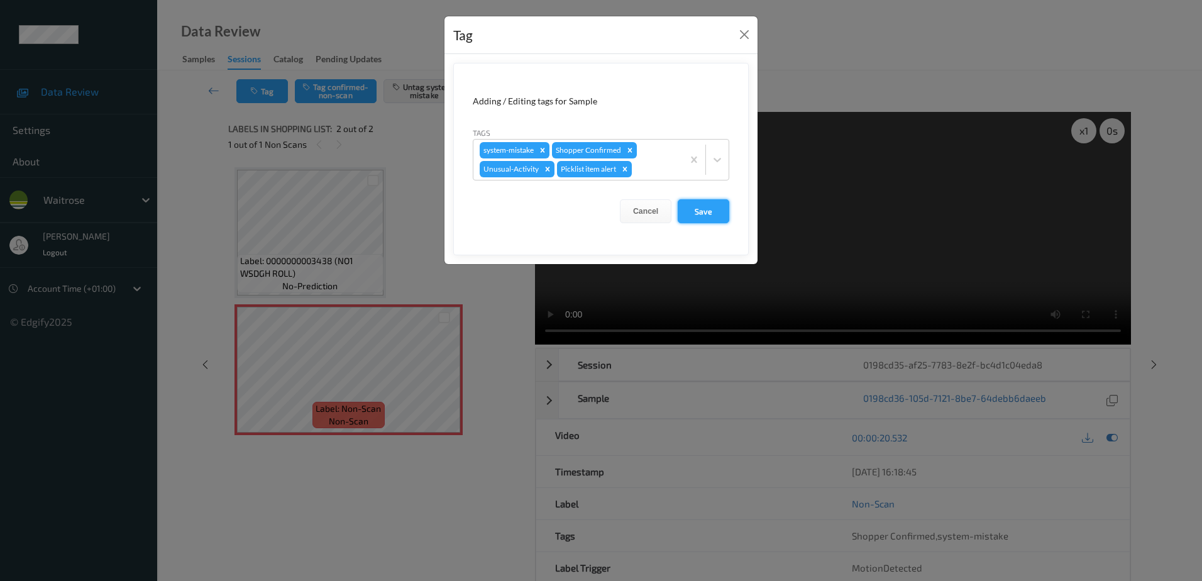
click at [709, 203] on button "Save" at bounding box center [703, 211] width 52 height 24
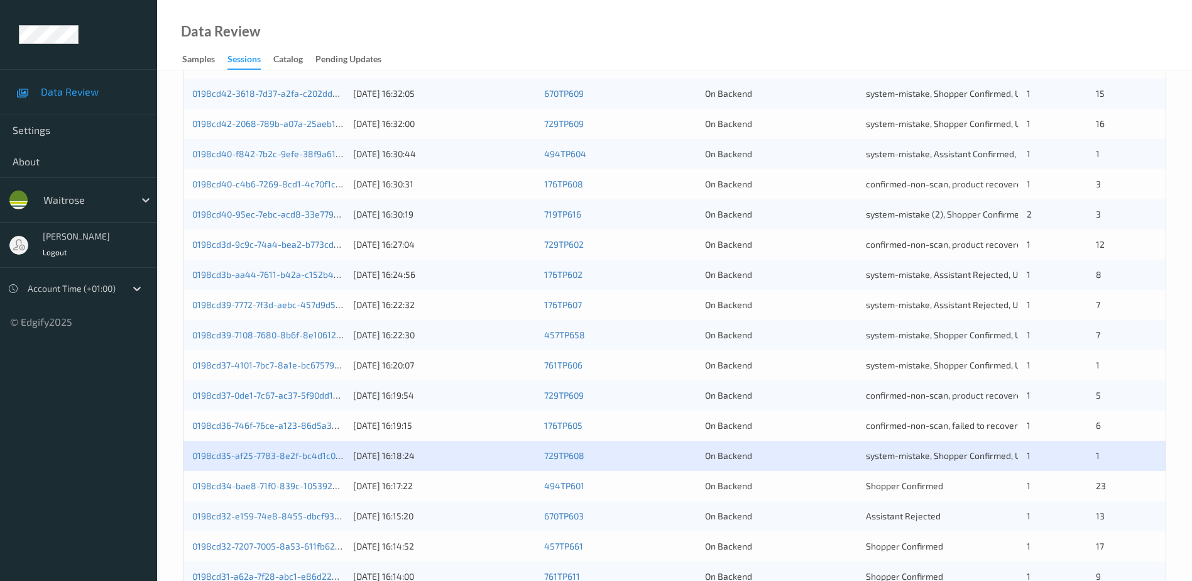
scroll to position [365, 0]
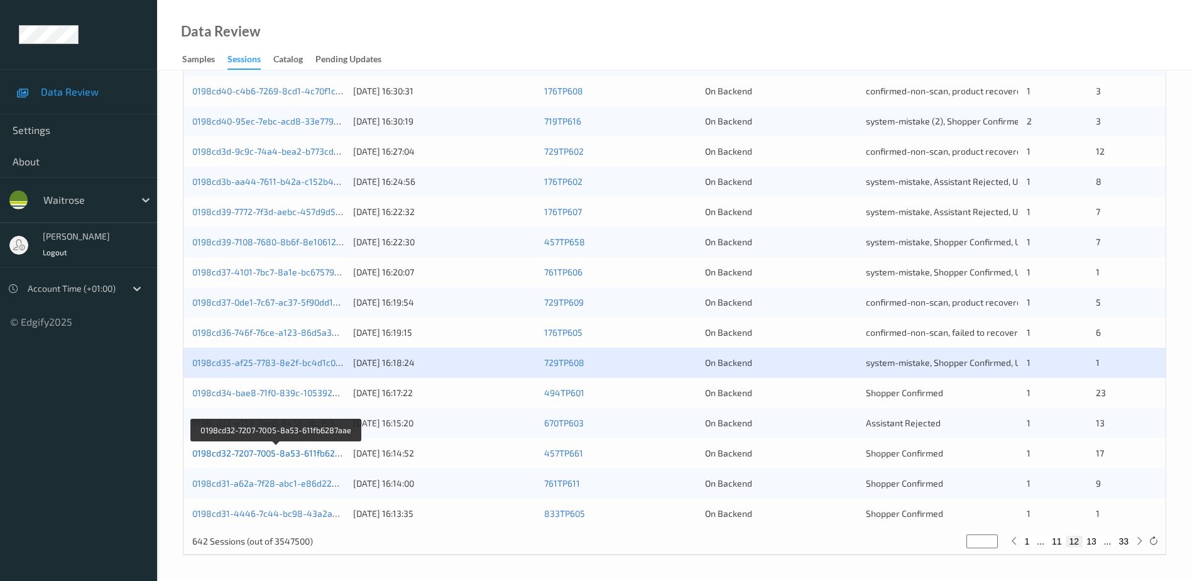
click at [256, 451] on link "0198cd32-7207-7005-8a53-611fb6287aae" at bounding box center [276, 452] width 168 height 11
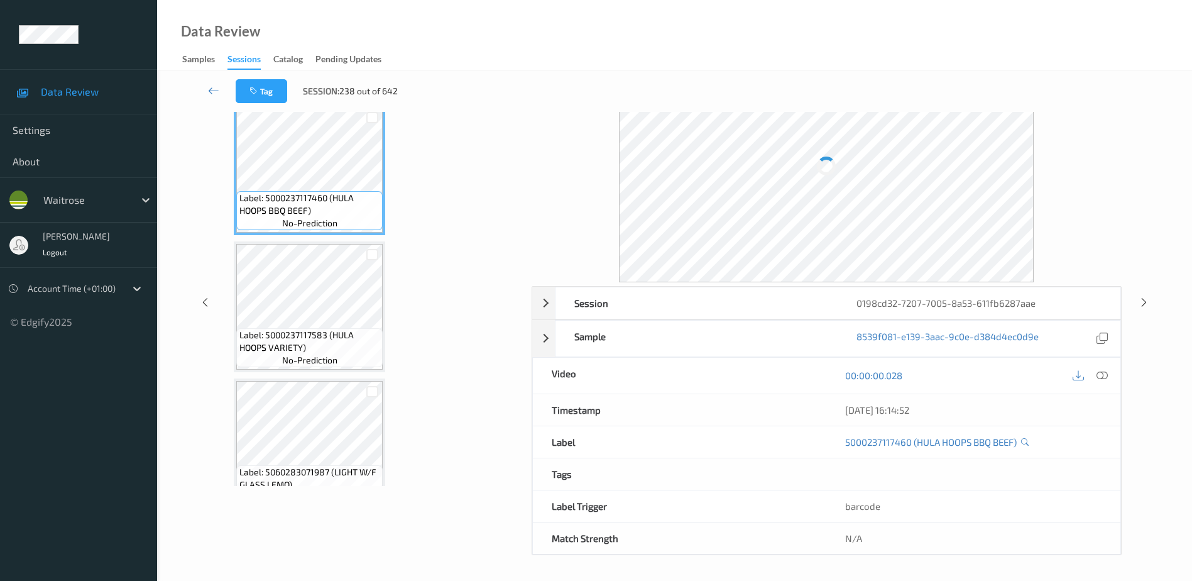
scroll to position [62, 0]
click at [1105, 376] on icon at bounding box center [1102, 375] width 11 height 11
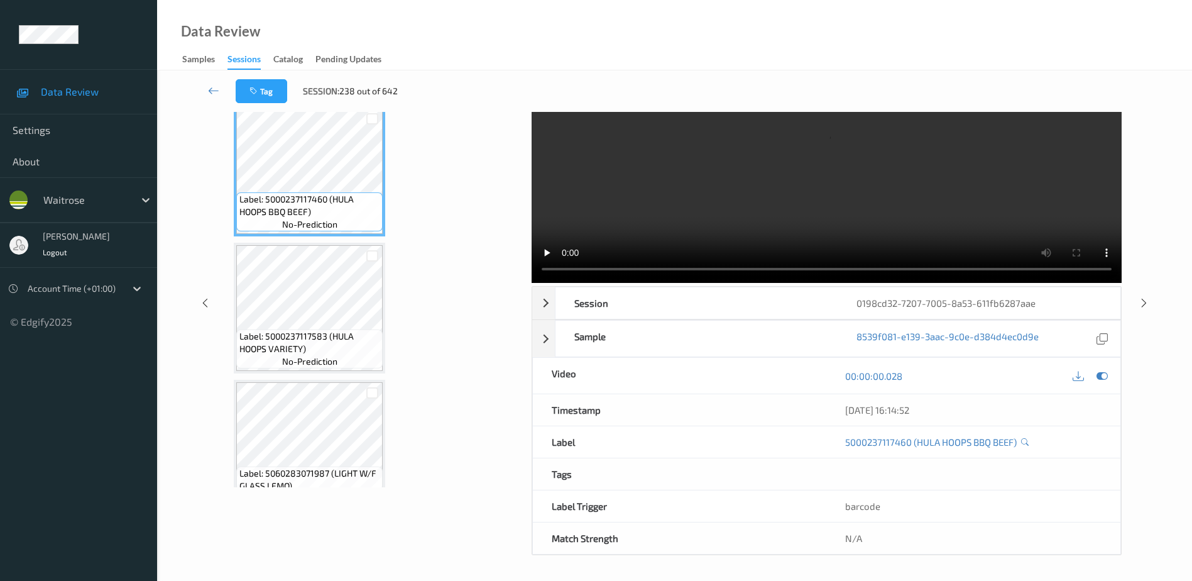
scroll to position [0, 0]
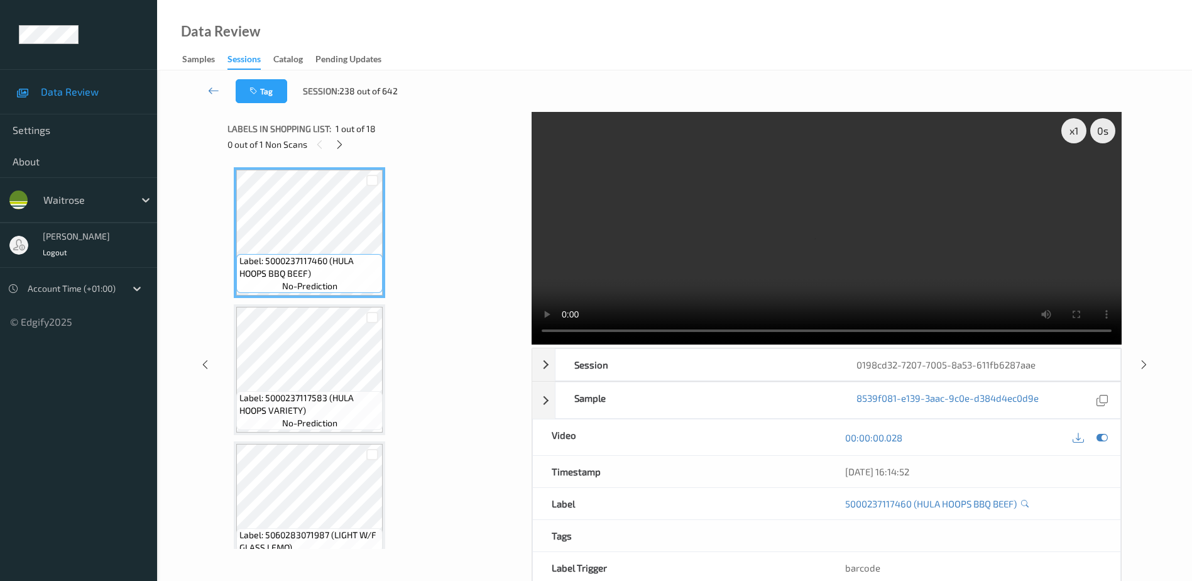
drag, startPoint x: 342, startPoint y: 150, endPoint x: 343, endPoint y: 163, distance: 12.6
click at [342, 150] on div at bounding box center [340, 144] width 16 height 16
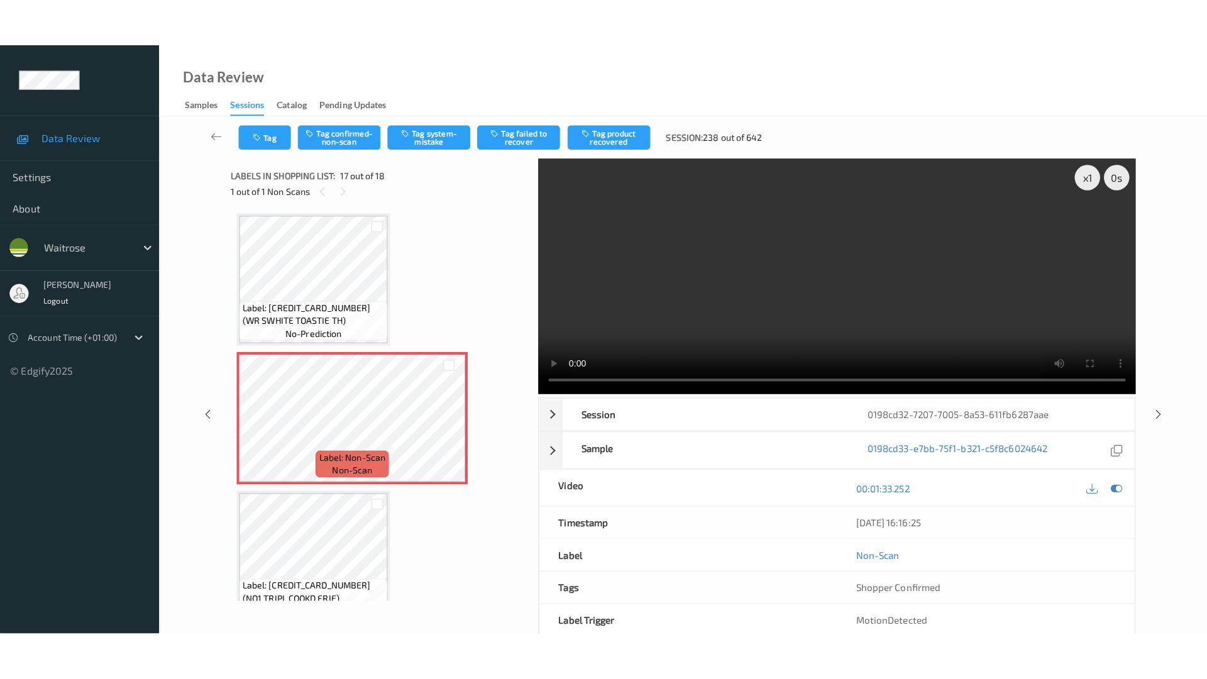
scroll to position [2061, 0]
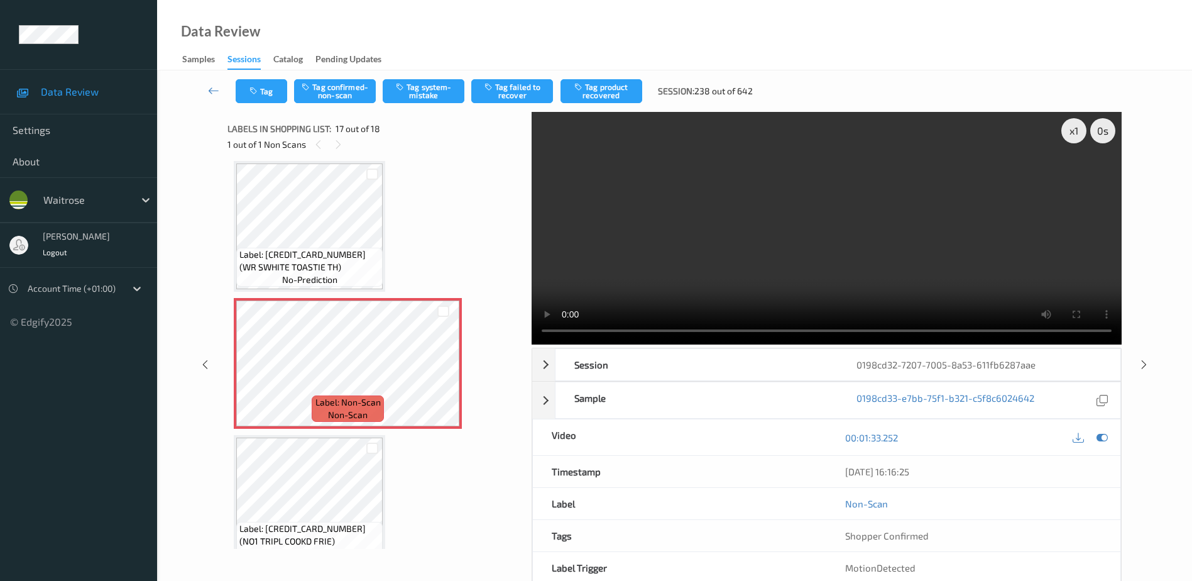
click at [820, 266] on video at bounding box center [827, 228] width 590 height 233
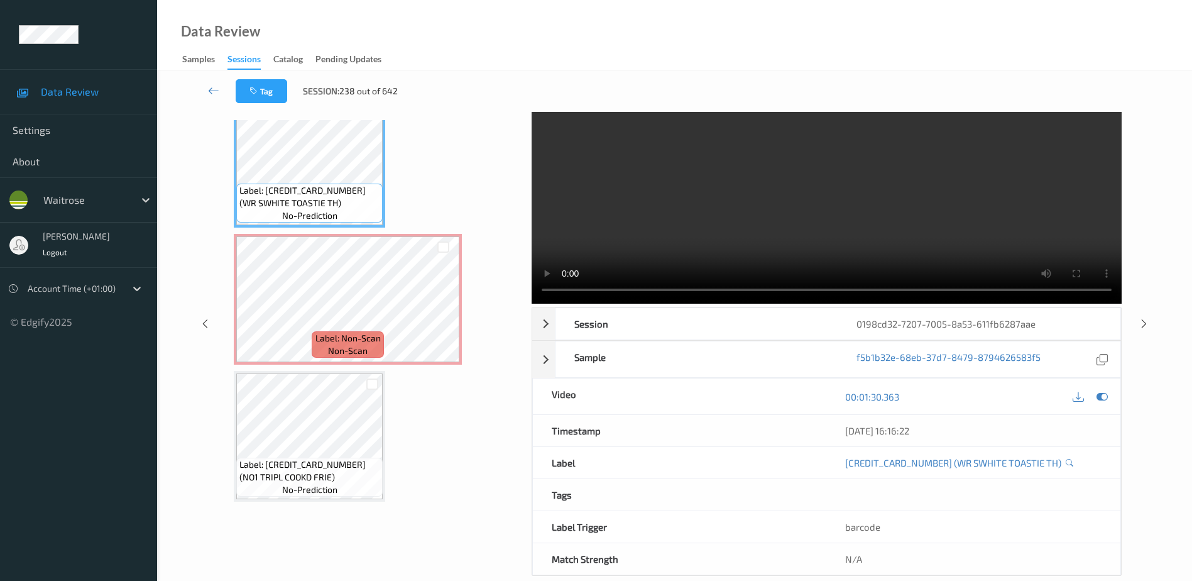
scroll to position [62, 0]
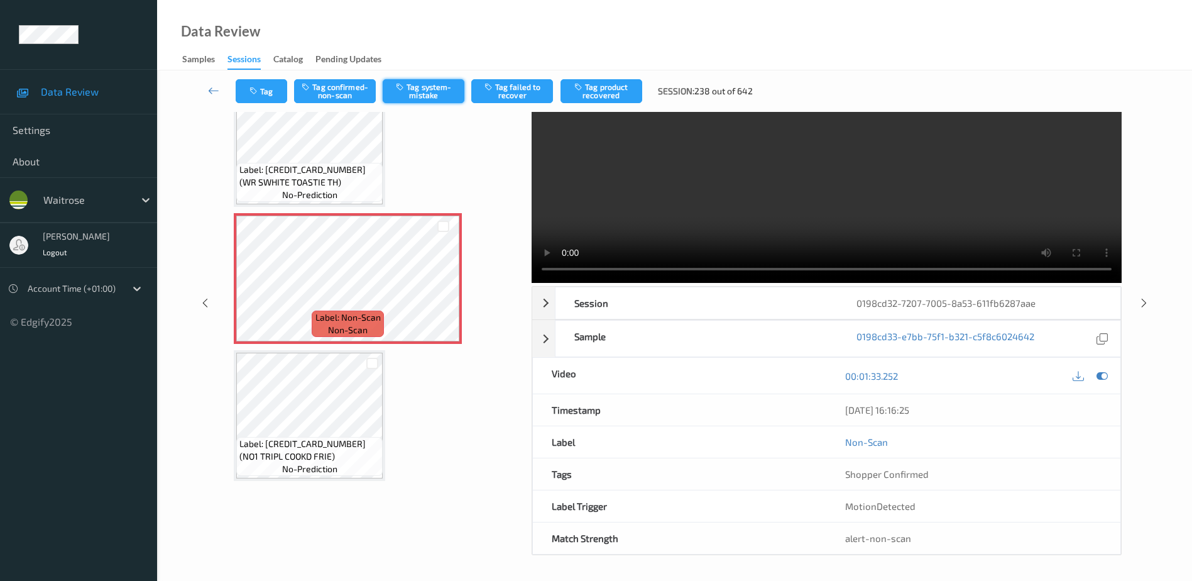
click at [415, 89] on button "Tag system-mistake" at bounding box center [424, 91] width 82 height 24
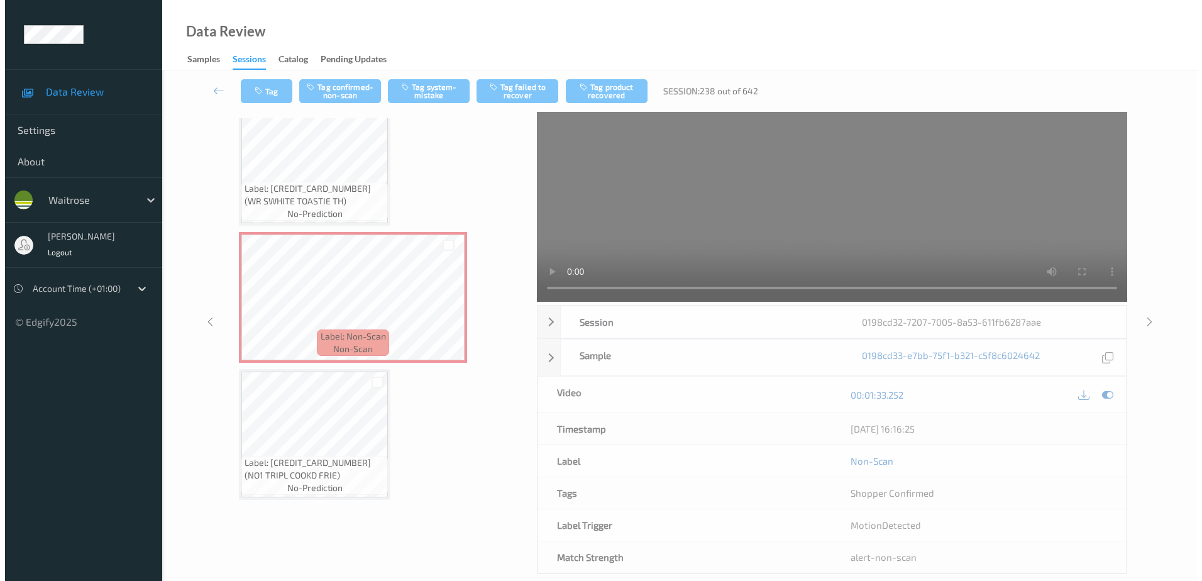
scroll to position [0, 0]
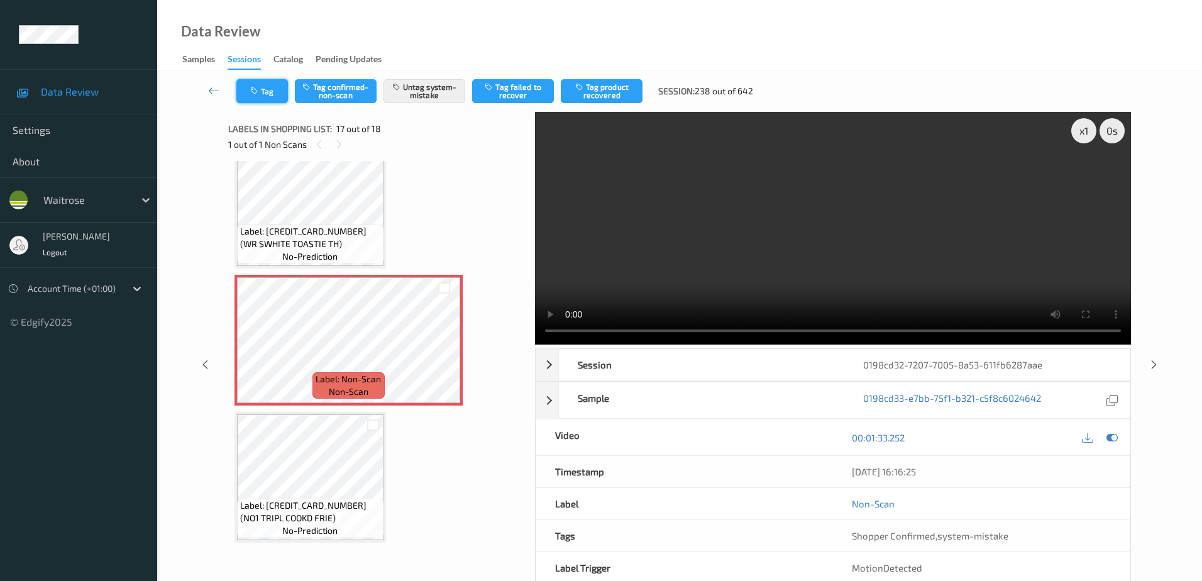
click at [261, 98] on button "Tag" at bounding box center [262, 91] width 52 height 24
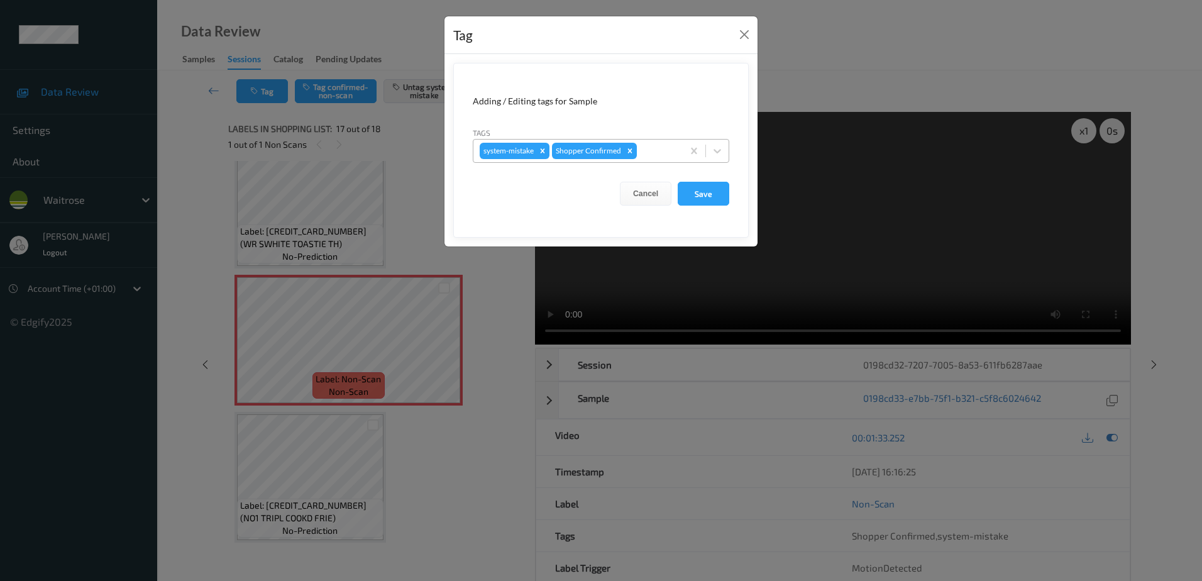
click at [654, 146] on div at bounding box center [657, 150] width 37 height 15
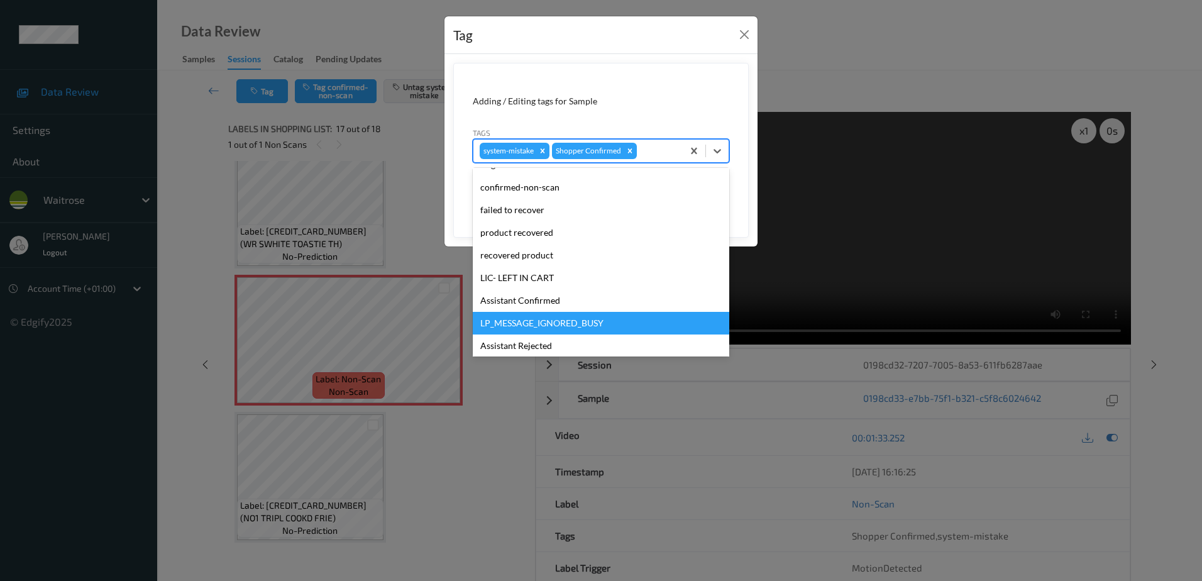
scroll to position [246, 0]
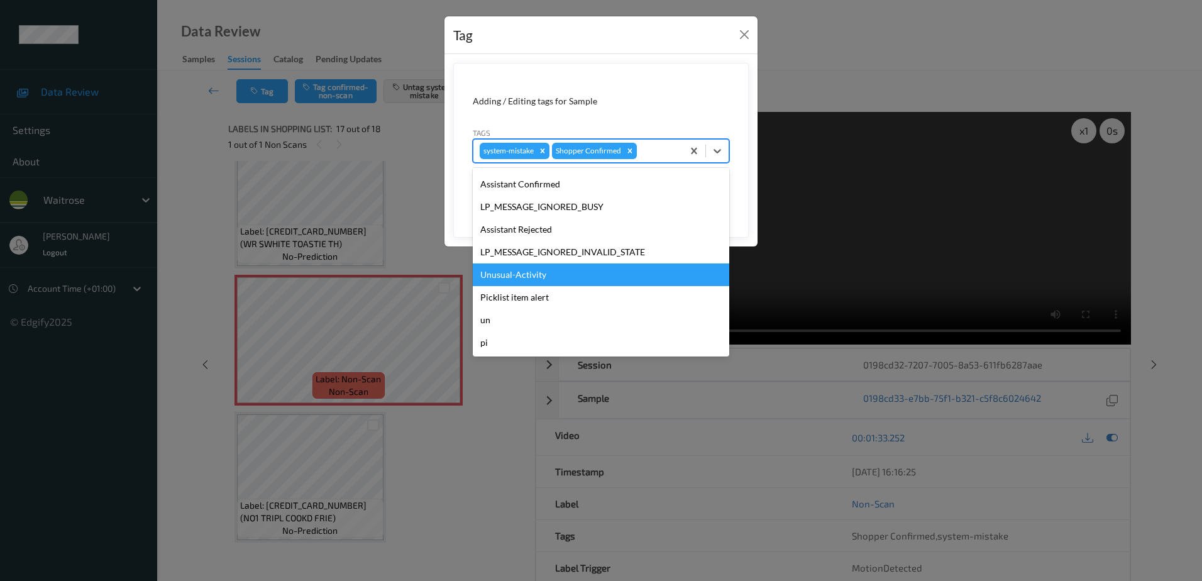
click at [578, 274] on div "Unusual-Activity" at bounding box center [601, 274] width 256 height 23
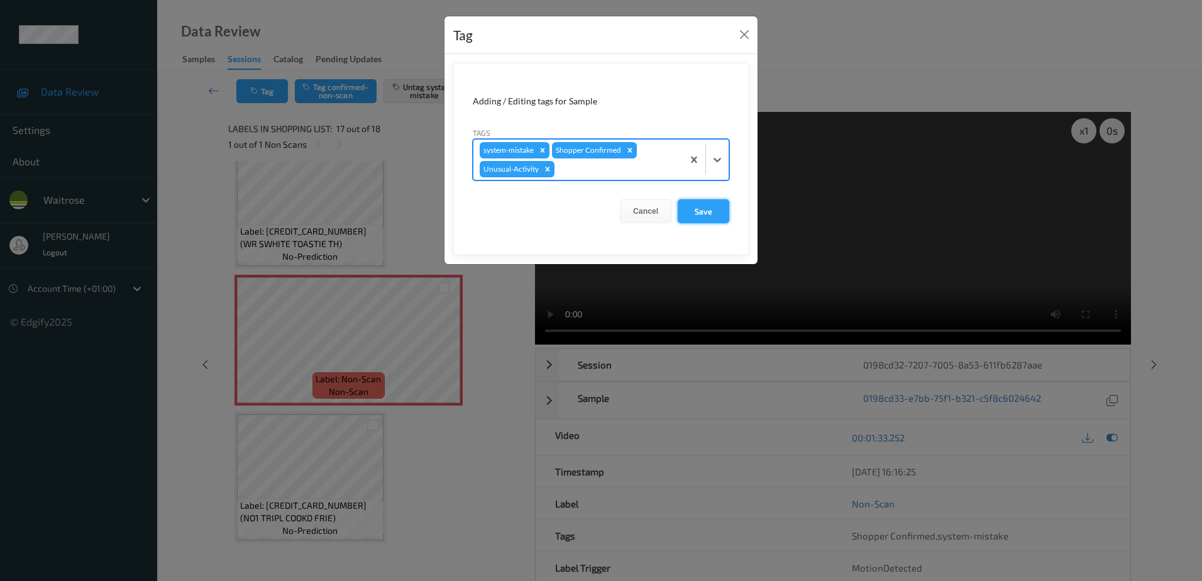
click at [709, 211] on button "Save" at bounding box center [703, 211] width 52 height 24
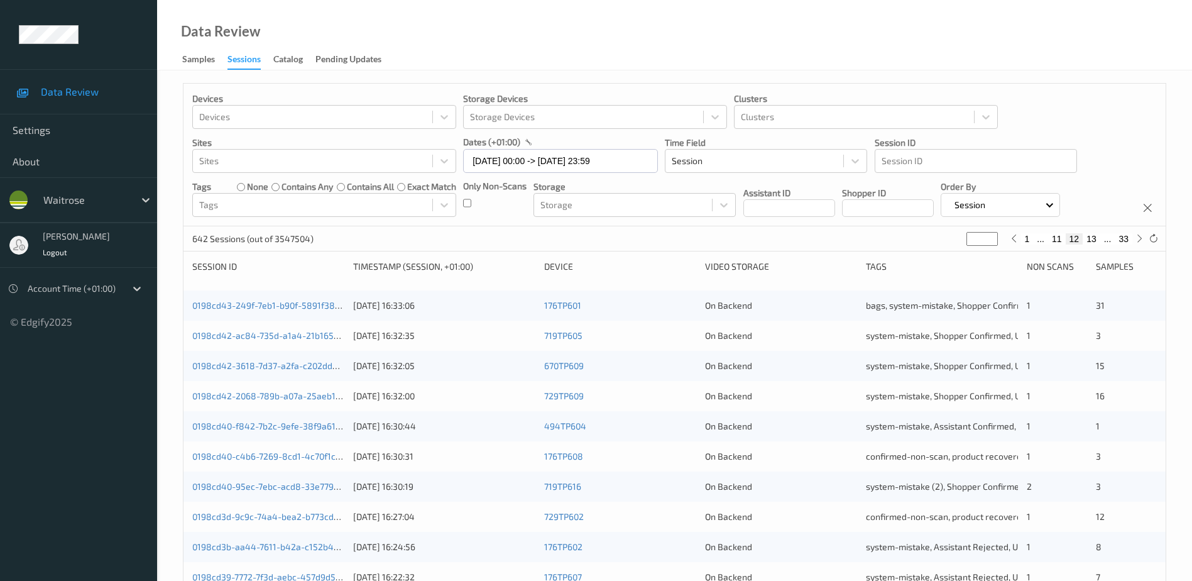
click at [1095, 238] on button "13" at bounding box center [1092, 238] width 18 height 11
type input "**"
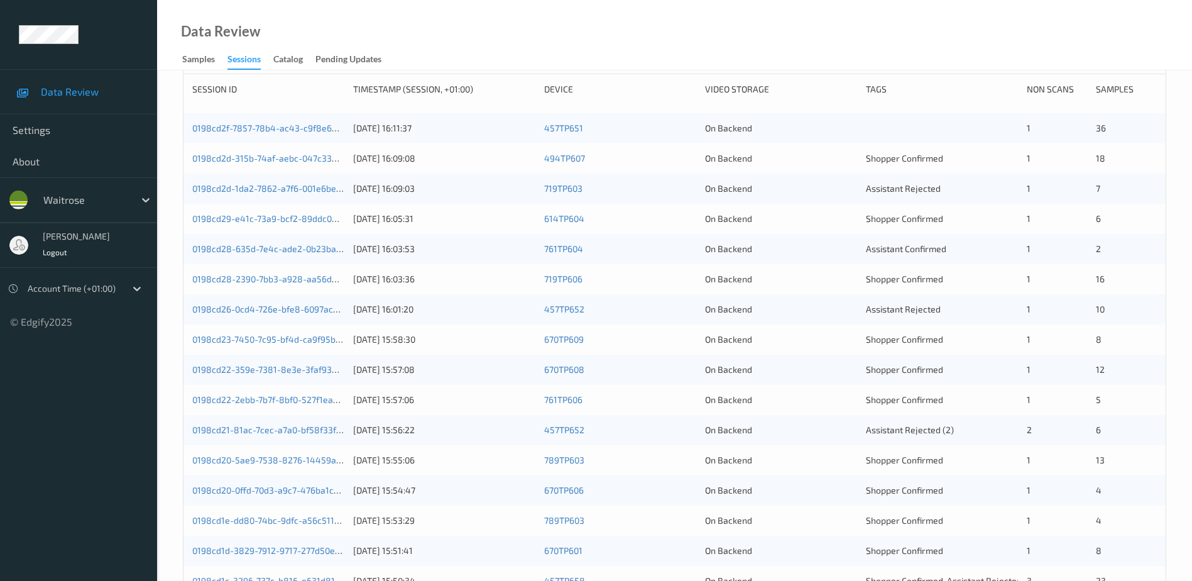
scroll to position [51, 0]
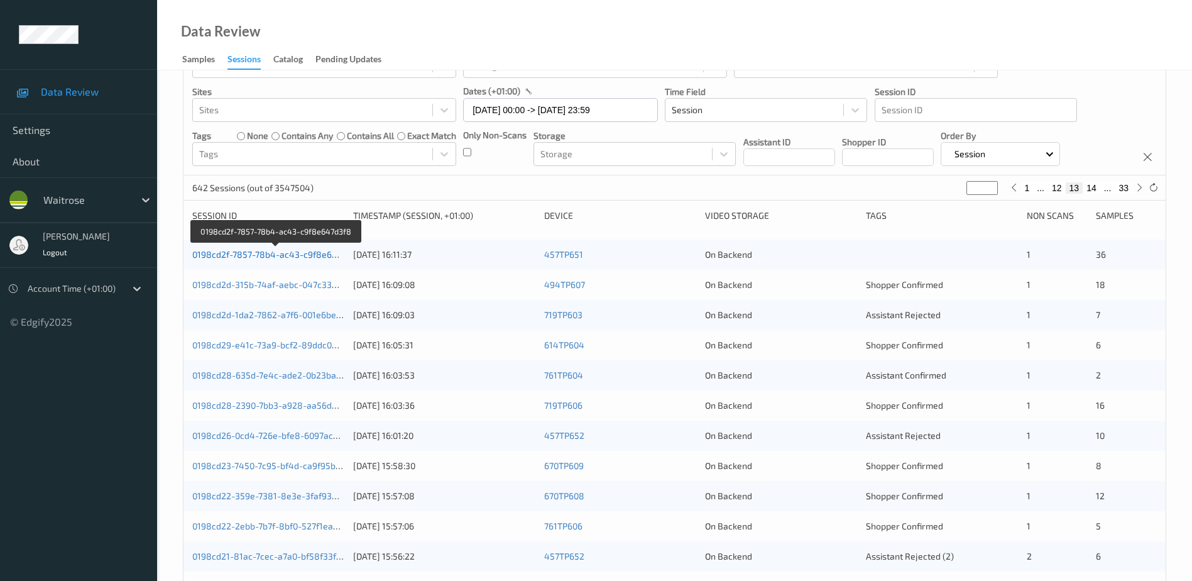
click at [315, 251] on link "0198cd2f-7857-78b4-ac43-c9f8e647d3f8" at bounding box center [276, 254] width 168 height 11
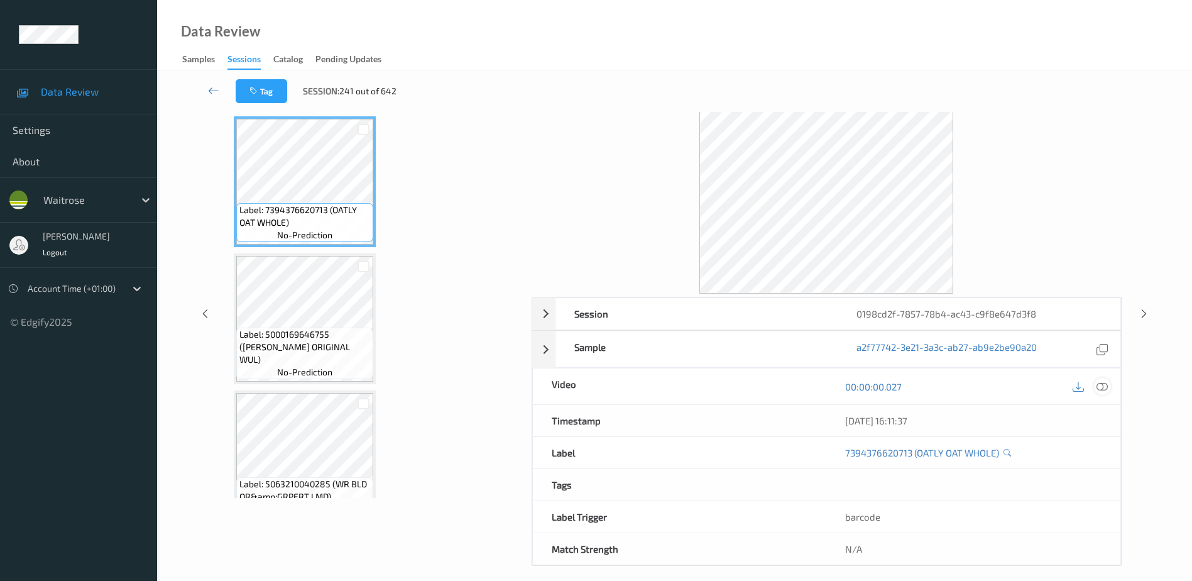
click at [1103, 383] on icon at bounding box center [1102, 386] width 11 height 11
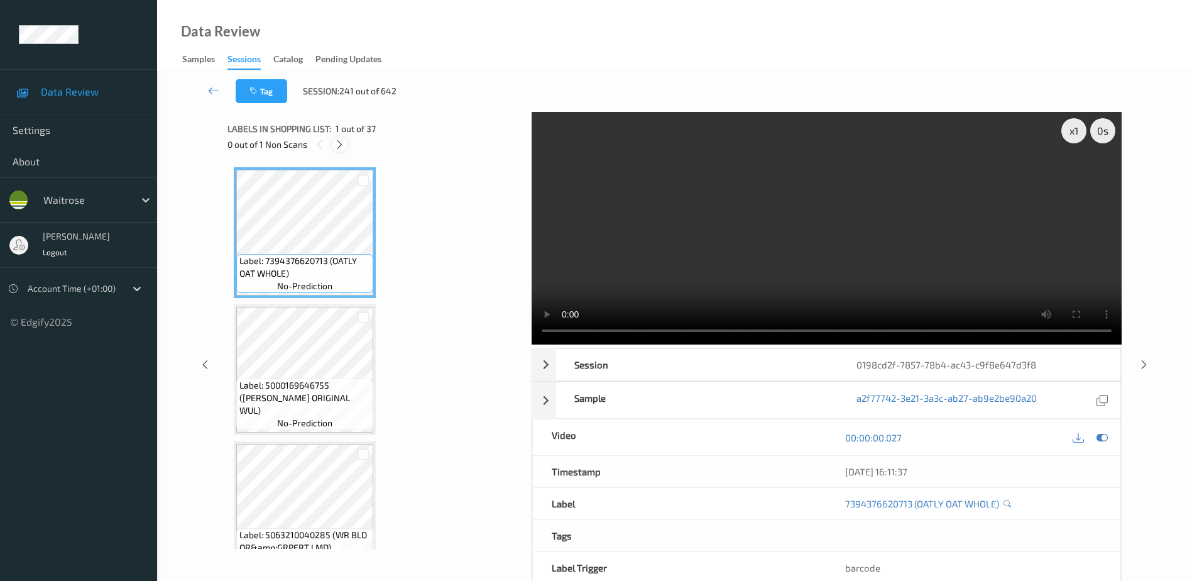
click at [342, 148] on icon at bounding box center [339, 144] width 11 height 11
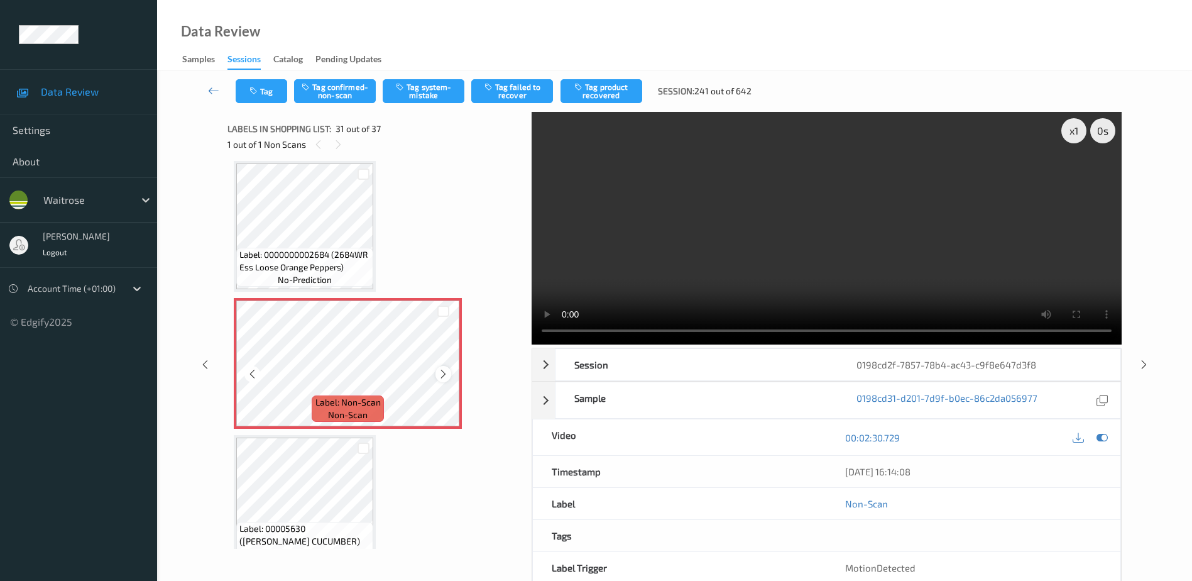
click at [439, 375] on icon at bounding box center [443, 373] width 11 height 11
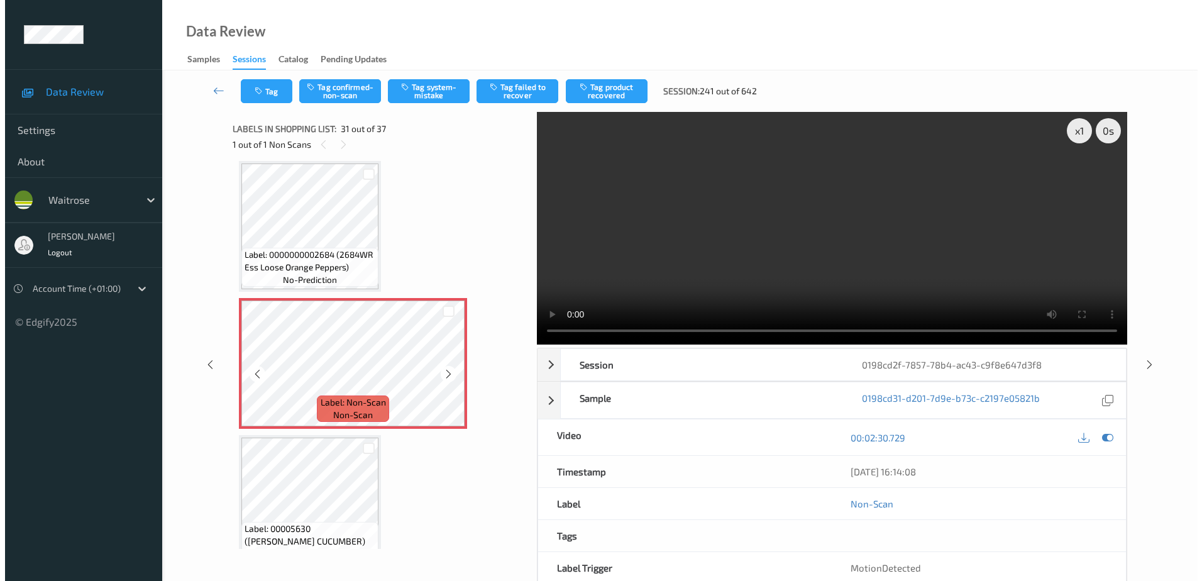
scroll to position [3917, 0]
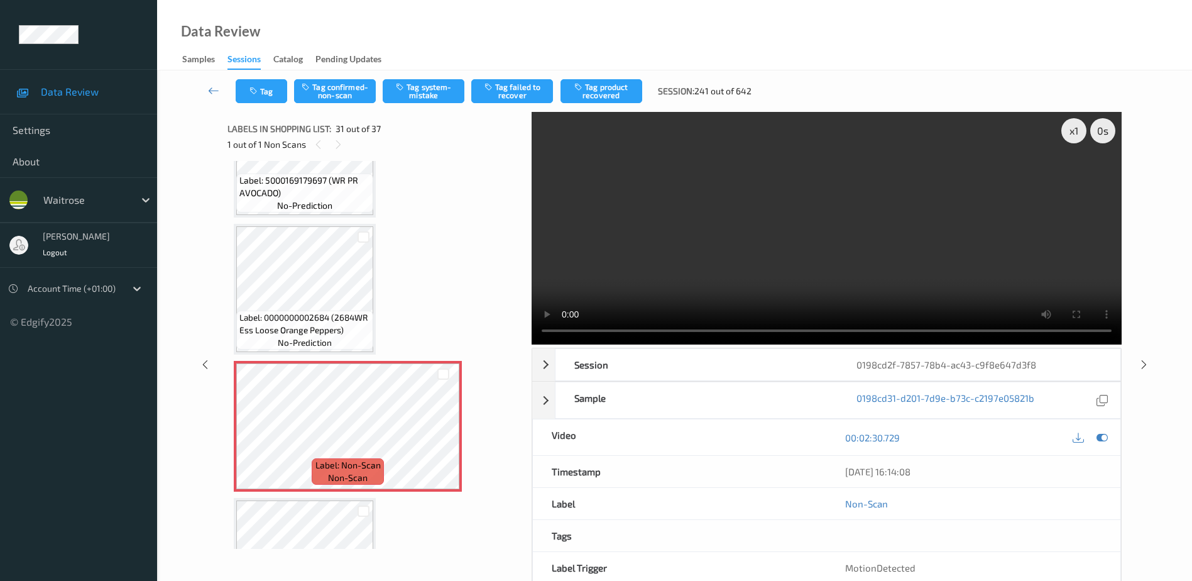
click at [865, 271] on video at bounding box center [827, 228] width 590 height 233
click at [419, 94] on button "Tag system-mistake" at bounding box center [424, 91] width 82 height 24
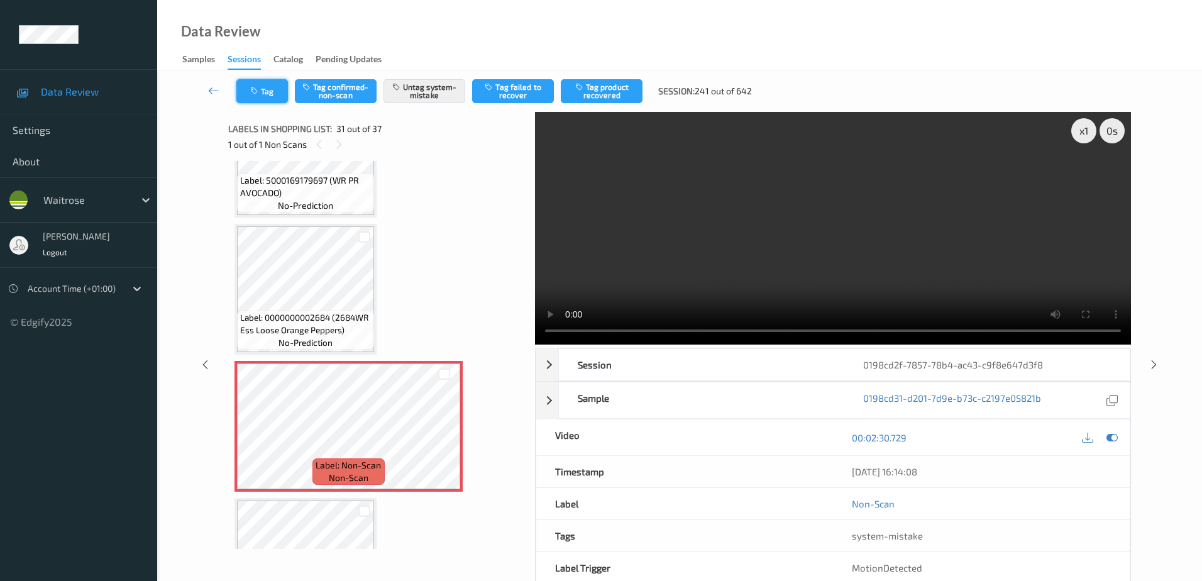
click at [259, 99] on button "Tag" at bounding box center [262, 91] width 52 height 24
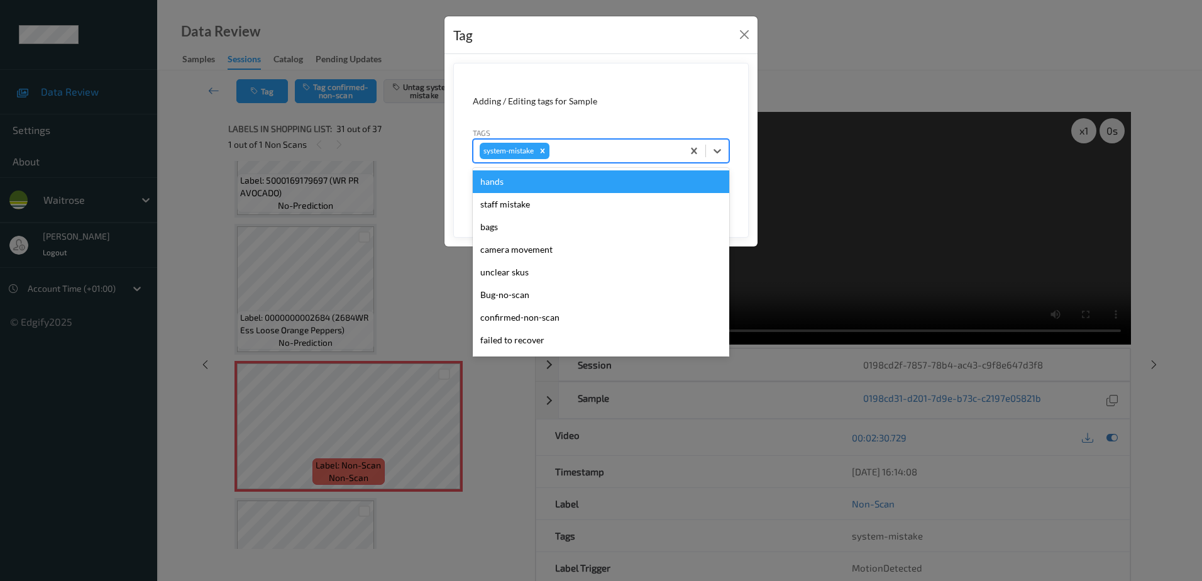
click at [593, 148] on div at bounding box center [614, 150] width 124 height 15
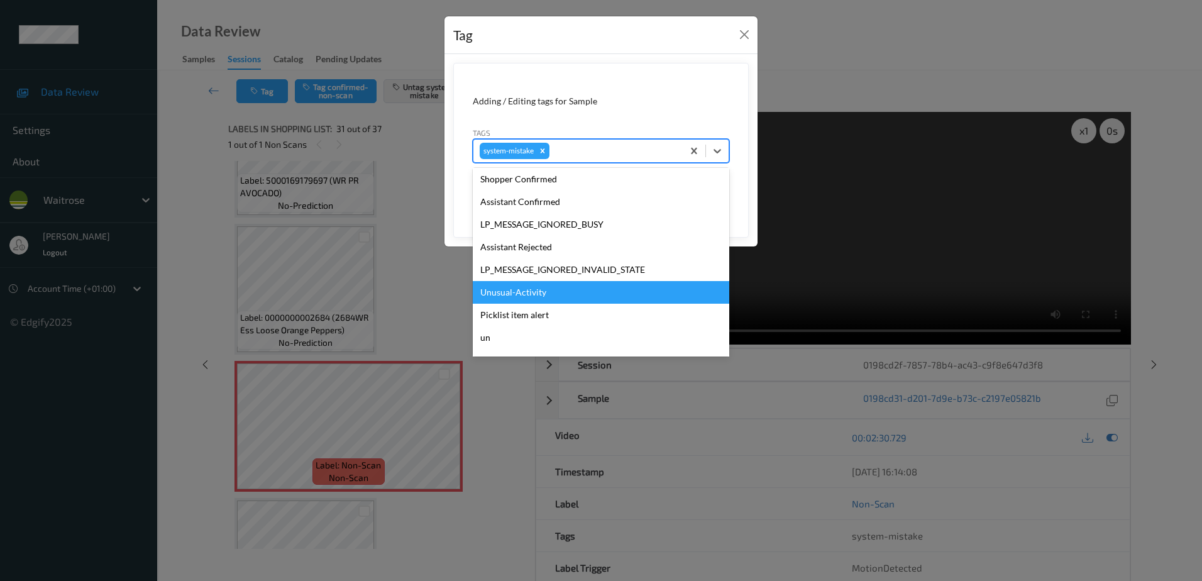
click at [504, 288] on div "Unusual-Activity" at bounding box center [601, 292] width 256 height 23
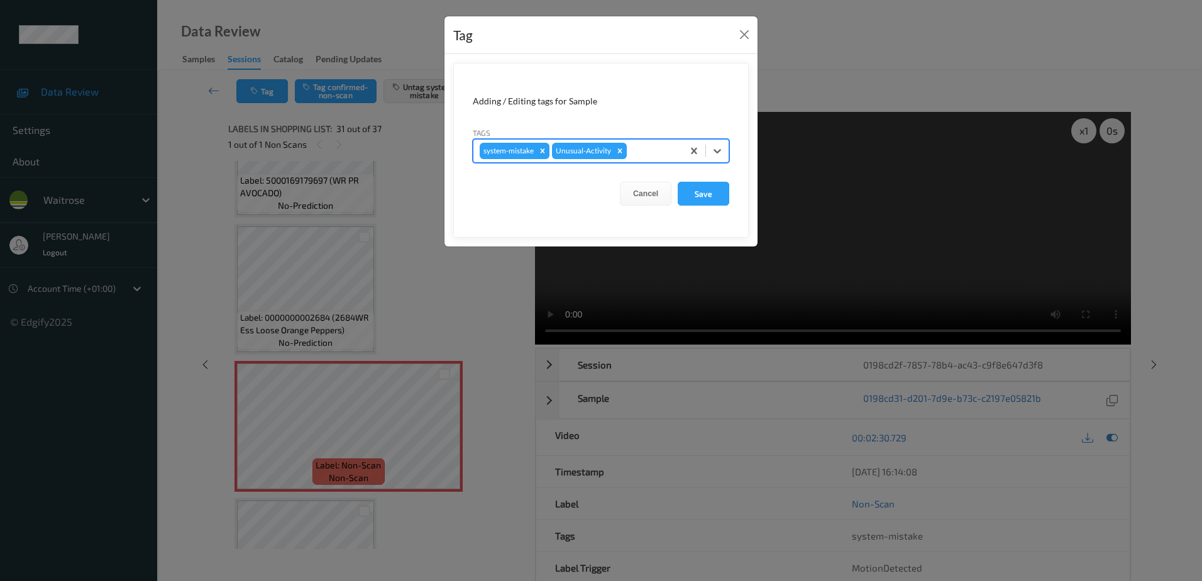
click at [651, 142] on div "system-mistake Unusual-Activity" at bounding box center [577, 150] width 209 height 21
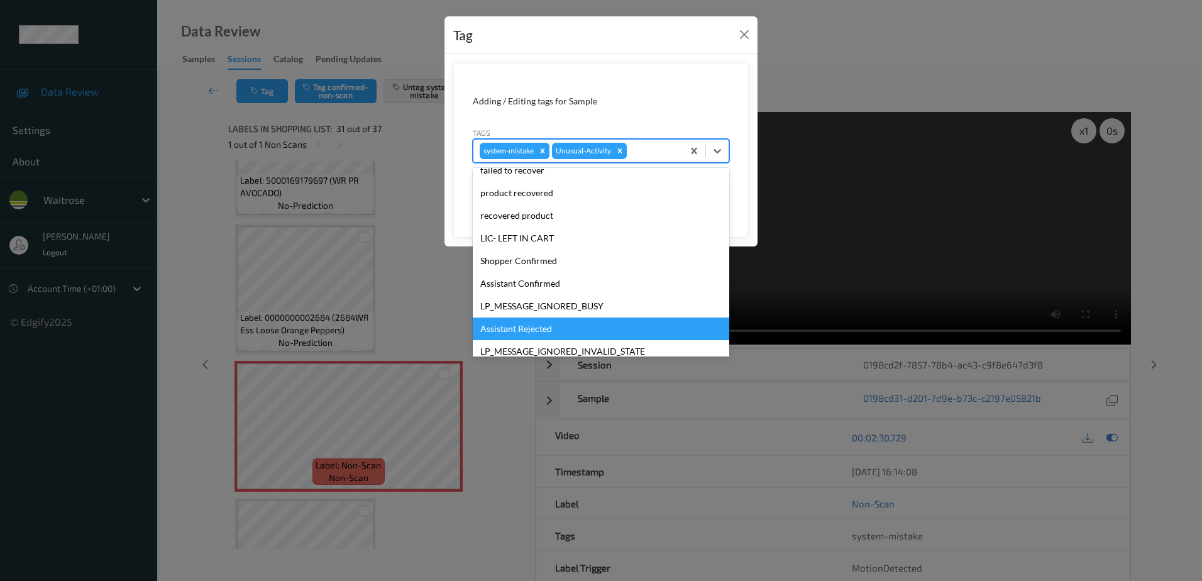
scroll to position [246, 0]
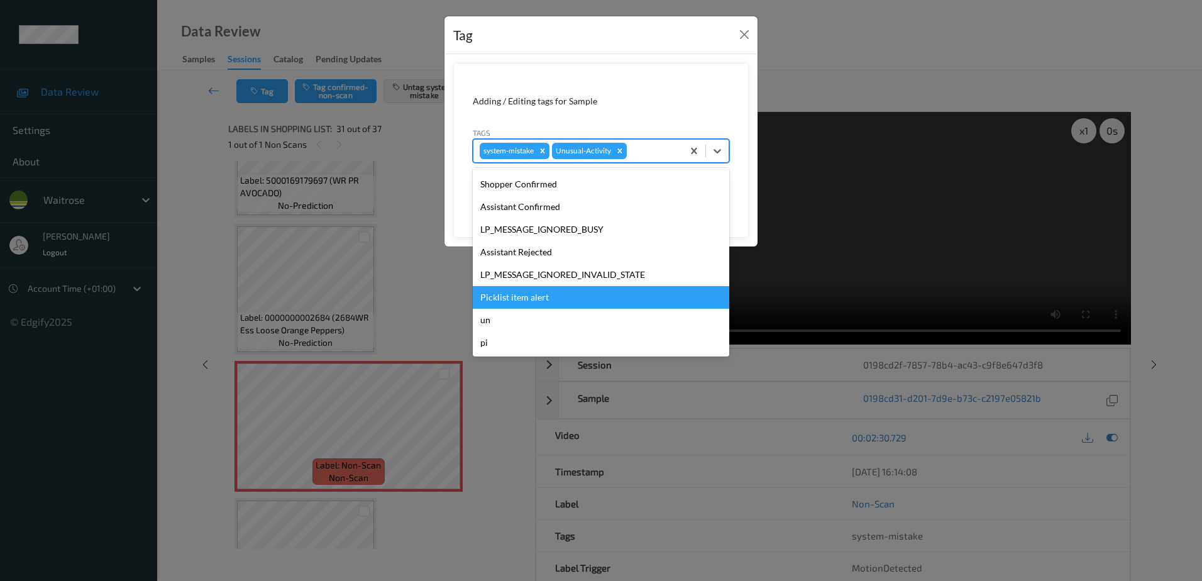
click at [490, 293] on div "Picklist item alert" at bounding box center [601, 297] width 256 height 23
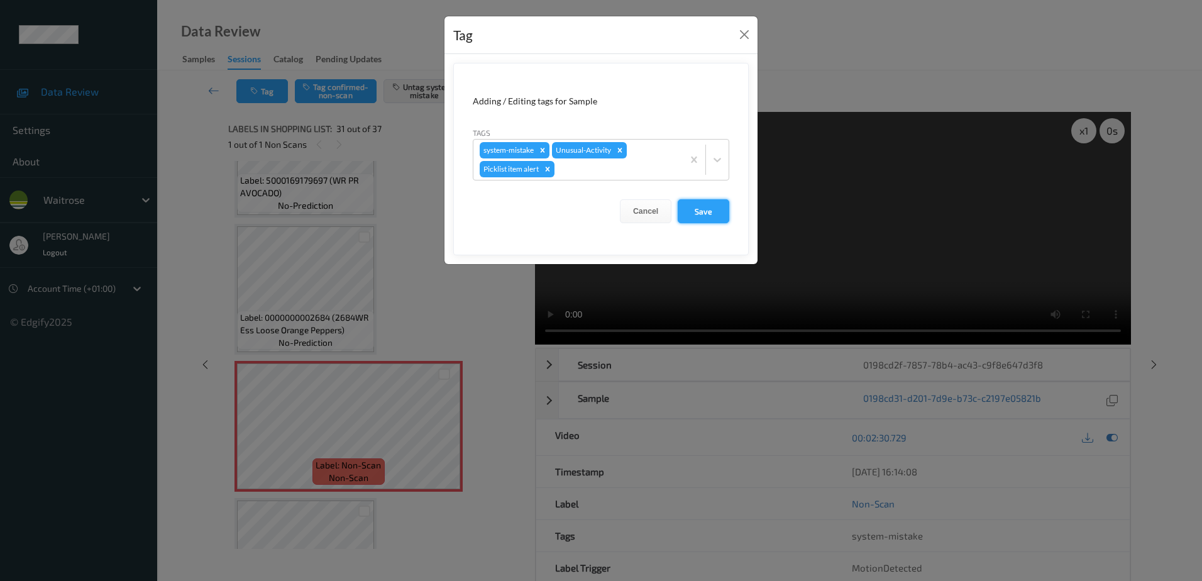
click at [707, 217] on button "Save" at bounding box center [703, 211] width 52 height 24
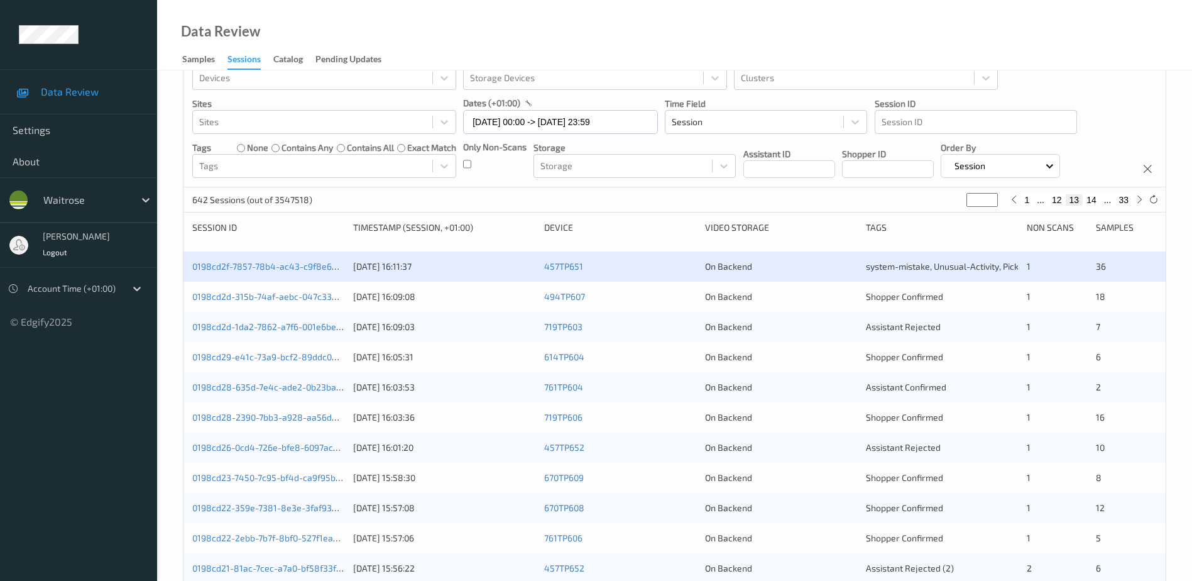
scroll to position [51, 0]
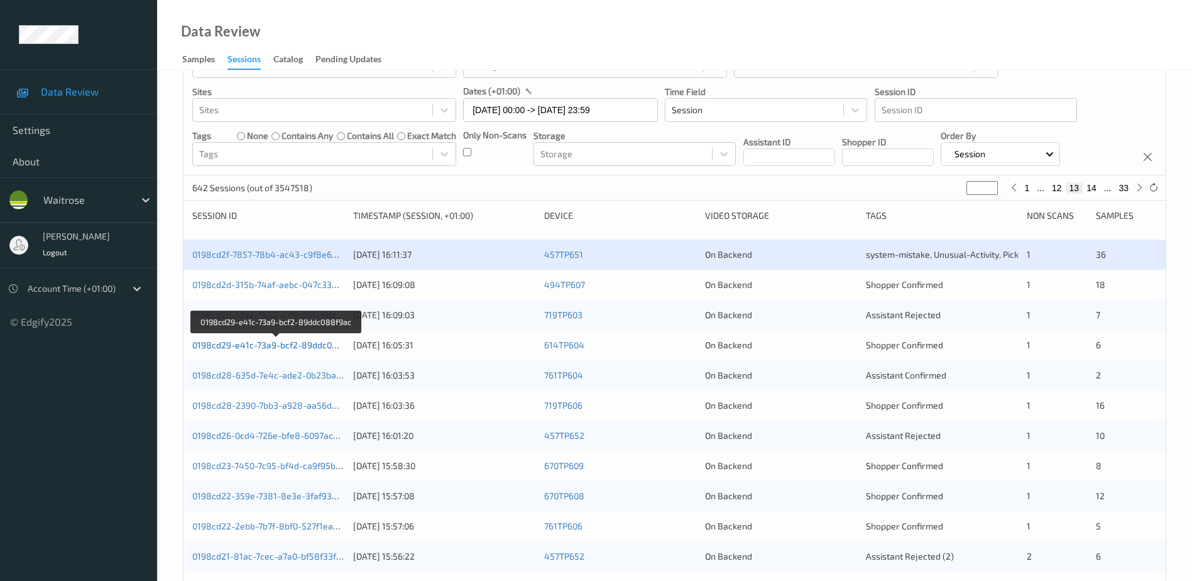
click at [302, 346] on link "0198cd29-e41c-73a9-bcf2-89ddc088f9ac" at bounding box center [276, 344] width 168 height 11
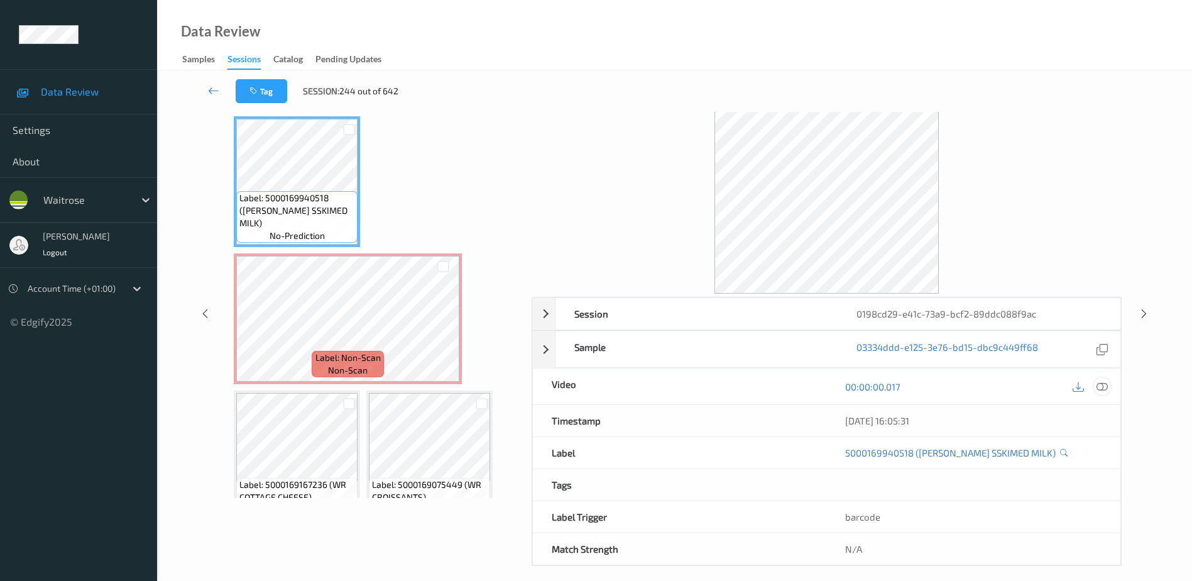
click at [1106, 385] on icon at bounding box center [1102, 386] width 11 height 11
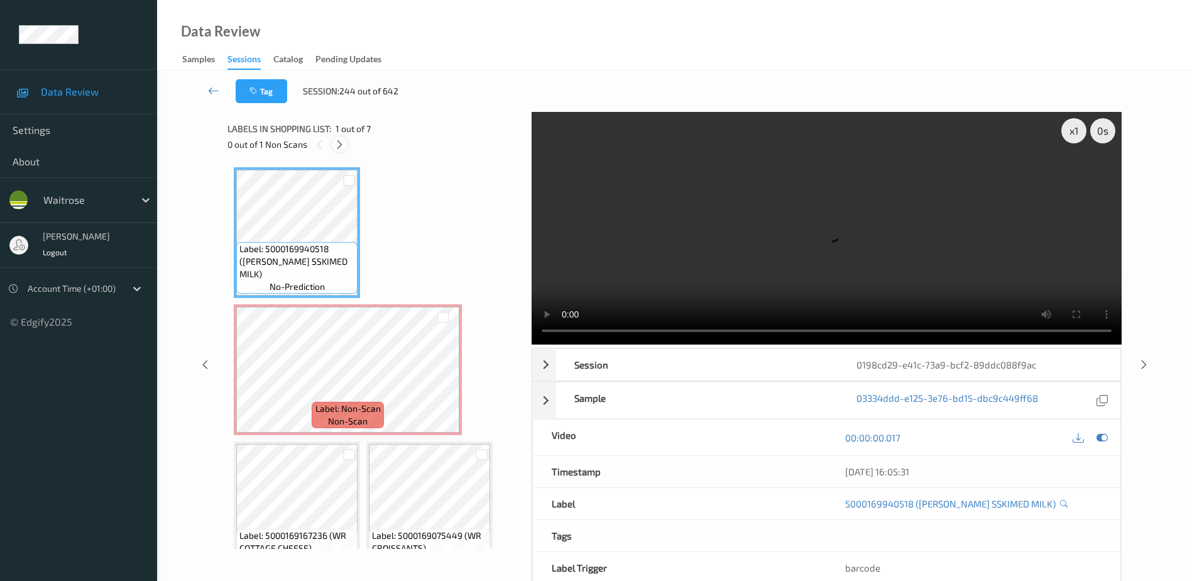
click at [343, 144] on icon at bounding box center [339, 144] width 11 height 11
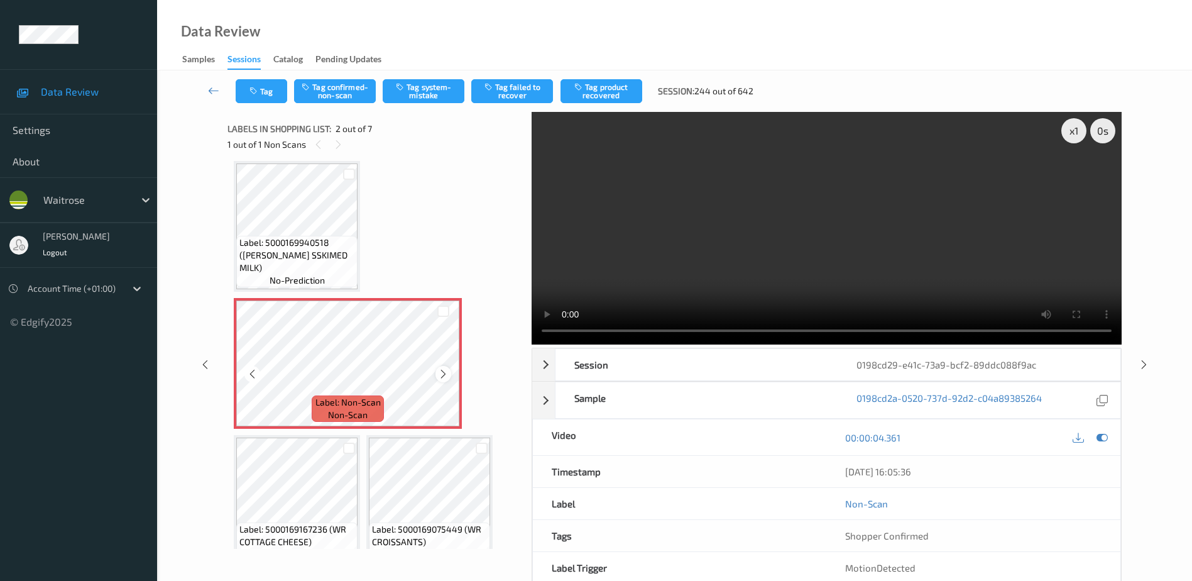
click at [445, 373] on icon at bounding box center [443, 373] width 11 height 11
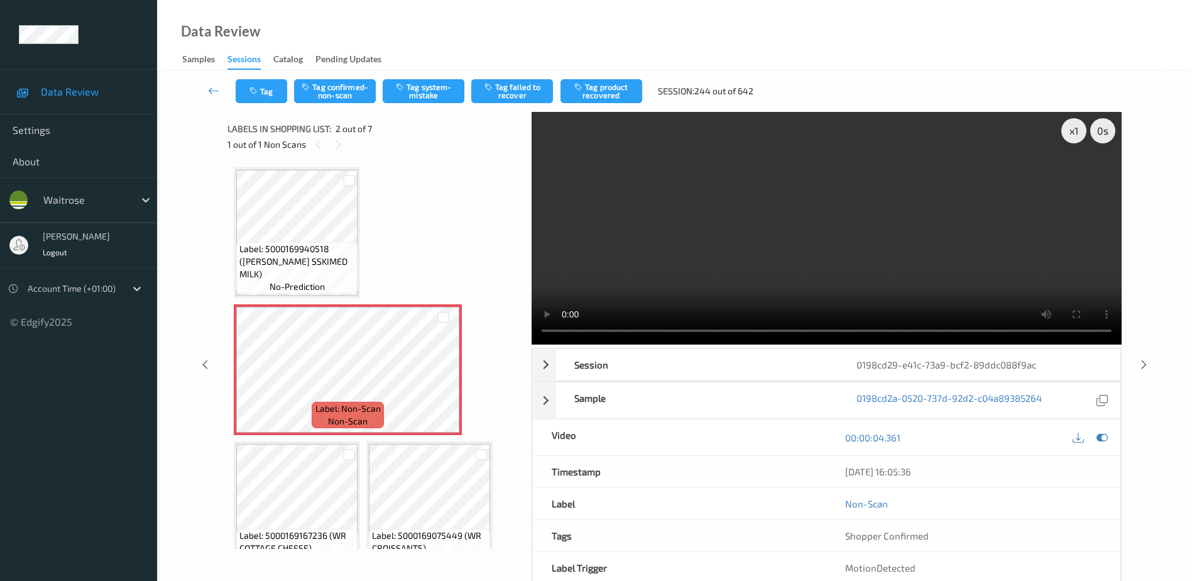
click at [750, 256] on video at bounding box center [827, 228] width 590 height 233
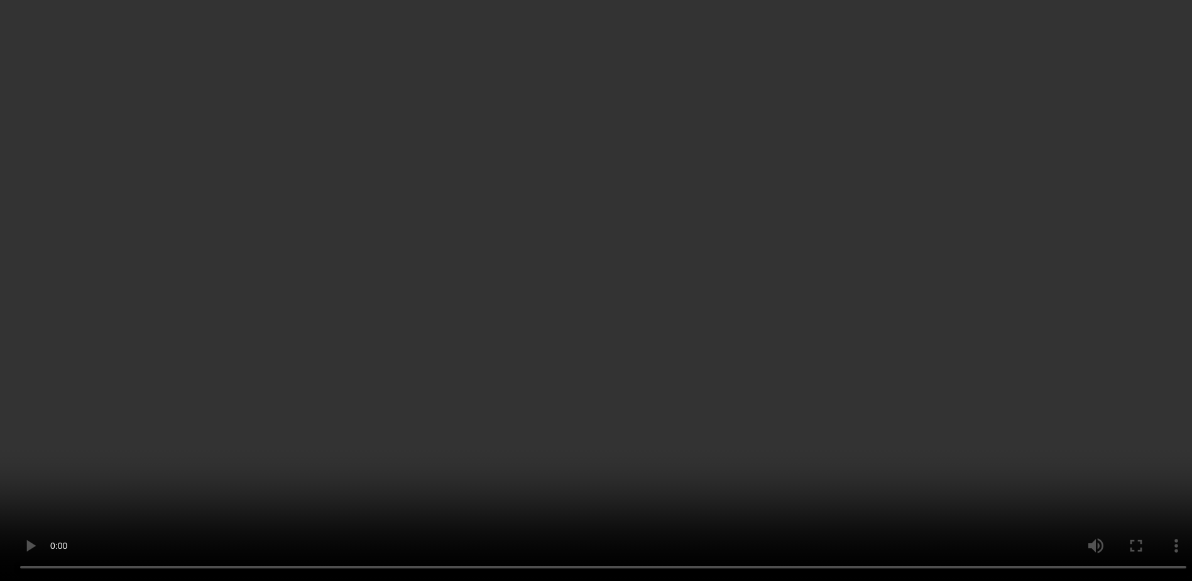
scroll to position [304, 0]
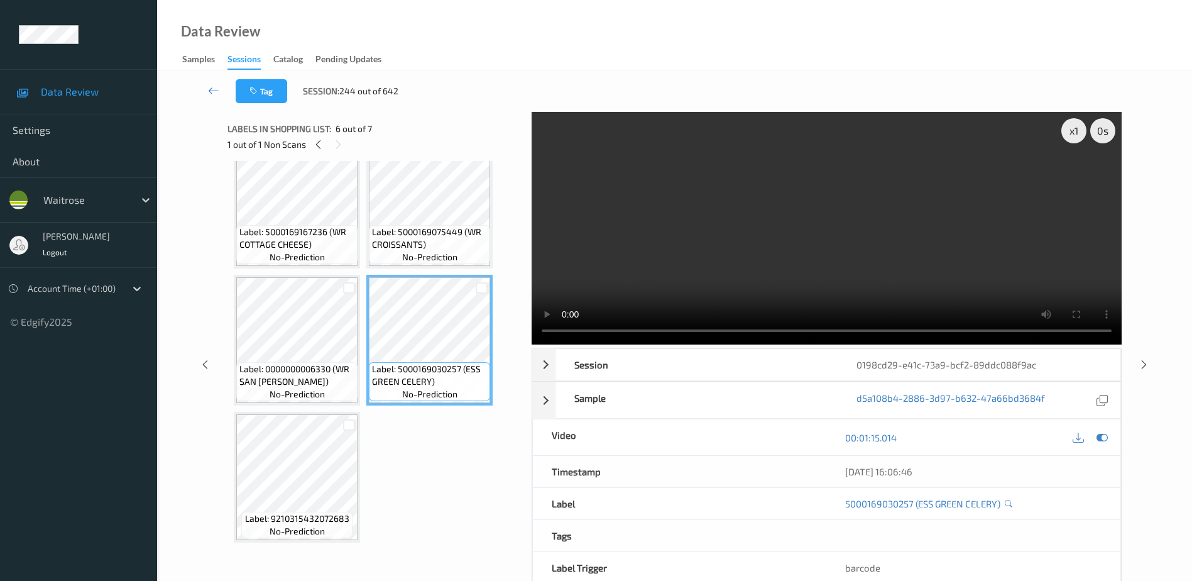
click at [824, 244] on video at bounding box center [827, 228] width 590 height 233
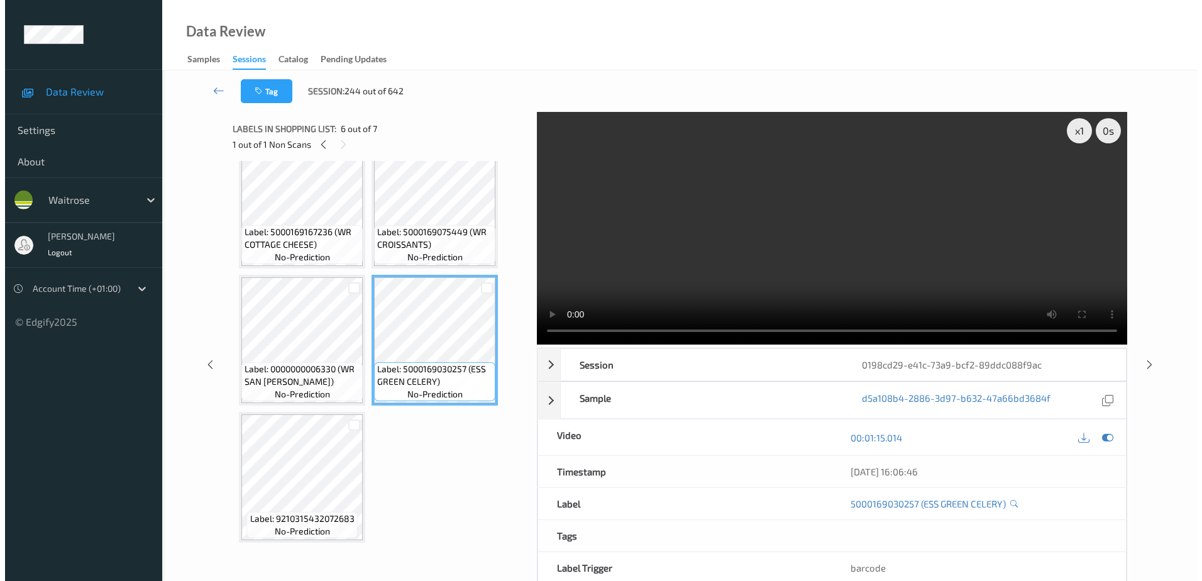
scroll to position [241, 0]
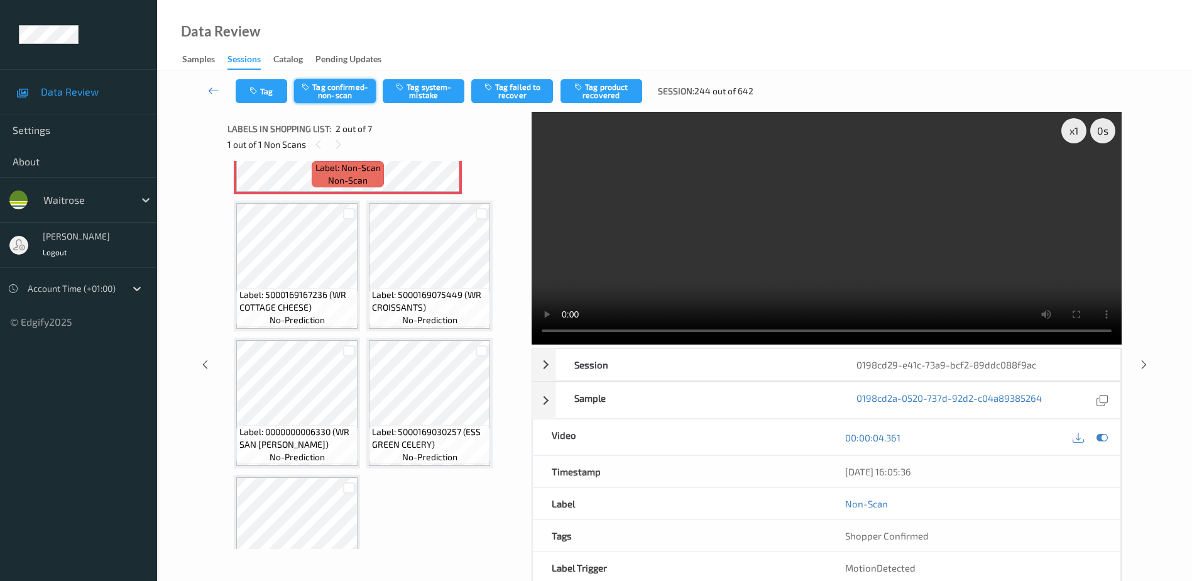
click at [337, 87] on button "Tag confirmed-non-scan" at bounding box center [335, 91] width 82 height 24
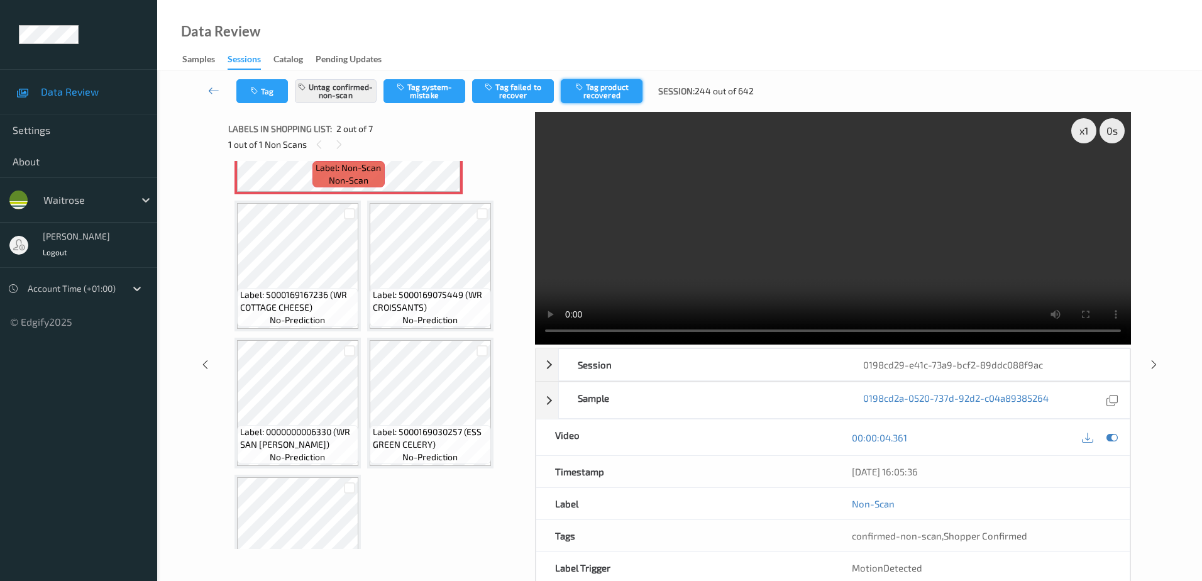
click at [611, 93] on button "Tag product recovered" at bounding box center [602, 91] width 82 height 24
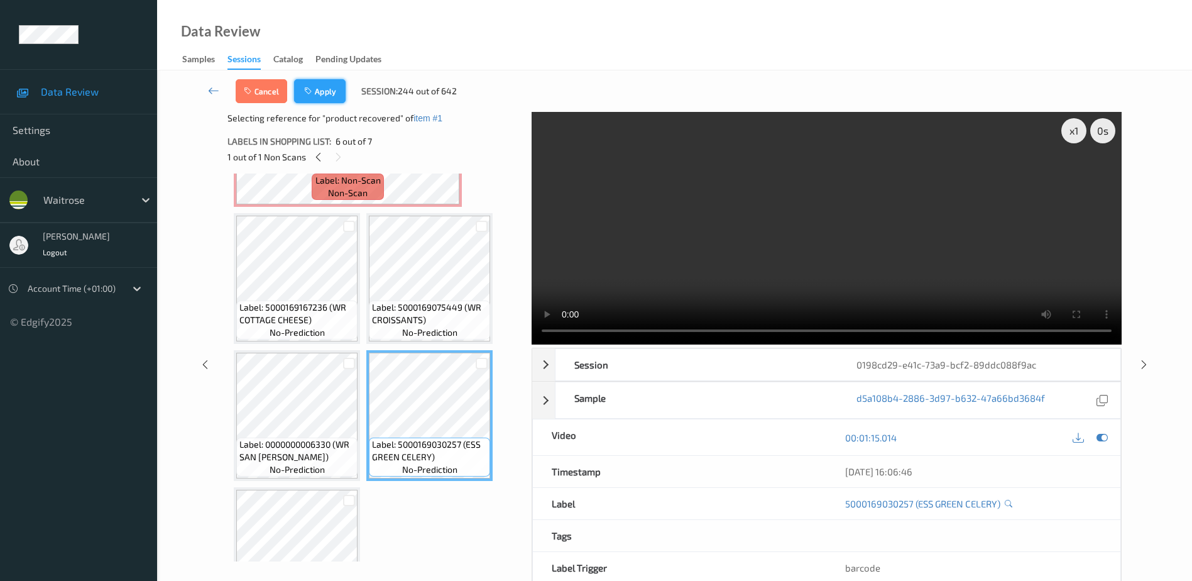
click at [327, 87] on button "Apply" at bounding box center [320, 91] width 52 height 24
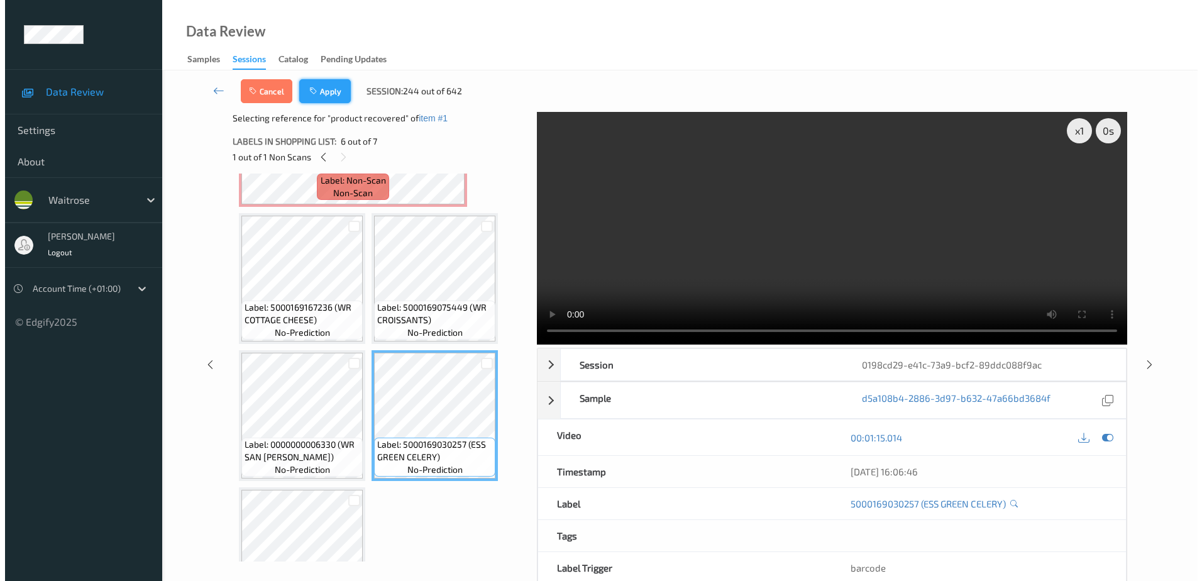
scroll to position [6, 0]
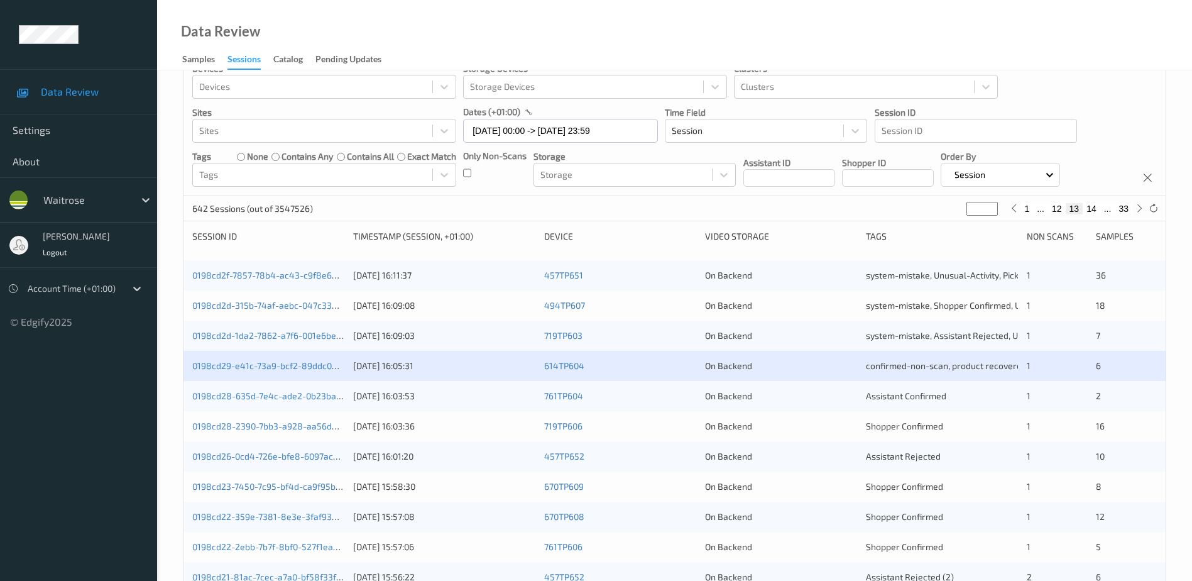
scroll to position [51, 0]
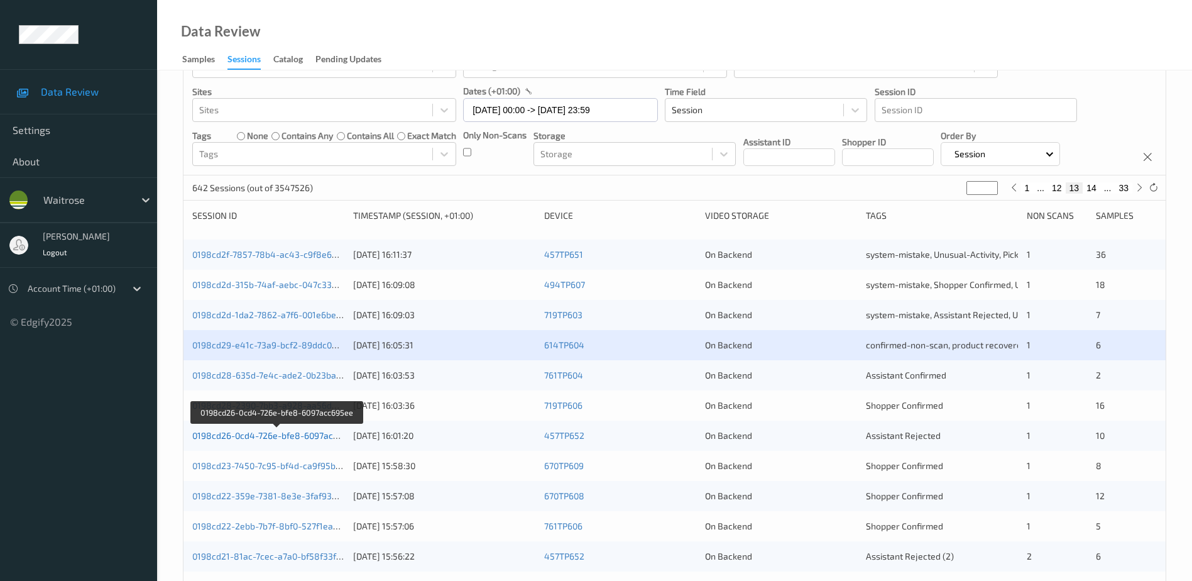
click at [268, 436] on link "0198cd26-0cd4-726e-bfe8-6097acc695ee" at bounding box center [277, 435] width 170 height 11
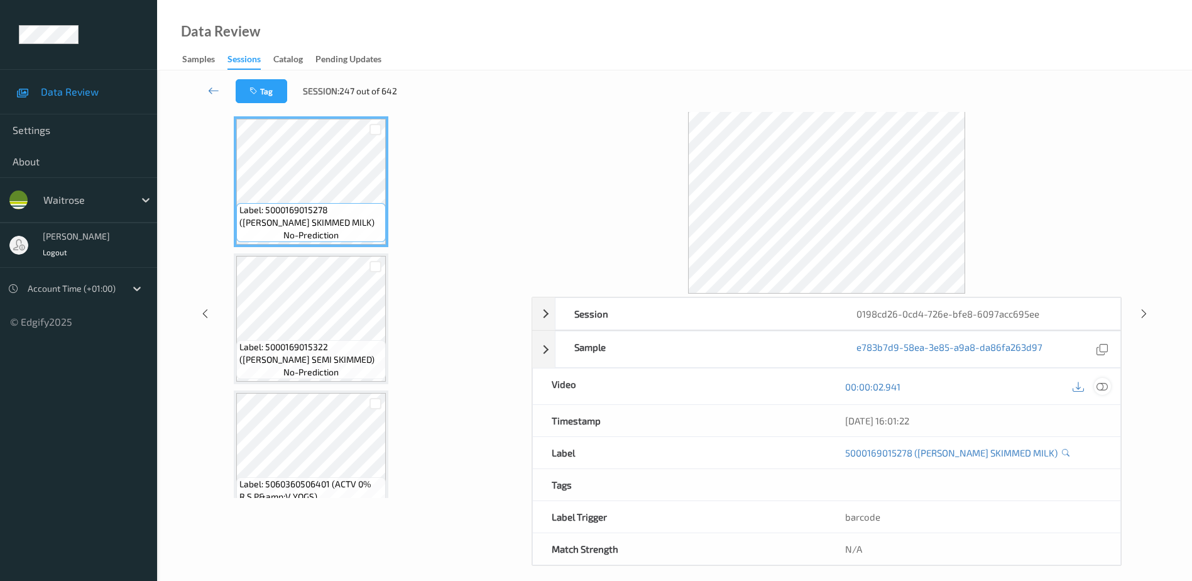
click at [1102, 387] on icon at bounding box center [1102, 386] width 11 height 11
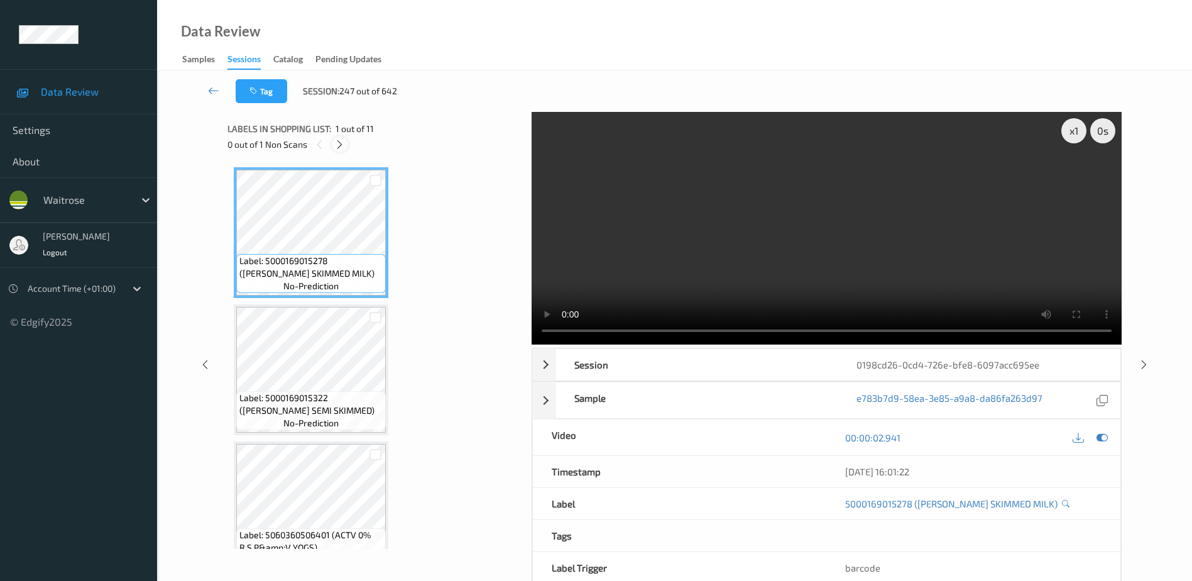
click at [338, 151] on div at bounding box center [340, 144] width 16 height 16
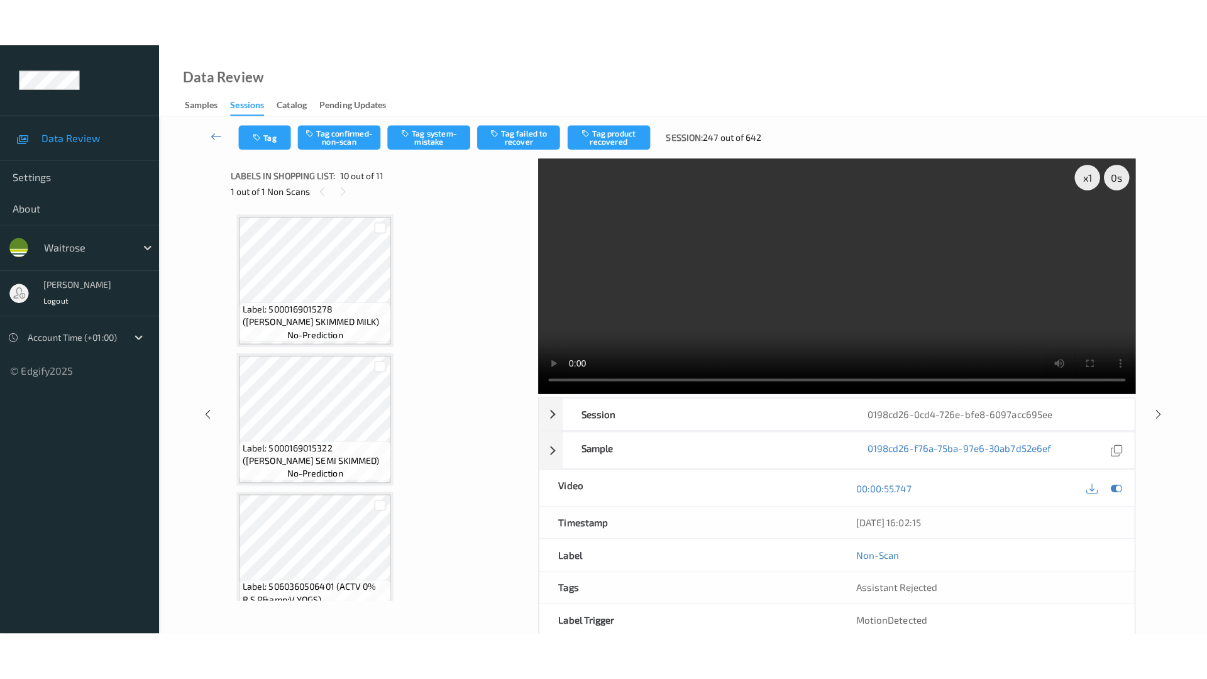
scroll to position [1102, 0]
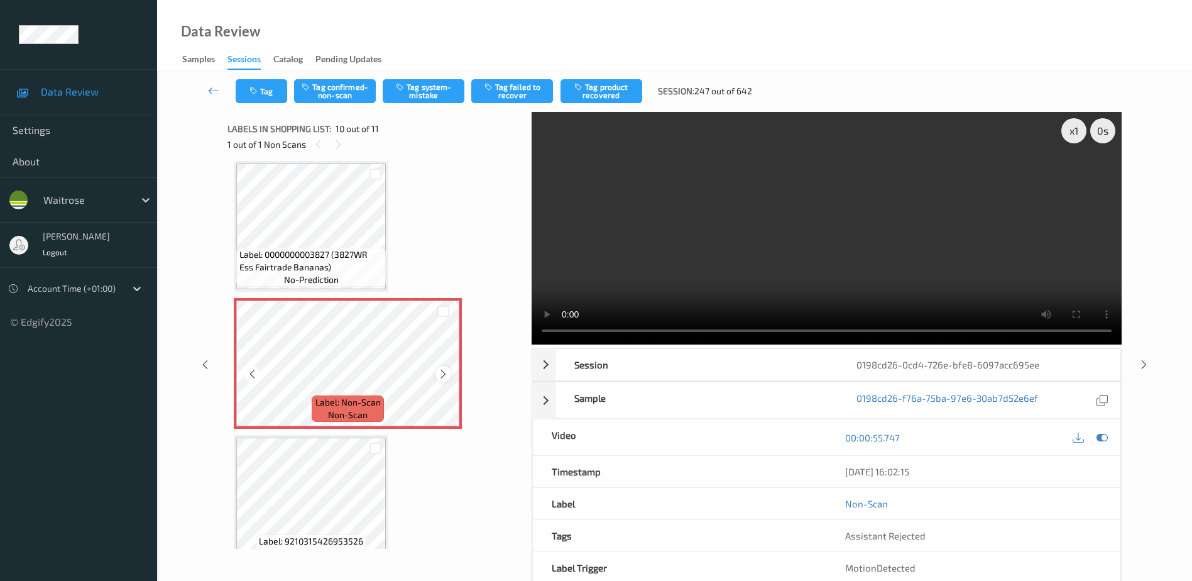
click at [443, 377] on icon at bounding box center [443, 373] width 11 height 11
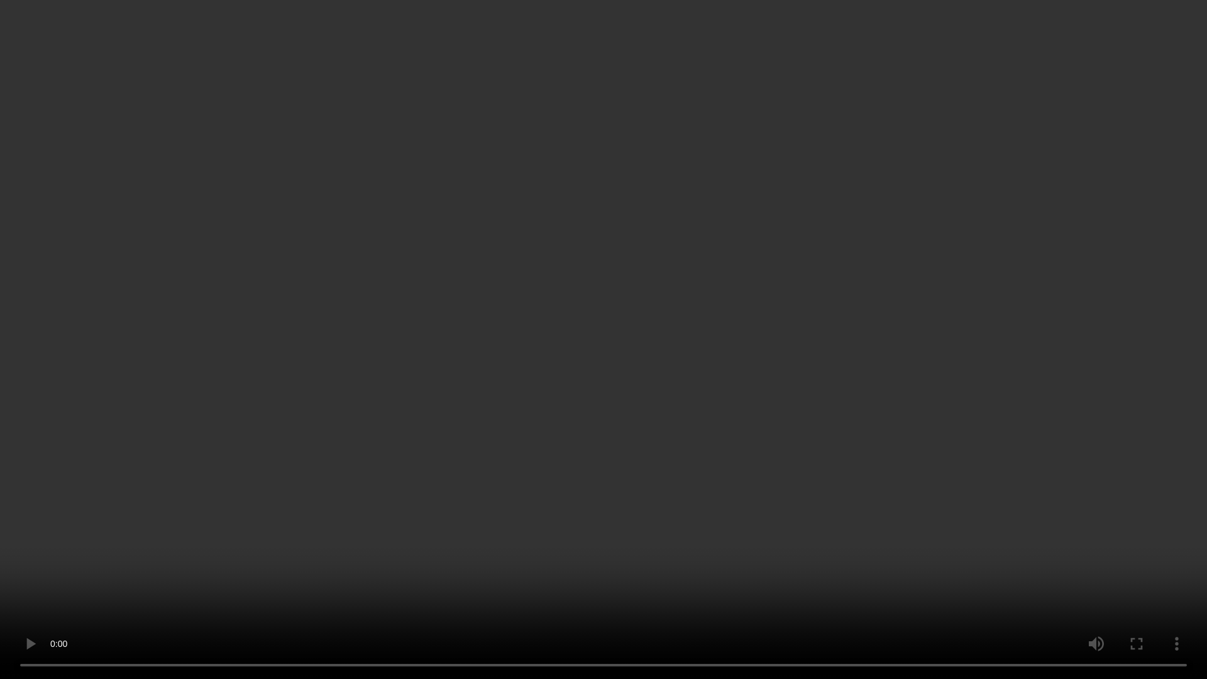
click at [756, 292] on video at bounding box center [603, 339] width 1207 height 679
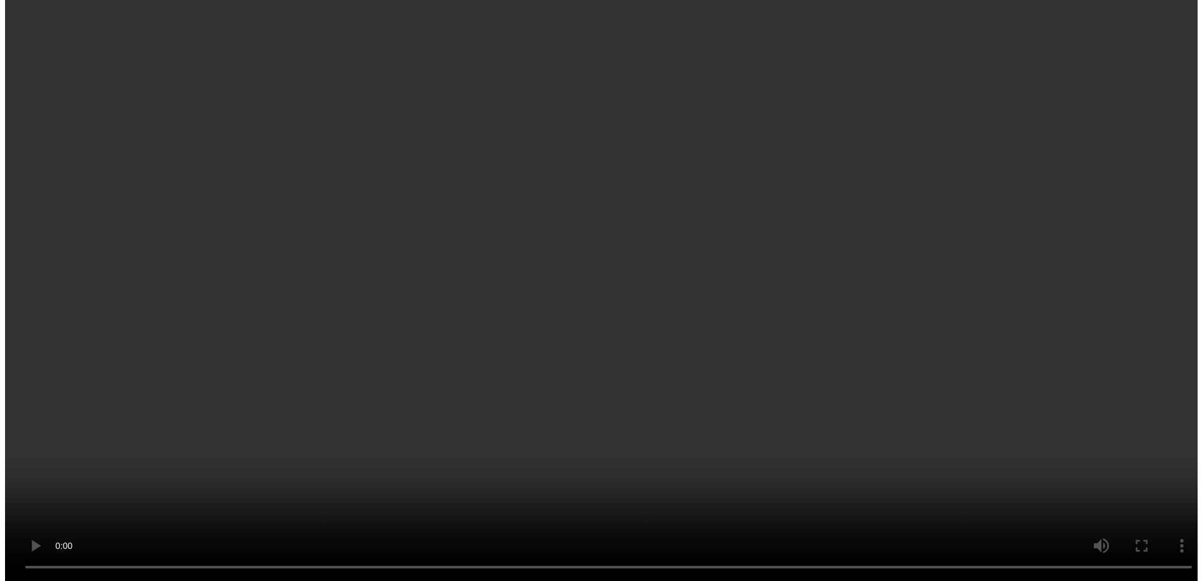
scroll to position [1126, 0]
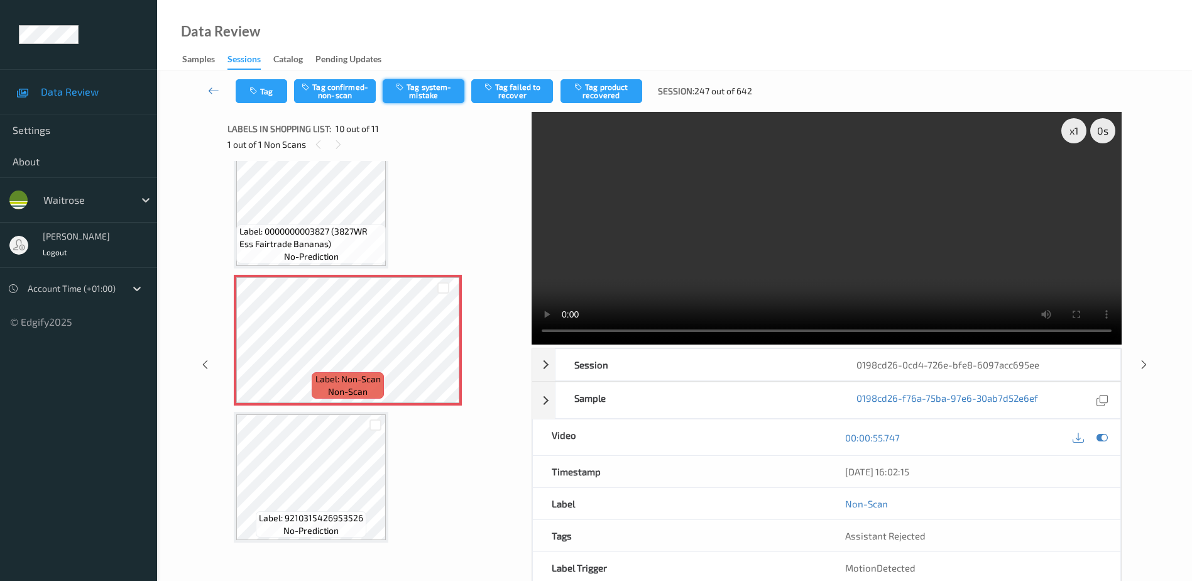
click at [420, 88] on button "Tag system-mistake" at bounding box center [424, 91] width 82 height 24
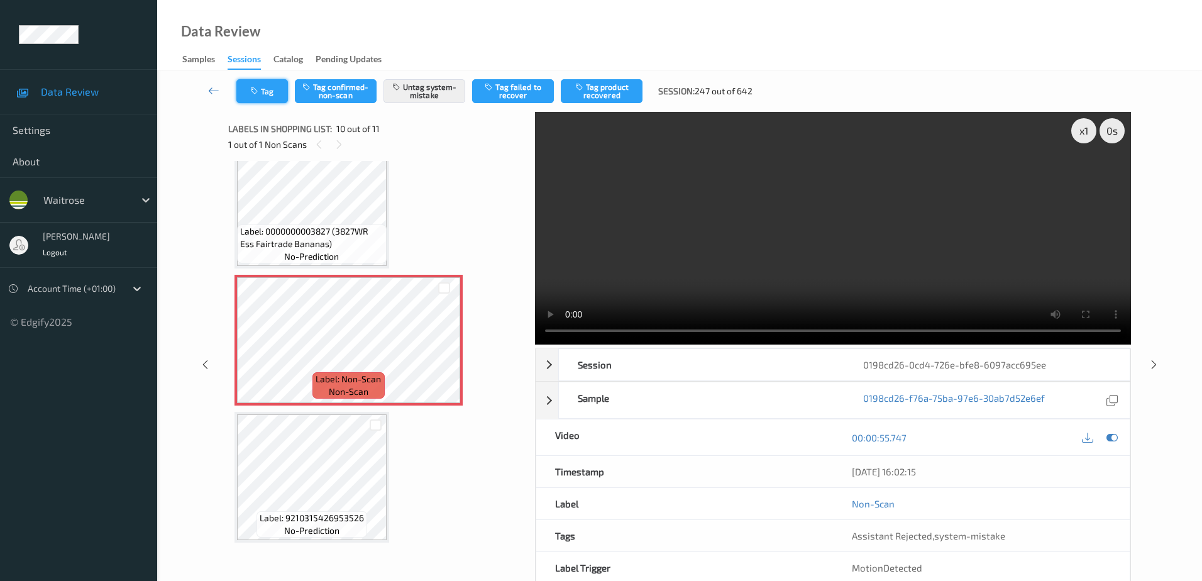
click at [263, 90] on button "Tag" at bounding box center [262, 91] width 52 height 24
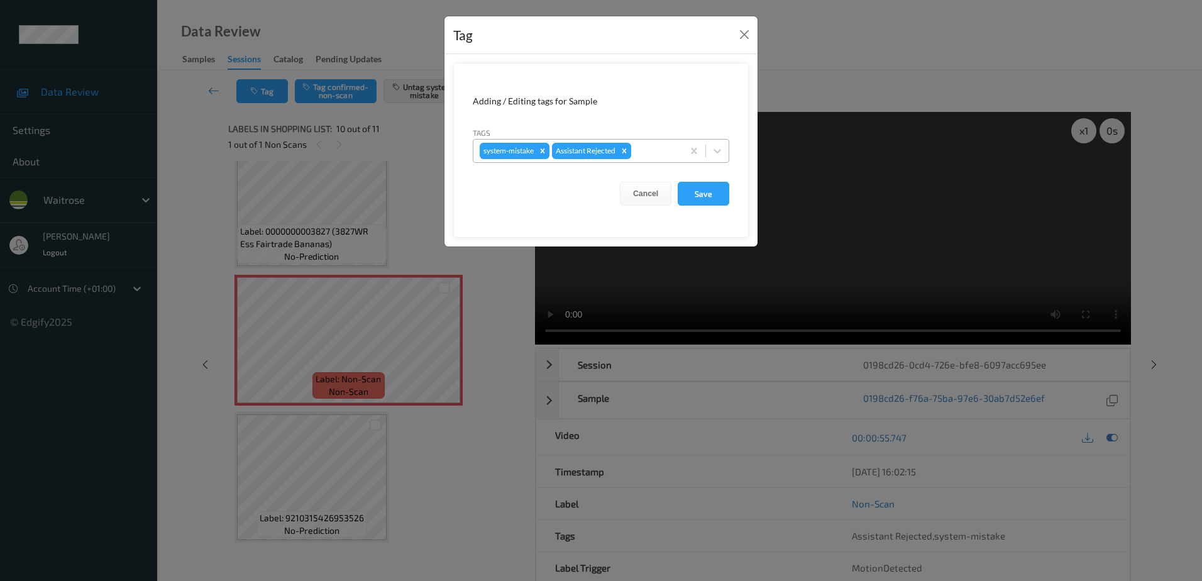
click at [671, 147] on div at bounding box center [654, 150] width 43 height 15
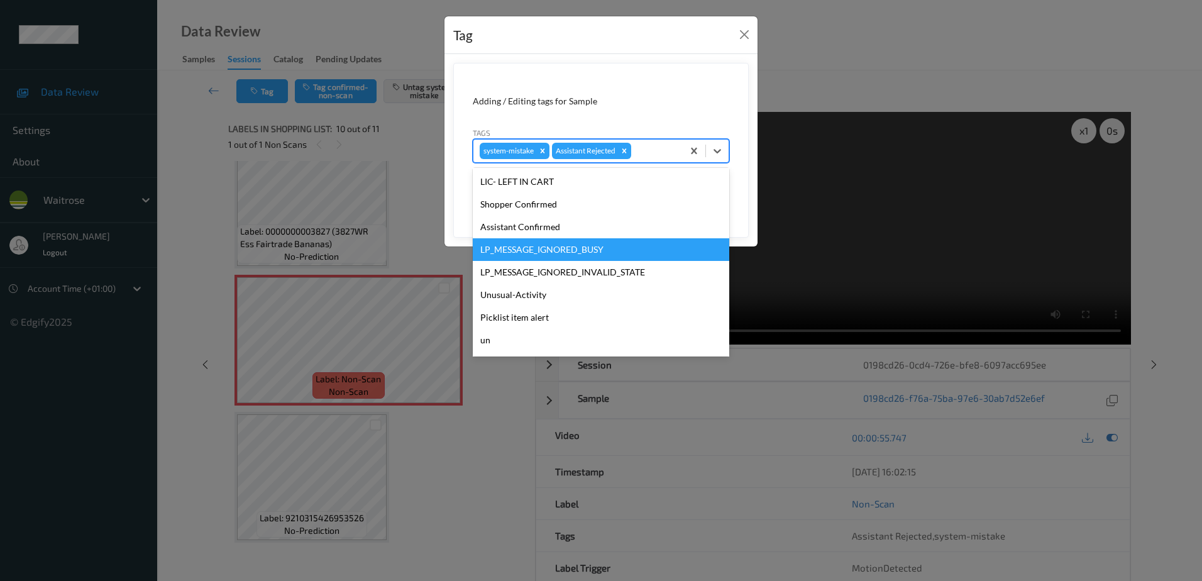
scroll to position [246, 0]
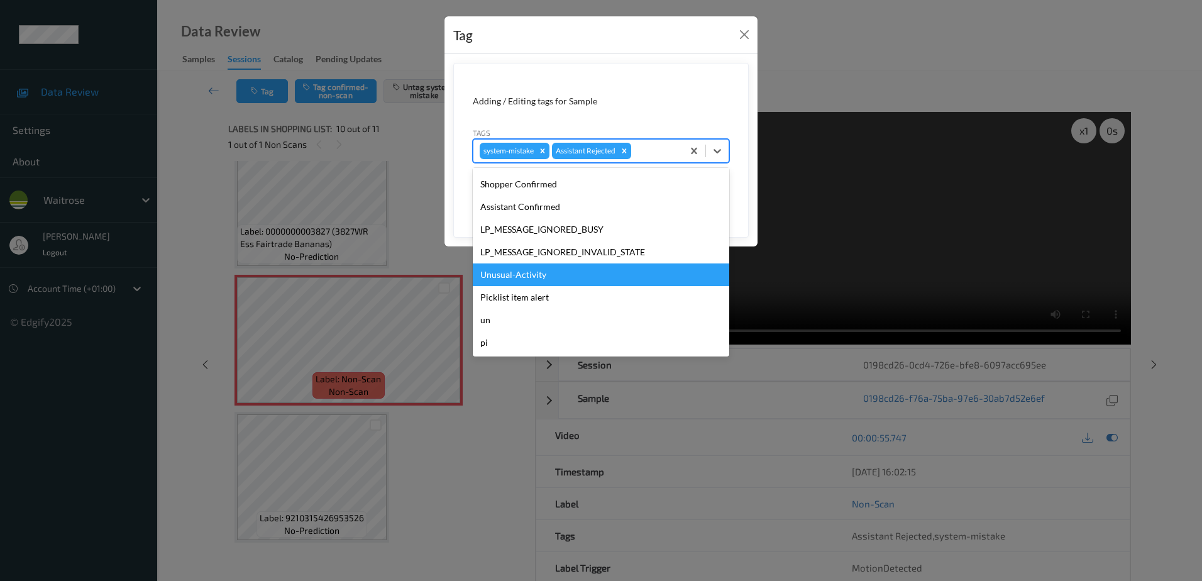
click at [530, 273] on div "Unusual-Activity" at bounding box center [601, 274] width 256 height 23
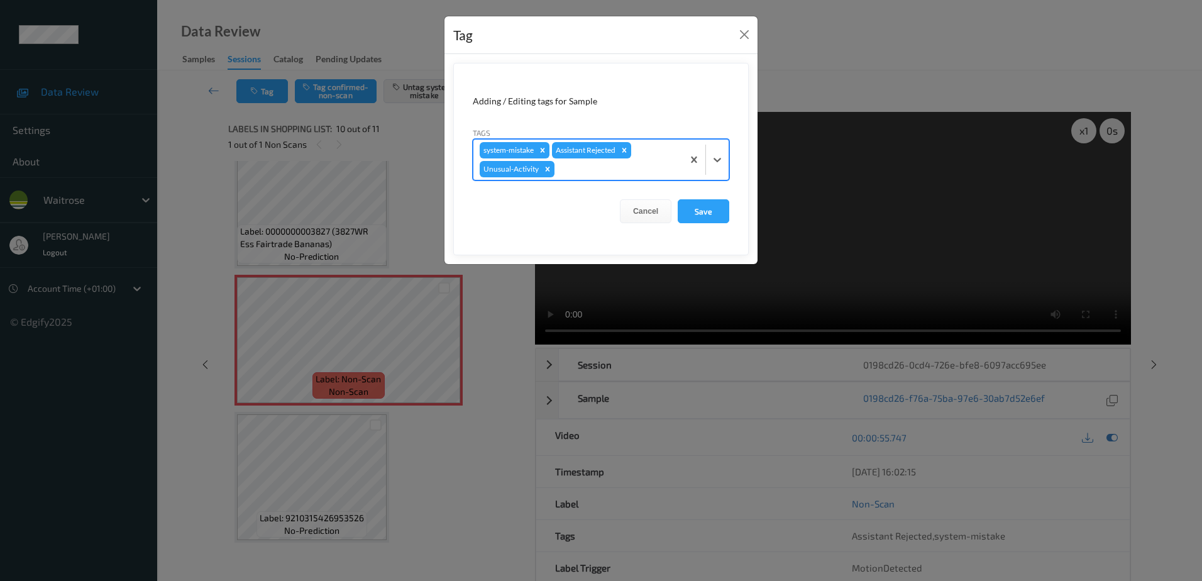
click at [580, 172] on div at bounding box center [616, 169] width 119 height 15
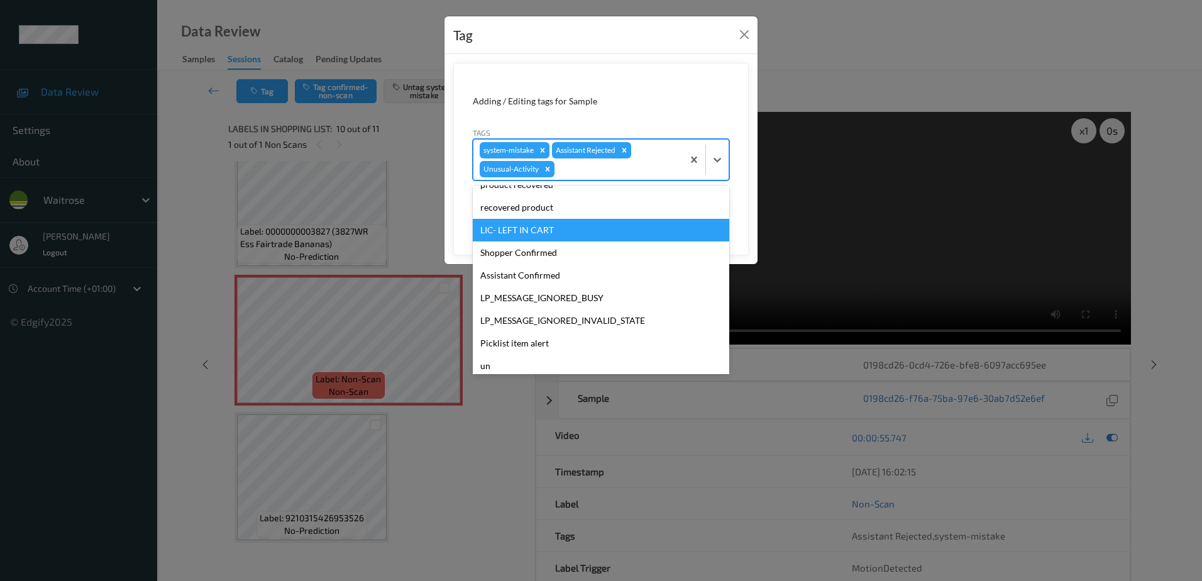
scroll to position [224, 0]
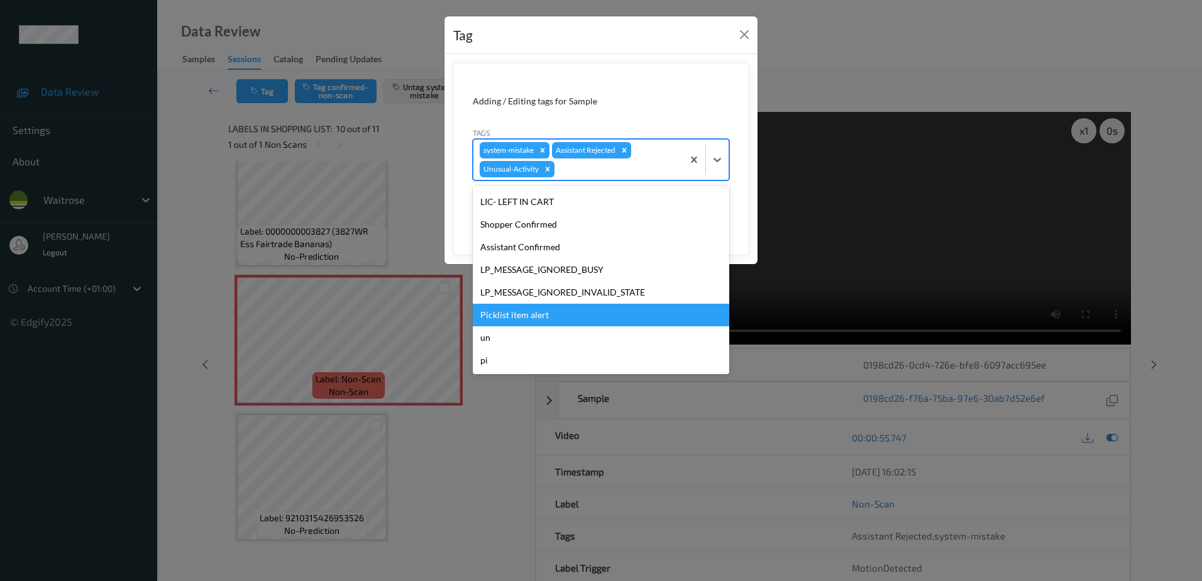
click at [518, 312] on div "Picklist item alert" at bounding box center [601, 315] width 256 height 23
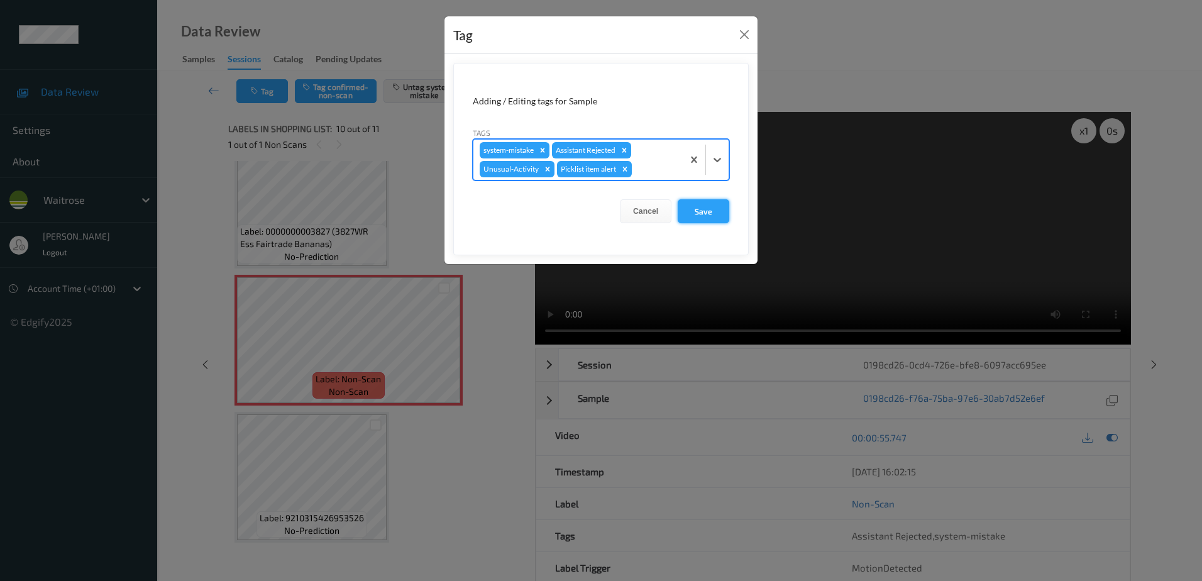
click at [698, 209] on button "Save" at bounding box center [703, 211] width 52 height 24
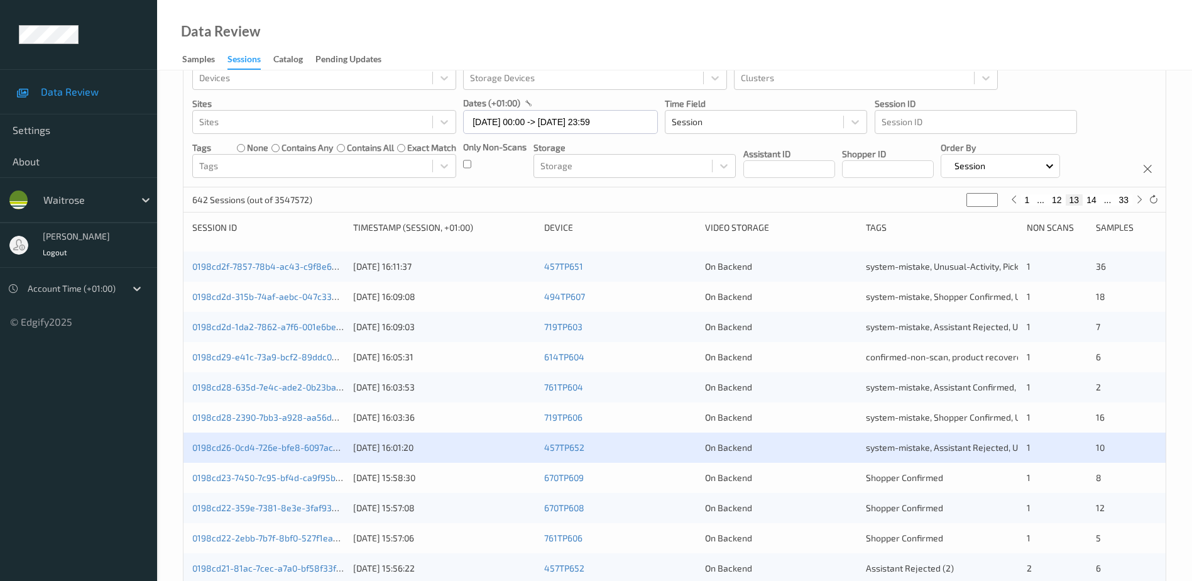
scroll to position [51, 0]
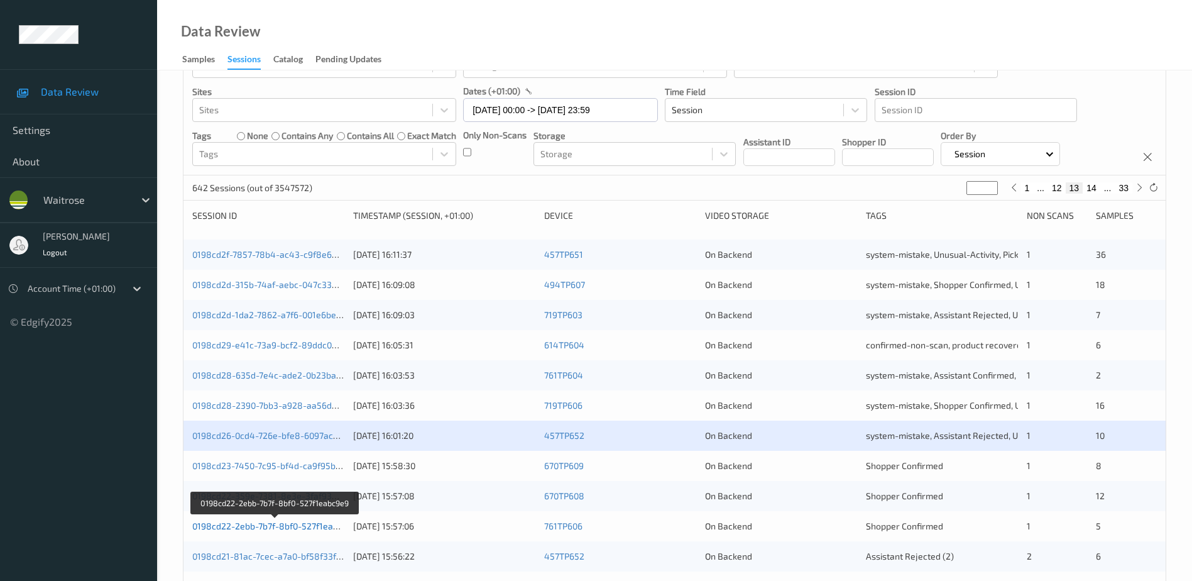
click at [283, 528] on link "0198cd22-2ebb-7b7f-8bf0-527f1eabc9e9" at bounding box center [274, 525] width 165 height 11
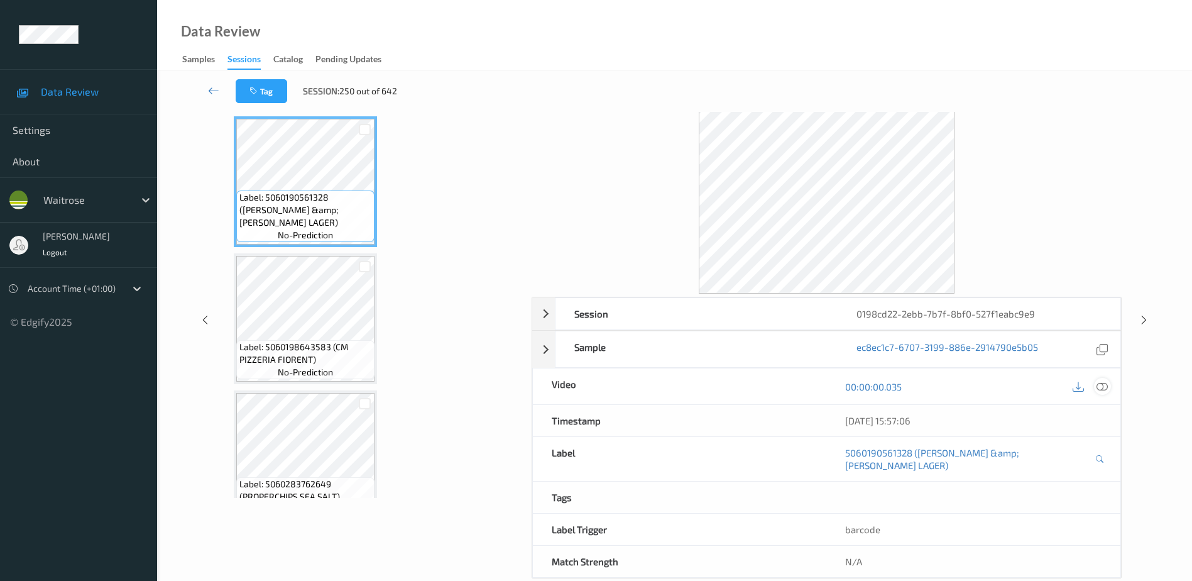
click at [1107, 387] on icon at bounding box center [1102, 386] width 11 height 11
